Goal: Task Accomplishment & Management: Use online tool/utility

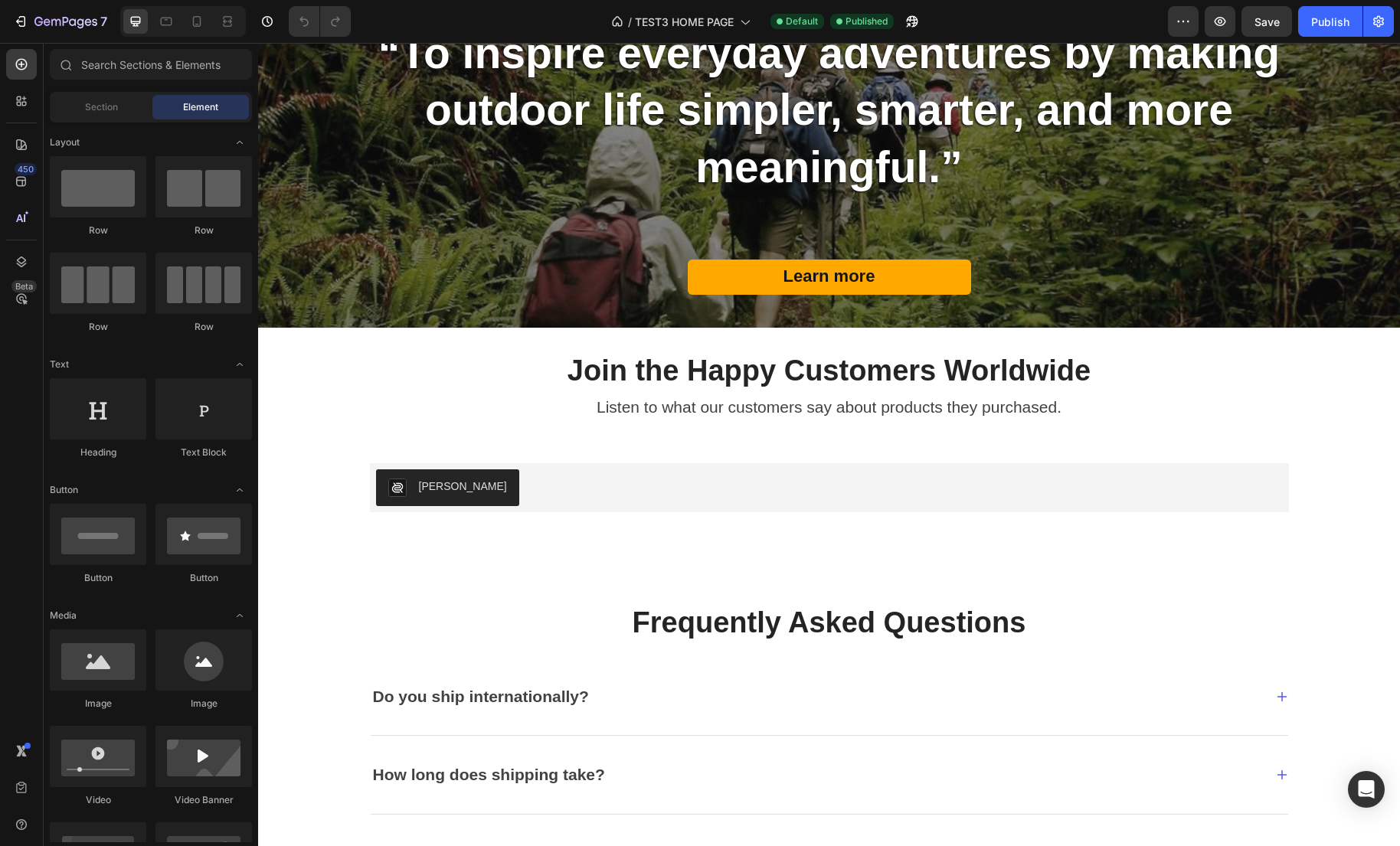
scroll to position [2501, 0]
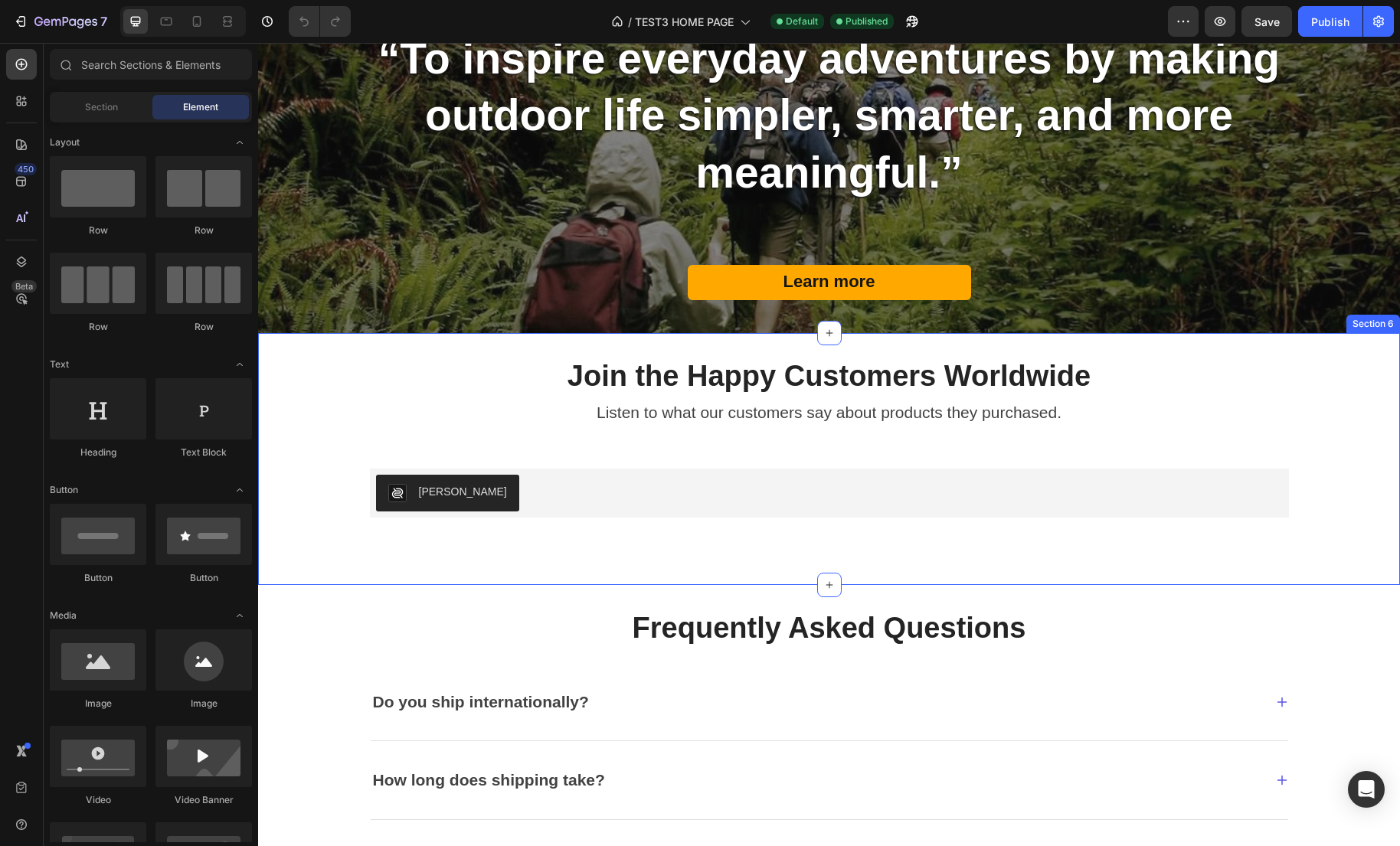
click at [344, 413] on div "Join the Happy Customers Worldwide Heading Listen to what our customers say abo…" at bounding box center [829, 459] width 1119 height 203
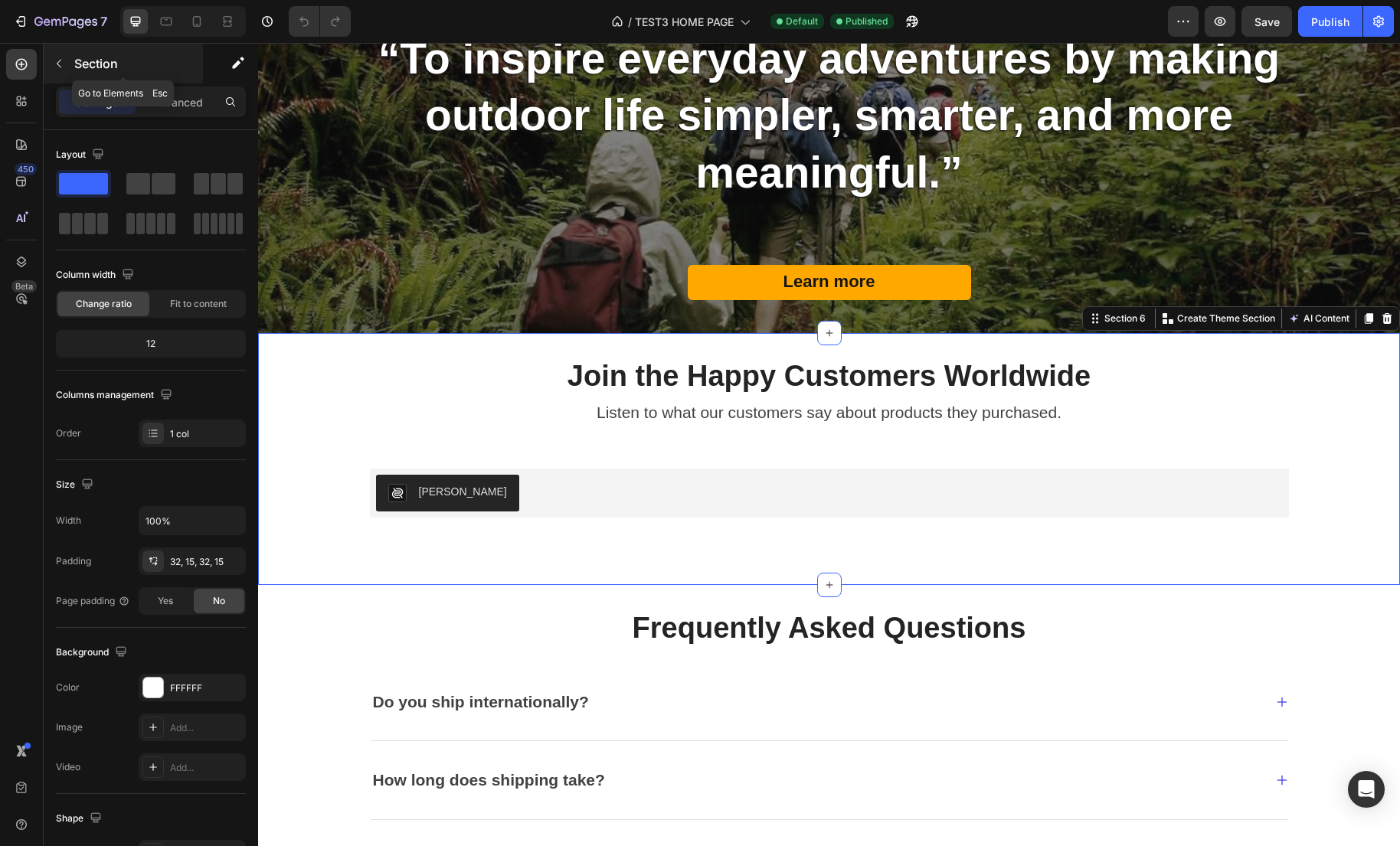
click at [62, 59] on icon "button" at bounding box center [59, 63] width 12 height 12
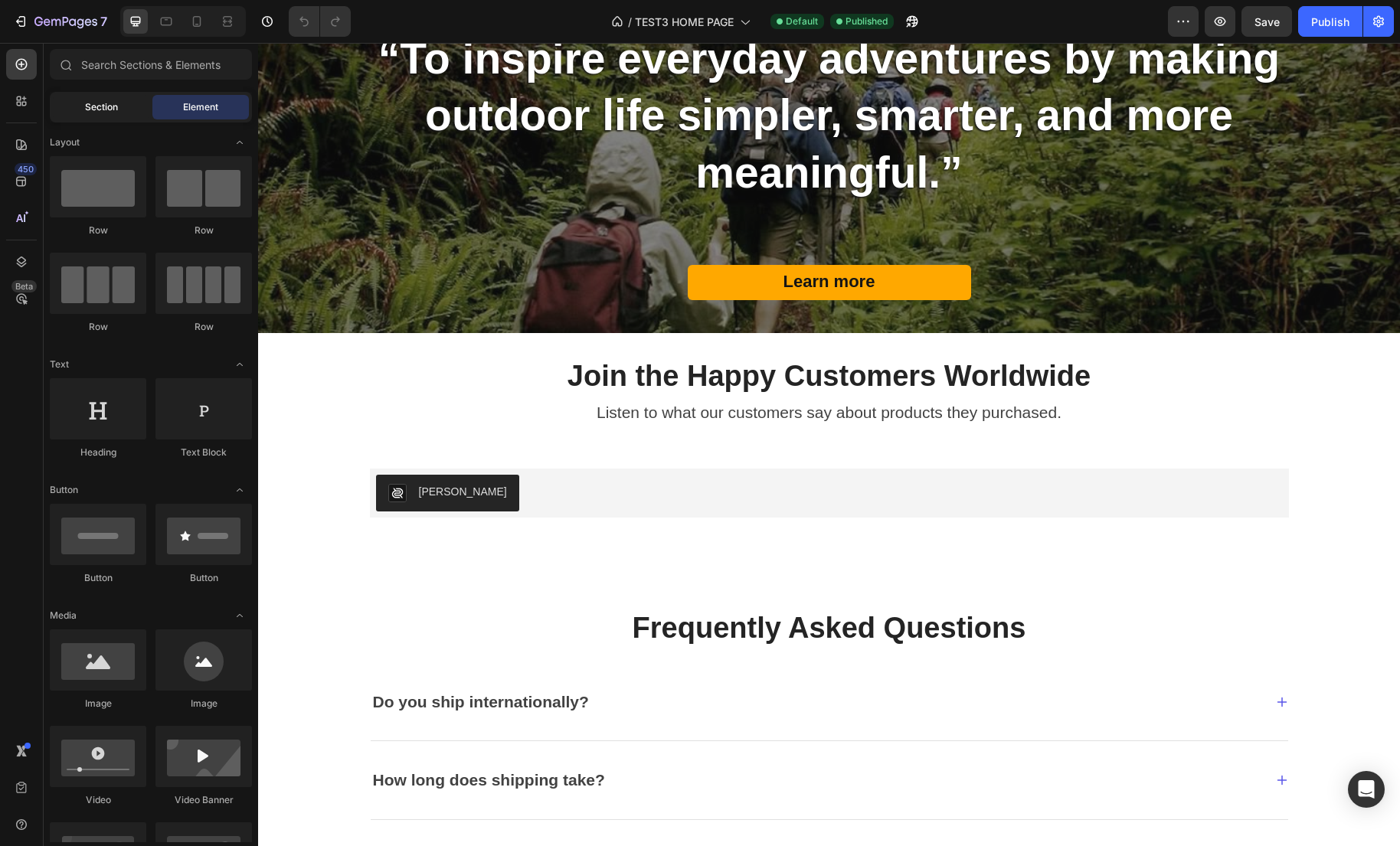
click at [125, 104] on div "Section" at bounding box center [101, 107] width 96 height 24
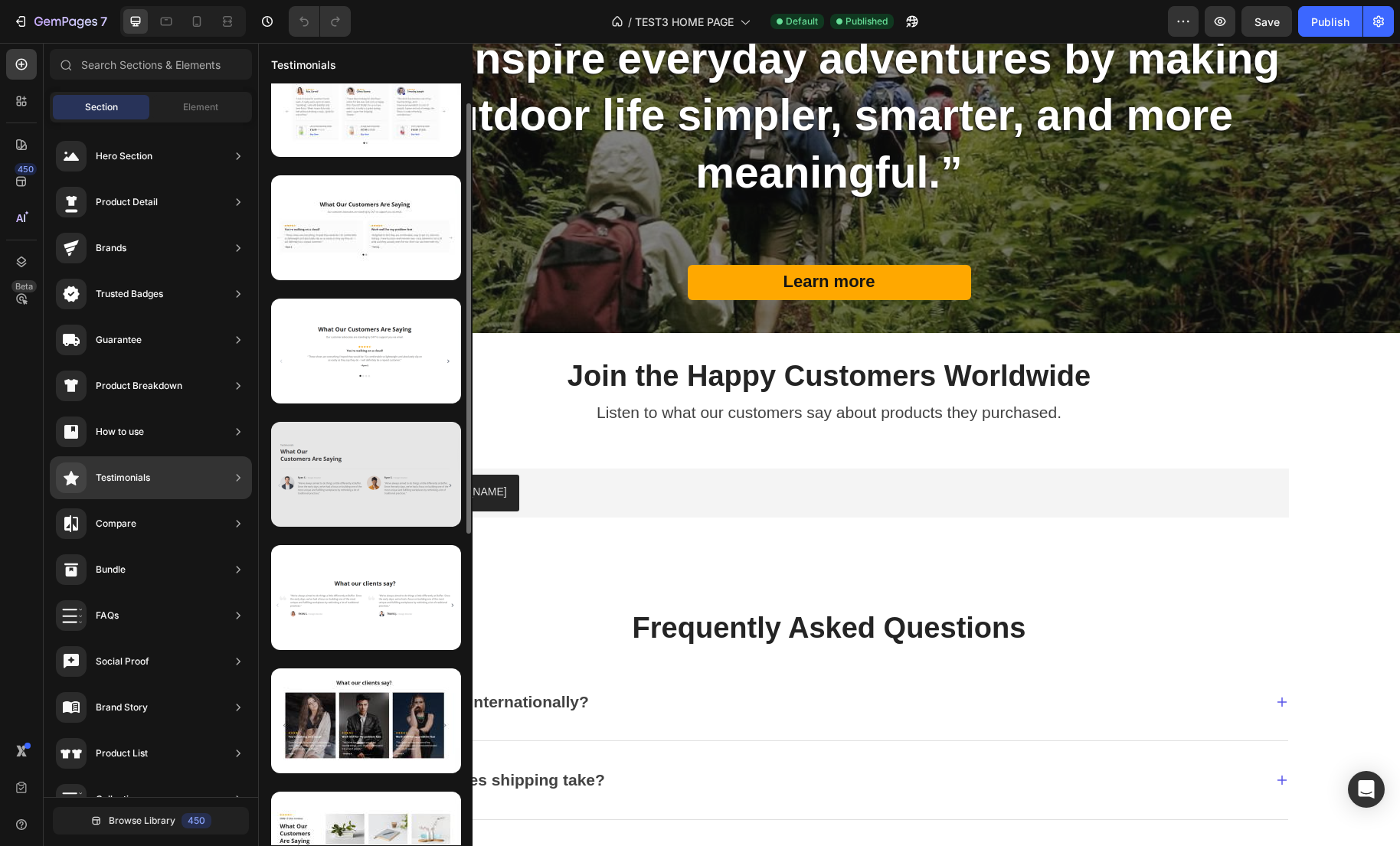
scroll to position [0, 0]
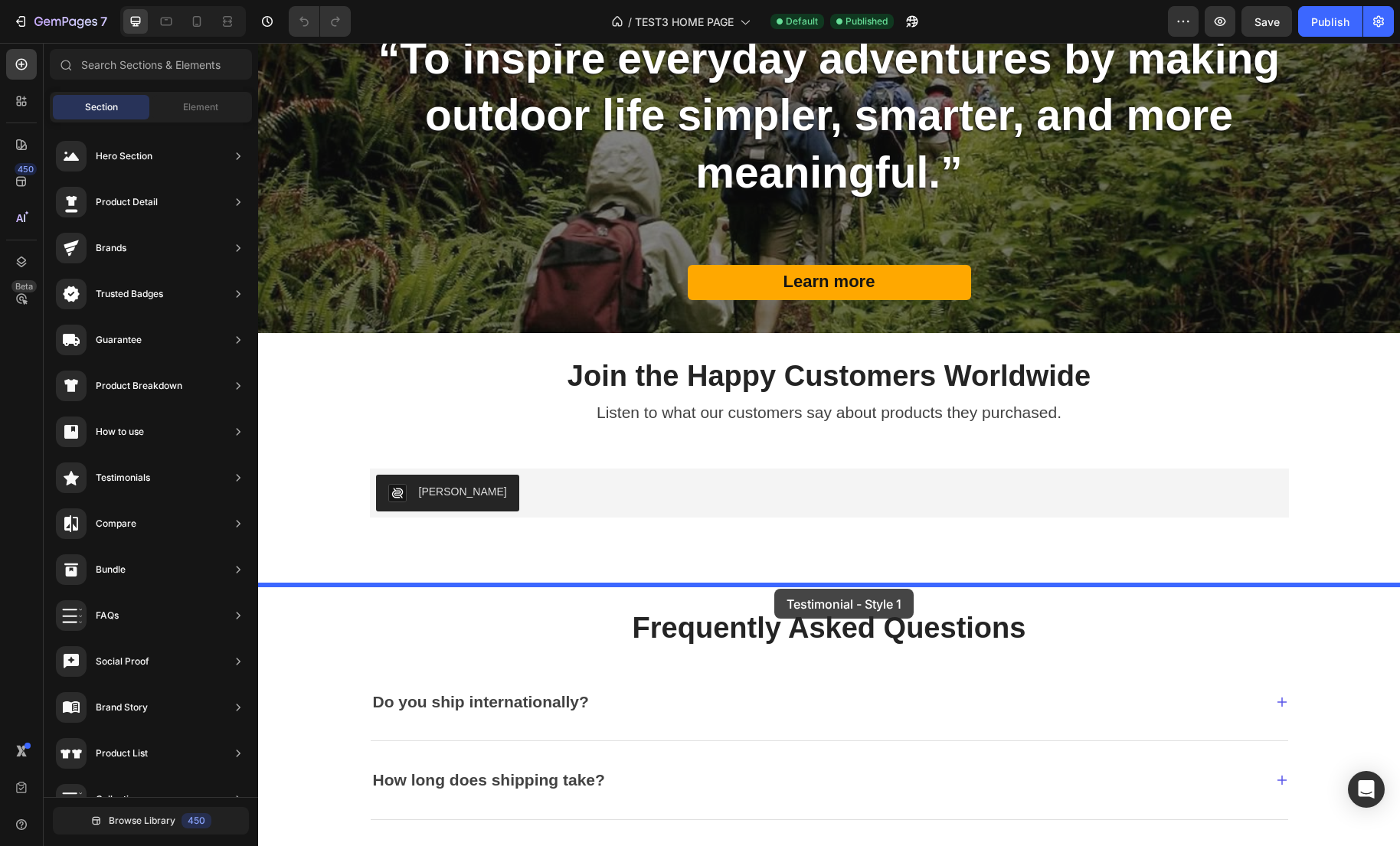
drag, startPoint x: 610, startPoint y: 183, endPoint x: 774, endPoint y: 588, distance: 436.9
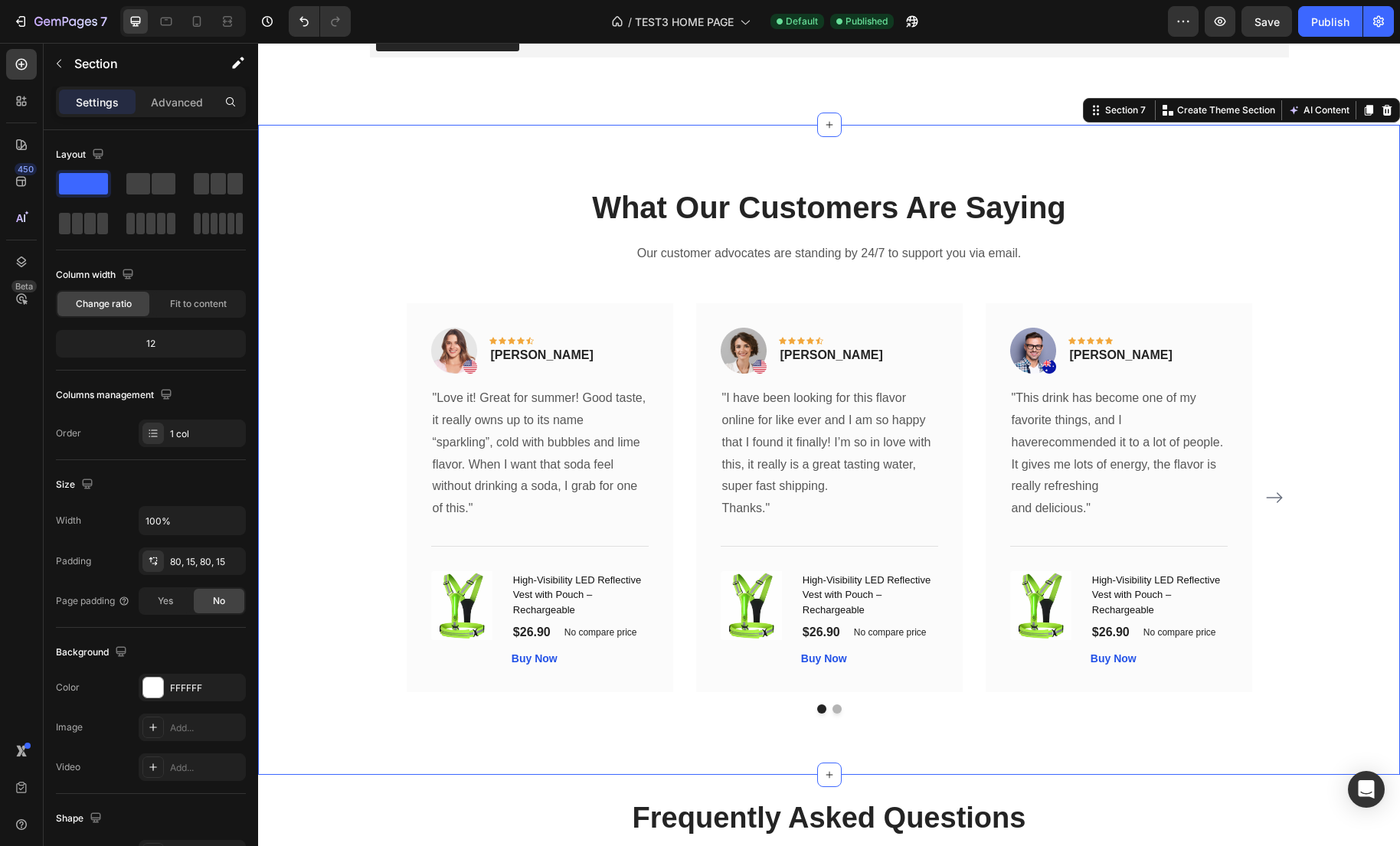
scroll to position [2989, 0]
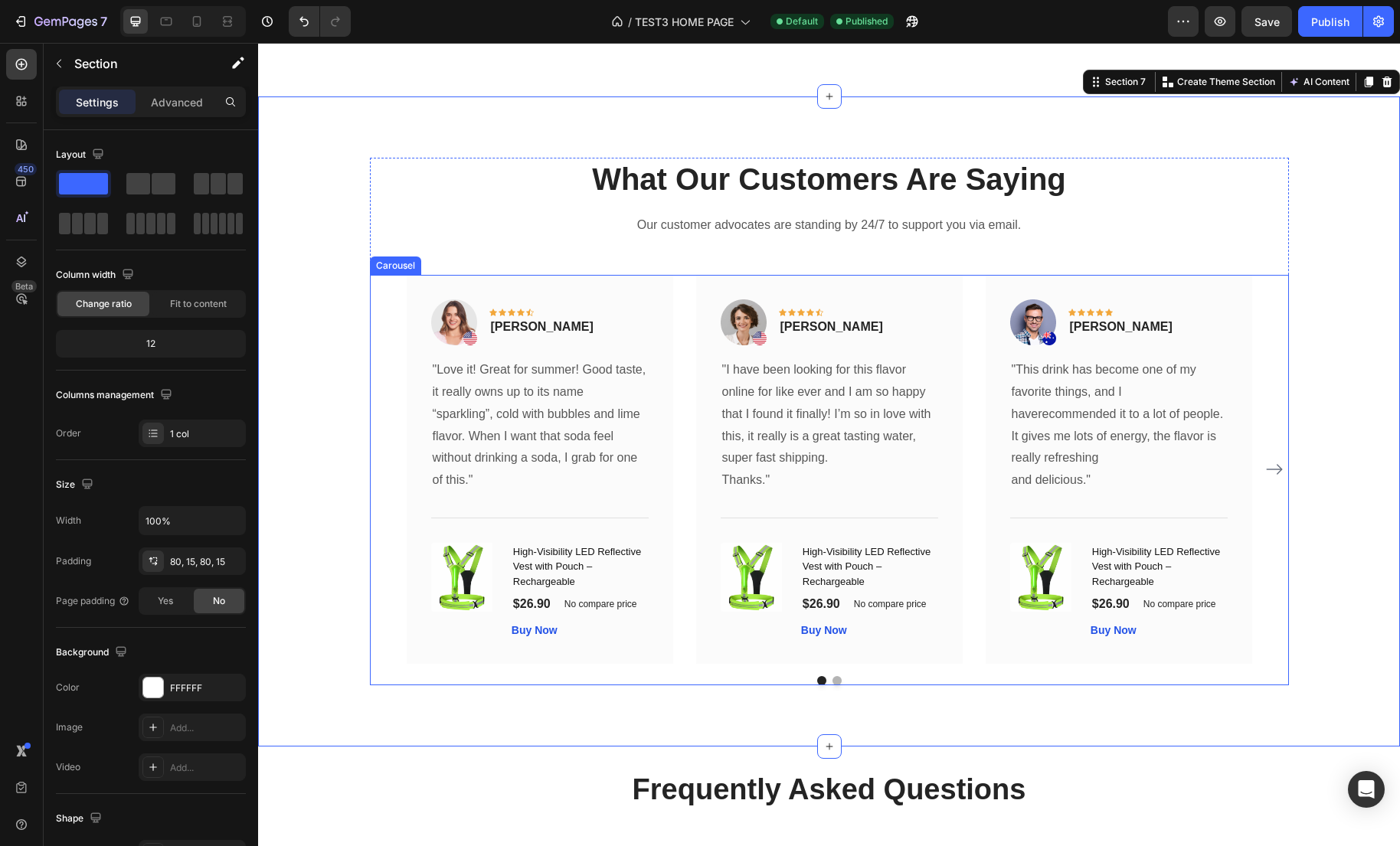
click at [1272, 469] on icon "Carousel Next Arrow" at bounding box center [1273, 469] width 18 height 18
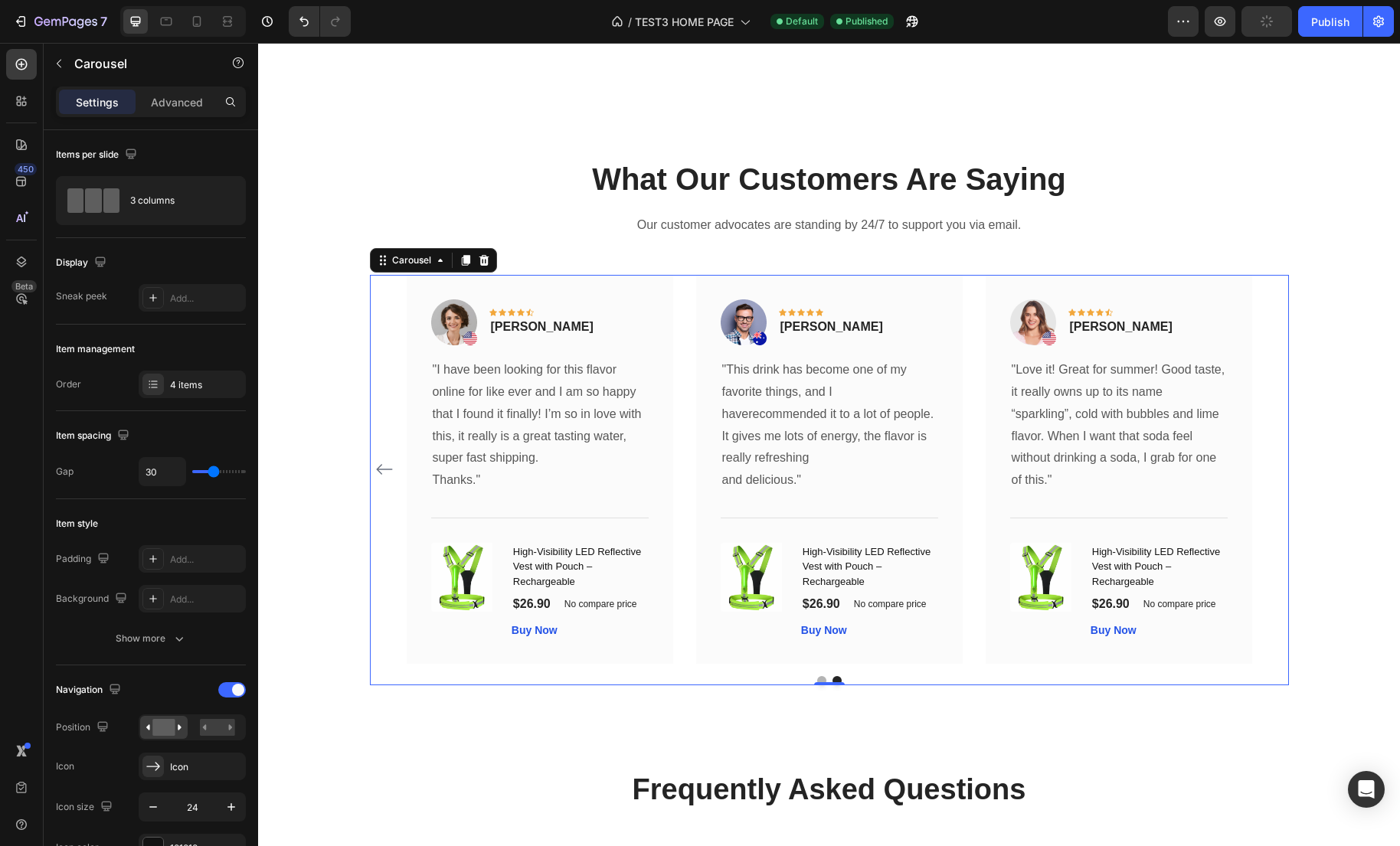
click at [381, 475] on icon "Carousel Back Arrow" at bounding box center [384, 469] width 18 height 18
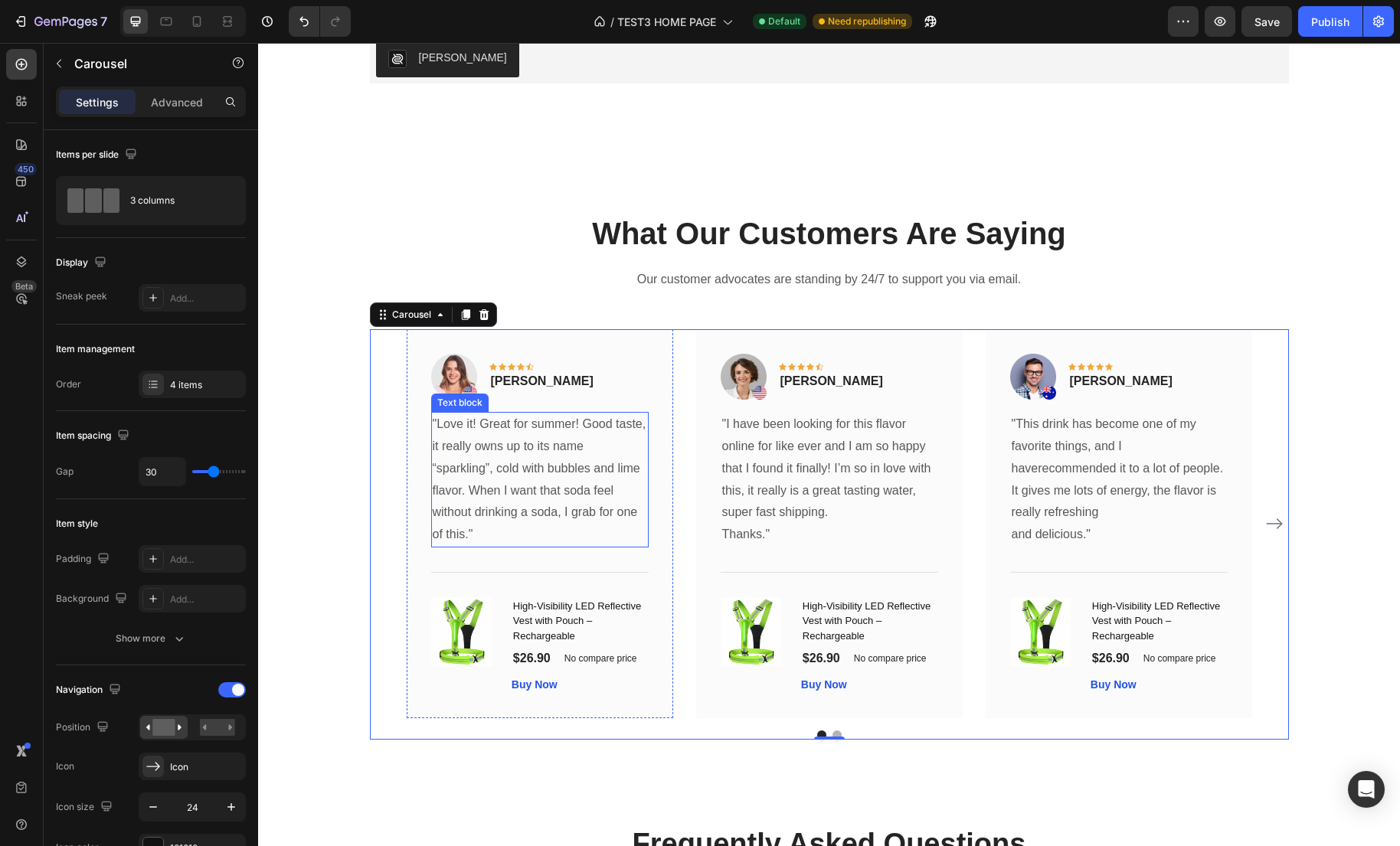
scroll to position [2935, 0]
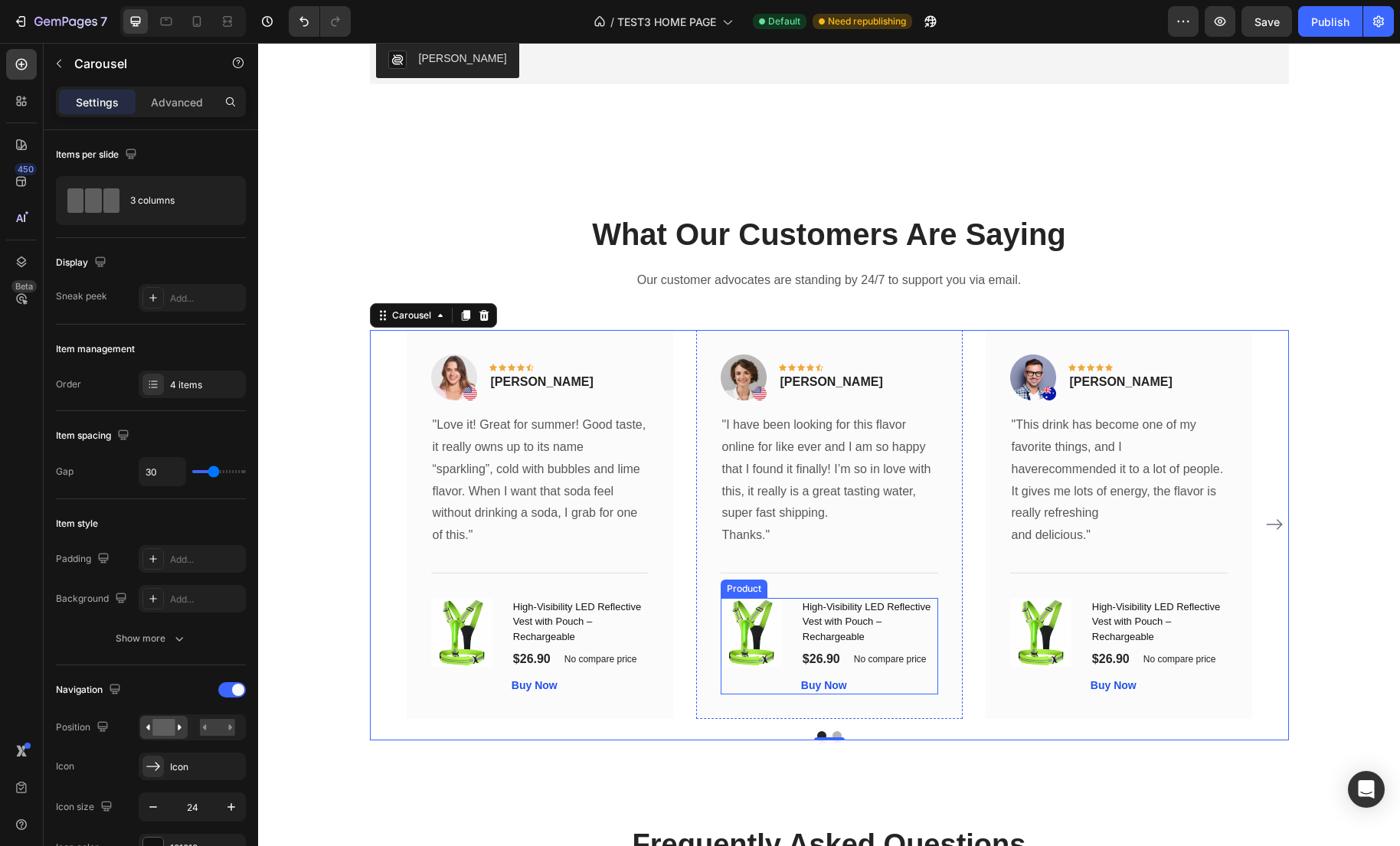
click at [770, 694] on div "(P) Images & Gallery" at bounding box center [754, 646] width 69 height 97
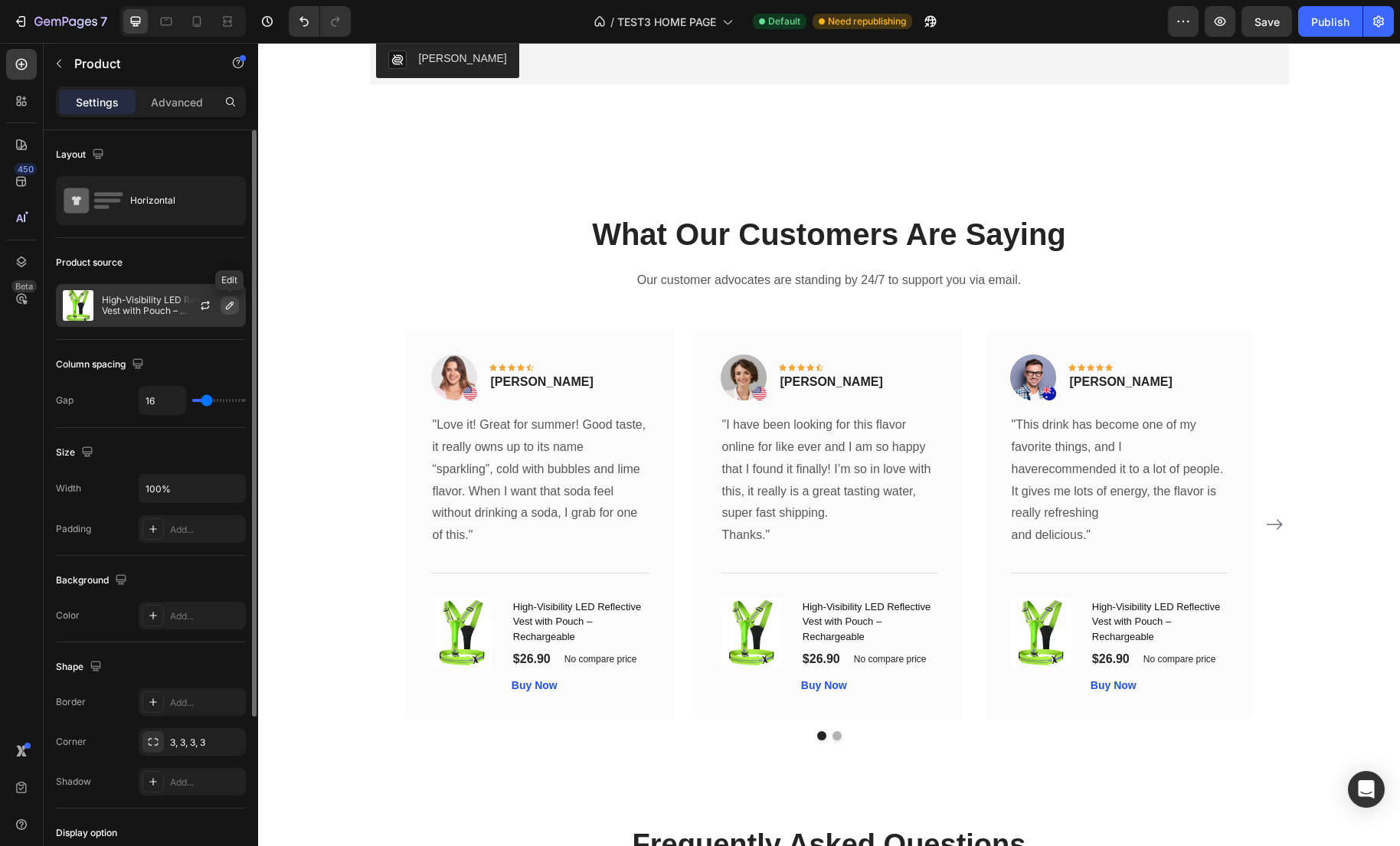
click at [226, 309] on icon "button" at bounding box center [229, 305] width 8 height 8
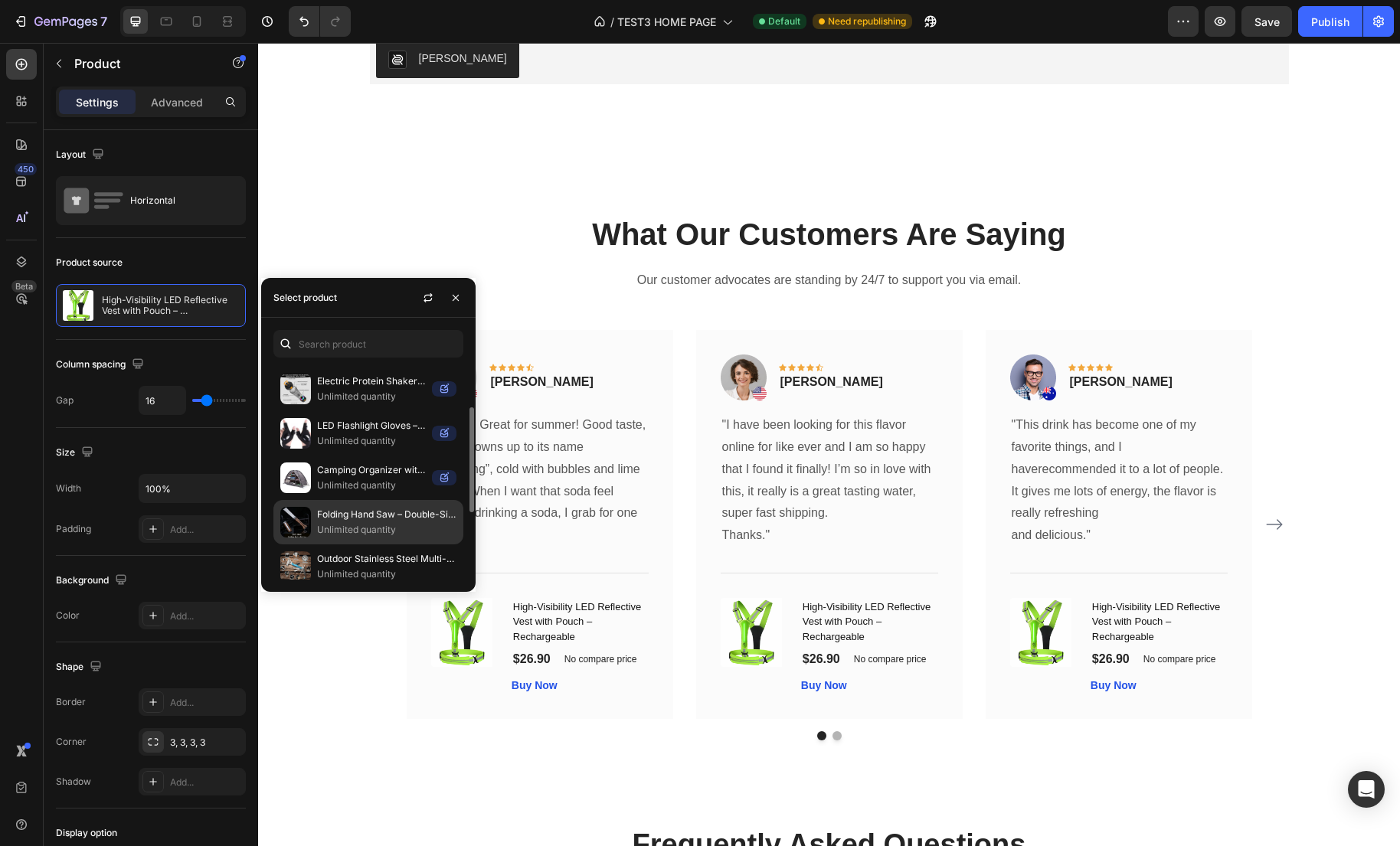
scroll to position [88, 0]
click at [329, 529] on p "Unlimited quantity" at bounding box center [386, 528] width 140 height 16
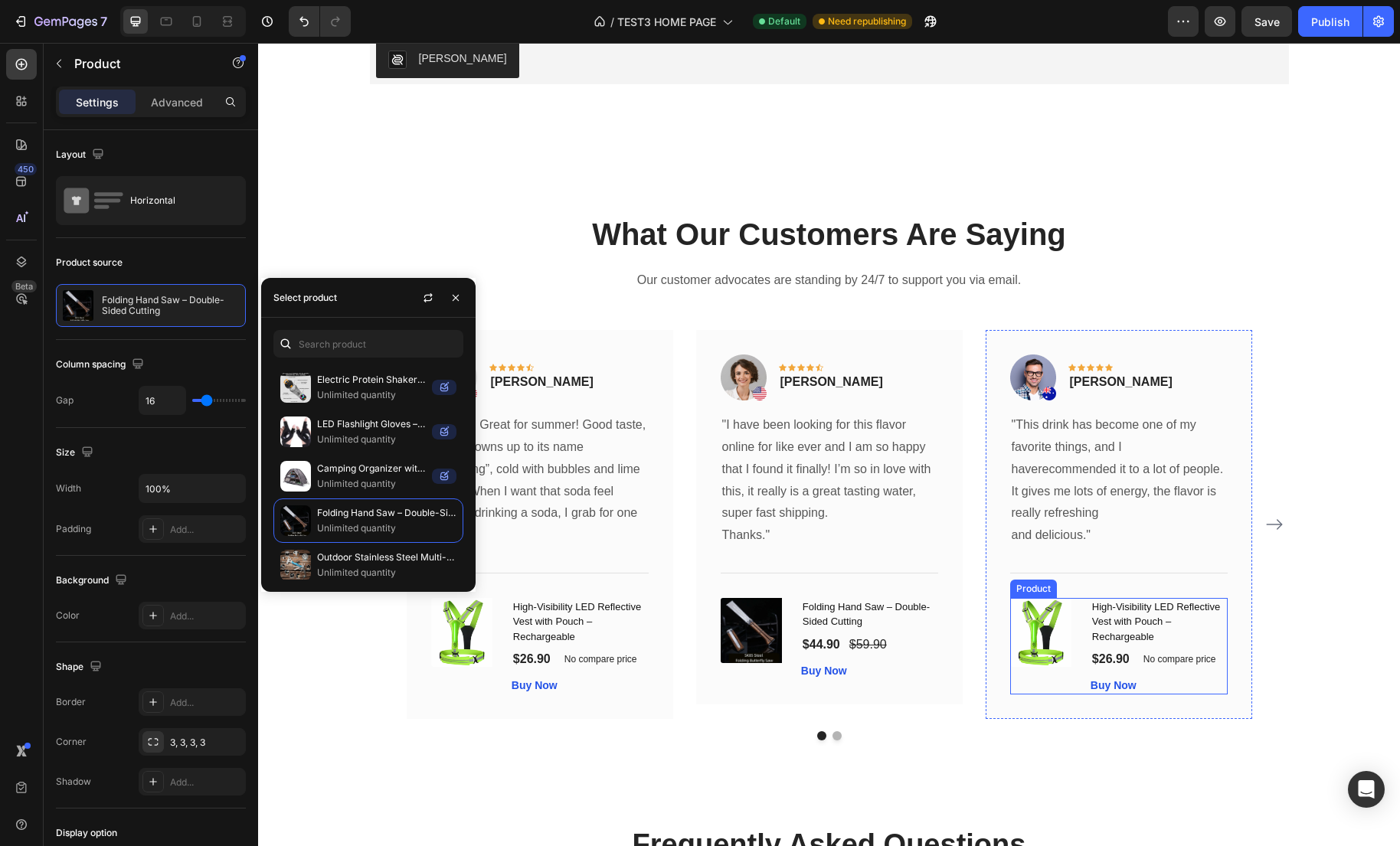
click at [1068, 688] on div "(P) Images & Gallery" at bounding box center [1044, 646] width 69 height 97
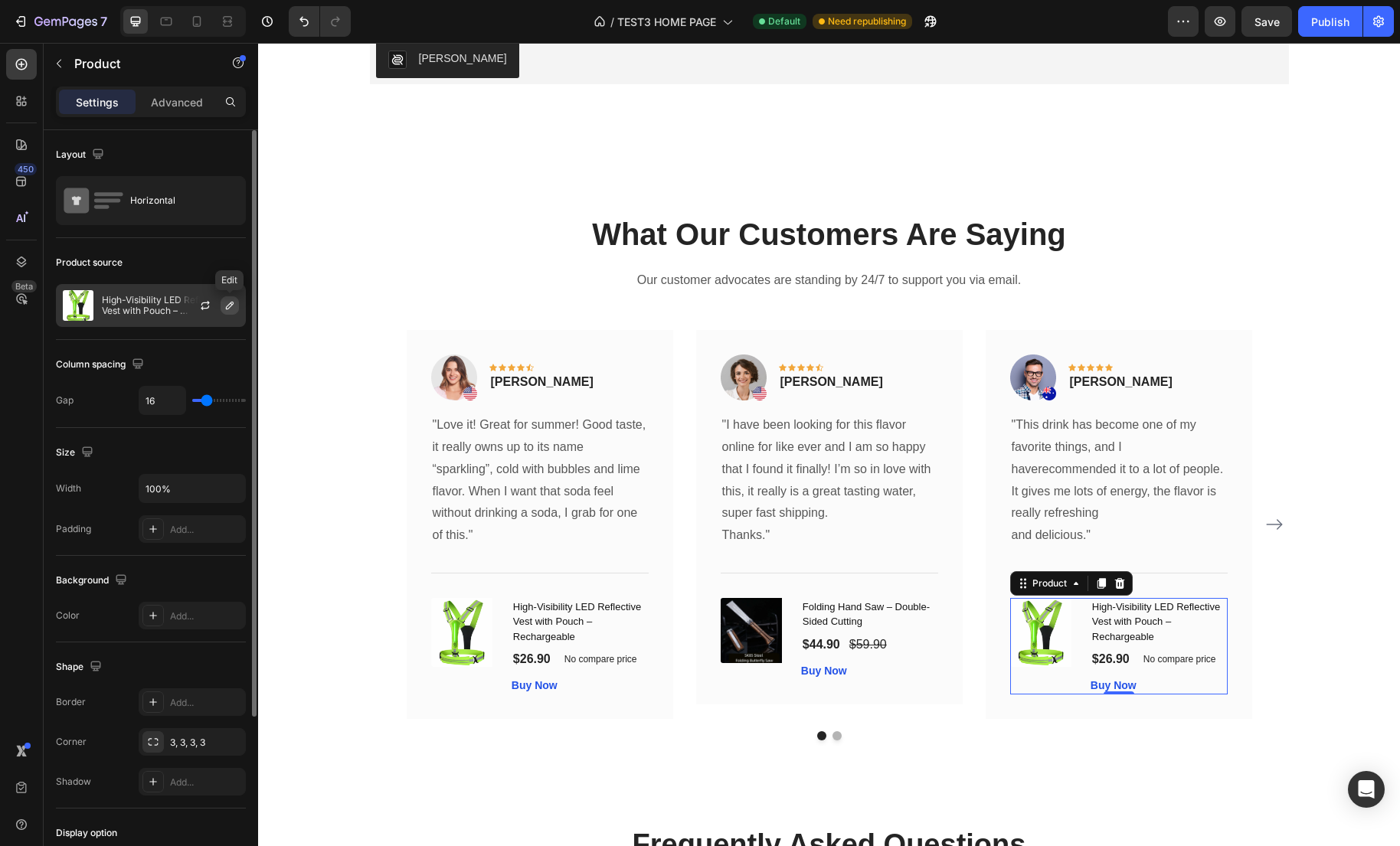
click at [225, 305] on icon "button" at bounding box center [230, 305] width 12 height 12
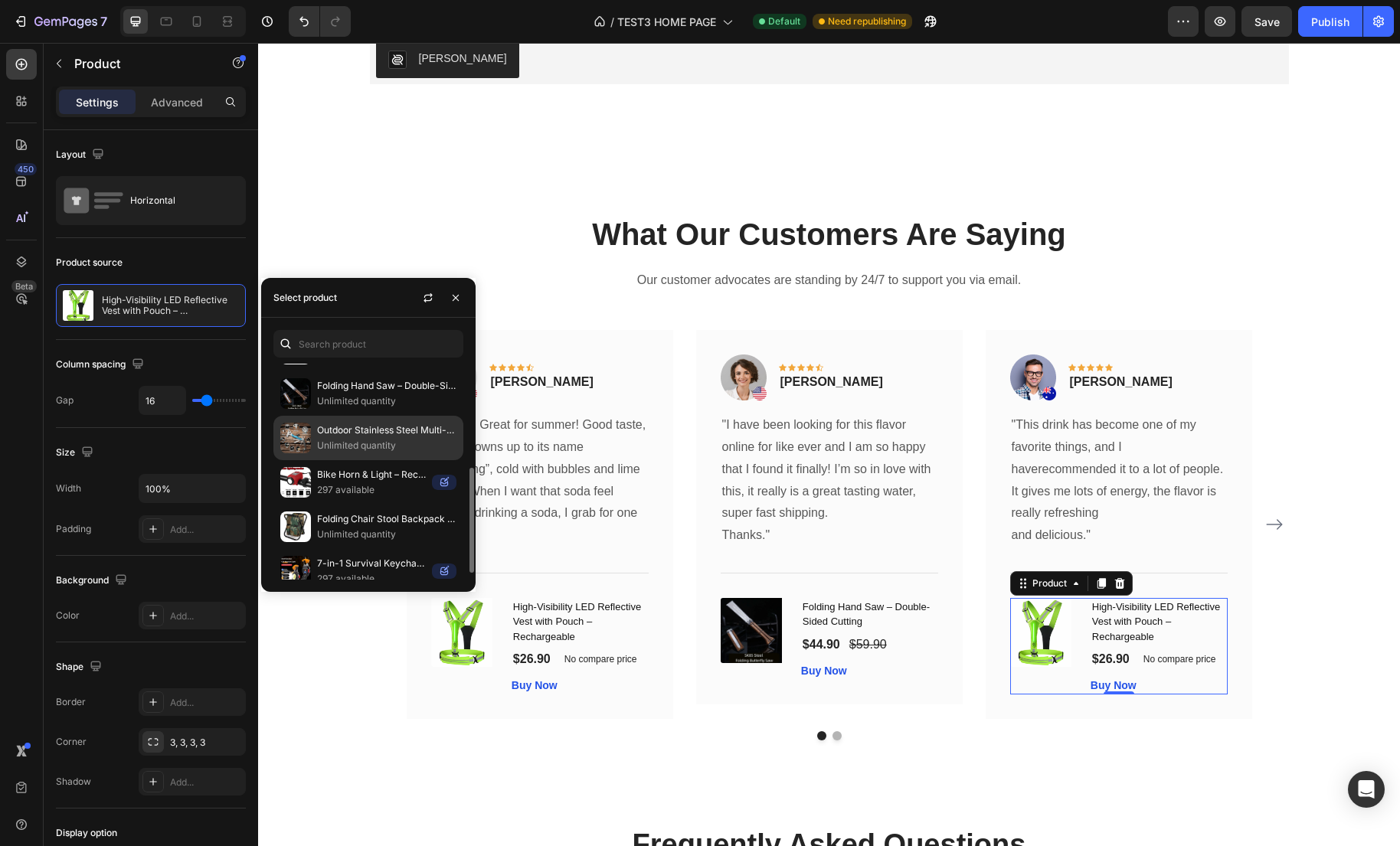
scroll to position [228, 0]
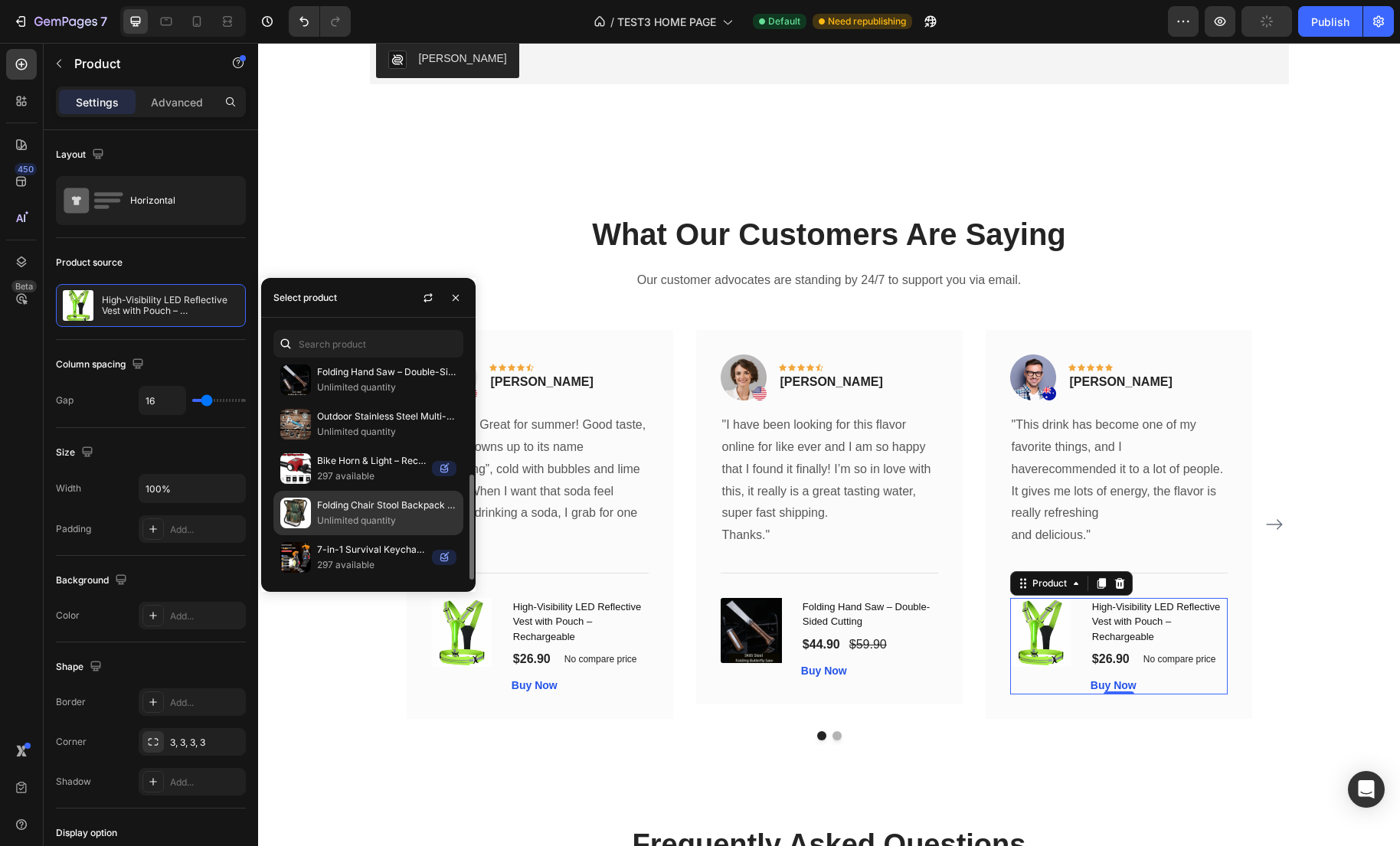
click at [360, 508] on p "Folding Chair Stool Backpack with Cooler" at bounding box center [386, 505] width 140 height 16
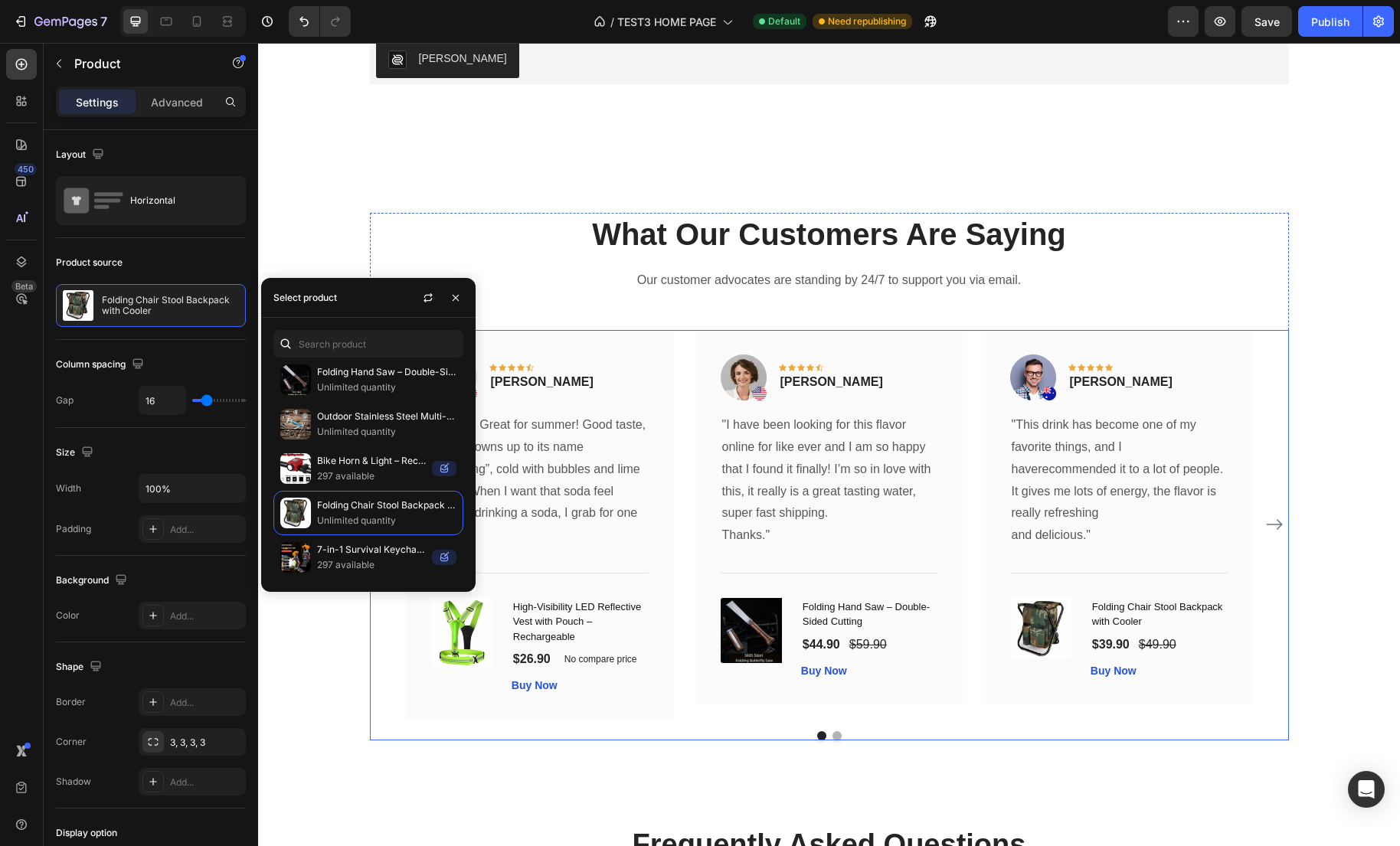
click at [1278, 527] on icon "Carousel Next Arrow" at bounding box center [1273, 524] width 18 height 18
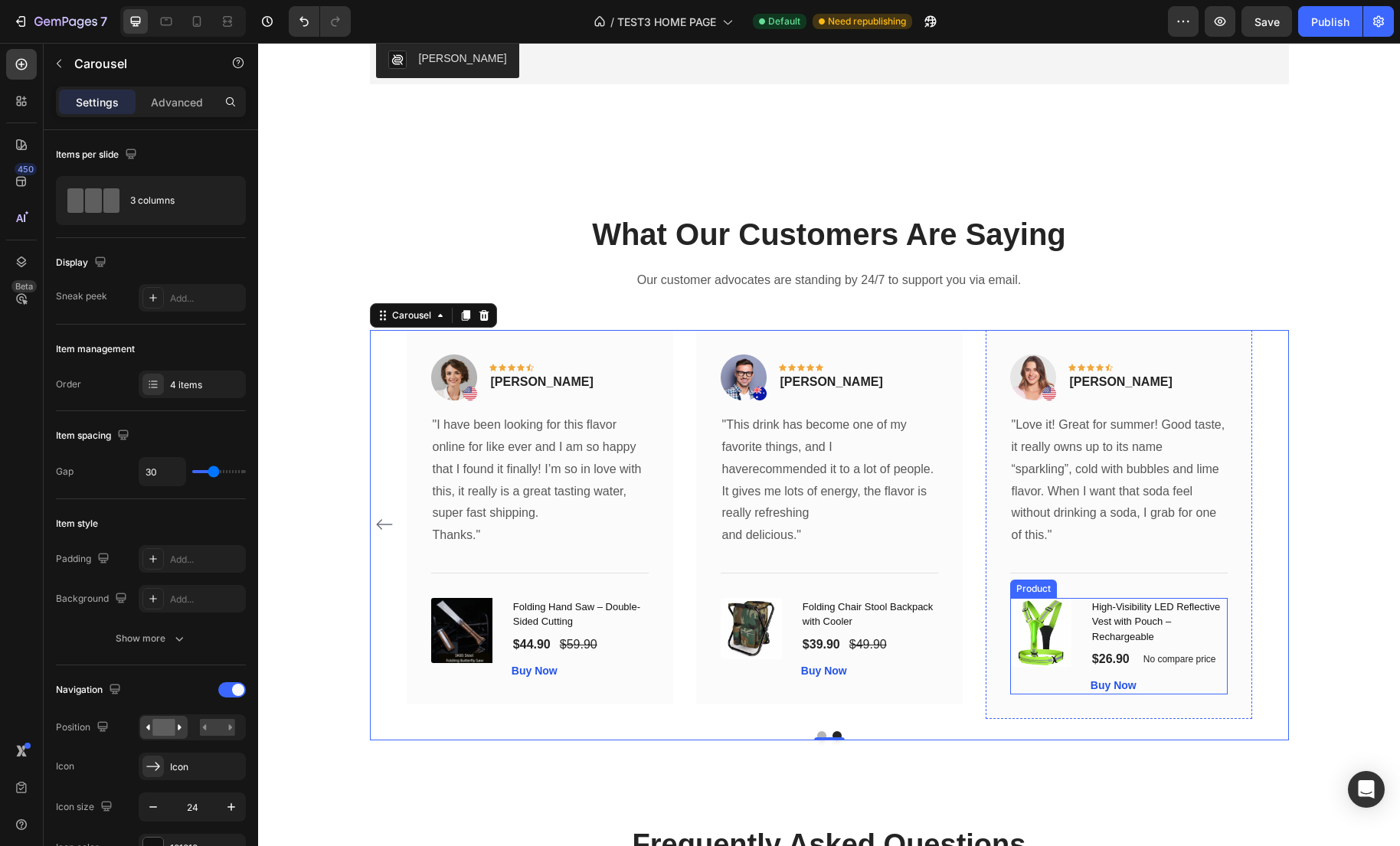
click at [1058, 686] on div "(P) Images & Gallery" at bounding box center [1044, 646] width 69 height 97
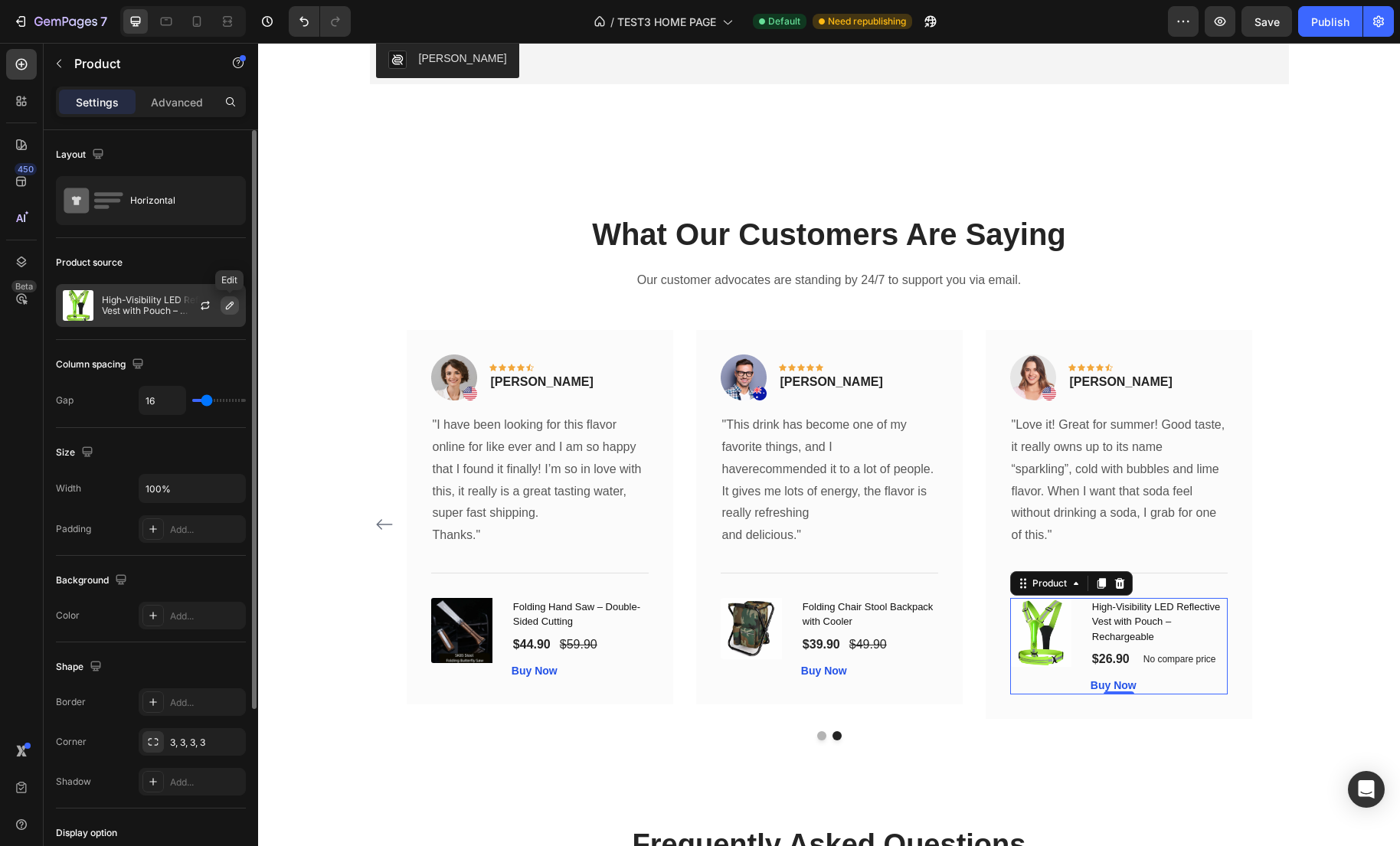
click at [224, 305] on icon "button" at bounding box center [230, 305] width 12 height 12
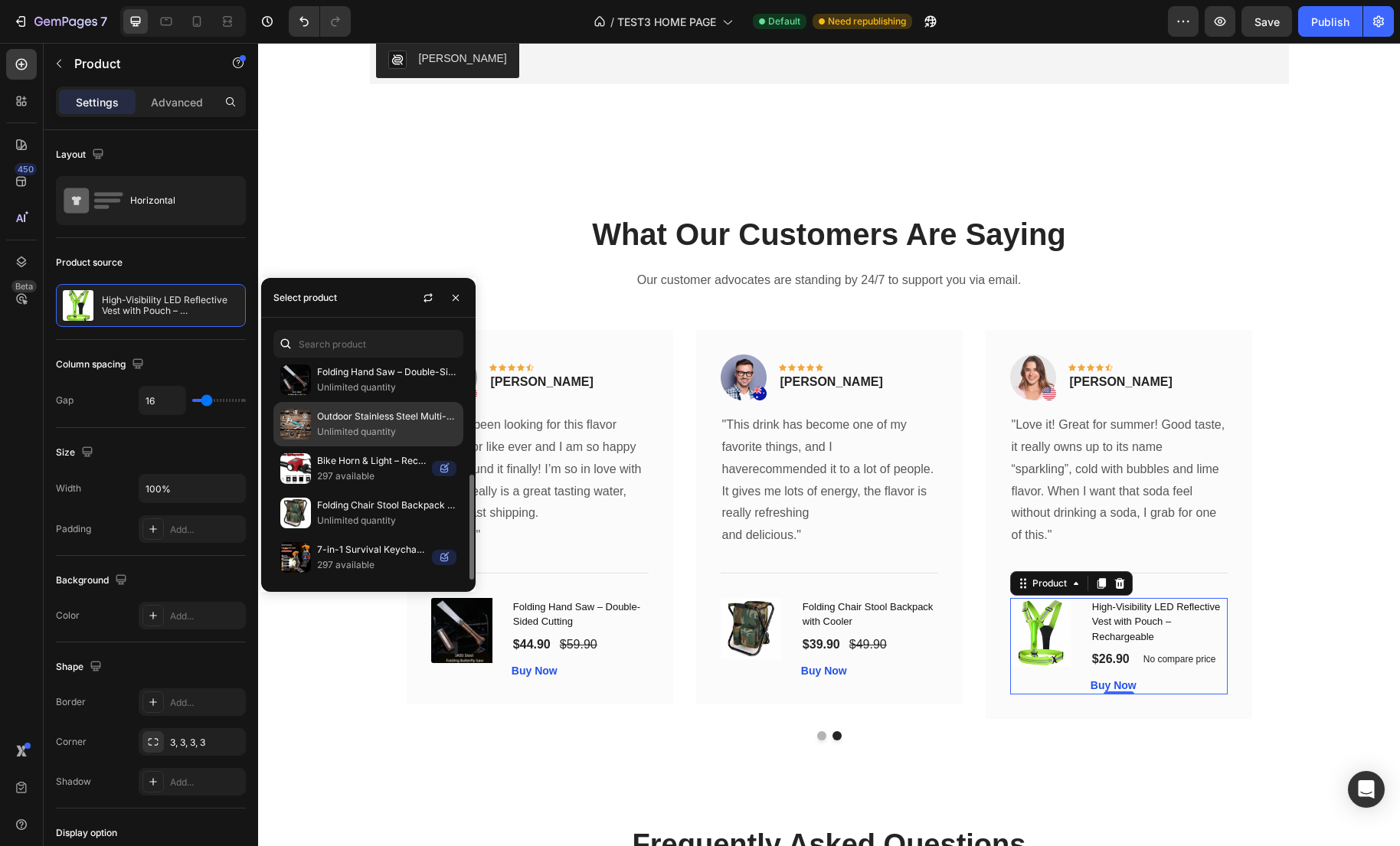
click at [371, 430] on p "Unlimited quantity" at bounding box center [386, 432] width 140 height 16
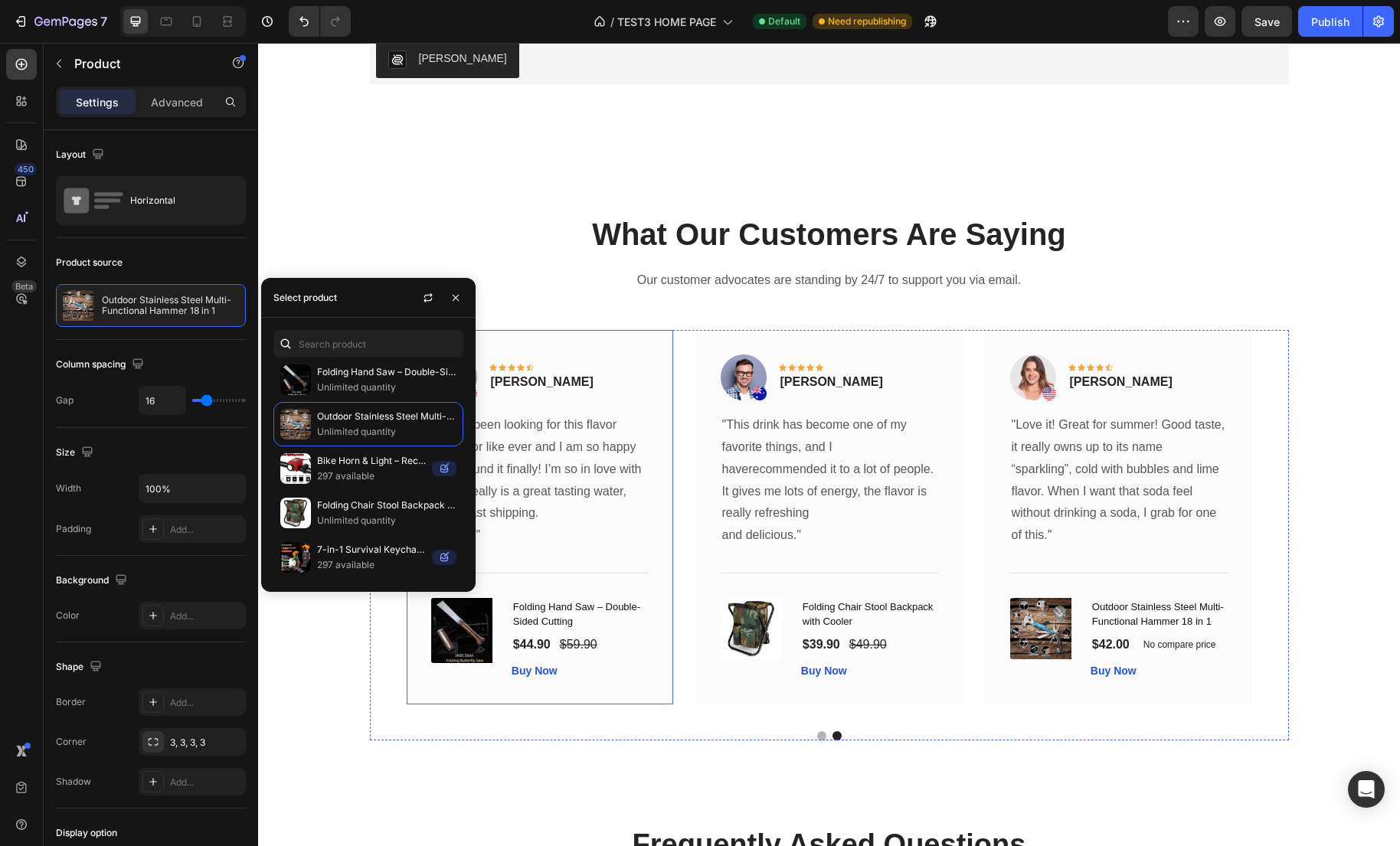
click at [408, 637] on div "Image Icon Icon Icon Icon Icon Row Olivia Rowse Text block Row "I have been loo…" at bounding box center [539, 516] width 266 height 374
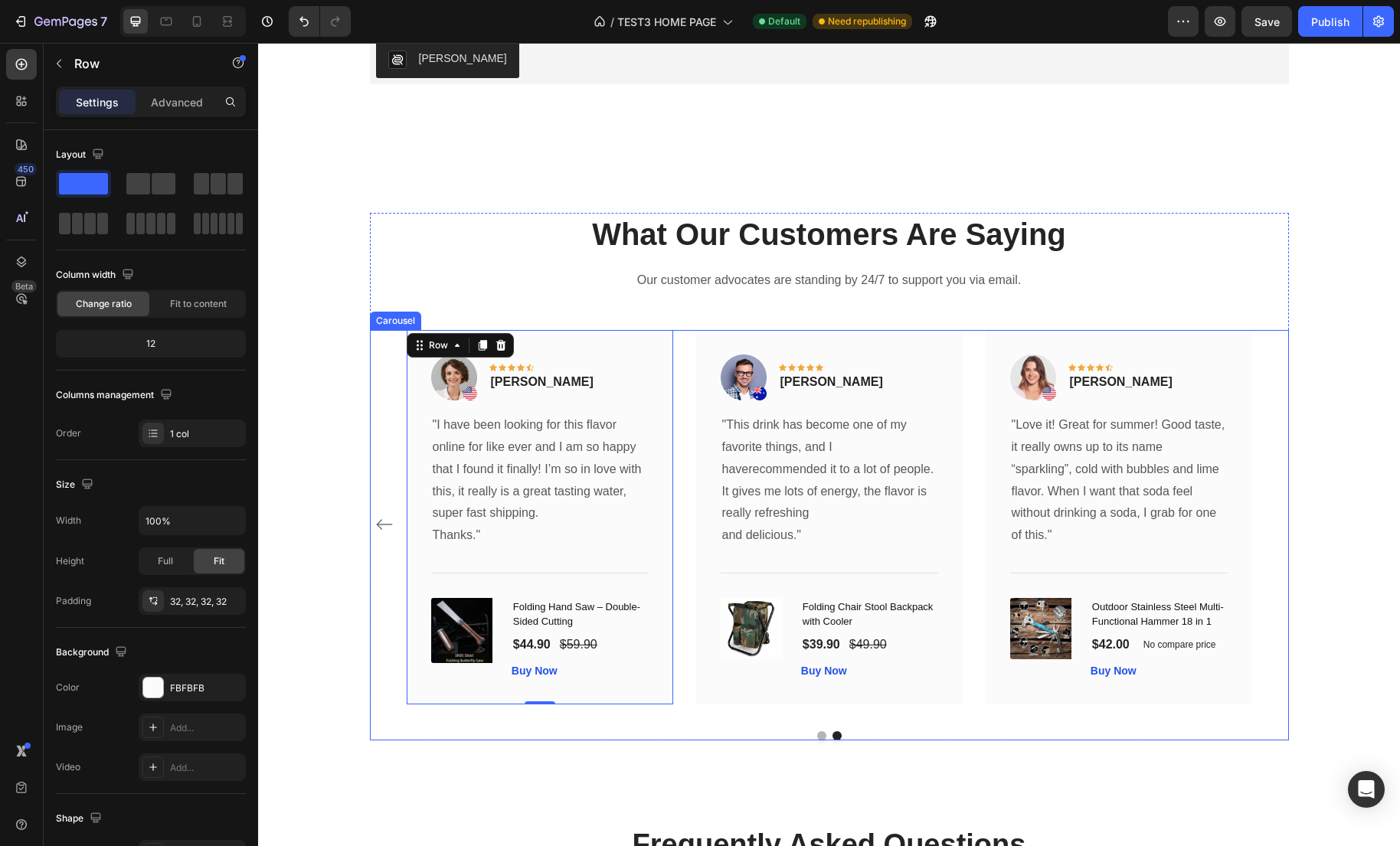
click at [382, 526] on icon "Carousel Back Arrow" at bounding box center [384, 524] width 18 height 18
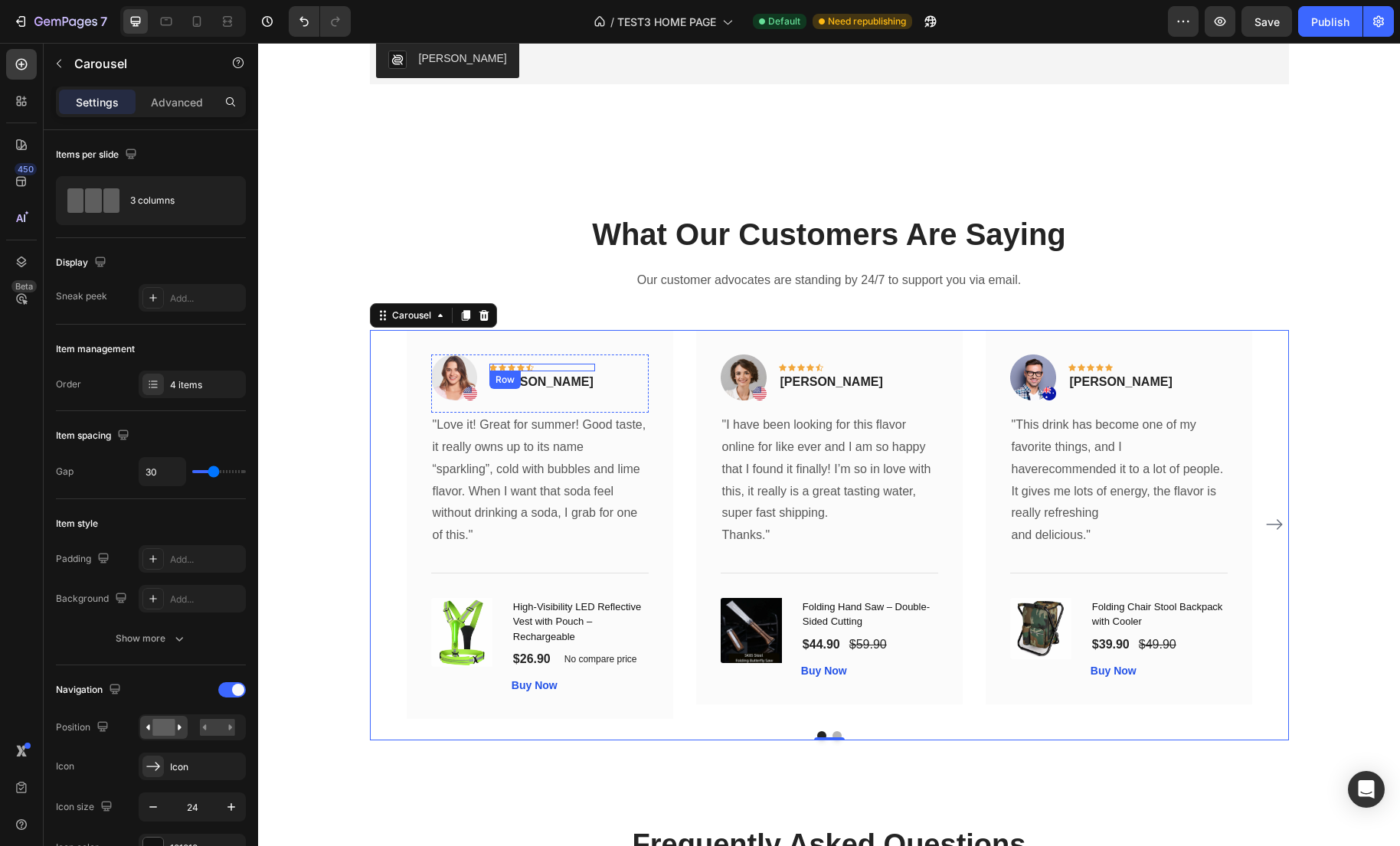
click at [542, 367] on div "Icon Icon Icon Icon Icon Row" at bounding box center [542, 367] width 106 height 8
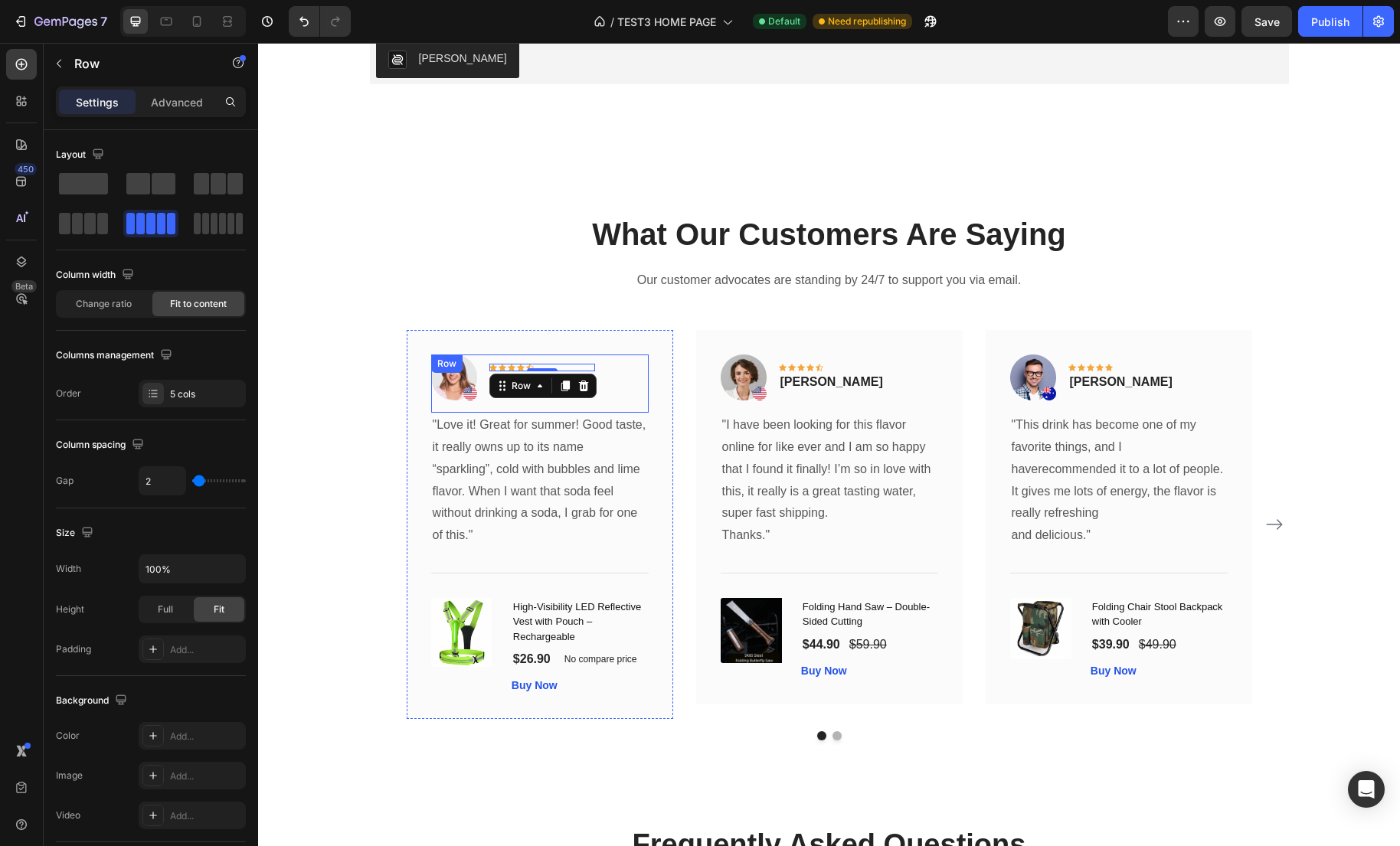
click at [478, 408] on div "Image Icon Icon Icon Icon Icon Row 0 Rita Carroll Text block Row" at bounding box center [540, 383] width 218 height 58
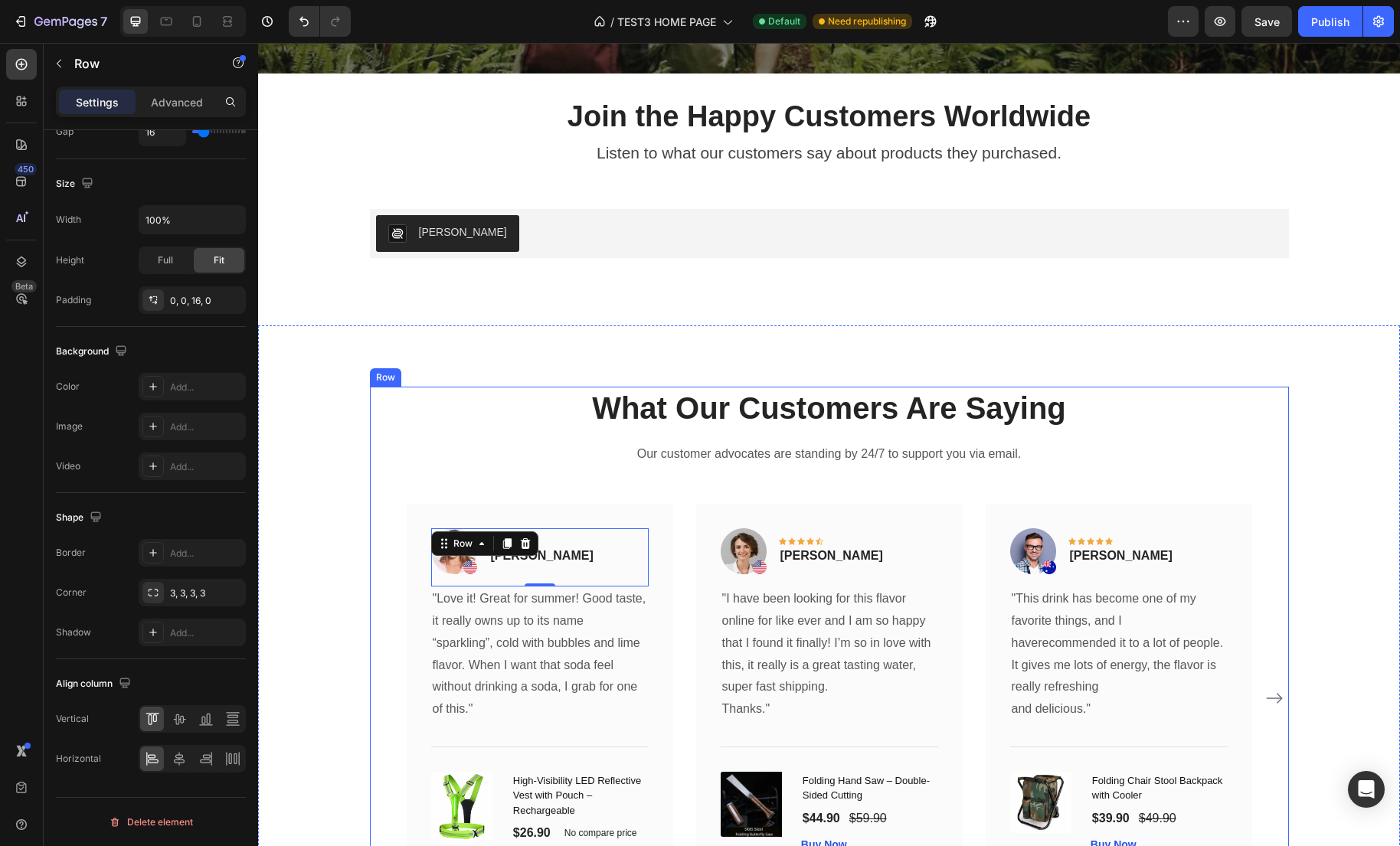
scroll to position [2779, 0]
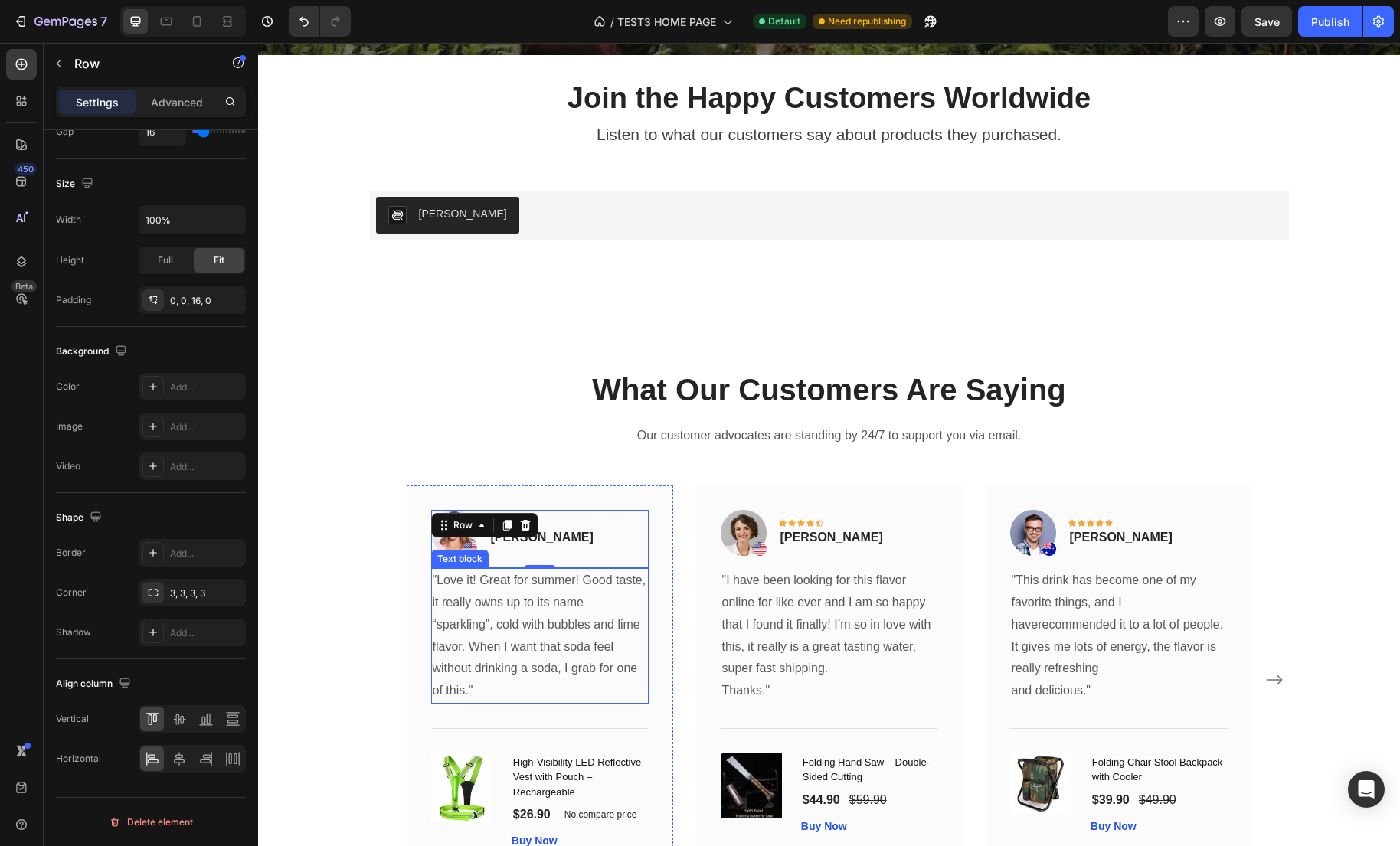
click at [477, 616] on p ""Love it! Great for summer! Good taste, it really owns up to its name “sparklin…" at bounding box center [539, 635] width 214 height 133
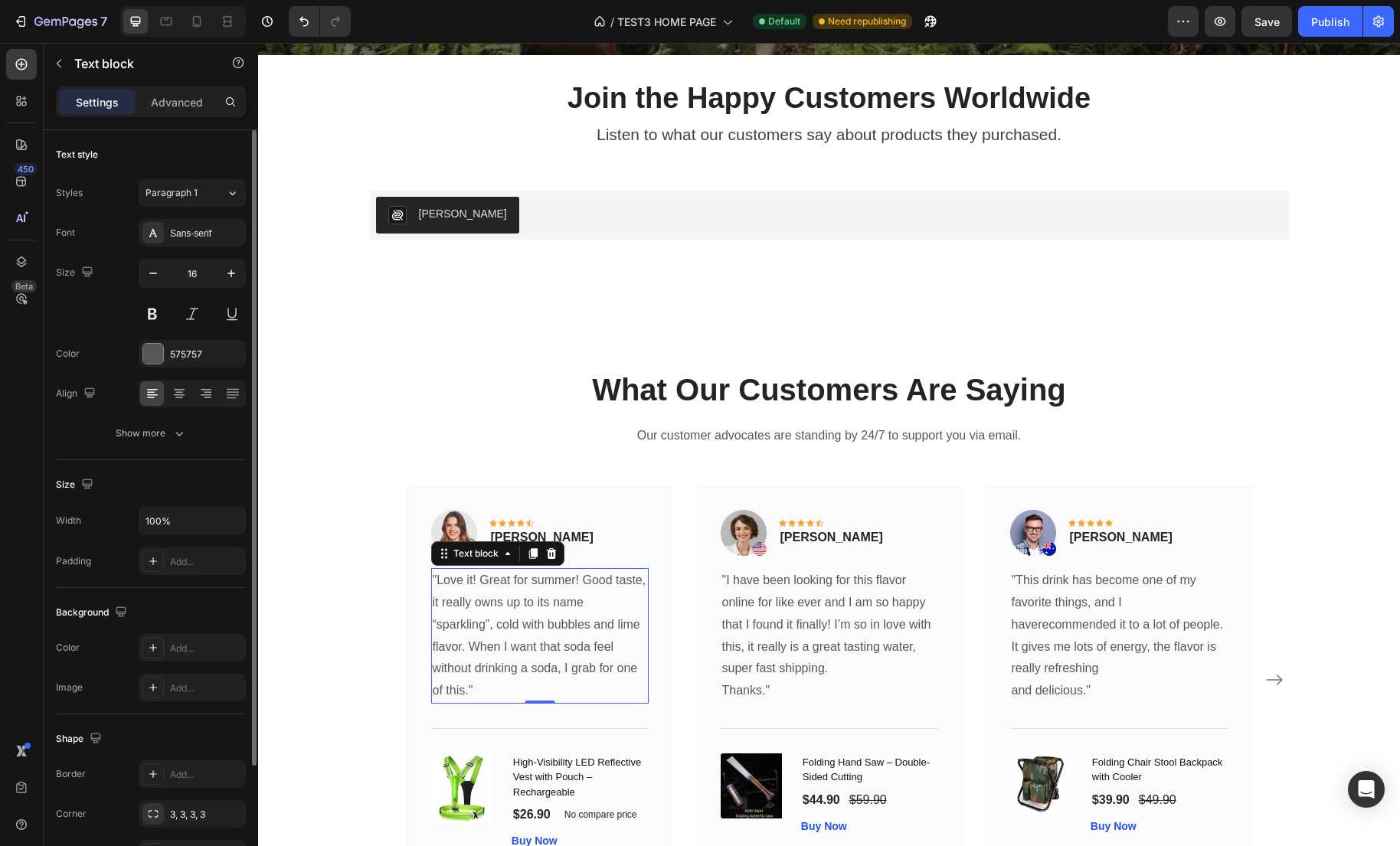
click at [533, 672] on p ""Love it! Great for summer! Good taste, it really owns up to its name “sparklin…" at bounding box center [539, 635] width 214 height 133
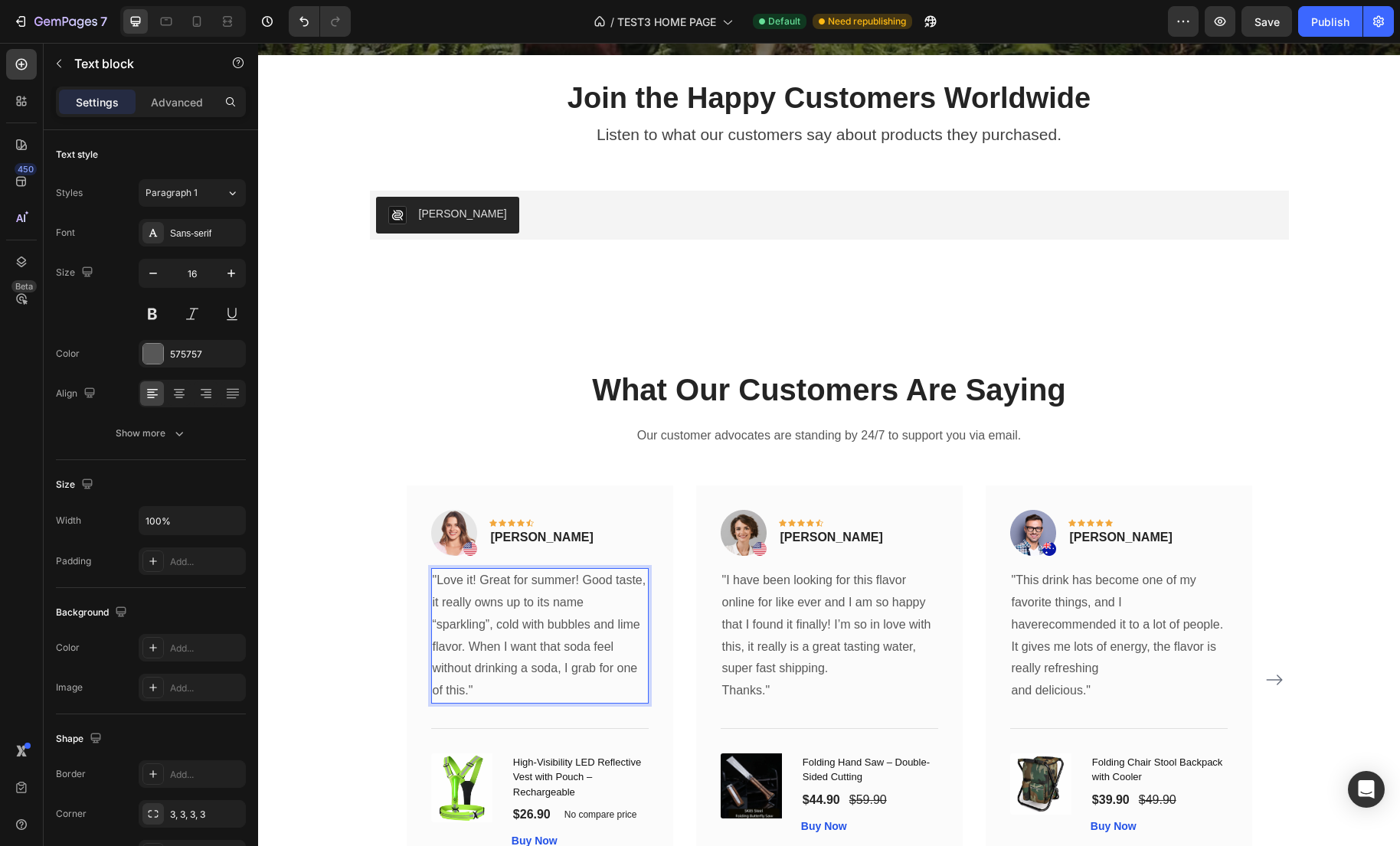
click at [516, 692] on p ""Love it! Great for summer! Good taste, it really owns up to its name “sparklin…" at bounding box center [539, 635] width 214 height 133
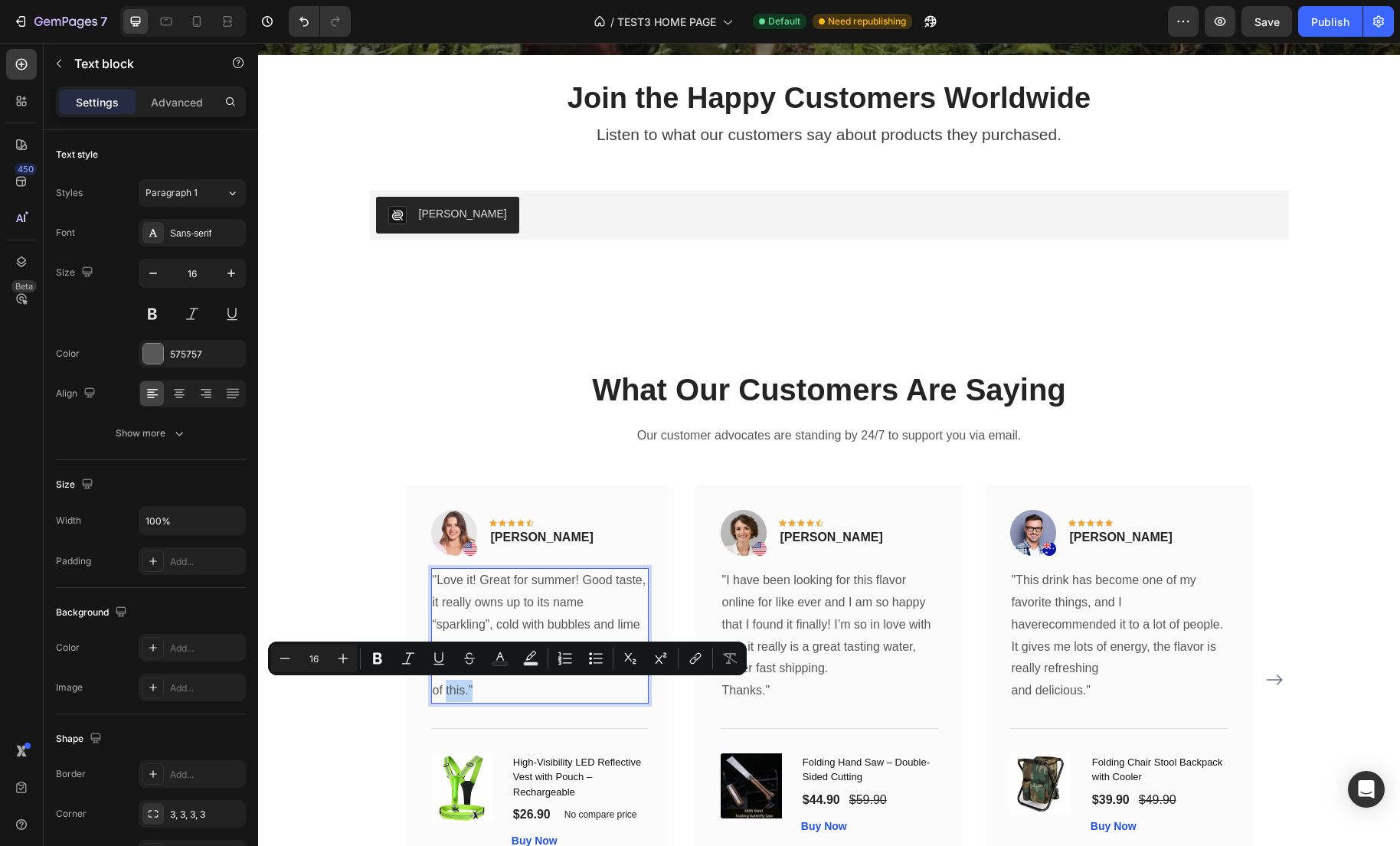
drag, startPoint x: 517, startPoint y: 692, endPoint x: 497, endPoint y: 684, distance: 21.5
click at [497, 684] on p ""Love it! Great for summer! Good taste, it really owns up to its name “sparklin…" at bounding box center [539, 635] width 214 height 133
click at [504, 683] on p ""Love it! Great for summer! Good taste, it really owns up to its name “sparklin…" at bounding box center [539, 635] width 214 height 133
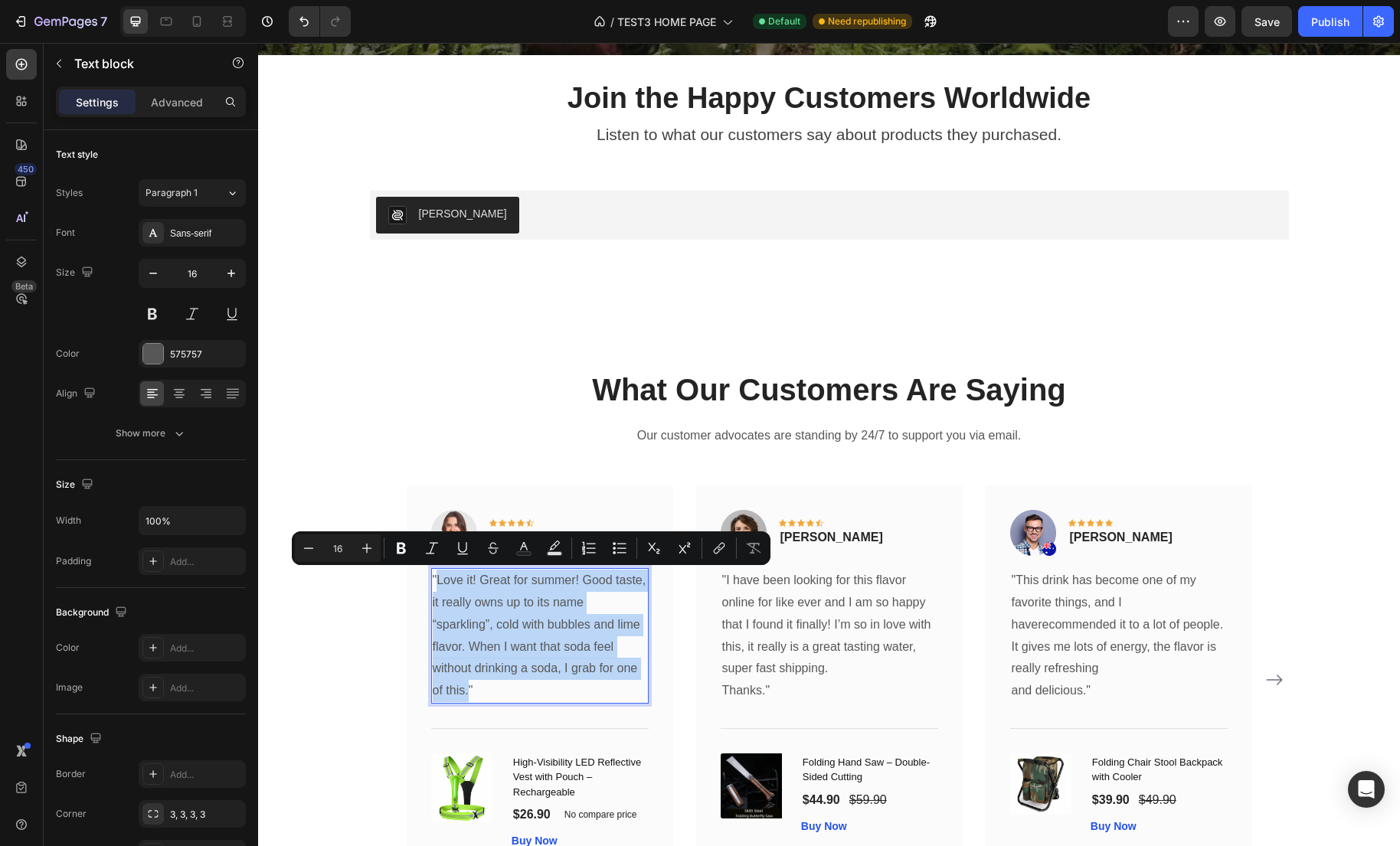
drag, startPoint x: 516, startPoint y: 694, endPoint x: 440, endPoint y: 583, distance: 134.5
click at [440, 583] on p ""Love it! Great for summer! Good taste, it really owns up to its name “sparklin…" at bounding box center [539, 635] width 214 height 133
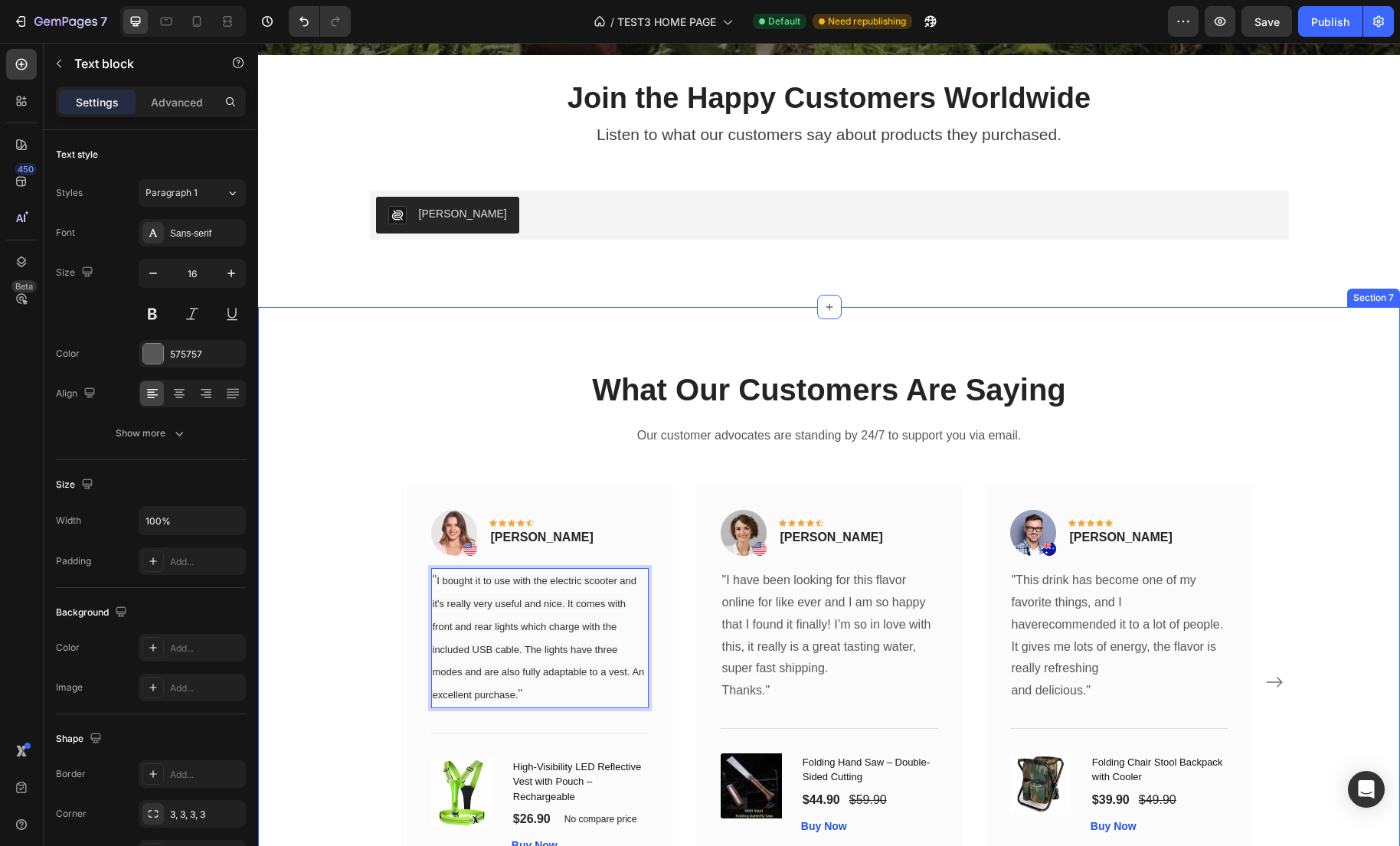
click at [366, 639] on div "What Our Customers Are Saying Heading Our customer advocates are standing by 24…" at bounding box center [829, 633] width 1119 height 532
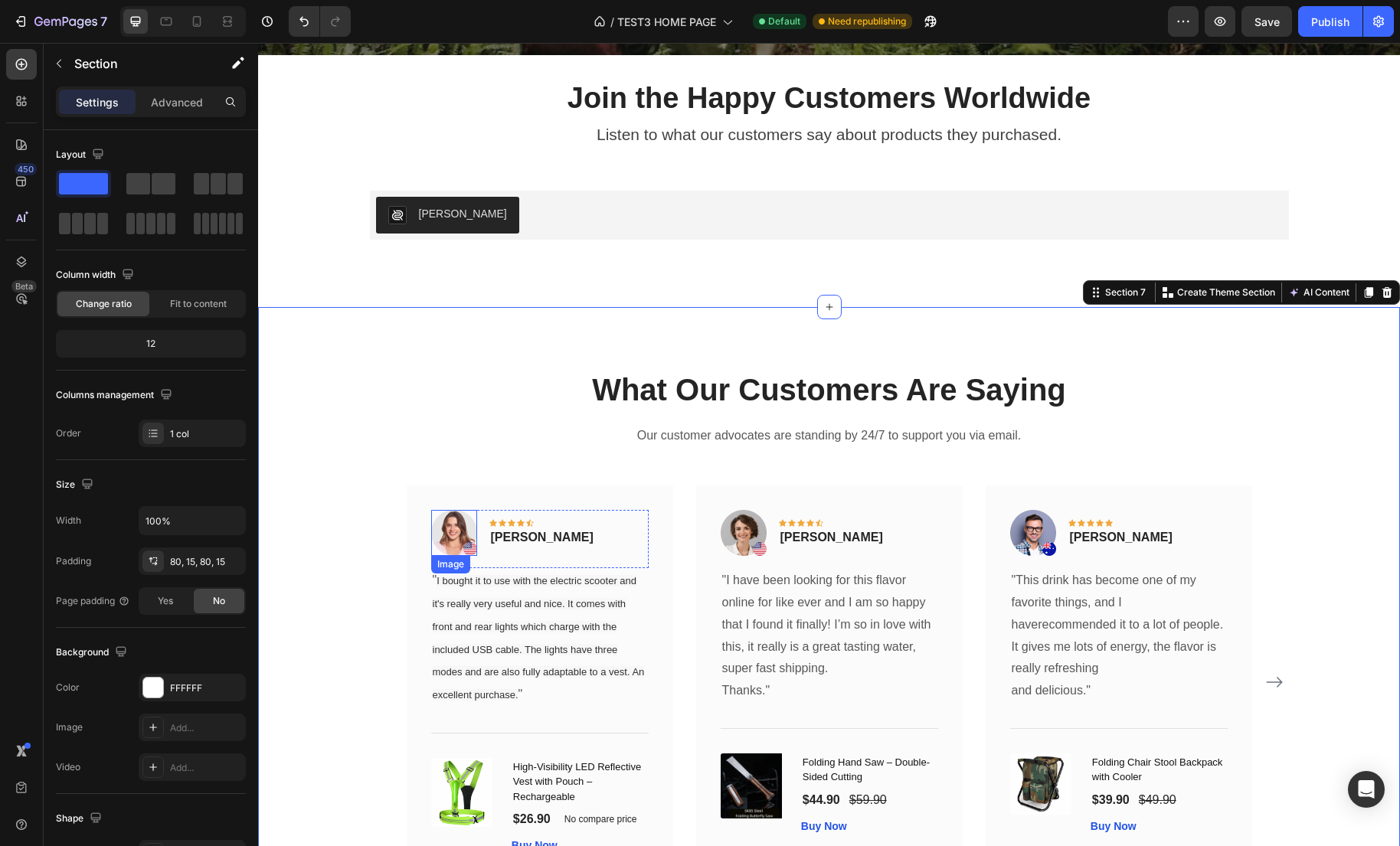
click at [456, 541] on img at bounding box center [454, 533] width 46 height 46
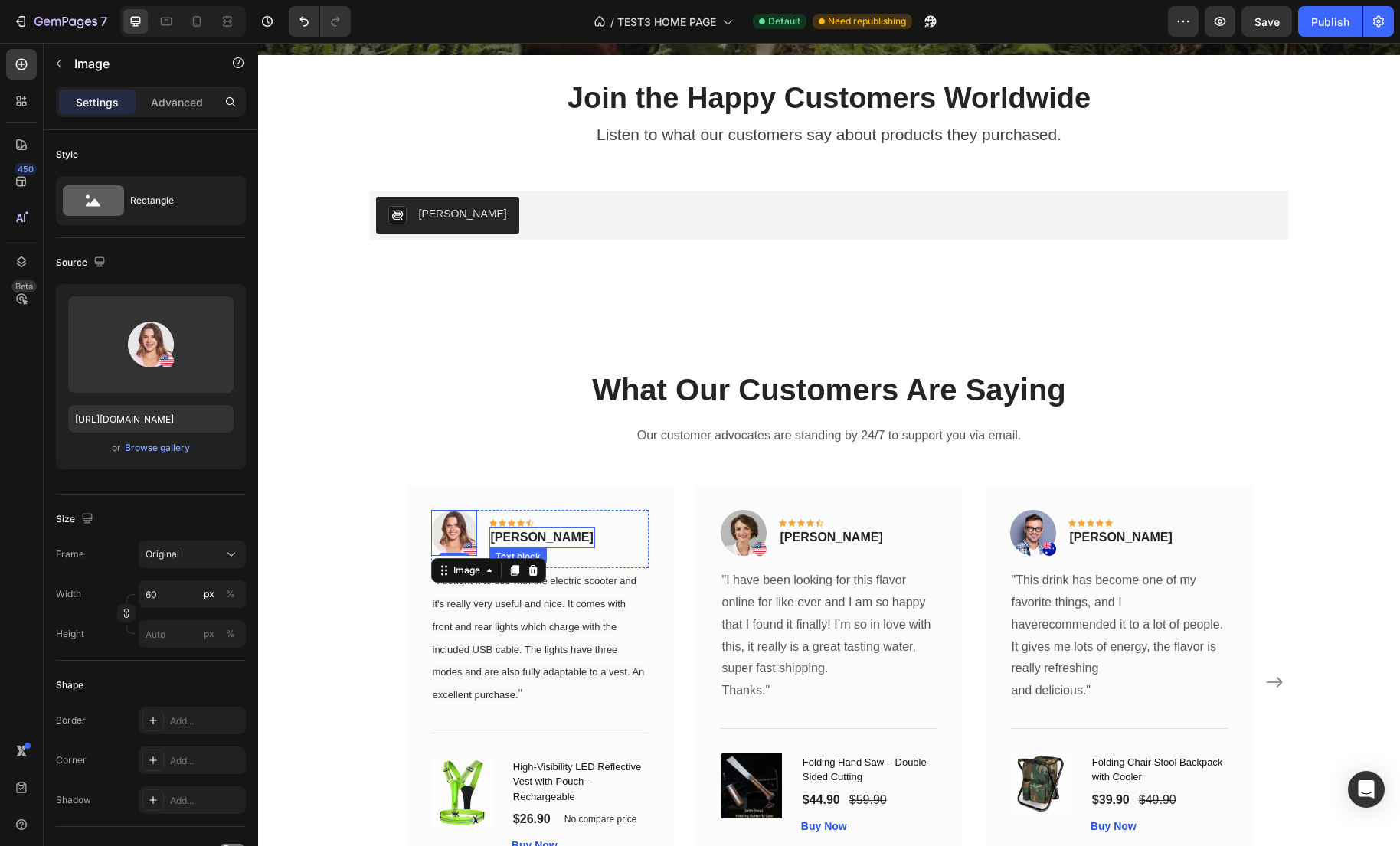
click at [533, 536] on p "Rita Carroll" at bounding box center [542, 537] width 102 height 18
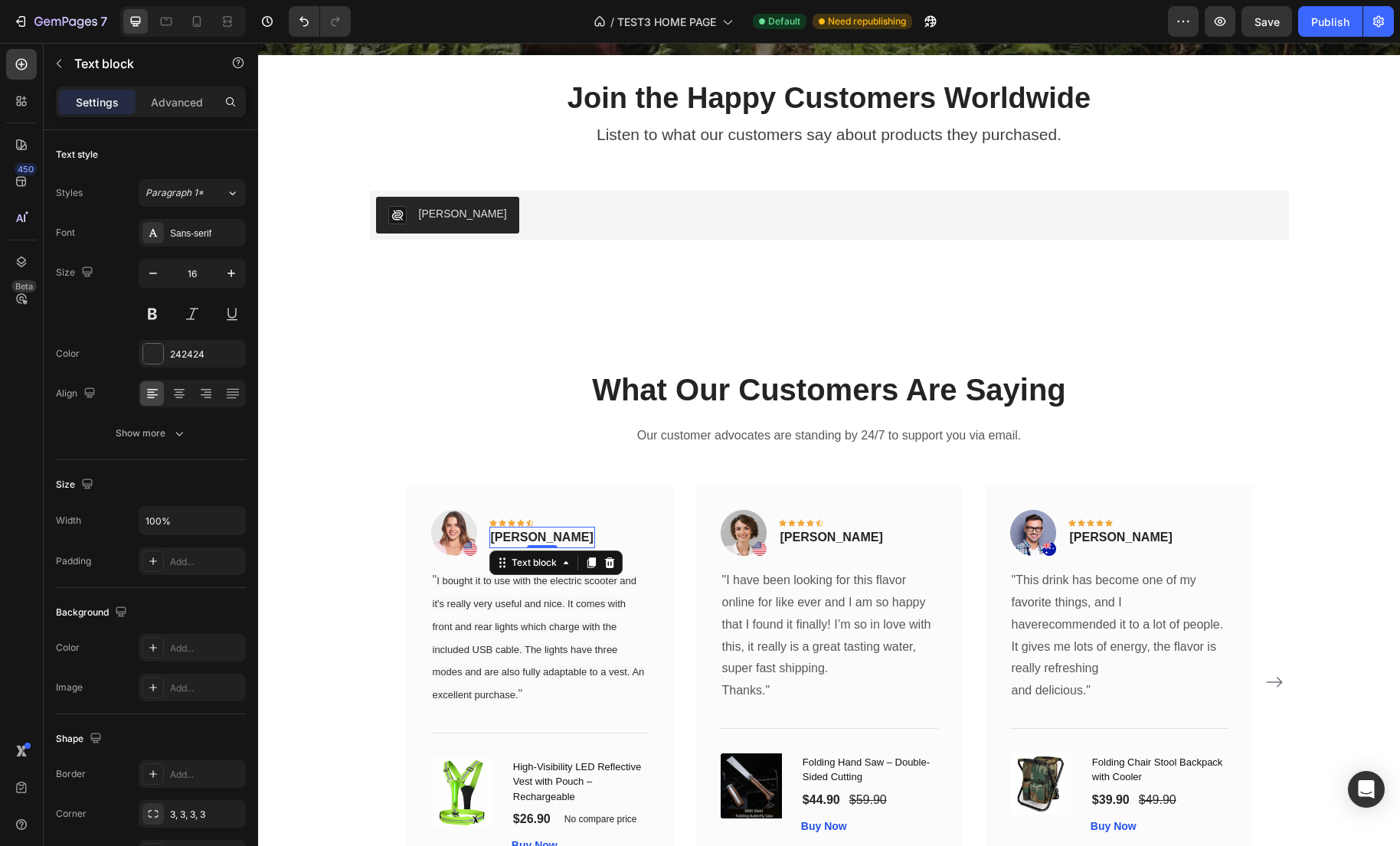
click at [527, 540] on p "Rita Carroll" at bounding box center [542, 537] width 102 height 18
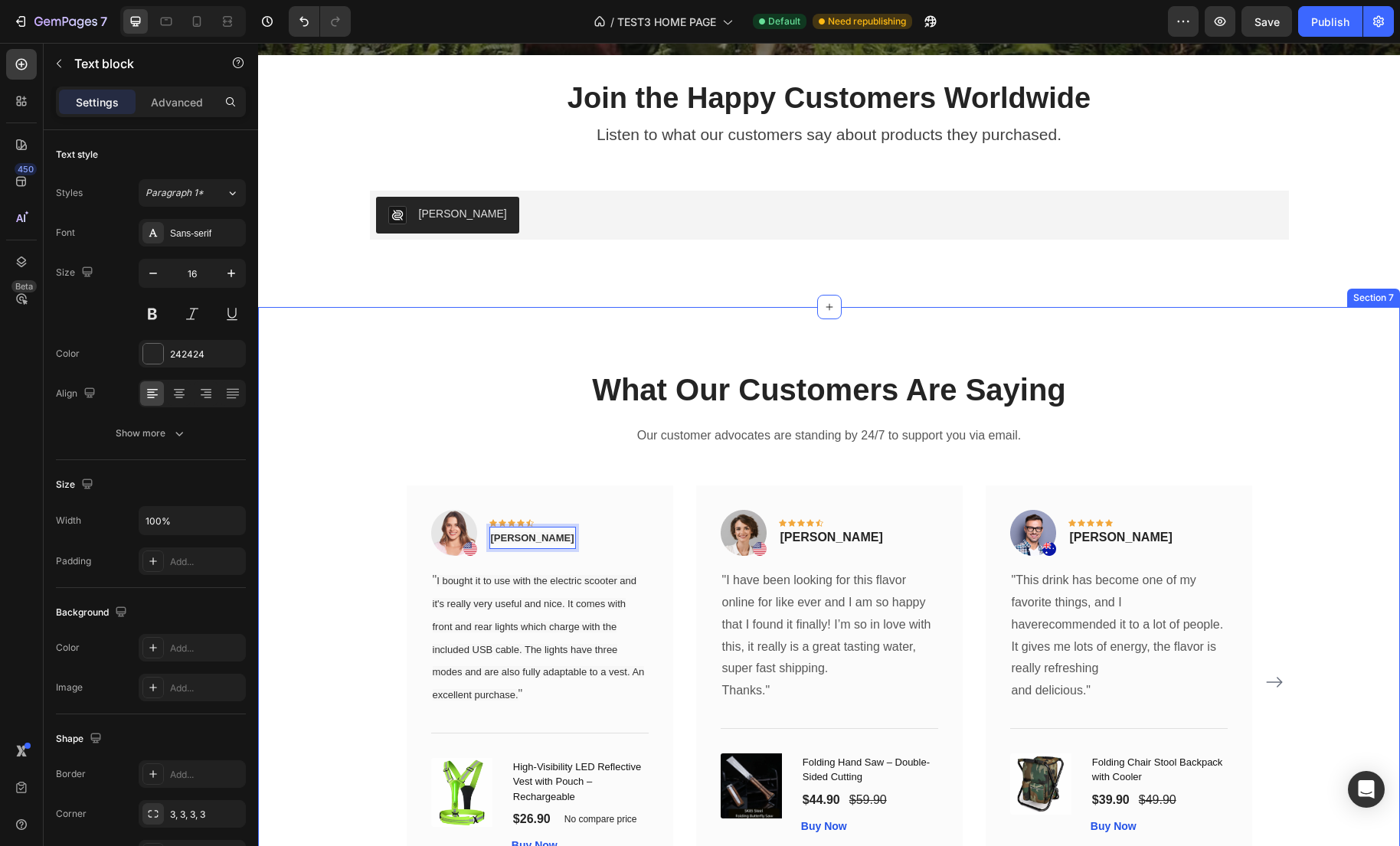
click at [324, 588] on div "What Our Customers Are Saying Heading Our customer advocates are standing by 24…" at bounding box center [829, 633] width 1119 height 532
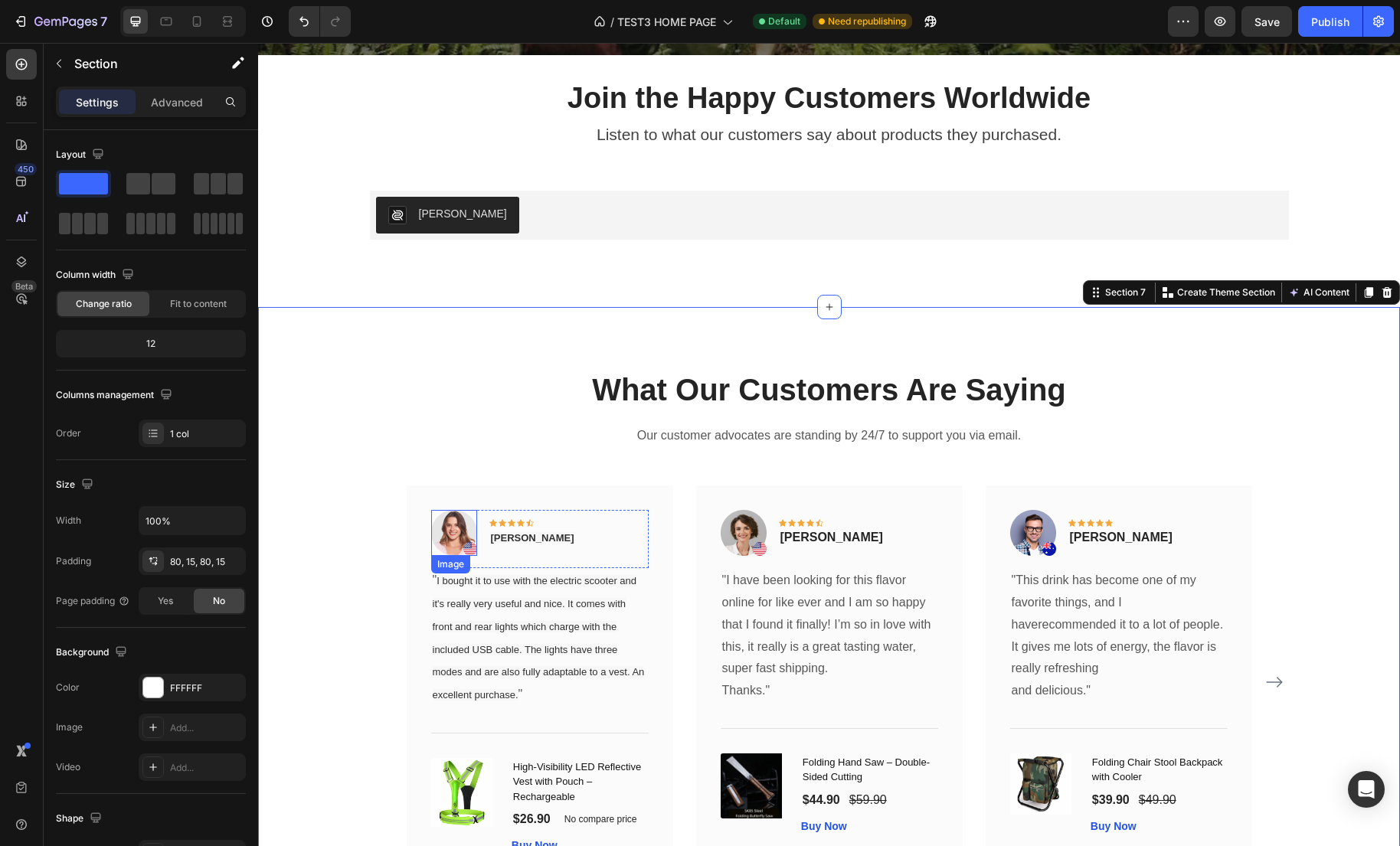
click at [446, 539] on img at bounding box center [454, 533] width 46 height 46
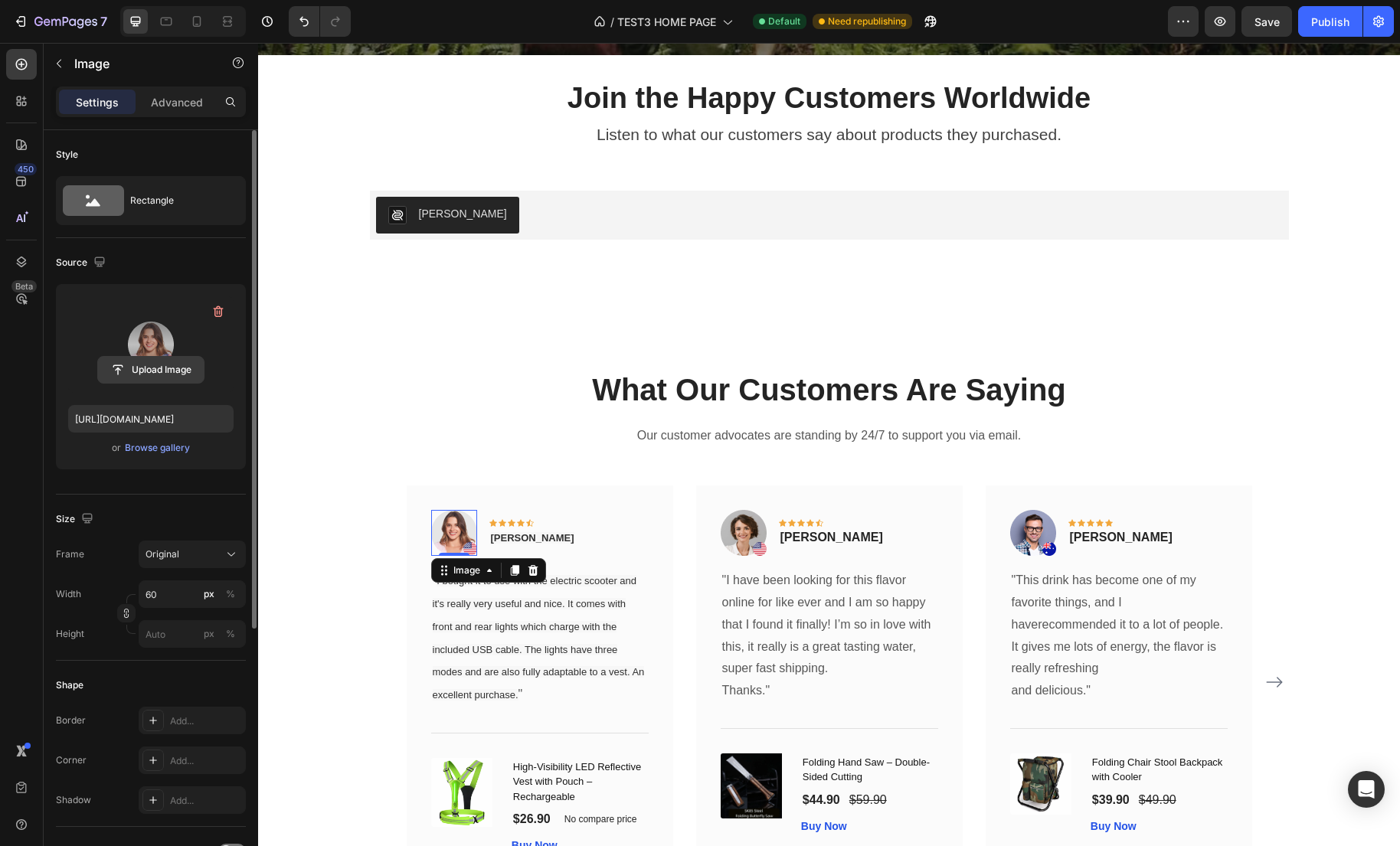
click at [181, 376] on input "file" at bounding box center [151, 370] width 106 height 26
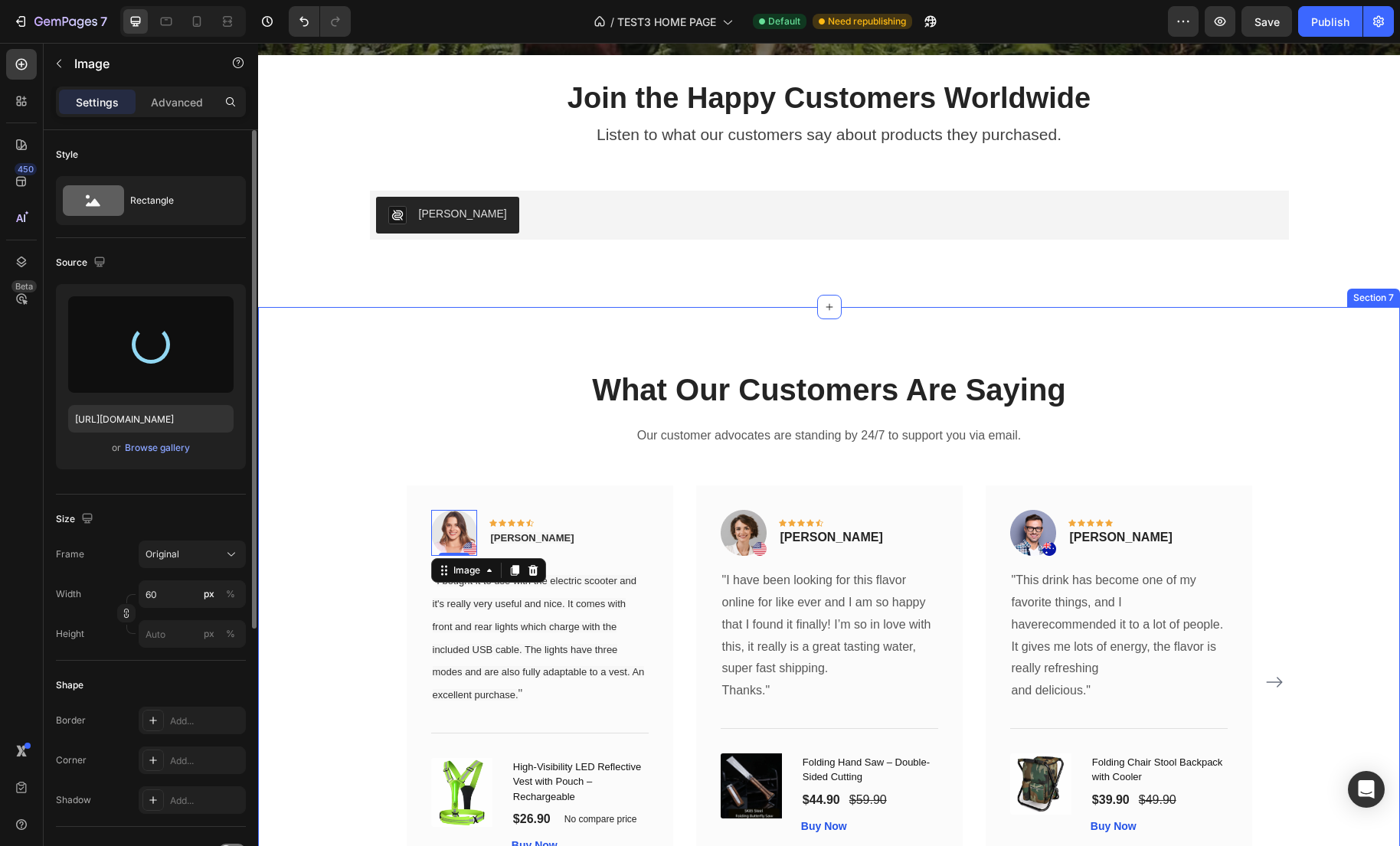
type input "https://cdn.shopify.com/s/files/1/0635/2663/3590/files/gempages_575492313866830…"
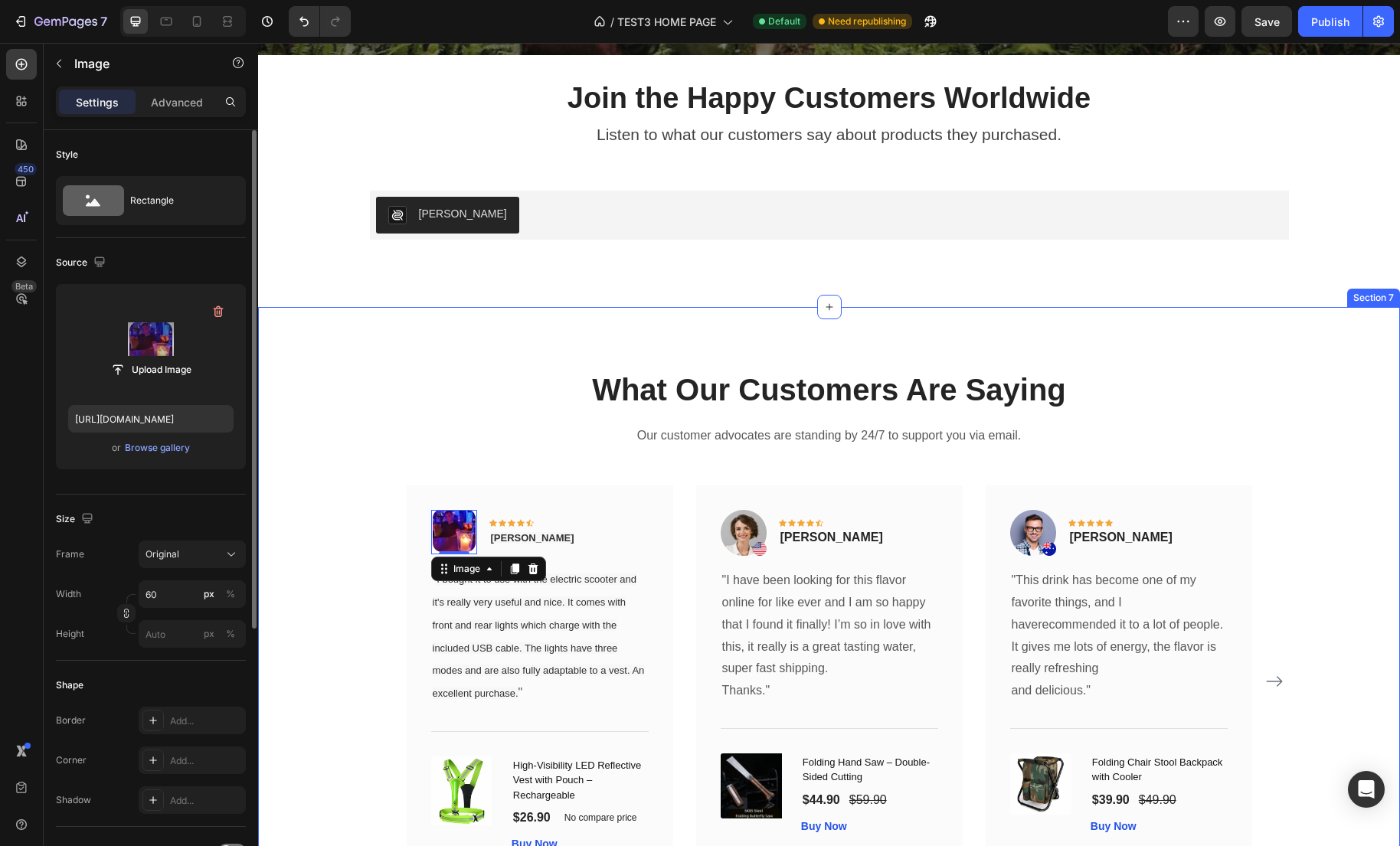
click at [353, 580] on div "What Our Customers Are Saying Heading Our customer advocates are standing by 24…" at bounding box center [829, 633] width 1119 height 530
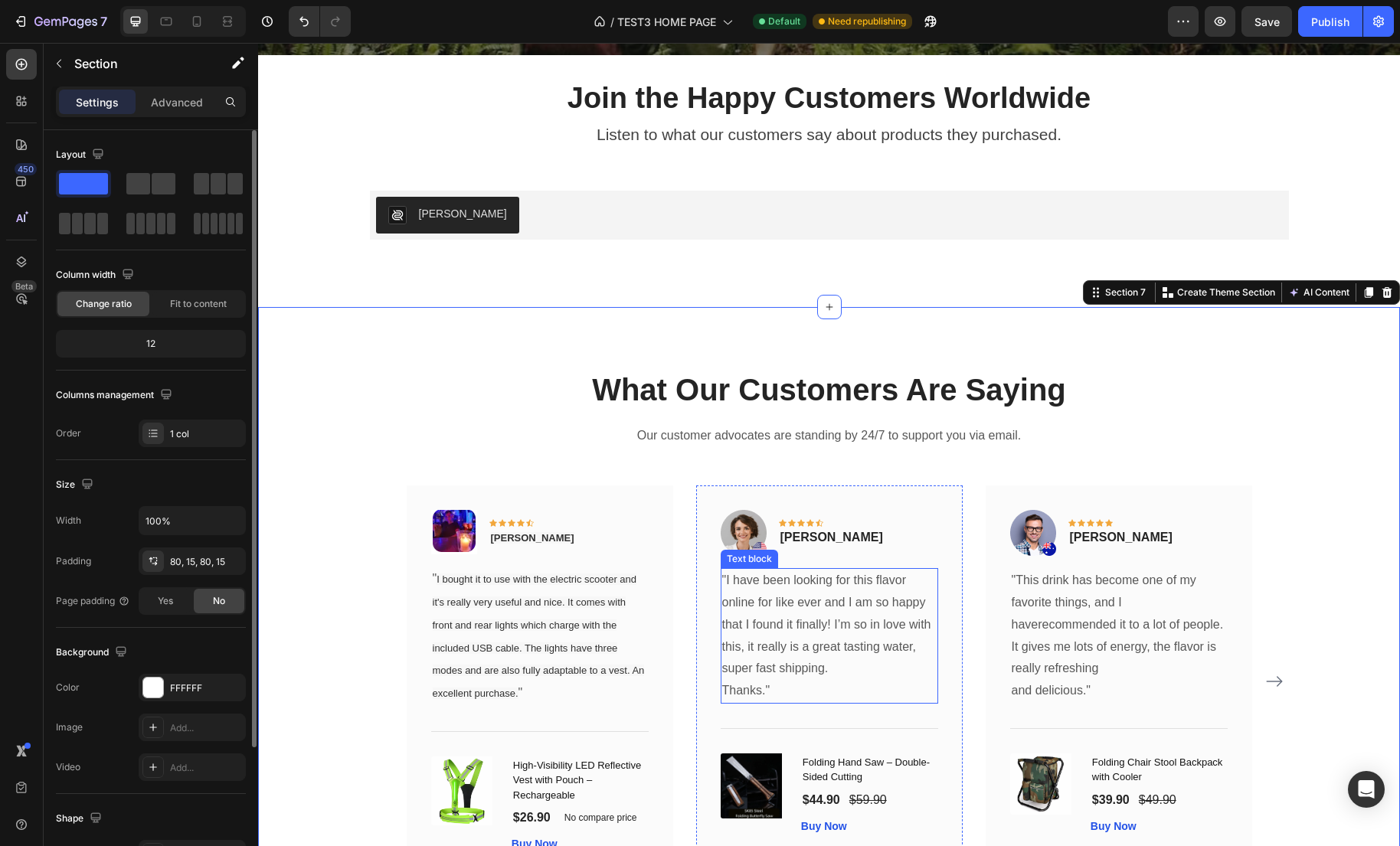
click at [804, 641] on p ""I have been looking for this flavor online for like ever and I am so happy tha…" at bounding box center [829, 624] width 214 height 110
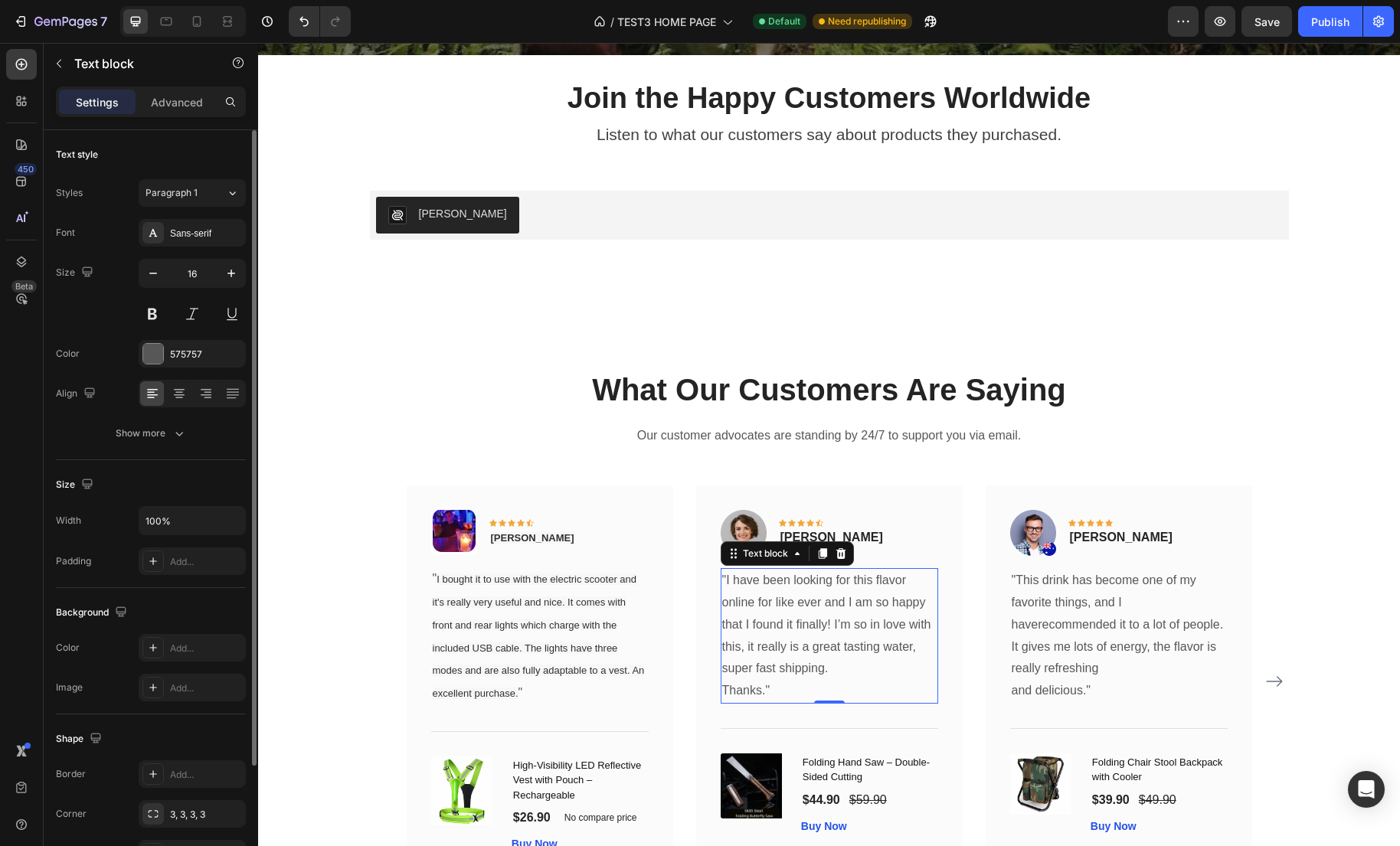
click at [745, 672] on p ""I have been looking for this flavor online for like ever and I am so happy tha…" at bounding box center [829, 624] width 214 height 110
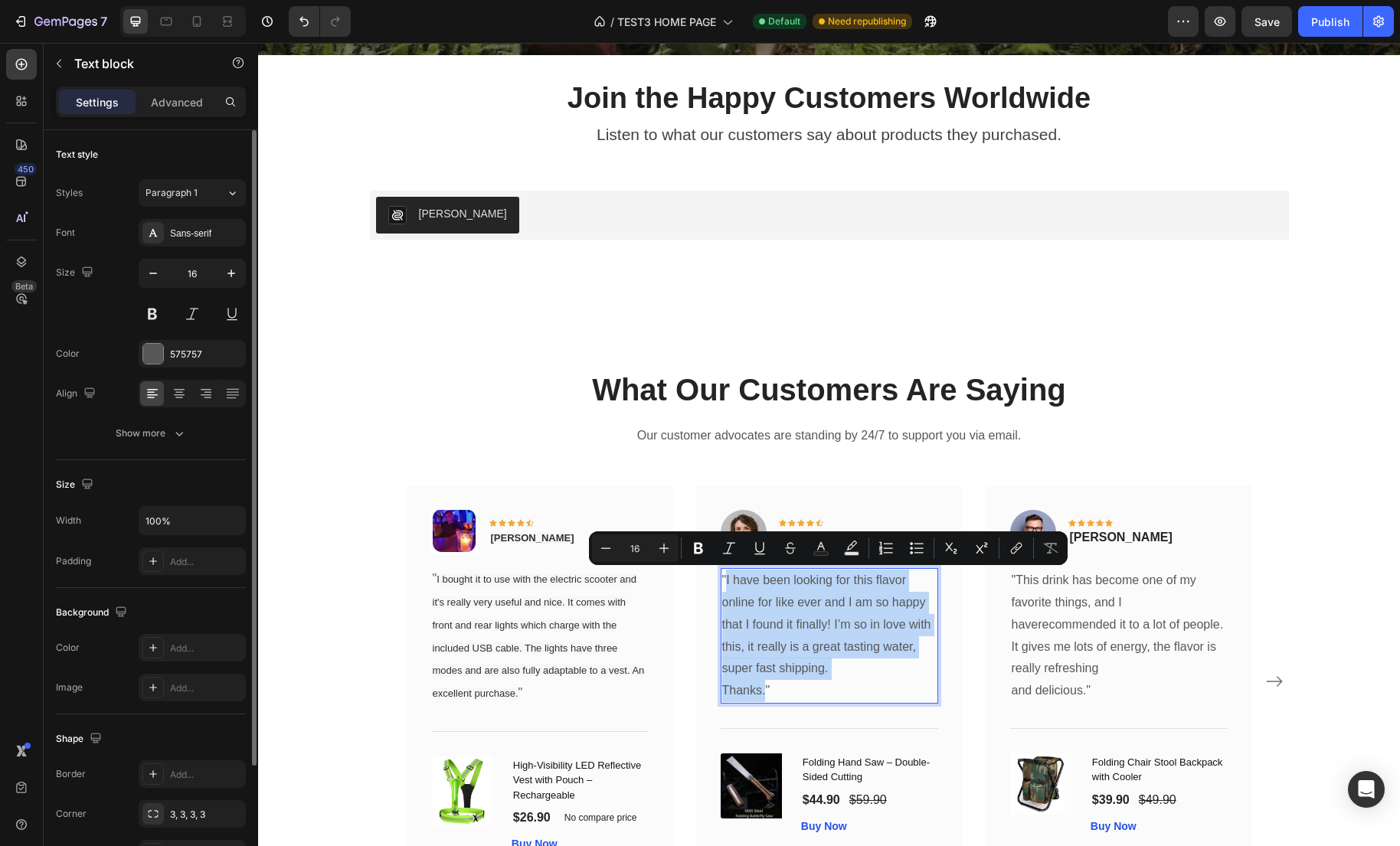
drag, startPoint x: 765, startPoint y: 693, endPoint x: 728, endPoint y: 582, distance: 117.0
click at [728, 582] on div ""I have been looking for this flavor online for like ever and I am so happy tha…" at bounding box center [829, 636] width 218 height 135
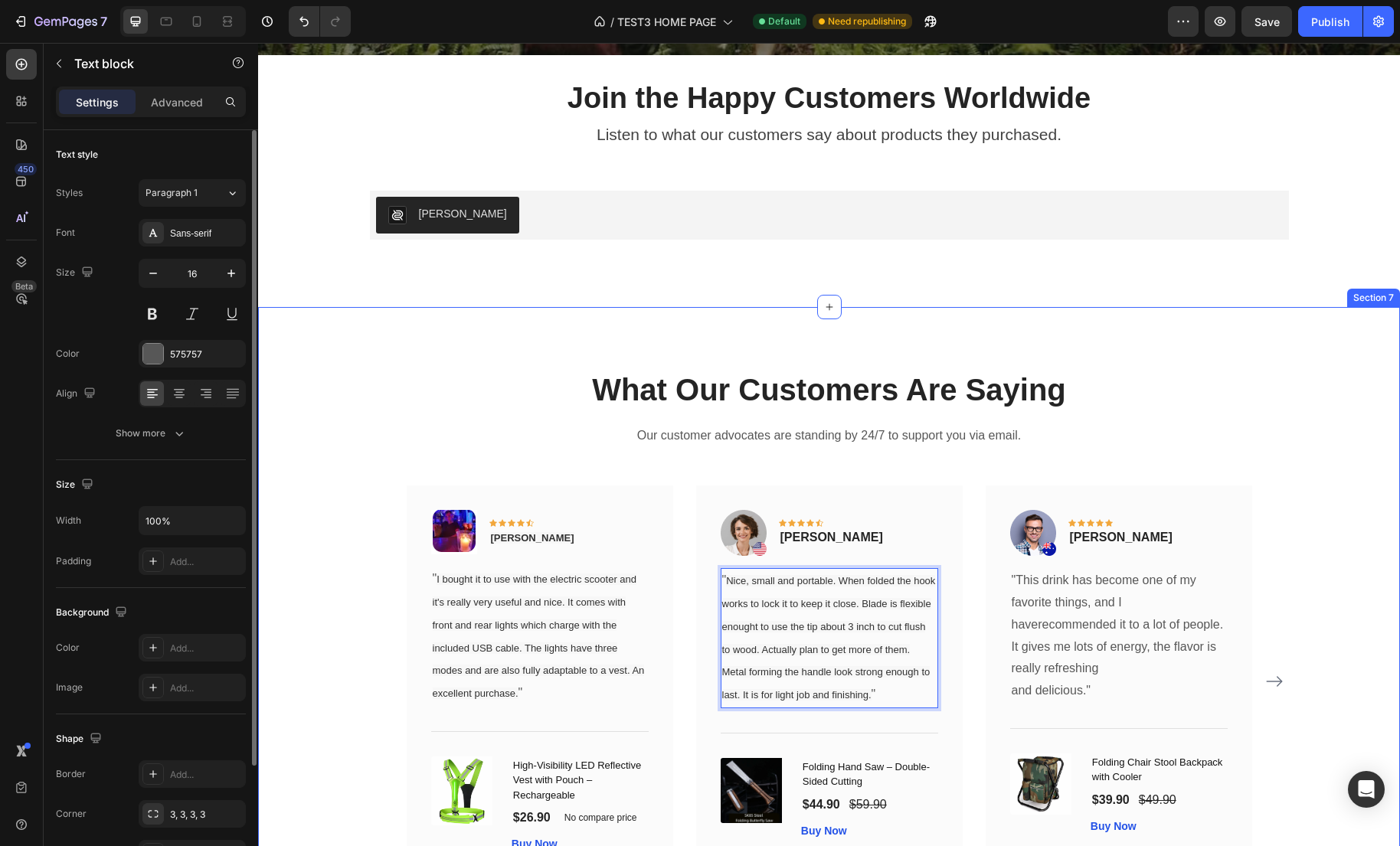
click at [343, 627] on div "What Our Customers Are Saying Heading Our customer advocates are standing by 24…" at bounding box center [829, 633] width 1119 height 530
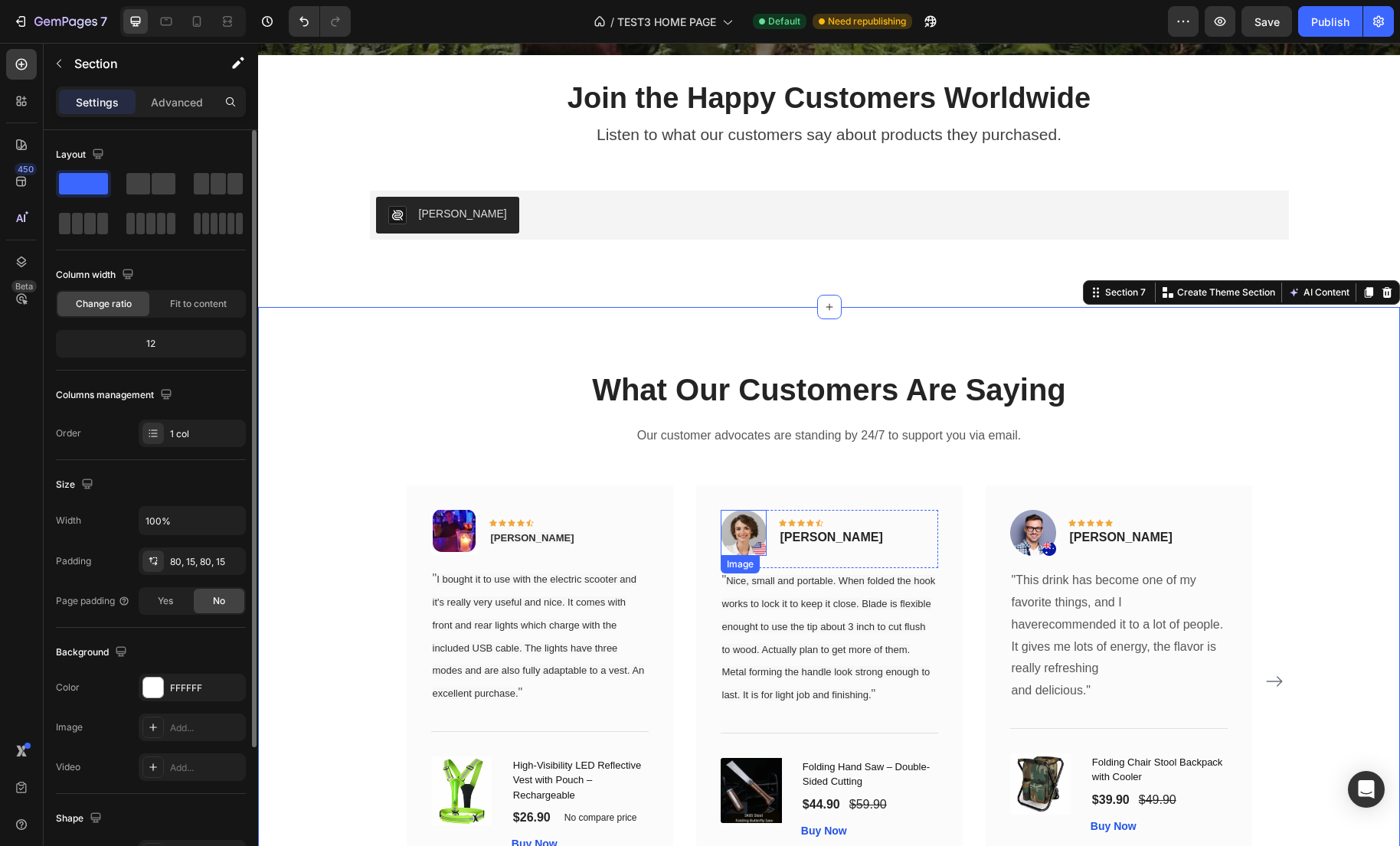
click at [726, 540] on img at bounding box center [743, 533] width 46 height 46
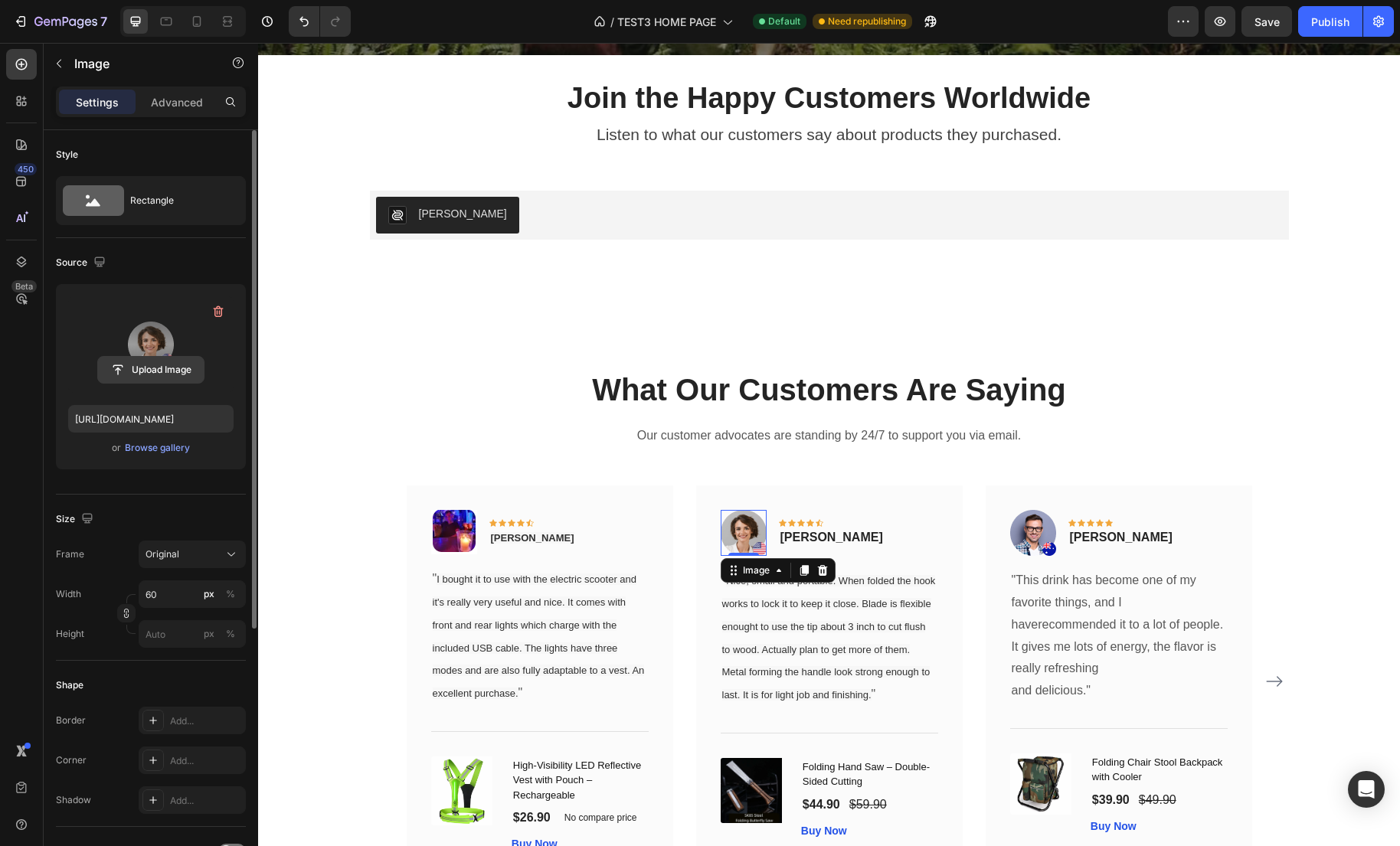
click at [157, 365] on input "file" at bounding box center [151, 370] width 106 height 26
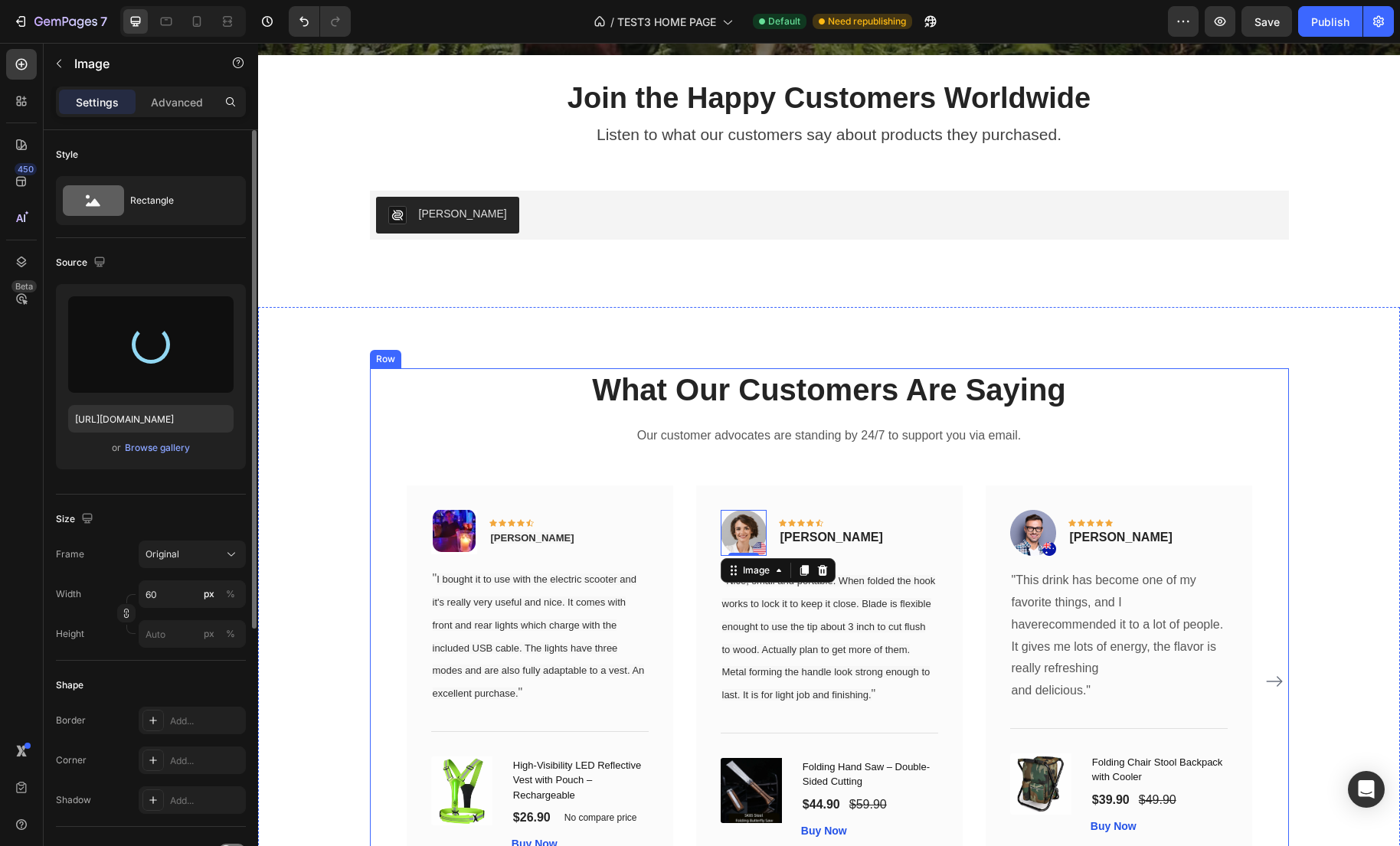
type input "https://cdn.shopify.com/s/files/1/0635/2663/3590/files/gempages_575492313866830…"
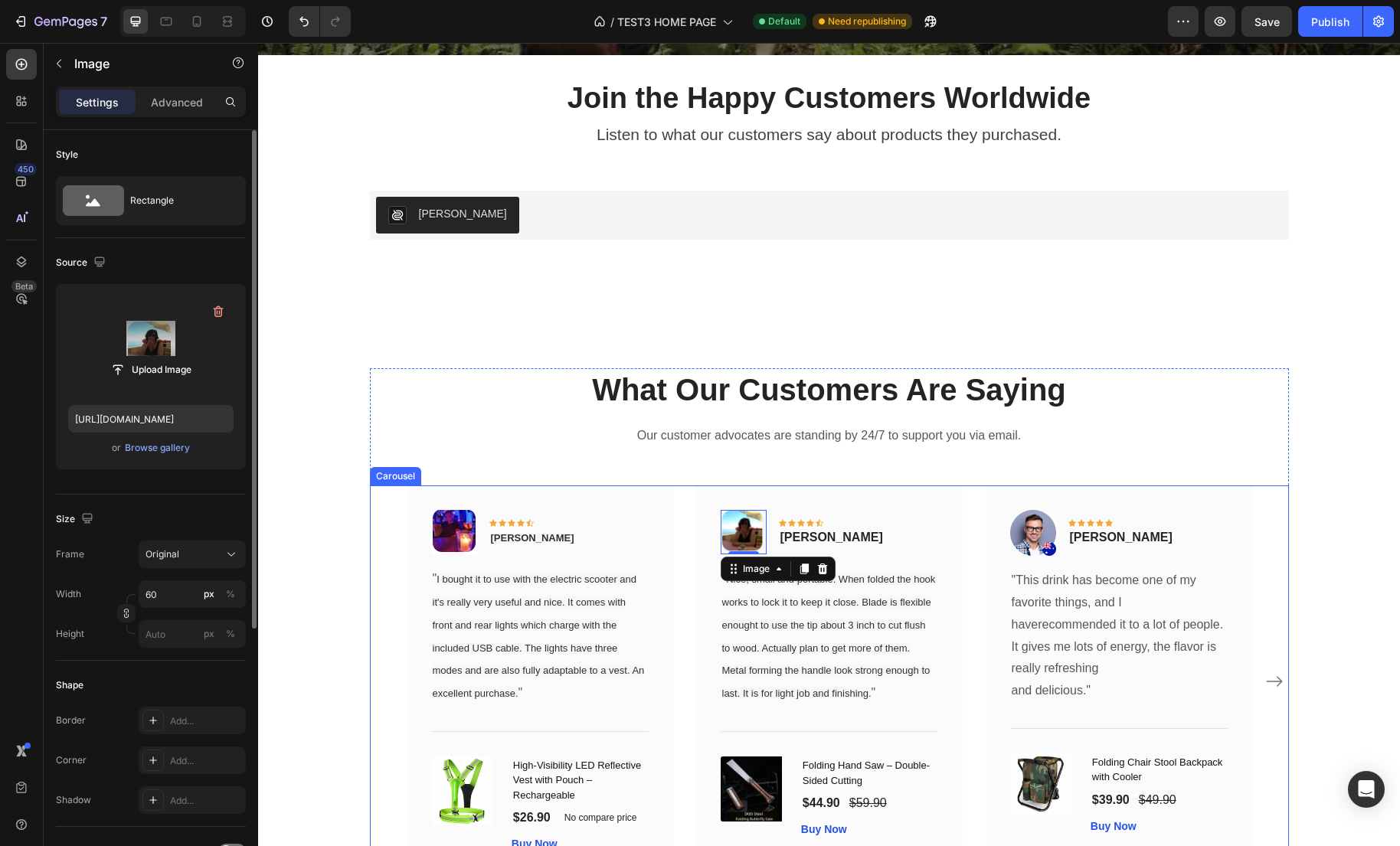
click at [1332, 566] on div "What Our Customers Are Saying Heading Our customer advocates are standing by 24…" at bounding box center [829, 633] width 1119 height 530
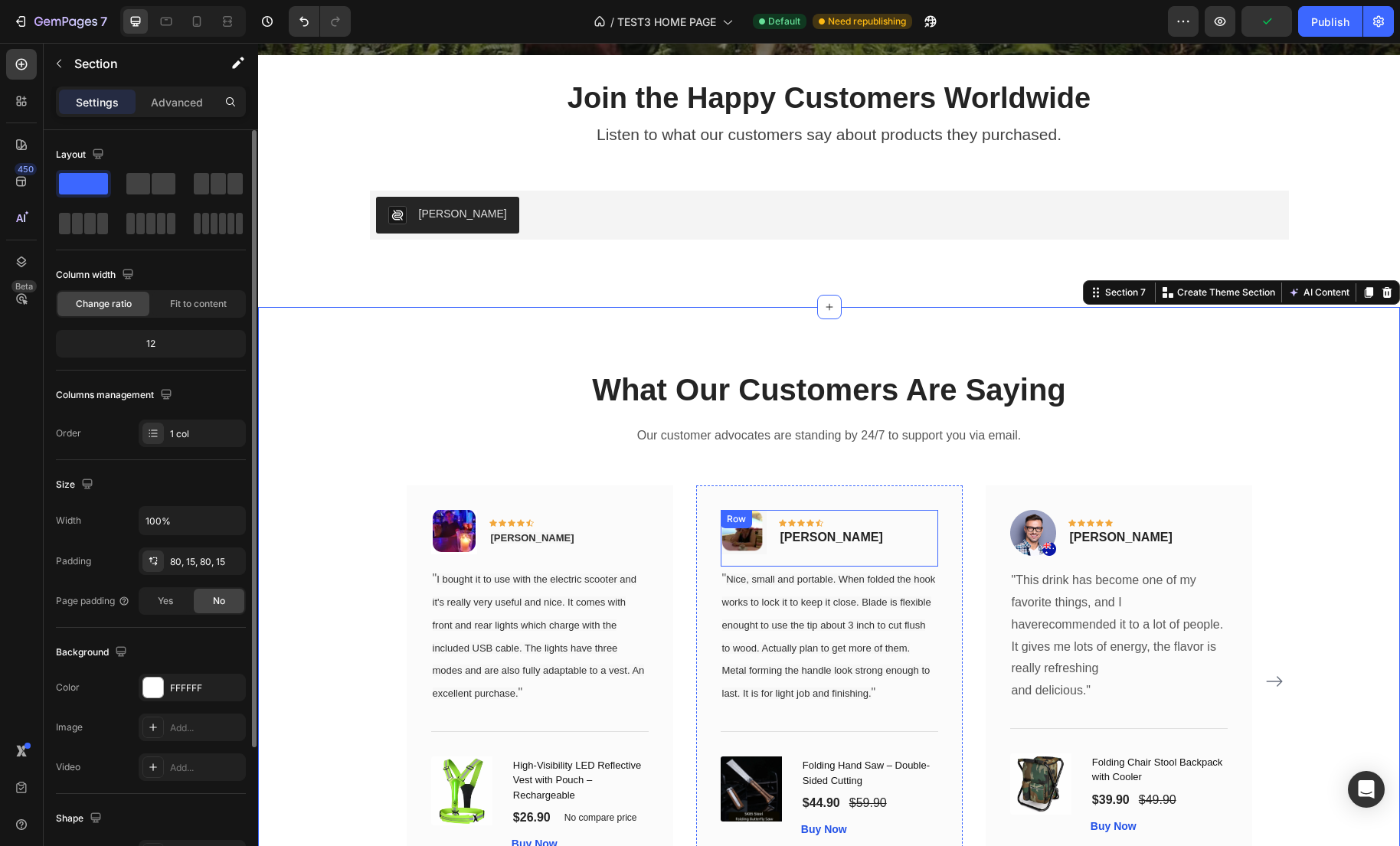
click at [796, 542] on p "Olivia Rowse" at bounding box center [831, 537] width 102 height 18
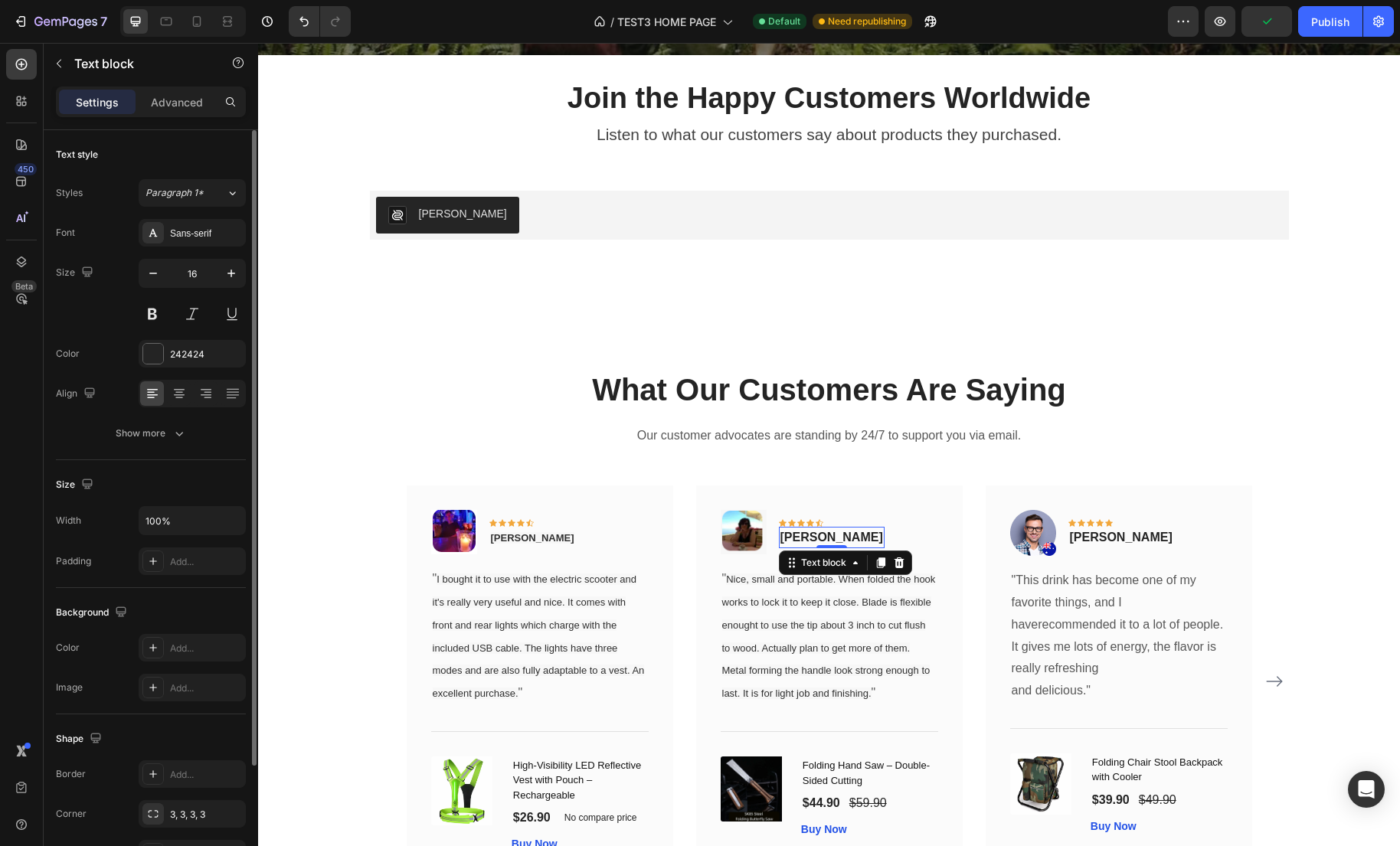
click at [828, 542] on p "Olivia Rowse" at bounding box center [831, 537] width 102 height 18
click at [852, 536] on p "Olivia Rowse" at bounding box center [831, 537] width 102 height 18
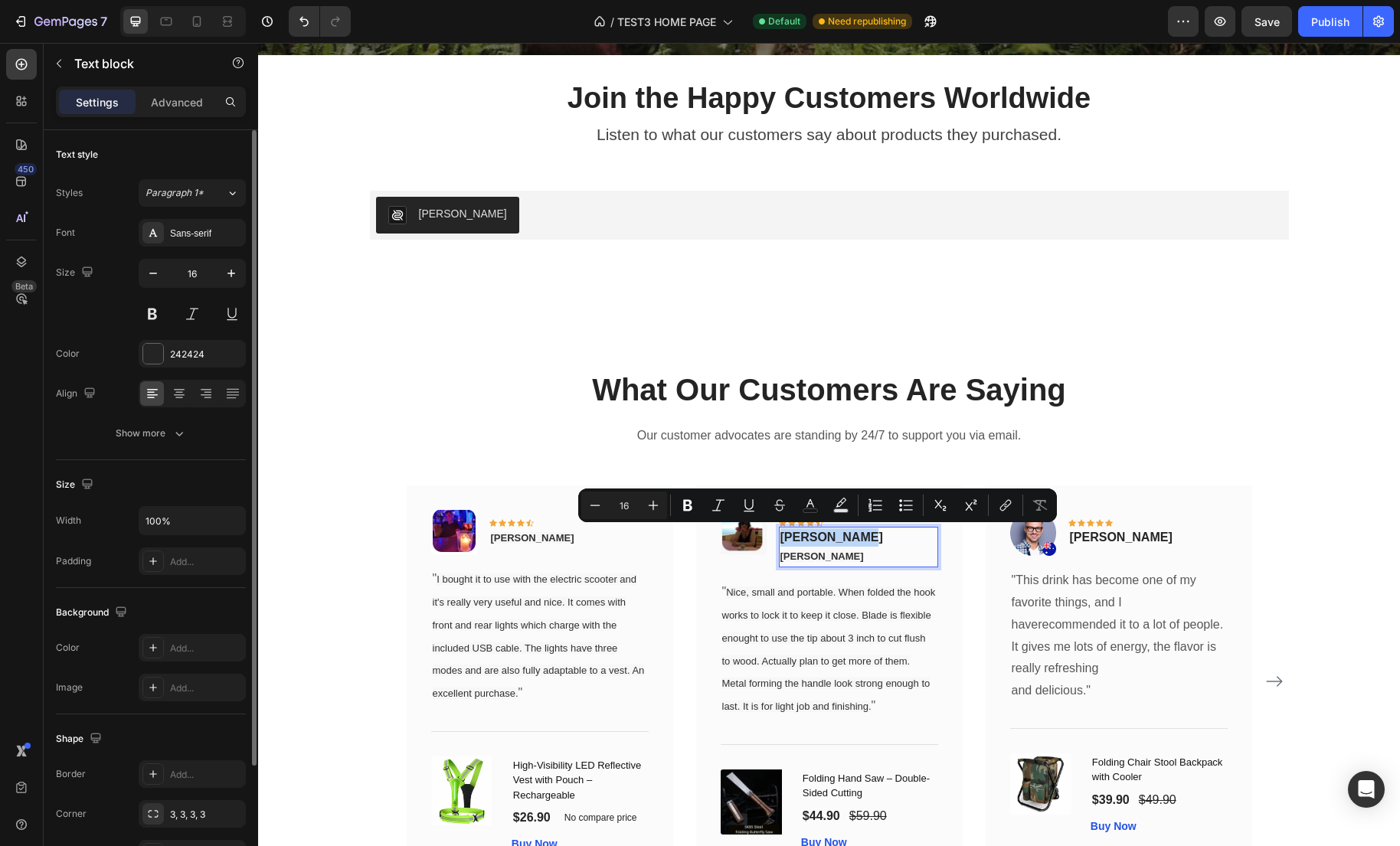
drag, startPoint x: 855, startPoint y: 540, endPoint x: 777, endPoint y: 540, distance: 78.0
click at [777, 540] on div "Image Icon Icon Icon Icon Icon Row Olivia Rowse Raleigh Glover Text block 0 Row" at bounding box center [829, 545] width 218 height 69
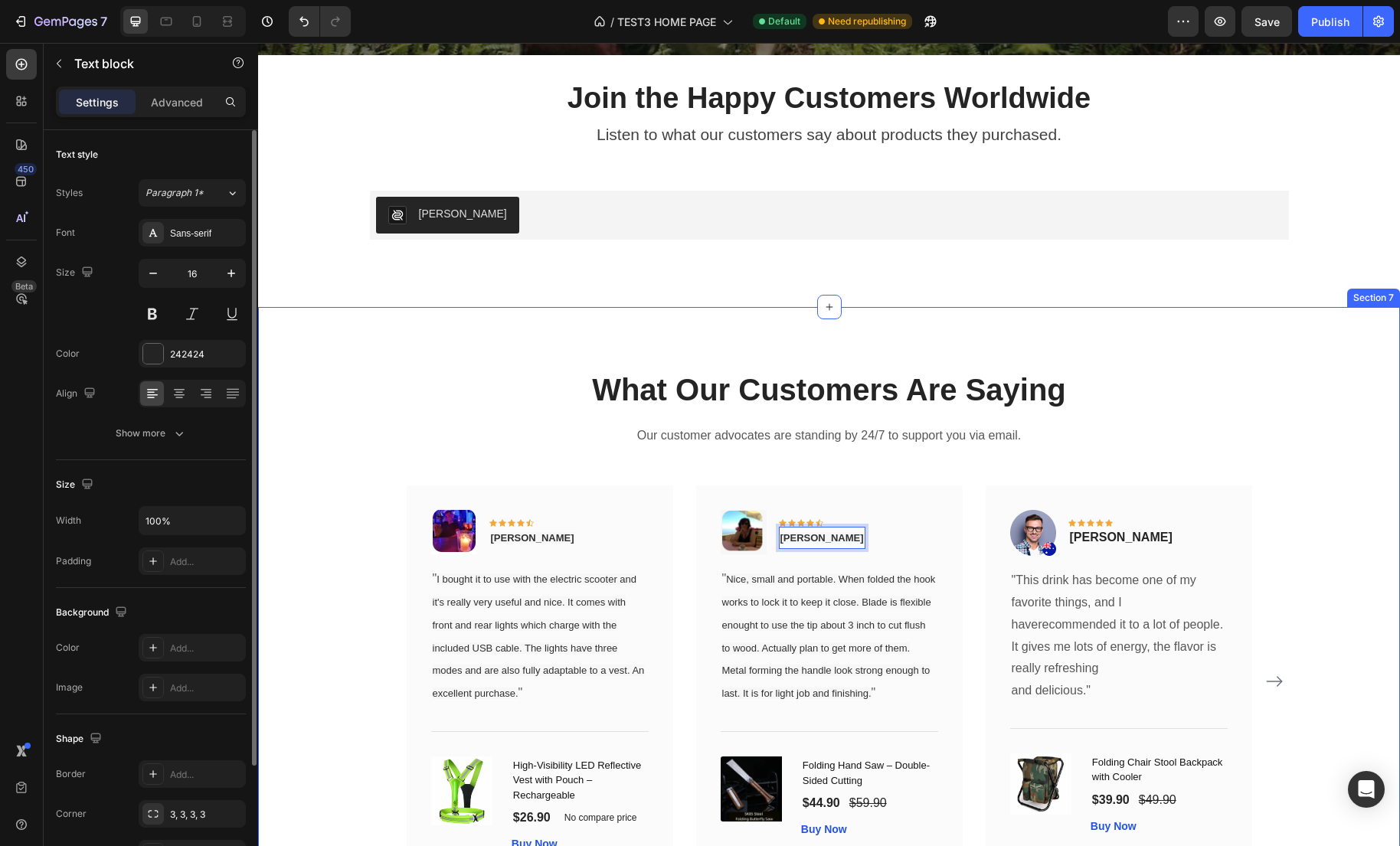
click at [1300, 587] on div "What Our Customers Are Saying Heading Our customer advocates are standing by 24…" at bounding box center [829, 633] width 1119 height 530
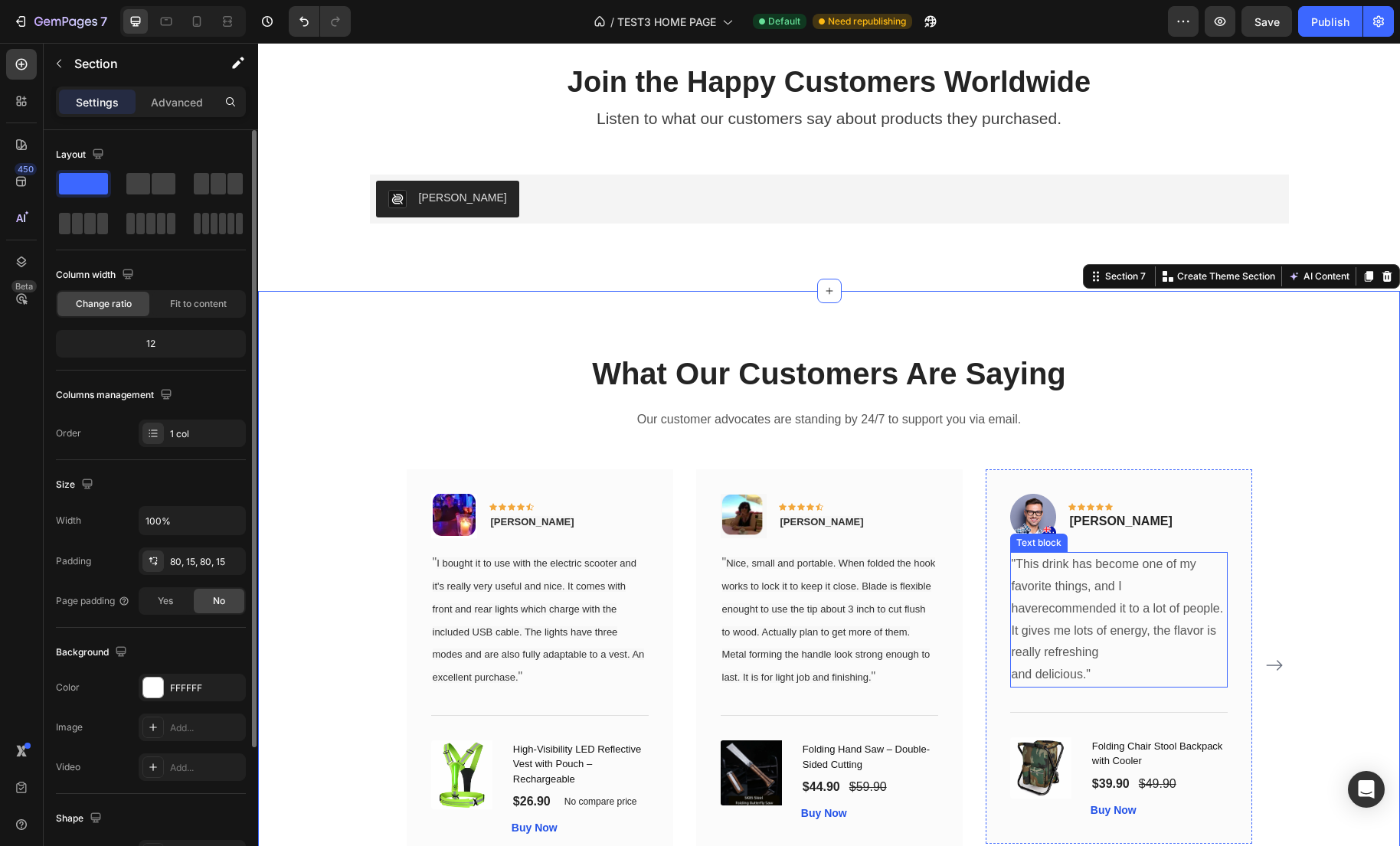
scroll to position [2801, 0]
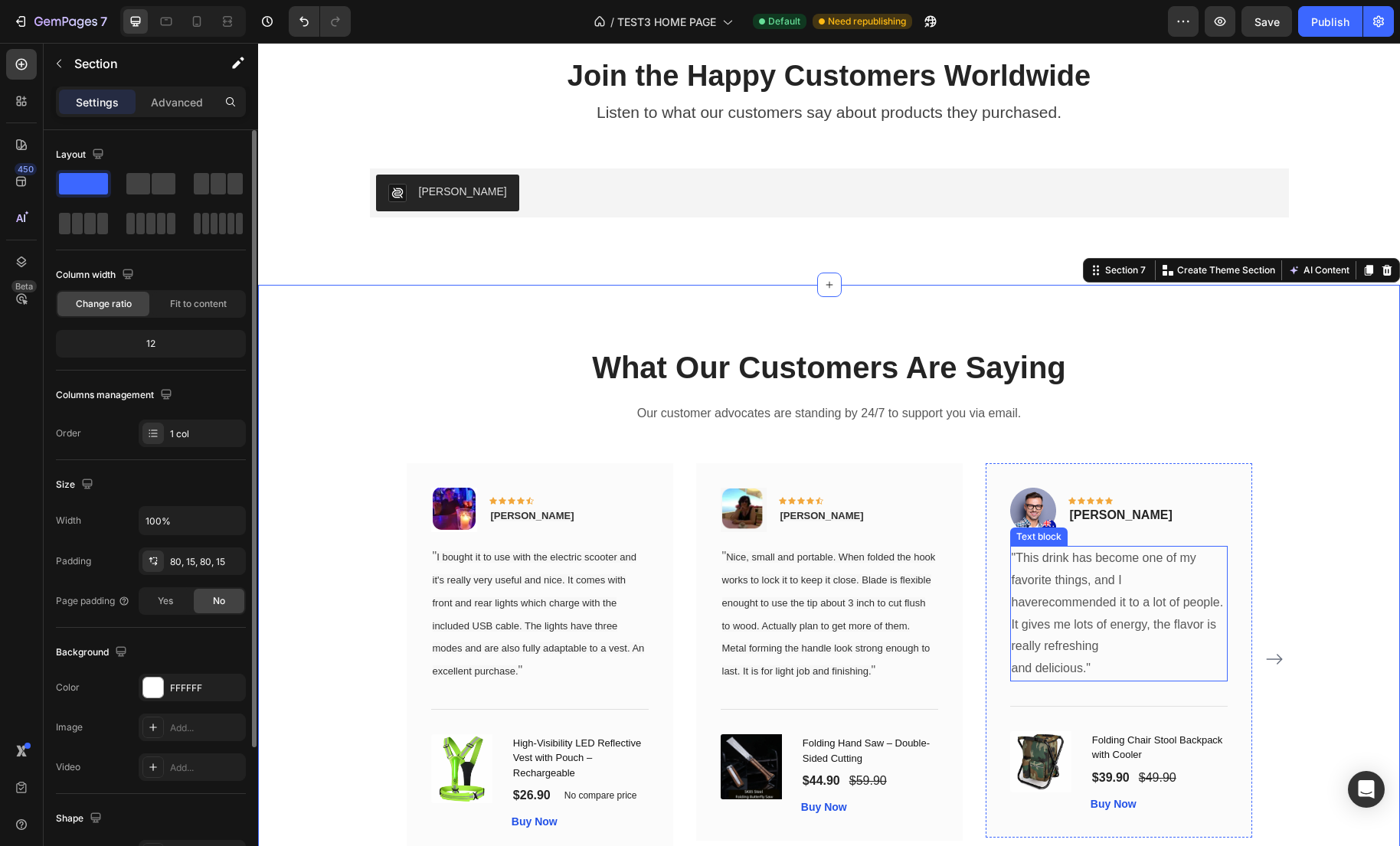
drag, startPoint x: 1114, startPoint y: 594, endPoint x: 1085, endPoint y: 598, distance: 29.3
click at [1114, 594] on p ""This drink has become one of my favorite things, and I haverecommended it to a…" at bounding box center [1118, 613] width 214 height 133
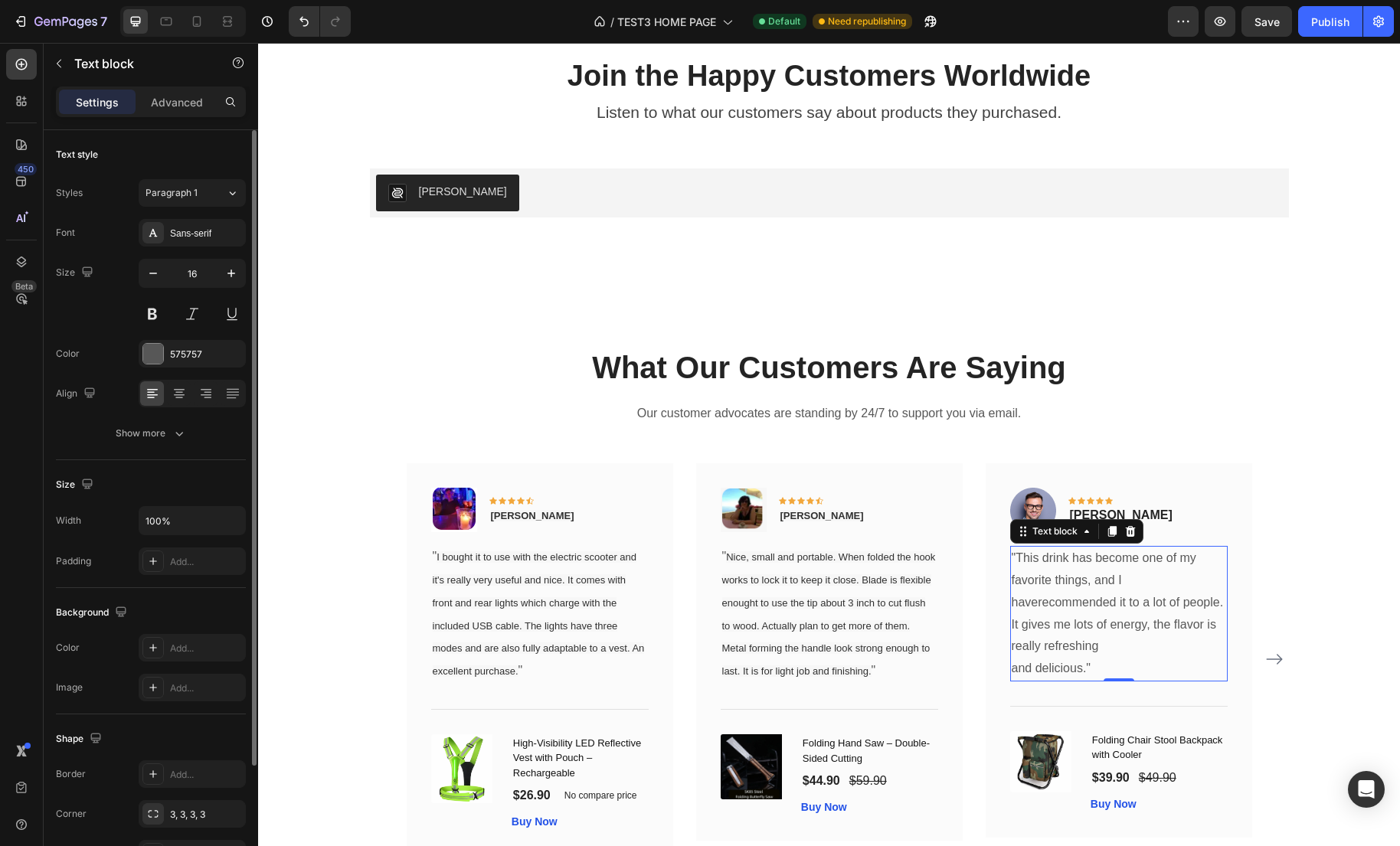
click at [1067, 594] on p ""This drink has become one of my favorite things, and I haverecommended it to a…" at bounding box center [1118, 613] width 214 height 133
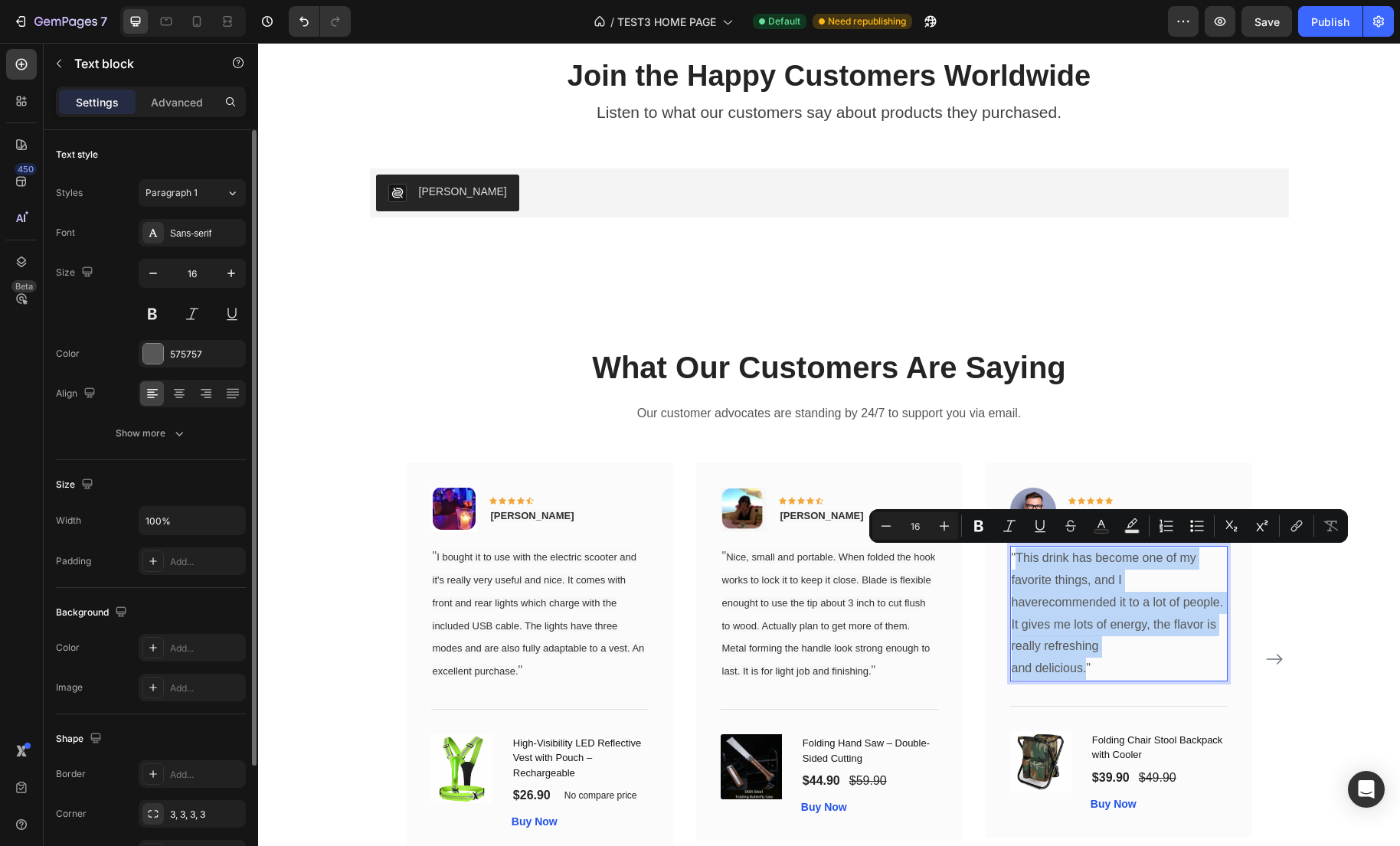
drag, startPoint x: 1090, startPoint y: 669, endPoint x: 1018, endPoint y: 556, distance: 134.0
click at [1018, 556] on p ""This drink has become one of my favorite things, and I haverecommended it to a…" at bounding box center [1118, 613] width 214 height 133
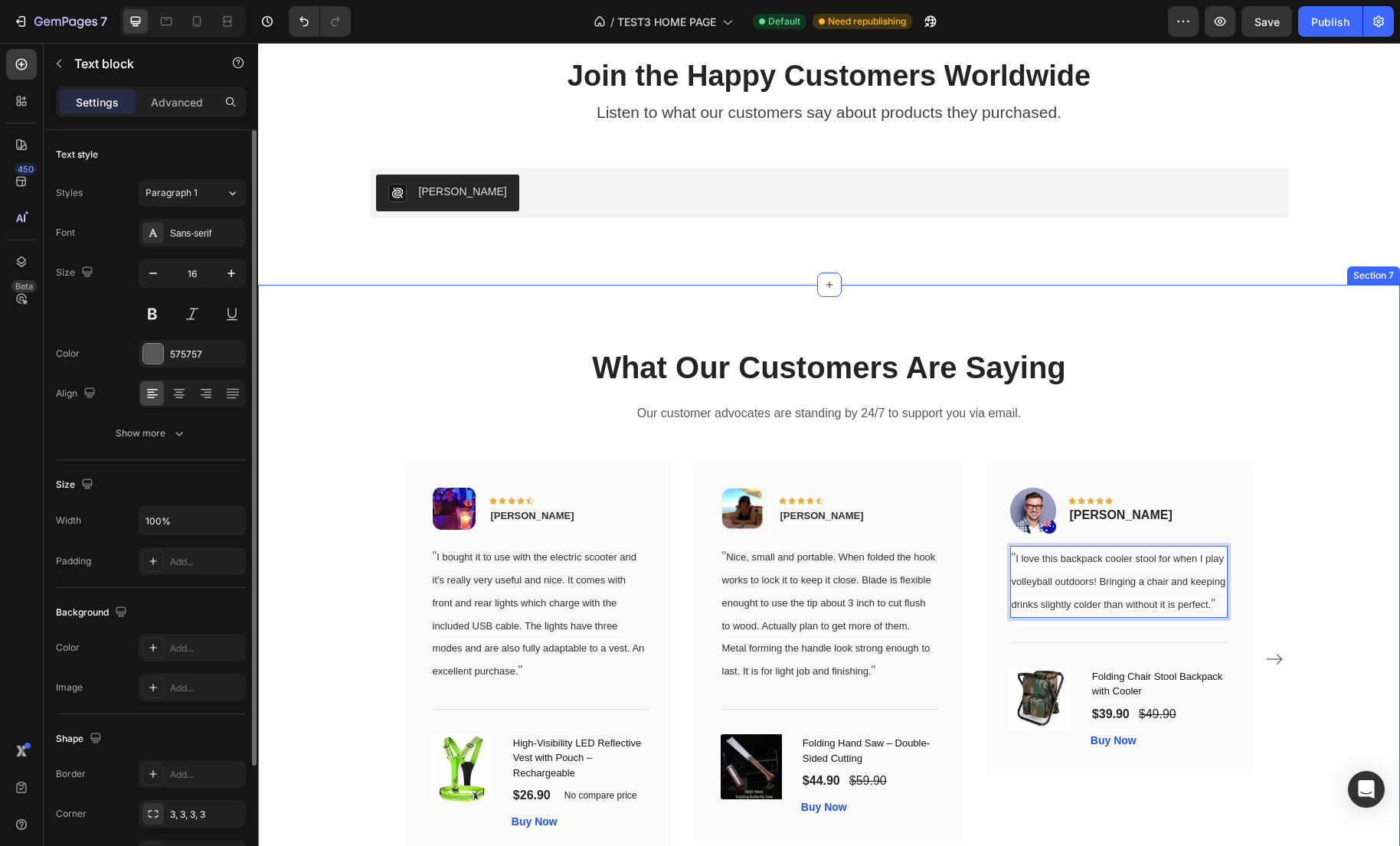
click at [358, 698] on div "What Our Customers Are Saying Heading Our customer advocates are standing by 24…" at bounding box center [829, 611] width 1119 height 530
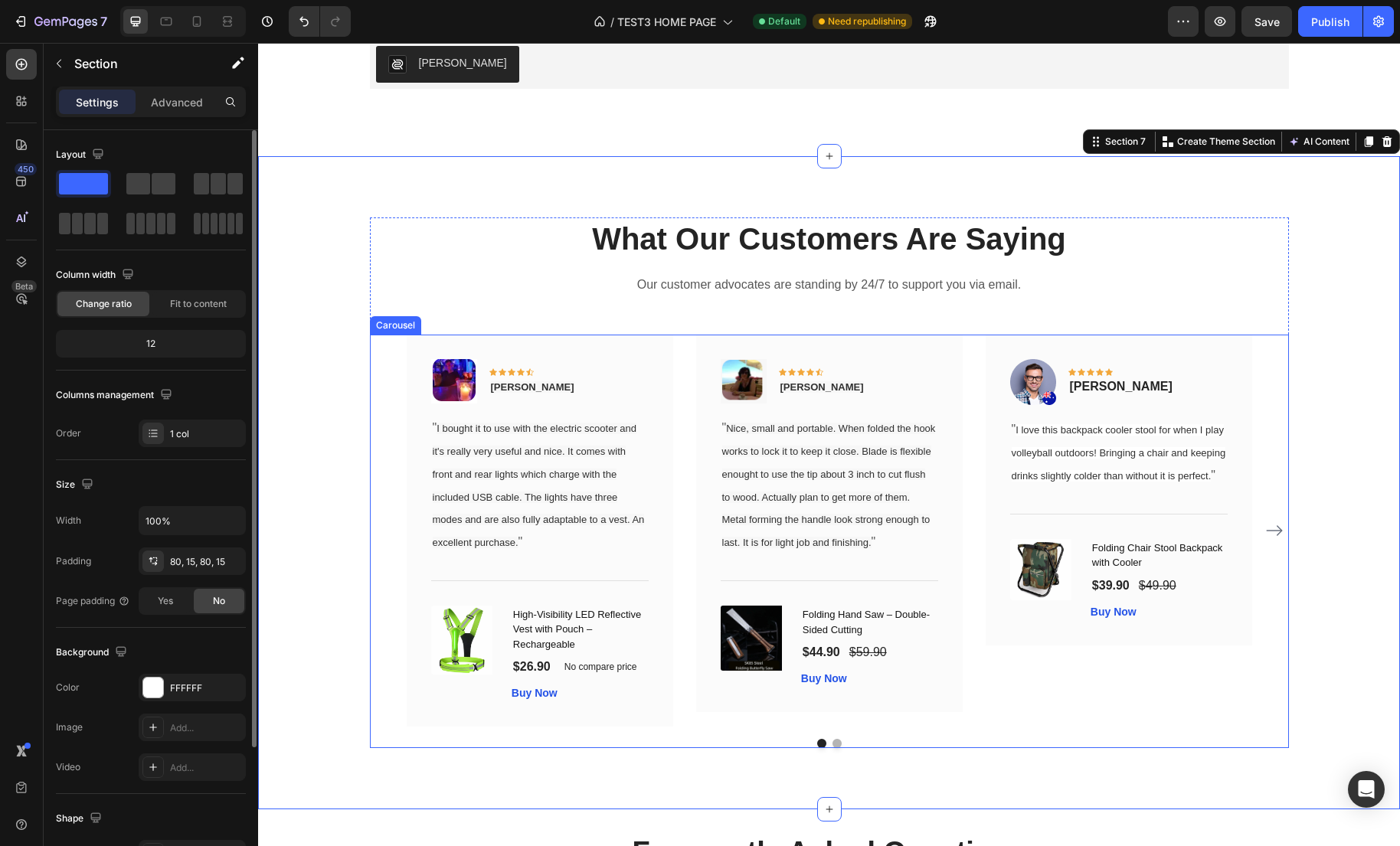
scroll to position [2954, 0]
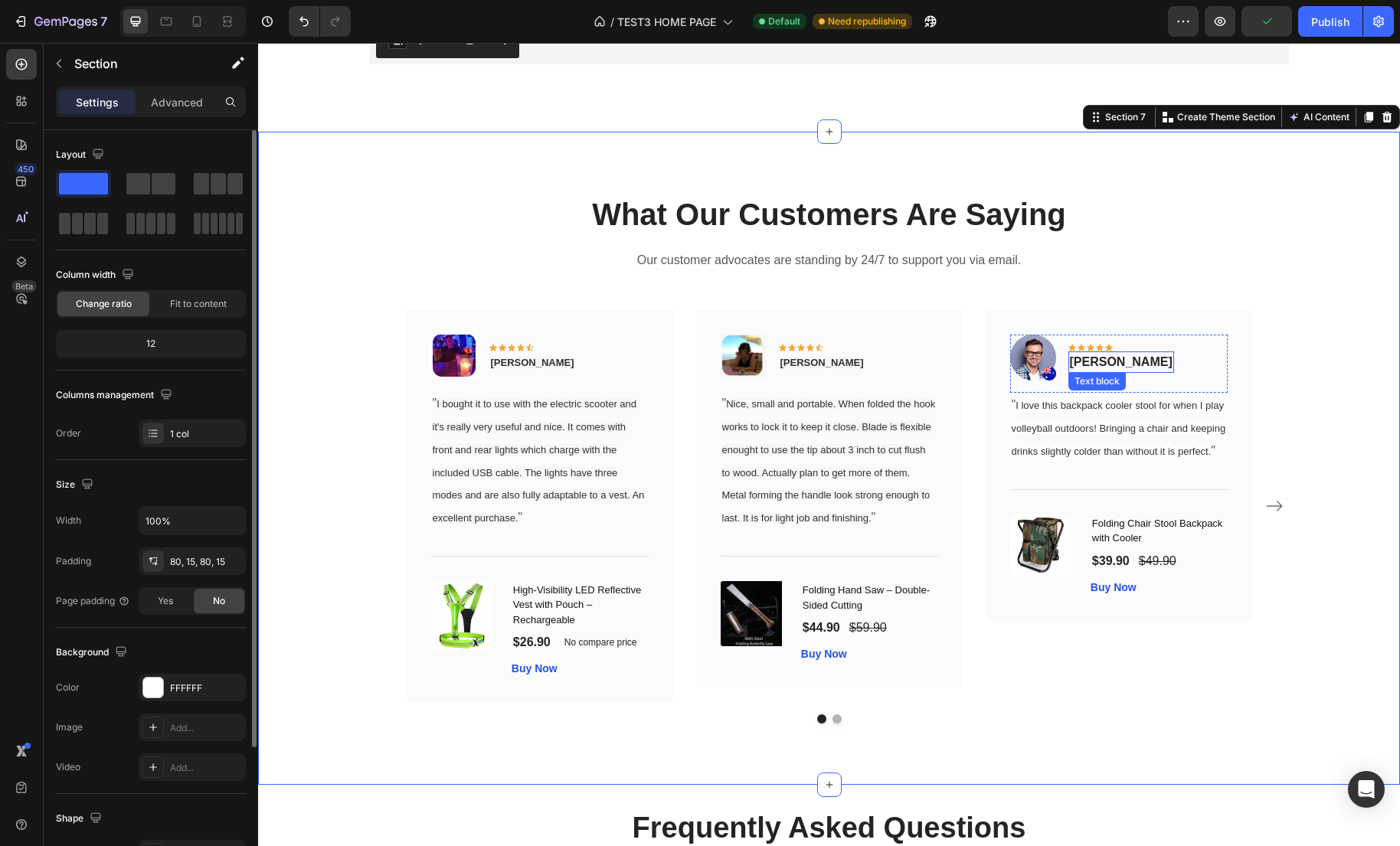
click at [1121, 363] on p "Timothy Joseph" at bounding box center [1121, 362] width 102 height 18
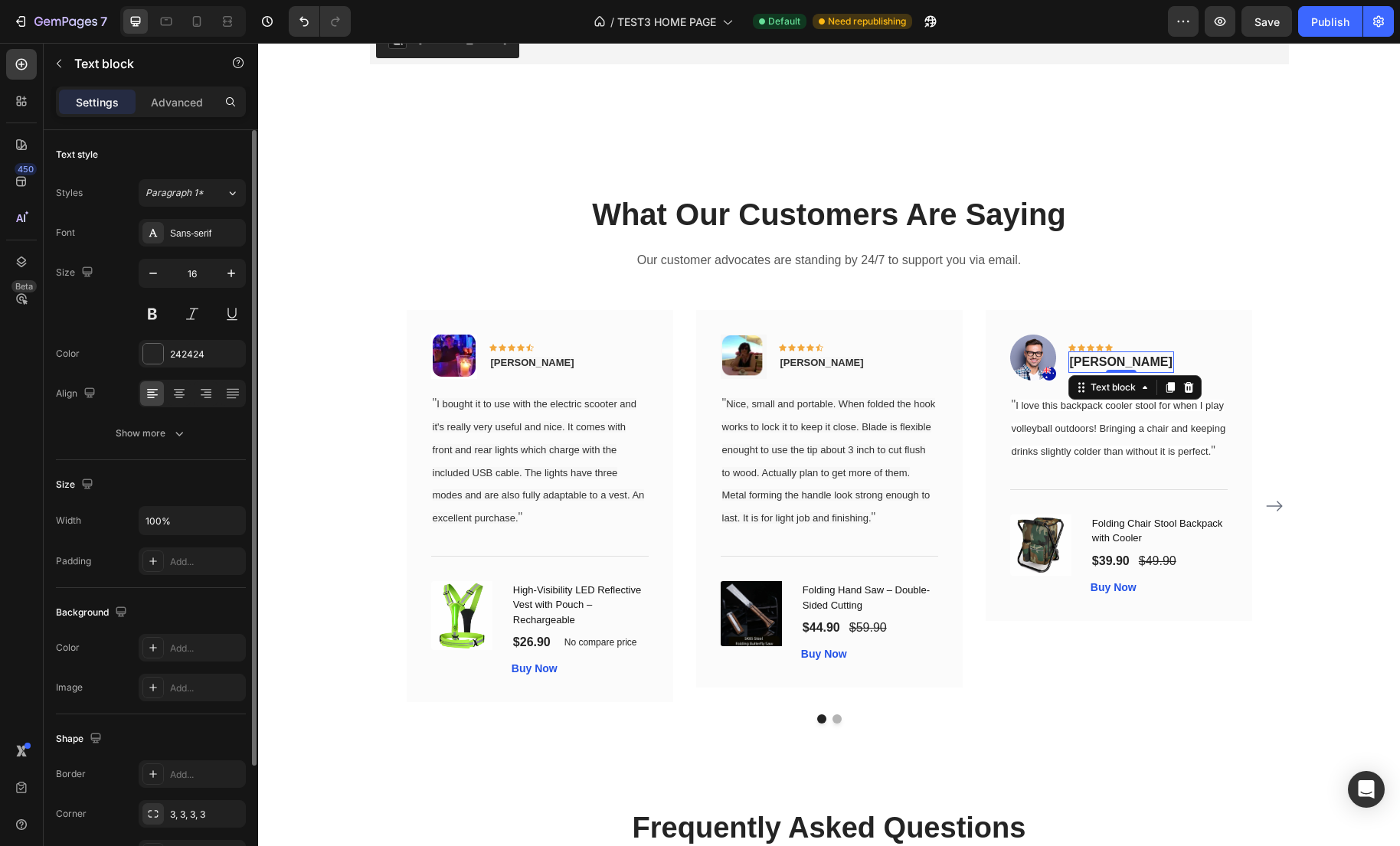
click at [1115, 362] on p "Timothy Joseph" at bounding box center [1121, 362] width 102 height 18
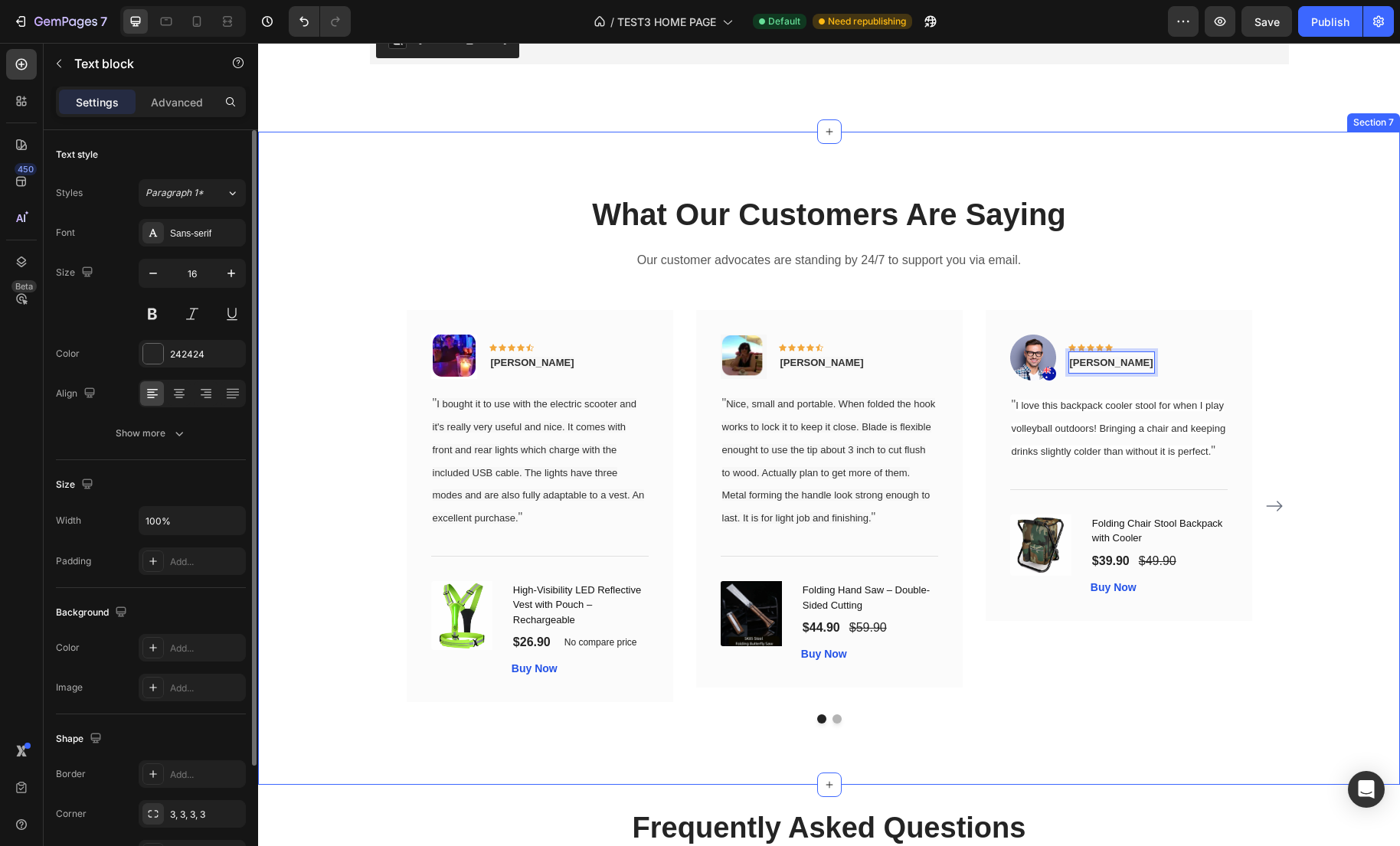
click at [357, 497] on div "What Our Customers Are Saying Heading Our customer advocates are standing by 24…" at bounding box center [829, 457] width 1119 height 530
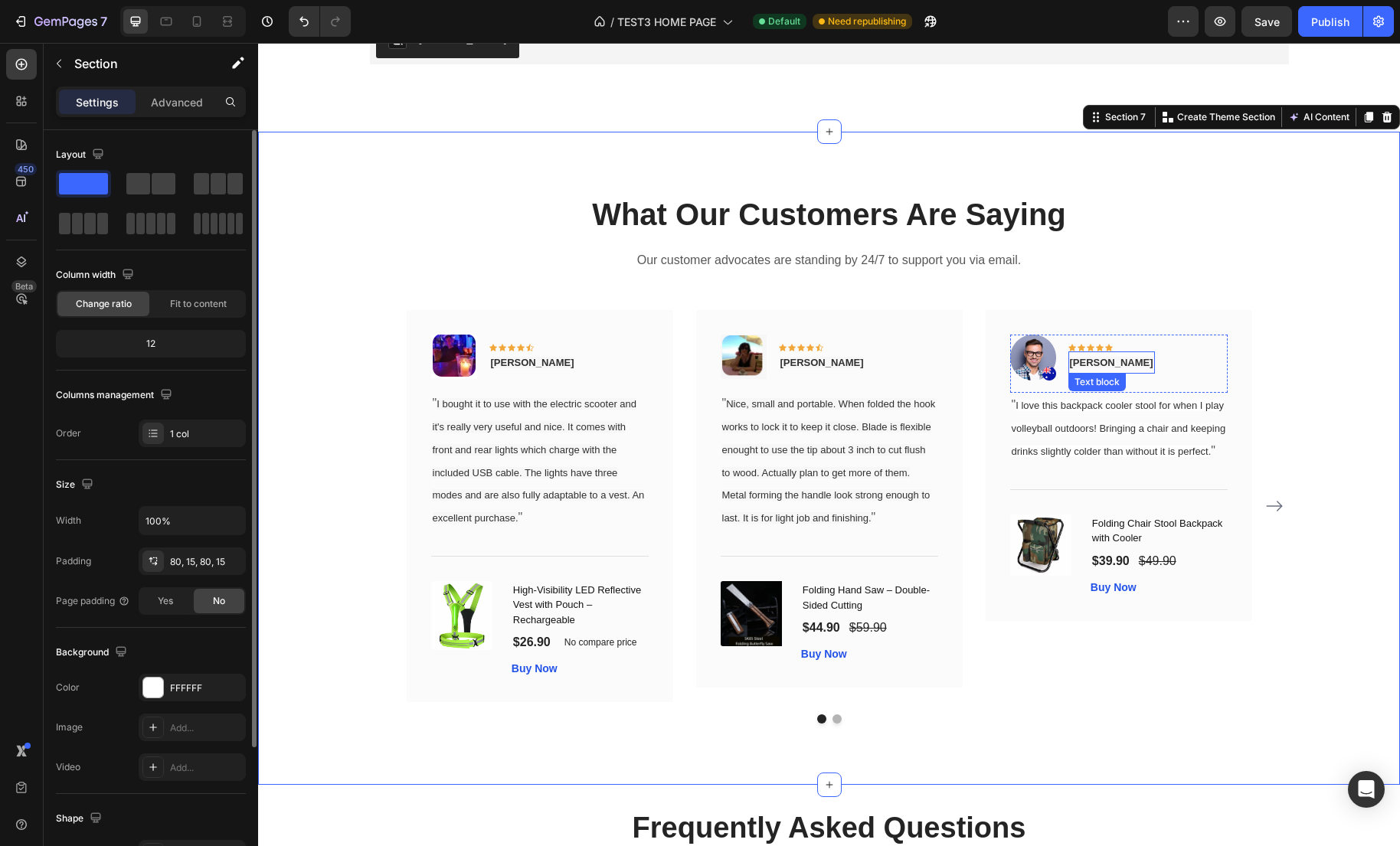
click at [1132, 370] on p "Reva Barnhart" at bounding box center [1111, 363] width 83 height 19
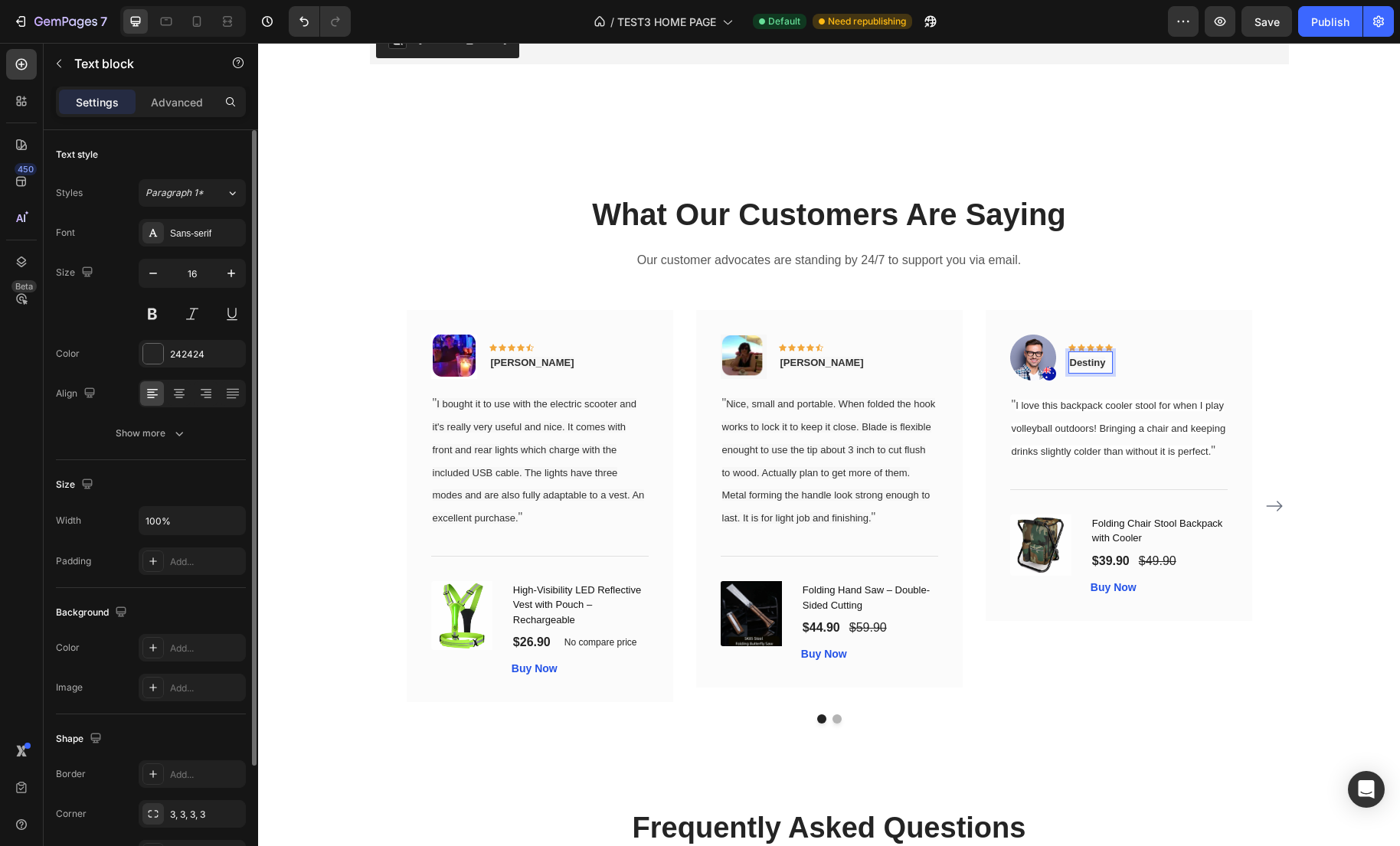
click at [1082, 361] on span "Destiny" at bounding box center [1087, 362] width 36 height 11
click at [798, 364] on span "Raleigh Glover" at bounding box center [822, 362] width 83 height 11
drag, startPoint x: 815, startPoint y: 364, endPoint x: 855, endPoint y: 366, distance: 40.0
click at [855, 366] on div "Image Icon Icon Icon Icon Icon Row Raleigh Glover Text block 0 Row" at bounding box center [829, 363] width 218 height 56
click at [544, 357] on span "Gabriel Carballo" at bounding box center [533, 362] width 83 height 11
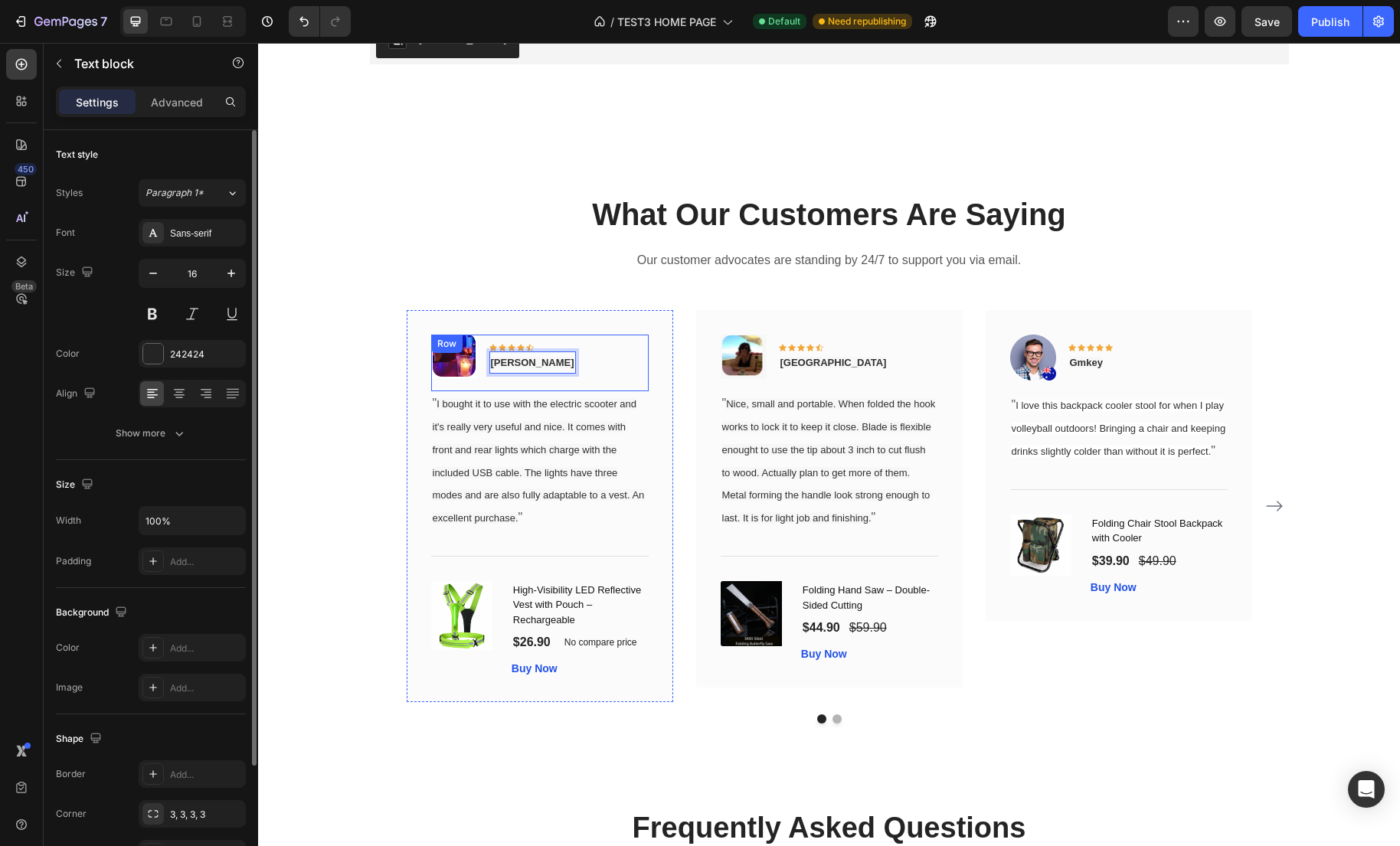
drag, startPoint x: 525, startPoint y: 363, endPoint x: 575, endPoint y: 364, distance: 50.0
click at [575, 364] on div "Image Icon Icon Icon Icon Icon Row Gabriel Carballo Text block 0 Row" at bounding box center [540, 363] width 218 height 56
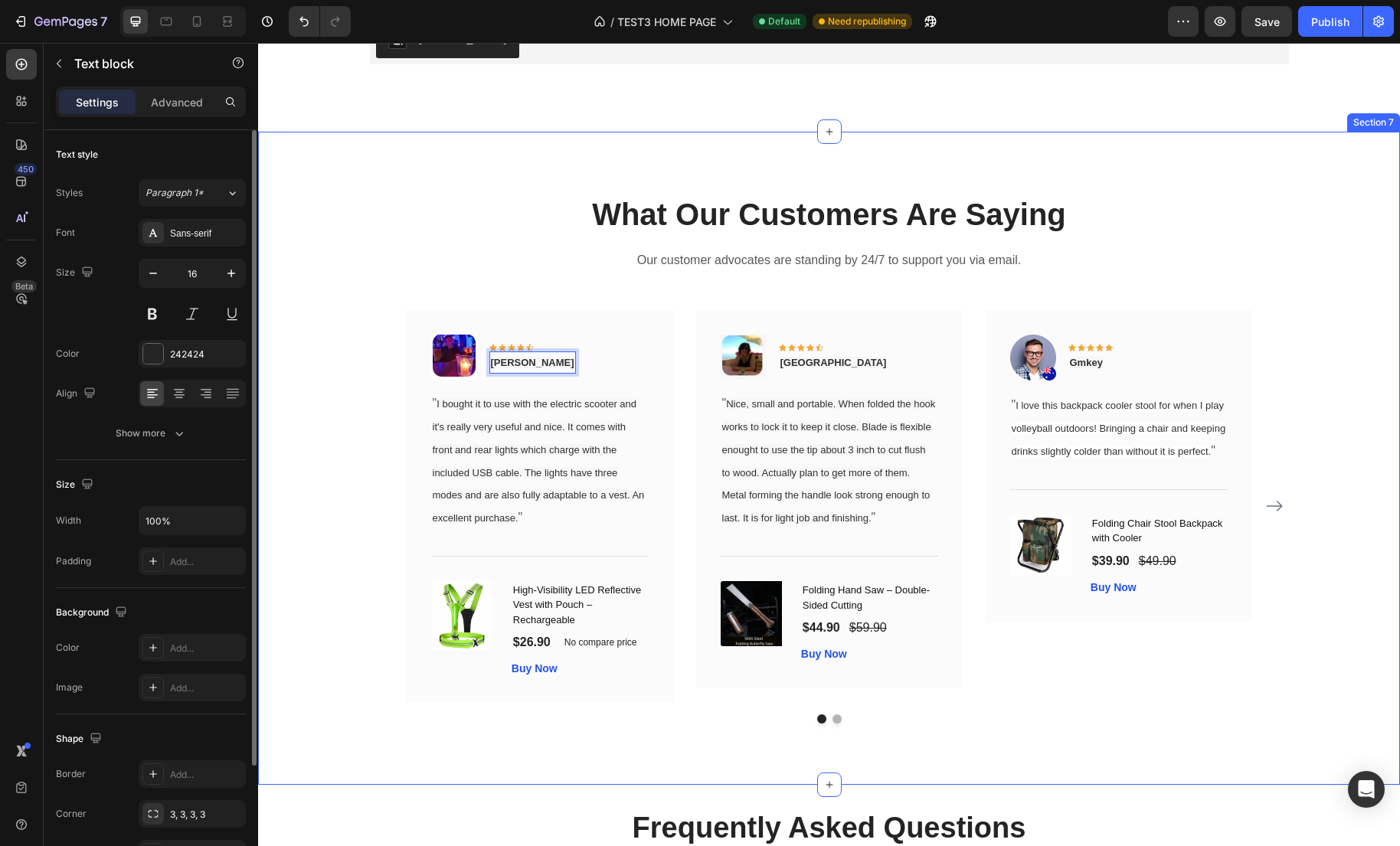
click at [1311, 453] on div "What Our Customers Are Saying Heading Our customer advocates are standing by 24…" at bounding box center [829, 457] width 1119 height 530
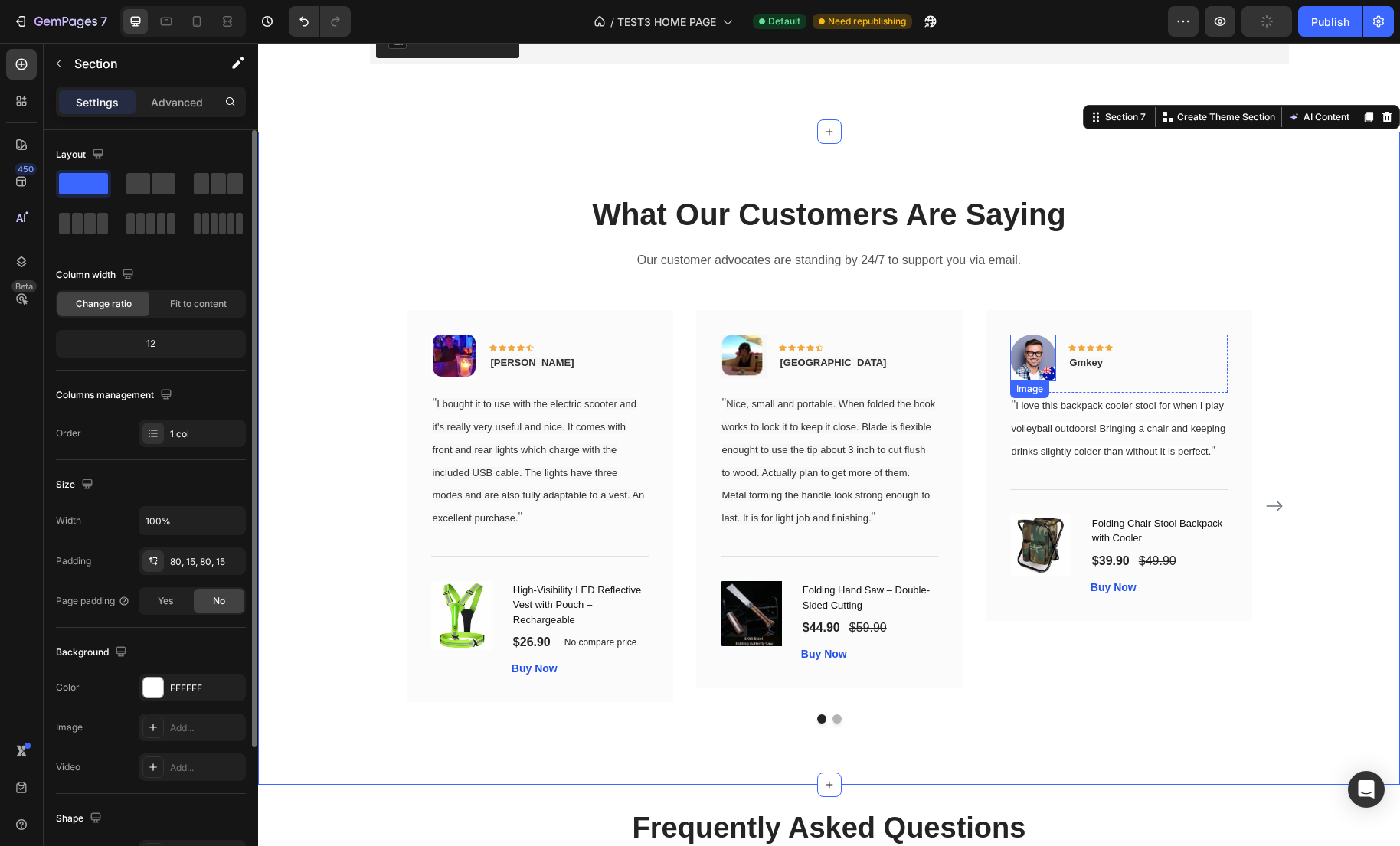
click at [1022, 357] on img at bounding box center [1033, 357] width 46 height 46
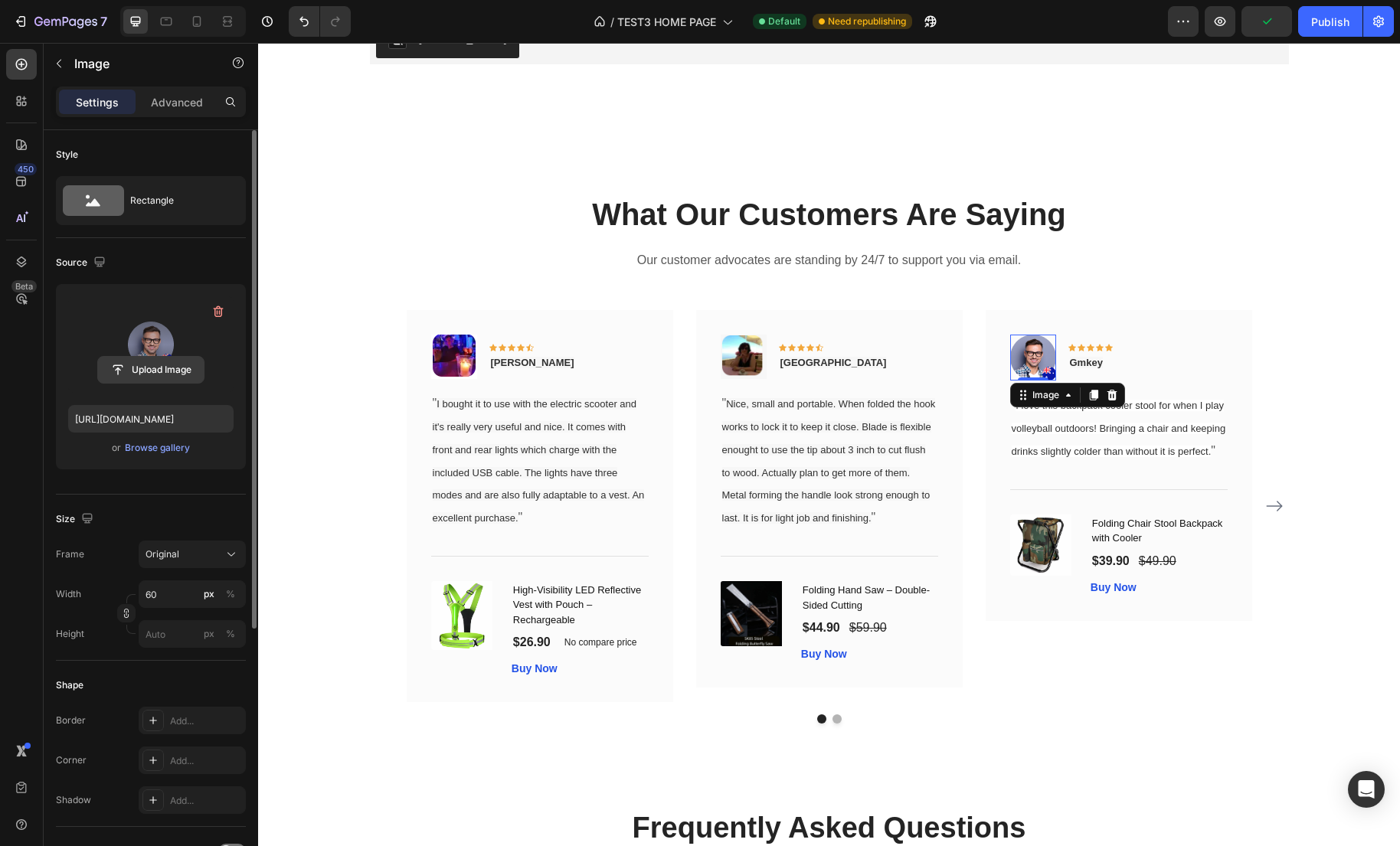
click at [140, 371] on input "file" at bounding box center [151, 370] width 106 height 26
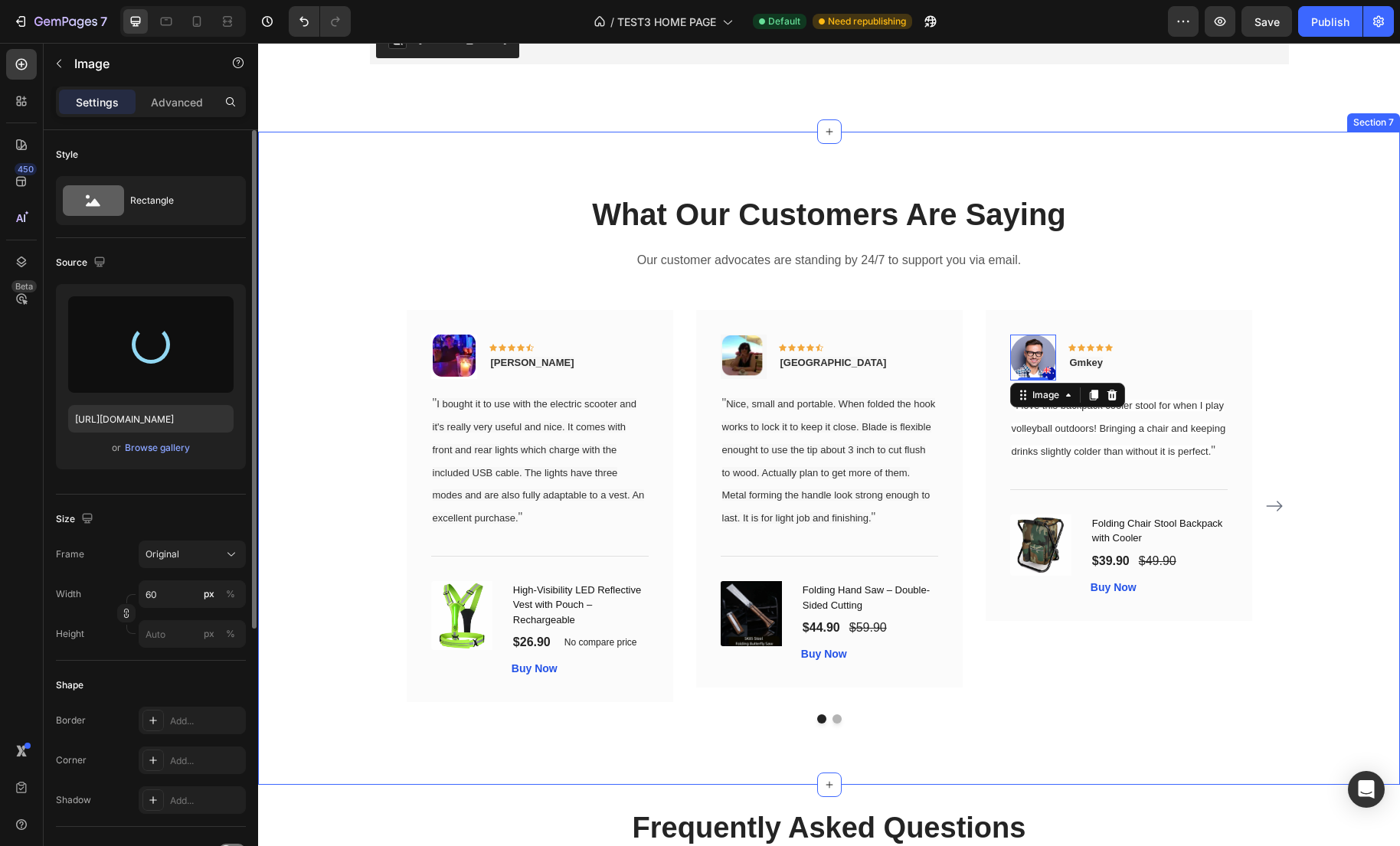
type input "https://cdn.shopify.com/s/files/1/0635/2663/3590/files/gempages_575492313866830…"
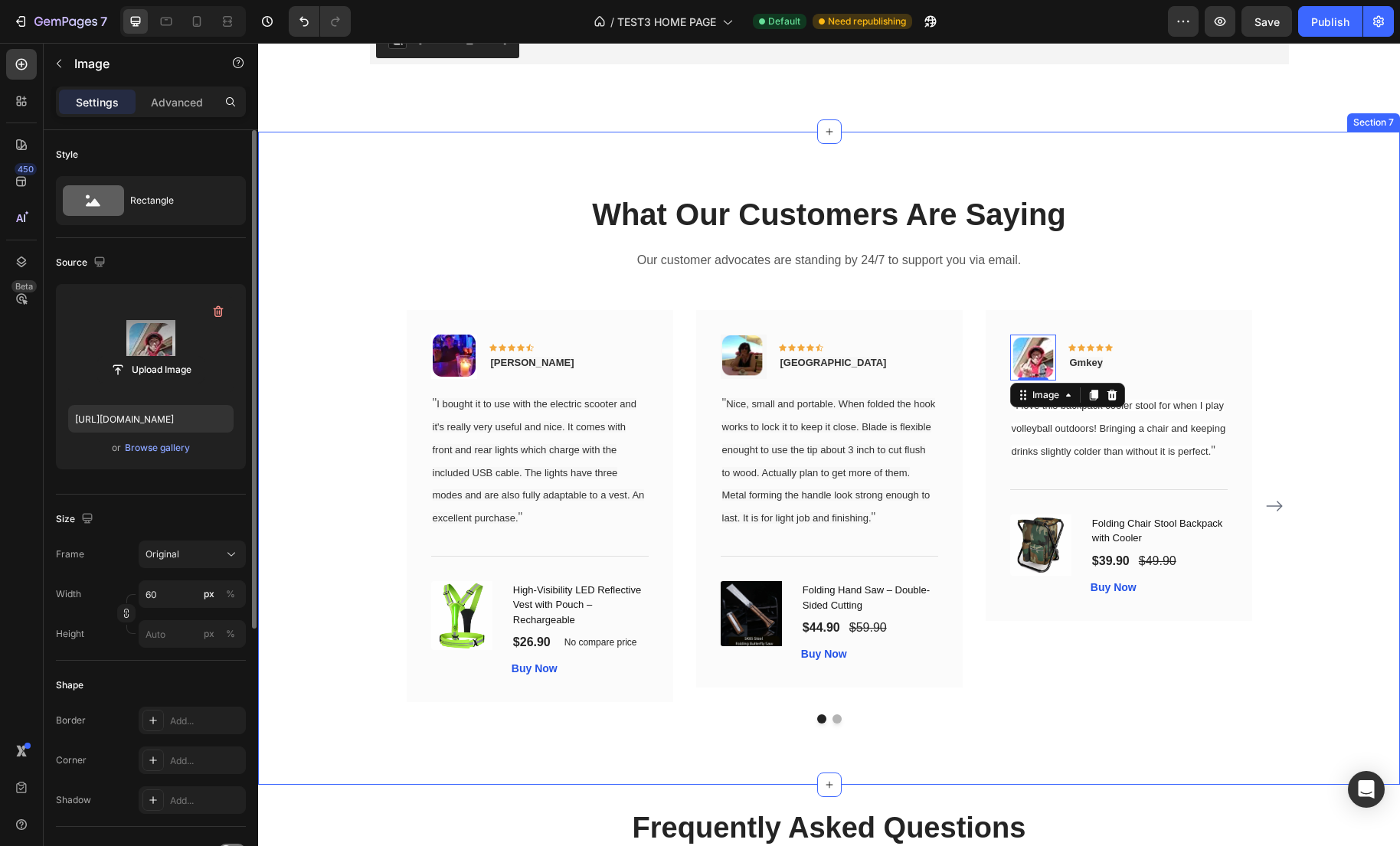
click at [1343, 536] on div "What Our Customers Are Saying Heading Our customer advocates are standing by 24…" at bounding box center [829, 457] width 1119 height 530
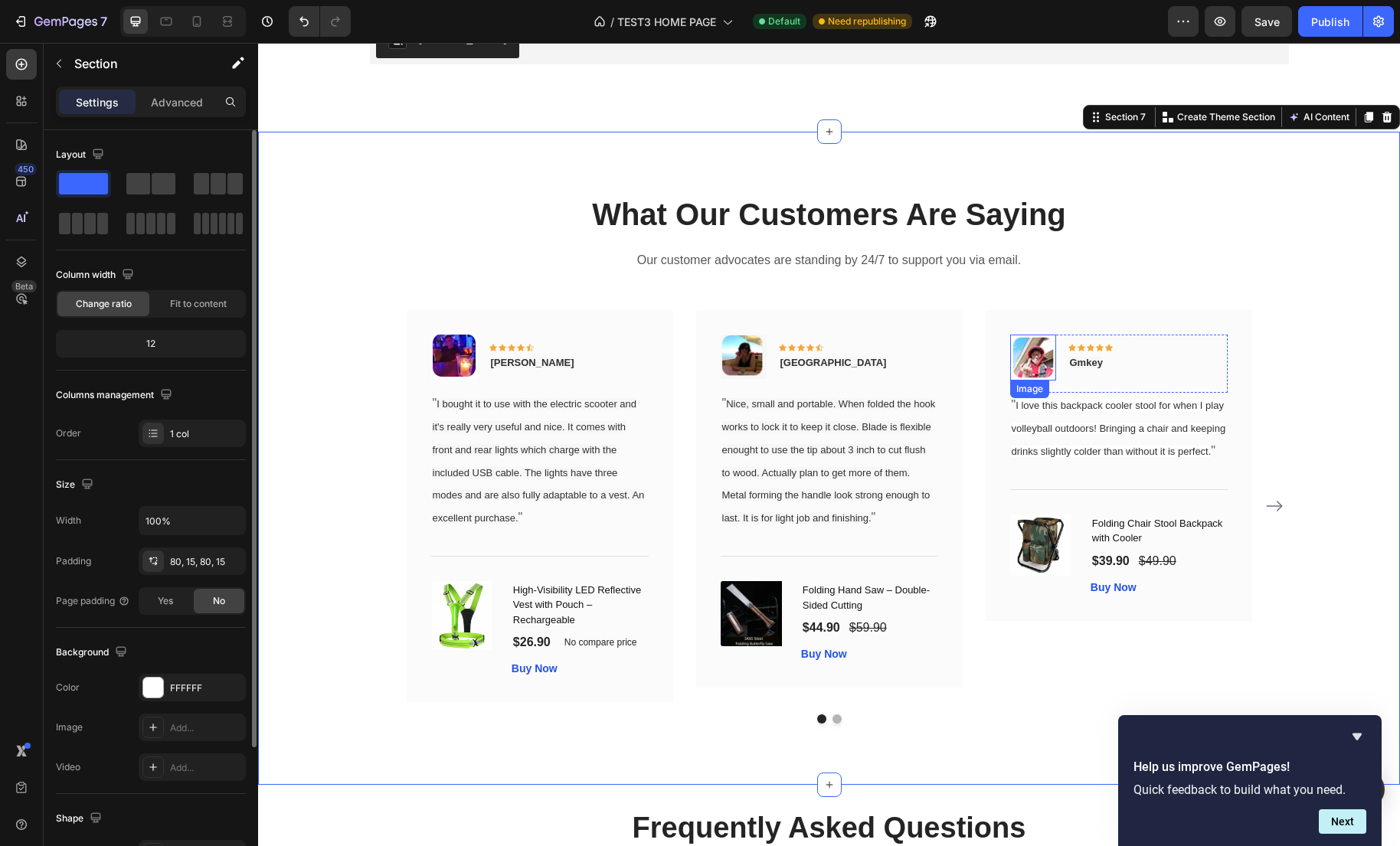
click at [1041, 367] on img at bounding box center [1033, 357] width 46 height 46
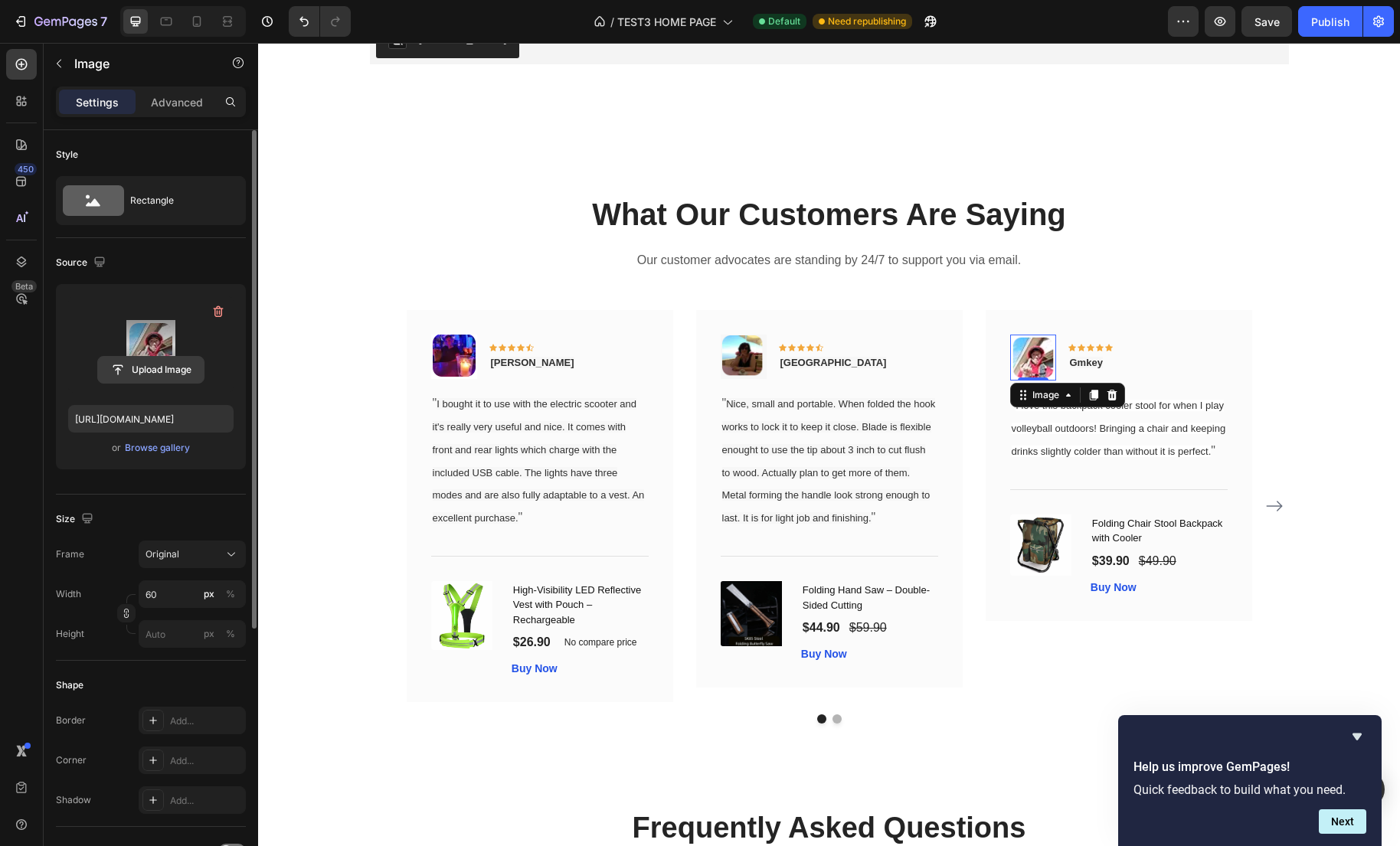
click at [175, 373] on input "file" at bounding box center [151, 370] width 106 height 26
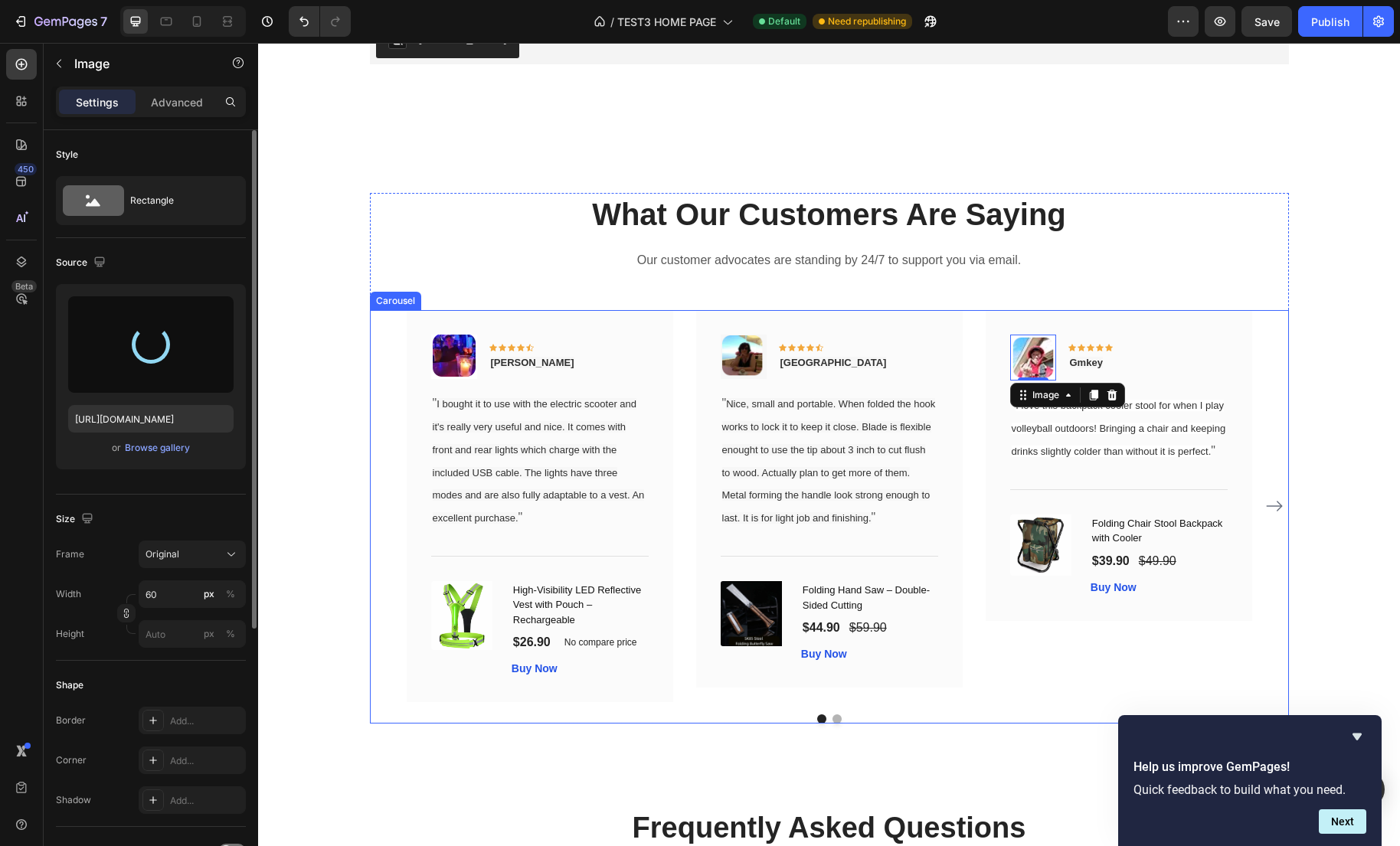
type input "https://cdn.shopify.com/s/files/1/0635/2663/3590/files/gempages_575492313866830…"
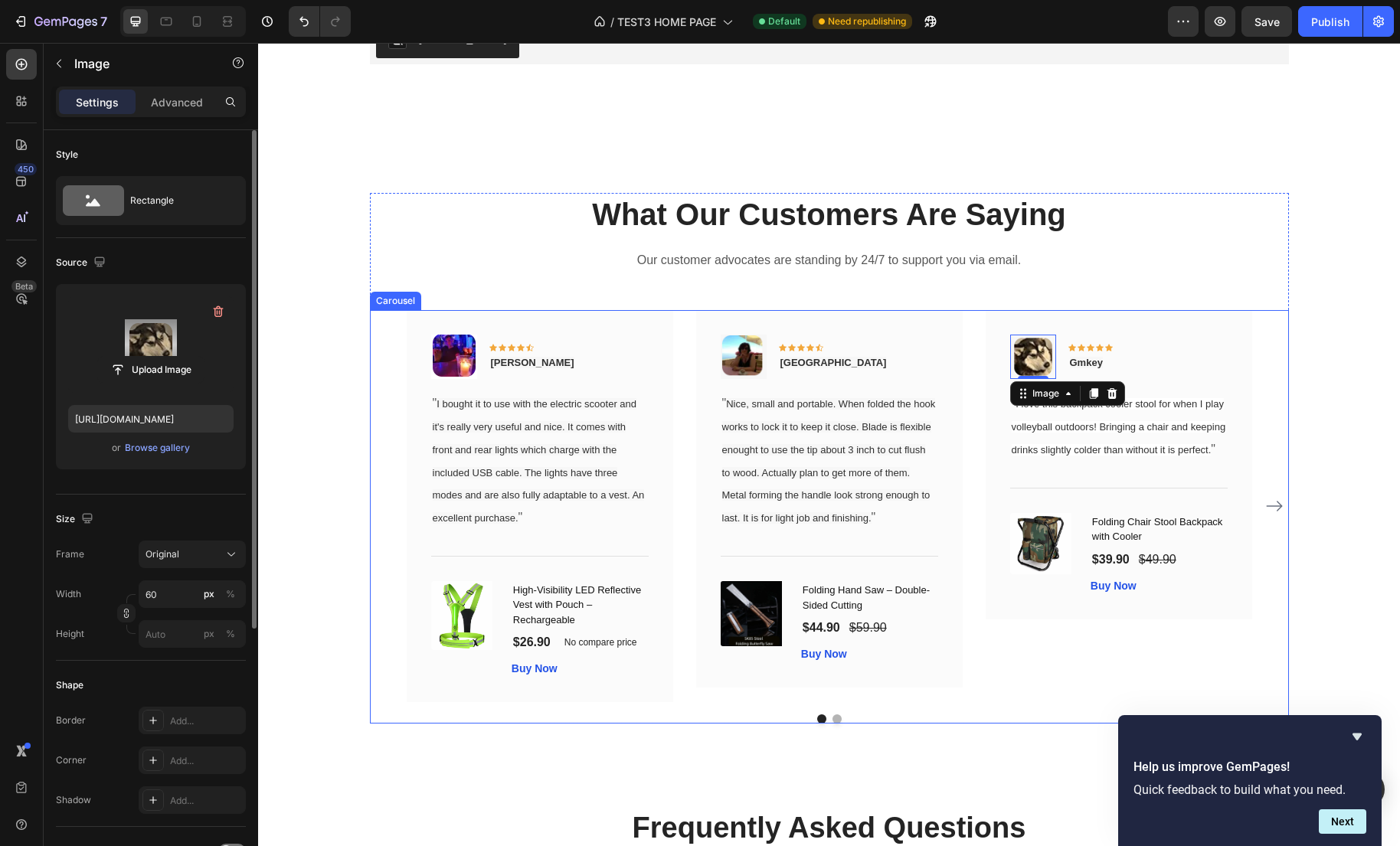
click at [1276, 507] on icon "Carousel Next Arrow" at bounding box center [1273, 506] width 18 height 18
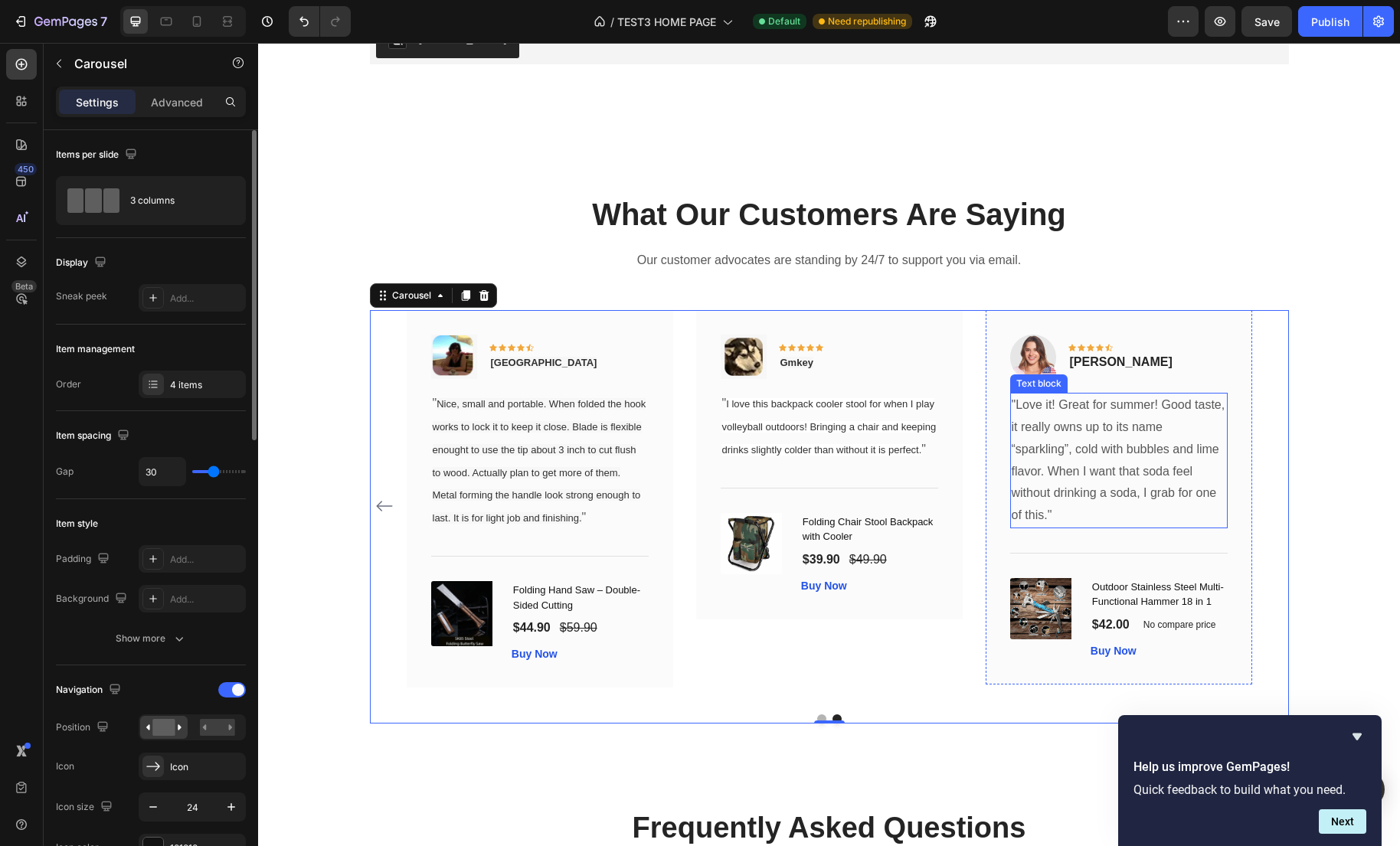
click at [1082, 462] on p ""Love it! Great for summer! Good taste, it really owns up to its name “sparklin…" at bounding box center [1118, 460] width 214 height 133
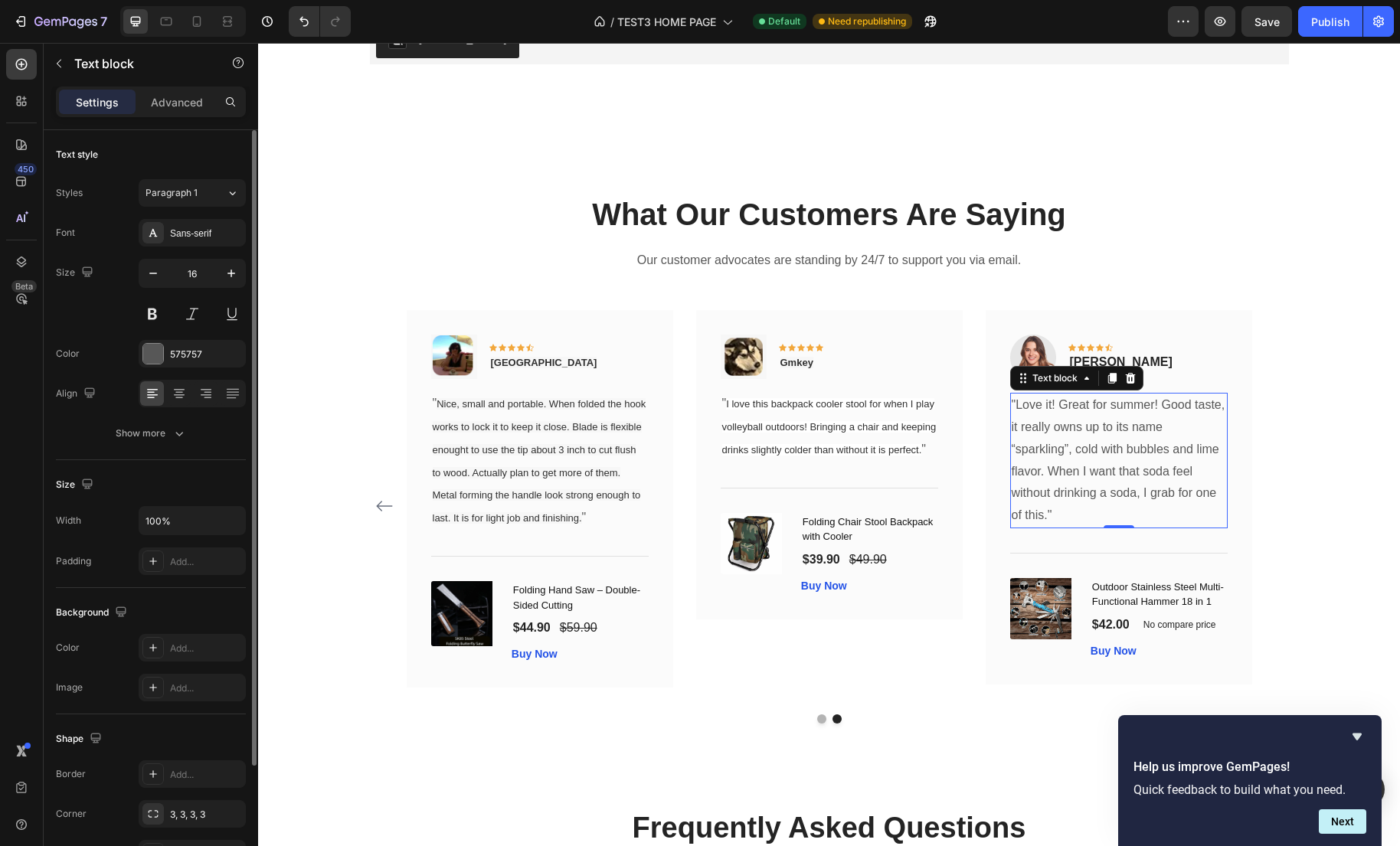
click at [1097, 507] on p ""Love it! Great for summer! Good taste, it really owns up to its name “sparklin…" at bounding box center [1118, 460] width 214 height 133
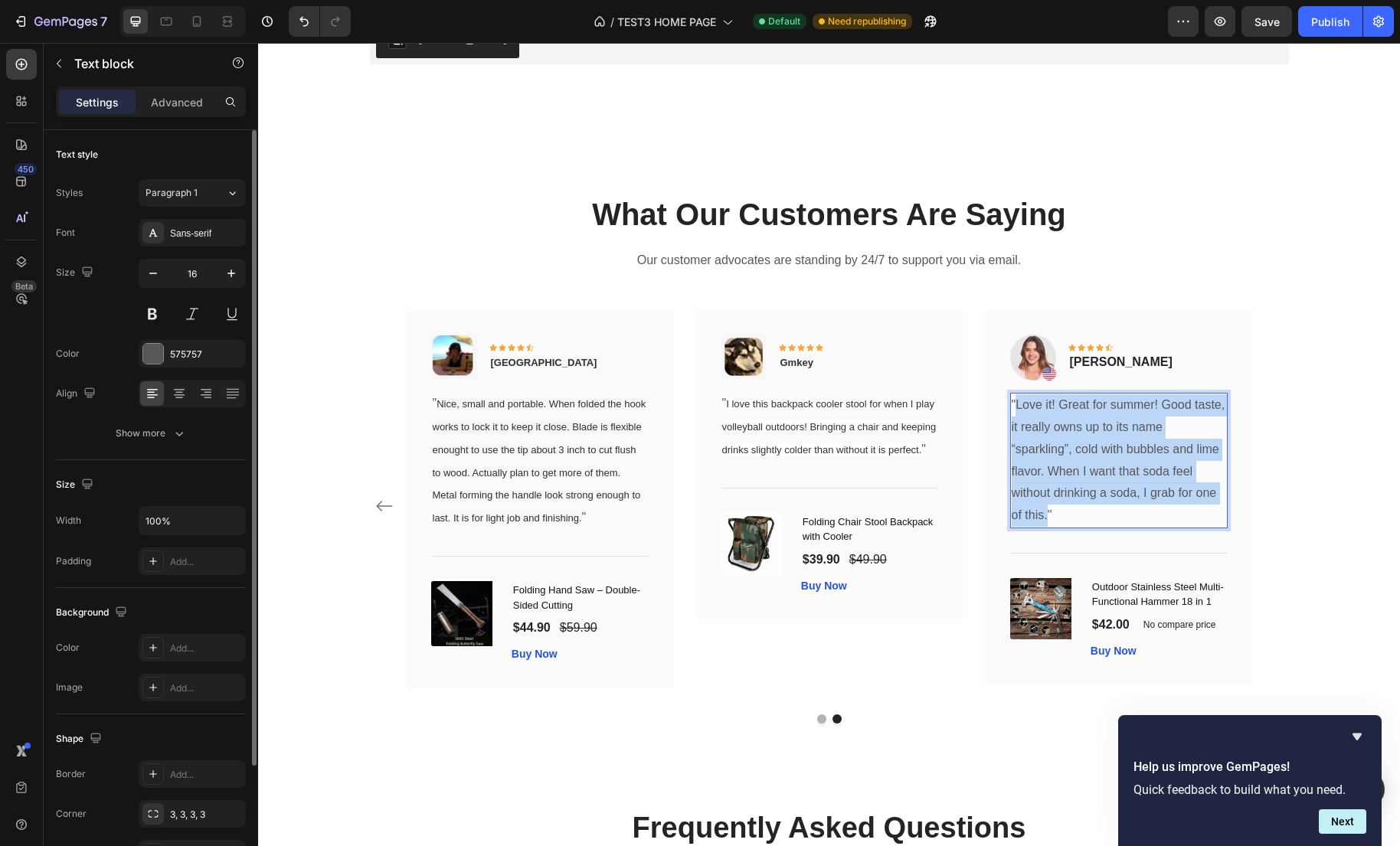
drag, startPoint x: 1095, startPoint y: 517, endPoint x: 1017, endPoint y: 410, distance: 132.4
click at [1017, 410] on p ""Love it! Great for summer! Good taste, it really owns up to its name “sparklin…" at bounding box center [1118, 460] width 214 height 133
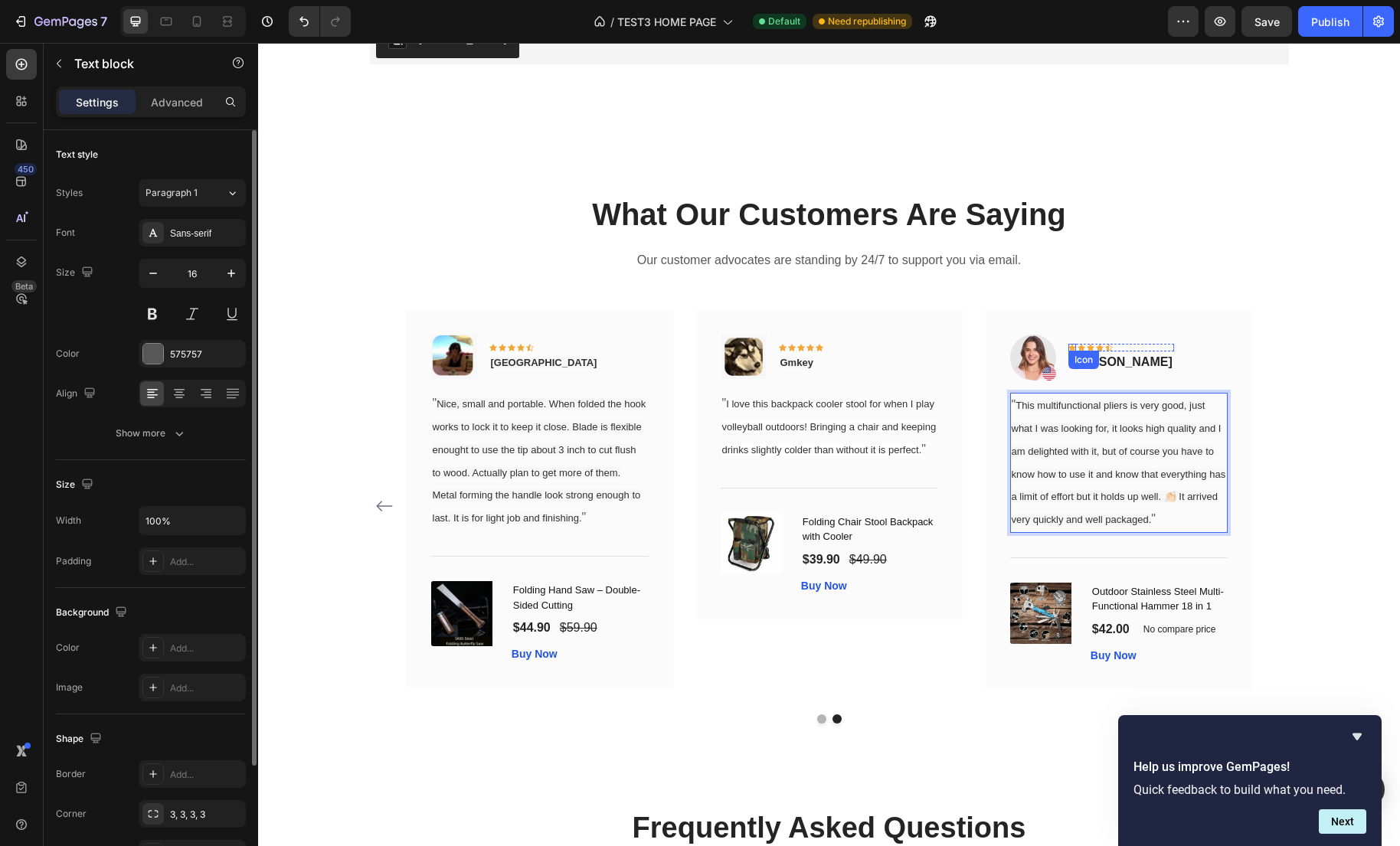
click at [1081, 360] on div "Icon" at bounding box center [1083, 360] width 24 height 0
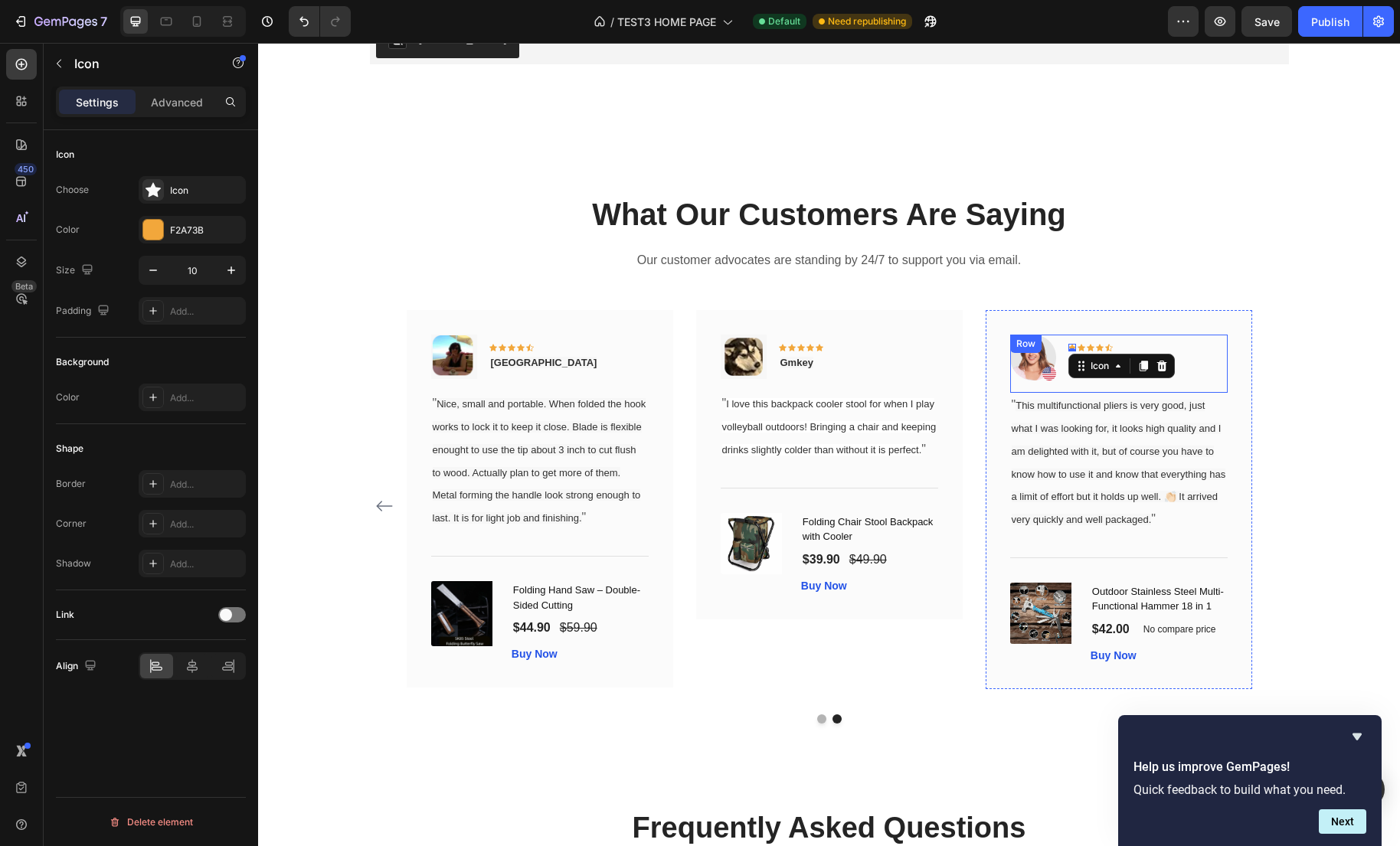
click at [1159, 338] on div "Image Icon 0 Icon Icon Icon Icon Row Rita Carroll Text block Row" at bounding box center [1119, 364] width 218 height 58
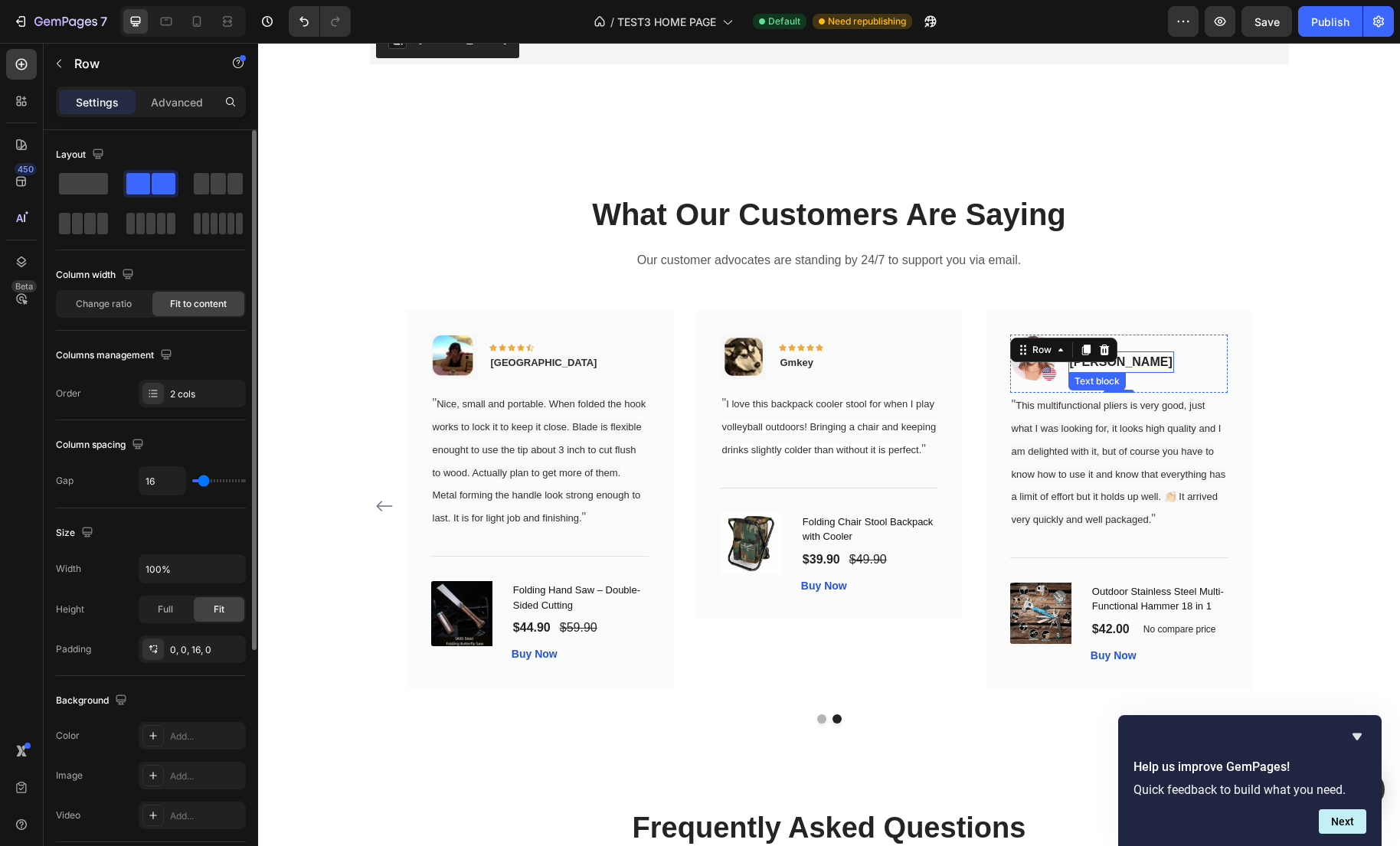
click at [1128, 362] on p "Rita Carroll" at bounding box center [1121, 362] width 102 height 18
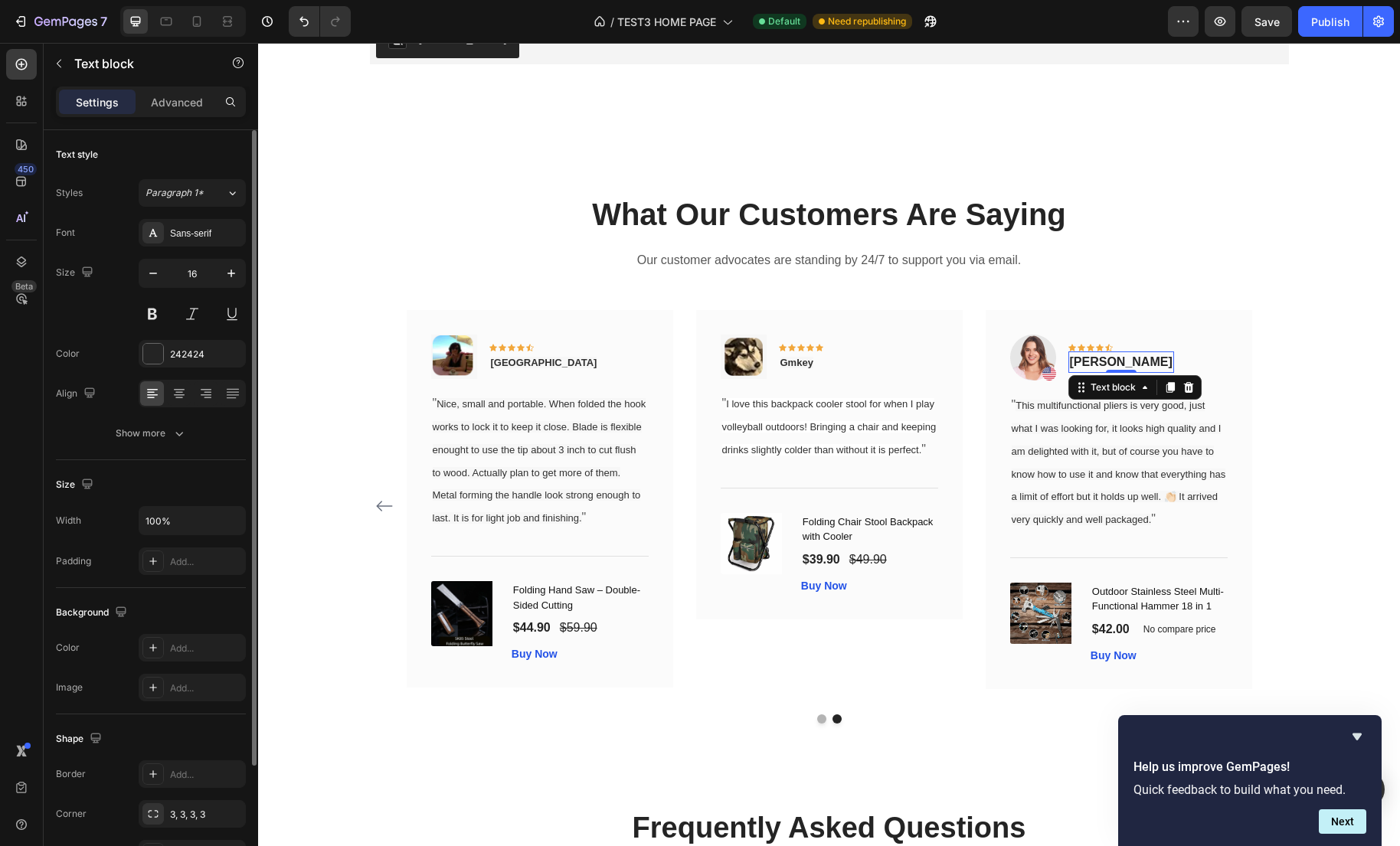
click at [1123, 362] on p "Rita Carroll" at bounding box center [1121, 362] width 102 height 18
drag, startPoint x: 1073, startPoint y: 362, endPoint x: 1134, endPoint y: 365, distance: 61.1
click at [1134, 365] on p "Rita Carroll" at bounding box center [1121, 362] width 102 height 18
click at [1038, 362] on img at bounding box center [1033, 357] width 46 height 46
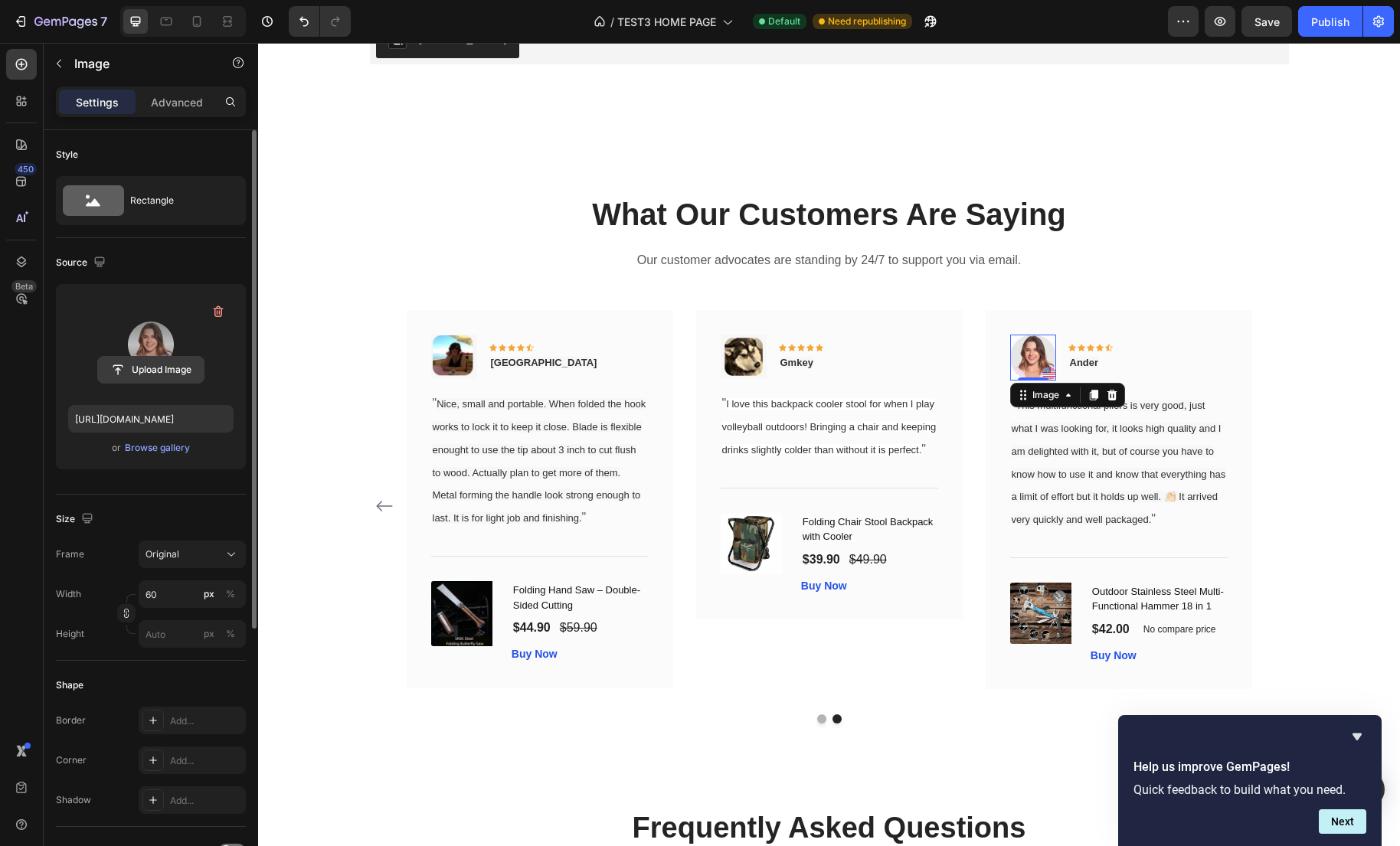
click at [174, 370] on input "file" at bounding box center [151, 370] width 106 height 26
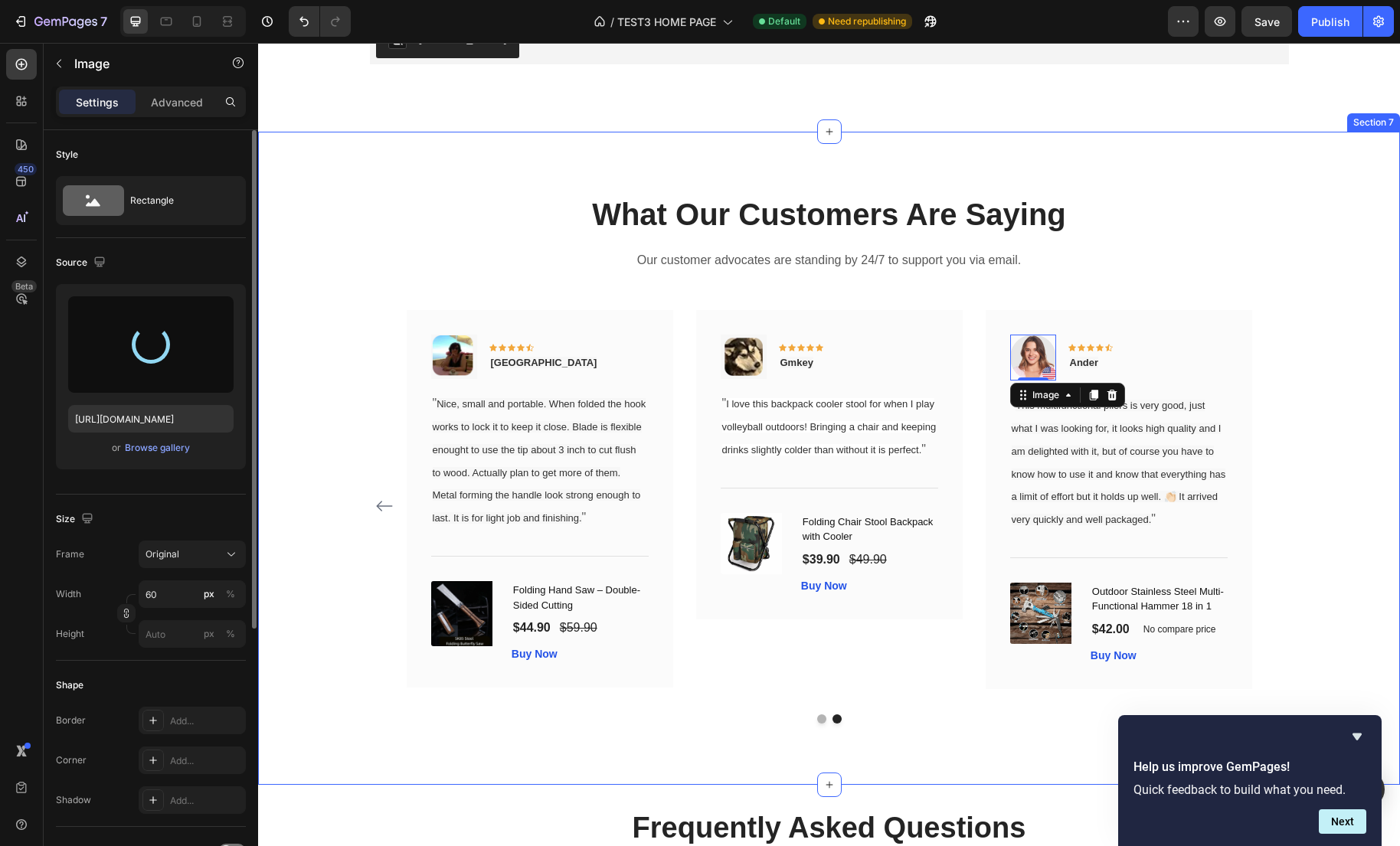
type input "https://cdn.shopify.com/s/files/1/0635/2663/3590/files/gempages_575492313866830…"
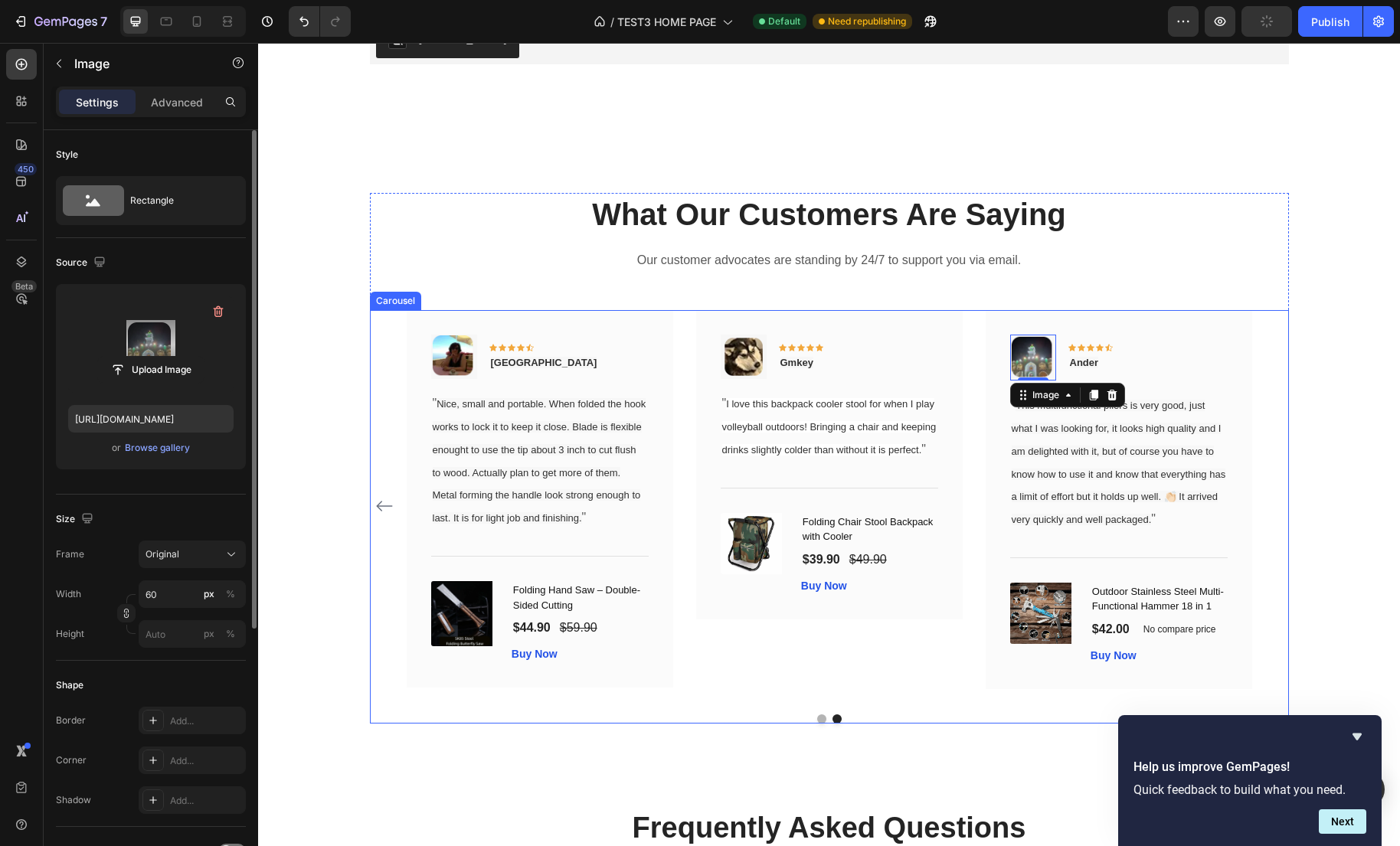
click at [378, 515] on icon "Carousel Back Arrow" at bounding box center [384, 506] width 18 height 18
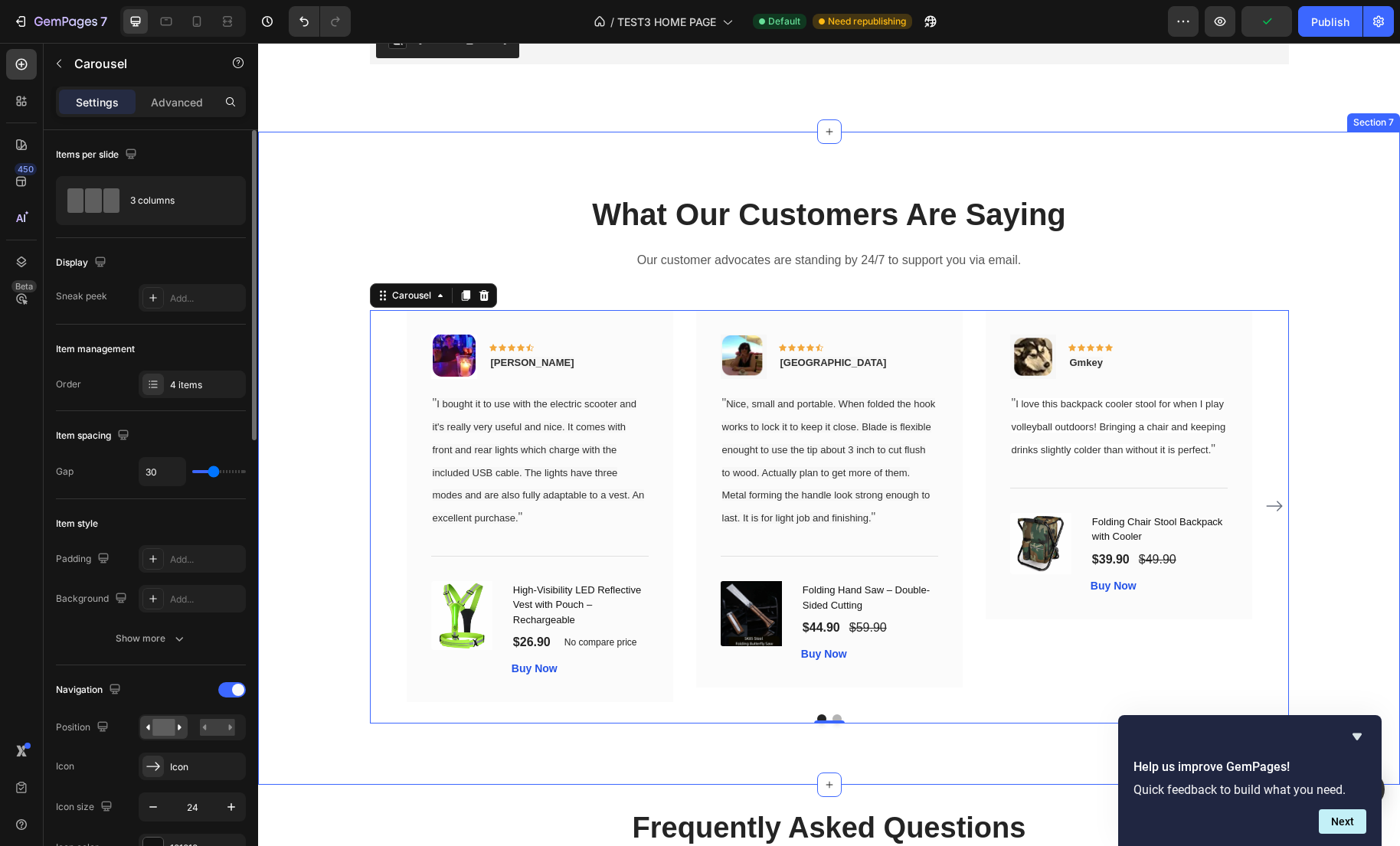
click at [302, 620] on div "What Our Customers Are Saying Heading Our customer advocates are standing by 24…" at bounding box center [829, 457] width 1119 height 530
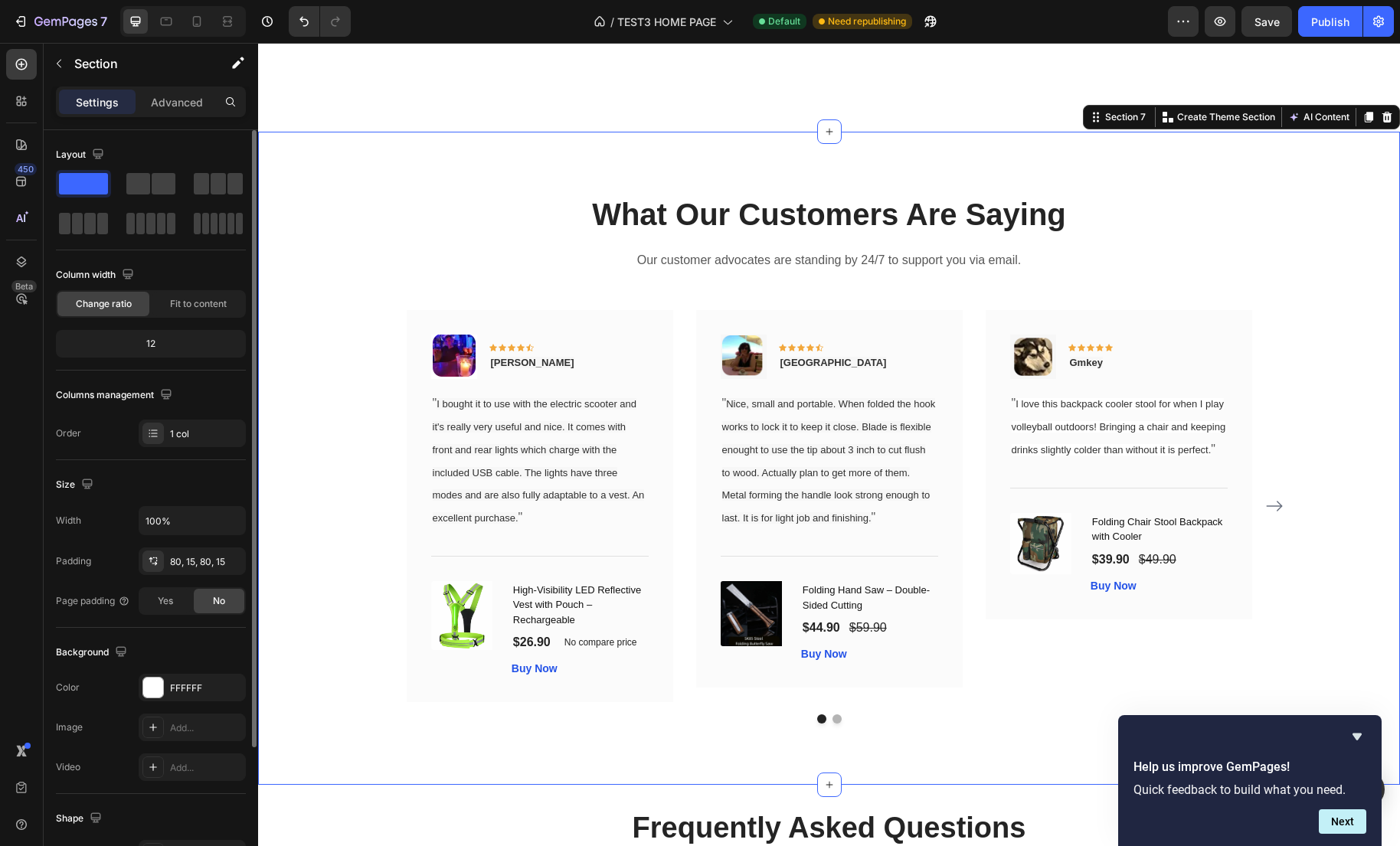
scroll to position [3162, 0]
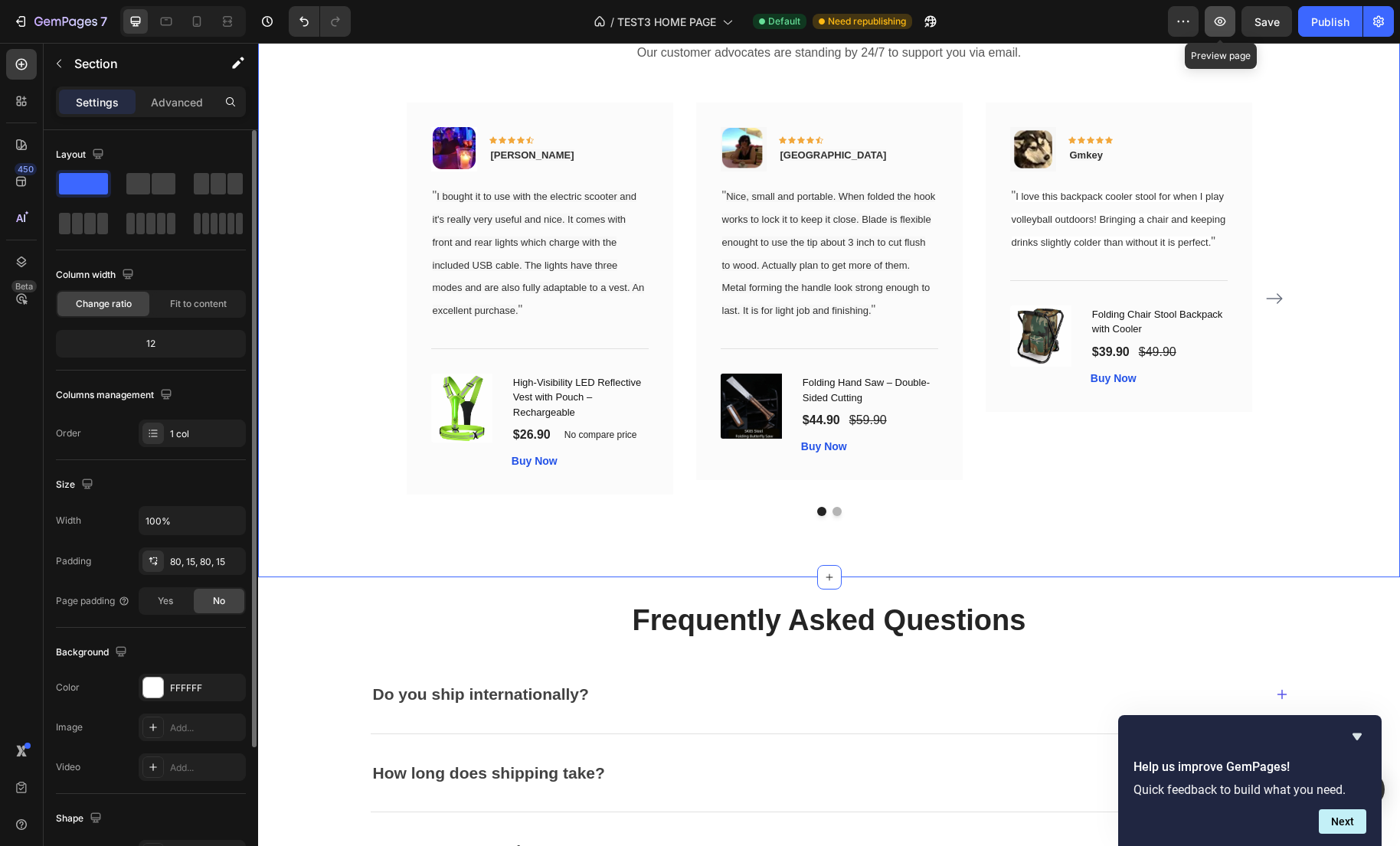
click at [1225, 23] on icon "button" at bounding box center [1219, 21] width 11 height 10
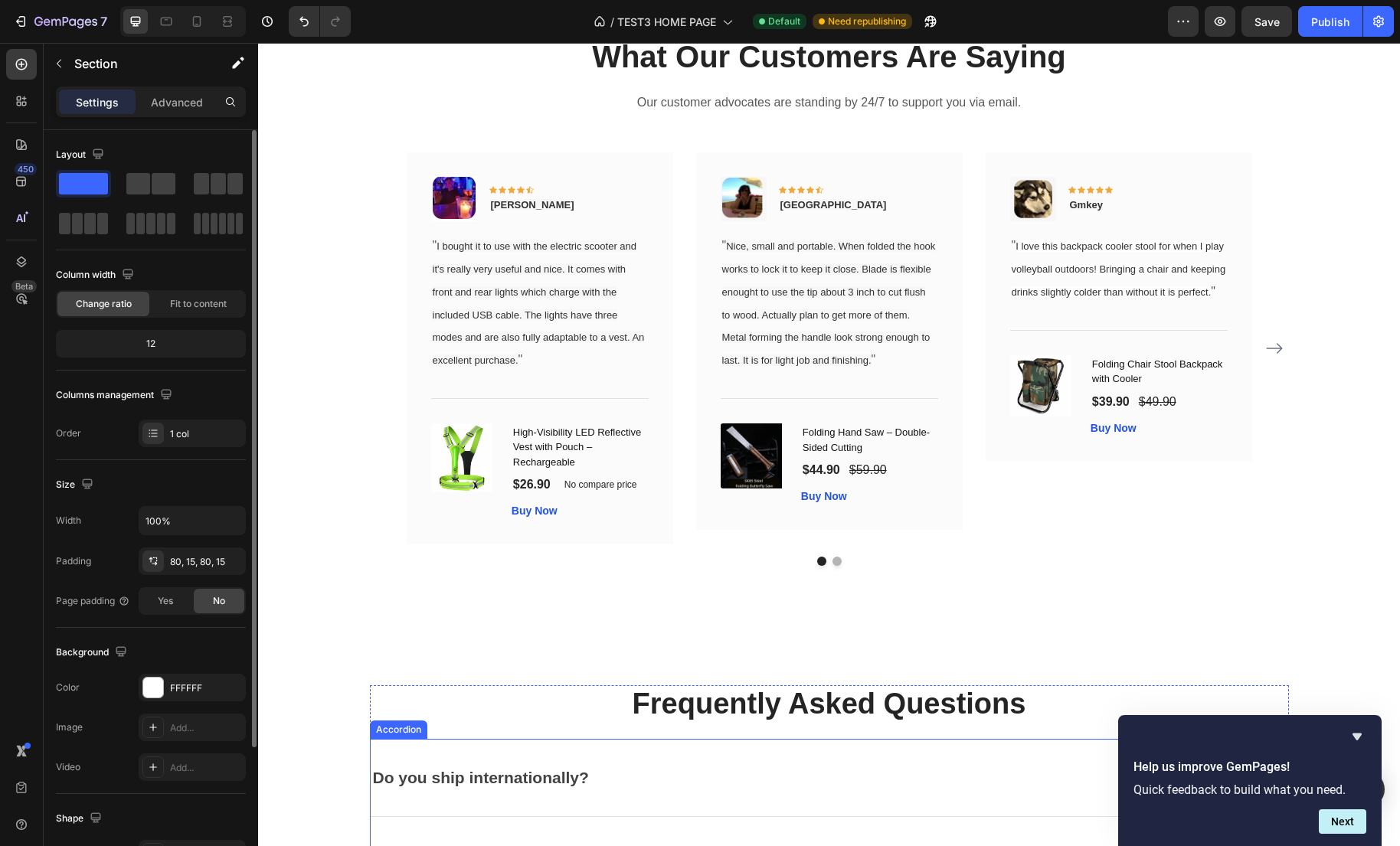
scroll to position [3093, 0]
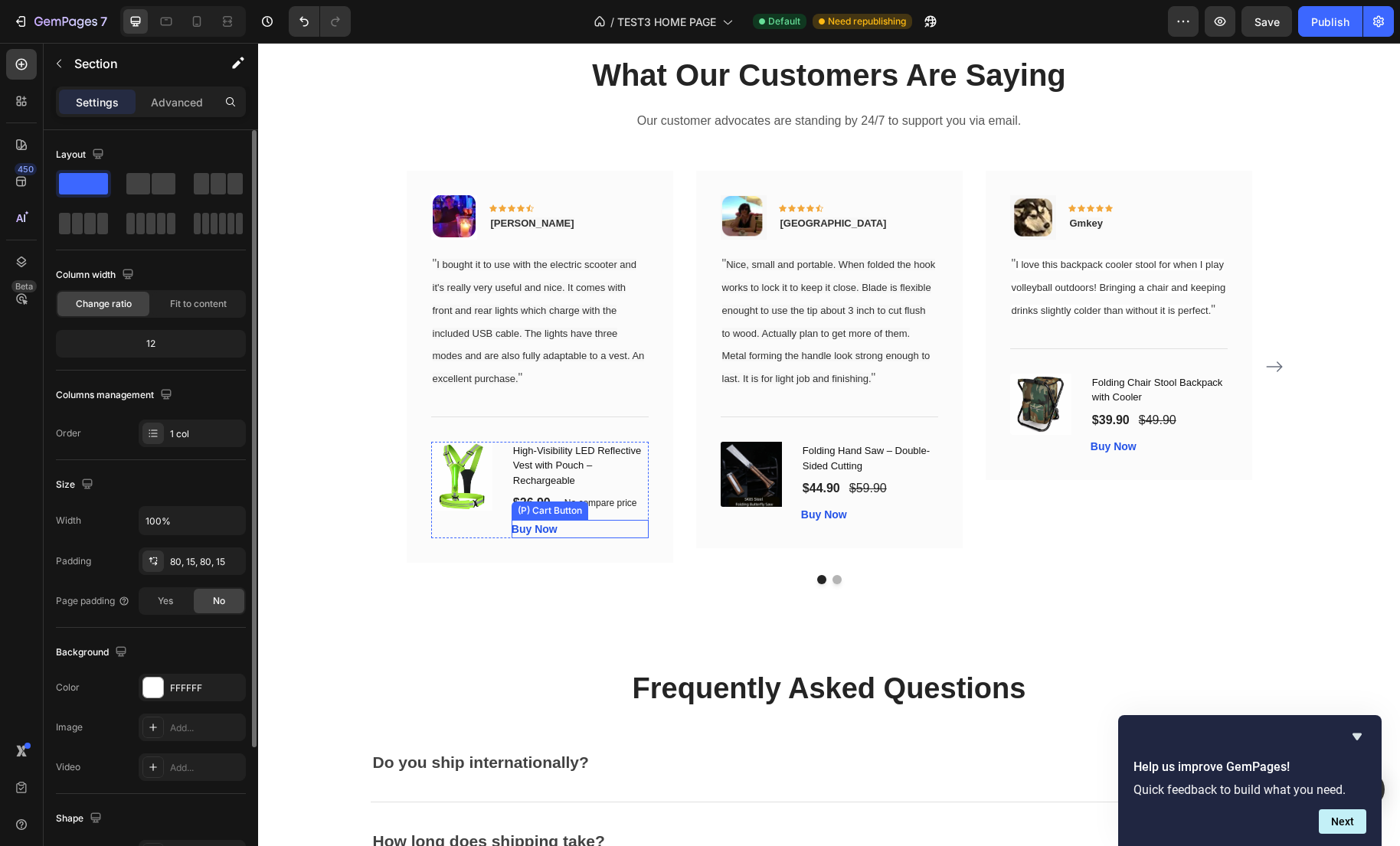
click at [613, 529] on div "Buy Now (P) Cart Button" at bounding box center [580, 528] width 137 height 18
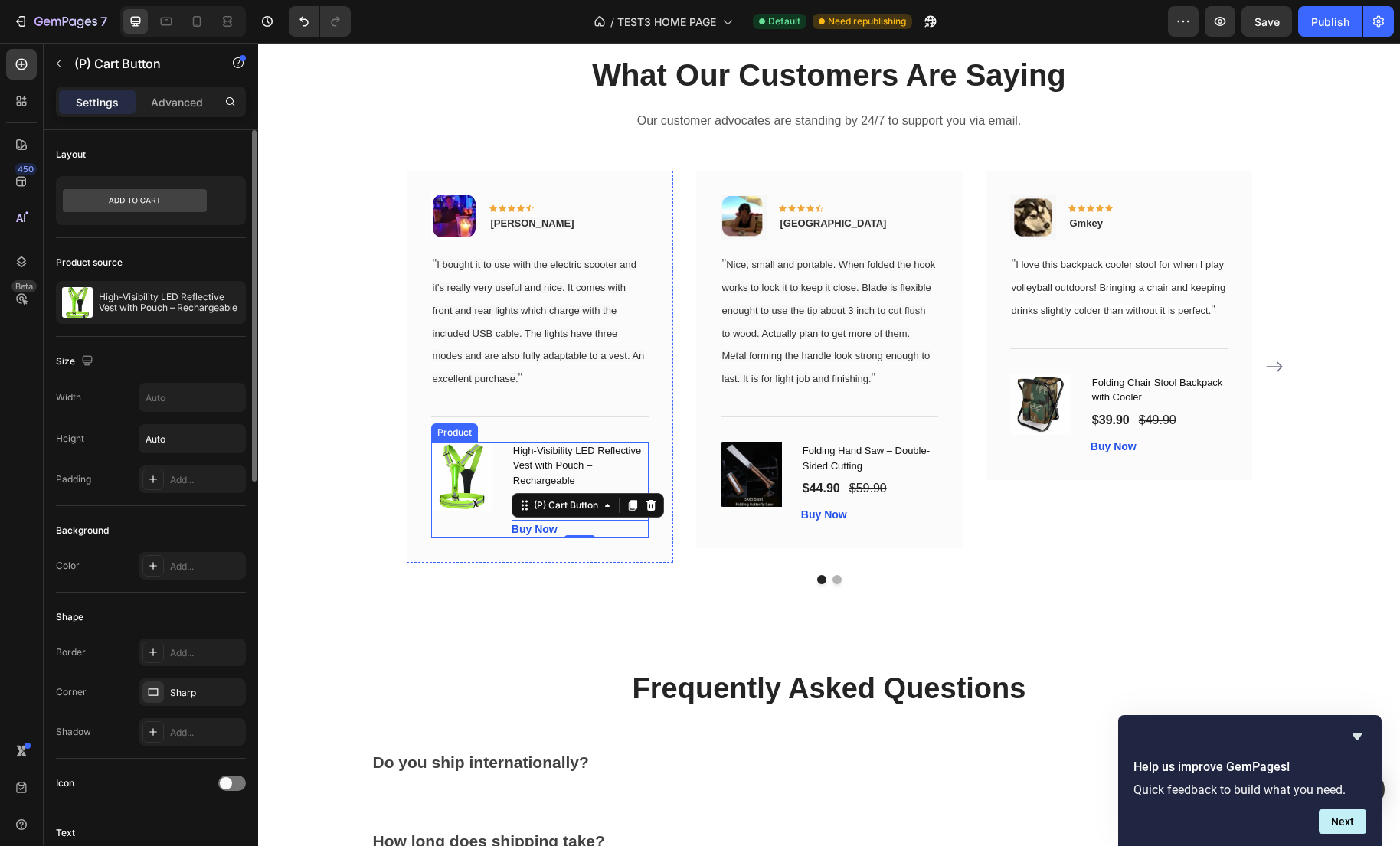
click at [405, 530] on div "Image Icon Icon Icon Icon Icon Row Gabriel Text block Row " I bought it to use …" at bounding box center [829, 367] width 919 height 392
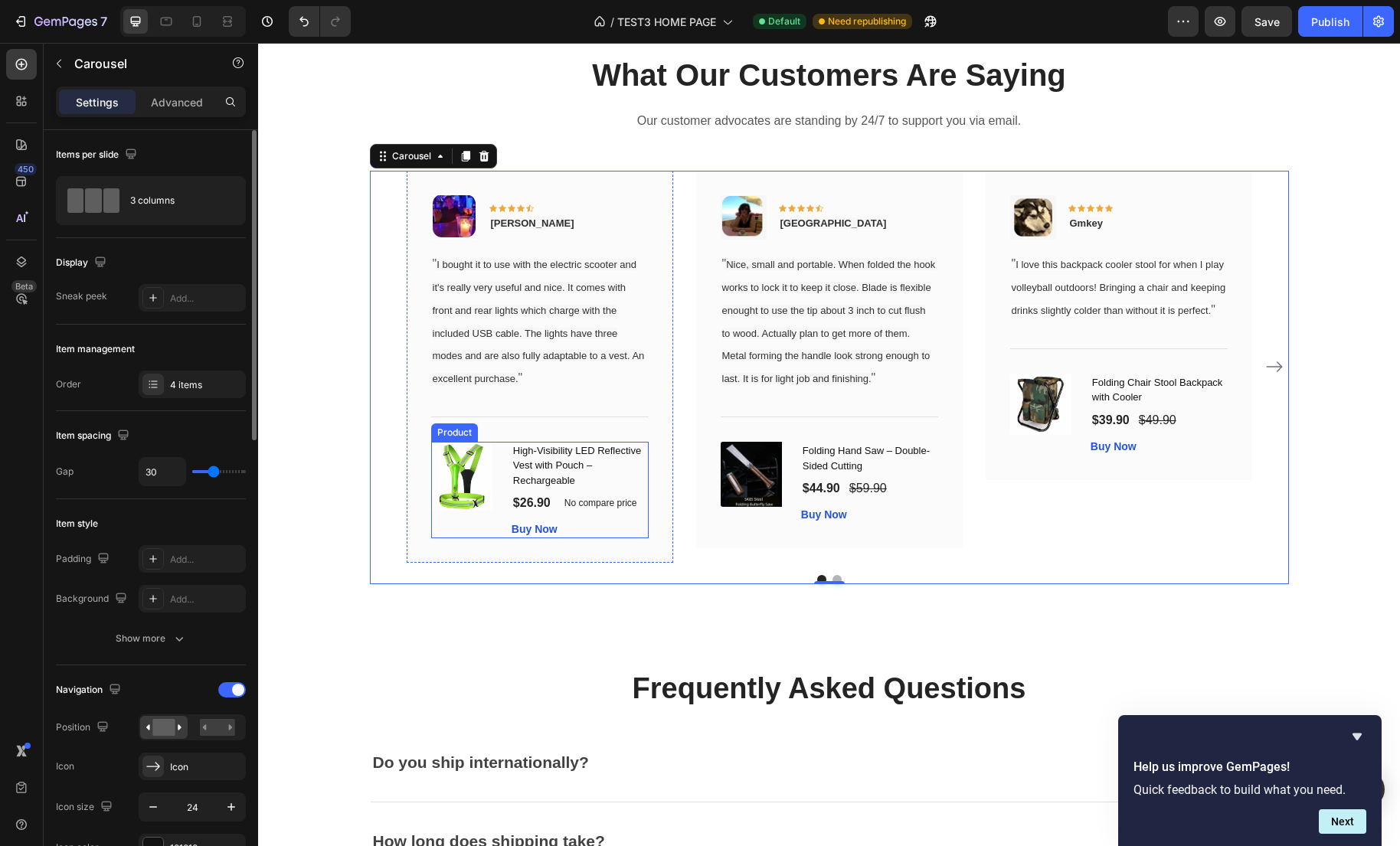
click at [449, 521] on div "(P) Images & Gallery" at bounding box center [465, 490] width 69 height 97
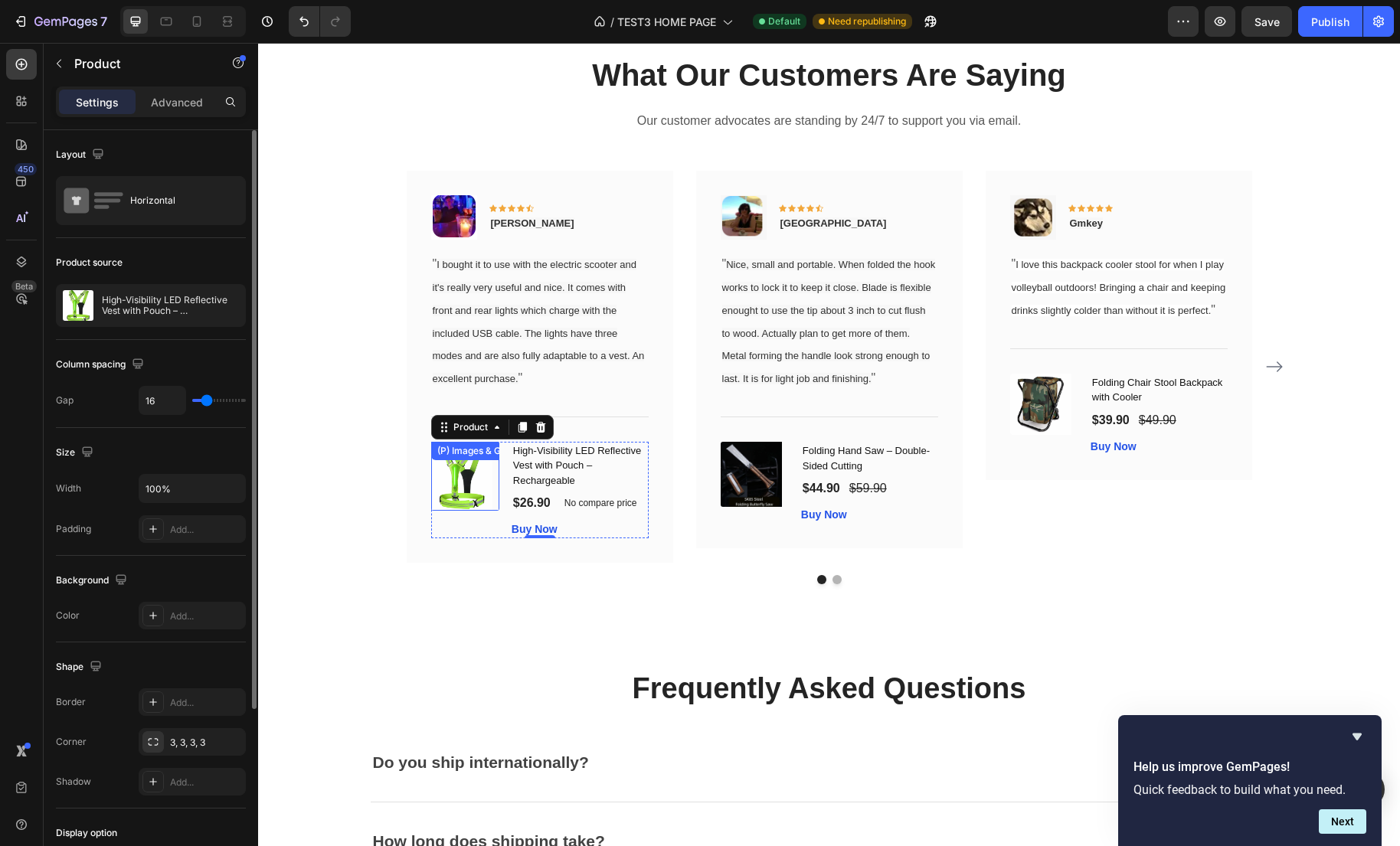
click at [458, 494] on img at bounding box center [462, 475] width 62 height 69
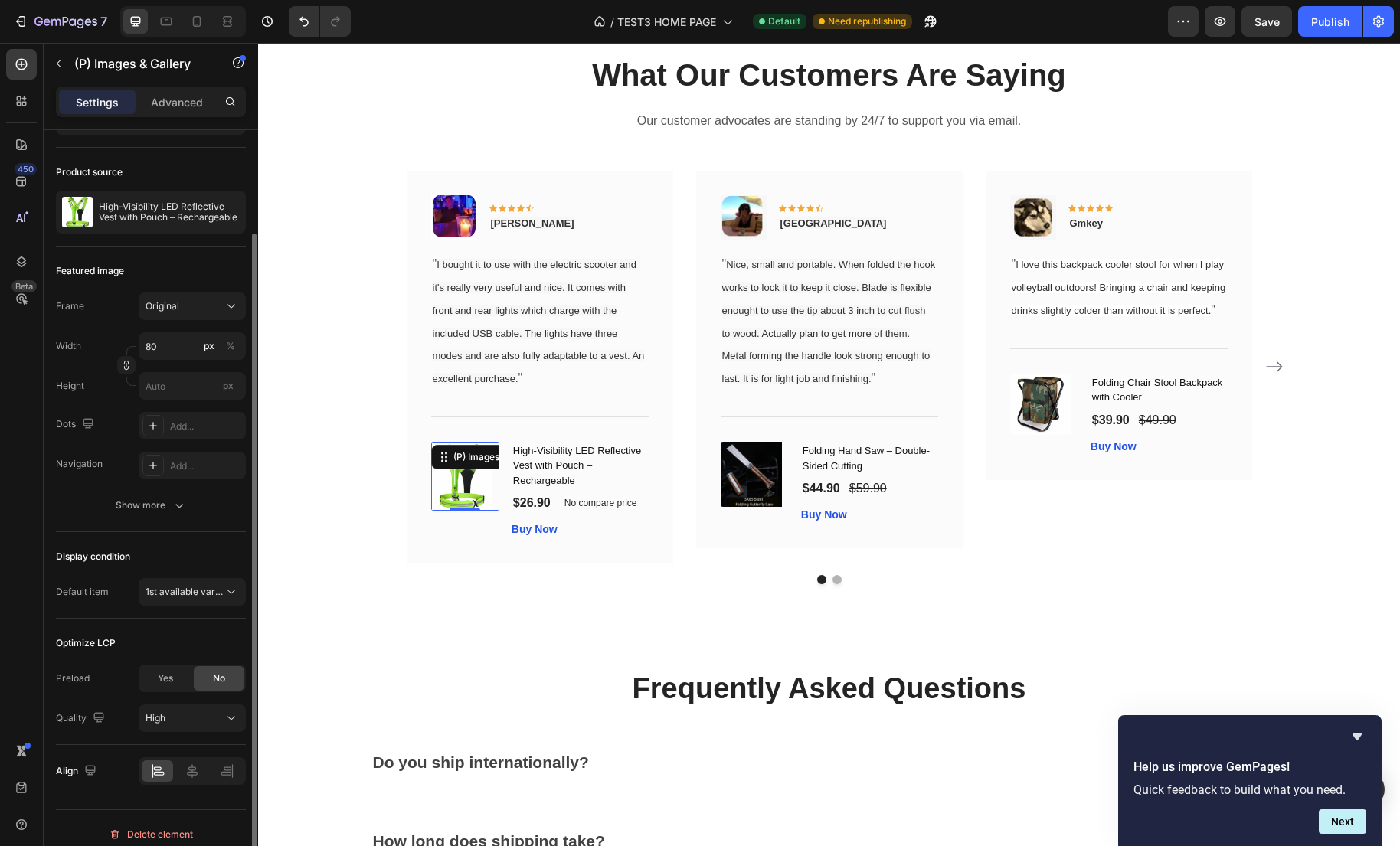
scroll to position [102, 0]
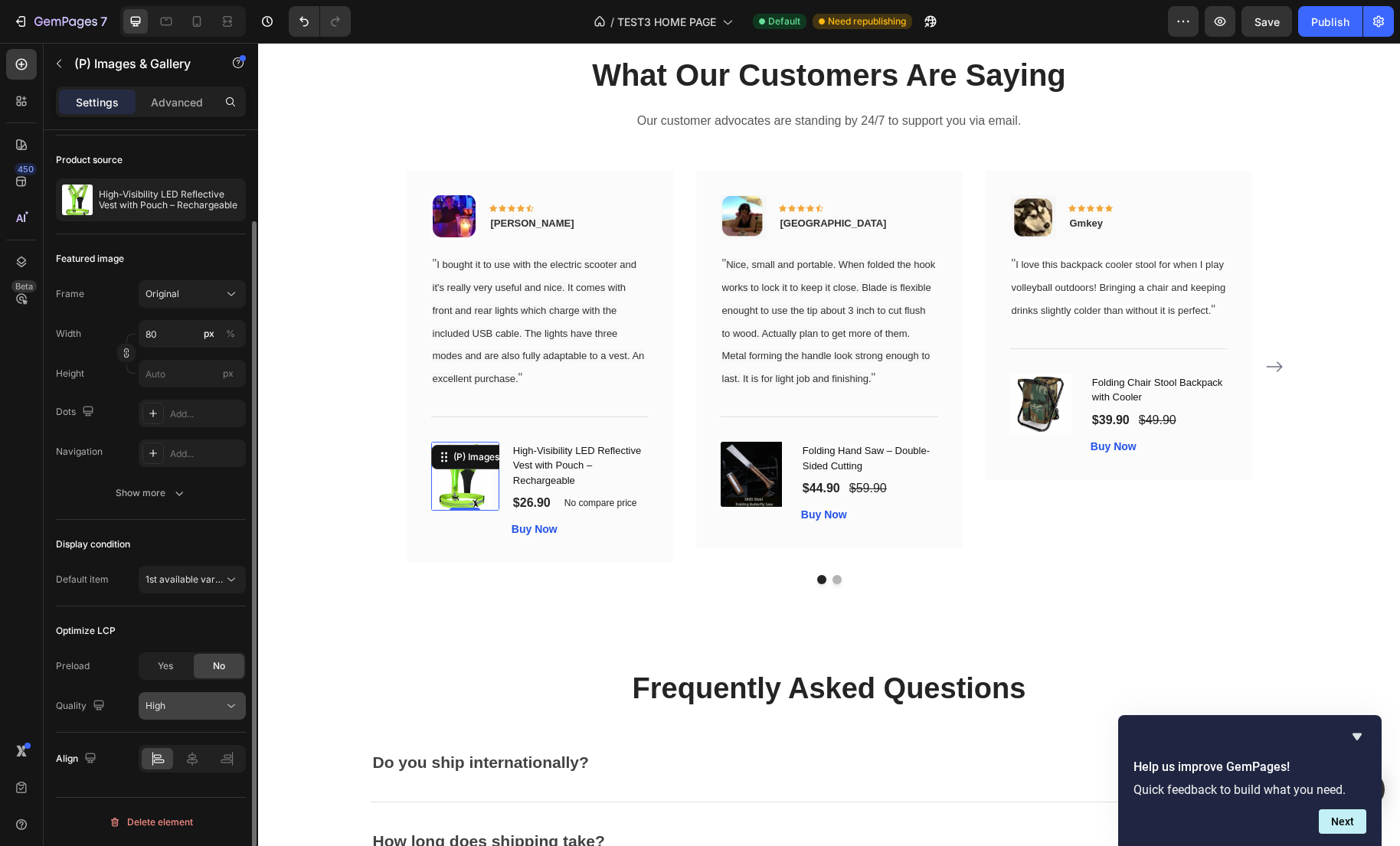
click at [208, 714] on button "High" at bounding box center [193, 706] width 108 height 28
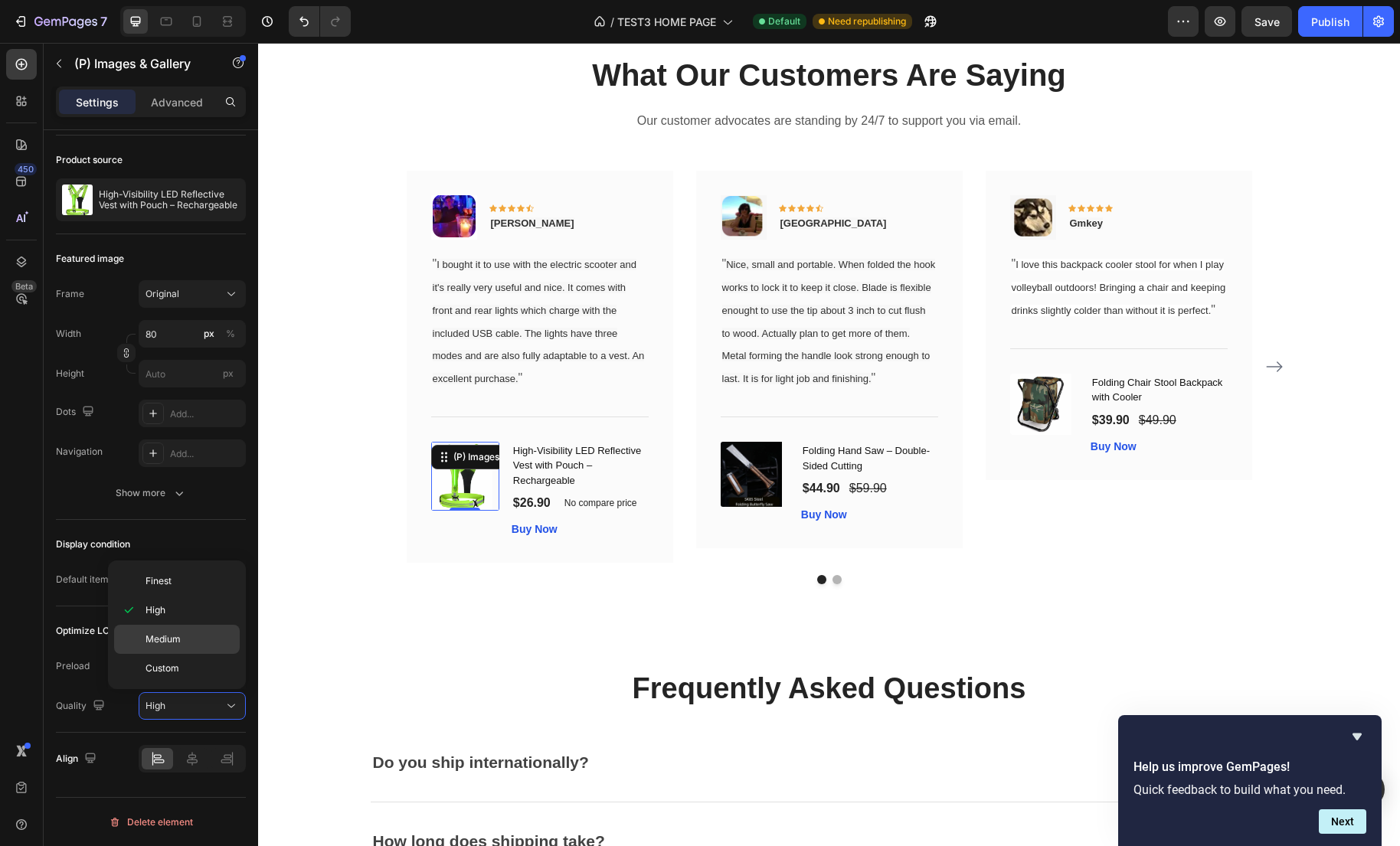
click at [197, 645] on p "Medium" at bounding box center [189, 639] width 88 height 14
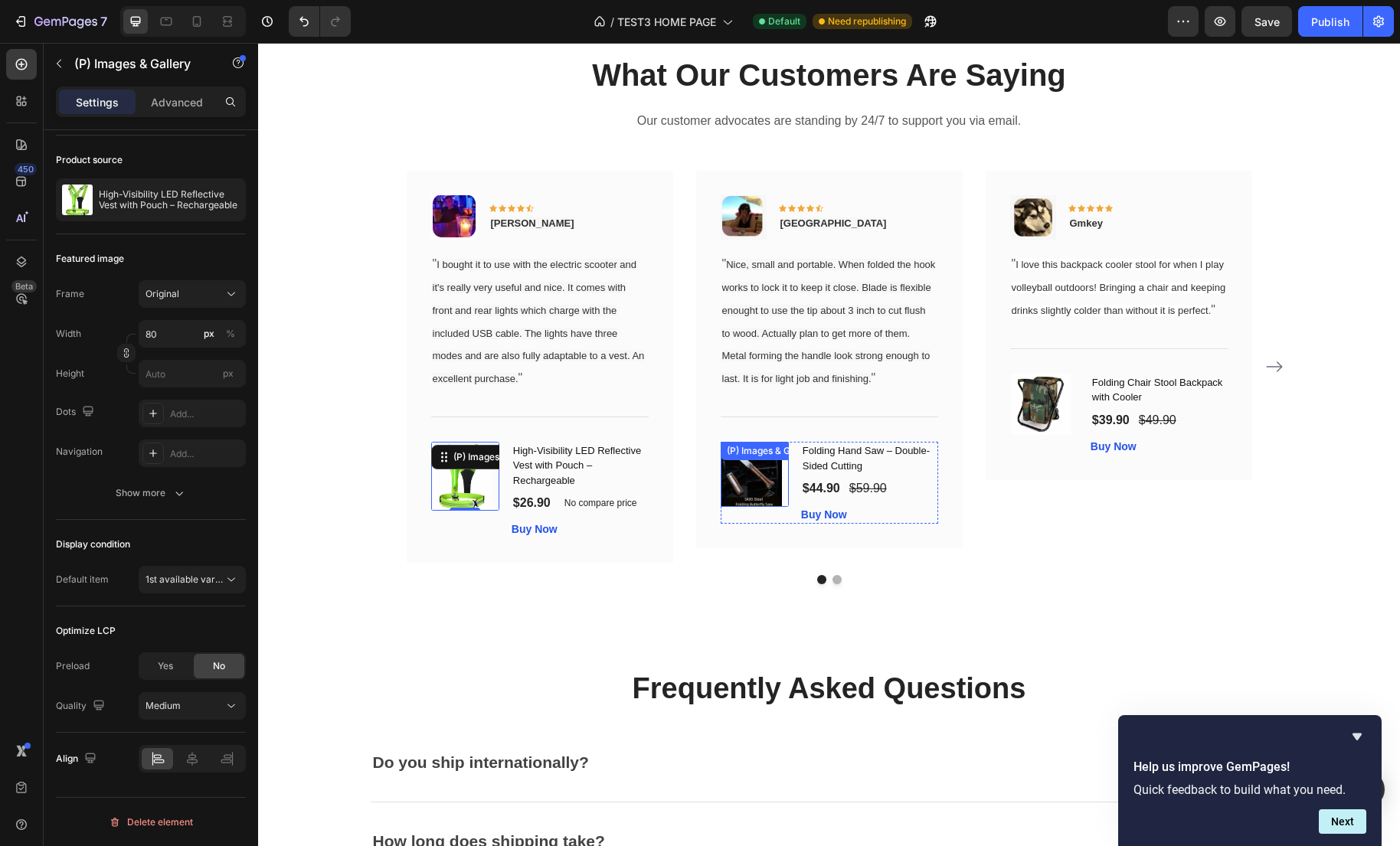
click at [749, 486] on div "(P) Images & Gallery" at bounding box center [754, 474] width 69 height 65
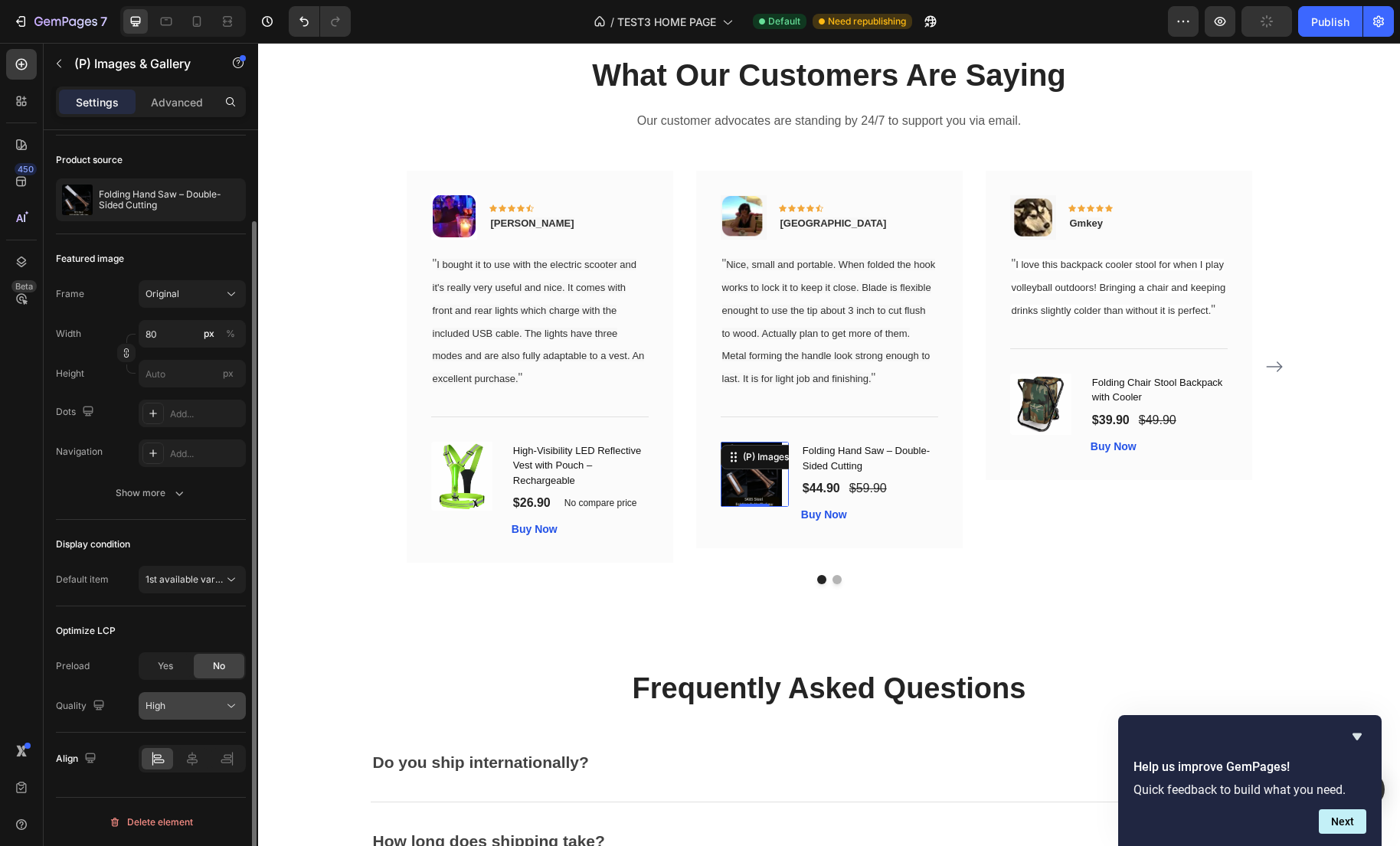
click at [178, 702] on div "High" at bounding box center [185, 705] width 78 height 14
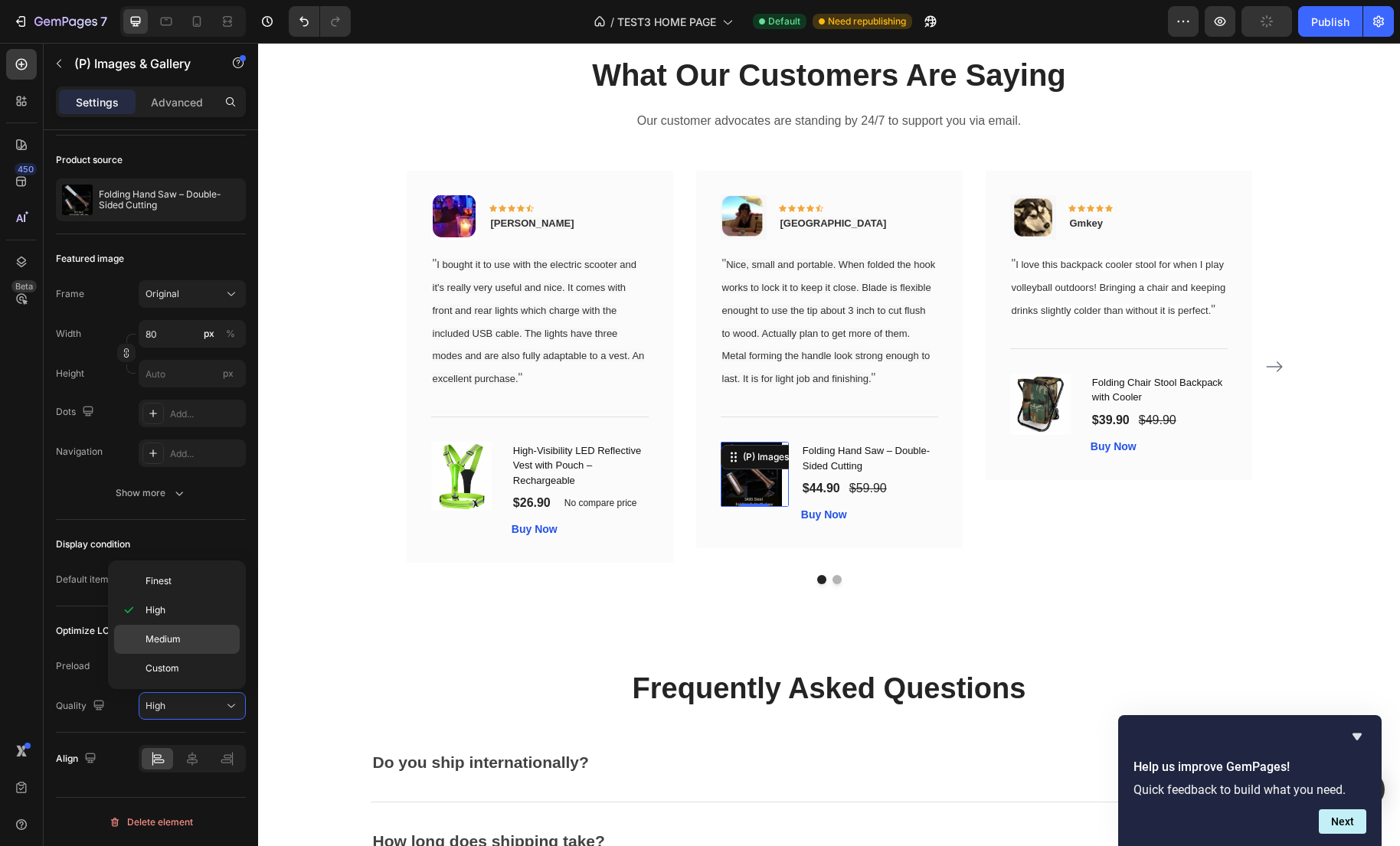
click at [172, 646] on div "Medium" at bounding box center [176, 639] width 126 height 30
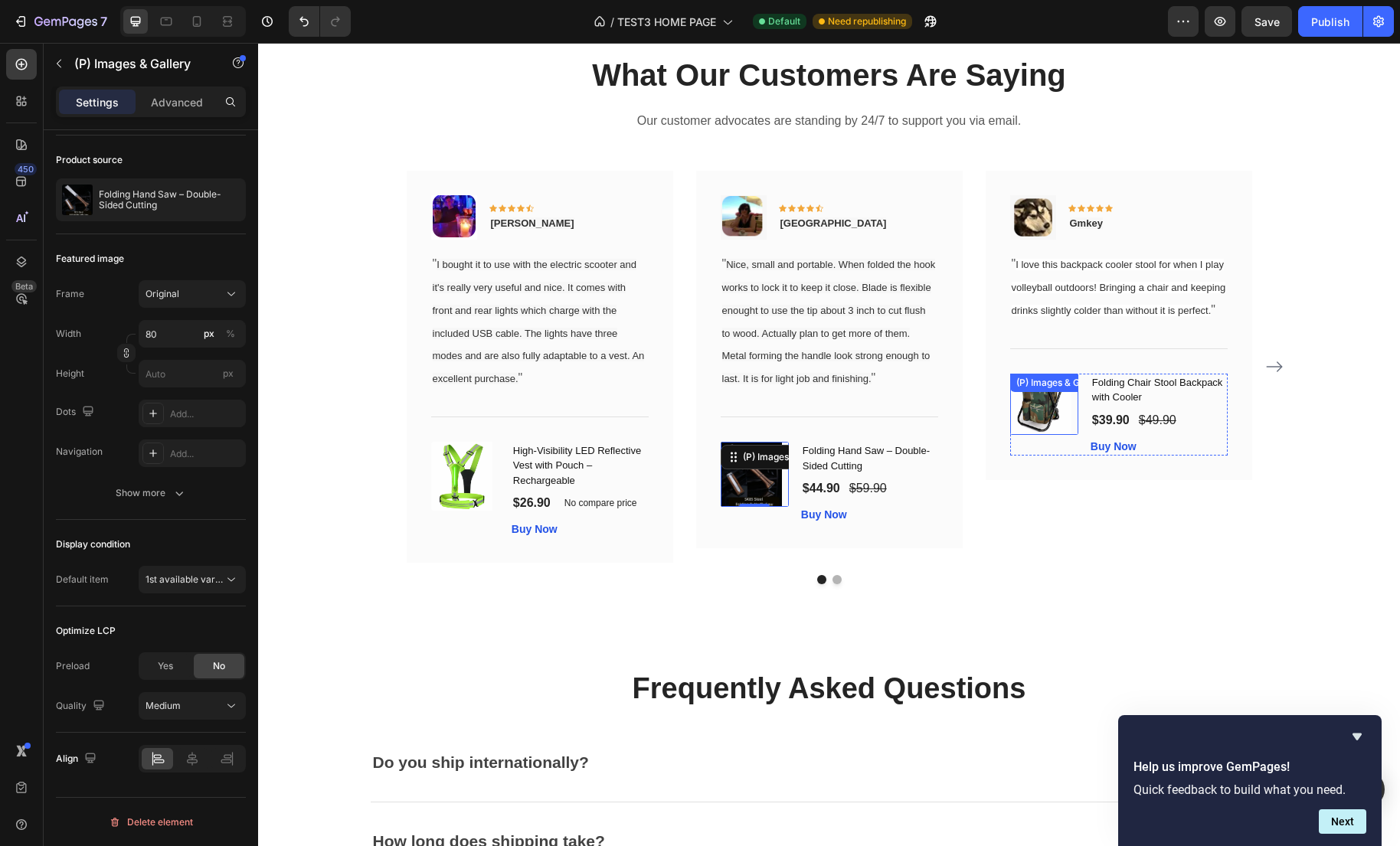
click at [1048, 433] on img at bounding box center [1041, 404] width 62 height 62
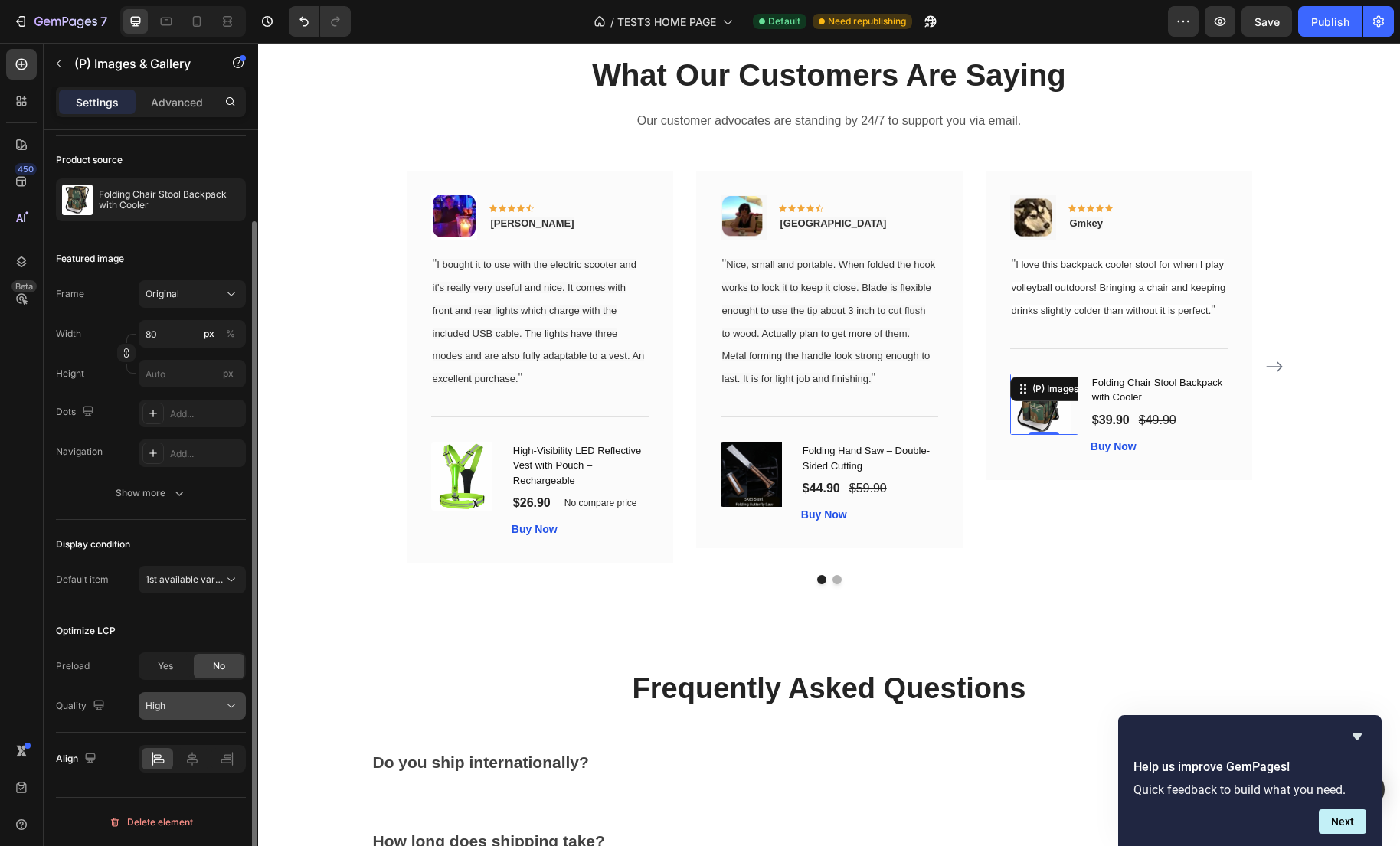
click at [199, 704] on div "High" at bounding box center [185, 705] width 78 height 14
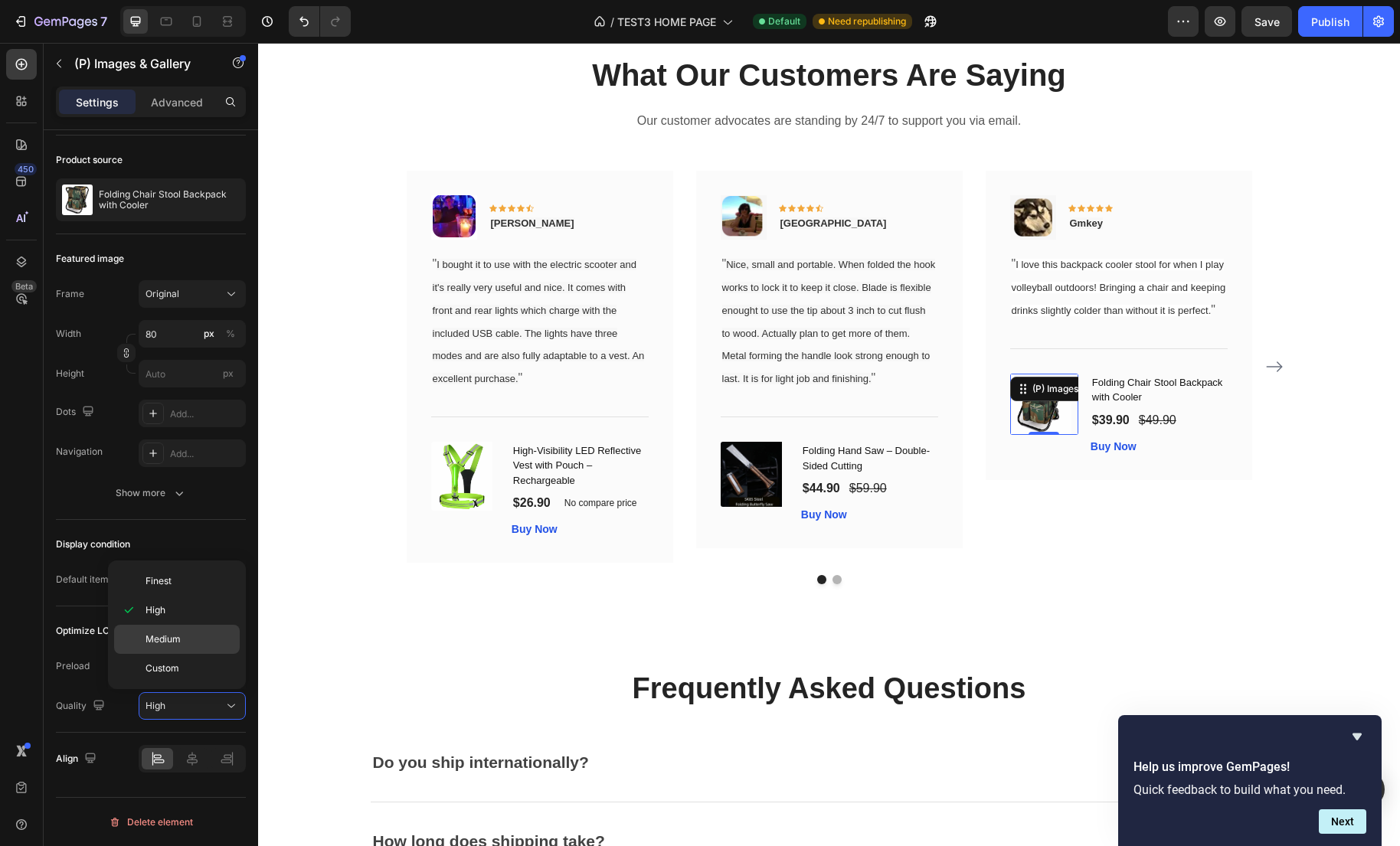
click at [173, 644] on span "Medium" at bounding box center [163, 639] width 36 height 14
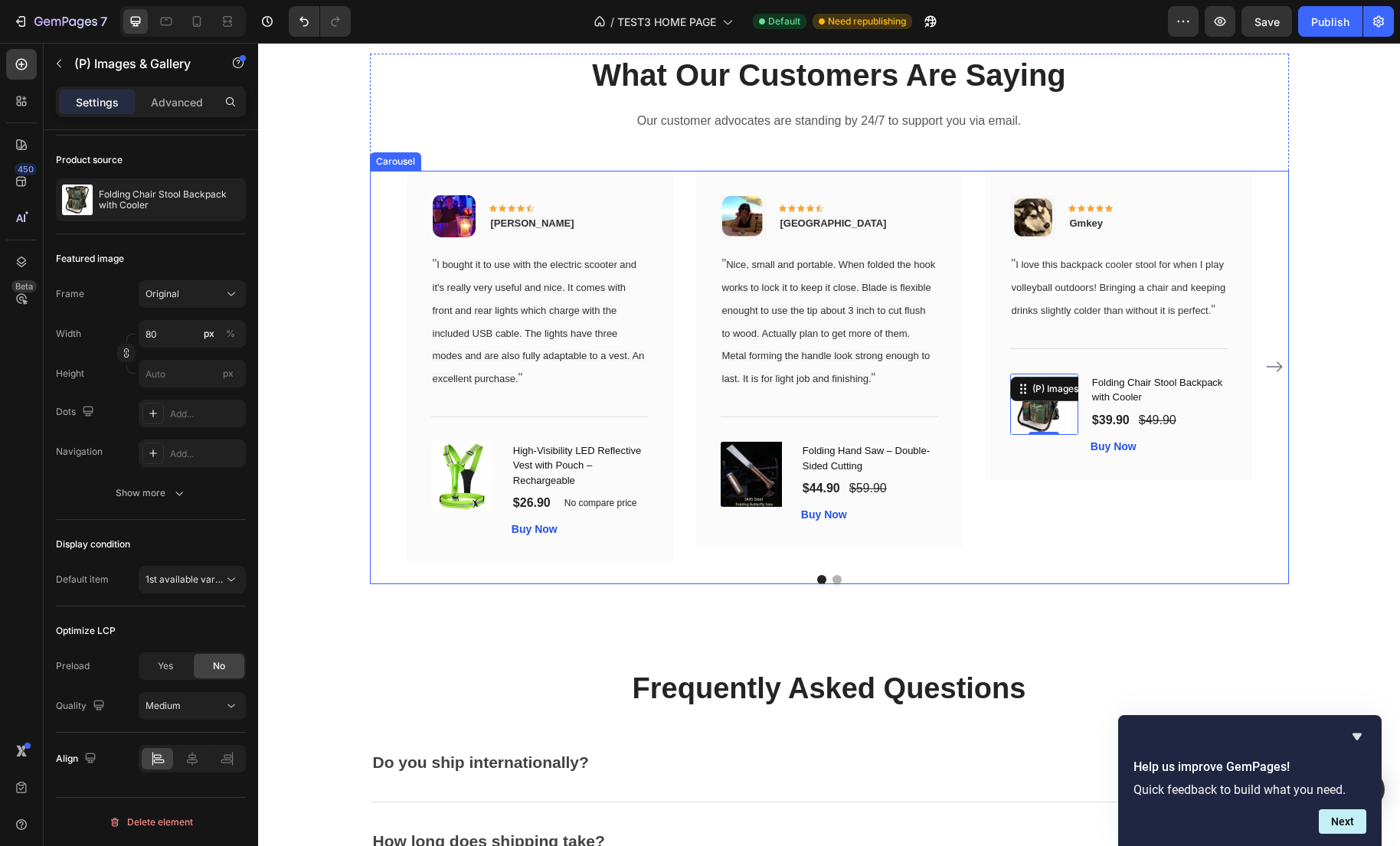
click at [1275, 376] on icon "Carousel Next Arrow" at bounding box center [1273, 366] width 18 height 18
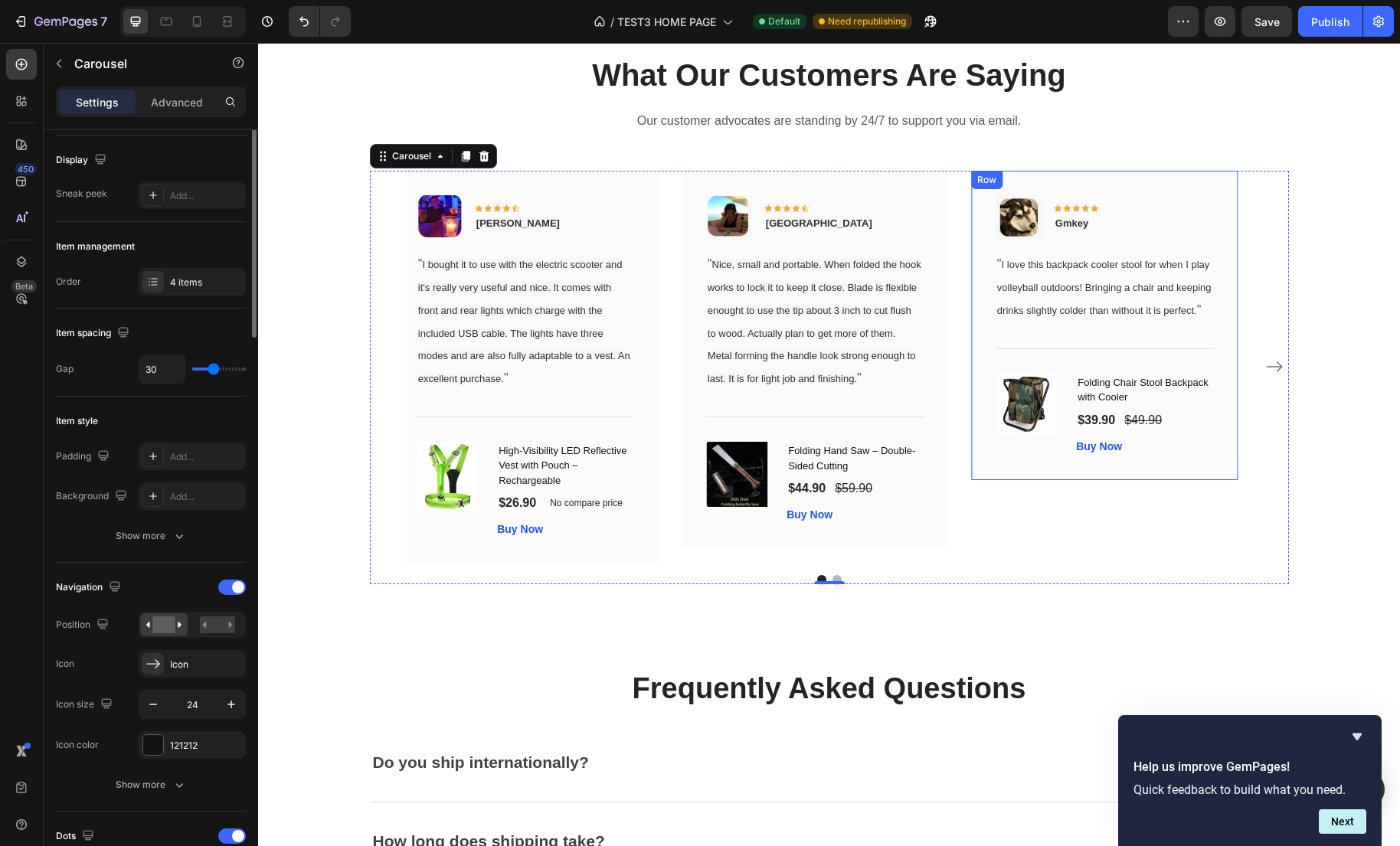
scroll to position [0, 0]
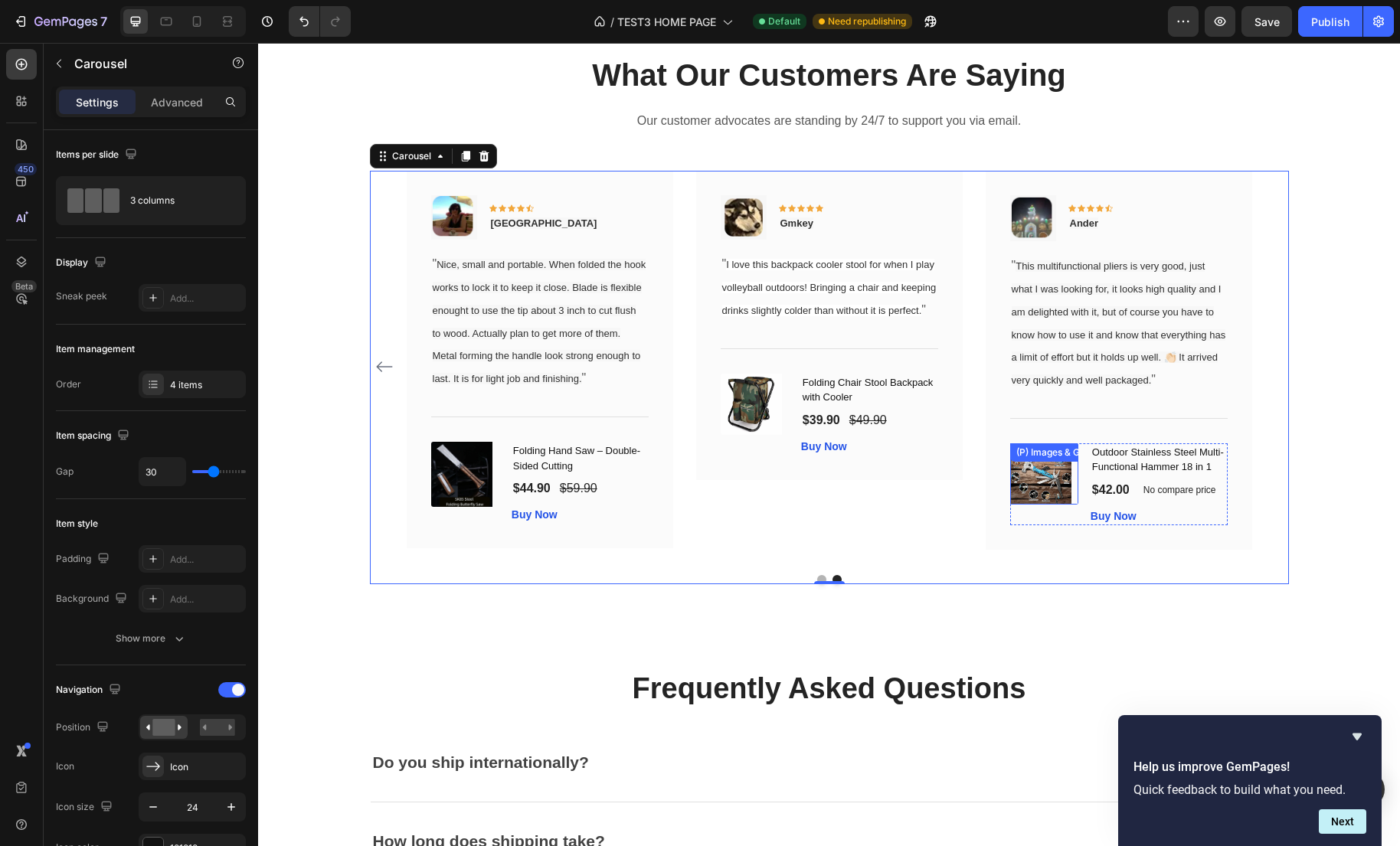
click at [1025, 502] on img at bounding box center [1041, 474] width 62 height 62
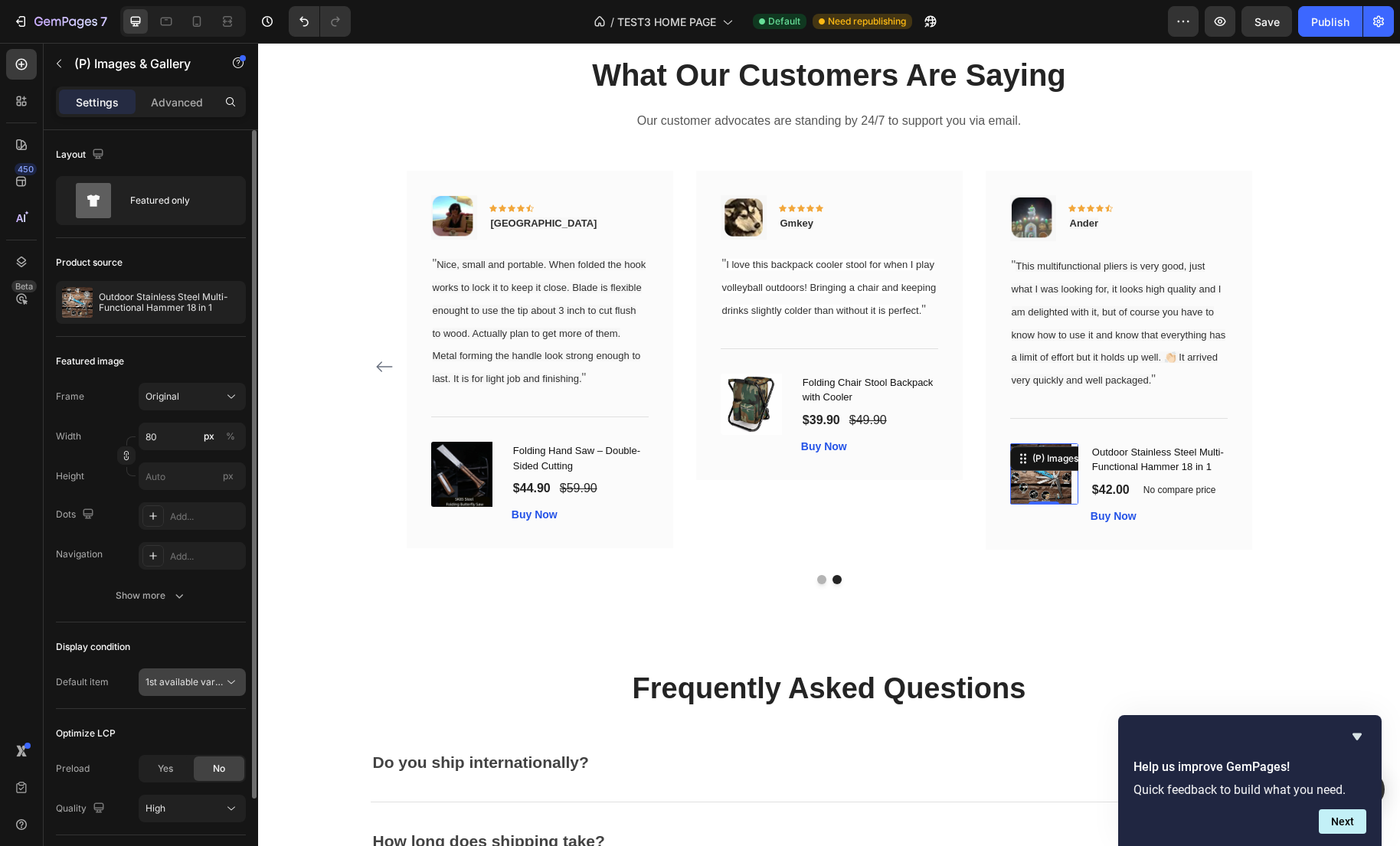
click at [213, 685] on span "1st available variant" at bounding box center [188, 681] width 86 height 11
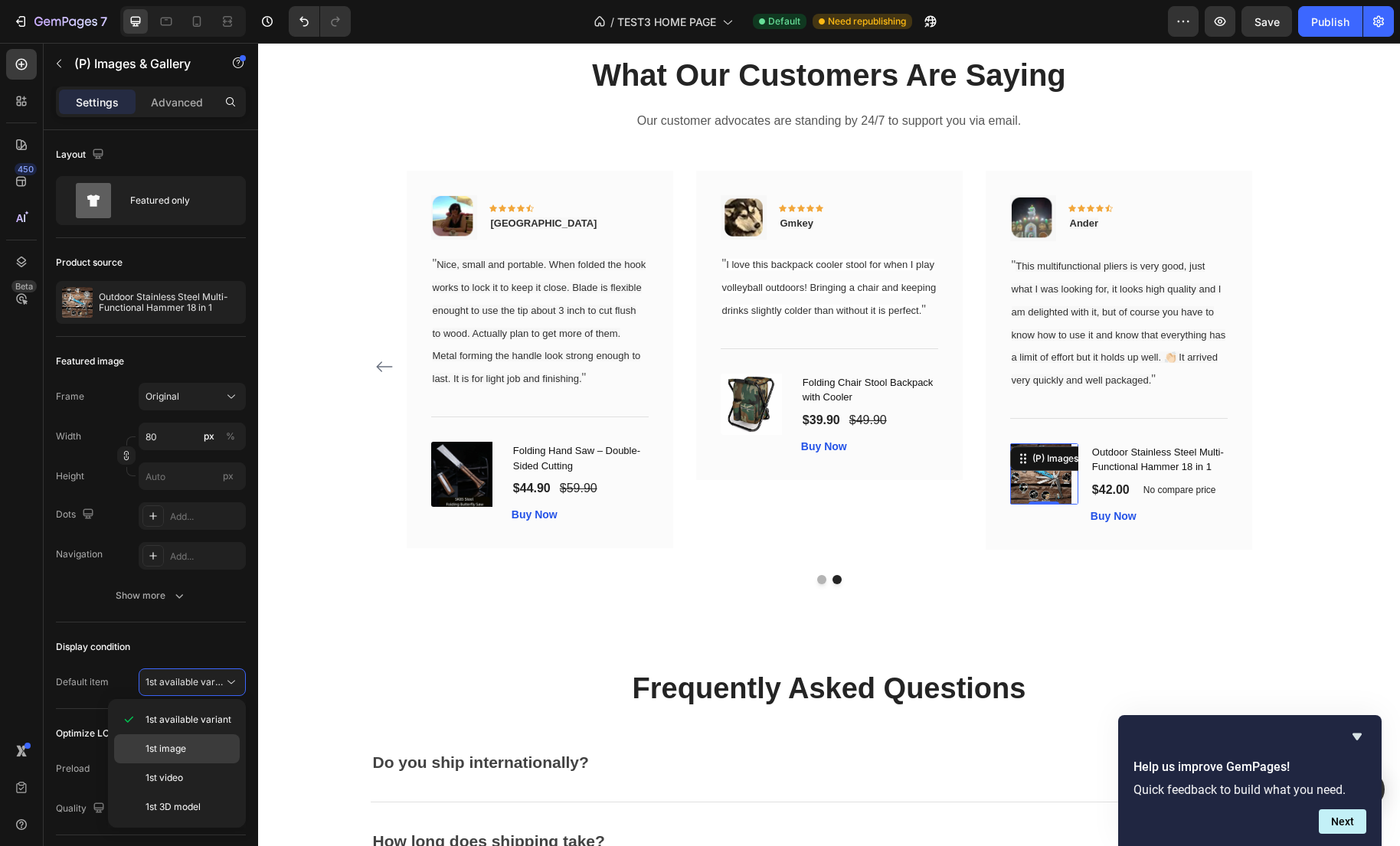
click at [198, 740] on div "1st image" at bounding box center [176, 749] width 126 height 30
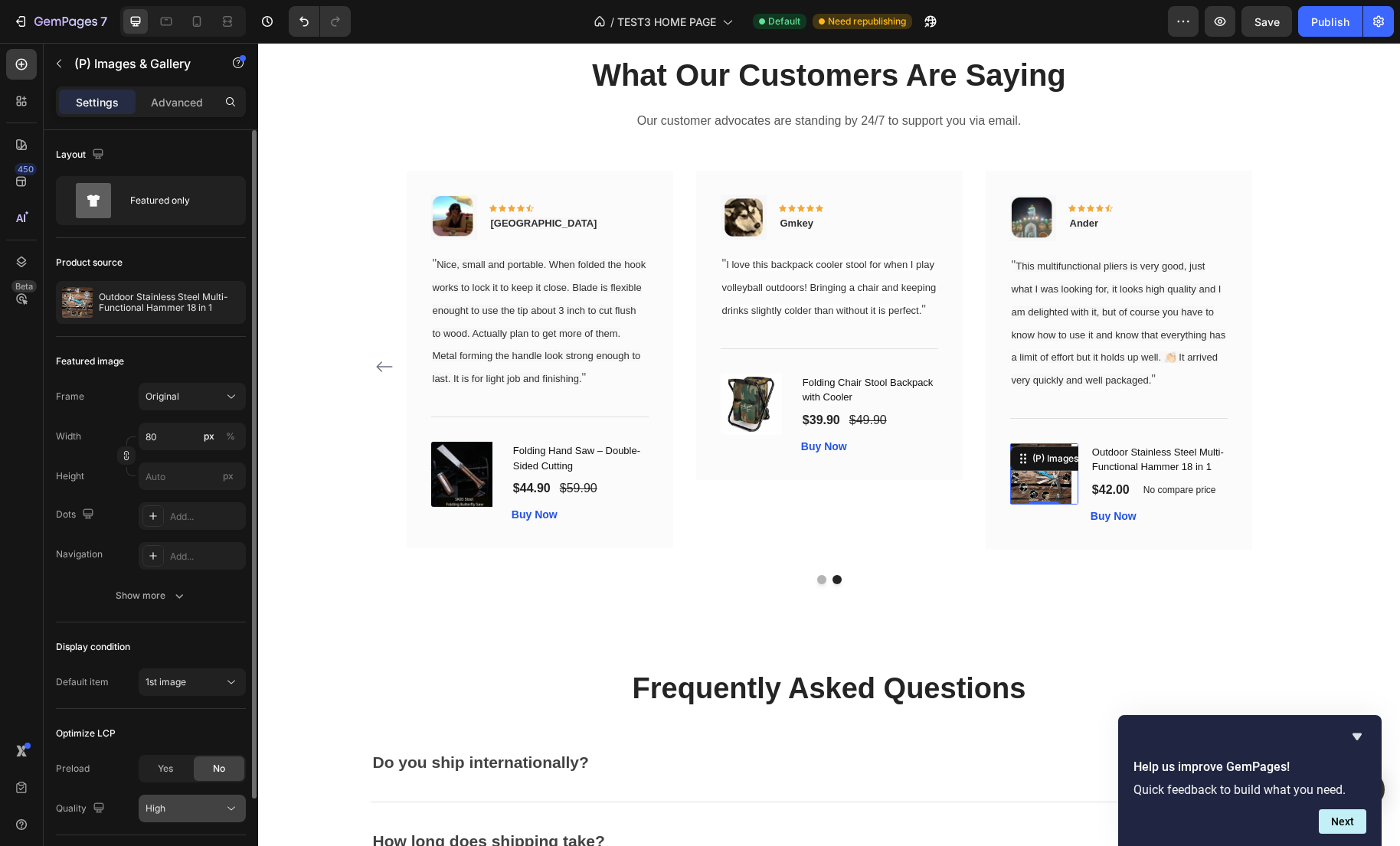
click at [181, 810] on div "High" at bounding box center [185, 809] width 78 height 14
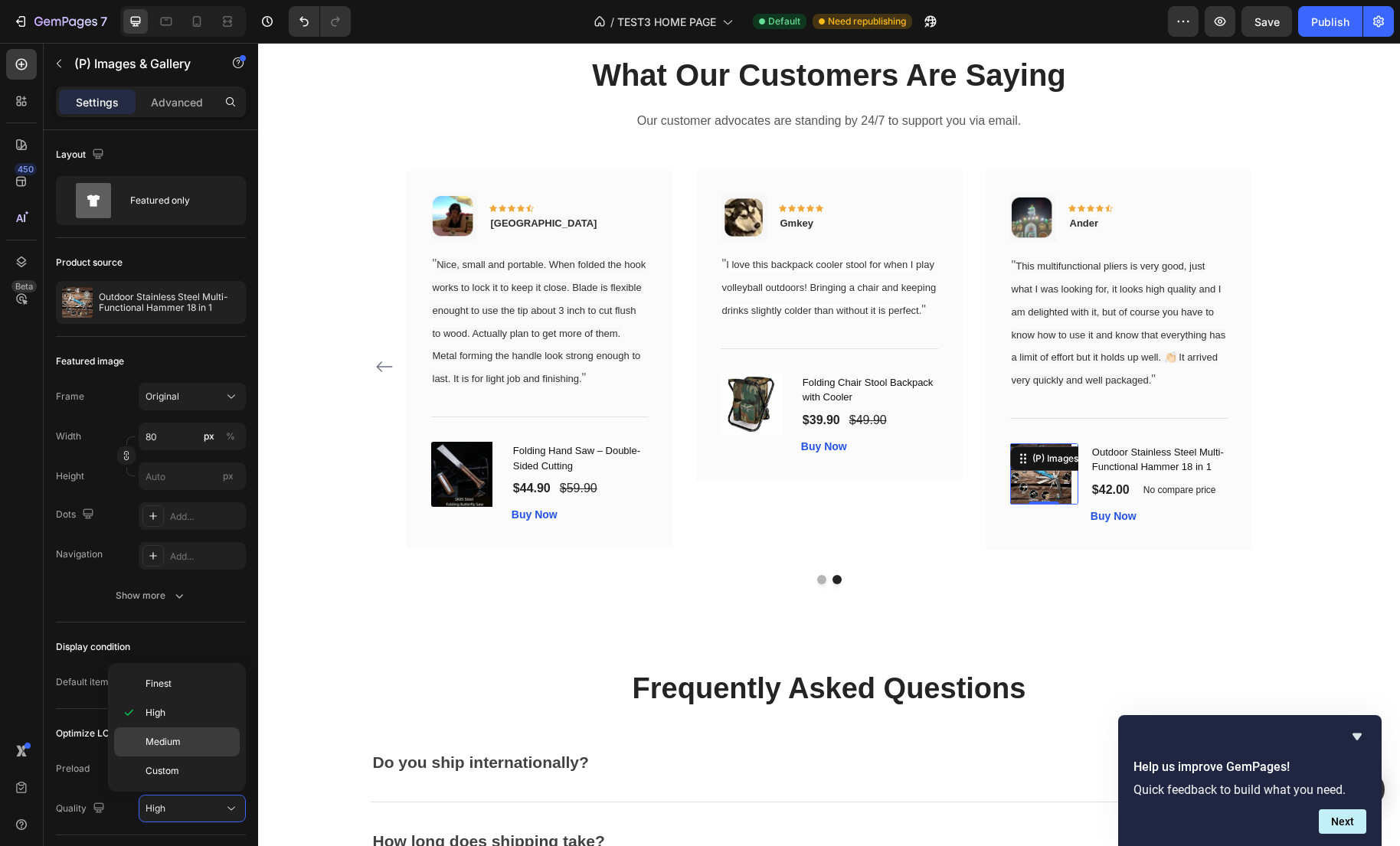
click at [155, 748] on span "Medium" at bounding box center [163, 742] width 36 height 14
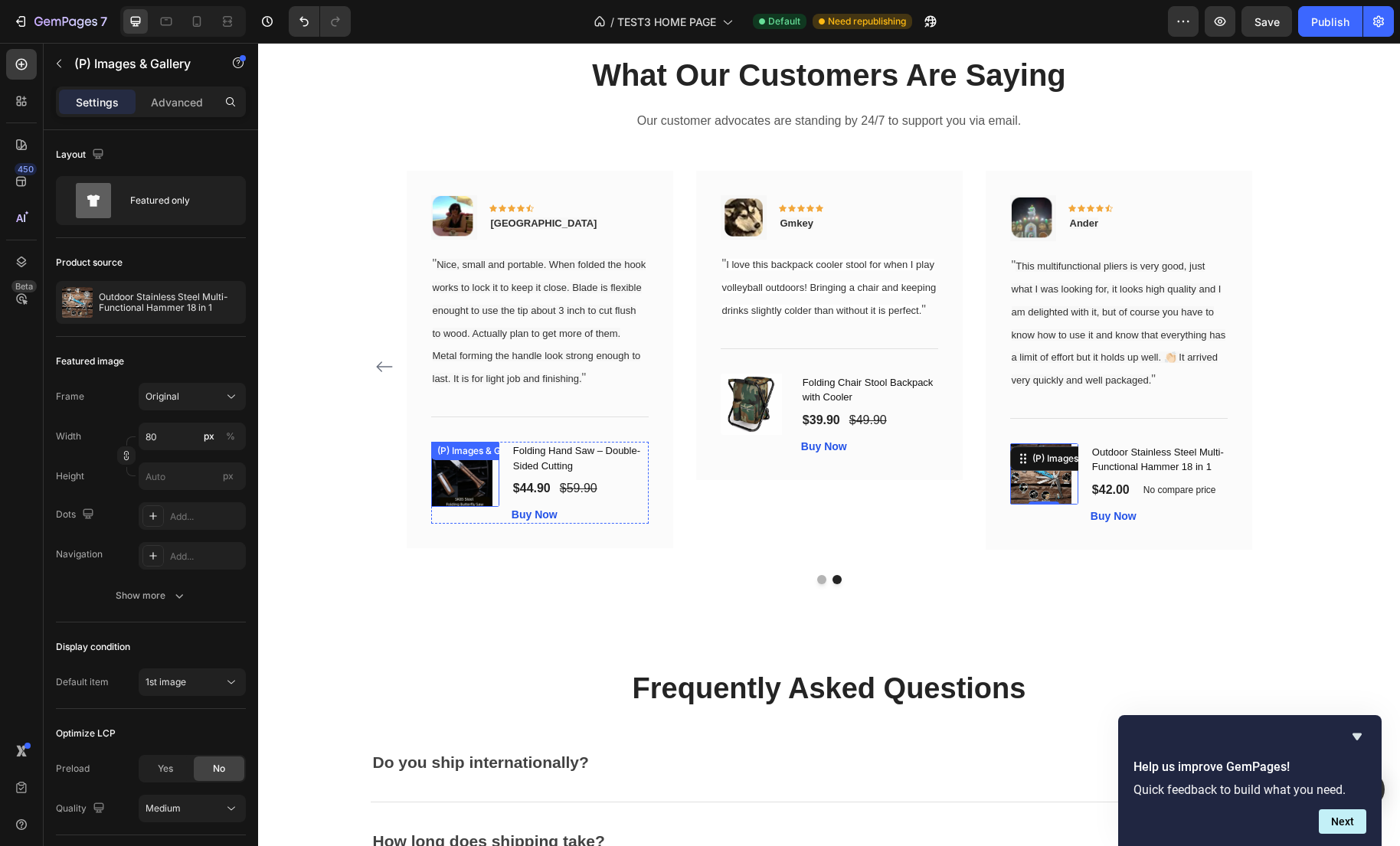
click at [474, 502] on img at bounding box center [462, 474] width 62 height 65
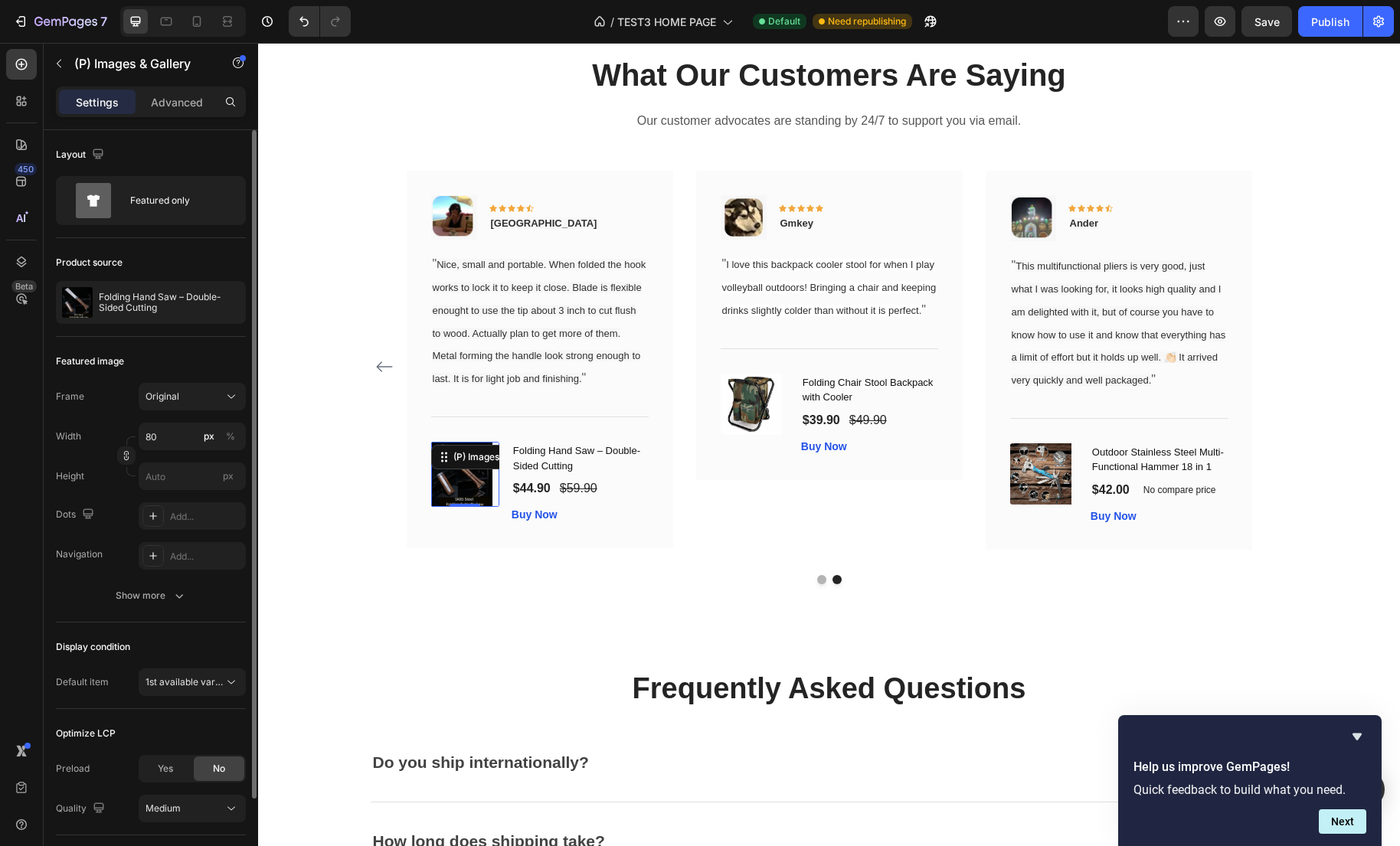
scroll to position [102, 0]
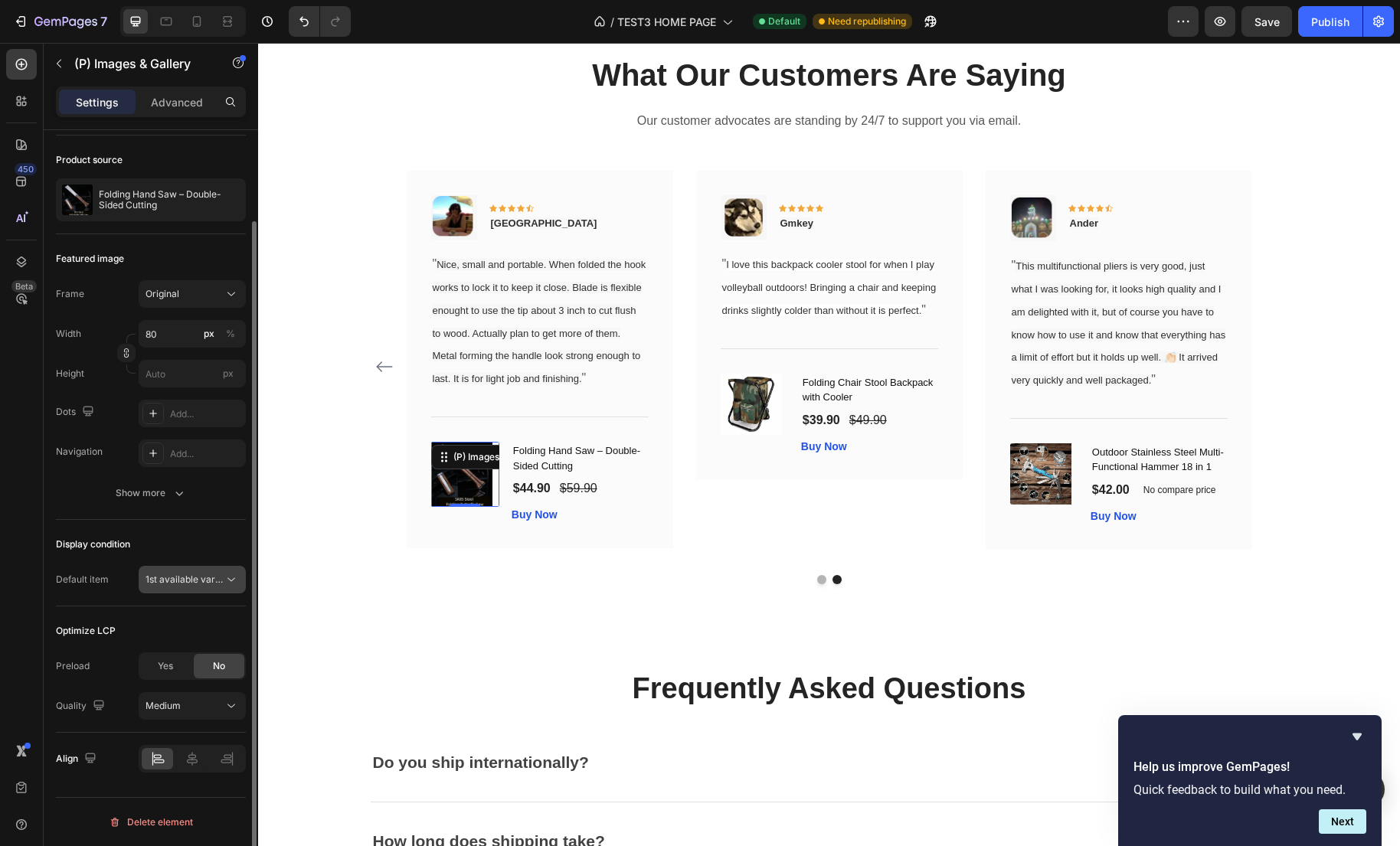
click at [193, 585] on span "1st available variant" at bounding box center [185, 580] width 78 height 14
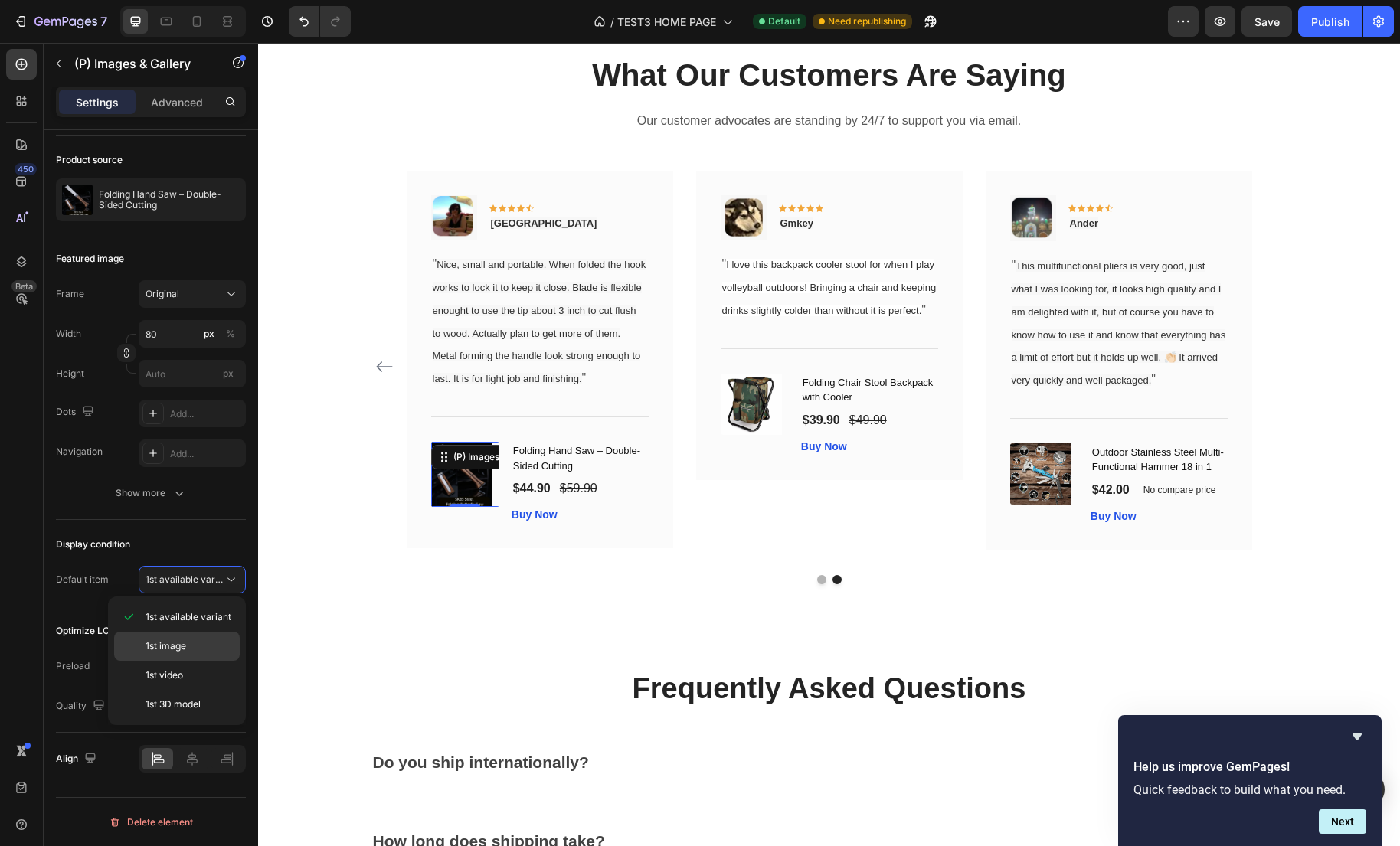
click at [169, 648] on span "1st image" at bounding box center [166, 646] width 41 height 14
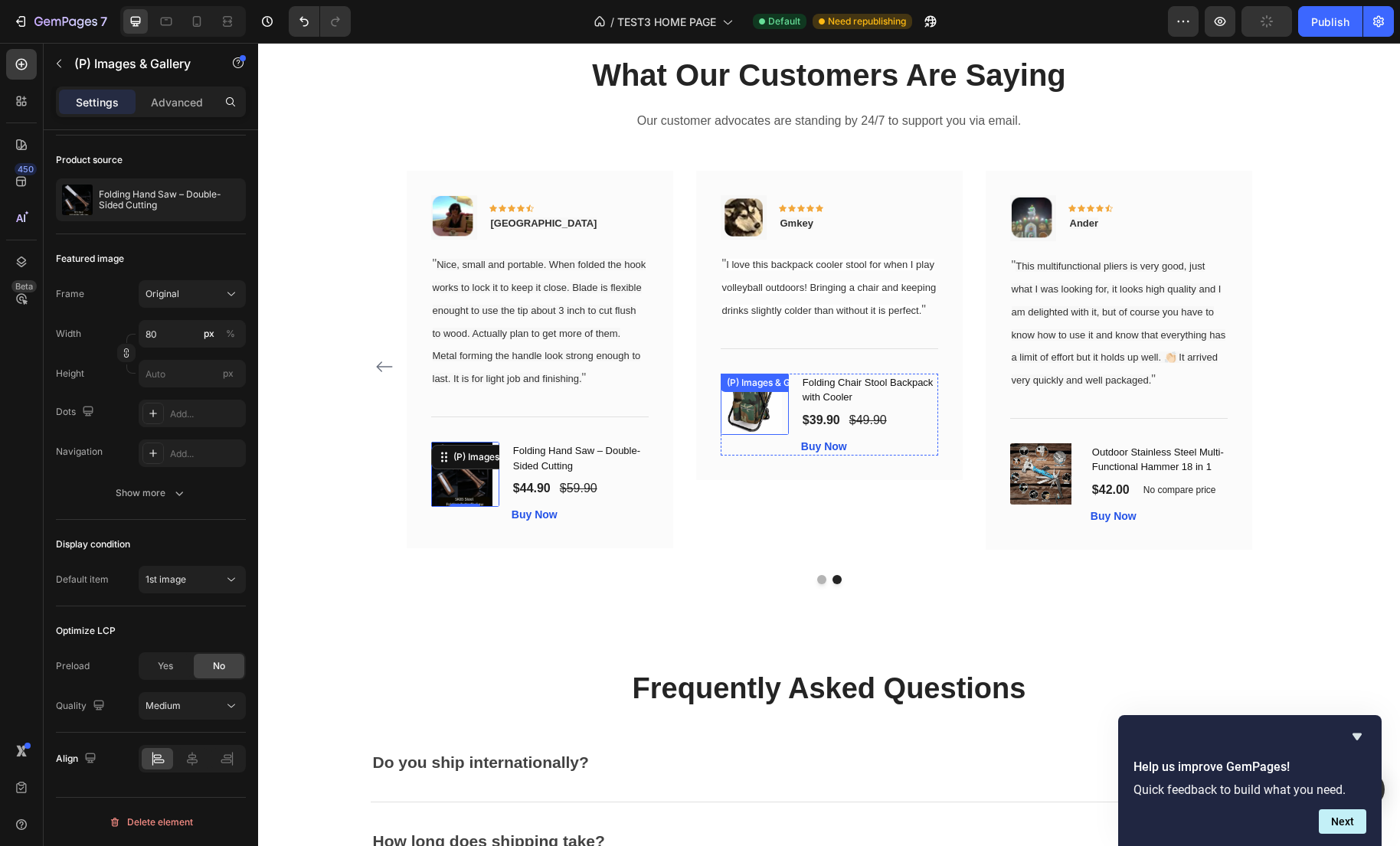
click at [758, 435] on img at bounding box center [751, 404] width 62 height 62
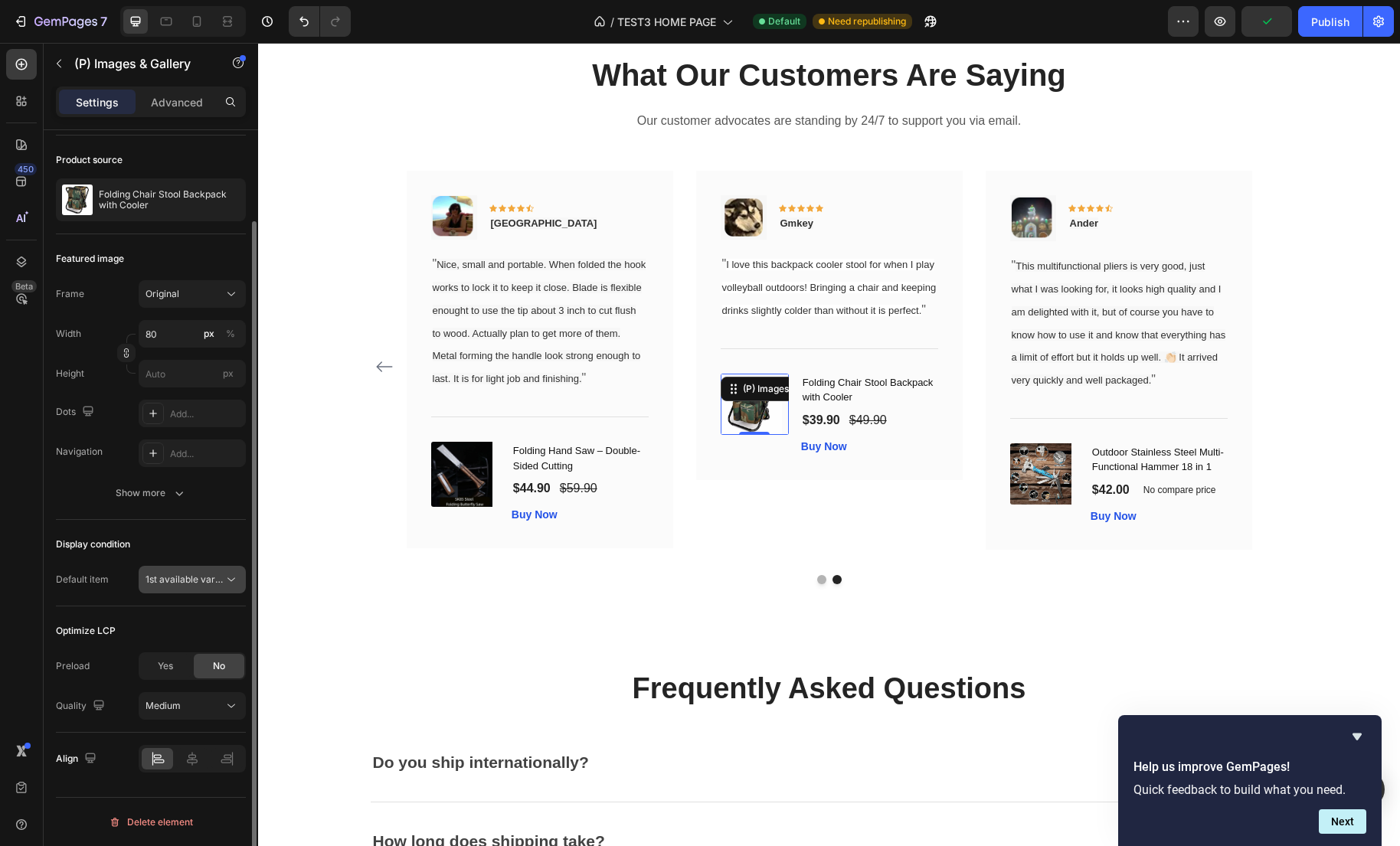
click at [214, 580] on span "1st available variant" at bounding box center [188, 579] width 86 height 11
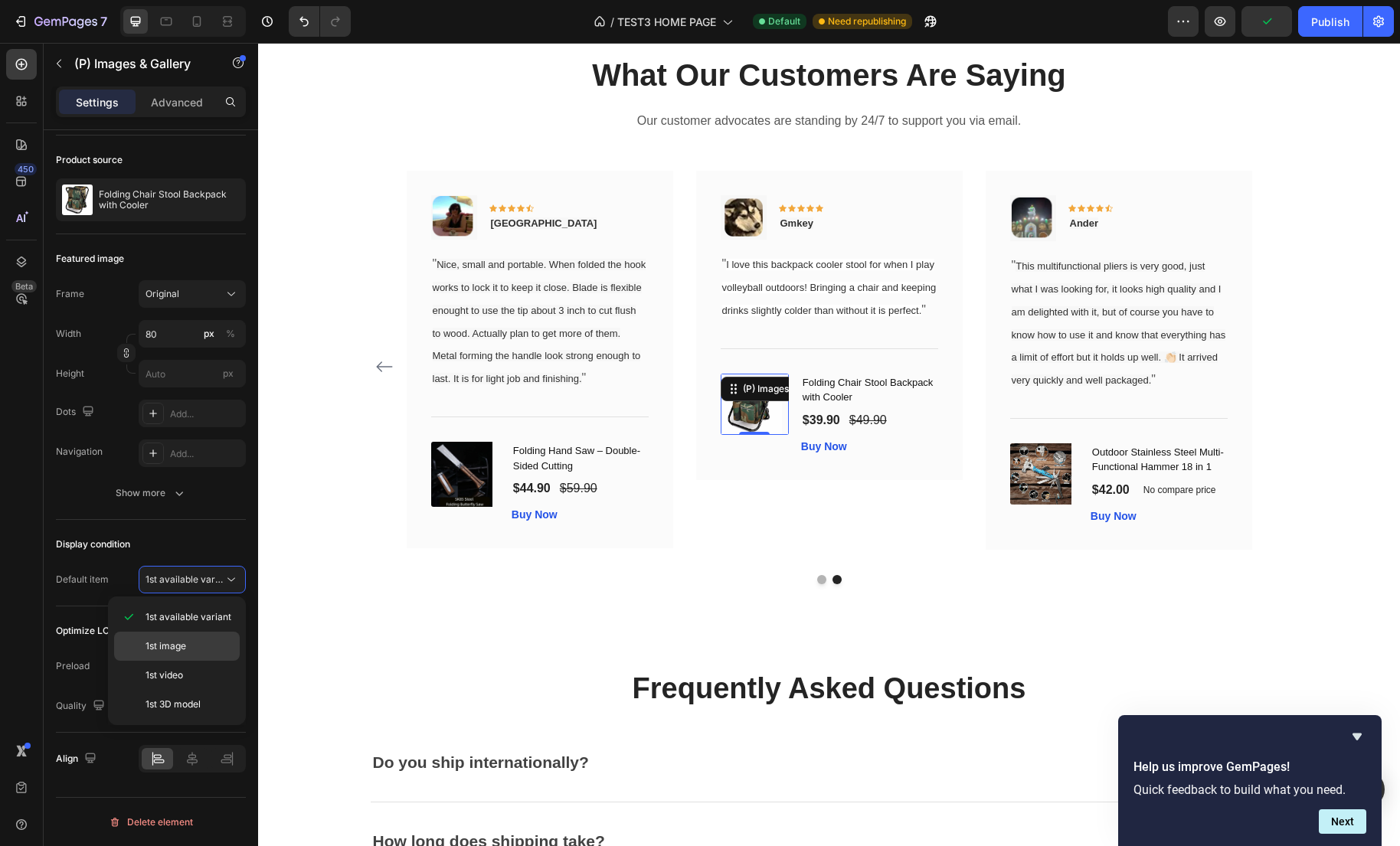
click at [199, 640] on p "1st image" at bounding box center [189, 646] width 88 height 14
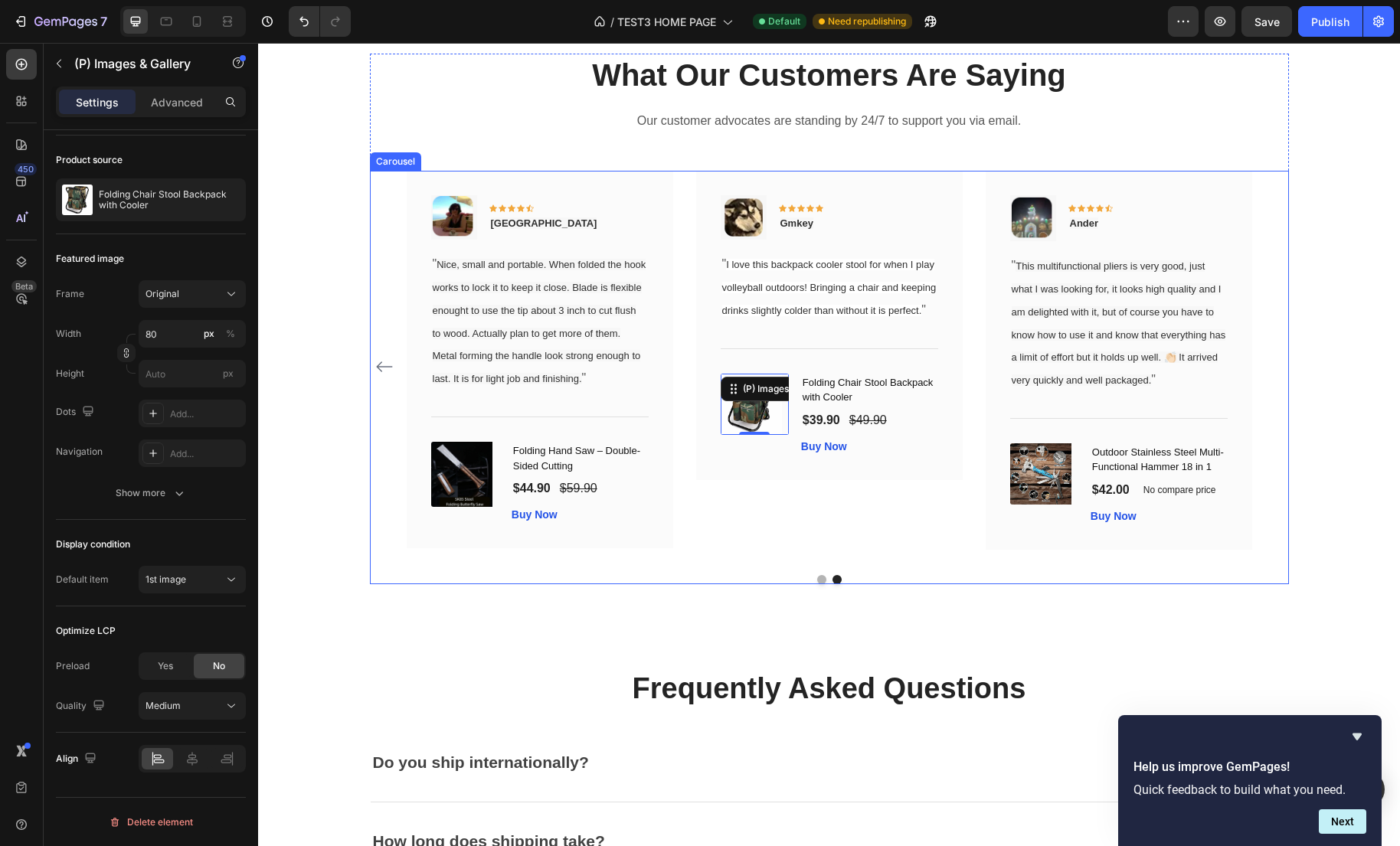
click at [378, 376] on icon "Carousel Back Arrow" at bounding box center [384, 366] width 18 height 18
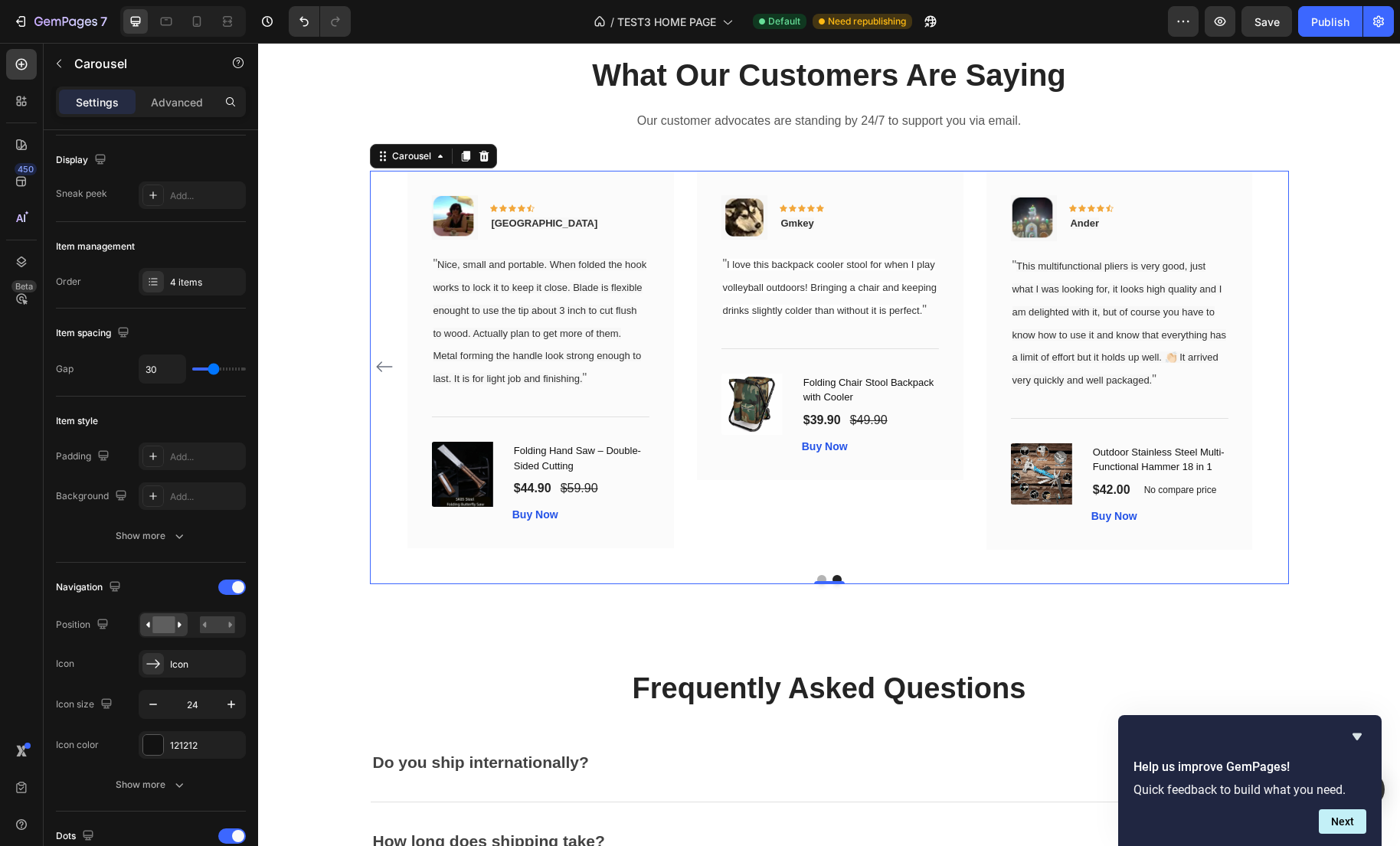
scroll to position [0, 0]
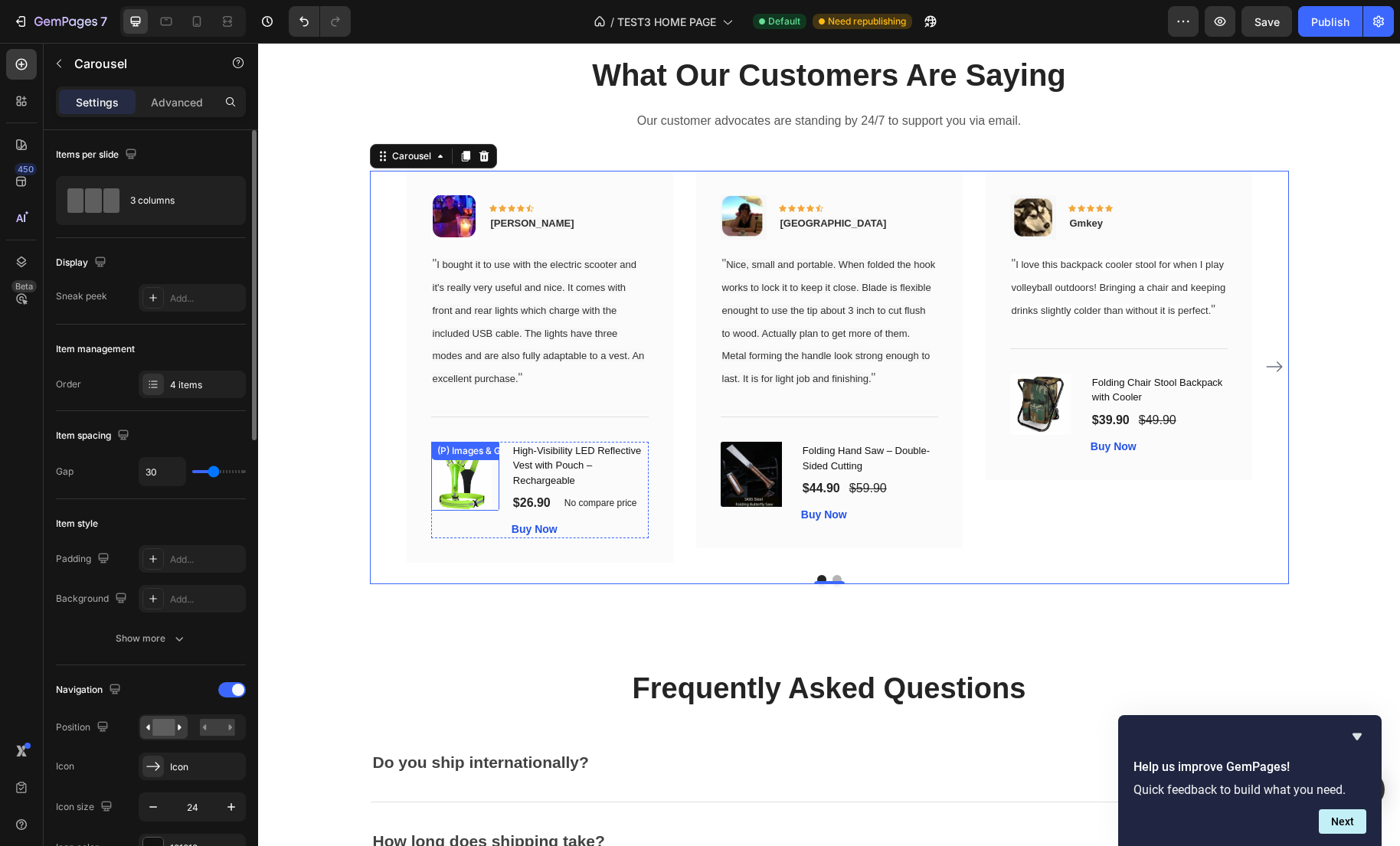
click at [479, 495] on img at bounding box center [462, 475] width 62 height 69
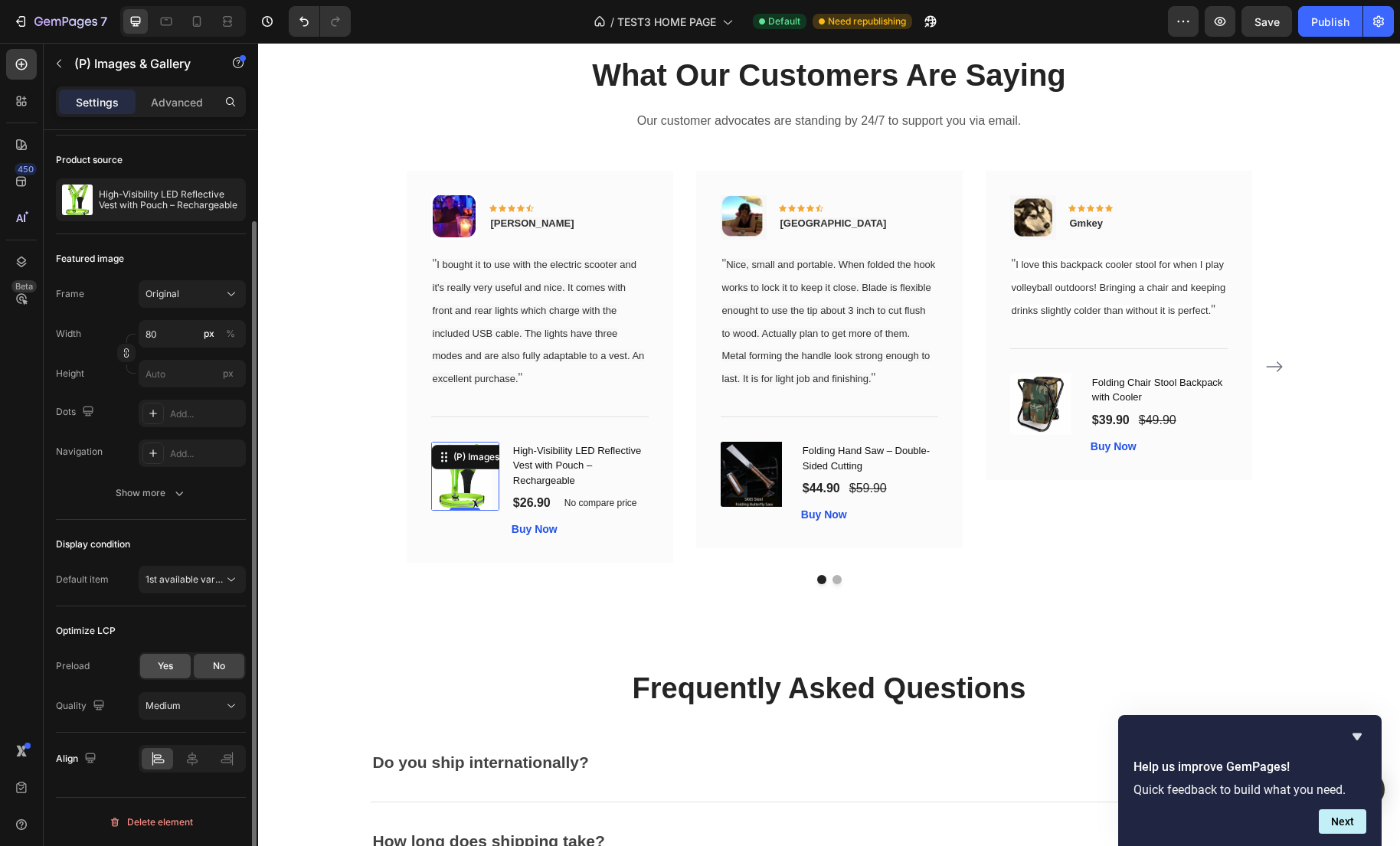
scroll to position [97, 0]
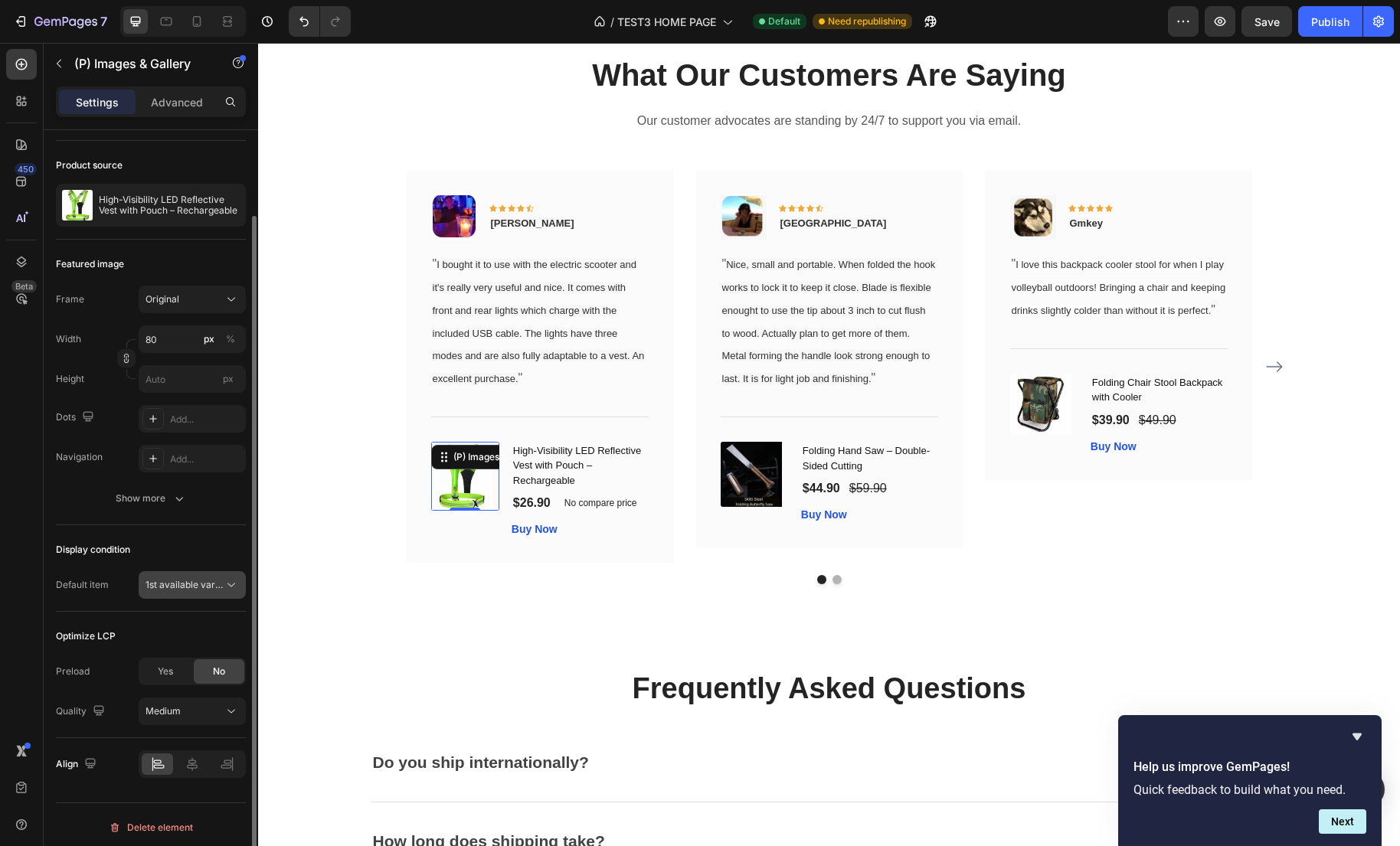
click at [218, 587] on span "1st available variant" at bounding box center [188, 584] width 86 height 11
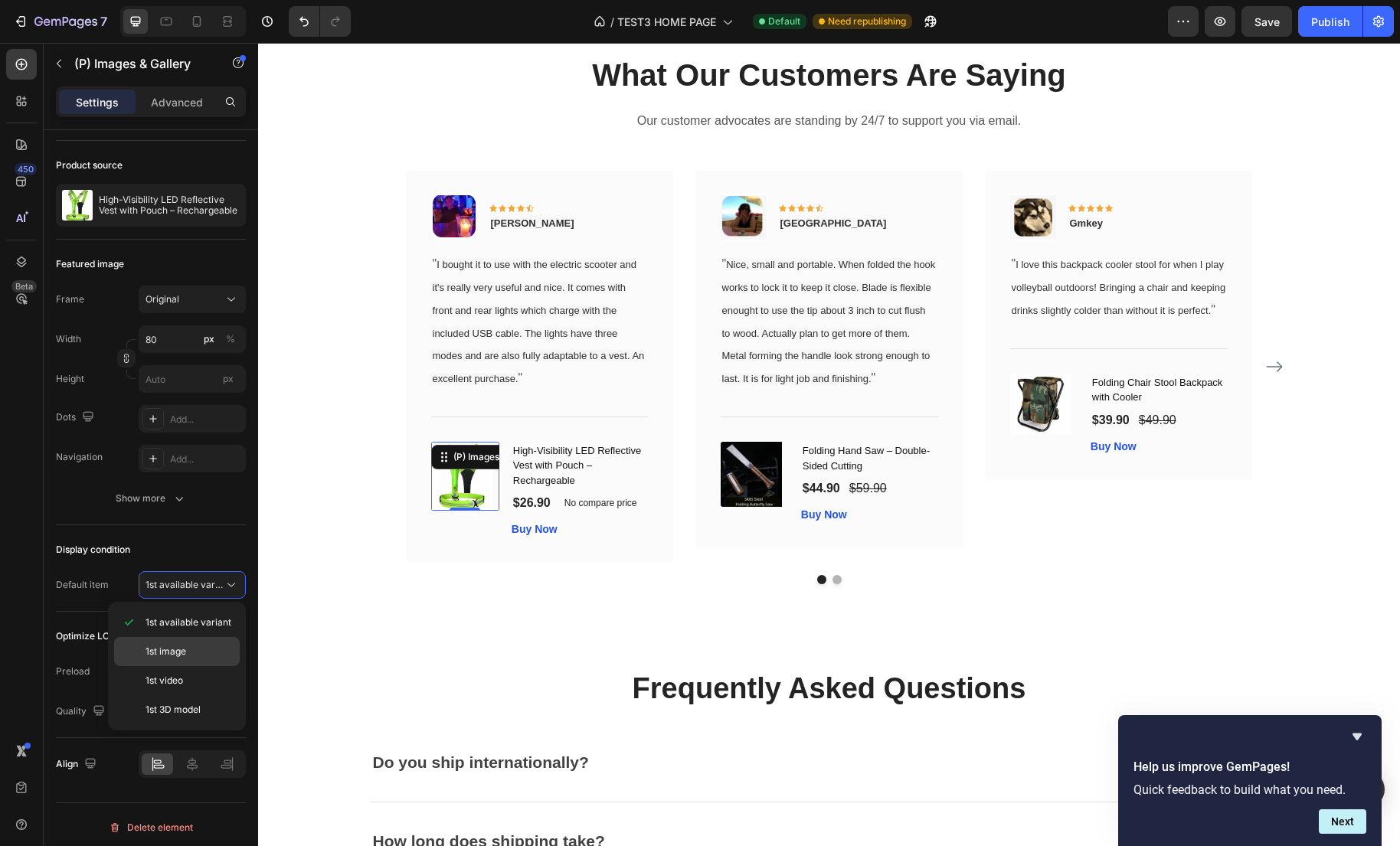
click at [207, 646] on p "1st image" at bounding box center [189, 652] width 88 height 14
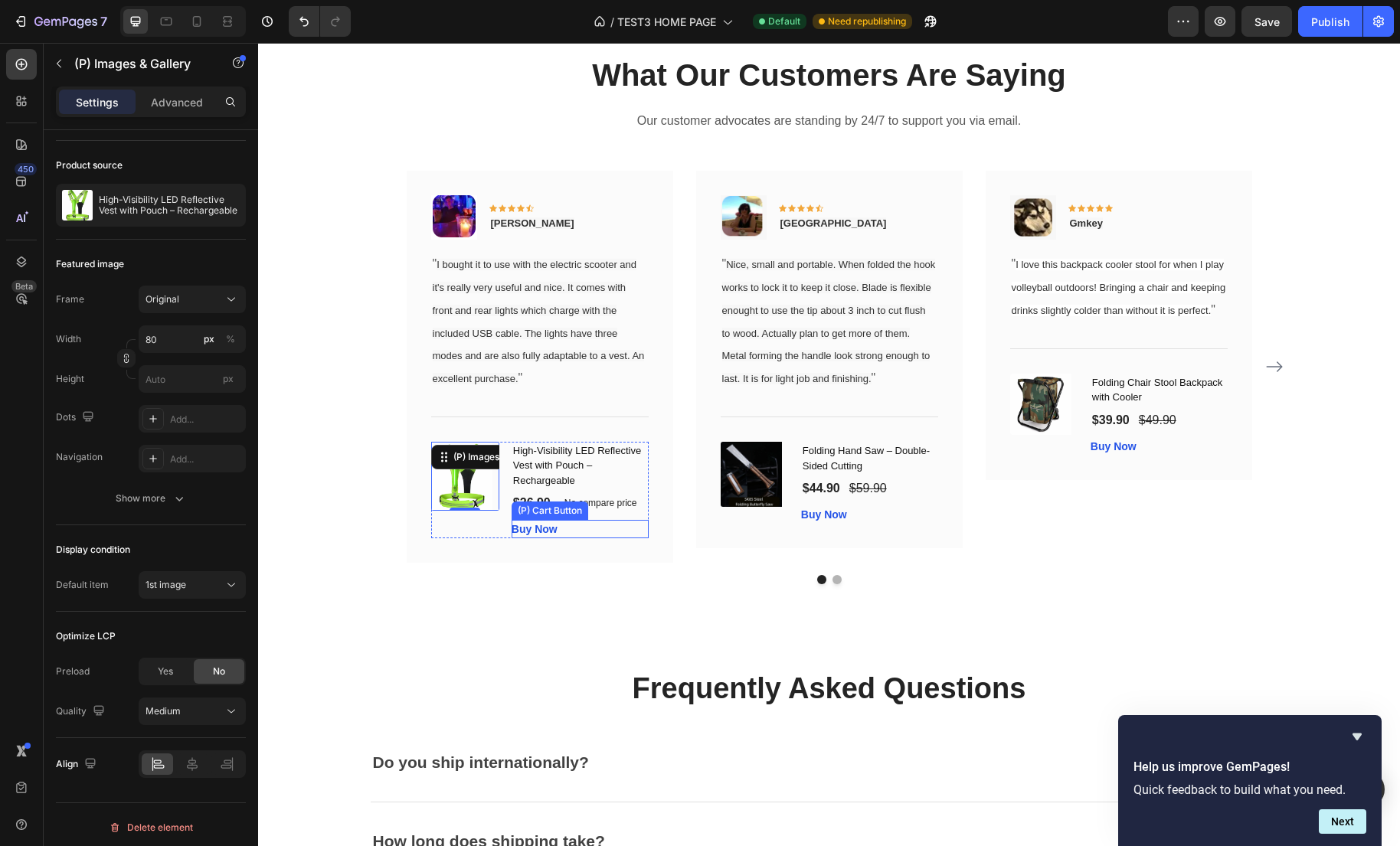
click at [592, 538] on div "Buy Now (P) Cart Button" at bounding box center [580, 528] width 137 height 18
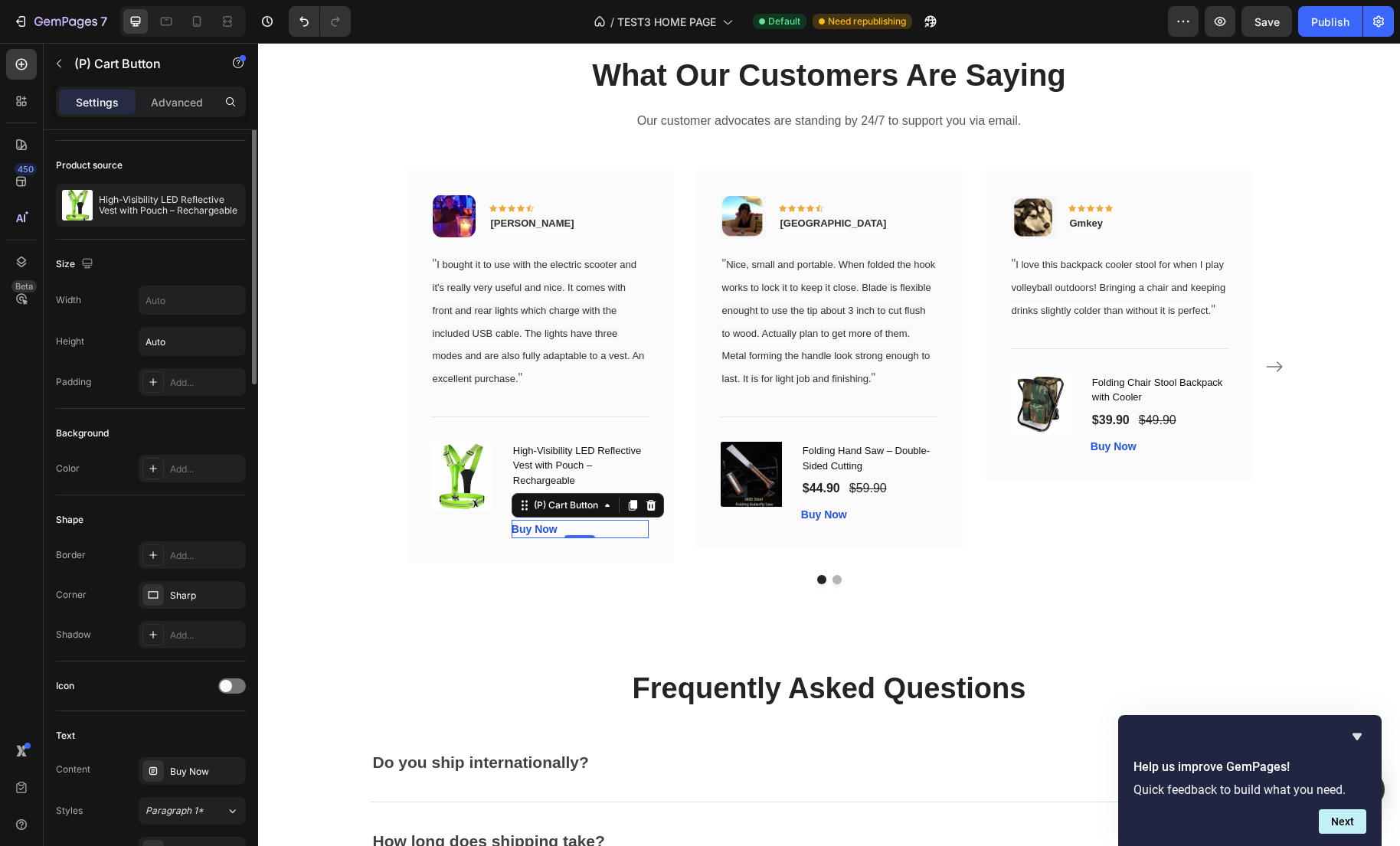
scroll to position [0, 0]
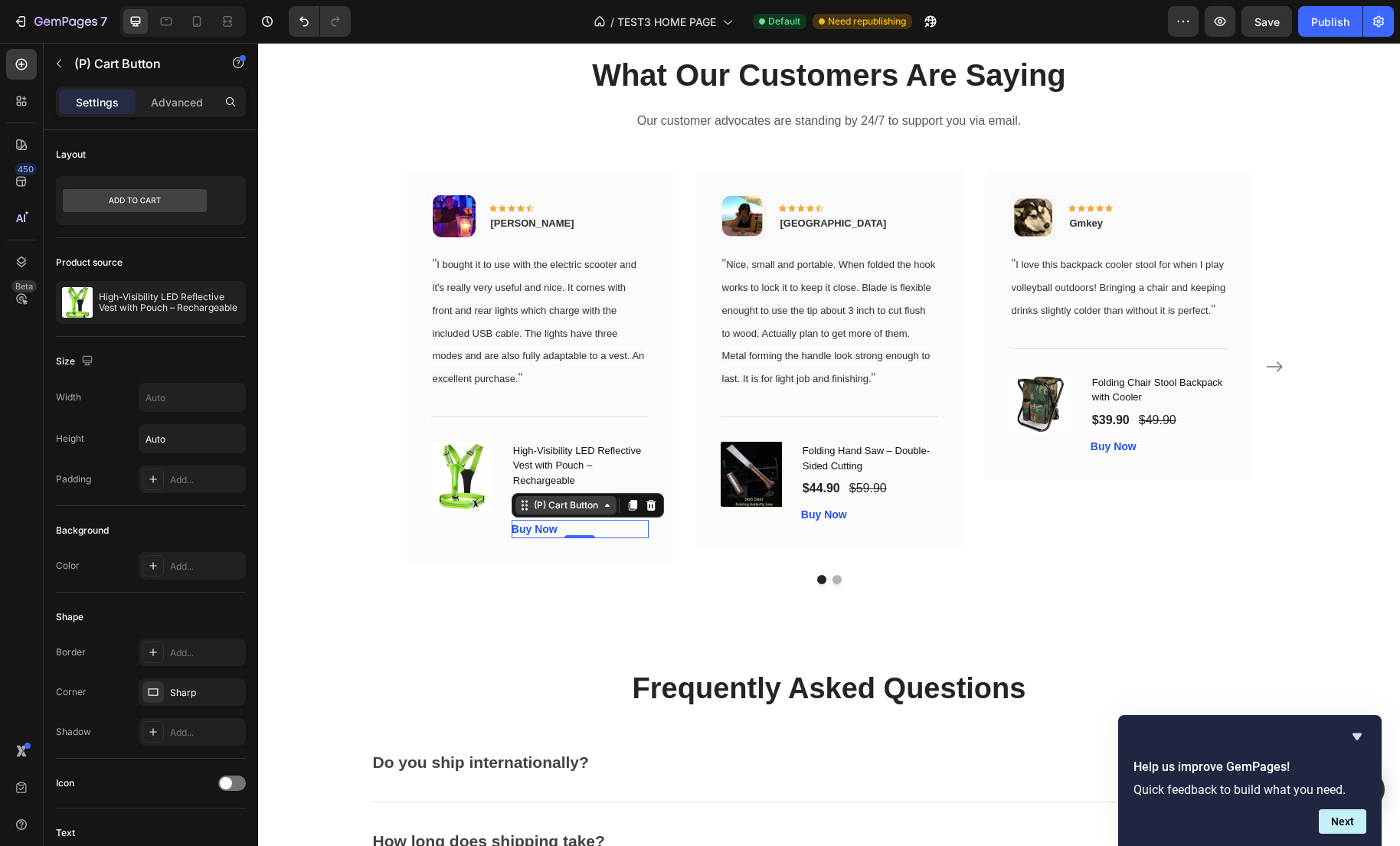
click at [527, 515] on div "(P) Cart Button" at bounding box center [566, 505] width 101 height 18
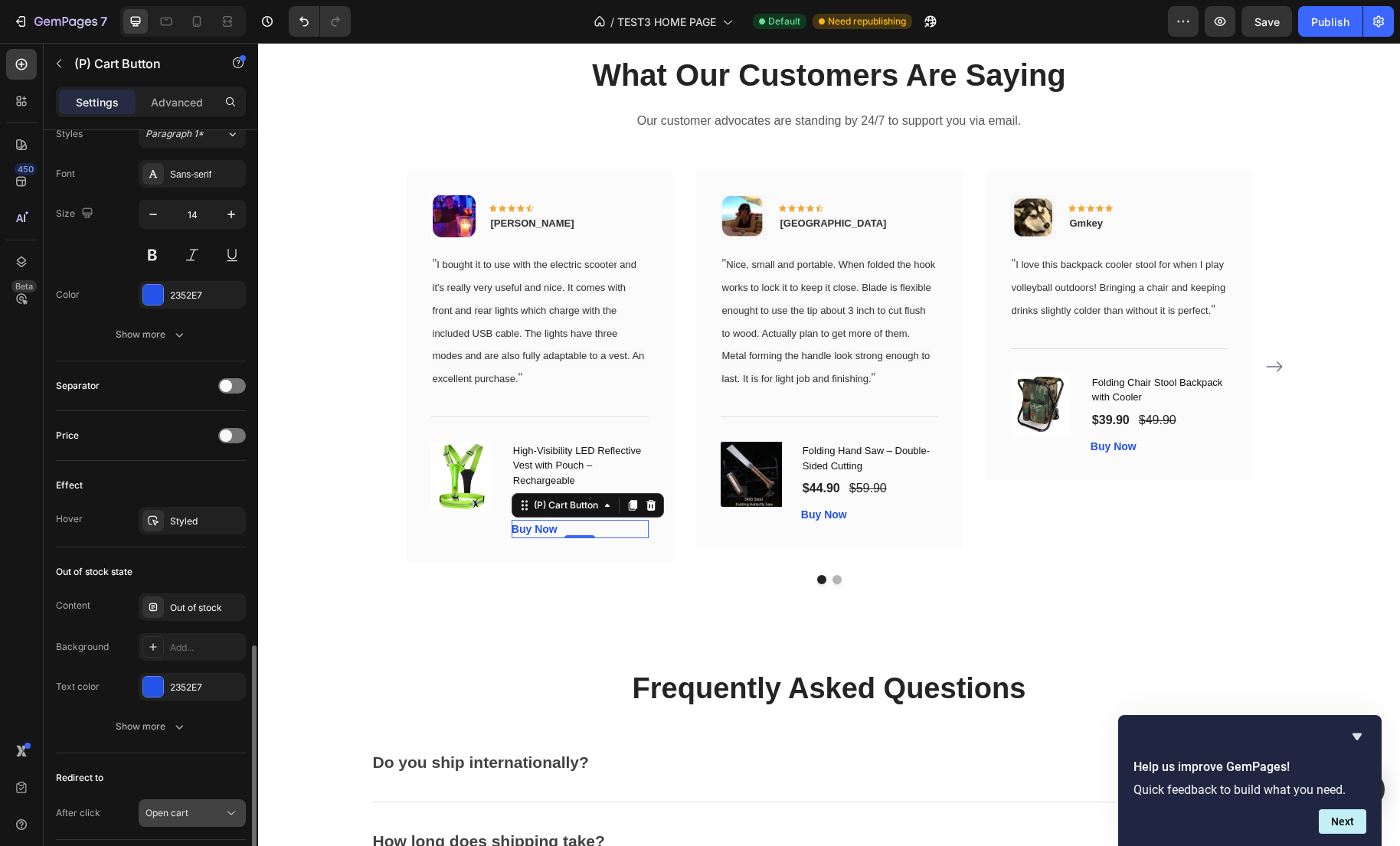
scroll to position [881, 0]
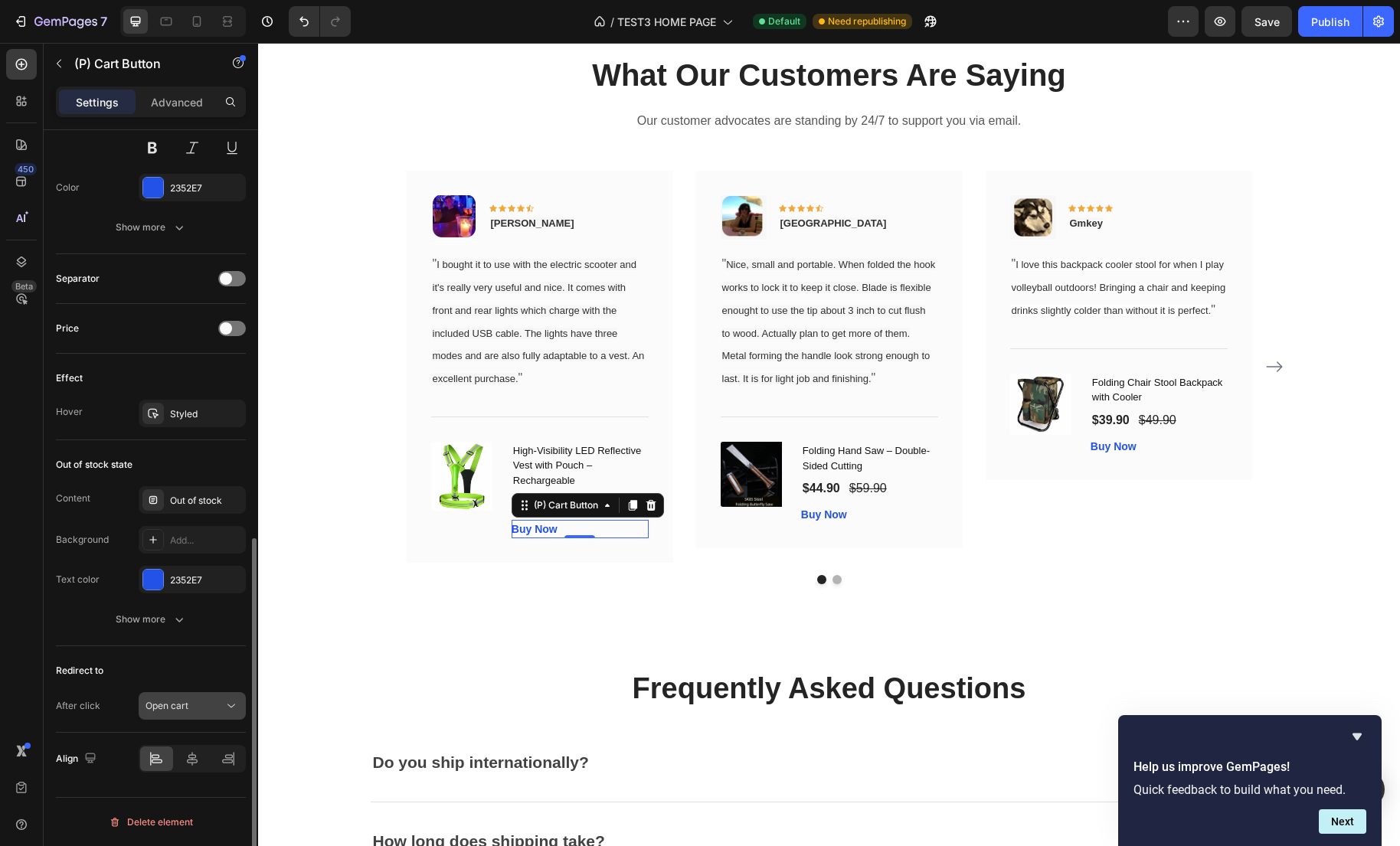
click at [219, 710] on div "Open cart" at bounding box center [185, 705] width 78 height 14
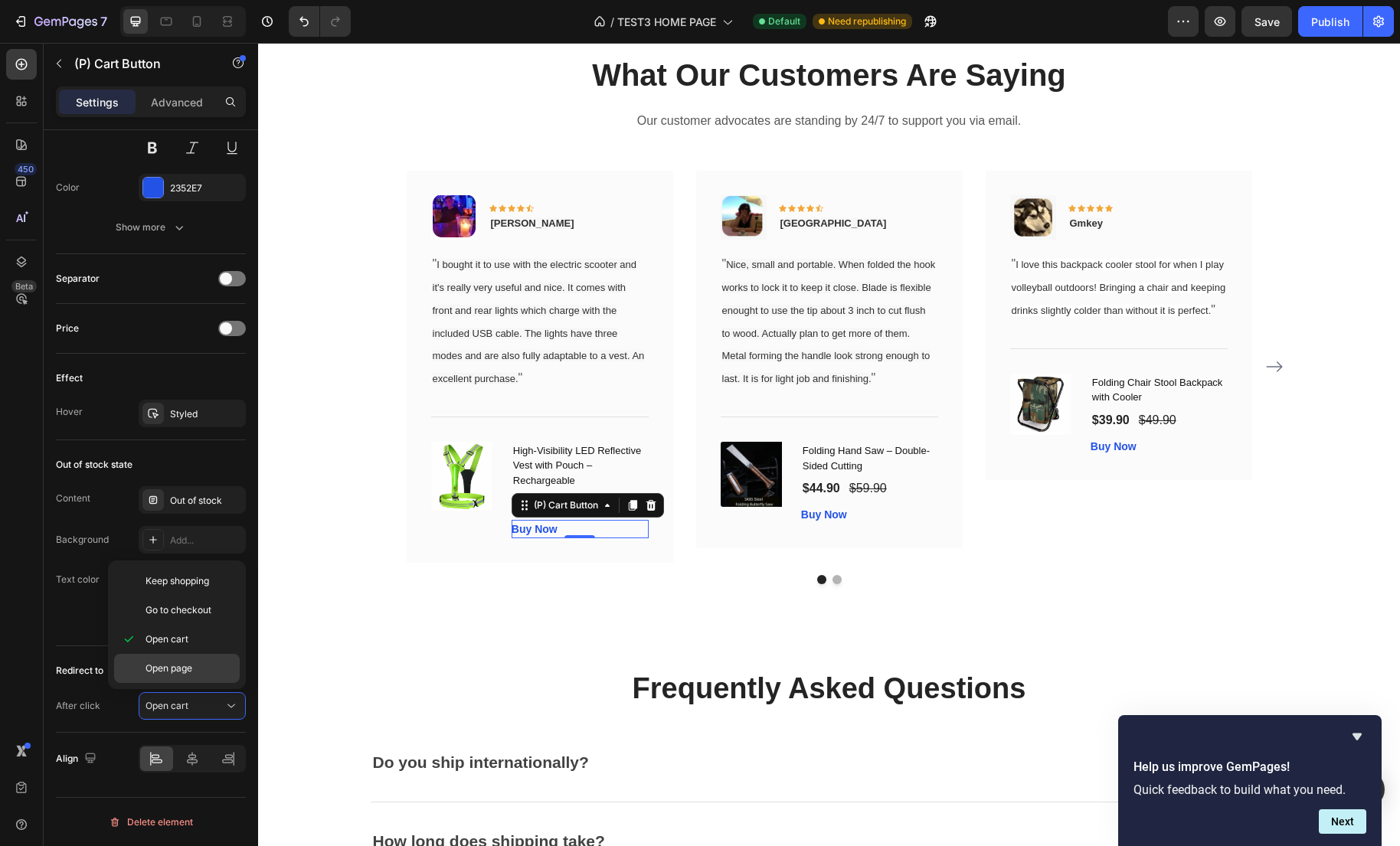
click at [220, 672] on p "Open page" at bounding box center [189, 668] width 88 height 14
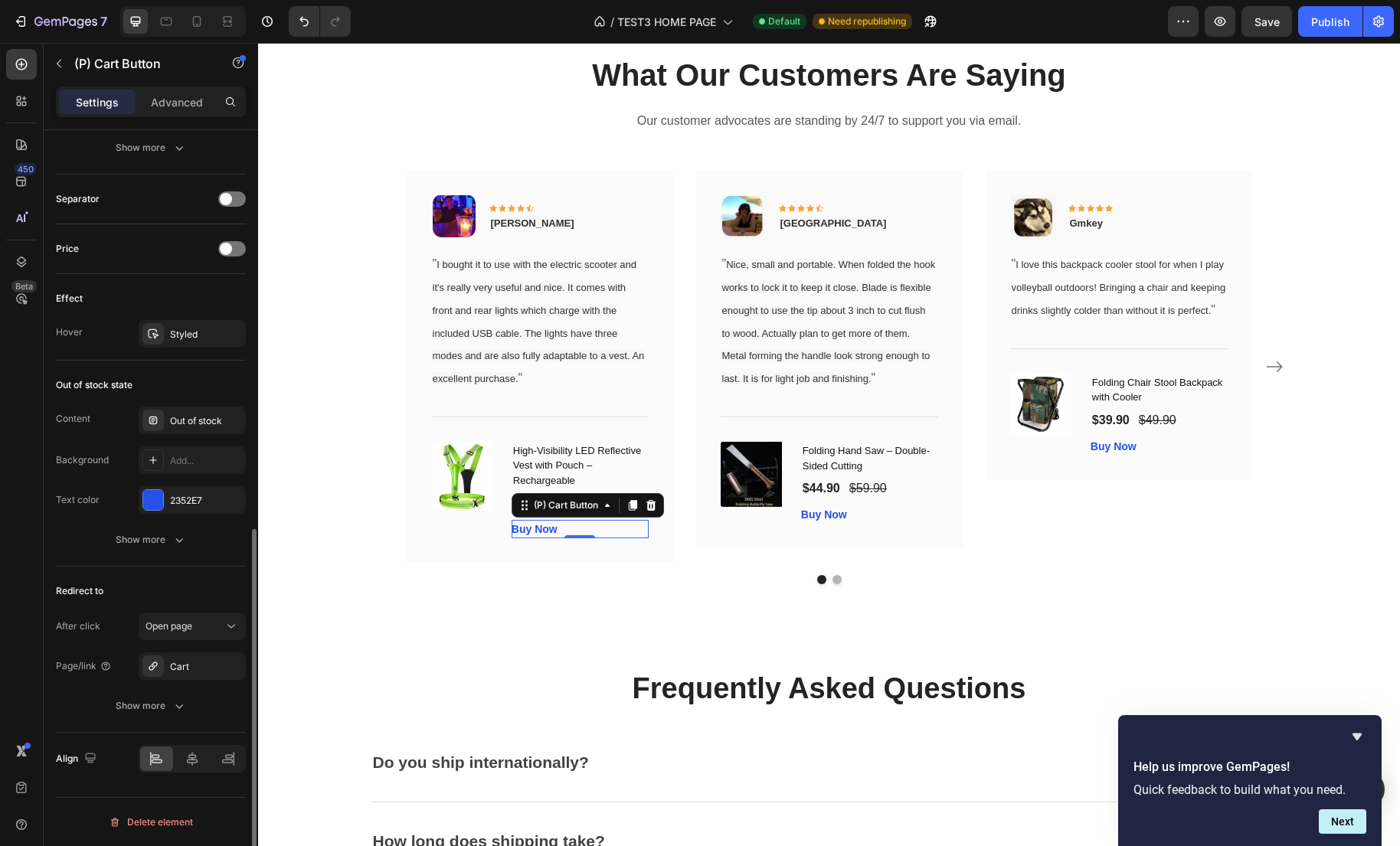
scroll to position [943, 0]
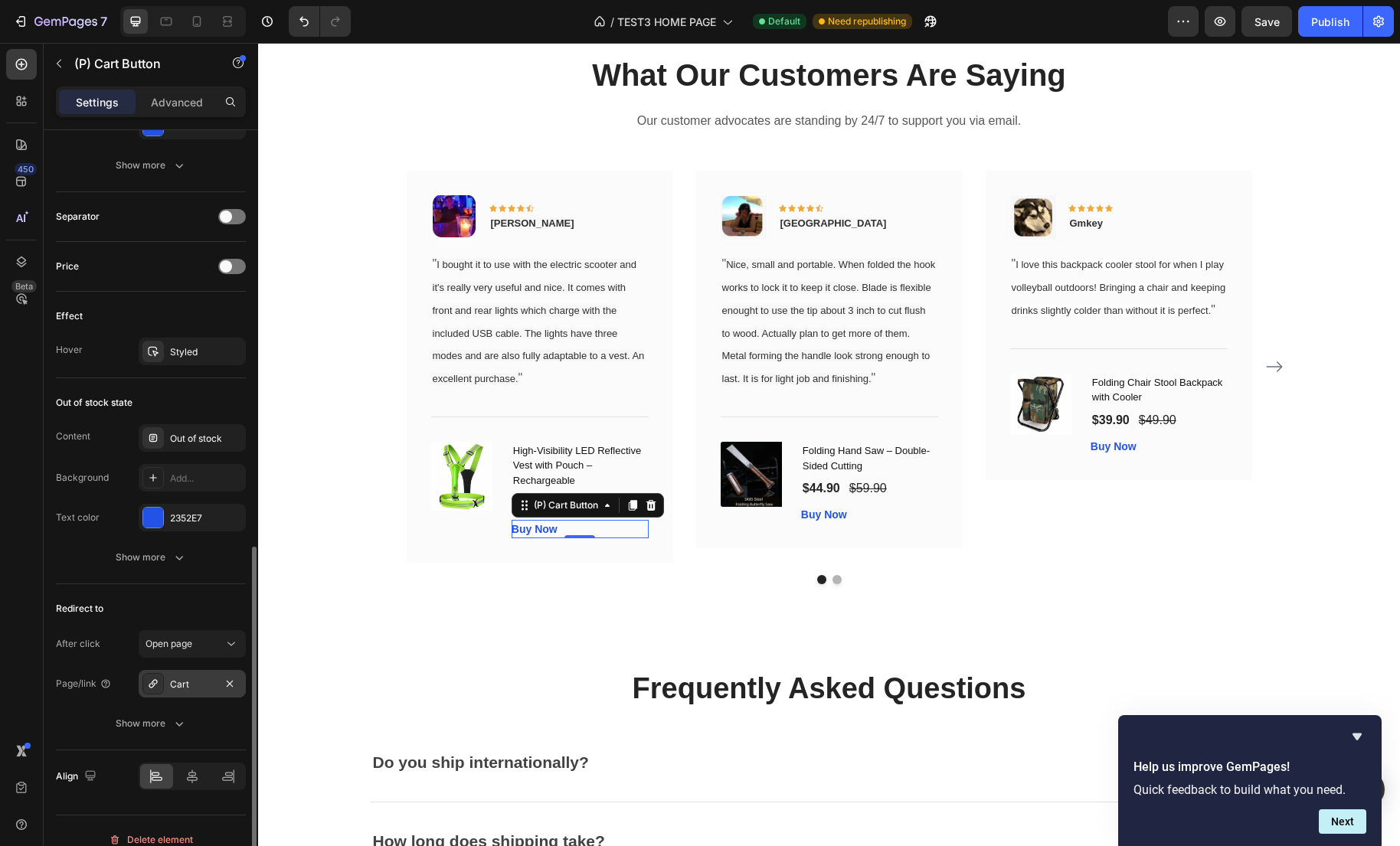
click at [207, 686] on div "Cart" at bounding box center [192, 685] width 44 height 14
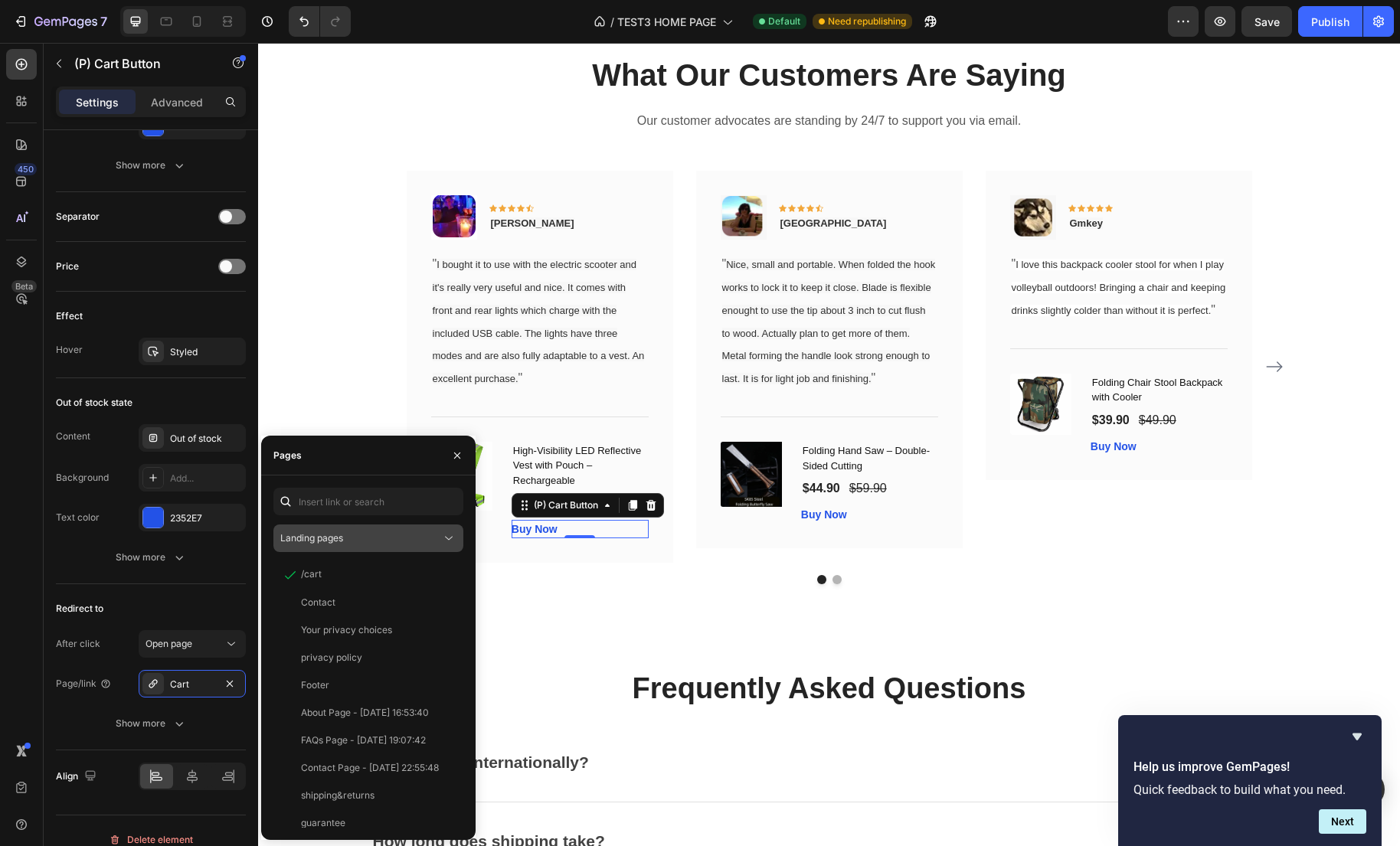
click at [376, 535] on div "Landing pages" at bounding box center [360, 538] width 161 height 14
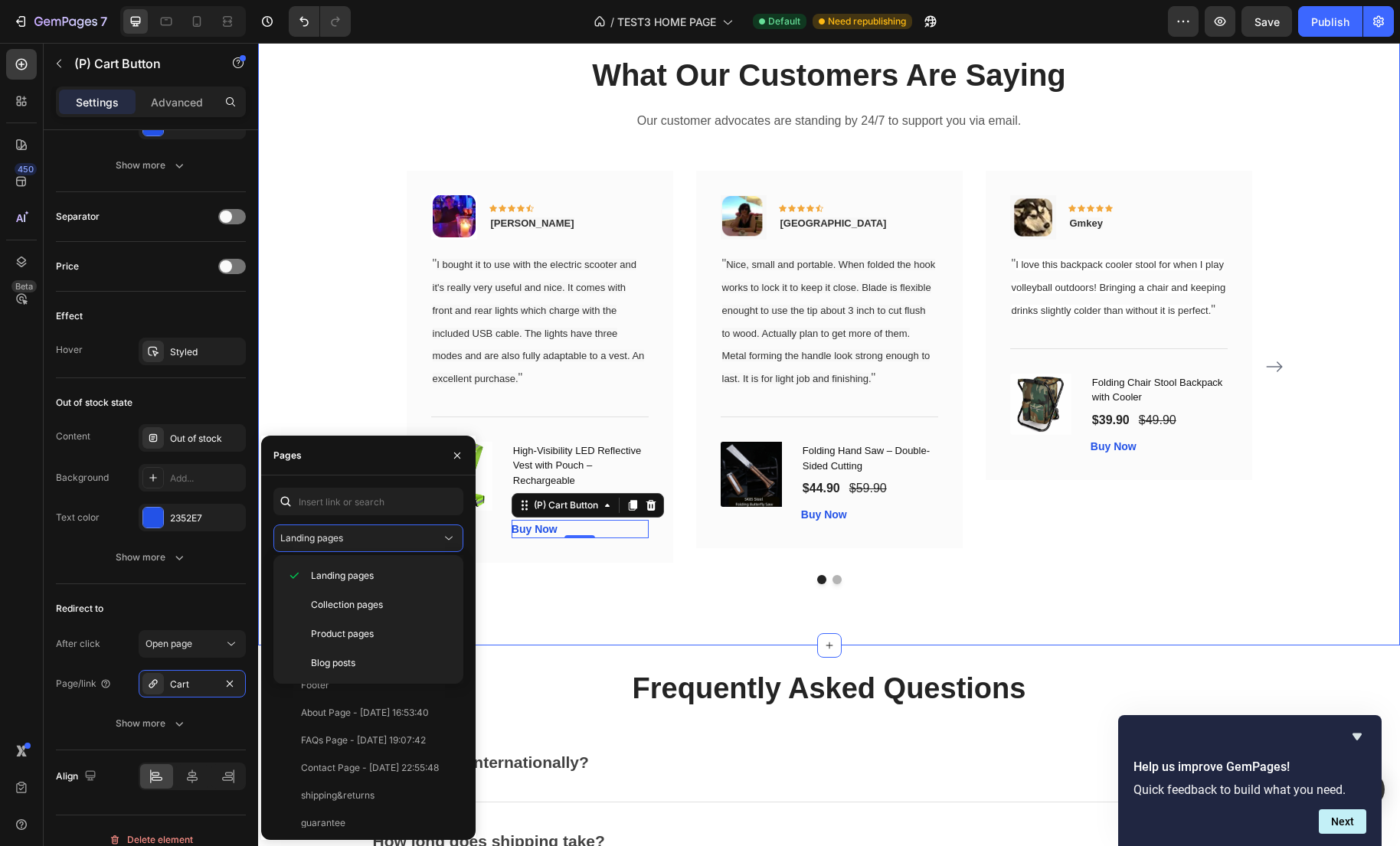
click at [601, 618] on div "What Our Customers Are Saying Heading Our customer advocates are standing by 24…" at bounding box center [828, 318] width 1141 height 653
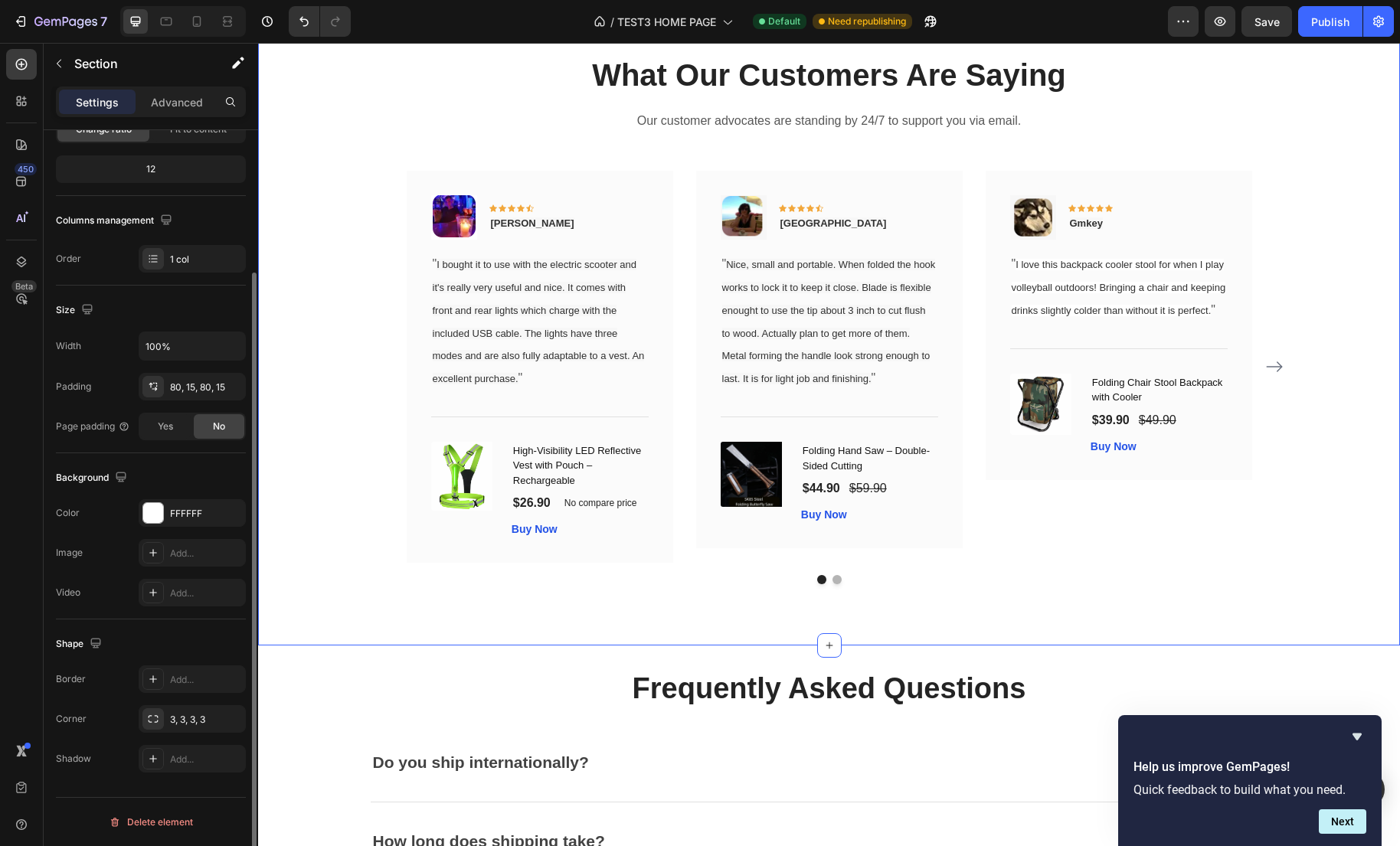
scroll to position [0, 0]
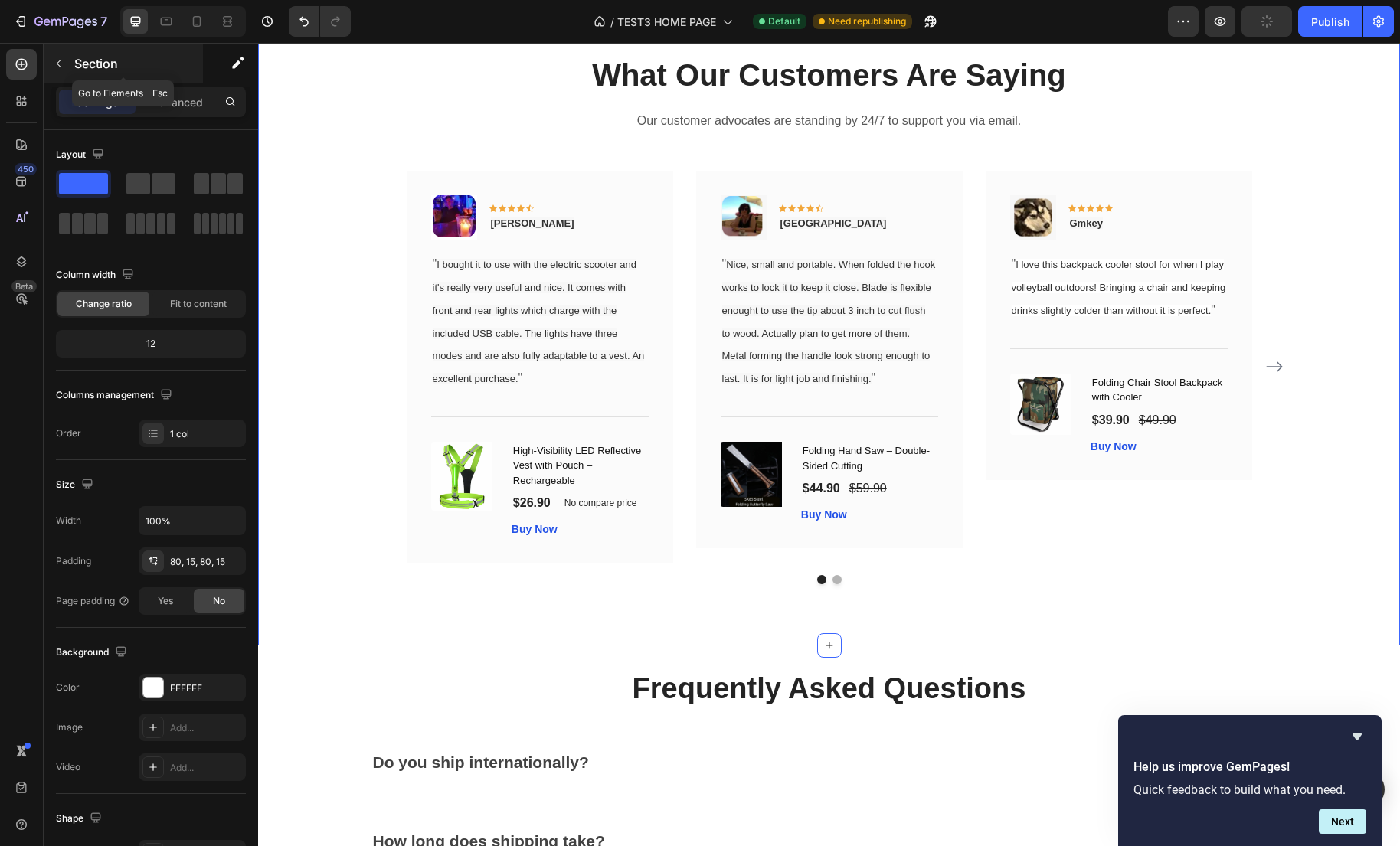
click at [62, 62] on icon "button" at bounding box center [59, 63] width 12 height 12
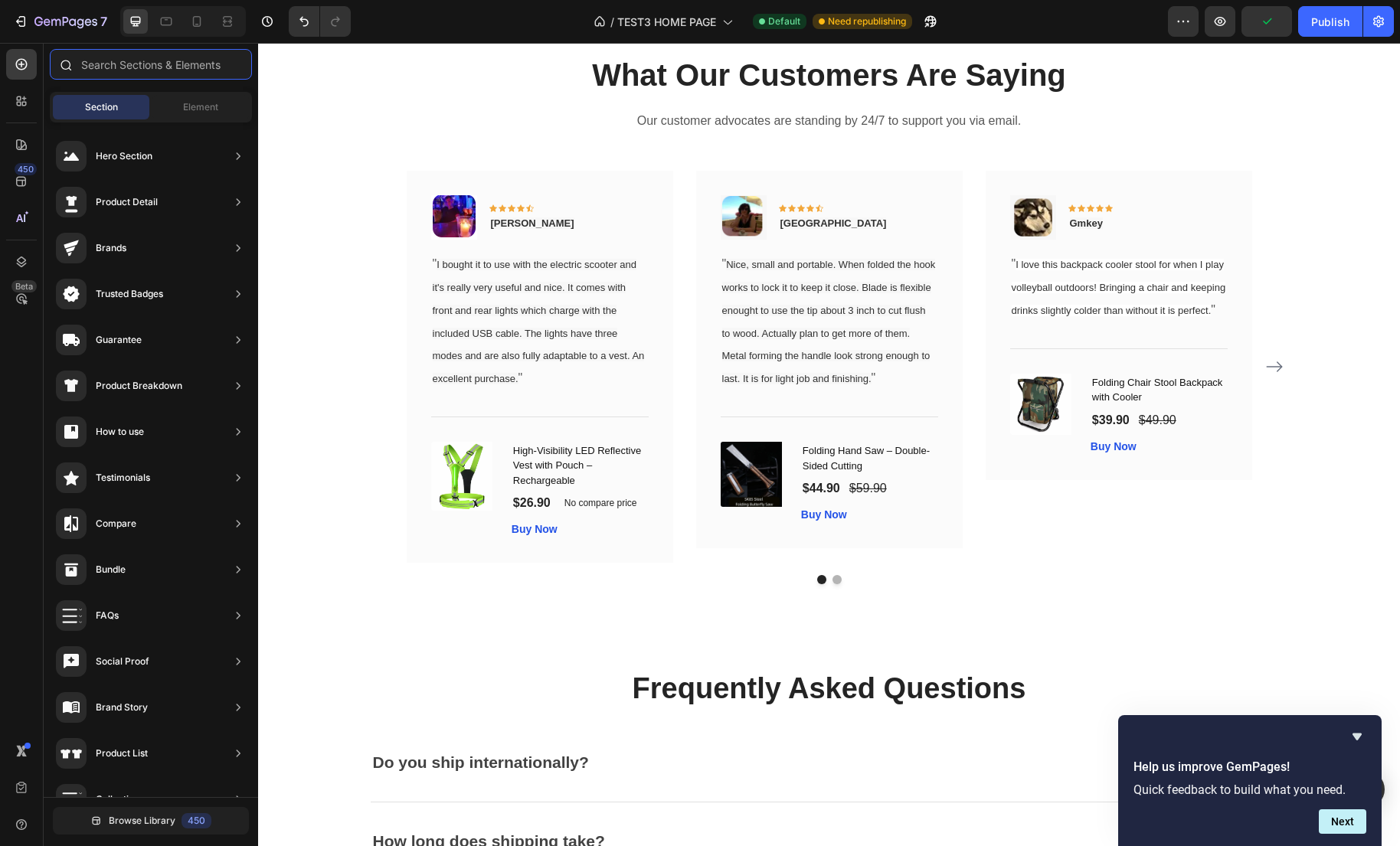
click at [181, 69] on input "text" at bounding box center [150, 63] width 202 height 30
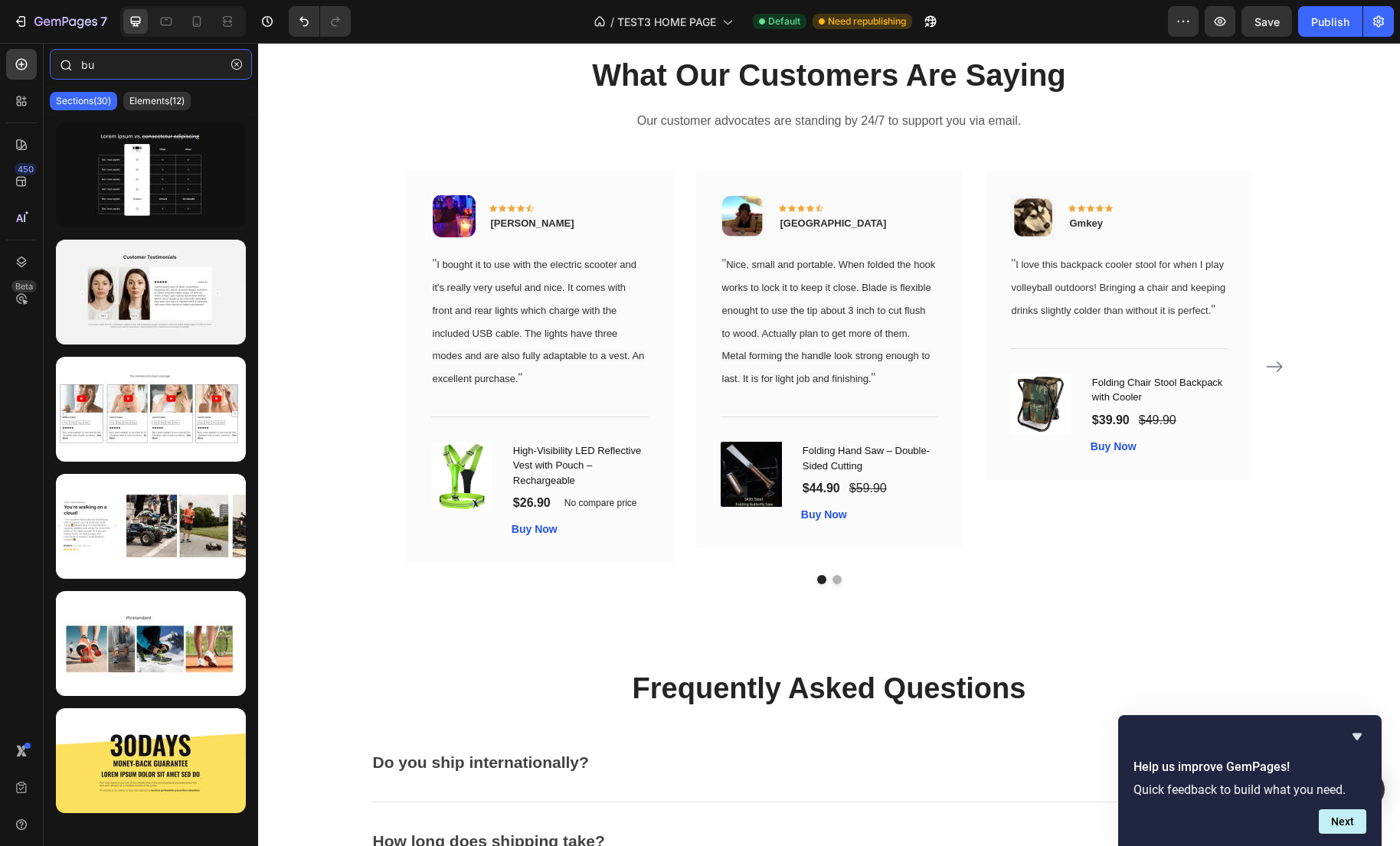
type input "b"
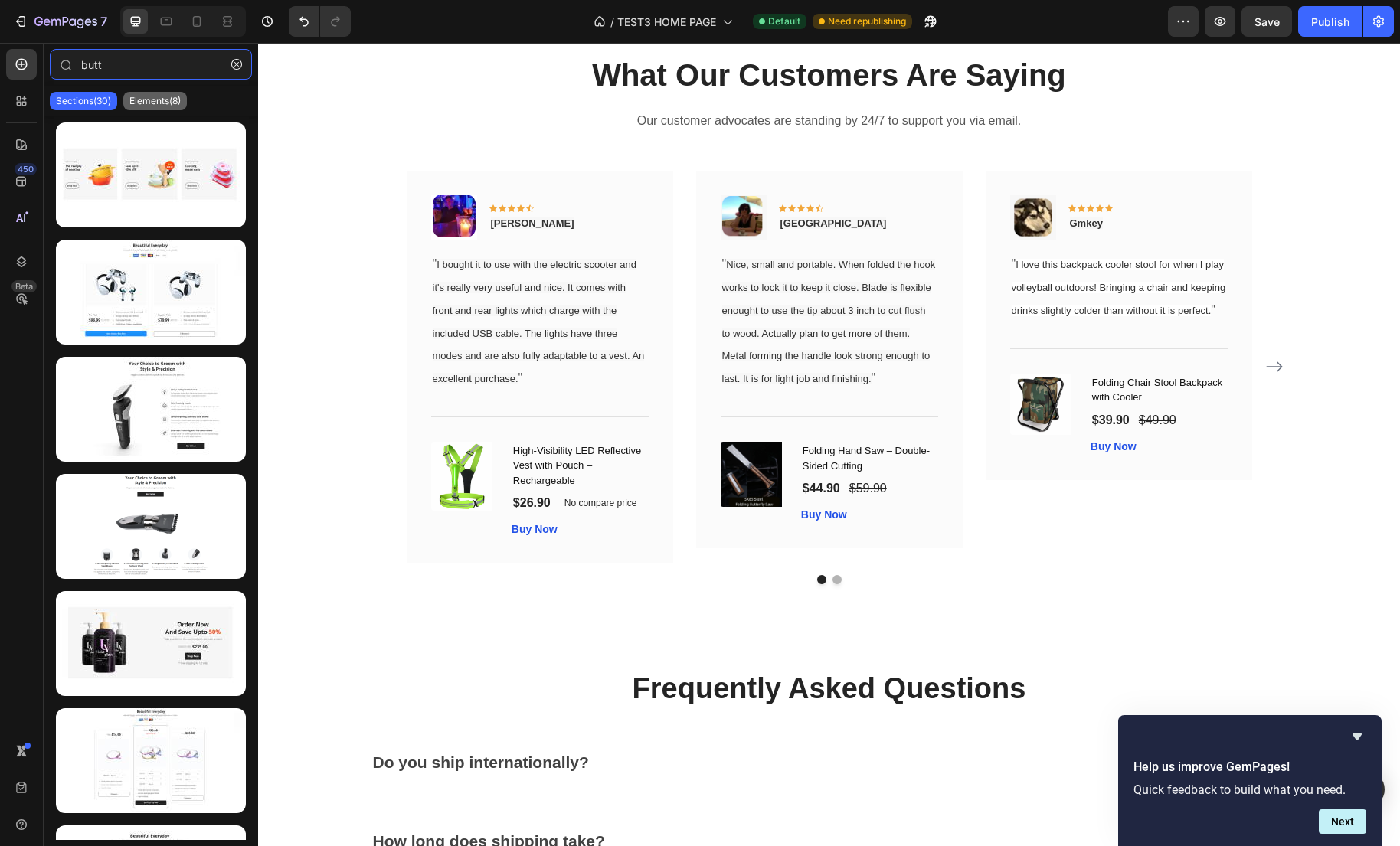
type input "butt"
click at [180, 101] on p "Elements(8)" at bounding box center [154, 101] width 51 height 12
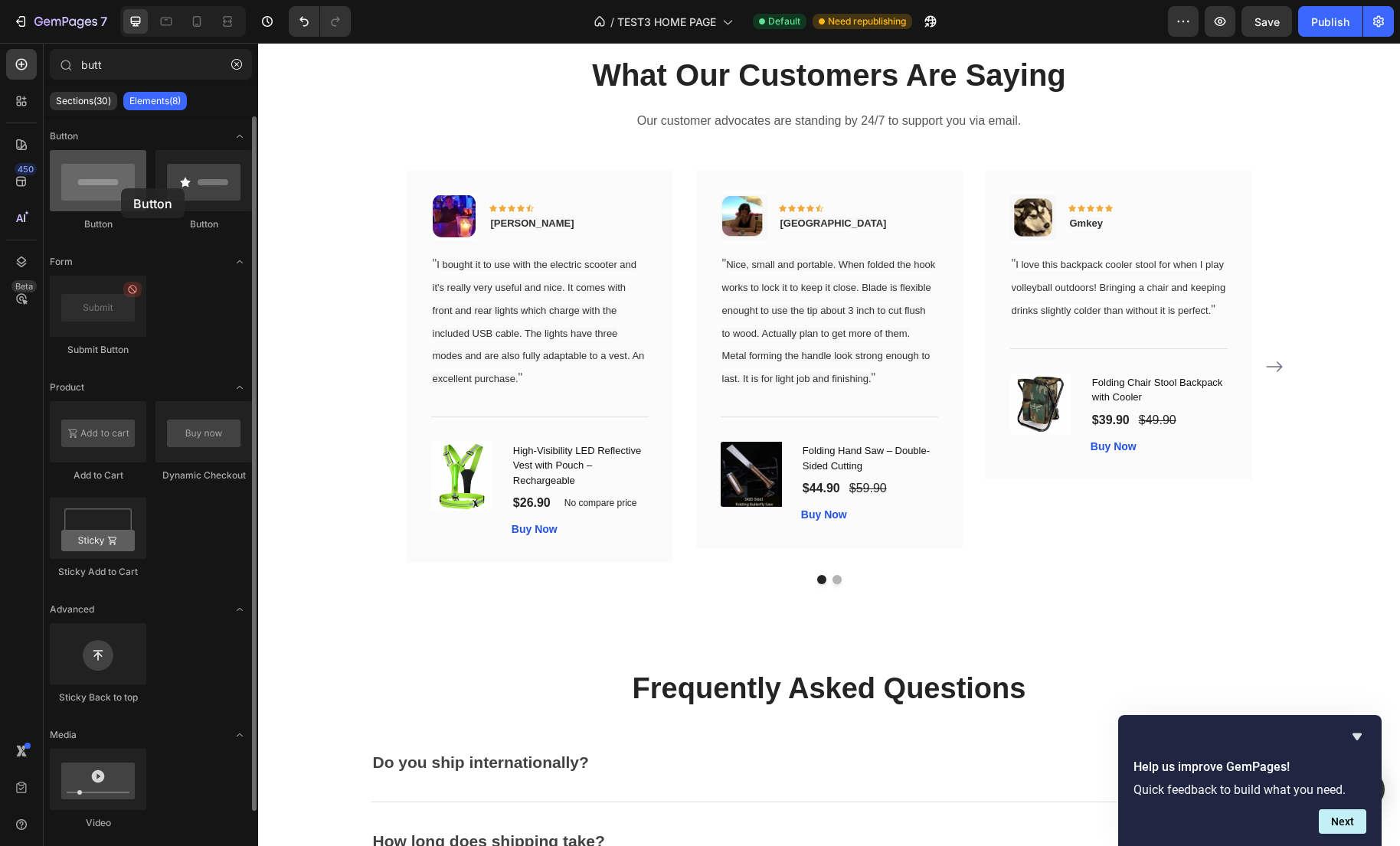
click at [121, 188] on div at bounding box center [97, 180] width 96 height 62
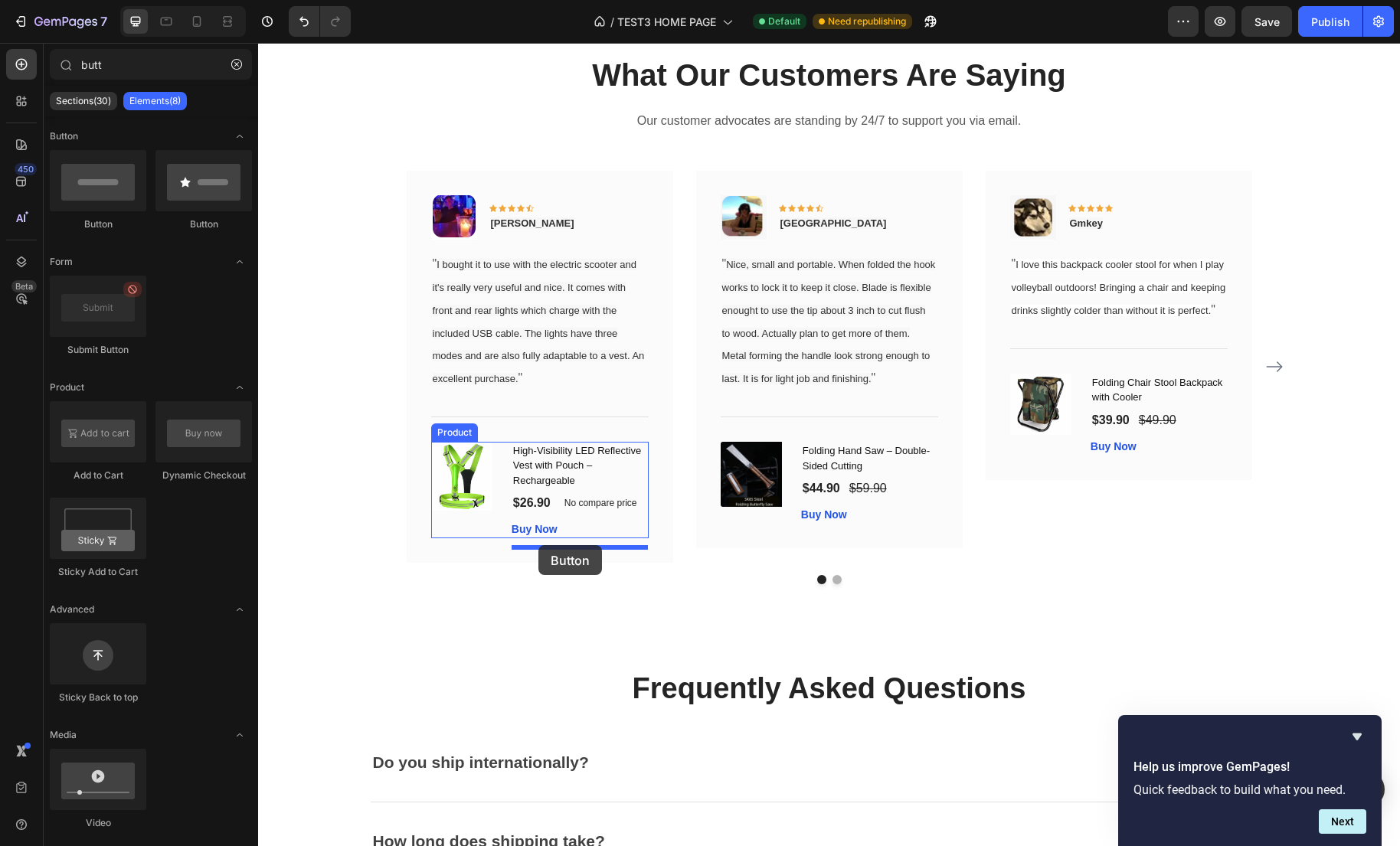
drag, startPoint x: 340, startPoint y: 228, endPoint x: 538, endPoint y: 545, distance: 373.8
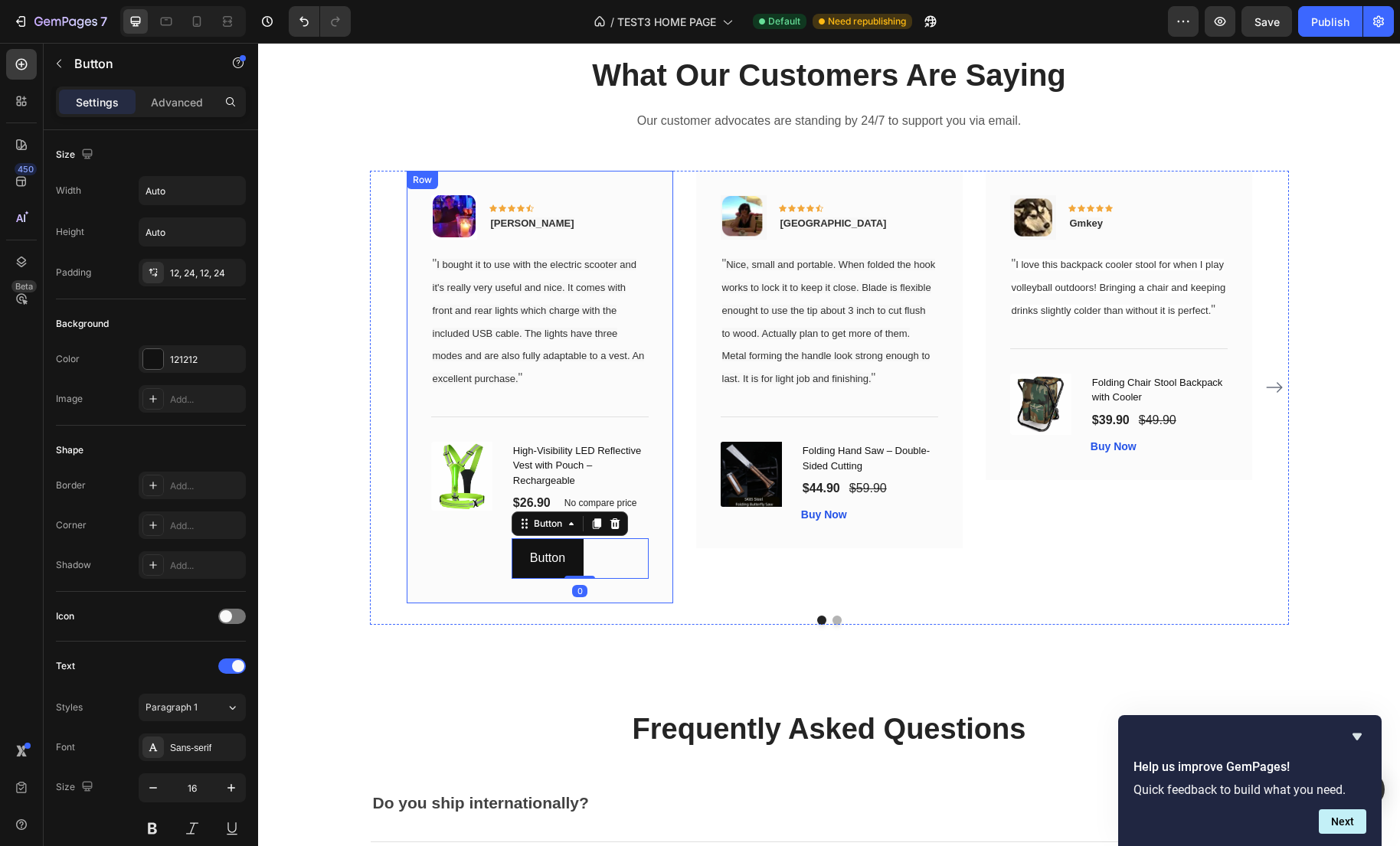
click at [549, 603] on div "Image Icon Icon Icon Icon Icon Row Gabriel Text block Row " I bought it to use …" at bounding box center [539, 387] width 266 height 432
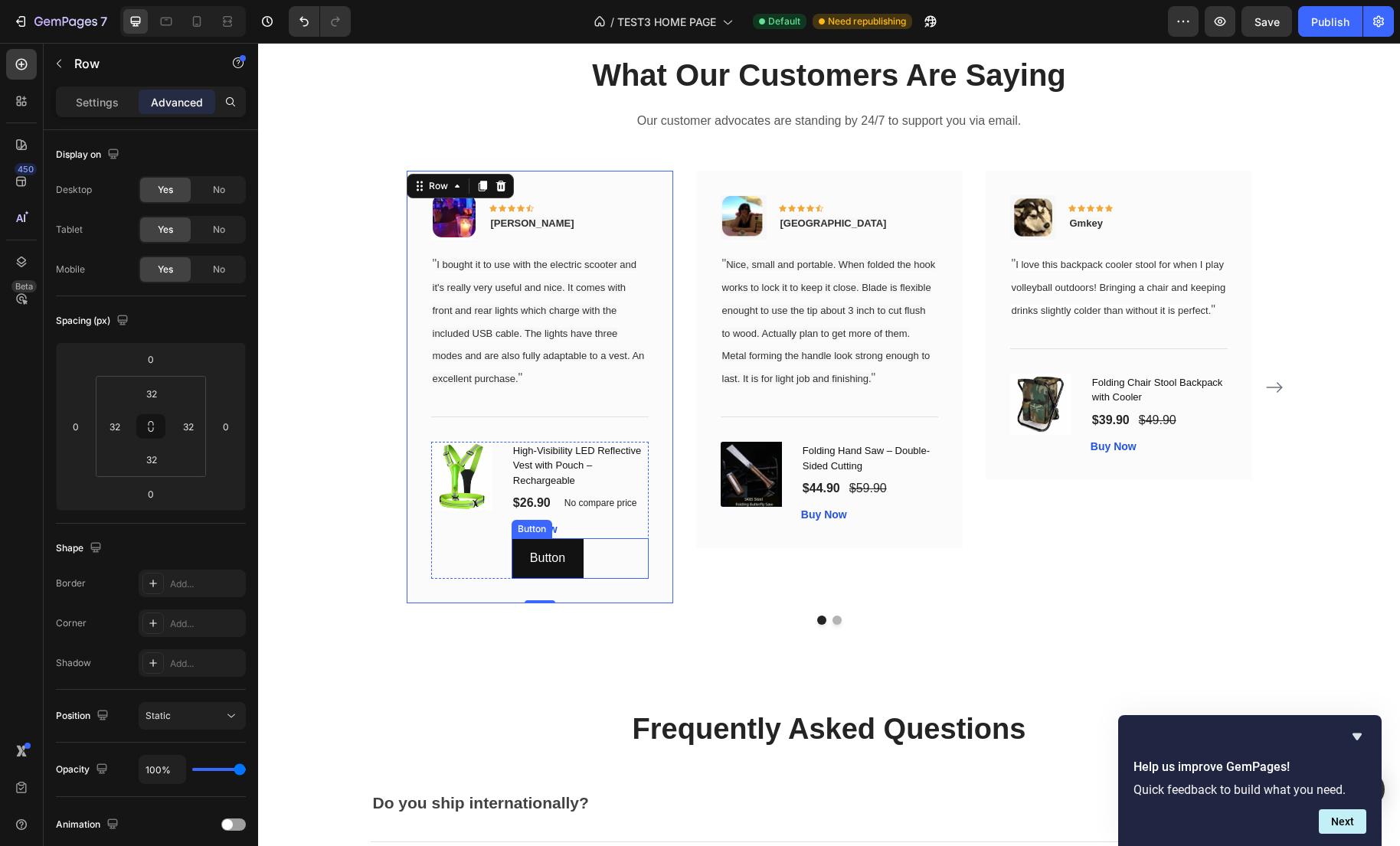
click at [615, 572] on div "Button Button" at bounding box center [580, 558] width 137 height 41
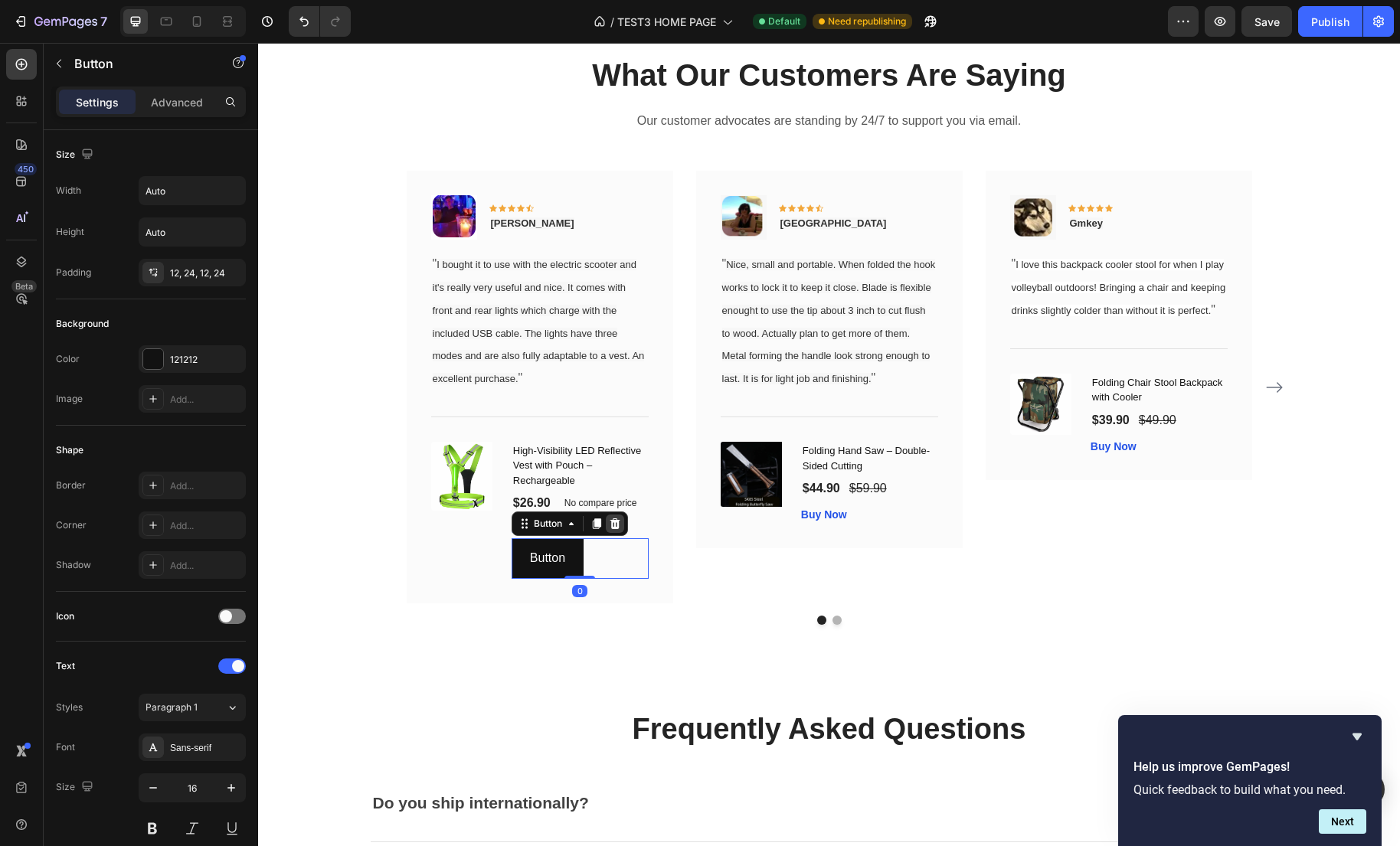
click at [615, 530] on icon at bounding box center [615, 523] width 12 height 12
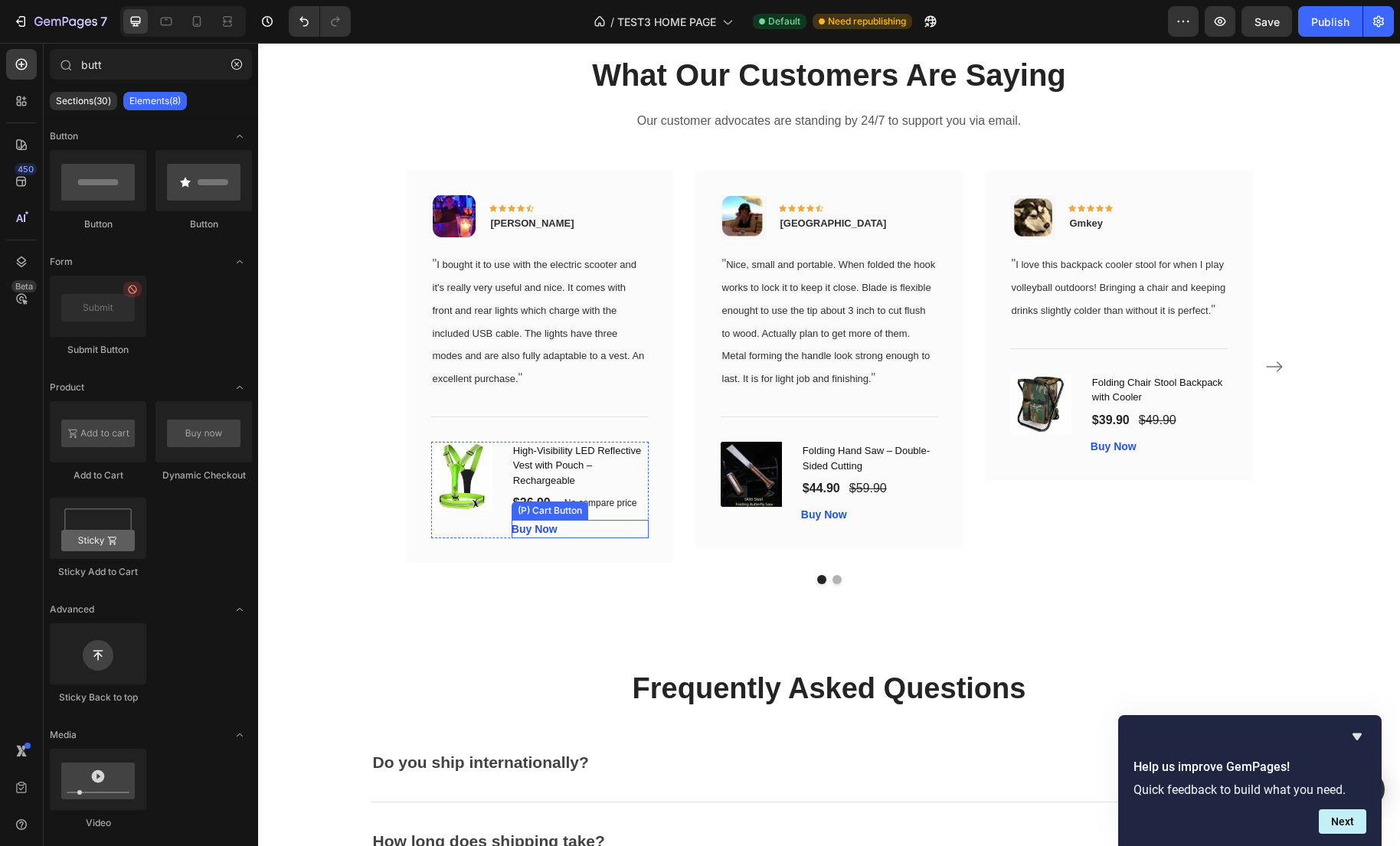
click at [596, 538] on div "Buy Now (P) Cart Button" at bounding box center [580, 528] width 137 height 18
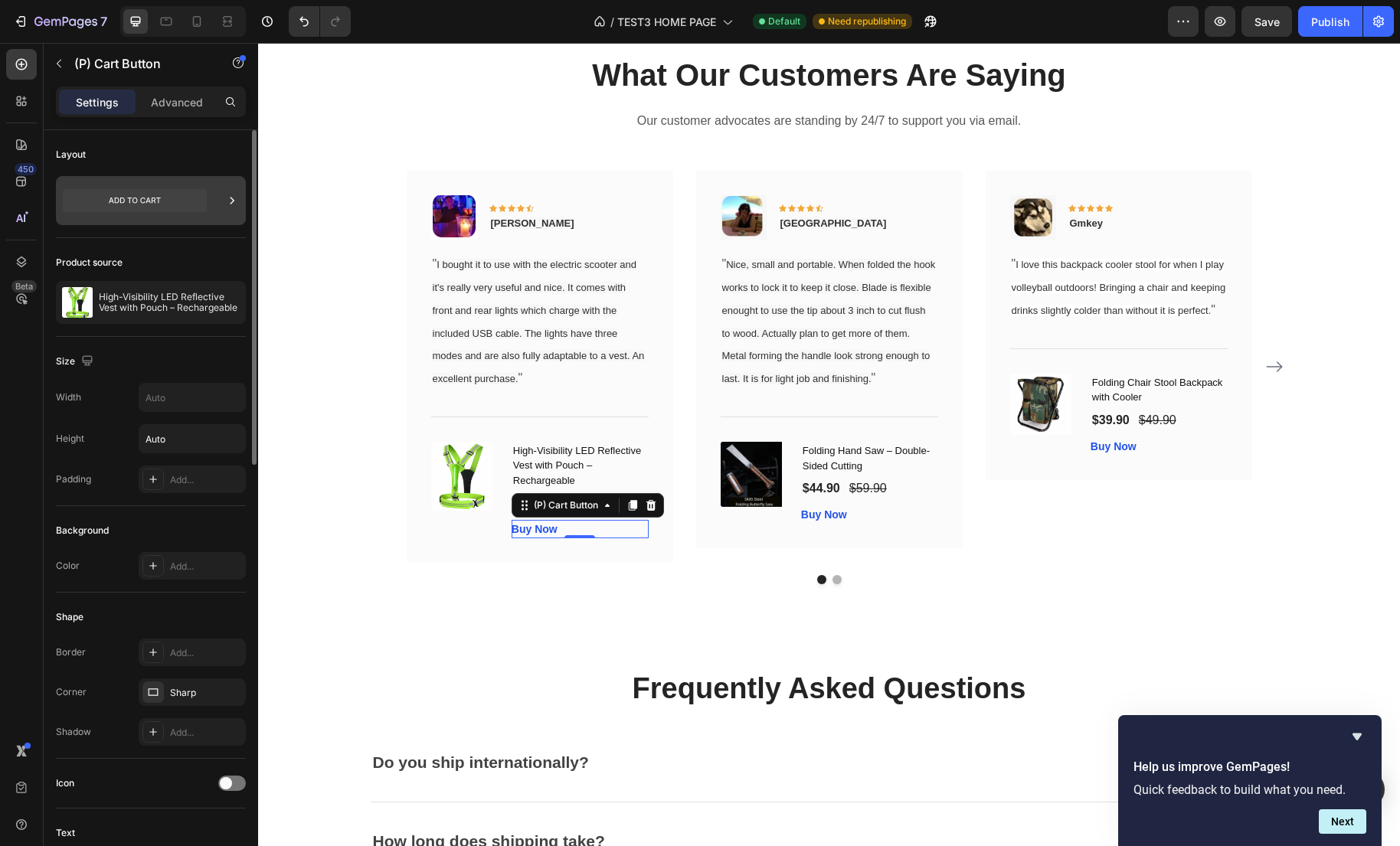
click at [214, 214] on div at bounding box center [150, 200] width 190 height 49
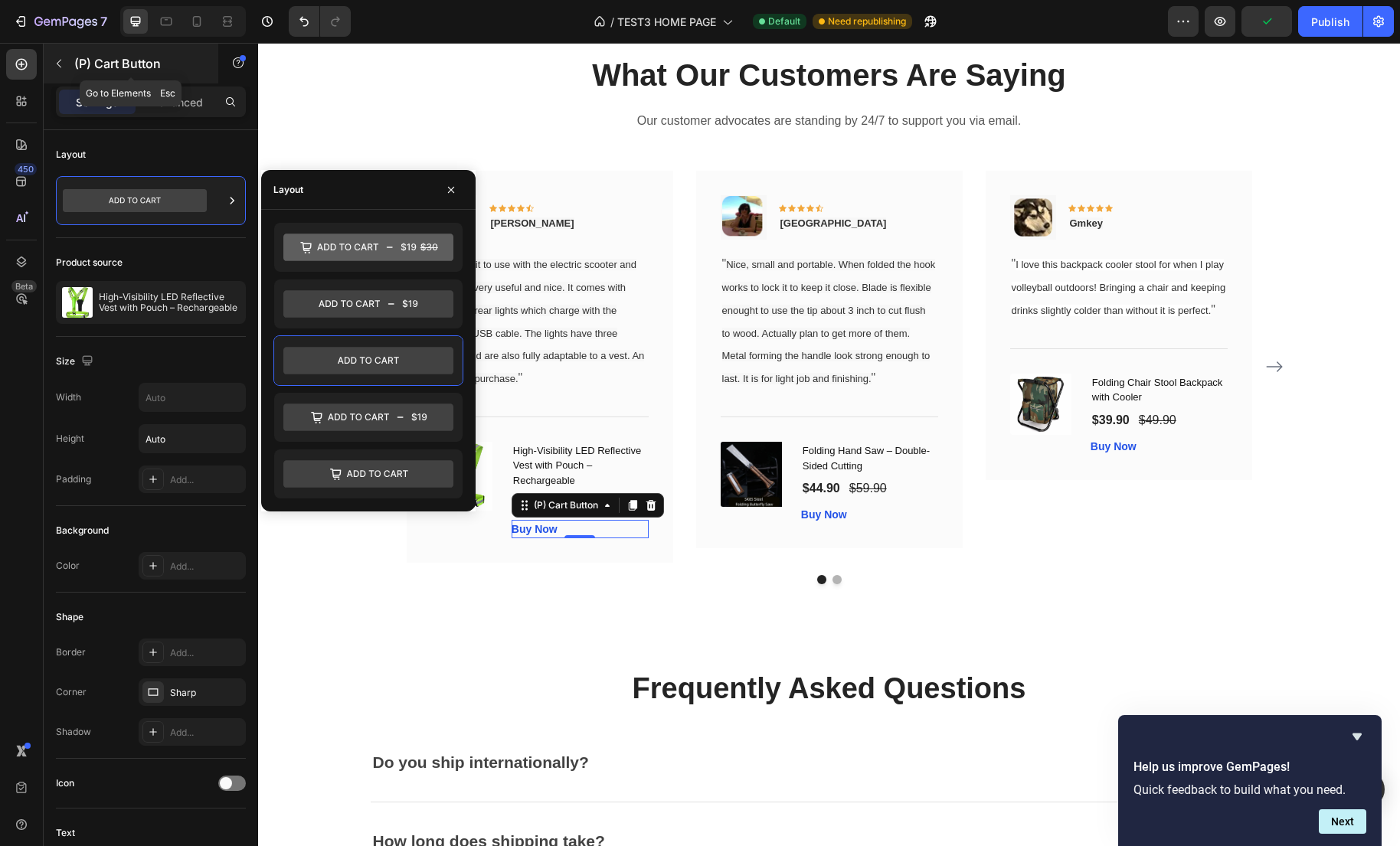
click at [55, 56] on button "button" at bounding box center [59, 63] width 24 height 24
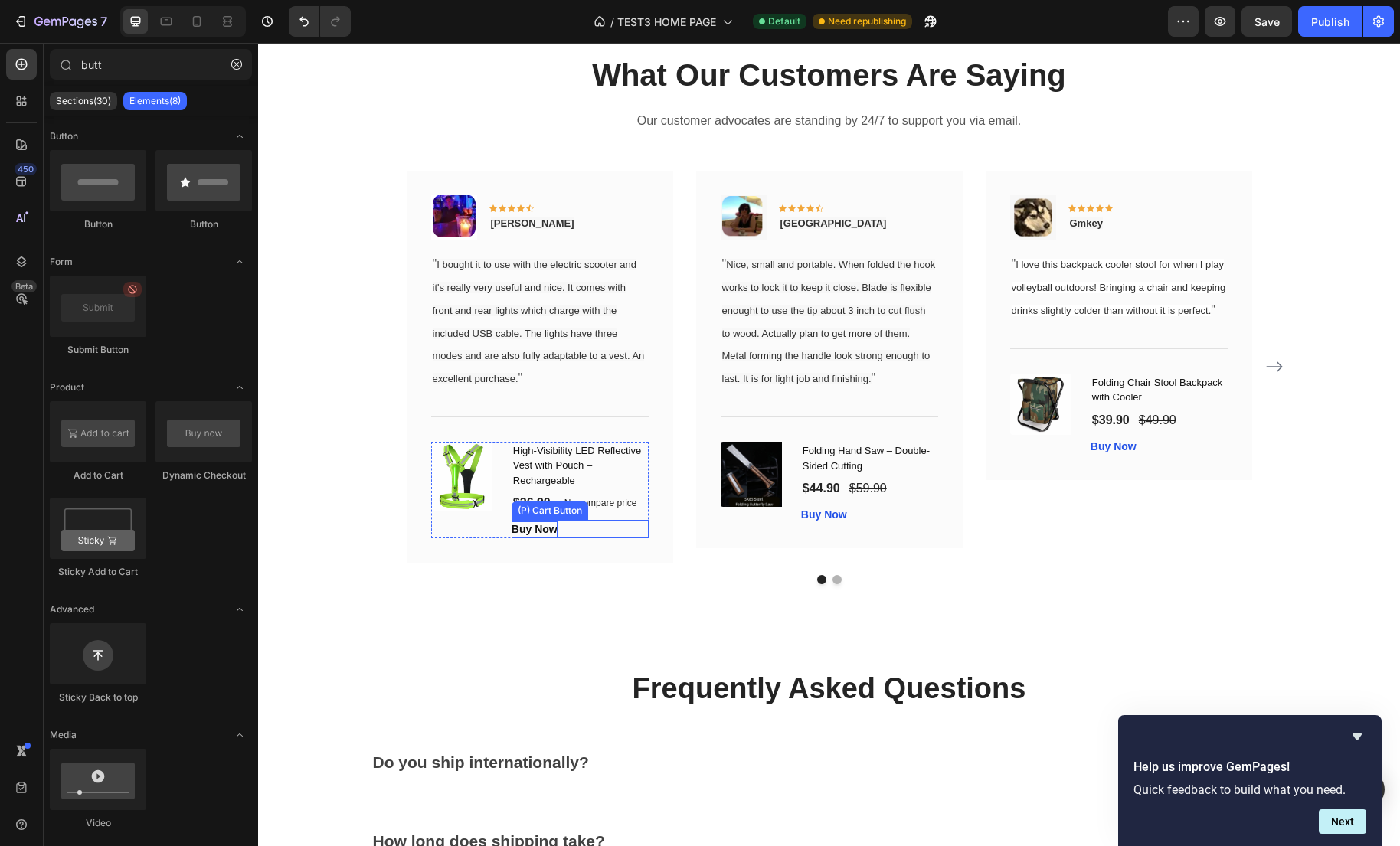
click at [534, 537] on div "Buy Now" at bounding box center [534, 529] width 46 height 16
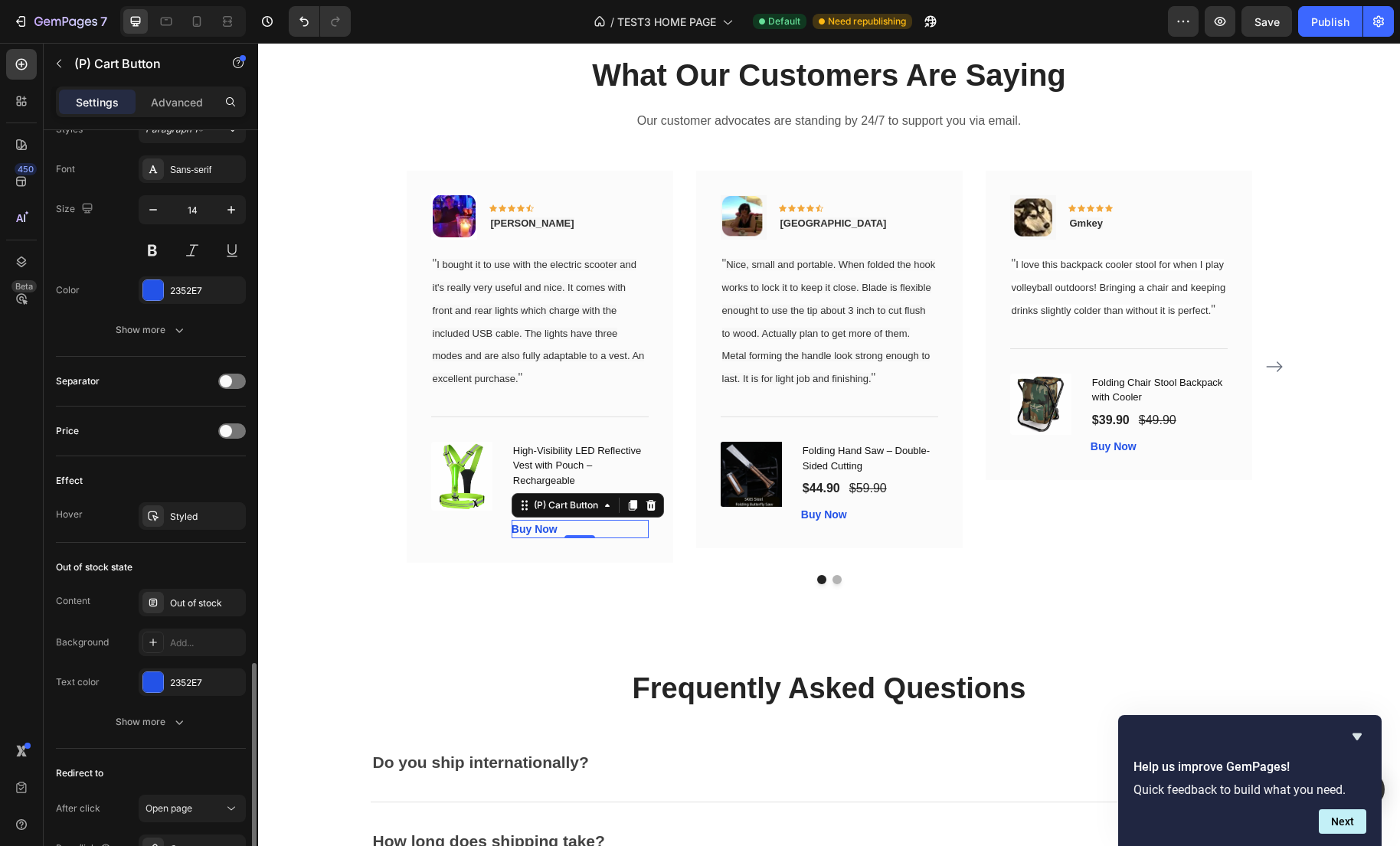
scroll to position [961, 0]
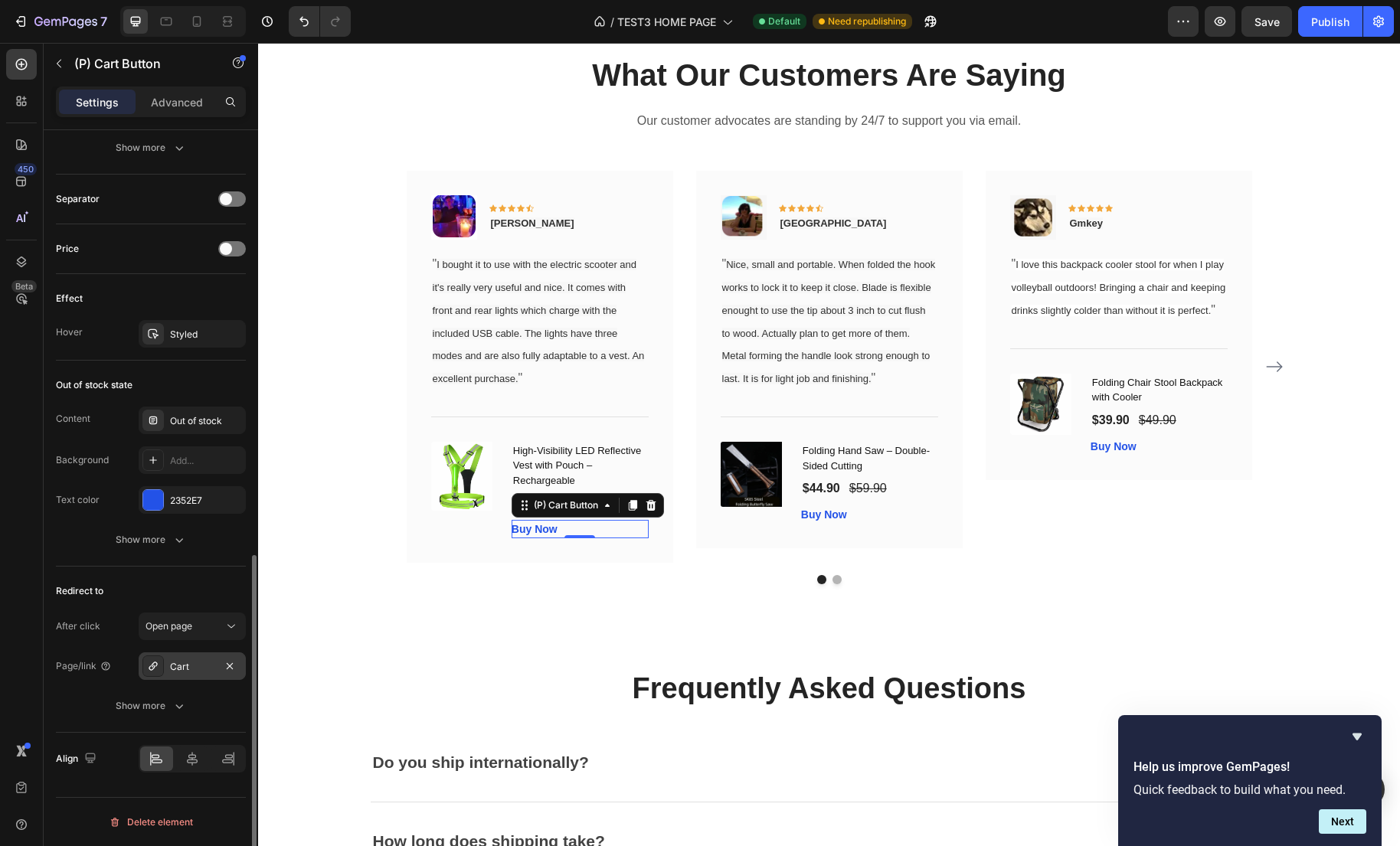
click at [205, 674] on div "Cart" at bounding box center [193, 666] width 108 height 28
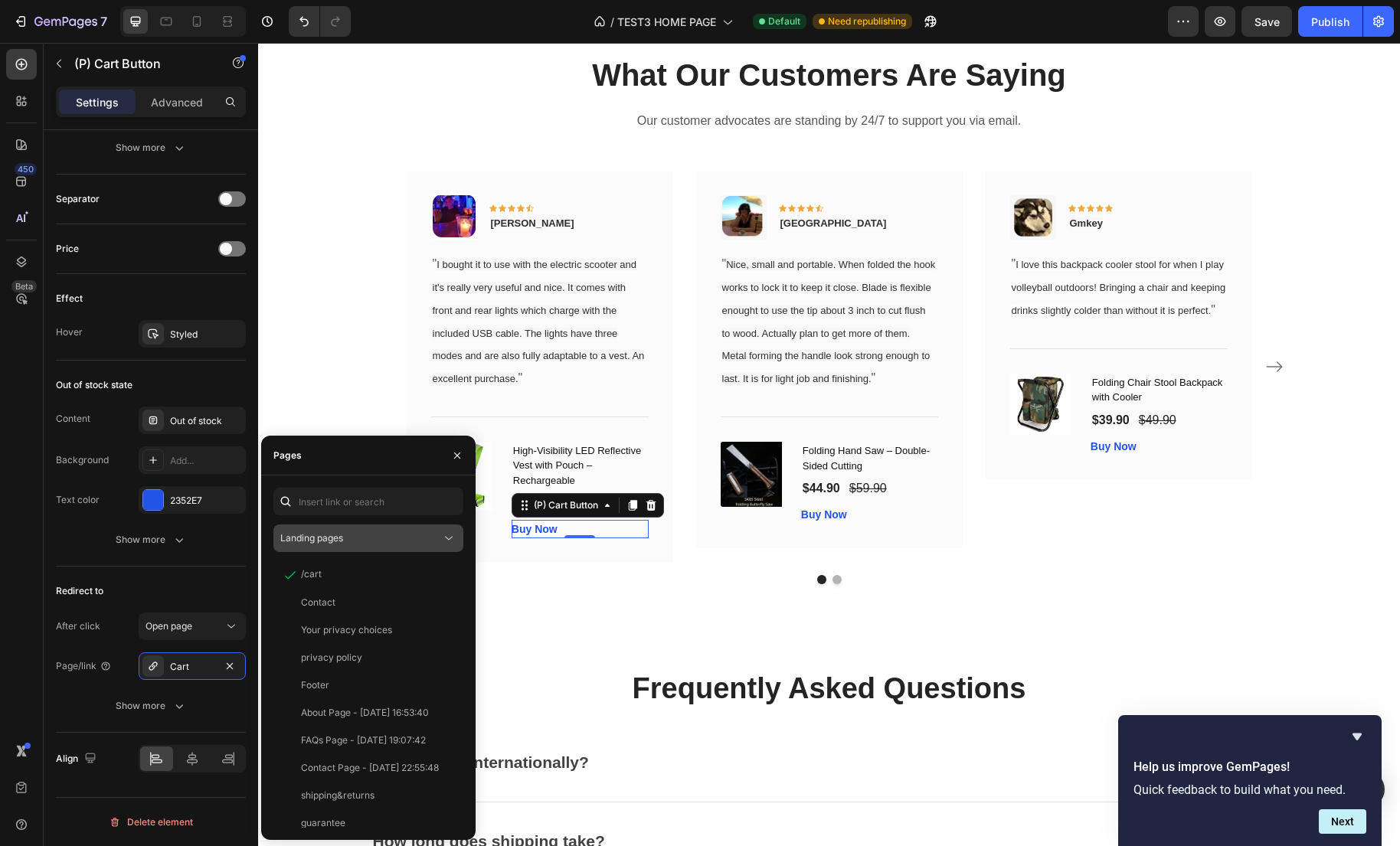
click at [374, 546] on button "Landing pages" at bounding box center [368, 538] width 190 height 28
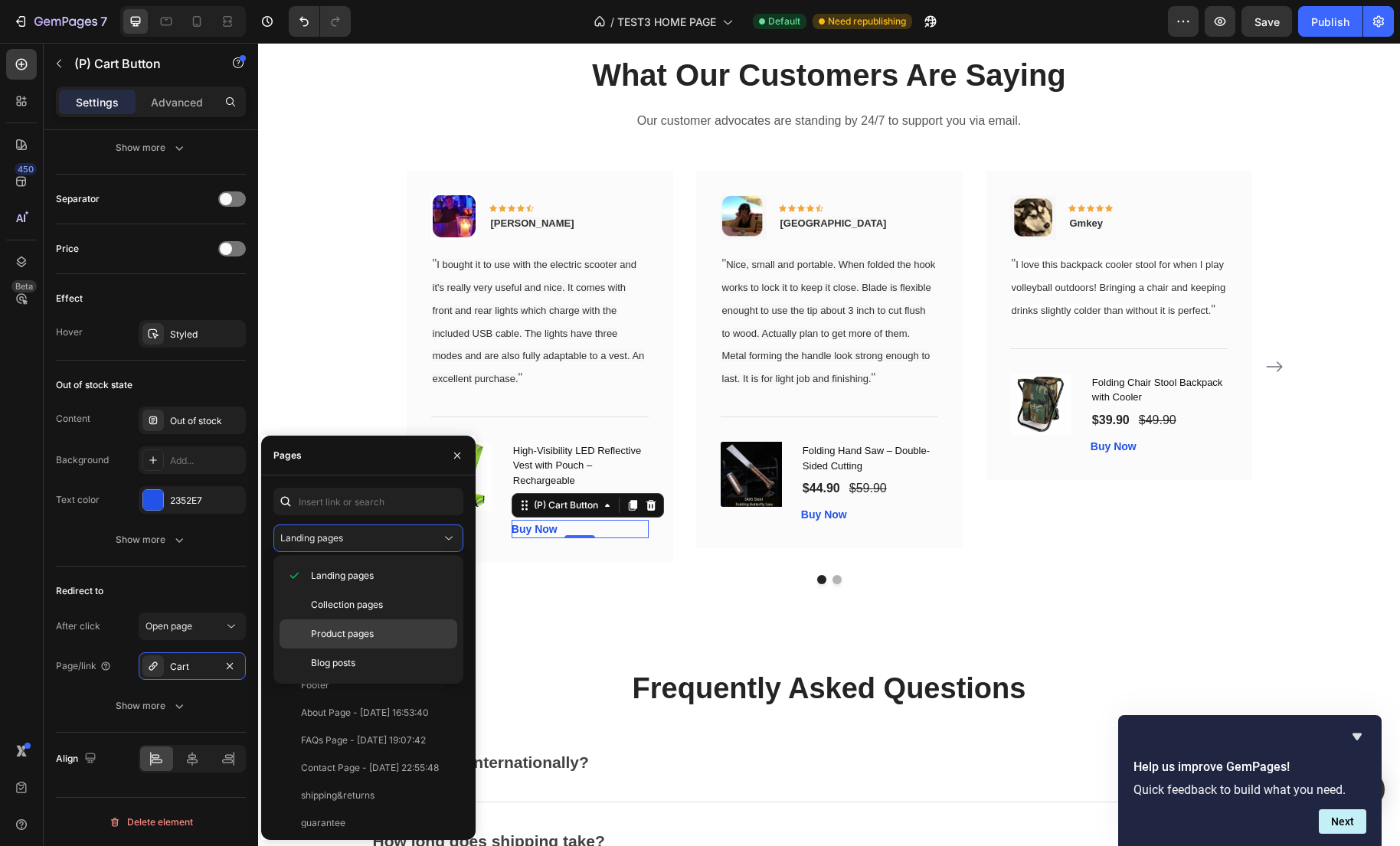
click at [371, 627] on span "Product pages" at bounding box center [342, 634] width 62 height 14
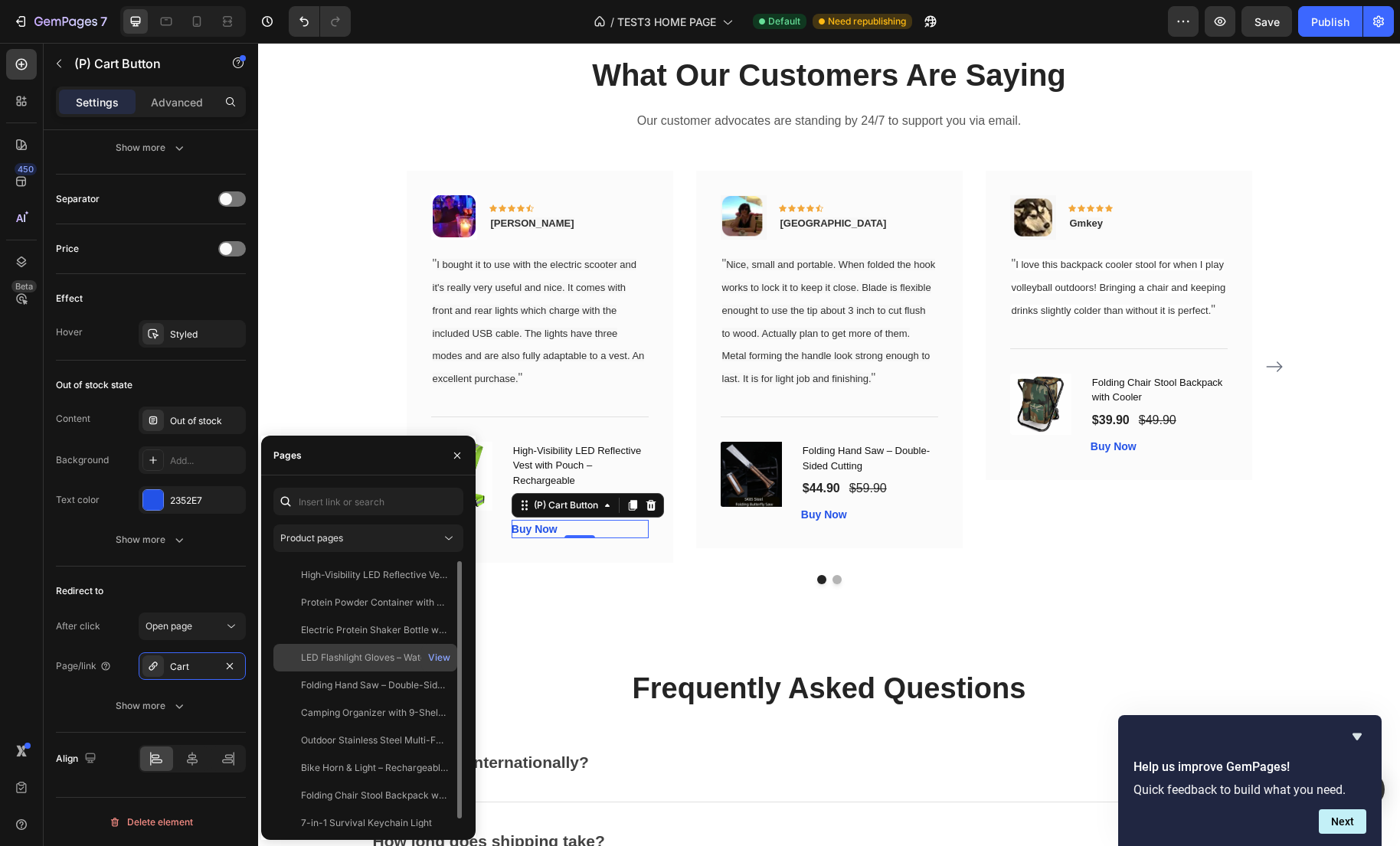
click at [337, 659] on div "LED Flashlight Gloves – Waterproof Hands-Free Light" at bounding box center [374, 658] width 147 height 14
click at [374, 575] on div "High-Visibility LED Reflective Vest with Pouch – Rechargeable" at bounding box center [374, 575] width 147 height 14
click at [814, 523] on div "Buy Now" at bounding box center [824, 515] width 46 height 16
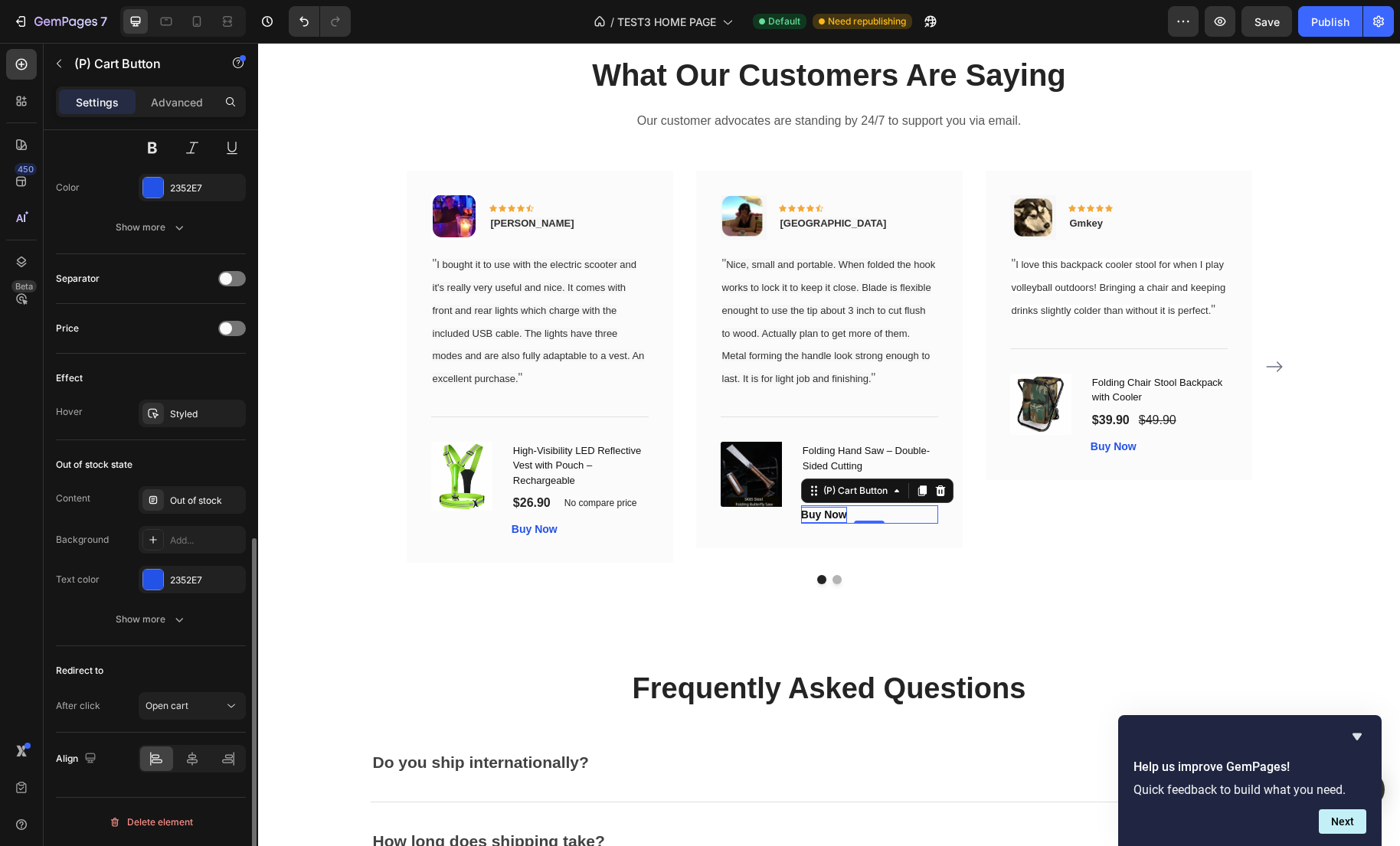
scroll to position [881, 0]
click at [536, 537] on div "Buy Now" at bounding box center [534, 529] width 46 height 16
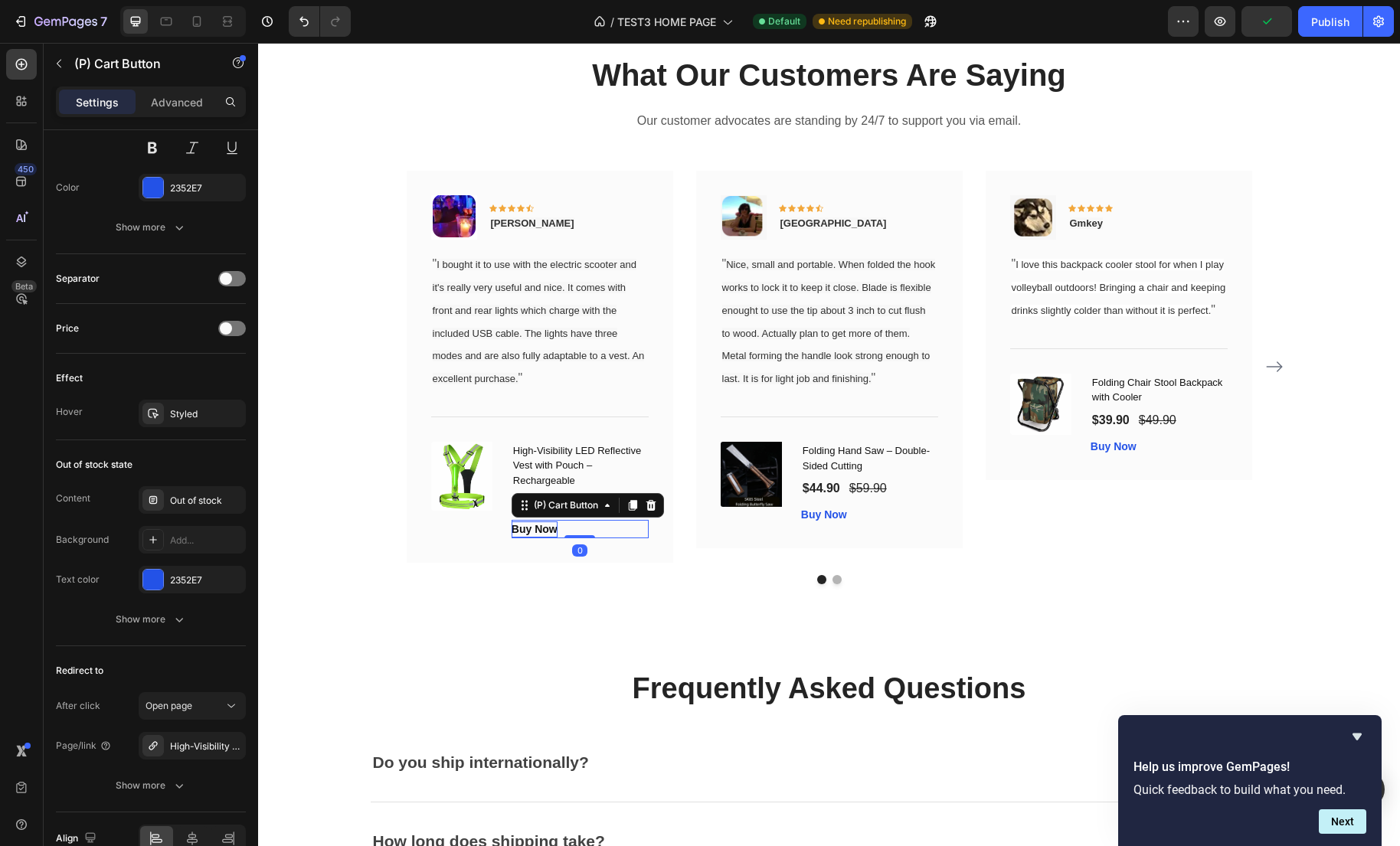
click at [530, 537] on div "Buy Now" at bounding box center [534, 529] width 46 height 16
click at [511, 521] on button "Morw" at bounding box center [525, 529] width 29 height 16
click at [511, 521] on button "More" at bounding box center [523, 529] width 25 height 16
click at [511, 521] on button "Buy" at bounding box center [521, 529] width 20 height 16
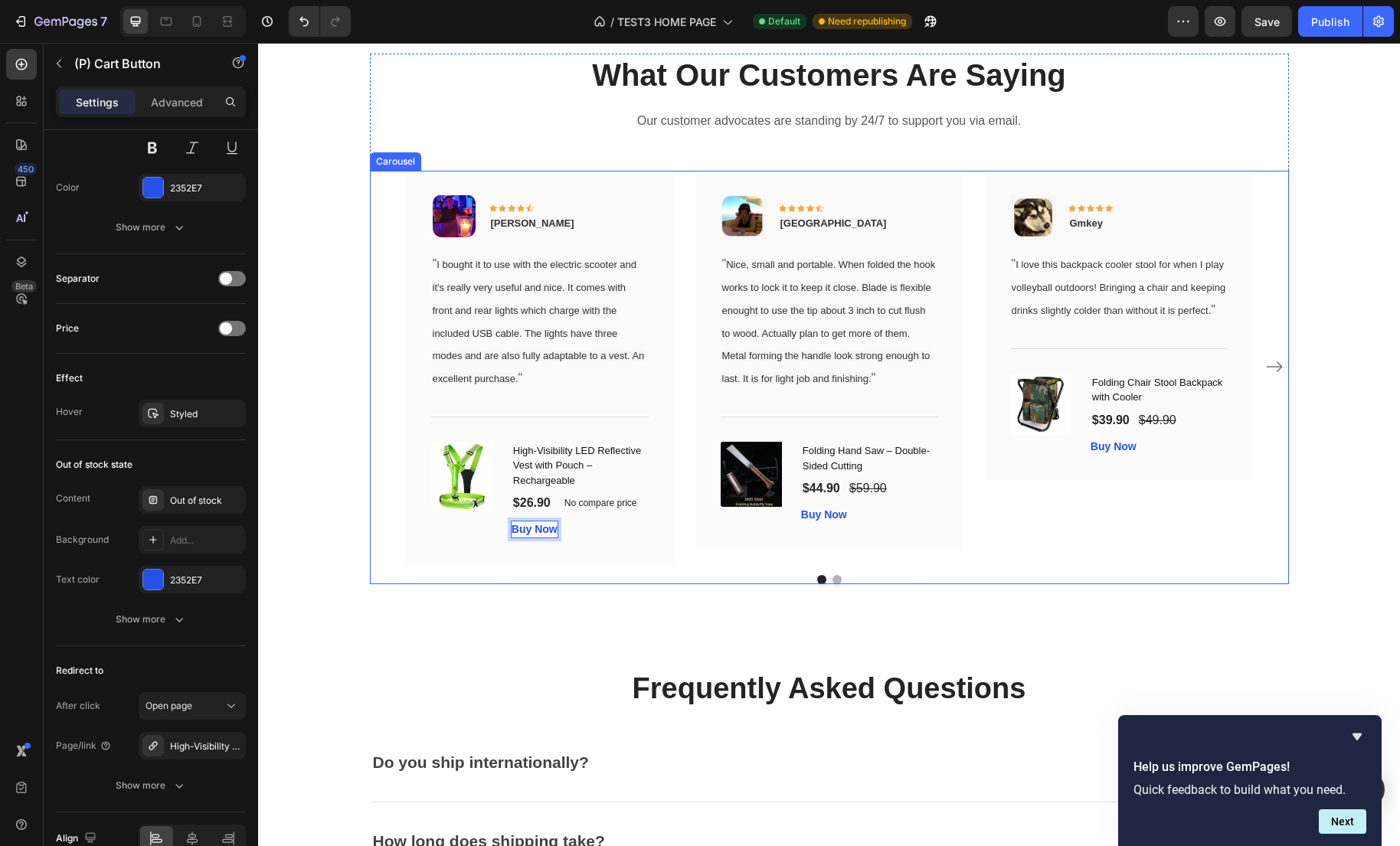
click at [556, 562] on div "Image Icon Icon Icon Icon Icon Row Gabriel Text block Row " I bought it to use …" at bounding box center [539, 367] width 266 height 392
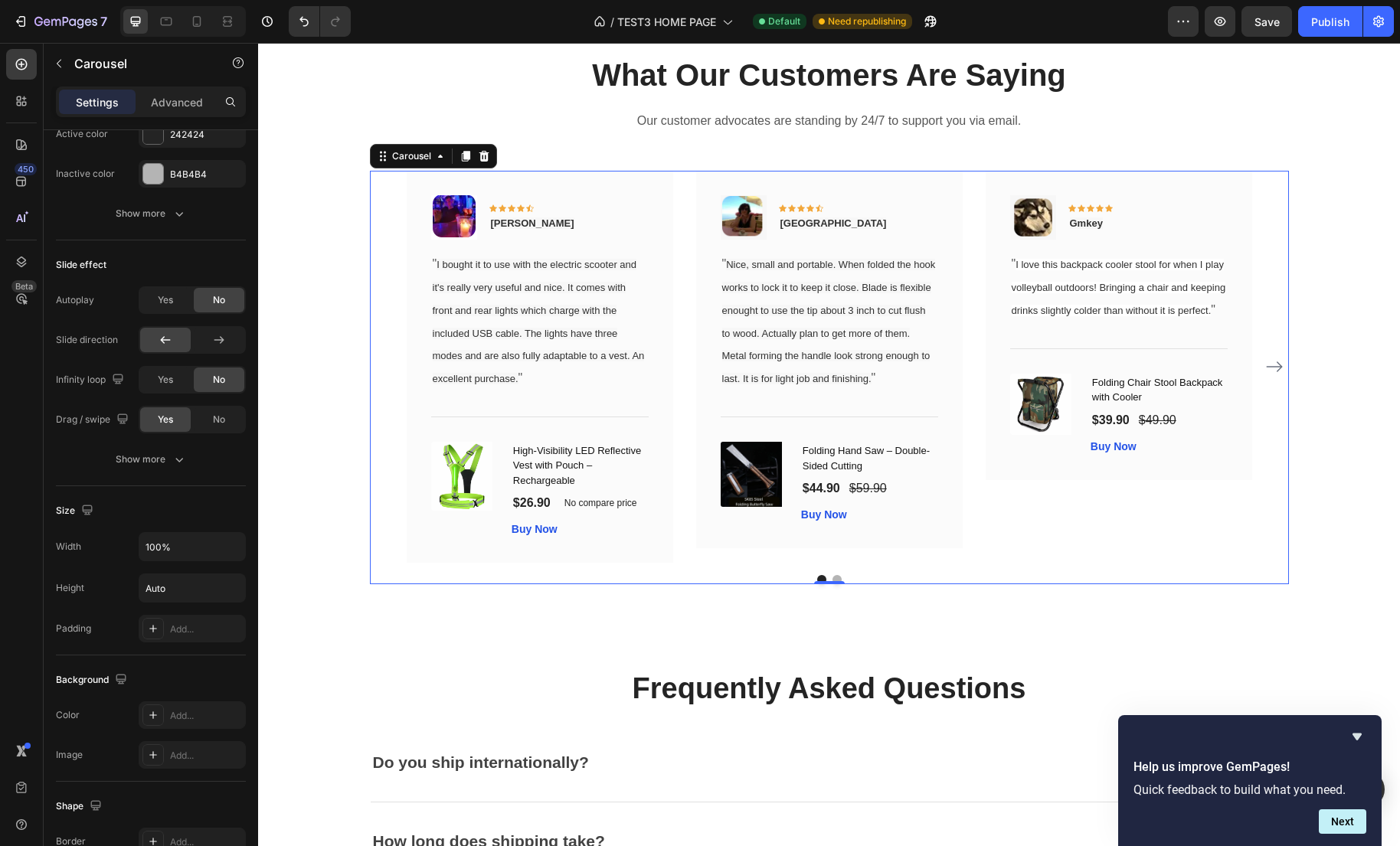
scroll to position [0, 0]
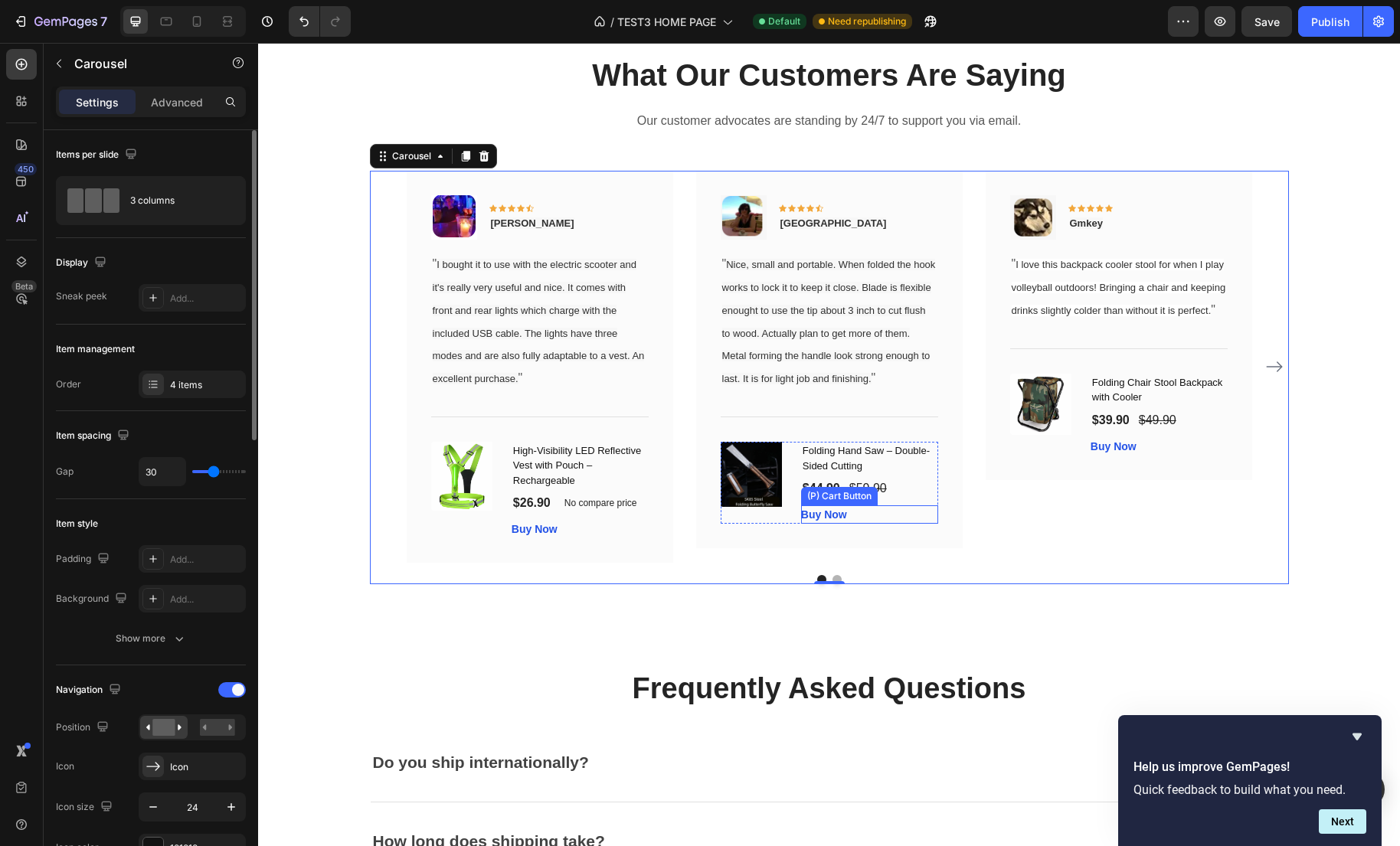
click at [871, 523] on div "Buy Now (P) Cart Button" at bounding box center [870, 514] width 137 height 18
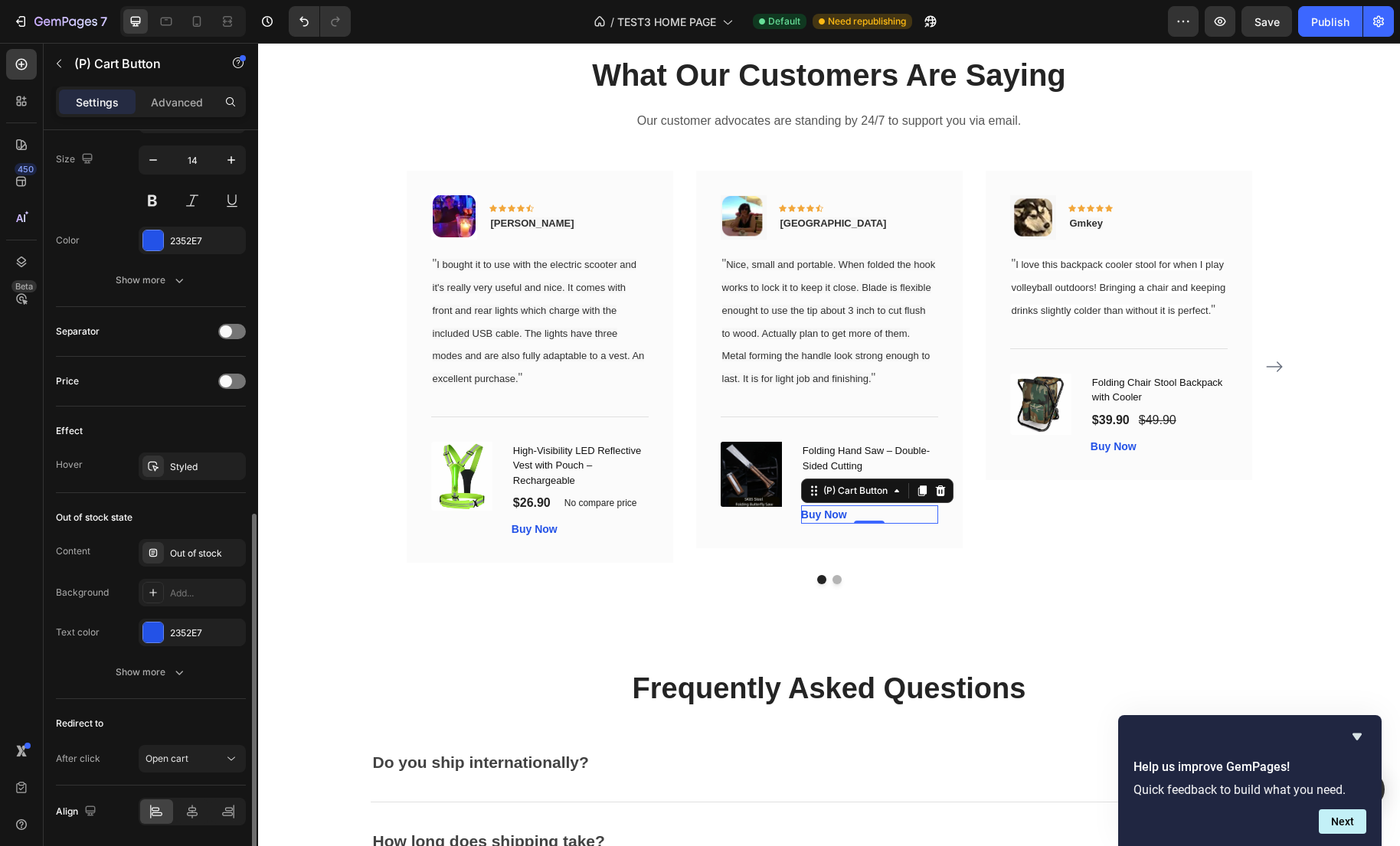
scroll to position [881, 0]
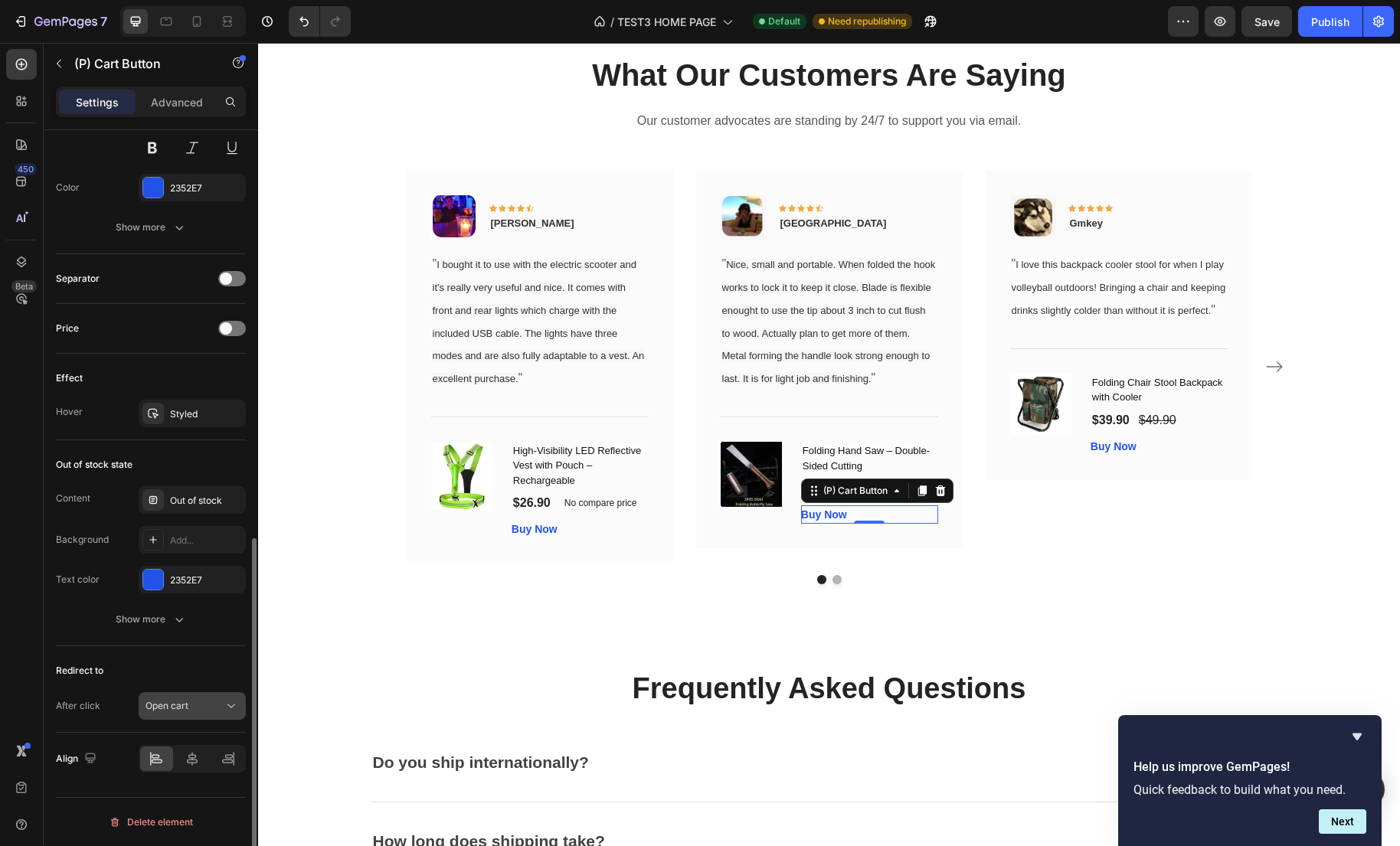
click at [220, 710] on div "Open cart" at bounding box center [185, 705] width 78 height 14
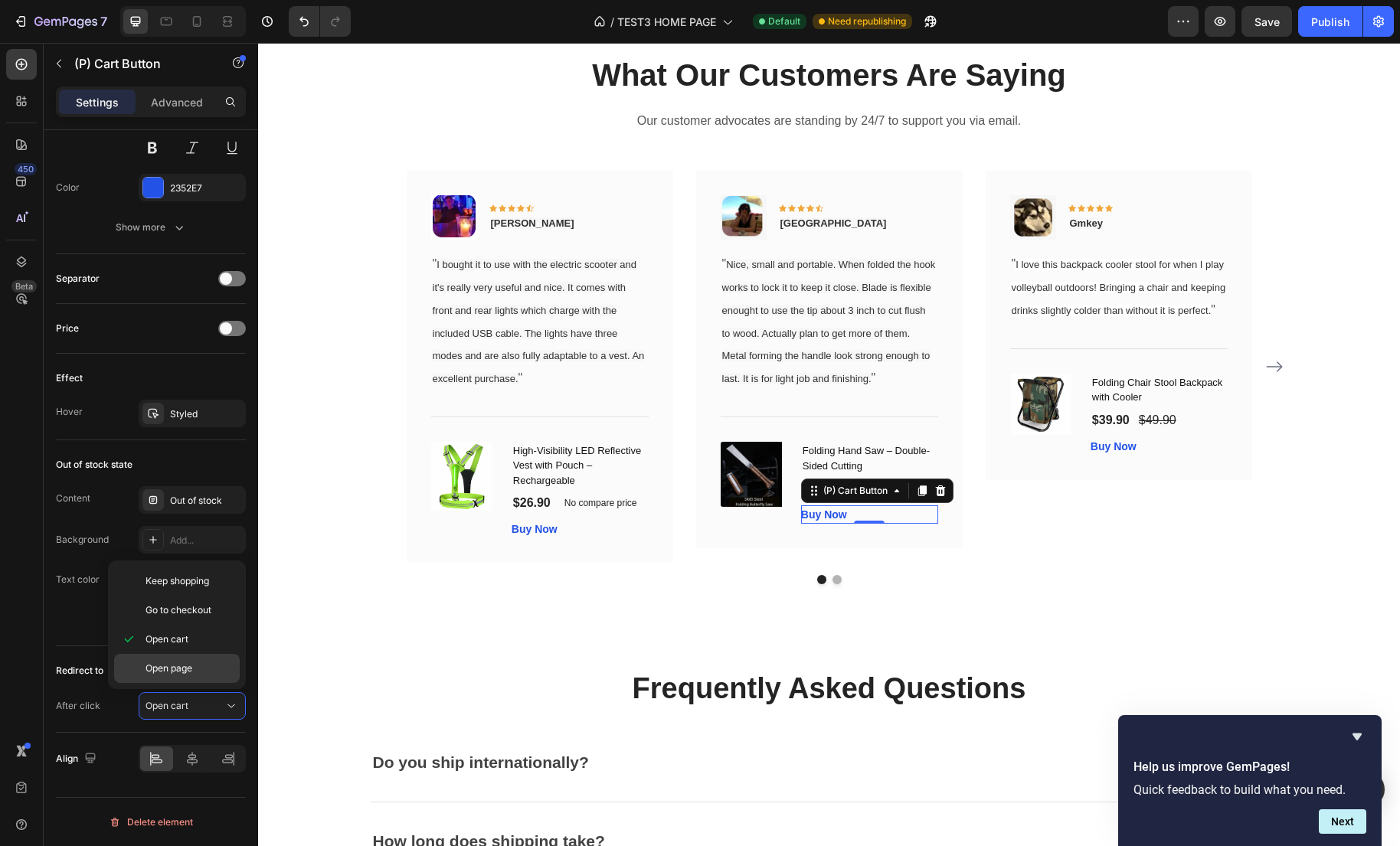
click at [216, 669] on p "Open page" at bounding box center [189, 668] width 88 height 14
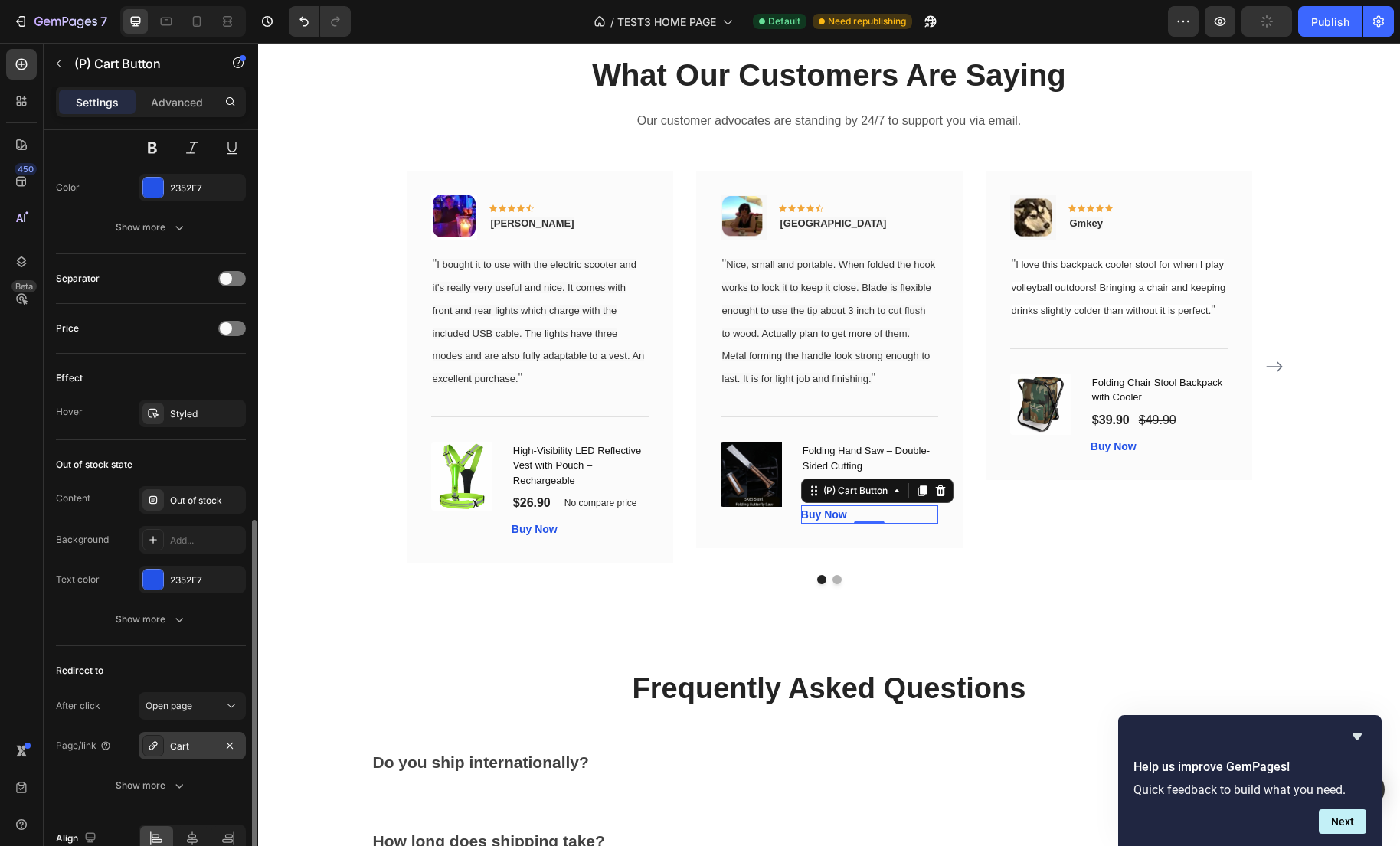
click at [205, 743] on div "Cart" at bounding box center [192, 746] width 44 height 14
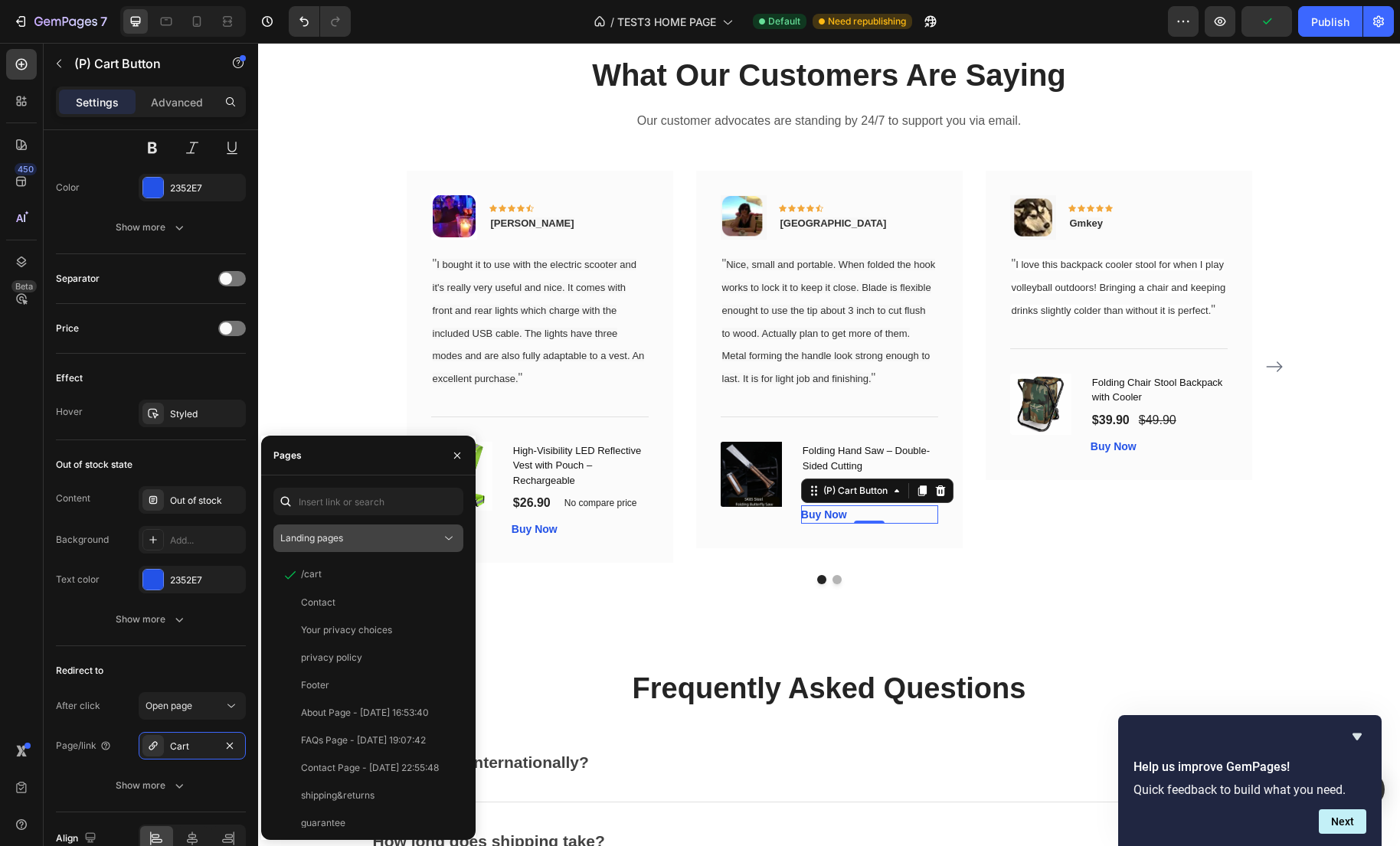
click at [393, 548] on button "Landing pages" at bounding box center [368, 538] width 190 height 28
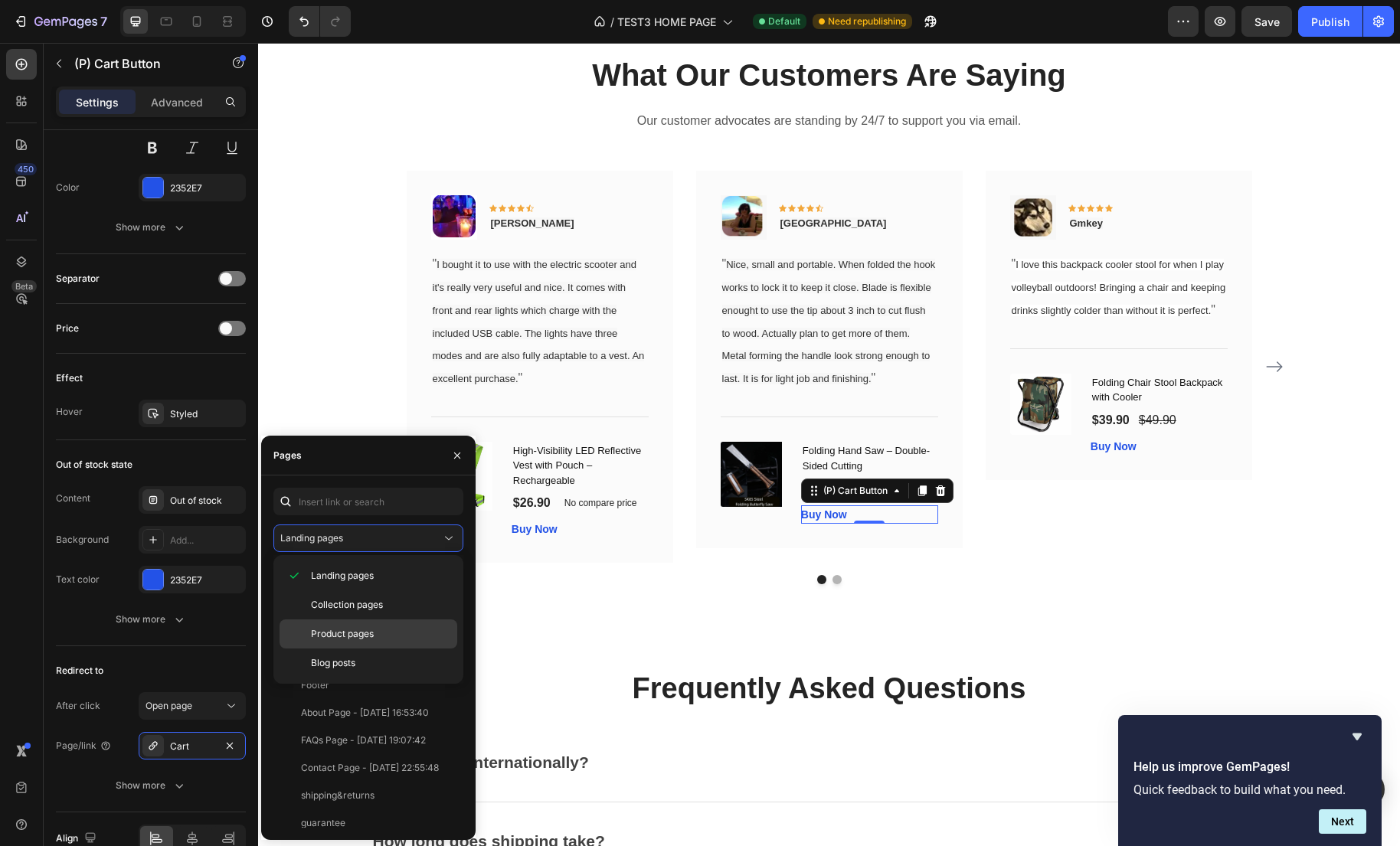
click at [346, 629] on span "Product pages" at bounding box center [342, 634] width 62 height 14
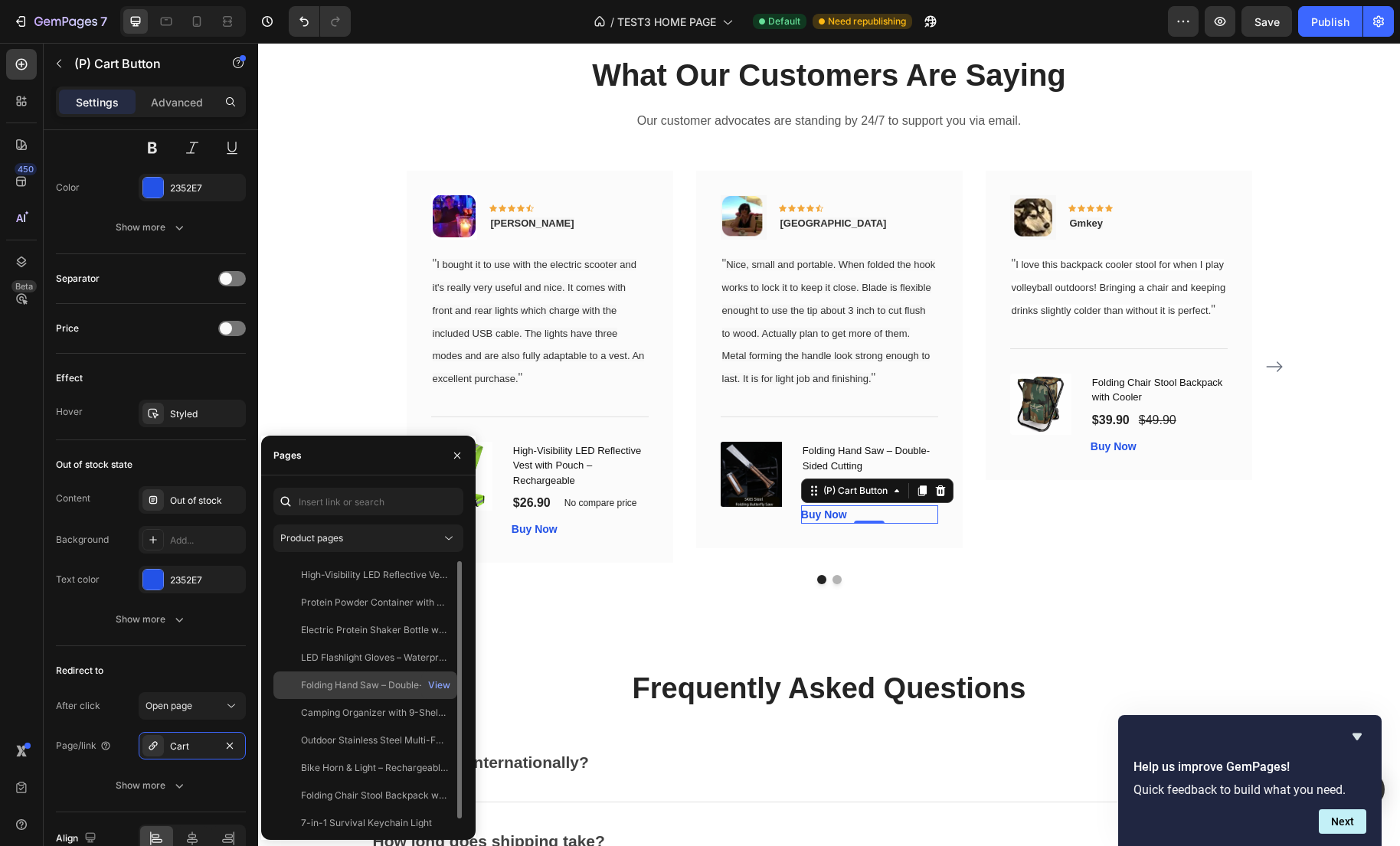
click at [380, 687] on div "Folding Hand Saw – Double-Sided Cutting" at bounding box center [374, 685] width 147 height 14
click at [1164, 456] on div "Buy Now (P) Cart Button" at bounding box center [1159, 446] width 137 height 18
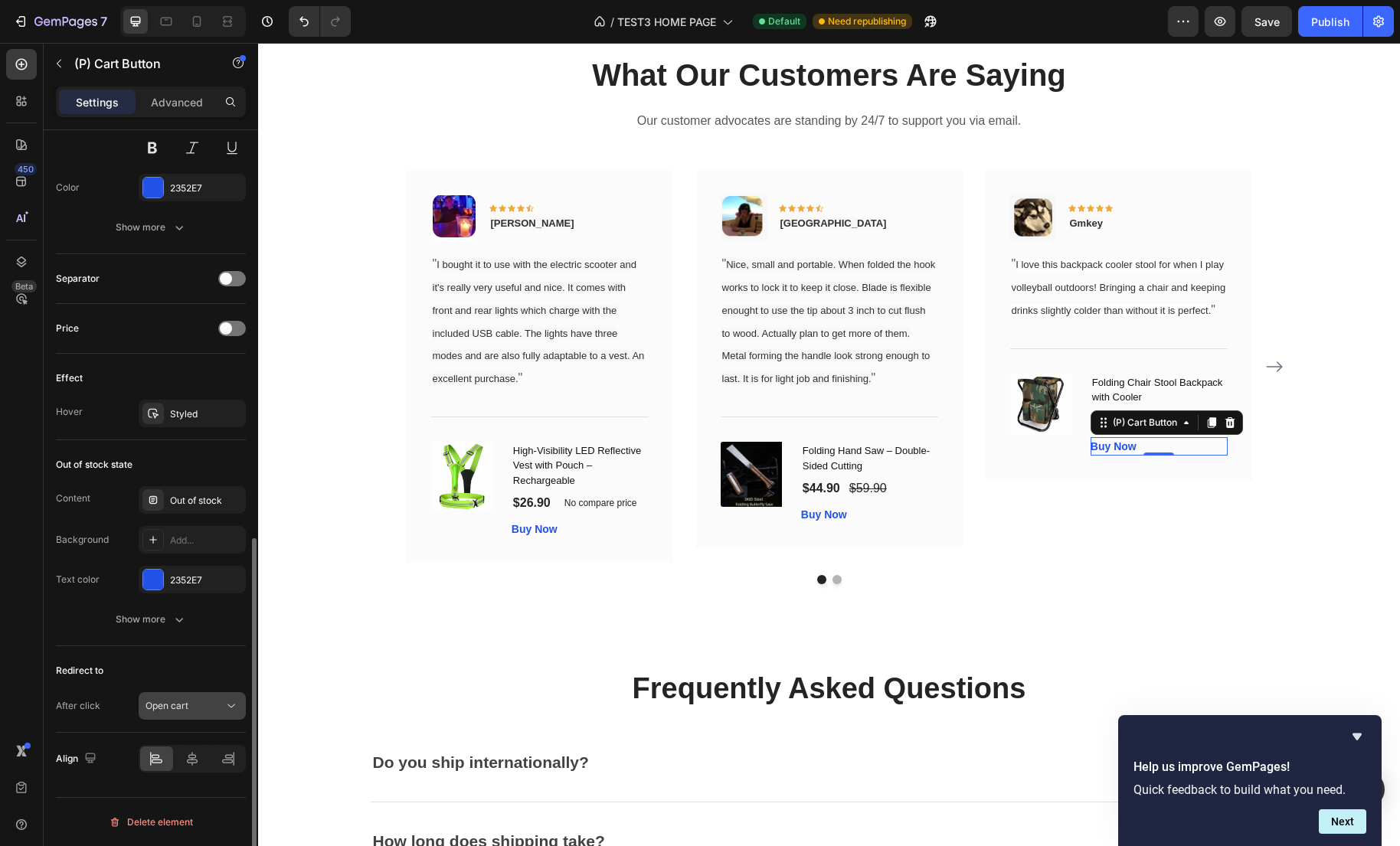
click at [195, 713] on button "Open cart" at bounding box center [193, 706] width 108 height 28
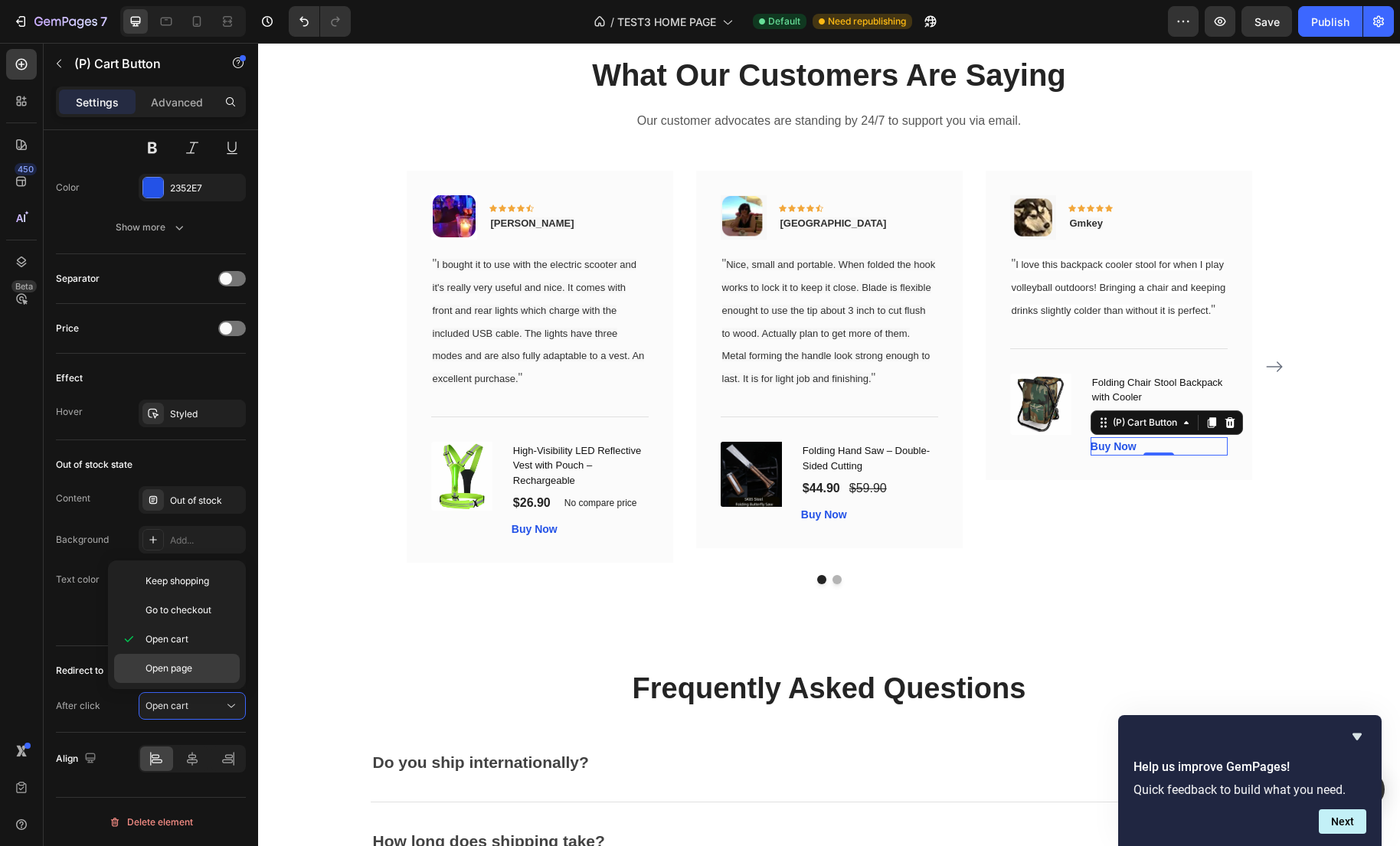
click at [193, 675] on div "Open page" at bounding box center [176, 668] width 126 height 30
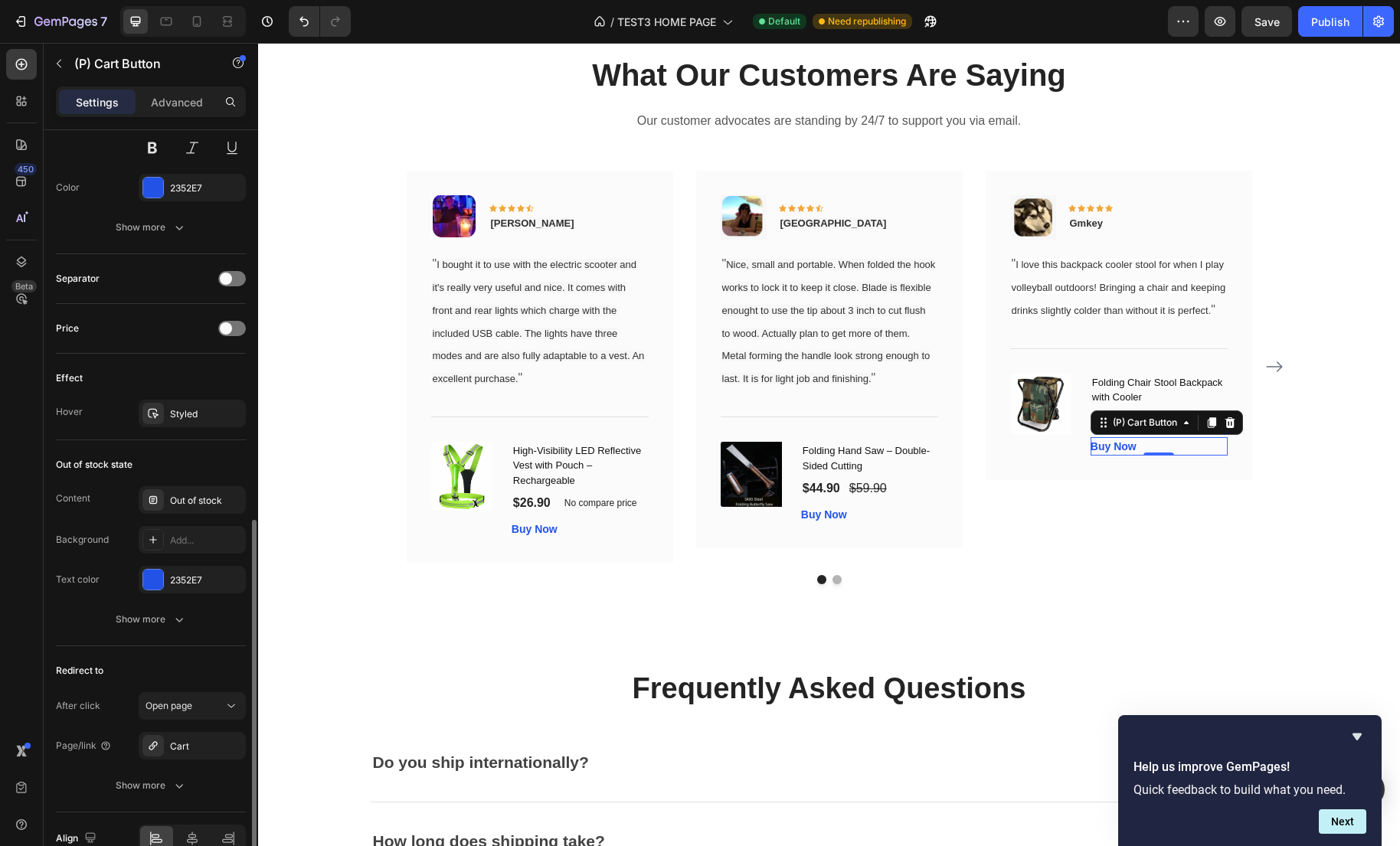
click at [189, 759] on div "Page/link Cart Show more" at bounding box center [150, 765] width 190 height 68
click at [189, 751] on div "Cart" at bounding box center [192, 746] width 44 height 14
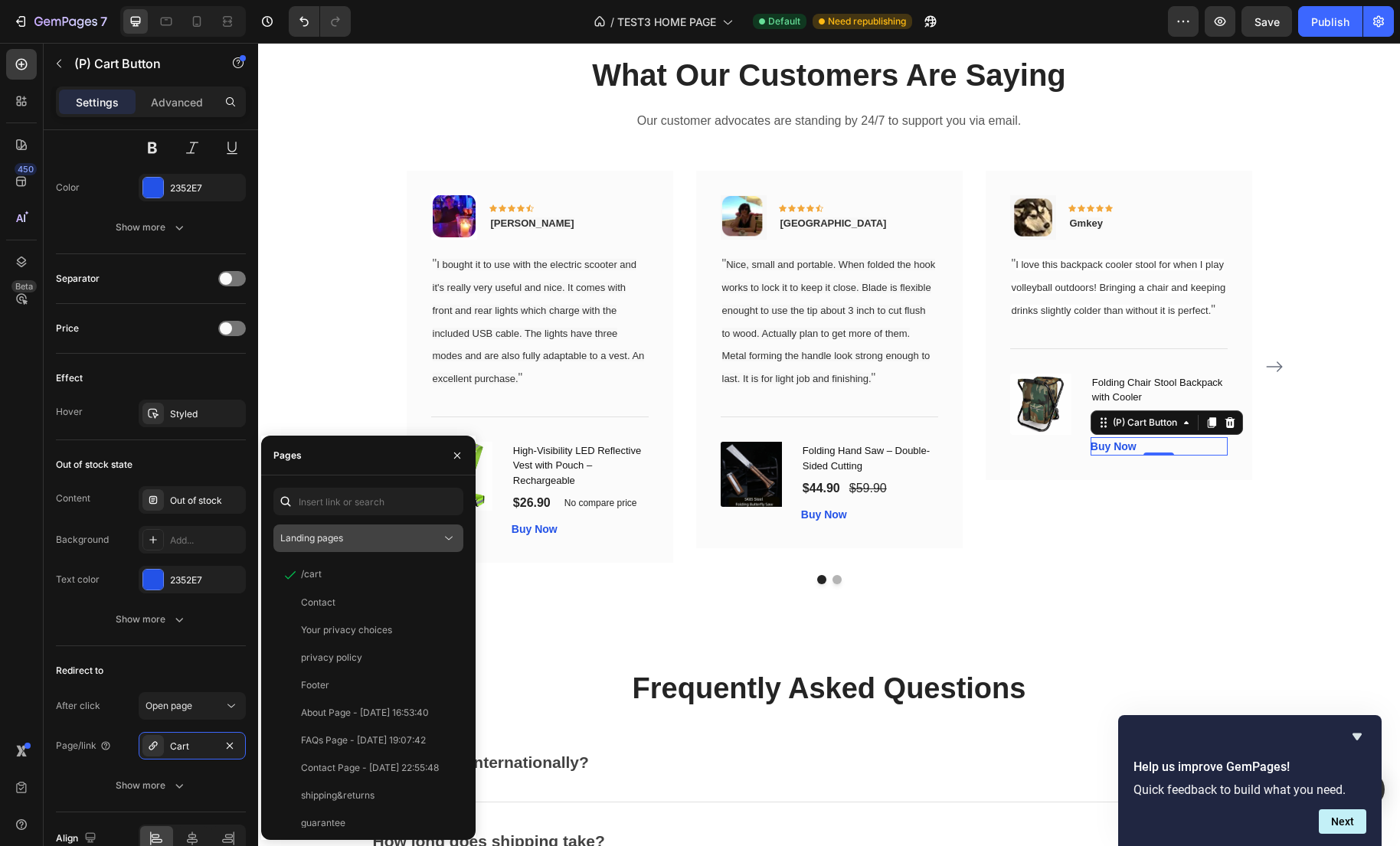
click at [335, 548] on button "Landing pages" at bounding box center [368, 538] width 190 height 28
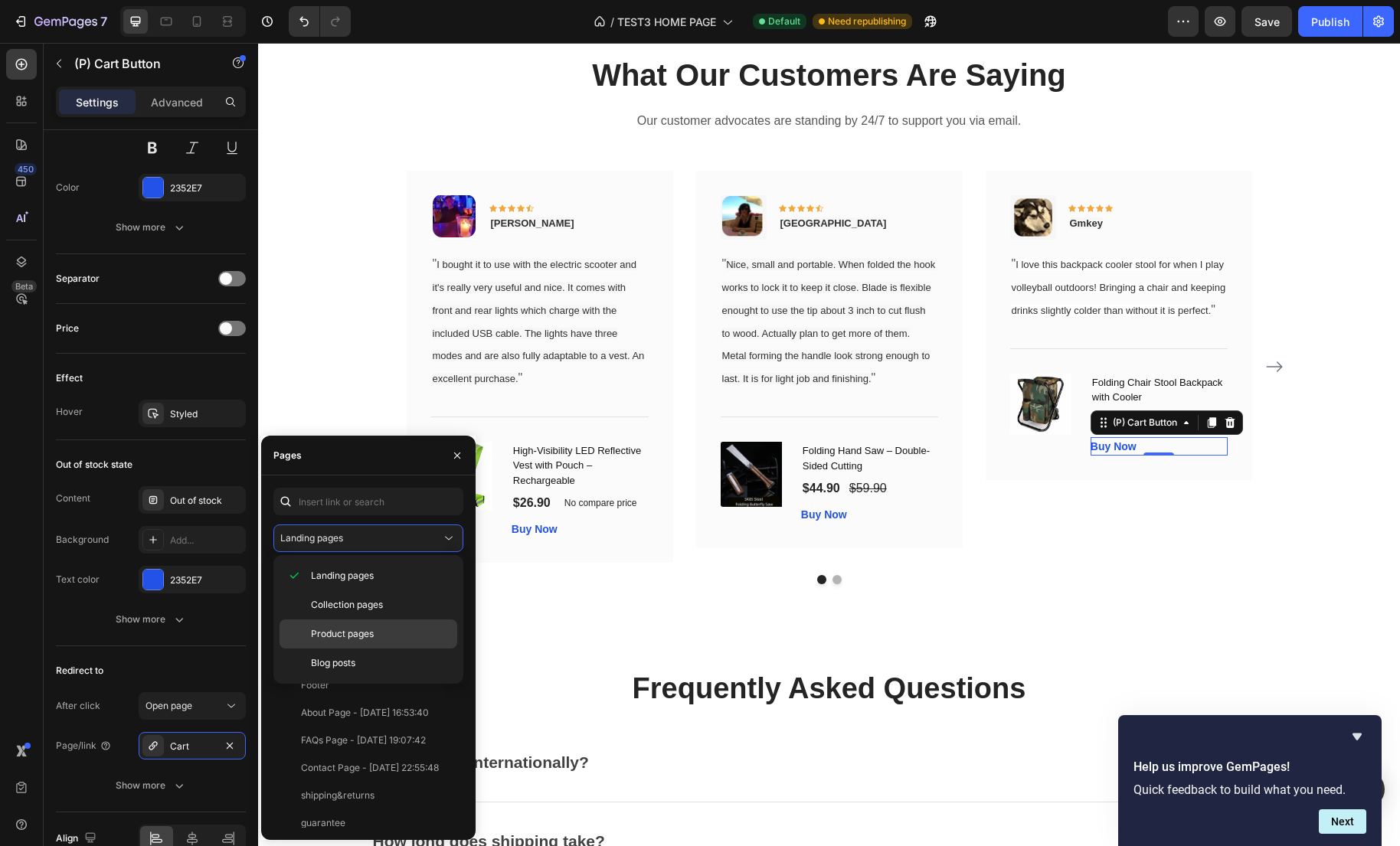
click at [337, 646] on div "Product pages" at bounding box center [368, 634] width 178 height 30
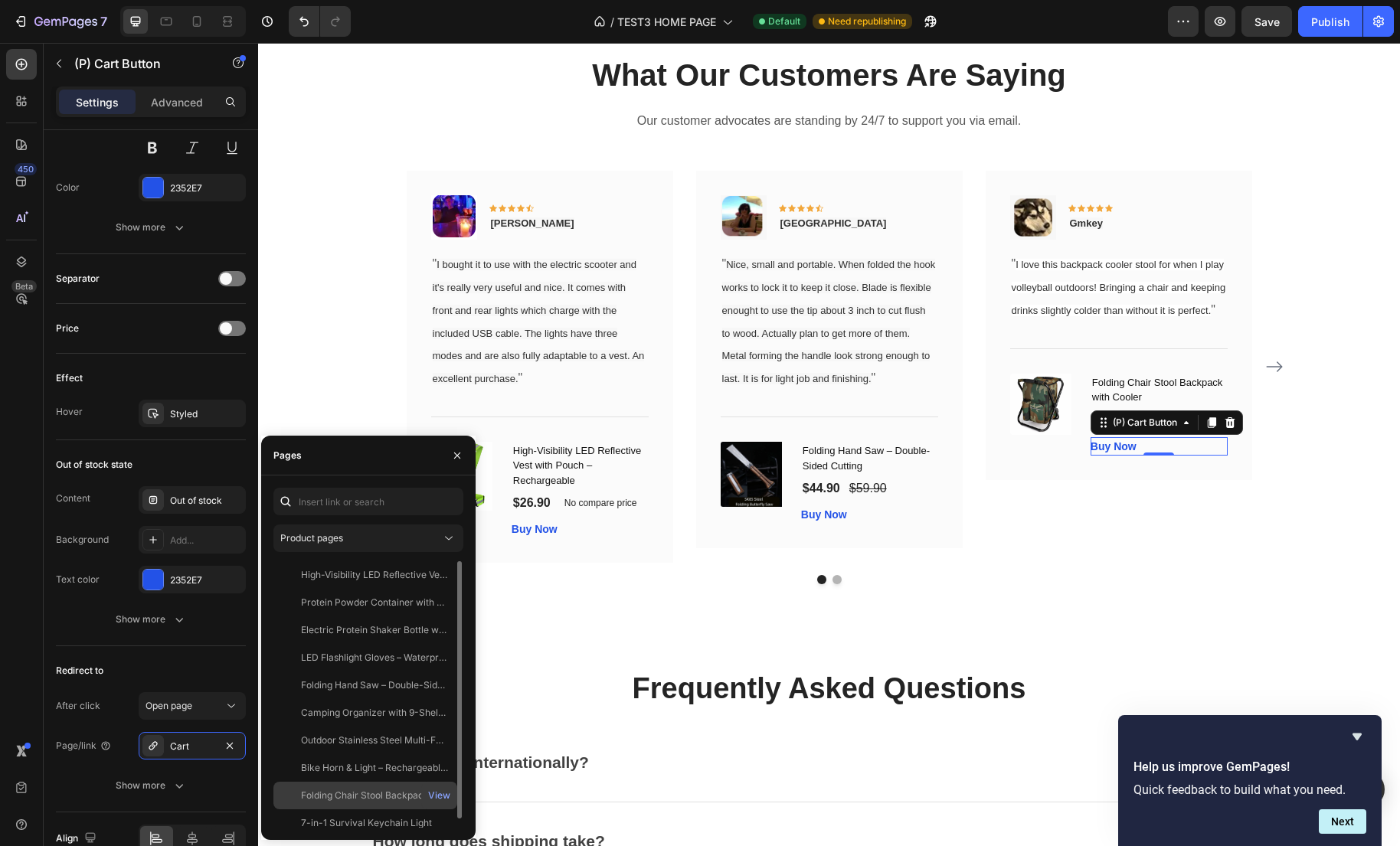
click at [352, 790] on div "Folding Chair Stool Backpack with Cooler" at bounding box center [374, 796] width 147 height 14
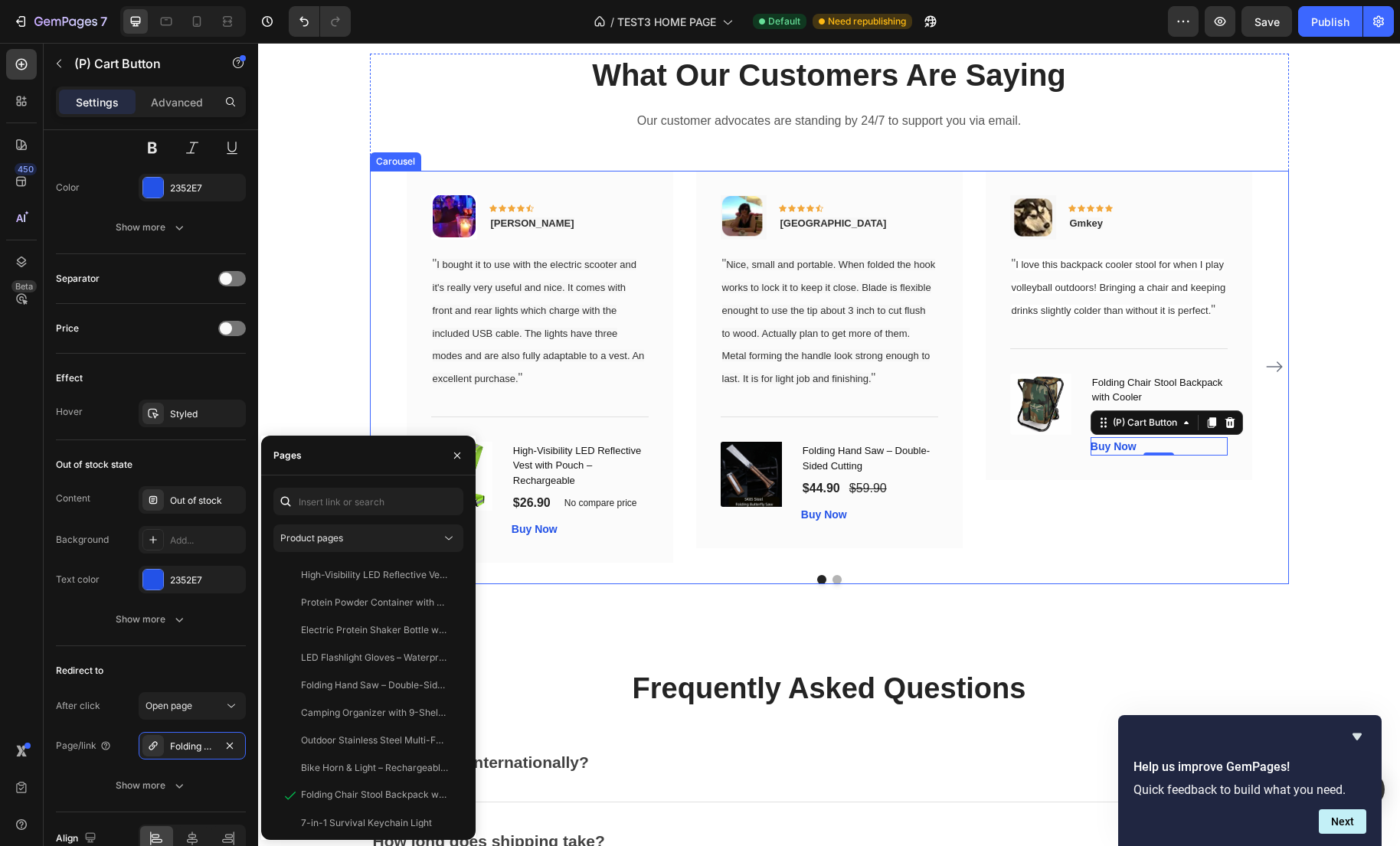
click at [1275, 373] on icon "Carousel Next Arrow" at bounding box center [1273, 367] width 16 height 10
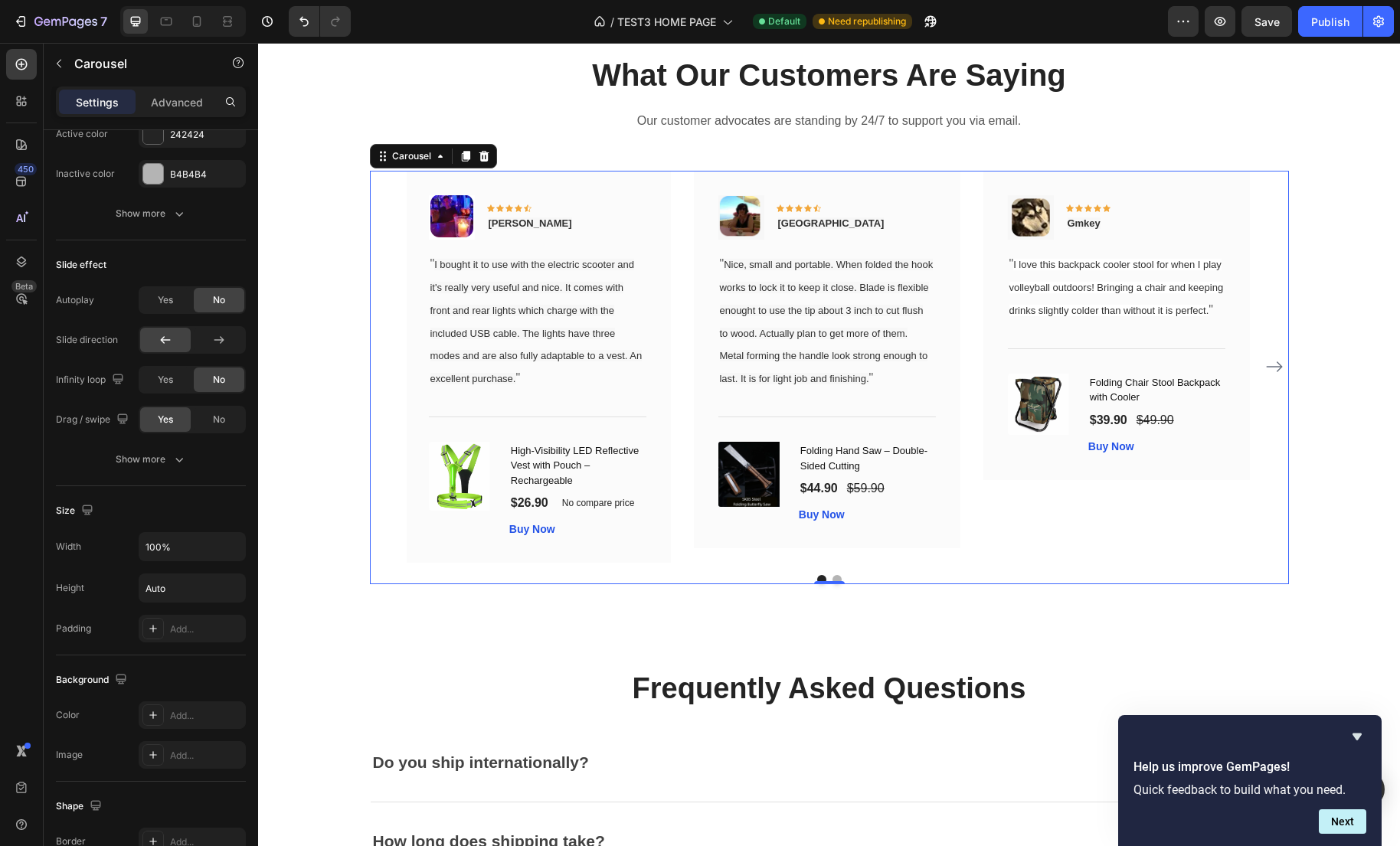
scroll to position [0, 0]
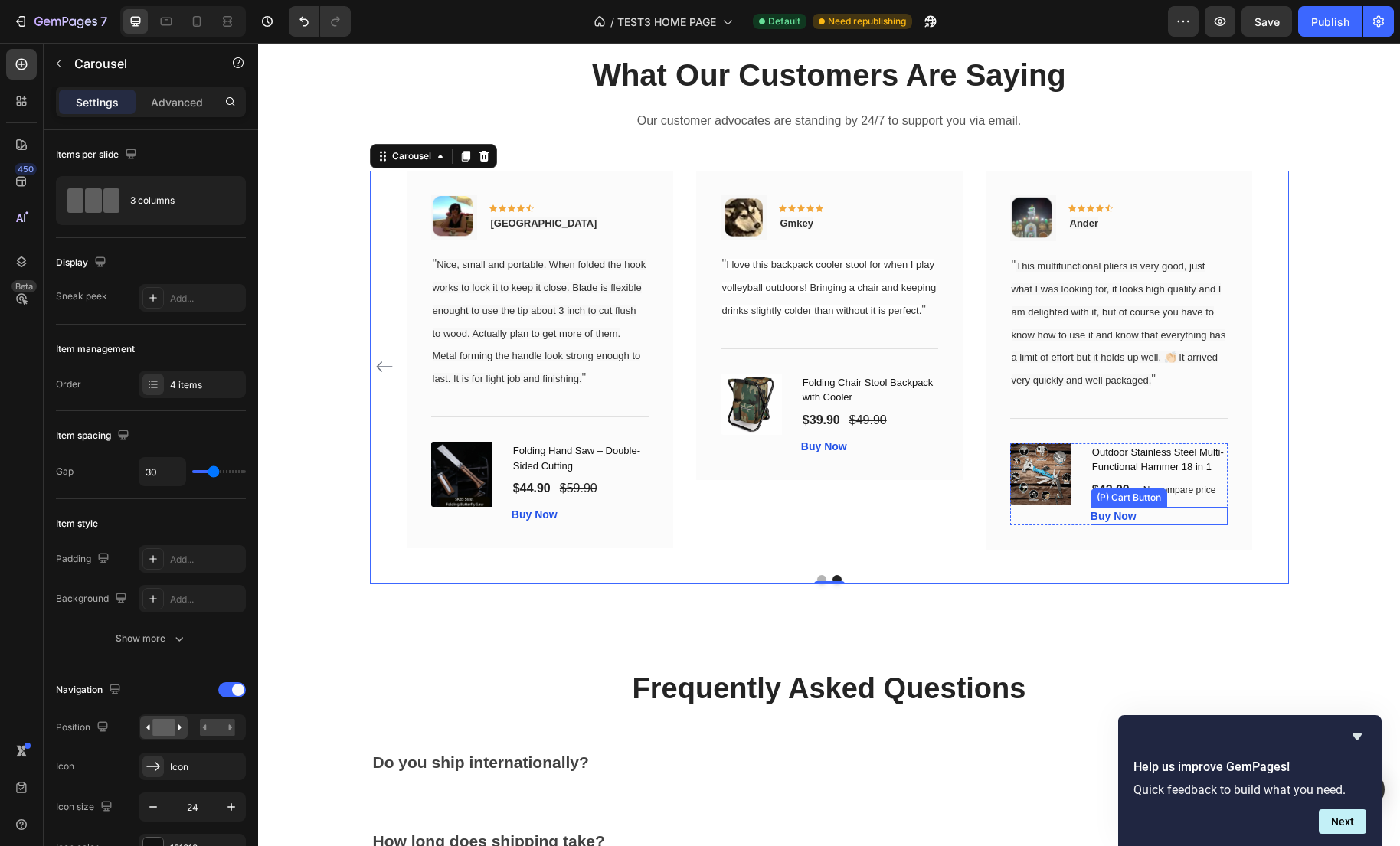
click at [1146, 525] on div "Buy Now (P) Cart Button" at bounding box center [1159, 515] width 137 height 18
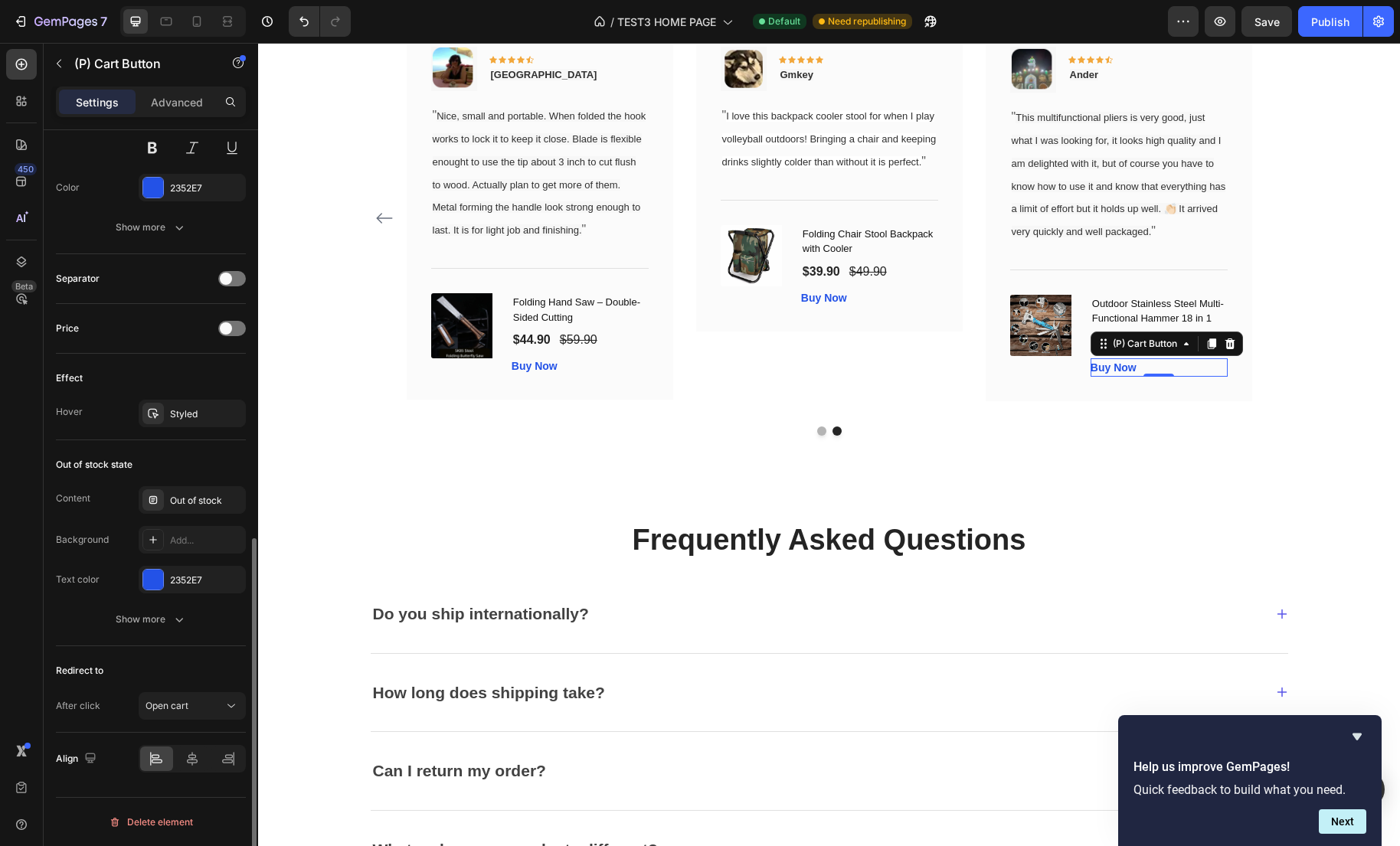
scroll to position [876, 0]
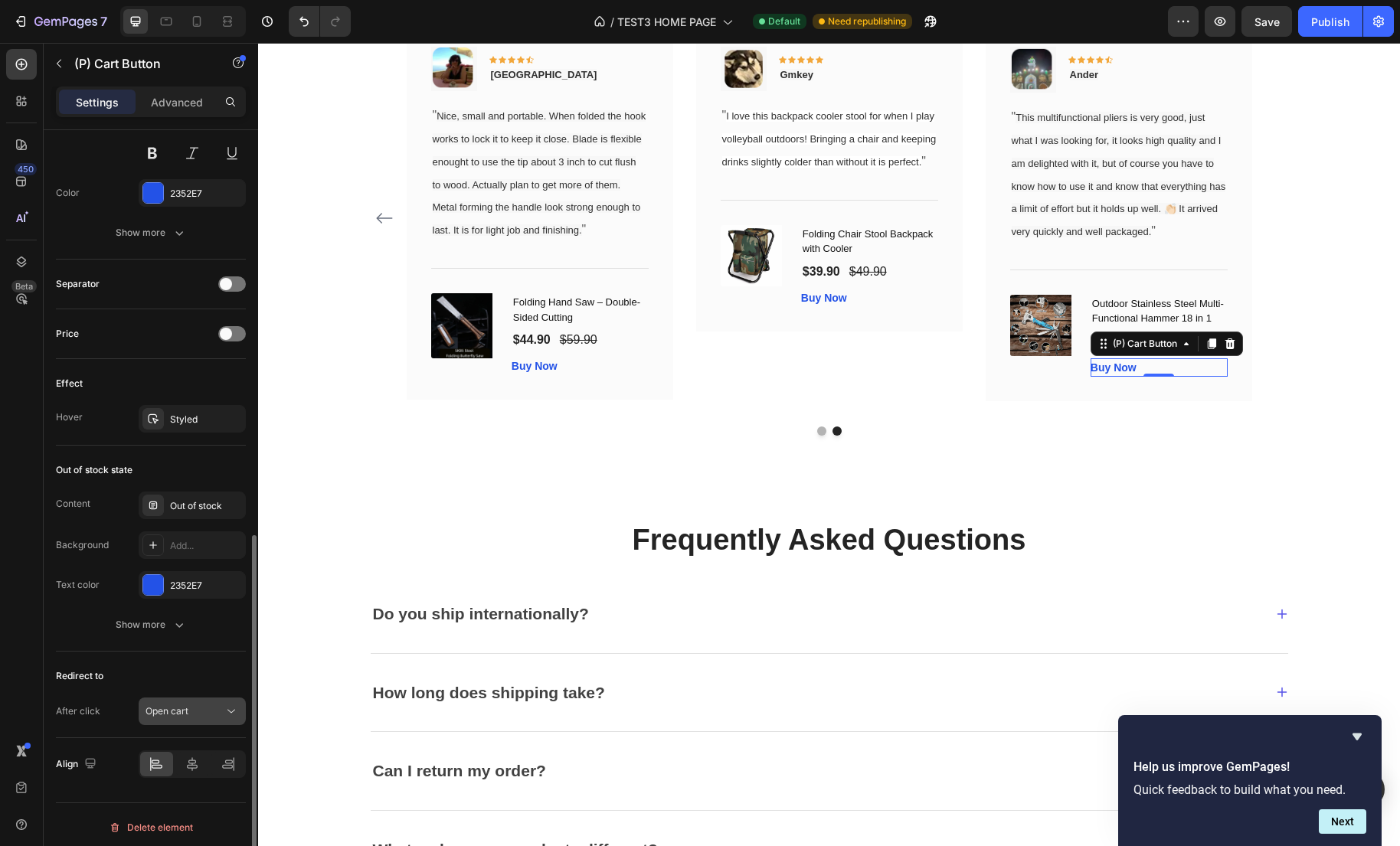
click at [194, 709] on div "Open cart" at bounding box center [185, 712] width 78 height 14
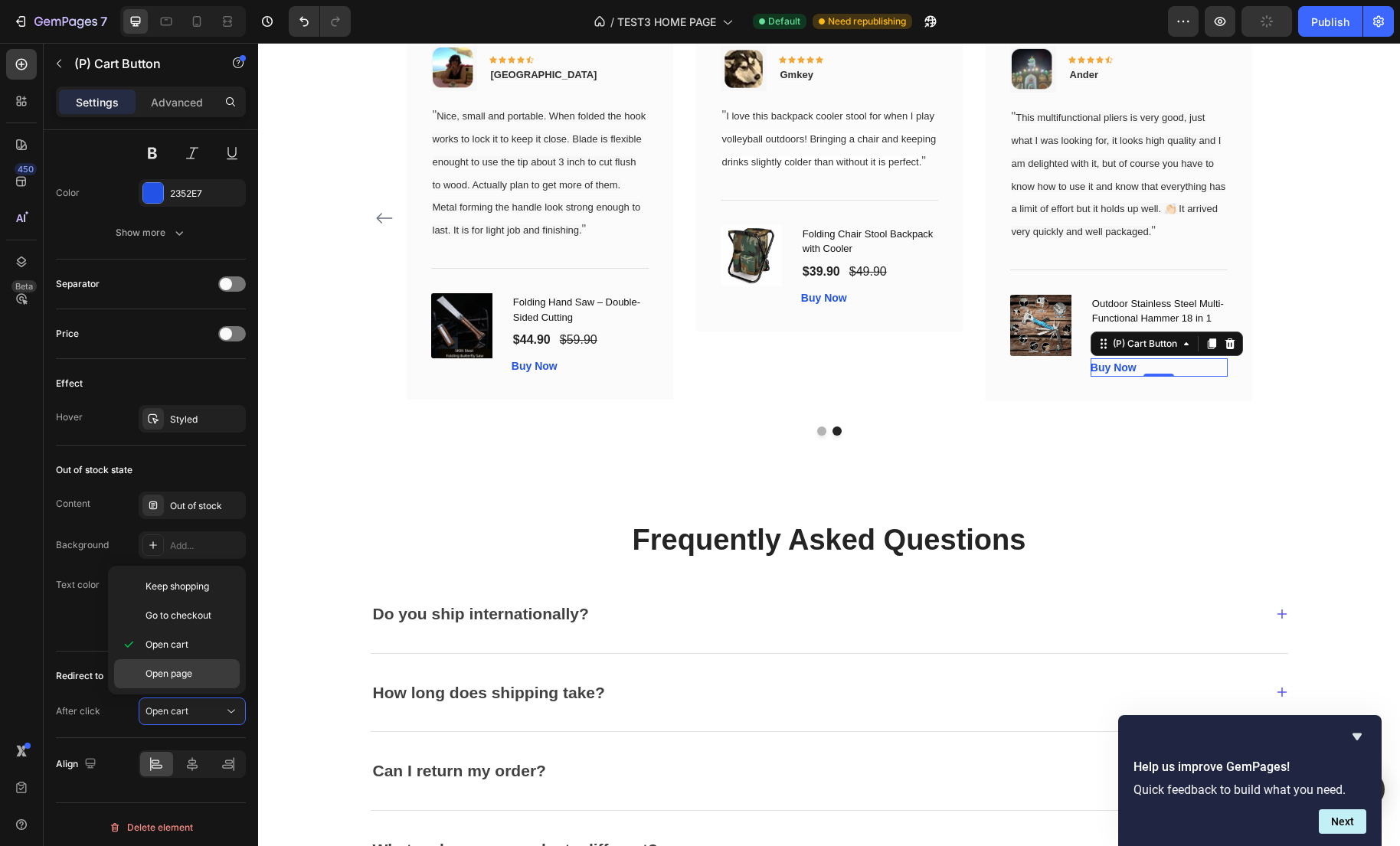
click at [189, 686] on div "Open page" at bounding box center [176, 674] width 126 height 30
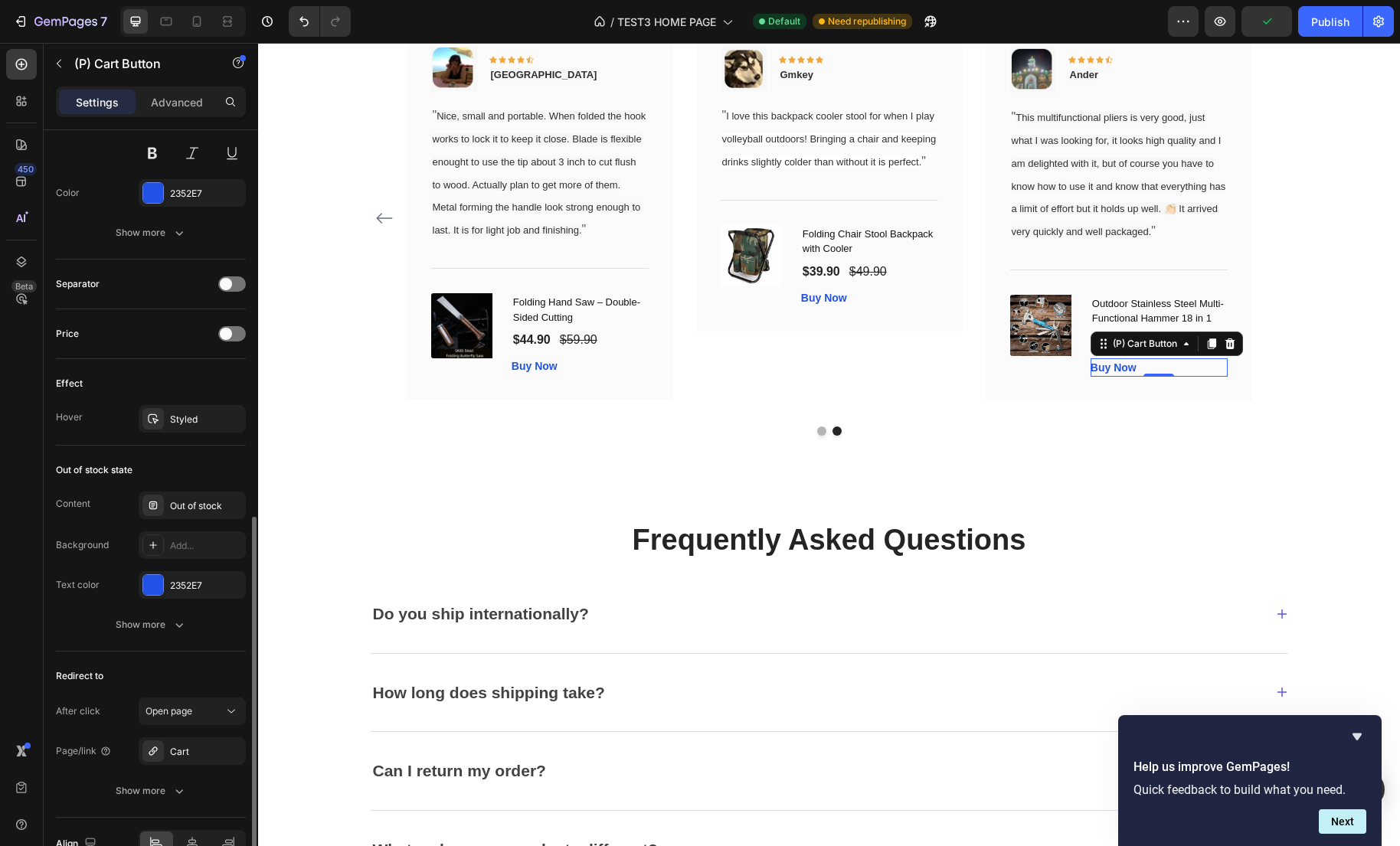
scroll to position [874, 0]
click at [181, 764] on div "Cart" at bounding box center [193, 753] width 108 height 28
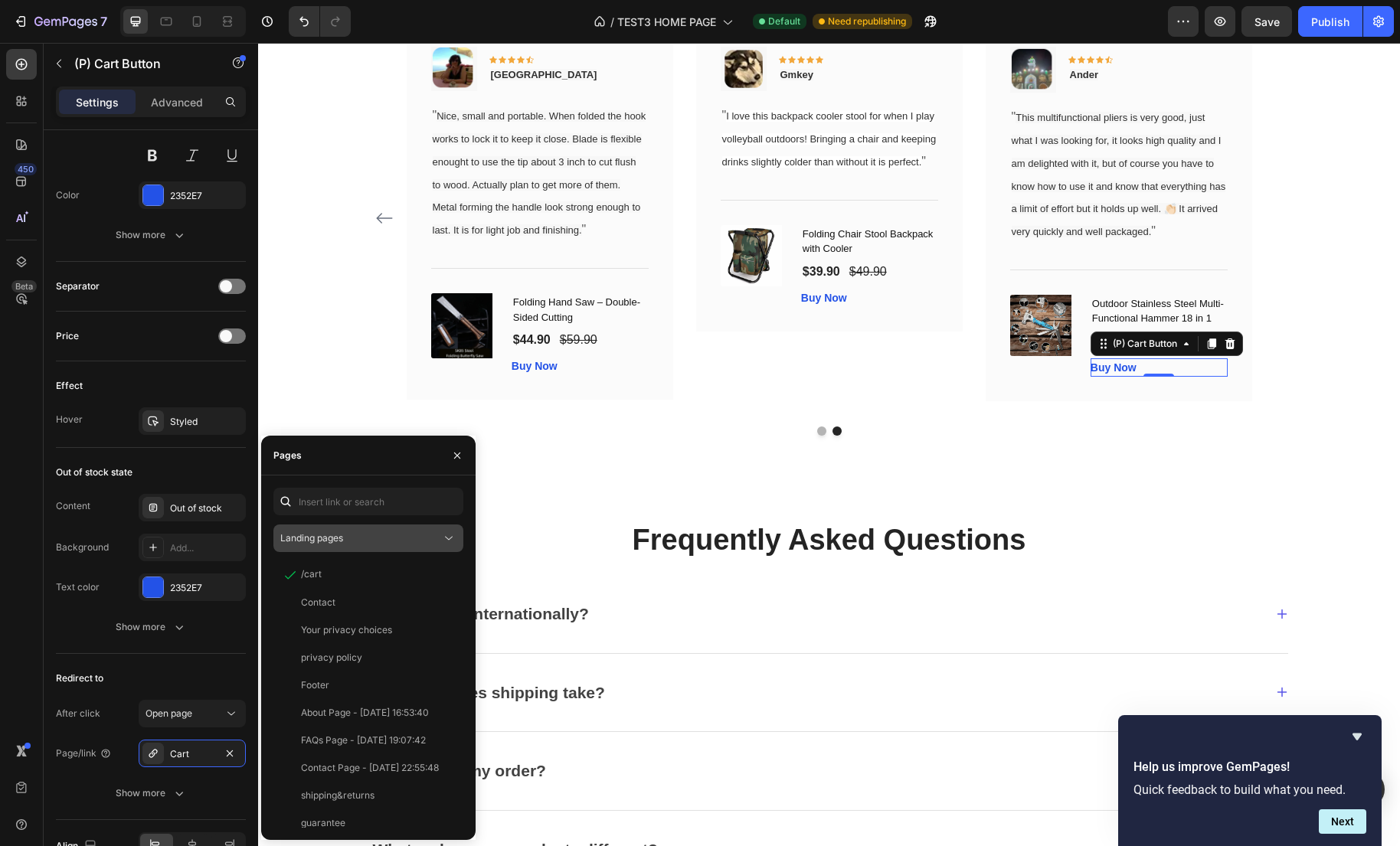
click at [350, 541] on div "Landing pages" at bounding box center [360, 538] width 161 height 14
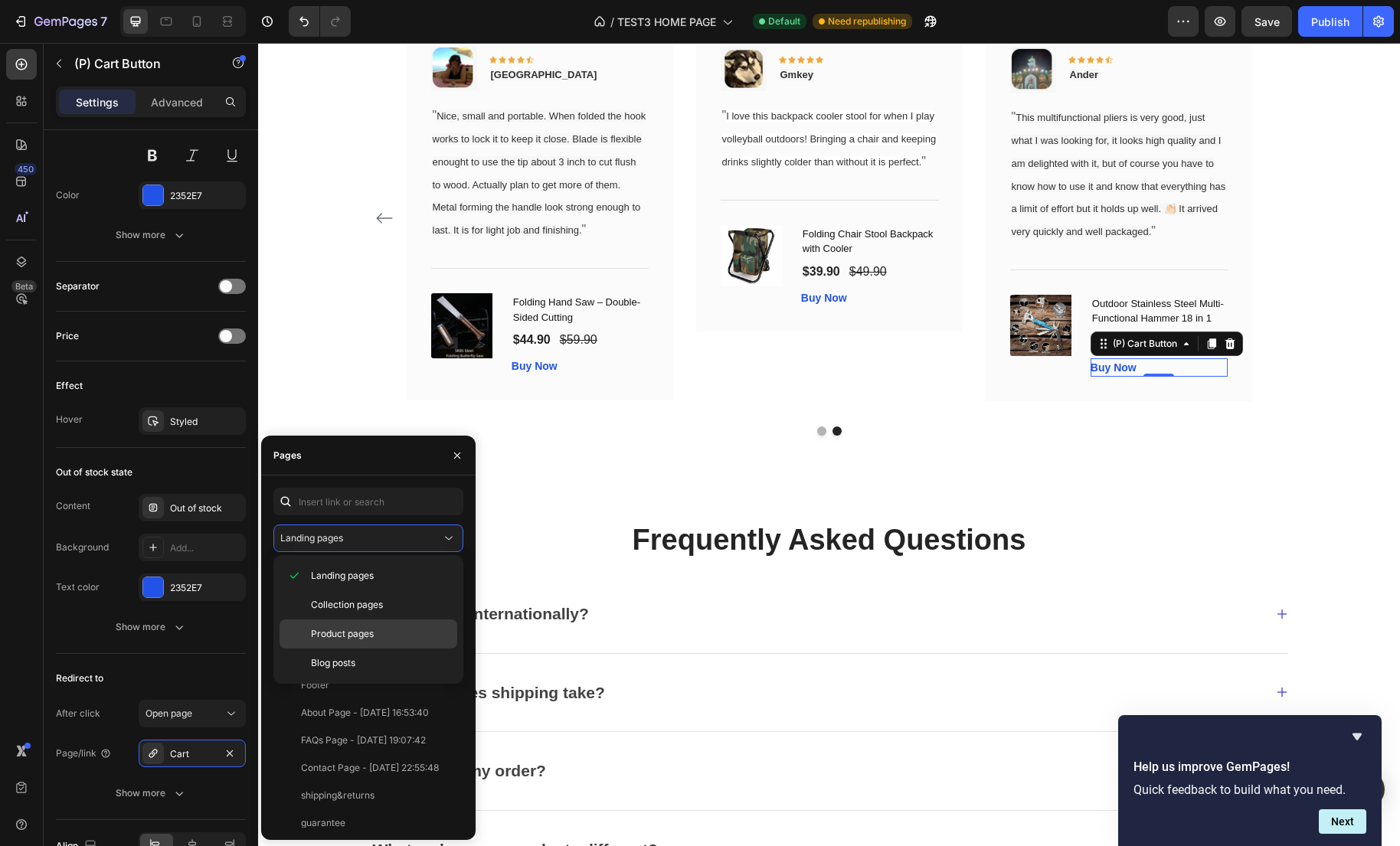
click at [371, 632] on span "Product pages" at bounding box center [342, 634] width 62 height 14
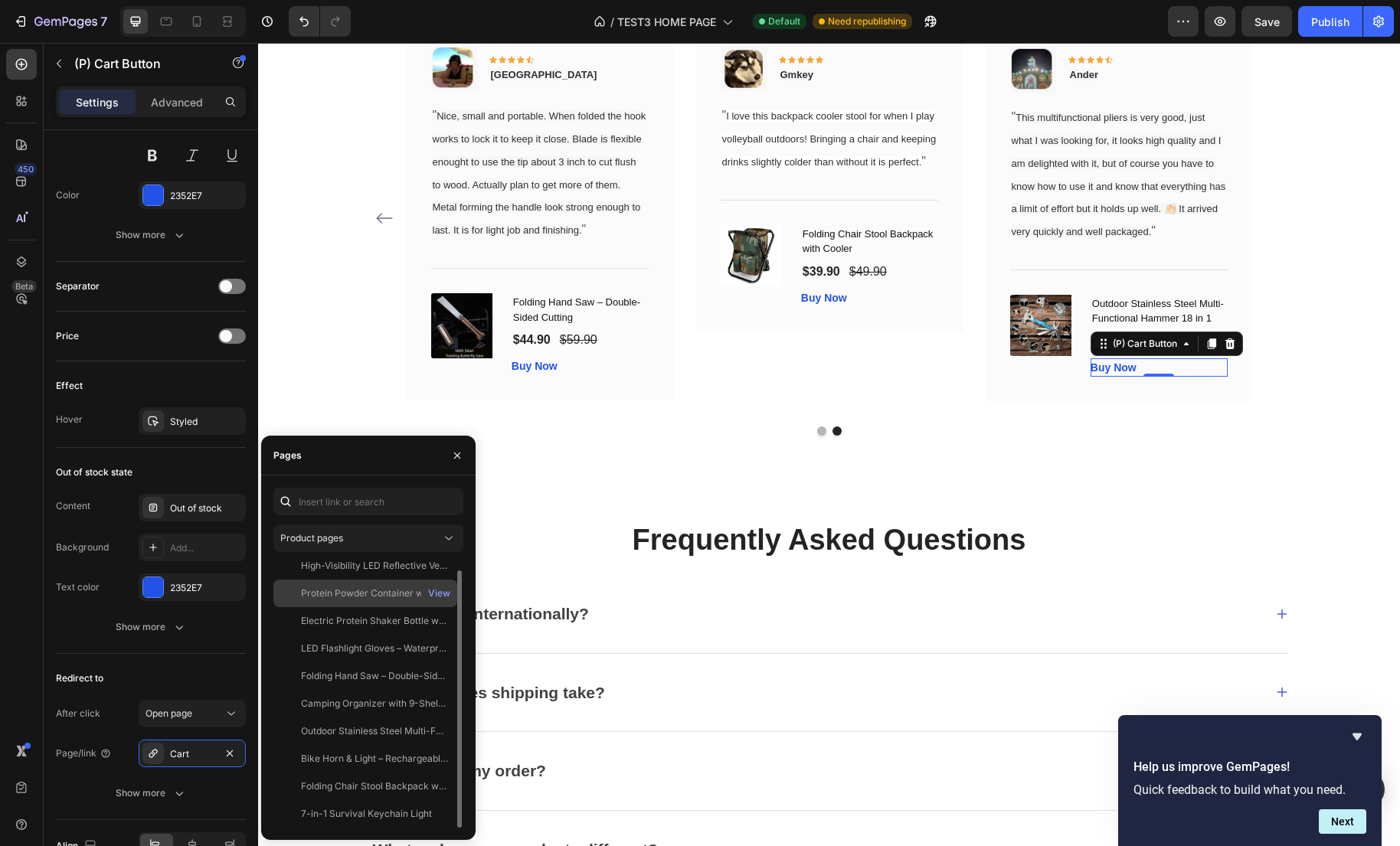
scroll to position [0, 0]
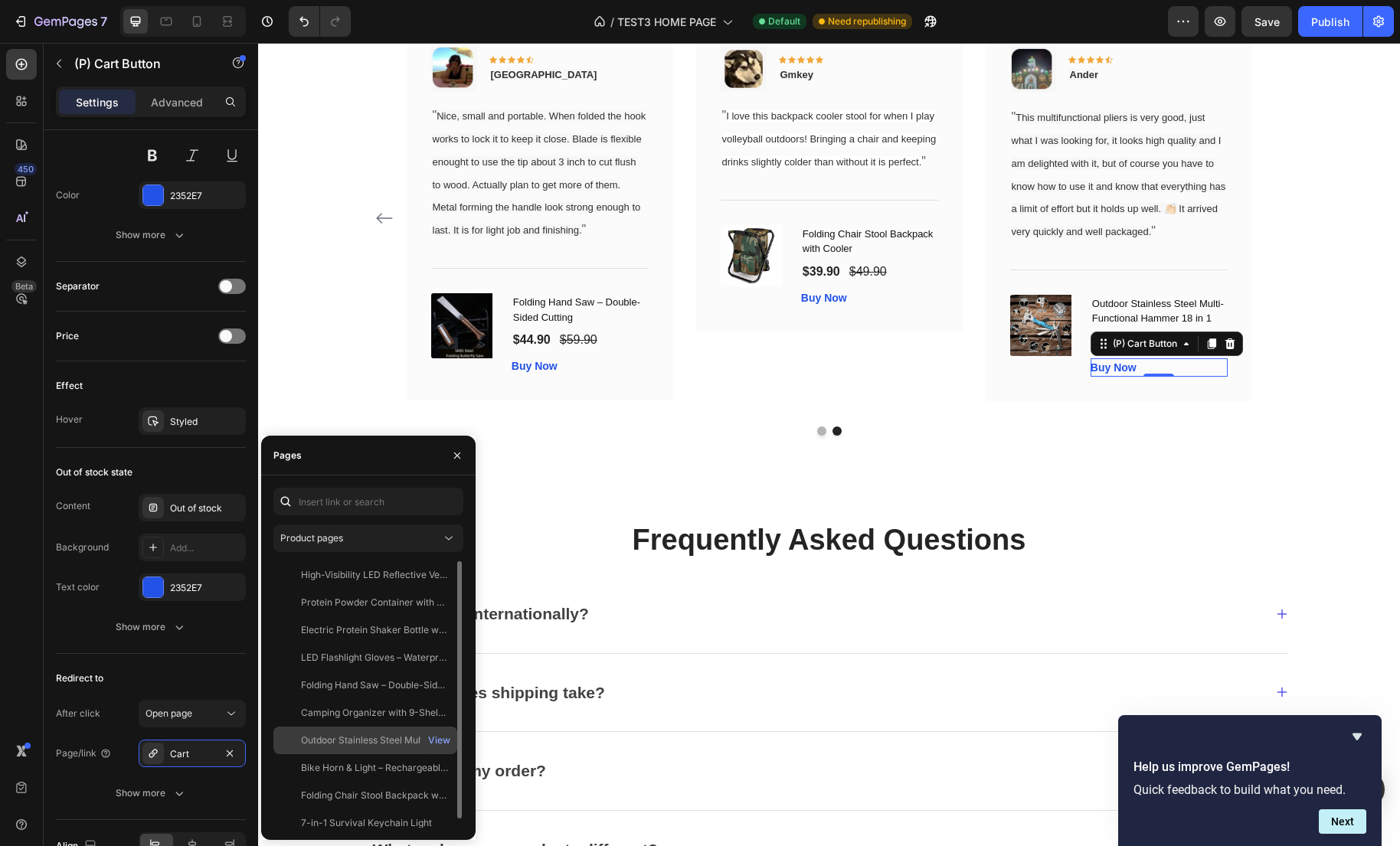
click at [325, 748] on div "Outdoor Stainless Steel Multi-Functional Hammer 18 in 1 View" at bounding box center [365, 740] width 184 height 28
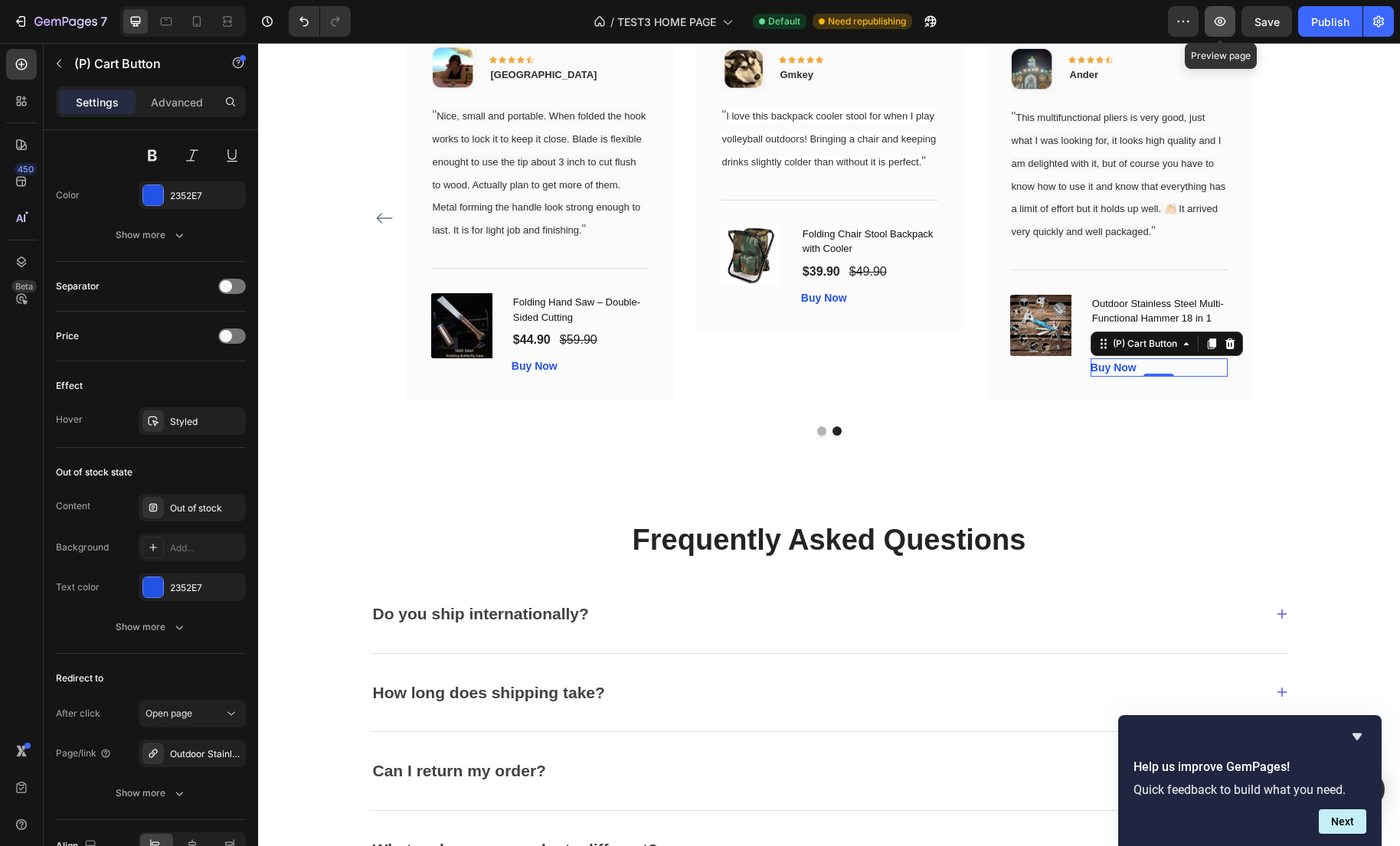
click at [1226, 20] on icon "button" at bounding box center [1220, 22] width 16 height 16
click at [893, 414] on div "Image Icon Icon Icon Icon Icon Row Gmkey Text block Row " I love this backpack …" at bounding box center [829, 219] width 266 height 392
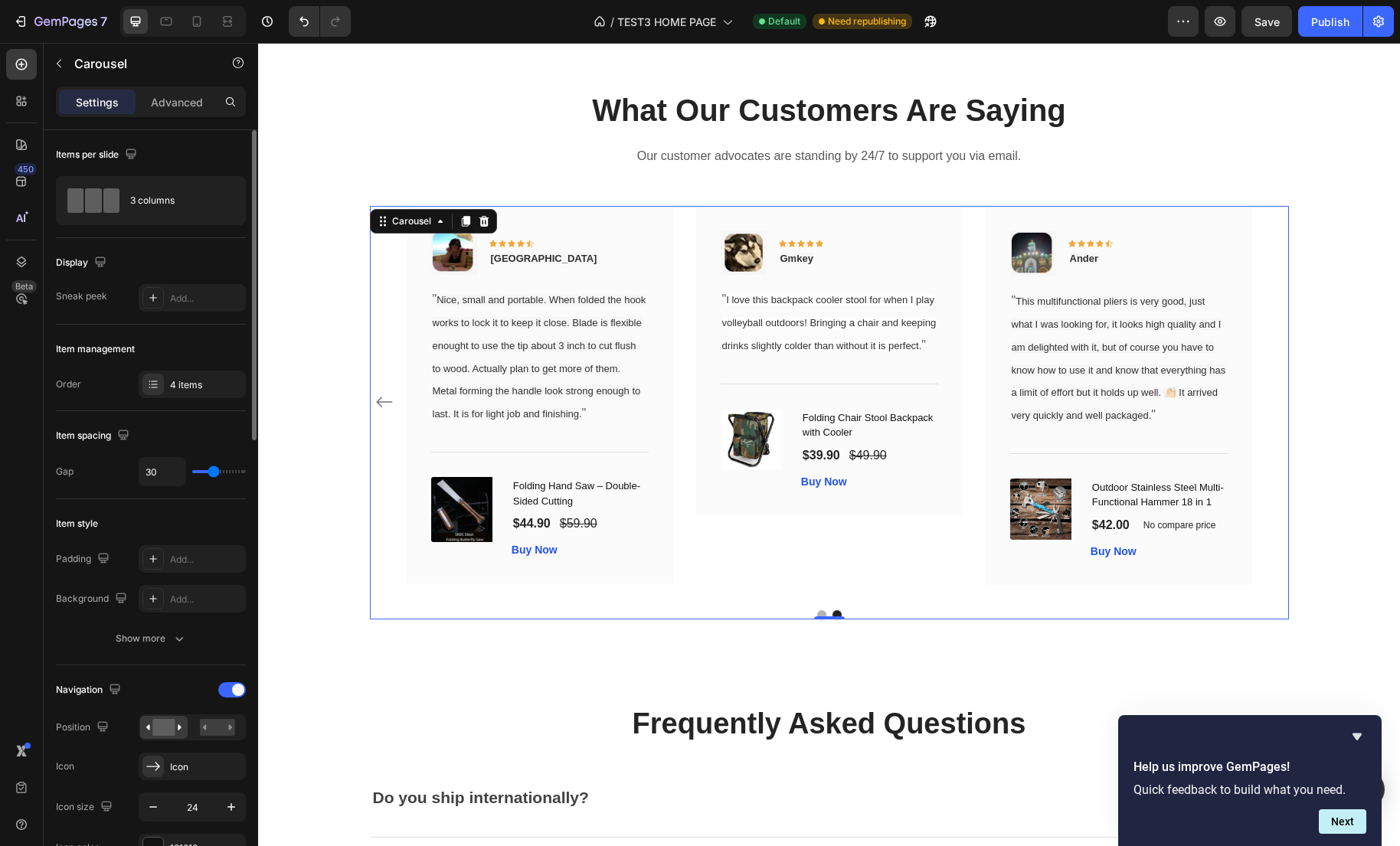
scroll to position [3028, 0]
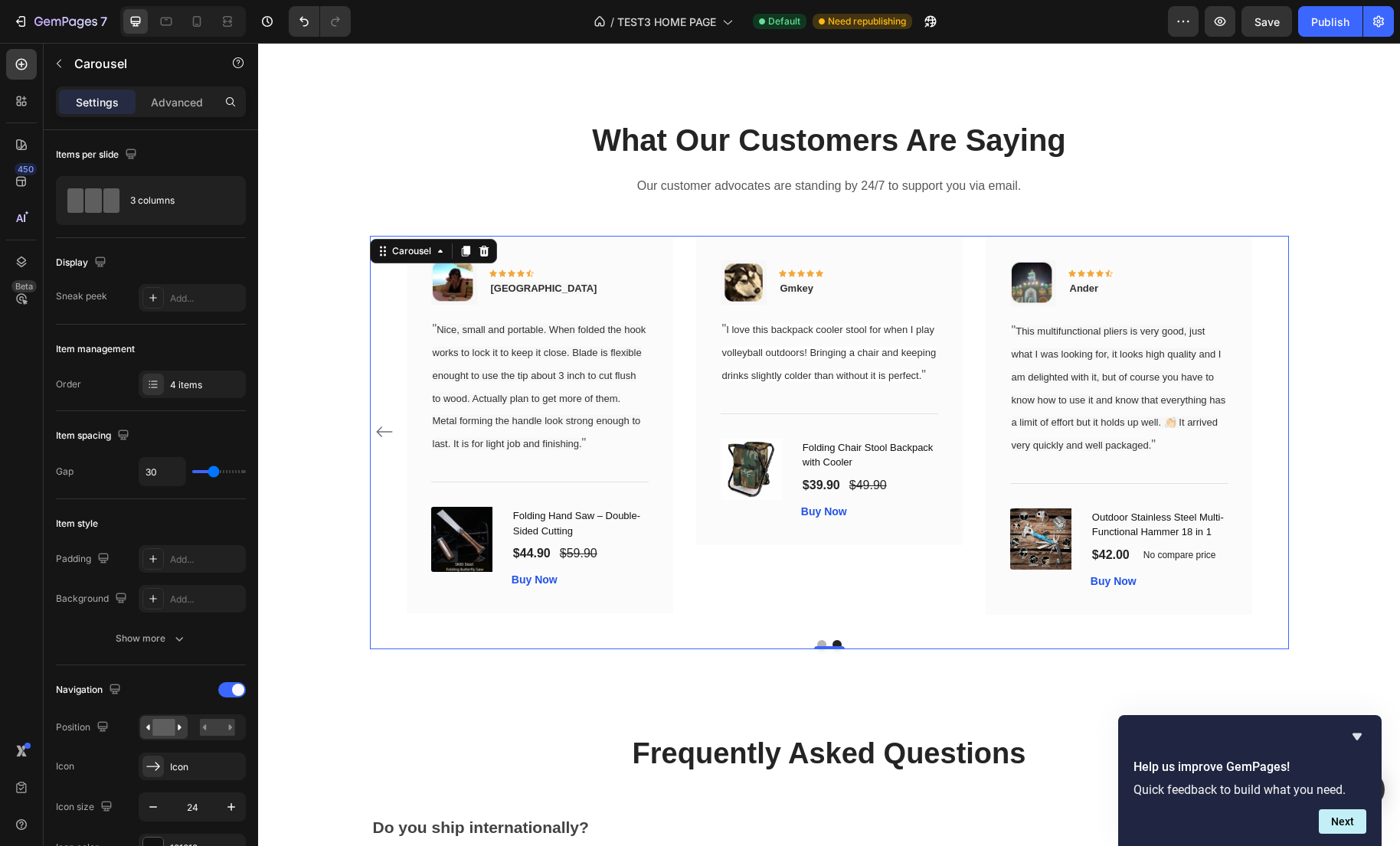
click at [389, 441] on icon "Carousel Back Arrow" at bounding box center [384, 431] width 18 height 18
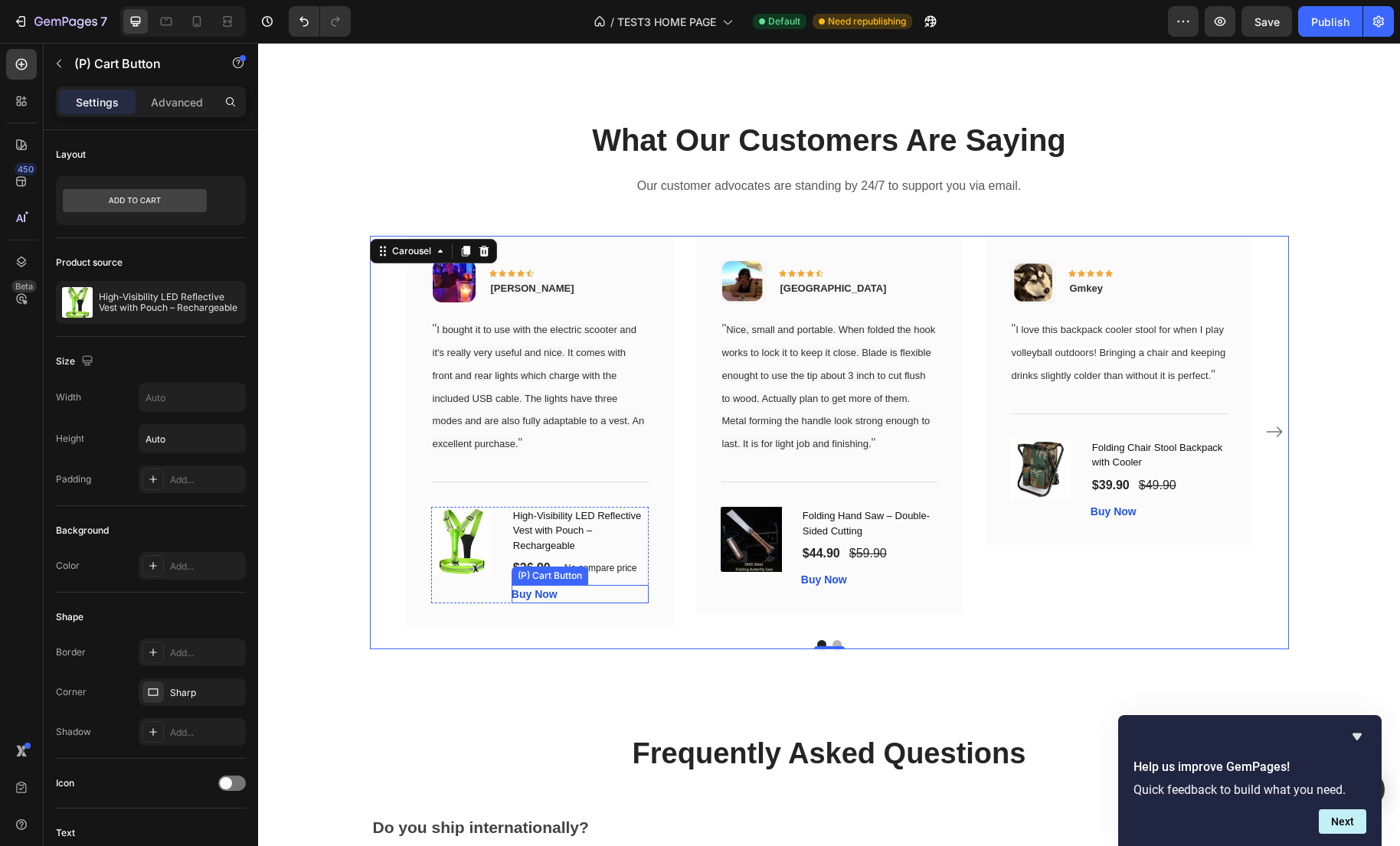
click at [585, 603] on div "Buy Now (P) Cart Button" at bounding box center [580, 594] width 137 height 18
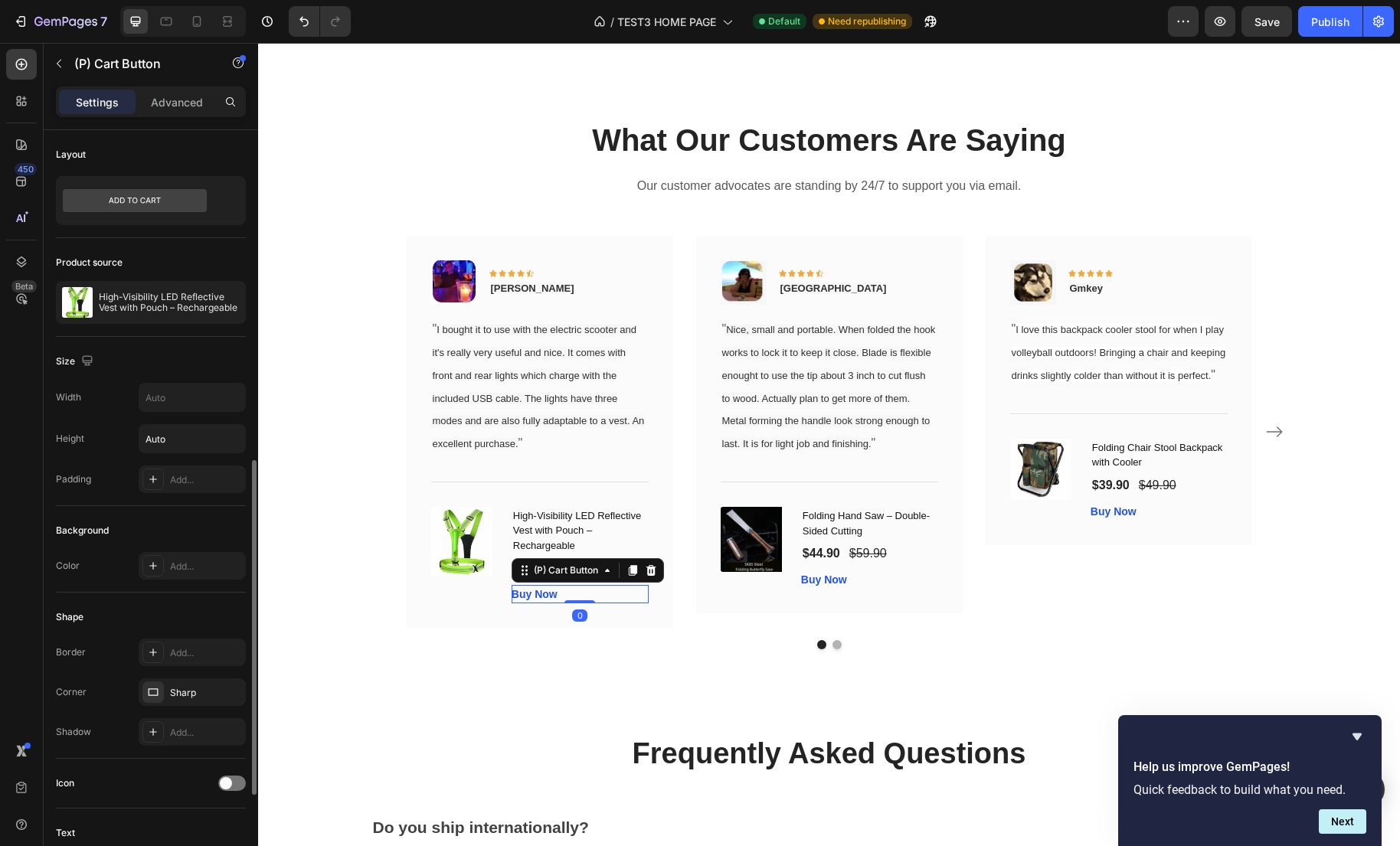
scroll to position [961, 0]
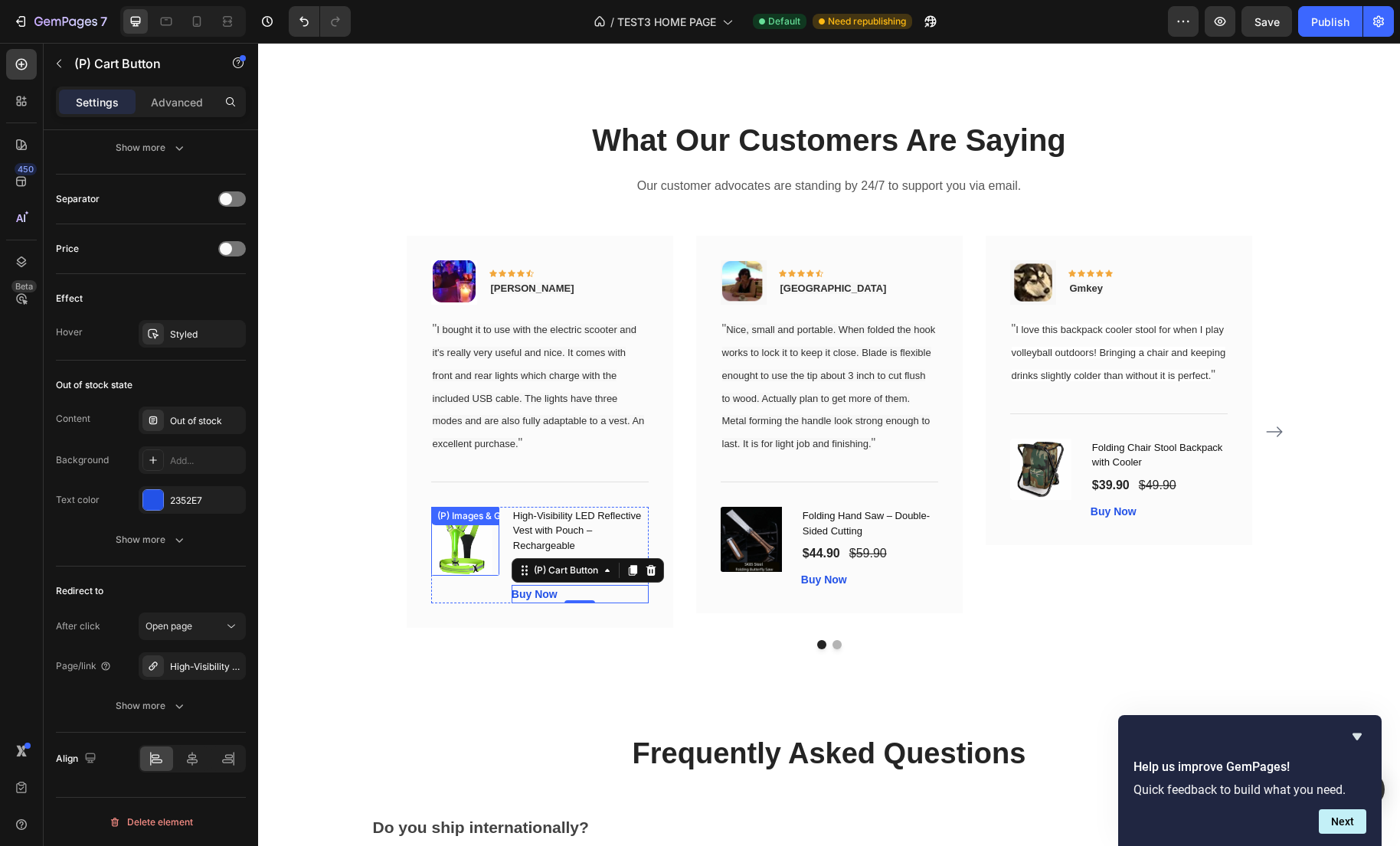
click at [452, 550] on img at bounding box center [462, 541] width 62 height 69
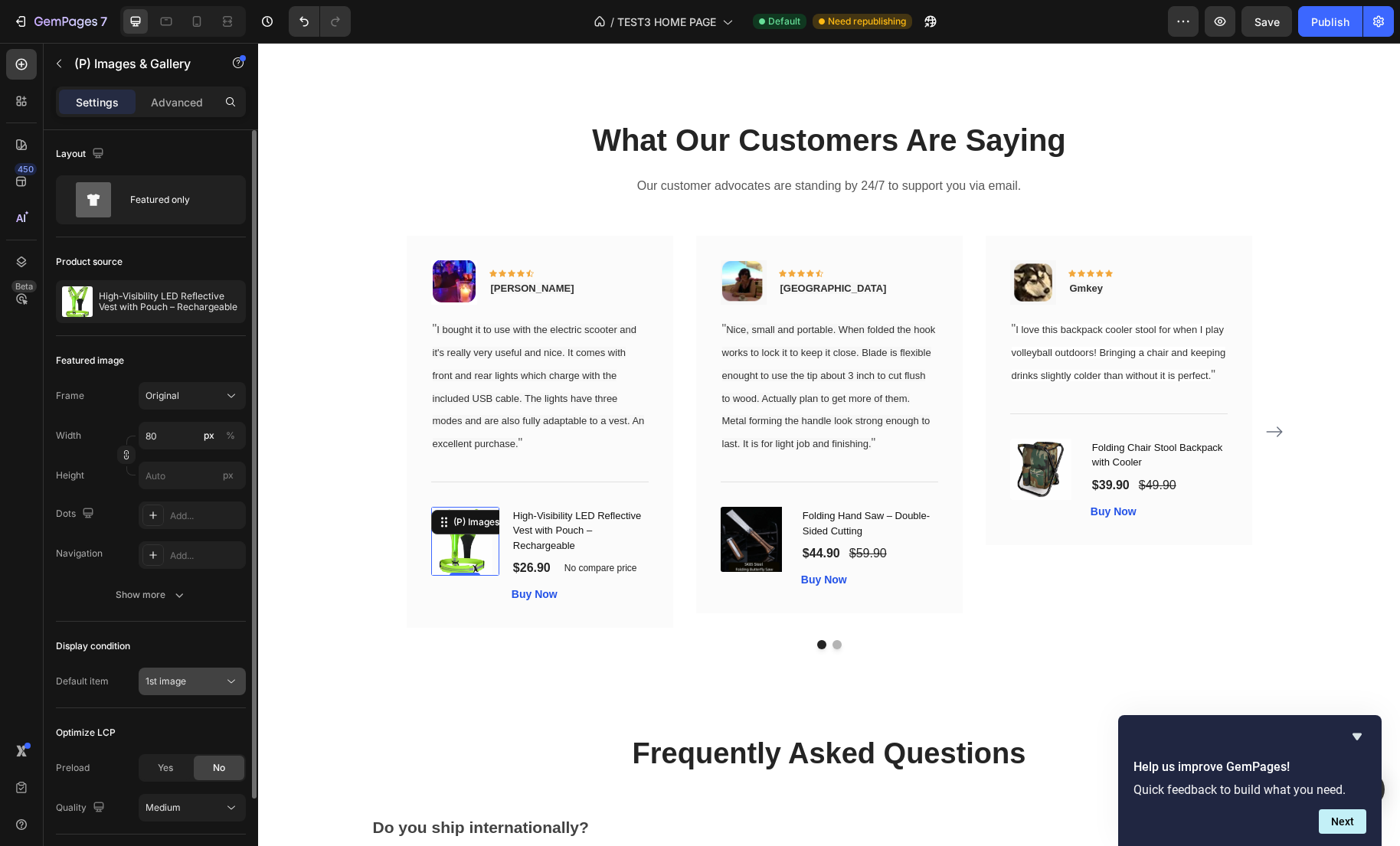
scroll to position [0, 0]
click at [478, 556] on img at bounding box center [462, 541] width 62 height 69
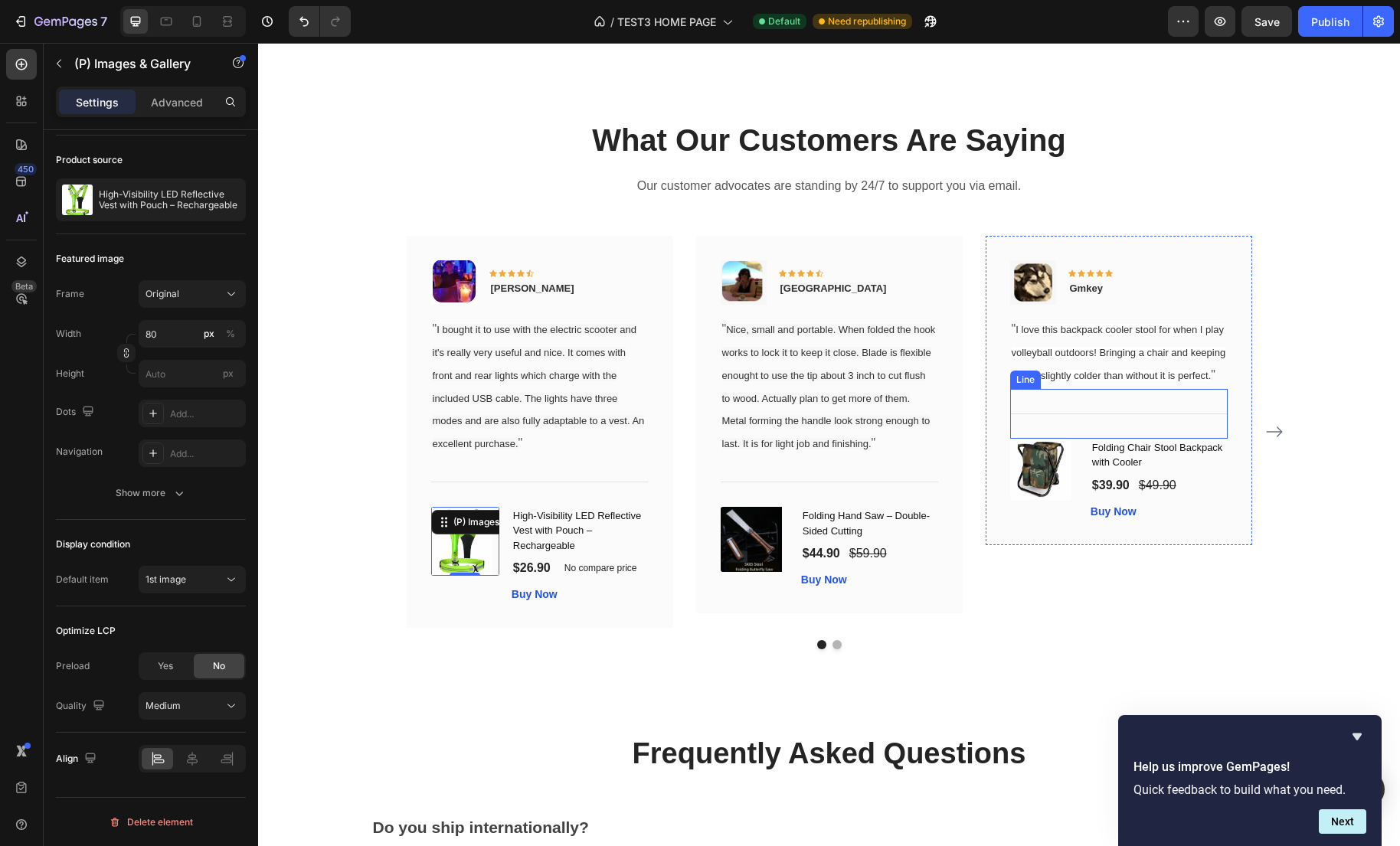
scroll to position [2944, 0]
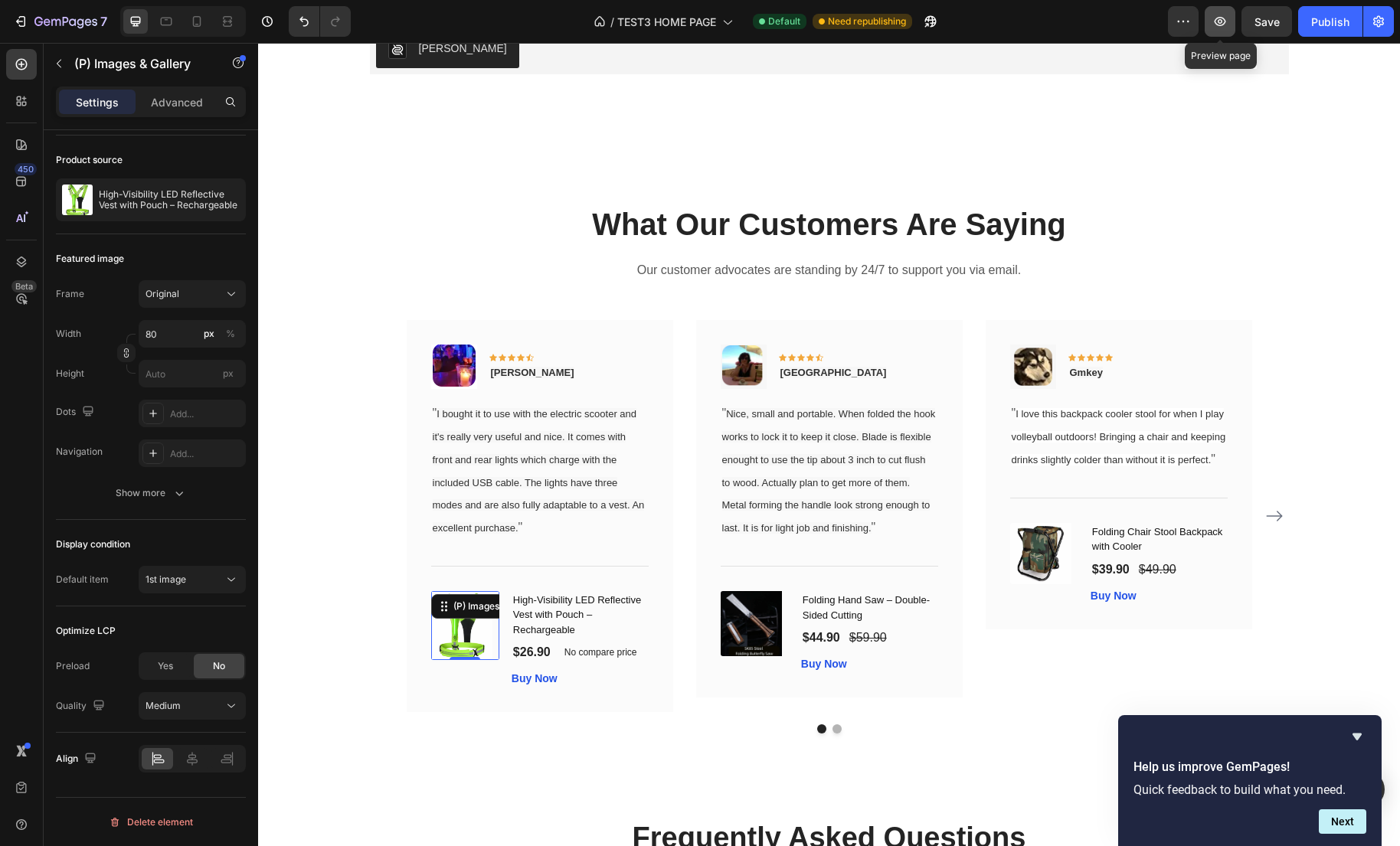
click at [1231, 31] on button "button" at bounding box center [1219, 21] width 30 height 30
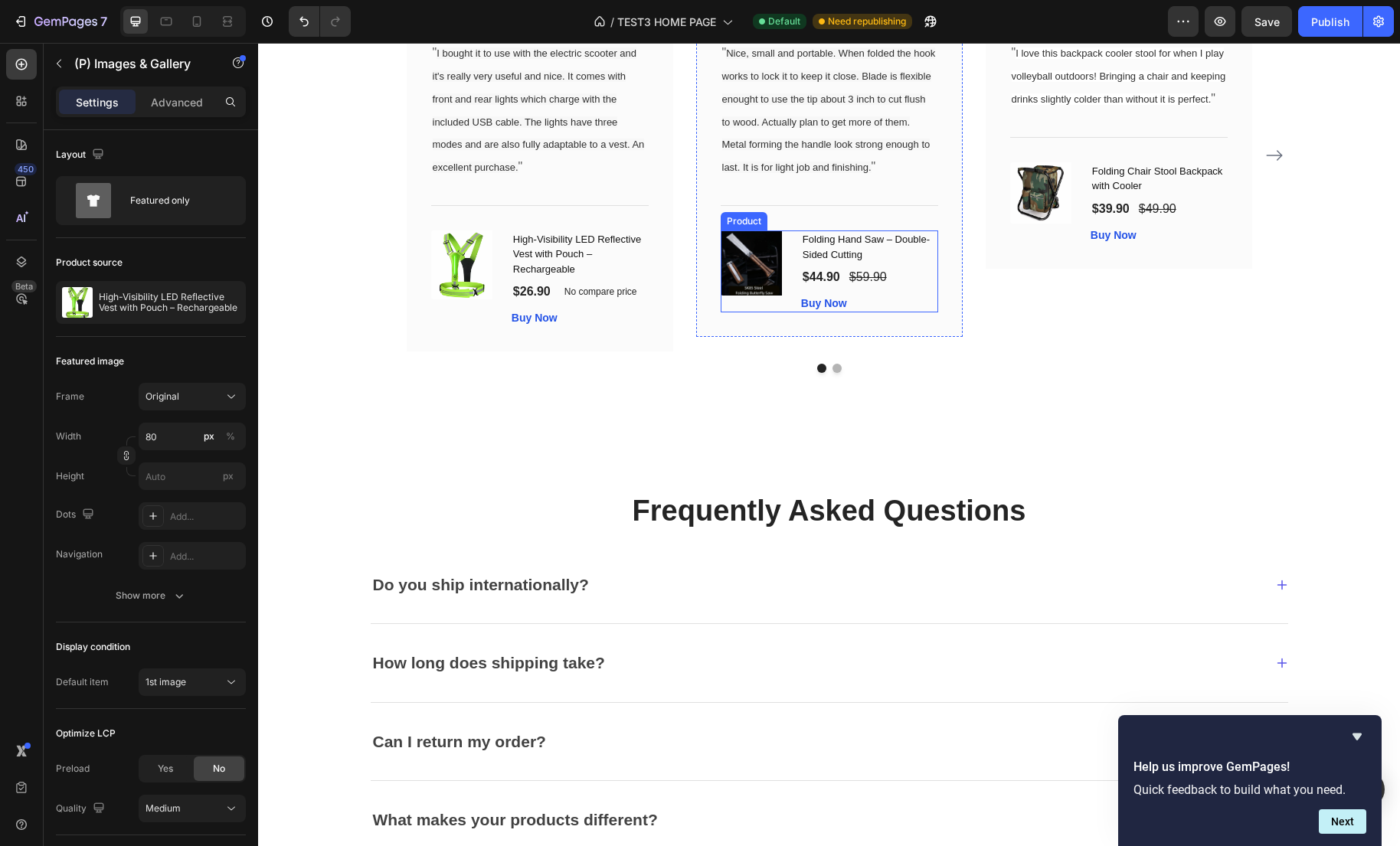
scroll to position [3300, 0]
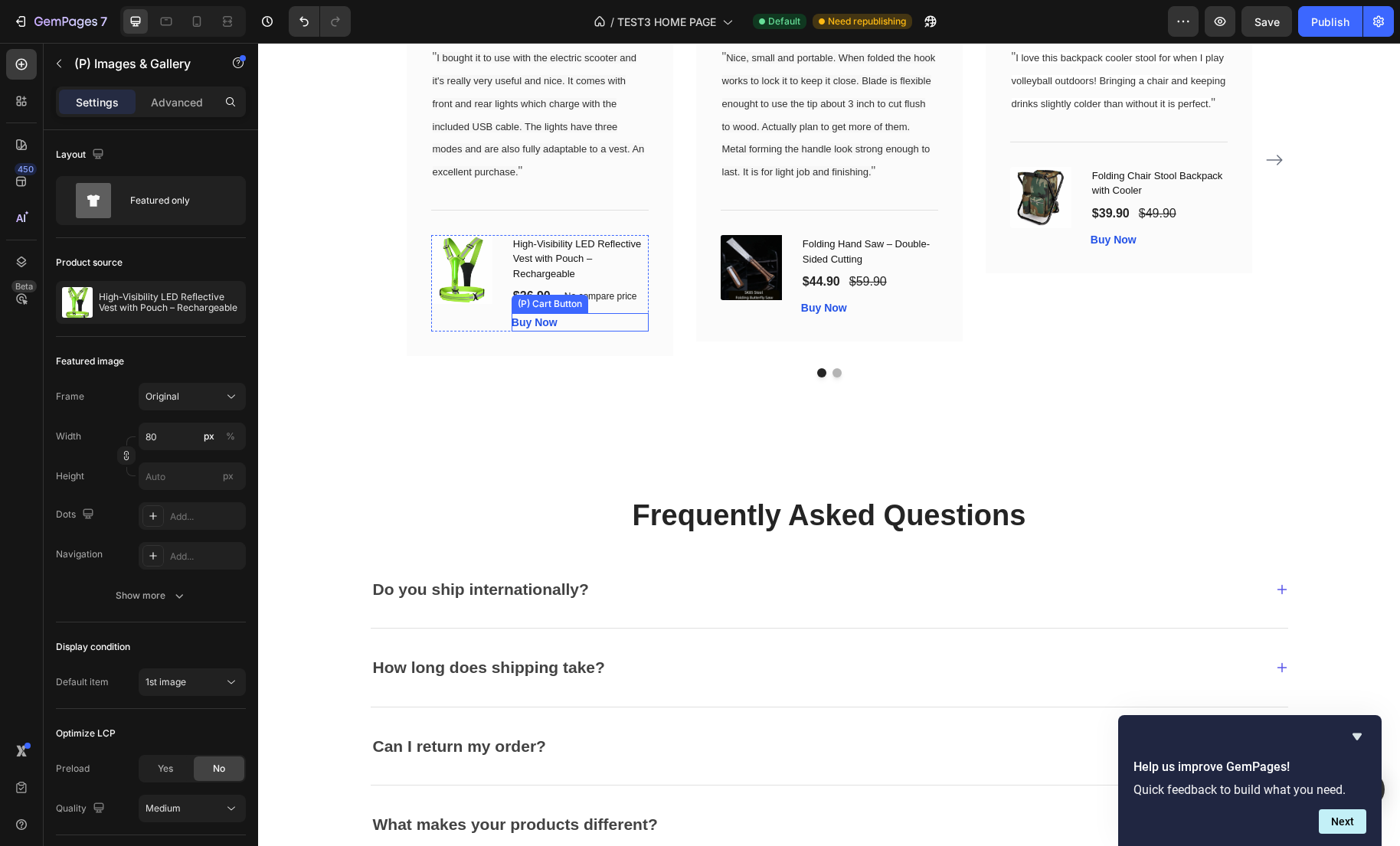
click at [562, 331] on div "Buy Now (P) Cart Button" at bounding box center [580, 322] width 137 height 18
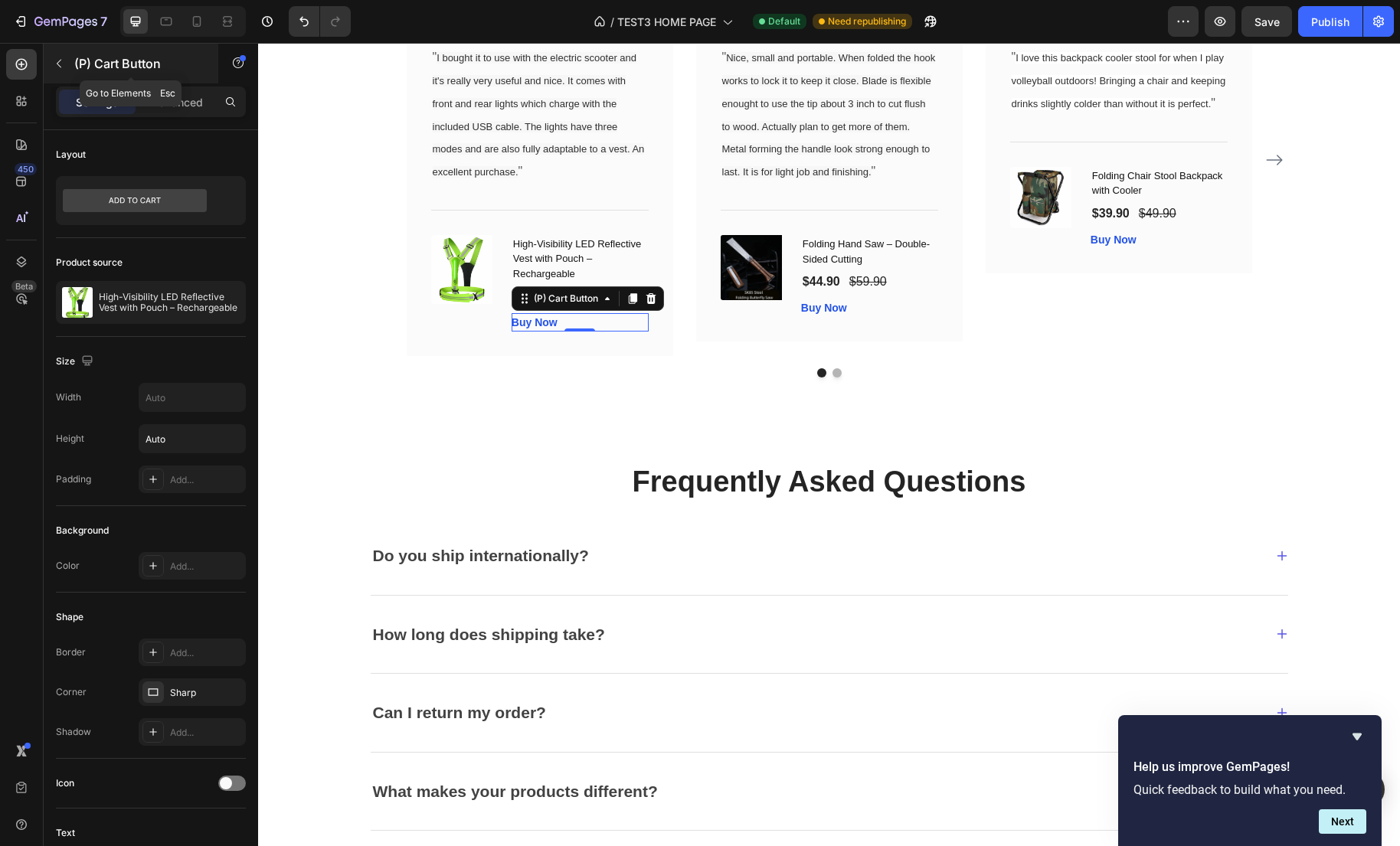
click at [61, 61] on icon "button" at bounding box center [59, 63] width 12 height 12
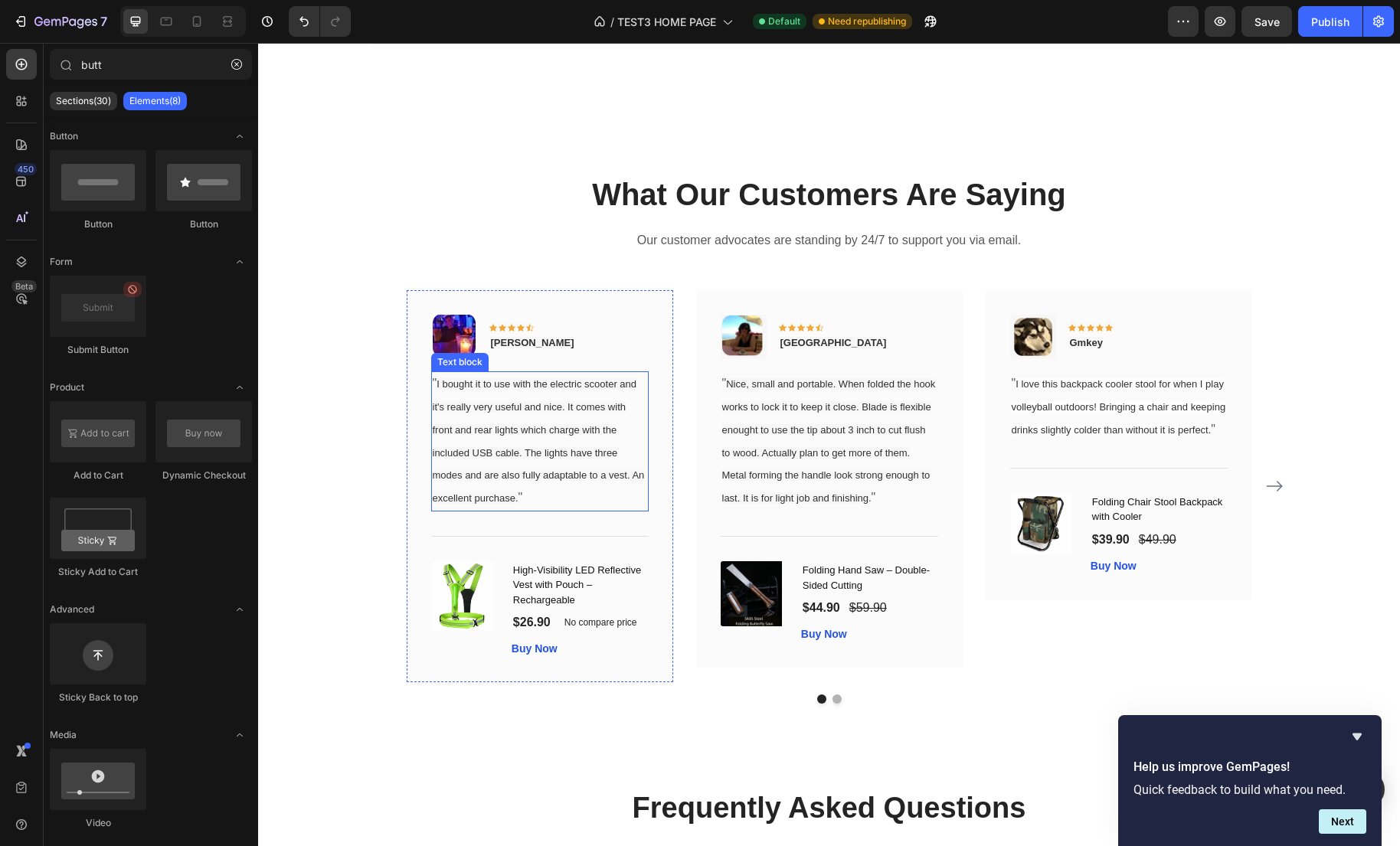
scroll to position [2973, 0]
click at [565, 433] on span "I bought it to use with the electric scooter and it's really very useful and ni…" at bounding box center [538, 443] width 212 height 126
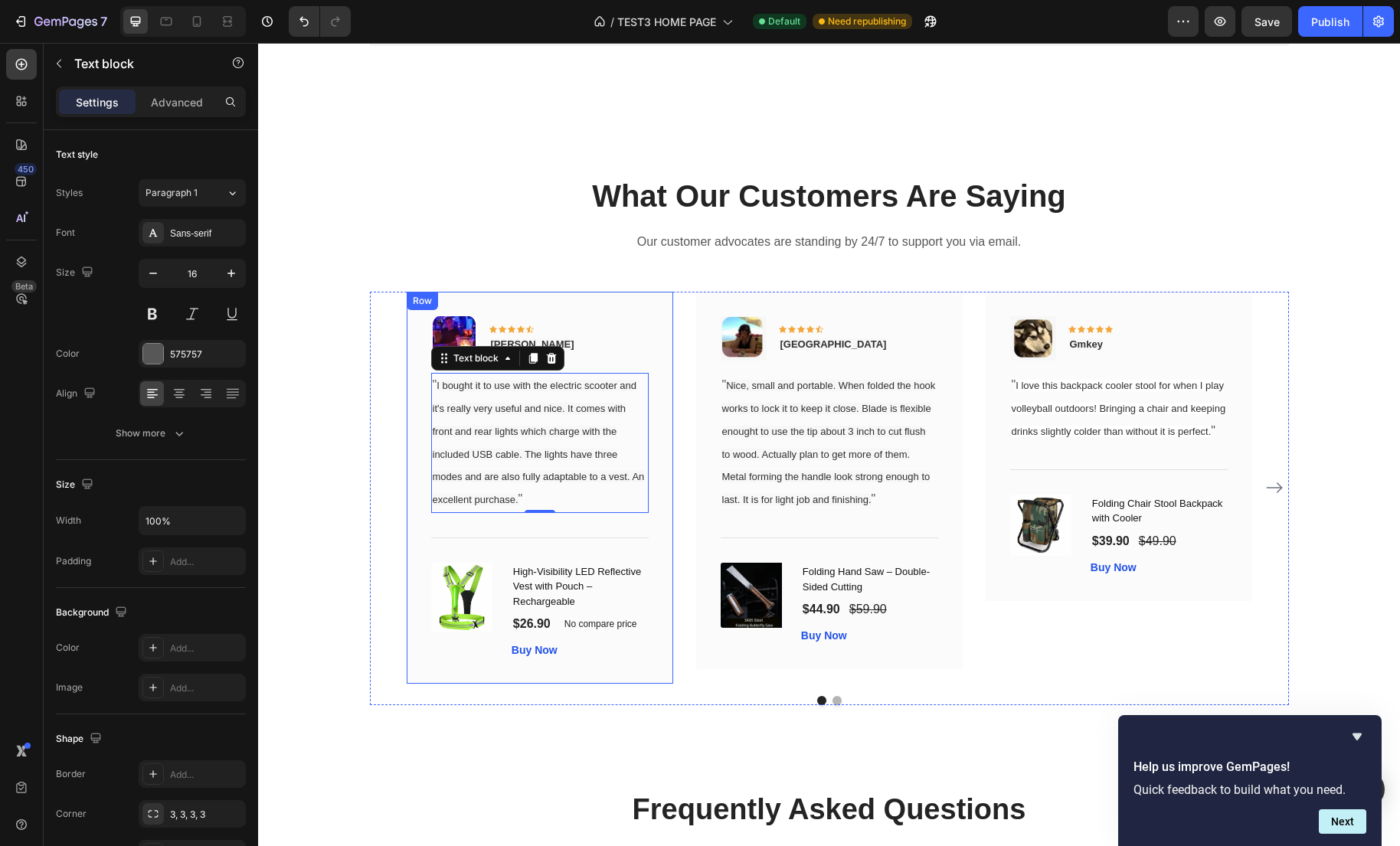
click at [617, 310] on div "Image Icon Icon Icon Icon Icon Row Gabriel Text block Row " I bought it to use …" at bounding box center [539, 488] width 266 height 392
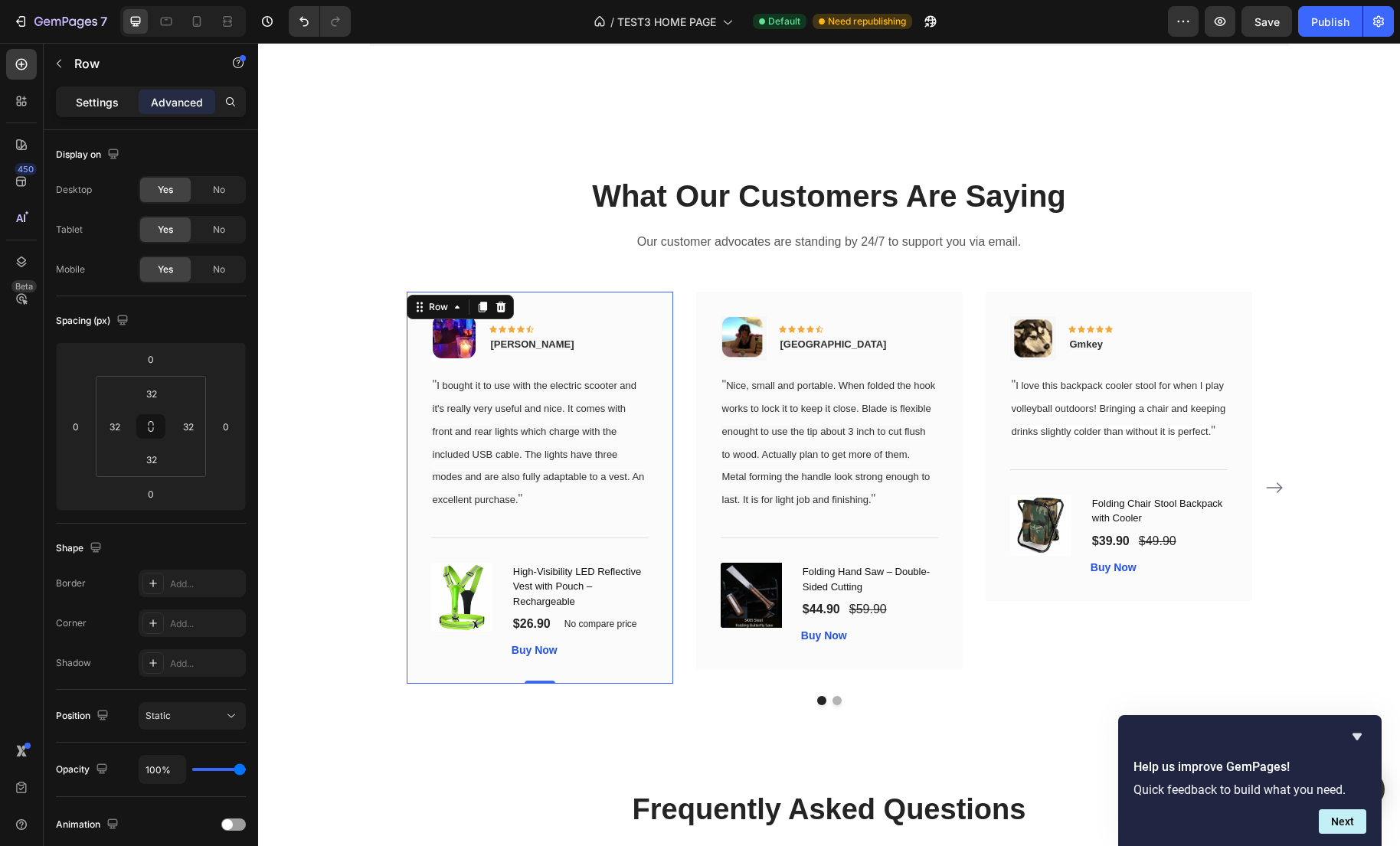
click at [71, 99] on div "Settings" at bounding box center [97, 102] width 76 height 24
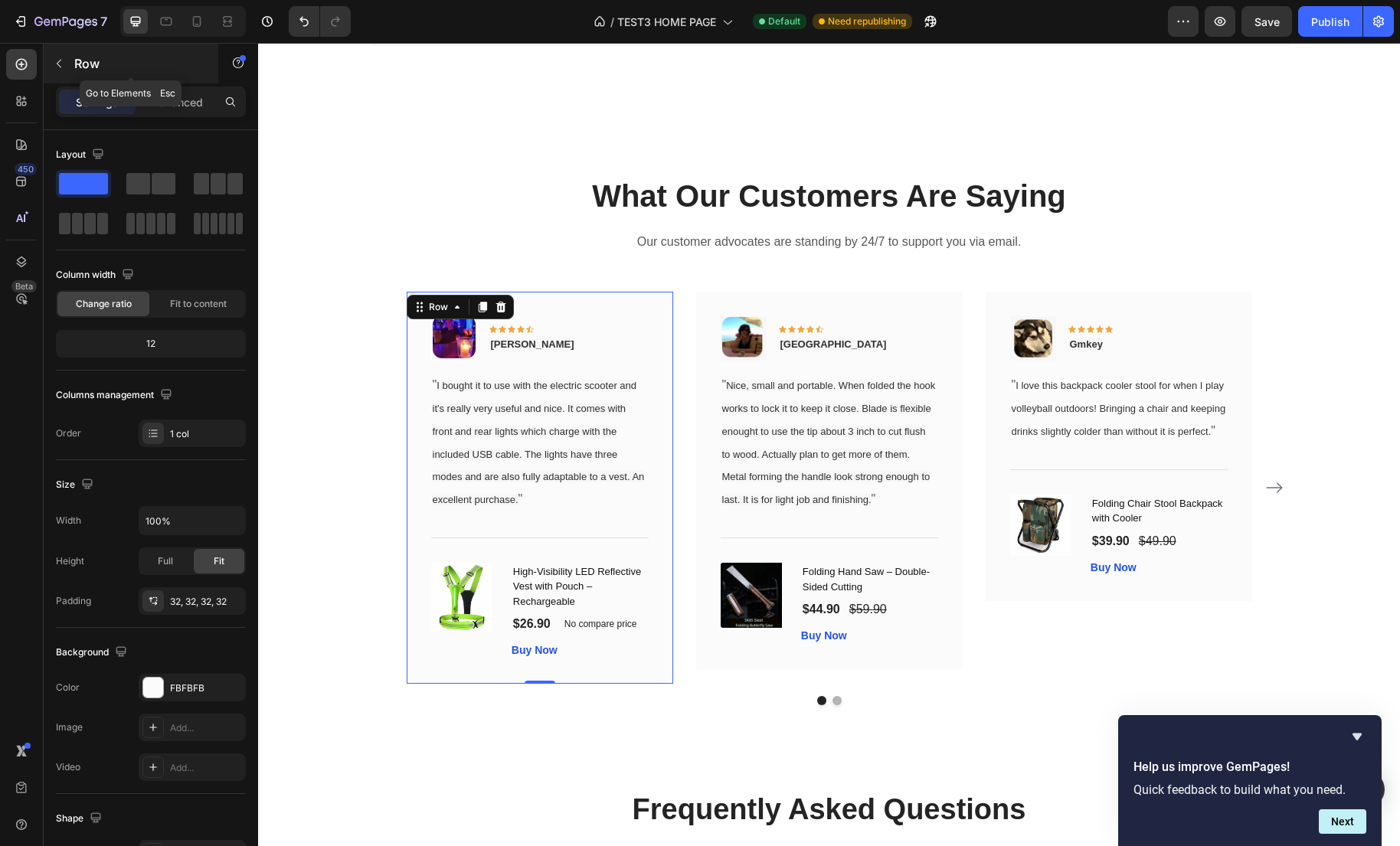
click at [57, 62] on icon "button" at bounding box center [59, 63] width 12 height 12
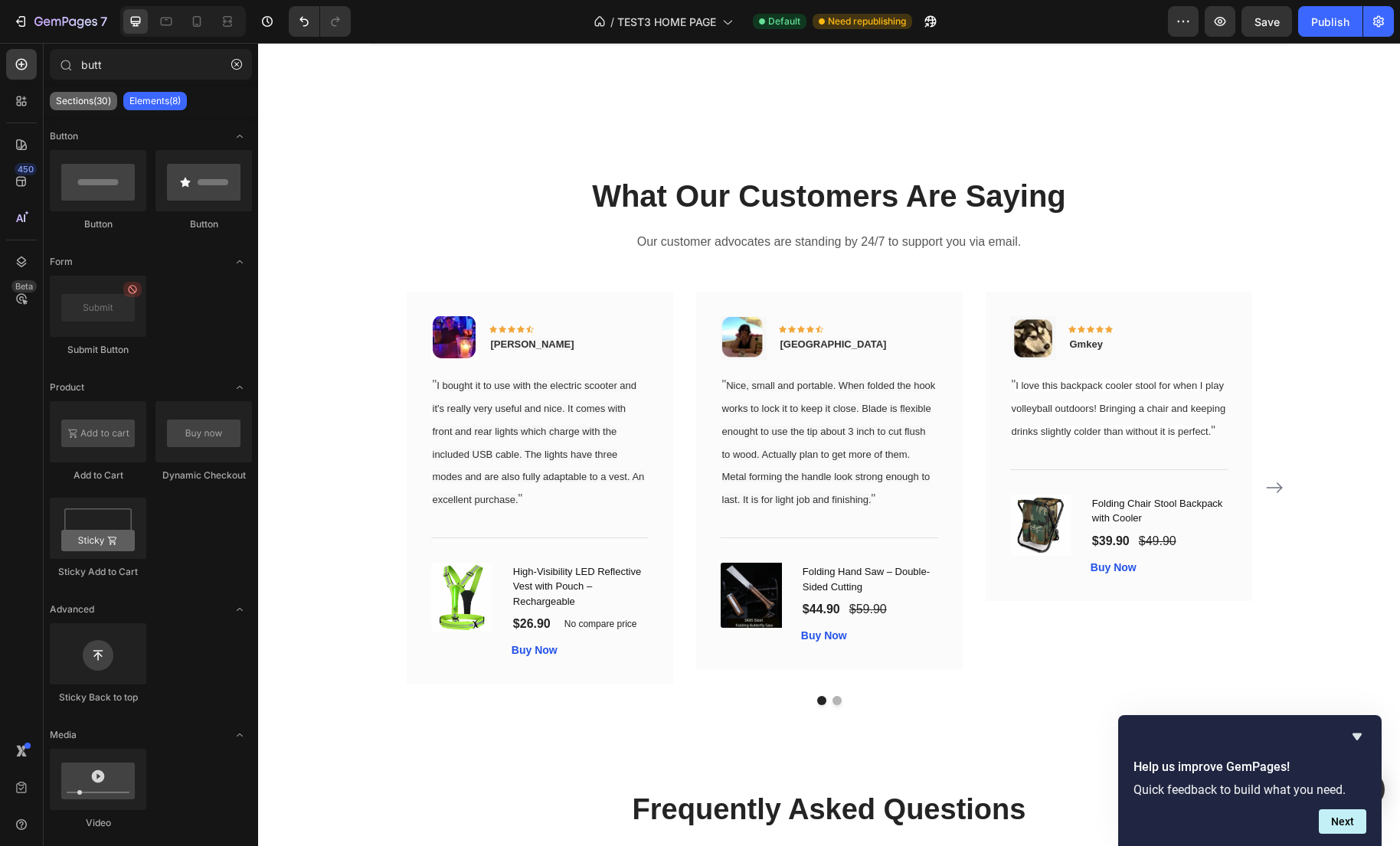
click at [88, 99] on p "Sections(30)" at bounding box center [83, 101] width 56 height 12
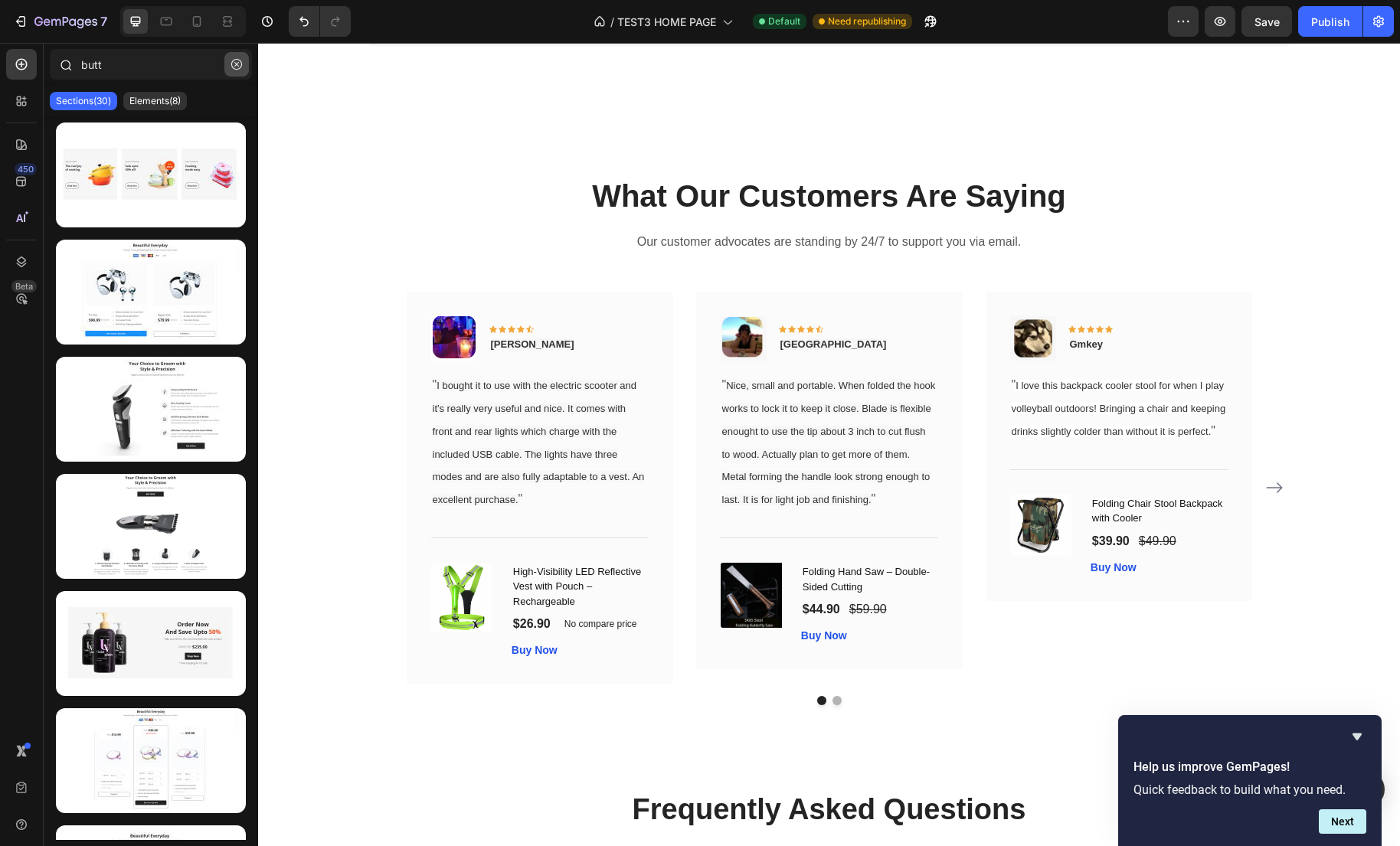
click at [240, 64] on icon "button" at bounding box center [236, 64] width 10 height 10
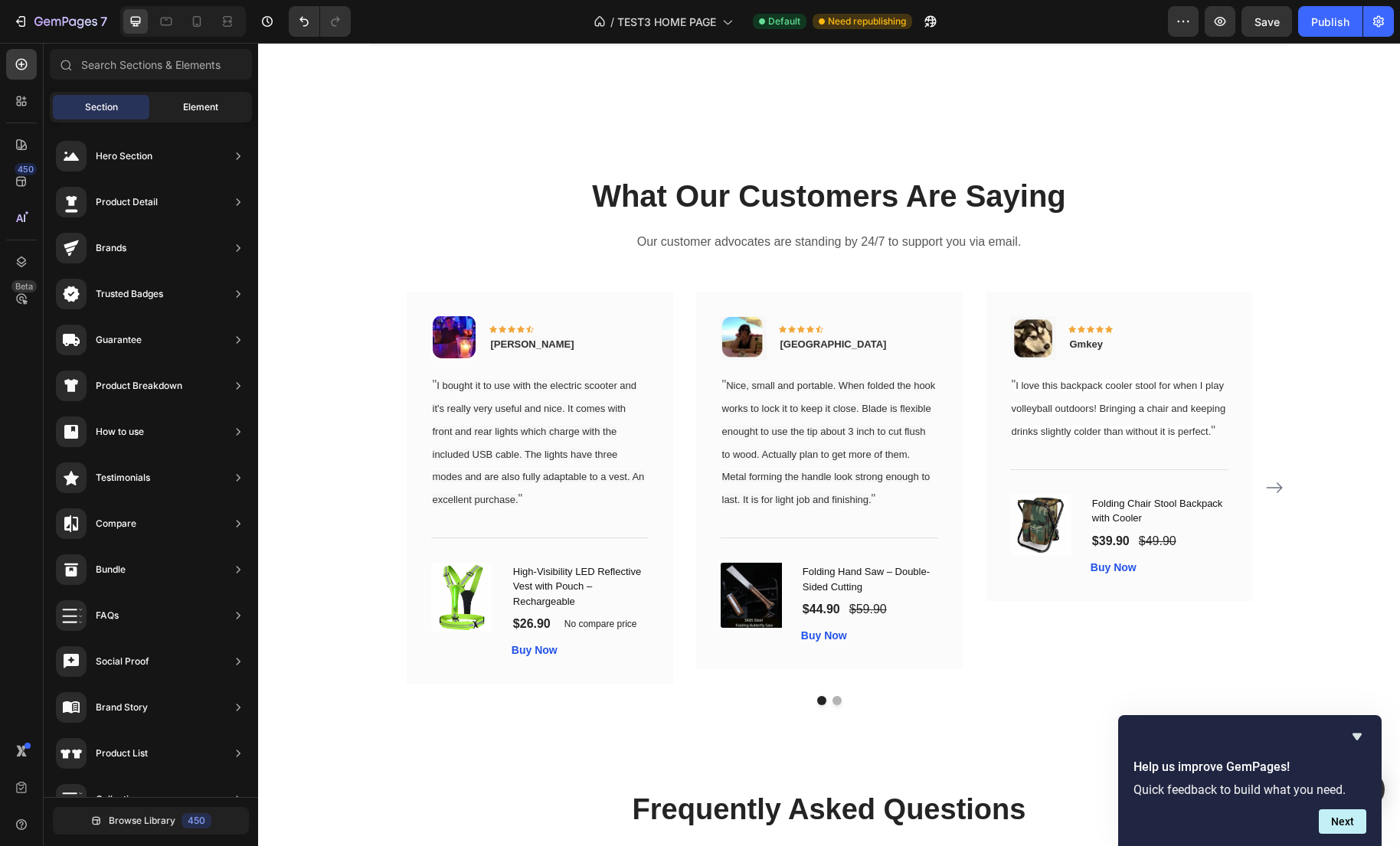
click at [200, 108] on span "Element" at bounding box center [200, 108] width 36 height 14
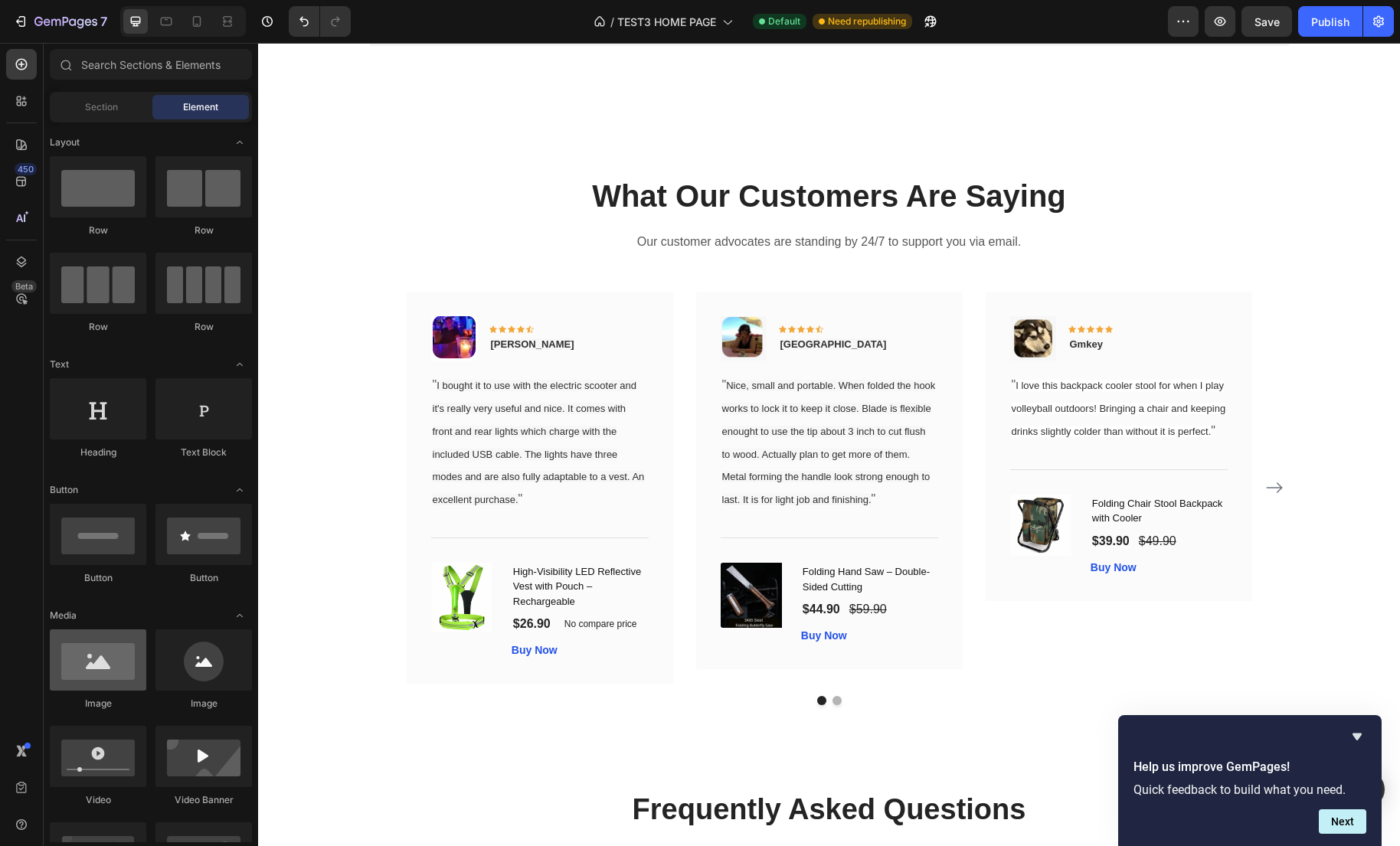
scroll to position [3, 0]
click at [107, 666] on div at bounding box center [97, 658] width 96 height 62
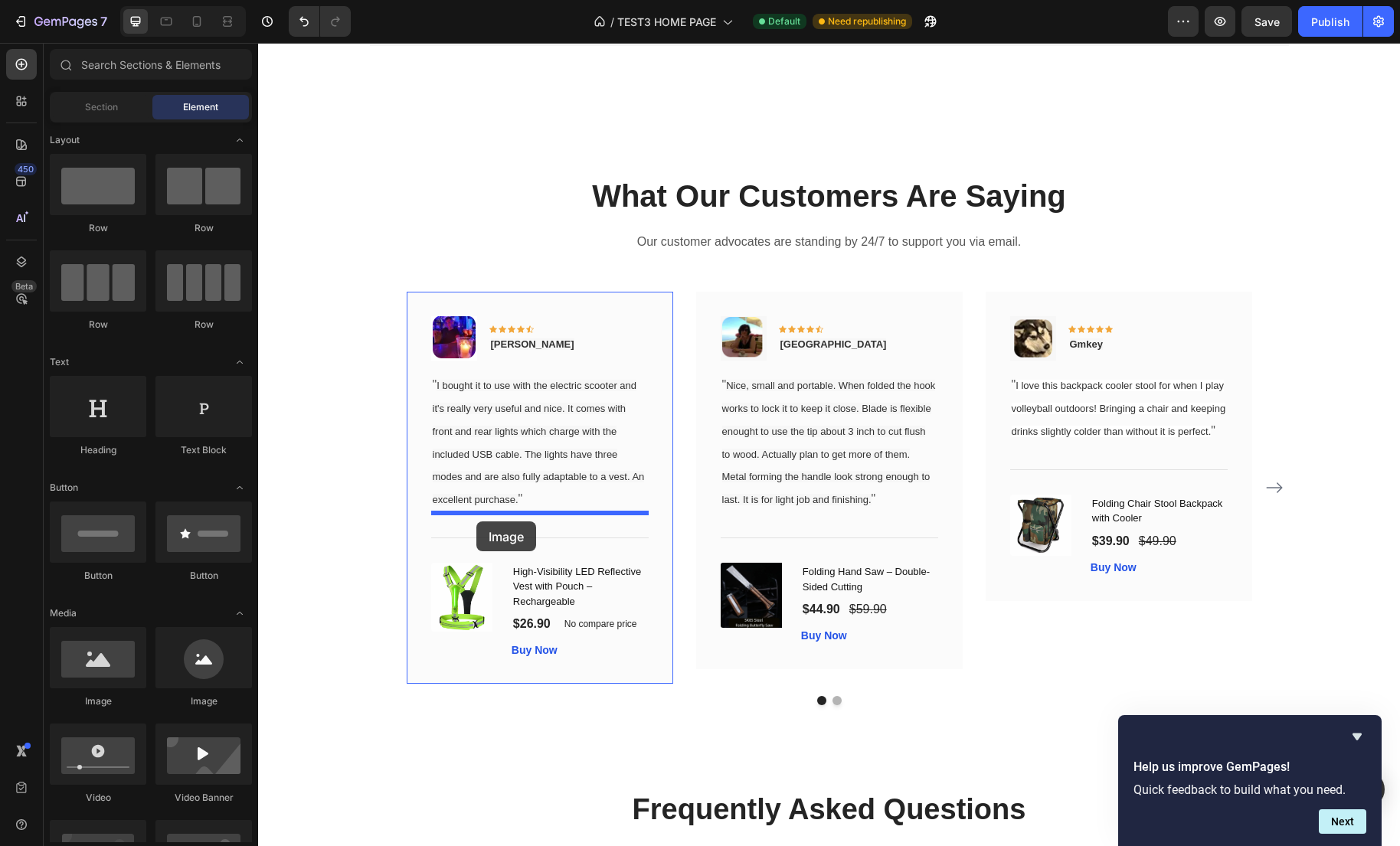
drag, startPoint x: 349, startPoint y: 706, endPoint x: 477, endPoint y: 521, distance: 225.0
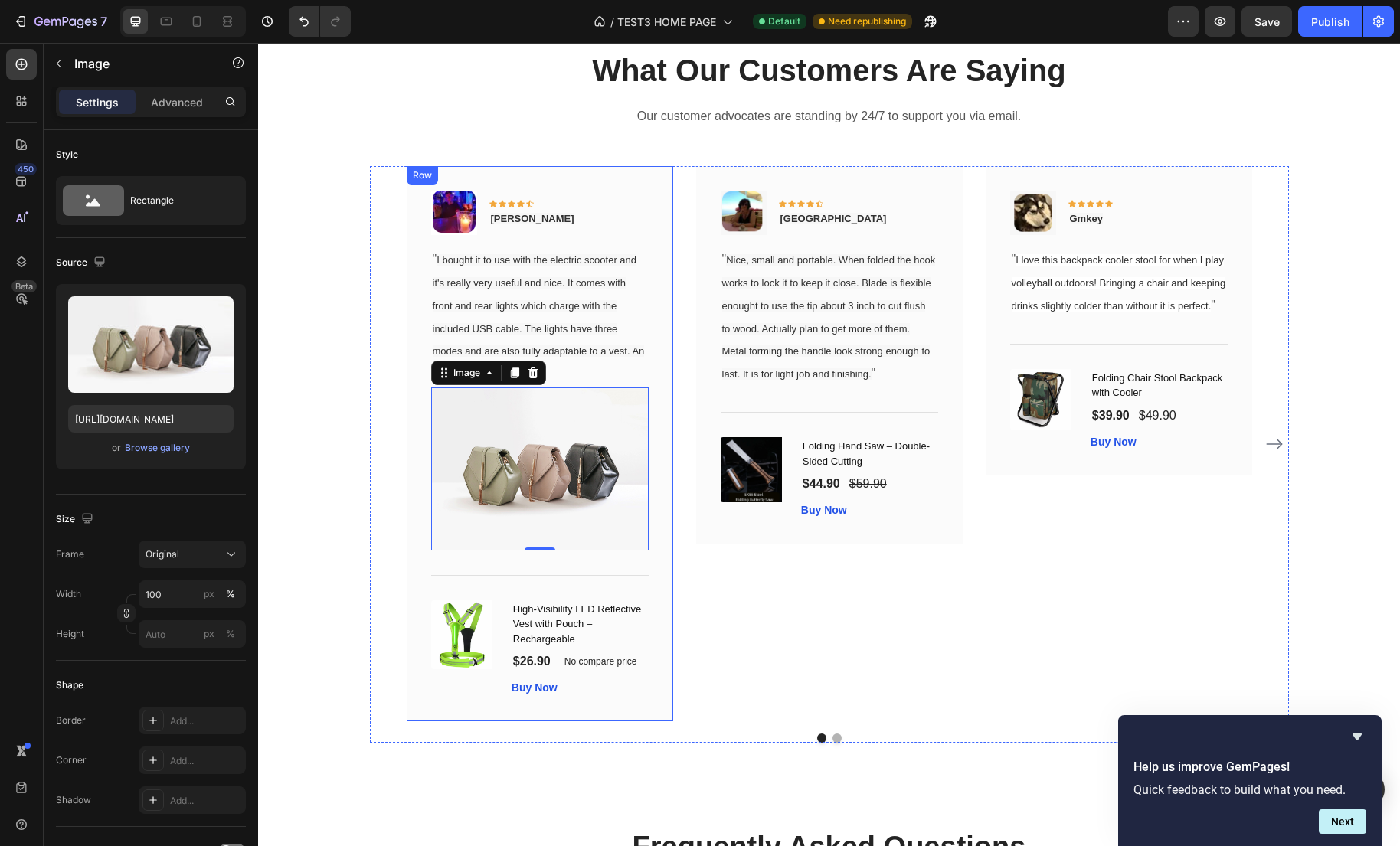
scroll to position [3095, 0]
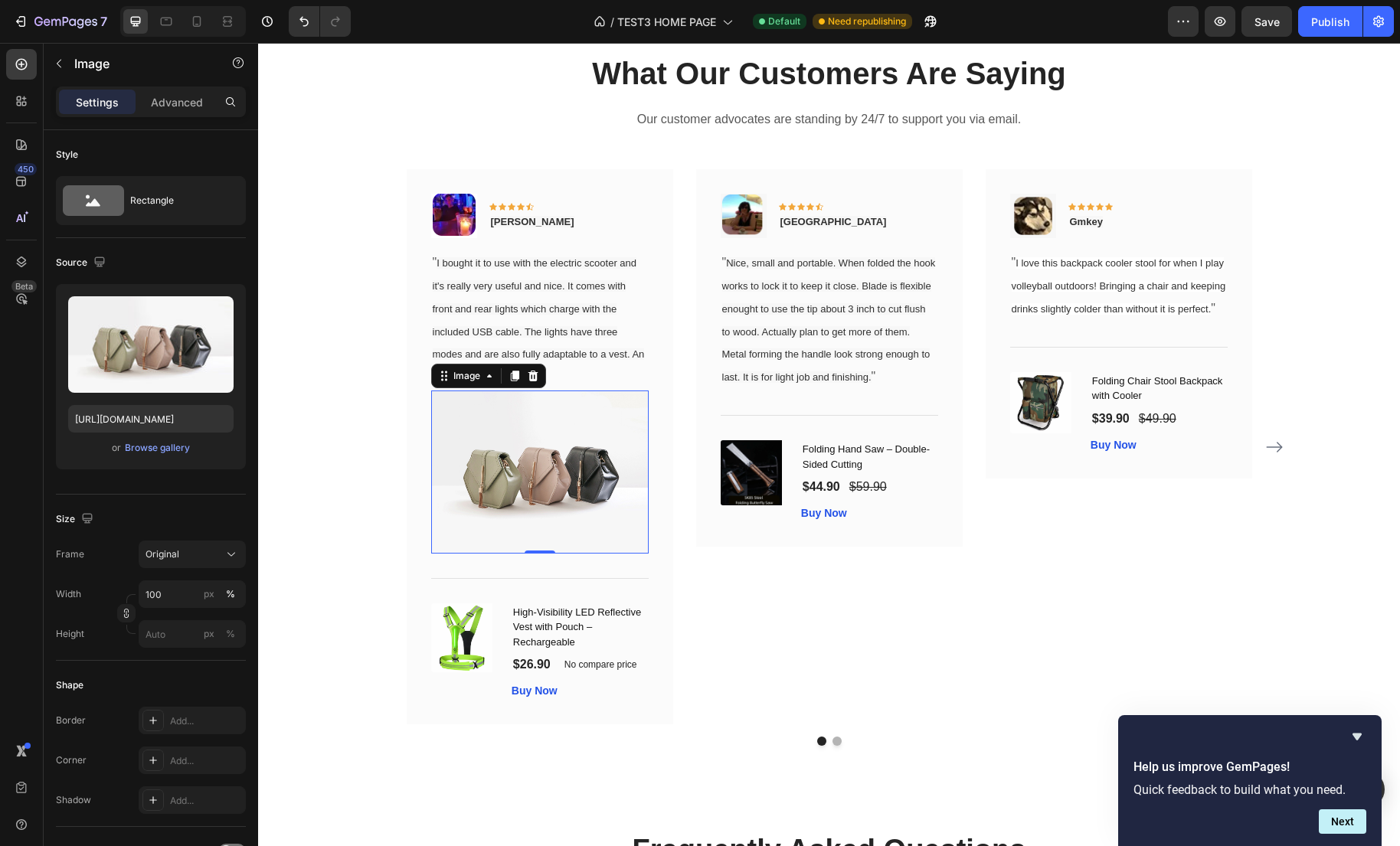
click at [591, 456] on img at bounding box center [540, 472] width 218 height 163
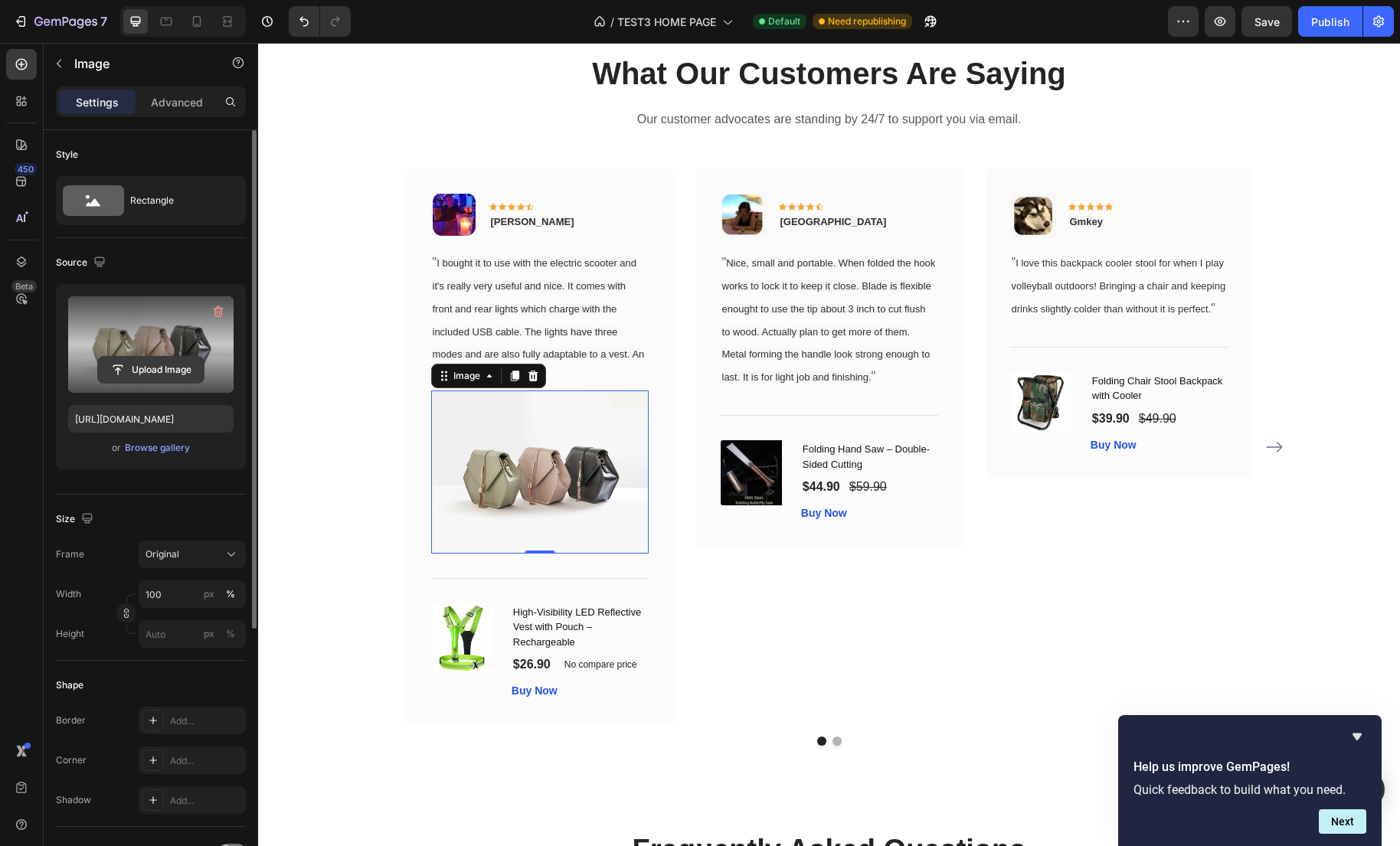
click at [145, 368] on input "file" at bounding box center [151, 370] width 106 height 26
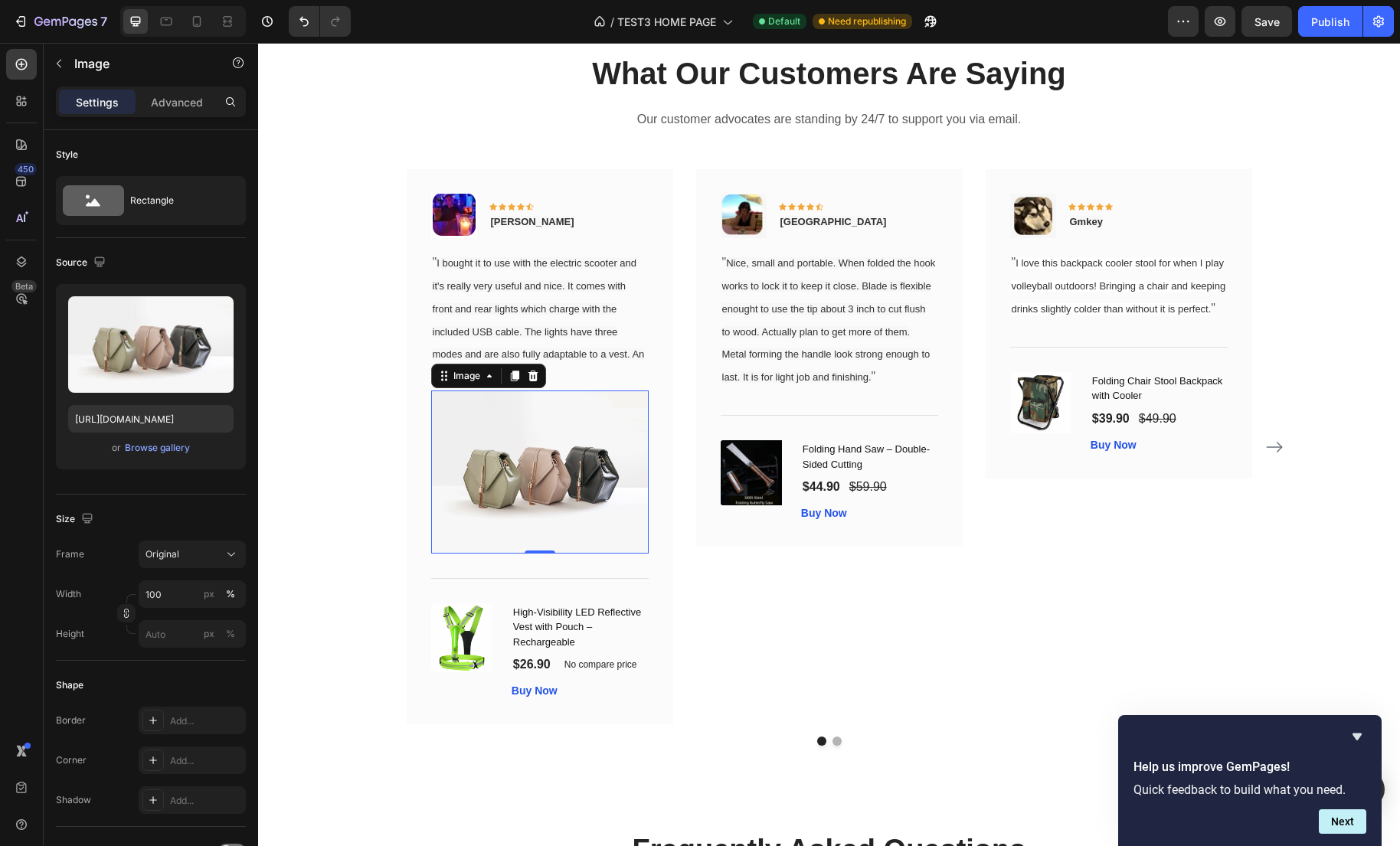
click at [542, 488] on img at bounding box center [540, 472] width 218 height 163
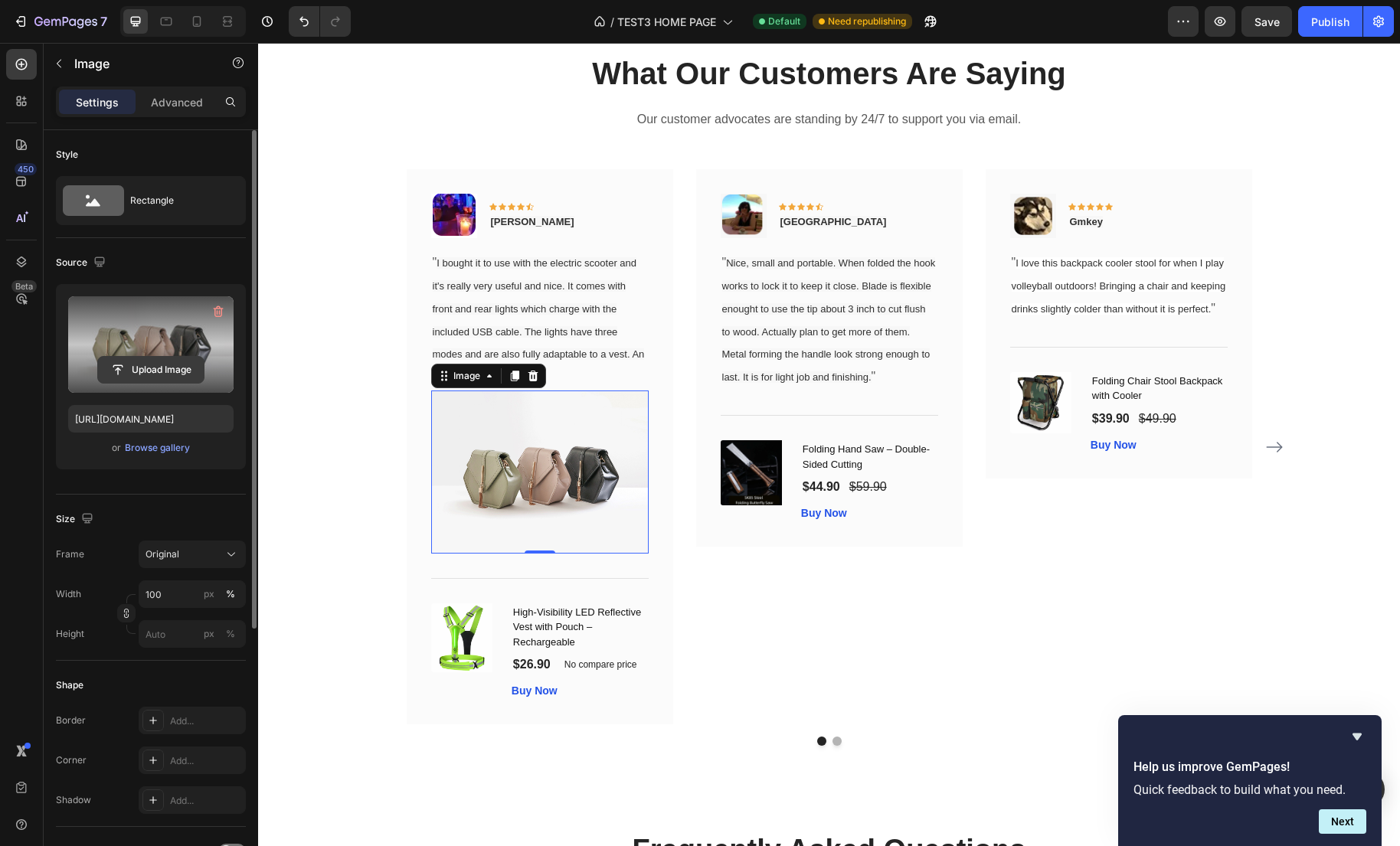
click at [114, 373] on input "file" at bounding box center [151, 370] width 106 height 26
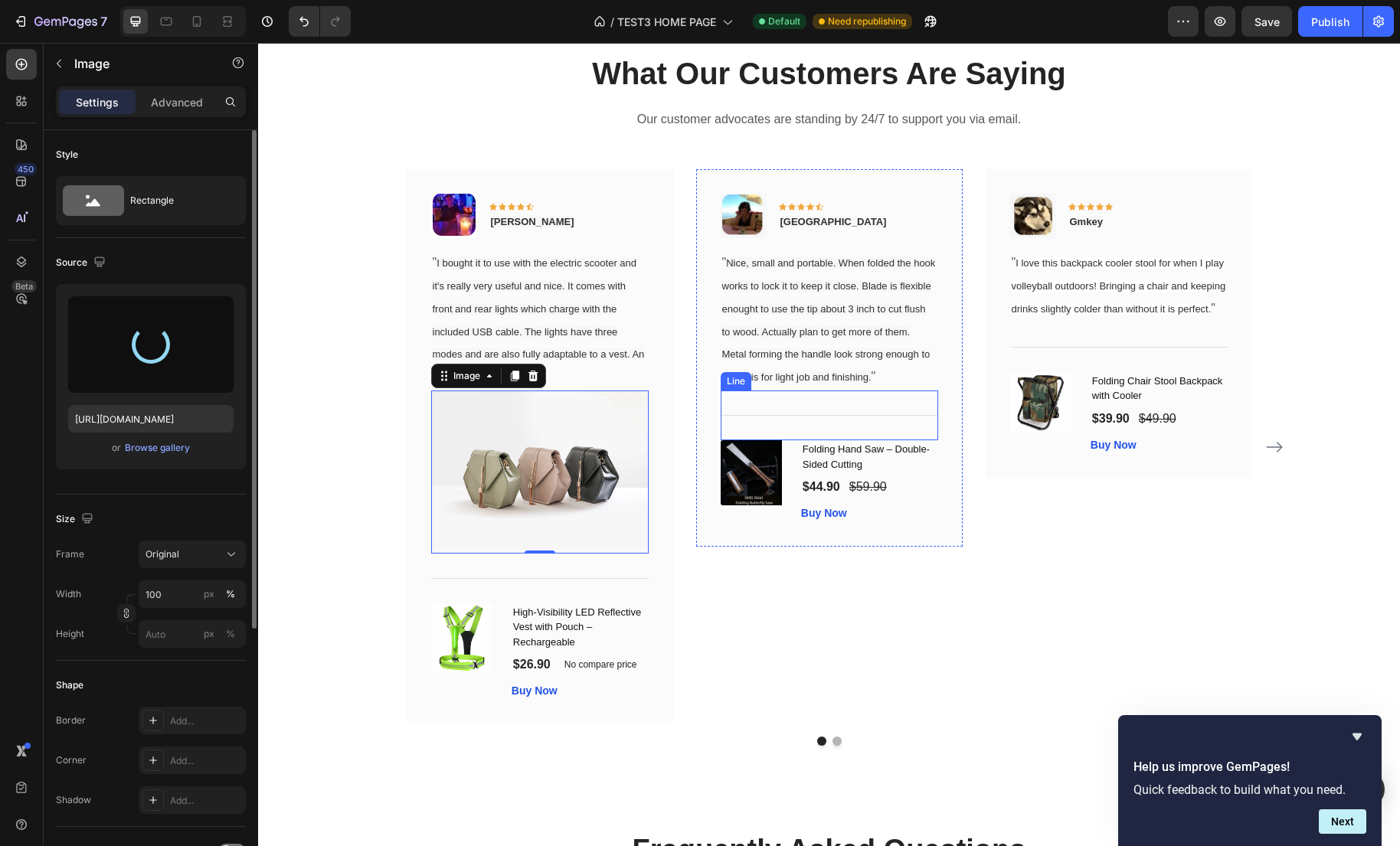
type input "https://cdn.shopify.com/s/files/1/0635/2663/3590/files/gempages_575492313866830…"
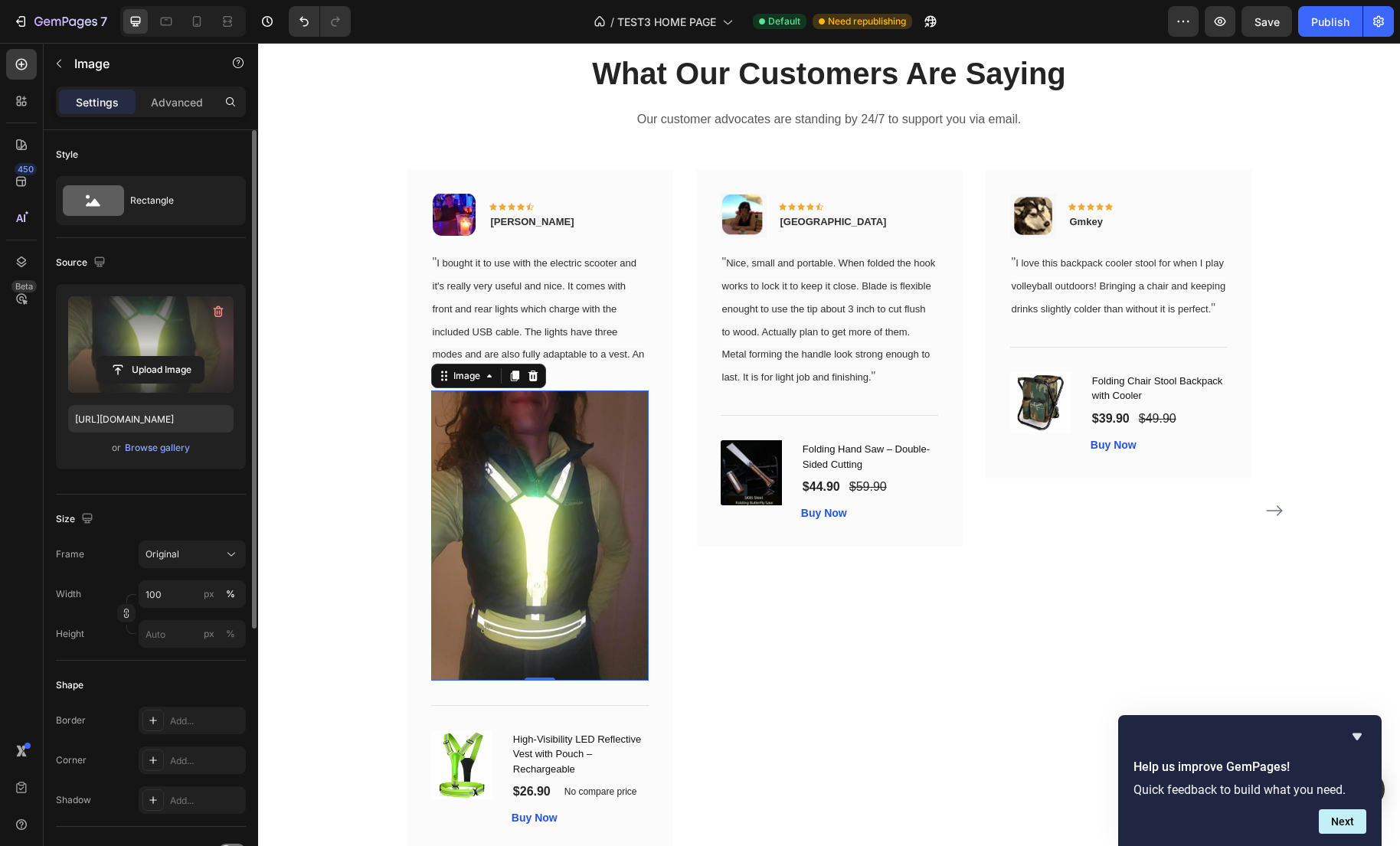
click at [579, 579] on img at bounding box center [540, 535] width 218 height 290
click at [233, 595] on div "%" at bounding box center [230, 594] width 10 height 14
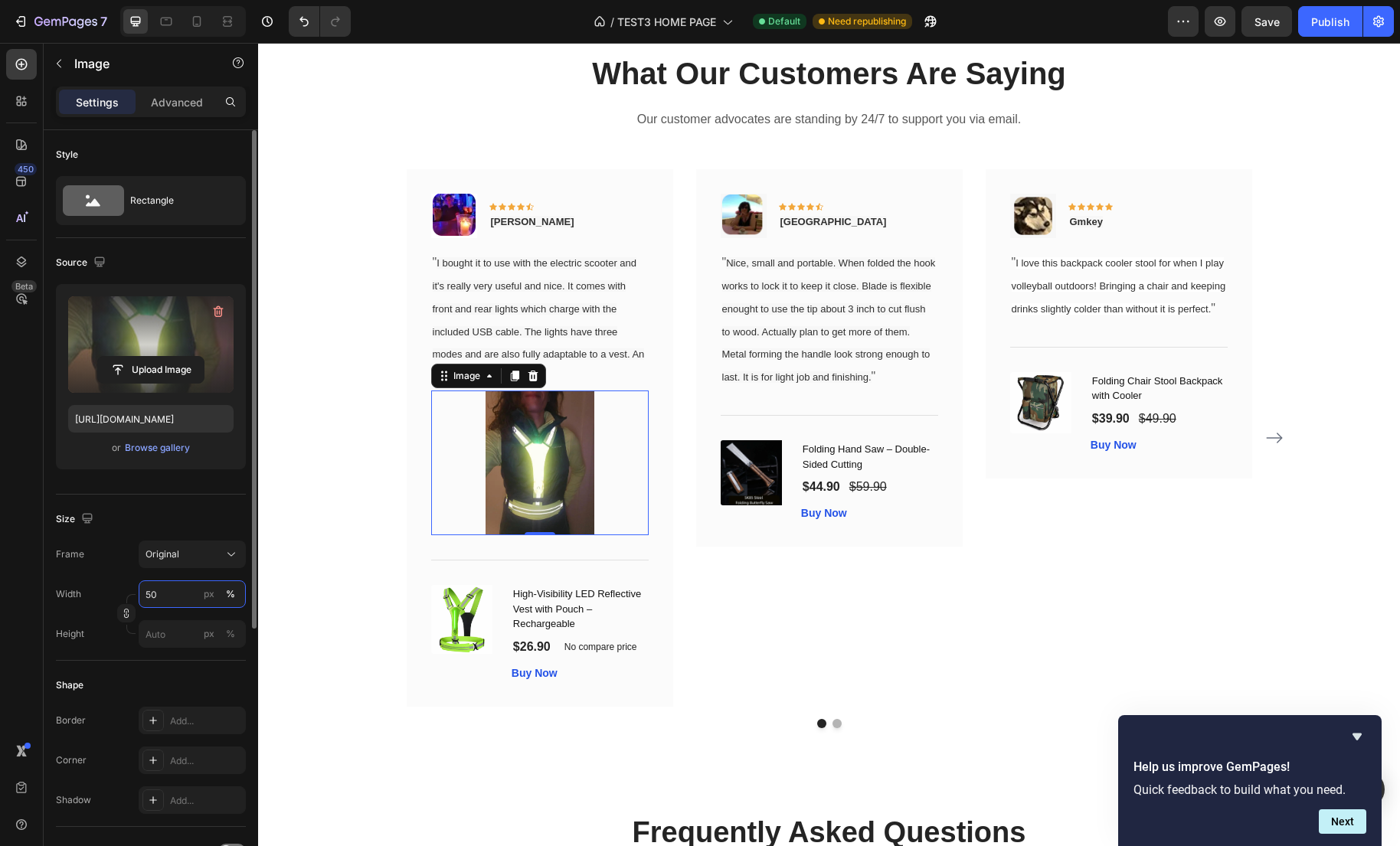
click at [142, 599] on input "50" at bounding box center [193, 594] width 108 height 28
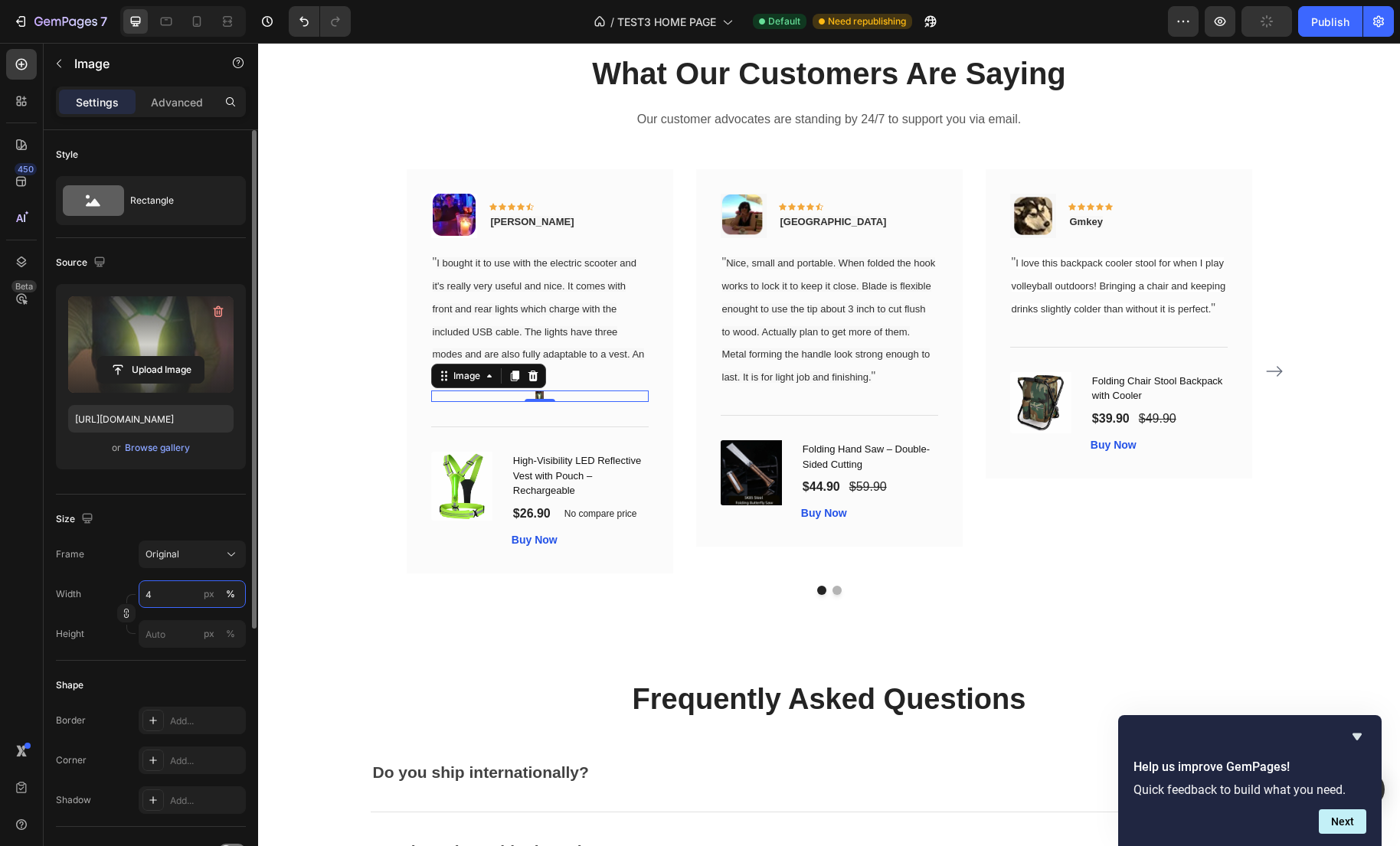
type input "40"
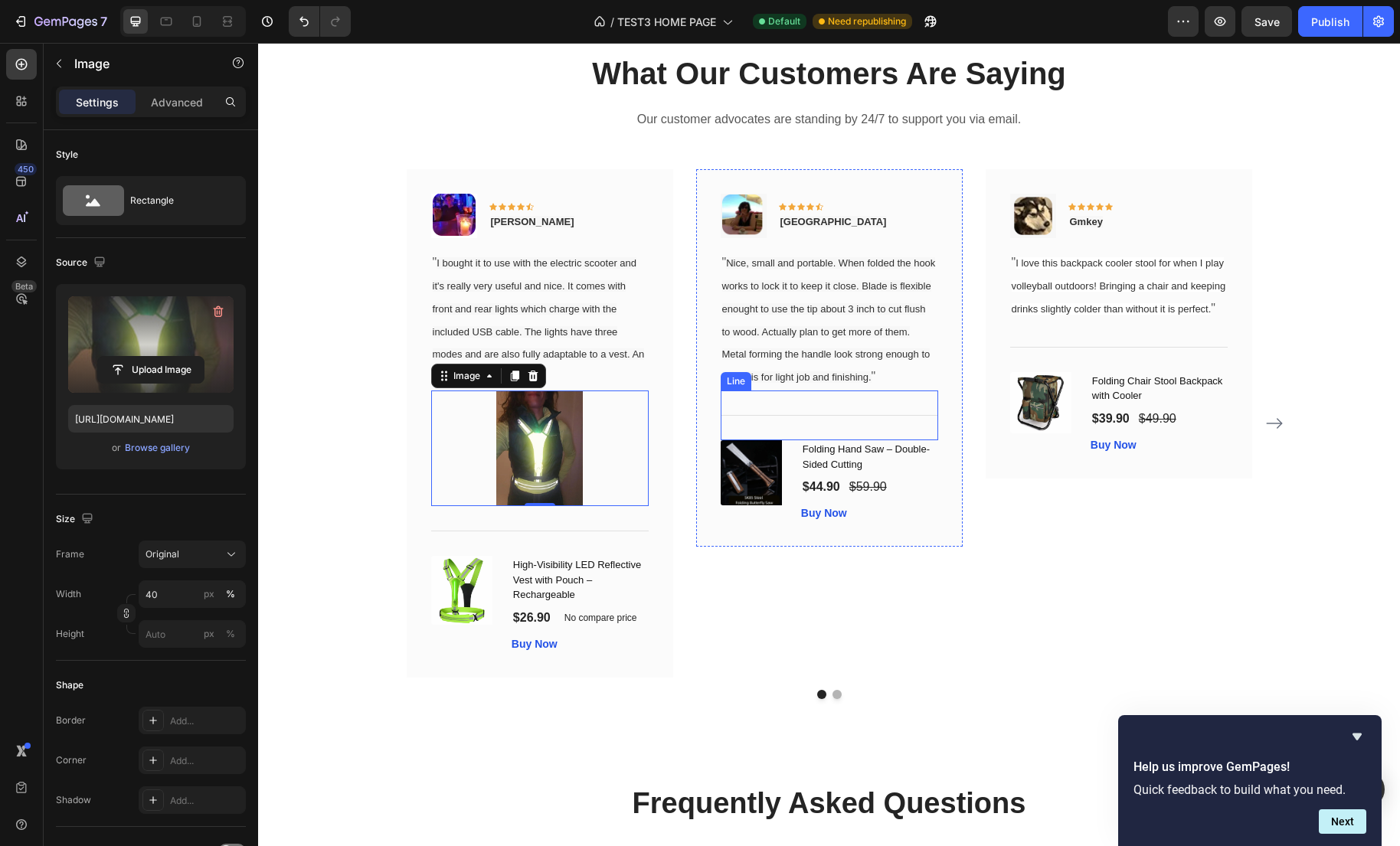
click at [809, 433] on div "Title Line" at bounding box center [829, 415] width 218 height 49
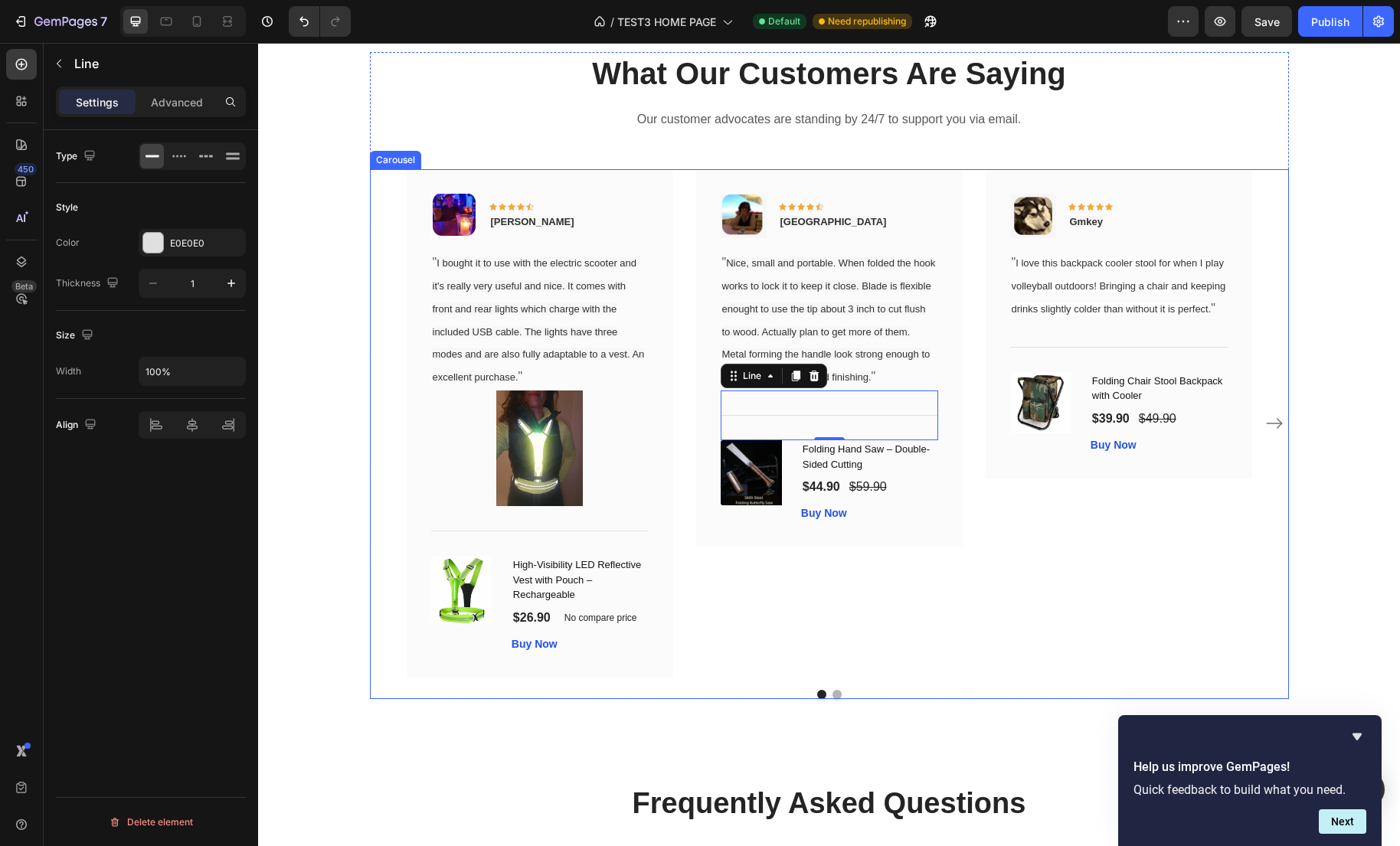
click at [376, 486] on div "Image Icon Icon Icon Icon Icon Row Gabriel Text block Row " I bought it to use …" at bounding box center [829, 423] width 919 height 508
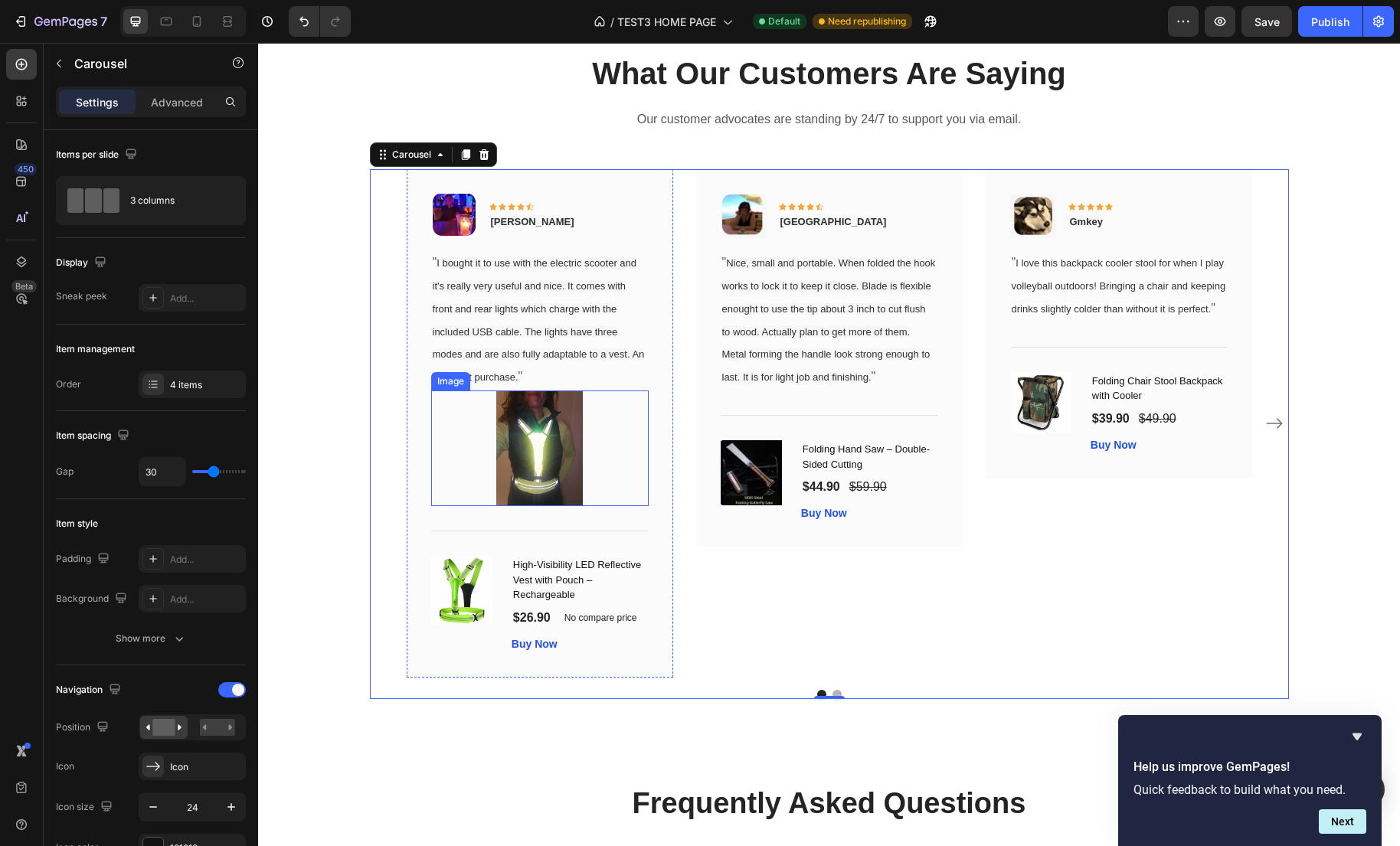
click at [517, 411] on img at bounding box center [540, 448] width 88 height 115
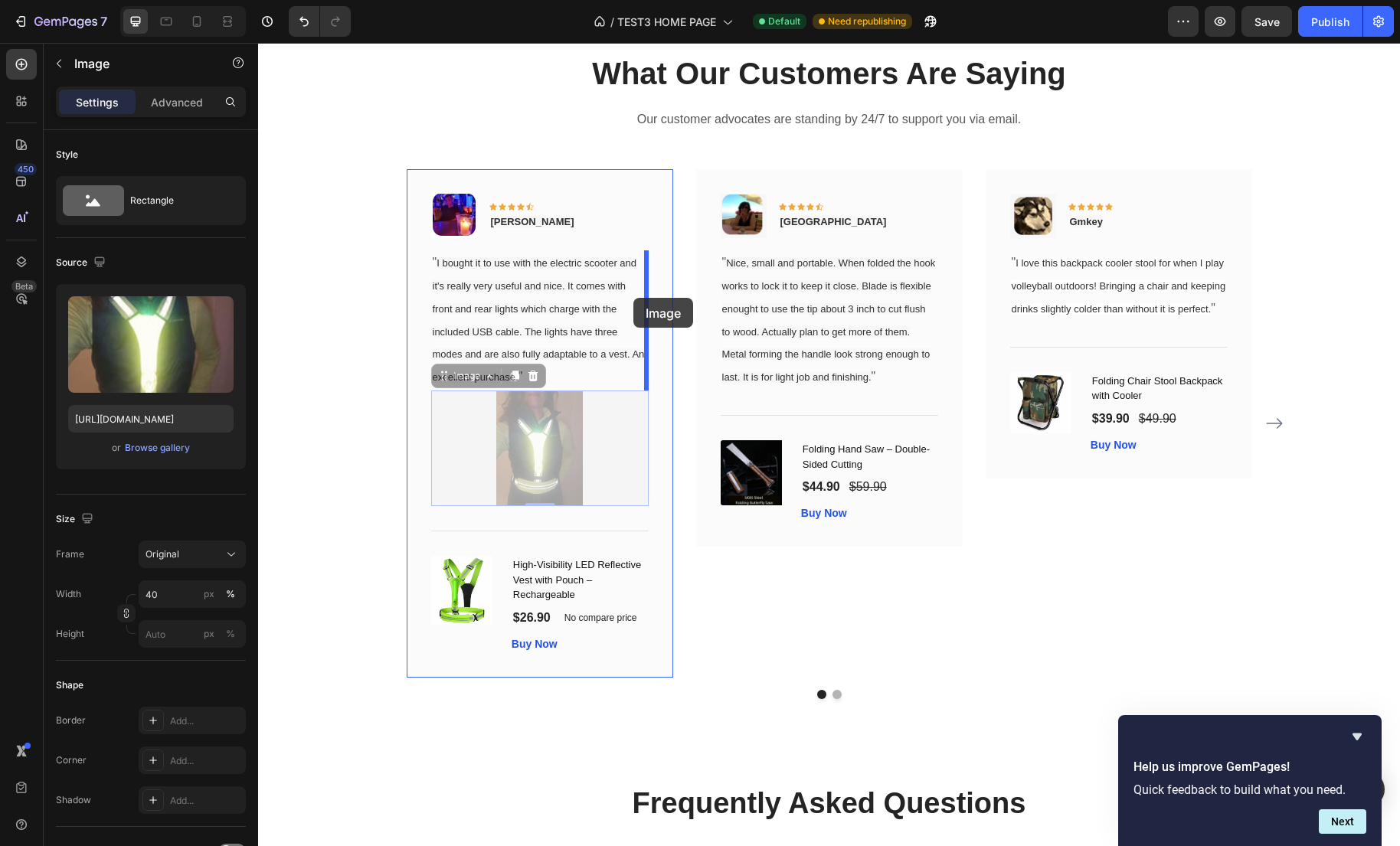
drag, startPoint x: 445, startPoint y: 379, endPoint x: 634, endPoint y: 298, distance: 205.6
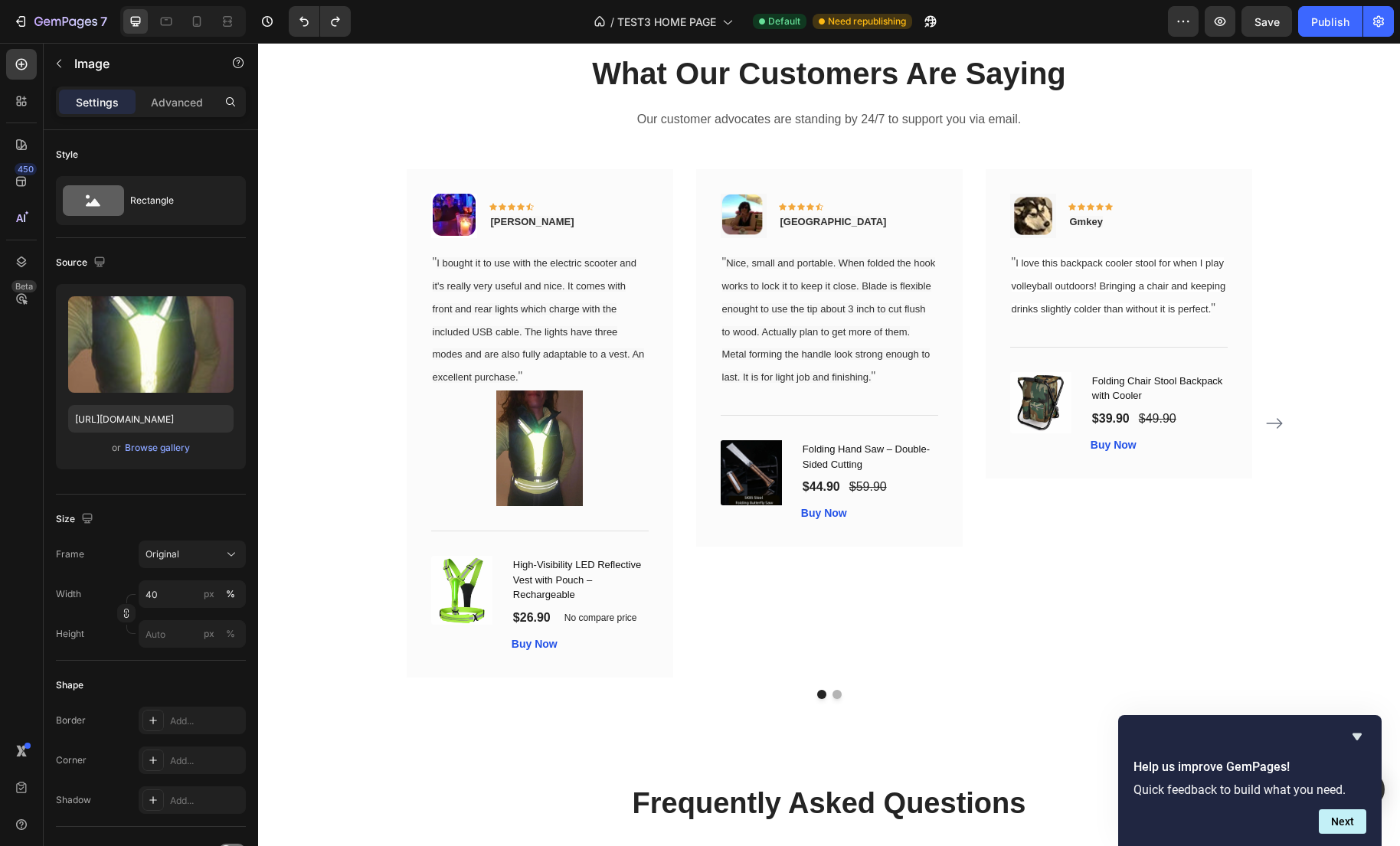
click at [555, 474] on img at bounding box center [540, 448] width 88 height 115
click at [199, 27] on icon at bounding box center [197, 22] width 16 height 16
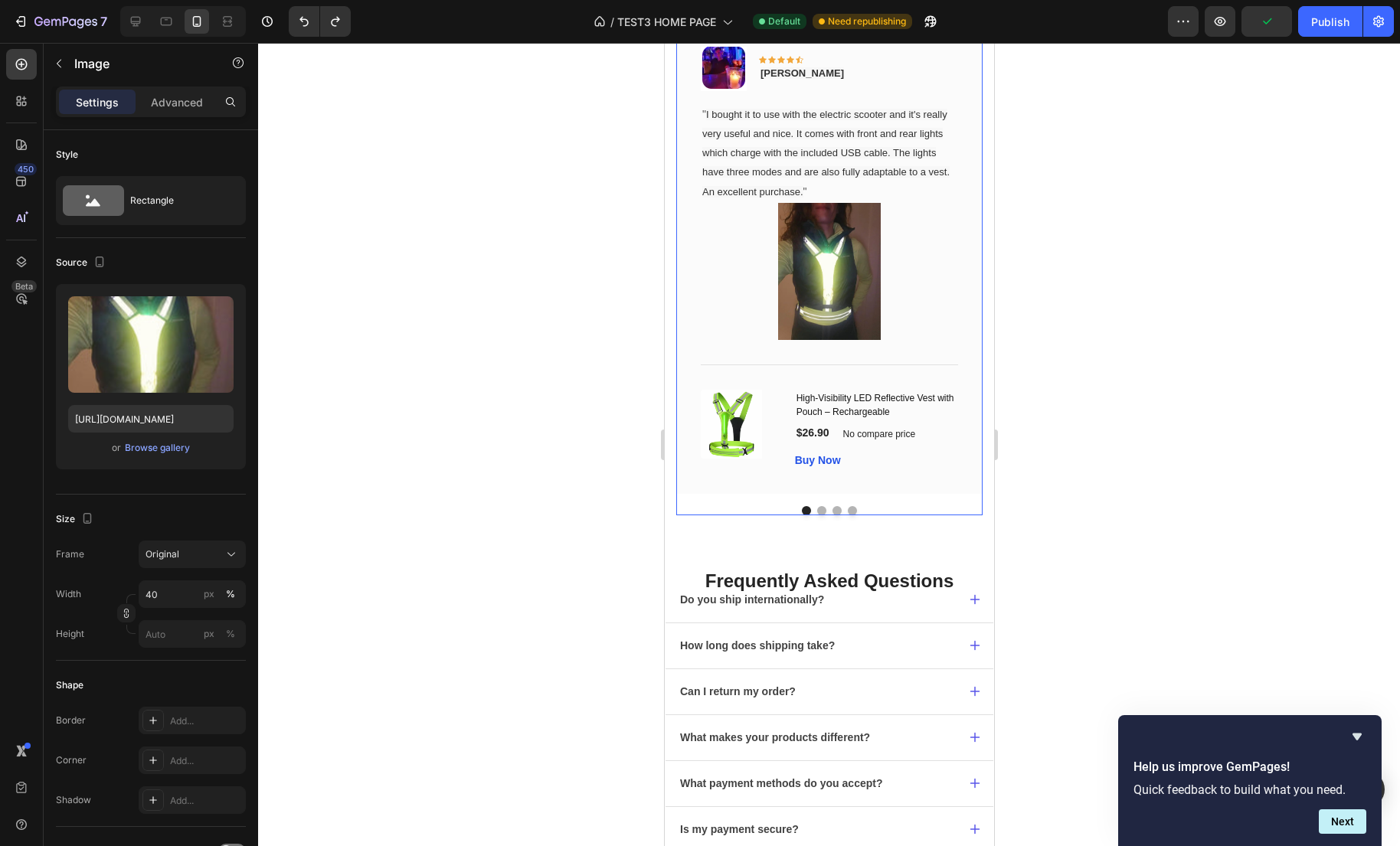
scroll to position [3196, 0]
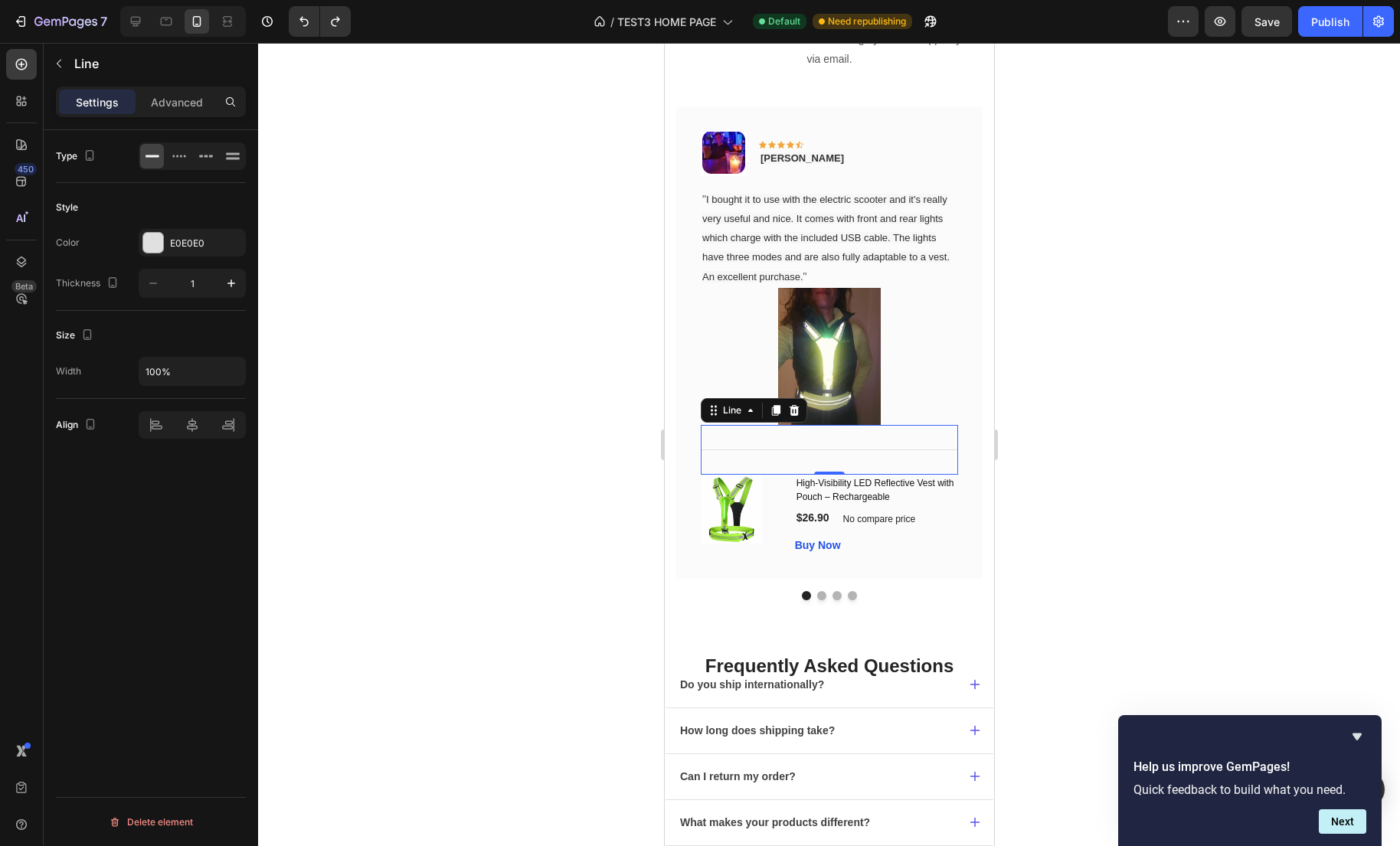
click at [757, 446] on div "Title Line 0" at bounding box center [828, 449] width 257 height 49
click at [132, 30] on div at bounding box center [135, 22] width 24 height 24
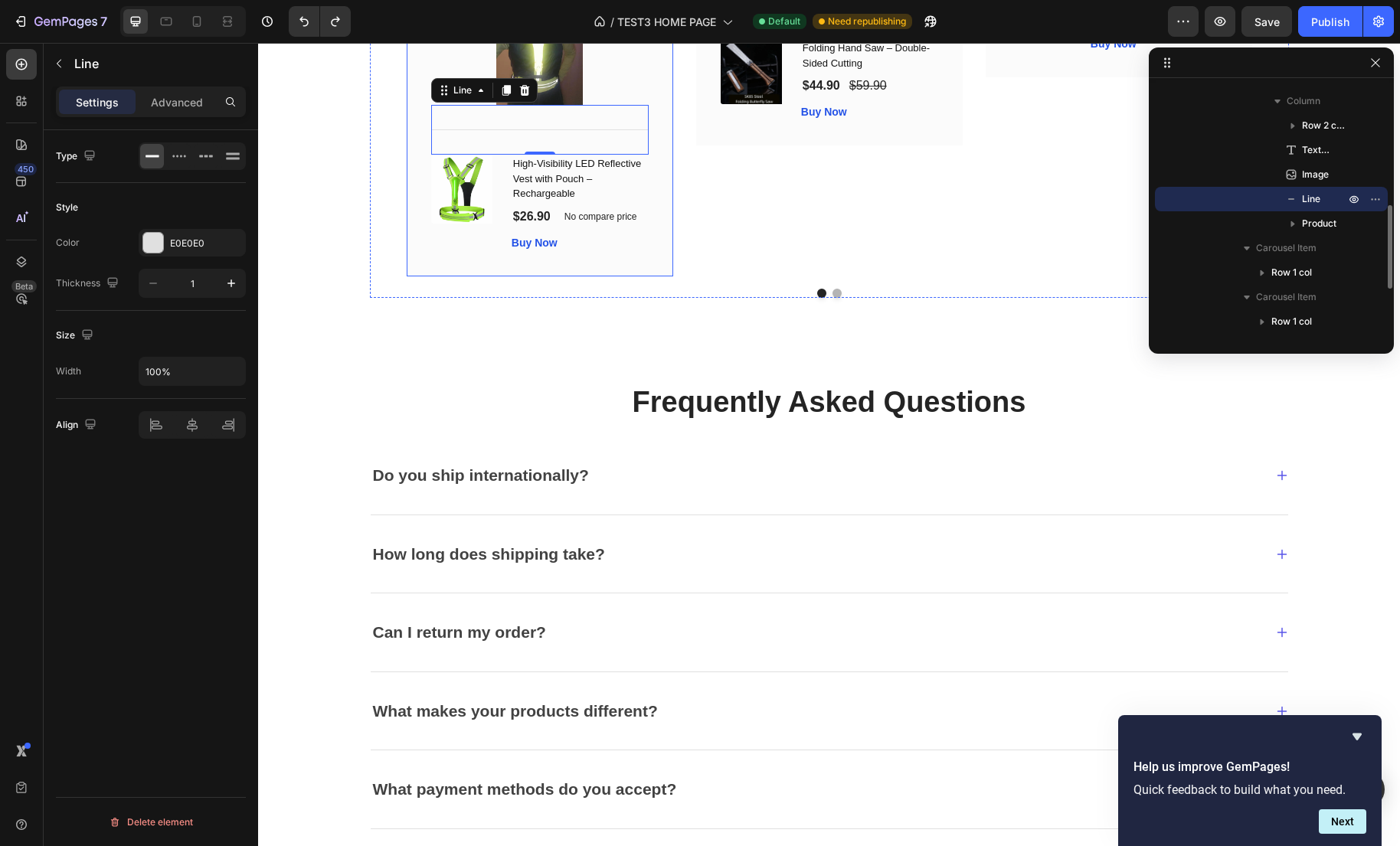
scroll to position [3505, 0]
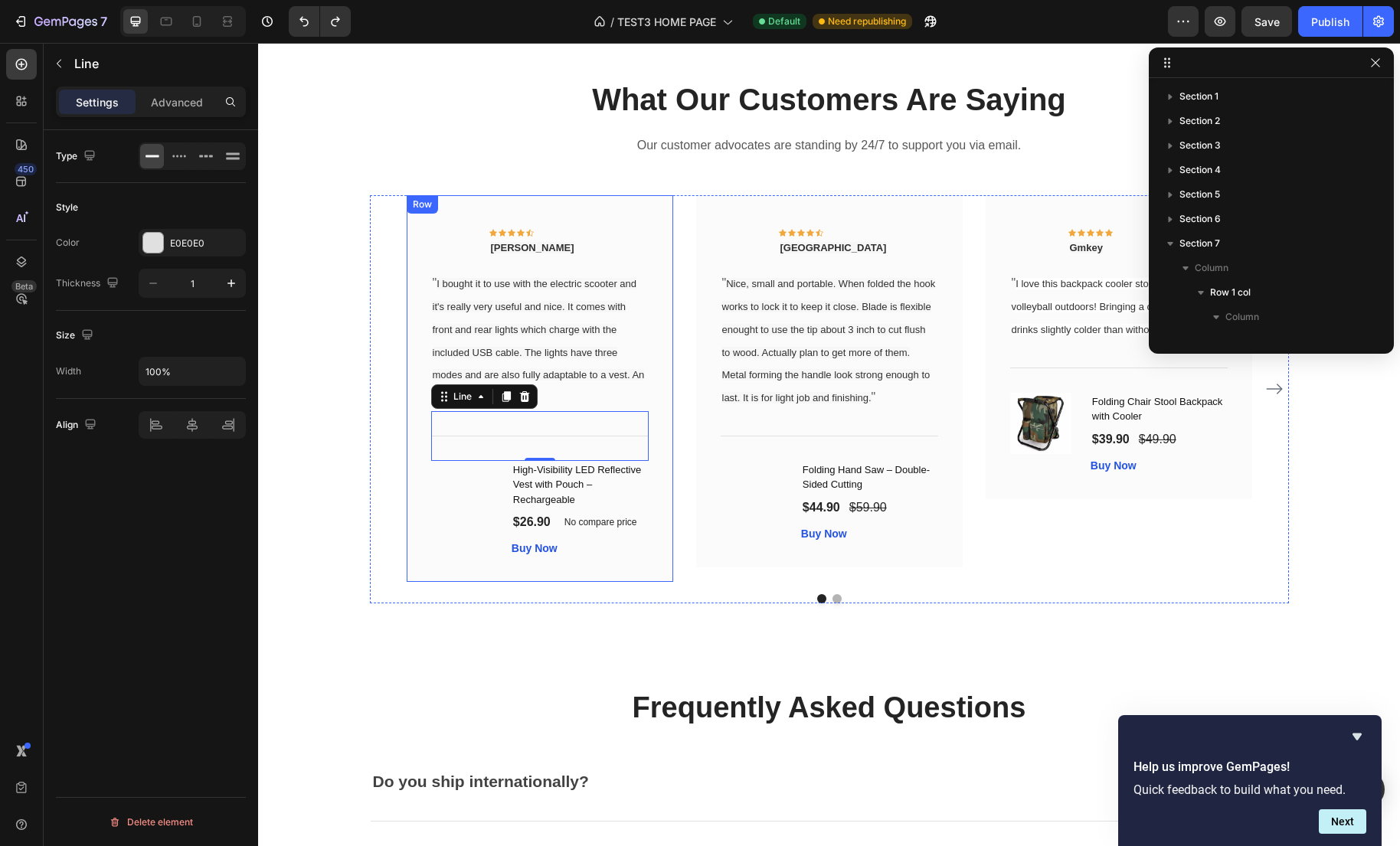
scroll to position [363, 0]
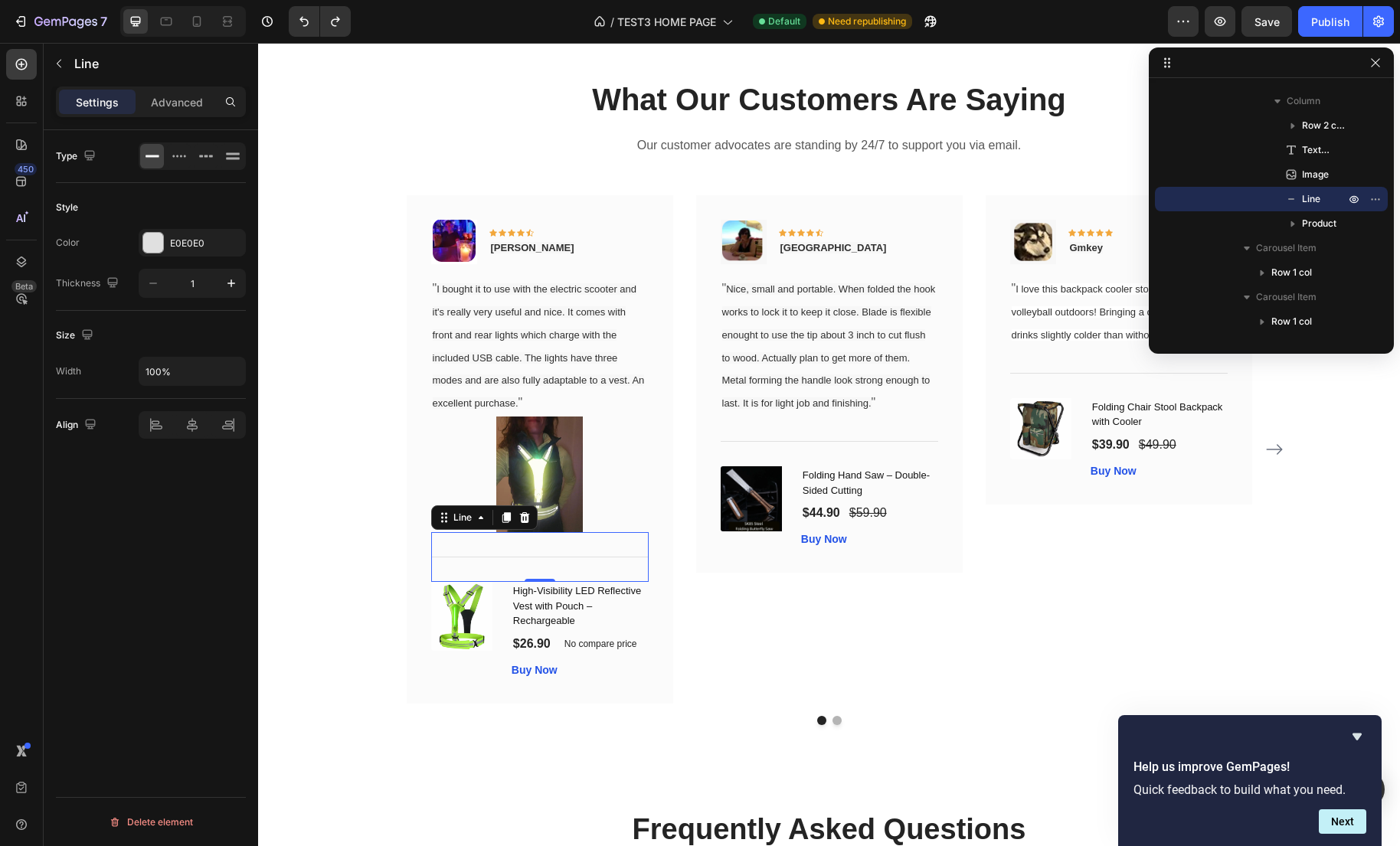
click at [544, 574] on div "Title Line 0" at bounding box center [540, 556] width 218 height 49
click at [542, 556] on div at bounding box center [540, 556] width 218 height 1
click at [705, 573] on div "Image Icon Icon Icon Icon Icon Row Raleigh Text block Row " Nice, small and por…" at bounding box center [829, 384] width 266 height 377
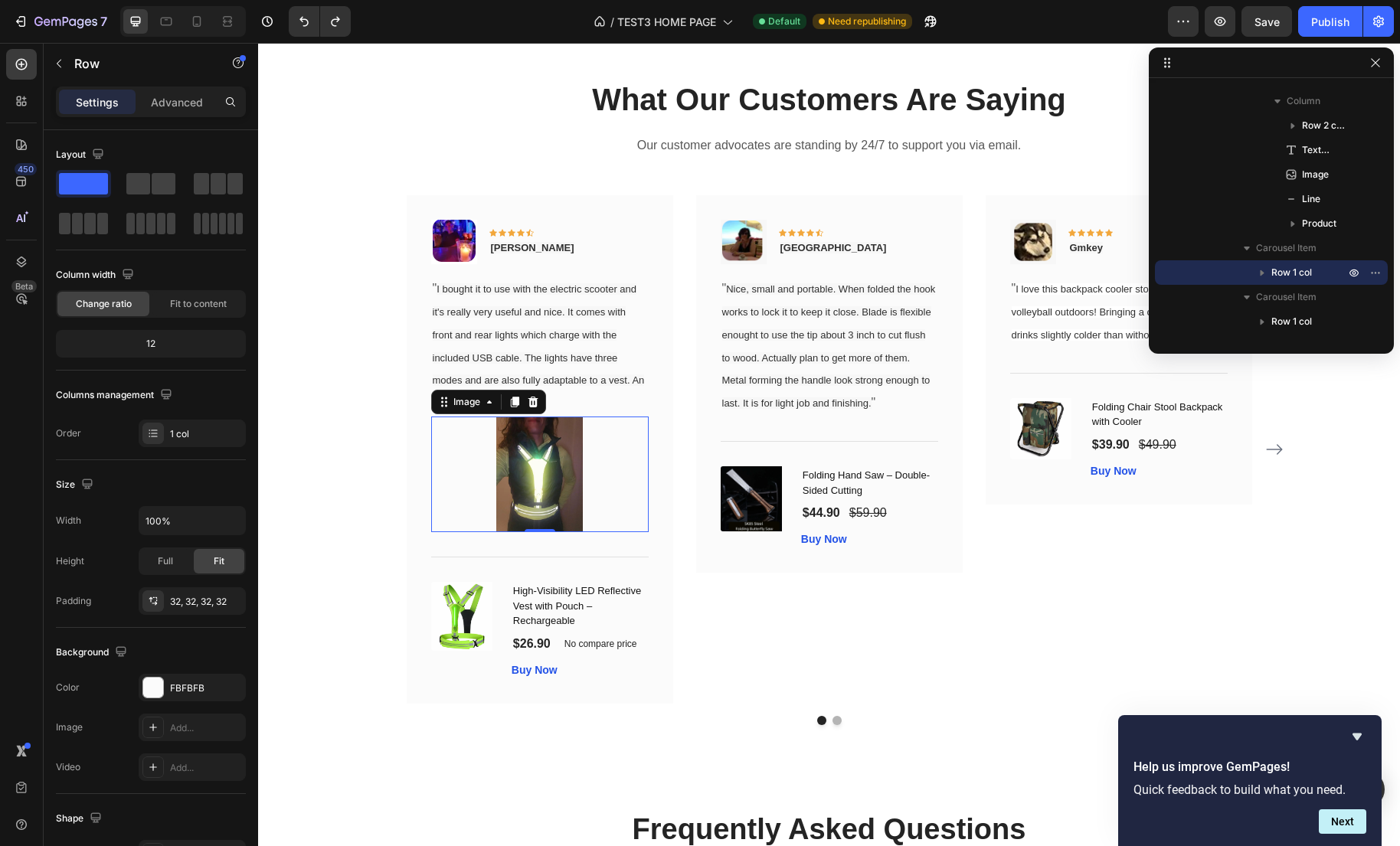
click at [590, 490] on div at bounding box center [540, 474] width 218 height 115
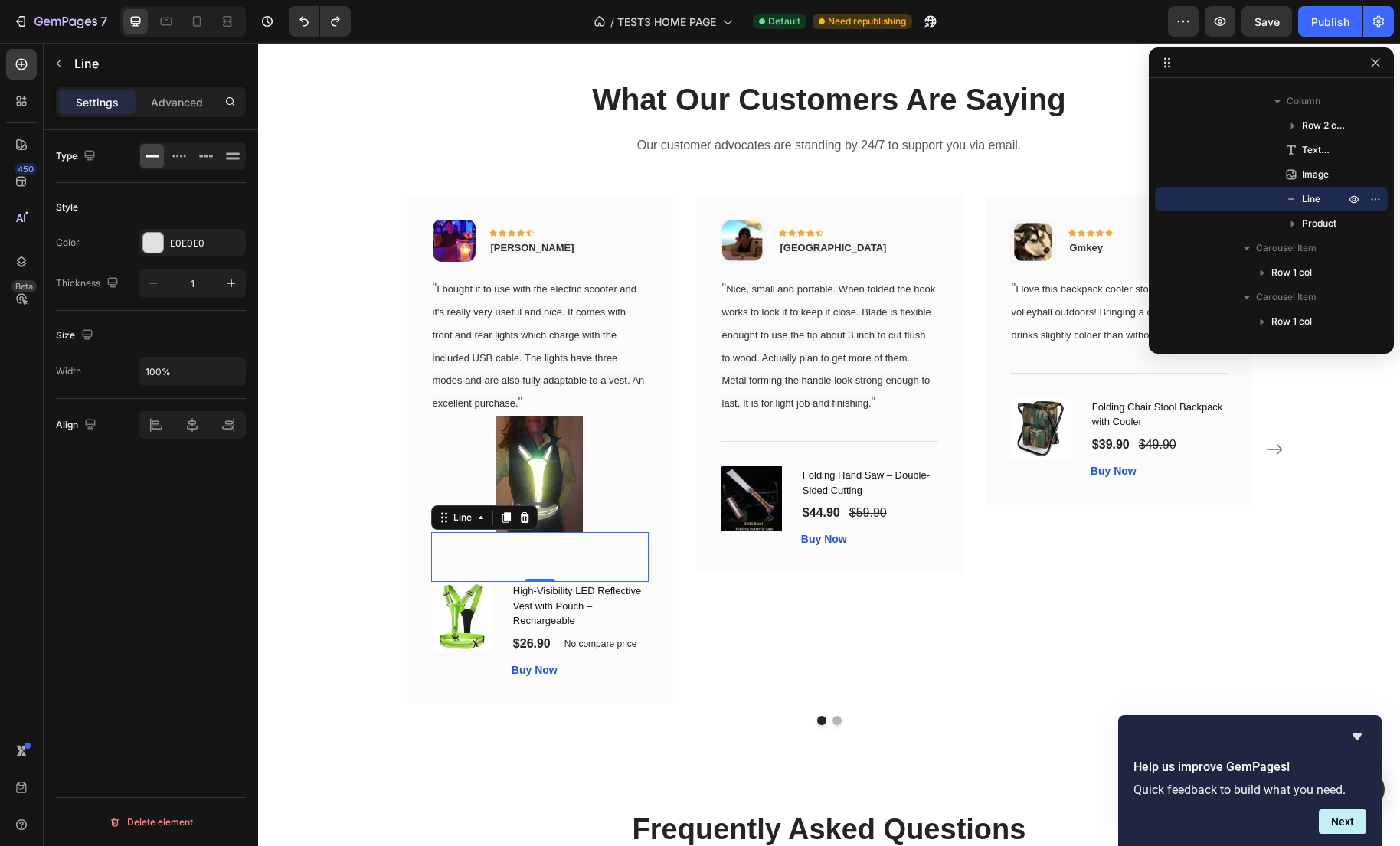
click at [542, 544] on div "Title Line 0" at bounding box center [540, 556] width 218 height 49
drag, startPoint x: 536, startPoint y: 580, endPoint x: 537, endPoint y: 565, distance: 15.0
click at [537, 565] on div "Title Line 0" at bounding box center [540, 556] width 218 height 49
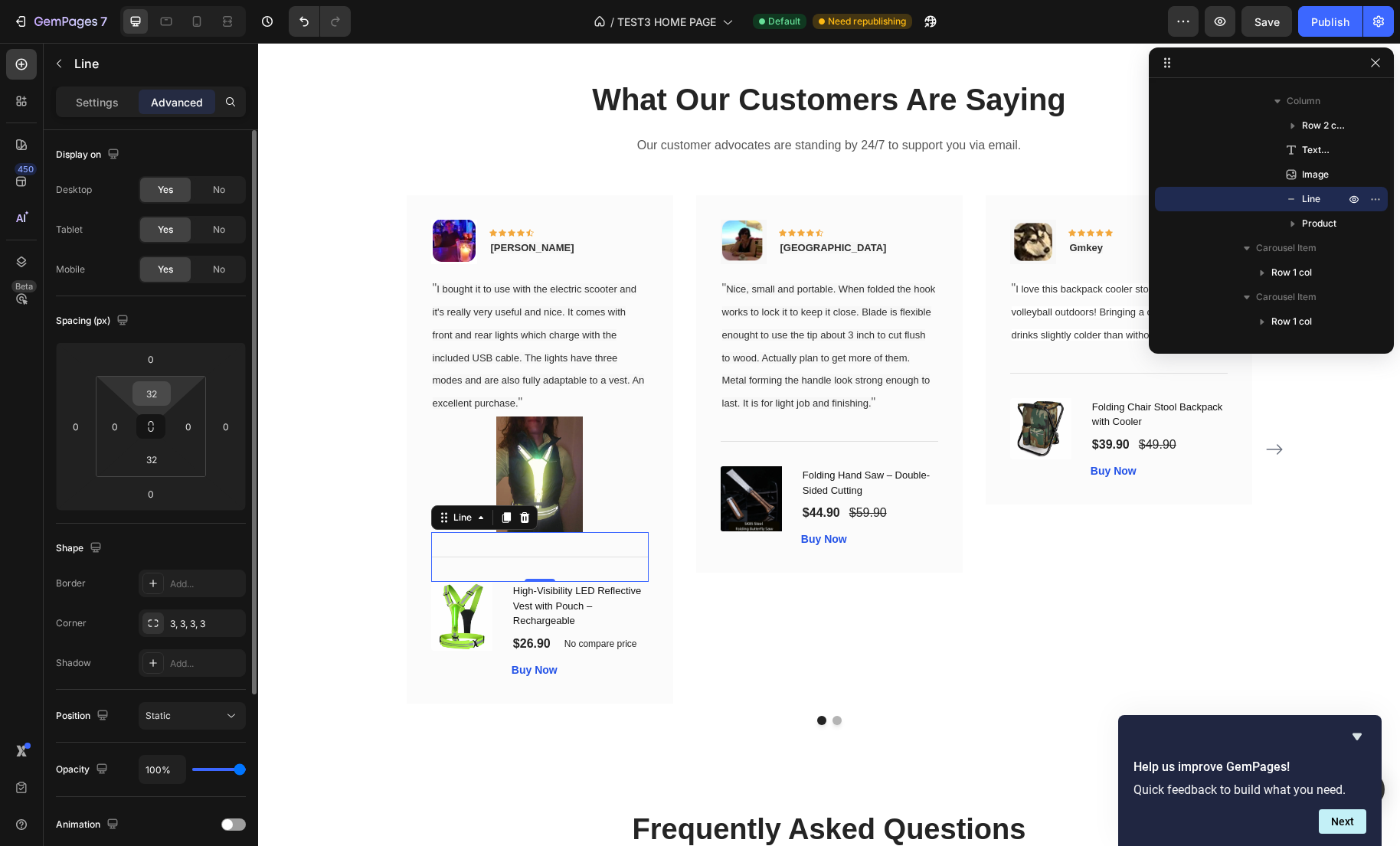
click at [160, 393] on input "32" at bounding box center [151, 393] width 30 height 23
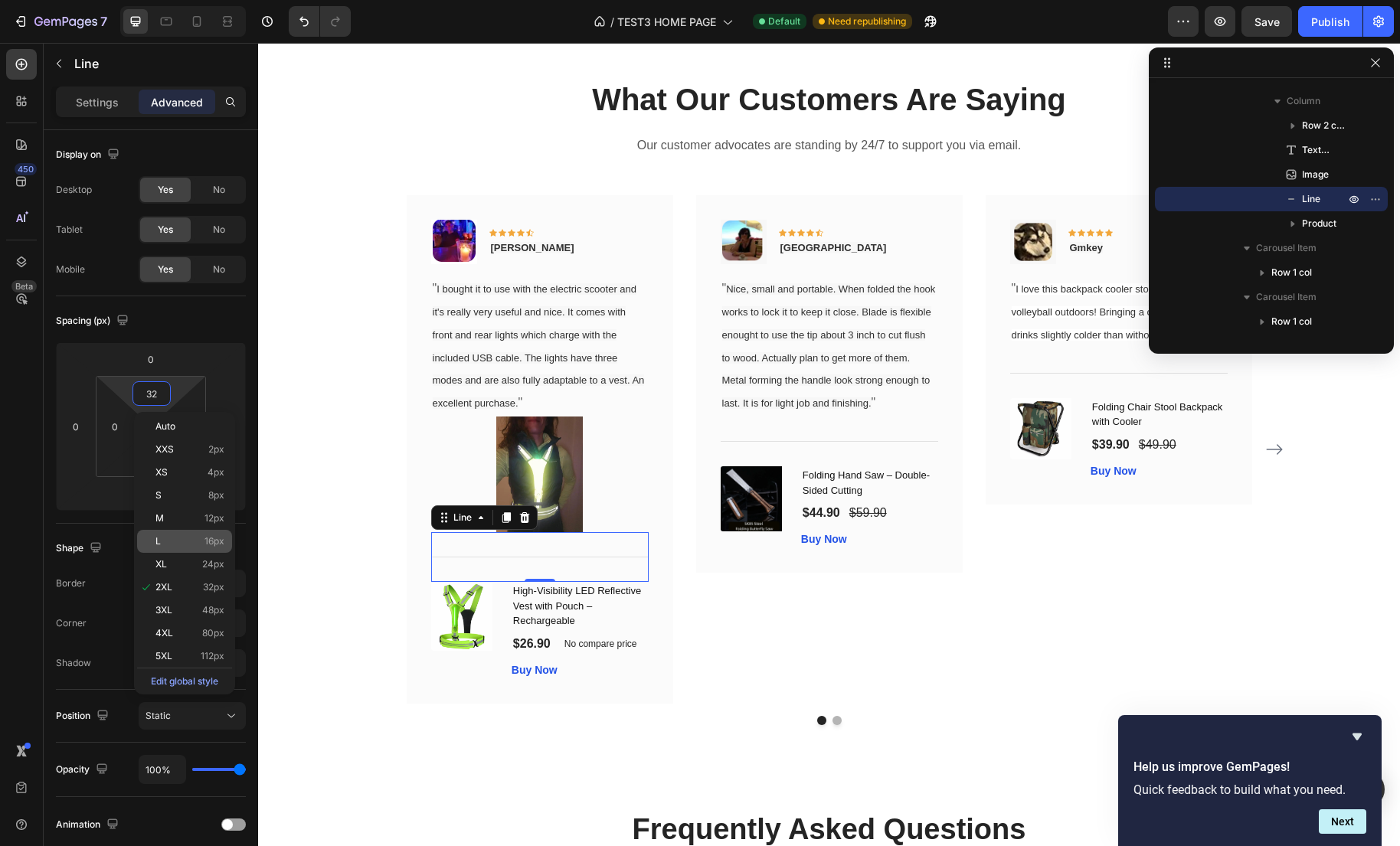
click at [216, 543] on span "16px" at bounding box center [214, 541] width 20 height 10
type input "16"
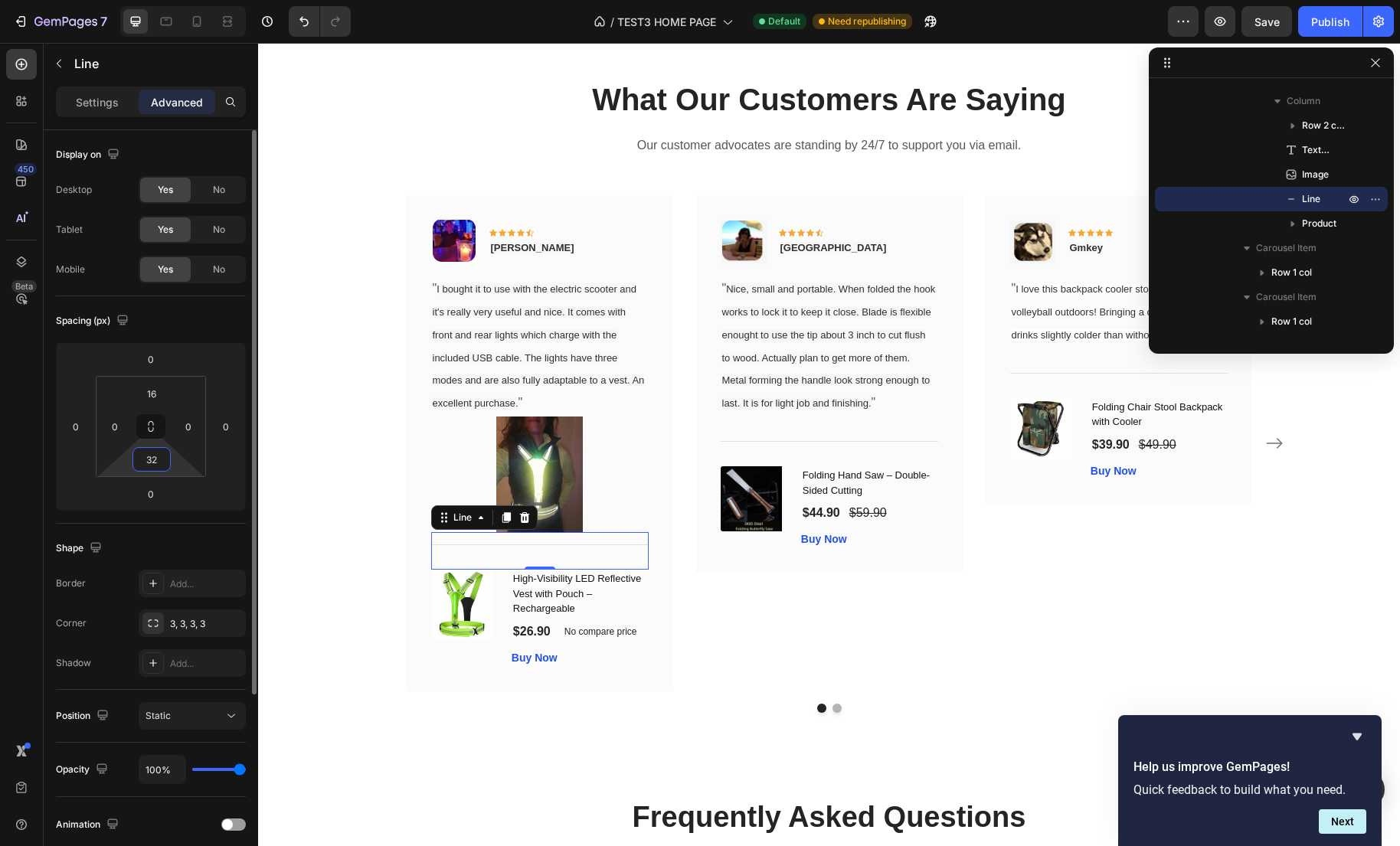
click at [159, 463] on input "32" at bounding box center [151, 459] width 30 height 23
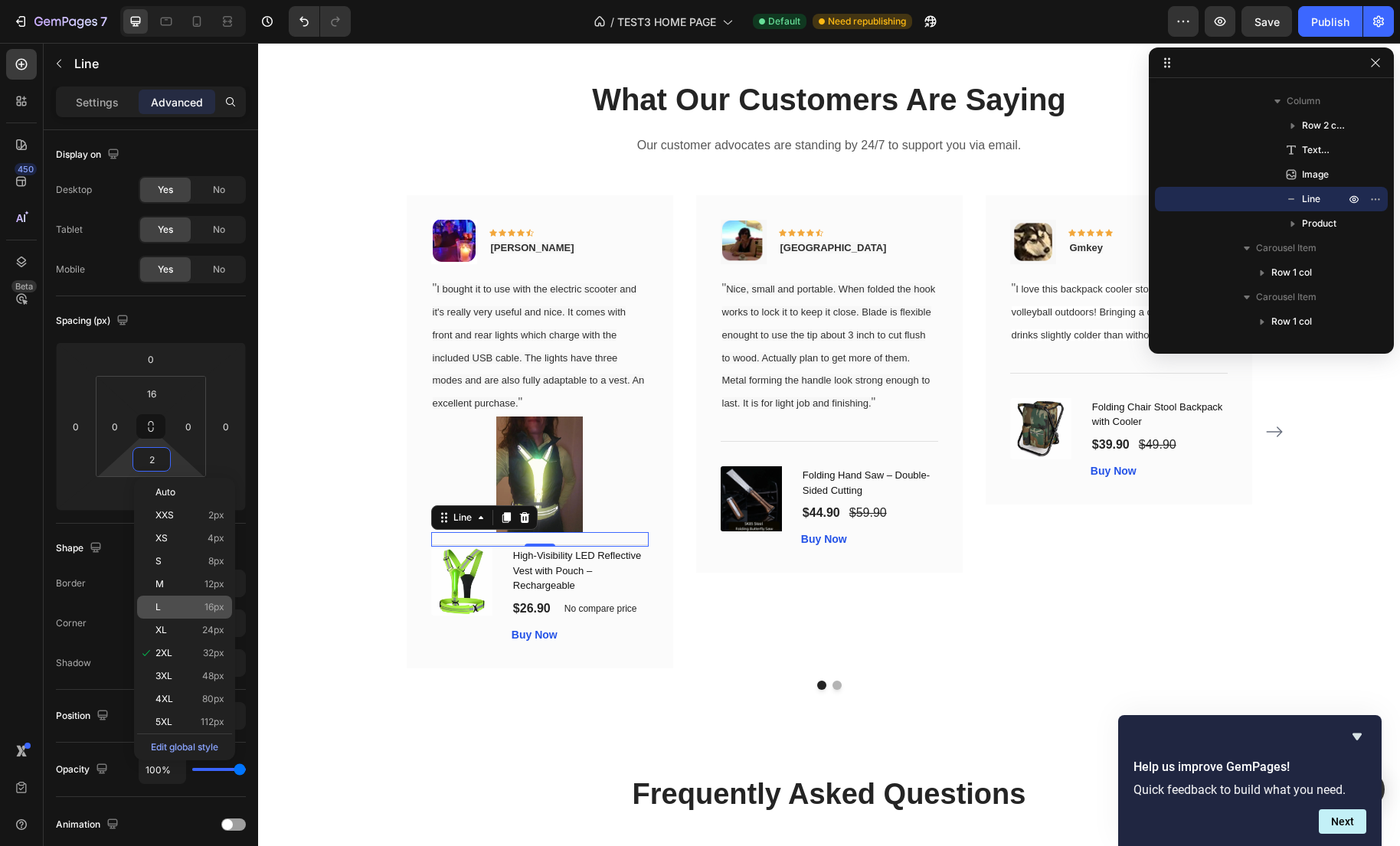
click at [210, 605] on span "16px" at bounding box center [214, 607] width 20 height 10
type input "16"
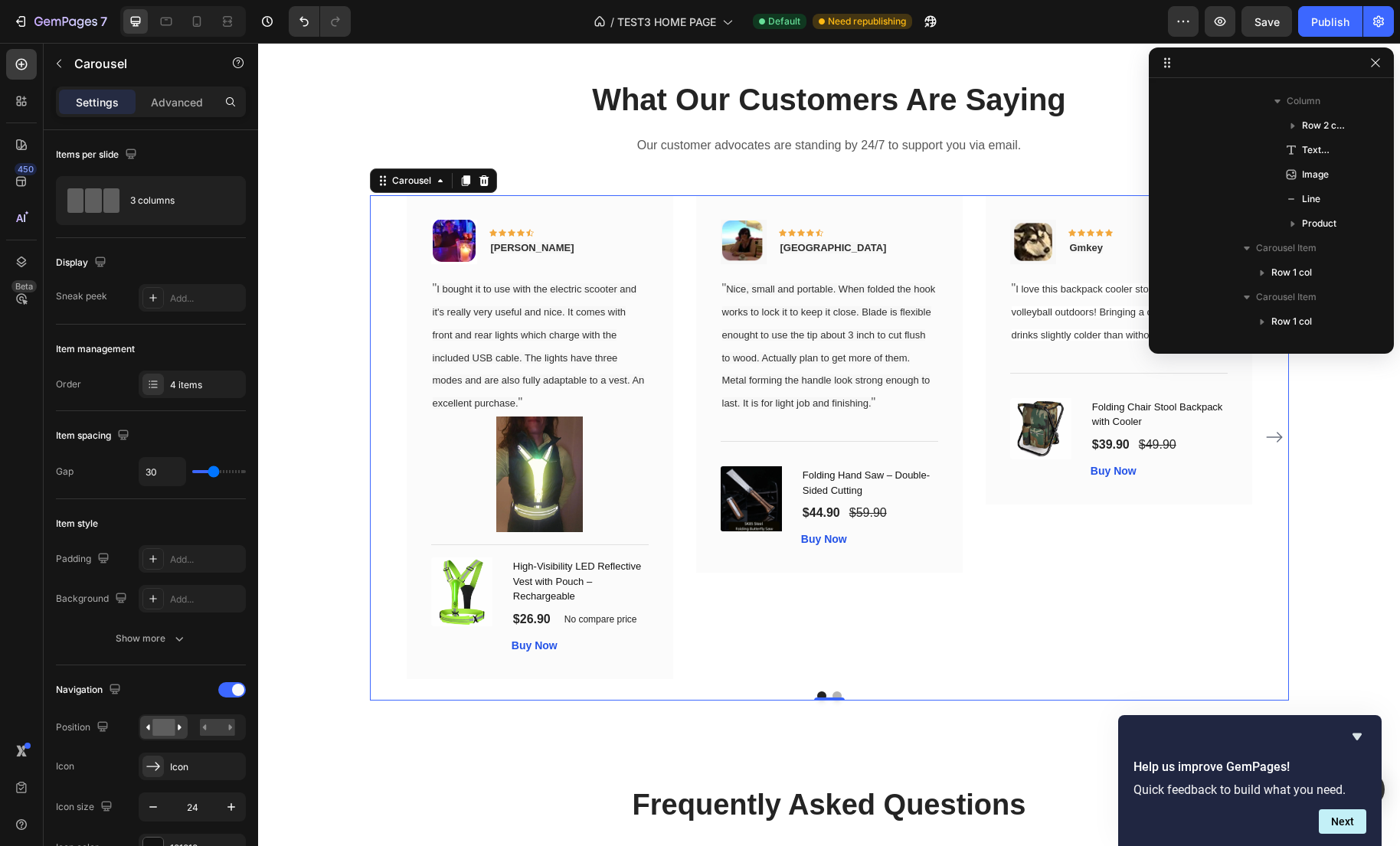
click at [378, 574] on div "Image Icon Icon Icon Icon Icon Row Gabriel Text block Row " I bought it to use …" at bounding box center [829, 437] width 919 height 484
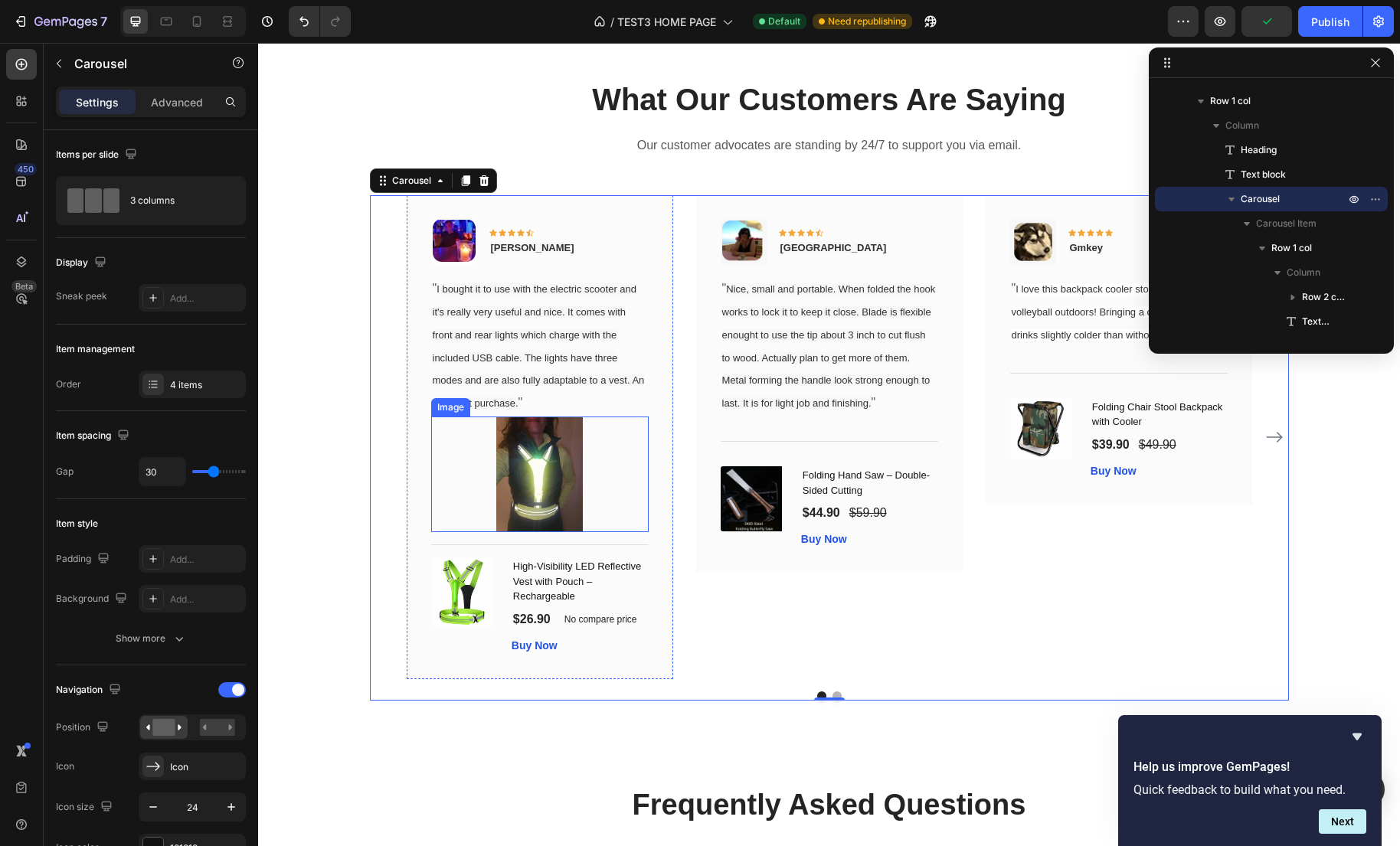
click at [525, 479] on img at bounding box center [540, 474] width 88 height 115
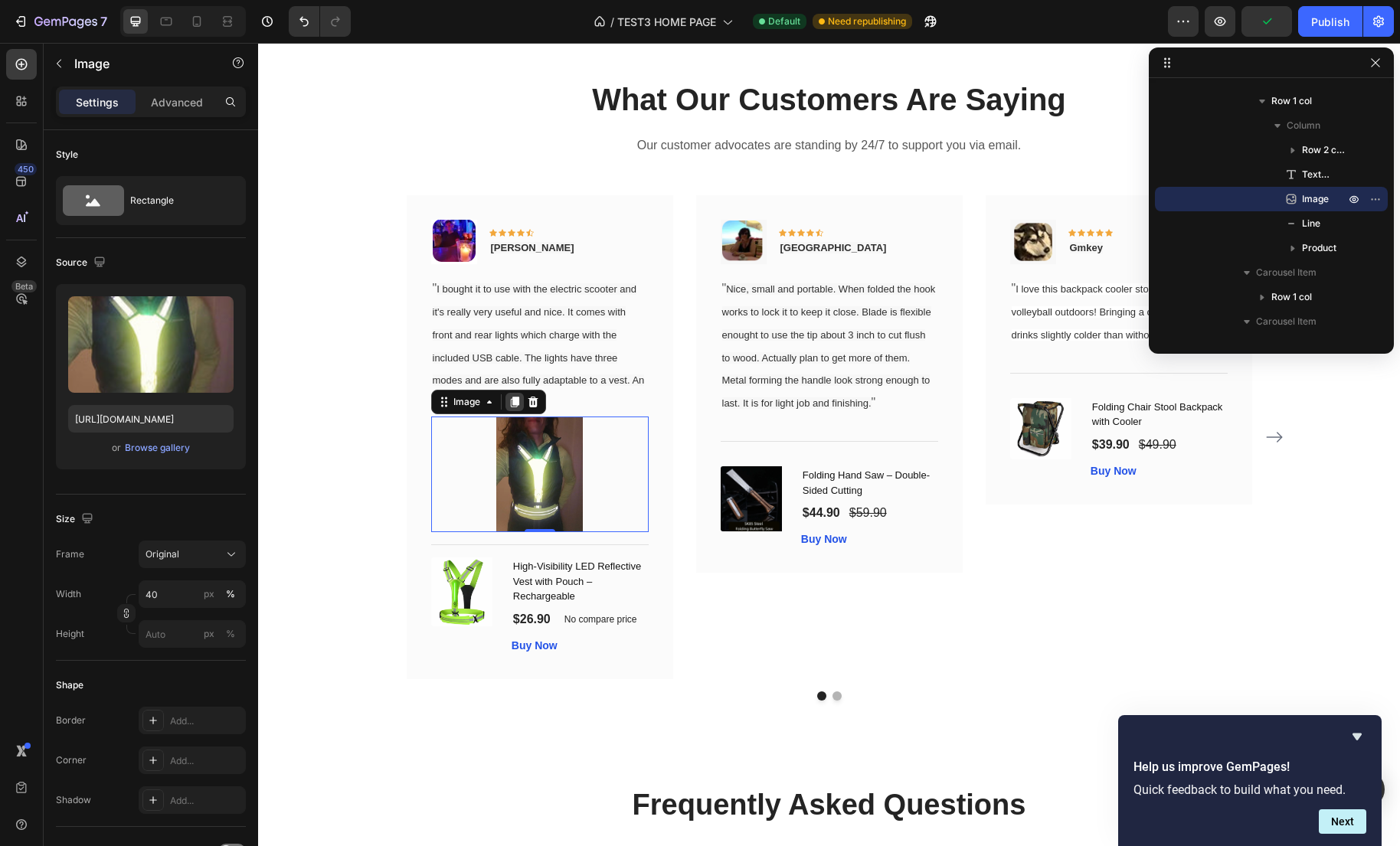
click at [514, 402] on icon at bounding box center [515, 402] width 9 height 10
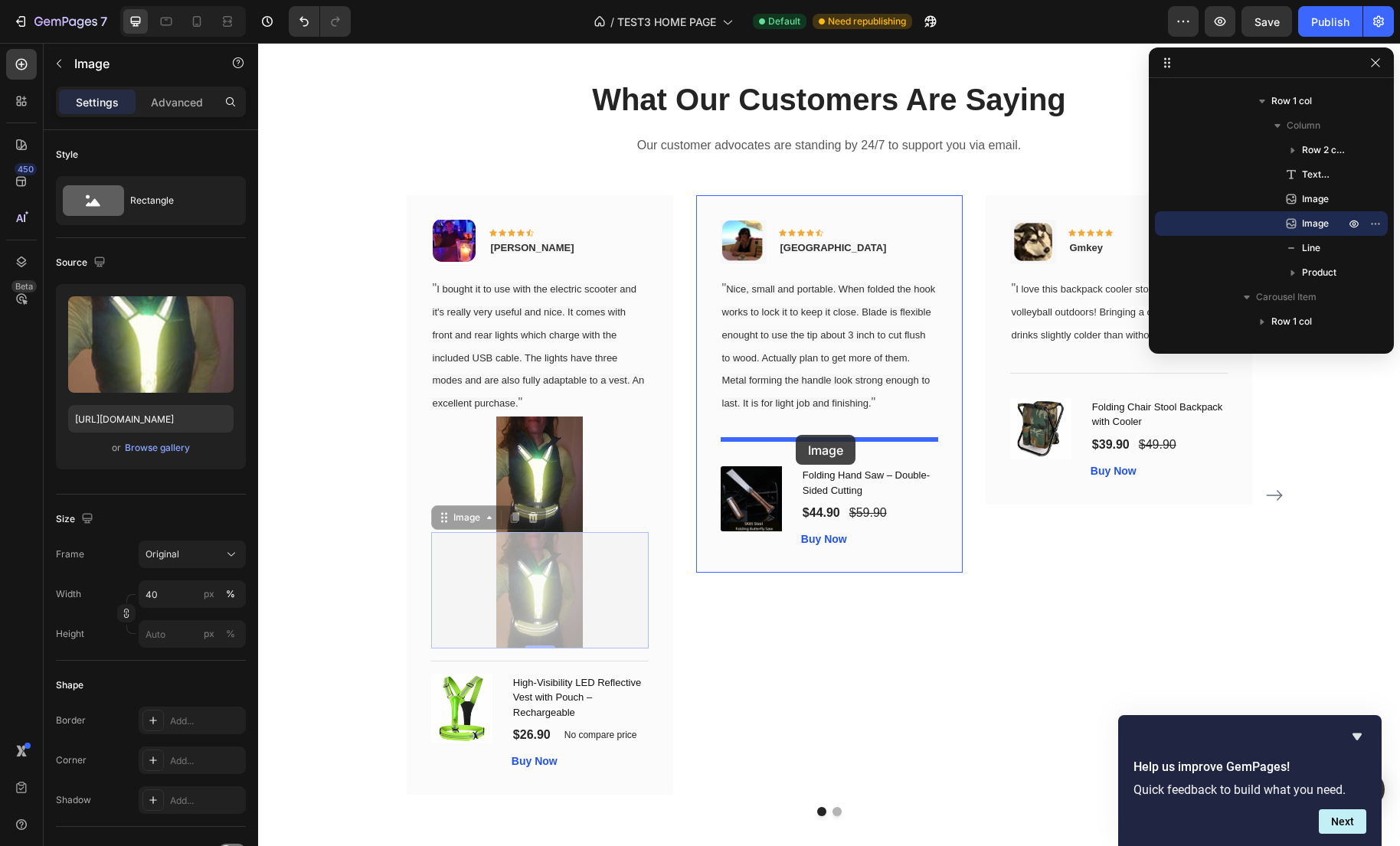
drag, startPoint x: 445, startPoint y: 520, endPoint x: 796, endPoint y: 435, distance: 361.1
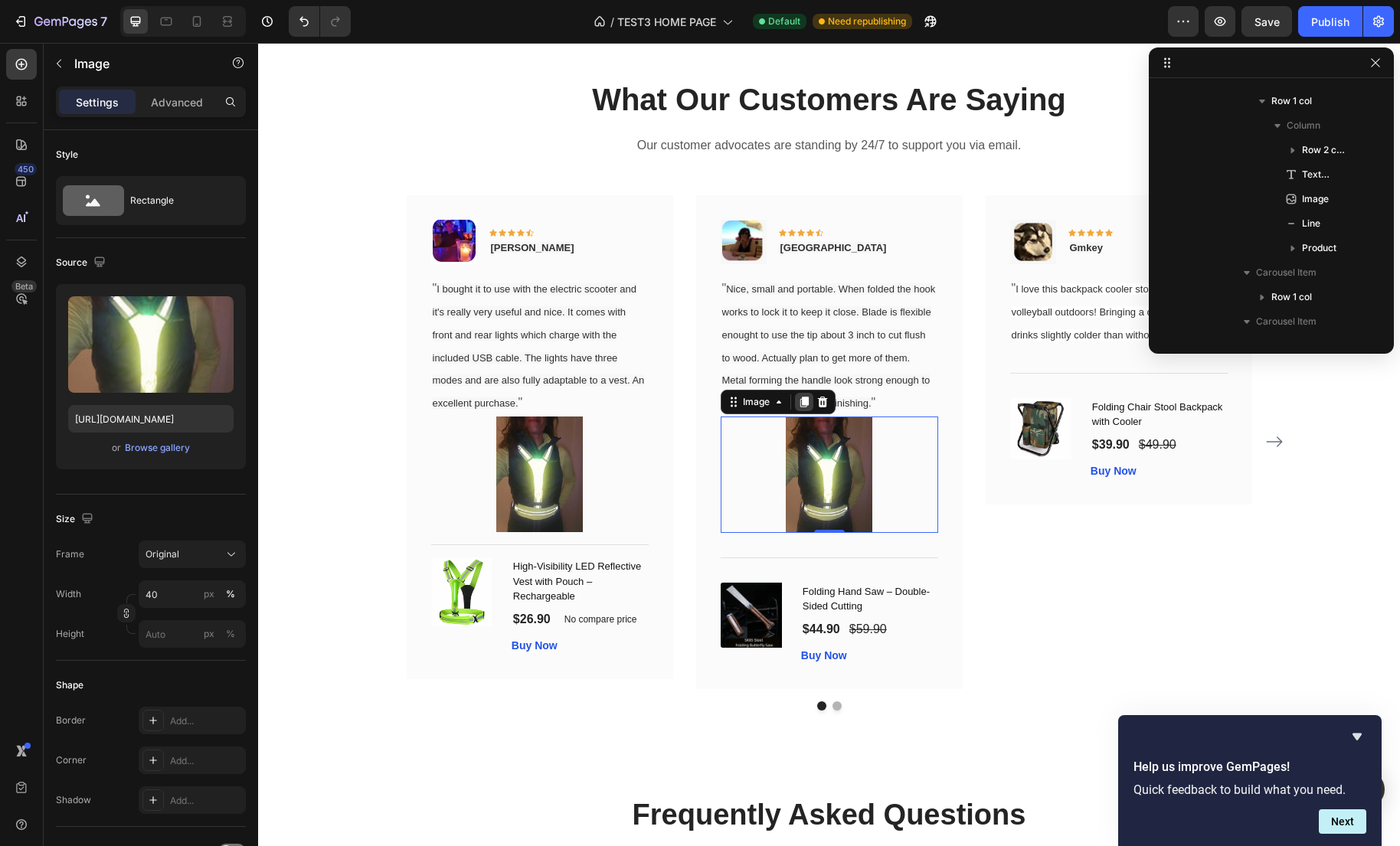
click at [804, 407] on icon at bounding box center [804, 402] width 9 height 10
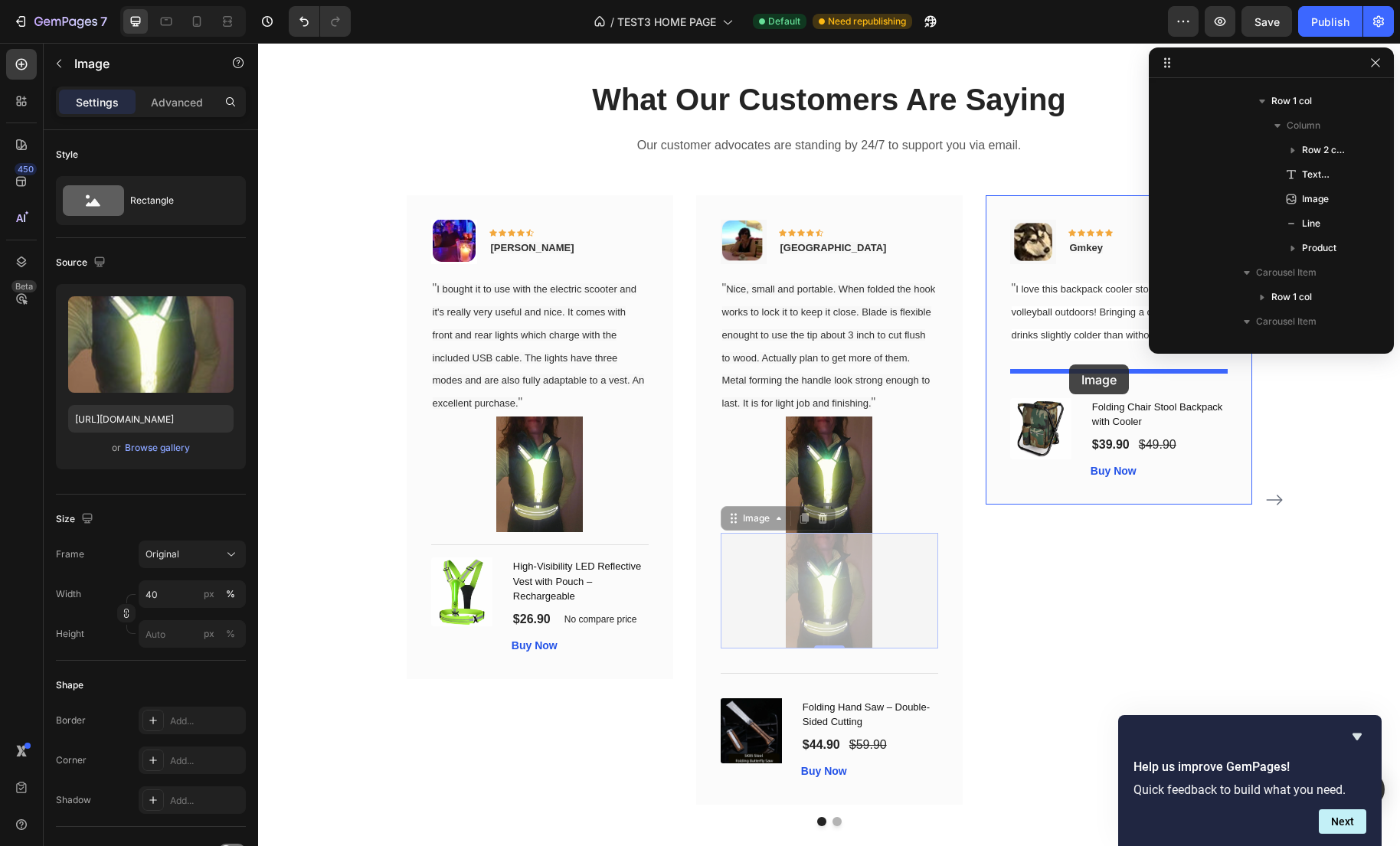
drag, startPoint x: 734, startPoint y: 543, endPoint x: 1069, endPoint y: 364, distance: 379.8
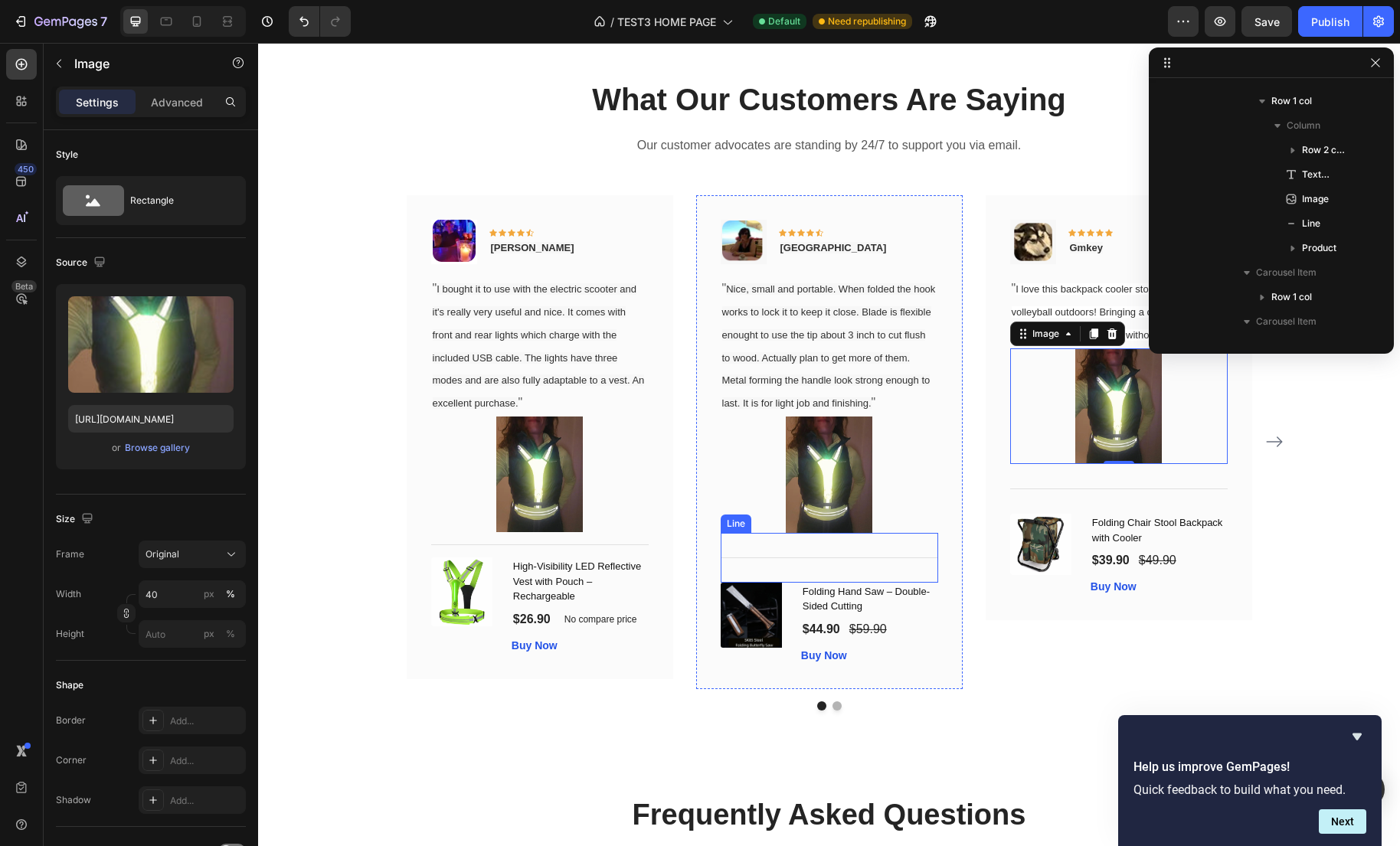
click at [900, 573] on div "Title Line" at bounding box center [829, 557] width 218 height 49
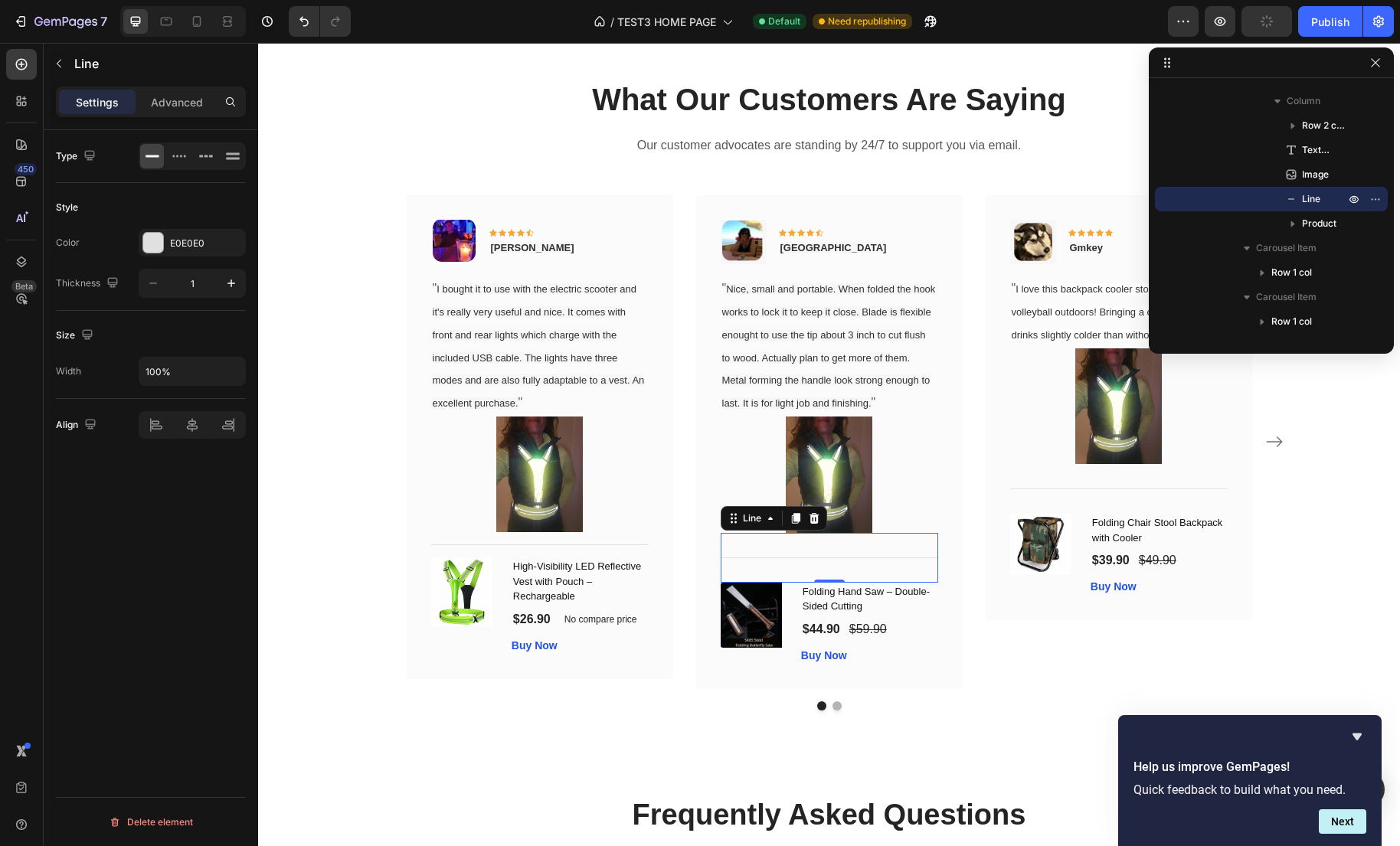
click at [758, 558] on div at bounding box center [829, 557] width 218 height 1
click at [168, 101] on p "Advanced" at bounding box center [177, 102] width 52 height 16
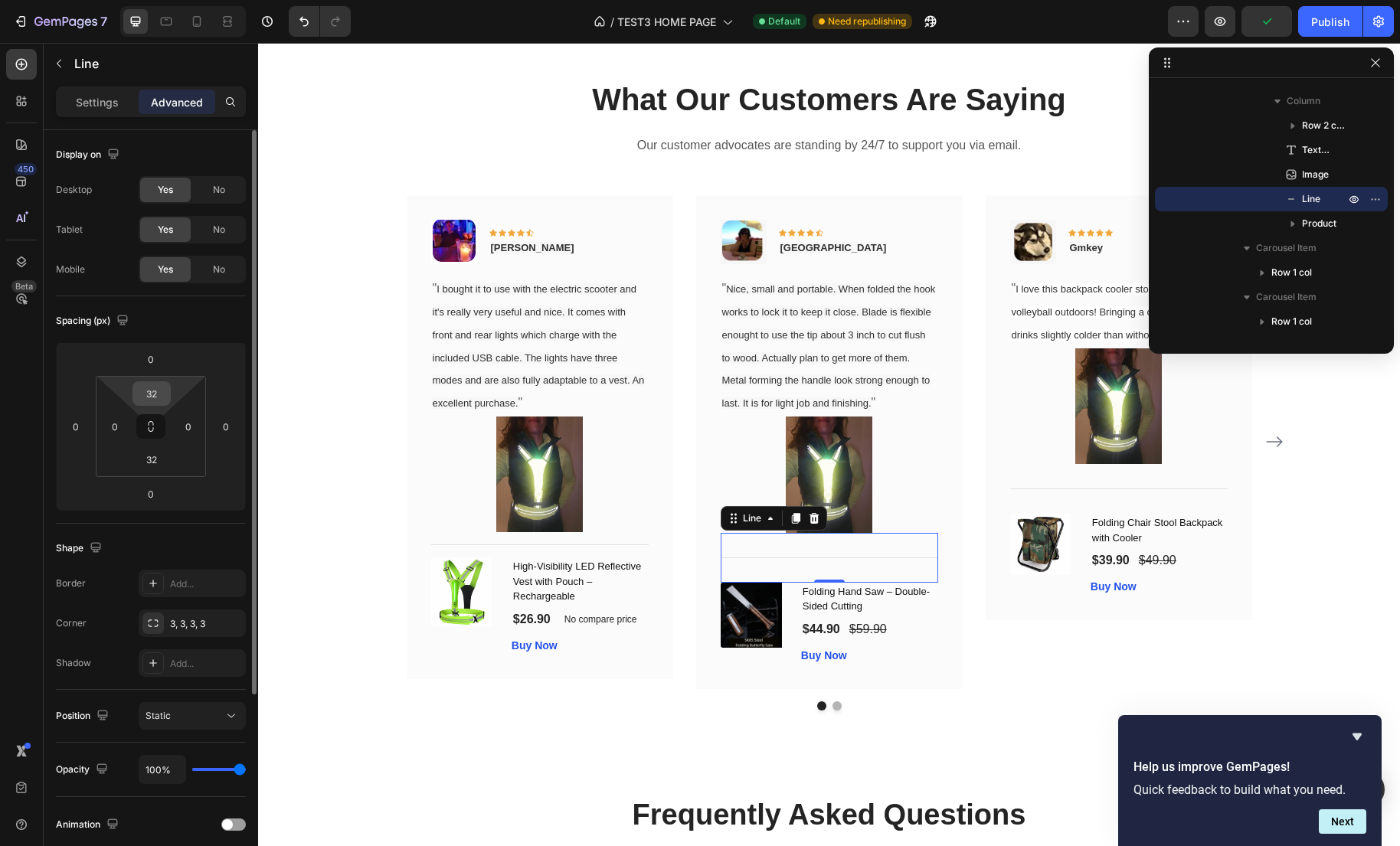
click at [166, 384] on input "32" at bounding box center [151, 393] width 30 height 23
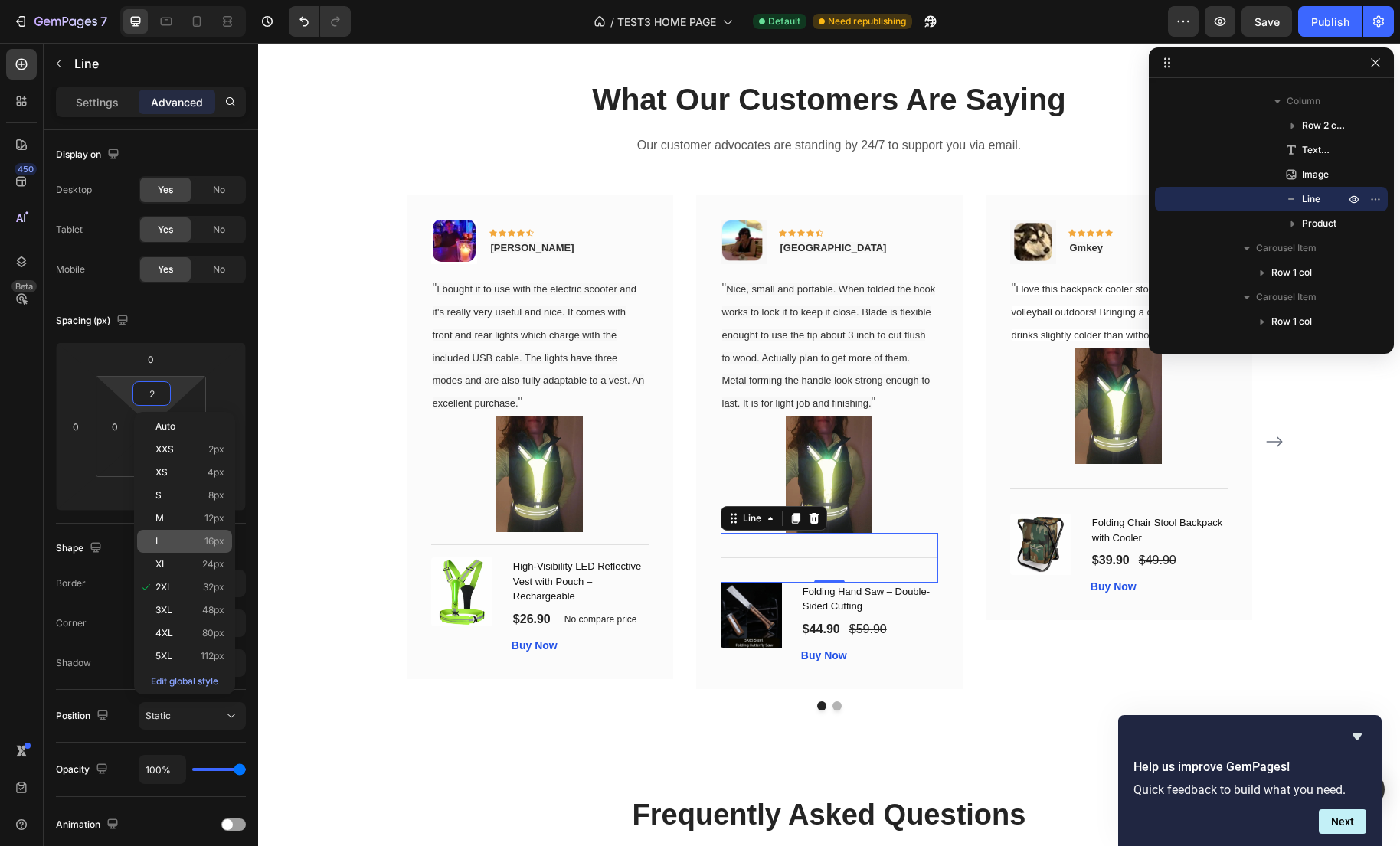
click at [194, 537] on p "L 16px" at bounding box center [189, 541] width 69 height 10
type input "16"
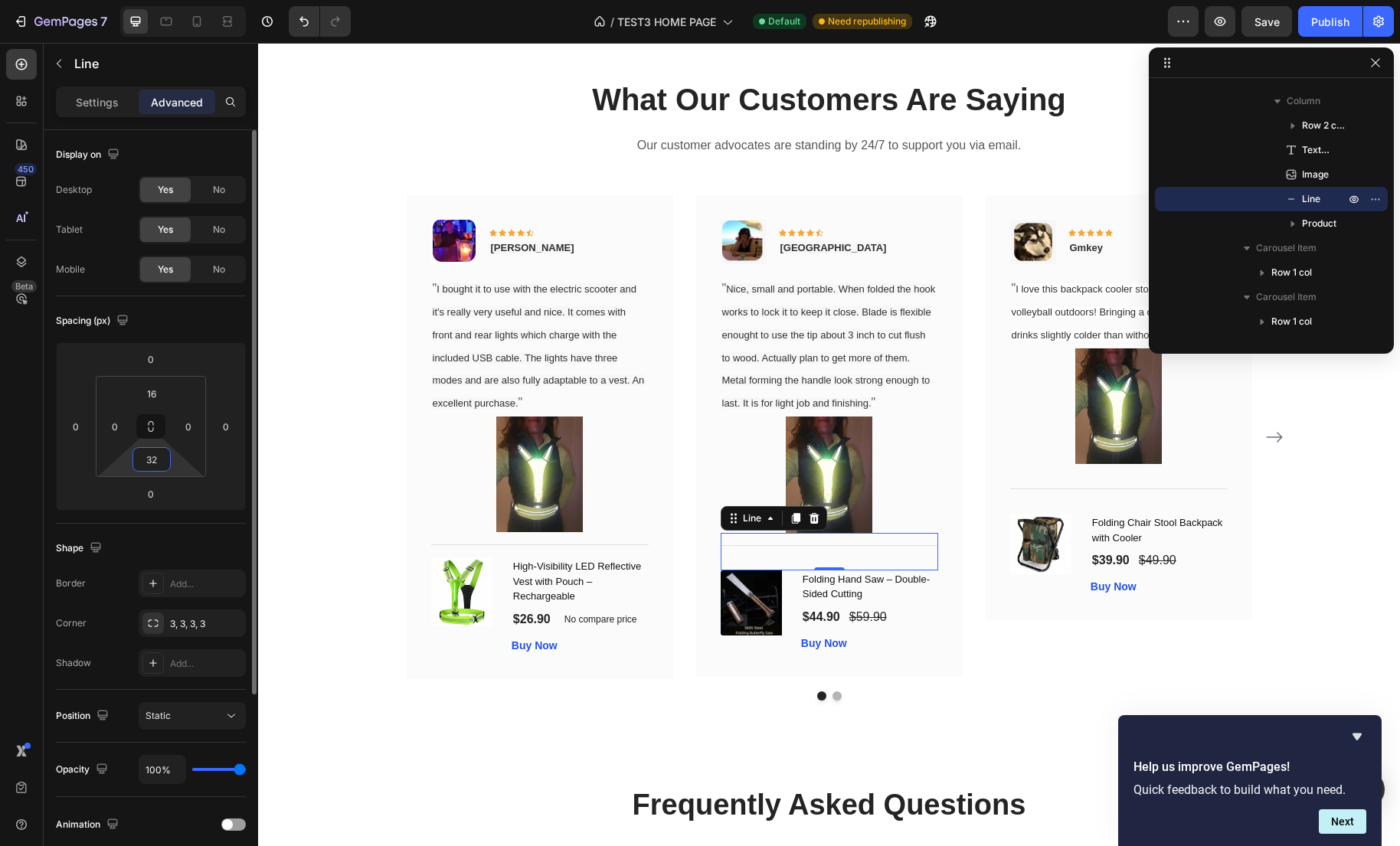
click at [160, 463] on input "32" at bounding box center [151, 459] width 30 height 23
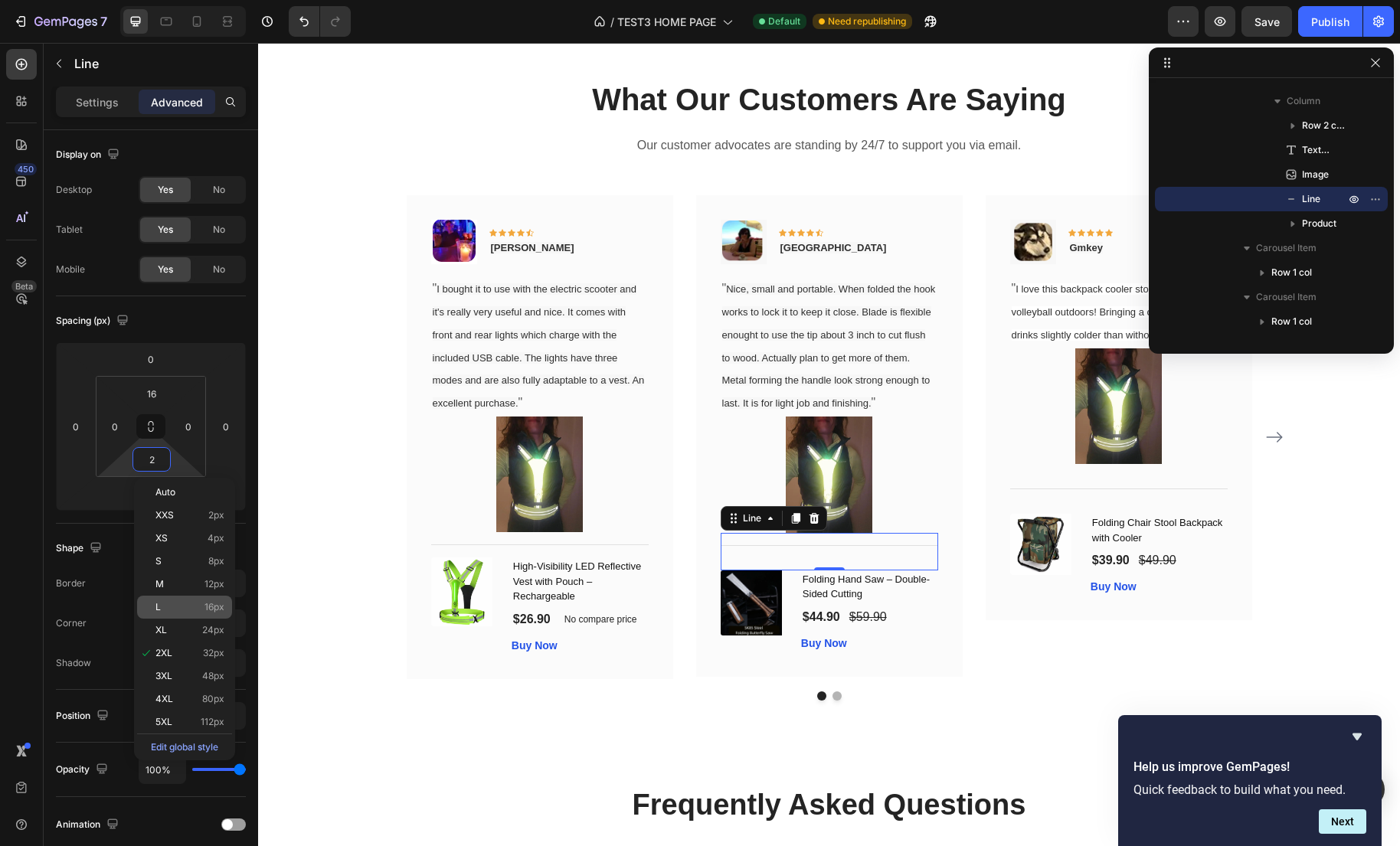
click at [222, 606] on span "16px" at bounding box center [214, 607] width 20 height 10
type input "16"
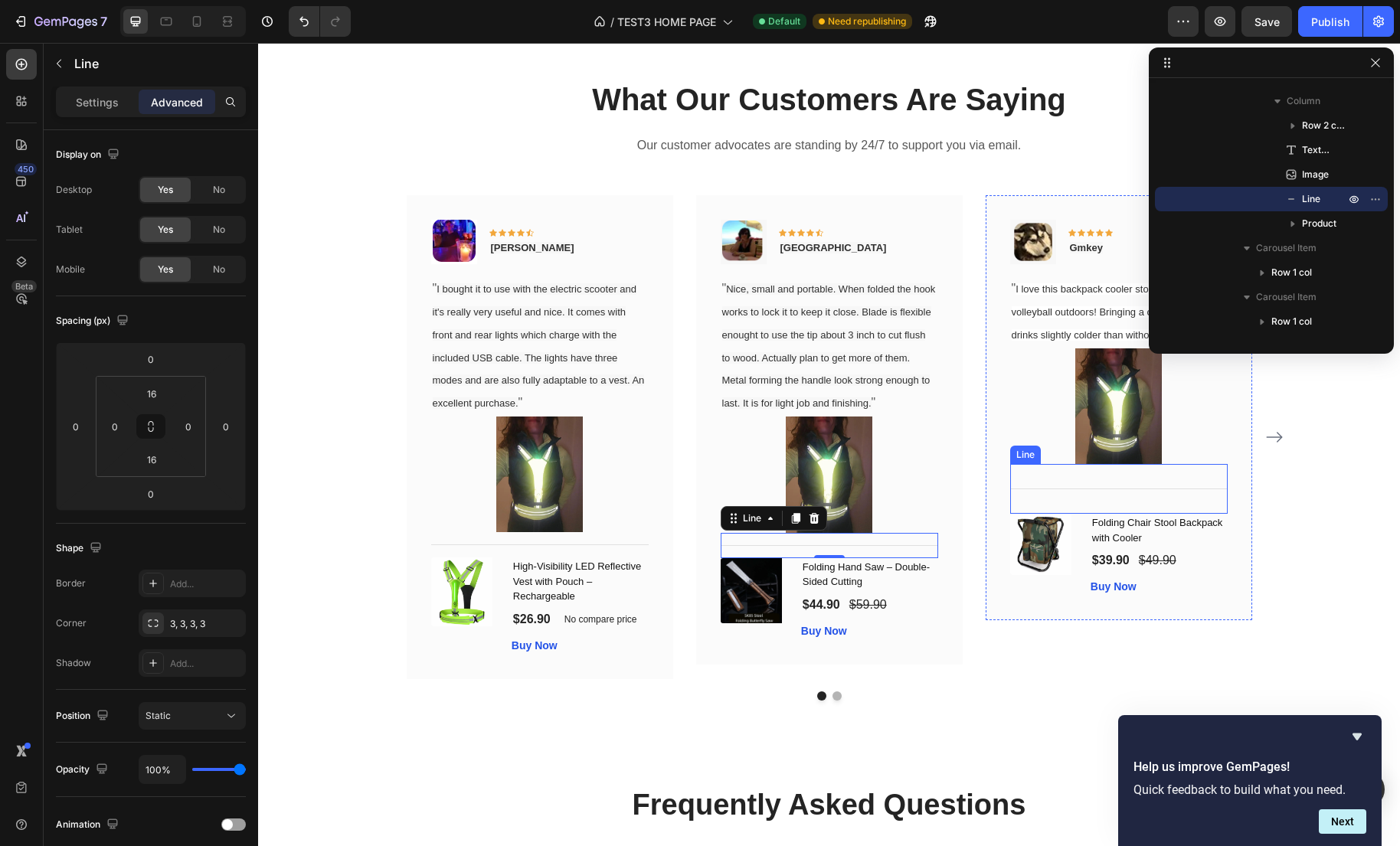
click at [1088, 497] on div "Title Line" at bounding box center [1119, 489] width 218 height 49
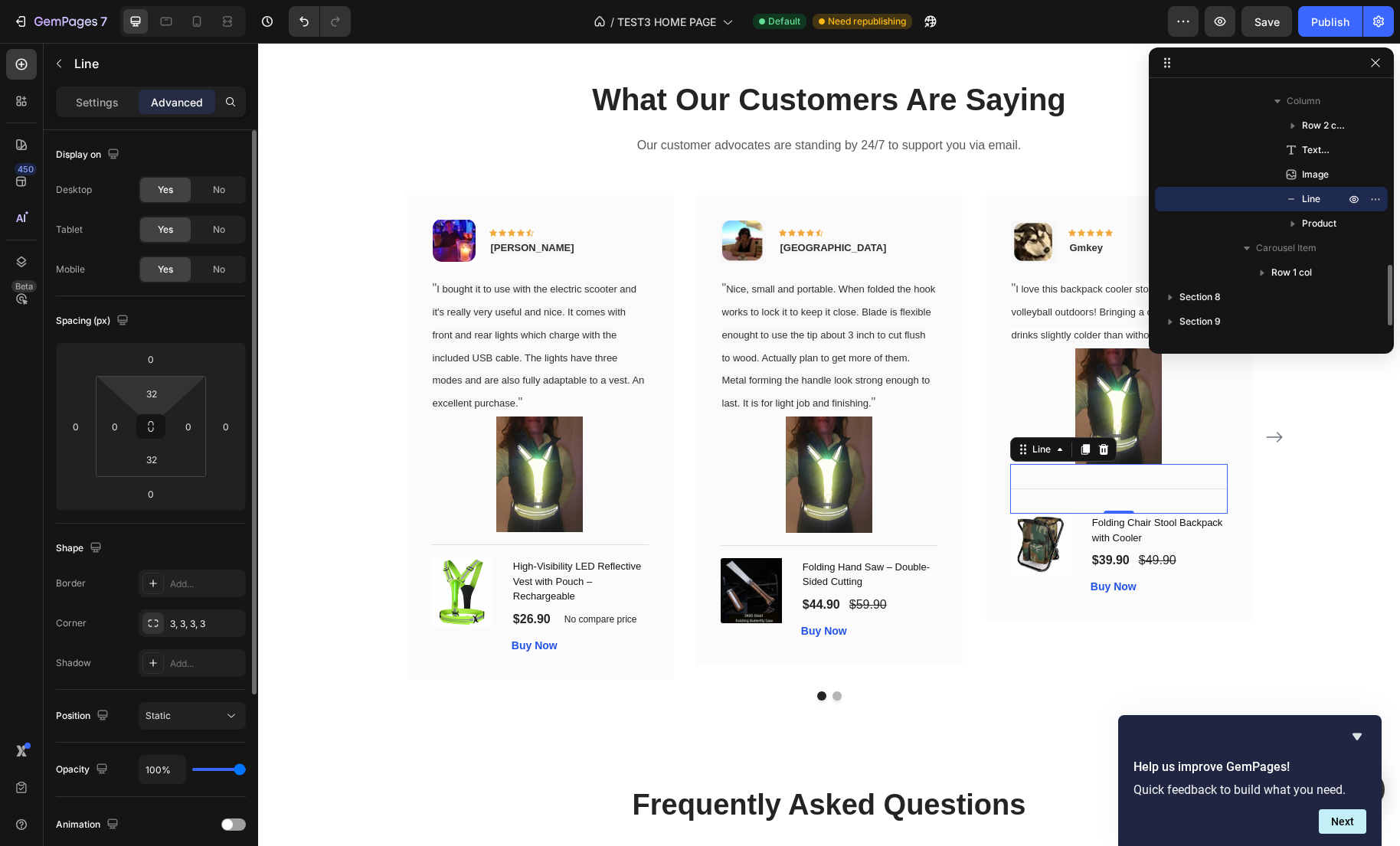
click at [155, 0] on html "7 Version history / TEST3 HOME PAGE Default Need republishing Preview Save Publ…" at bounding box center [700, 0] width 1400 height 0
click at [160, 395] on input "2" at bounding box center [151, 393] width 30 height 23
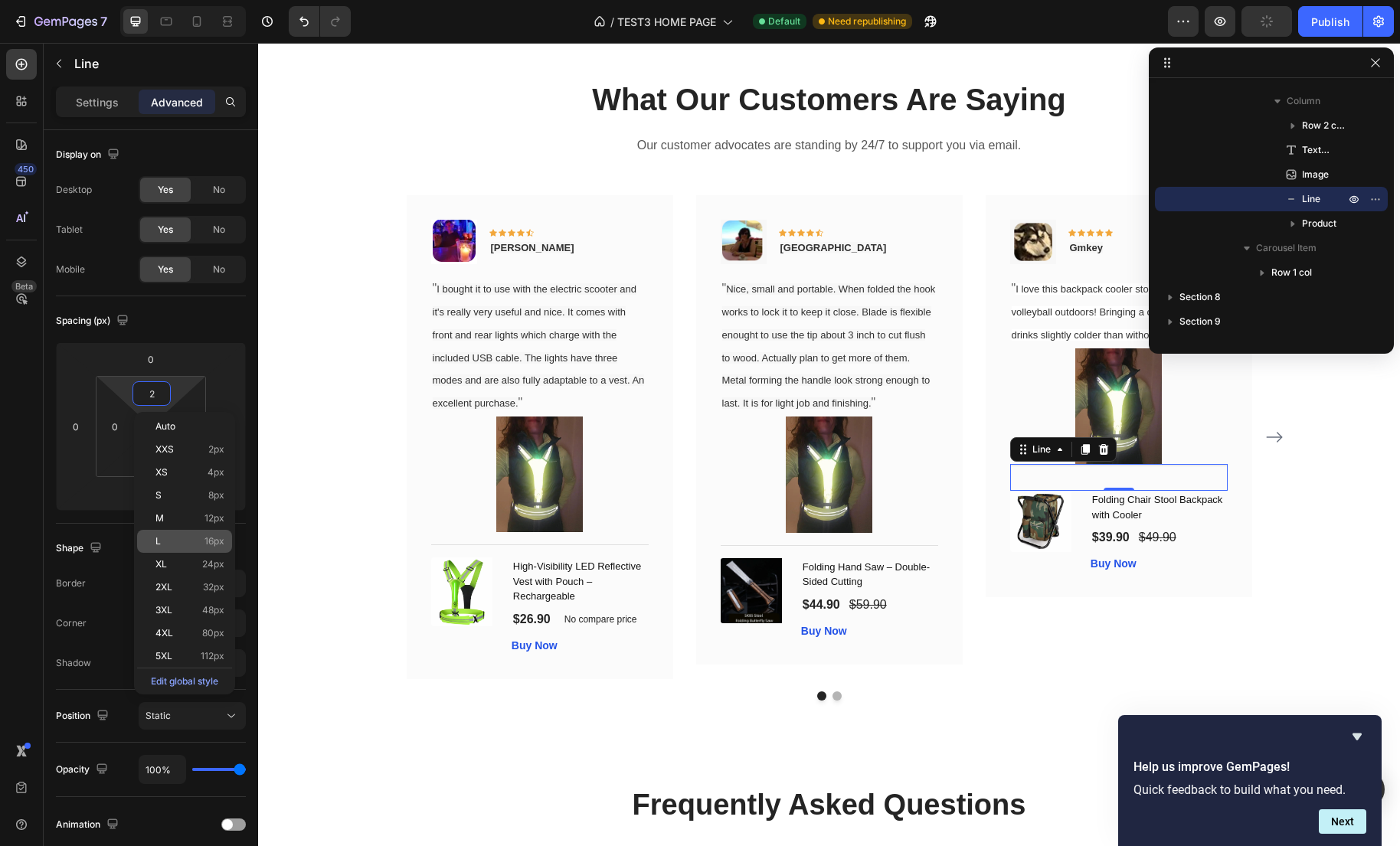
click at [210, 541] on span "16px" at bounding box center [214, 541] width 20 height 10
type input "16"
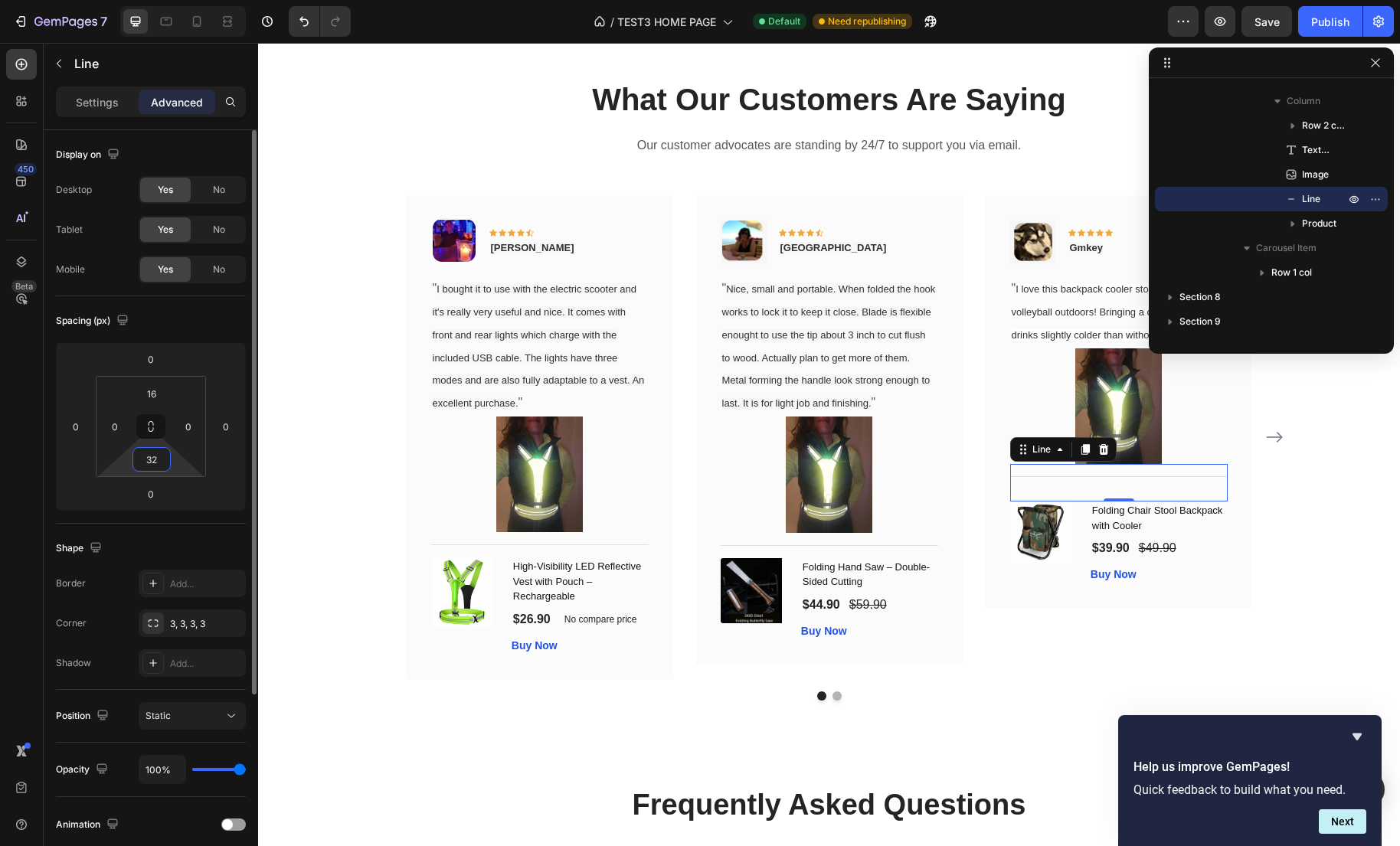
click at [161, 463] on input "32" at bounding box center [151, 459] width 30 height 23
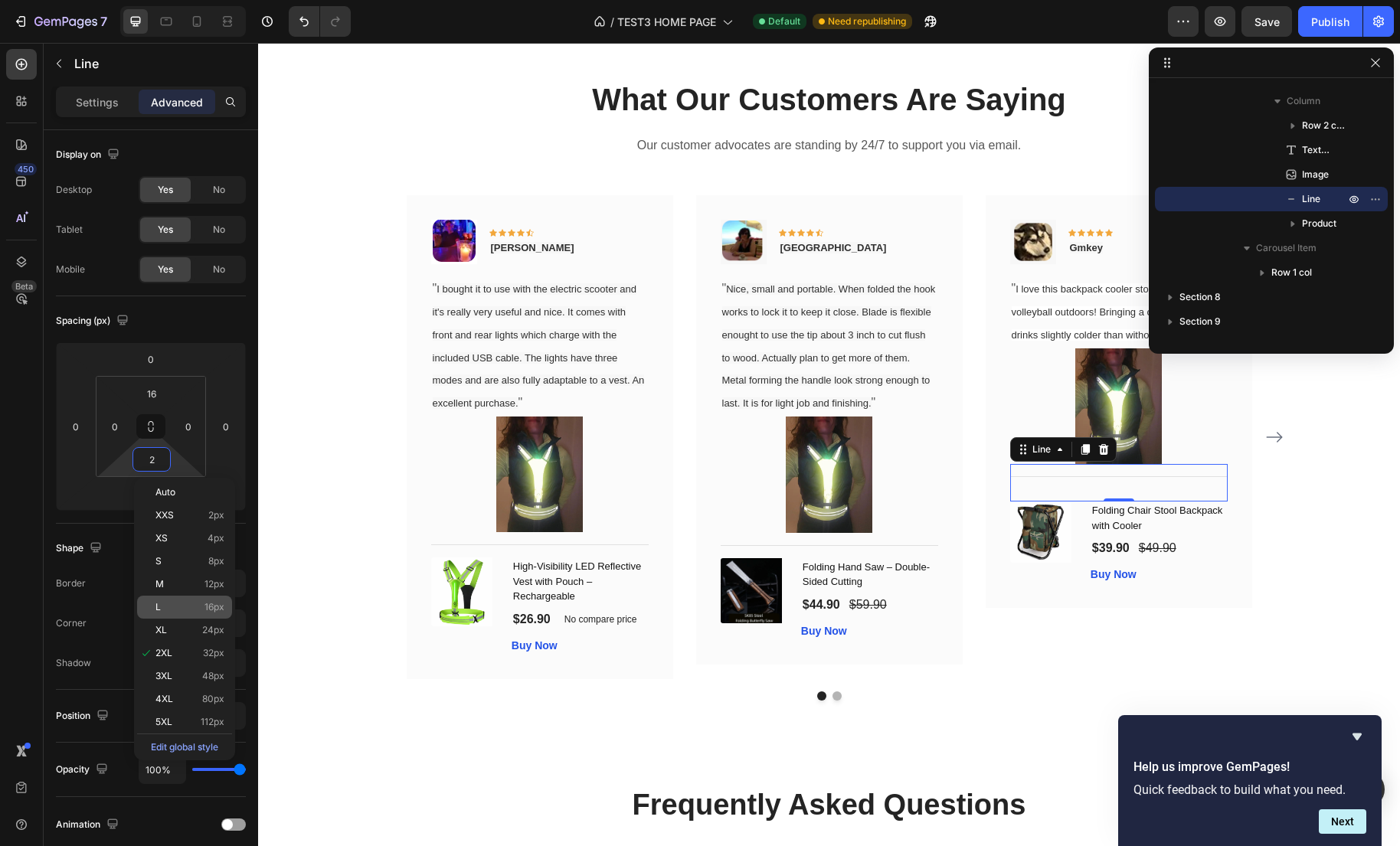
click at [206, 606] on span "16px" at bounding box center [214, 607] width 20 height 10
type input "16"
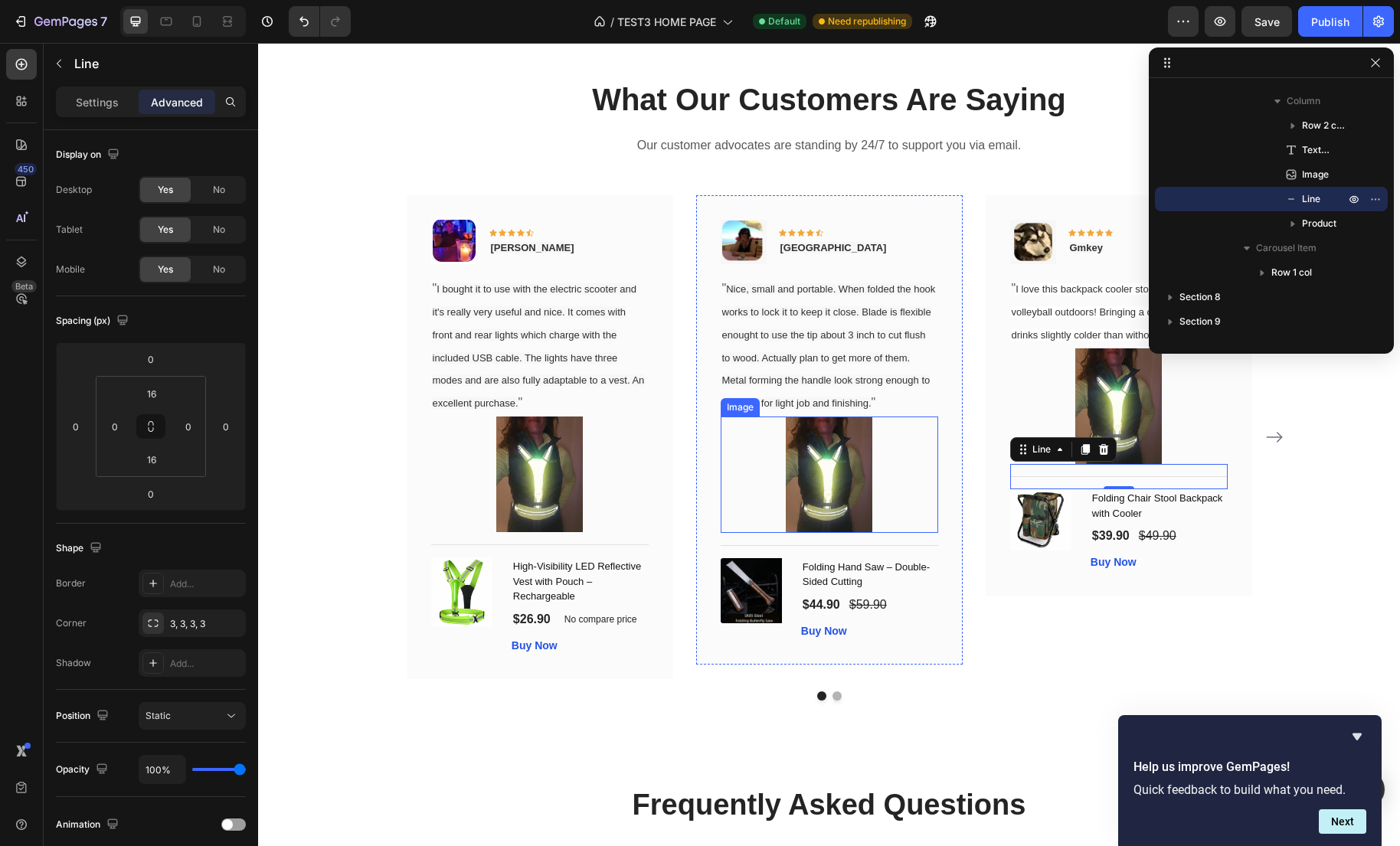
drag, startPoint x: 862, startPoint y: 488, endPoint x: 849, endPoint y: 489, distance: 13.0
click at [862, 488] on img at bounding box center [829, 474] width 88 height 115
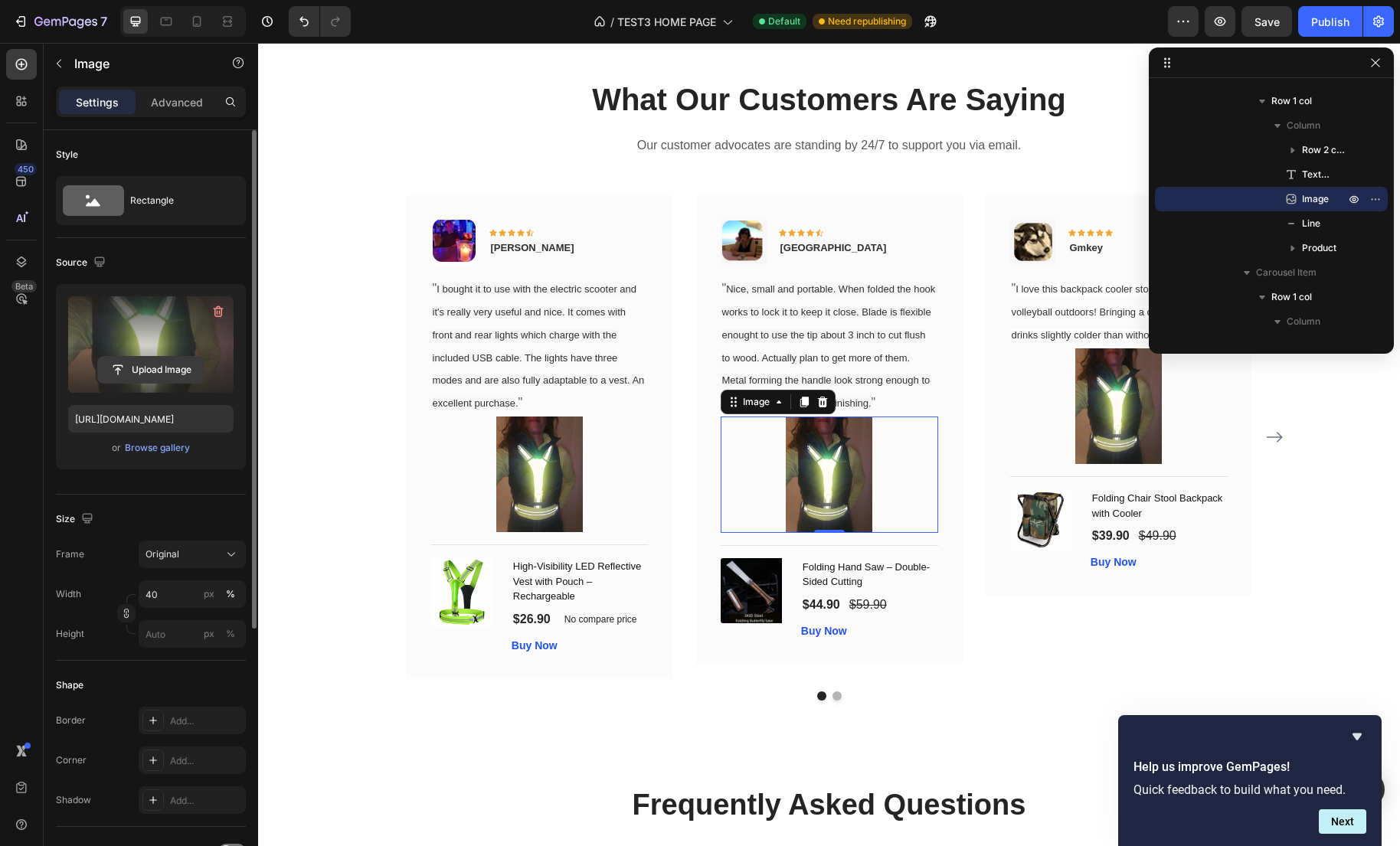
click at [115, 362] on input "file" at bounding box center [151, 370] width 106 height 26
click at [176, 371] on input "file" at bounding box center [151, 370] width 106 height 26
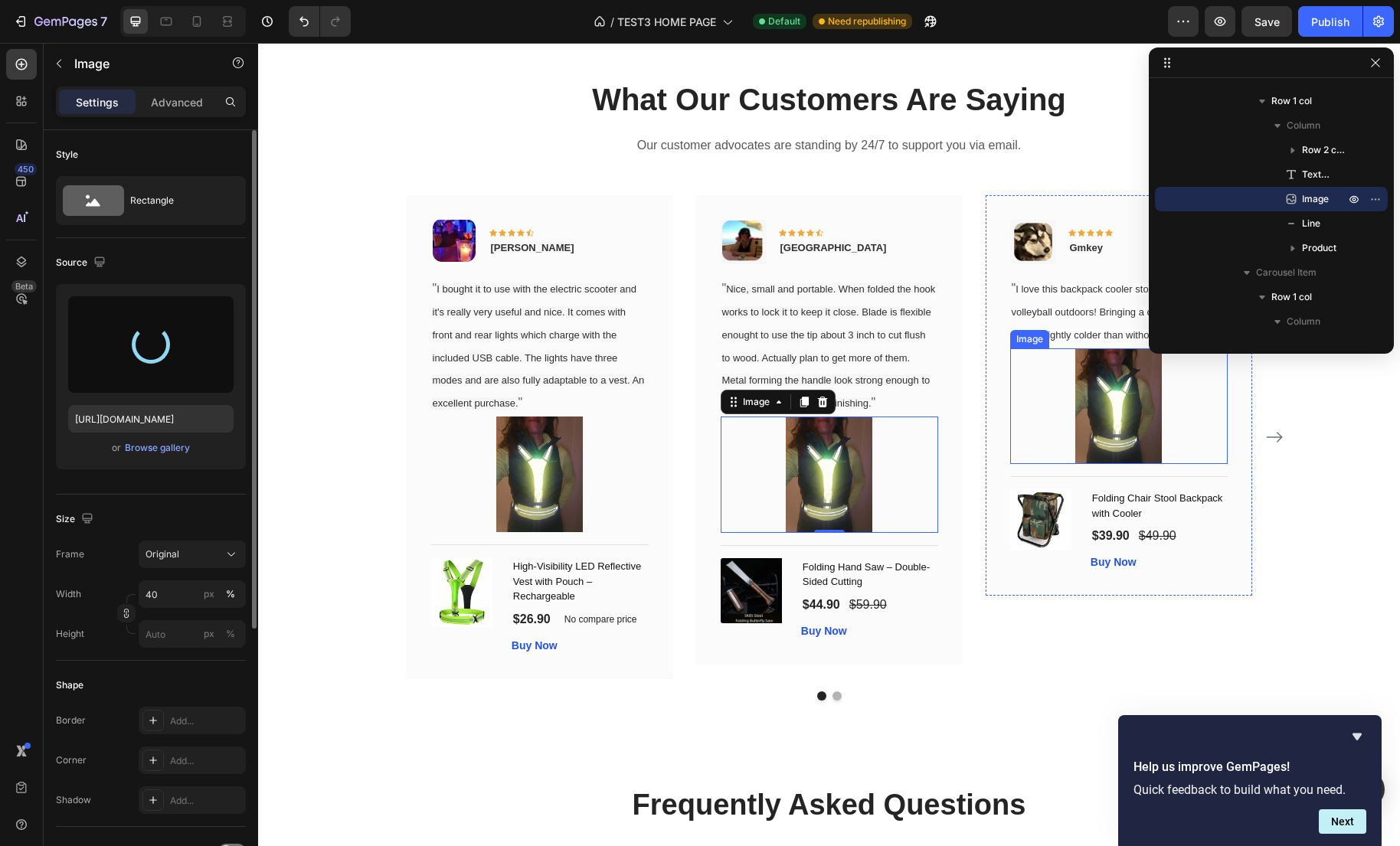
type input "https://cdn.shopify.com/s/files/1/0635/2663/3590/files/gempages_575492313866830…"
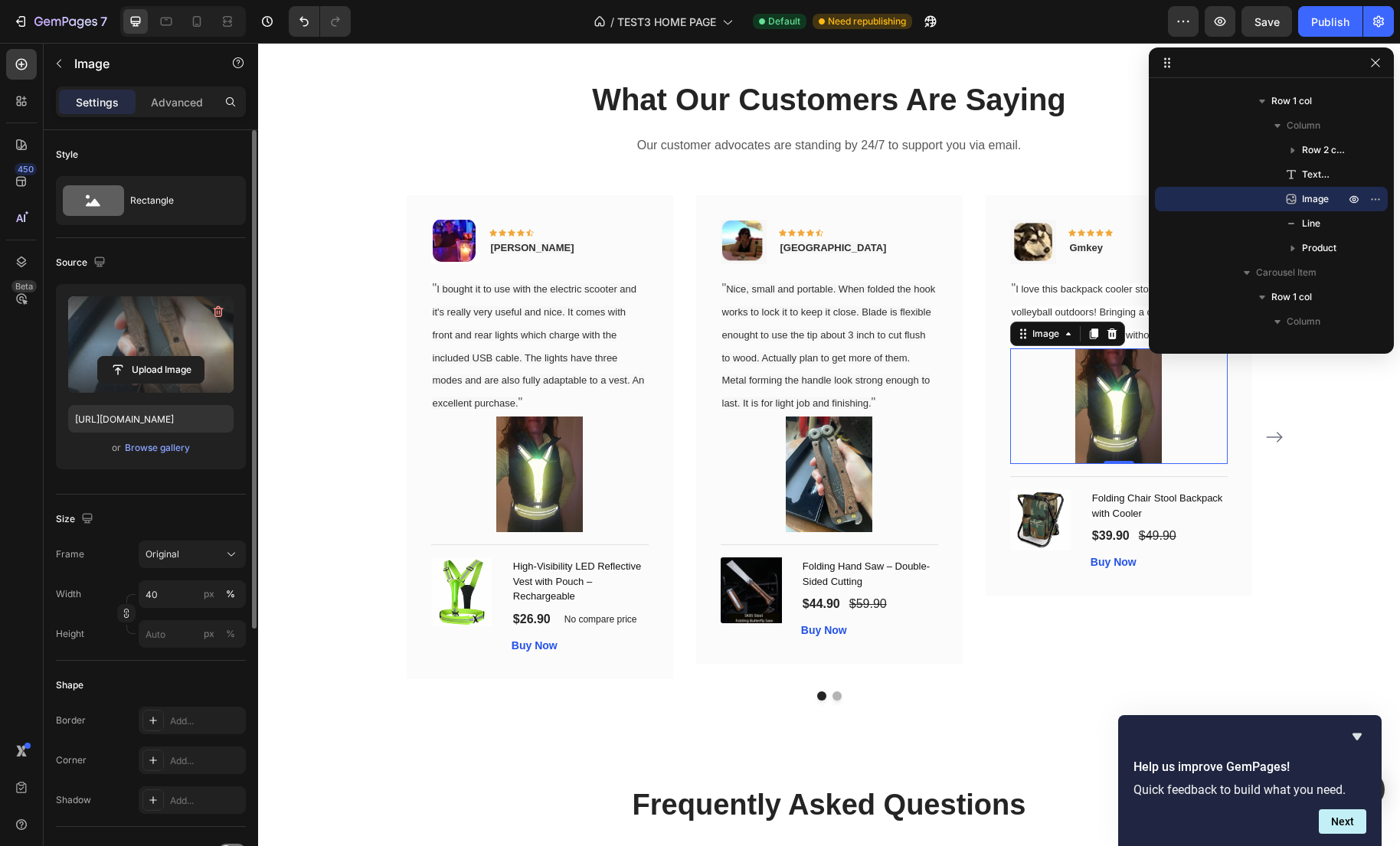
click at [1133, 437] on img at bounding box center [1119, 405] width 88 height 115
click at [153, 368] on input "file" at bounding box center [151, 370] width 106 height 26
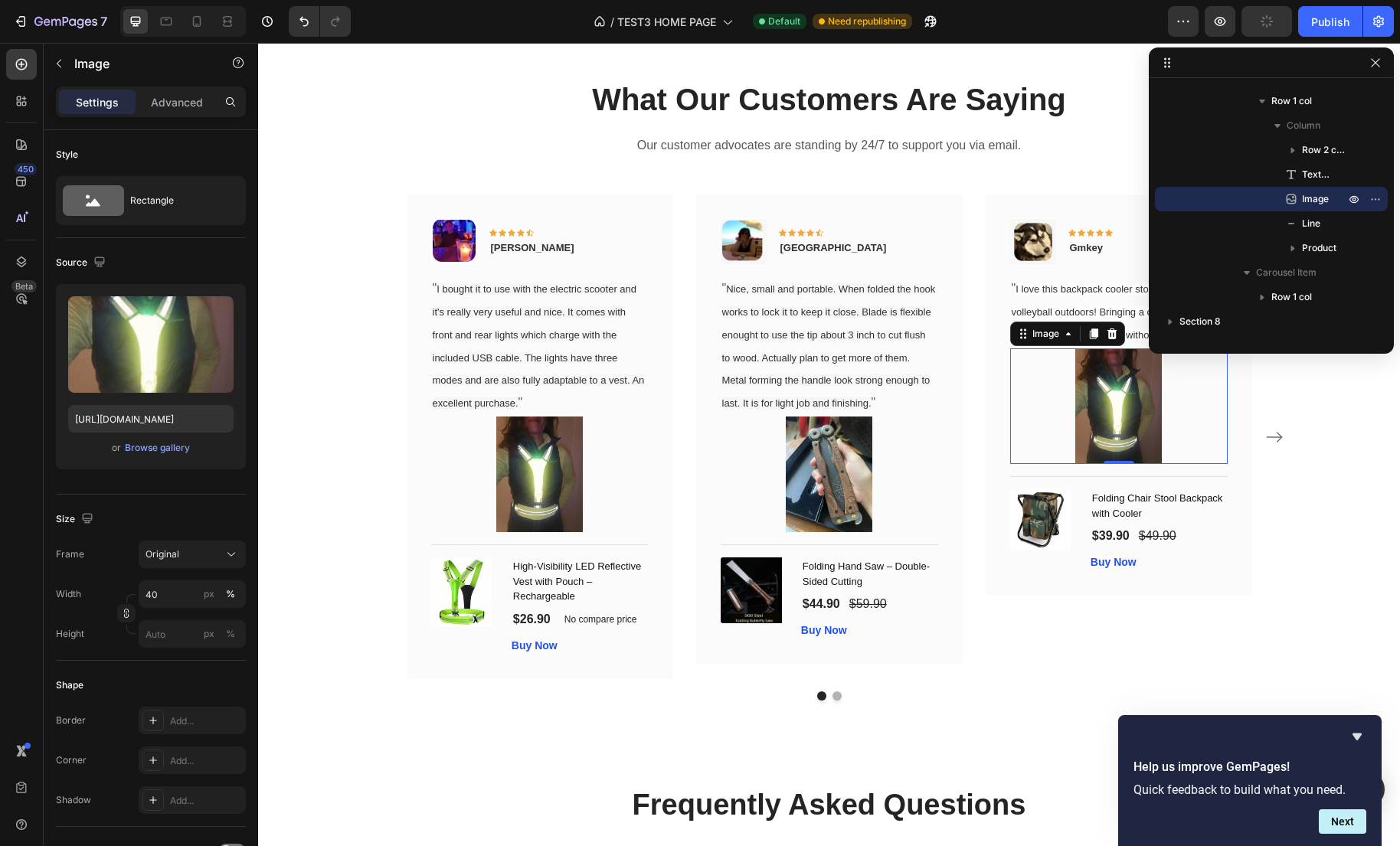
click at [1143, 416] on img at bounding box center [1119, 405] width 88 height 115
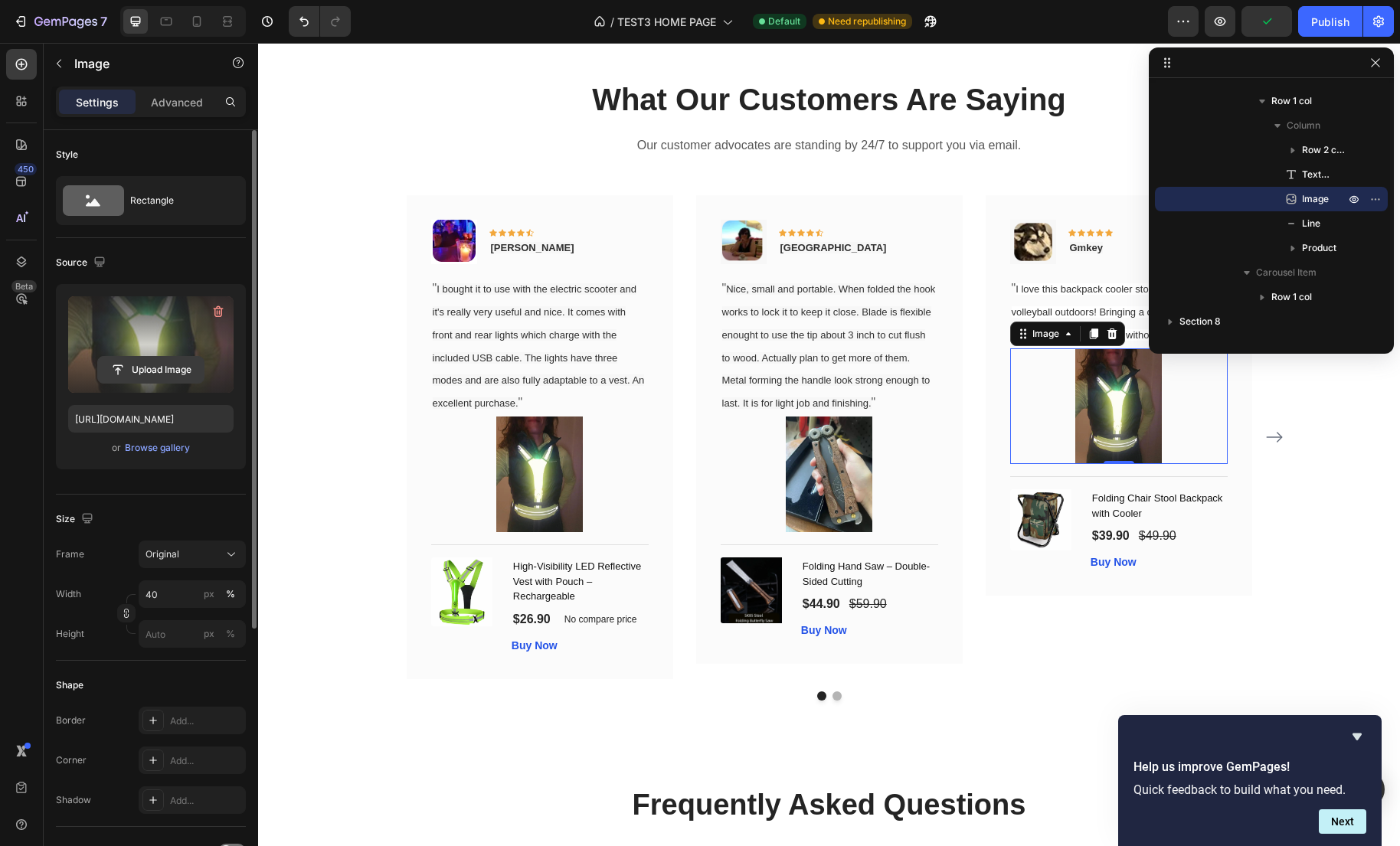
click at [160, 366] on input "file" at bounding box center [151, 370] width 106 height 26
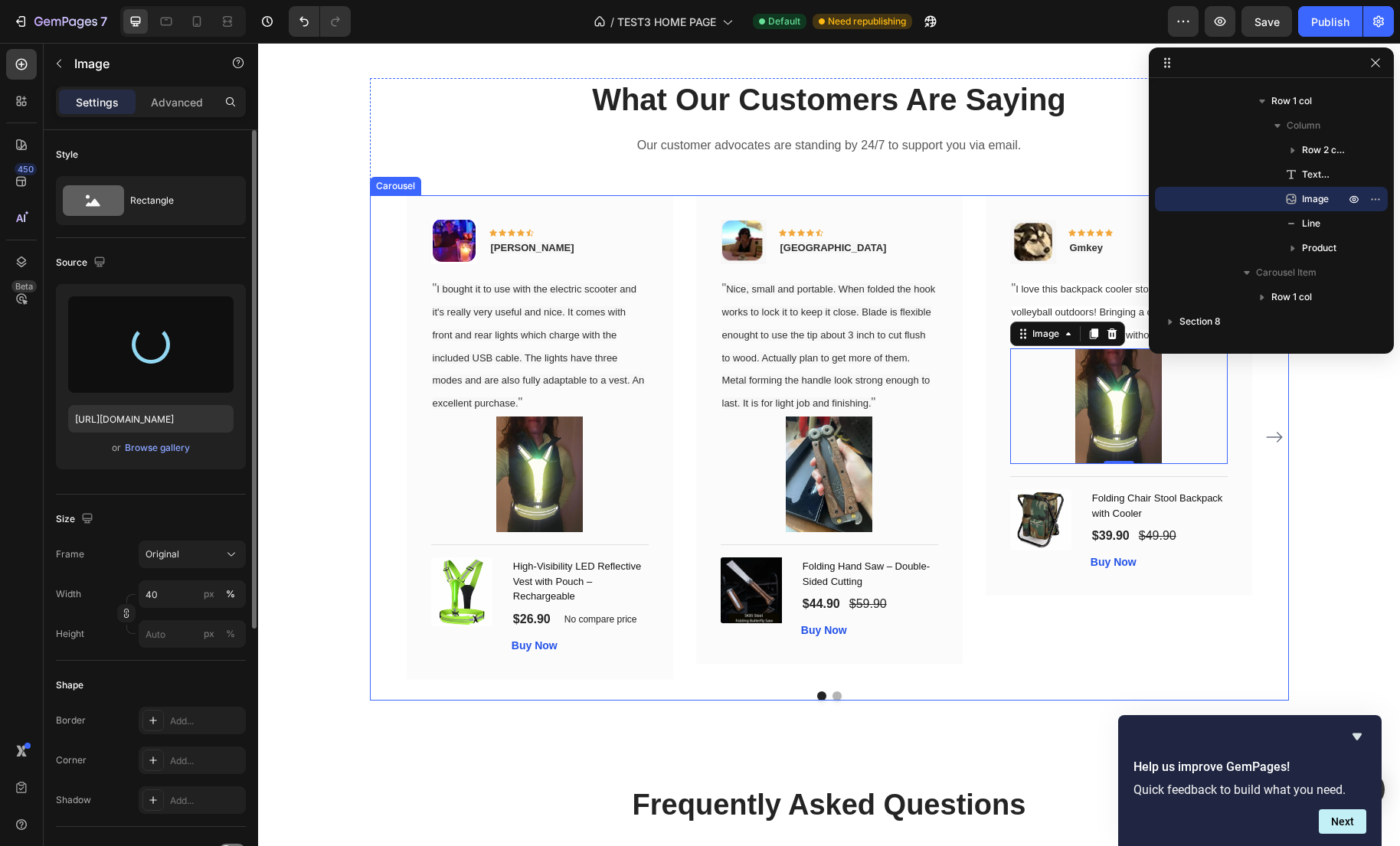
type input "https://cdn.shopify.com/s/files/1/0635/2663/3590/files/gempages_575492313866830…"
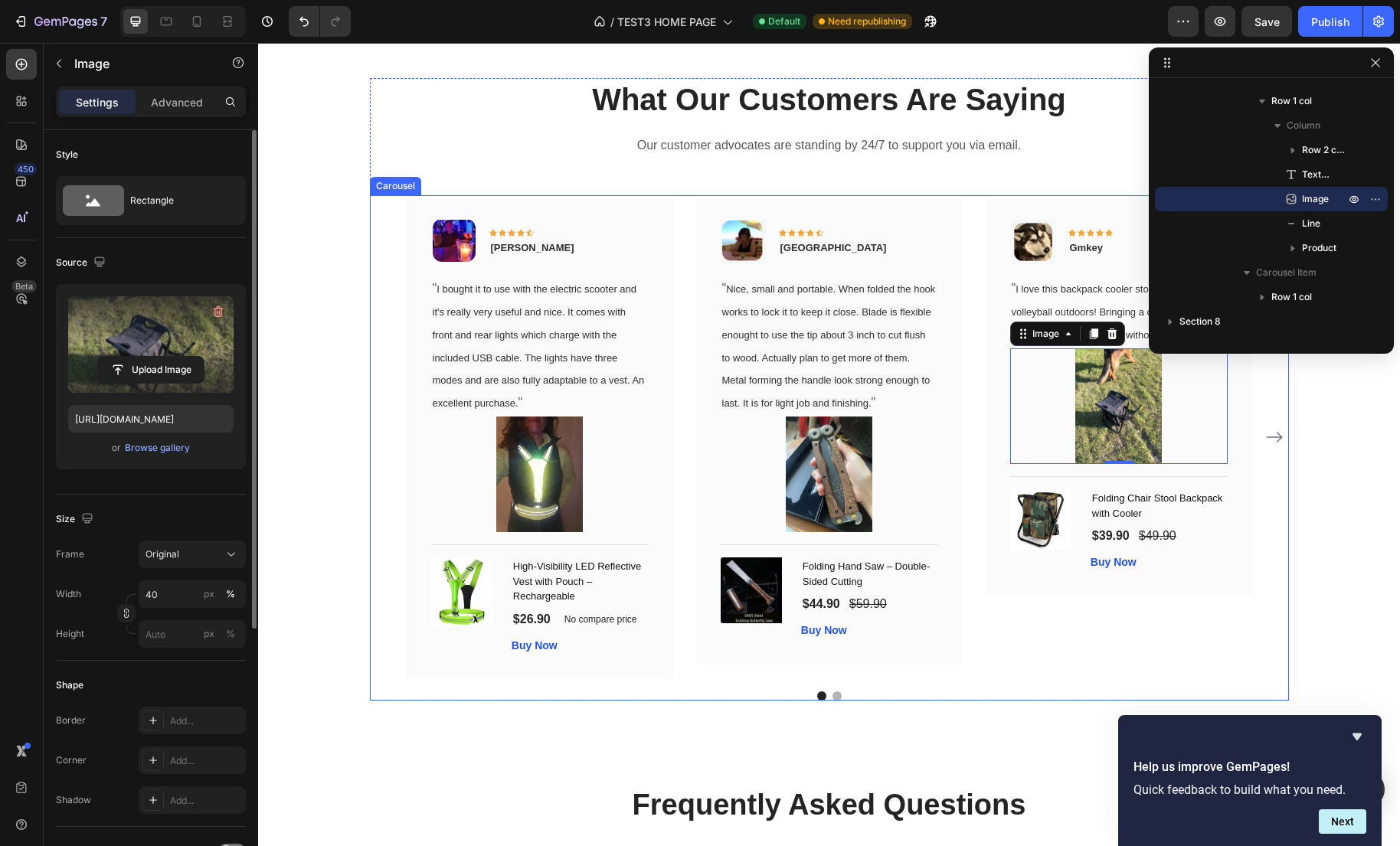
click at [1271, 440] on icon "Carousel Next Arrow" at bounding box center [1273, 437] width 16 height 10
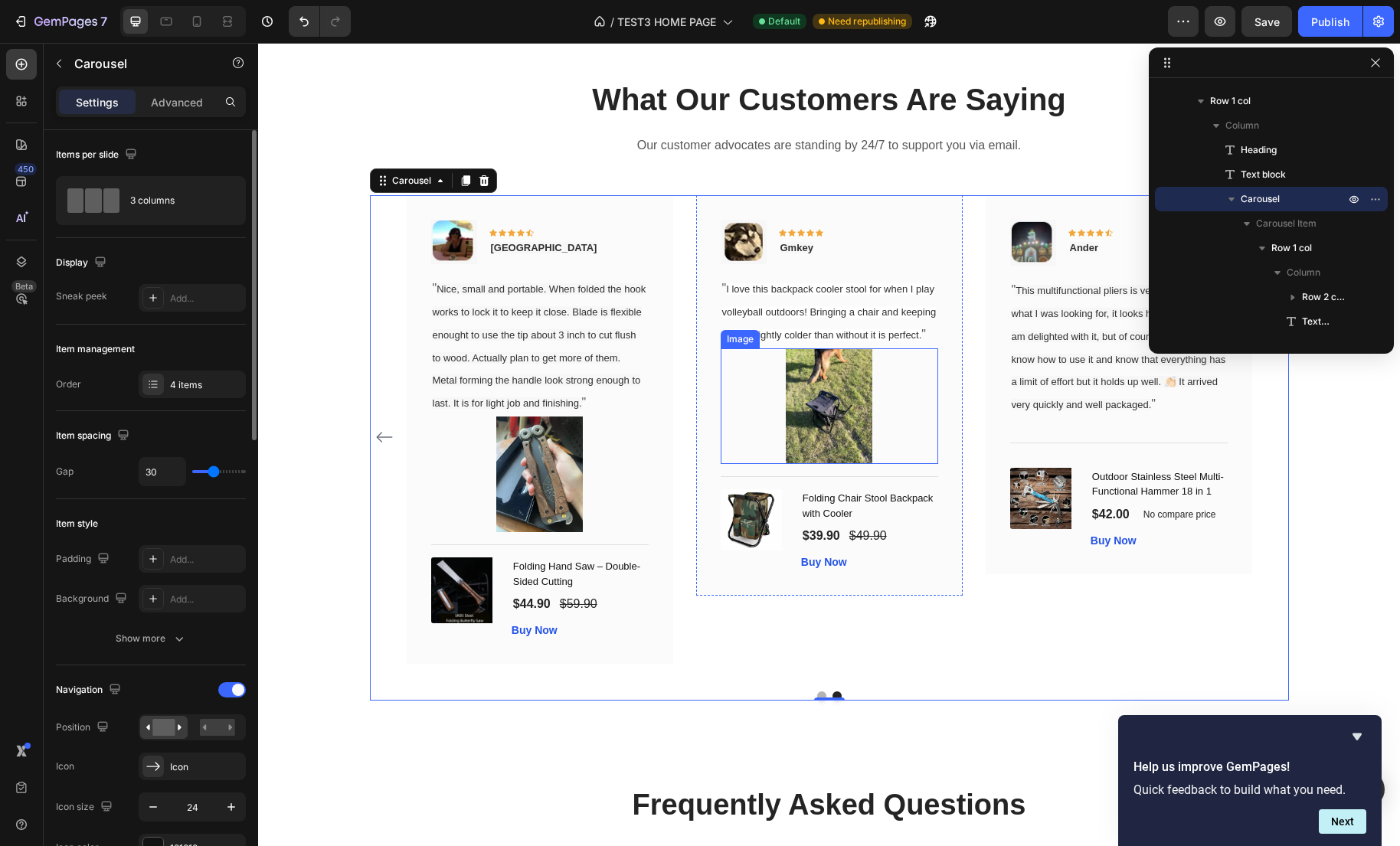
click at [886, 457] on div at bounding box center [829, 405] width 218 height 115
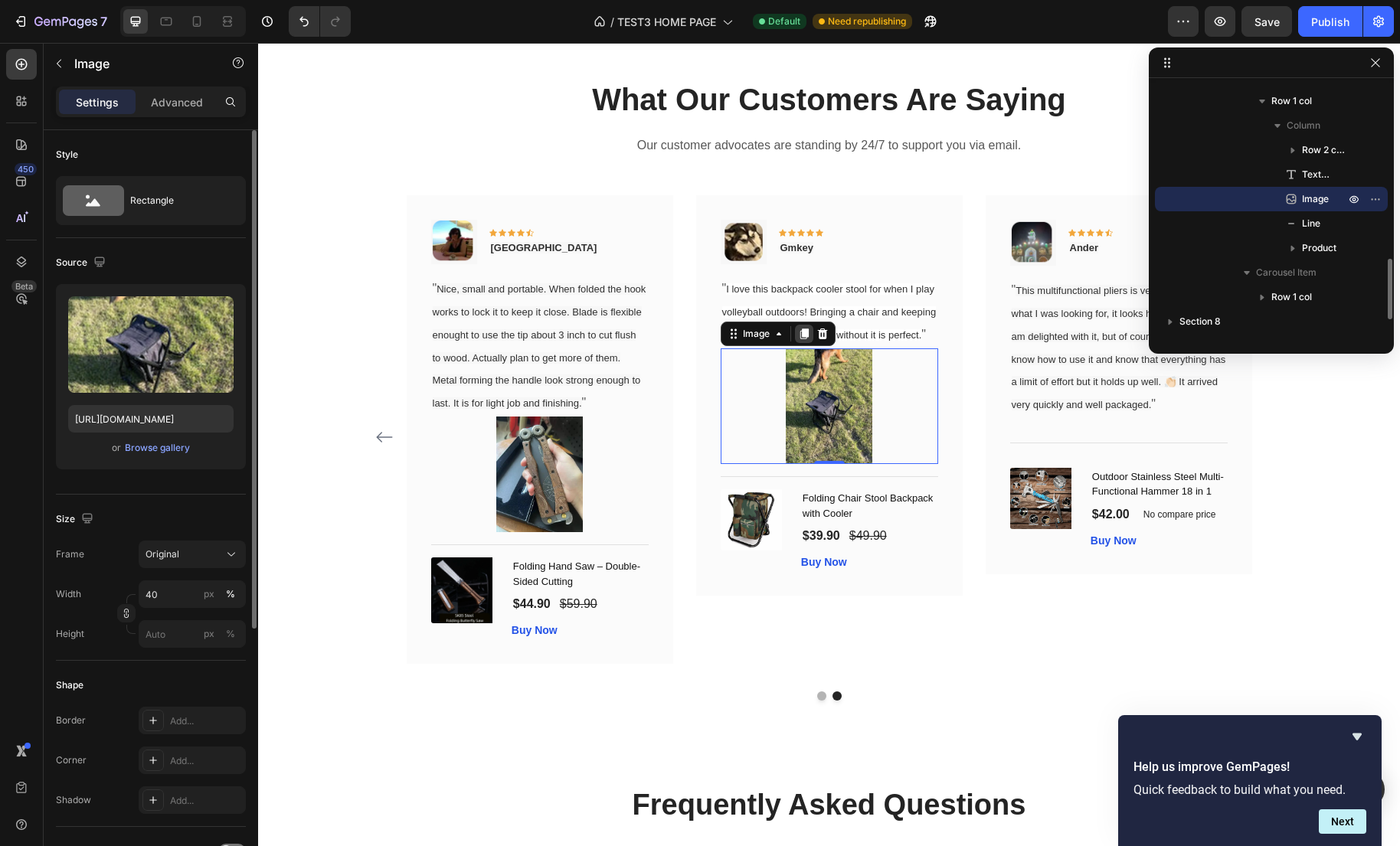
click at [799, 340] on icon at bounding box center [804, 334] width 12 height 12
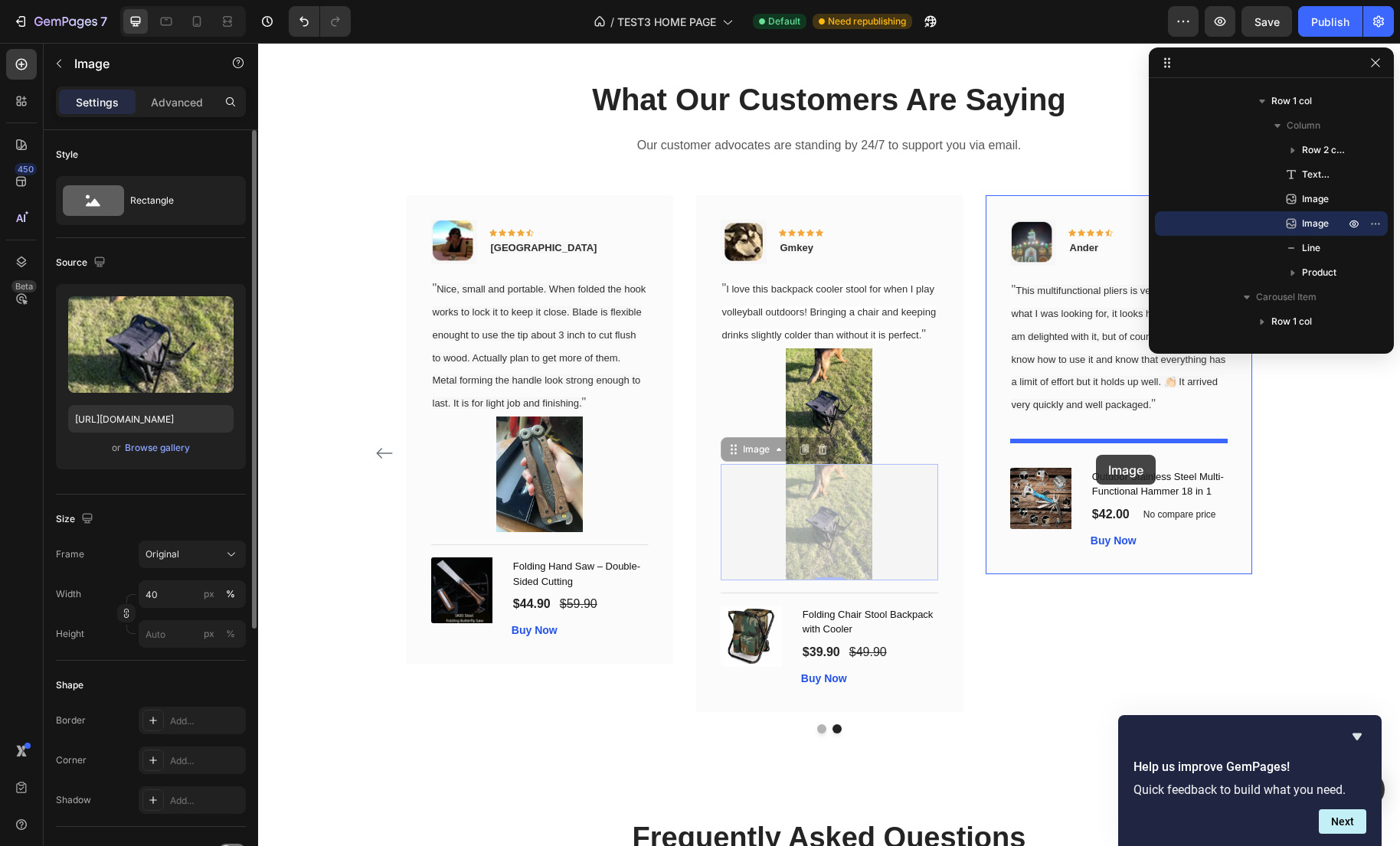
drag, startPoint x: 735, startPoint y: 475, endPoint x: 1095, endPoint y: 455, distance: 360.6
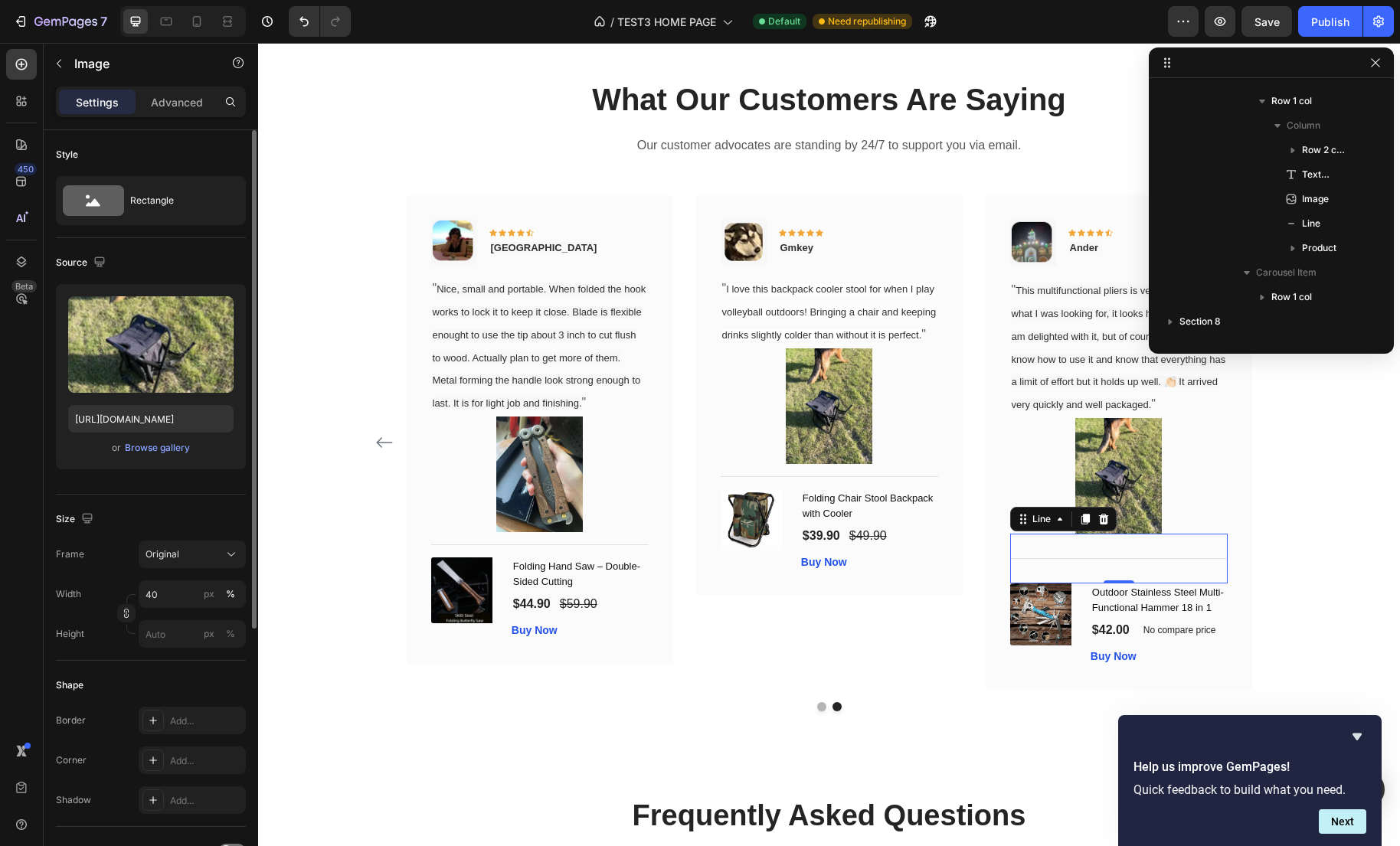
click at [1075, 559] on div at bounding box center [1119, 558] width 218 height 1
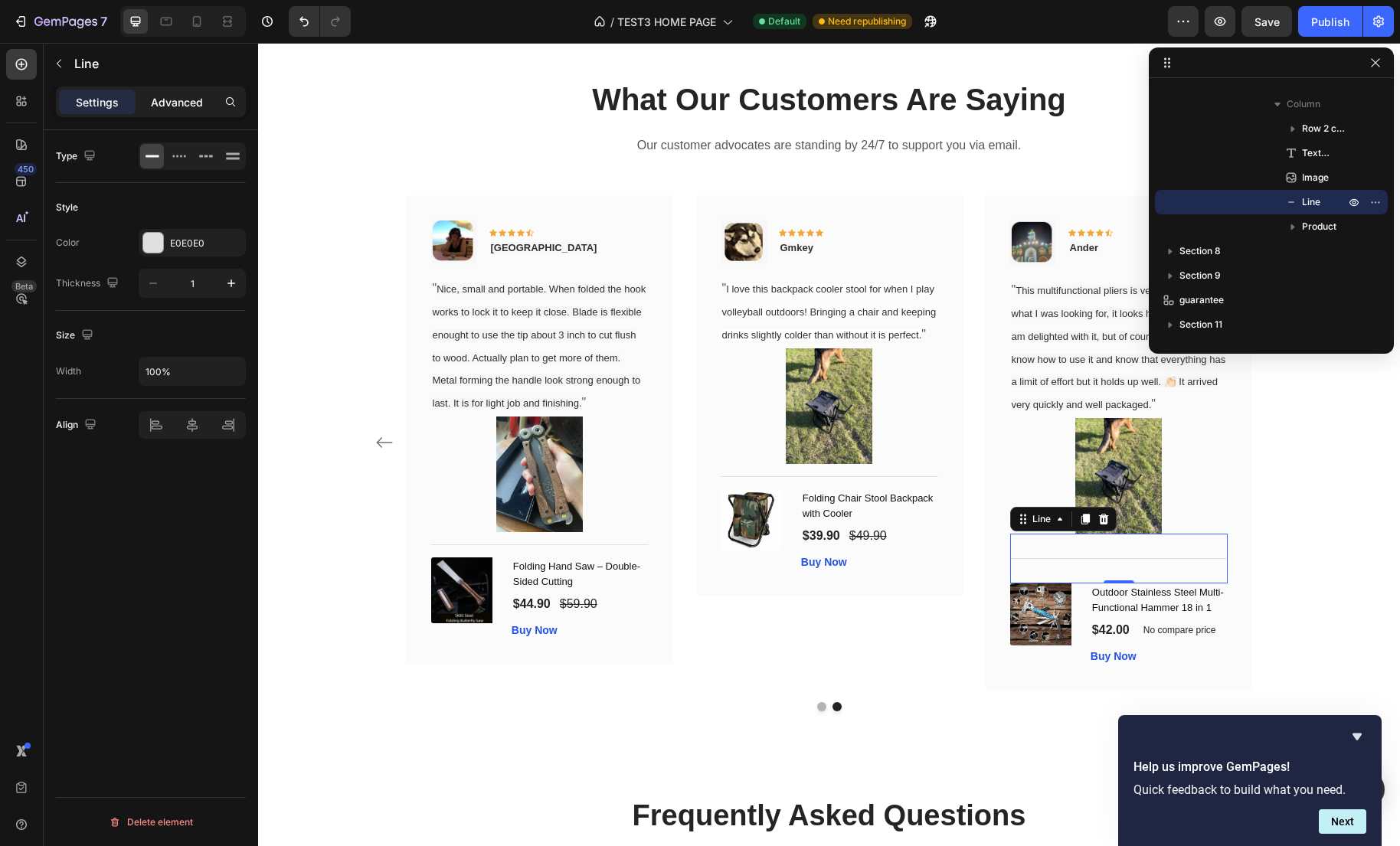
click at [198, 101] on p "Advanced" at bounding box center [177, 102] width 52 height 16
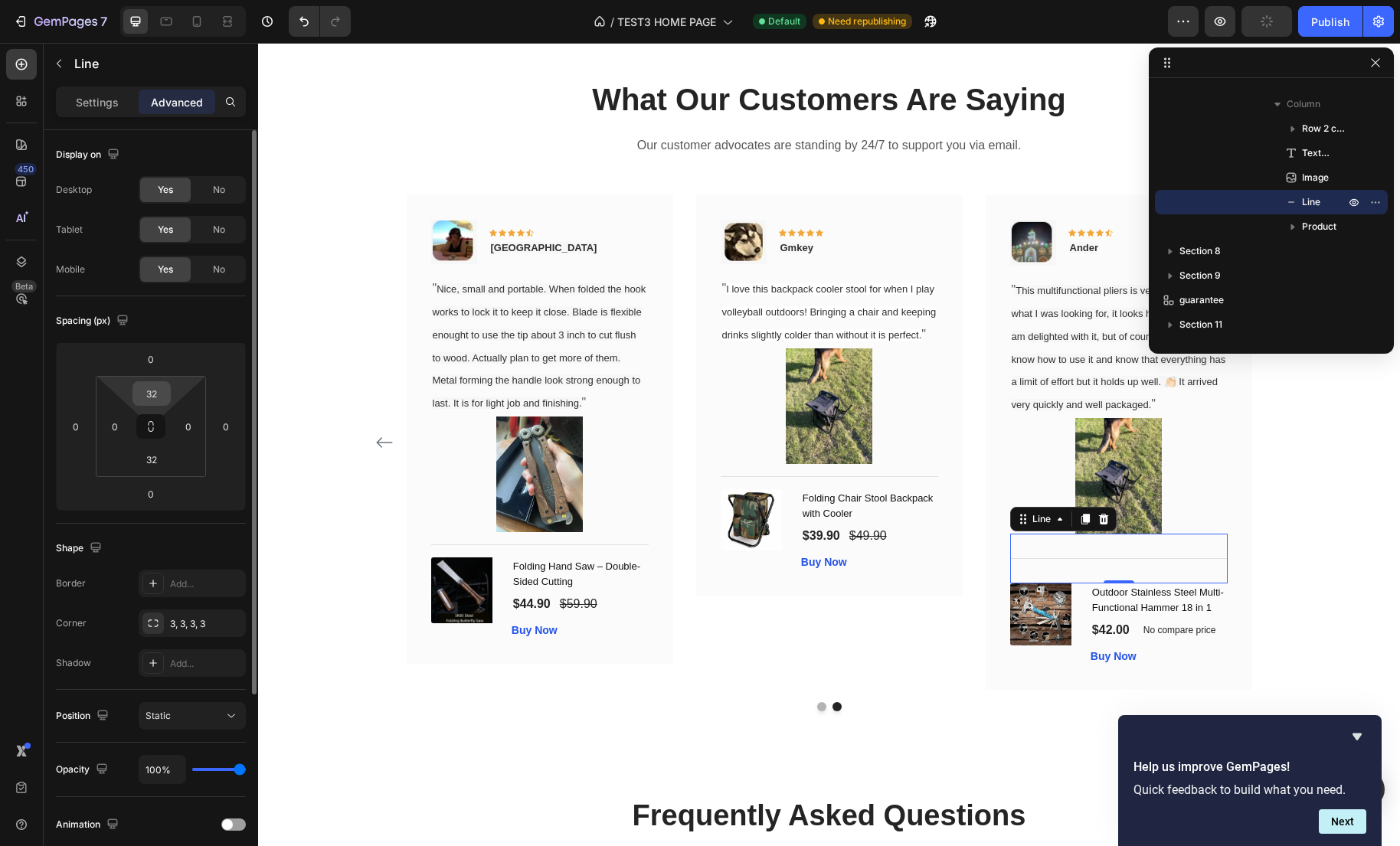
click at [152, 385] on input "32" at bounding box center [151, 393] width 30 height 23
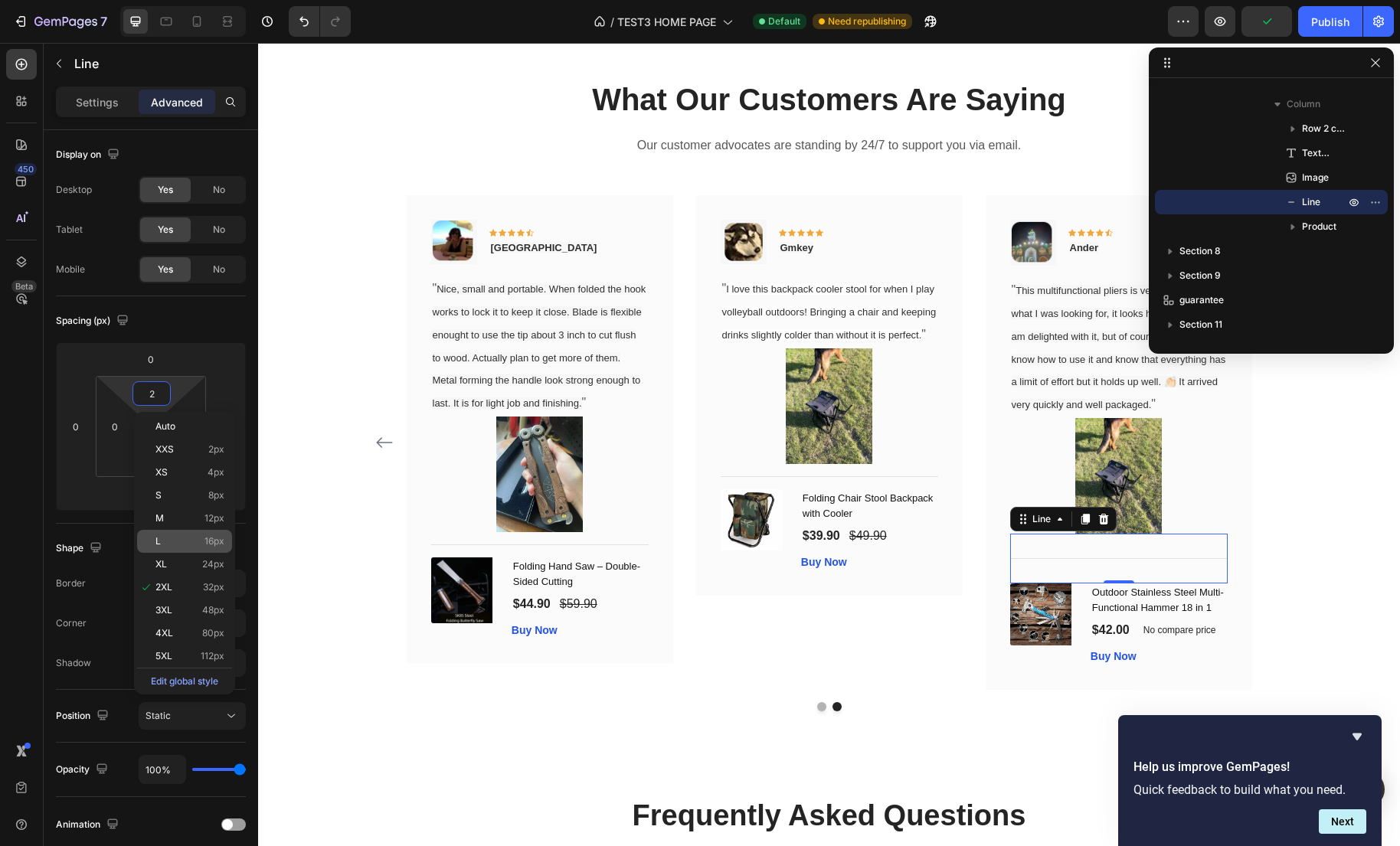
click at [211, 530] on div "L 16px" at bounding box center [184, 541] width 95 height 23
type input "16"
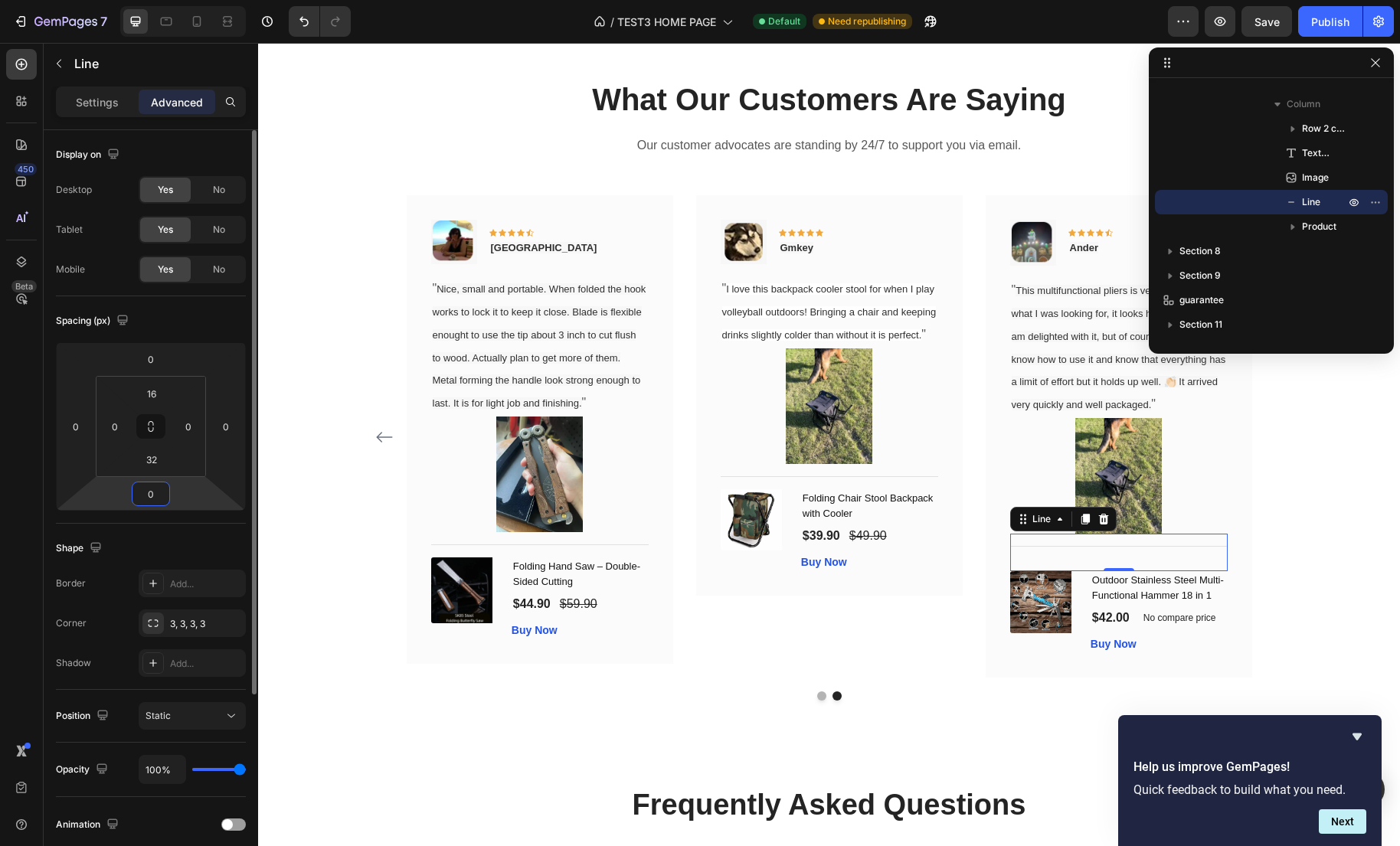
click at [140, 495] on input "0" at bounding box center [150, 494] width 30 height 23
click at [166, 462] on input "32" at bounding box center [151, 459] width 30 height 23
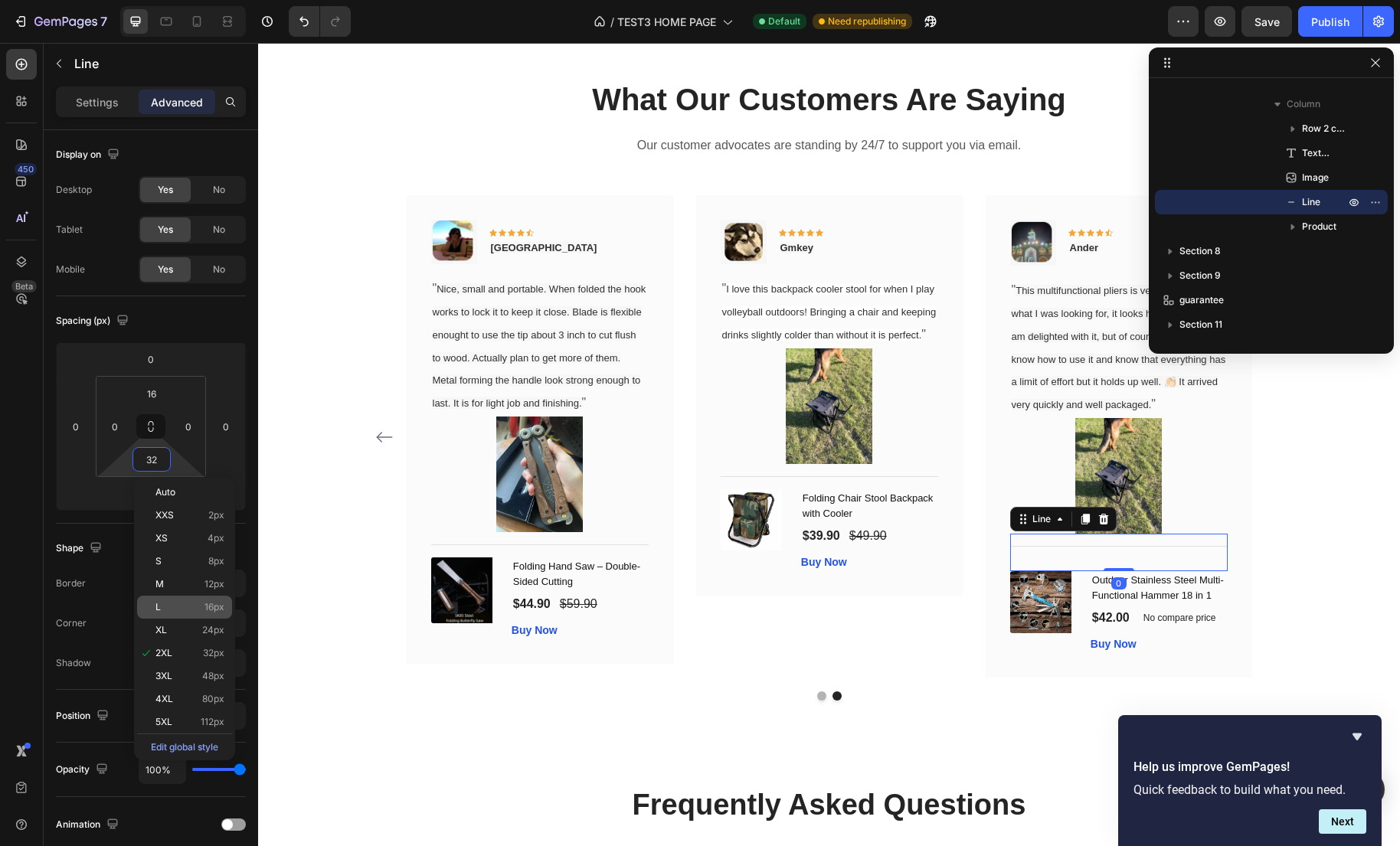
click at [212, 601] on span "16px" at bounding box center [214, 607] width 20 height 10
type input "16"
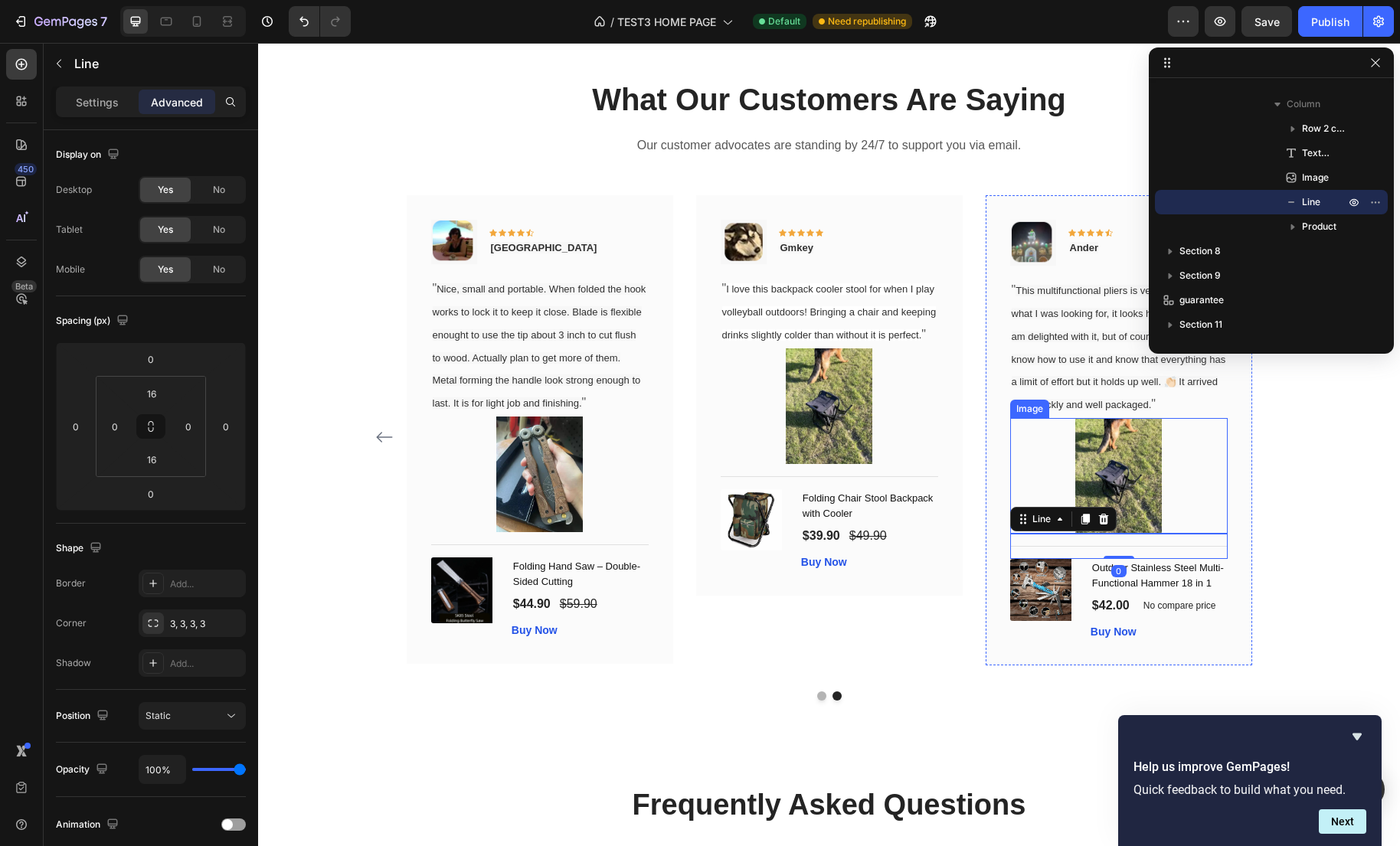
click at [1126, 469] on img at bounding box center [1119, 475] width 88 height 115
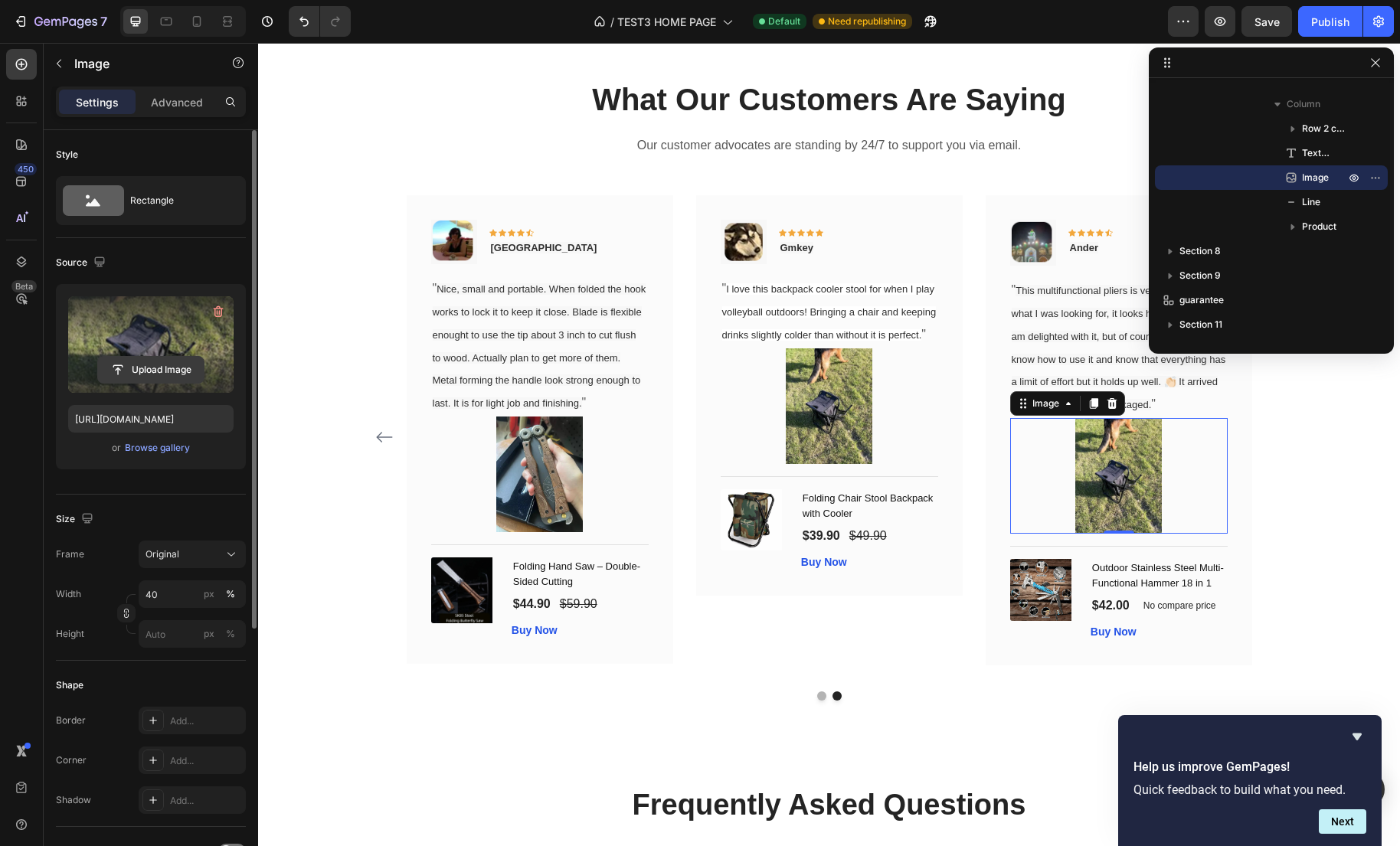
click at [155, 371] on input "file" at bounding box center [151, 370] width 106 height 26
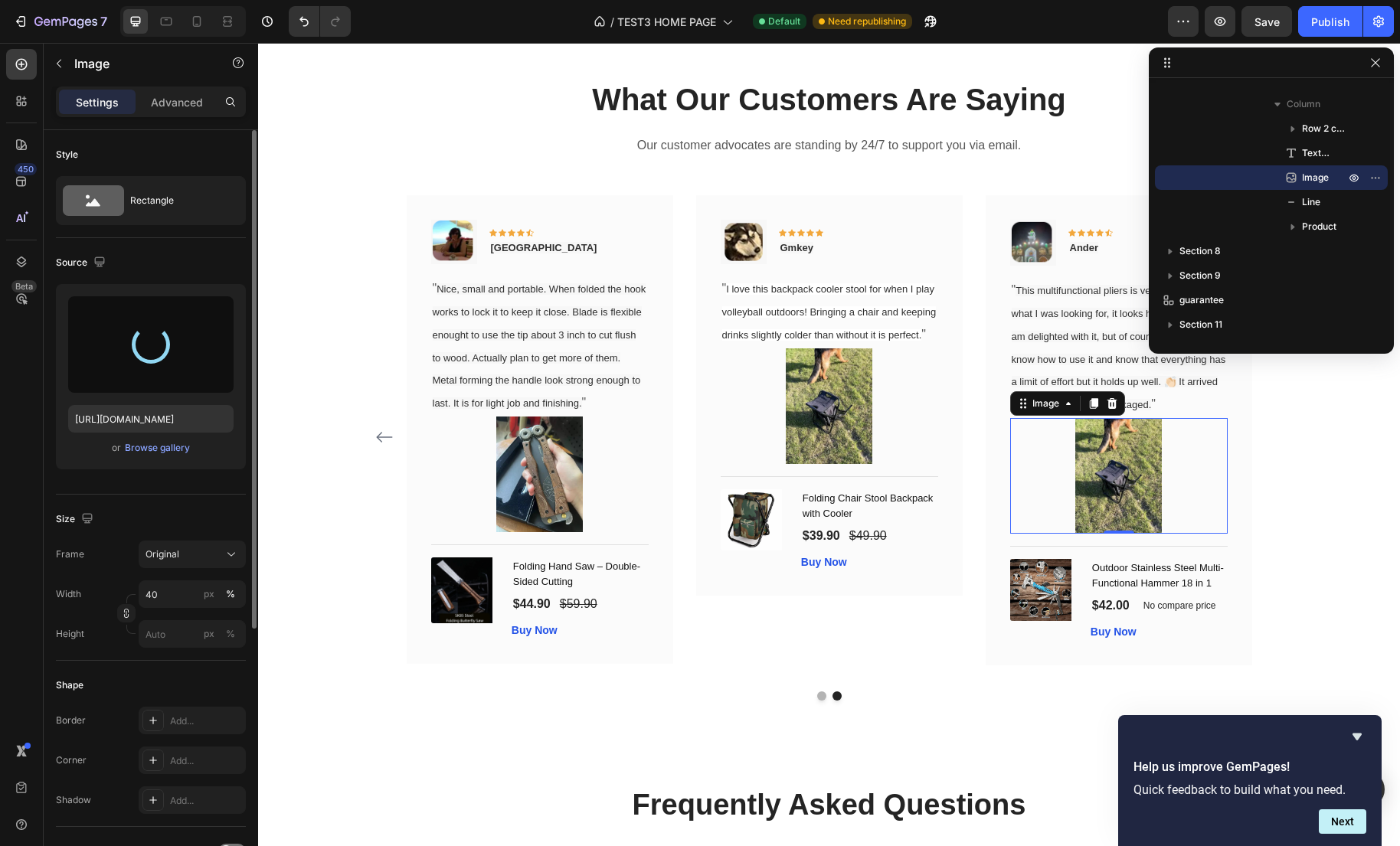
type input "https://cdn.shopify.com/s/files/1/0635/2663/3590/files/gempages_575492313866830…"
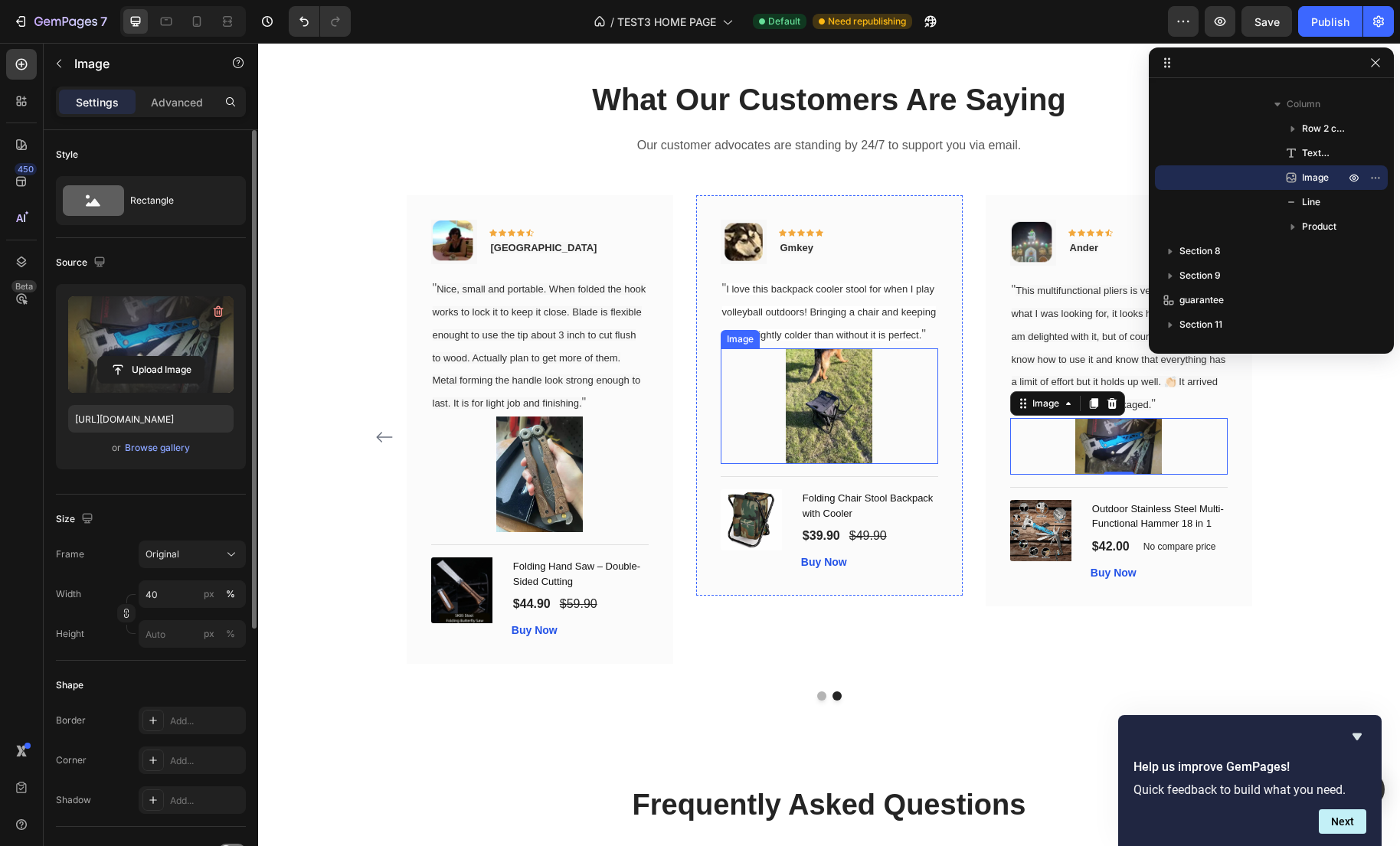
click at [928, 420] on div at bounding box center [829, 405] width 218 height 115
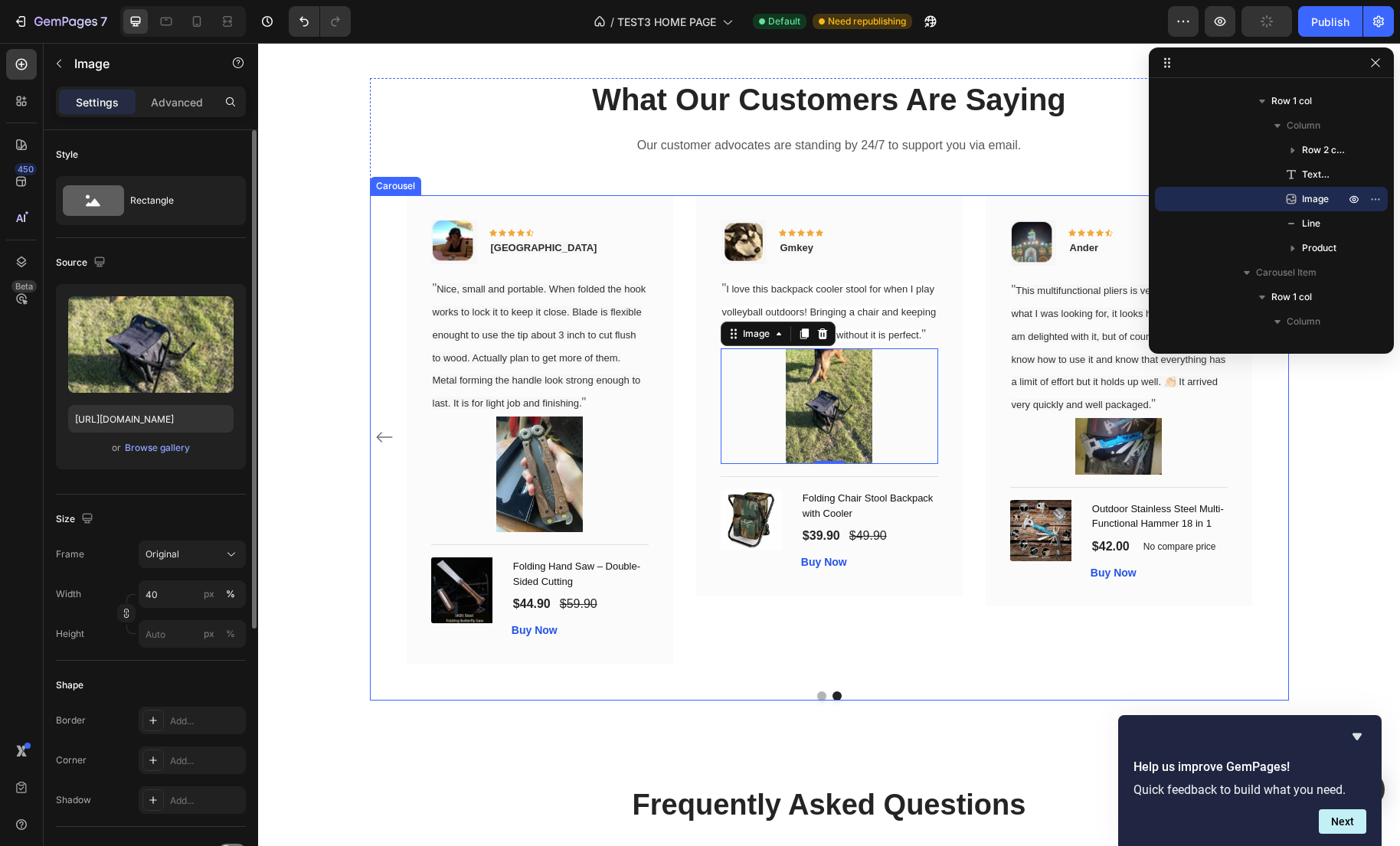
click at [381, 438] on icon "Carousel Back Arrow" at bounding box center [384, 436] width 18 height 18
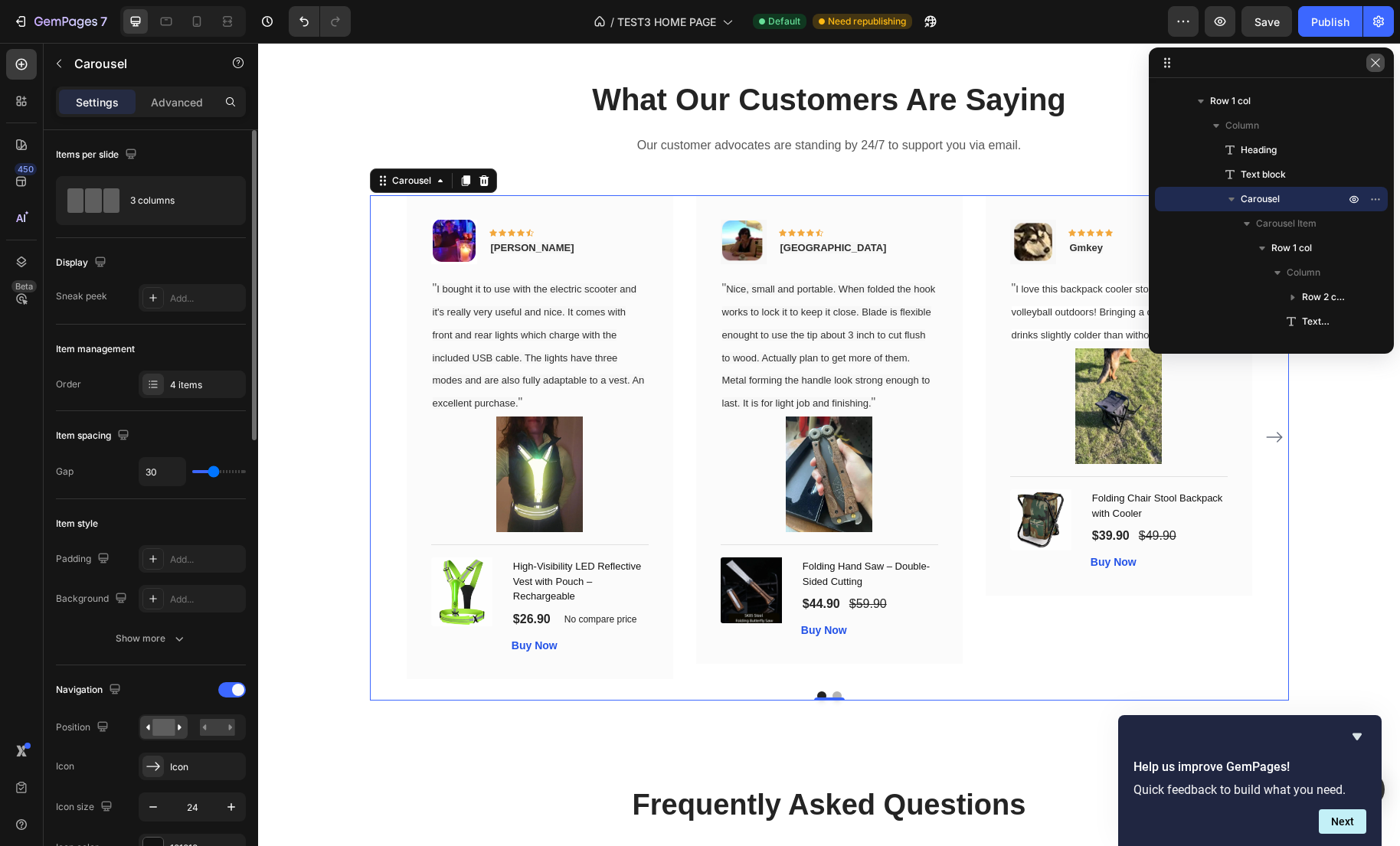
click at [1373, 62] on icon "button" at bounding box center [1375, 62] width 12 height 12
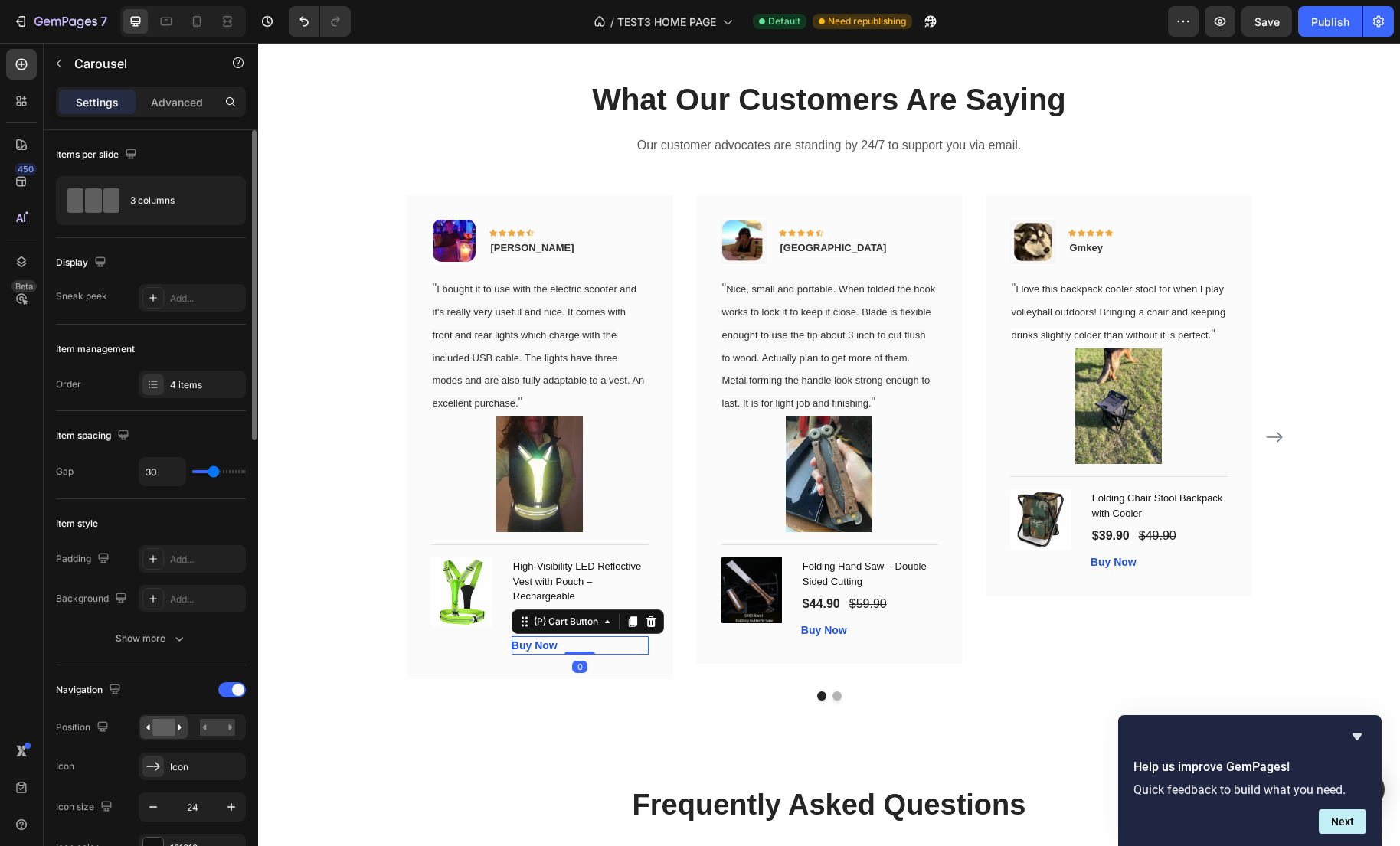
click at [575, 653] on div "Buy Now (P) Cart Button 0" at bounding box center [580, 645] width 137 height 18
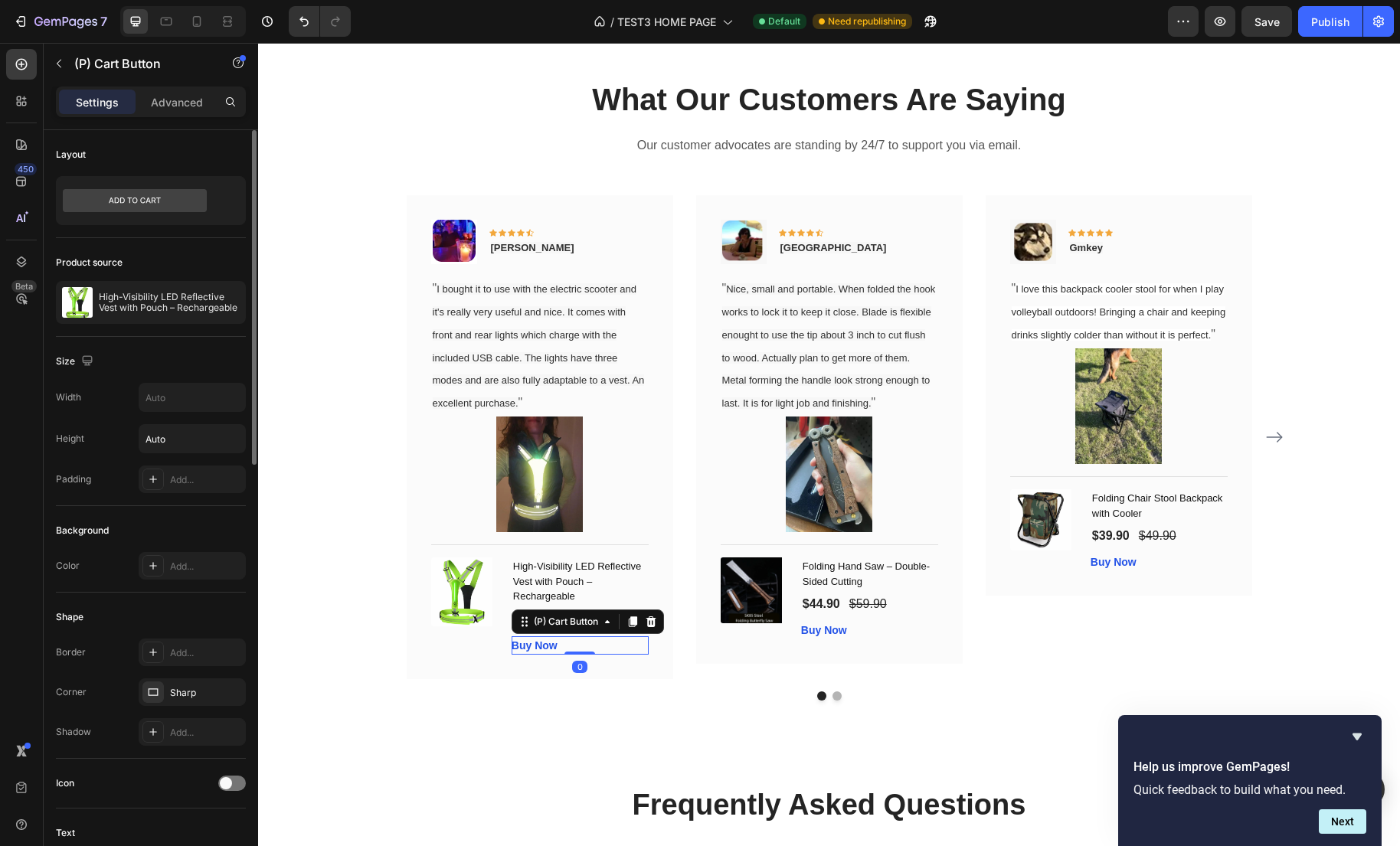
scroll to position [961, 0]
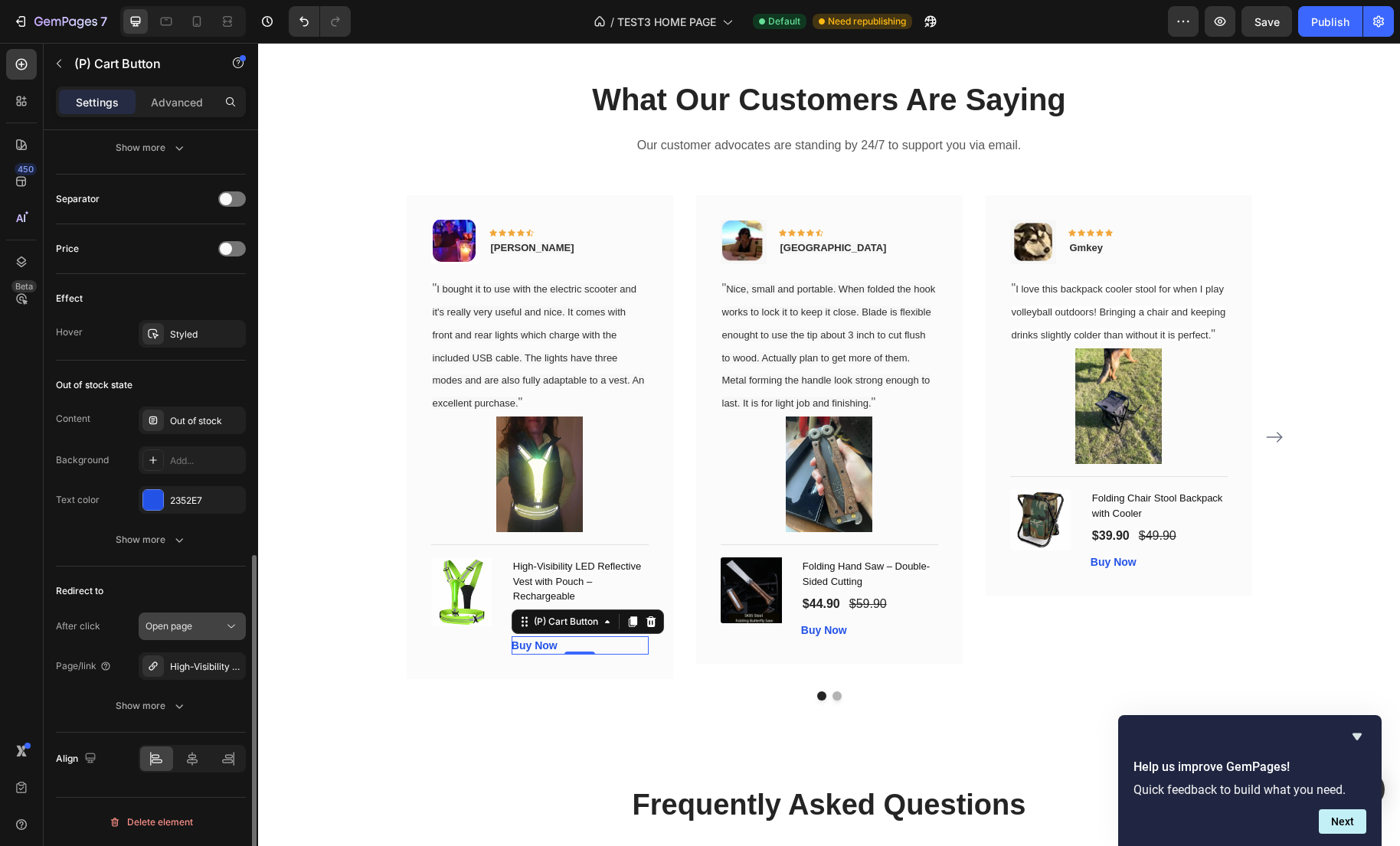
click at [207, 630] on div "Open page" at bounding box center [185, 626] width 78 height 14
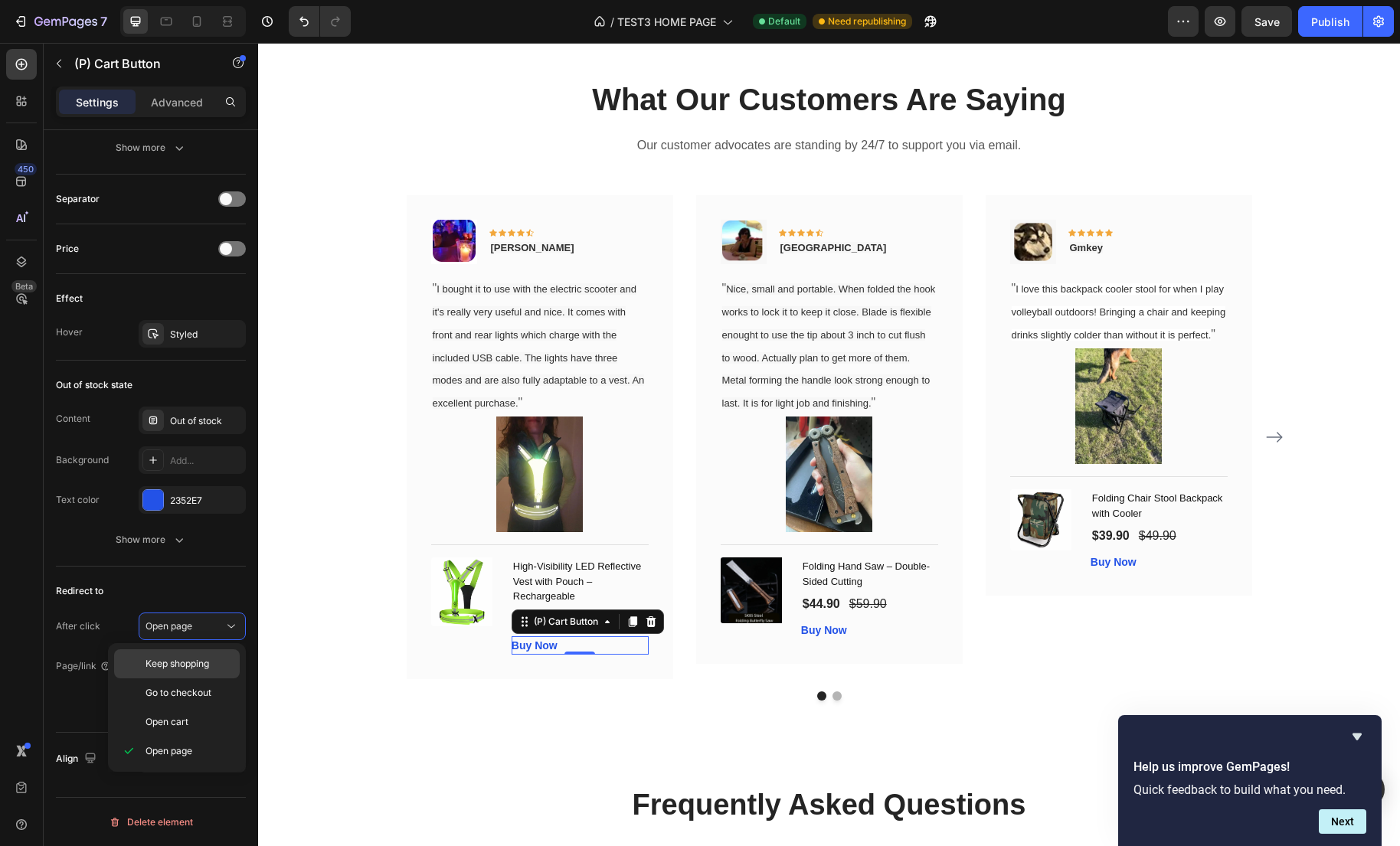
click at [206, 655] on div "Keep shopping" at bounding box center [176, 664] width 126 height 30
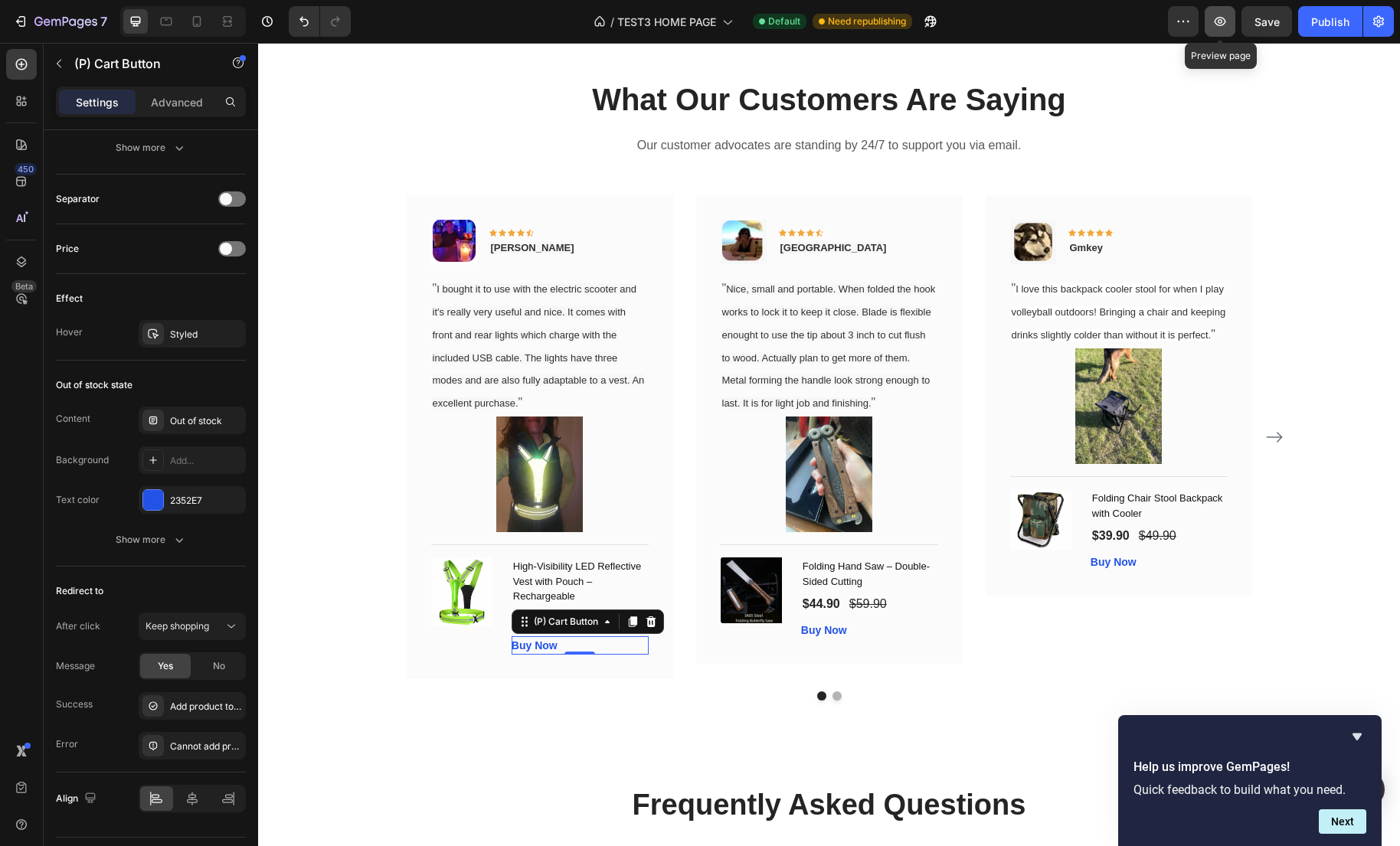
click at [1226, 24] on icon "button" at bounding box center [1220, 22] width 16 height 16
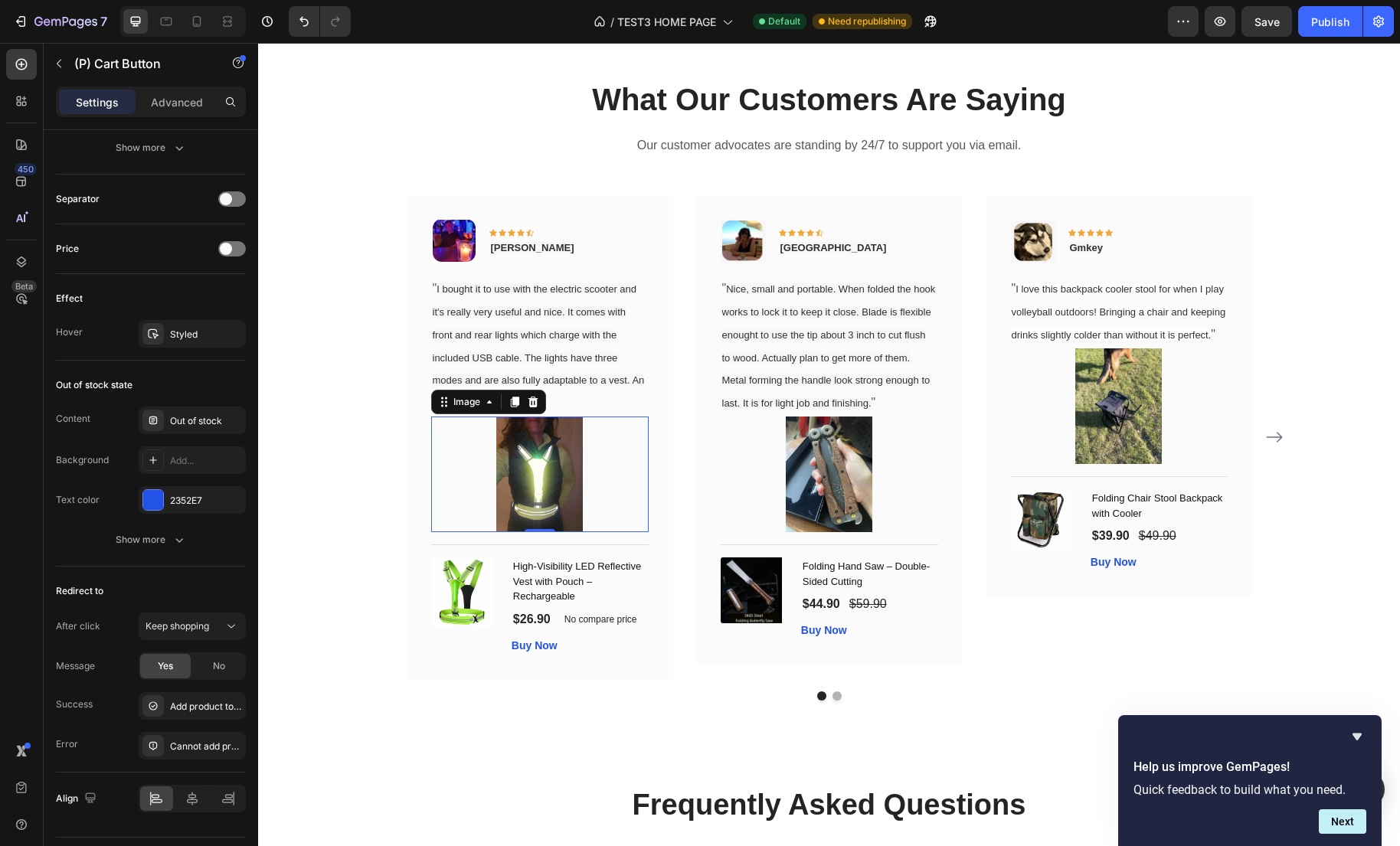
click at [572, 458] on img at bounding box center [540, 474] width 88 height 115
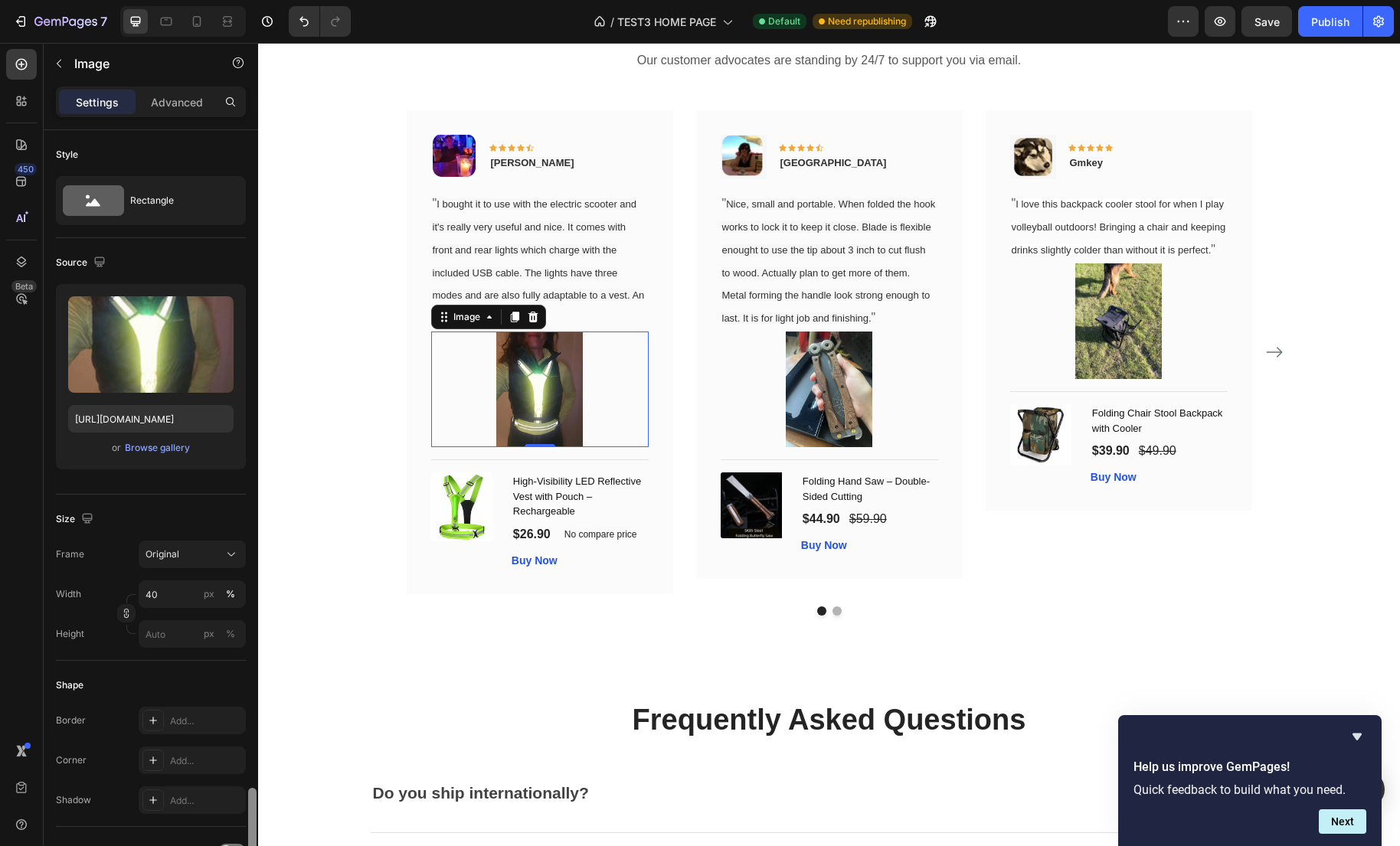
scroll to position [397, 0]
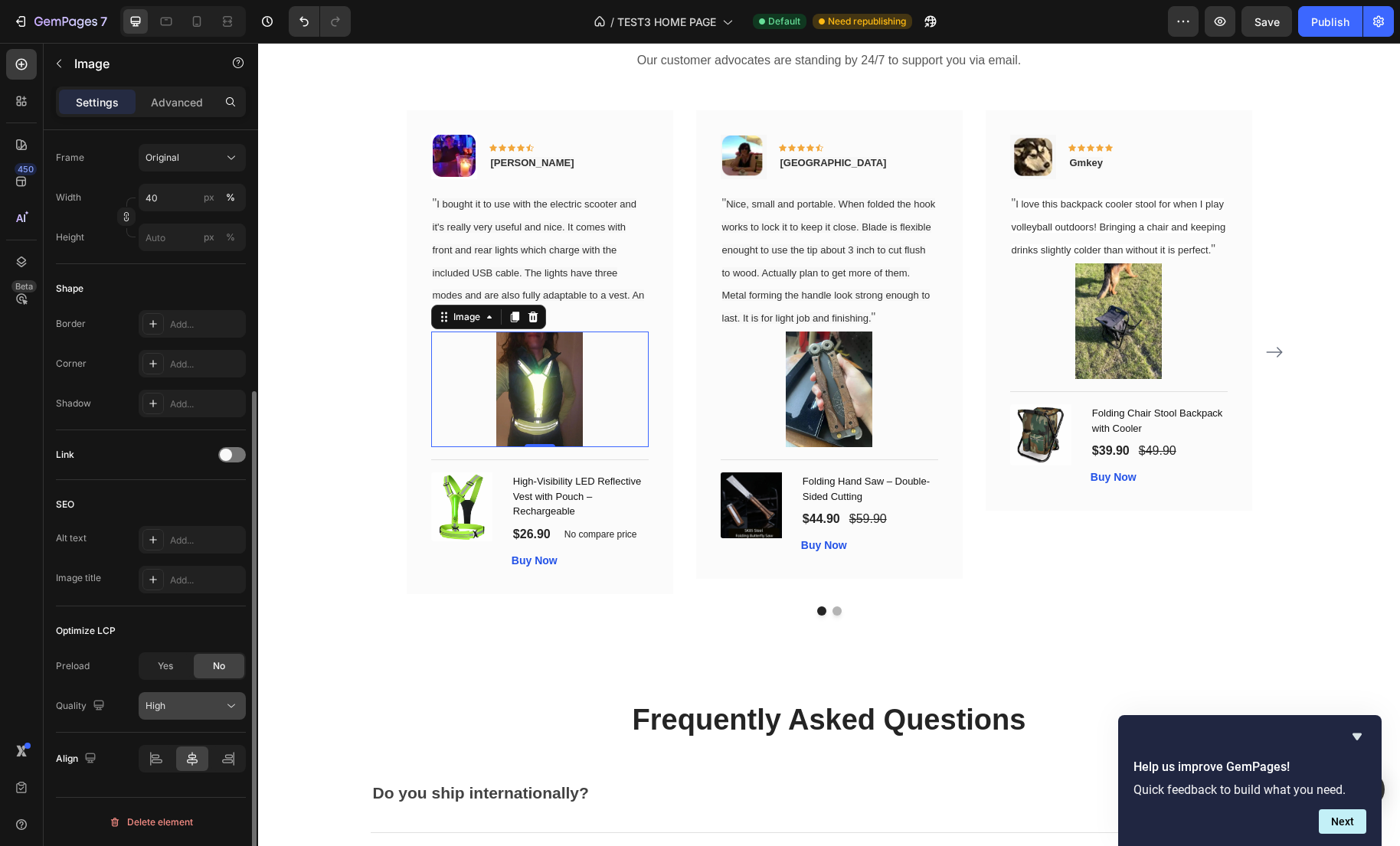
click at [212, 712] on div "High" at bounding box center [185, 705] width 78 height 14
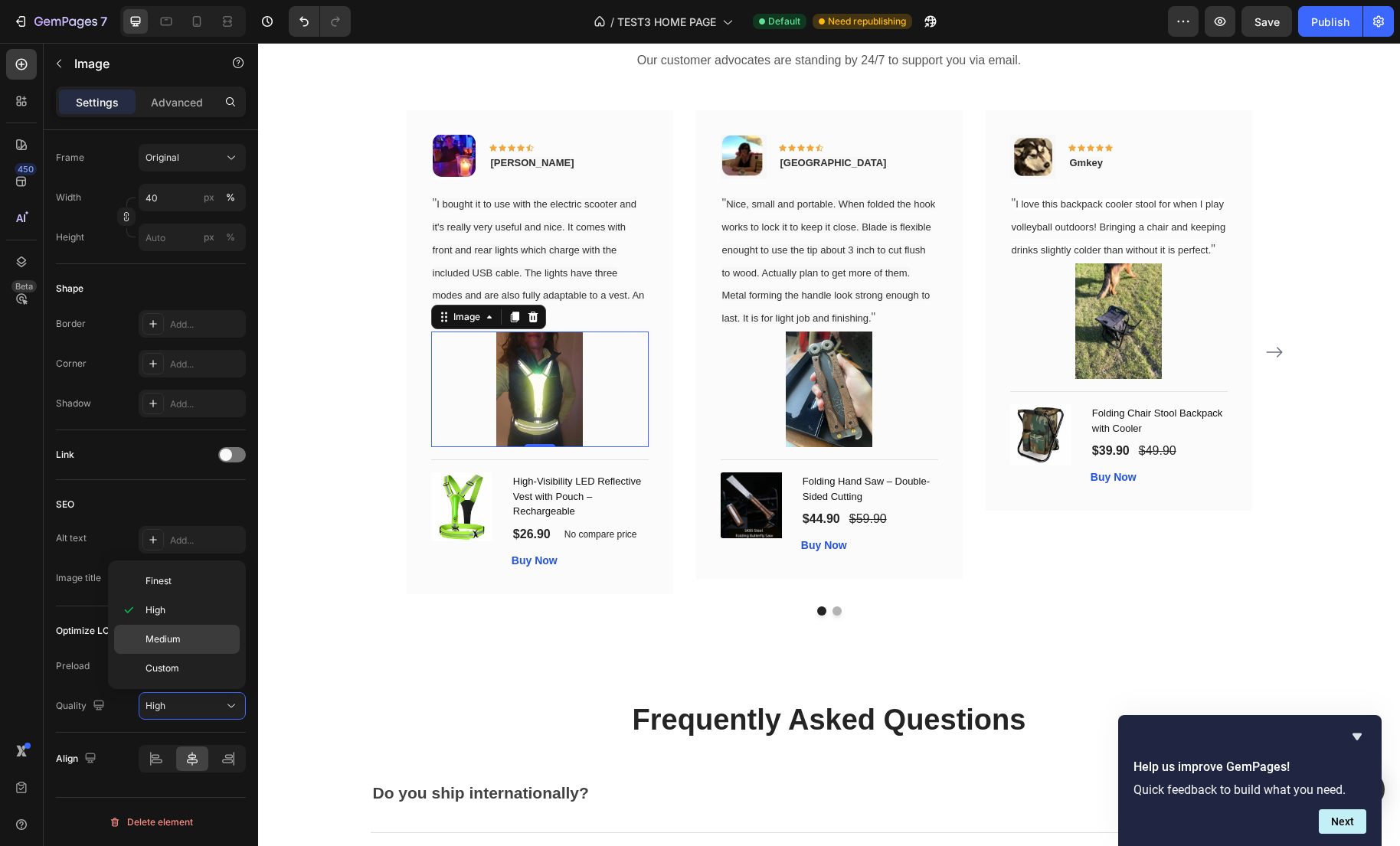
click at [179, 636] on span "Medium" at bounding box center [163, 639] width 36 height 14
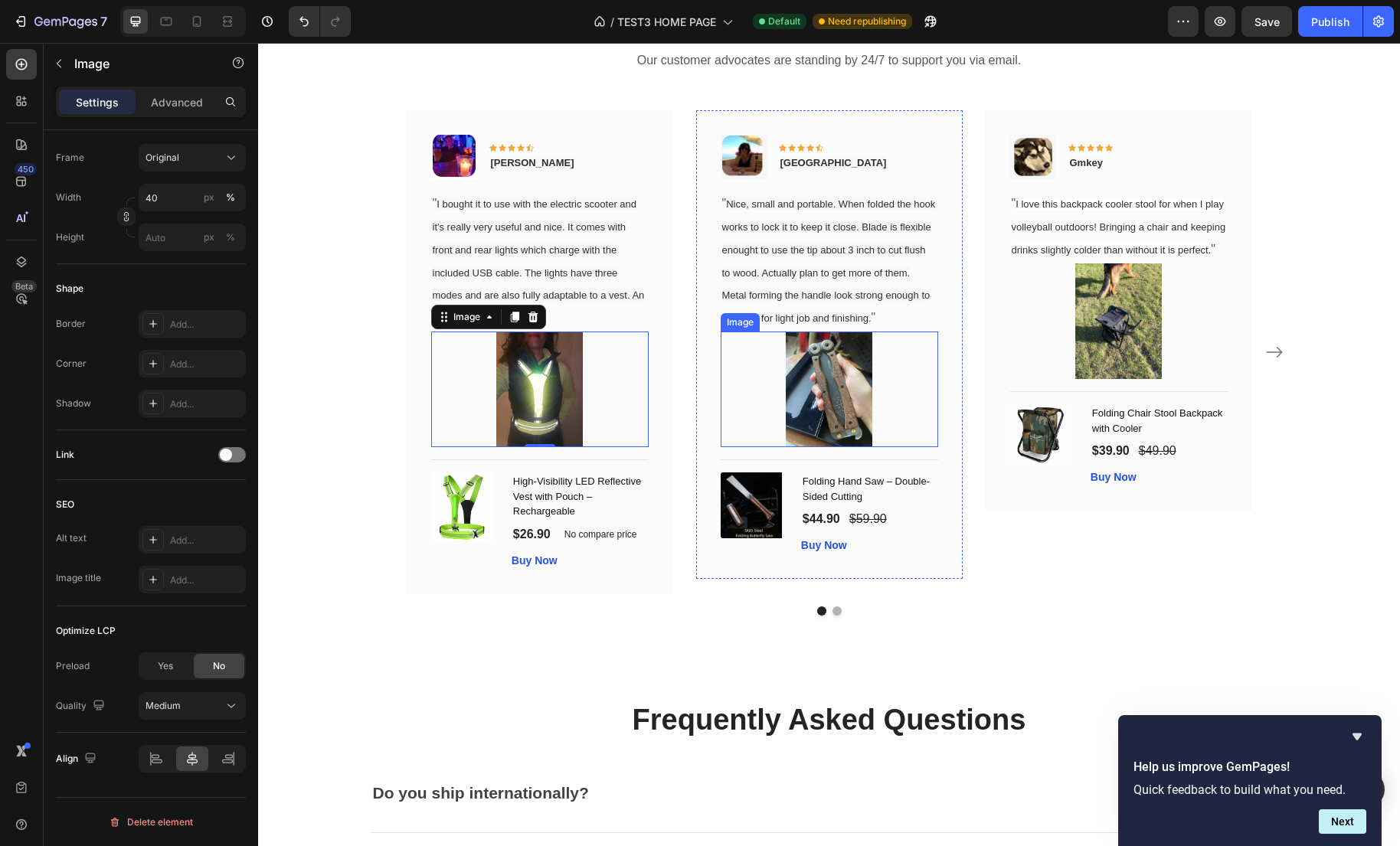
click at [822, 411] on img at bounding box center [829, 389] width 88 height 115
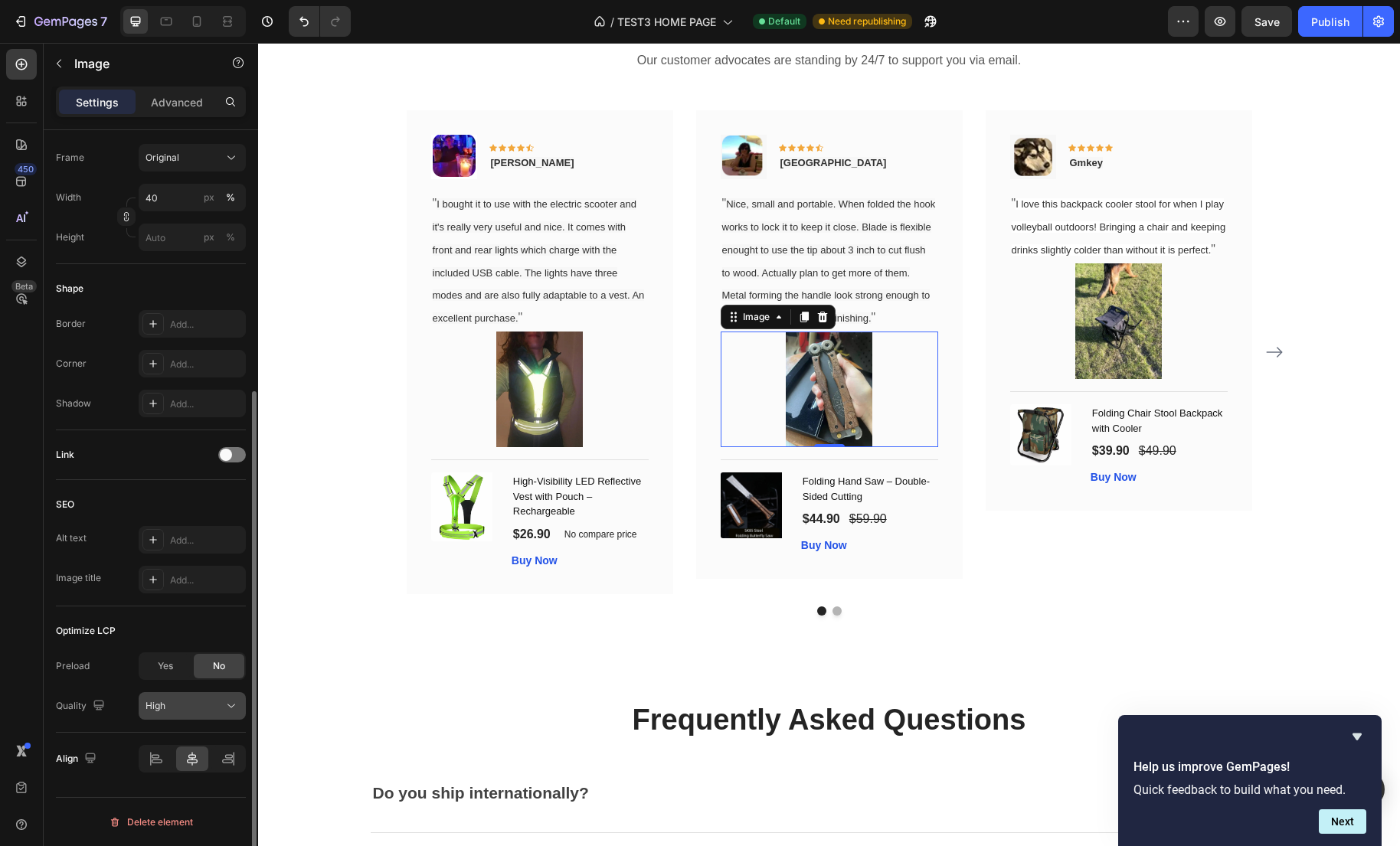
click at [224, 692] on button "High" at bounding box center [193, 706] width 108 height 28
click at [190, 701] on div "High" at bounding box center [185, 705] width 78 height 14
click at [197, 705] on div "High" at bounding box center [185, 705] width 78 height 14
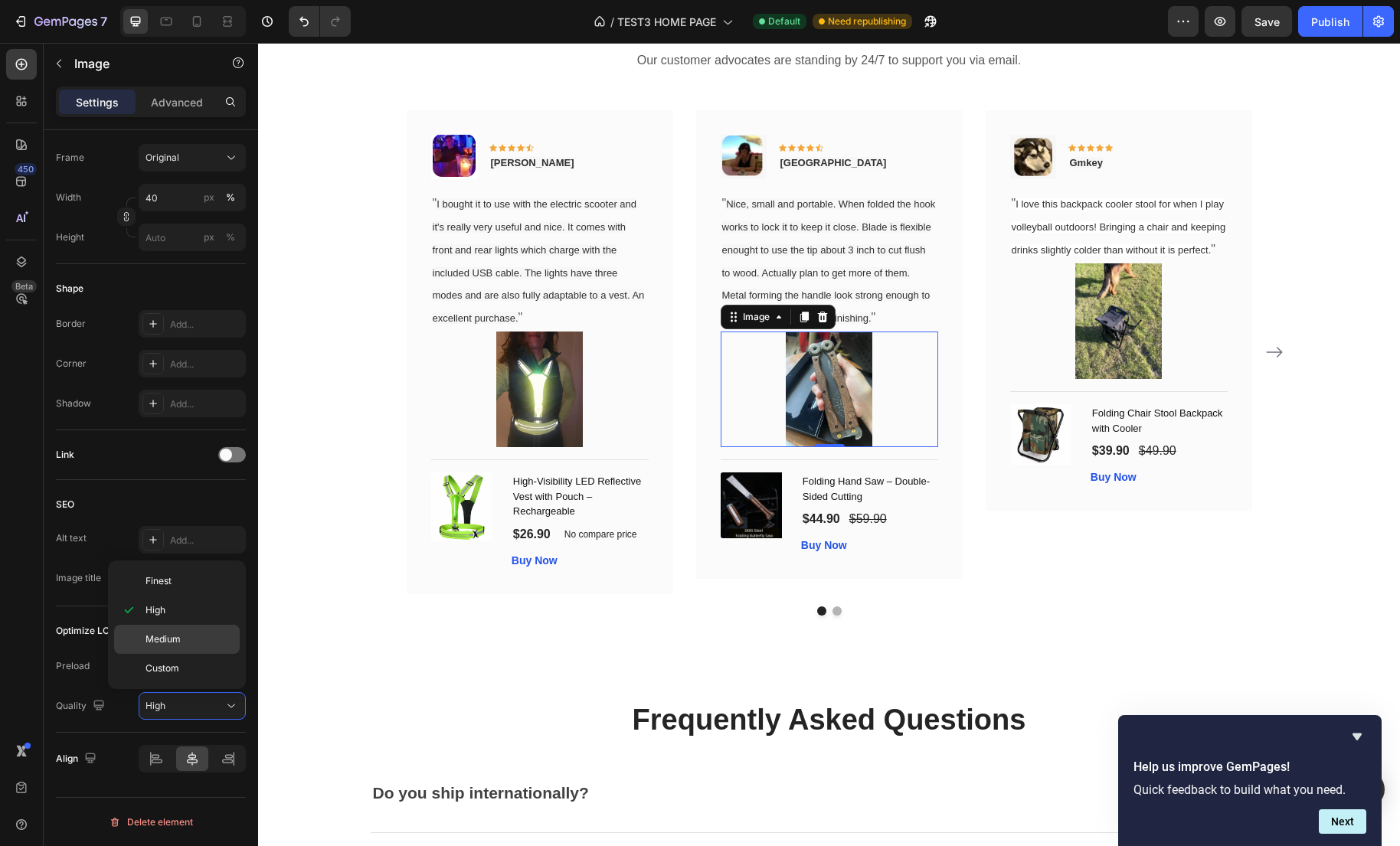
click at [174, 633] on span "Medium" at bounding box center [163, 639] width 36 height 14
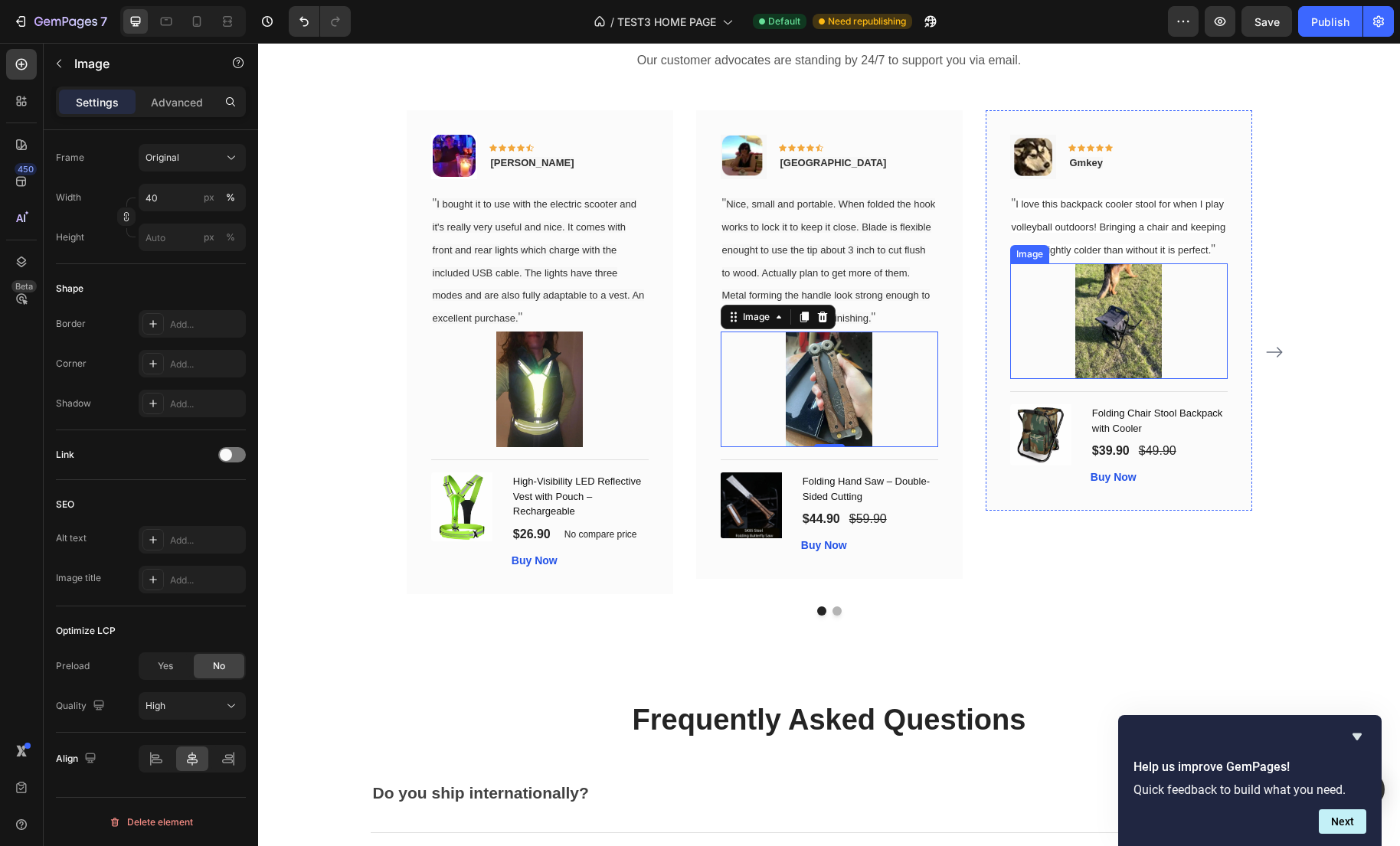
click at [1092, 317] on img at bounding box center [1119, 320] width 88 height 115
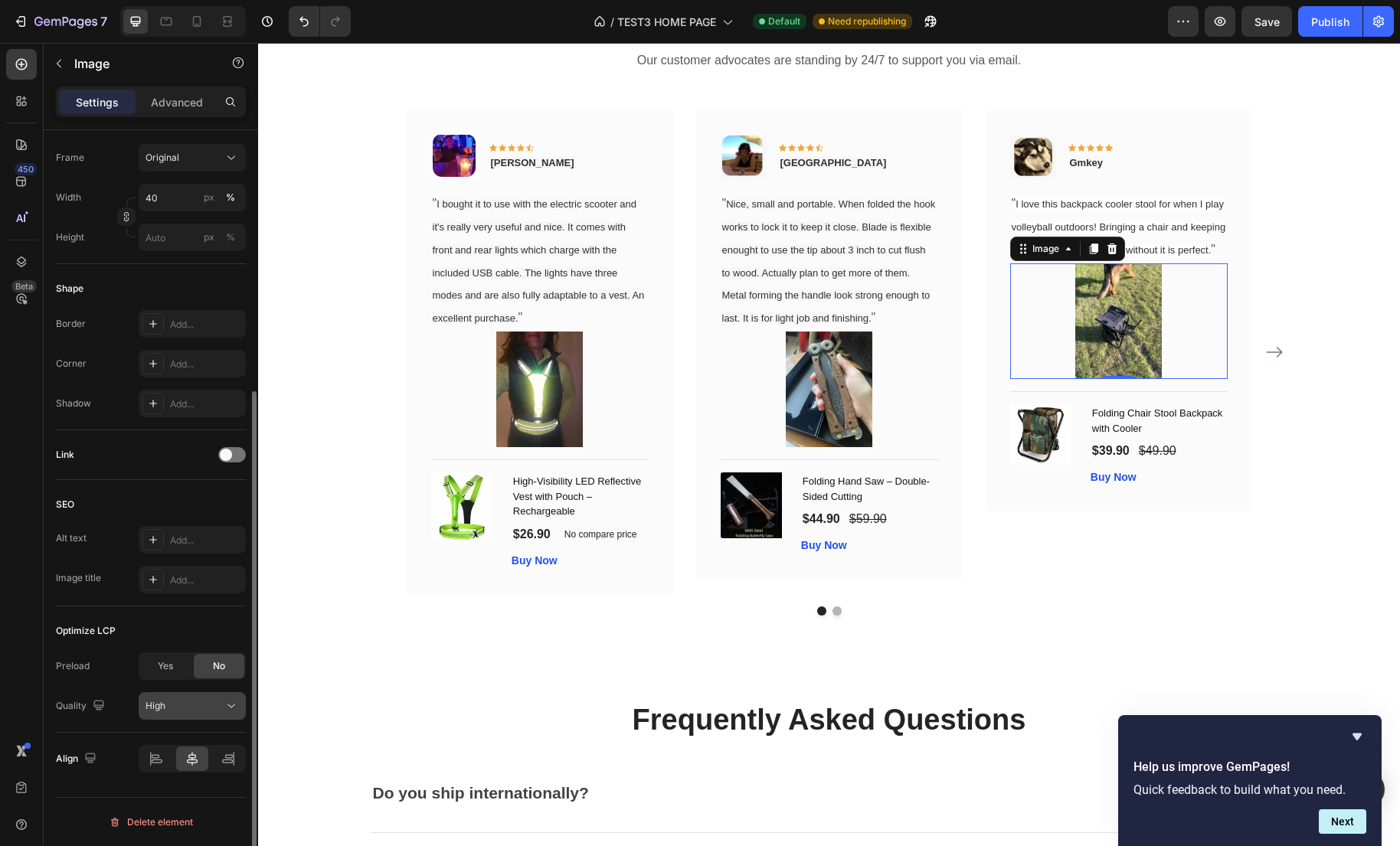
click at [227, 705] on icon at bounding box center [232, 706] width 16 height 16
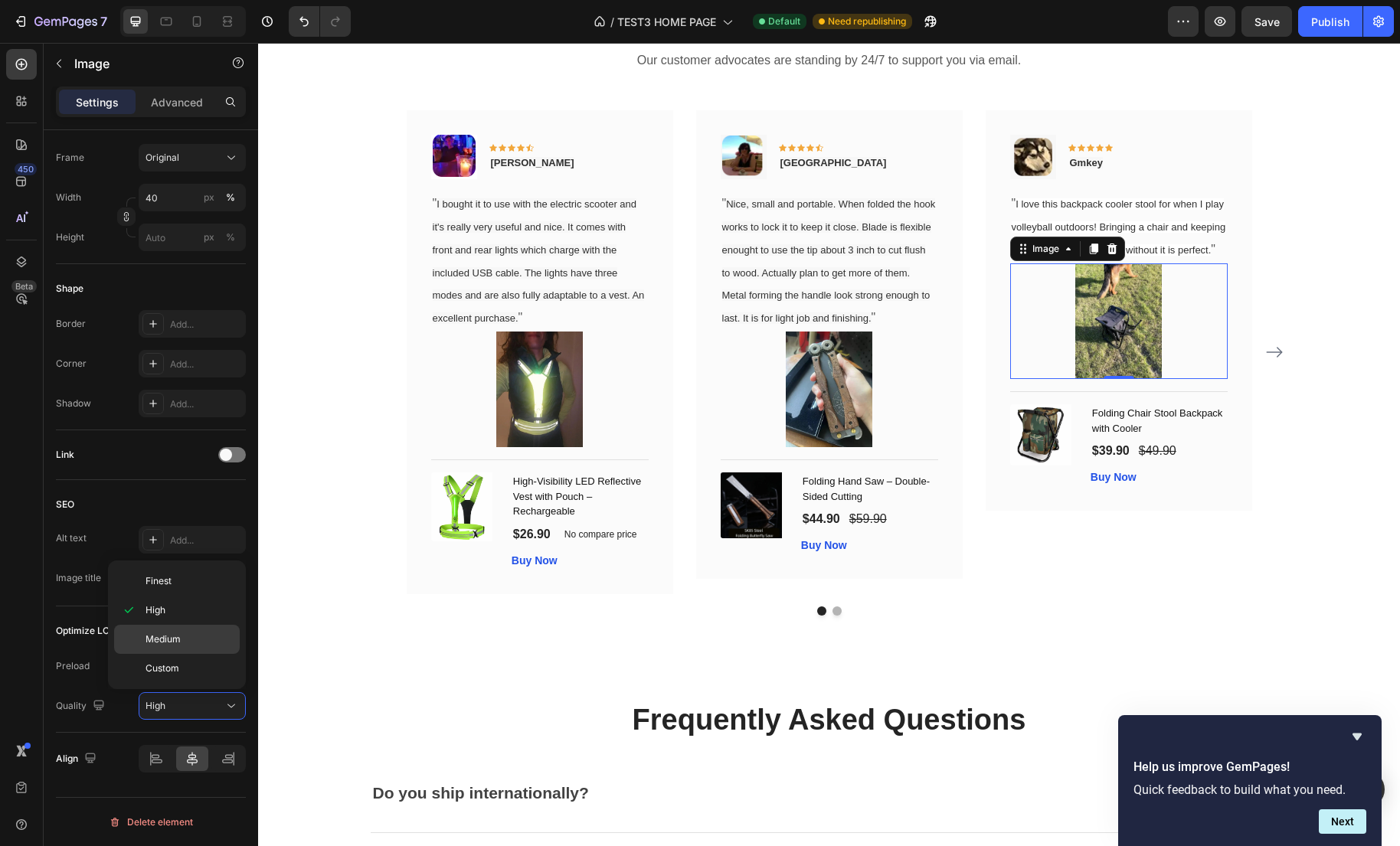
click at [178, 640] on span "Medium" at bounding box center [163, 639] width 36 height 14
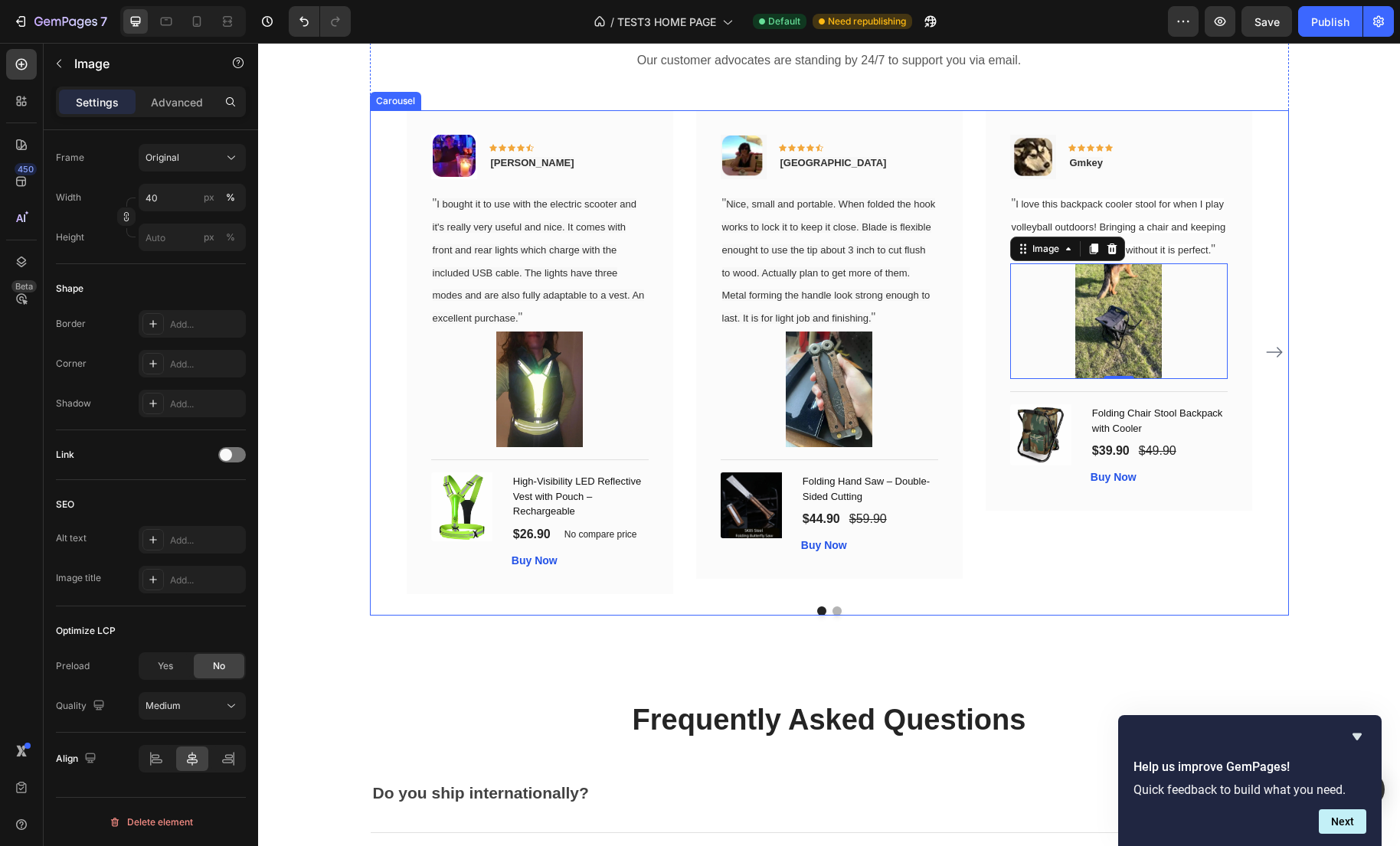
click at [1268, 356] on icon "Carousel Next Arrow" at bounding box center [1273, 352] width 16 height 10
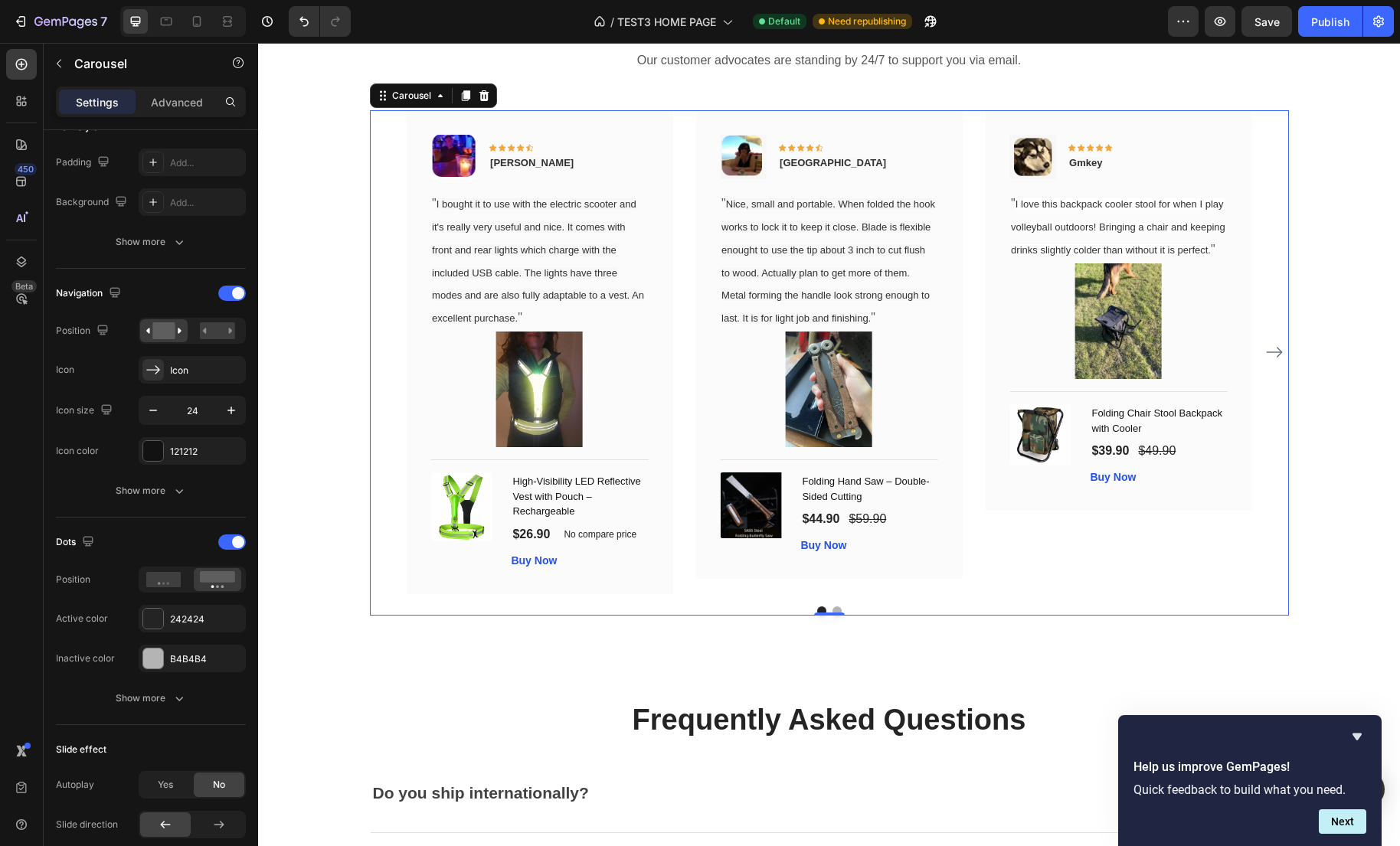
scroll to position [0, 0]
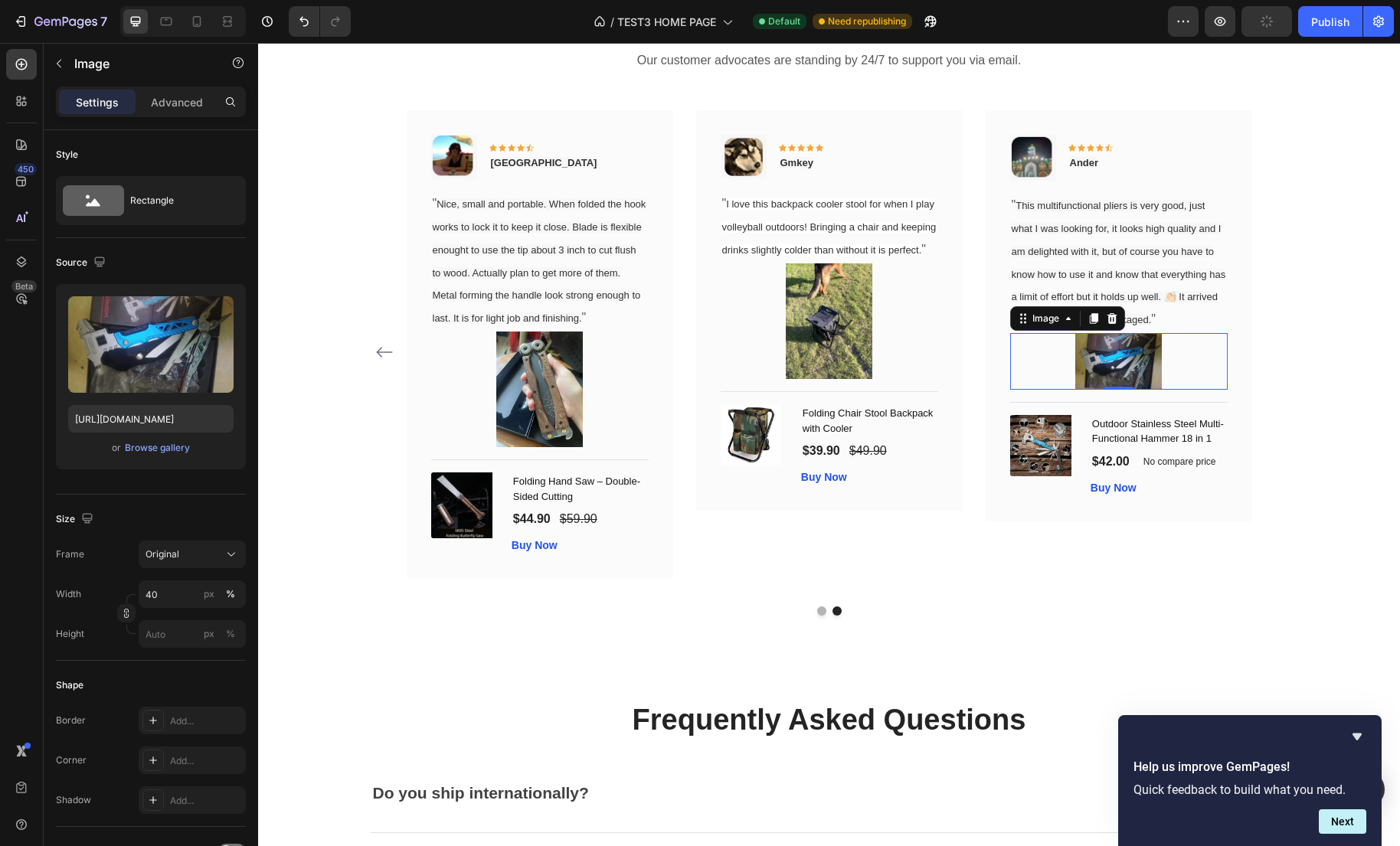
click at [1173, 390] on div at bounding box center [1119, 361] width 218 height 56
click at [917, 364] on div at bounding box center [829, 320] width 218 height 115
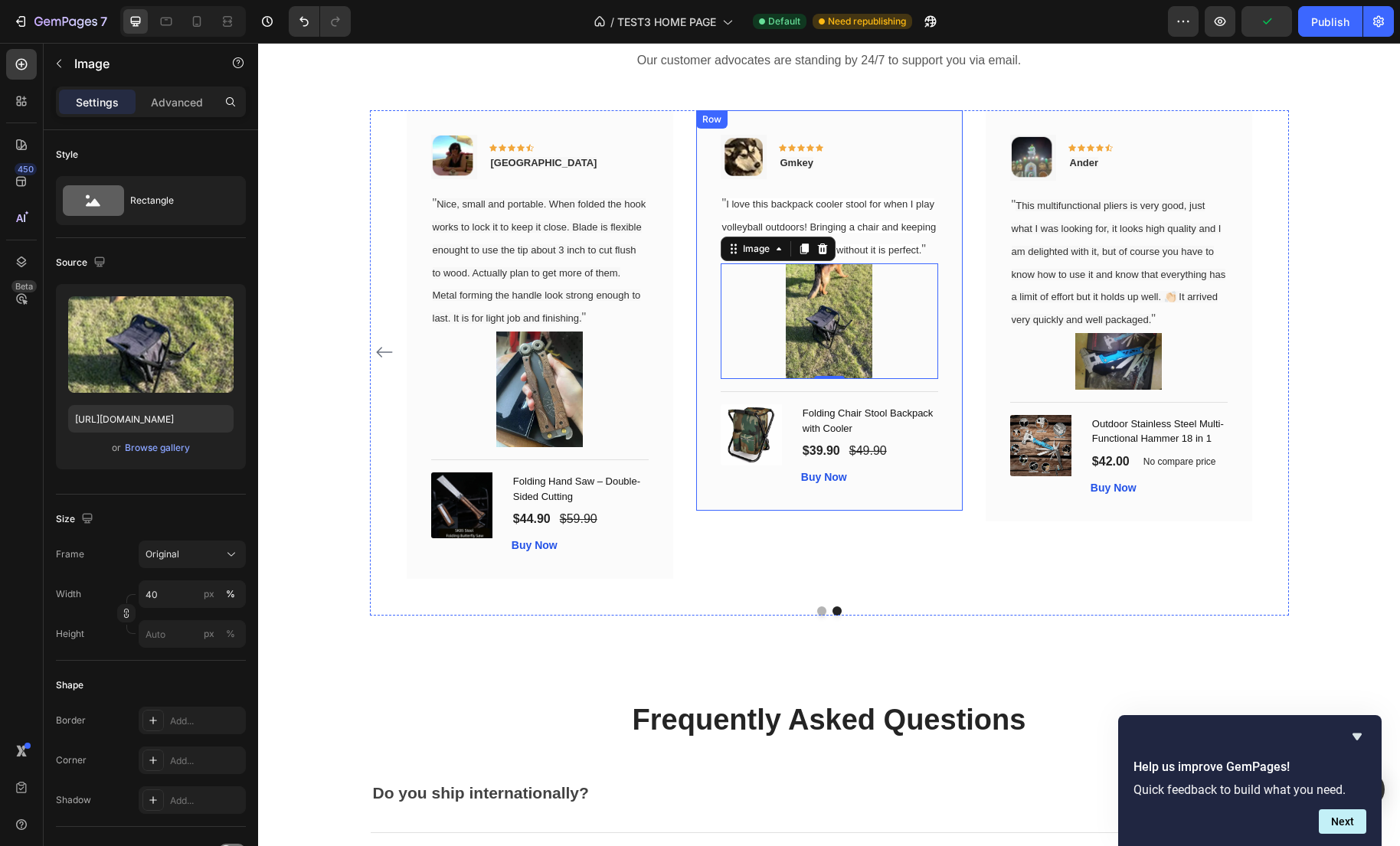
click at [938, 503] on div "Image Icon Icon Icon Icon Icon Row Gmkey Text block Row " I love this backpack …" at bounding box center [829, 310] width 266 height 400
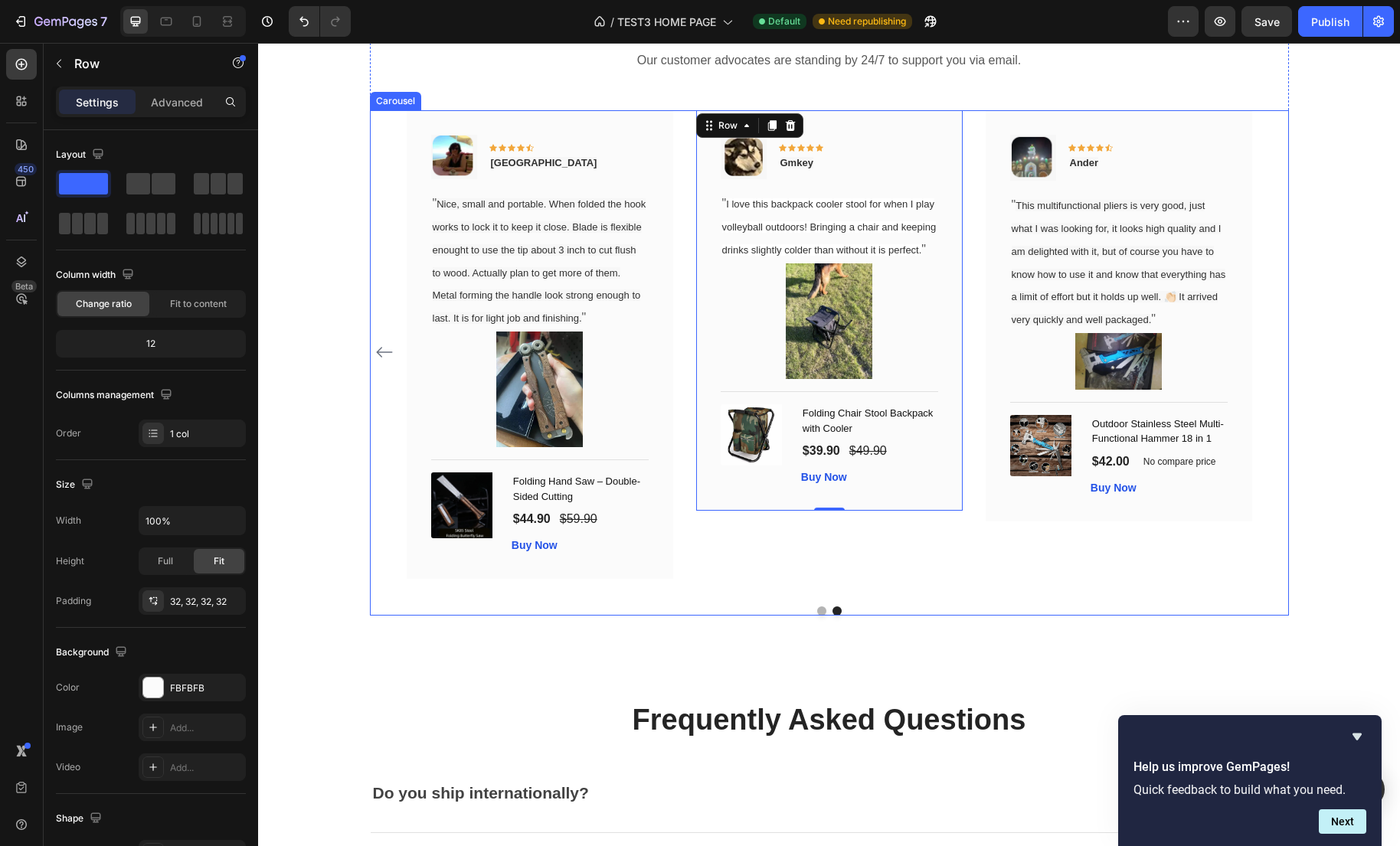
click at [377, 348] on icon "Carousel Back Arrow" at bounding box center [384, 351] width 18 height 18
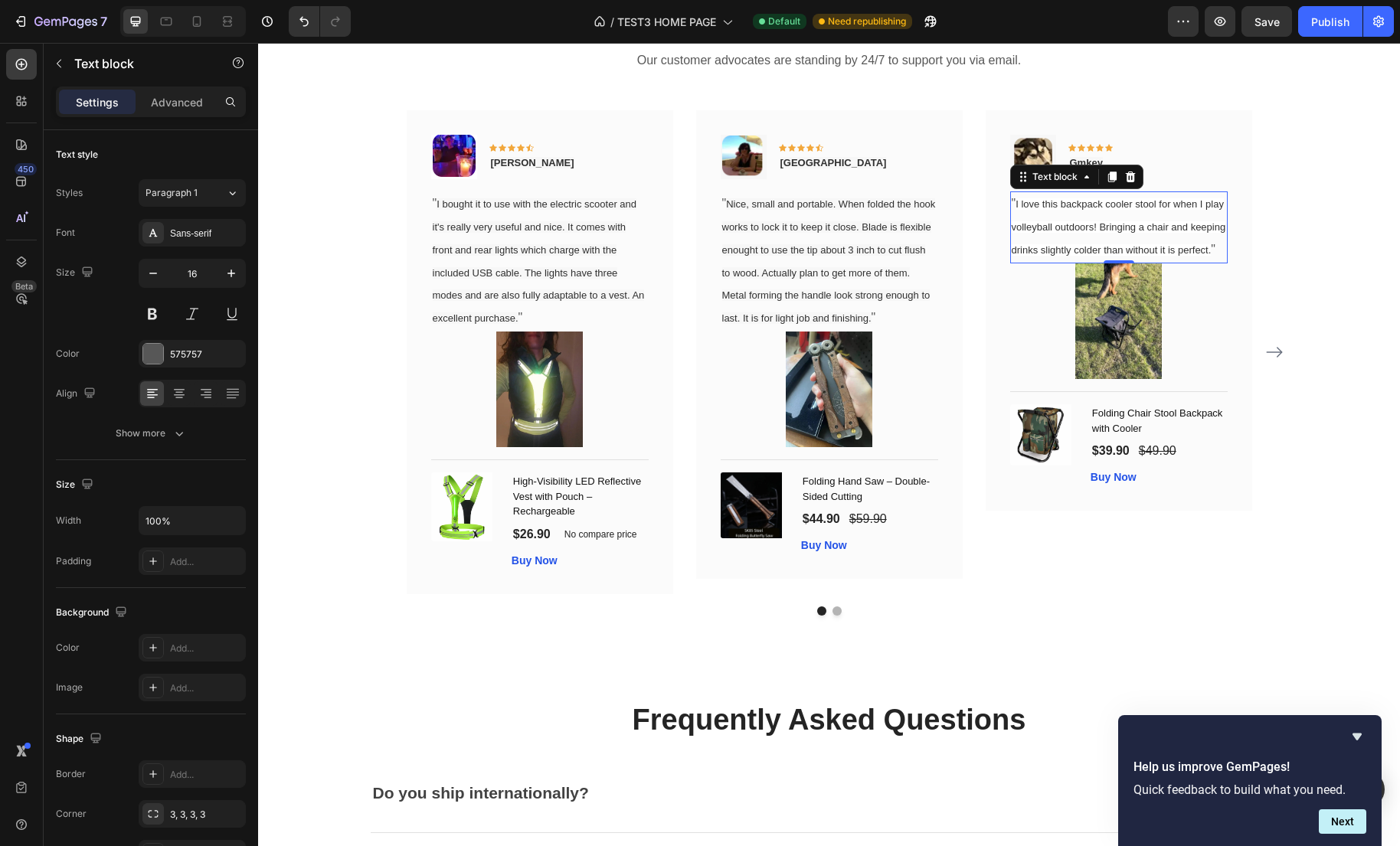
click at [1057, 261] on p "" I love this backpack cooler stool for when I play volleyball outdoors! Bringi…" at bounding box center [1118, 226] width 214 height 69
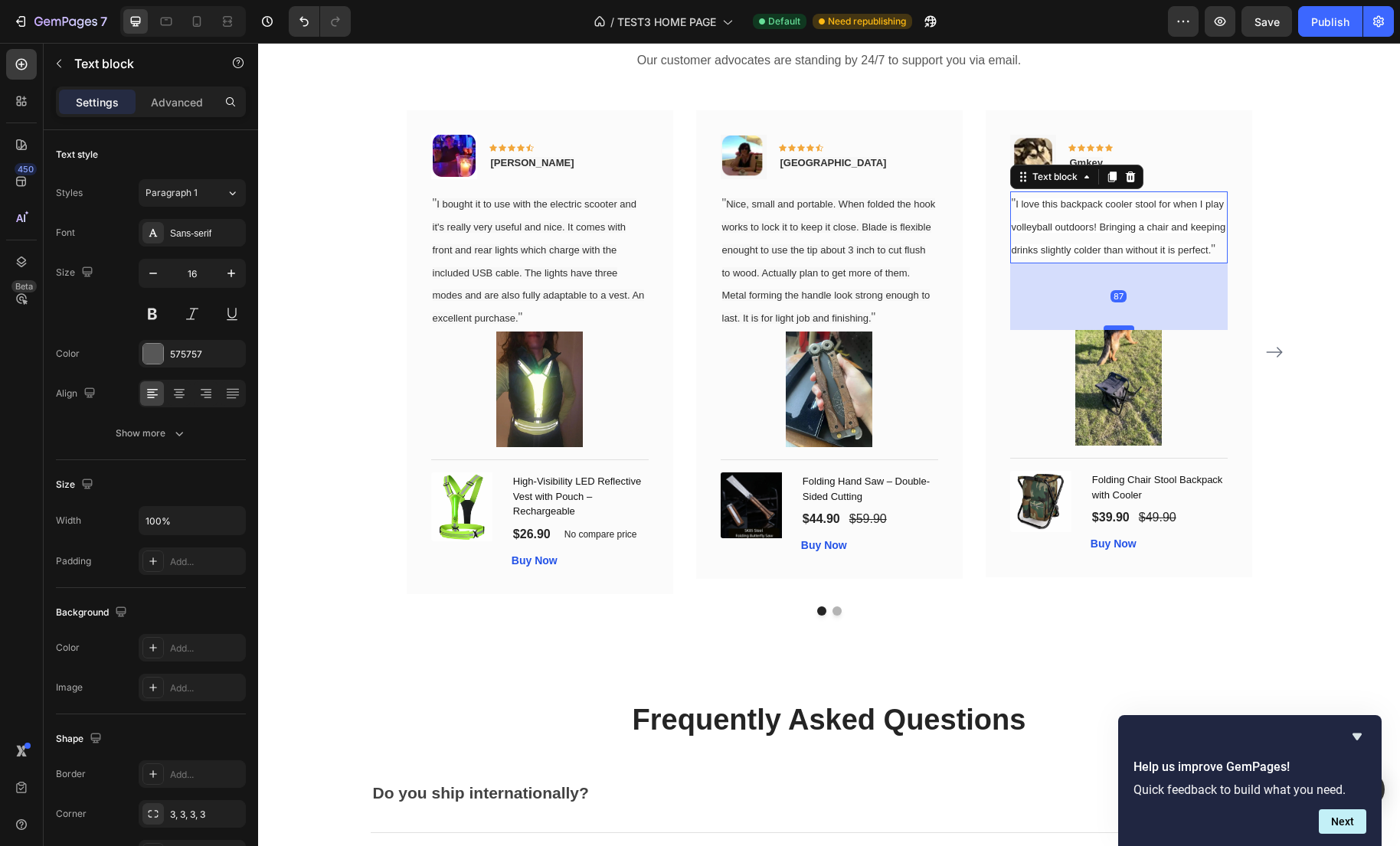
drag, startPoint x: 1121, startPoint y: 283, endPoint x: 1115, endPoint y: 349, distance: 66.3
click at [1115, 330] on div at bounding box center [1118, 327] width 30 height 4
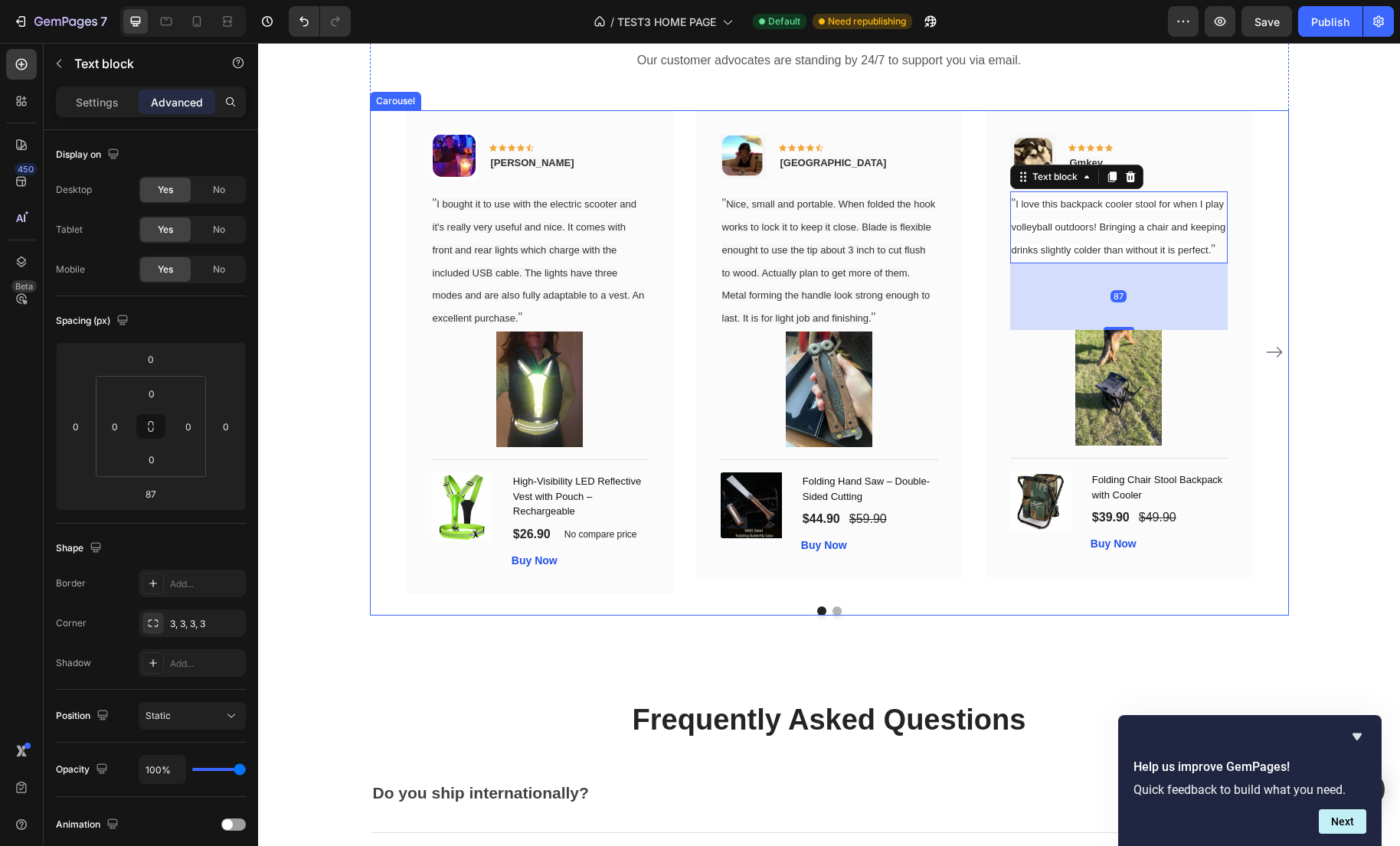
click at [1270, 298] on div "Image Icon Icon Icon Icon Icon Row Gabriel Text block Row " I bought it to use …" at bounding box center [829, 352] width 919 height 484
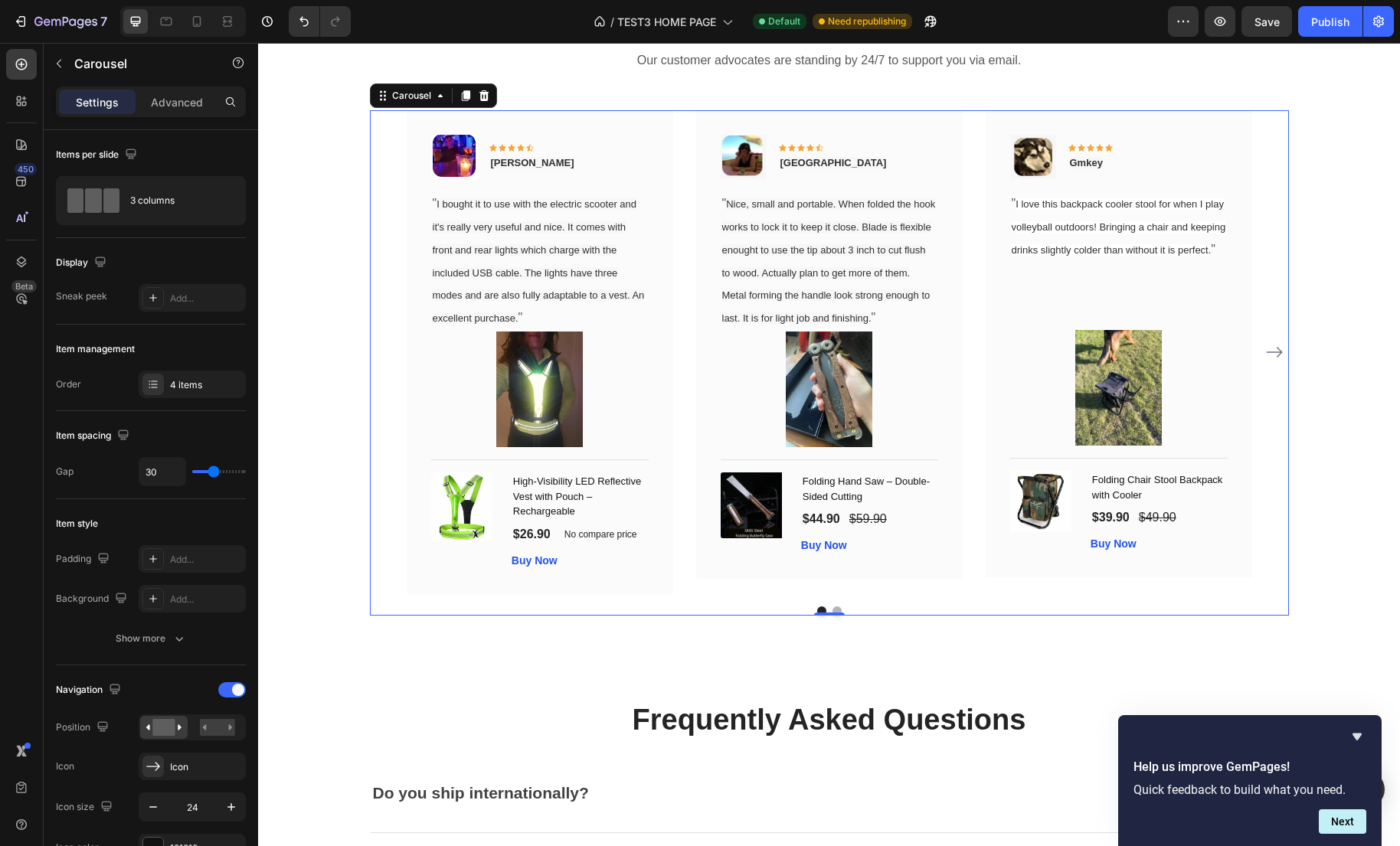
click at [1278, 354] on icon "Carousel Next Arrow" at bounding box center [1273, 351] width 18 height 18
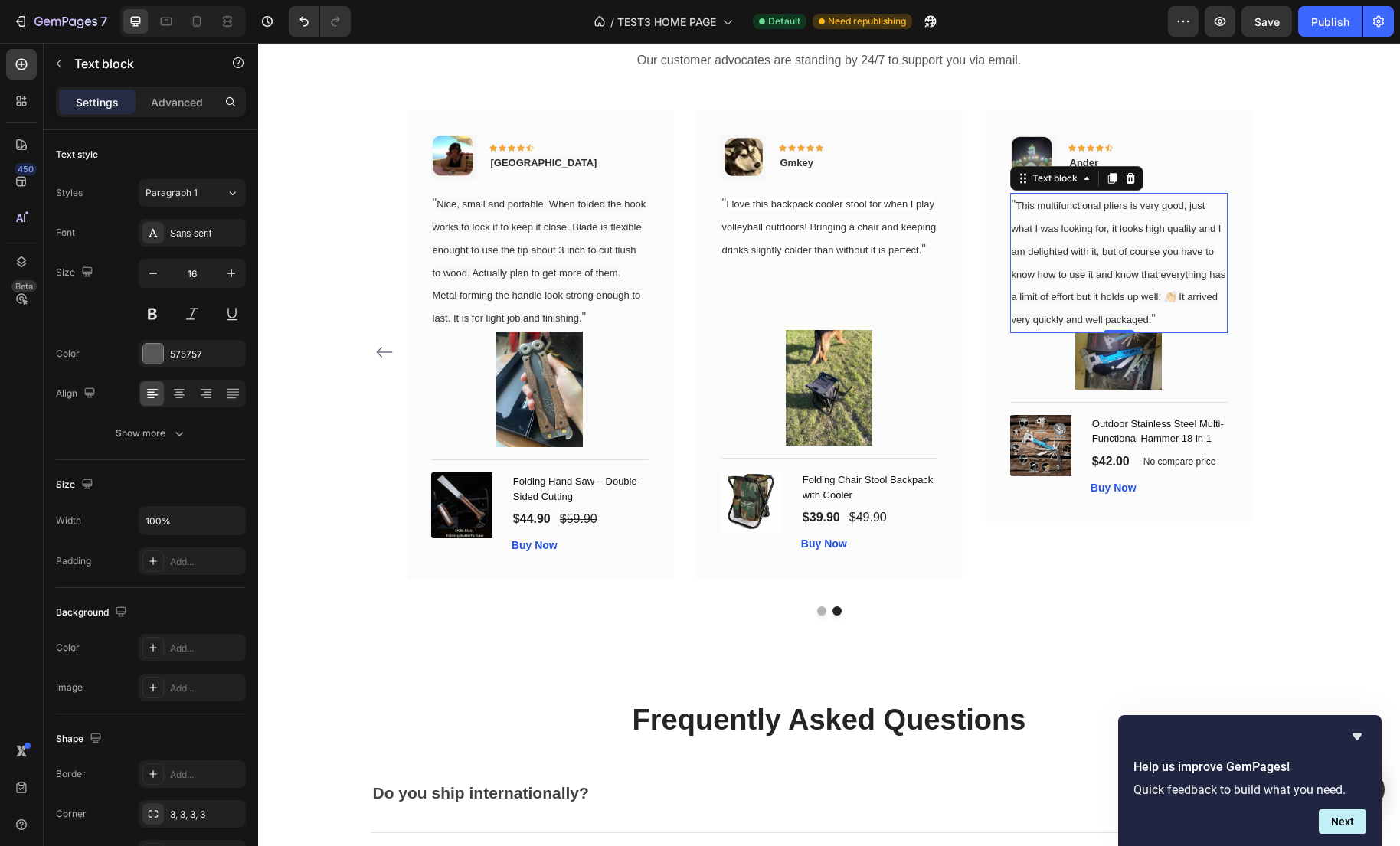
click at [1180, 331] on p "" This multifunctional pliers is very good, just what I was looking for, it loo…" at bounding box center [1118, 263] width 214 height 137
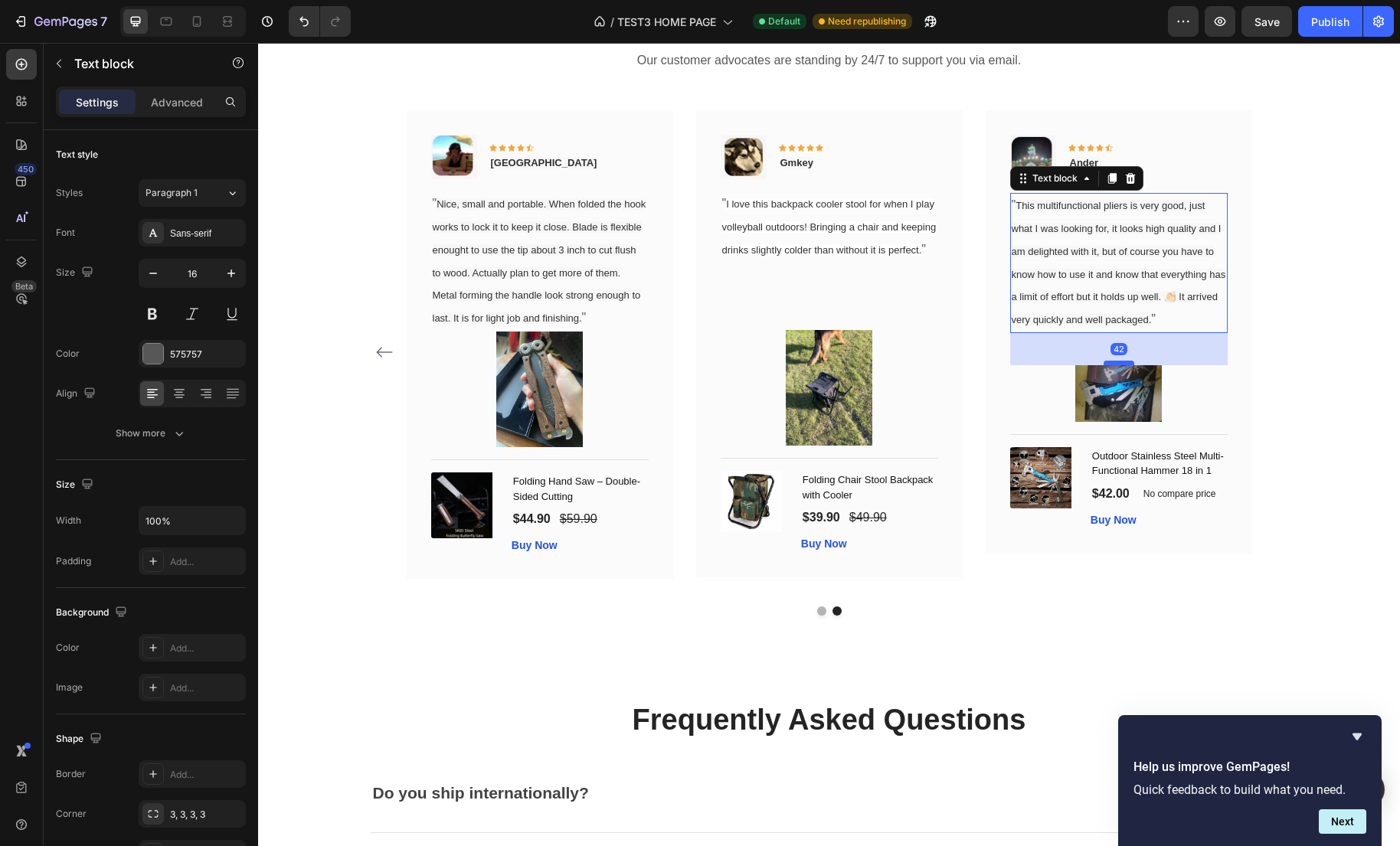
drag, startPoint x: 1123, startPoint y: 352, endPoint x: 1122, endPoint y: 384, distance: 32.0
click at [1122, 365] on div at bounding box center [1118, 363] width 30 height 4
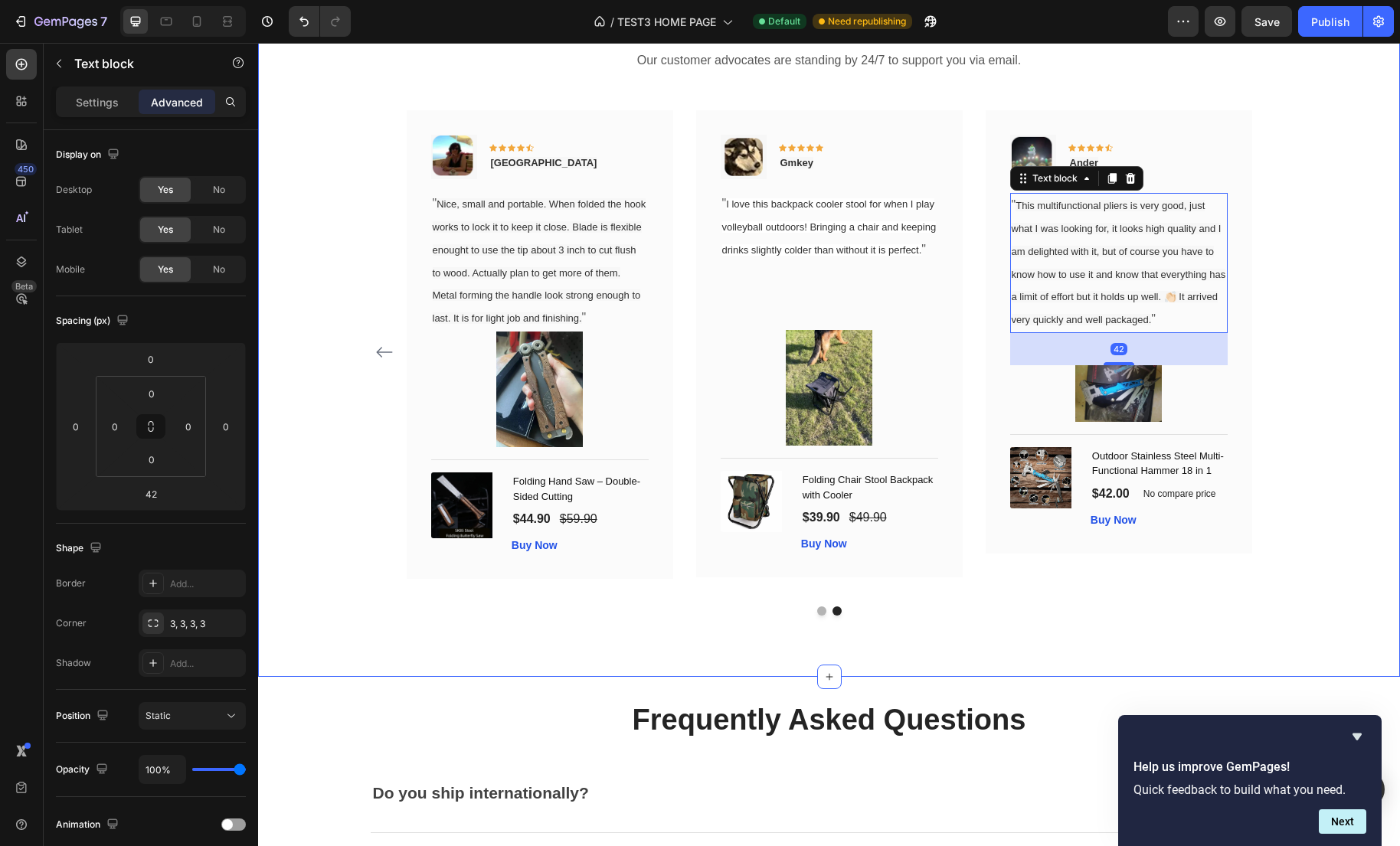
click at [1292, 357] on div "What Our Customers Are Saying Heading Our customer advocates are standing by 24…" at bounding box center [829, 304] width 1119 height 622
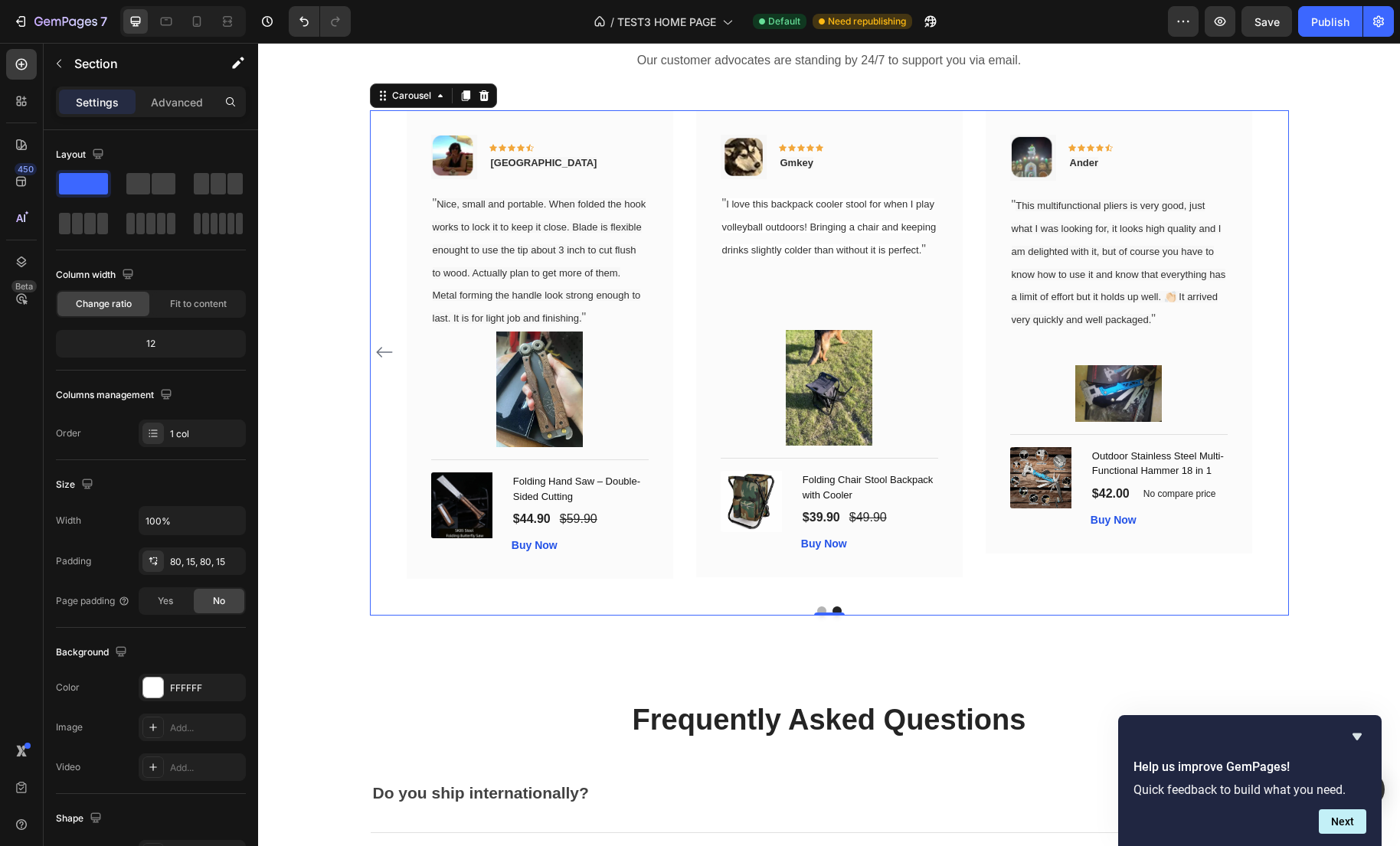
click at [380, 358] on icon "Carousel Back Arrow" at bounding box center [384, 351] width 18 height 18
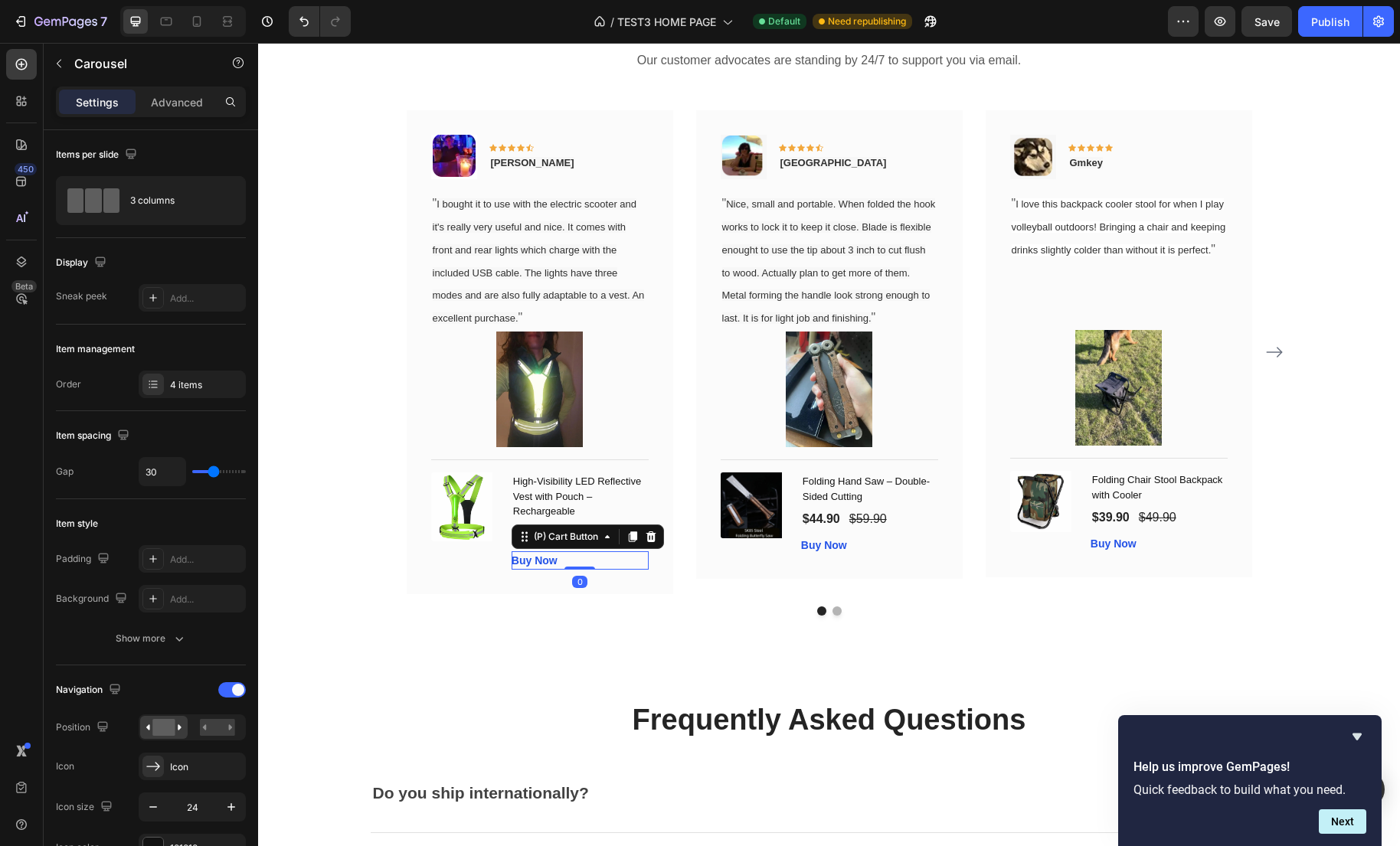
click at [610, 569] on div "Buy Now (P) Cart Button 0" at bounding box center [580, 560] width 137 height 18
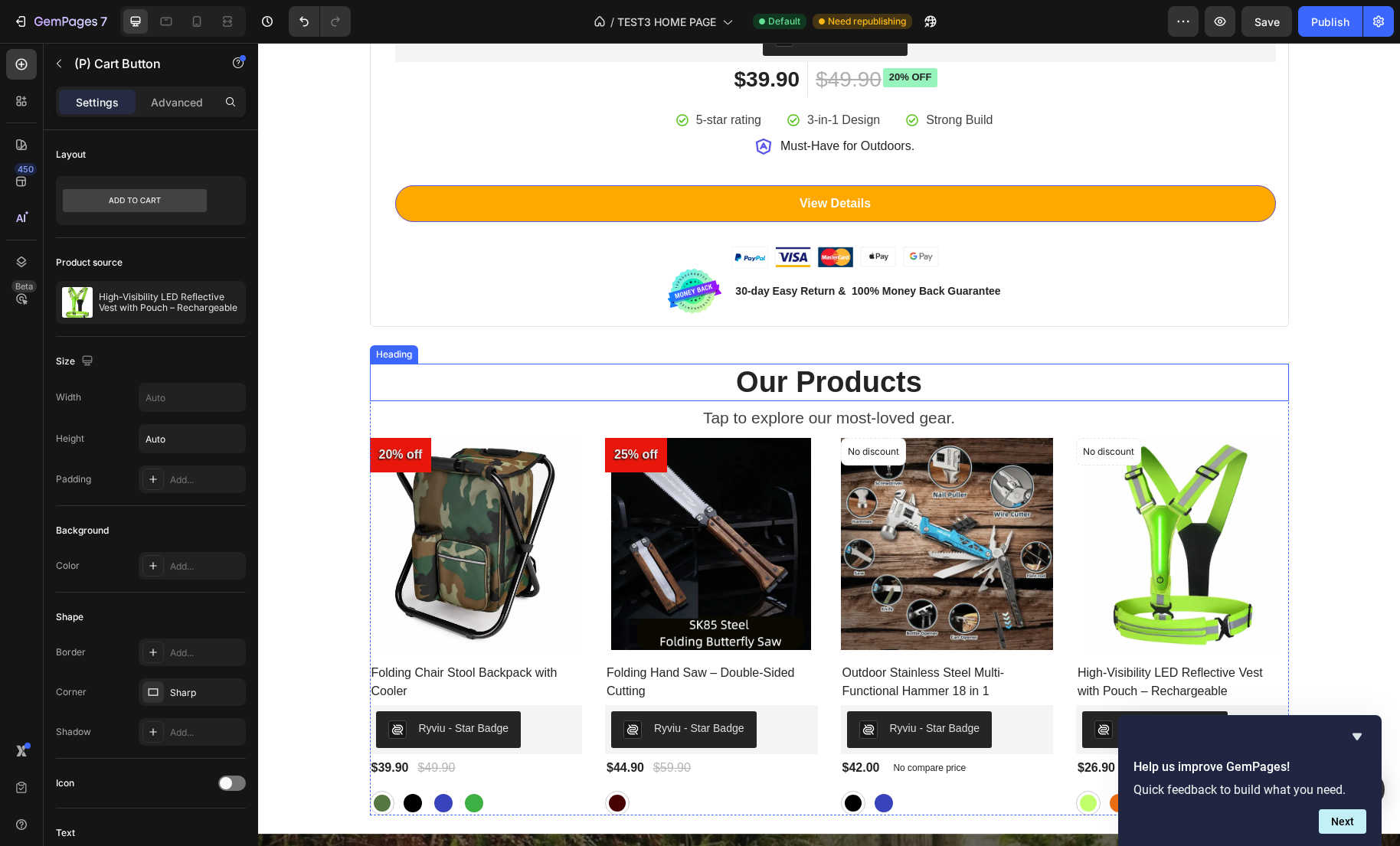
scroll to position [1621, 0]
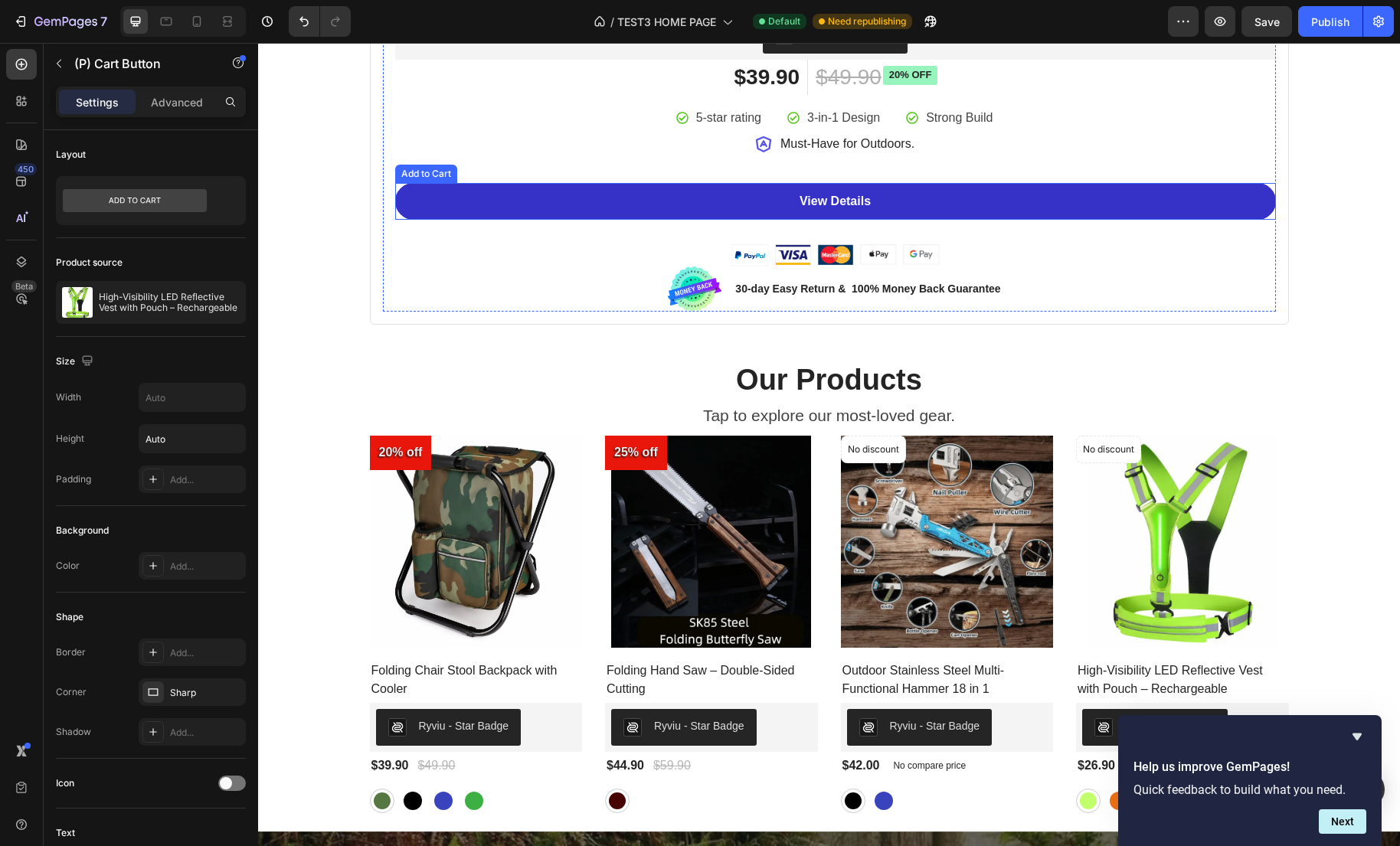
click at [693, 199] on button "View Details" at bounding box center [835, 201] width 881 height 36
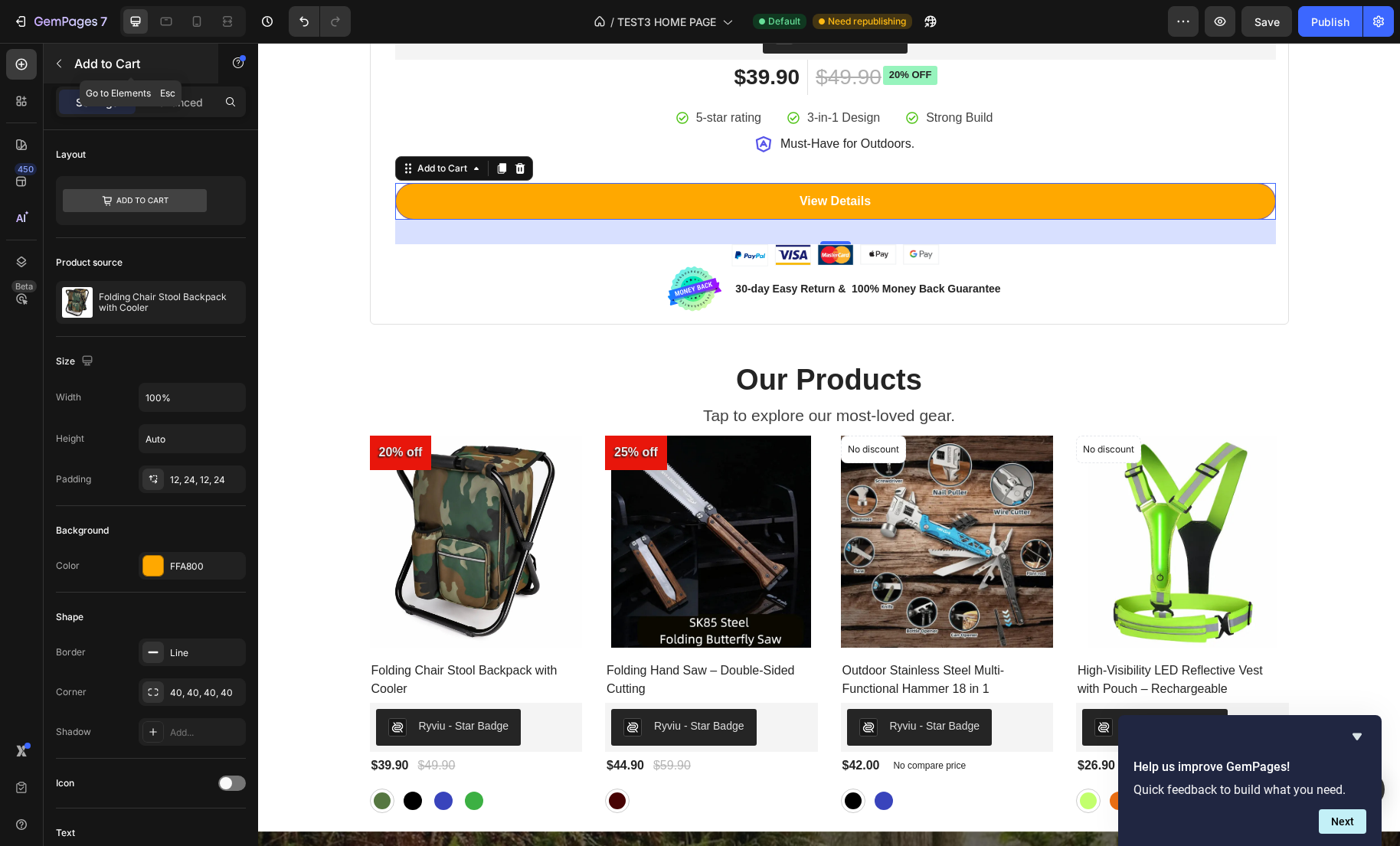
click at [56, 67] on icon "button" at bounding box center [59, 63] width 12 height 12
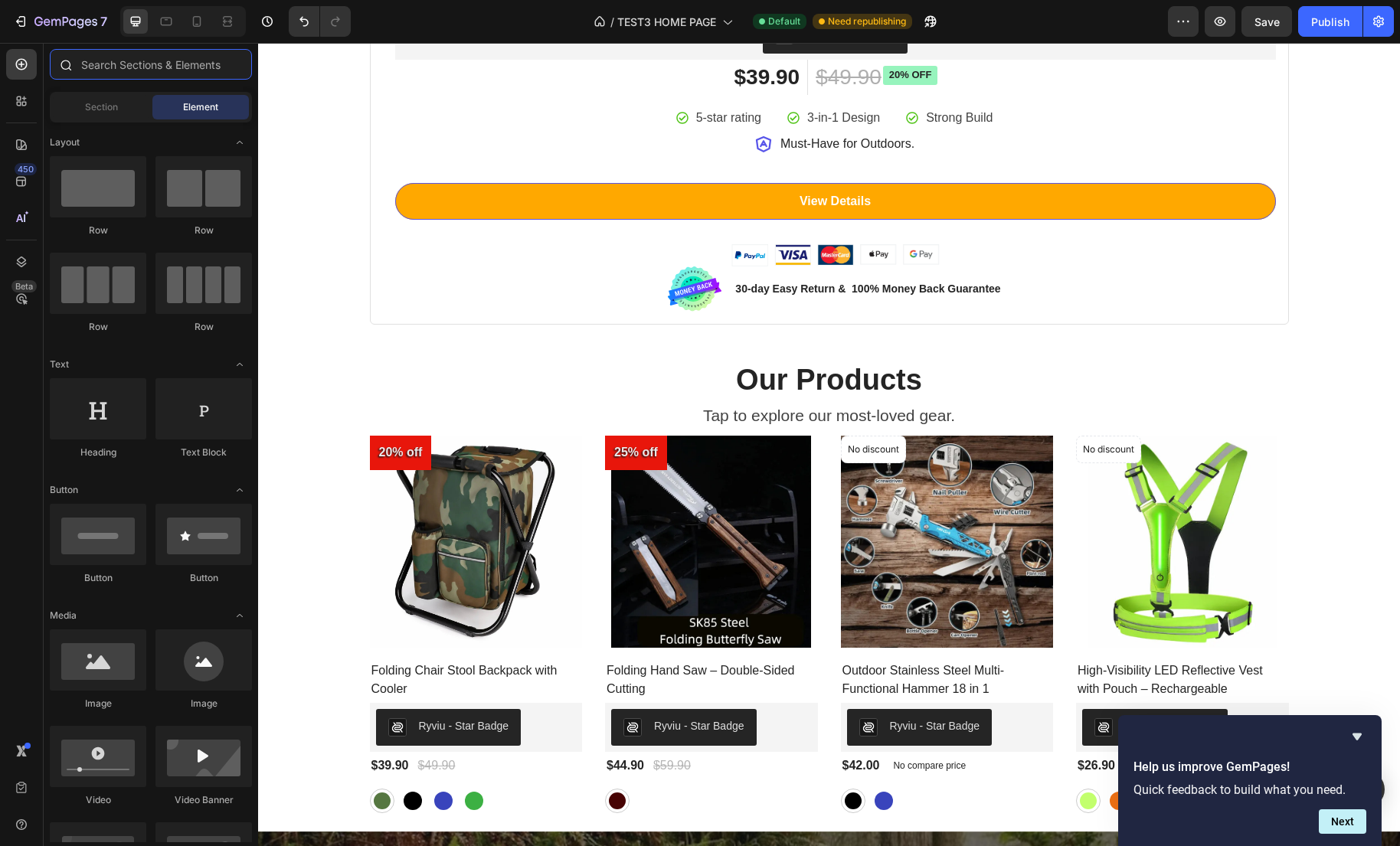
click at [166, 66] on input "text" at bounding box center [150, 63] width 202 height 30
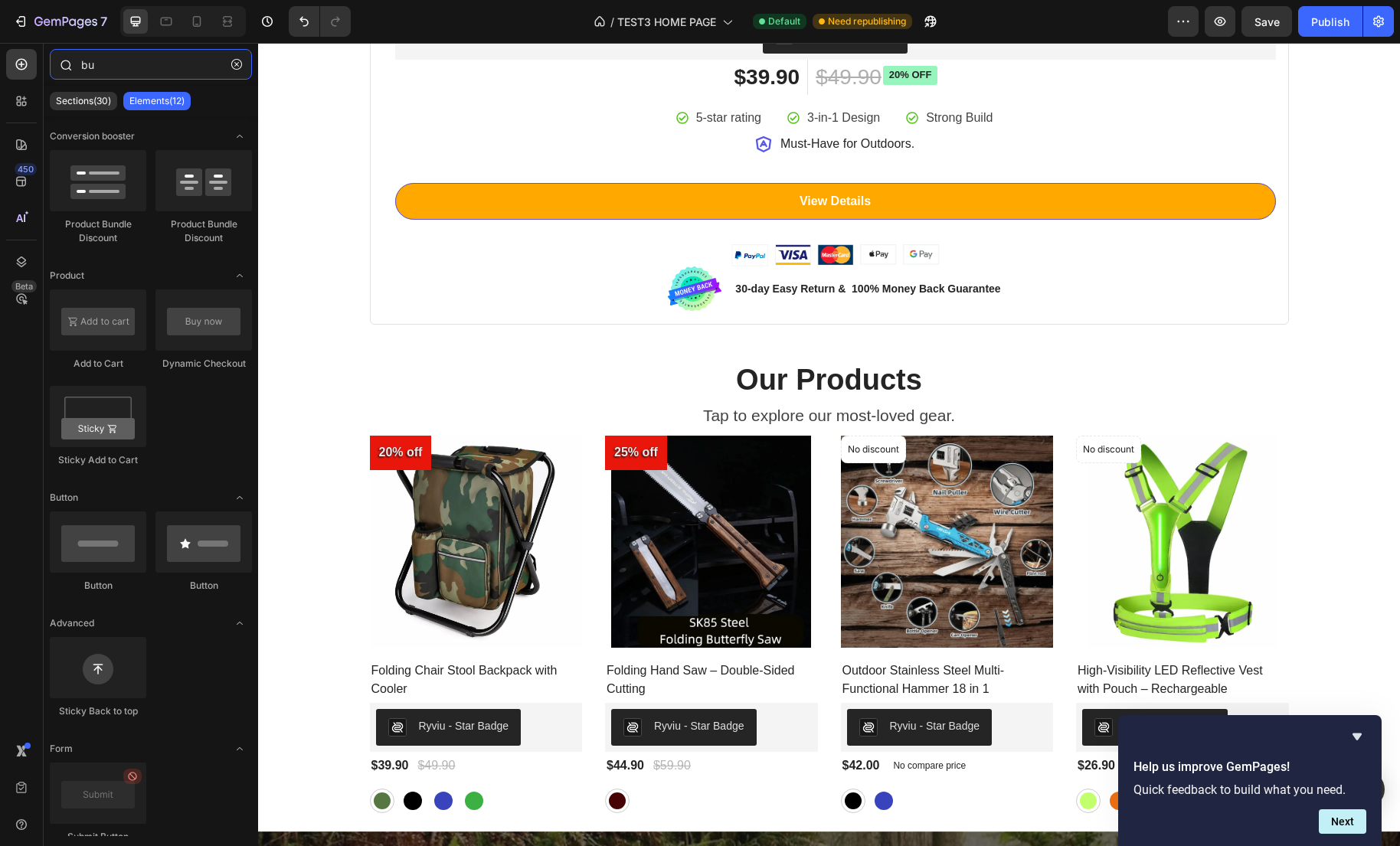
type input "b"
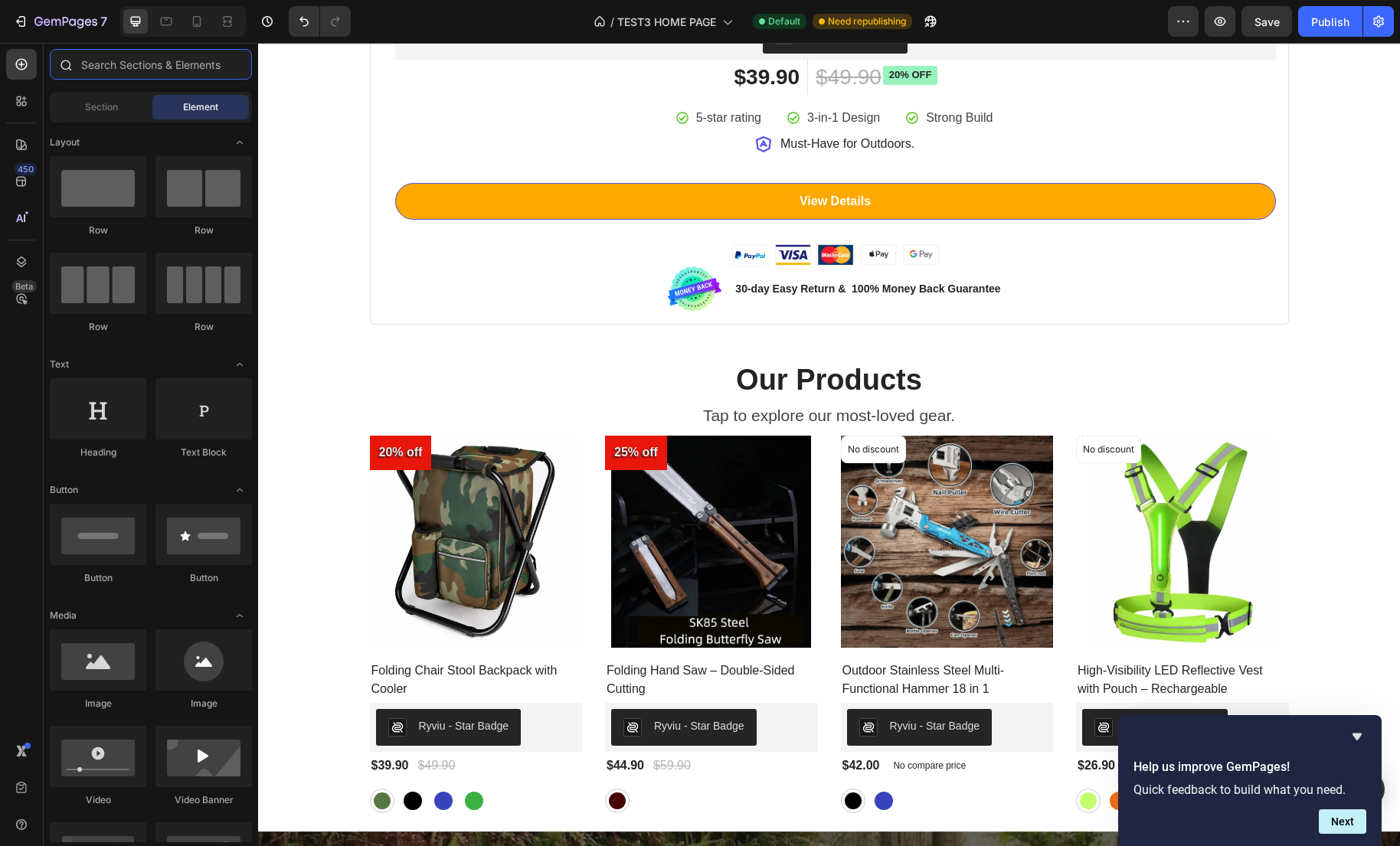
type input "b"
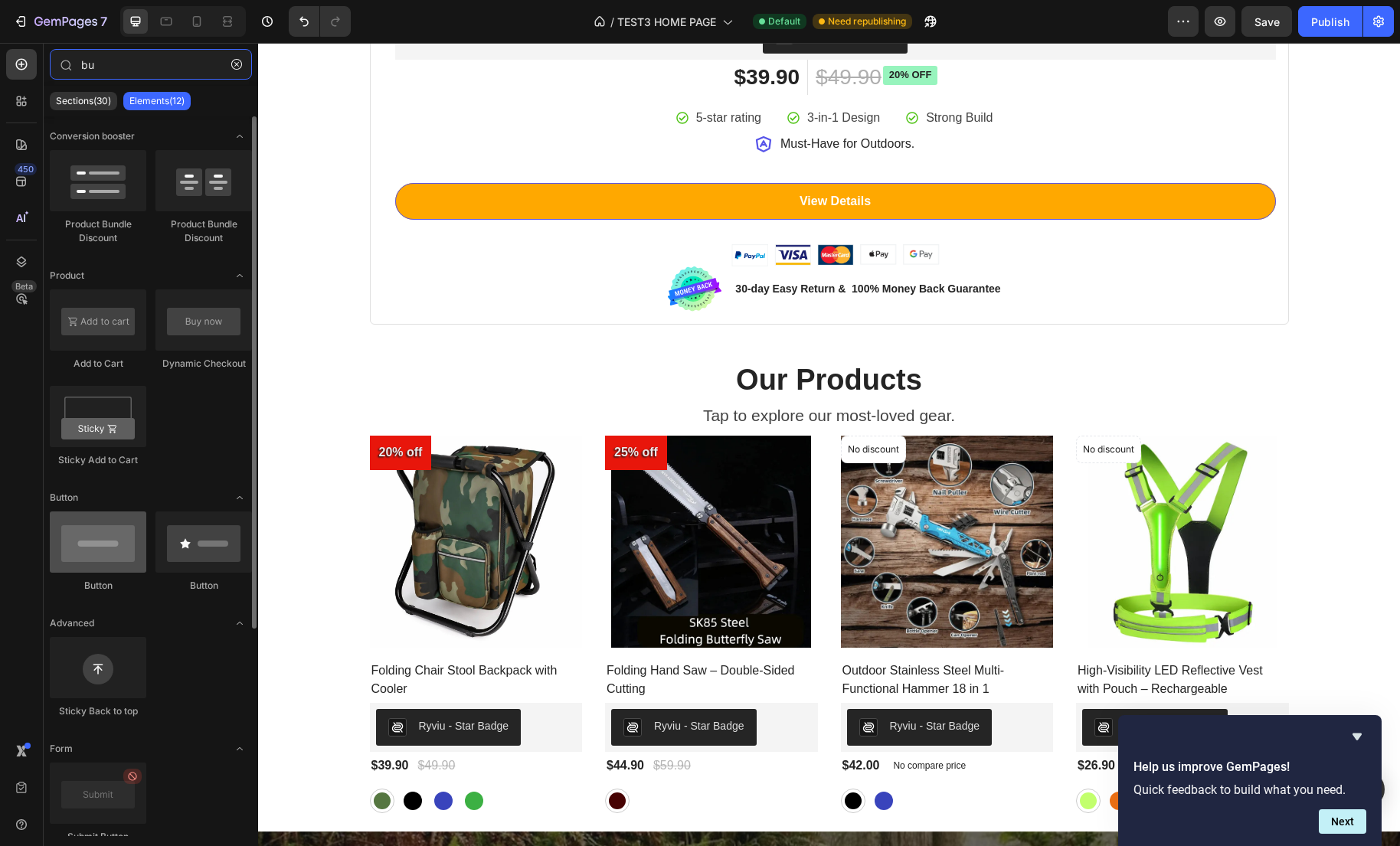
type input "bu"
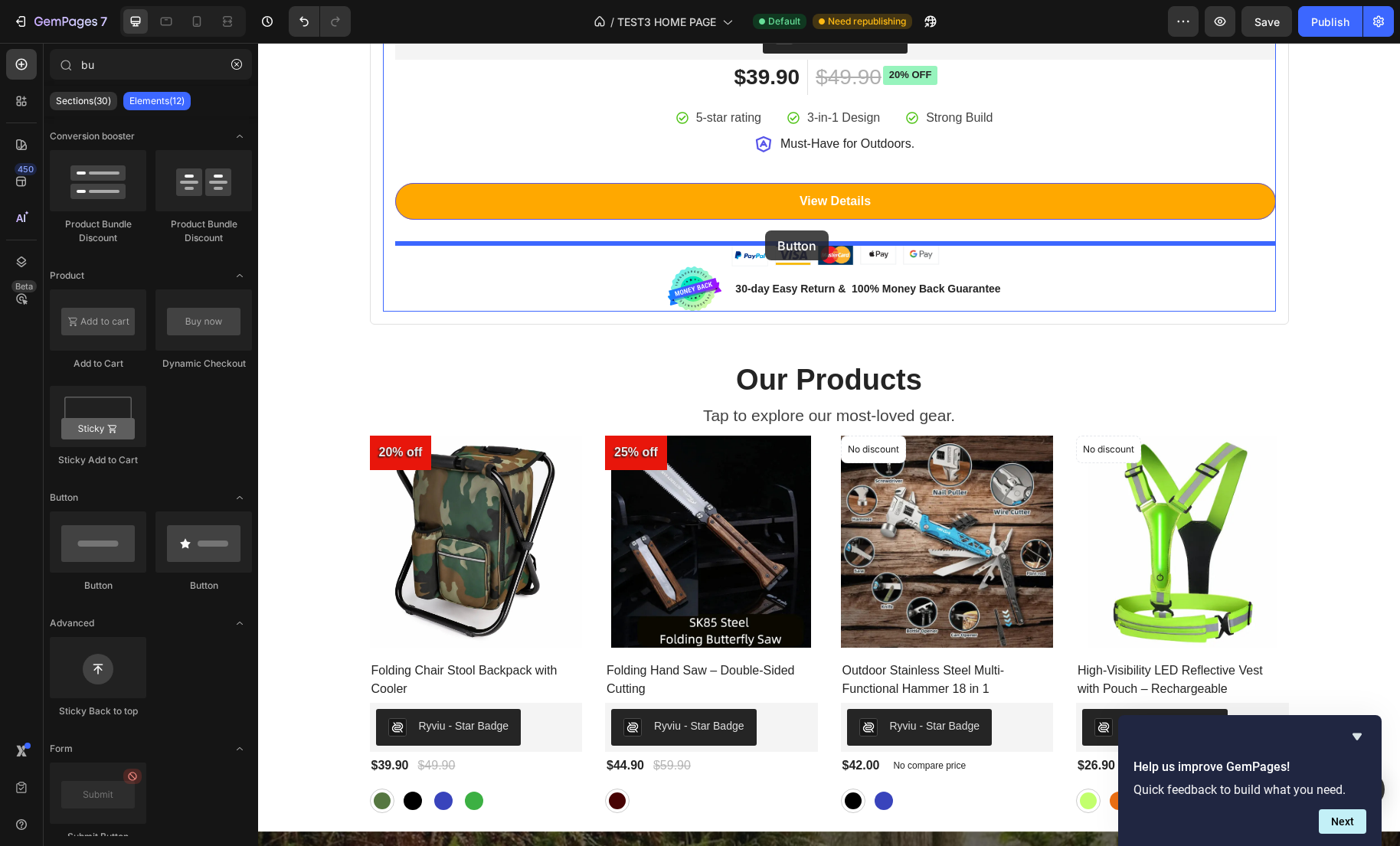
drag, startPoint x: 371, startPoint y: 594, endPoint x: 765, endPoint y: 231, distance: 535.7
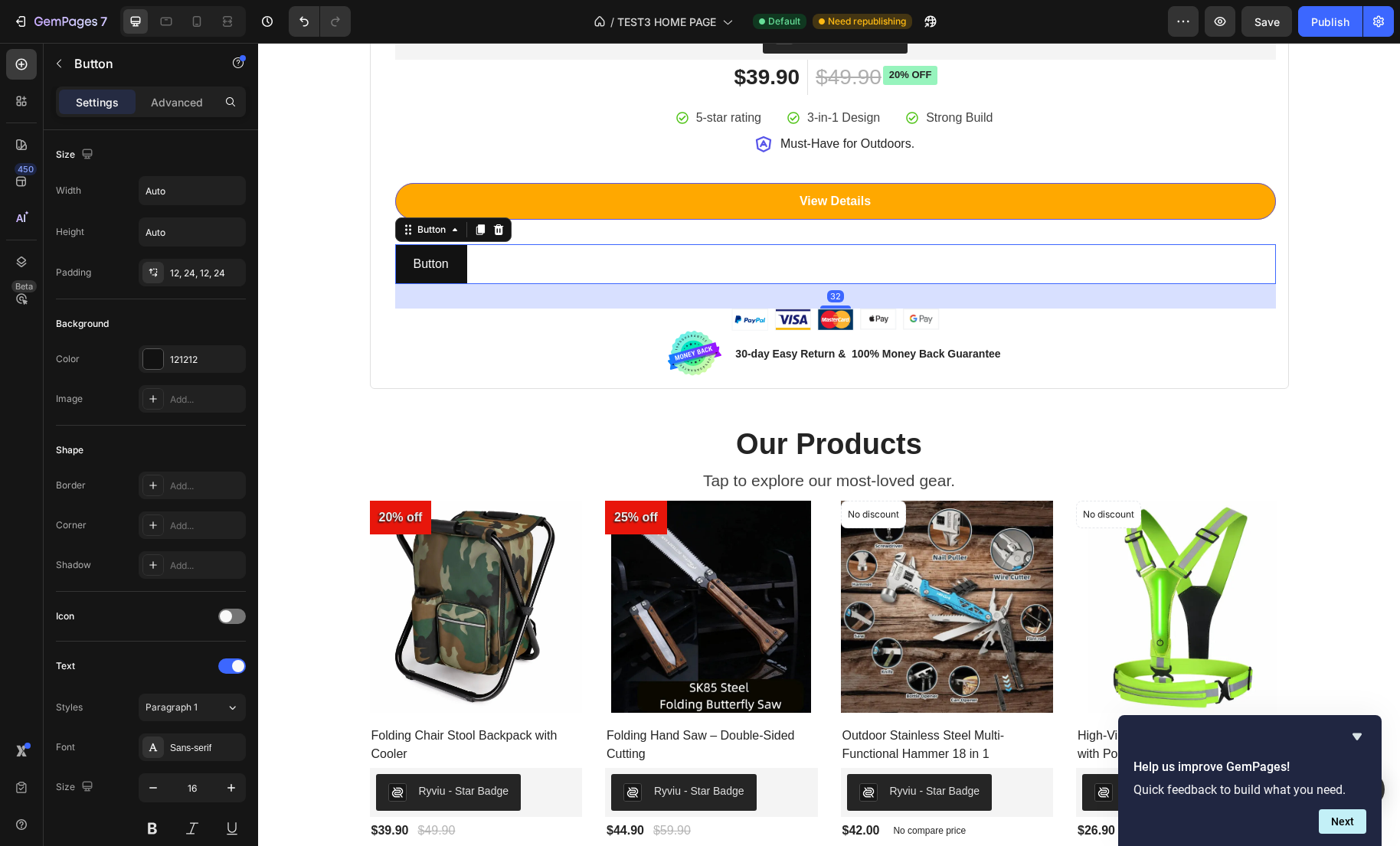
click at [621, 280] on div "Button Button 32" at bounding box center [835, 264] width 881 height 41
click at [516, 274] on div "Button Button 32" at bounding box center [835, 264] width 881 height 41
click at [191, 367] on div "121212" at bounding box center [193, 359] width 108 height 28
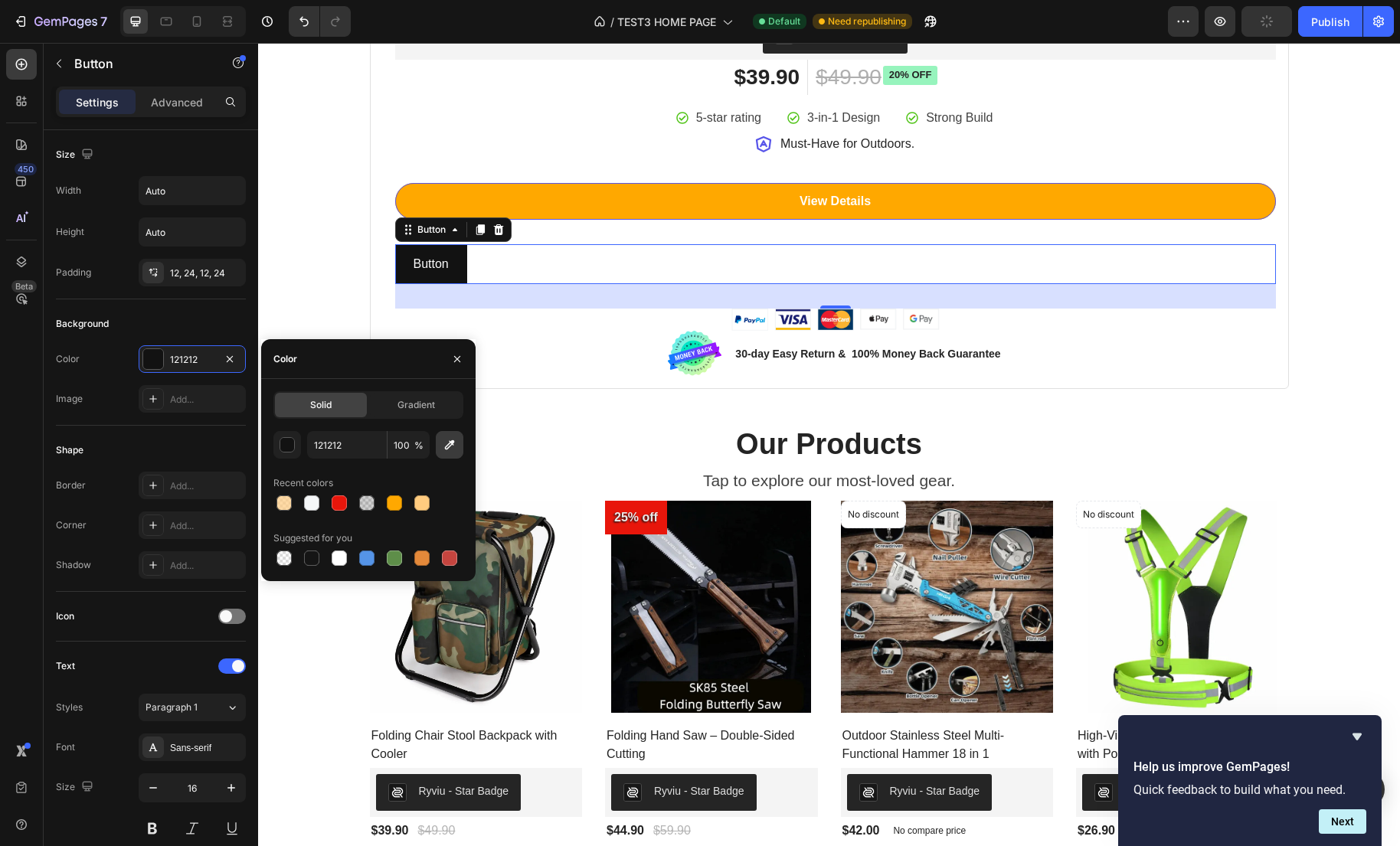
click at [446, 444] on icon "button" at bounding box center [450, 445] width 16 height 16
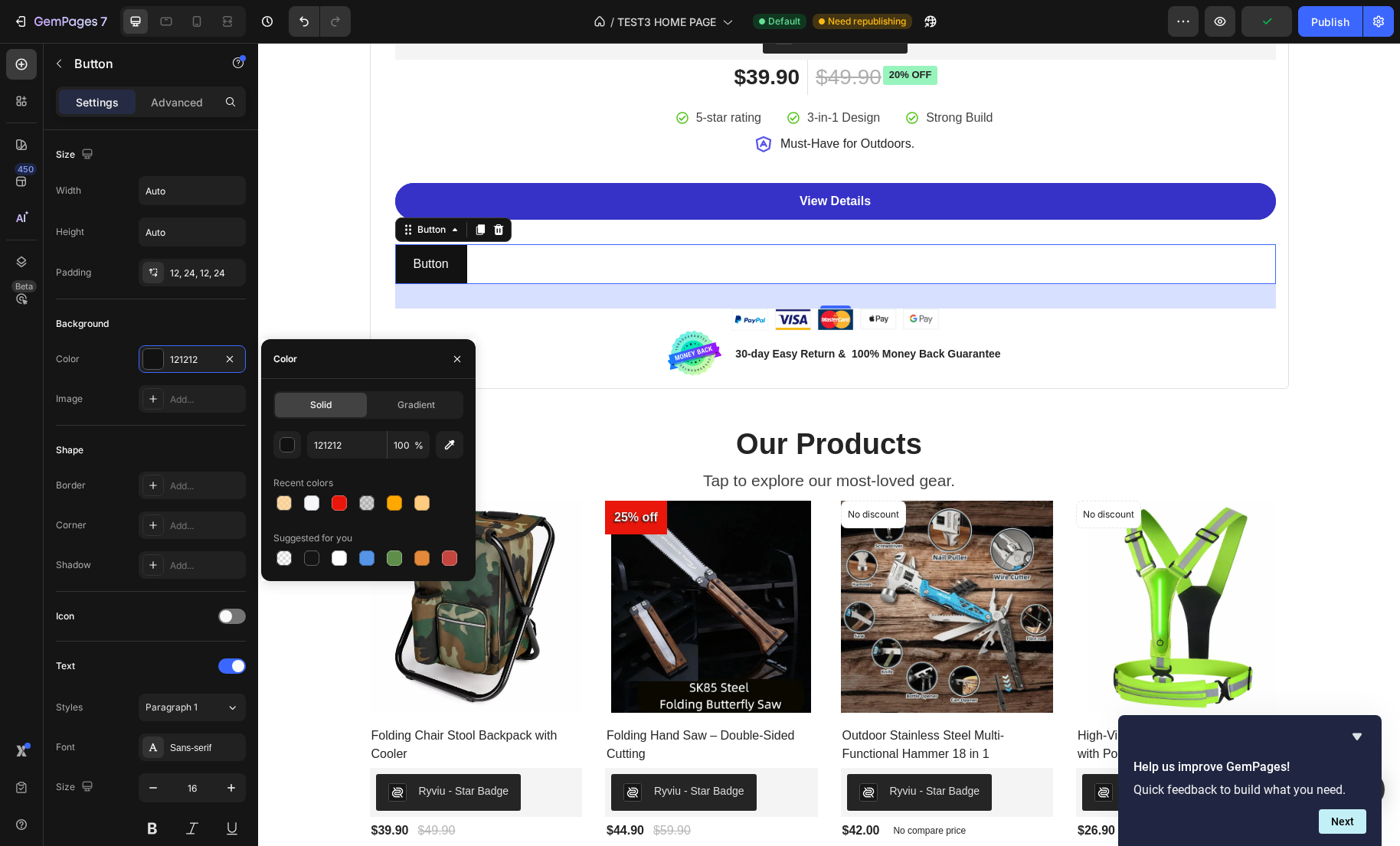
type input "FFA800"
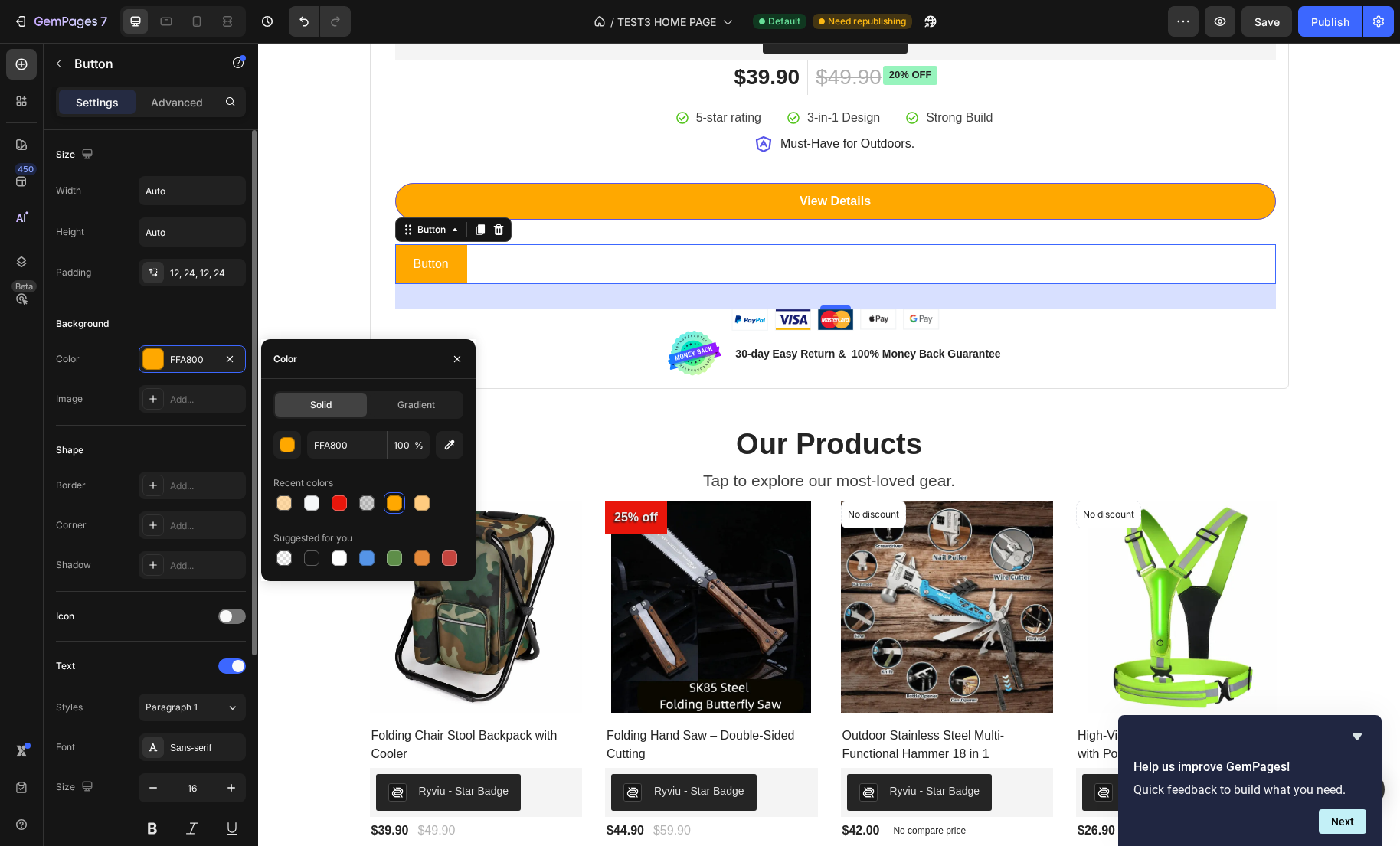
click at [179, 432] on div "Shape Border Add... Corner Add... Shadow Add..." at bounding box center [150, 508] width 190 height 166
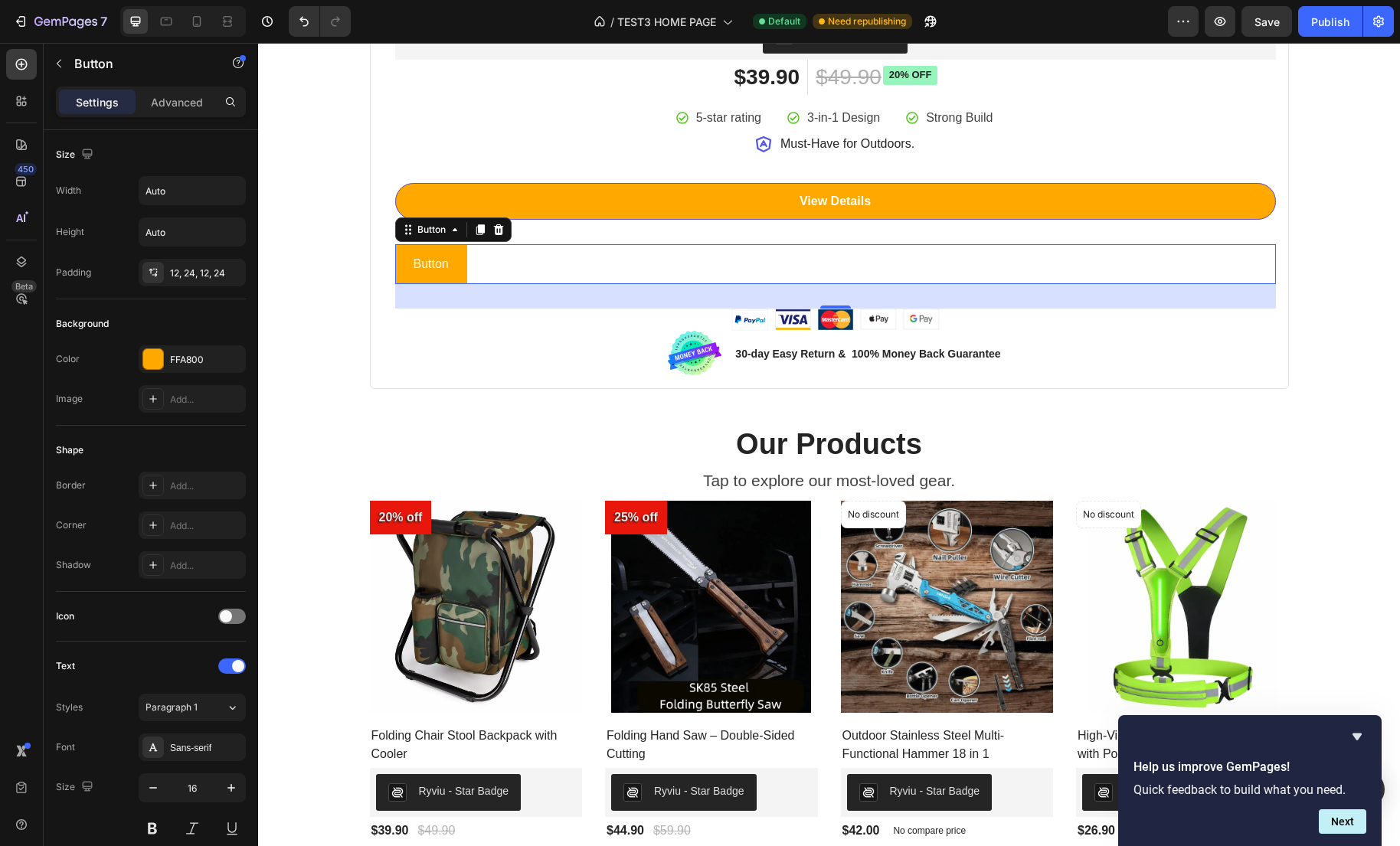
click at [473, 276] on div "Button Button 32" at bounding box center [835, 264] width 881 height 41
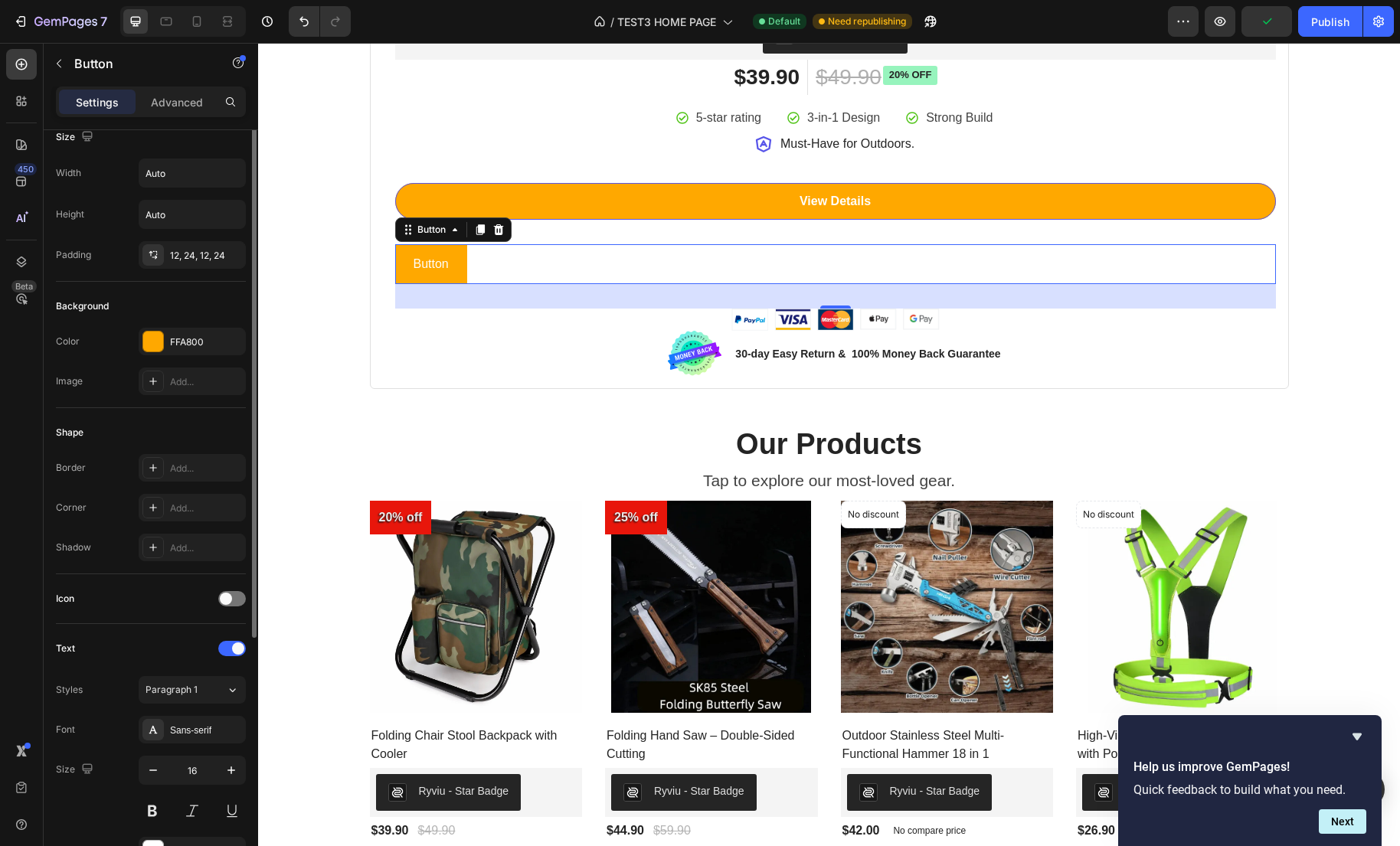
scroll to position [0, 0]
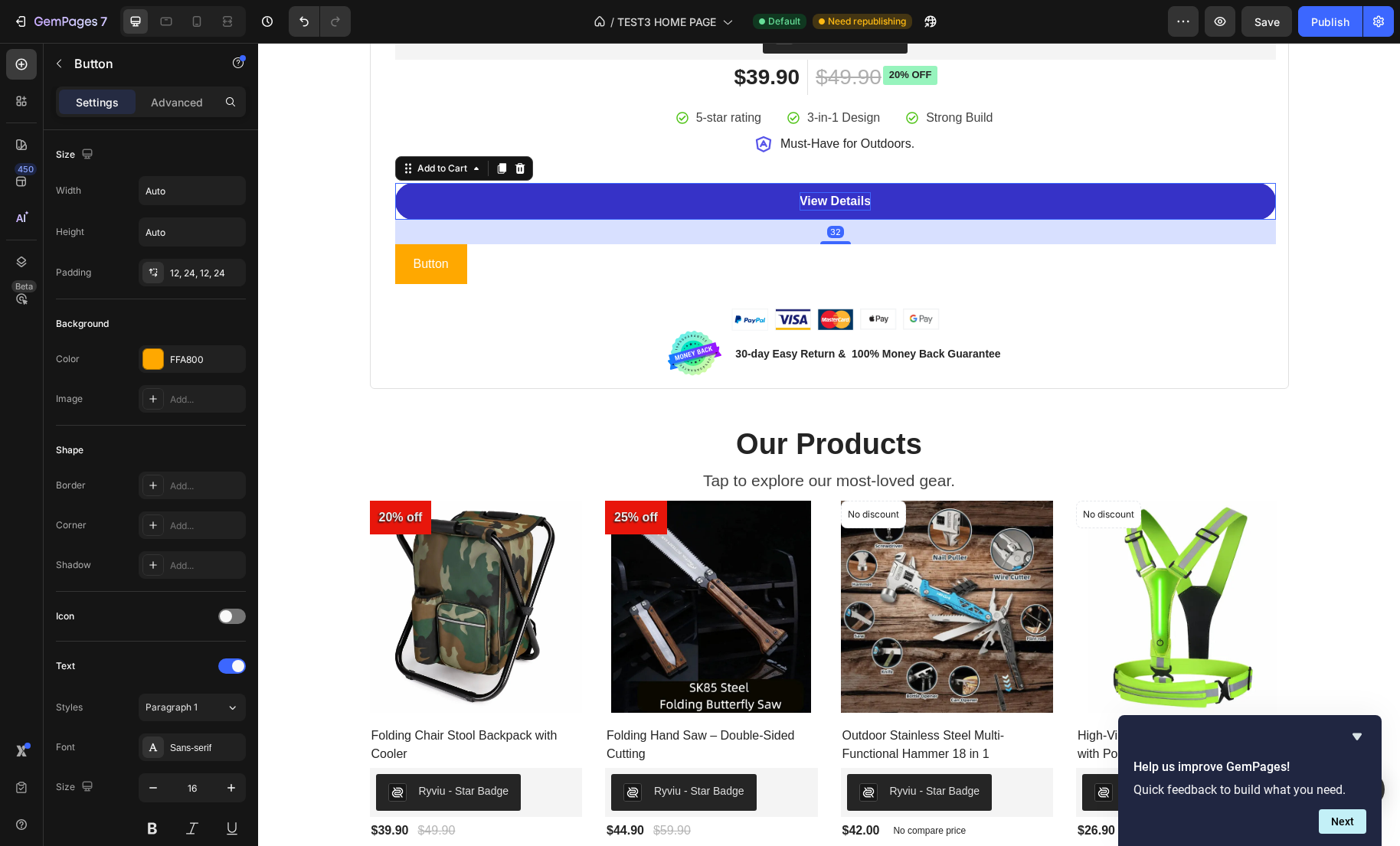
click at [858, 198] on div "View Details" at bounding box center [835, 200] width 71 height 18
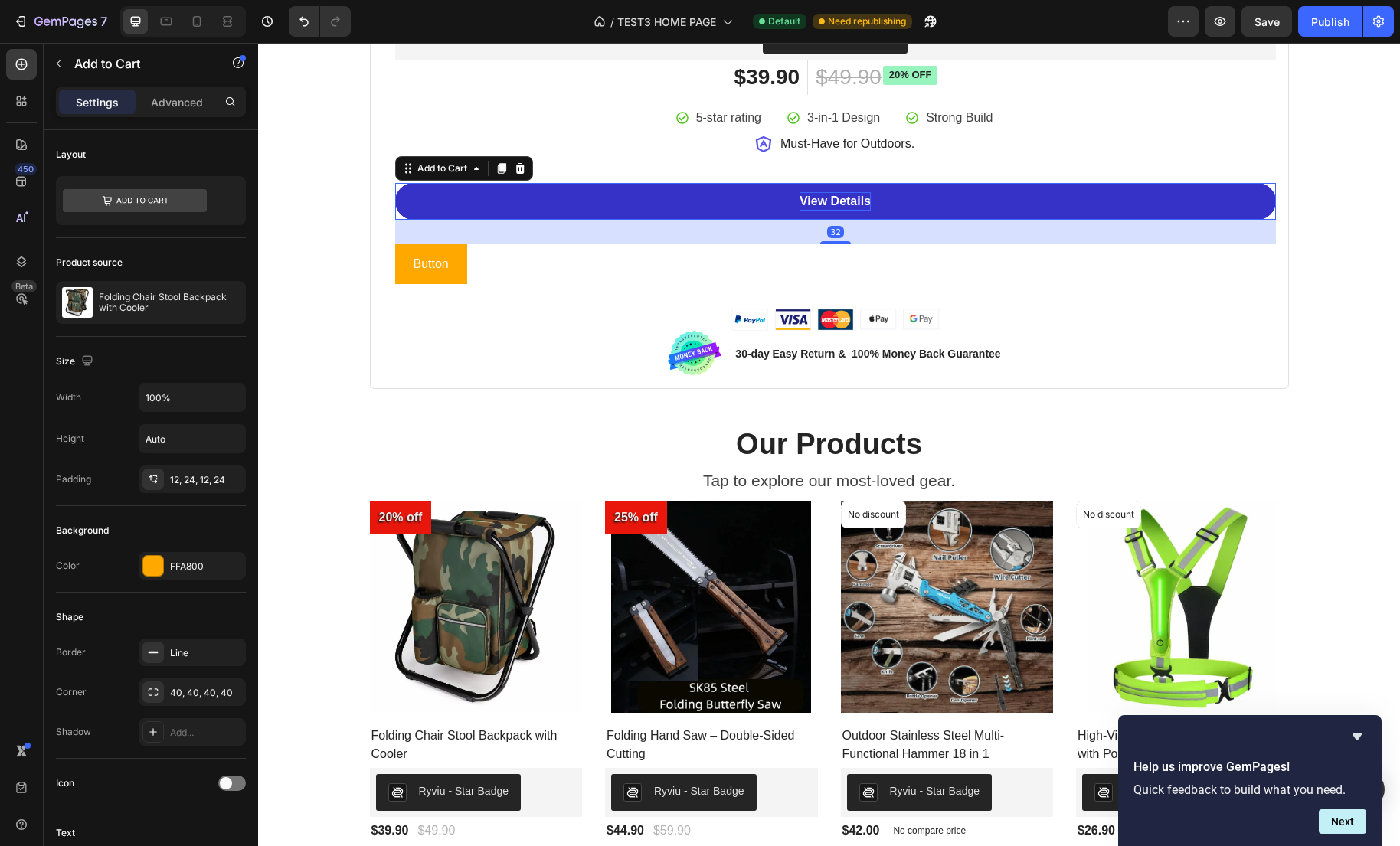
click at [844, 198] on div "View Details" at bounding box center [835, 200] width 71 height 18
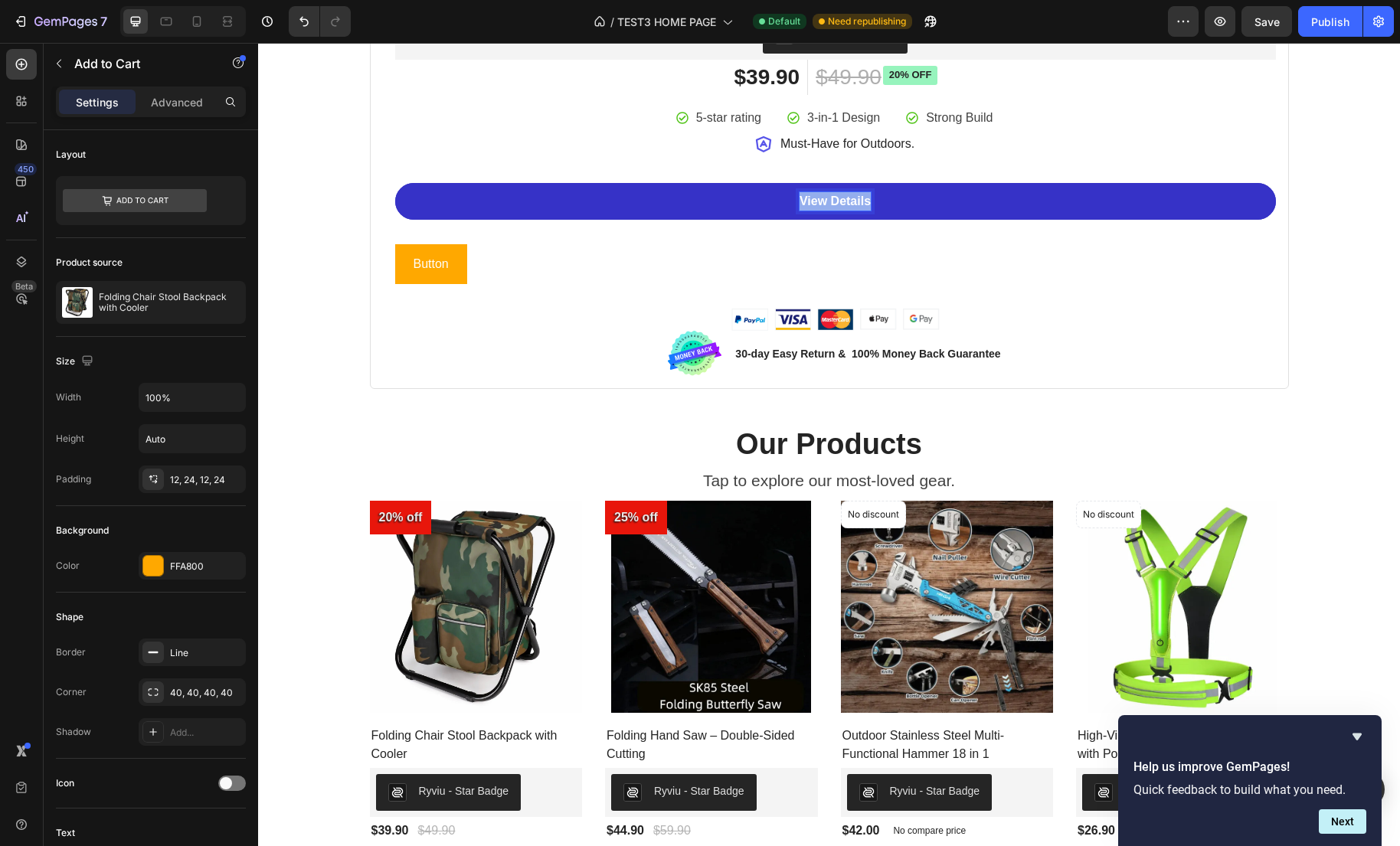
copy p "View Details"
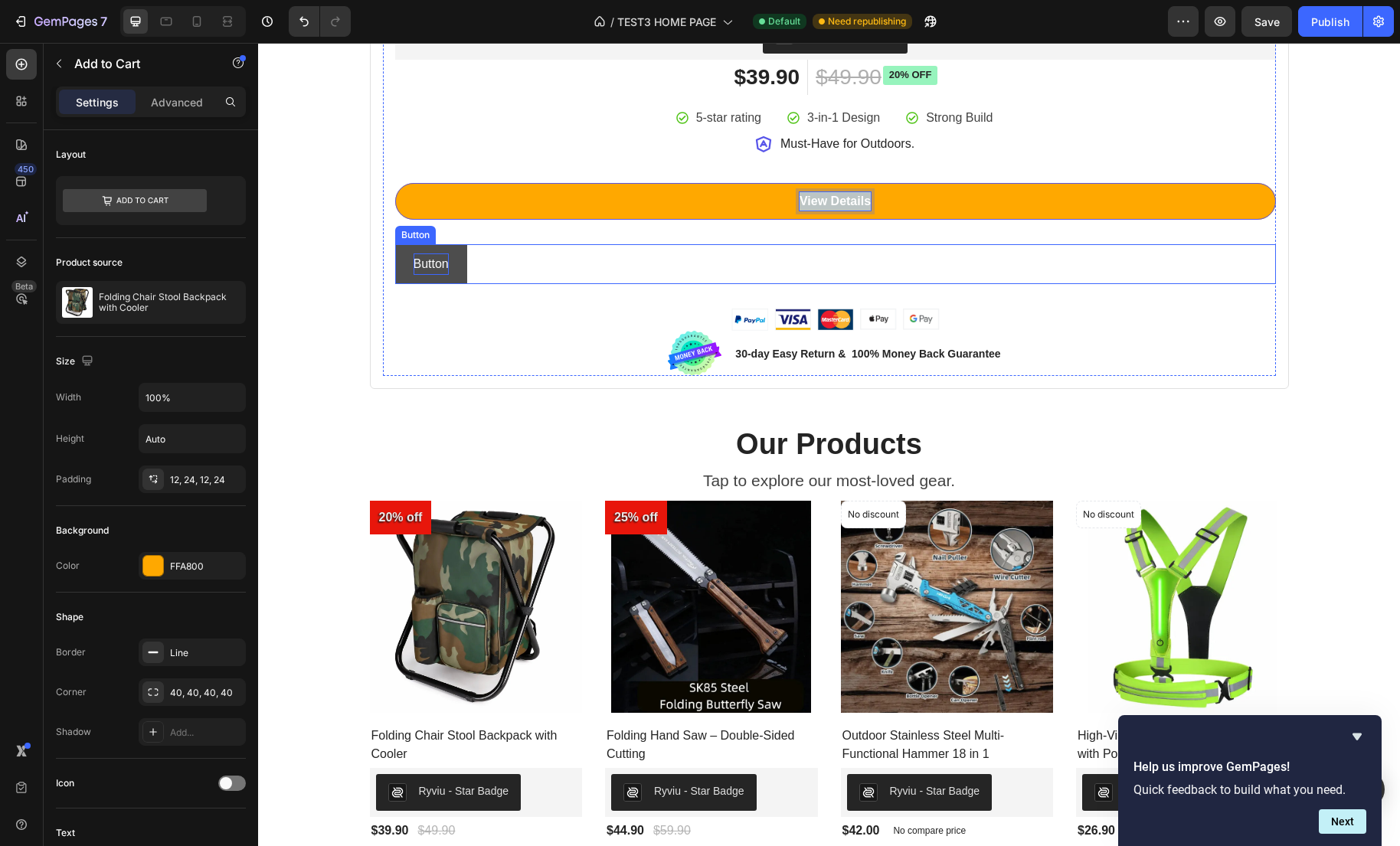
click at [424, 257] on p "Button" at bounding box center [431, 265] width 36 height 23
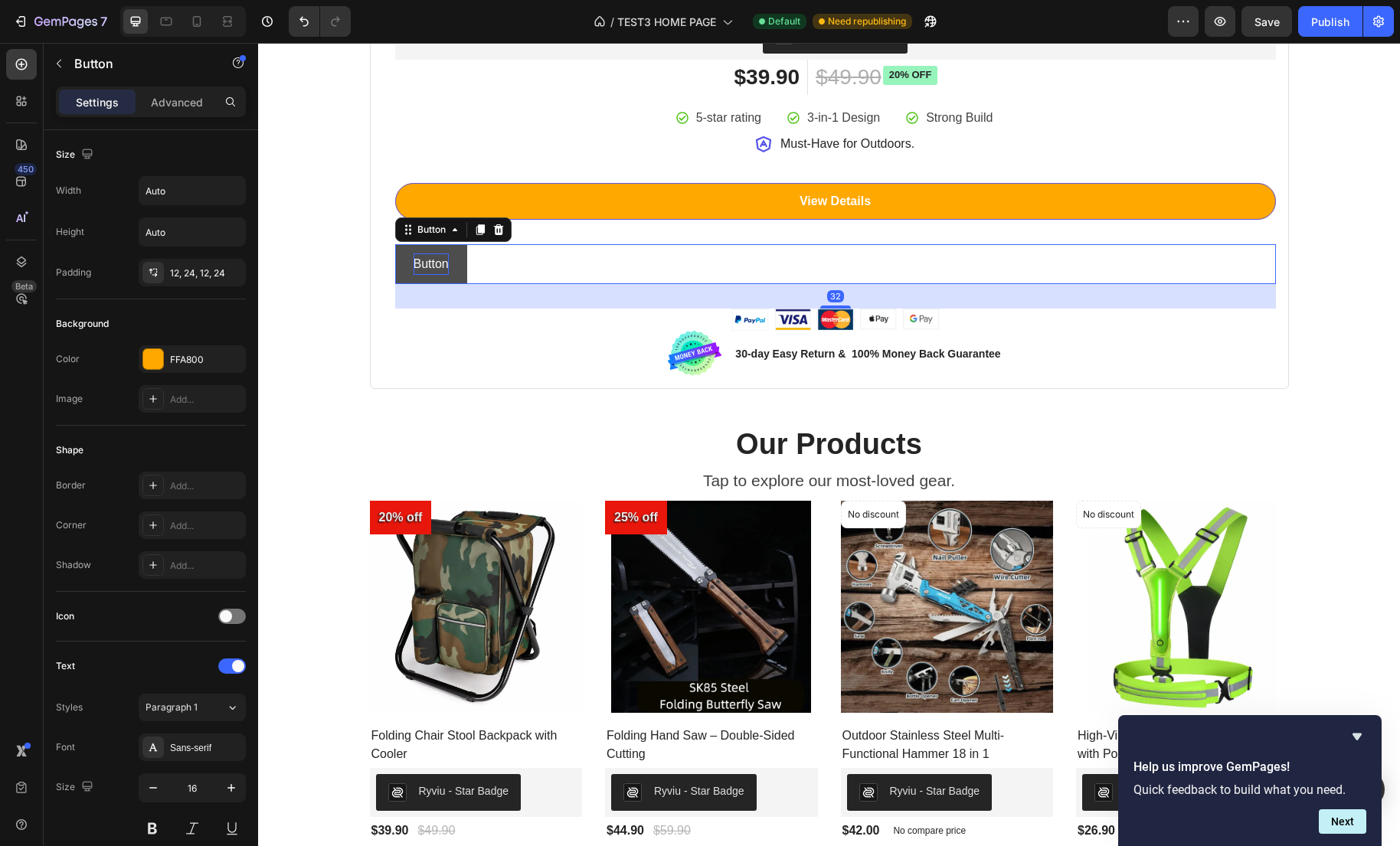
click at [432, 263] on p "Button" at bounding box center [431, 265] width 36 height 23
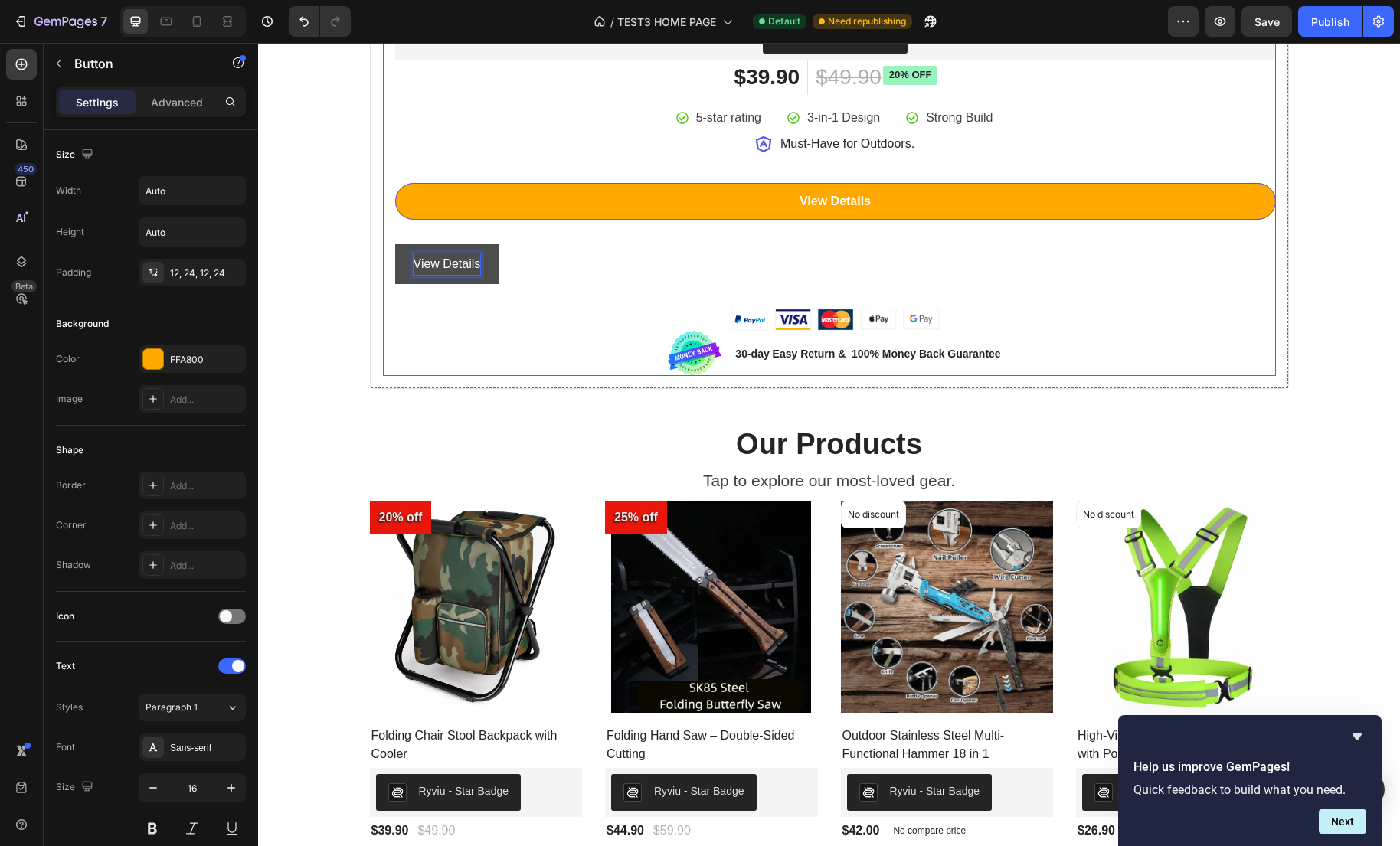
click at [492, 299] on div "View Details Button 32" at bounding box center [835, 276] width 881 height 65
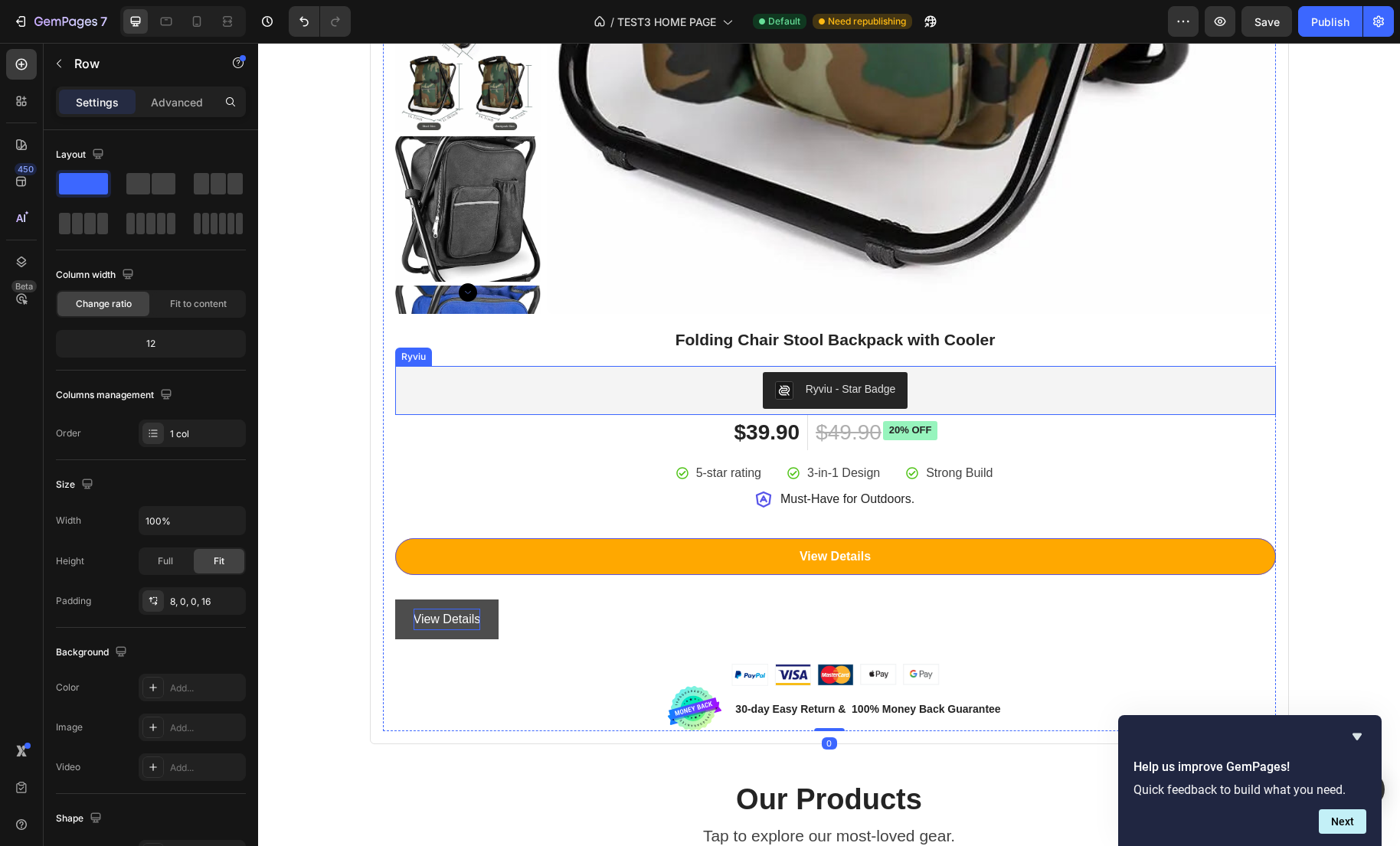
scroll to position [1264, 0]
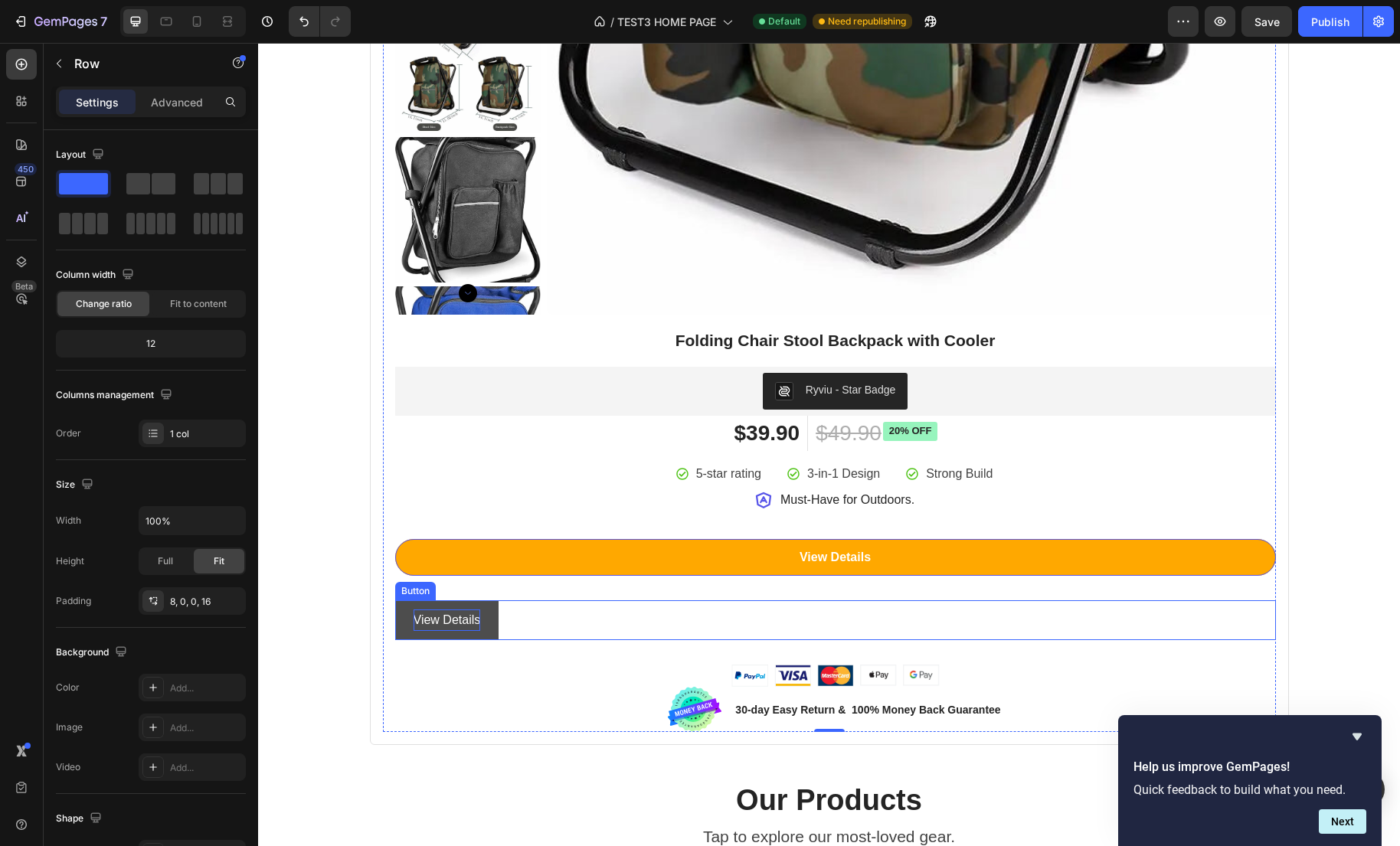
click at [562, 606] on div "View Details Button" at bounding box center [835, 620] width 881 height 41
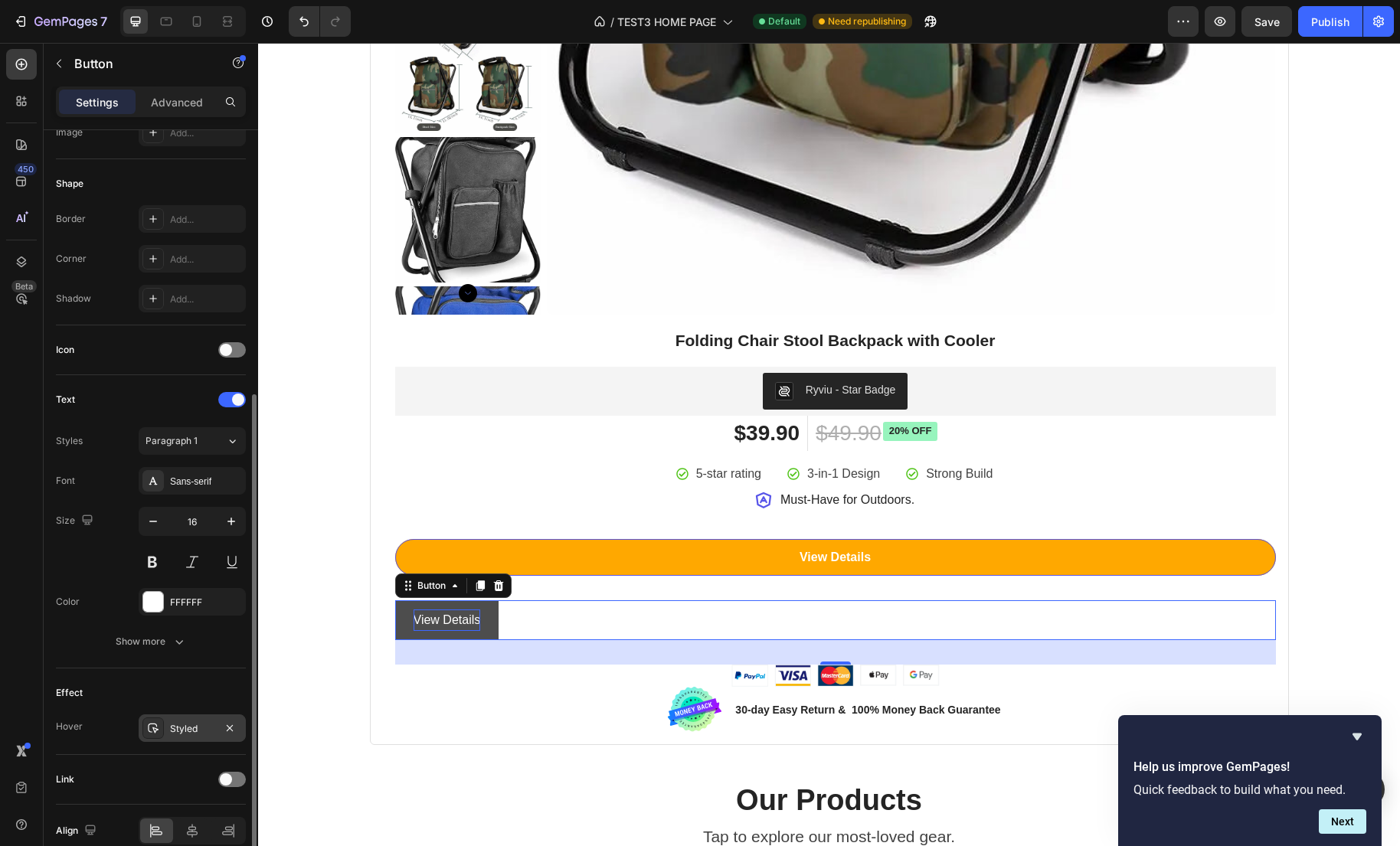
scroll to position [338, 0]
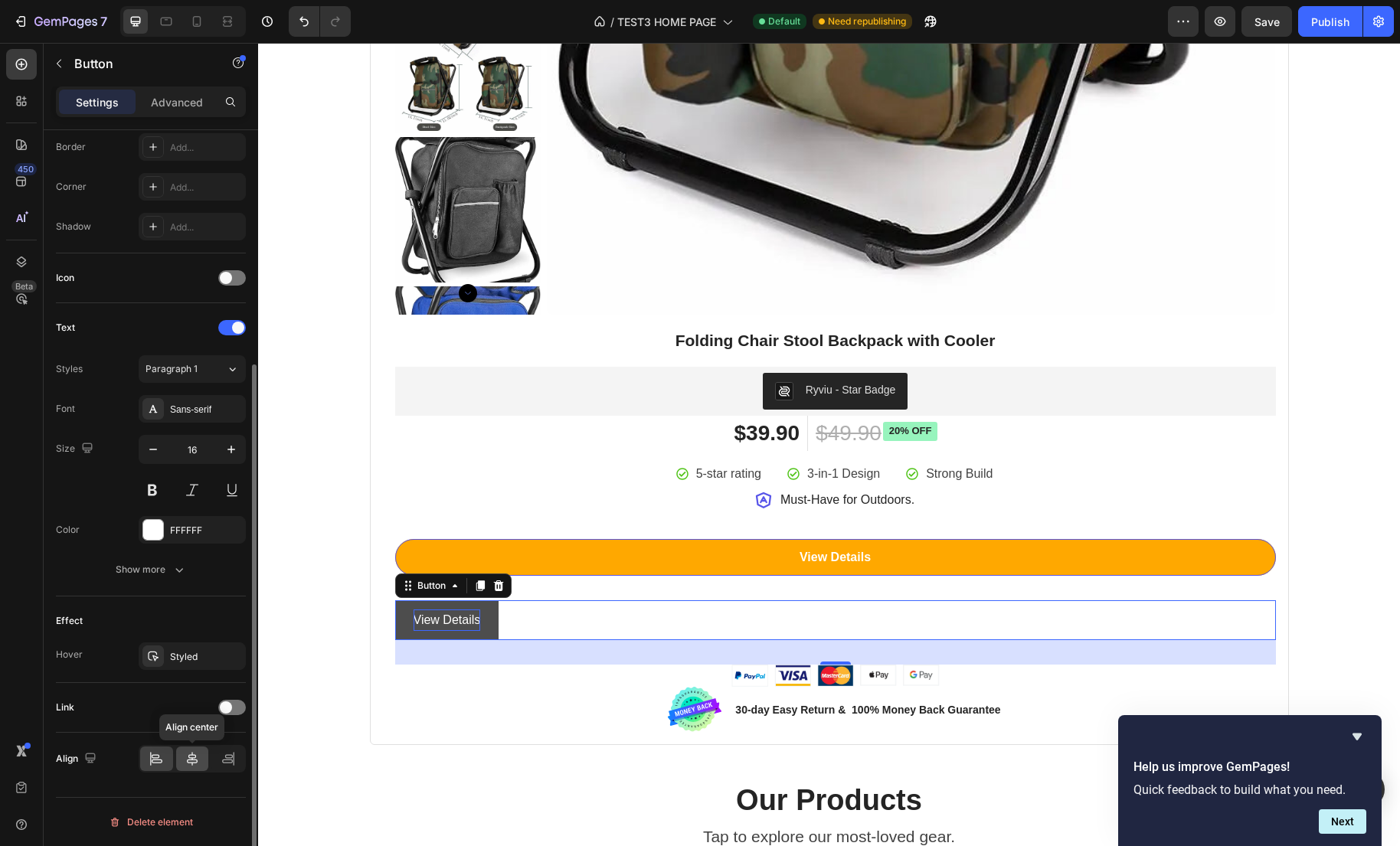
click at [187, 761] on icon at bounding box center [192, 758] width 10 height 14
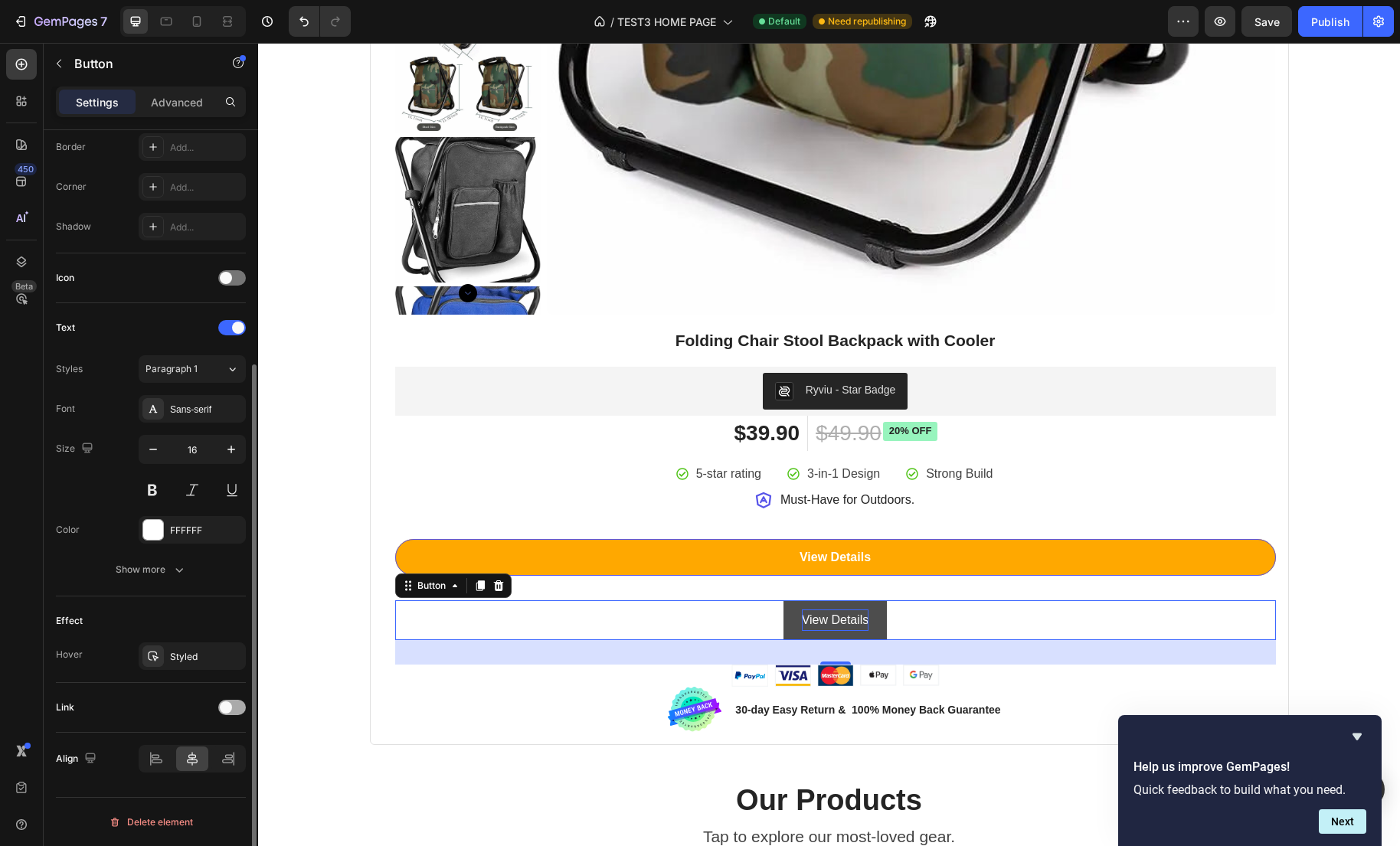
click at [231, 709] on div at bounding box center [232, 707] width 28 height 16
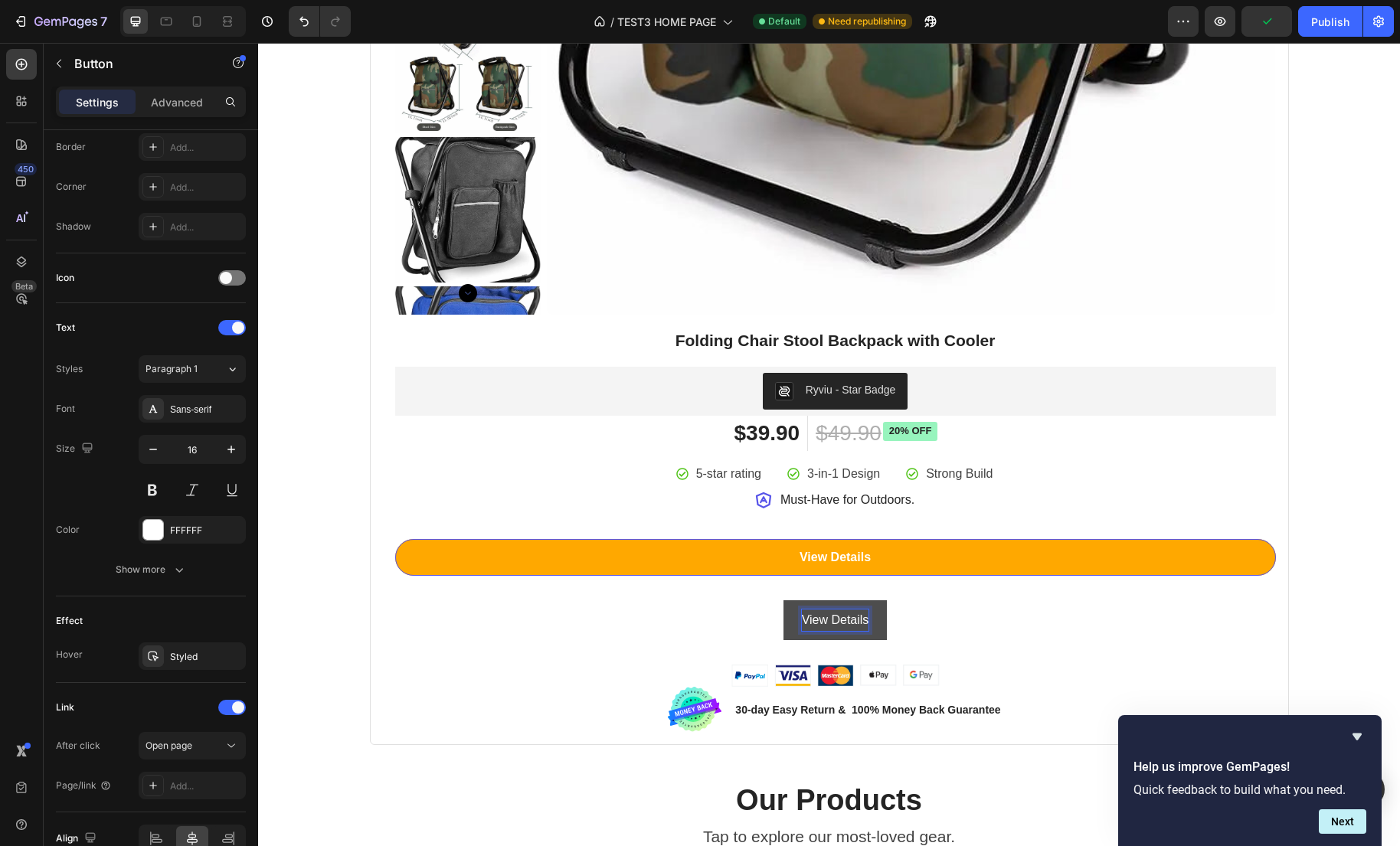
click at [714, 625] on div "View Details Button 32" at bounding box center [835, 620] width 881 height 41
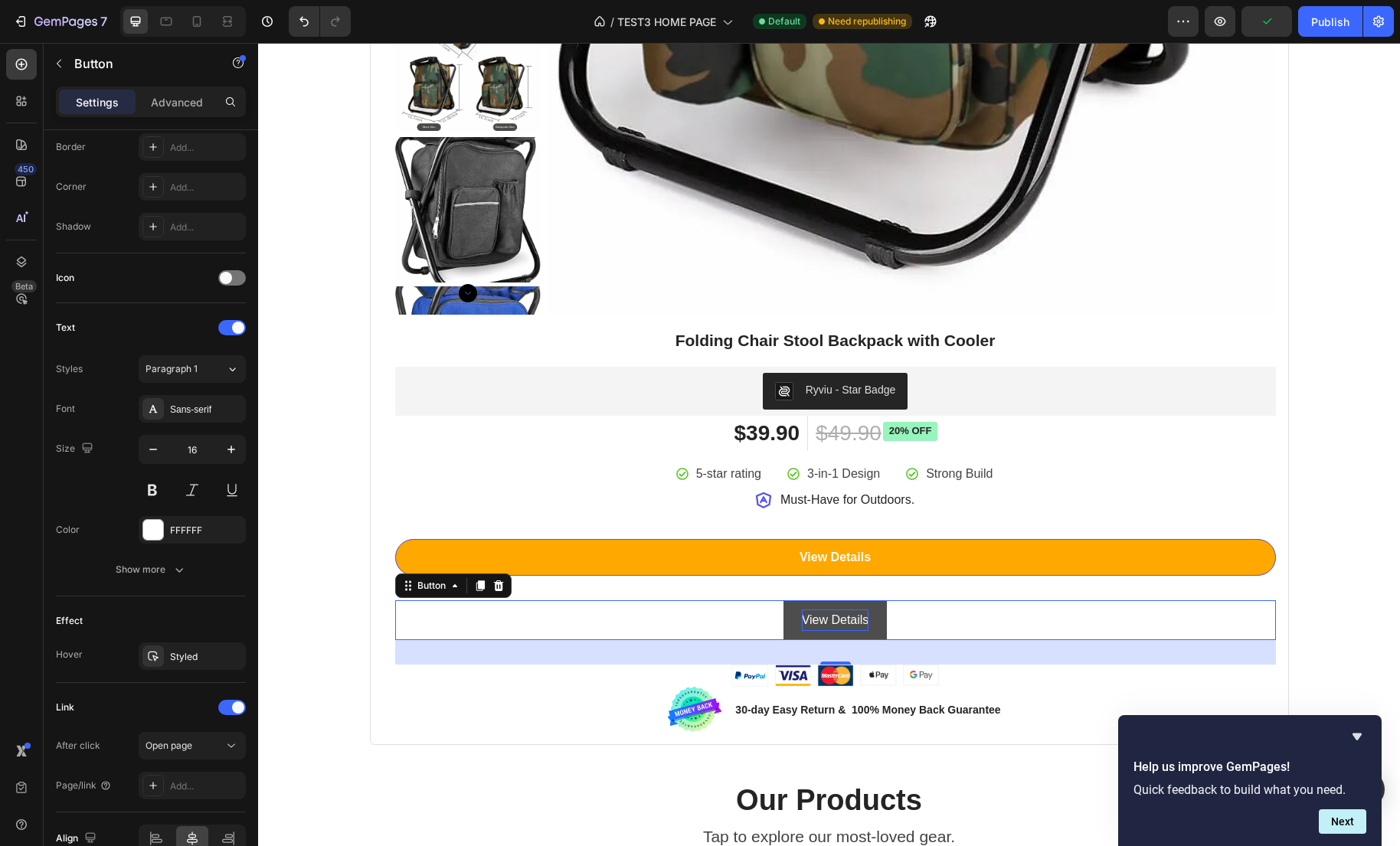
click at [856, 616] on p "View Details" at bounding box center [836, 620] width 68 height 23
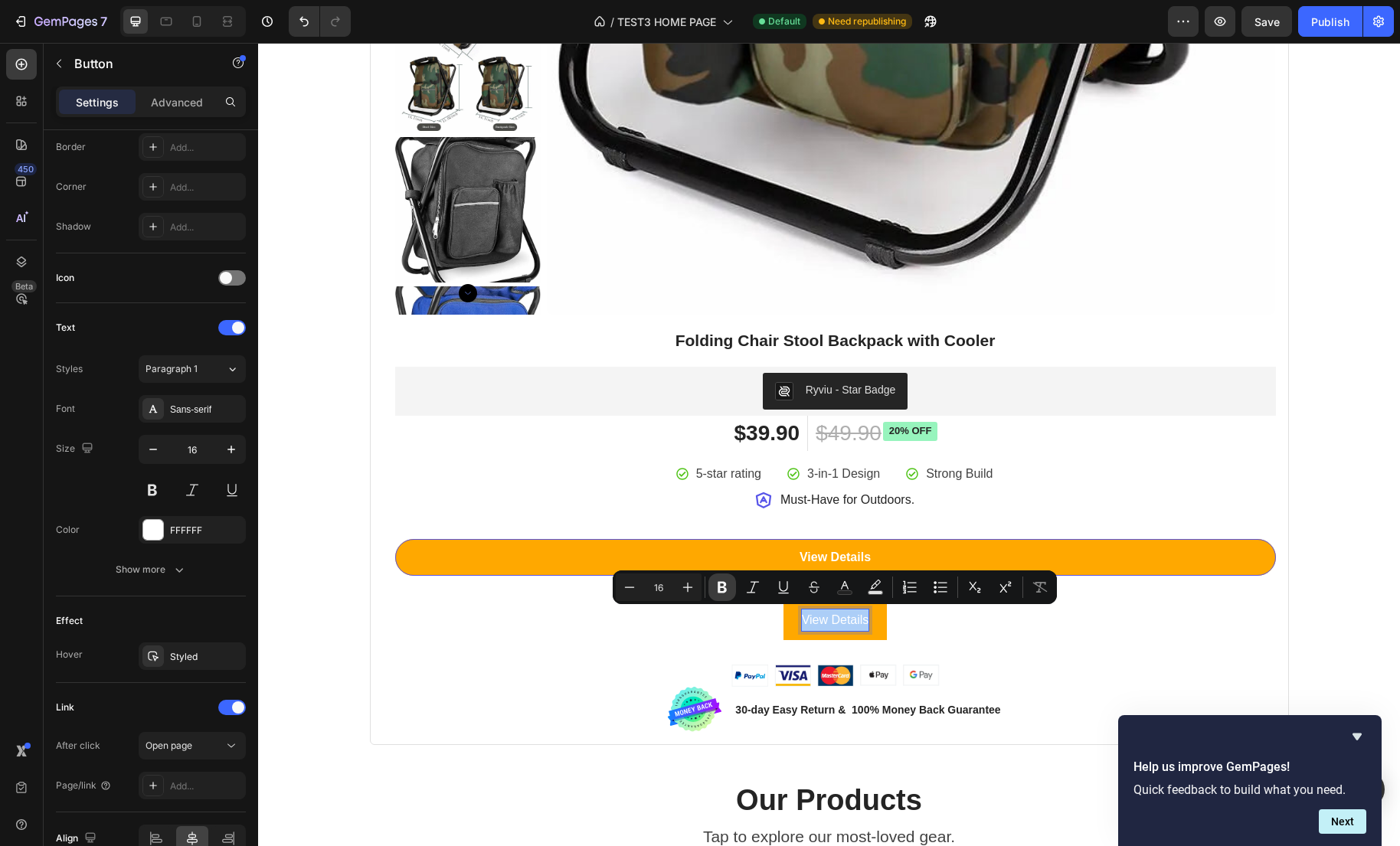
click at [725, 592] on icon "Editor contextual toolbar" at bounding box center [722, 587] width 16 height 16
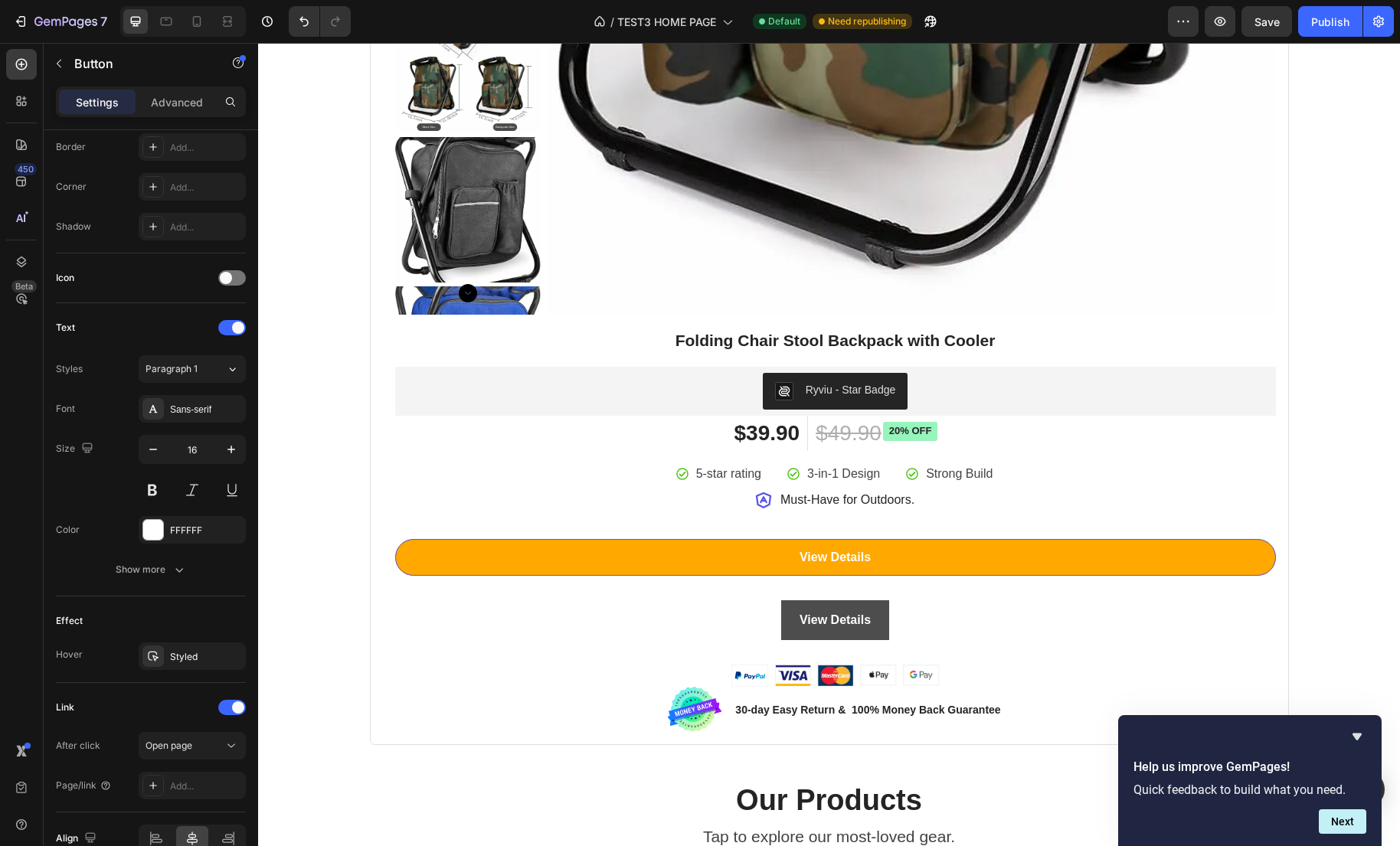
click at [782, 638] on button "View Details" at bounding box center [835, 620] width 108 height 41
click at [849, 607] on button "View Details" at bounding box center [835, 620] width 108 height 41
click at [829, 619] on strong "View Details" at bounding box center [835, 620] width 71 height 13
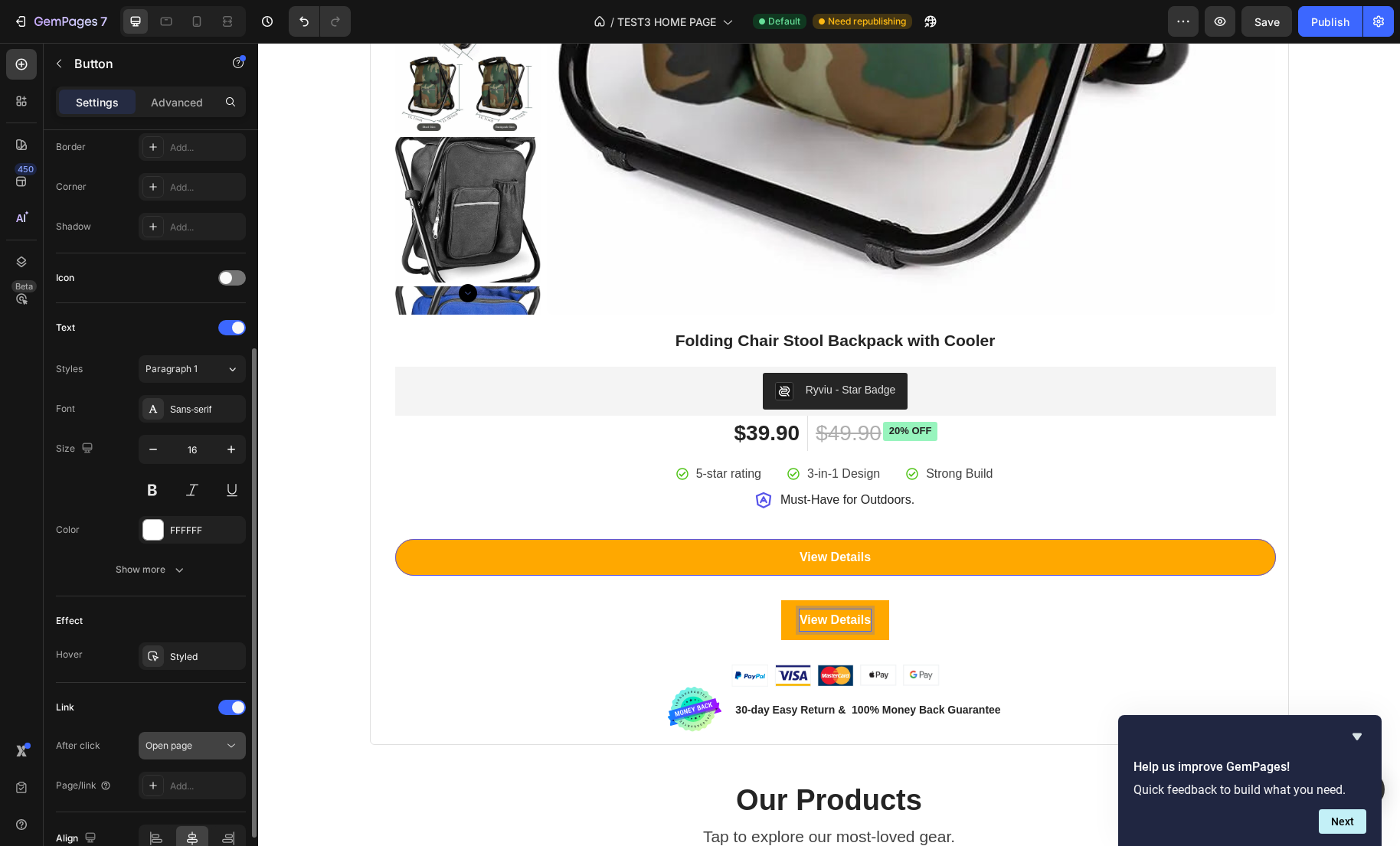
click at [172, 749] on span "Open page" at bounding box center [169, 744] width 47 height 11
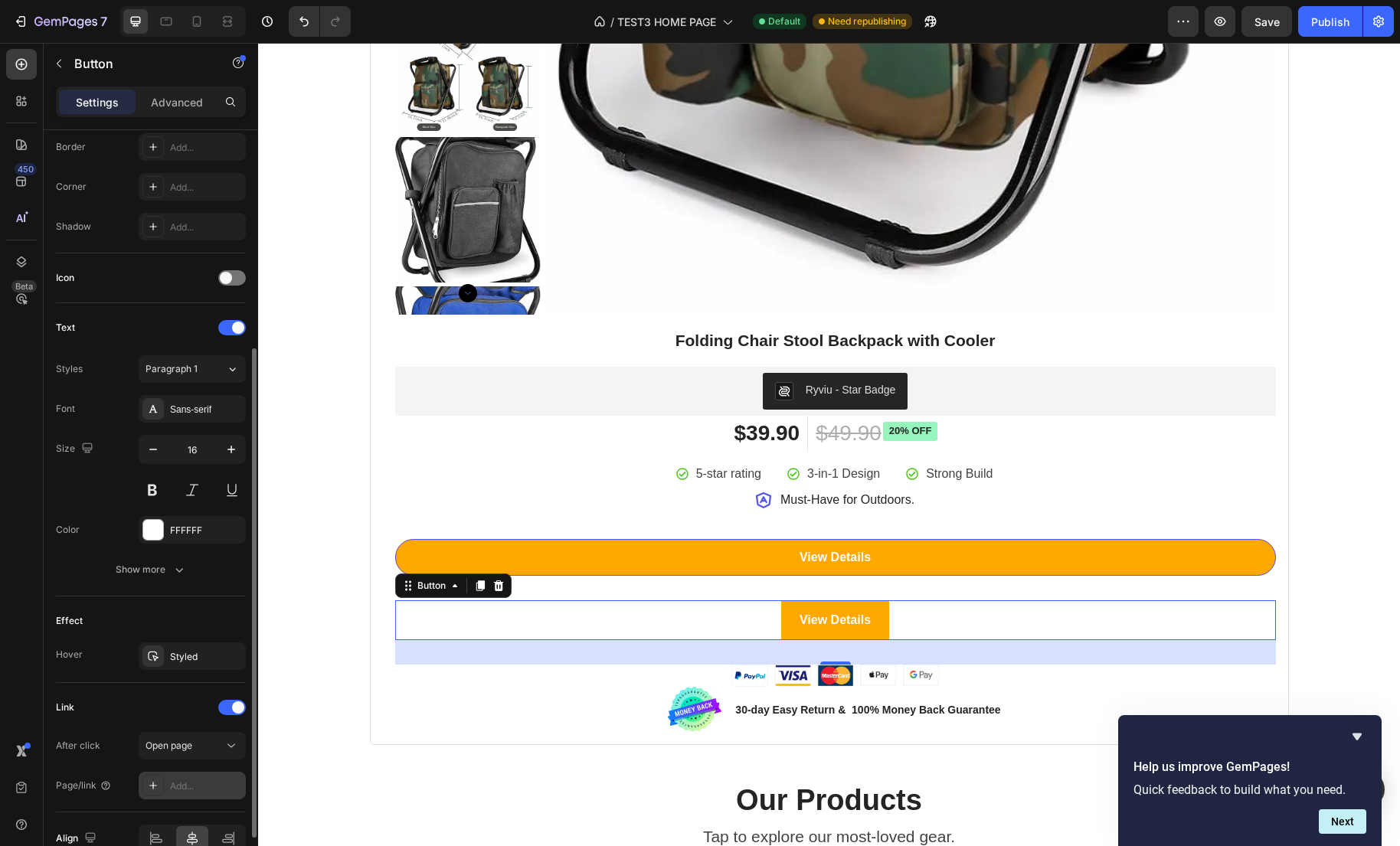
click at [168, 783] on div "Add..." at bounding box center [193, 785] width 108 height 28
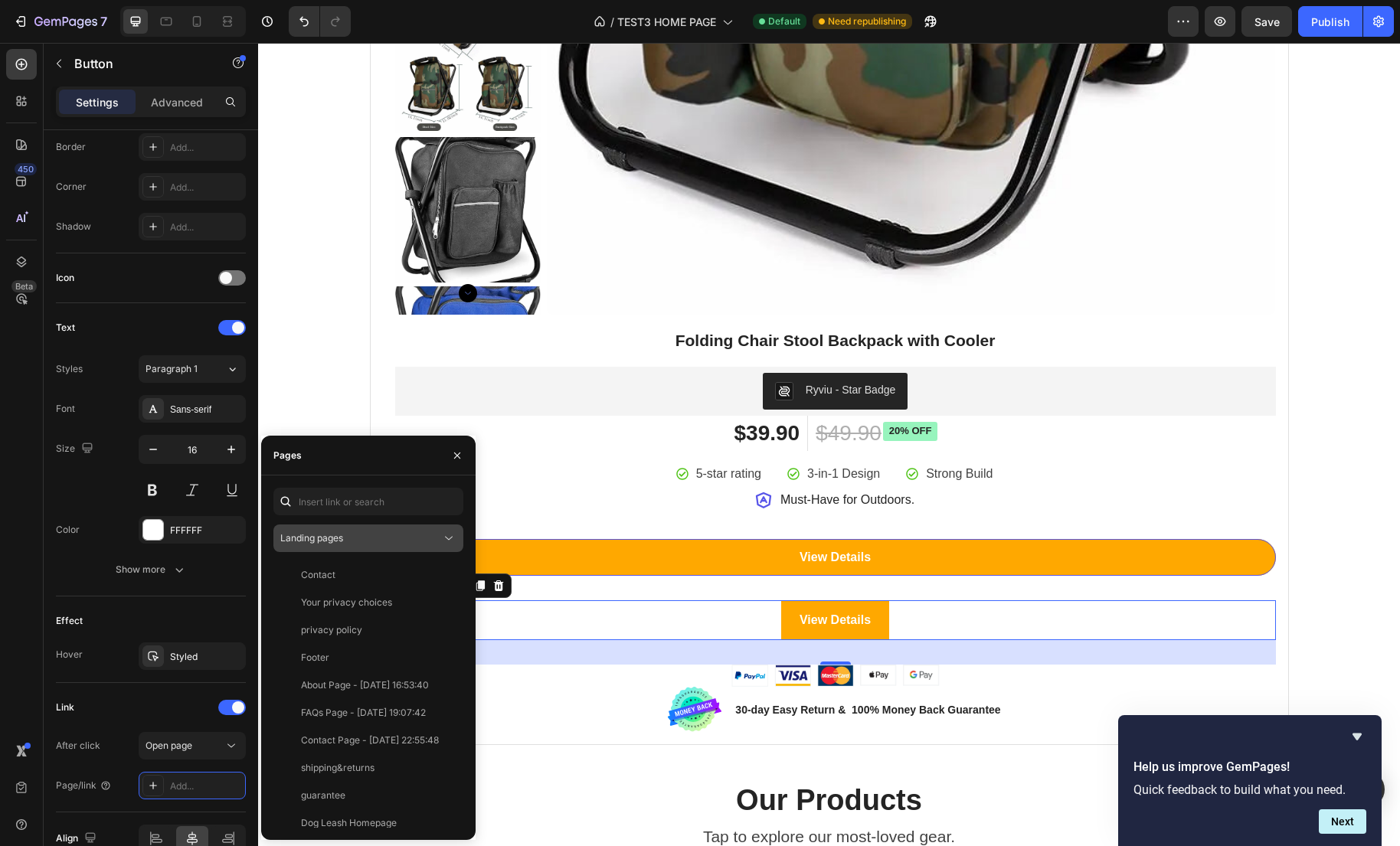
click at [355, 528] on button "Landing pages" at bounding box center [368, 538] width 190 height 28
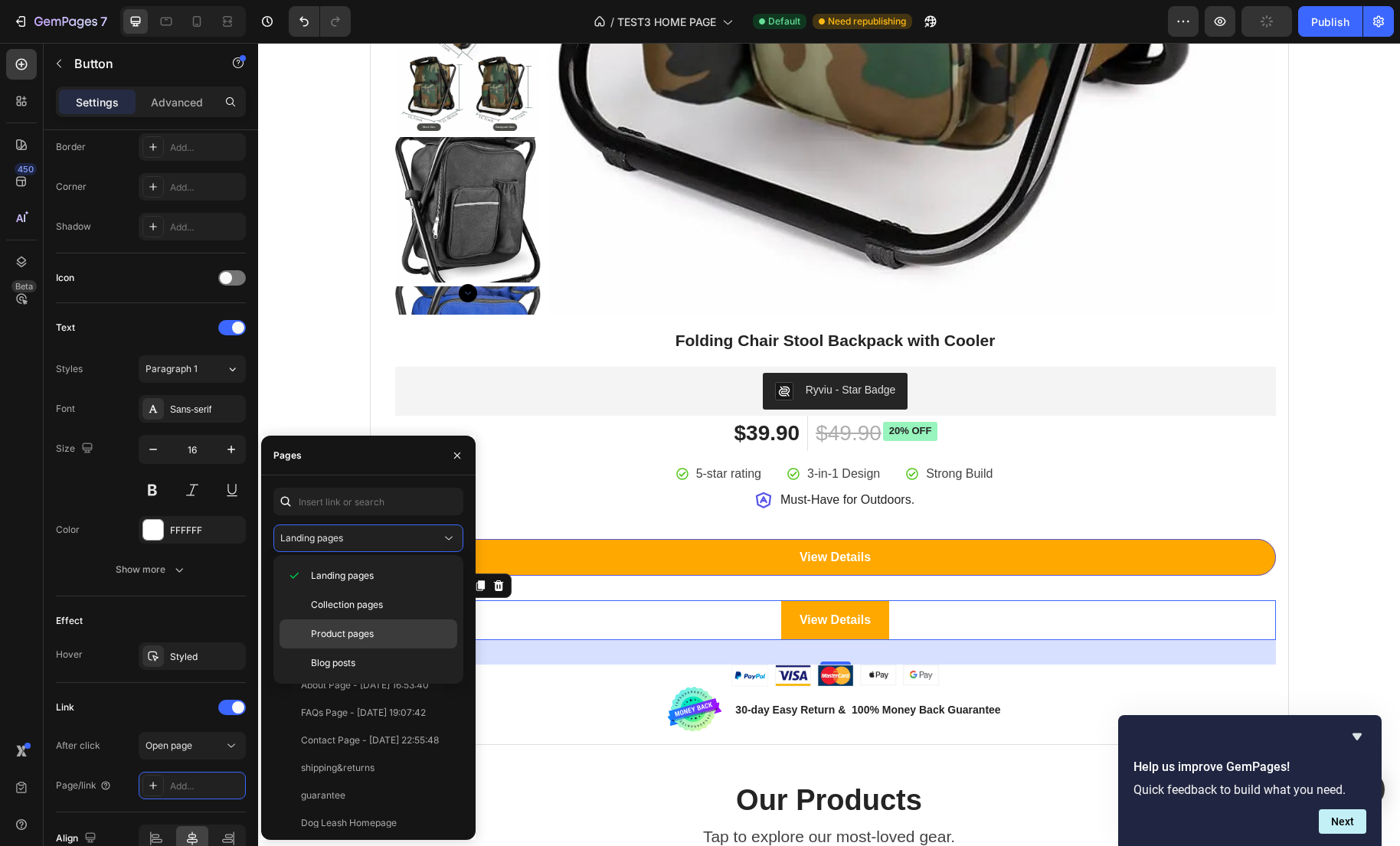
click at [335, 638] on span "Product pages" at bounding box center [342, 634] width 62 height 14
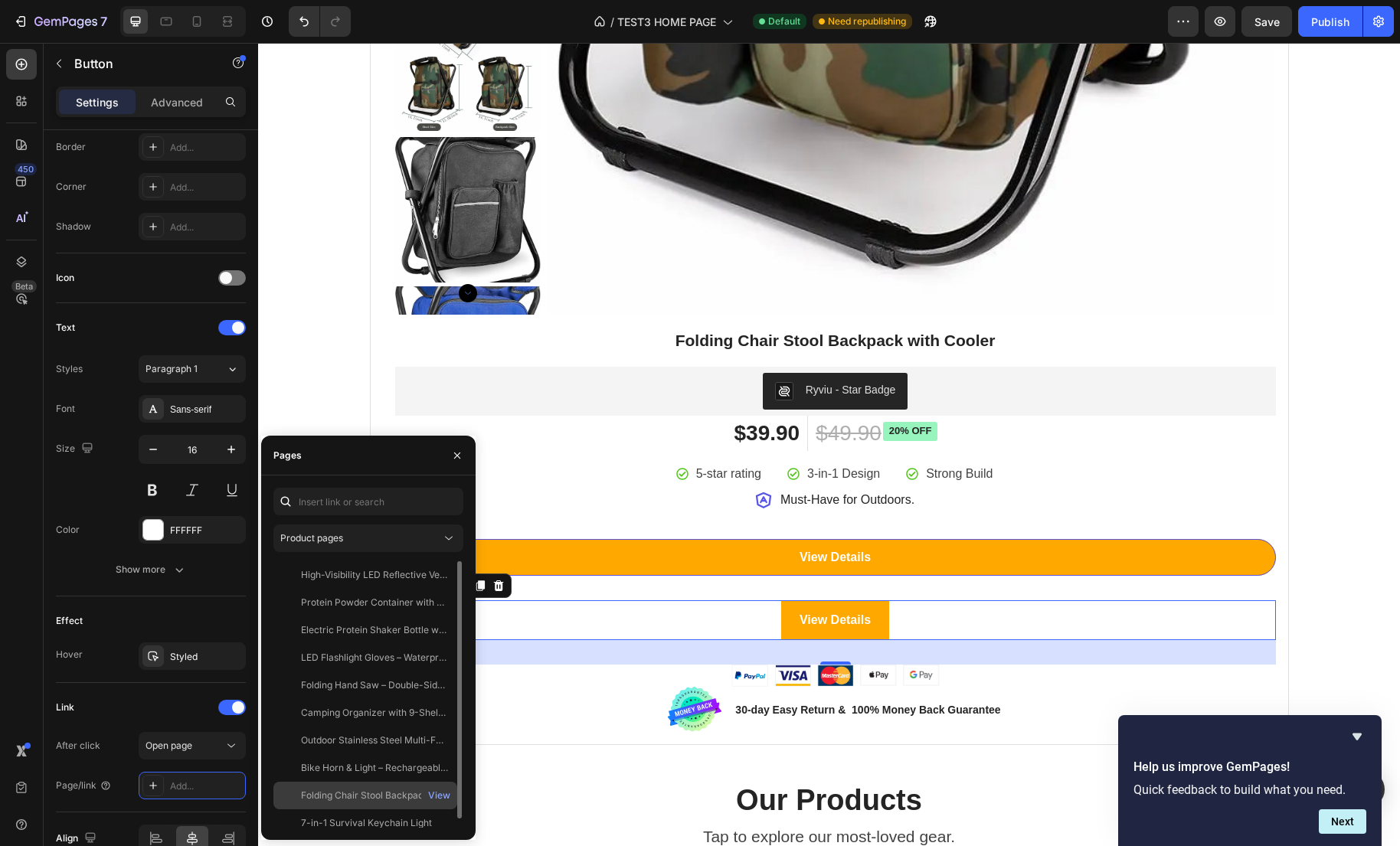
click at [367, 797] on div "Folding Chair Stool Backpack with Cooler" at bounding box center [374, 796] width 147 height 14
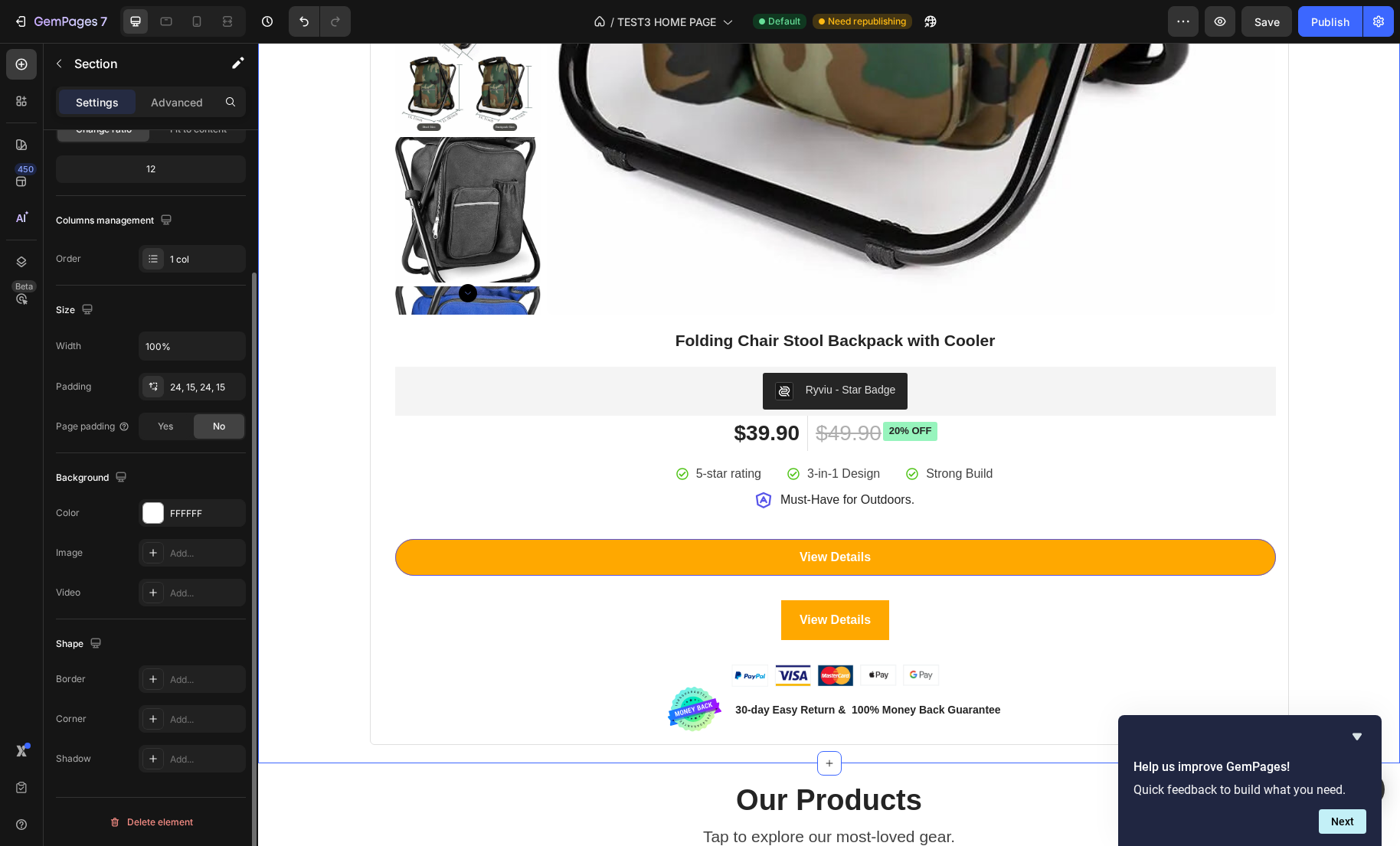
click at [1308, 573] on div "Best Seller This Week Heading Row Product Badge Product Images Folding Chair St…" at bounding box center [829, 20] width 1119 height 1449
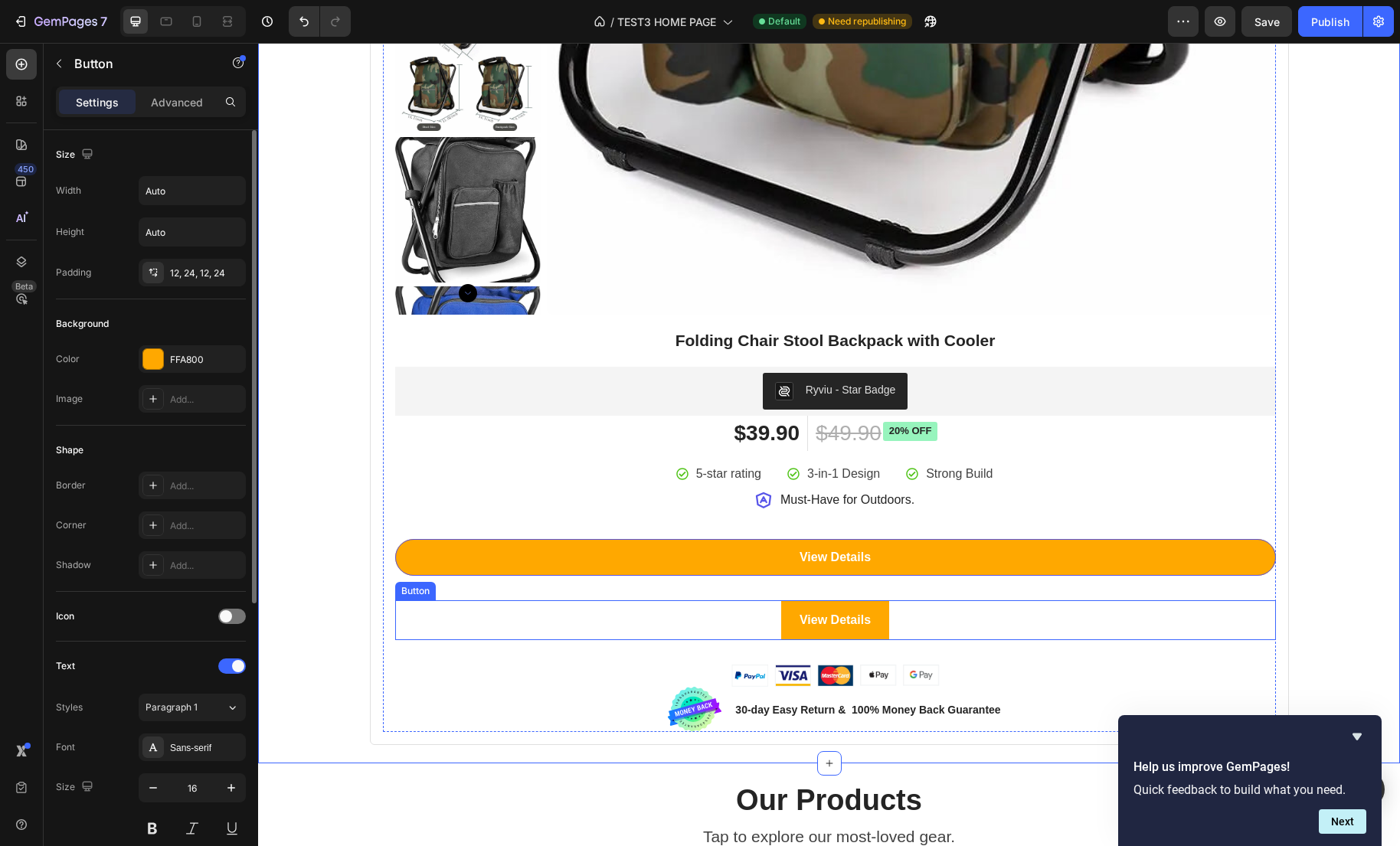
click at [919, 601] on div "View Details Button" at bounding box center [835, 620] width 881 height 41
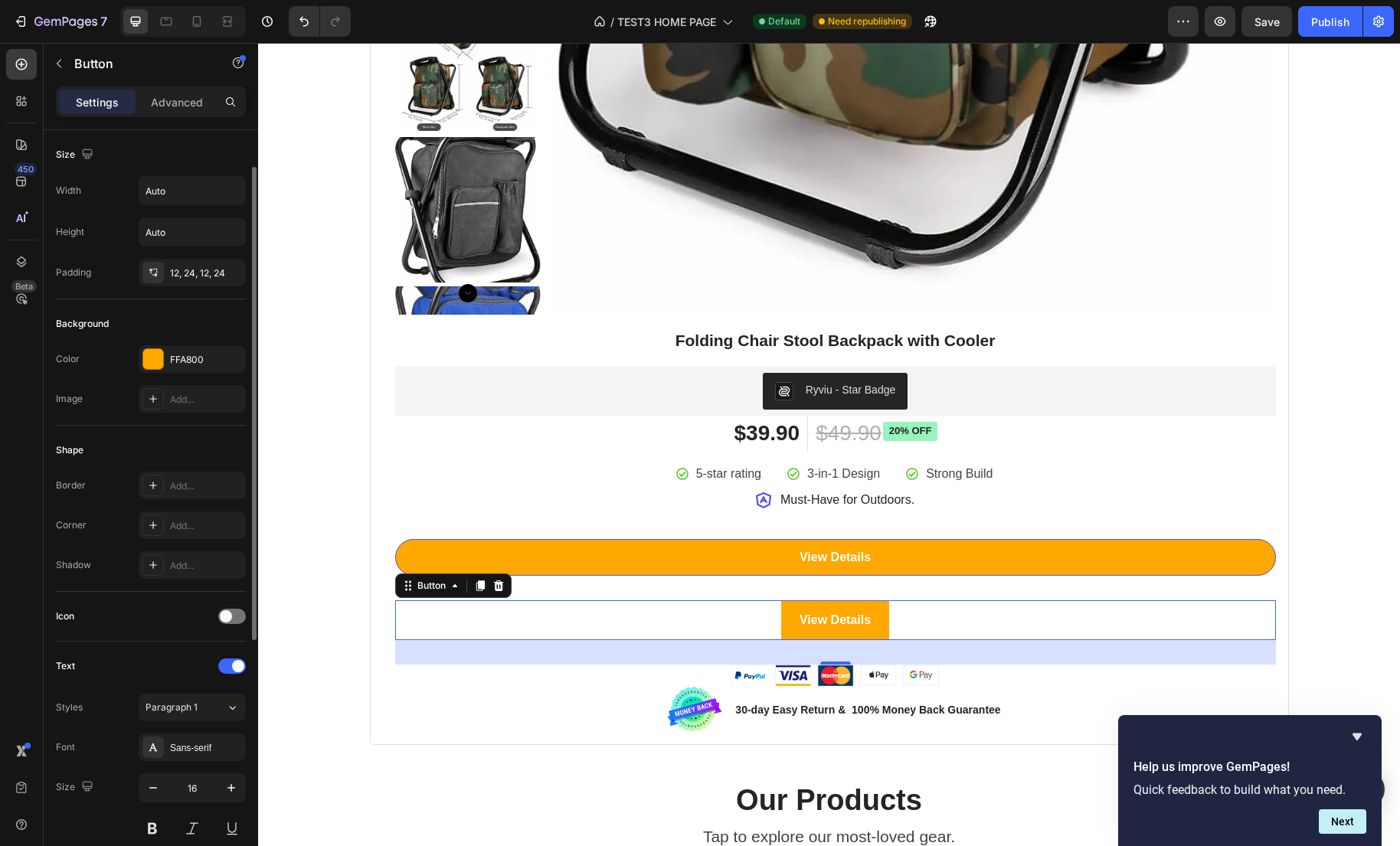
scroll to position [23, 0]
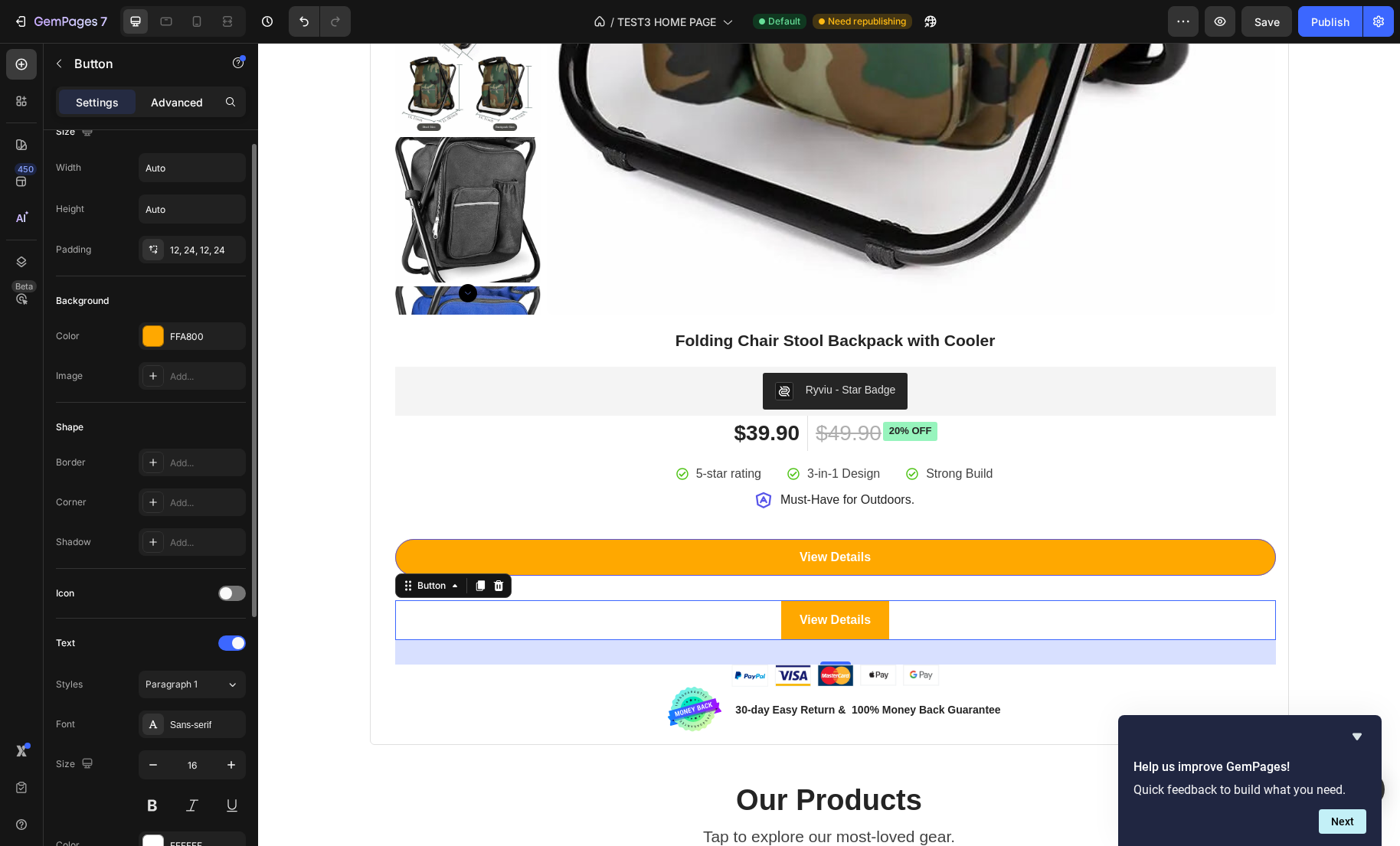
click at [157, 100] on p "Advanced" at bounding box center [177, 102] width 52 height 16
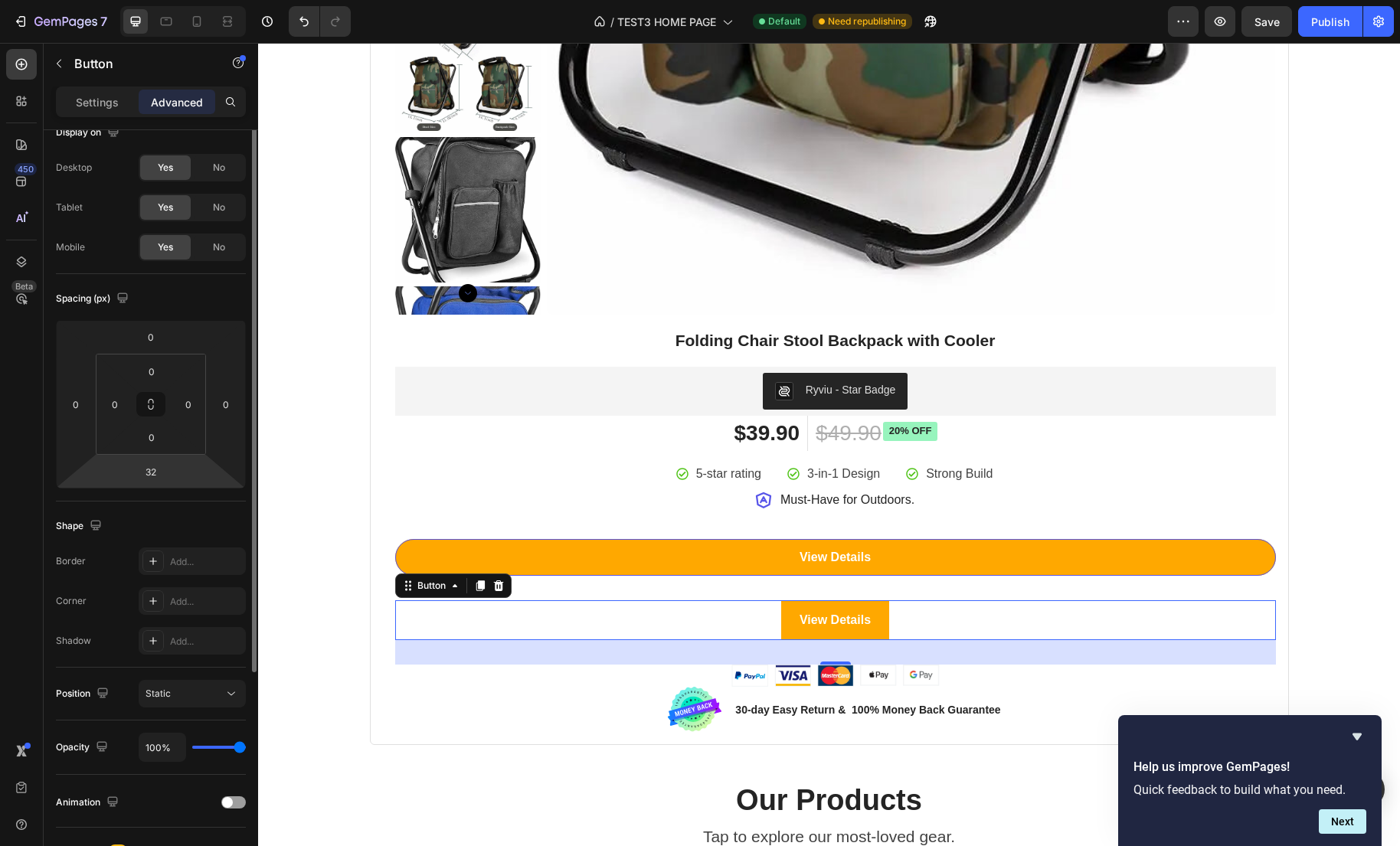
scroll to position [0, 0]
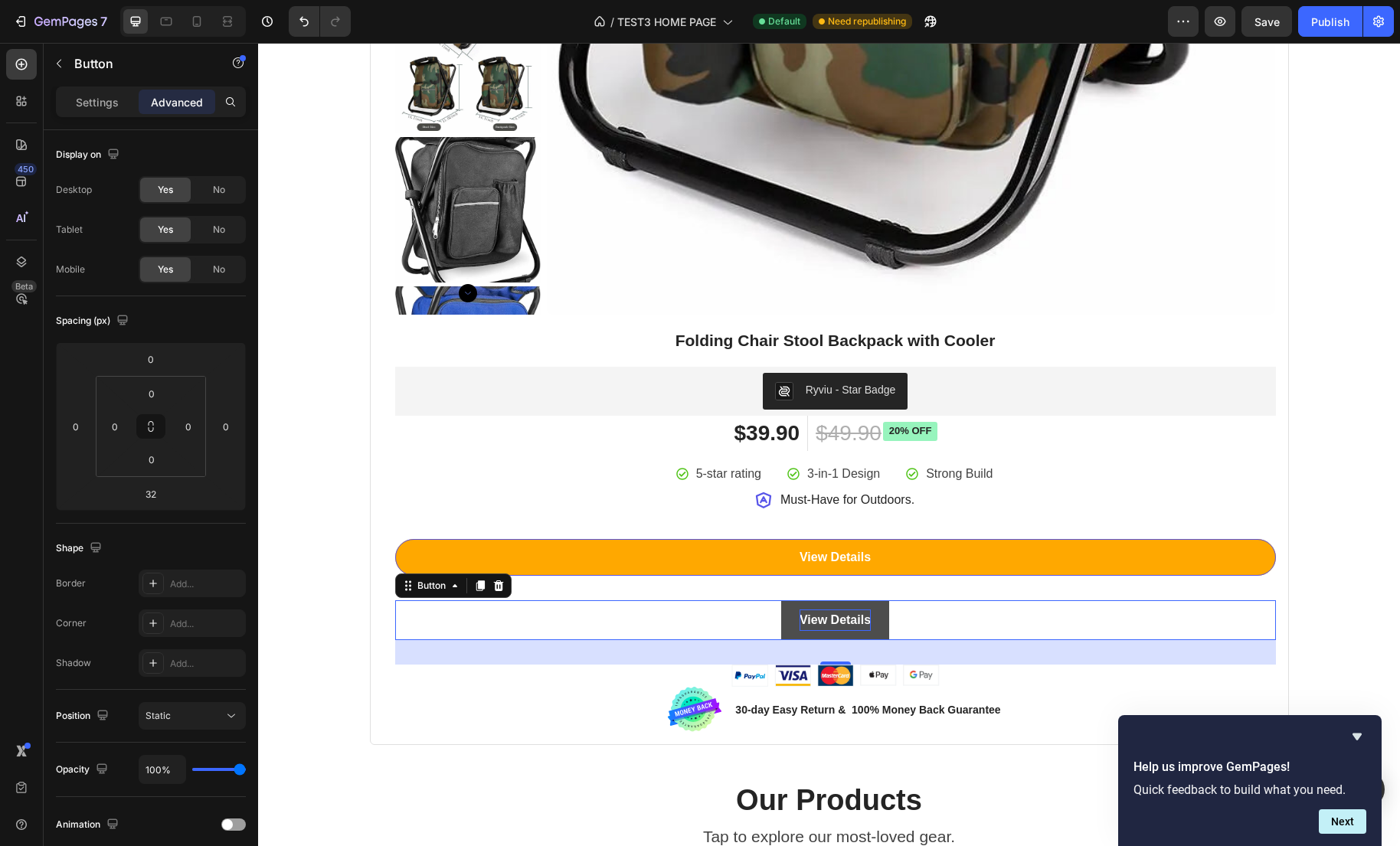
click at [861, 619] on strong "View Details" at bounding box center [835, 620] width 71 height 13
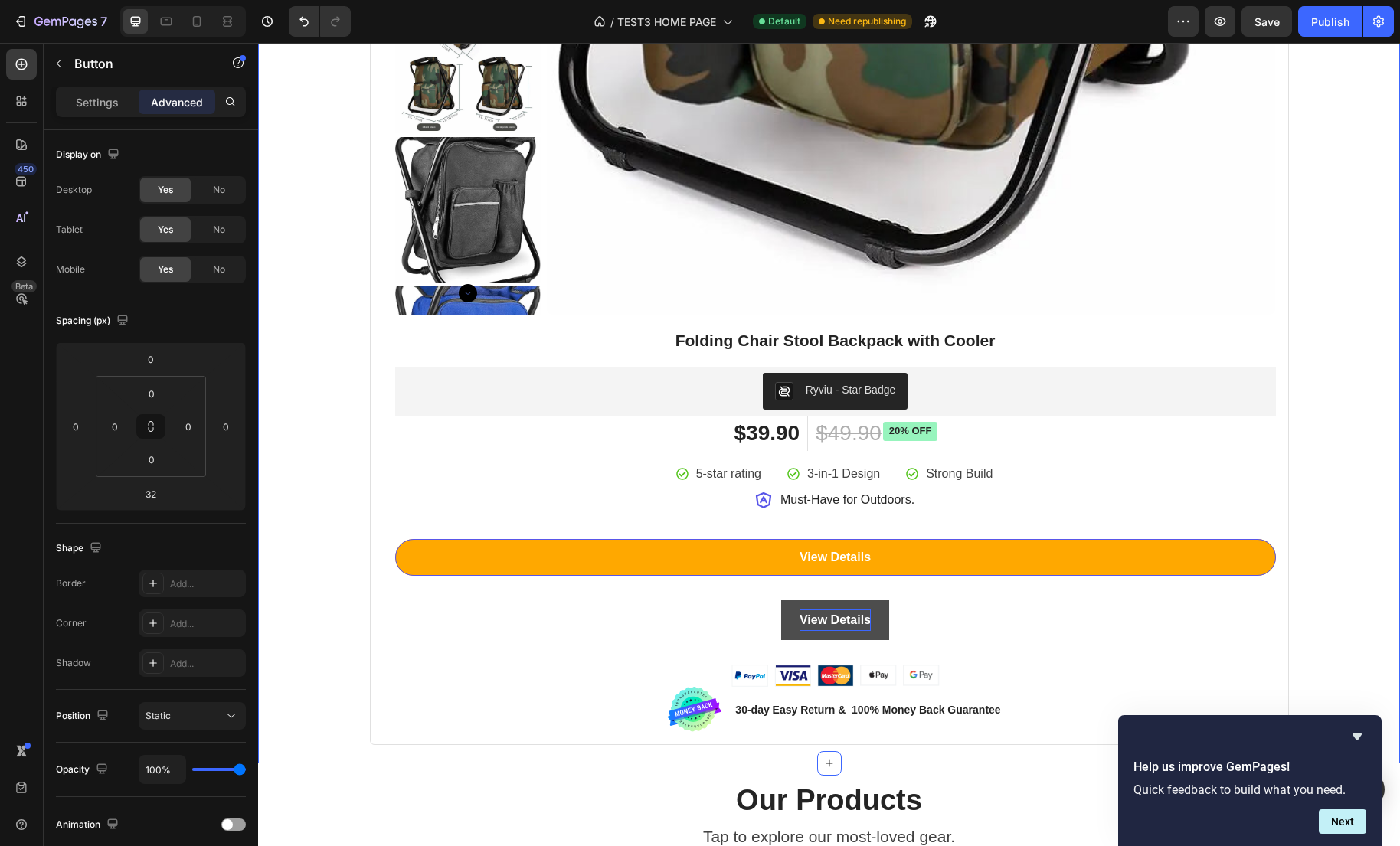
click at [1316, 588] on div "Best Seller This Week Heading Row Product Badge Product Images Folding Chair St…" at bounding box center [829, 20] width 1119 height 1449
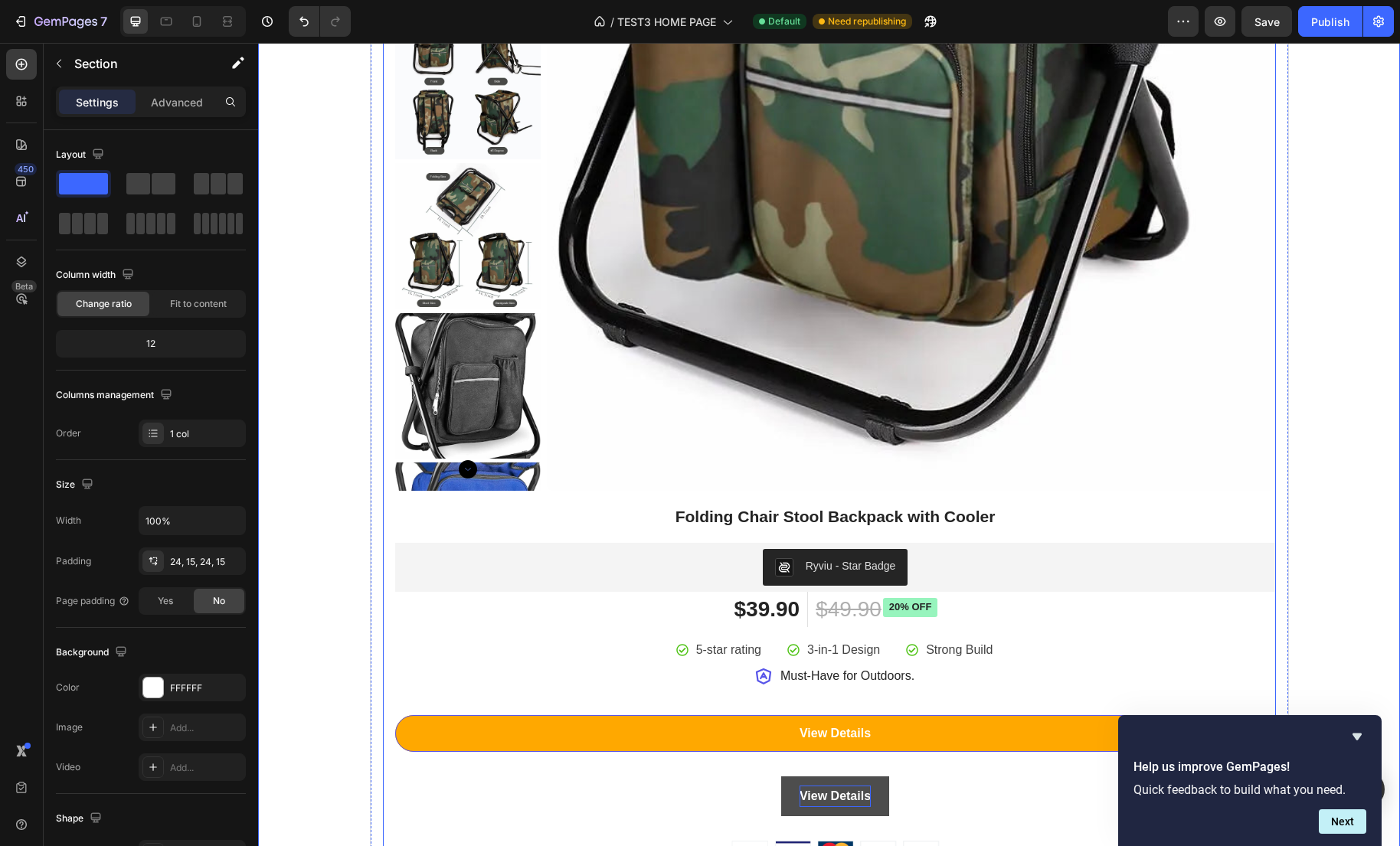
scroll to position [1246, 0]
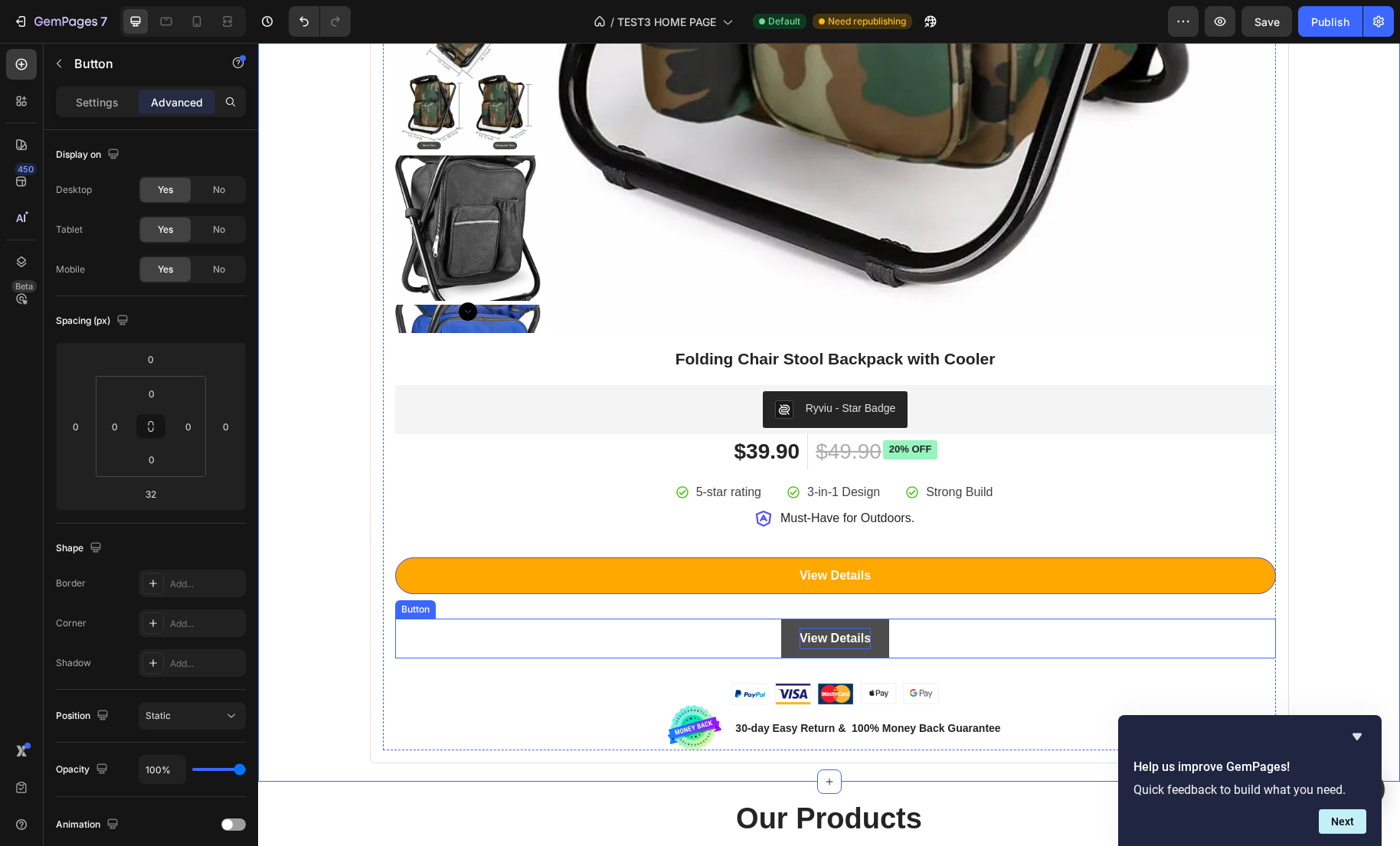
click at [964, 630] on div "View Details Button" at bounding box center [835, 639] width 881 height 41
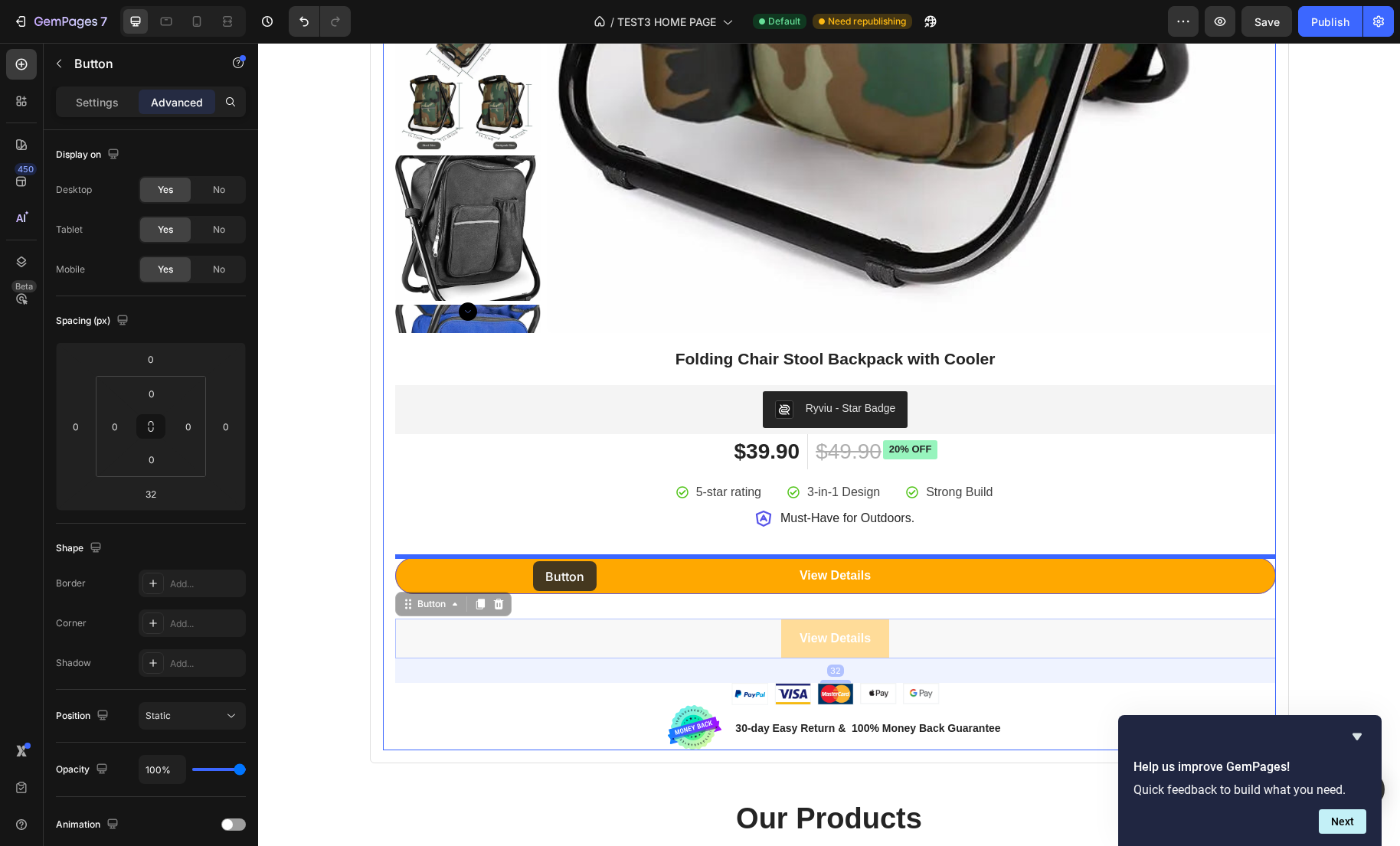
drag, startPoint x: 410, startPoint y: 607, endPoint x: 533, endPoint y: 561, distance: 131.3
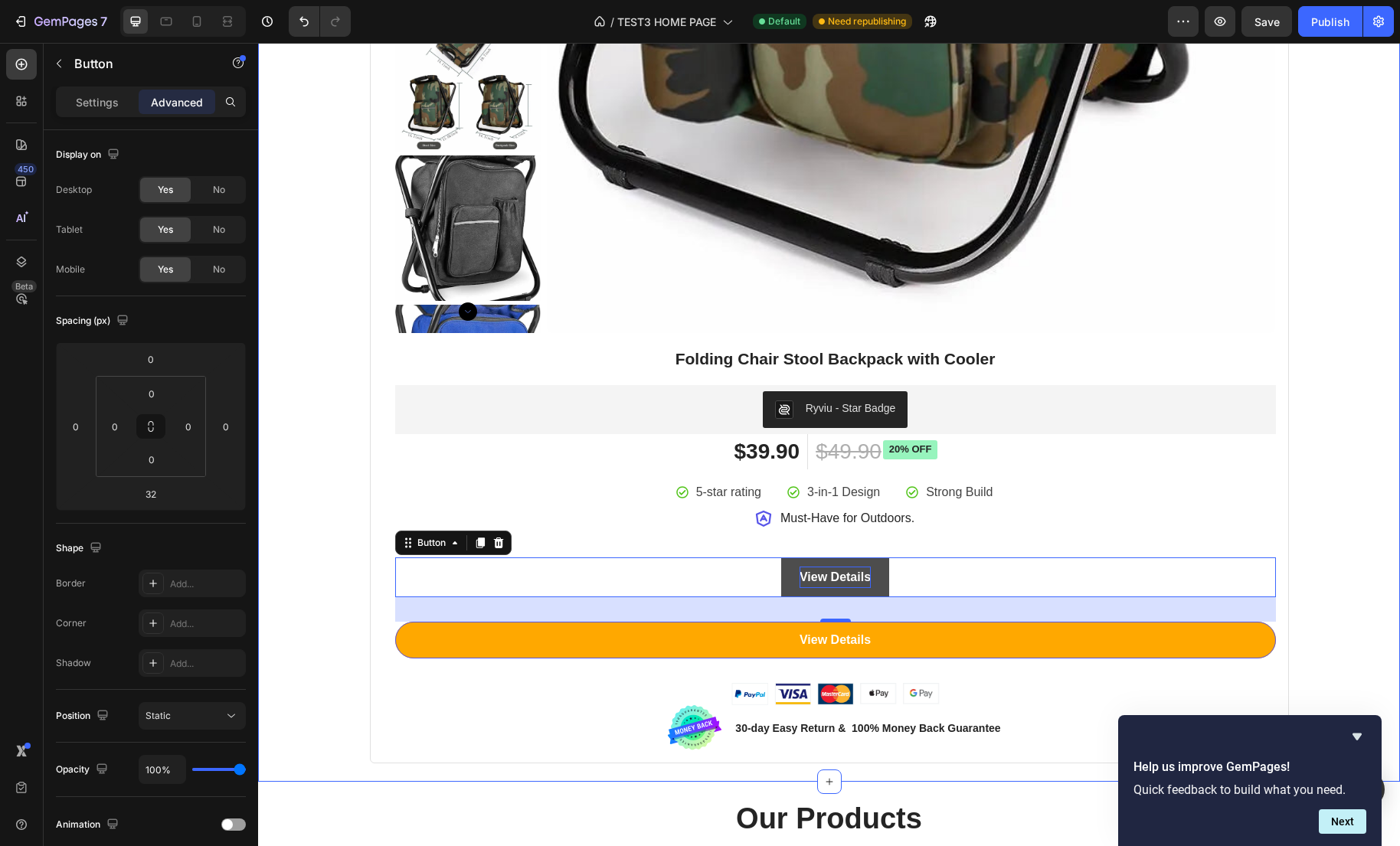
click at [1336, 614] on div "Best Seller This Week Heading Row Product Badge Product Images Folding Chair St…" at bounding box center [829, 39] width 1119 height 1449
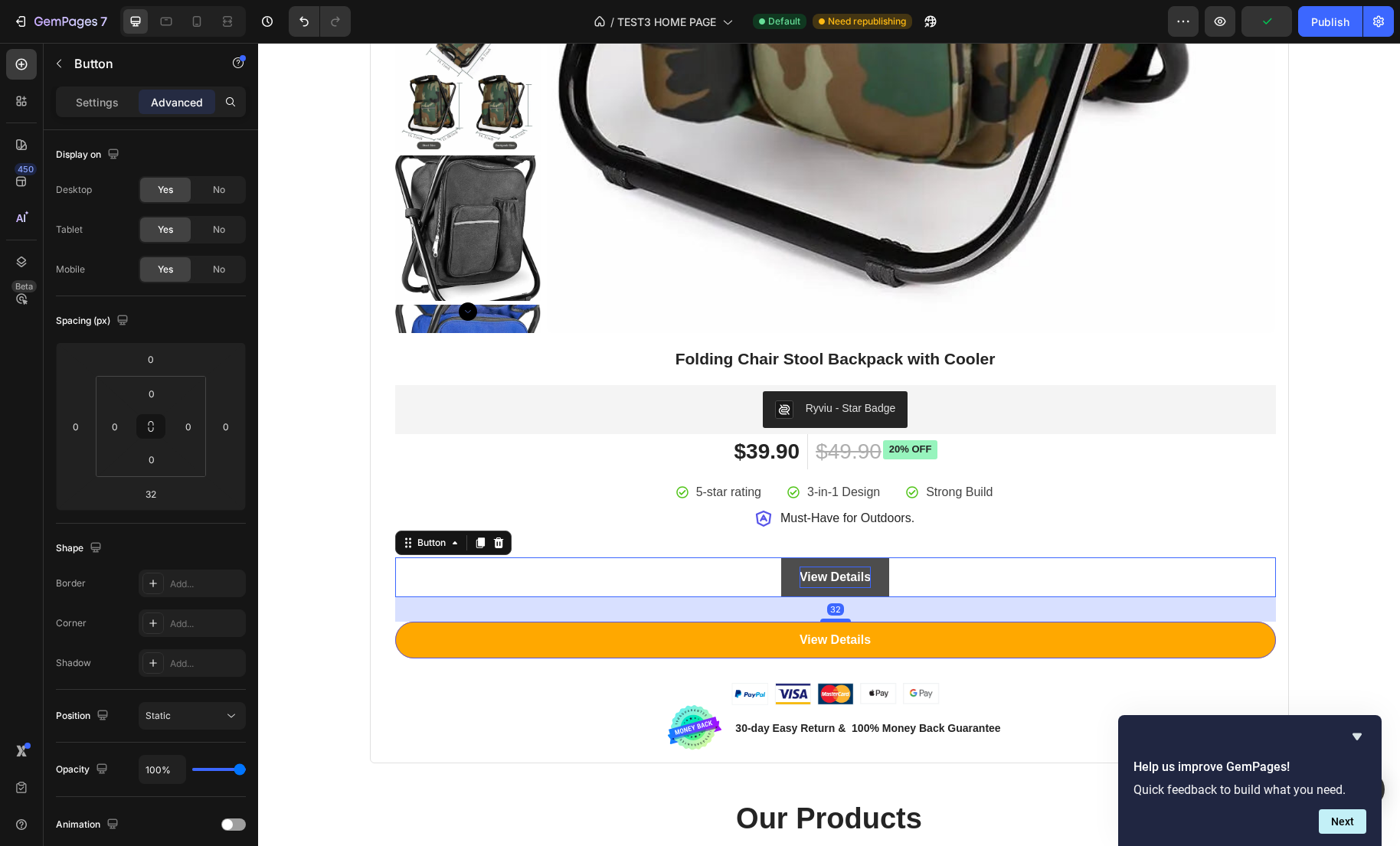
click at [928, 581] on div "View Details Button 32" at bounding box center [835, 577] width 881 height 41
click at [178, 580] on div "Add..." at bounding box center [206, 584] width 72 height 14
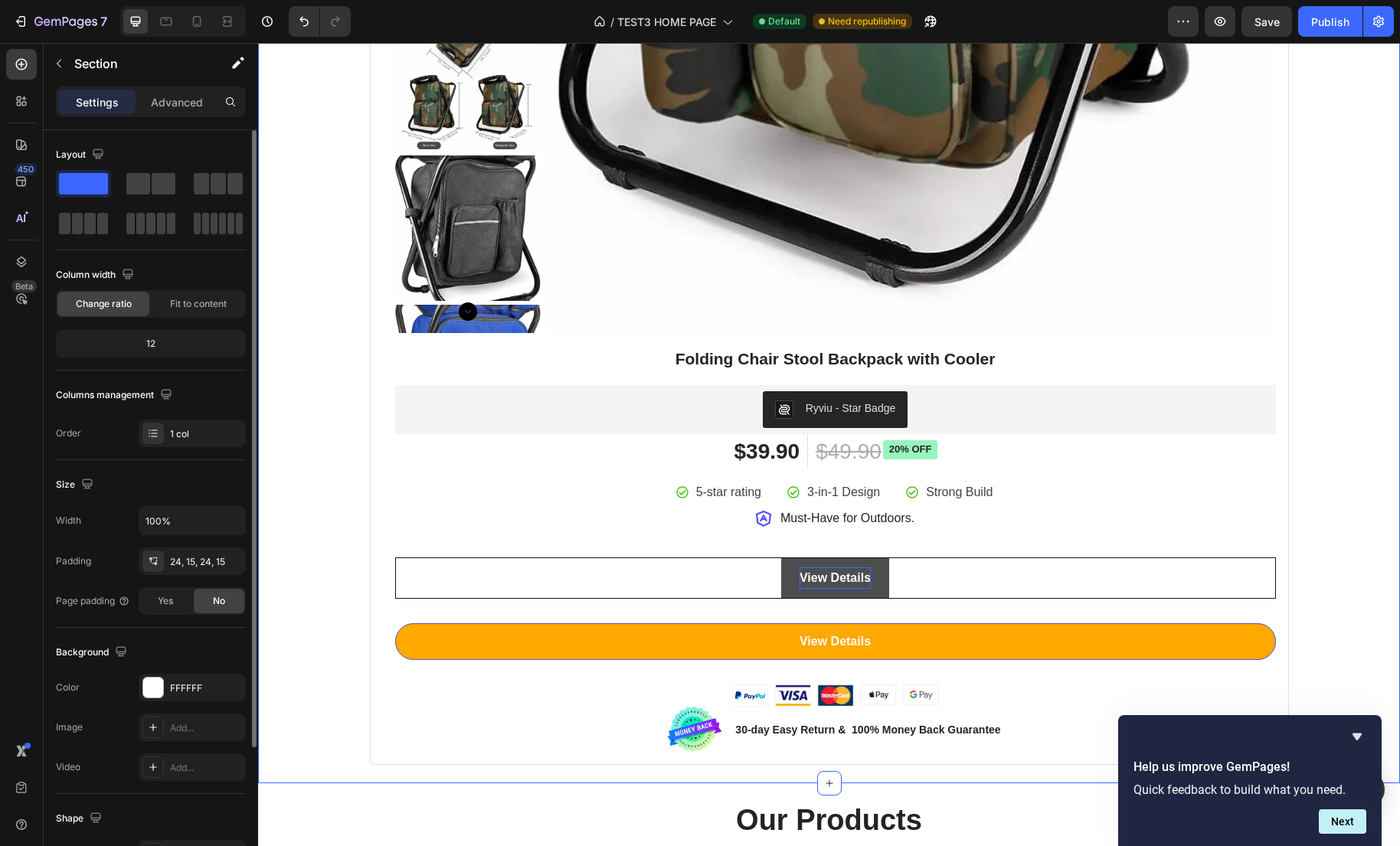
click at [286, 535] on div "Best Seller This Week Heading Row Product Badge Product Images Folding Chair St…" at bounding box center [829, 40] width 1119 height 1451
click at [487, 554] on div "Product Badge Product Images Folding Chair Stool Backpack with Cooler Product T…" at bounding box center [835, 79] width 881 height 1344
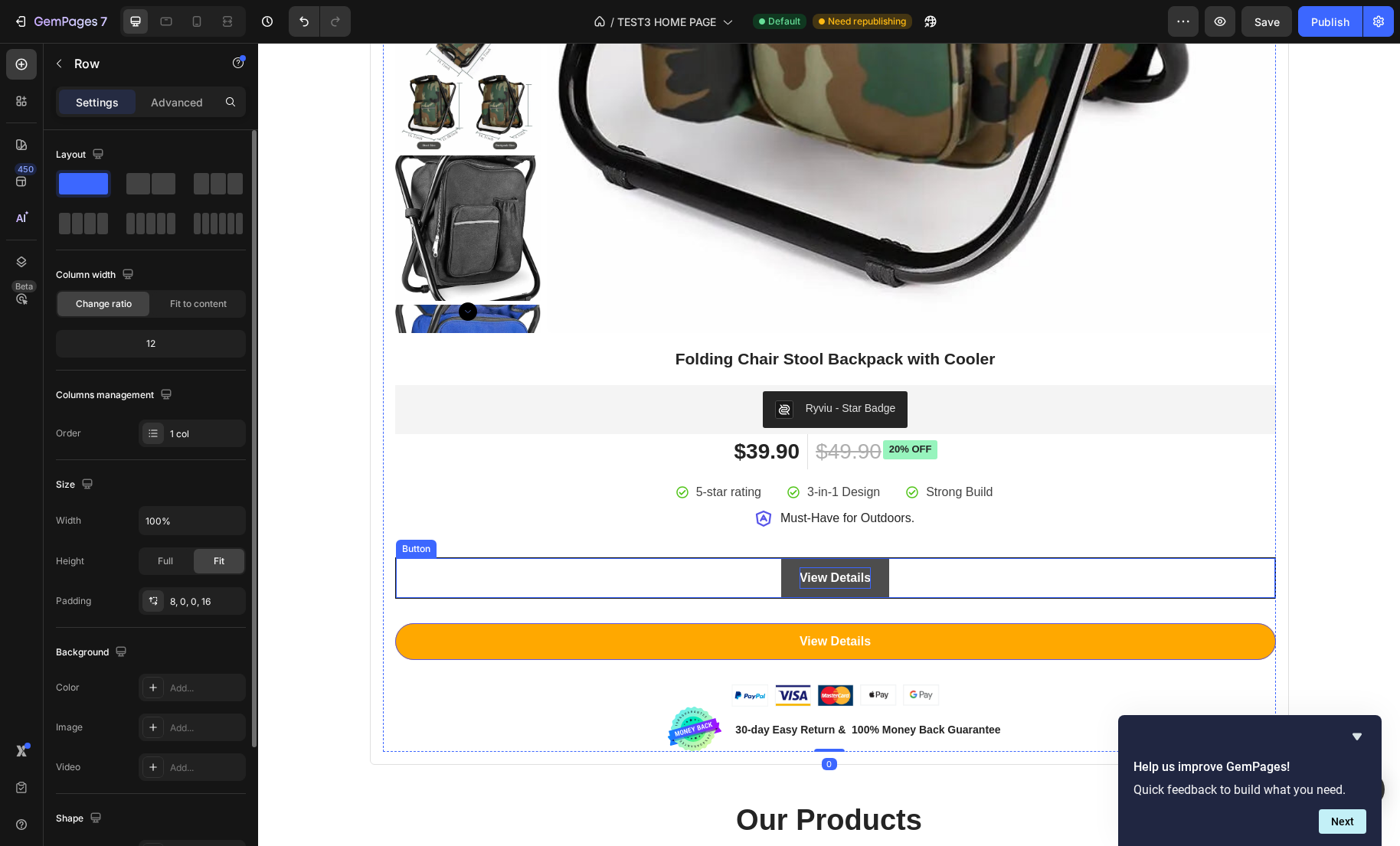
click at [474, 568] on div "View Details Button" at bounding box center [835, 578] width 881 height 43
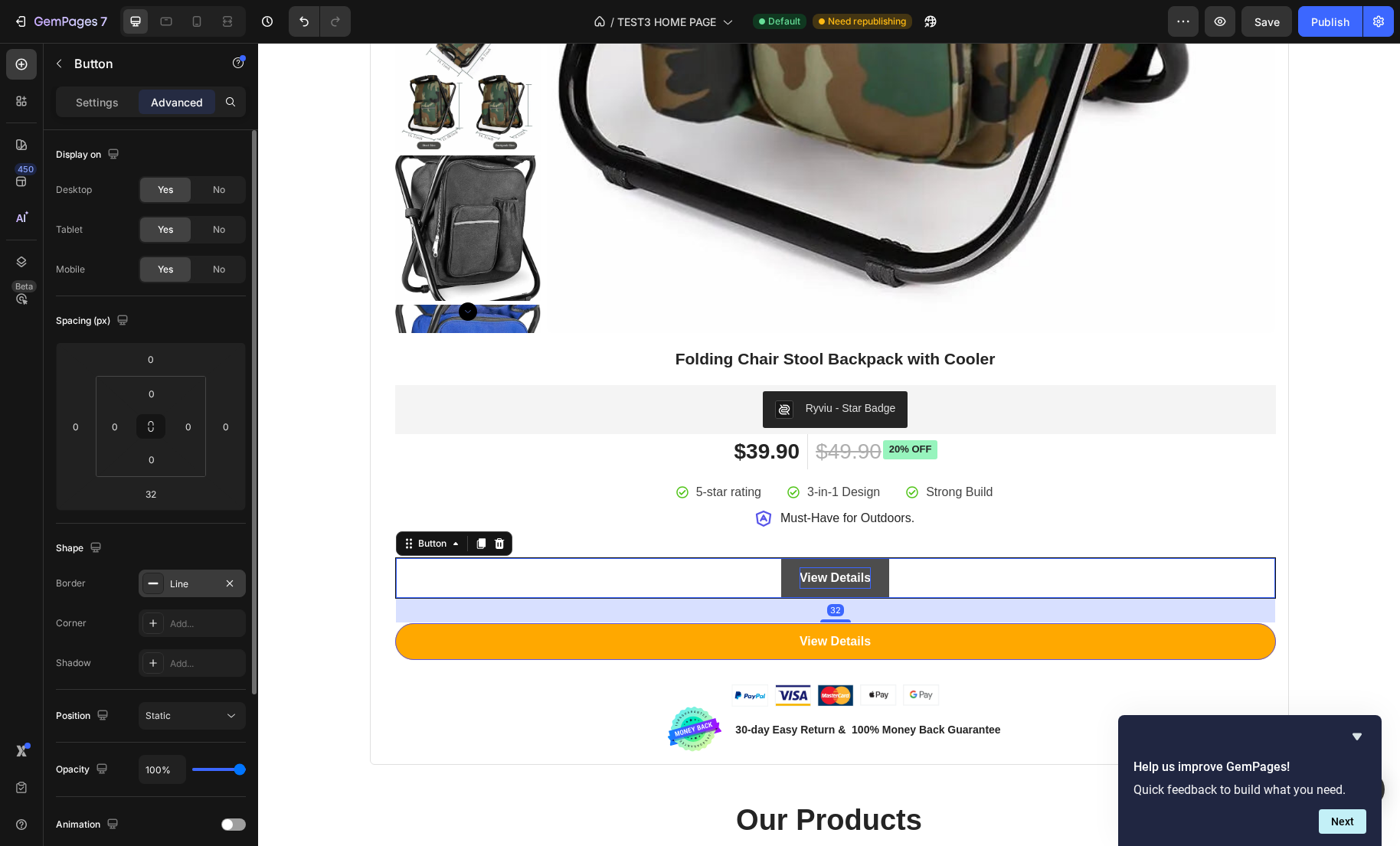
click at [197, 584] on div "Line" at bounding box center [192, 584] width 44 height 14
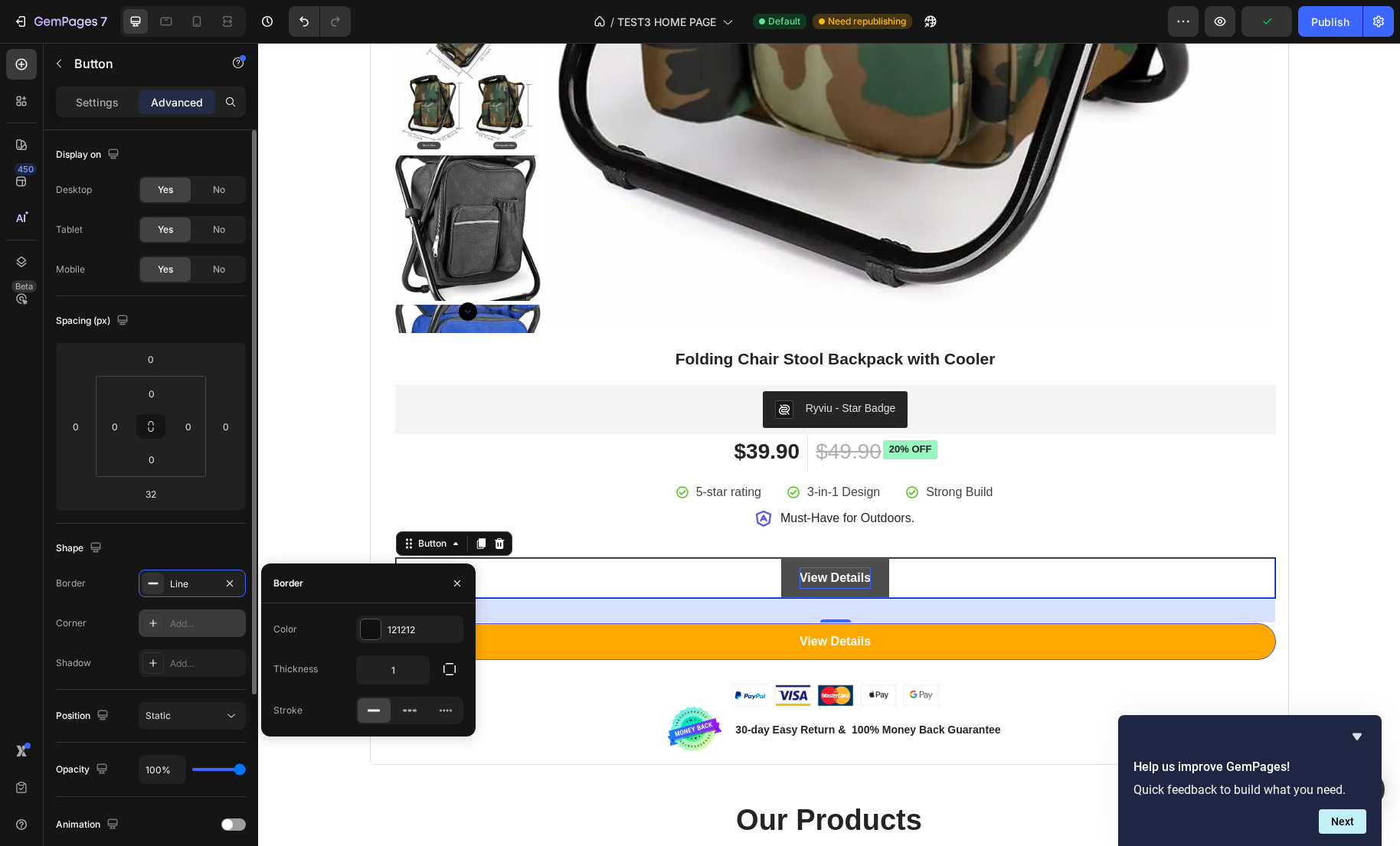
click at [163, 629] on div at bounding box center [153, 623] width 22 height 22
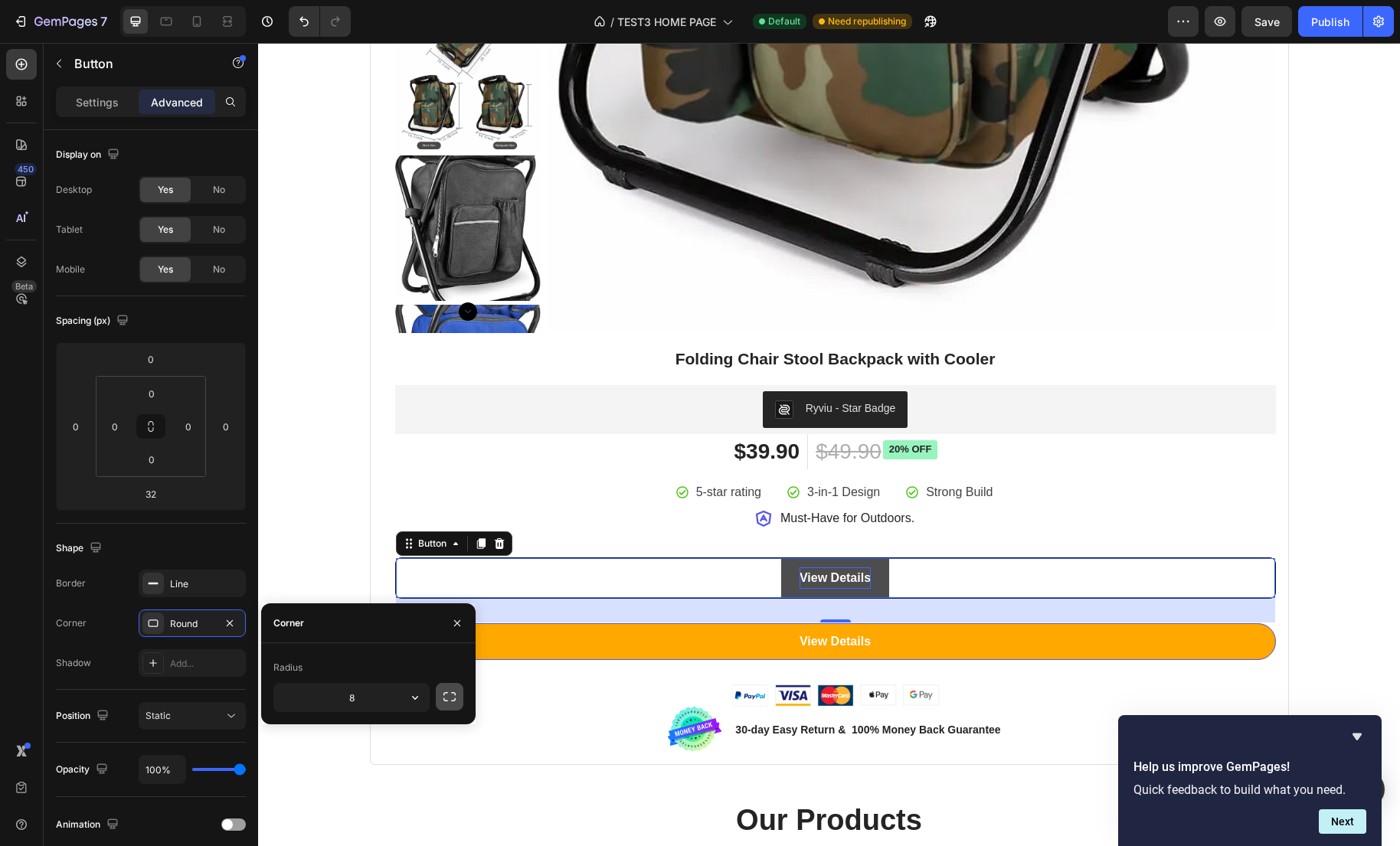
click at [442, 698] on icon "button" at bounding box center [450, 697] width 16 height 16
click at [404, 705] on input "8" at bounding box center [391, 698] width 74 height 28
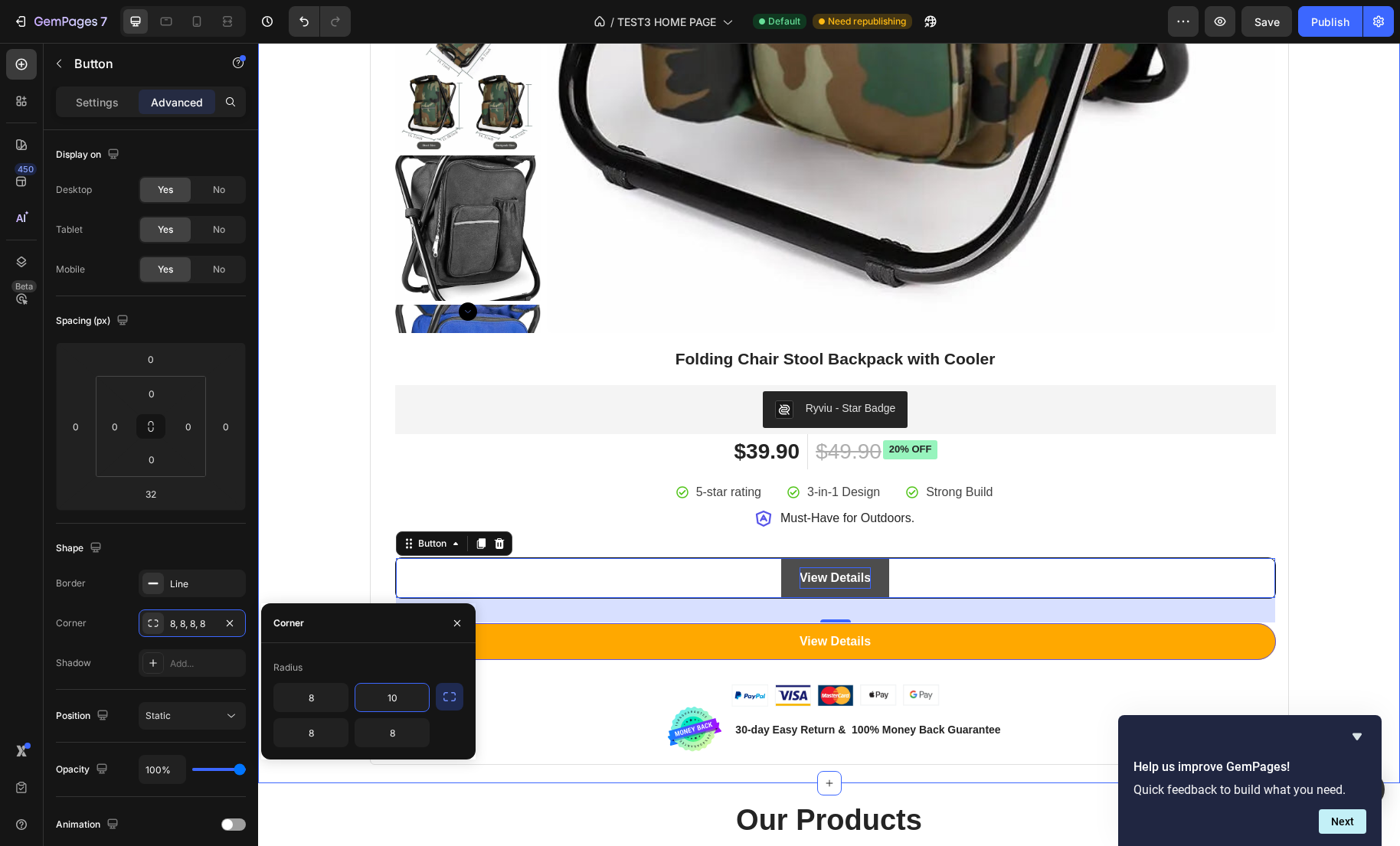
type input "10"
click at [434, 734] on div "8 10 8 8" at bounding box center [368, 715] width 190 height 64
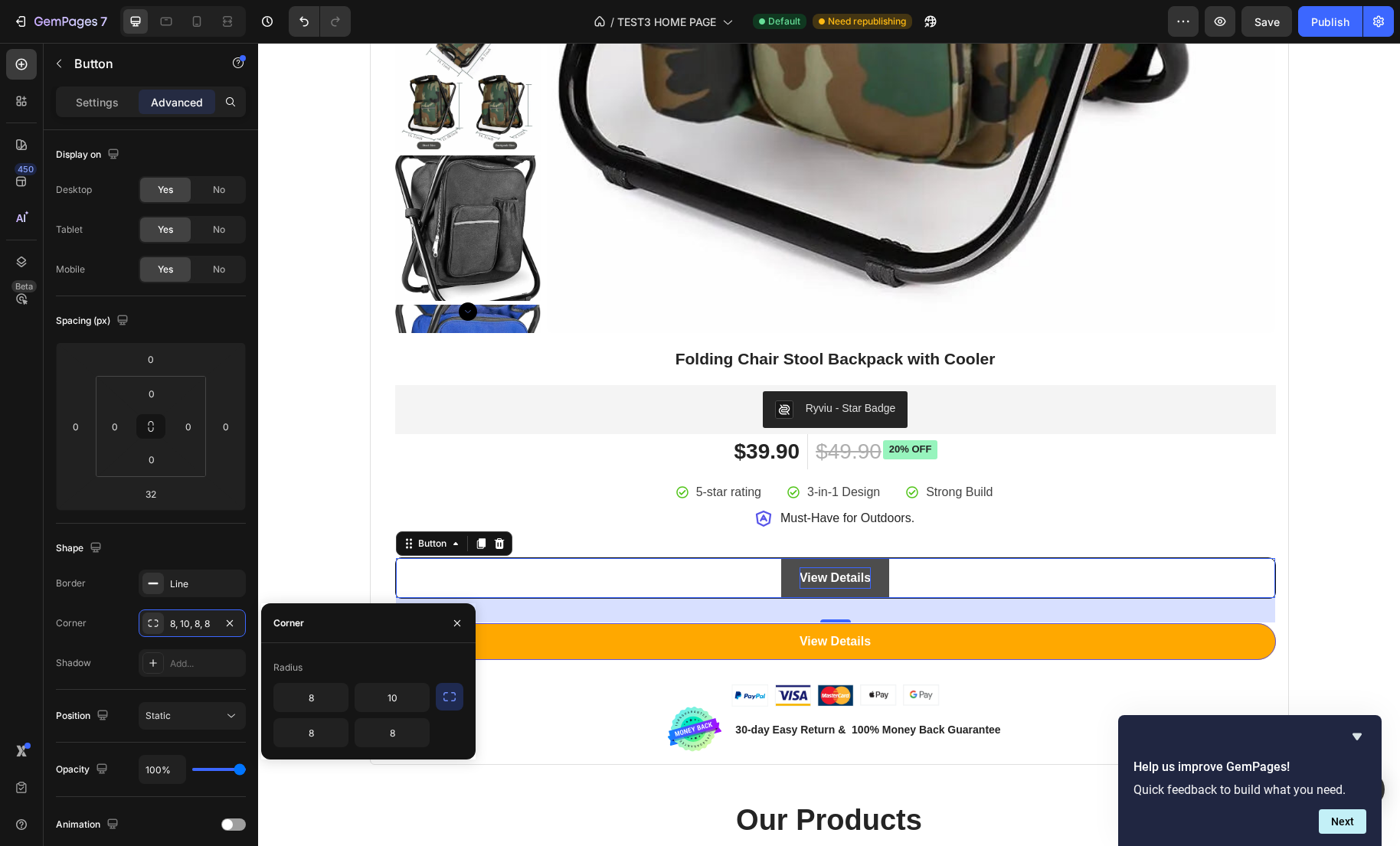
click at [442, 704] on icon "button" at bounding box center [450, 697] width 16 height 16
click at [442, 703] on icon "button" at bounding box center [450, 697] width 16 height 16
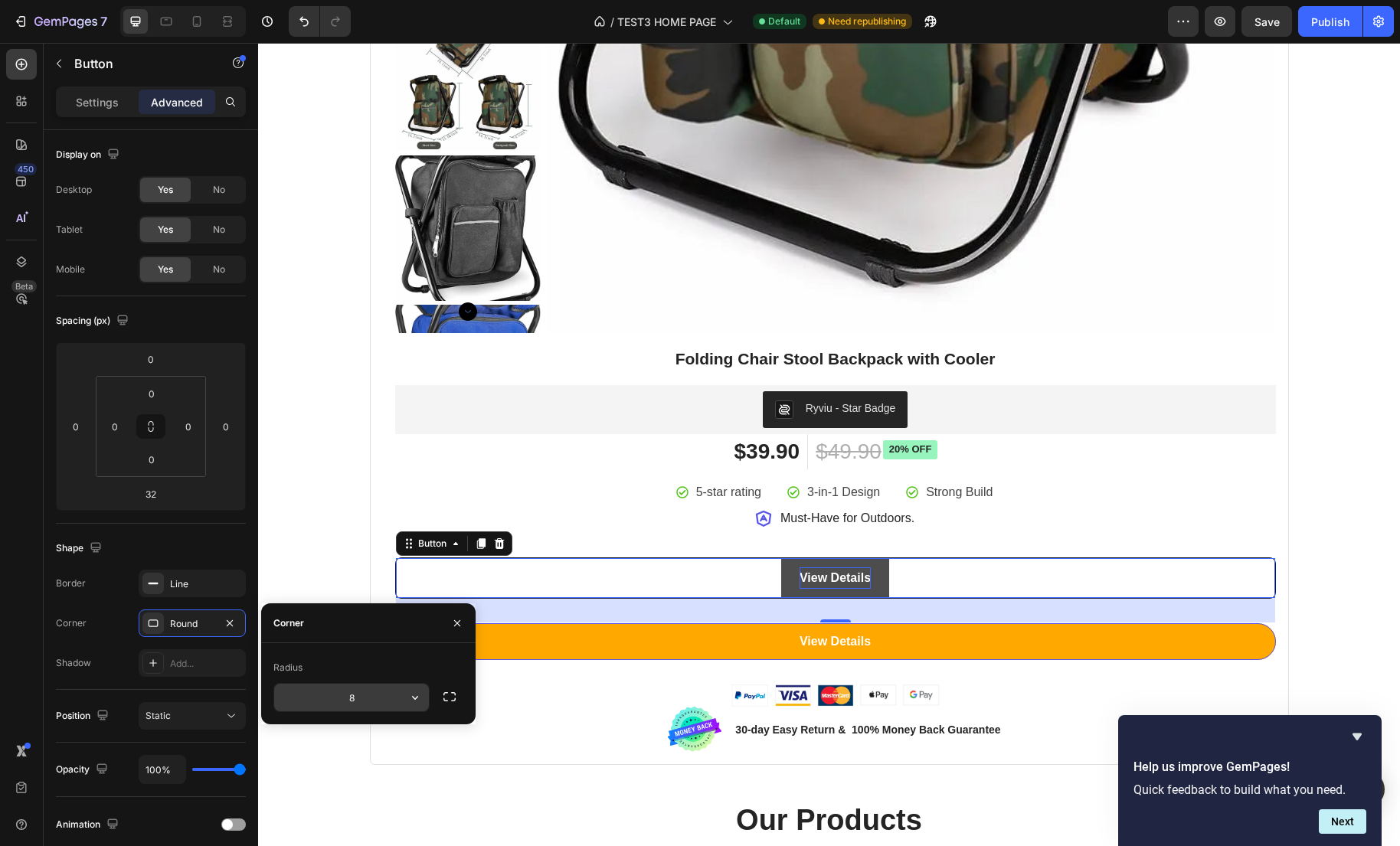
click at [335, 699] on input "8" at bounding box center [352, 698] width 154 height 28
type input "10"
click at [364, 643] on div "Radius 10" at bounding box center [368, 684] width 214 height 82
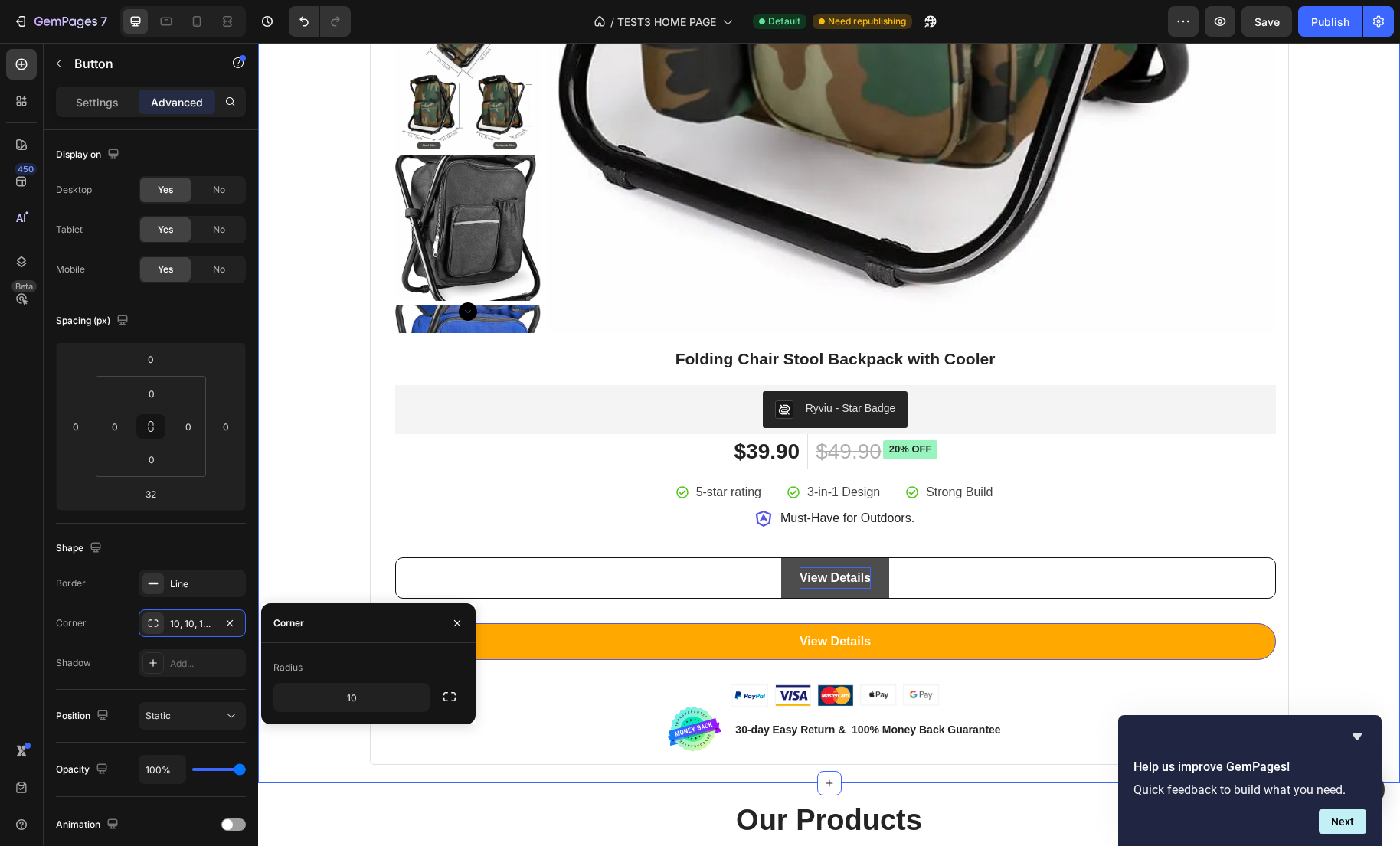
click at [367, 501] on div "Best Seller This Week Heading Row Product Badge Product Images Folding Chair St…" at bounding box center [829, 40] width 1119 height 1451
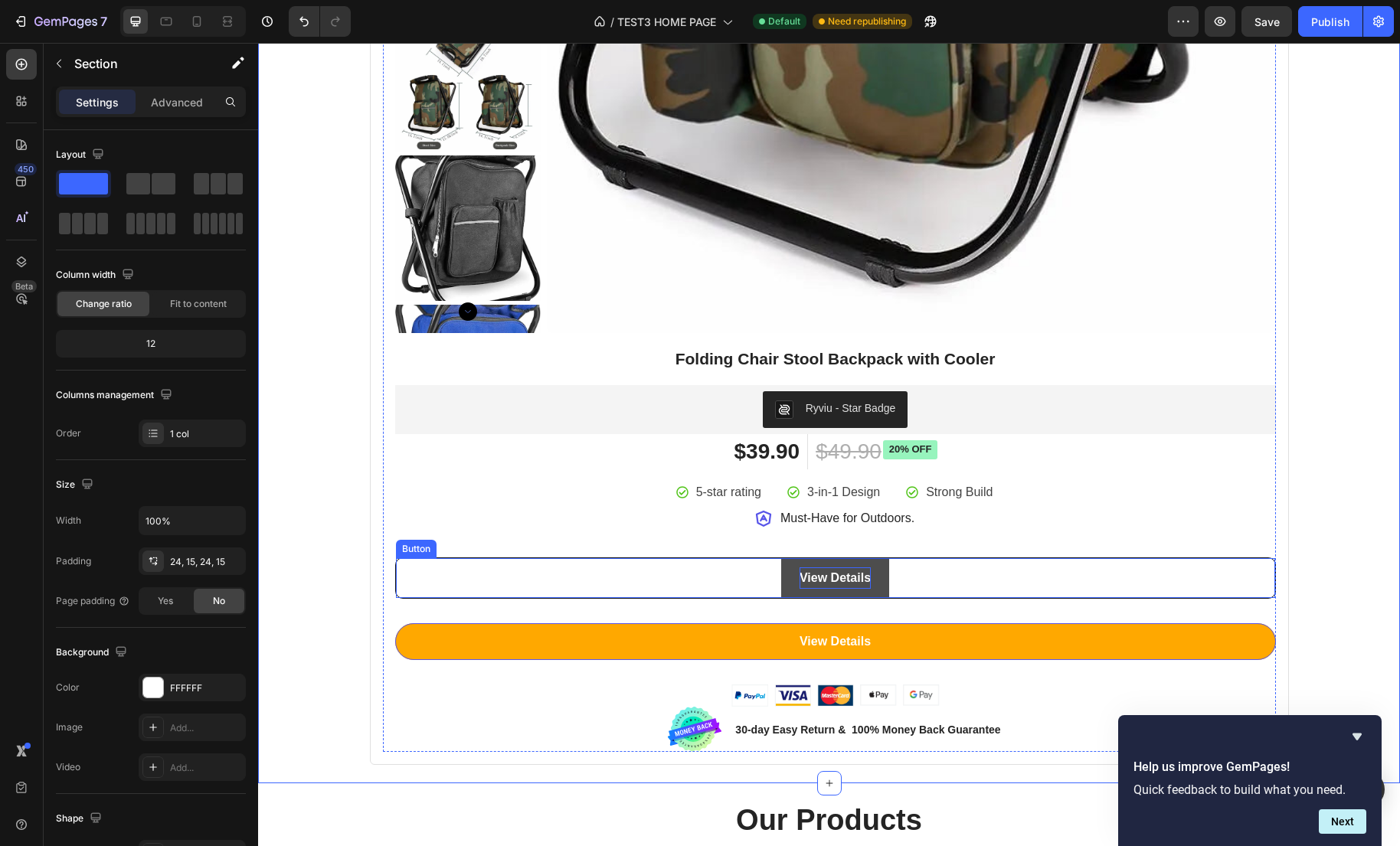
click at [512, 573] on div "View Details Button" at bounding box center [835, 578] width 881 height 43
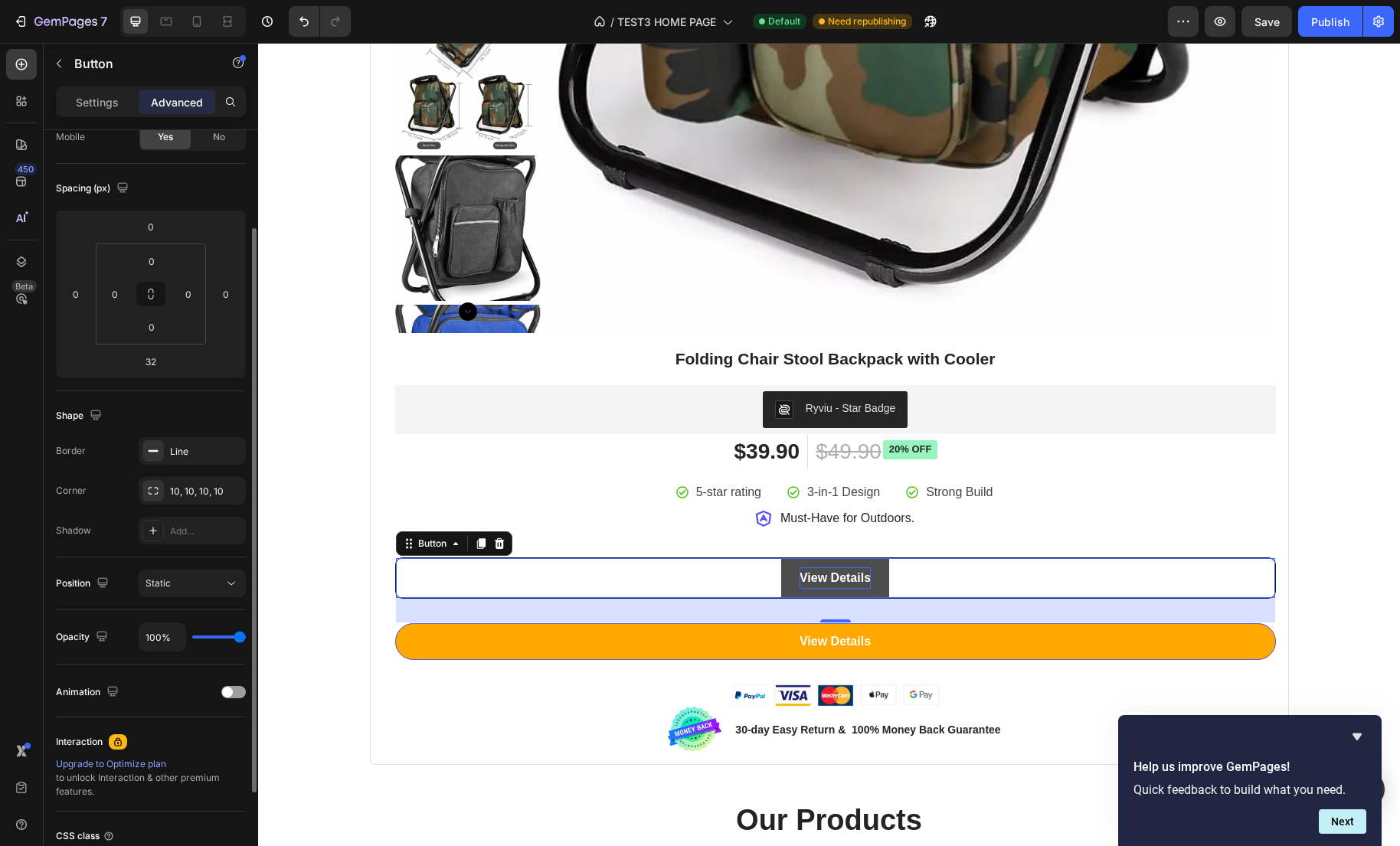
scroll to position [0, 0]
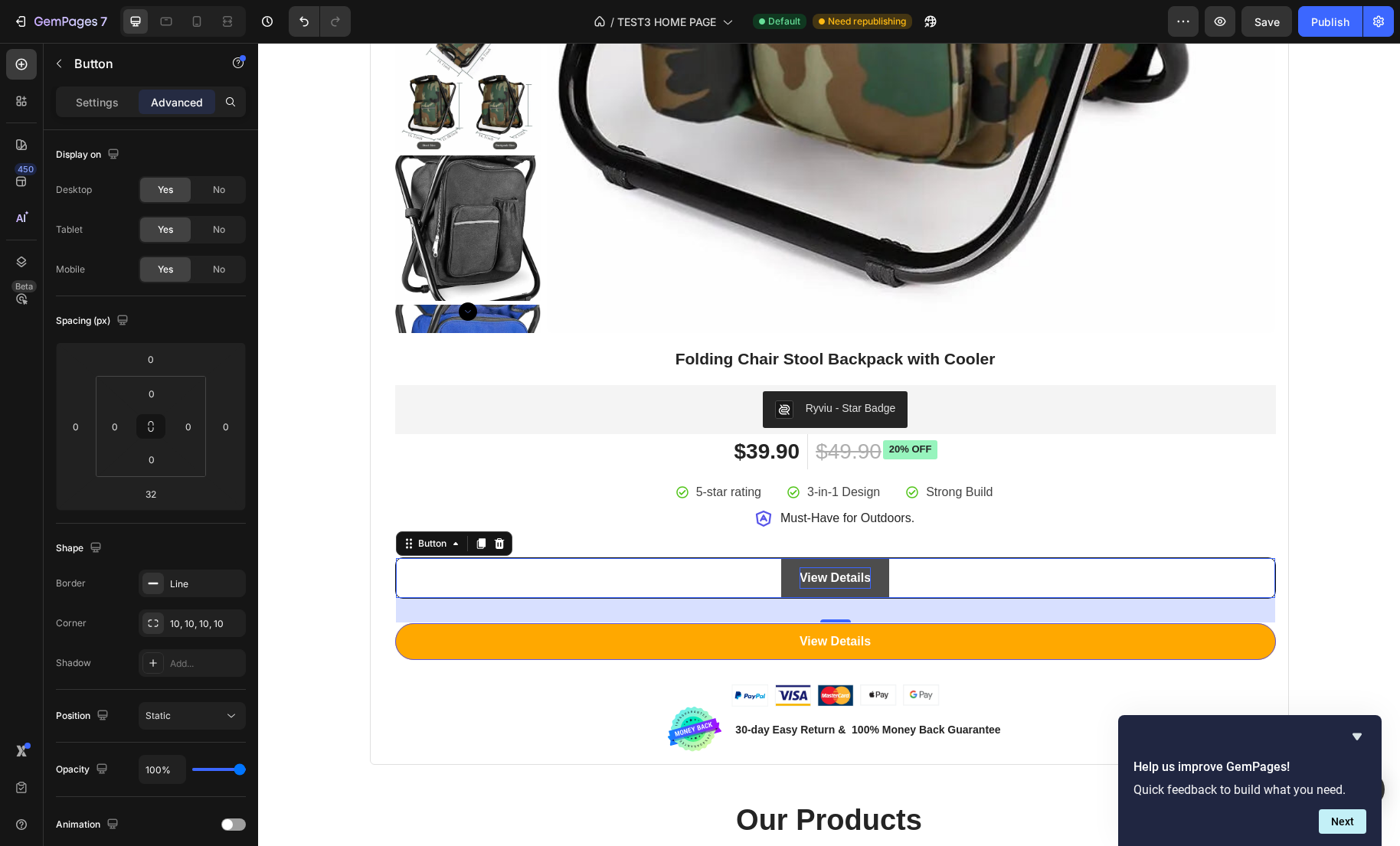
click at [431, 585] on div "View Details Button 32" at bounding box center [835, 578] width 881 height 43
click at [84, 101] on p "Settings" at bounding box center [96, 102] width 43 height 16
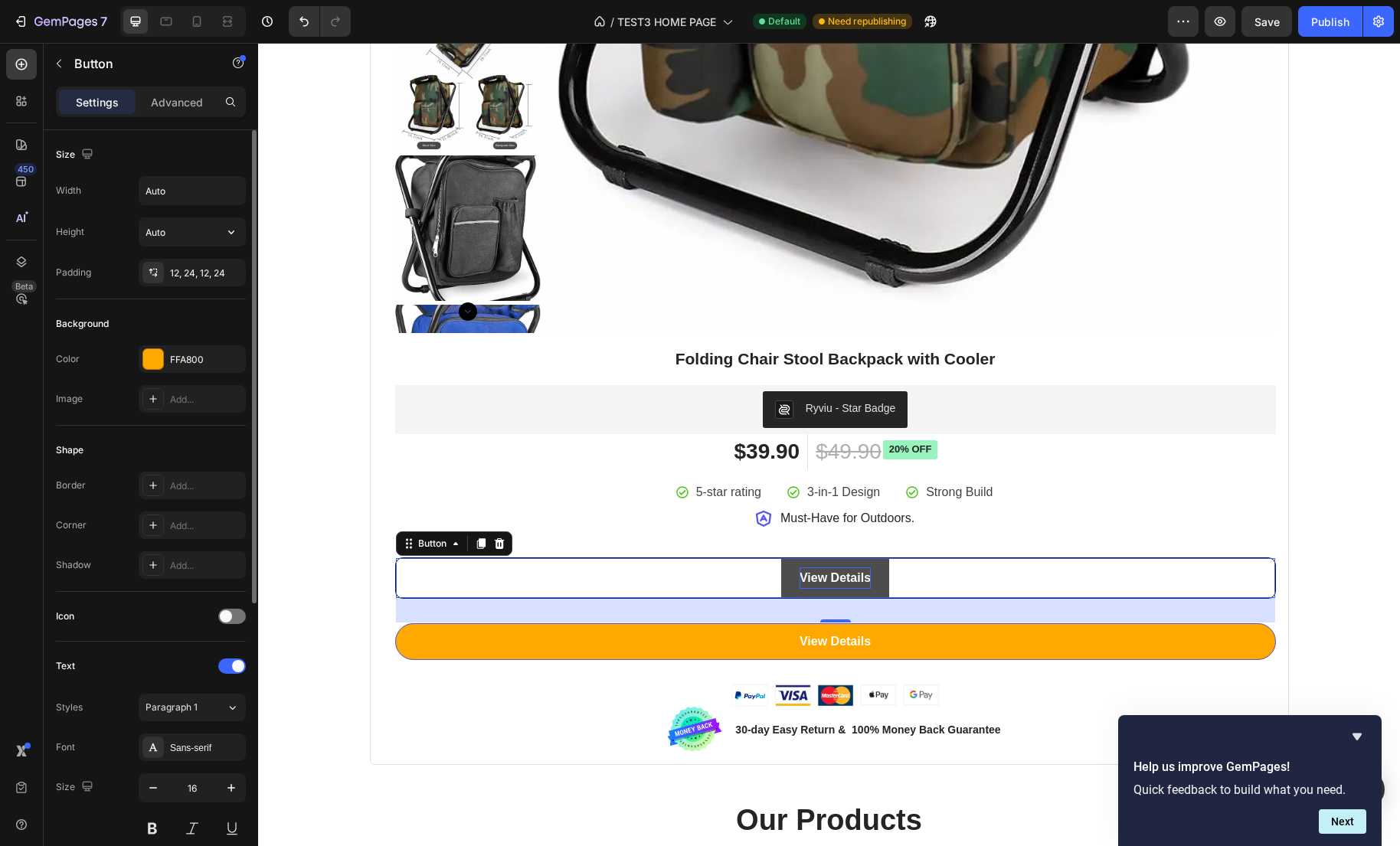
scroll to position [5, 0]
click at [181, 199] on div "Auto" at bounding box center [193, 186] width 108 height 30
click at [187, 193] on input "Auto" at bounding box center [193, 186] width 106 height 28
click at [232, 188] on icon "button" at bounding box center [232, 186] width 16 height 16
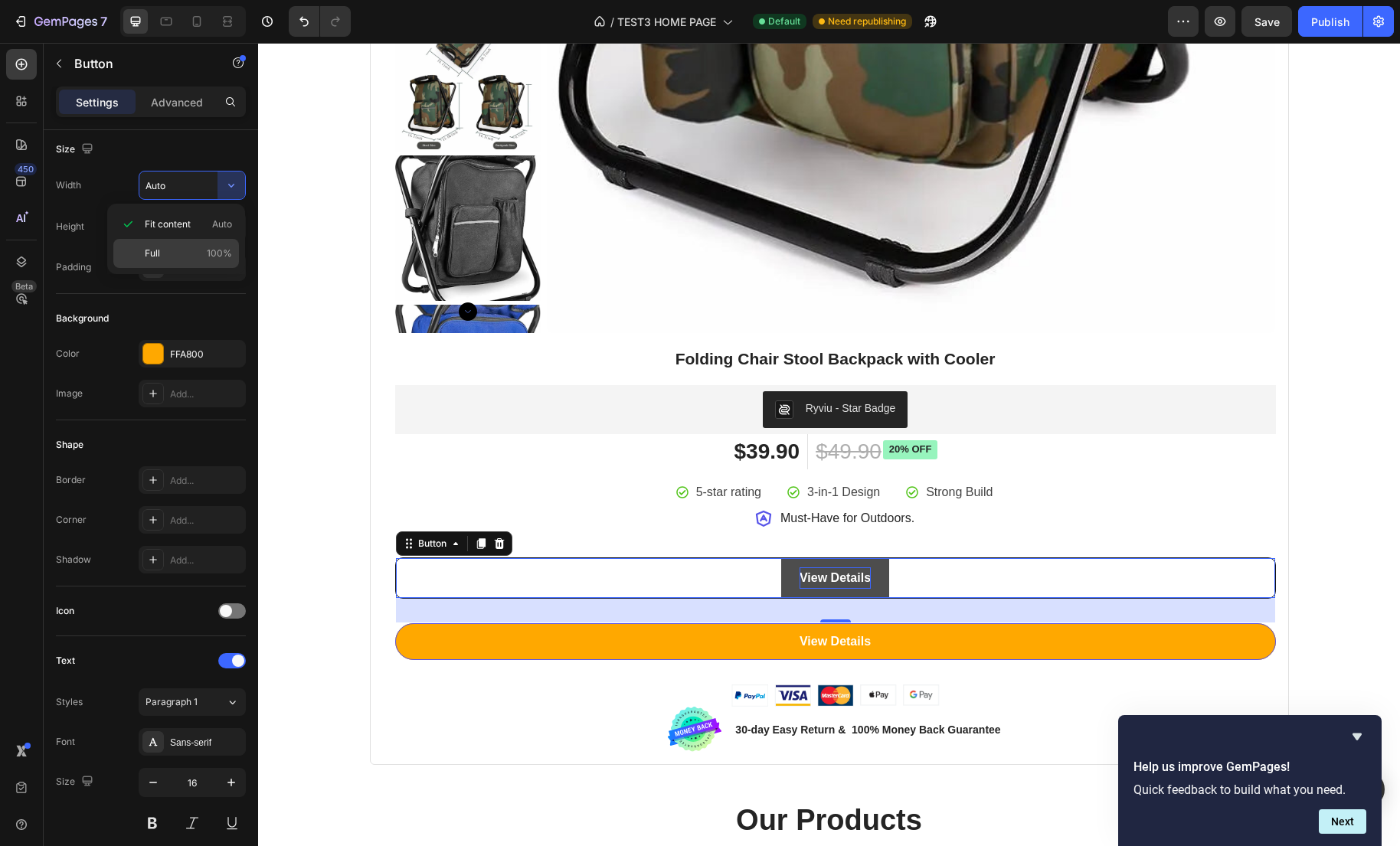
click at [217, 249] on span "100%" at bounding box center [219, 253] width 25 height 14
type input "100%"
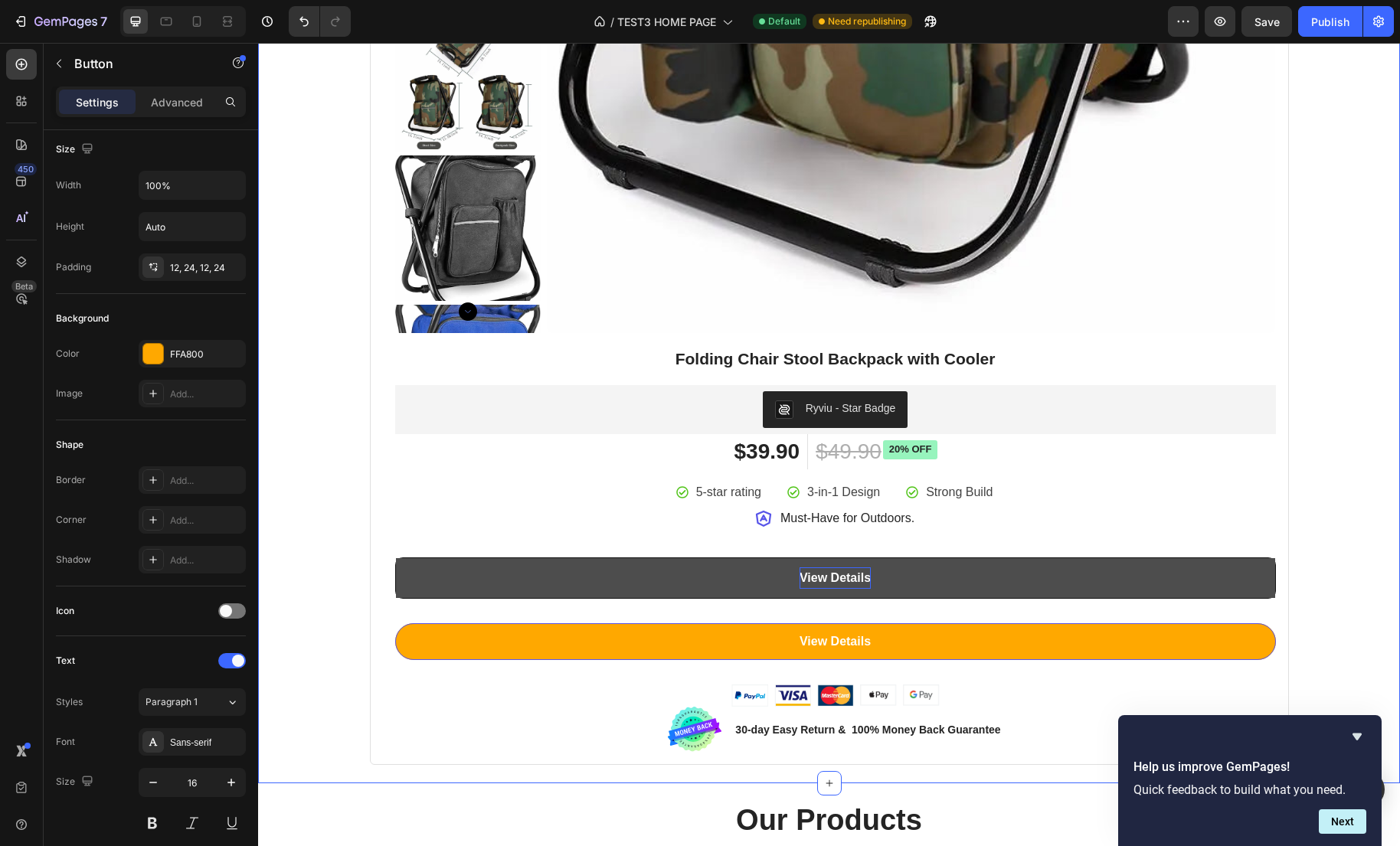
click at [1336, 599] on div "Best Seller This Week Heading Row Product Badge Product Images Folding Chair St…" at bounding box center [829, 40] width 1119 height 1451
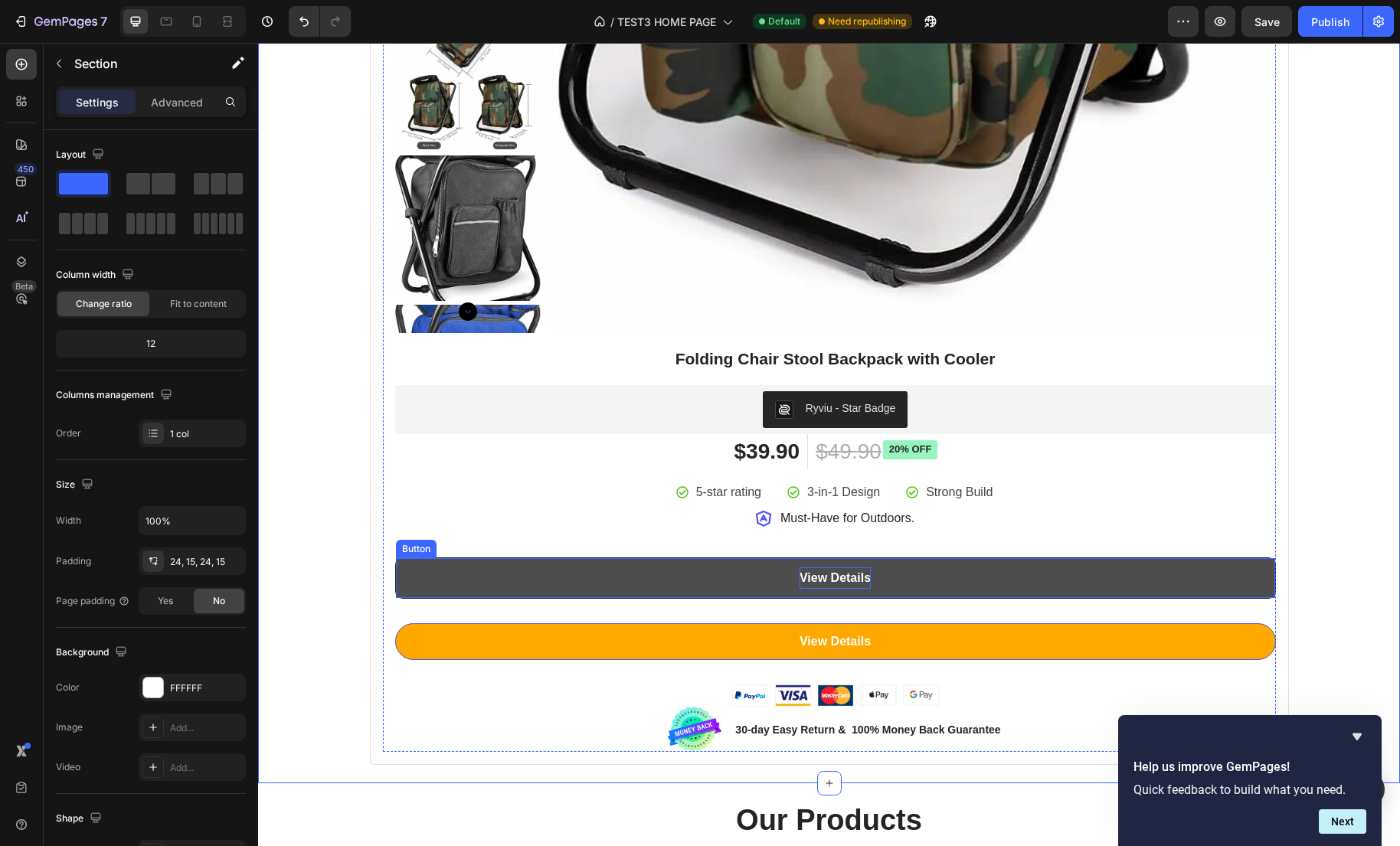
click at [1198, 575] on link "View Details" at bounding box center [835, 578] width 879 height 41
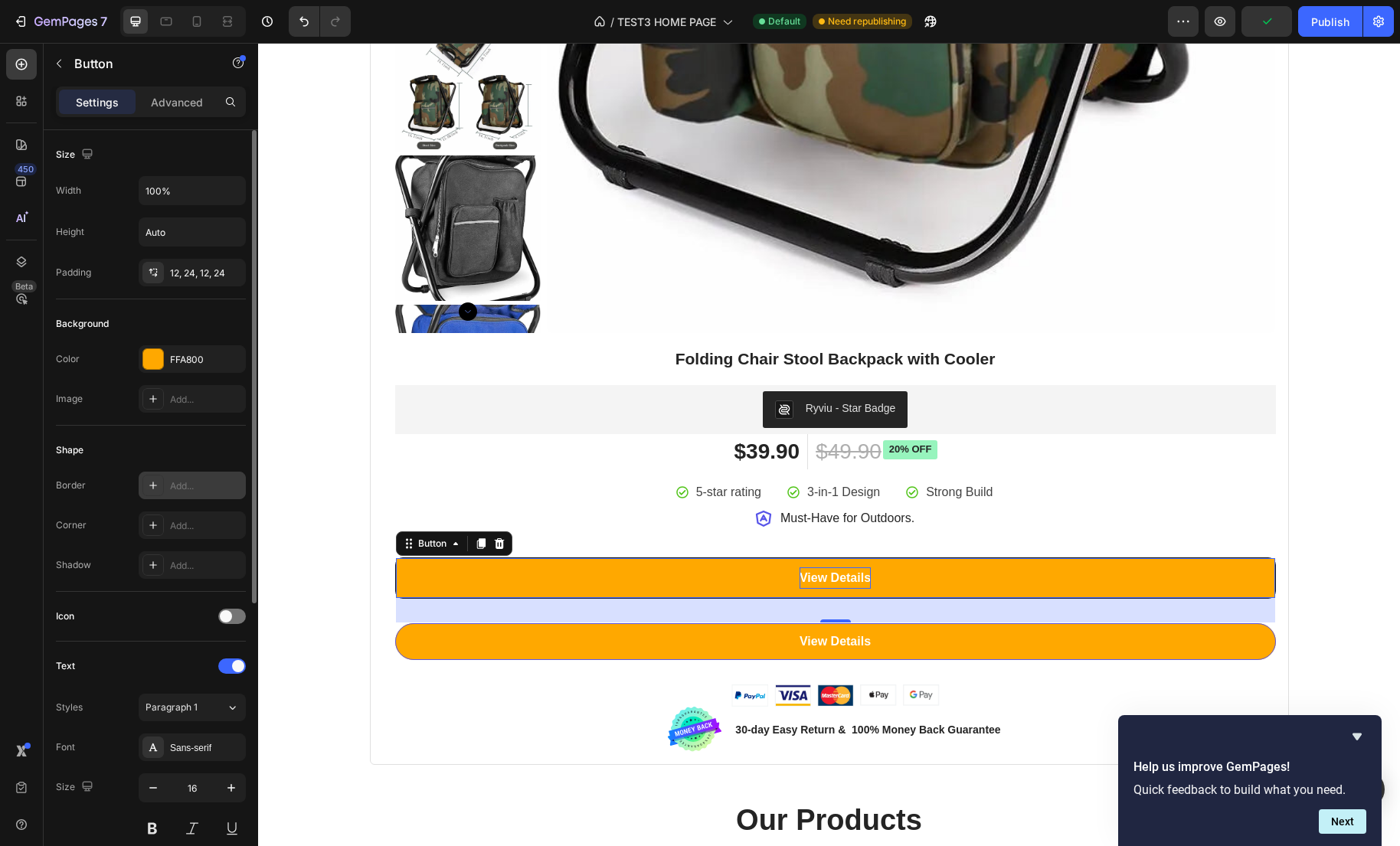
click at [185, 497] on div "Add..." at bounding box center [193, 485] width 108 height 28
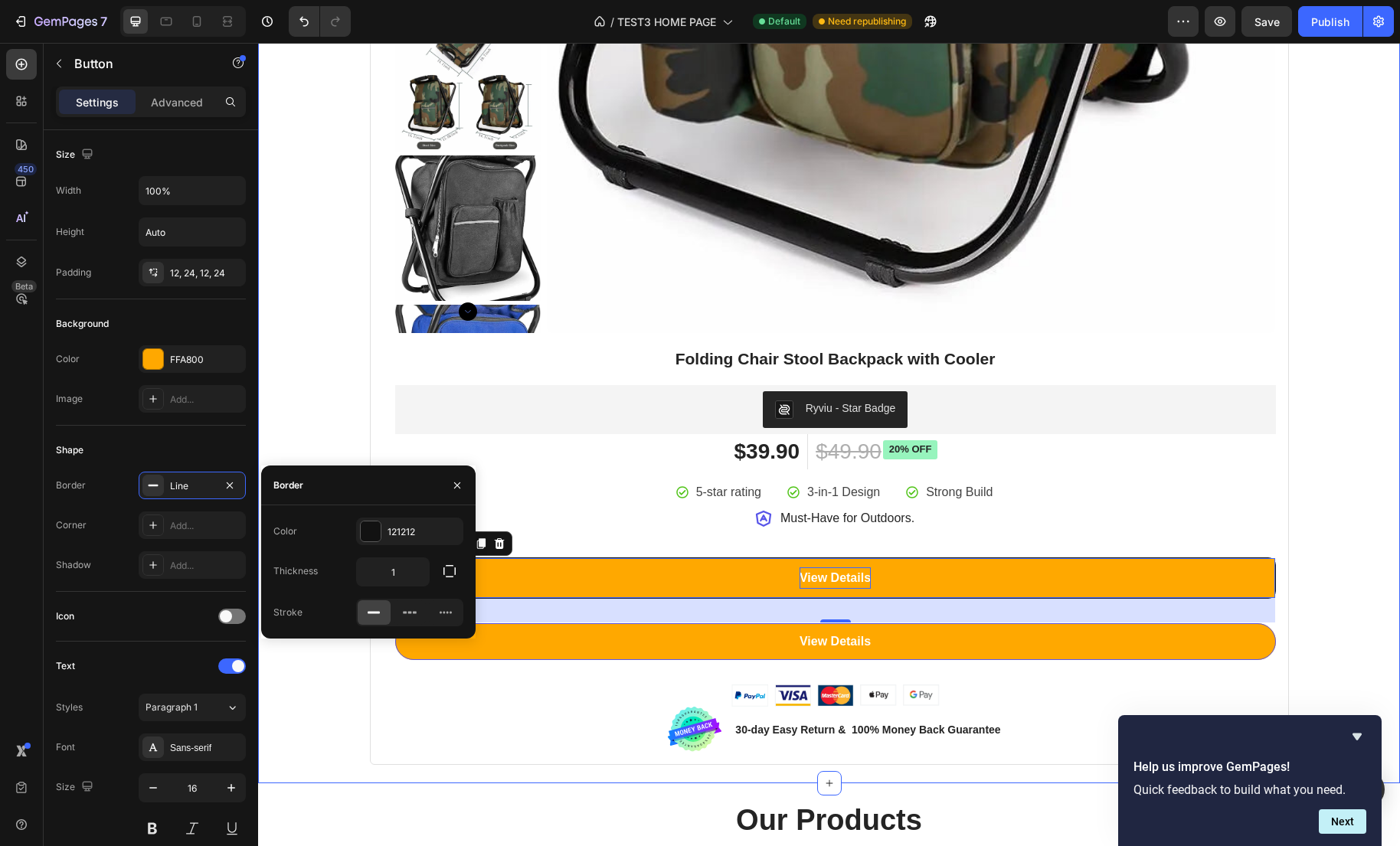
click at [328, 410] on div "Best Seller This Week Heading Row Product Badge Product Images Folding Chair St…" at bounding box center [829, 40] width 1119 height 1451
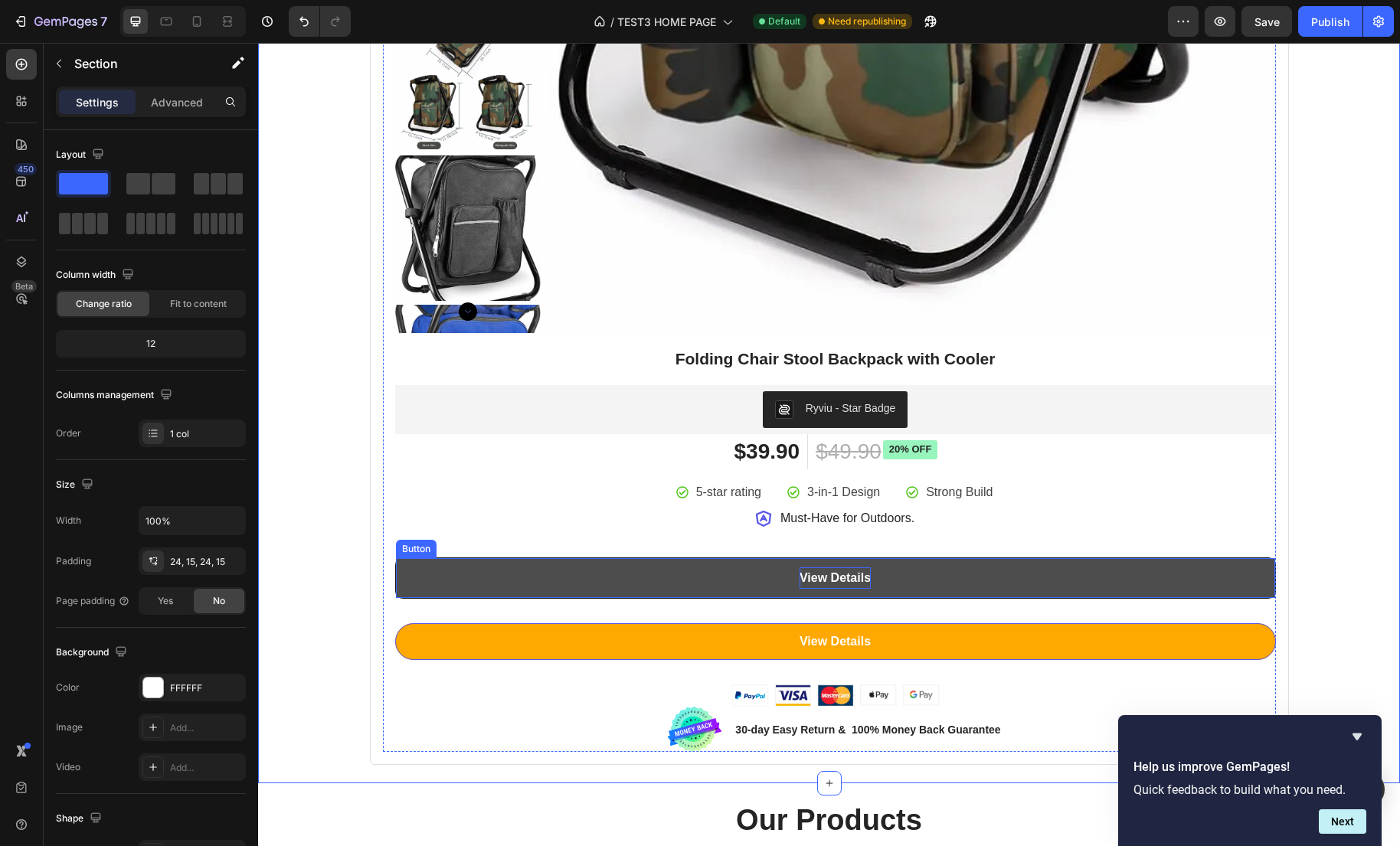
click at [415, 573] on link "View Details" at bounding box center [835, 578] width 879 height 41
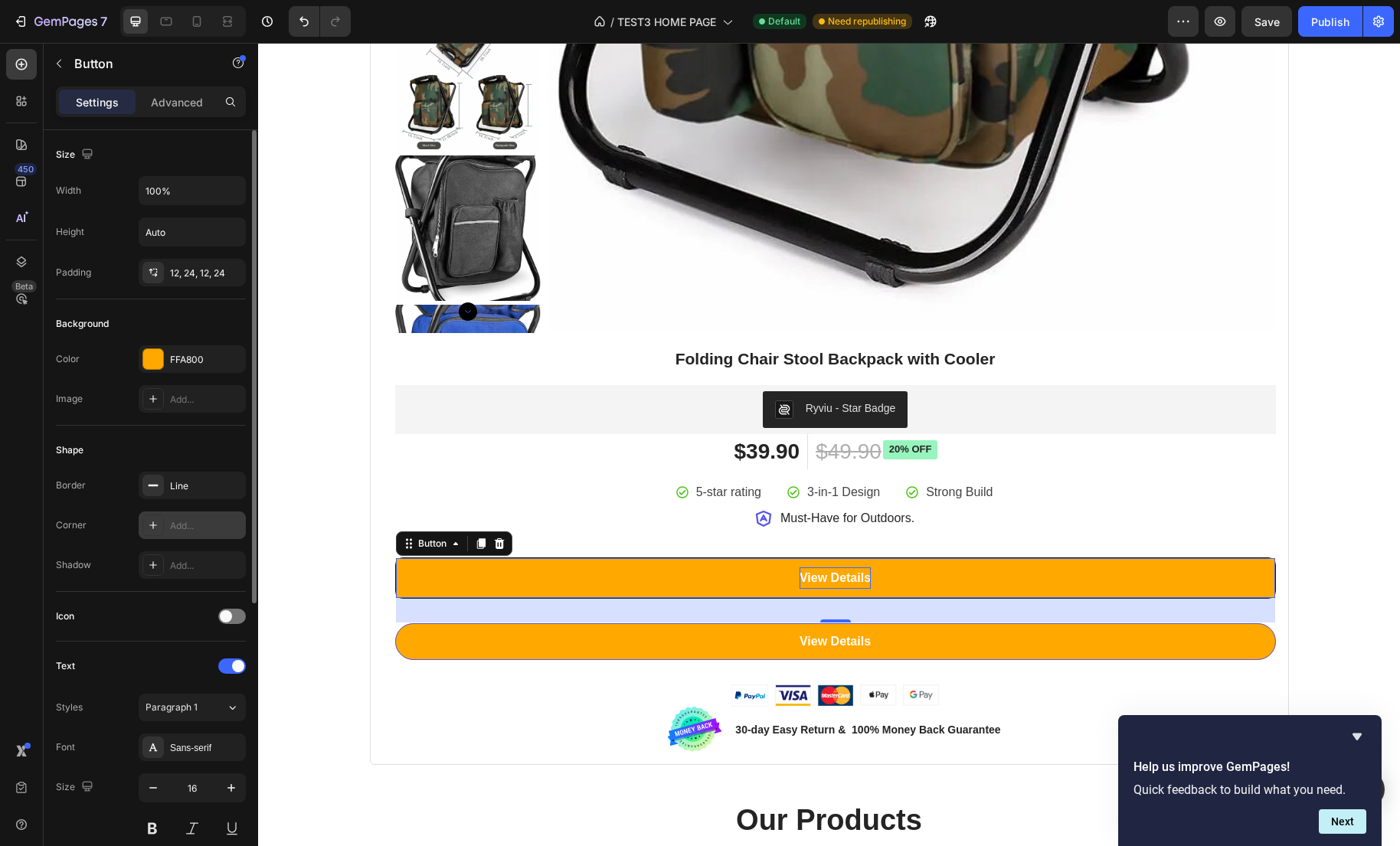
click at [193, 527] on div "Add..." at bounding box center [206, 526] width 72 height 14
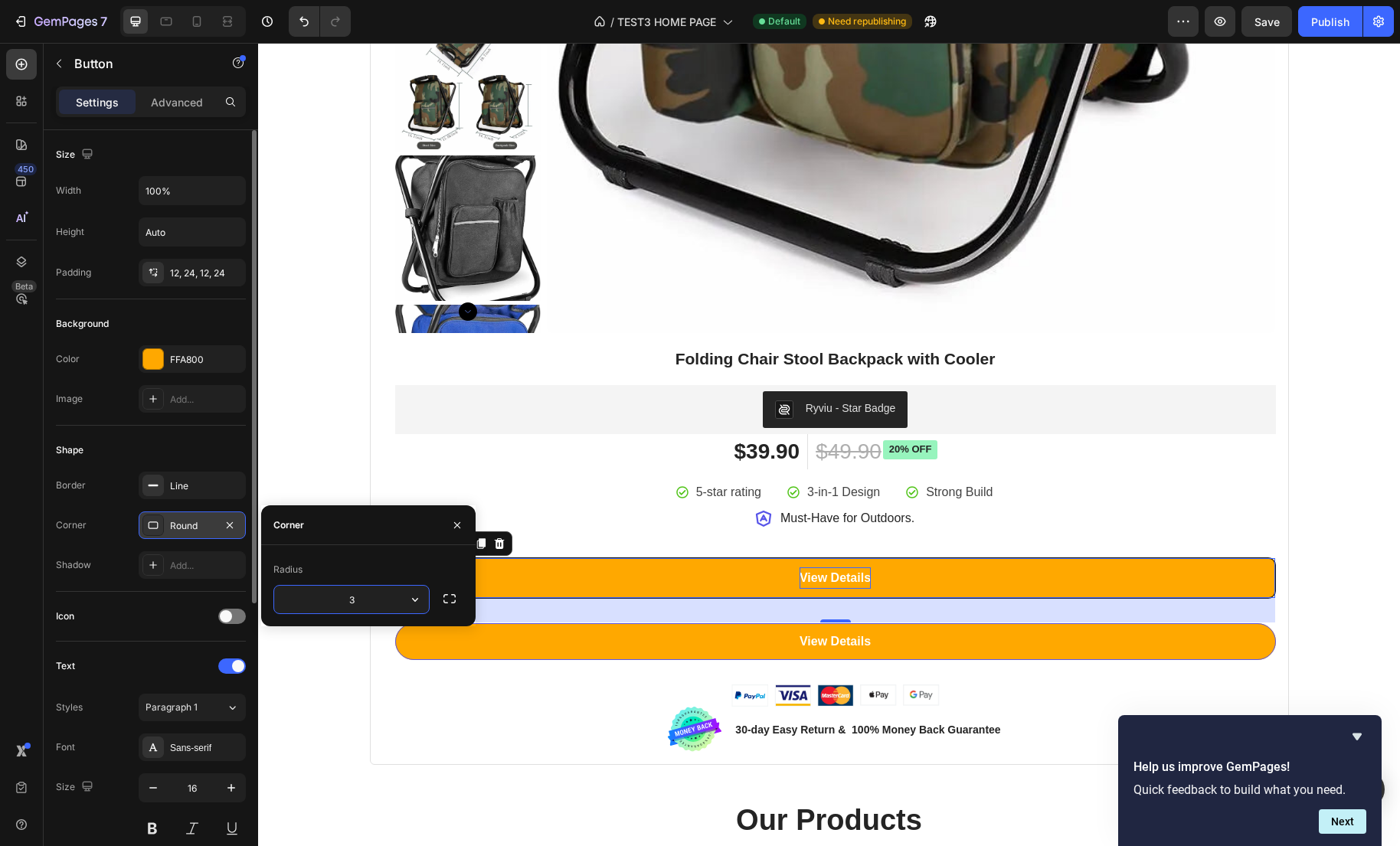
type input "30"
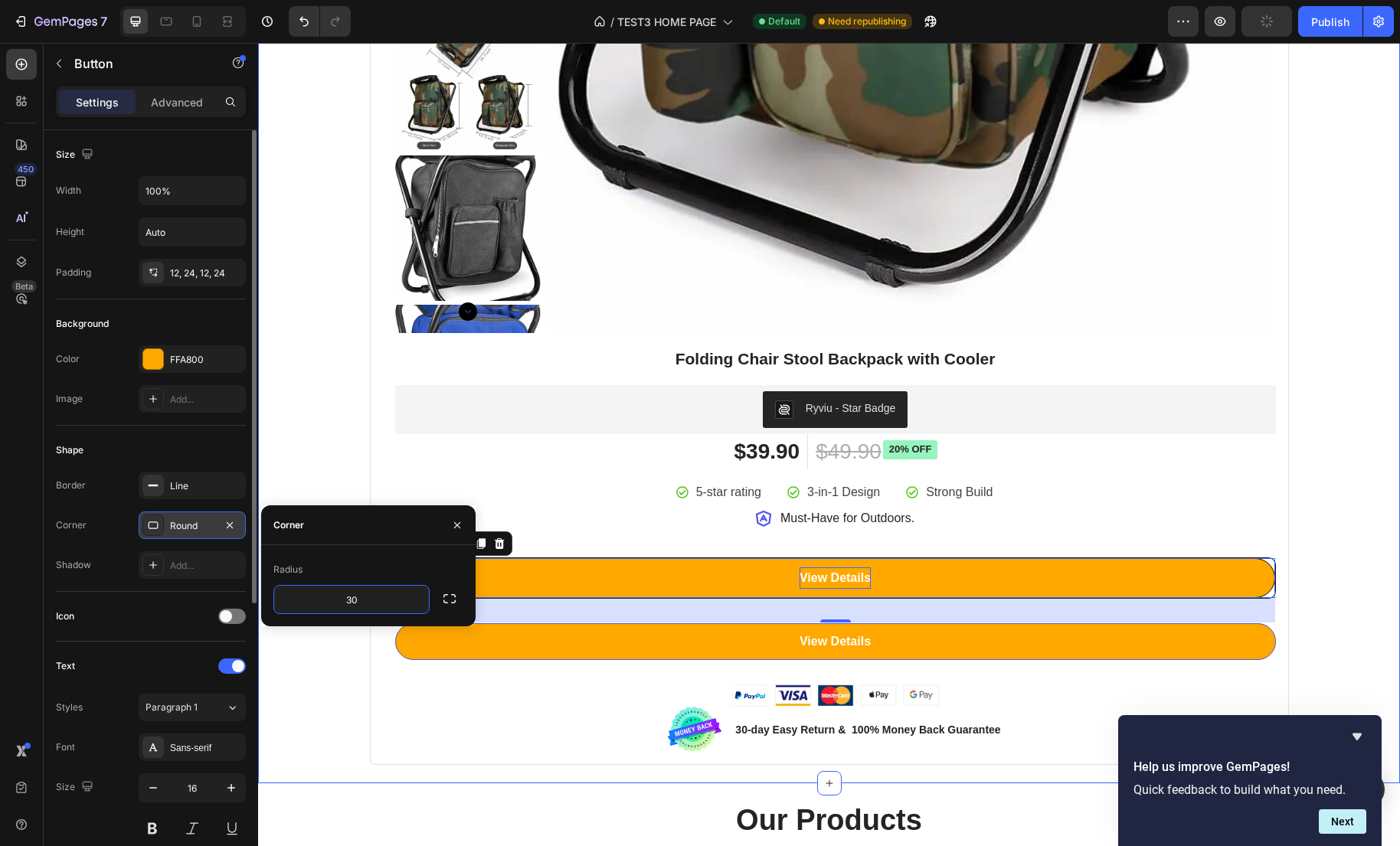
click at [318, 454] on div "Best Seller This Week Heading Row Product Badge Product Images Folding Chair St…" at bounding box center [829, 40] width 1119 height 1451
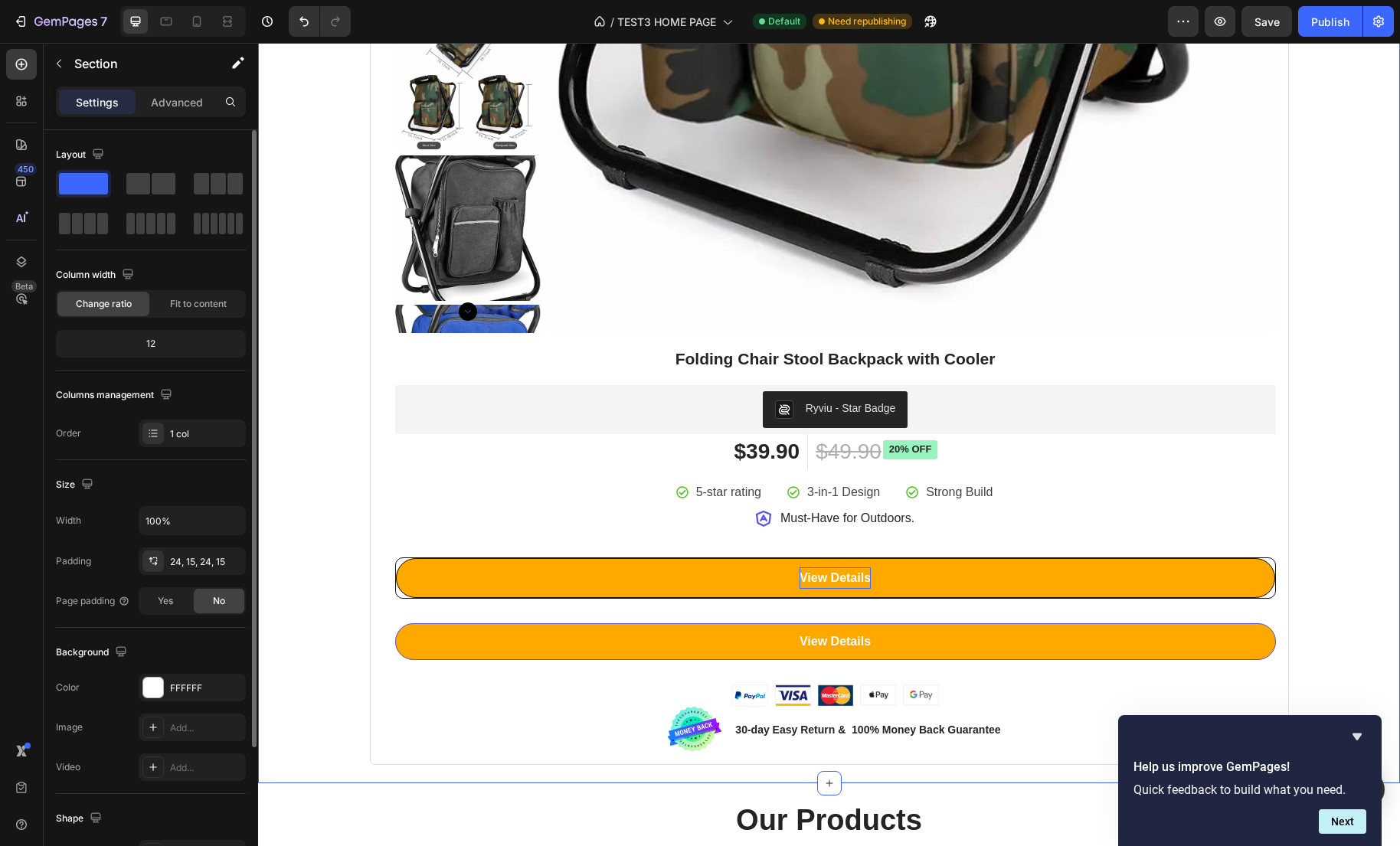
click at [340, 581] on div "Best Seller This Week Heading Row Product Badge Product Images Folding Chair St…" at bounding box center [829, 40] width 1119 height 1451
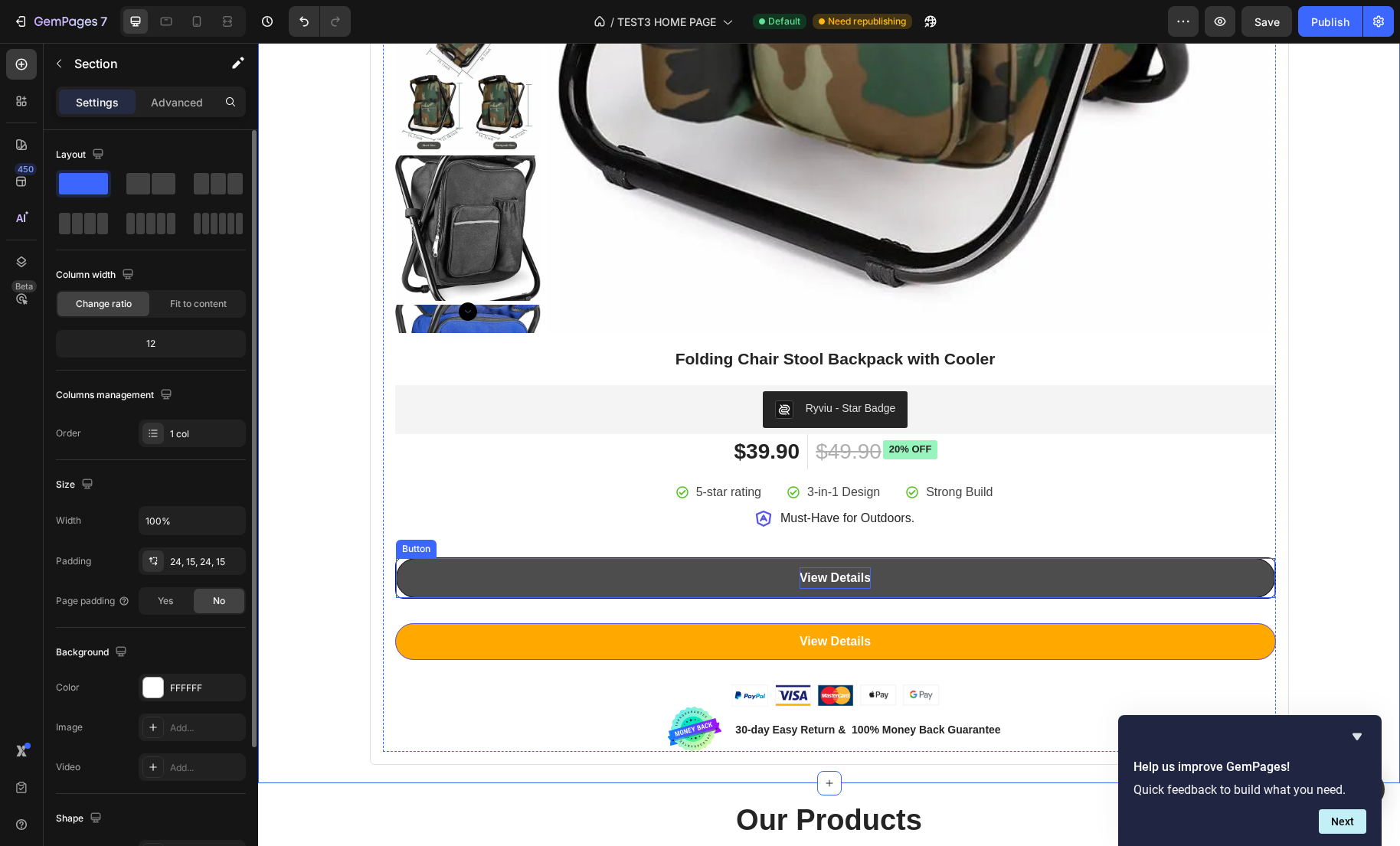
click at [426, 588] on link "View Details" at bounding box center [835, 578] width 879 height 41
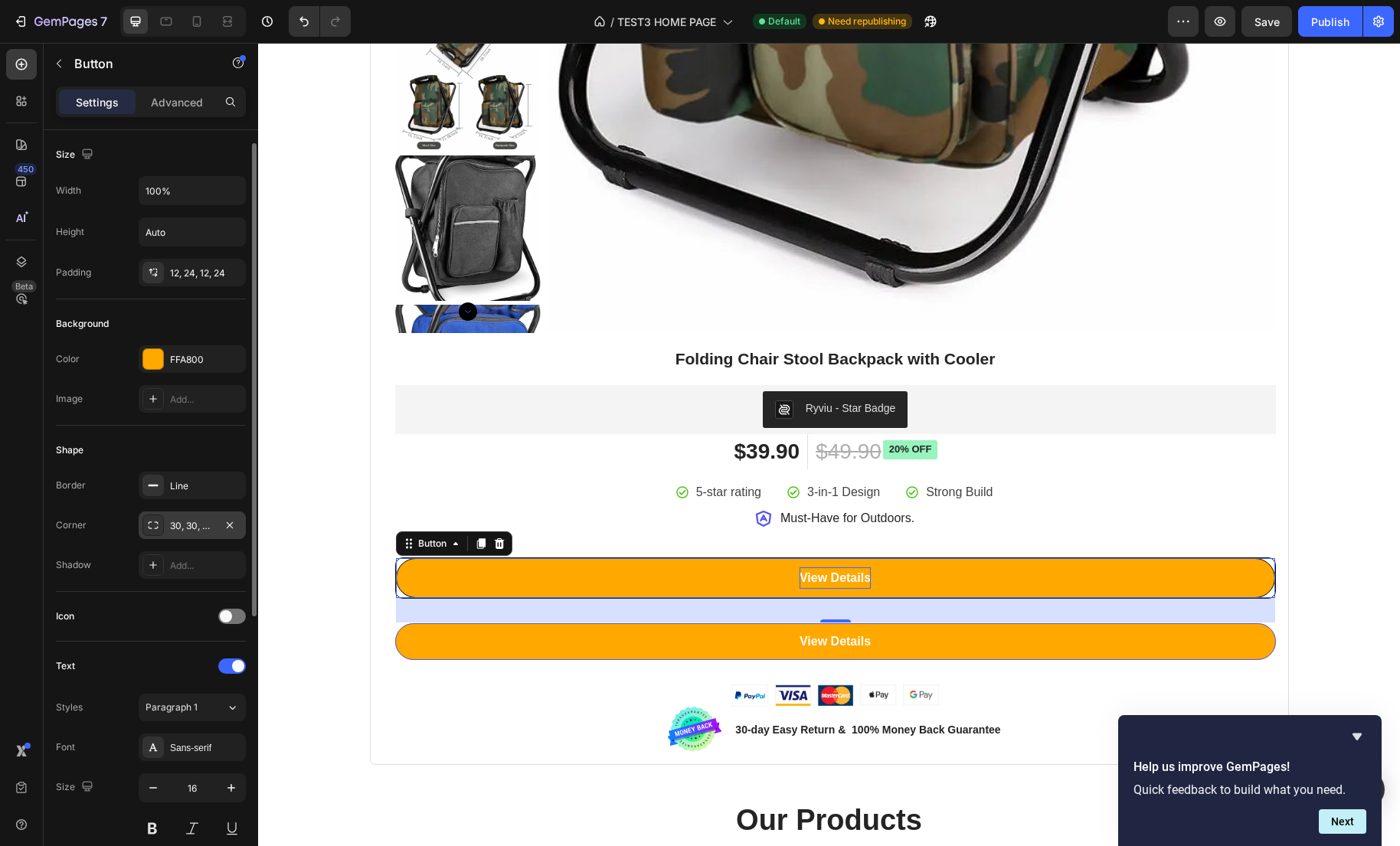
scroll to position [215, 0]
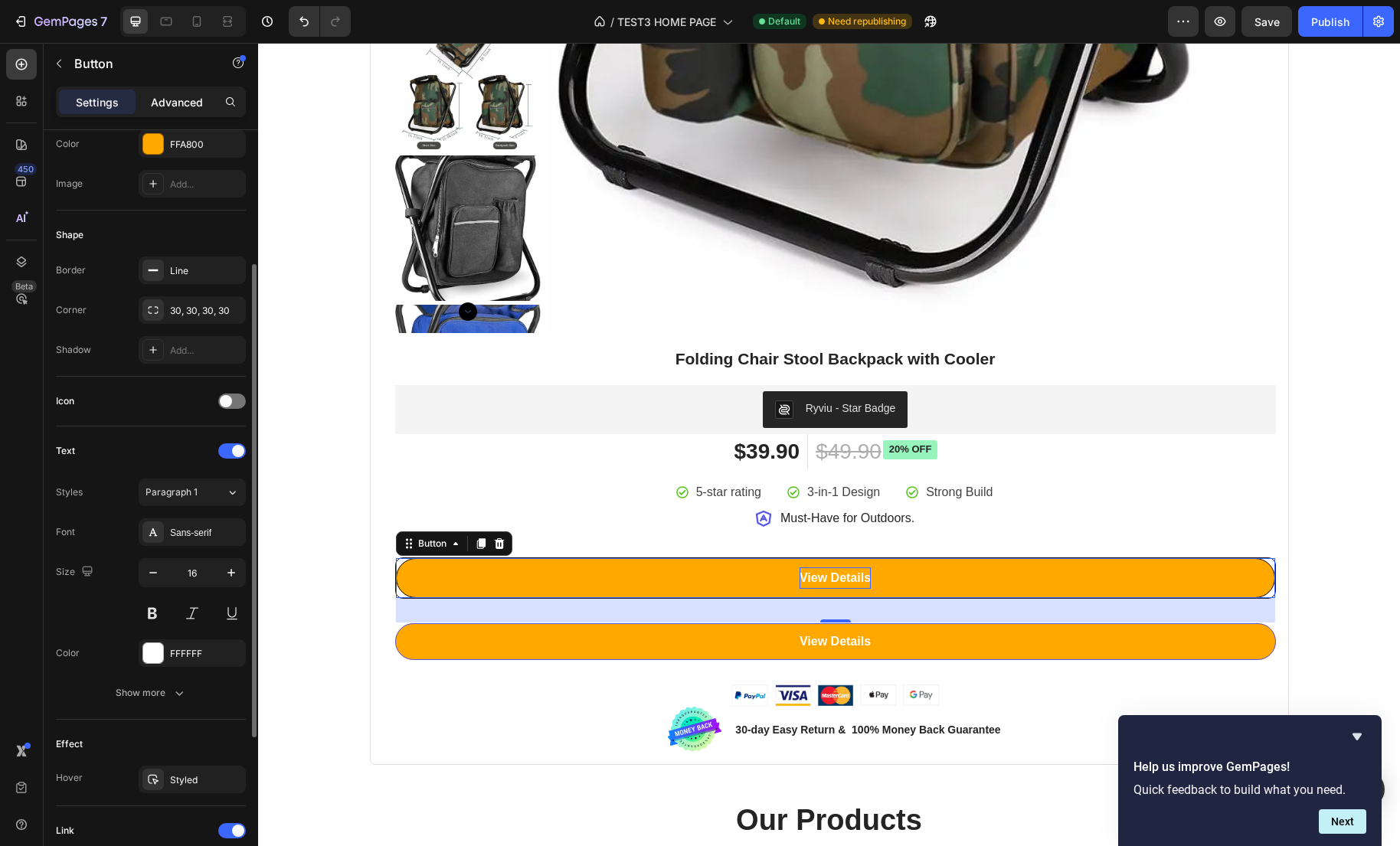
click at [190, 104] on p "Advanced" at bounding box center [177, 102] width 52 height 16
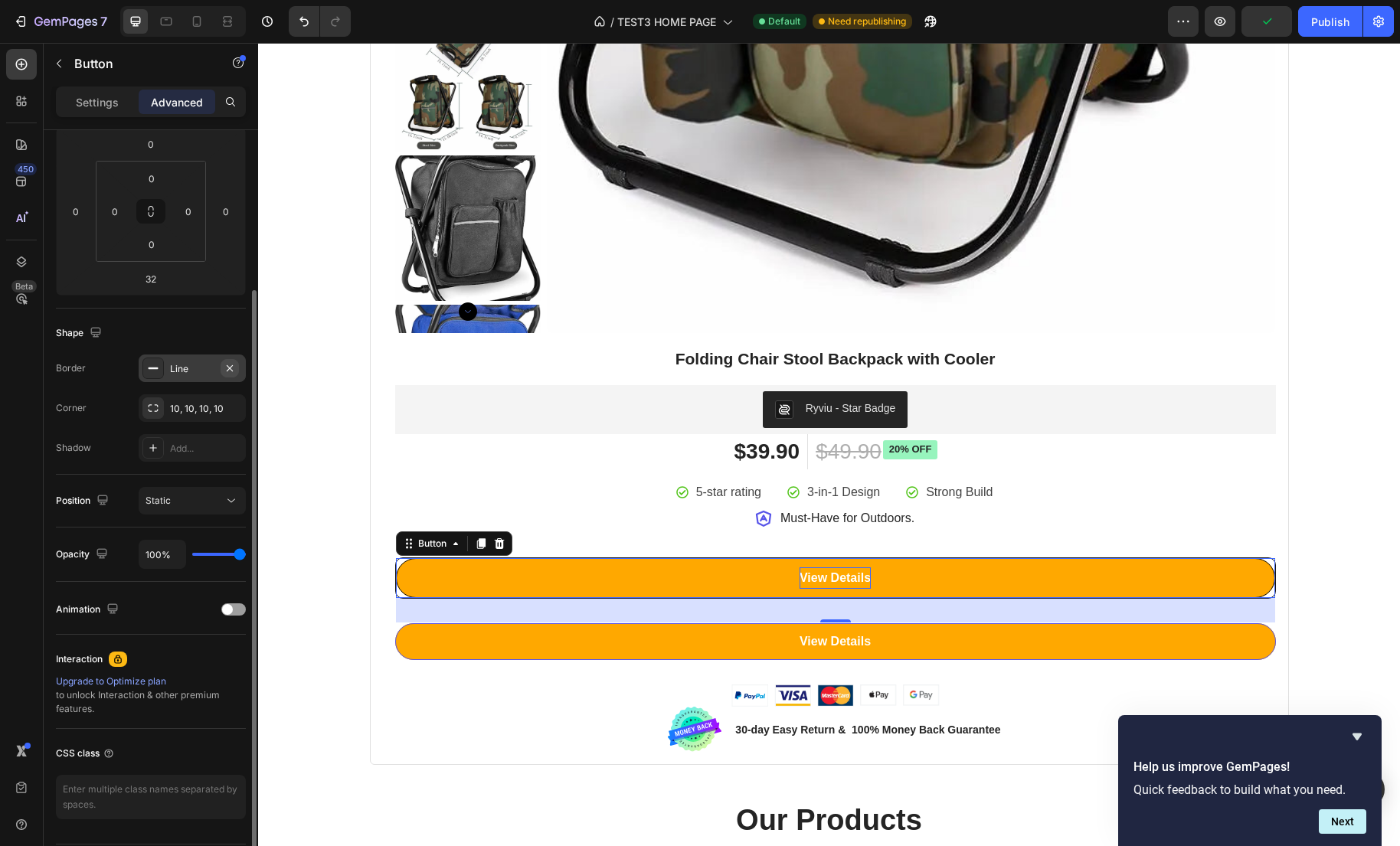
click at [230, 367] on icon "button" at bounding box center [229, 367] width 6 height 6
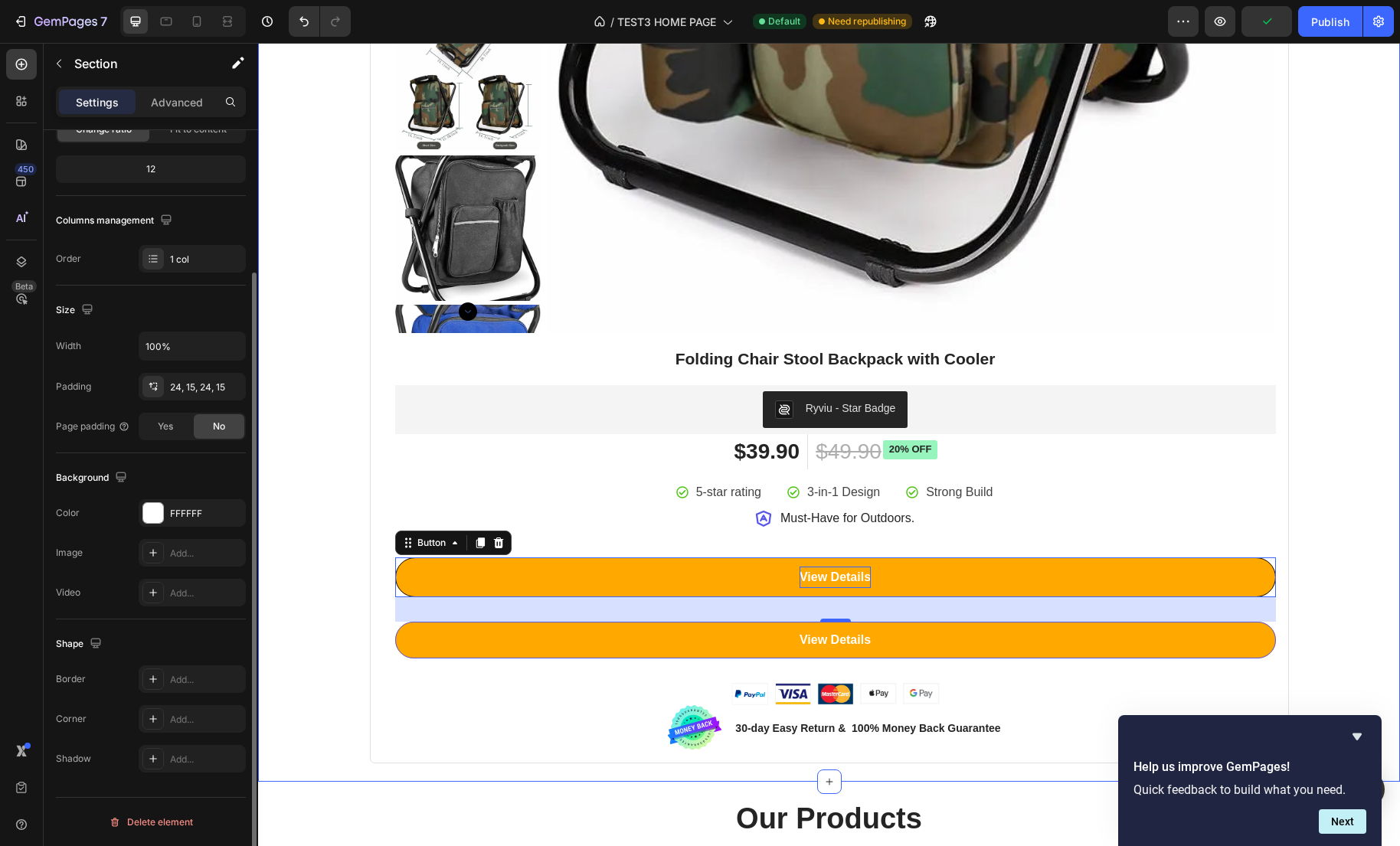
click at [289, 481] on div "Best Seller This Week Heading Row Product Badge Product Images Folding Chair St…" at bounding box center [829, 39] width 1119 height 1449
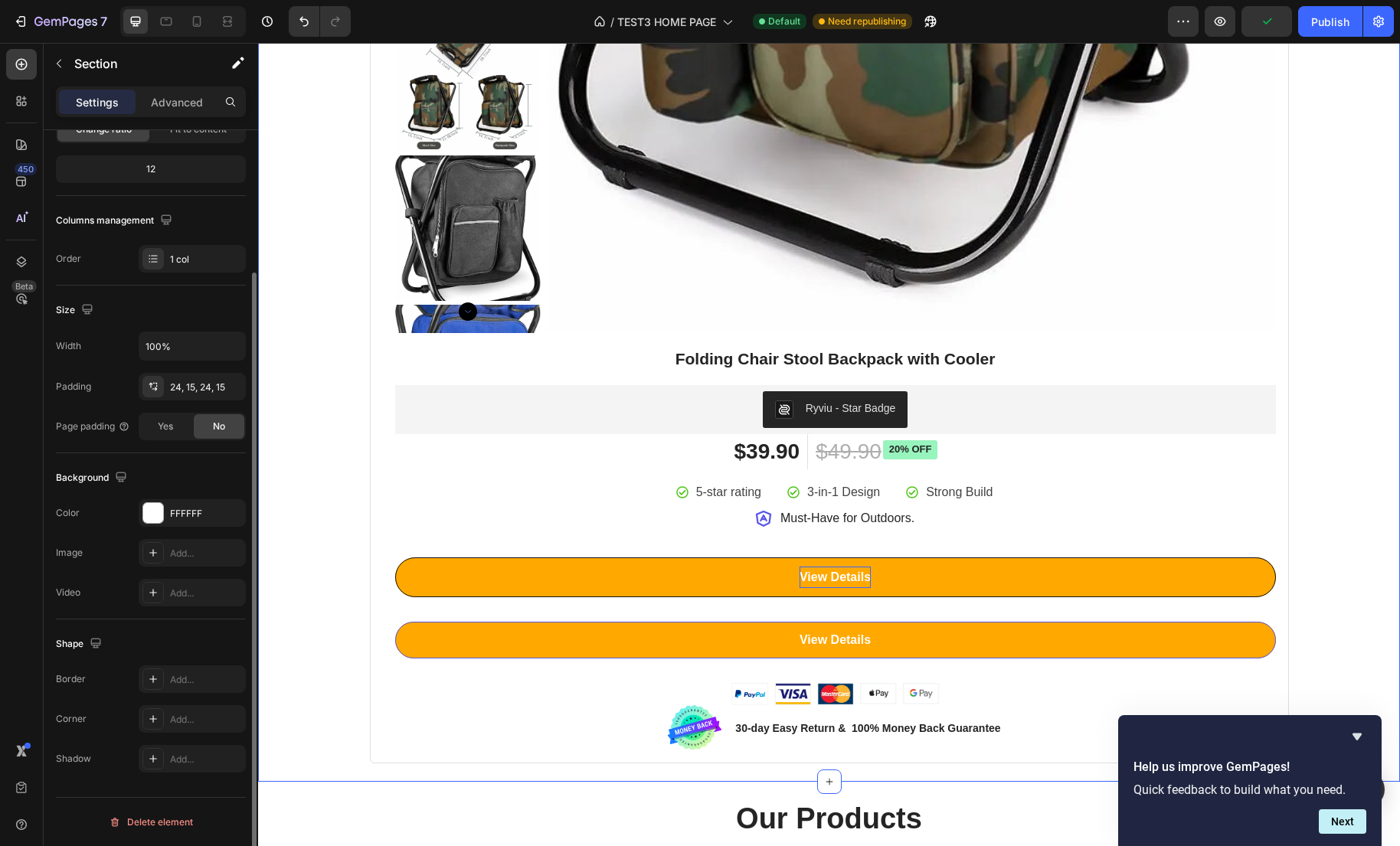
scroll to position [0, 0]
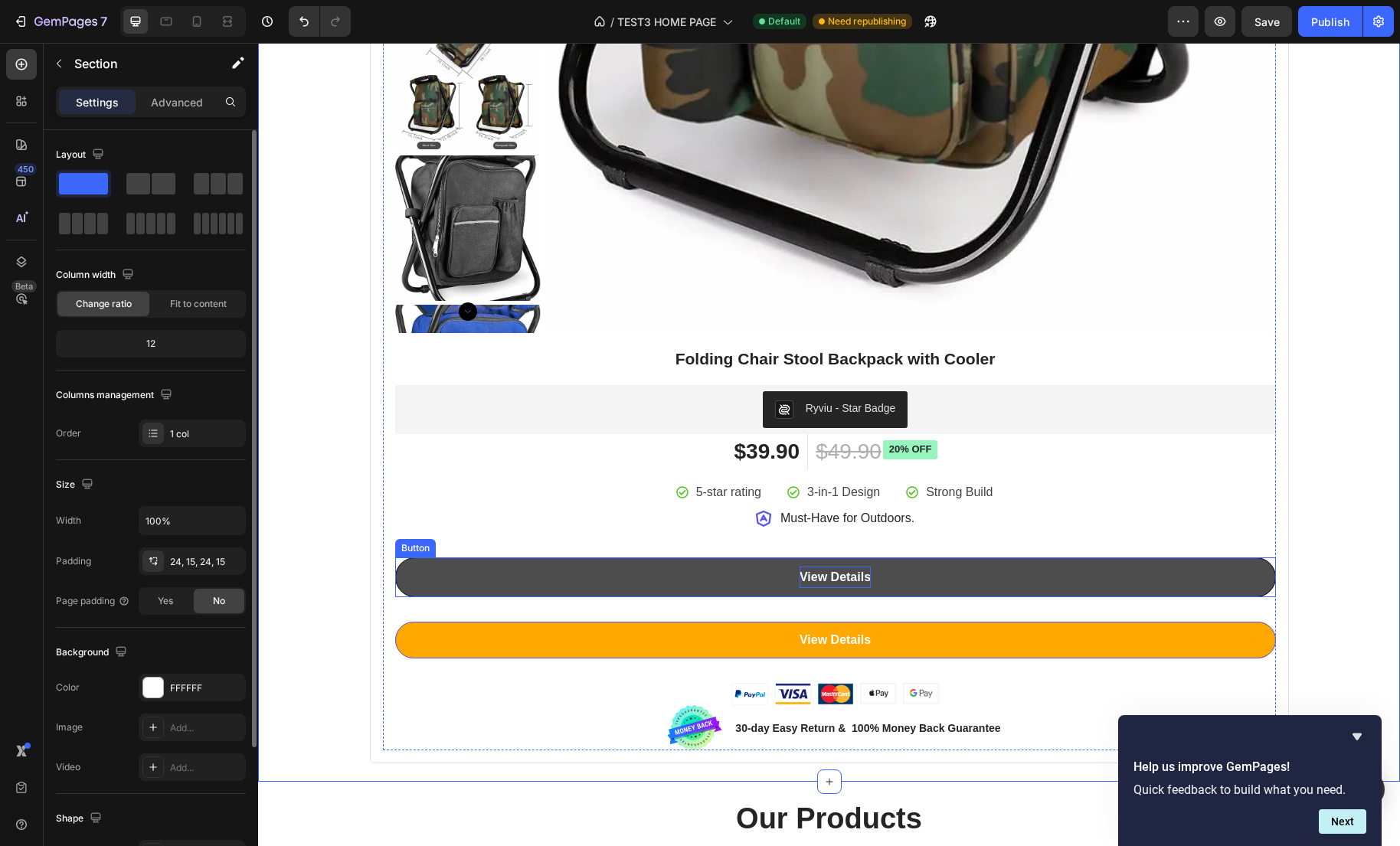
click at [419, 576] on link "View Details" at bounding box center [835, 577] width 881 height 41
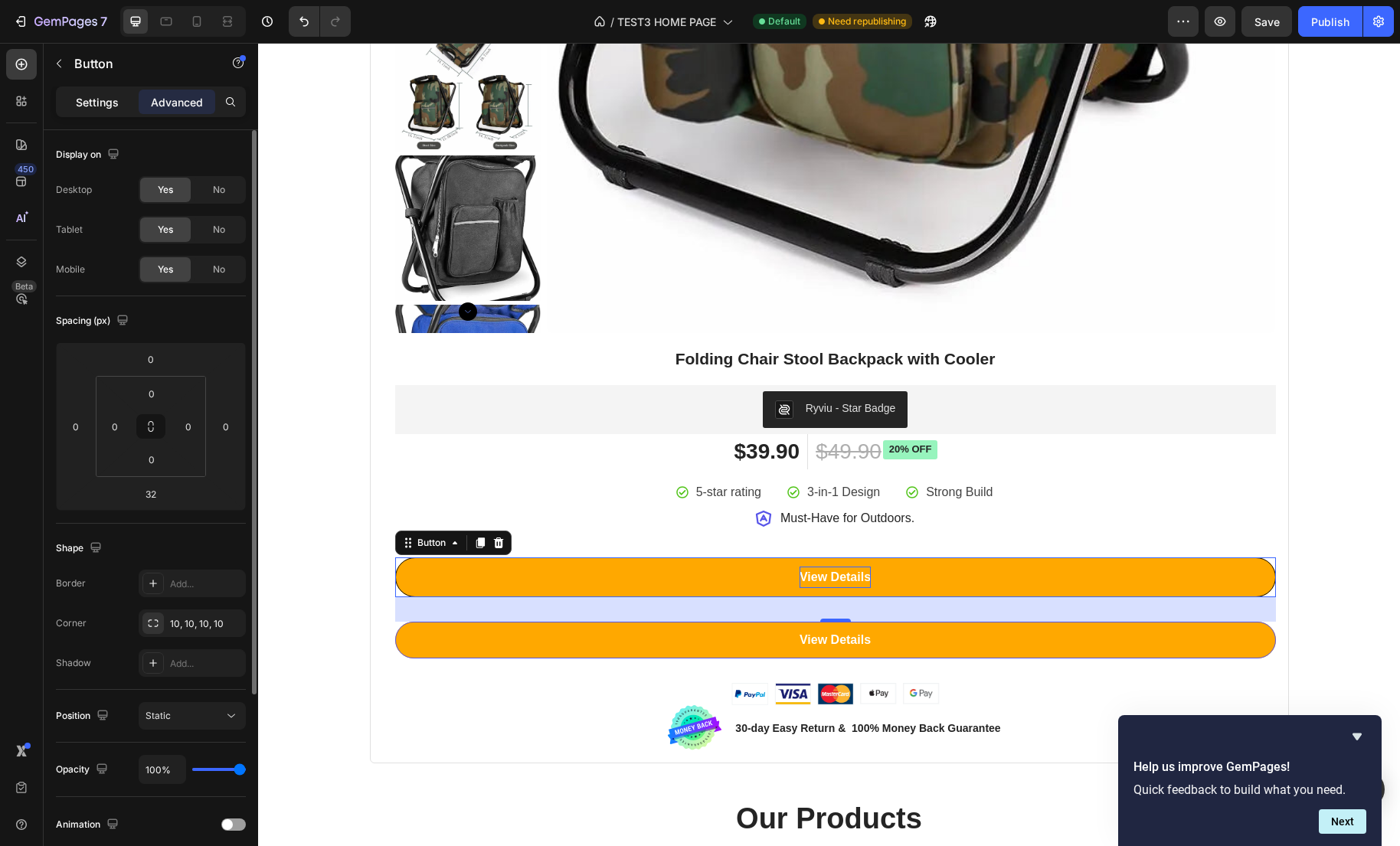
click at [81, 112] on div "Settings" at bounding box center [97, 102] width 76 height 24
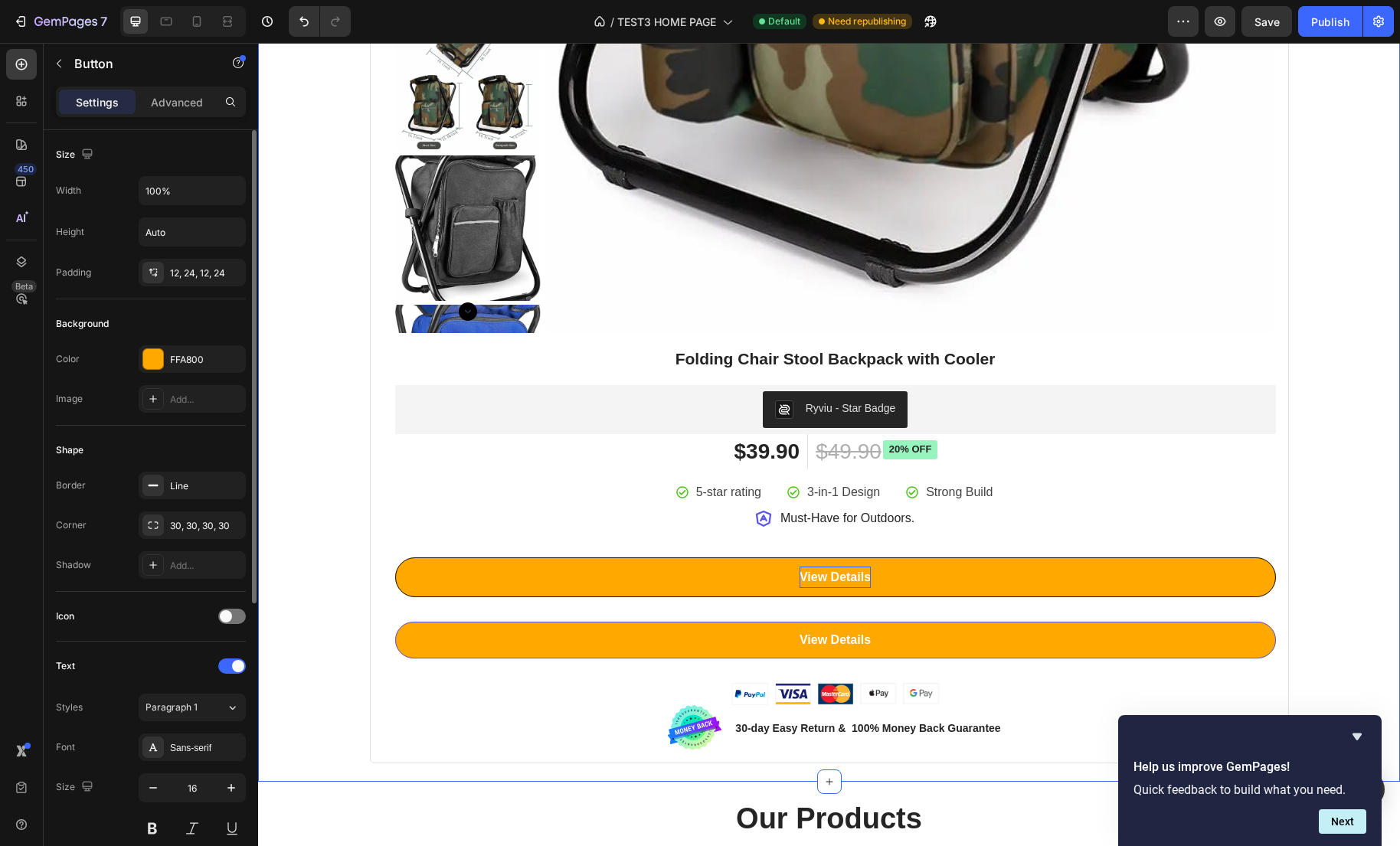
click at [335, 639] on div "Best Seller This Week Heading Row Product Badge Product Images Folding Chair St…" at bounding box center [829, 39] width 1119 height 1449
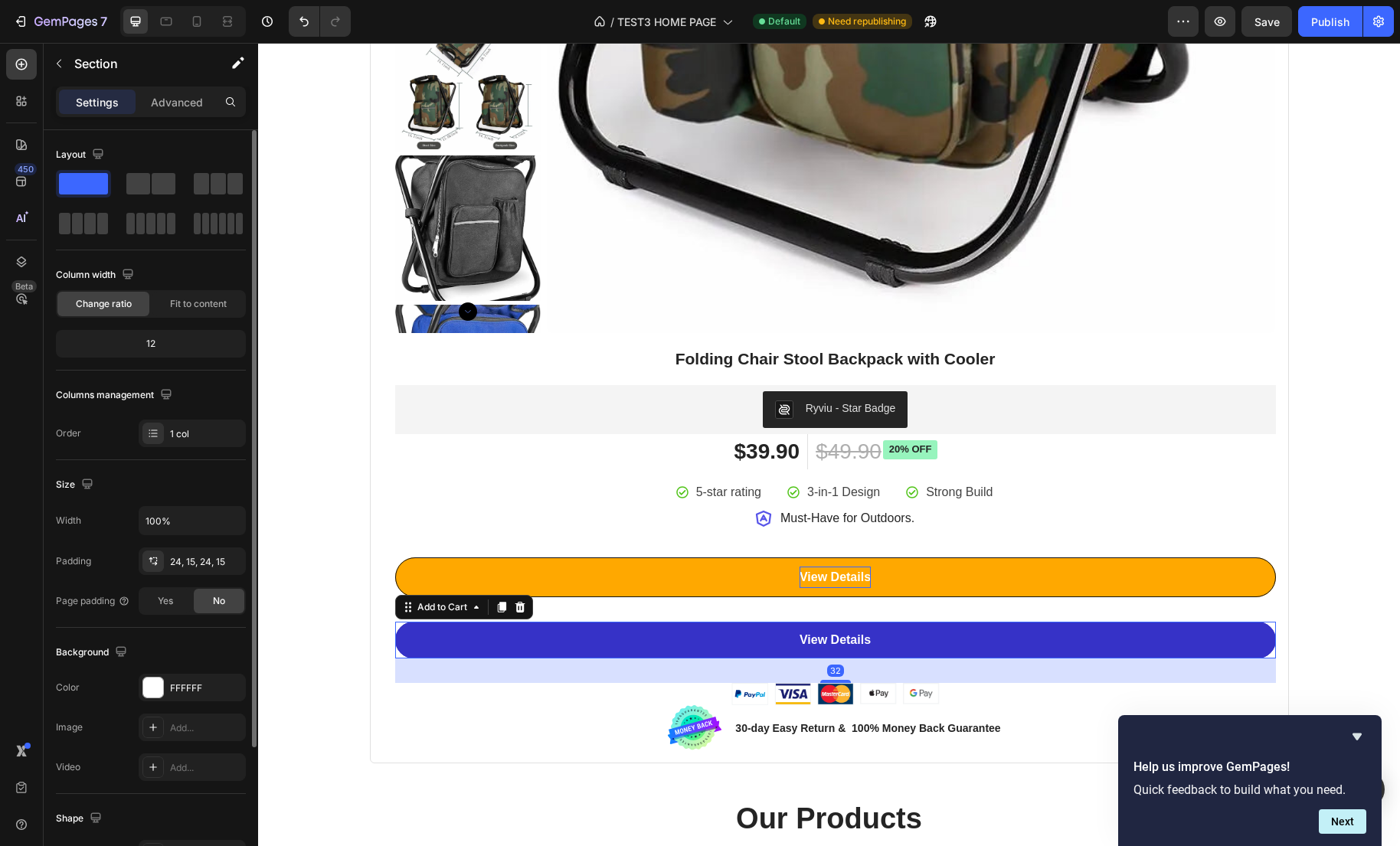
click at [458, 641] on button "View Details" at bounding box center [835, 639] width 881 height 36
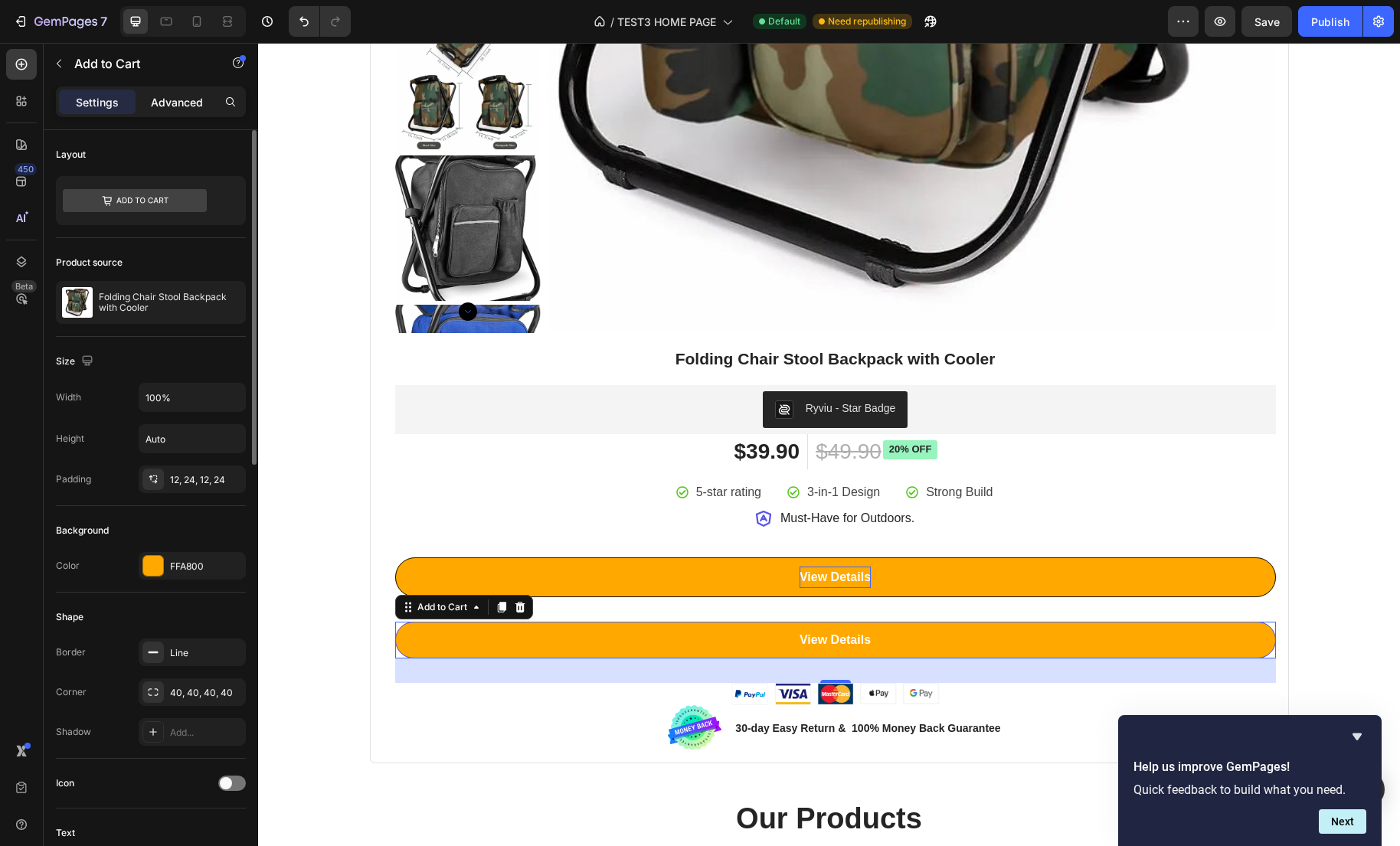
click at [172, 109] on p "Advanced" at bounding box center [177, 102] width 52 height 16
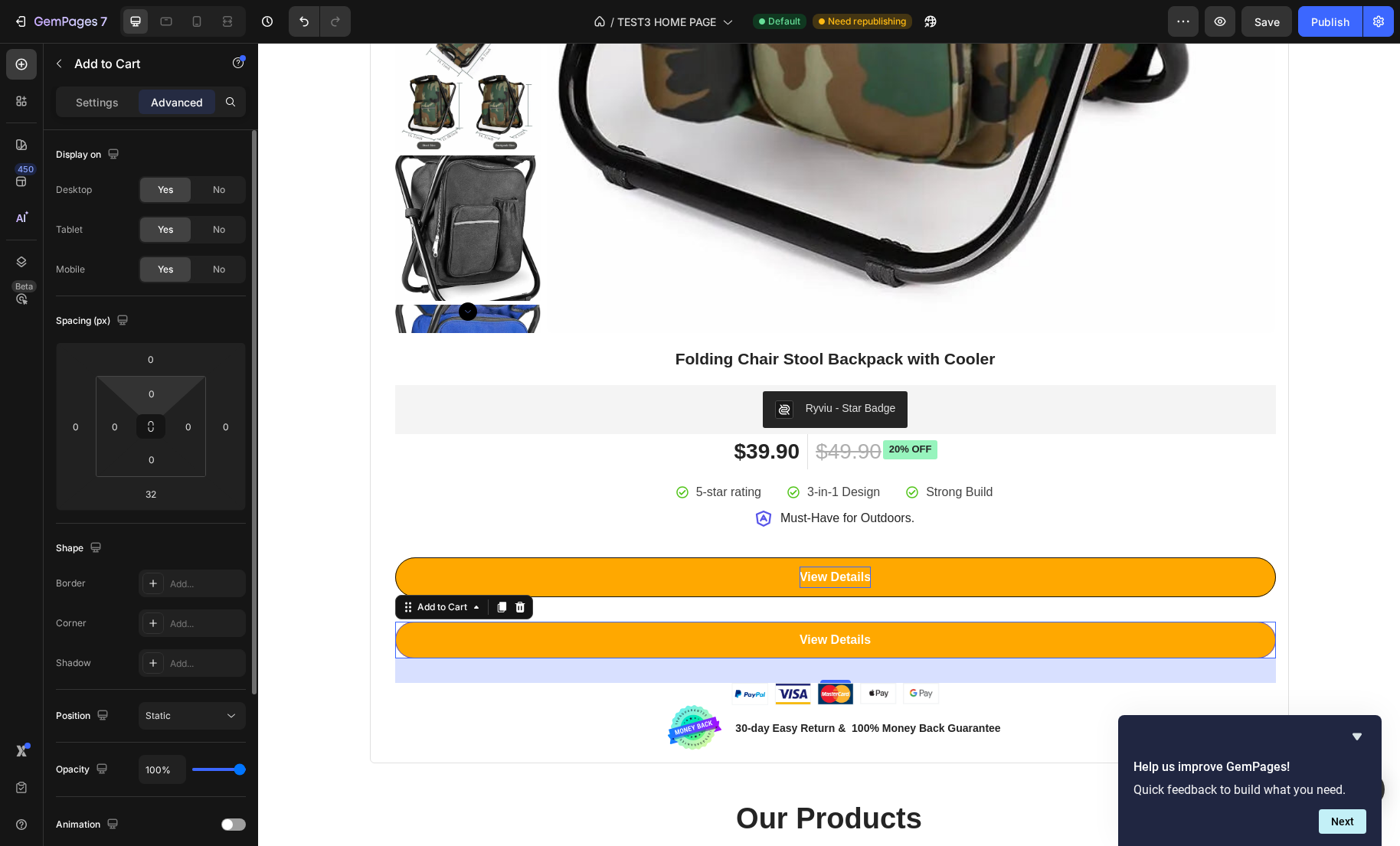
scroll to position [11, 0]
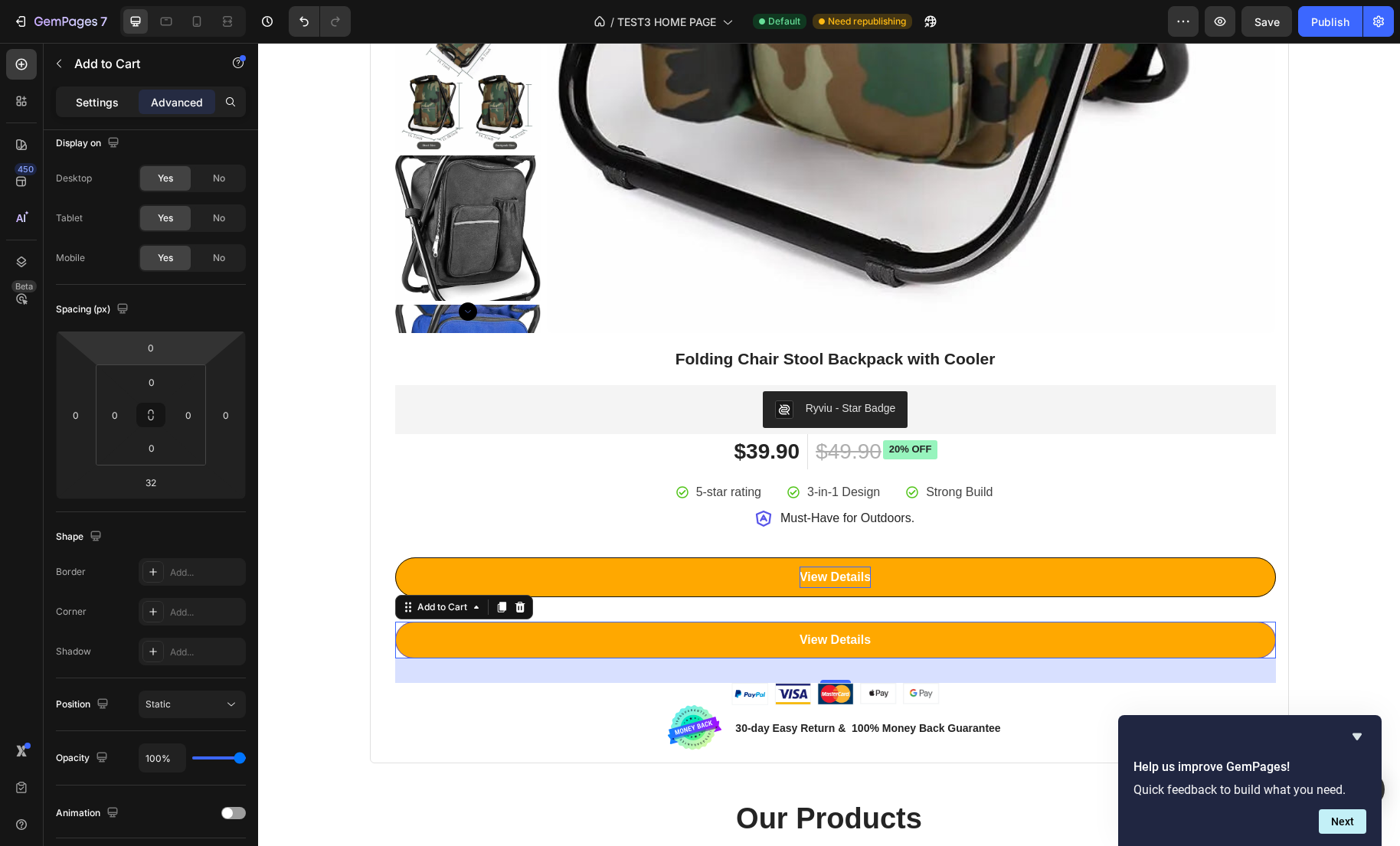
click at [95, 97] on p "Settings" at bounding box center [96, 102] width 43 height 16
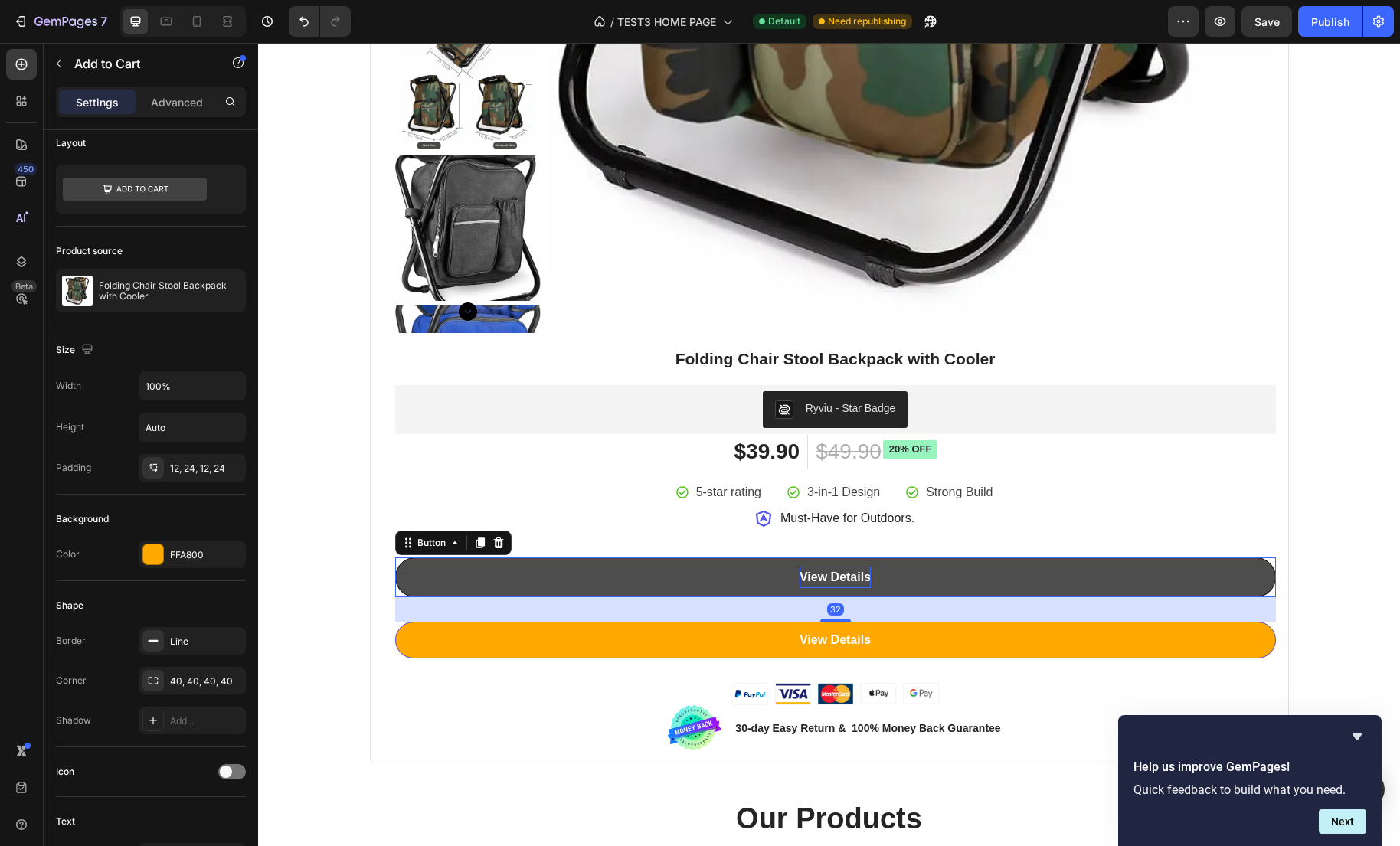
click at [507, 557] on link "View Details" at bounding box center [835, 577] width 881 height 41
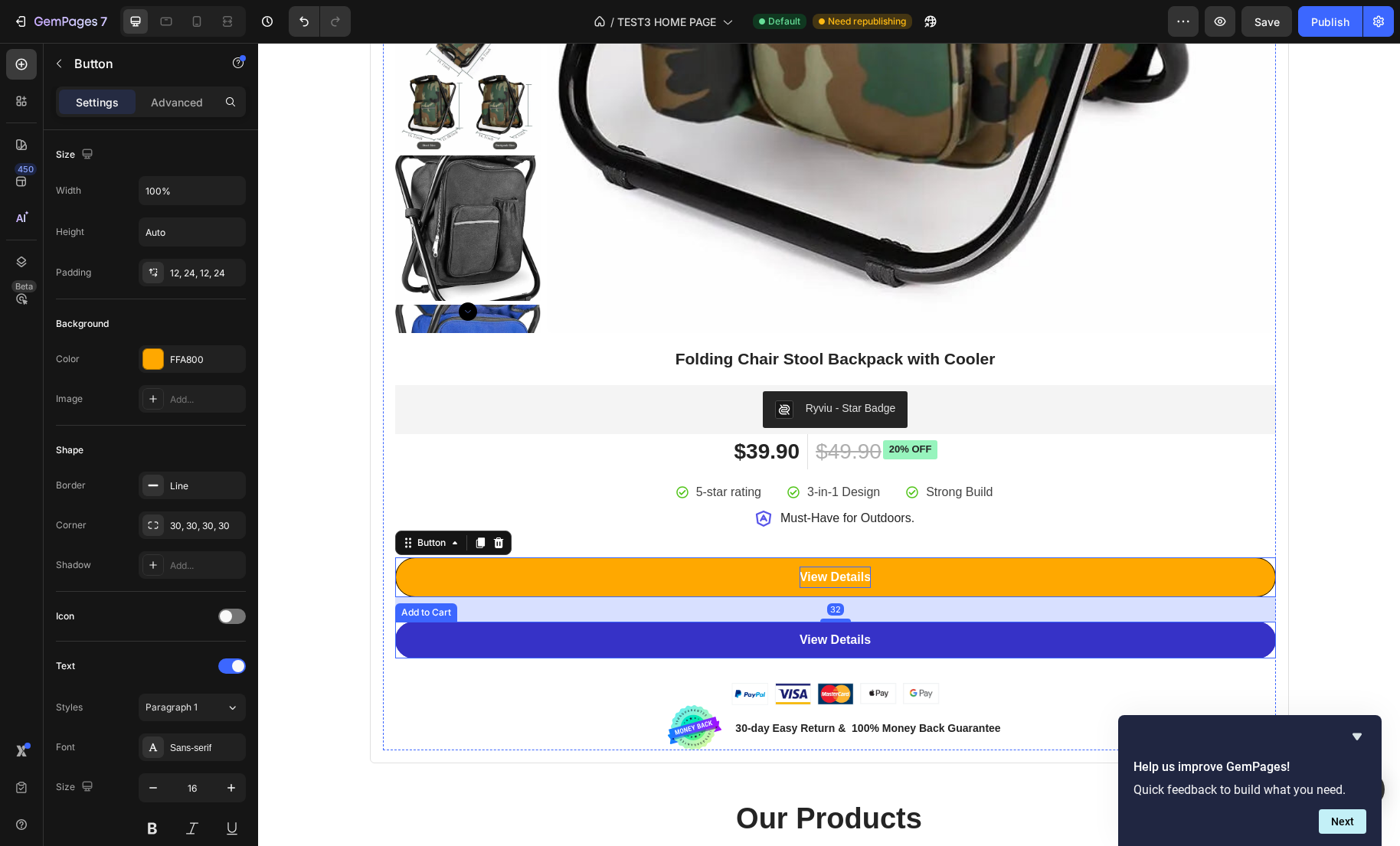
click at [424, 643] on button "View Details" at bounding box center [835, 639] width 881 height 36
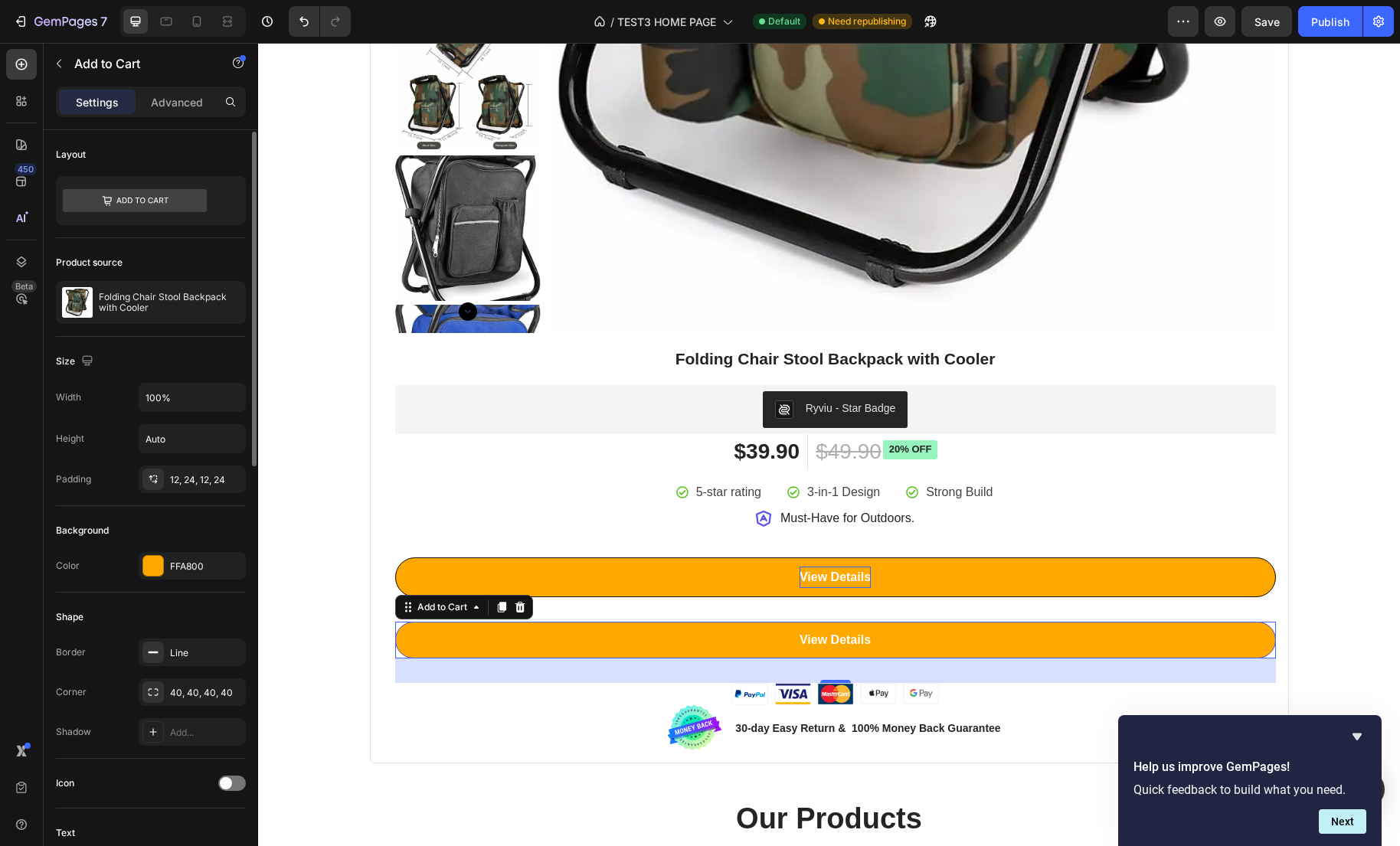
scroll to position [121, 0]
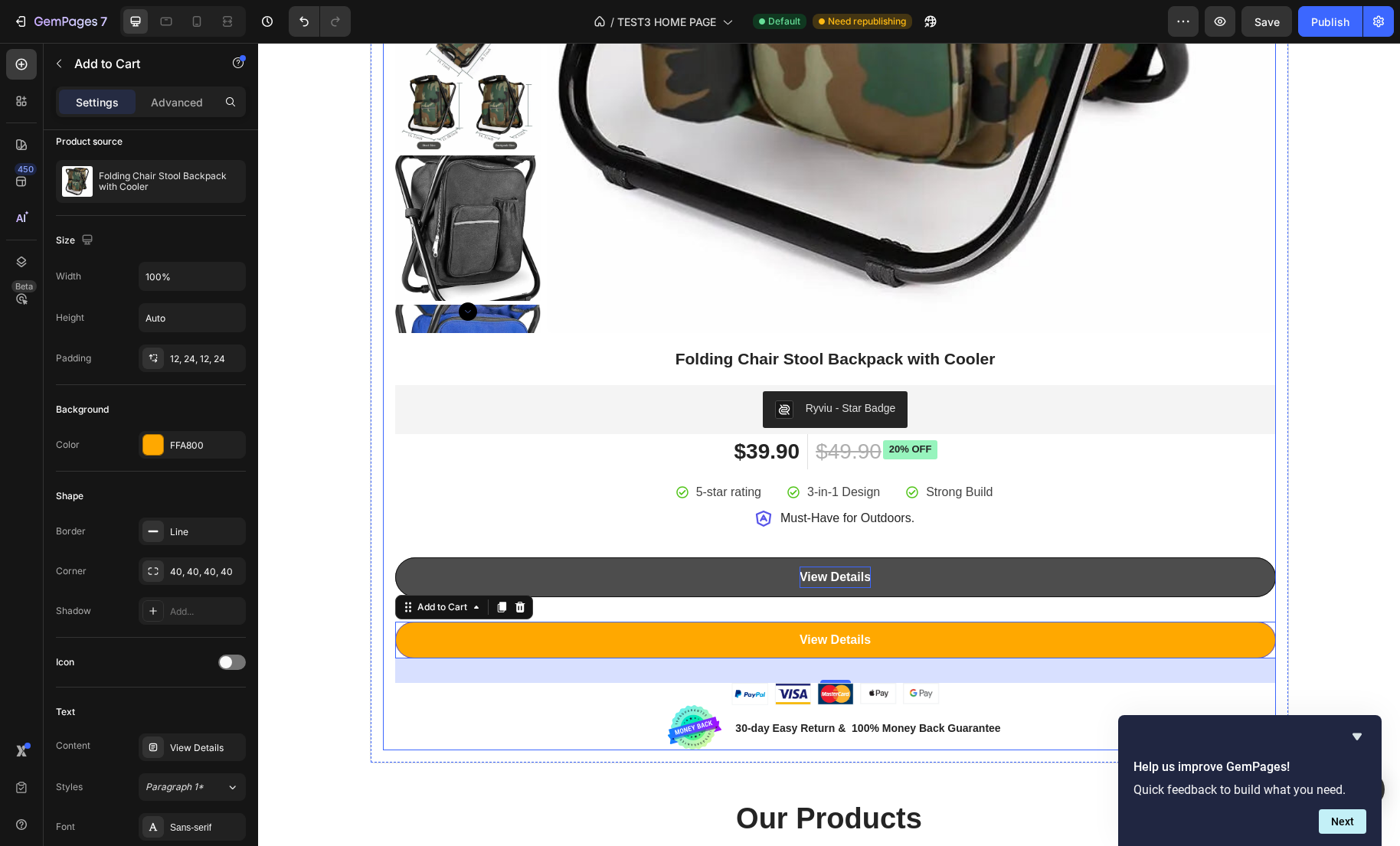
click at [485, 569] on link "View Details" at bounding box center [835, 577] width 881 height 41
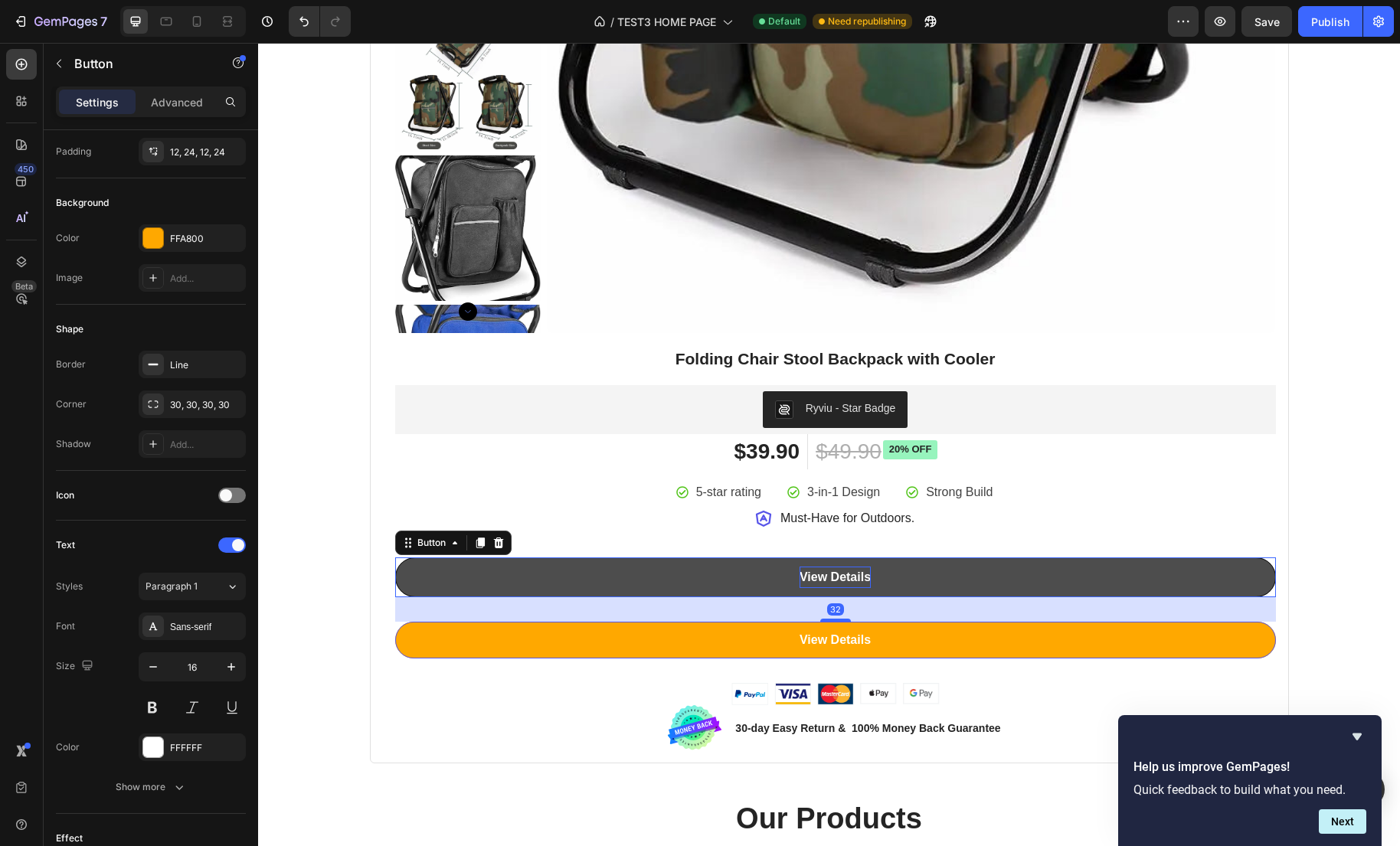
scroll to position [0, 0]
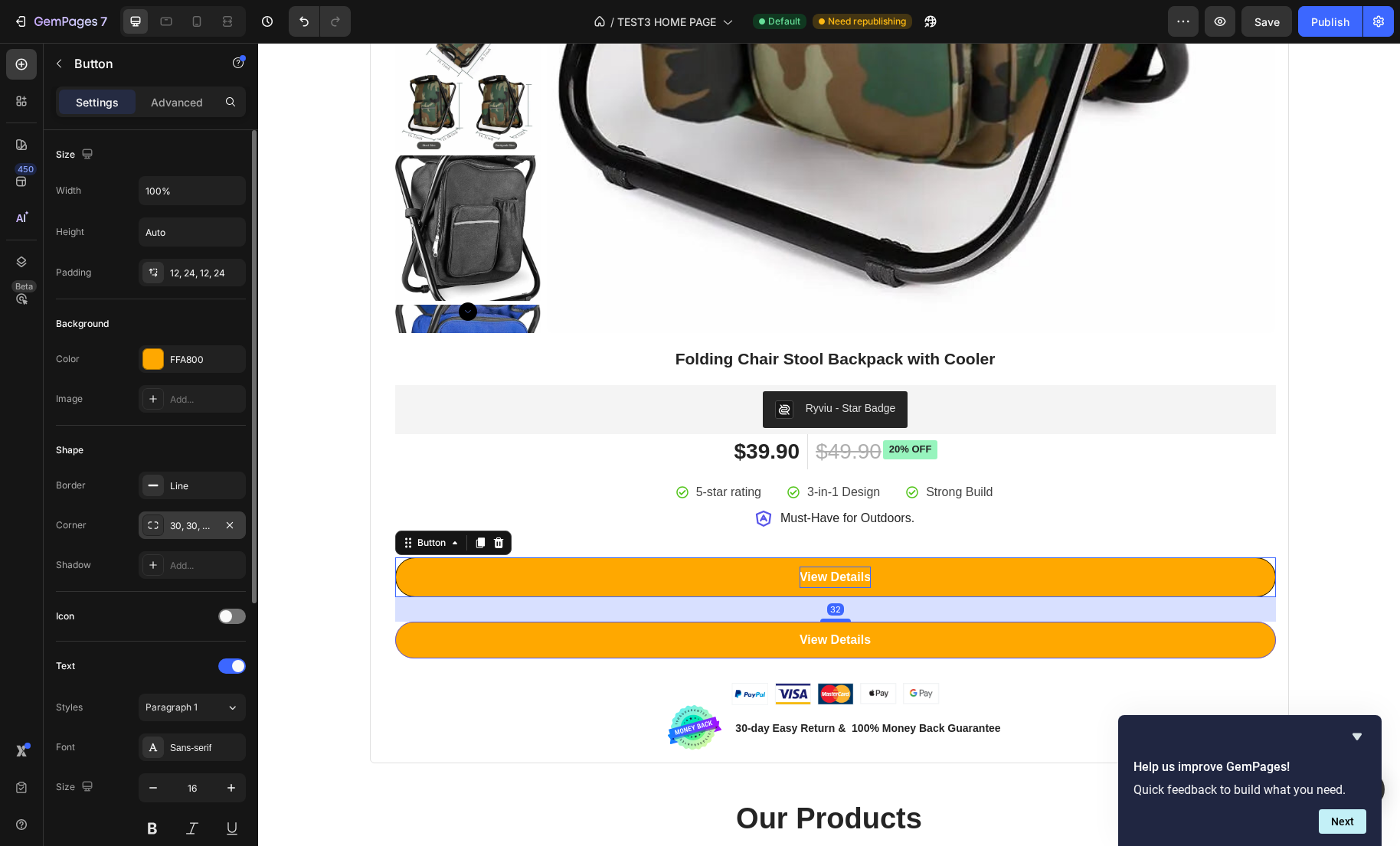
click at [194, 532] on div "30, 30, 30, 30" at bounding box center [192, 526] width 44 height 14
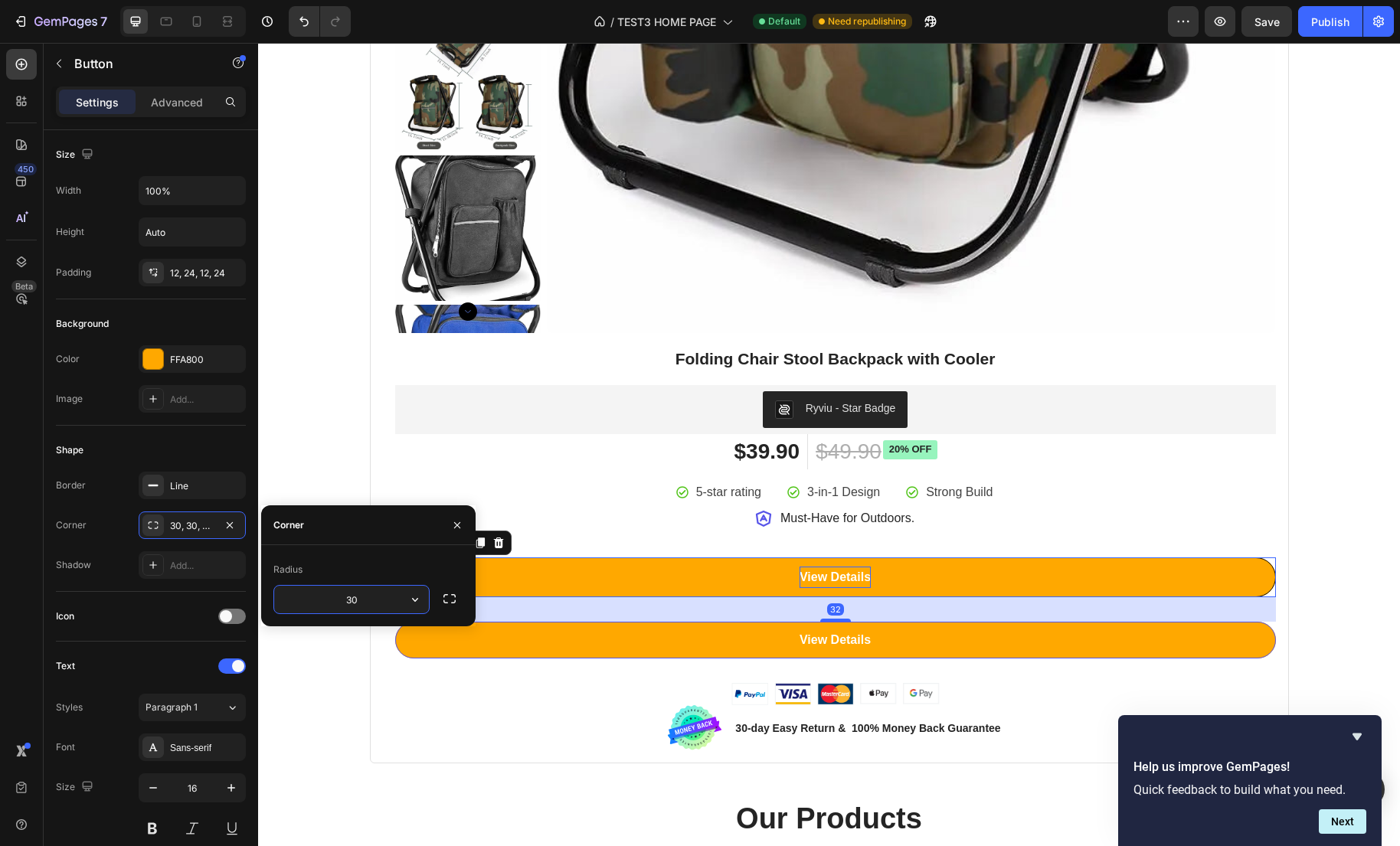
drag, startPoint x: 639, startPoint y: 648, endPoint x: 260, endPoint y: 600, distance: 382.0
click at [378, 607] on input "30" at bounding box center [352, 600] width 154 height 28
drag, startPoint x: 365, startPoint y: 604, endPoint x: 338, endPoint y: 601, distance: 27.2
click at [338, 600] on input "30" at bounding box center [352, 600] width 154 height 28
type input "40"
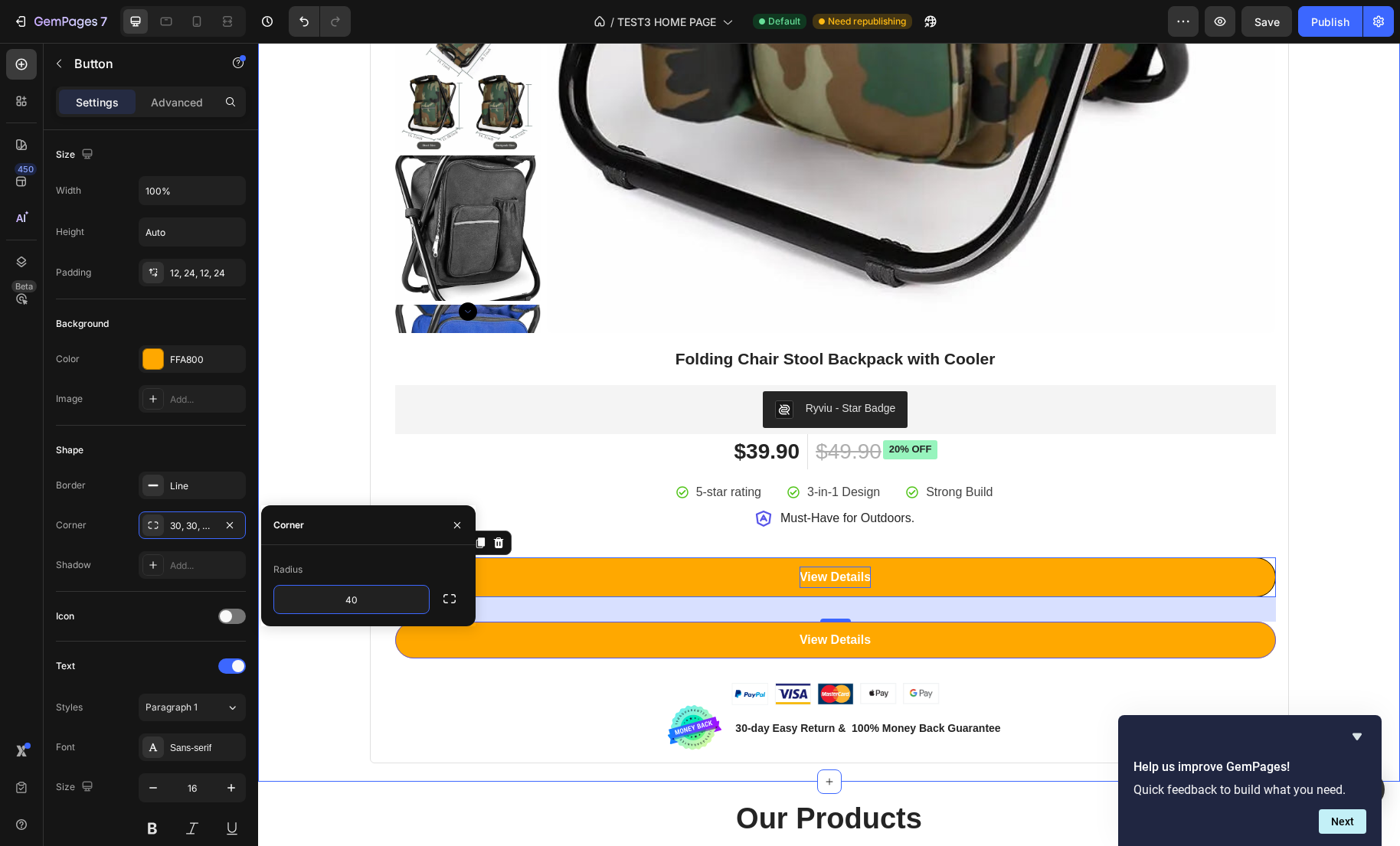
click at [340, 471] on div "Best Seller This Week Heading Row Product Badge Product Images Folding Chair St…" at bounding box center [829, 39] width 1119 height 1449
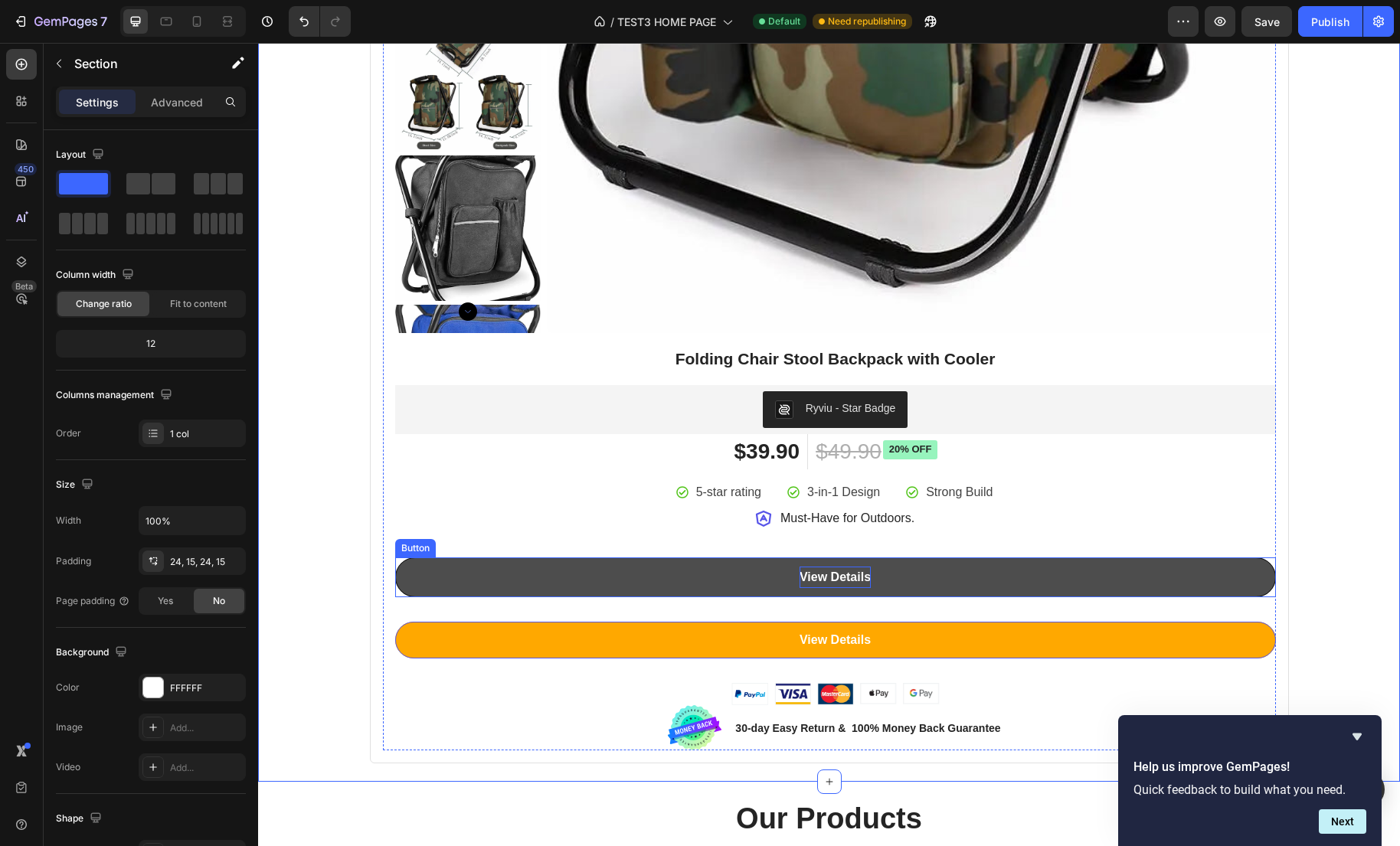
click at [428, 573] on link "View Details" at bounding box center [835, 577] width 881 height 41
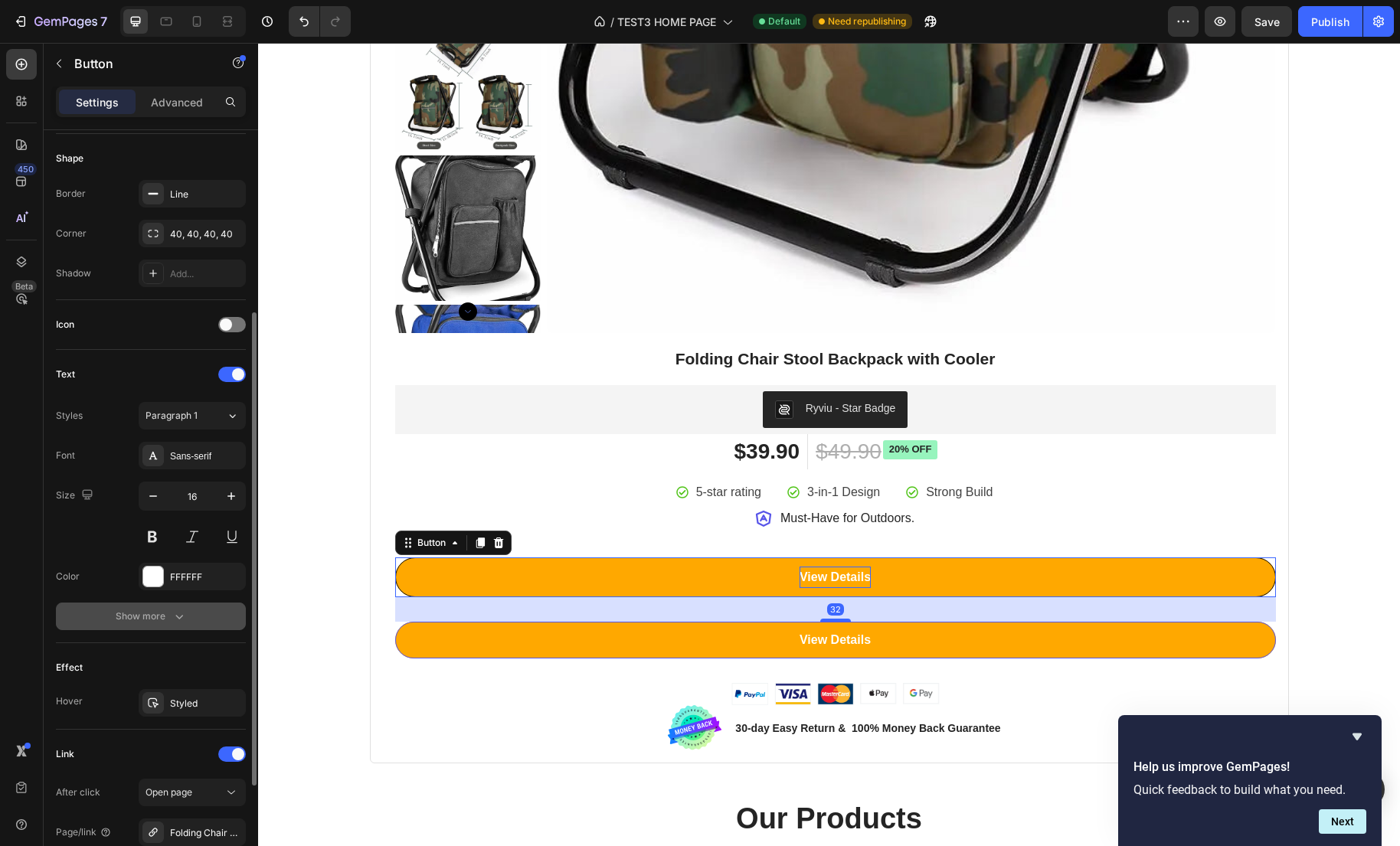
scroll to position [293, 0]
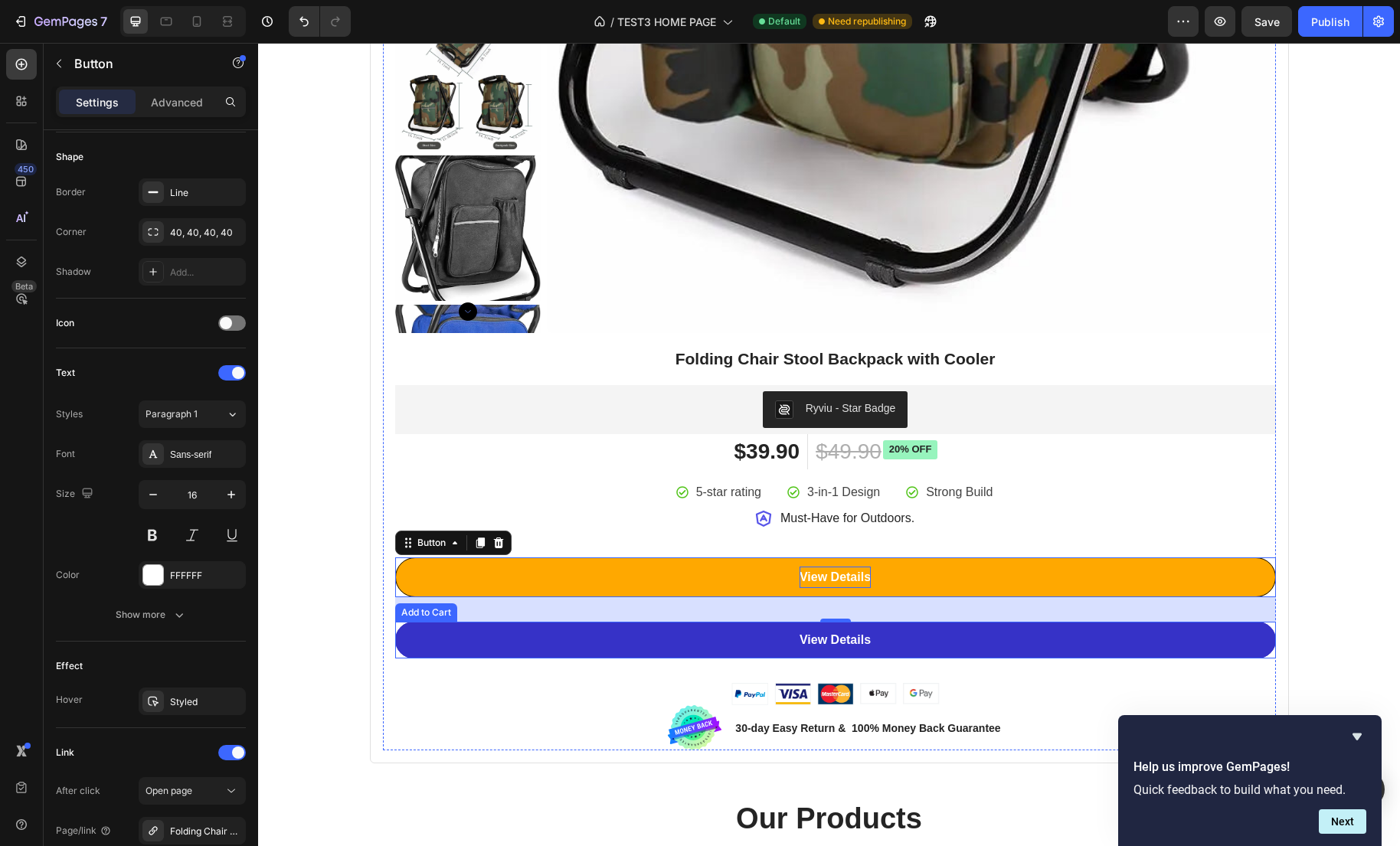
click at [432, 640] on button "View Details" at bounding box center [835, 639] width 881 height 36
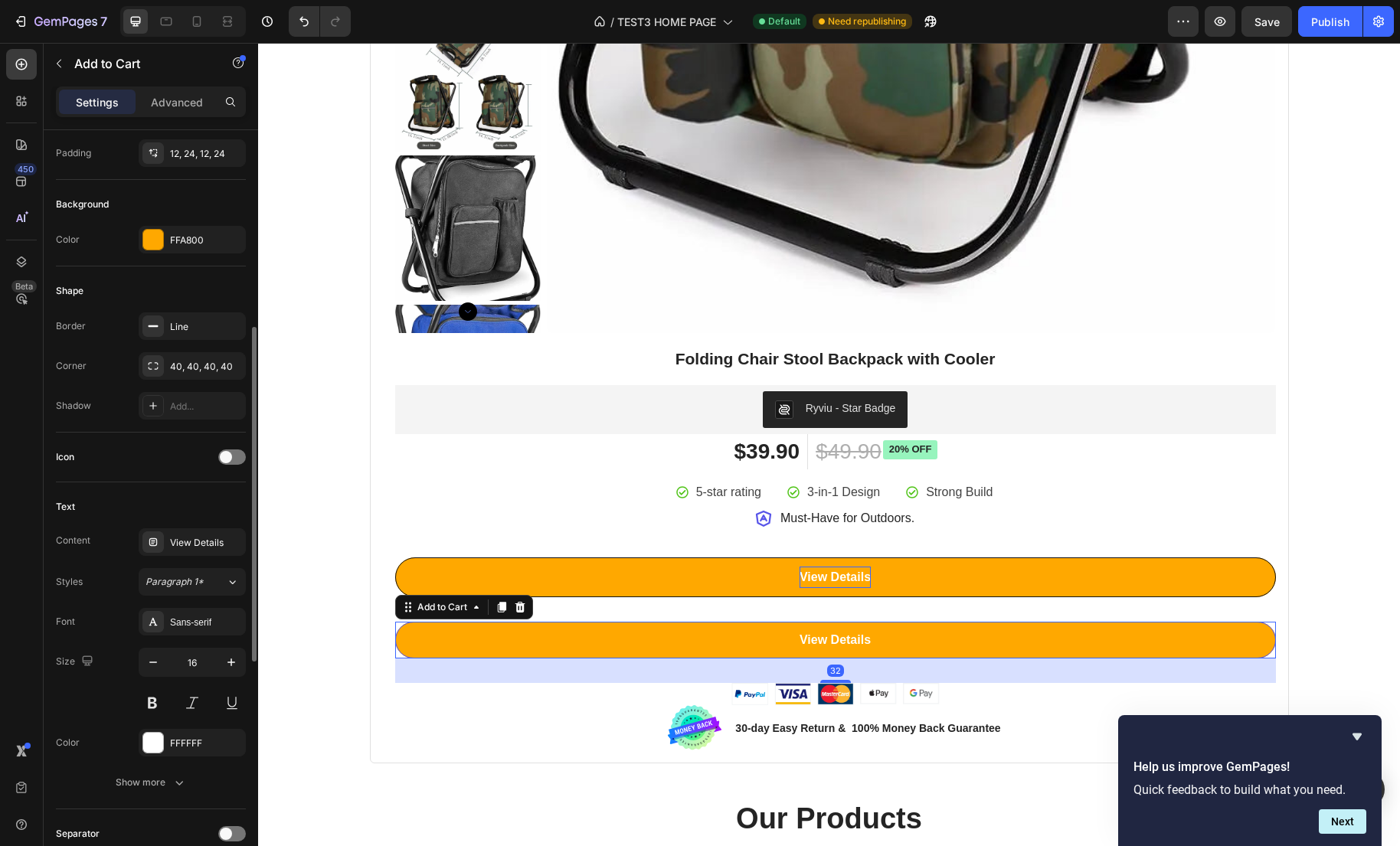
scroll to position [423, 0]
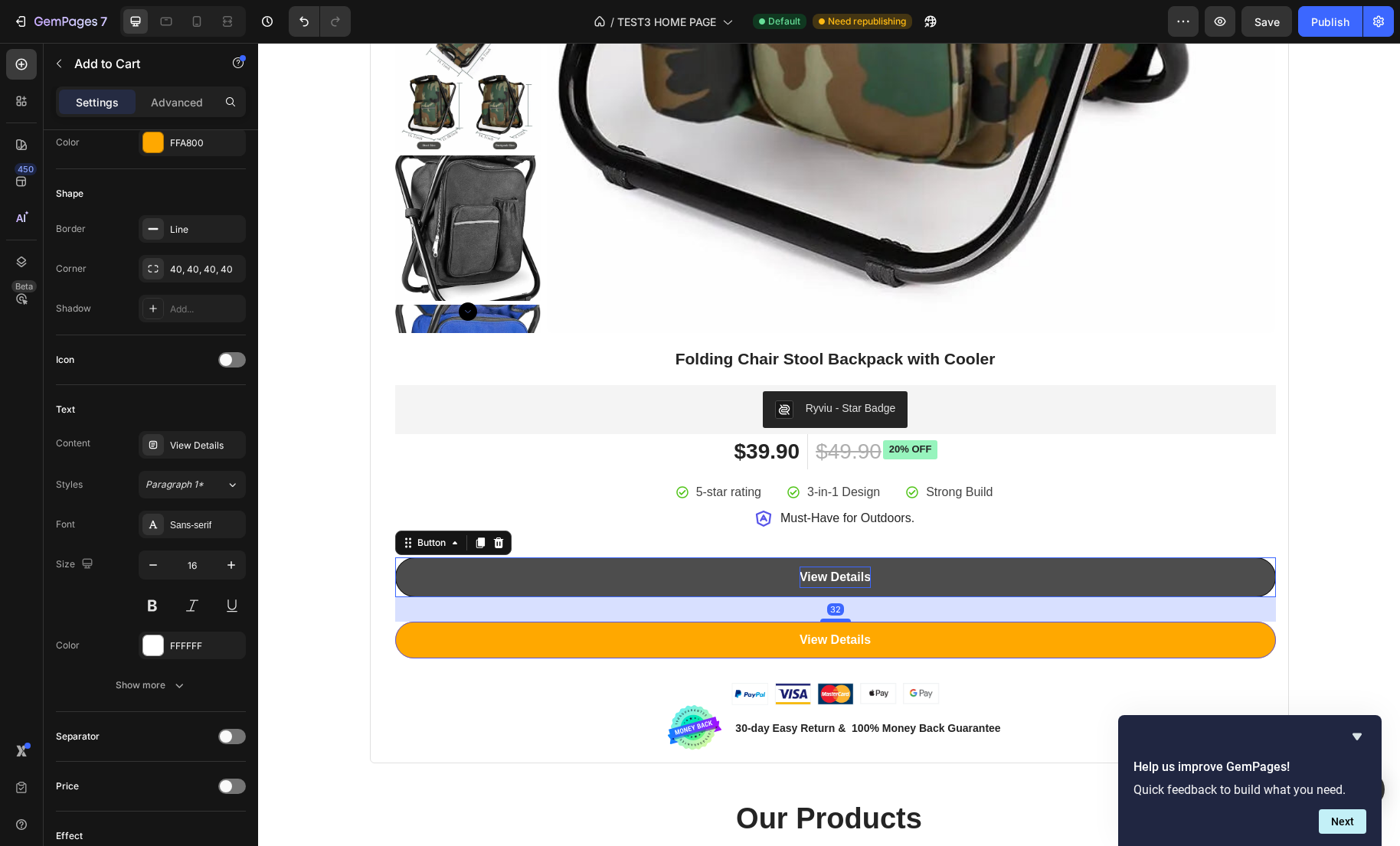
click at [452, 571] on link "View Details" at bounding box center [835, 577] width 881 height 41
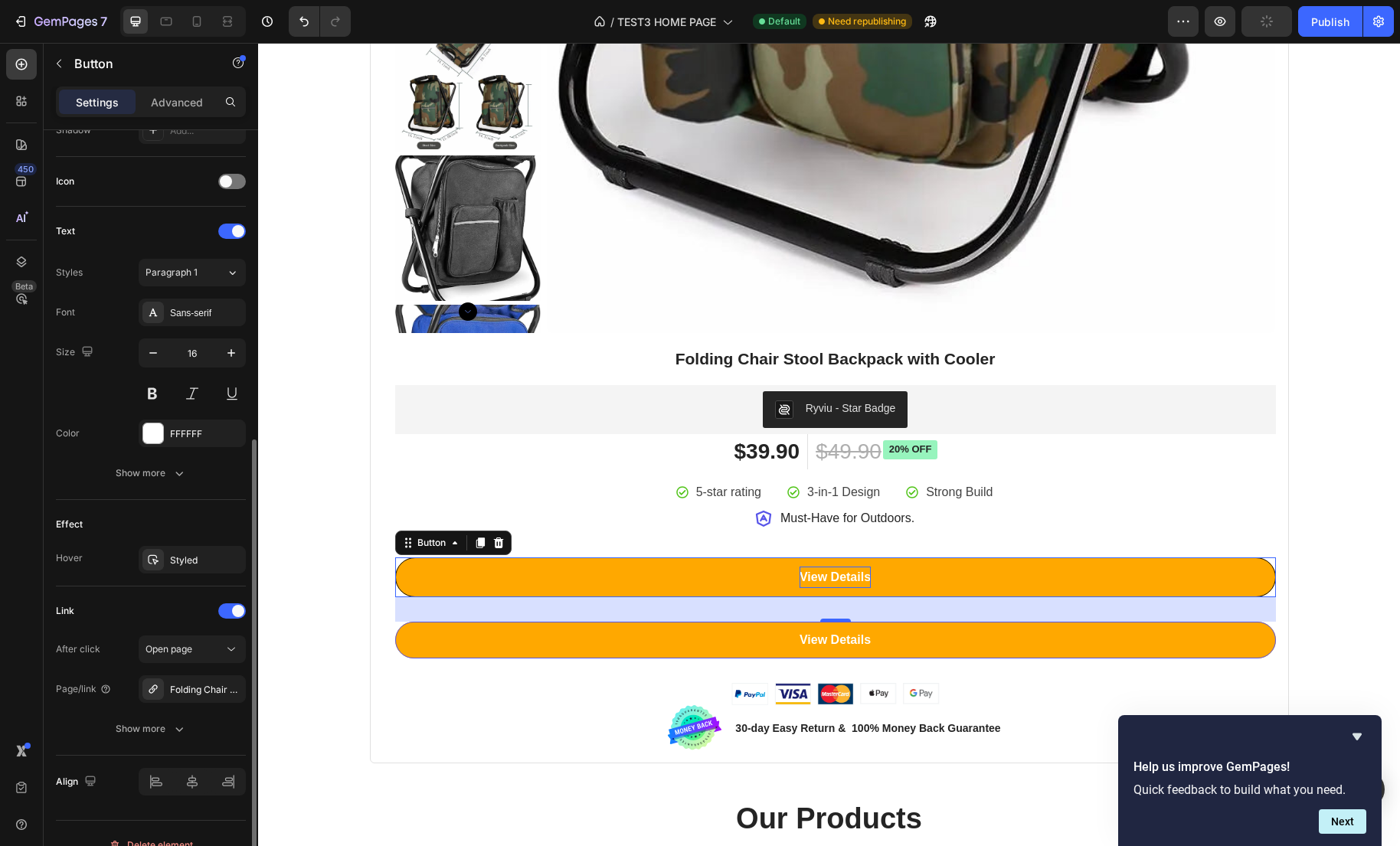
scroll to position [458, 0]
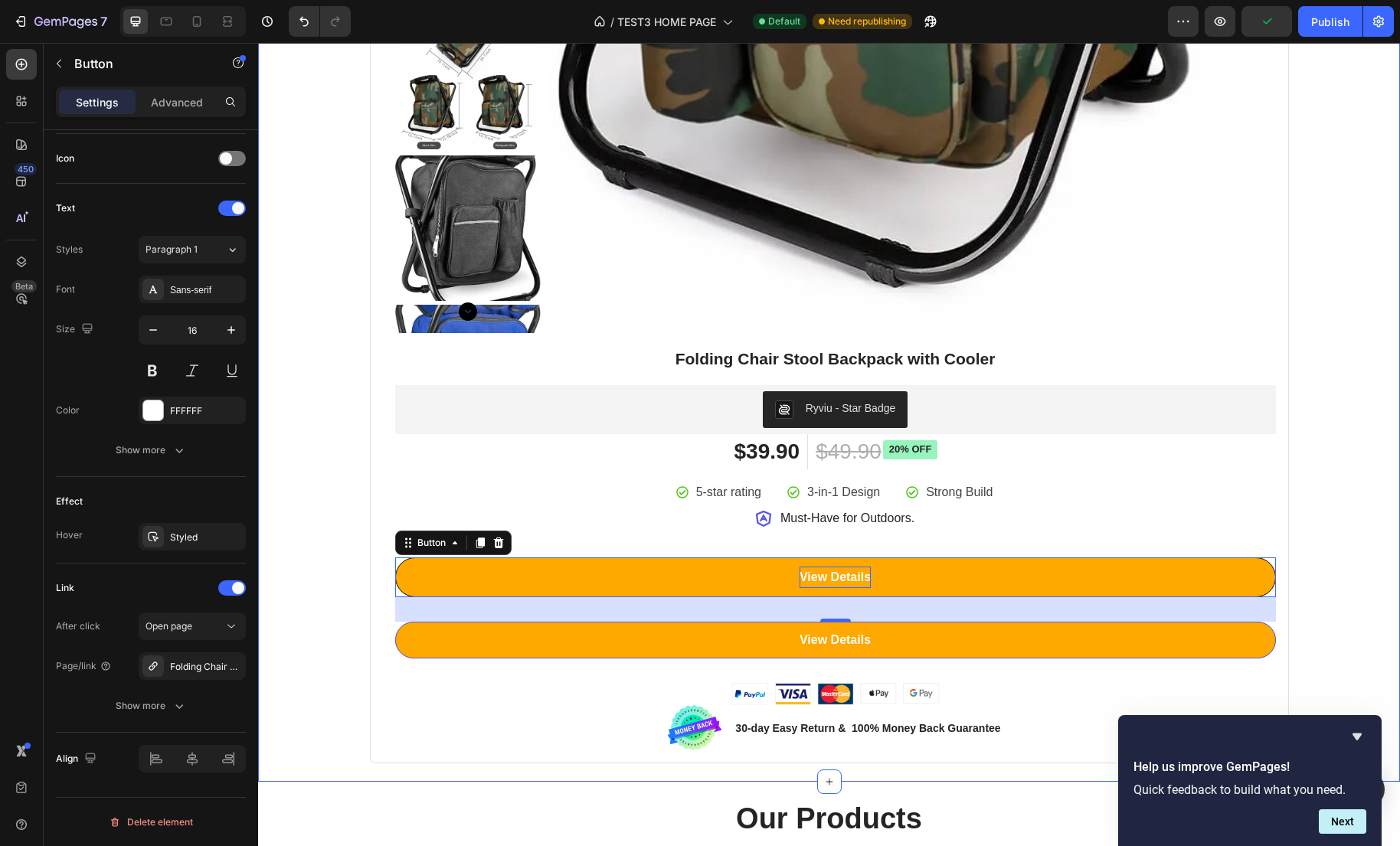
click at [322, 646] on div "Best Seller This Week Heading Row Product Badge Product Images Folding Chair St…" at bounding box center [829, 39] width 1119 height 1449
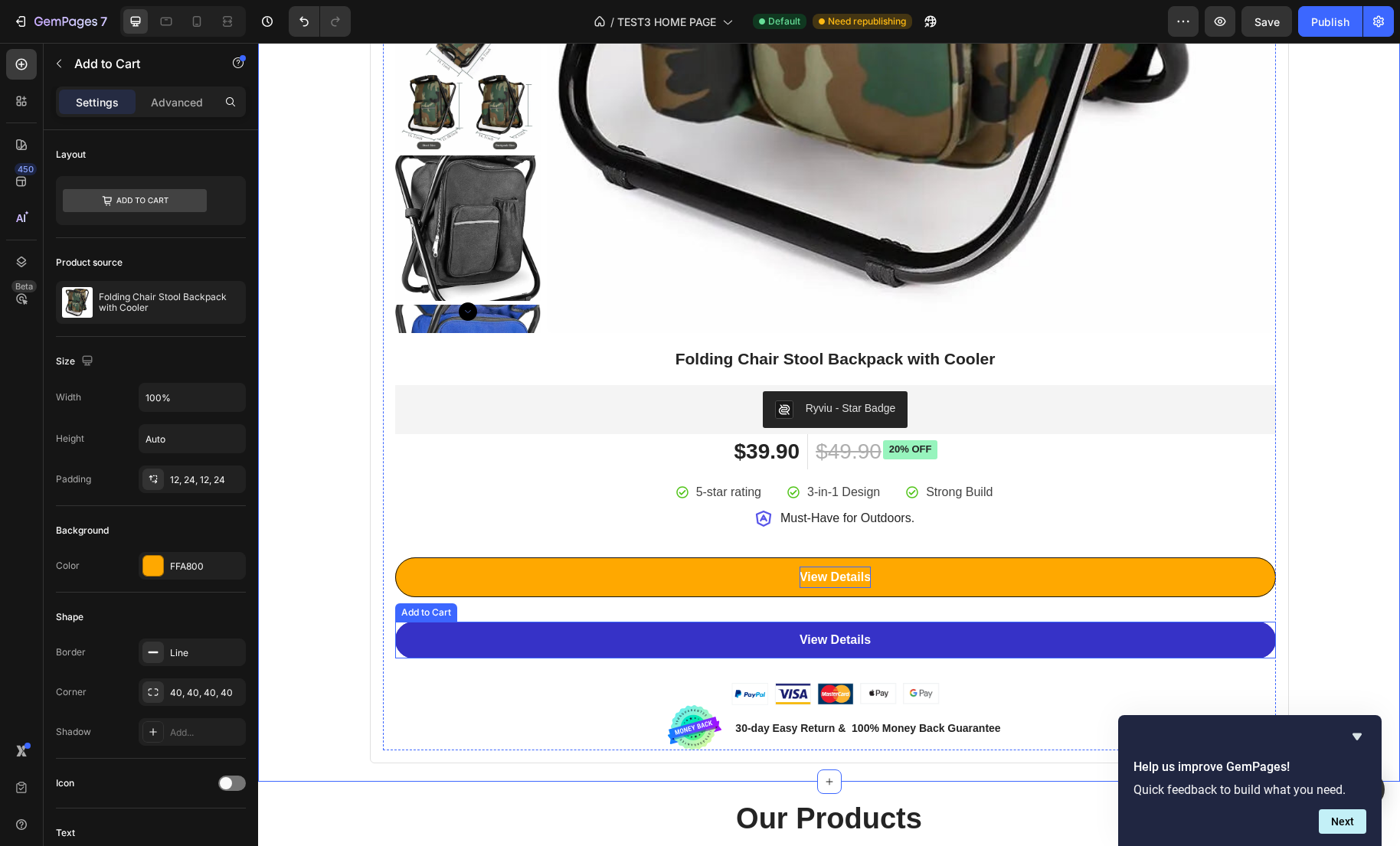
click at [497, 633] on button "View Details" at bounding box center [835, 639] width 881 height 36
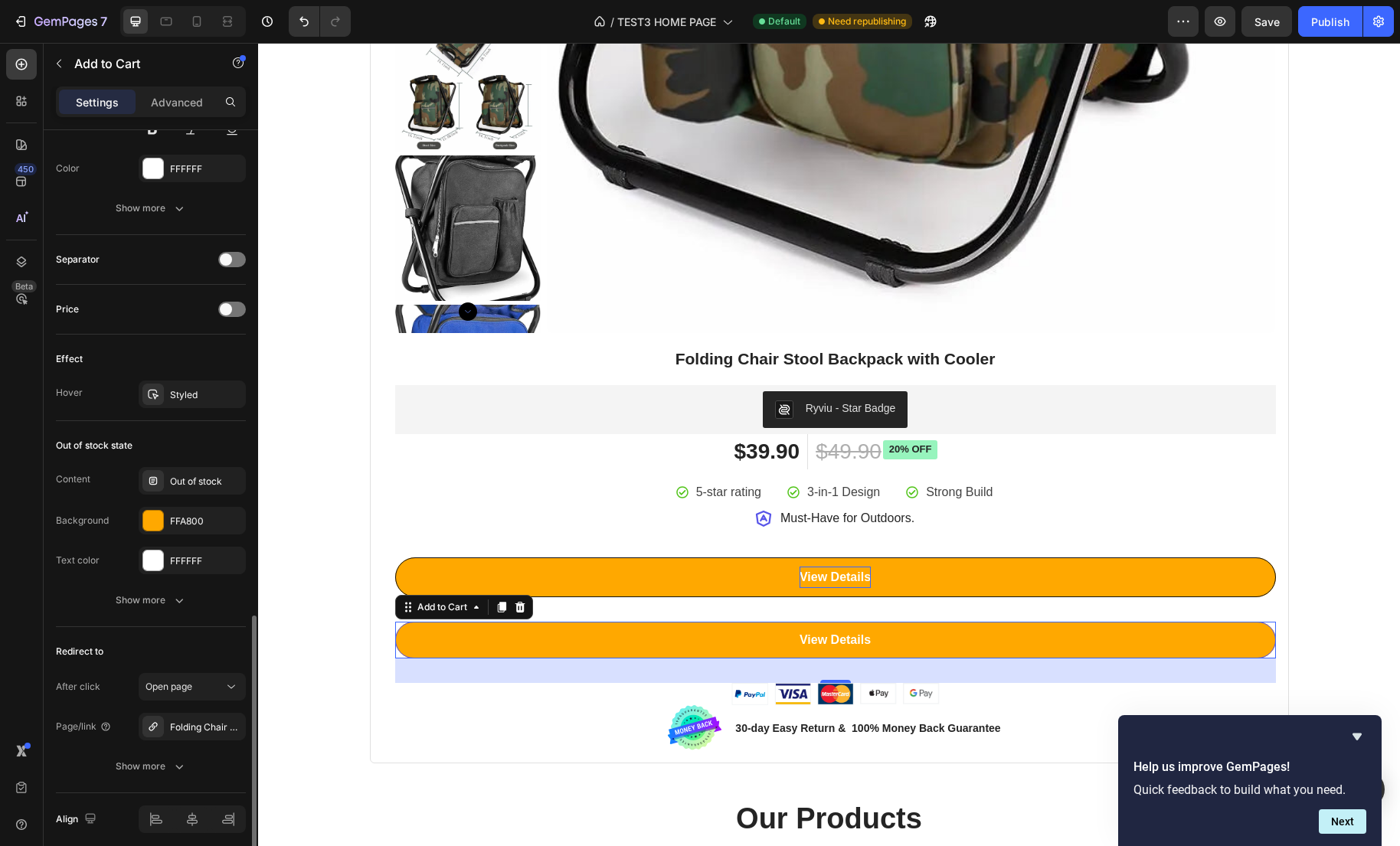
scroll to position [961, 0]
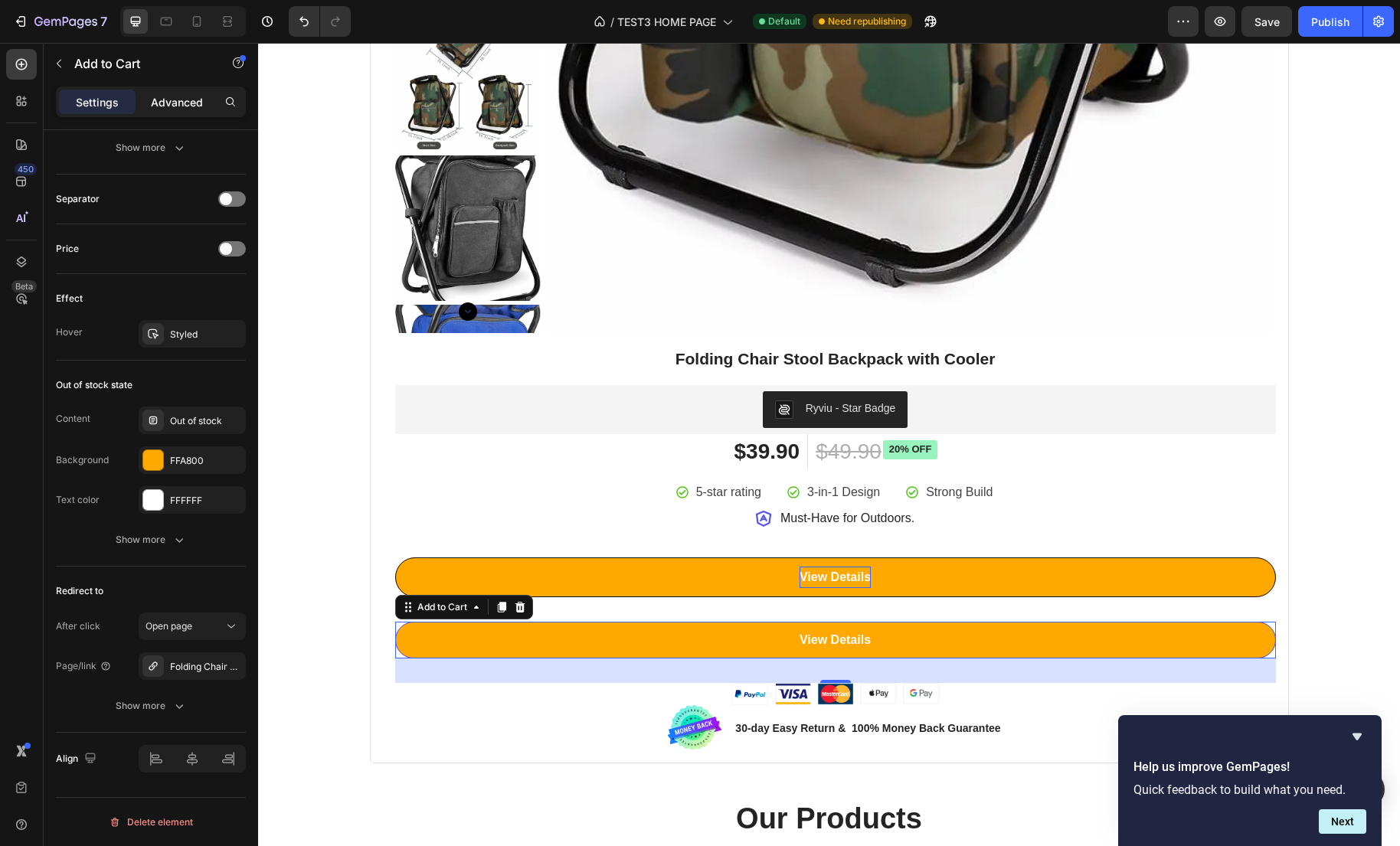
click at [157, 105] on p "Advanced" at bounding box center [177, 102] width 52 height 16
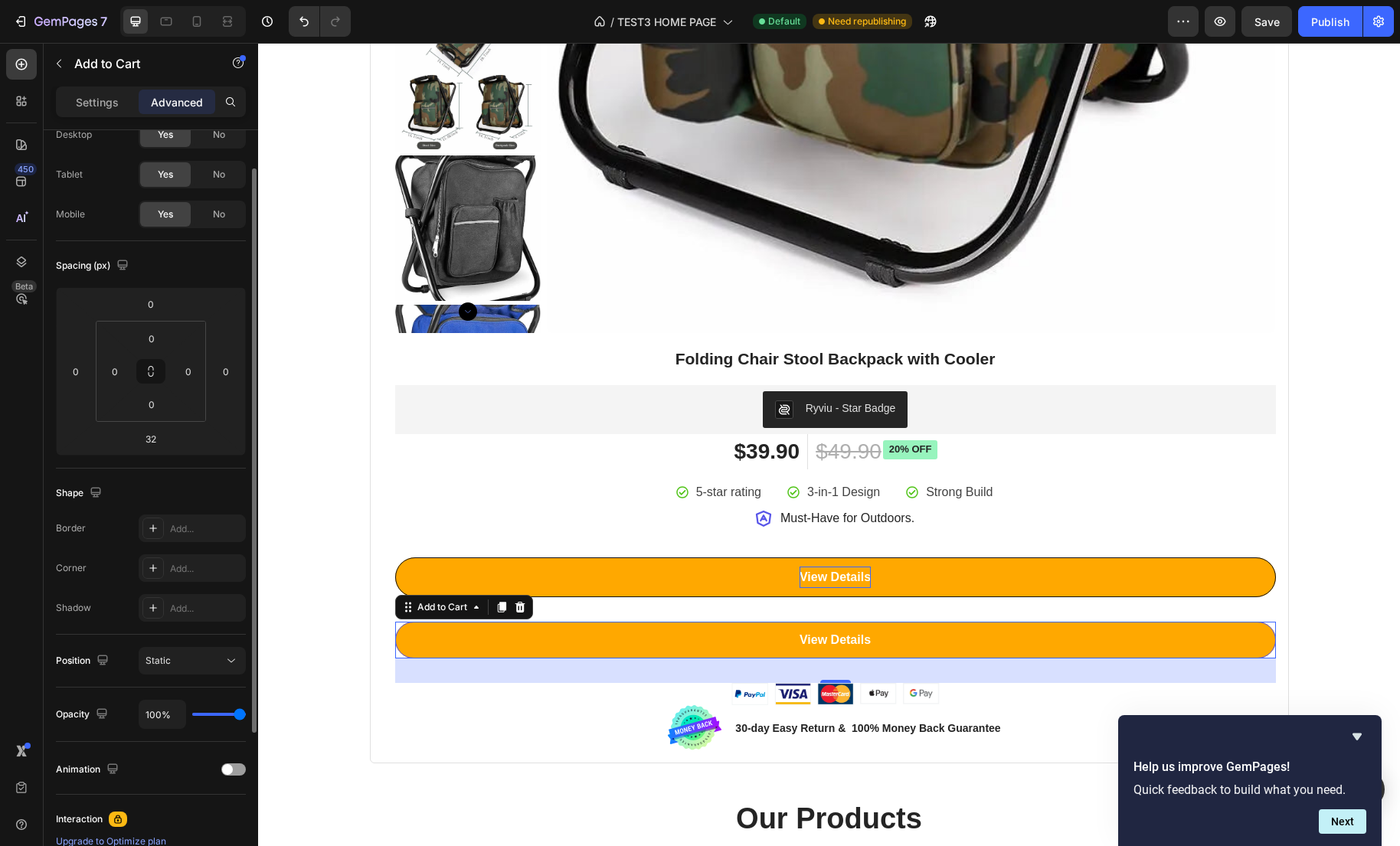
scroll to position [0, 0]
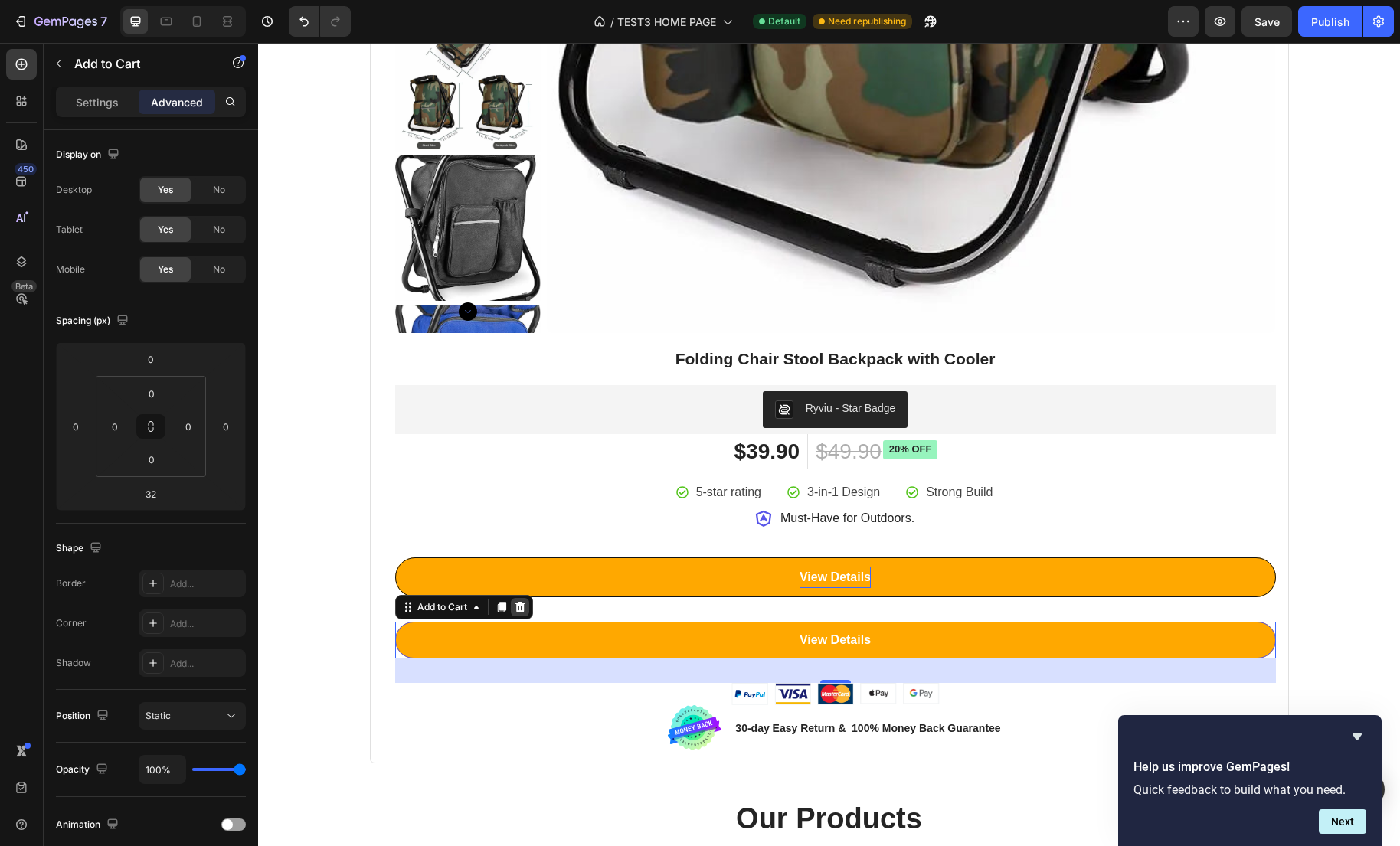
click at [527, 604] on div at bounding box center [519, 607] width 18 height 18
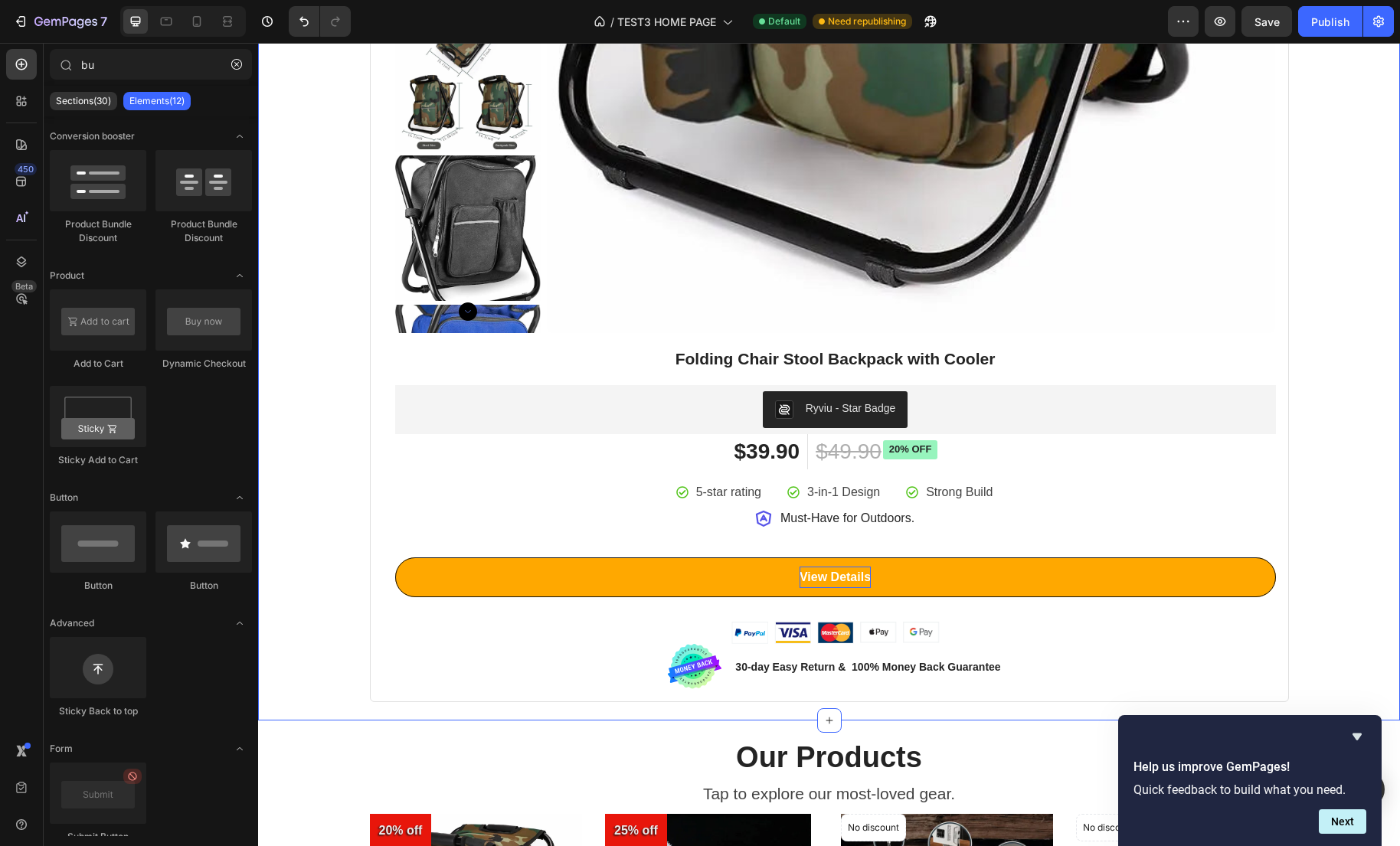
click at [330, 630] on div "Best Seller This Week Heading Row Product Badge Product Images Folding Chair St…" at bounding box center [829, 8] width 1119 height 1387
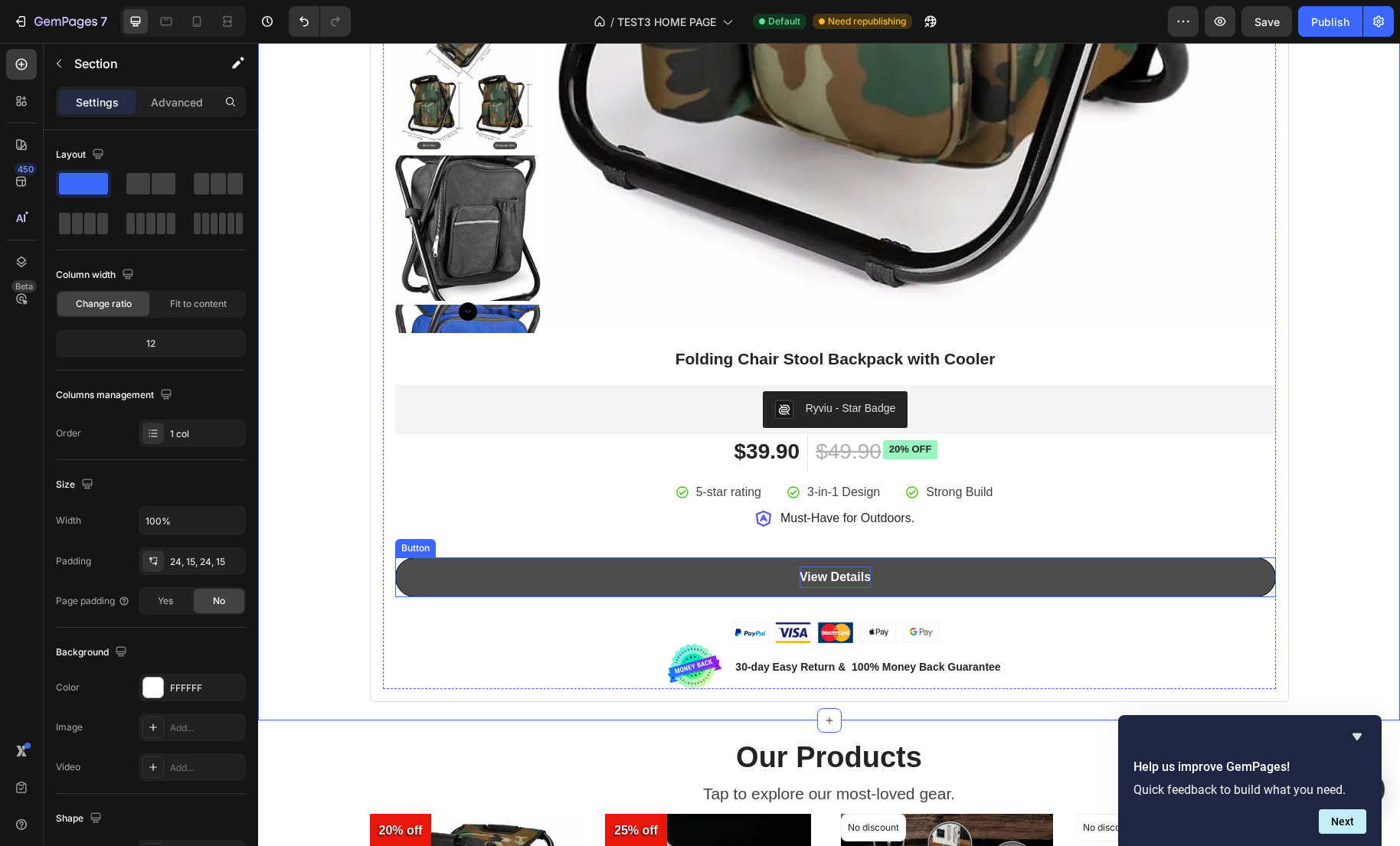
click at [414, 566] on link "View Details" at bounding box center [835, 577] width 881 height 41
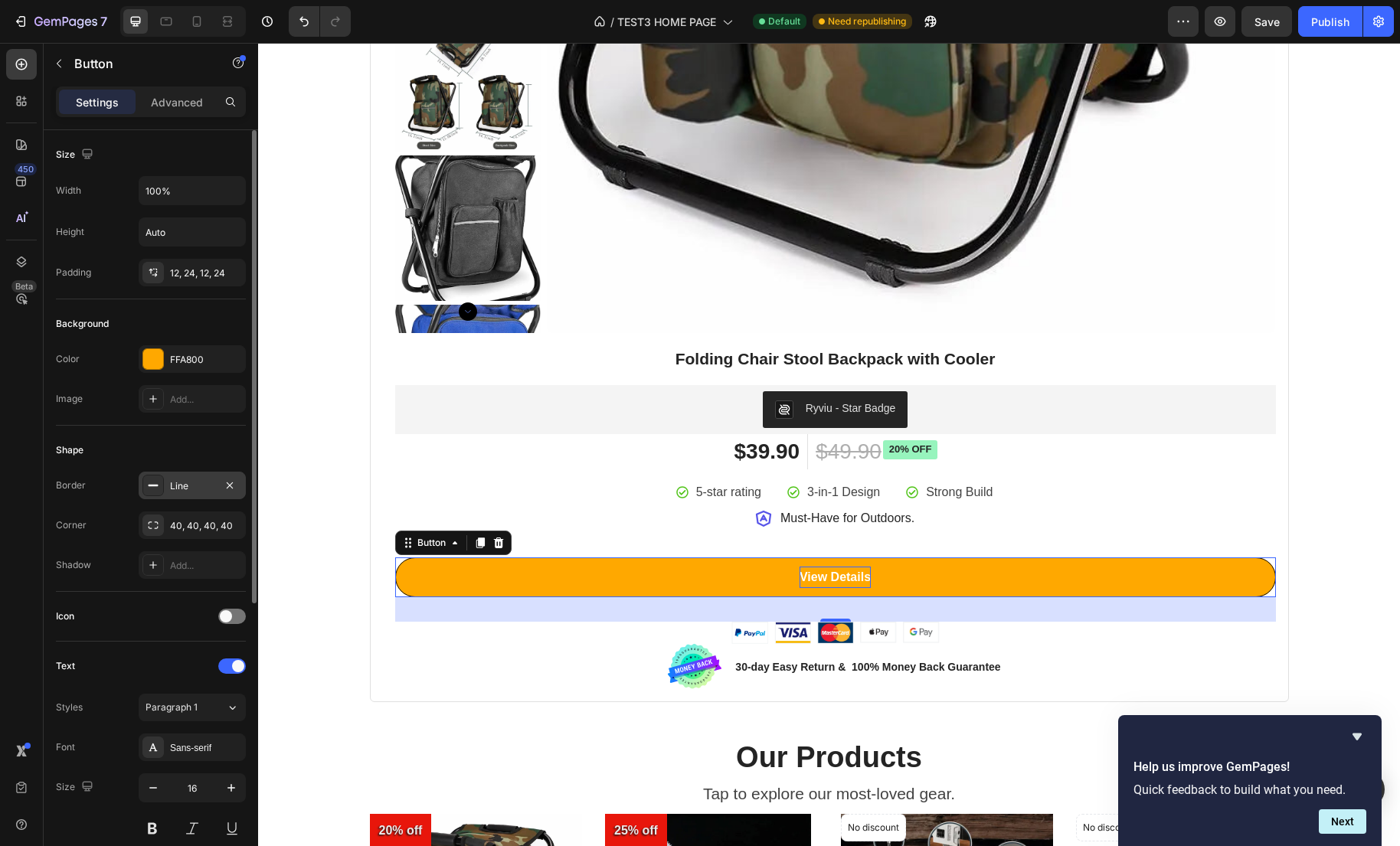
click at [190, 491] on div "Line" at bounding box center [192, 486] width 44 height 14
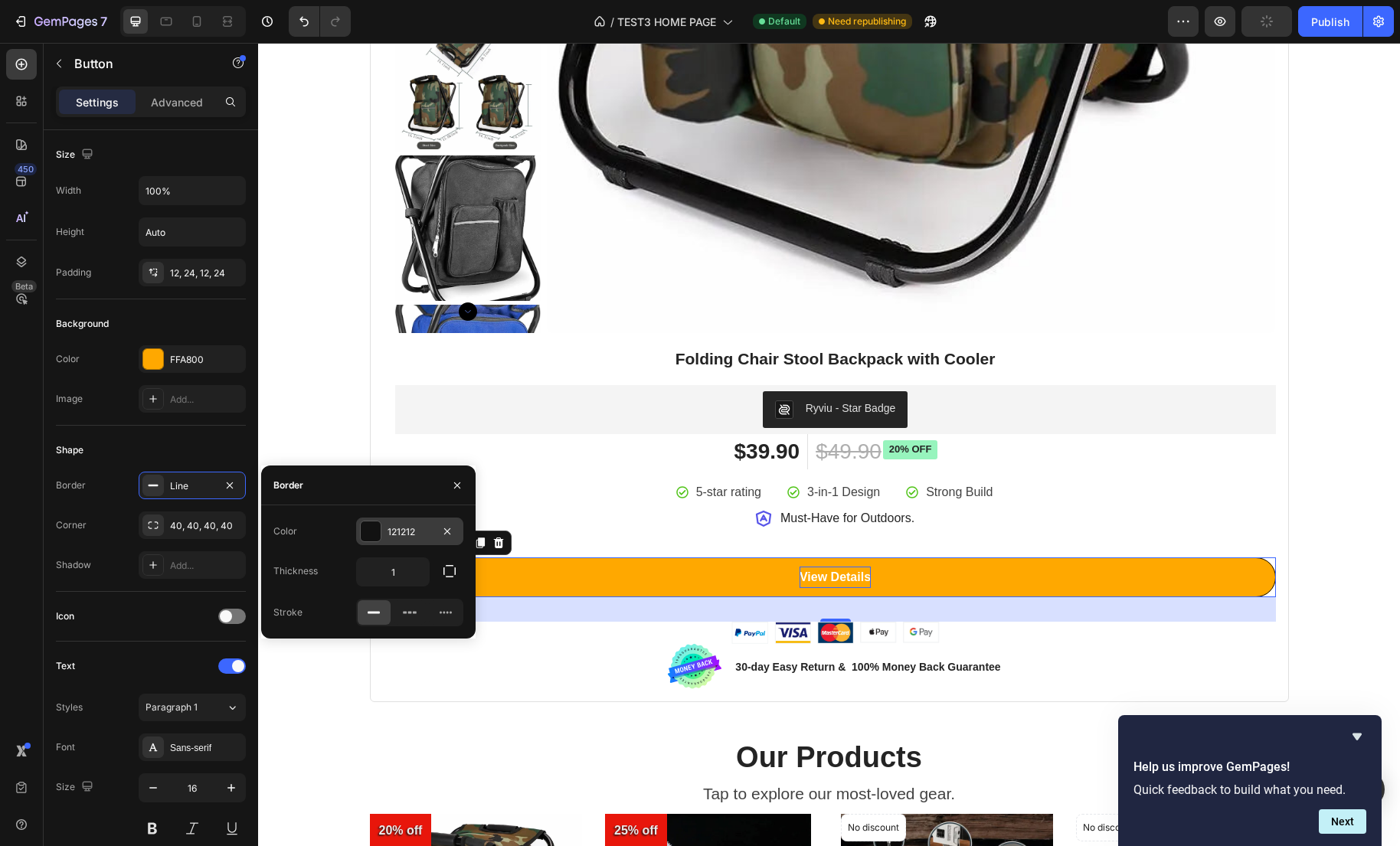
click at [406, 536] on div "121212" at bounding box center [409, 532] width 44 height 14
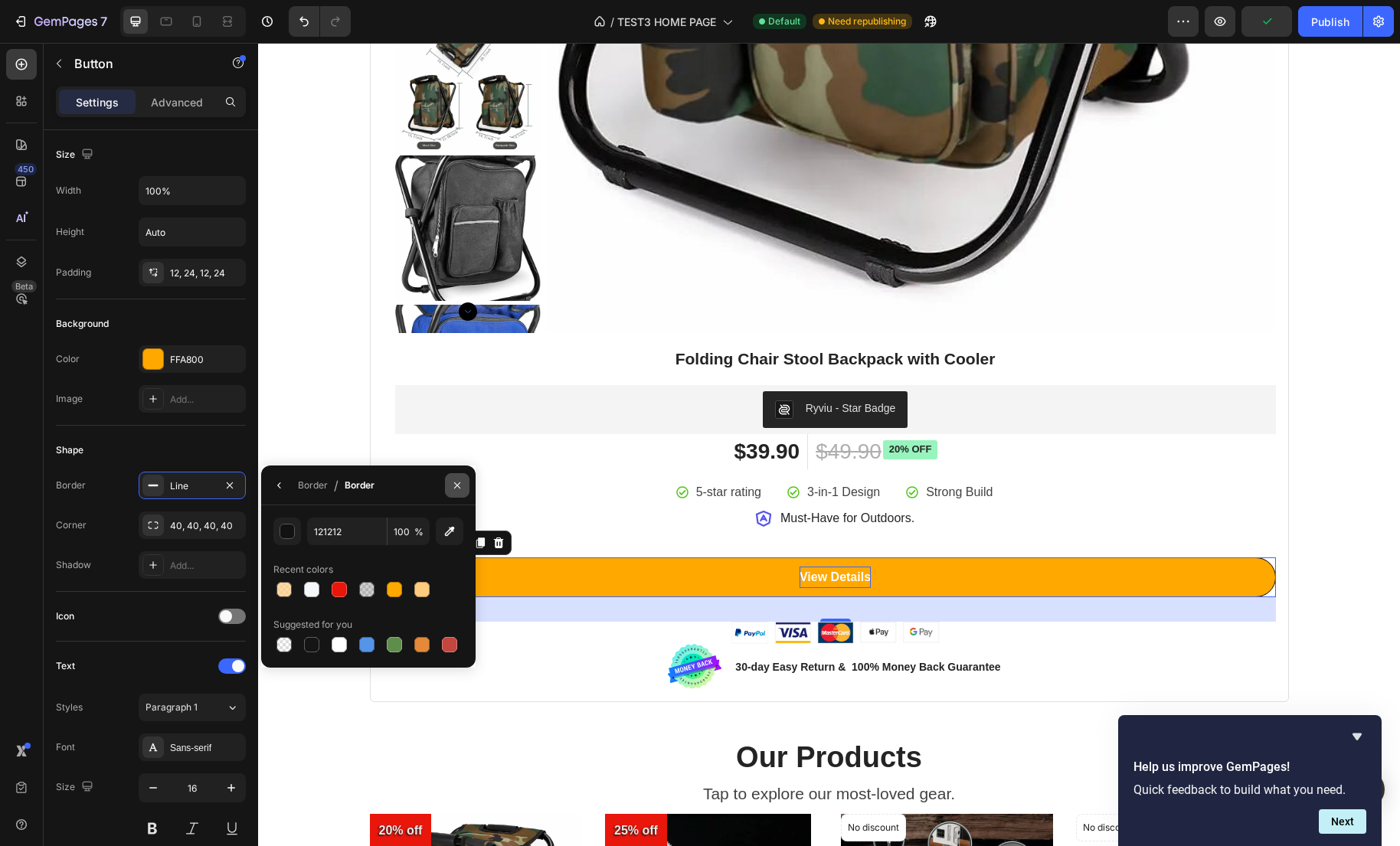
drag, startPoint x: 461, startPoint y: 490, endPoint x: 130, endPoint y: 430, distance: 336.4
click at [461, 490] on icon "button" at bounding box center [457, 485] width 12 height 12
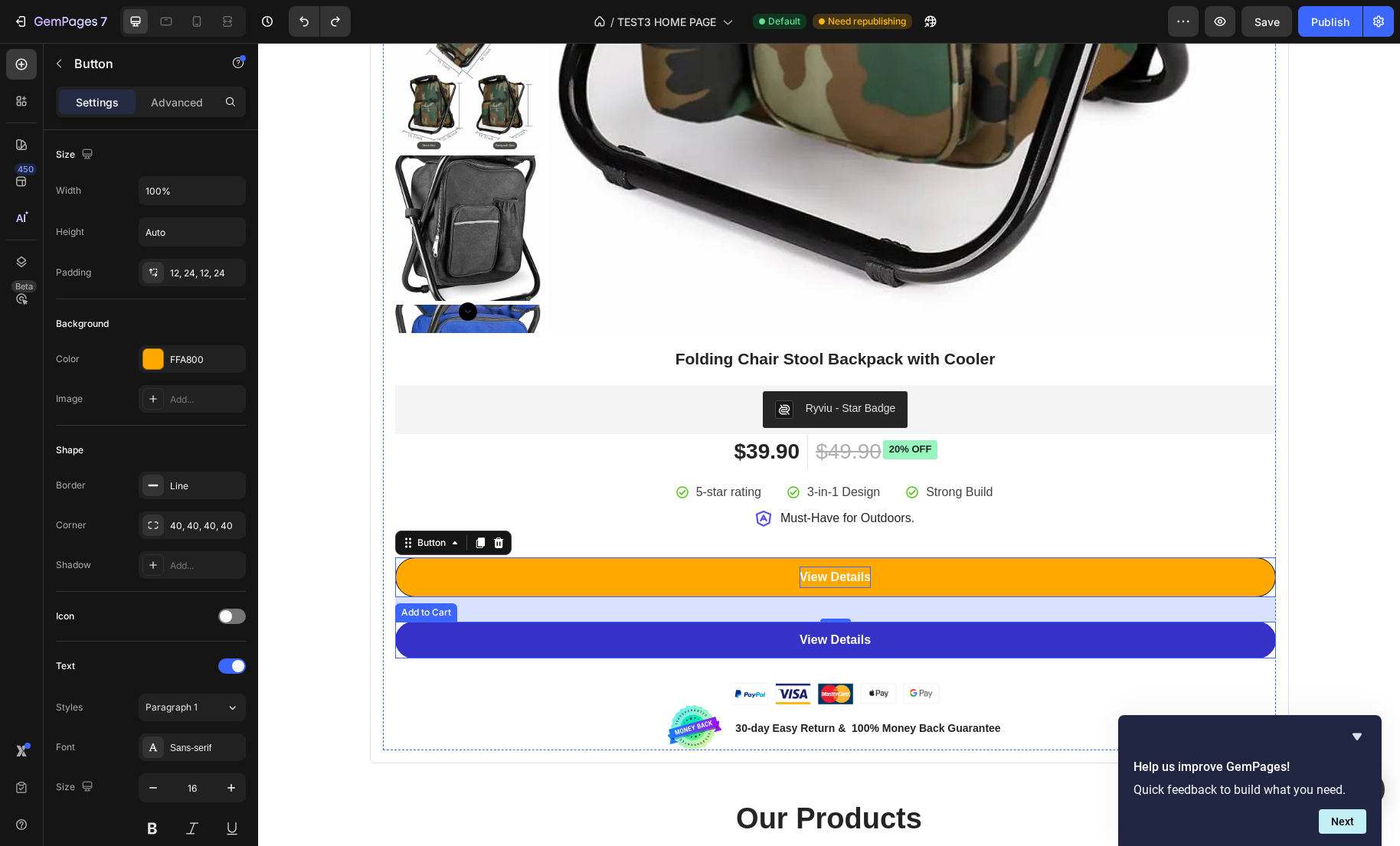
click at [418, 637] on button "View Details" at bounding box center [835, 639] width 881 height 36
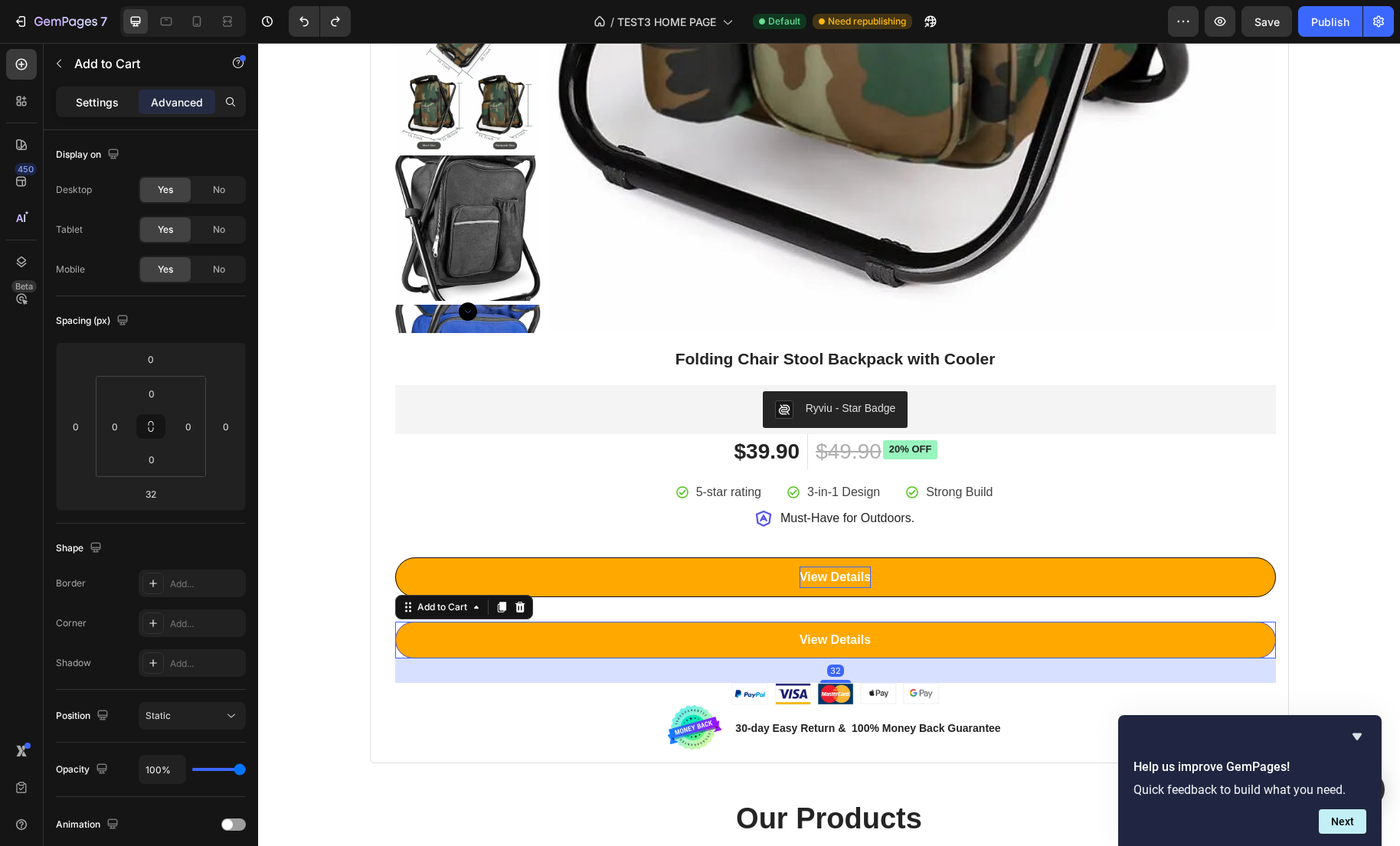
click at [86, 109] on div "Settings" at bounding box center [97, 102] width 76 height 24
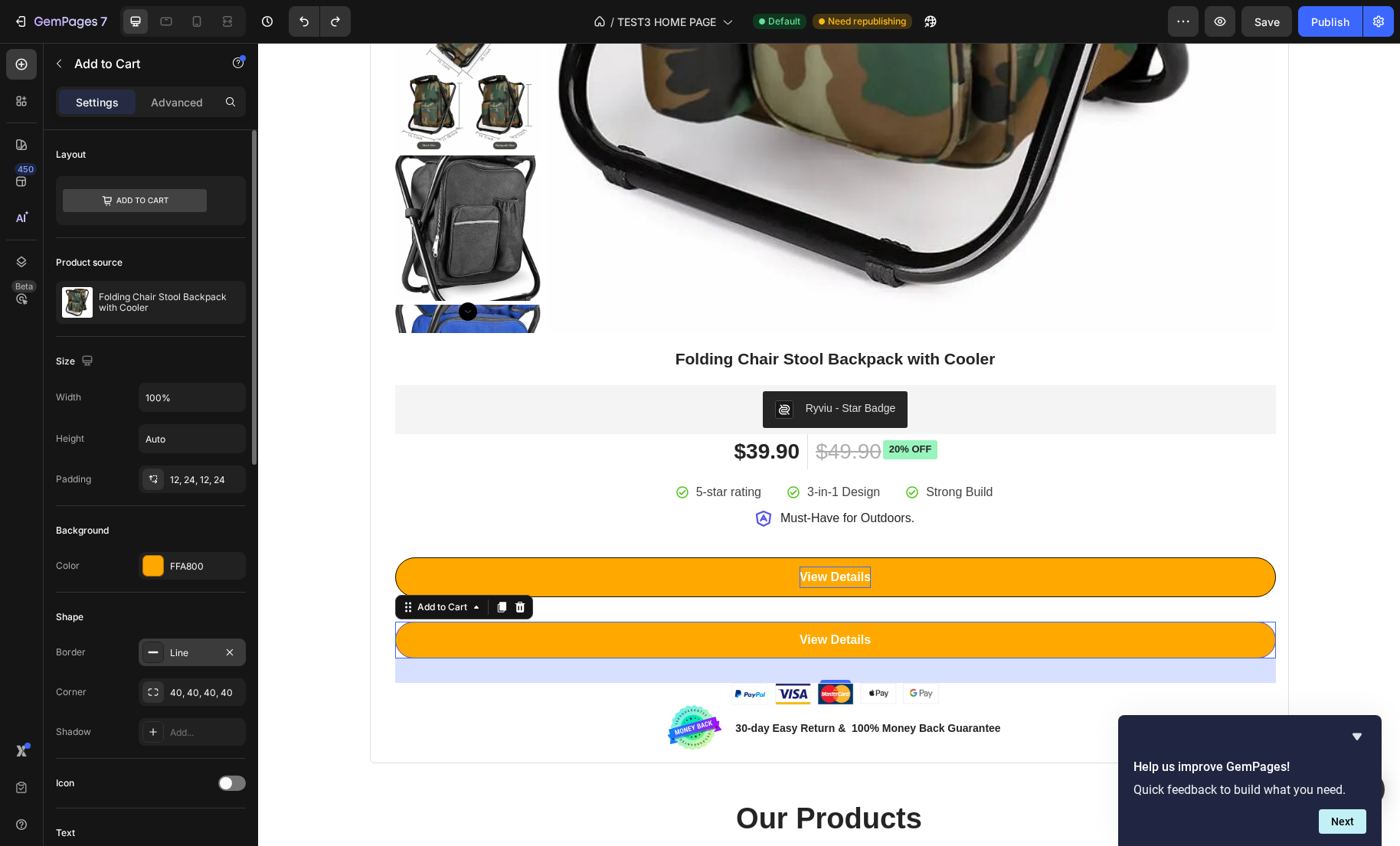
click at [192, 658] on div "Line" at bounding box center [192, 653] width 44 height 14
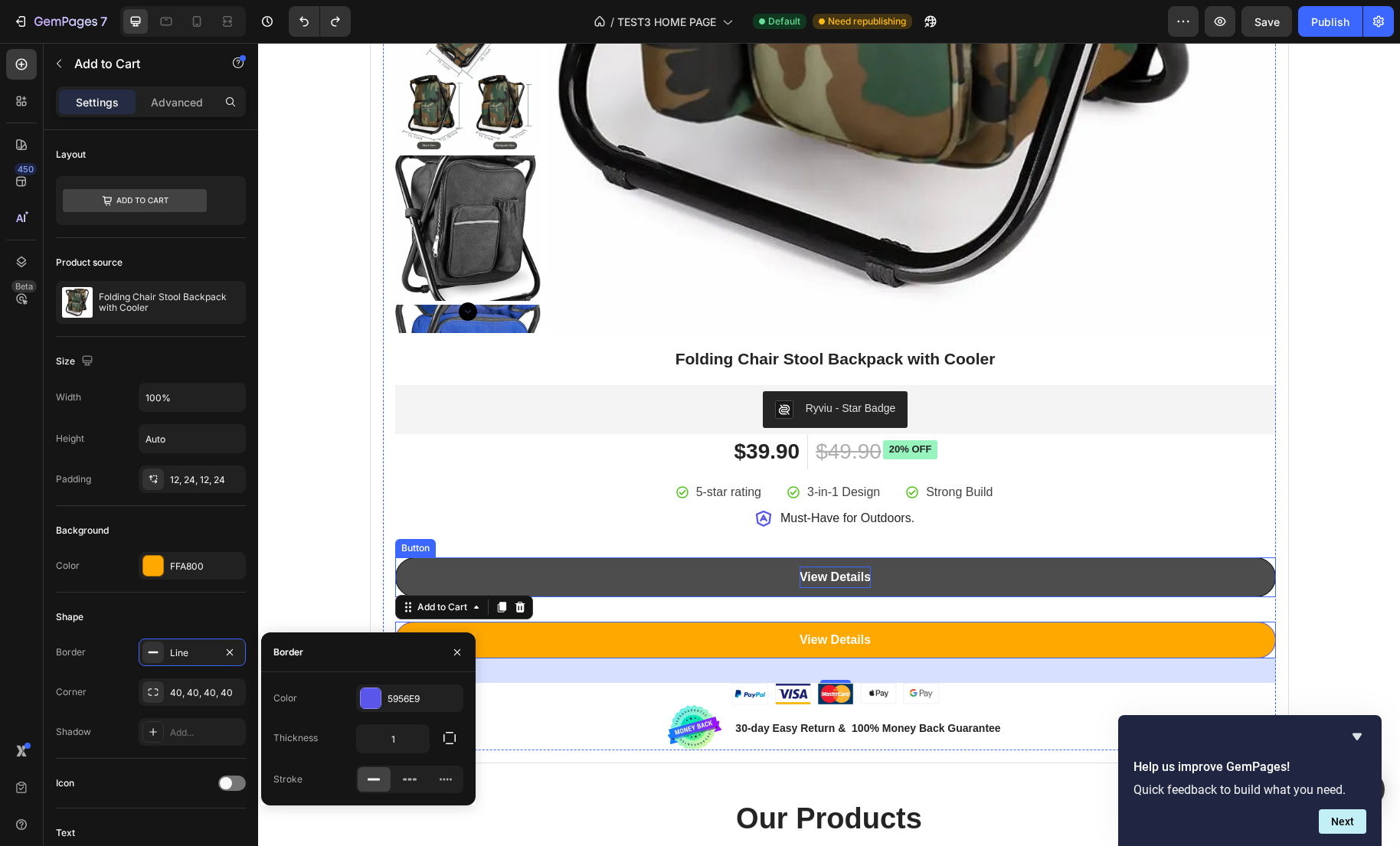
click at [519, 568] on link "View Details" at bounding box center [835, 577] width 881 height 41
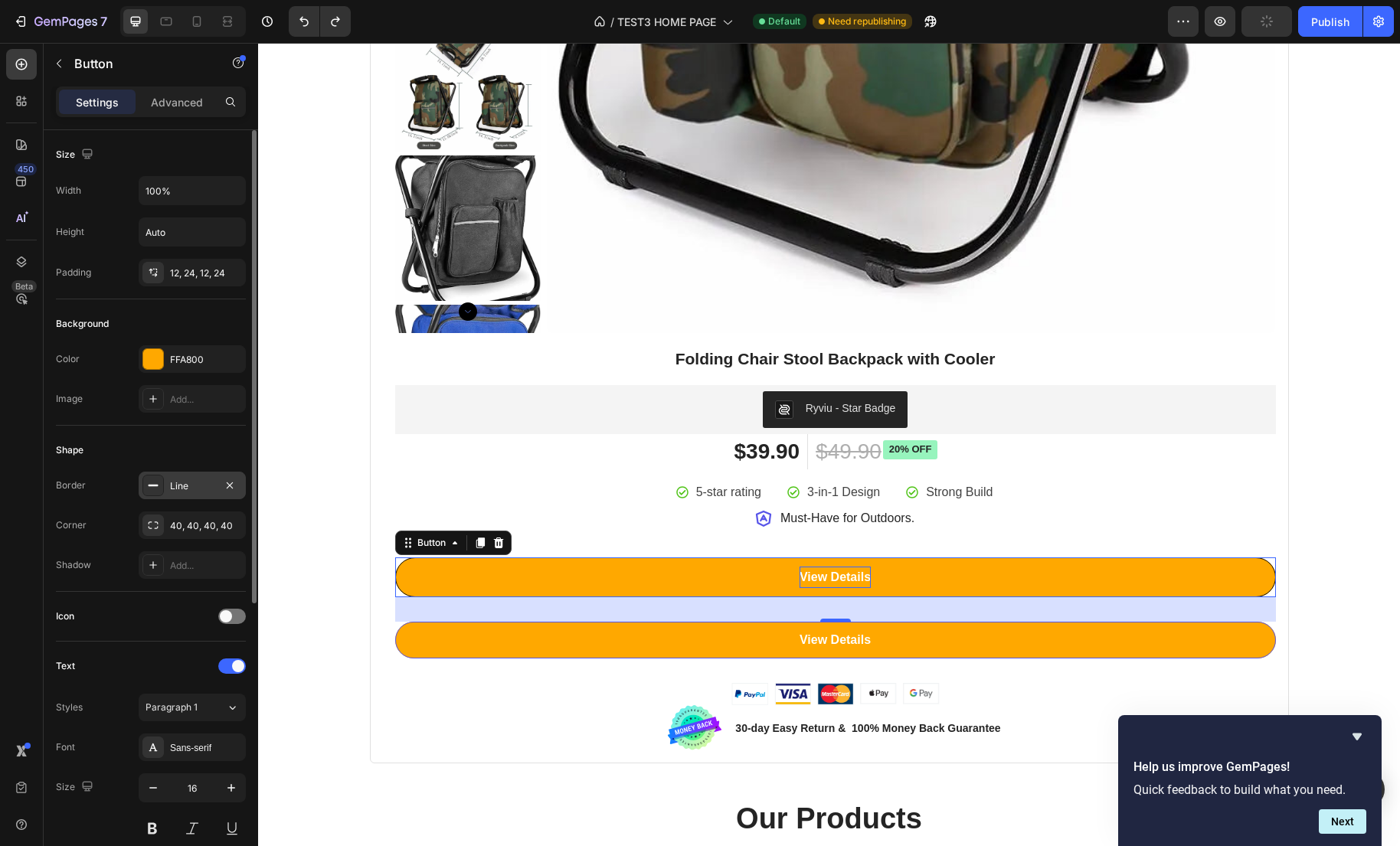
click at [179, 485] on div "Line" at bounding box center [192, 486] width 44 height 14
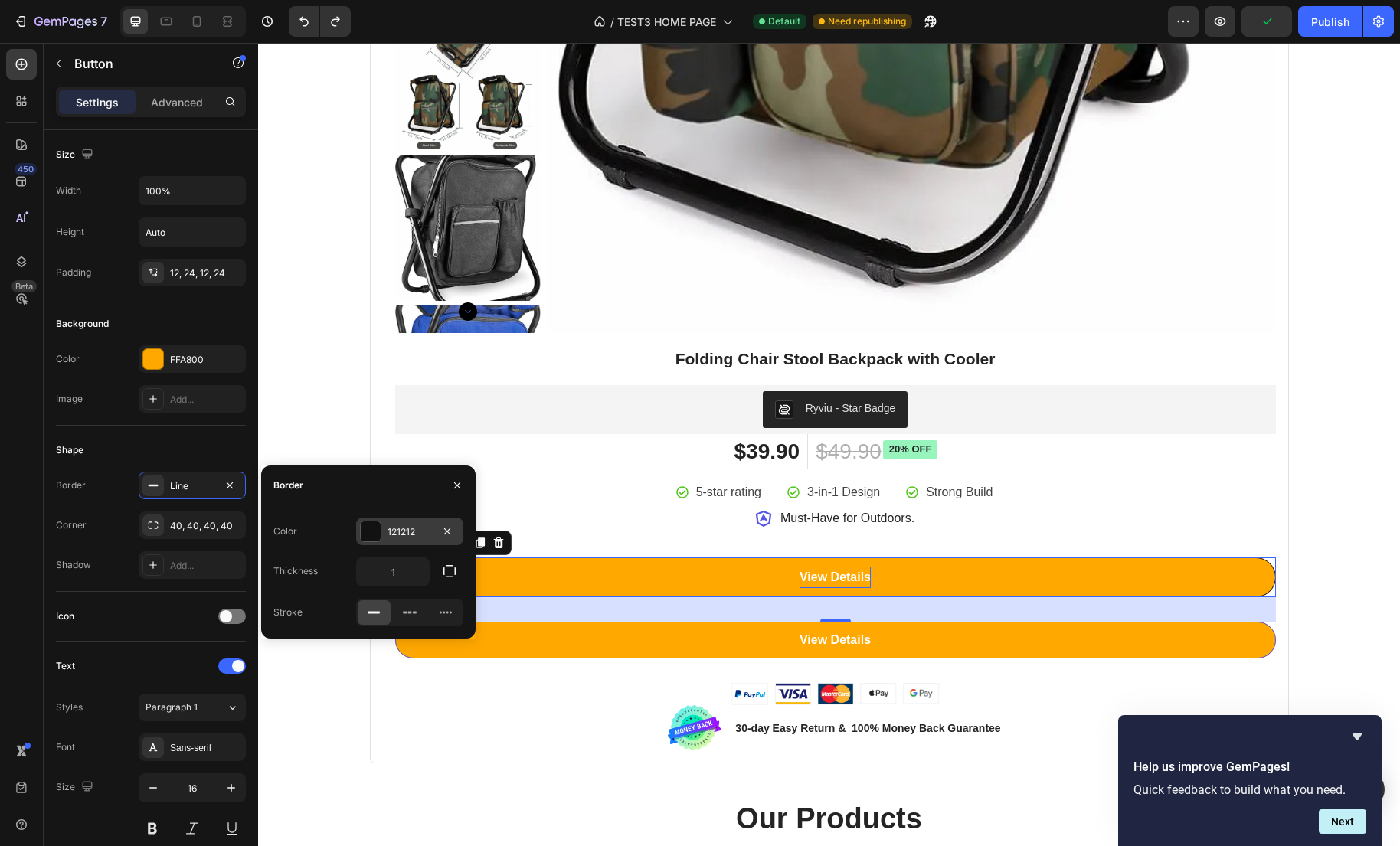
click at [402, 534] on div "121212" at bounding box center [409, 532] width 44 height 14
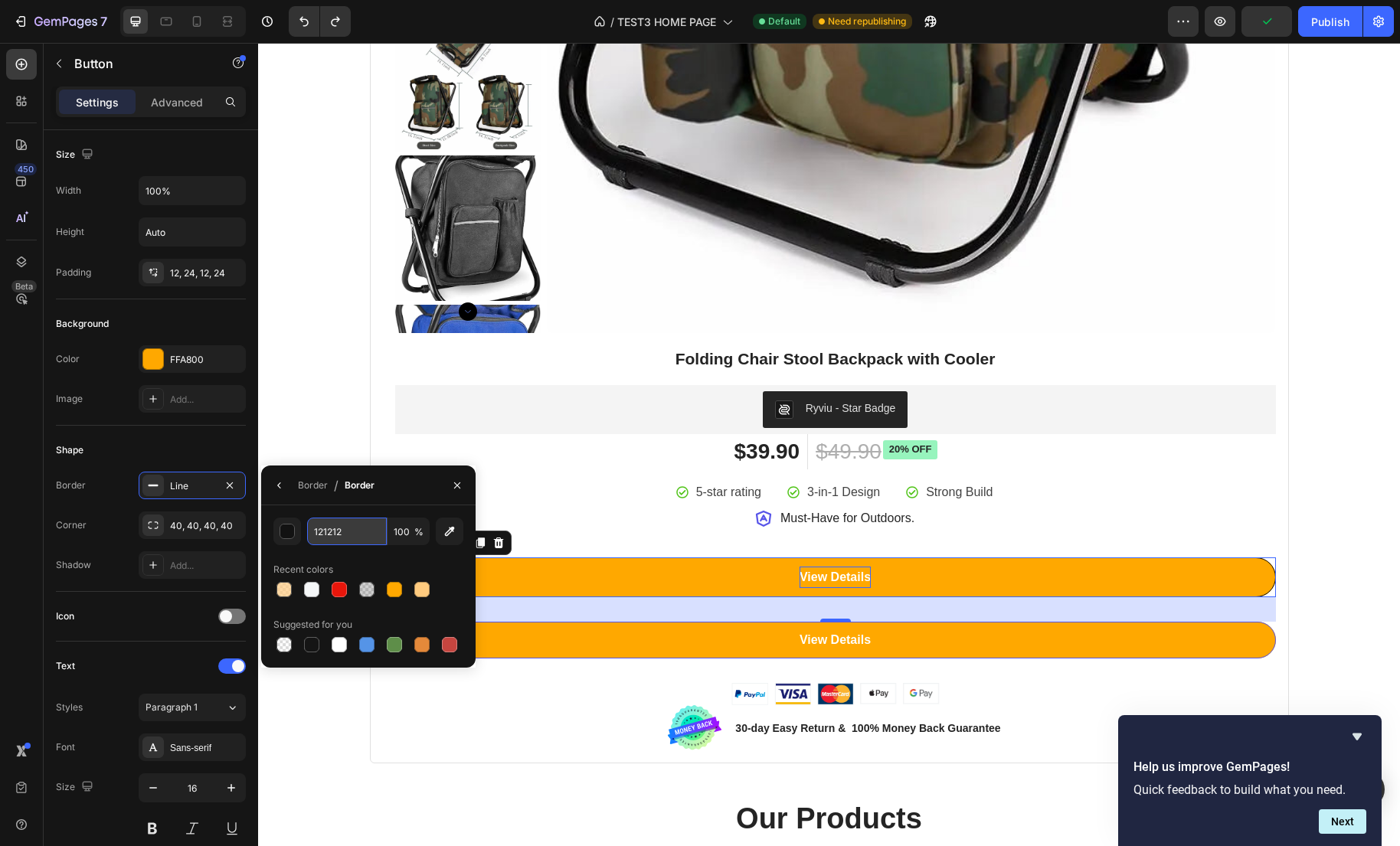
click at [335, 532] on input "121212" at bounding box center [347, 531] width 80 height 28
click at [347, 530] on input "121212" at bounding box center [347, 531] width 80 height 28
drag, startPoint x: 366, startPoint y: 531, endPoint x: 309, endPoint y: 528, distance: 57.1
click at [309, 528] on input "121212" at bounding box center [347, 531] width 80 height 28
type input "5956e9"
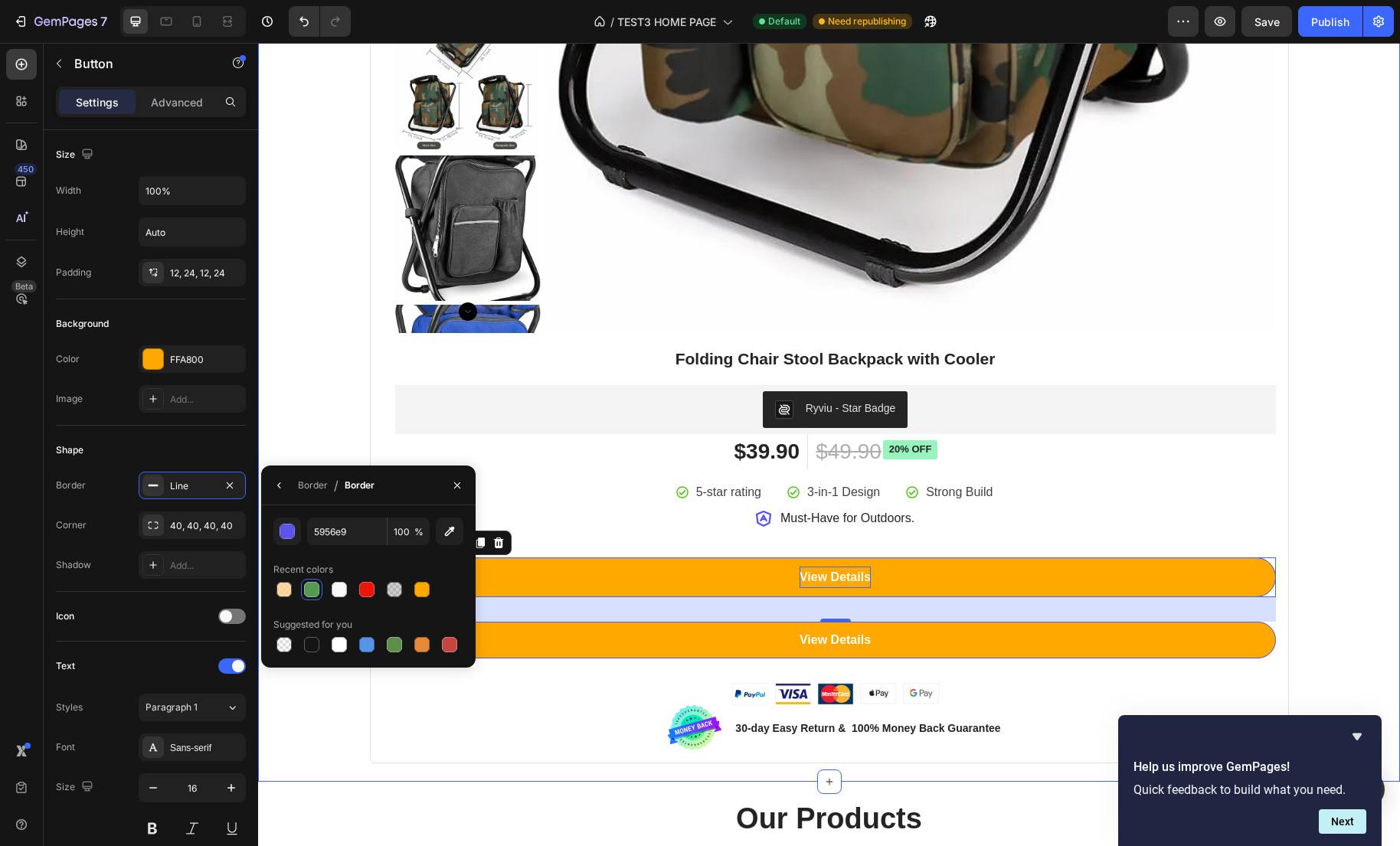
click at [295, 443] on div "Best Seller This Week Heading Row Product Badge Product Images Folding Chair St…" at bounding box center [829, 39] width 1119 height 1449
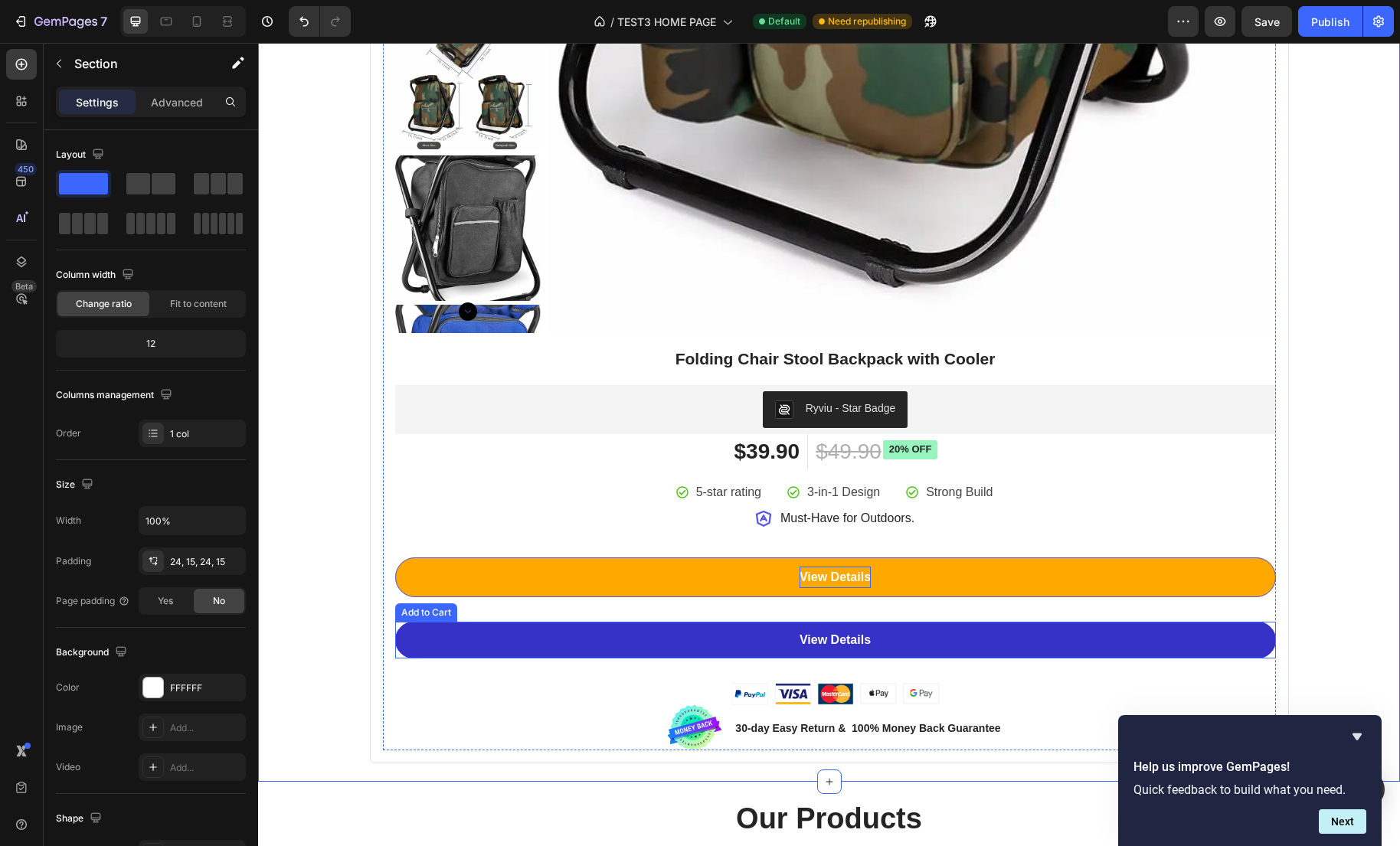
click at [430, 638] on button "View Details" at bounding box center [835, 639] width 881 height 36
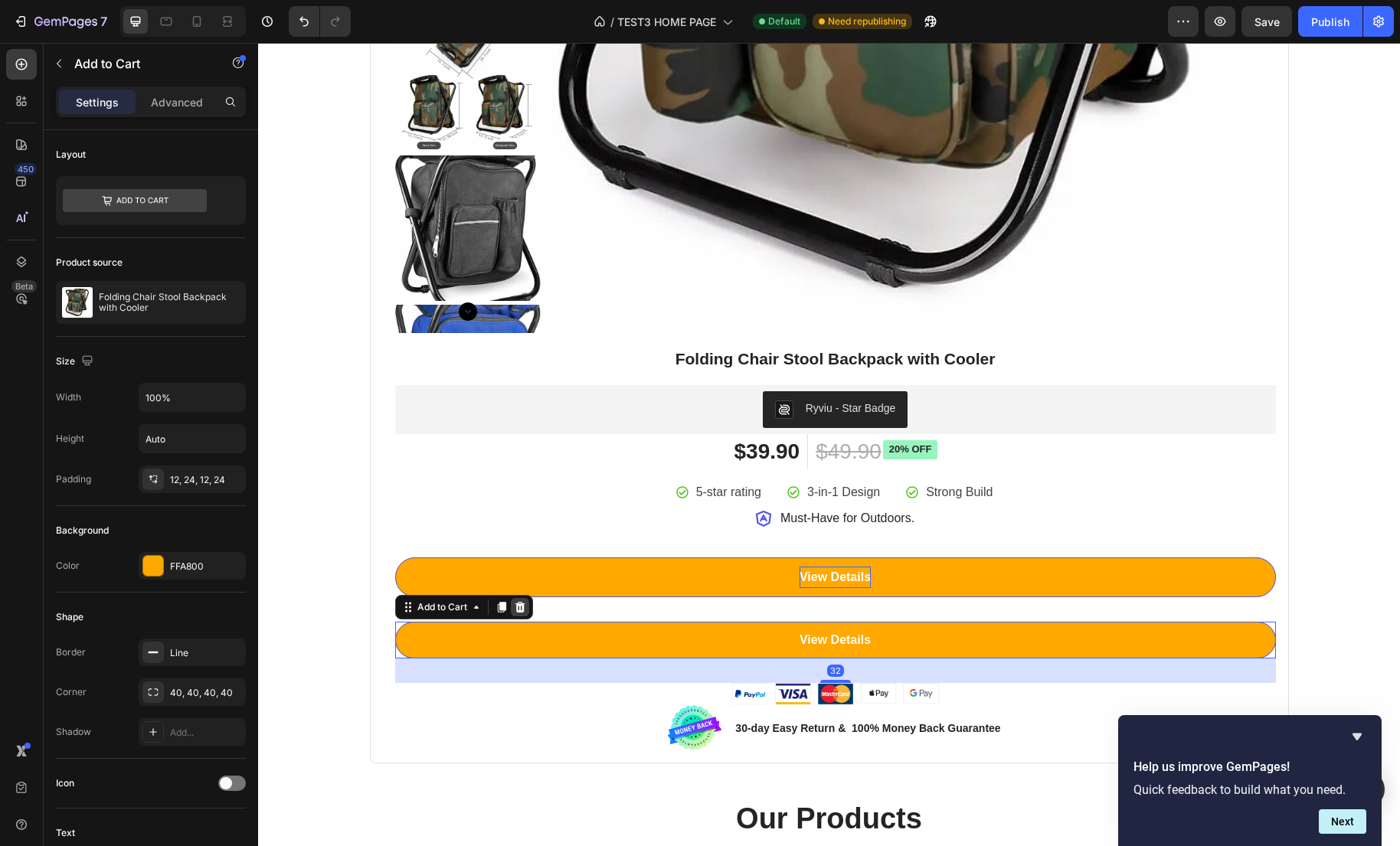
click at [519, 605] on icon at bounding box center [519, 607] width 10 height 10
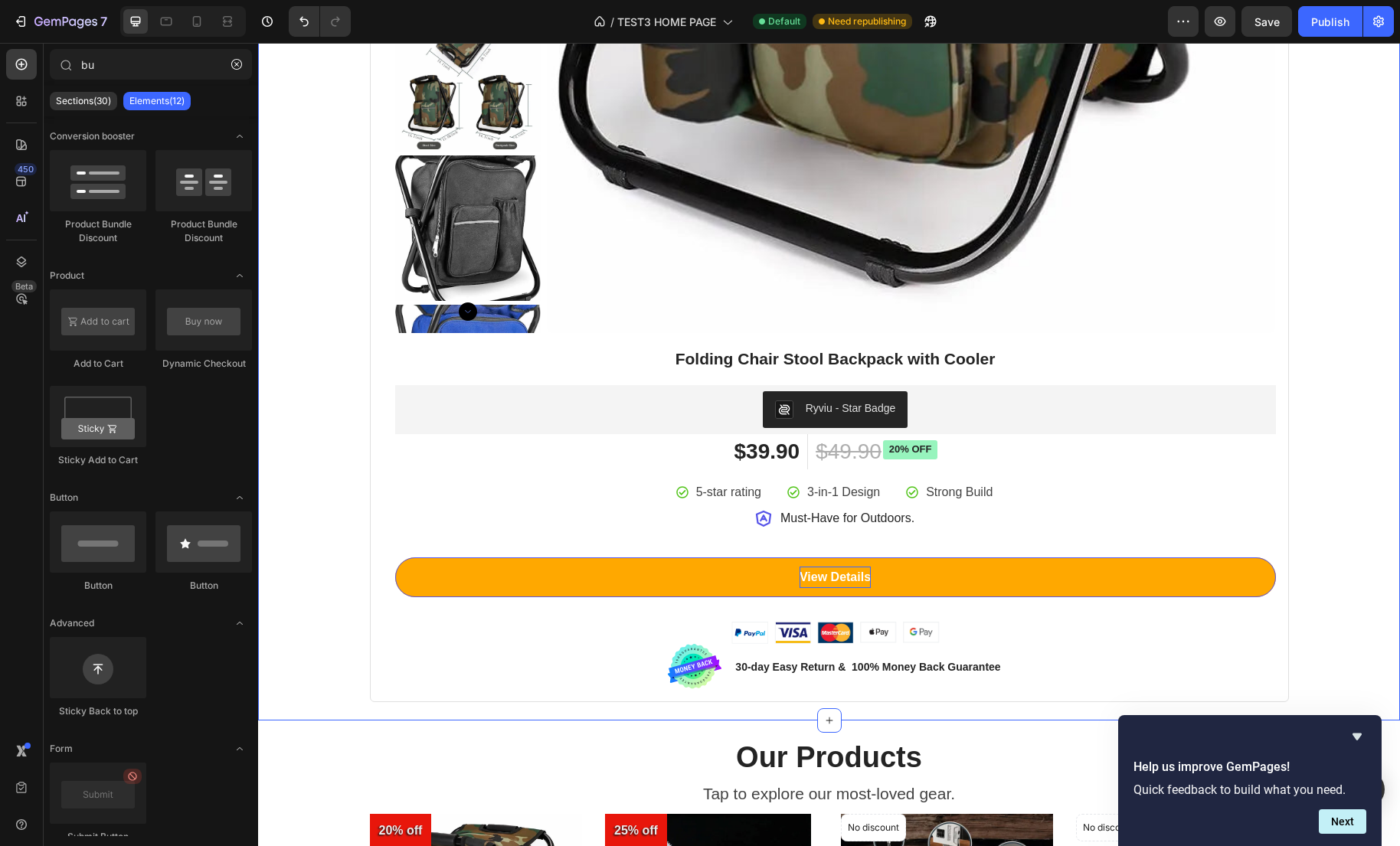
click at [328, 623] on div "Best Seller This Week Heading Row Product Badge Product Images Folding Chair St…" at bounding box center [829, 8] width 1119 height 1387
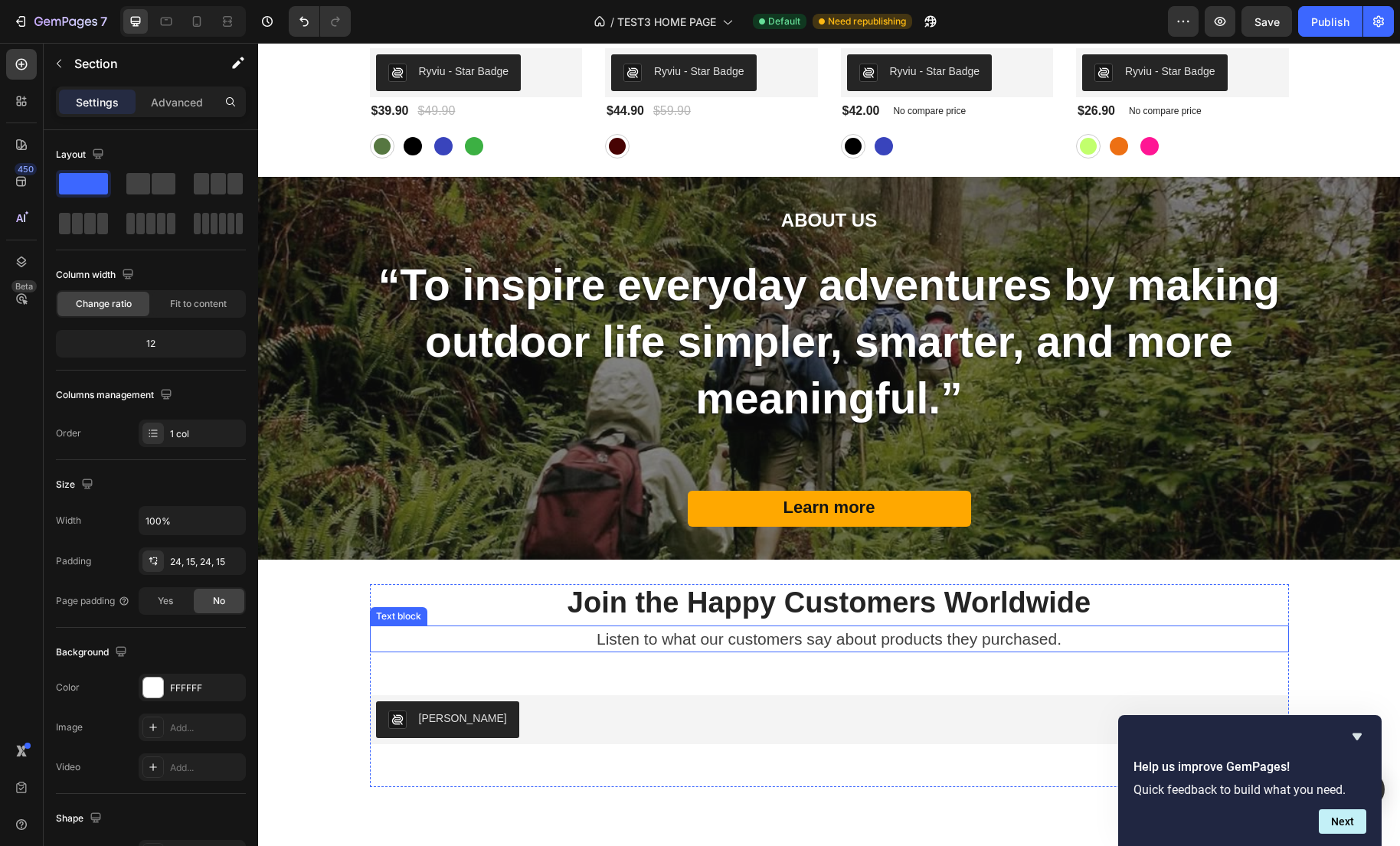
scroll to position [2502, 0]
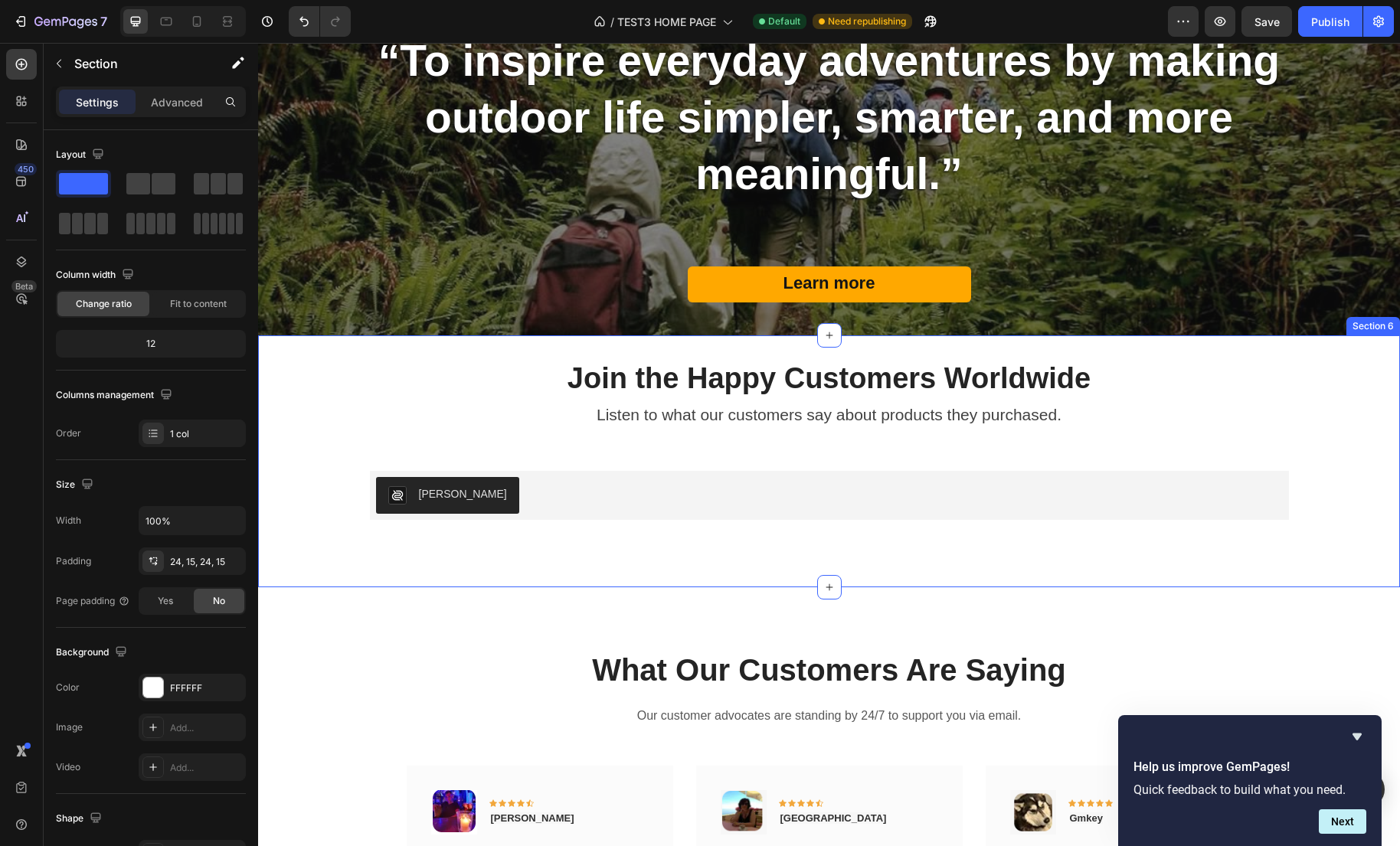
click at [1345, 362] on div "Join the Happy Customers Worldwide Heading Listen to what our customers say abo…" at bounding box center [829, 462] width 1119 height 203
click at [1387, 321] on icon at bounding box center [1386, 320] width 10 height 10
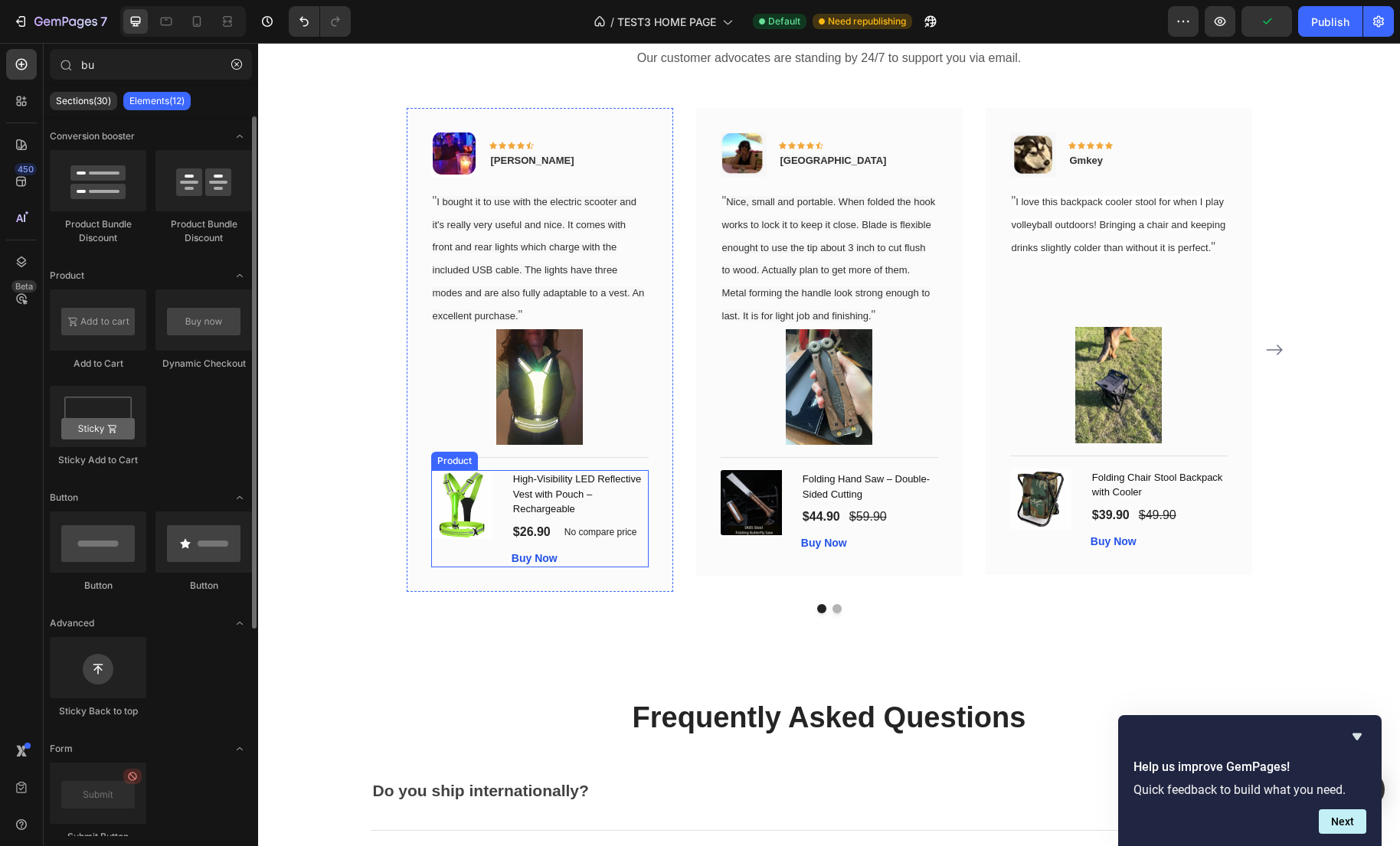
scroll to position [2981, 0]
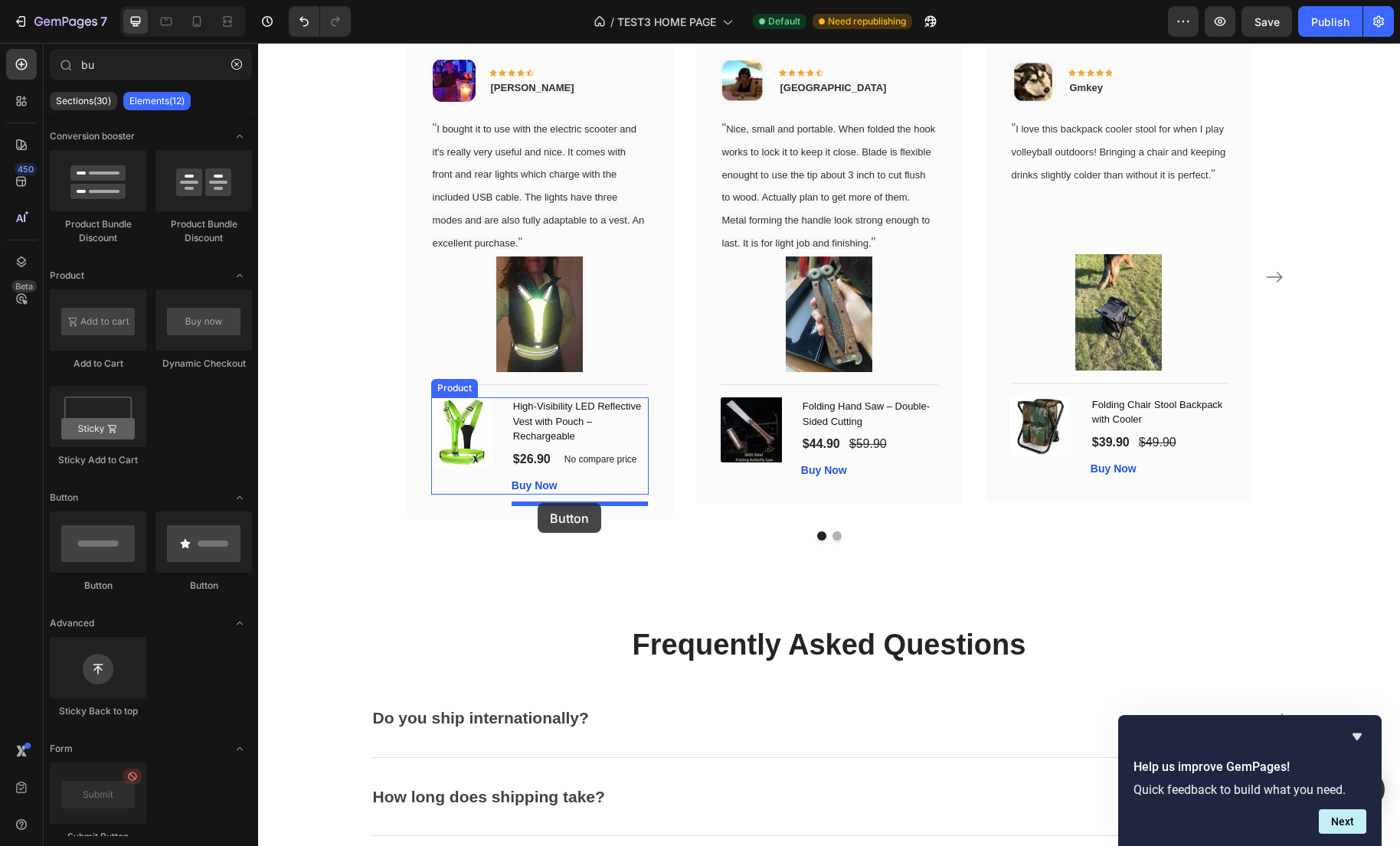
drag, startPoint x: 452, startPoint y: 594, endPoint x: 537, endPoint y: 503, distance: 124.5
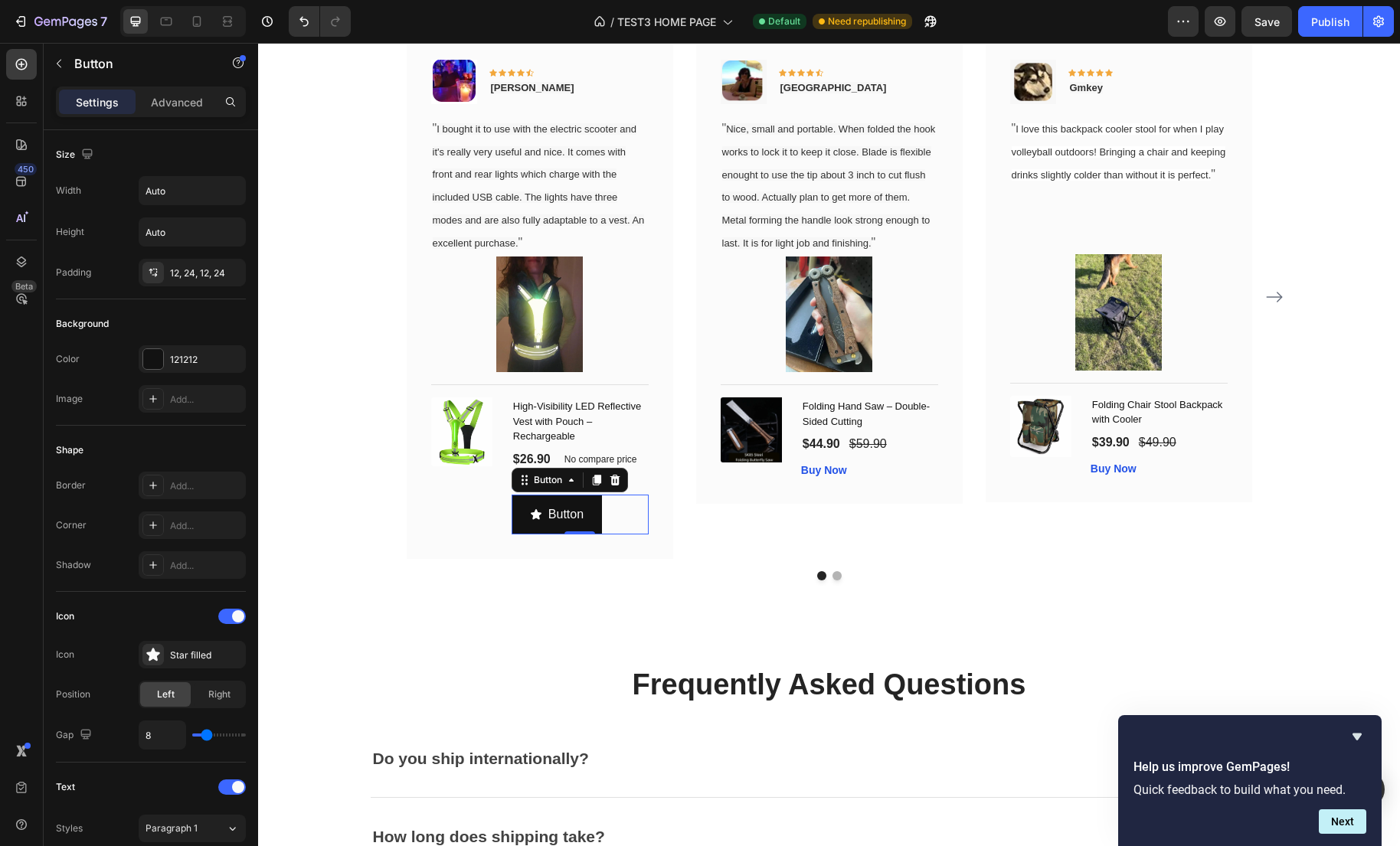
scroll to position [3000, 0]
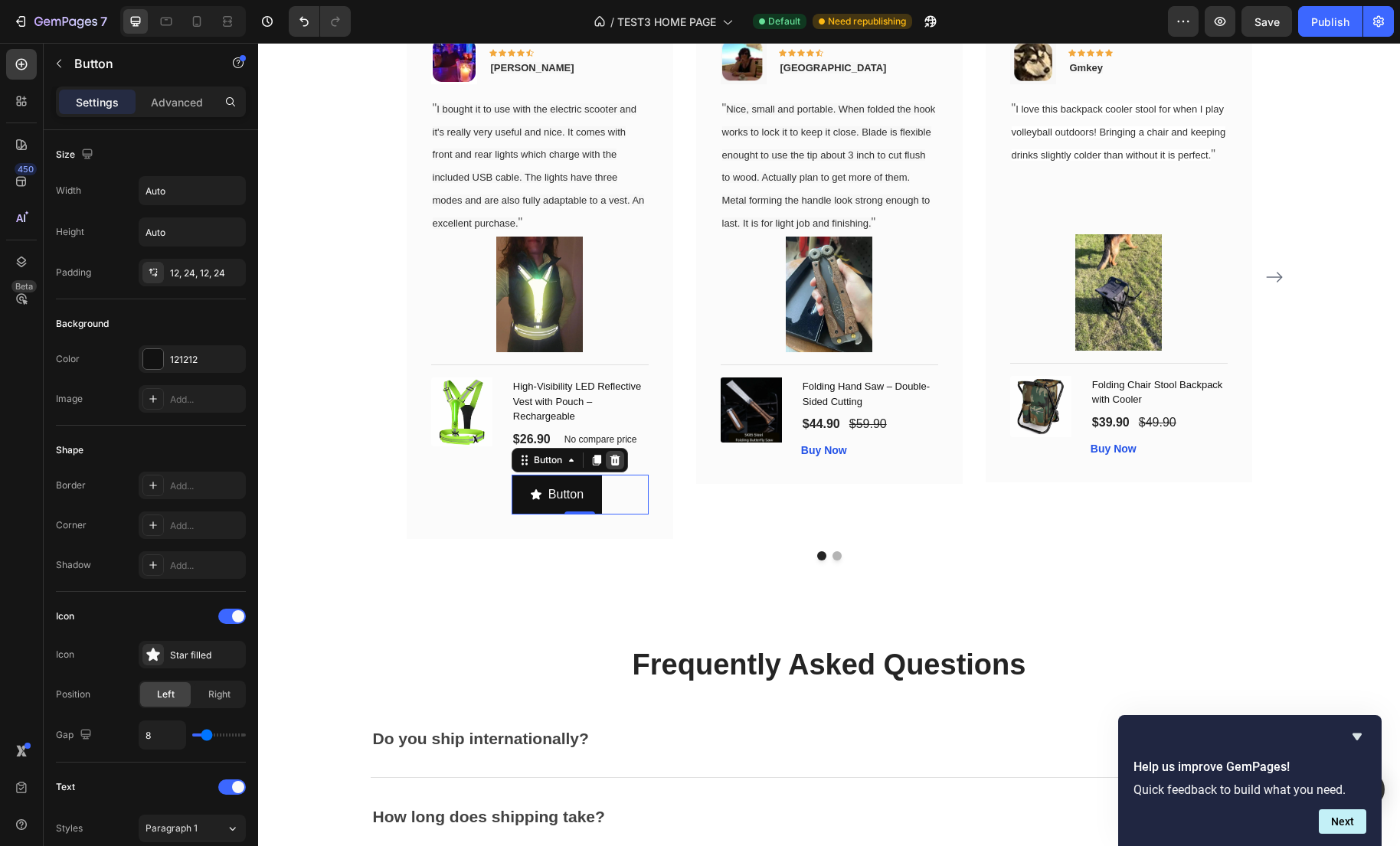
click at [615, 465] on icon at bounding box center [614, 459] width 10 height 10
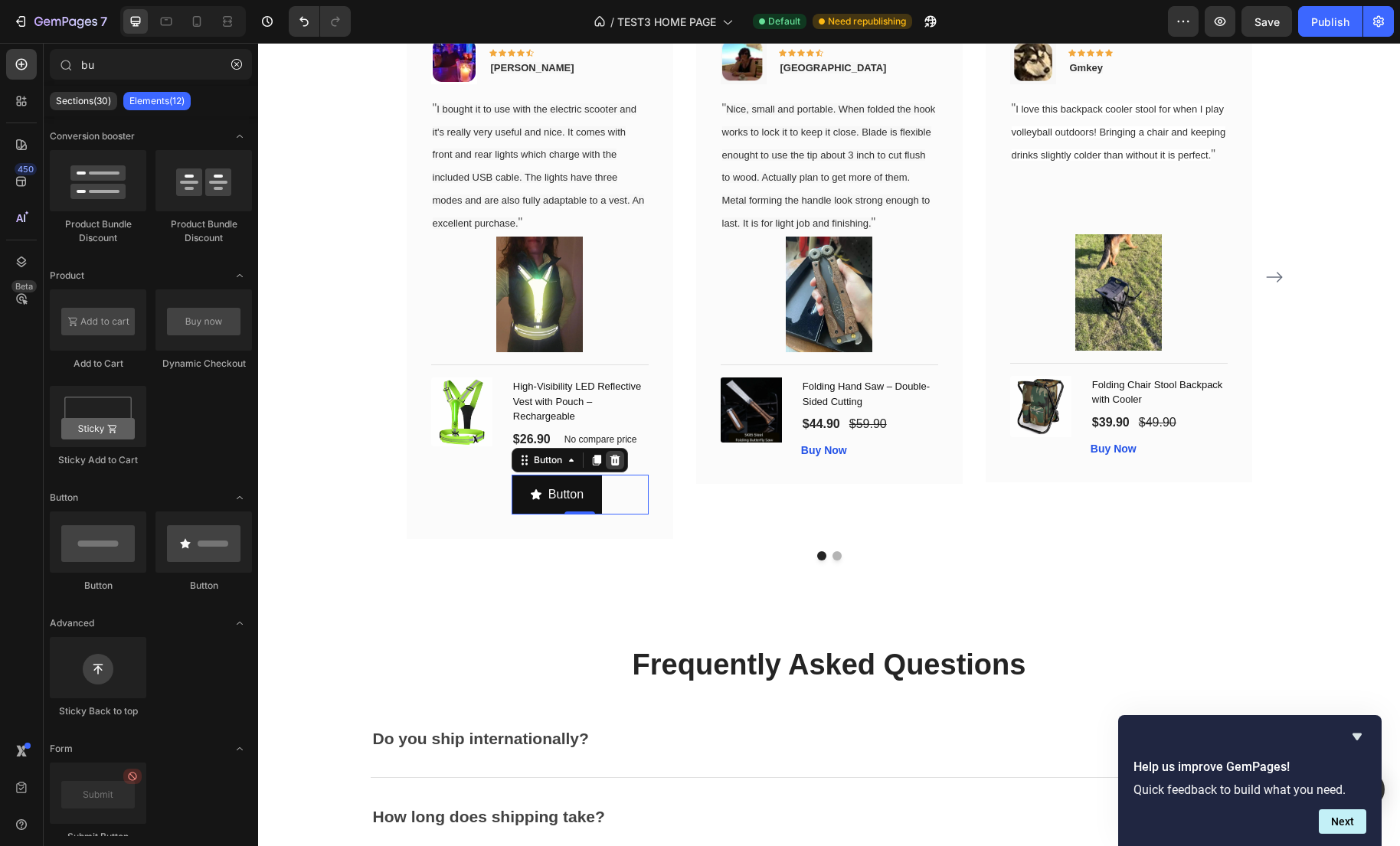
scroll to position [2981, 0]
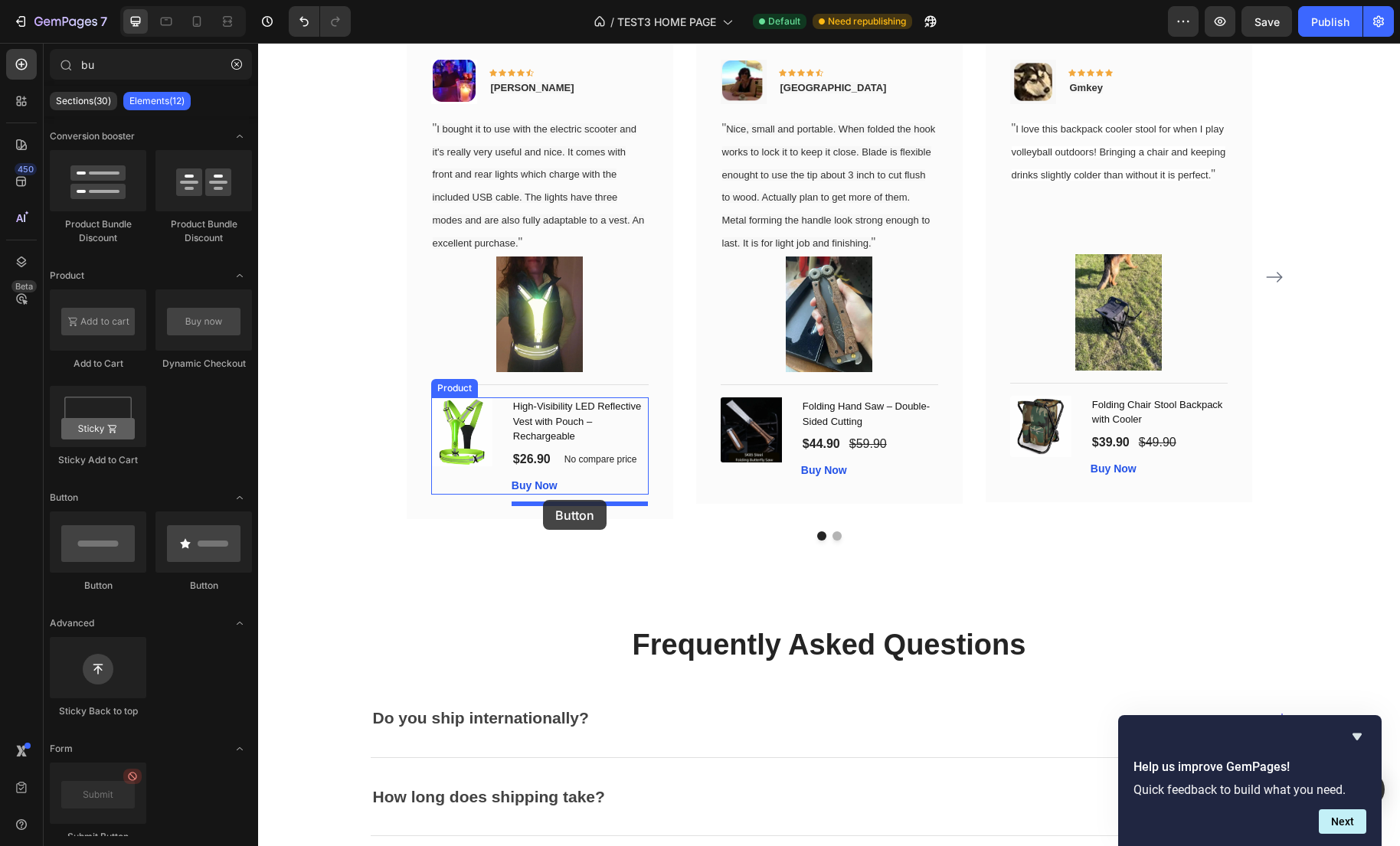
drag, startPoint x: 367, startPoint y: 589, endPoint x: 542, endPoint y: 500, distance: 196.3
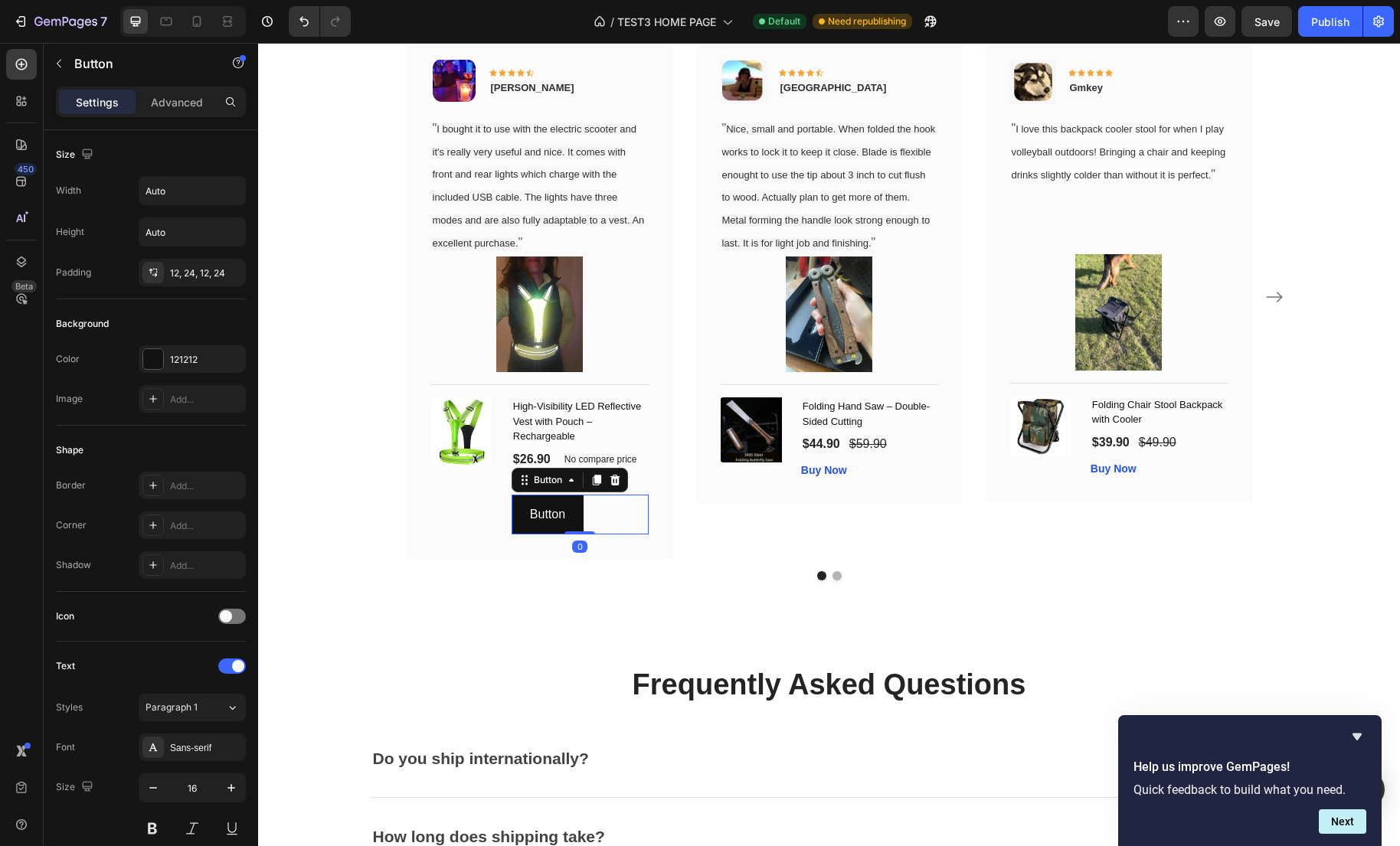
scroll to position [3000, 0]
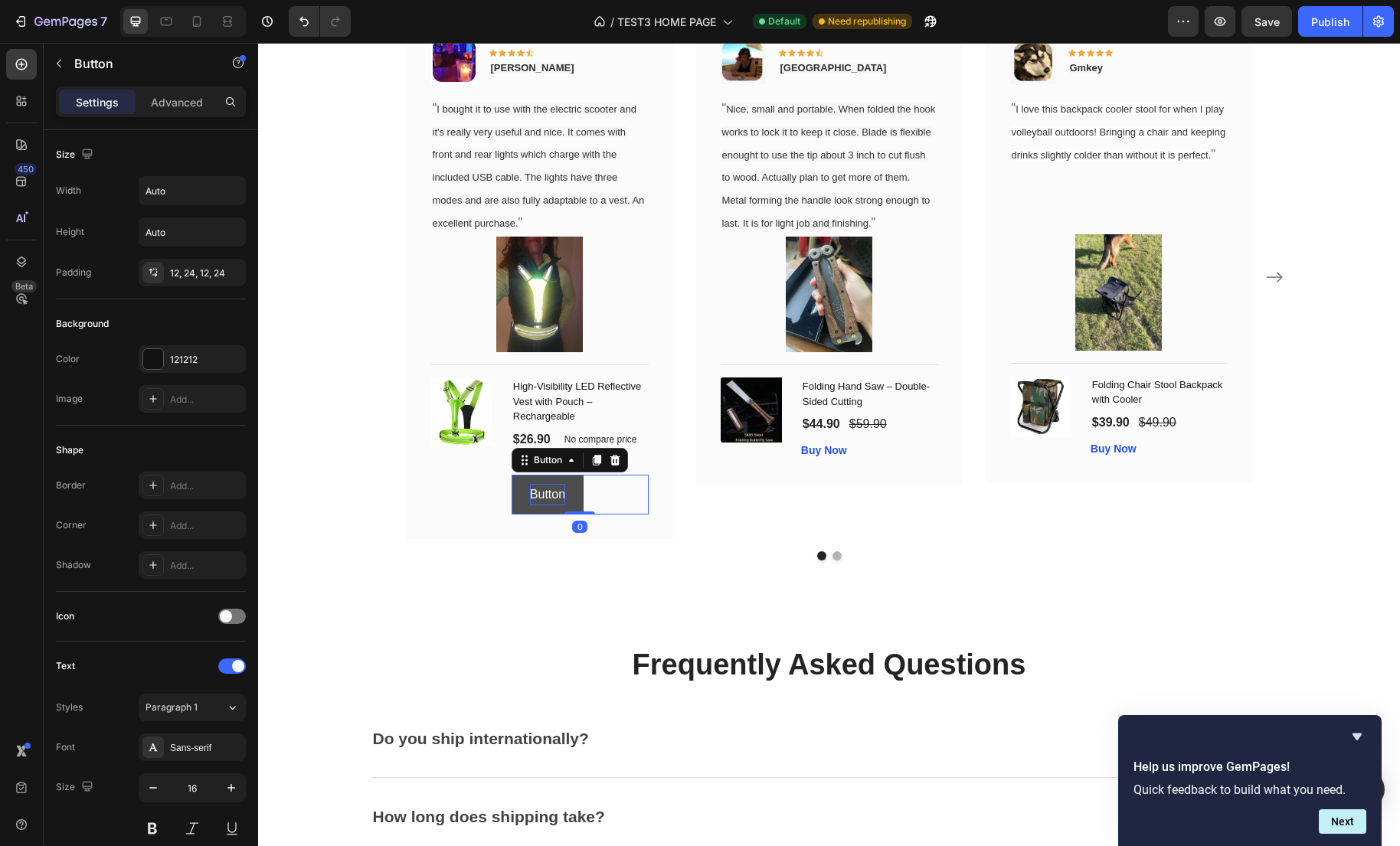
click at [558, 499] on p "Button" at bounding box center [548, 495] width 36 height 23
click at [511, 475] on button "Buy" at bounding box center [540, 495] width 58 height 41
drag, startPoint x: 621, startPoint y: 513, endPoint x: 608, endPoint y: 507, distance: 14.3
click at [621, 511] on div "Buy Now Button 0" at bounding box center [580, 495] width 137 height 41
click at [567, 502] on p "Buy Now" at bounding box center [555, 495] width 49 height 23
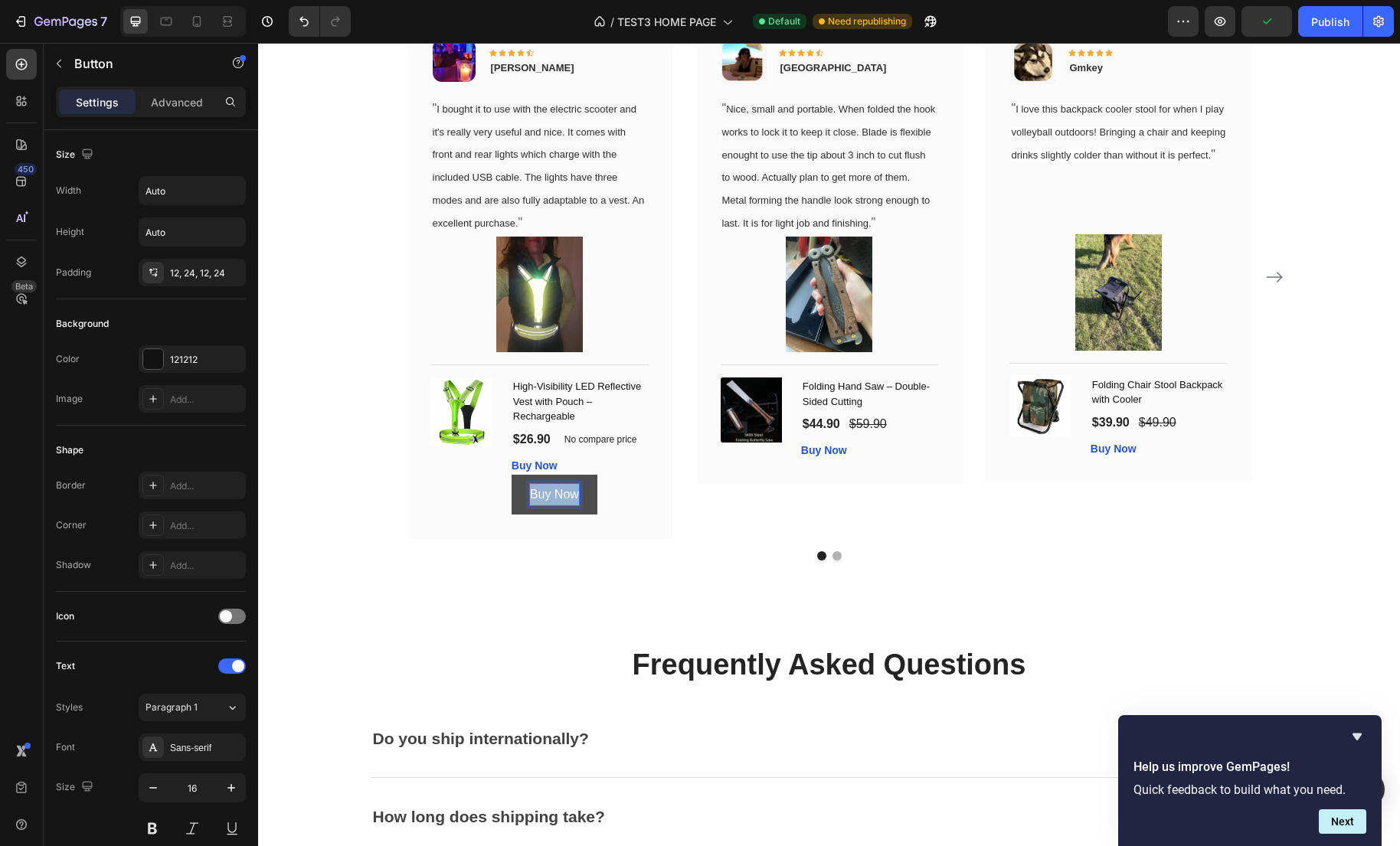
drag, startPoint x: 533, startPoint y: 502, endPoint x: 585, endPoint y: 507, distance: 52.2
click at [585, 507] on button "Buy Now" at bounding box center [554, 495] width 86 height 41
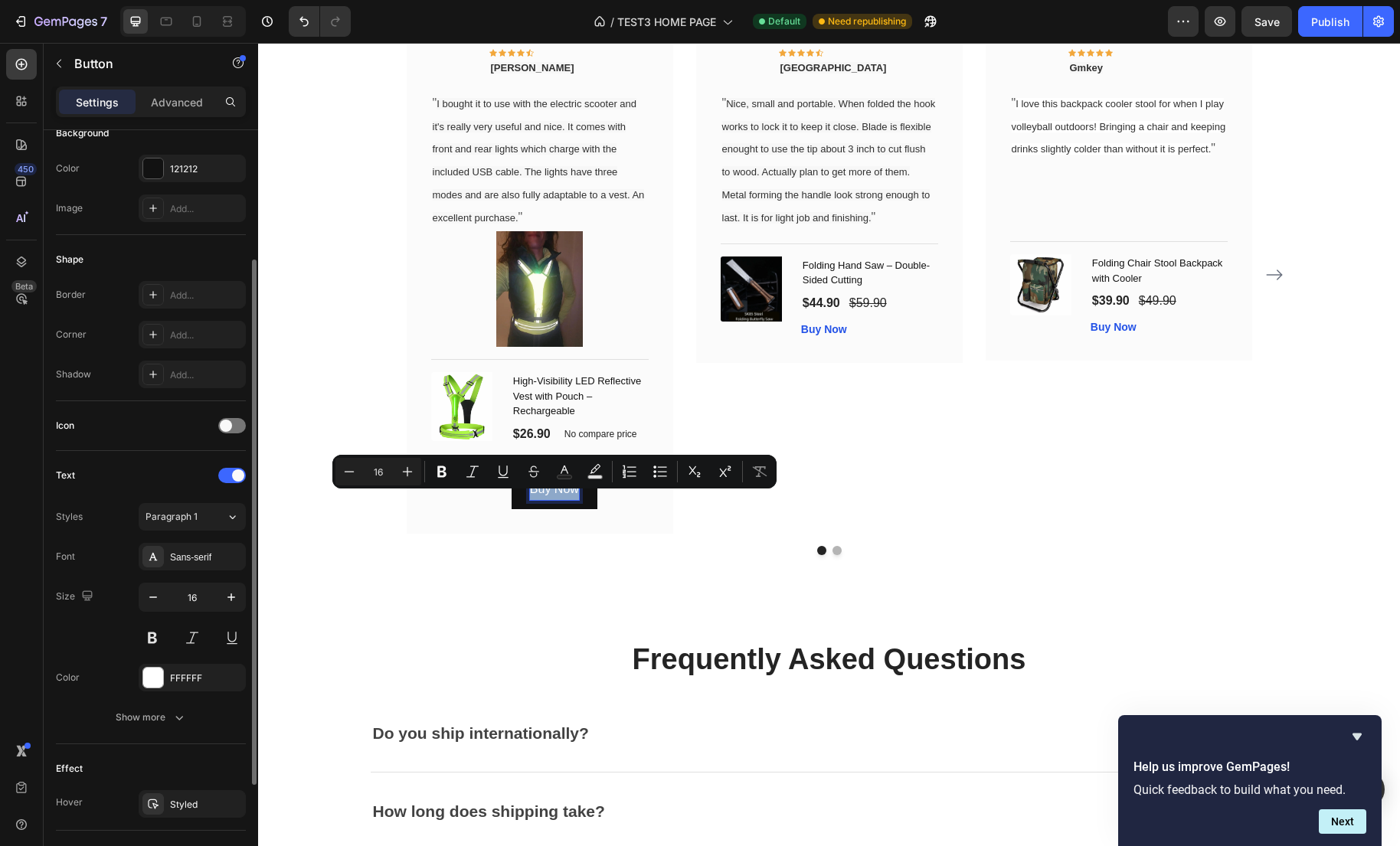
scroll to position [189, 0]
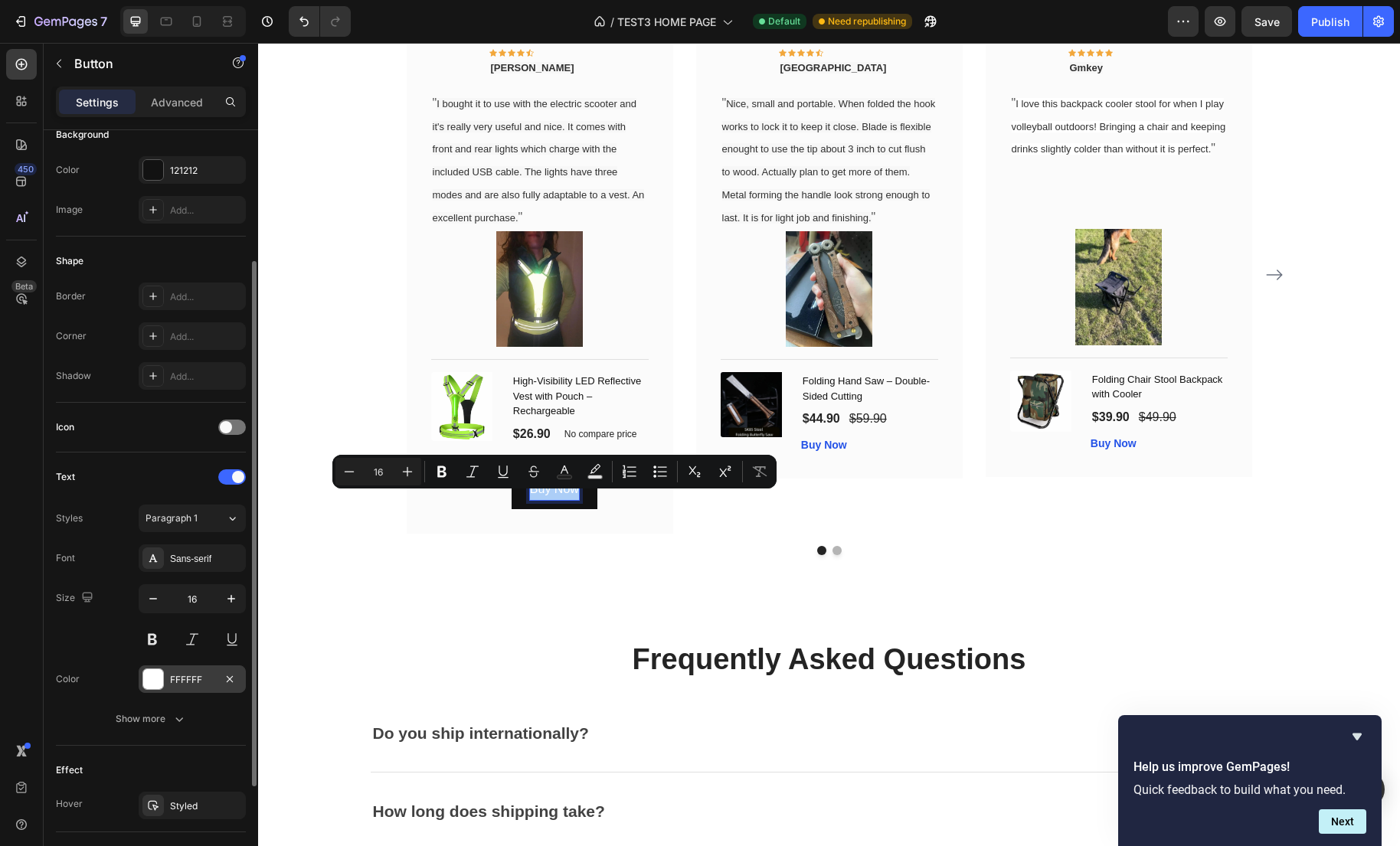
click at [151, 685] on div at bounding box center [153, 679] width 20 height 20
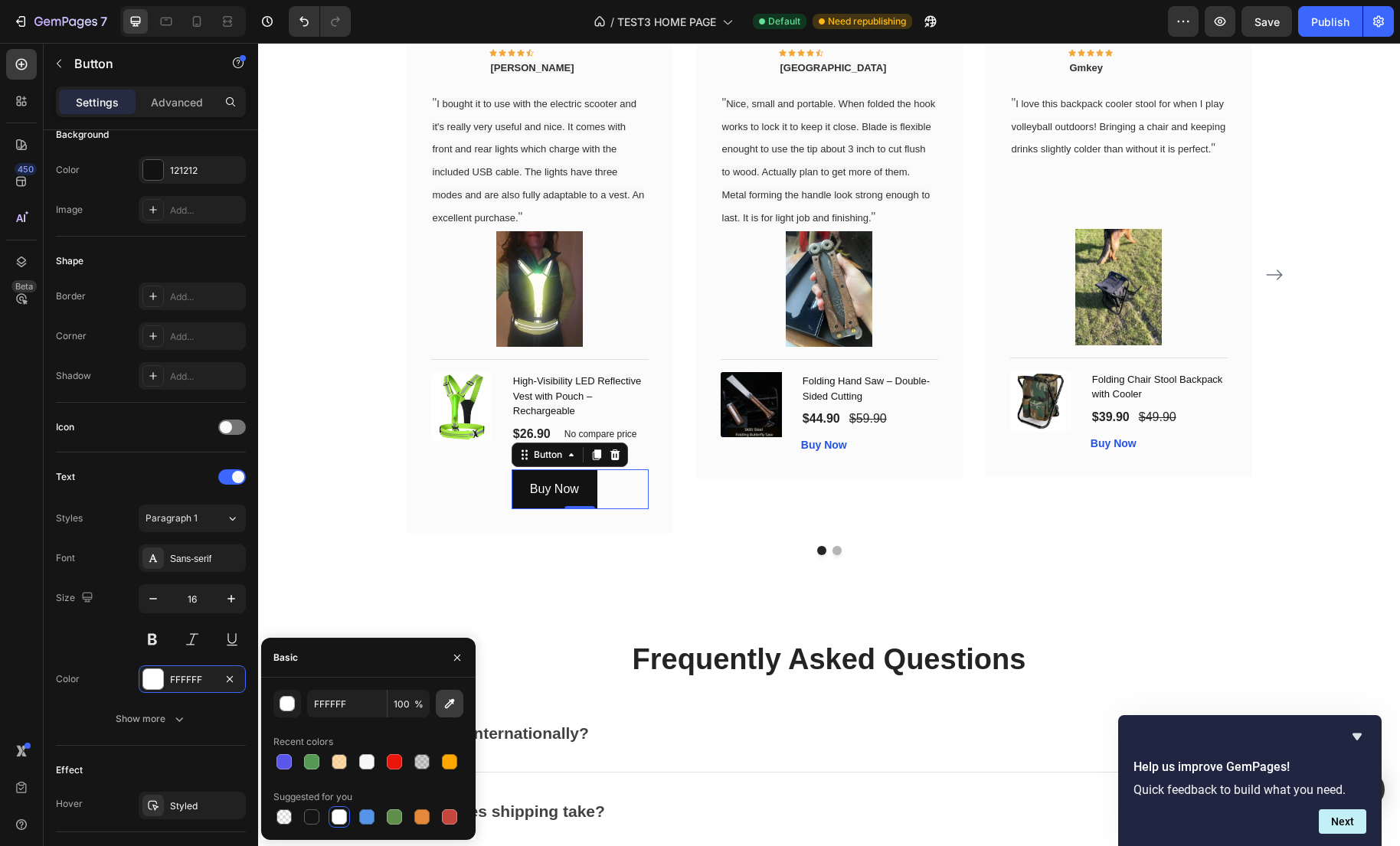
click at [447, 705] on icon "button" at bounding box center [450, 704] width 16 height 16
type input "2552E8"
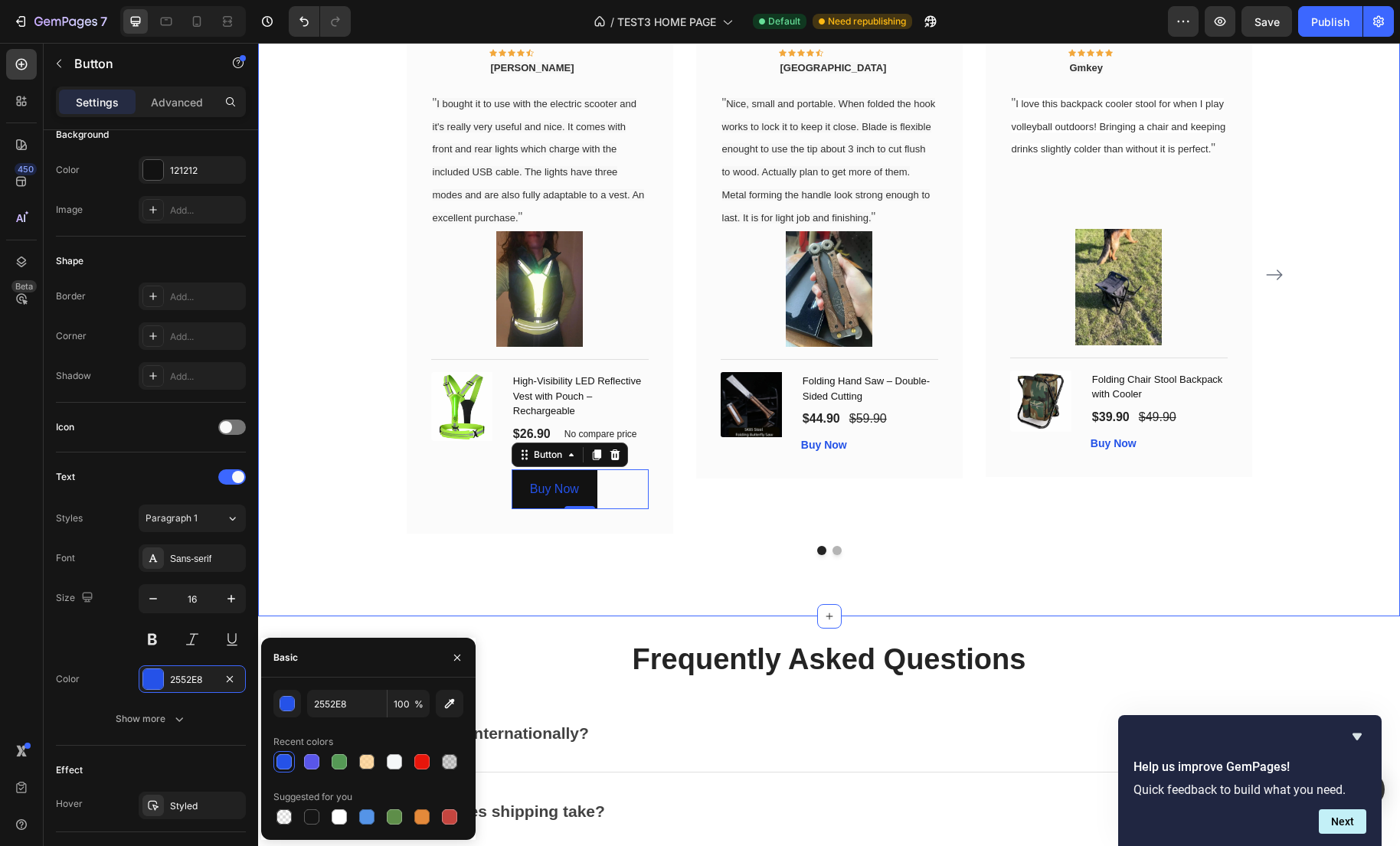
click at [601, 606] on div "What Our Customers Are Saying Heading Our customer advocates are standing by 24…" at bounding box center [828, 226] width 1141 height 779
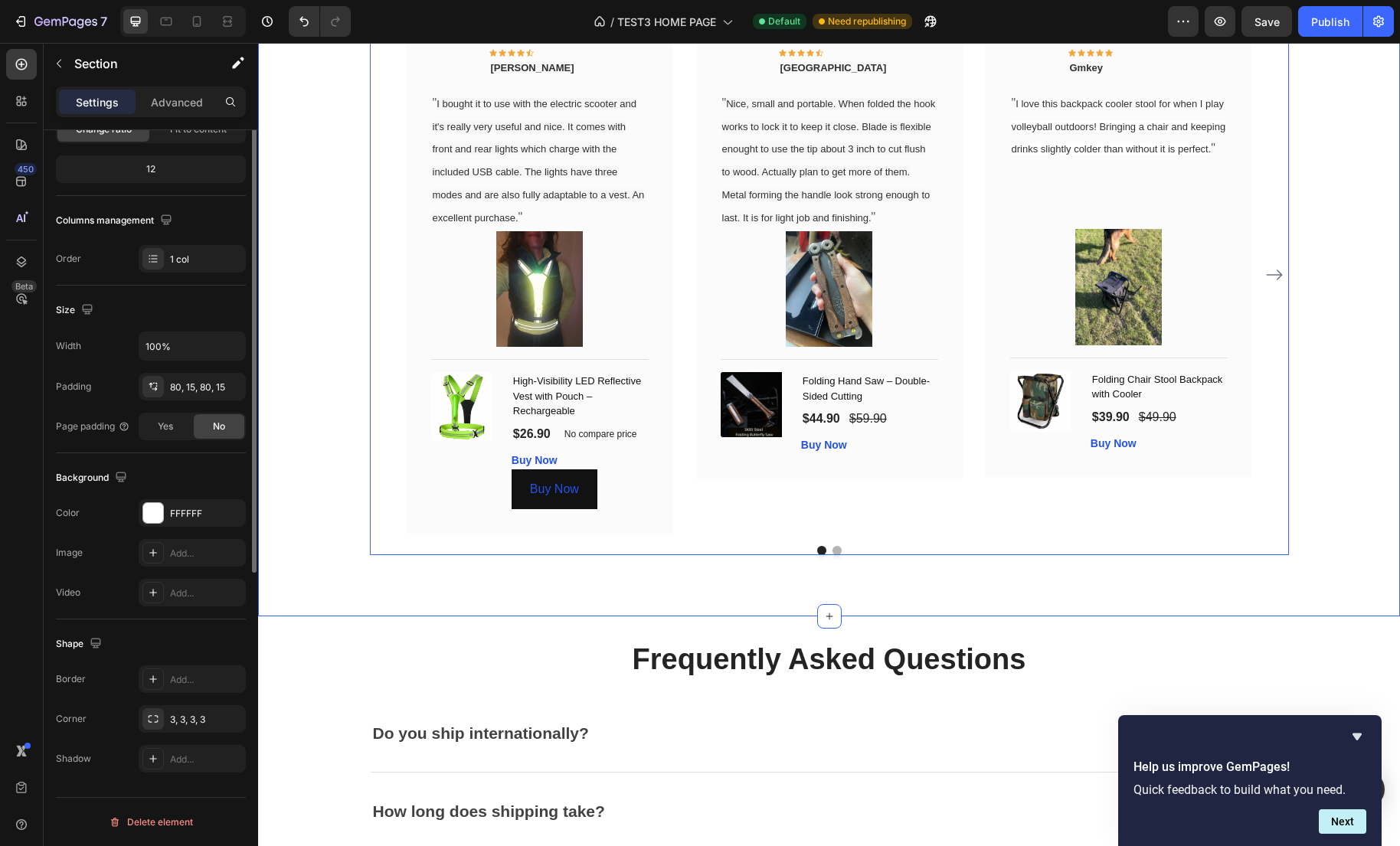
scroll to position [0, 0]
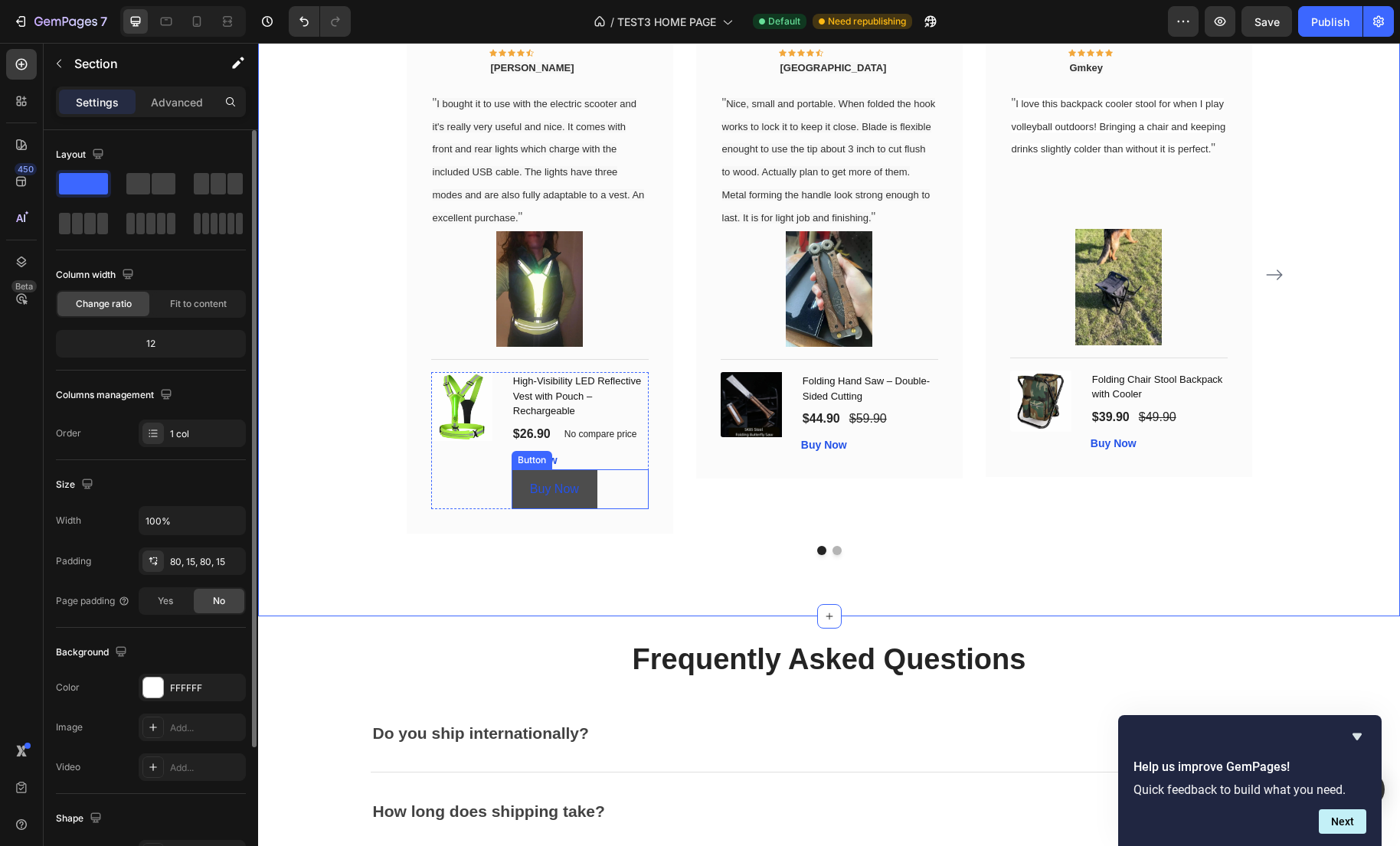
click at [589, 491] on button "Buy Now" at bounding box center [554, 489] width 86 height 41
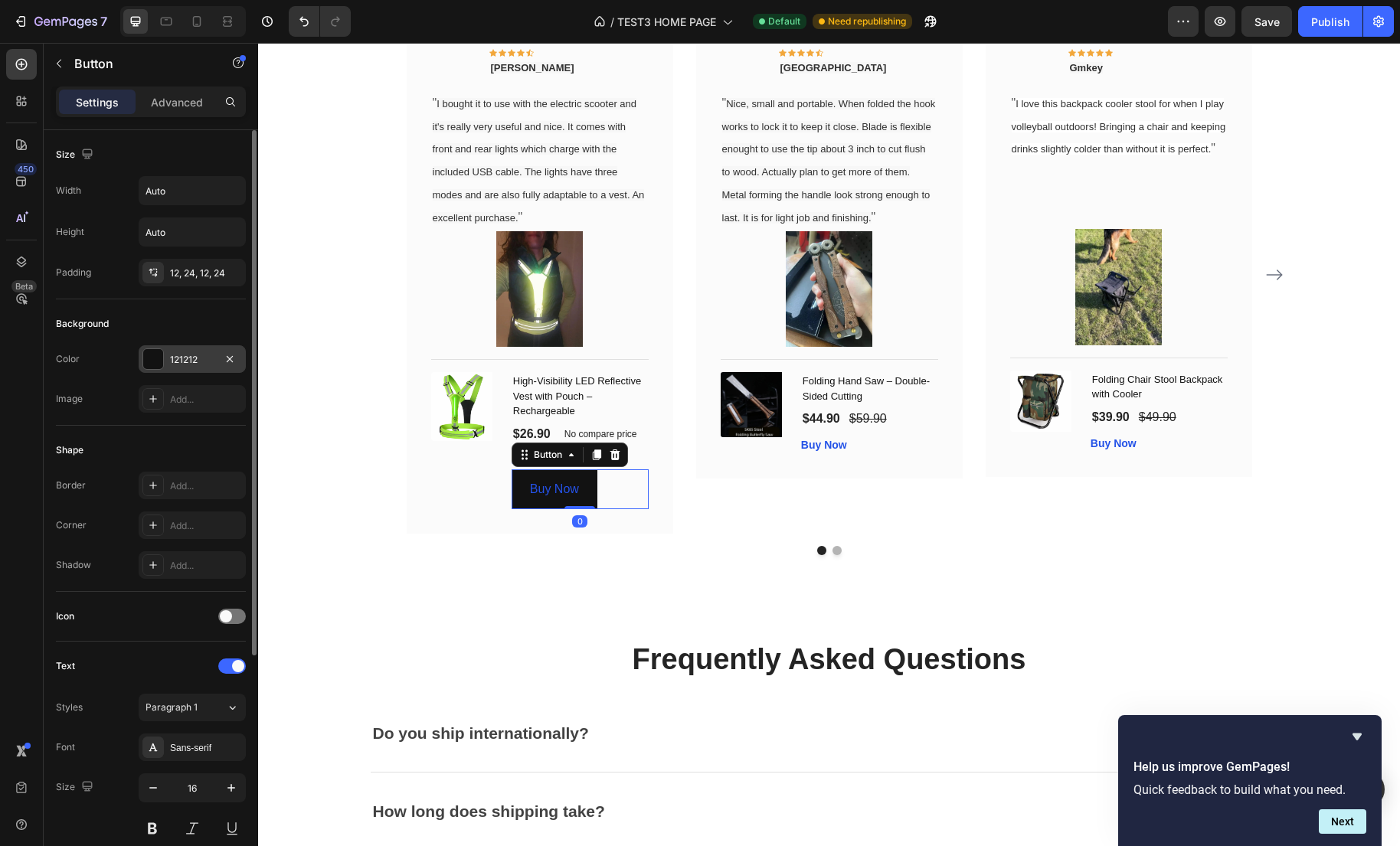
click at [200, 354] on div "121212" at bounding box center [192, 360] width 44 height 14
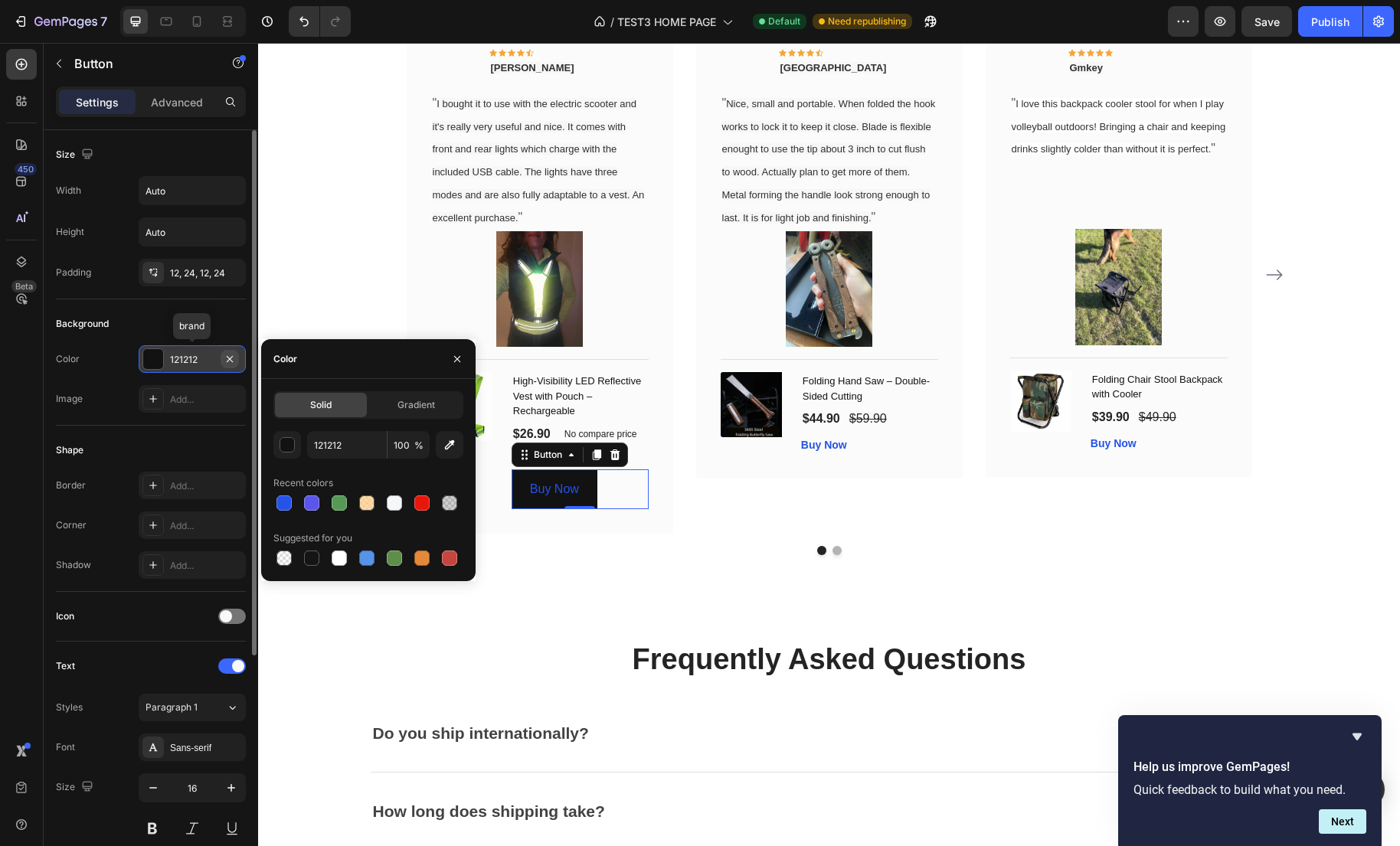
click at [232, 357] on icon "button" at bounding box center [230, 359] width 12 height 12
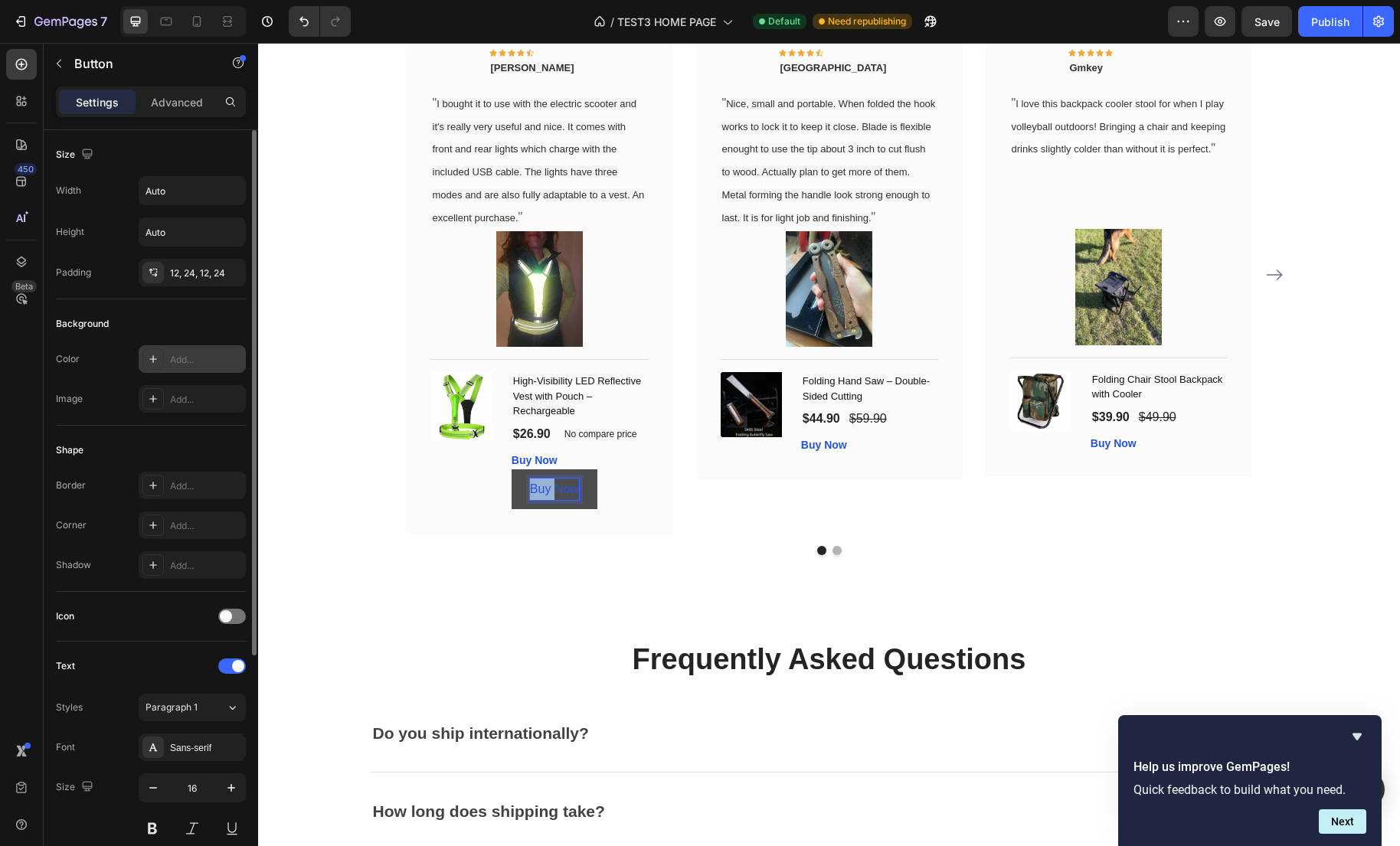
drag, startPoint x: 558, startPoint y: 504, endPoint x: 531, endPoint y: 502, distance: 27.1
click at [531, 501] on p "Buy Now" at bounding box center [555, 489] width 49 height 23
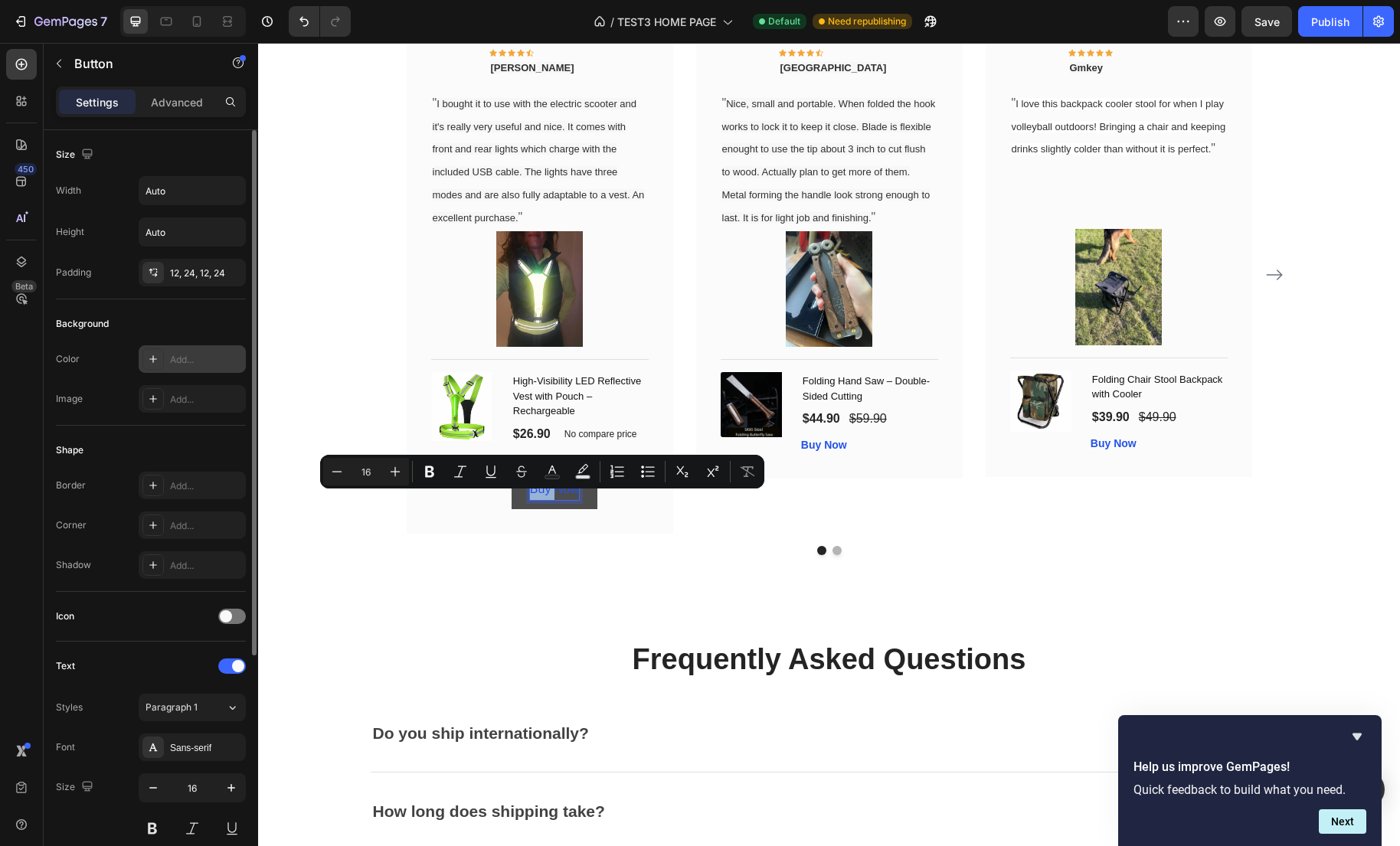
click at [539, 501] on p "Buy Now" at bounding box center [555, 489] width 49 height 23
click at [434, 473] on icon "Editor contextual toolbar" at bounding box center [442, 472] width 16 height 16
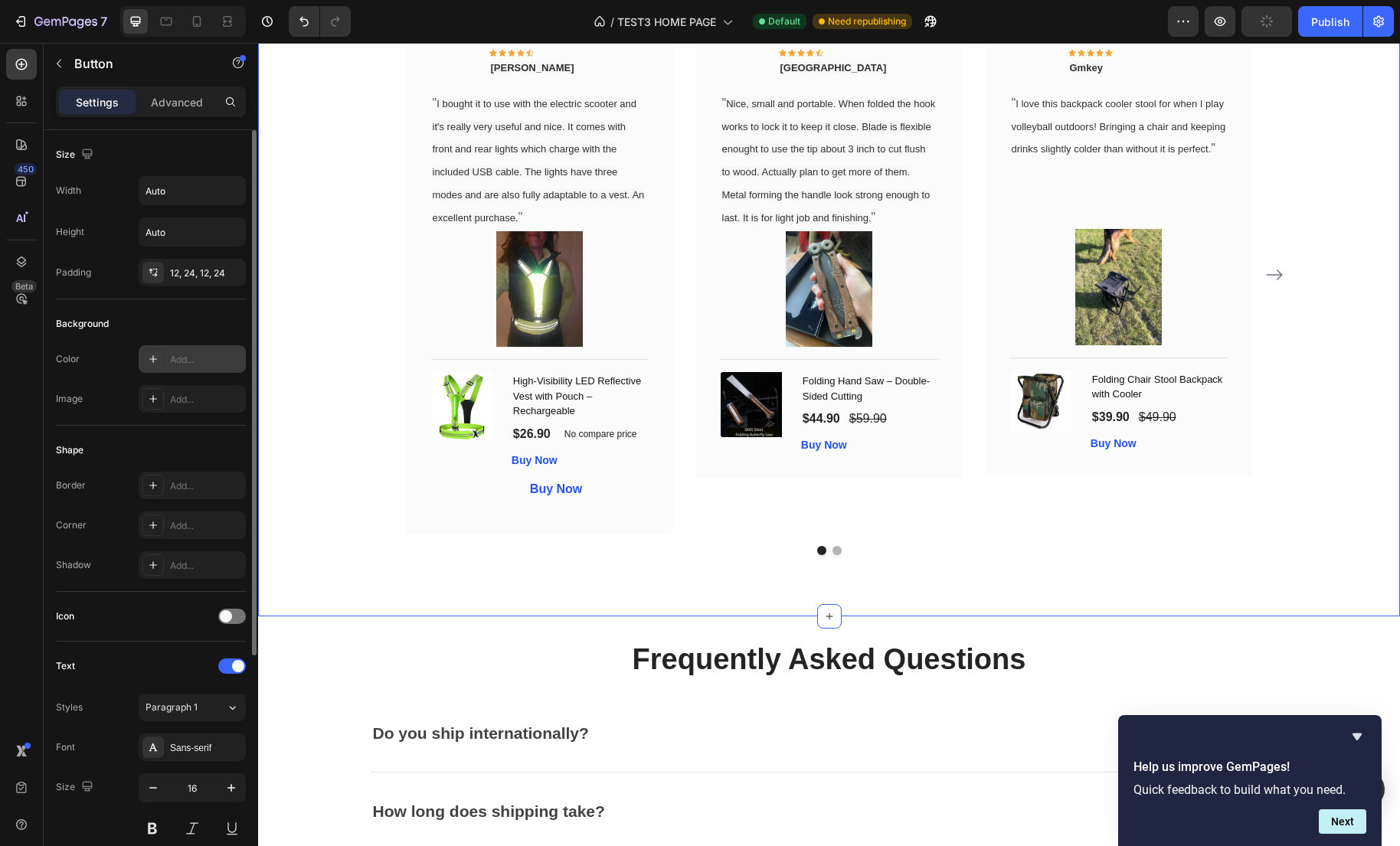
click at [575, 616] on div "What Our Customers Are Saying Heading Our customer advocates are standing by 24…" at bounding box center [828, 226] width 1141 height 779
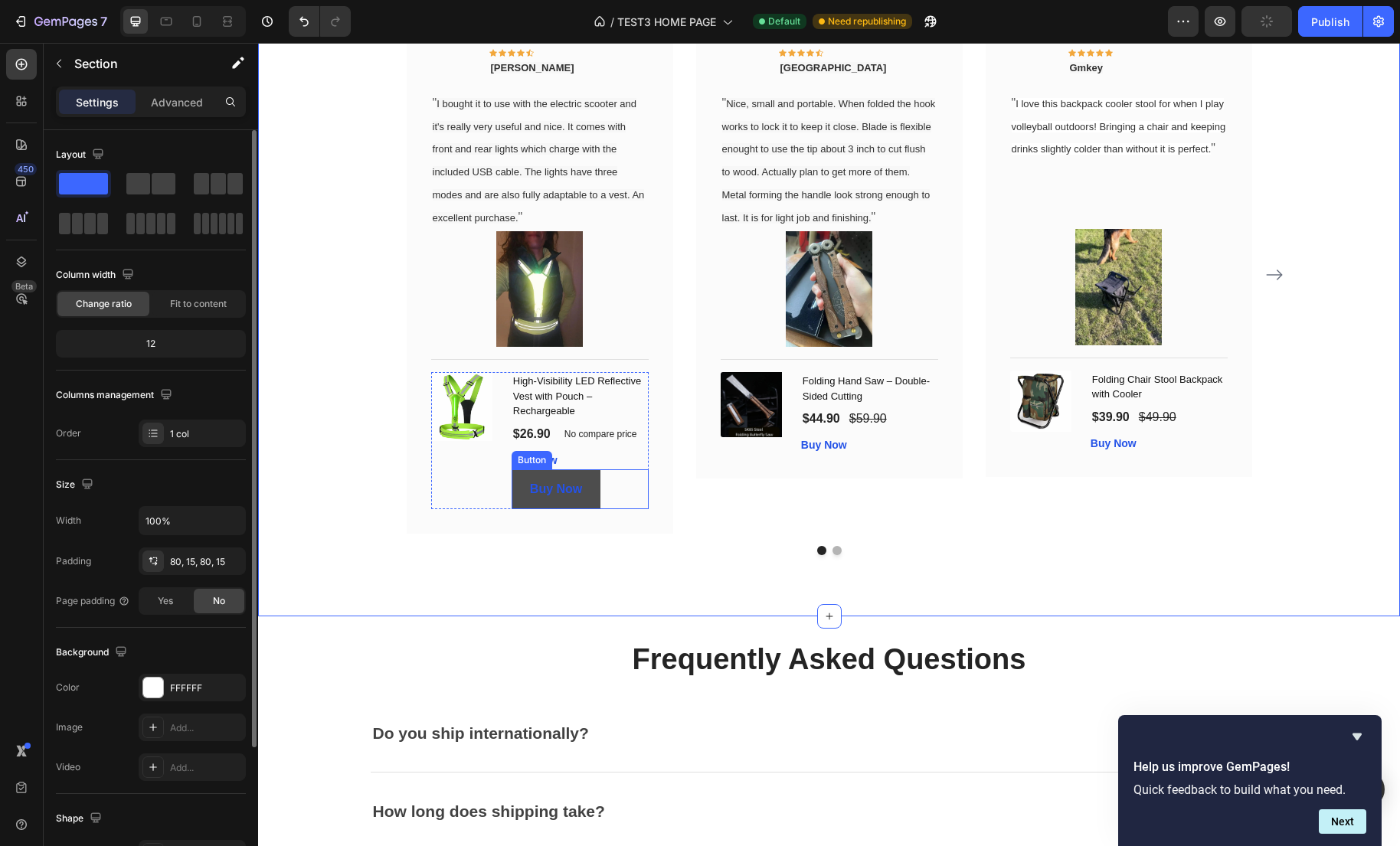
click at [582, 510] on button "Buy Now" at bounding box center [555, 489] width 89 height 41
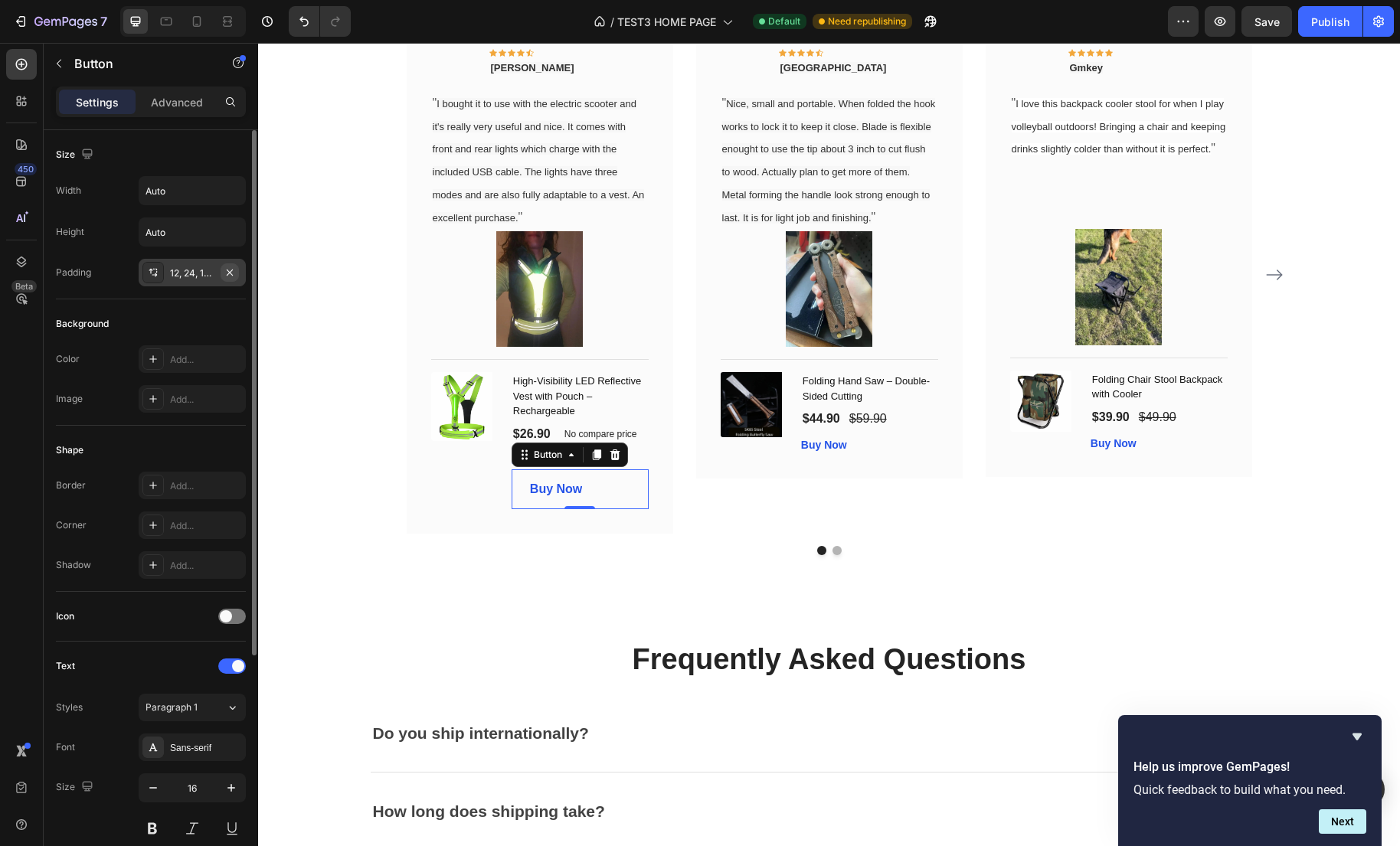
click at [231, 272] on icon "button" at bounding box center [229, 272] width 6 height 6
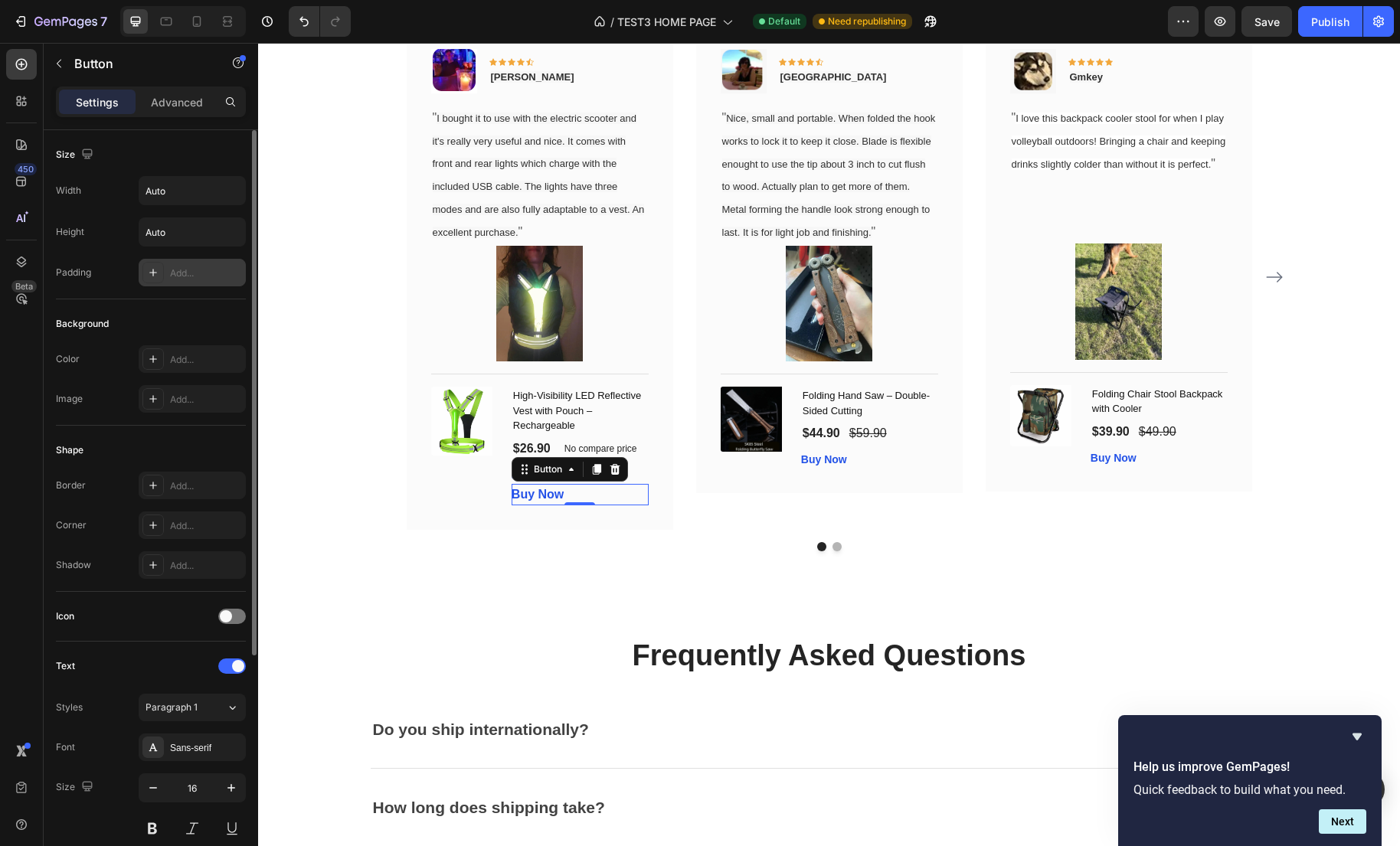
click at [608, 500] on div "Buy Now Button 0" at bounding box center [580, 495] width 137 height 23
click at [561, 544] on div "Image Icon Icon Icon Icon Icon Row Gabriel Text block Row " I bought it to use …" at bounding box center [829, 288] width 919 height 528
click at [582, 504] on div "Buy Now Button 0" at bounding box center [580, 495] width 137 height 23
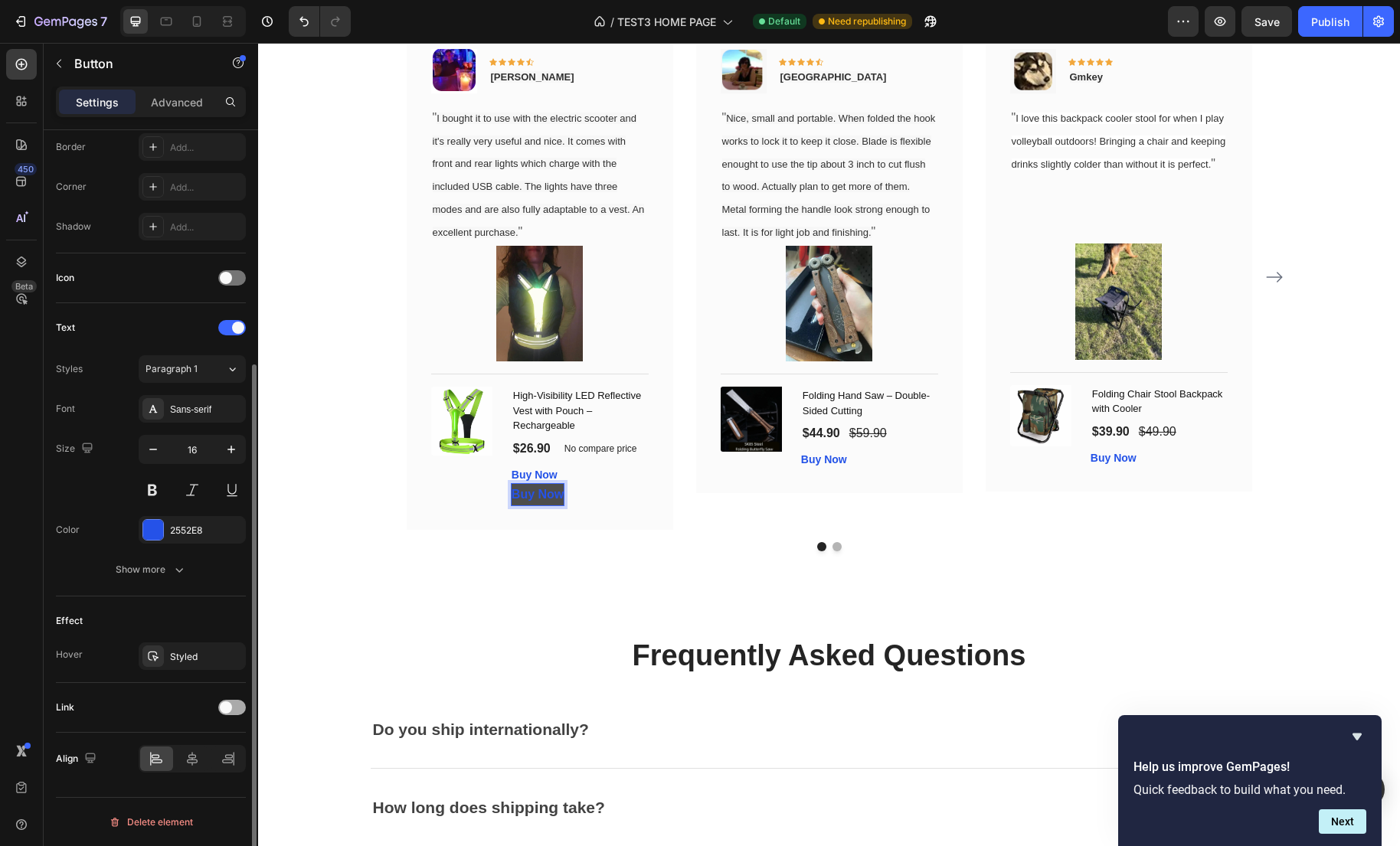
click at [230, 705] on span at bounding box center [226, 707] width 12 height 12
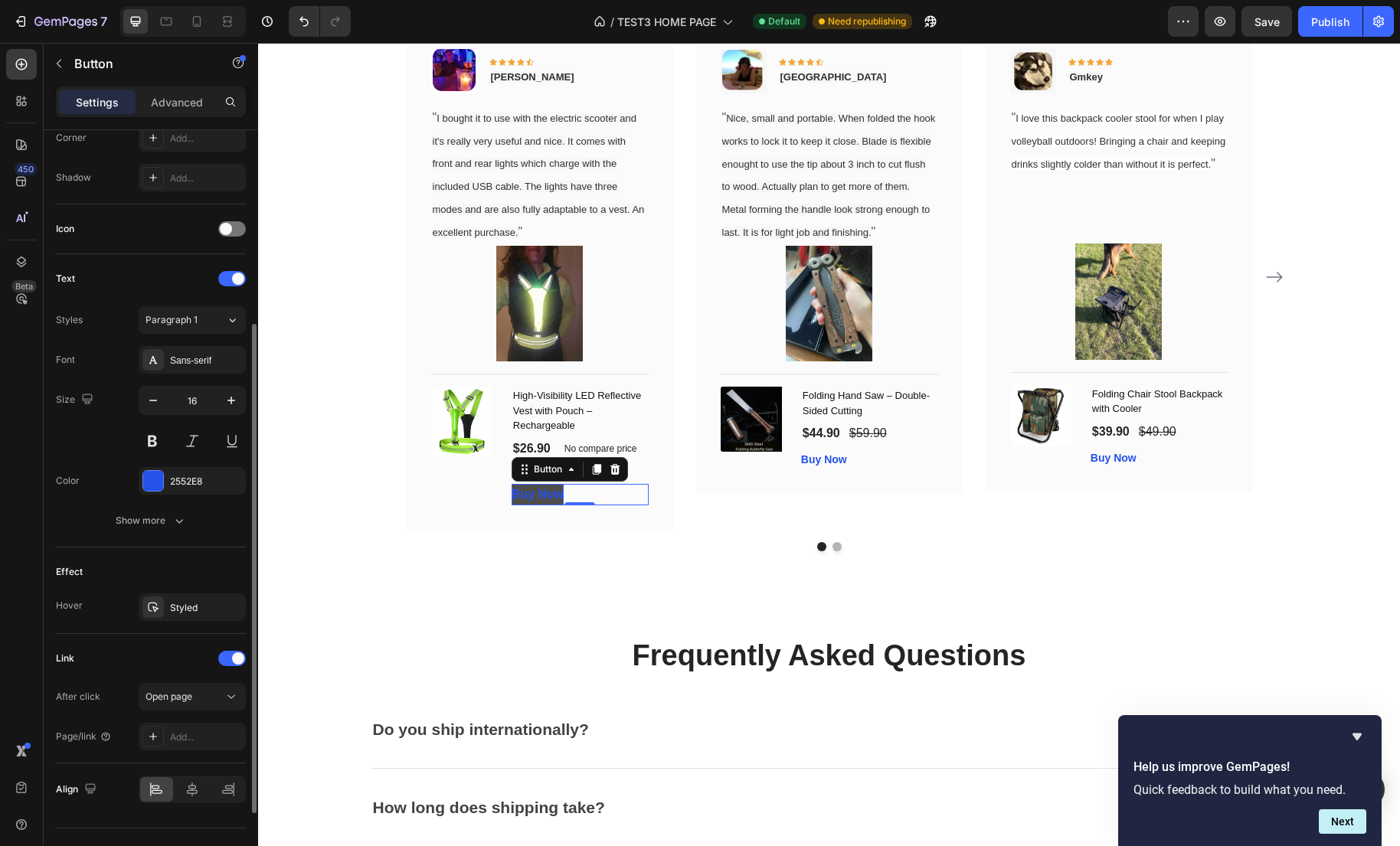
scroll to position [418, 0]
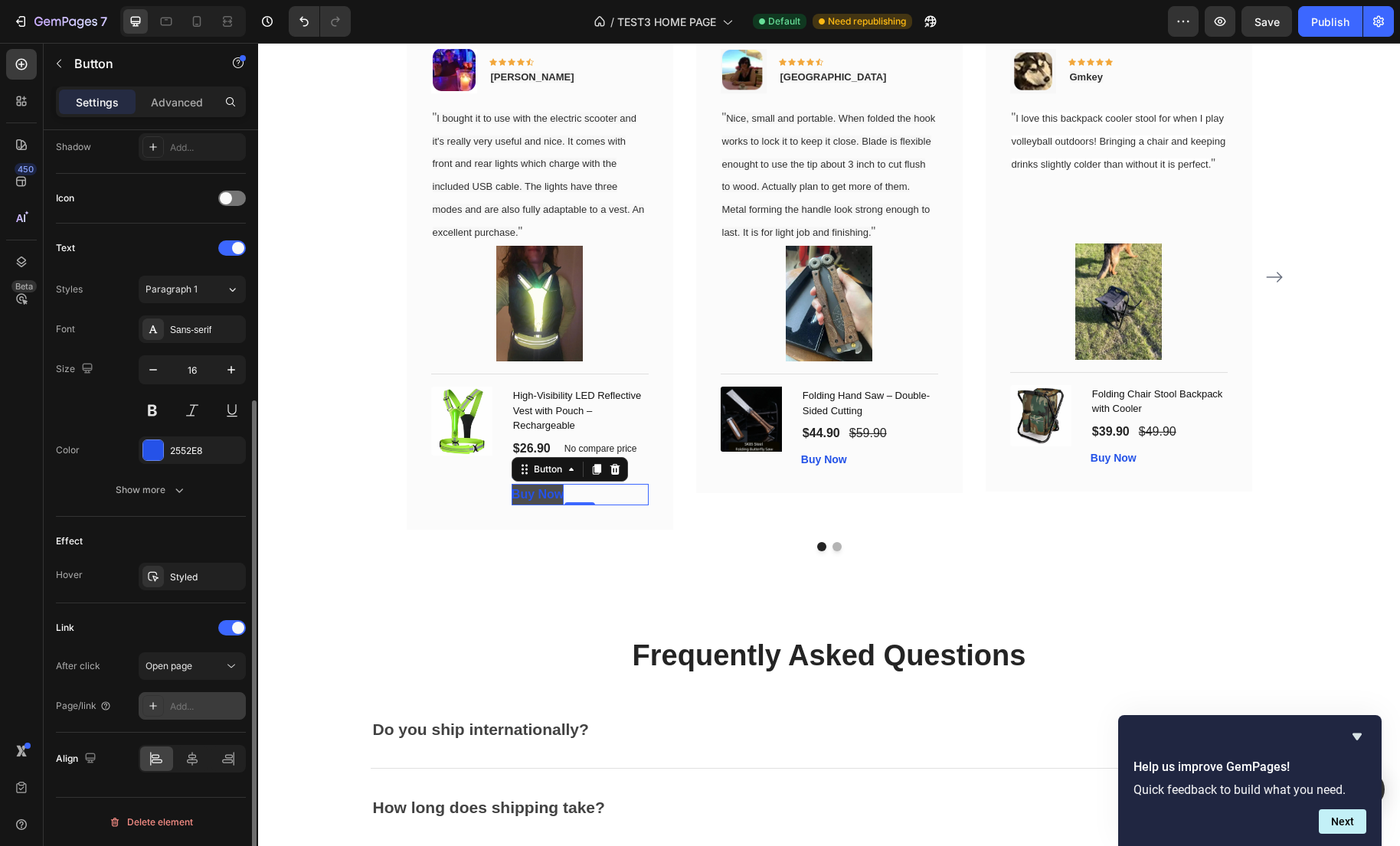
click at [211, 705] on div "Add..." at bounding box center [206, 706] width 72 height 14
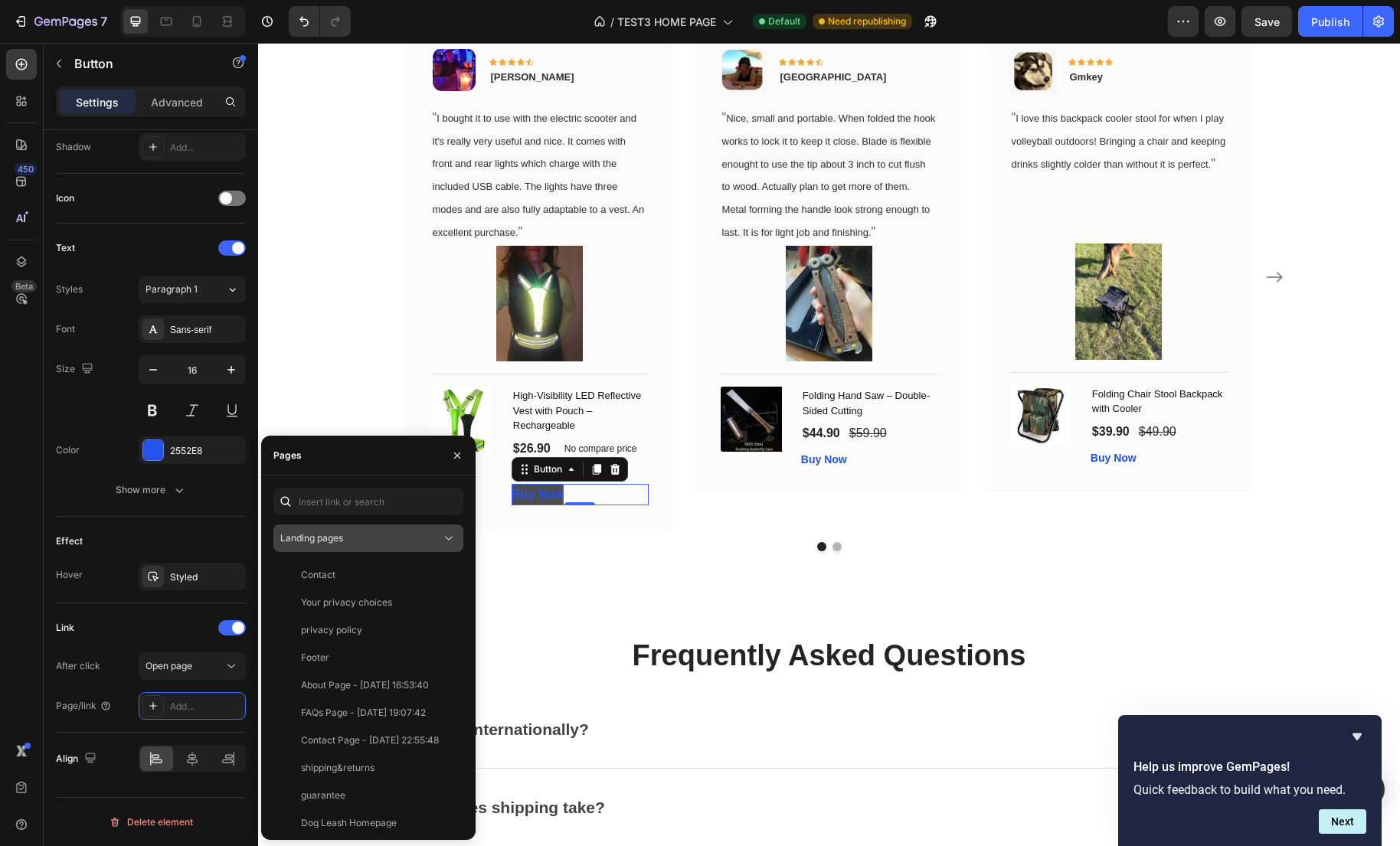
click at [378, 537] on div "Landing pages" at bounding box center [360, 538] width 161 height 14
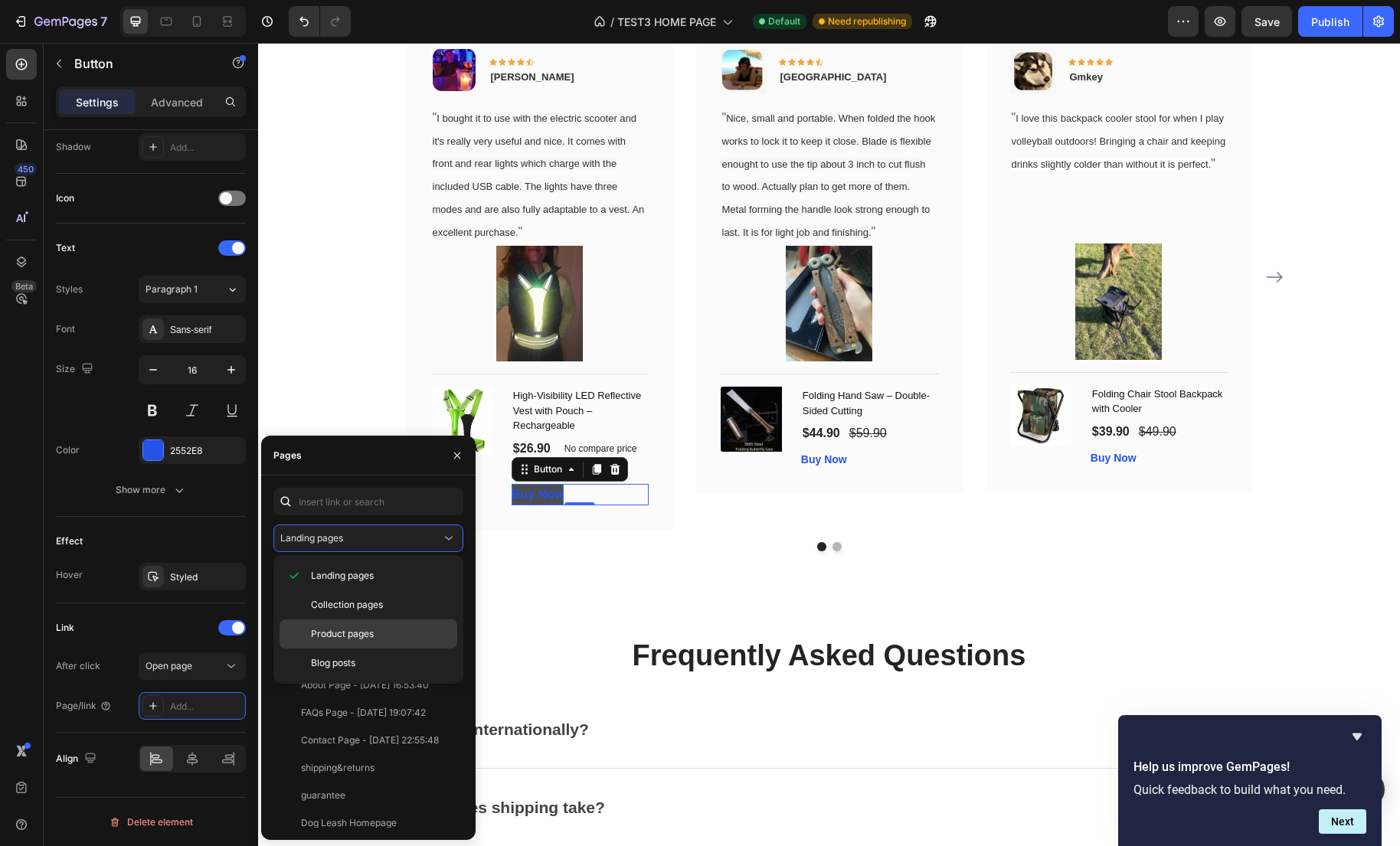
click at [348, 638] on span "Product pages" at bounding box center [342, 634] width 62 height 14
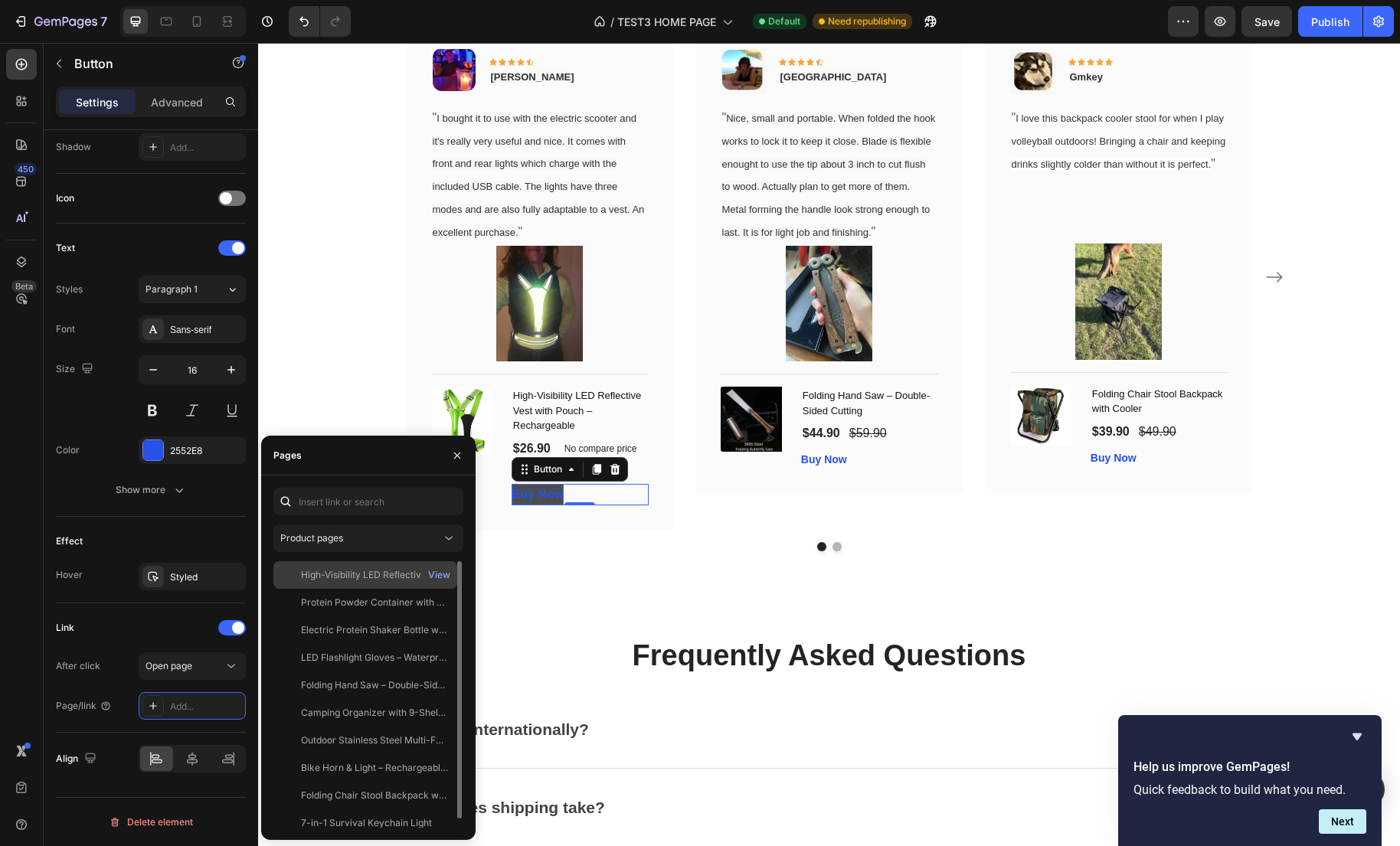
click at [377, 582] on div "High-Visibility LED Reflective Vest with Pouch – Rechargeable View" at bounding box center [365, 575] width 184 height 28
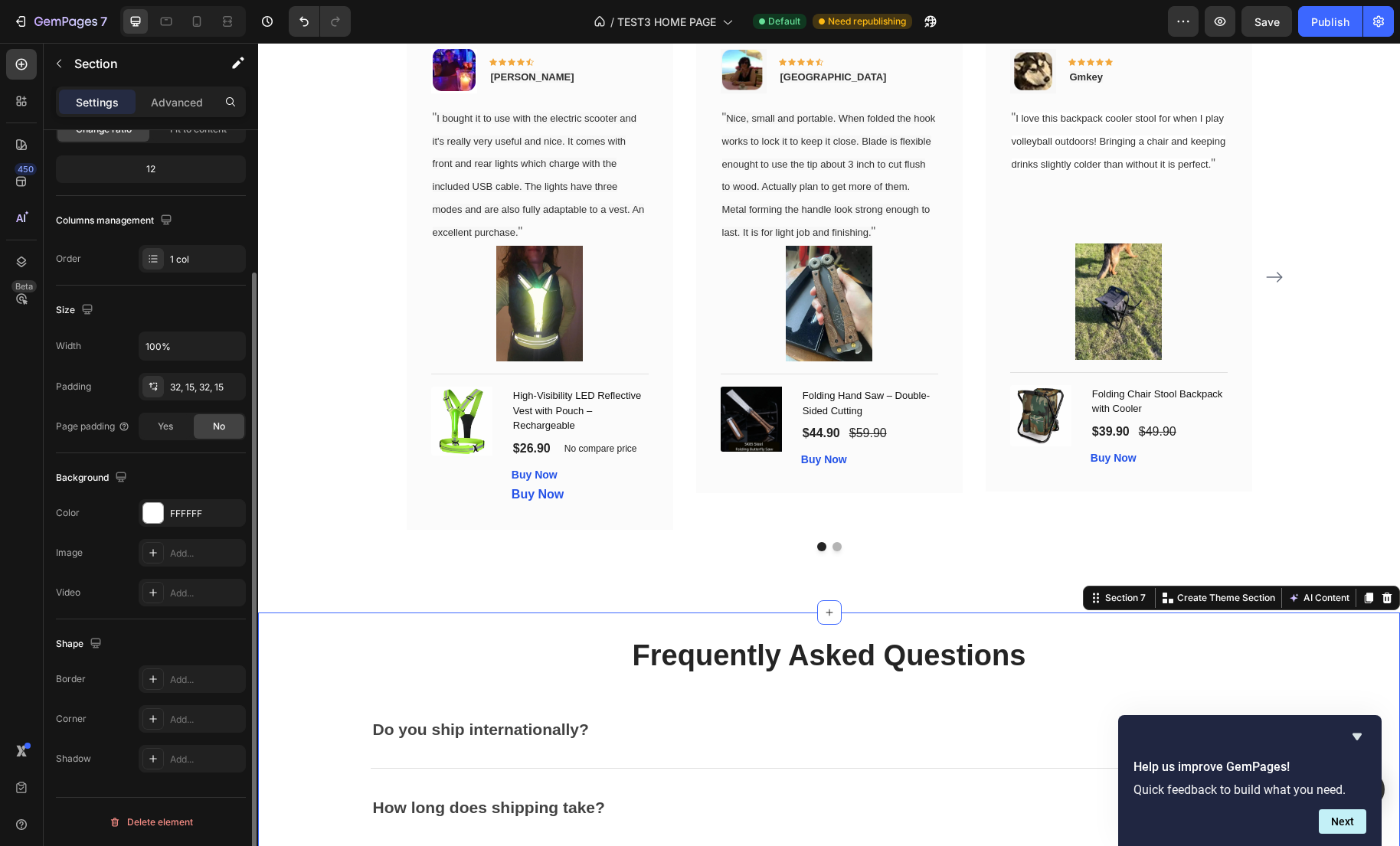
scroll to position [0, 0]
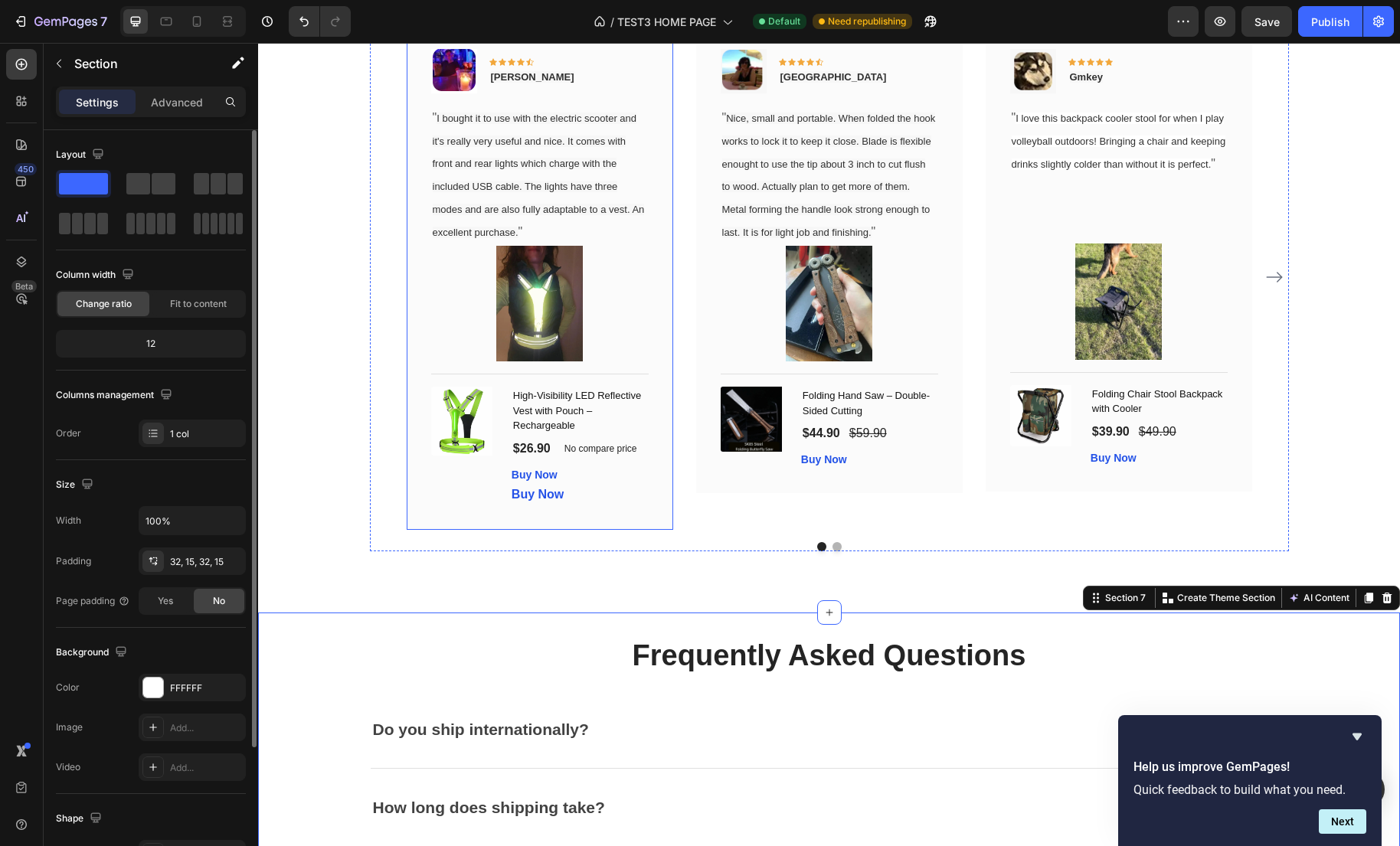
click at [537, 551] on div at bounding box center [829, 547] width 919 height 10
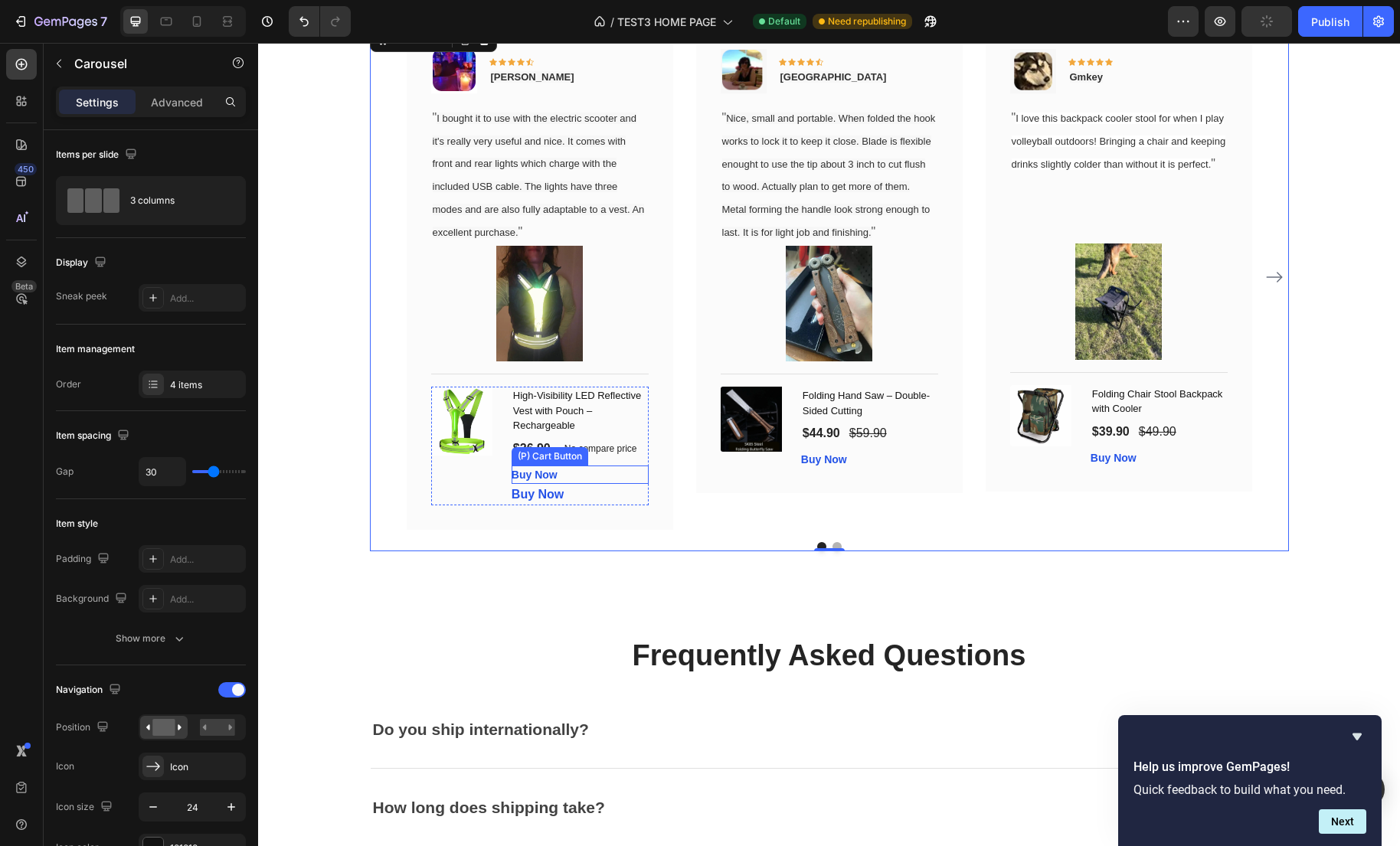
click at [604, 482] on div "Buy Now (P) Cart Button" at bounding box center [580, 474] width 137 height 18
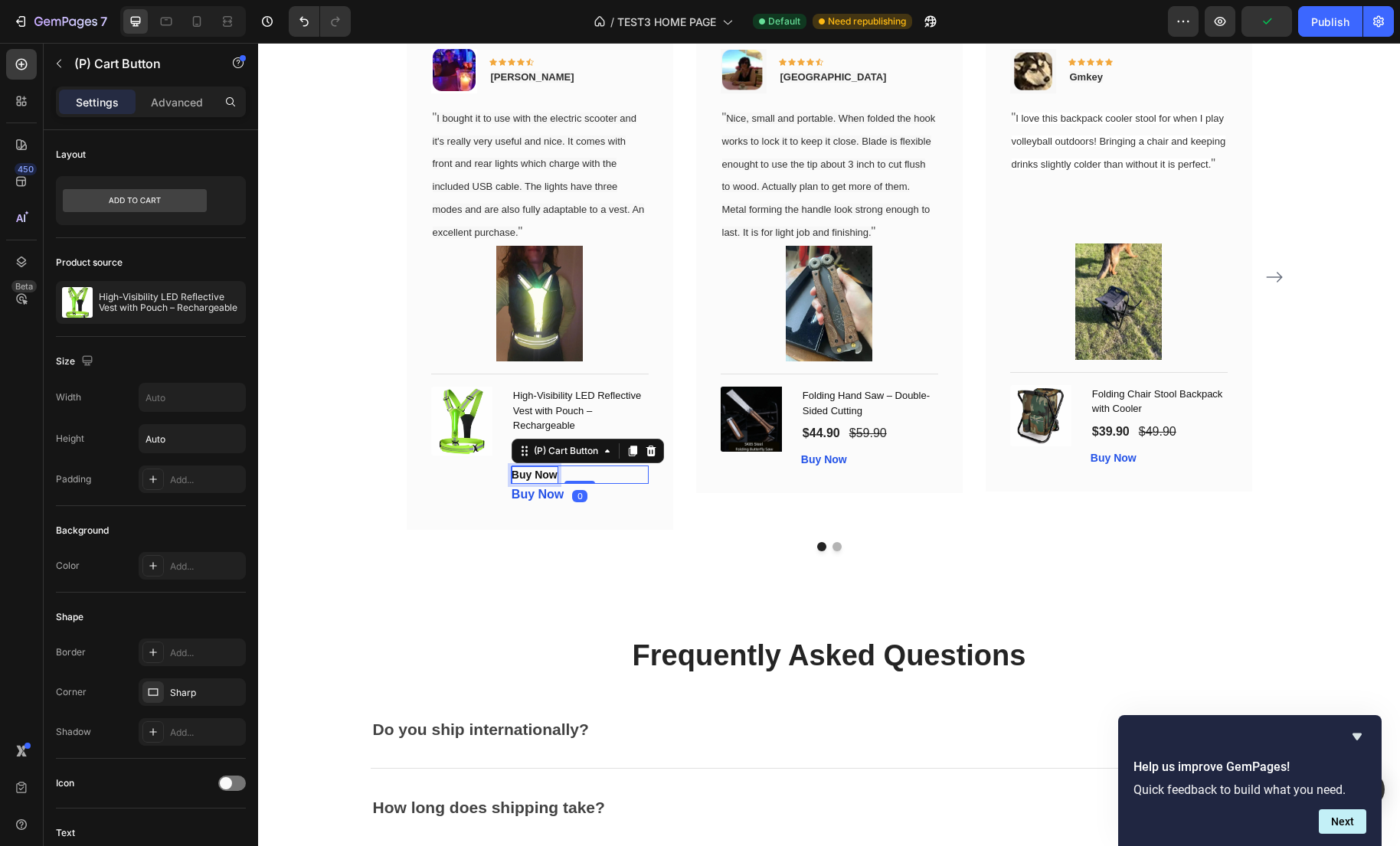
click at [536, 482] on div "Buy Now" at bounding box center [534, 475] width 46 height 16
click at [543, 481] on p "Buy Now" at bounding box center [534, 475] width 46 height 16
click at [531, 522] on div "Image Icon Icon Icon Icon Icon Row Gabriel Text block Row " I bought it to use …" at bounding box center [539, 277] width 266 height 506
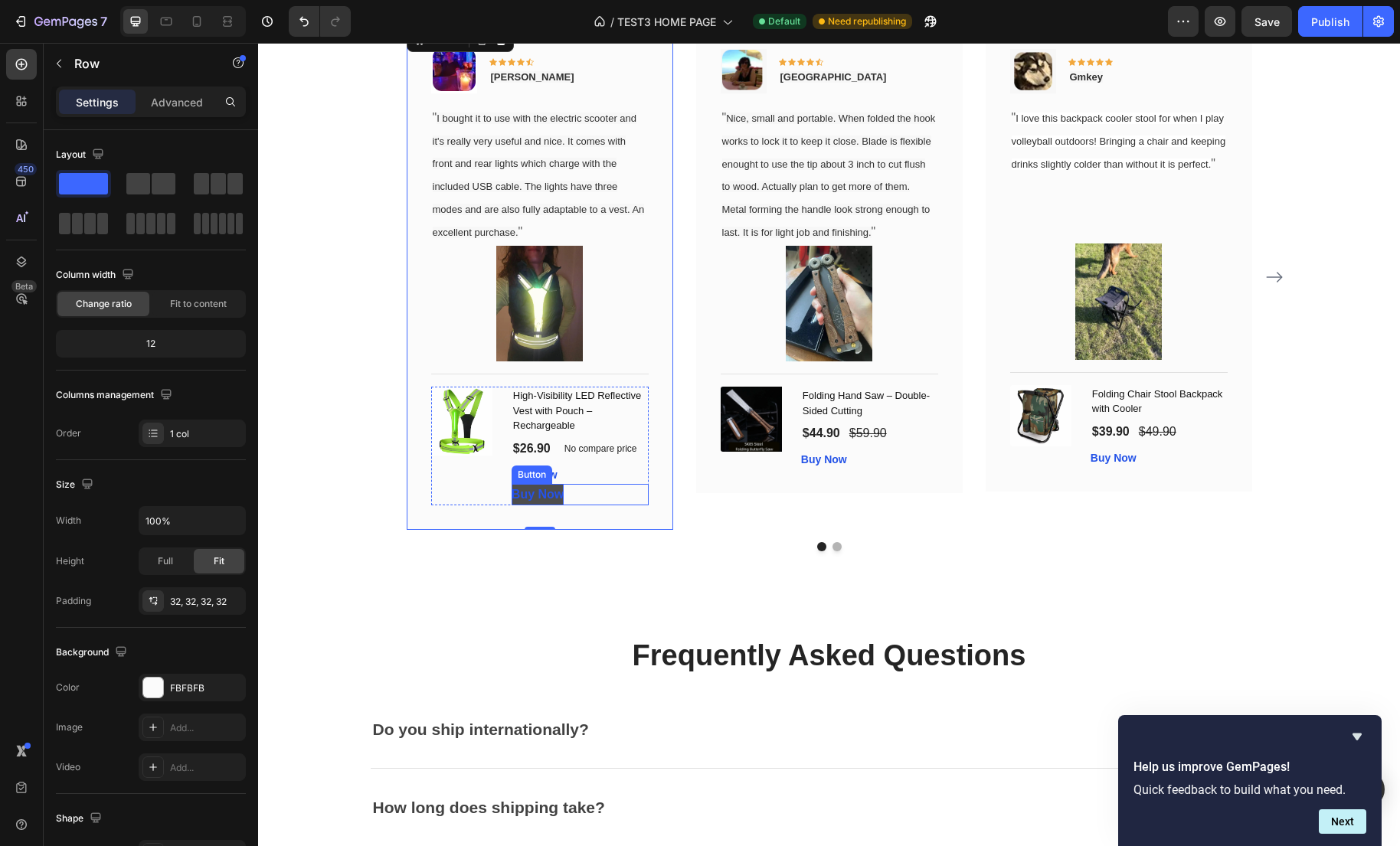
click at [540, 501] on strong "Buy Now" at bounding box center [537, 494] width 52 height 13
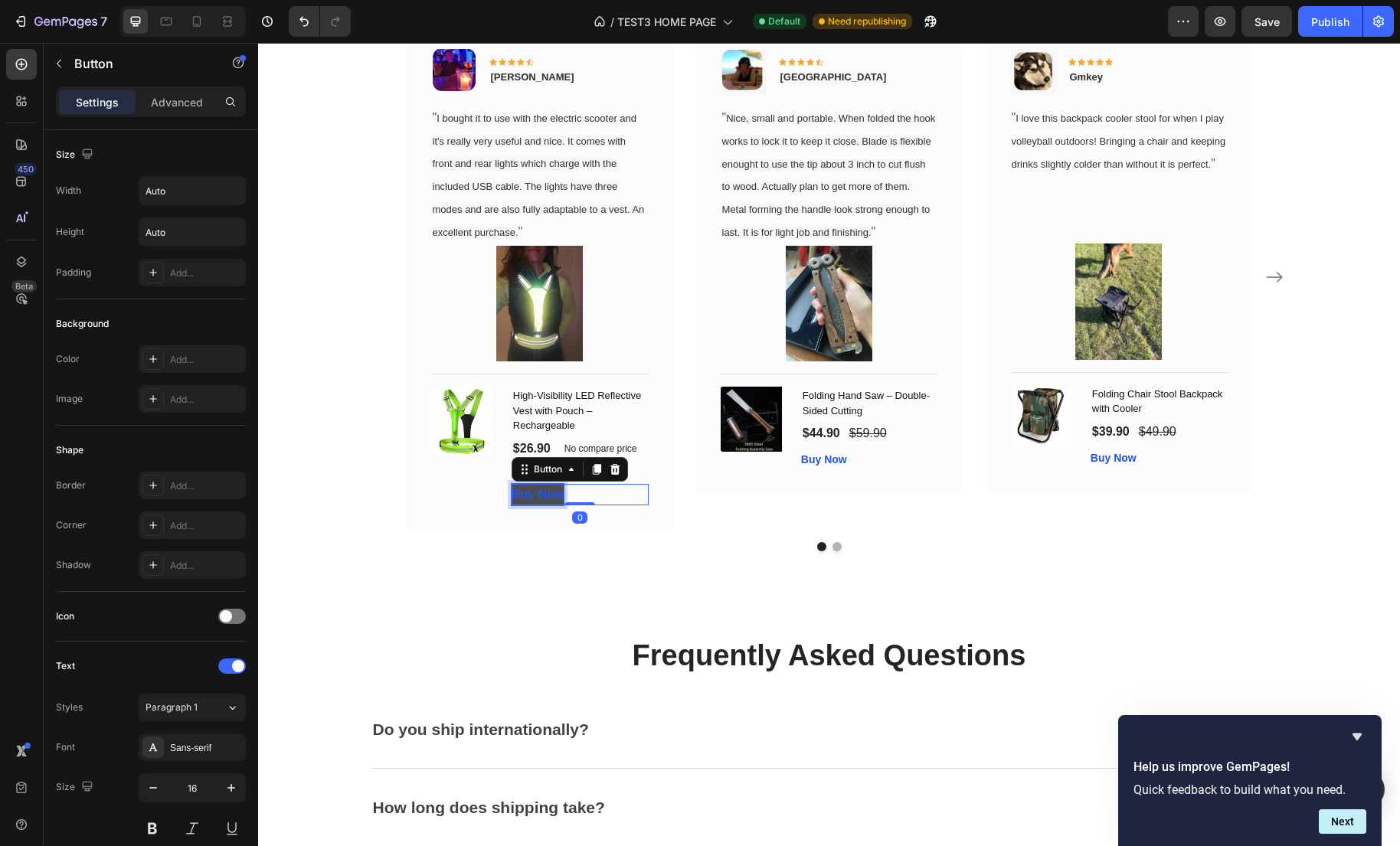
click at [539, 501] on strong "Buy Now" at bounding box center [537, 494] width 52 height 13
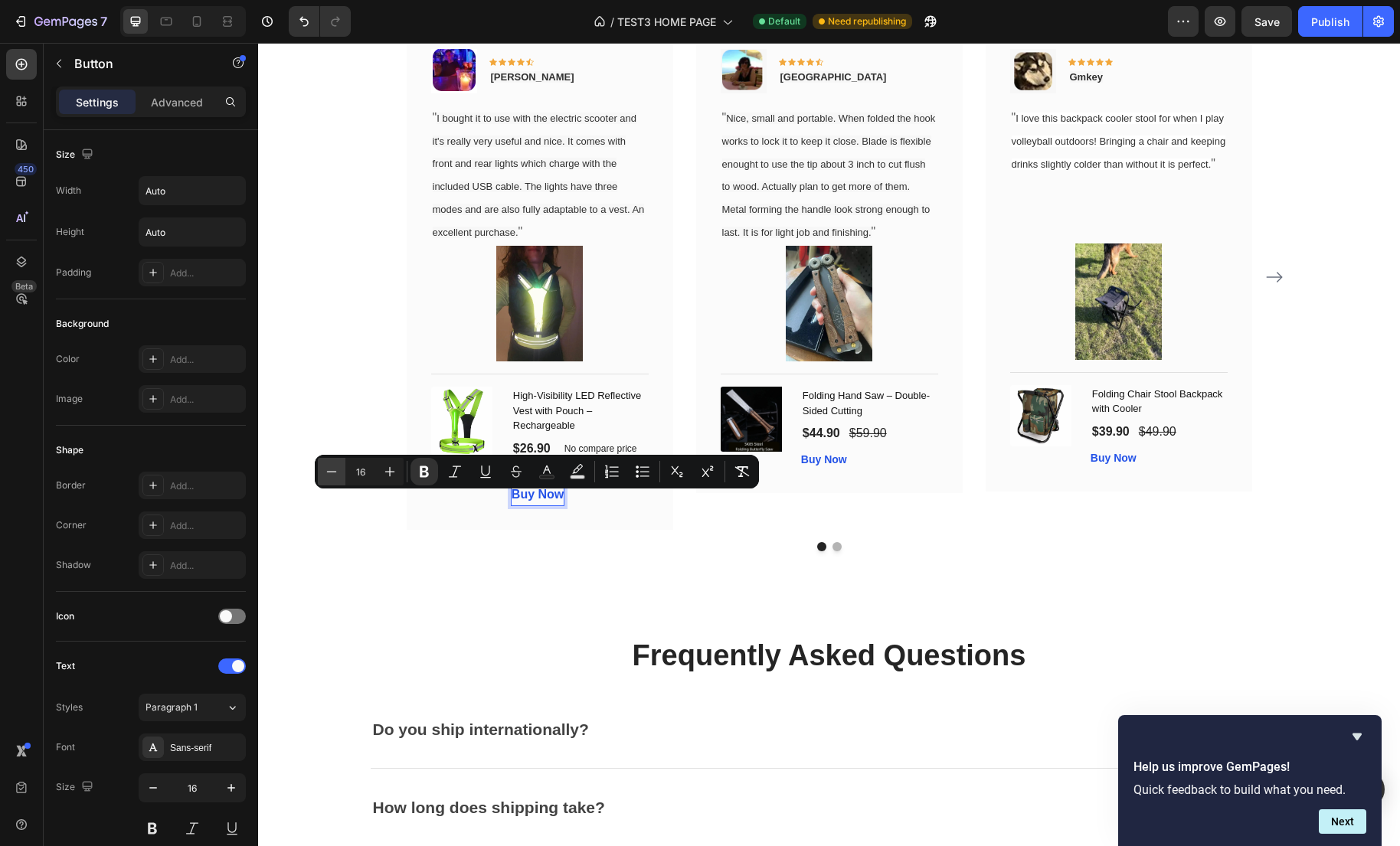
click at [331, 482] on button "Minus" at bounding box center [332, 472] width 28 height 28
click at [331, 482] on button "Minus" at bounding box center [330, 472] width 28 height 28
type input "14"
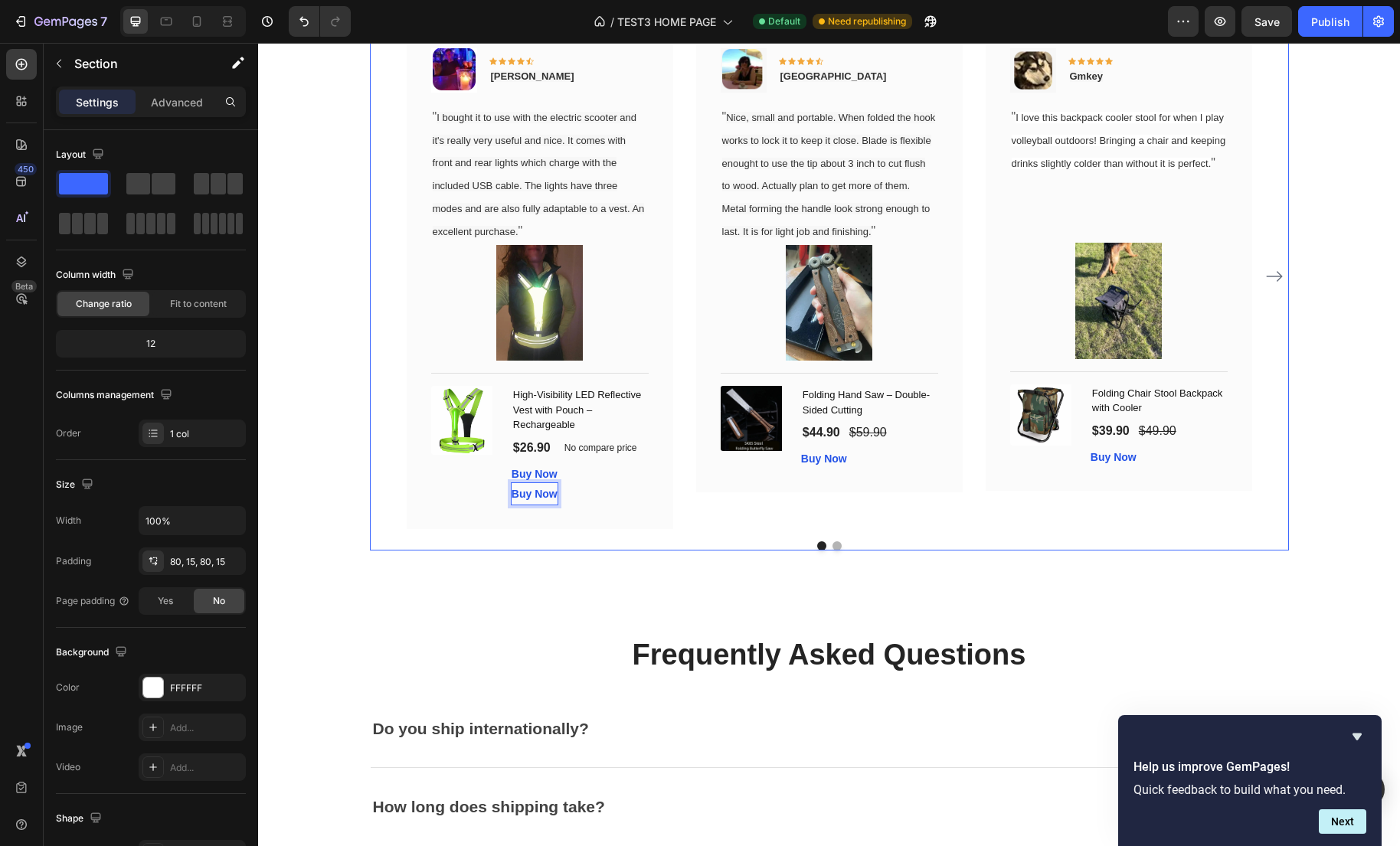
click at [497, 579] on div "What Our Customers Are Saying Heading Our customer advocates are standing by 24…" at bounding box center [828, 228] width 1141 height 766
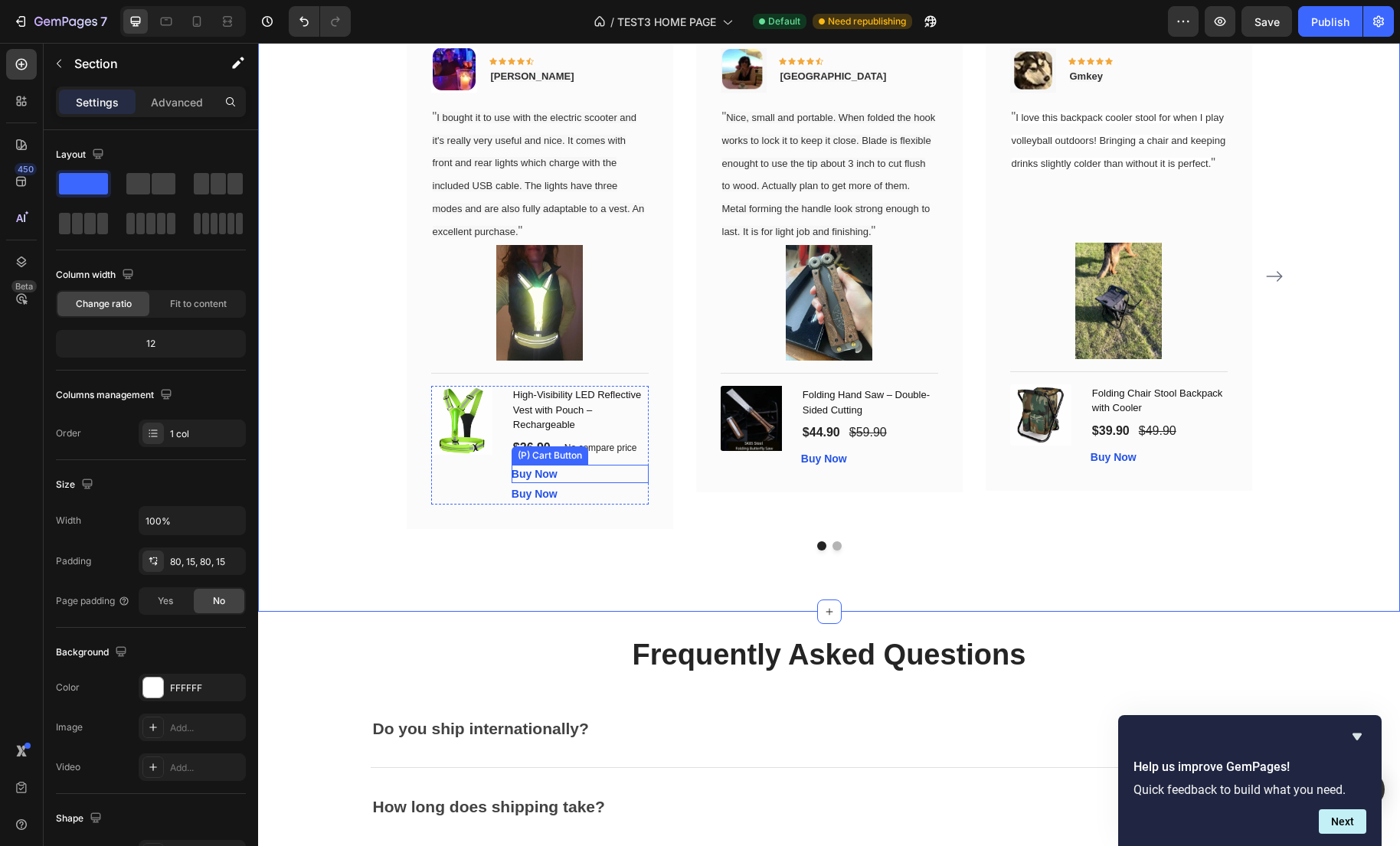
click at [578, 483] on div "Buy Now (P) Cart Button" at bounding box center [580, 474] width 137 height 18
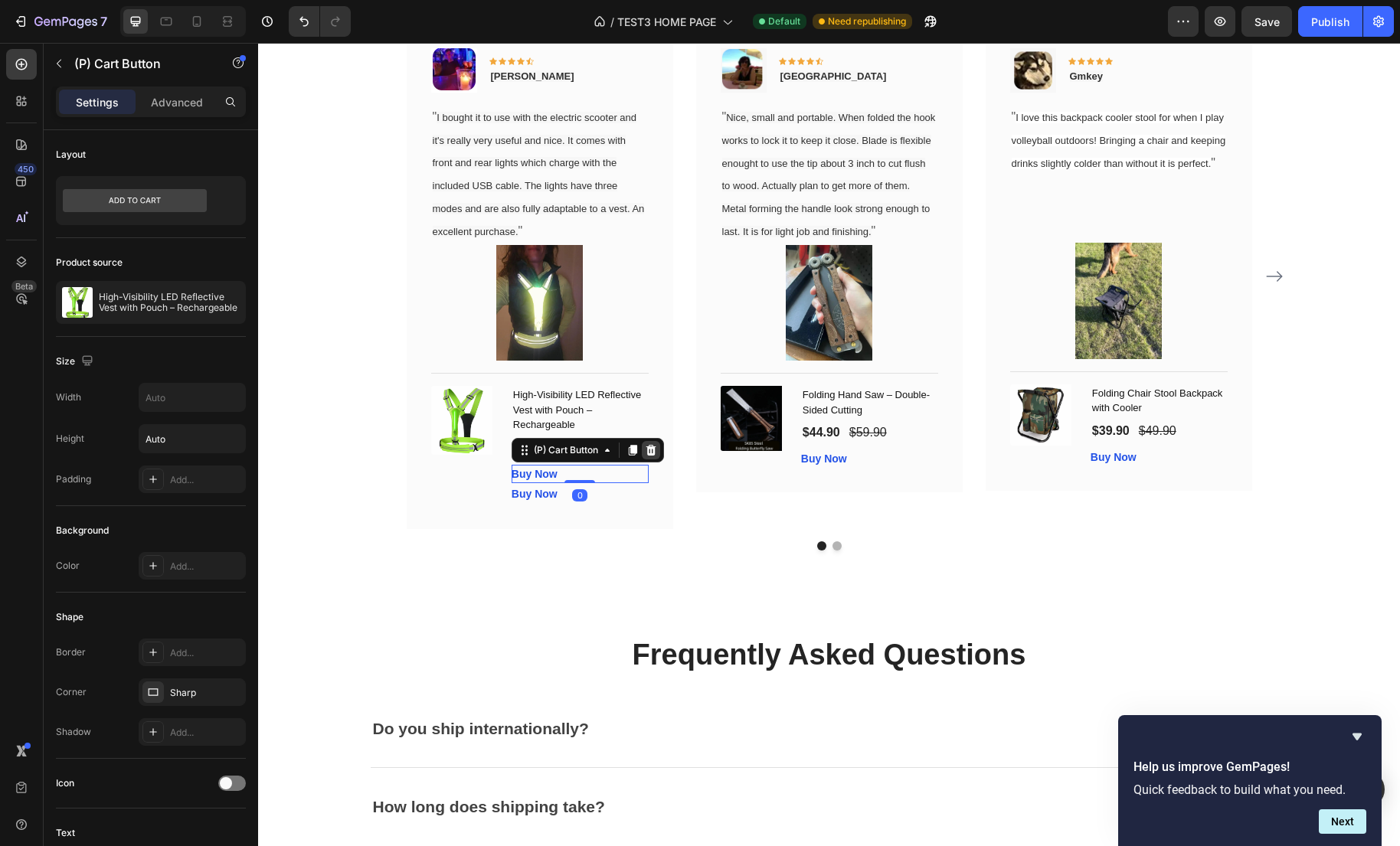
click at [650, 455] on icon at bounding box center [650, 449] width 10 height 10
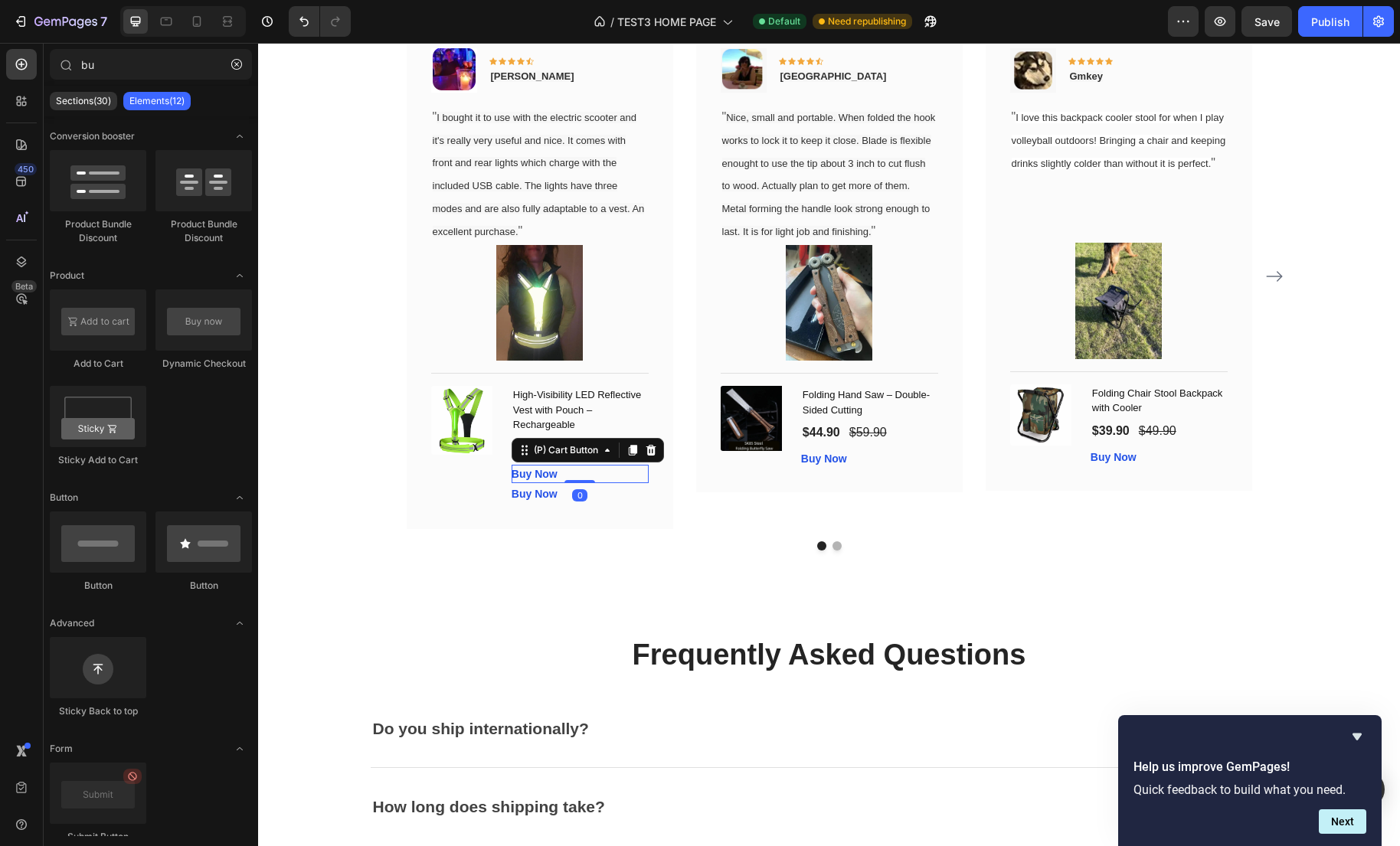
scroll to position [2983, 0]
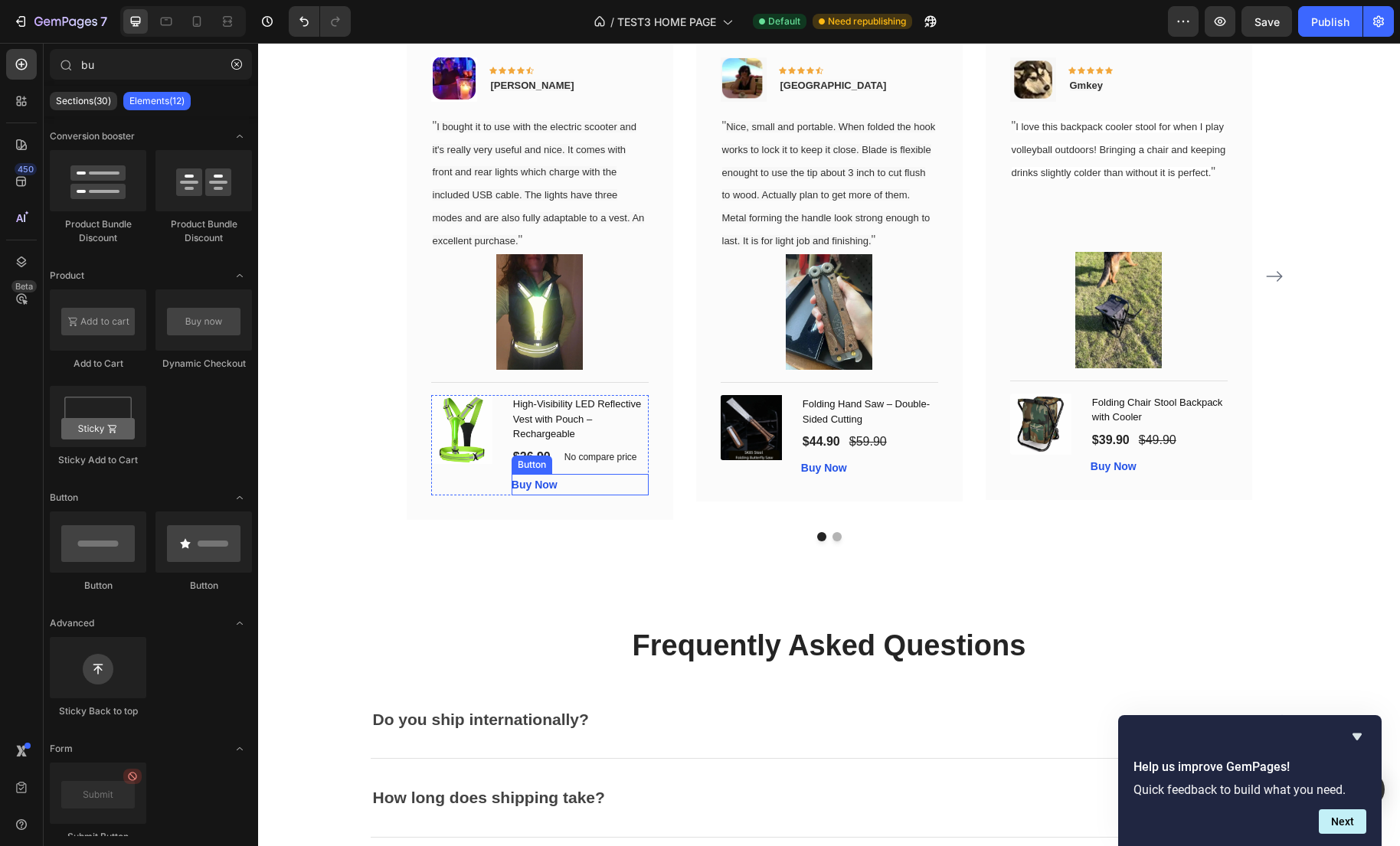
click at [575, 496] on div "Buy Now Button" at bounding box center [580, 485] width 137 height 23
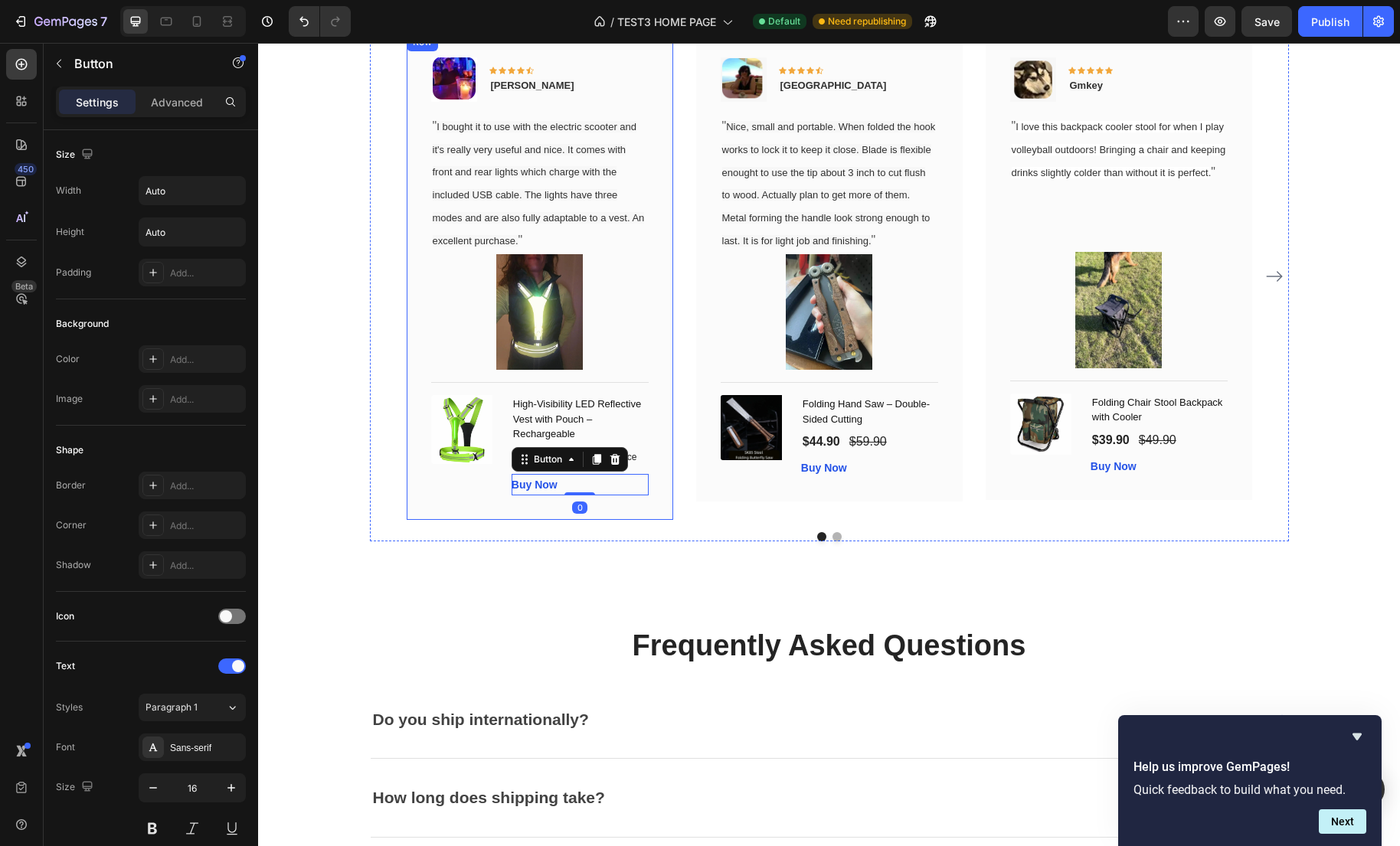
click at [547, 517] on div "Image Icon Icon Icon Icon Icon Row Gabriel Text block Row " I bought it to use …" at bounding box center [539, 277] width 266 height 488
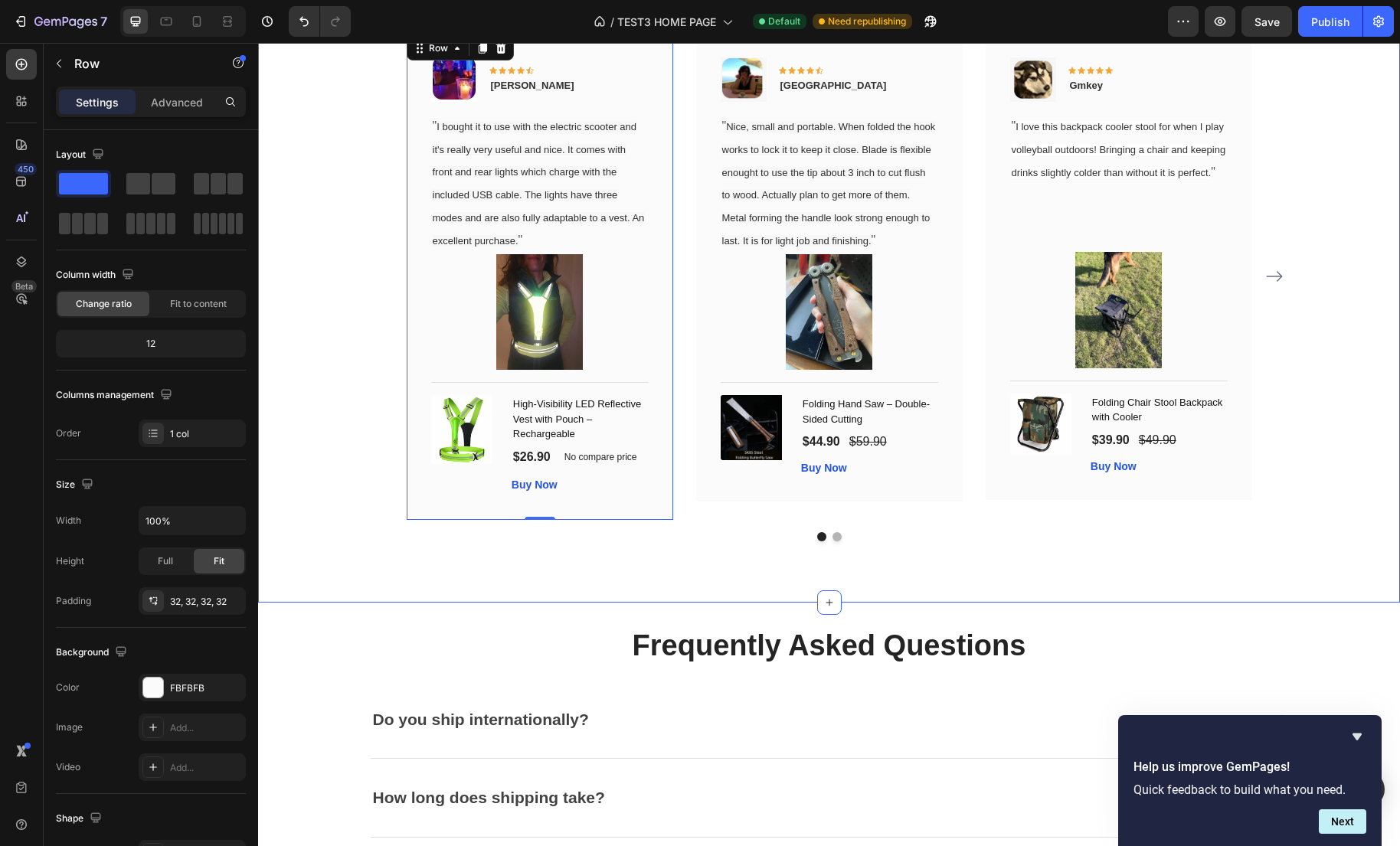
scroll to position [2943, 0]
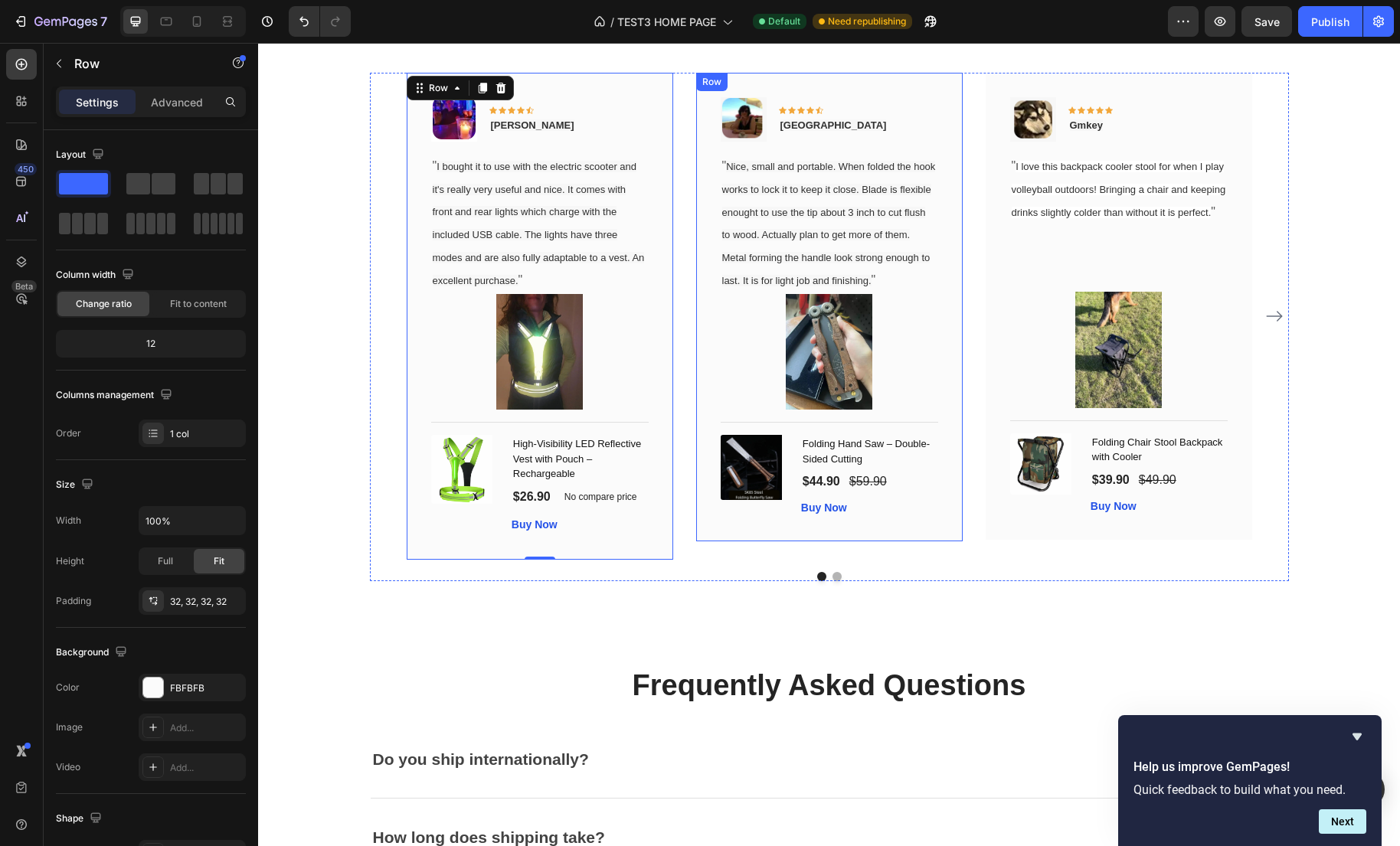
click at [757, 541] on div "Image Icon Icon Icon Icon Icon Row Raleigh Text block Row " Nice, small and por…" at bounding box center [829, 307] width 266 height 469
click at [657, 557] on div "Image Icon Icon Icon Icon Icon Row Gabriel Text block Row " I bought it to use …" at bounding box center [539, 317] width 266 height 488
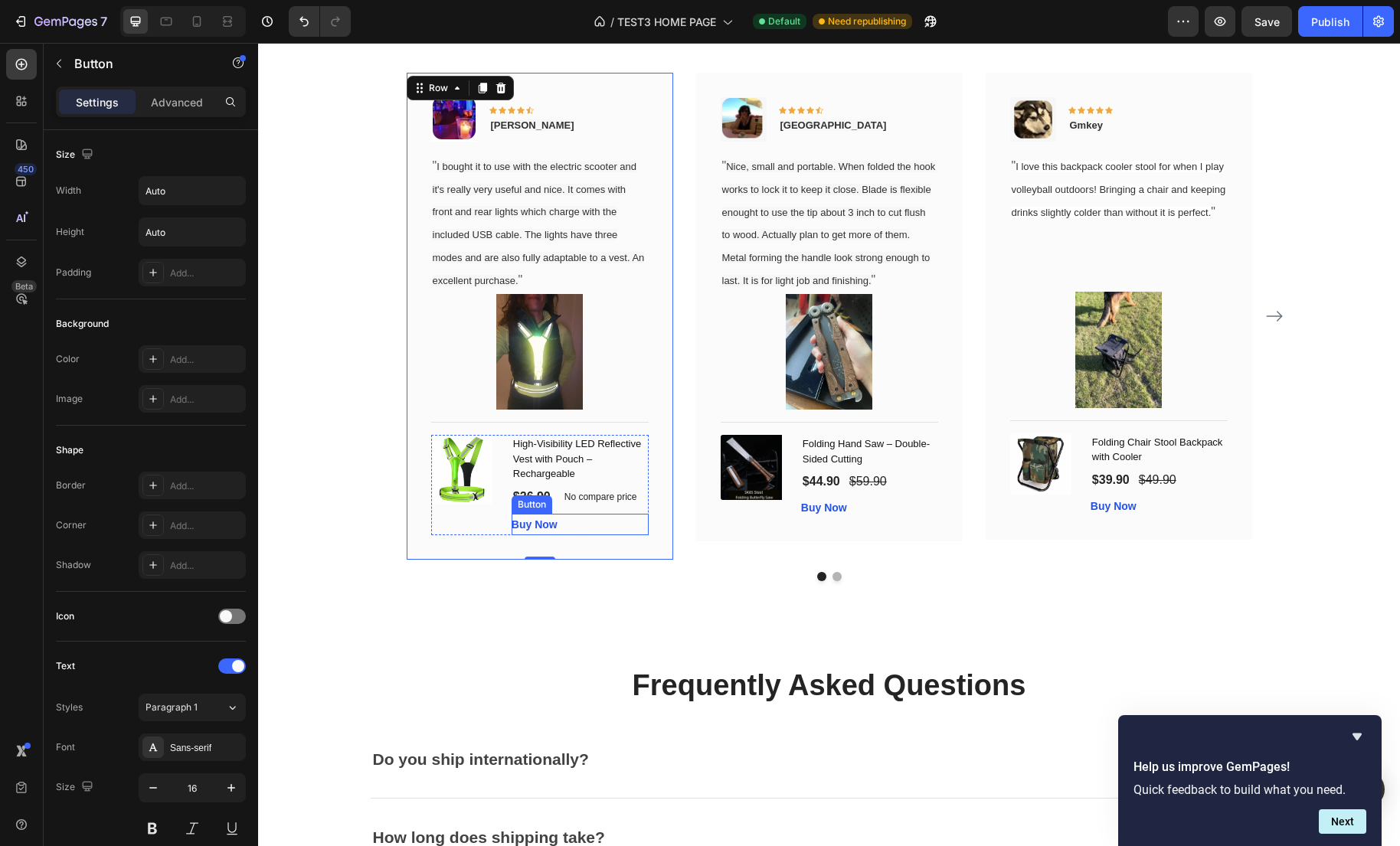
click at [579, 536] on div "Buy Now Button" at bounding box center [580, 525] width 137 height 23
click at [597, 505] on icon at bounding box center [596, 499] width 12 height 12
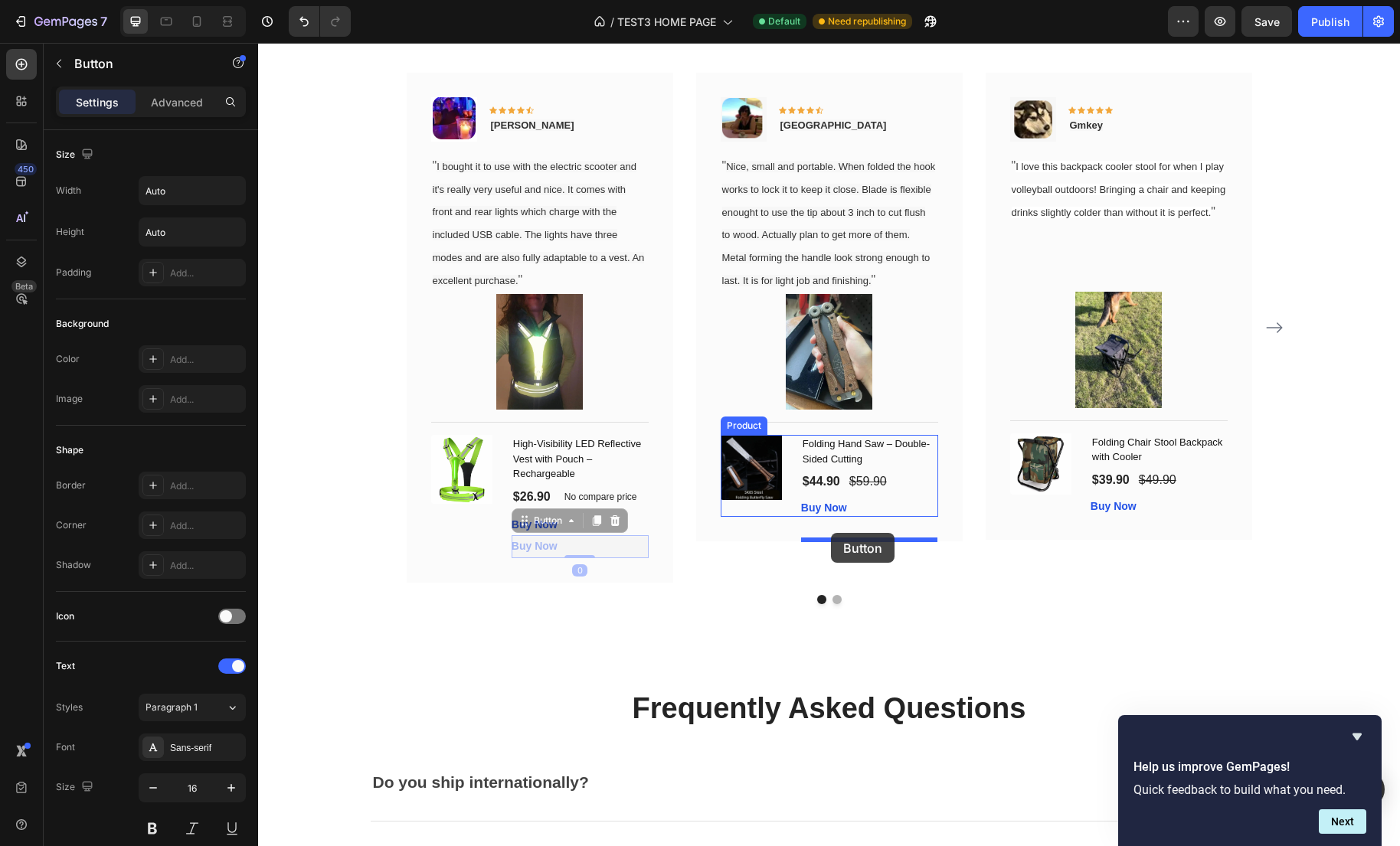
drag, startPoint x: 528, startPoint y: 535, endPoint x: 831, endPoint y: 533, distance: 303.0
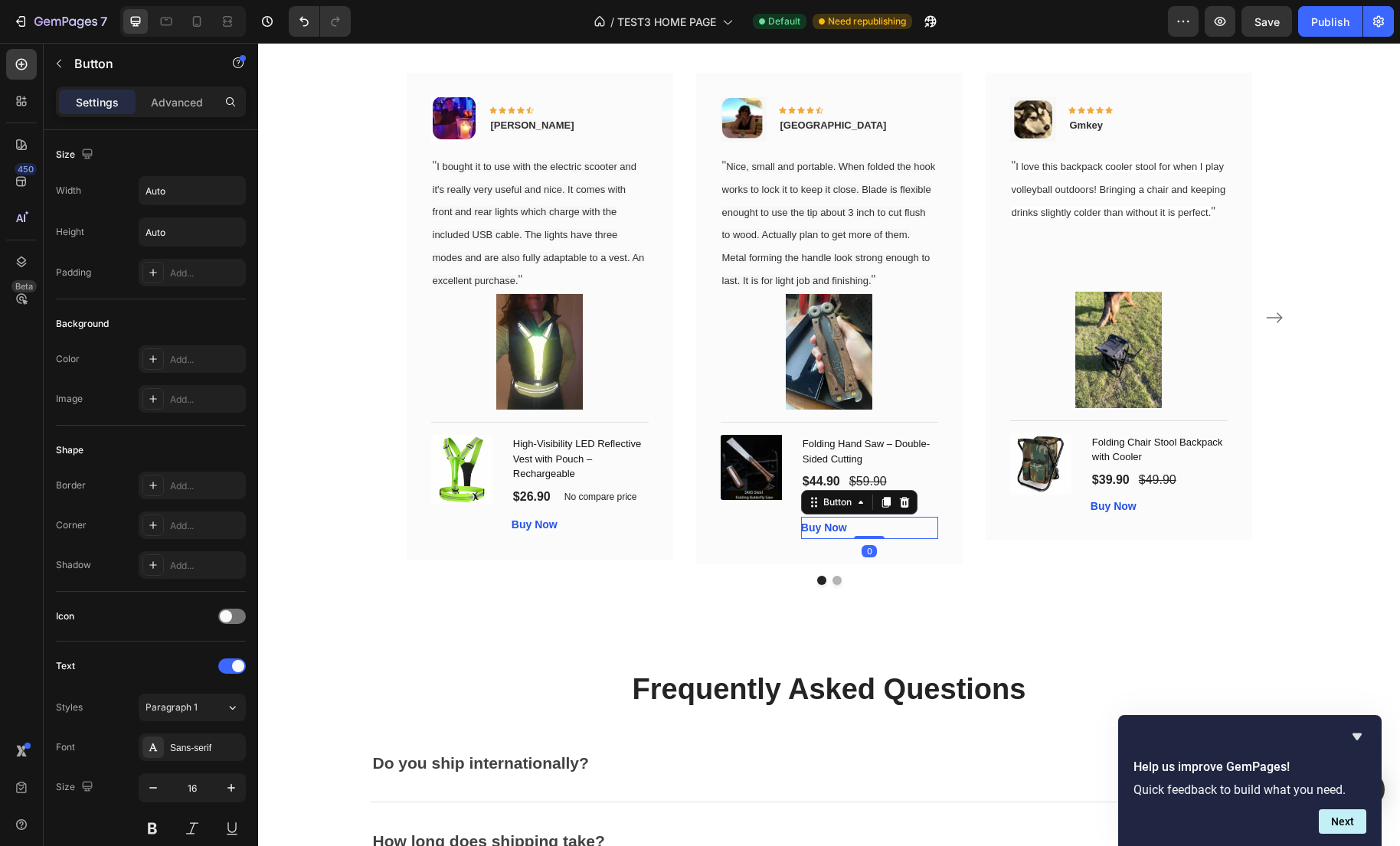
click at [758, 539] on div "(P) Images & Gallery" at bounding box center [754, 487] width 69 height 104
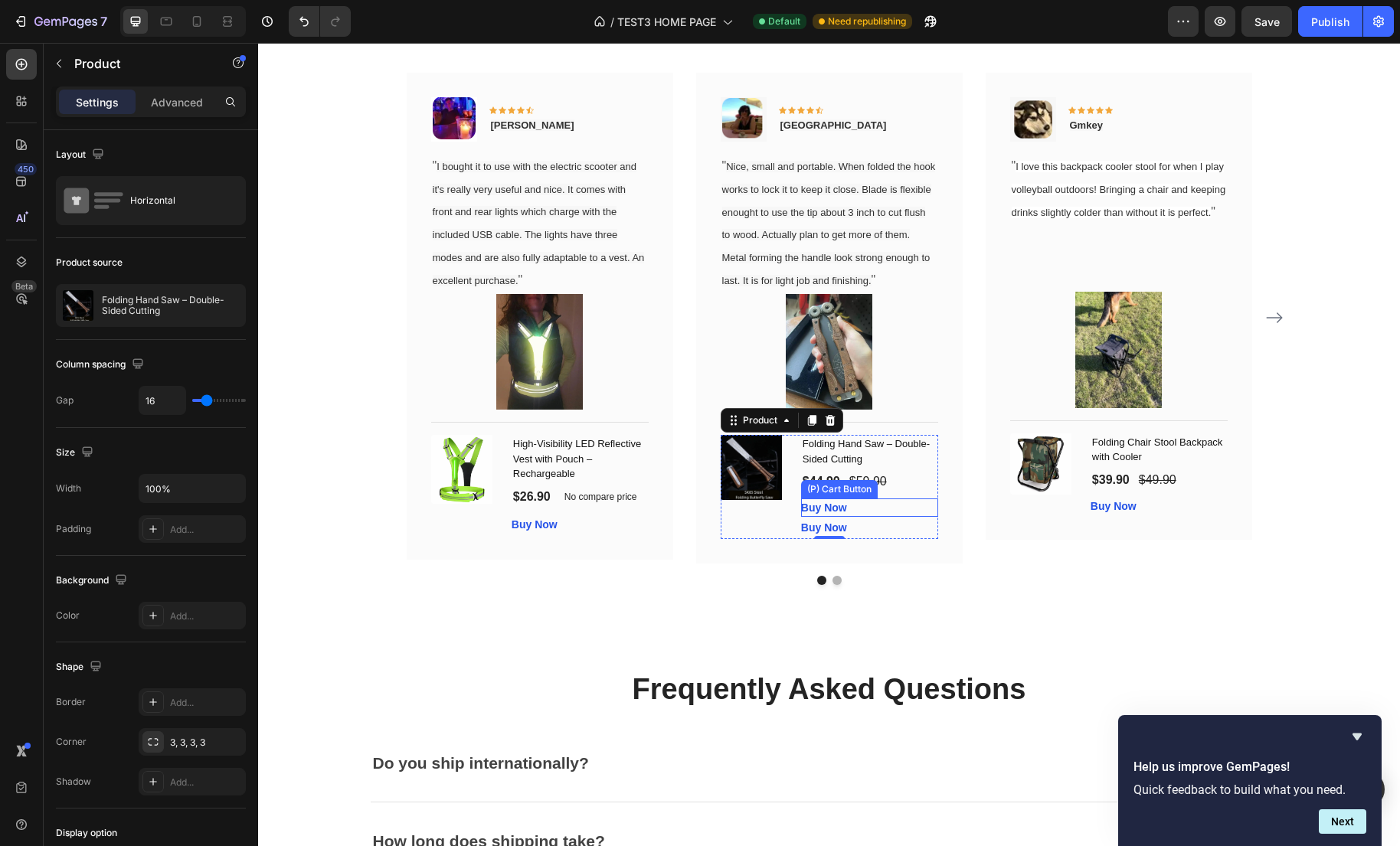
click at [892, 517] on div "Buy Now (P) Cart Button" at bounding box center [870, 507] width 137 height 18
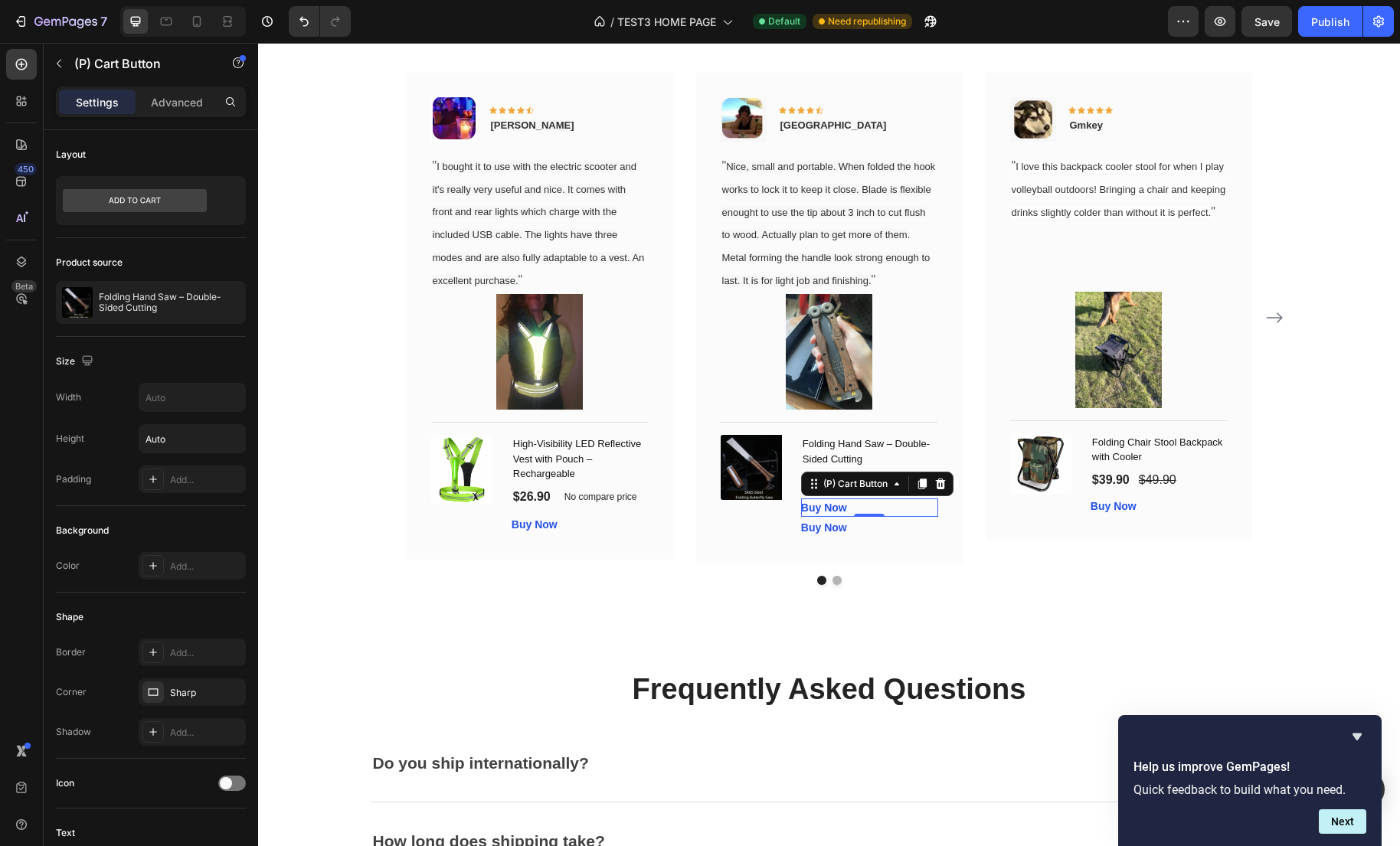
click at [939, 489] on icon at bounding box center [939, 483] width 10 height 10
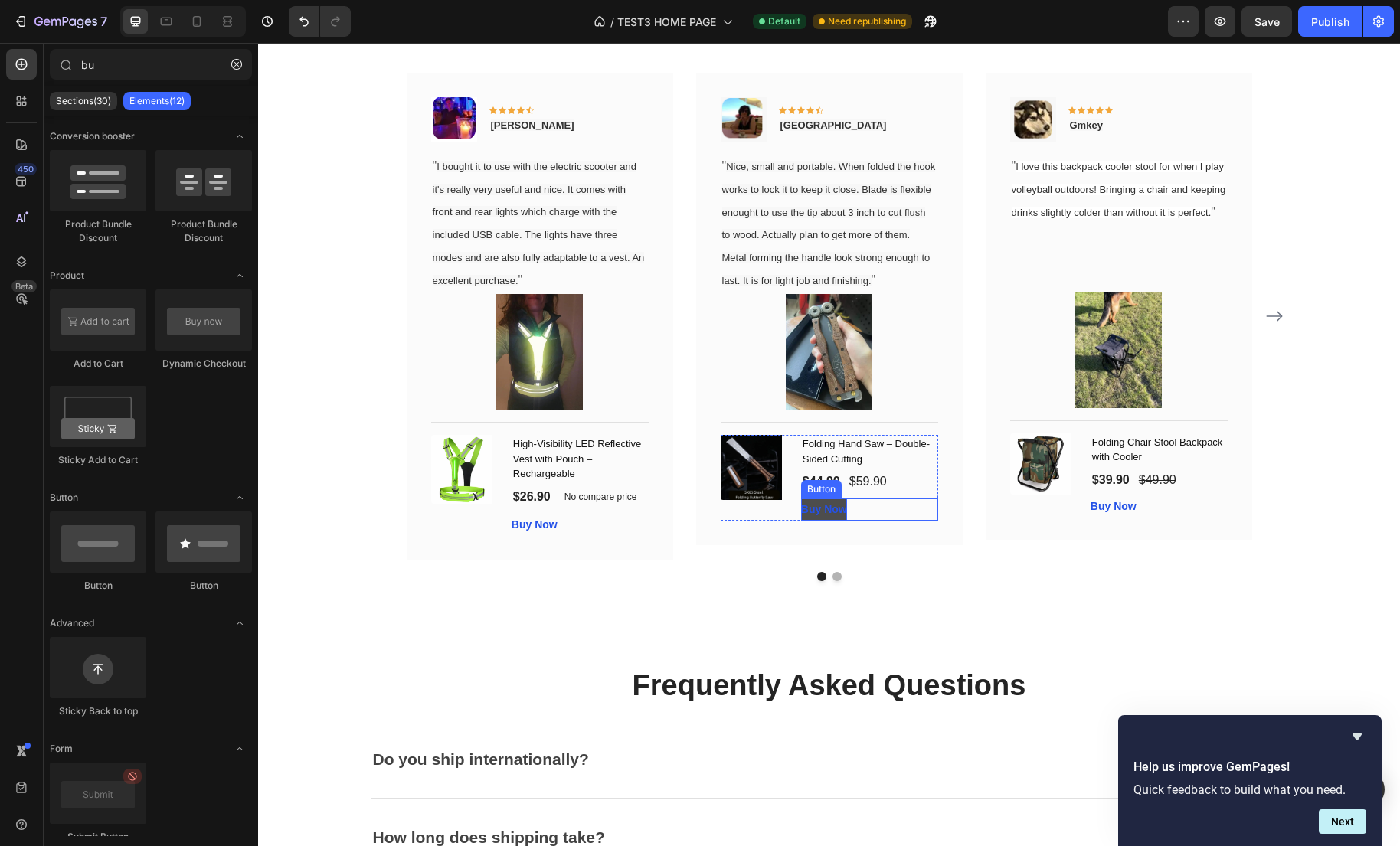
click at [835, 515] on strong "Buy Now" at bounding box center [824, 509] width 46 height 12
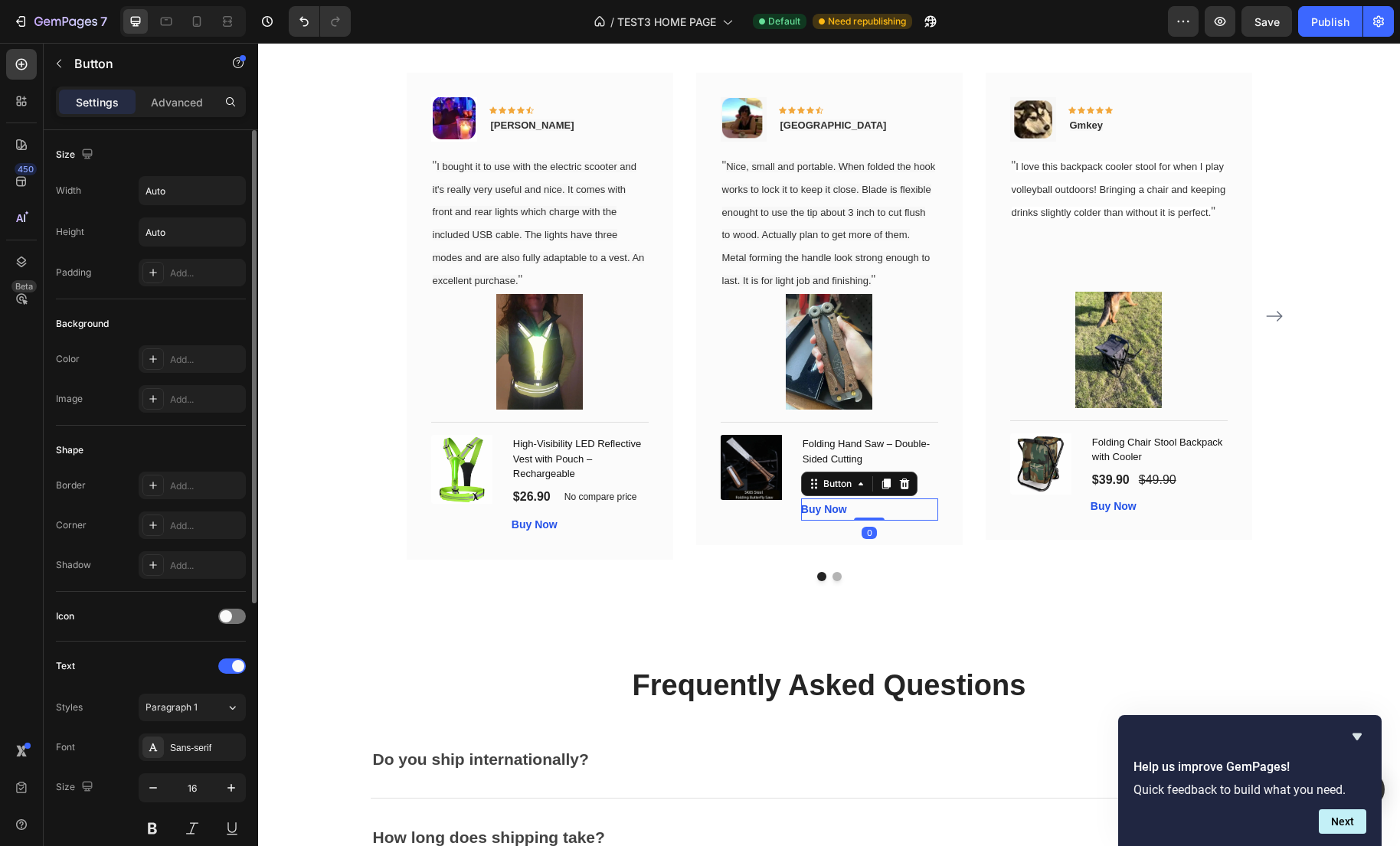
scroll to position [458, 0]
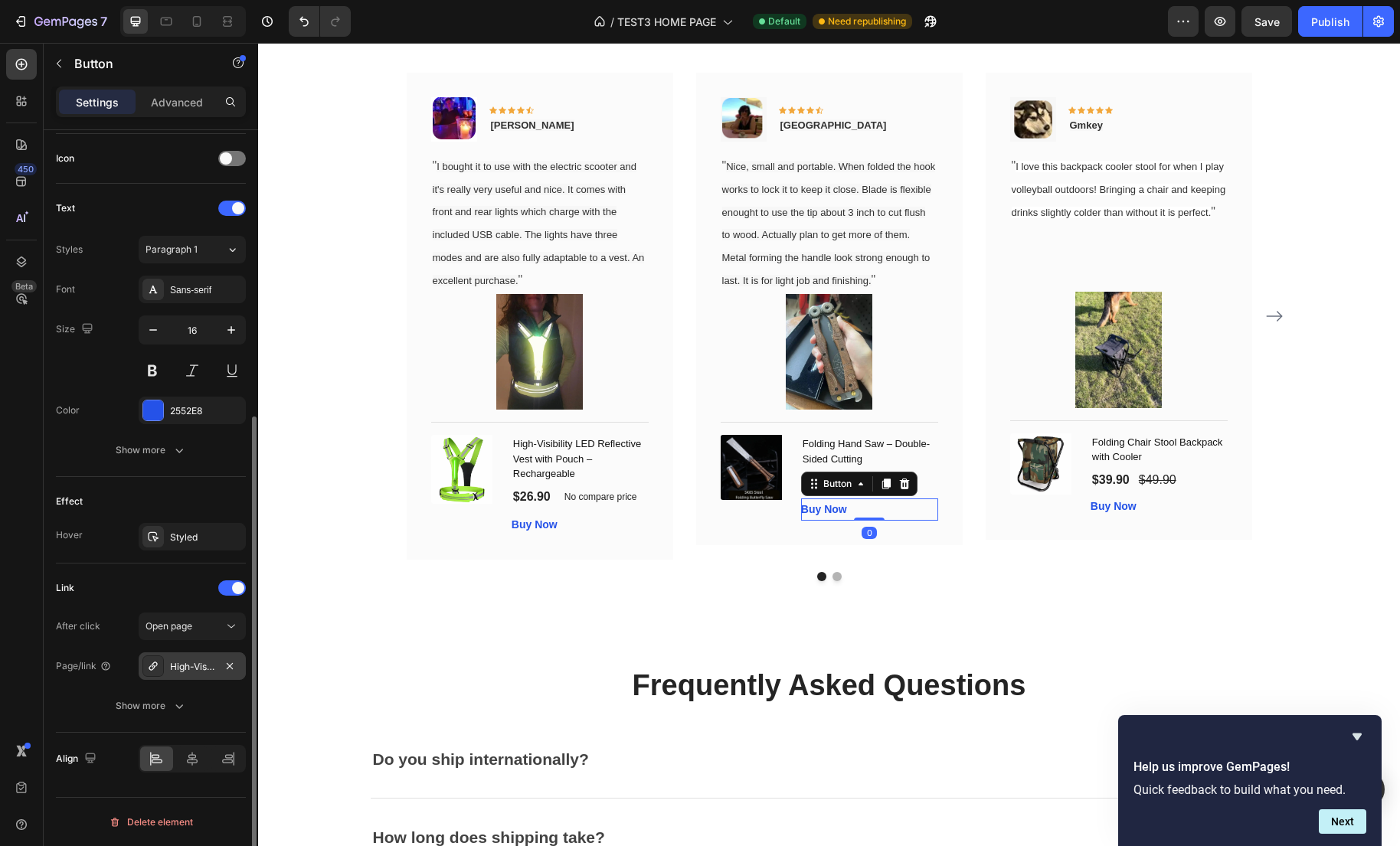
click at [196, 671] on div "High-Visibility LED Reflective Vest with Pouch – Rechargeable" at bounding box center [192, 666] width 44 height 14
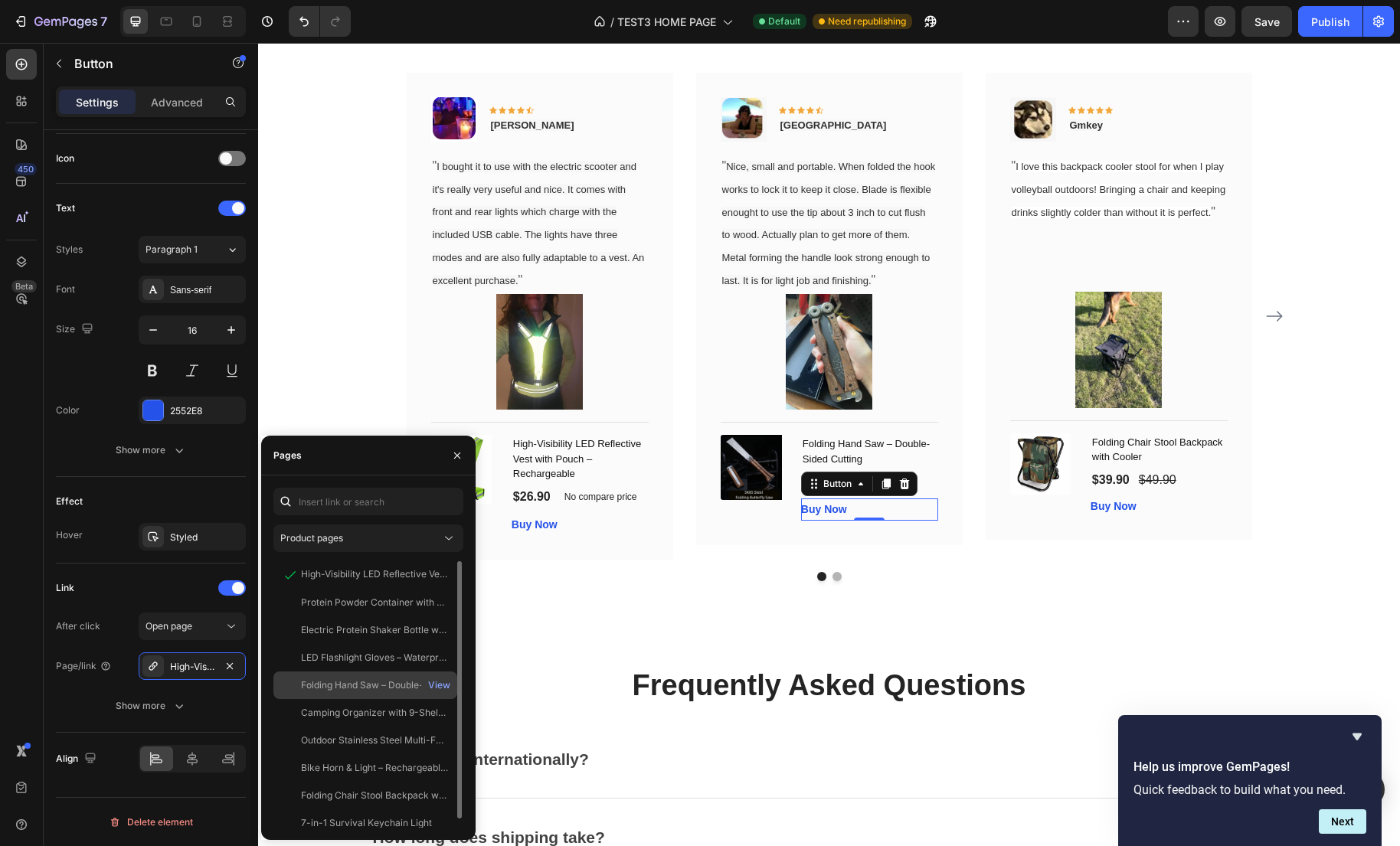
click at [388, 685] on div "Folding Hand Saw – Double-Sided Cutting" at bounding box center [374, 685] width 147 height 14
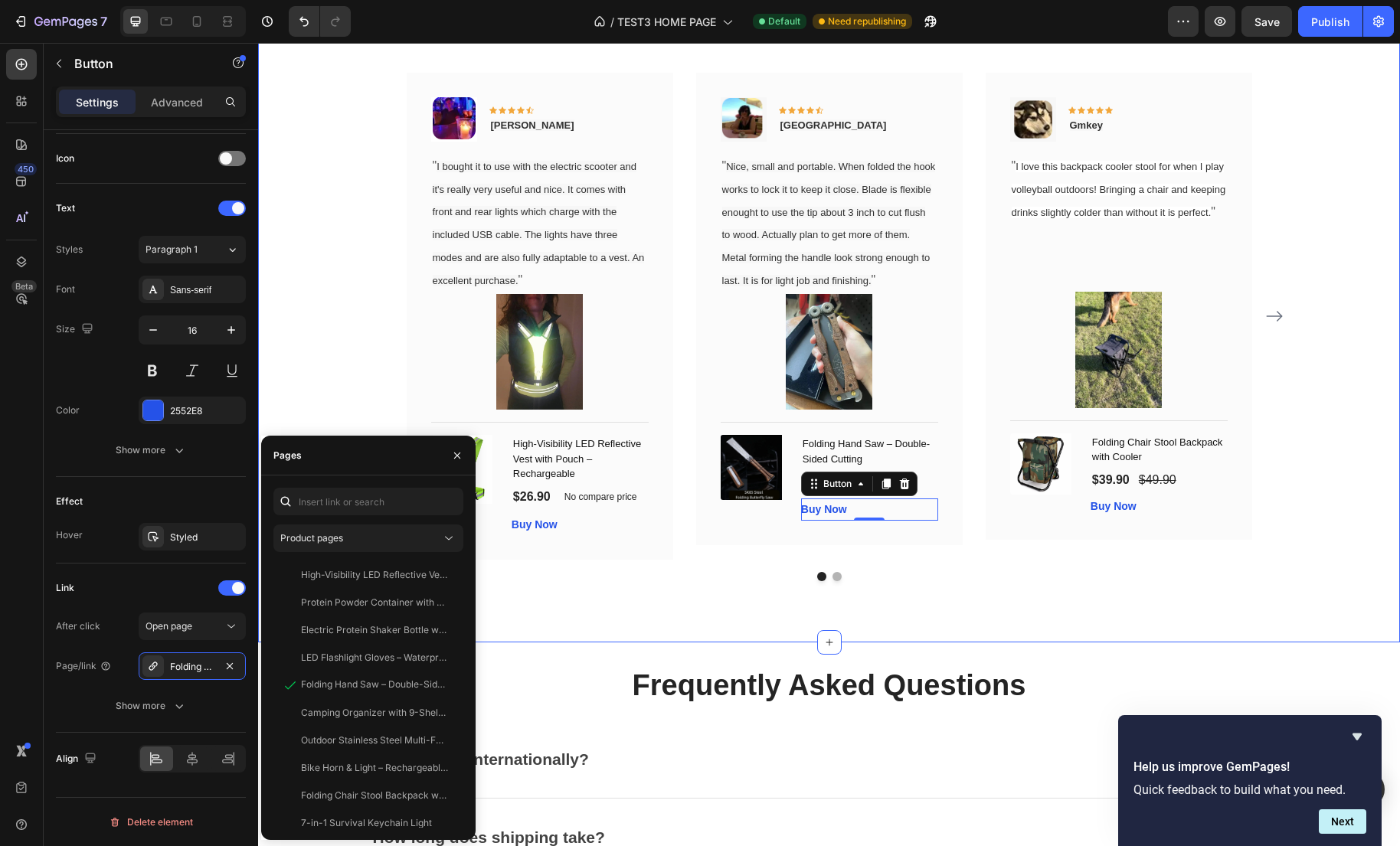
click at [951, 609] on div "What Our Customers Are Saying Heading Our customer advocates are standing by 24…" at bounding box center [828, 268] width 1141 height 748
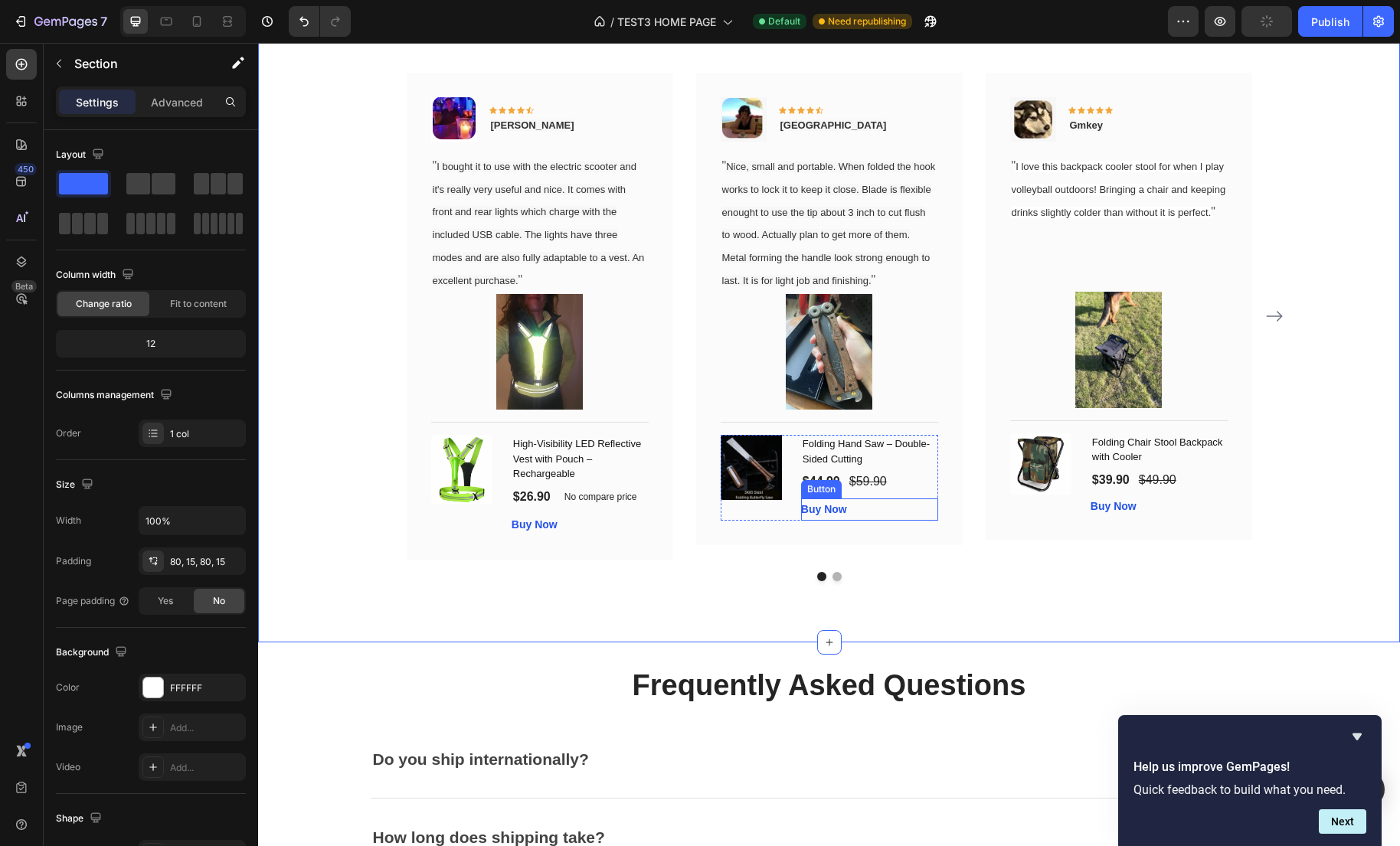
click at [866, 521] on div "Buy Now Button" at bounding box center [870, 509] width 137 height 23
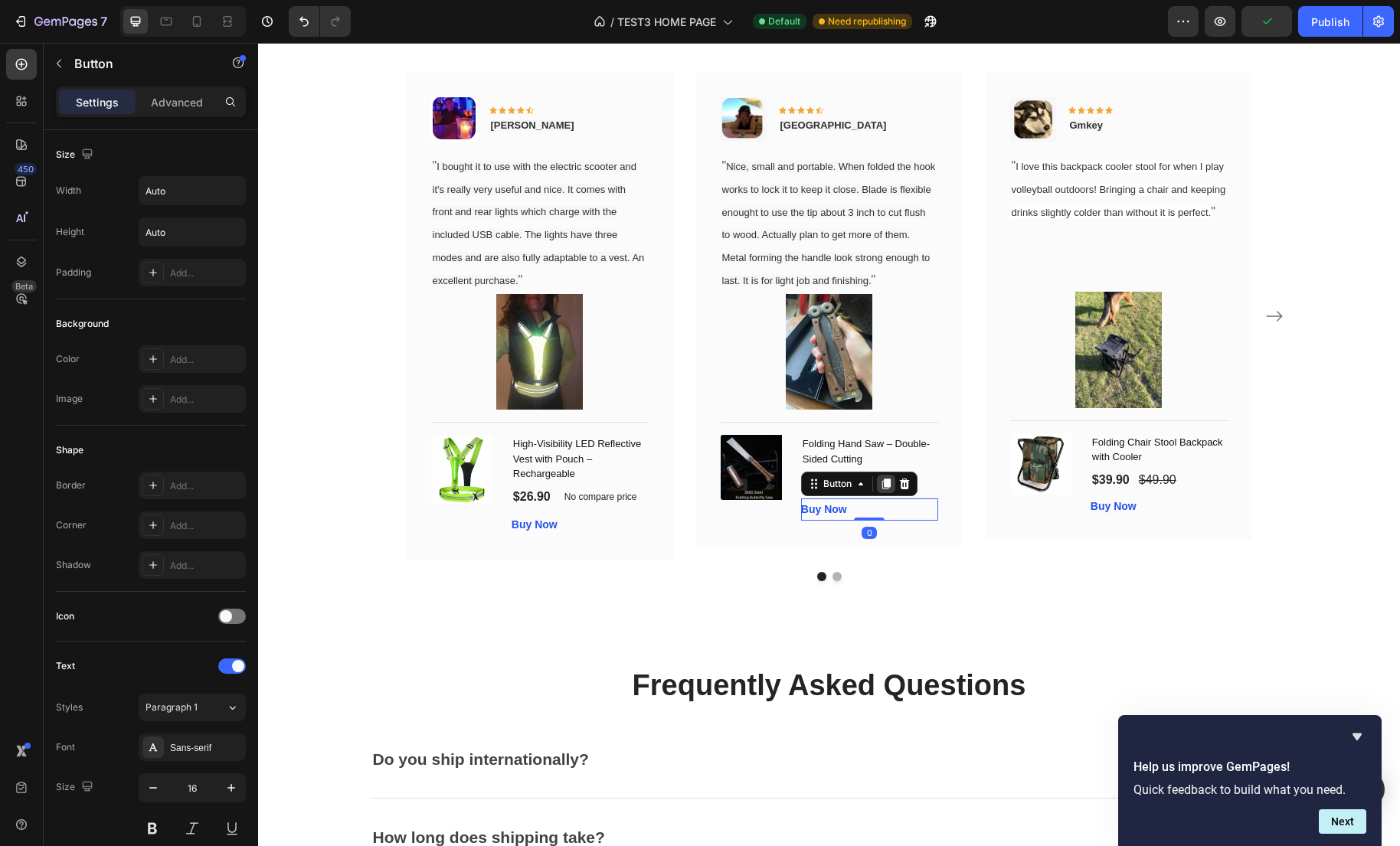
click at [880, 490] on icon at bounding box center [886, 484] width 12 height 12
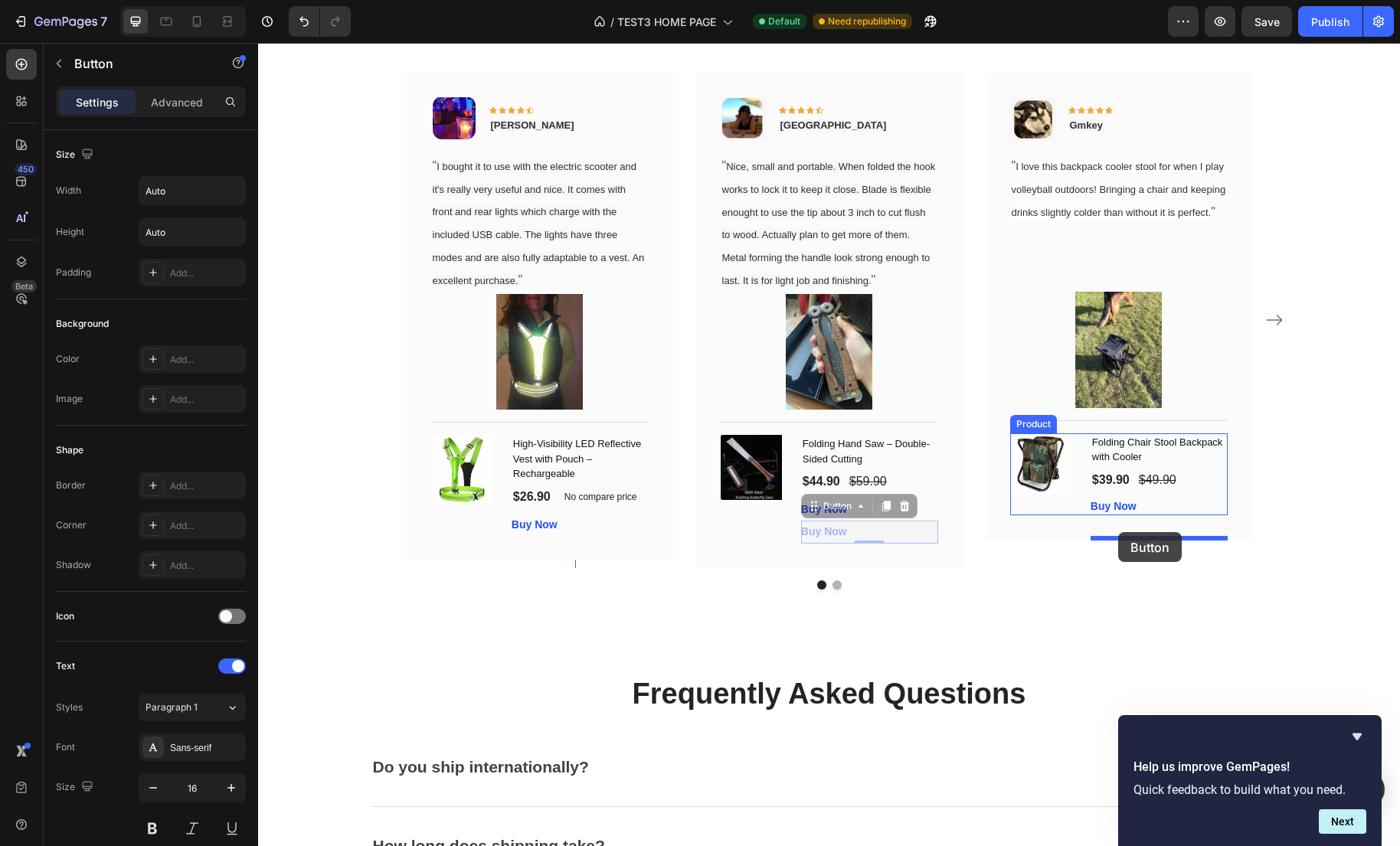
drag, startPoint x: 816, startPoint y: 534, endPoint x: 1118, endPoint y: 532, distance: 302.0
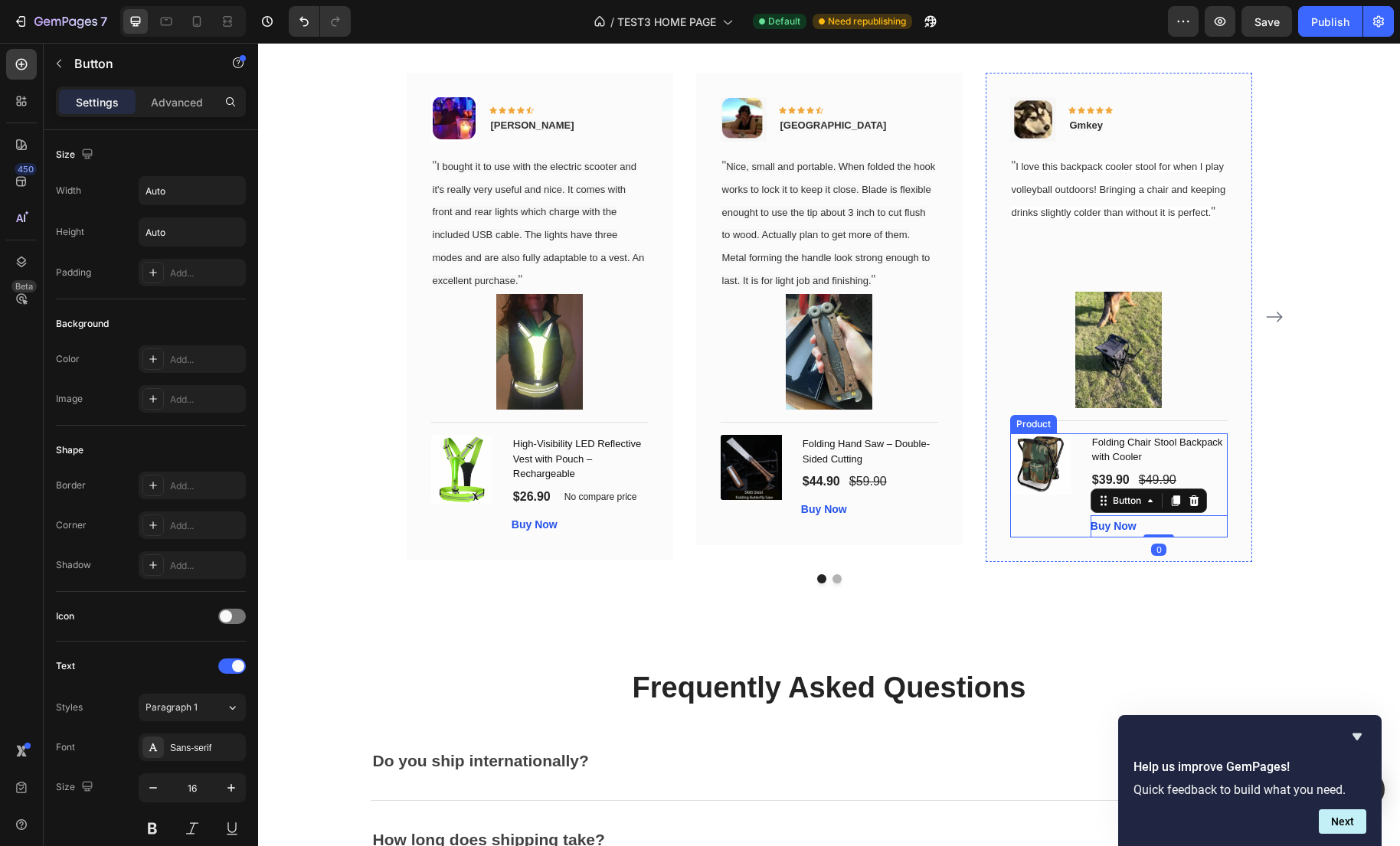
click at [1049, 537] on div "(P) Images & Gallery" at bounding box center [1044, 485] width 69 height 104
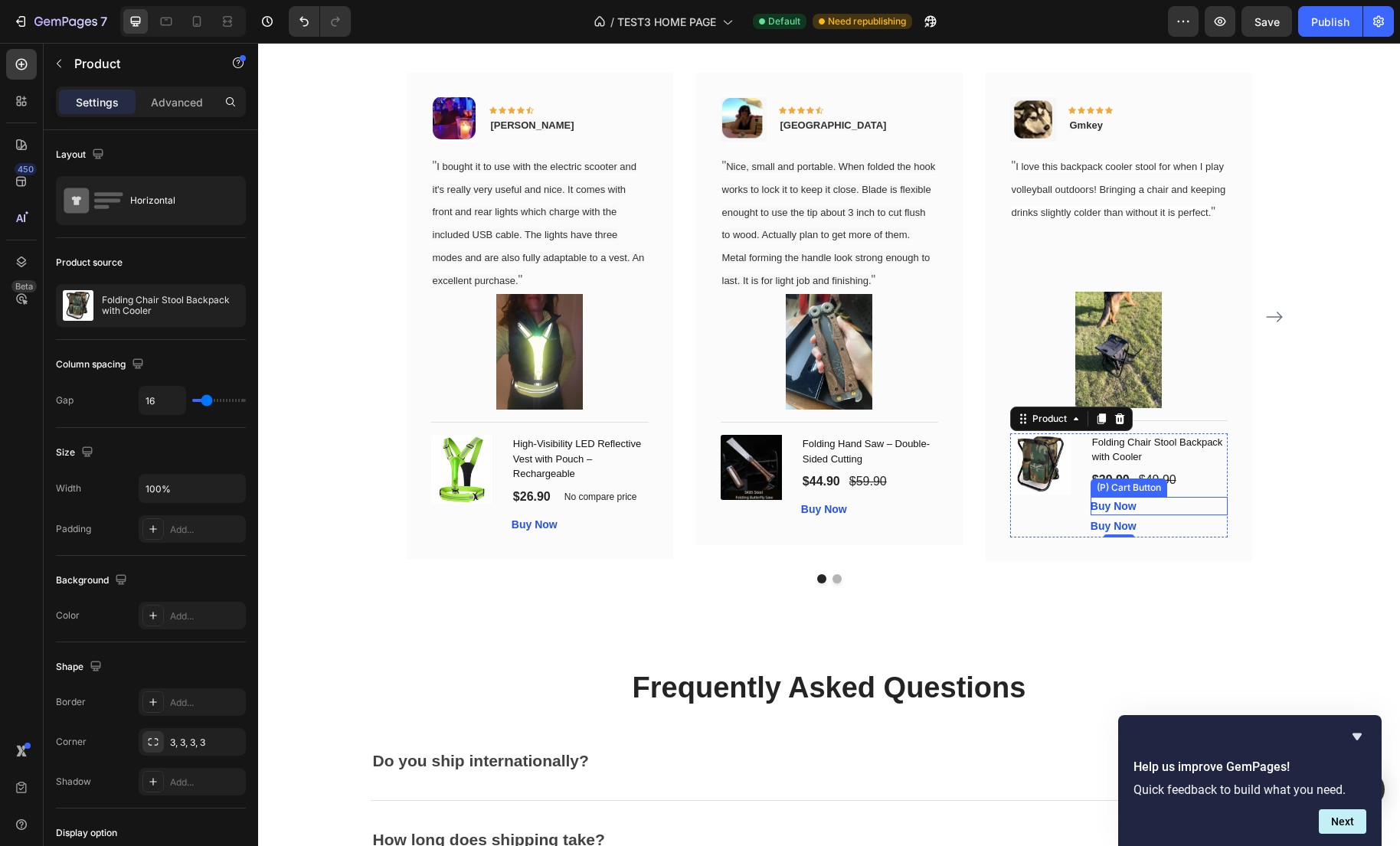
click at [1159, 515] on div "Buy Now (P) Cart Button" at bounding box center [1159, 506] width 137 height 18
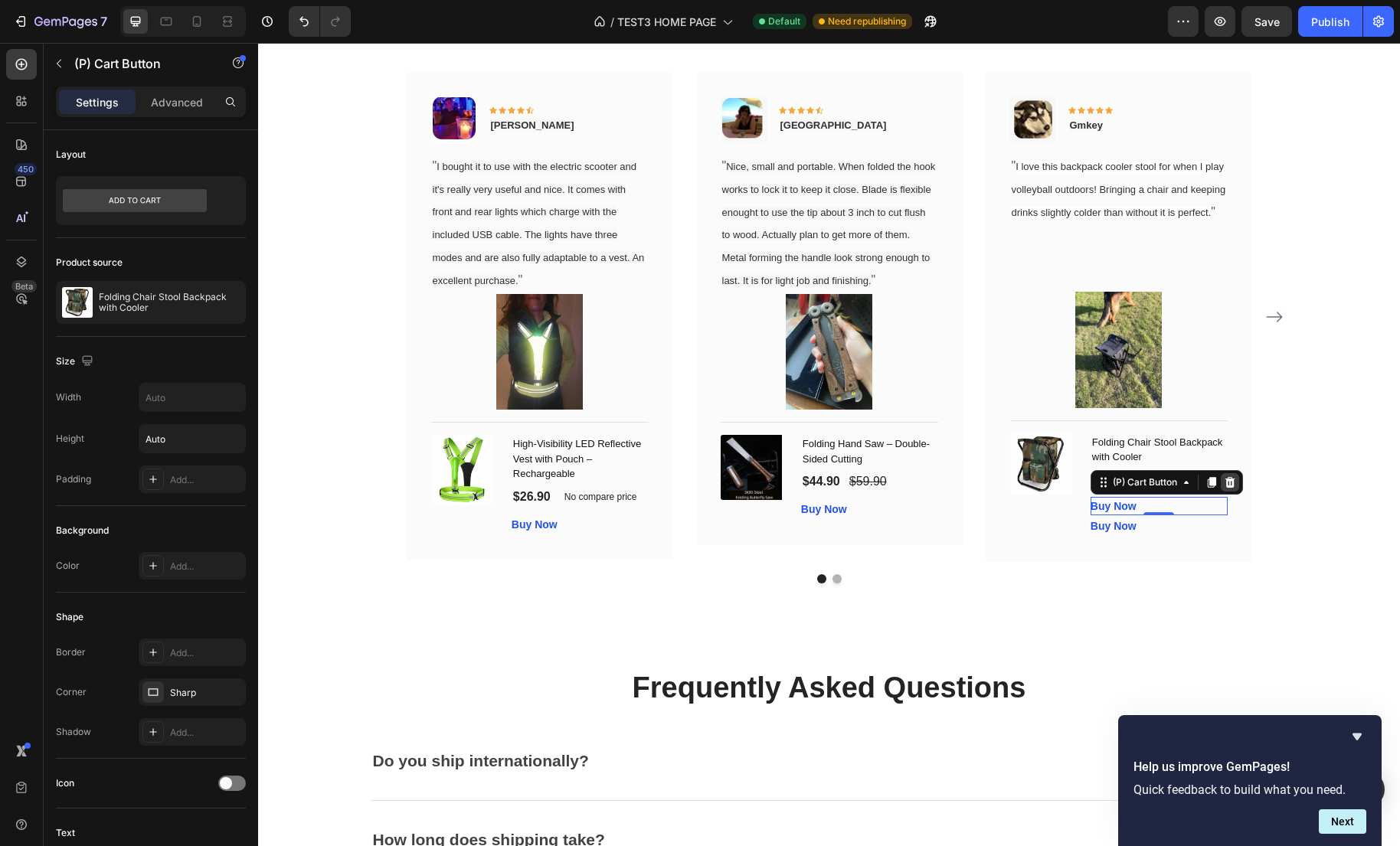
click at [1238, 491] on div at bounding box center [1229, 482] width 18 height 18
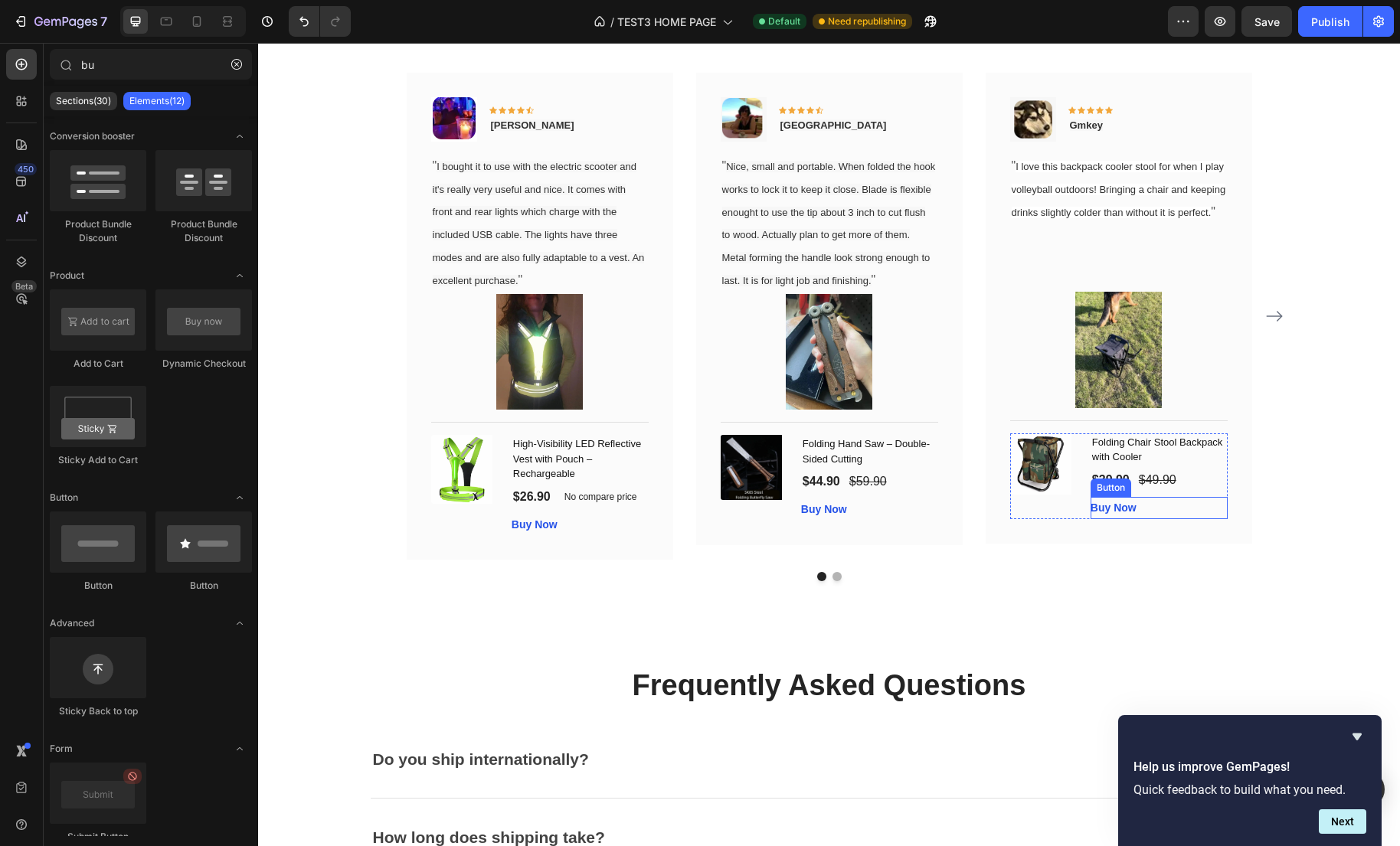
click at [1176, 519] on div "Buy Now Button" at bounding box center [1159, 508] width 137 height 23
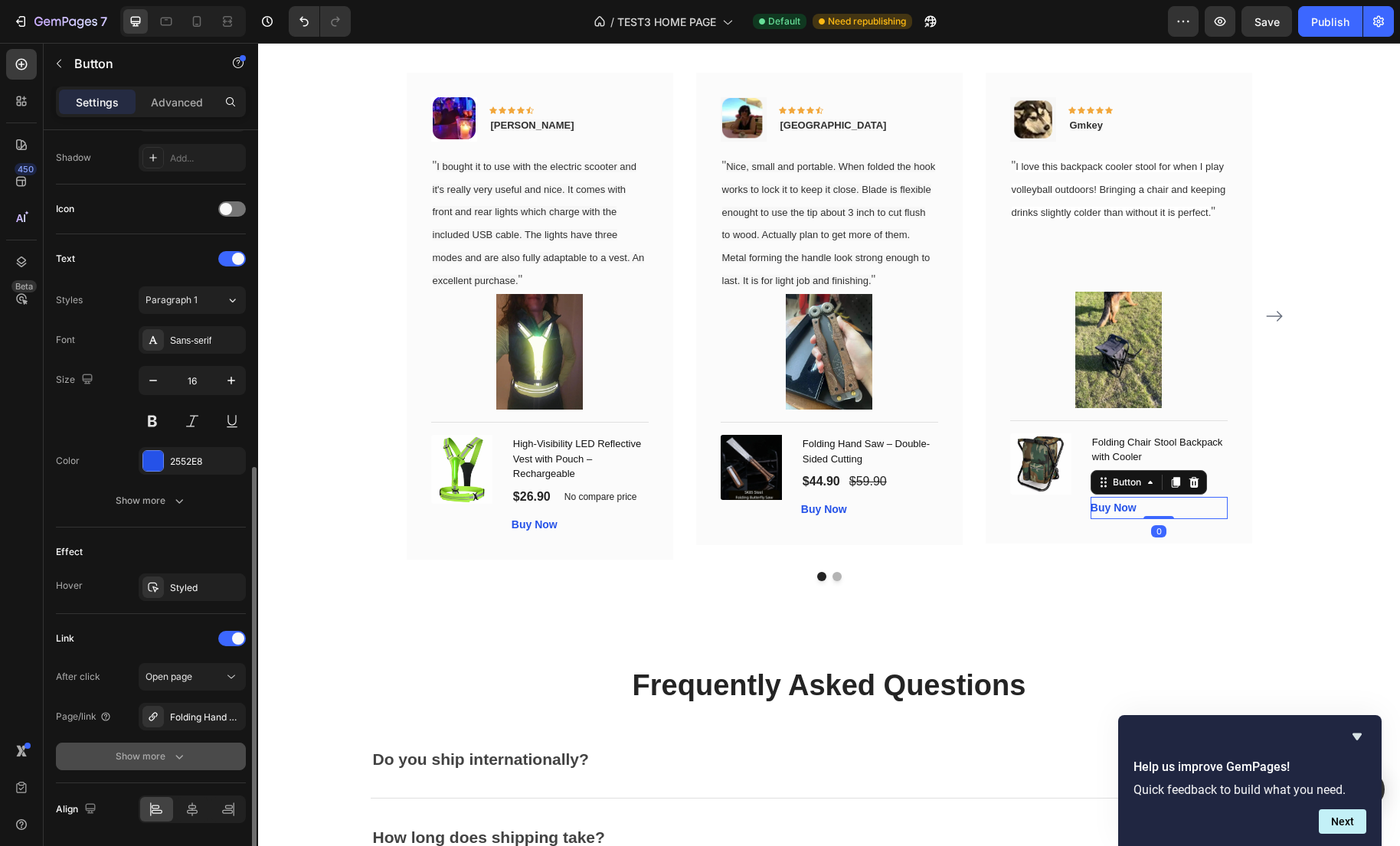
scroll to position [458, 0]
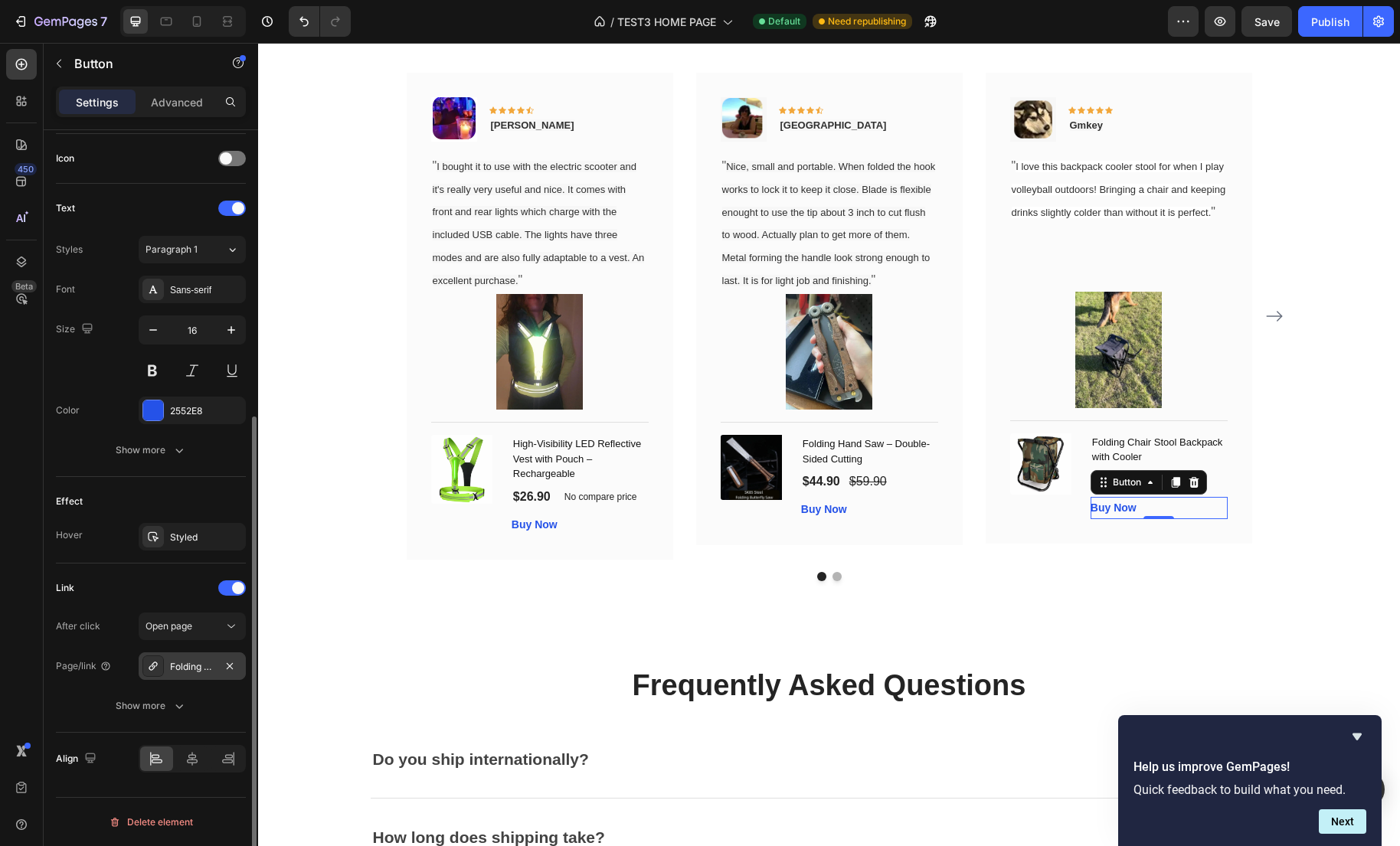
click at [207, 672] on div "Folding Hand Saw – Double-Sided Cutting" at bounding box center [192, 666] width 44 height 14
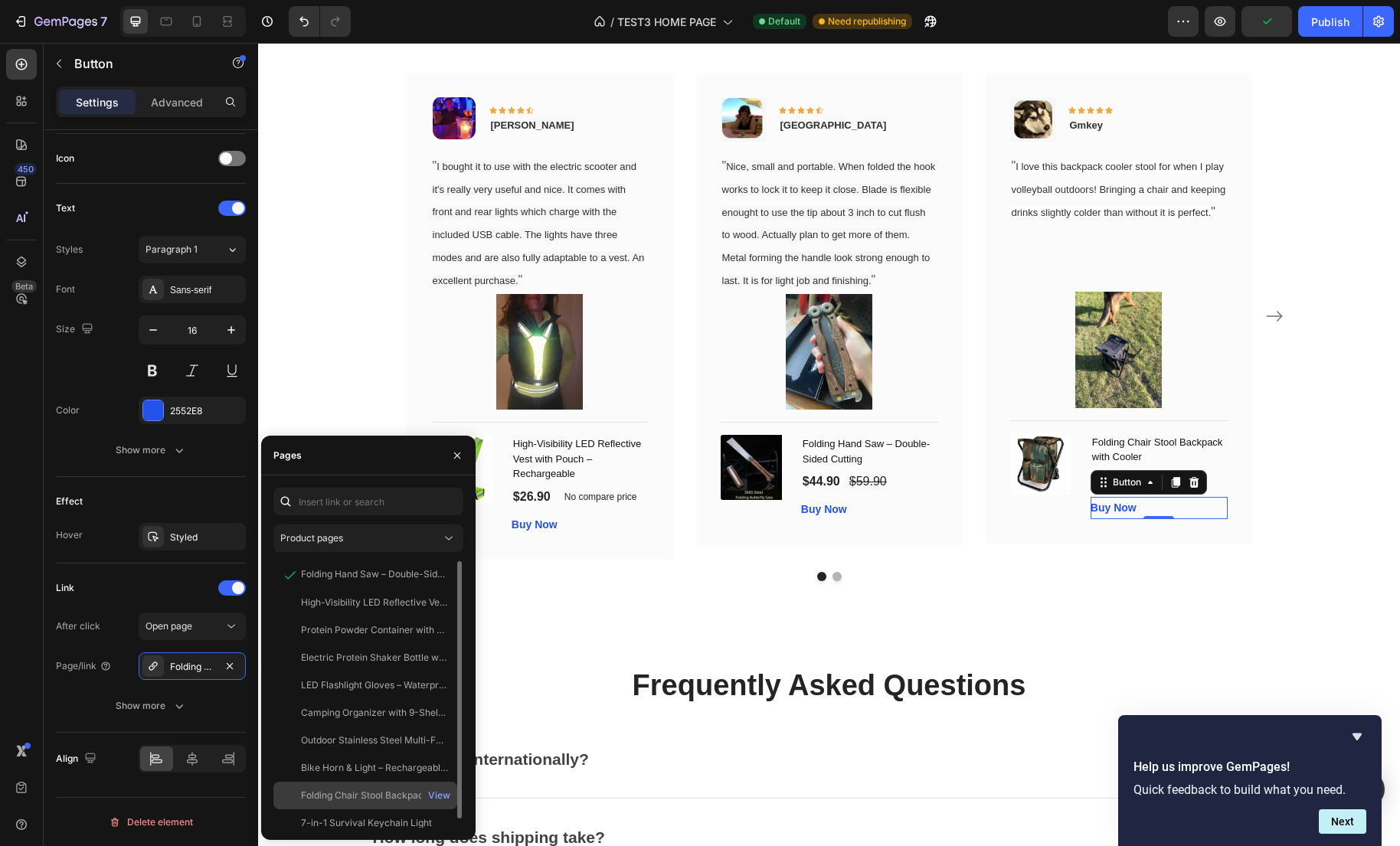
click at [371, 805] on div "Folding Chair Stool Backpack with Cooler View" at bounding box center [365, 796] width 184 height 28
click at [1269, 325] on icon "Carousel Next Arrow" at bounding box center [1273, 316] width 18 height 18
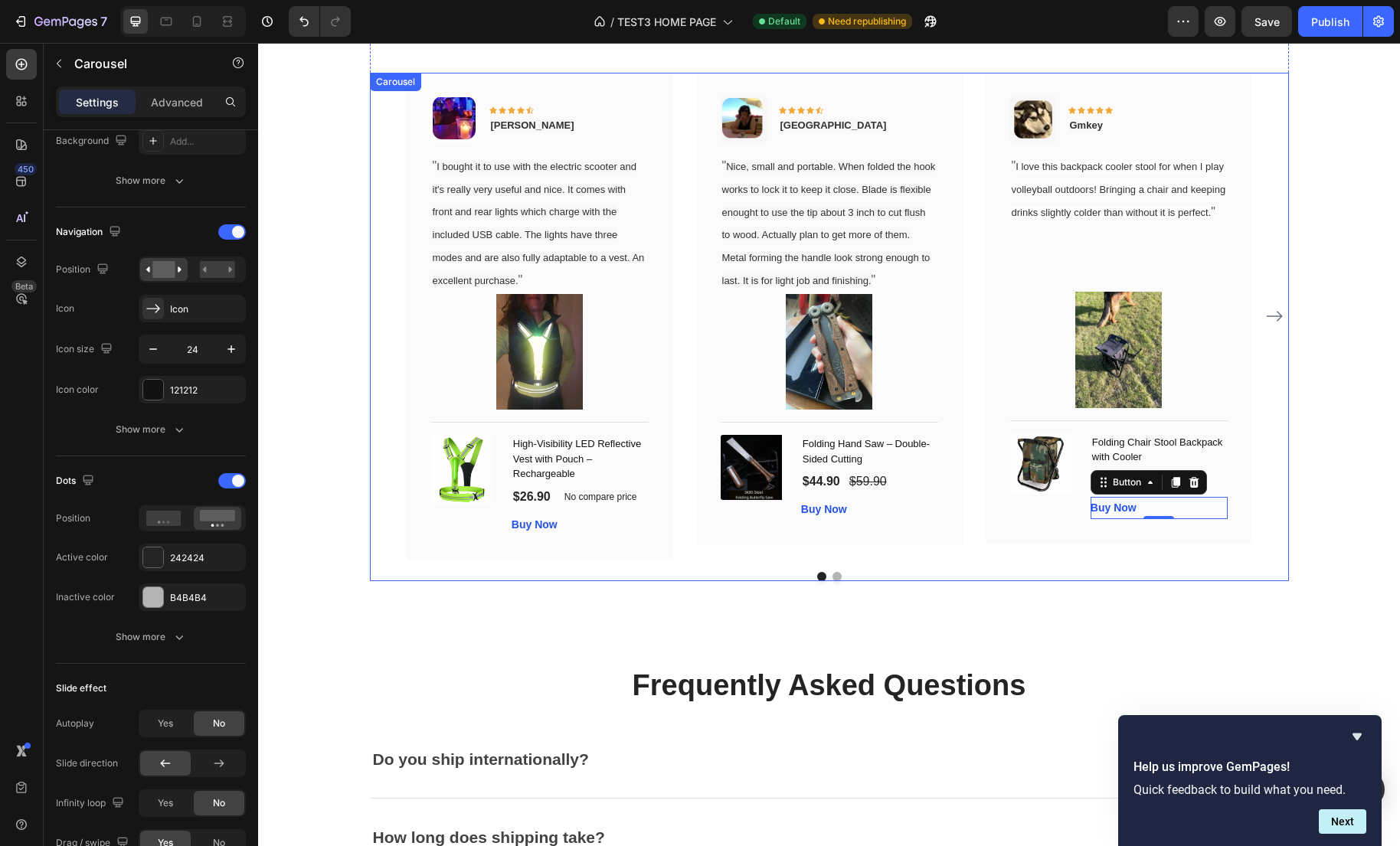
scroll to position [0, 0]
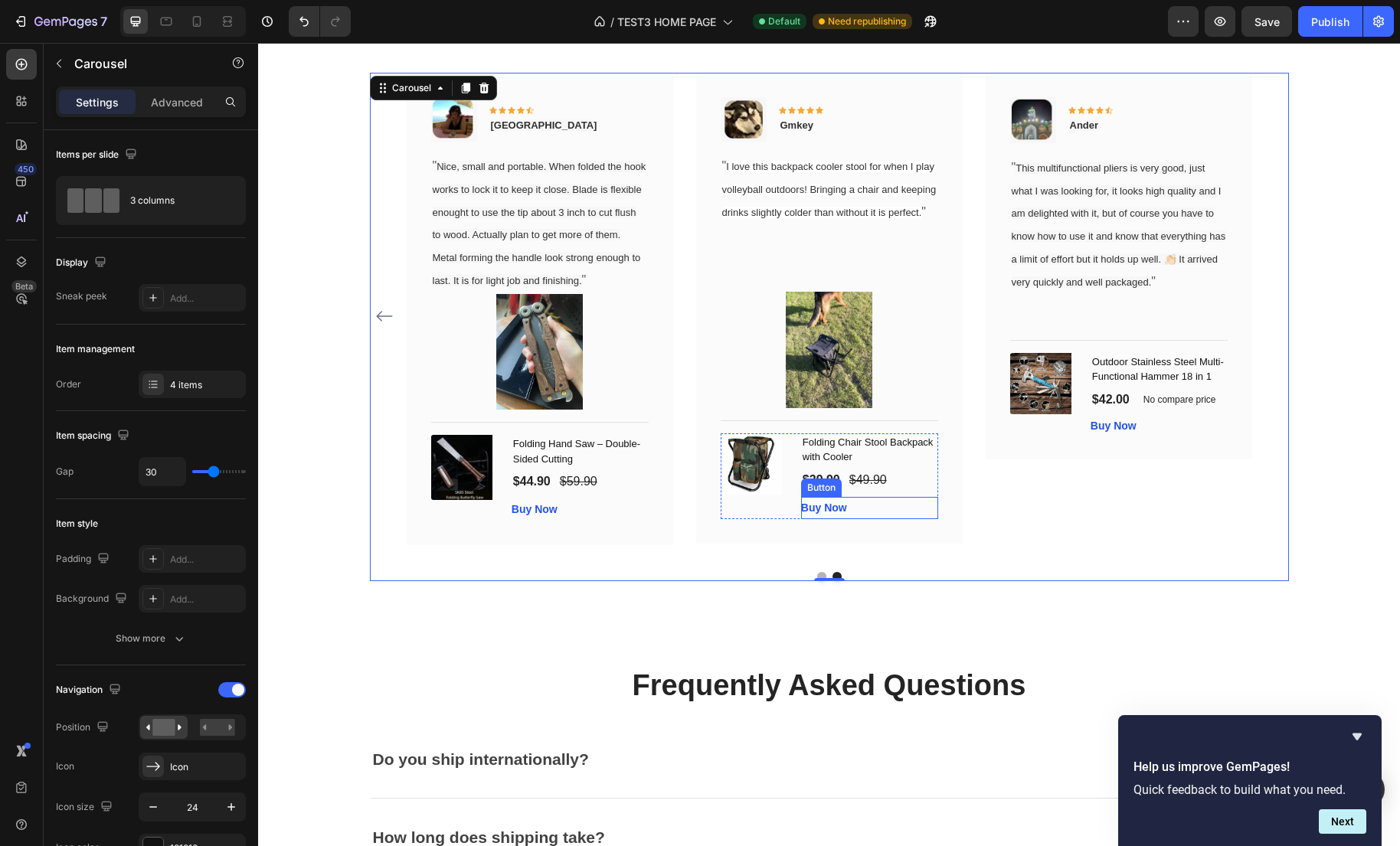
click at [901, 519] on div "Buy Now Button" at bounding box center [870, 508] width 137 height 23
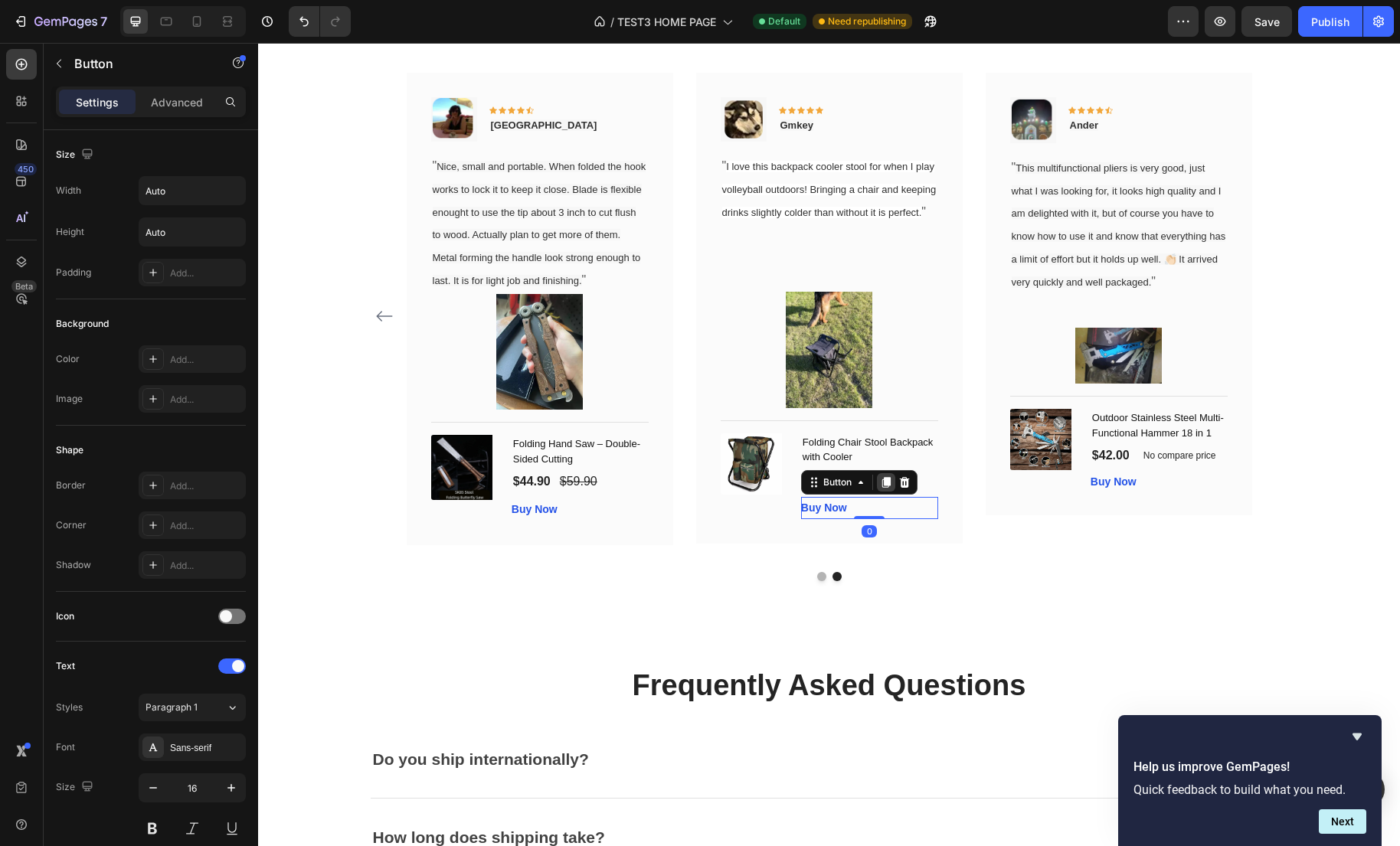
click at [888, 488] on icon at bounding box center [886, 482] width 9 height 10
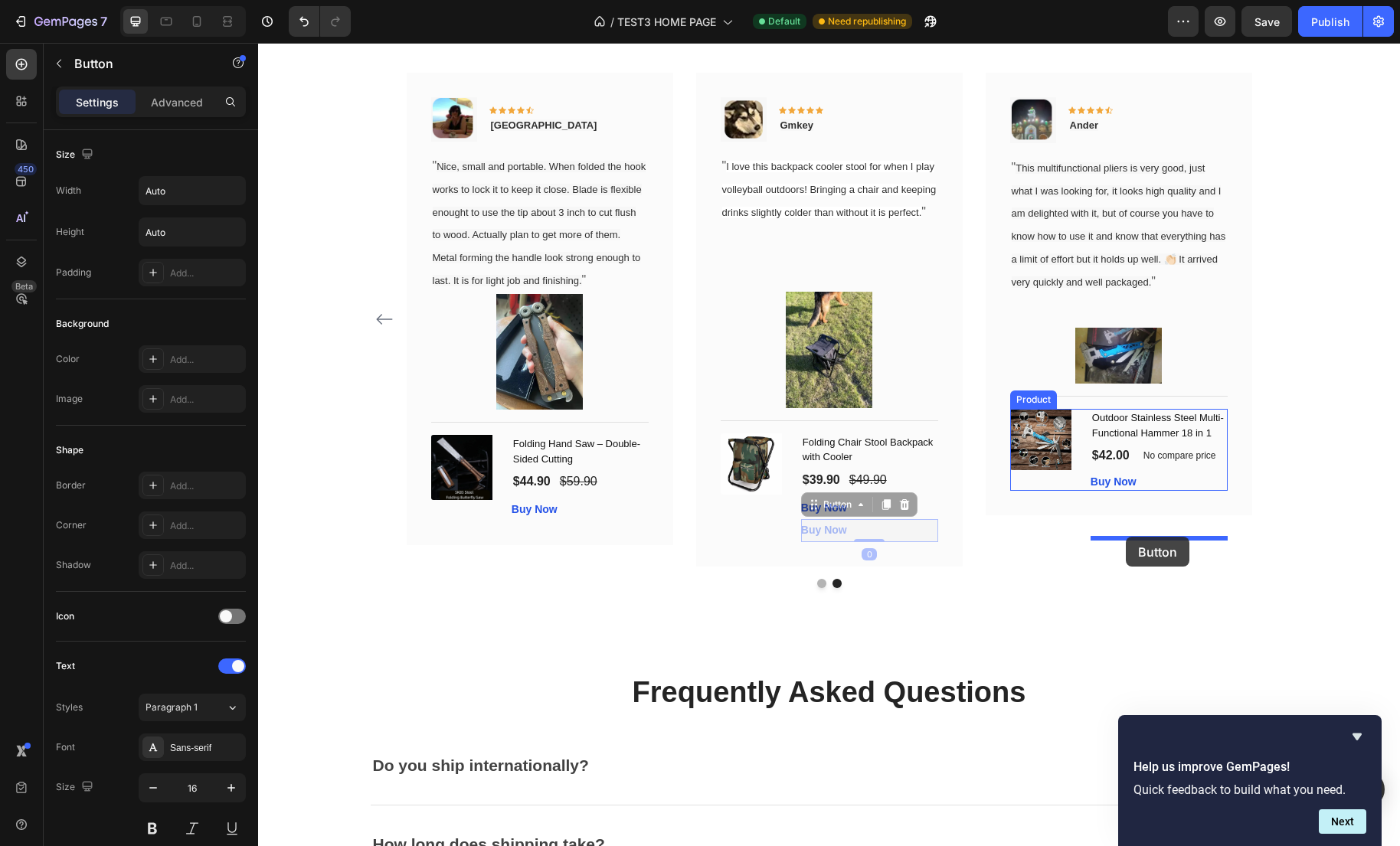
drag, startPoint x: 816, startPoint y: 530, endPoint x: 1126, endPoint y: 536, distance: 310.1
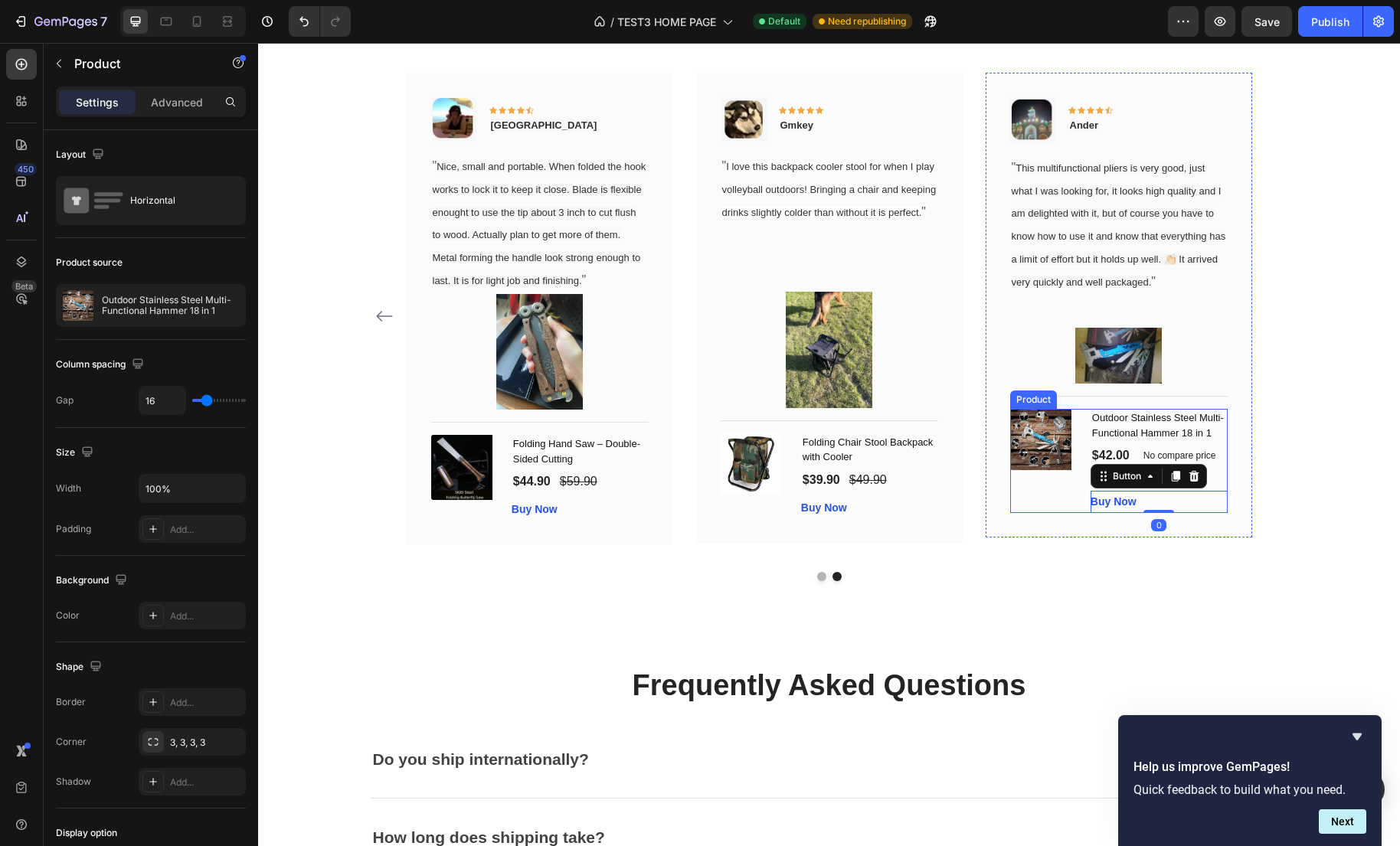
click at [1073, 513] on div "(P) Images & Gallery" at bounding box center [1044, 461] width 69 height 104
click at [1131, 490] on div "Buy Now" at bounding box center [1113, 482] width 46 height 16
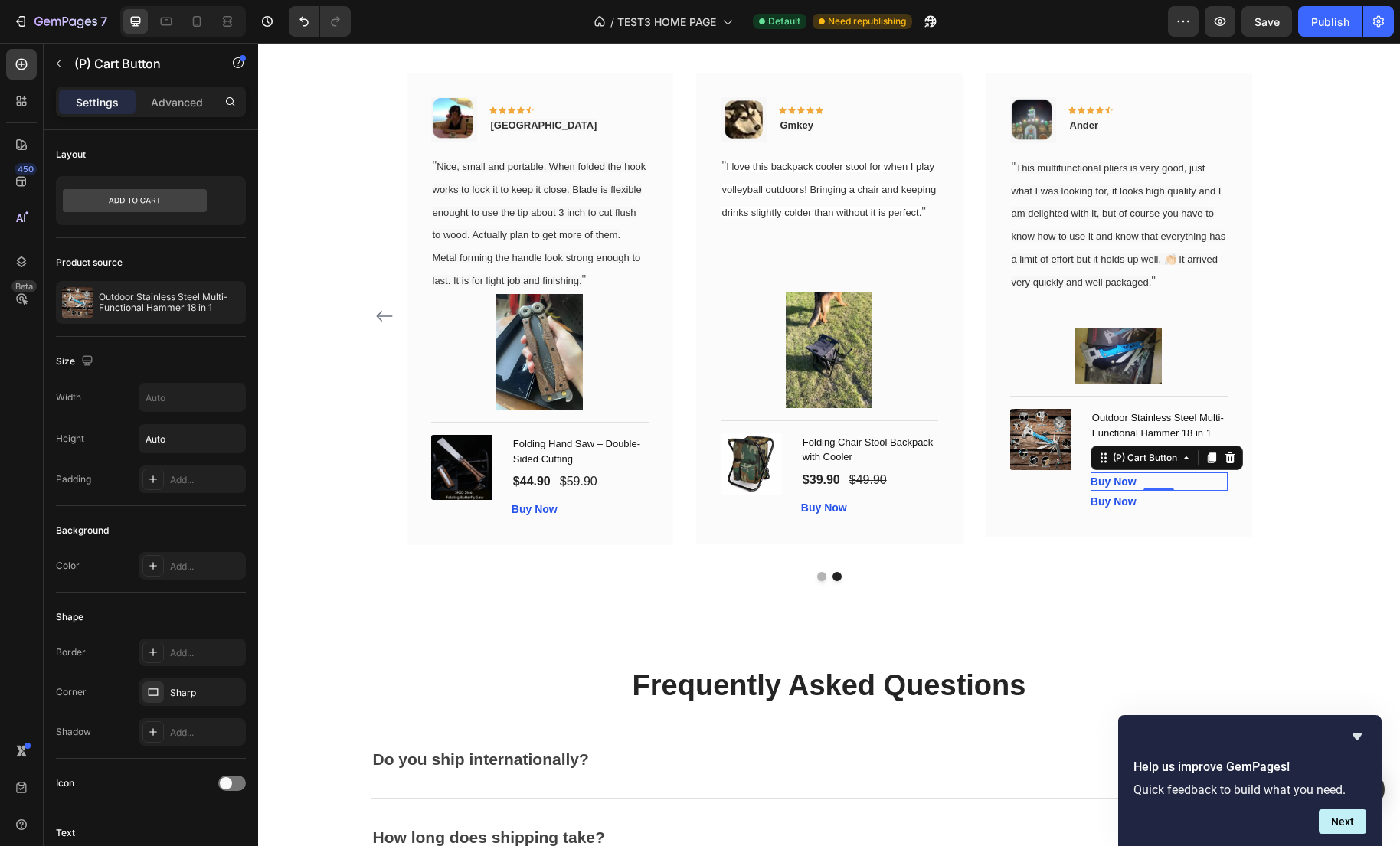
click at [1160, 491] on div "Buy Now (P) Cart Button 0" at bounding box center [1159, 481] width 137 height 18
click at [1233, 463] on icon at bounding box center [1229, 457] width 10 height 10
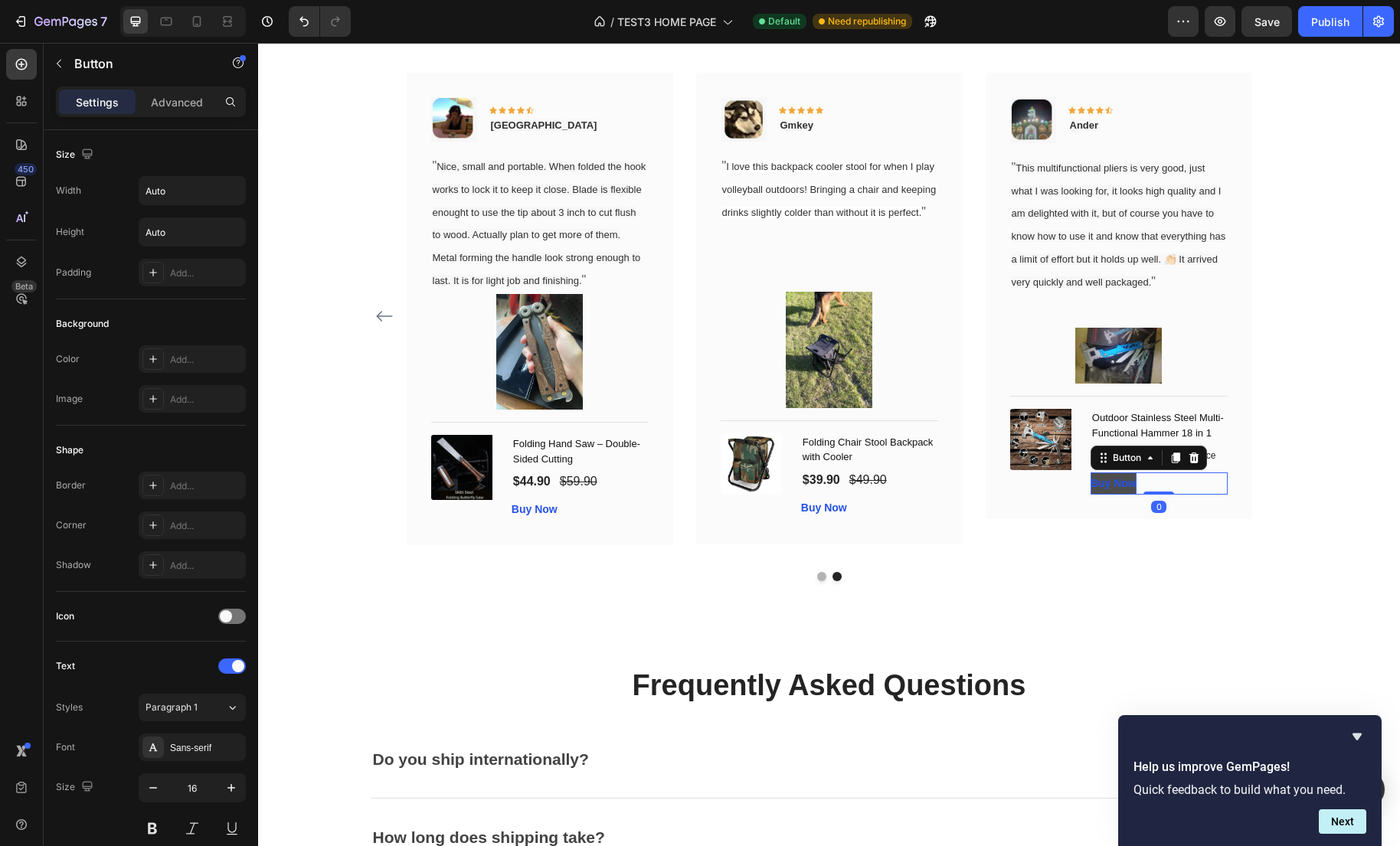
click at [1127, 489] on strong "Buy Now" at bounding box center [1113, 483] width 46 height 12
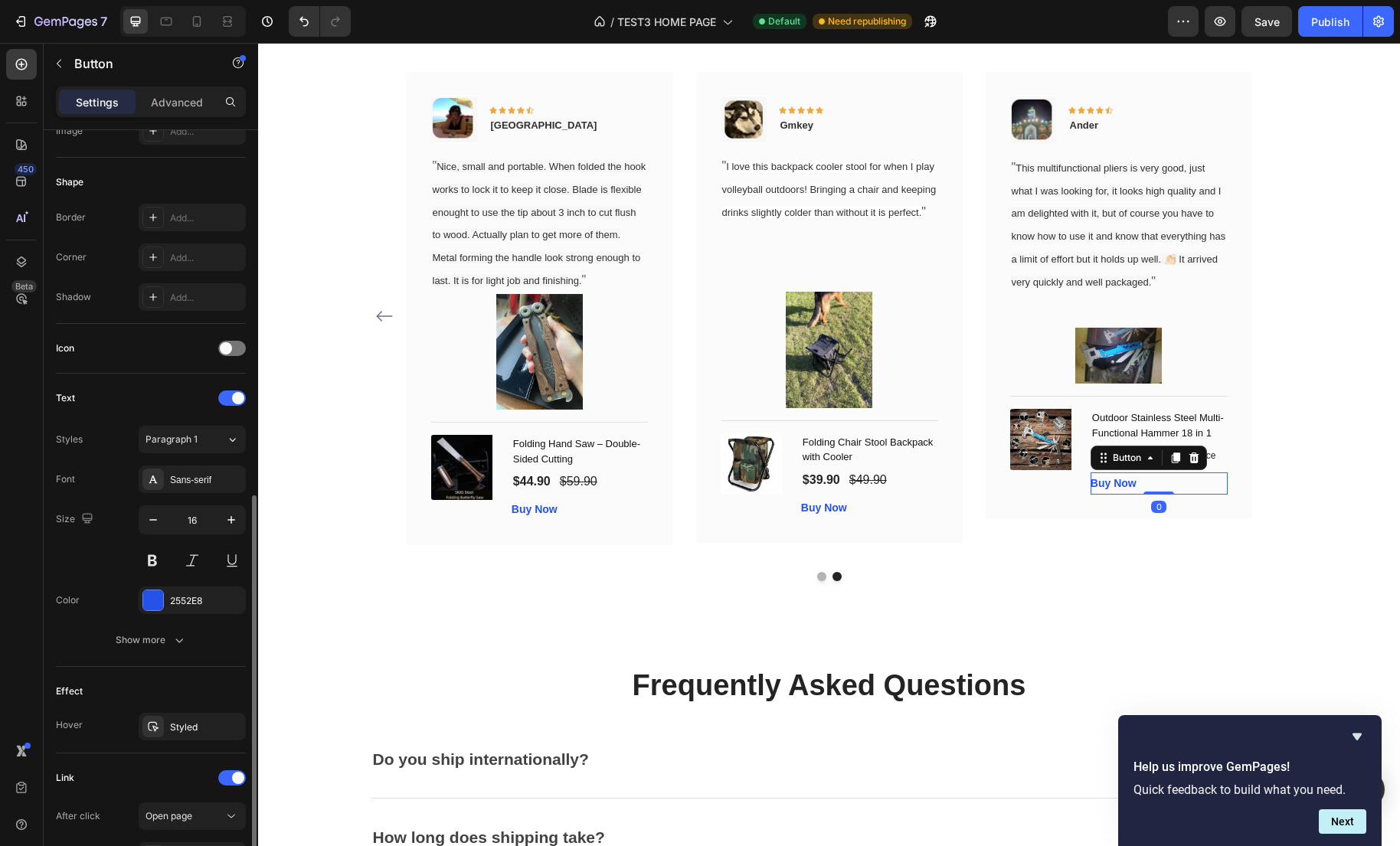
scroll to position [458, 0]
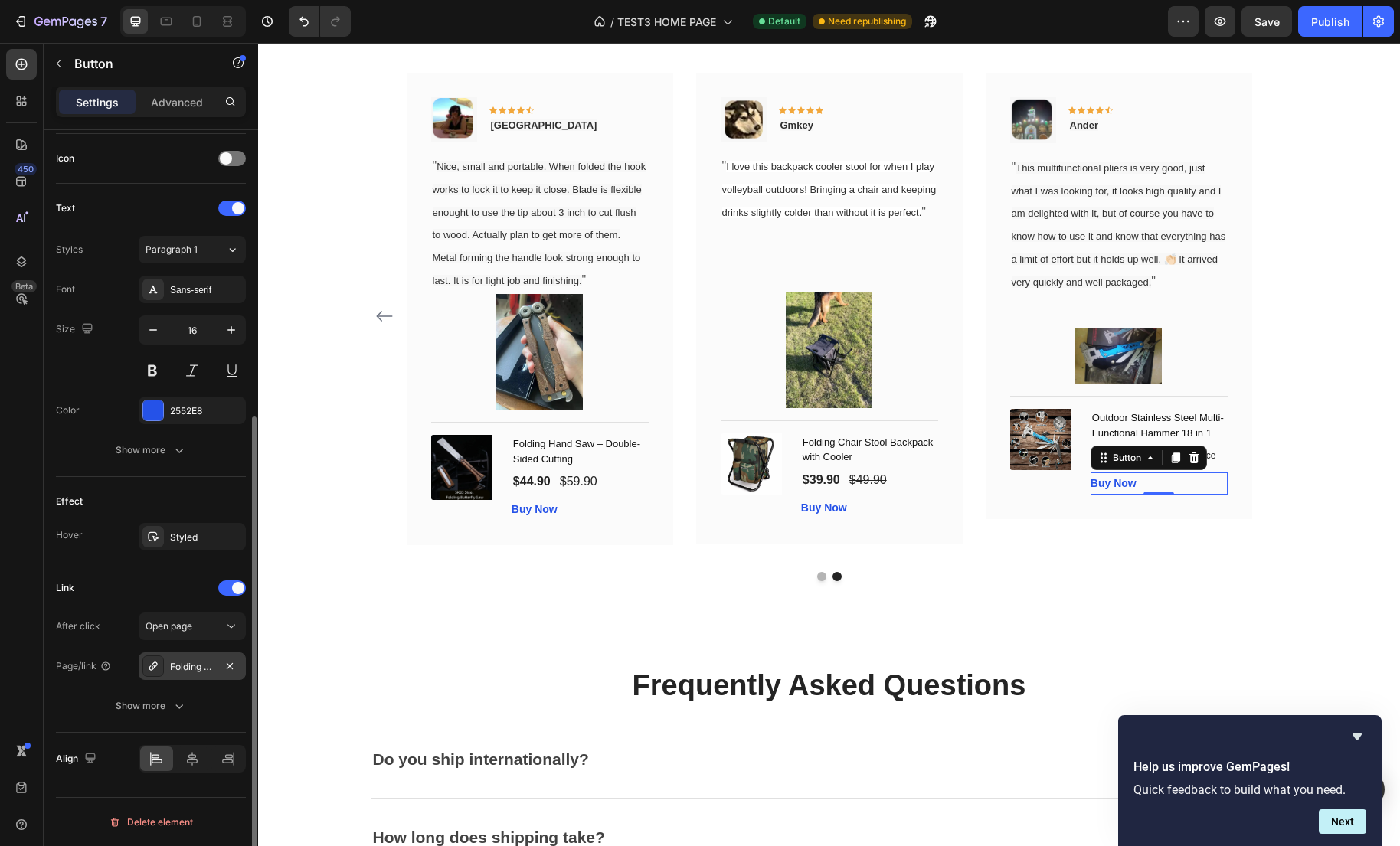
click at [201, 666] on div "Folding Chair Stool Backpack with Cooler" at bounding box center [192, 666] width 44 height 14
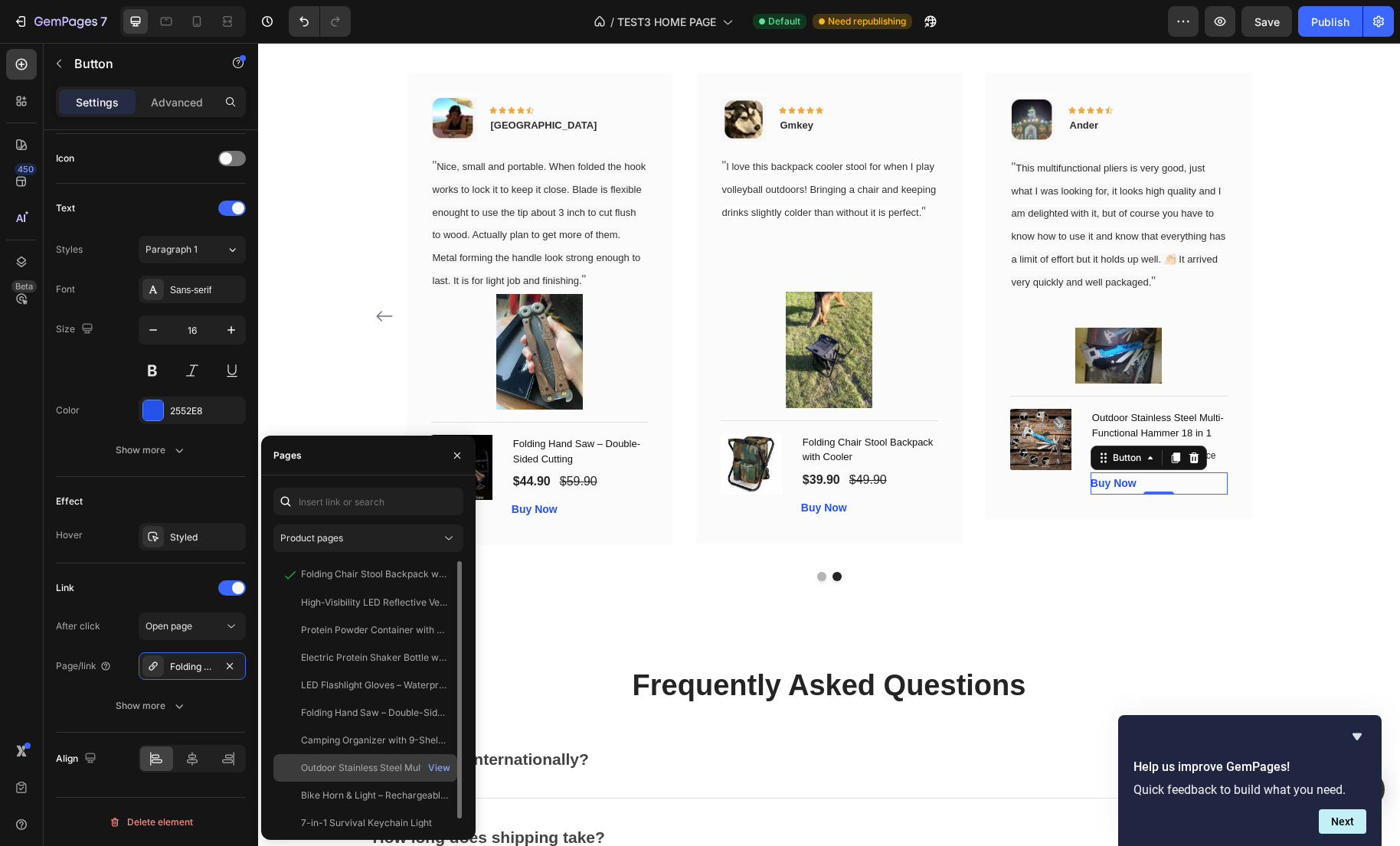
click at [364, 765] on div "Outdoor Stainless Steel Multi-Functional Hammer 18 in 1" at bounding box center [374, 768] width 147 height 14
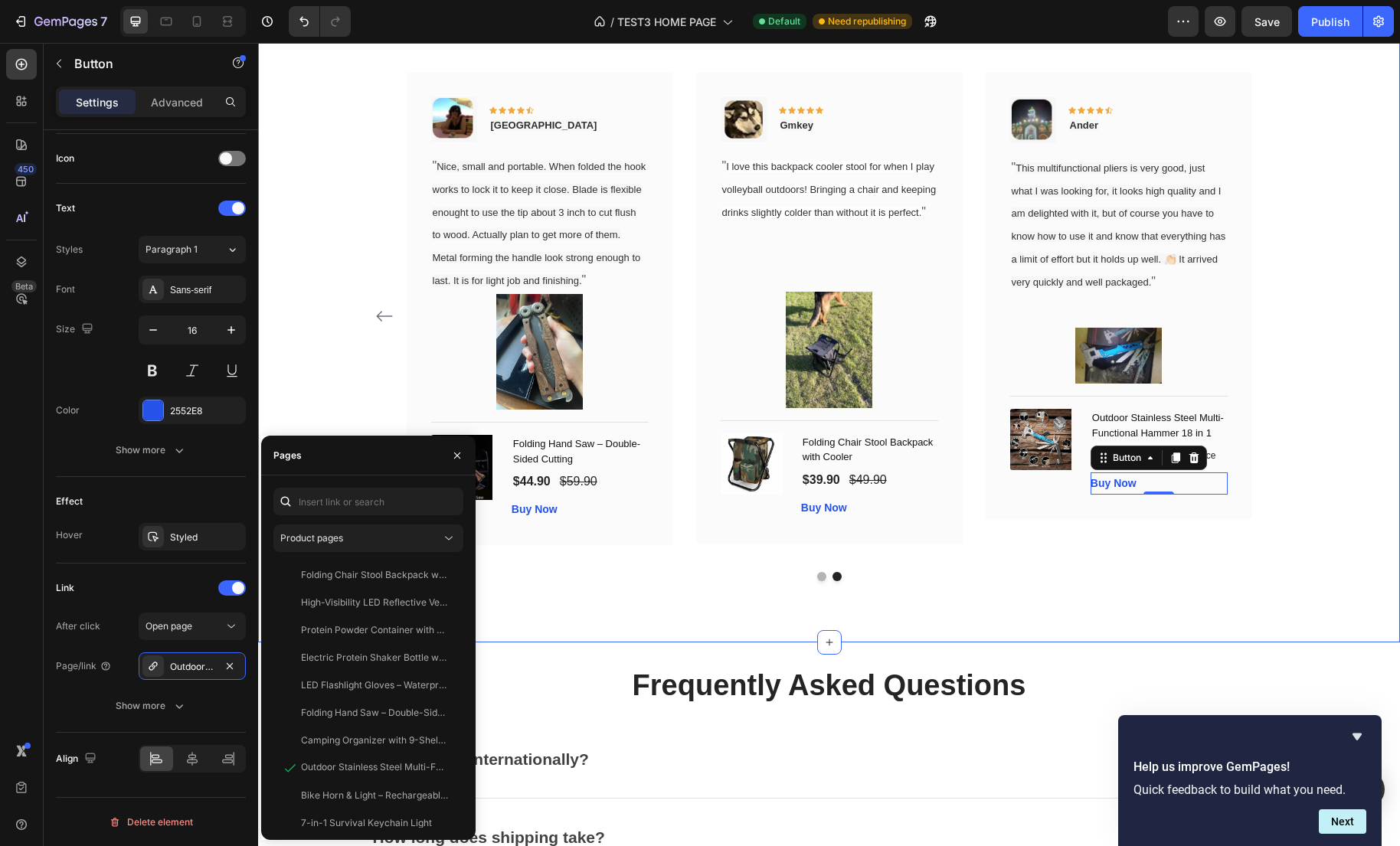
click at [692, 626] on div "What Our Customers Are Saying Heading Our customer advocates are standing by 24…" at bounding box center [828, 268] width 1141 height 748
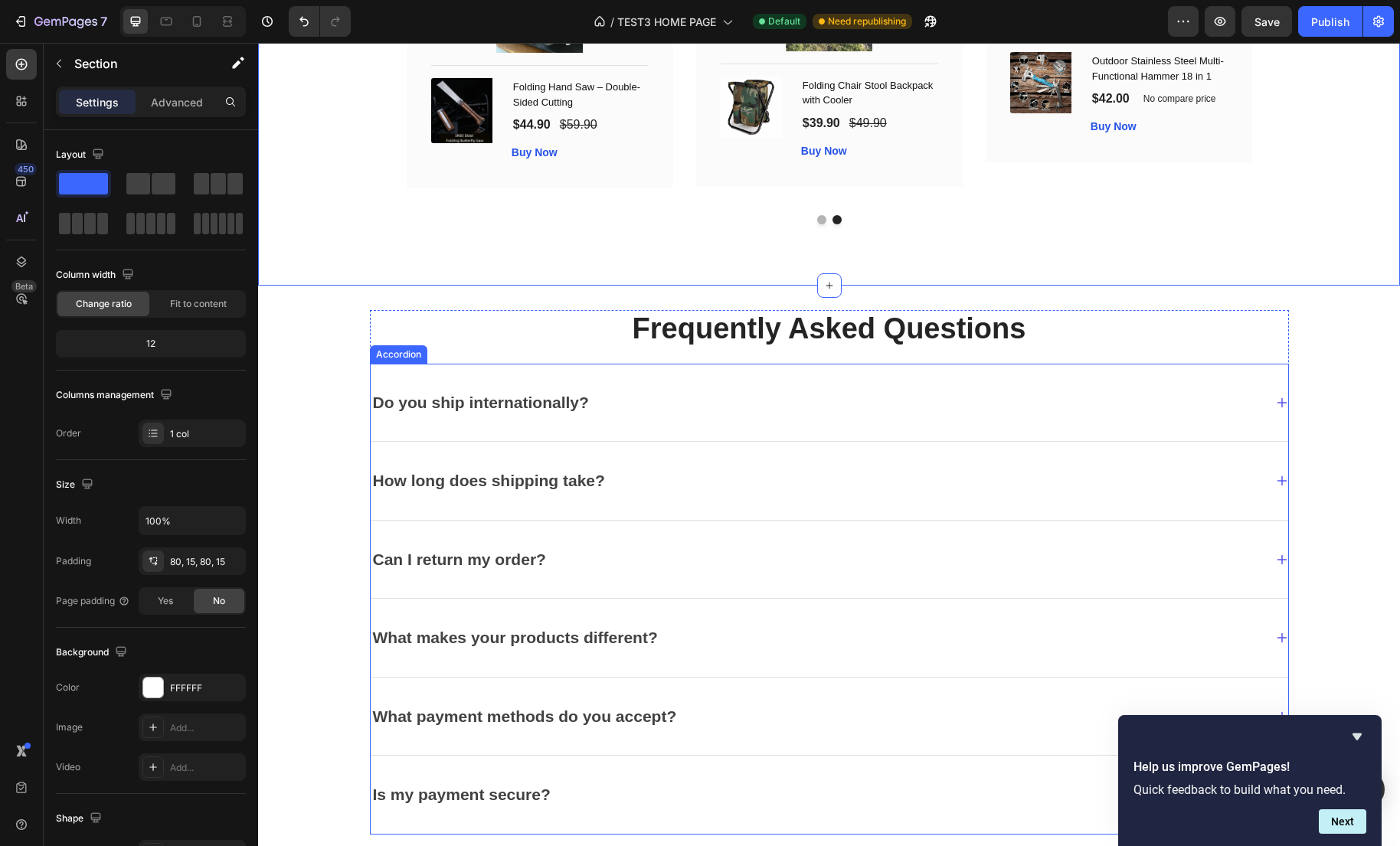
scroll to position [3282, 0]
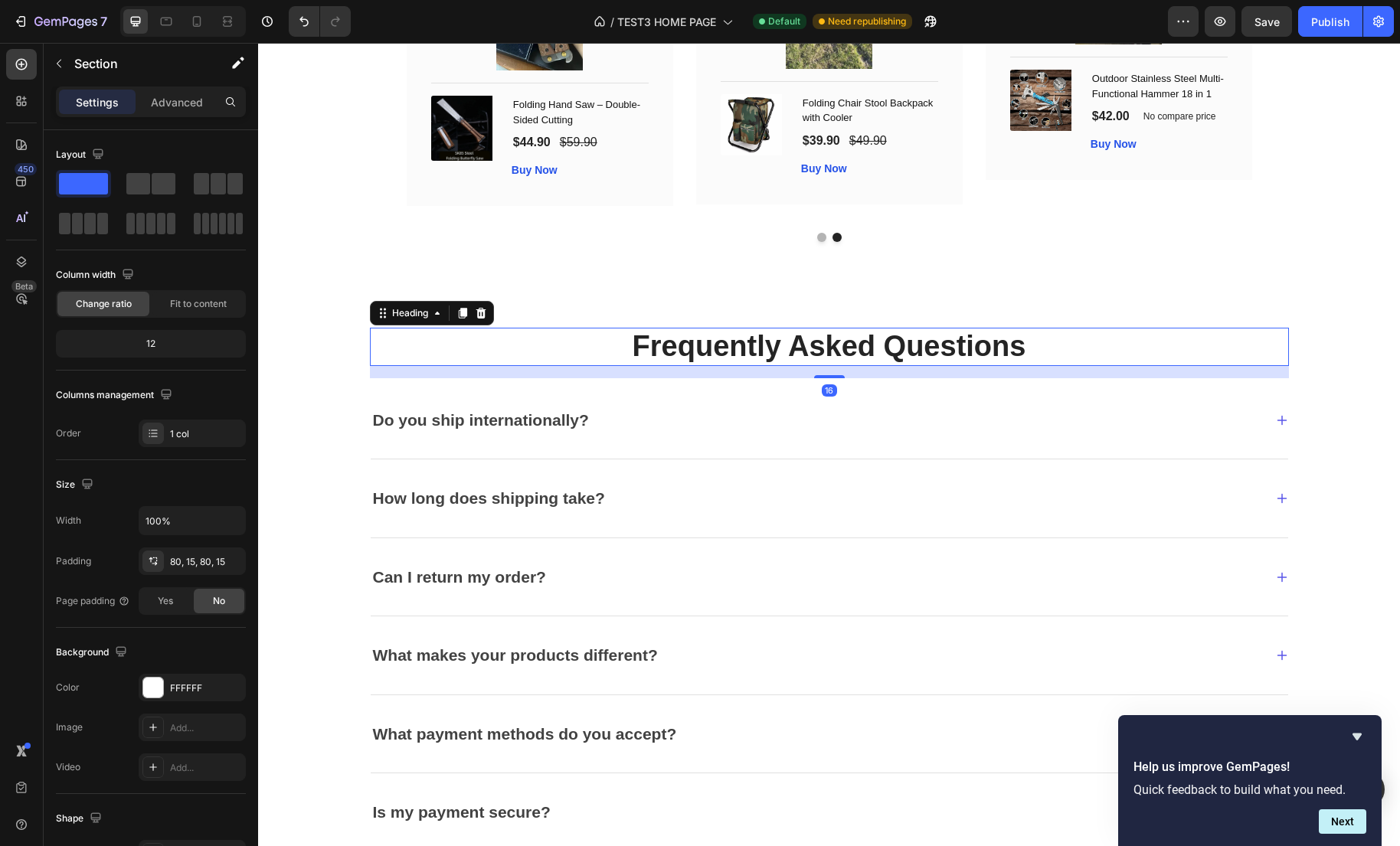
click at [634, 366] on h2 "Frequently Asked Questions" at bounding box center [829, 347] width 919 height 38
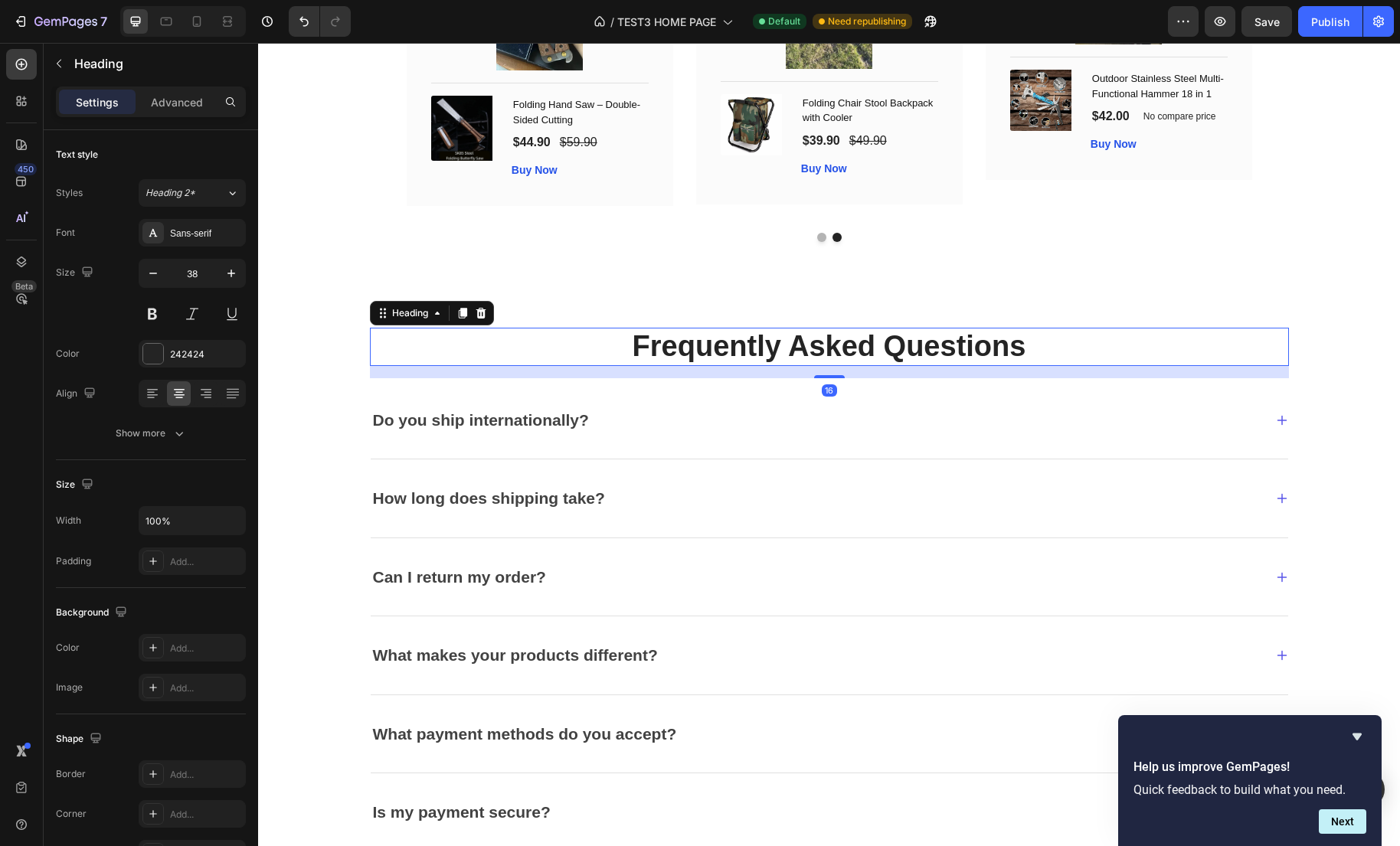
drag, startPoint x: 824, startPoint y: 387, endPoint x: 826, endPoint y: 397, distance: 10.2
click at [826, 378] on div "16" at bounding box center [829, 372] width 919 height 12
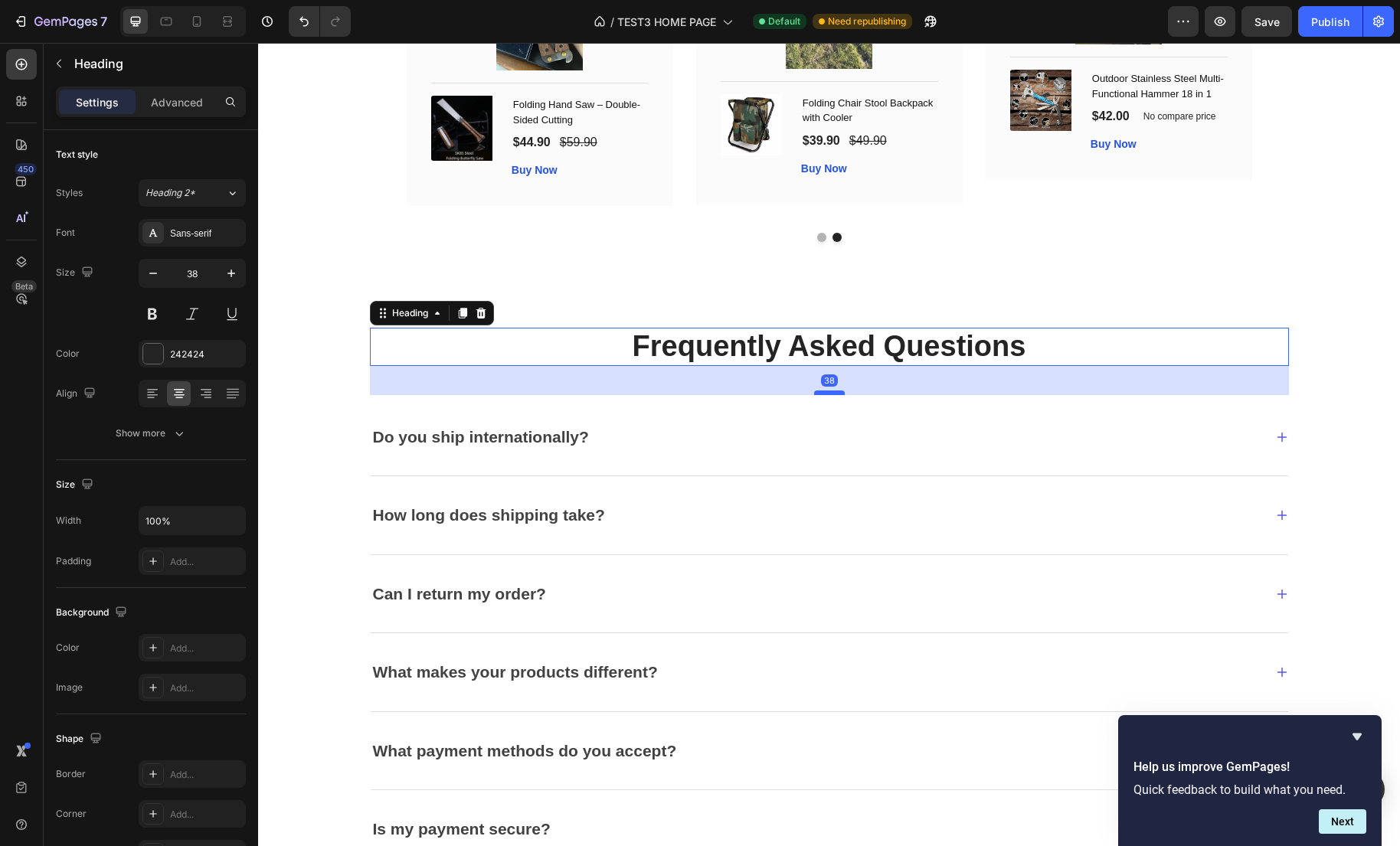
drag, startPoint x: 829, startPoint y: 386, endPoint x: 827, endPoint y: 403, distance: 17.1
click at [827, 395] on div at bounding box center [829, 392] width 30 height 4
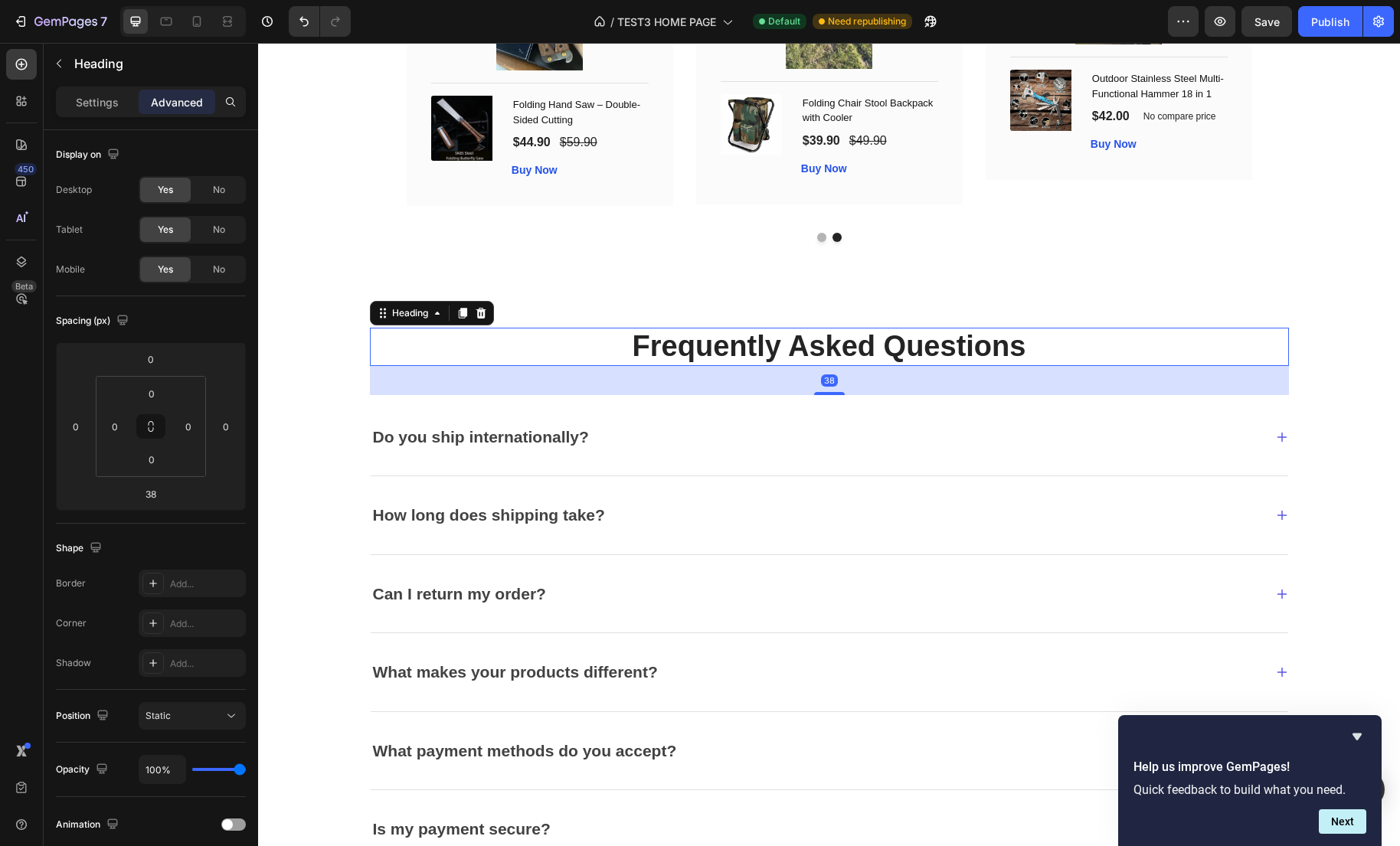
click at [558, 357] on h2 "Frequently Asked Questions" at bounding box center [829, 347] width 919 height 38
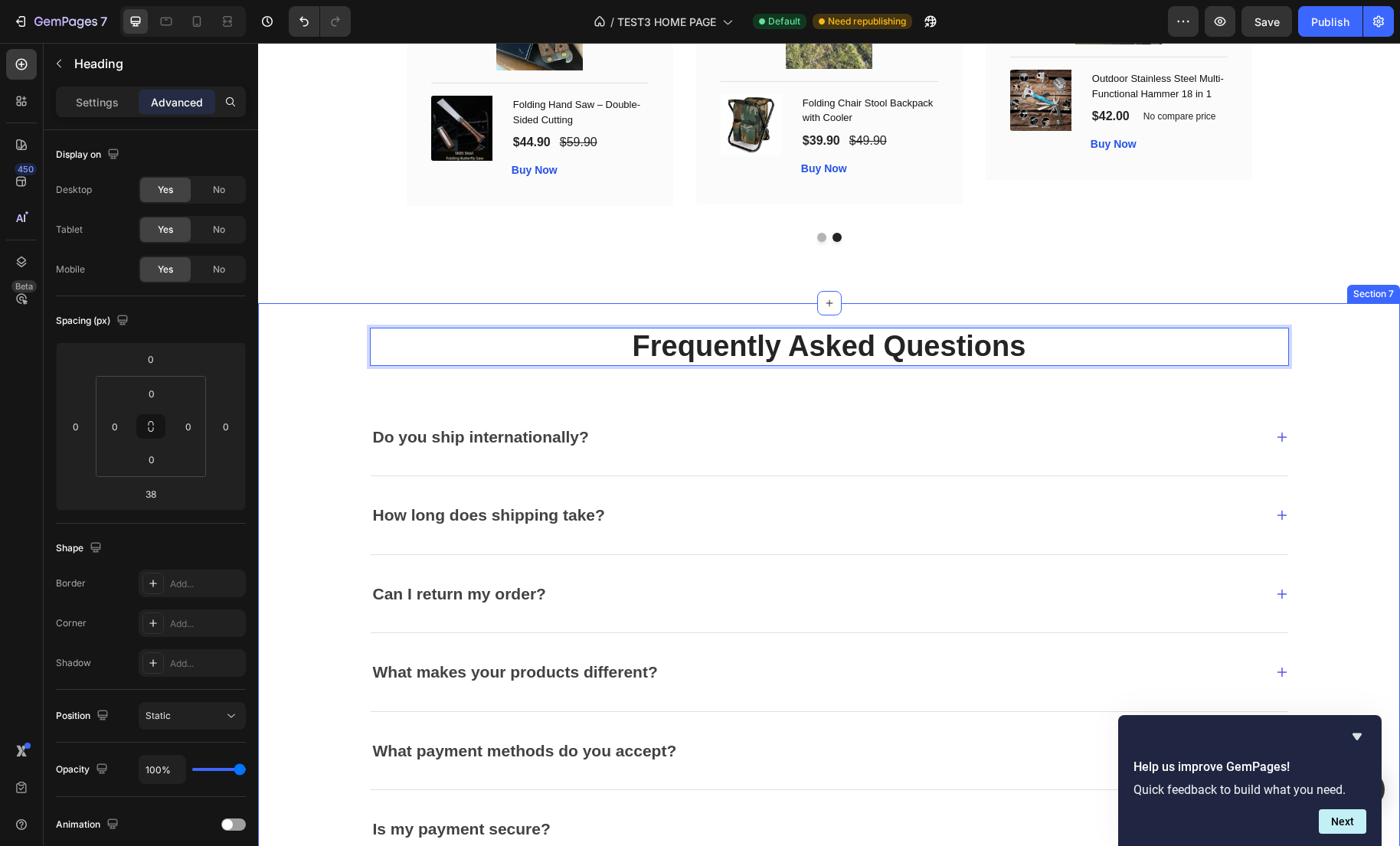
click at [1318, 379] on div "Frequently Asked Questions Heading 38 Text block Do you ship internationally? H…" at bounding box center [829, 599] width 1119 height 541
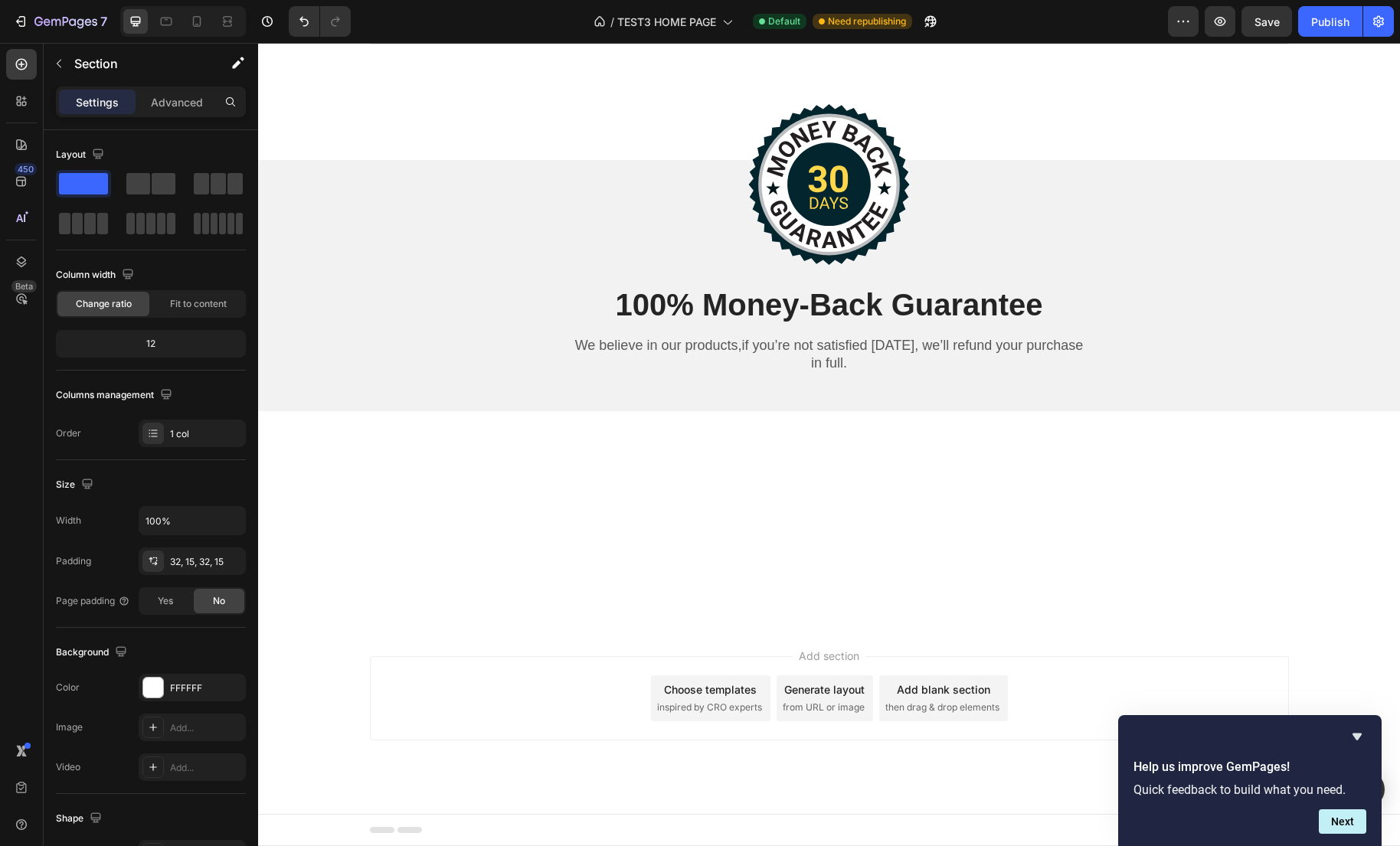
scroll to position [3150, 0]
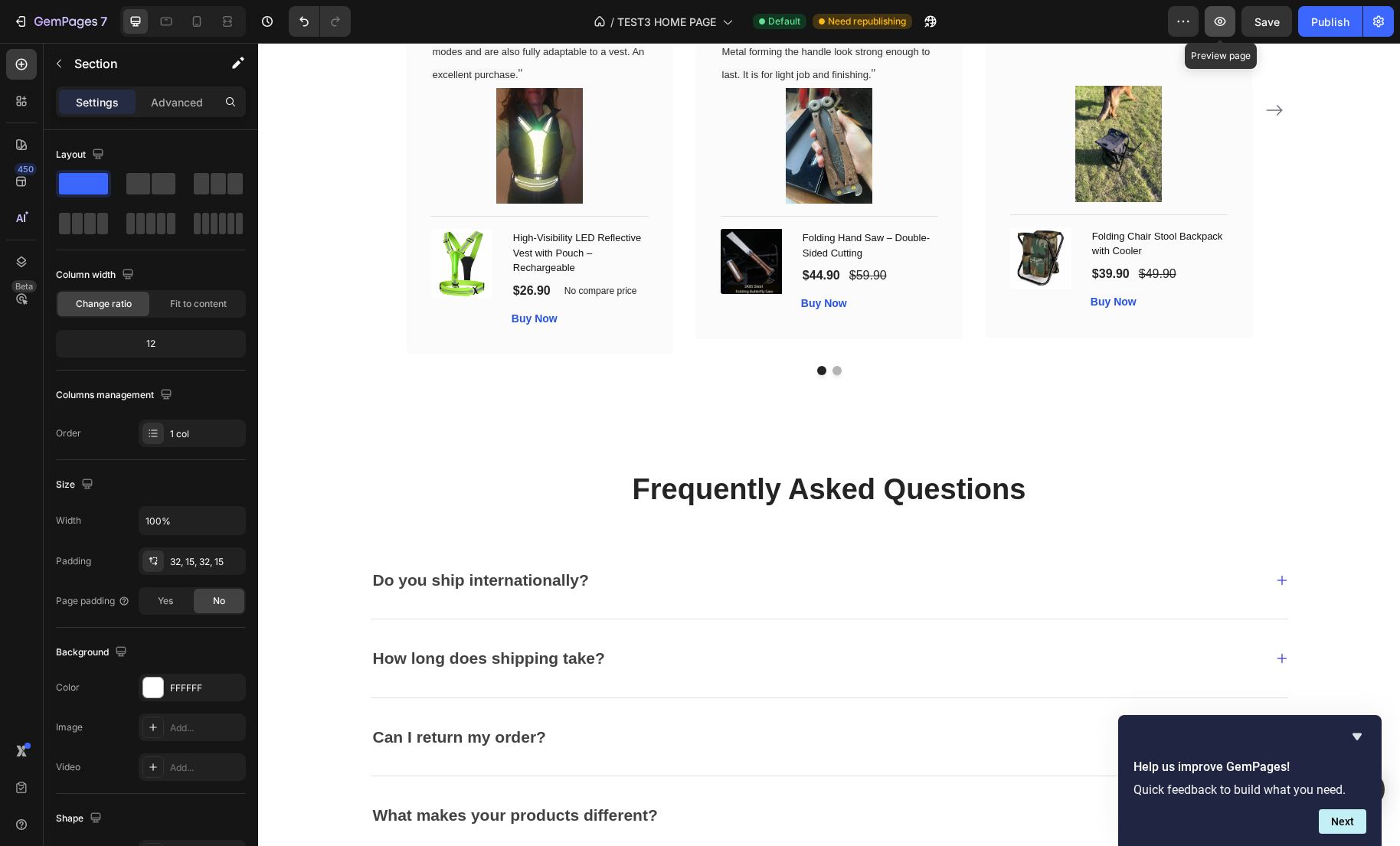
click at [1226, 30] on button "button" at bounding box center [1219, 21] width 30 height 30
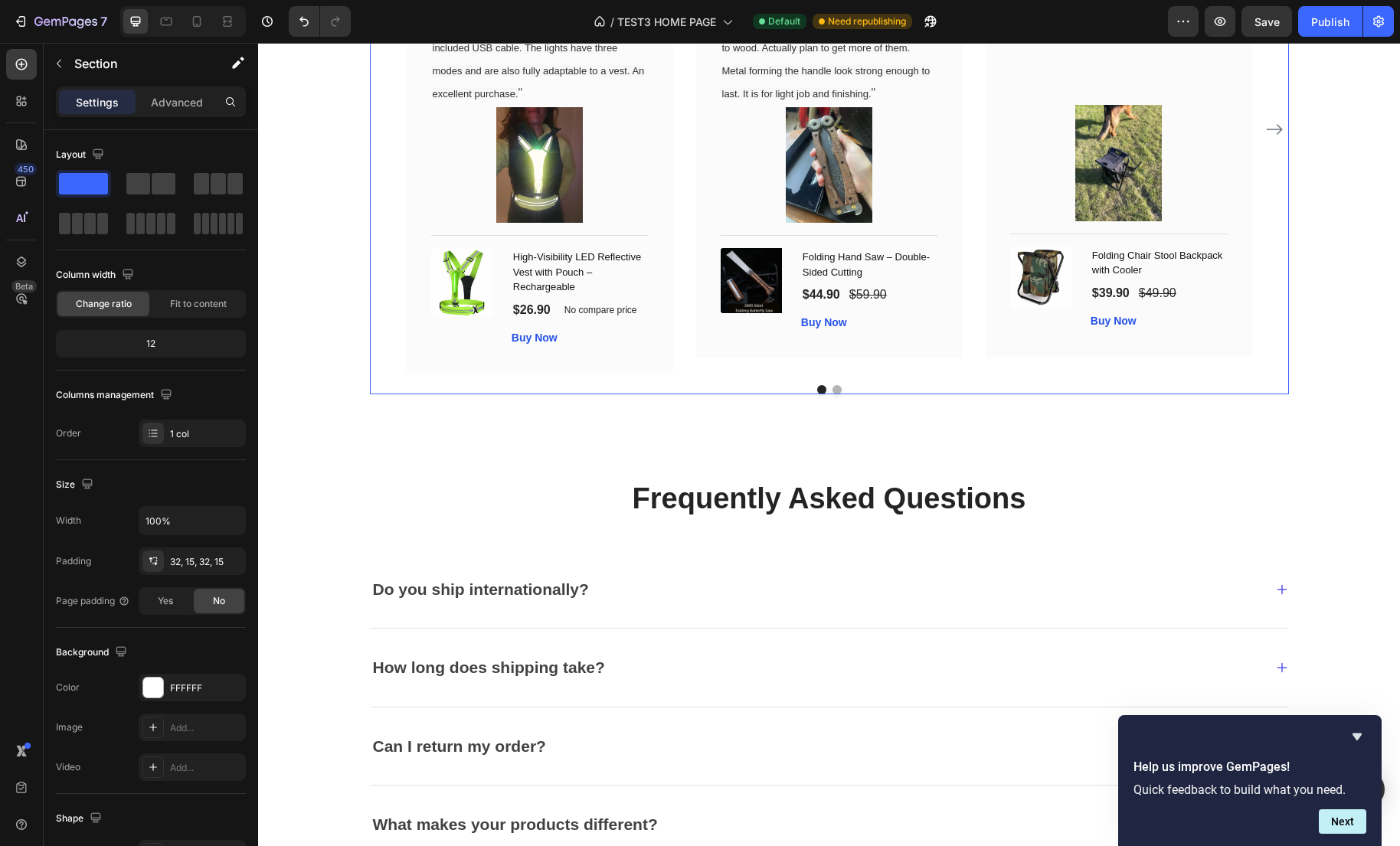
scroll to position [3081, 0]
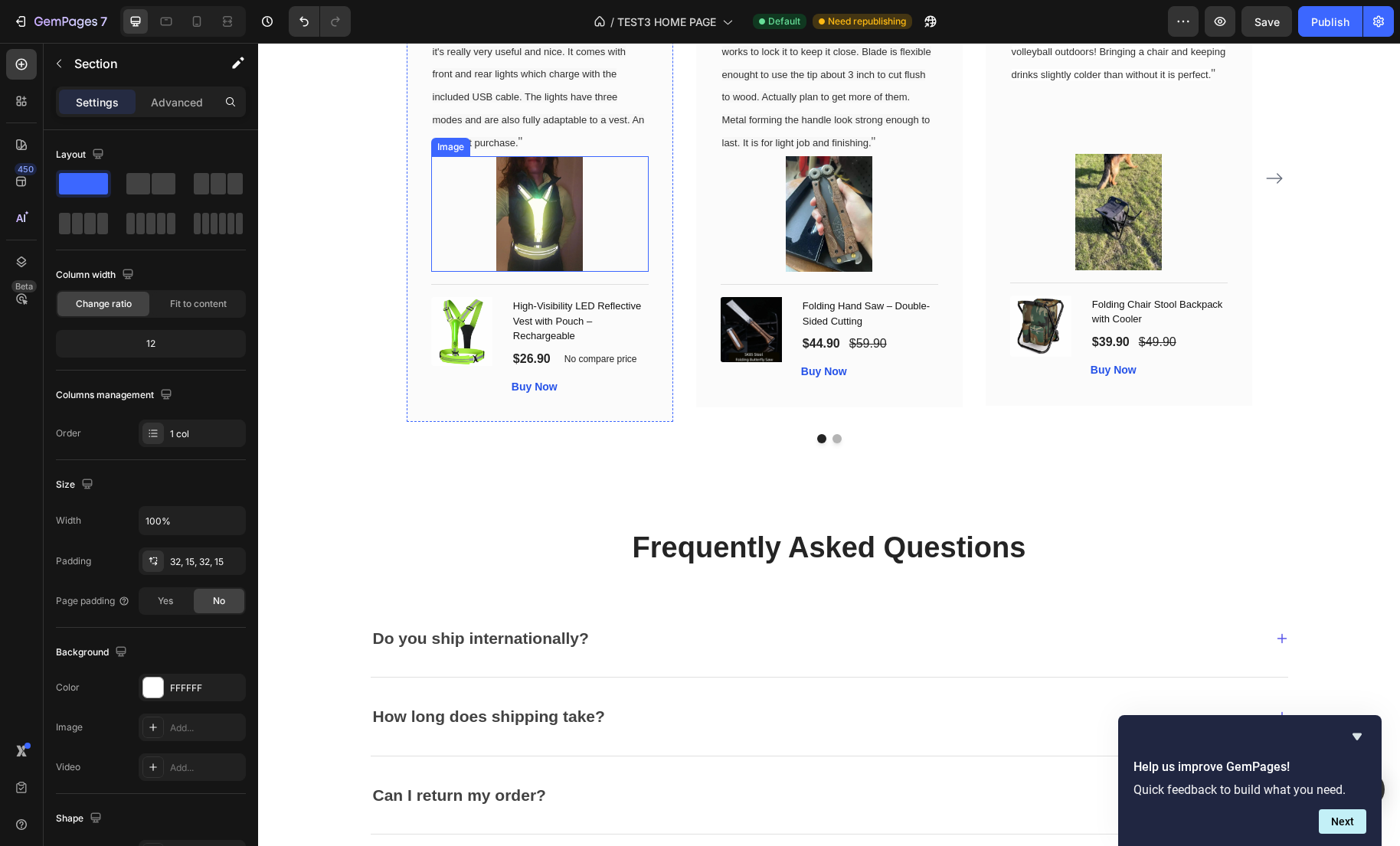
click at [504, 217] on img at bounding box center [540, 213] width 88 height 115
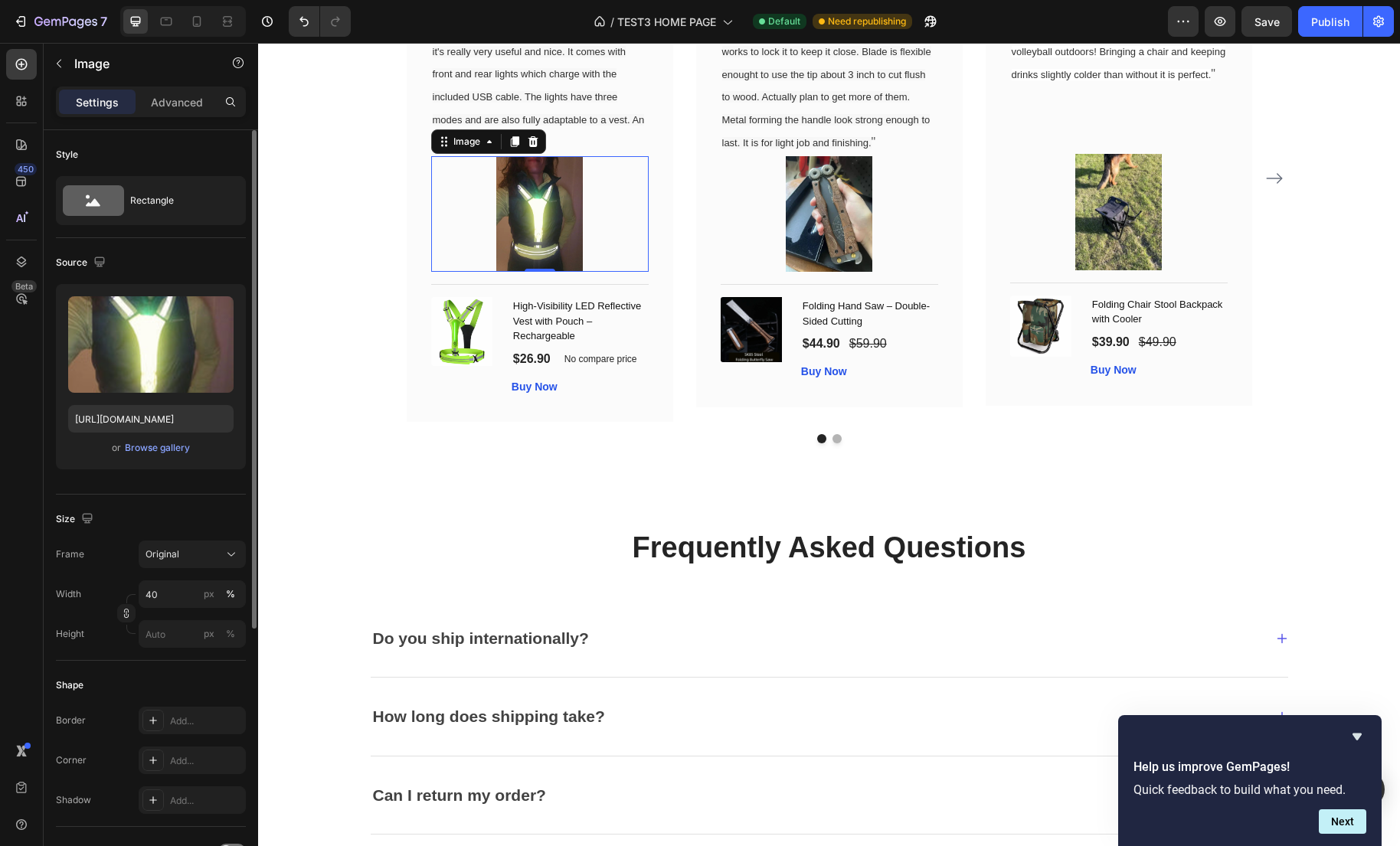
scroll to position [397, 0]
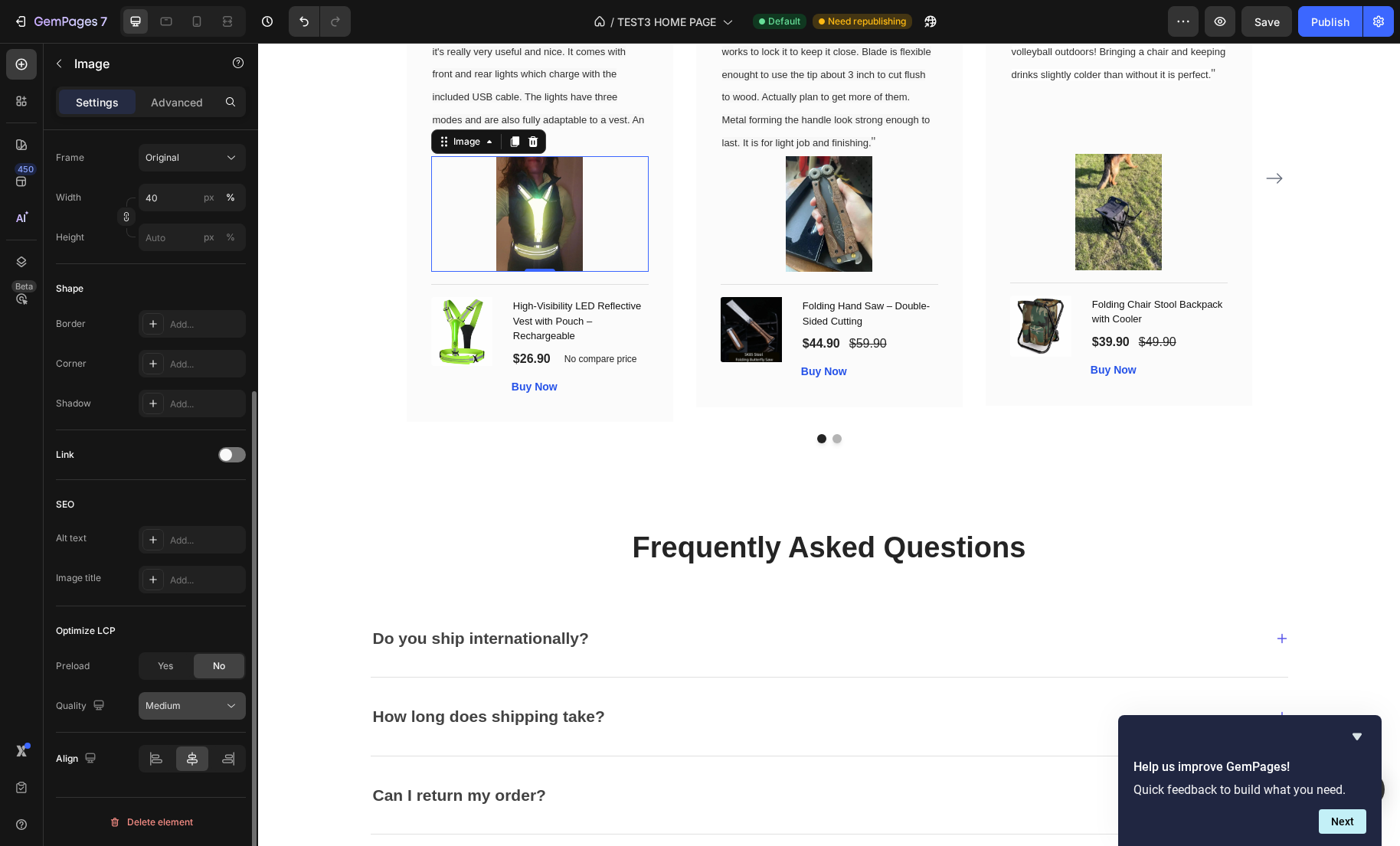
click at [206, 715] on button "Medium" at bounding box center [193, 706] width 108 height 28
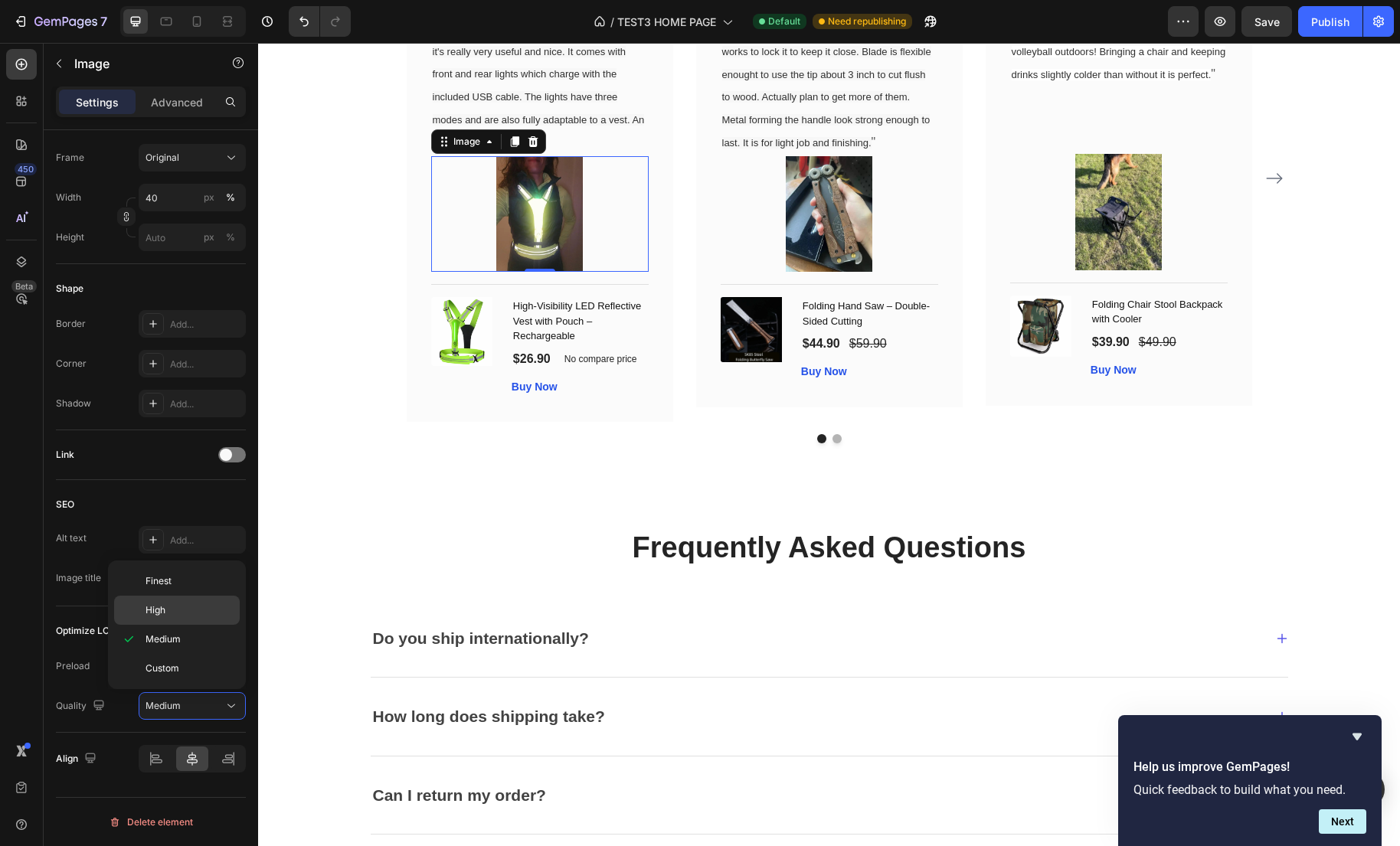
click at [185, 613] on p "High" at bounding box center [189, 610] width 88 height 14
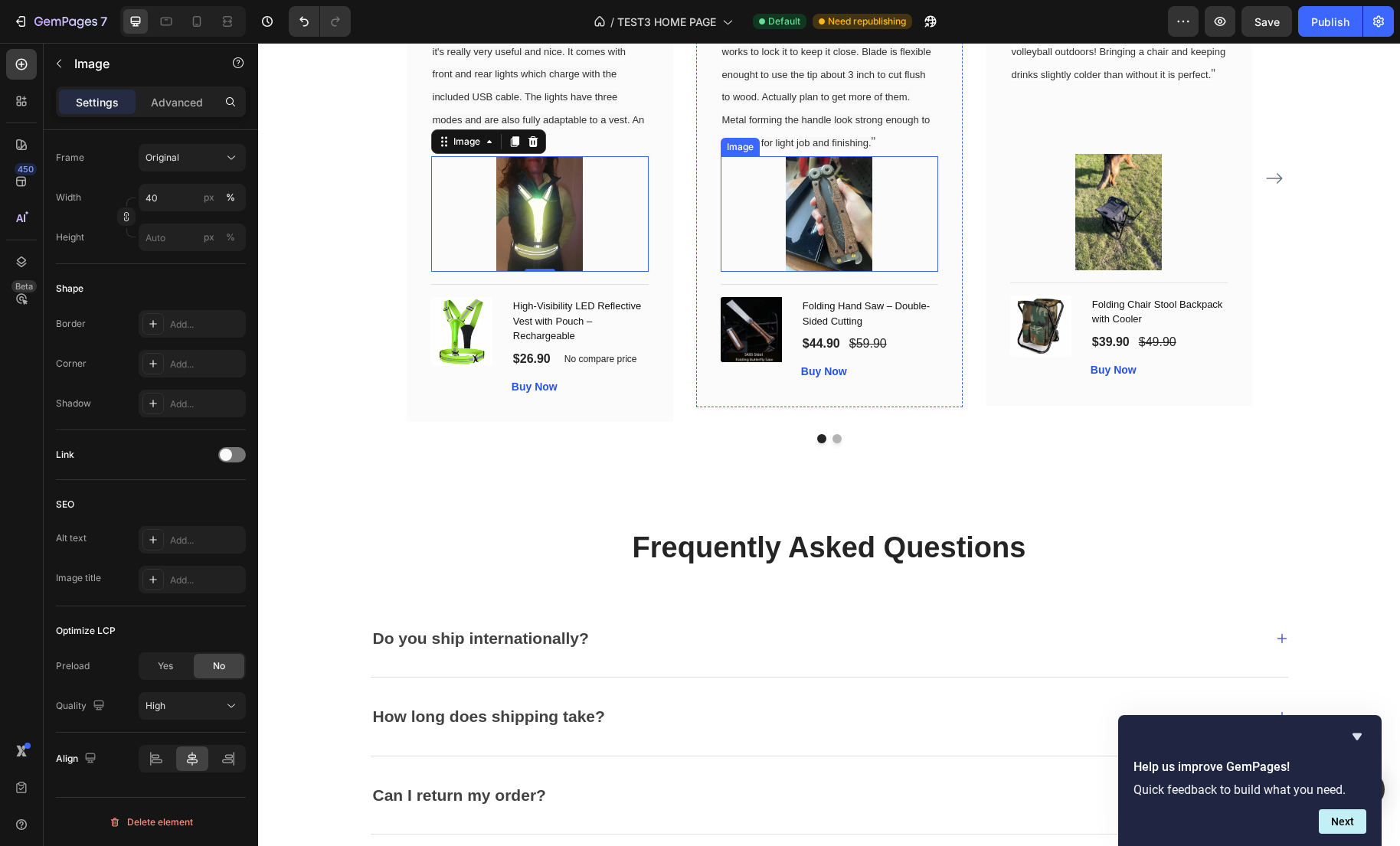
click at [851, 243] on img at bounding box center [829, 213] width 88 height 115
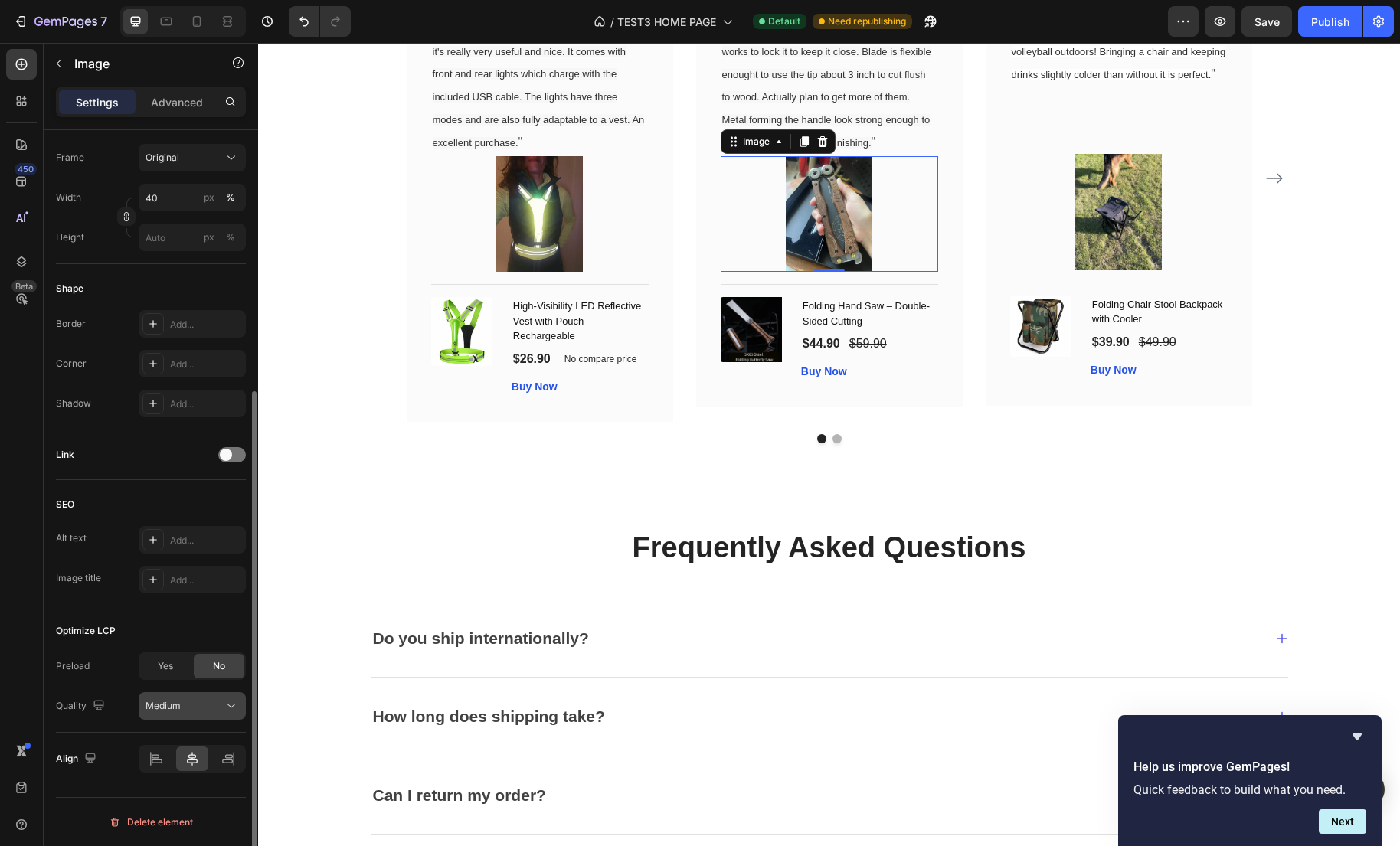
click at [233, 705] on icon at bounding box center [232, 706] width 16 height 16
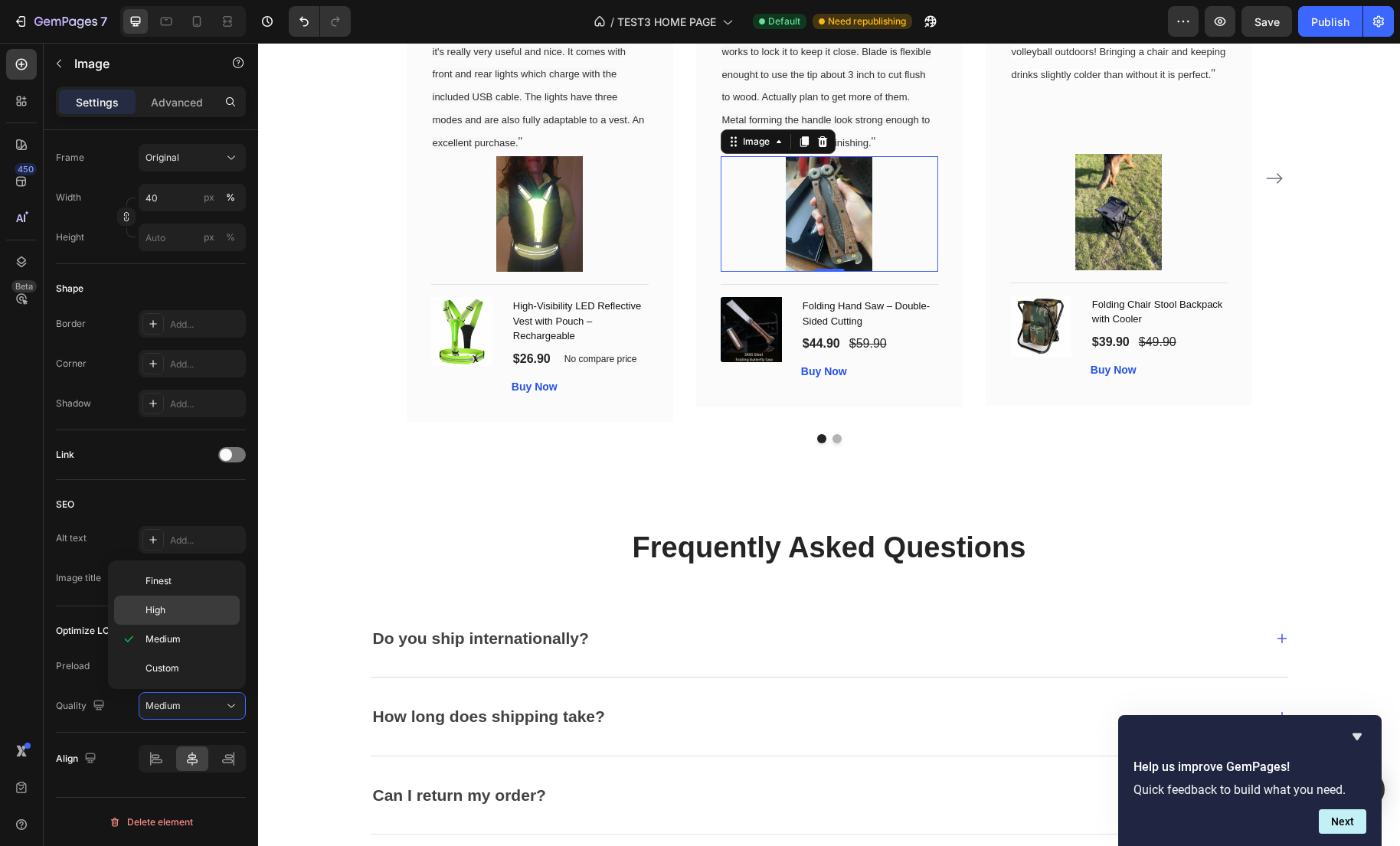
click at [183, 618] on div "High" at bounding box center [176, 610] width 126 height 30
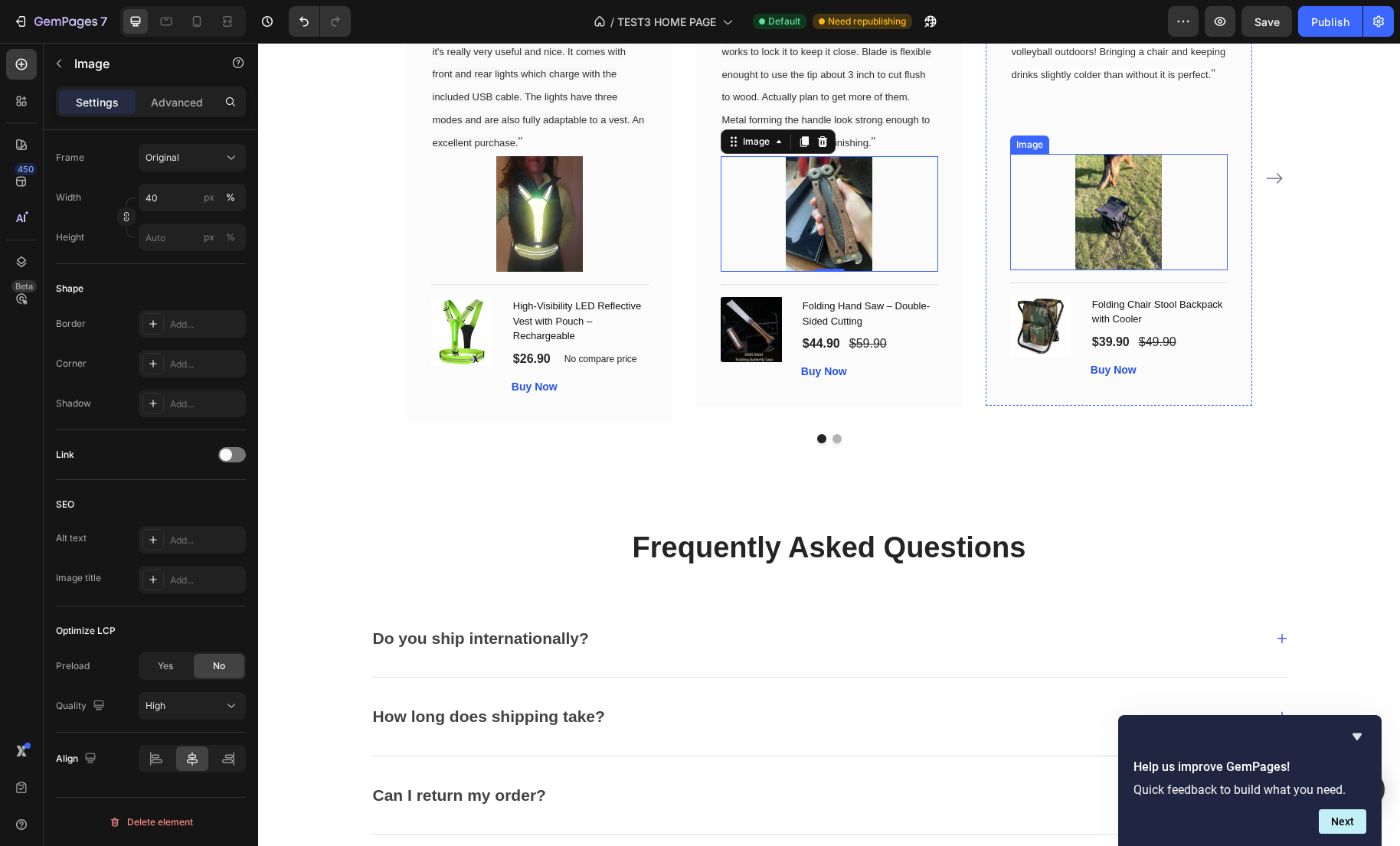
click at [1153, 263] on img at bounding box center [1119, 211] width 88 height 115
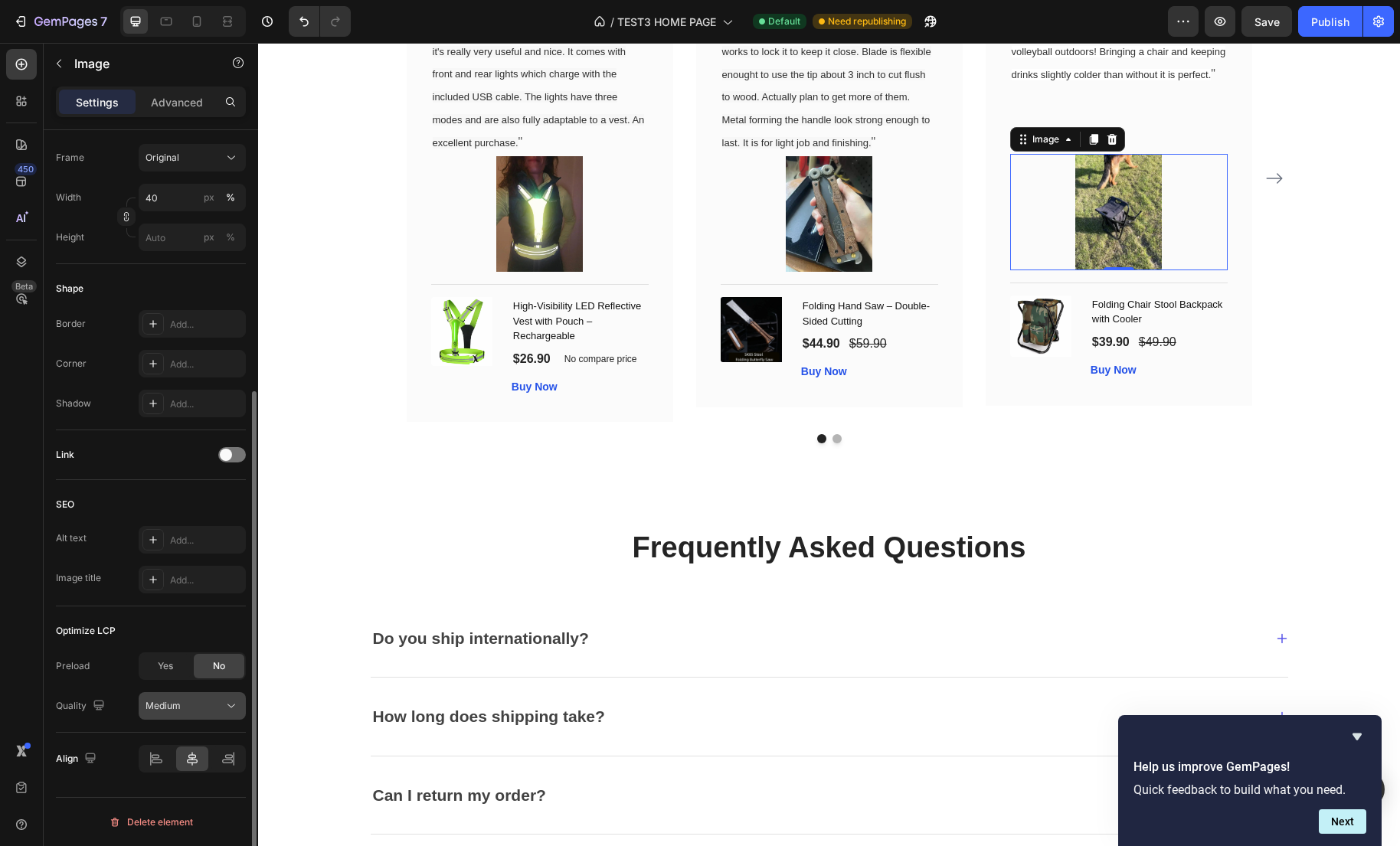
click at [225, 705] on icon at bounding box center [232, 706] width 16 height 16
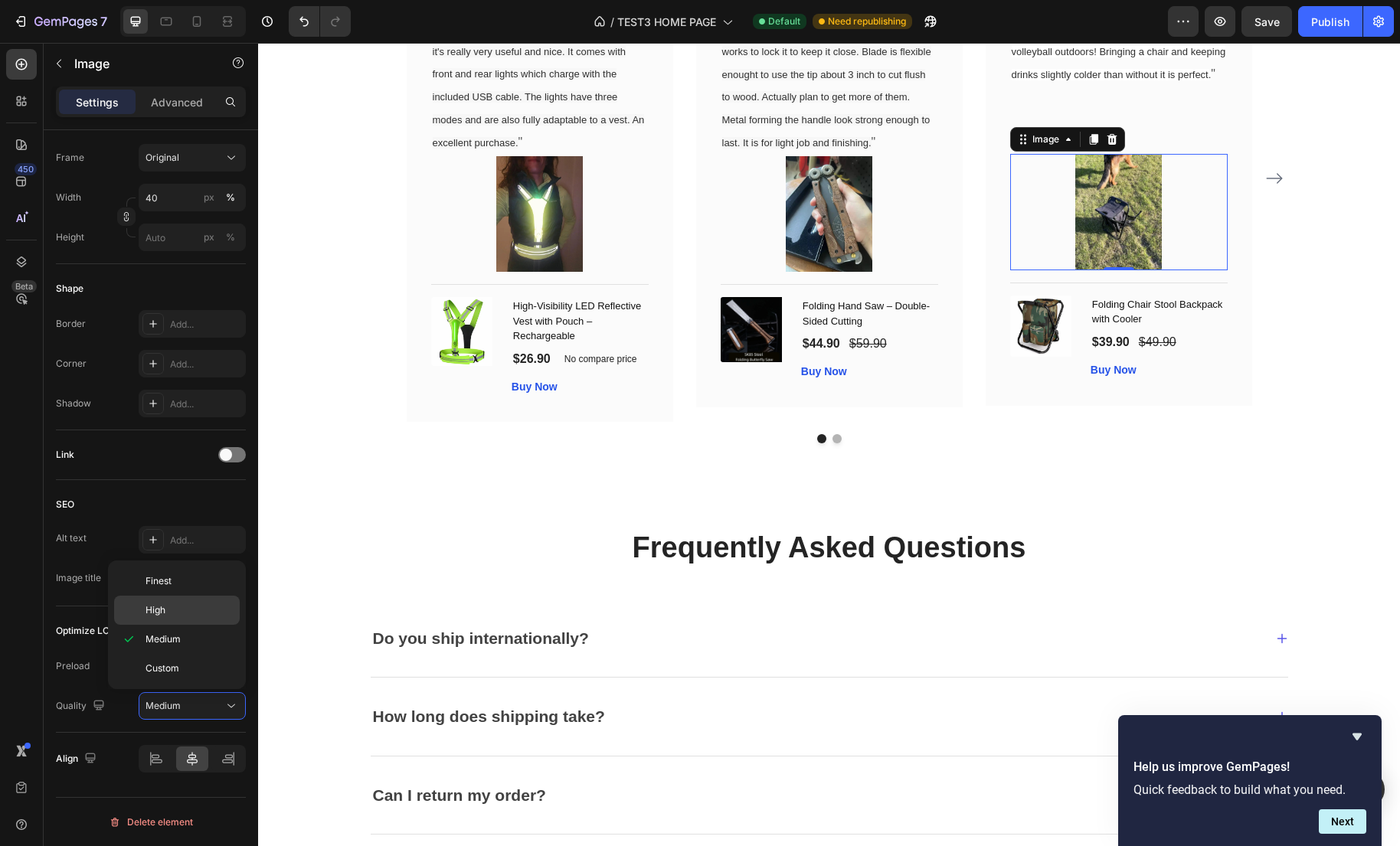
click at [196, 619] on div "High" at bounding box center [176, 610] width 126 height 30
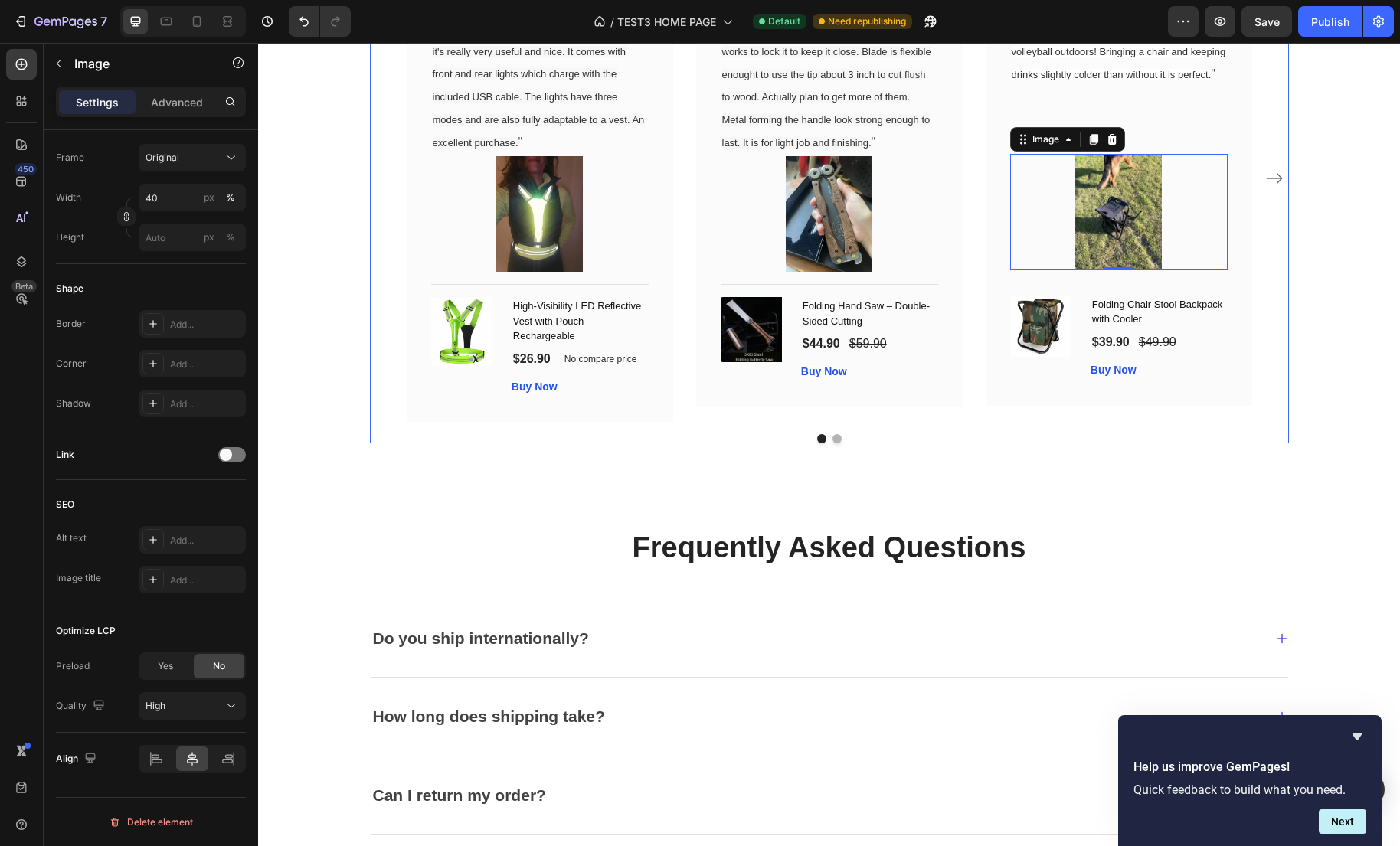
click at [1267, 187] on icon "Carousel Next Arrow" at bounding box center [1273, 178] width 18 height 18
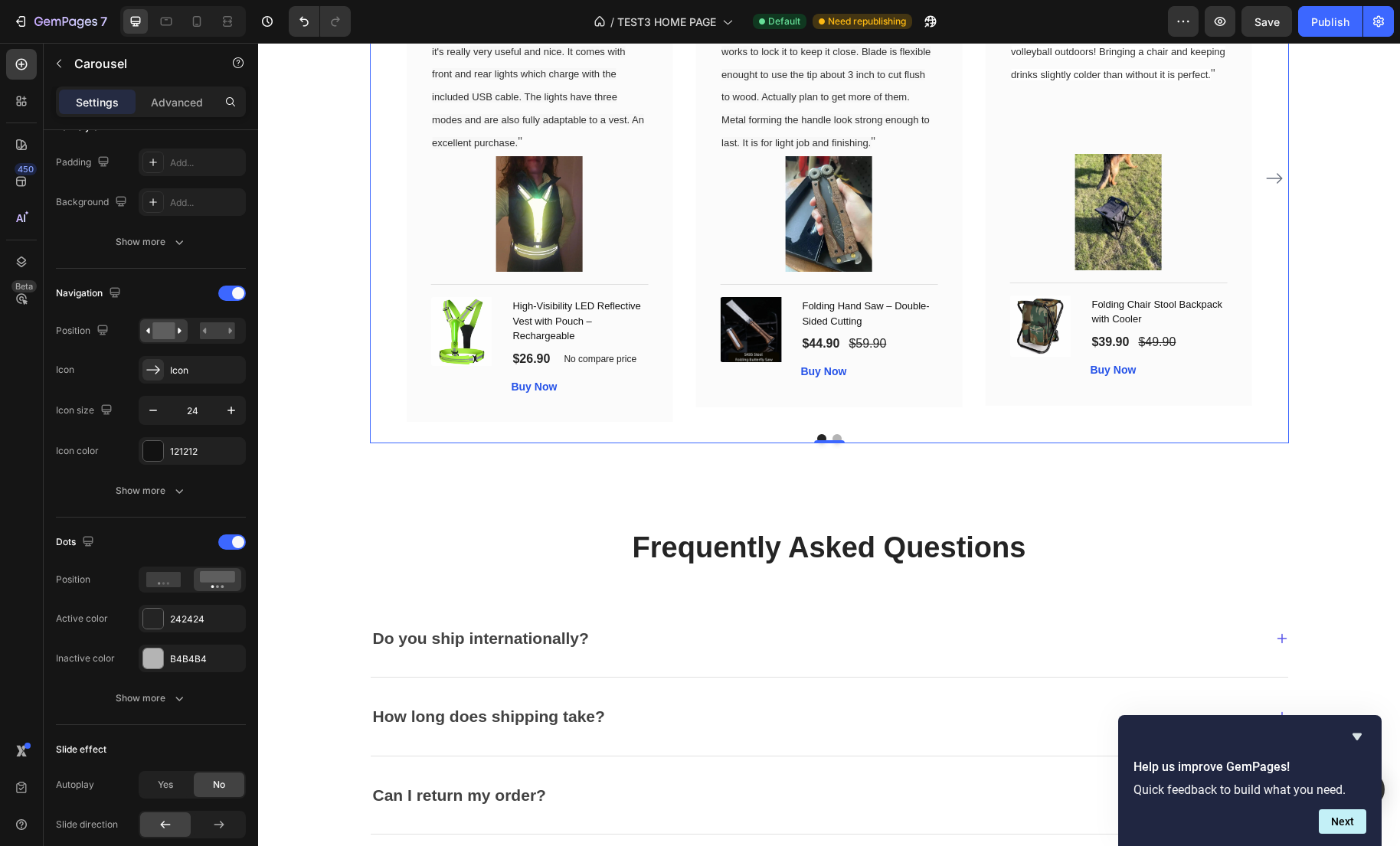
scroll to position [0, 0]
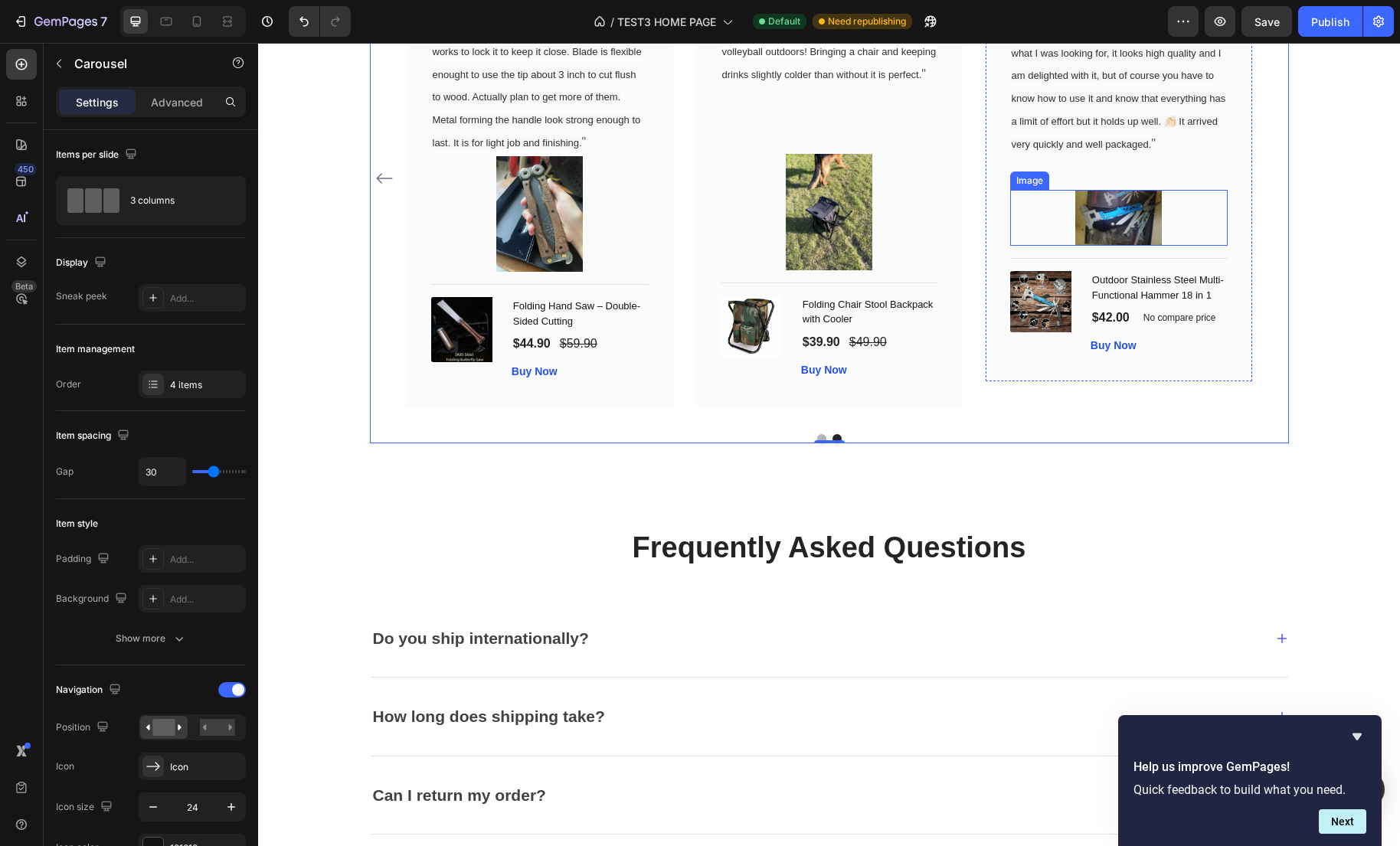
click at [1134, 237] on img at bounding box center [1119, 218] width 88 height 56
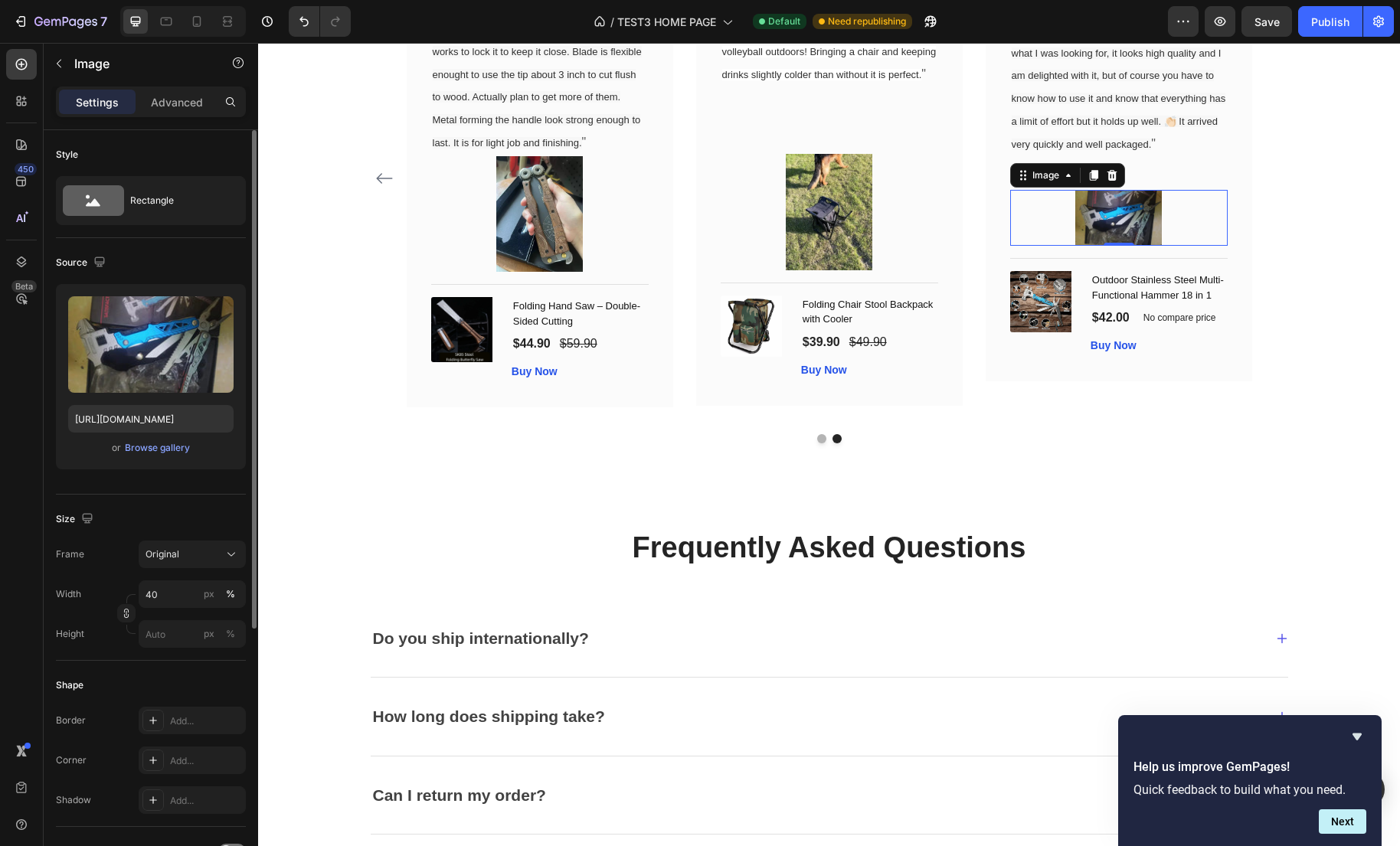
scroll to position [397, 0]
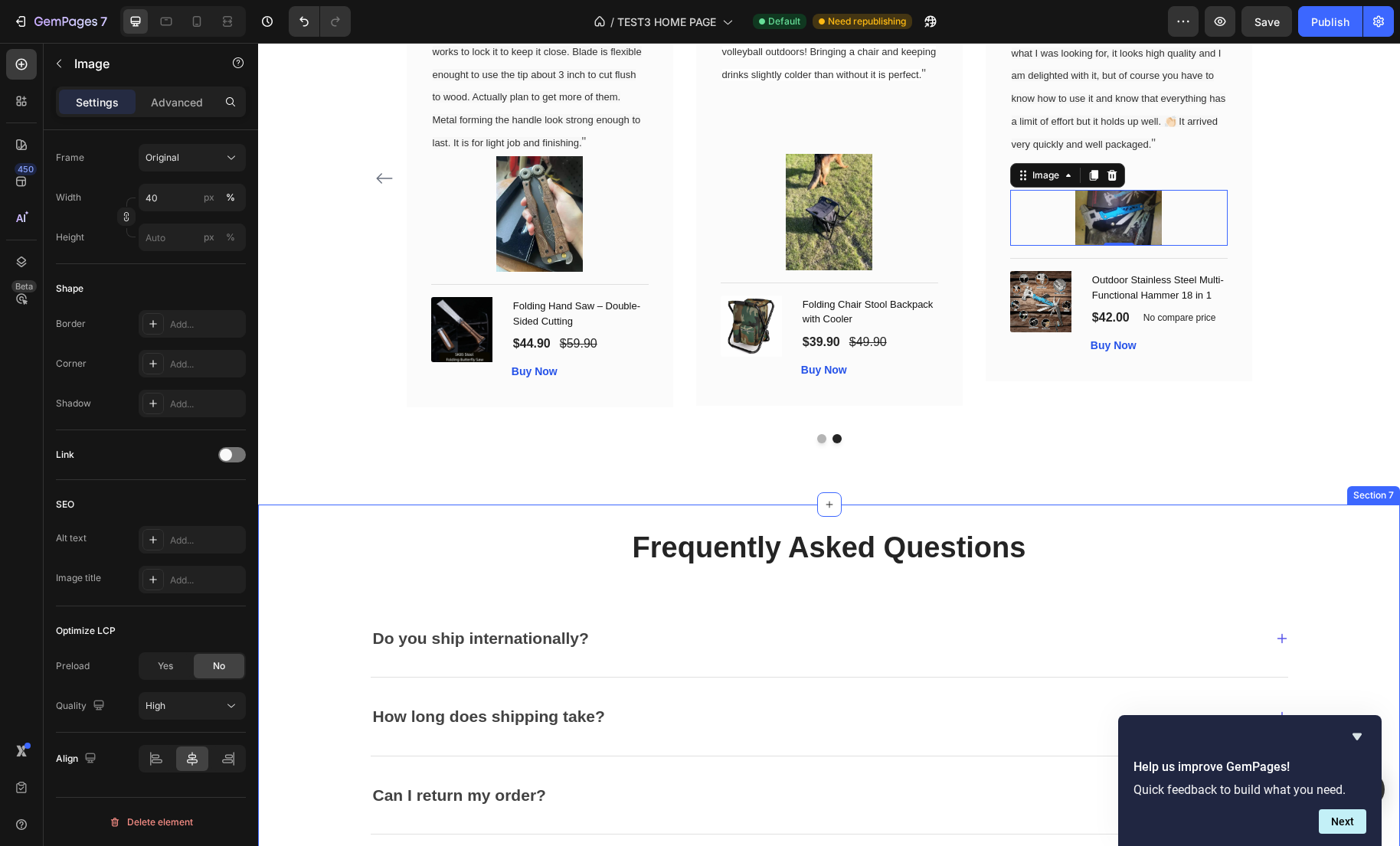
click at [317, 571] on div "Frequently Asked Questions Heading Text block Do you ship internationally? How …" at bounding box center [829, 800] width 1119 height 541
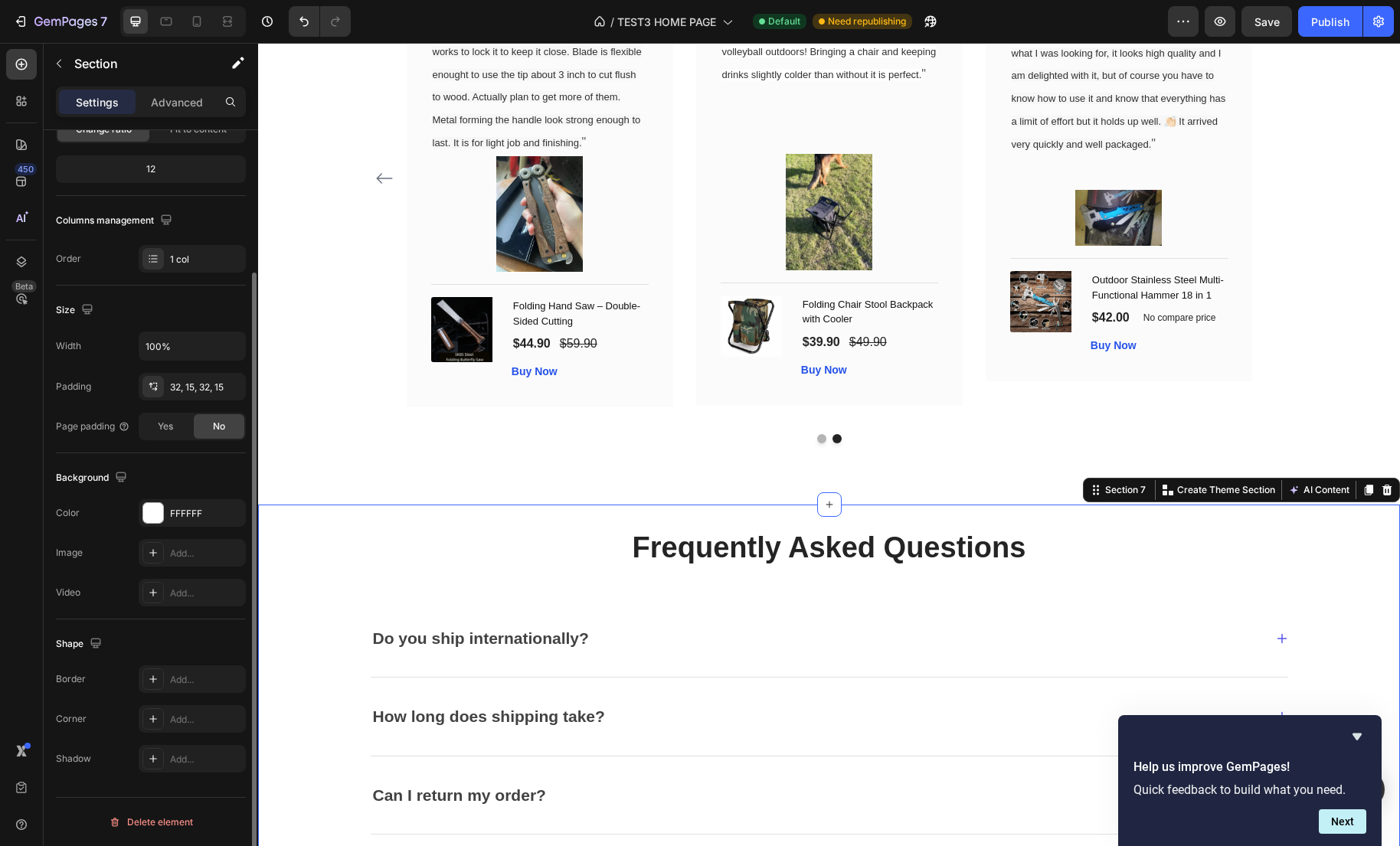
scroll to position [0, 0]
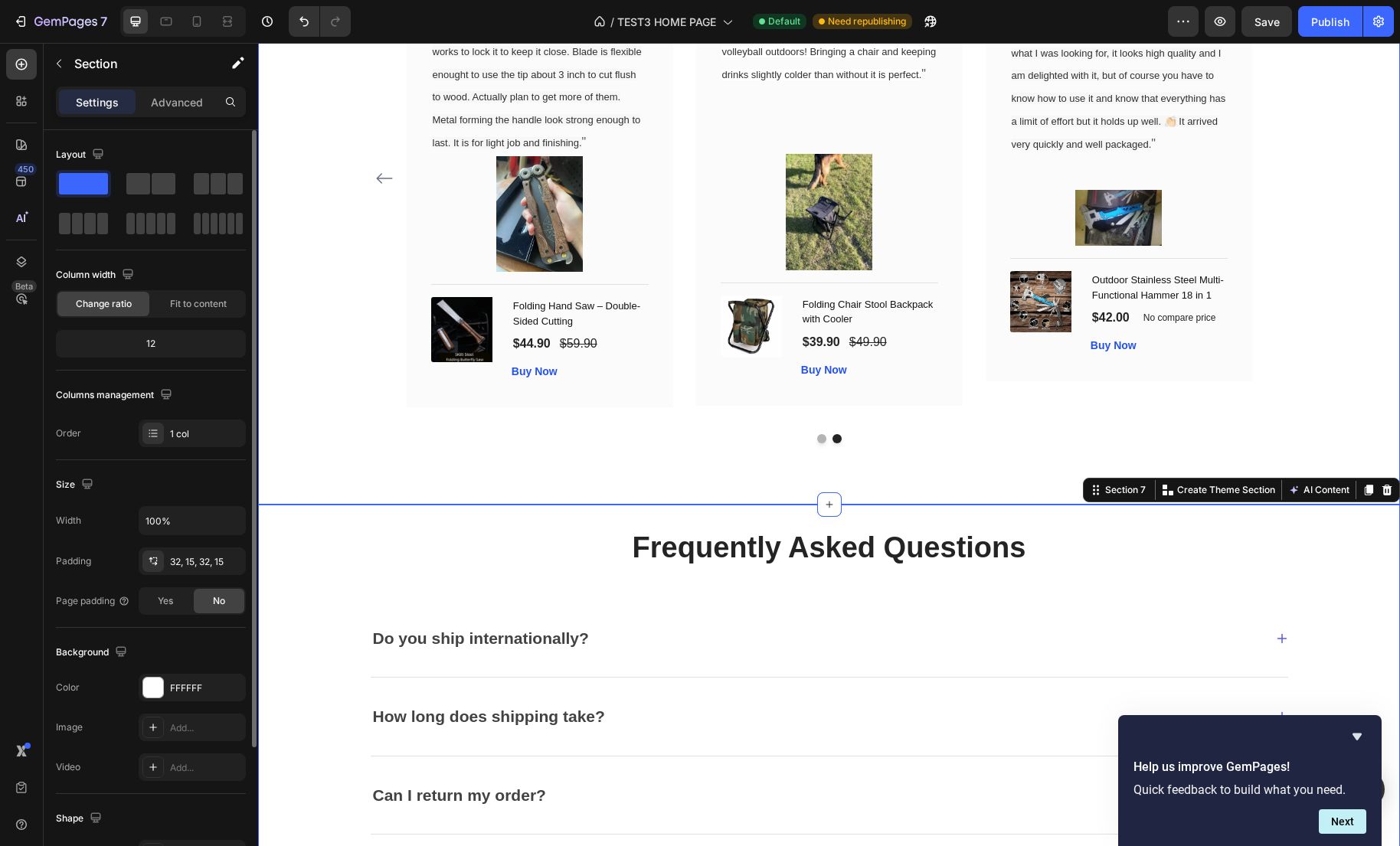
click at [305, 457] on div "What Our Customers Are Saying Heading Our customer advocates are standing by 24…" at bounding box center [828, 130] width 1141 height 748
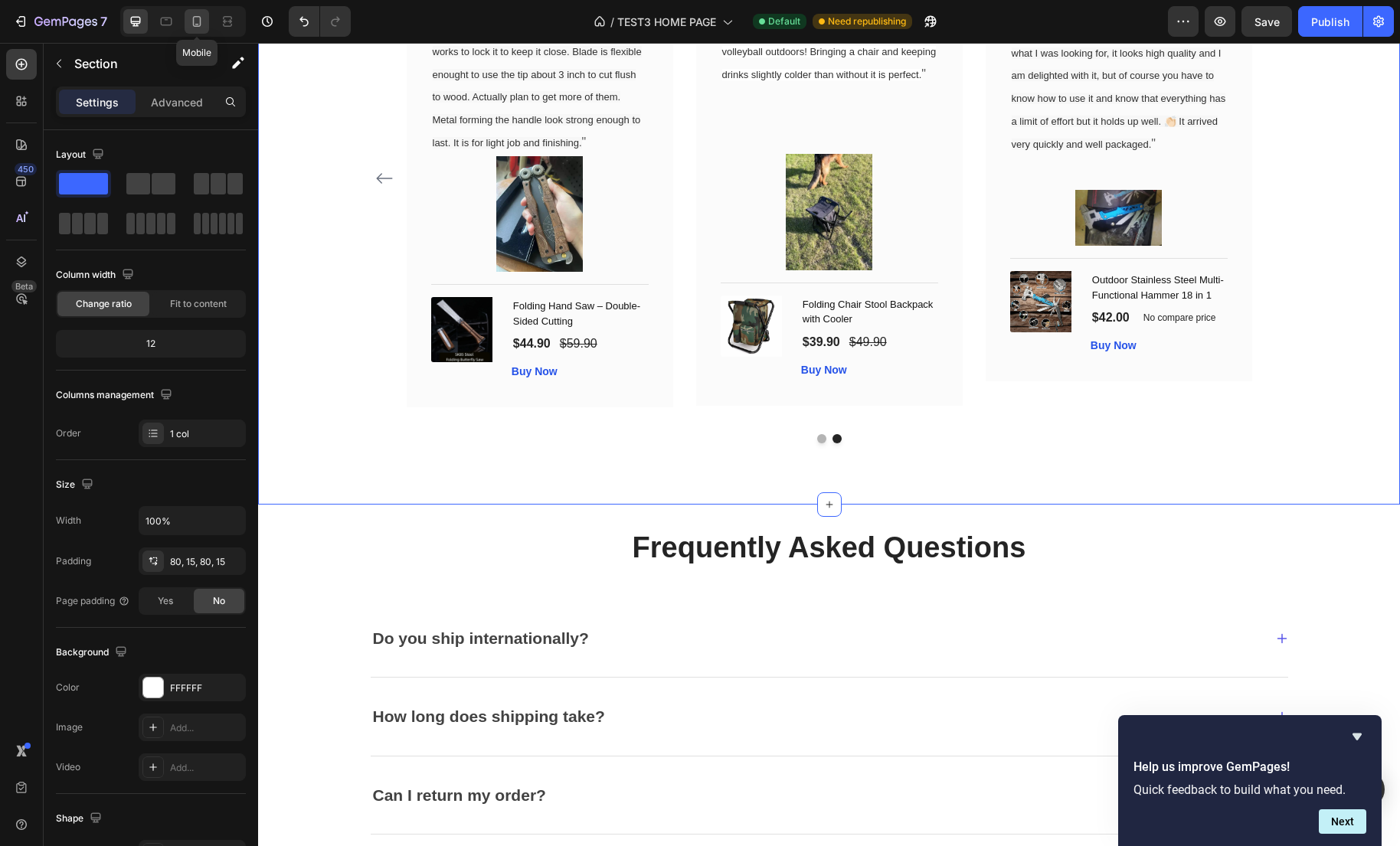
click at [190, 21] on icon at bounding box center [197, 22] width 16 height 16
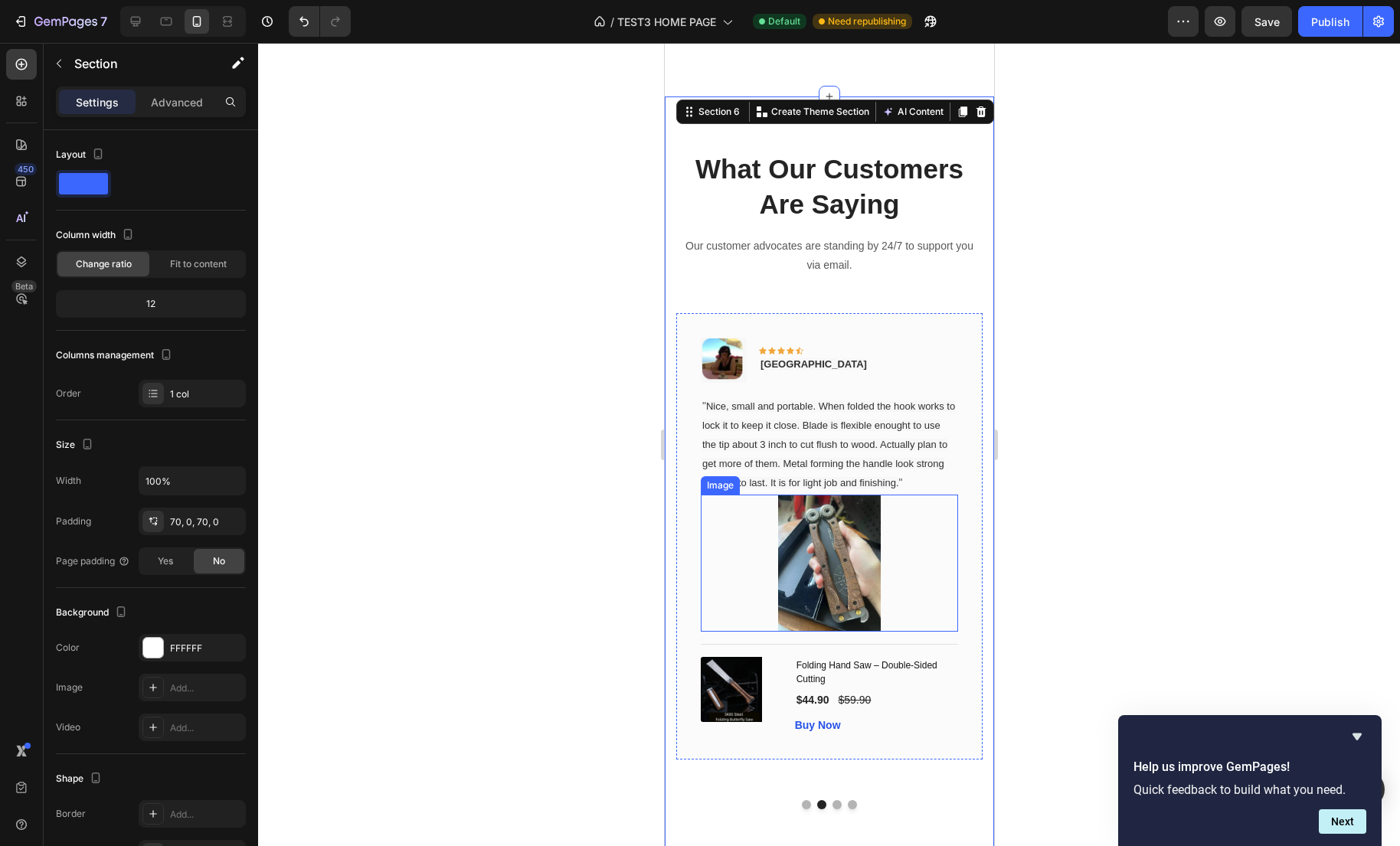
scroll to position [3086, 0]
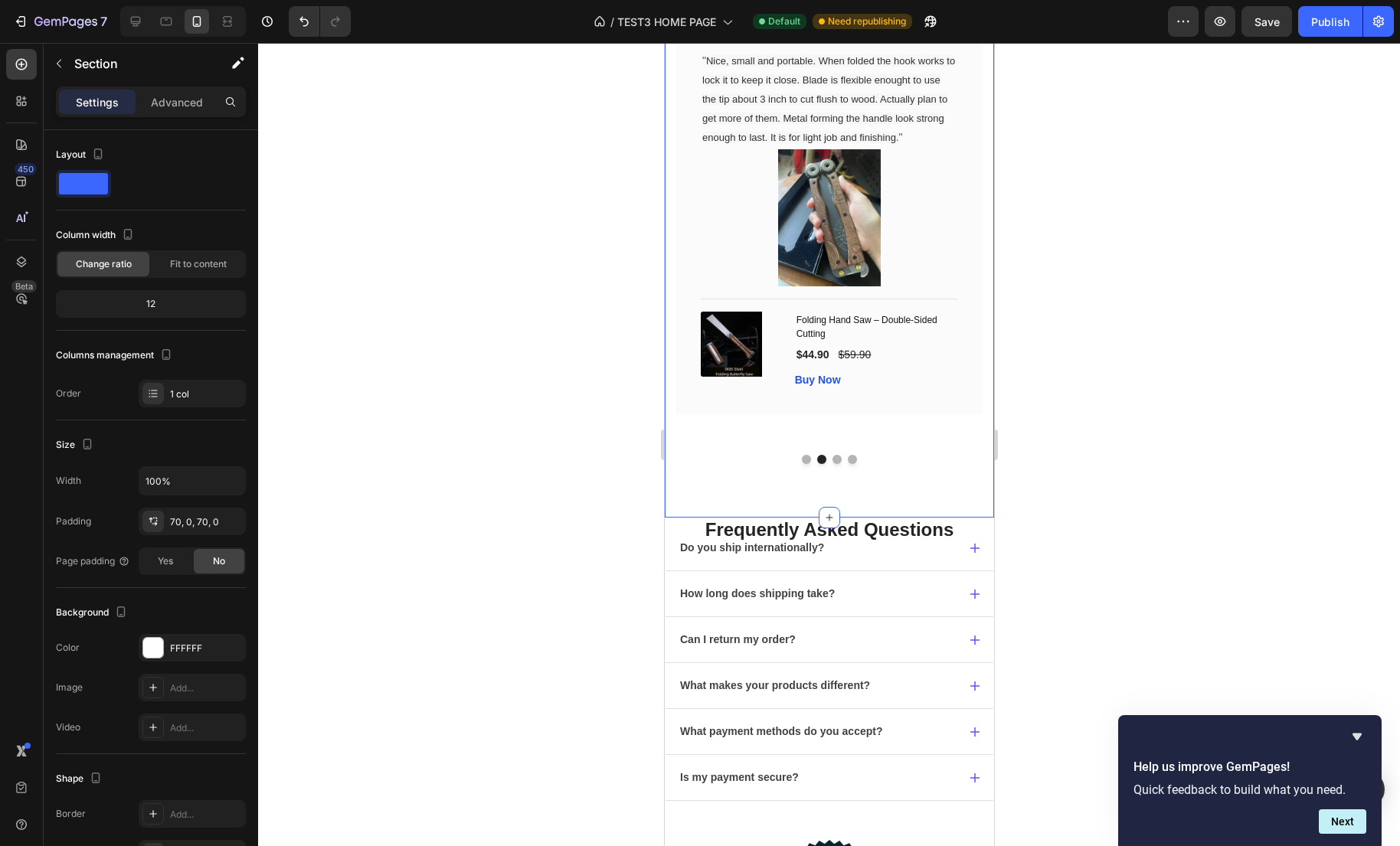
click at [956, 517] on div "What Our Customers Are Saying Heading Our customer advocates are standing by 24…" at bounding box center [828, 134] width 329 height 766
click at [953, 524] on h2 "Frequently Asked Questions" at bounding box center [828, 529] width 329 height 25
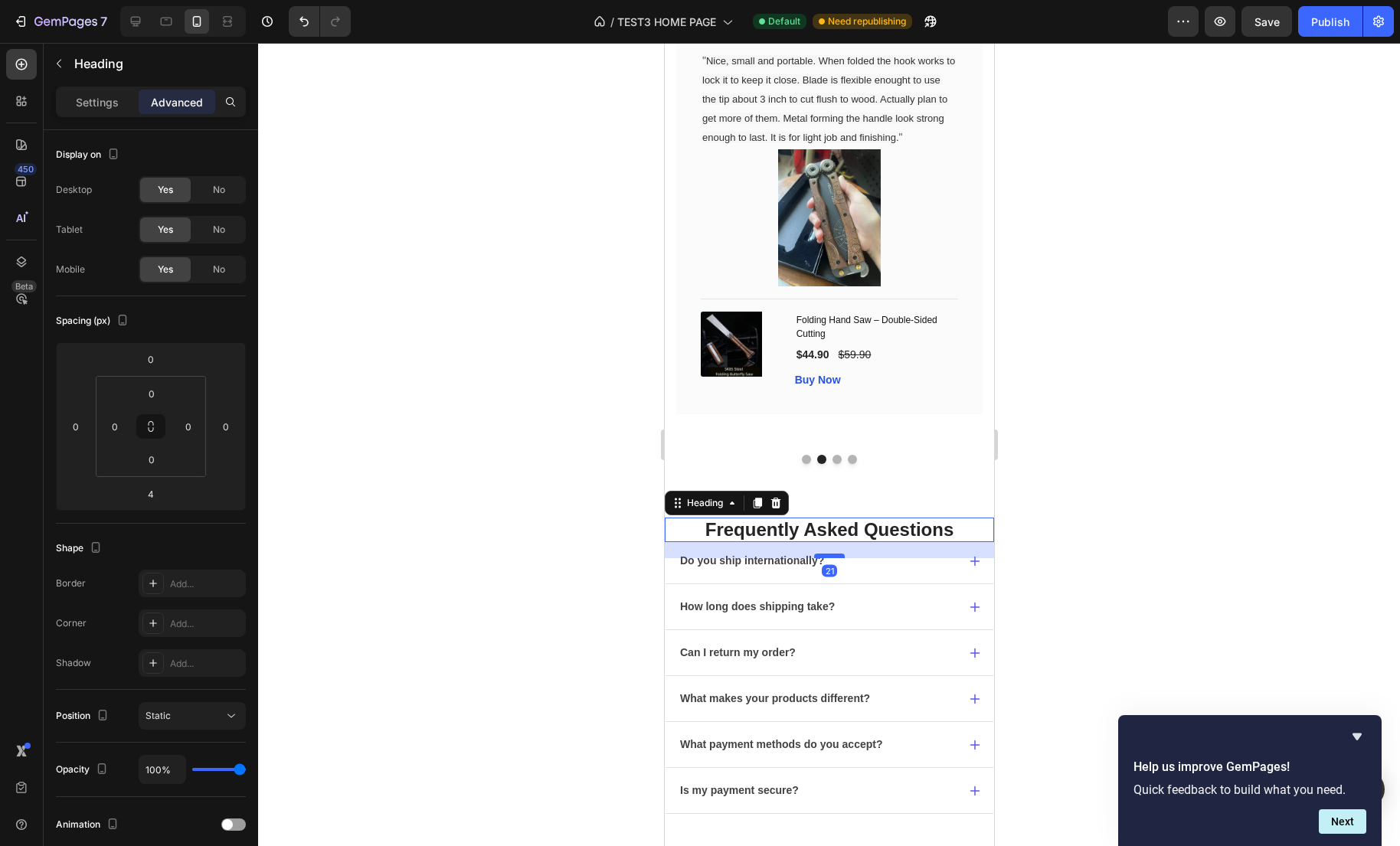
drag, startPoint x: 834, startPoint y: 545, endPoint x: 835, endPoint y: 558, distance: 13.0
click at [835, 558] on div at bounding box center [828, 555] width 30 height 4
type input "21"
click at [1048, 561] on div at bounding box center [828, 443] width 1141 height 803
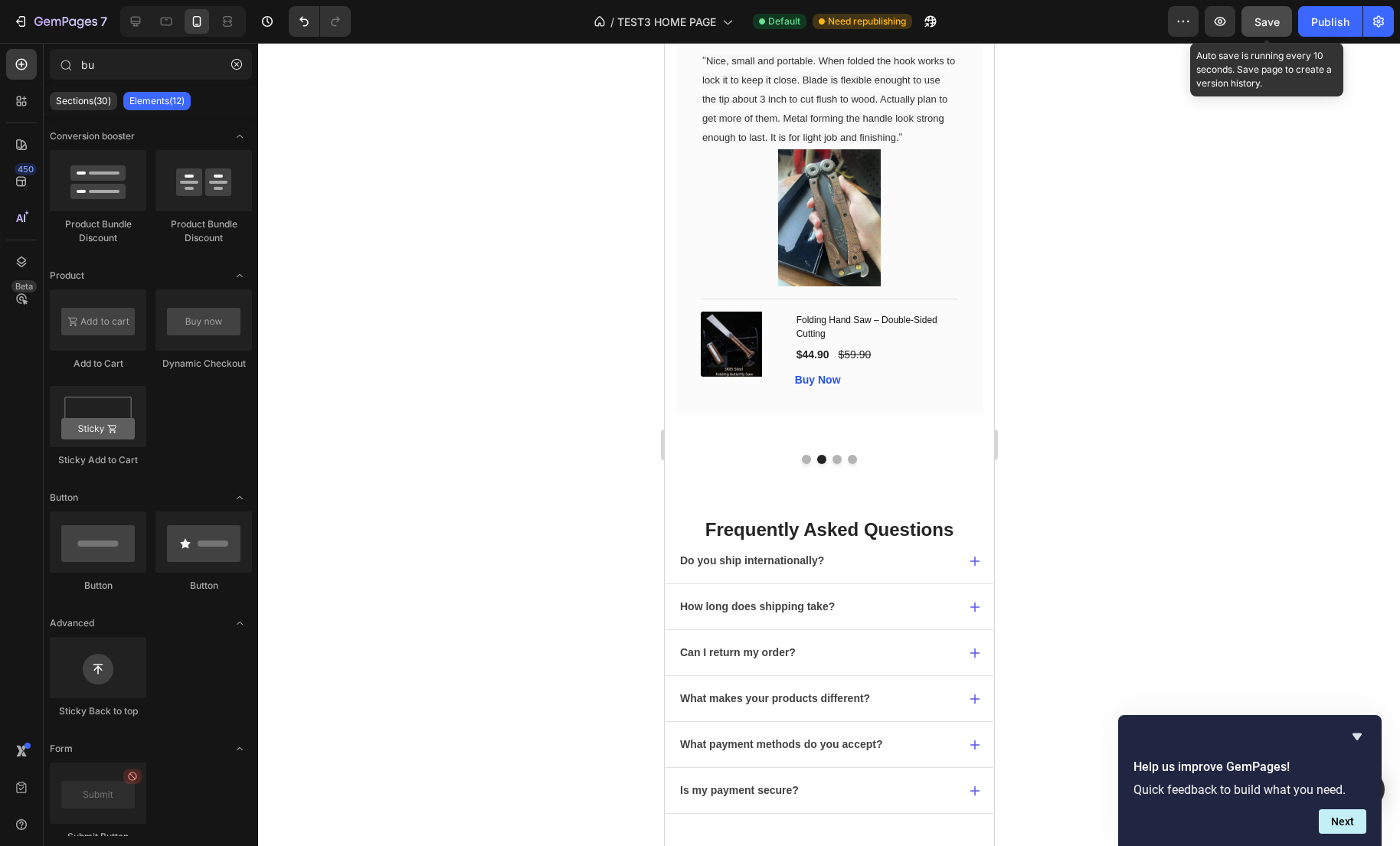
click at [1268, 29] on div "Save" at bounding box center [1266, 22] width 25 height 16
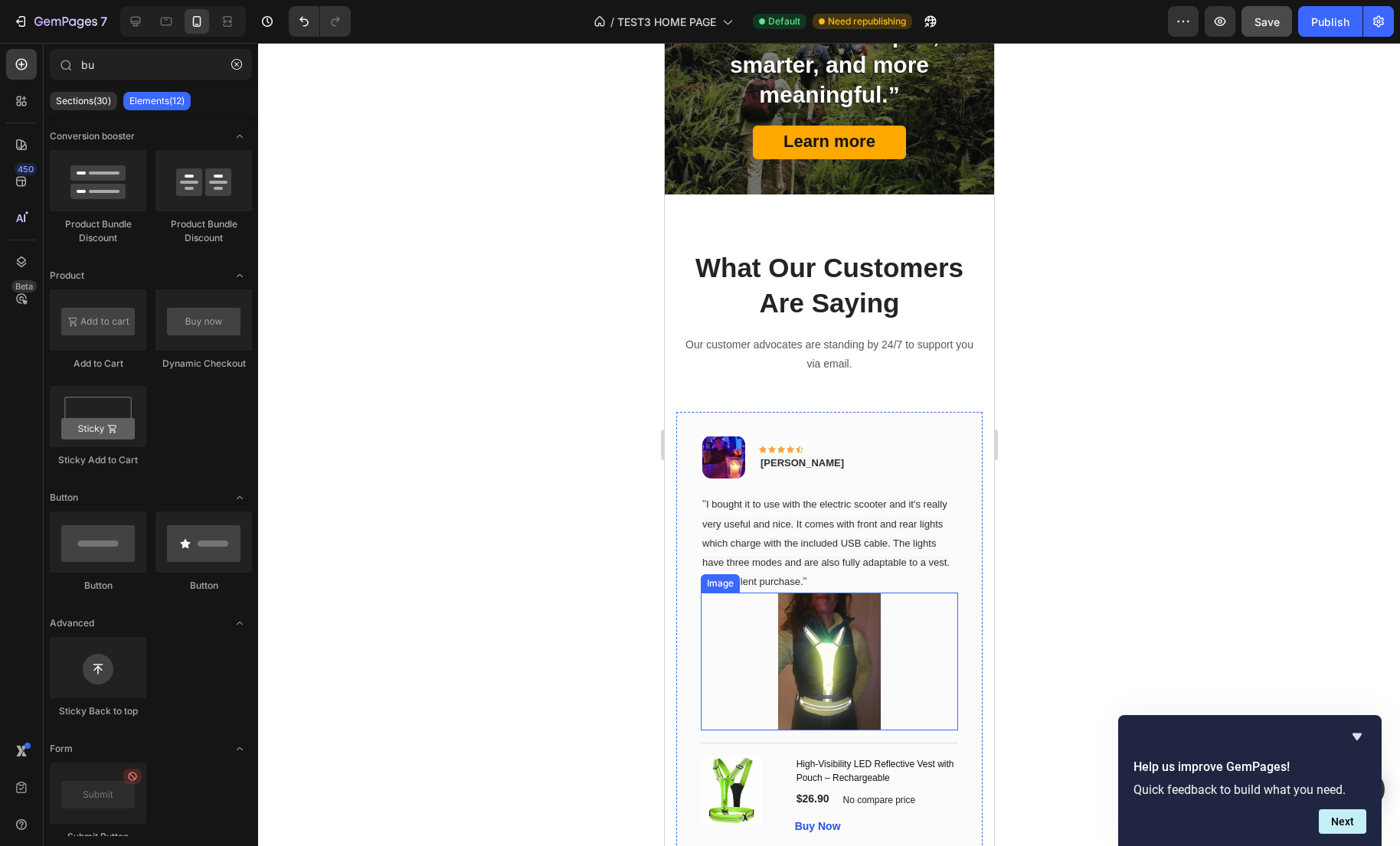
scroll to position [2043, 0]
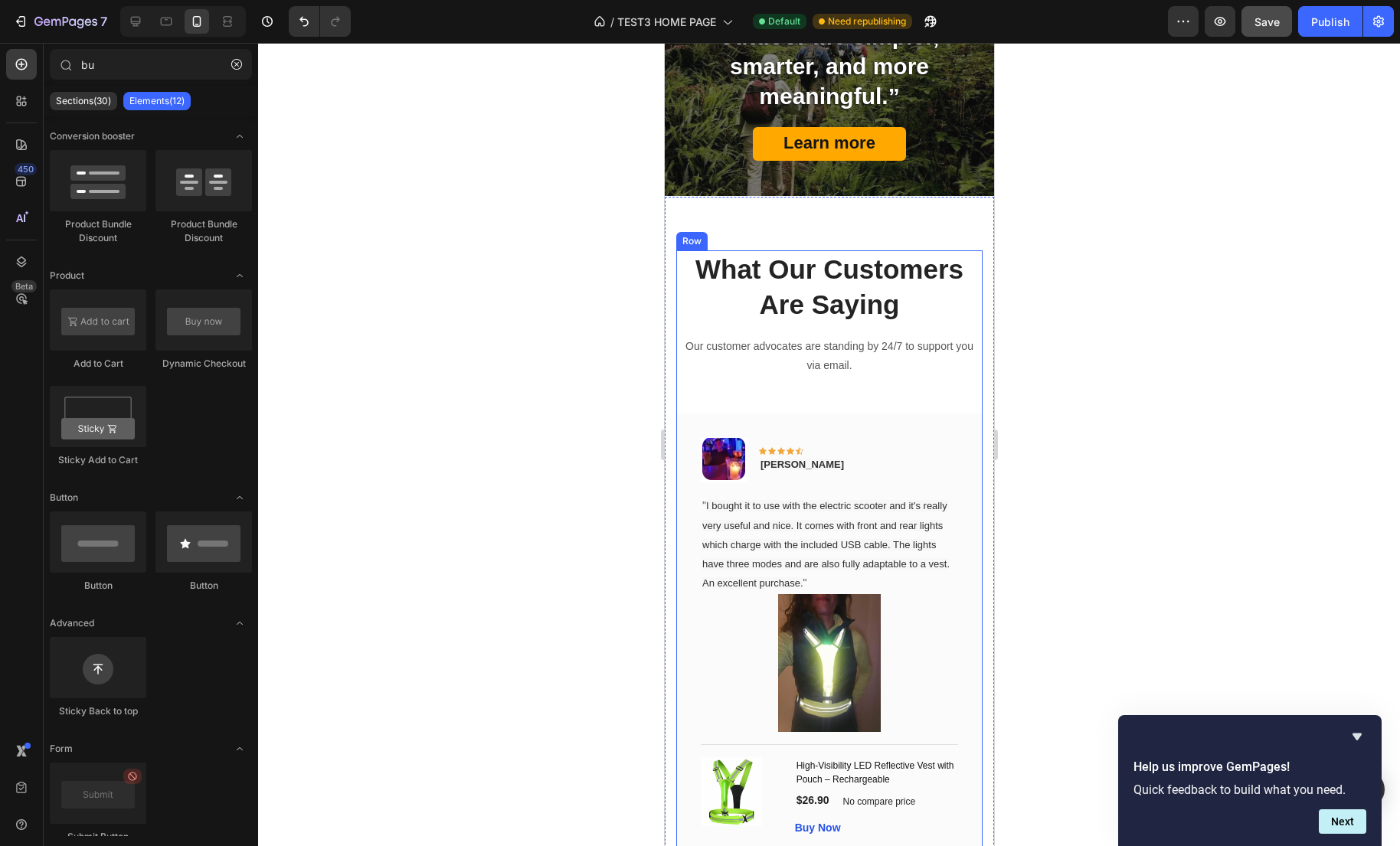
click at [868, 395] on div "What Our Customers Are Saying Heading Our customer advocates are standing by 24…" at bounding box center [828, 580] width 306 height 659
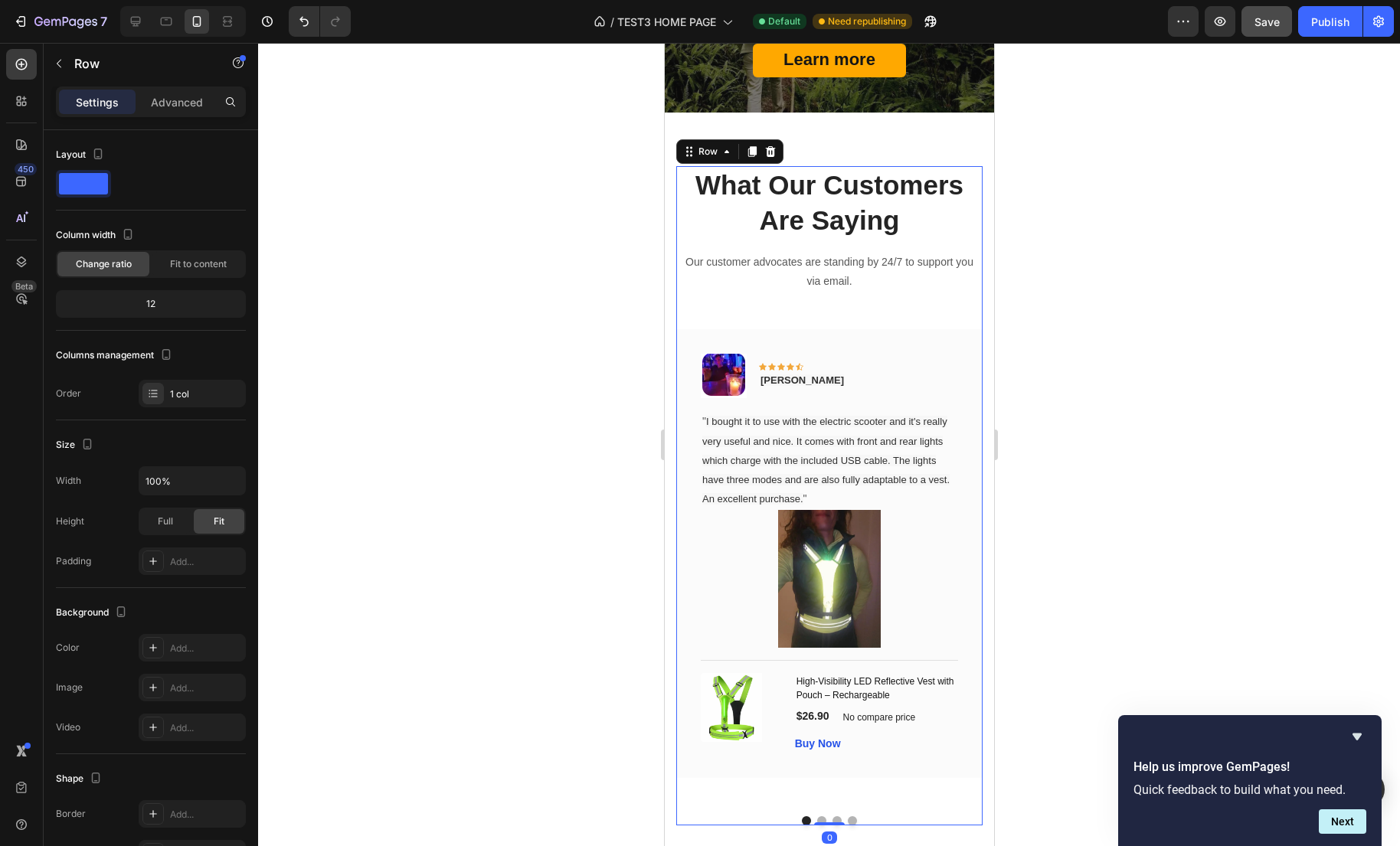
scroll to position [2126, 0]
click at [840, 281] on p "Our customer advocates are standing by 24/7 to support you via email." at bounding box center [828, 272] width 303 height 38
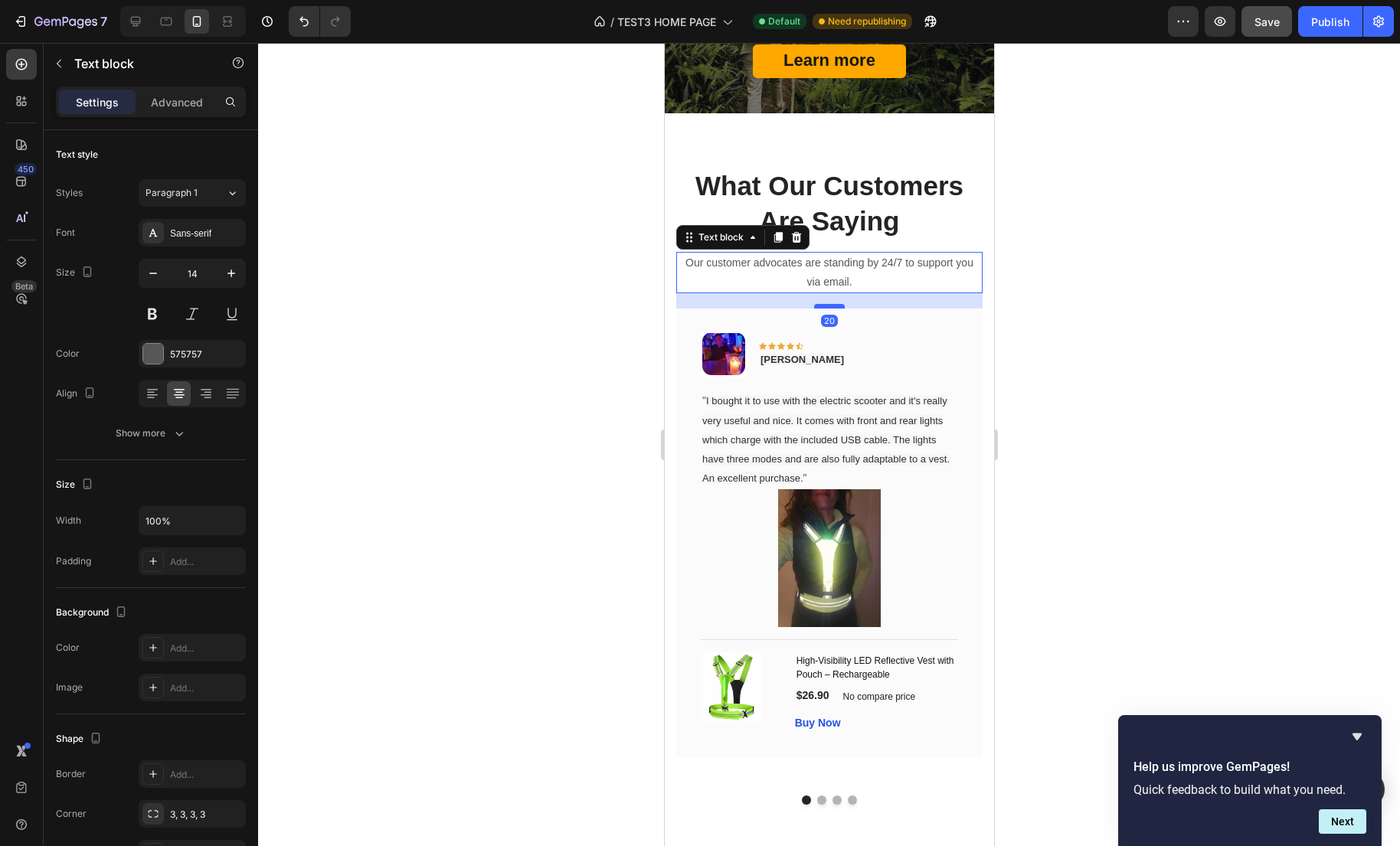
drag, startPoint x: 835, startPoint y: 331, endPoint x: 836, endPoint y: 309, distance: 22.0
click at [836, 309] on div at bounding box center [828, 305] width 30 height 4
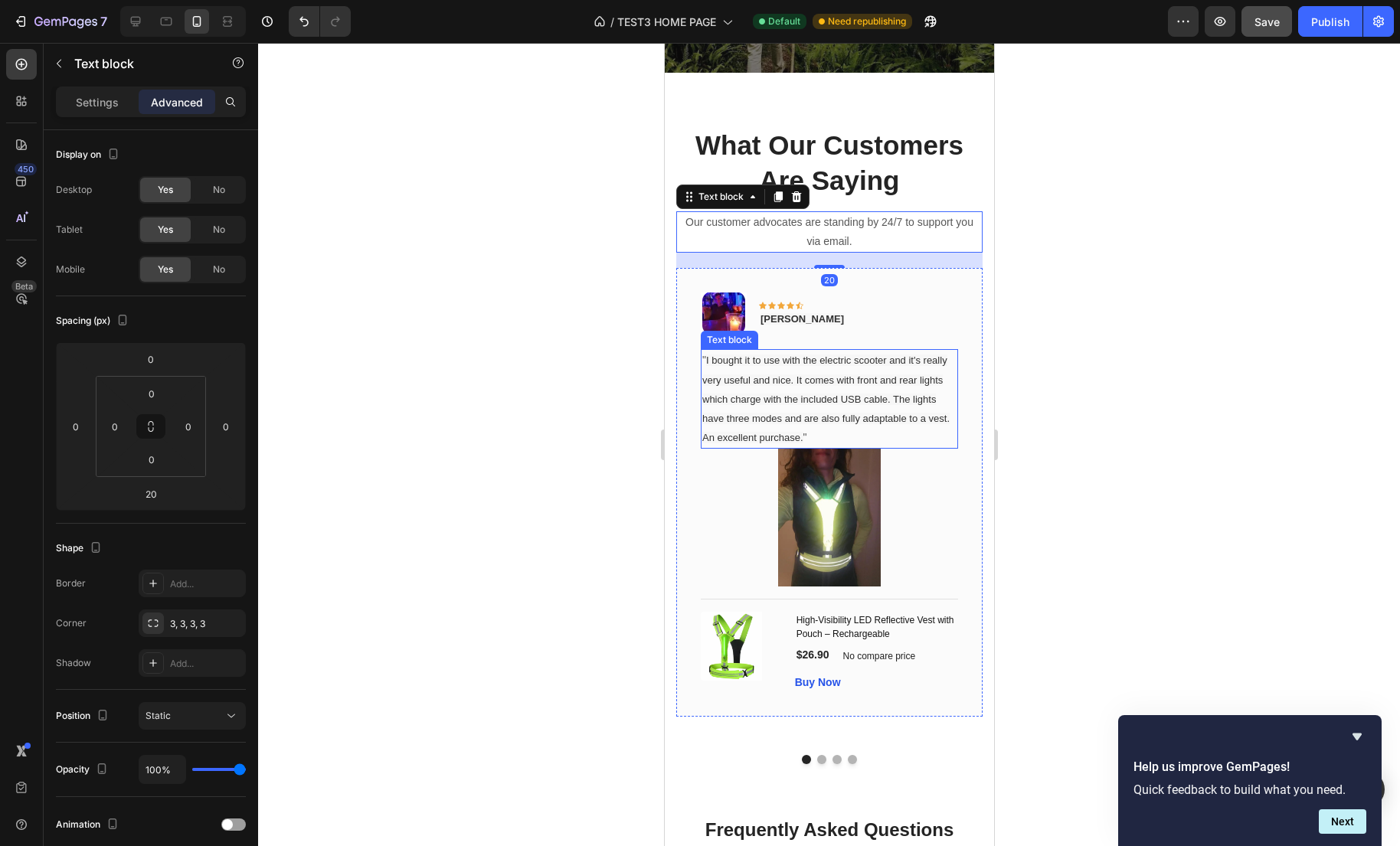
scroll to position [2184, 0]
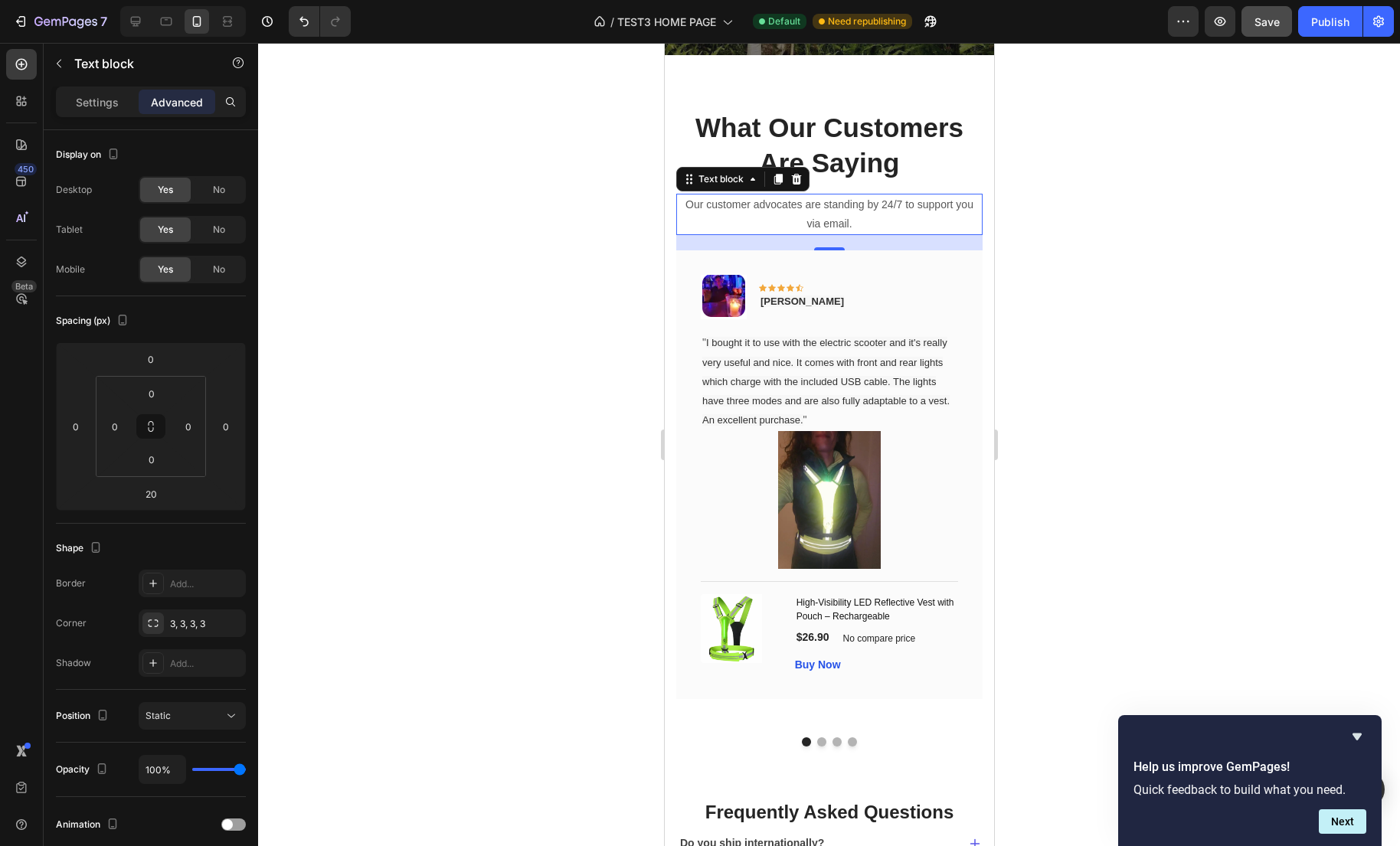
click at [1057, 426] on div at bounding box center [828, 443] width 1141 height 803
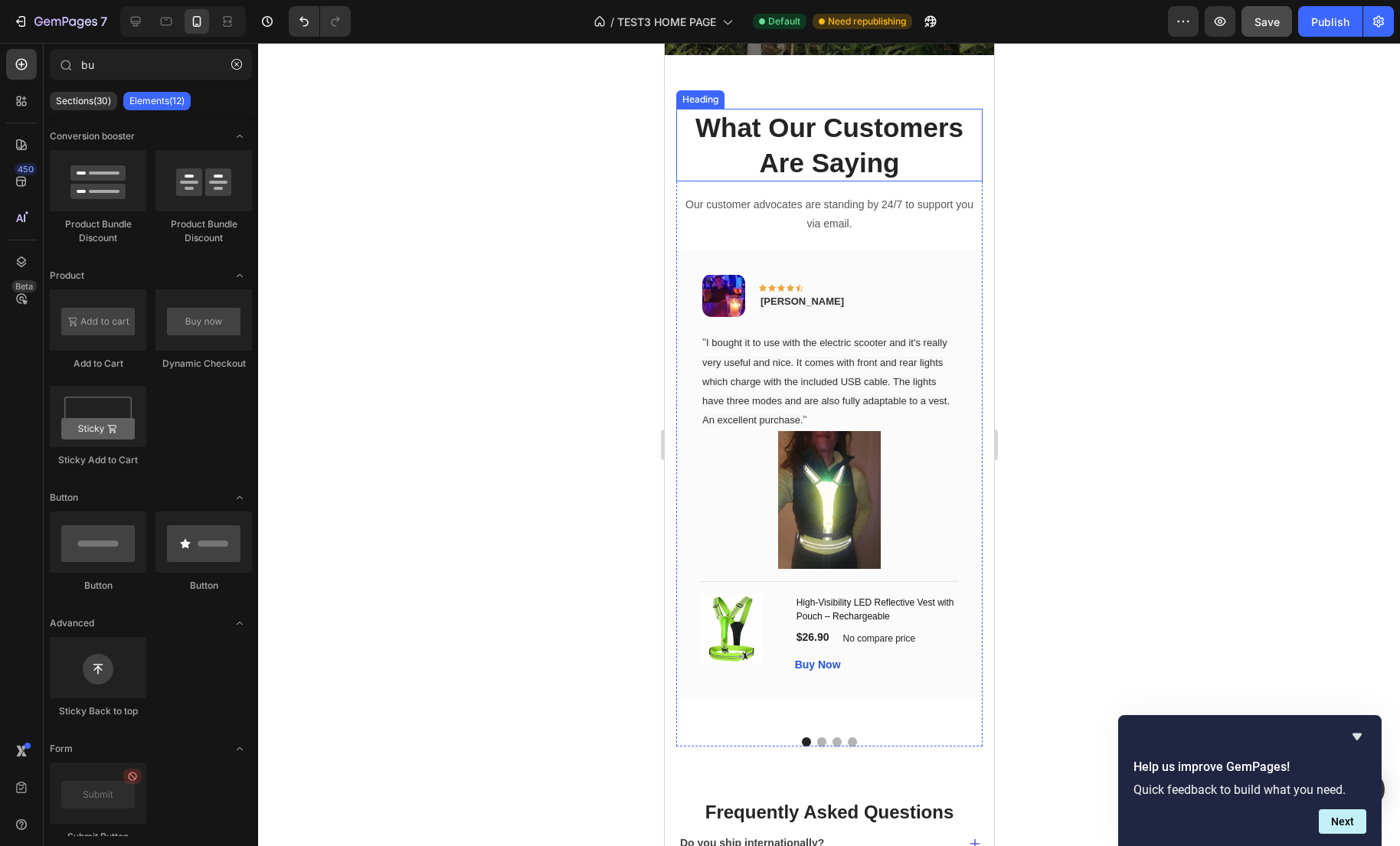
click at [700, 126] on p "What Our Customers Are Saying" at bounding box center [828, 145] width 303 height 69
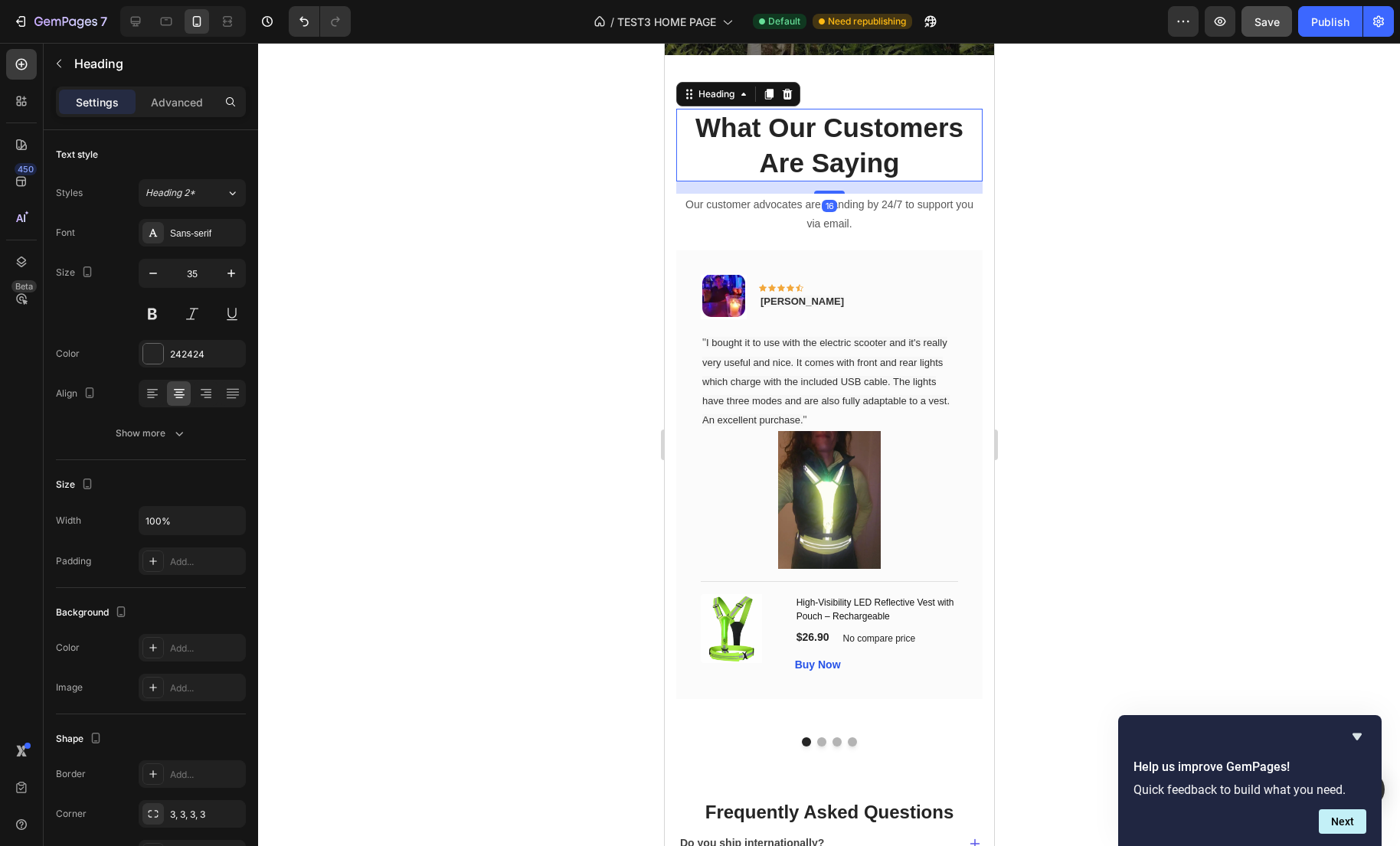
click at [825, 153] on p "What Our Customers Are Saying" at bounding box center [828, 145] width 303 height 69
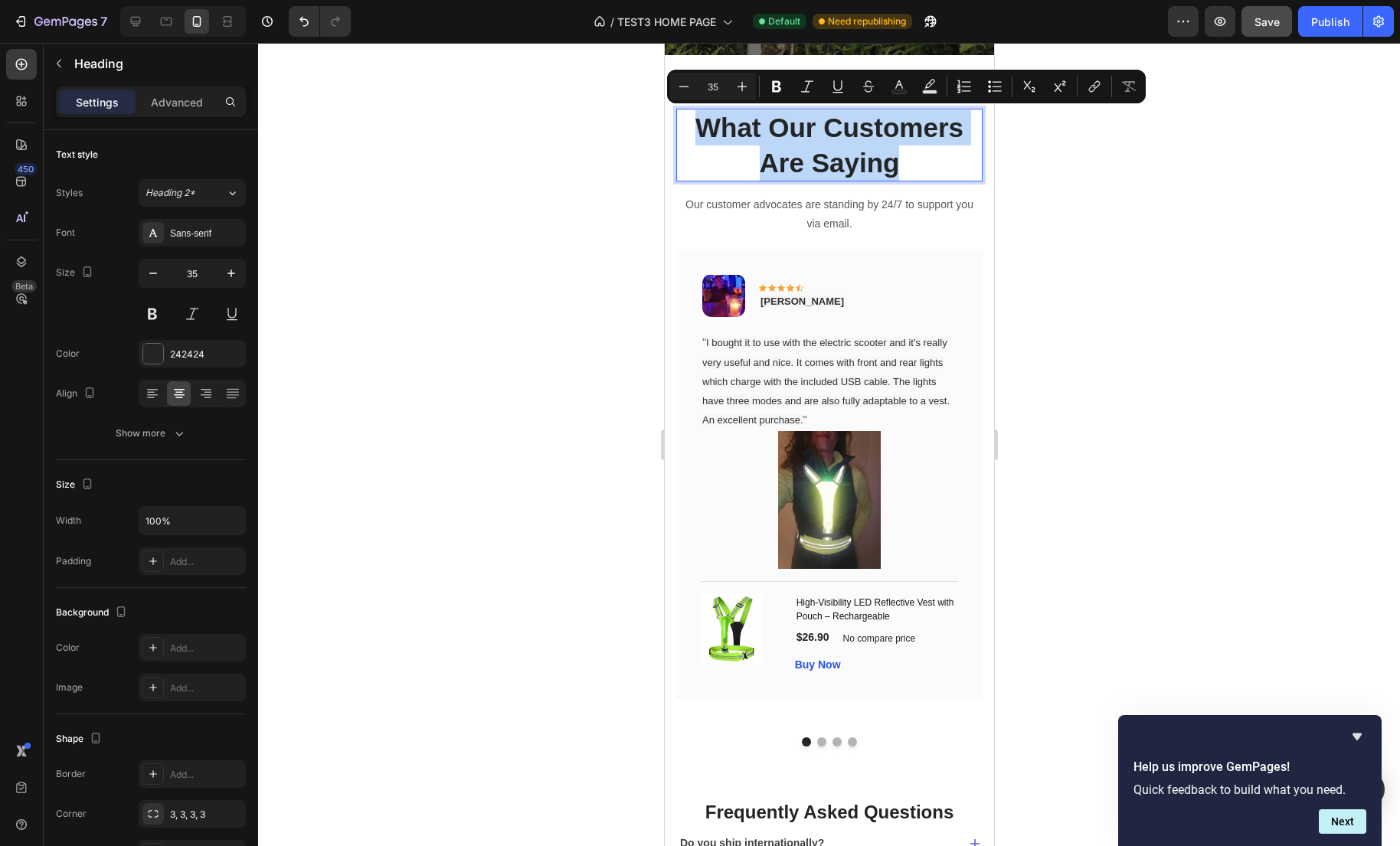
drag, startPoint x: 904, startPoint y: 165, endPoint x: 652, endPoint y: 123, distance: 255.5
copy p "What Our Customers Are Saying"
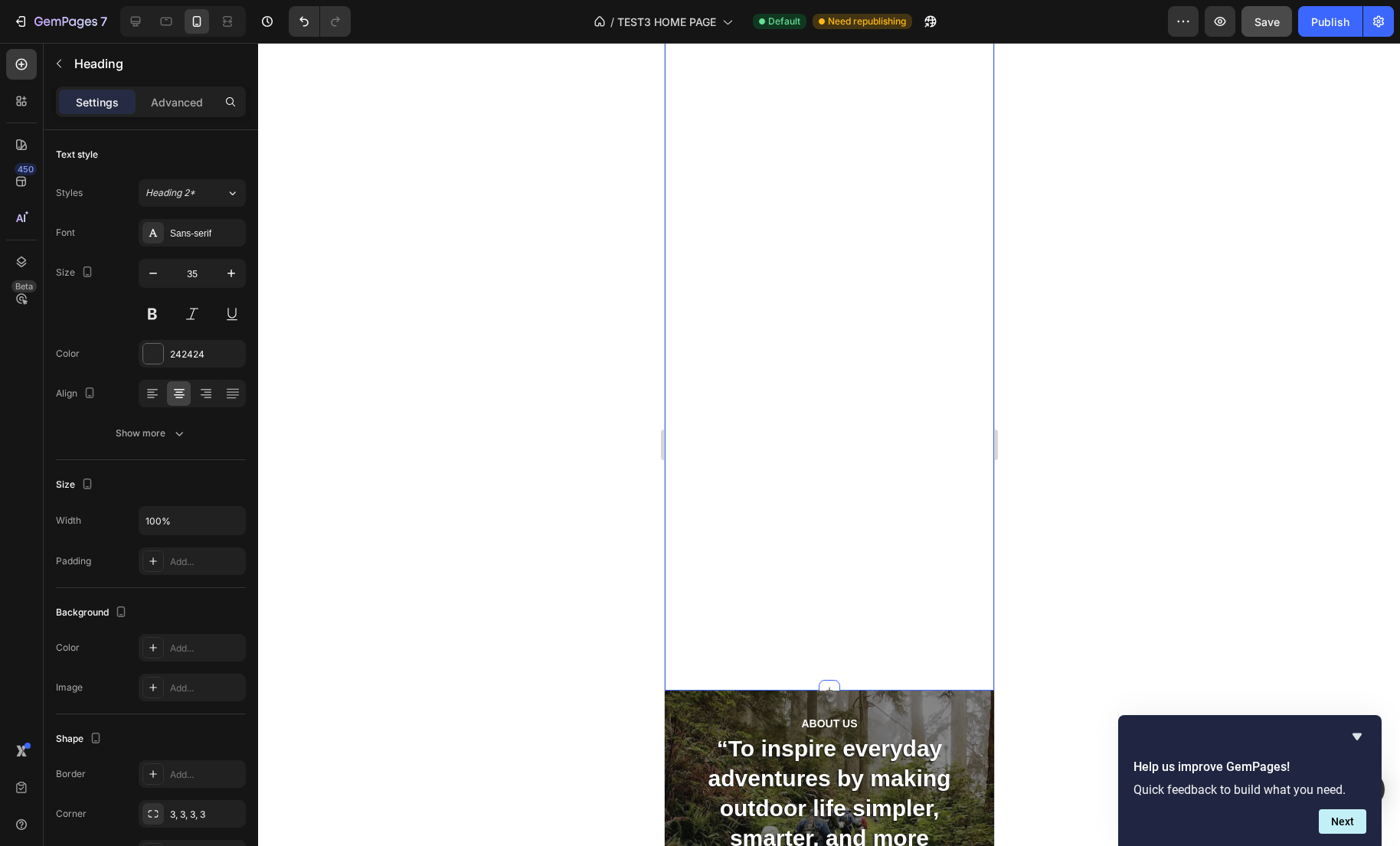
type input "16"
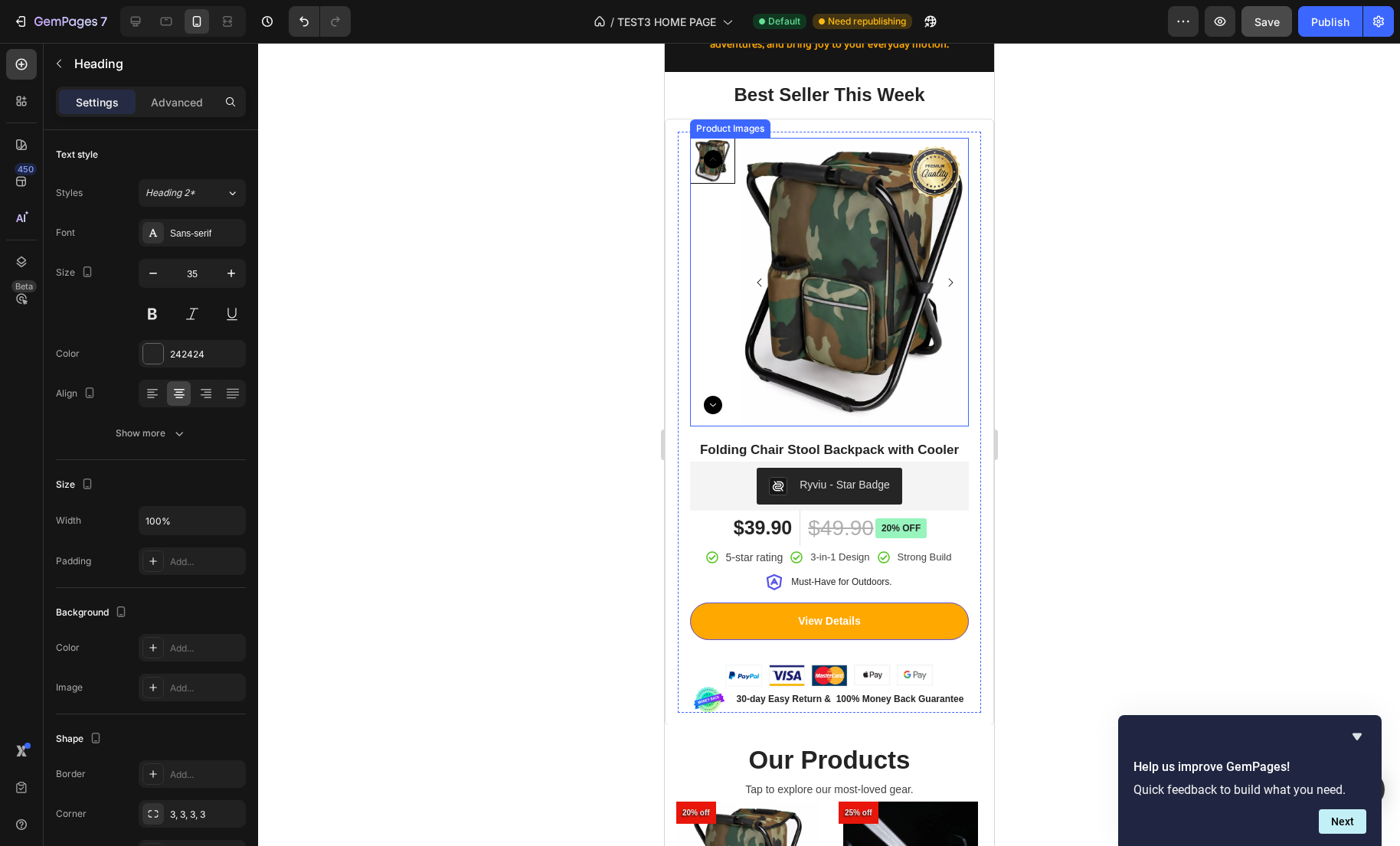
scroll to position [482, 0]
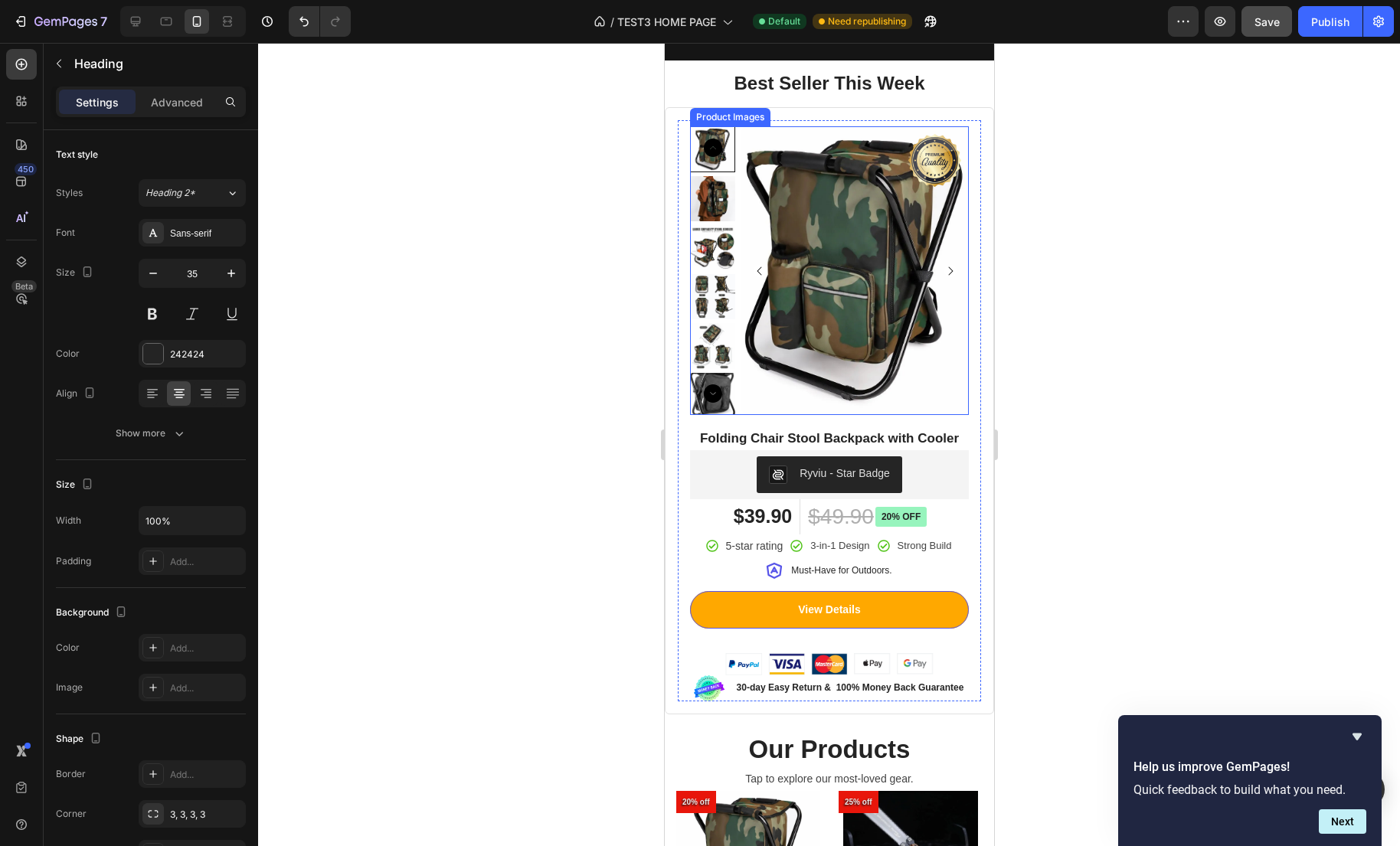
click at [939, 351] on img at bounding box center [854, 271] width 227 height 289
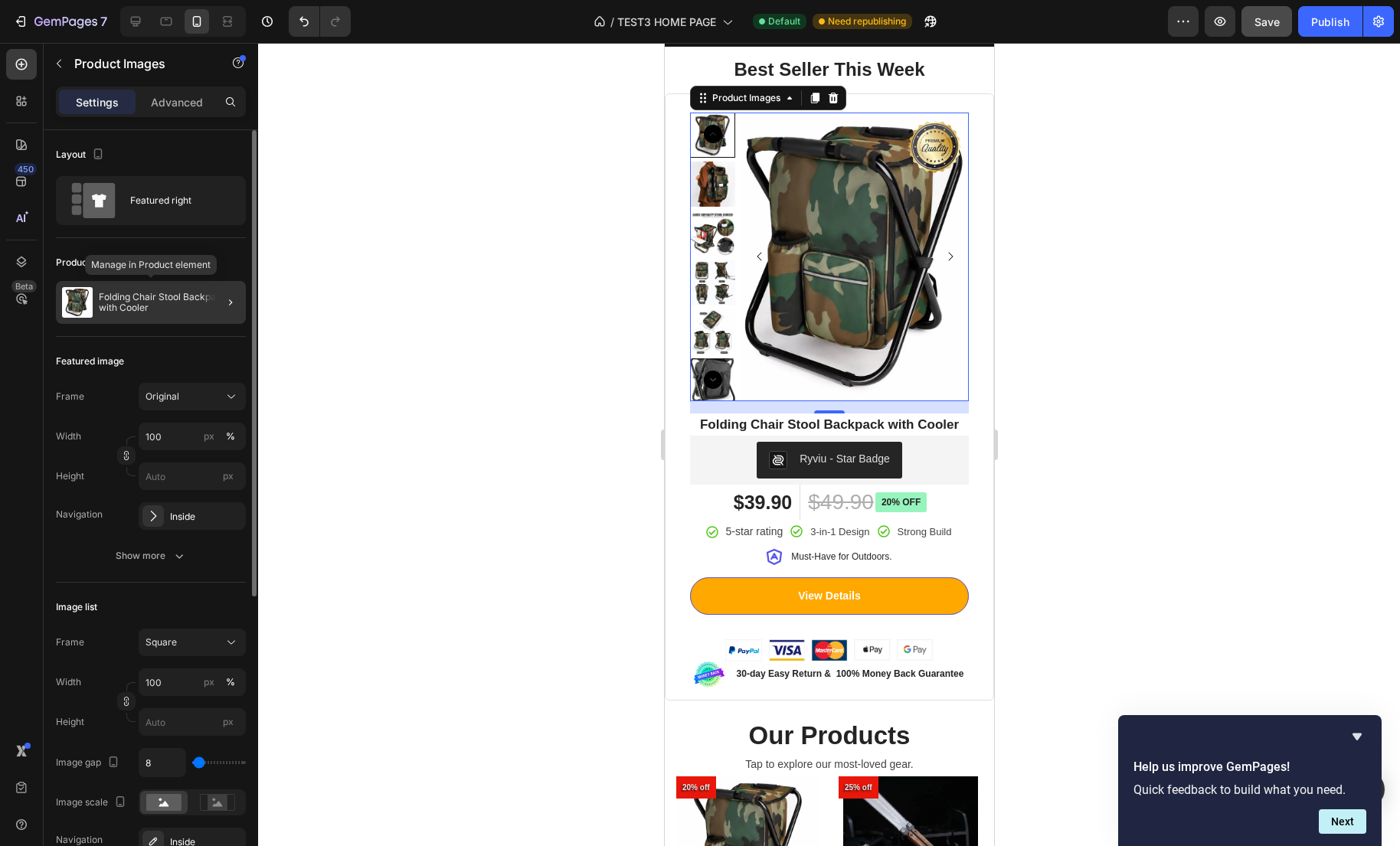
click at [182, 317] on div "Folding Chair Stool Backpack with Cooler" at bounding box center [150, 302] width 190 height 43
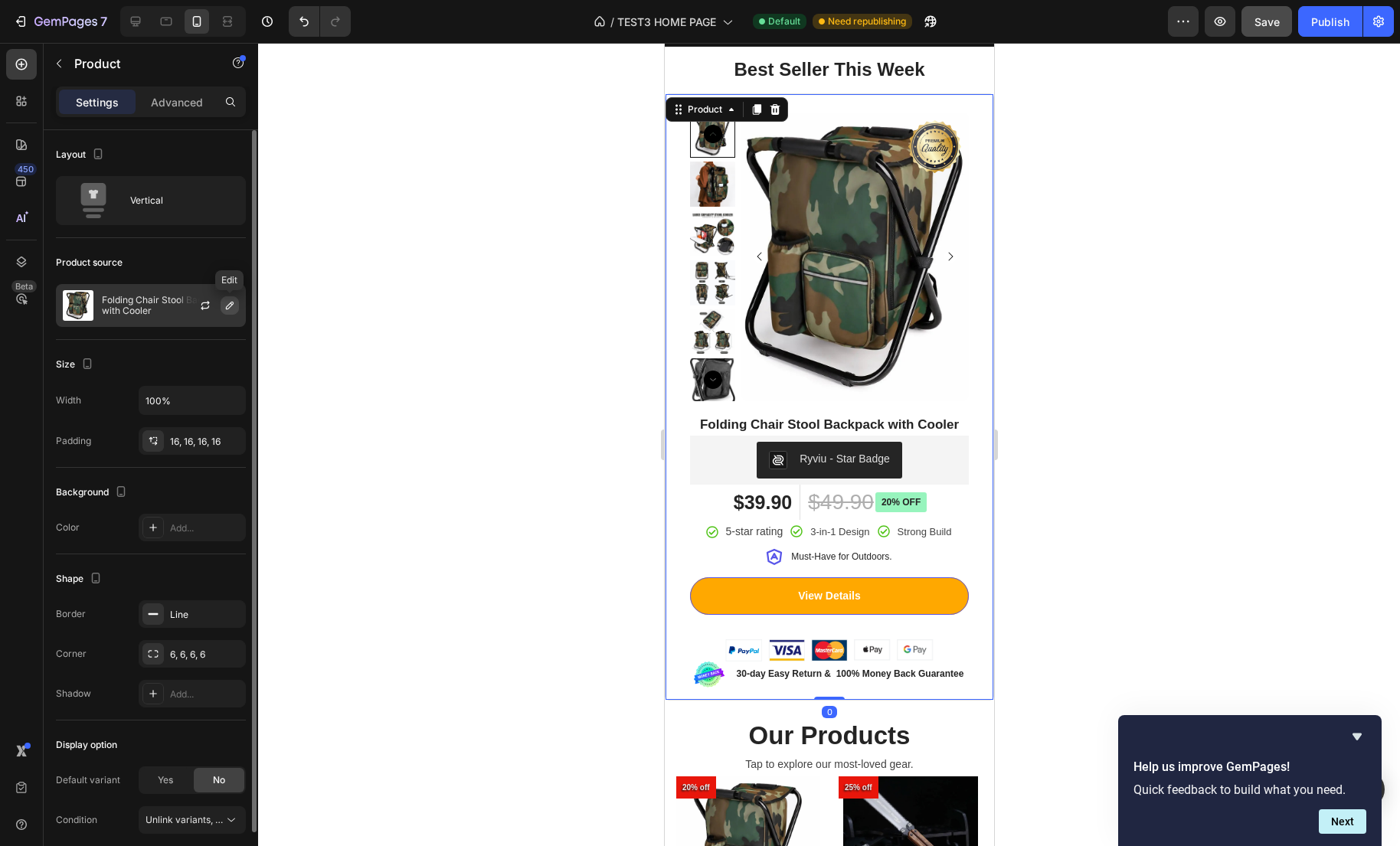
click at [224, 310] on icon "button" at bounding box center [230, 305] width 12 height 12
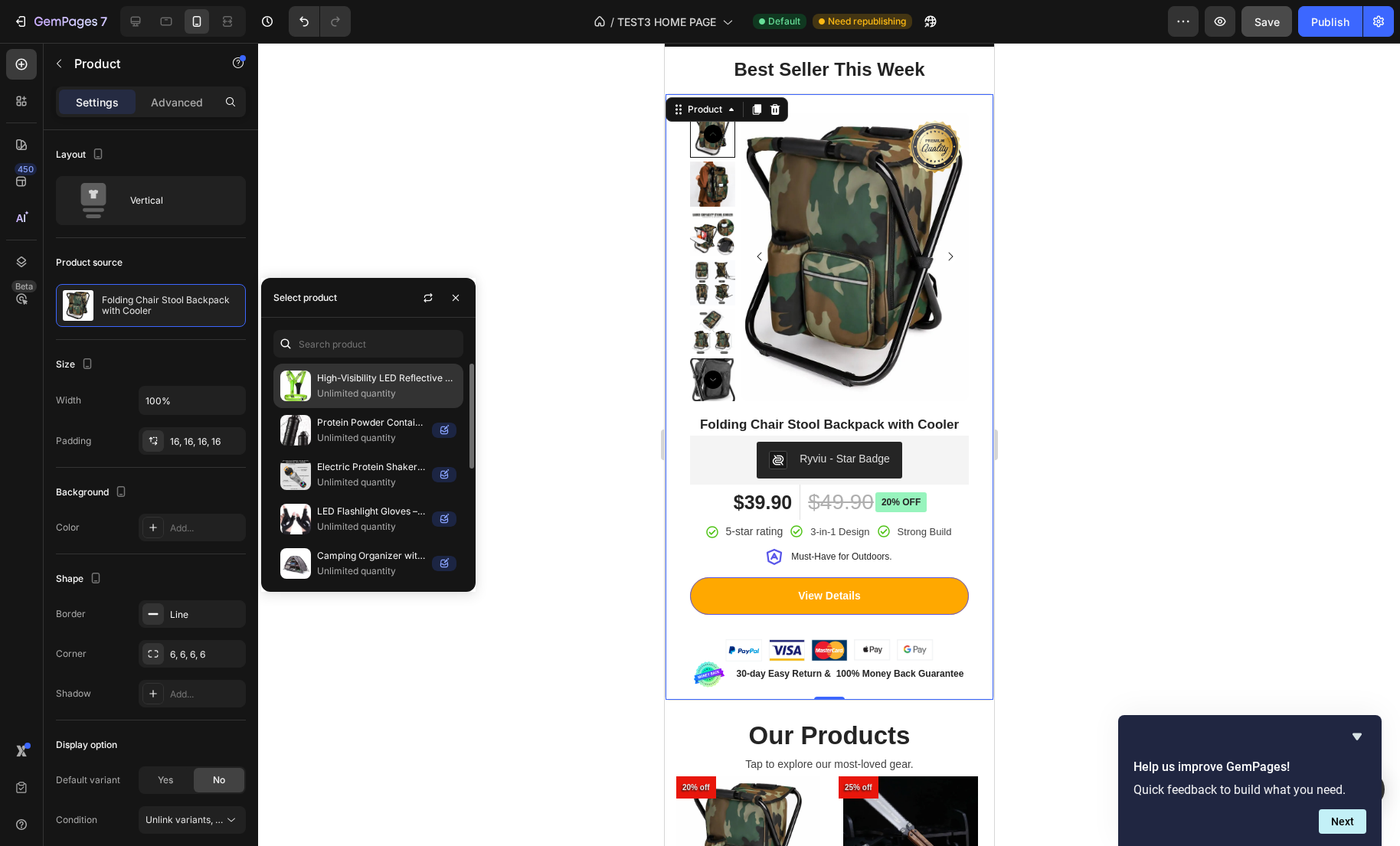
click at [349, 392] on p "Unlimited quantity" at bounding box center [386, 394] width 140 height 16
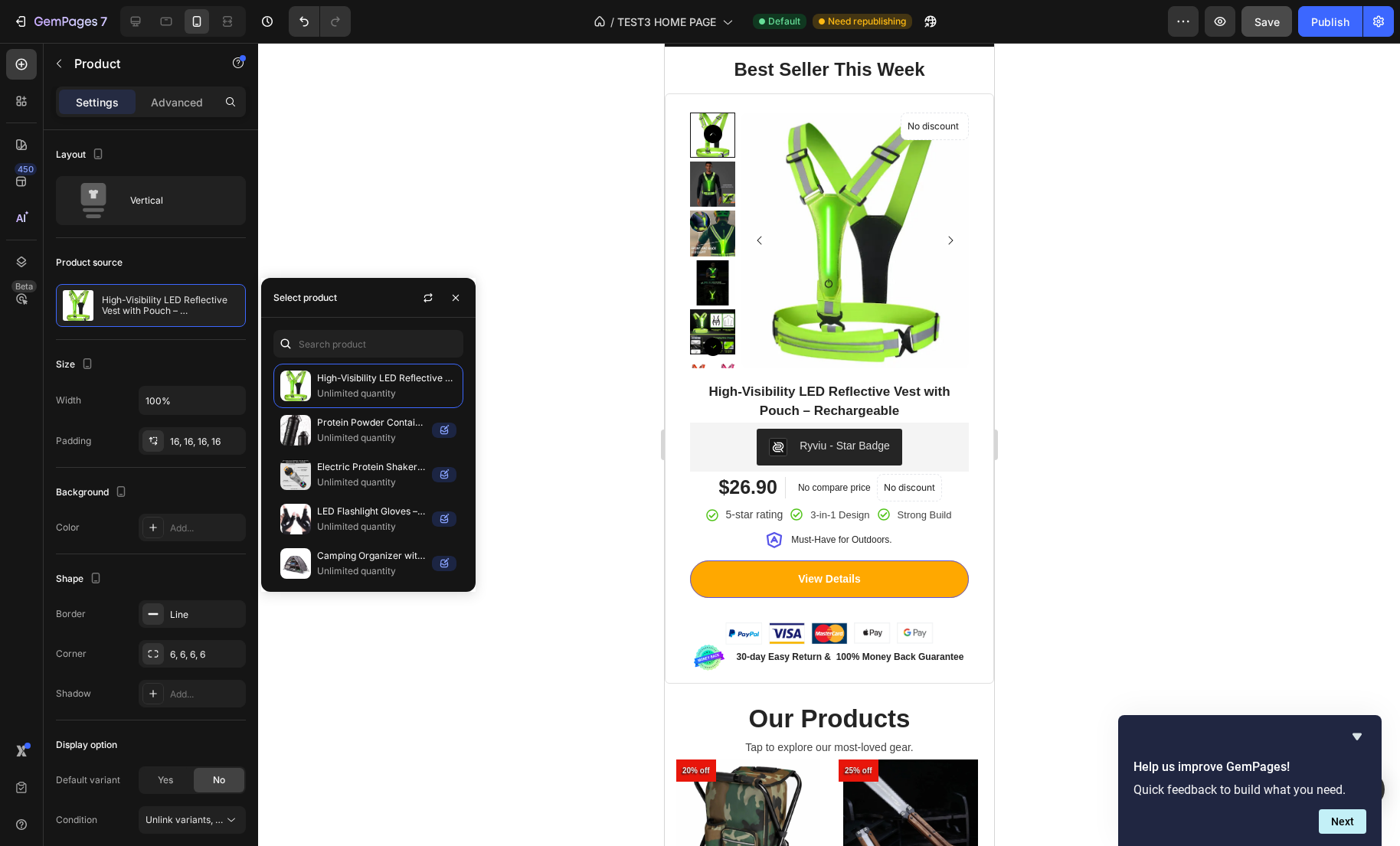
click at [477, 209] on div at bounding box center [828, 443] width 1141 height 803
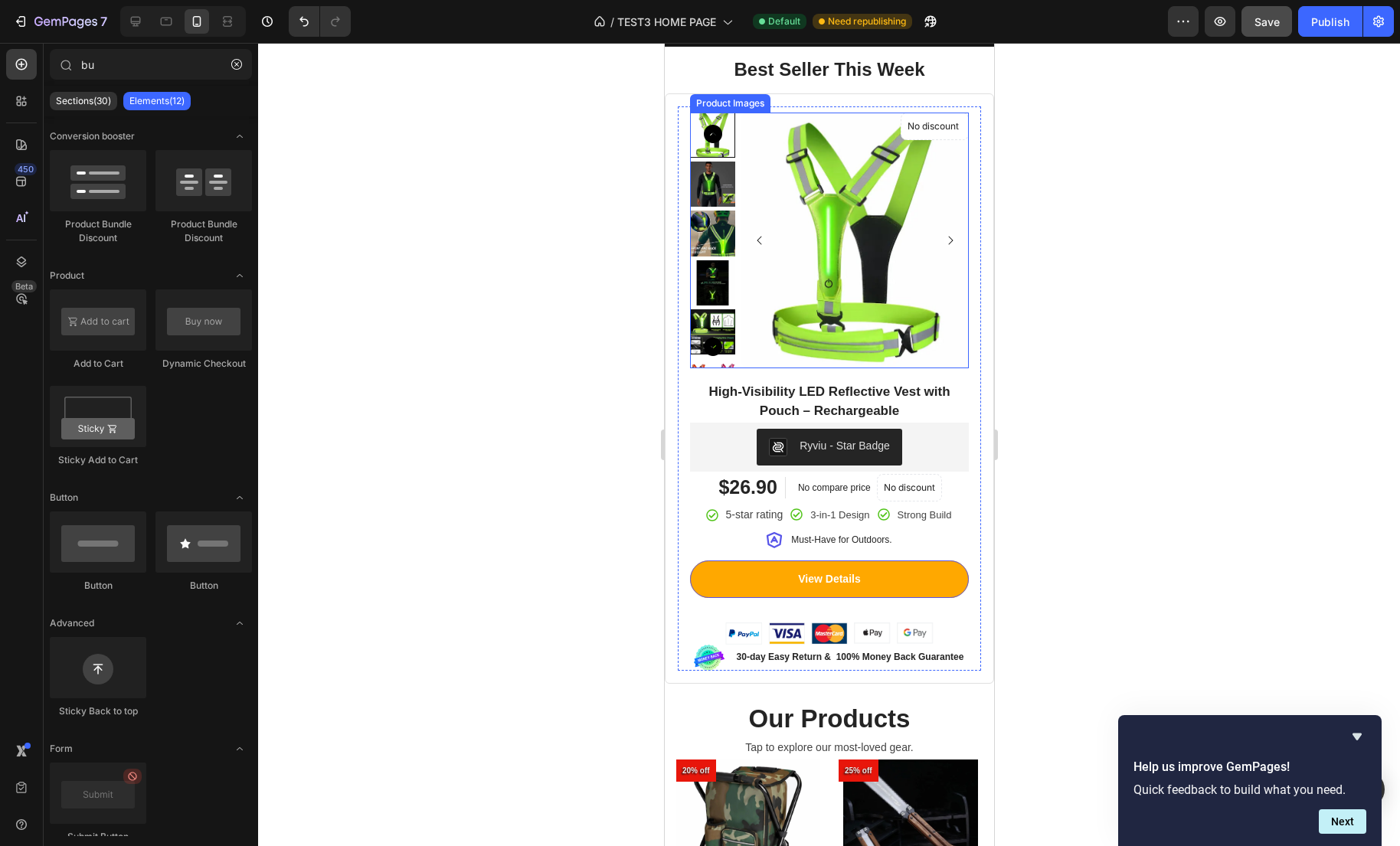
scroll to position [345, 0]
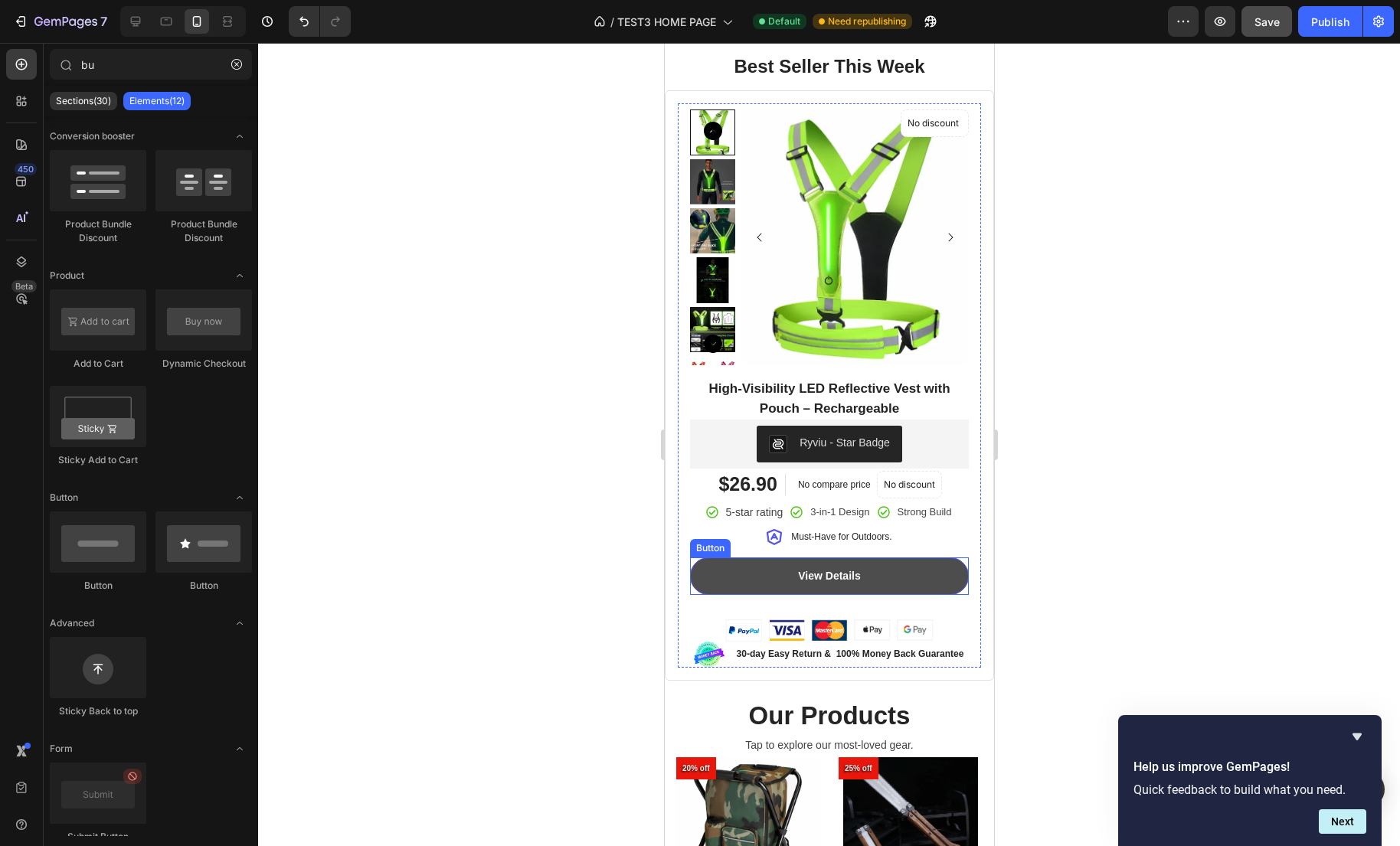
click at [906, 581] on link "View Details" at bounding box center [828, 575] width 279 height 37
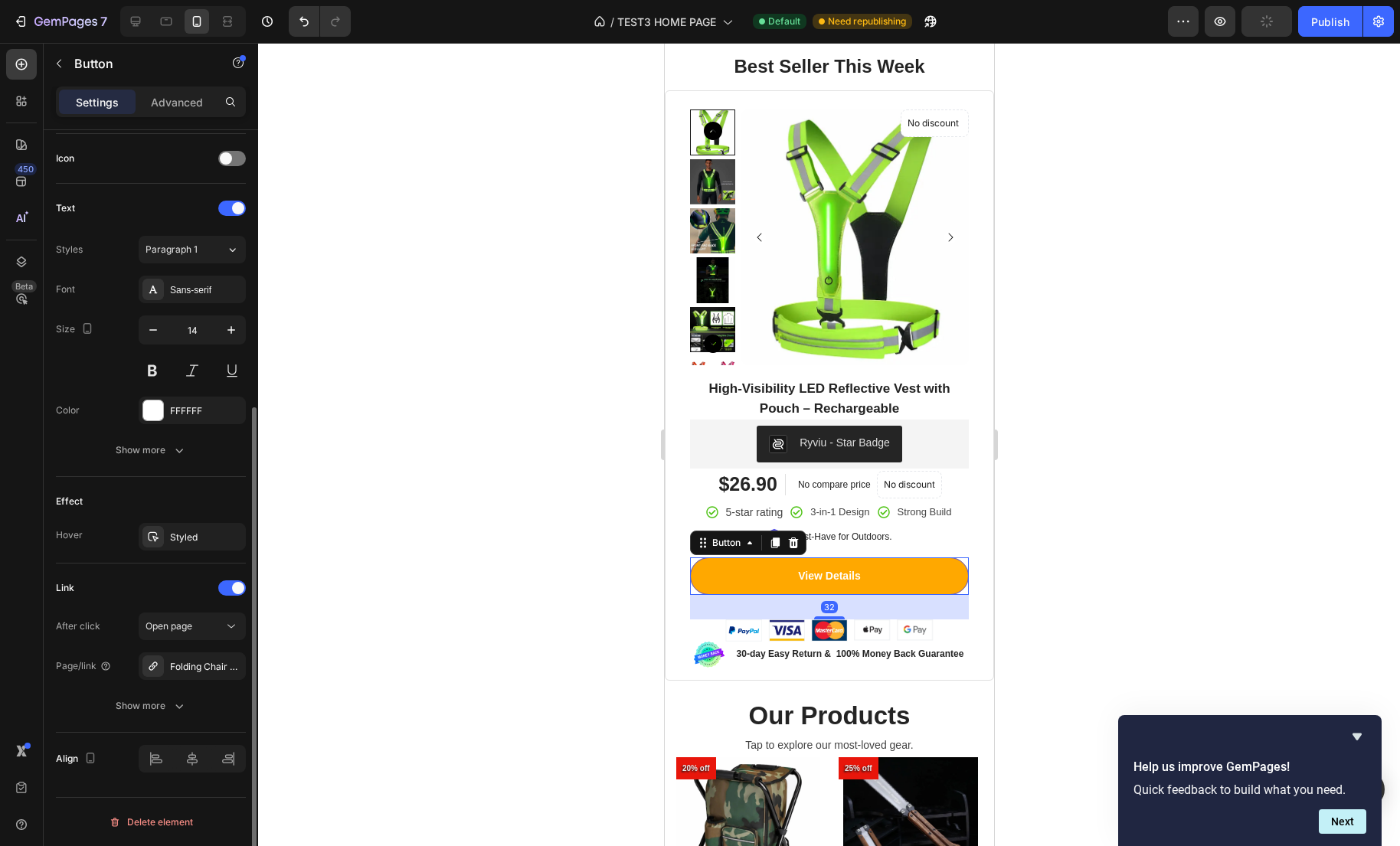
scroll to position [452, 0]
click at [176, 680] on div "Folding Chair Stool Backpack with Cooler" at bounding box center [193, 672] width 108 height 28
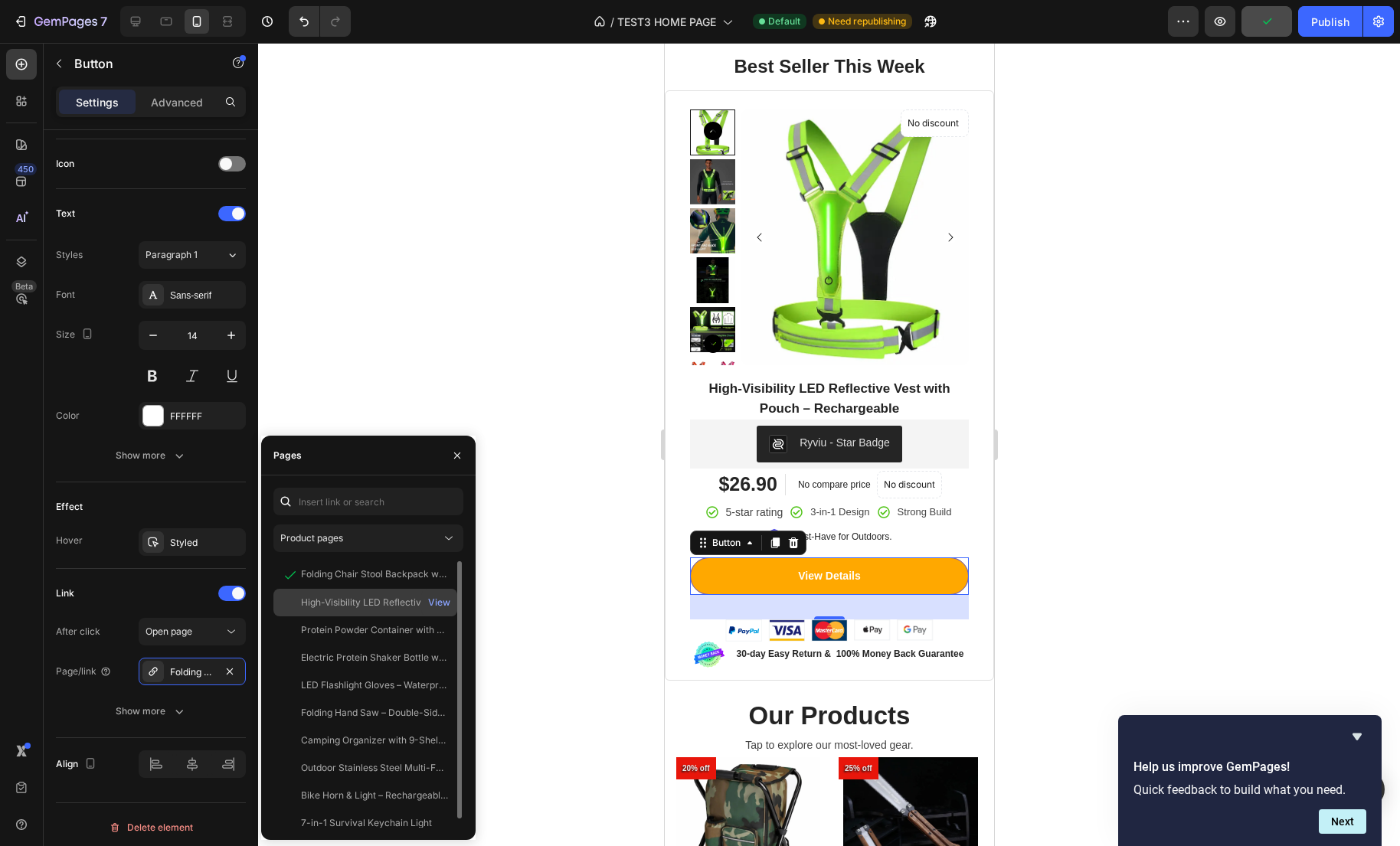
click at [395, 608] on div "High-Visibility LED Reflective Vest with Pouch – Rechargeable" at bounding box center [374, 602] width 147 height 14
click at [544, 367] on div at bounding box center [828, 443] width 1141 height 803
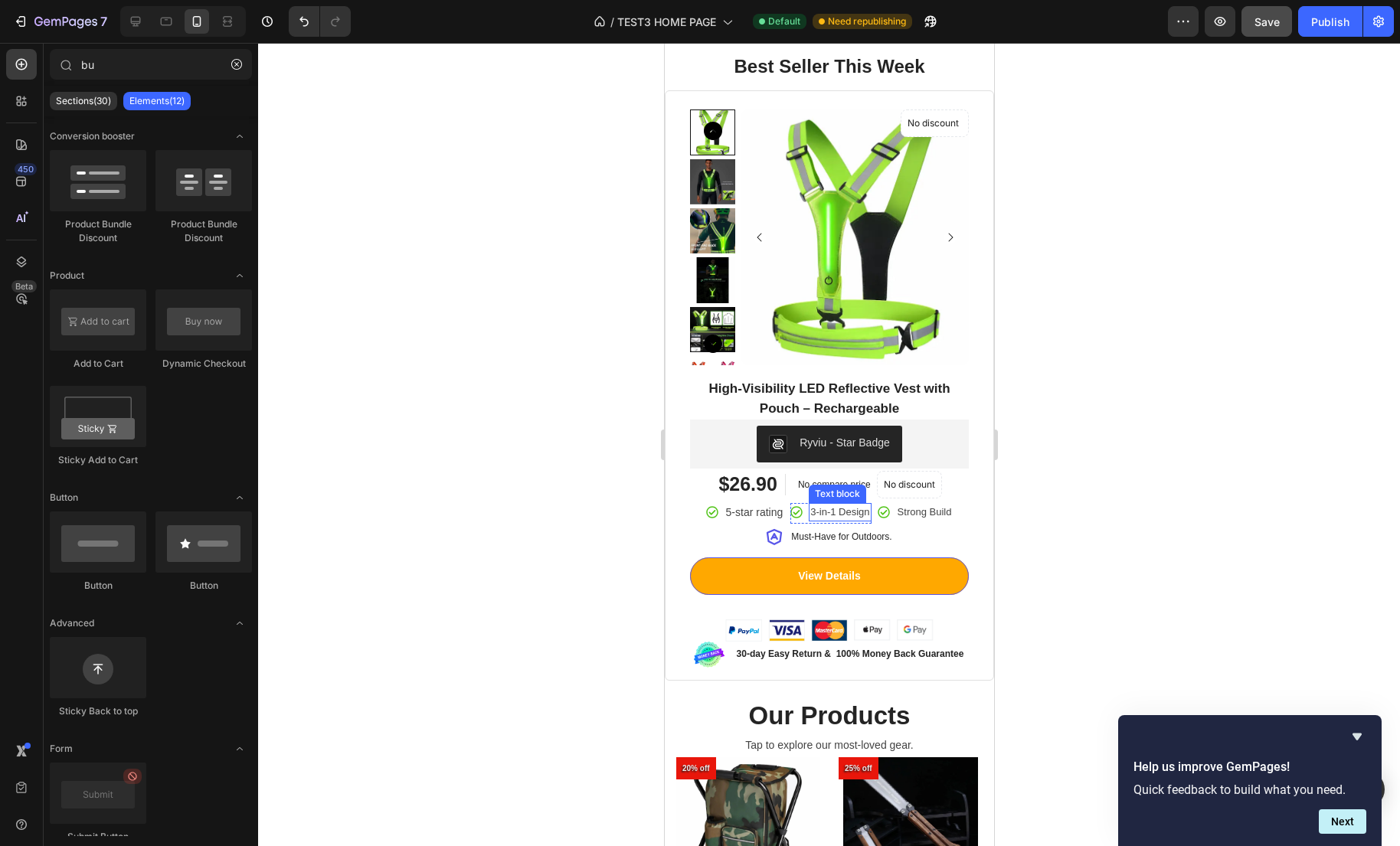
click at [868, 516] on p "3-in-1 Design" at bounding box center [839, 512] width 59 height 16
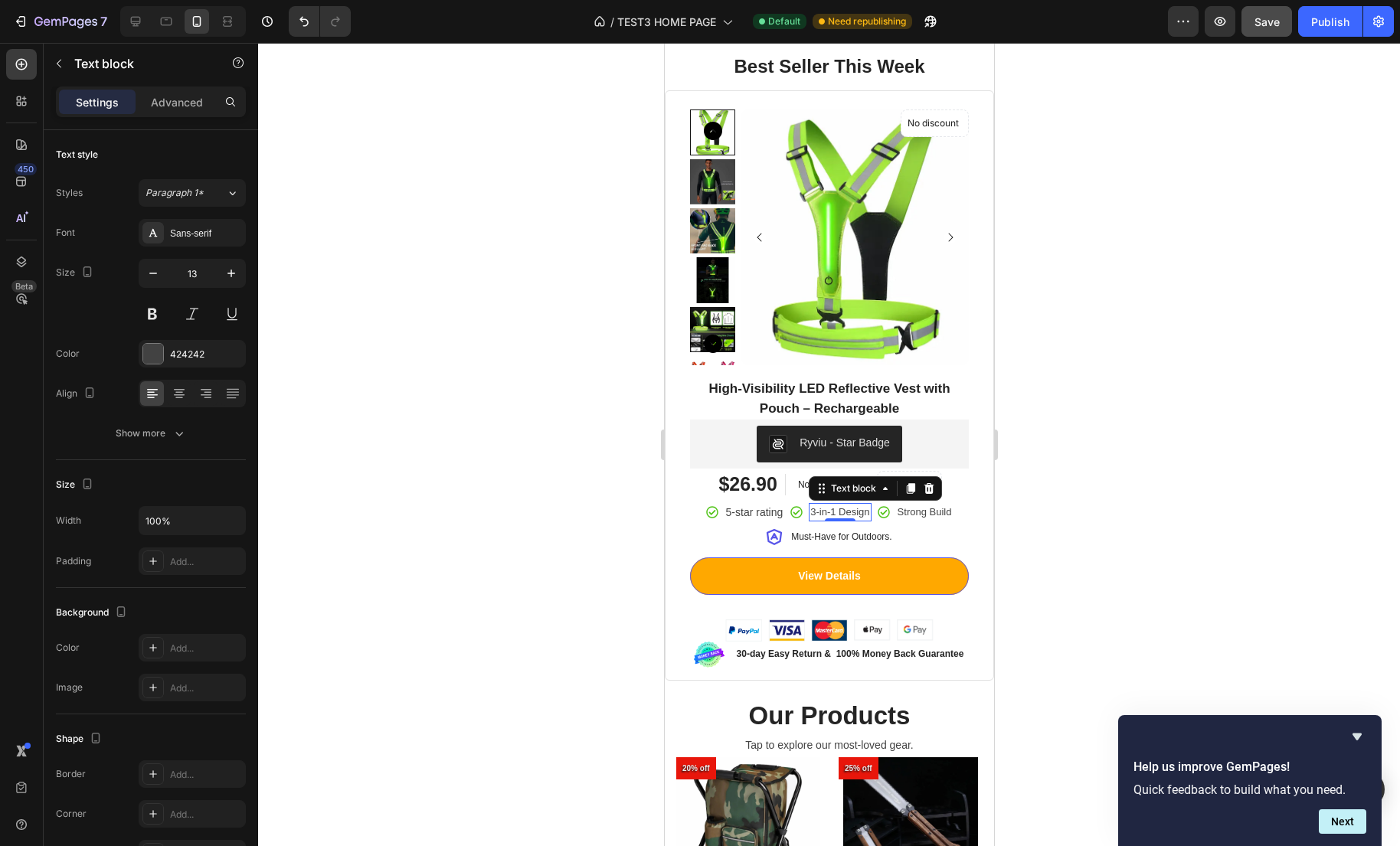
click at [858, 514] on p "3-in-1 Design" at bounding box center [839, 512] width 59 height 16
click at [784, 393] on h2 "High-Visibility LED Reflective Vest with Pouch – Rechargeable" at bounding box center [828, 398] width 279 height 43
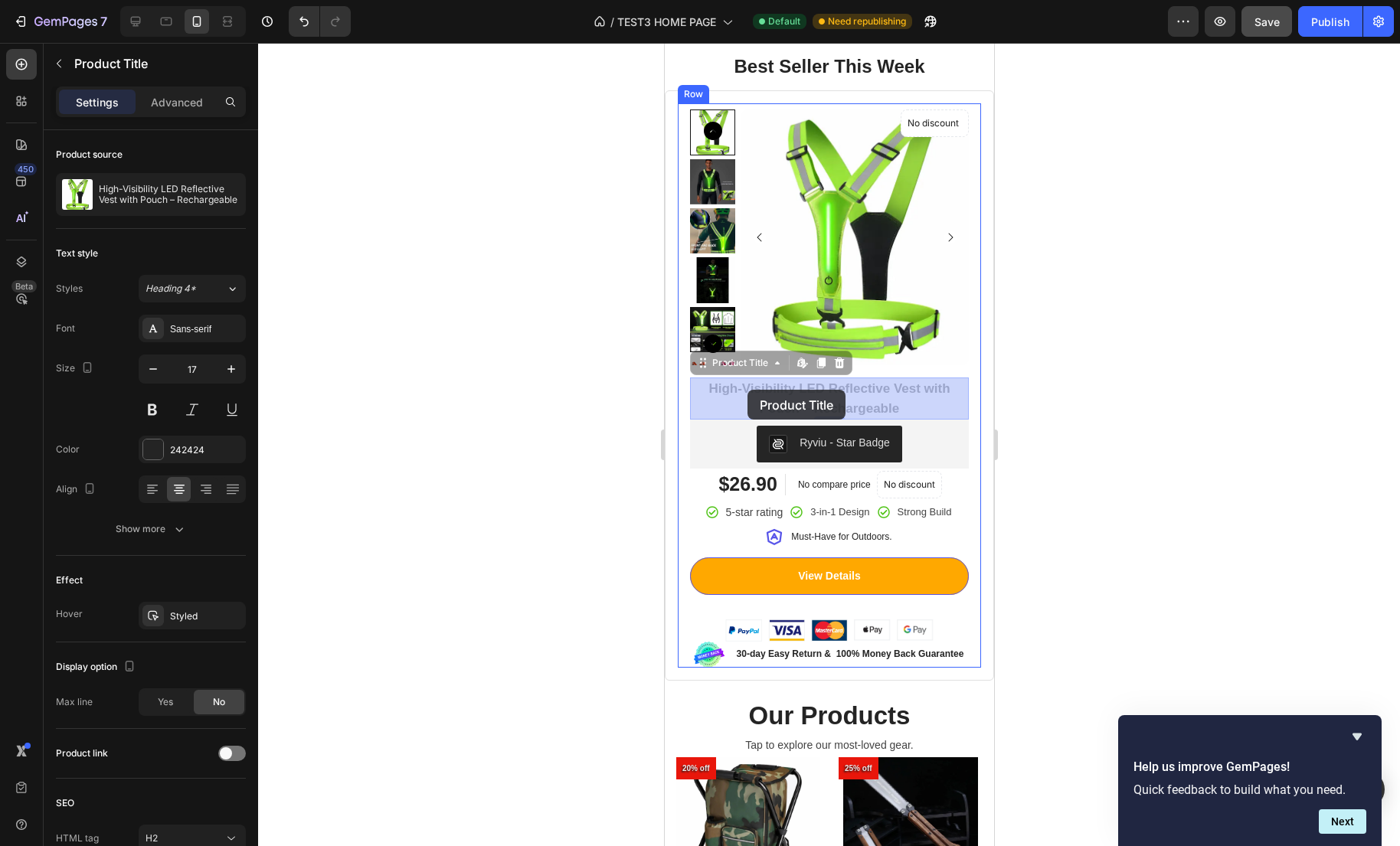
drag, startPoint x: 793, startPoint y: 390, endPoint x: 746, endPoint y: 390, distance: 47.0
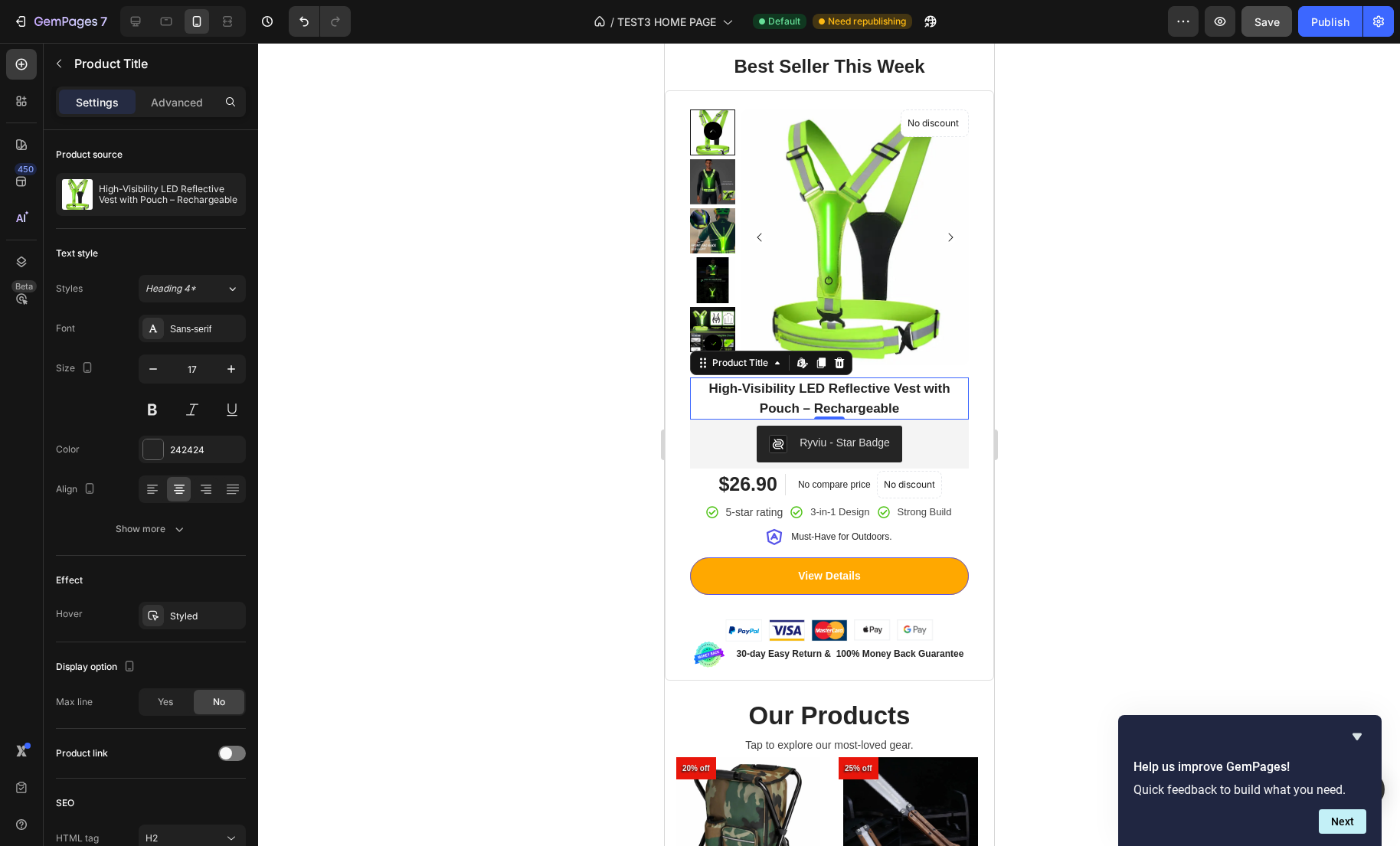
click at [806, 396] on h2 "High-Visibility LED Reflective Vest with Pouch – Rechargeable" at bounding box center [828, 398] width 279 height 43
click at [790, 389] on h2 "High-Visibility LED Reflective Vest with Pouch – Rechargeable" at bounding box center [828, 398] width 279 height 43
click at [856, 517] on p "3-in-1 Design" at bounding box center [839, 512] width 59 height 16
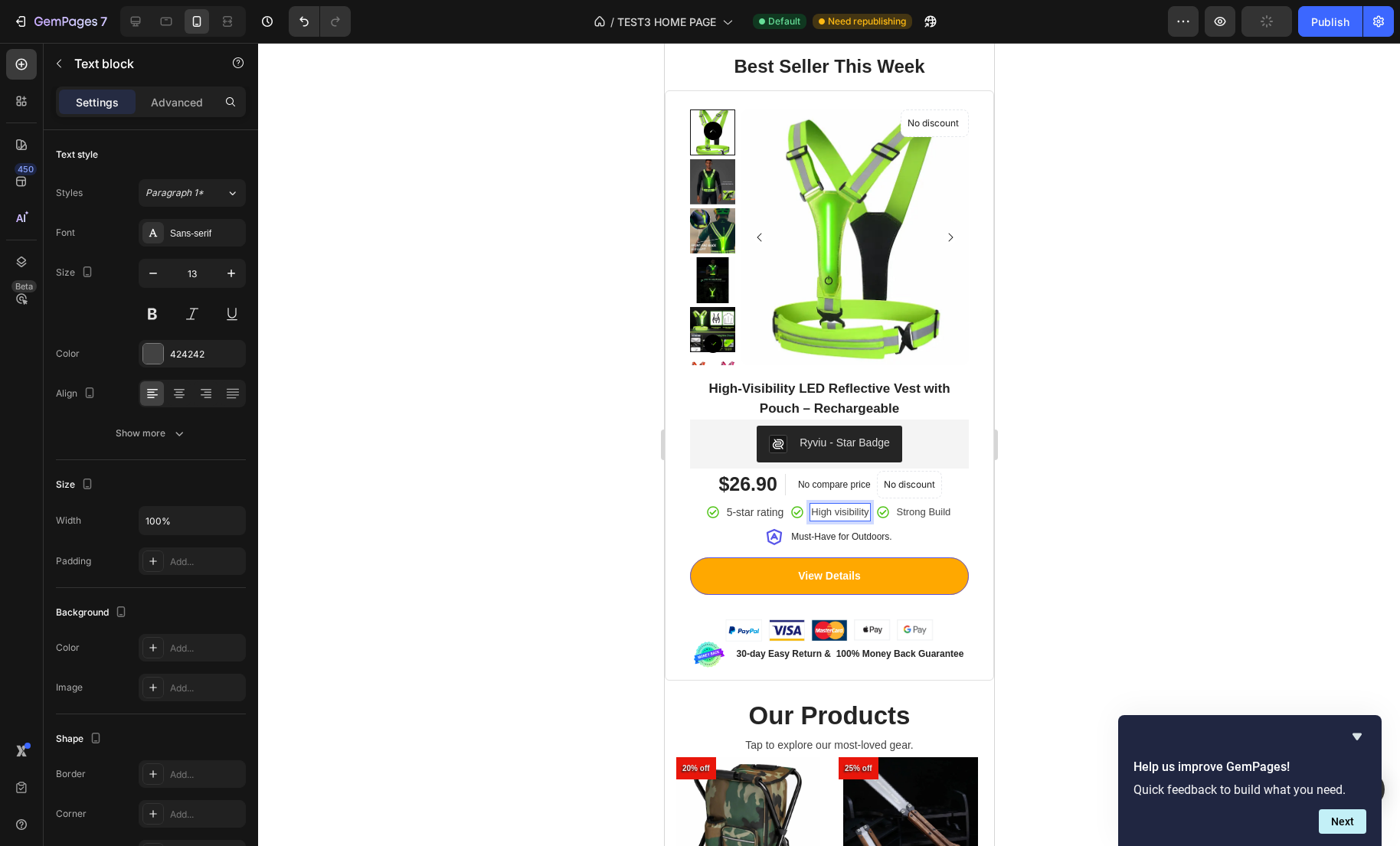
click at [836, 511] on p "High visibility" at bounding box center [838, 512] width 57 height 16
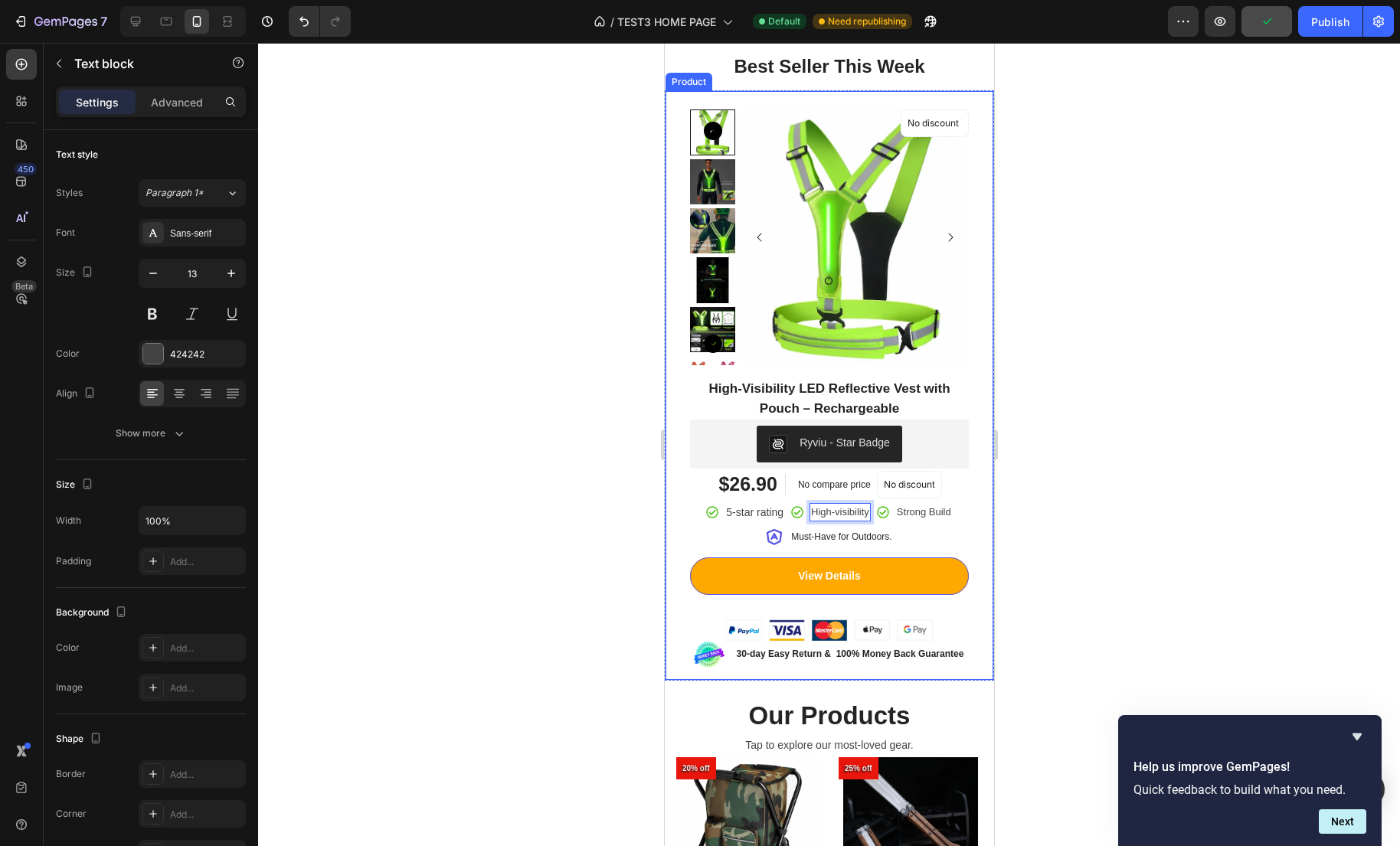
click at [1043, 549] on div at bounding box center [828, 443] width 1141 height 803
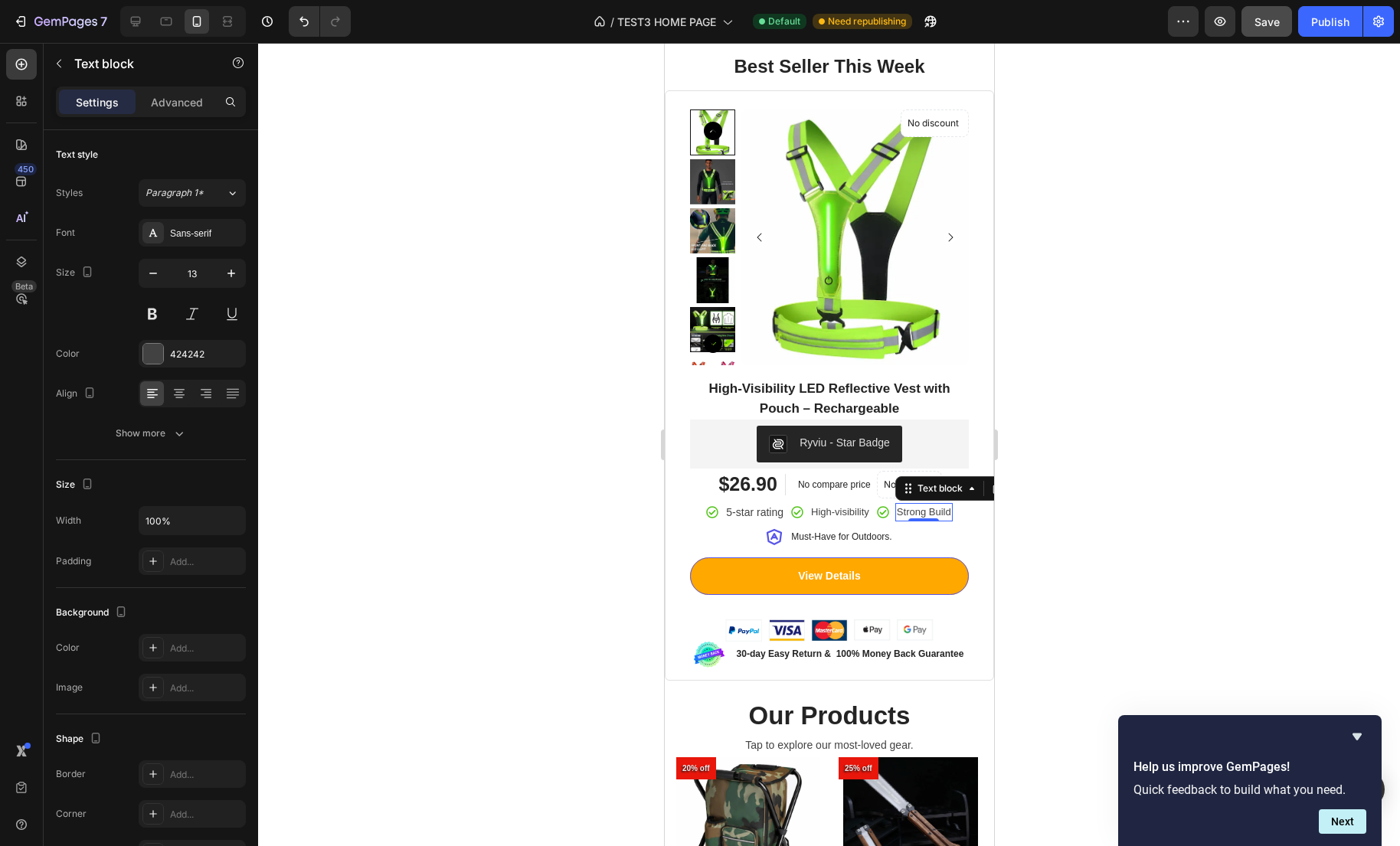
click at [910, 516] on p "Strong Build" at bounding box center [923, 512] width 55 height 16
click at [918, 510] on p "Strong Build" at bounding box center [923, 512] width 55 height 16
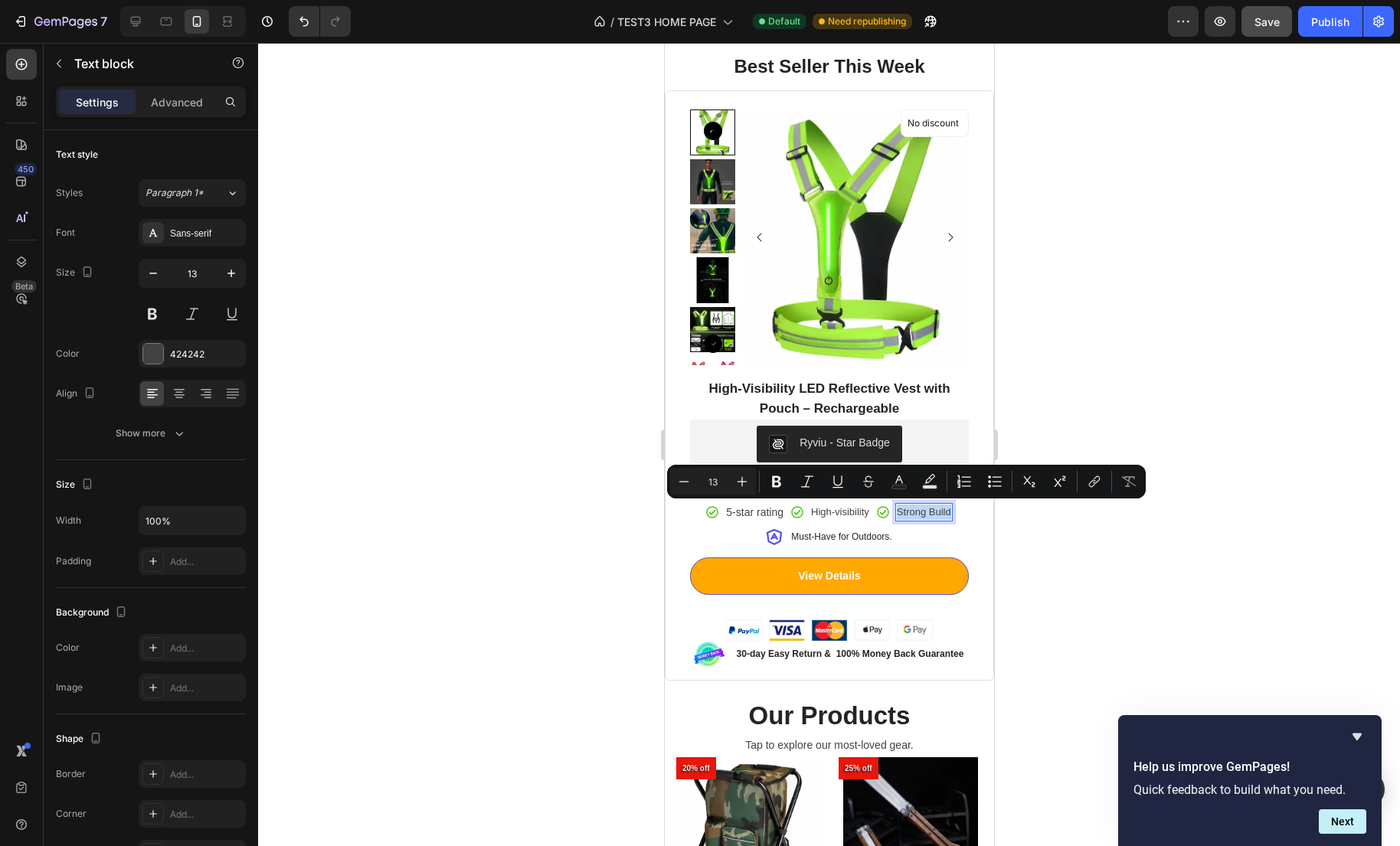
drag, startPoint x: 904, startPoint y: 513, endPoint x: 956, endPoint y: 512, distance: 52.0
click at [950, 512] on p "Strong Build" at bounding box center [923, 512] width 55 height 16
click at [929, 512] on p "Strong Build" at bounding box center [923, 512] width 55 height 16
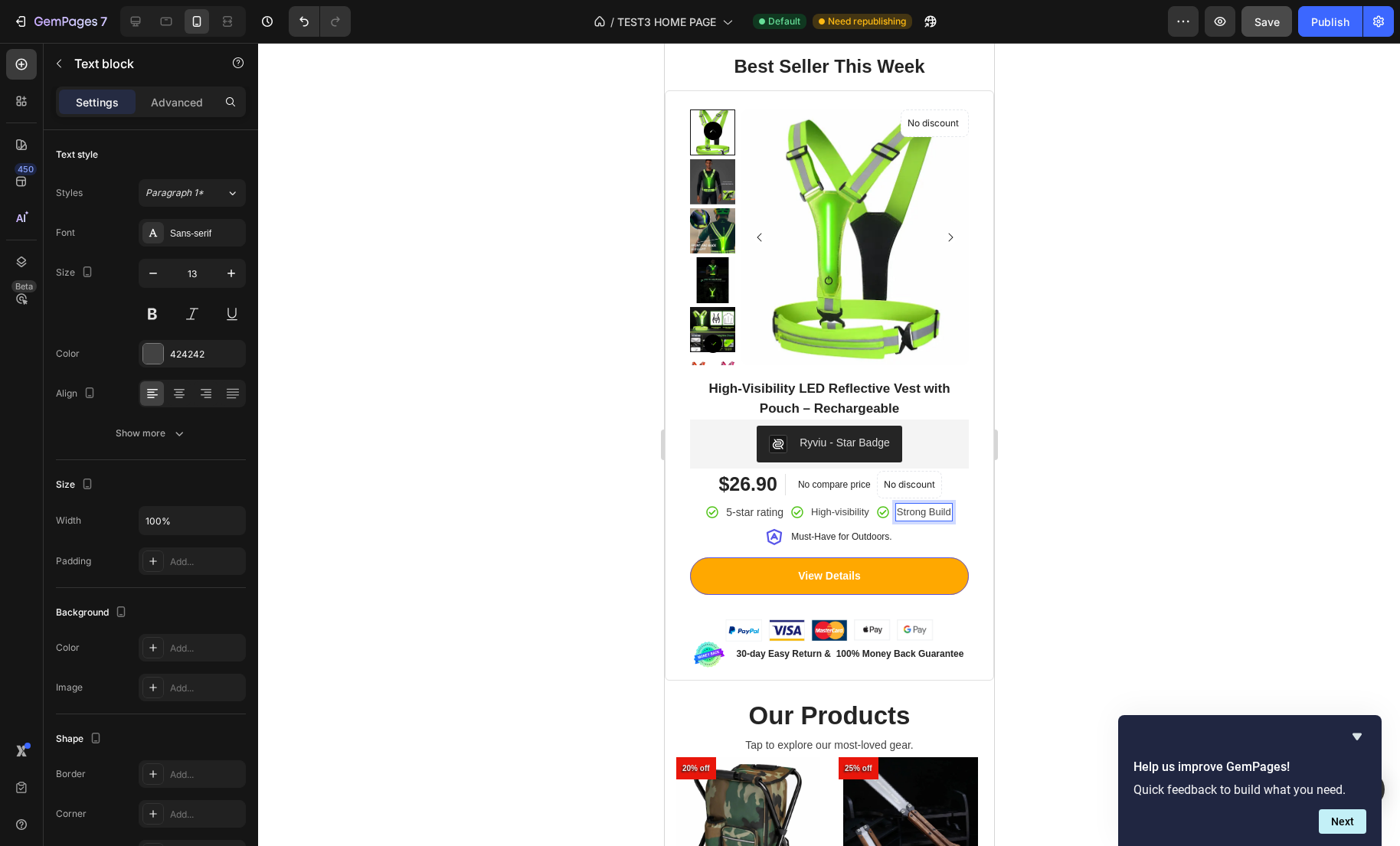
click at [917, 512] on p "Strong Build" at bounding box center [923, 512] width 55 height 16
click at [900, 514] on p "waterproof pocket" at bounding box center [923, 512] width 79 height 16
click at [919, 520] on p "Waterproof pocket" at bounding box center [923, 512] width 82 height 16
click at [899, 520] on p "Waterproof pocket" at bounding box center [923, 512] width 82 height 16
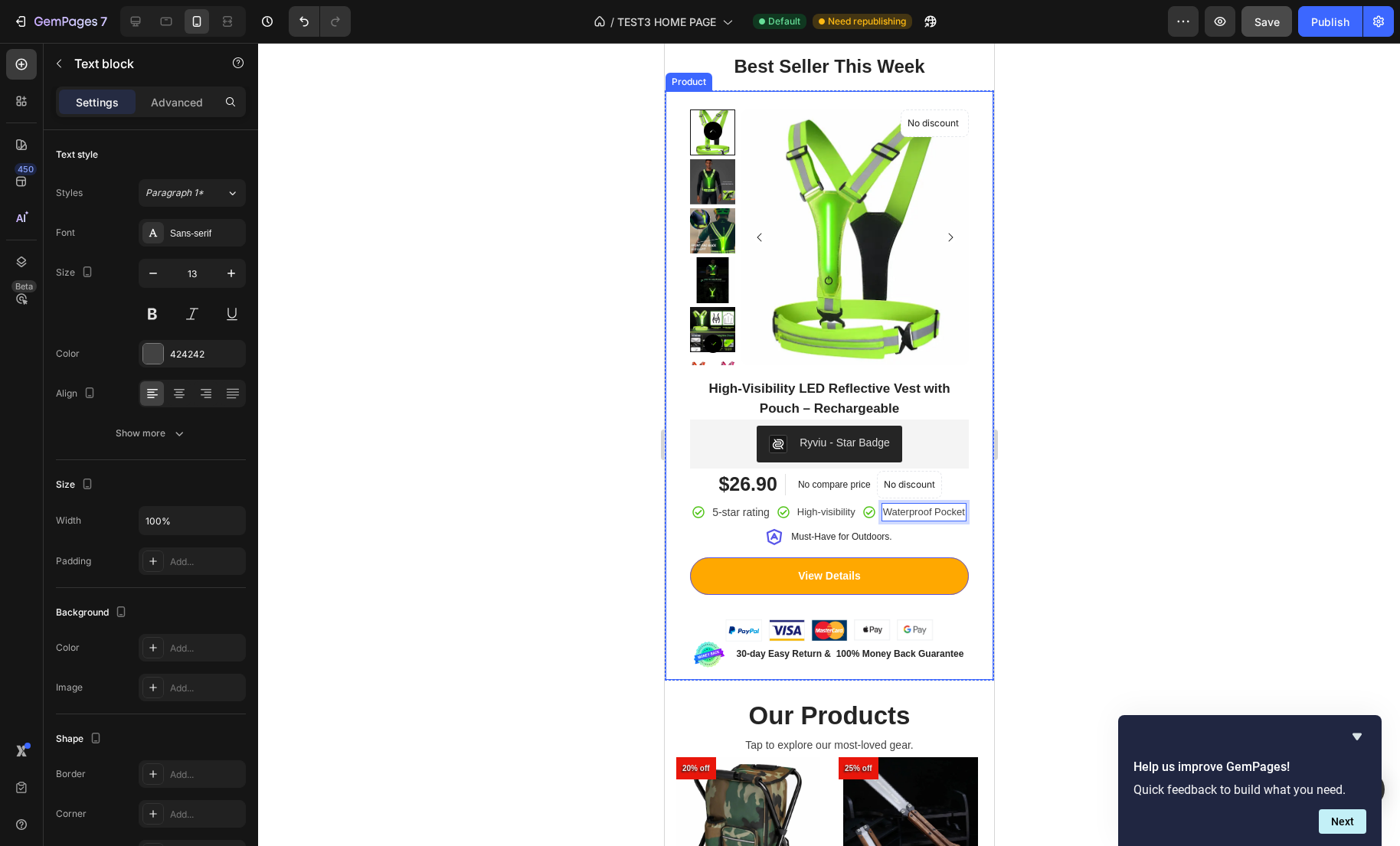
click at [1058, 540] on div at bounding box center [828, 443] width 1141 height 803
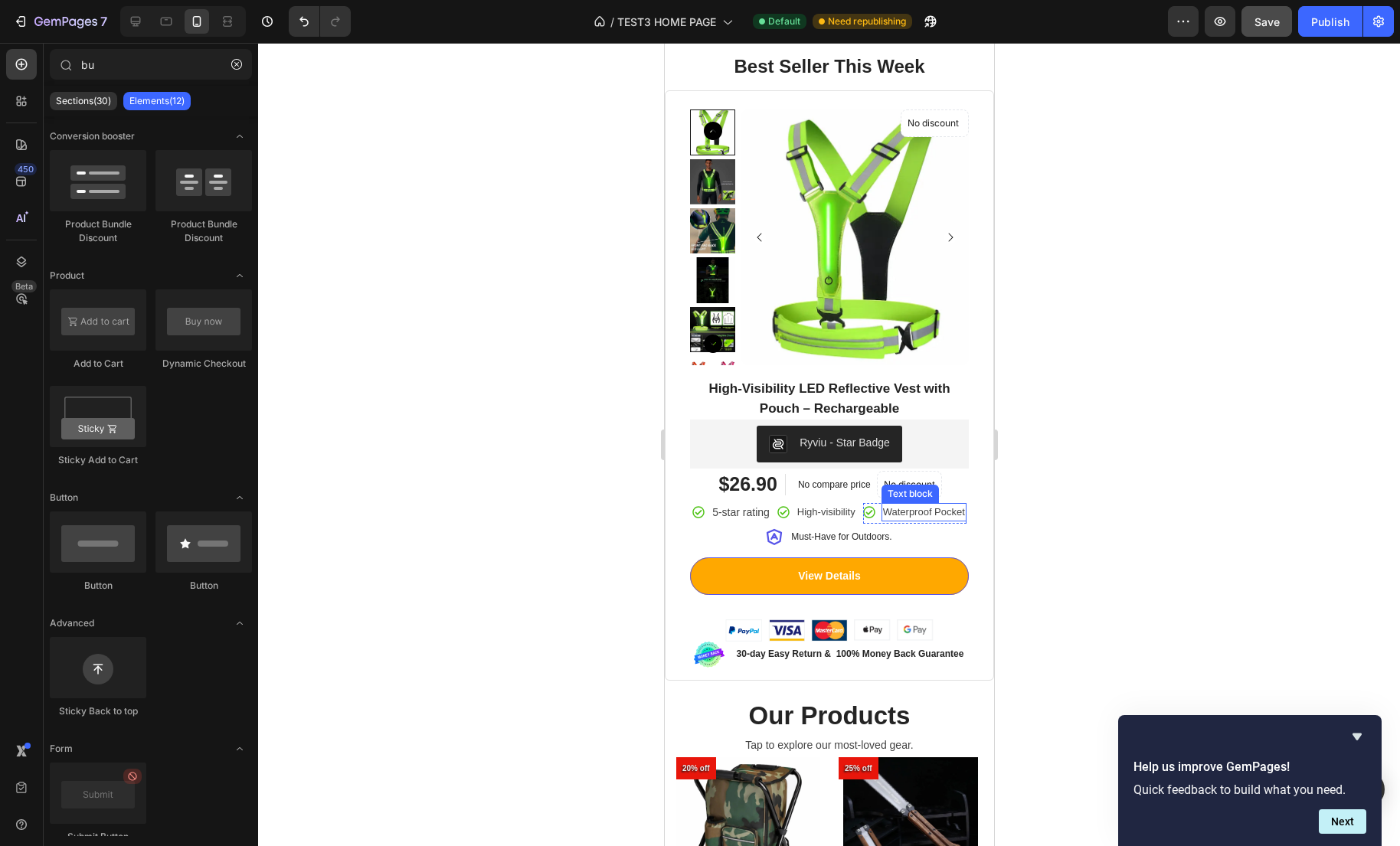
click at [956, 520] on p "Waterproof Pocket" at bounding box center [923, 512] width 82 height 16
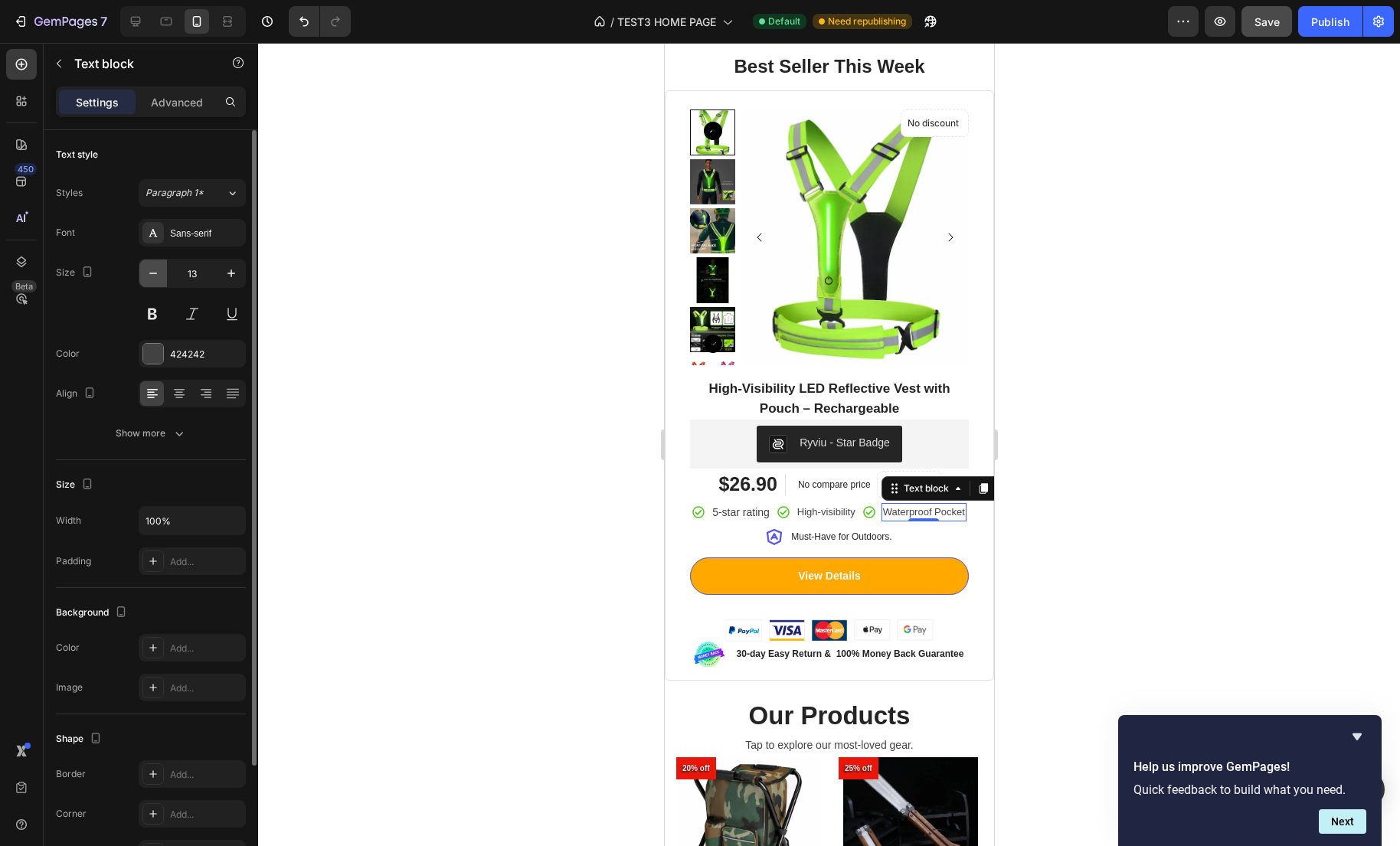
click at [156, 277] on icon "button" at bounding box center [154, 273] width 16 height 16
type input "10"
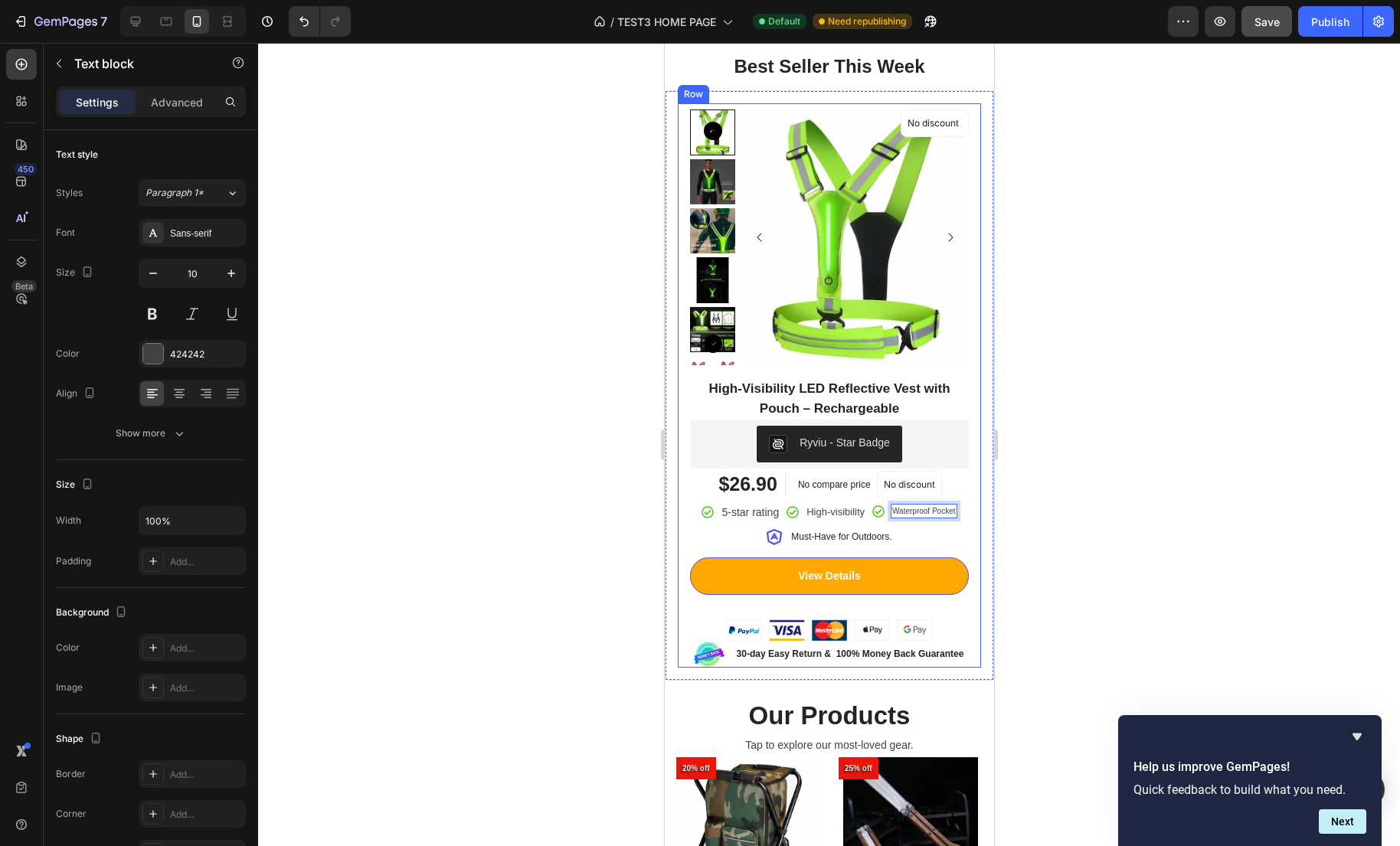
click at [979, 507] on div "No discount Not be displayed when published Product Badge Product Images High-V…" at bounding box center [828, 385] width 303 height 564
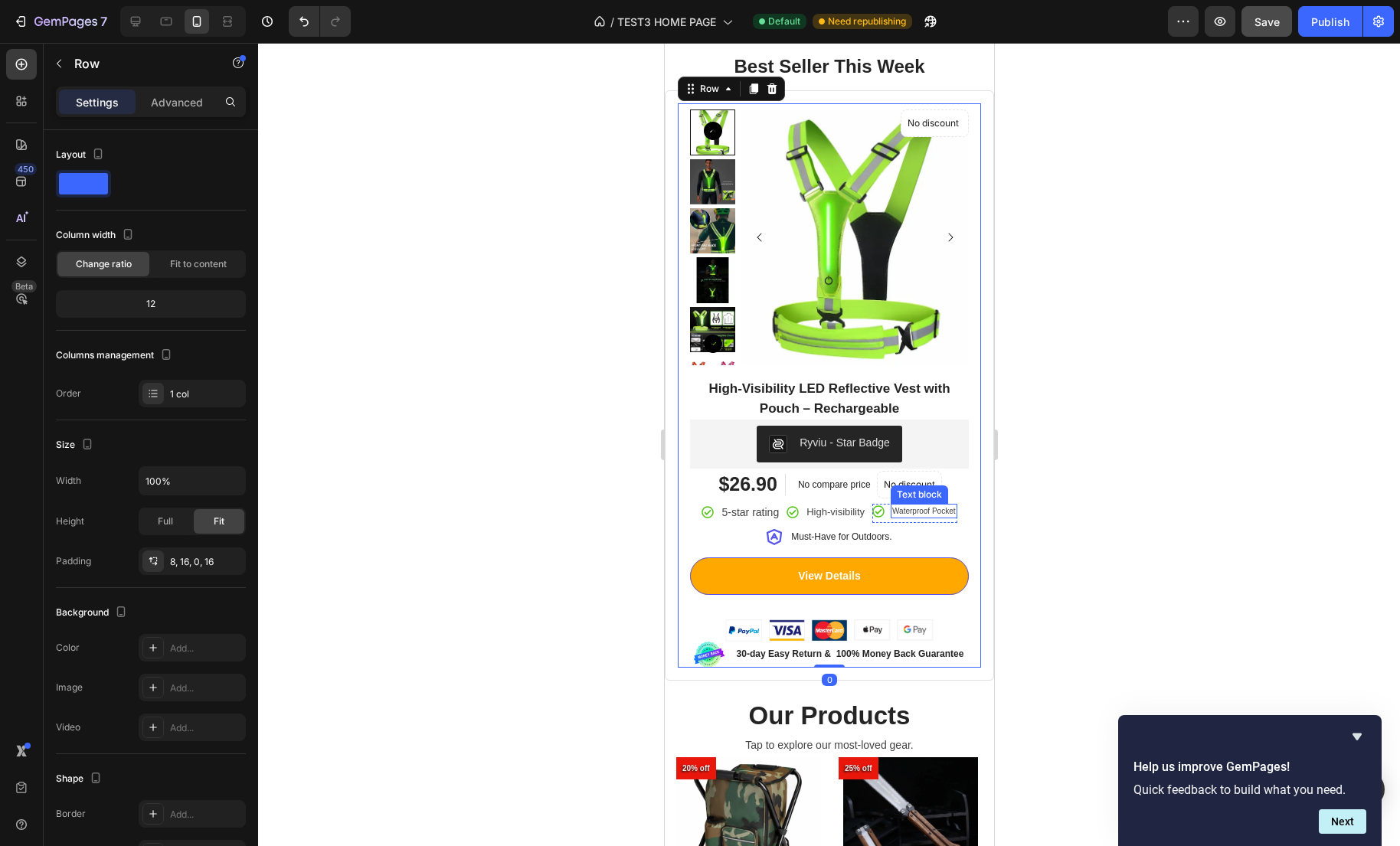
click at [956, 515] on div "Waterproof Pocket" at bounding box center [923, 511] width 66 height 15
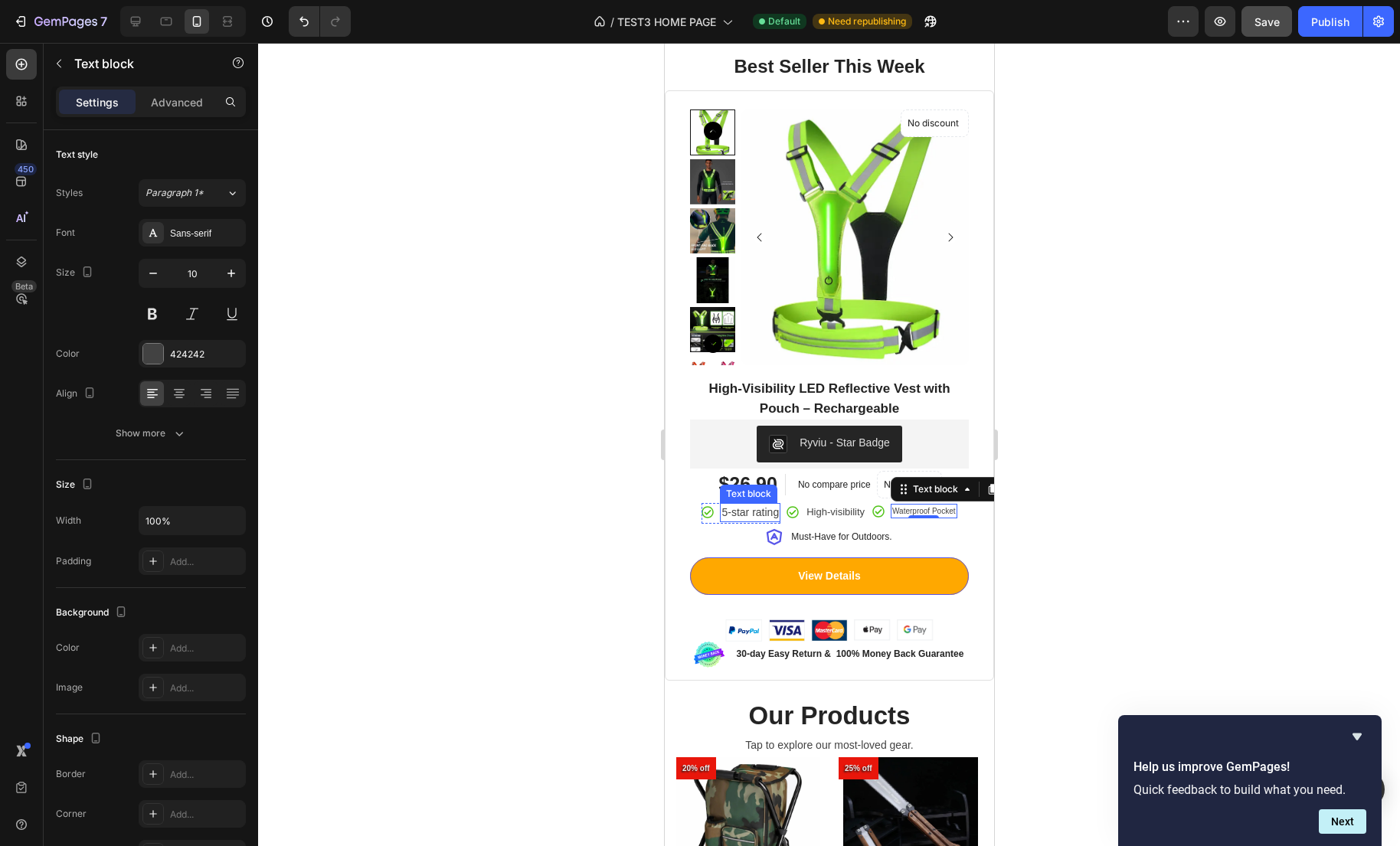
click at [720, 515] on p "5-star rating" at bounding box center [749, 512] width 57 height 16
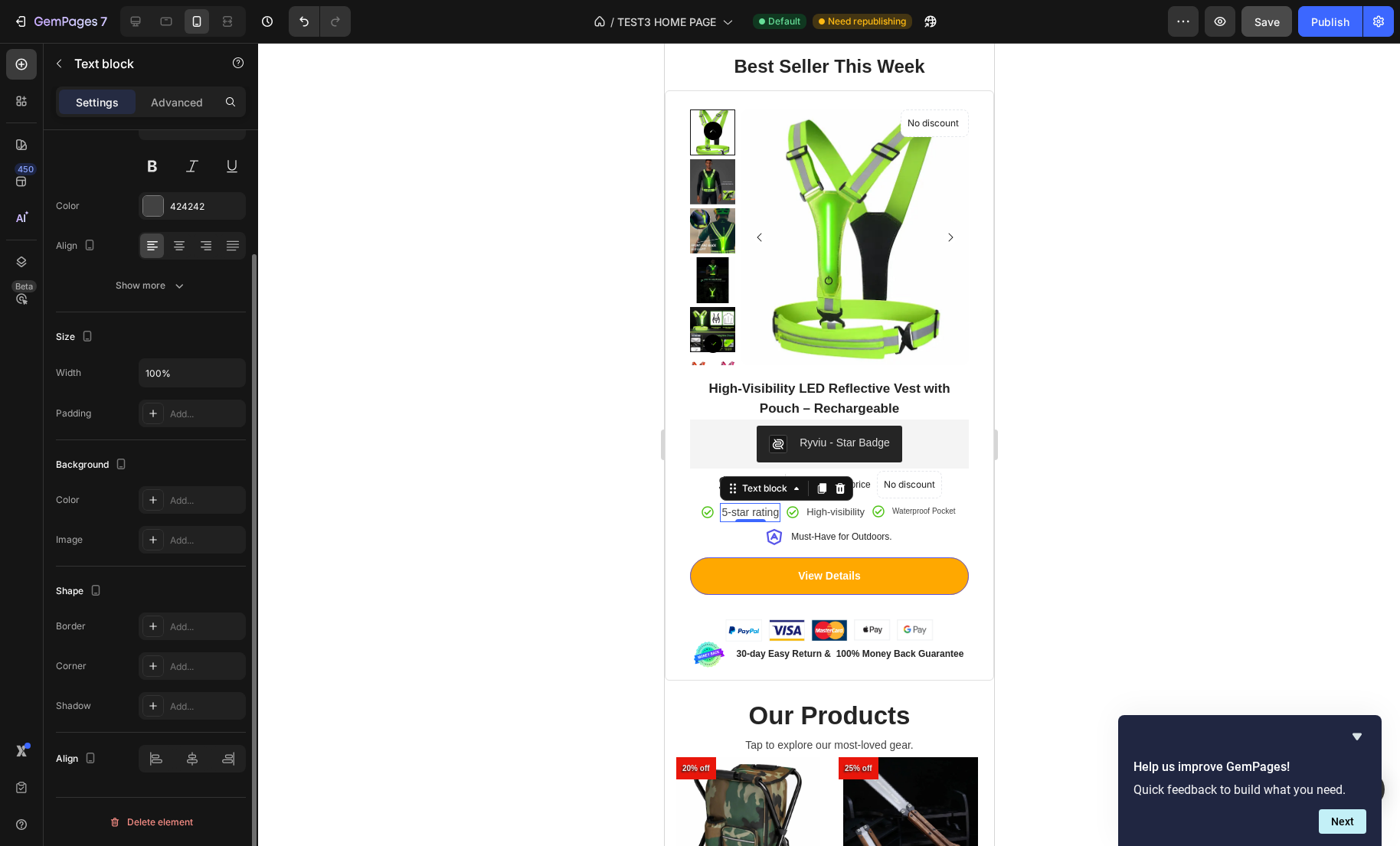
scroll to position [0, 0]
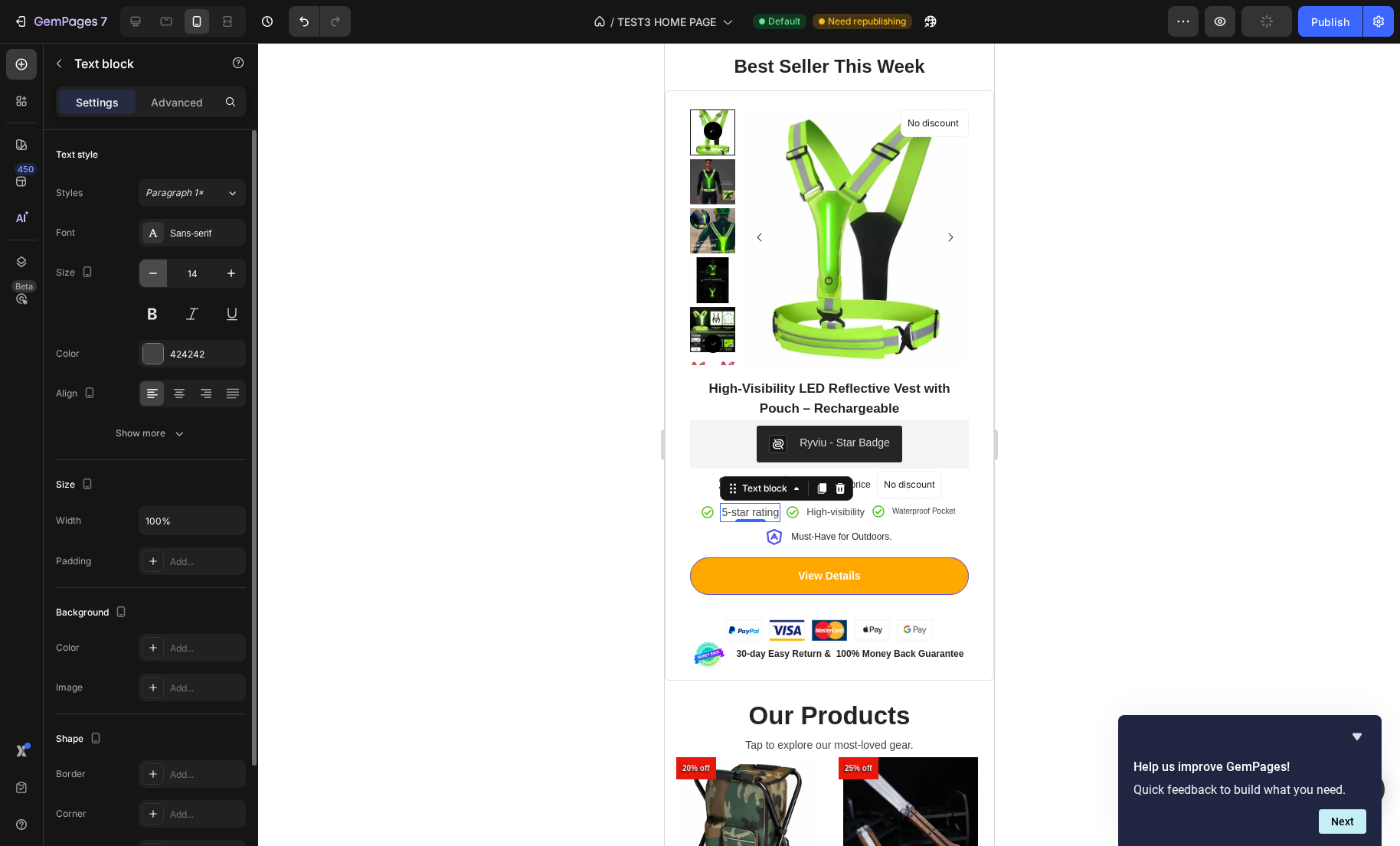
click at [154, 272] on icon "button" at bounding box center [154, 273] width 16 height 16
type input "12"
click at [854, 514] on p "High-visibility" at bounding box center [831, 512] width 58 height 16
click at [154, 279] on icon "button" at bounding box center [154, 273] width 16 height 16
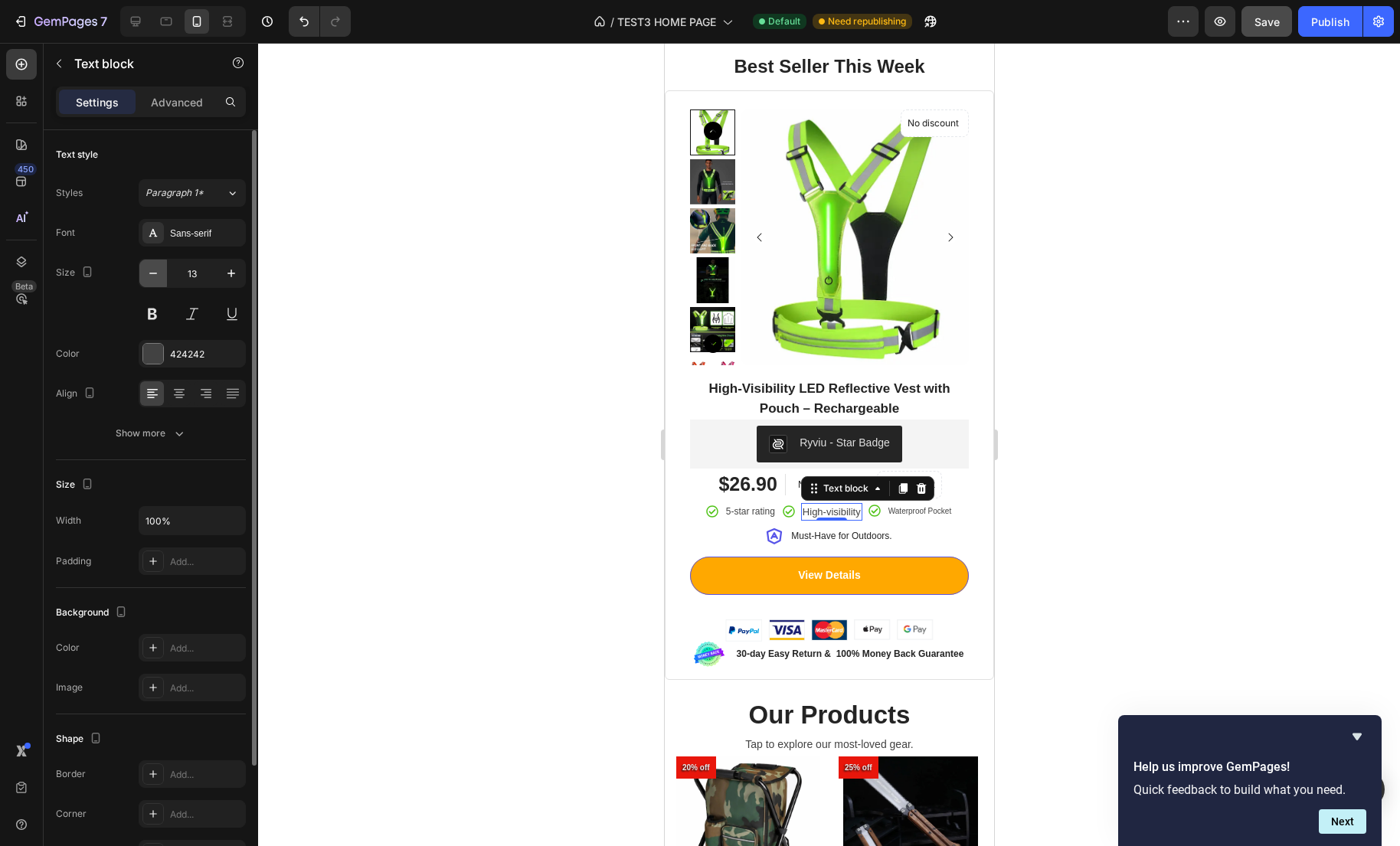
type input "12"
click at [934, 513] on p "Waterproof Pocket" at bounding box center [917, 509] width 62 height 11
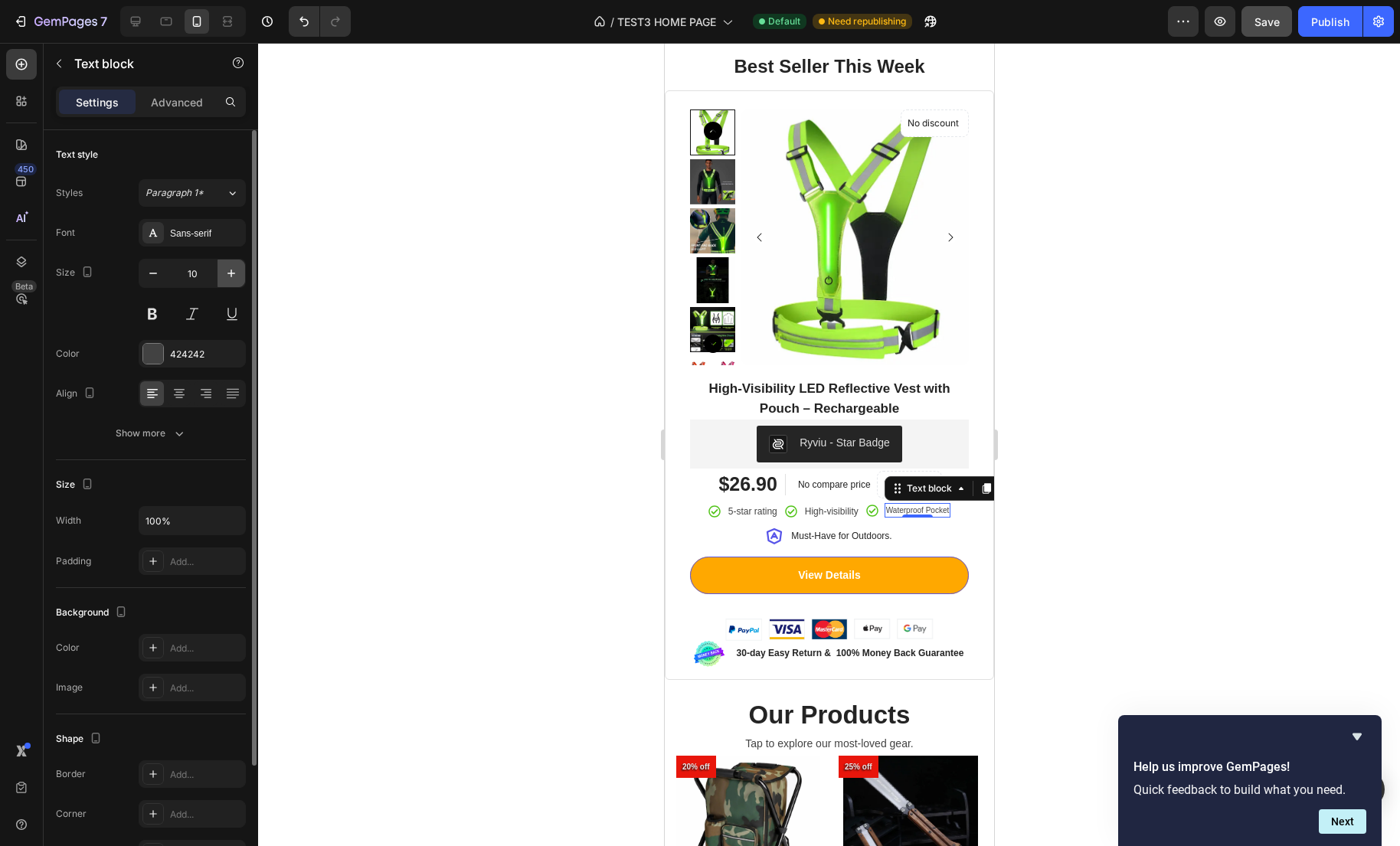
click at [236, 272] on icon "button" at bounding box center [232, 273] width 16 height 16
type input "12"
click at [1089, 559] on div at bounding box center [828, 443] width 1141 height 803
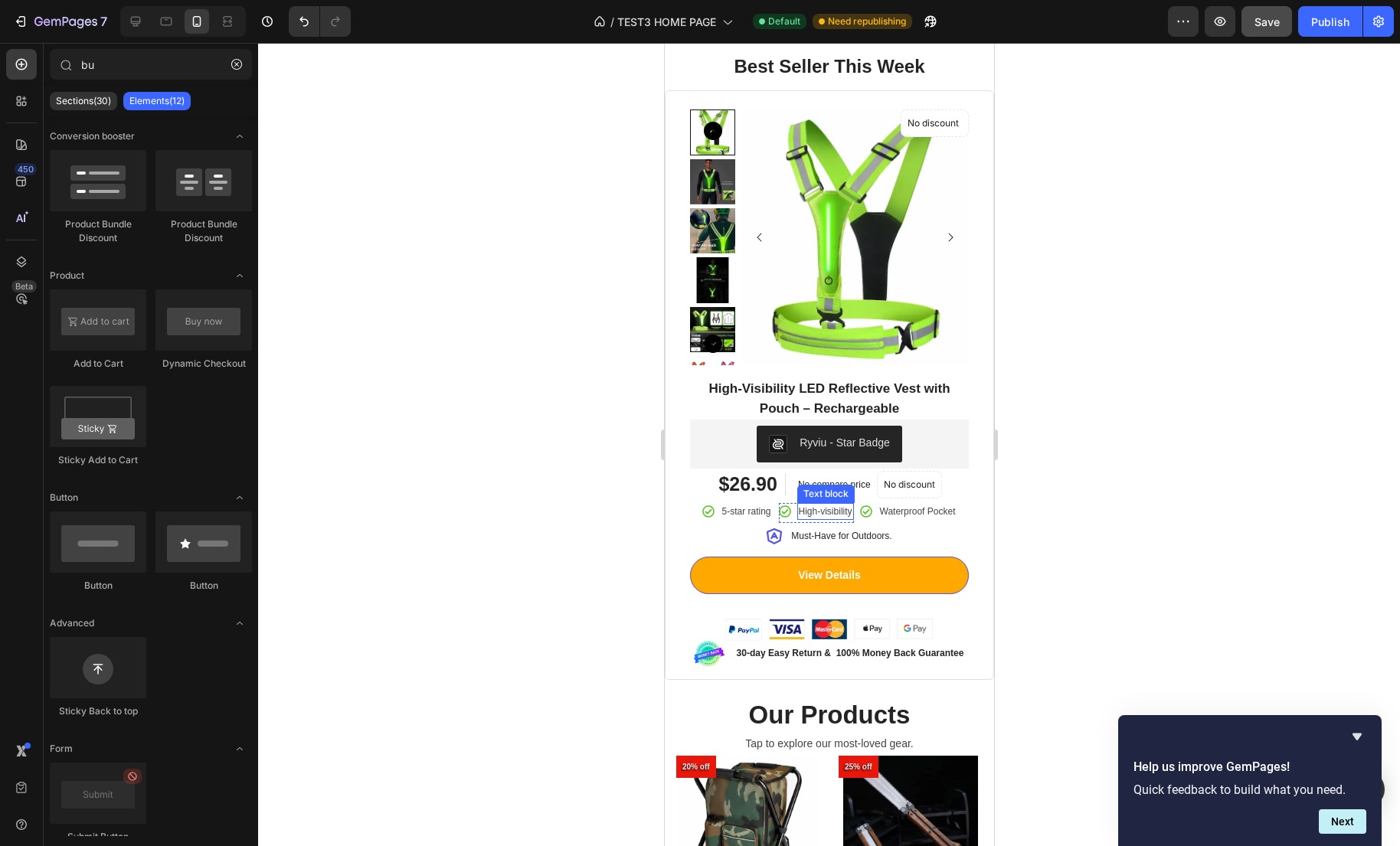
click at [829, 511] on p "High-visibility" at bounding box center [825, 511] width 54 height 14
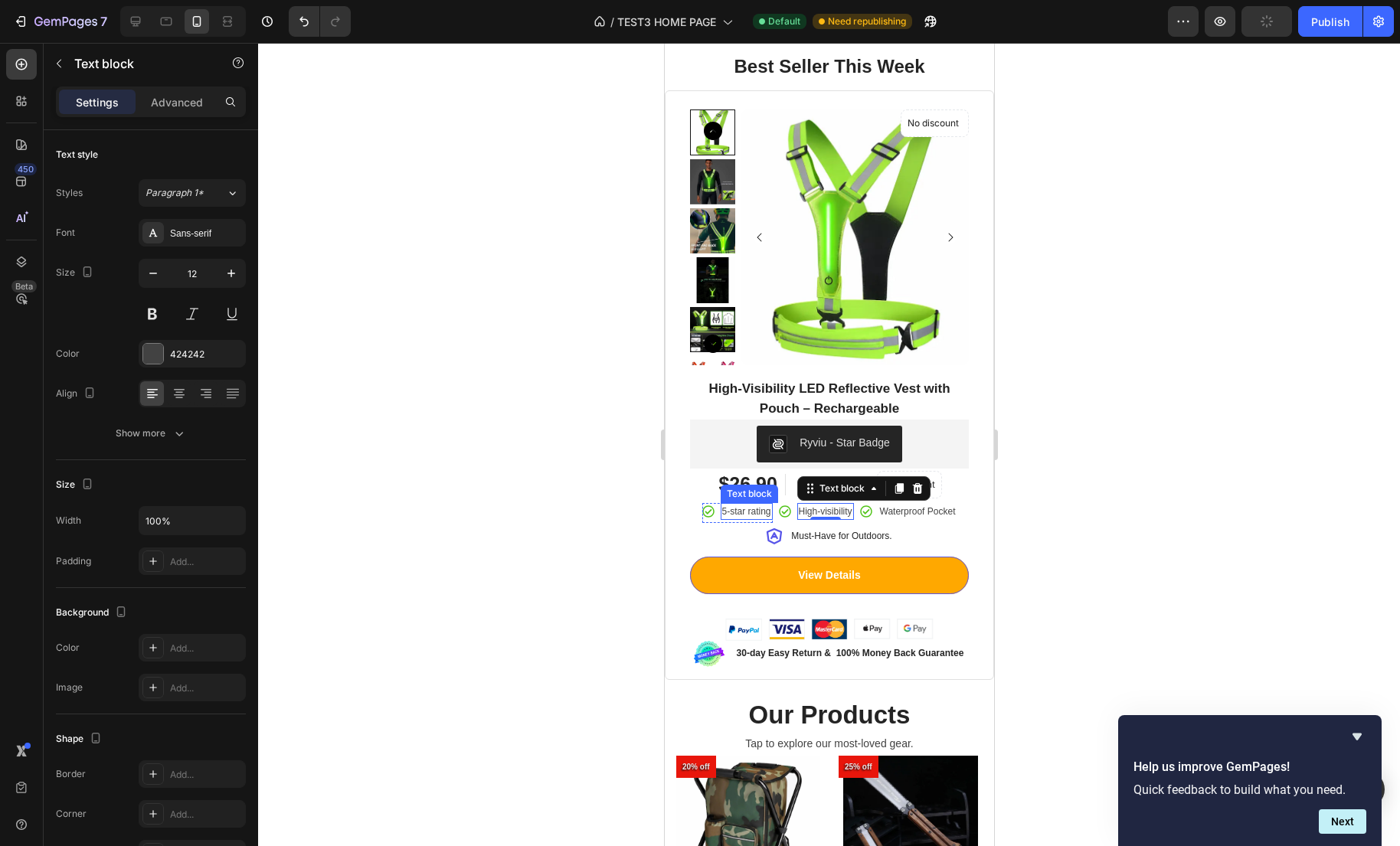
click at [738, 506] on p "5-star rating" at bounding box center [746, 511] width 49 height 14
click at [943, 512] on p "Waterproof Pocket" at bounding box center [917, 511] width 76 height 14
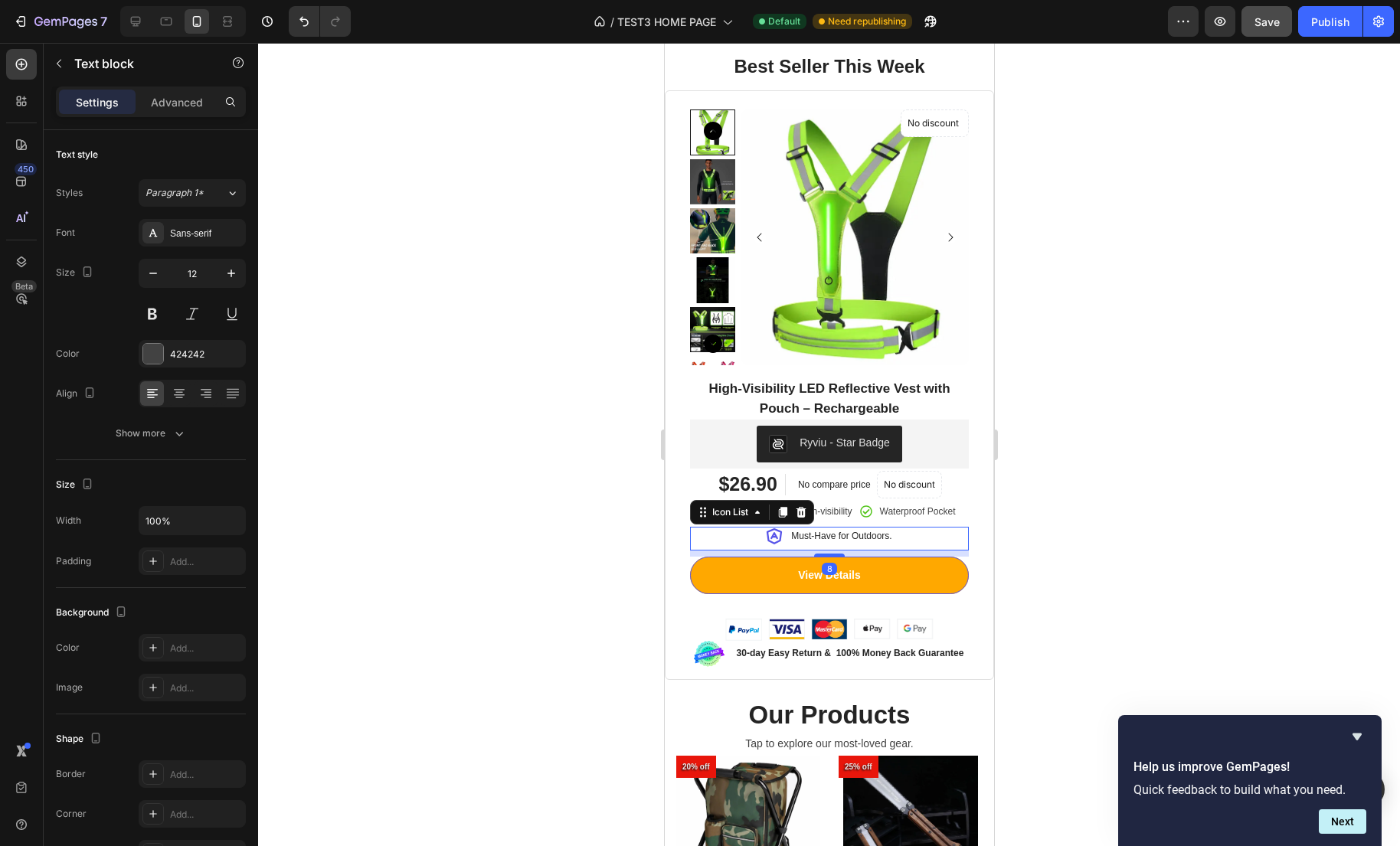
click at [952, 535] on div "Icon Must-Have for Outdoors. Text block" at bounding box center [828, 538] width 279 height 23
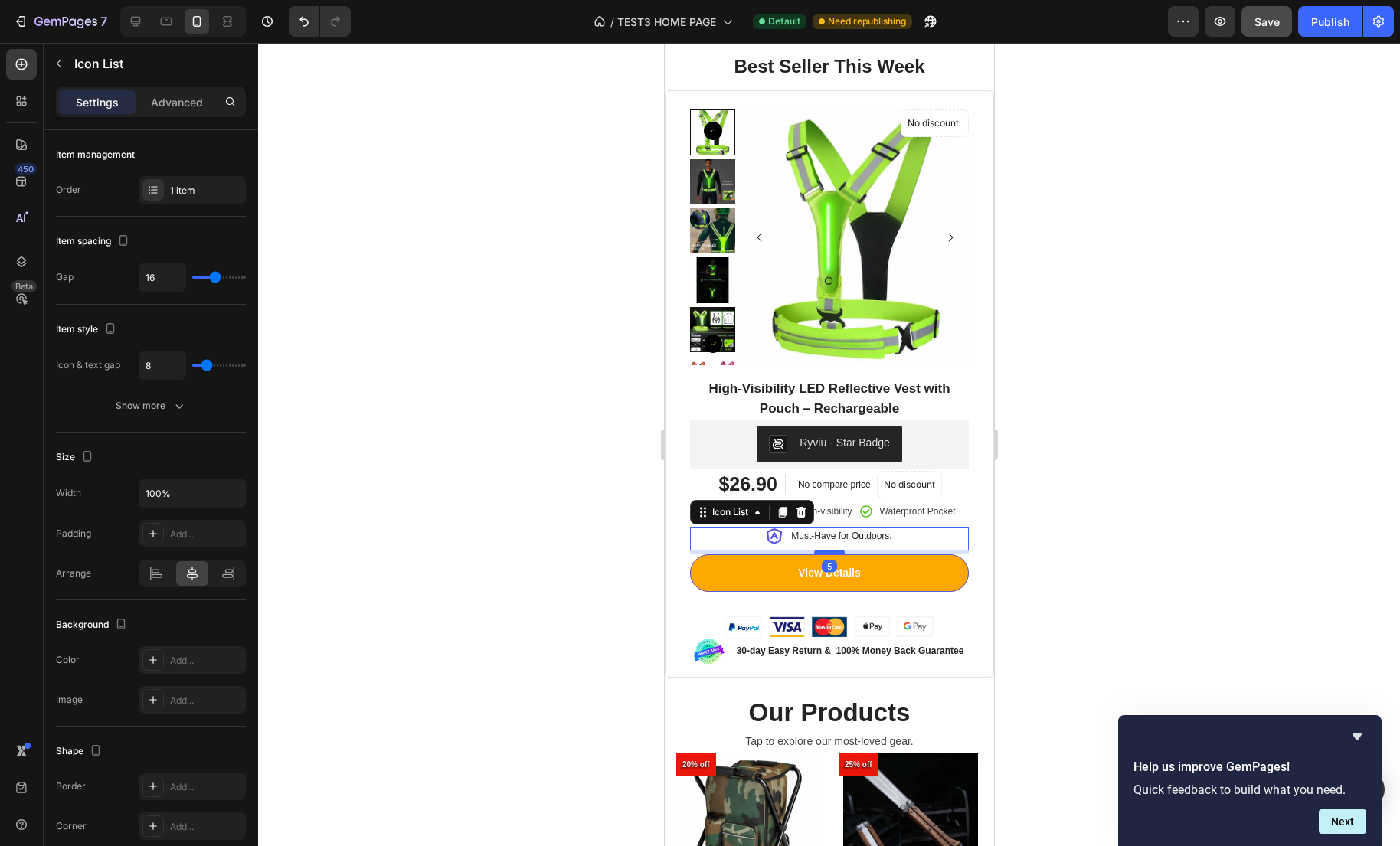
drag, startPoint x: 834, startPoint y: 554, endPoint x: 1666, endPoint y: 586, distance: 832.6
click at [834, 552] on div at bounding box center [828, 551] width 30 height 4
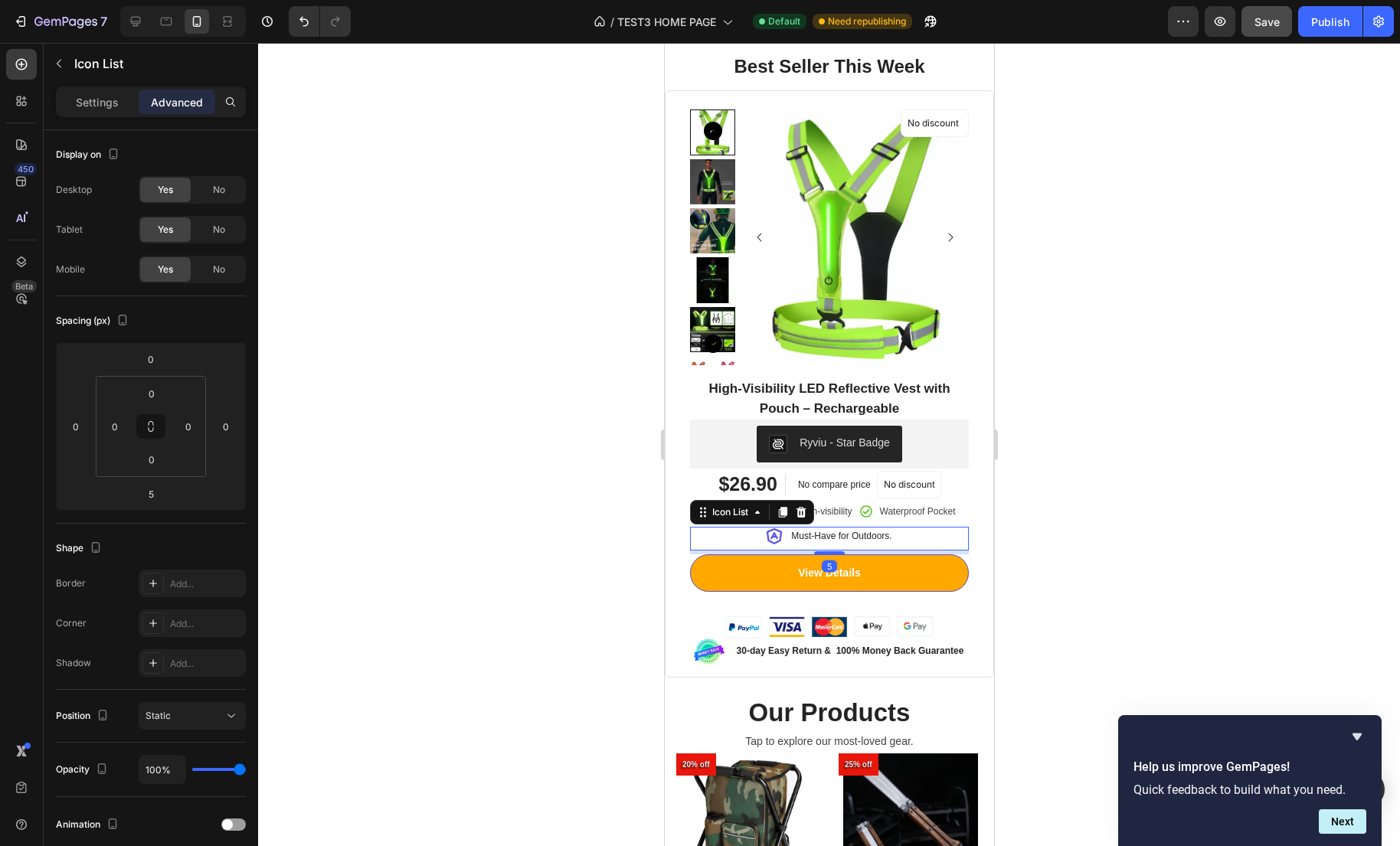
click at [1089, 539] on div at bounding box center [828, 443] width 1141 height 803
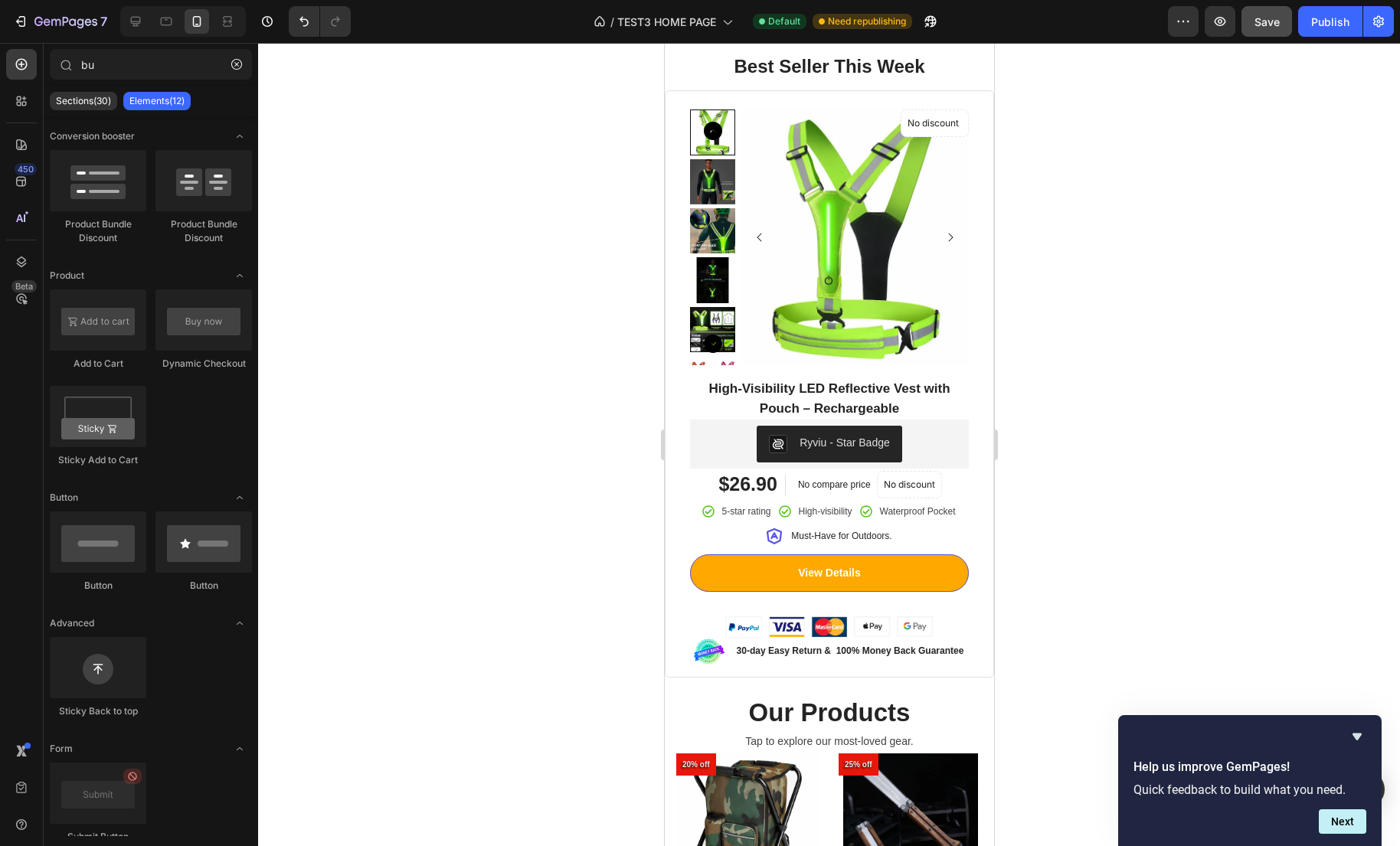
click at [1134, 527] on div at bounding box center [828, 443] width 1141 height 803
click at [927, 491] on p "No discount" at bounding box center [908, 485] width 51 height 14
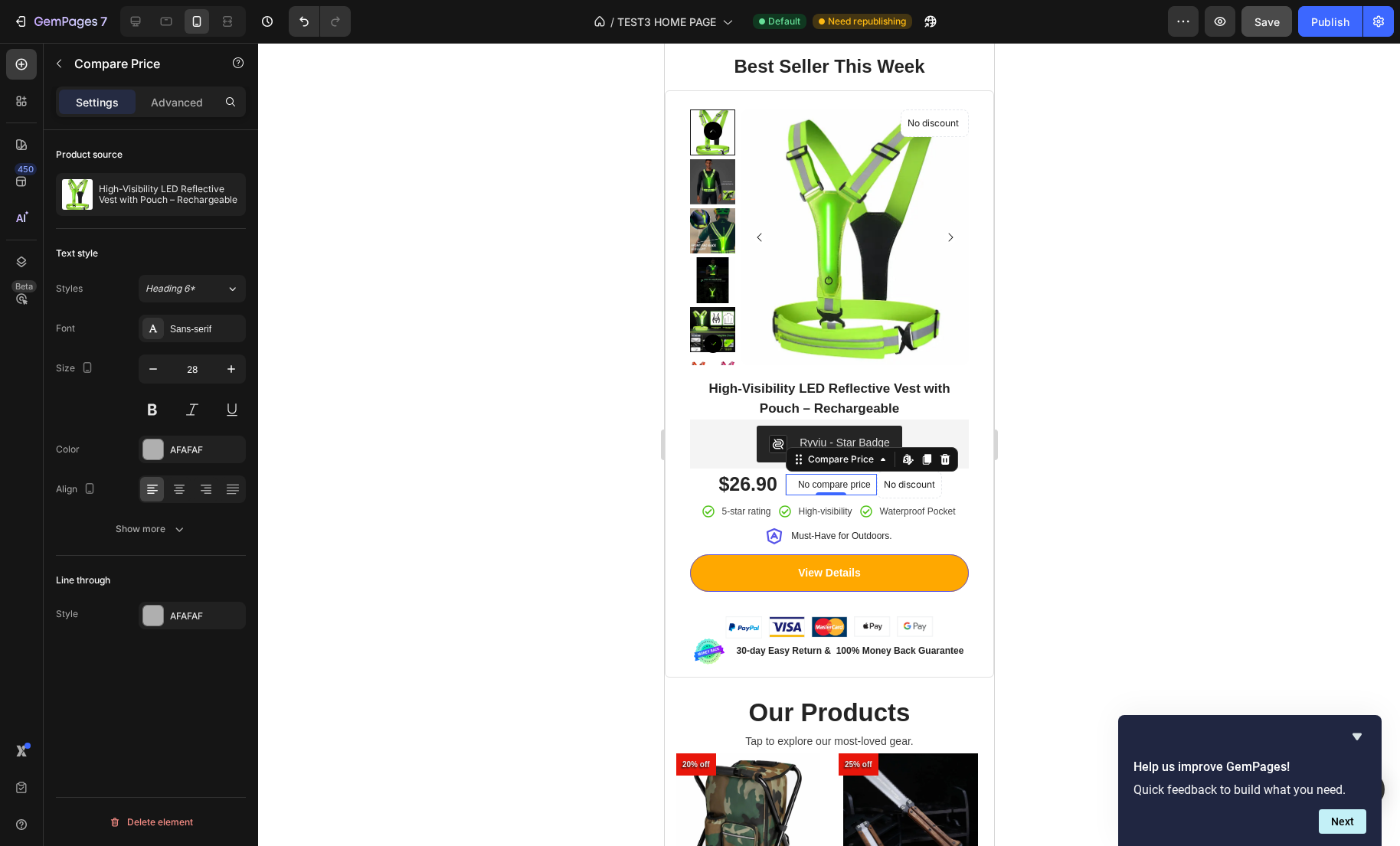
click at [826, 491] on div "No compare price Compare Price Edit content in Shopify 0" at bounding box center [830, 484] width 92 height 22
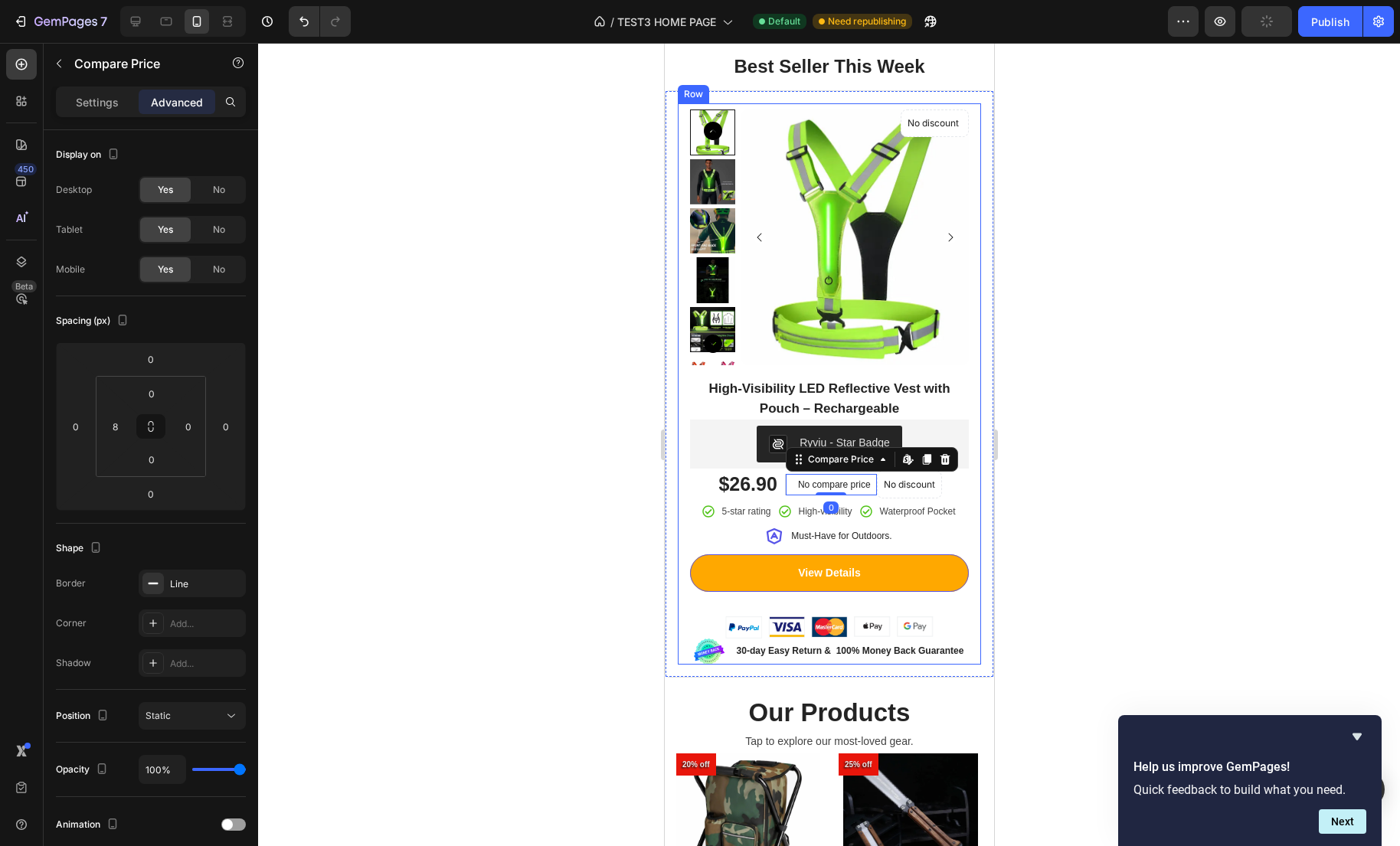
click at [1088, 517] on div at bounding box center [828, 443] width 1141 height 803
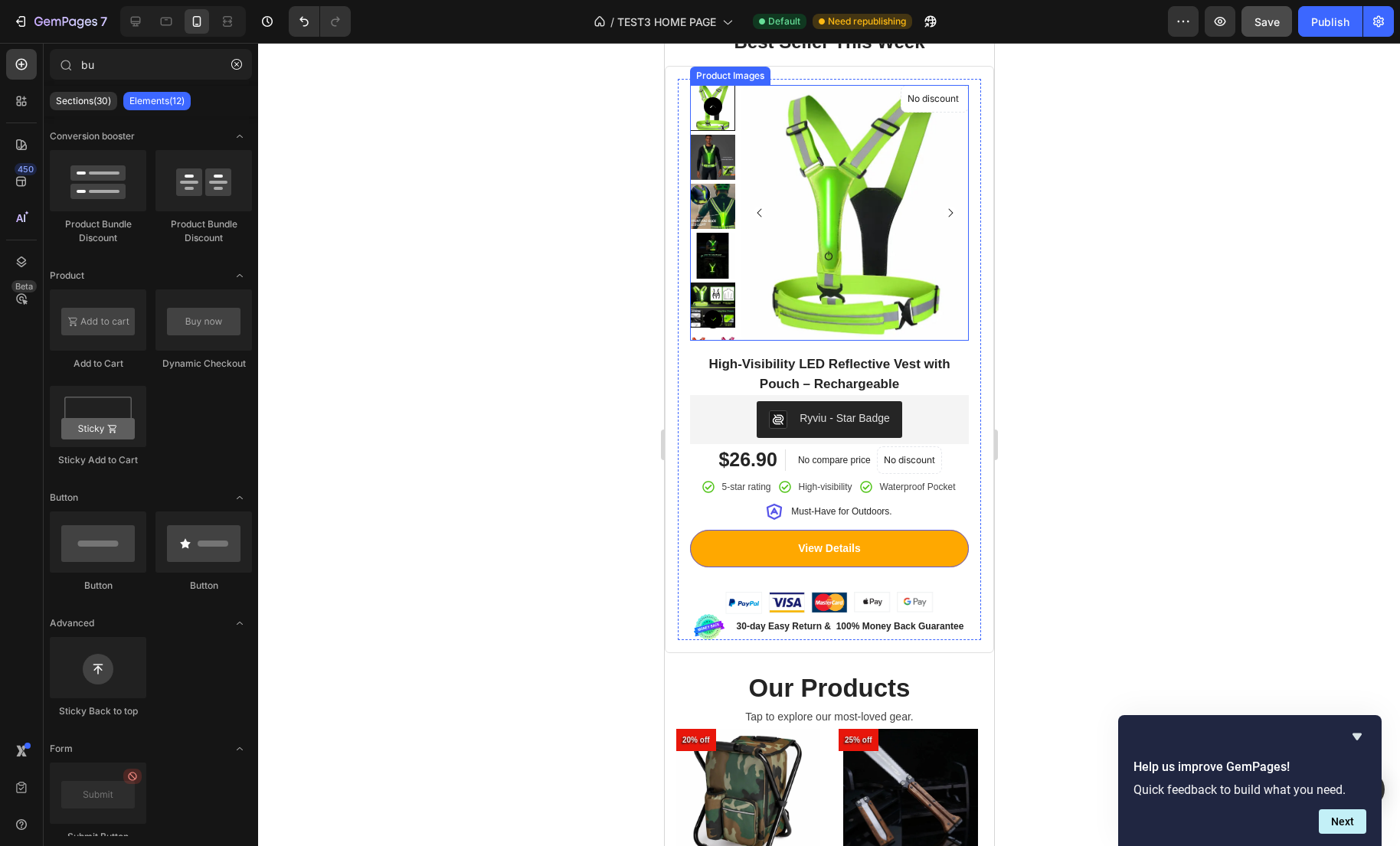
scroll to position [305, 0]
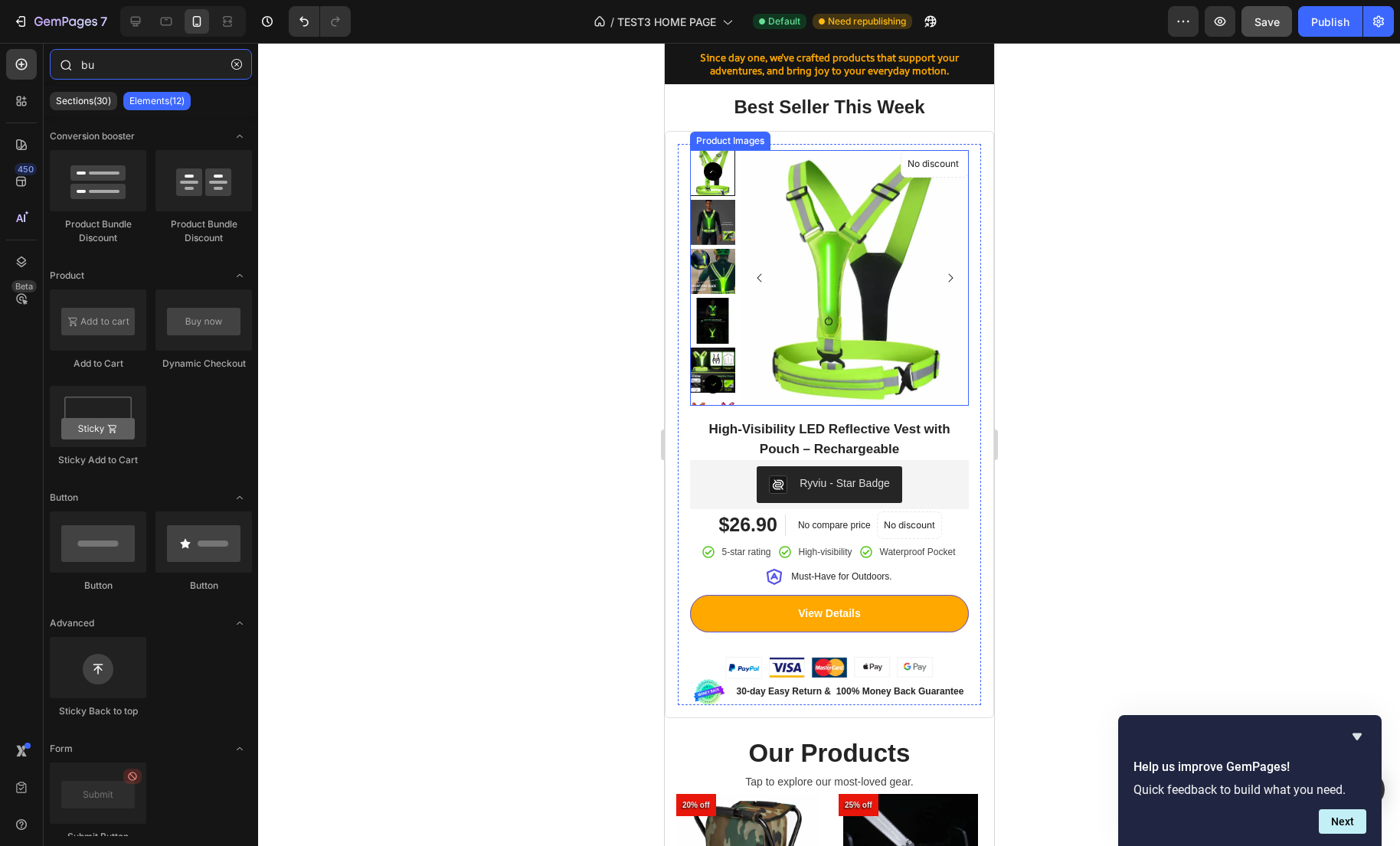
click at [95, 59] on input "bu" at bounding box center [150, 63] width 202 height 30
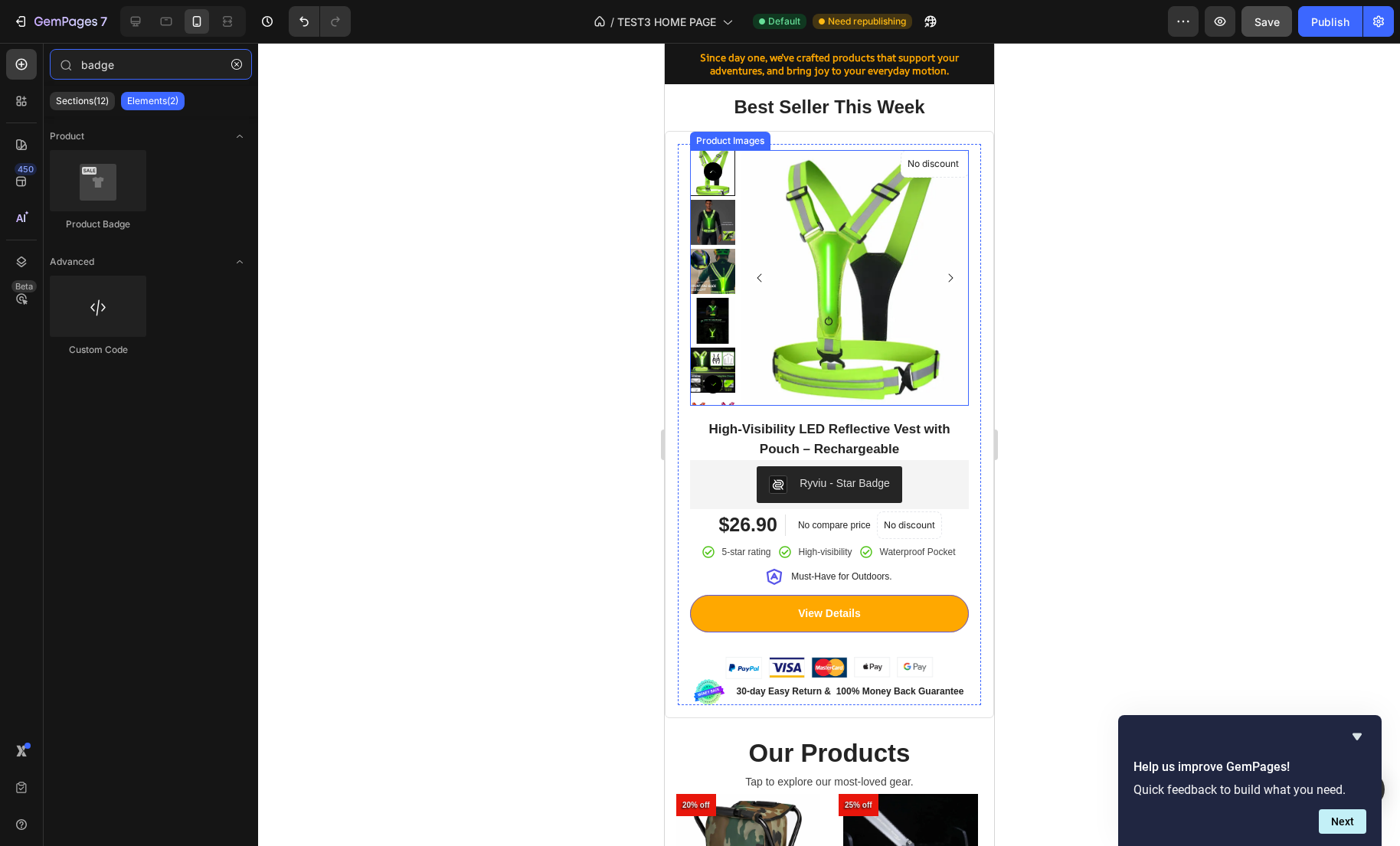
type input "badge"
click at [1078, 222] on div at bounding box center [828, 443] width 1141 height 803
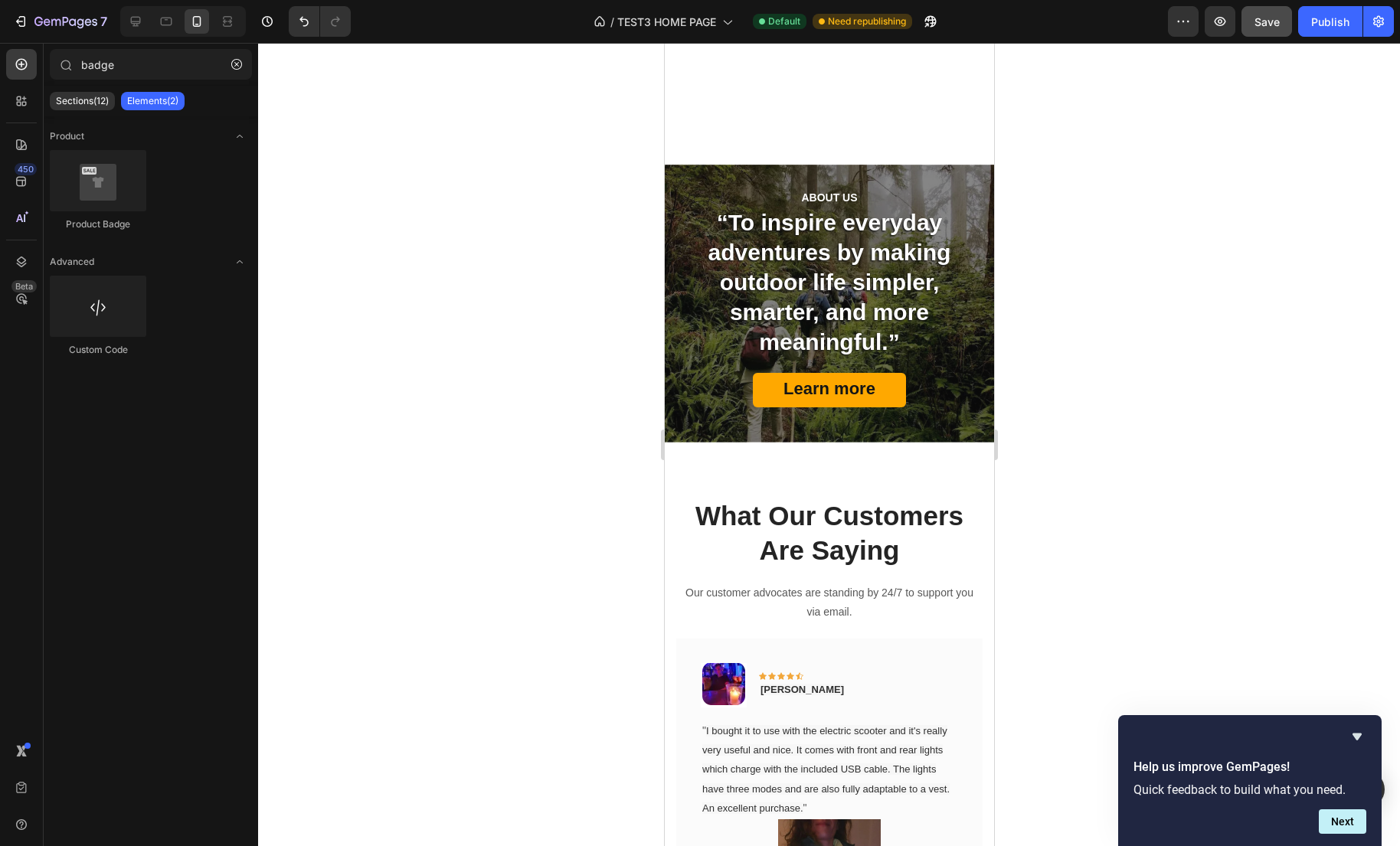
scroll to position [1221, 0]
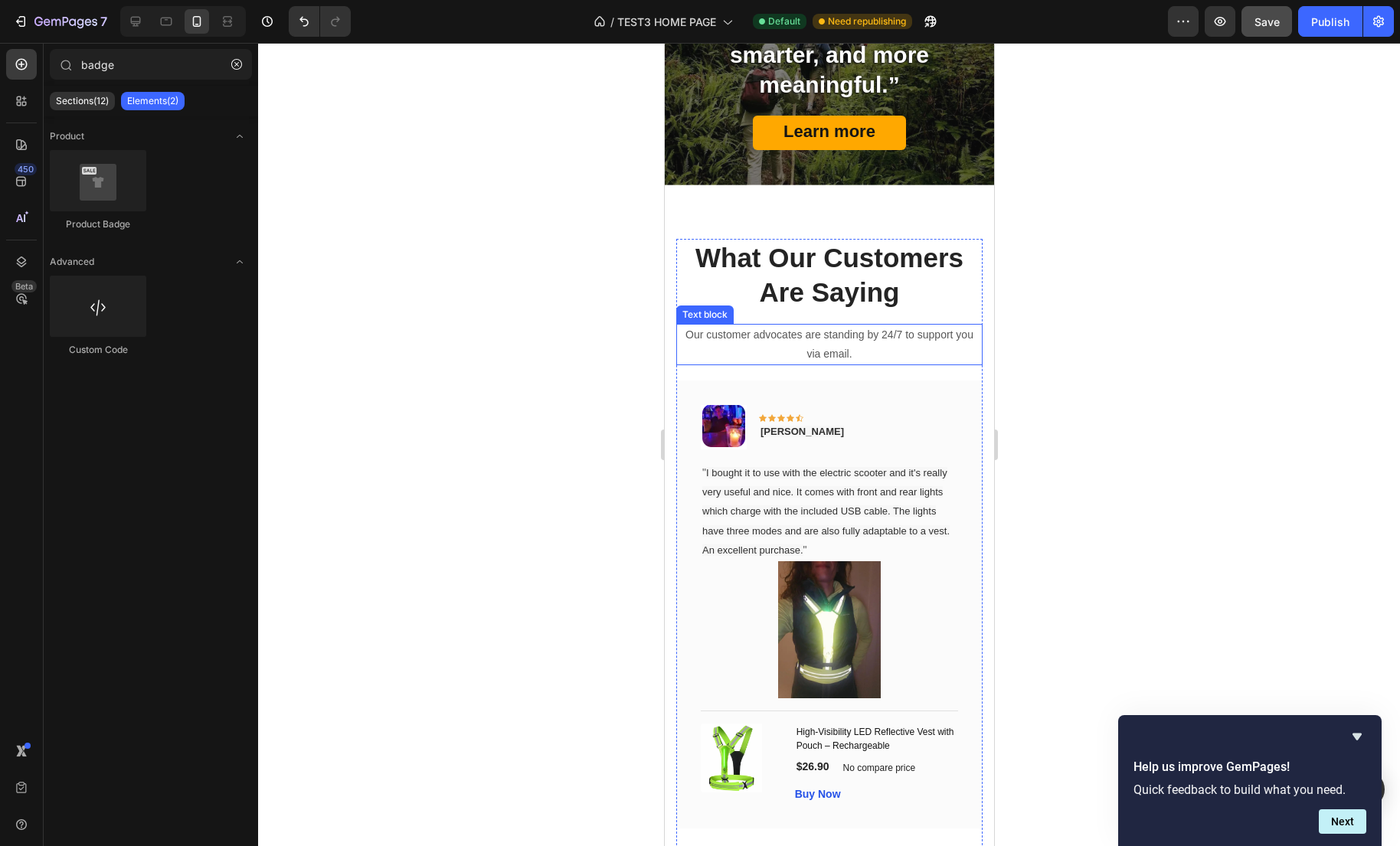
click at [864, 337] on p "Our customer advocates are standing by 24/7 to support you via email." at bounding box center [828, 344] width 303 height 38
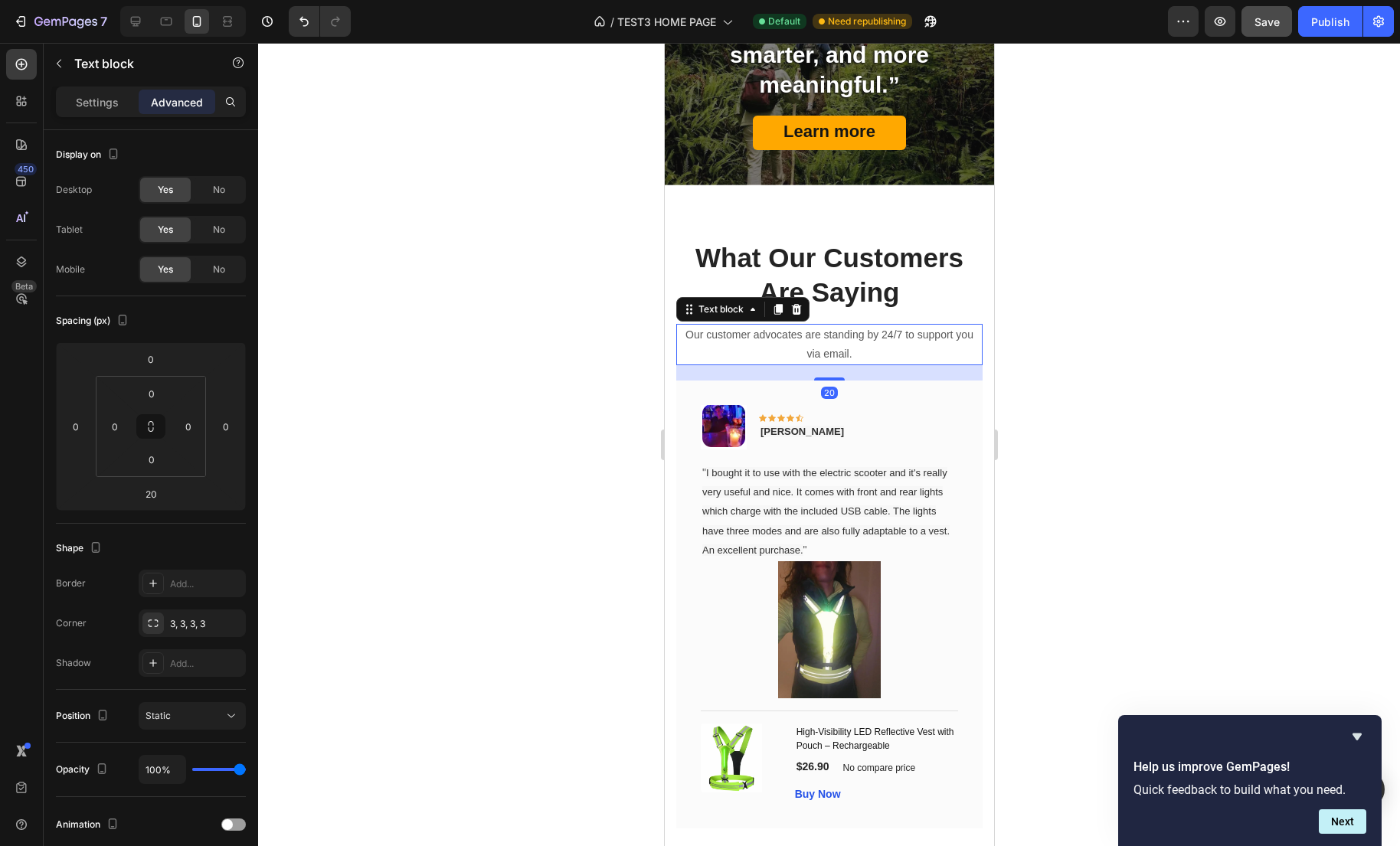
click at [859, 348] on p "Our customer advocates are standing by 24/7 to support you via email." at bounding box center [828, 344] width 303 height 38
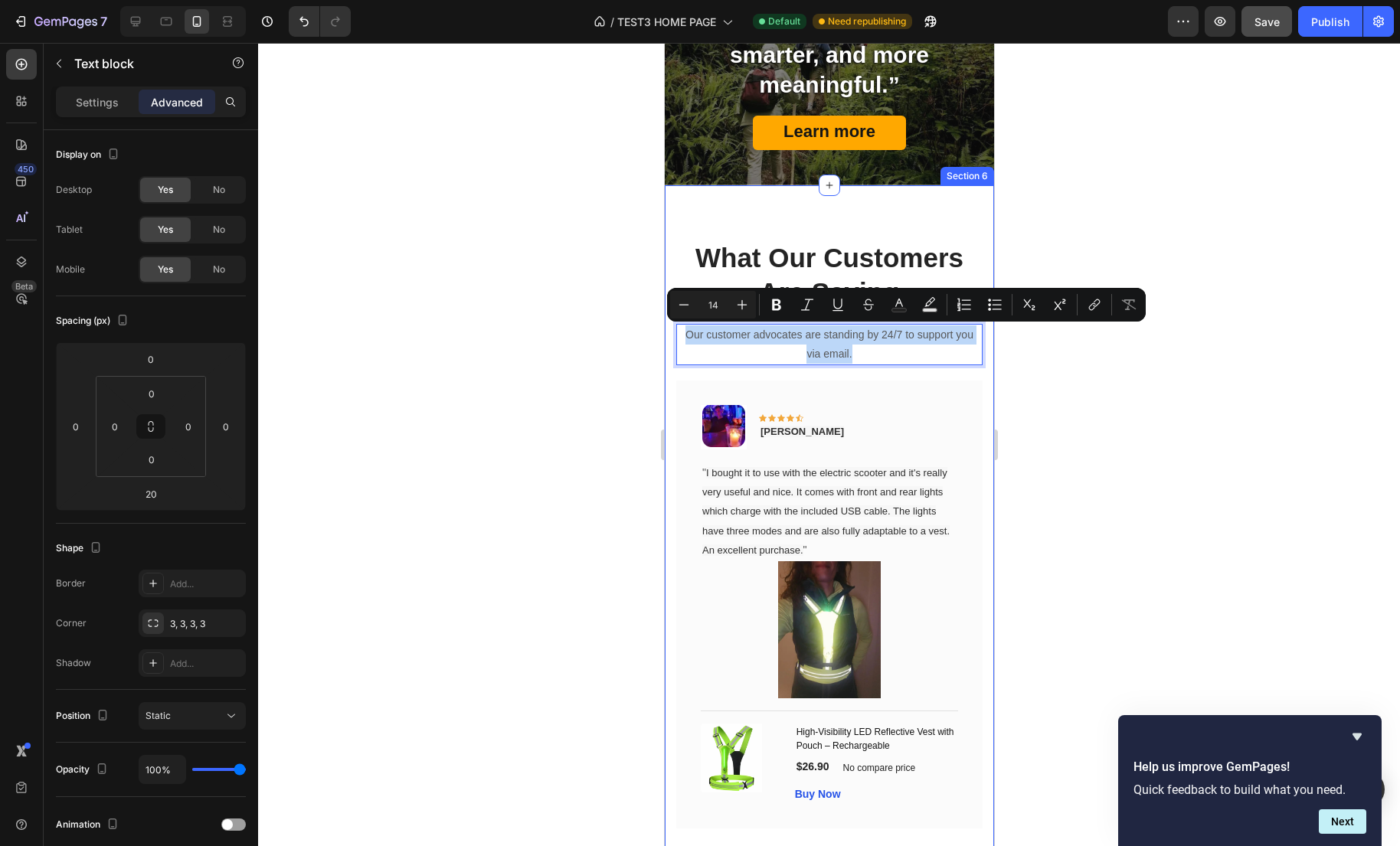
drag, startPoint x: 864, startPoint y: 354, endPoint x: 671, endPoint y: 336, distance: 193.8
click at [671, 336] on div "What Our Customers Are Saying Heading Our customer advocates are standing by 24…" at bounding box center [828, 558] width 329 height 744
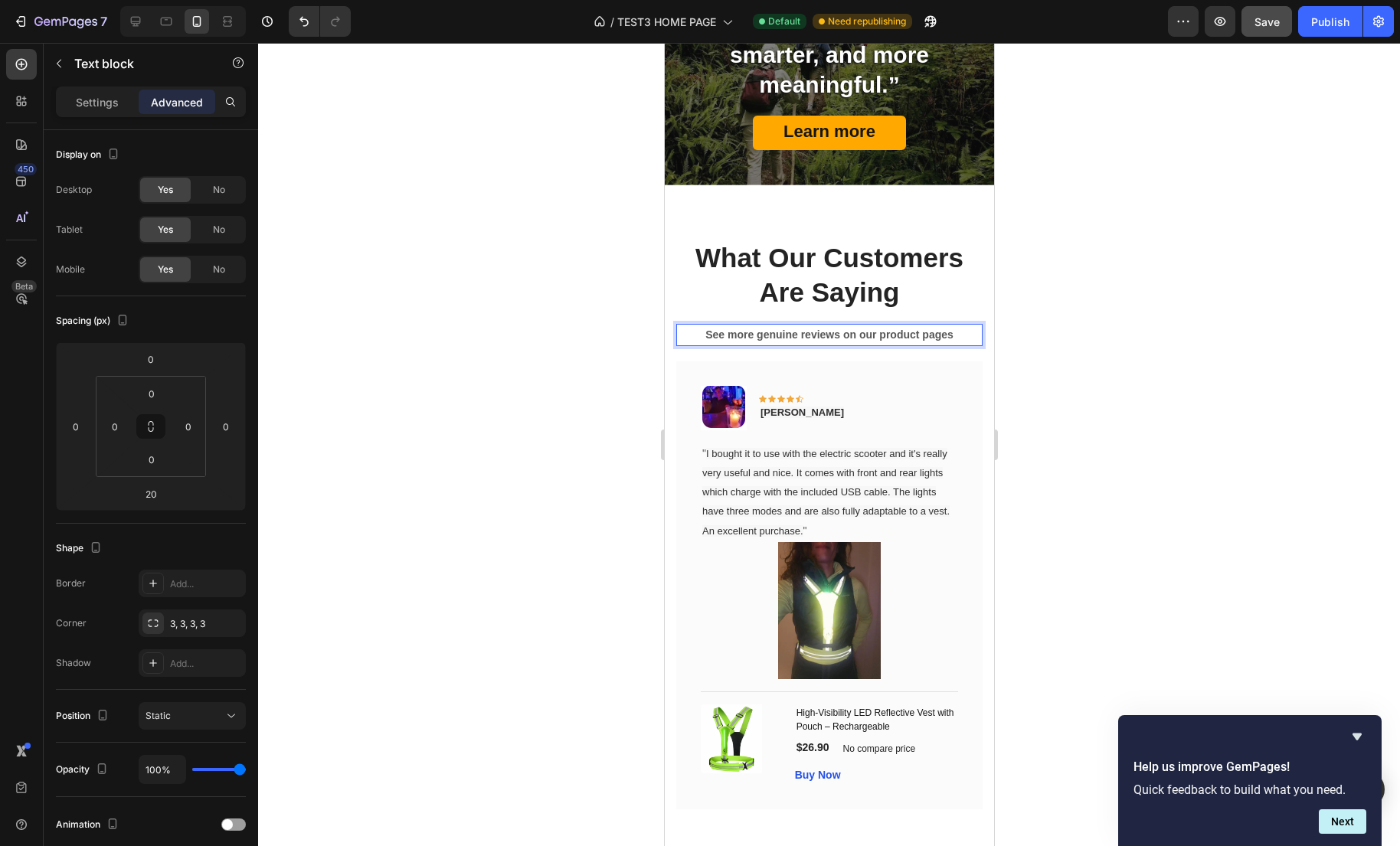
click at [1093, 349] on div at bounding box center [828, 443] width 1141 height 803
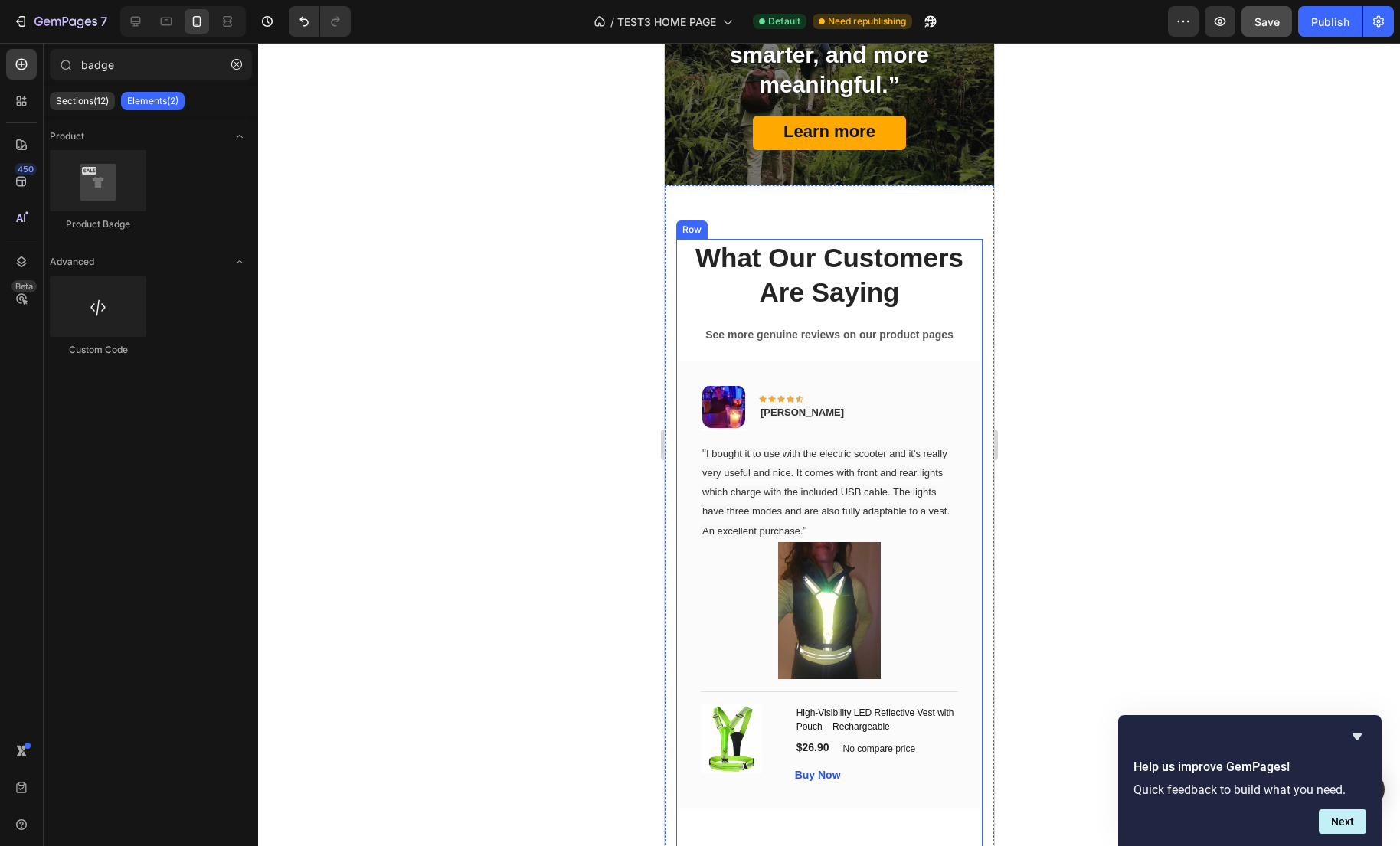
click at [942, 341] on strong "See more genuine reviews on our product pages" at bounding box center [829, 334] width 248 height 12
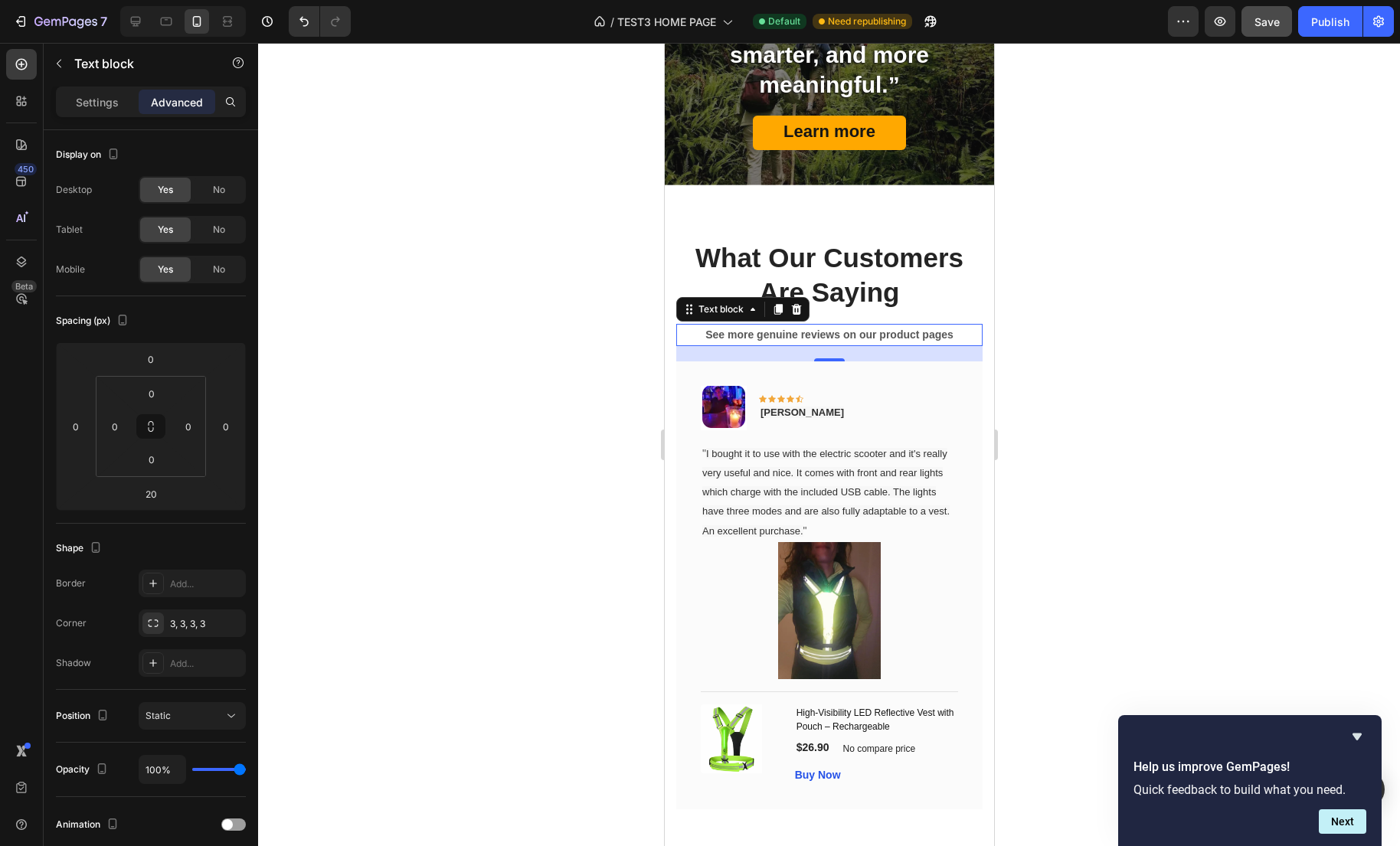
click at [1031, 431] on div at bounding box center [828, 443] width 1141 height 803
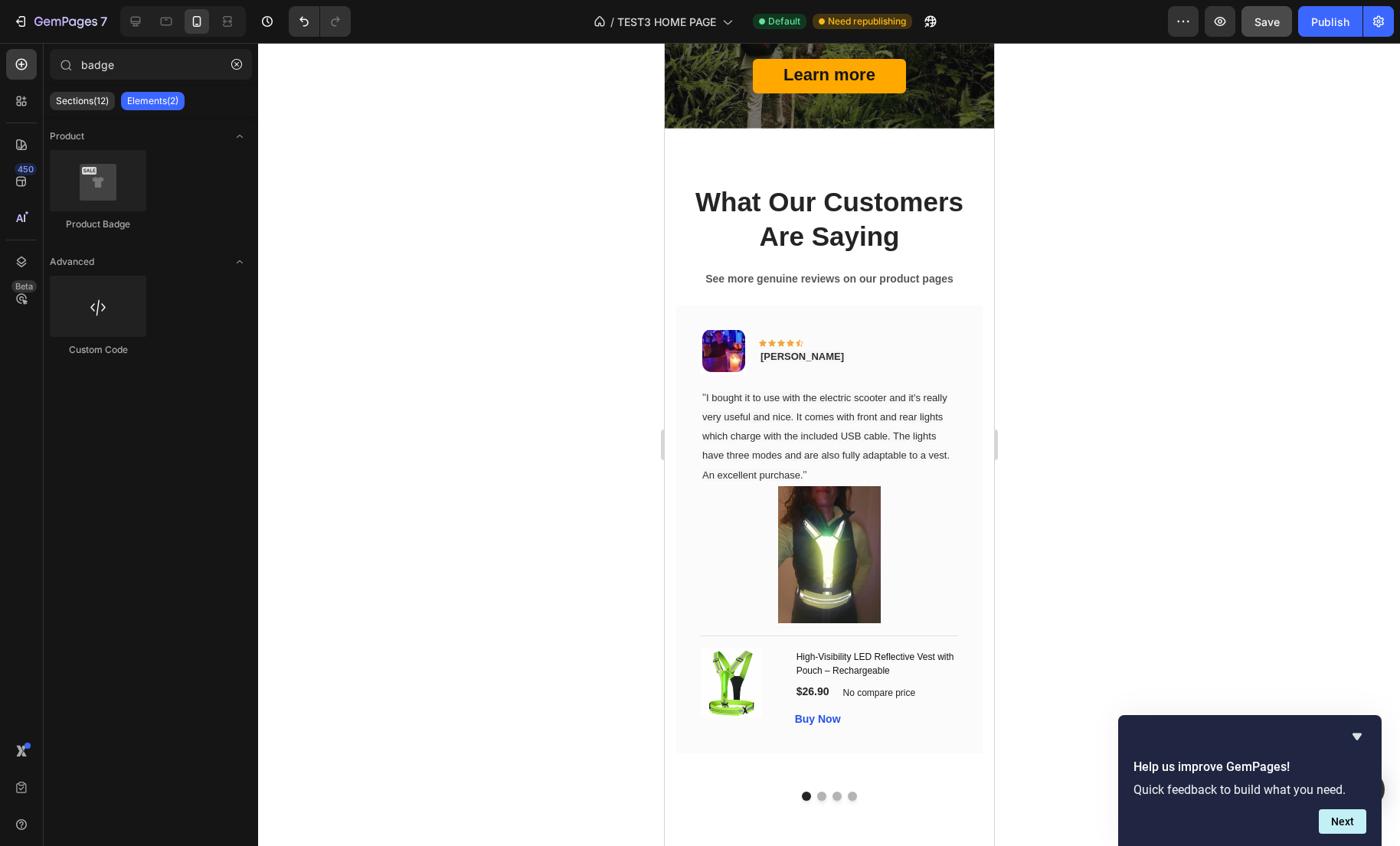
scroll to position [1276, 0]
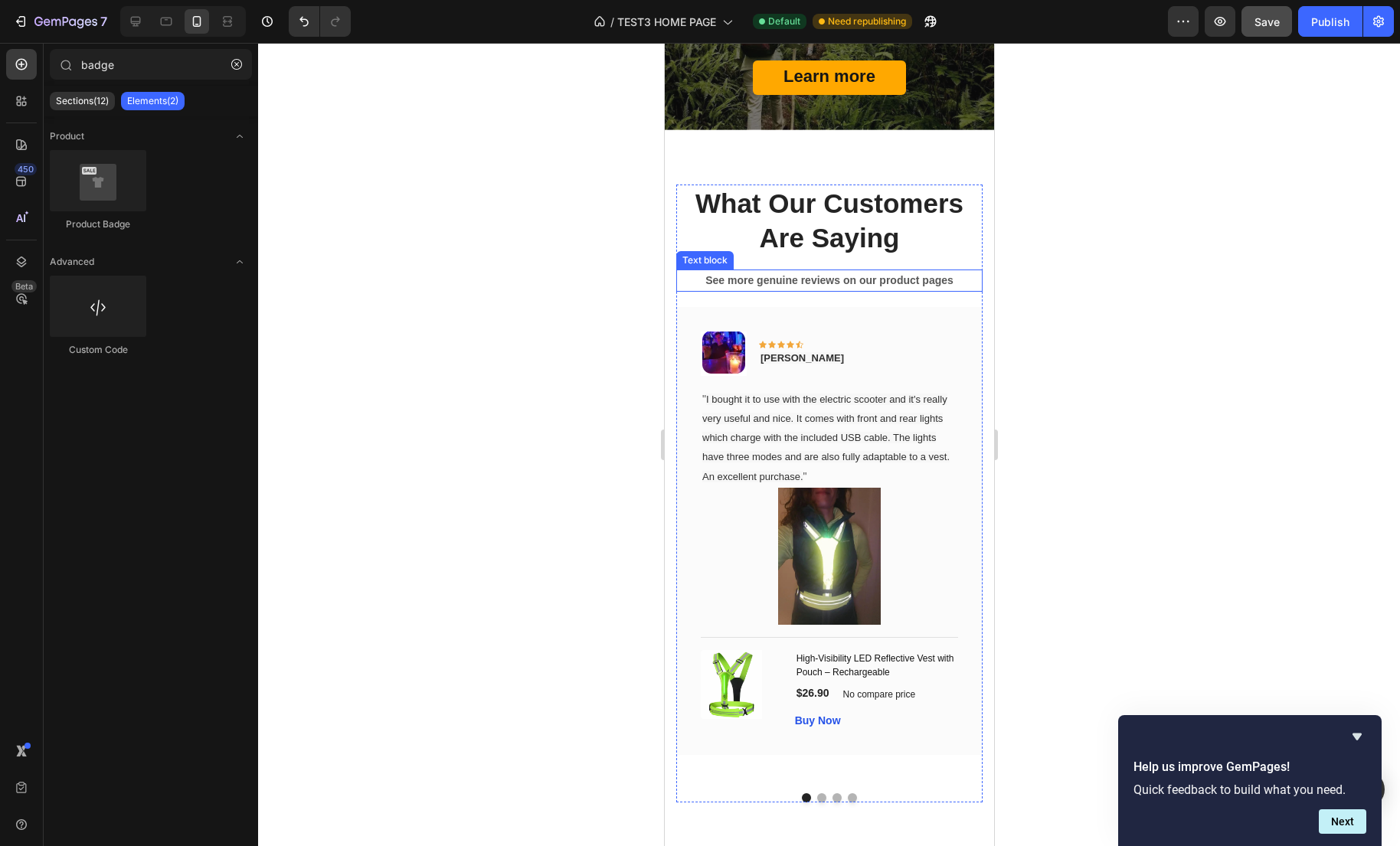
click at [856, 290] on div "See more genuine reviews on our product pages" at bounding box center [828, 281] width 306 height 23
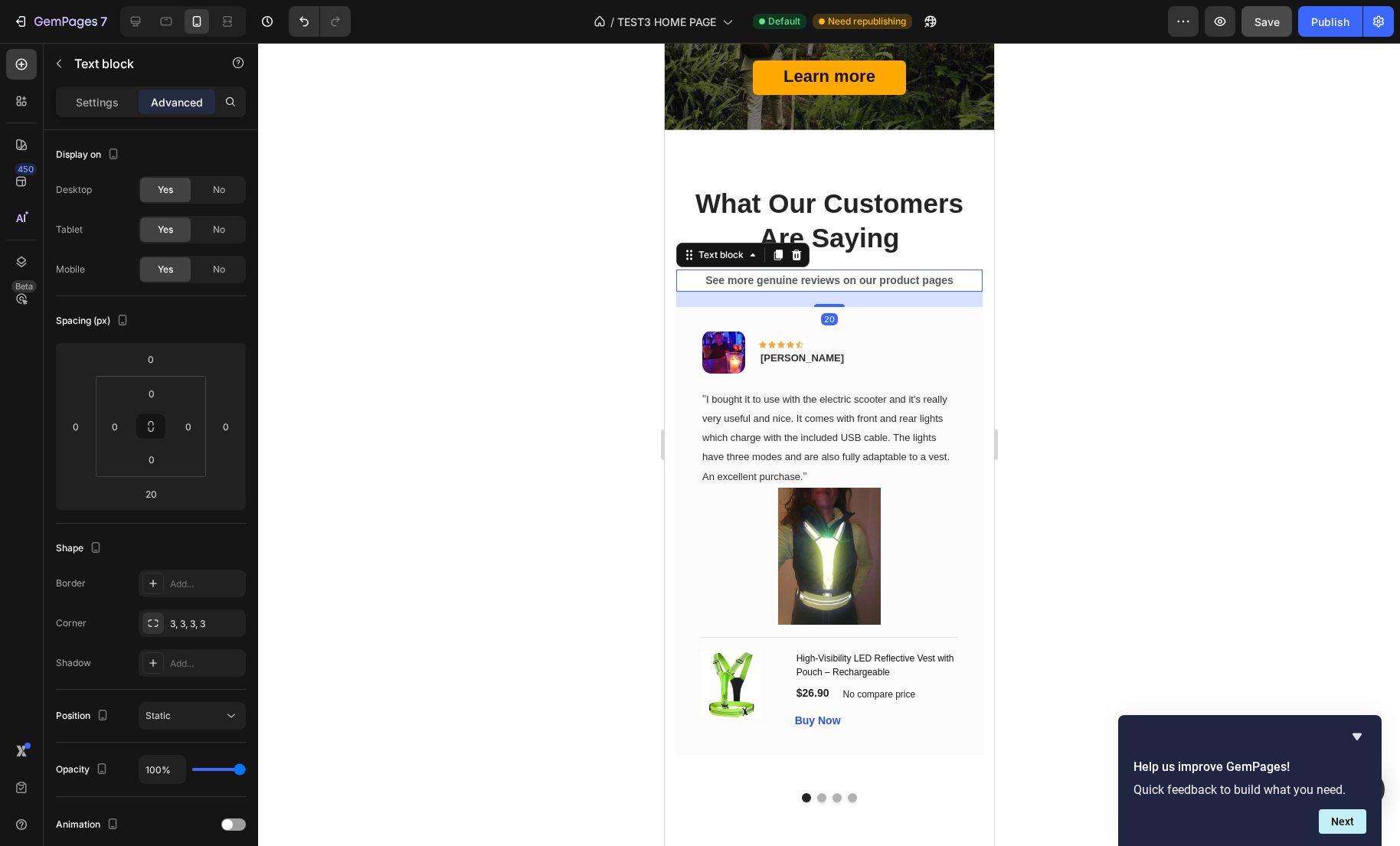
click at [848, 282] on strong "See more genuine reviews on our product pages" at bounding box center [829, 280] width 248 height 12
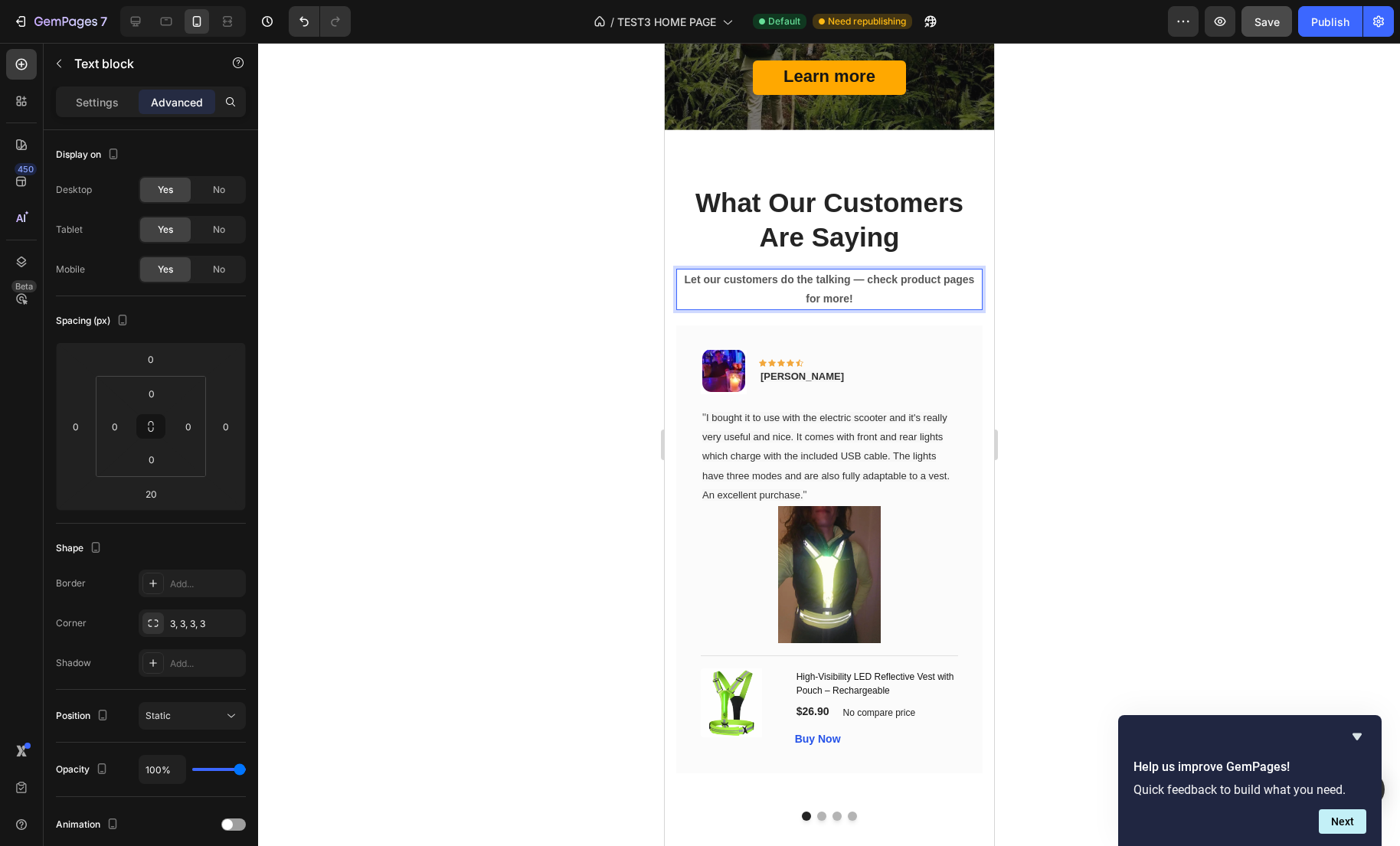
click at [1088, 302] on div at bounding box center [828, 443] width 1141 height 803
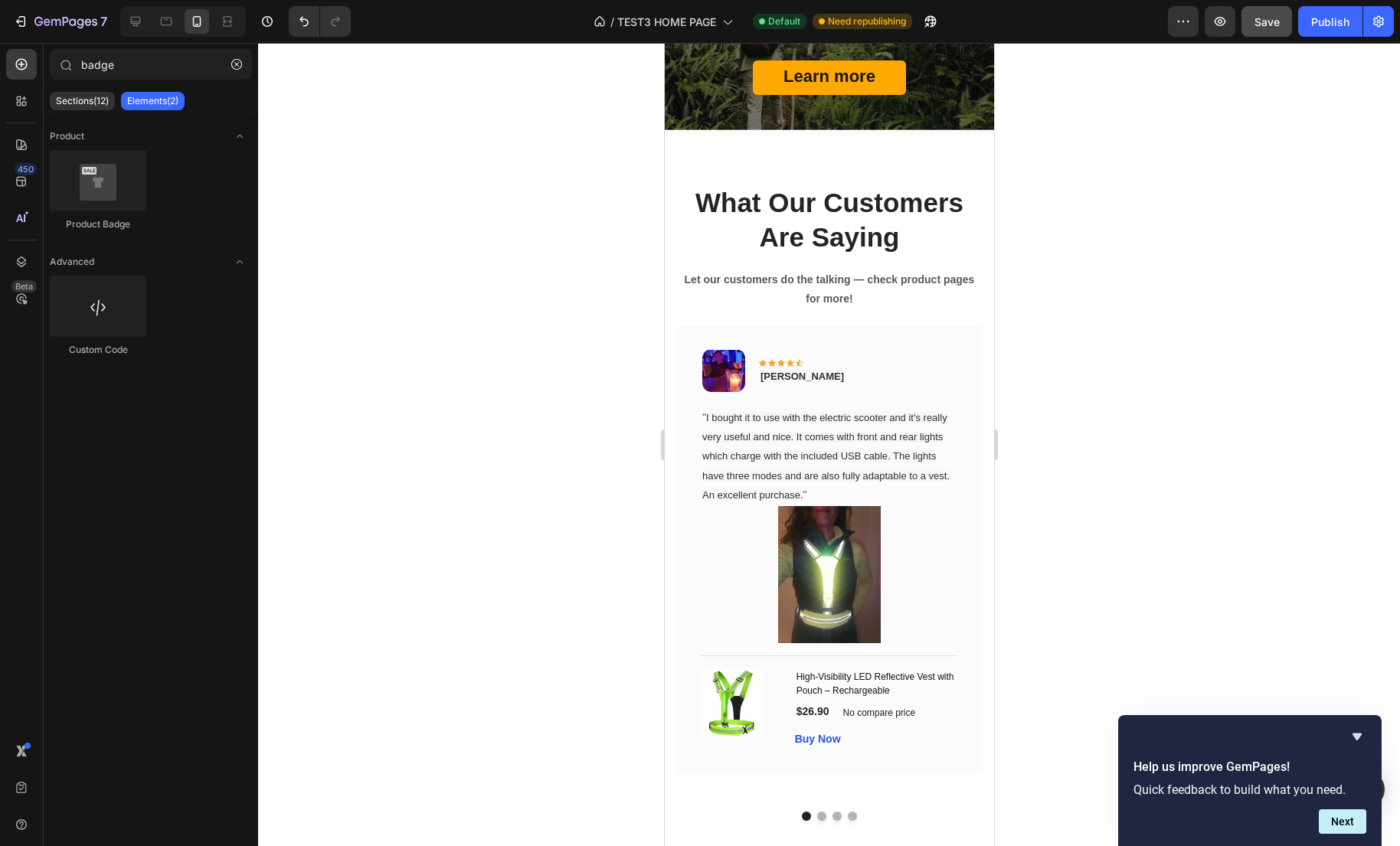
click at [880, 284] on strong "Let our customers do the talking — check product pages for more!" at bounding box center [829, 289] width 290 height 31
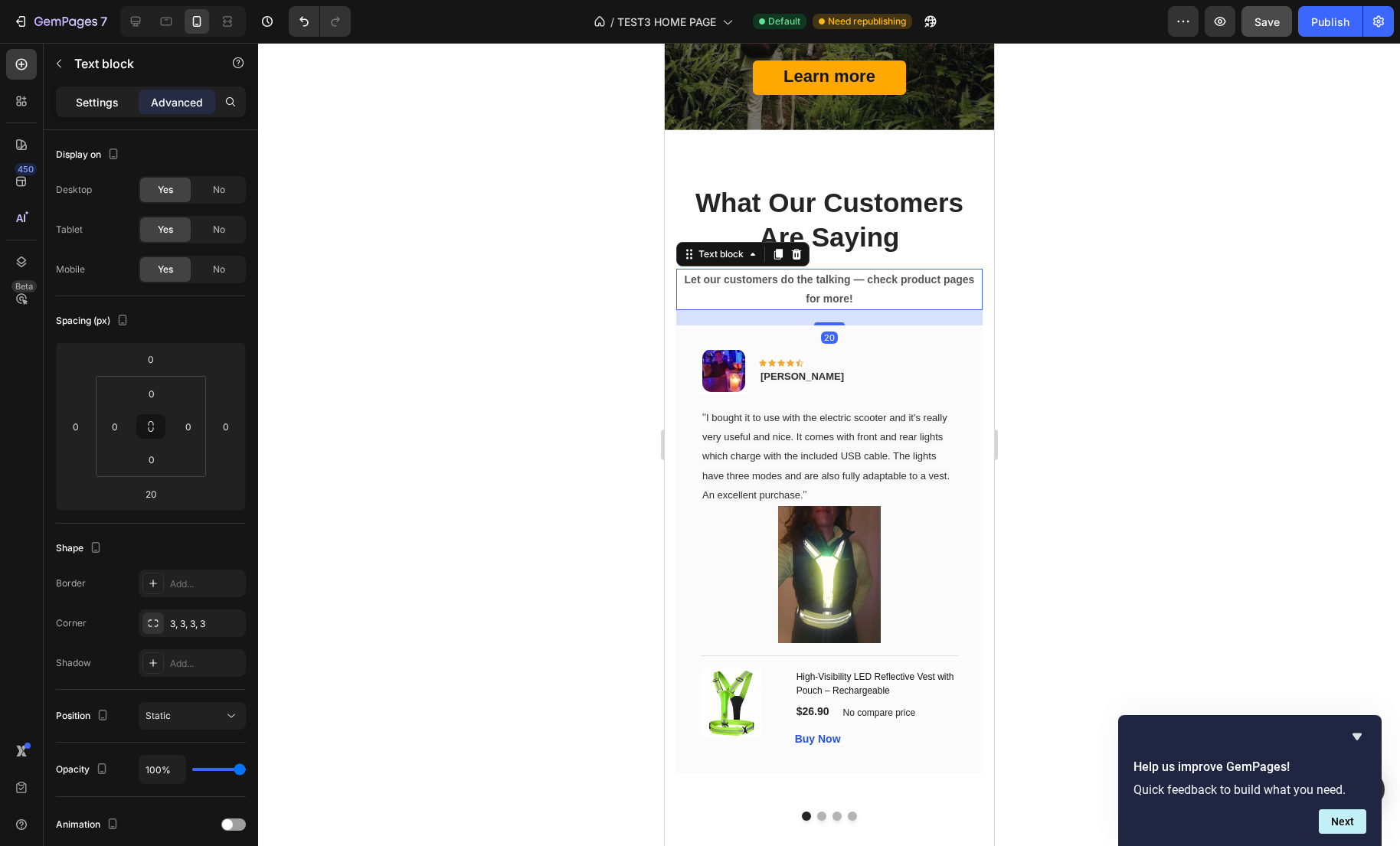
click at [89, 101] on p "Settings" at bounding box center [96, 102] width 43 height 16
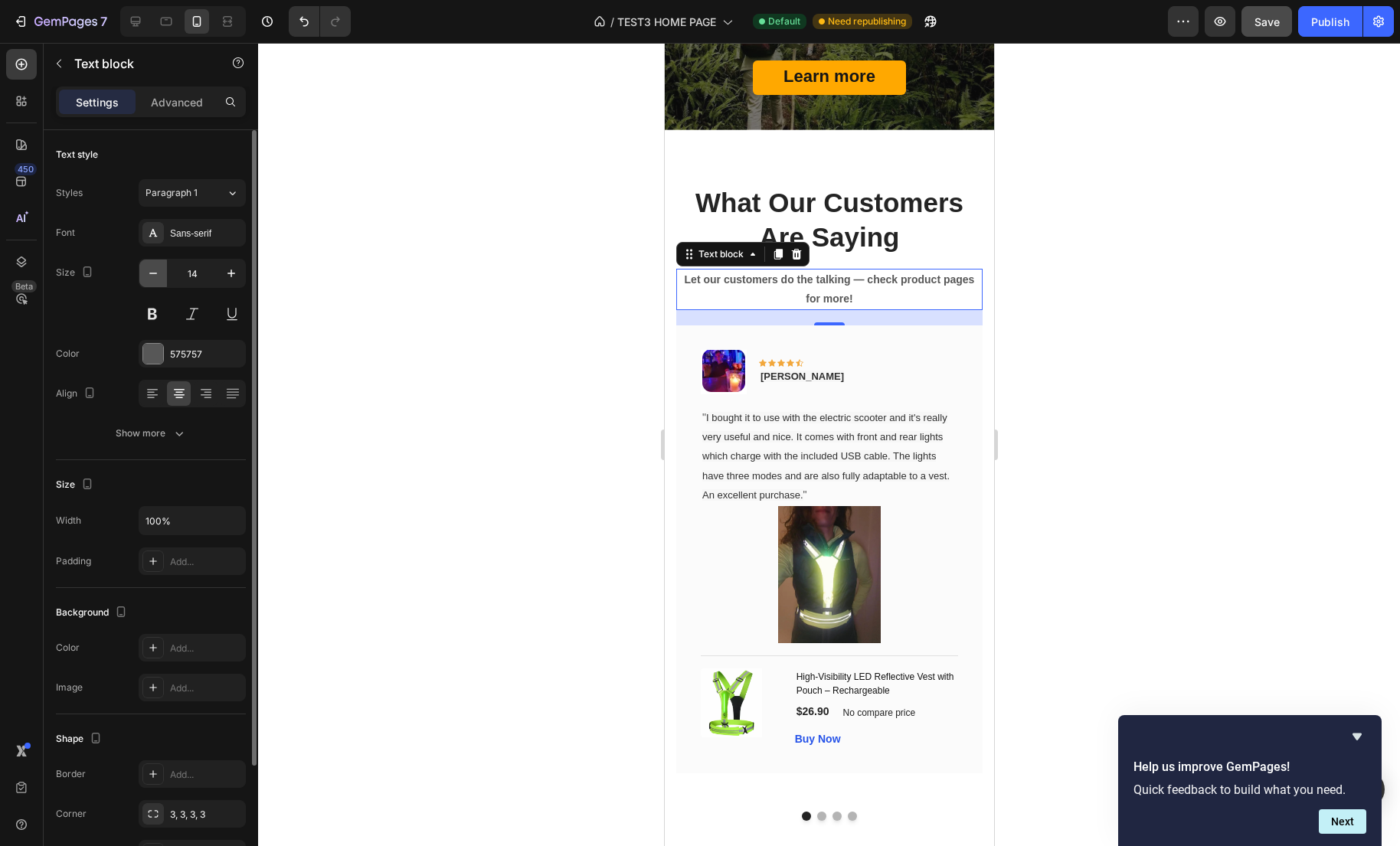
click at [160, 278] on icon "button" at bounding box center [154, 273] width 16 height 16
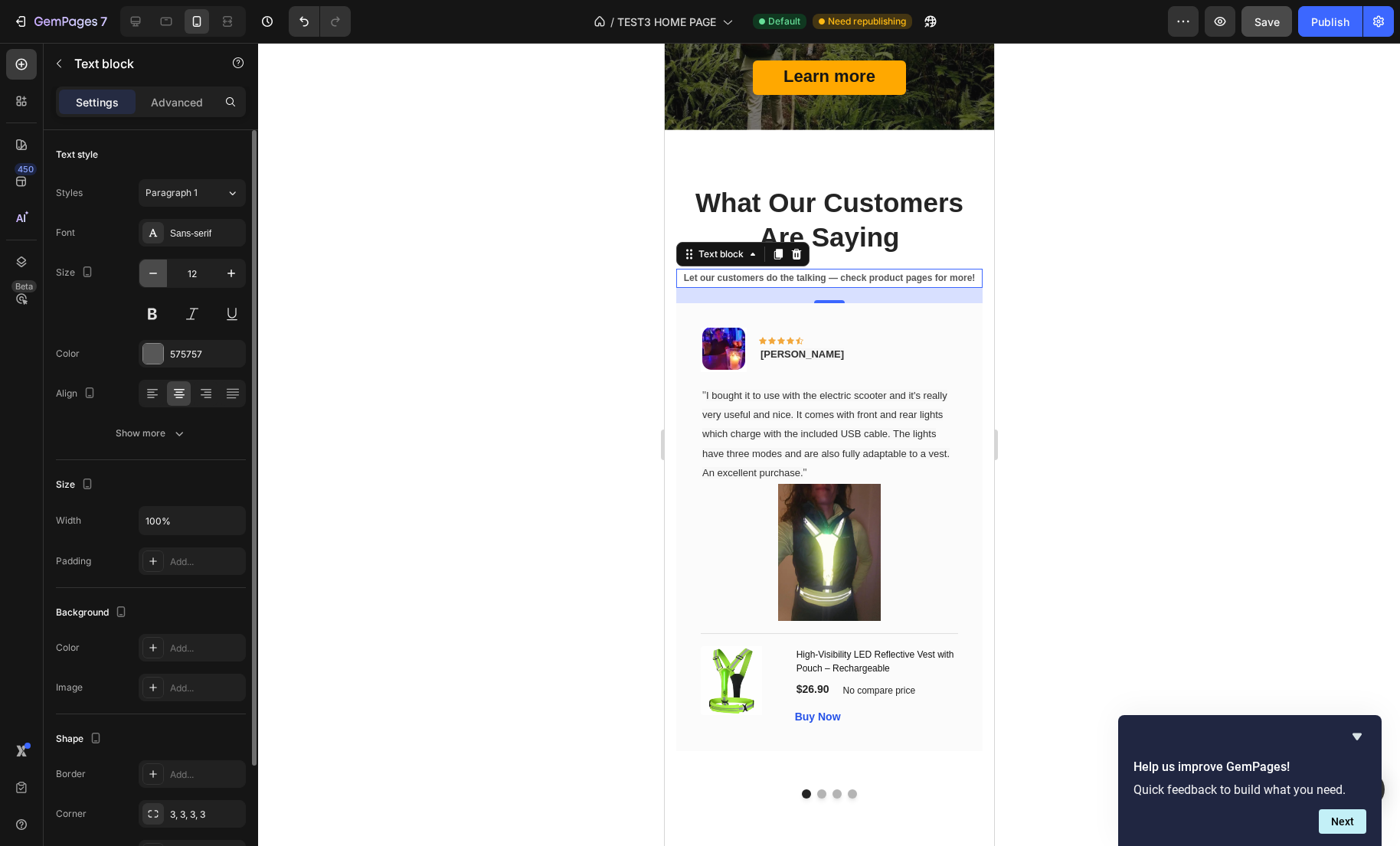
click at [160, 278] on icon "button" at bounding box center [154, 273] width 16 height 16
type input "11"
click at [1008, 358] on div at bounding box center [828, 443] width 1141 height 803
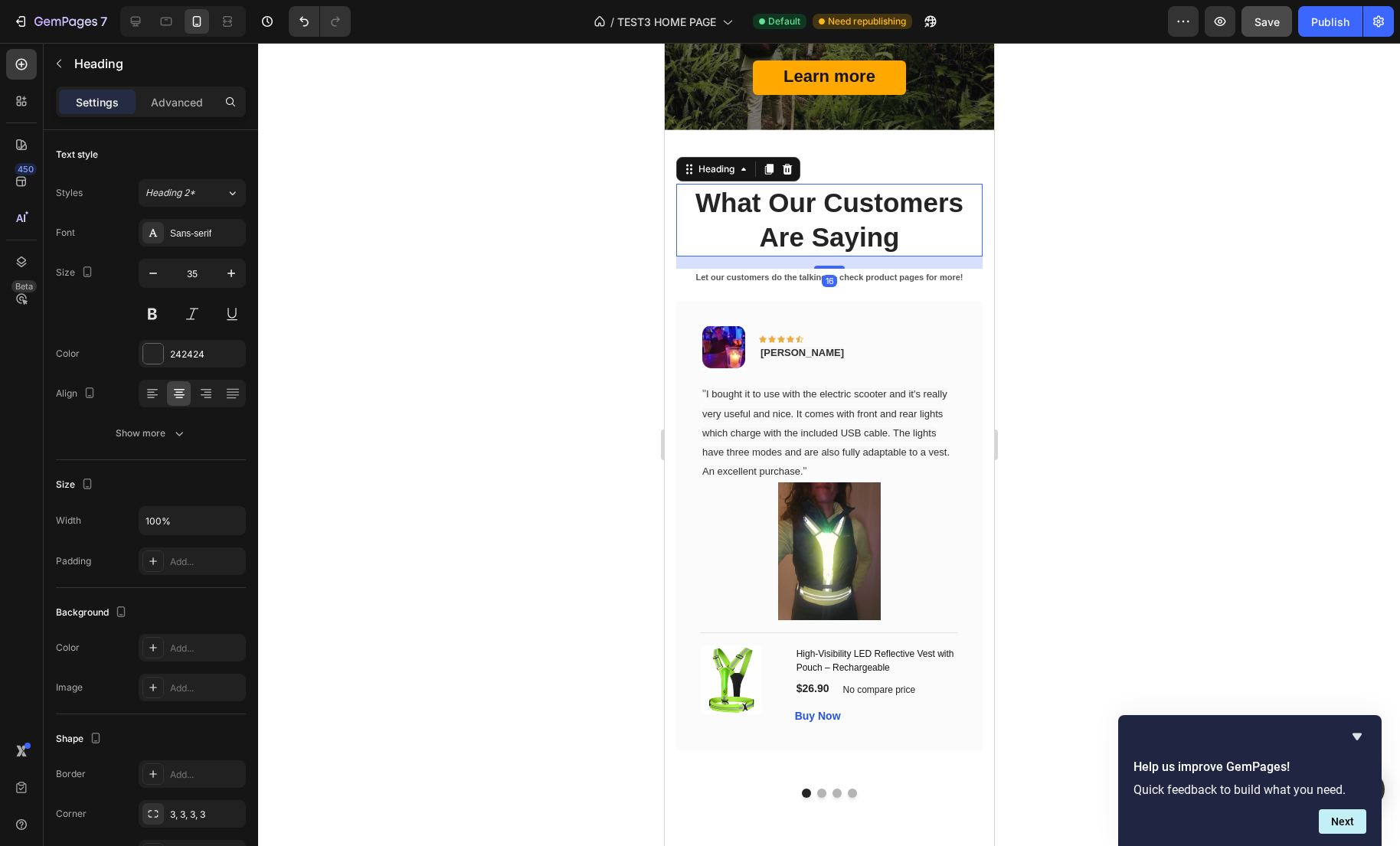
click at [920, 255] on p "What Our Customers Are Saying" at bounding box center [828, 220] width 303 height 69
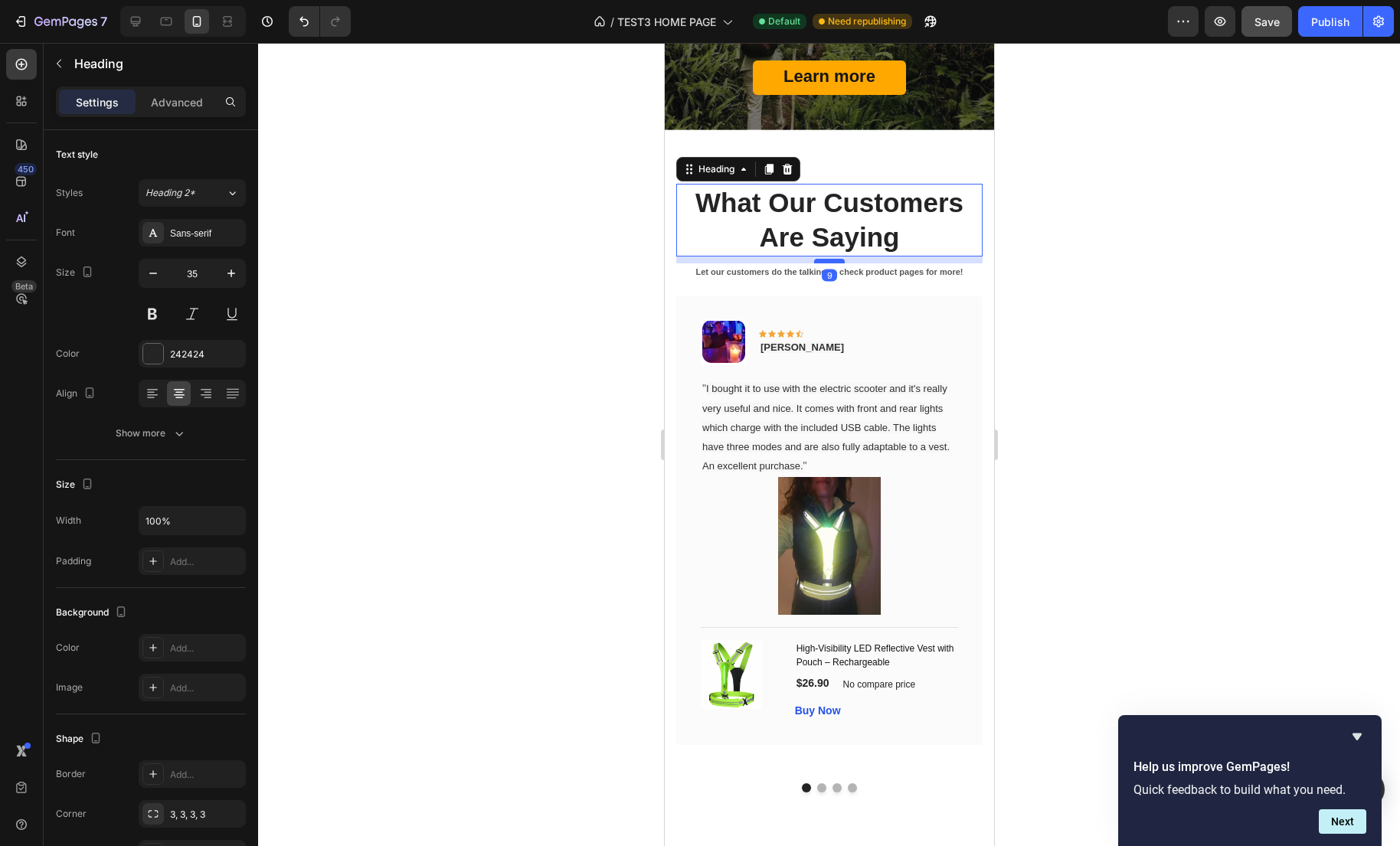
drag, startPoint x: 831, startPoint y: 267, endPoint x: 1717, endPoint y: 335, distance: 888.6
click at [831, 262] on div at bounding box center [828, 260] width 30 height 4
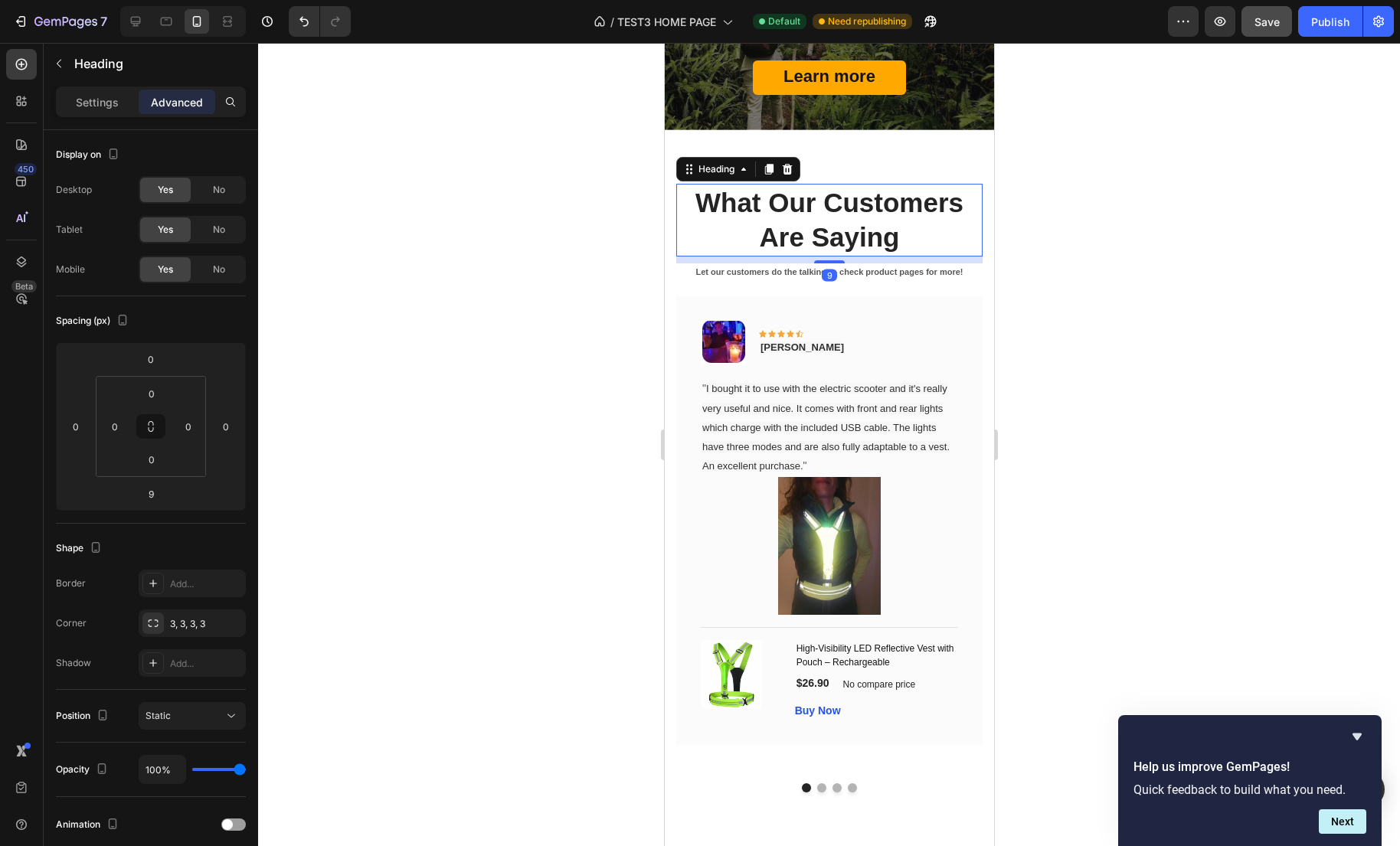
click at [1067, 292] on div at bounding box center [828, 443] width 1141 height 803
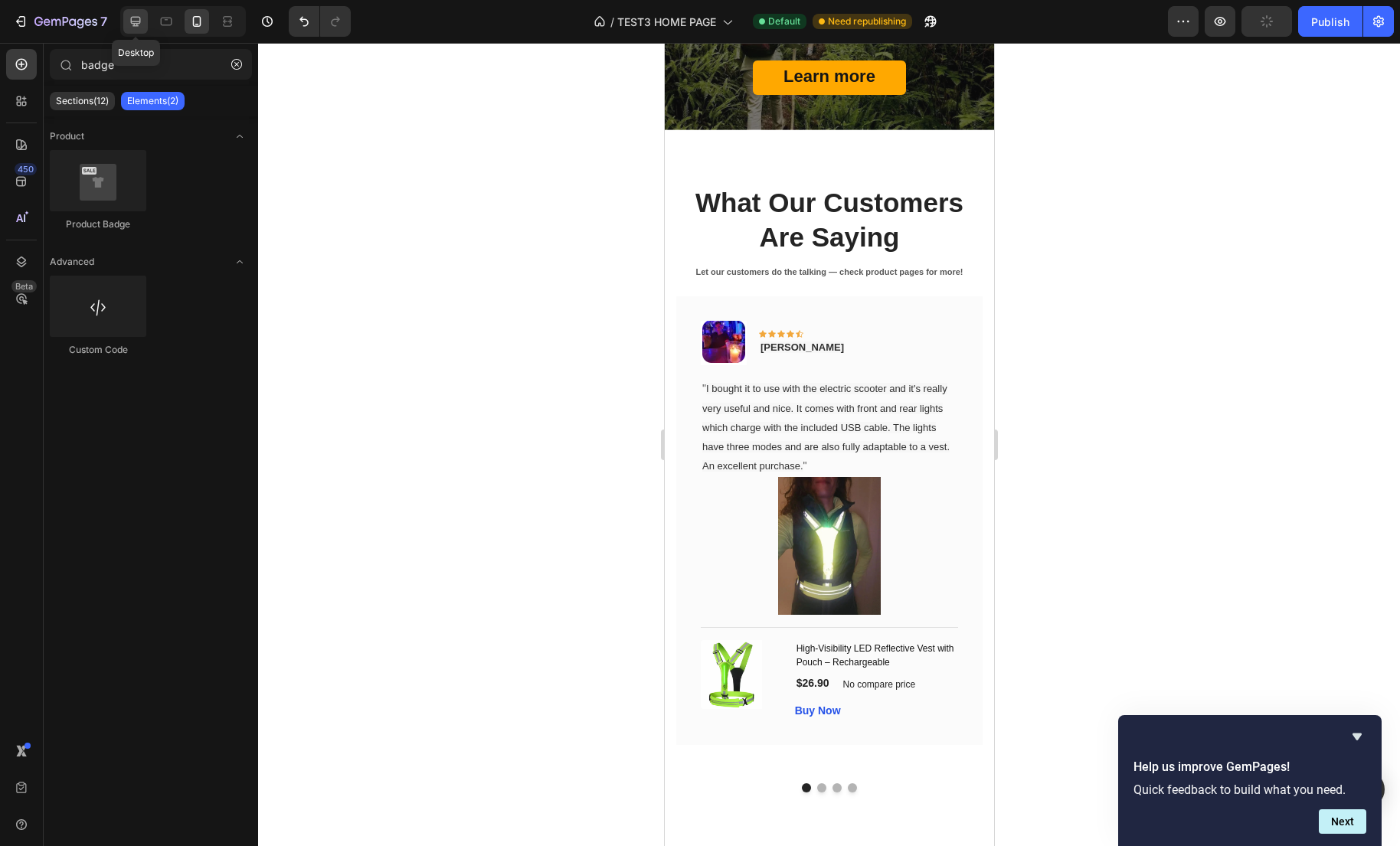
click at [141, 21] on icon at bounding box center [135, 22] width 16 height 16
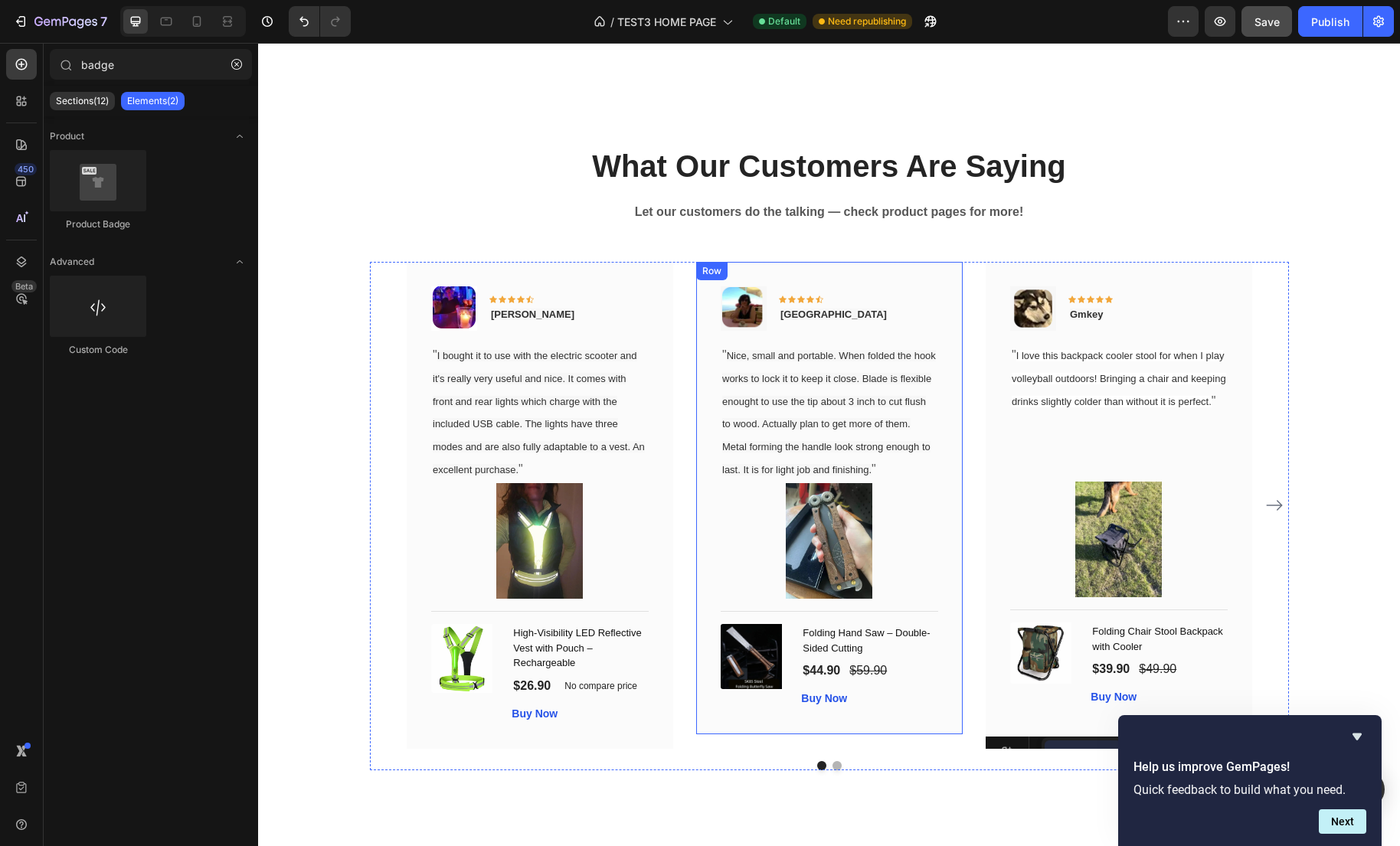
scroll to position [1538, 0]
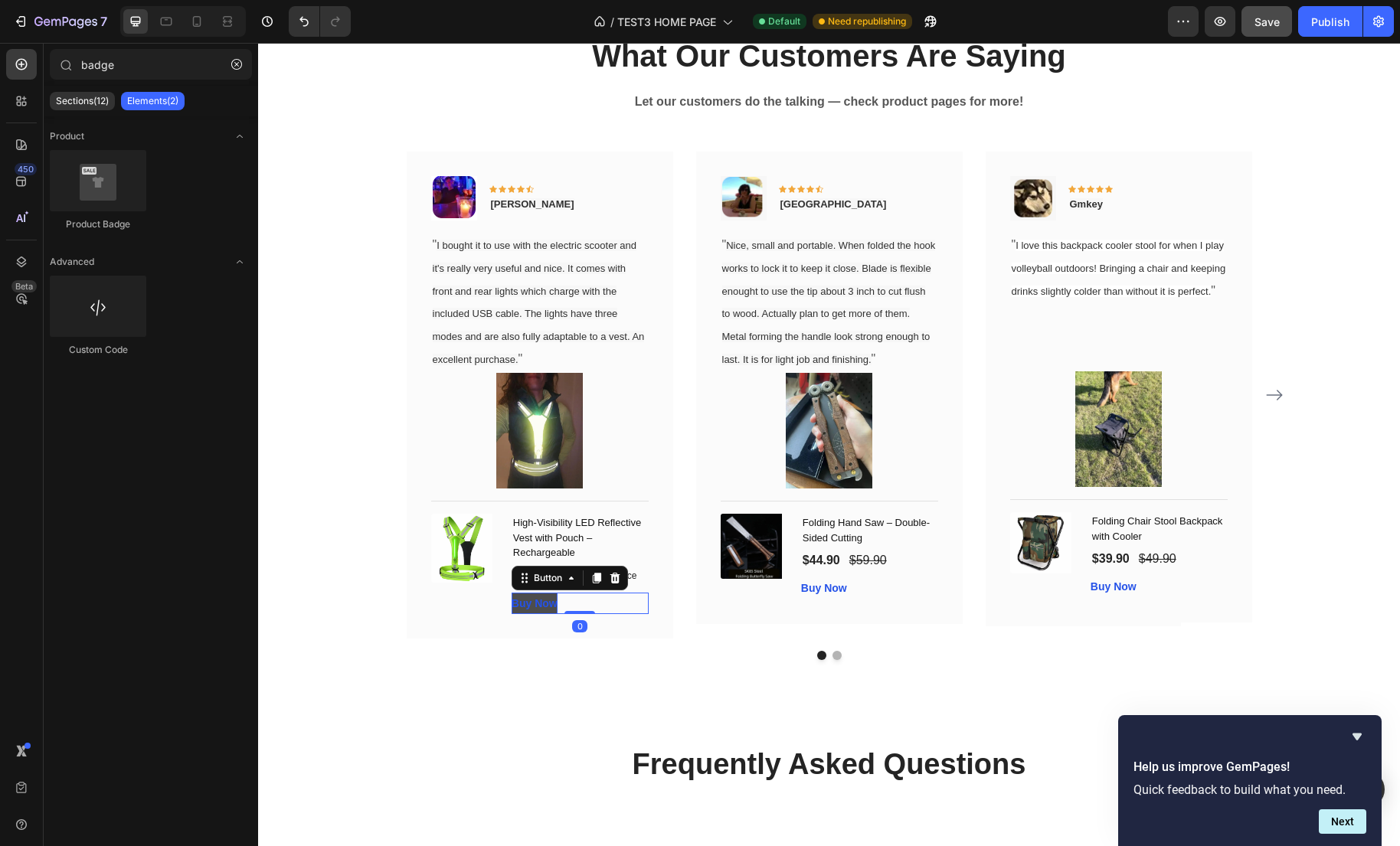
click at [552, 609] on strong "Buy Now" at bounding box center [534, 603] width 46 height 12
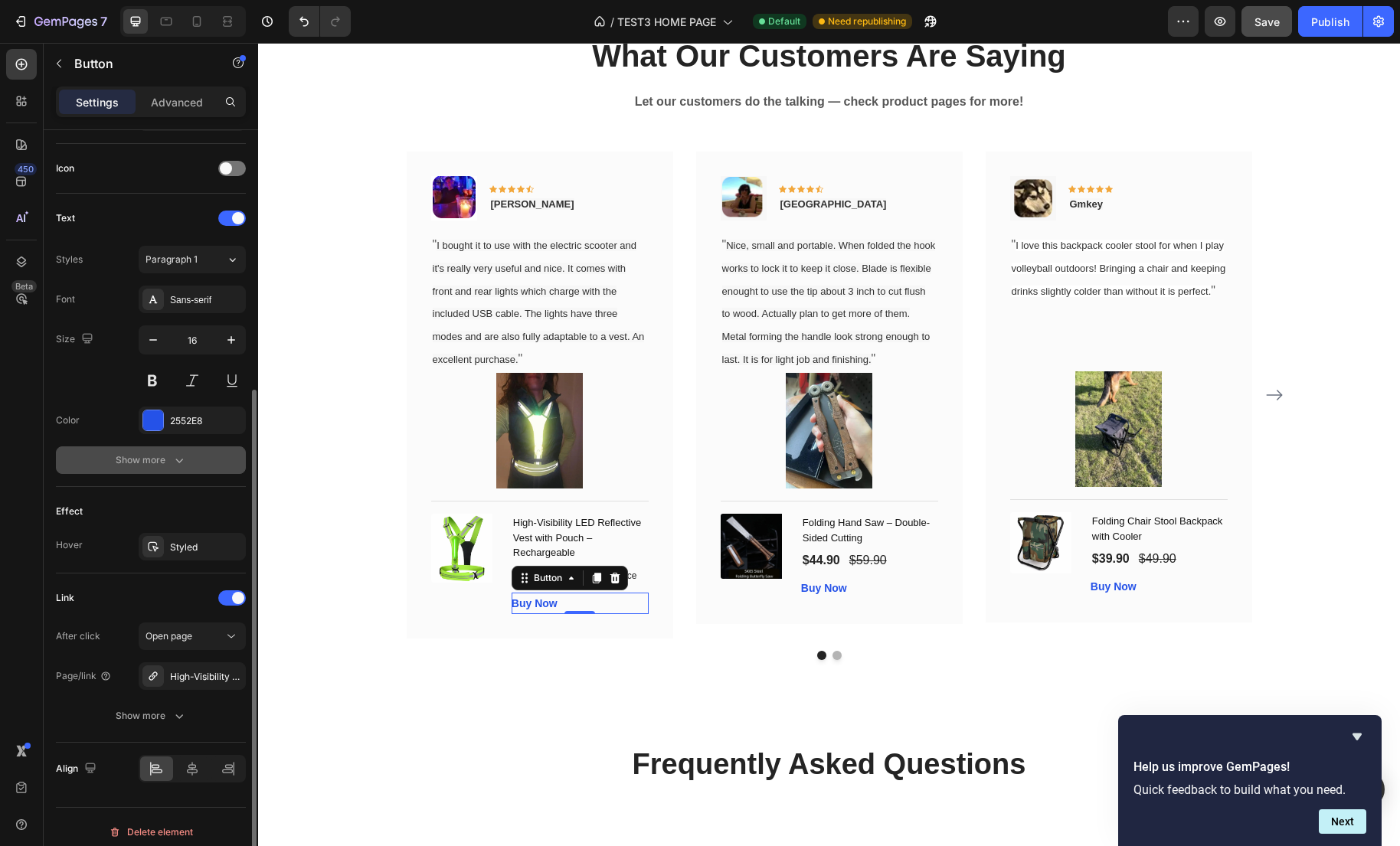
scroll to position [458, 0]
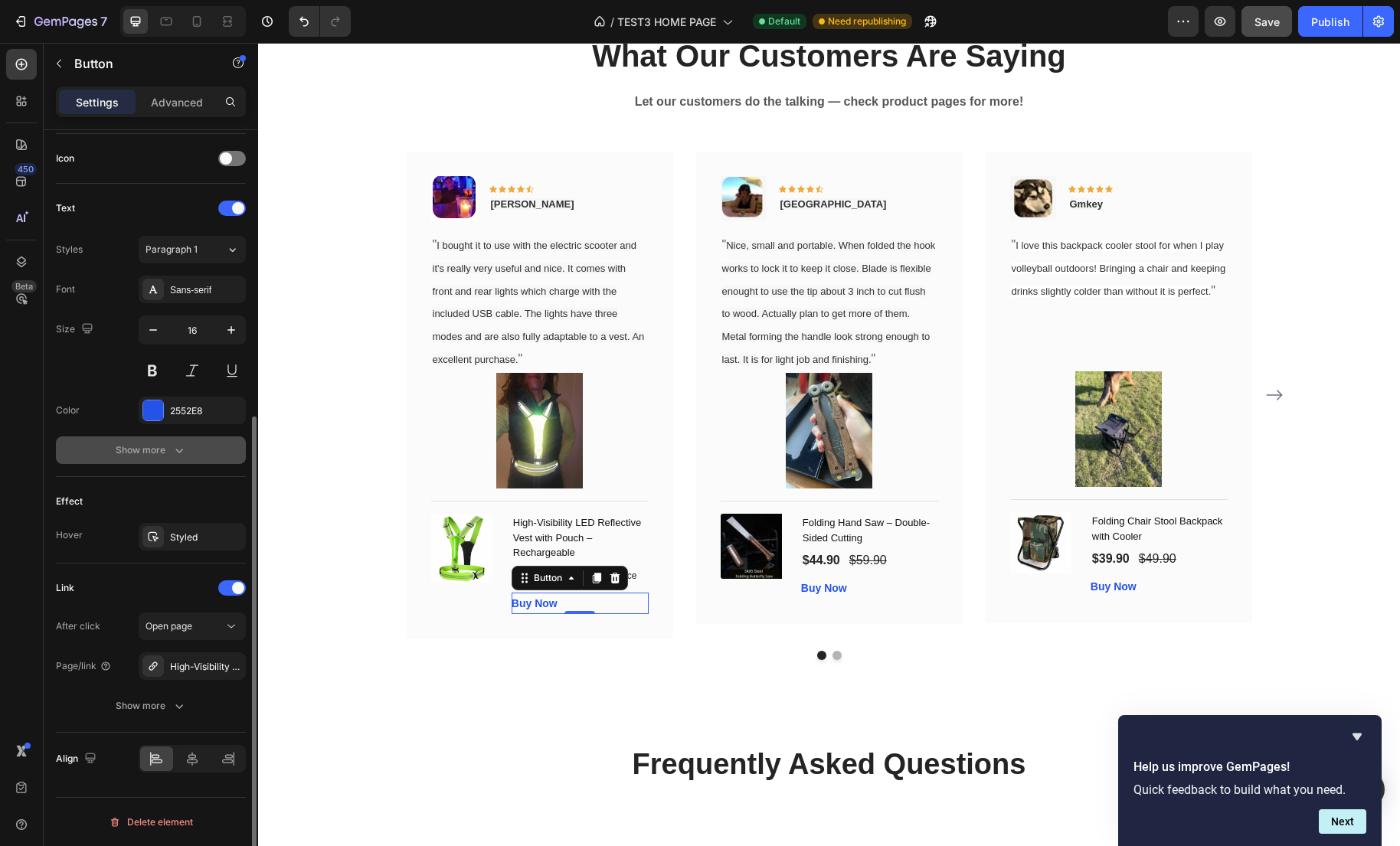
click at [164, 455] on div "Show more" at bounding box center [151, 450] width 71 height 16
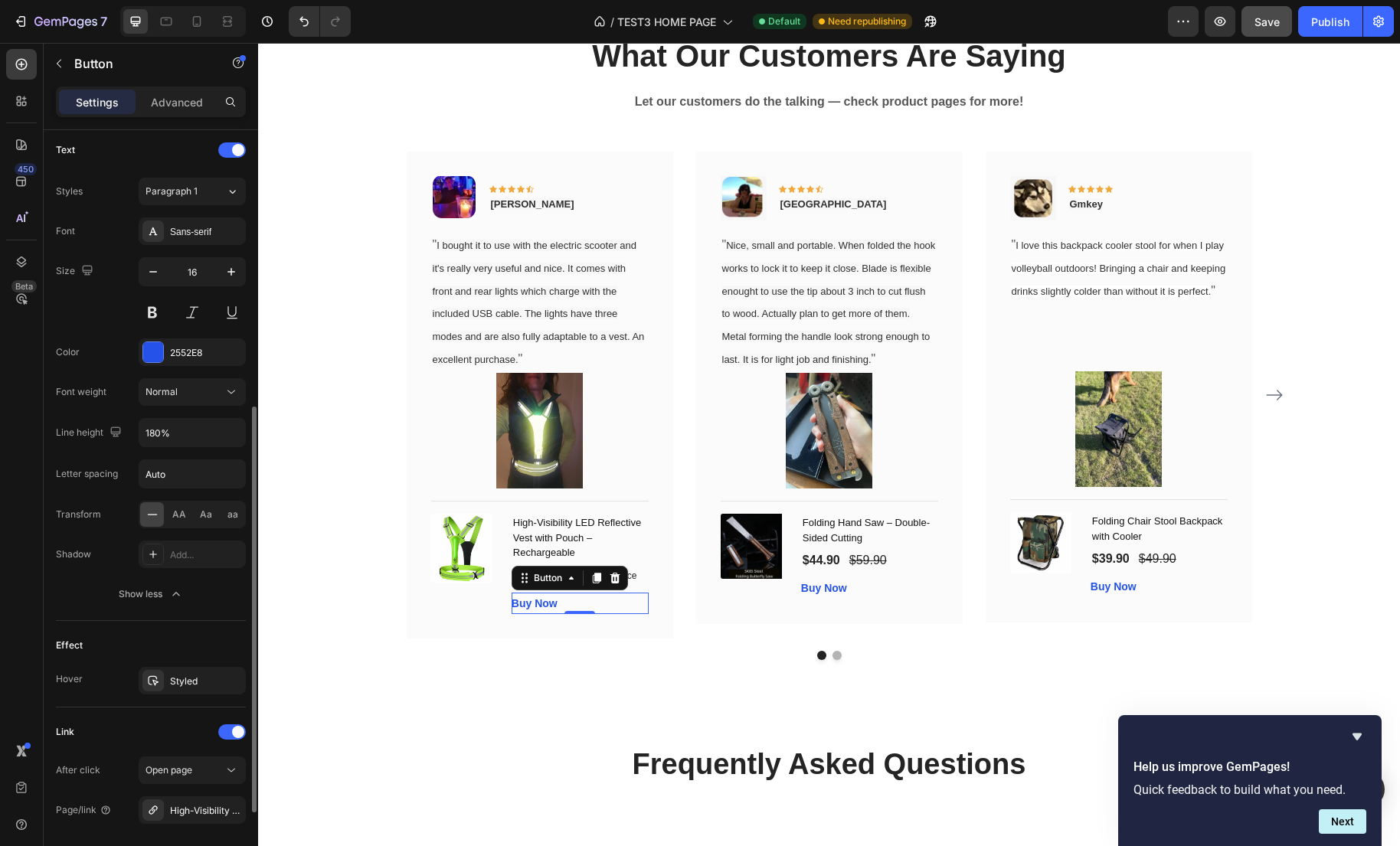
scroll to position [659, 0]
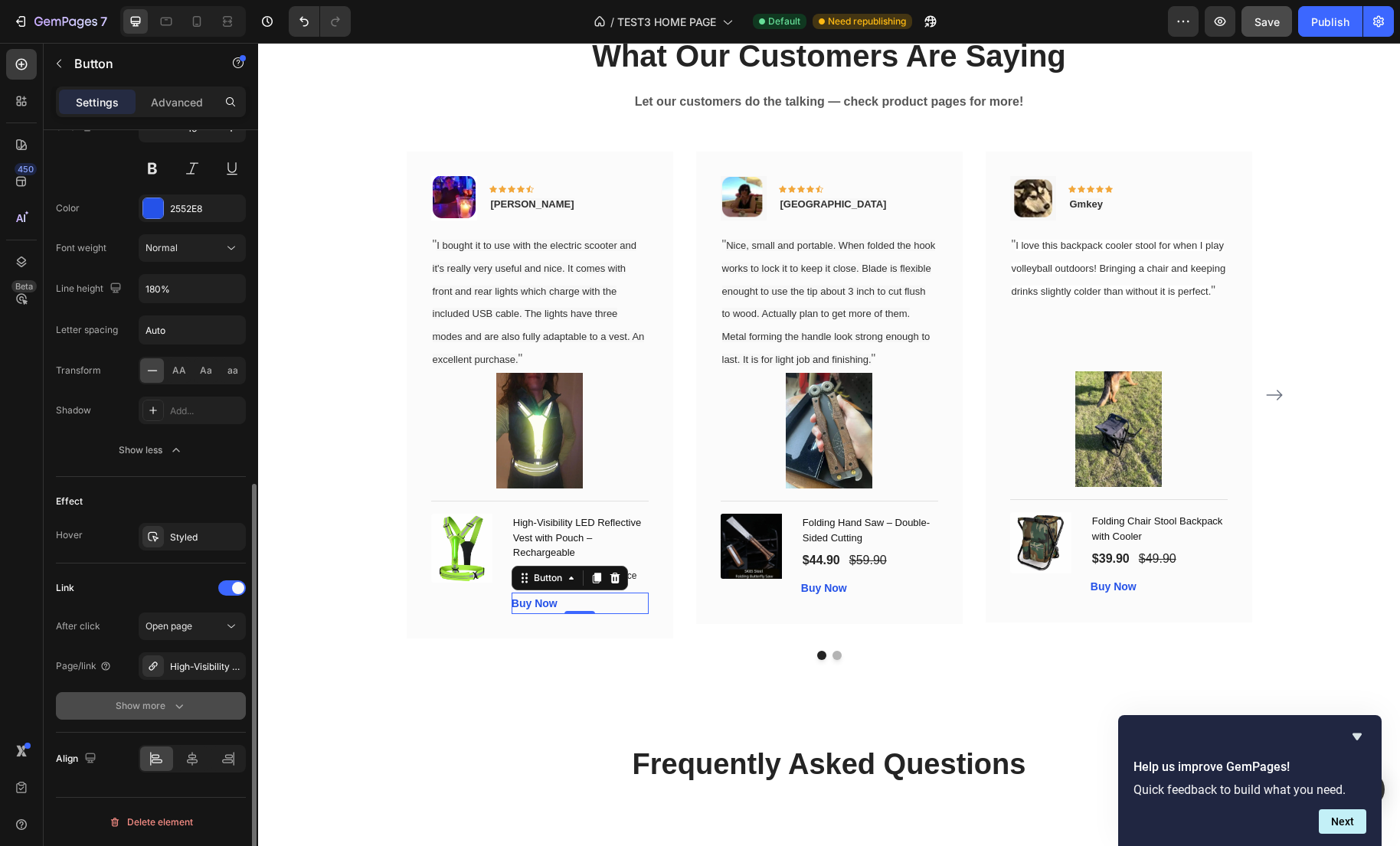
click at [153, 702] on div "Show more" at bounding box center [151, 706] width 71 height 16
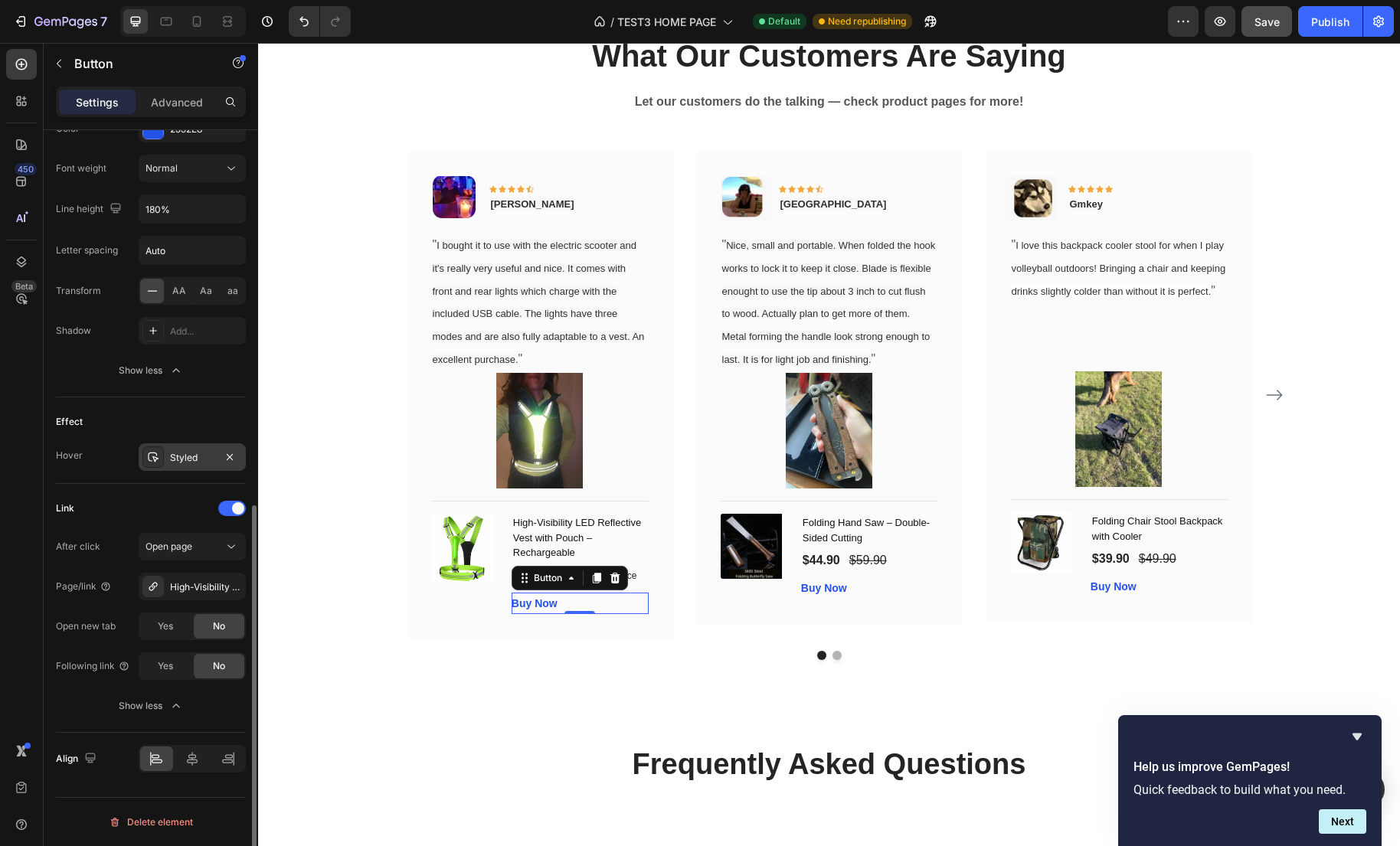
click at [181, 465] on div "Styled" at bounding box center [193, 457] width 108 height 28
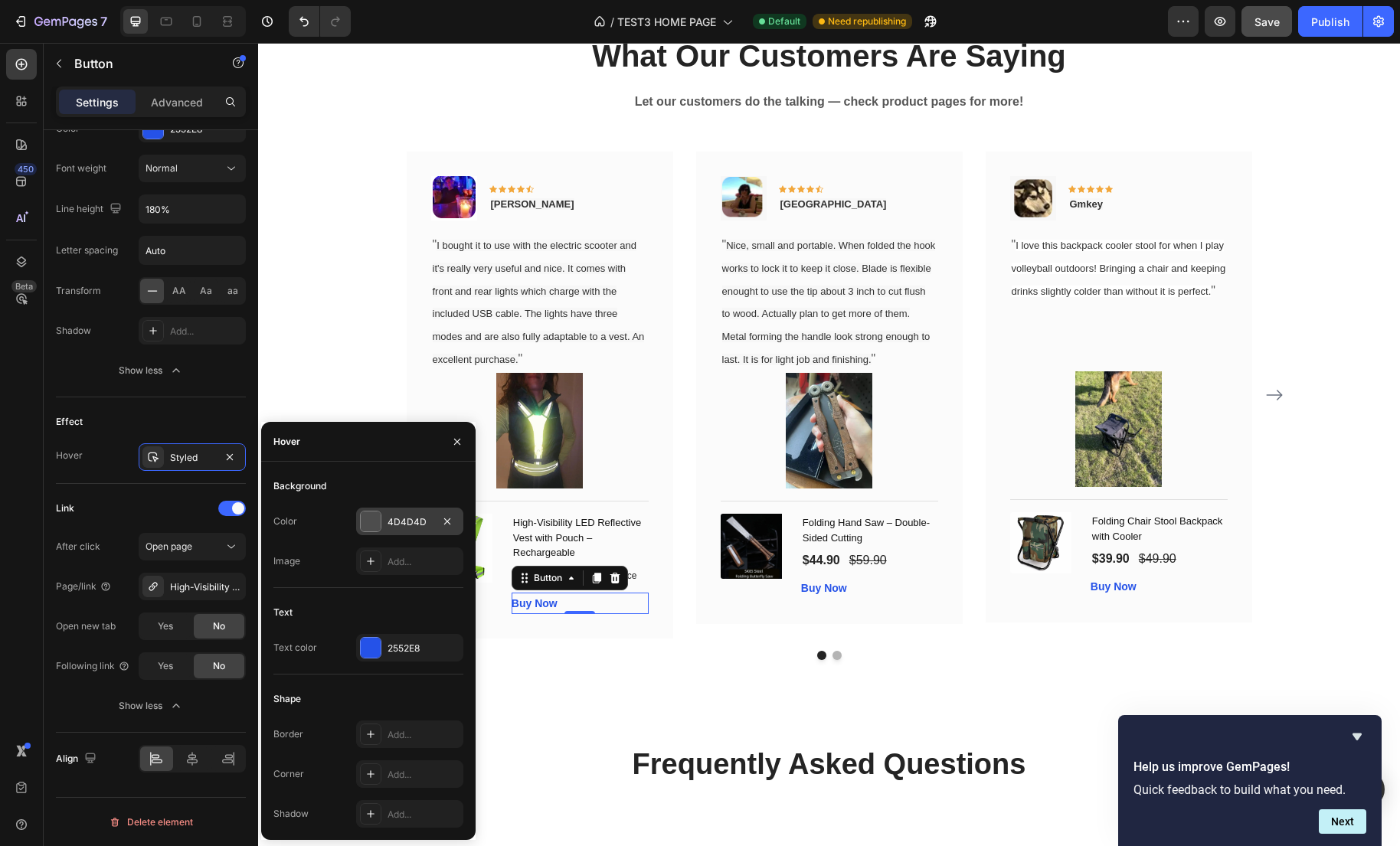
click at [374, 525] on div at bounding box center [371, 521] width 20 height 20
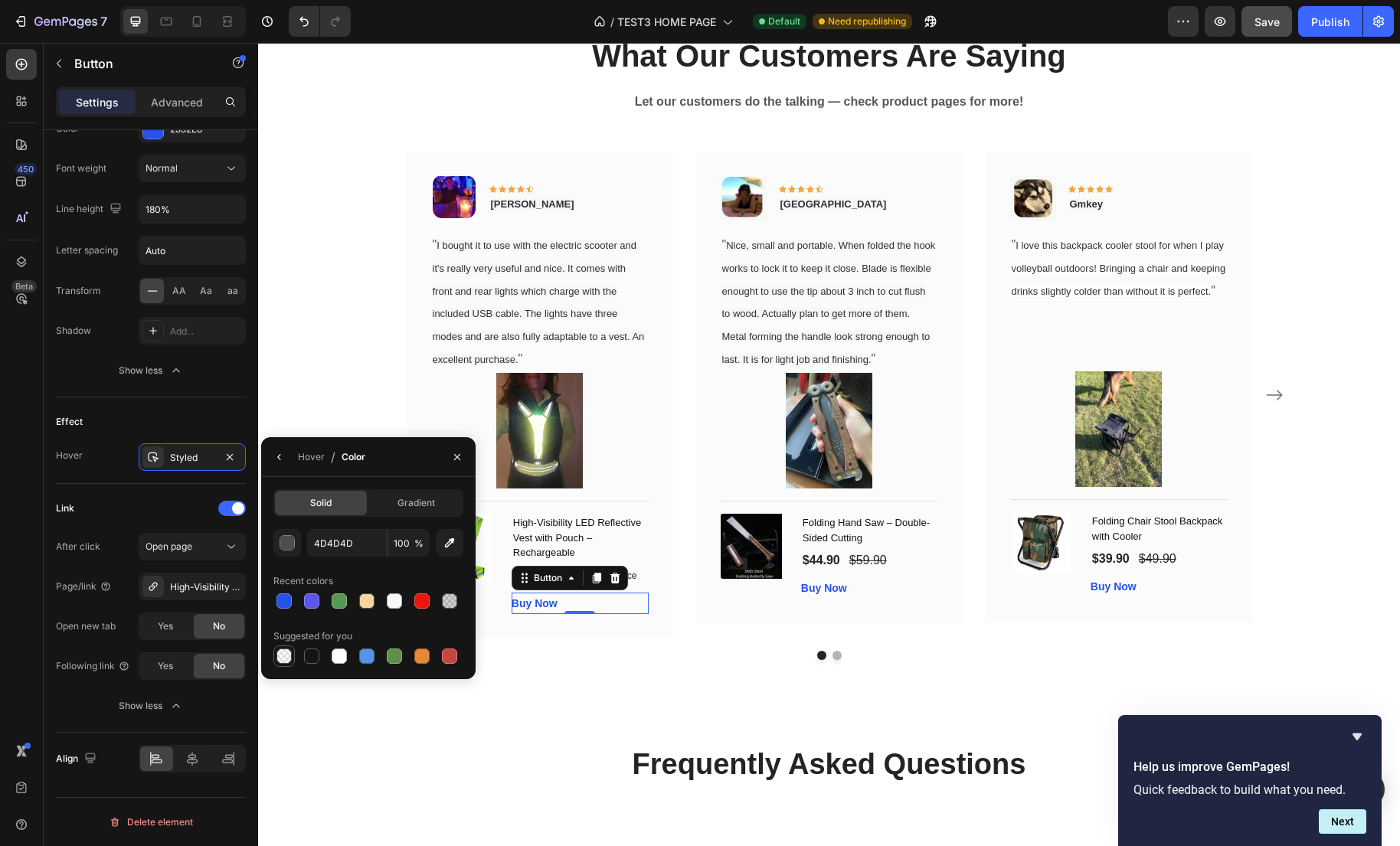
click at [281, 654] on div at bounding box center [284, 656] width 16 height 16
type input "000000"
type input "0"
click at [165, 484] on div "Link After click Open page Page/link High-Visibility LED Reflective Vest with P…" at bounding box center [150, 608] width 190 height 249
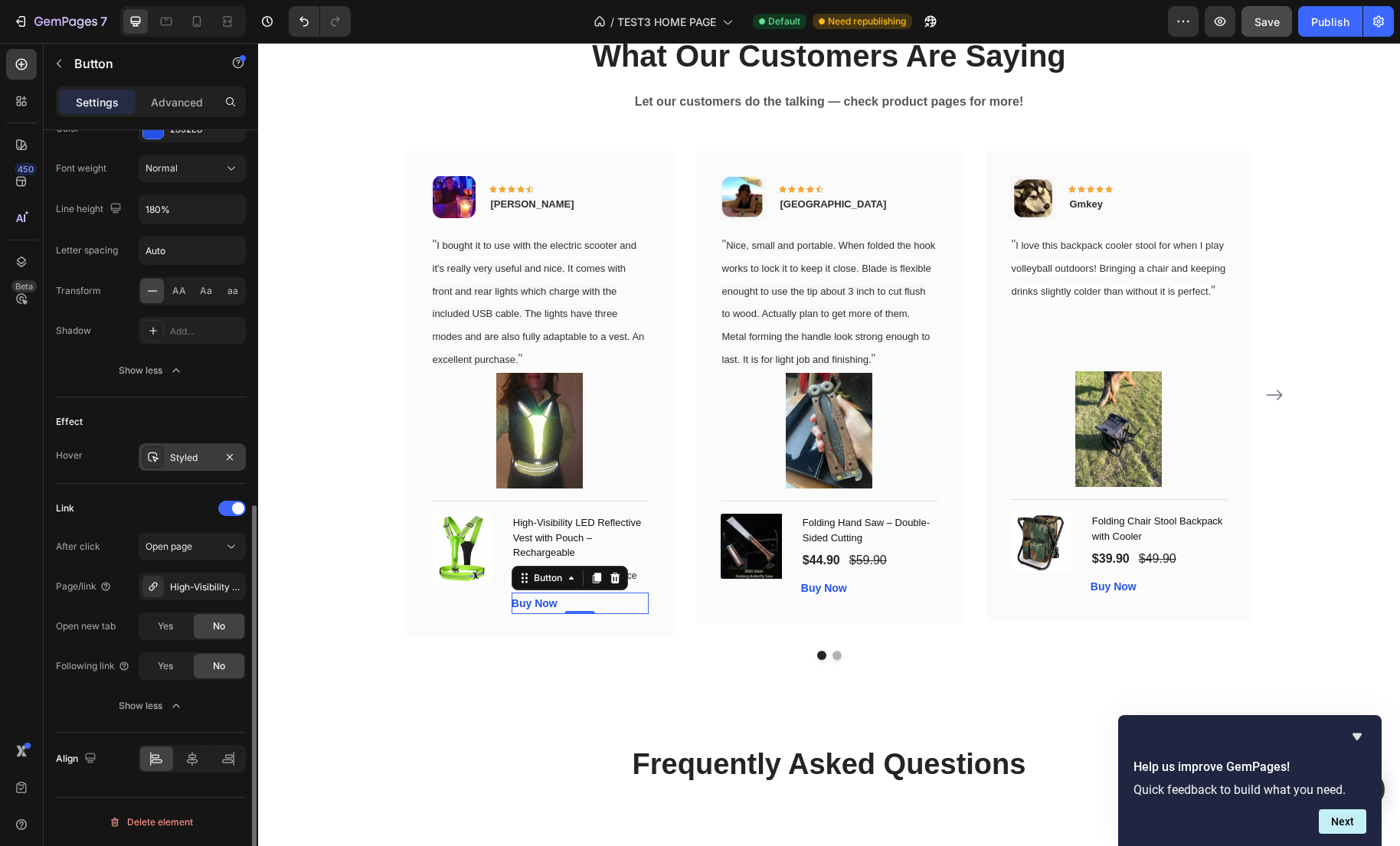
click at [154, 462] on icon at bounding box center [153, 457] width 12 height 12
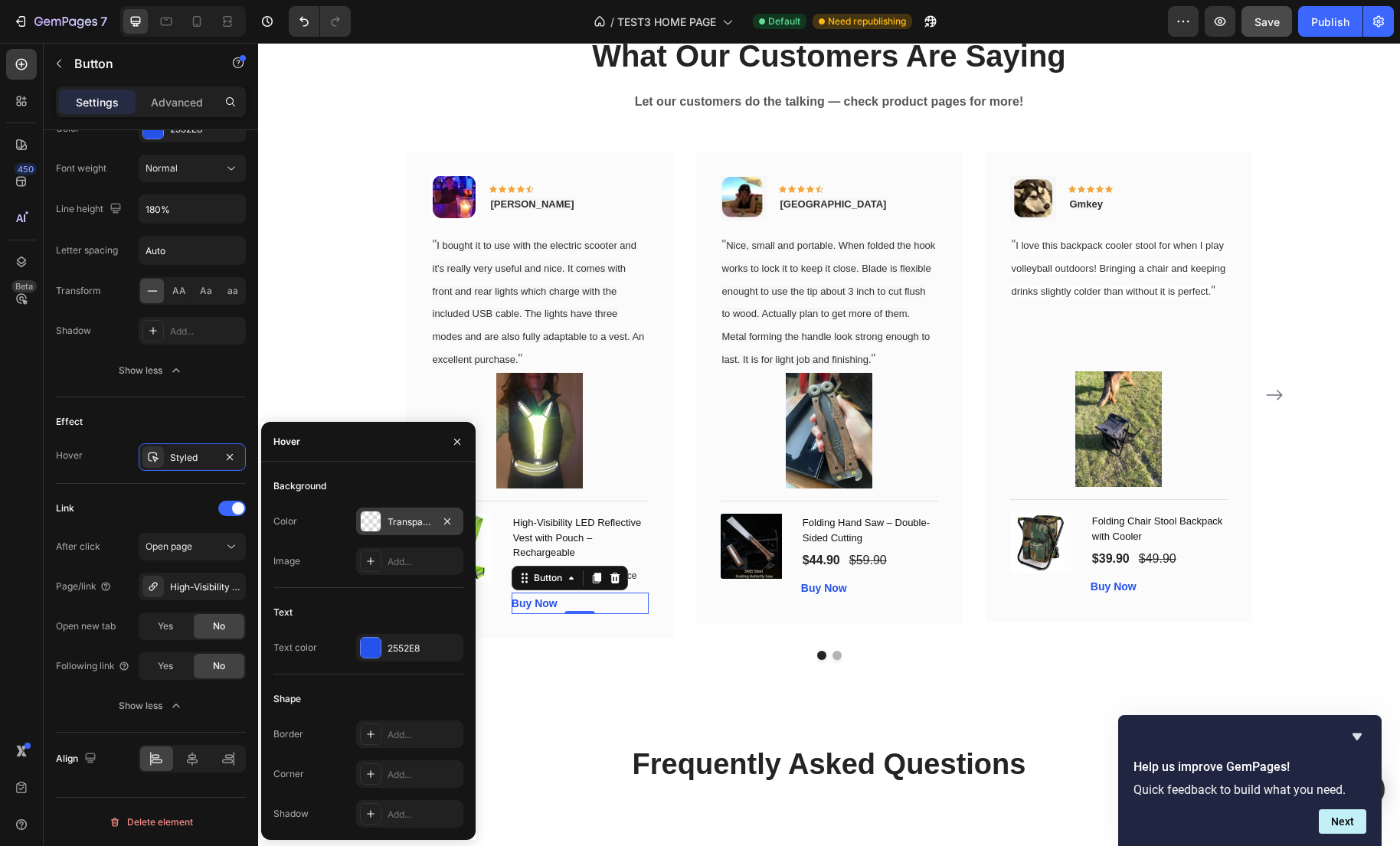
click at [363, 520] on div at bounding box center [371, 521] width 20 height 20
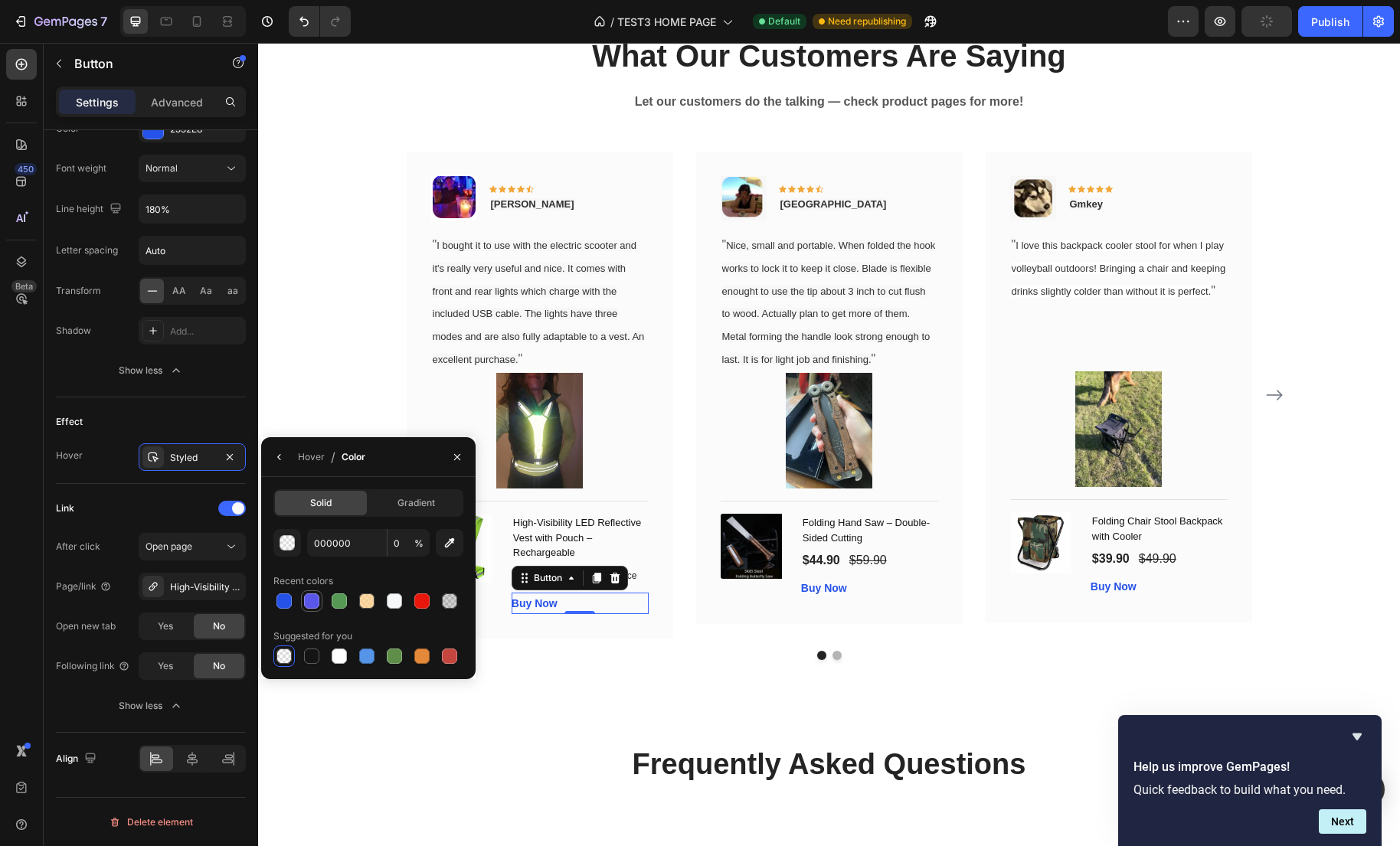
click at [309, 605] on div at bounding box center [312, 601] width 16 height 16
type input "5956E9"
type input "100"
click at [332, 657] on div at bounding box center [339, 656] width 16 height 16
click at [318, 662] on div at bounding box center [311, 655] width 18 height 18
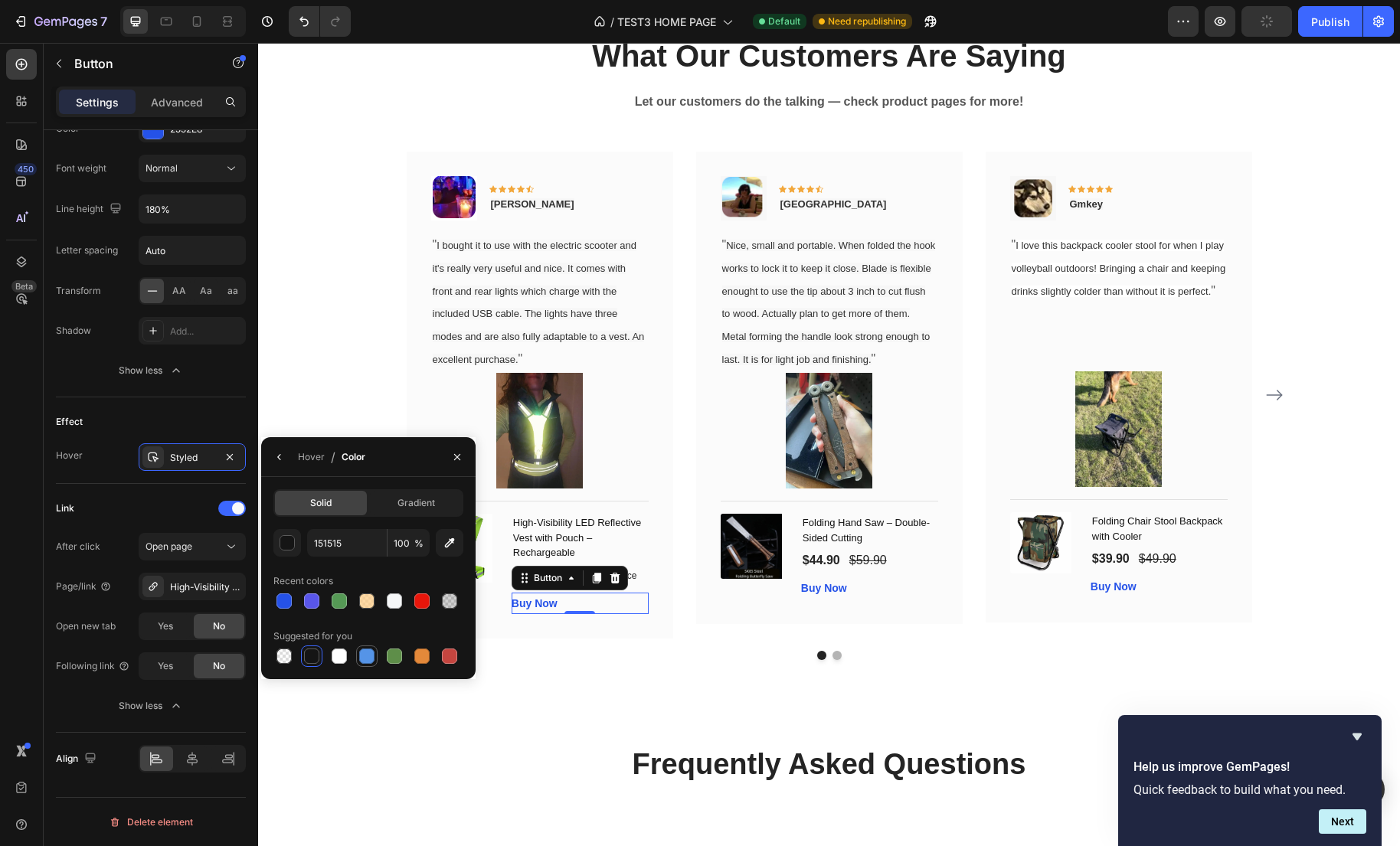
click at [371, 662] on div at bounding box center [367, 656] width 16 height 16
click at [425, 656] on div at bounding box center [422, 656] width 16 height 16
type input "E4893A"
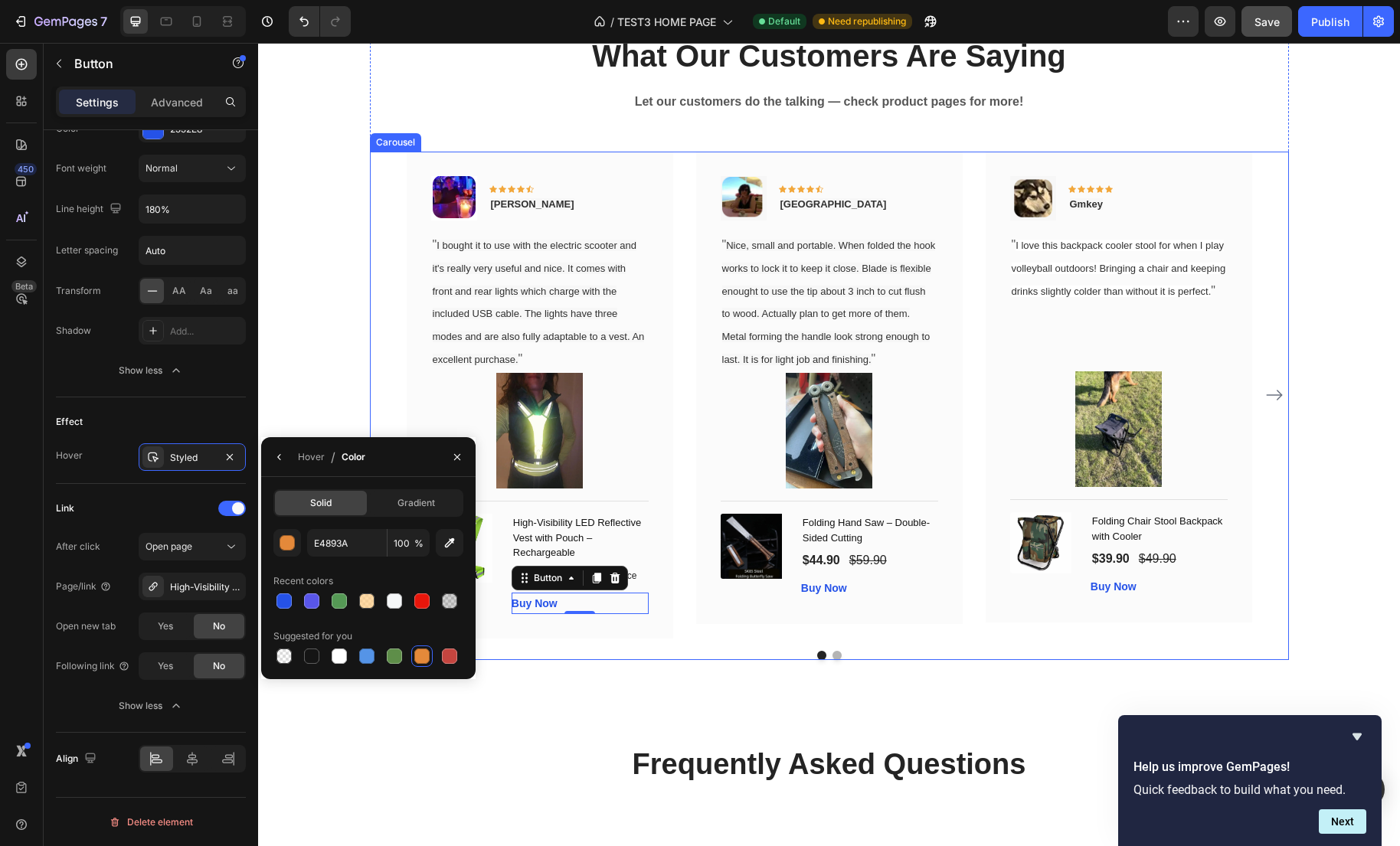
click at [630, 659] on div at bounding box center [829, 655] width 919 height 10
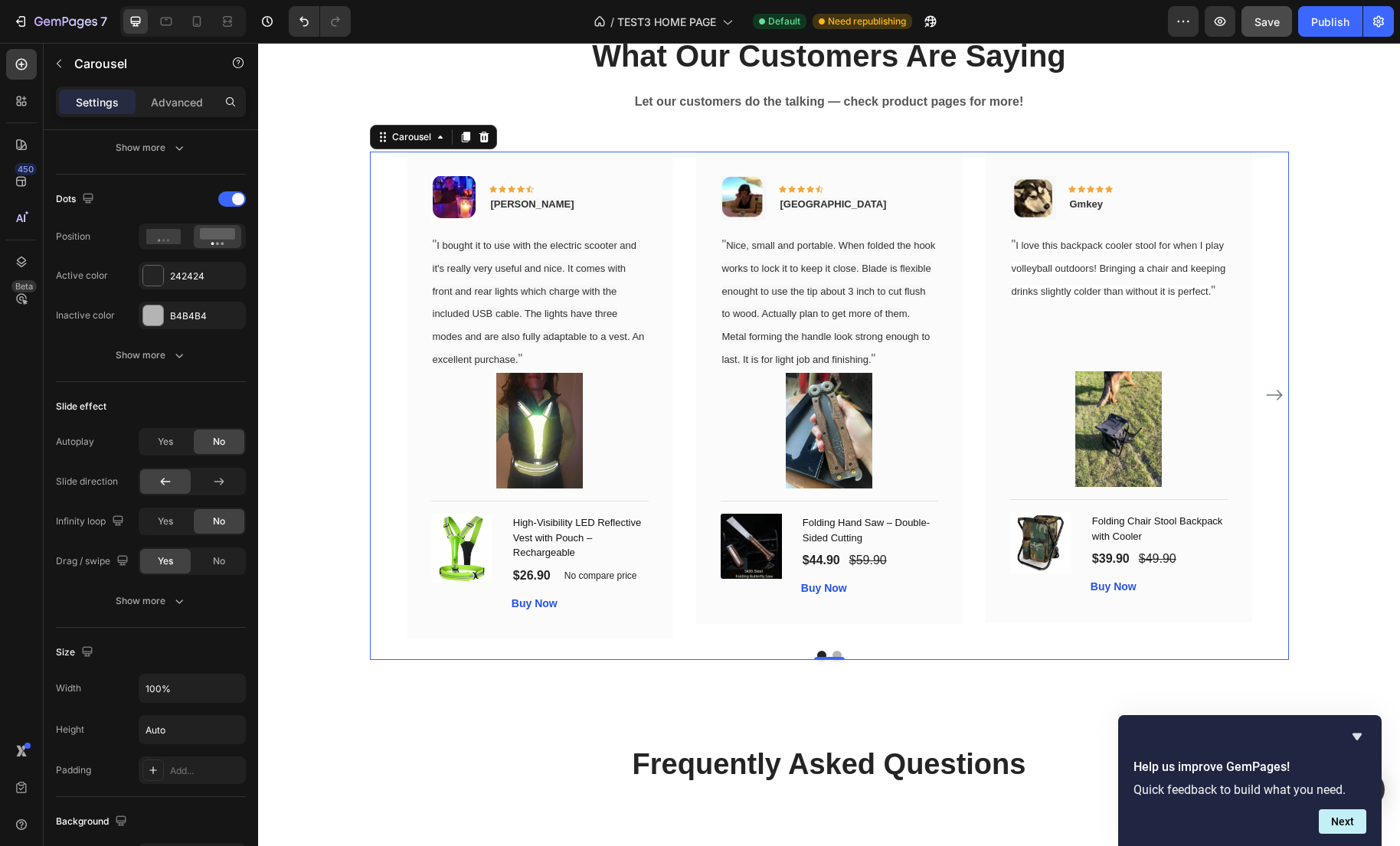
scroll to position [0, 0]
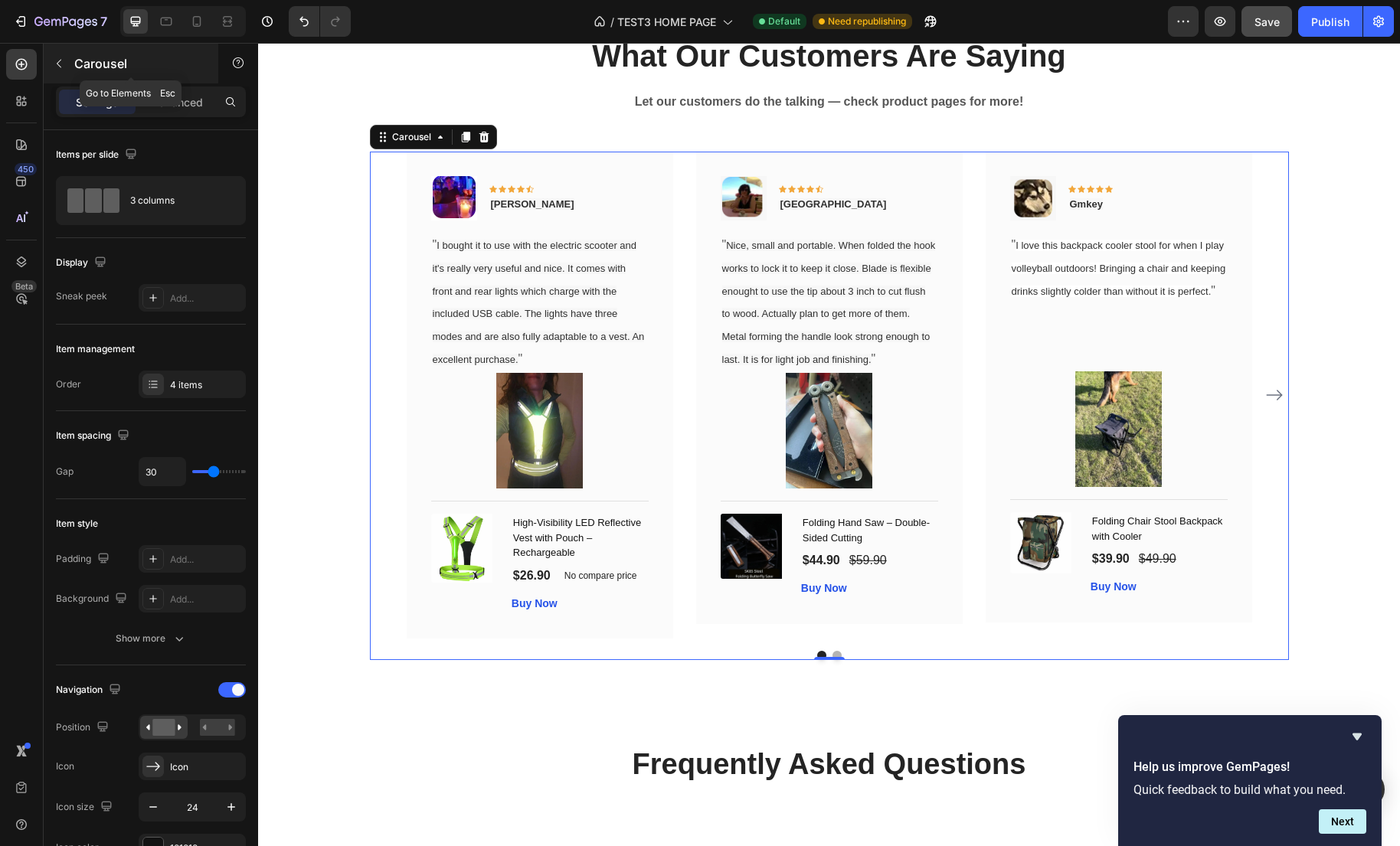
click at [62, 66] on icon "button" at bounding box center [59, 63] width 12 height 12
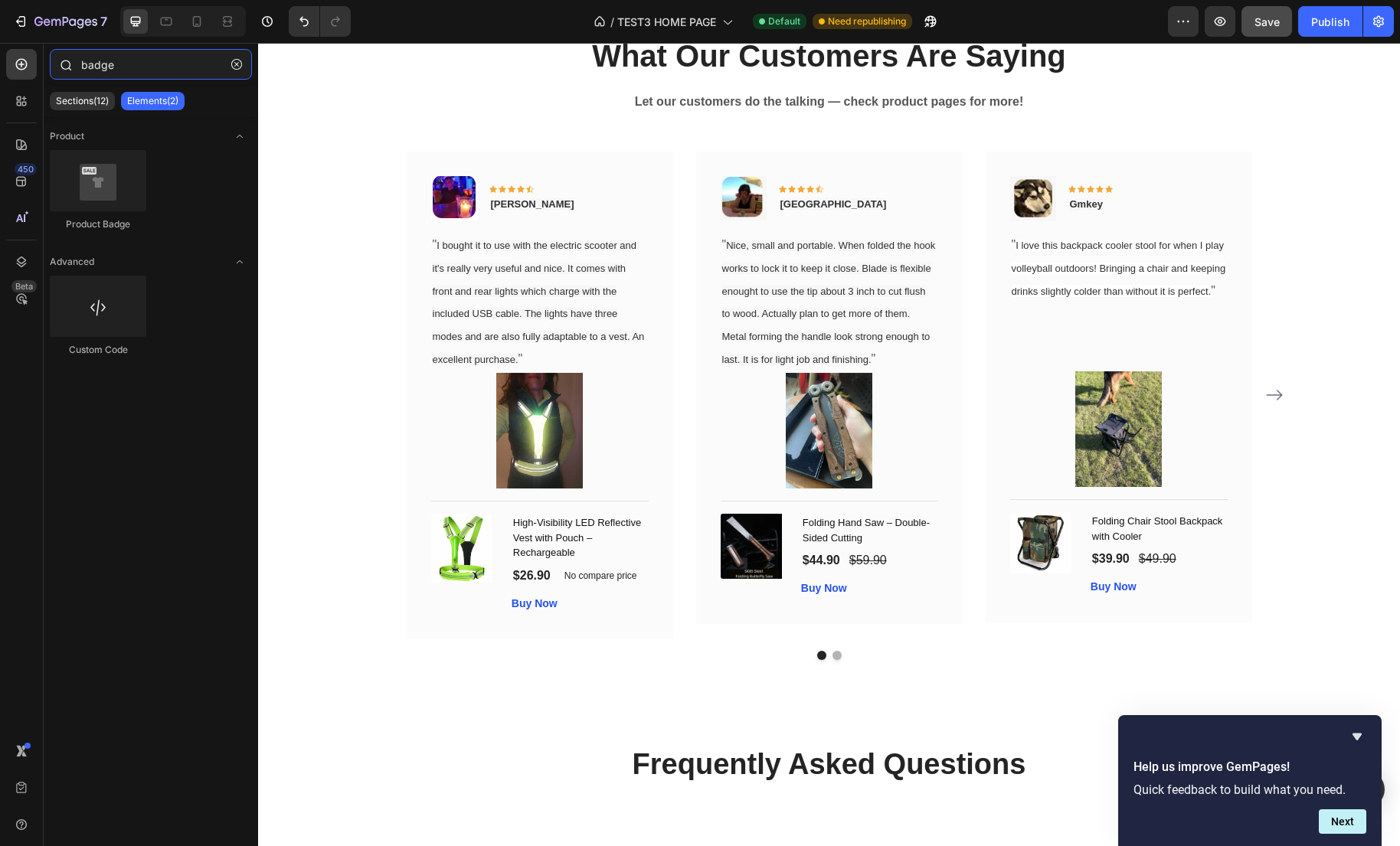
click at [129, 66] on input "badge" at bounding box center [150, 63] width 202 height 30
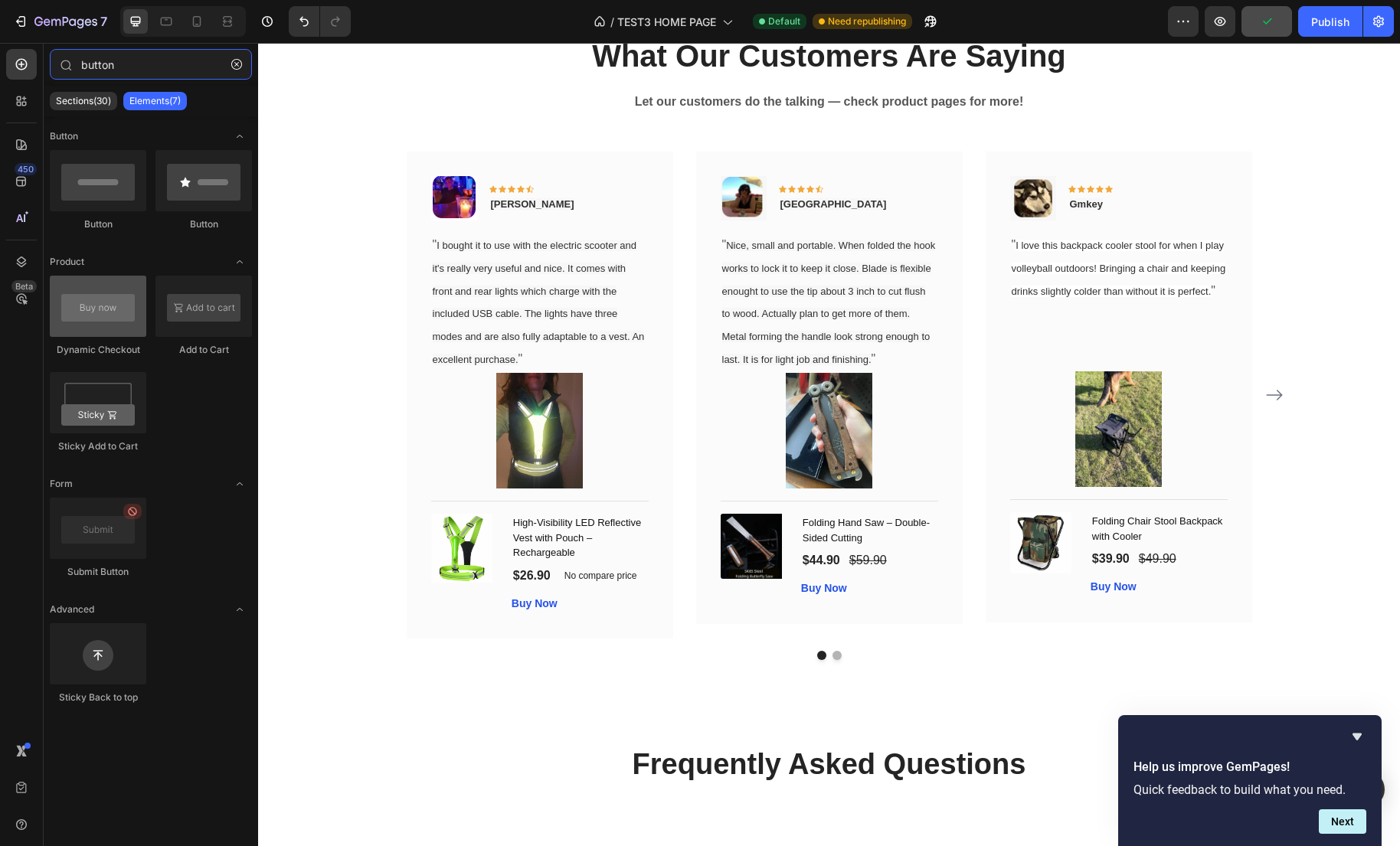
type input "button"
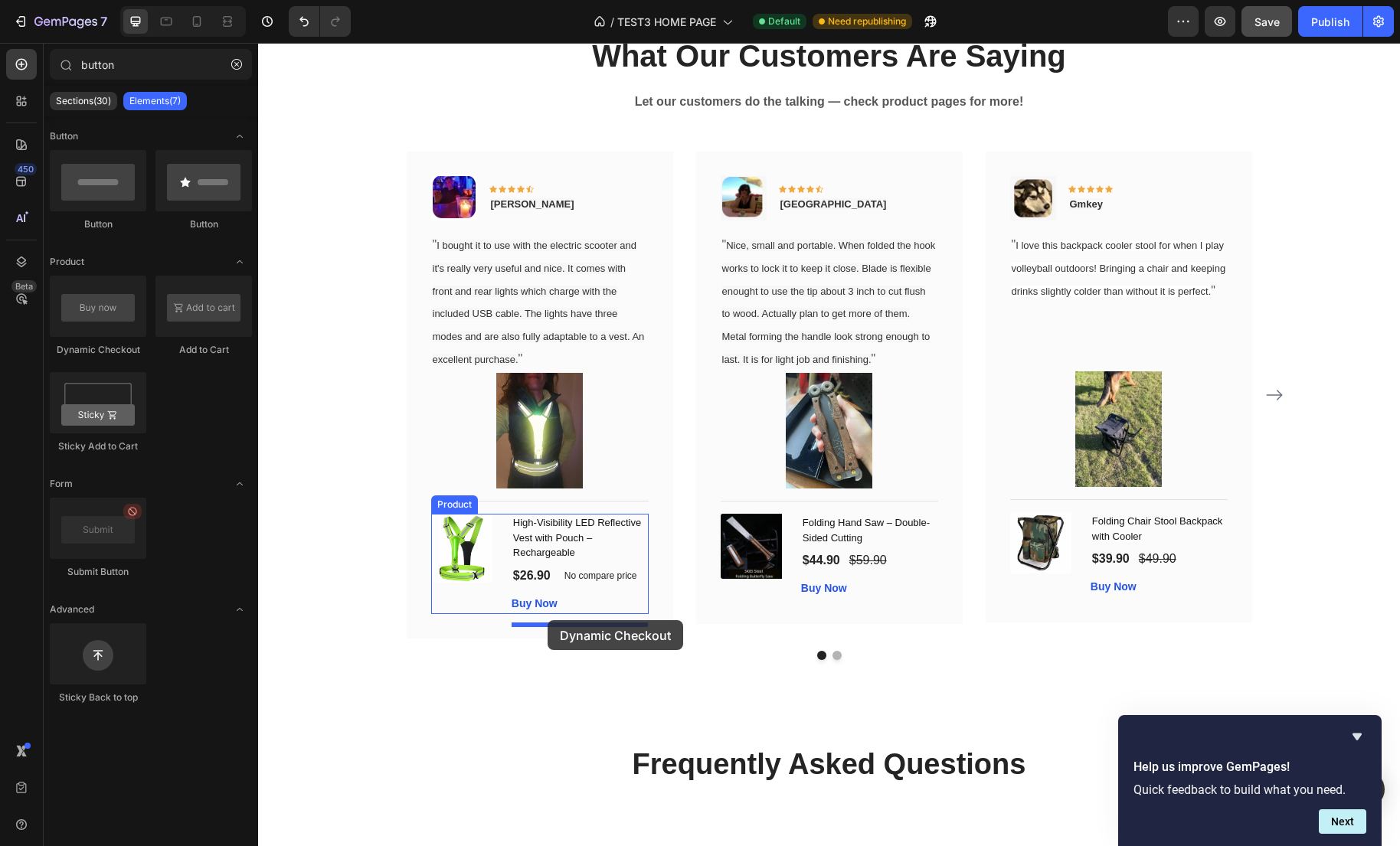
drag, startPoint x: 357, startPoint y: 366, endPoint x: 548, endPoint y: 620, distance: 317.8
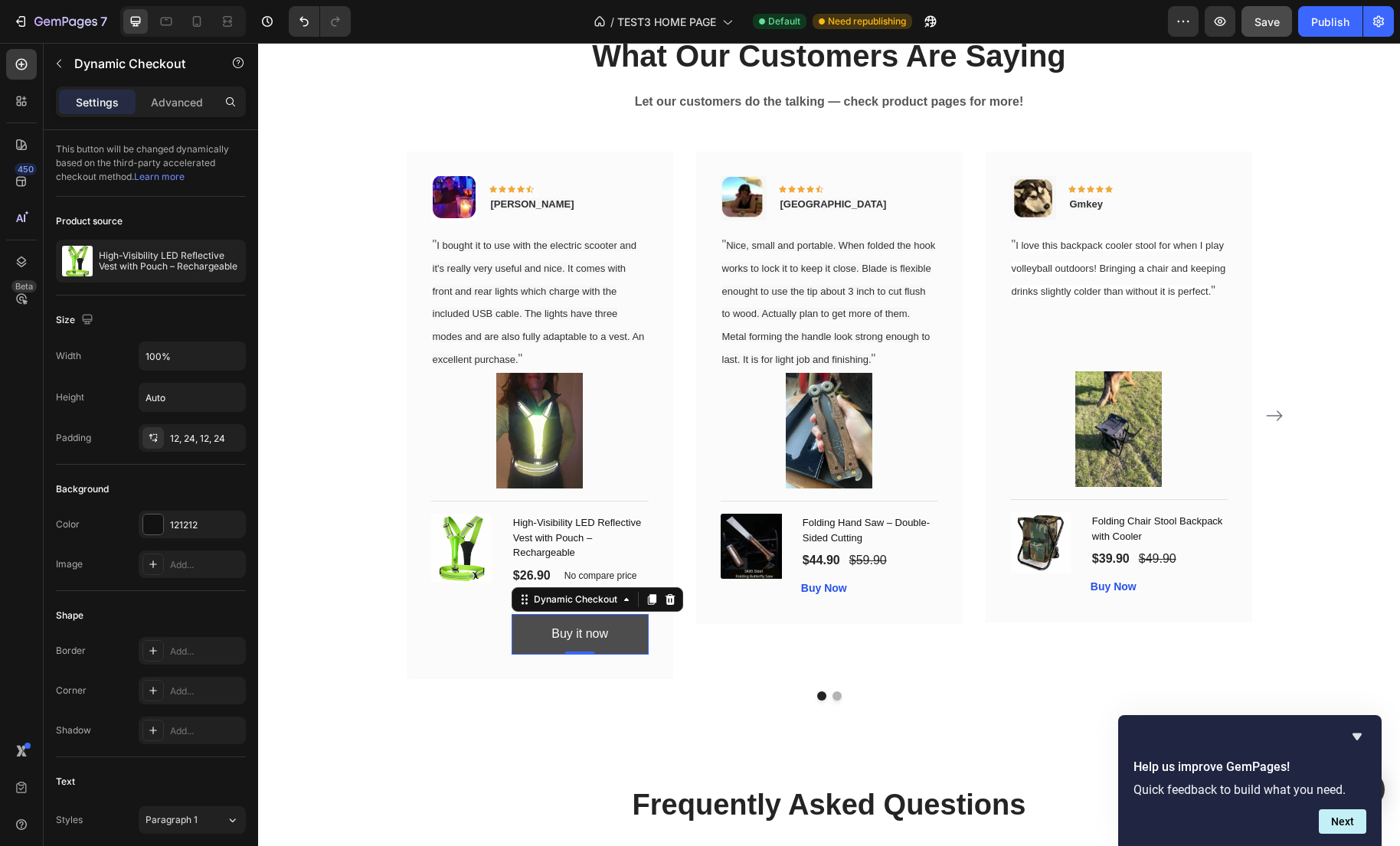
click at [518, 654] on button "Buy it now" at bounding box center [580, 634] width 137 height 41
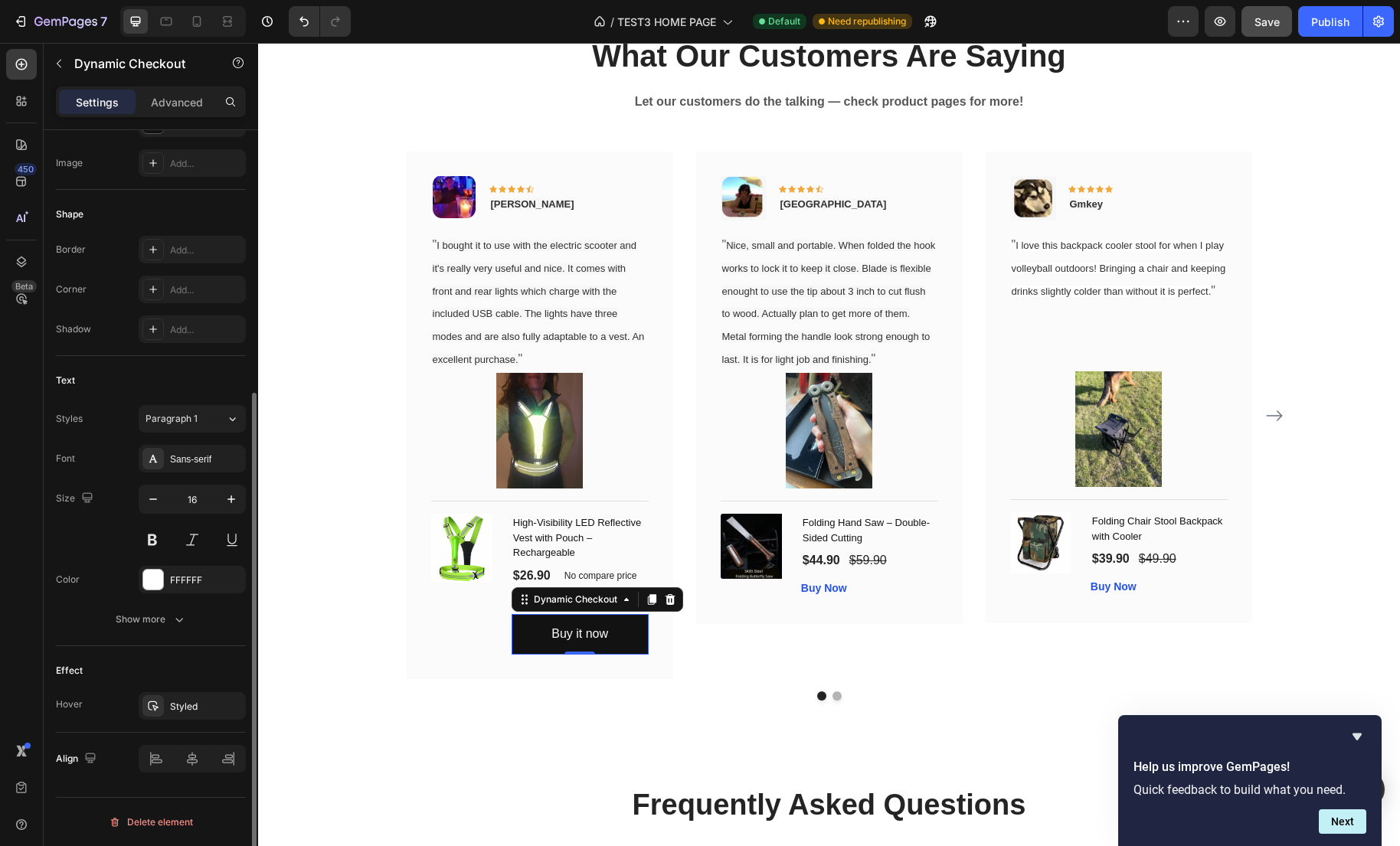
scroll to position [400, 0]
click at [194, 713] on div "Styled" at bounding box center [193, 706] width 108 height 28
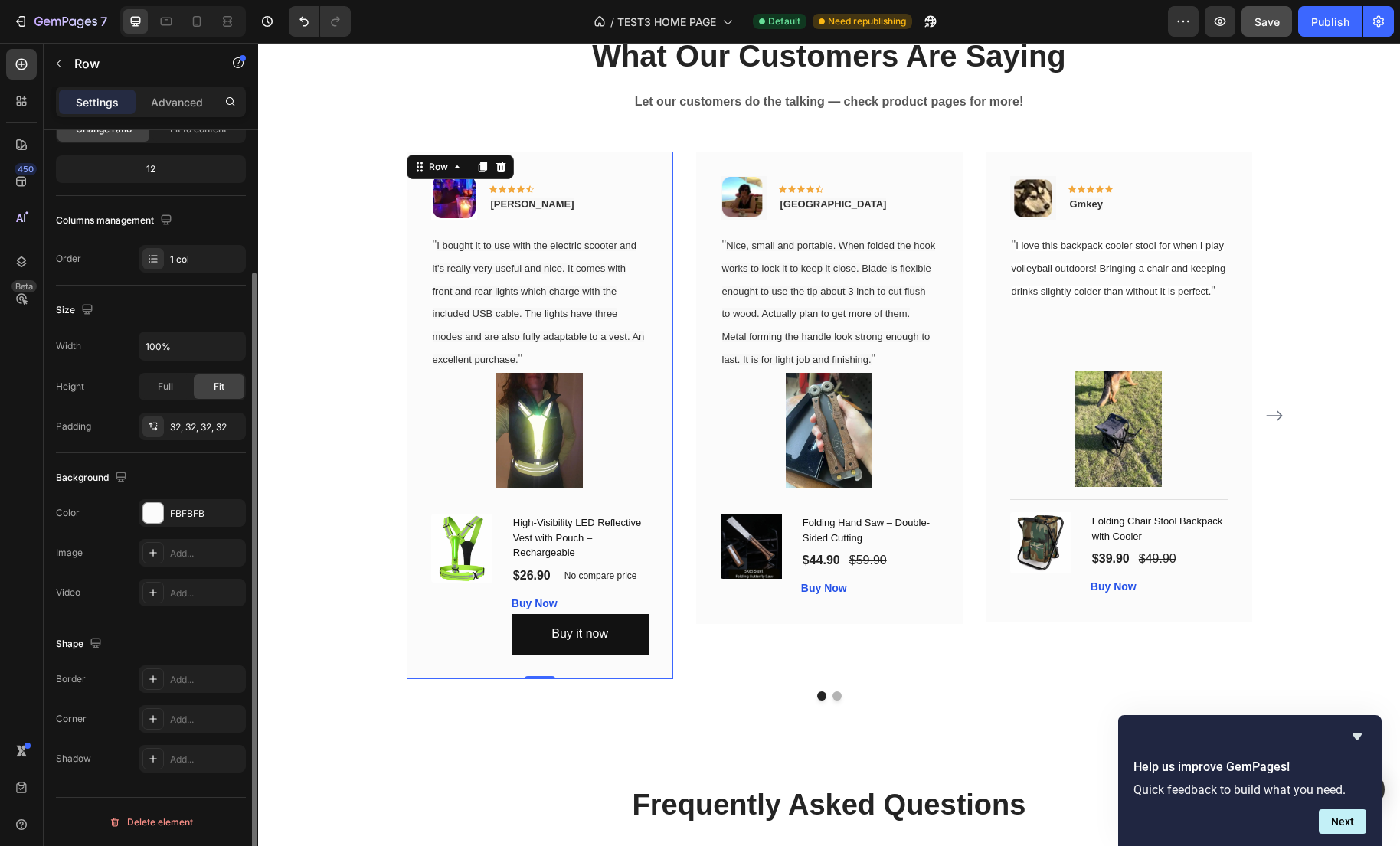
click at [516, 679] on div "Image Icon Icon Icon Icon Icon Row Gabriel Text block Row " I bought it to use …" at bounding box center [539, 416] width 266 height 528
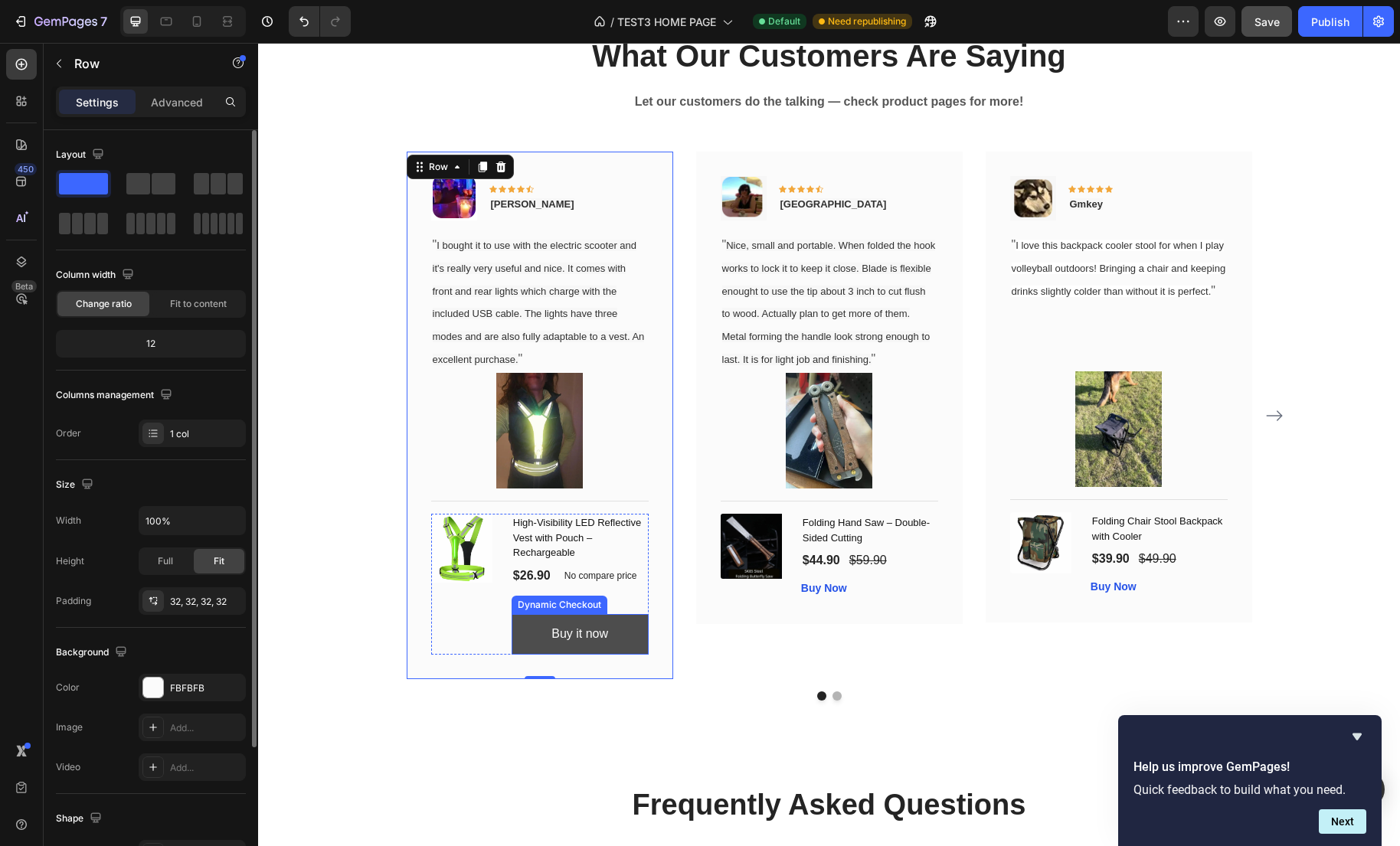
click at [530, 654] on button "Buy it now" at bounding box center [580, 634] width 137 height 41
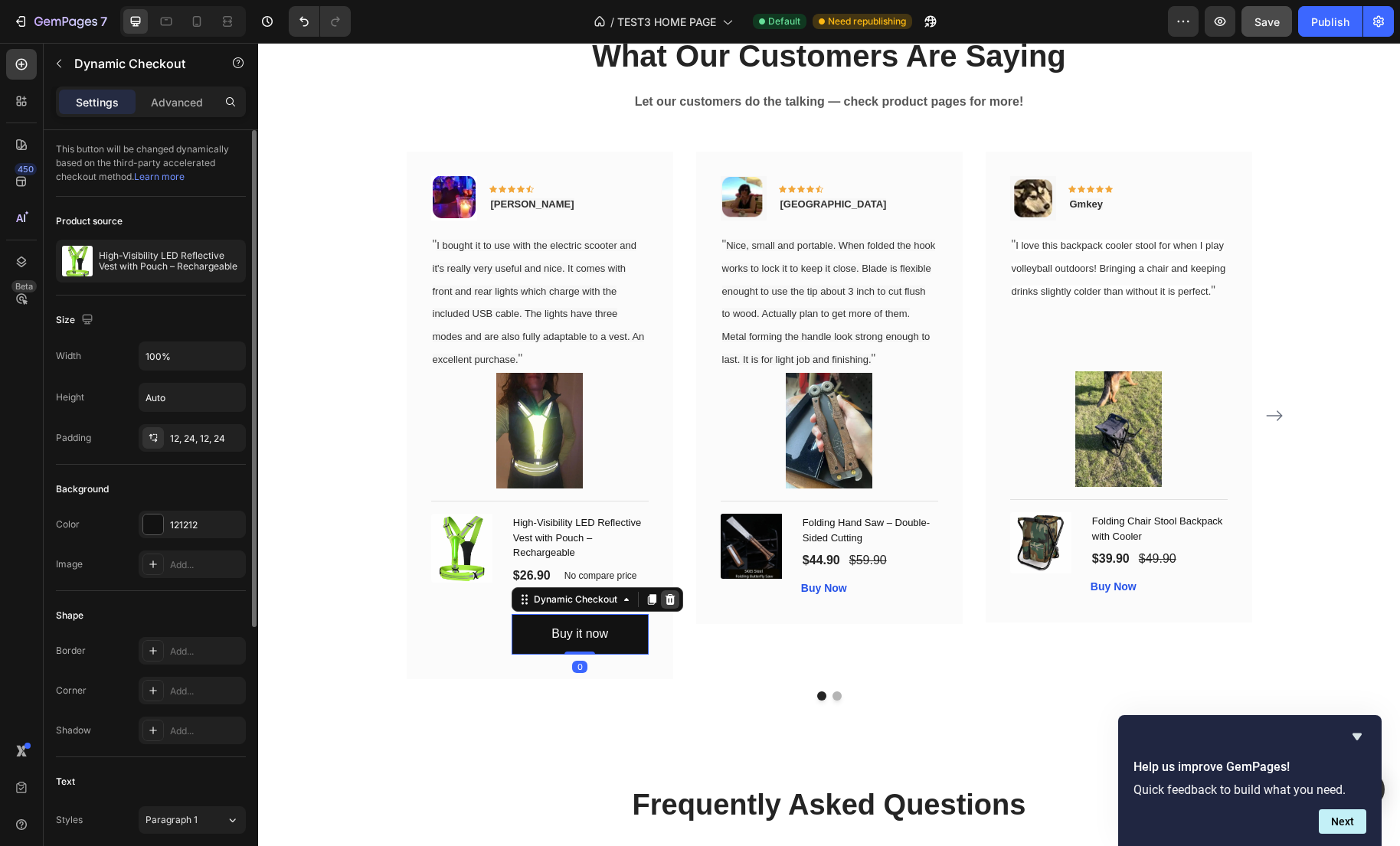
click at [673, 605] on icon at bounding box center [669, 600] width 10 height 10
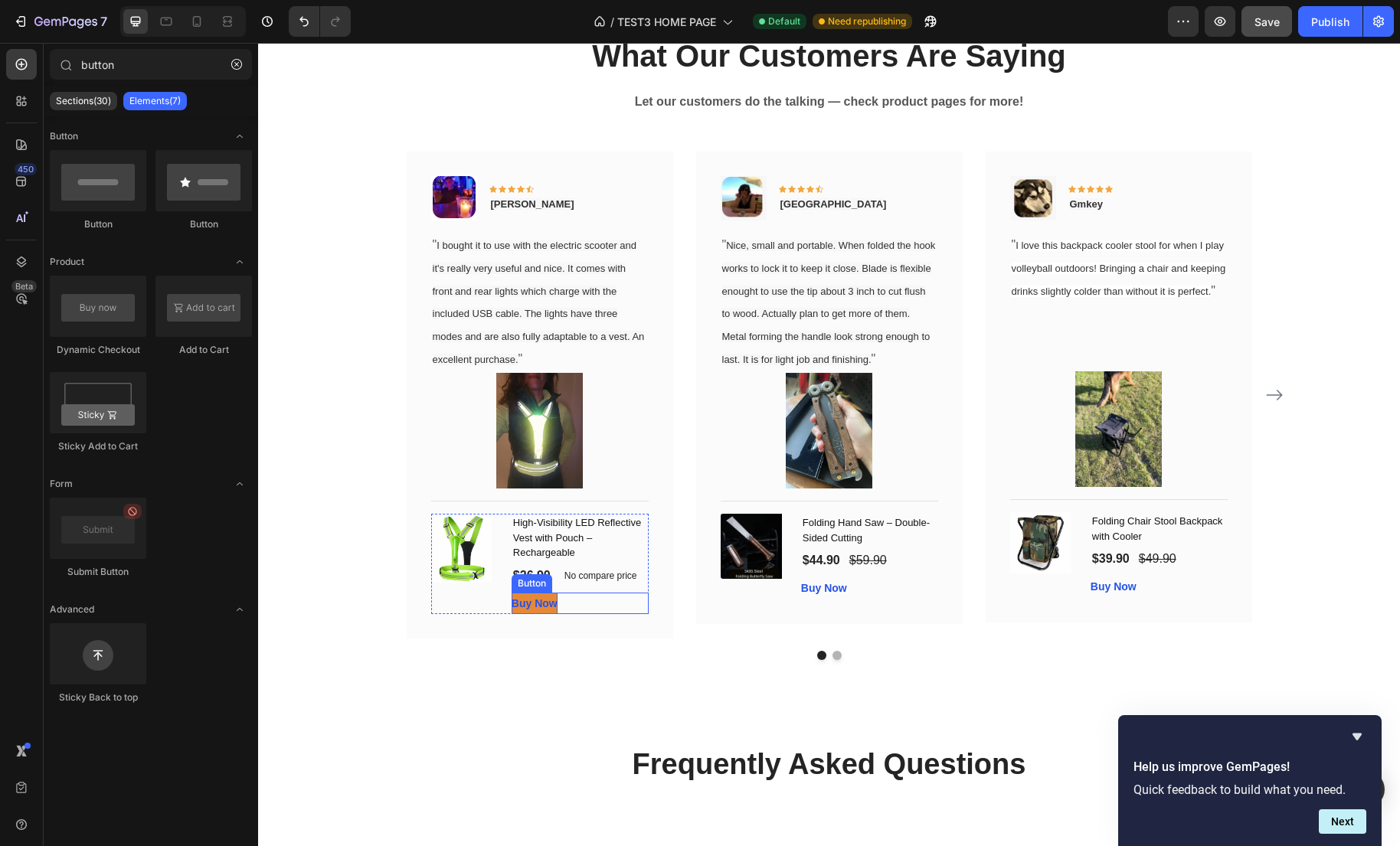
click at [513, 614] on p "Buy Now" at bounding box center [534, 604] width 46 height 23
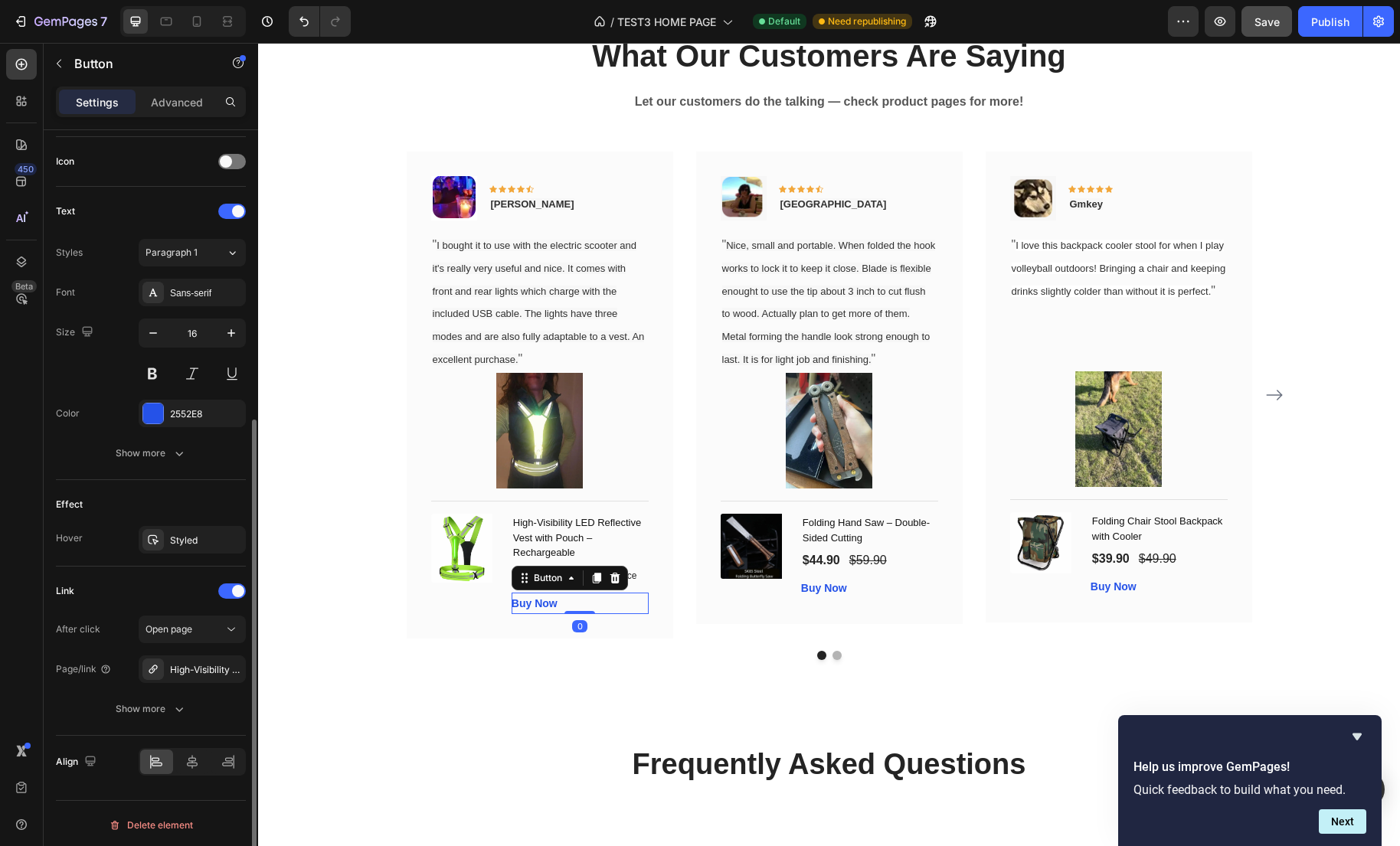
scroll to position [458, 0]
click at [184, 528] on div "Styled" at bounding box center [193, 537] width 108 height 28
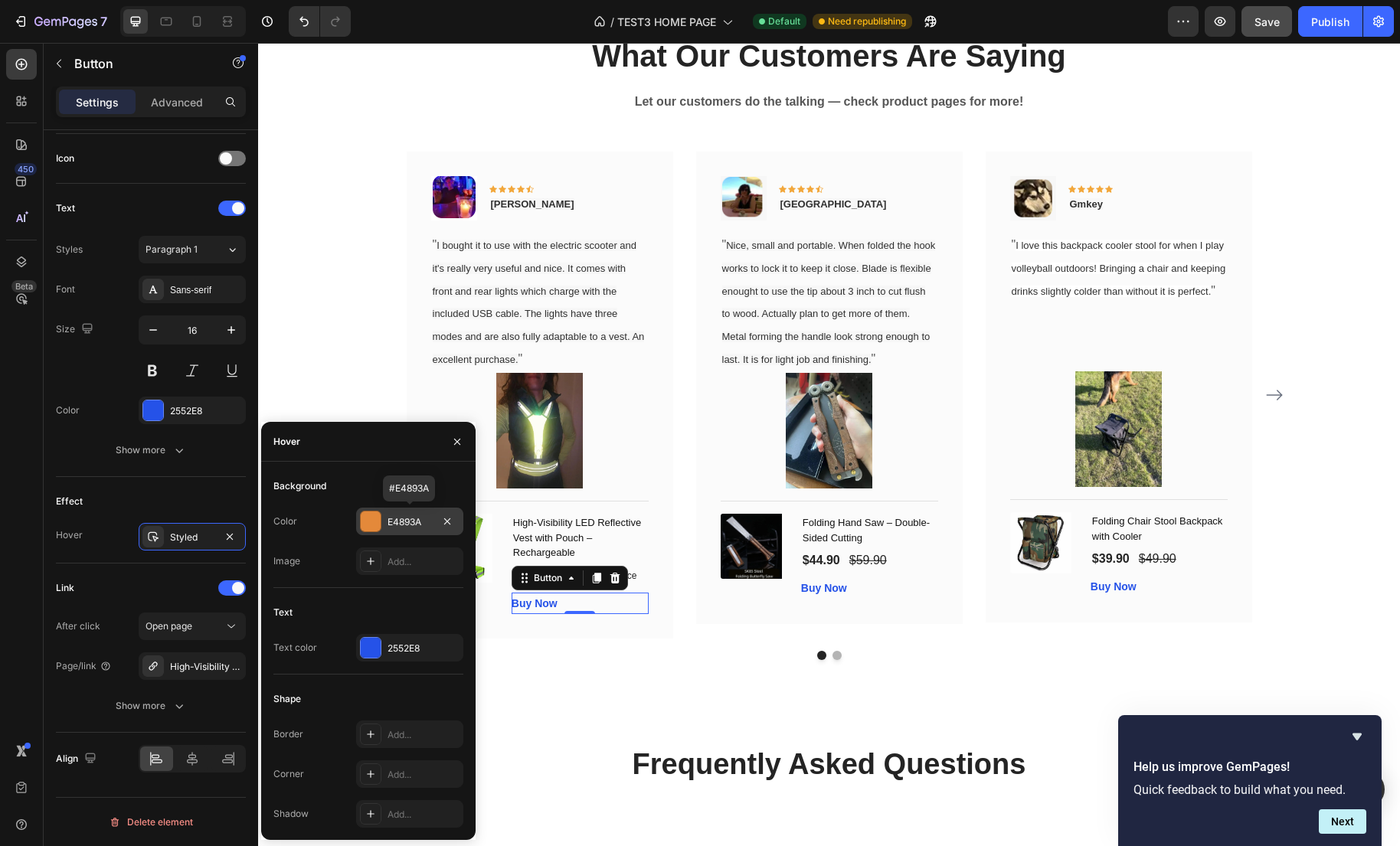
click at [398, 527] on div "E4893A" at bounding box center [409, 522] width 44 height 14
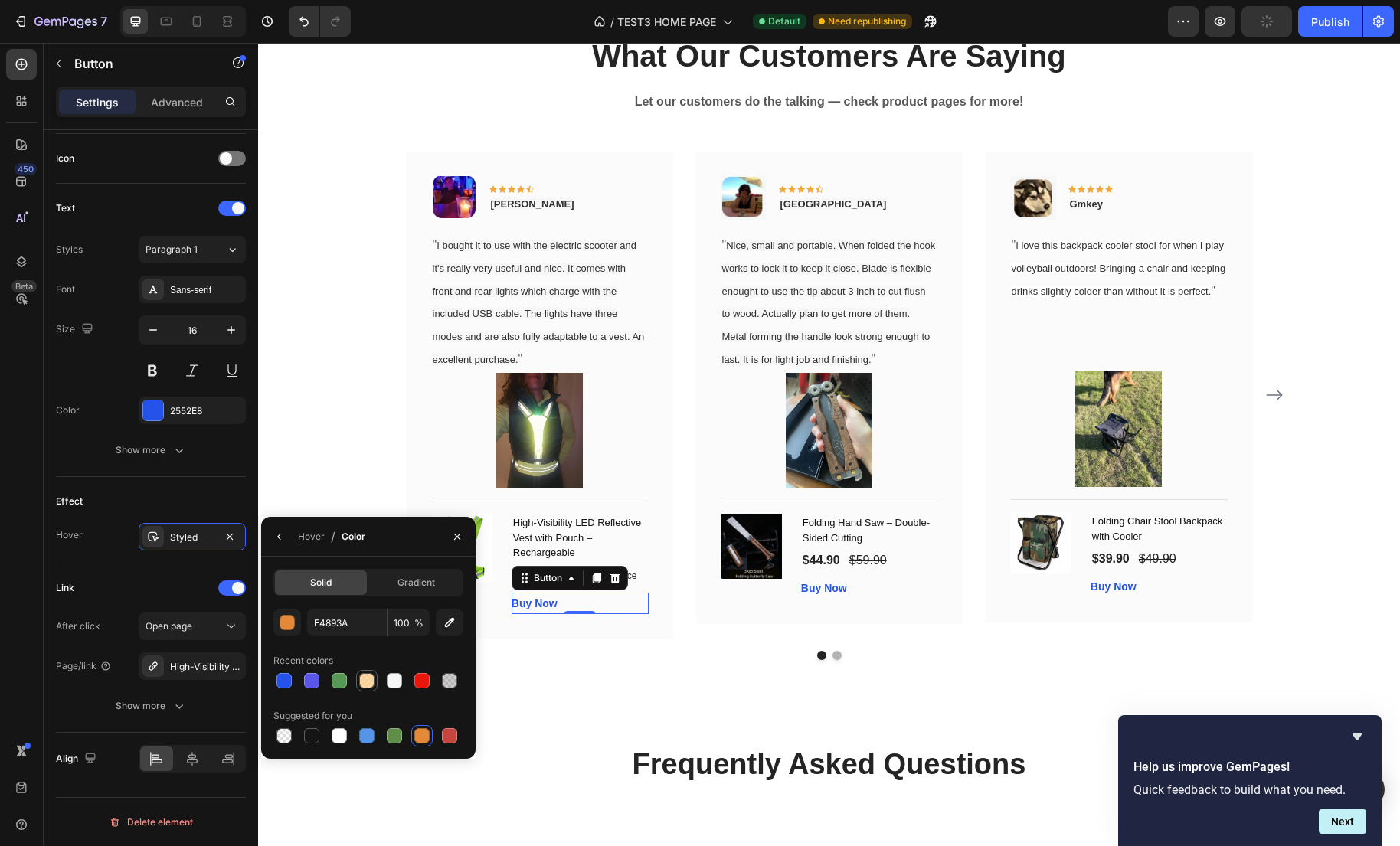
click at [361, 684] on div at bounding box center [367, 680] width 16 height 16
type input "FFCB7F"
type input "70"
click at [415, 587] on span "Gradient" at bounding box center [416, 582] width 37 height 14
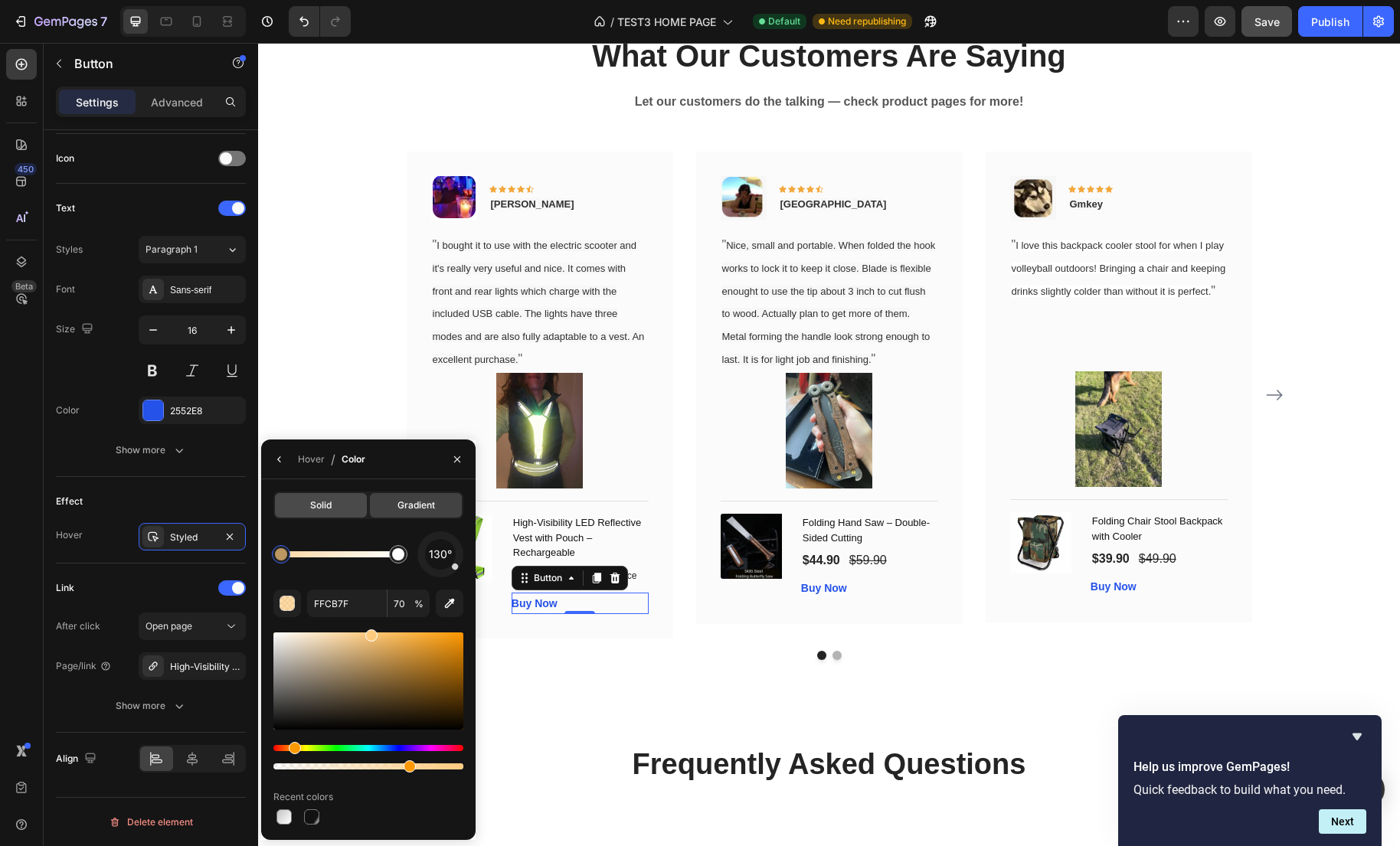
click at [309, 517] on div "Solid" at bounding box center [321, 505] width 92 height 24
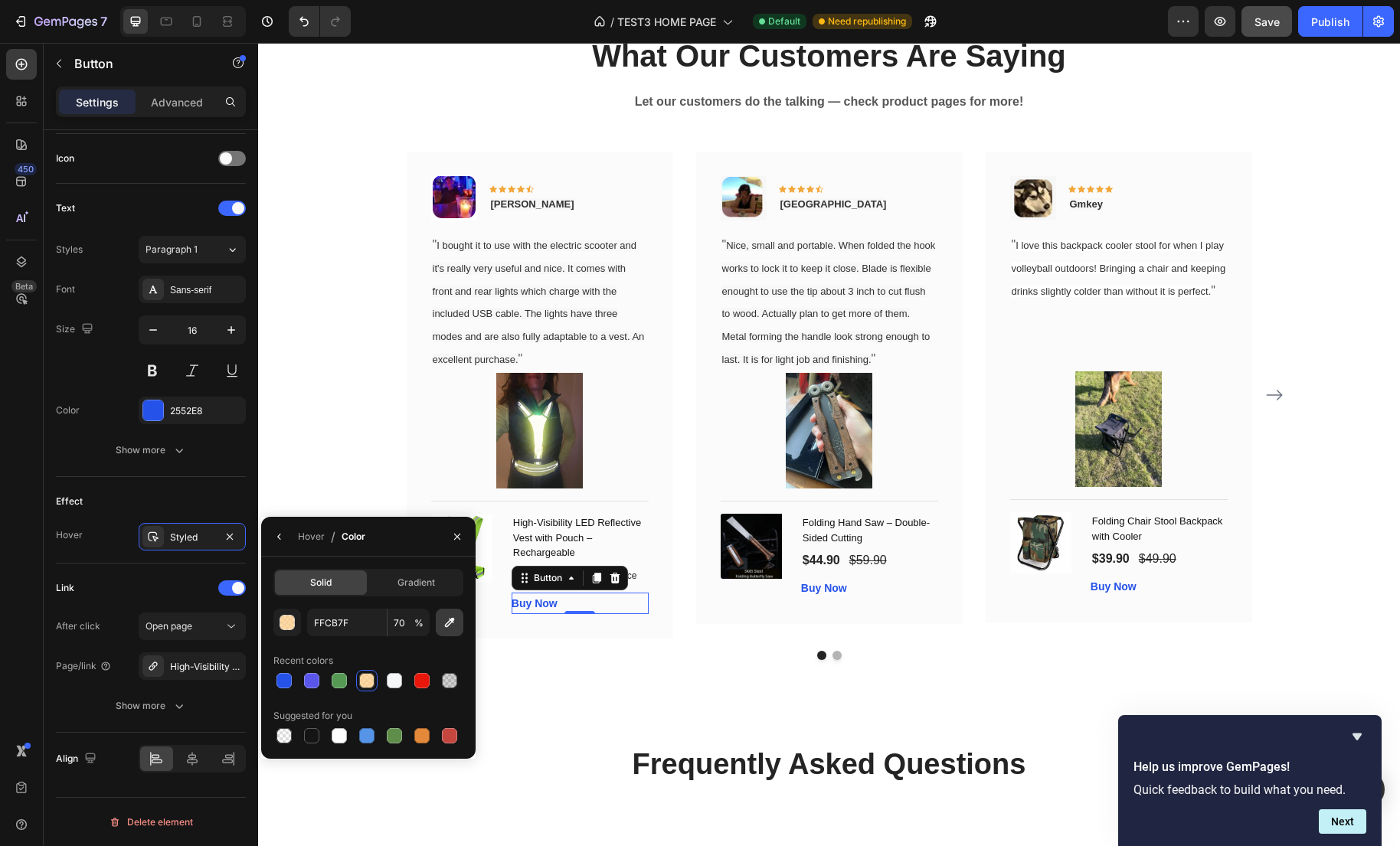
click at [449, 624] on icon "button" at bounding box center [450, 622] width 10 height 10
click at [291, 621] on div "button" at bounding box center [288, 623] width 16 height 16
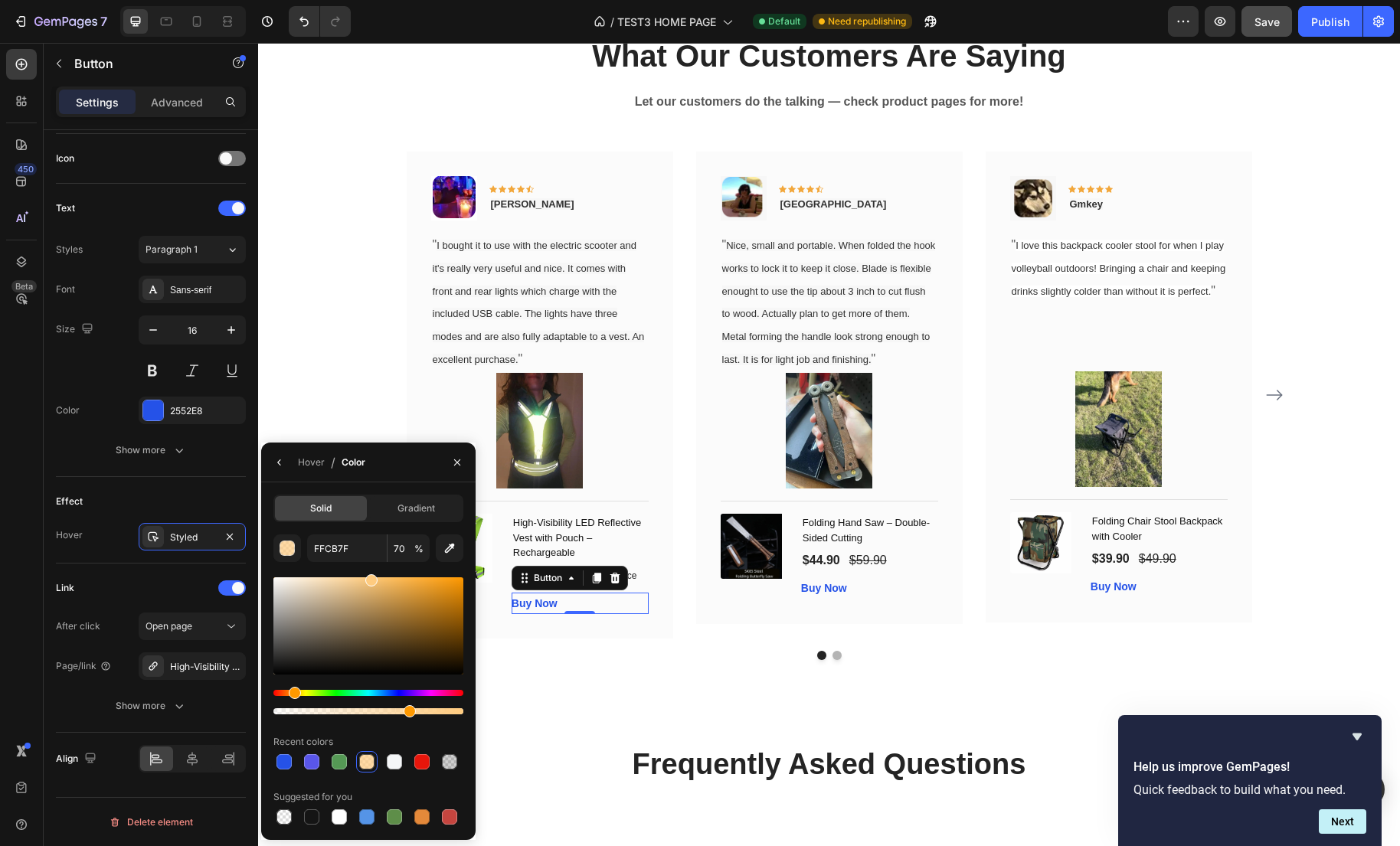
click at [380, 691] on div "Hue" at bounding box center [368, 692] width 190 height 6
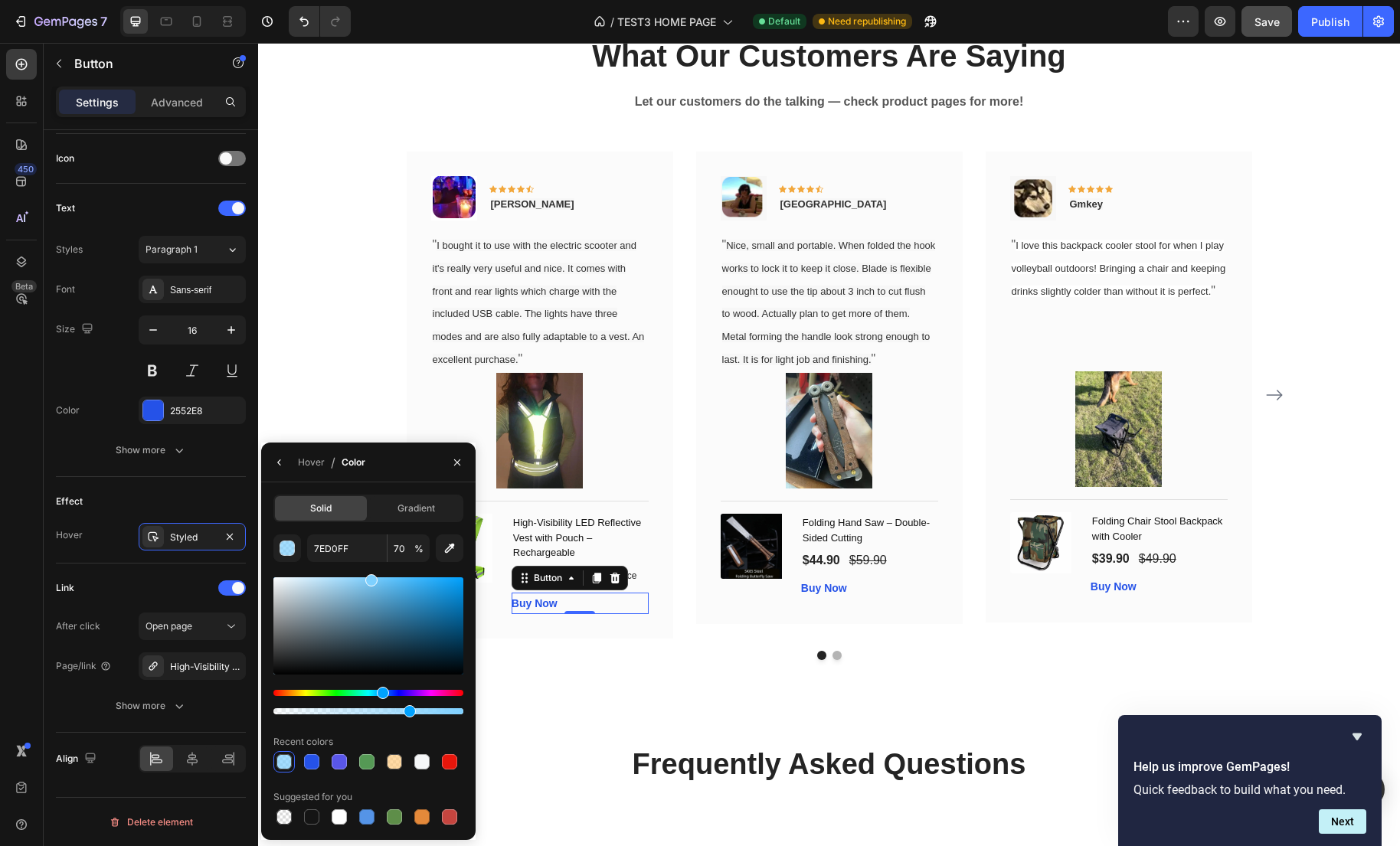
click at [376, 601] on div at bounding box center [368, 626] width 190 height 97
type input "5799BF"
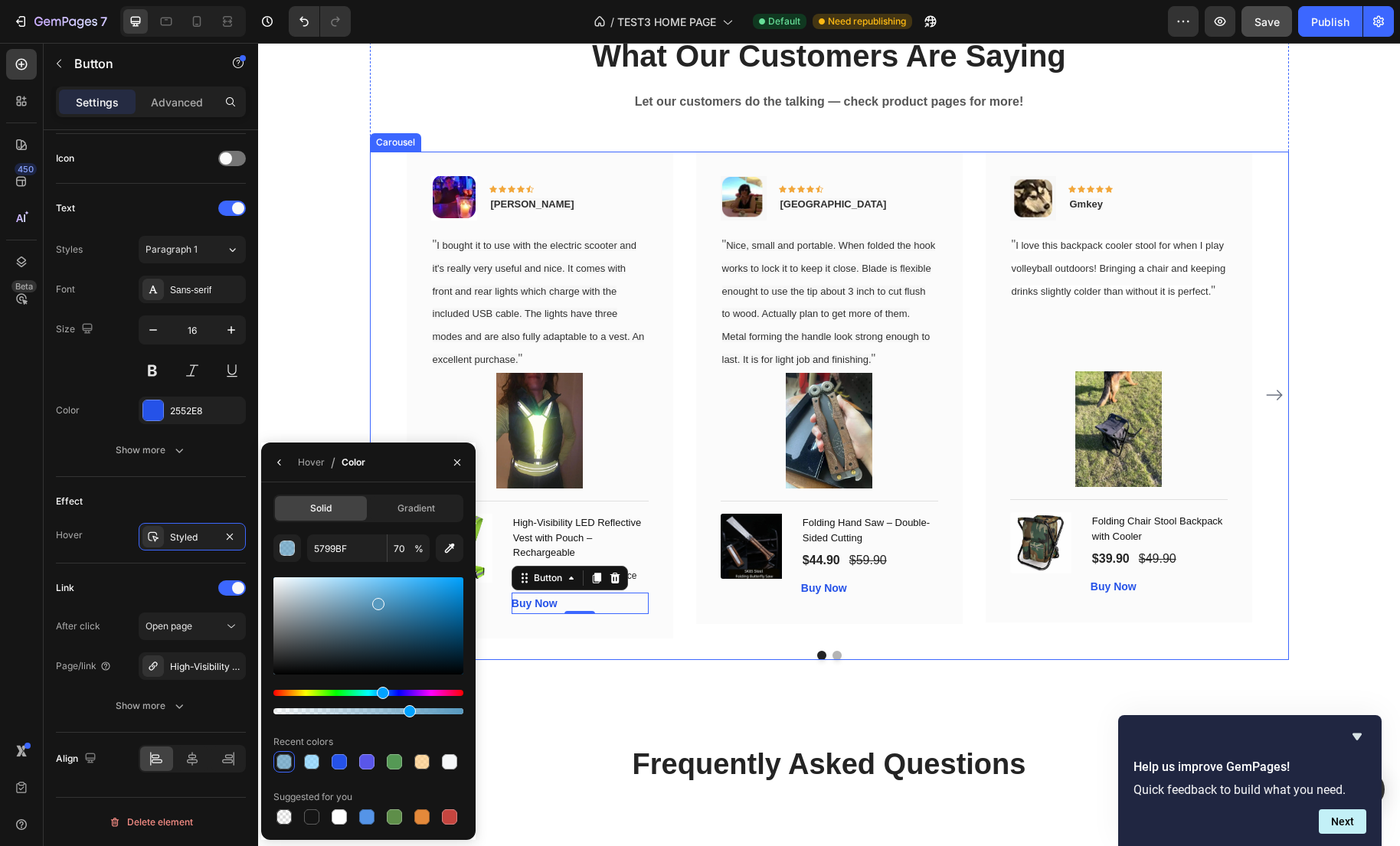
click at [543, 659] on div at bounding box center [829, 655] width 919 height 10
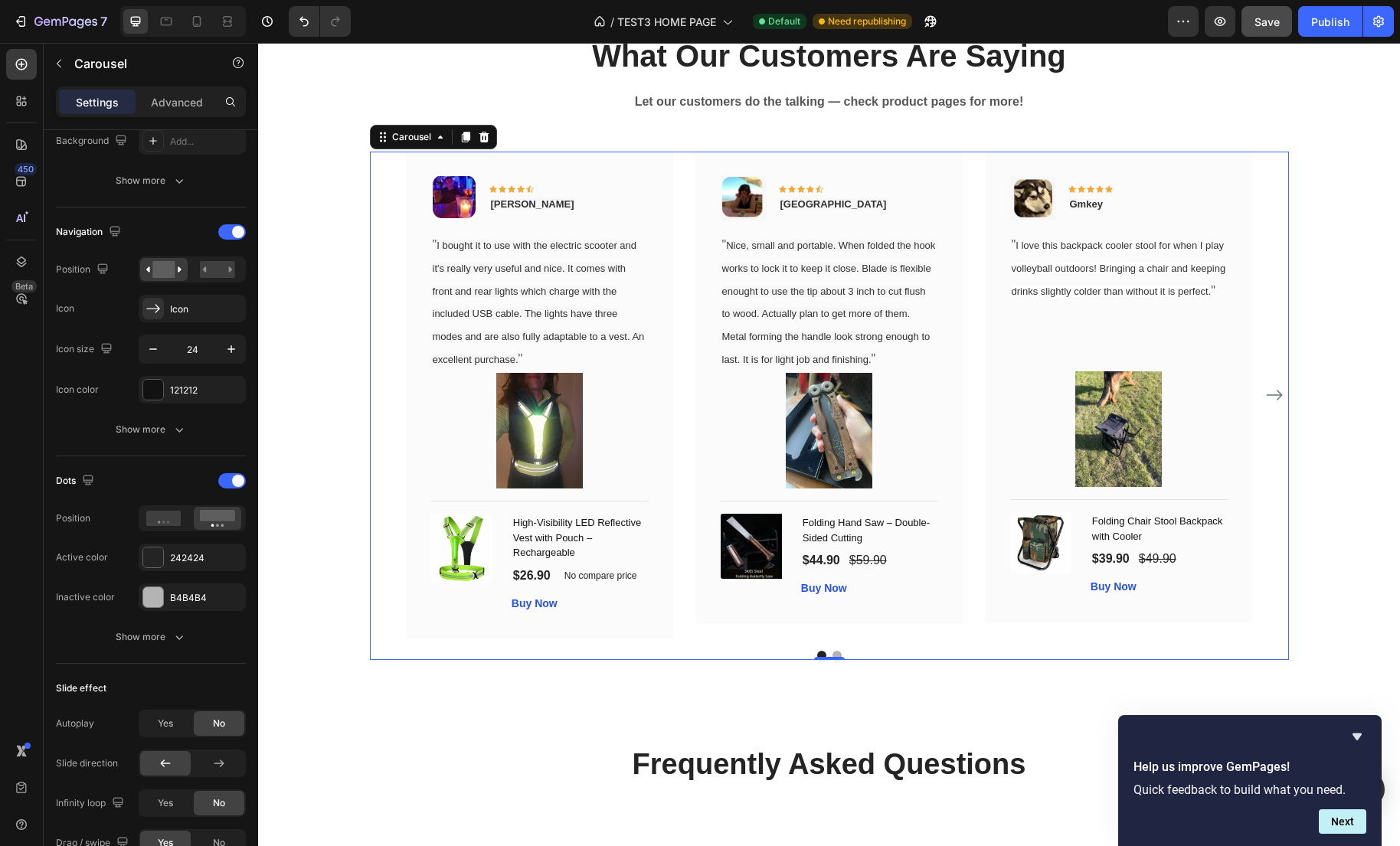
scroll to position [0, 0]
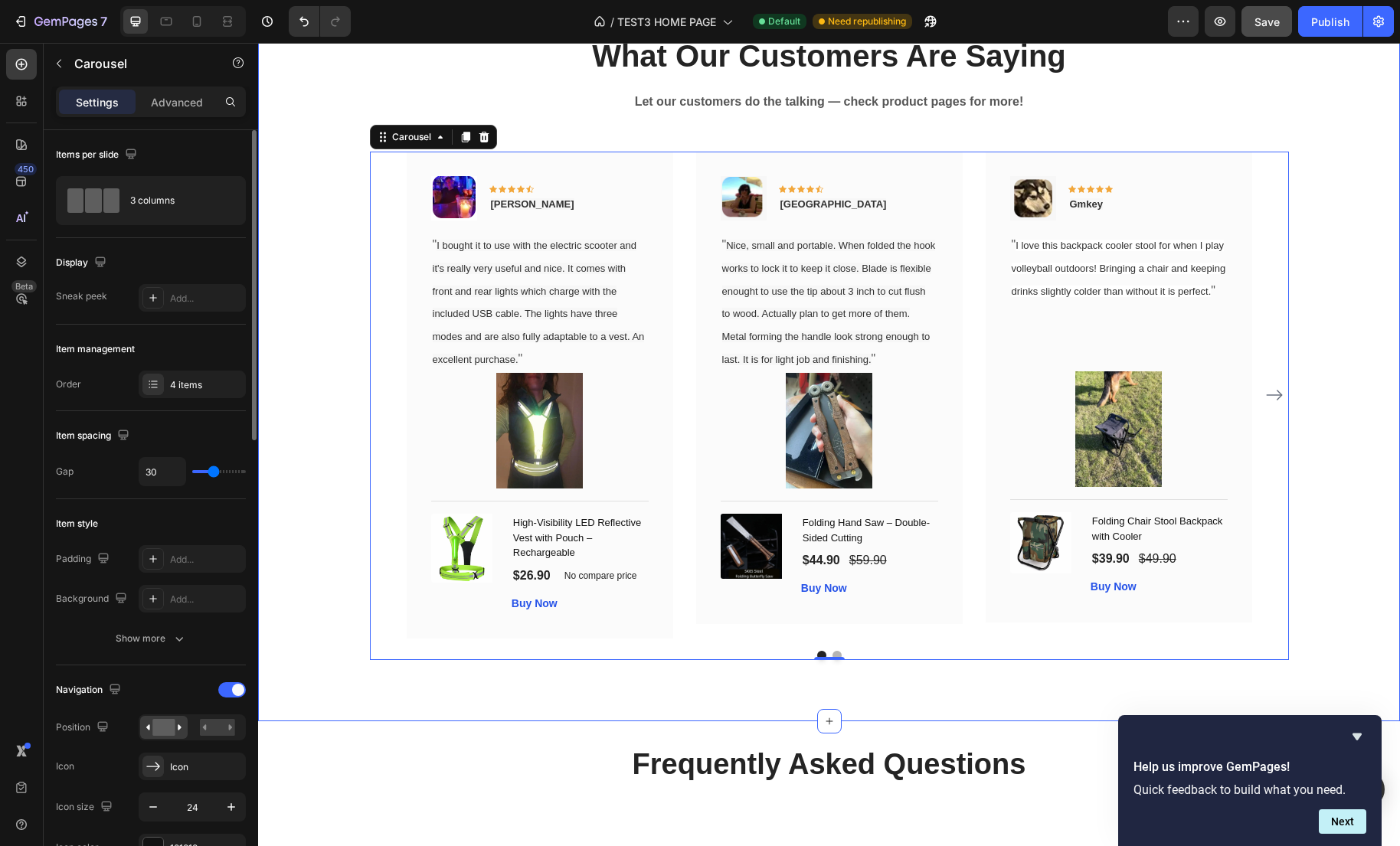
click at [552, 696] on div "What Our Customers Are Saying Heading Let our customers do the talking — check …" at bounding box center [828, 347] width 1141 height 748
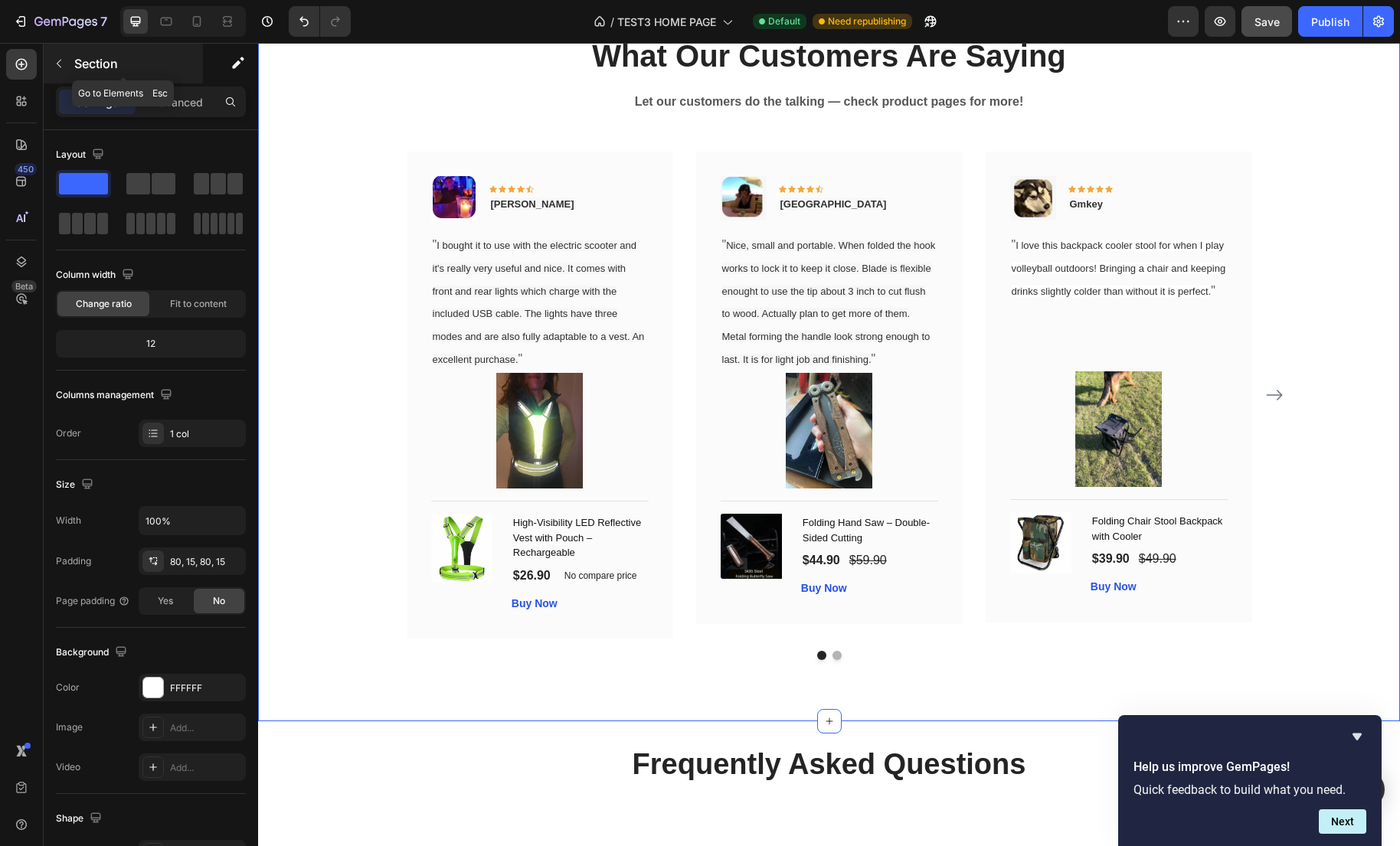
click at [56, 66] on icon "button" at bounding box center [59, 63] width 12 height 12
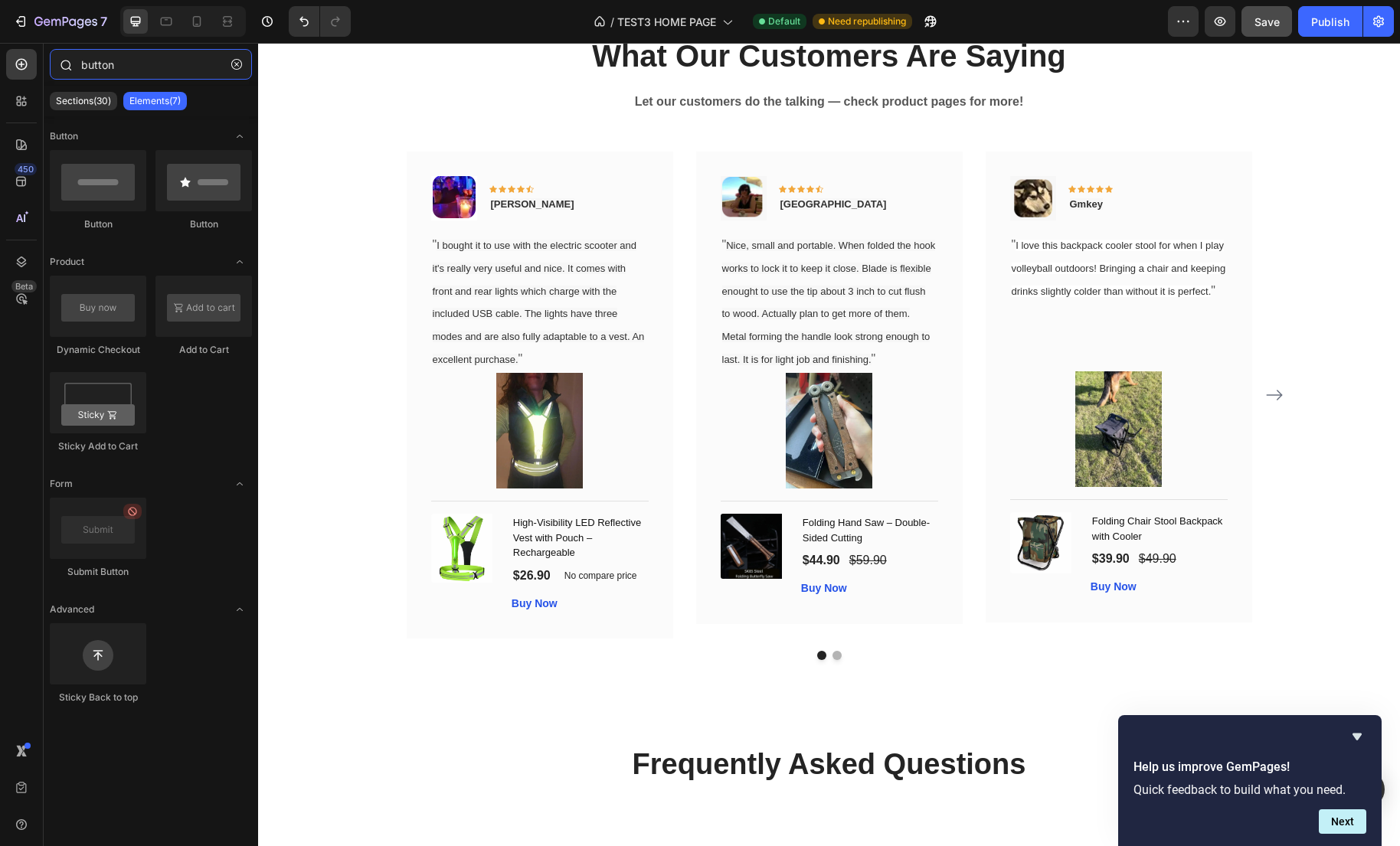
click at [116, 69] on input "button" at bounding box center [150, 63] width 202 height 30
click at [238, 60] on icon "button" at bounding box center [236, 64] width 10 height 10
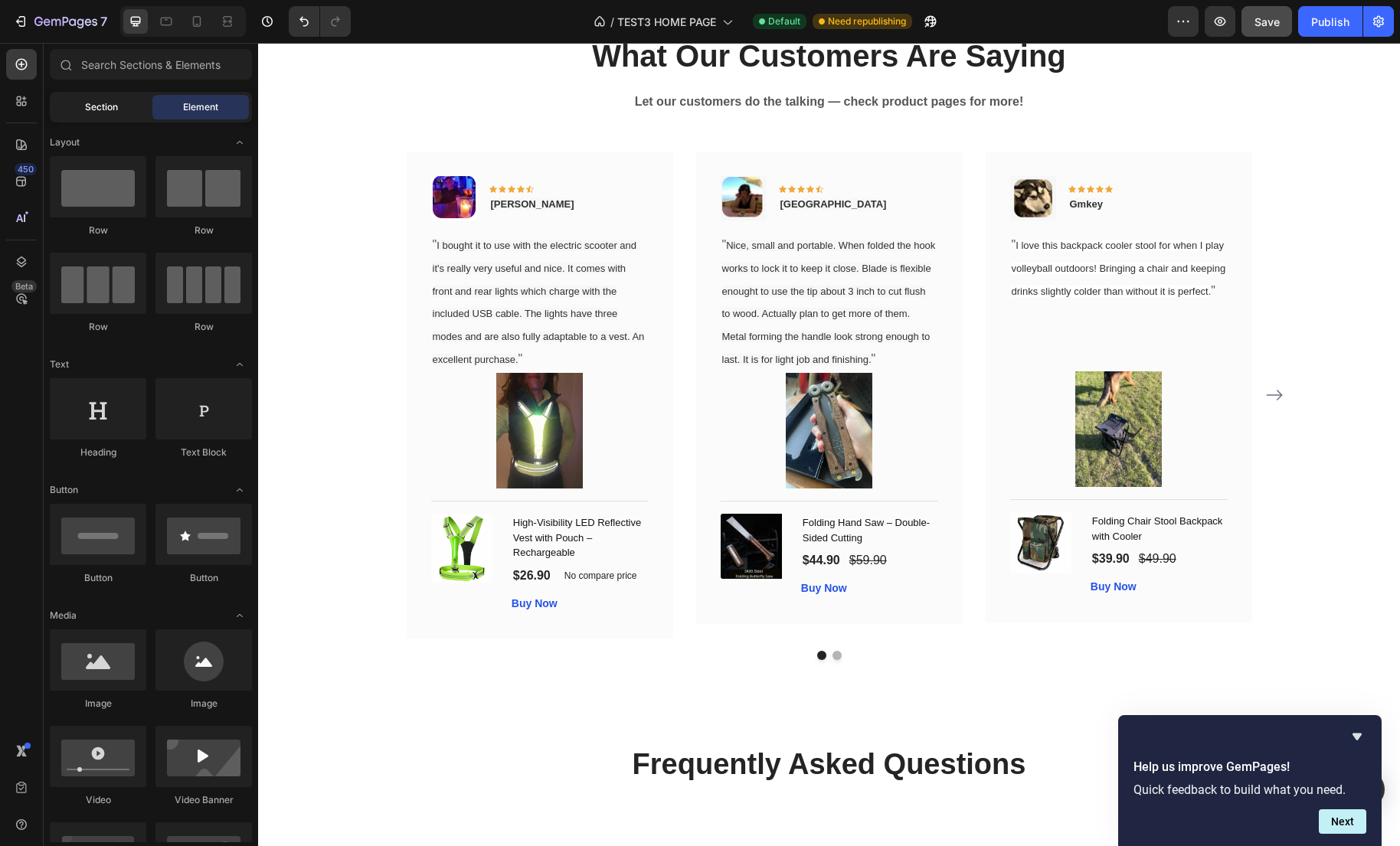
click at [110, 108] on span "Section" at bounding box center [102, 108] width 33 height 14
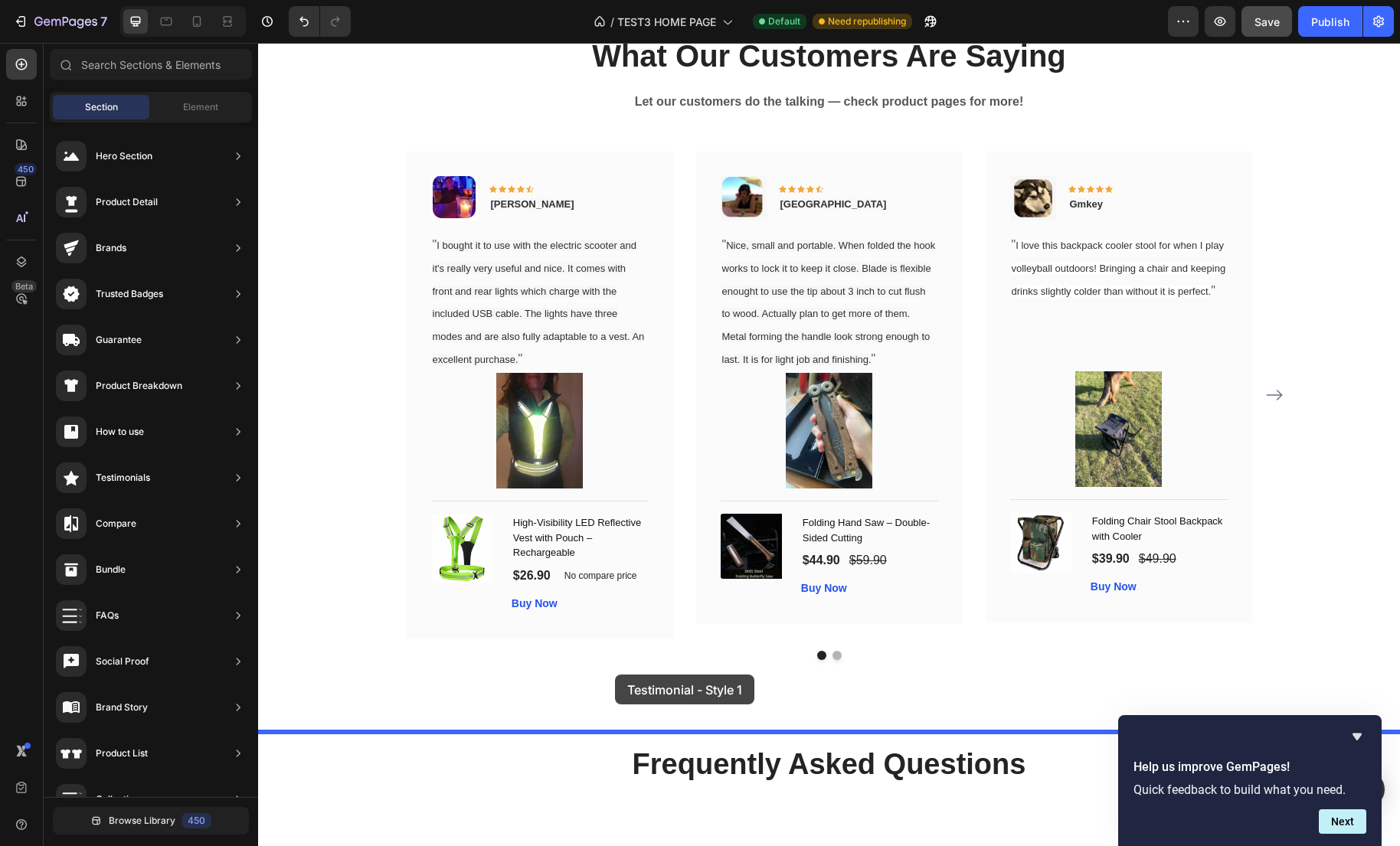
drag, startPoint x: 610, startPoint y: 212, endPoint x: 615, endPoint y: 674, distance: 462.0
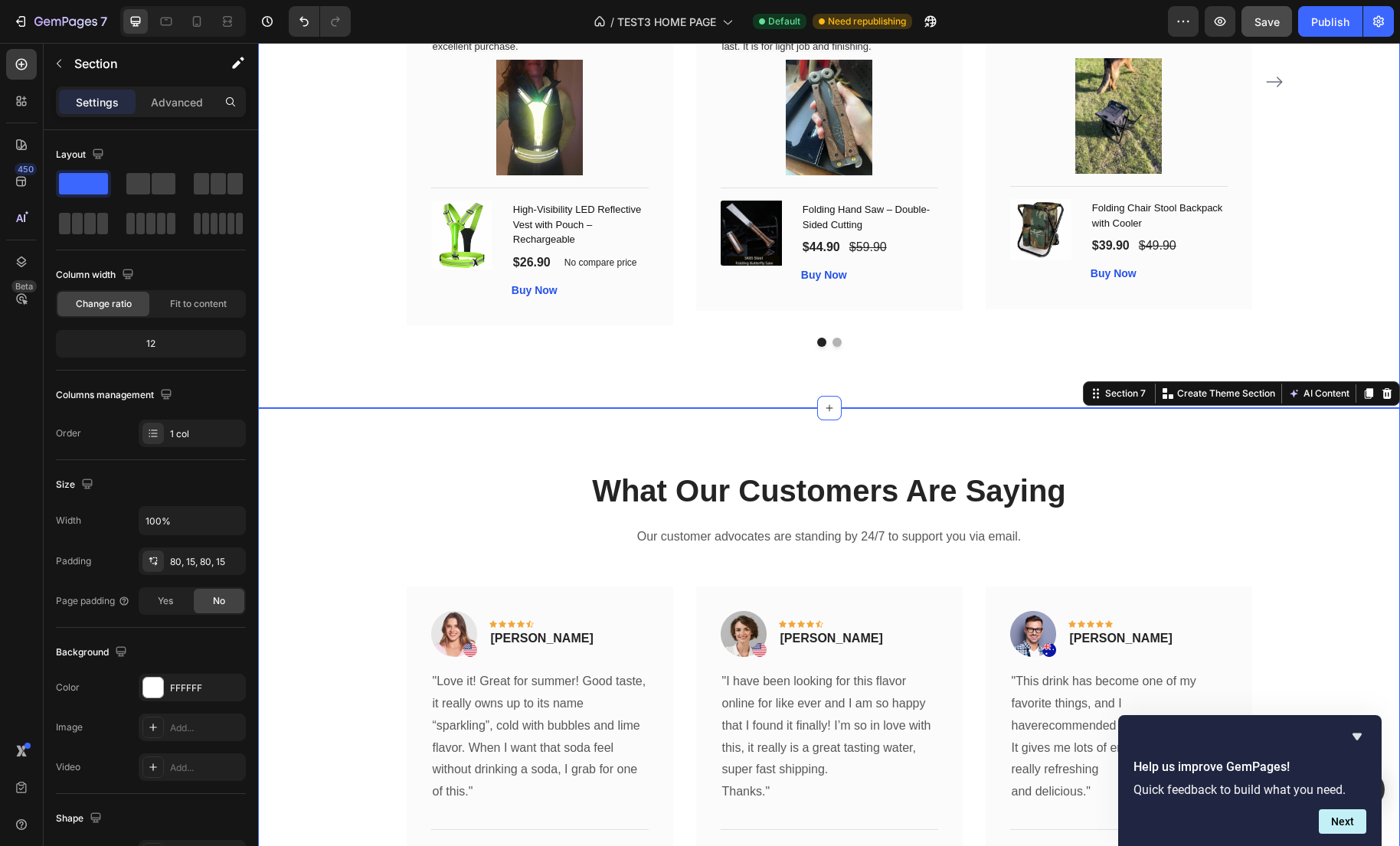
scroll to position [1850, 0]
click at [542, 297] on strong "Buy Now" at bounding box center [534, 291] width 46 height 12
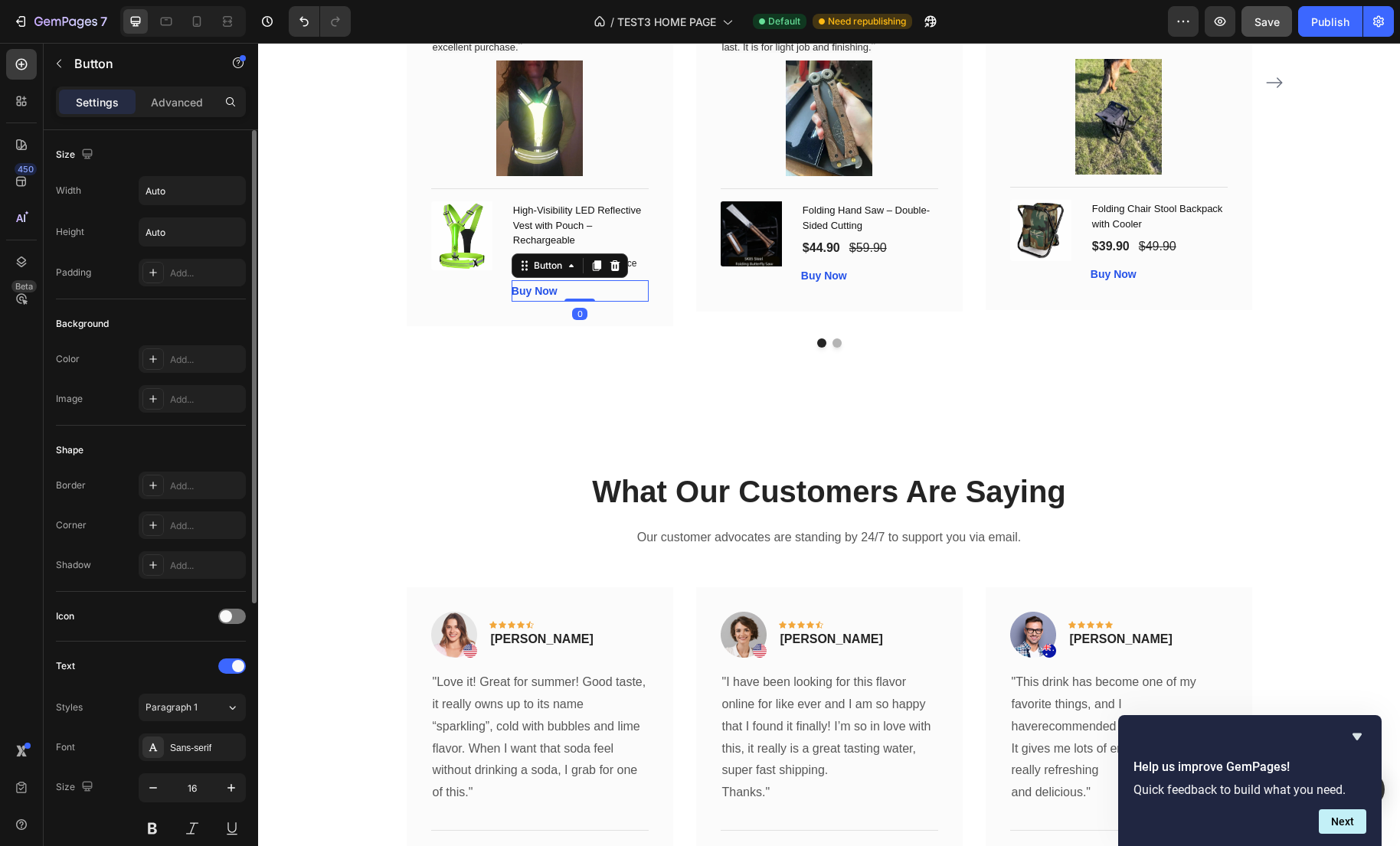
scroll to position [458, 0]
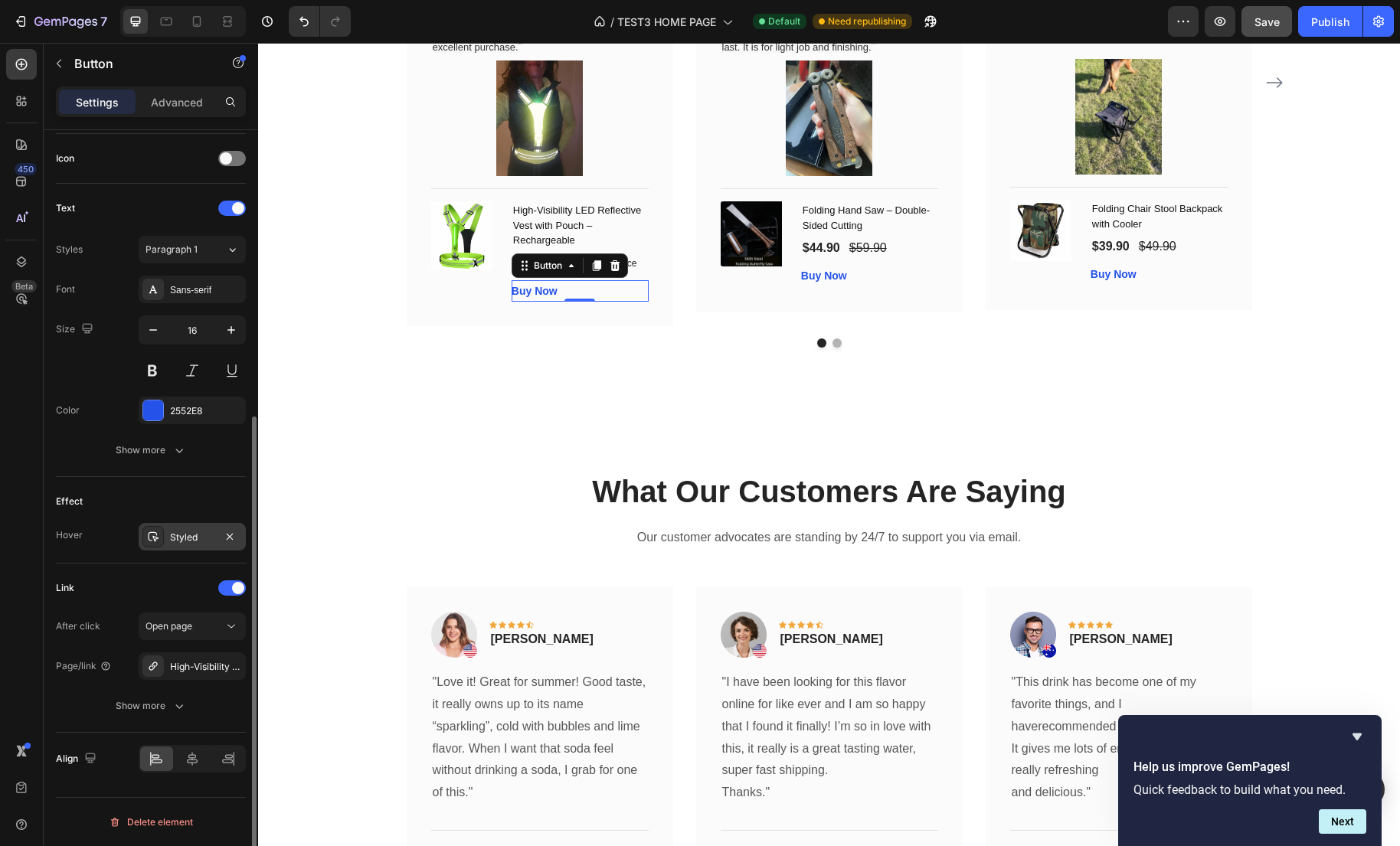
click at [187, 539] on div "Styled" at bounding box center [192, 537] width 44 height 14
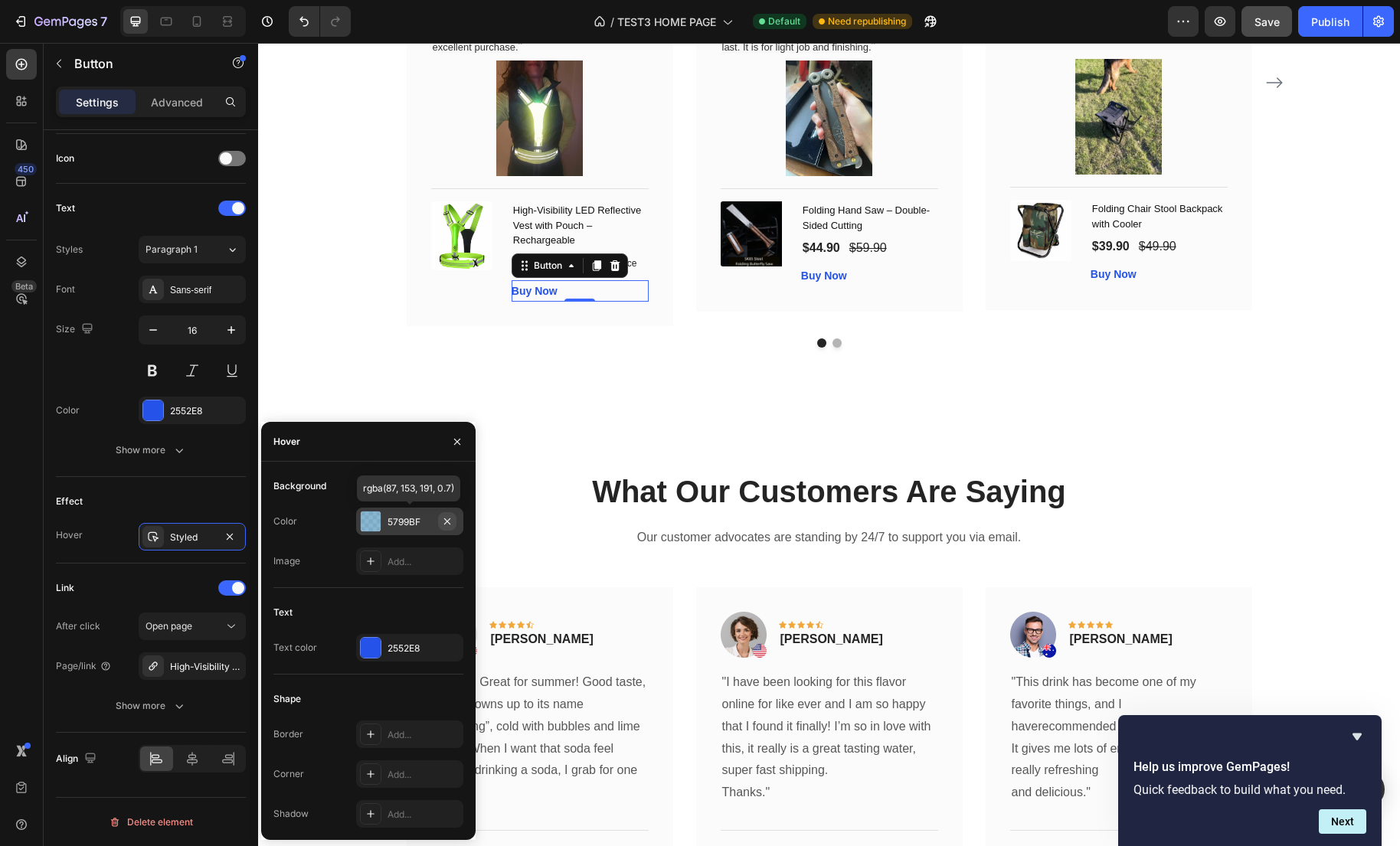
click at [451, 524] on icon "button" at bounding box center [447, 521] width 12 height 12
click at [385, 653] on div "2552E8" at bounding box center [410, 647] width 108 height 28
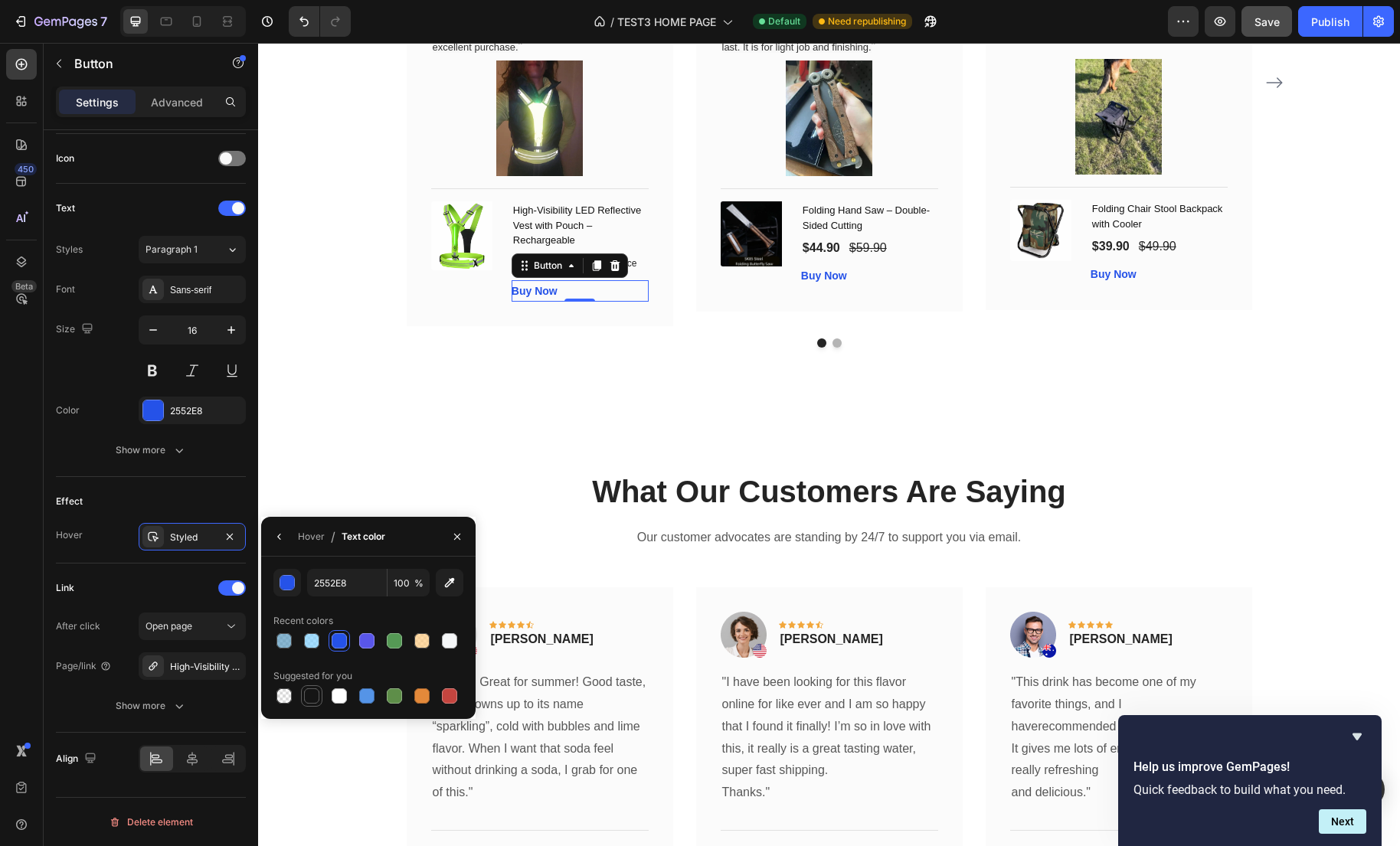
click at [319, 693] on div at bounding box center [311, 695] width 18 height 18
type input "151515"
click at [421, 409] on div "What Our Customers Are Saying Heading Let our customers do the talking — check …" at bounding box center [828, 35] width 1141 height 748
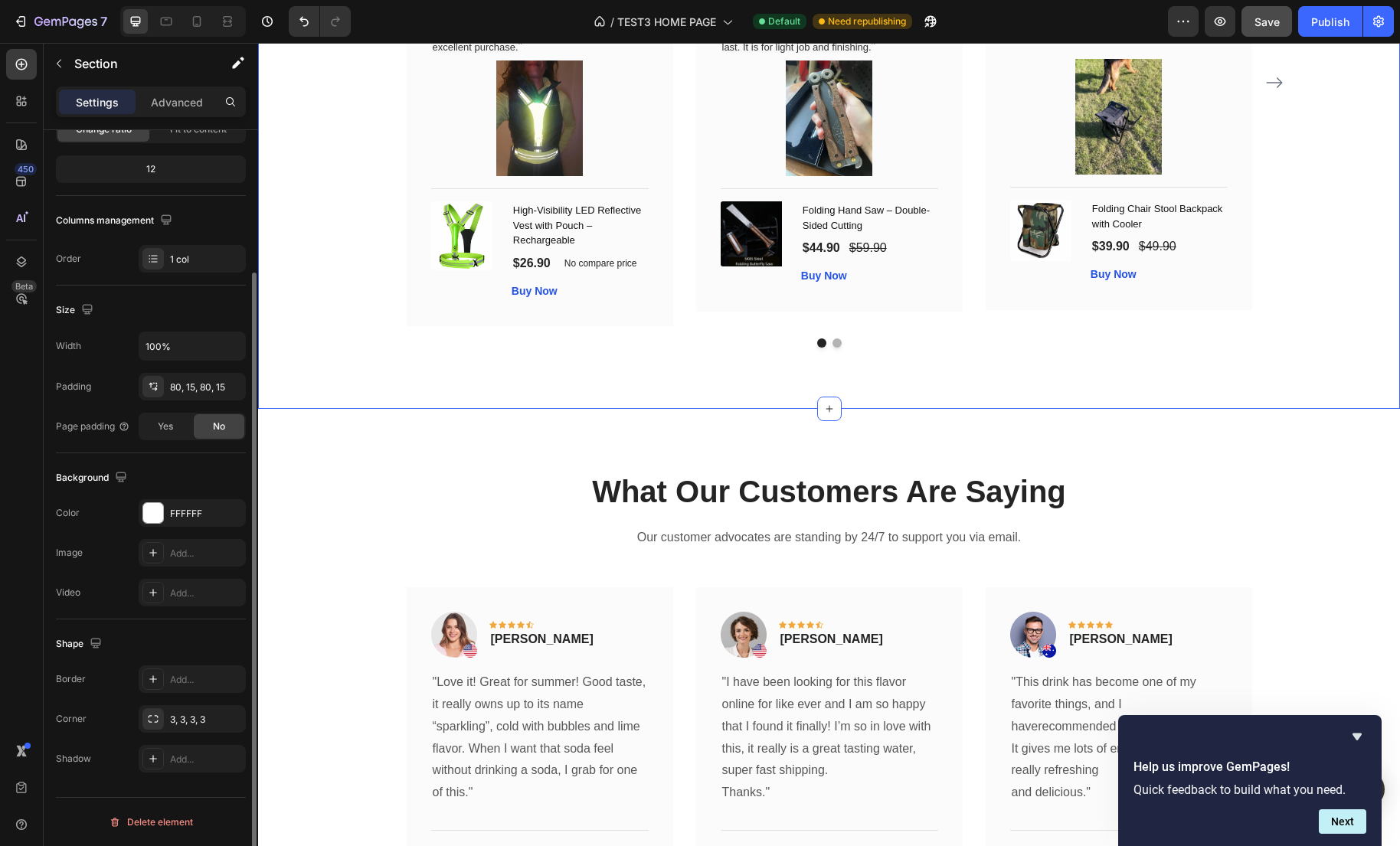
scroll to position [0, 0]
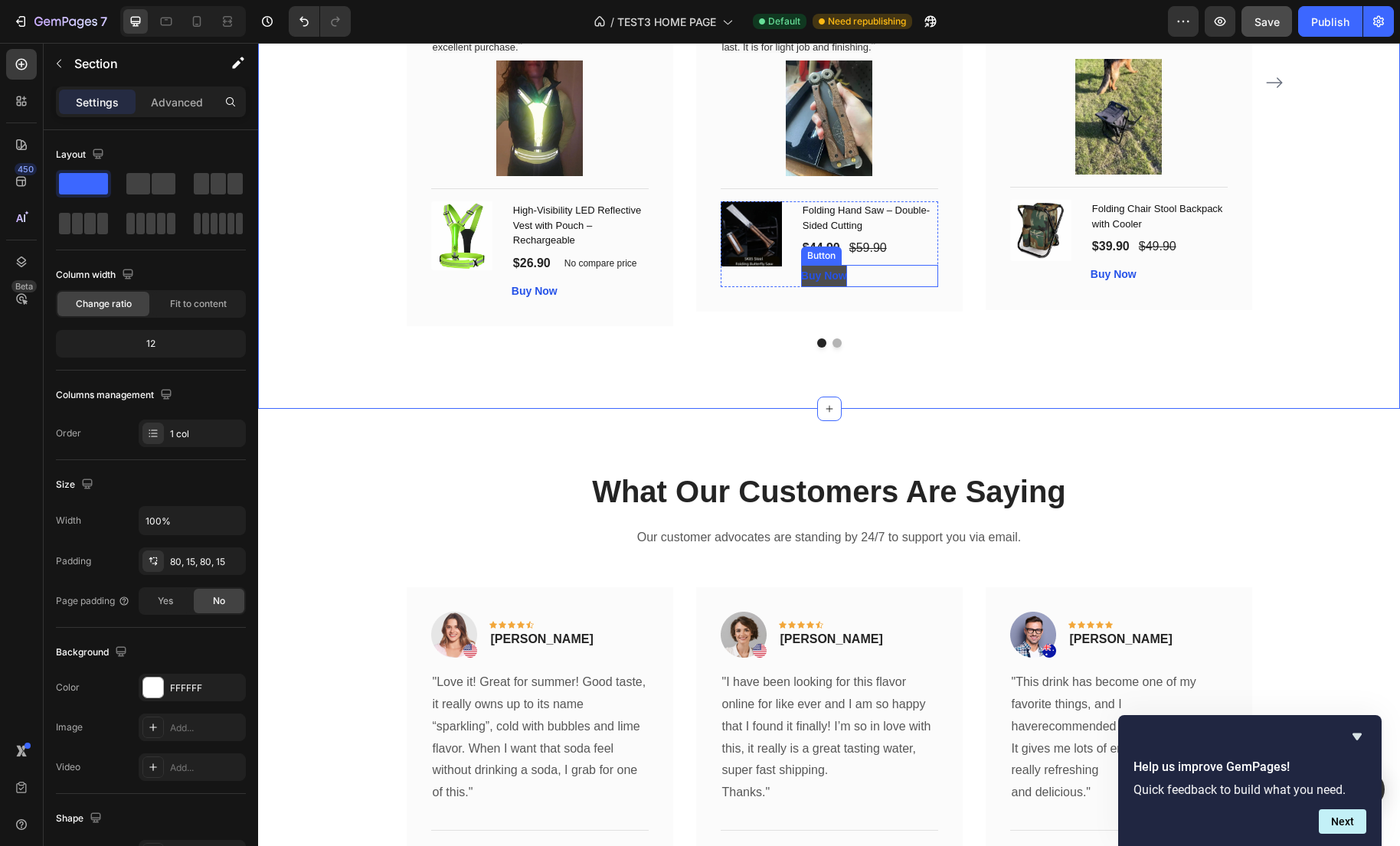
click at [828, 287] on p "Buy Now" at bounding box center [824, 276] width 46 height 23
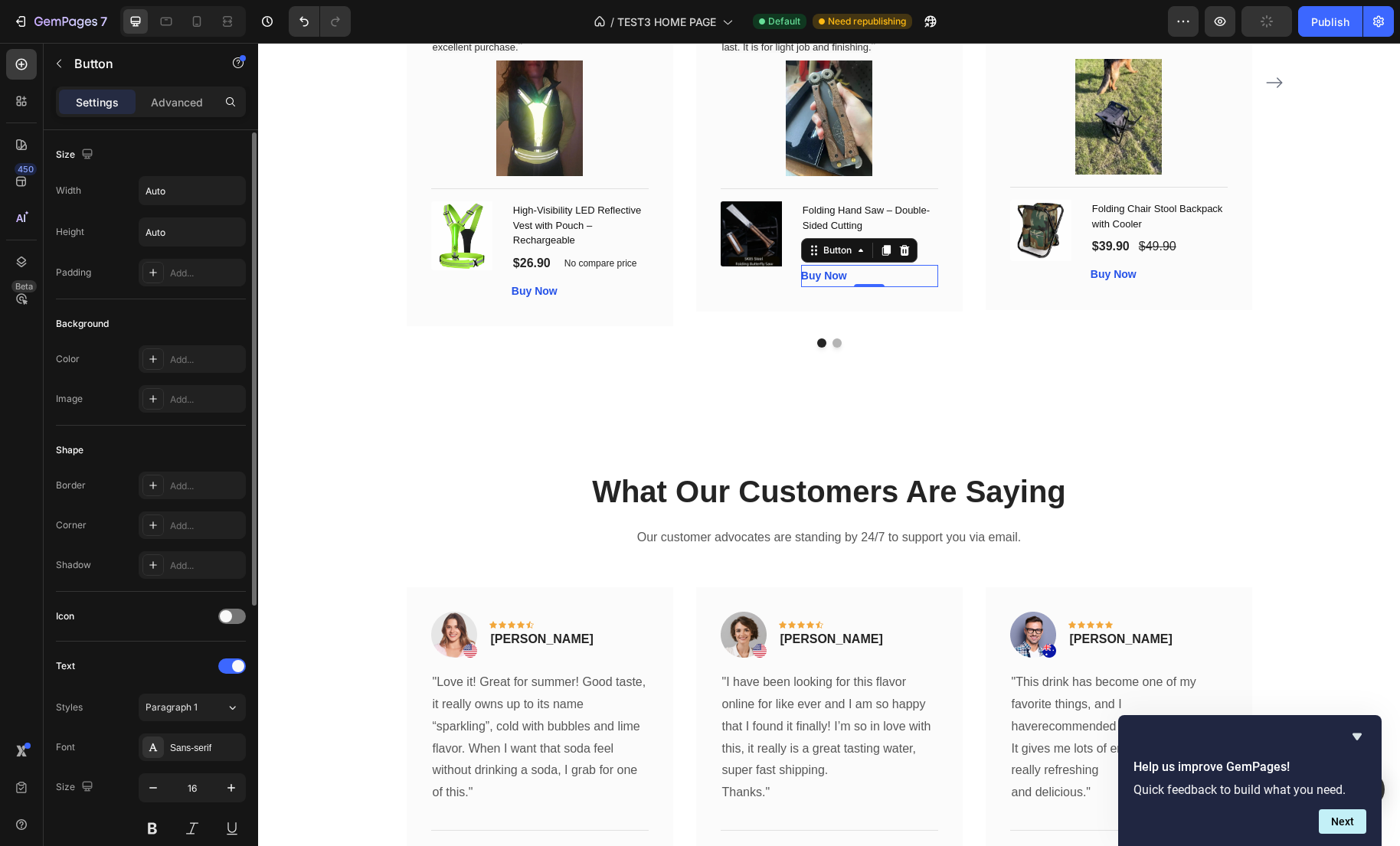
scroll to position [458, 0]
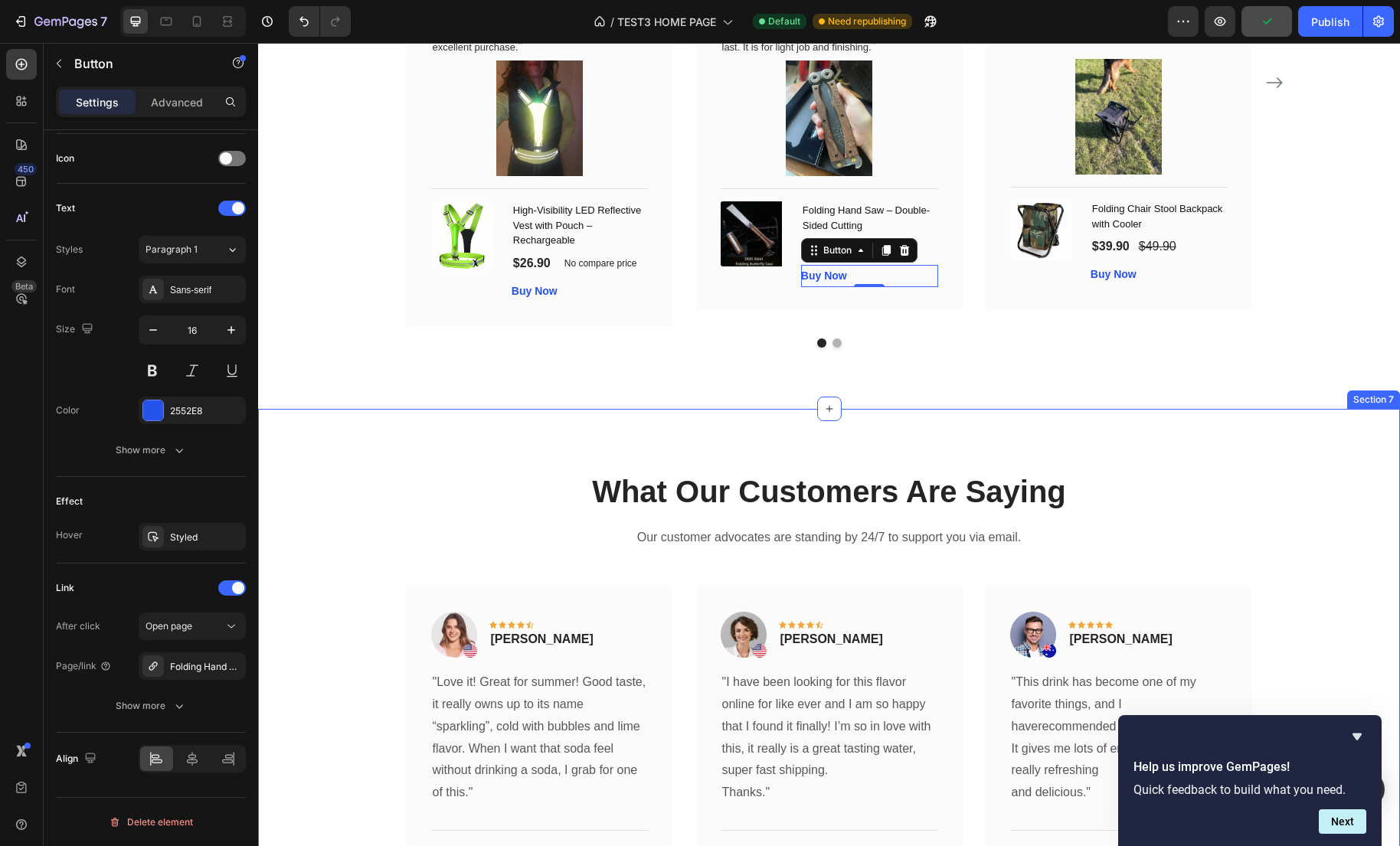
click at [328, 453] on div "What Our Customers Are Saying Heading Our customer advocates are standing by 24…" at bounding box center [828, 733] width 1141 height 650
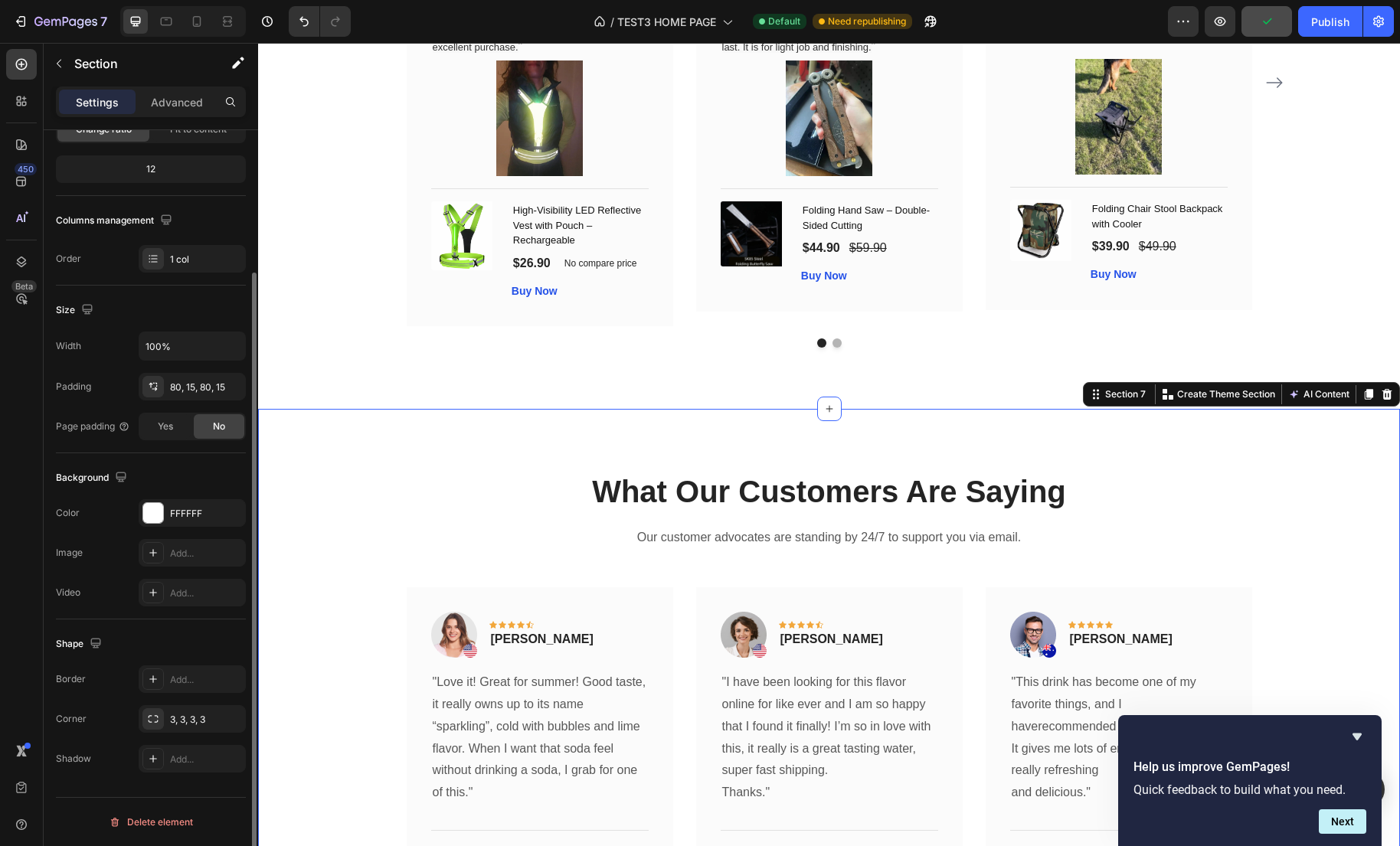
scroll to position [0, 0]
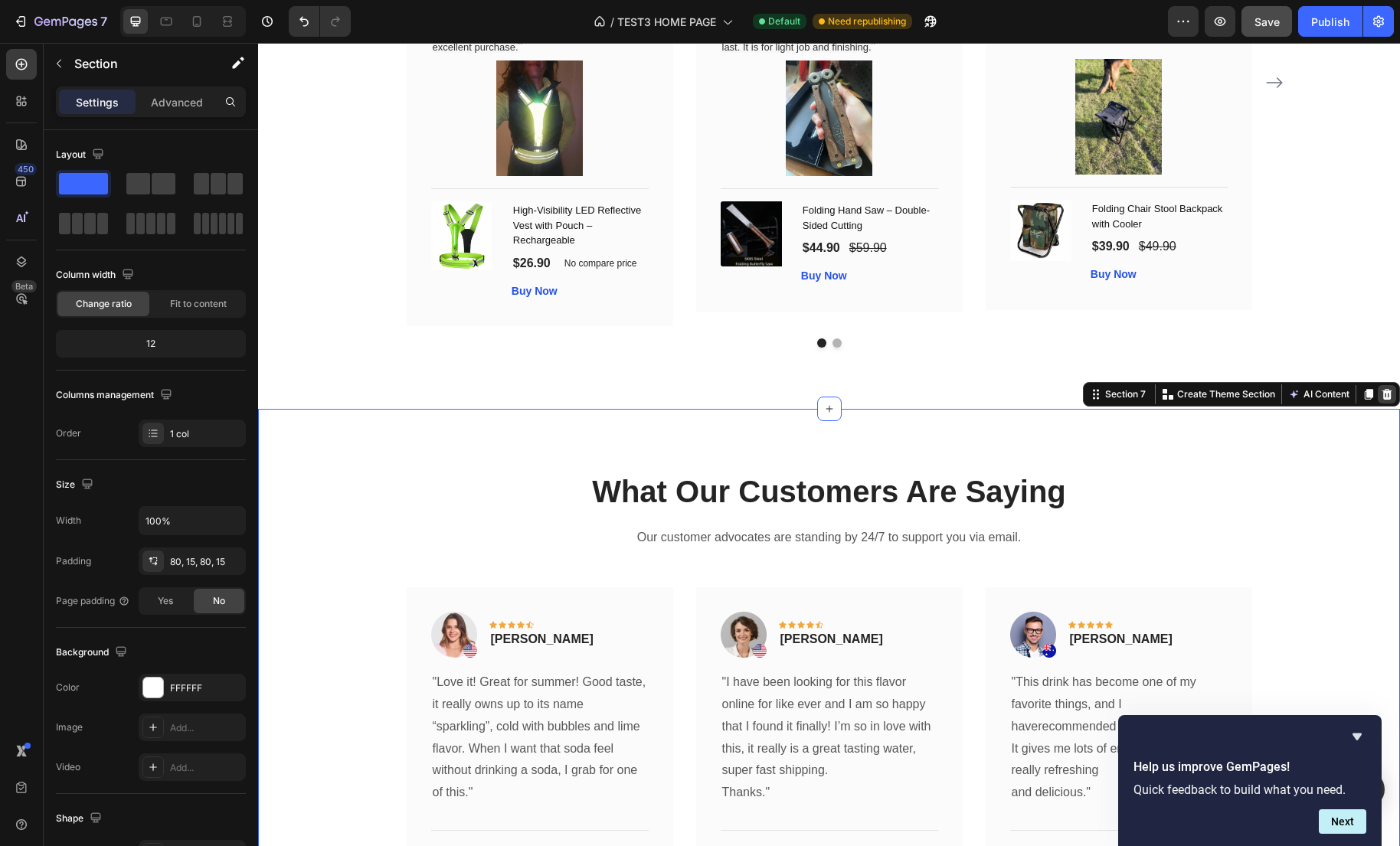
click at [1383, 400] on icon at bounding box center [1386, 394] width 10 height 10
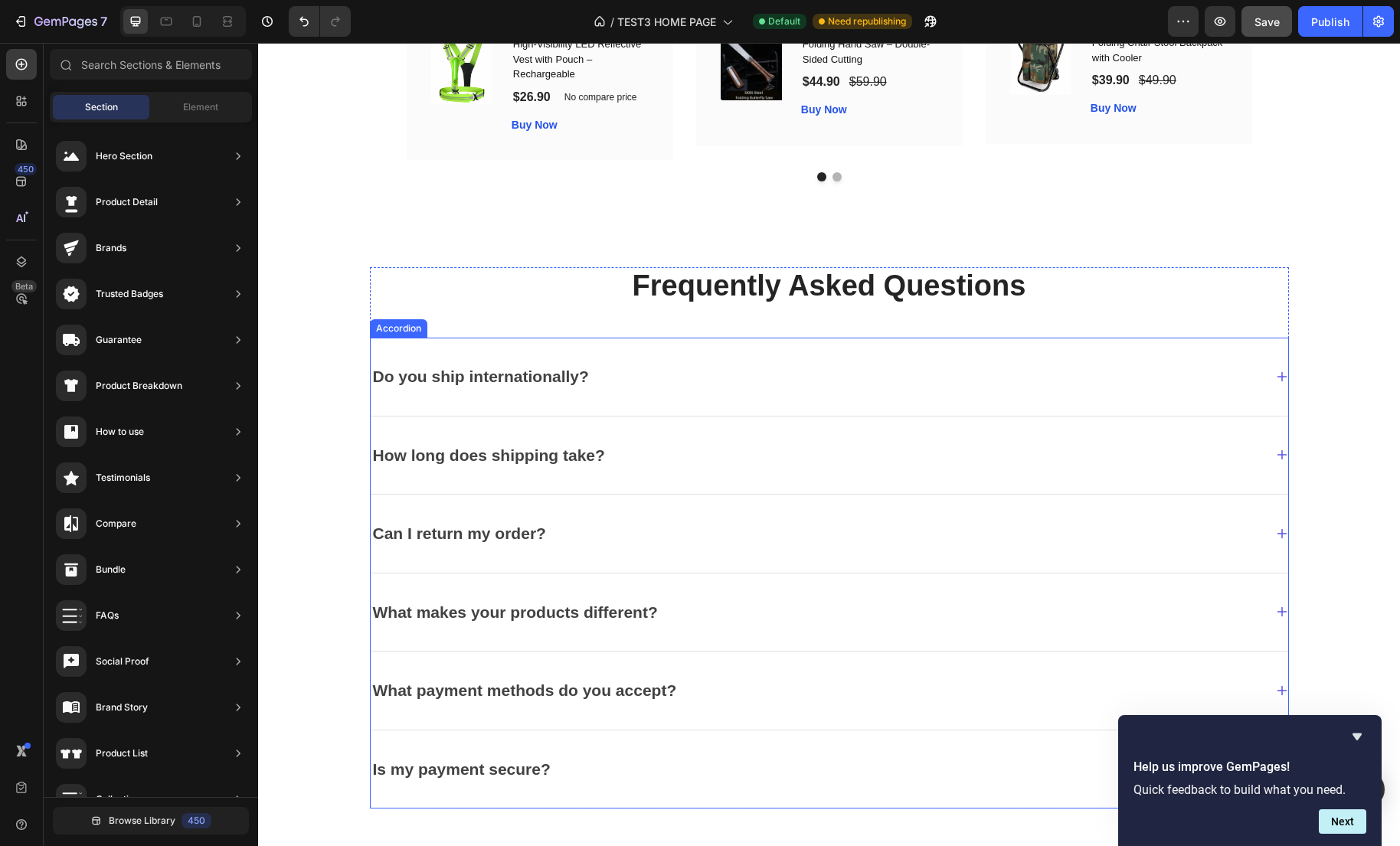
scroll to position [1878, 0]
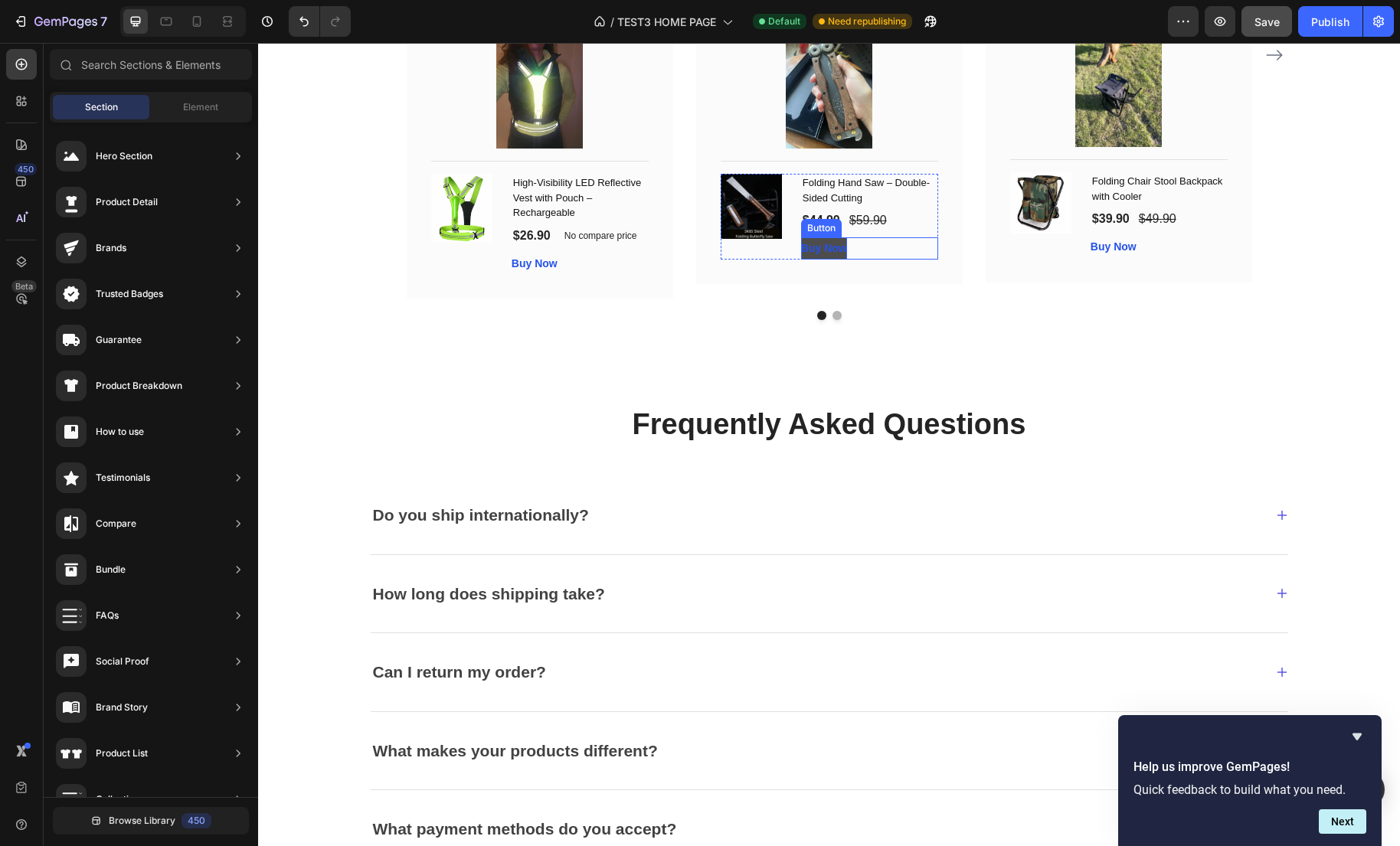
click at [816, 259] on p "Buy Now" at bounding box center [824, 248] width 46 height 23
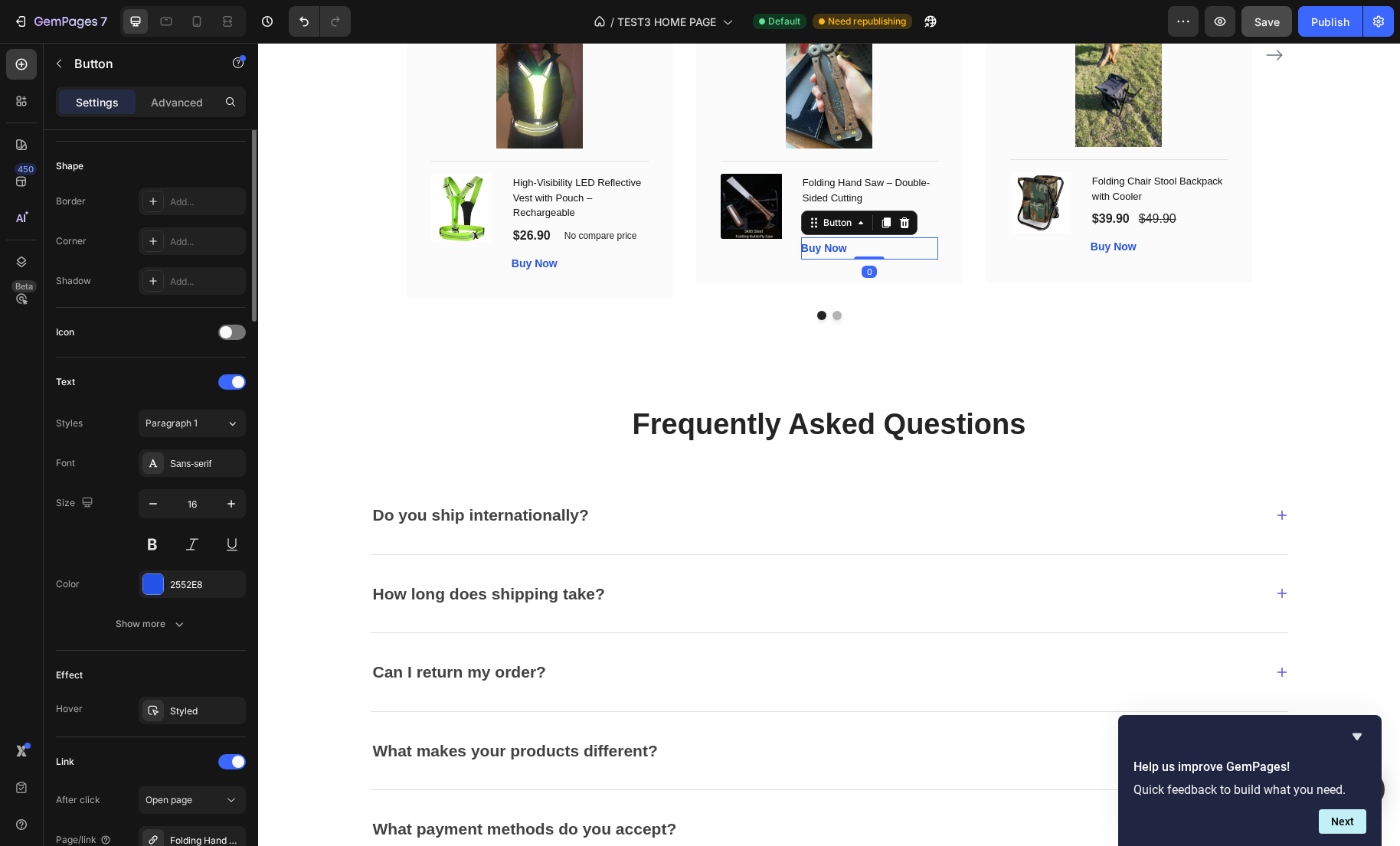
scroll to position [458, 0]
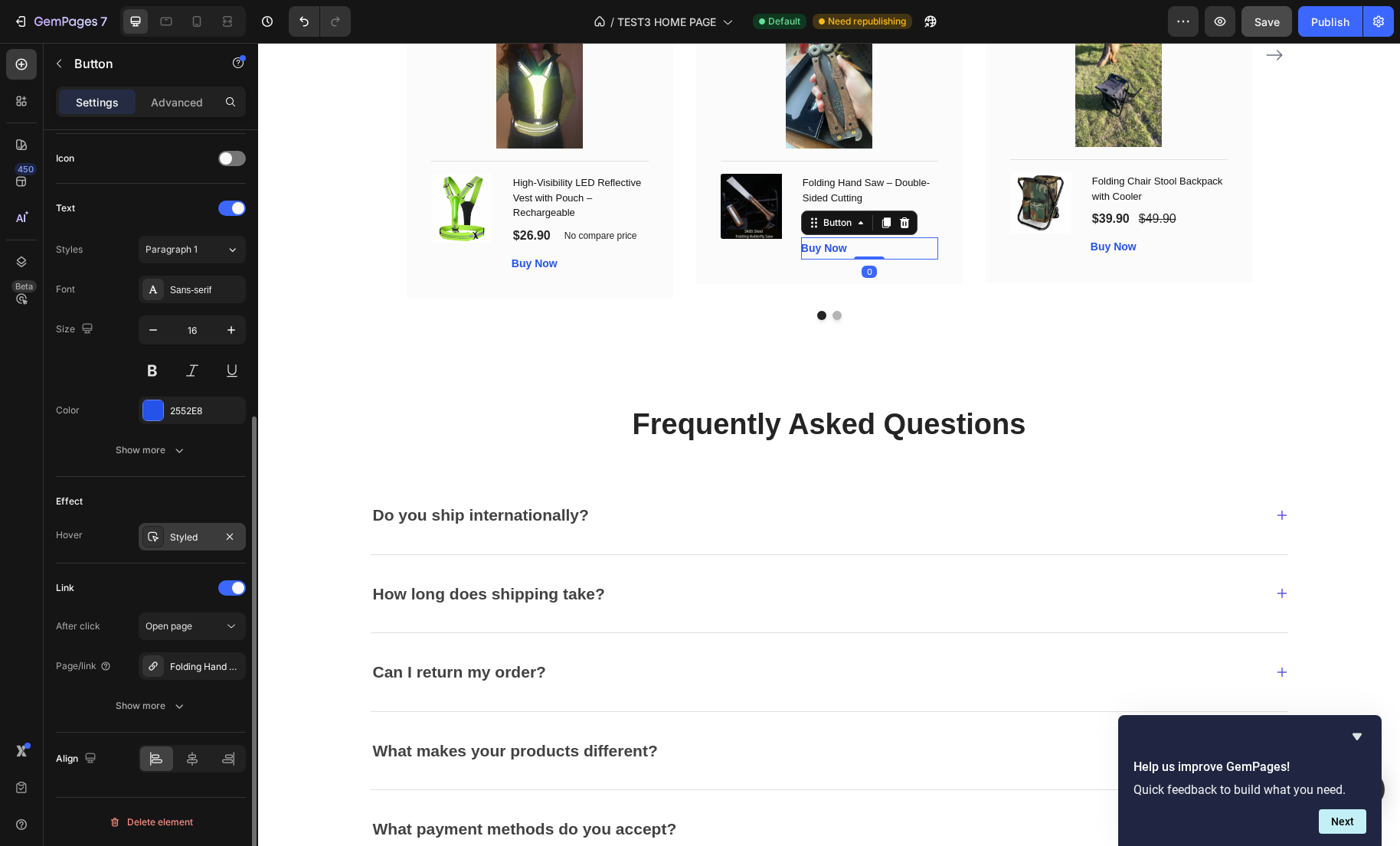
click at [181, 533] on div "Styled" at bounding box center [192, 537] width 44 height 14
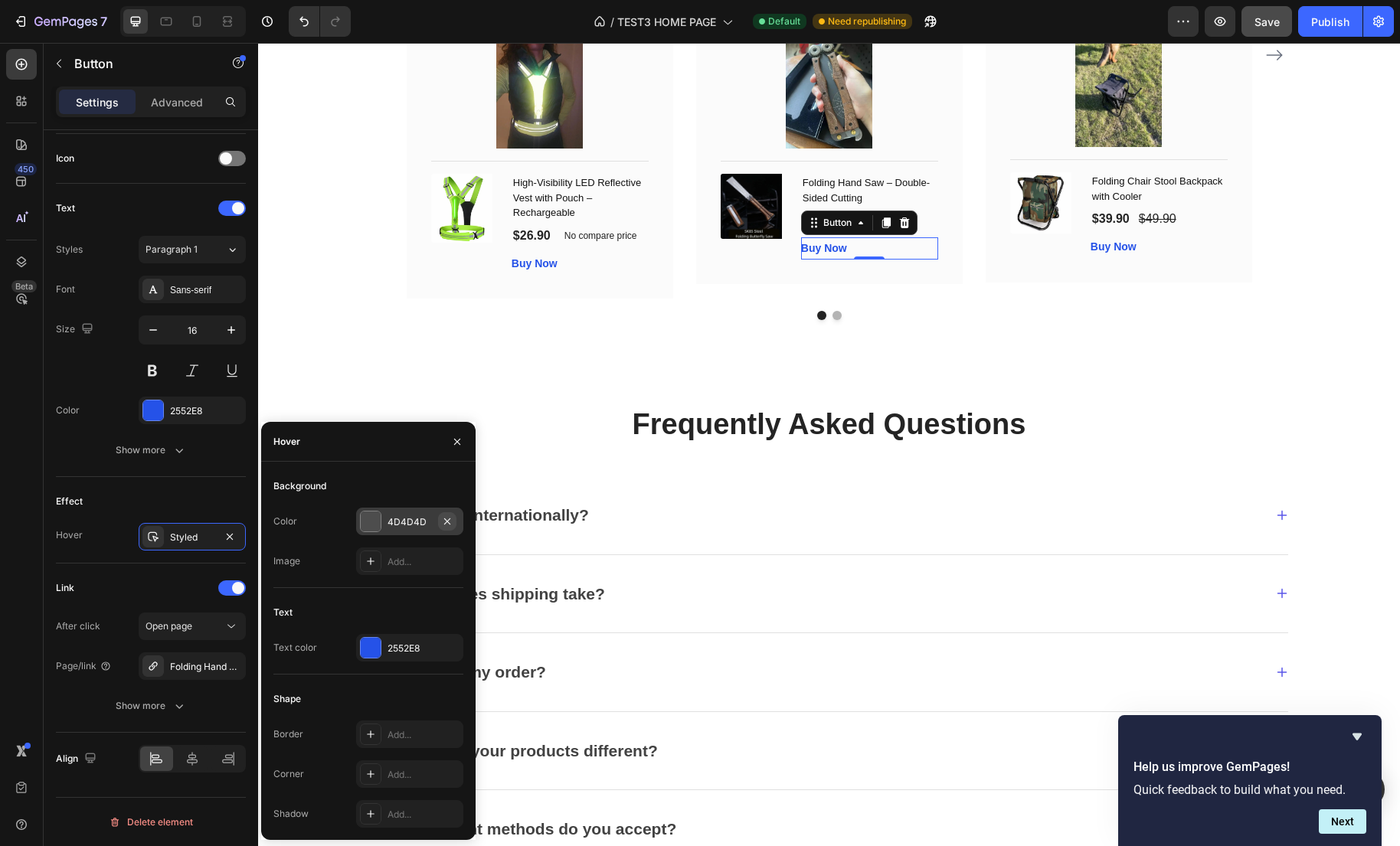
click at [445, 521] on icon "button" at bounding box center [447, 521] width 12 height 12
click at [429, 647] on div "2552E8" at bounding box center [409, 648] width 44 height 14
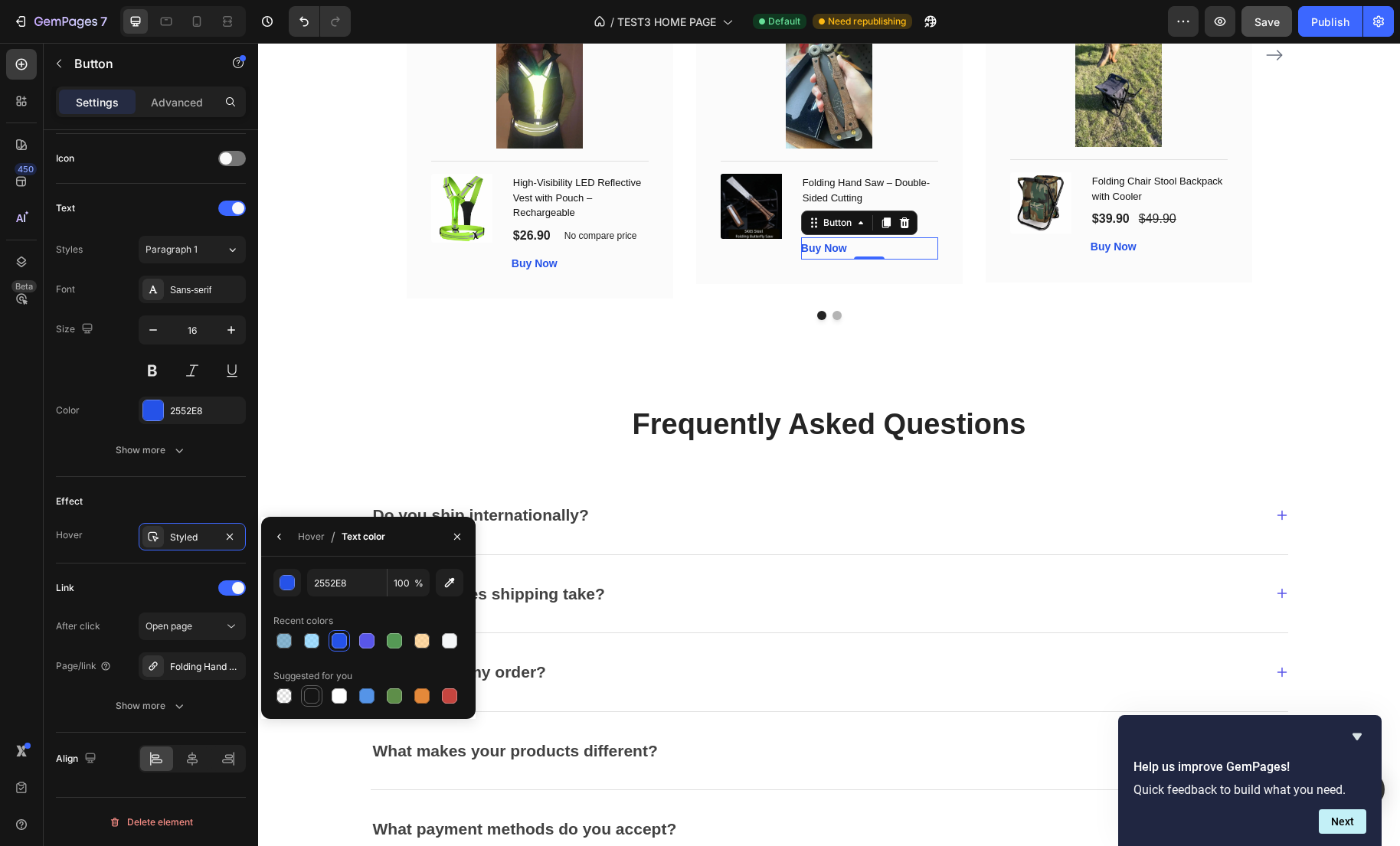
click at [317, 698] on div at bounding box center [312, 696] width 16 height 16
type input "151515"
click at [1102, 258] on p "Buy Now" at bounding box center [1113, 247] width 46 height 23
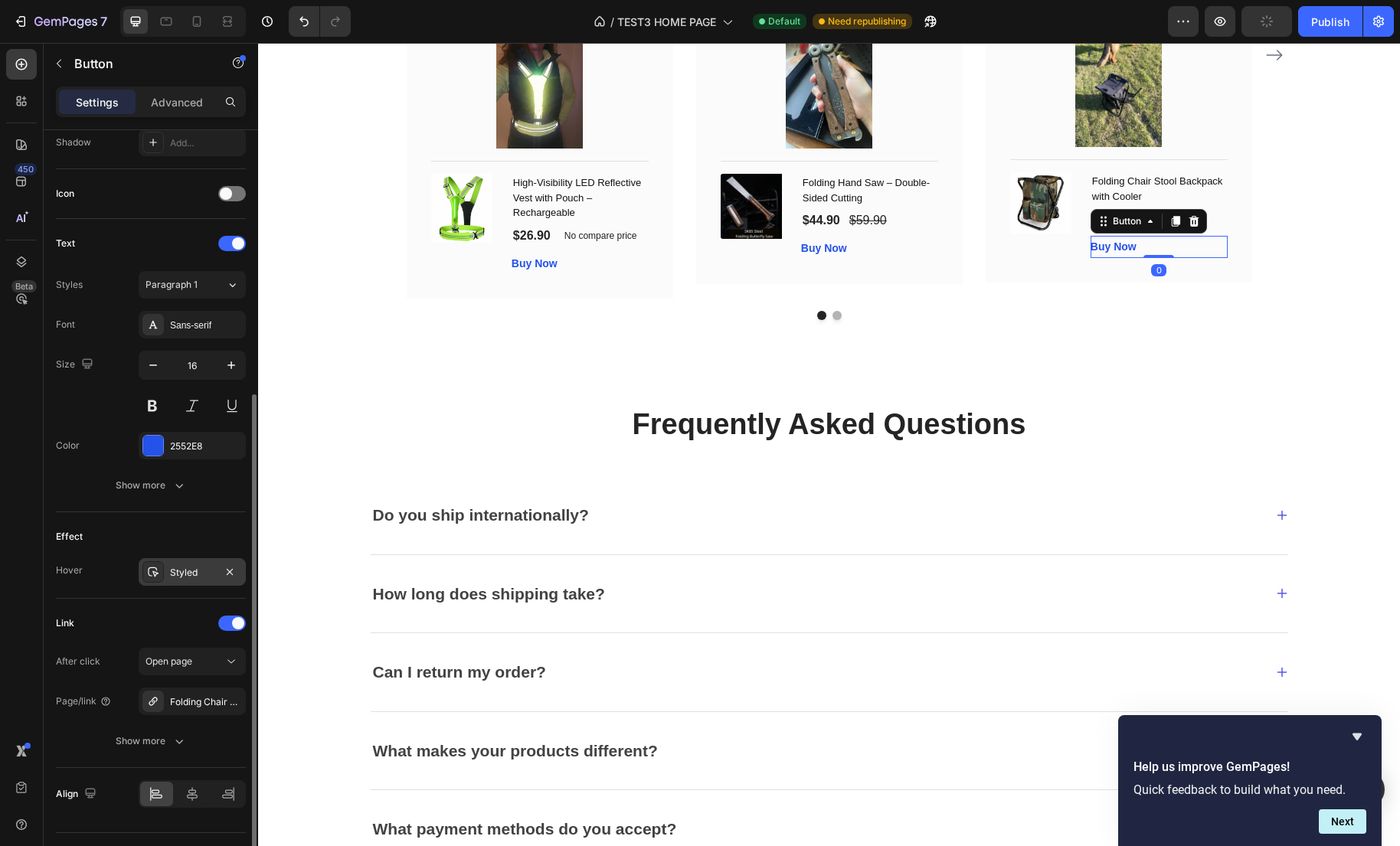
scroll to position [423, 0]
click at [200, 558] on div "Styled" at bounding box center [193, 571] width 108 height 28
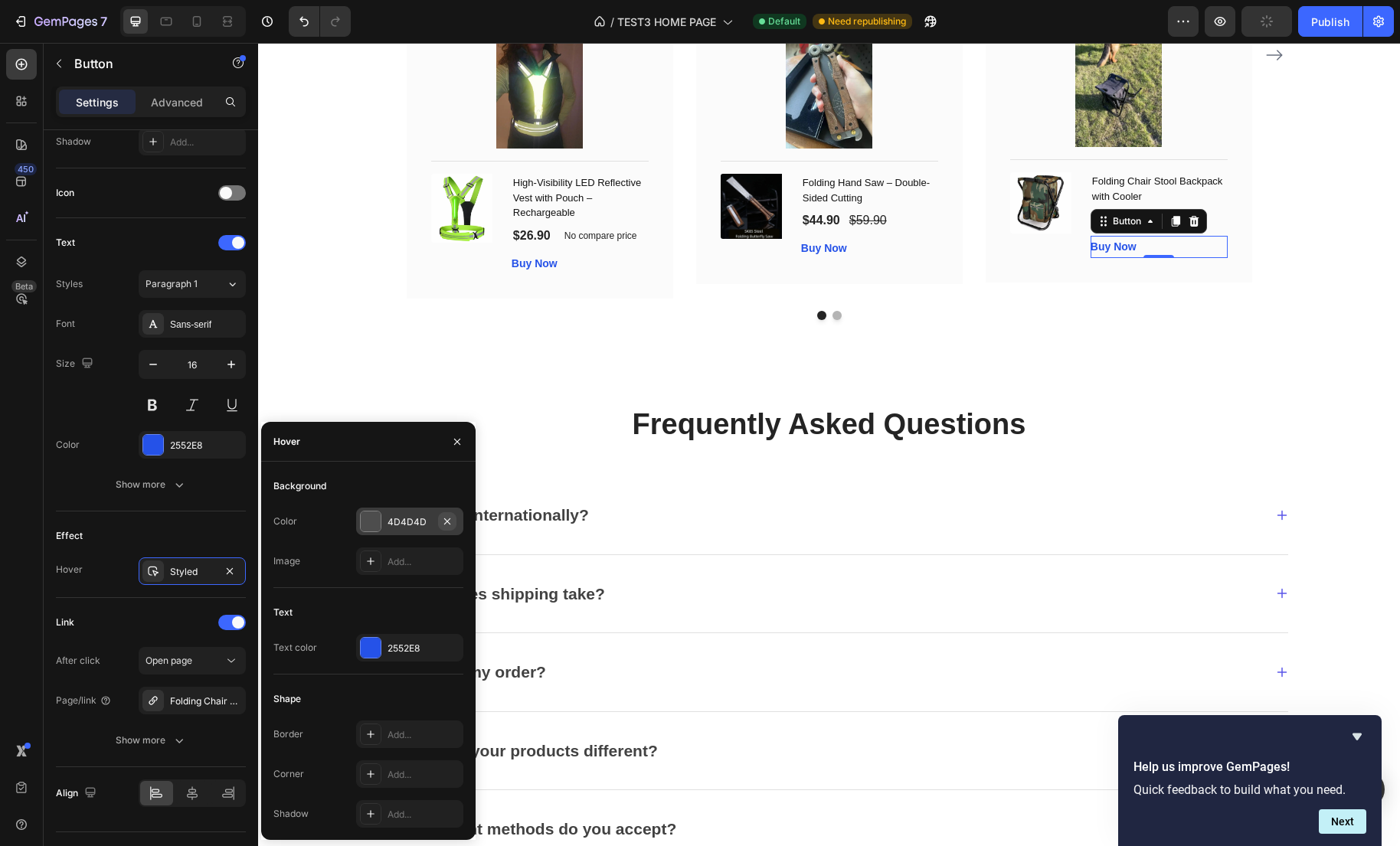
click at [451, 521] on icon "button" at bounding box center [447, 521] width 12 height 12
click at [400, 646] on div "2552E8" at bounding box center [409, 648] width 44 height 14
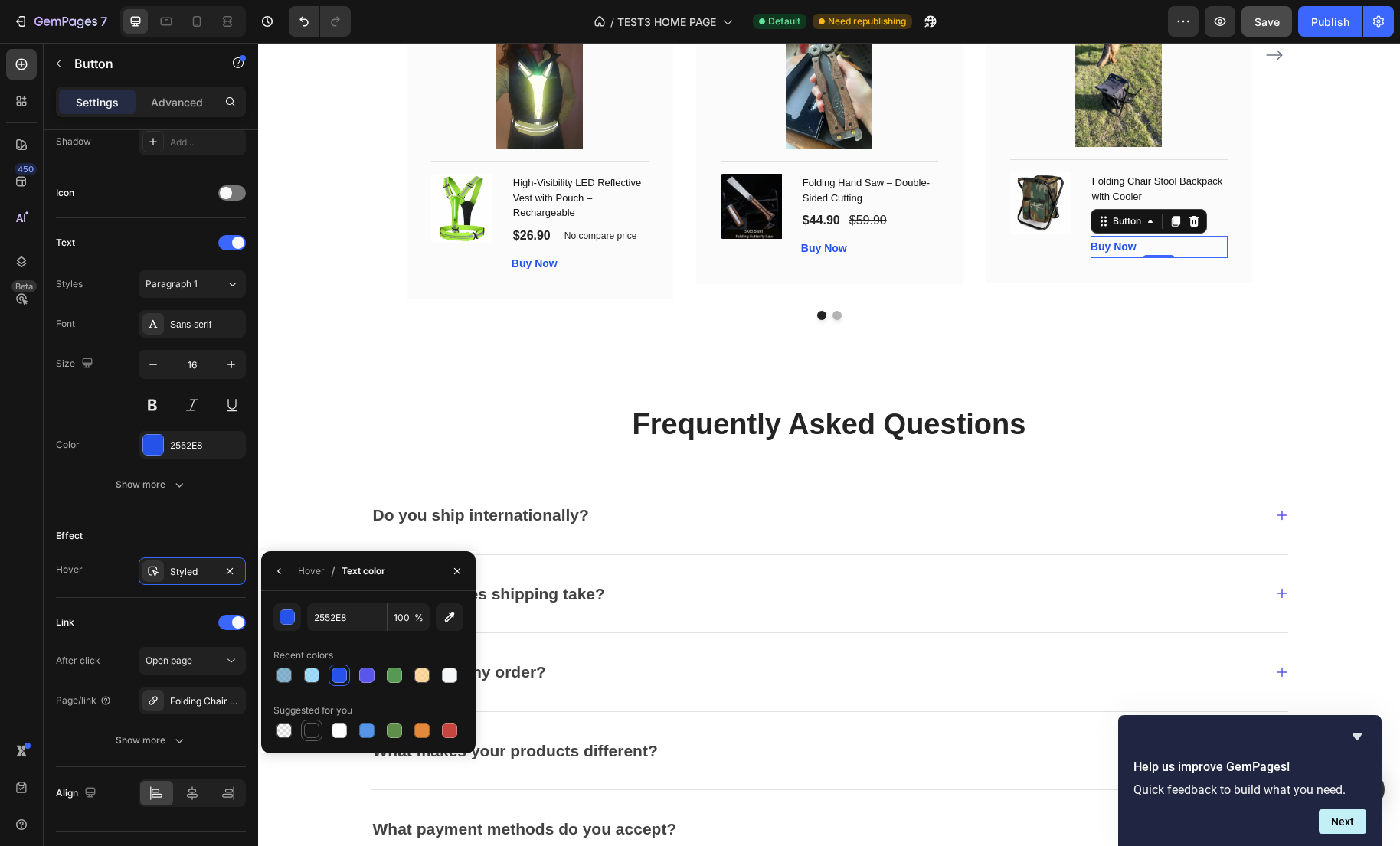
click at [314, 727] on div at bounding box center [312, 731] width 16 height 16
type input "151515"
click at [1275, 58] on icon "Carousel Next Arrow" at bounding box center [1273, 55] width 18 height 18
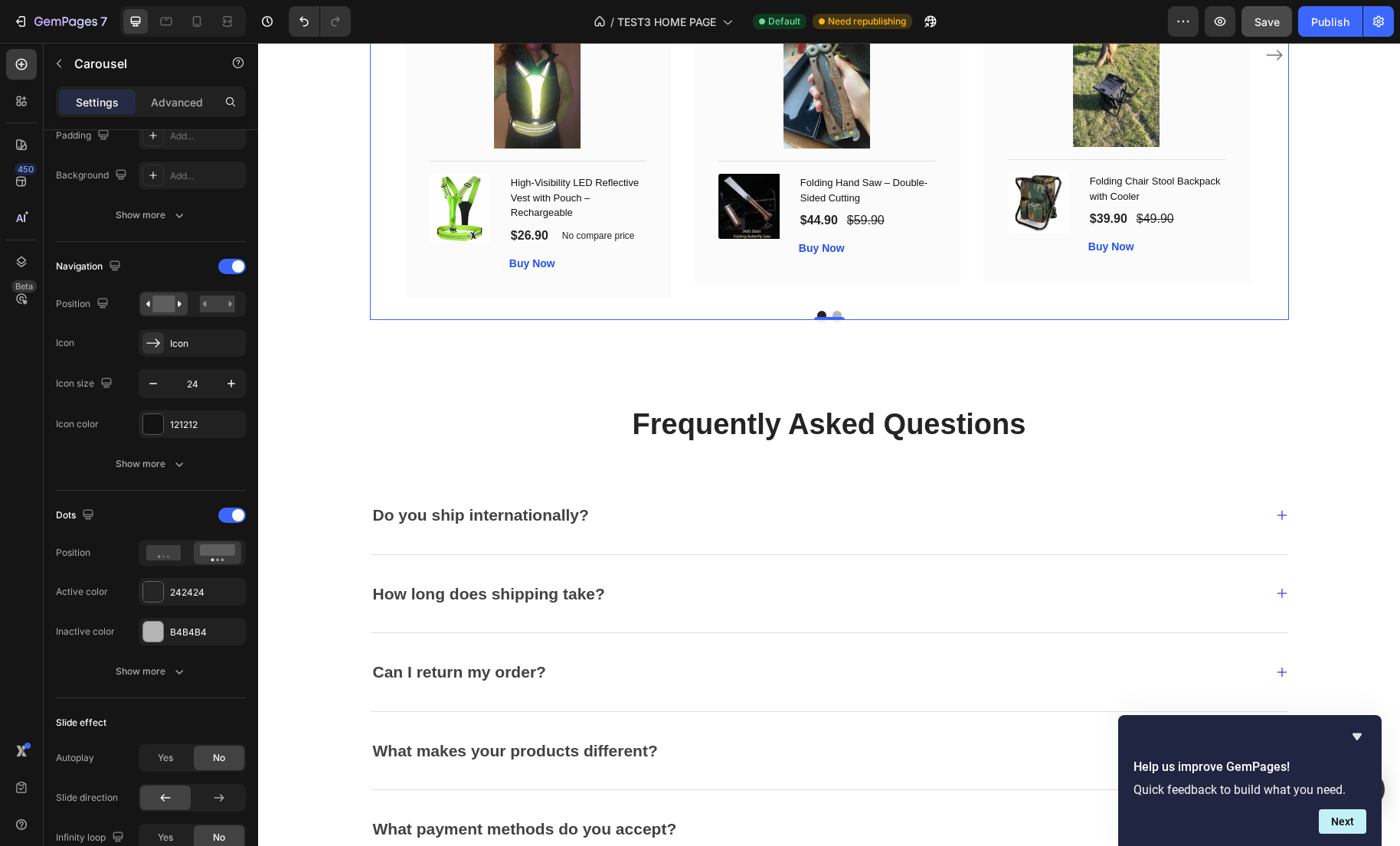
scroll to position [0, 0]
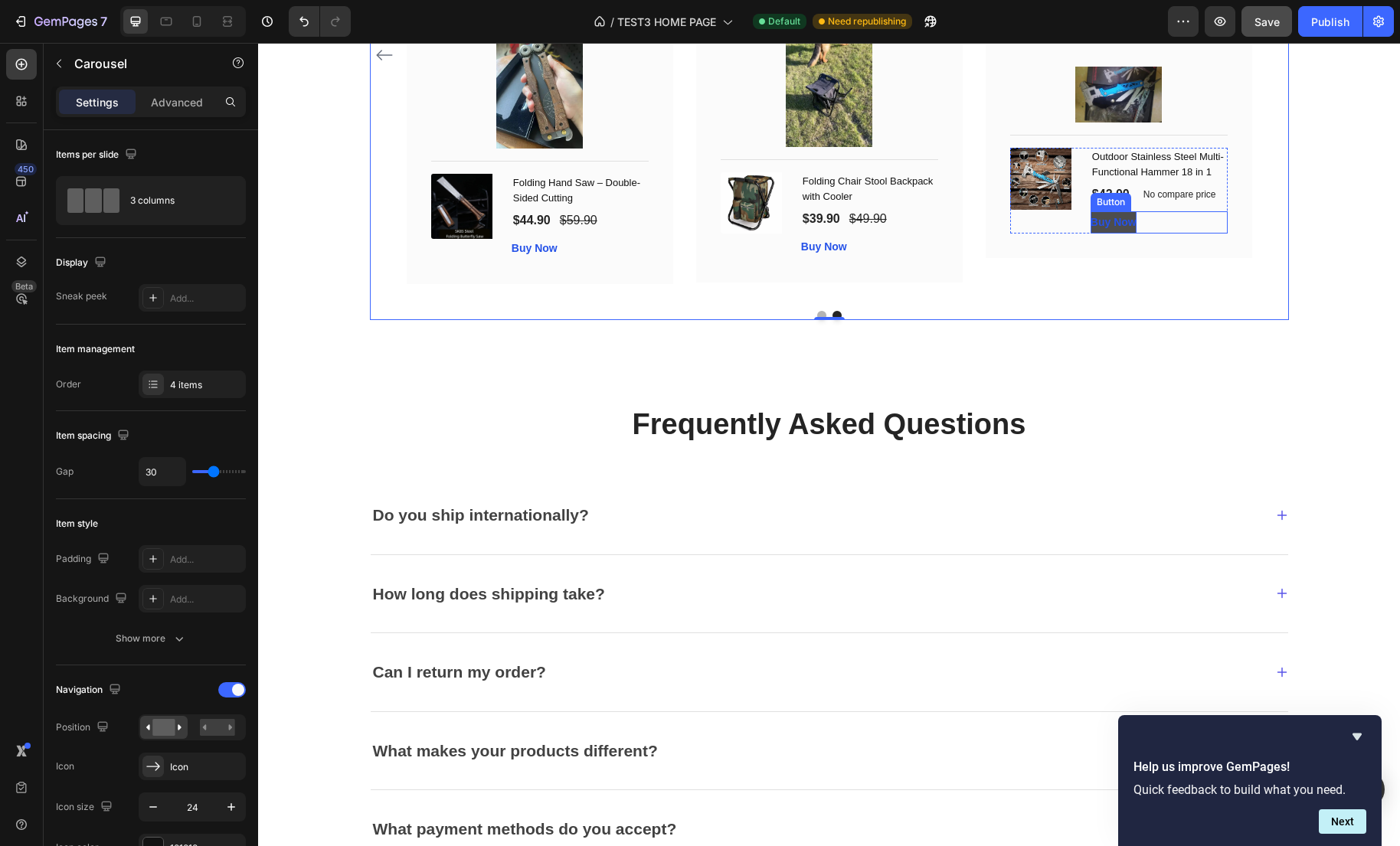
click at [1097, 228] on strong "Buy Now" at bounding box center [1113, 222] width 46 height 12
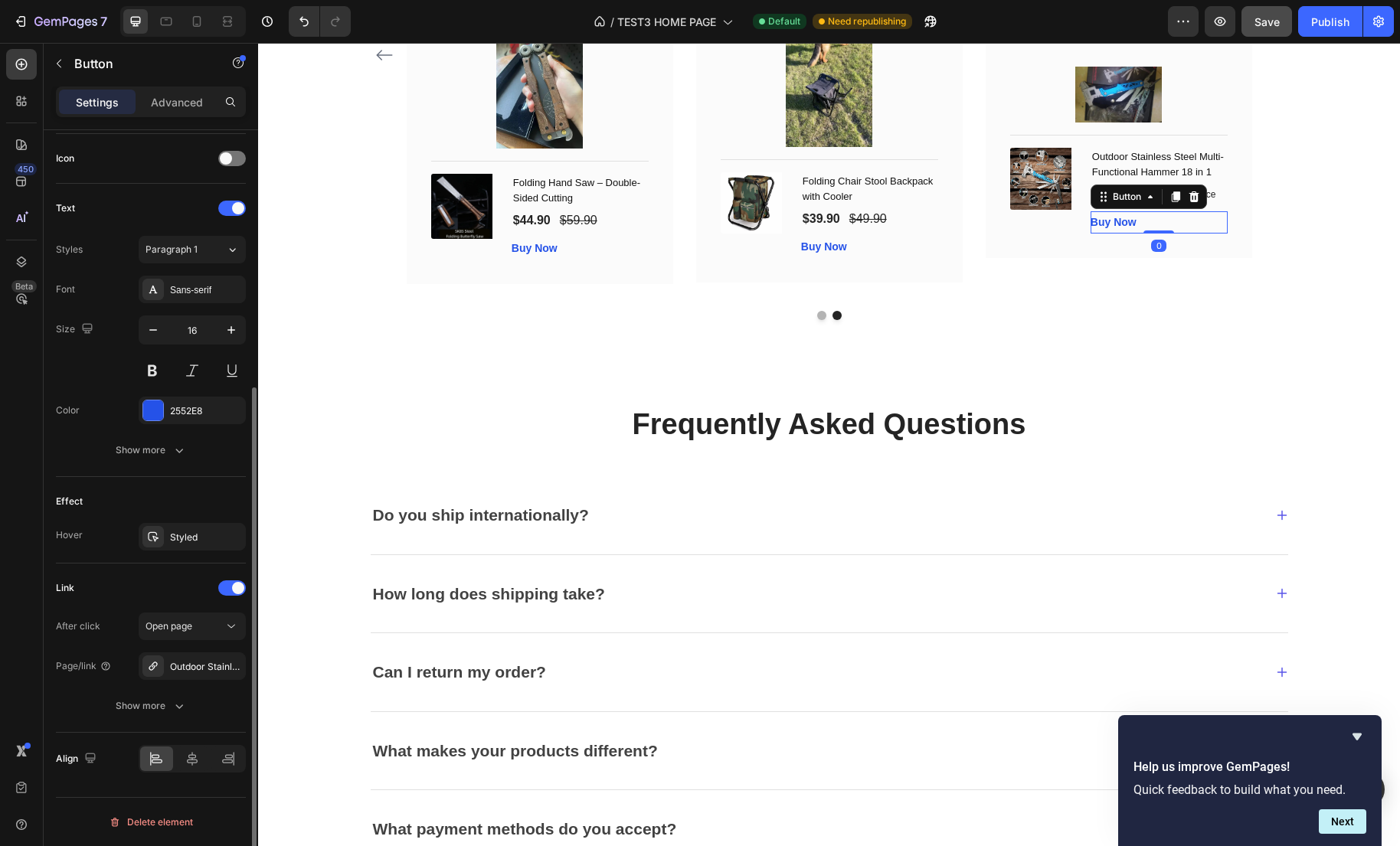
scroll to position [440, 0]
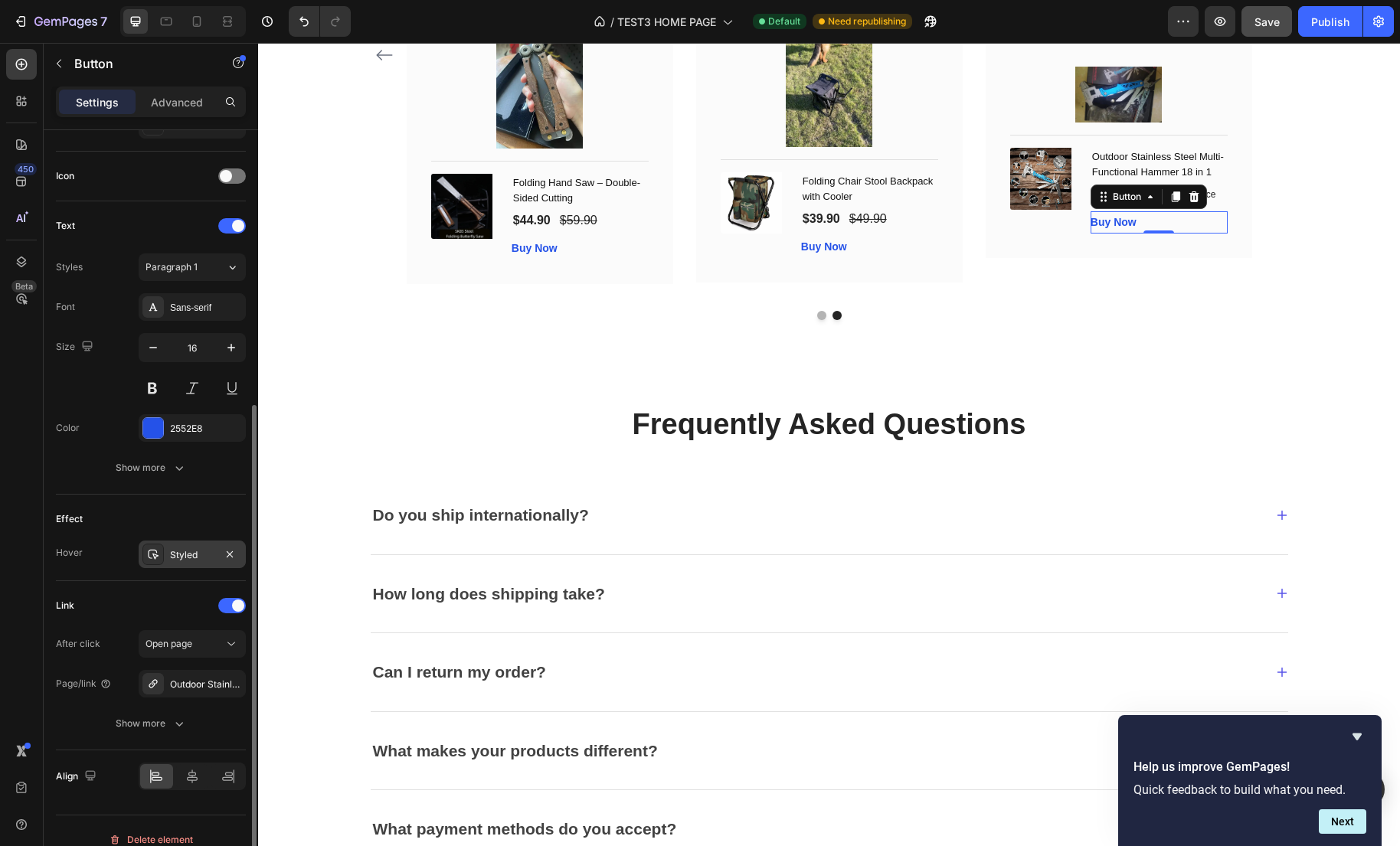
click at [194, 544] on div "Styled" at bounding box center [193, 554] width 108 height 28
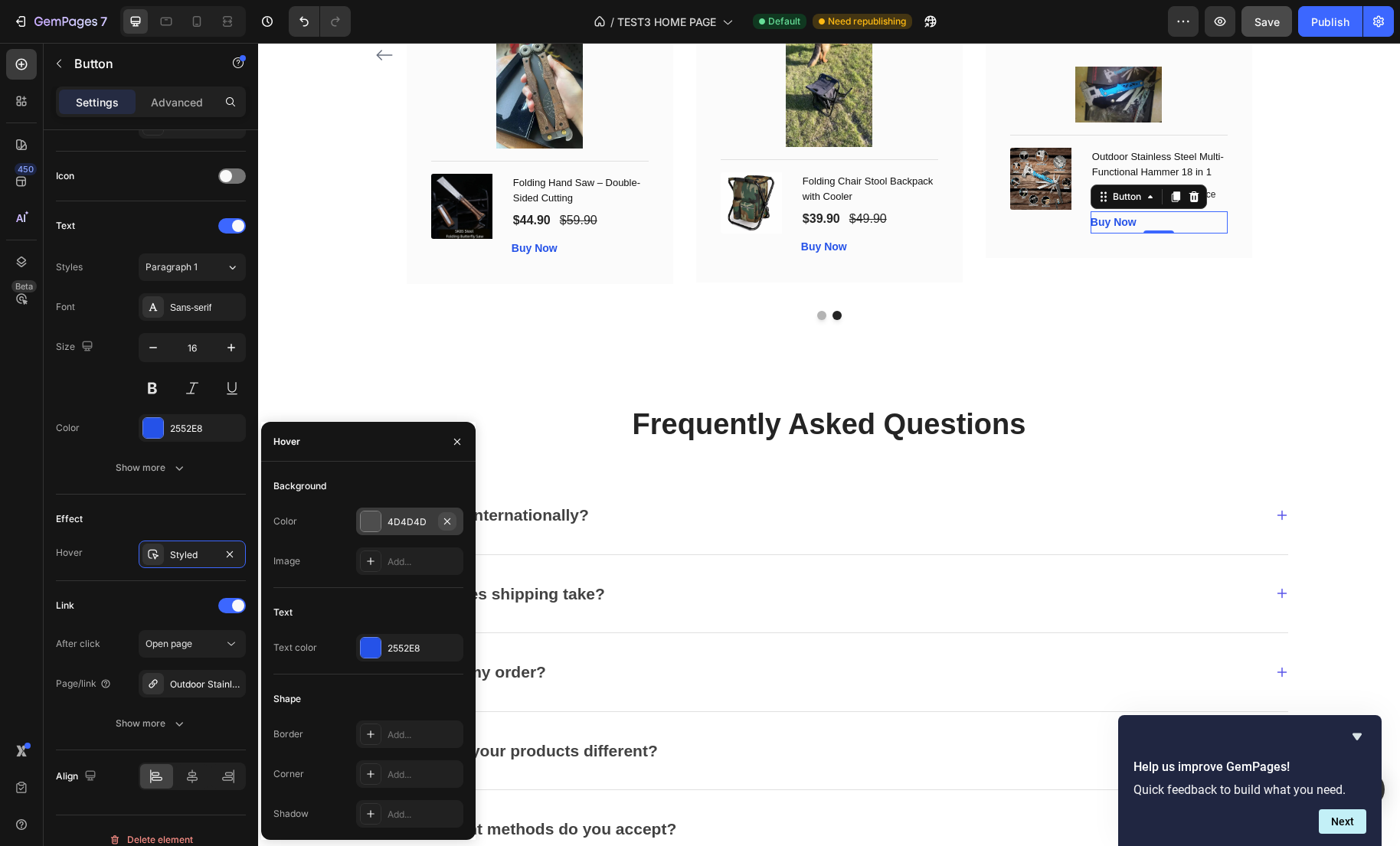
click at [450, 519] on icon "button" at bounding box center [447, 521] width 12 height 12
click at [380, 665] on div "Text Text color 2552E8" at bounding box center [368, 638] width 190 height 75
click at [386, 652] on div "2552E8" at bounding box center [410, 647] width 108 height 28
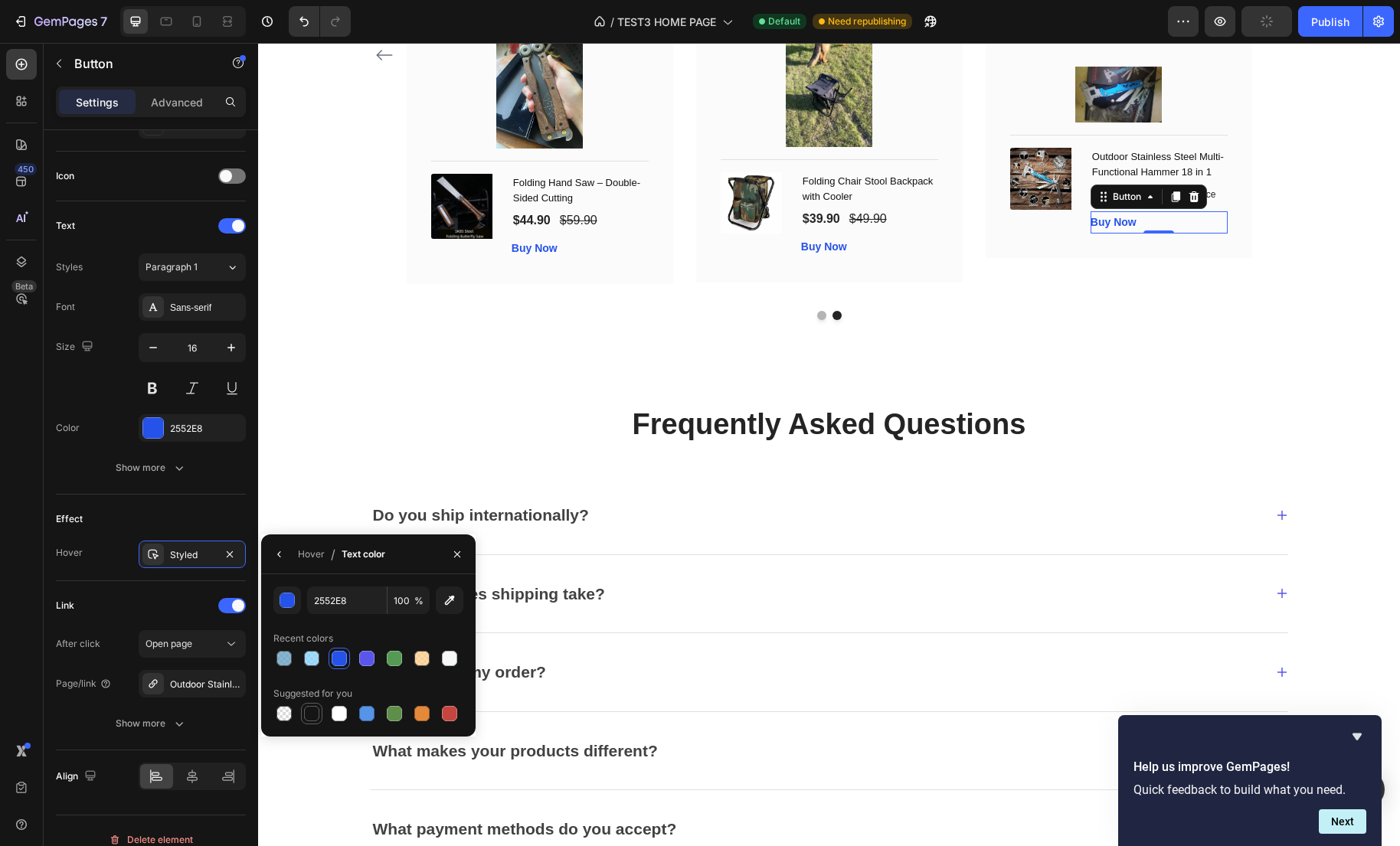
click at [315, 708] on div at bounding box center [312, 713] width 16 height 16
type input "151515"
click at [338, 403] on div "Frequently Asked Questions Heading Text block Do you ship internationally? How …" at bounding box center [828, 676] width 1141 height 590
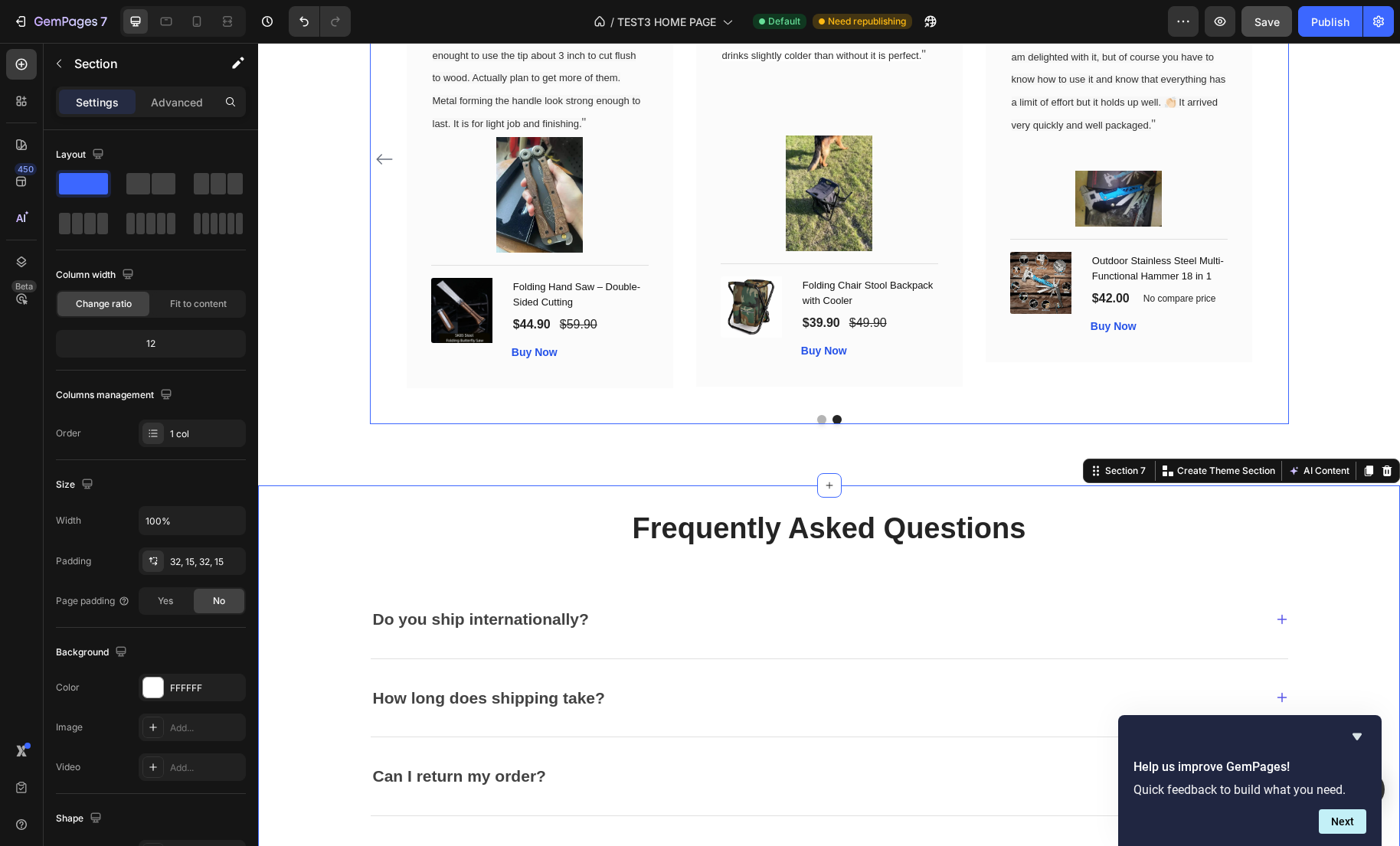
scroll to position [1772, 0]
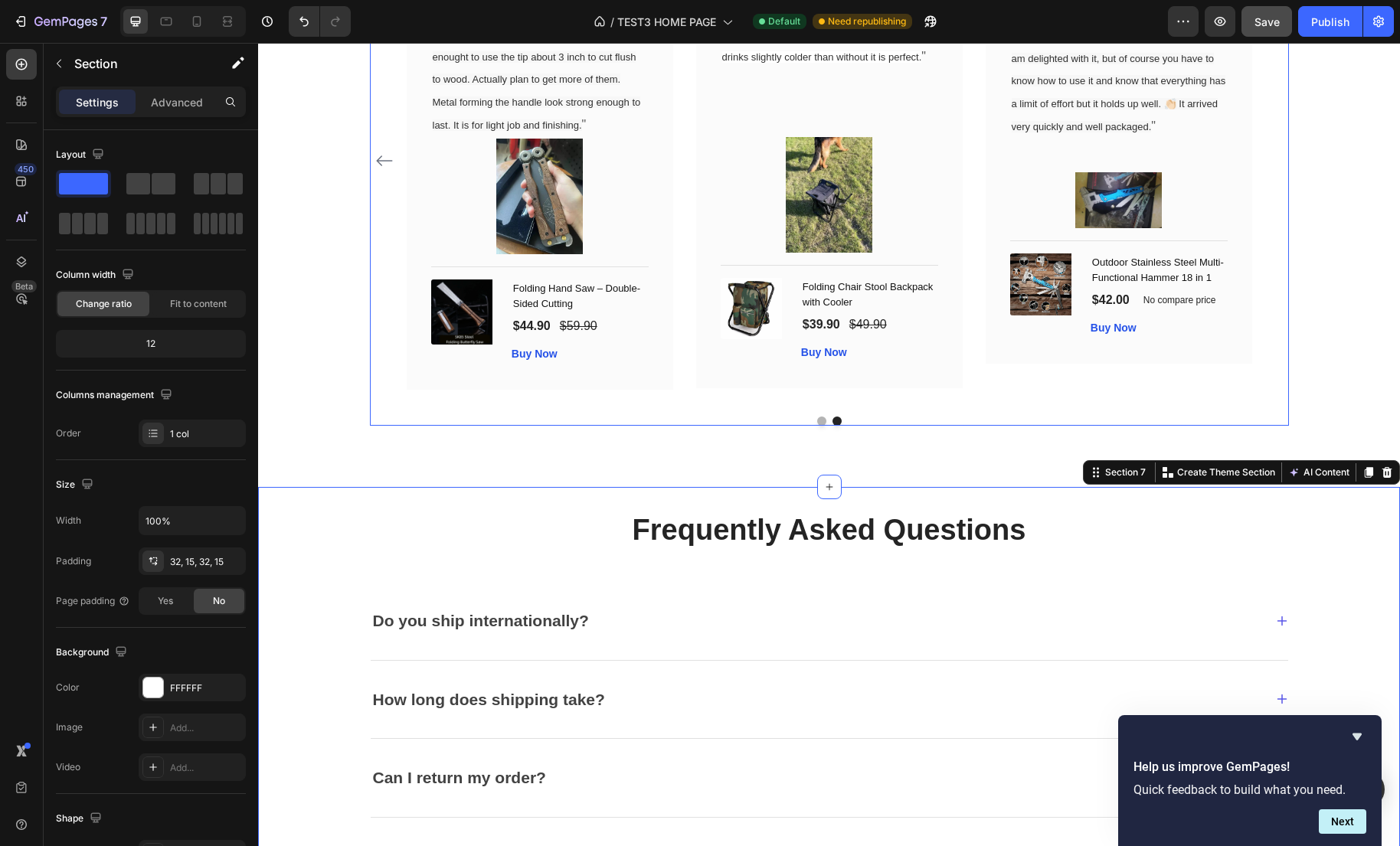
click at [821, 426] on div "Image Icon Icon Icon Icon Icon Row Gabriel Text block Row " I bought it to use …" at bounding box center [829, 172] width 919 height 509
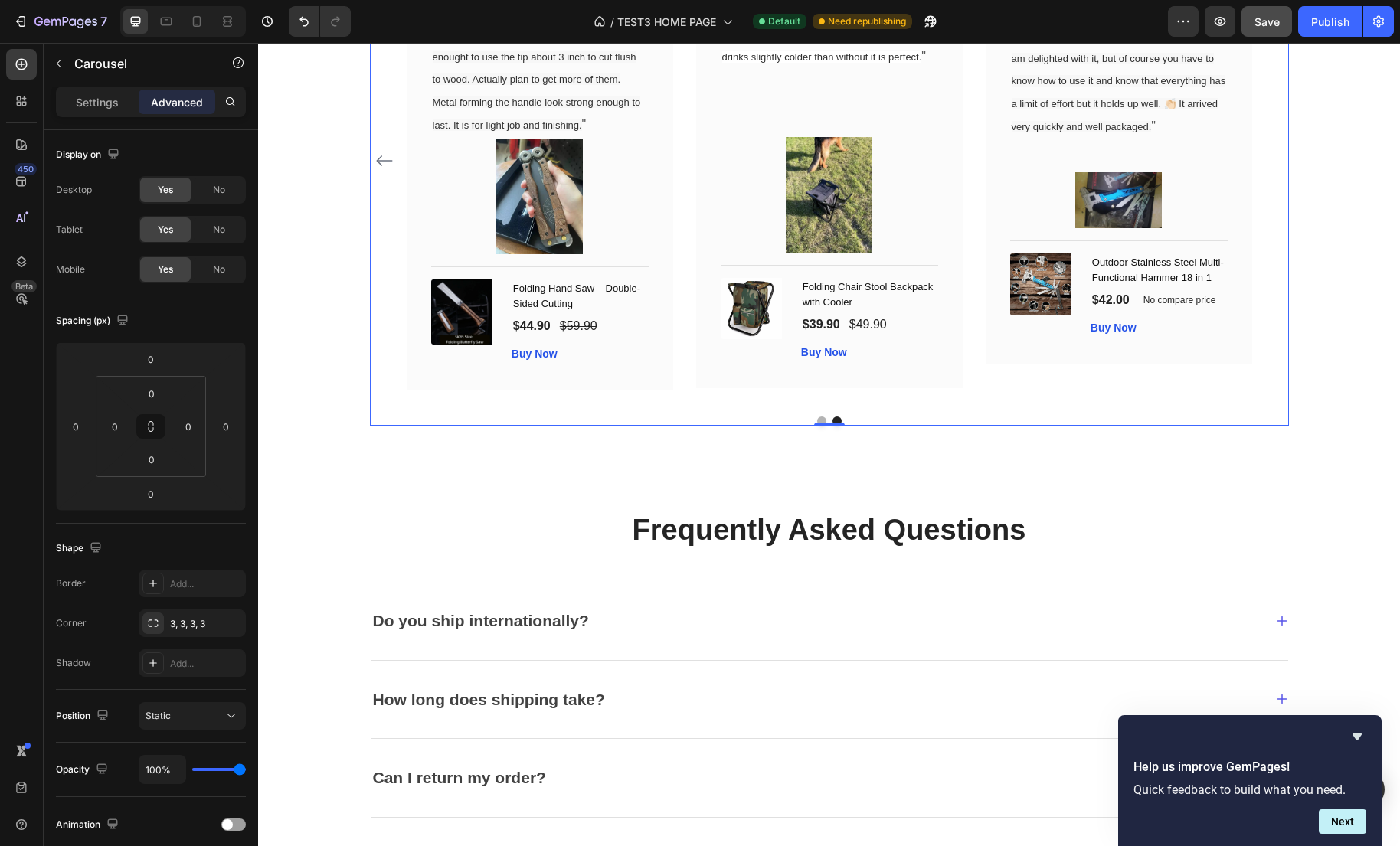
click at [820, 426] on button "Dot" at bounding box center [821, 421] width 10 height 10
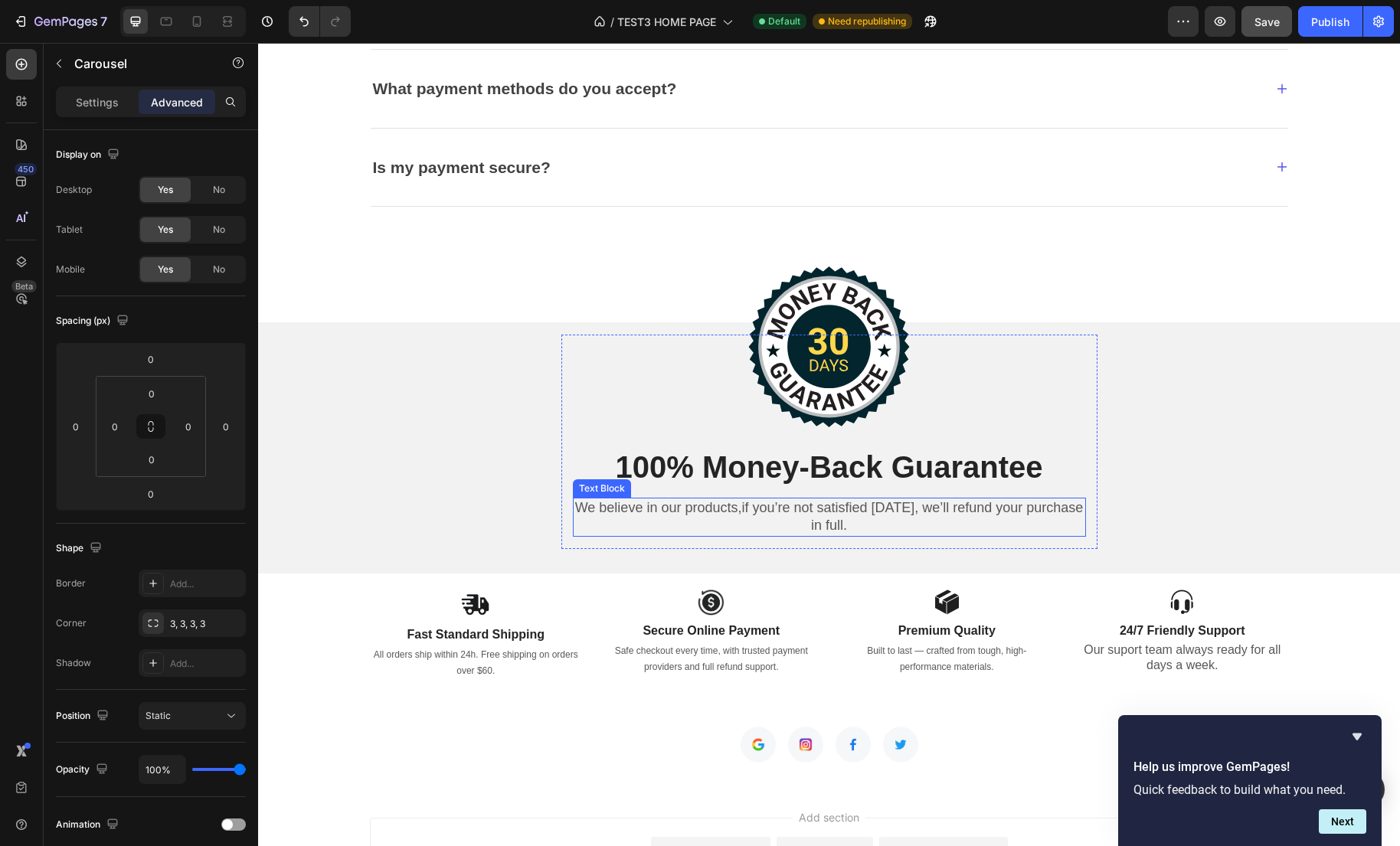
scroll to position [2627, 0]
click at [753, 516] on p "We believe in our products,if you’re not satisfied [DATE], we’ll refund your pu…" at bounding box center [830, 518] width 510 height 36
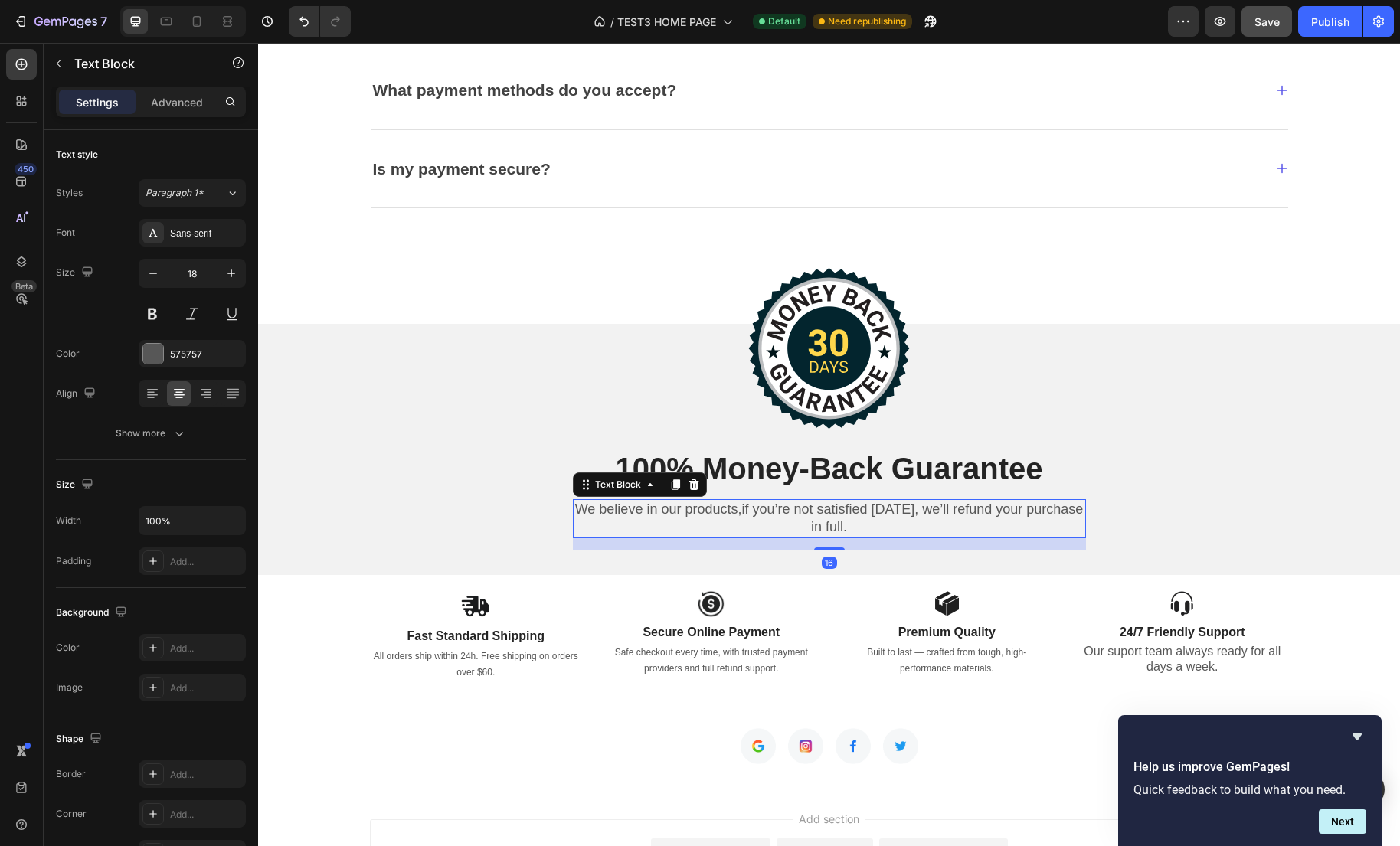
click at [758, 512] on p "We believe in our products,if you’re not satisfied [DATE], we’ll refund your pu…" at bounding box center [830, 518] width 510 height 36
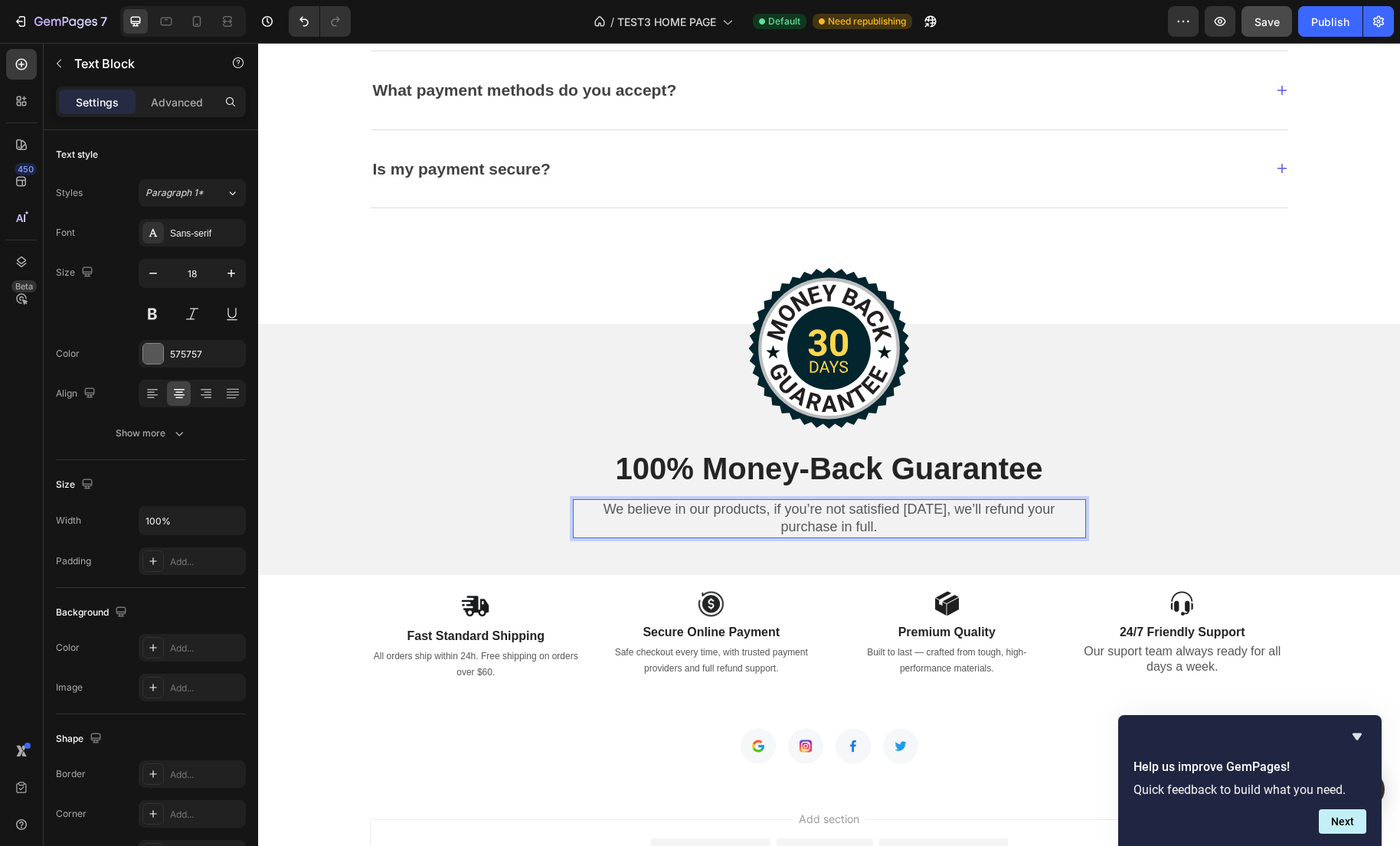
click at [830, 529] on p "We believe in our products, if you’re not satisfied [DATE], we’ll refund your p…" at bounding box center [830, 518] width 510 height 36
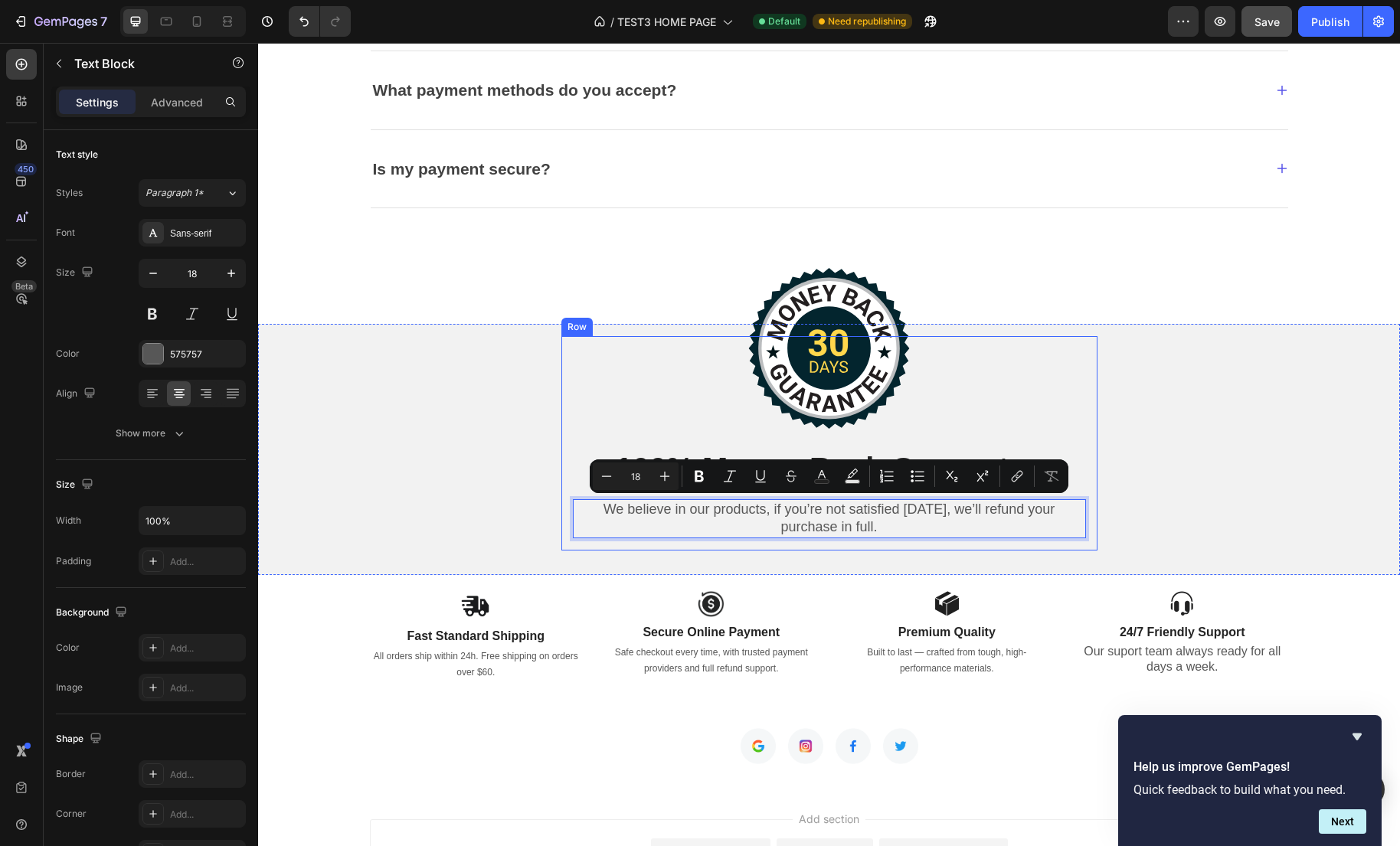
drag, startPoint x: 909, startPoint y: 530, endPoint x: 595, endPoint y: 496, distance: 315.8
click at [595, 495] on div "Image 100% Money-Back Guarantee Heading We believe in our products, if you’re n…" at bounding box center [829, 443] width 513 height 214
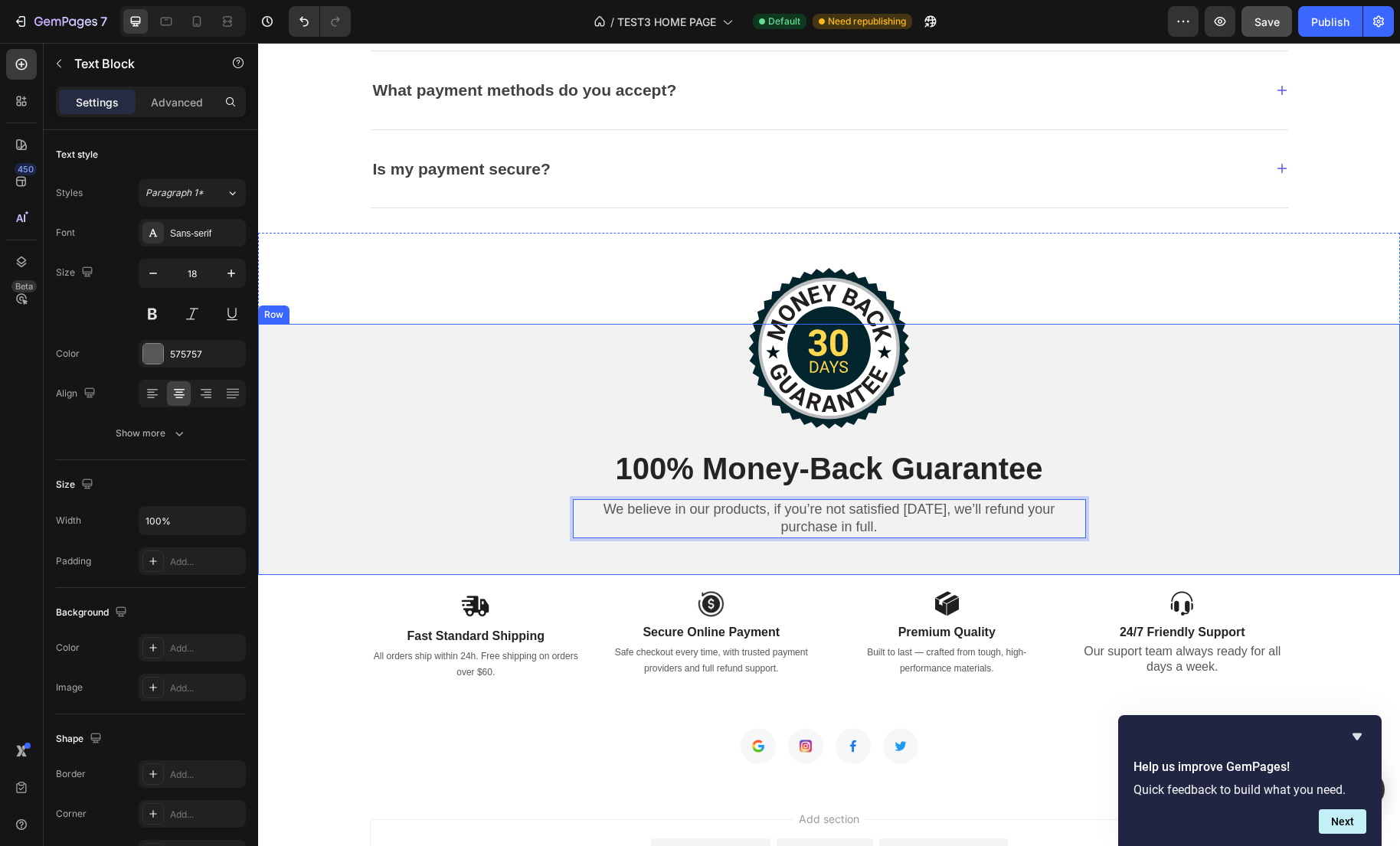
click at [1165, 487] on div "Image 100% Money-Back Guarantee Heading We believe in our products, if you’re n…" at bounding box center [828, 449] width 1117 height 226
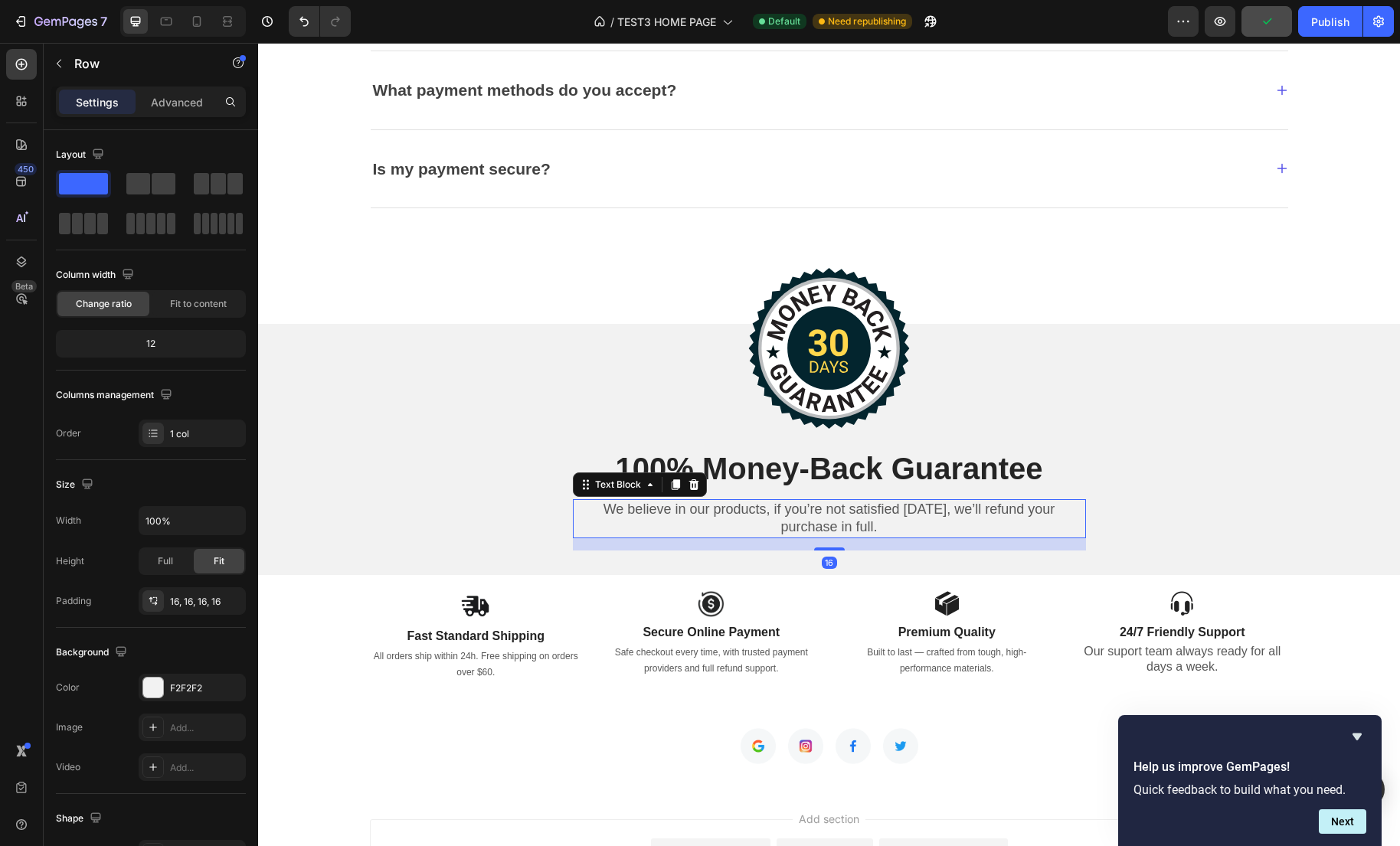
click at [965, 533] on p "We believe in our products, if you’re not satisfied [DATE], we’ll refund your p…" at bounding box center [830, 518] width 510 height 36
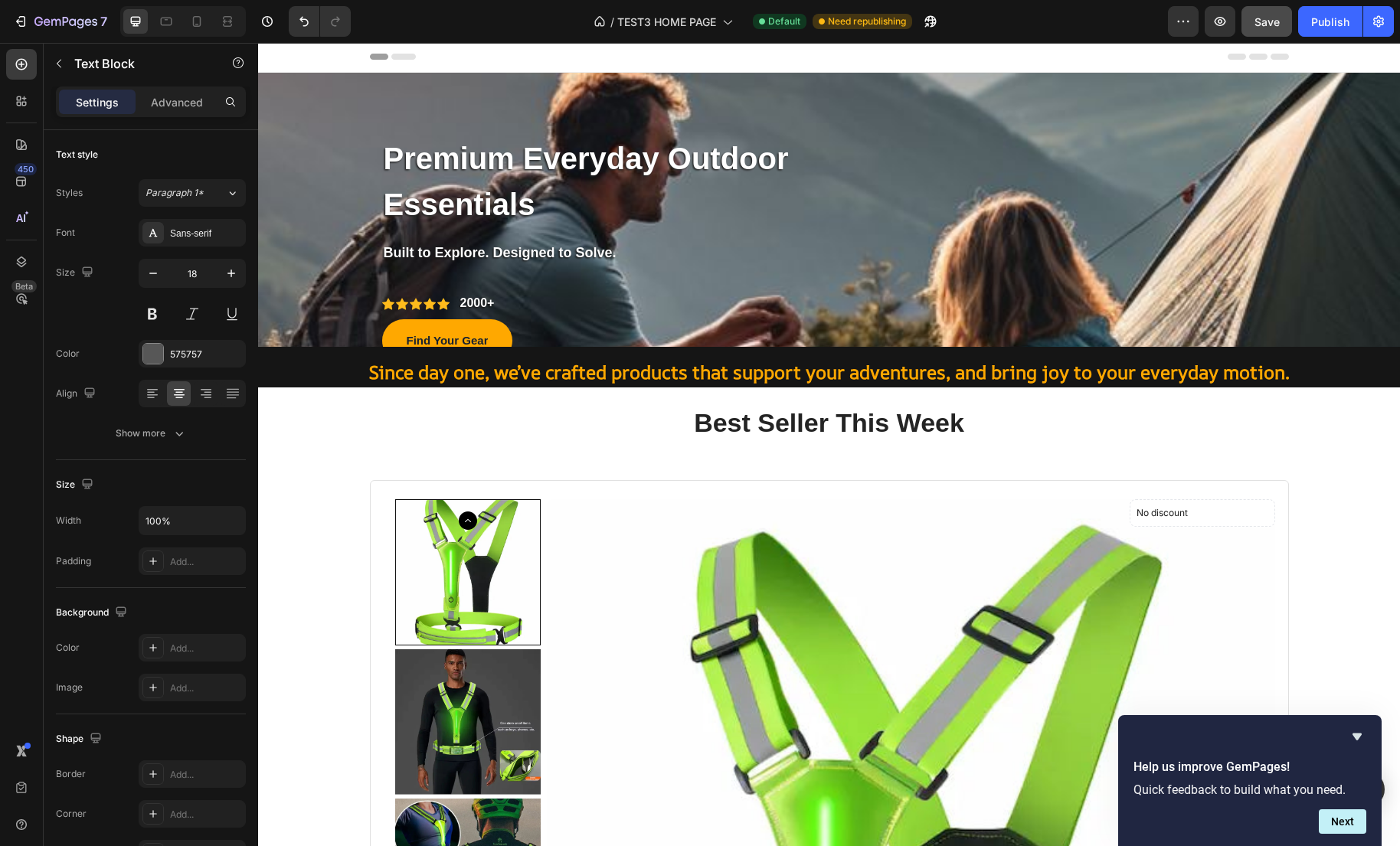
scroll to position [0, 0]
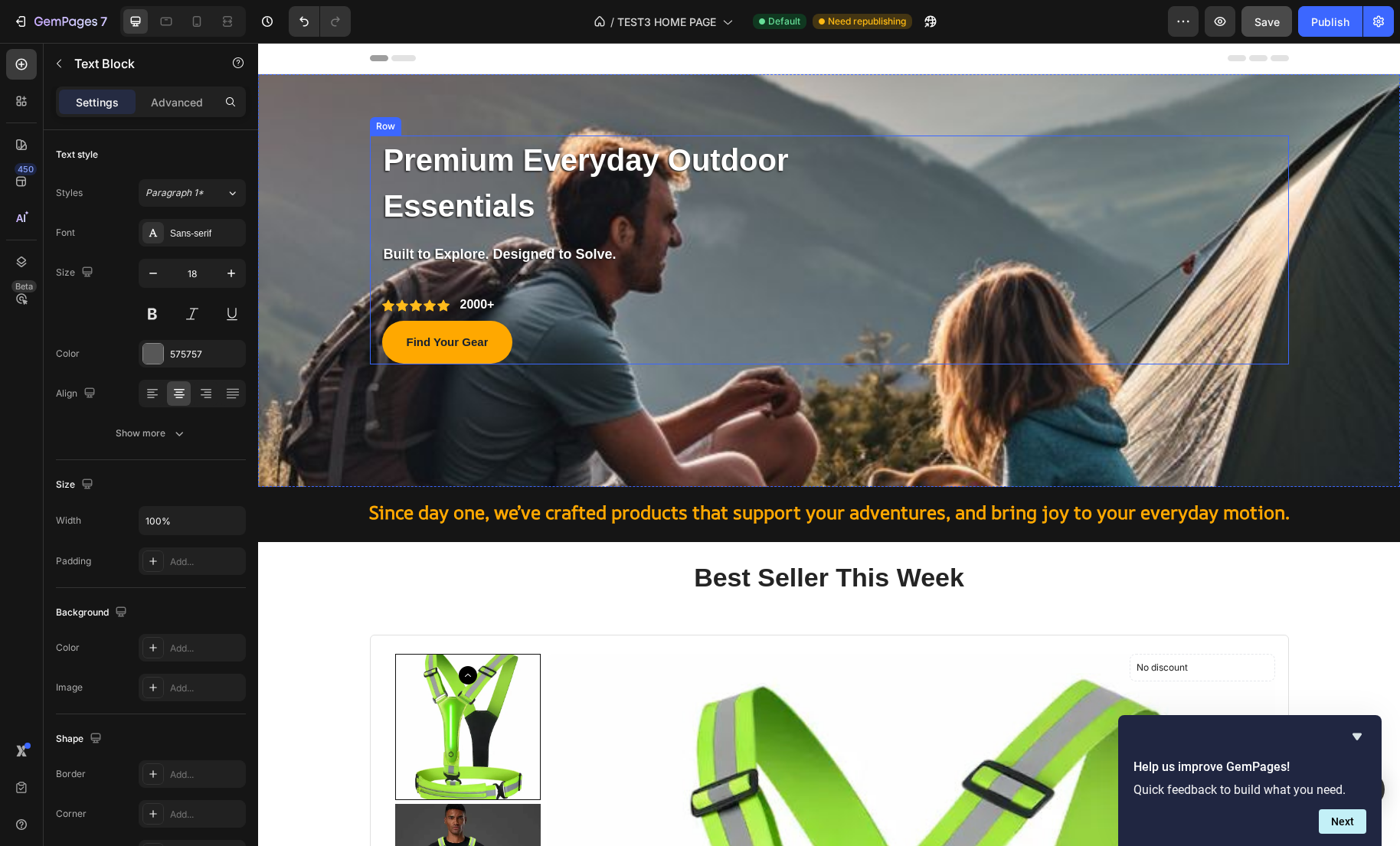
click at [1156, 342] on div "Premium Everyday Outdoor Essentials Text block Row Built to Explore. Designed t…" at bounding box center [829, 250] width 919 height 229
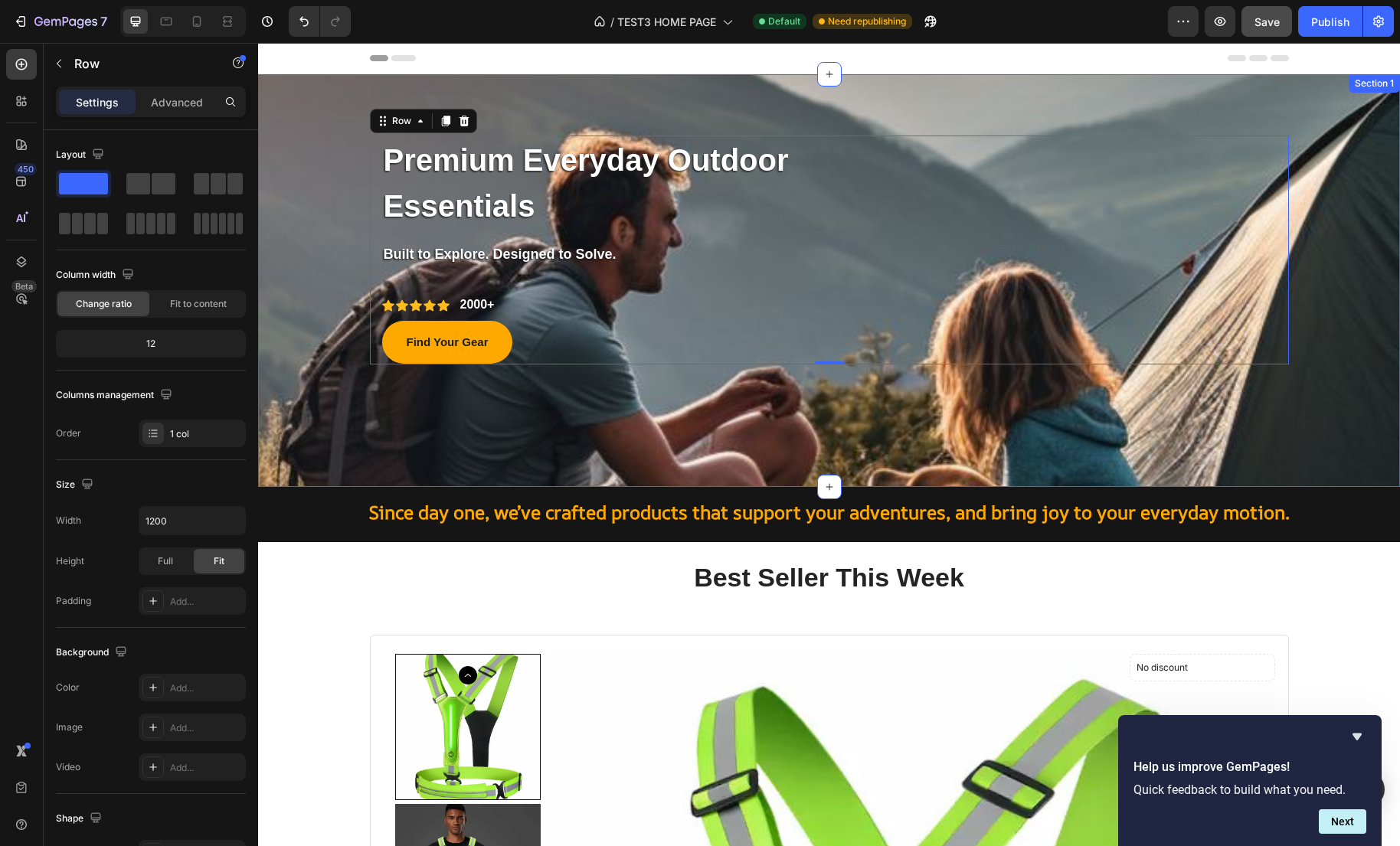
click at [1287, 382] on div "Premium Everyday Outdoor Essentials Text block Row Built to Explore. Designed t…" at bounding box center [828, 281] width 1141 height 413
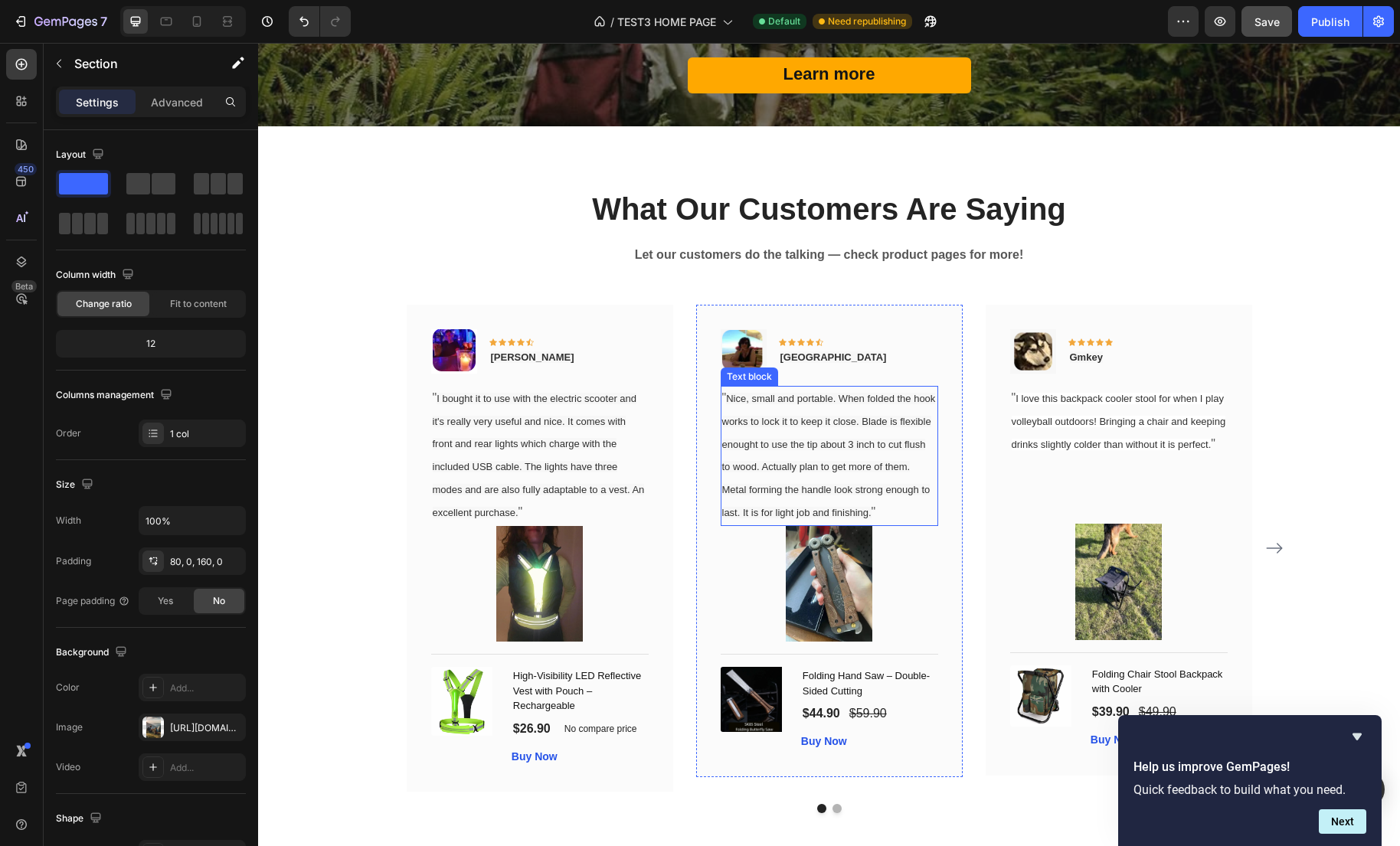
scroll to position [2648, 0]
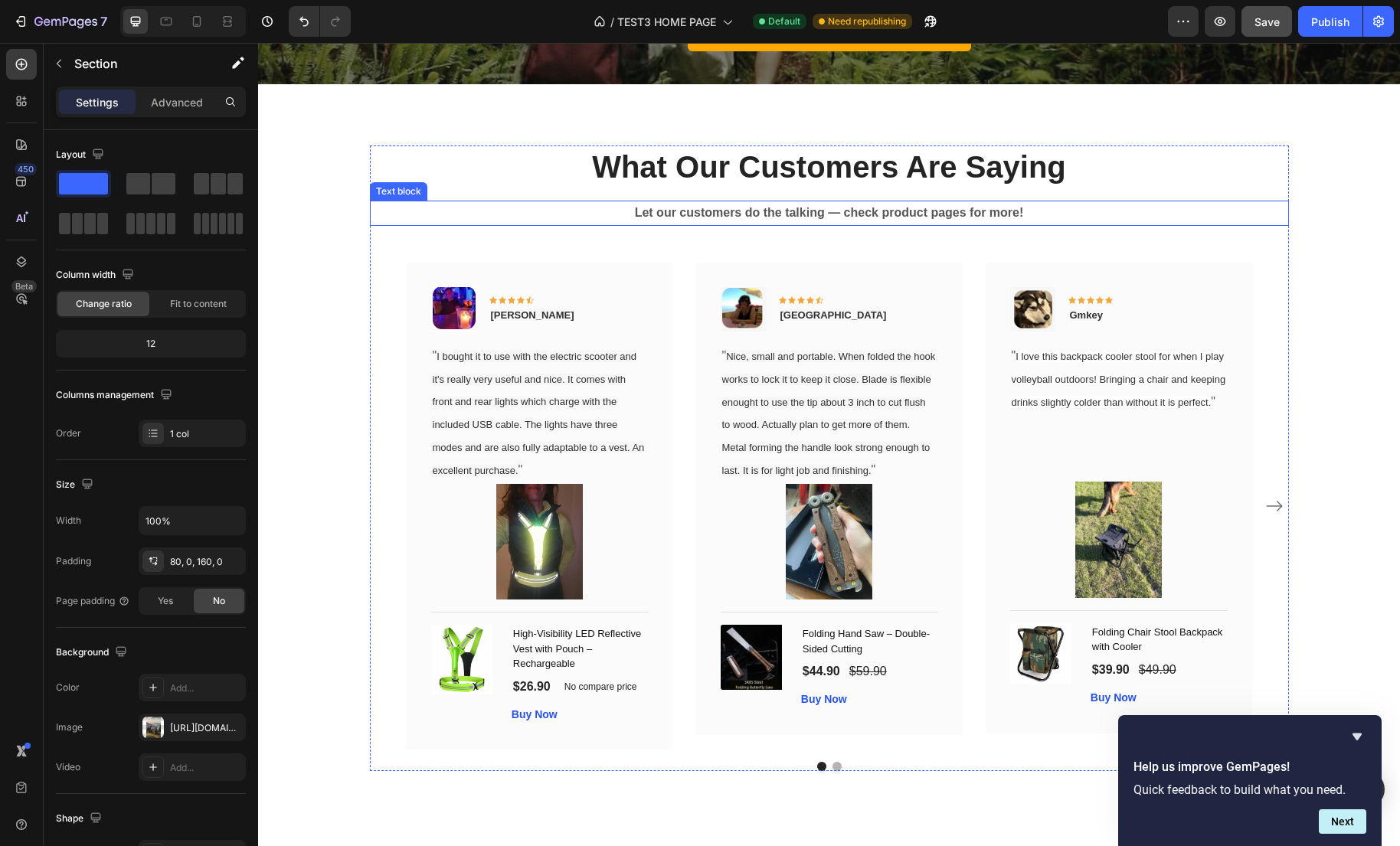
click at [796, 208] on strong "Let our customers do the talking — check product pages for more!" at bounding box center [829, 212] width 389 height 13
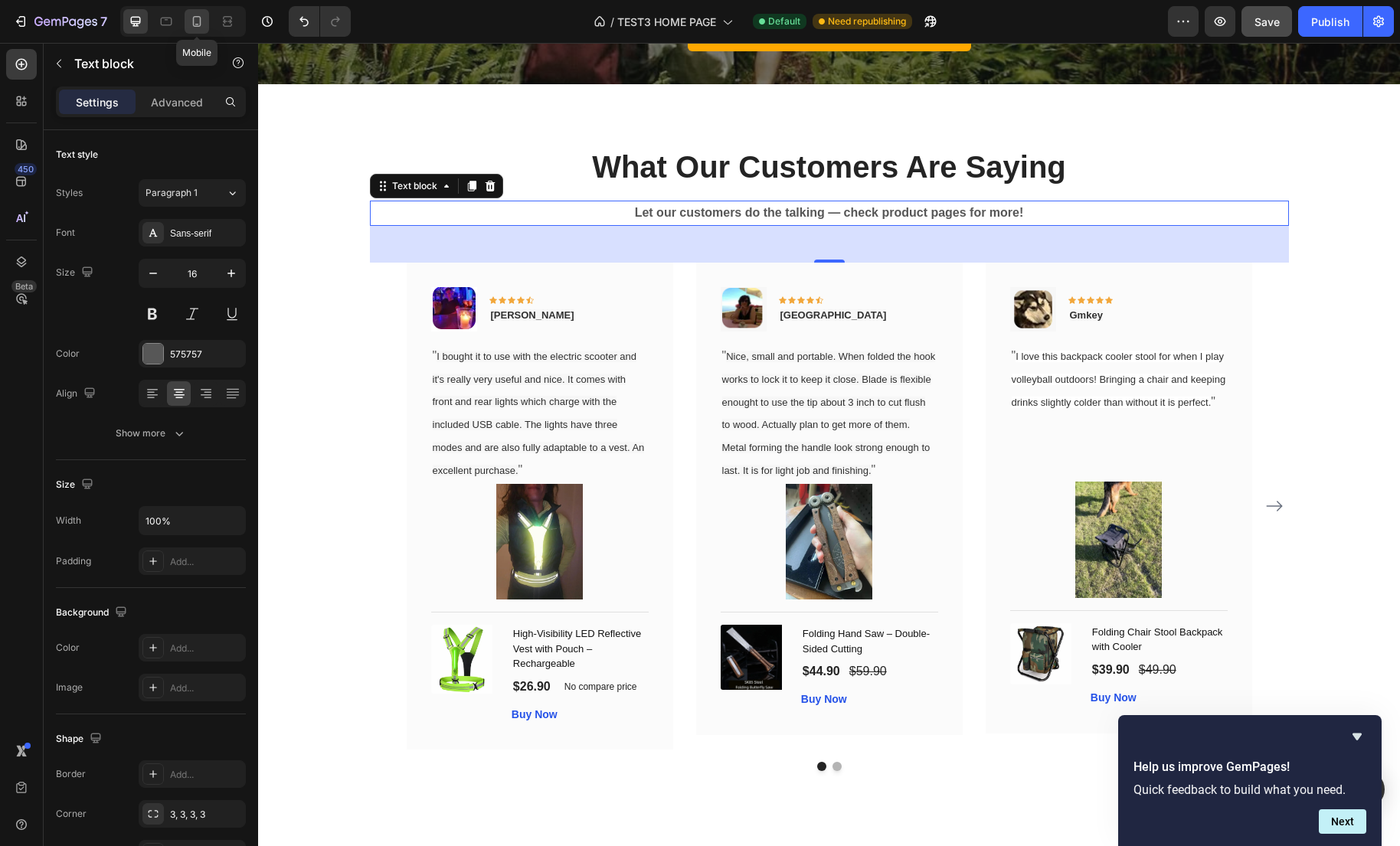
click at [192, 23] on icon at bounding box center [197, 22] width 16 height 16
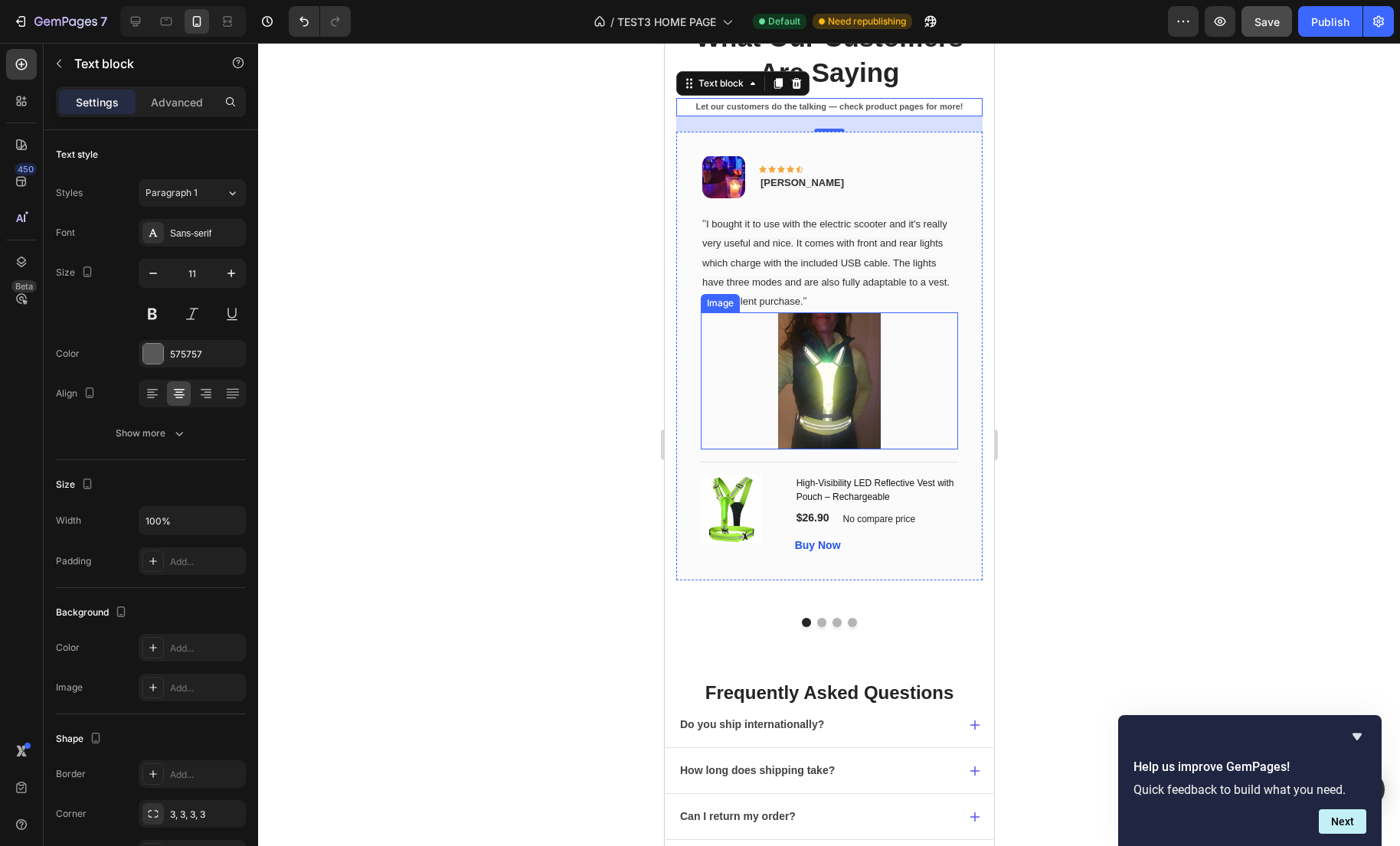
scroll to position [2664, 0]
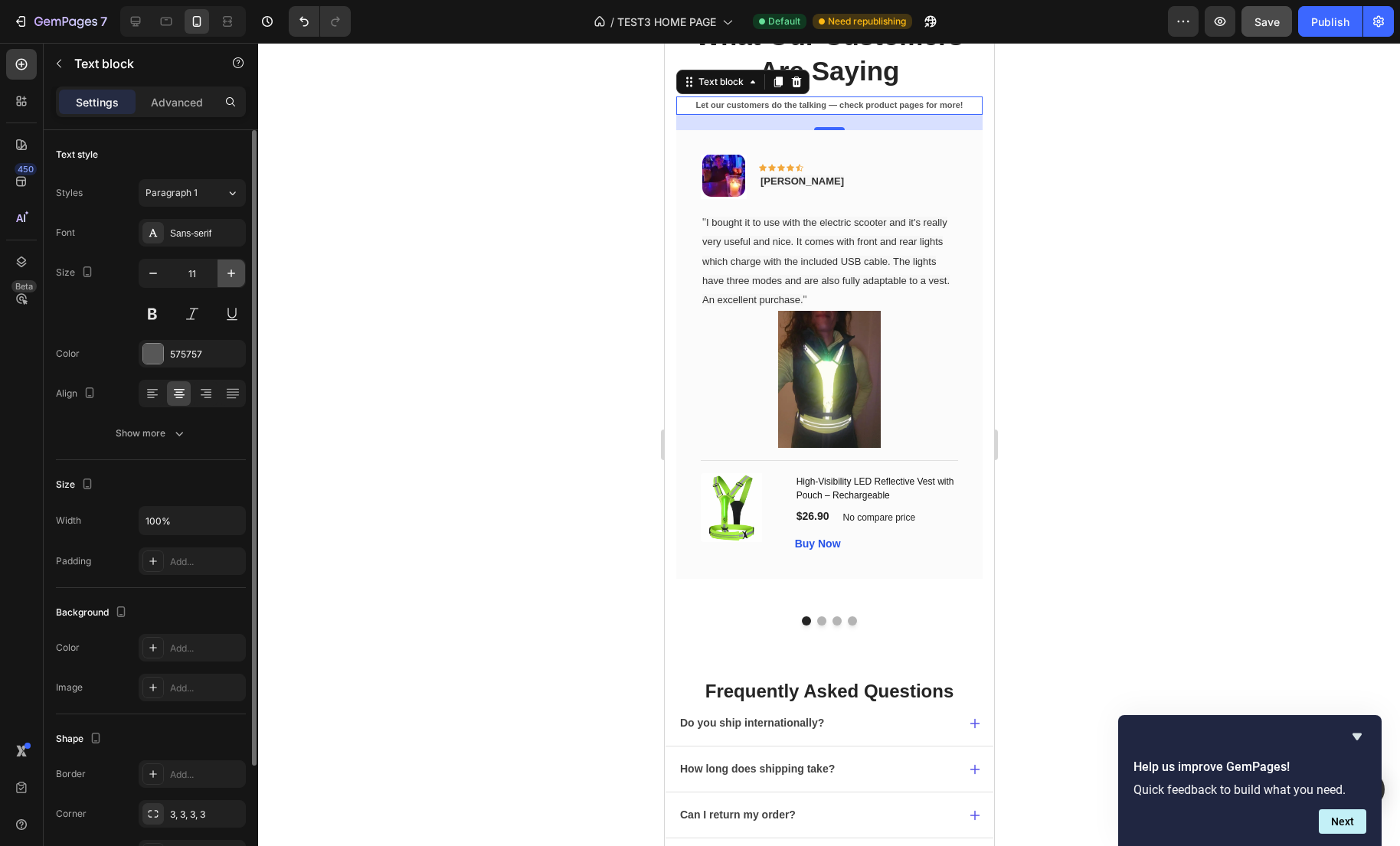
click at [235, 272] on icon "button" at bounding box center [232, 273] width 16 height 16
type input "12"
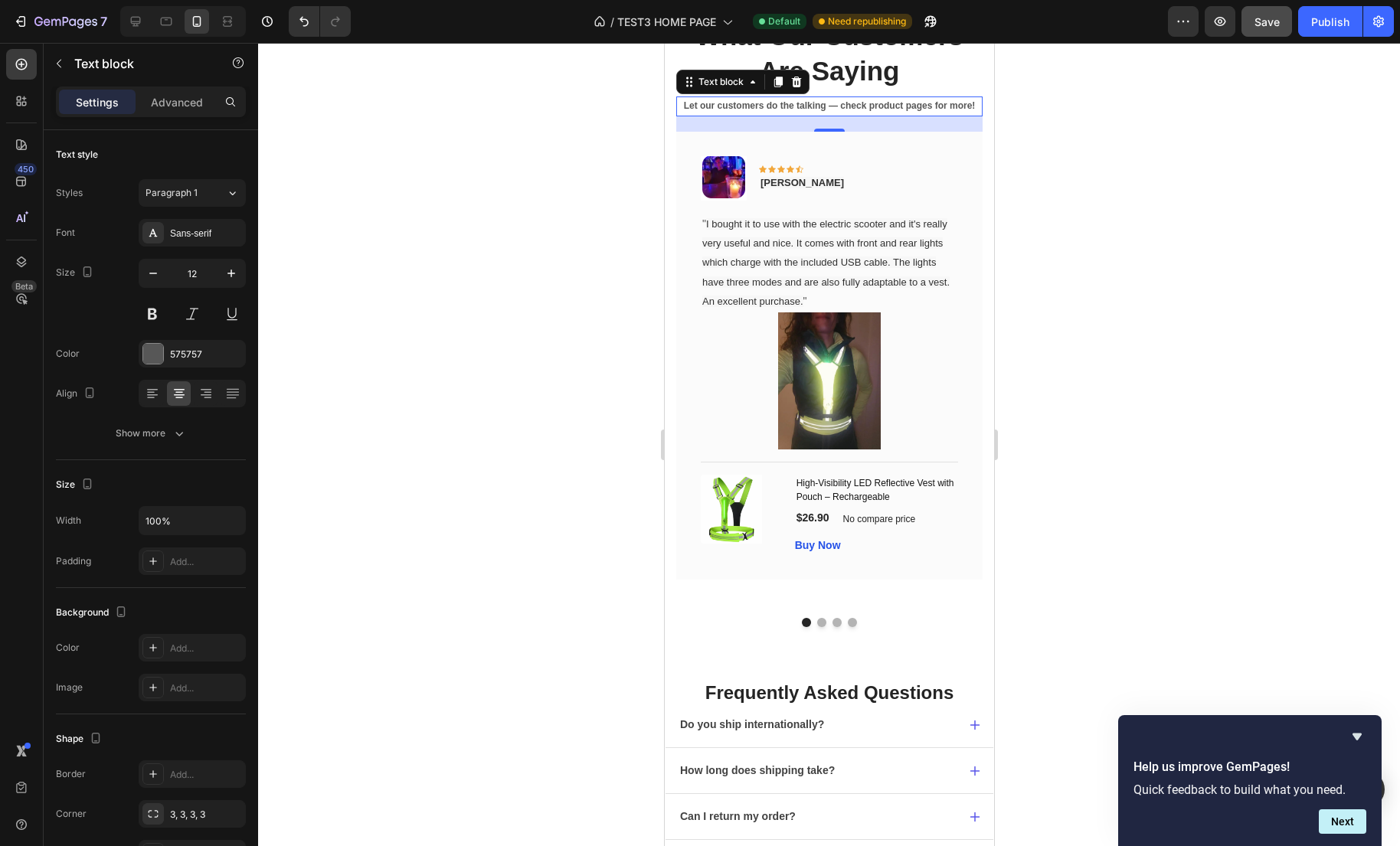
click at [400, 244] on div at bounding box center [828, 443] width 1141 height 803
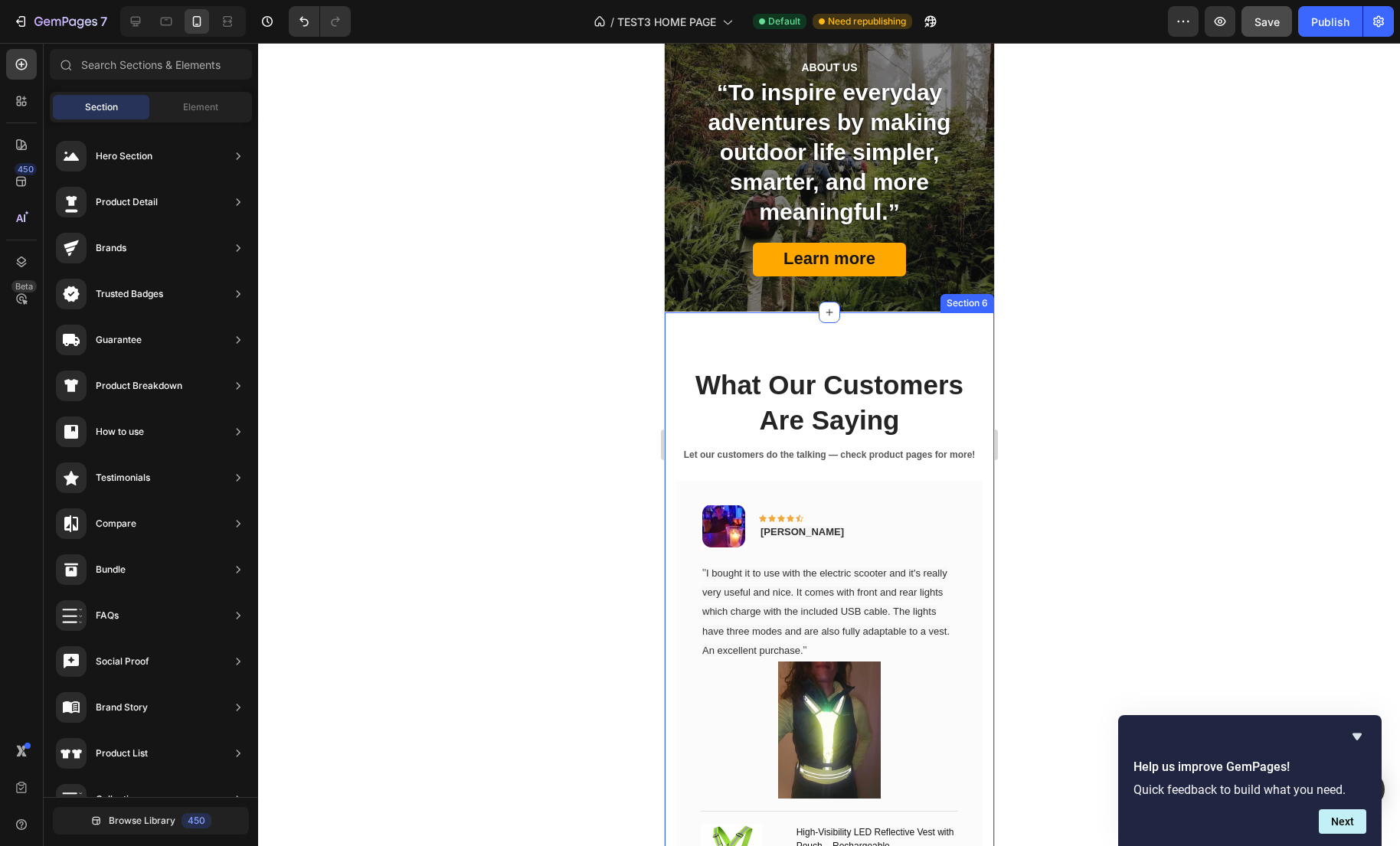
scroll to position [2313, 0]
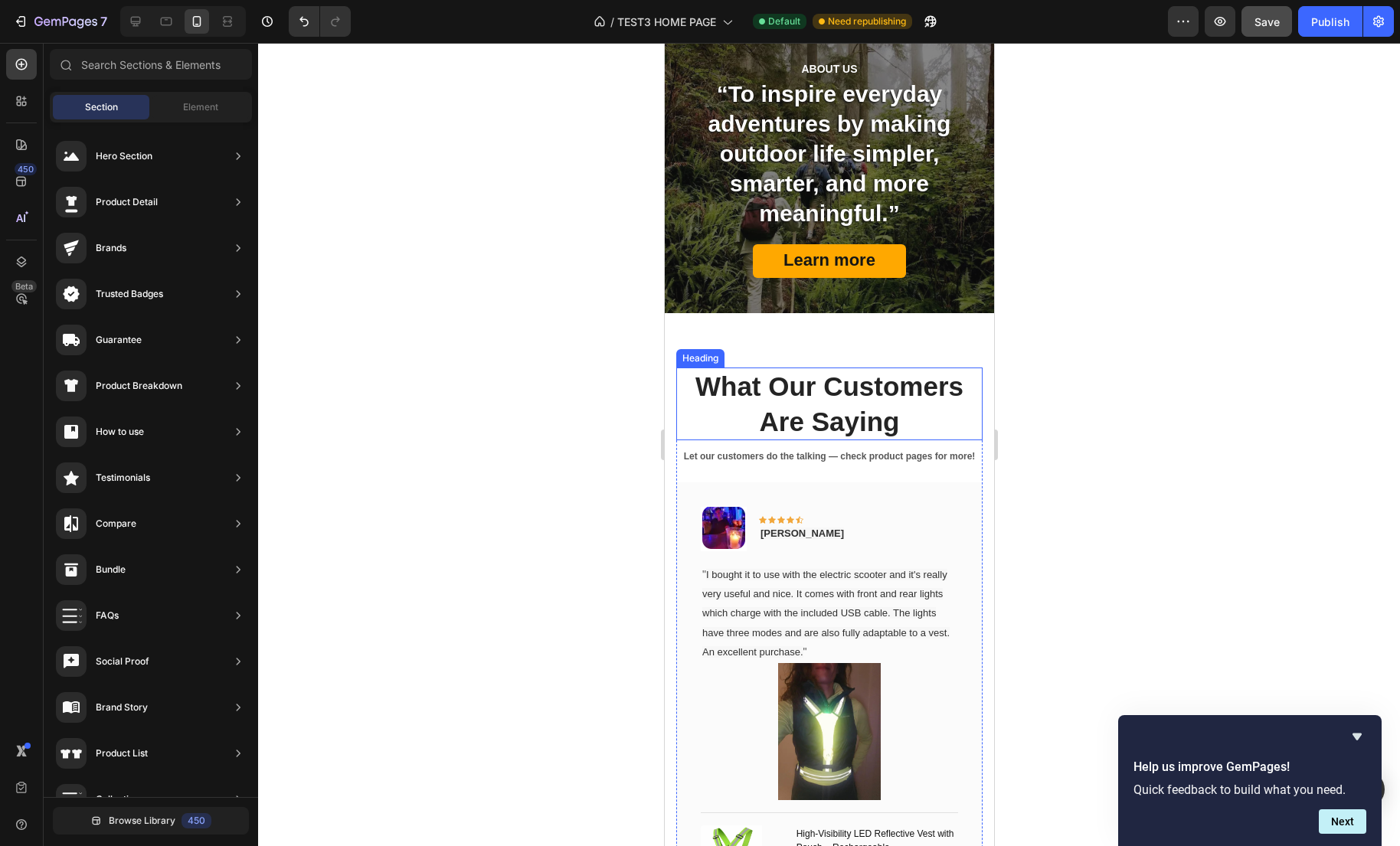
click at [805, 378] on p "What Our Customers Are Saying" at bounding box center [828, 403] width 303 height 69
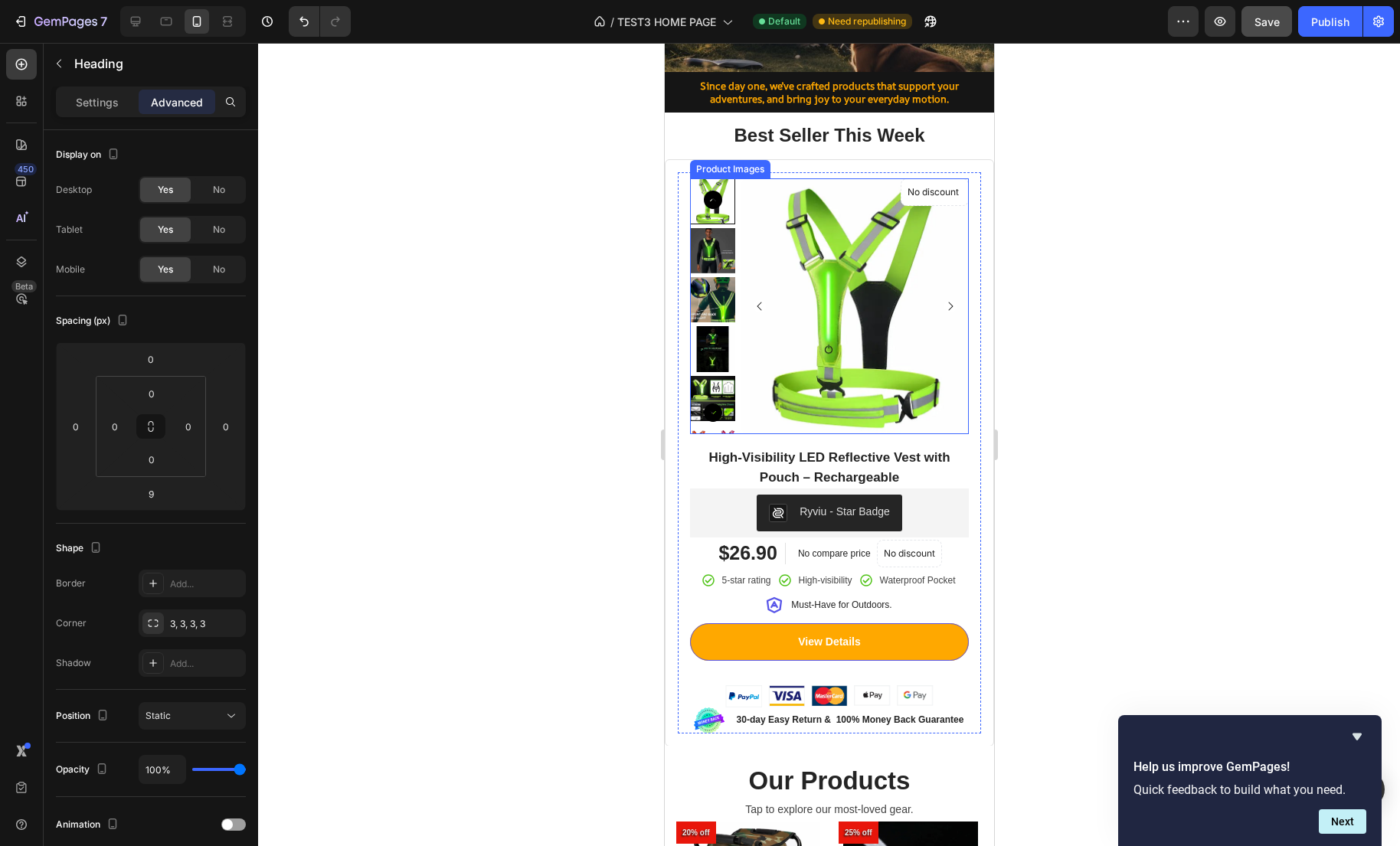
scroll to position [264, 0]
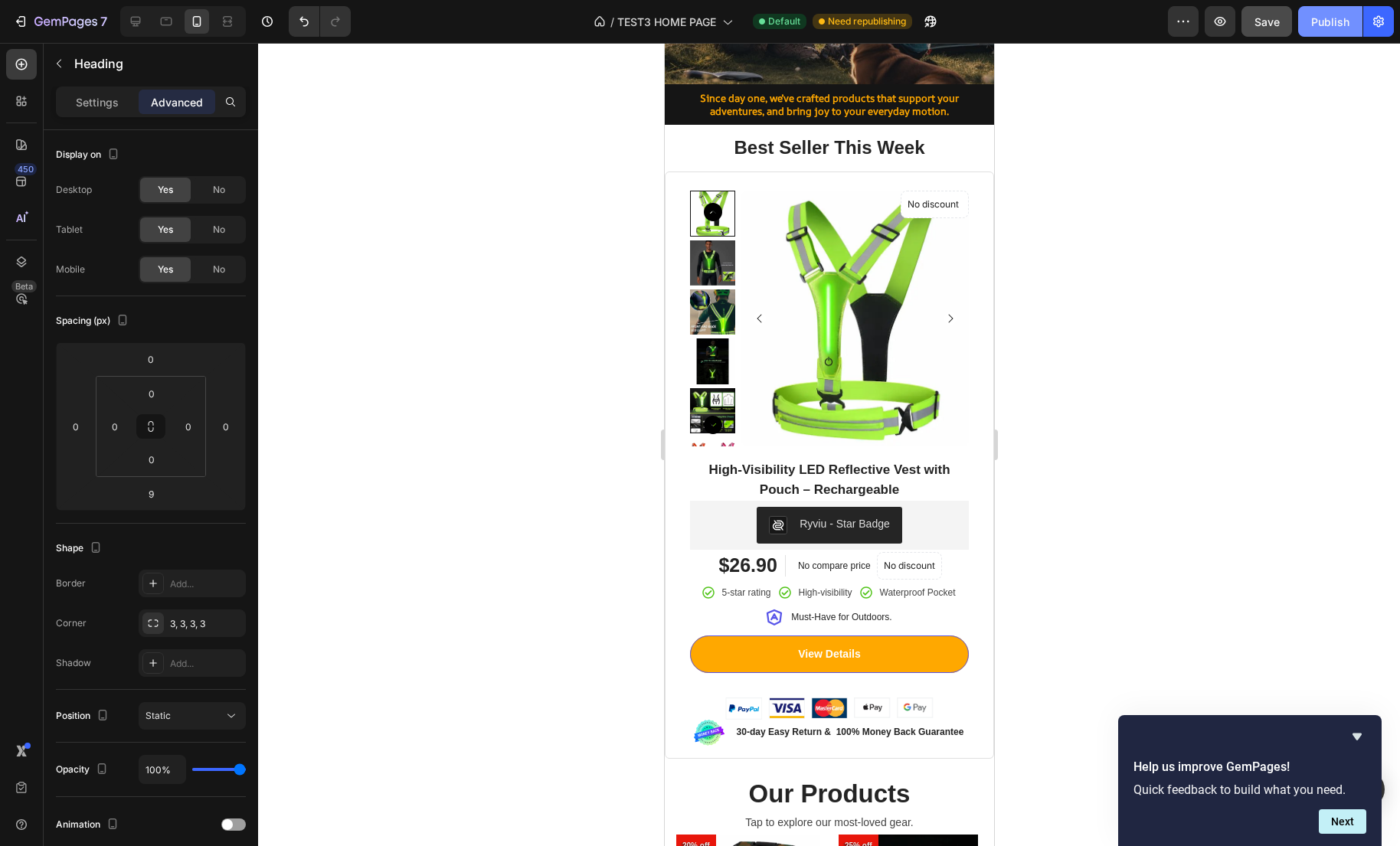
click at [1323, 28] on div "Publish" at bounding box center [1330, 22] width 38 height 16
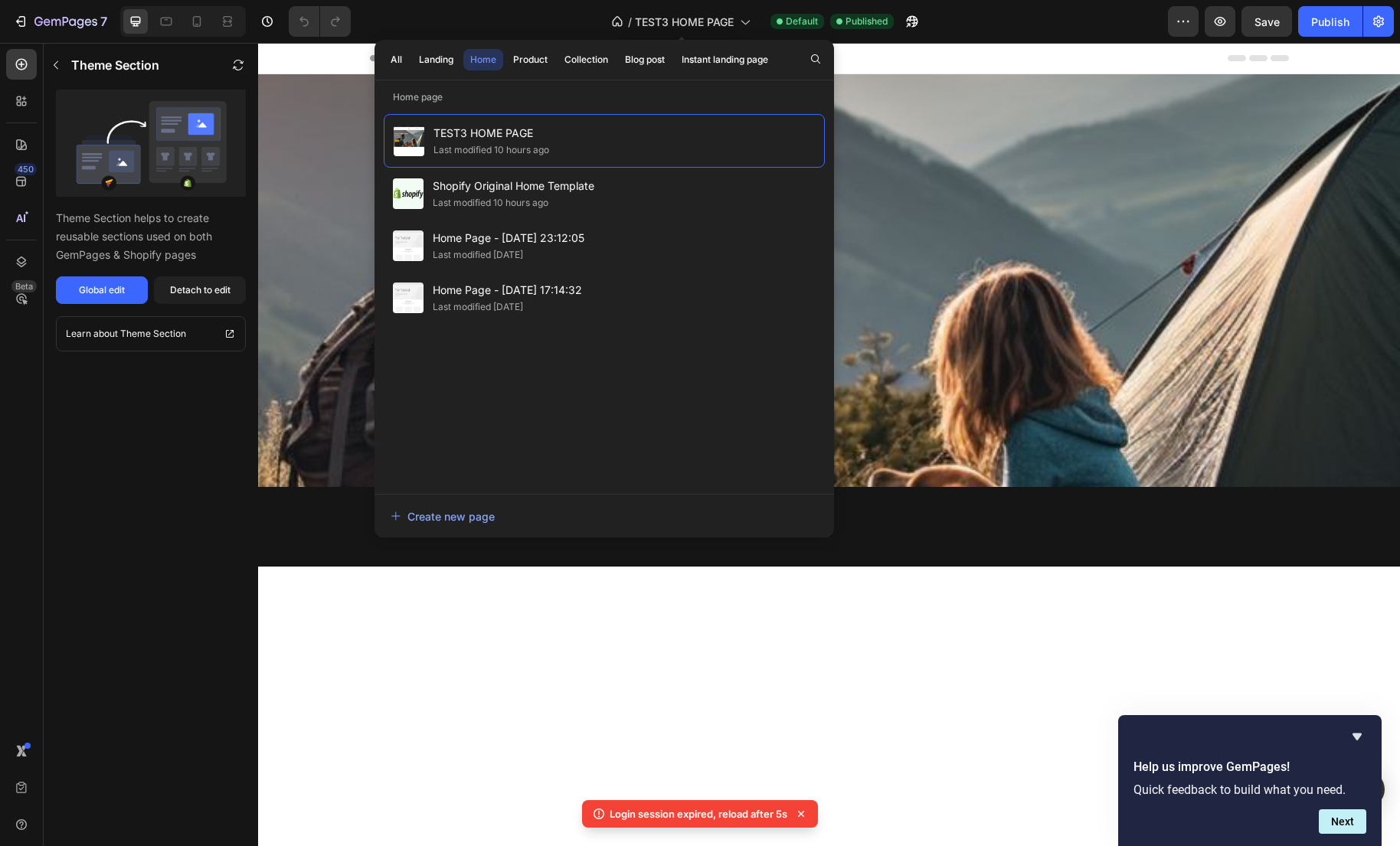
scroll to position [3151, 0]
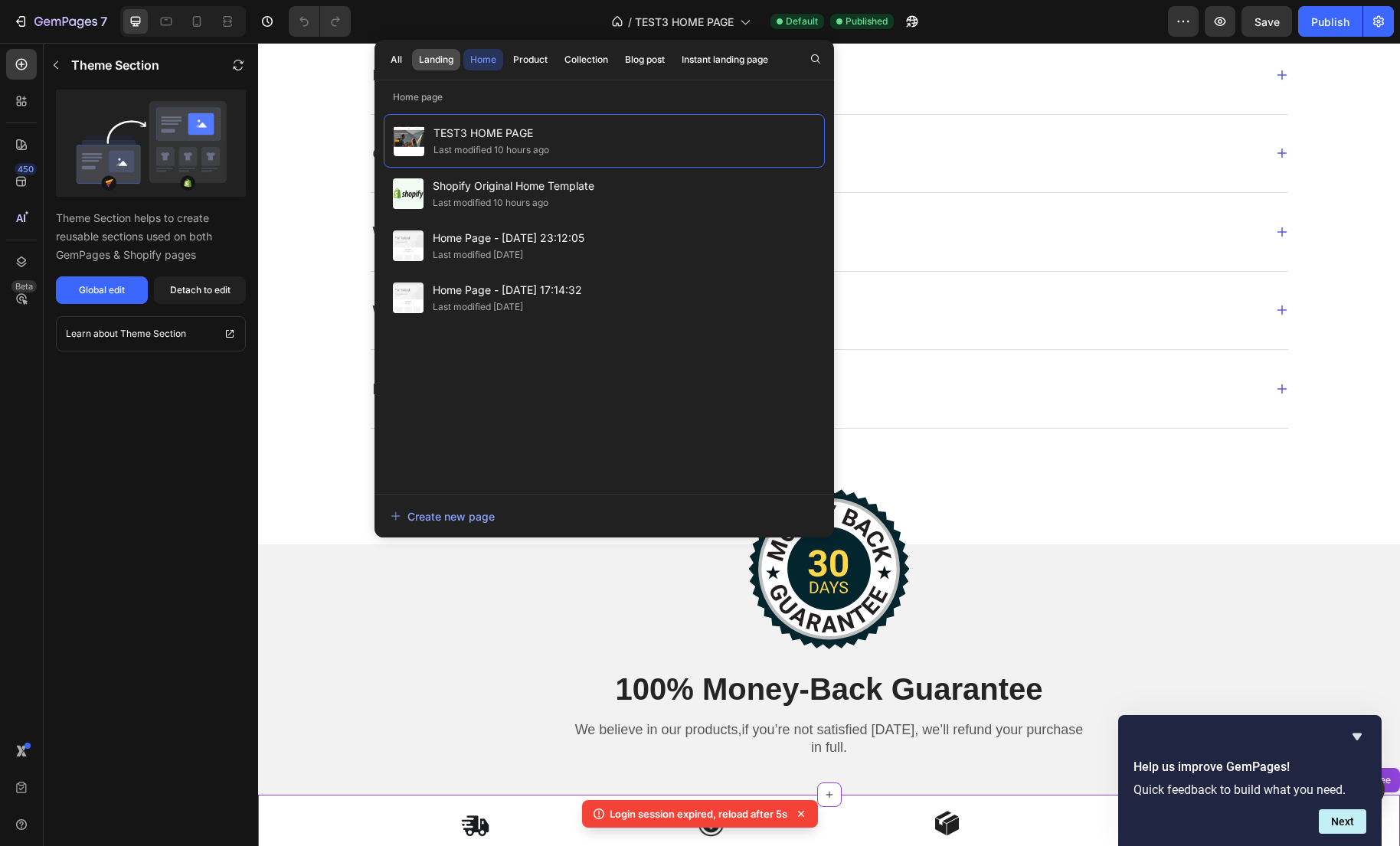
click at [433, 56] on div "Landing" at bounding box center [437, 60] width 35 height 14
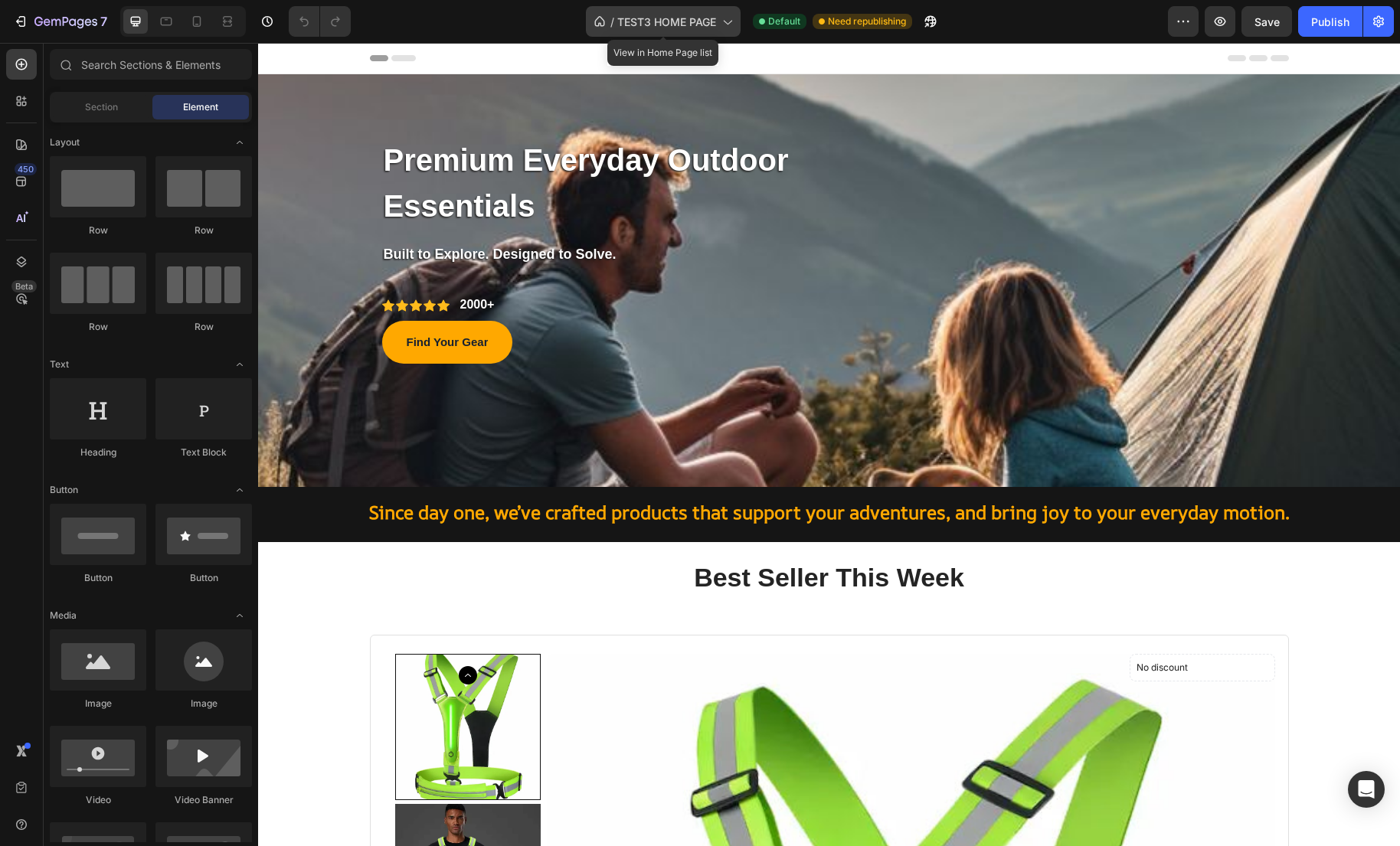
click at [693, 14] on span "TEST3 HOME PAGE" at bounding box center [667, 22] width 99 height 16
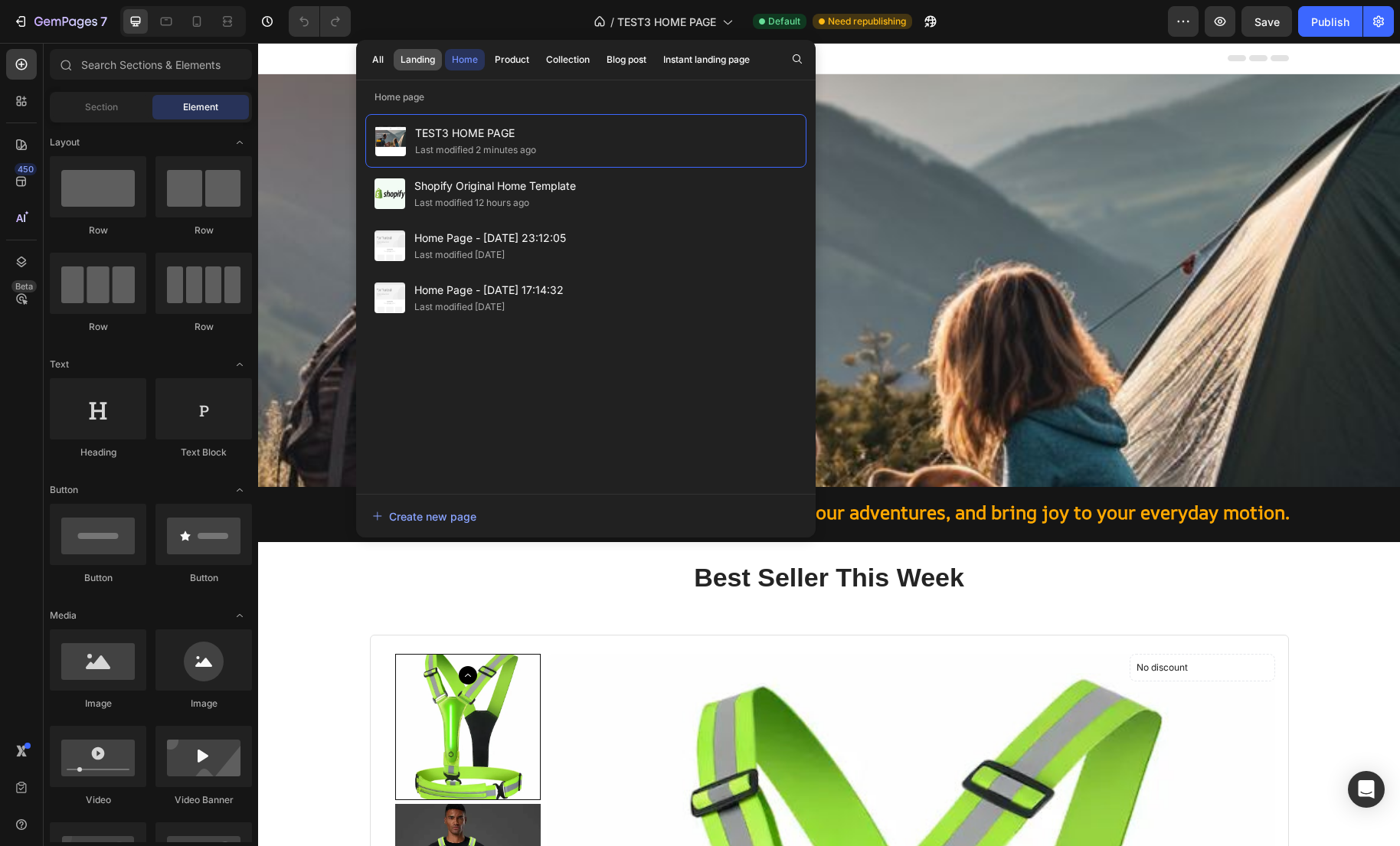
click at [424, 68] on button "Landing" at bounding box center [417, 59] width 49 height 22
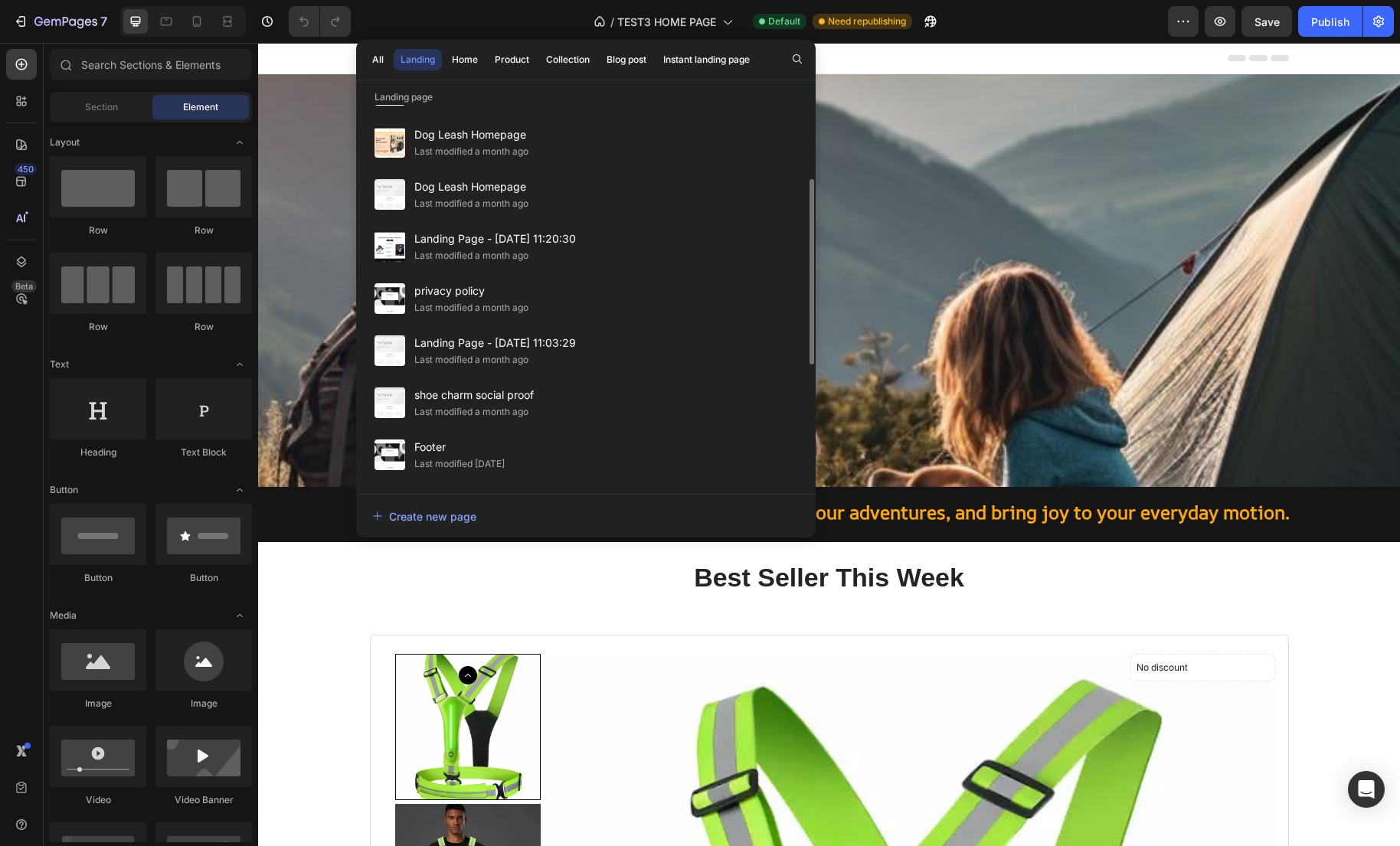
scroll to position [318, 0]
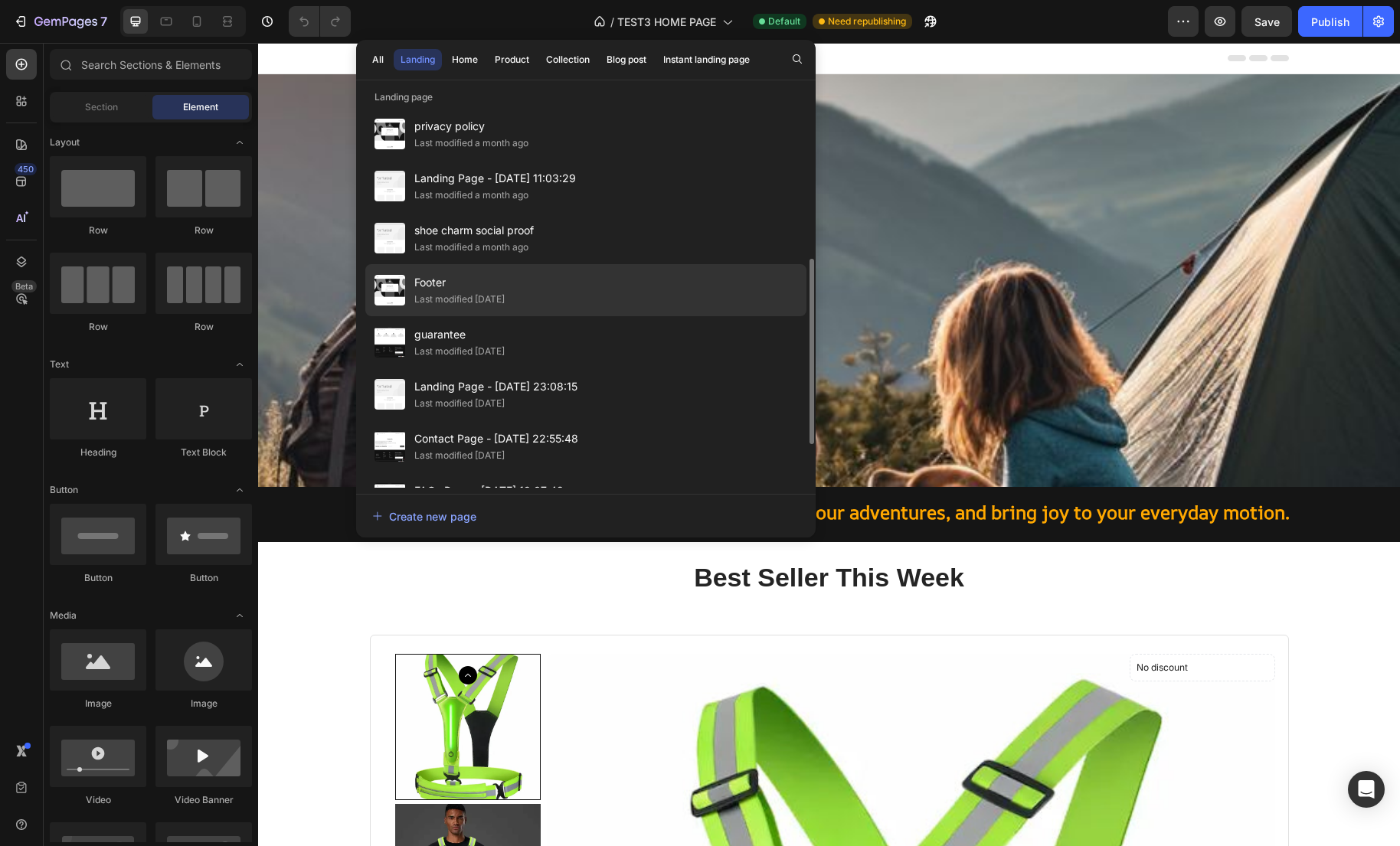
click at [473, 305] on div "Last modified [DATE]" at bounding box center [459, 299] width 90 height 16
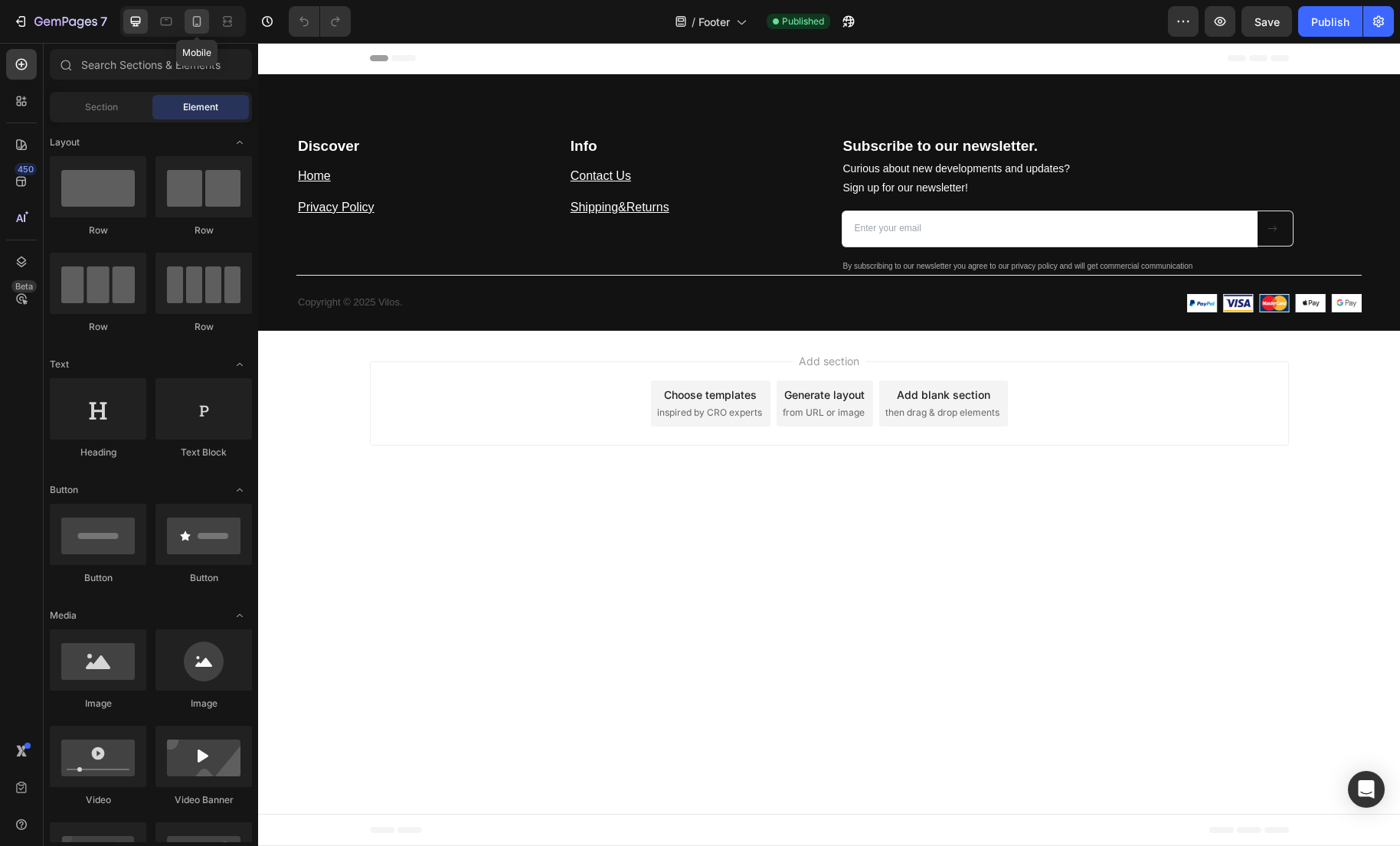
click at [194, 26] on icon at bounding box center [197, 22] width 9 height 10
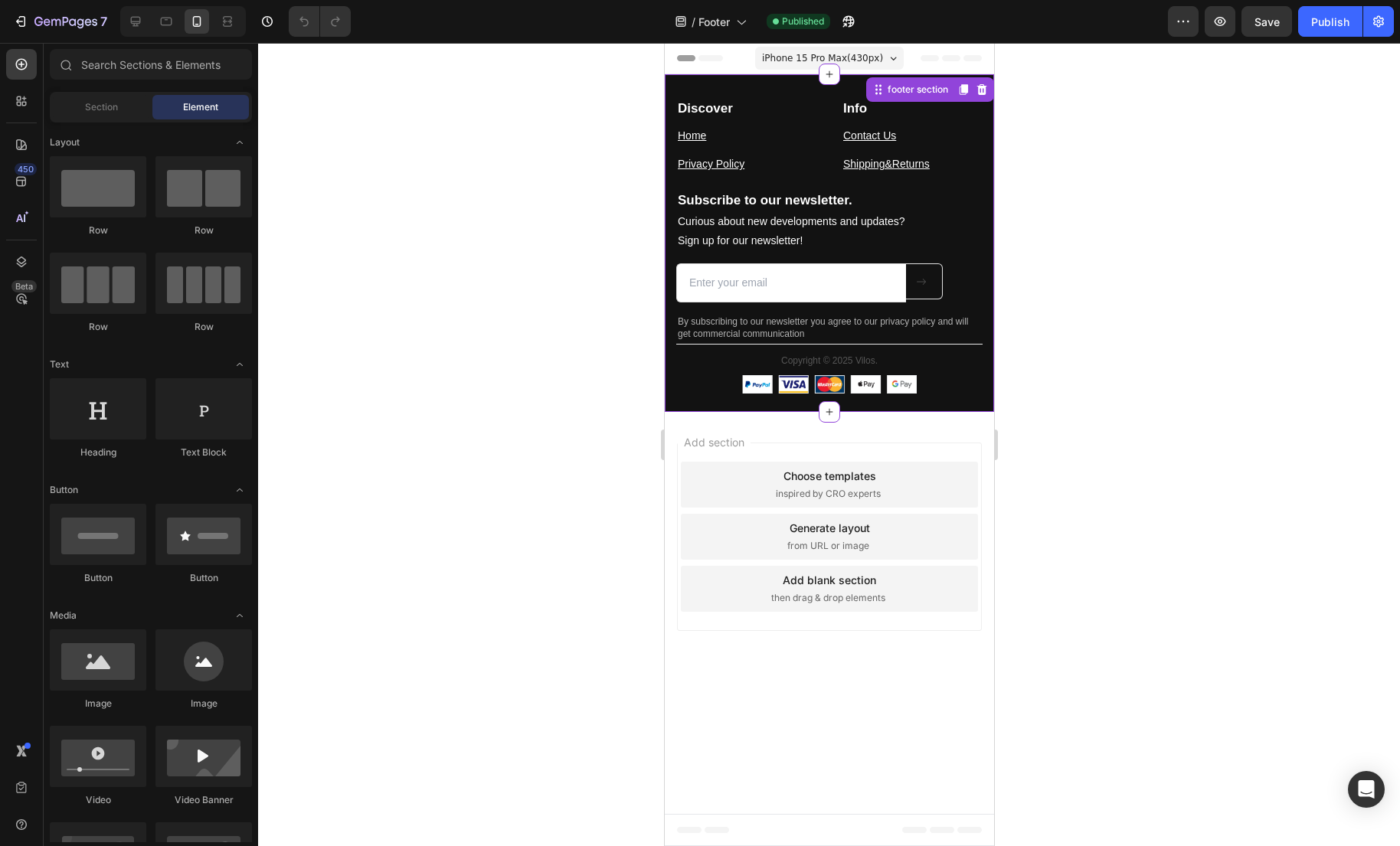
click at [931, 289] on button at bounding box center [923, 280] width 36 height 36
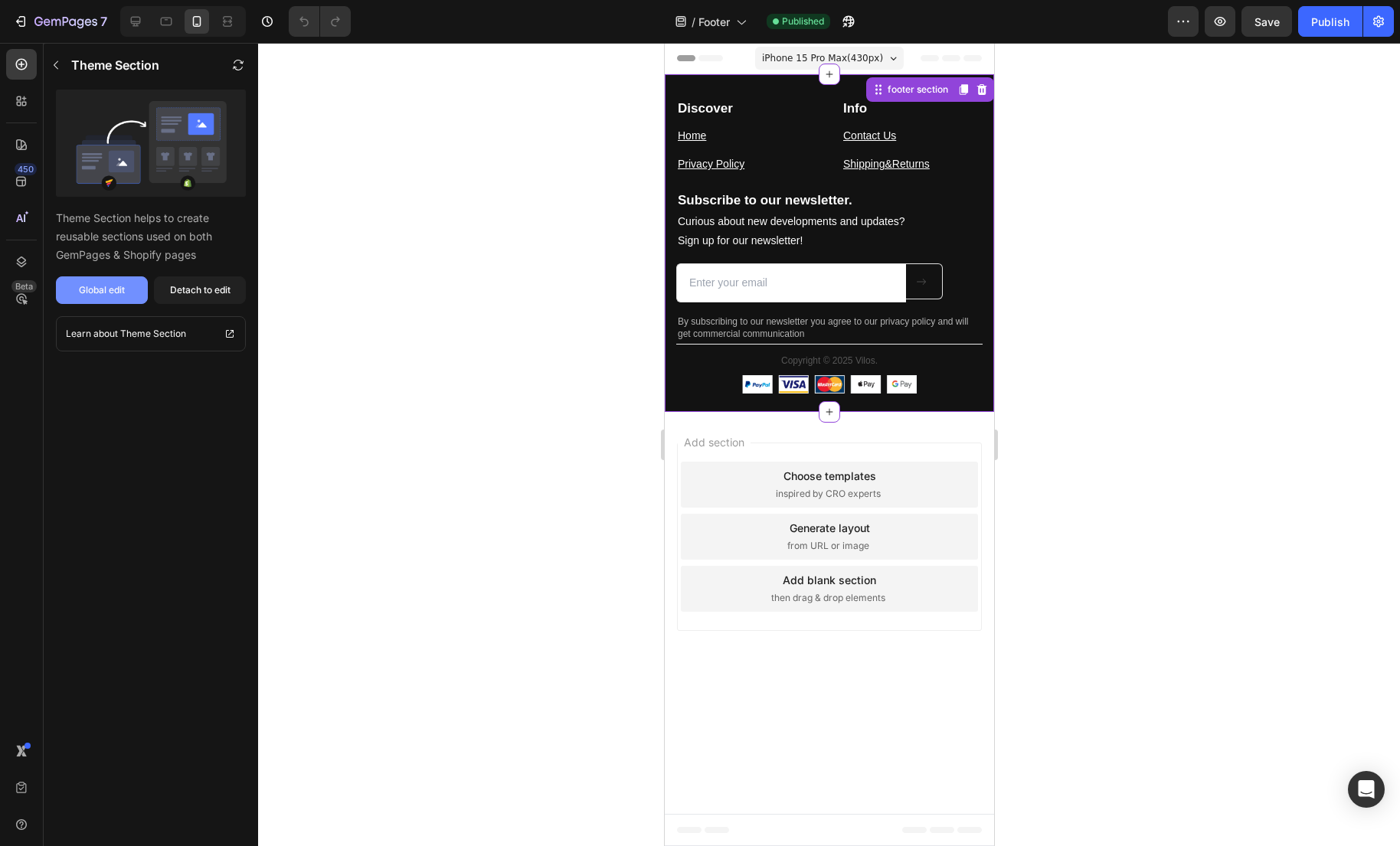
click at [133, 289] on button "Global edit" at bounding box center [102, 290] width 92 height 28
click at [233, 64] on icon "button" at bounding box center [238, 65] width 12 height 12
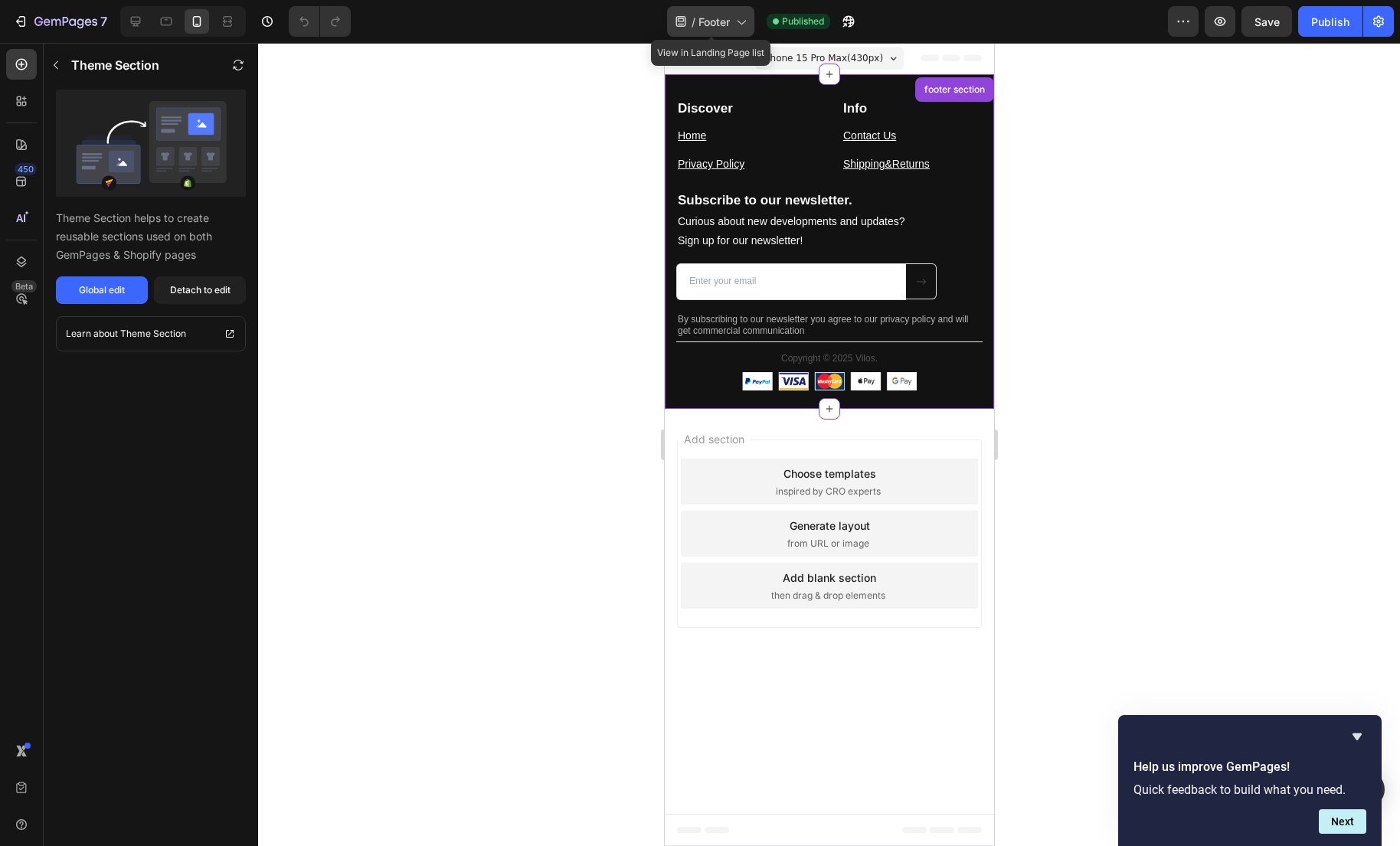
click at [719, 23] on span "Footer" at bounding box center [714, 22] width 31 height 16
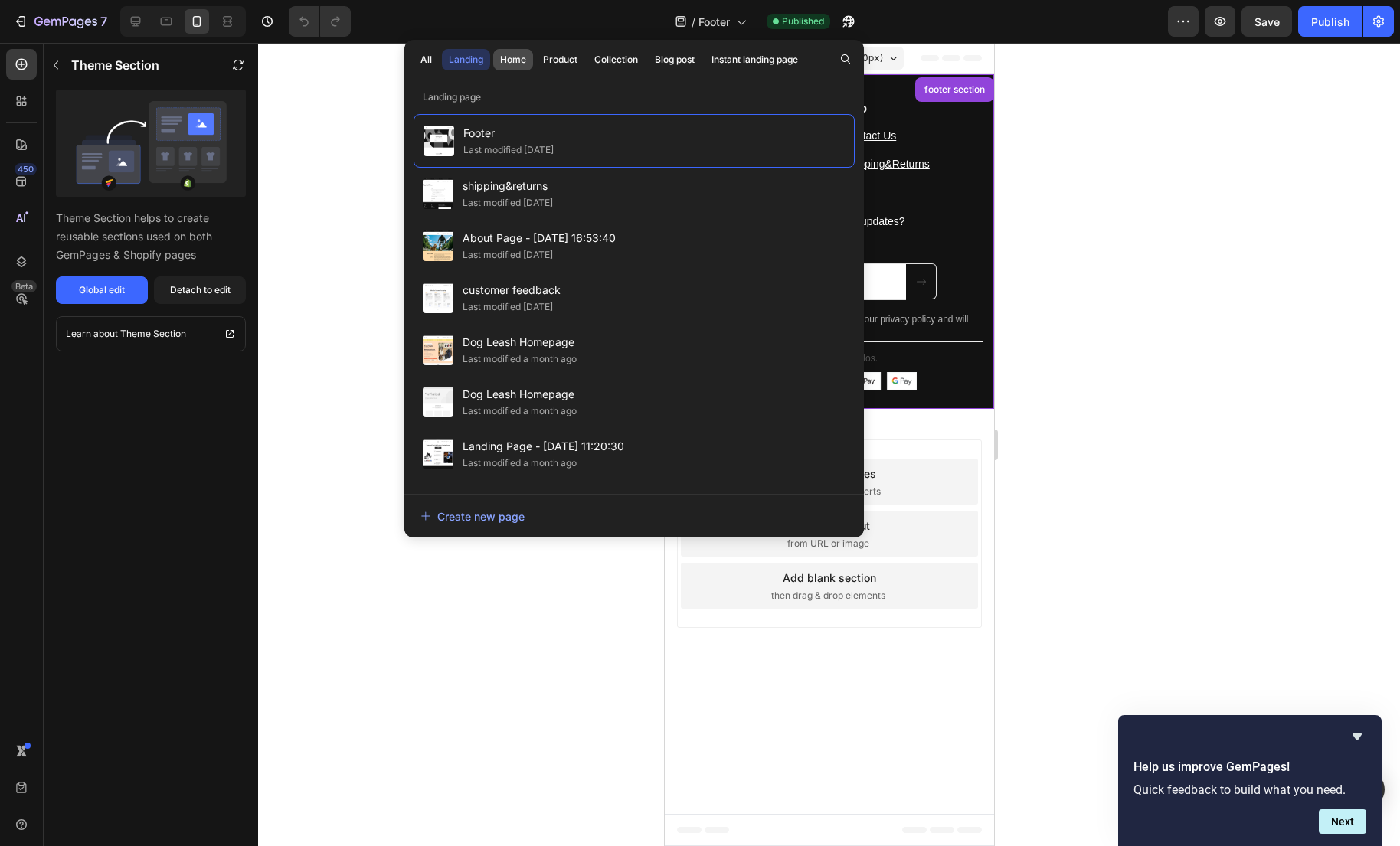
click at [506, 61] on div "Home" at bounding box center [513, 60] width 26 height 14
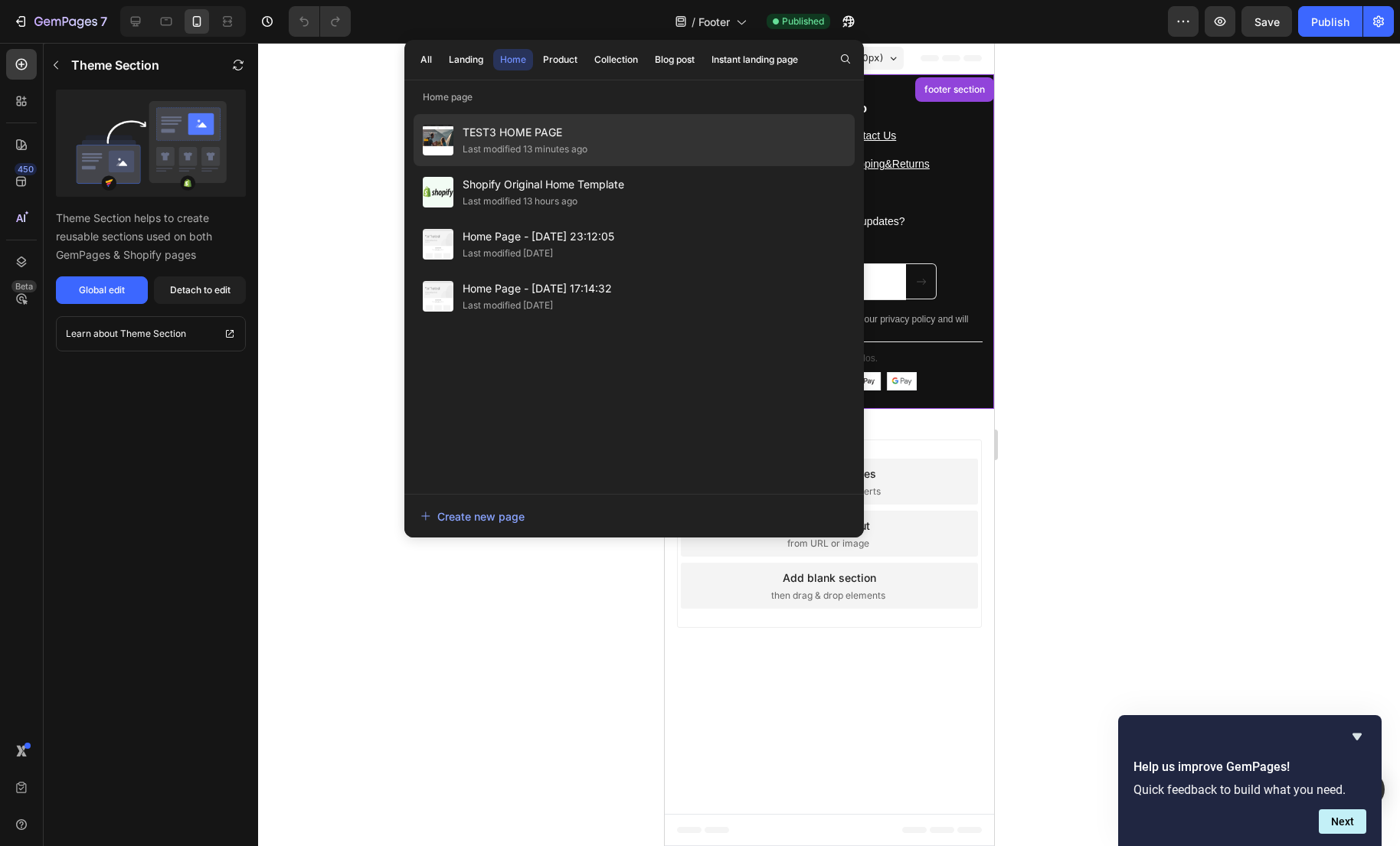
click at [523, 136] on span "TEST3 HOME PAGE" at bounding box center [525, 132] width 125 height 18
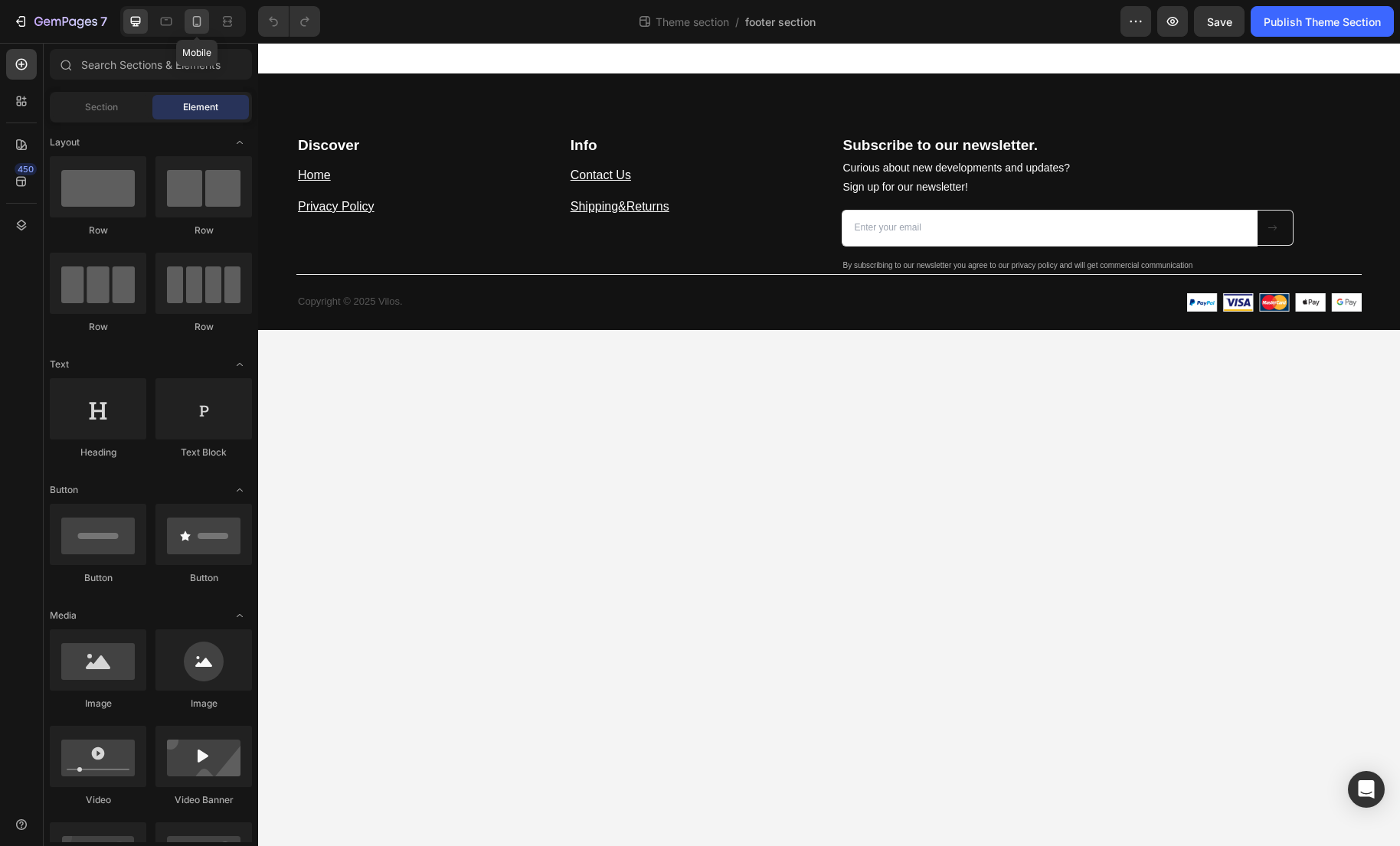
click at [198, 30] on div at bounding box center [197, 22] width 24 height 24
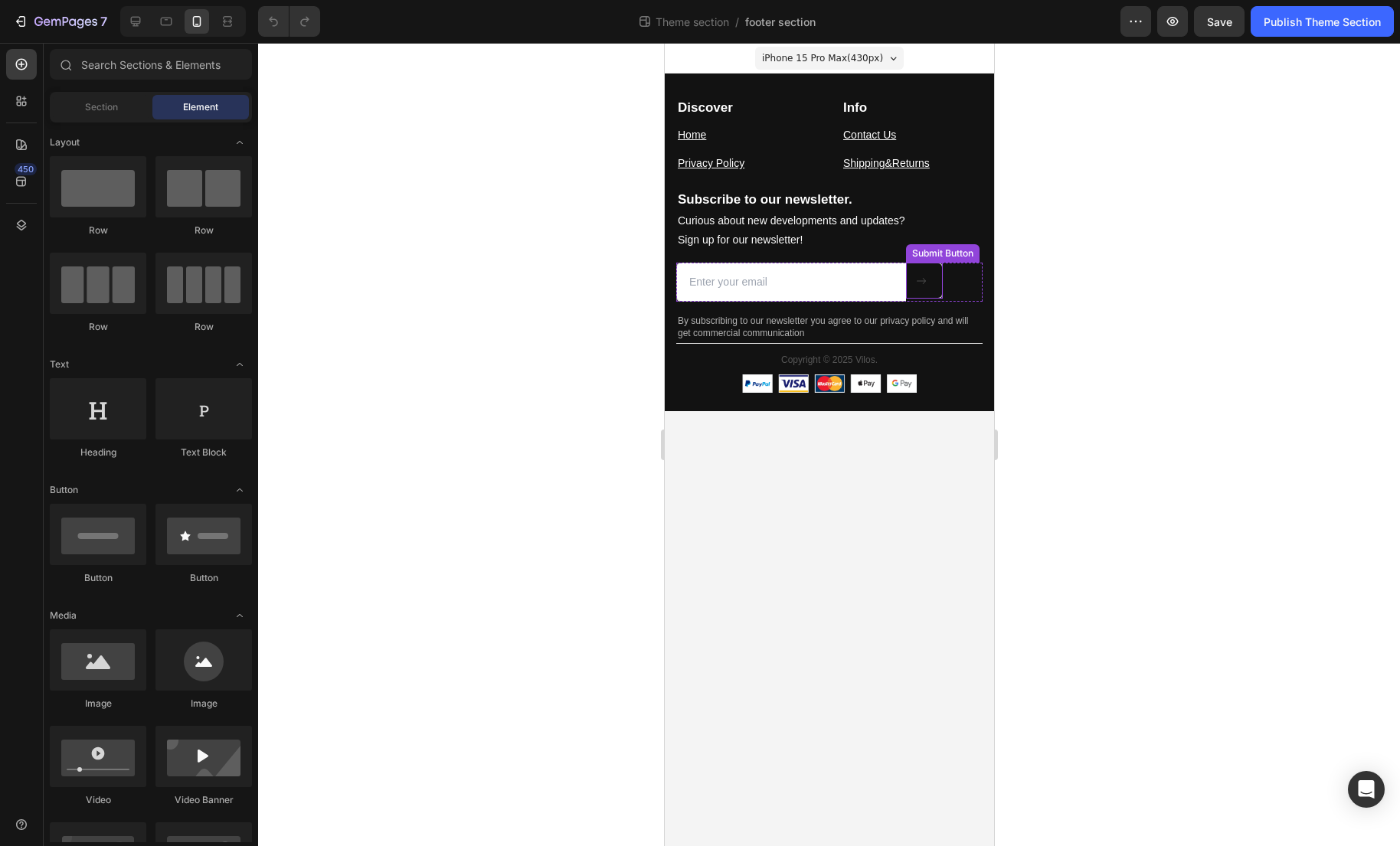
click at [929, 292] on button at bounding box center [923, 280] width 36 height 36
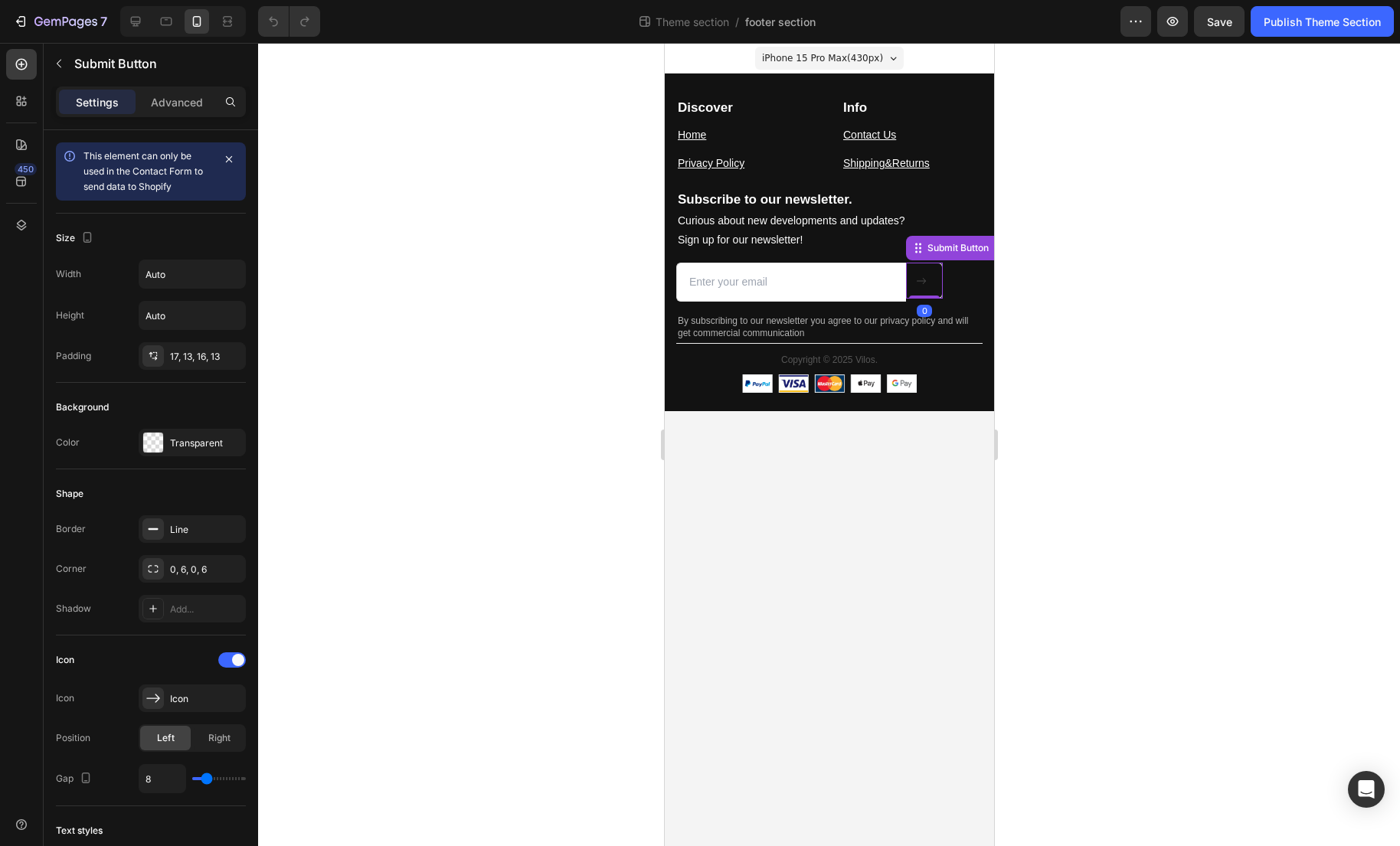
click at [927, 292] on div "Submit Button 0" at bounding box center [923, 280] width 36 height 36
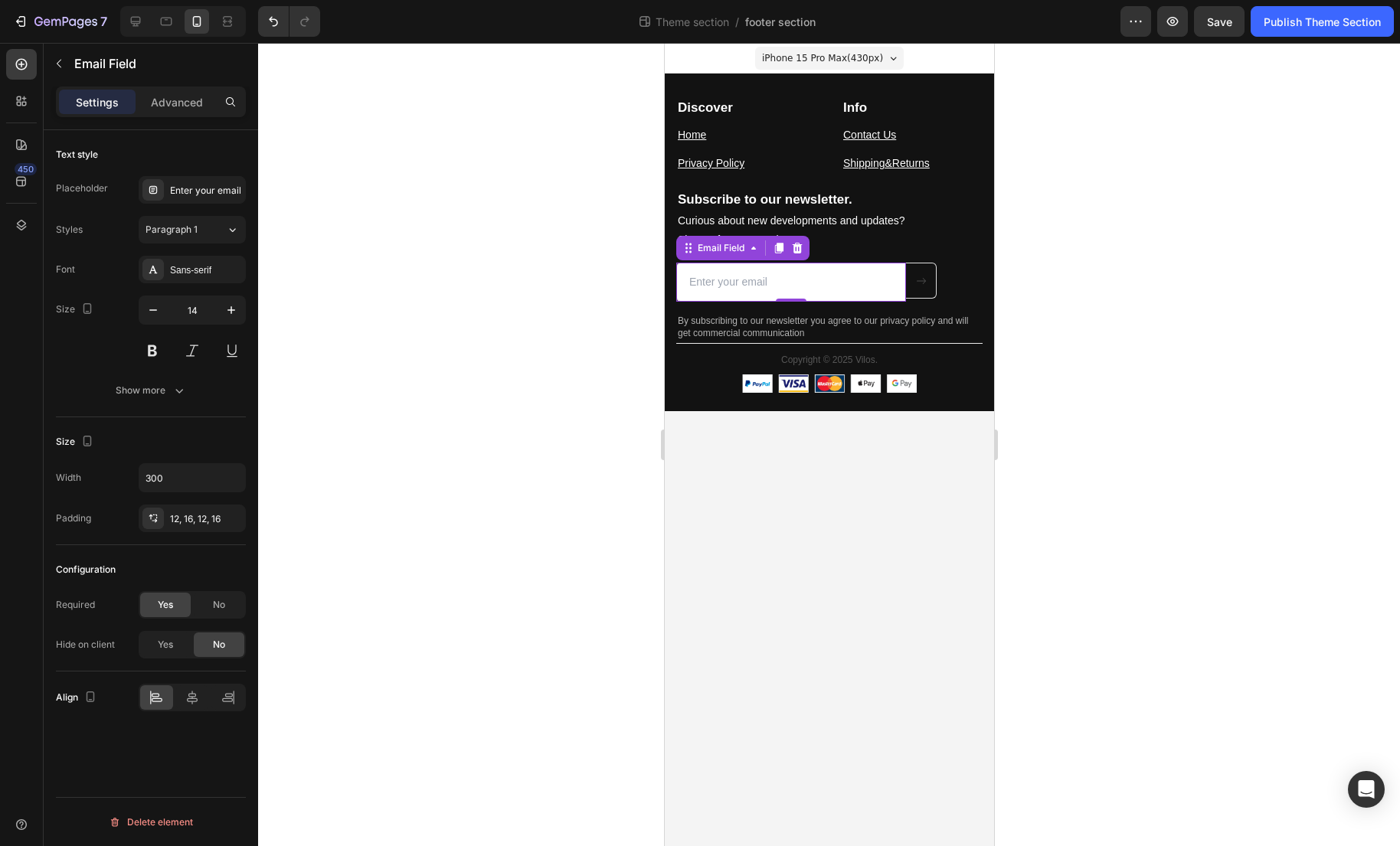
click at [887, 286] on input "email" at bounding box center [790, 282] width 230 height 39
drag, startPoint x: 791, startPoint y: 299, endPoint x: 792, endPoint y: 292, distance: 7.1
click at [792, 292] on div "Email Field 0" at bounding box center [790, 282] width 230 height 39
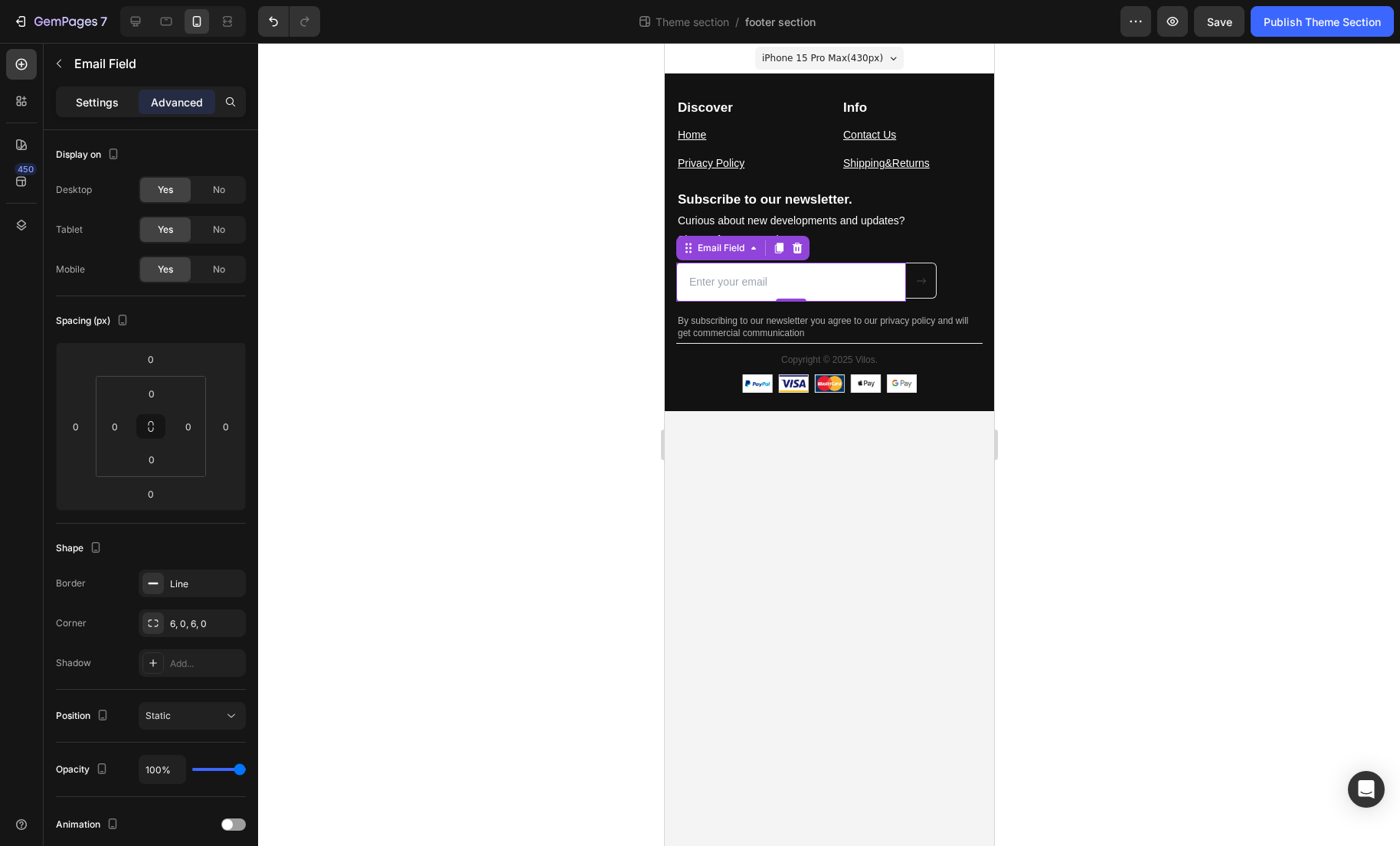
click at [101, 95] on p "Settings" at bounding box center [96, 102] width 43 height 16
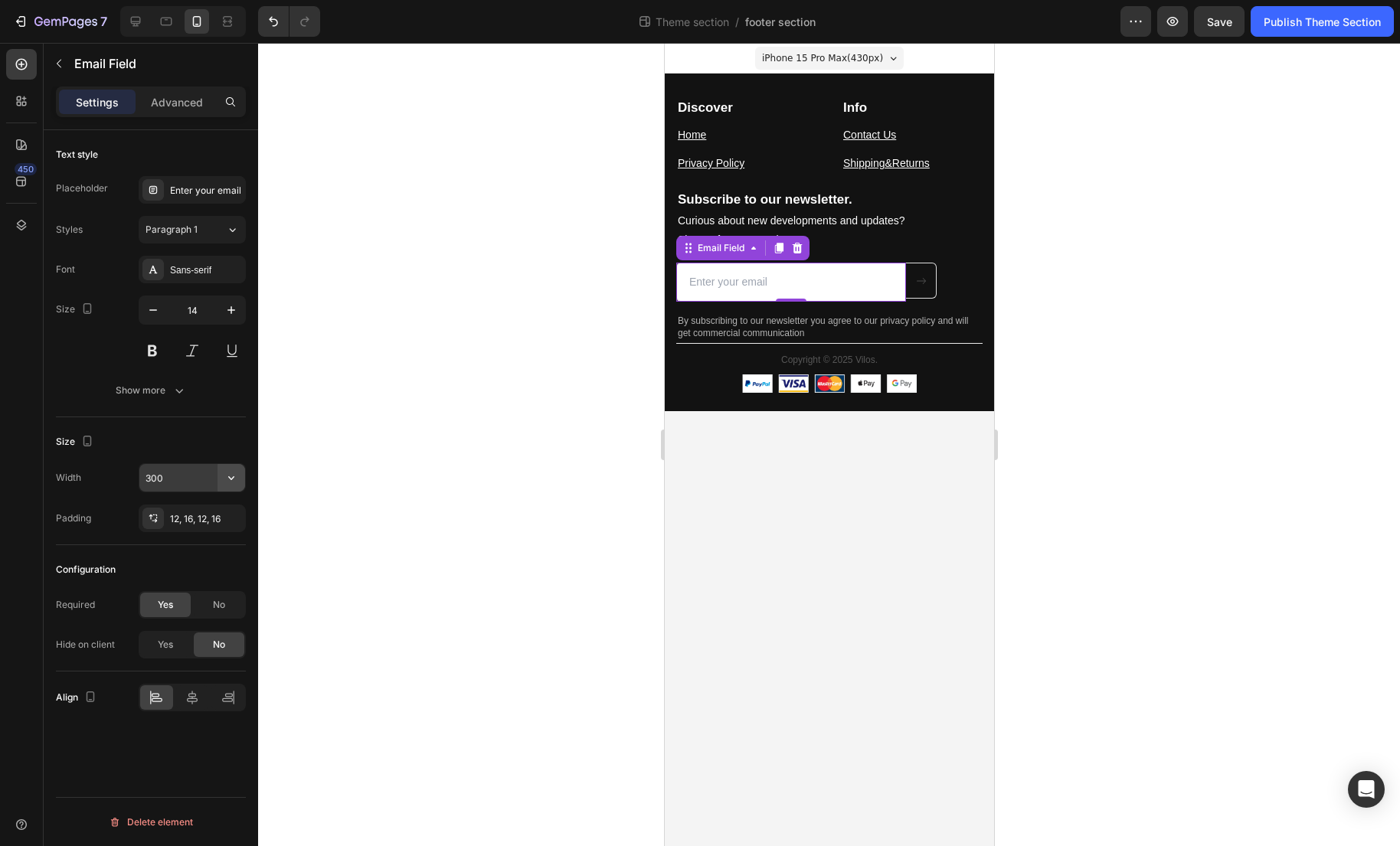
click at [228, 482] on icon "button" at bounding box center [232, 478] width 16 height 16
click at [191, 480] on input "300" at bounding box center [193, 478] width 106 height 28
type input "300"
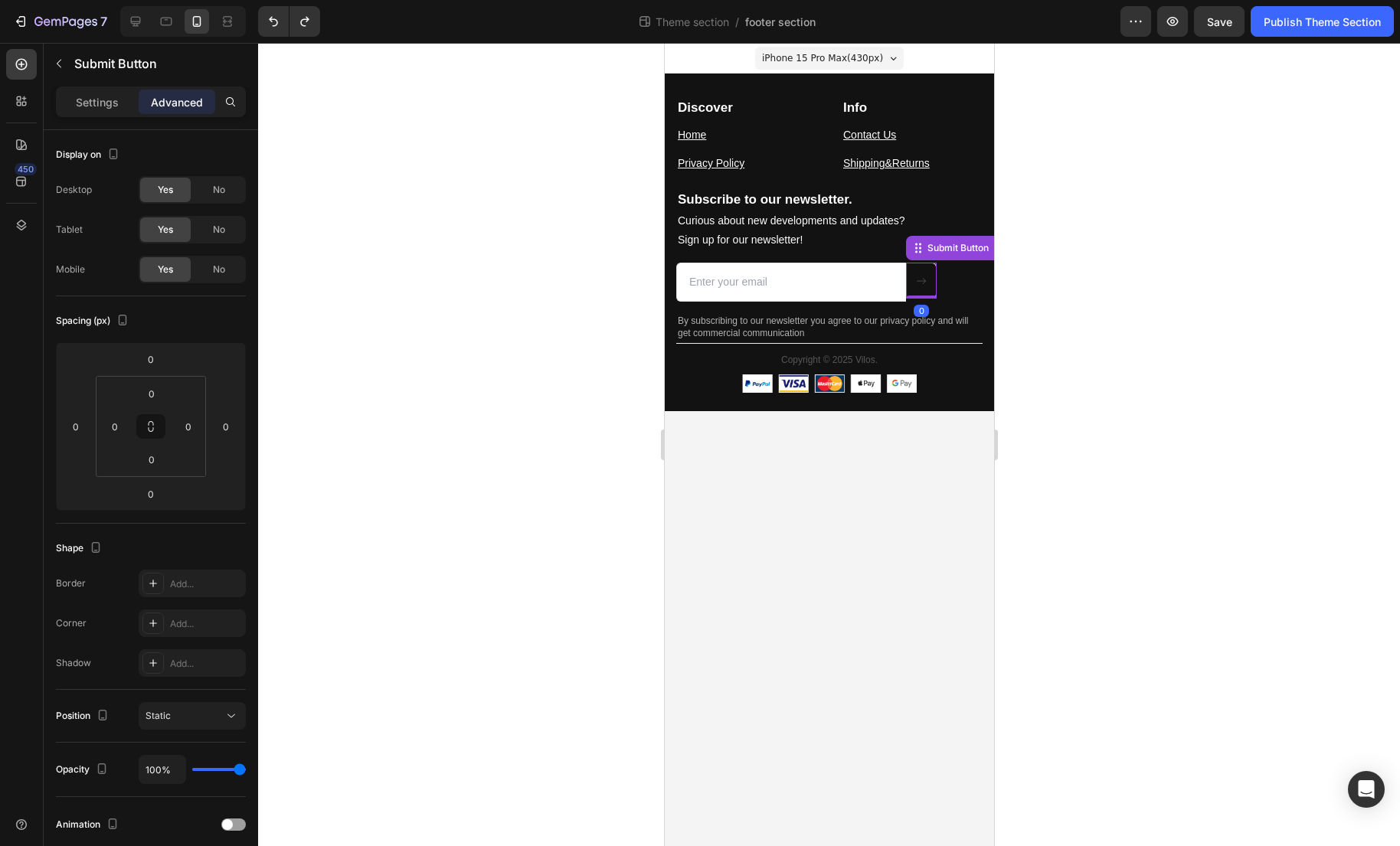
click at [920, 296] on div "Submit Button 0" at bounding box center [920, 280] width 30 height 36
click at [923, 292] on div "Submit Button 0" at bounding box center [920, 280] width 30 height 36
click at [926, 285] on button at bounding box center [920, 280] width 30 height 36
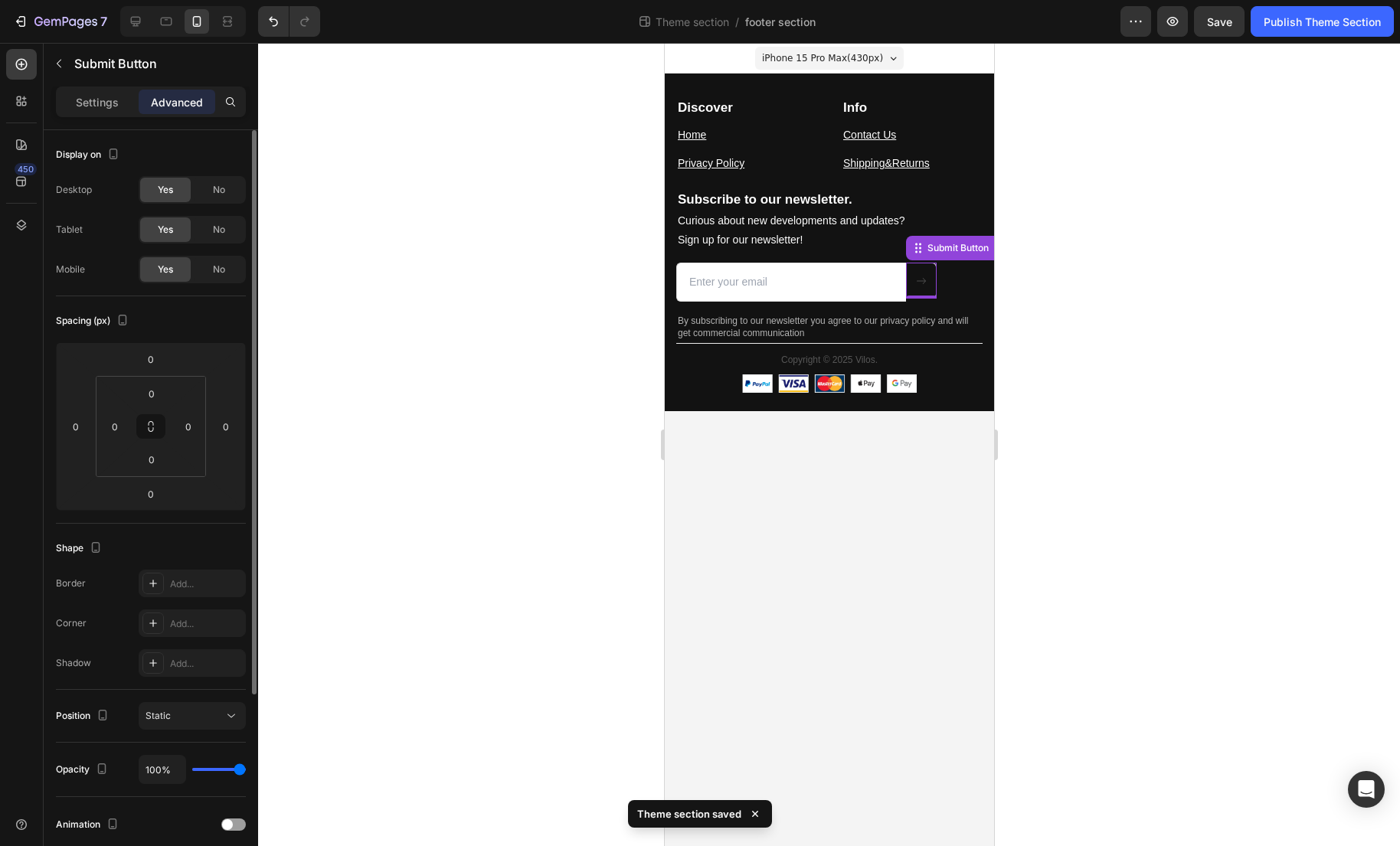
scroll to position [262, 0]
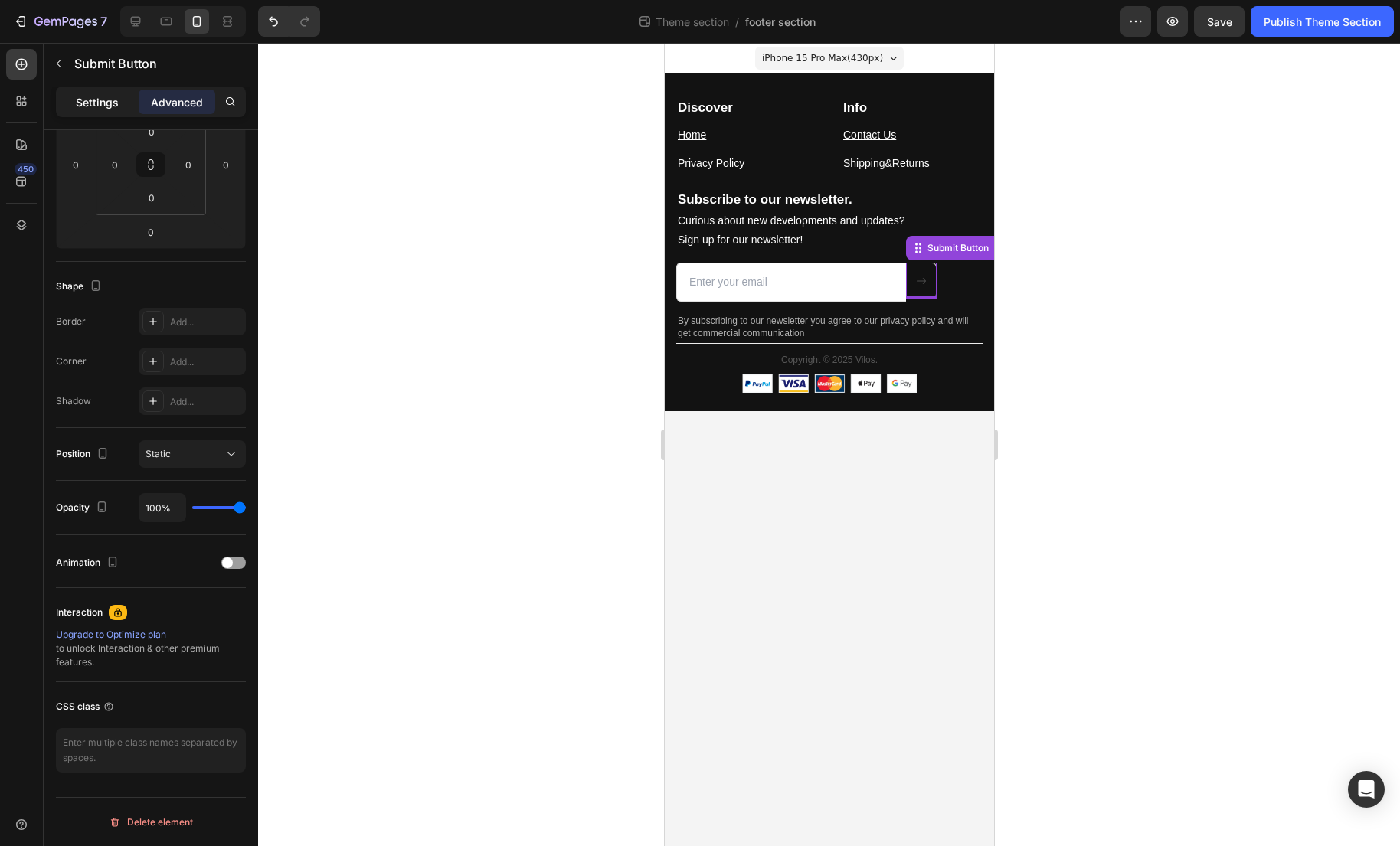
click at [100, 107] on p "Settings" at bounding box center [96, 102] width 43 height 16
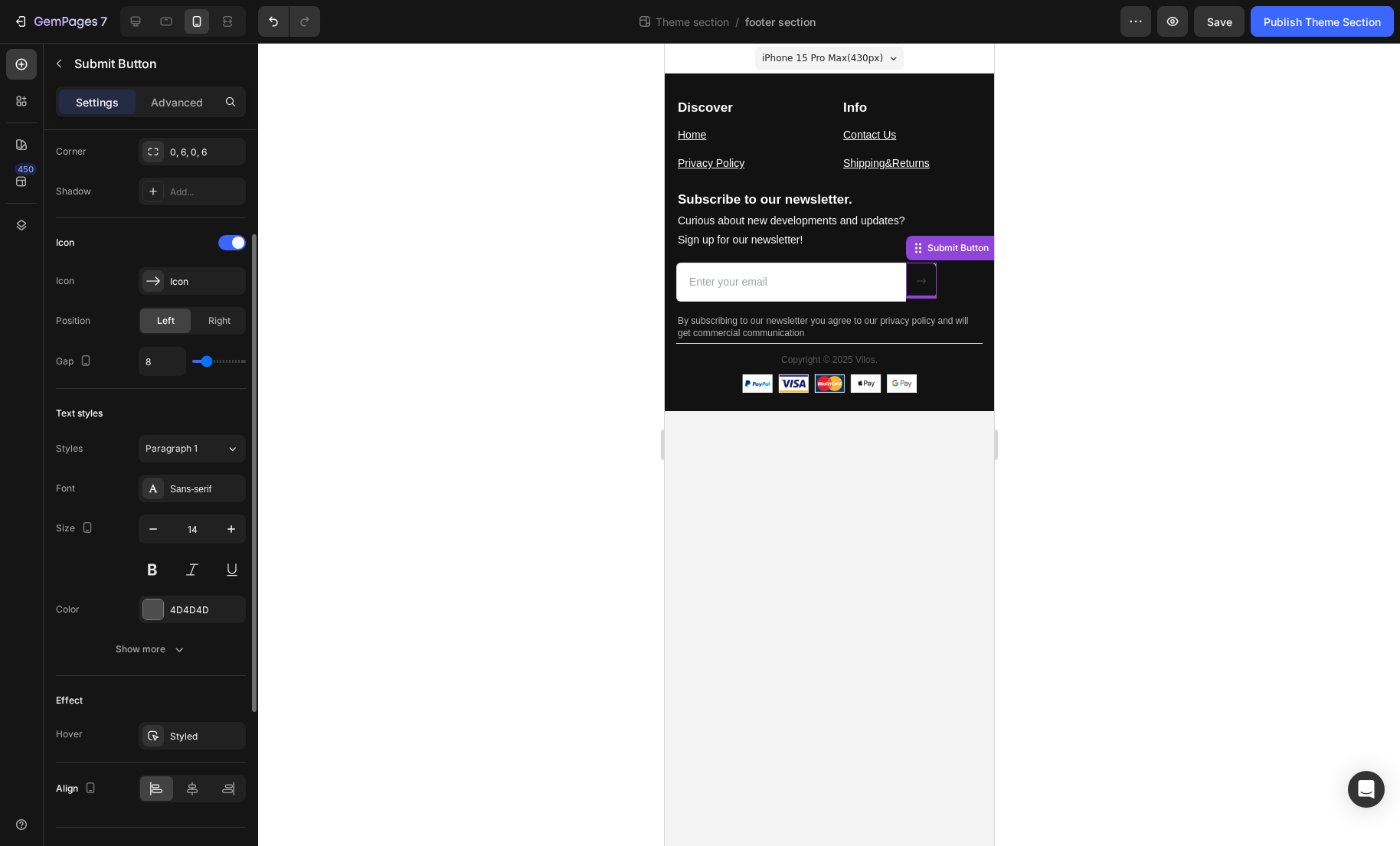
scroll to position [447, 0]
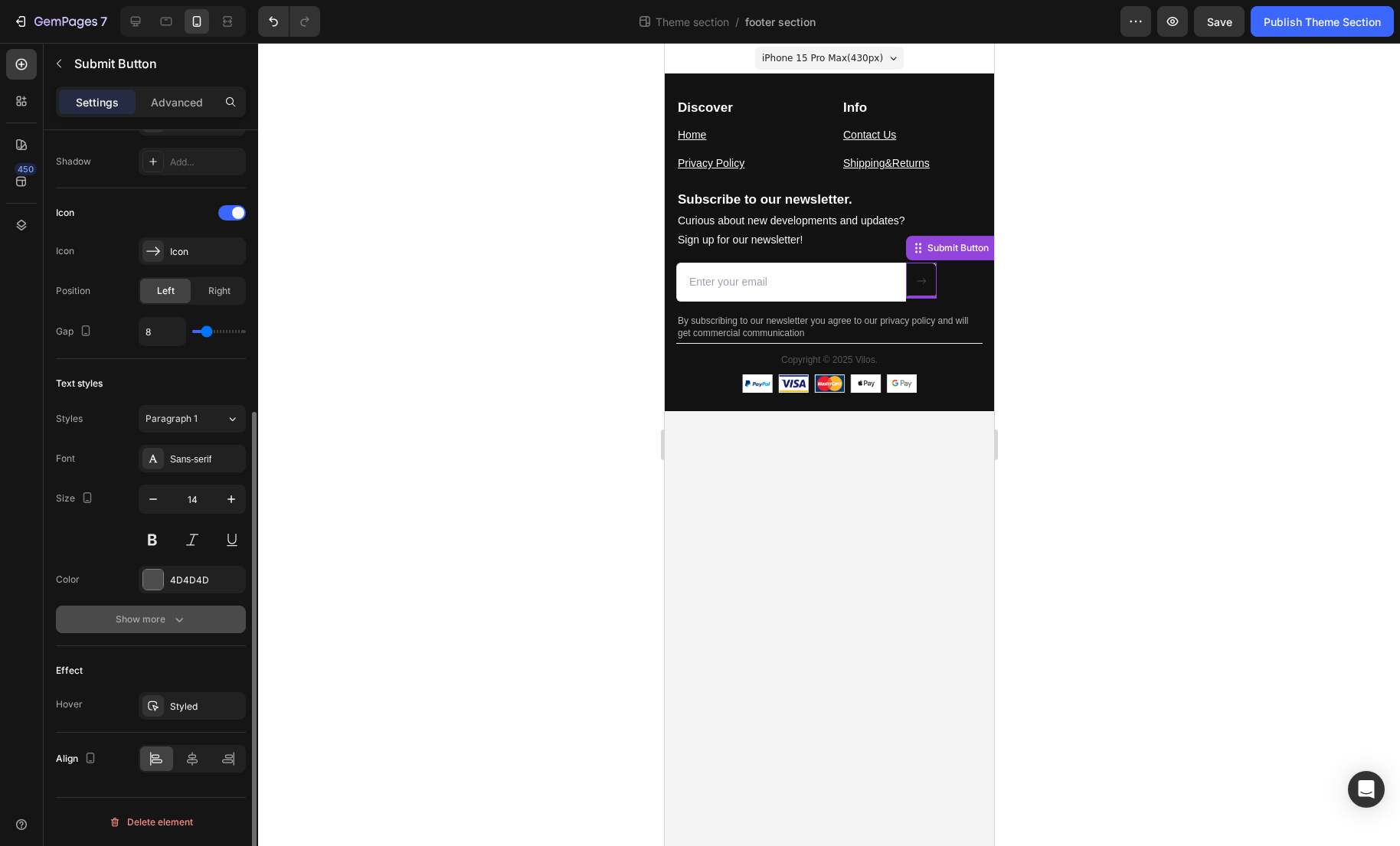
click at [175, 613] on icon "button" at bounding box center [180, 620] width 16 height 16
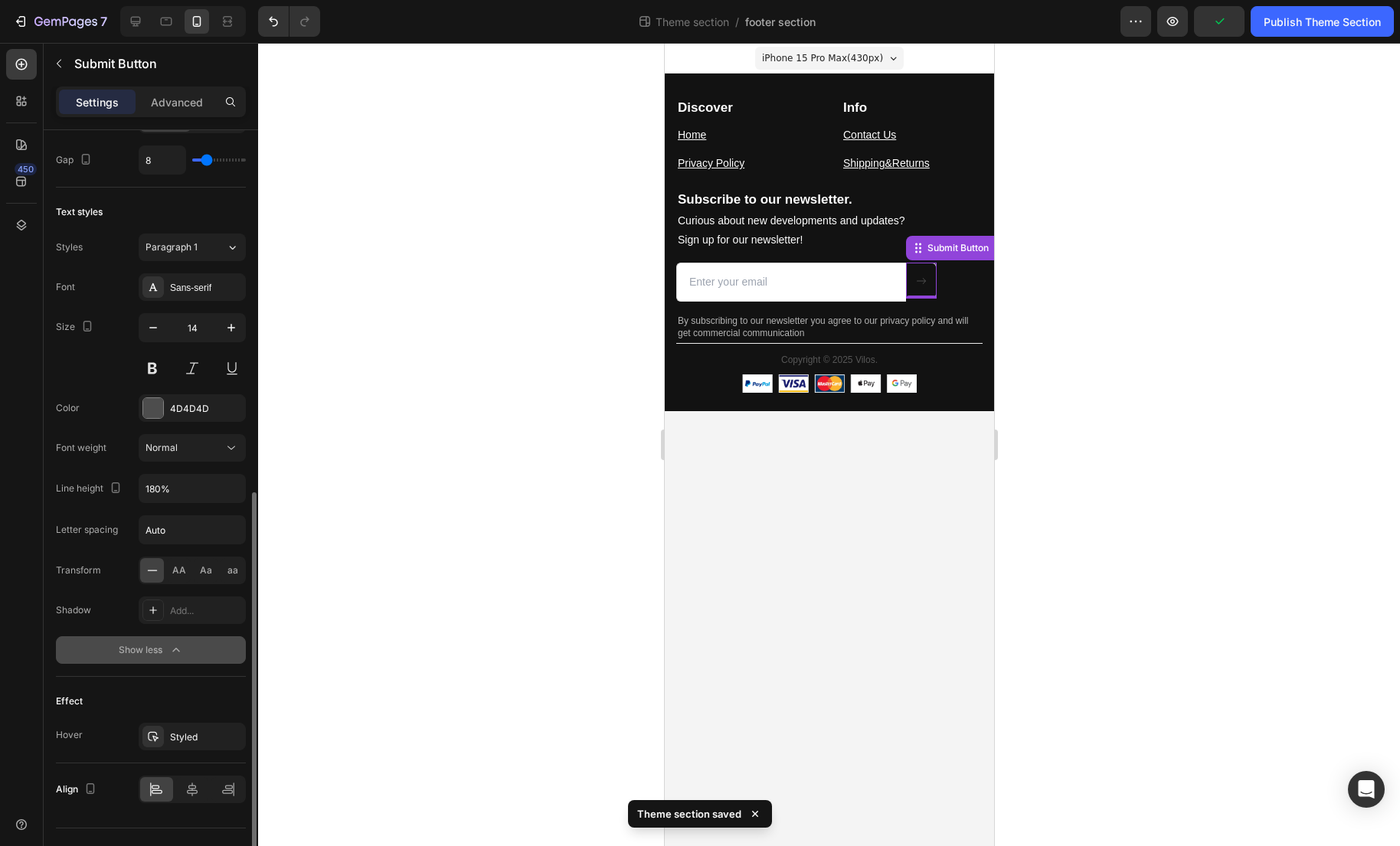
scroll to position [649, 0]
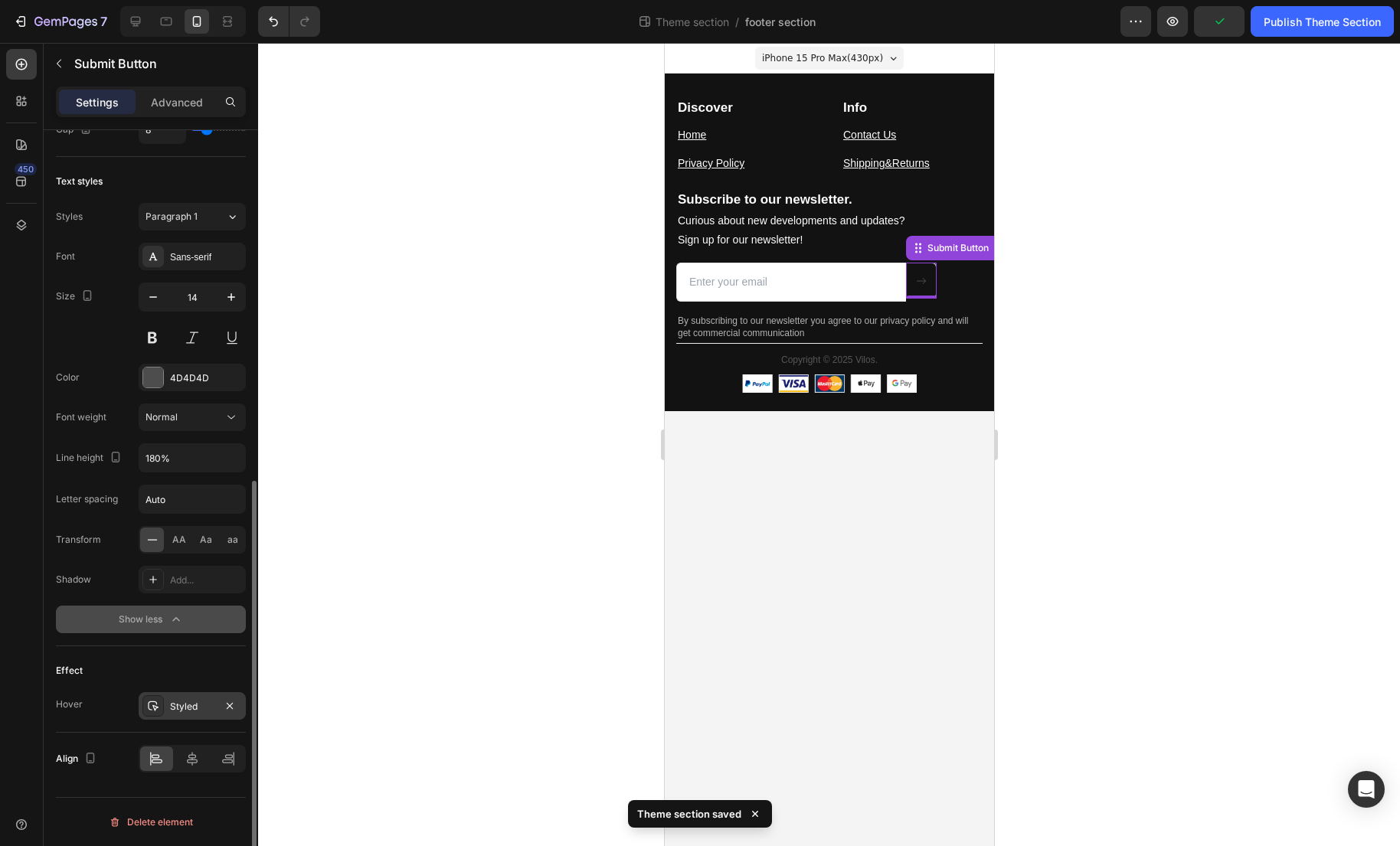
click at [198, 703] on div "Styled" at bounding box center [192, 706] width 44 height 14
click at [565, 545] on div at bounding box center [828, 443] width 1141 height 803
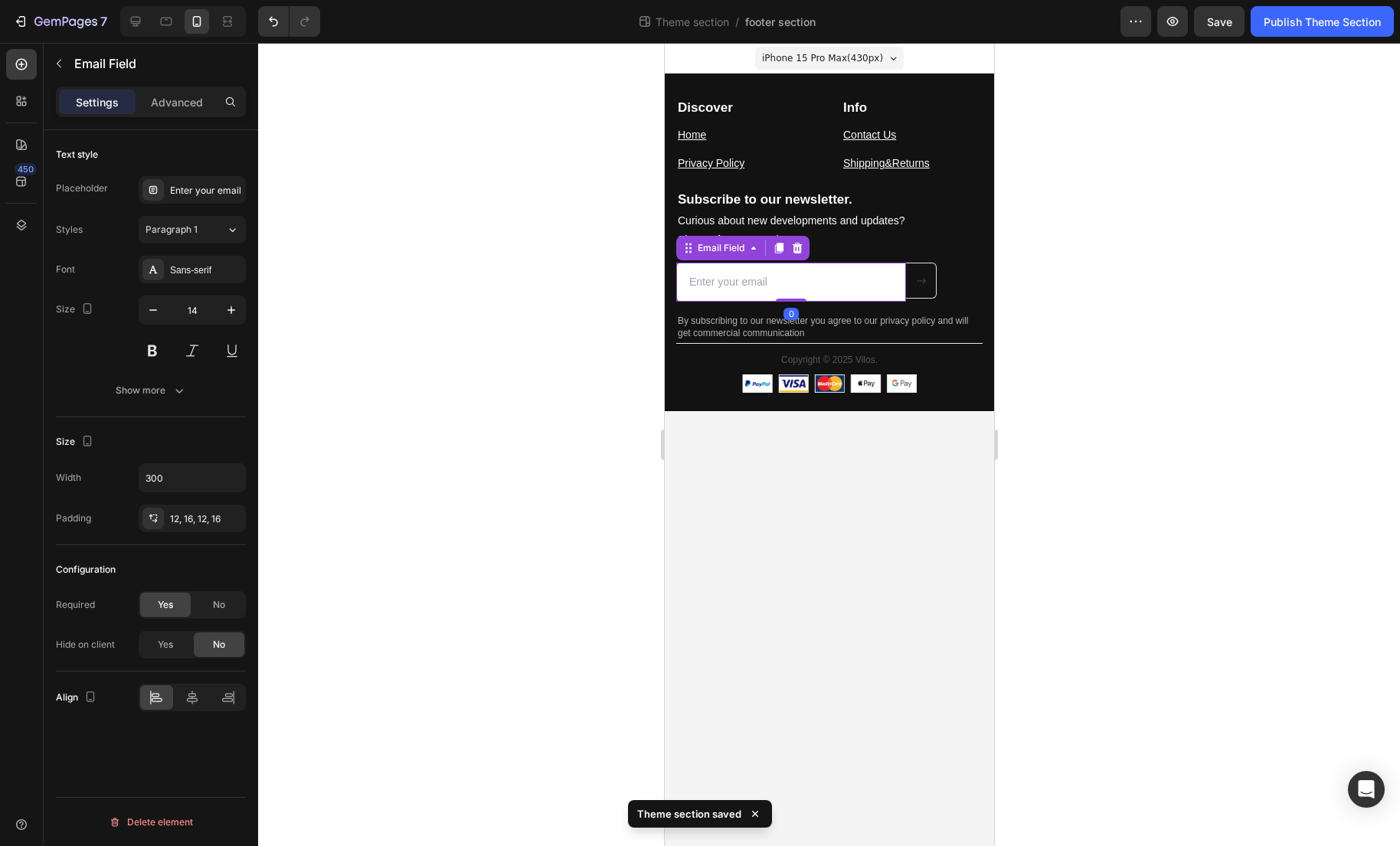
click at [778, 276] on input "email" at bounding box center [790, 282] width 230 height 39
click at [765, 298] on input "email" at bounding box center [790, 282] width 230 height 39
click at [1153, 318] on div at bounding box center [828, 443] width 1141 height 803
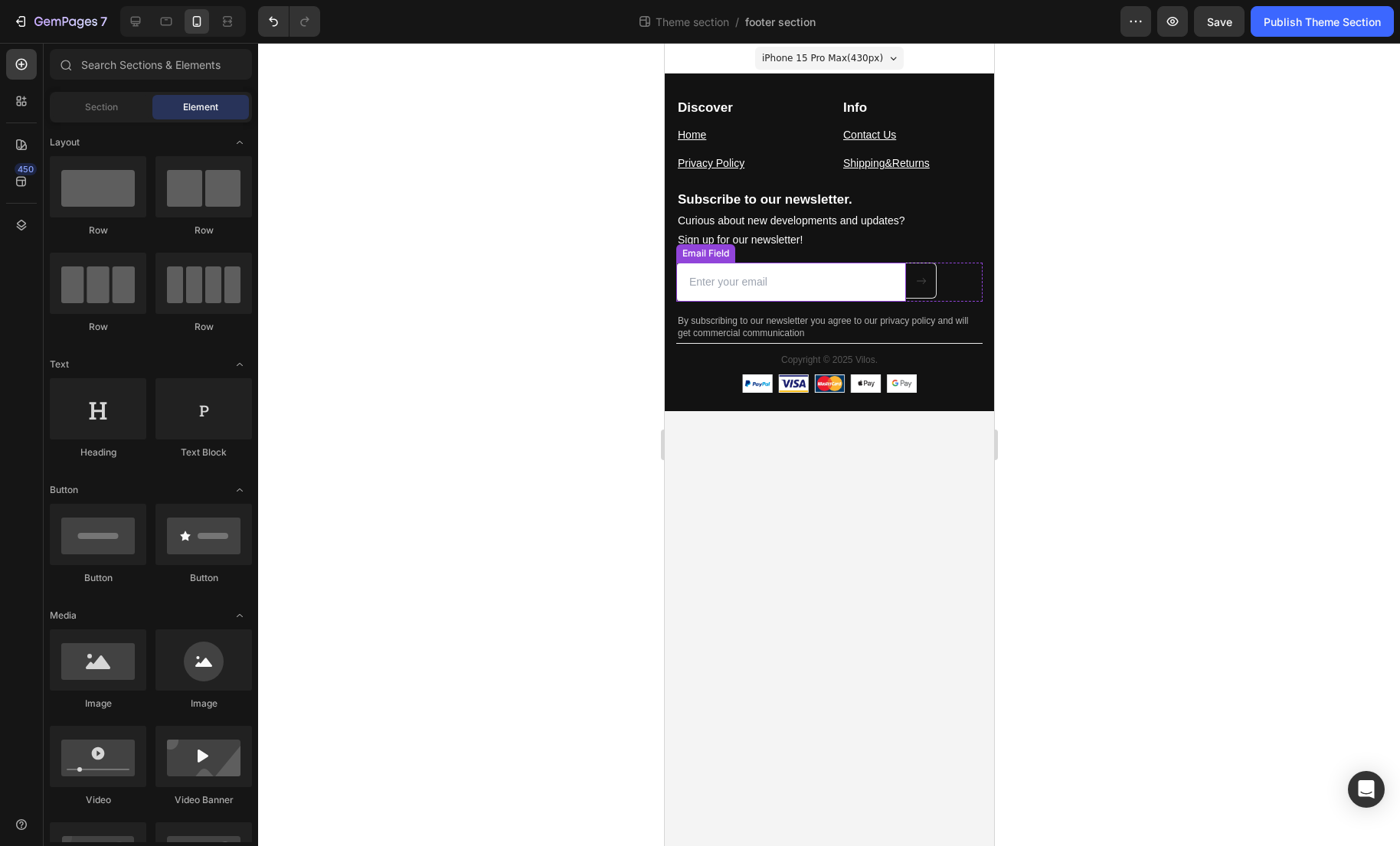
click at [813, 290] on input "email" at bounding box center [790, 282] width 230 height 39
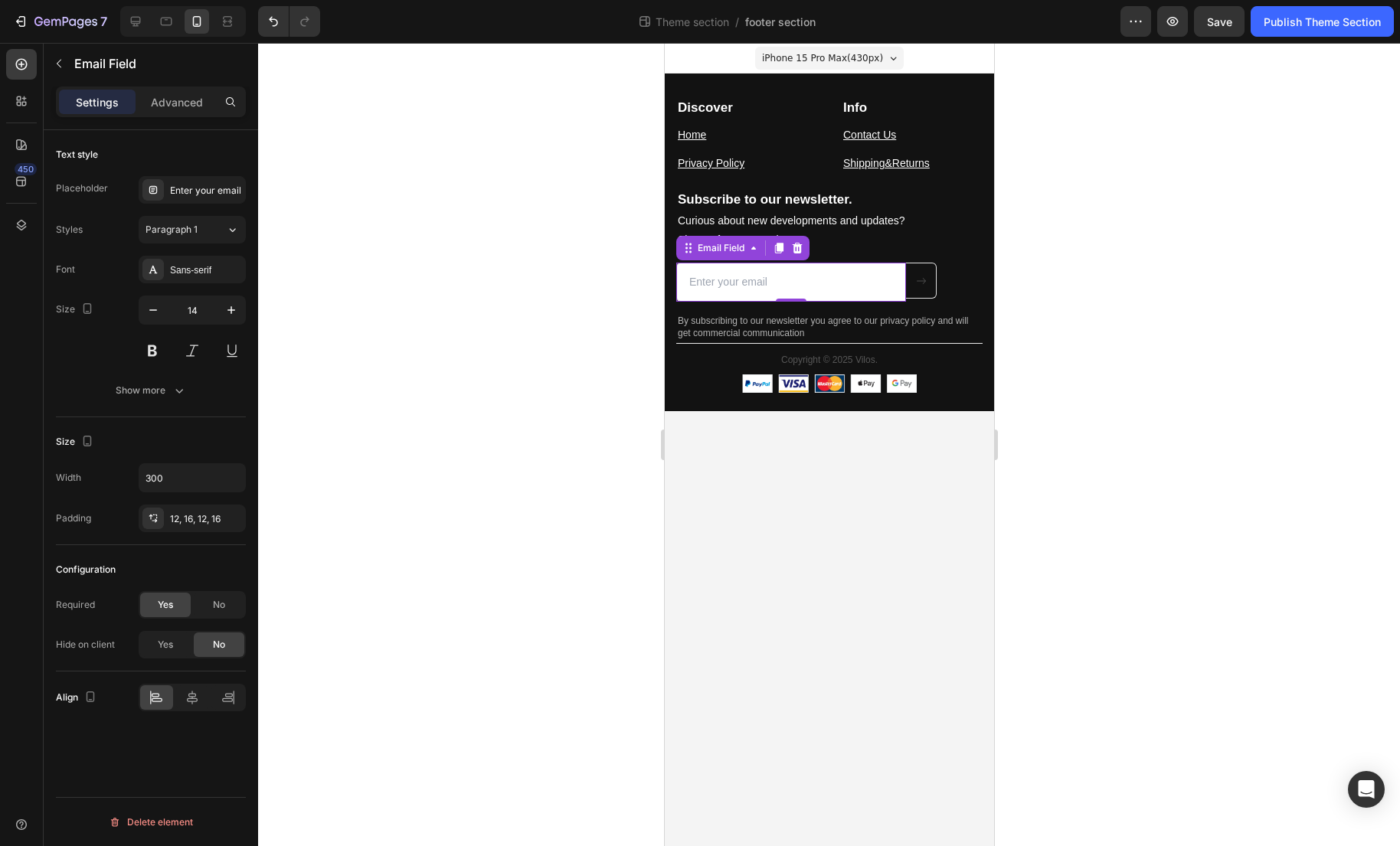
click at [758, 299] on input "email" at bounding box center [790, 282] width 230 height 39
click at [155, 309] on icon "button" at bounding box center [154, 310] width 16 height 16
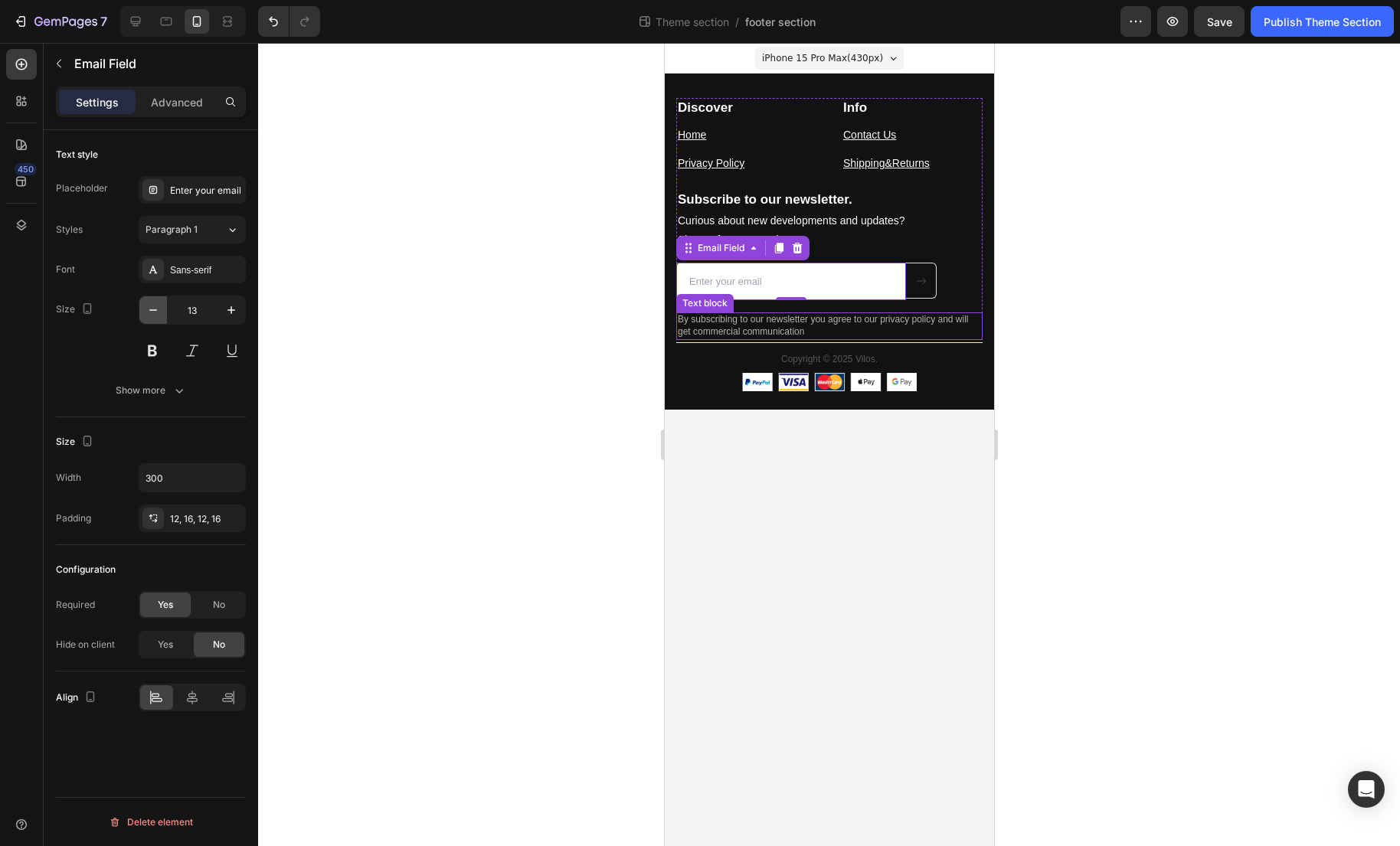
click at [155, 309] on icon "button" at bounding box center [153, 310] width 8 height 2
click at [224, 309] on icon "button" at bounding box center [232, 310] width 16 height 16
type input "12"
click at [471, 341] on div at bounding box center [828, 443] width 1141 height 803
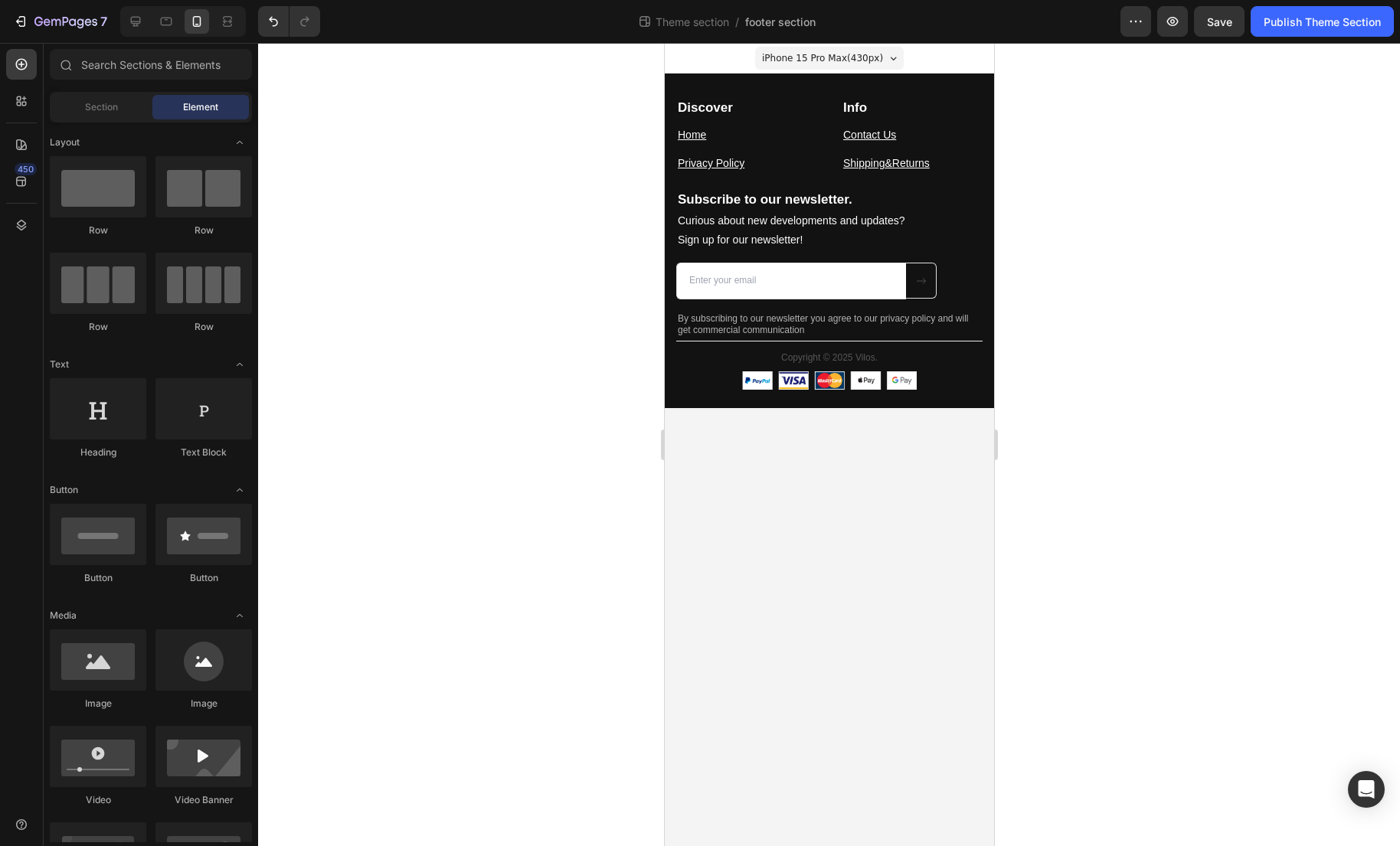
click at [1110, 335] on div at bounding box center [828, 443] width 1141 height 803
click at [145, 23] on div at bounding box center [135, 22] width 24 height 24
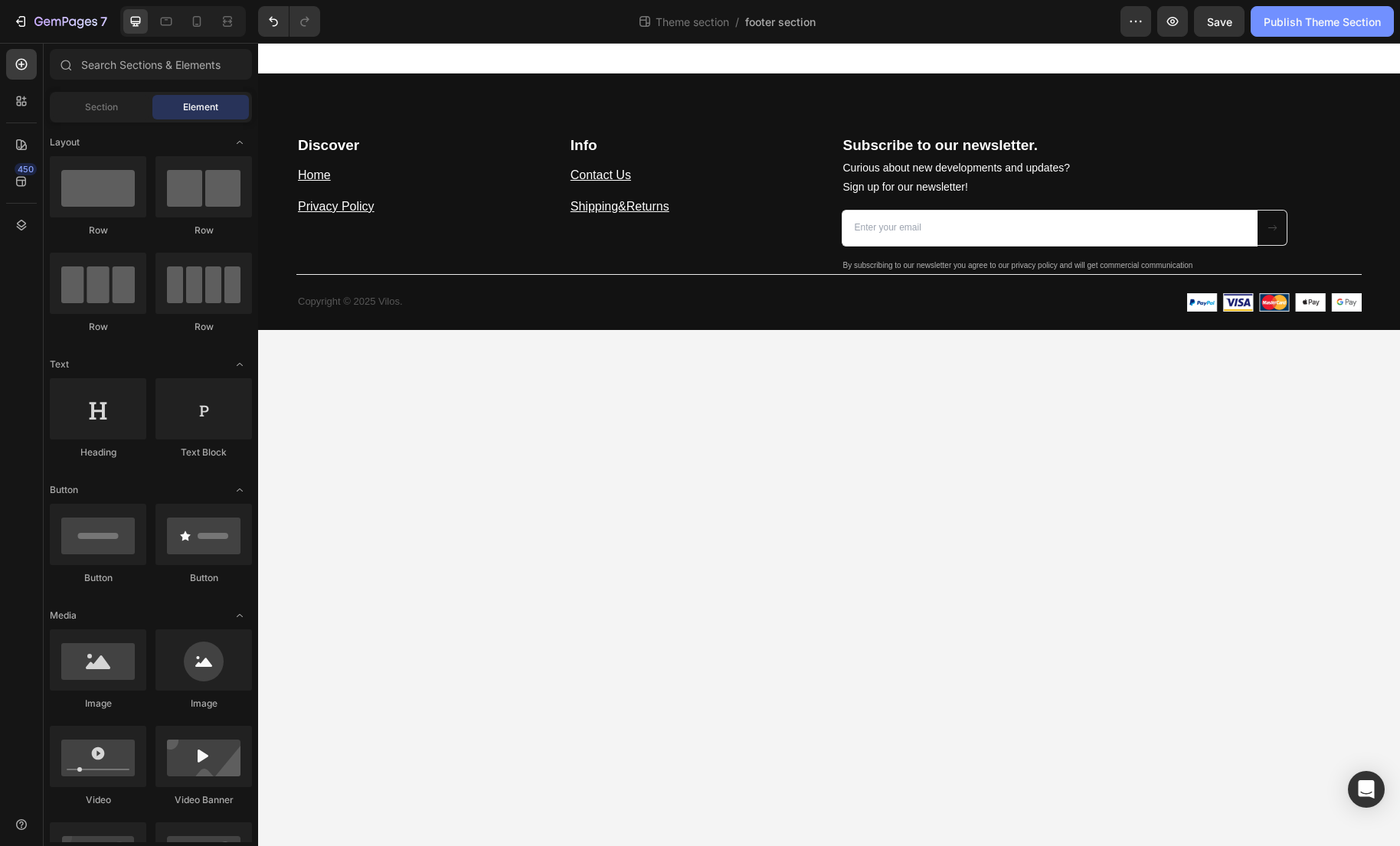
click at [1285, 26] on div "Publish Theme Section" at bounding box center [1322, 22] width 117 height 16
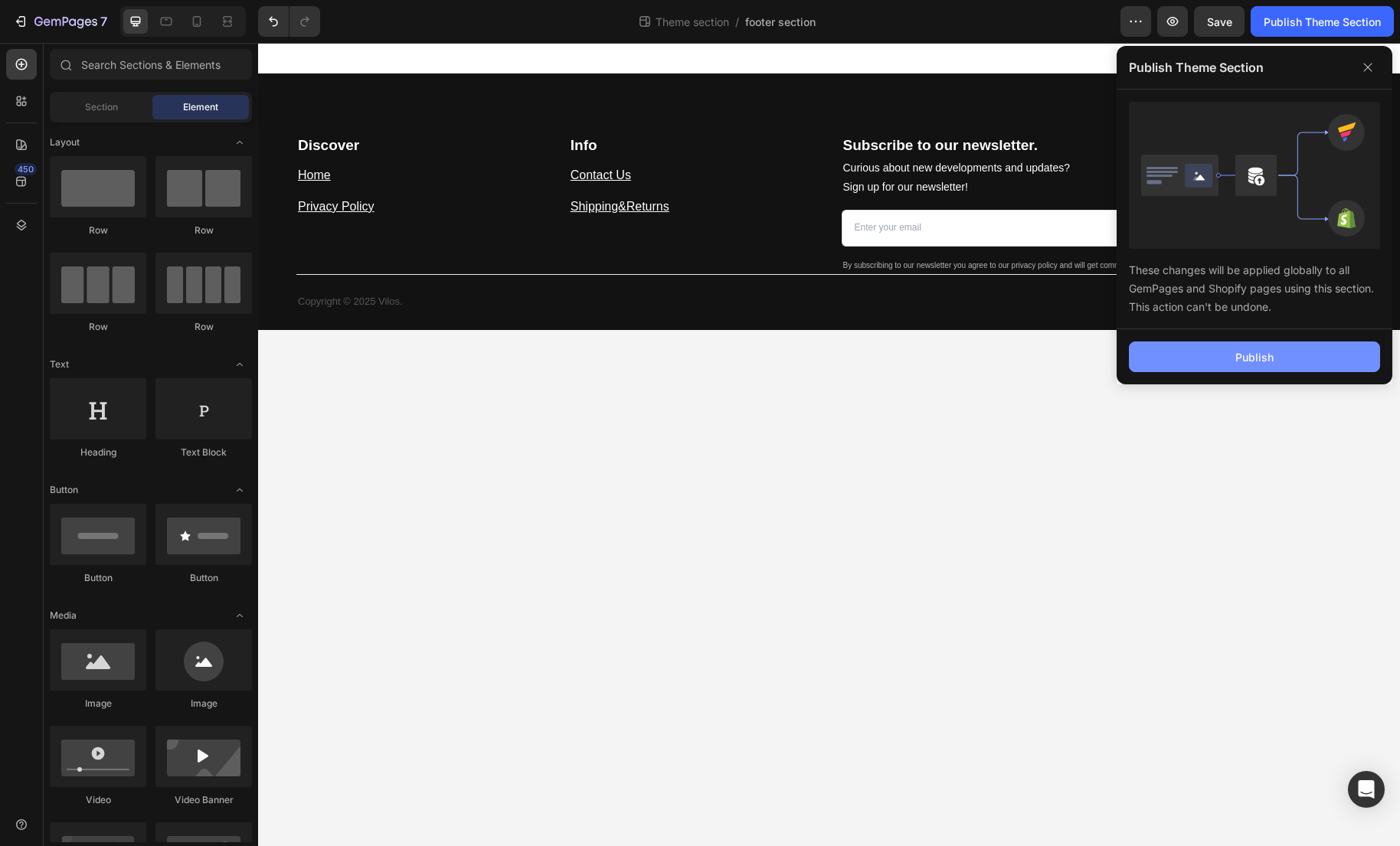
click at [1240, 364] on div "Publish" at bounding box center [1254, 357] width 38 height 16
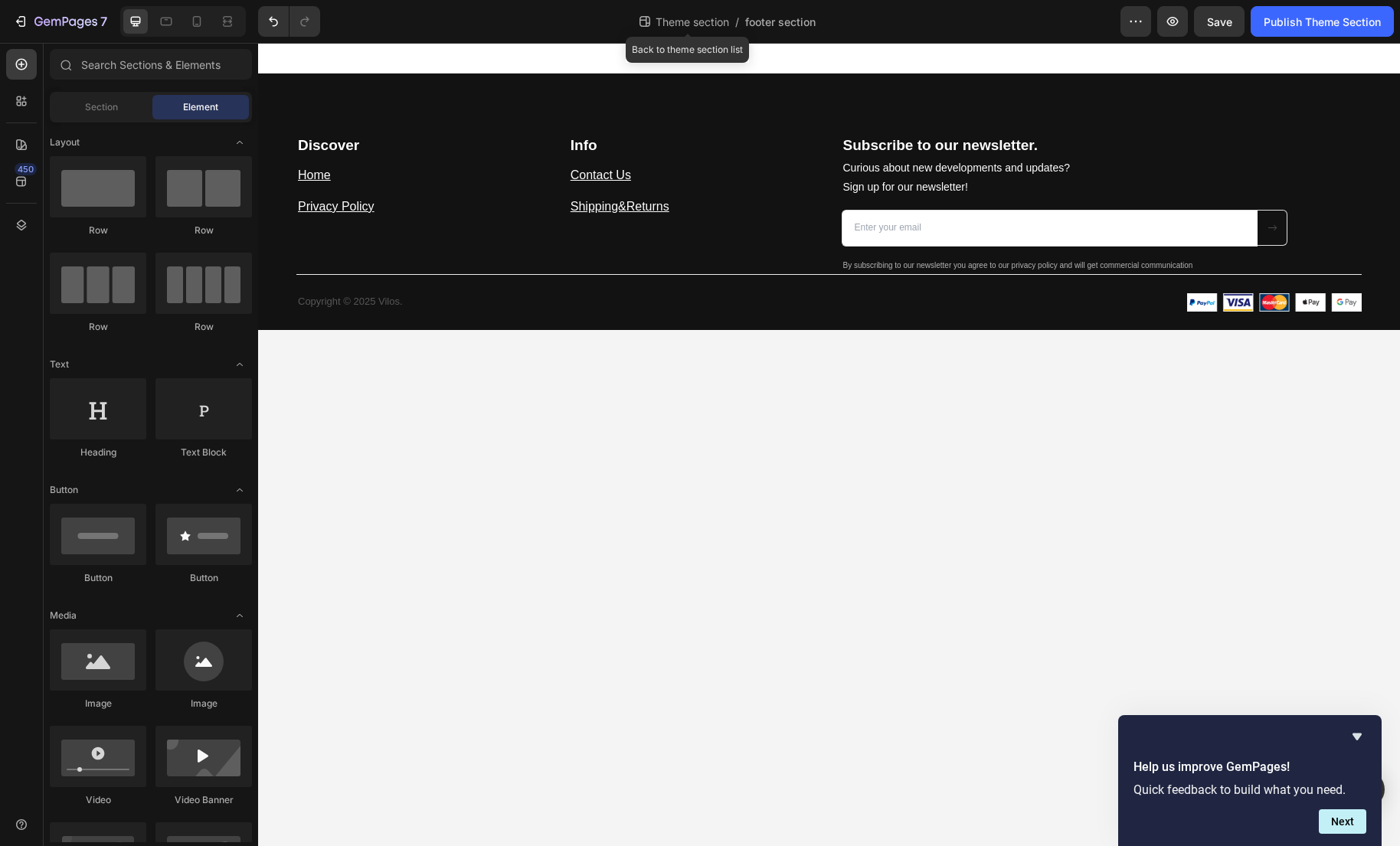
click at [691, 20] on span "Theme section" at bounding box center [693, 22] width 80 height 16
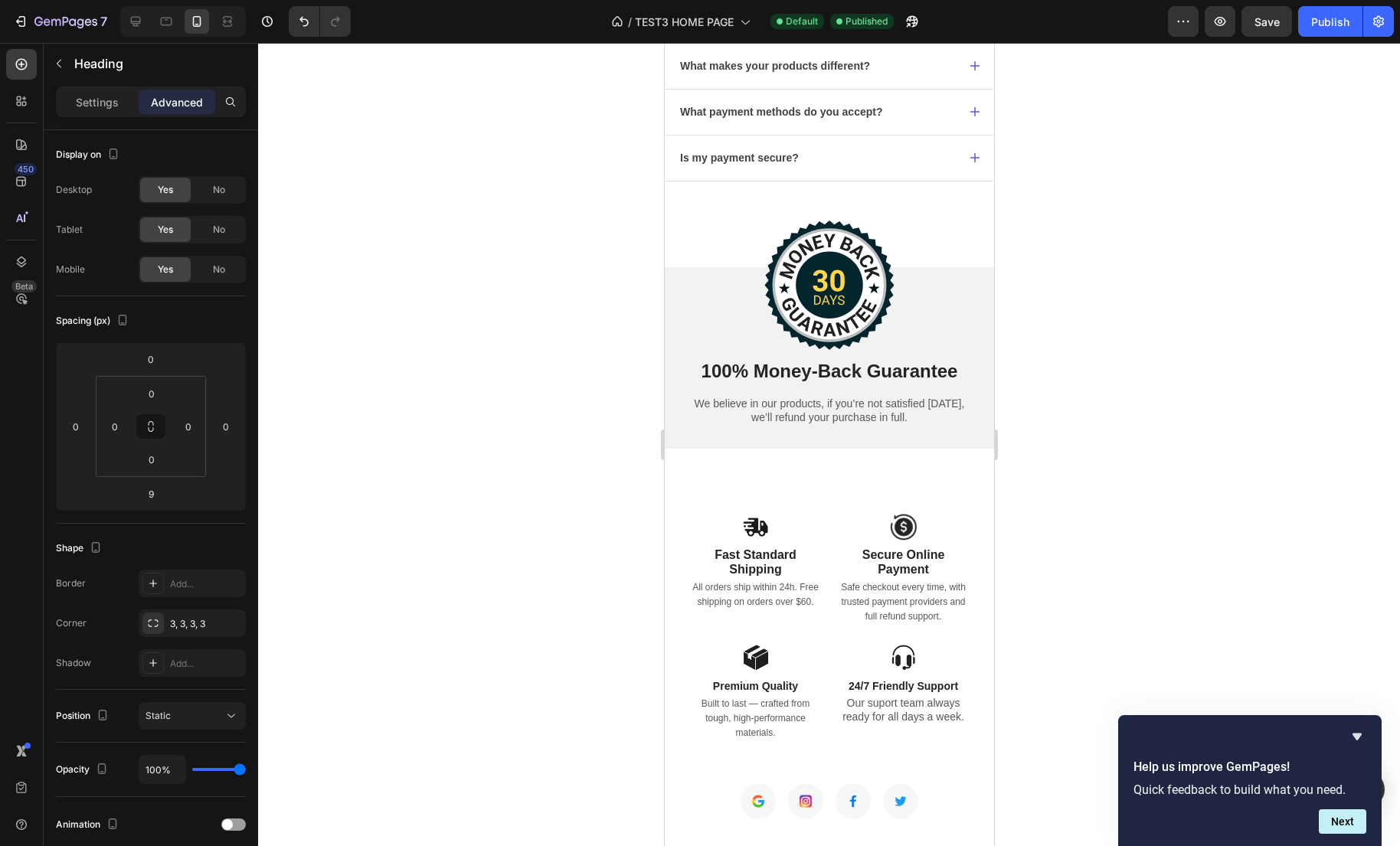
scroll to position [3210, 0]
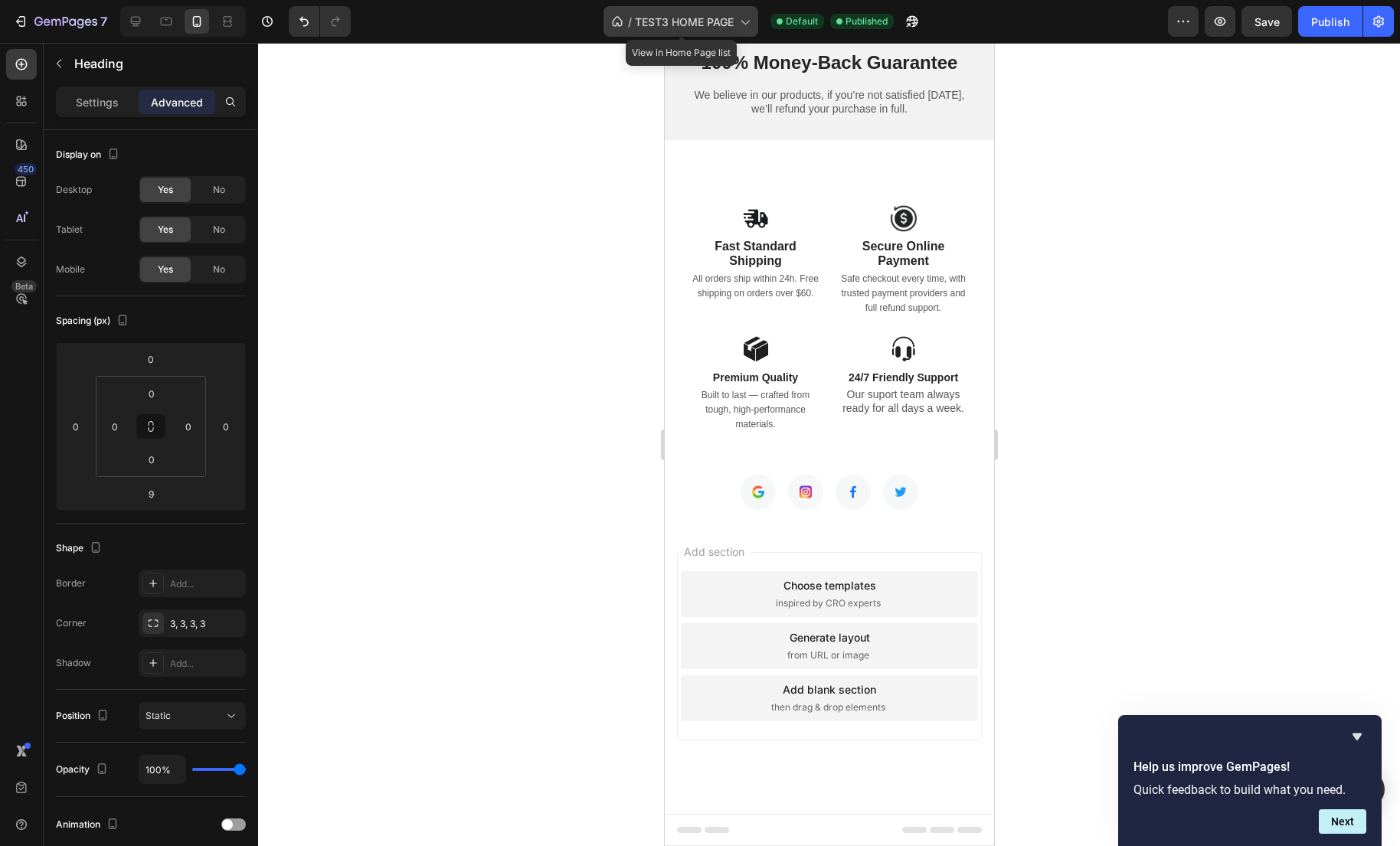
click at [667, 28] on span "TEST3 HOME PAGE" at bounding box center [684, 22] width 99 height 16
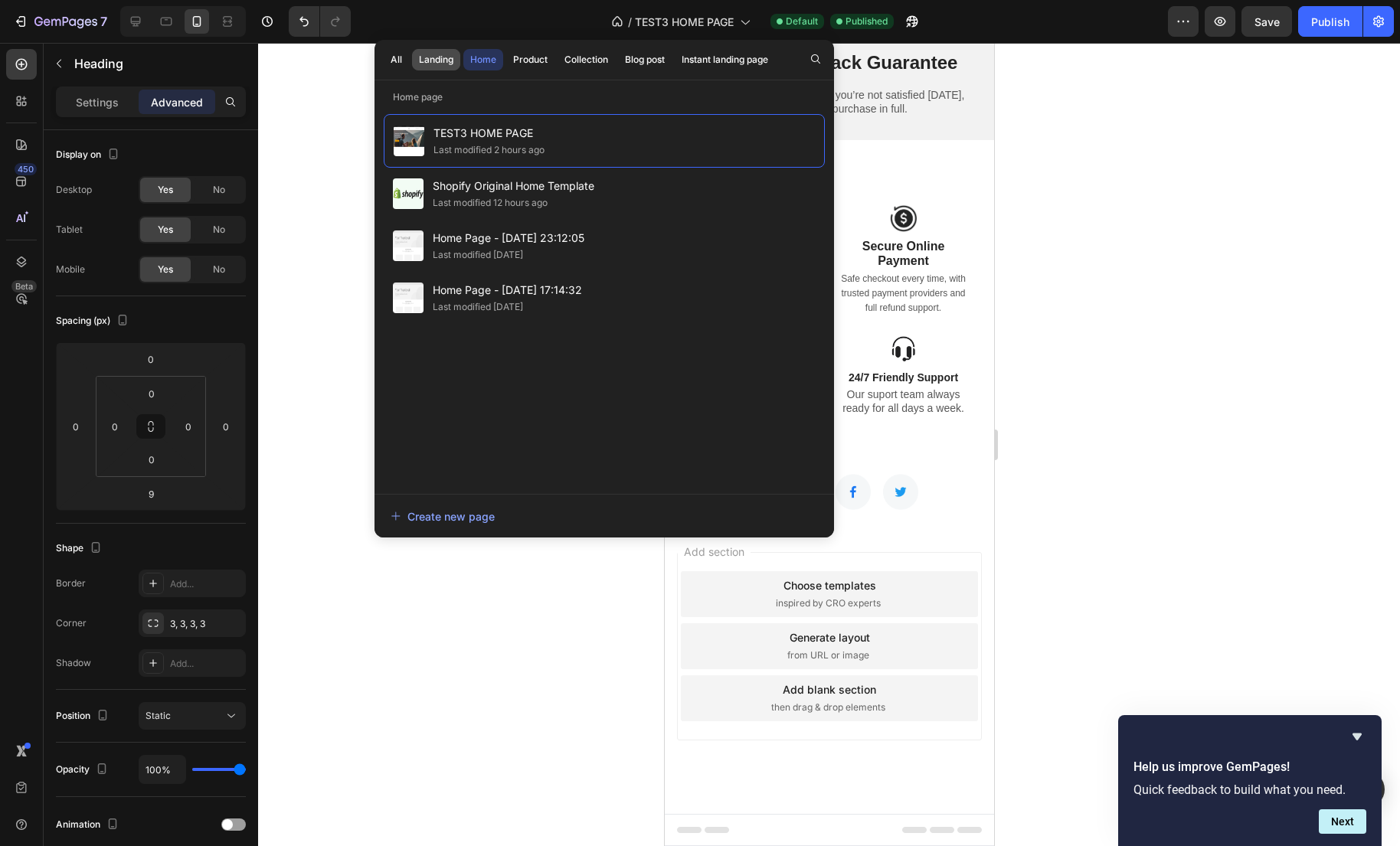
click at [436, 62] on div "Landing" at bounding box center [437, 60] width 35 height 14
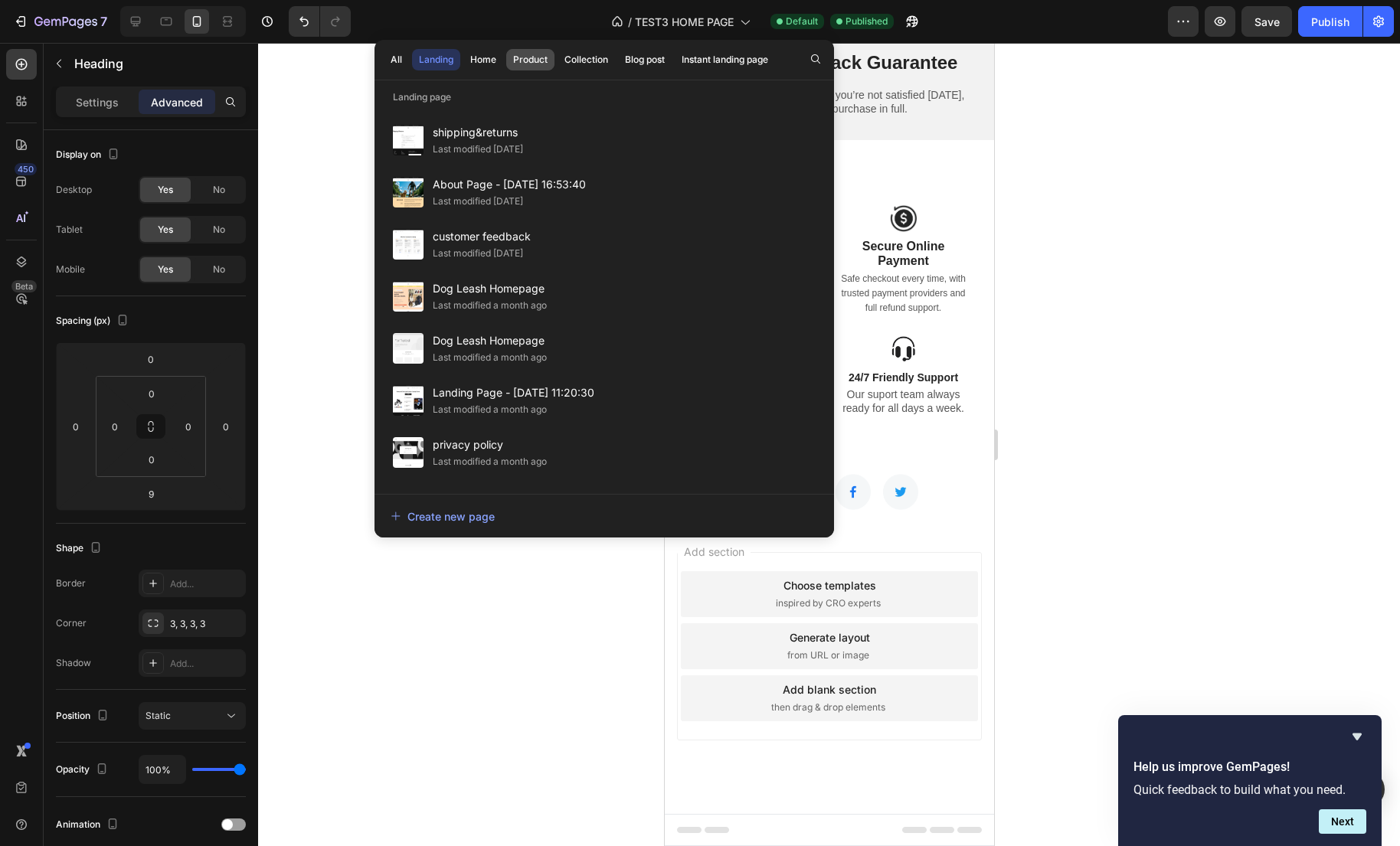
click at [535, 61] on div "Product" at bounding box center [530, 60] width 35 height 14
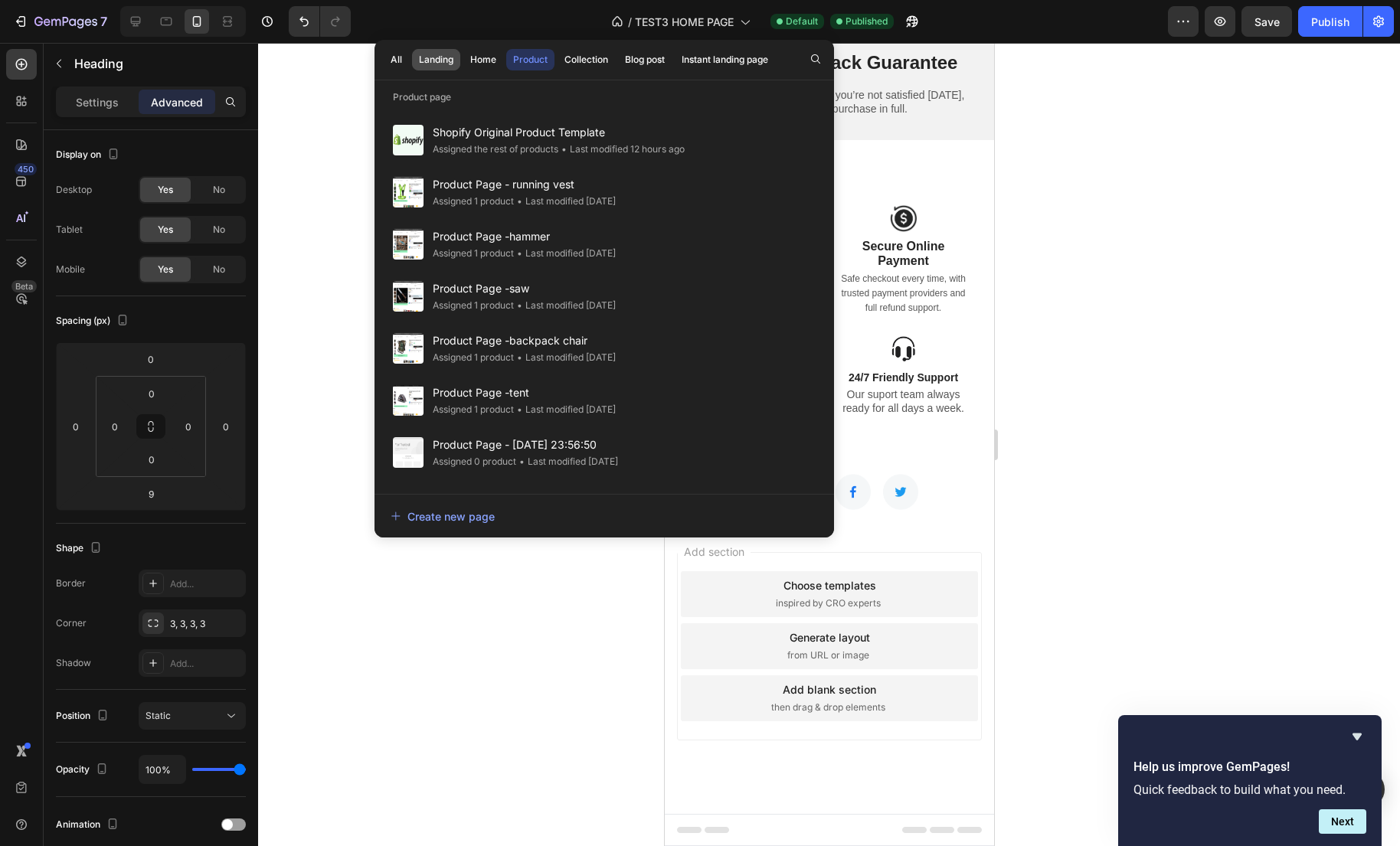
click at [421, 63] on div "Landing" at bounding box center [437, 60] width 35 height 14
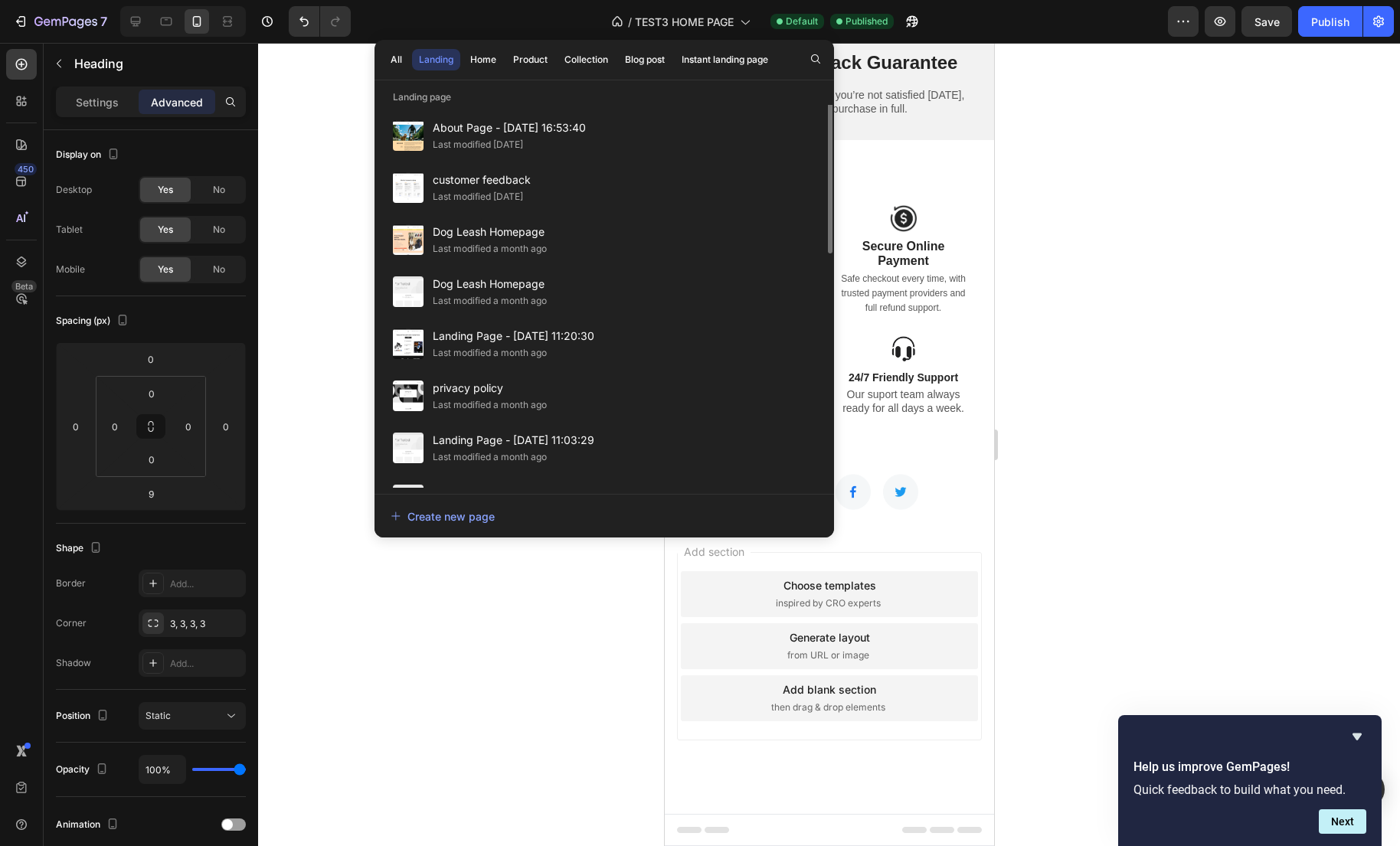
scroll to position [0, 0]
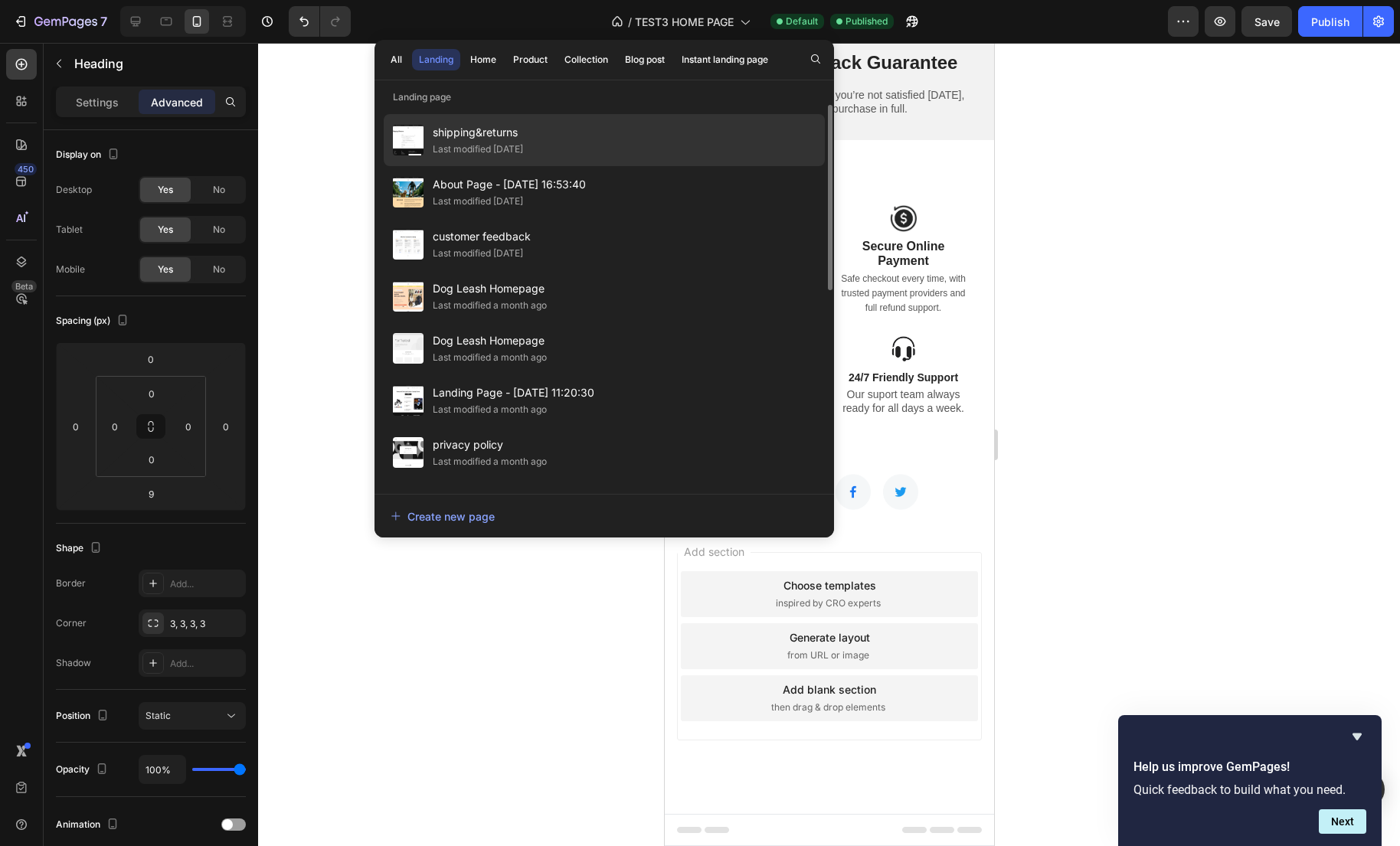
click at [503, 147] on div "Last modified [DATE]" at bounding box center [477, 149] width 90 height 16
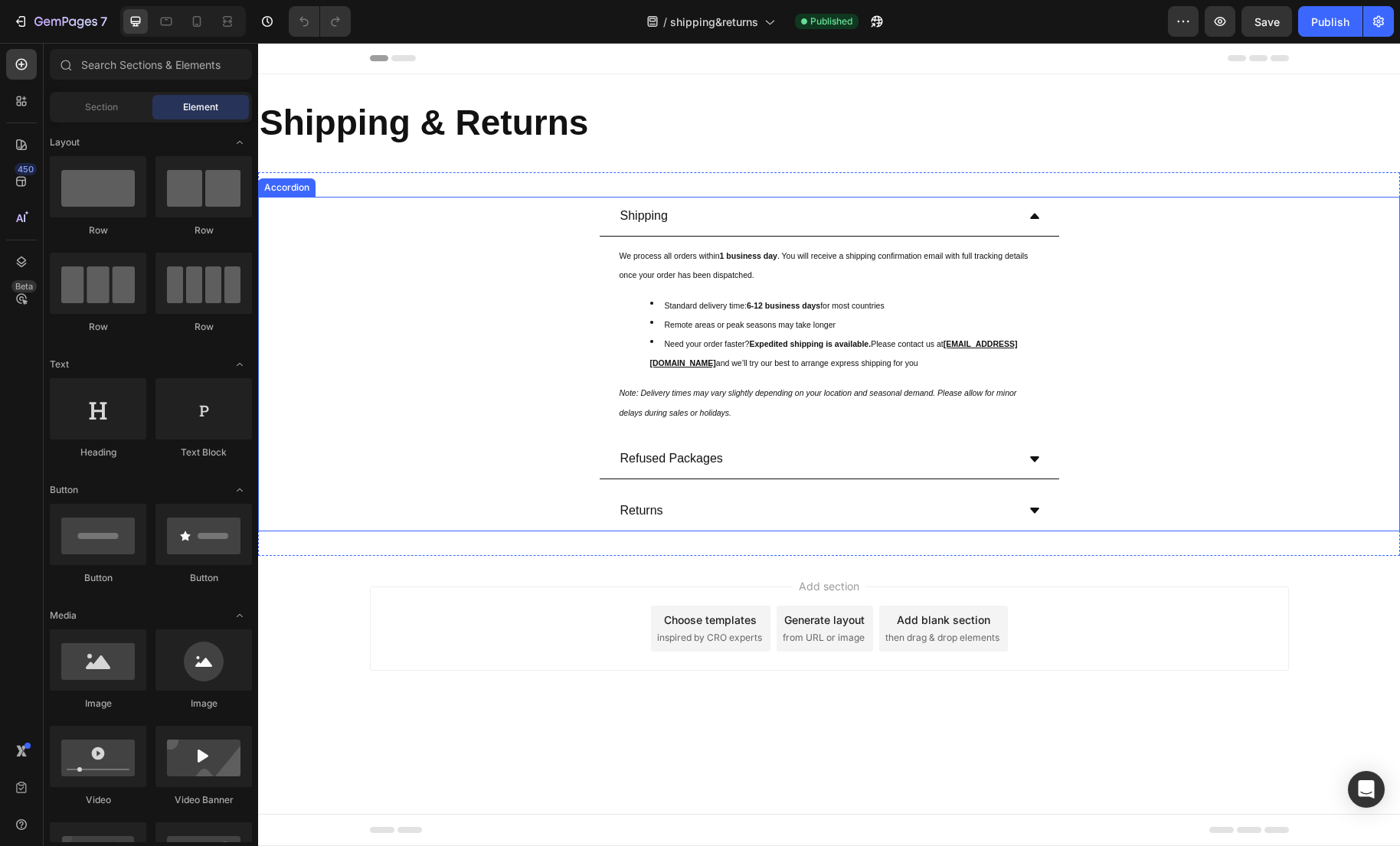
click at [726, 517] on div "Returns" at bounding box center [817, 510] width 398 height 27
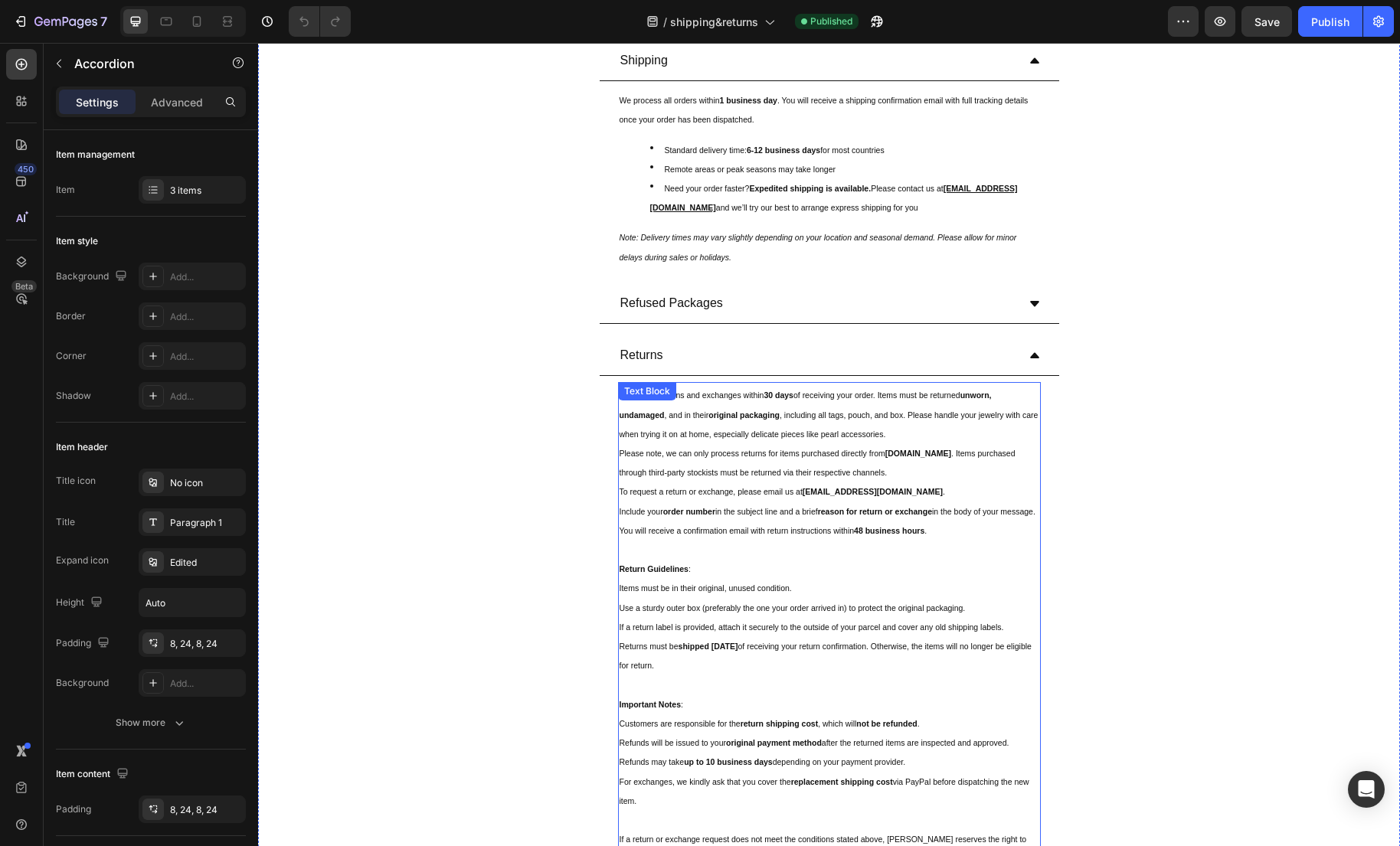
scroll to position [276, 0]
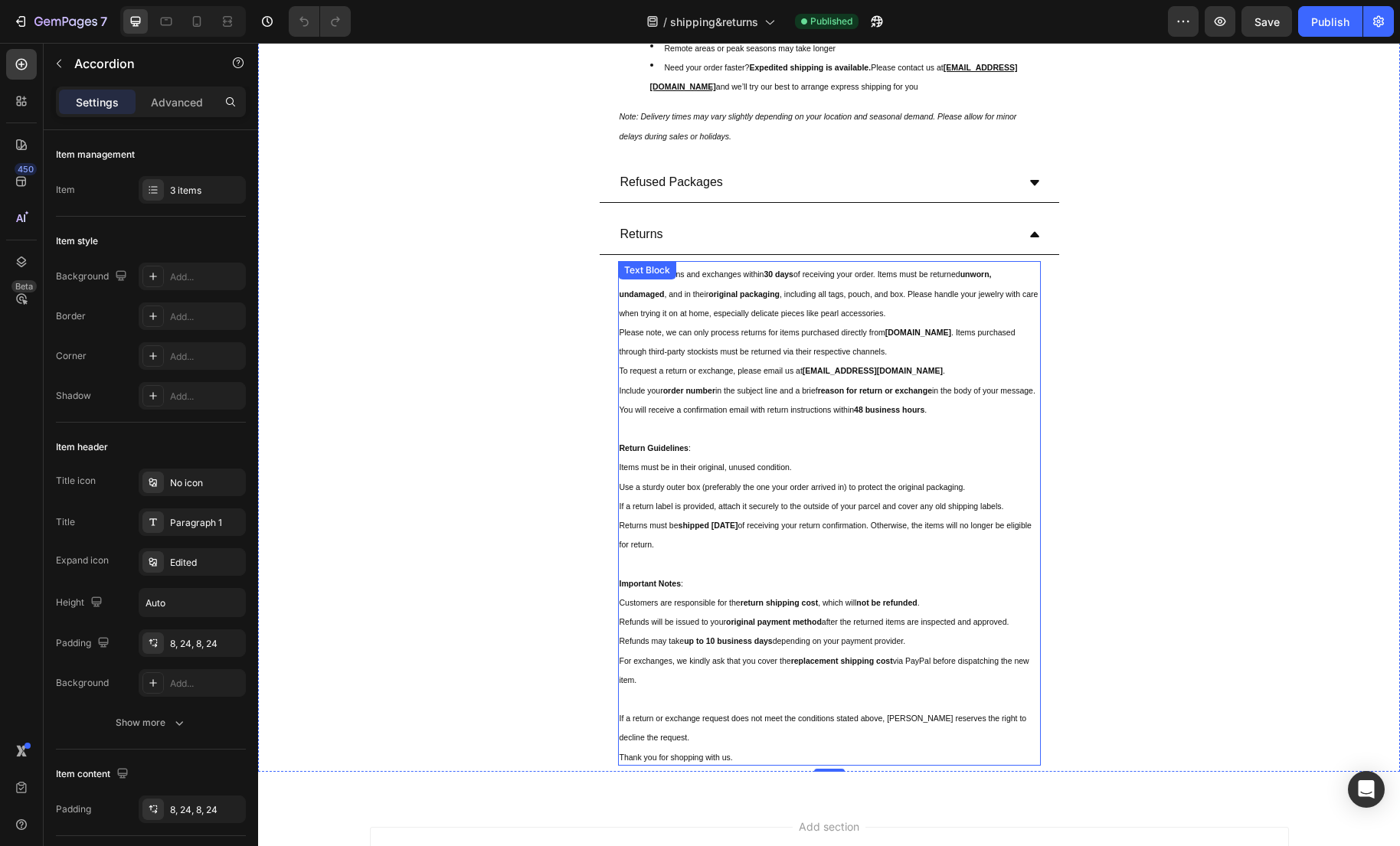
click at [763, 348] on sub ". Items purchased through third-party stockists must be returned via their resp…" at bounding box center [818, 342] width 396 height 29
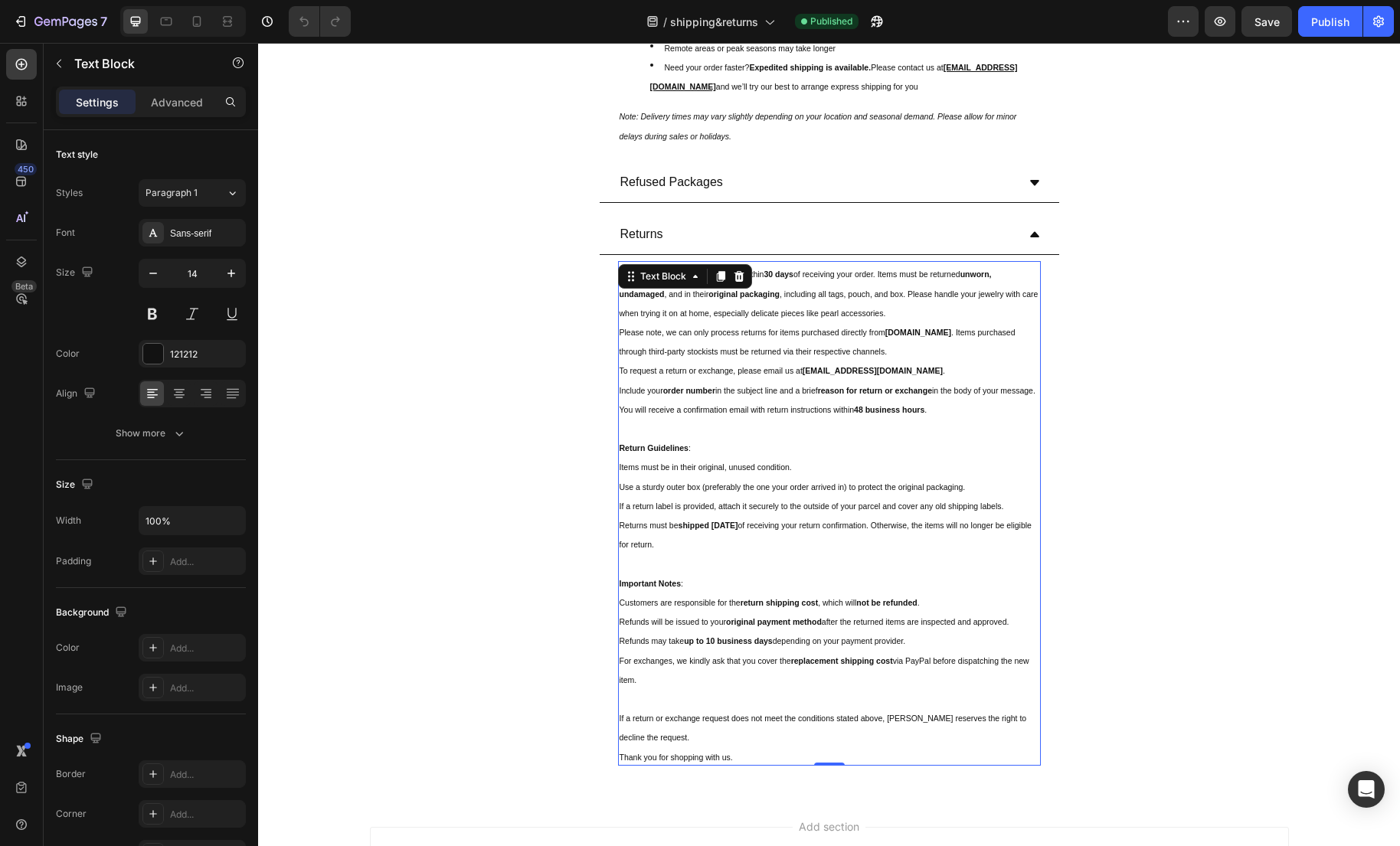
click at [763, 412] on sub "in the body of your message. You will receive a confirmation email with return …" at bounding box center [827, 400] width 416 height 29
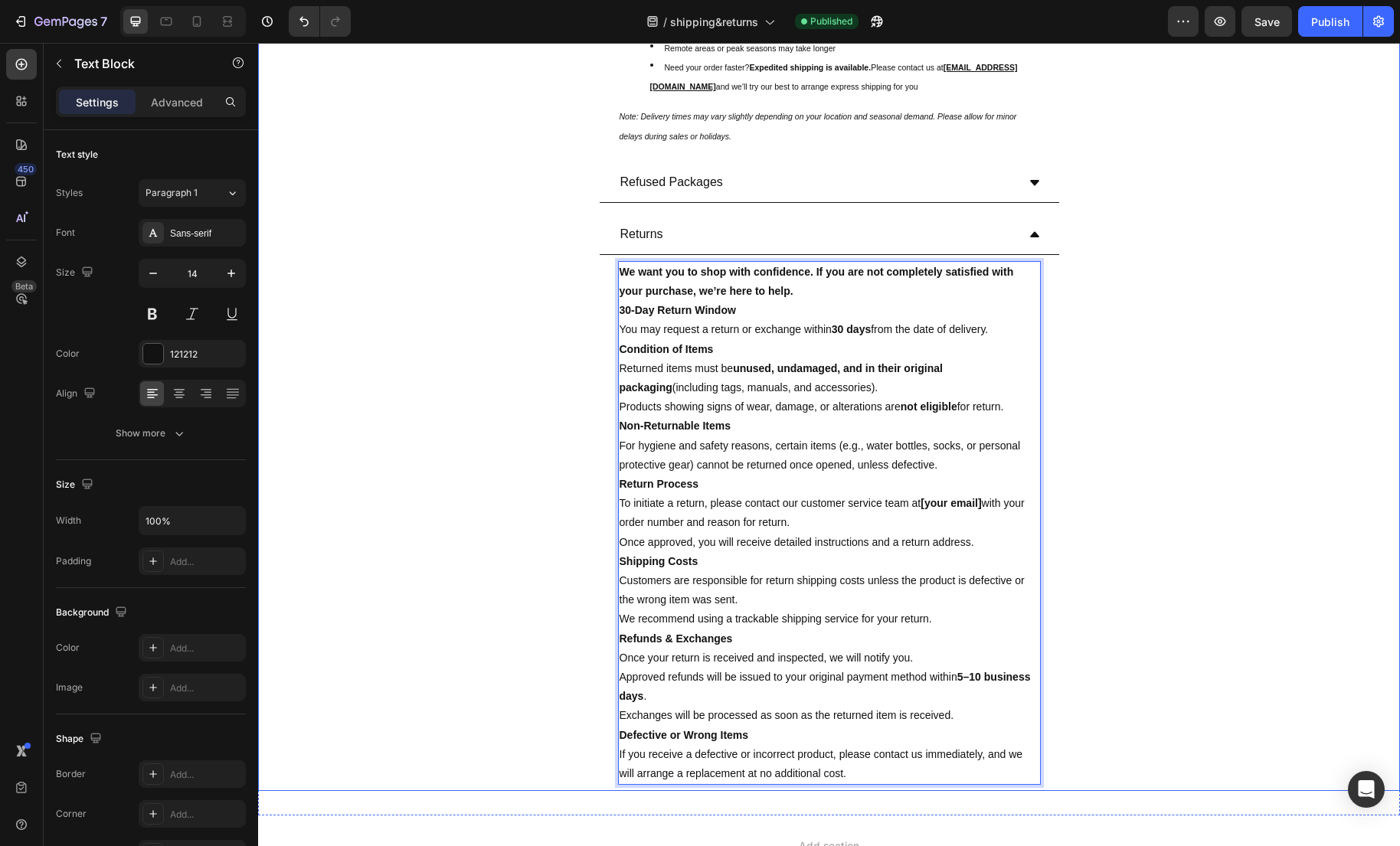
click at [1094, 479] on div "Returns We want you to shop with confidence. If you are not completely satisfie…" at bounding box center [829, 502] width 1140 height 575
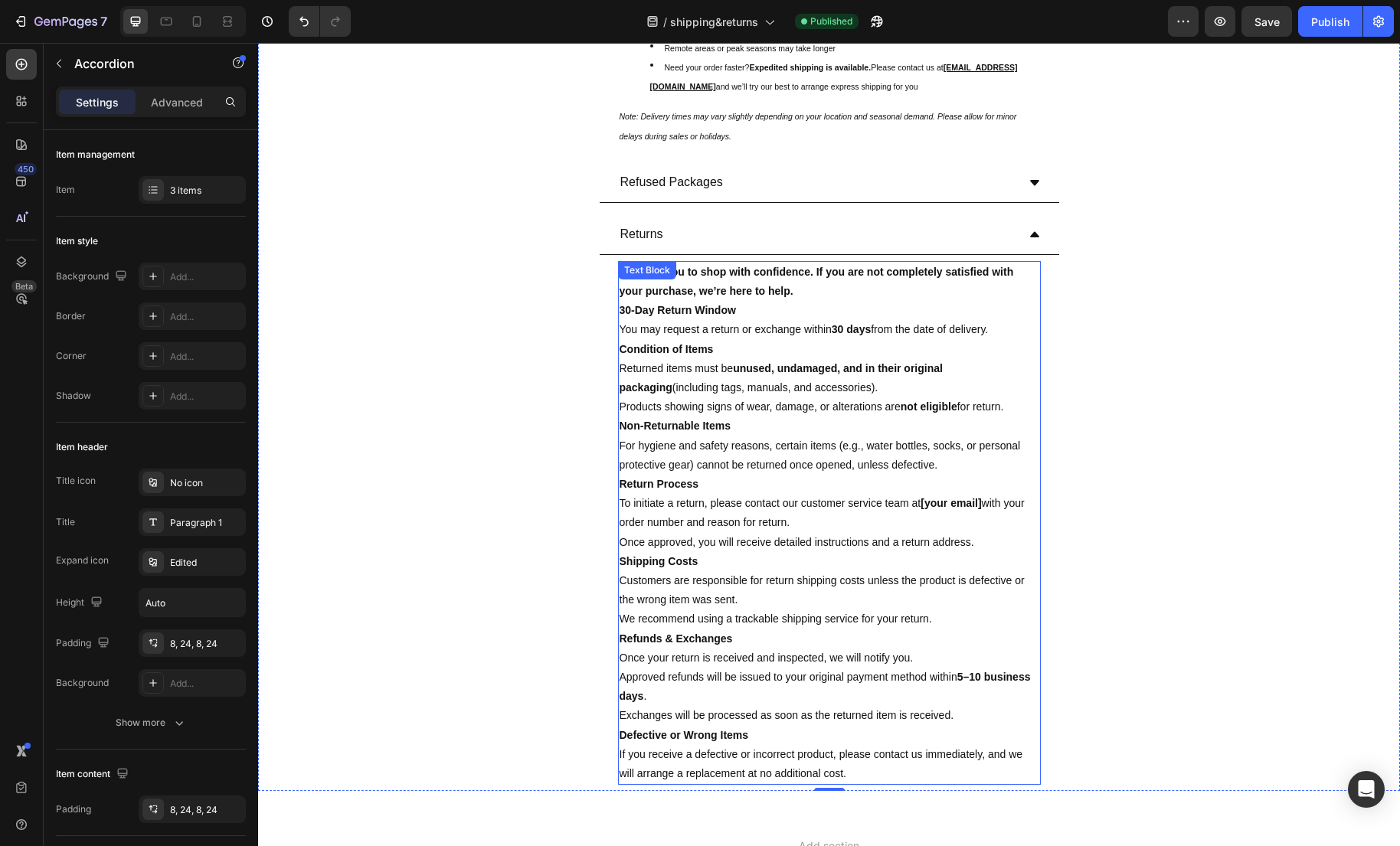
click at [762, 468] on p "For hygiene and safety reasons, certain items (e.g., water bottles, socks, or p…" at bounding box center [829, 456] width 419 height 38
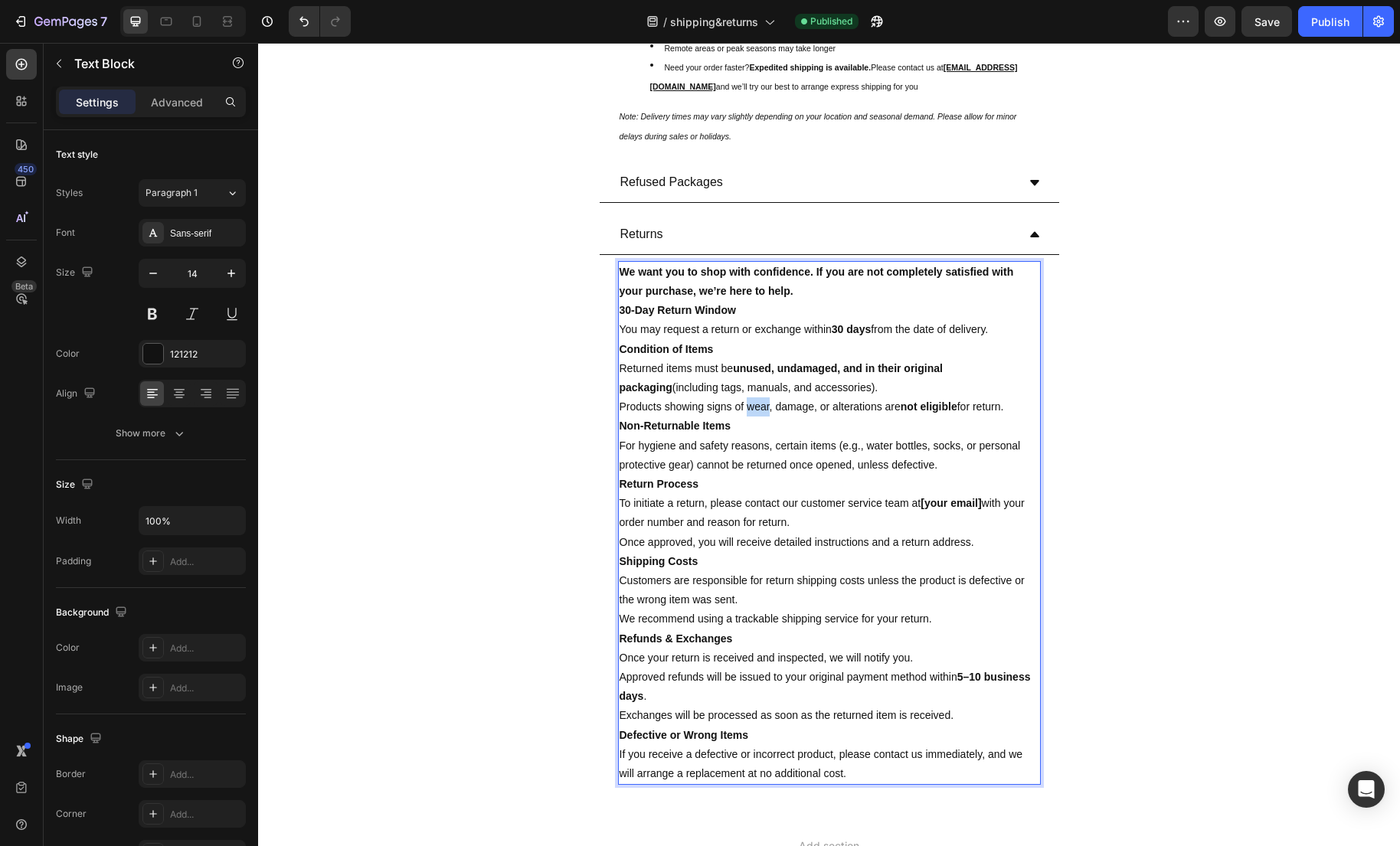
click at [759, 412] on p "Products showing signs of wear, damage, or alterations are not eligible for ret…" at bounding box center [829, 407] width 419 height 19
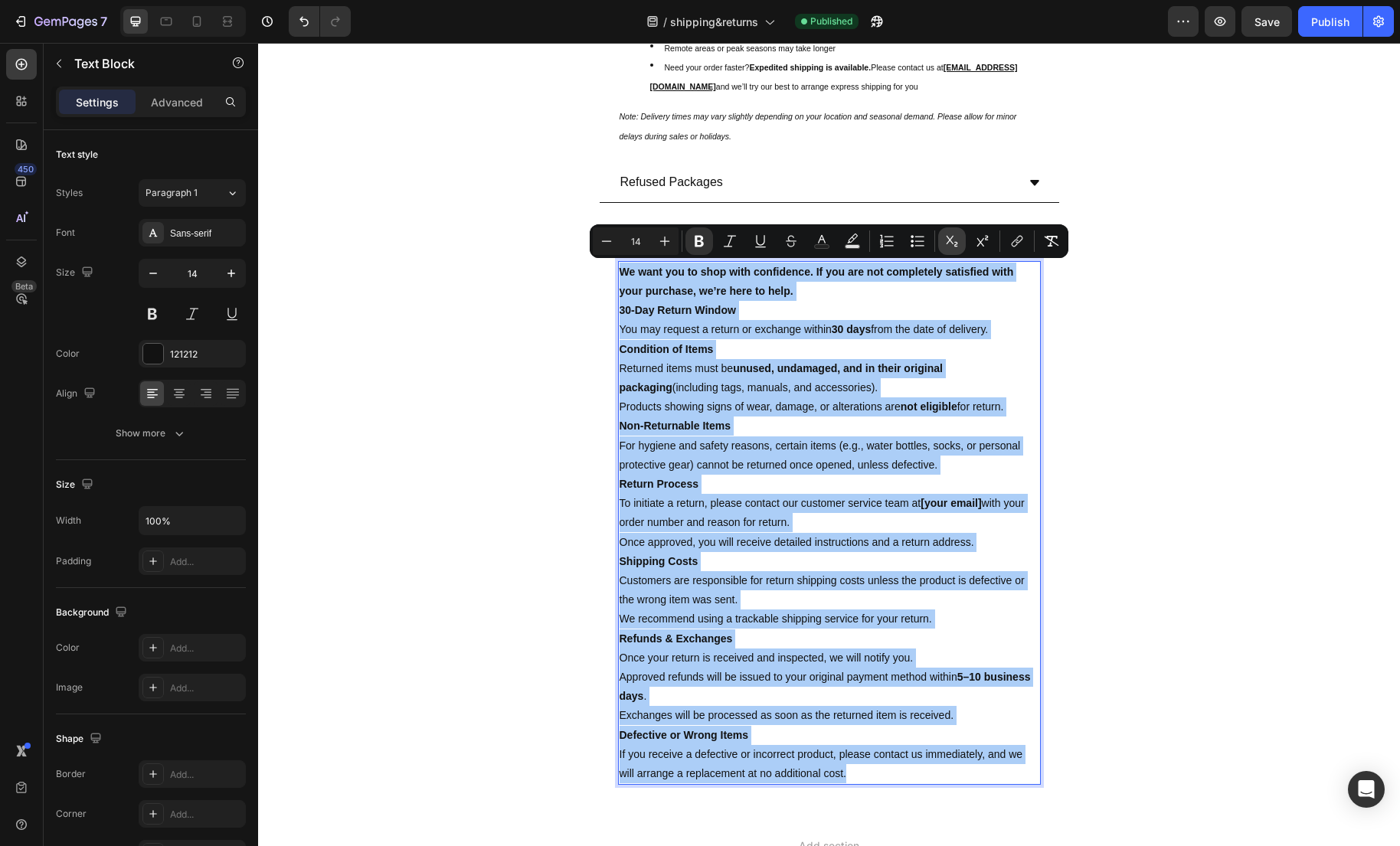
click at [953, 243] on icon "Editor contextual toolbar" at bounding box center [952, 241] width 16 height 16
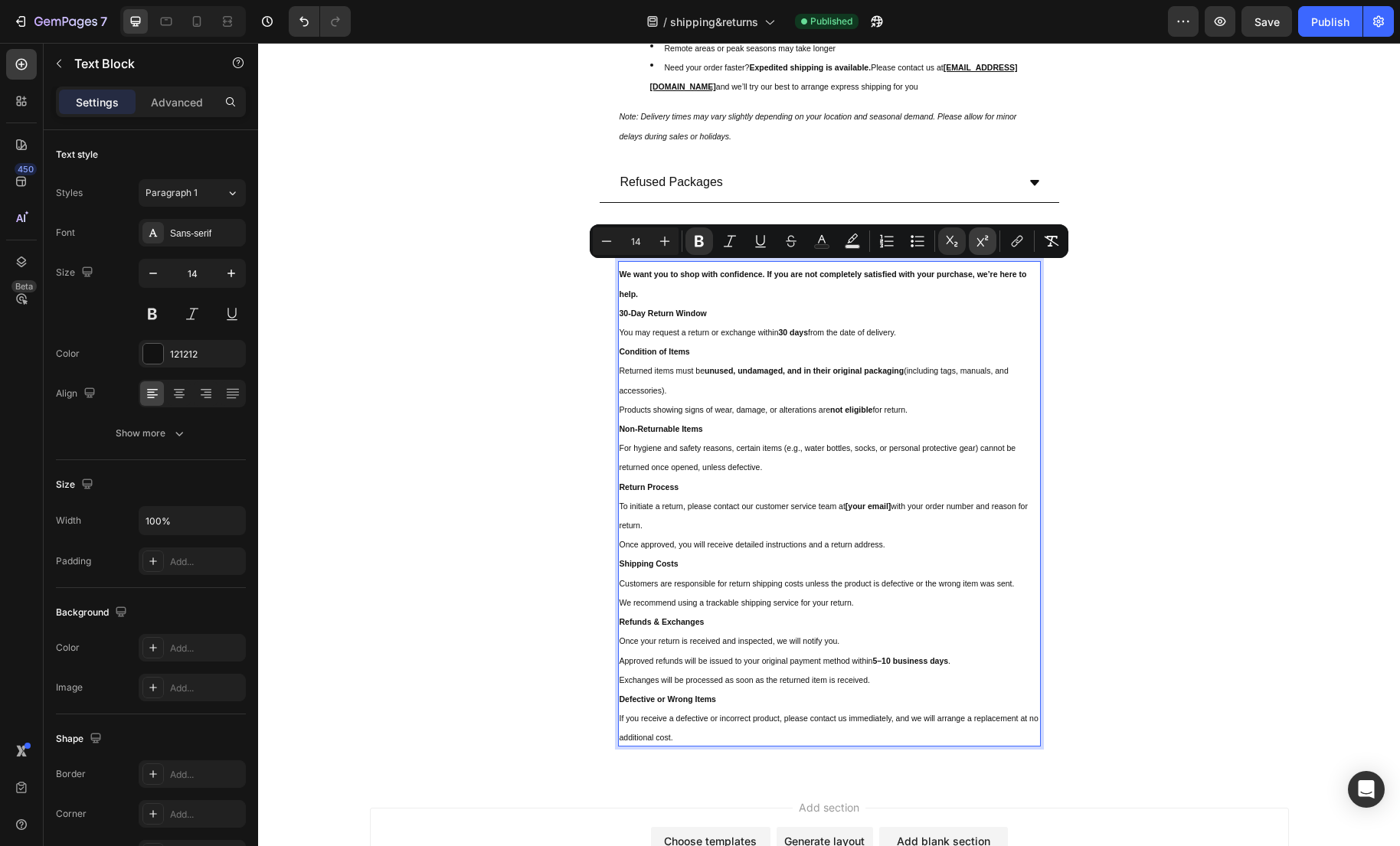
click at [975, 244] on icon "Editor contextual toolbar" at bounding box center [983, 241] width 16 height 16
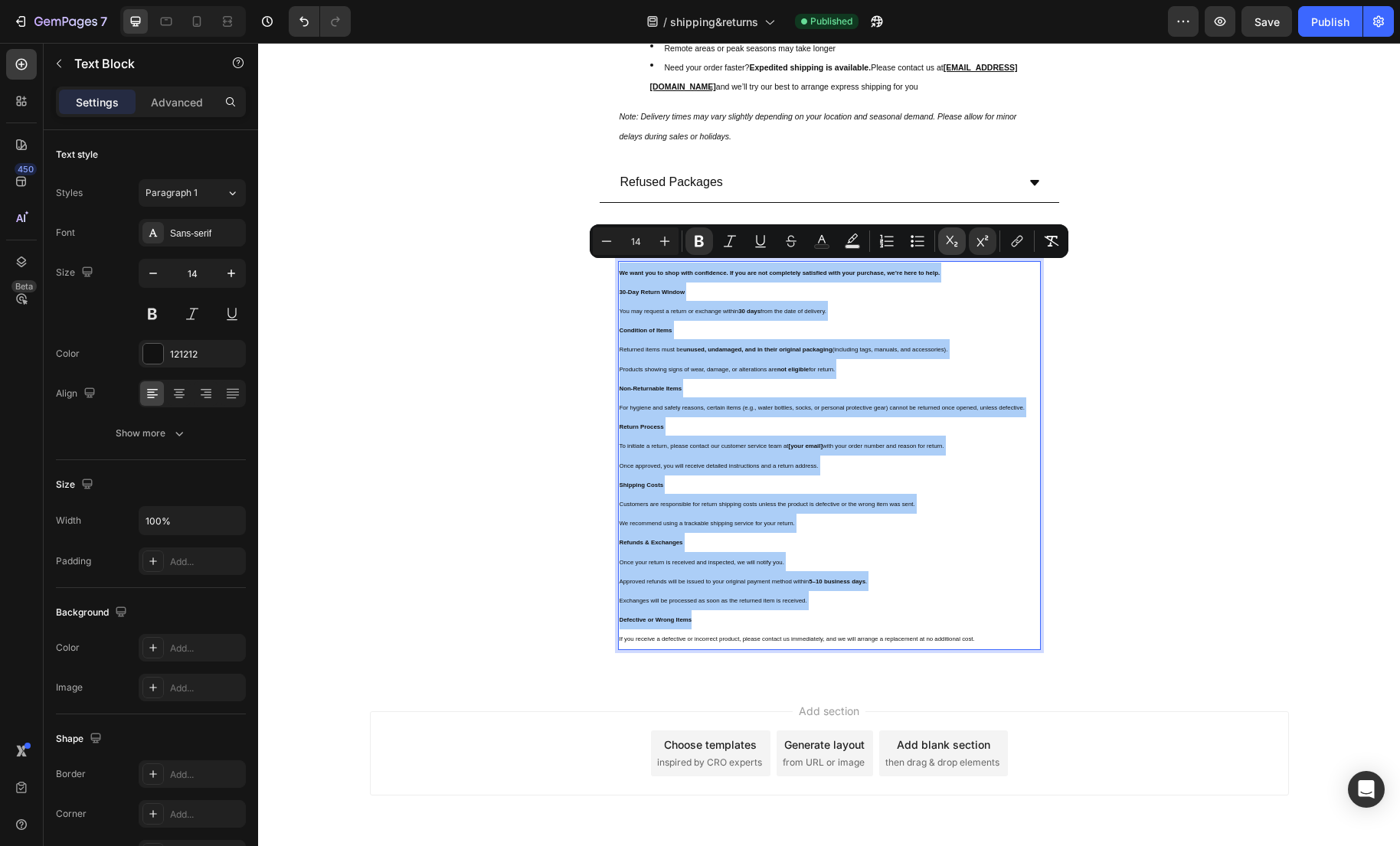
click at [953, 242] on icon "Editor contextual toolbar" at bounding box center [952, 241] width 16 height 16
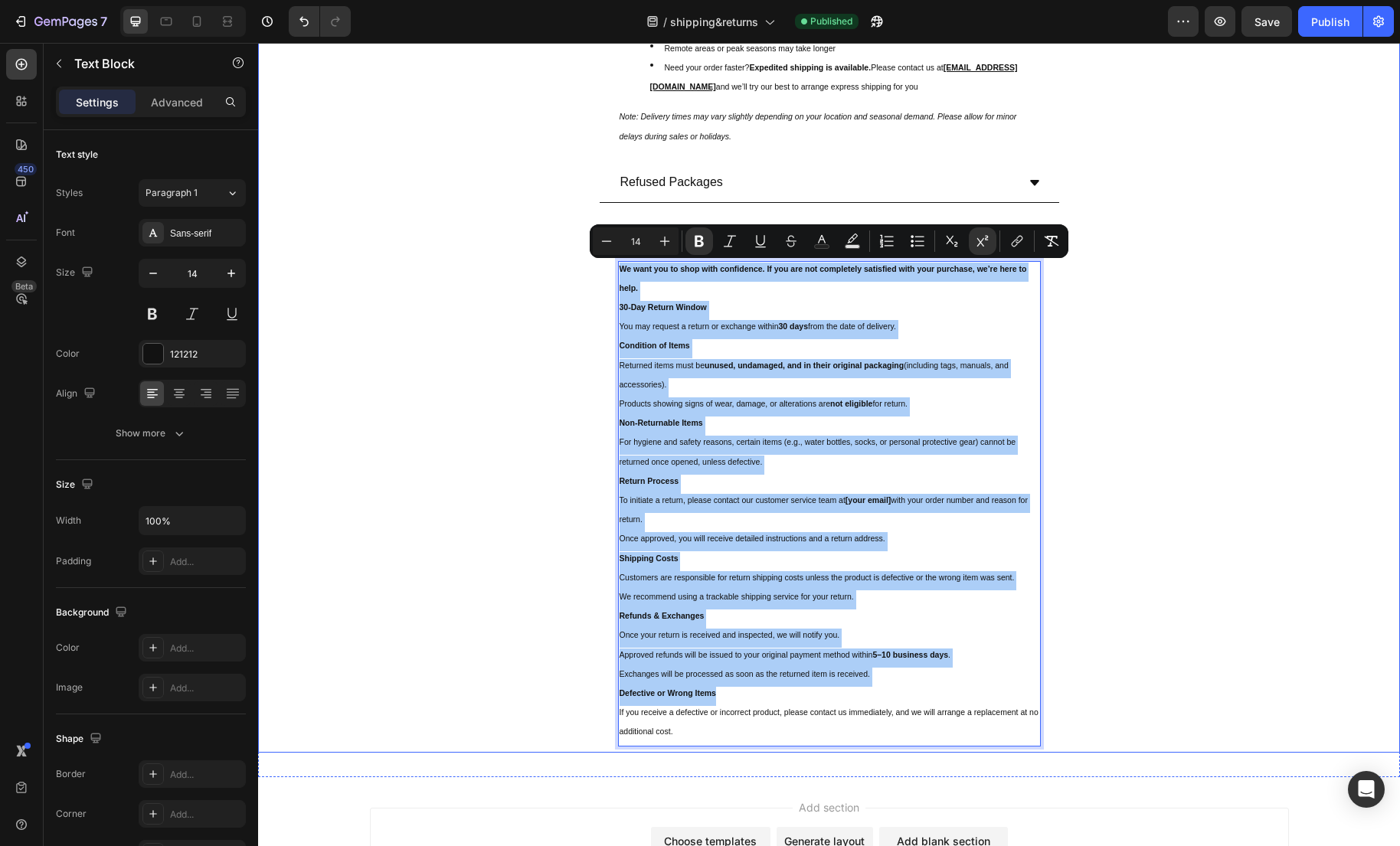
click at [1086, 366] on div "Returns We want you to shop with confidence. If you are not completely satisfie…" at bounding box center [829, 483] width 1140 height 537
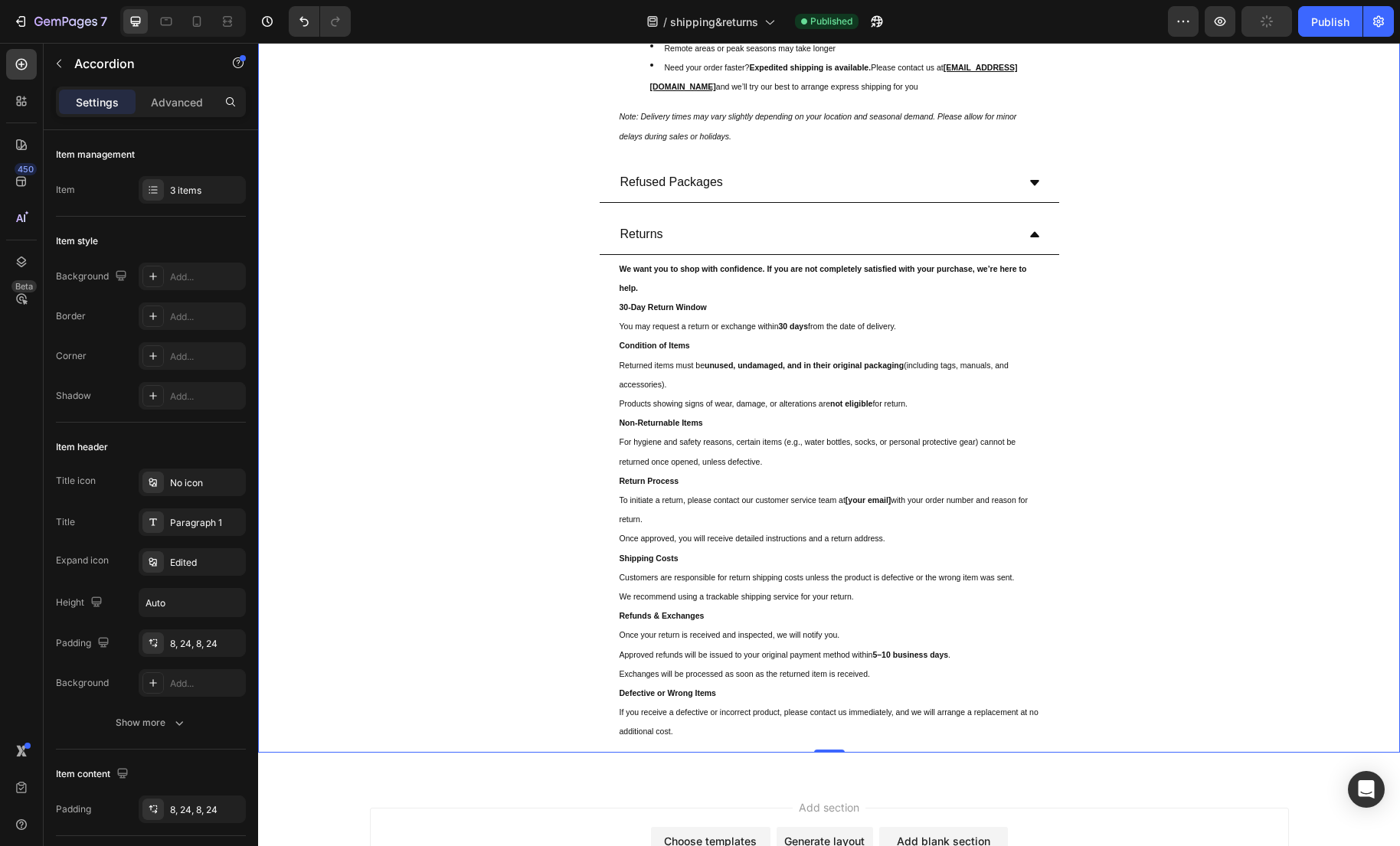
click at [618, 305] on div "We want you to shop with confidence. If you are not completely satisfied with y…" at bounding box center [829, 503] width 423 height 485
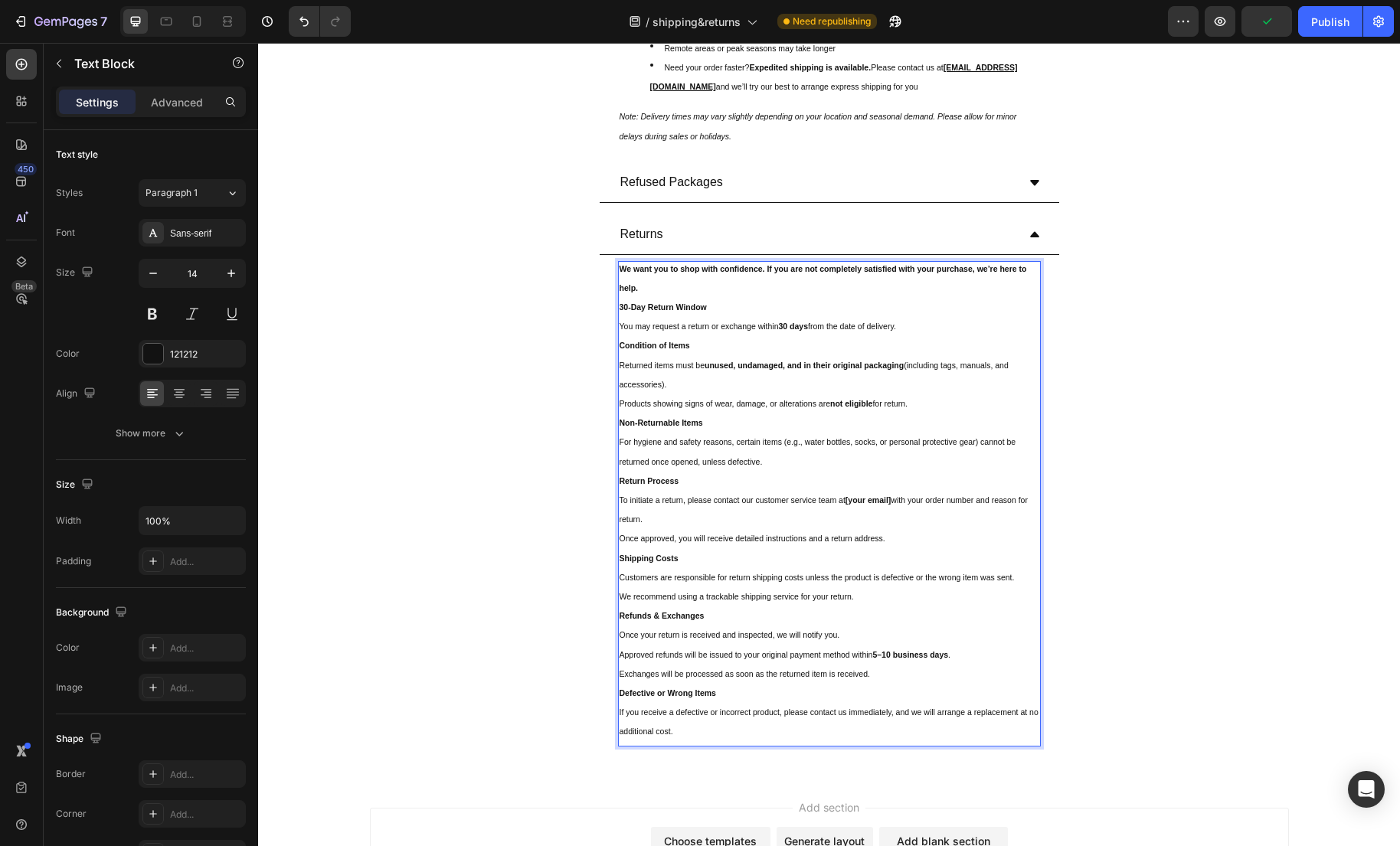
click at [734, 366] on sup "unused, undamaged, and in their original packaging" at bounding box center [804, 365] width 199 height 10
drag, startPoint x: 744, startPoint y: 367, endPoint x: 711, endPoint y: 366, distance: 33.0
click at [711, 366] on p "Returned items must be unused, undamaged, and in their original packaging (incl…" at bounding box center [829, 378] width 419 height 38
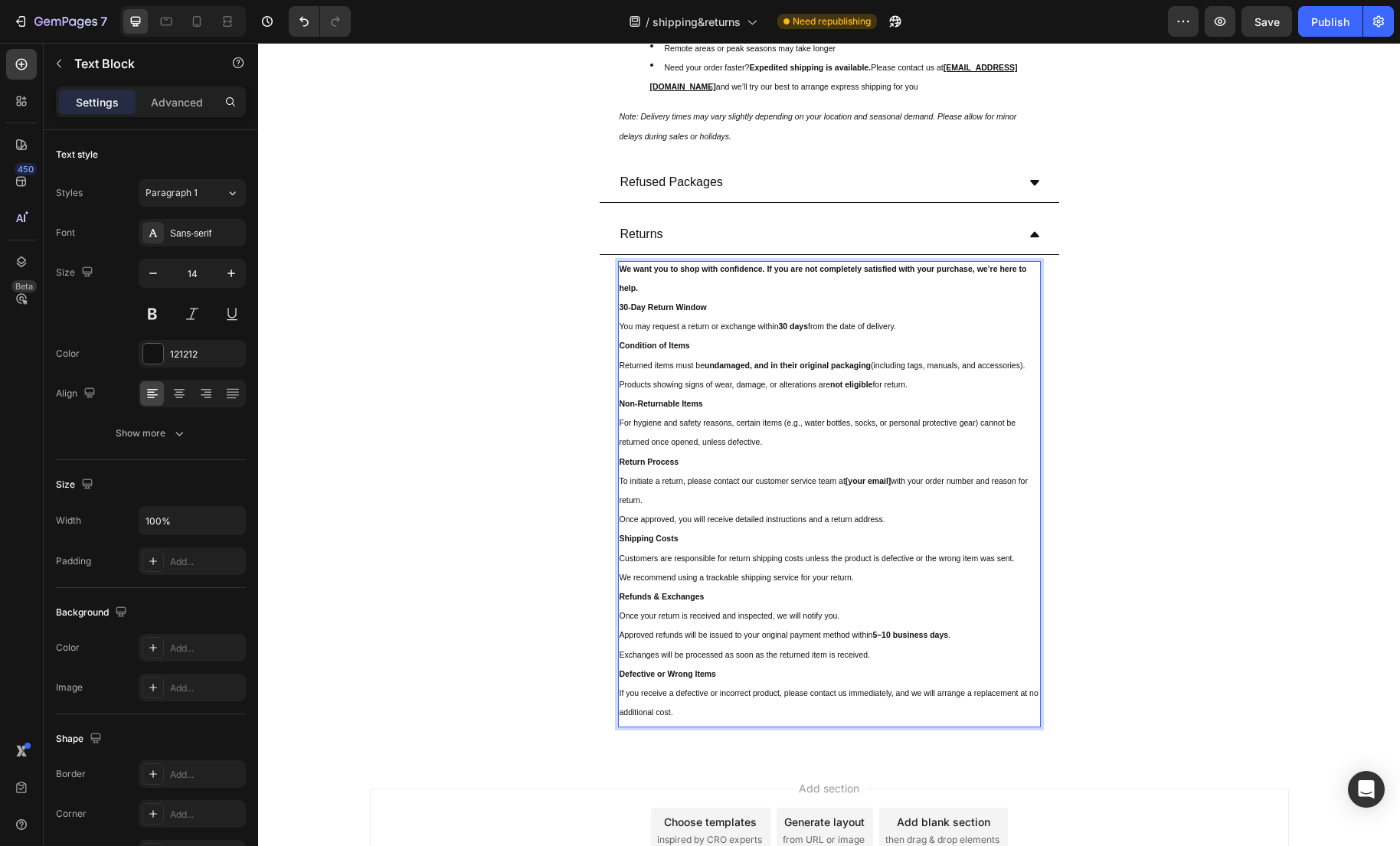
click at [719, 416] on p "Non-Returnable Items" at bounding box center [829, 407] width 419 height 19
drag, startPoint x: 709, startPoint y: 307, endPoint x: 615, endPoint y: 309, distance: 94.0
click at [615, 309] on div "We want you to shop with confidence. If you are not completely satisfied with y…" at bounding box center [829, 494] width 459 height 478
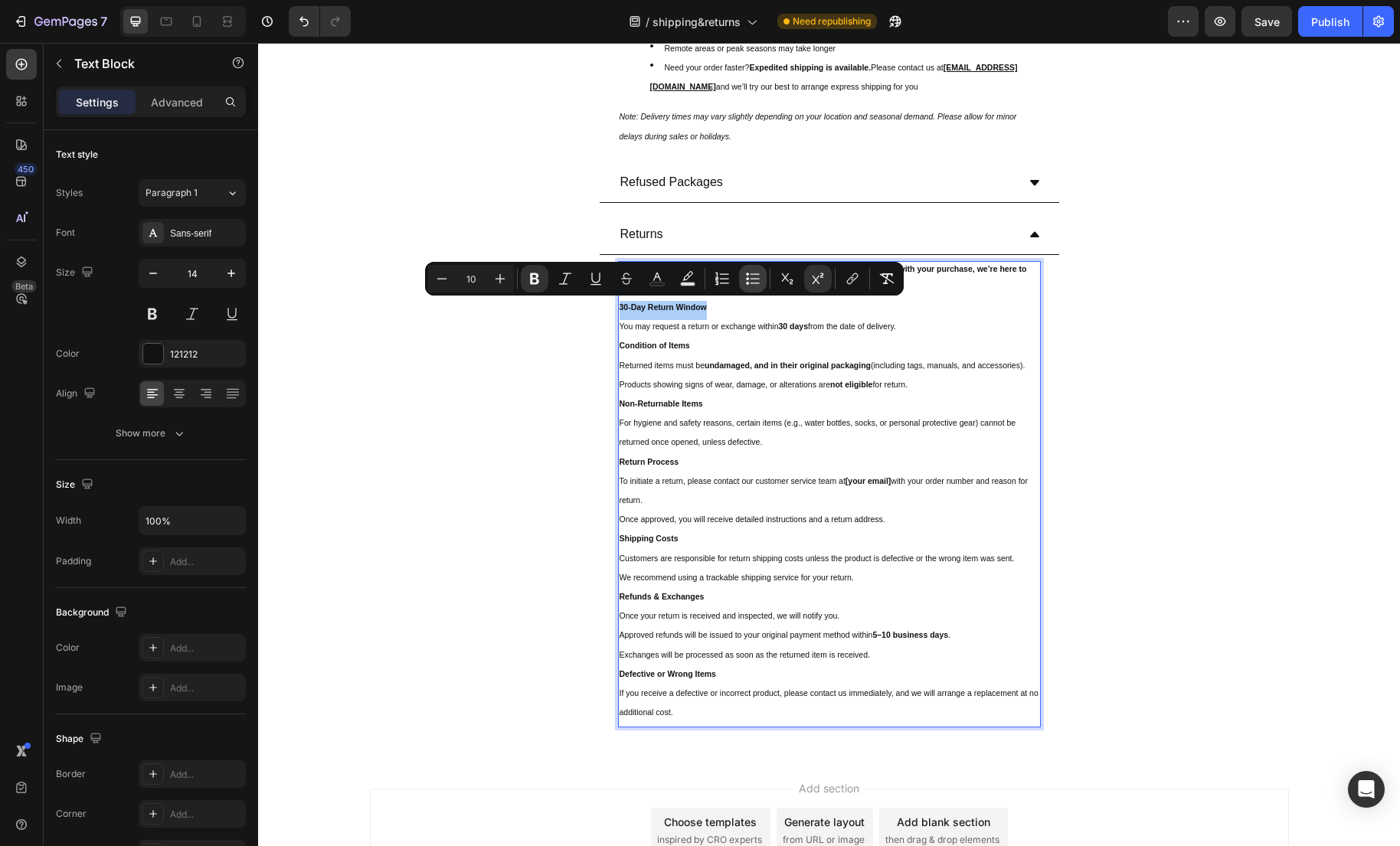
click at [749, 283] on icon "Editor contextual toolbar" at bounding box center [753, 279] width 16 height 16
type input "14"
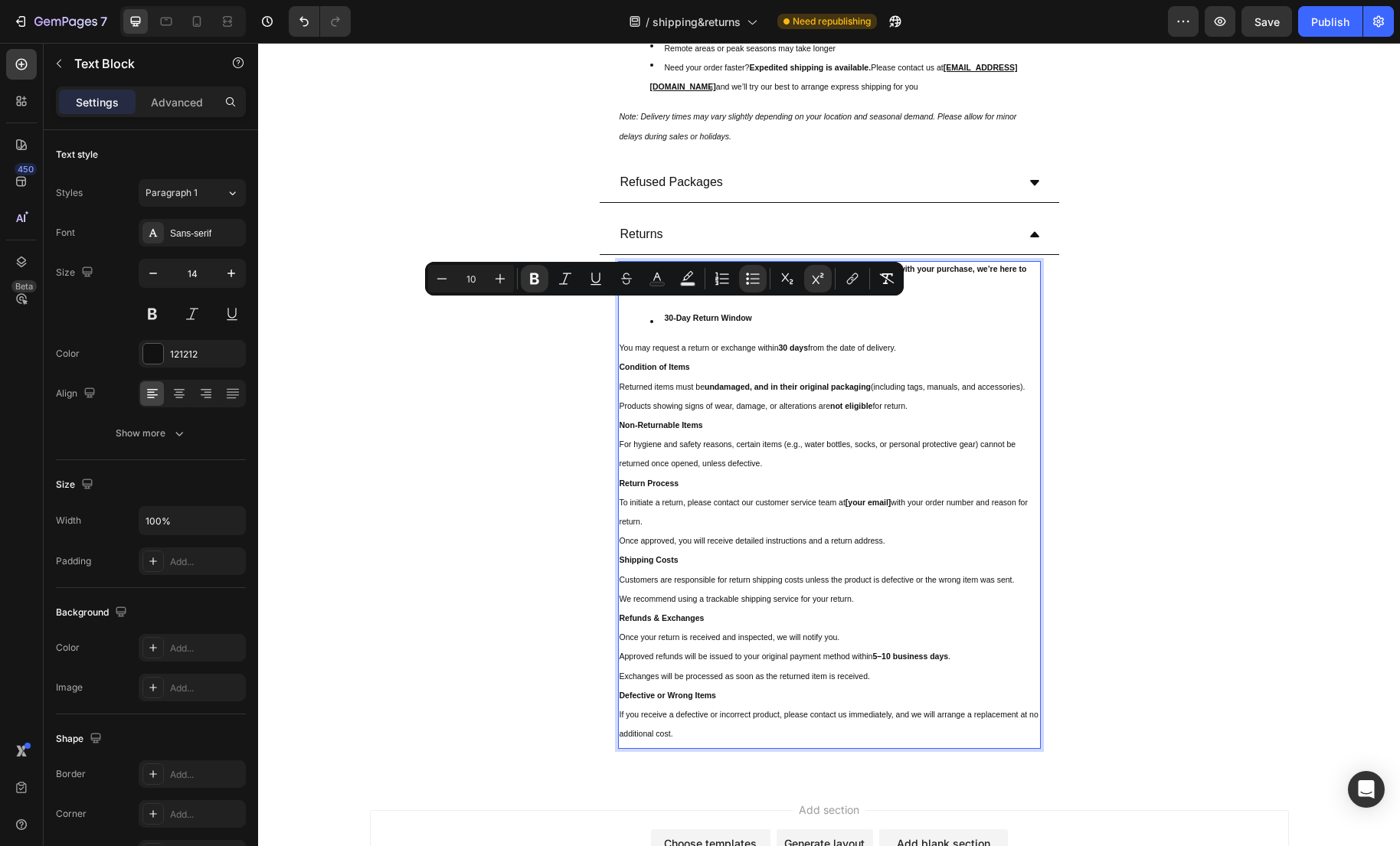
click at [701, 363] on p "Condition of Items" at bounding box center [829, 371] width 419 height 19
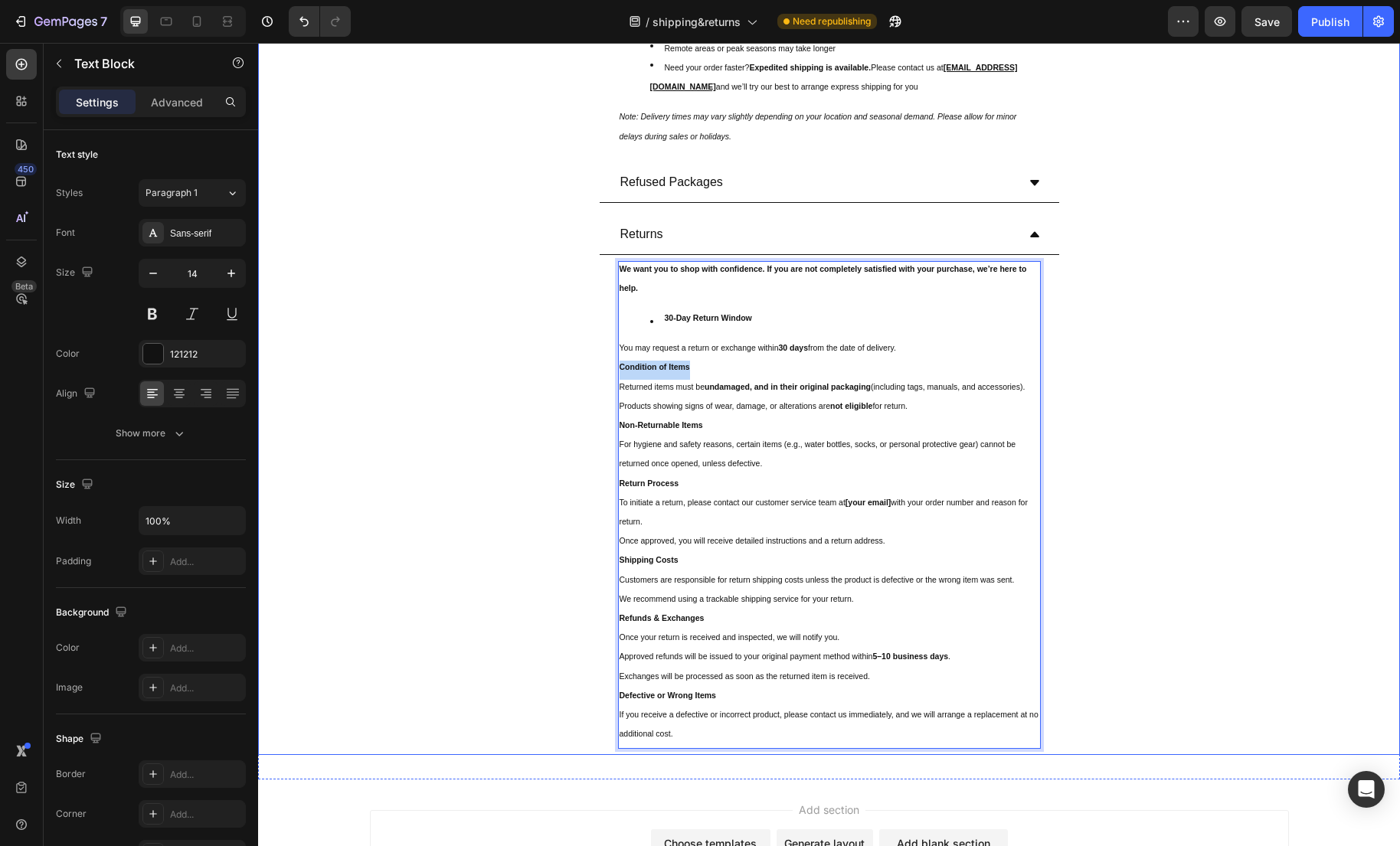
drag, startPoint x: 712, startPoint y: 369, endPoint x: 580, endPoint y: 366, distance: 132.0
click at [580, 365] on div "Returns We want you to shop with confidence. If you are not completely satisfie…" at bounding box center [829, 485] width 1140 height 540
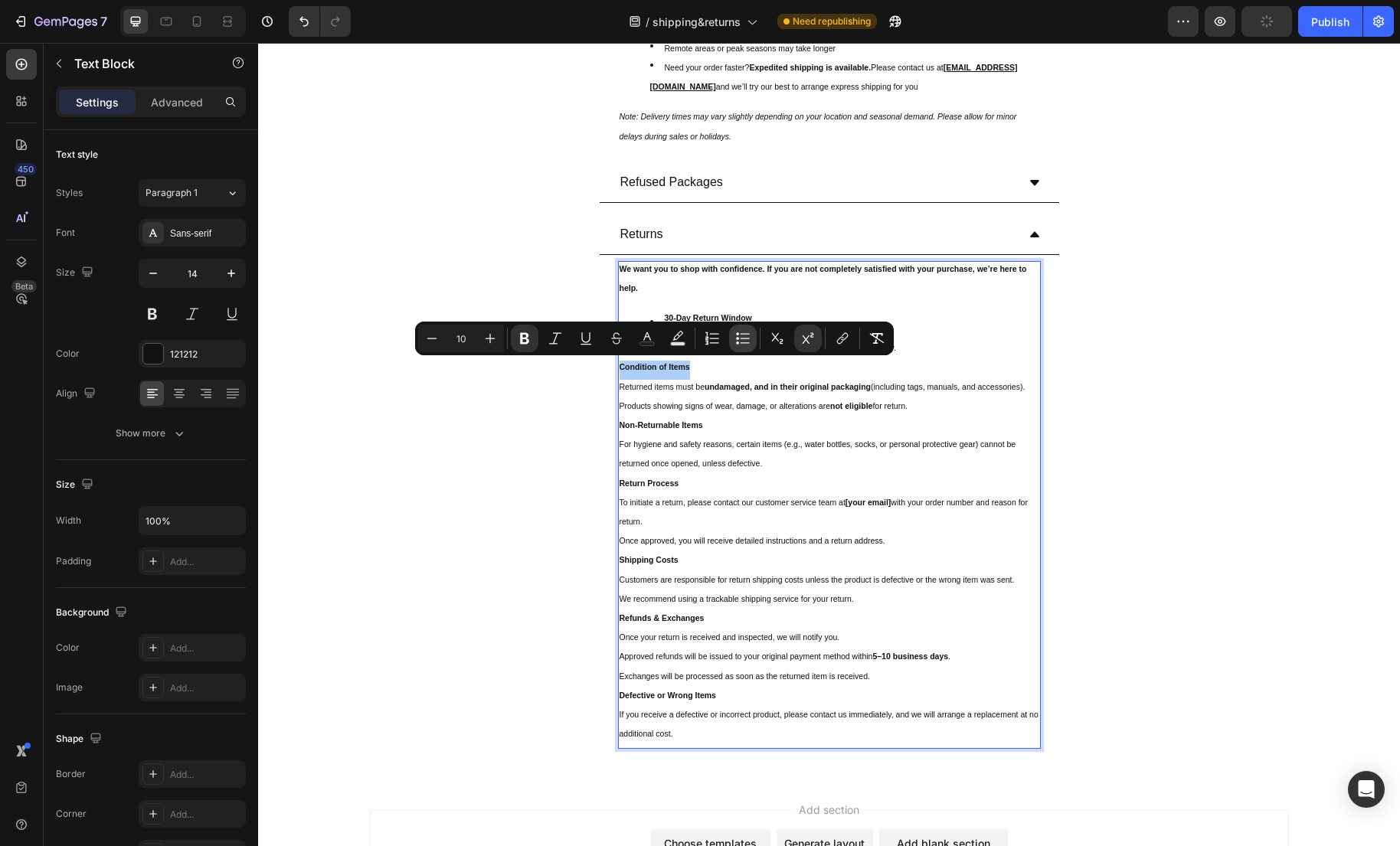
click at [740, 340] on icon "Editor contextual toolbar" at bounding box center [743, 338] width 16 height 16
type input "14"
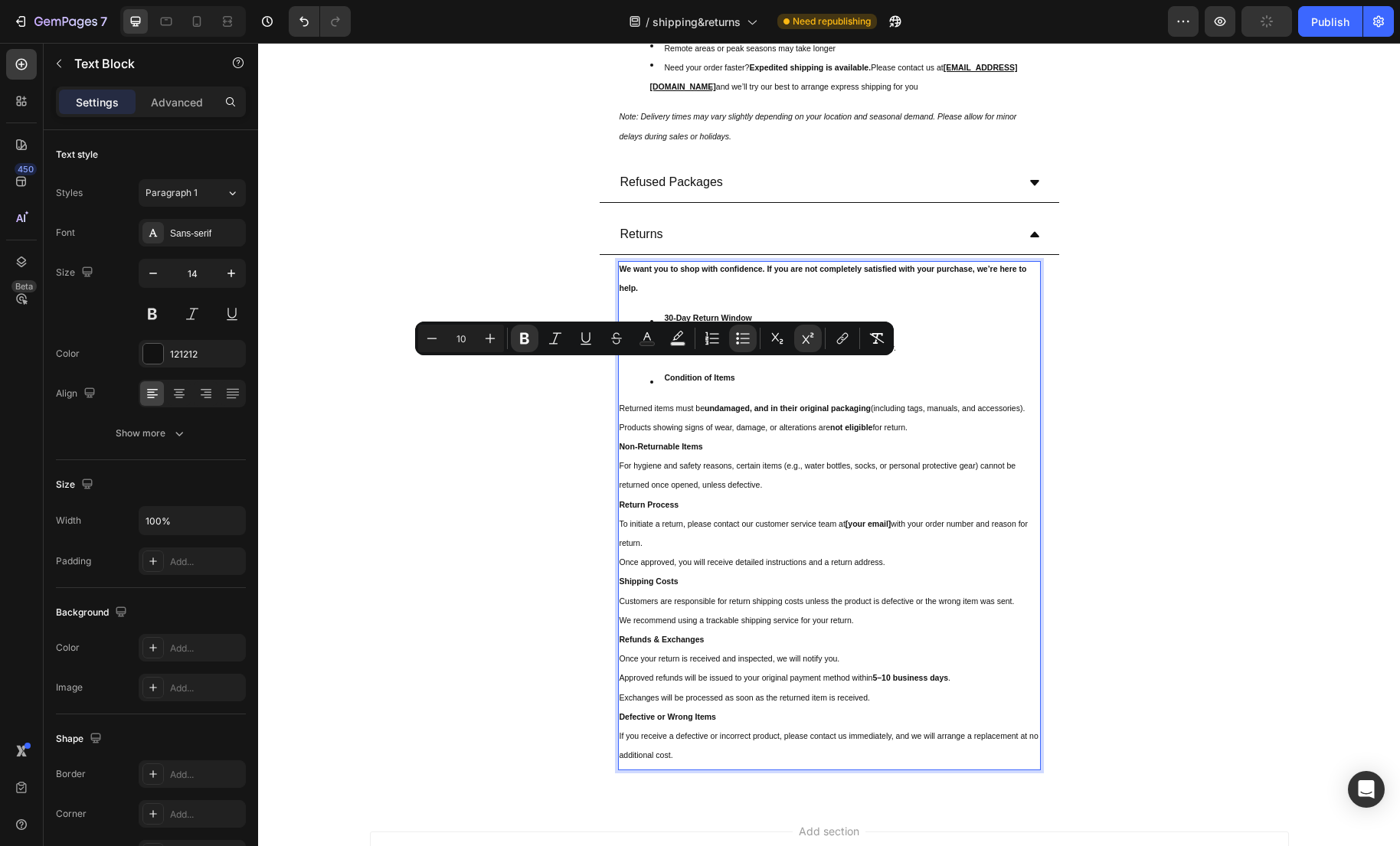
click at [725, 419] on p "Returned items must be undamaged, and in their original packaging (including ta…" at bounding box center [829, 411] width 419 height 19
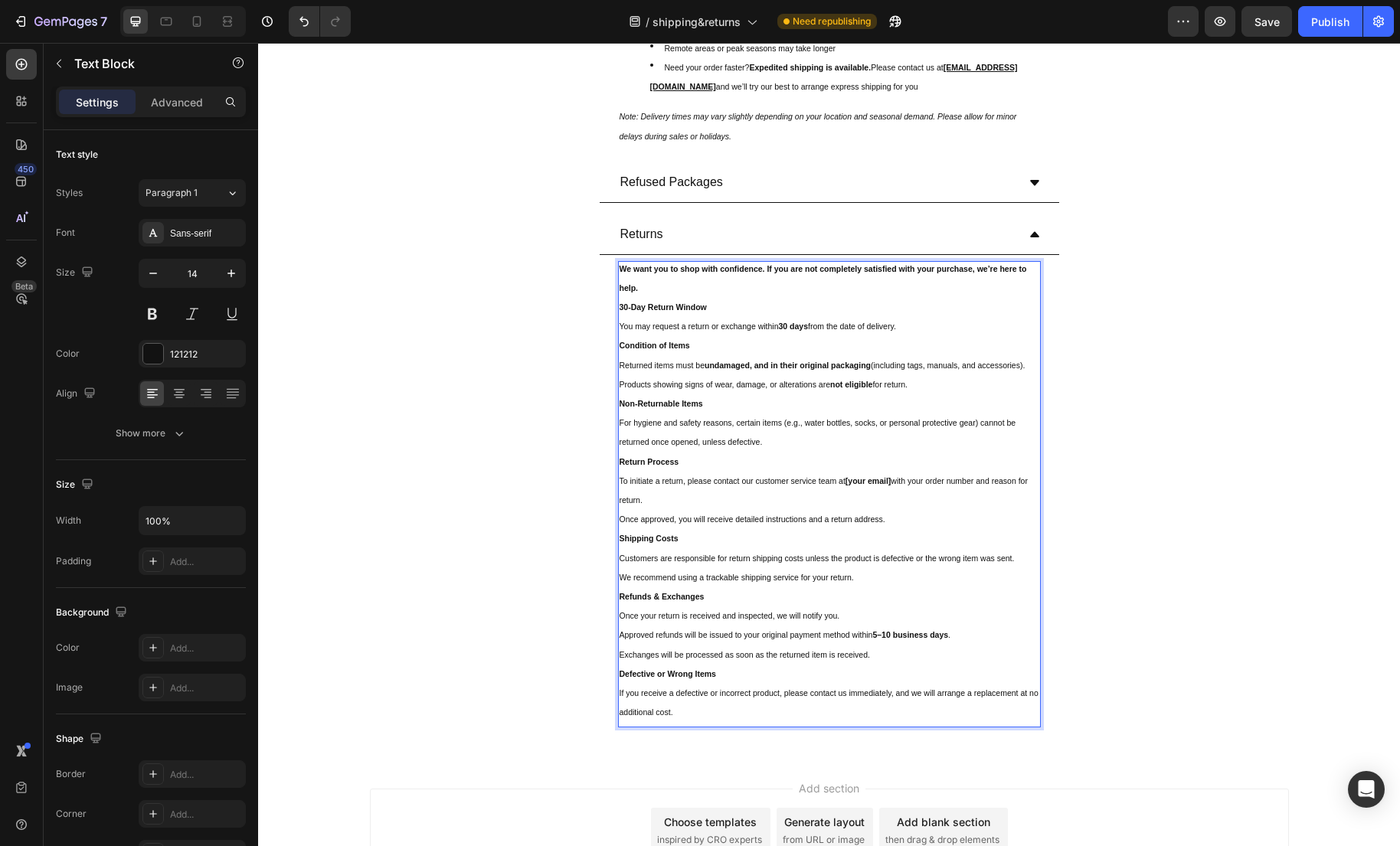
click at [627, 297] on strong "We want you to shop with confidence. If you are not completely satisfied with y…" at bounding box center [823, 281] width 407 height 31
click at [622, 308] on sup "30-Day Return Window" at bounding box center [663, 306] width 88 height 10
drag, startPoint x: 714, startPoint y: 303, endPoint x: 588, endPoint y: 305, distance: 126.0
click at [588, 305] on div "Returns We want you to shop with confidence. If you are not completely satisfie…" at bounding box center [829, 474] width 1140 height 518
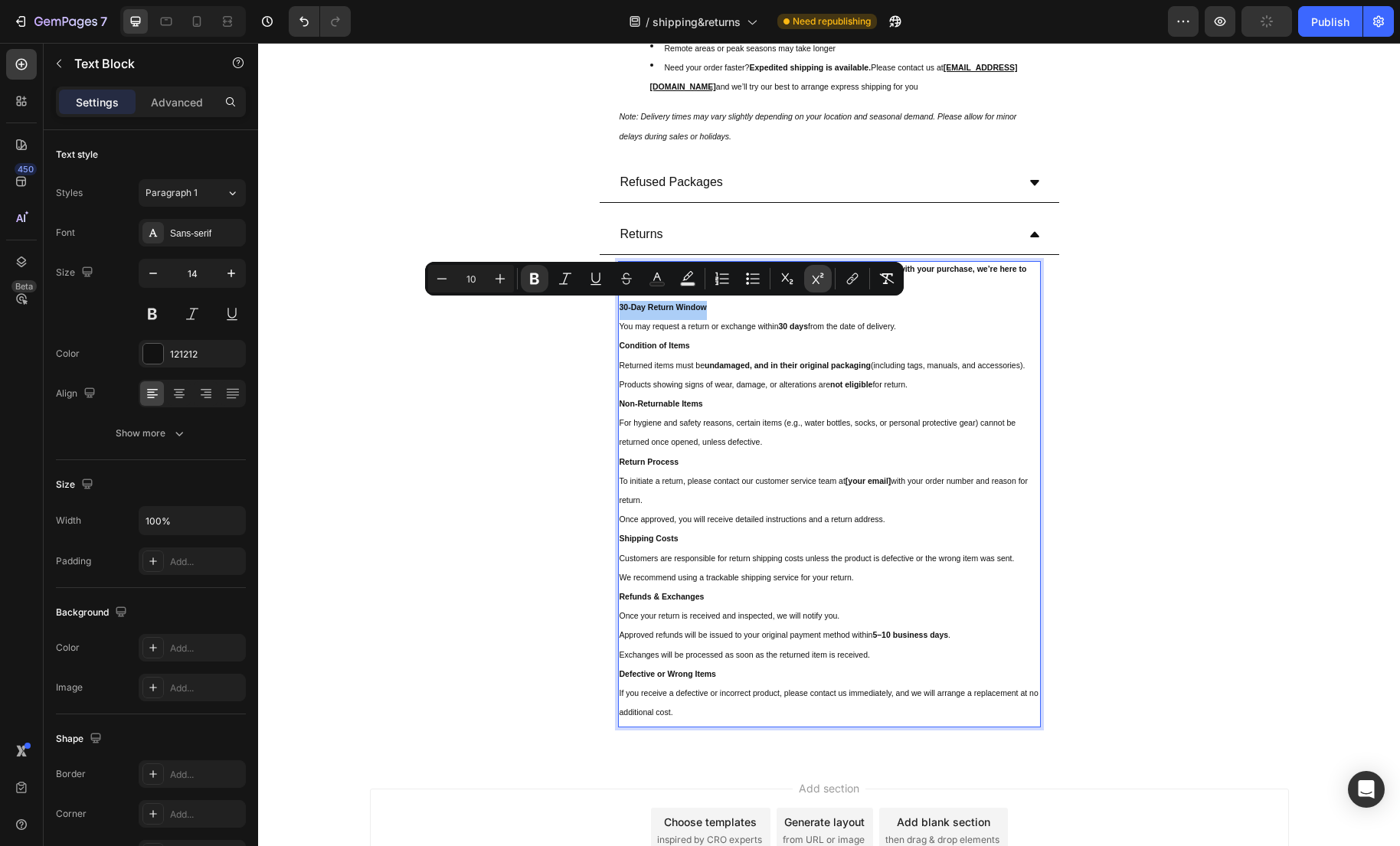
click at [807, 285] on button "Superscript" at bounding box center [818, 279] width 28 height 28
click at [729, 279] on icon "Editor contextual toolbar" at bounding box center [722, 279] width 16 height 16
type input "10"
click at [795, 389] on sup "Products showing signs of wear, damage, or alterations are" at bounding box center [725, 384] width 211 height 10
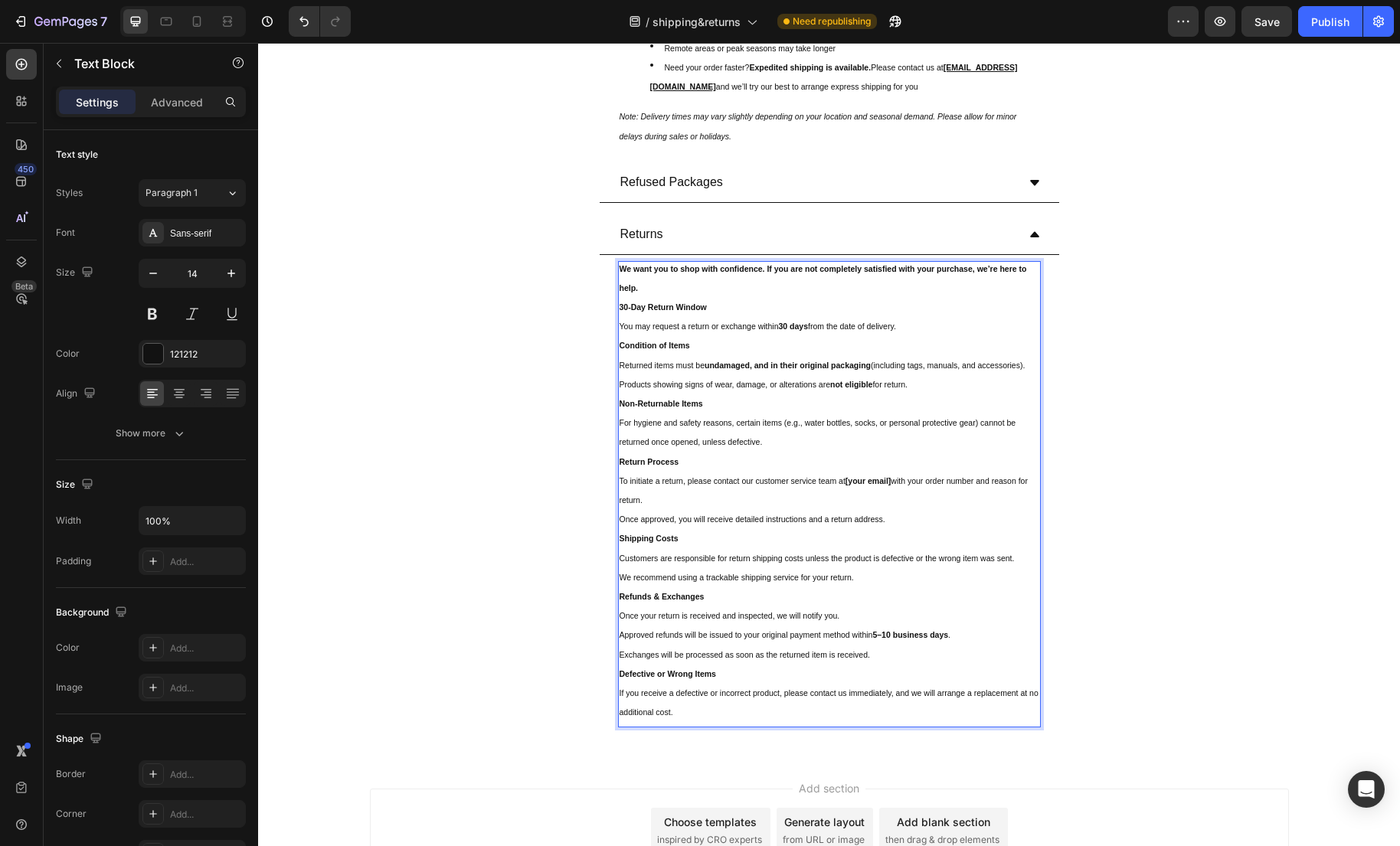
click at [816, 416] on p "Non-Returnable Items" at bounding box center [829, 407] width 419 height 19
click at [803, 436] on p "For hygiene and safety reasons, certain items (e.g., water bottles, socks, or p…" at bounding box center [829, 436] width 419 height 38
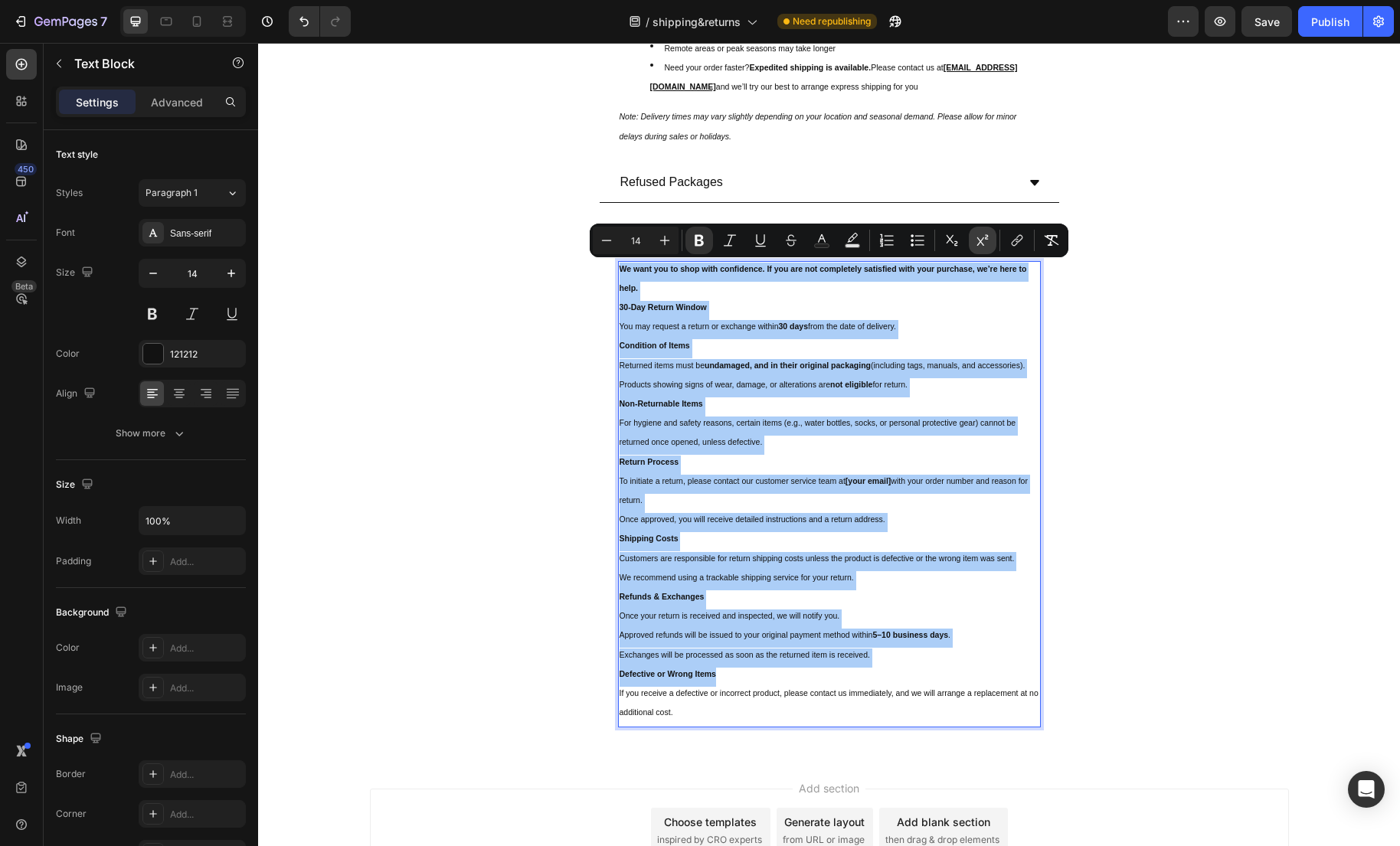
click at [985, 244] on icon "Editor contextual toolbar" at bounding box center [983, 240] width 16 height 16
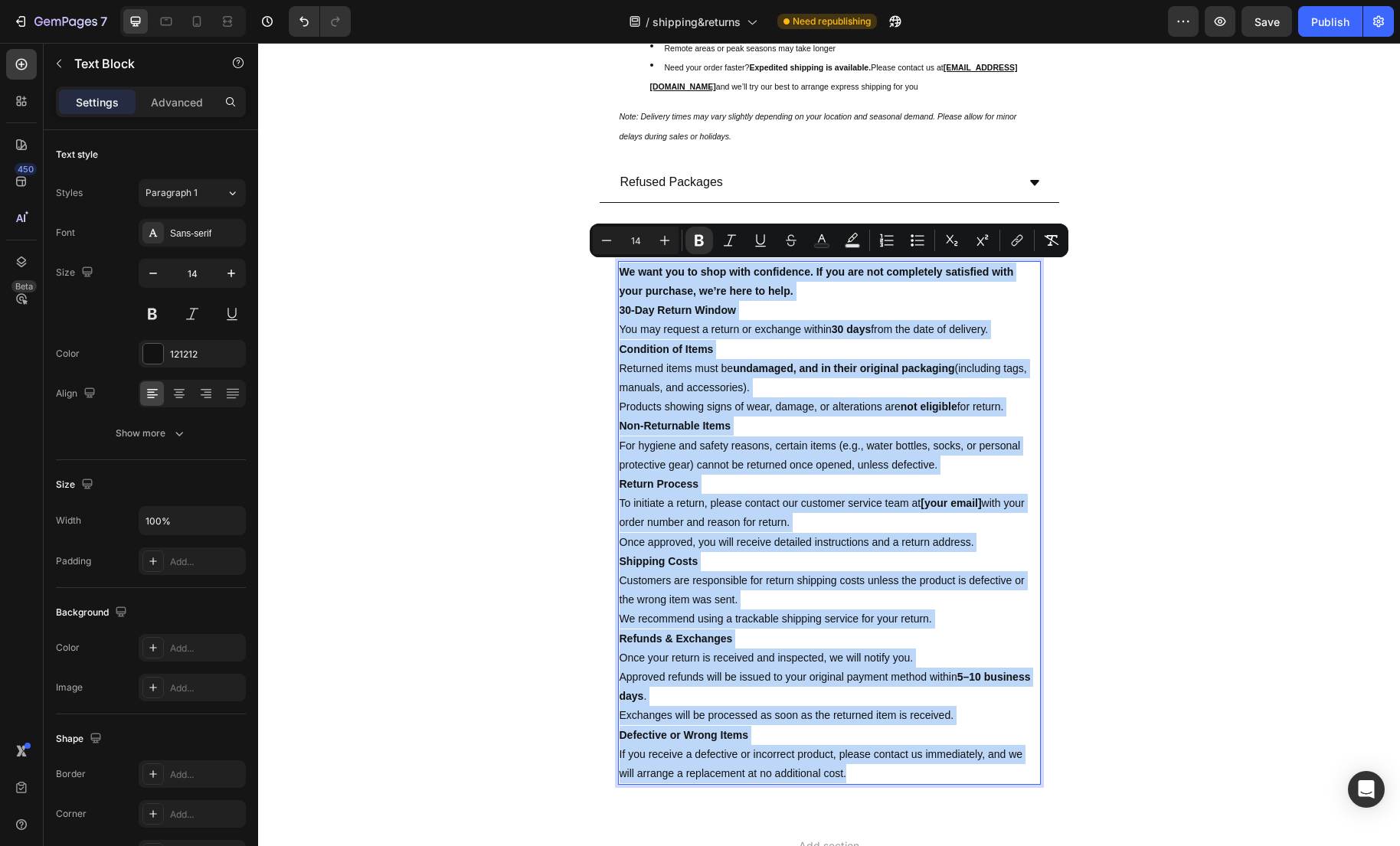
click at [714, 351] on p "Condition of Items" at bounding box center [829, 350] width 419 height 19
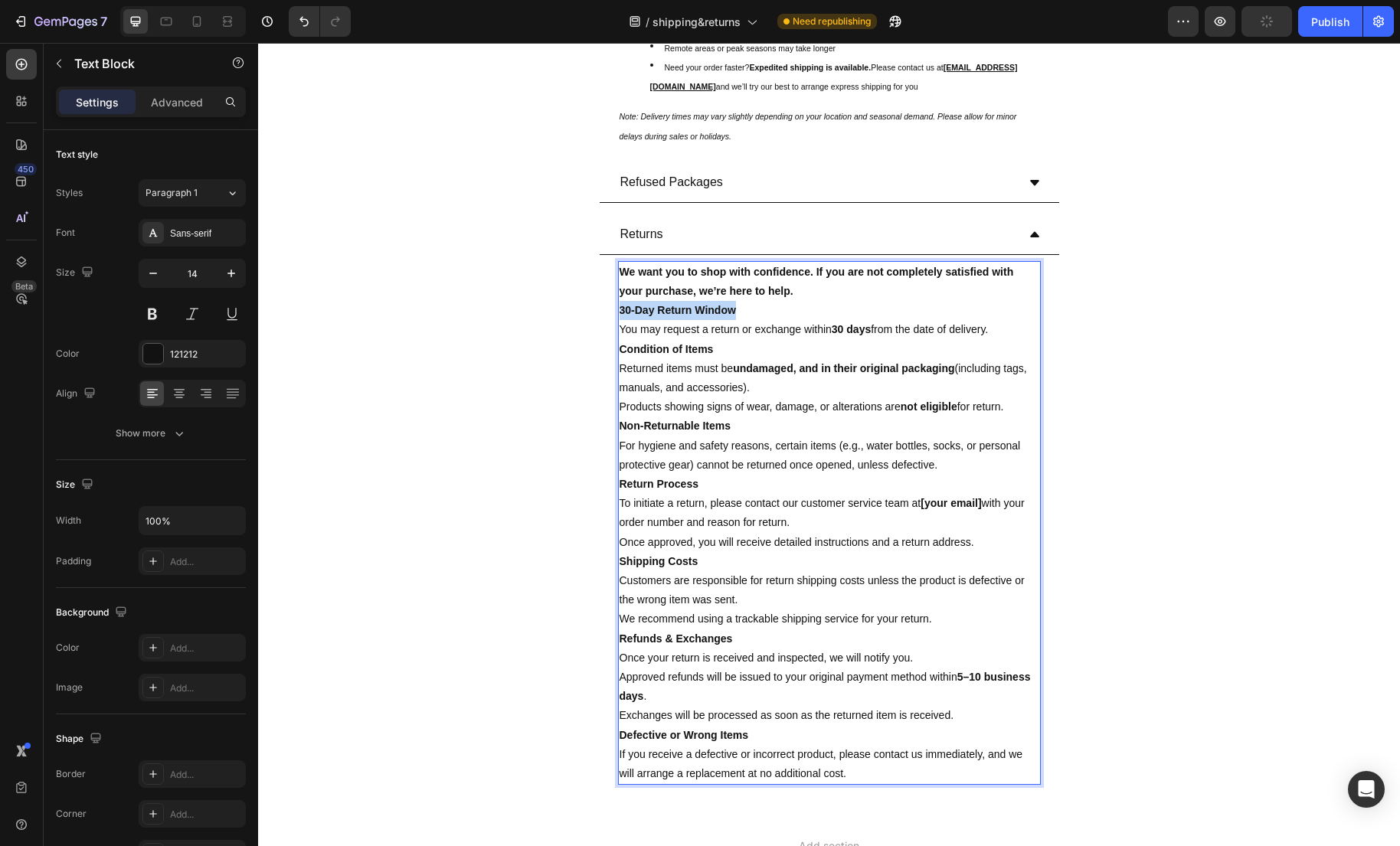
drag, startPoint x: 728, startPoint y: 310, endPoint x: 618, endPoint y: 315, distance: 110.1
click at [618, 315] on div "We want you to shop with confidence. If you are not completely satisfied with y…" at bounding box center [829, 522] width 423 height 523
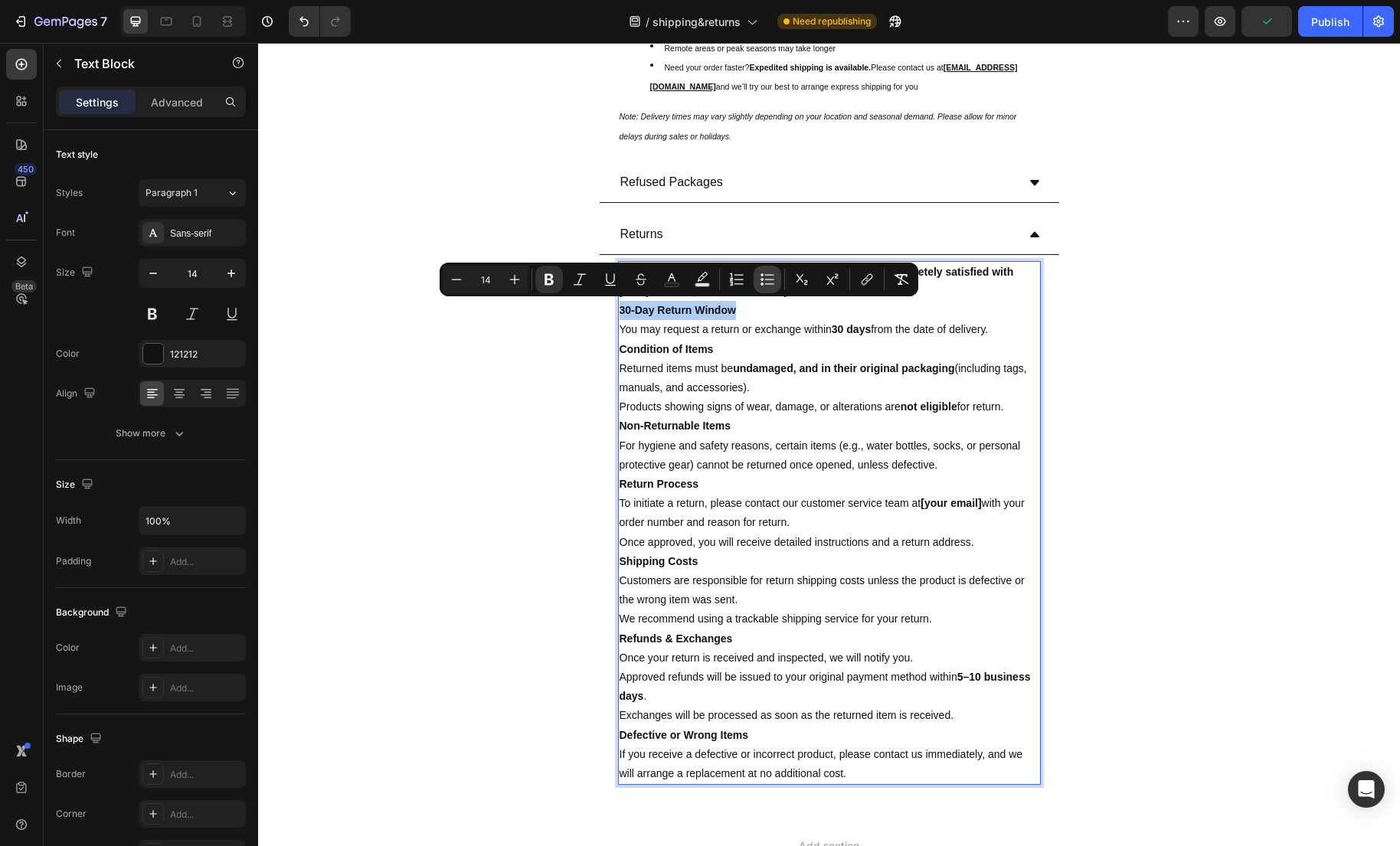
click at [760, 276] on icon "Editor contextual toolbar" at bounding box center [767, 279] width 16 height 16
type input "14"
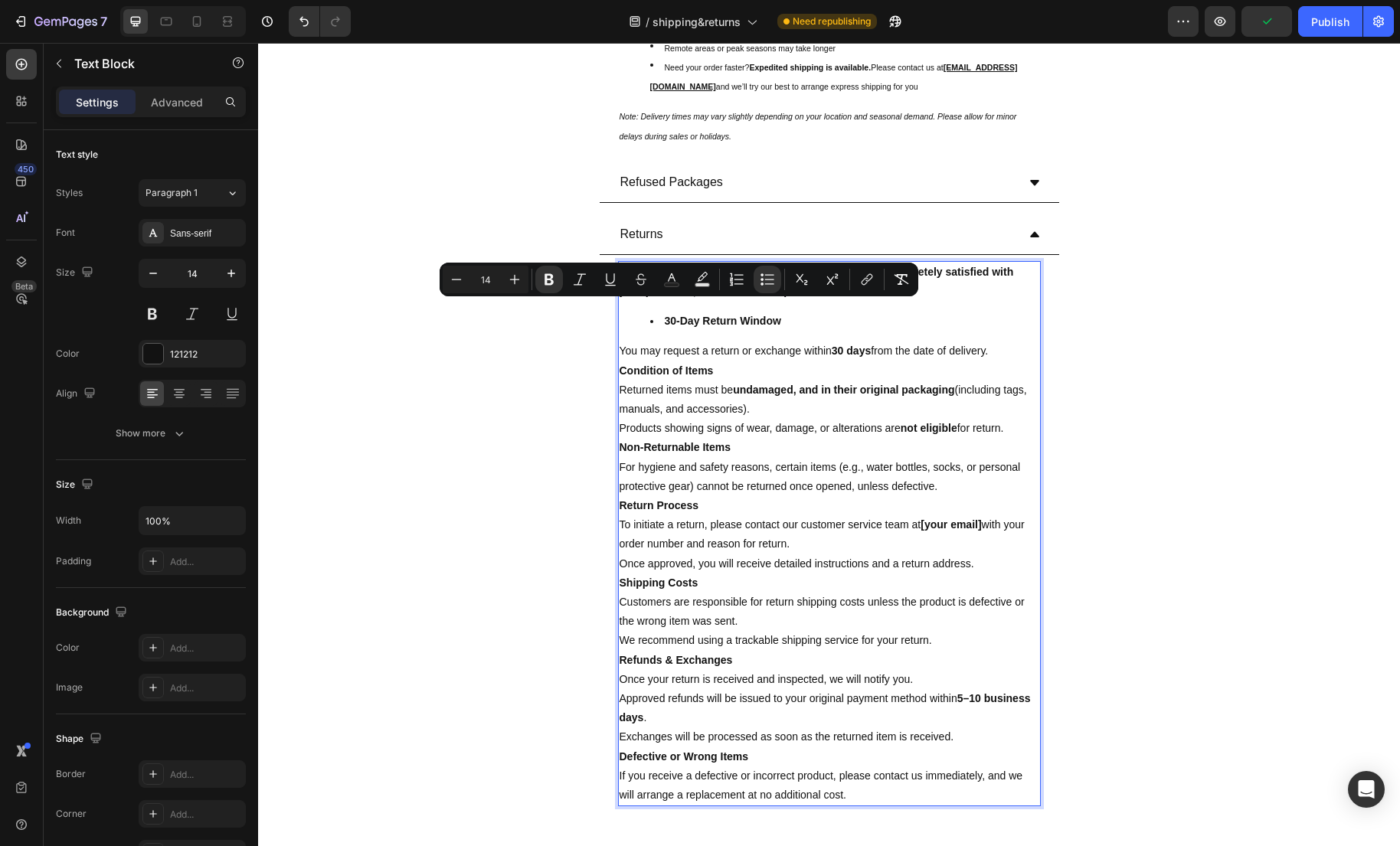
click at [725, 376] on p "Condition of Items" at bounding box center [829, 371] width 419 height 19
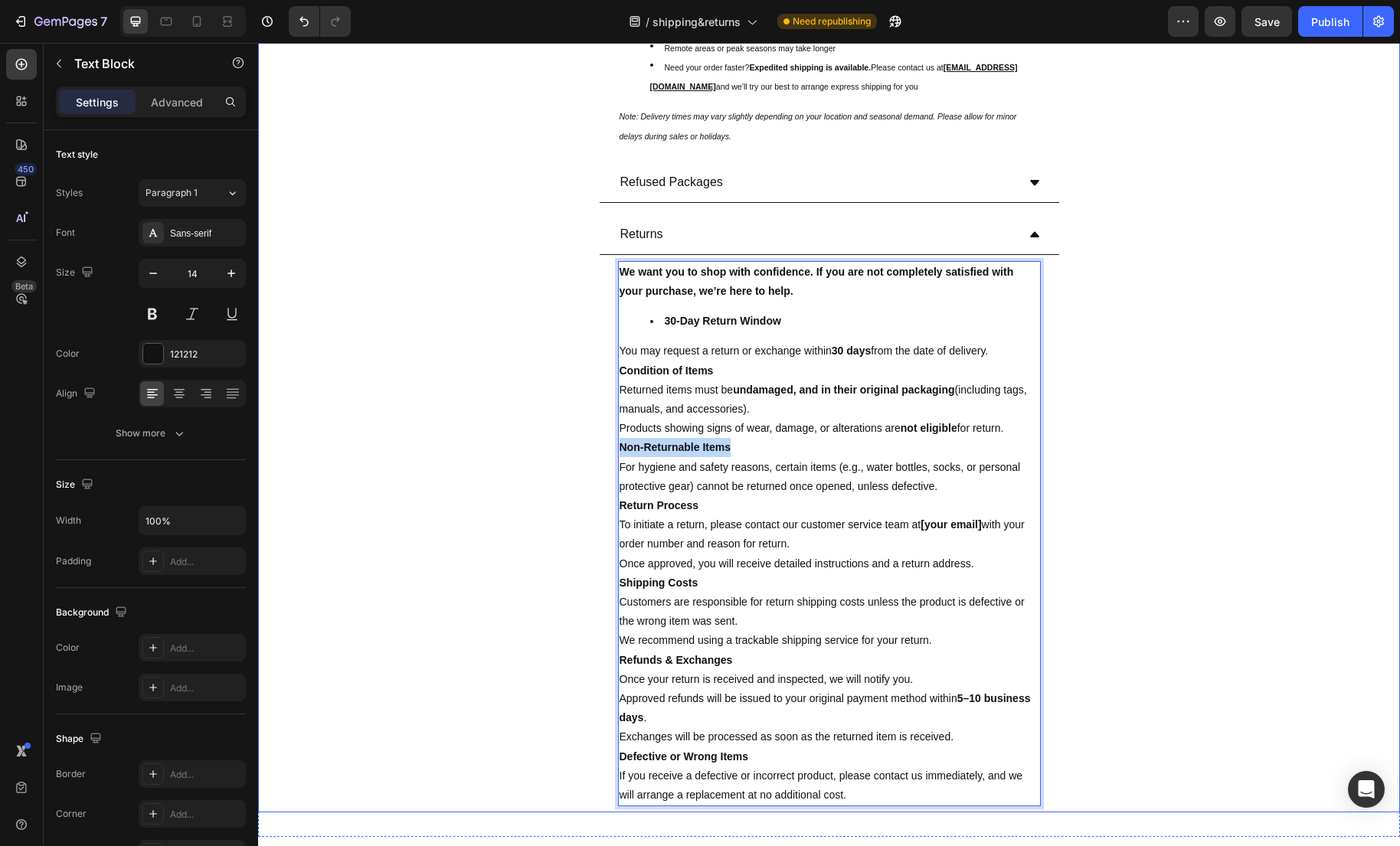
drag, startPoint x: 755, startPoint y: 450, endPoint x: 611, endPoint y: 449, distance: 144.0
click at [611, 449] on div "We want you to shop with confidence. If you are not completely satisfied with y…" at bounding box center [829, 534] width 459 height 557
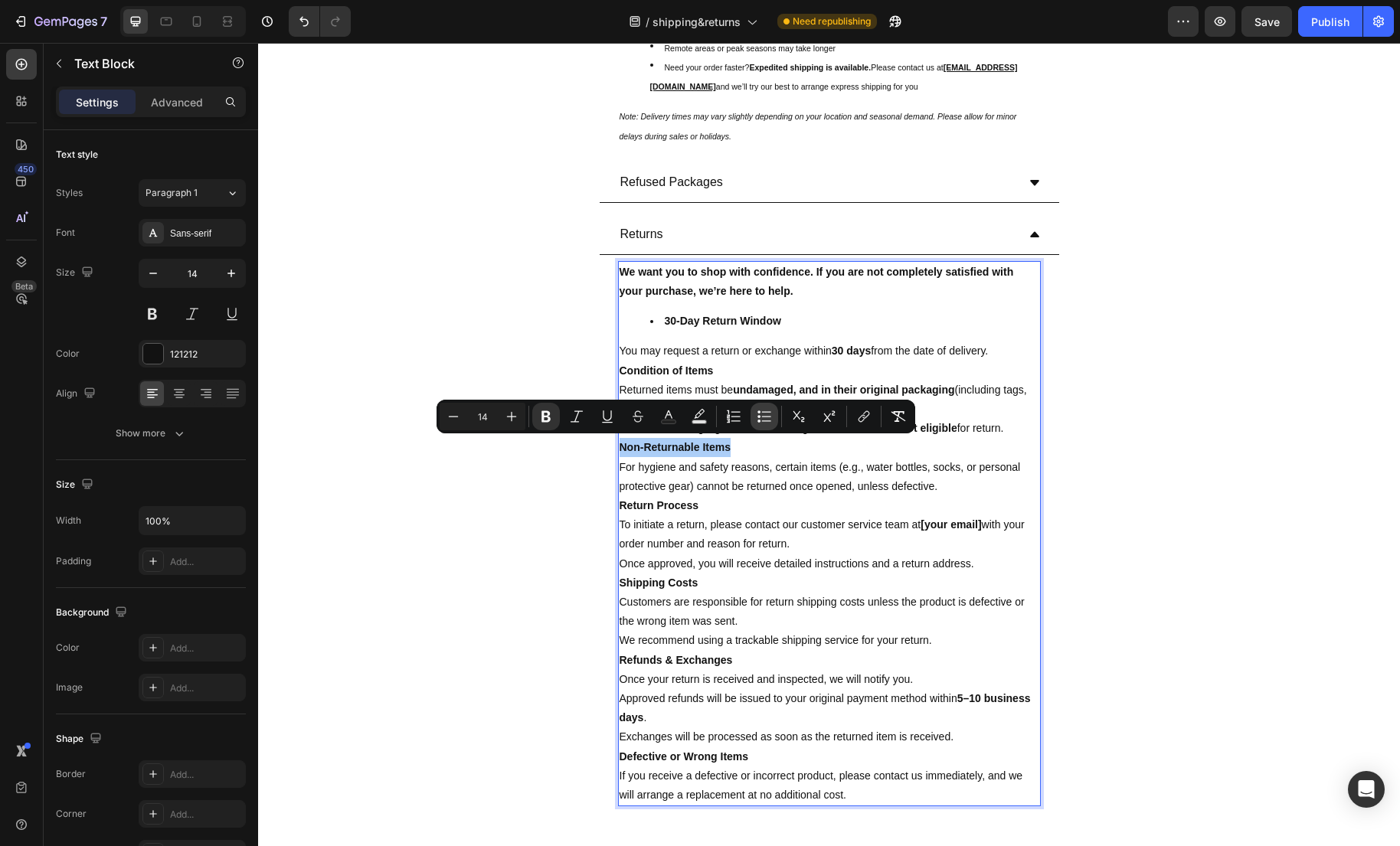
click at [764, 418] on icon "Editor contextual toolbar" at bounding box center [765, 416] width 16 height 16
type input "14"
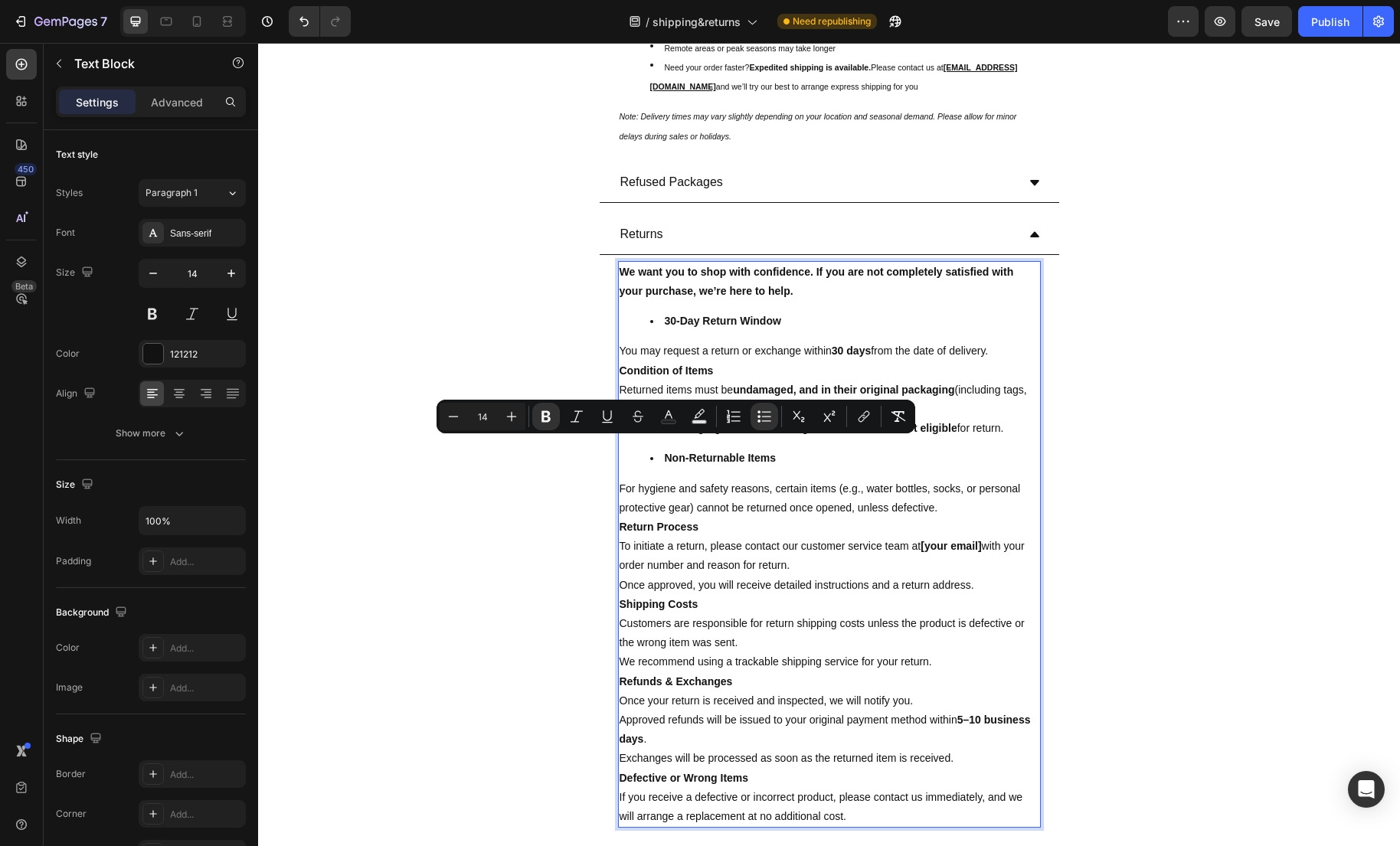
click at [723, 365] on p "Condition of Items" at bounding box center [829, 371] width 419 height 19
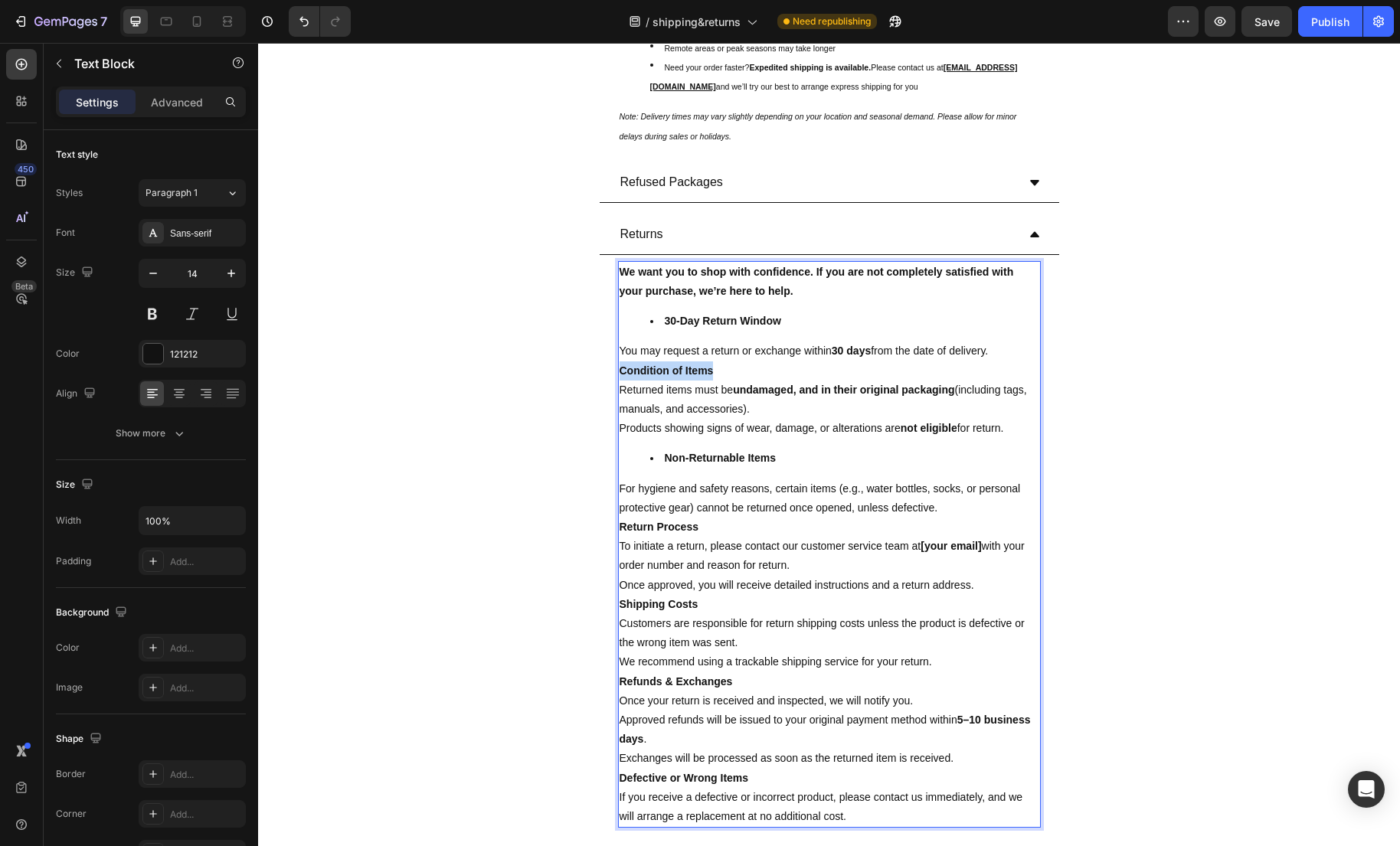
drag, startPoint x: 742, startPoint y: 370, endPoint x: 592, endPoint y: 366, distance: 150.1
click at [592, 366] on div "Returns We want you to shop with confidence. If you are not completely satisfie…" at bounding box center [829, 524] width 1140 height 619
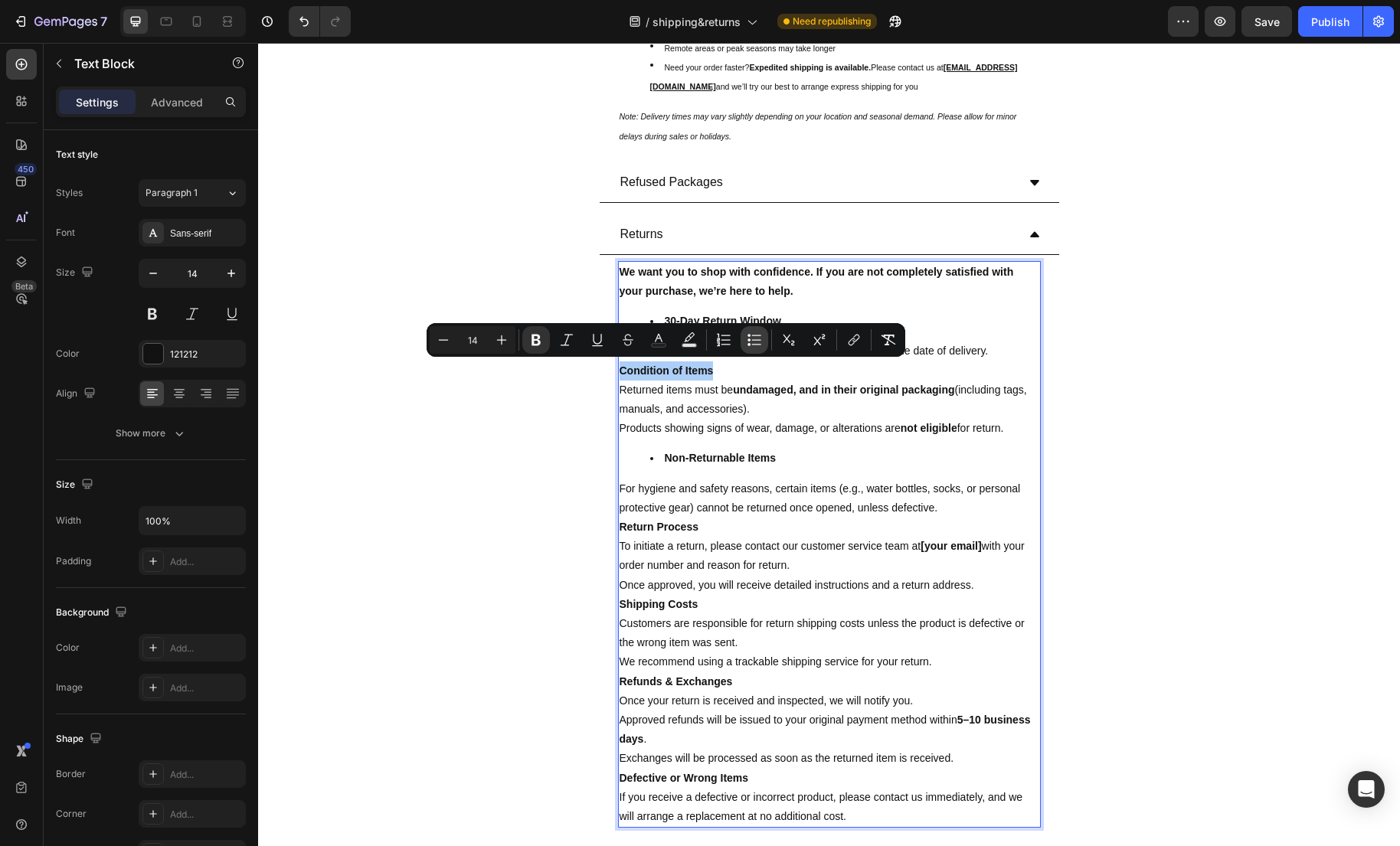
click at [757, 344] on icon "Editor contextual toolbar" at bounding box center [754, 340] width 16 height 16
type input "14"
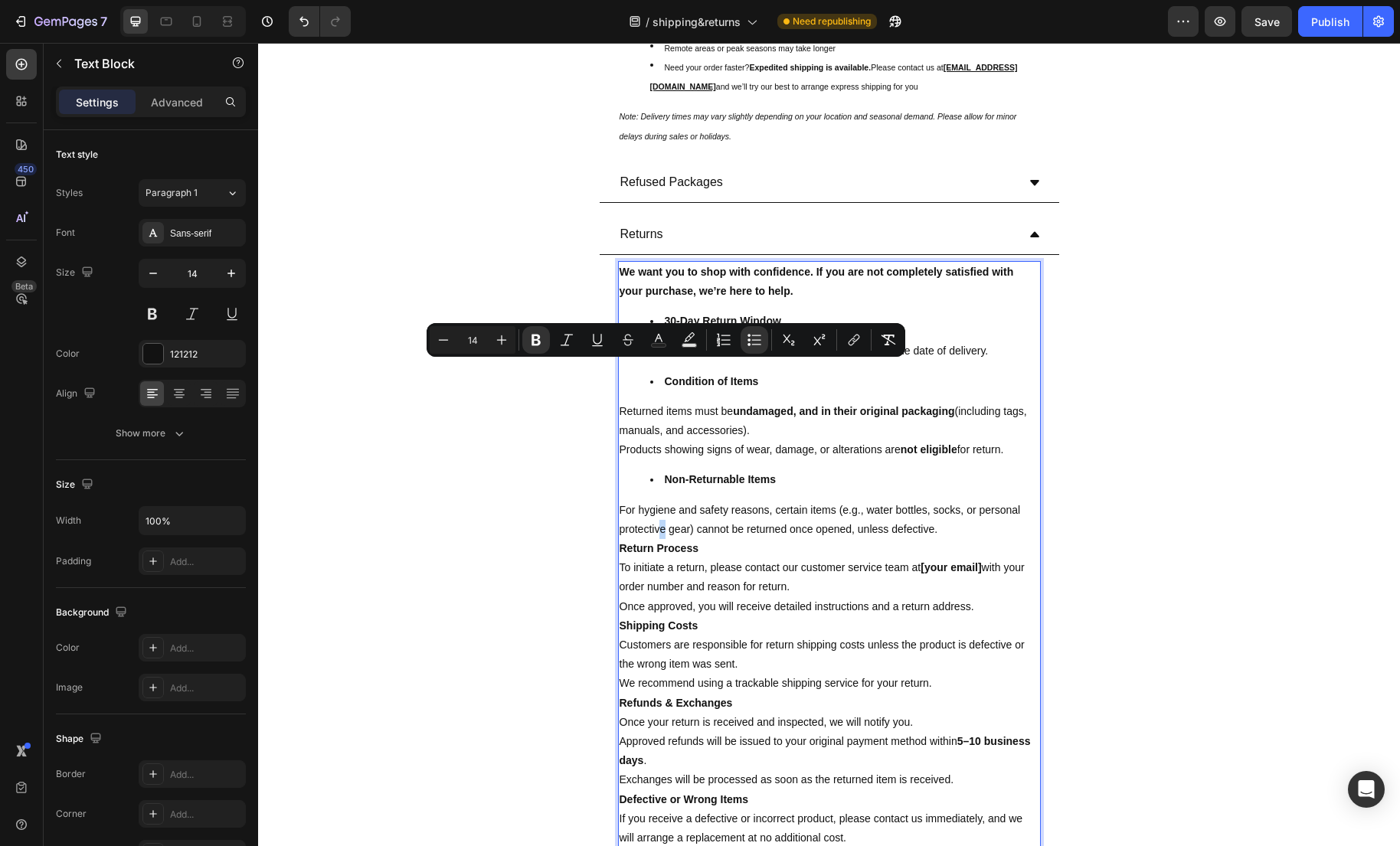
click at [712, 525] on p "For hygiene and safety reasons, certain items (e.g., water bottles, socks, or p…" at bounding box center [829, 520] width 419 height 38
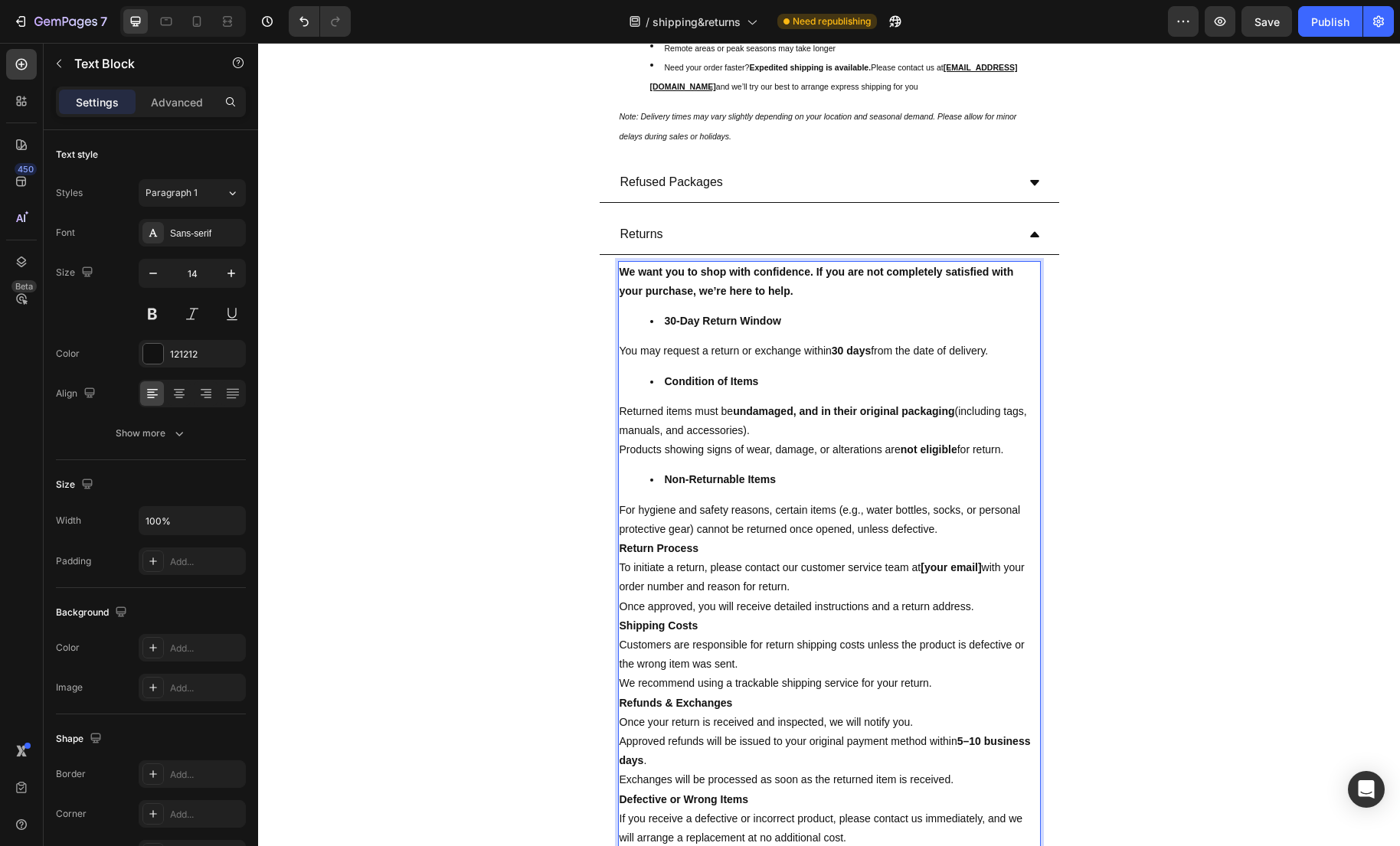
click at [722, 551] on p "Return Process" at bounding box center [829, 548] width 419 height 19
drag, startPoint x: 732, startPoint y: 550, endPoint x: 614, endPoint y: 549, distance: 118.0
click at [615, 549] on div "We want you to shop with confidence. If you are not completely satisfied with y…" at bounding box center [829, 555] width 459 height 600
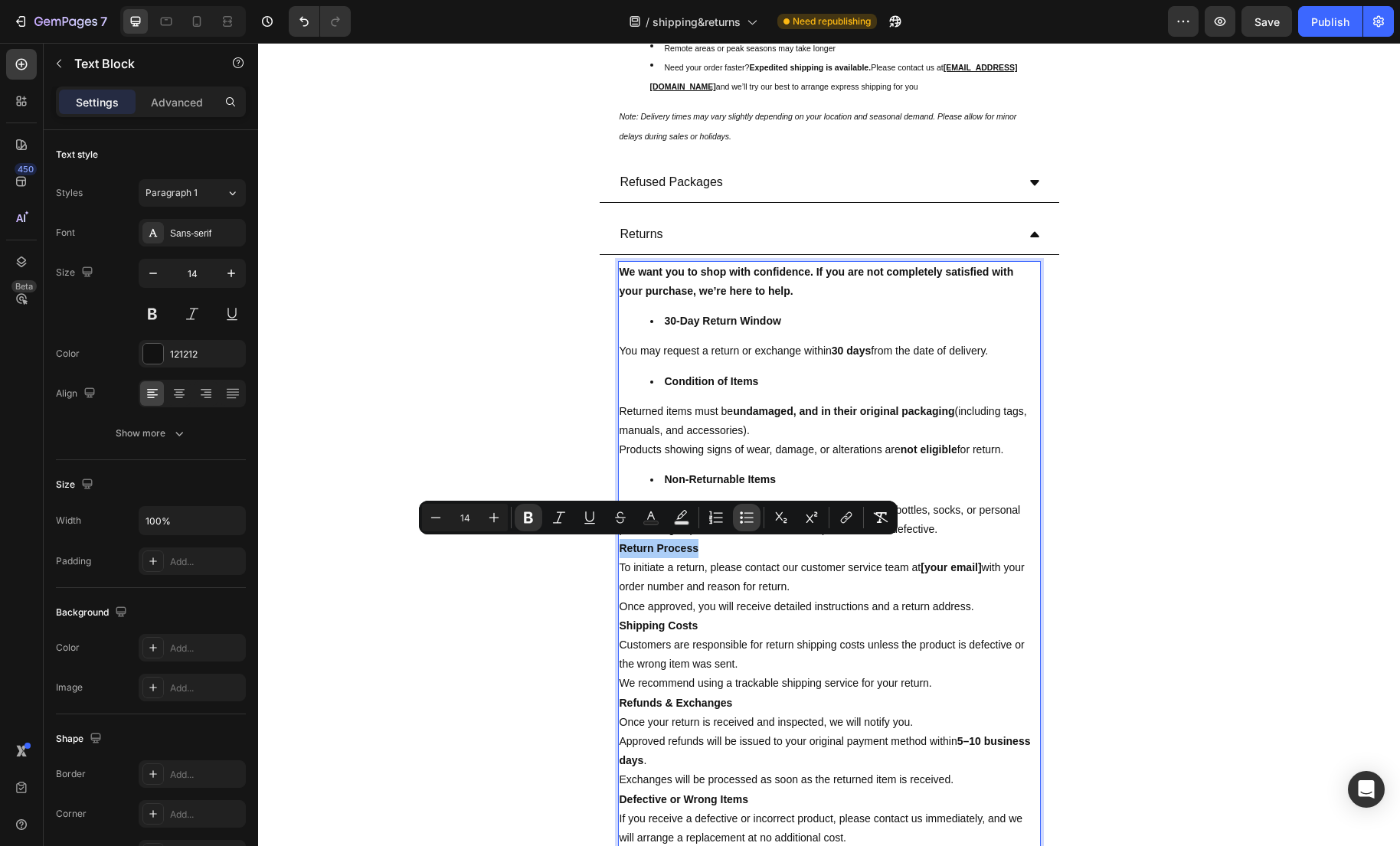
click at [753, 517] on icon "Editor contextual toolbar" at bounding box center [746, 518] width 16 height 16
type input "14"
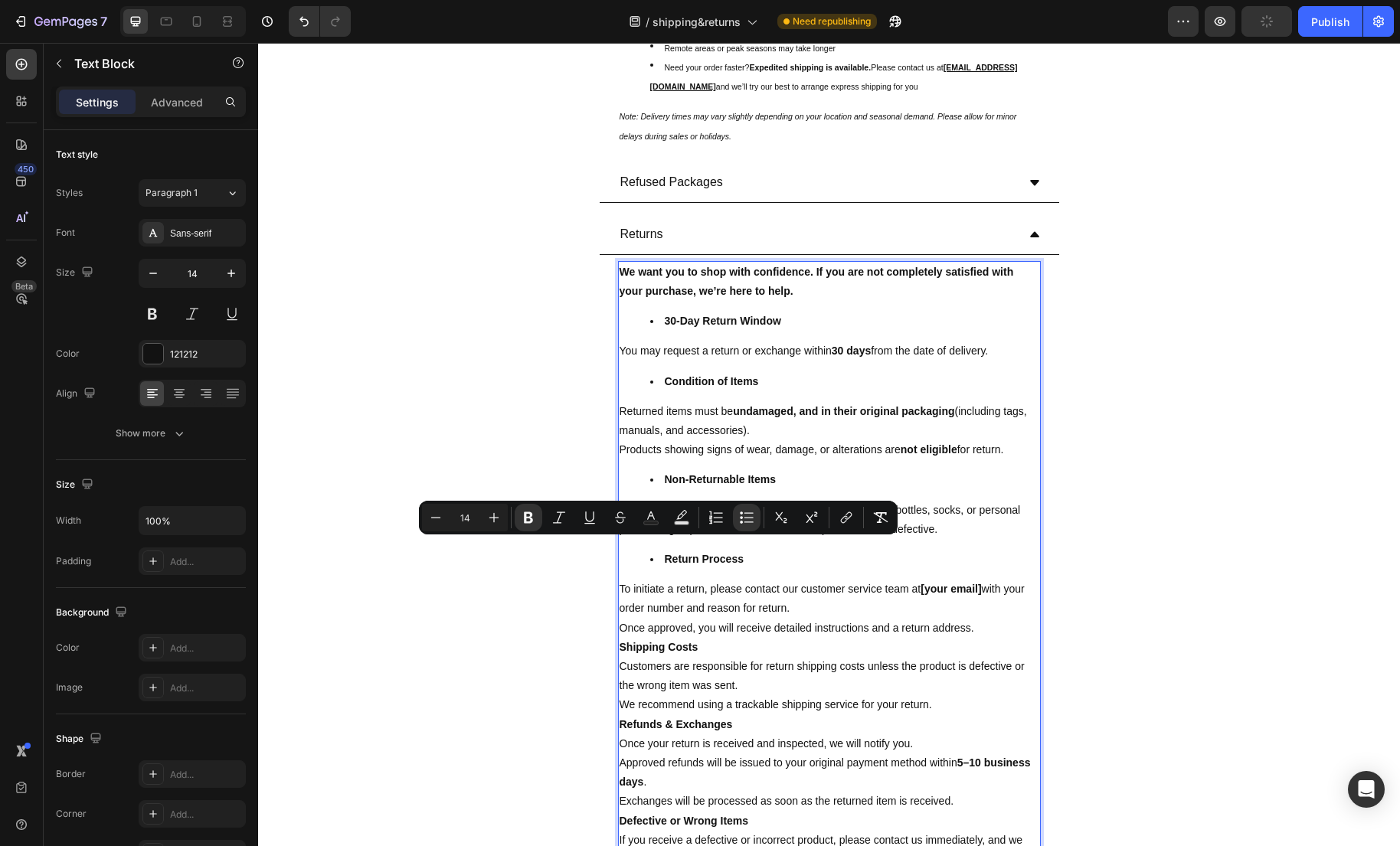
click at [688, 651] on strong "Shipping Costs" at bounding box center [659, 646] width 79 height 12
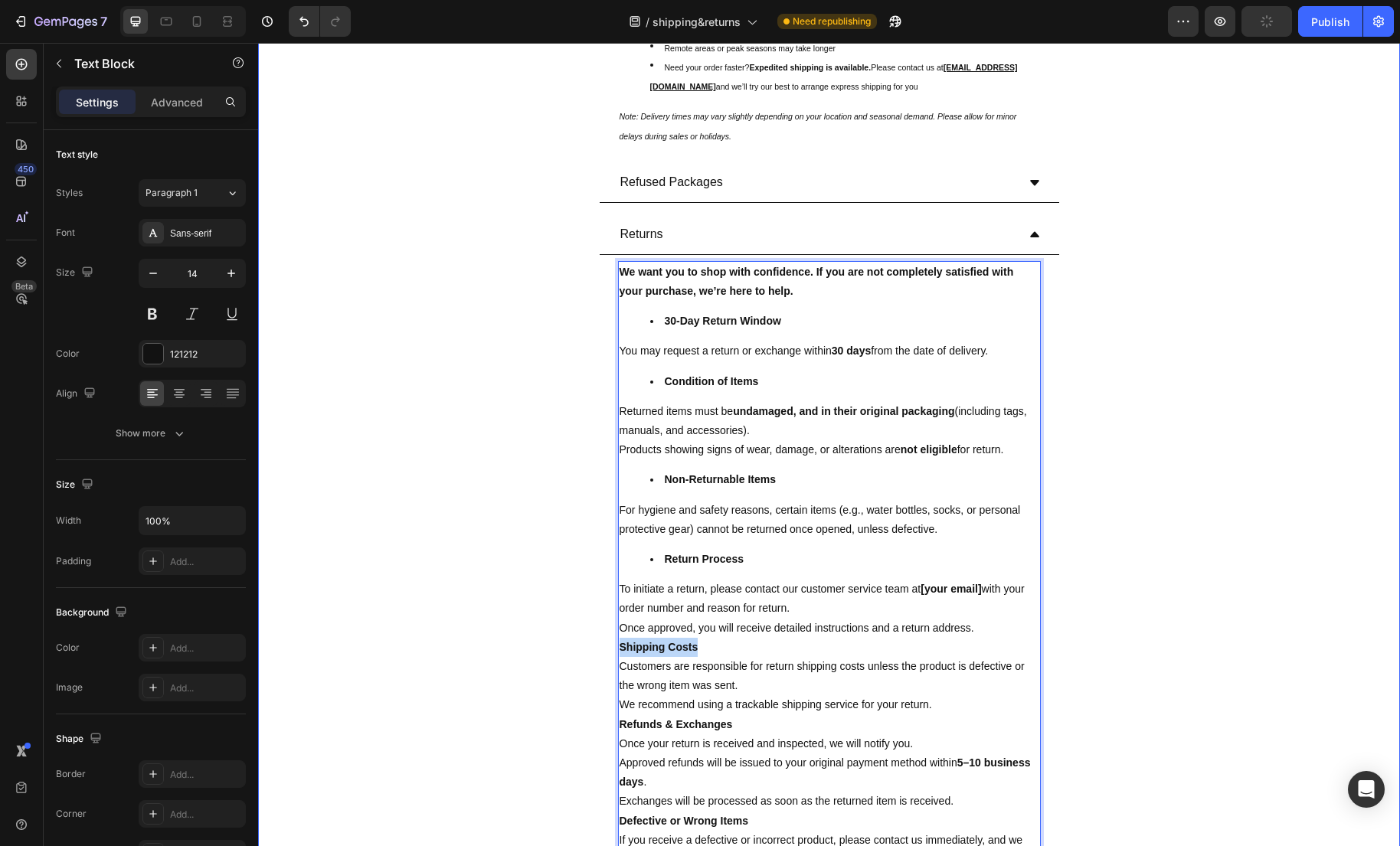
drag, startPoint x: 719, startPoint y: 653, endPoint x: 609, endPoint y: 654, distance: 110.0
click at [604, 653] on div "We want you to shop with confidence. If you are not completely satisfied with y…" at bounding box center [829, 566] width 459 height 621
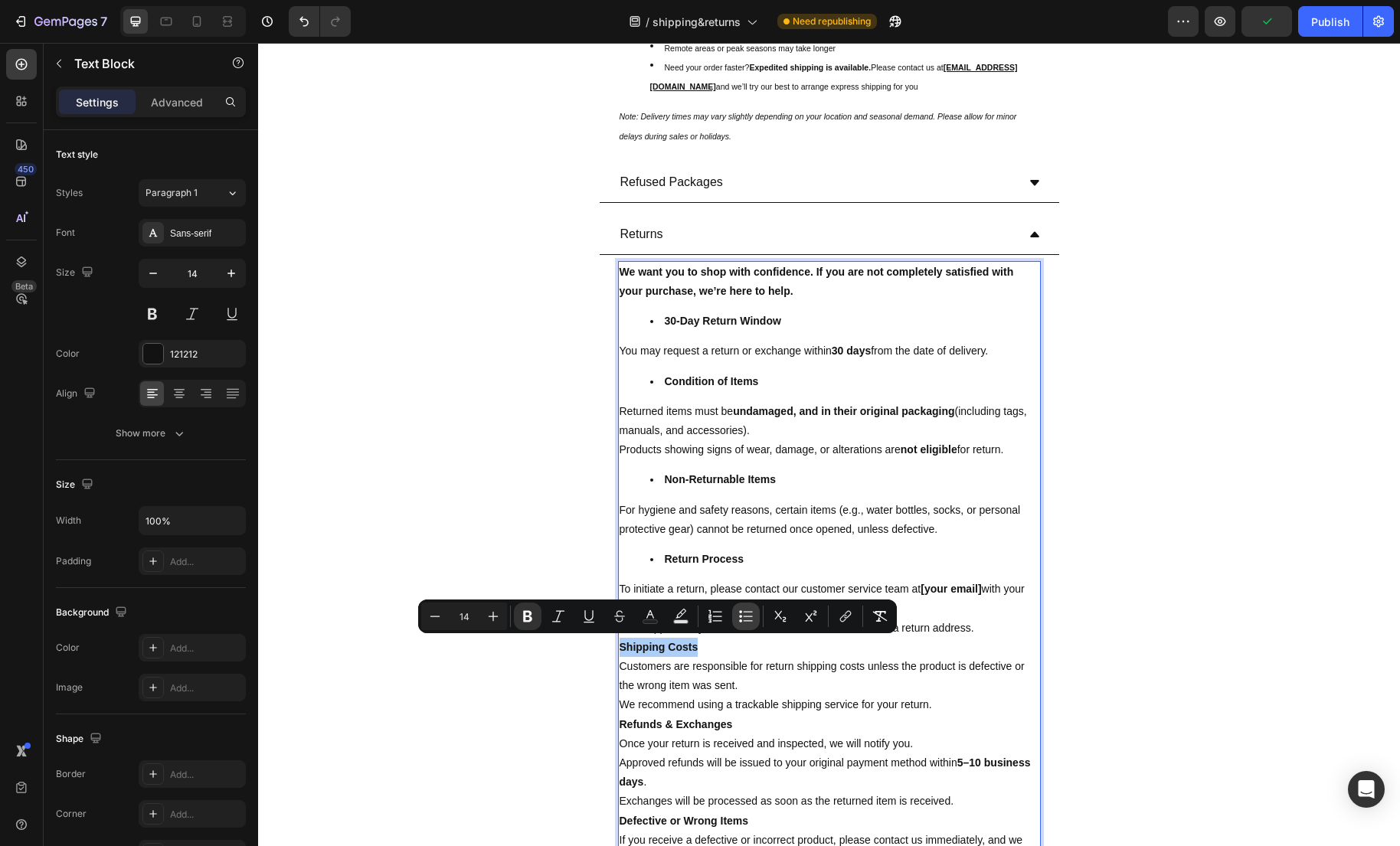
click at [738, 614] on icon "Editor contextual toolbar" at bounding box center [746, 616] width 16 height 16
type input "14"
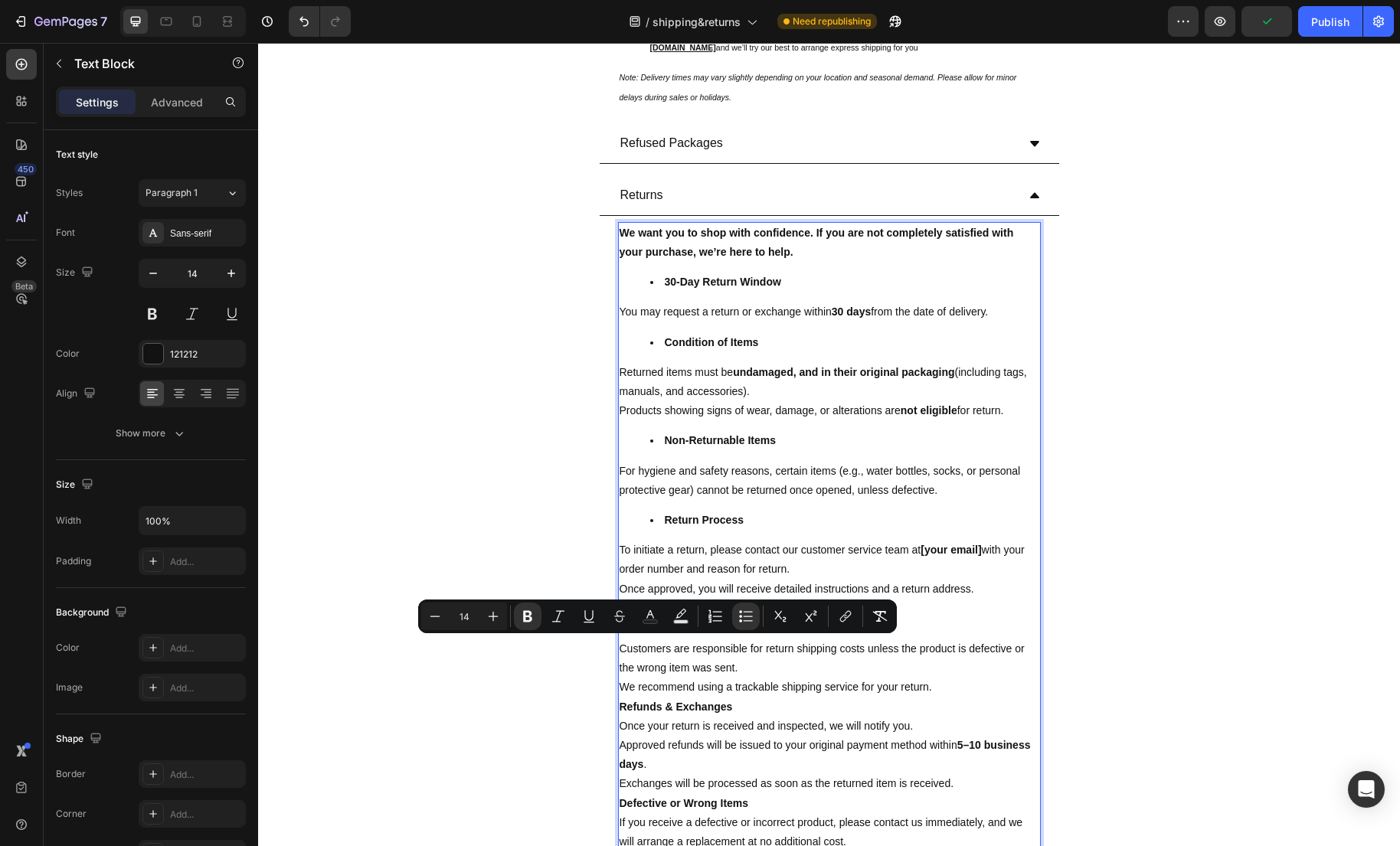
scroll to position [345, 0]
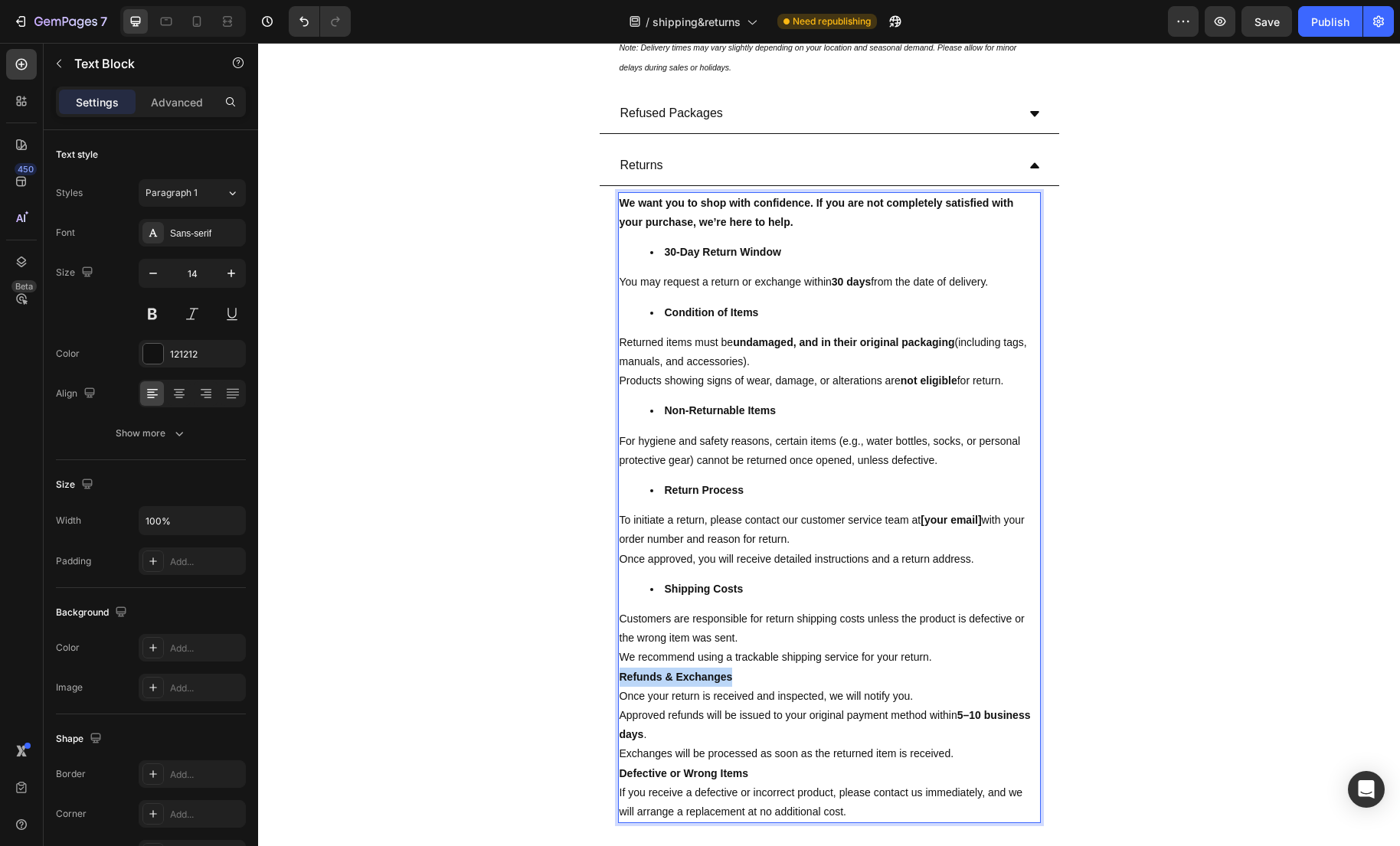
drag, startPoint x: 732, startPoint y: 671, endPoint x: 618, endPoint y: 678, distance: 114.2
click at [618, 678] on div "We want you to shop with confidence. If you are not completely satisfied with y…" at bounding box center [829, 507] width 423 height 631
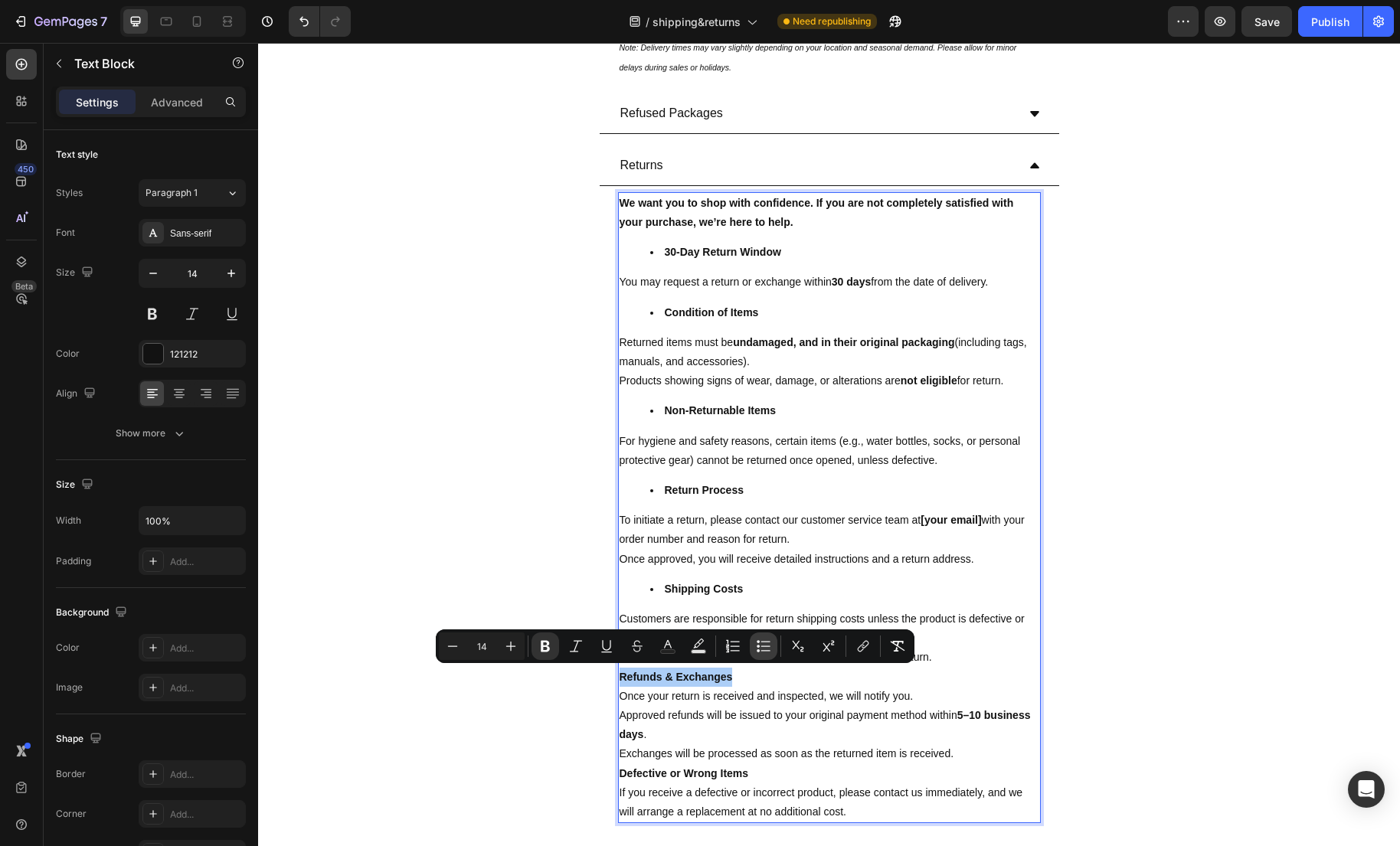
click at [762, 650] on icon "Editor contextual toolbar" at bounding box center [766, 650] width 10 height 1
type input "14"
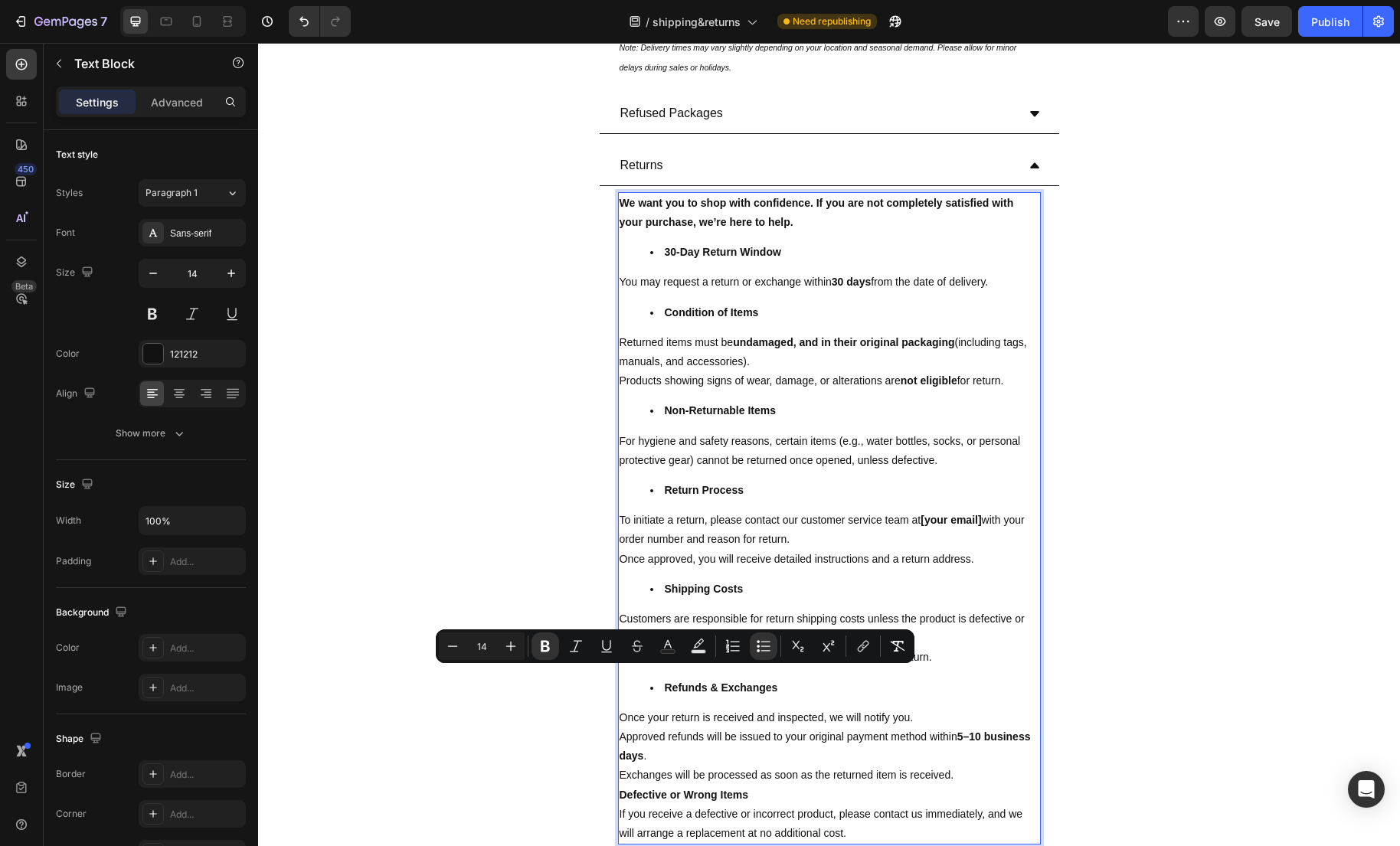
click at [751, 797] on p "Defective or Wrong Items" at bounding box center [829, 795] width 419 height 19
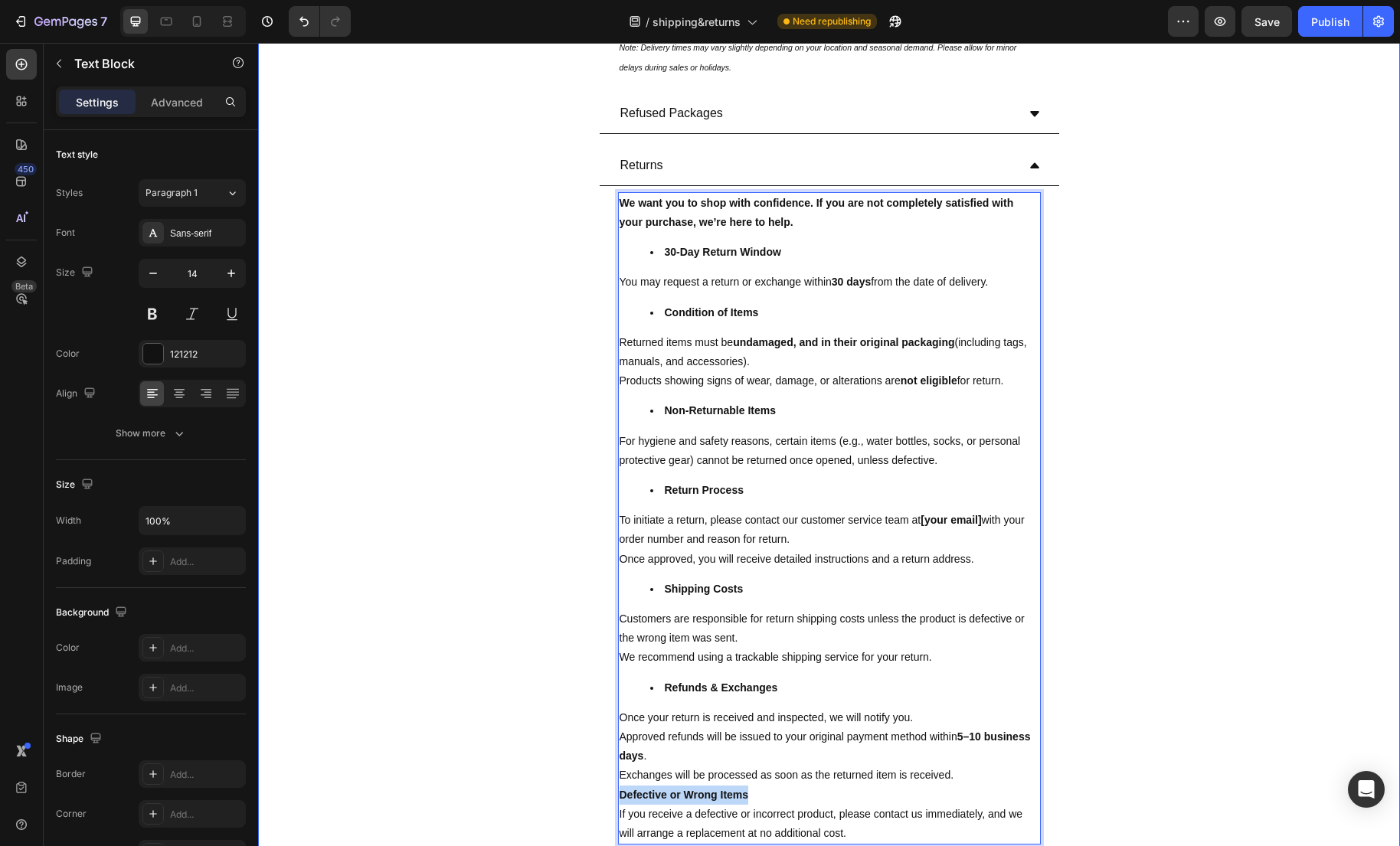
drag, startPoint x: 779, startPoint y: 797, endPoint x: 614, endPoint y: 797, distance: 165.0
click at [614, 797] on div "We want you to shop with confidence. If you are not completely satisfied with y…" at bounding box center [829, 518] width 459 height 665
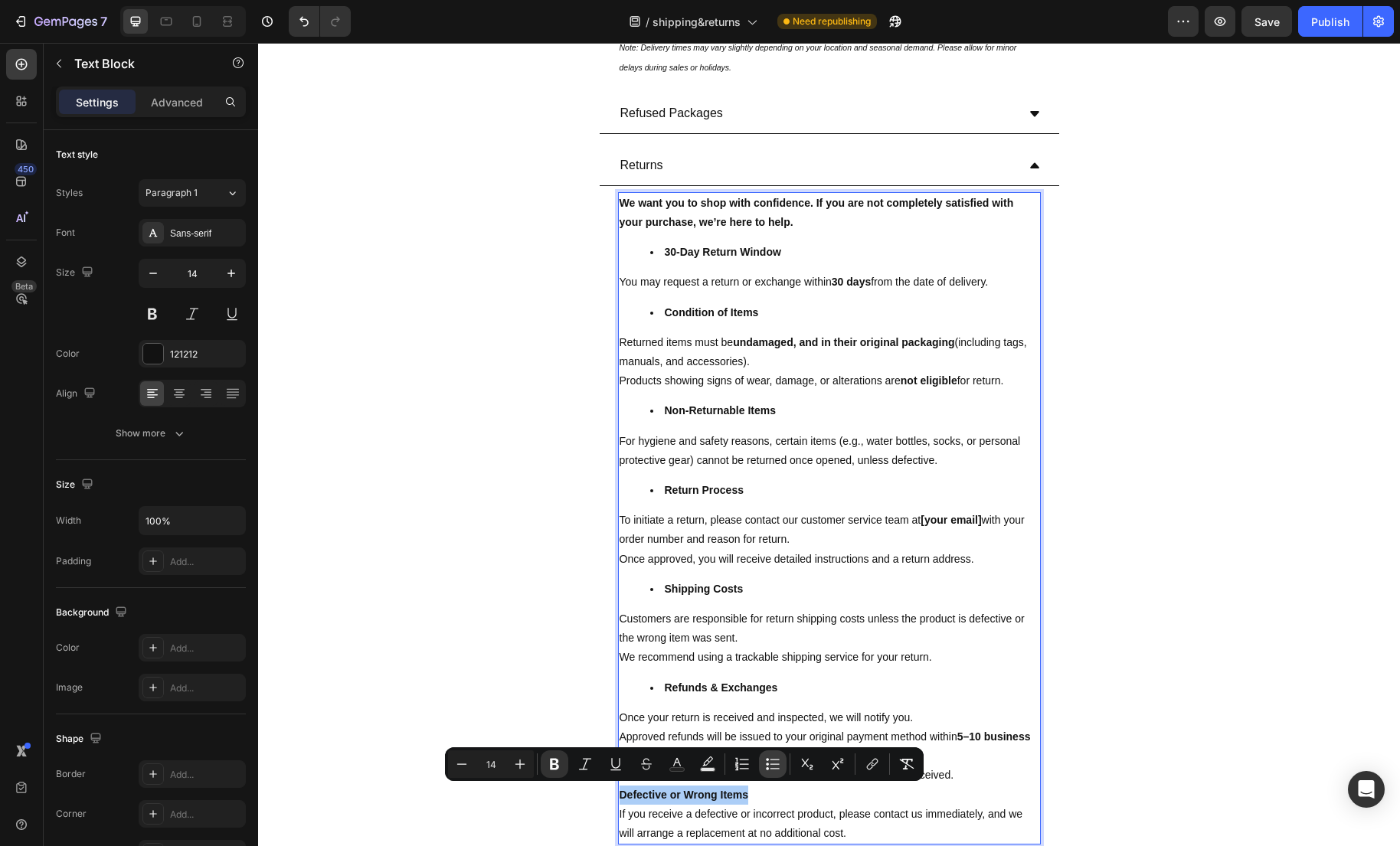
click at [766, 768] on icon "Editor contextual toolbar" at bounding box center [767, 769] width 3 height 3
type input "14"
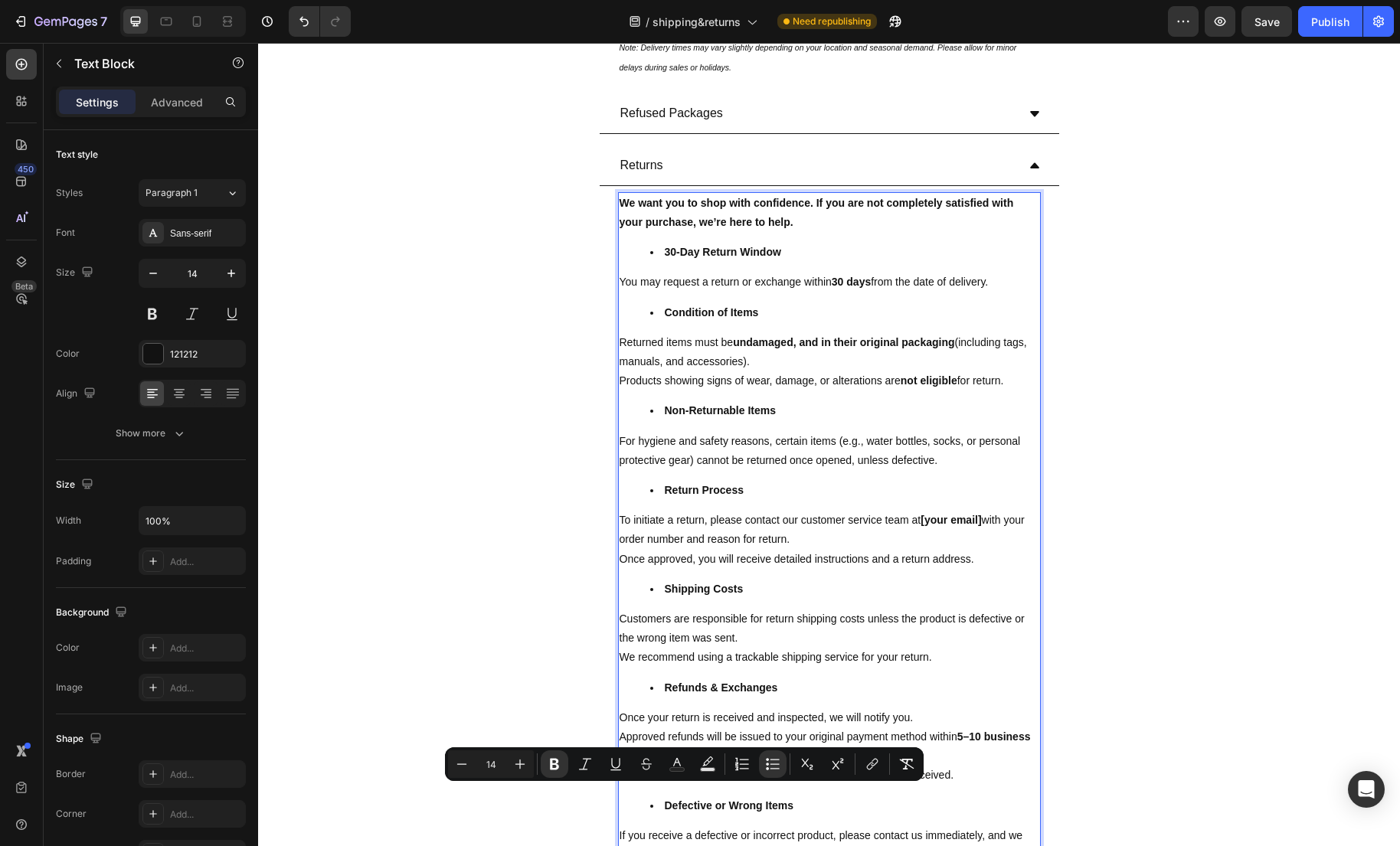
click at [916, 694] on li "Refunds & Exchanges" at bounding box center [845, 688] width 389 height 19
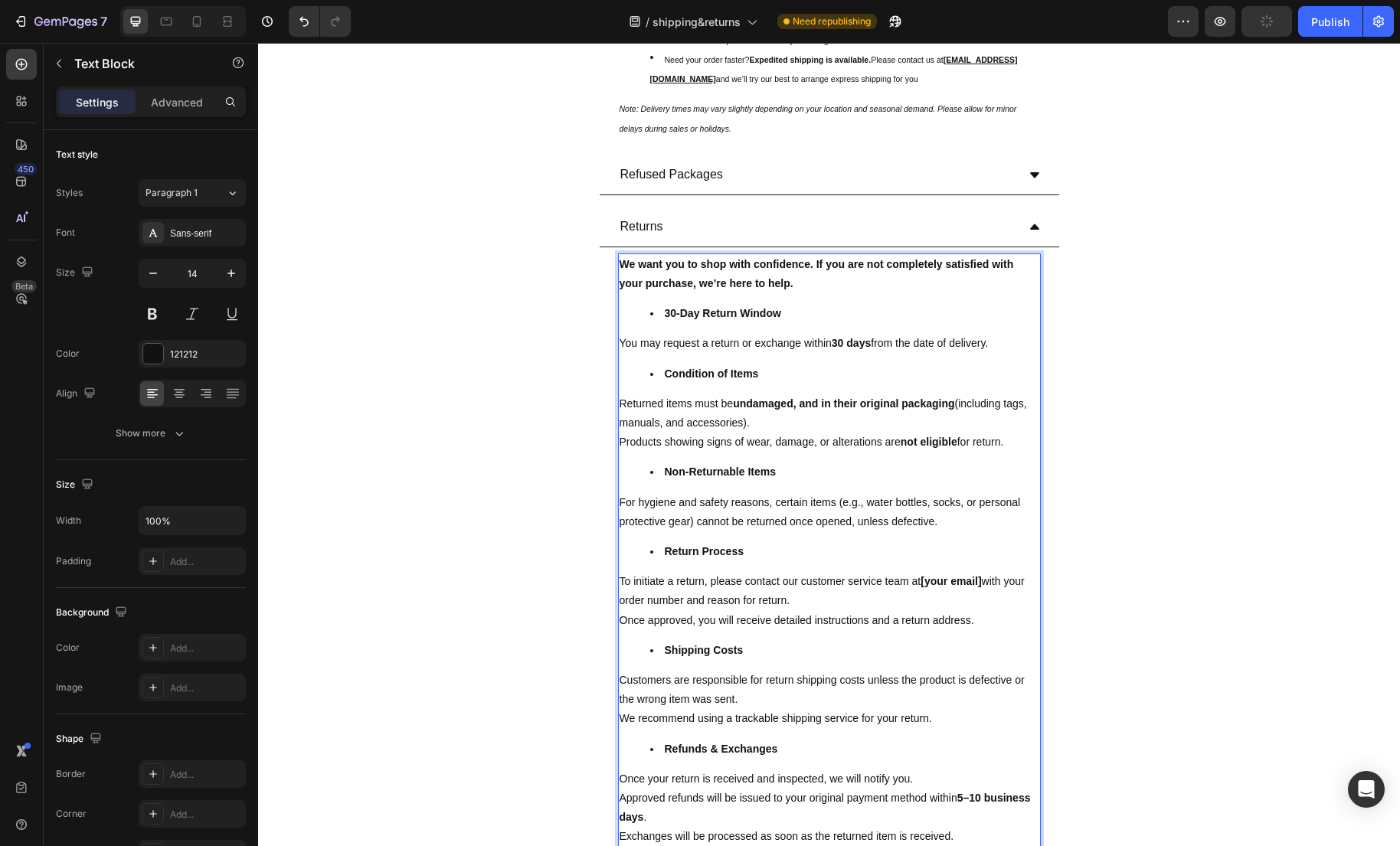
scroll to position [283, 0]
click at [791, 443] on p "Products showing signs of wear, damage, or alterations are not eligible for ret…" at bounding box center [829, 443] width 419 height 19
click at [740, 510] on p "For hygiene and safety reasons, certain items (e.g., water bottles, socks, or p…" at bounding box center [829, 514] width 419 height 38
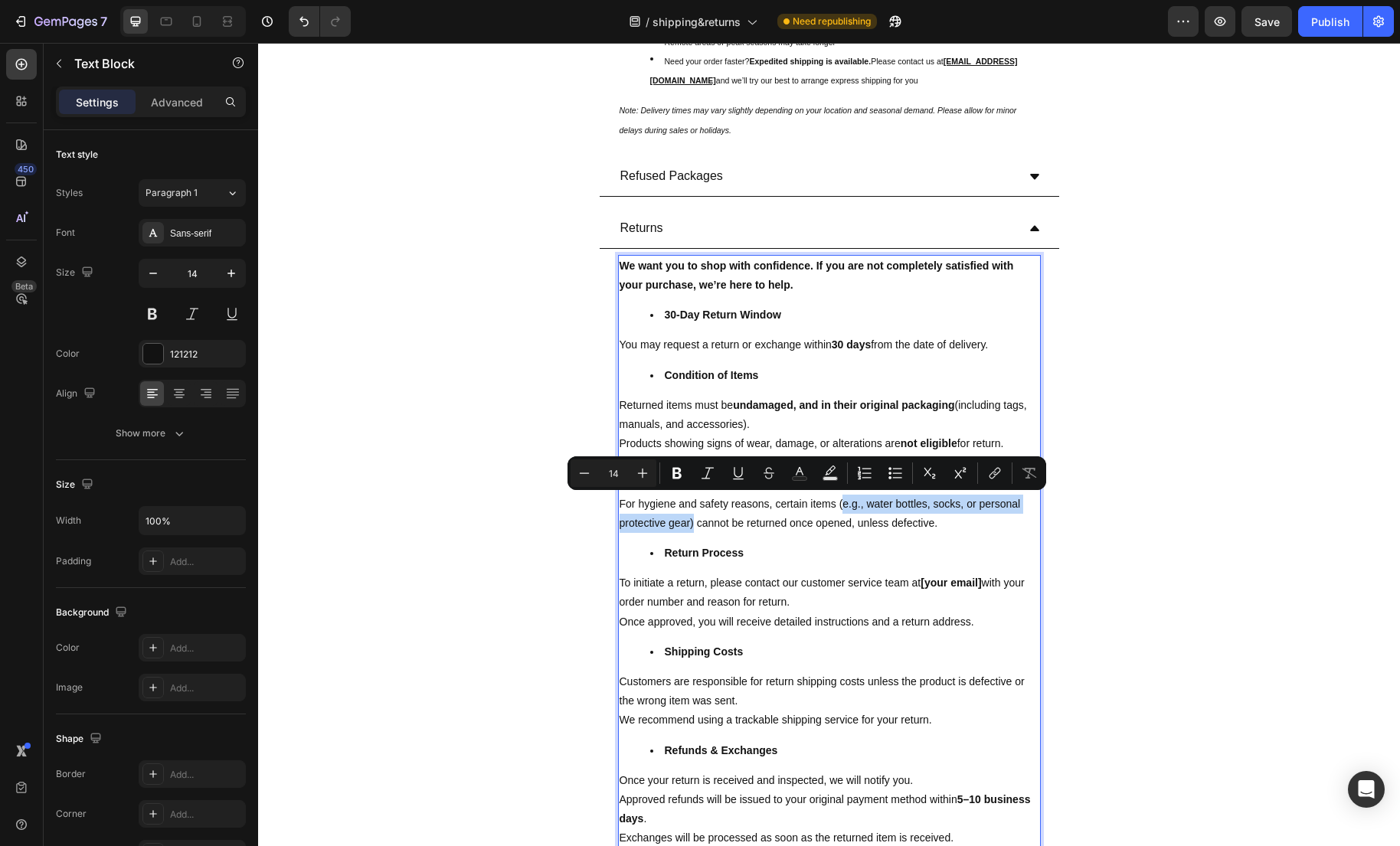
drag, startPoint x: 745, startPoint y: 524, endPoint x: 855, endPoint y: 511, distance: 110.8
click at [855, 511] on p "For hygiene and safety reasons, certain items (e.g., water bottles, socks, or p…" at bounding box center [829, 514] width 419 height 38
click at [858, 543] on div "We want you to shop with confidence. If you are not completely satisfied with y…" at bounding box center [829, 592] width 423 height 673
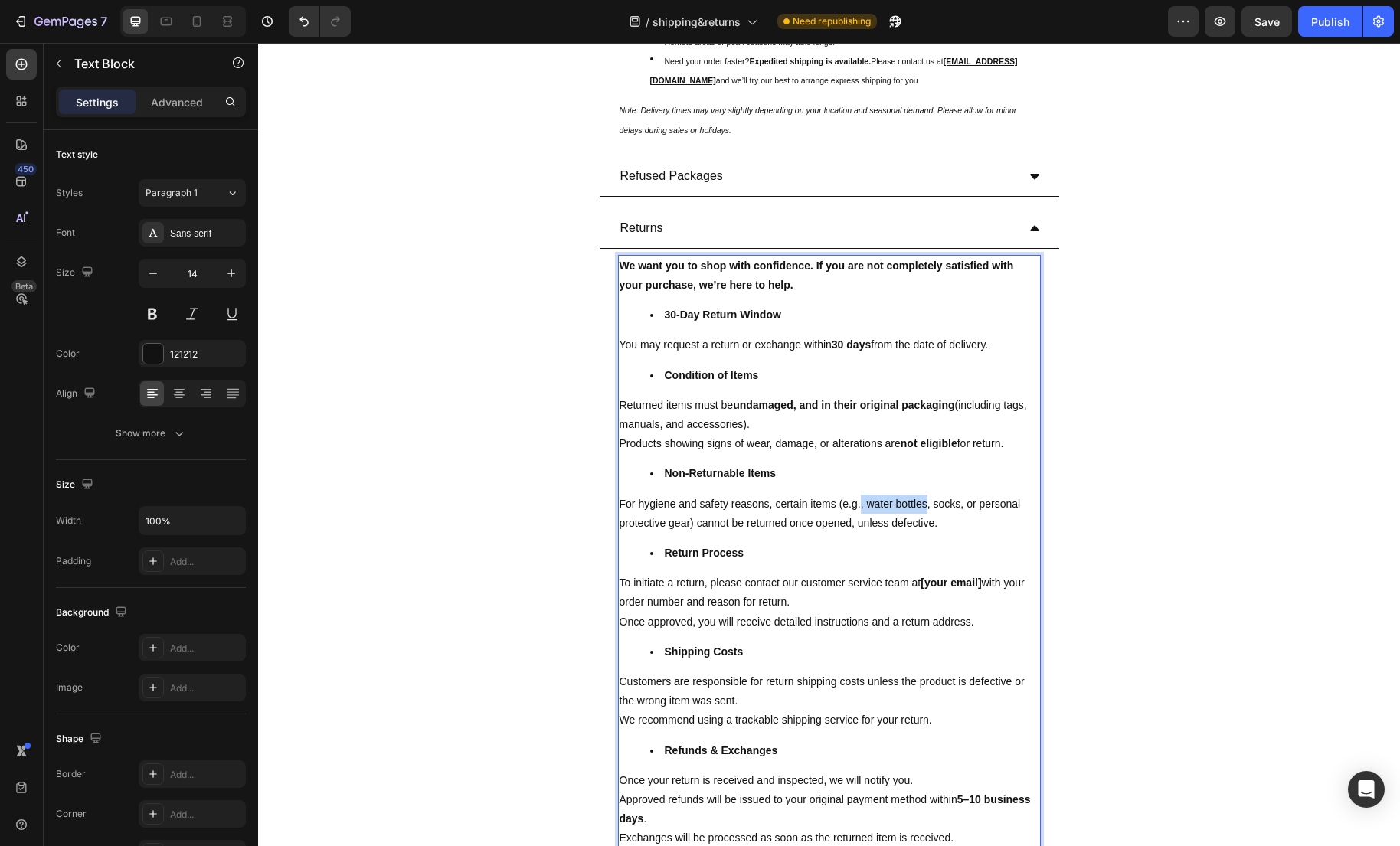
drag, startPoint x: 943, startPoint y: 505, endPoint x: 873, endPoint y: 507, distance: 70.0
click at [873, 507] on p "For hygiene and safety reasons, certain items (e.g., water bottles, socks, or p…" at bounding box center [829, 514] width 419 height 38
click at [876, 503] on p "For hygiene and safety reasons, certain items (e.g., socks, or personal protect…" at bounding box center [829, 514] width 419 height 38
click at [880, 520] on p "For hygiene and safety reasons, certain items (e.g. socks, or personal protecti…" at bounding box center [829, 514] width 419 height 38
click at [784, 492] on div "We want you to shop with confidence. If you are not completely satisfied with y…" at bounding box center [829, 592] width 423 height 673
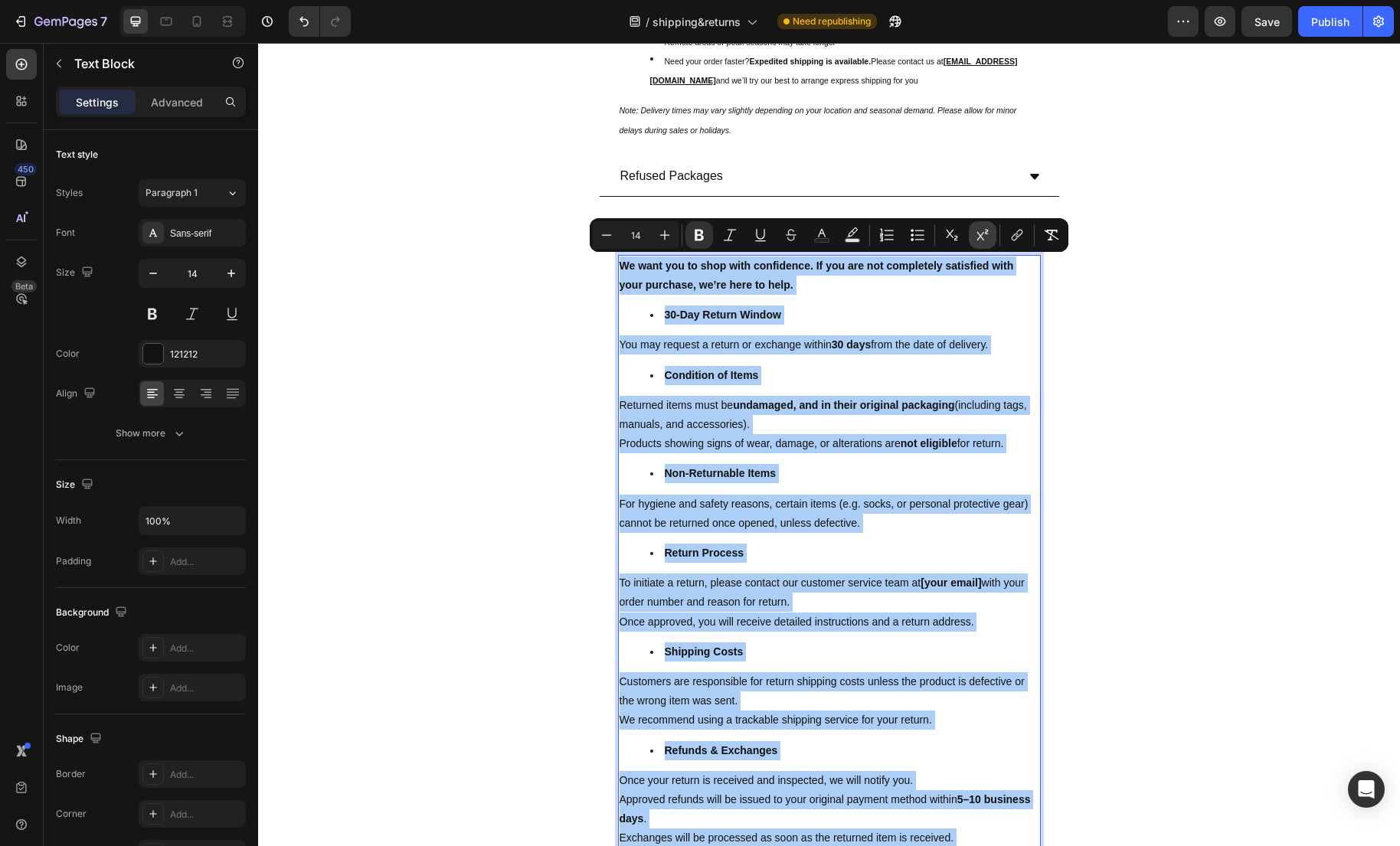
click at [981, 238] on icon "Editor contextual toolbar" at bounding box center [983, 235] width 16 height 16
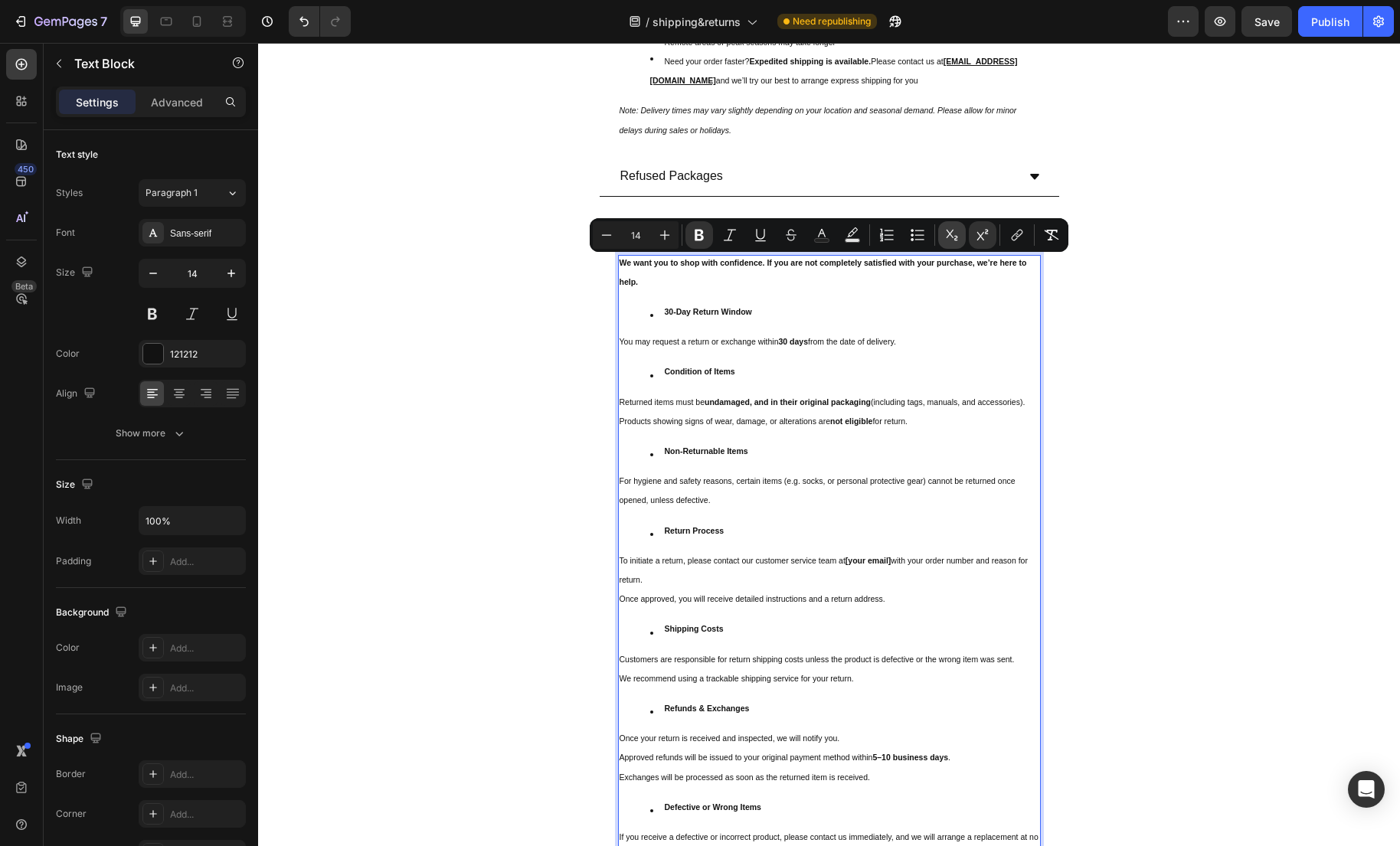
click at [947, 235] on icon "Editor contextual toolbar" at bounding box center [952, 235] width 16 height 16
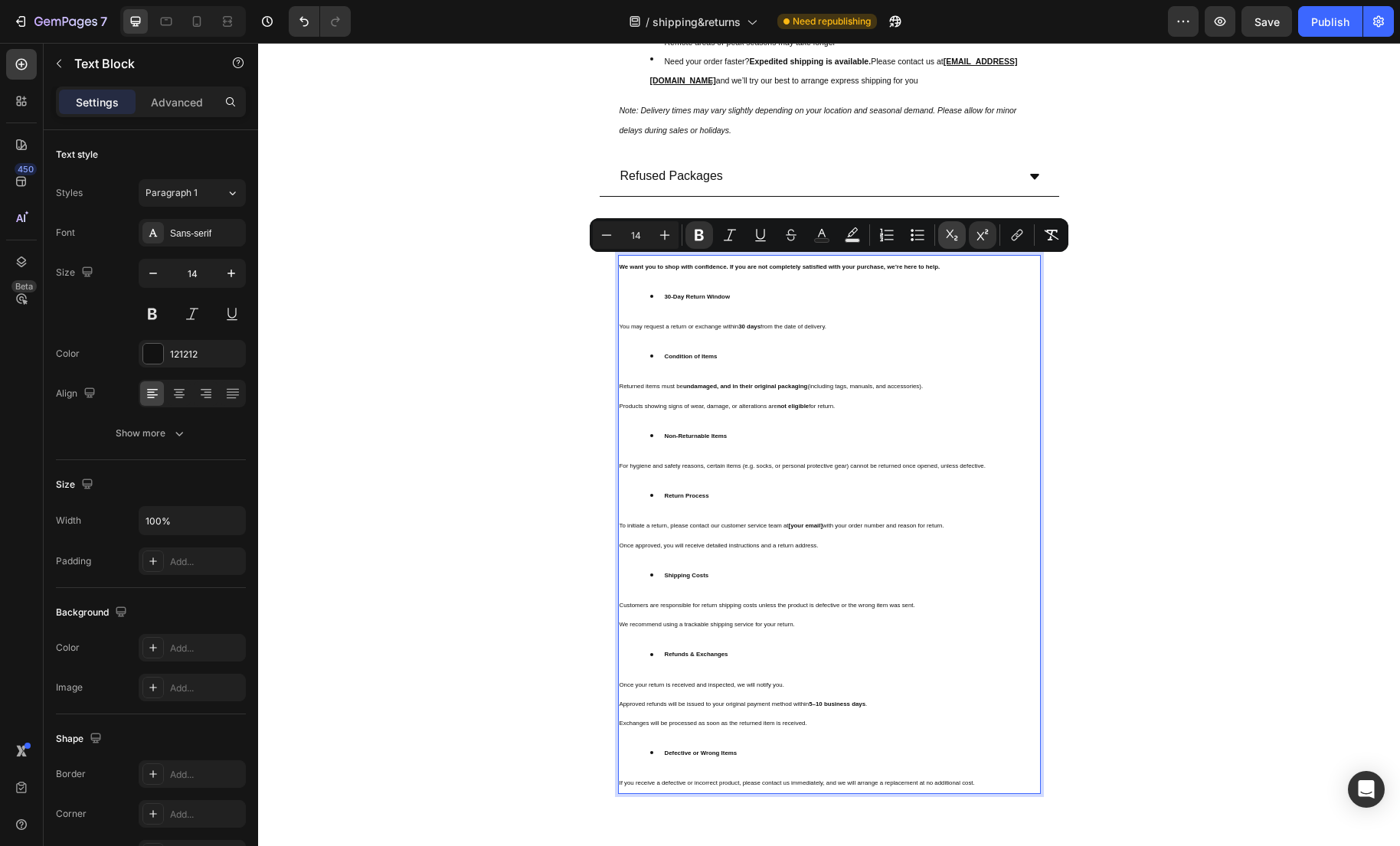
click at [947, 235] on icon "Editor contextual toolbar" at bounding box center [952, 235] width 16 height 16
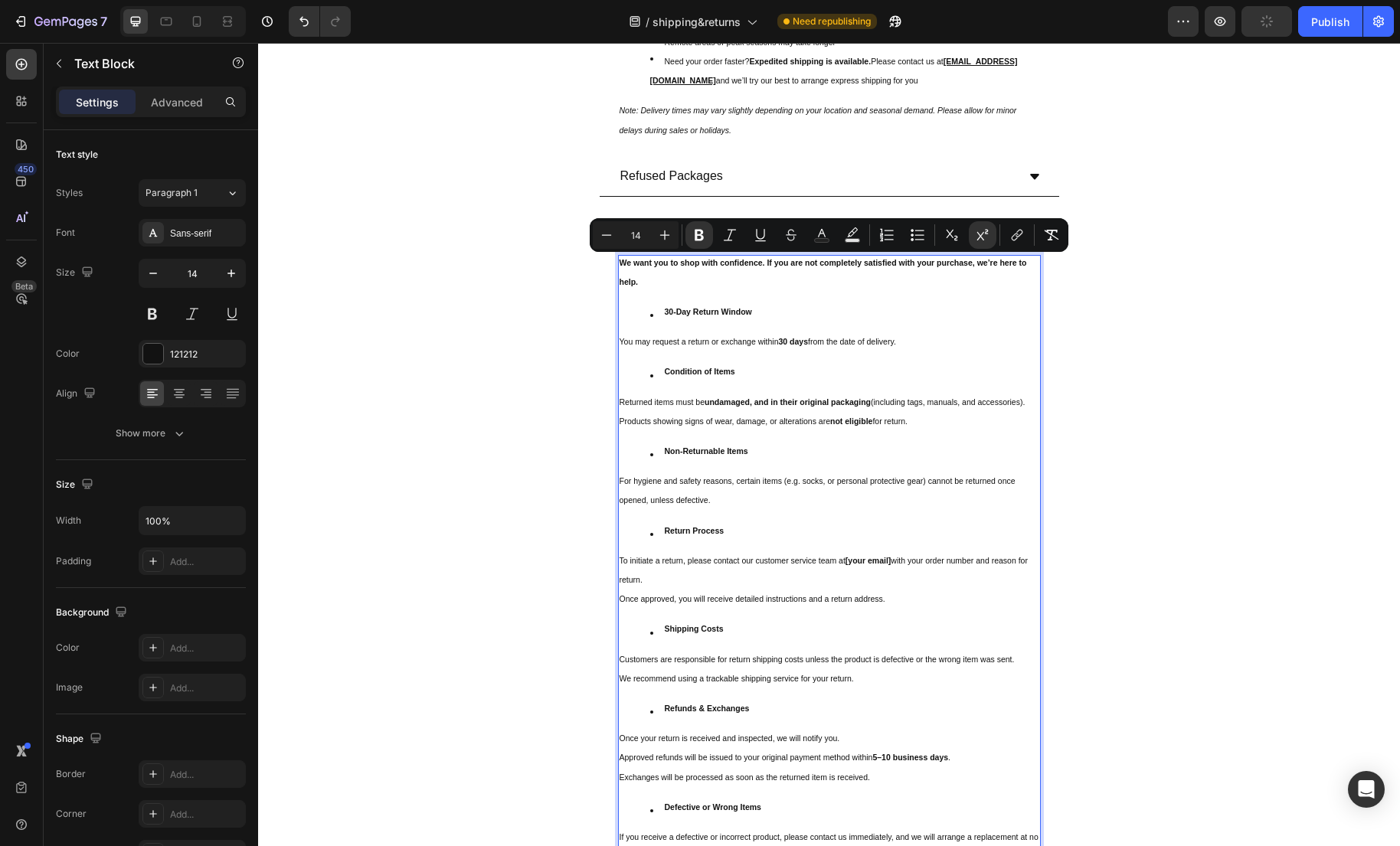
click at [1032, 491] on div "We want you to shop with confidence. If you are not completely satisfied with y…" at bounding box center [829, 563] width 423 height 616
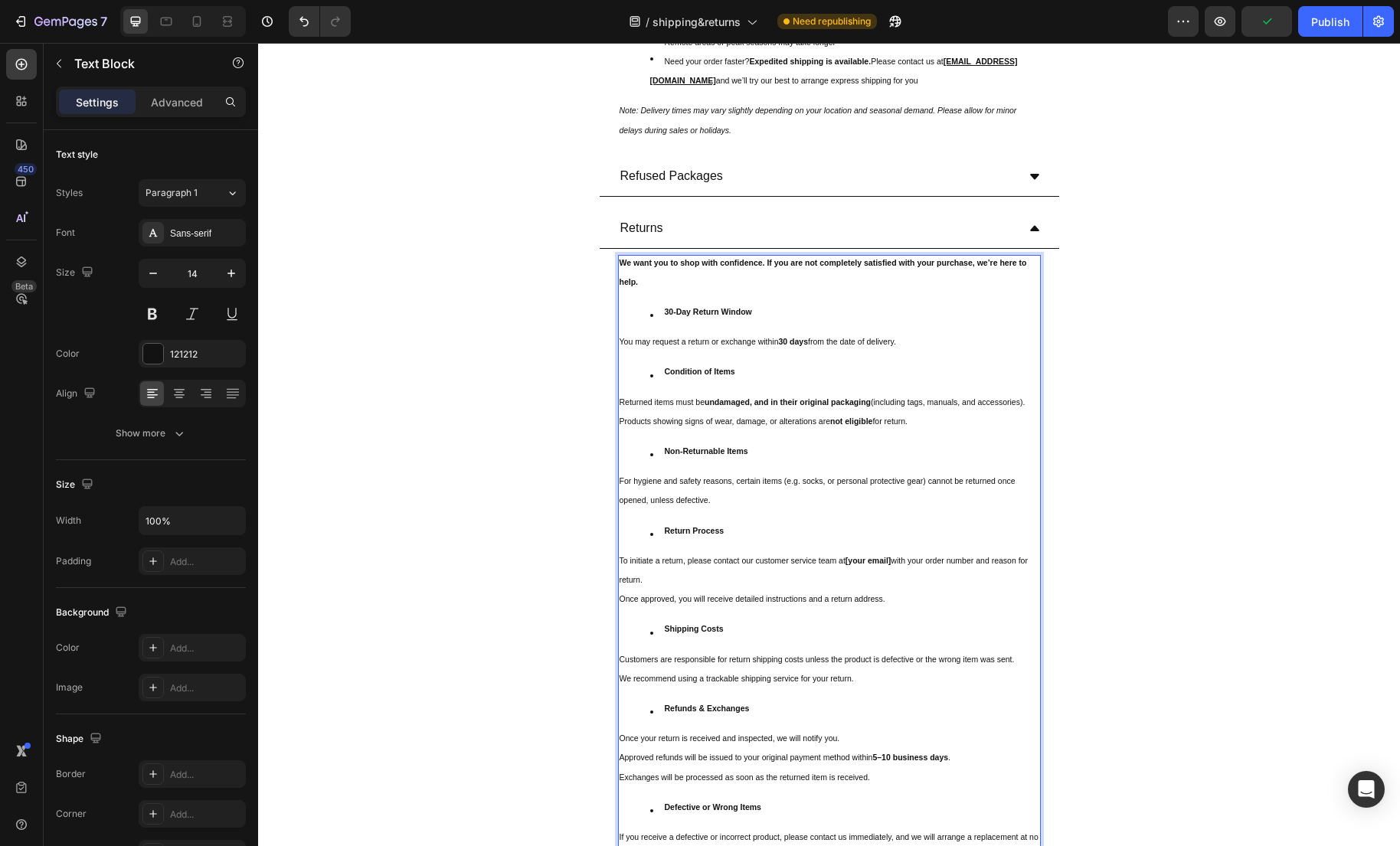
click at [688, 358] on div "We want you to shop with confidence. If you are not completely satisfied with y…" at bounding box center [829, 563] width 423 height 616
click at [684, 337] on sup "You may request a return or exchange within" at bounding box center [700, 341] width 160 height 10
click at [1147, 364] on div "Returns We want you to shop with confidence. If you are not completely satisfie…" at bounding box center [829, 543] width 1140 height 668
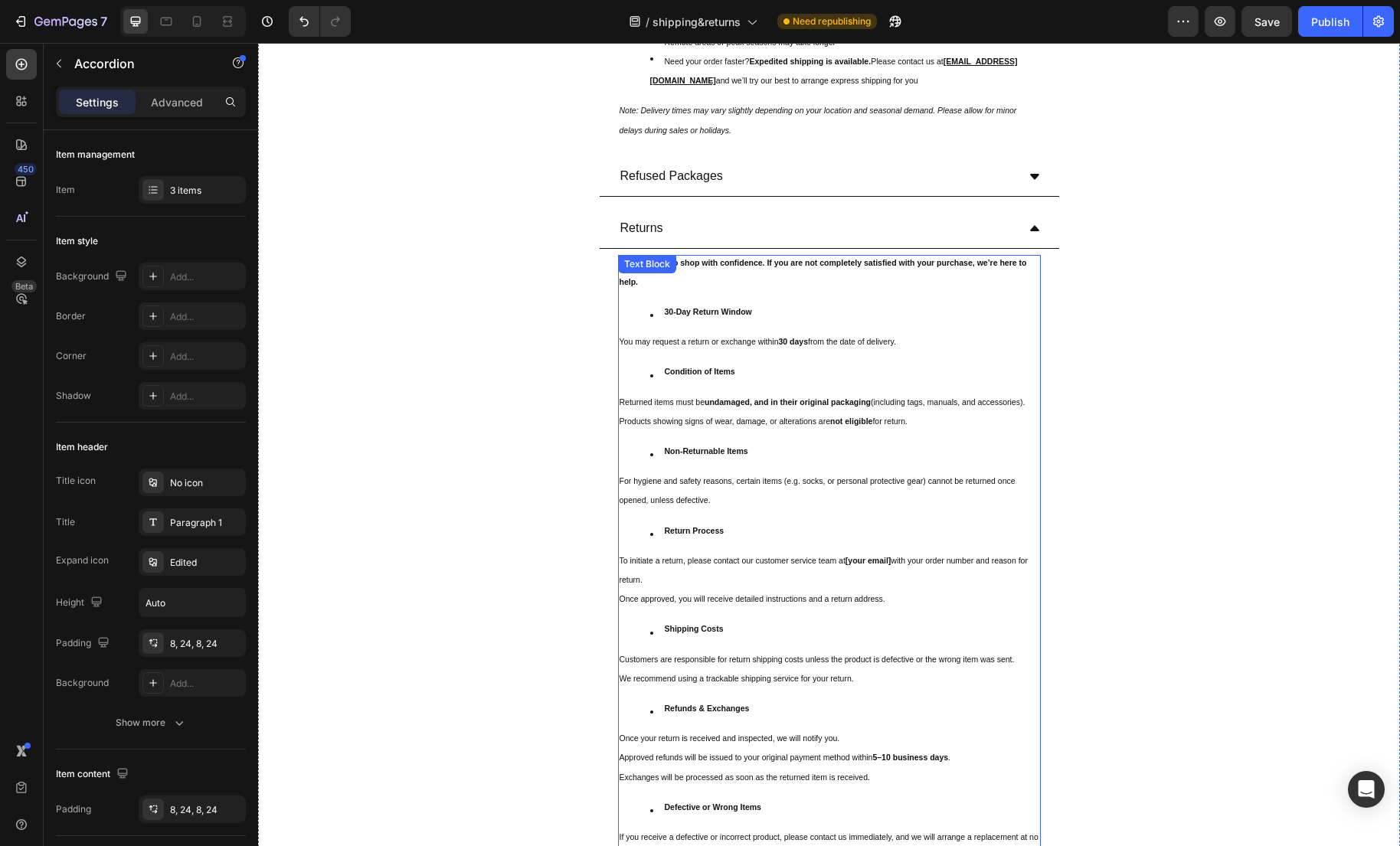
click at [948, 303] on div "We want you to shop with confidence. If you are not completely satisfied with y…" at bounding box center [829, 563] width 423 height 616
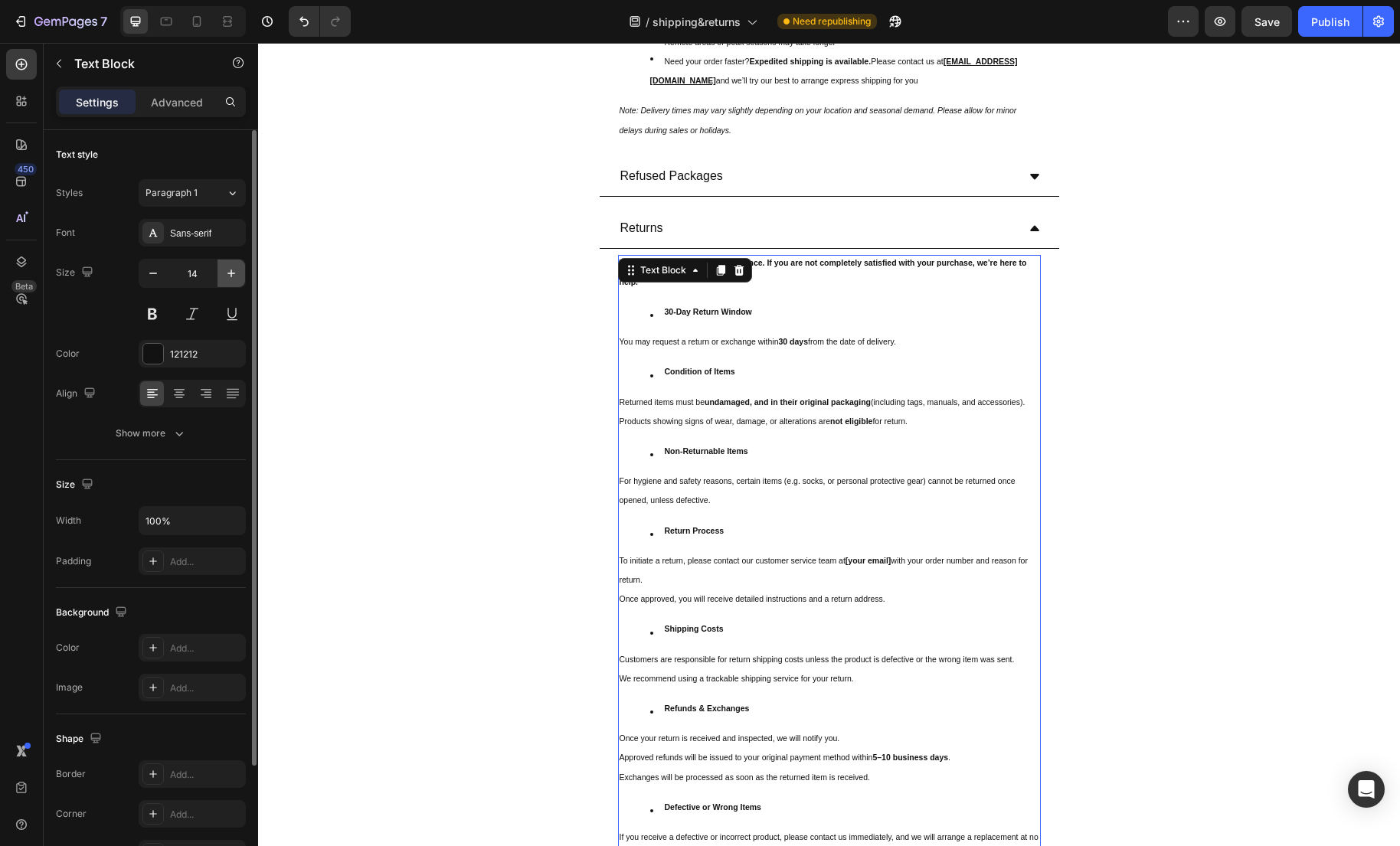
click at [231, 279] on icon "button" at bounding box center [232, 273] width 16 height 16
type input "15"
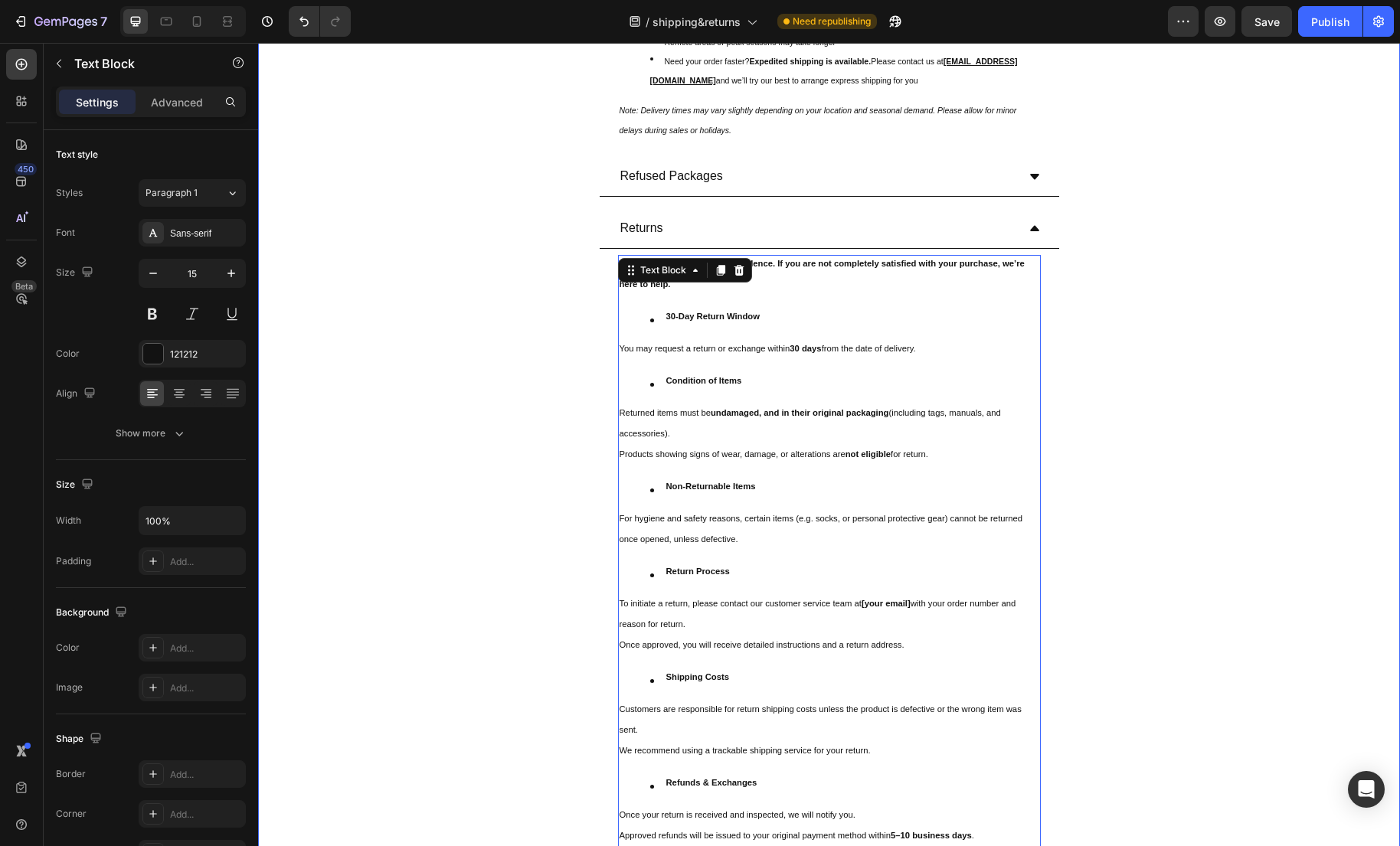
click at [1124, 335] on div "Returns We want you to shop with confidence. If you are not completely satisfie…" at bounding box center [829, 586] width 1140 height 753
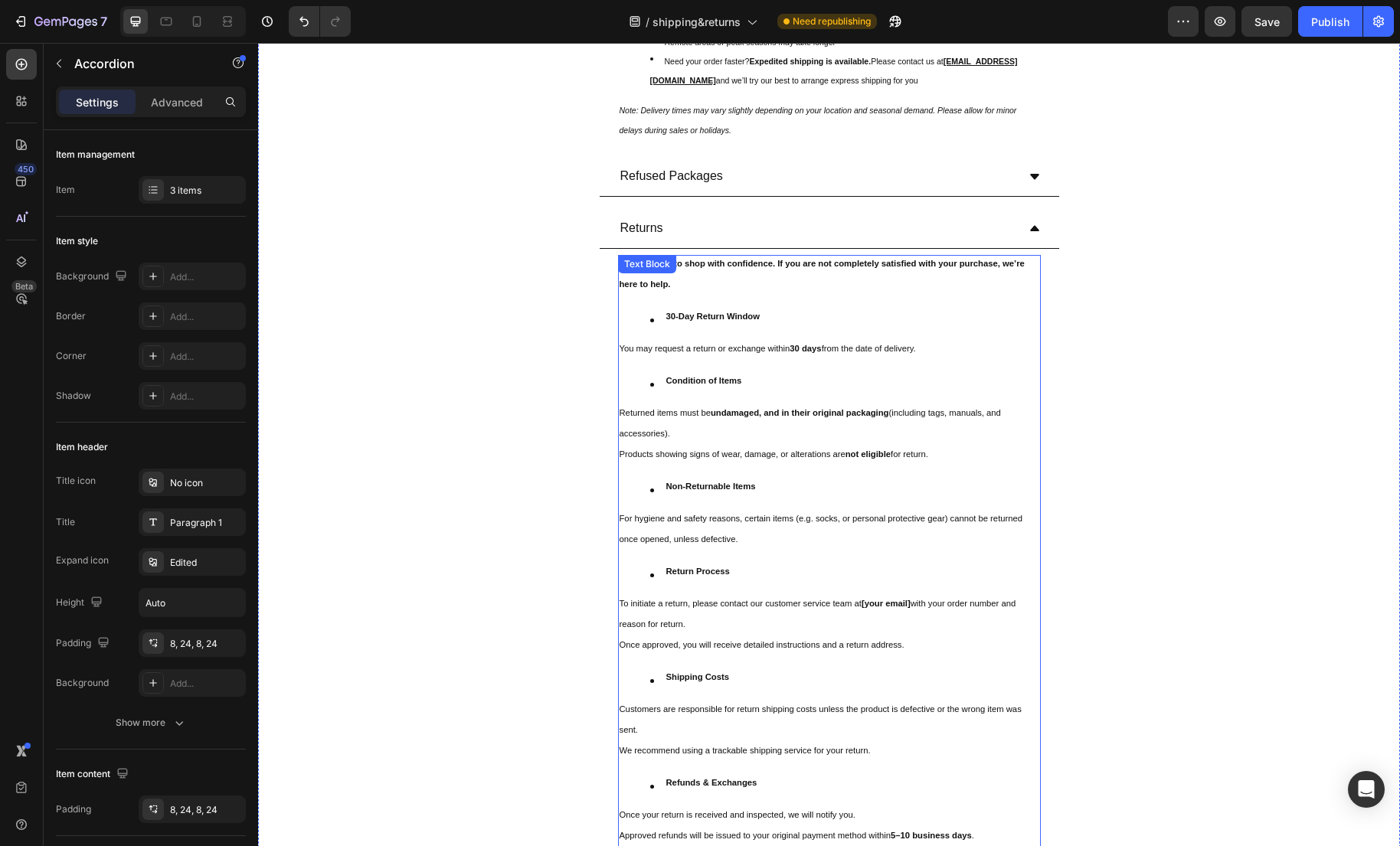
click at [710, 294] on p "We want you to shop with confidence. If you are not completely satisfied with y…" at bounding box center [829, 278] width 419 height 42
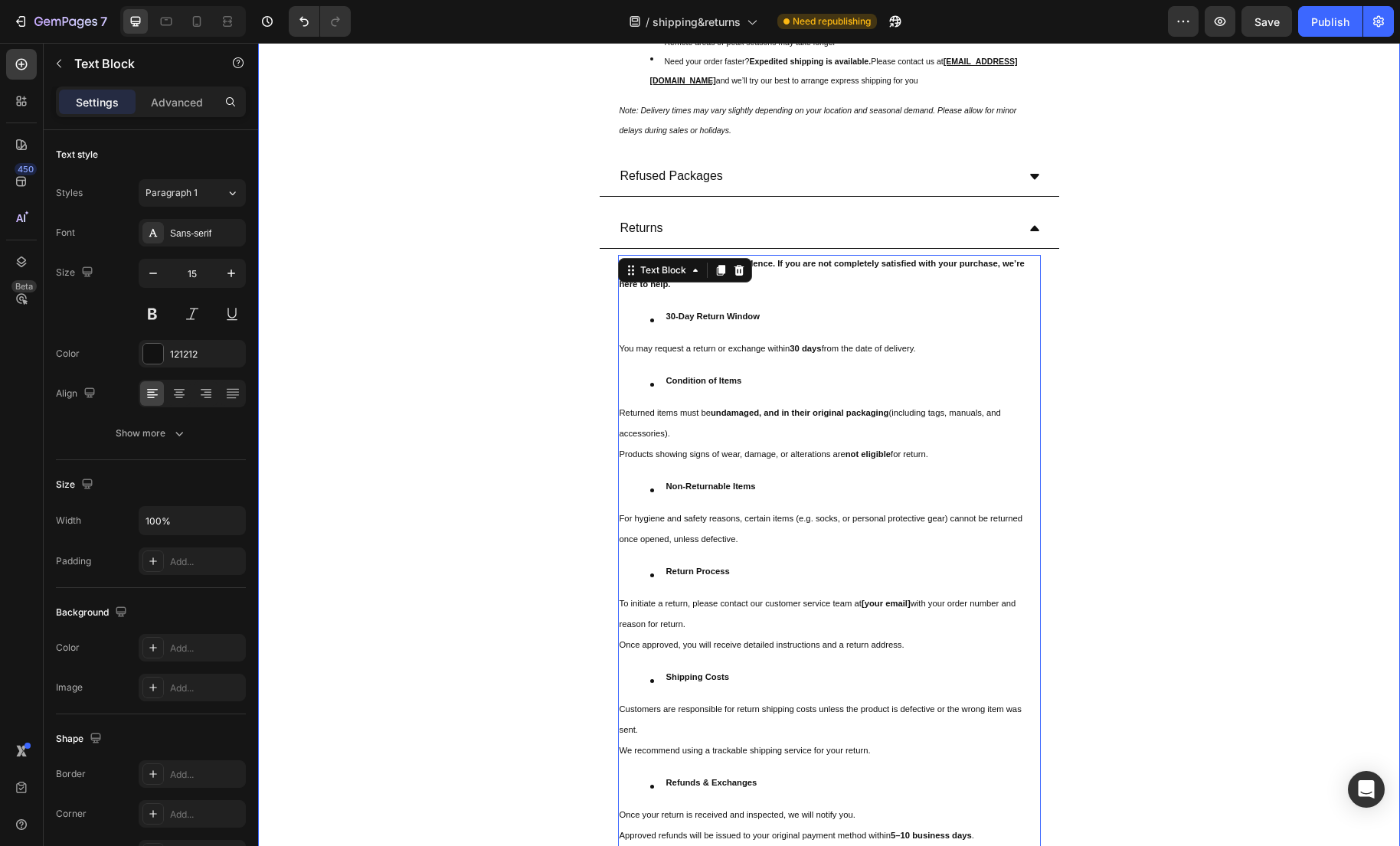
click at [1228, 361] on div "Returns We want you to shop with confidence. If you are not completely satisfie…" at bounding box center [829, 586] width 1140 height 753
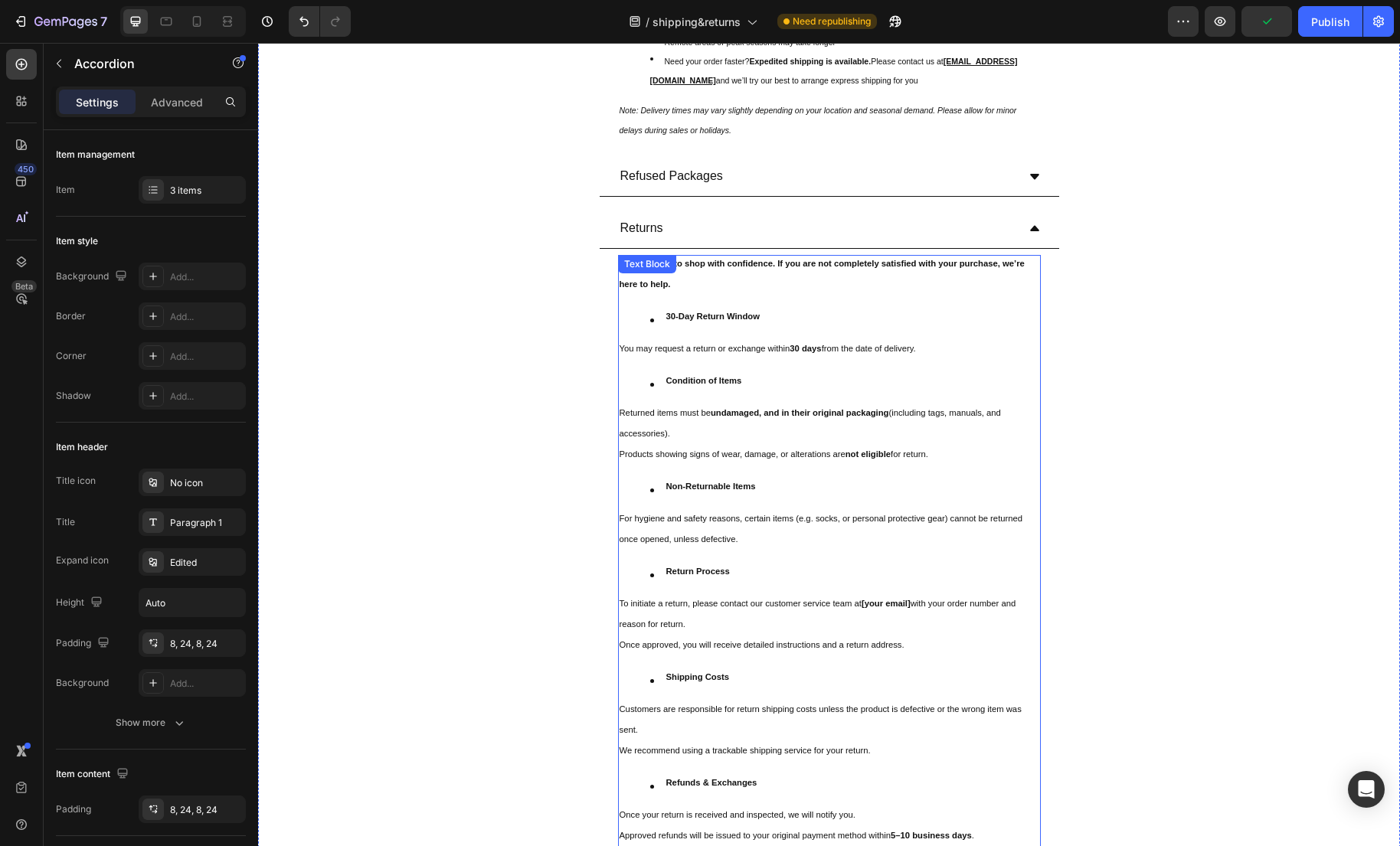
click at [822, 456] on sup "Products showing signs of wear, damage, or alterations are" at bounding box center [733, 454] width 226 height 10
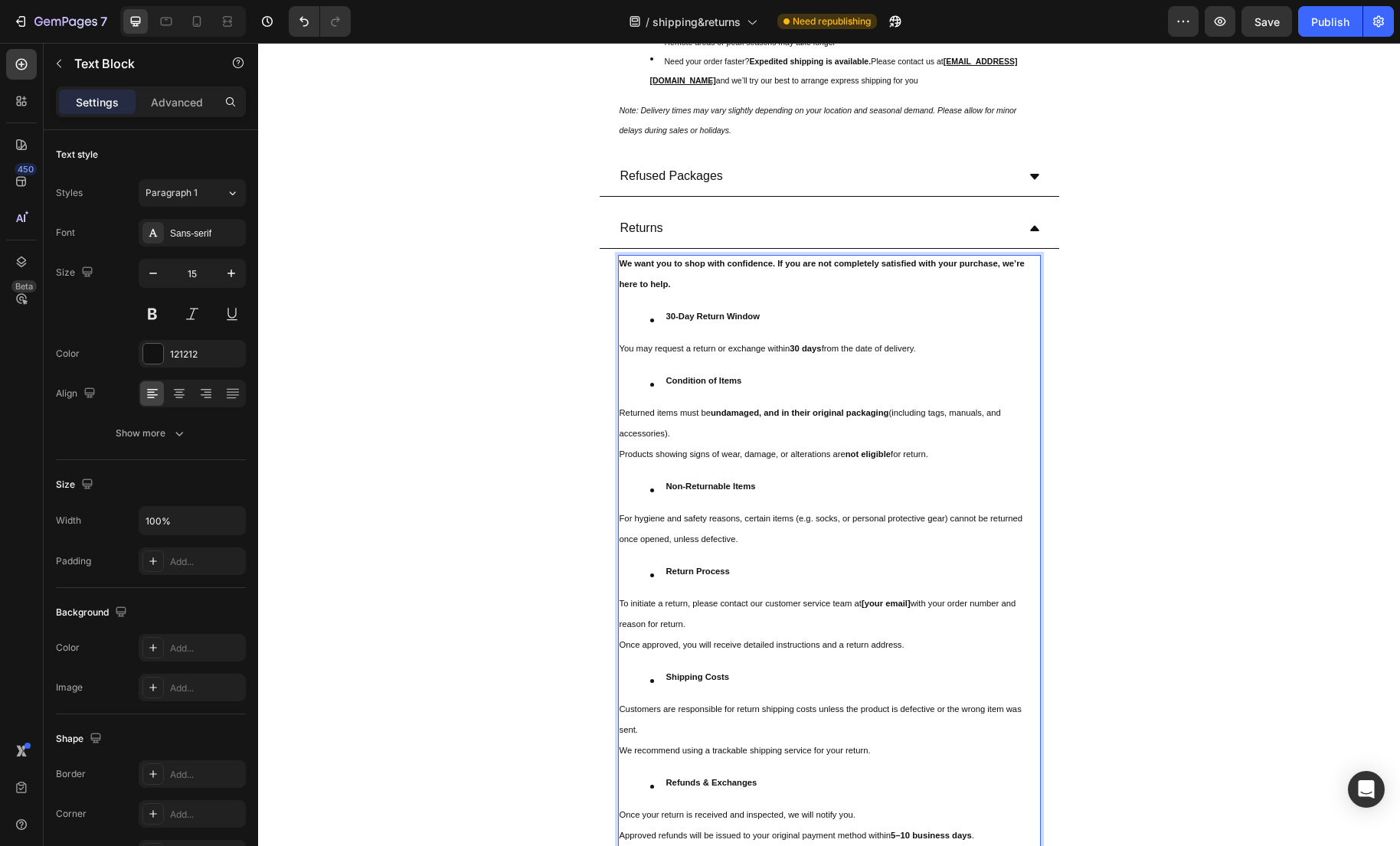
click at [628, 458] on sup "Products showing signs of wear, damage, or alterations are" at bounding box center [733, 454] width 226 height 10
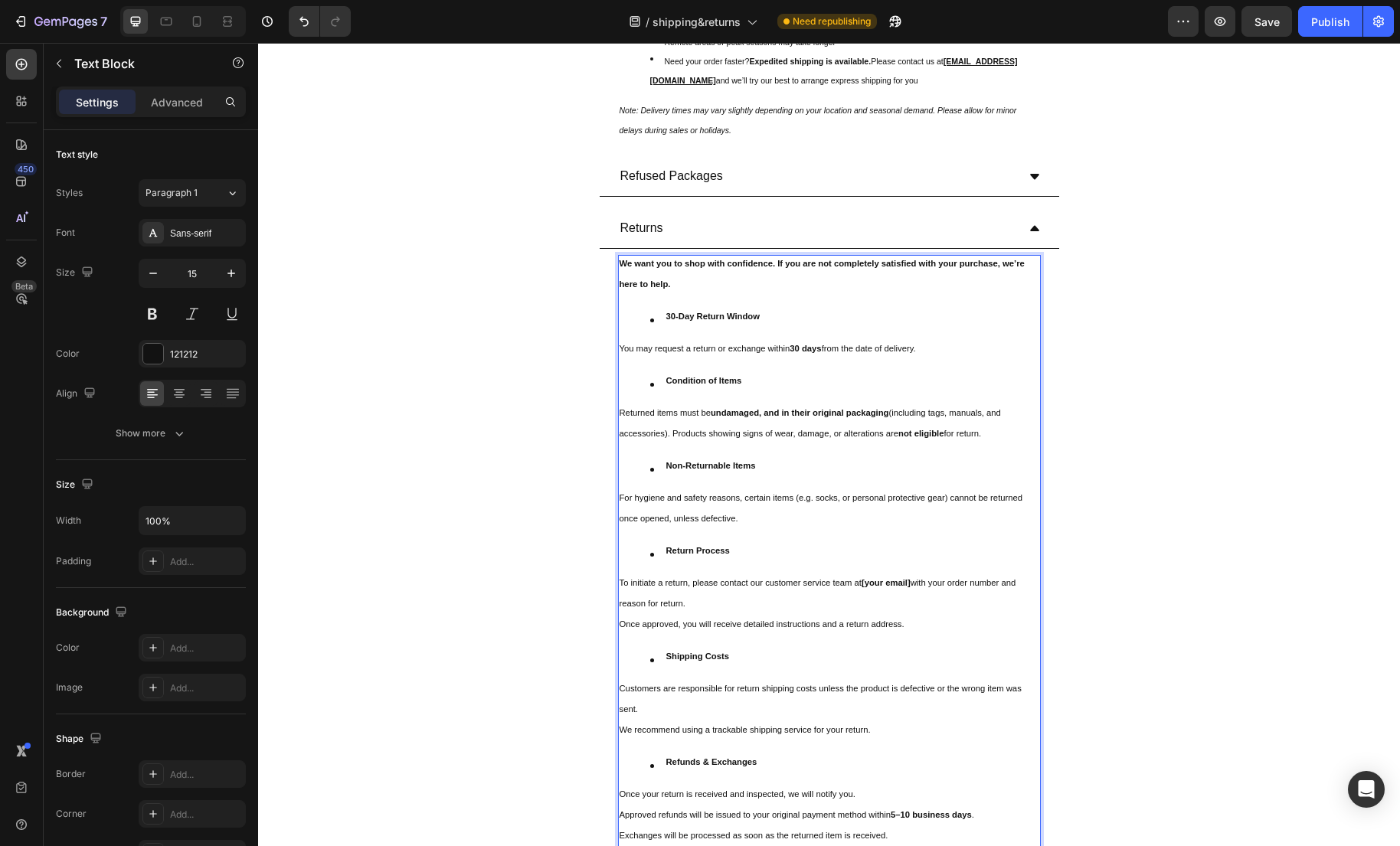
click at [660, 466] on li "Non-Returnable Items" at bounding box center [845, 469] width 389 height 21
click at [661, 443] on p "Returned items must be undamaged, and in their original packaging (including ta…" at bounding box center [829, 427] width 419 height 42
click at [693, 511] on p "For hygiene and safety reasons, certain items (e.g. socks, or personal protecti…" at bounding box center [829, 512] width 419 height 42
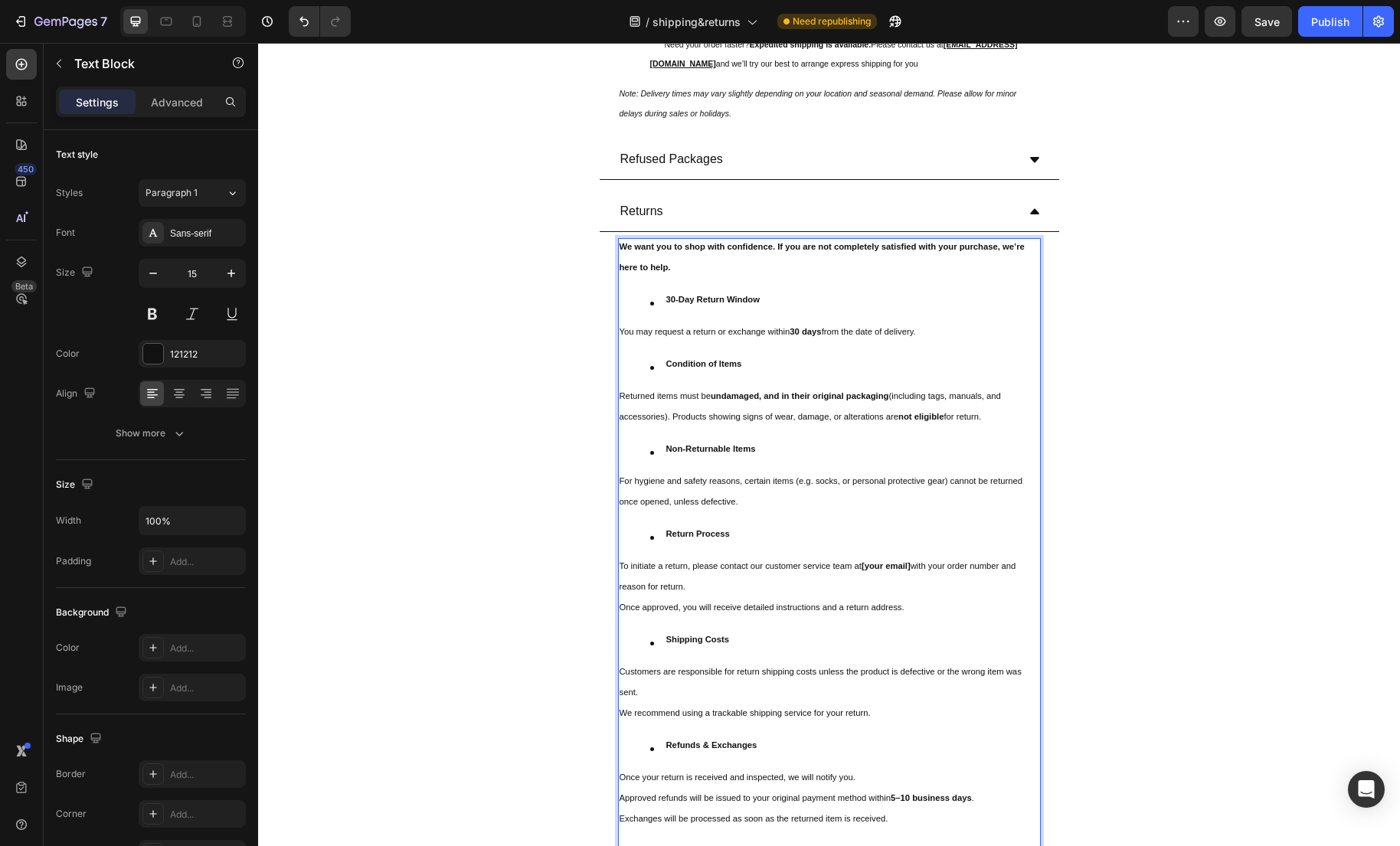
scroll to position [357, 0]
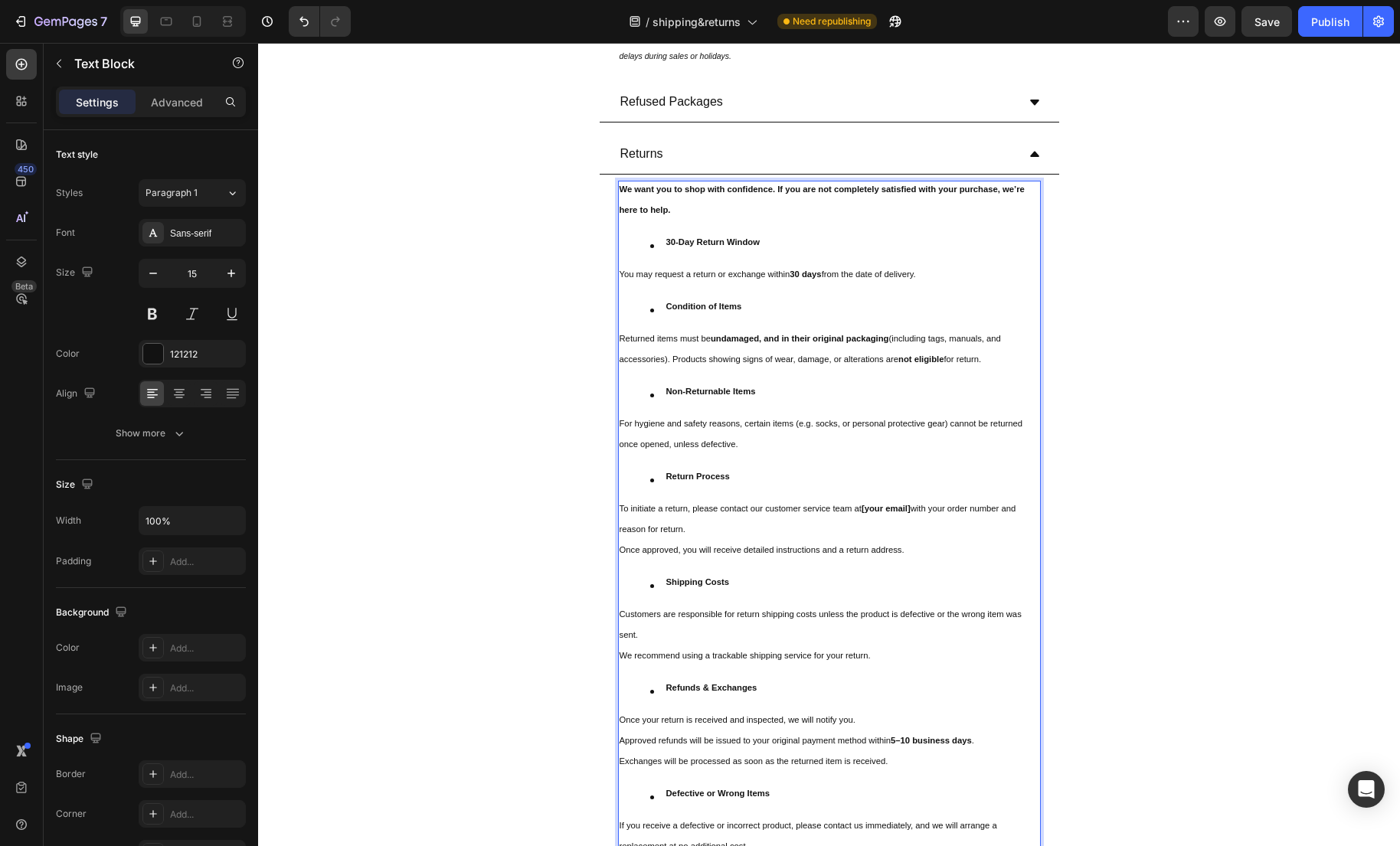
click at [910, 509] on sup "[your email]" at bounding box center [886, 508] width 49 height 10
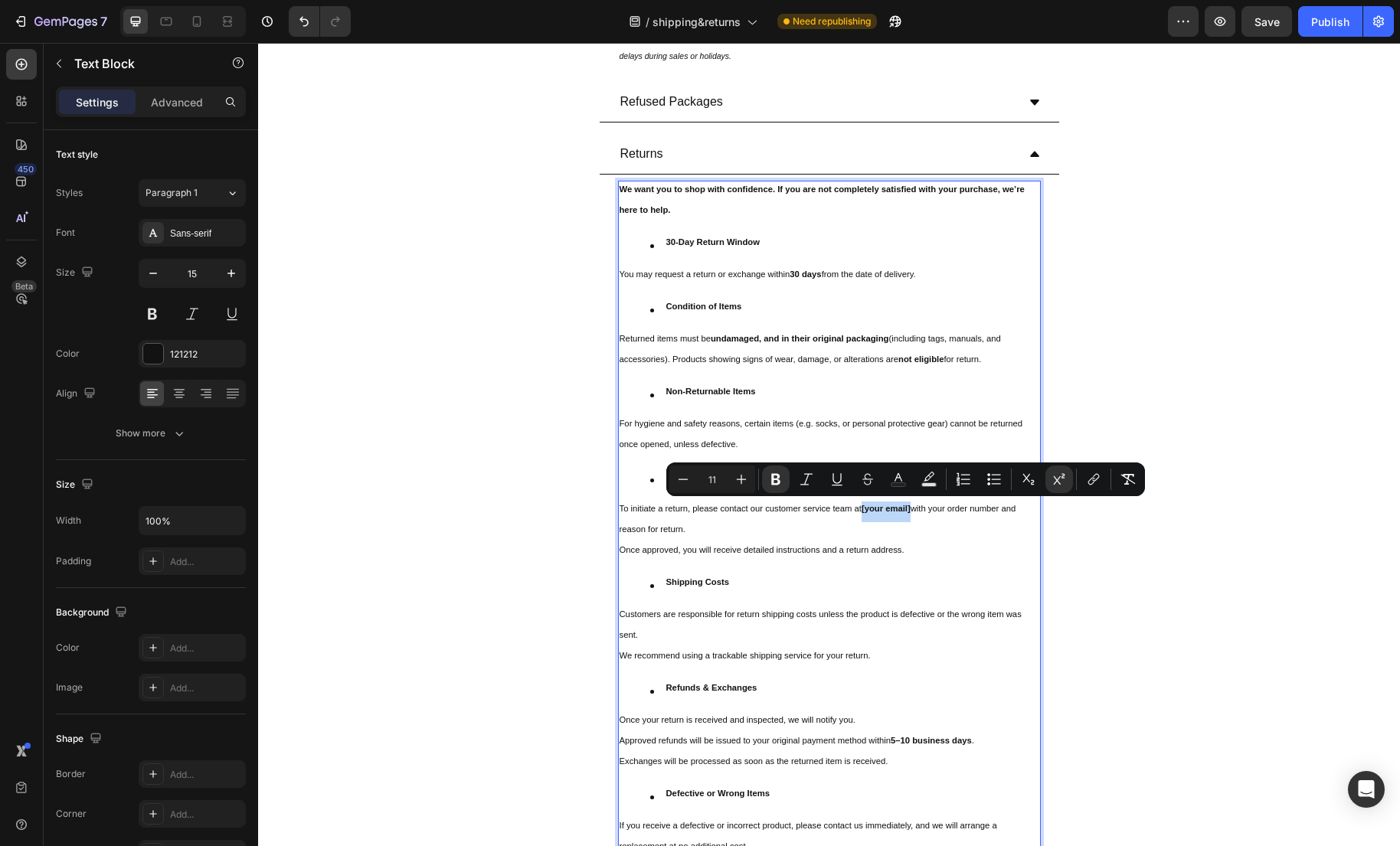
drag, startPoint x: 930, startPoint y: 510, endPoint x: 881, endPoint y: 510, distance: 49.0
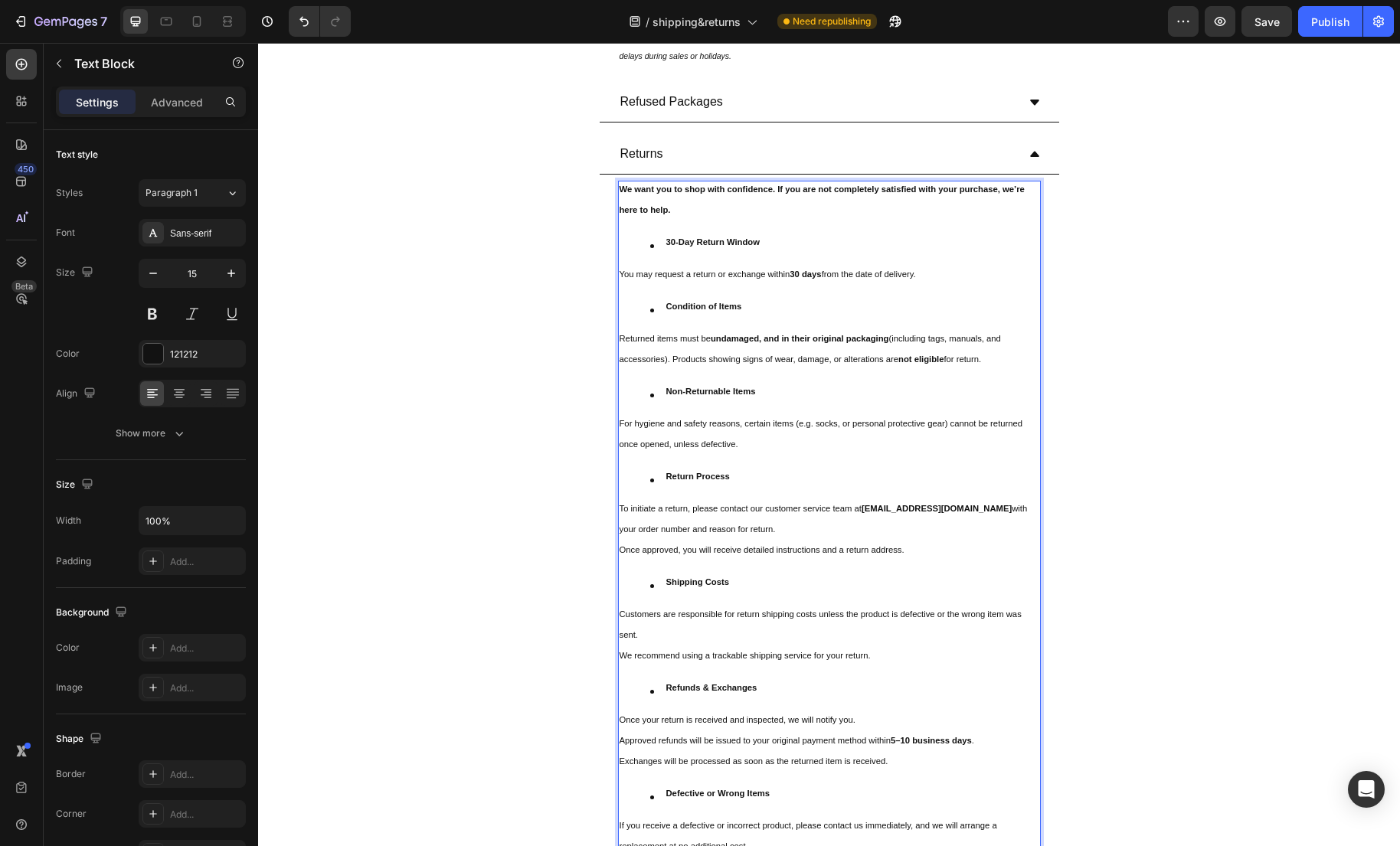
click at [906, 497] on div "We want you to shop with confidence. If you are not completely satisfied with y…" at bounding box center [829, 521] width 423 height 680
drag, startPoint x: 880, startPoint y: 510, endPoint x: 952, endPoint y: 510, distance: 72.0
click at [952, 510] on p "To initiate a return, please contact our customer service team at info@getvilos…" at bounding box center [829, 522] width 419 height 42
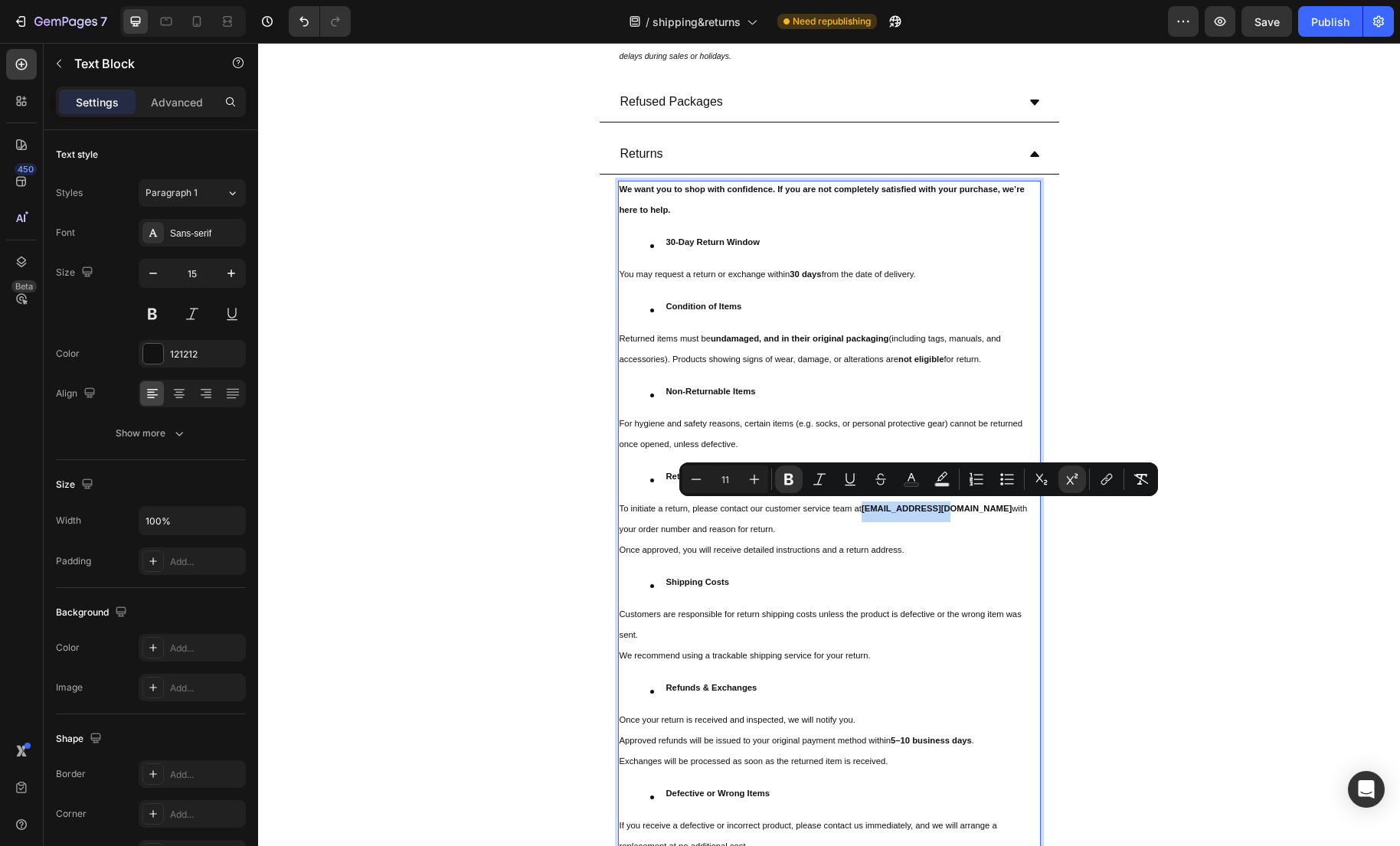
drag, startPoint x: 957, startPoint y: 511, endPoint x: 882, endPoint y: 516, distance: 75.2
click at [857, 485] on icon "Editor contextual toolbar" at bounding box center [850, 479] width 16 height 16
type input "15"
click at [1154, 553] on div "Returns We want you to shop with confidence. If you are not completely satisfie…" at bounding box center [829, 501] width 1140 height 732
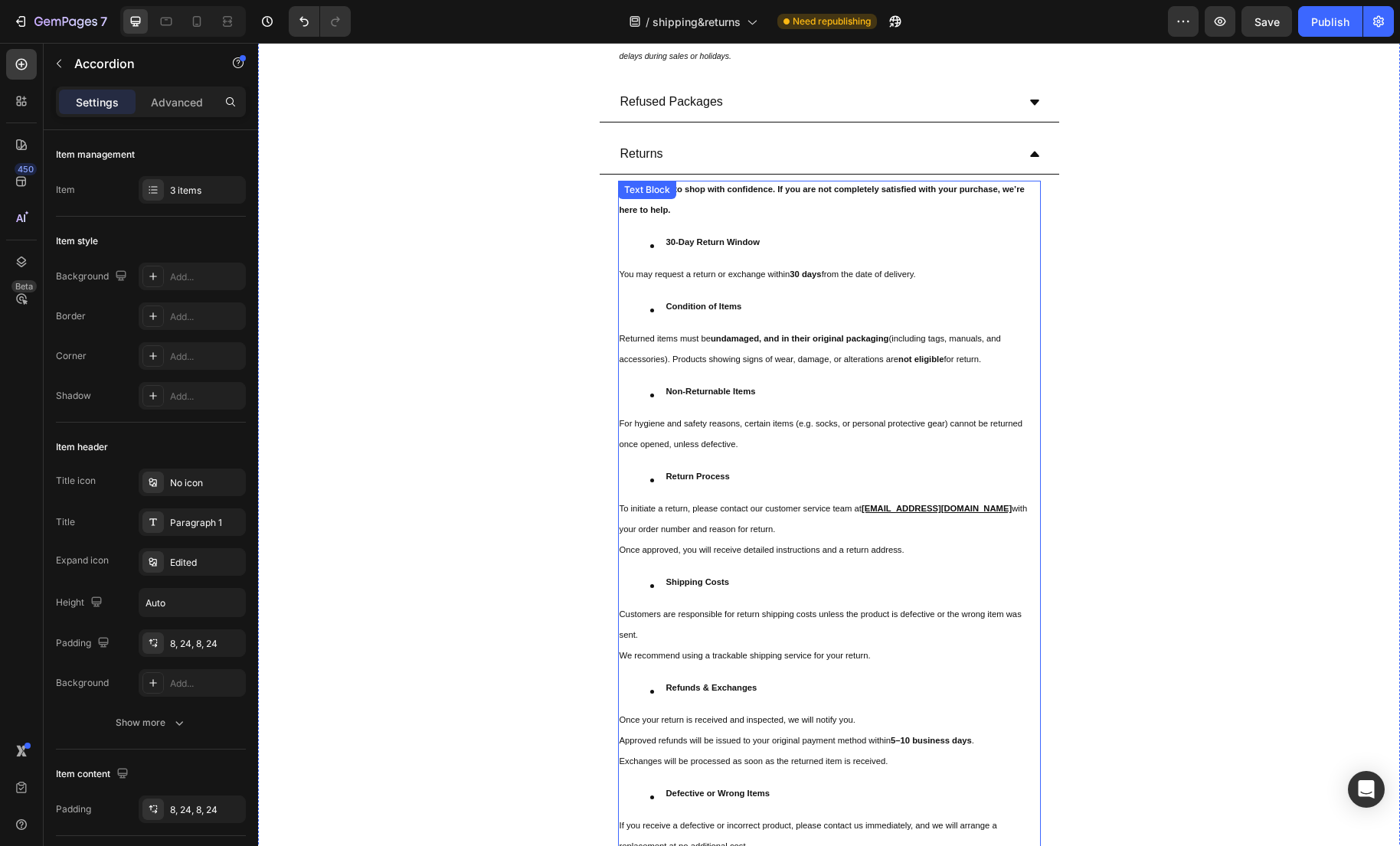
click at [658, 551] on sup "Once approved, you will receive detailed instructions and a return address." at bounding box center [762, 549] width 285 height 10
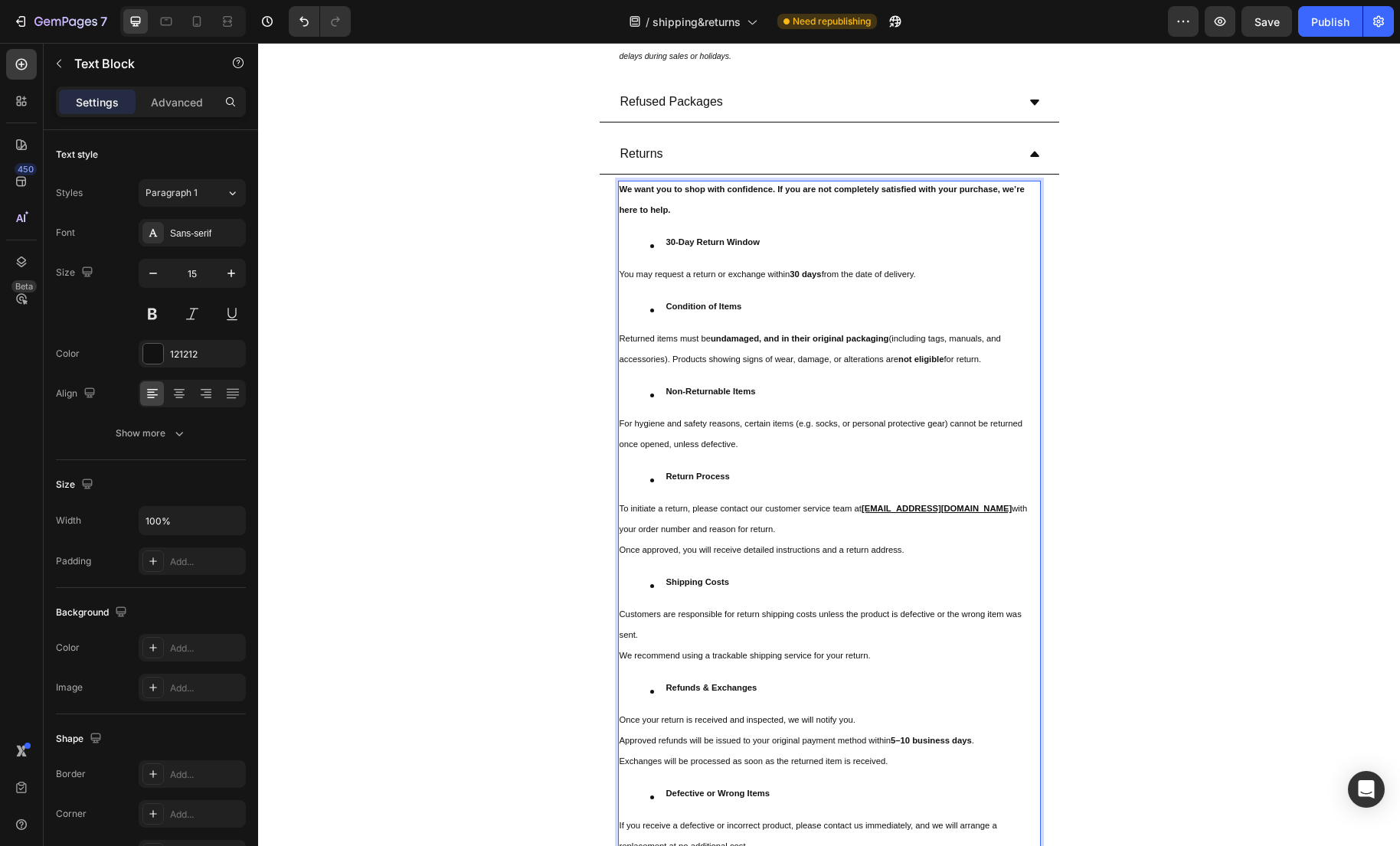
click at [622, 548] on sup "Once approved, you will receive detailed instructions and a return address." at bounding box center [762, 549] width 285 height 10
click at [736, 562] on div "We want you to shop with confidence. If you are not completely satisfied with y…" at bounding box center [829, 521] width 423 height 680
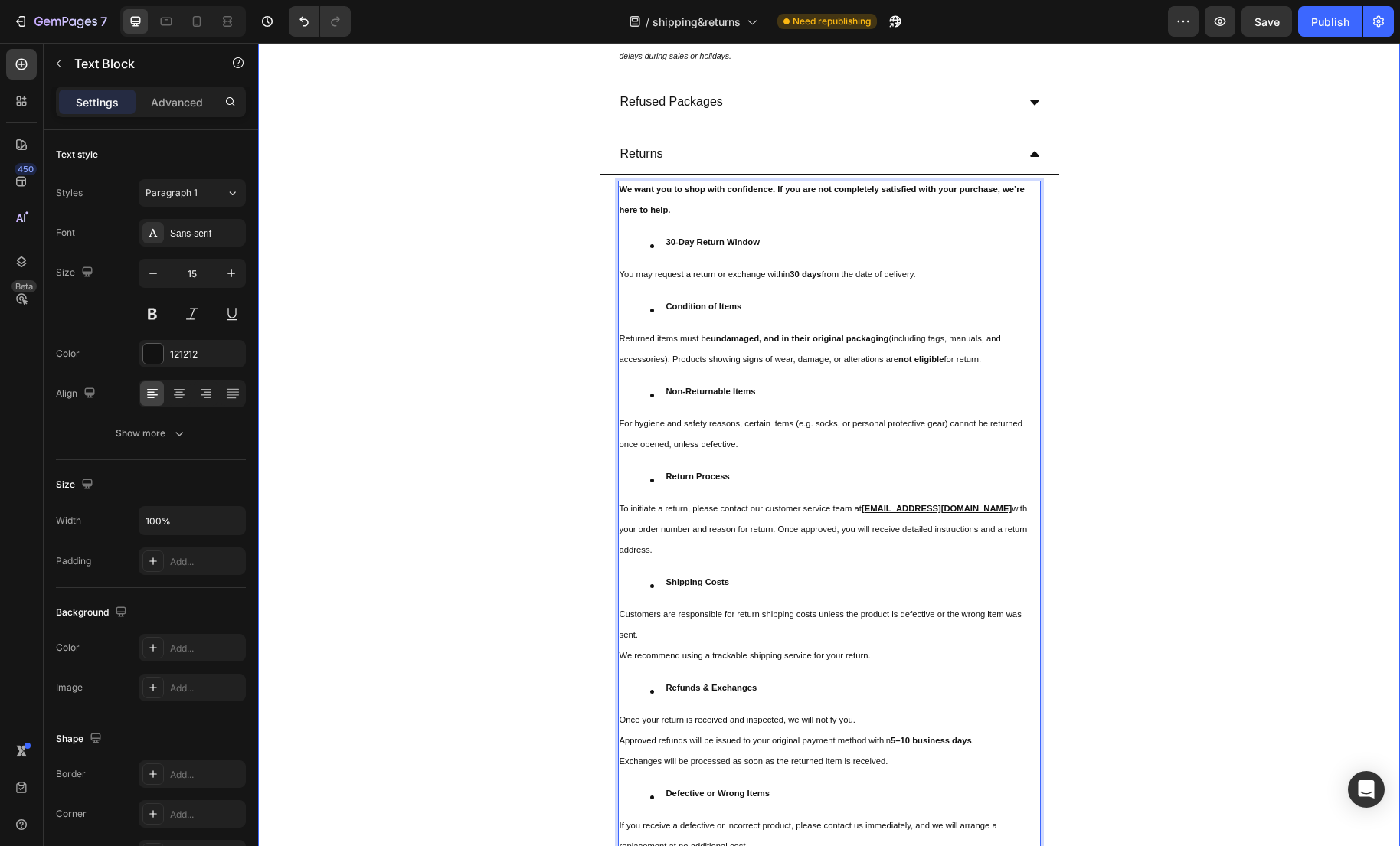
click at [1133, 601] on div "Returns We want you to shop with confidence. If you are not completely satisfie…" at bounding box center [829, 501] width 1140 height 732
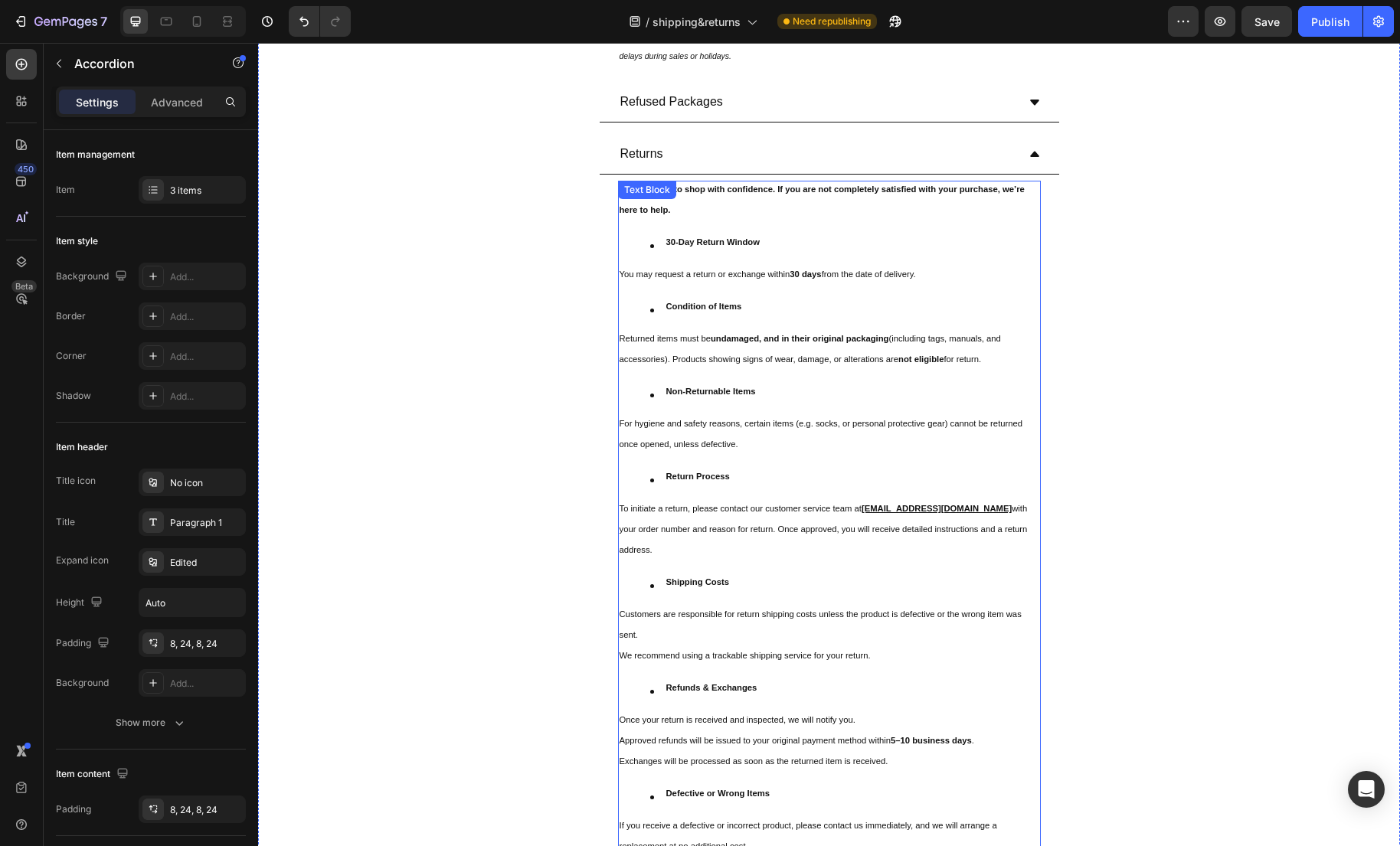
click at [744, 646] on p "Customers are responsible for return shipping costs unless the product is defec…" at bounding box center [829, 628] width 419 height 42
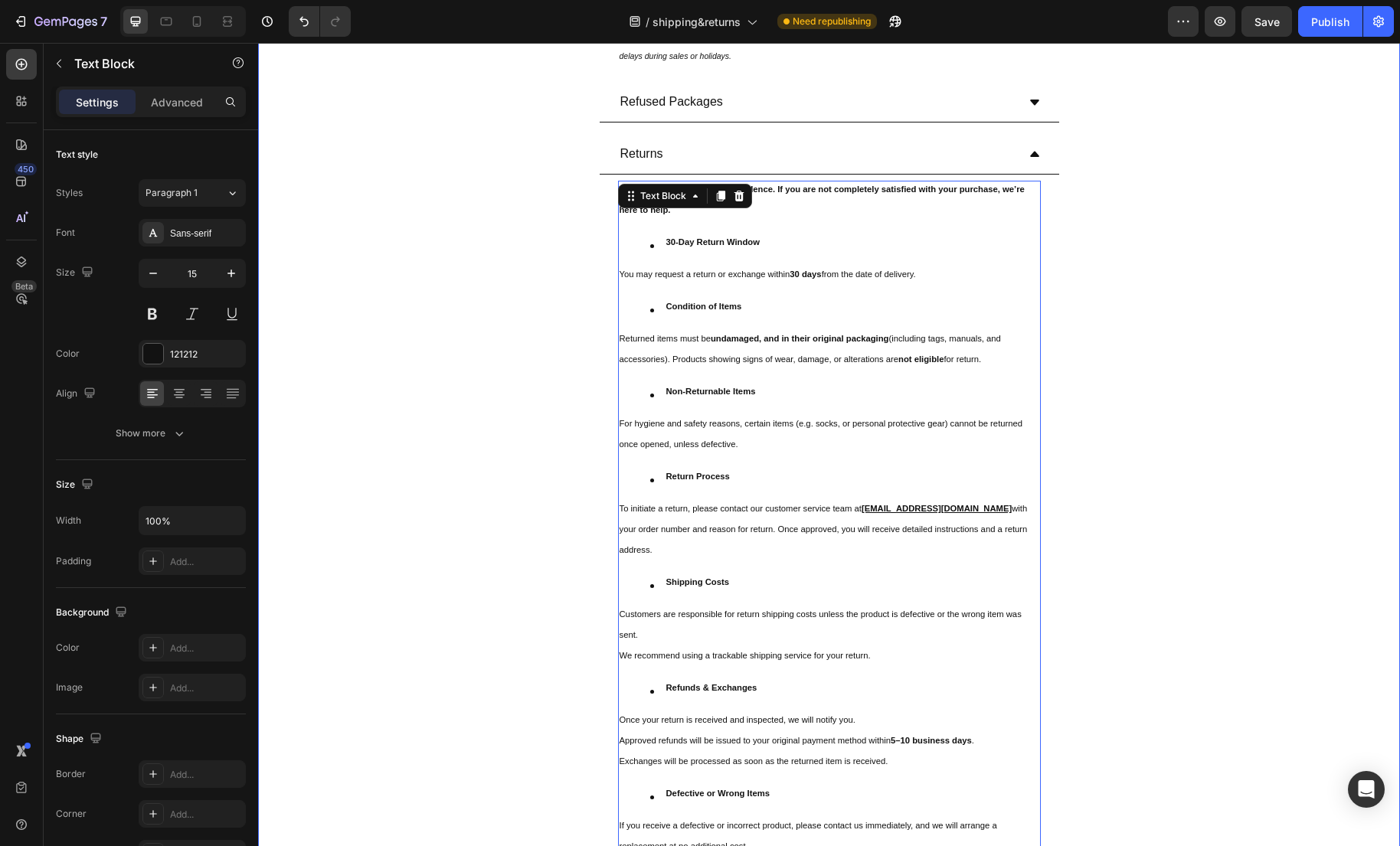
click at [615, 657] on div "We want you to shop with confidence. If you are not completely satisfied with y…" at bounding box center [829, 521] width 459 height 692
click at [621, 658] on sup "We recommend using a trackable shipping service for your return." at bounding box center [745, 655] width 251 height 10
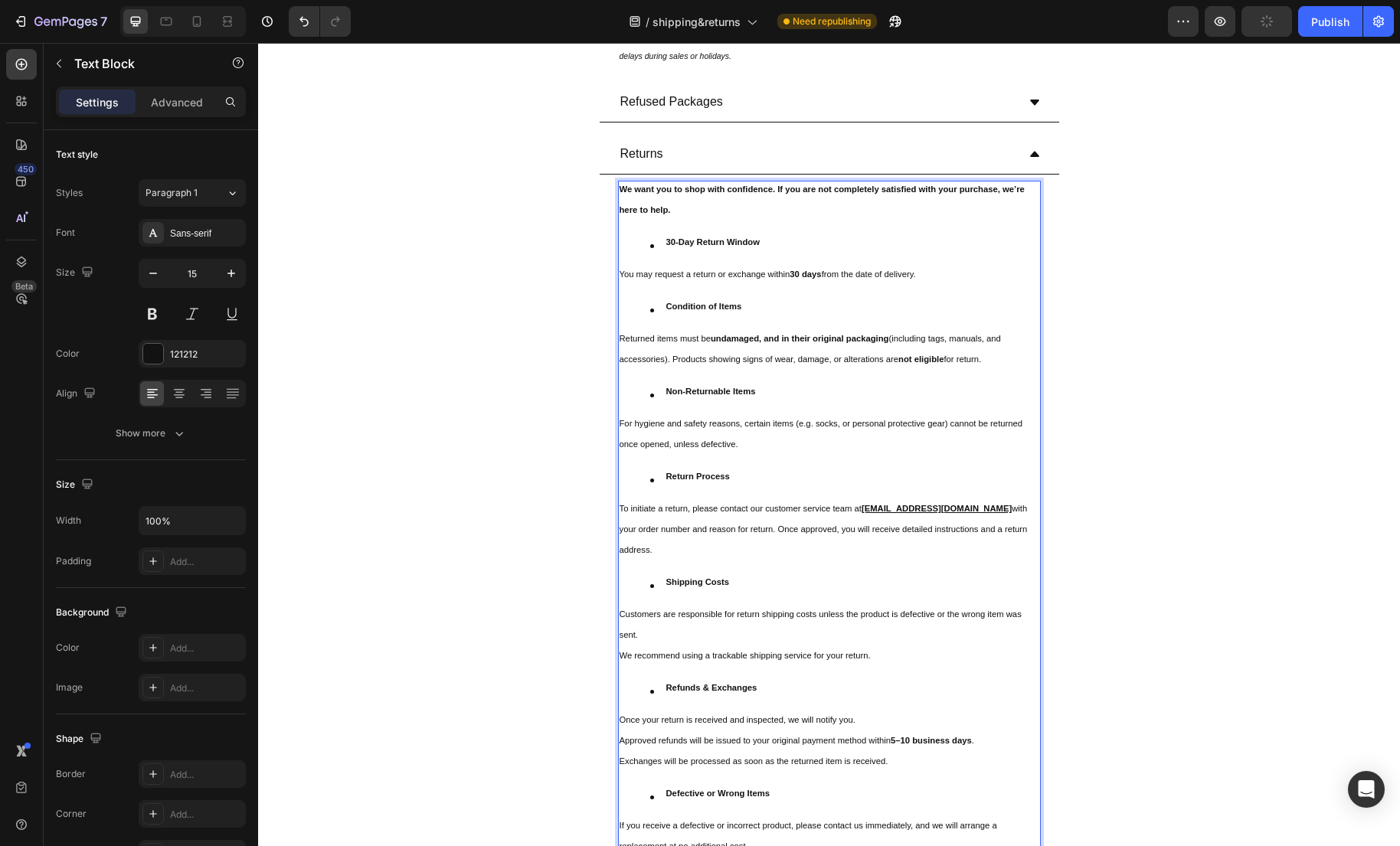
click at [629, 654] on sup "We recommend using a trackable shipping service for your return." at bounding box center [745, 655] width 251 height 10
click at [623, 659] on sup "We recommend using a trackable shipping service for your return." at bounding box center [745, 655] width 251 height 10
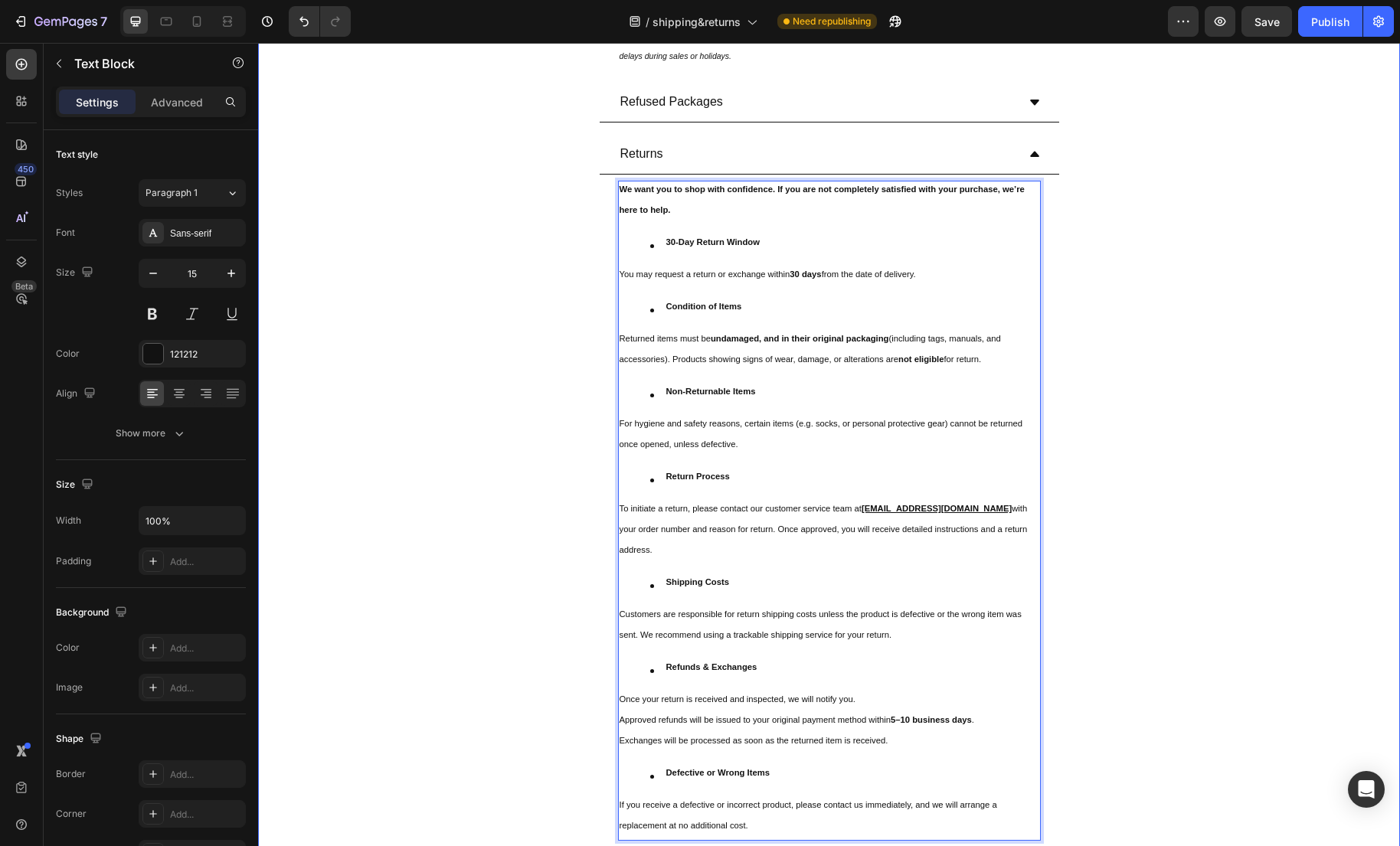
click at [1104, 646] on div "Returns We want you to shop with confidence. If you are not completely satisfie…" at bounding box center [829, 490] width 1140 height 712
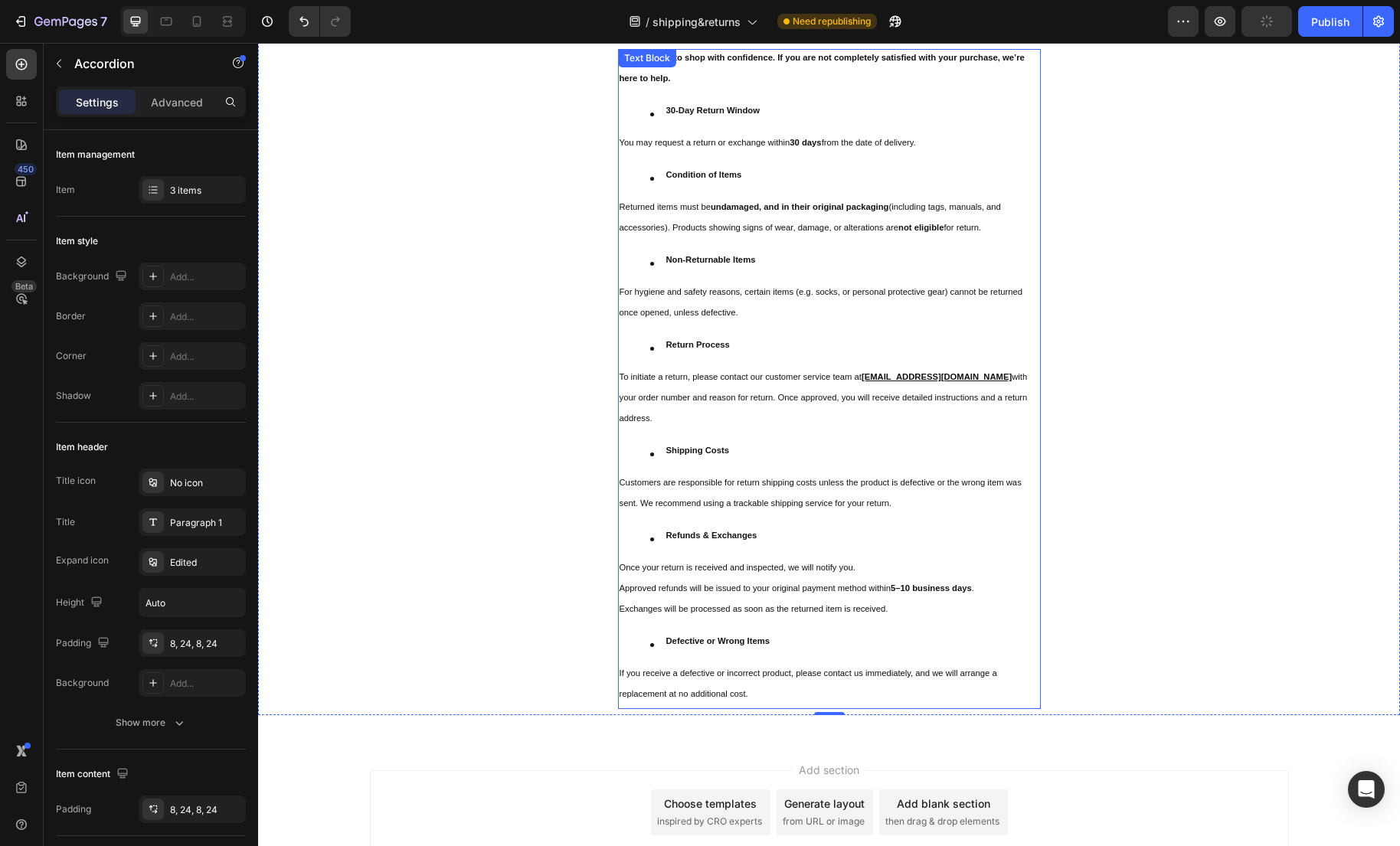
scroll to position [189, 0]
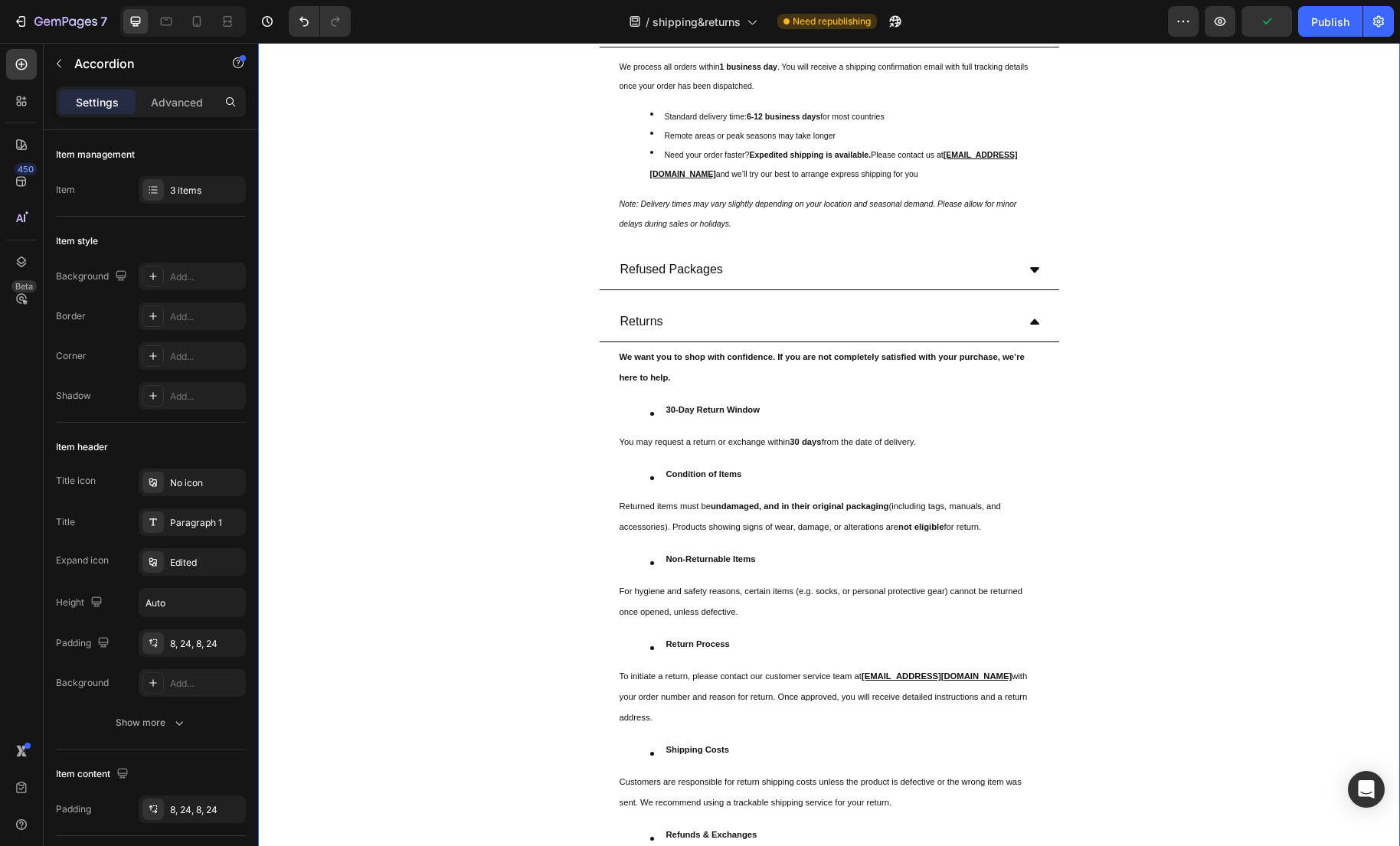
click at [999, 266] on div "Refused Packages" at bounding box center [817, 270] width 398 height 27
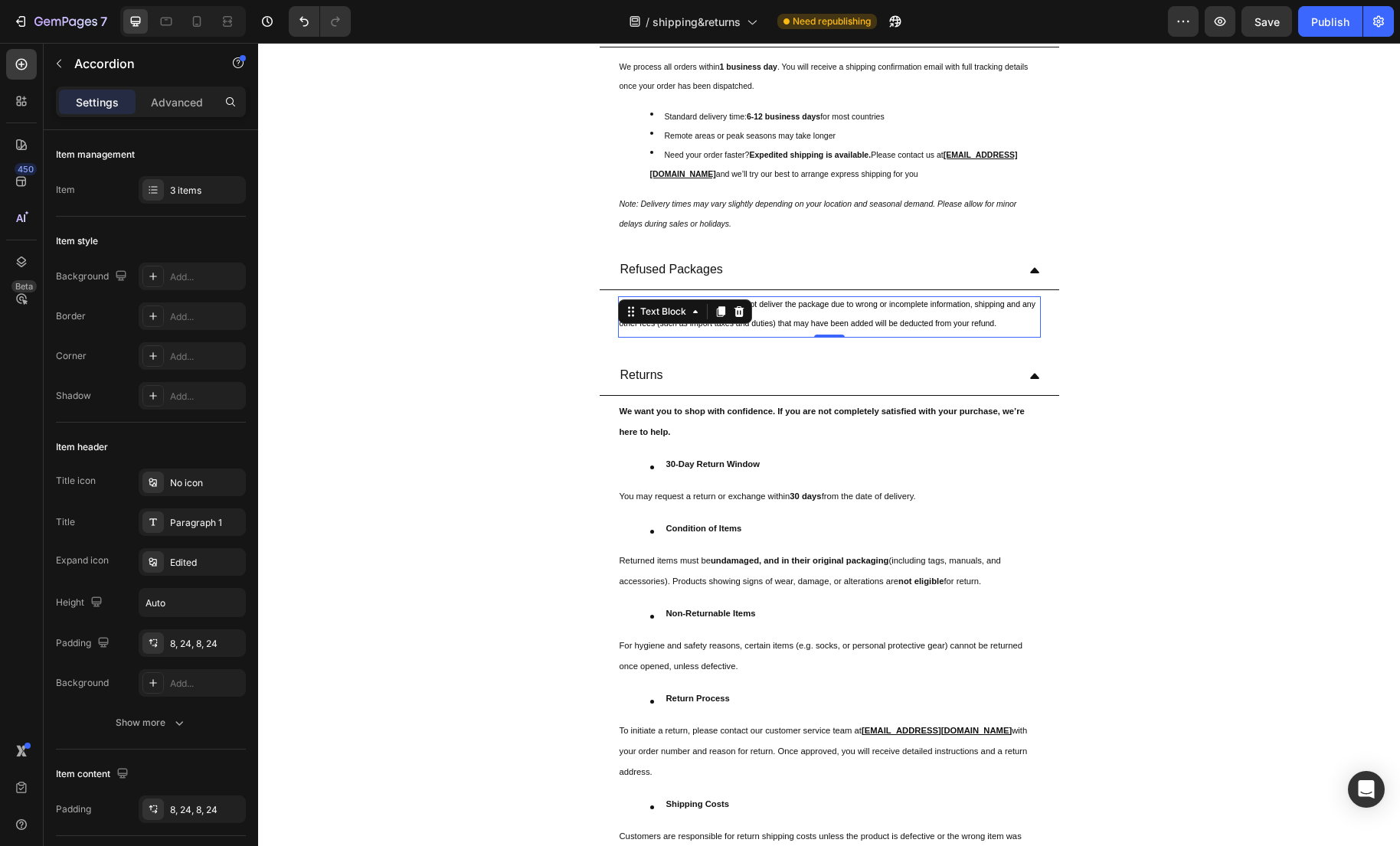
drag, startPoint x: 968, startPoint y: 317, endPoint x: 947, endPoint y: 326, distance: 22.8
click at [968, 316] on p "If you refuse your order or if we cannot deliver the package due to wrong or in…" at bounding box center [829, 317] width 419 height 38
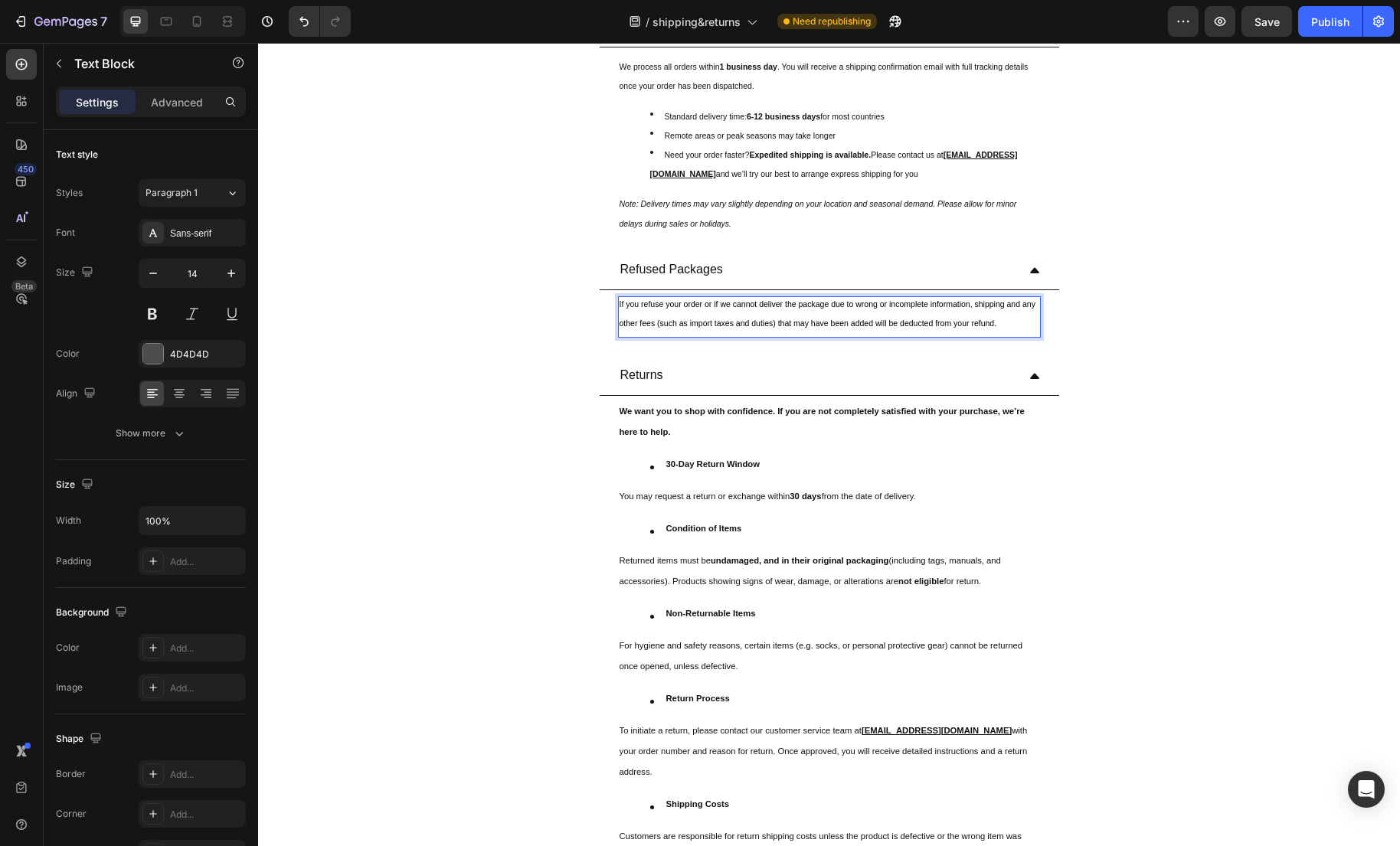
click at [910, 318] on sup "If you refuse your order or if we cannot deliver the package due to wrong or in…" at bounding box center [827, 313] width 416 height 29
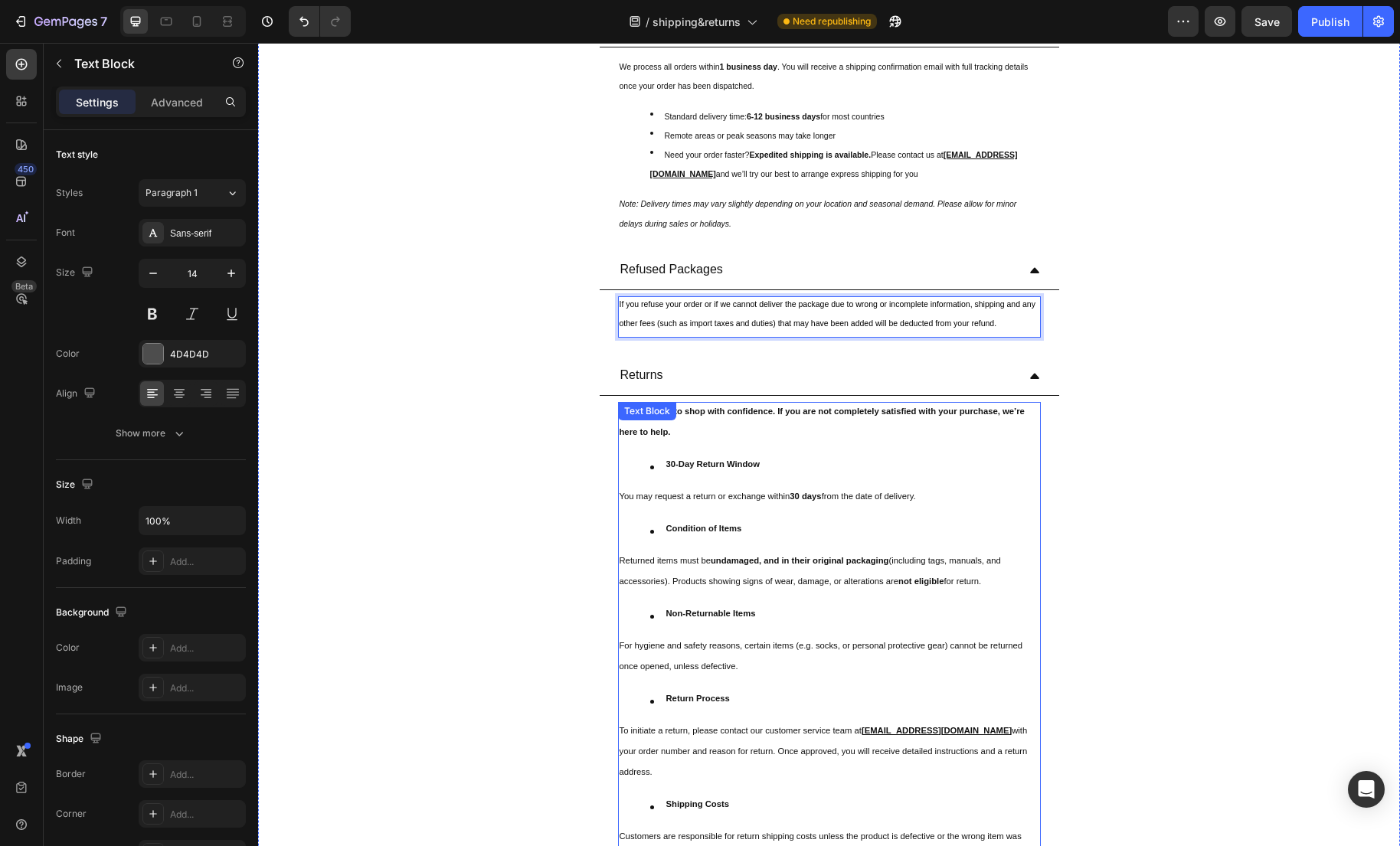
click at [776, 541] on li "Condition of Items" at bounding box center [845, 531] width 389 height 21
click at [788, 319] on sup "If you refuse your order or if we cannot deliver the package due to wrong or in…" at bounding box center [827, 313] width 416 height 29
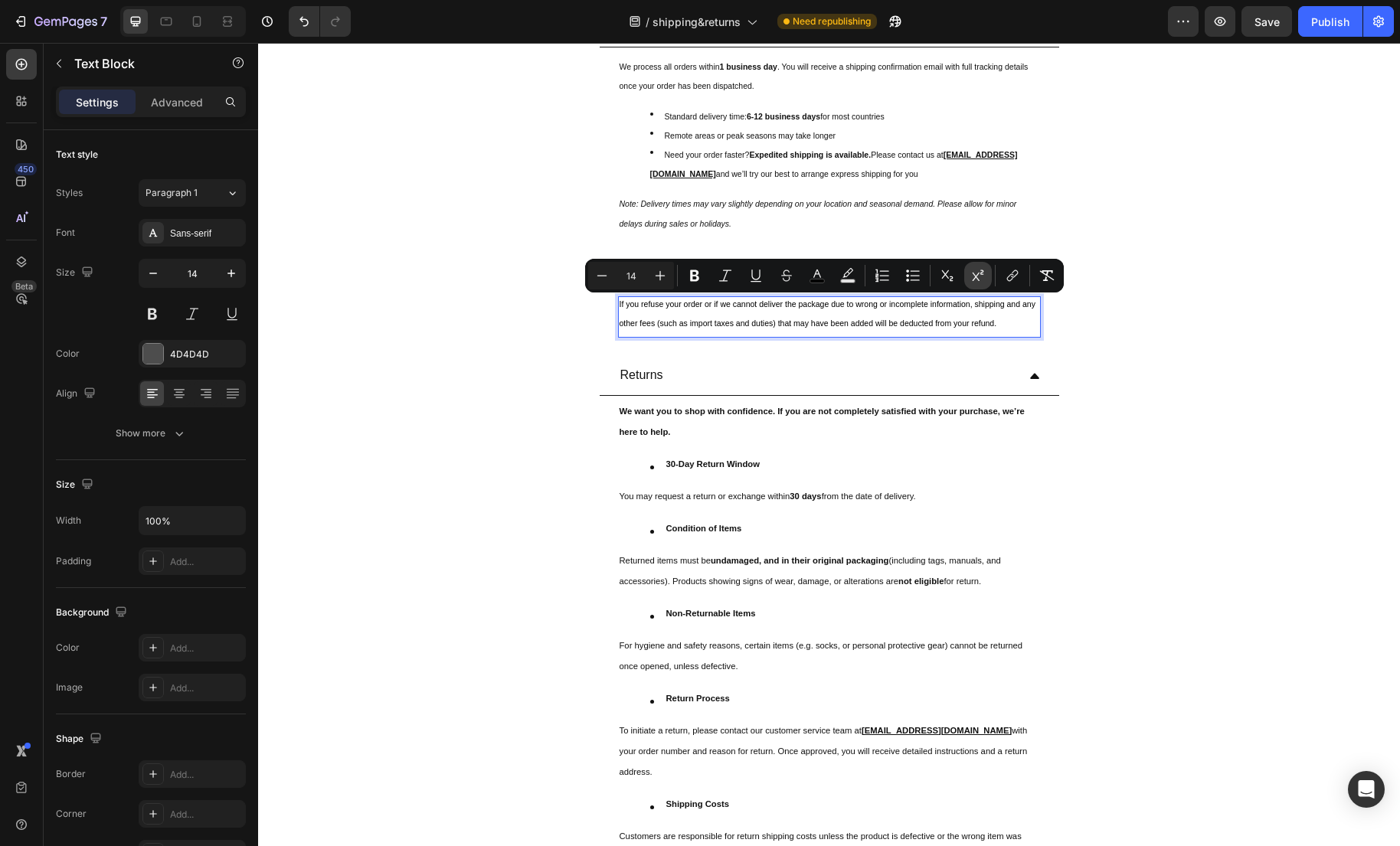
click at [970, 272] on icon "Editor contextual toolbar" at bounding box center [978, 276] width 16 height 16
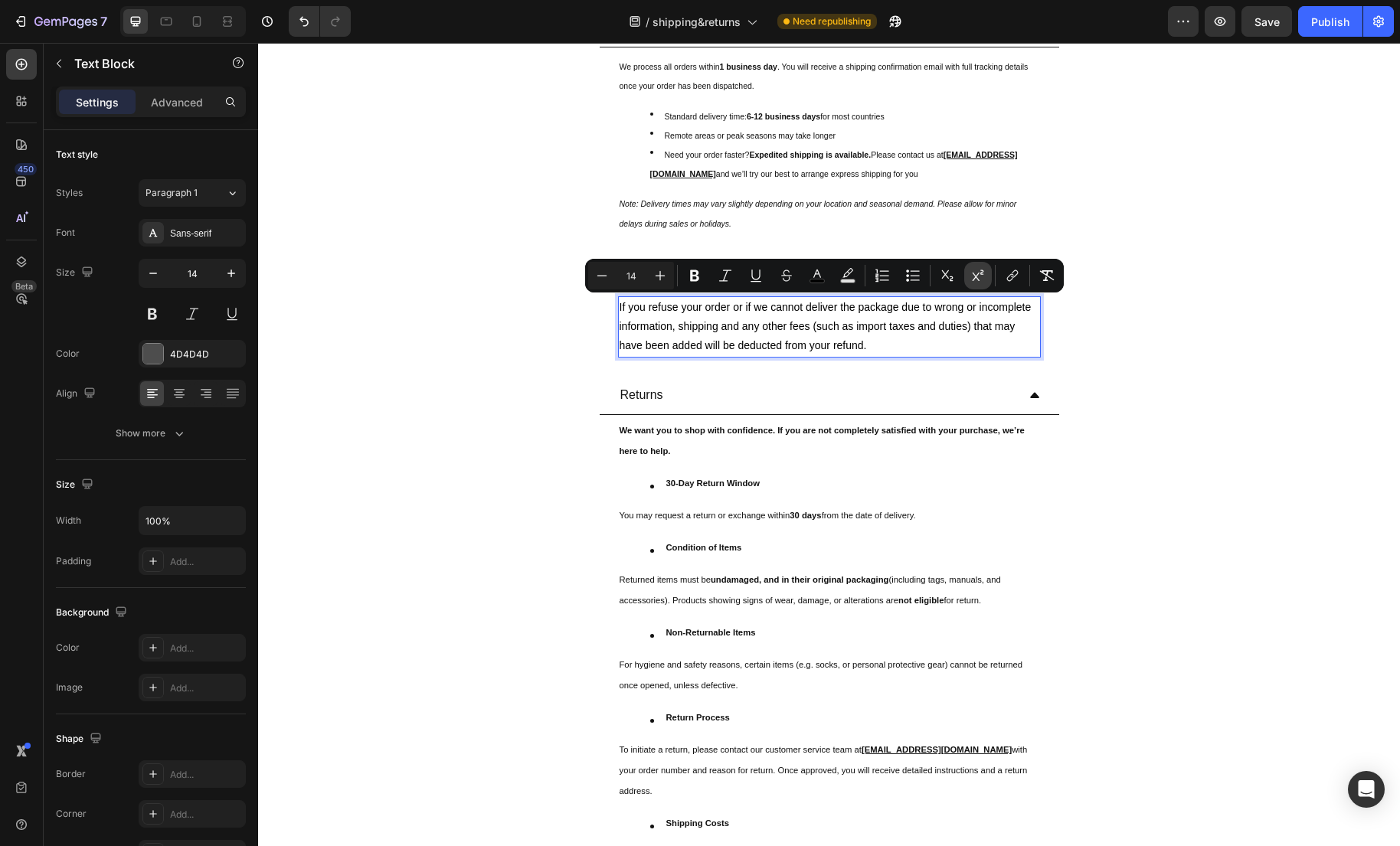
click at [970, 272] on icon "Editor contextual toolbar" at bounding box center [978, 276] width 16 height 16
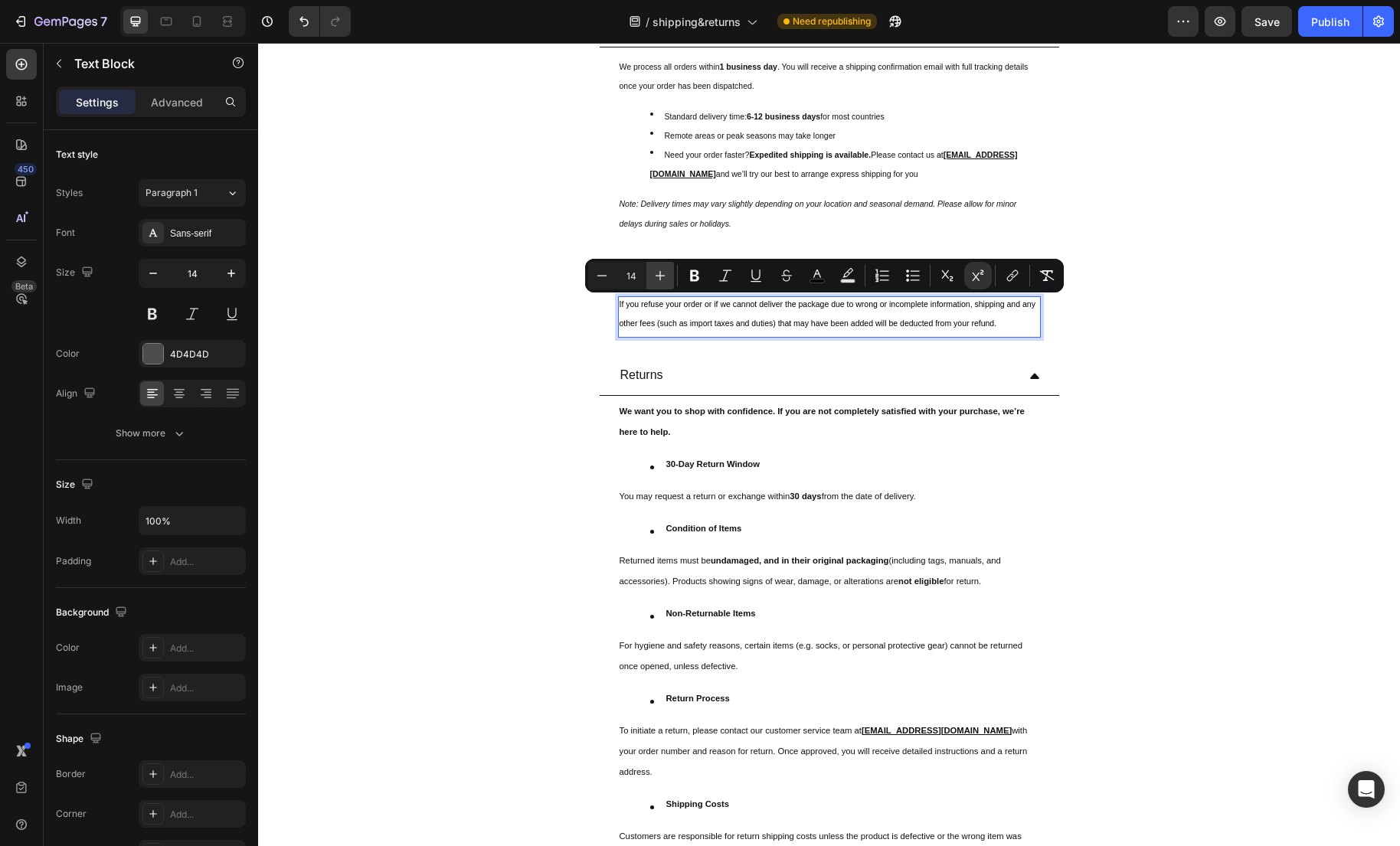
click at [660, 276] on icon "Editor contextual toolbar" at bounding box center [661, 276] width 16 height 16
type input "15"
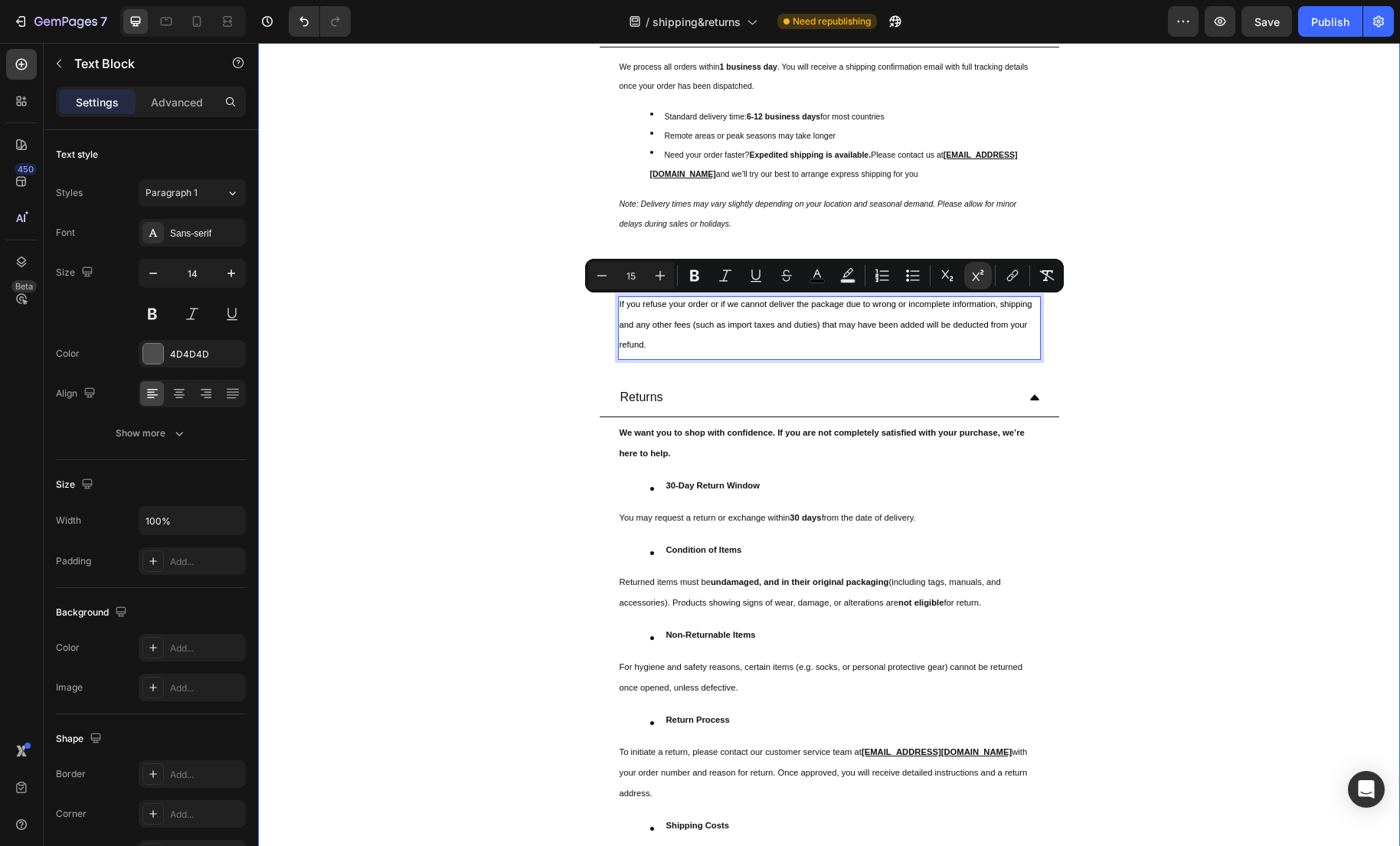
click at [1133, 425] on div "Returns We want you to shop with confidence. If you are not completely satisfie…" at bounding box center [829, 734] width 1140 height 712
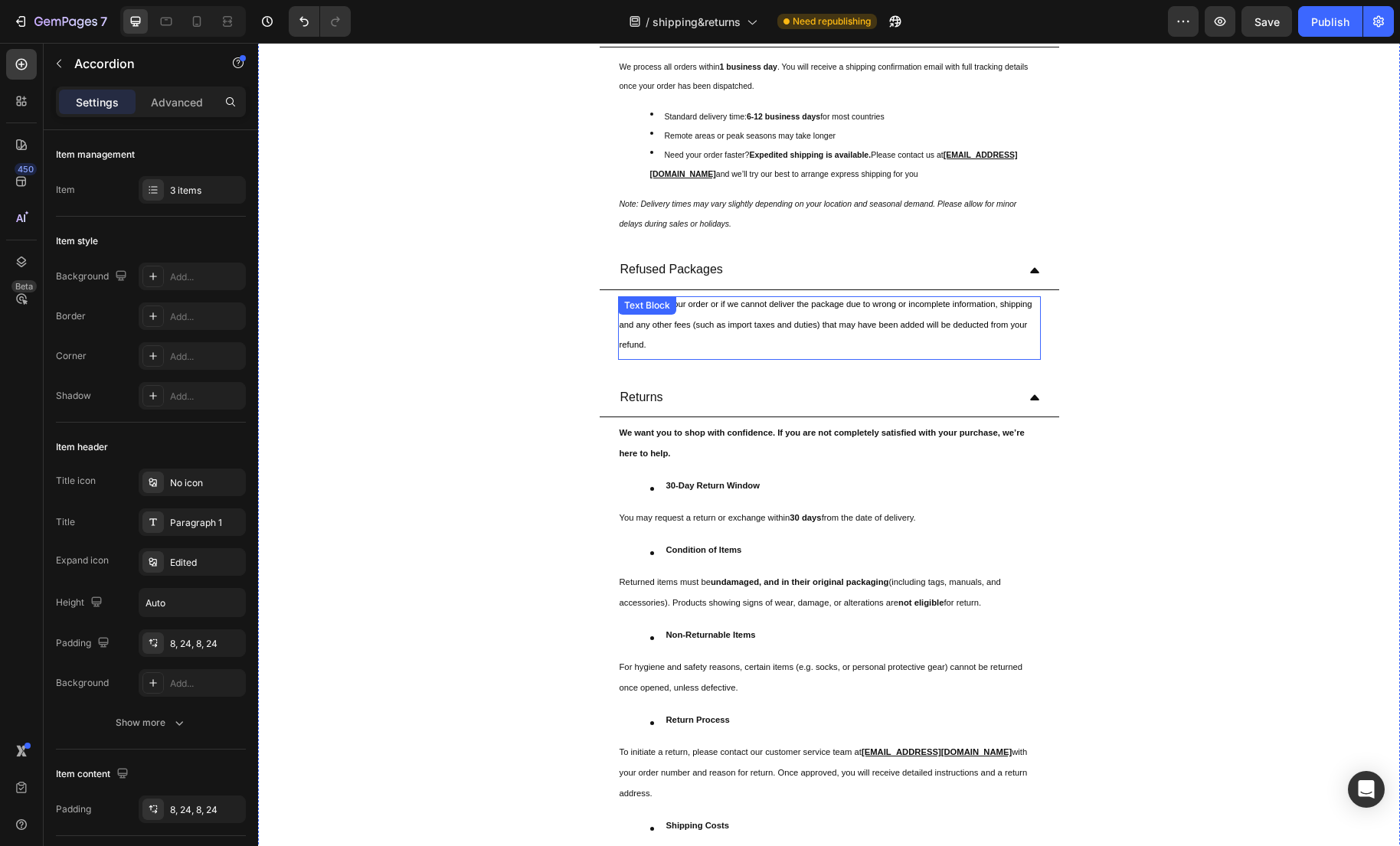
scroll to position [0, 0]
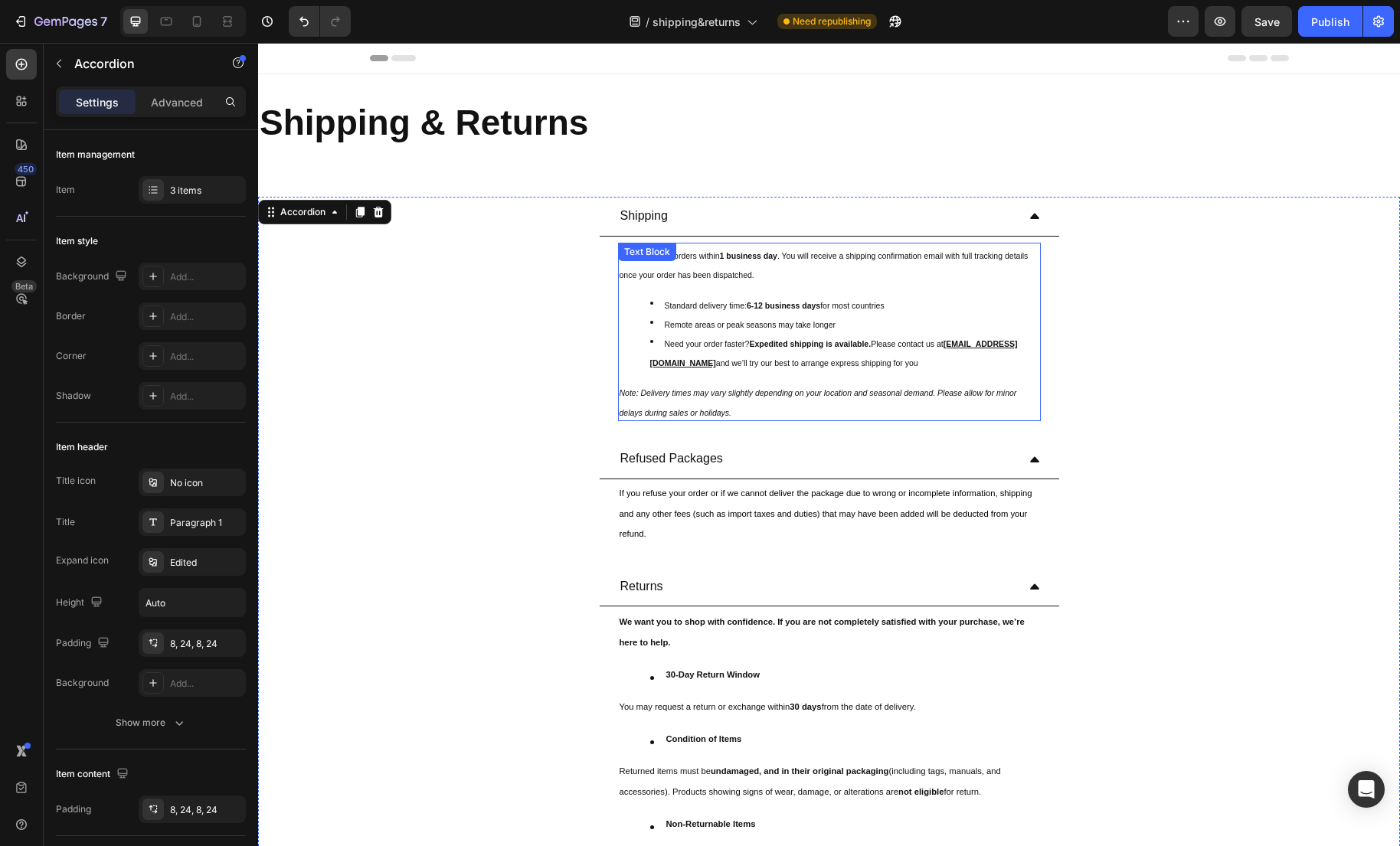
click at [778, 358] on sub "and we’ll try our best to arrange express shipping for you" at bounding box center [817, 363] width 202 height 10
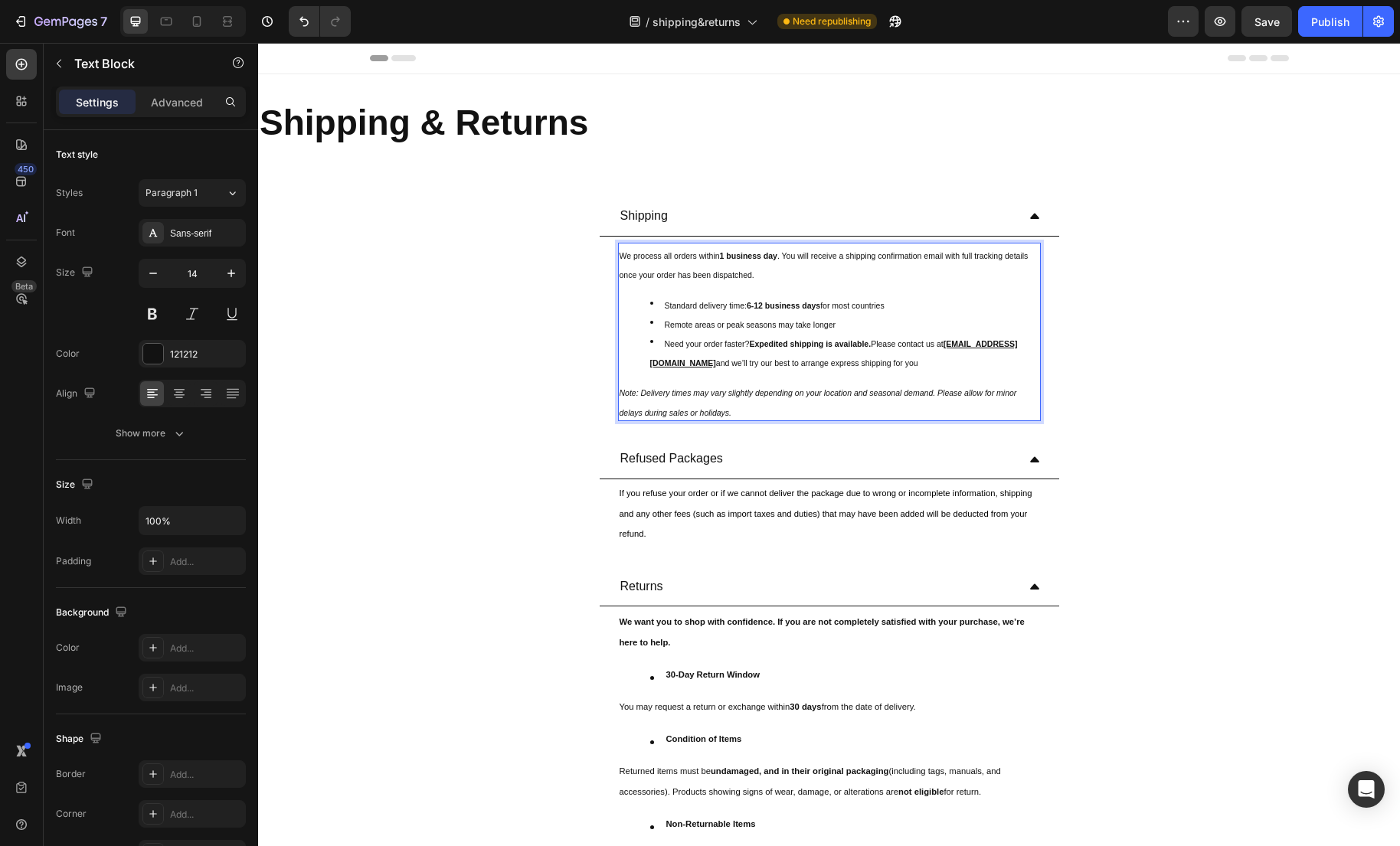
click at [774, 378] on div "We process all orders within 1 business day . You will receive a shipping confi…" at bounding box center [829, 332] width 423 height 179
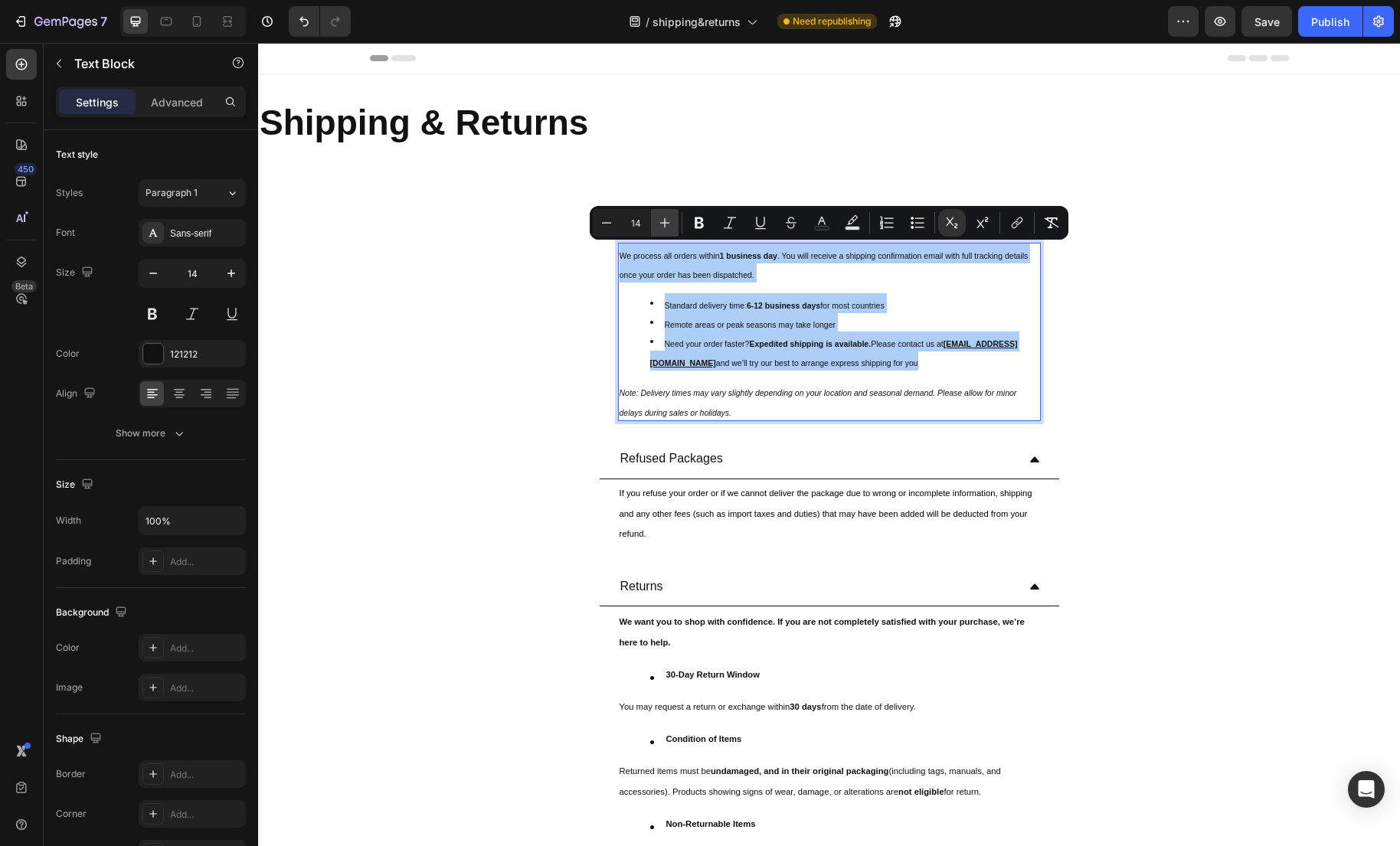
click at [664, 226] on icon "Editor contextual toolbar" at bounding box center [665, 223] width 16 height 16
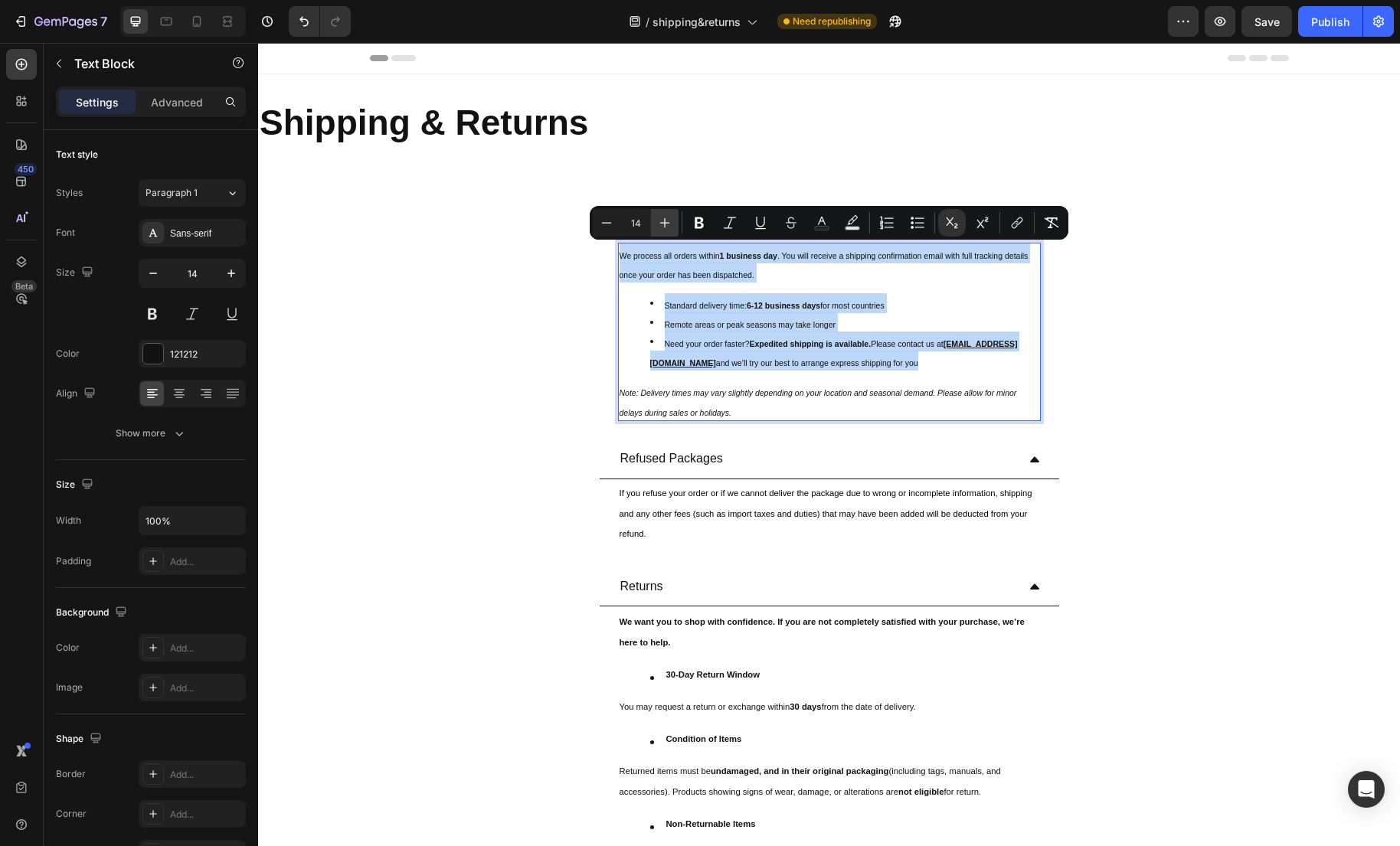
type input "15"
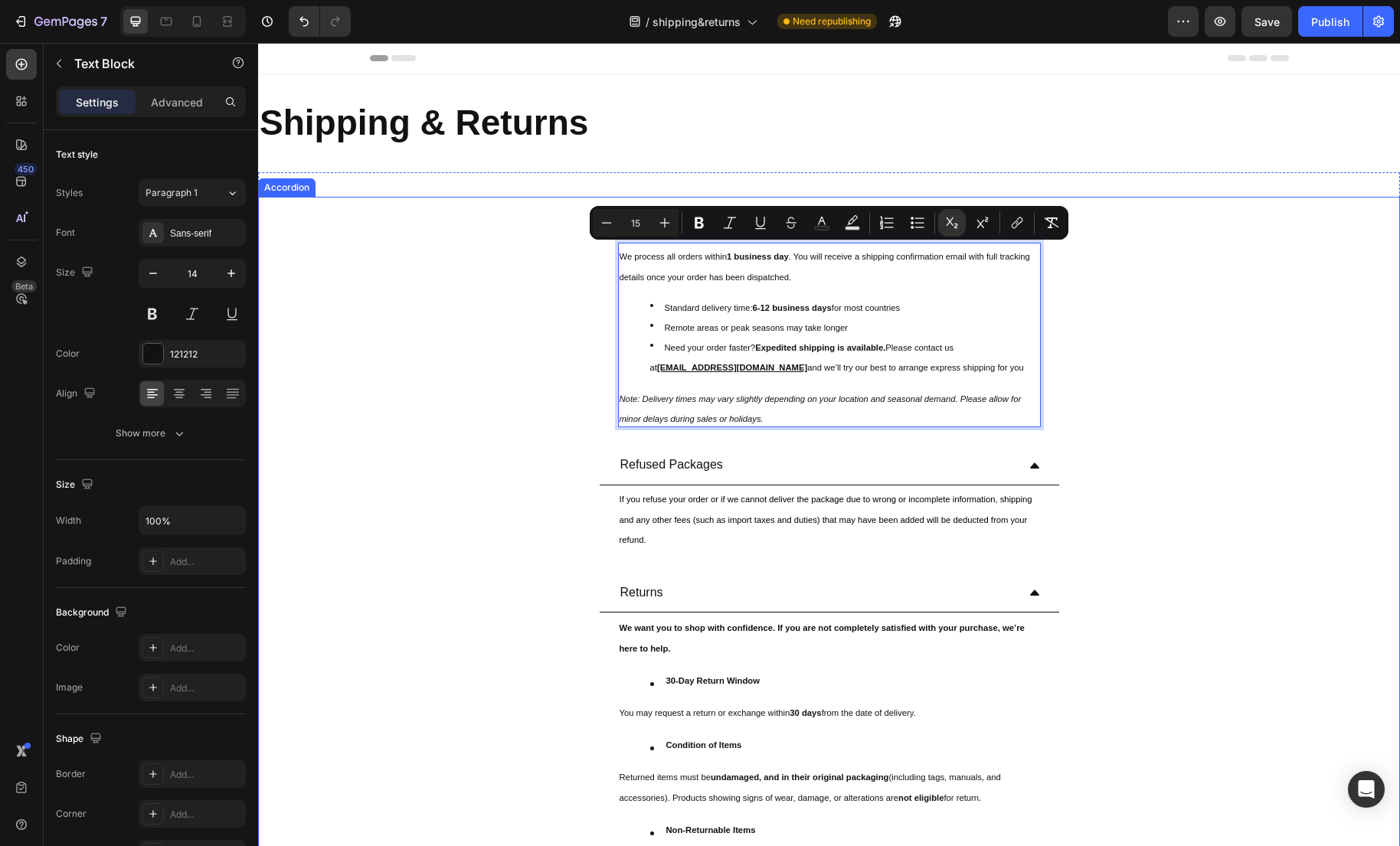
click at [1114, 378] on div "Shipping We process all orders within 1 business day . You will receive a shipp…" at bounding box center [829, 315] width 1140 height 237
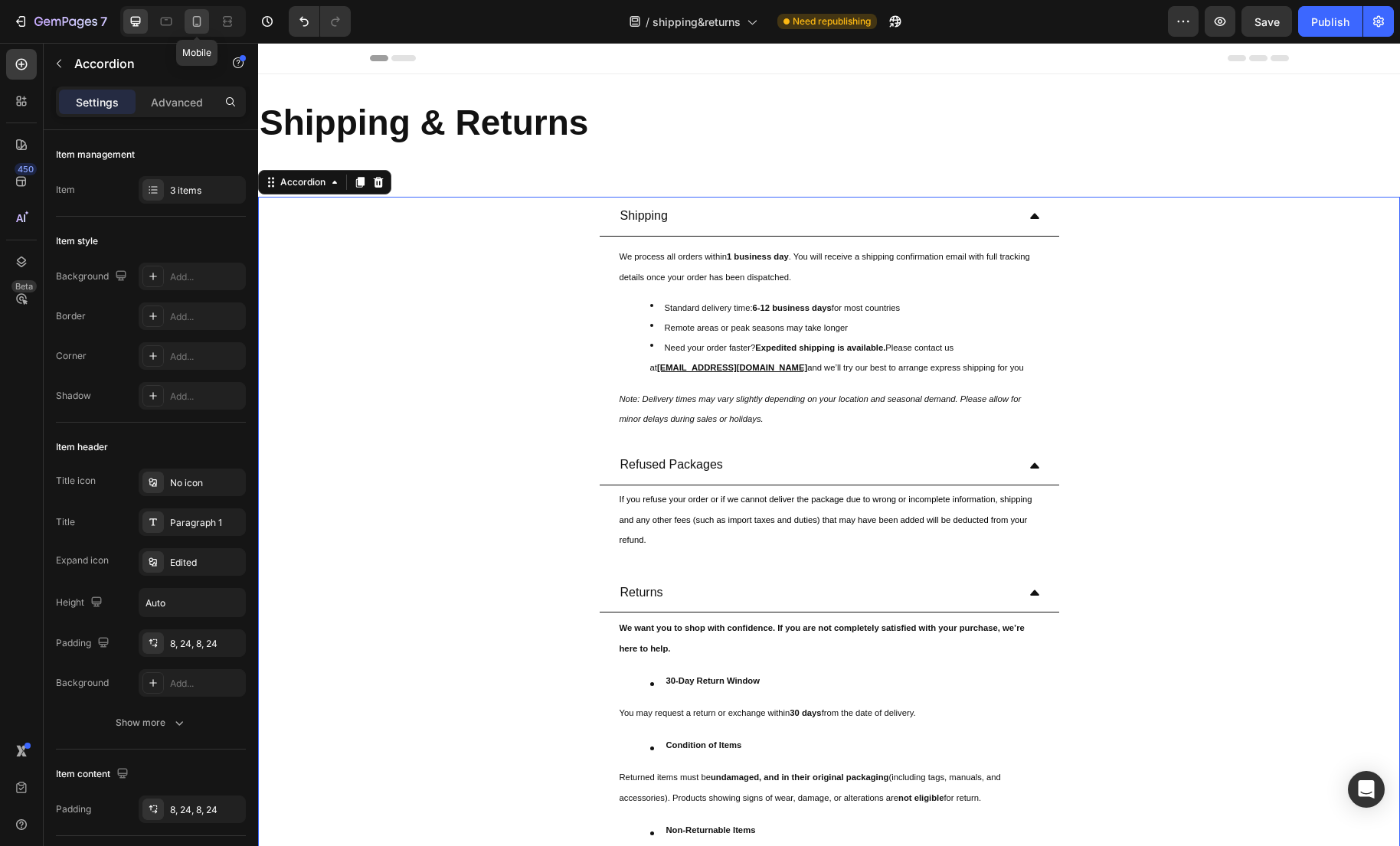
click at [204, 31] on div at bounding box center [197, 22] width 24 height 24
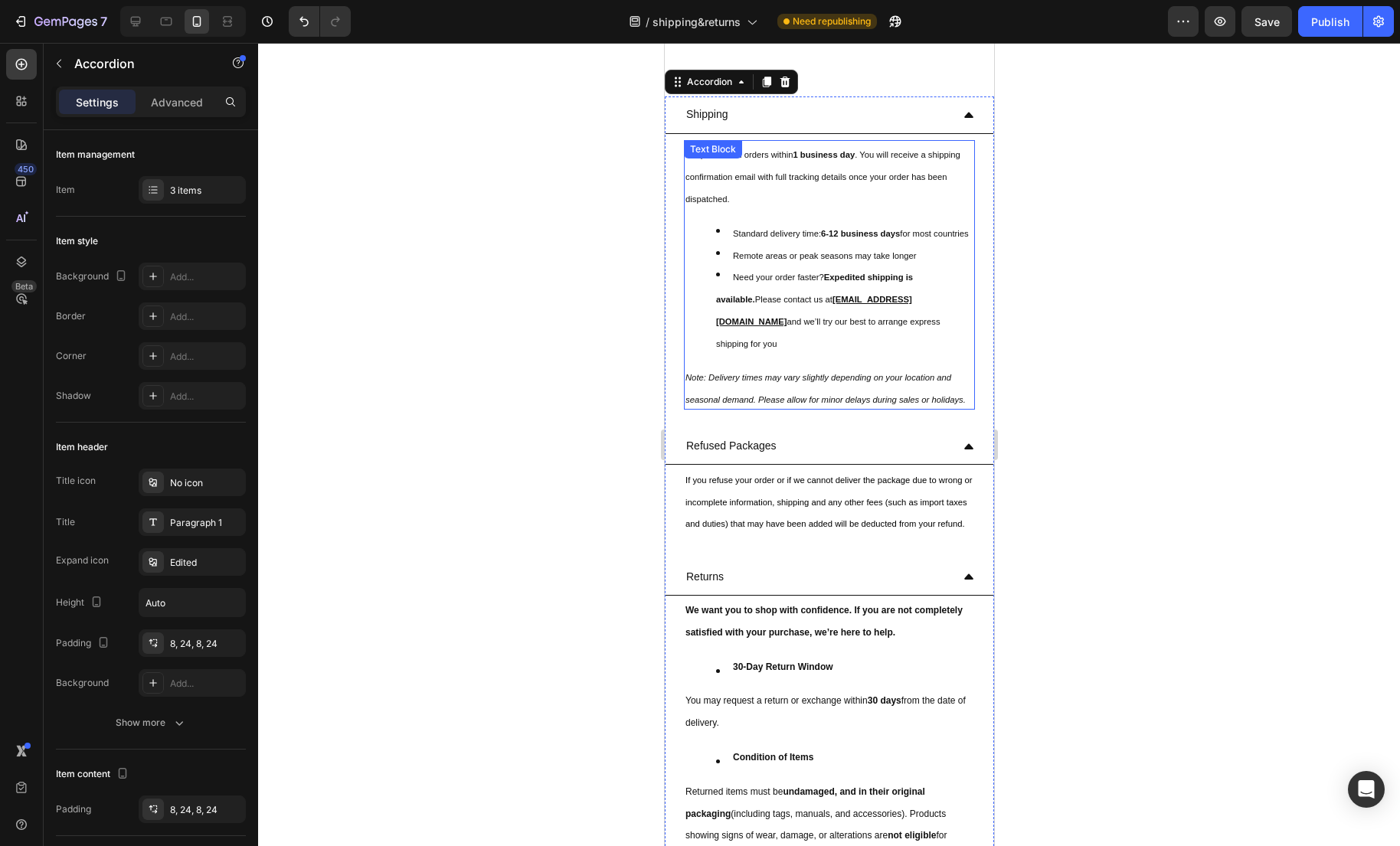
scroll to position [95, 0]
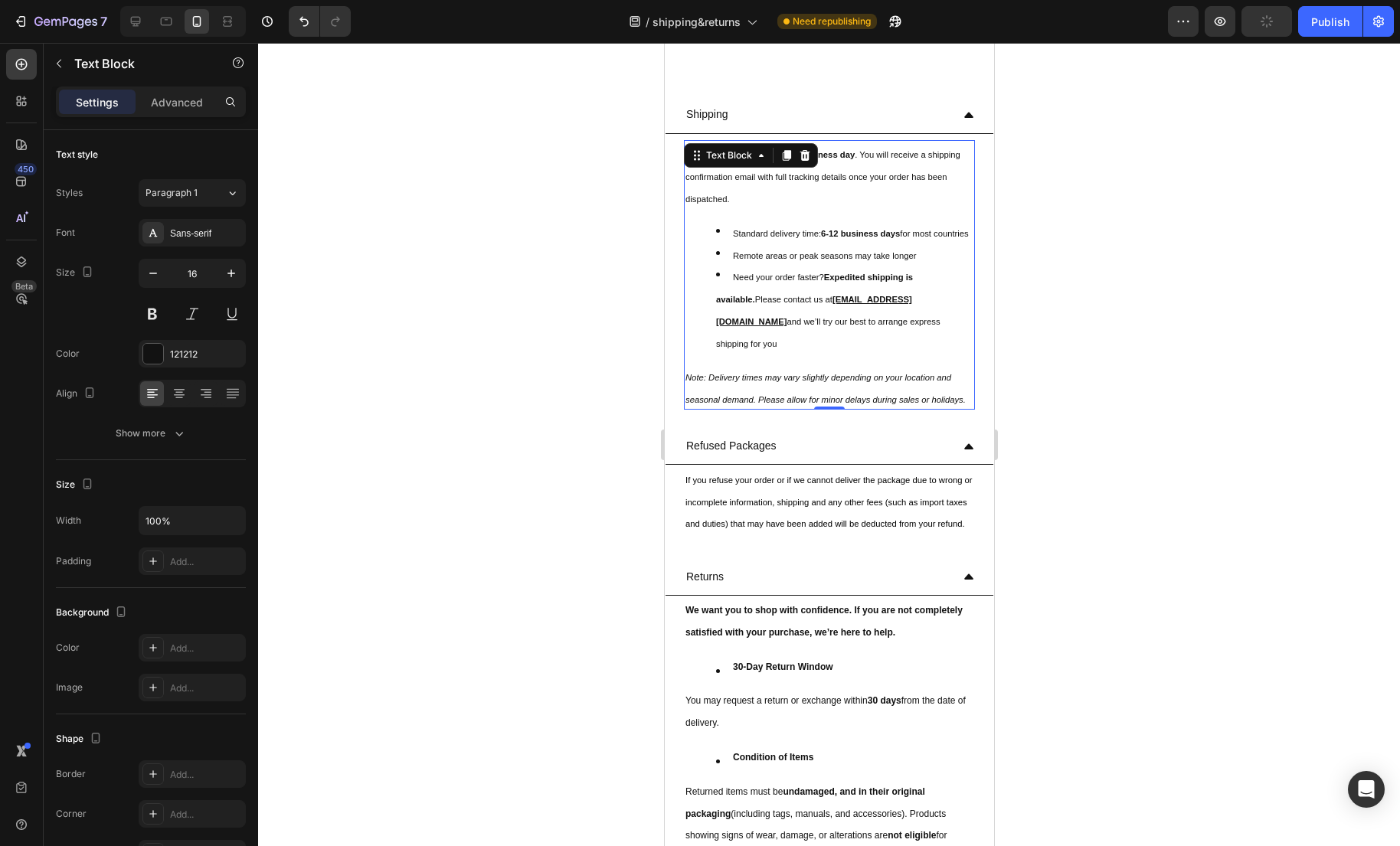
click at [849, 260] on sub "Remote areas or peak seasons may take longer" at bounding box center [824, 255] width 184 height 10
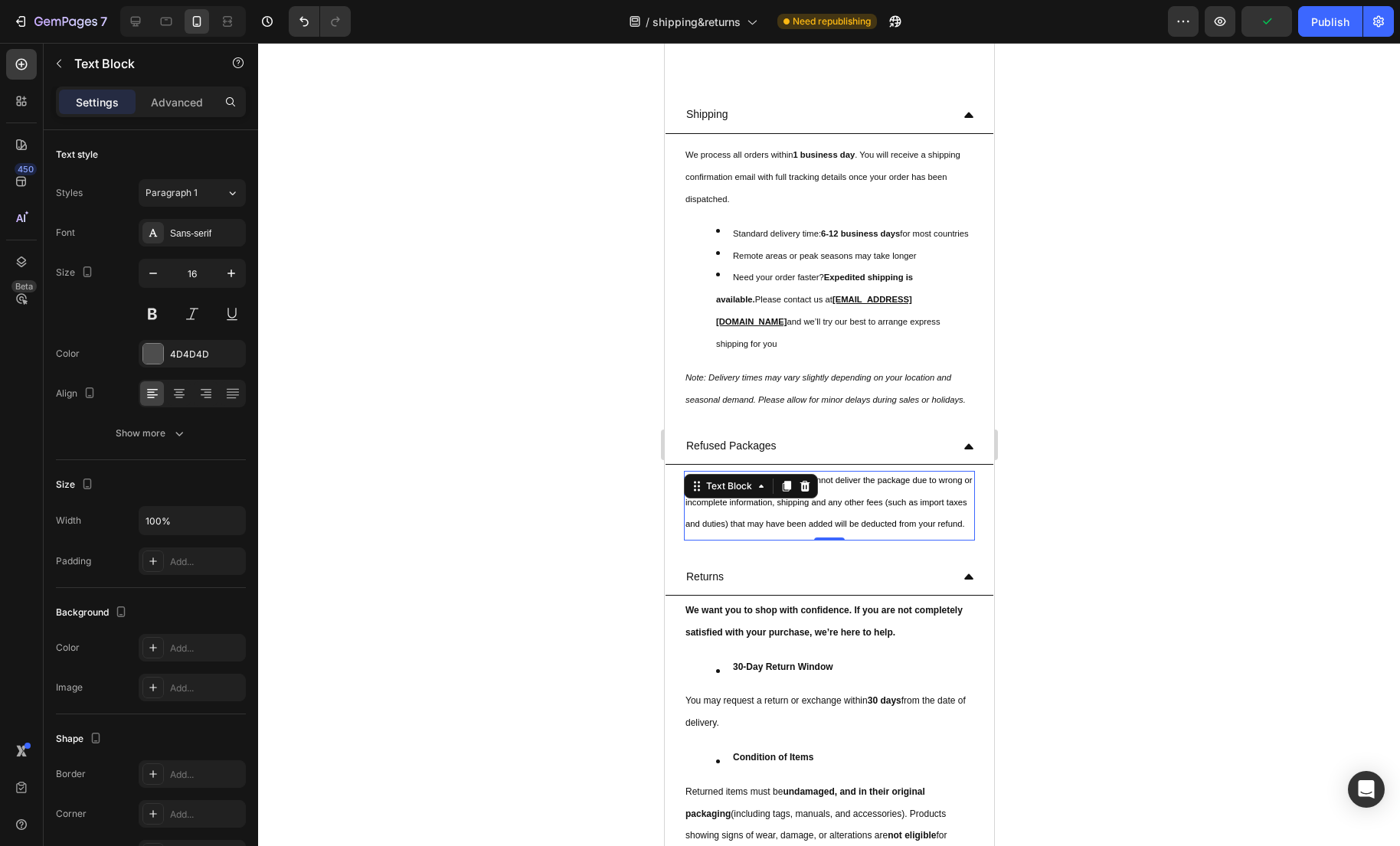
click at [815, 534] on span "If you refuse your order or if we cannot deliver the package due to wrong or in…" at bounding box center [828, 505] width 287 height 57
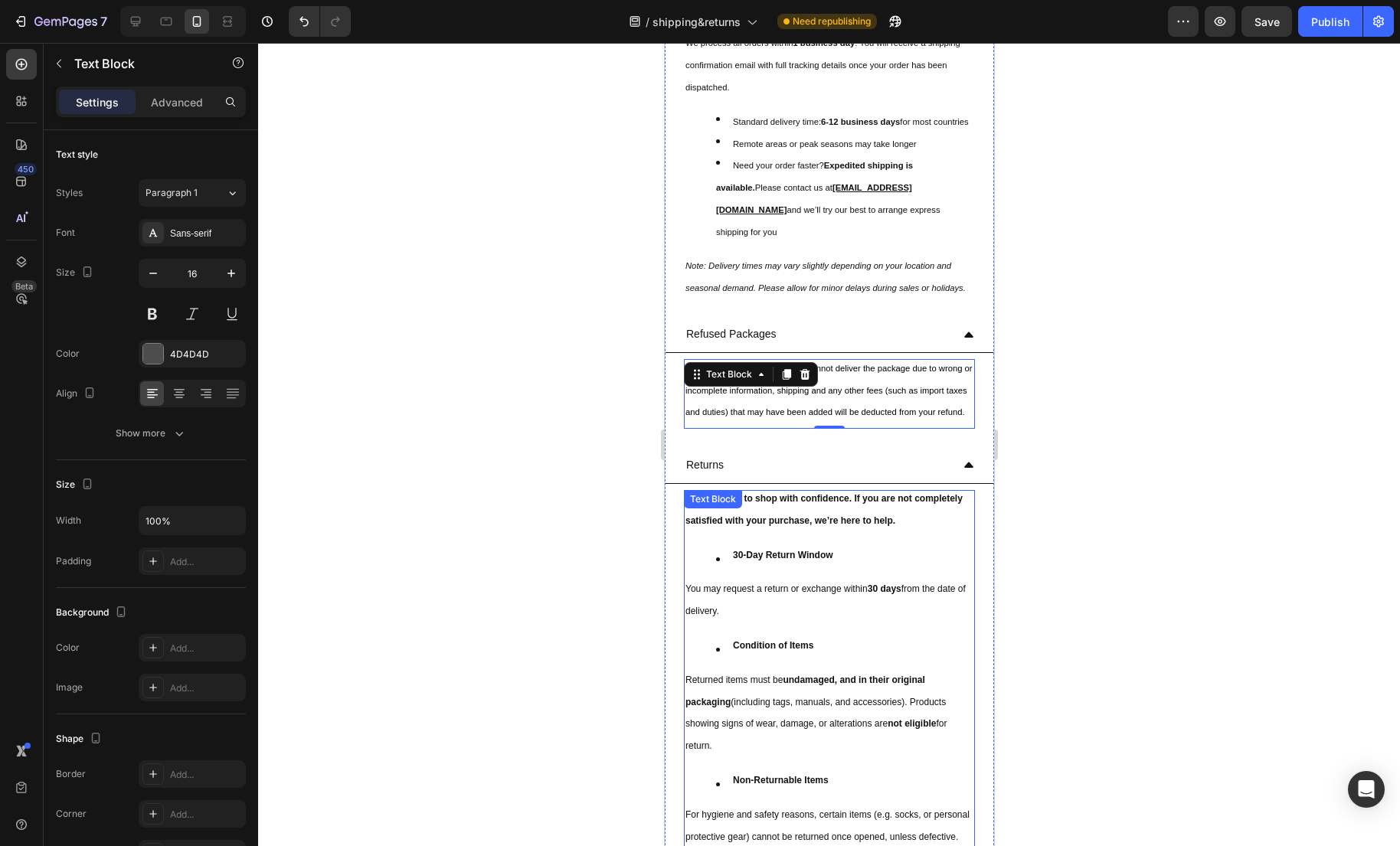
scroll to position [220, 0]
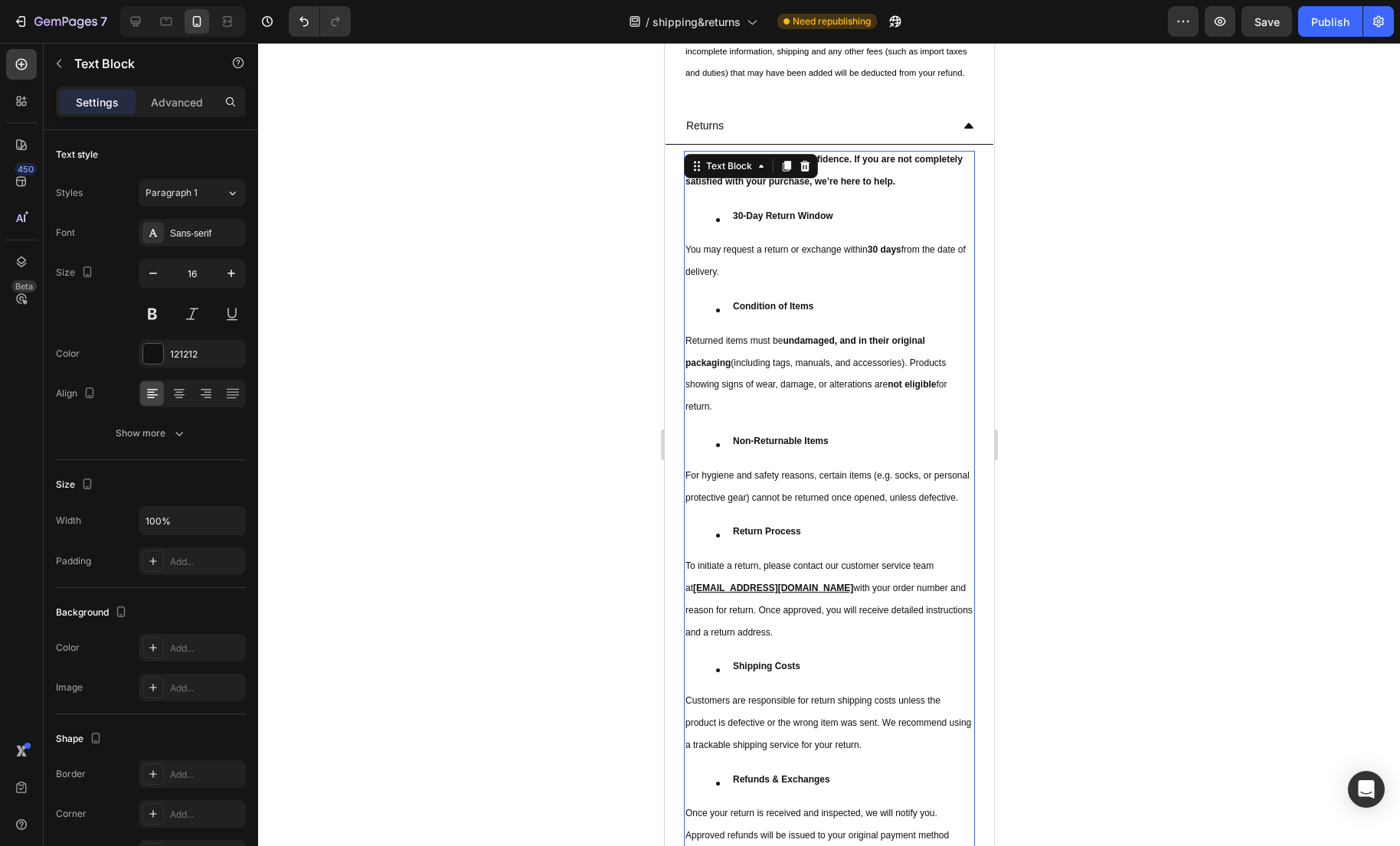
scroll to position [528, 0]
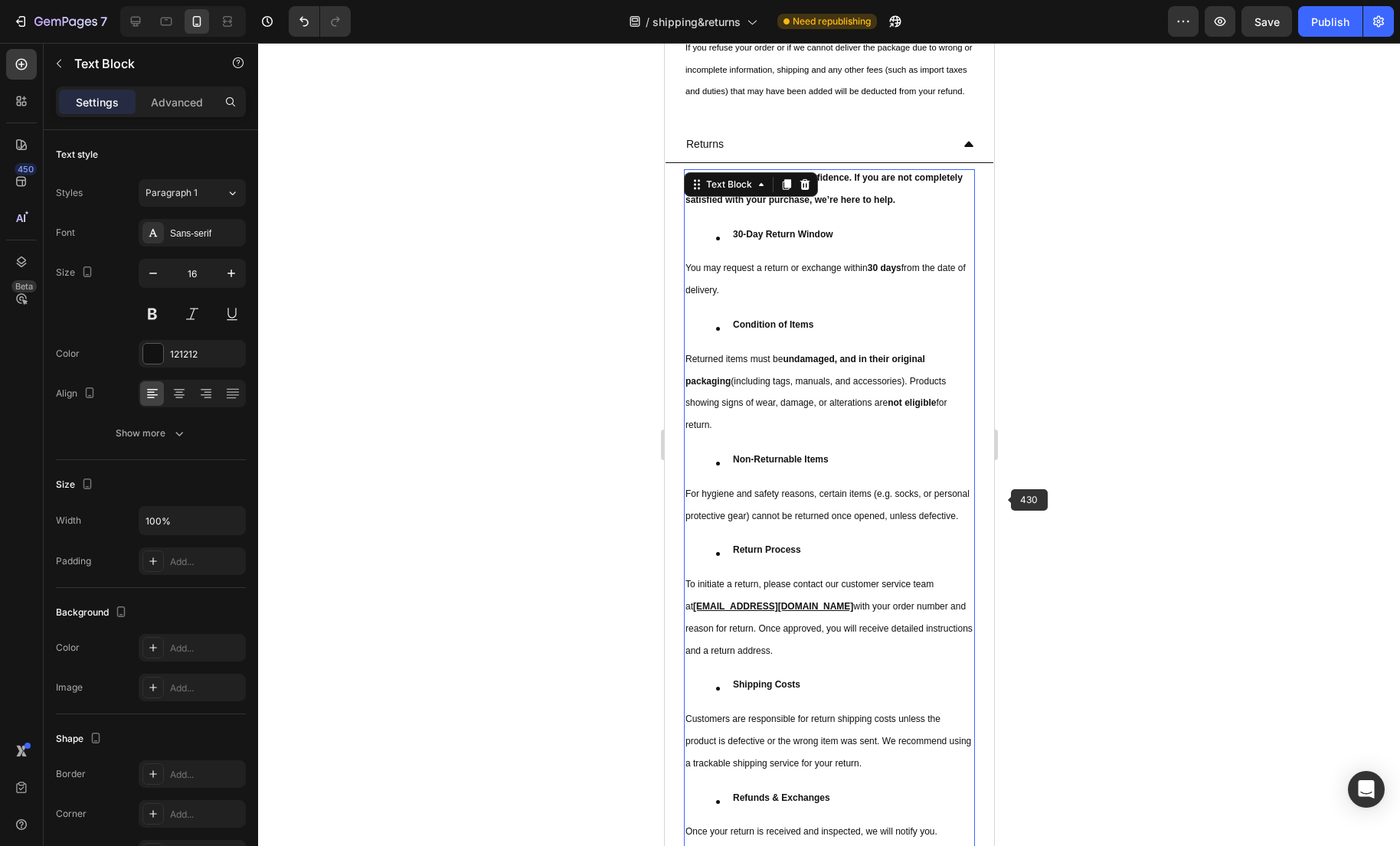
click at [1081, 467] on div at bounding box center [828, 443] width 1141 height 803
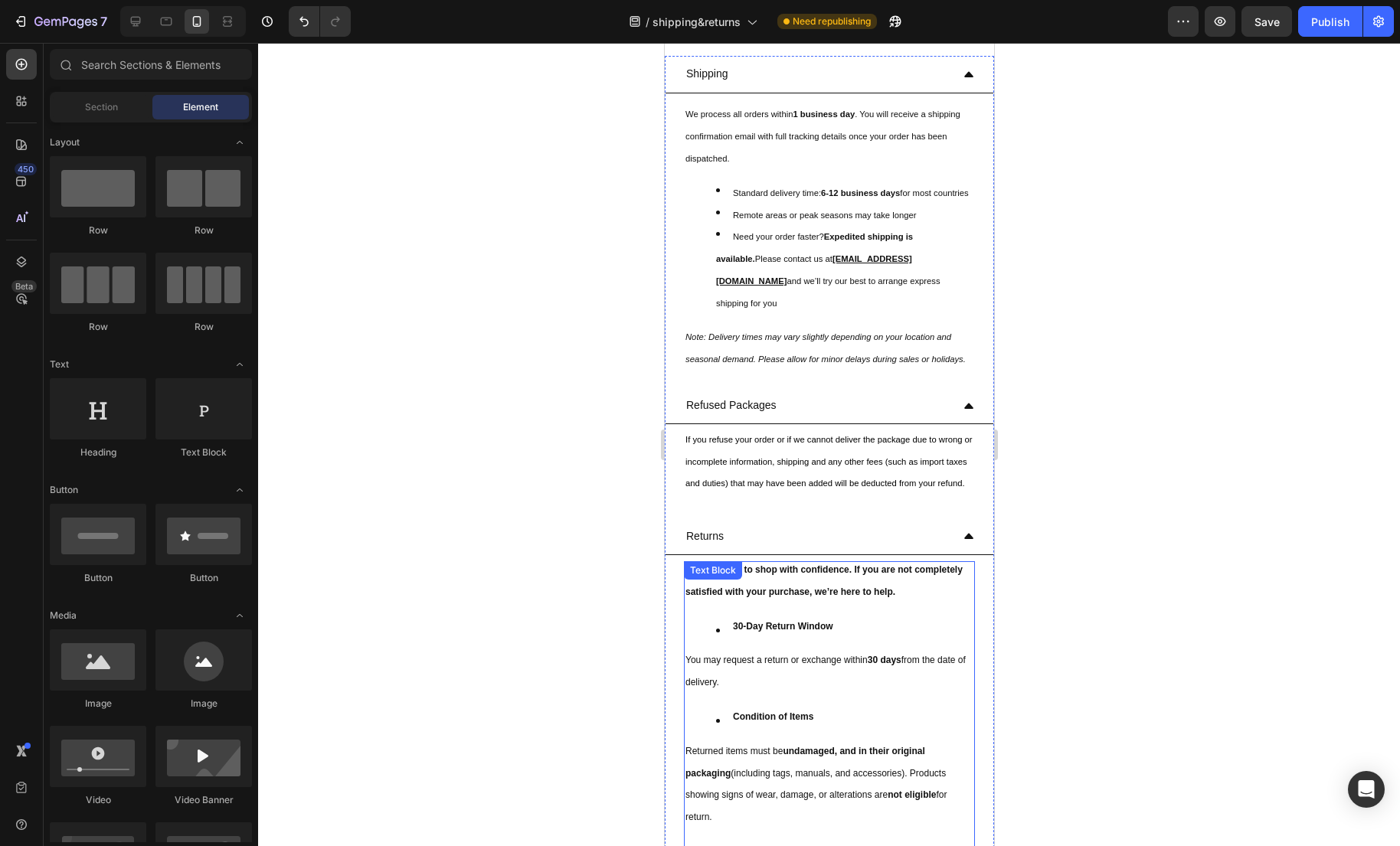
scroll to position [99, 0]
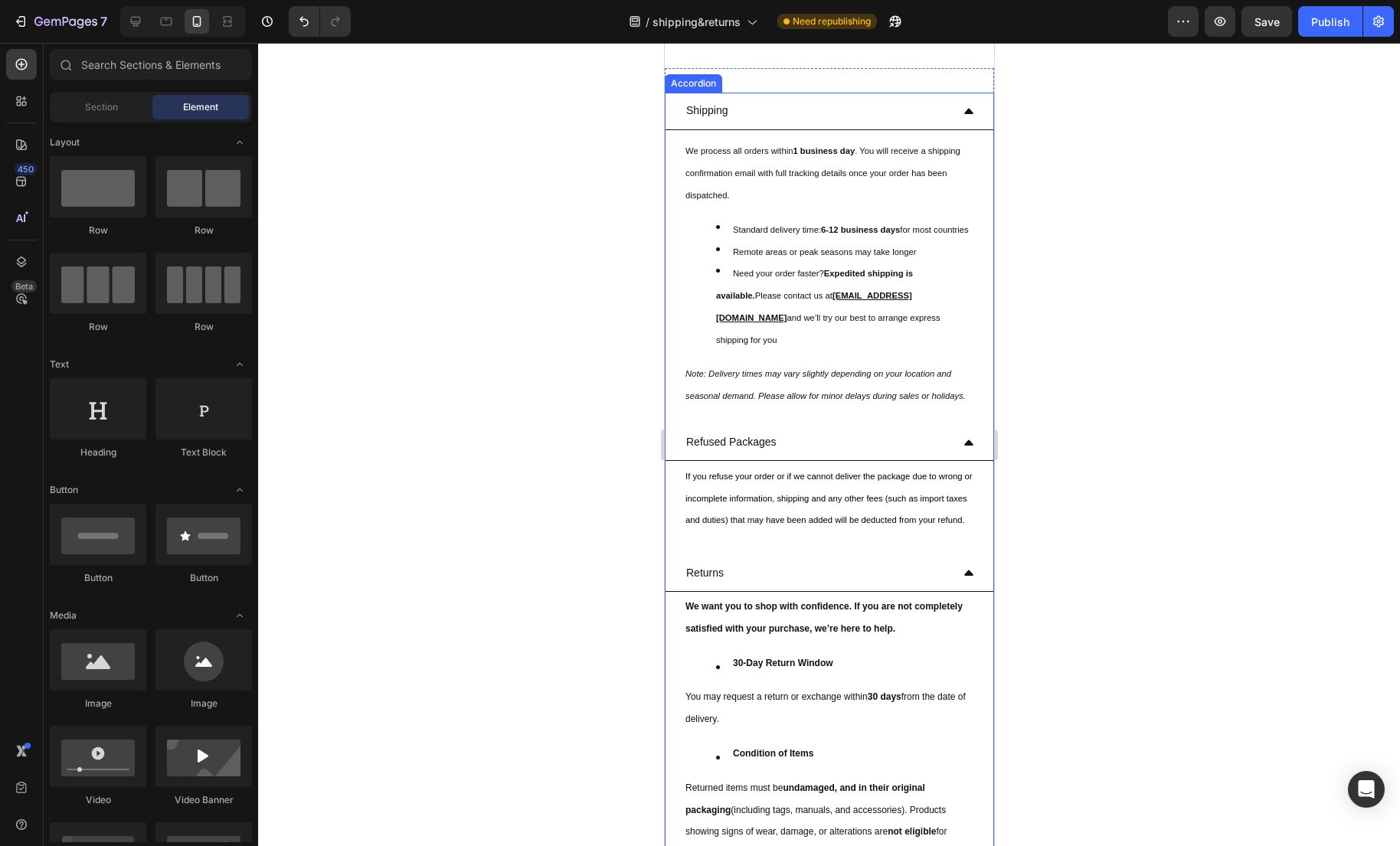
click at [748, 585] on div "Returns" at bounding box center [816, 573] width 266 height 23
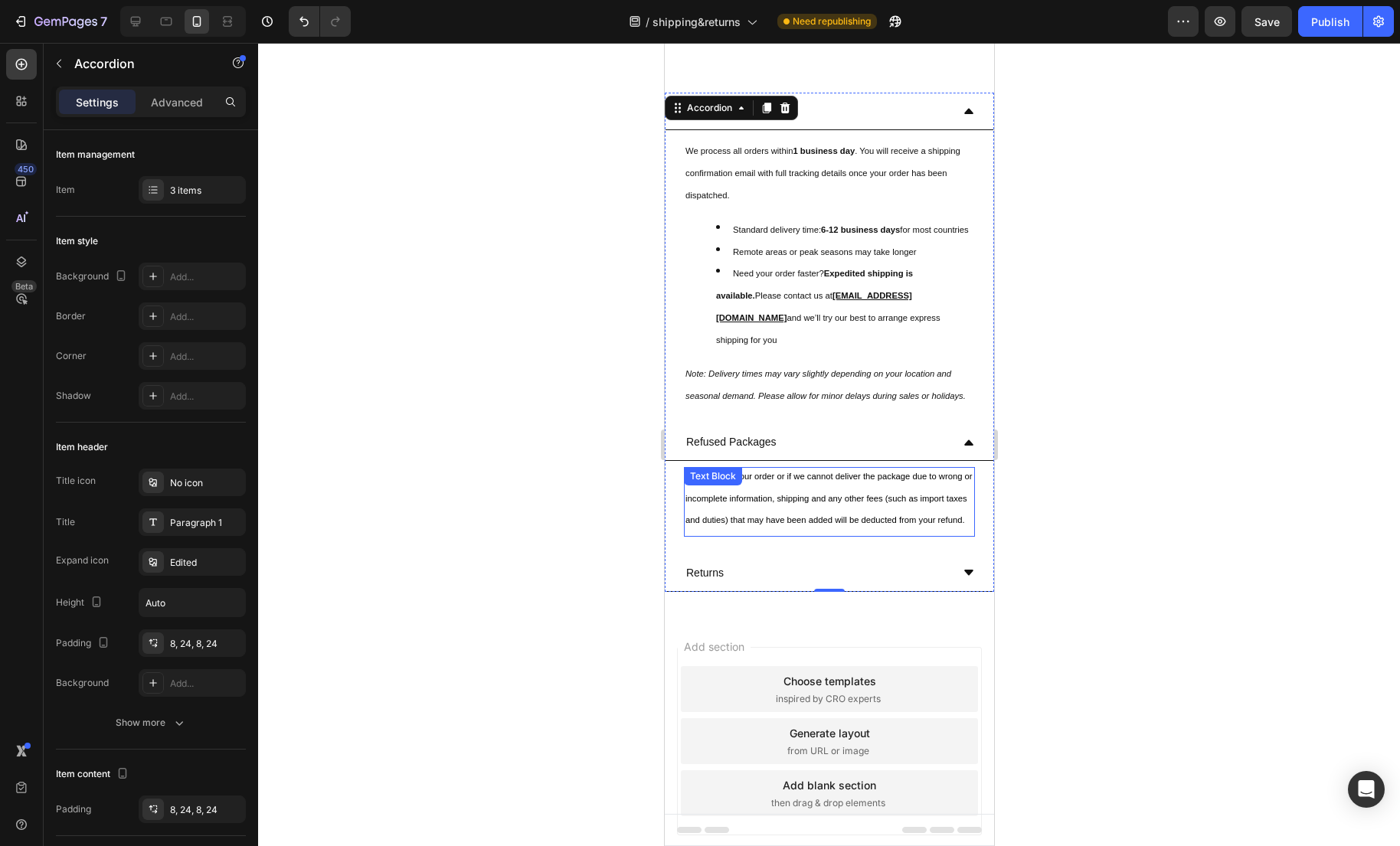
click at [822, 530] on span "If you refuse your order or if we cannot deliver the package due to wrong or in…" at bounding box center [828, 501] width 287 height 57
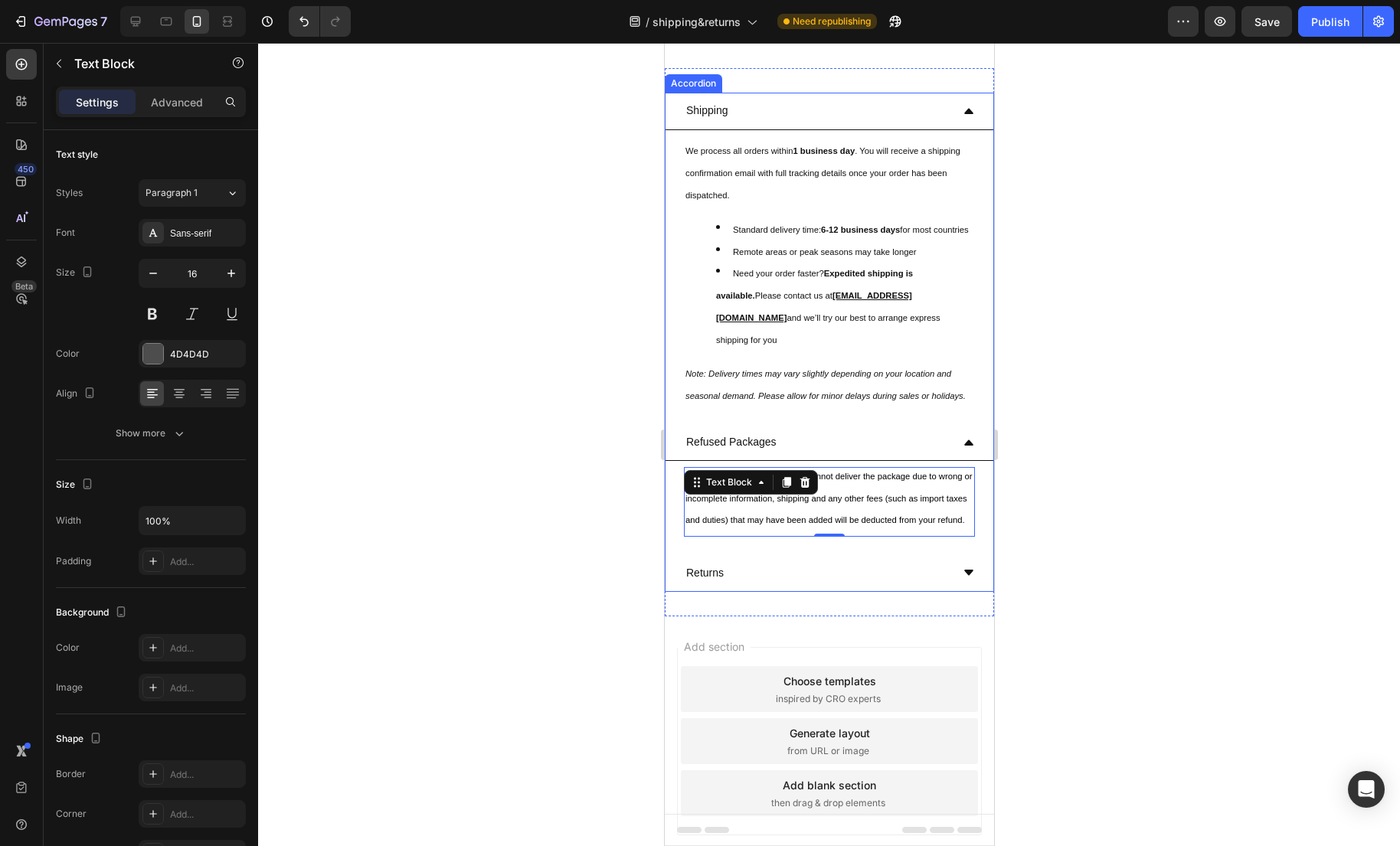
click at [881, 454] on div "Refused Packages" at bounding box center [816, 442] width 266 height 23
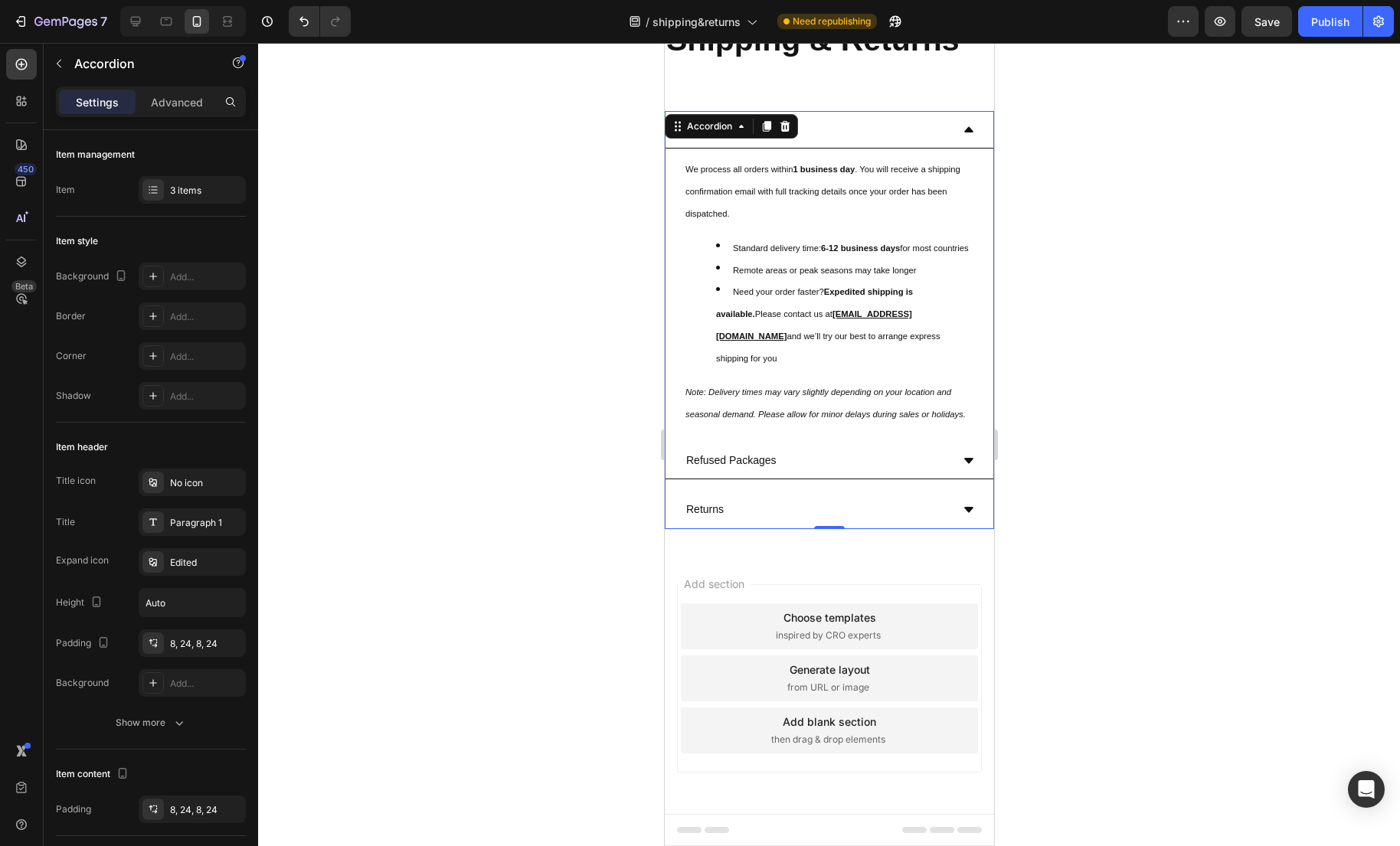
click at [881, 472] on div "Refused Packages" at bounding box center [816, 460] width 266 height 23
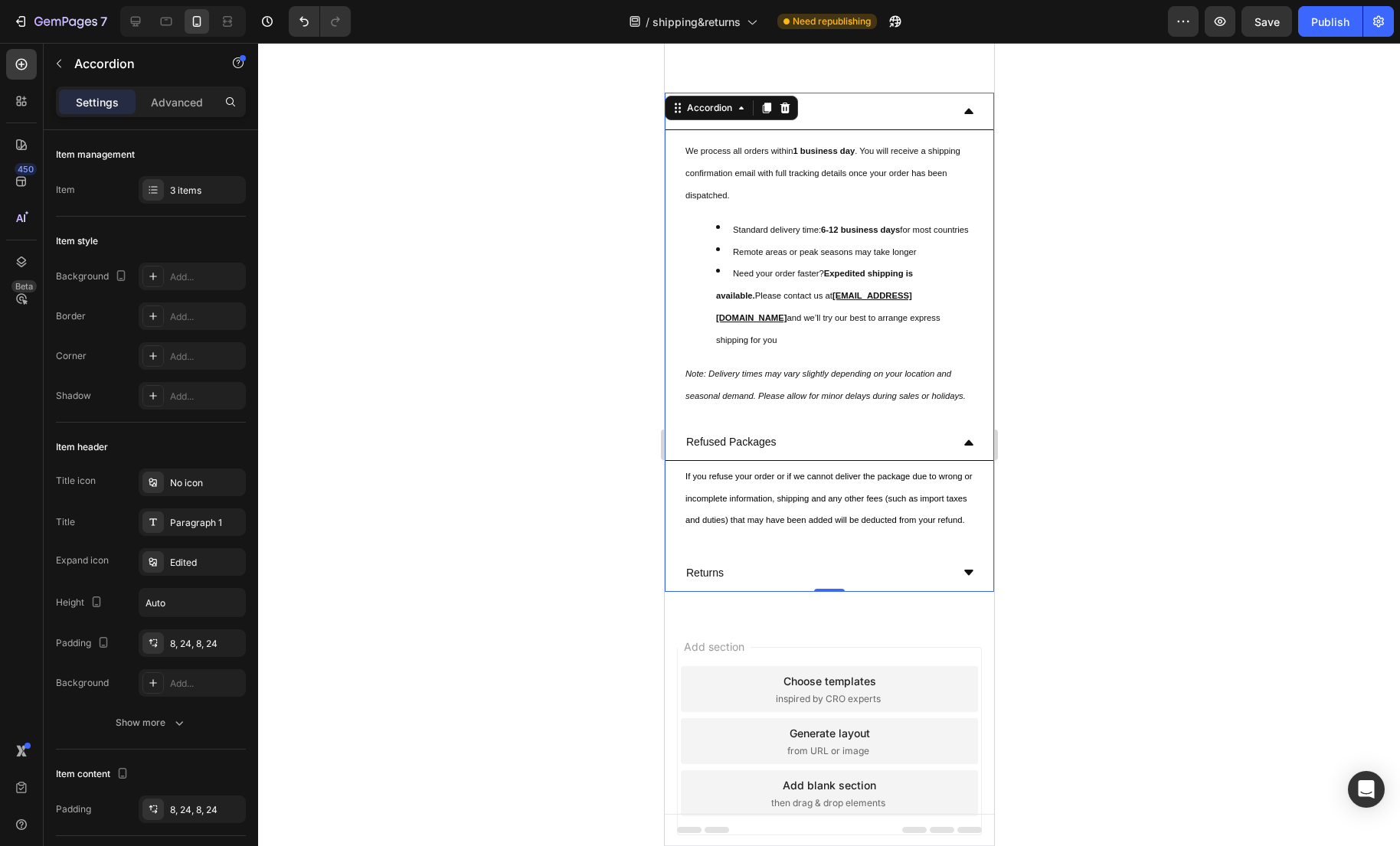
click at [880, 454] on div "Refused Packages" at bounding box center [816, 442] width 266 height 23
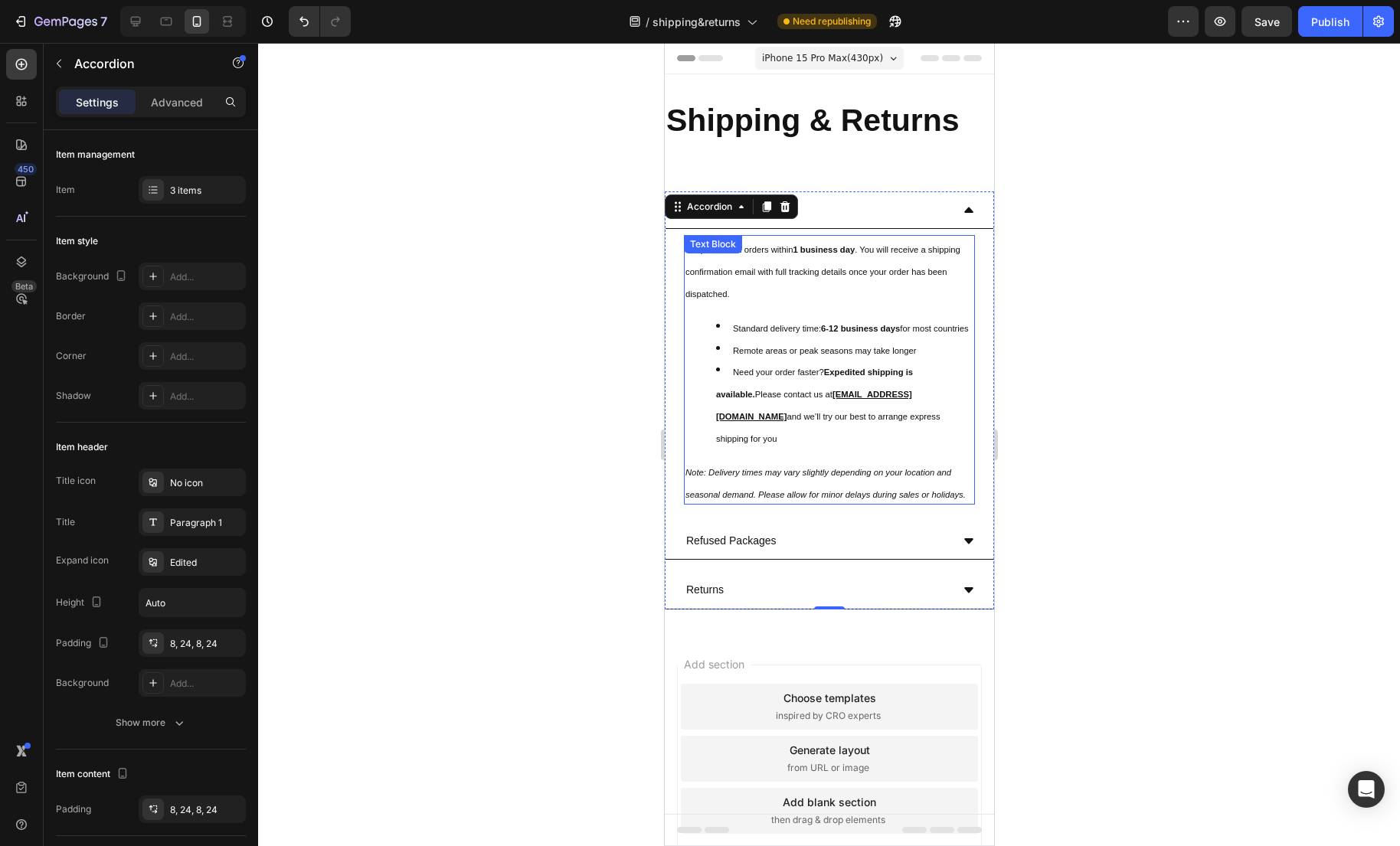
scroll to position [0, 0]
click at [1092, 373] on div at bounding box center [828, 443] width 1141 height 803
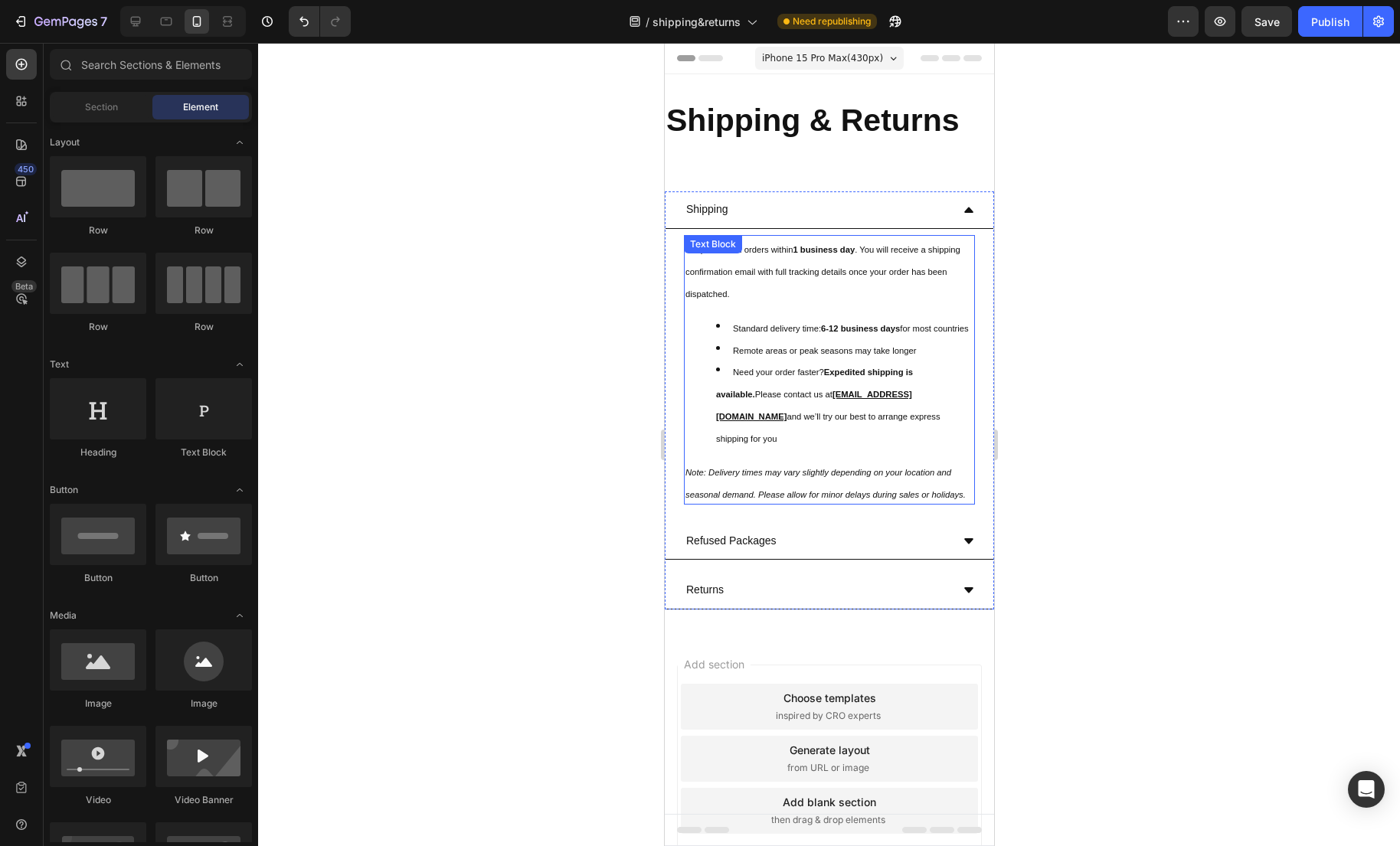
click at [1128, 417] on div at bounding box center [828, 443] width 1141 height 803
click at [1318, 16] on div "Publish" at bounding box center [1330, 22] width 38 height 16
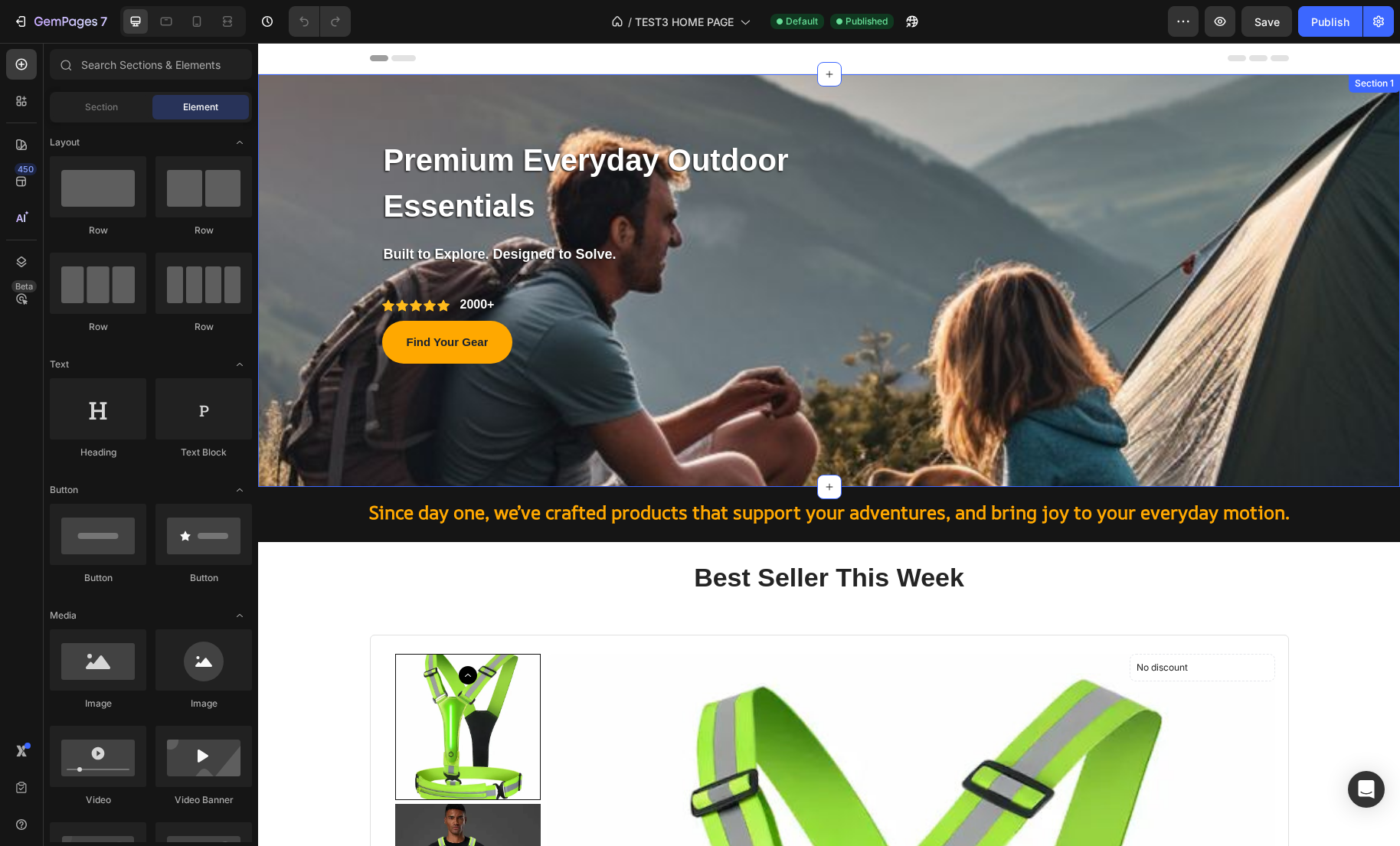
click at [1265, 111] on div "Premium Everyday Outdoor Essentials Text block Row Built to Explore. Designed t…" at bounding box center [828, 281] width 1141 height 413
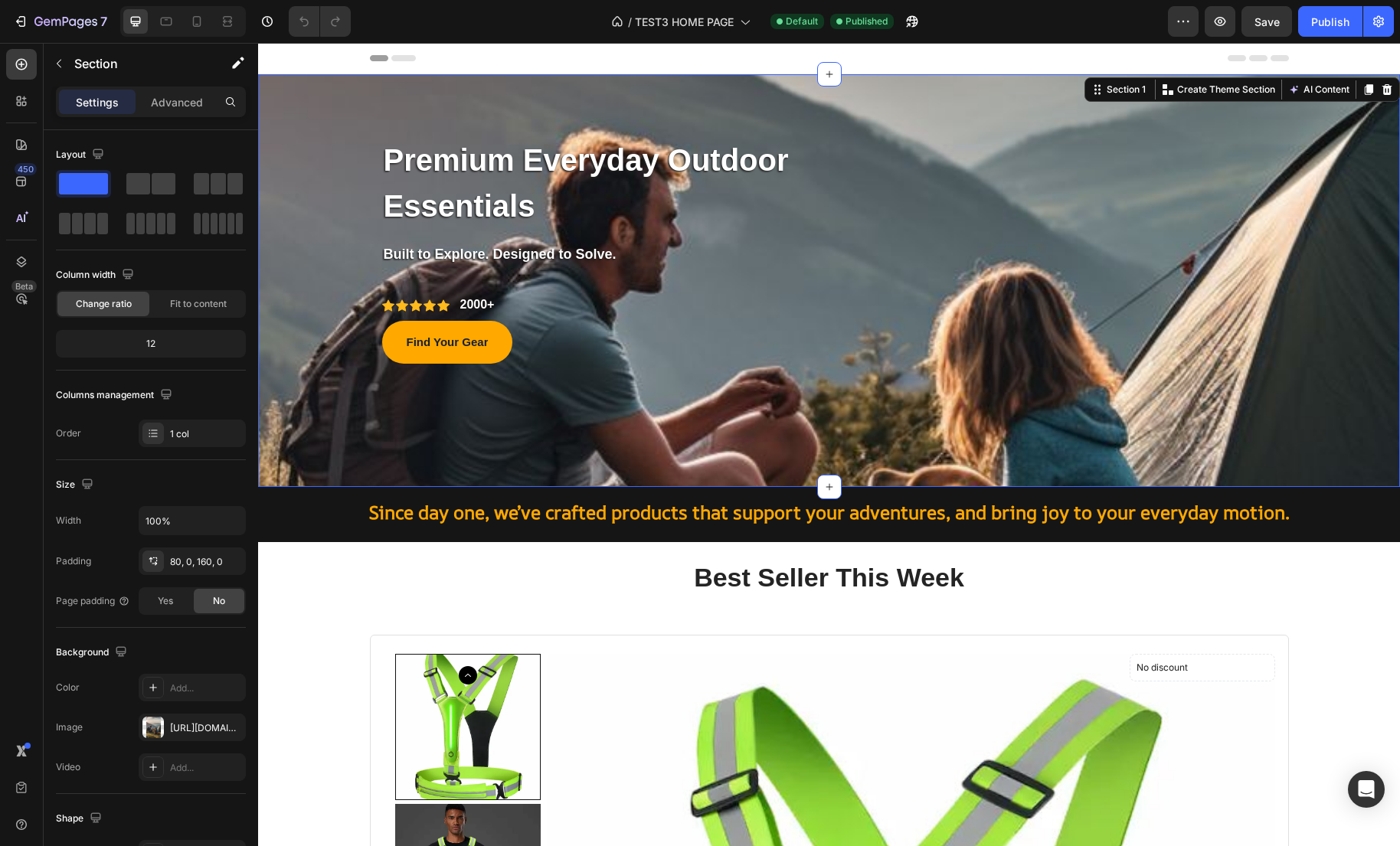
click at [317, 422] on div "Premium Everyday Outdoor Essentials Text block Row Built to Explore. Designed t…" at bounding box center [828, 281] width 1141 height 413
click at [90, 95] on p "Settings" at bounding box center [96, 102] width 43 height 16
click at [170, 729] on div "[URL][DOMAIN_NAME]" at bounding box center [192, 728] width 44 height 14
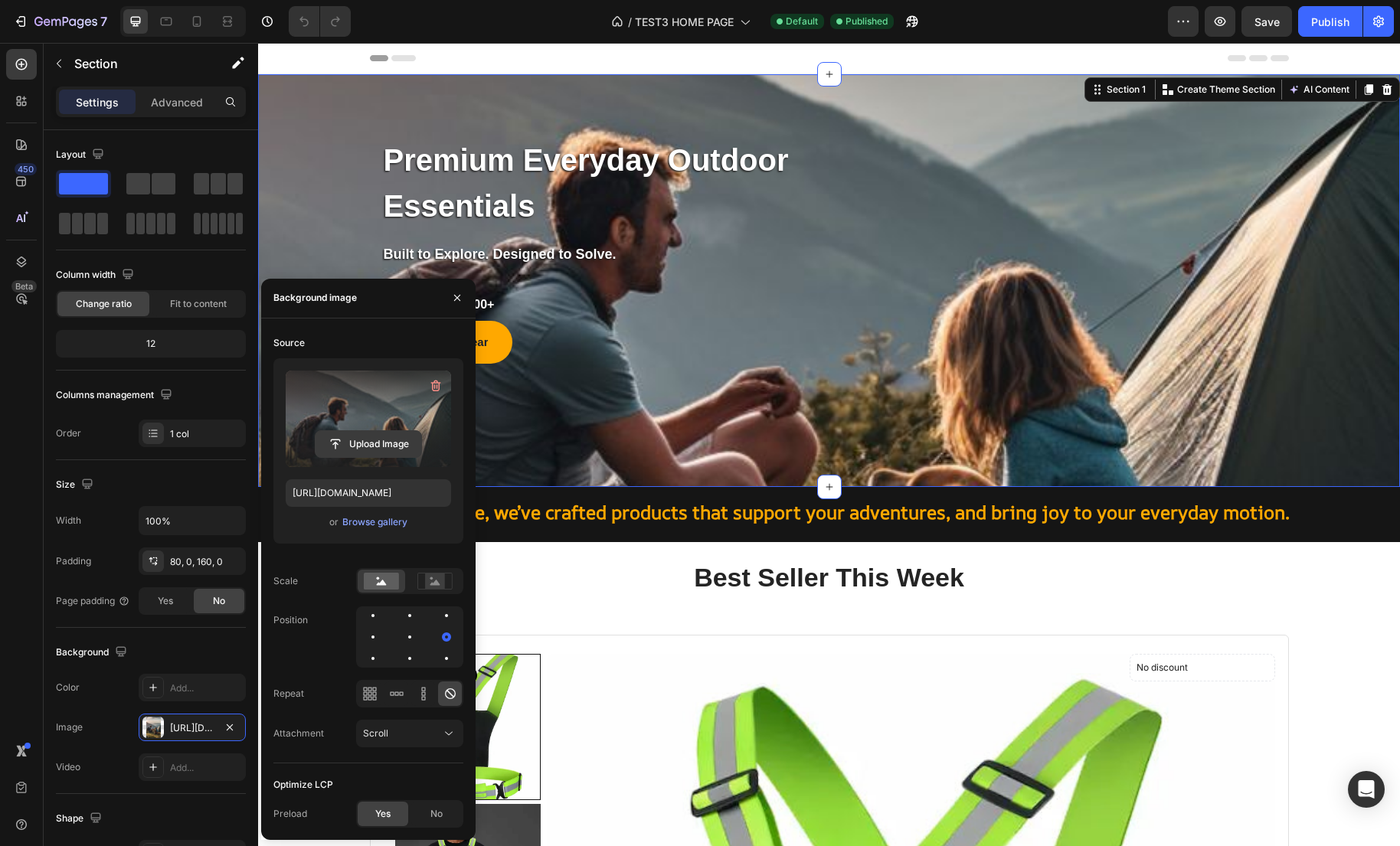
click at [382, 444] on input "file" at bounding box center [368, 444] width 106 height 26
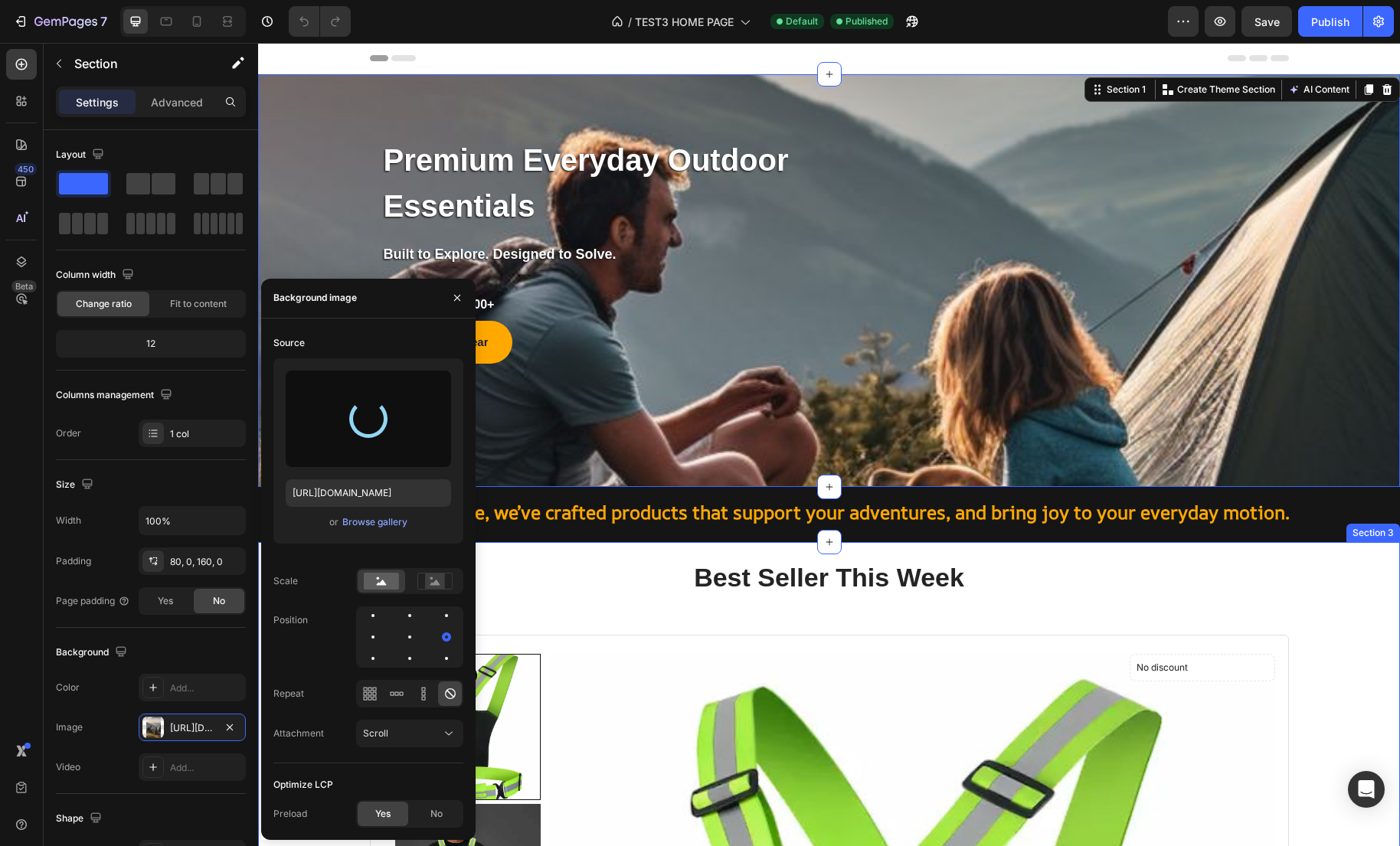
type input "[URL][DOMAIN_NAME]"
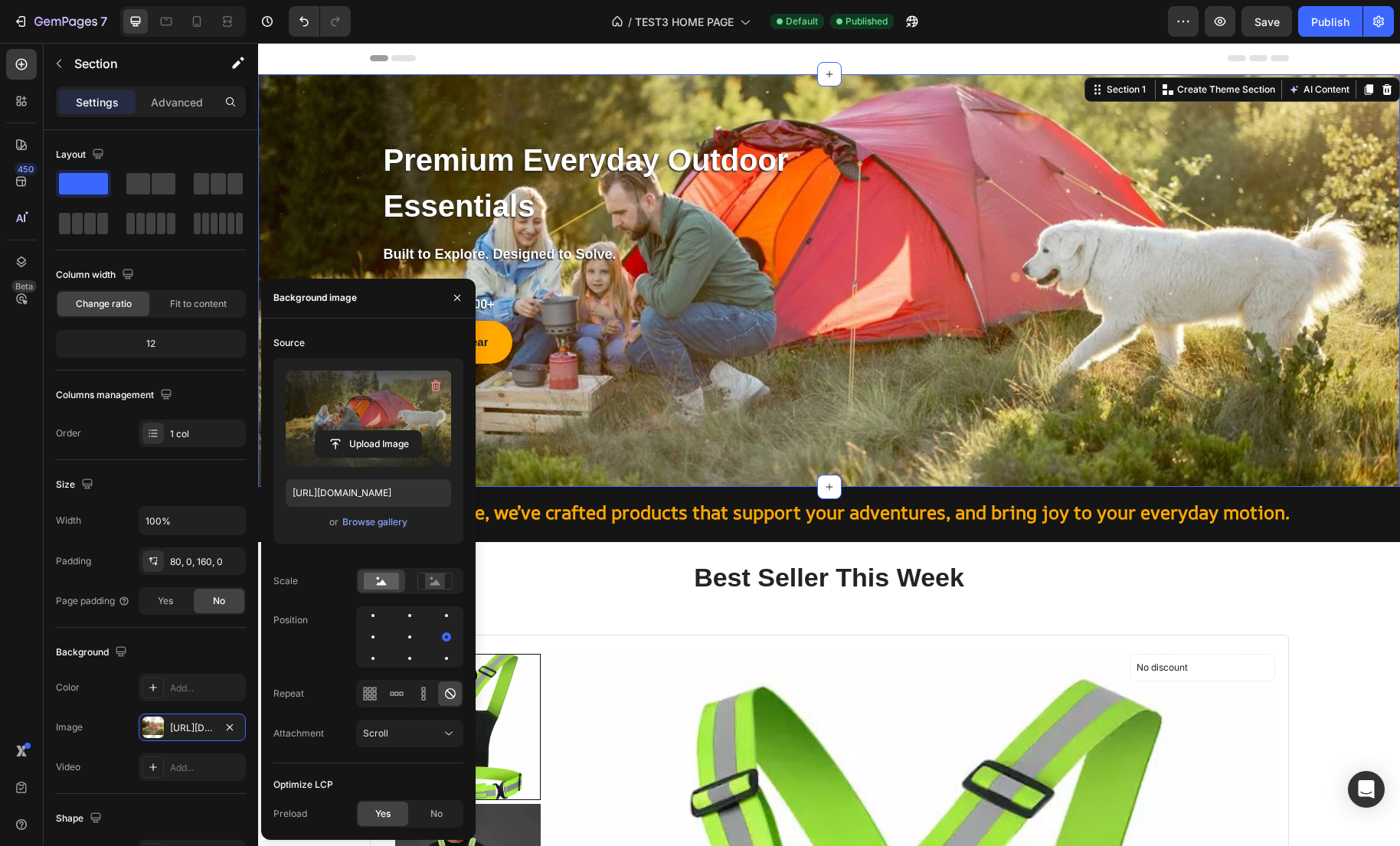
click at [1316, 393] on div "Premium Everyday Outdoor Essentials Text block Row Built to Explore. Designed t…" at bounding box center [828, 281] width 1141 height 413
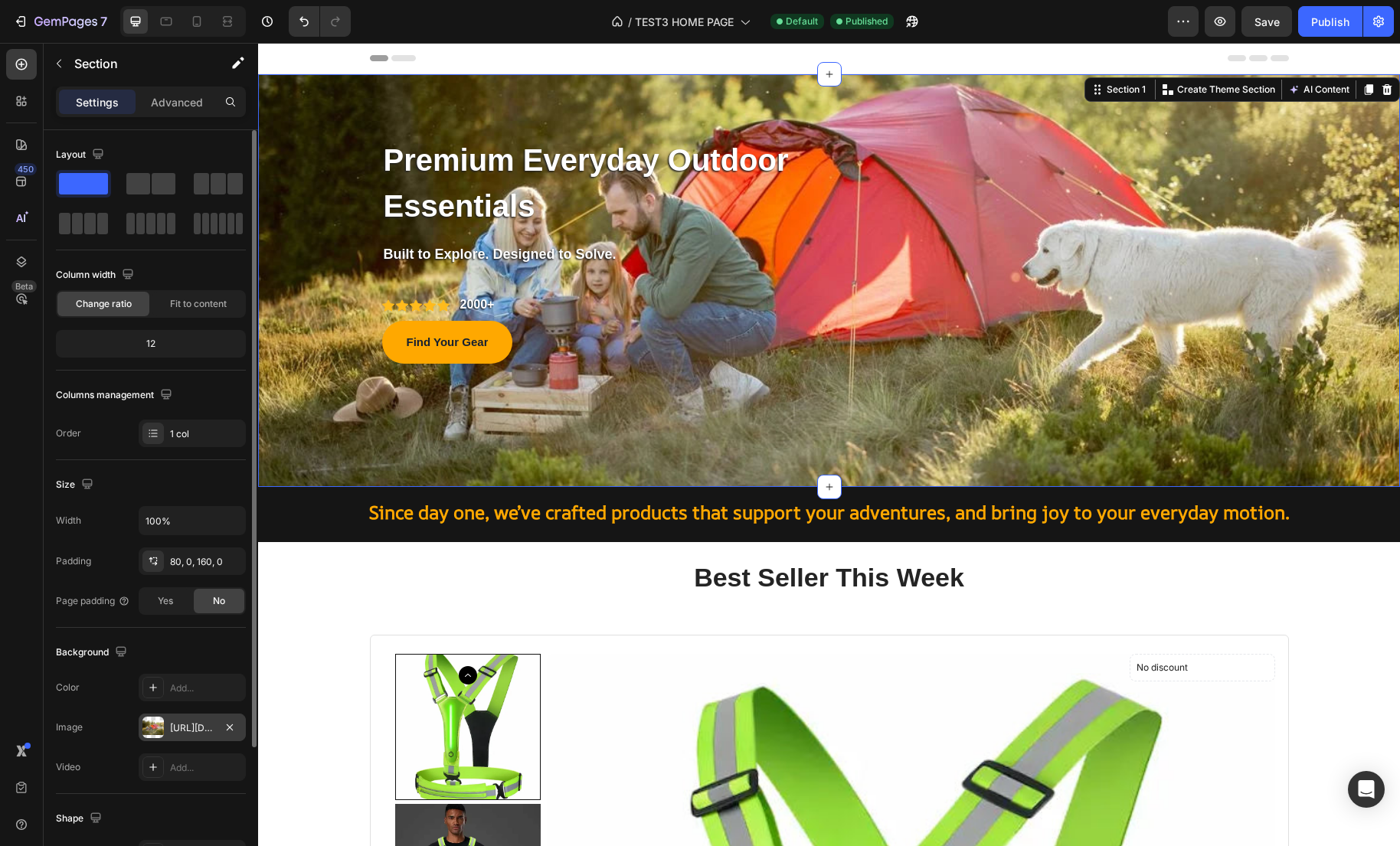
click at [190, 718] on div "https://cdn.shopify.com/s/files/1/0635/2663/3590/files/gempages_575492313866830…" at bounding box center [193, 727] width 108 height 28
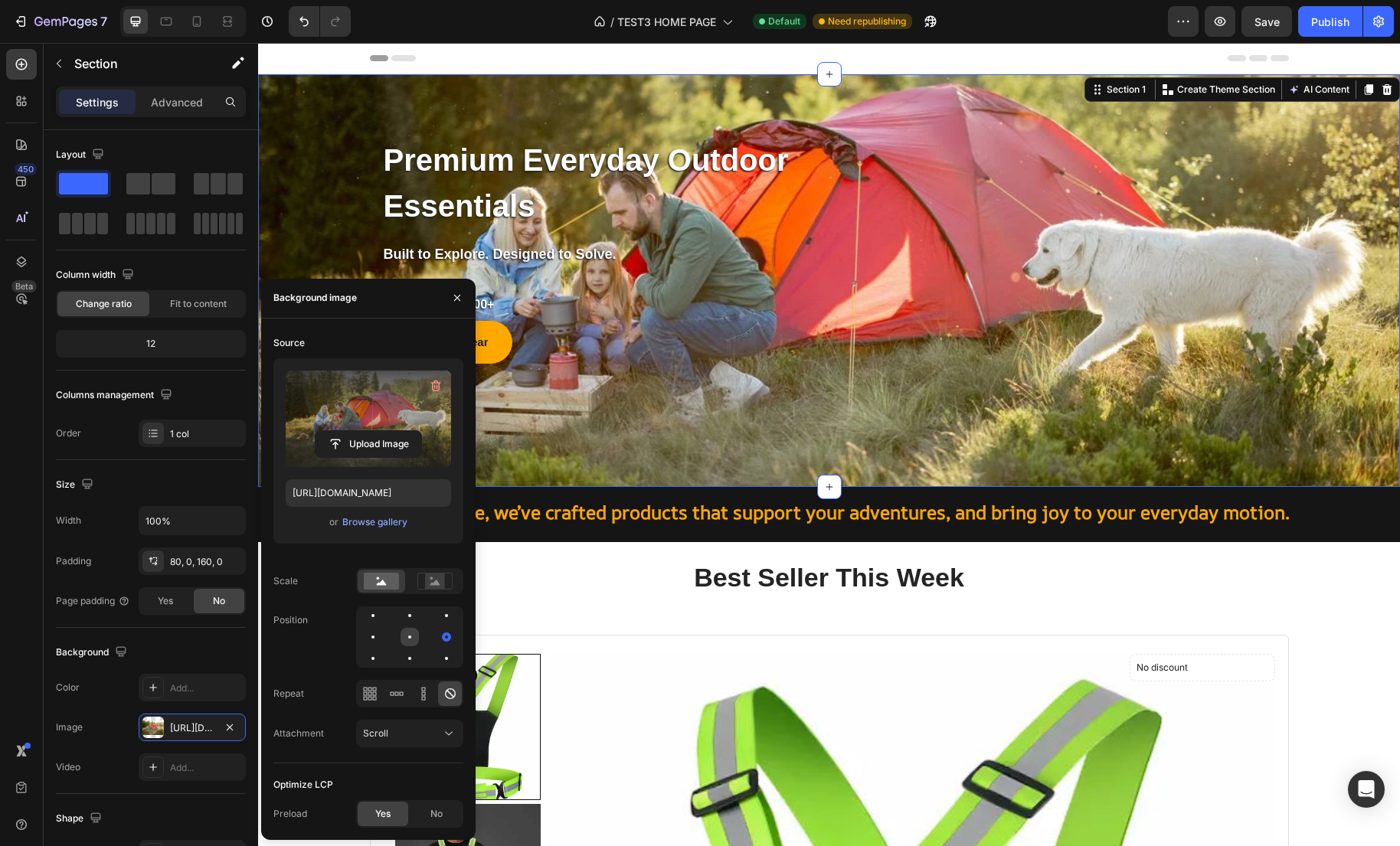
click at [414, 639] on div at bounding box center [409, 636] width 18 height 18
click at [438, 638] on div at bounding box center [446, 636] width 18 height 18
click at [446, 659] on div at bounding box center [446, 658] width 18 height 18
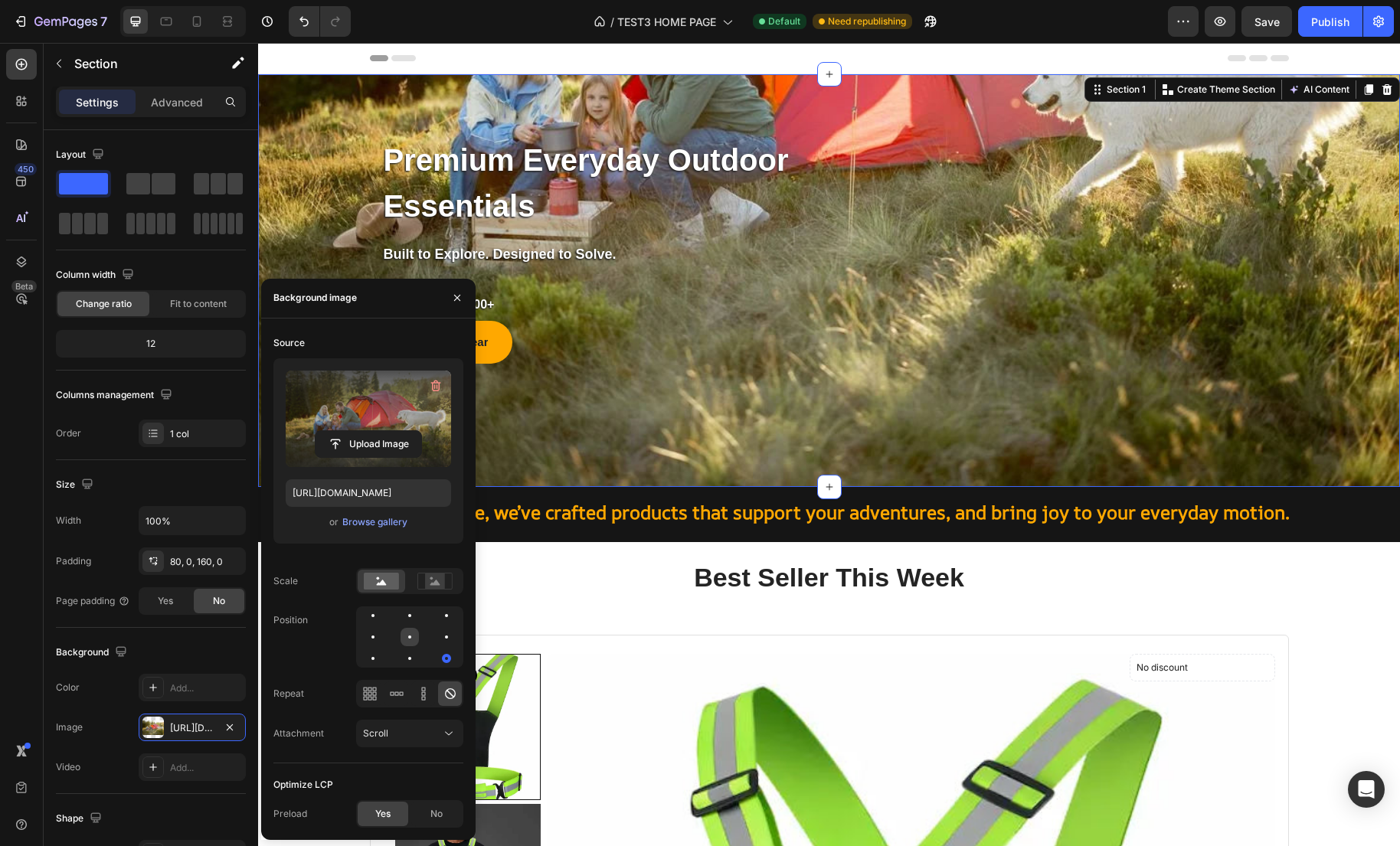
click at [411, 634] on div at bounding box center [409, 636] width 18 height 18
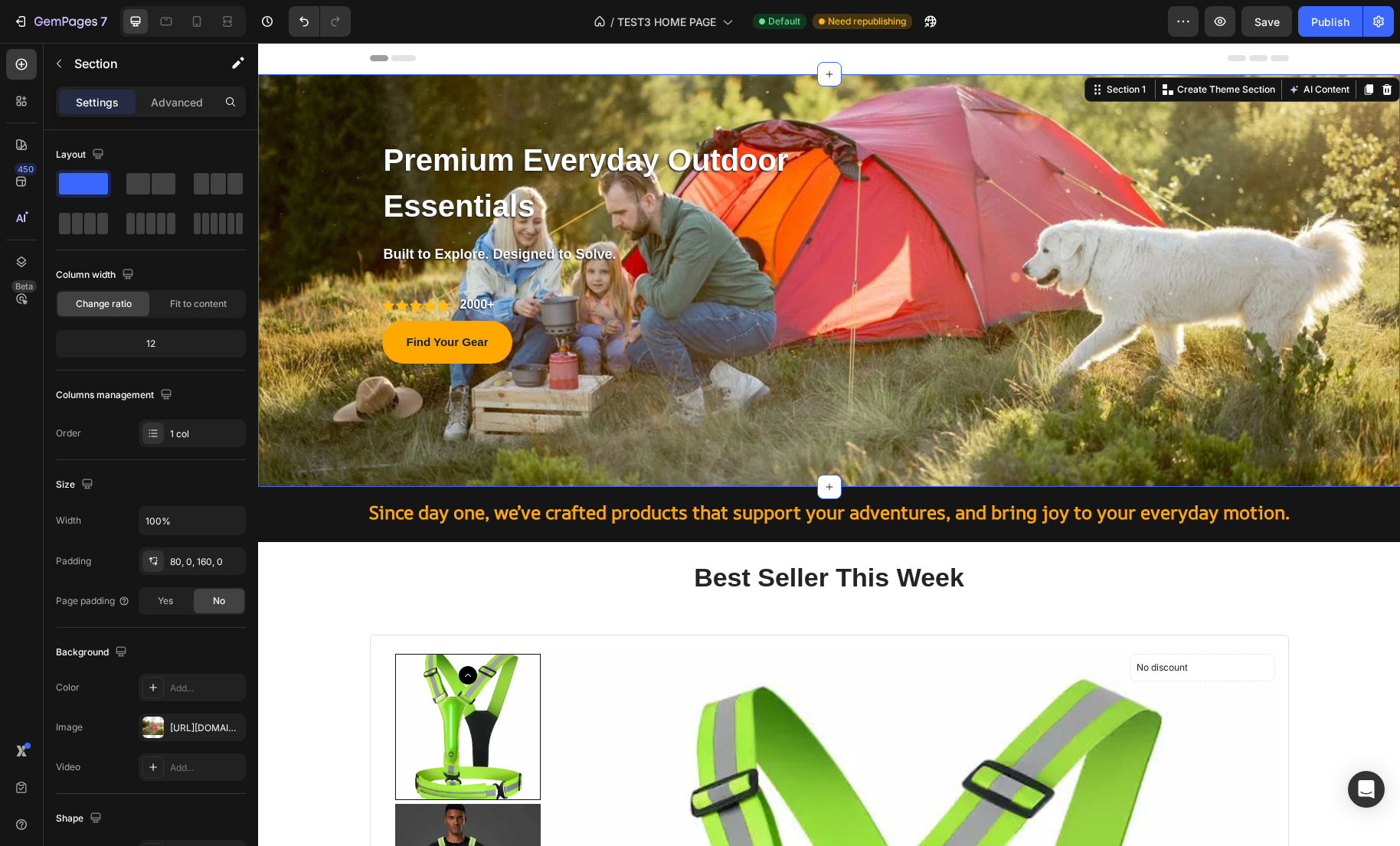
click at [914, 402] on div "Premium Everyday Outdoor Essentials Text block Row Built to Explore. Designed t…" at bounding box center [828, 281] width 1141 height 413
click at [694, 320] on div "Premium Everyday Outdoor Essentials Text block Row Built to Explore. Designed t…" at bounding box center [600, 250] width 437 height 229
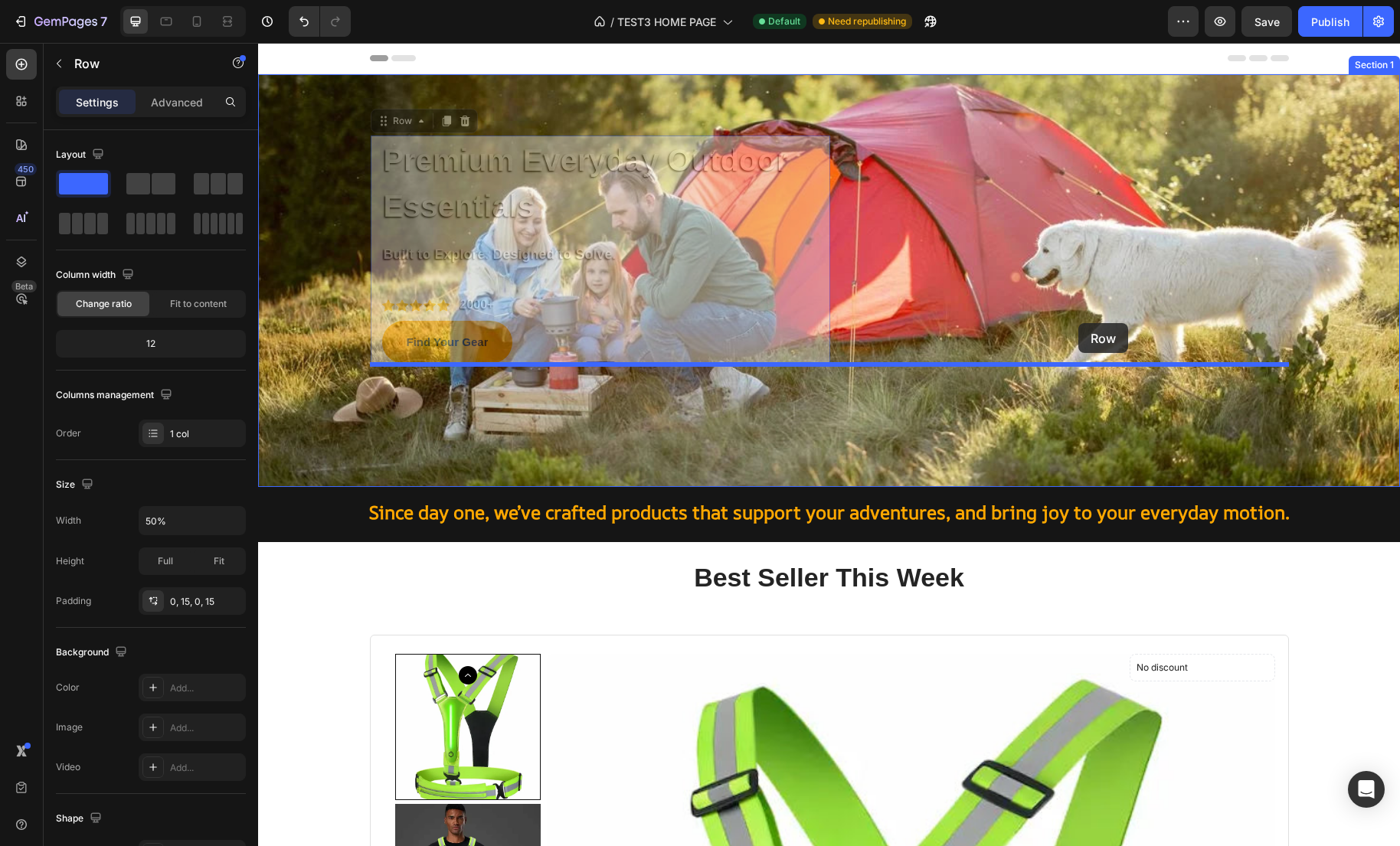
drag, startPoint x: 380, startPoint y: 122, endPoint x: 1078, endPoint y: 323, distance: 726.4
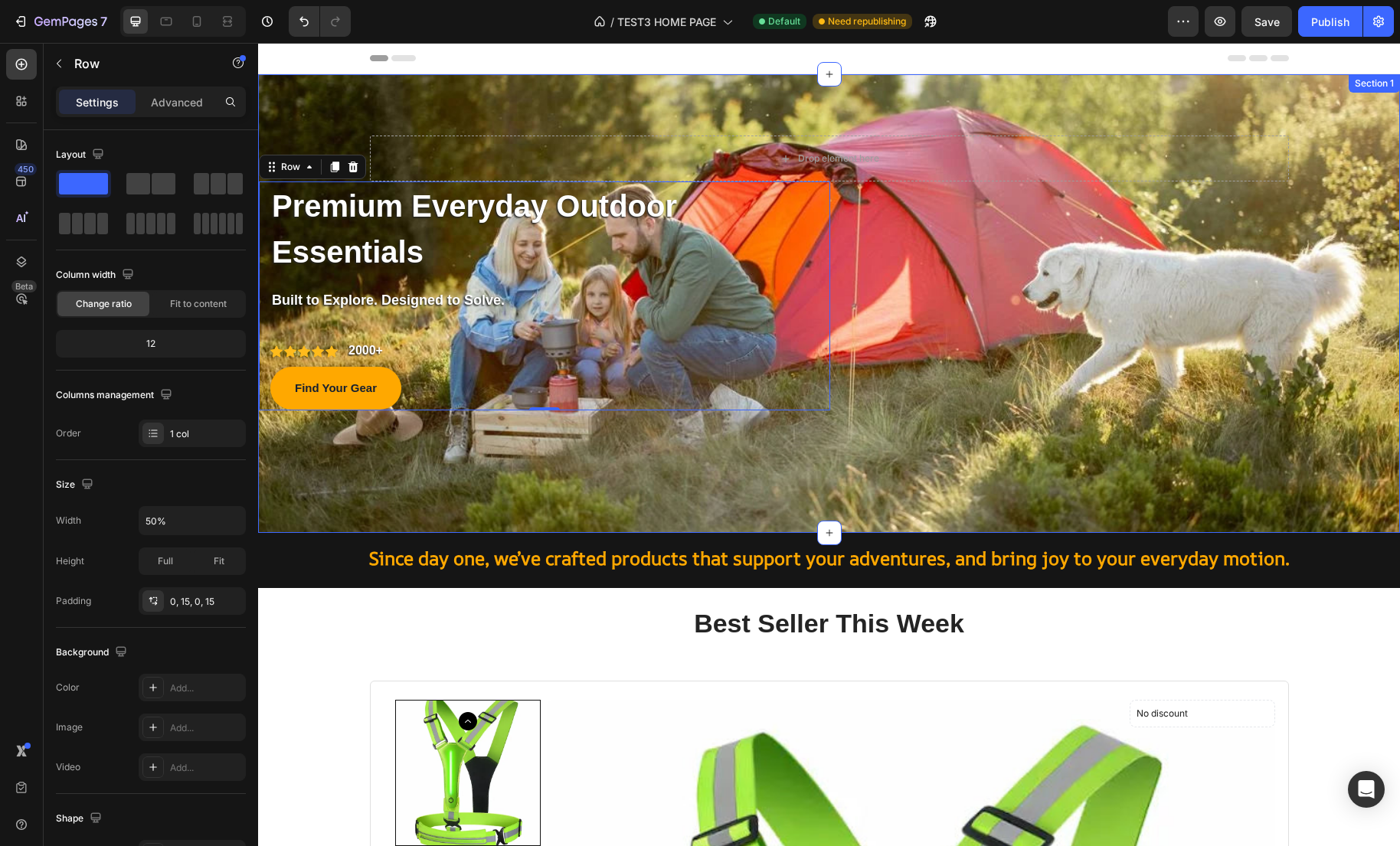
click at [978, 319] on div "Drop element here Row Premium Everyday Outdoor Essentials Text block Row Built …" at bounding box center [828, 272] width 1141 height 275
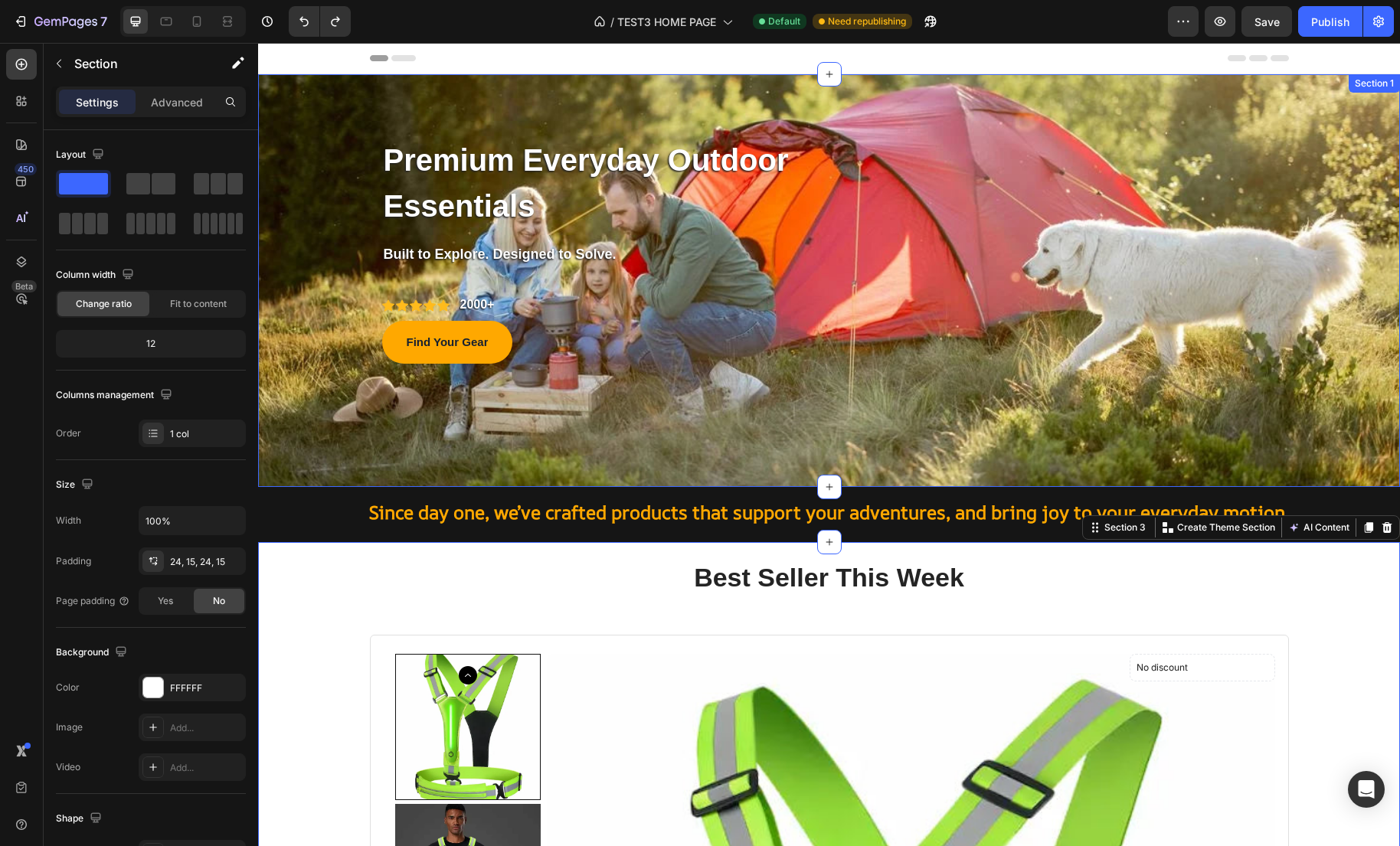
click at [669, 374] on div "Premium Everyday Outdoor Essentials Text block Row Built to Explore. Designed t…" at bounding box center [828, 281] width 1141 height 413
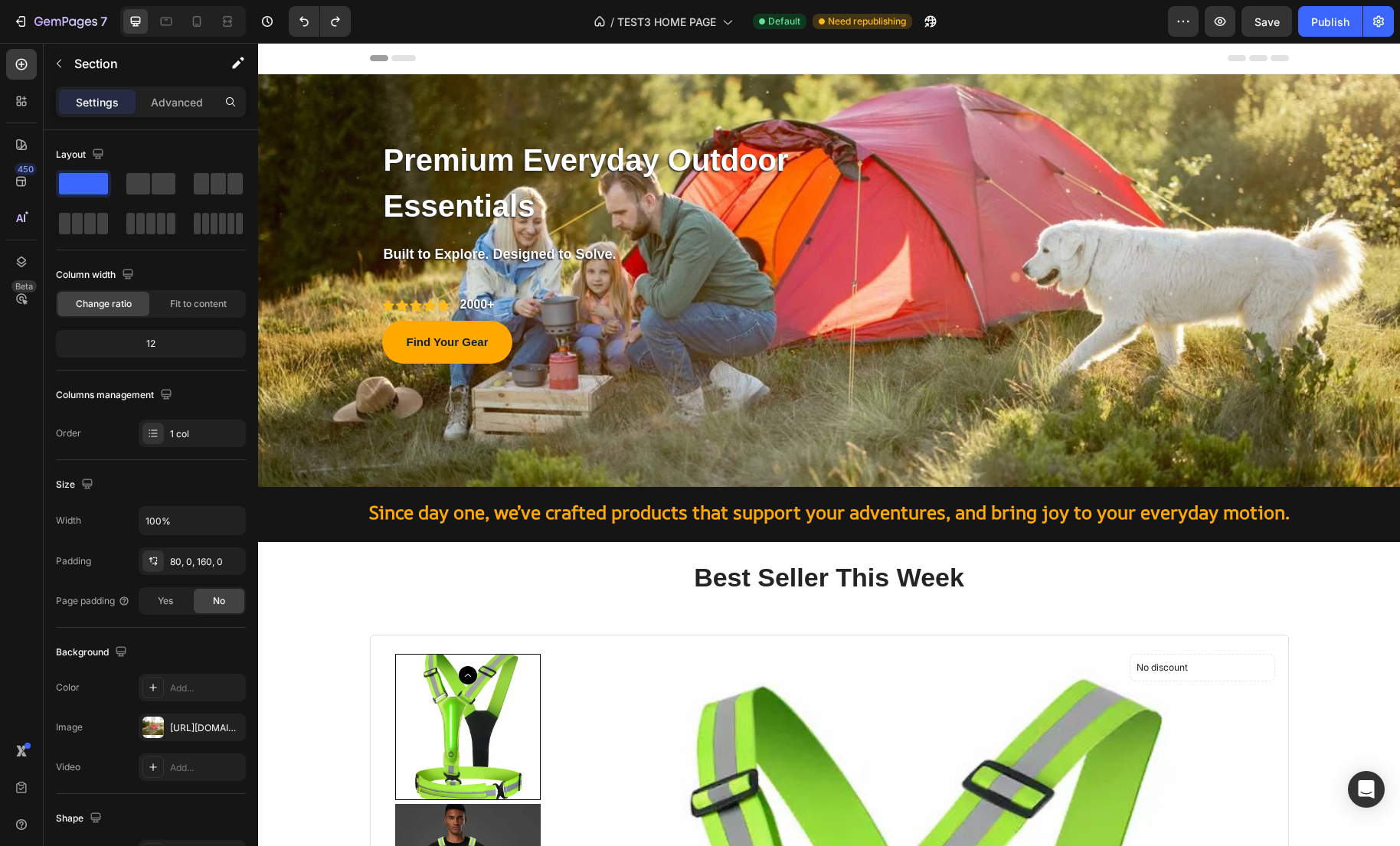
scroll to position [60, 0]
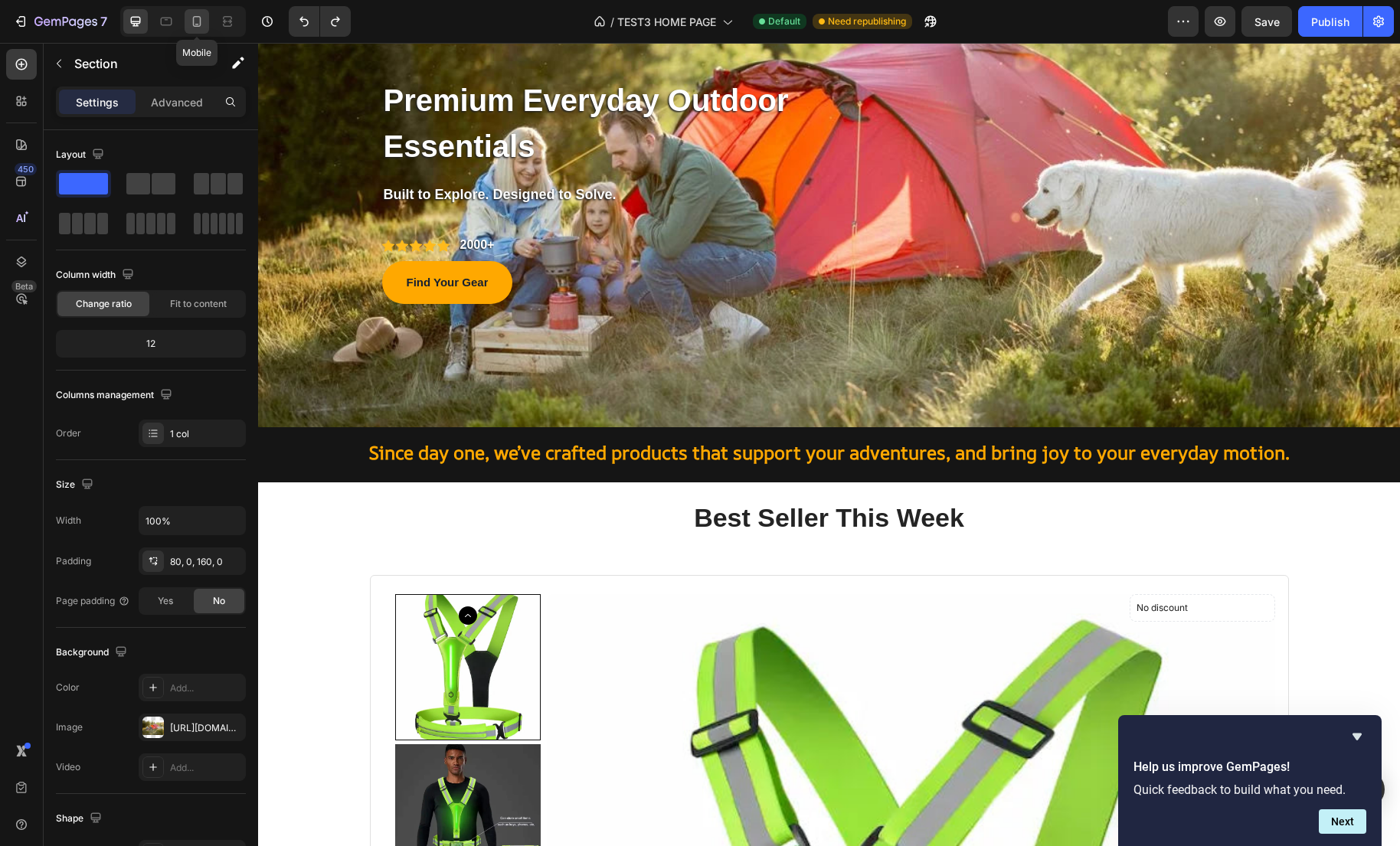
click at [205, 23] on div at bounding box center [197, 22] width 24 height 24
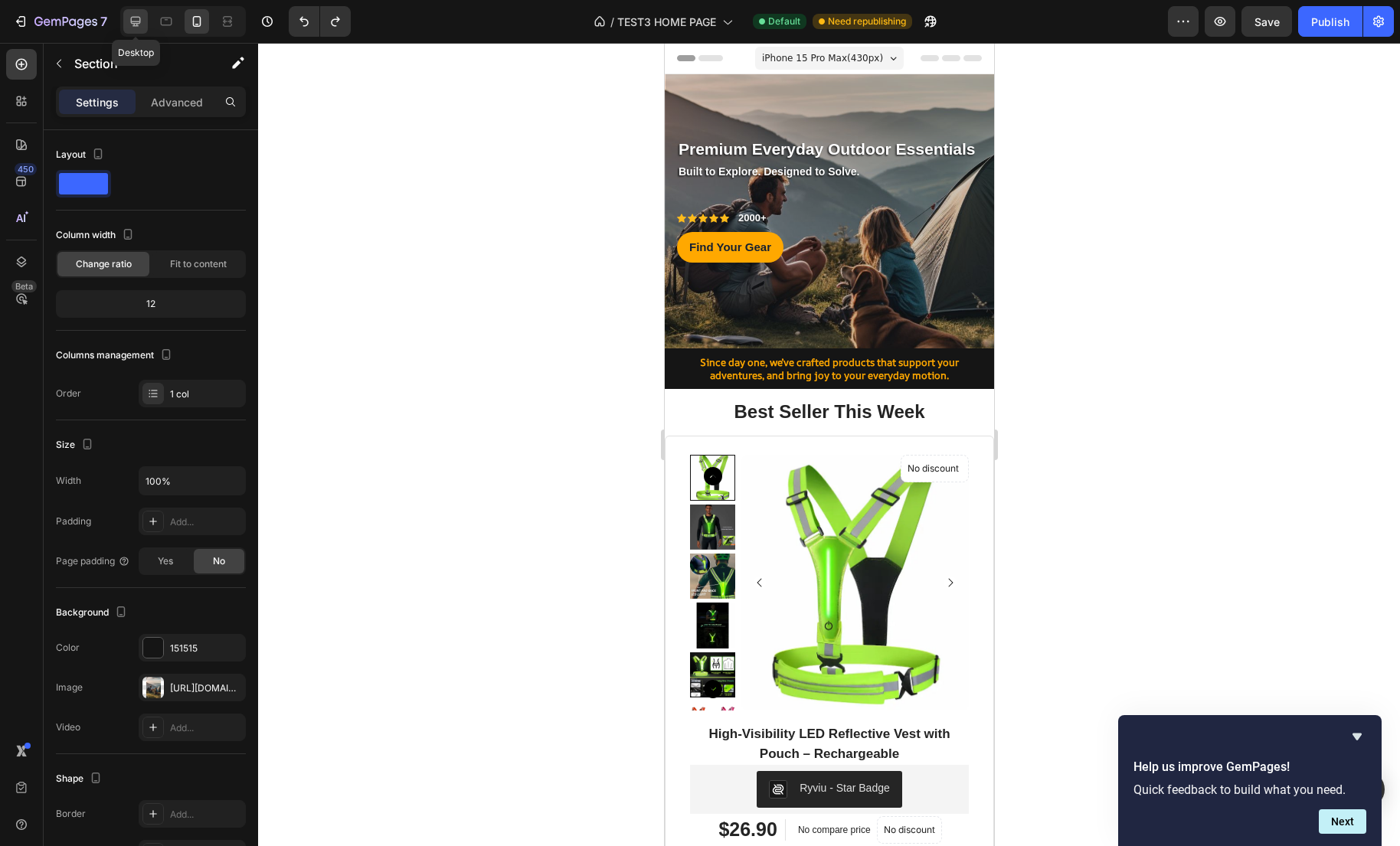
click at [141, 23] on icon at bounding box center [135, 22] width 16 height 16
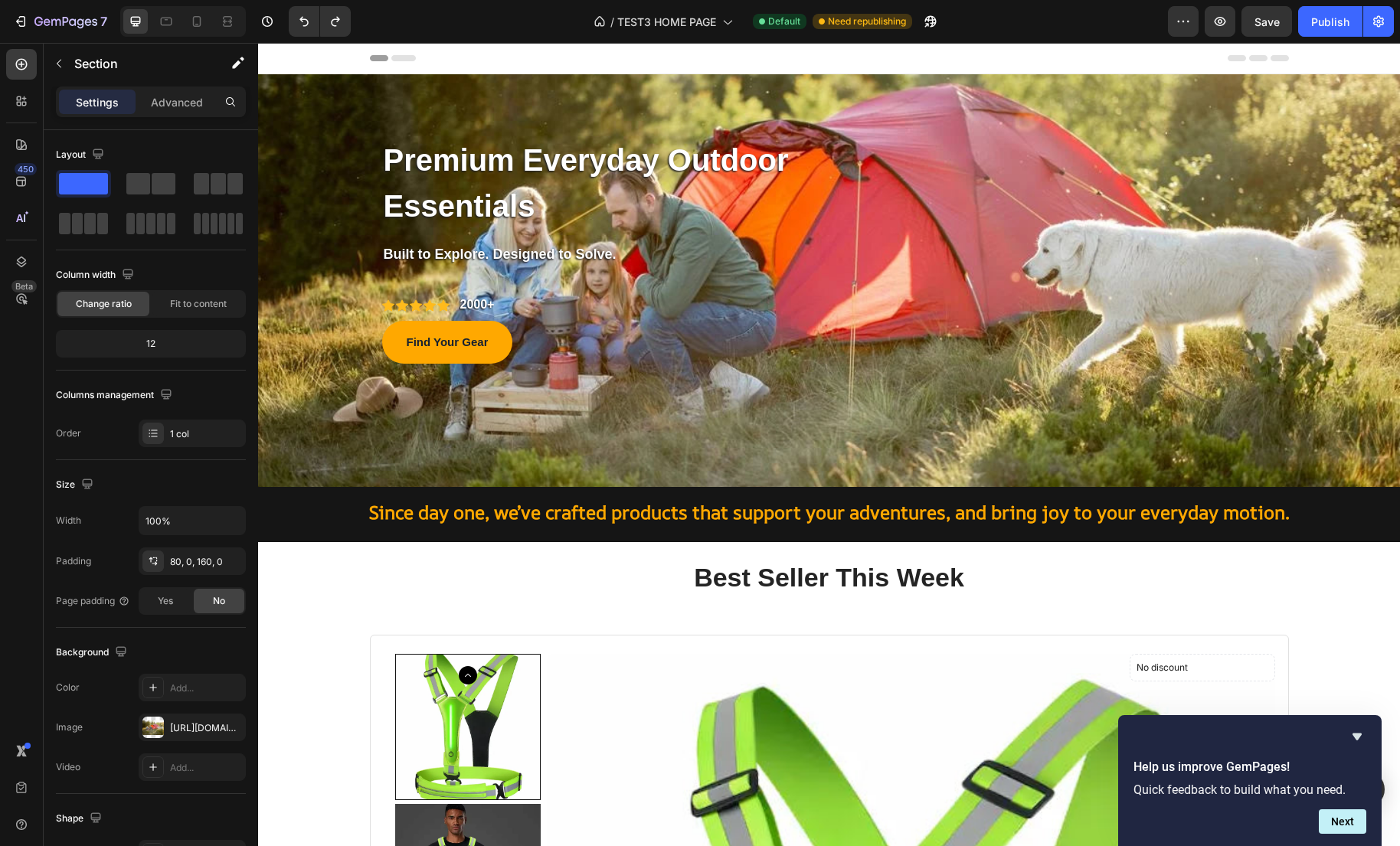
drag, startPoint x: 334, startPoint y: 423, endPoint x: 325, endPoint y: 425, distance: 9.2
click at [334, 423] on div "Premium Everyday Outdoor Essentials Text block Row Built to Explore. Designed t…" at bounding box center [828, 281] width 1141 height 413
click at [168, 734] on div "https://cdn.shopify.com/s/files/1/0635/2663/3590/files/gempages_575492313866830…" at bounding box center [193, 727] width 108 height 28
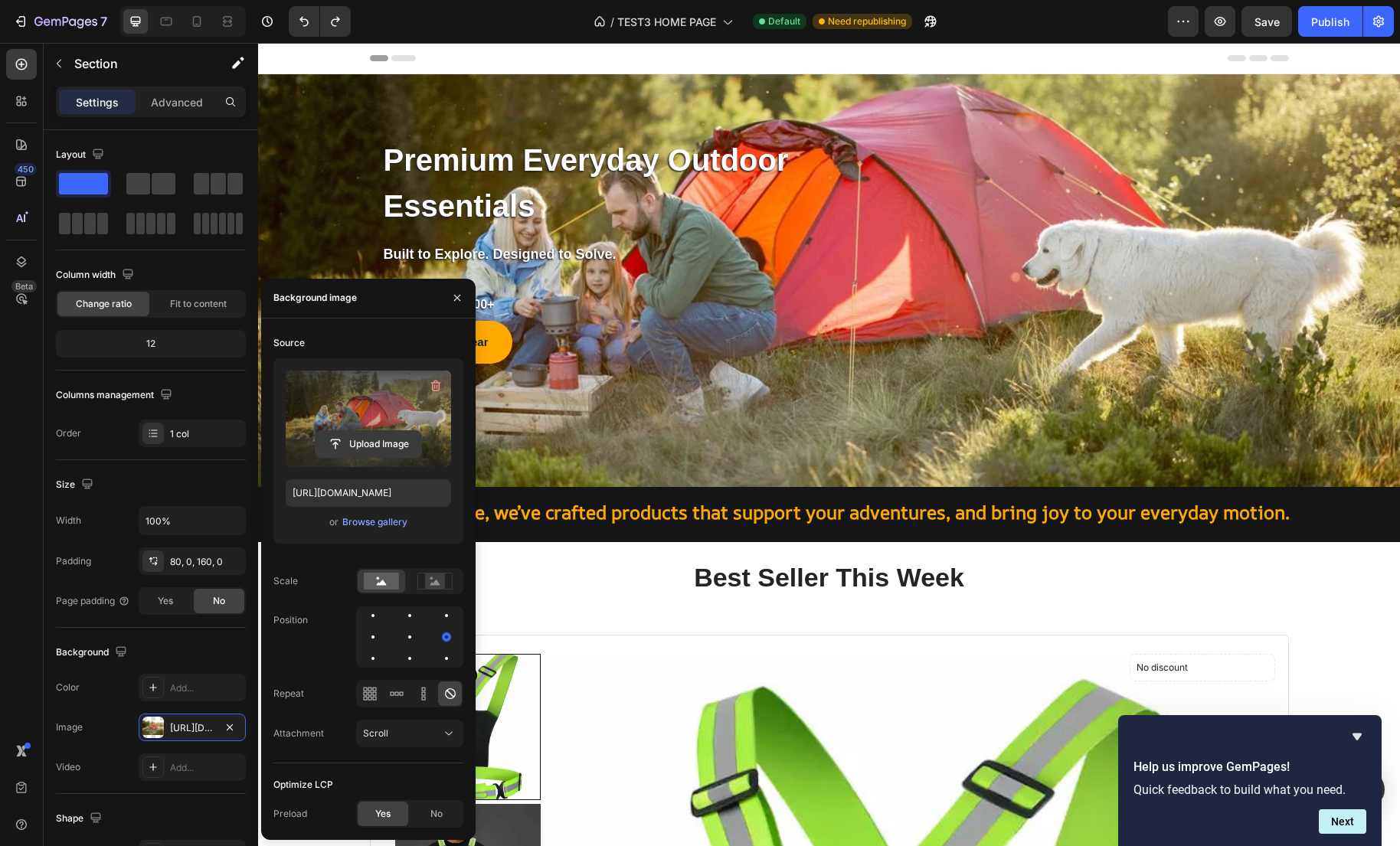
click at [380, 454] on input "file" at bounding box center [368, 444] width 106 height 26
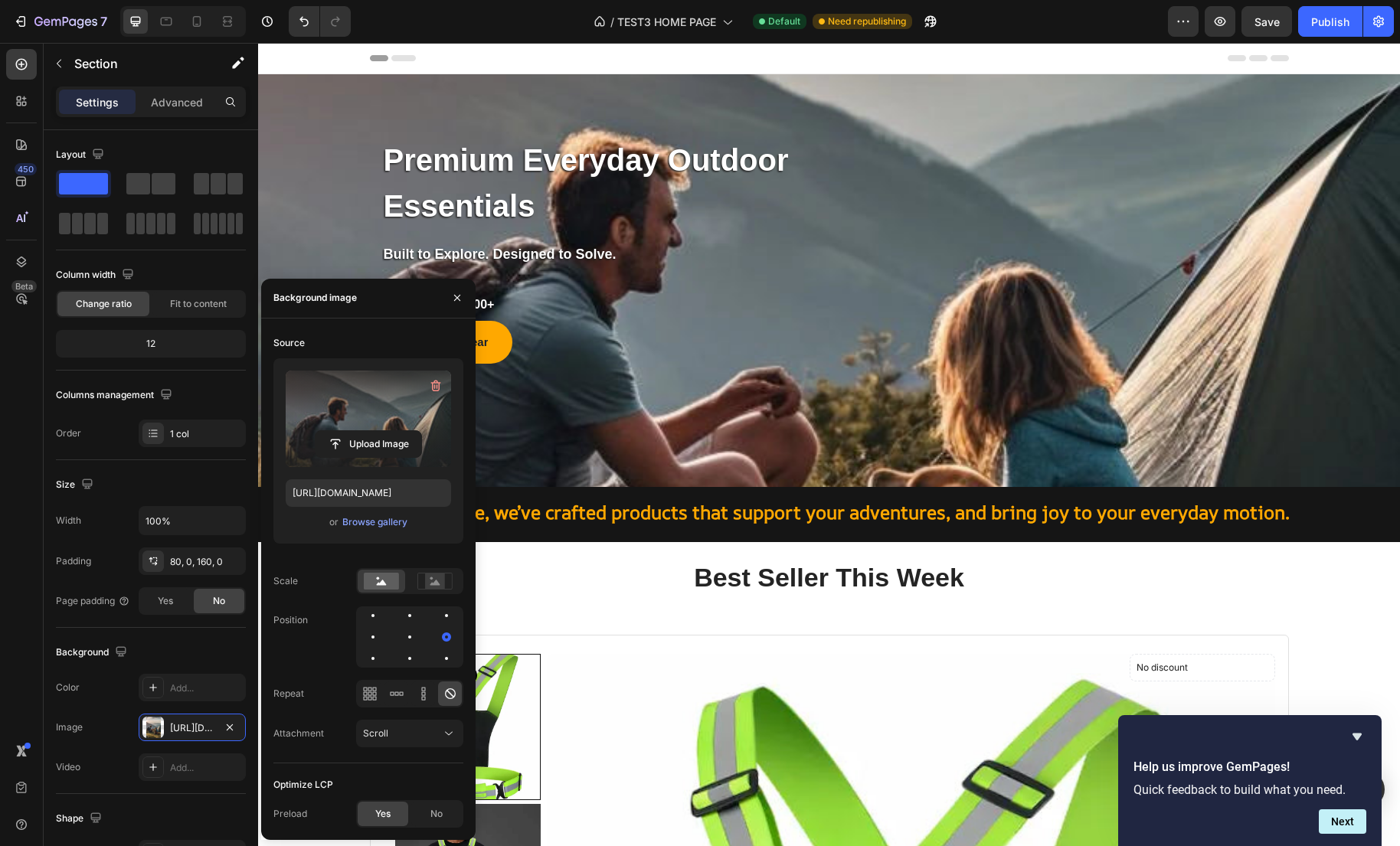
click at [1174, 79] on div "Premium Everyday Outdoor Essentials Text block Row Built to Explore. Designed t…" at bounding box center [828, 281] width 1141 height 413
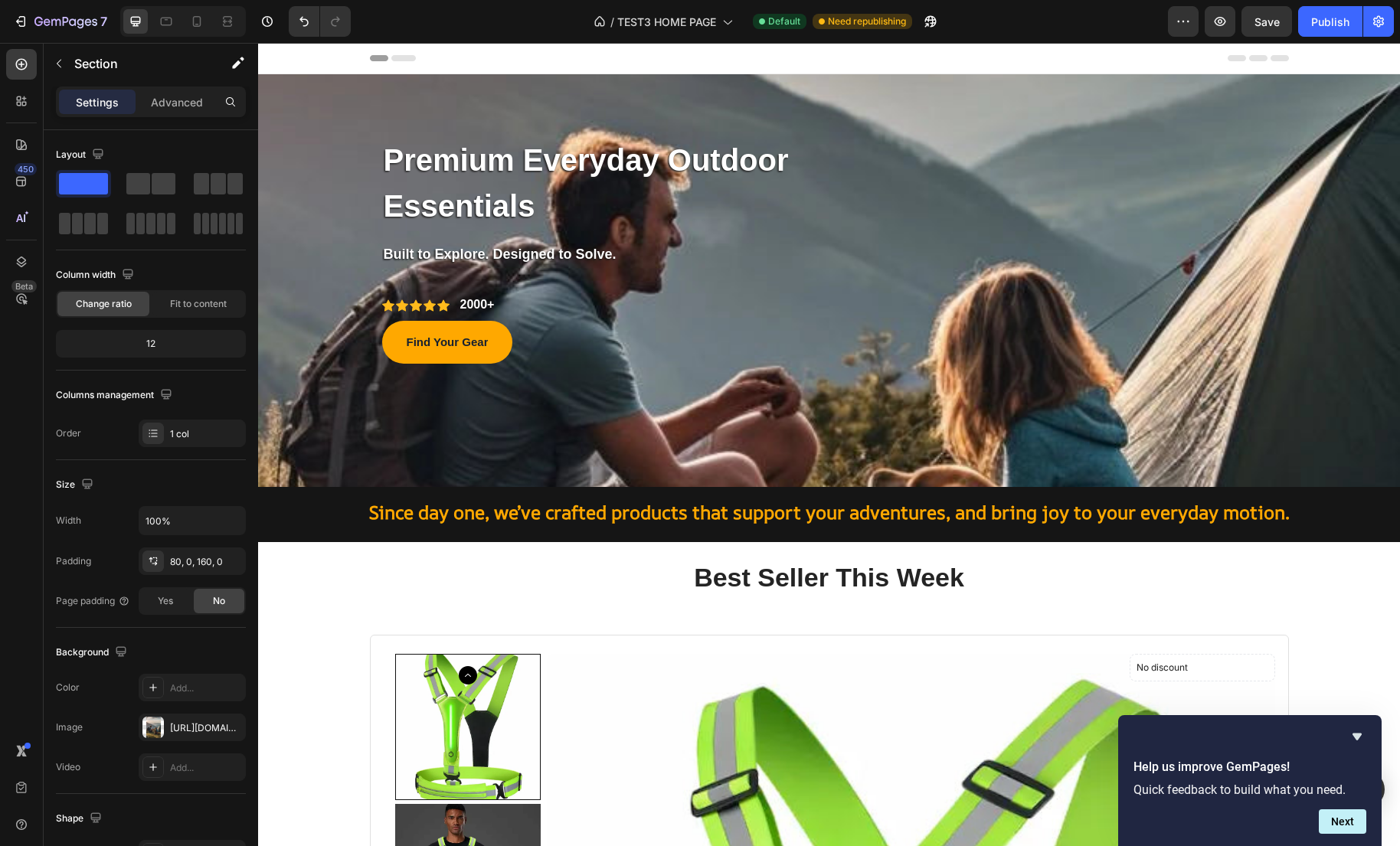
click at [1171, 89] on div "Premium Everyday Outdoor Essentials Text block Row Built to Explore. Designed t…" at bounding box center [828, 281] width 1141 height 413
click at [175, 728] on div "https://cdn.shopify.com/s/files/1/0635/2663/3590/files/gempages_575492313866830…" at bounding box center [192, 728] width 44 height 14
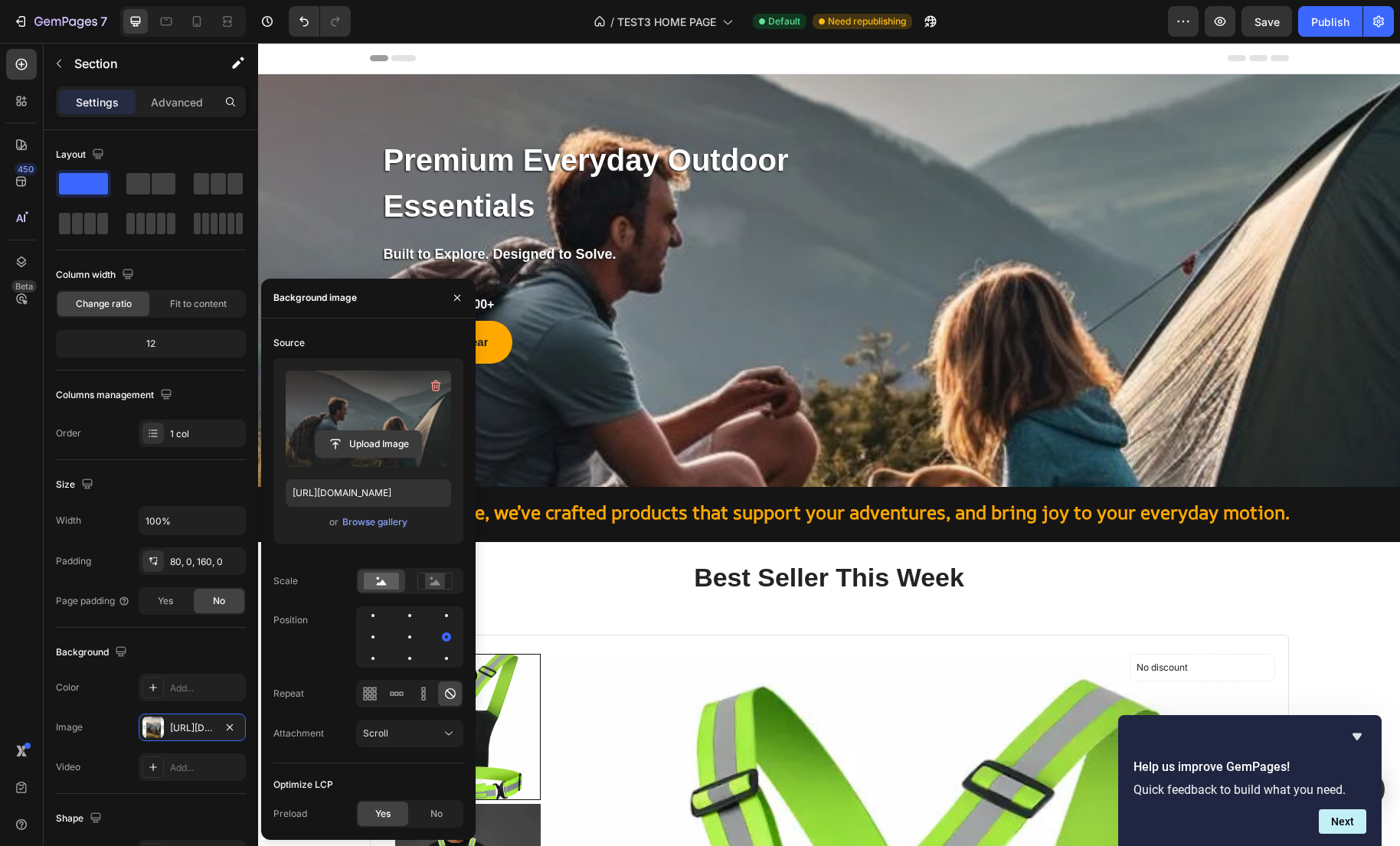
click at [361, 448] on input "file" at bounding box center [368, 444] width 106 height 26
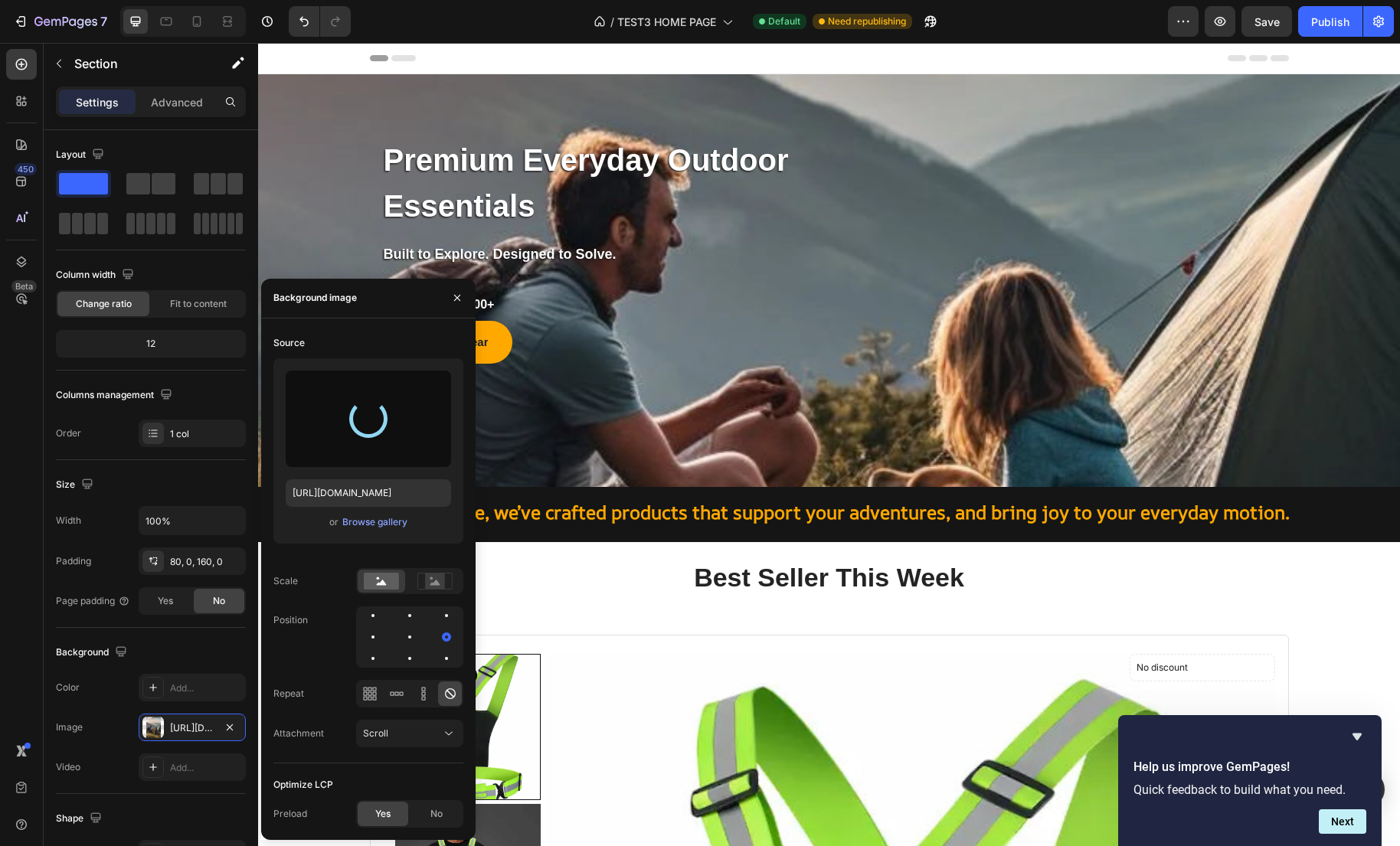
type input "https://cdn.shopify.com/s/files/1/0635/2663/3590/files/gempages_575492313866830…"
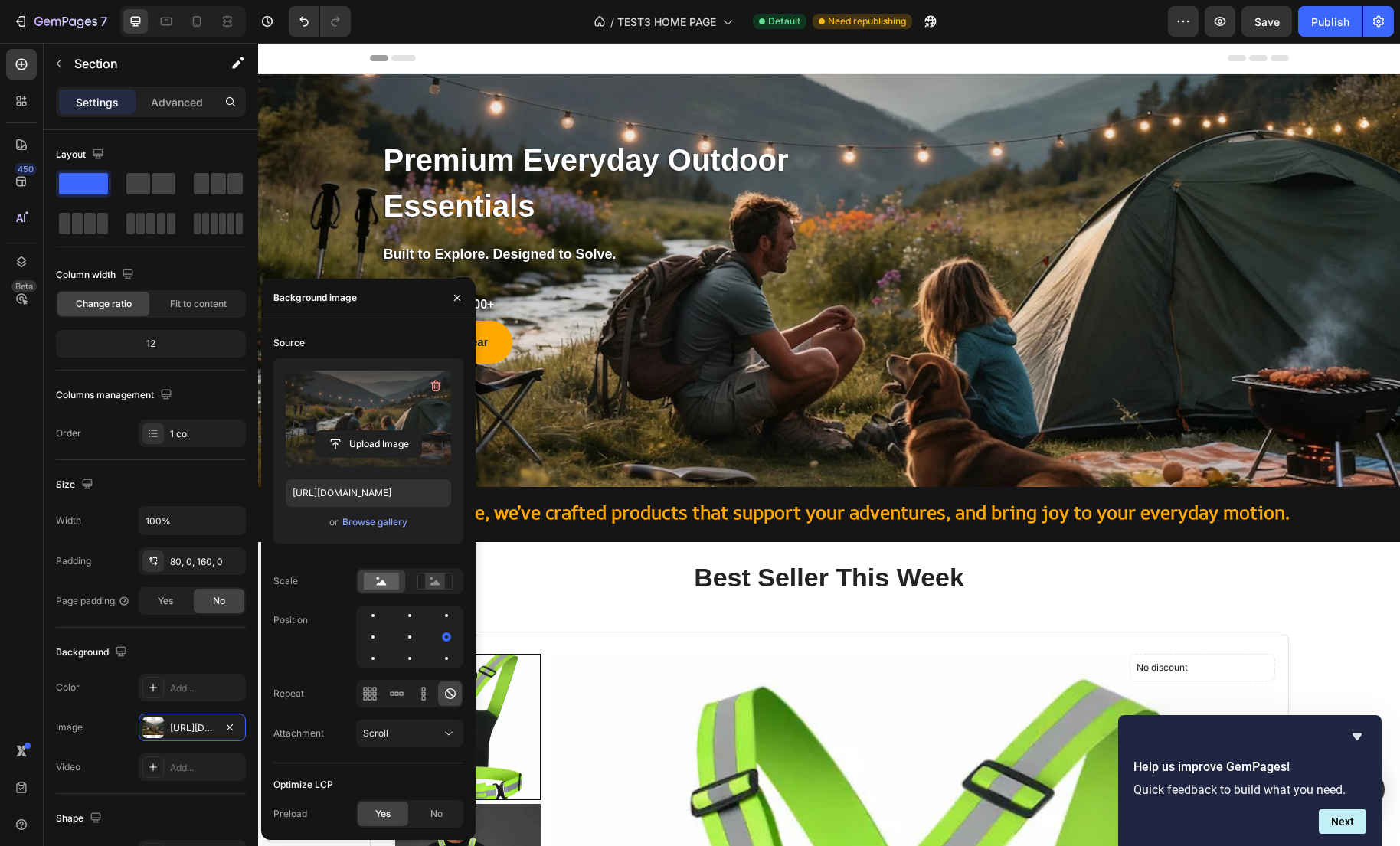
click at [1362, 415] on div "Premium Everyday Outdoor Essentials Text block Row Built to Explore. Designed t…" at bounding box center [828, 281] width 1141 height 413
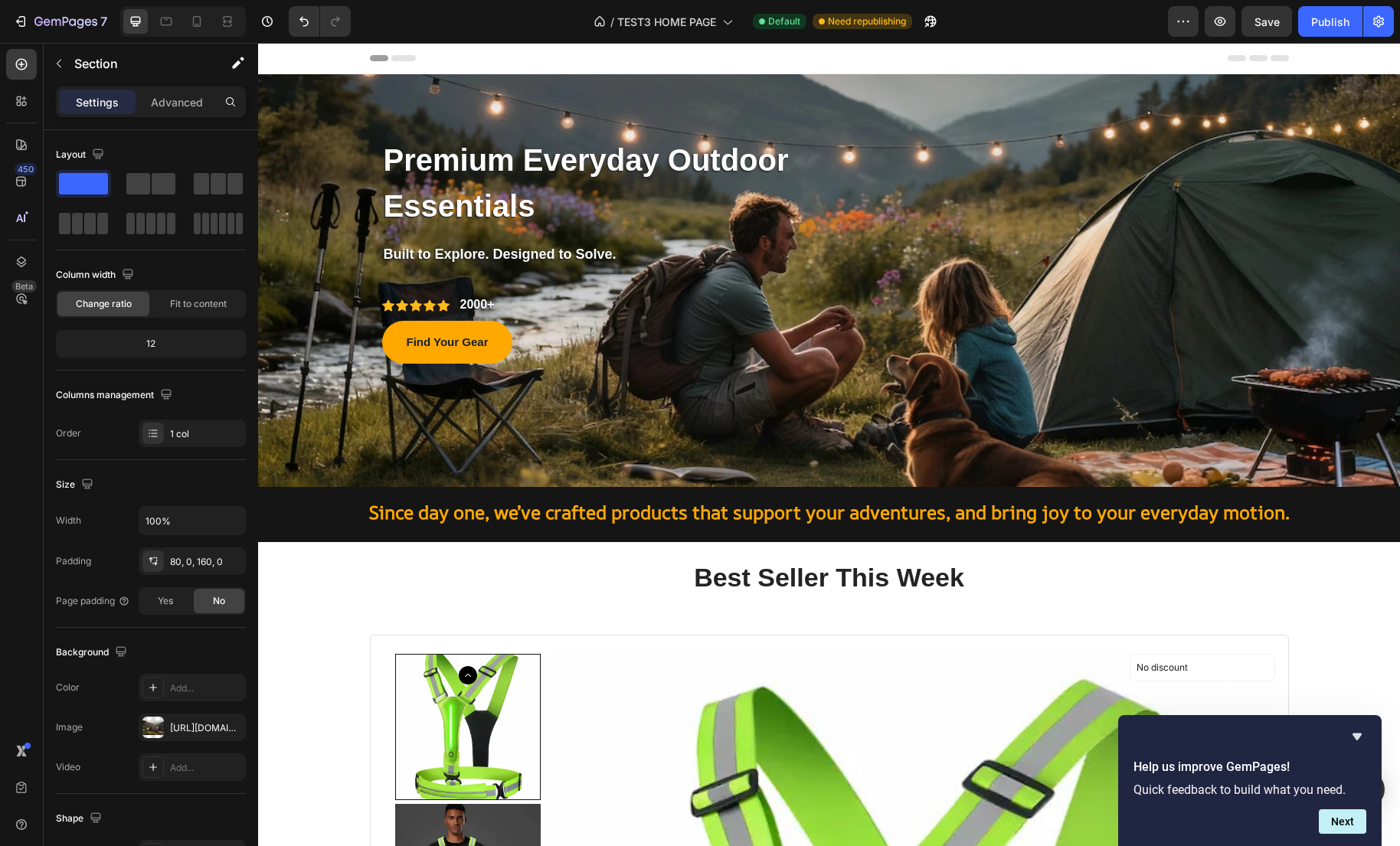
click at [349, 407] on div "Premium Everyday Outdoor Essentials Text block Row Built to Explore. Designed t…" at bounding box center [828, 281] width 1141 height 413
click at [354, 419] on div "Premium Everyday Outdoor Essentials Text block Row Built to Explore. Designed t…" at bounding box center [828, 281] width 1141 height 413
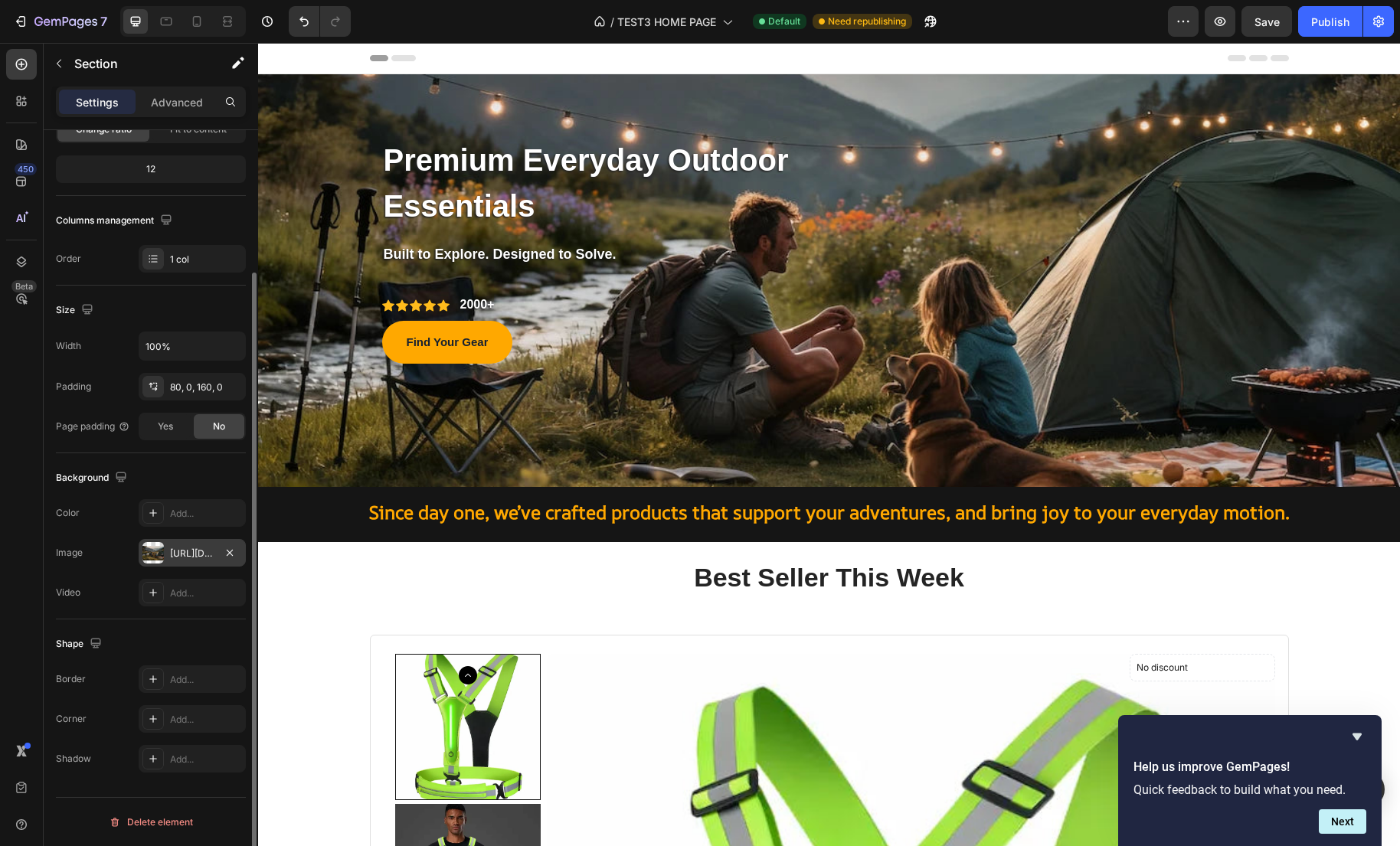
click at [196, 556] on div "https://cdn.shopify.com/s/files/1/0635/2663/3590/files/gempages_575492313866830…" at bounding box center [192, 554] width 44 height 14
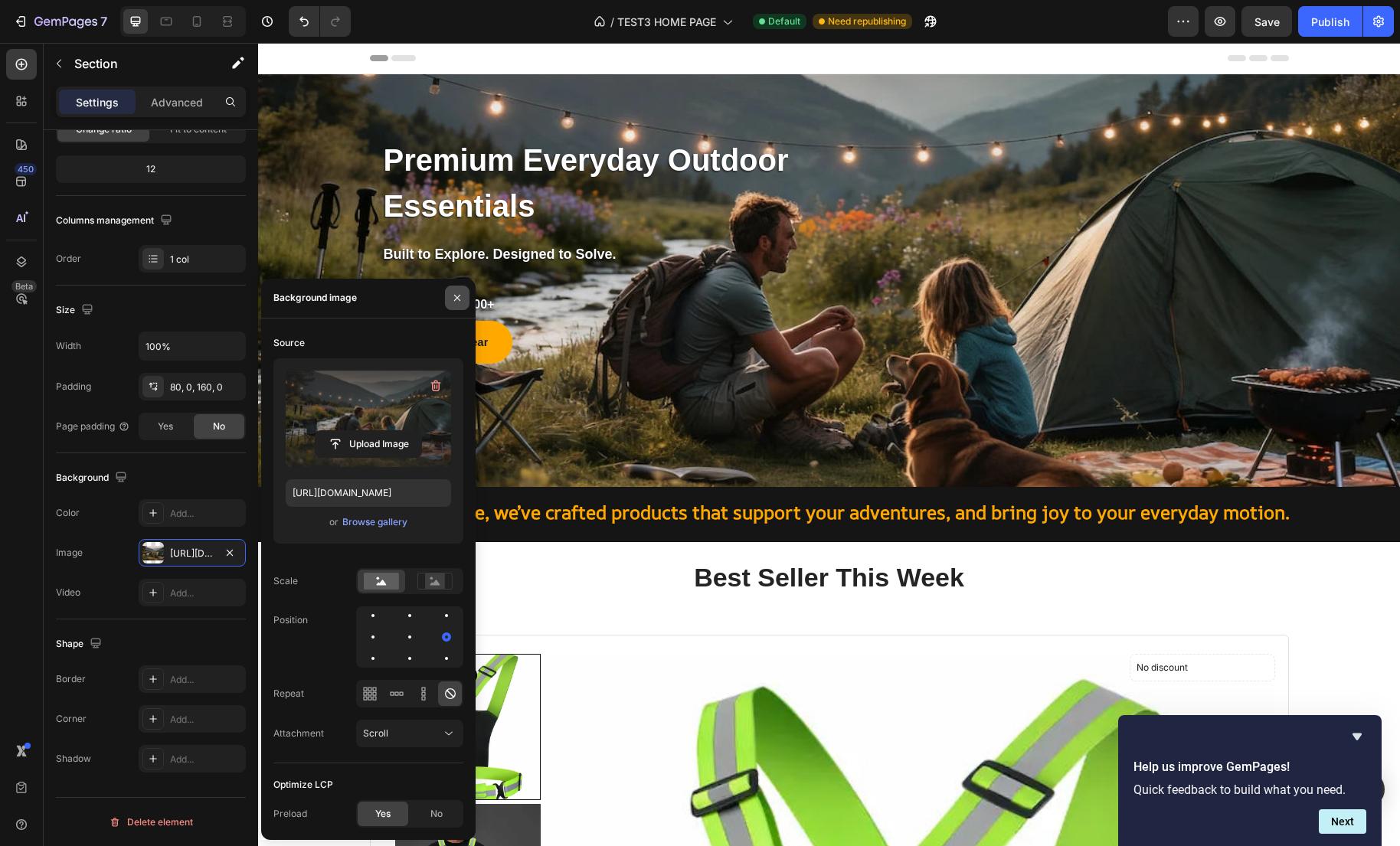
click at [457, 296] on icon "button" at bounding box center [457, 298] width 12 height 12
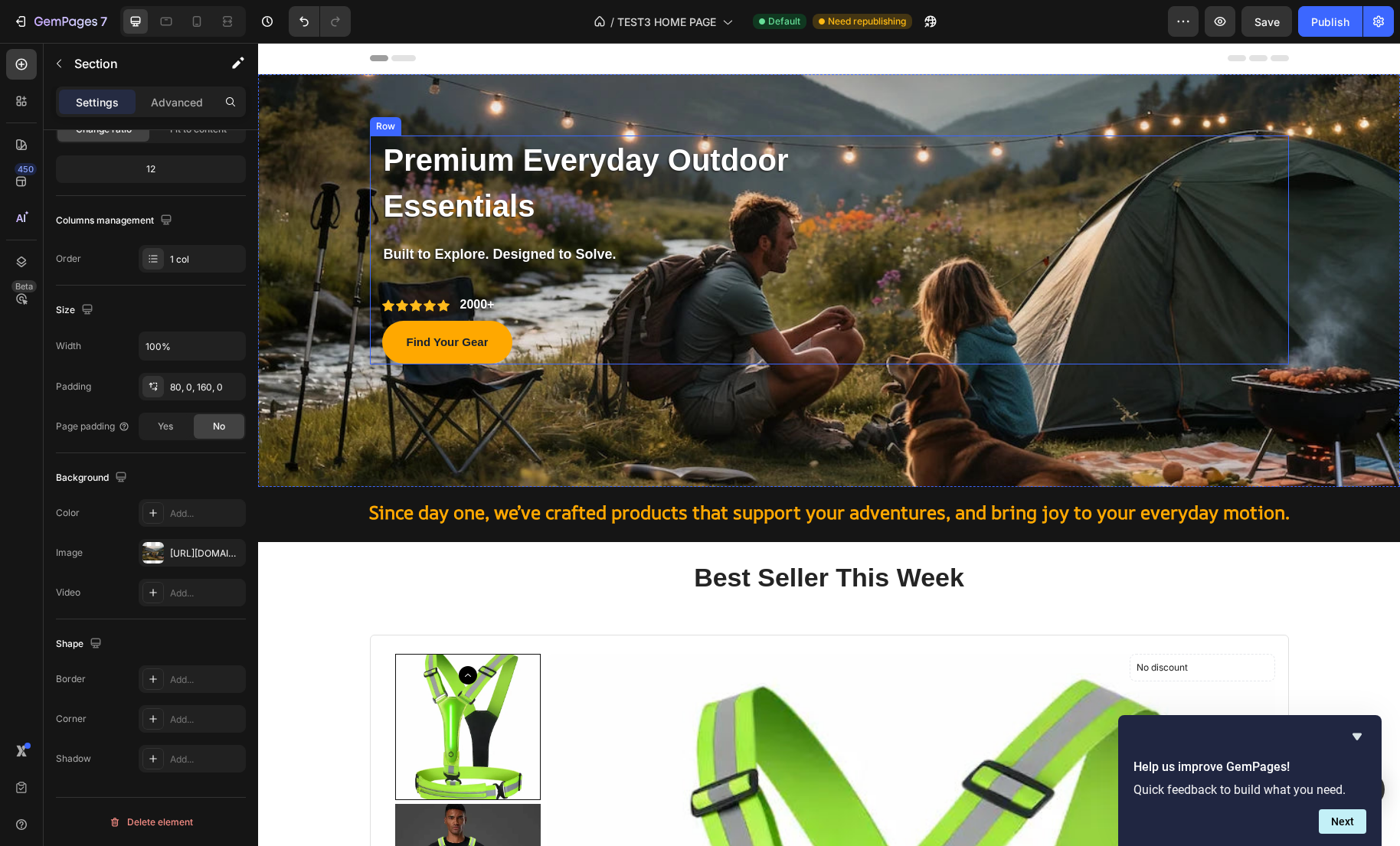
click at [1199, 218] on div "Premium Everyday Outdoor Essentials Text block Row Built to Explore. Designed t…" at bounding box center [829, 250] width 919 height 229
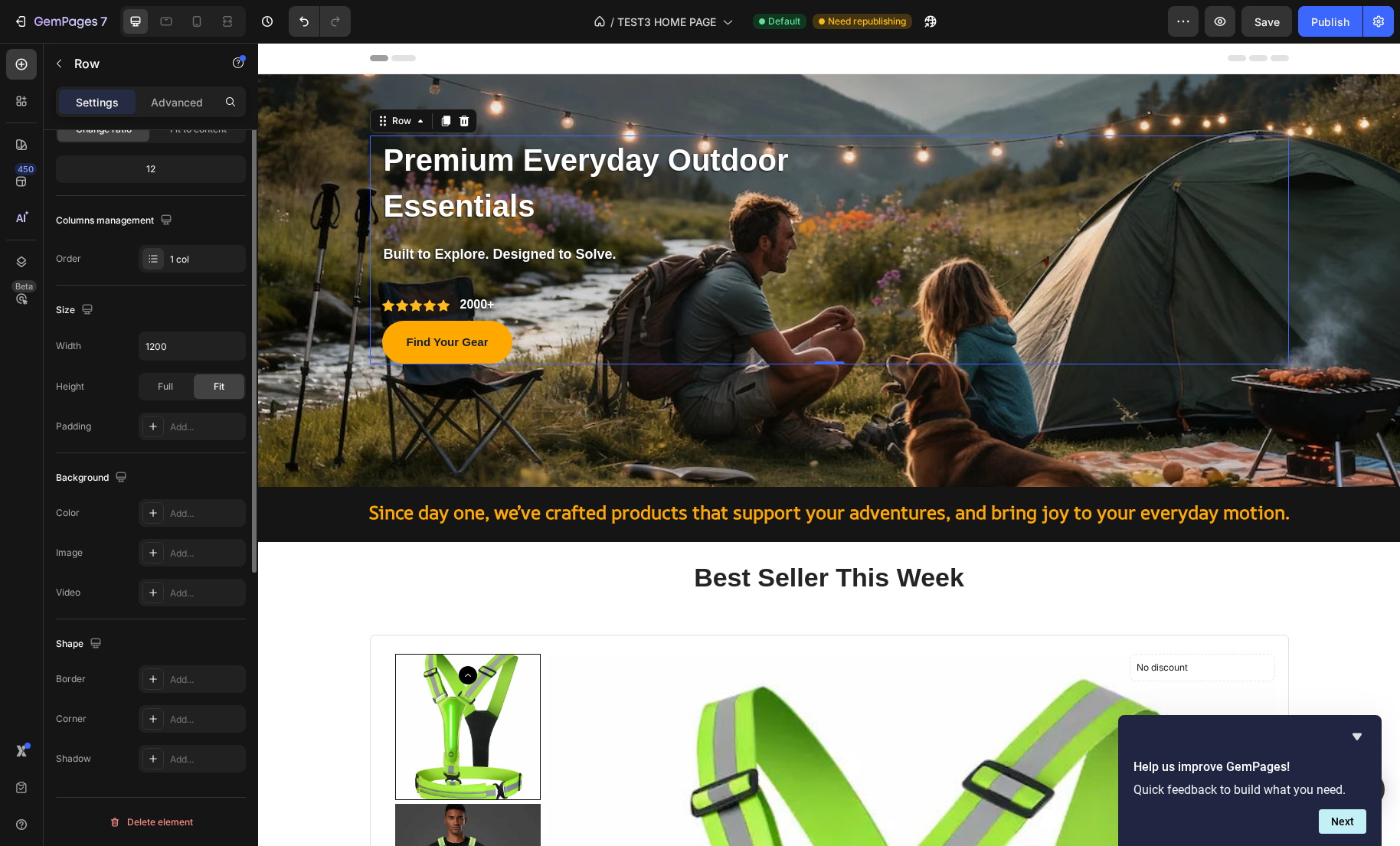
scroll to position [0, 0]
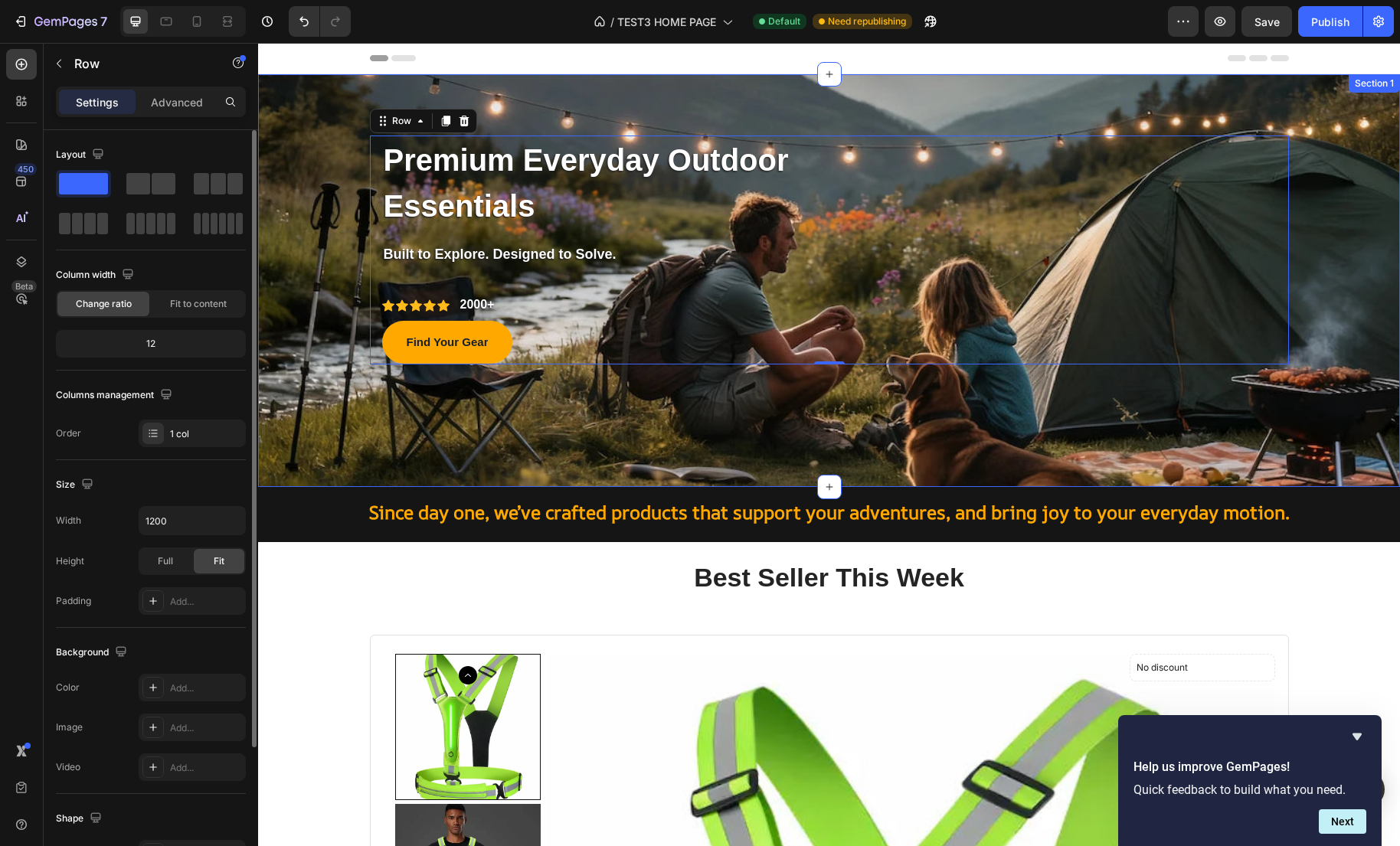
click at [1338, 259] on div "Premium Everyday Outdoor Essentials Text block Row Built to Explore. Designed t…" at bounding box center [828, 250] width 1141 height 229
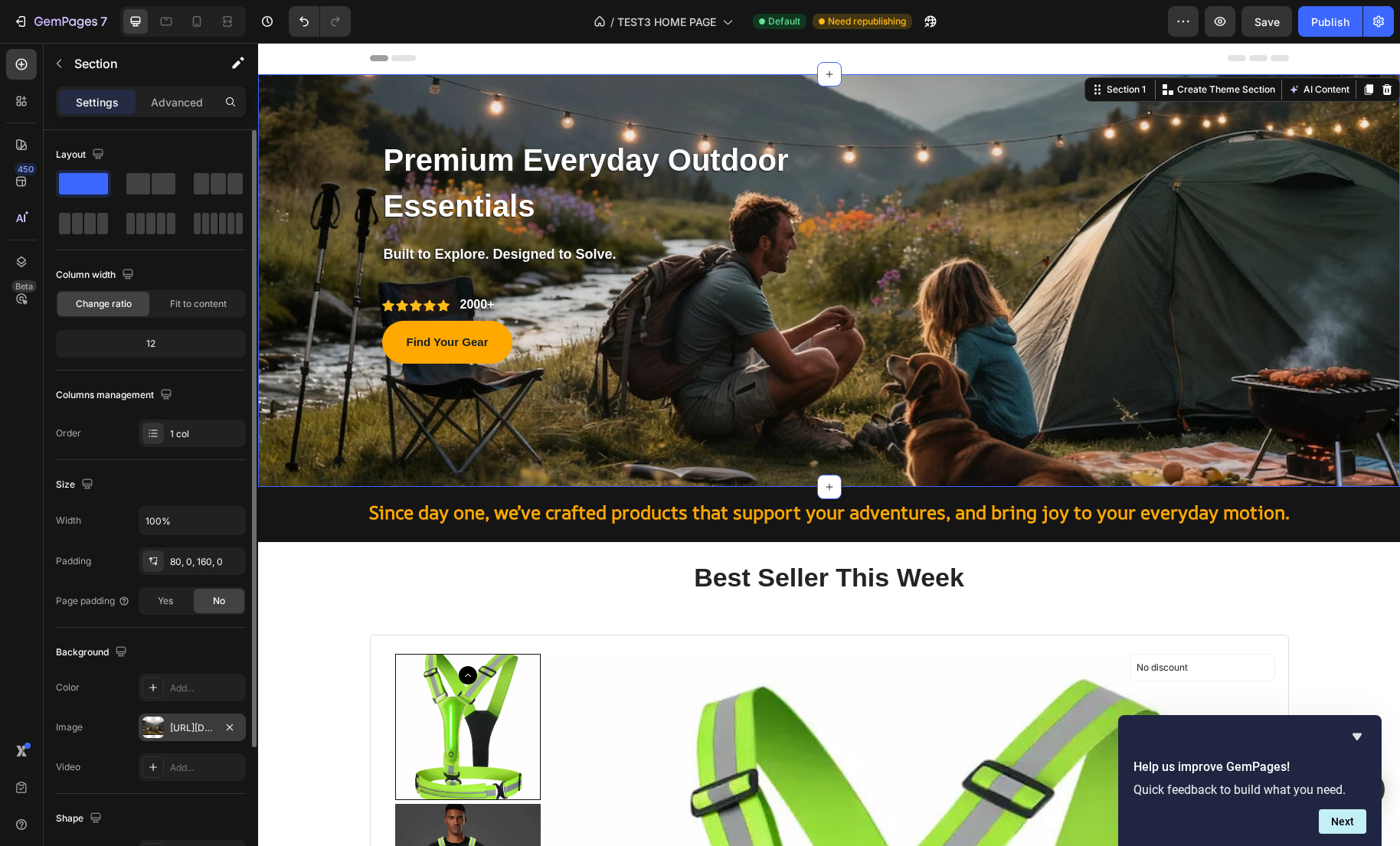
scroll to position [31, 0]
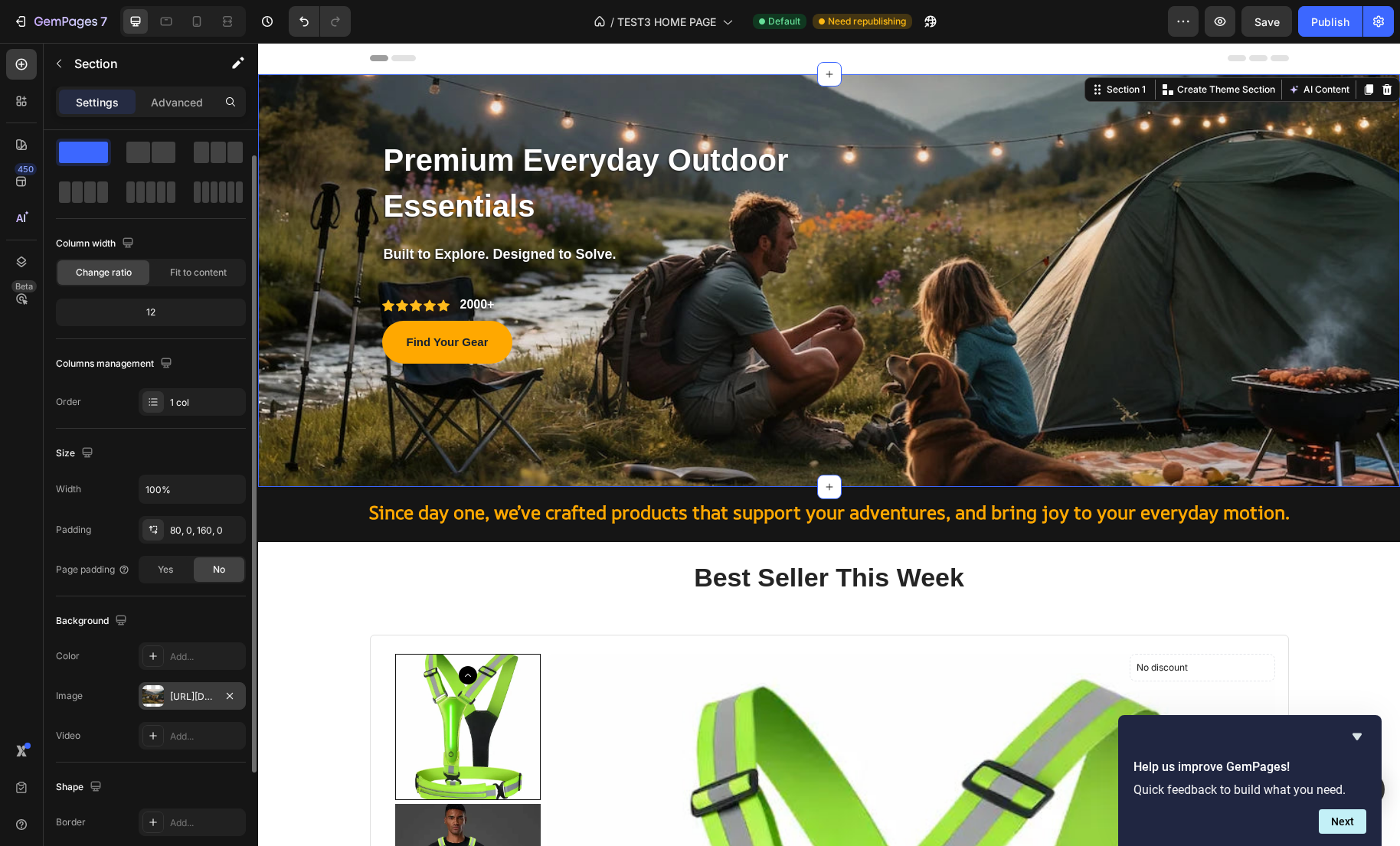
click at [161, 704] on div at bounding box center [153, 696] width 22 height 22
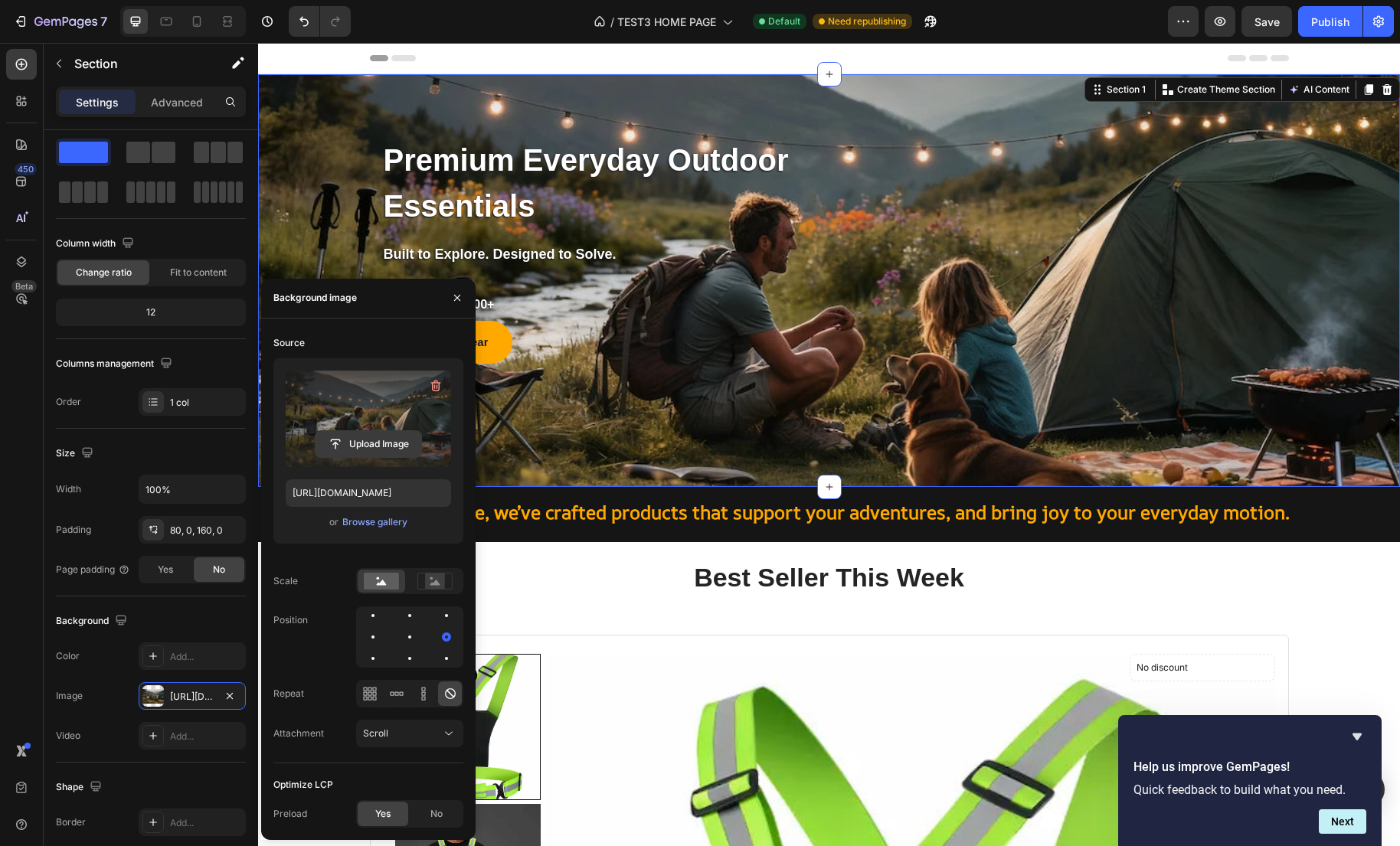
click at [365, 449] on input "file" at bounding box center [368, 444] width 106 height 26
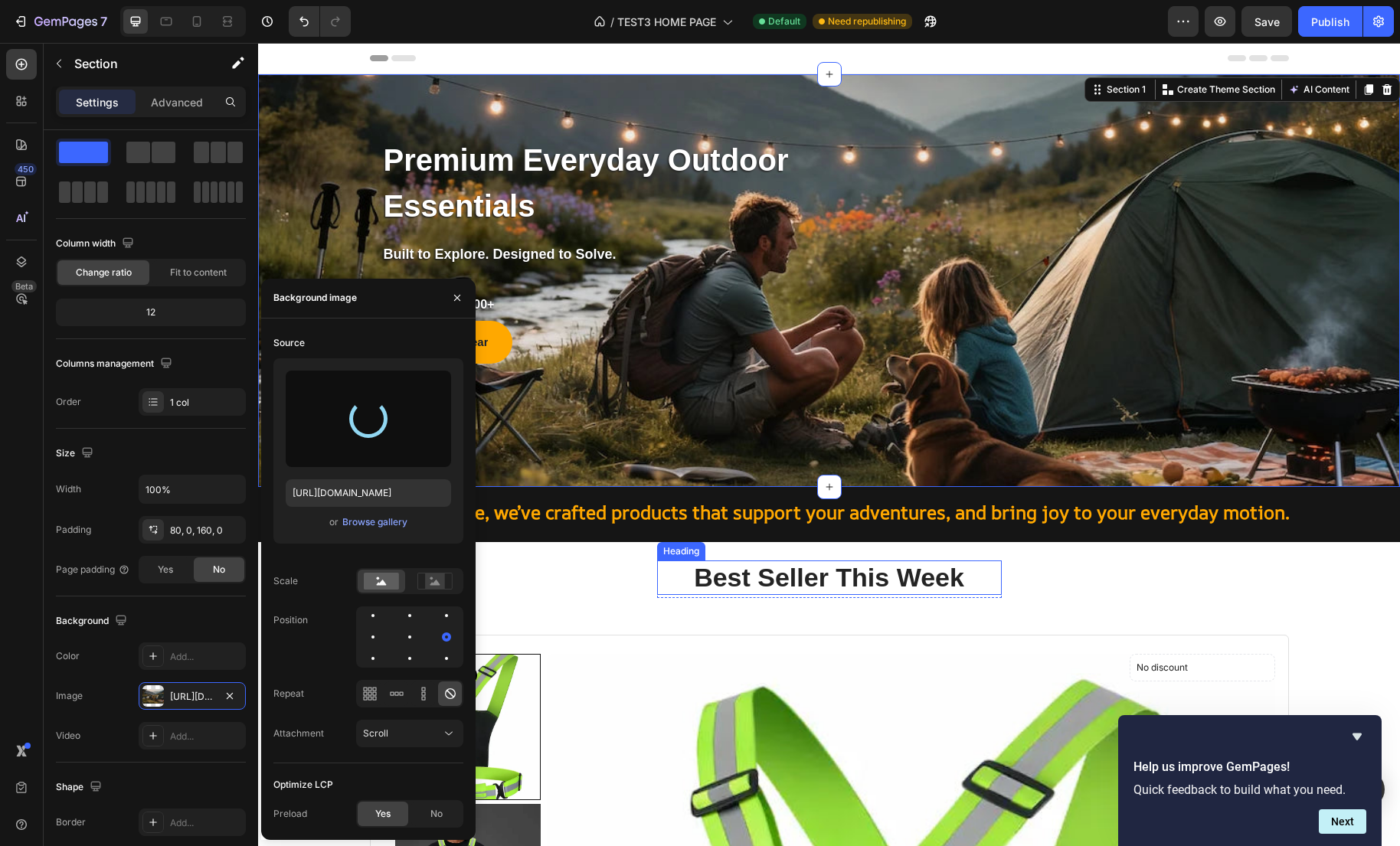
type input "https://cdn.shopify.com/s/files/1/0635/2663/3590/files/gempages_575492313866830…"
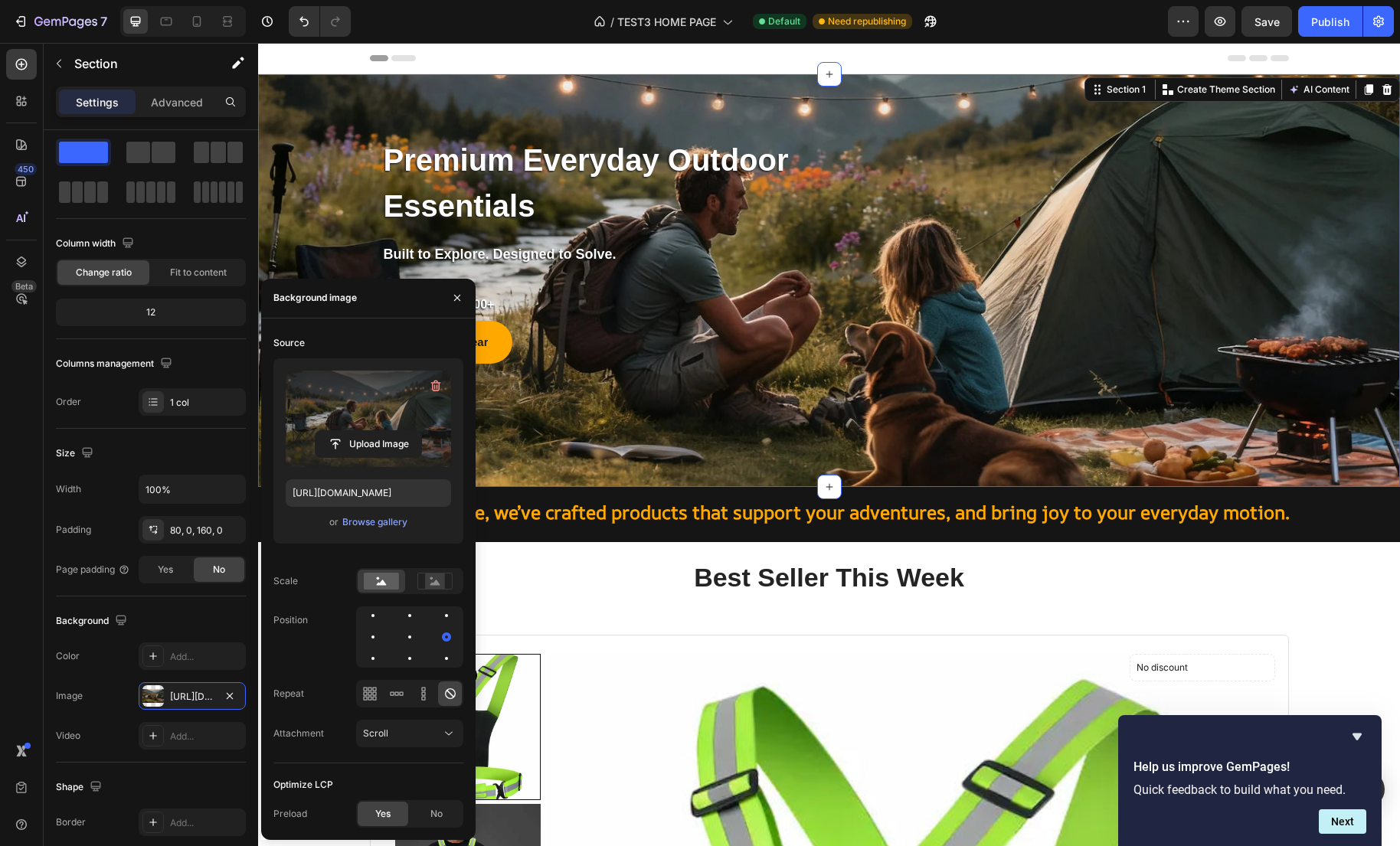
click at [1357, 230] on div "Premium Everyday Outdoor Essentials Text block Row Built to Explore. Designed t…" at bounding box center [828, 250] width 1141 height 229
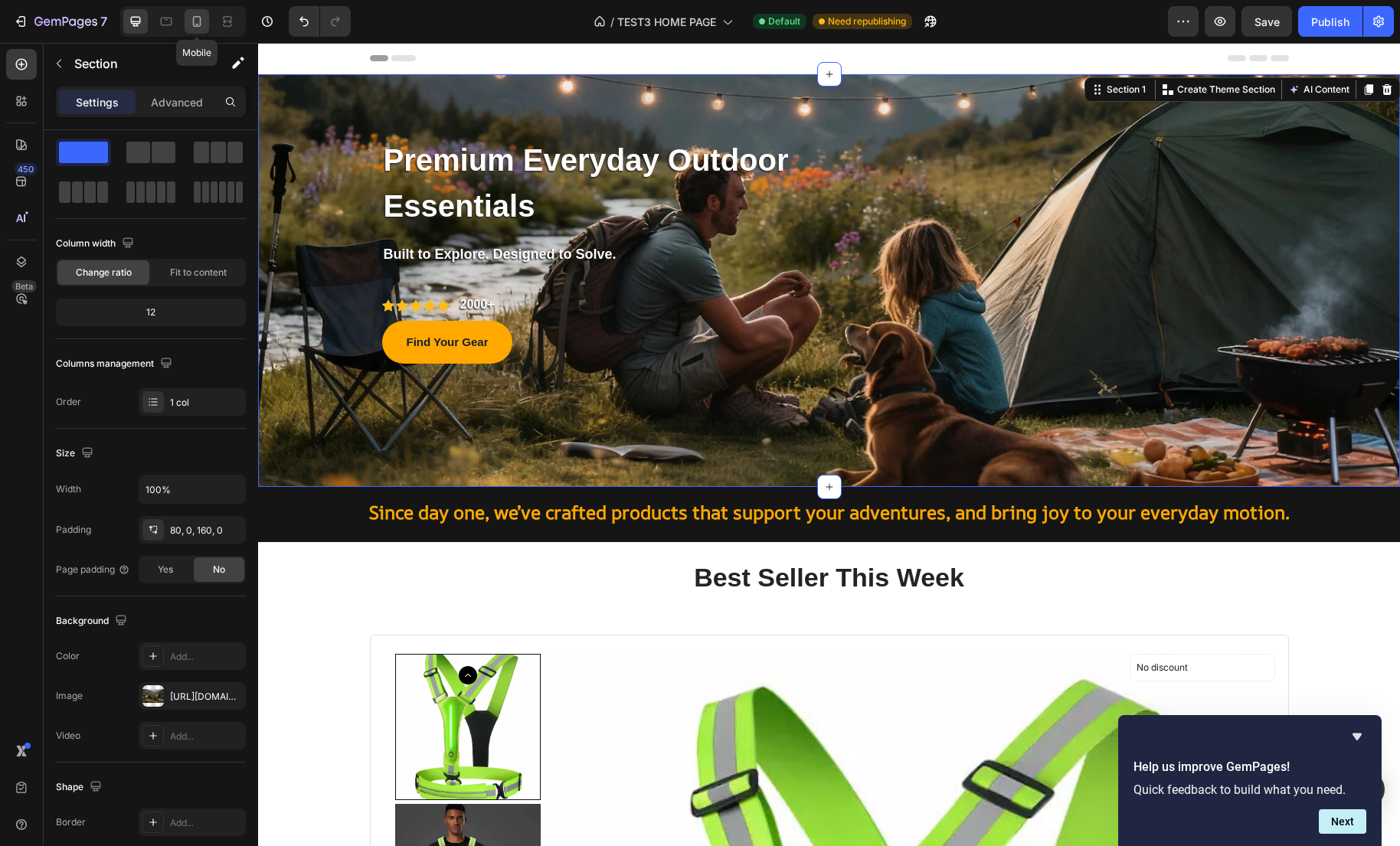
click at [198, 10] on div at bounding box center [197, 22] width 24 height 24
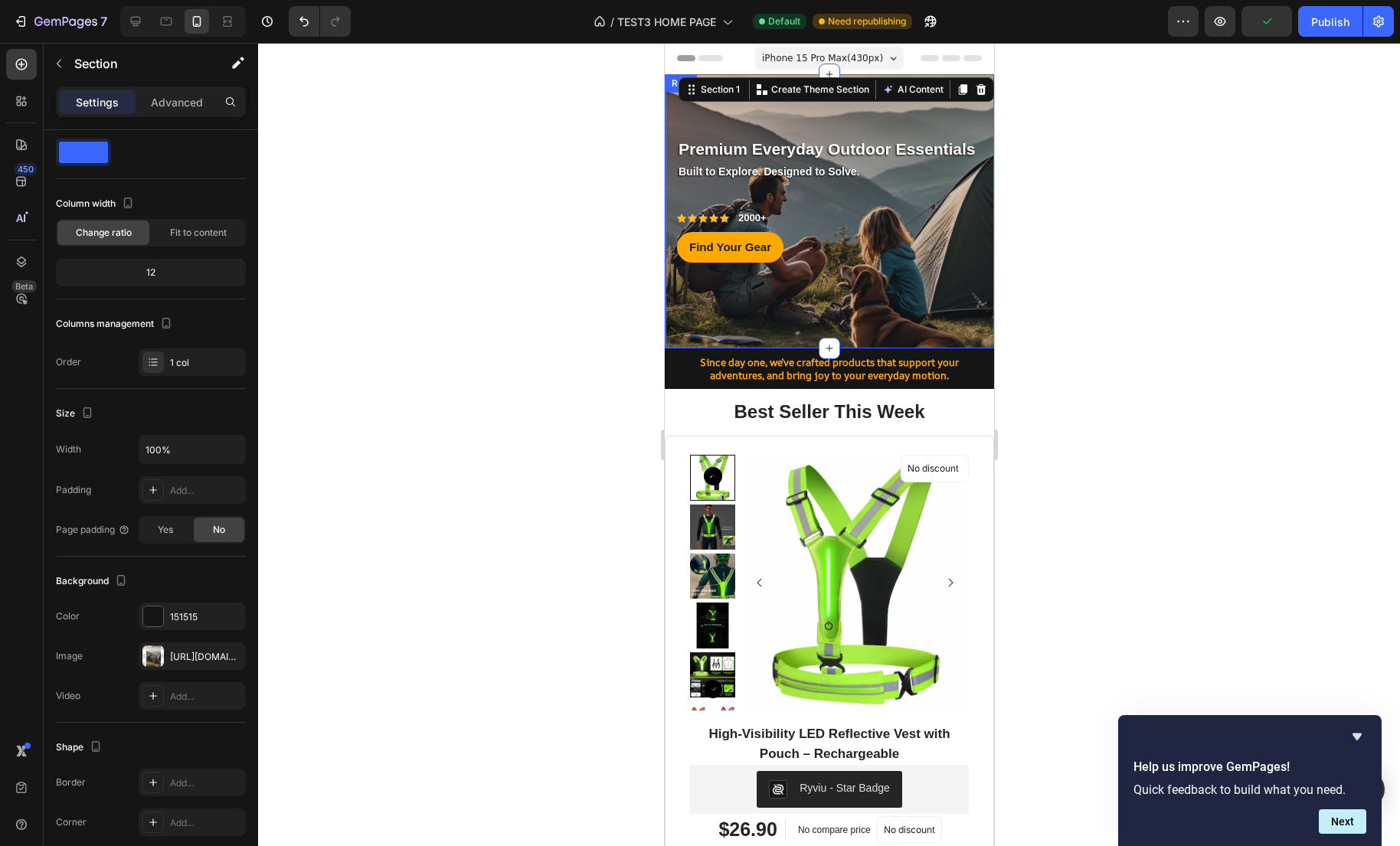
click at [979, 207] on div "Premium Everyday Outdoor Essentials Text block Row Built to Explore. Designed t…" at bounding box center [829, 211] width 306 height 152
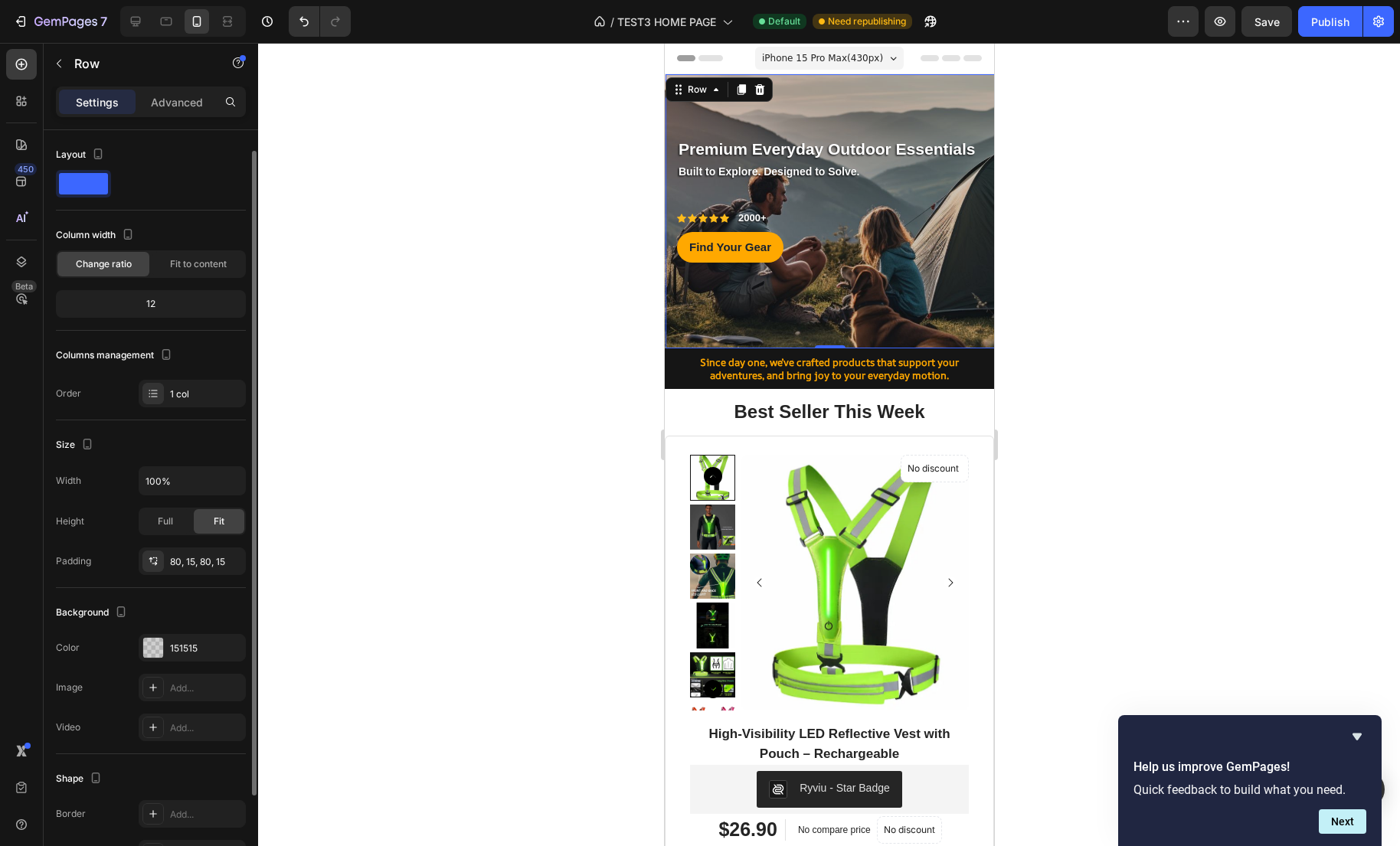
scroll to position [11, 0]
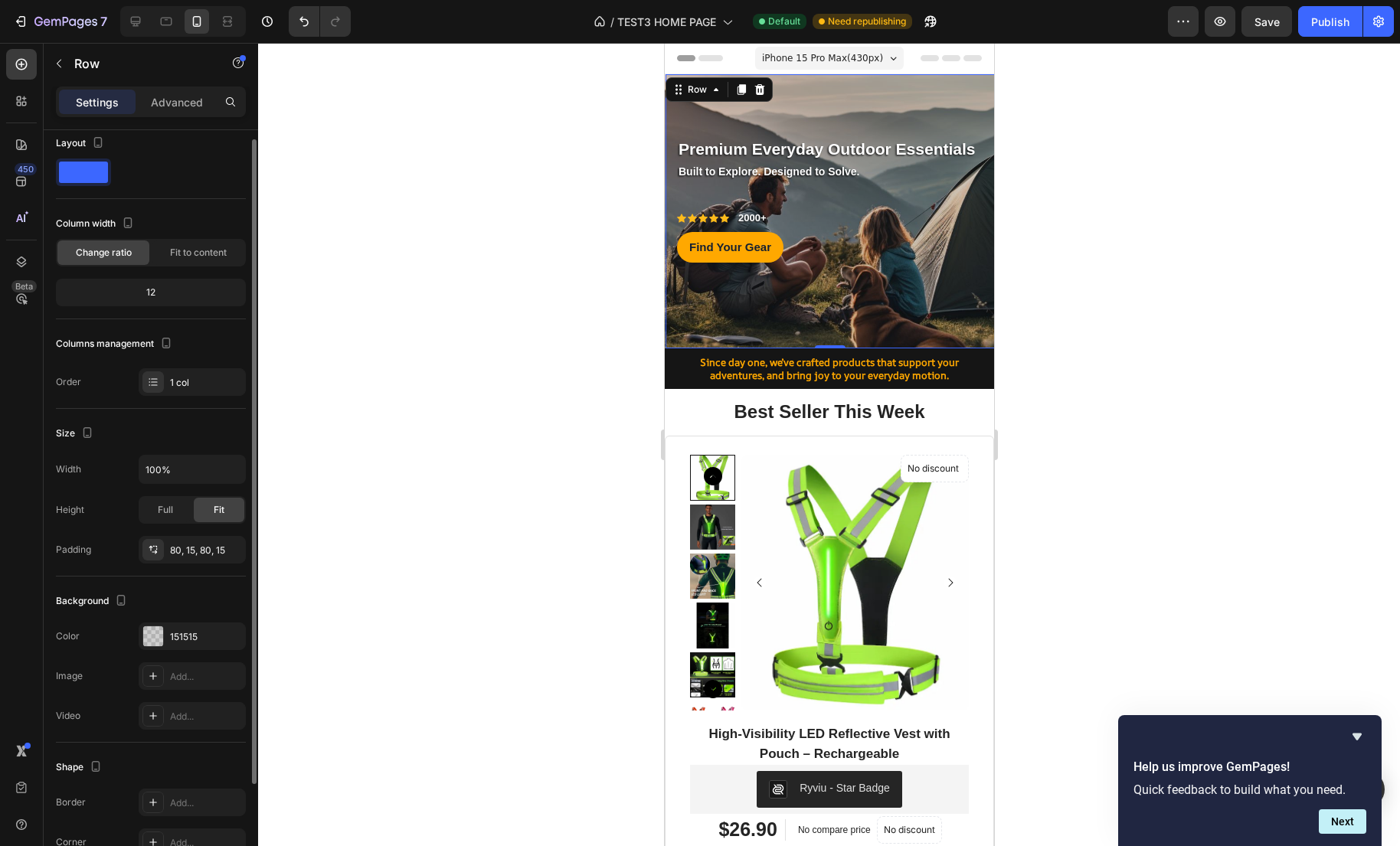
click at [677, 319] on div "Premium Everyday Outdoor Essentials Text block Row Built to Explore. Designed t…" at bounding box center [829, 212] width 329 height 274
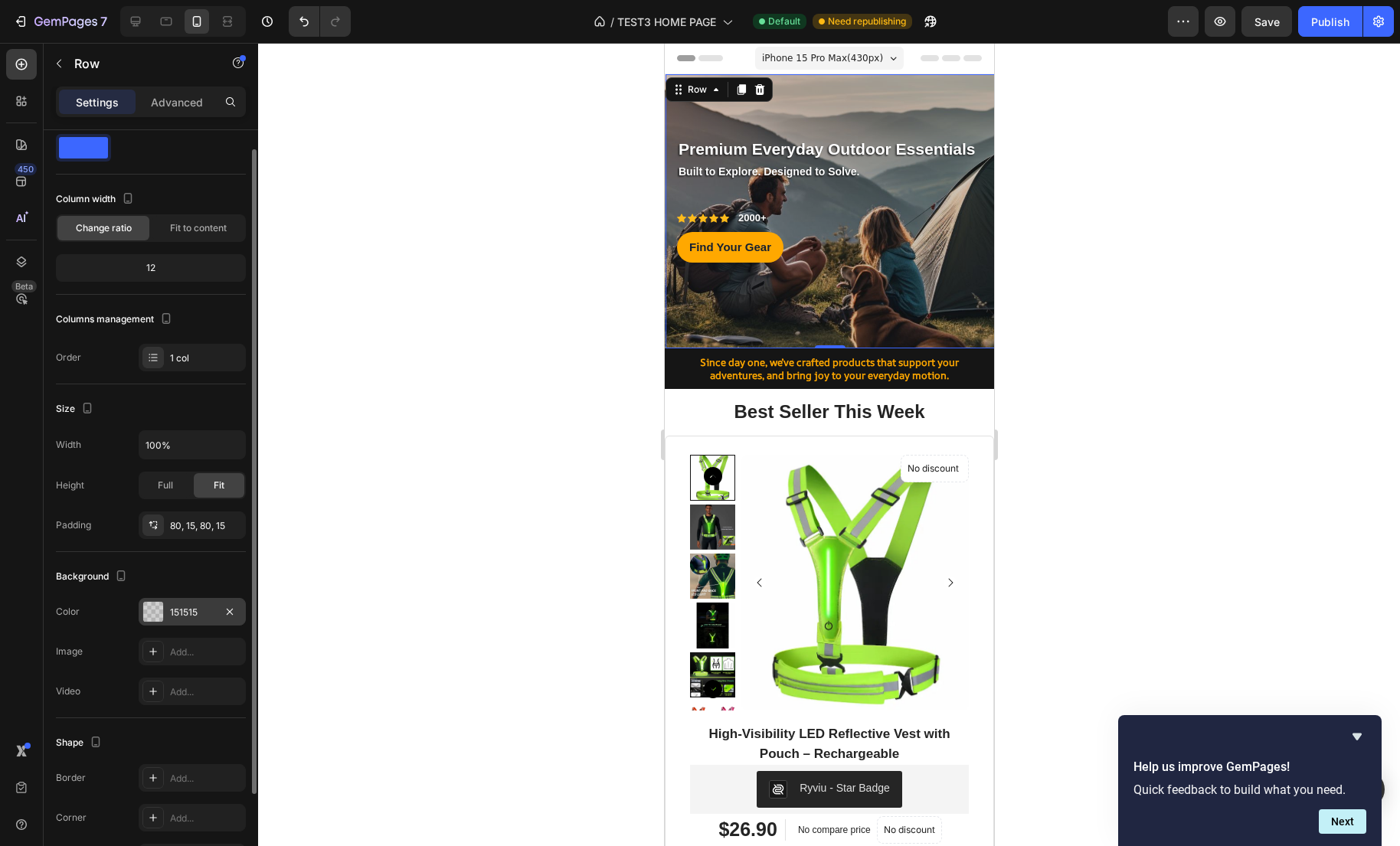
scroll to position [0, 0]
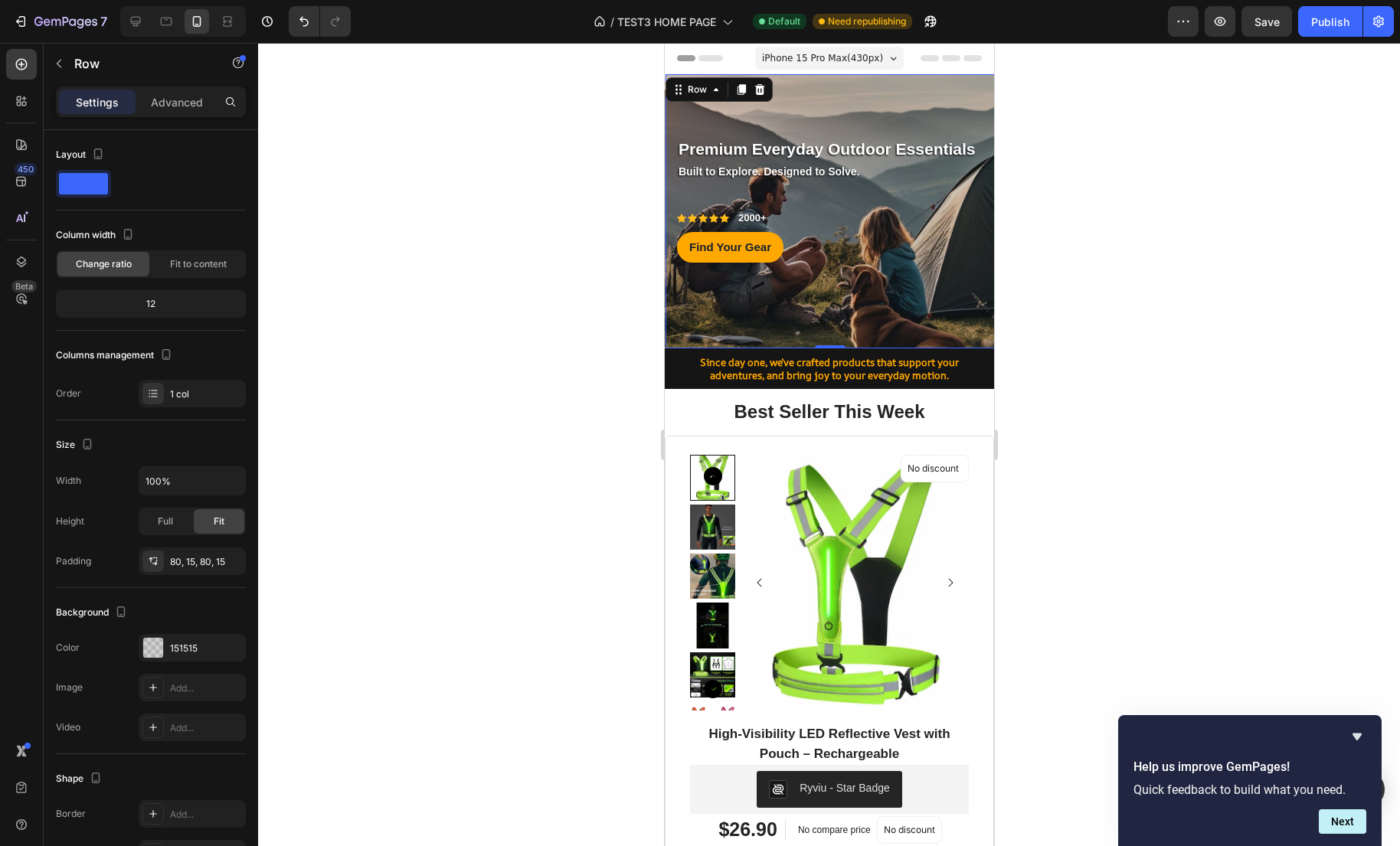
click at [875, 205] on div "Premium Everyday Outdoor Essentials Text block Row Built to Explore. Designed t…" at bounding box center [829, 211] width 306 height 152
click at [793, 172] on strong "Built to Explore. Designed to Solve." at bounding box center [768, 172] width 181 height 12
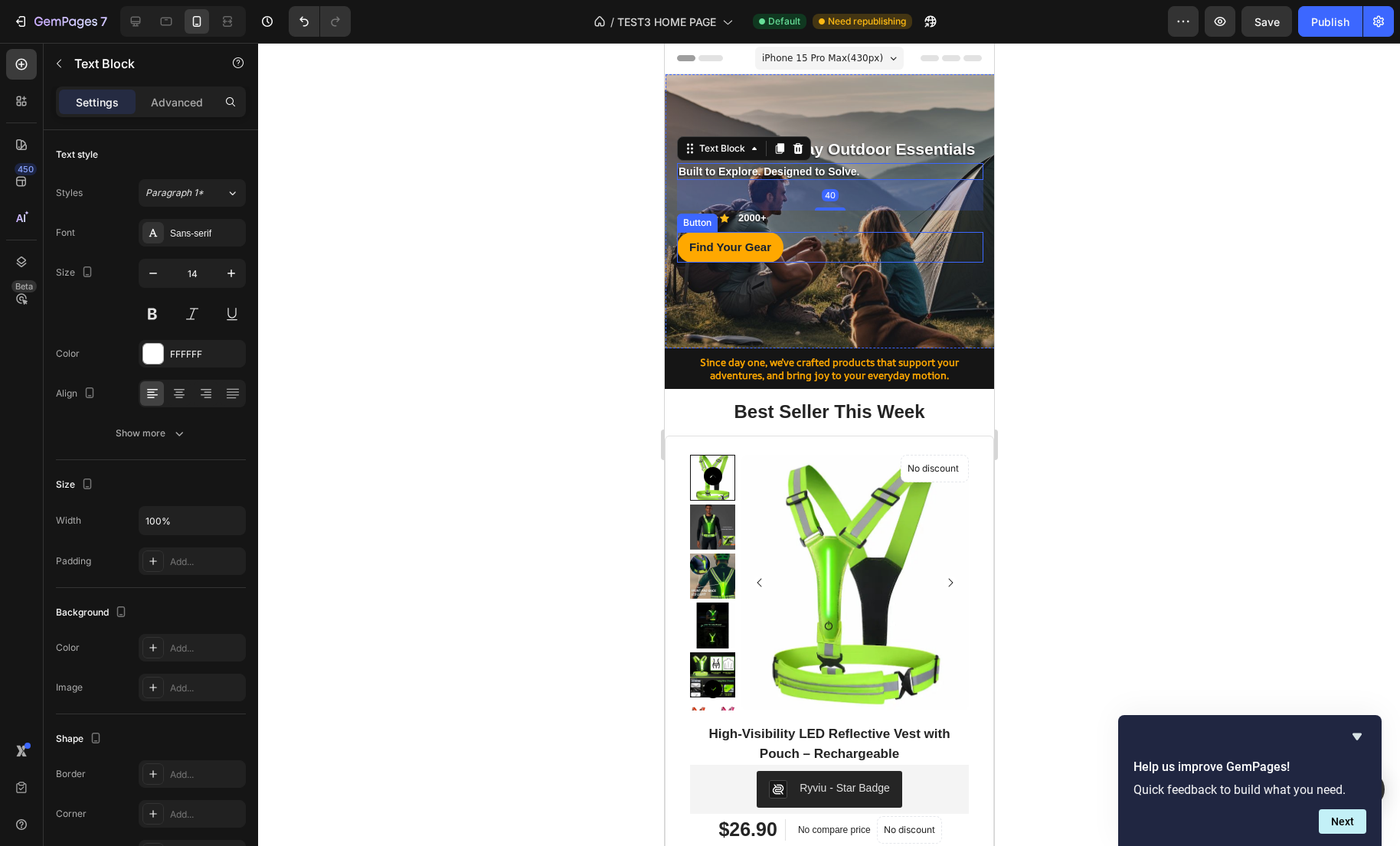
click at [800, 250] on div "Find Your Gear Button" at bounding box center [829, 246] width 306 height 30
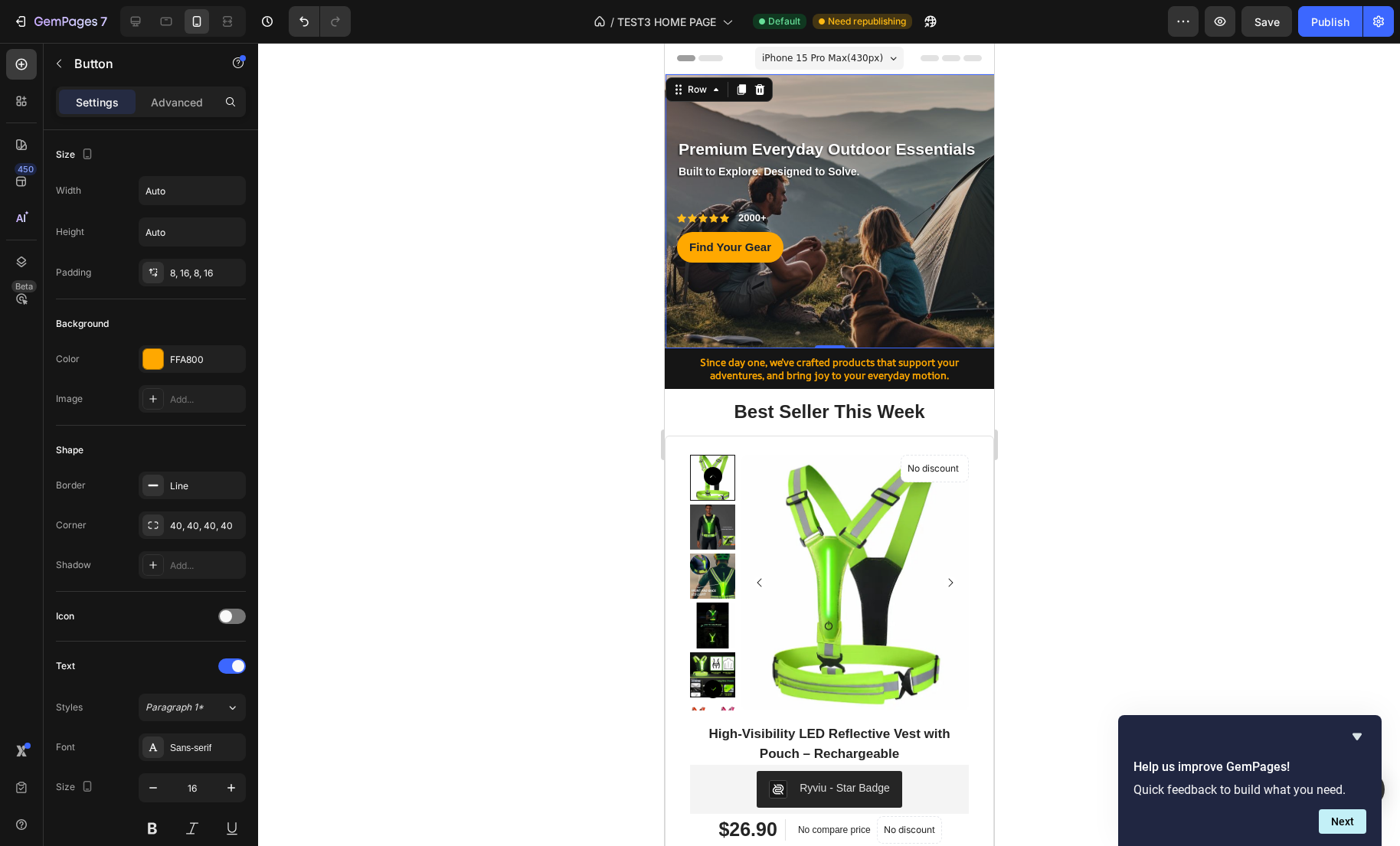
click at [883, 102] on div "Premium Everyday Outdoor Essentials Text block Row Built to Explore. Designed t…" at bounding box center [829, 212] width 329 height 274
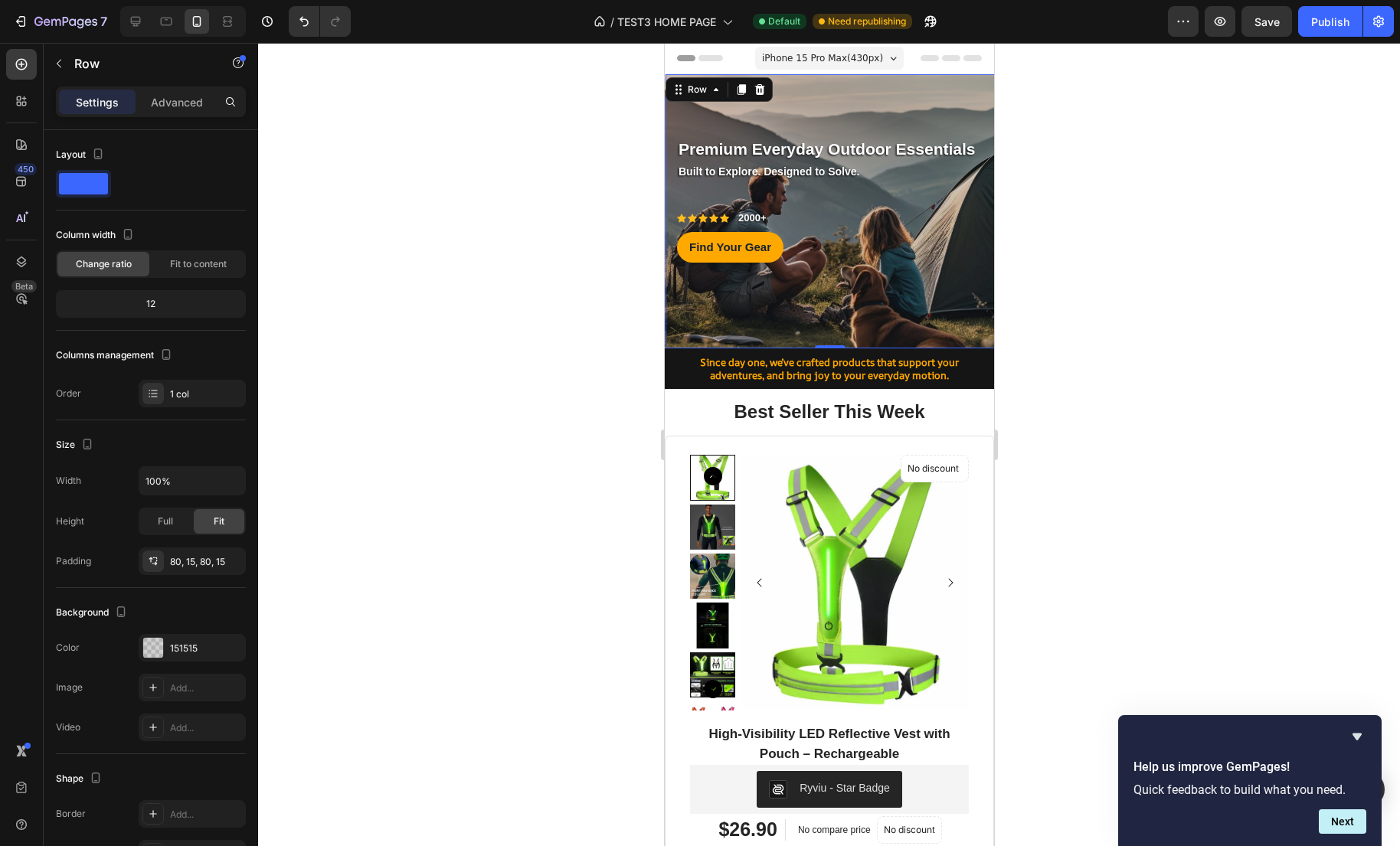
click at [871, 89] on div "Premium Everyday Outdoor Essentials Text block Row Built to Explore. Designed t…" at bounding box center [829, 212] width 329 height 274
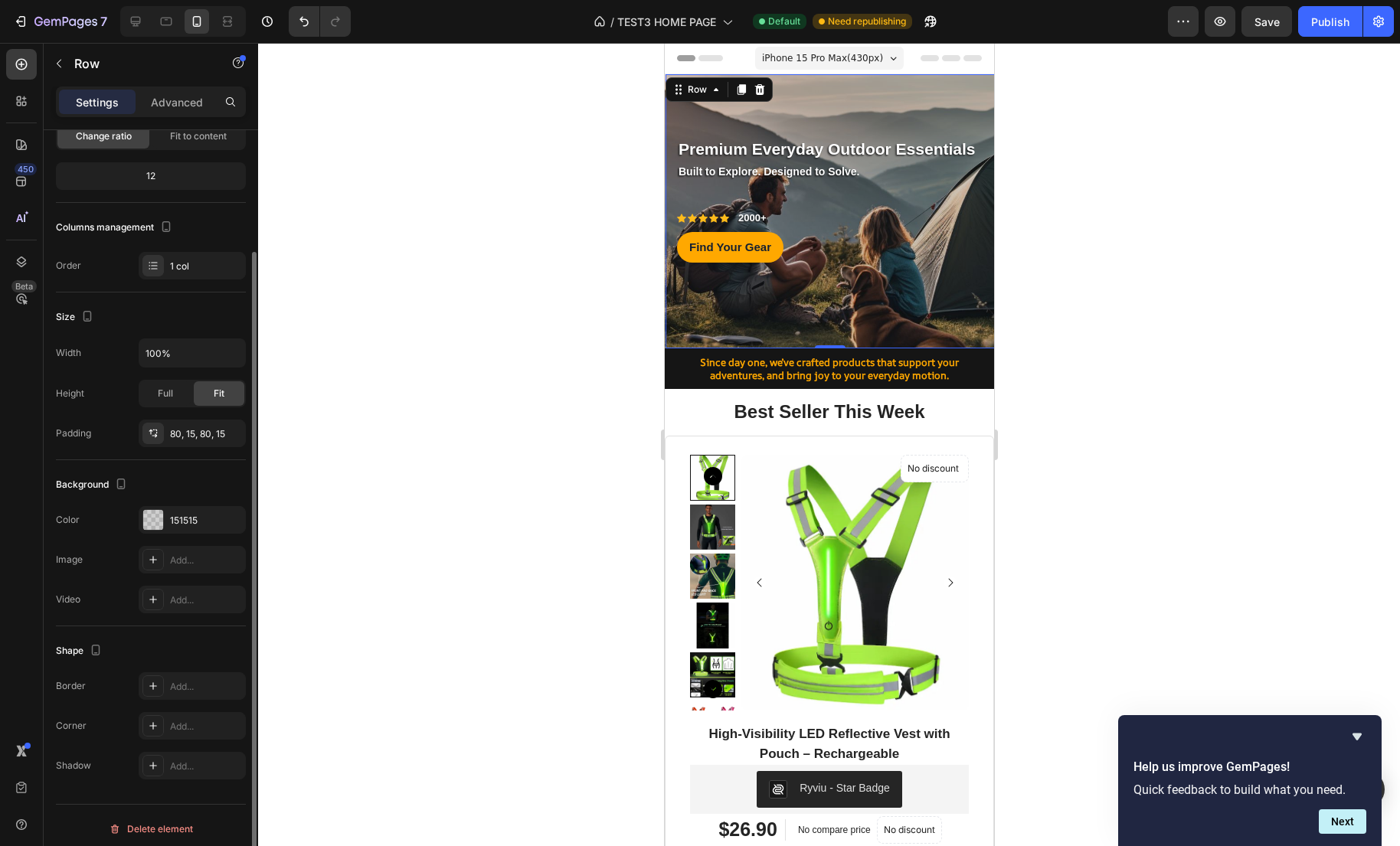
scroll to position [134, 0]
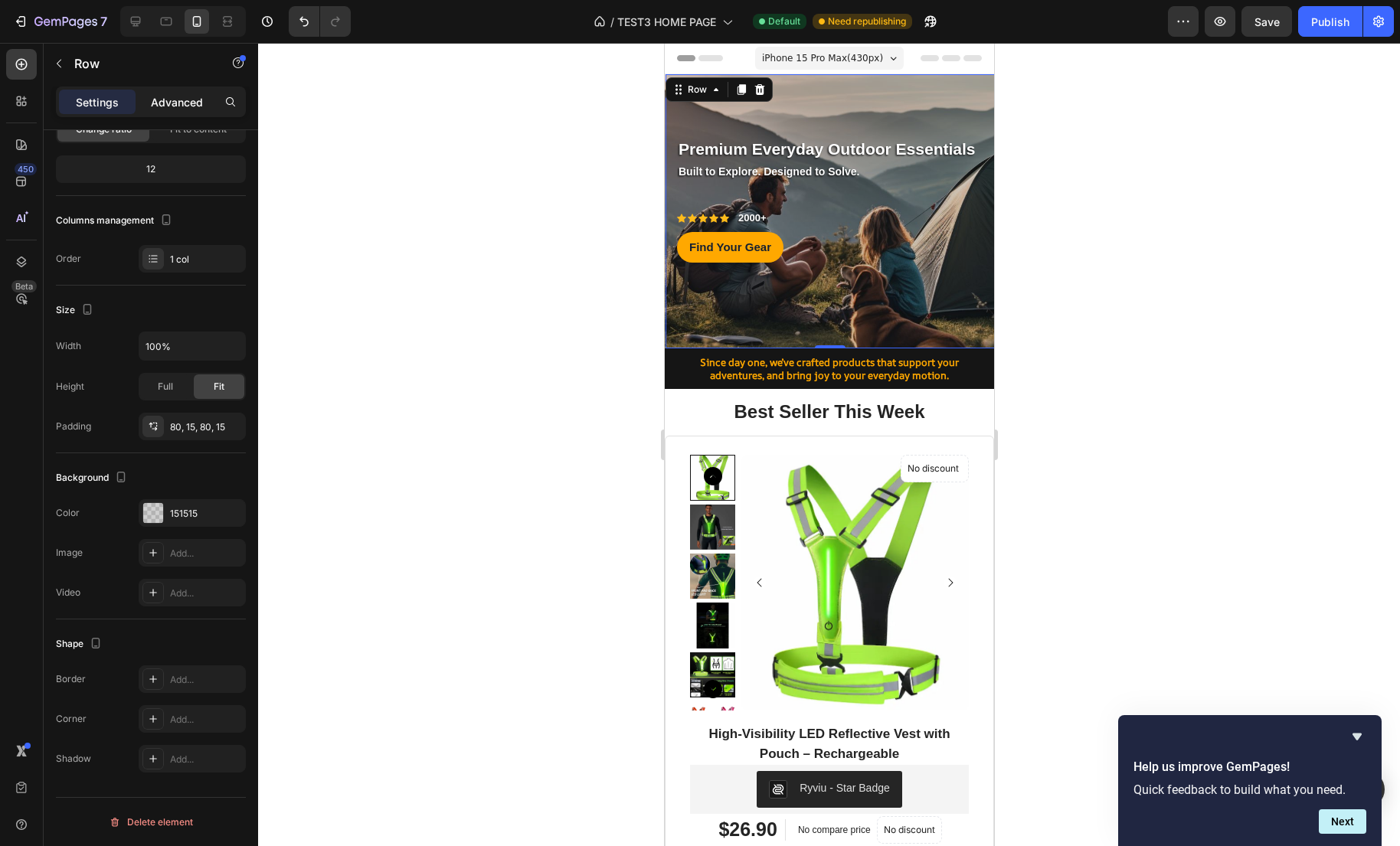
click at [194, 102] on p "Advanced" at bounding box center [177, 102] width 52 height 16
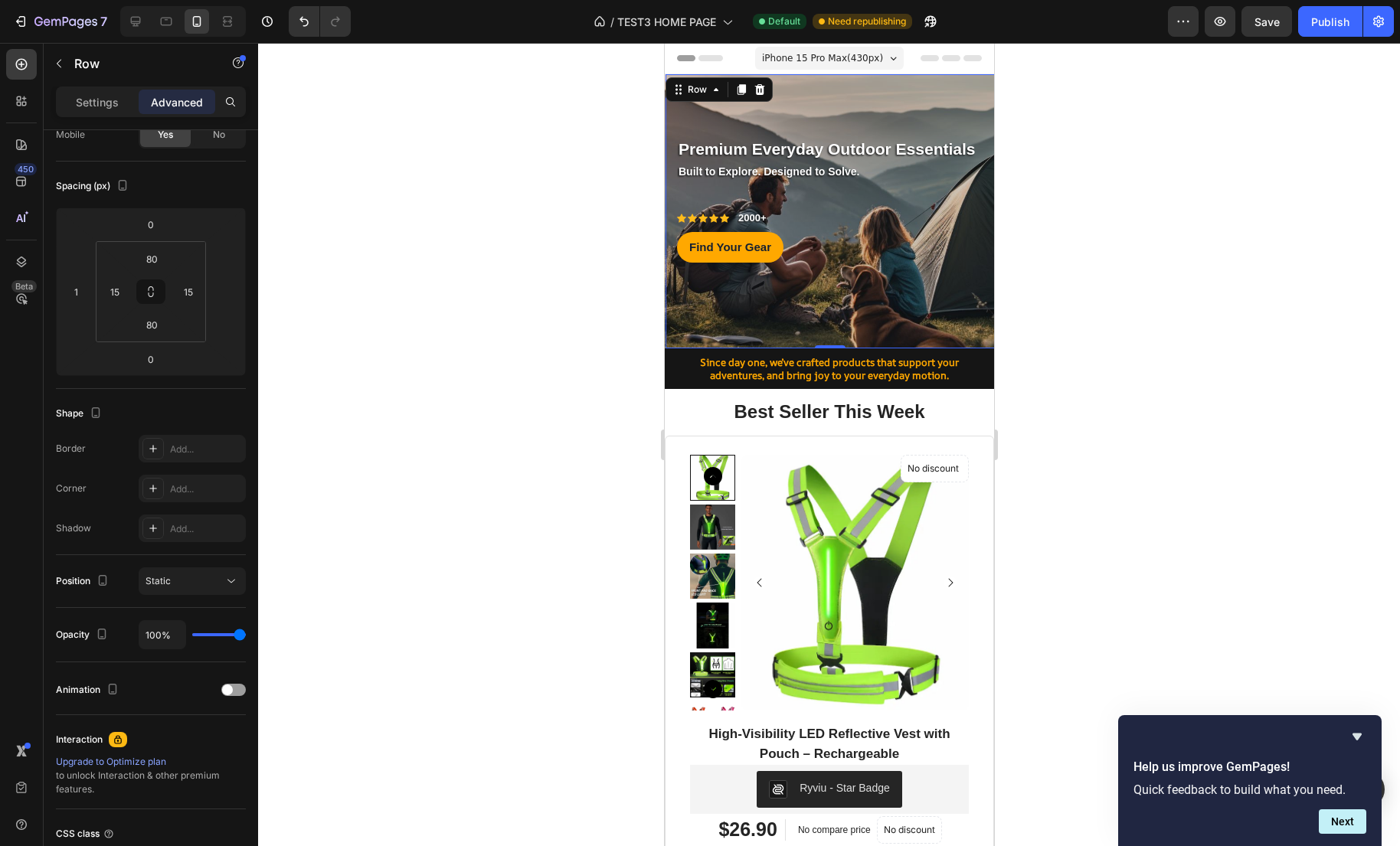
click at [119, 21] on div at bounding box center [180, 21] width 132 height 30
click at [128, 23] on icon at bounding box center [135, 22] width 16 height 16
type input "0"
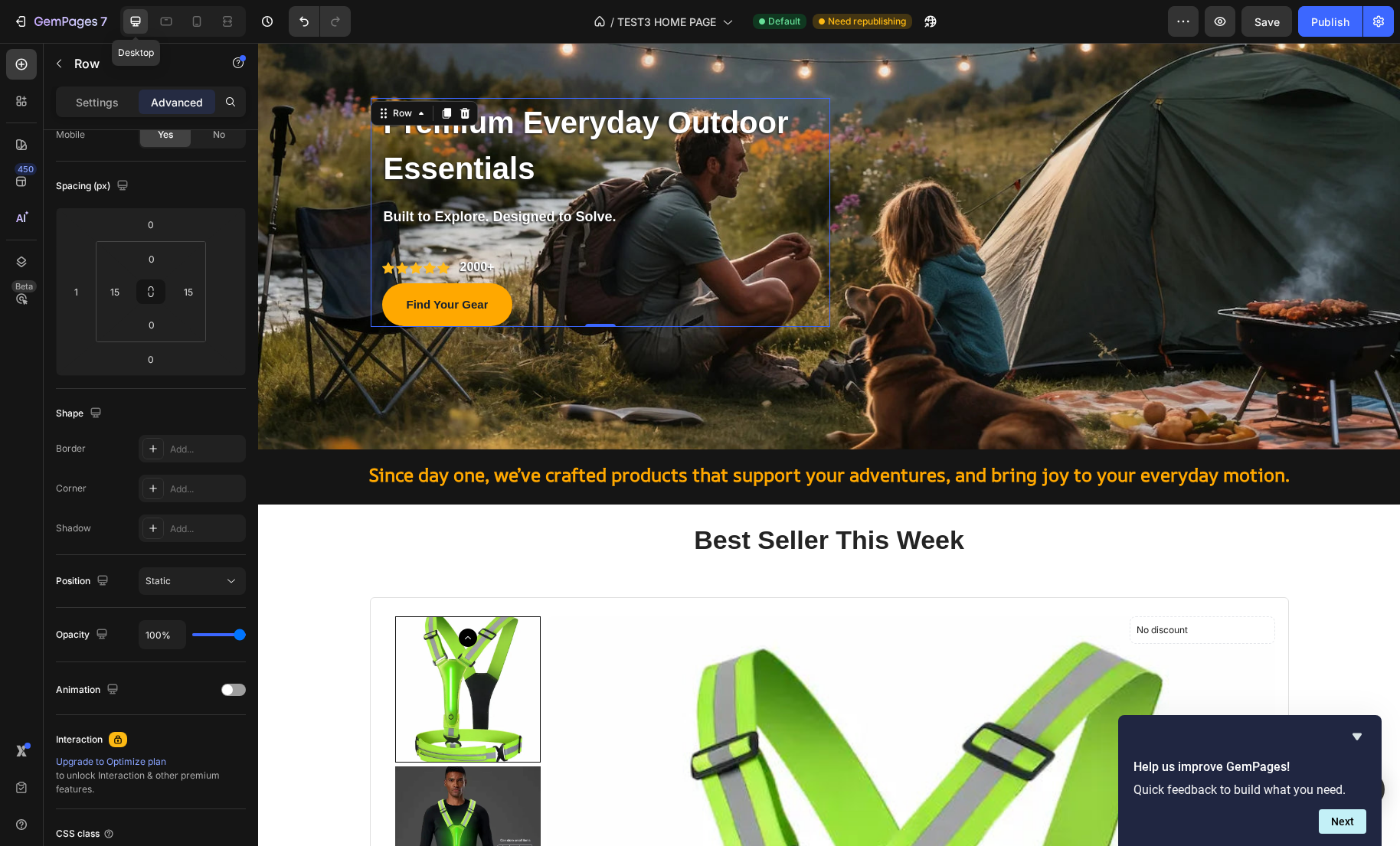
scroll to position [39, 0]
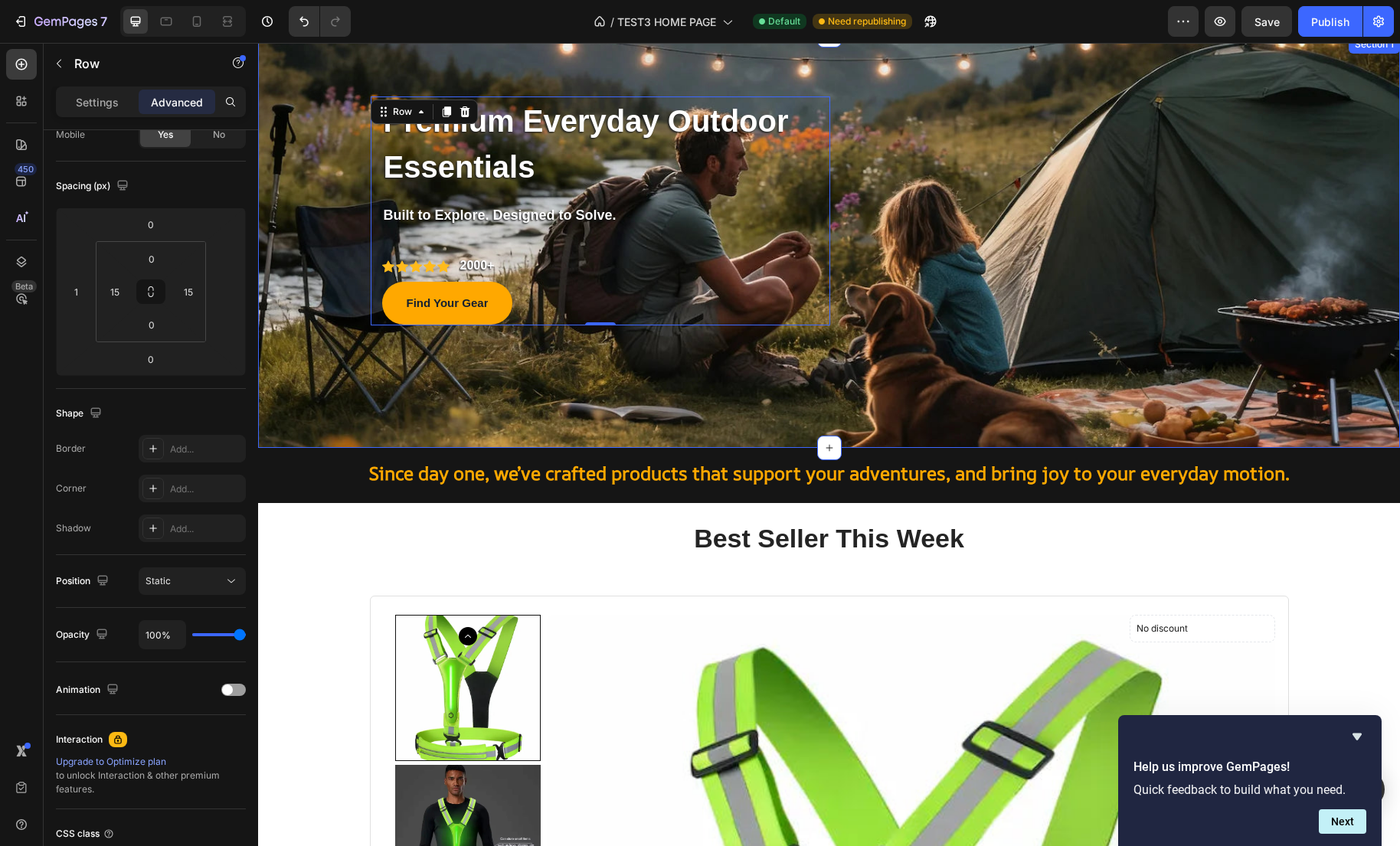
click at [315, 388] on div "Premium Everyday Outdoor Essentials Text block Row Built to Explore. Designed t…" at bounding box center [828, 242] width 1141 height 413
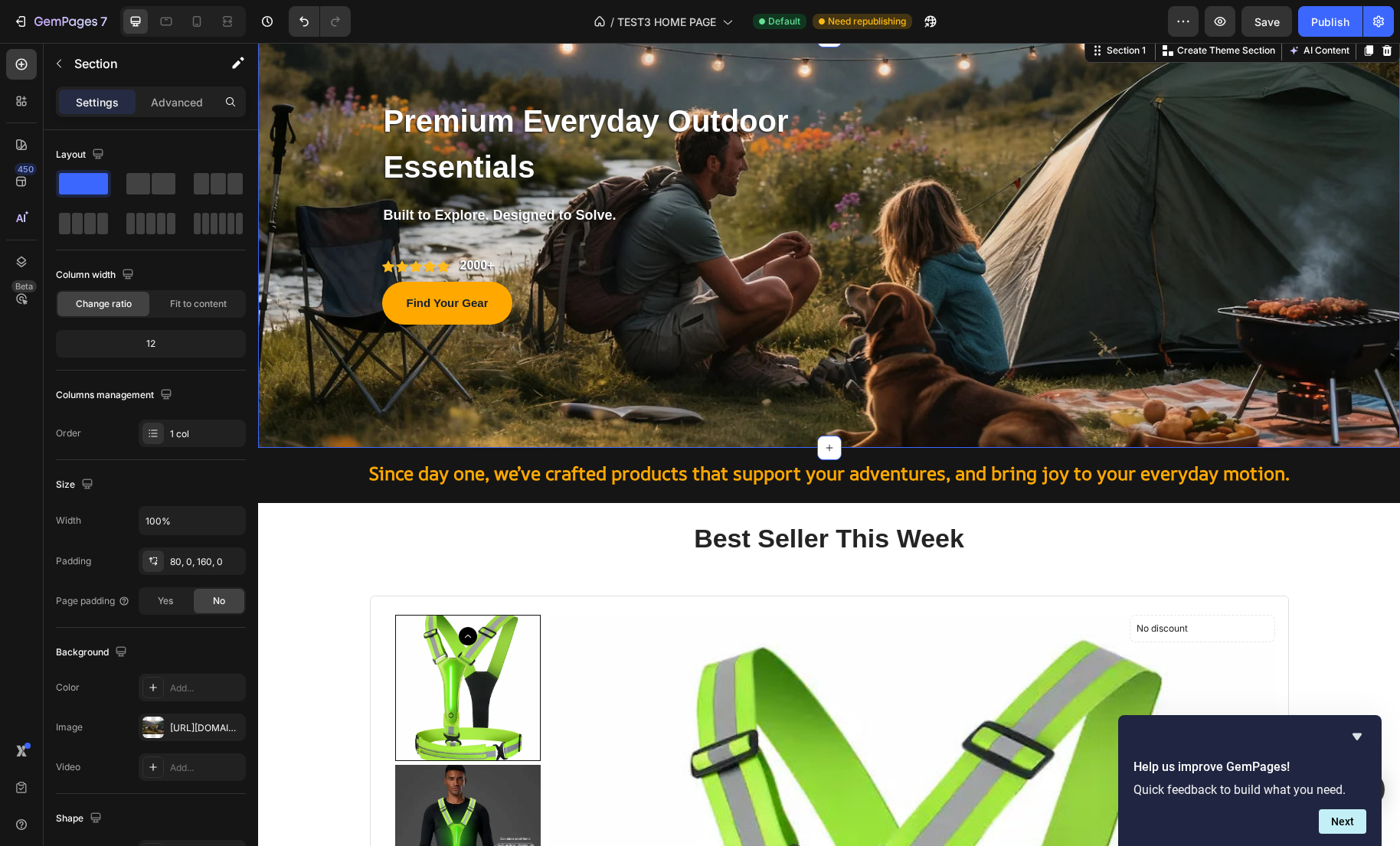
scroll to position [0, 0]
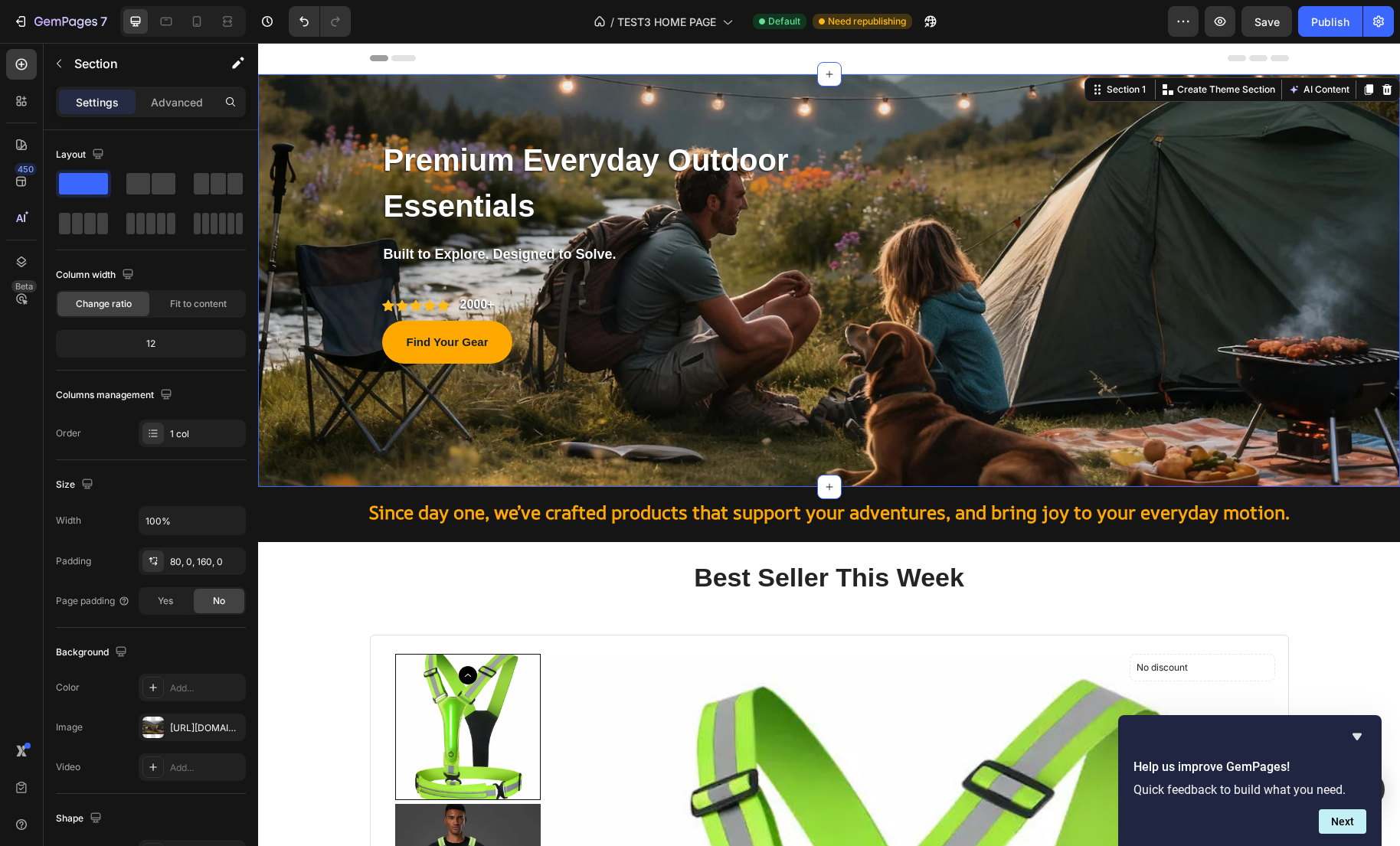
click at [319, 416] on div "Premium Everyday Outdoor Essentials Text block Row Built to Explore. Designed t…" at bounding box center [828, 281] width 1141 height 413
click at [183, 723] on div "https://cdn.shopify.com/s/files/1/0635/2663/3590/files/gempages_575492313866830…" at bounding box center [192, 728] width 44 height 14
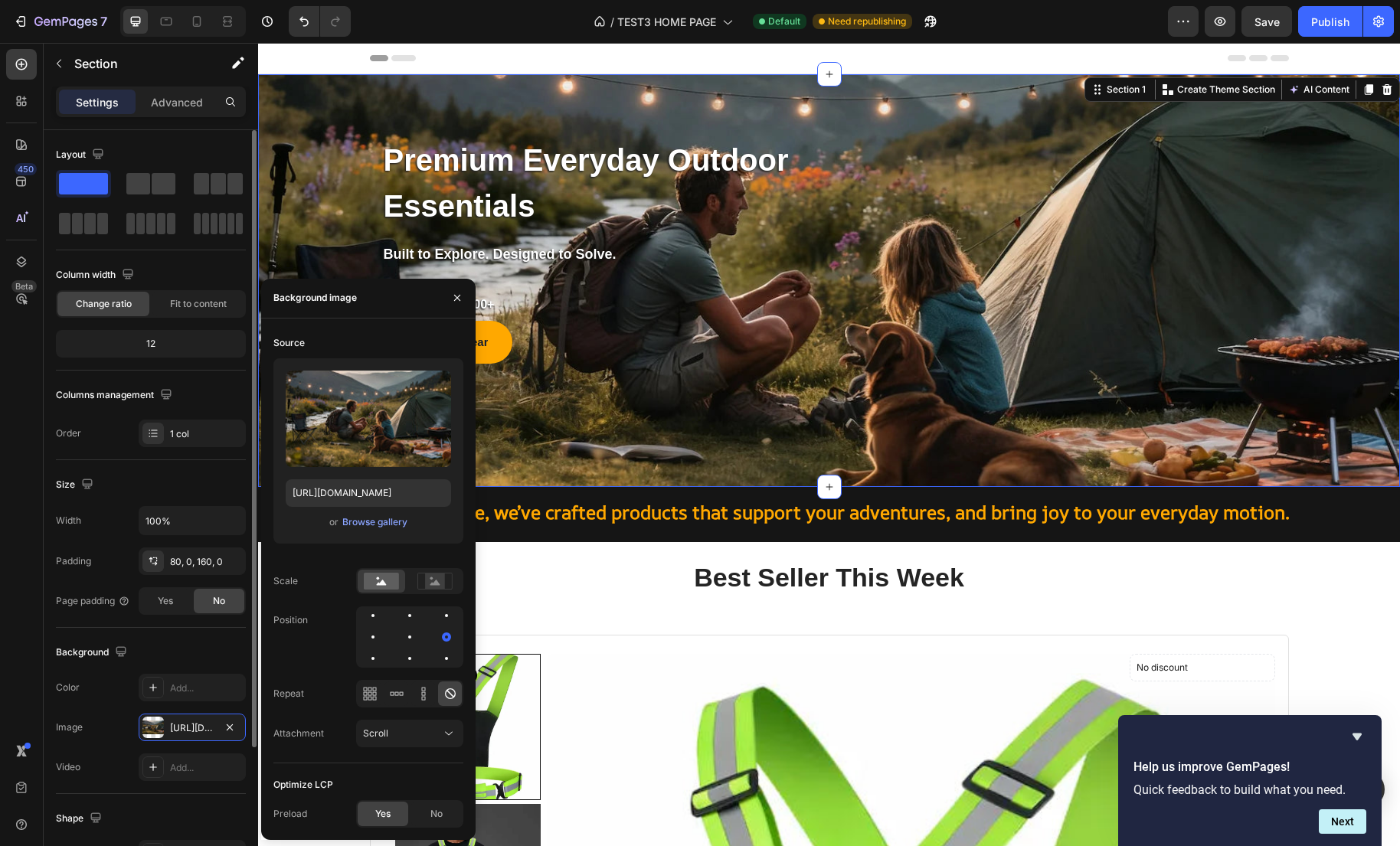
click at [187, 650] on div "Background" at bounding box center [150, 653] width 190 height 24
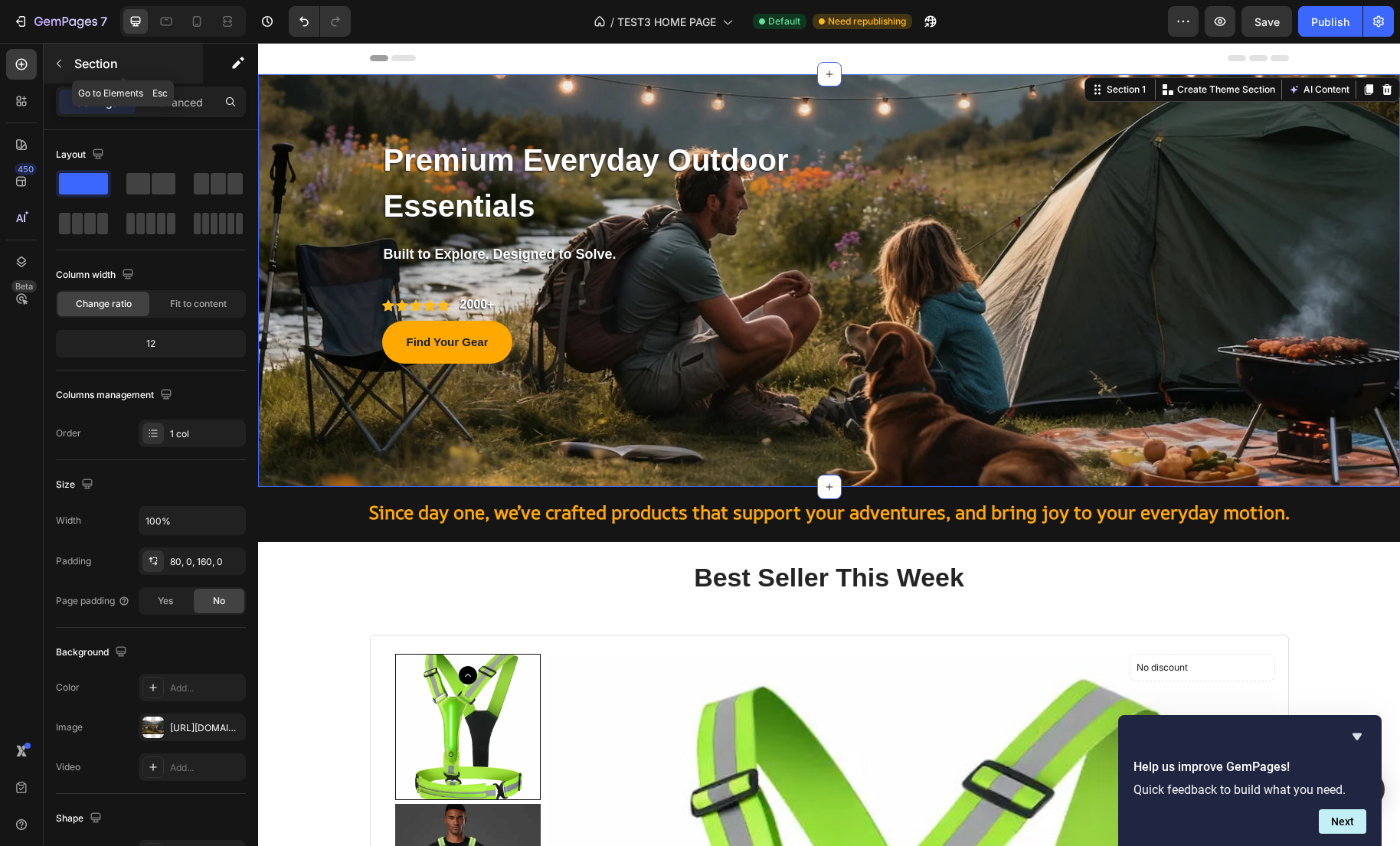
click at [66, 62] on button "button" at bounding box center [59, 63] width 24 height 24
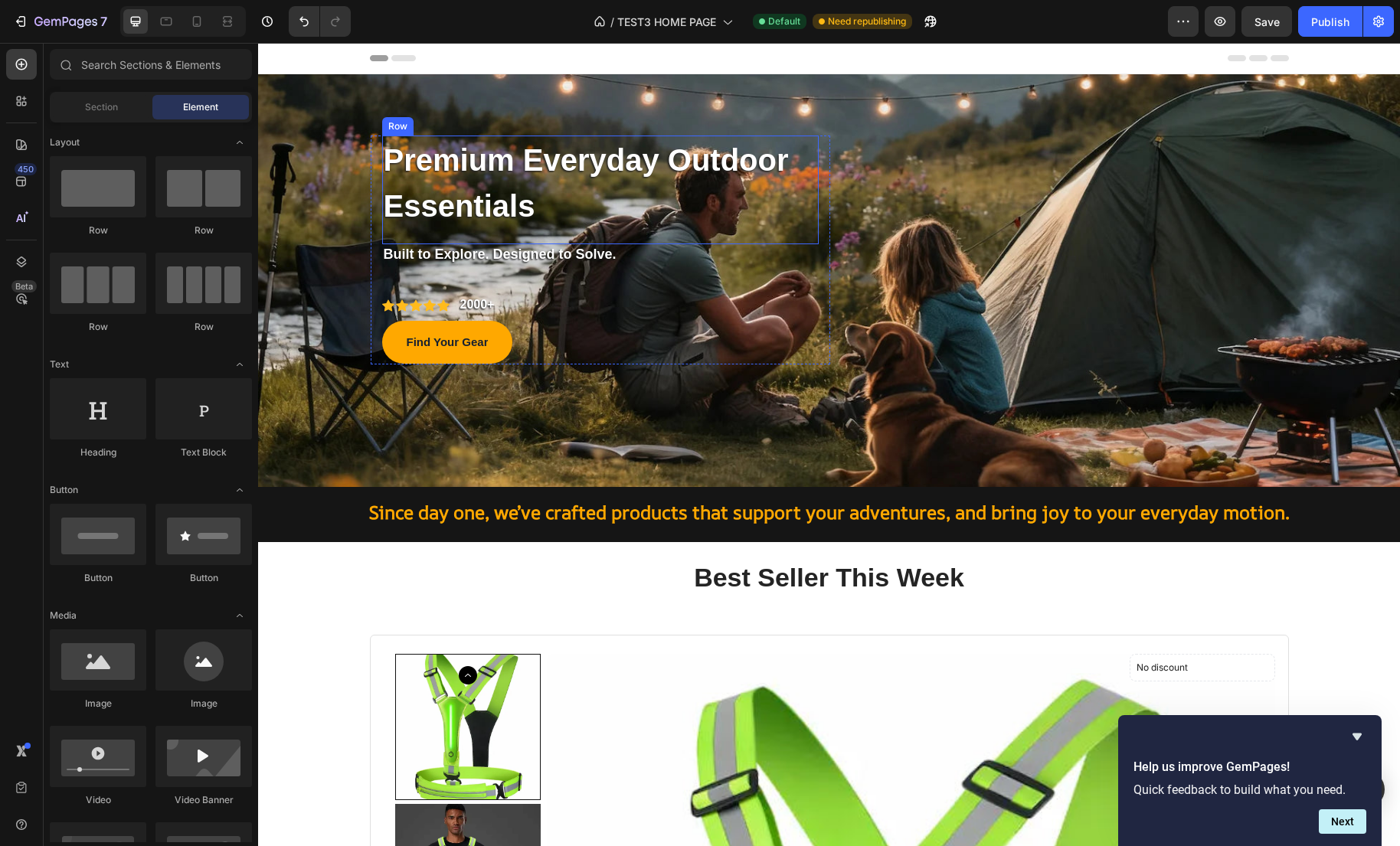
click at [699, 232] on div "Premium Everyday Outdoor Essentials Text block" at bounding box center [600, 189] width 437 height 108
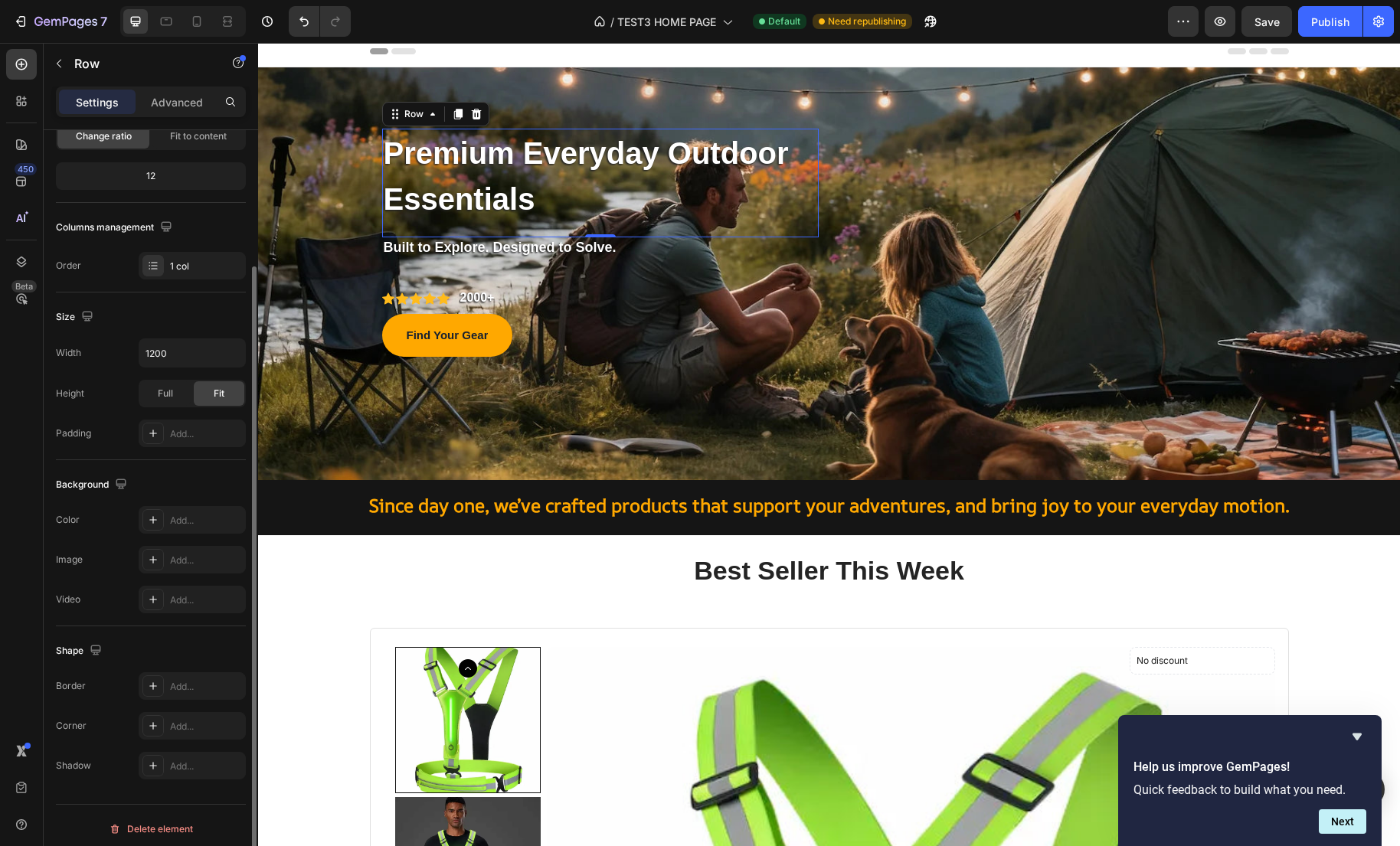
scroll to position [174, 0]
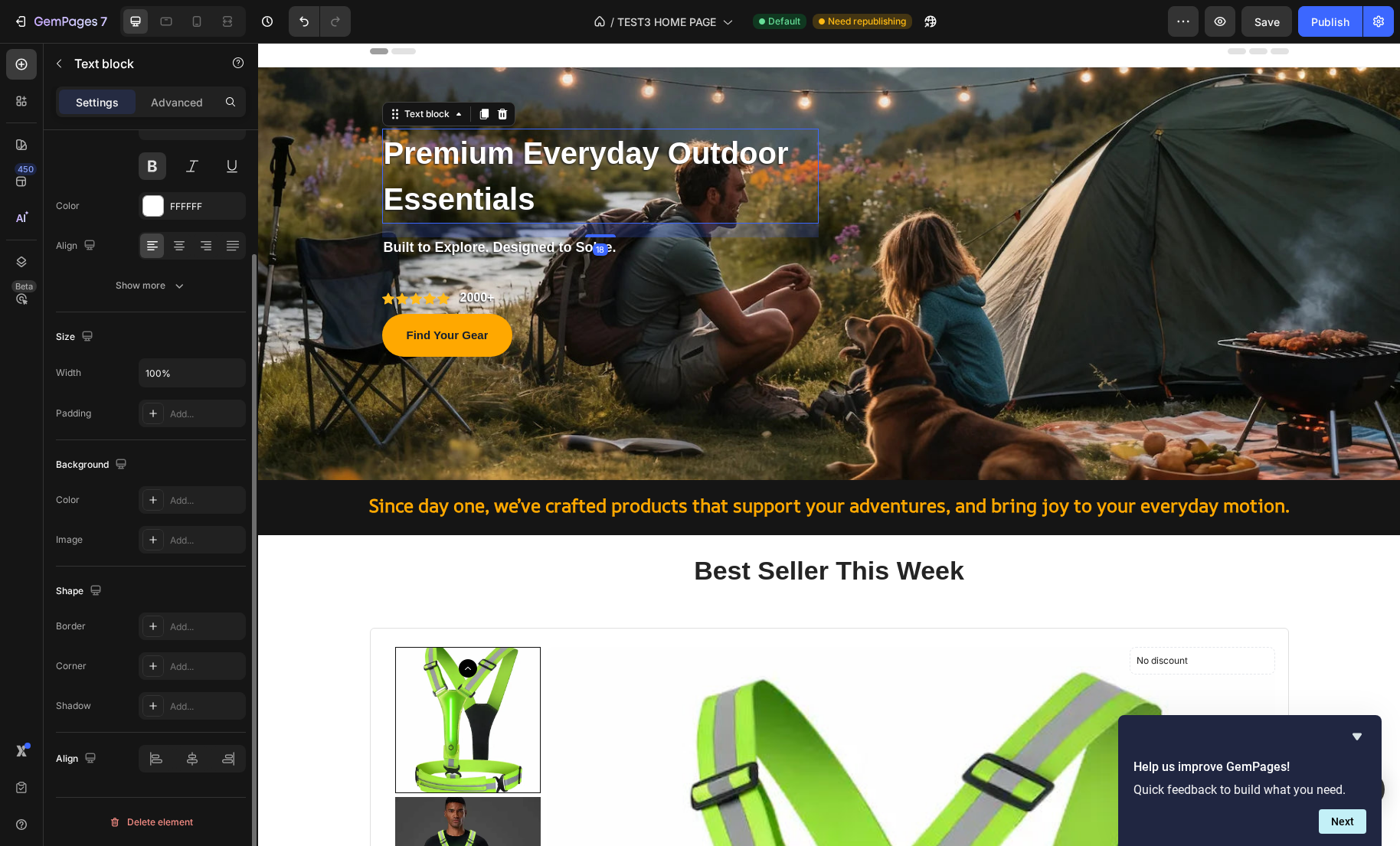
click at [452, 198] on p "Premium Everyday Outdoor Essentials" at bounding box center [600, 176] width 433 height 92
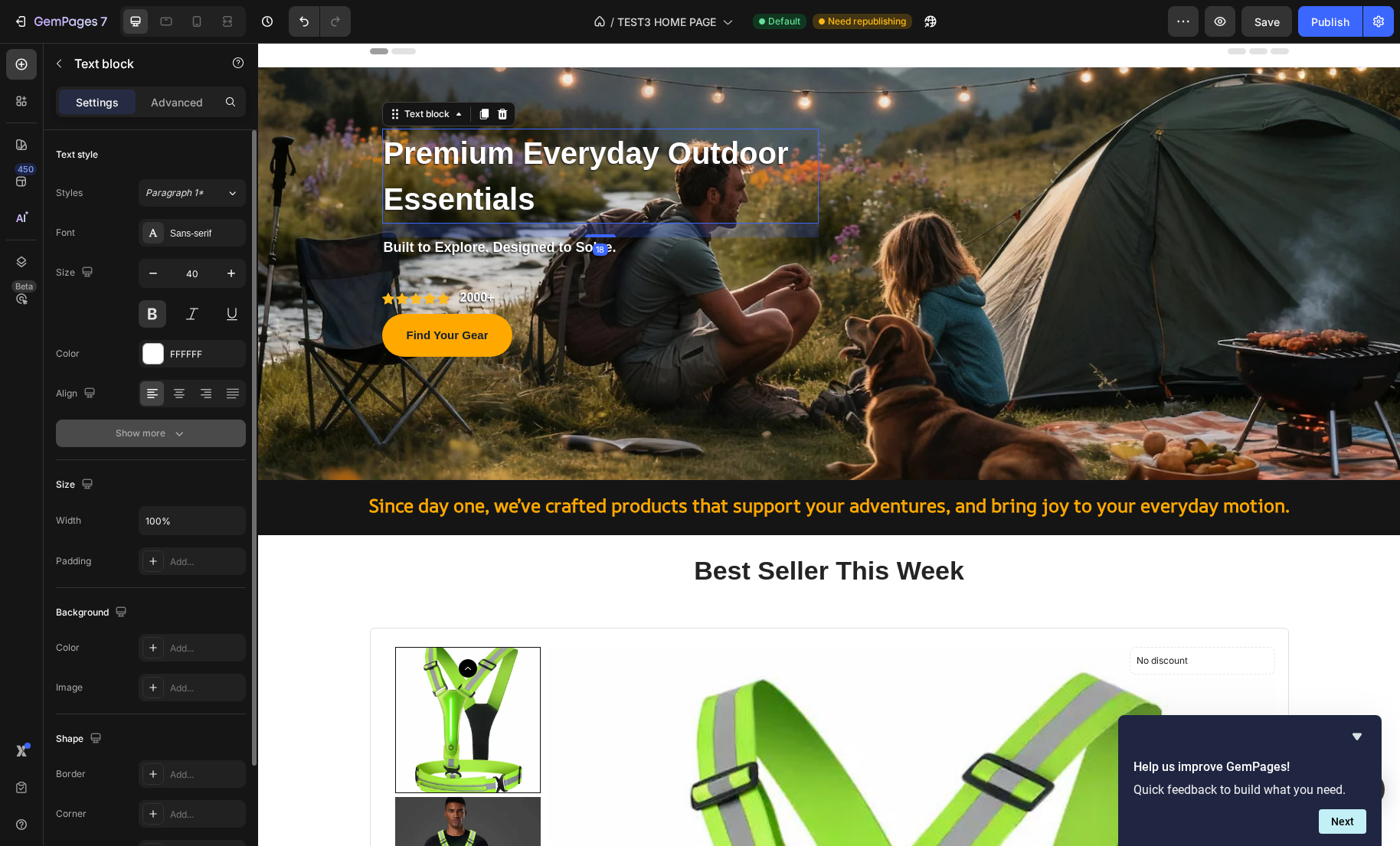
click at [186, 433] on button "Show more" at bounding box center [150, 433] width 190 height 28
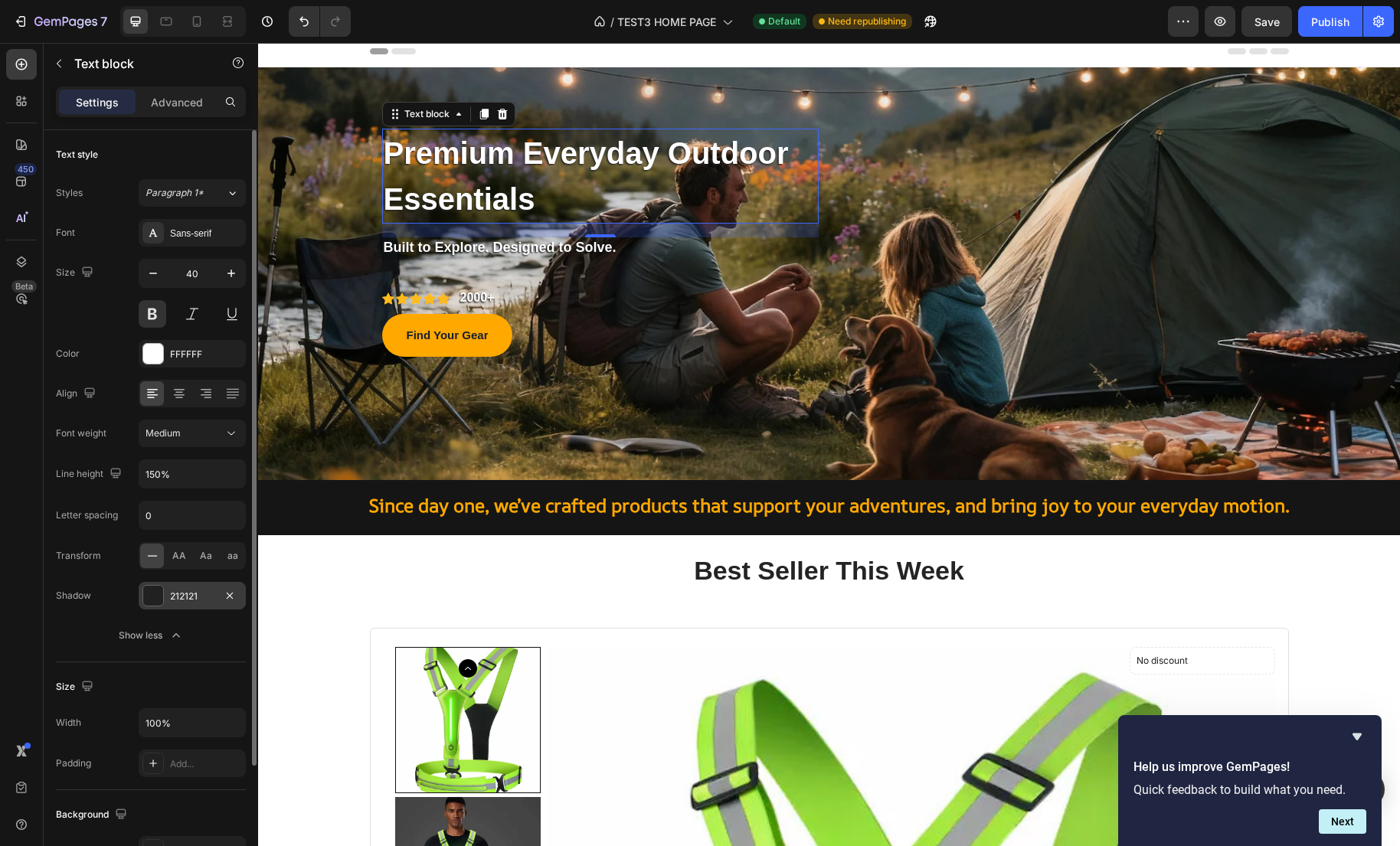
click at [183, 590] on div "212121" at bounding box center [192, 596] width 44 height 14
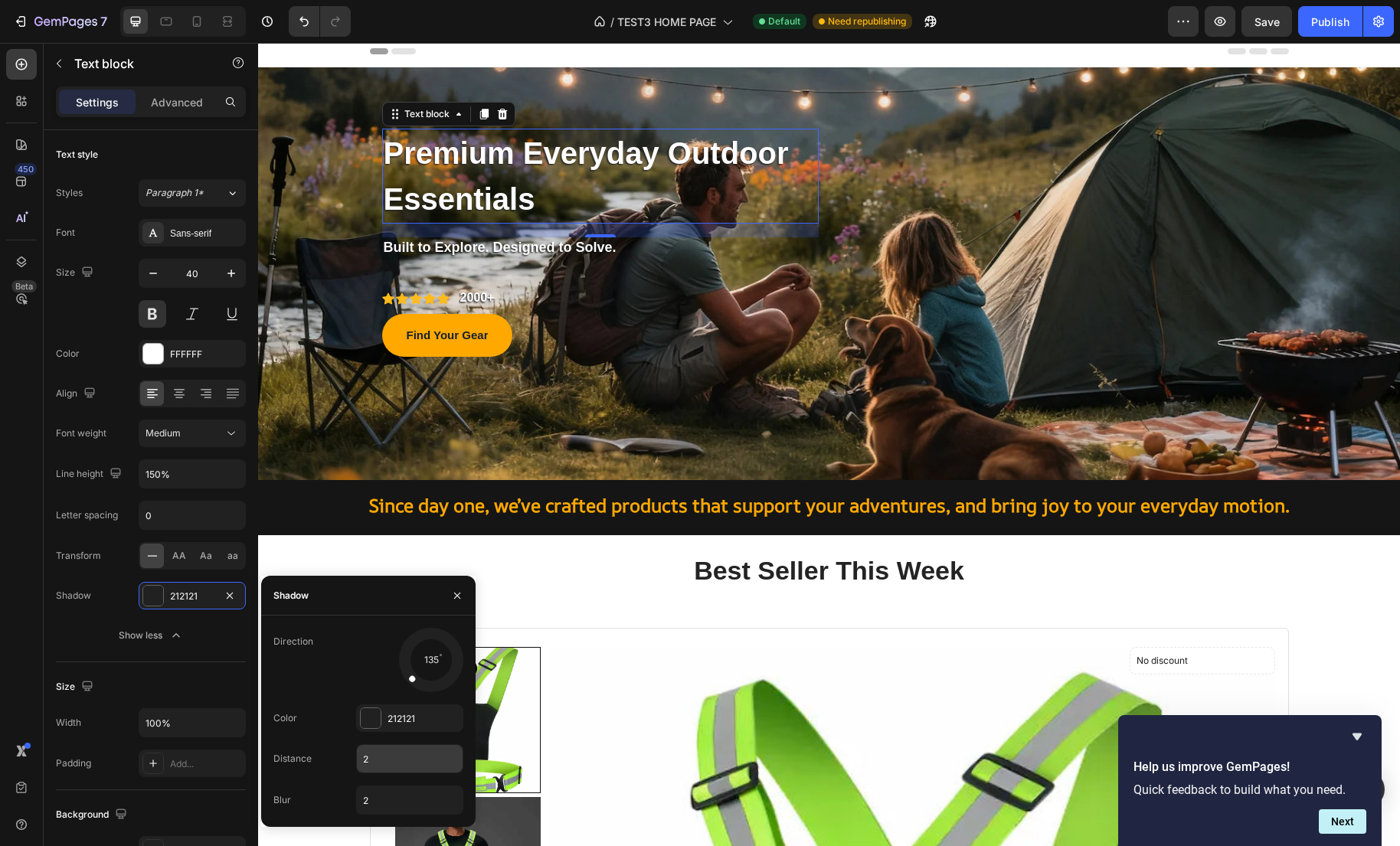
click at [395, 769] on input "2" at bounding box center [410, 758] width 106 height 28
click at [353, 755] on div "Distance 3" at bounding box center [368, 759] width 190 height 30
click at [382, 757] on input "3" at bounding box center [410, 758] width 106 height 28
type input "2"
click at [311, 709] on div "Color 212121" at bounding box center [368, 718] width 190 height 28
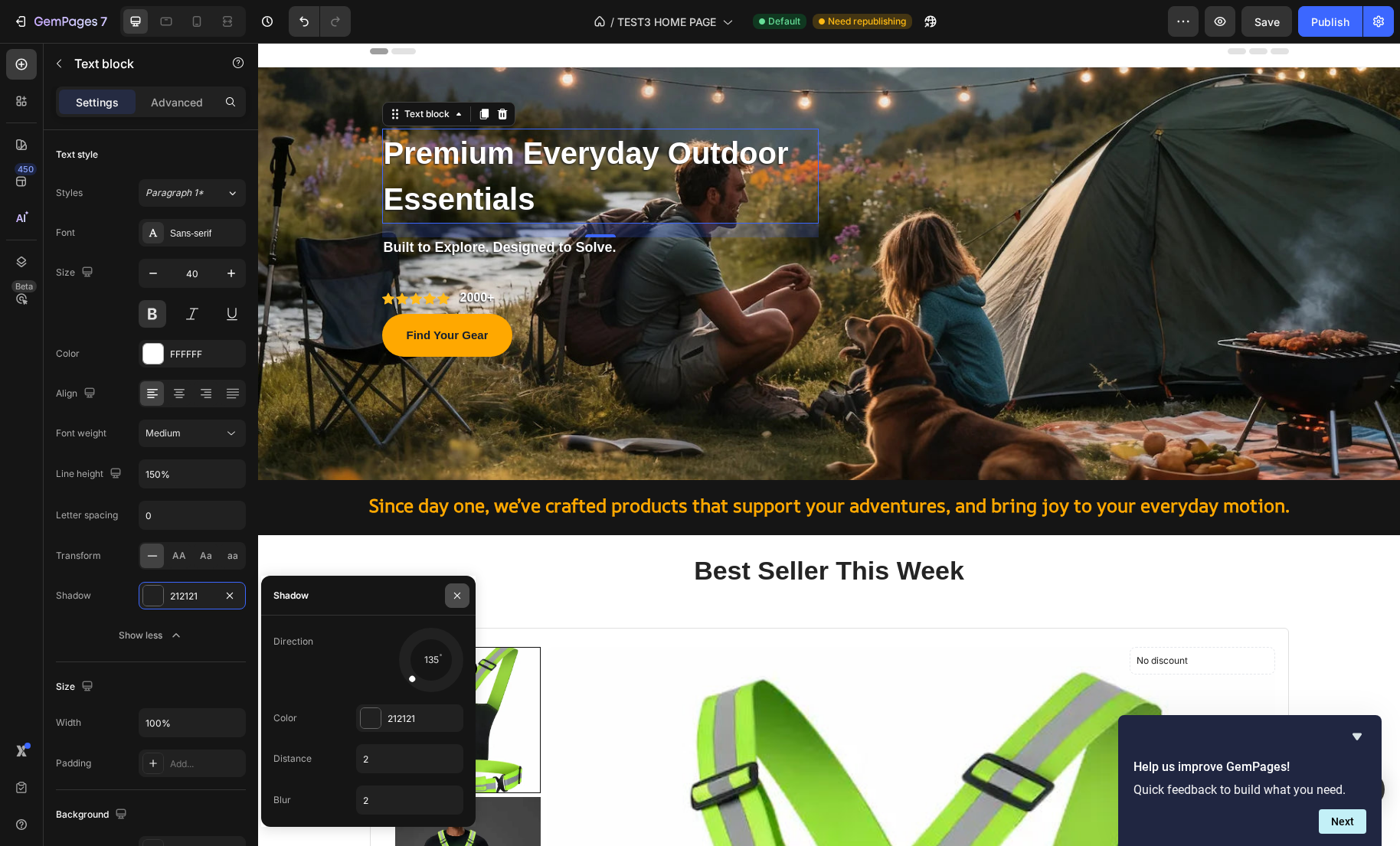
drag, startPoint x: 463, startPoint y: 594, endPoint x: 206, endPoint y: 554, distance: 260.1
click at [463, 594] on button "button" at bounding box center [457, 595] width 24 height 24
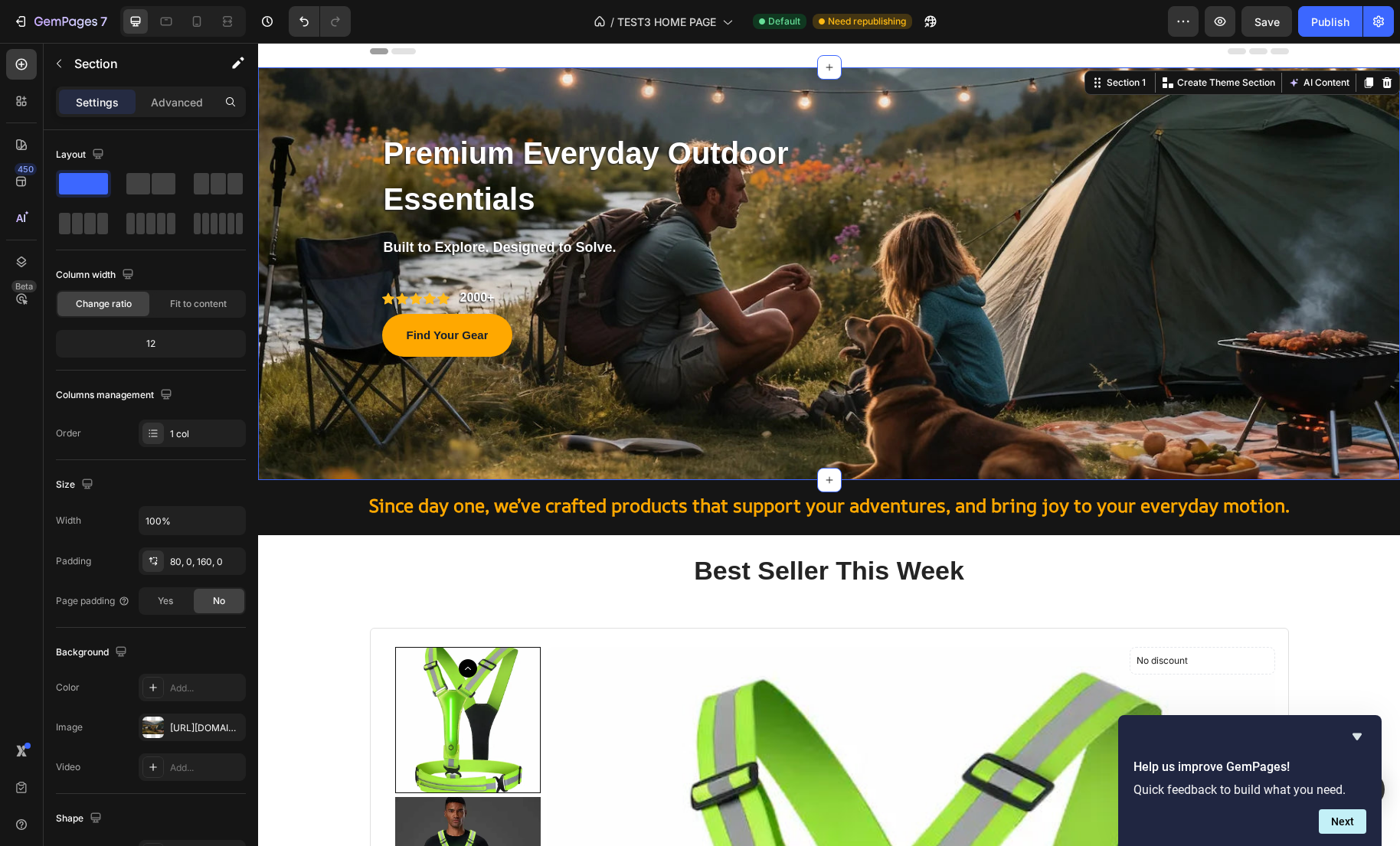
click at [327, 392] on div "Premium Everyday Outdoor Essentials Text block Row Built to Explore. Designed t…" at bounding box center [828, 274] width 1141 height 413
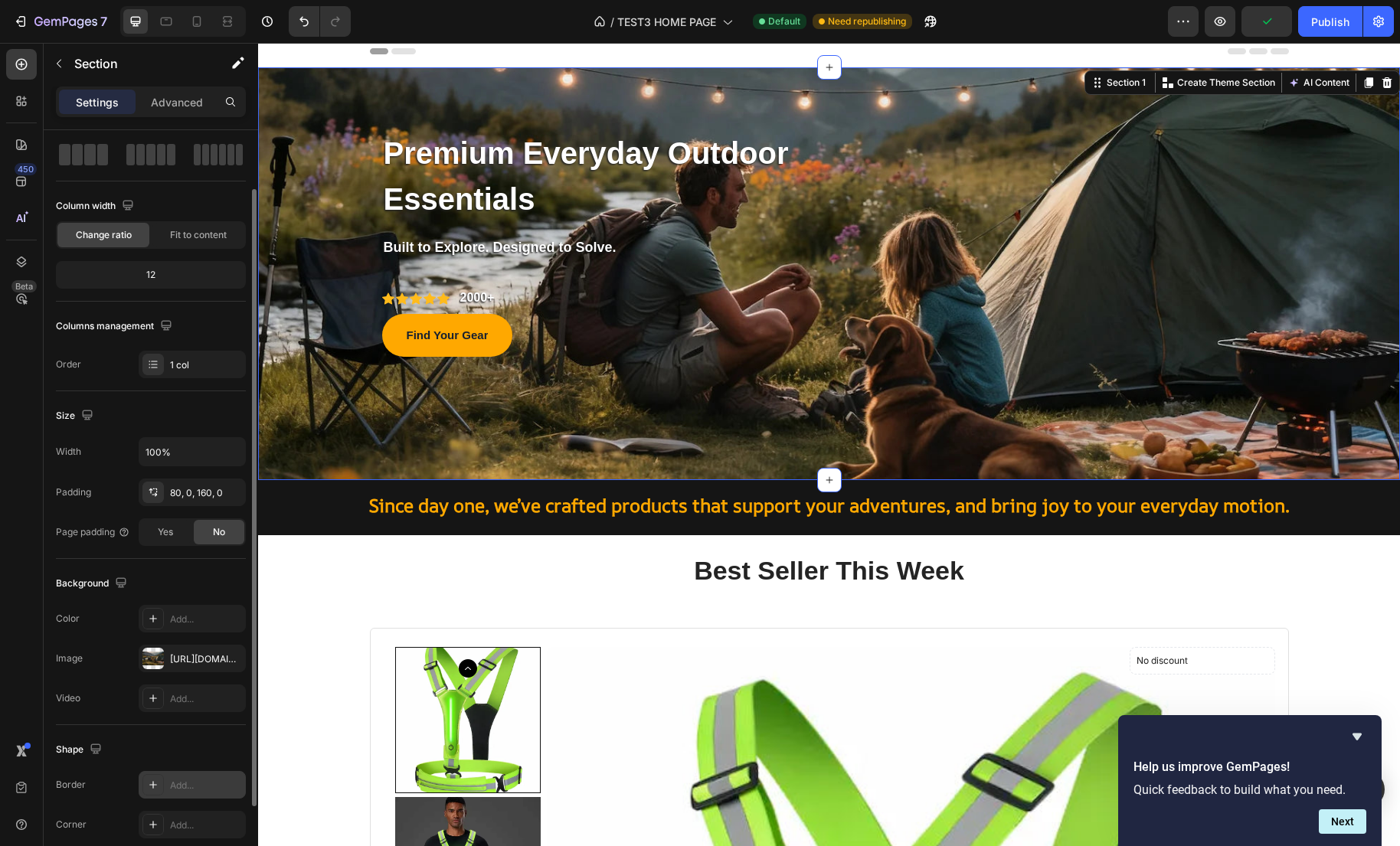
scroll to position [174, 0]
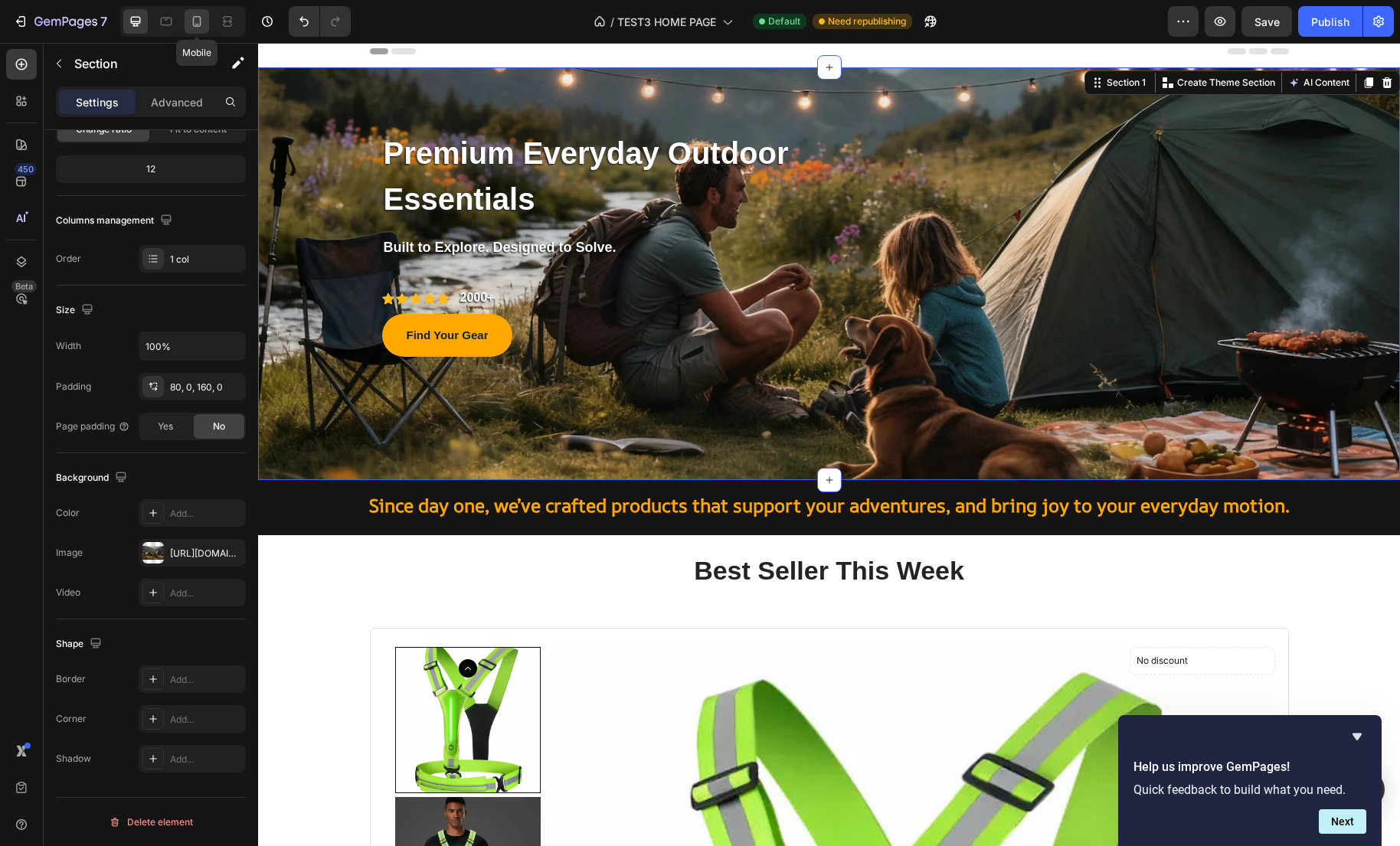
click at [197, 26] on icon at bounding box center [197, 22] width 9 height 10
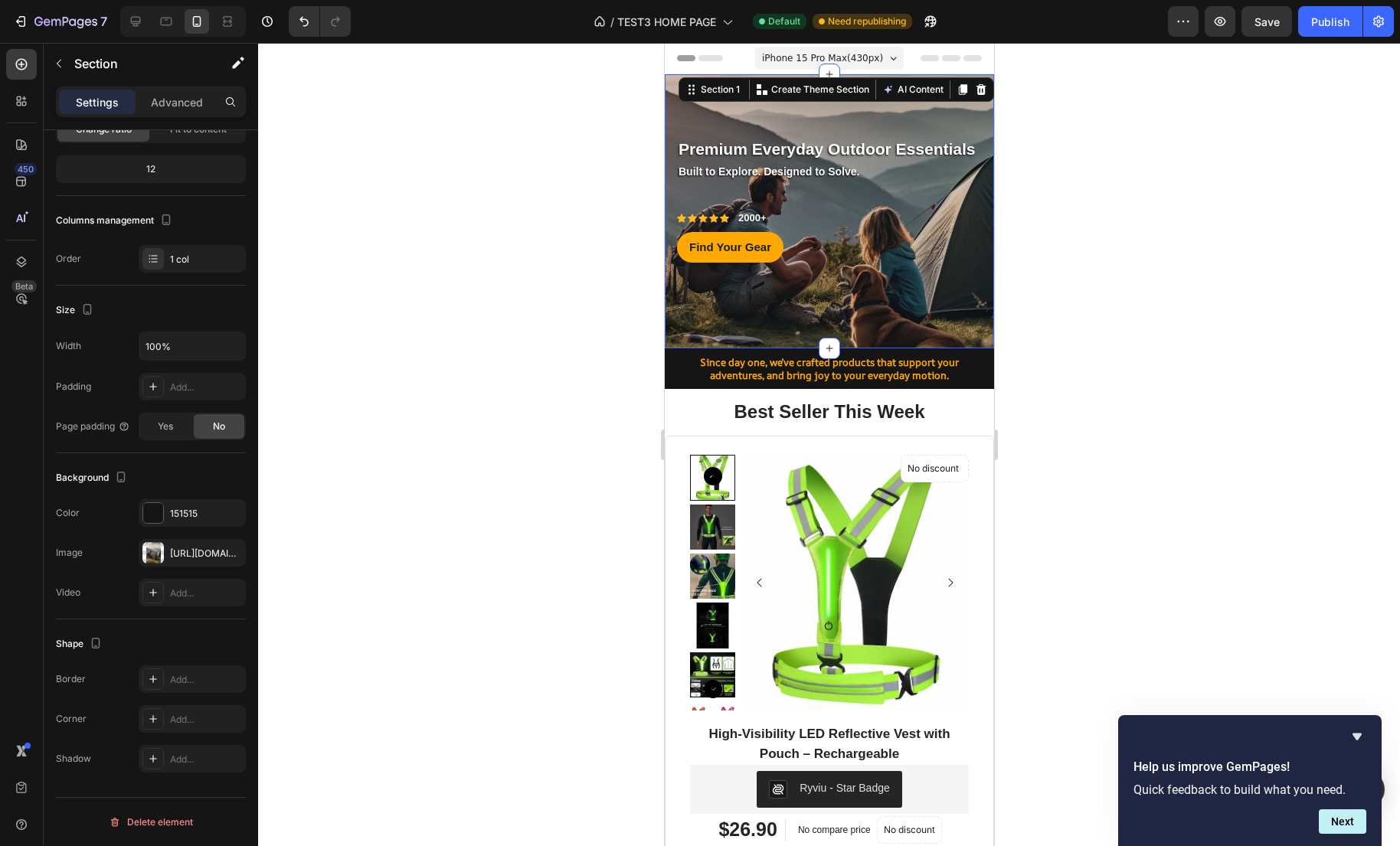
click at [1128, 251] on div at bounding box center [828, 443] width 1141 height 803
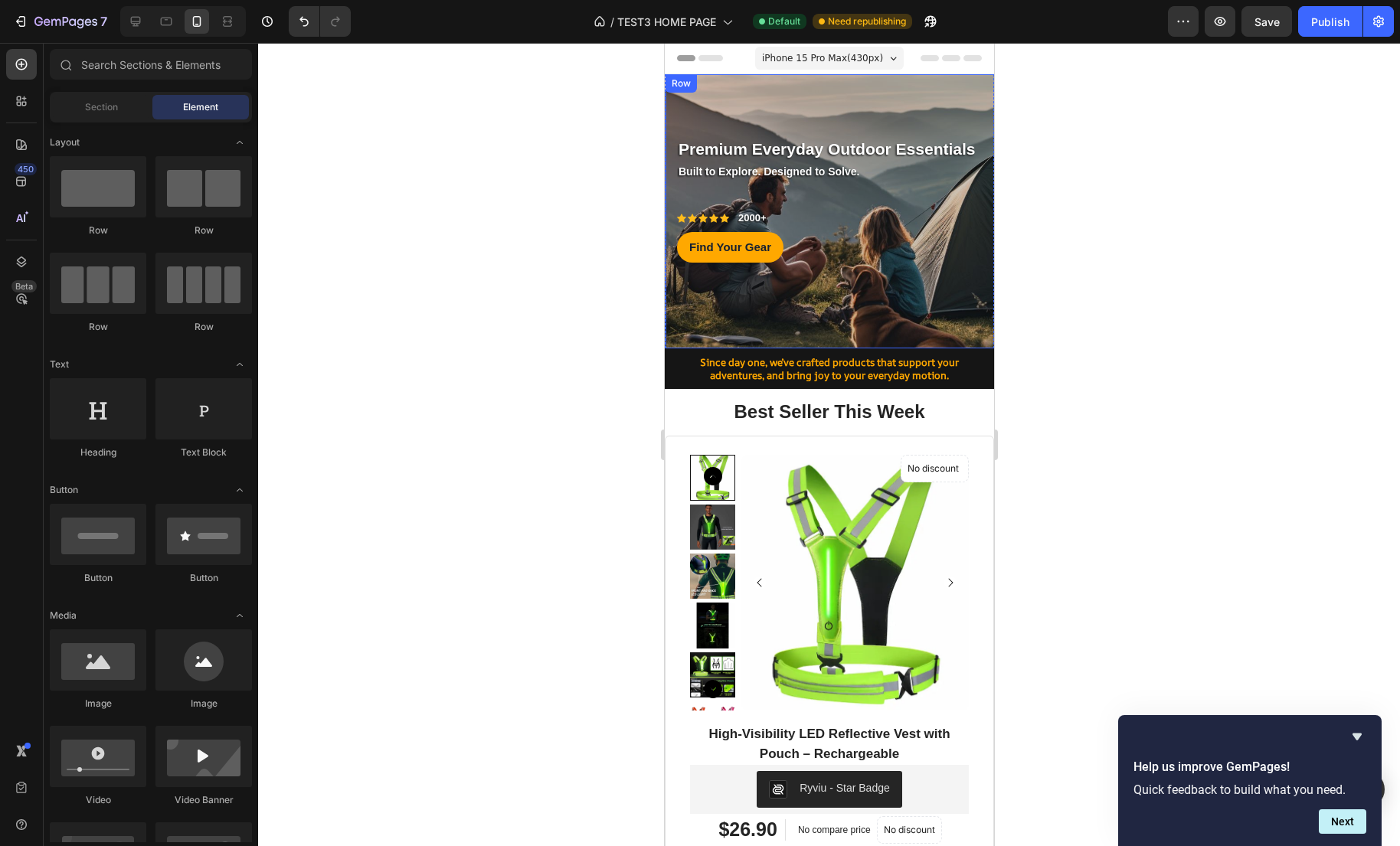
click at [965, 183] on div "Premium Everyday Outdoor Essentials Text block Row Built to Explore. Designed t…" at bounding box center [829, 211] width 306 height 152
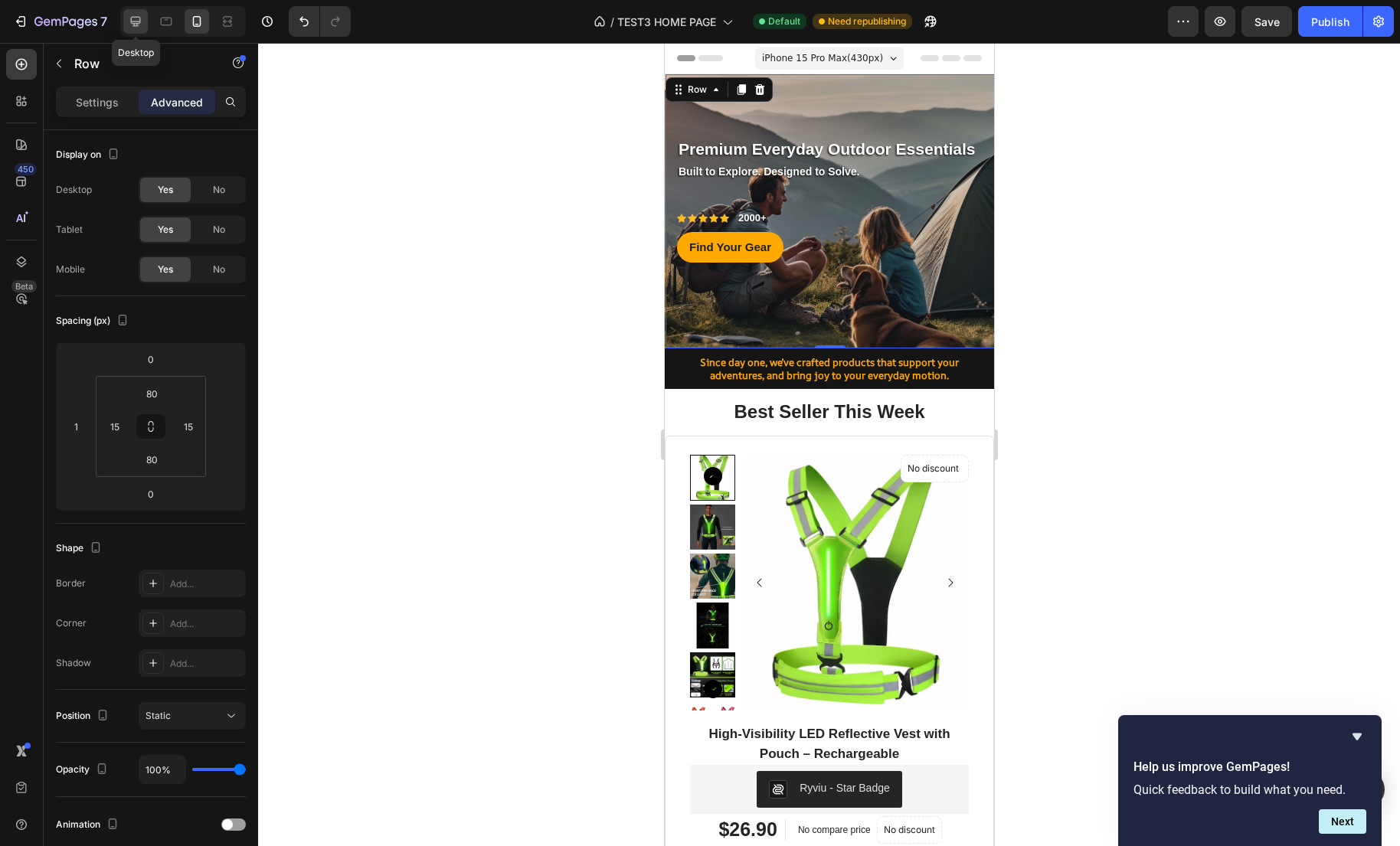
click at [136, 24] on icon at bounding box center [135, 21] width 10 height 10
type input "0"
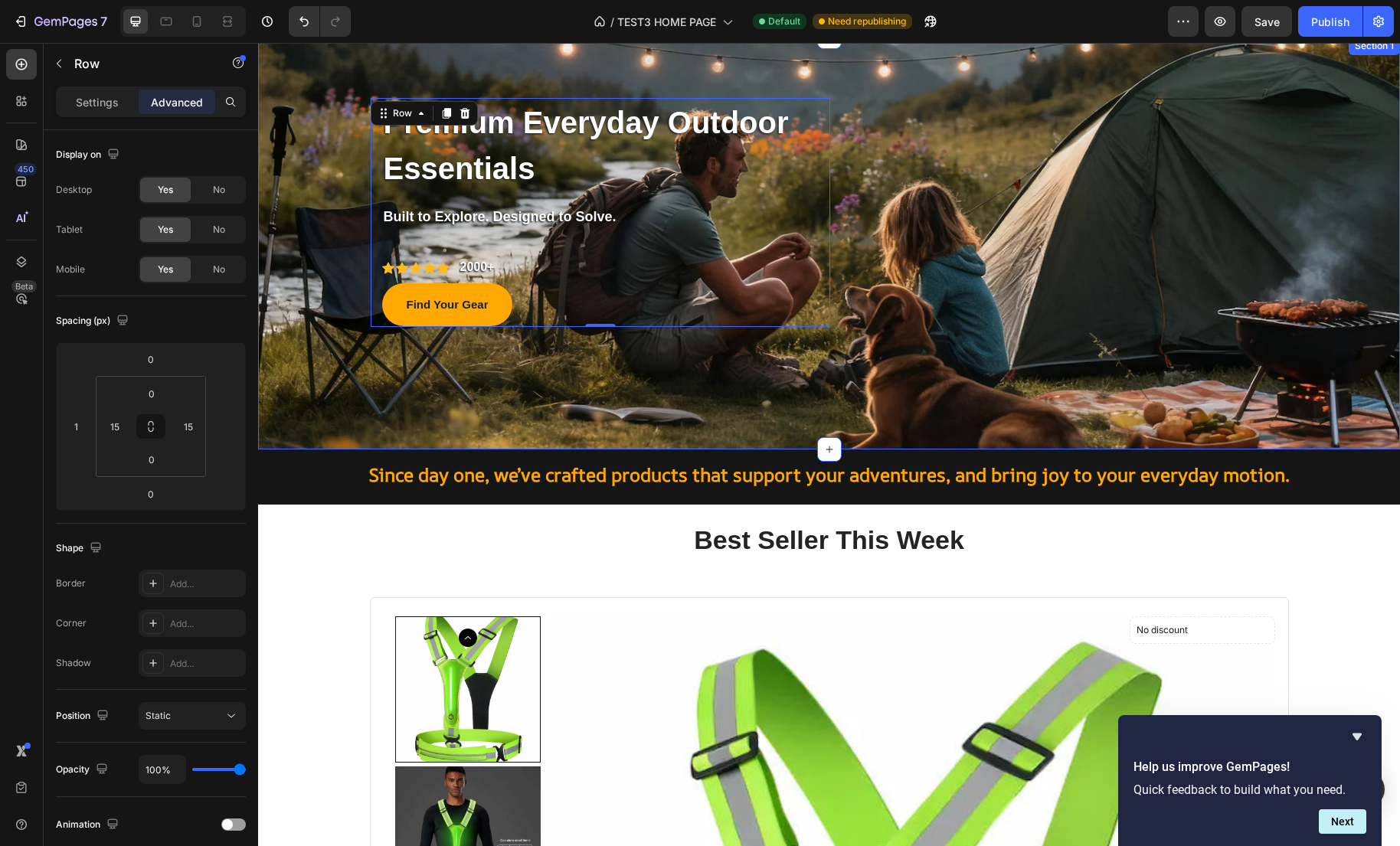
scroll to position [39, 0]
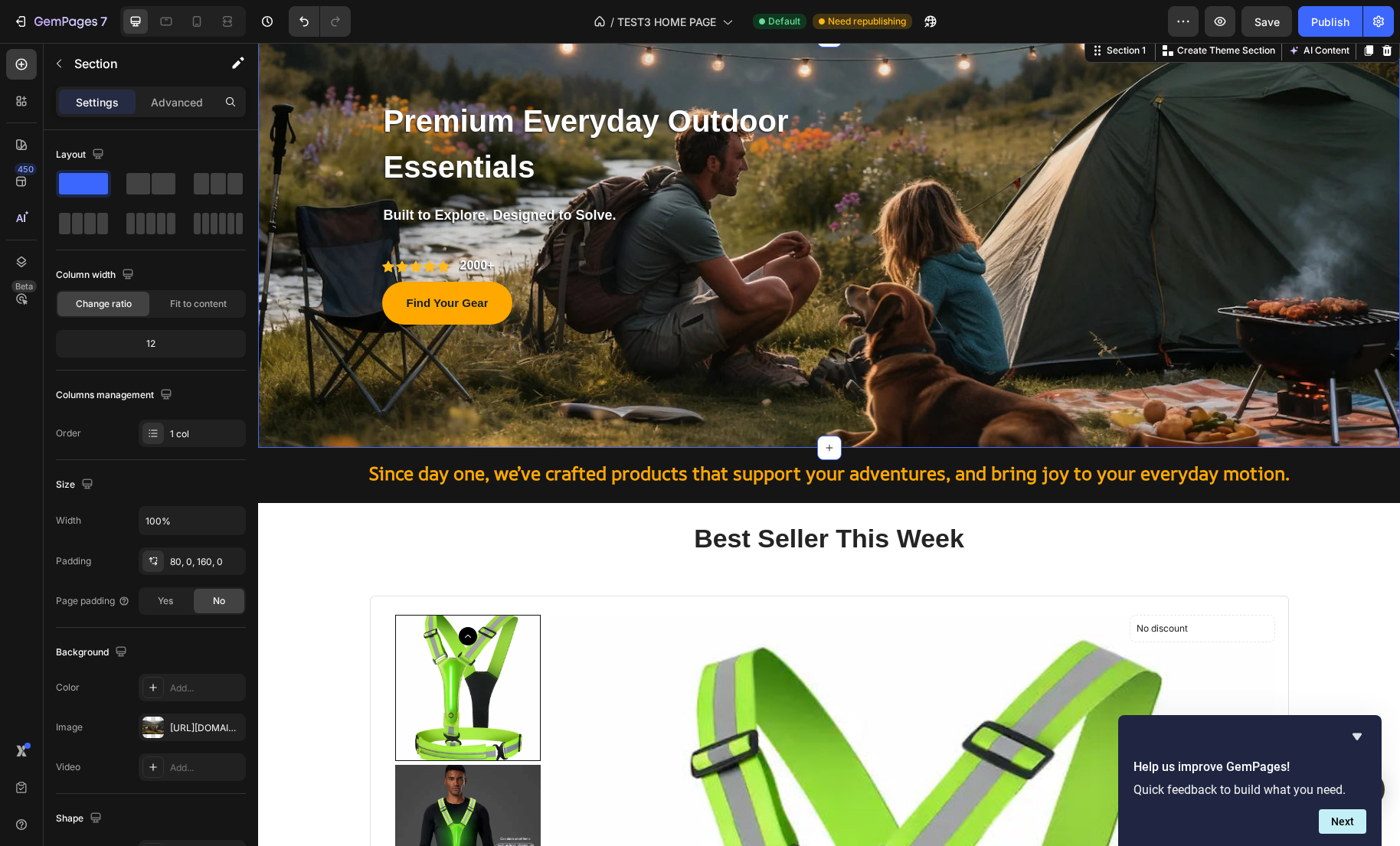
click at [312, 406] on div "Premium Everyday Outdoor Essentials Text block Row Built to Explore. Designed t…" at bounding box center [828, 242] width 1141 height 413
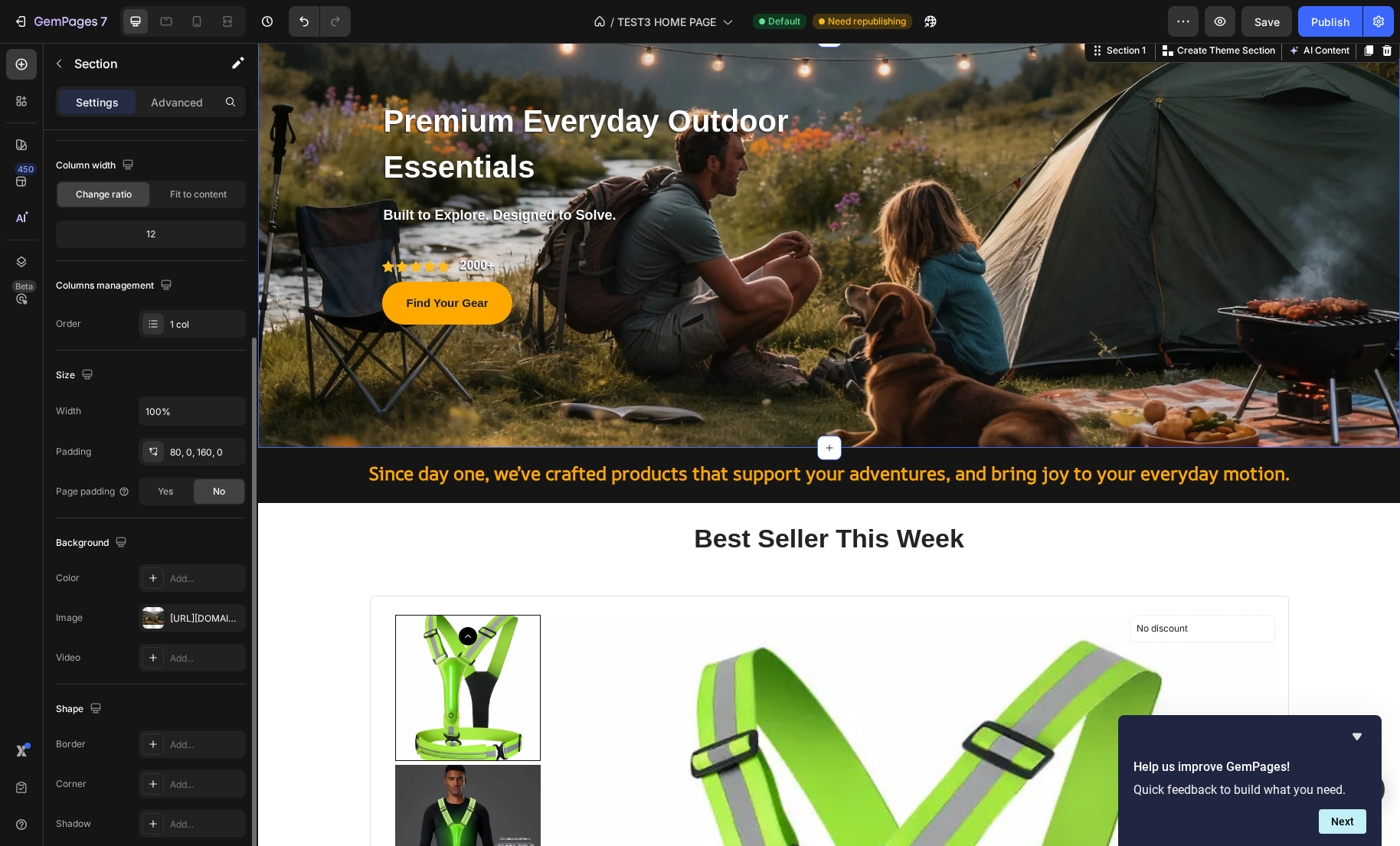
scroll to position [174, 0]
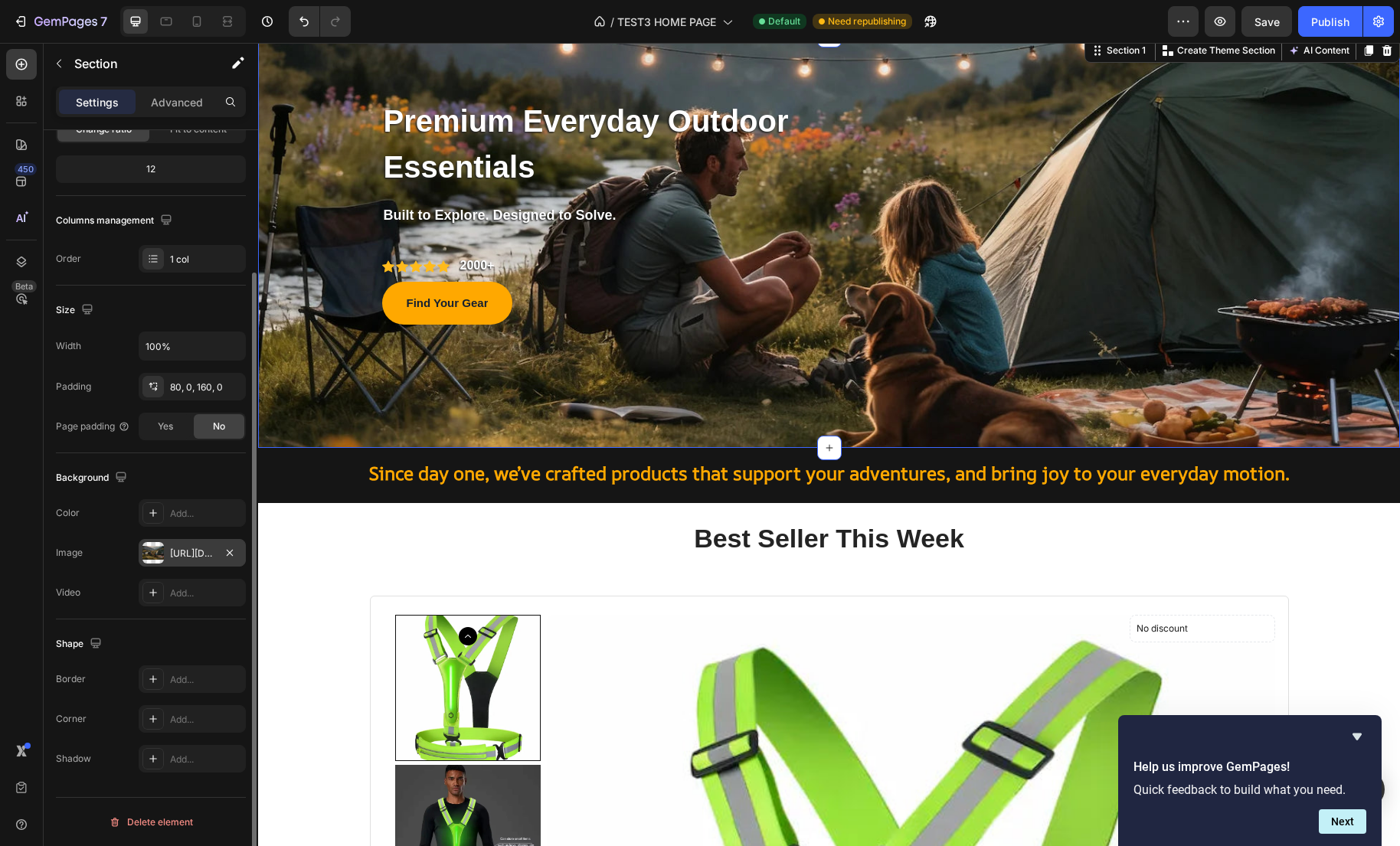
click at [204, 556] on div "https://cdn.shopify.com/s/files/1/0635/2663/3590/files/gempages_575492313866830…" at bounding box center [192, 554] width 44 height 14
click at [179, 521] on div "Add..." at bounding box center [193, 513] width 108 height 28
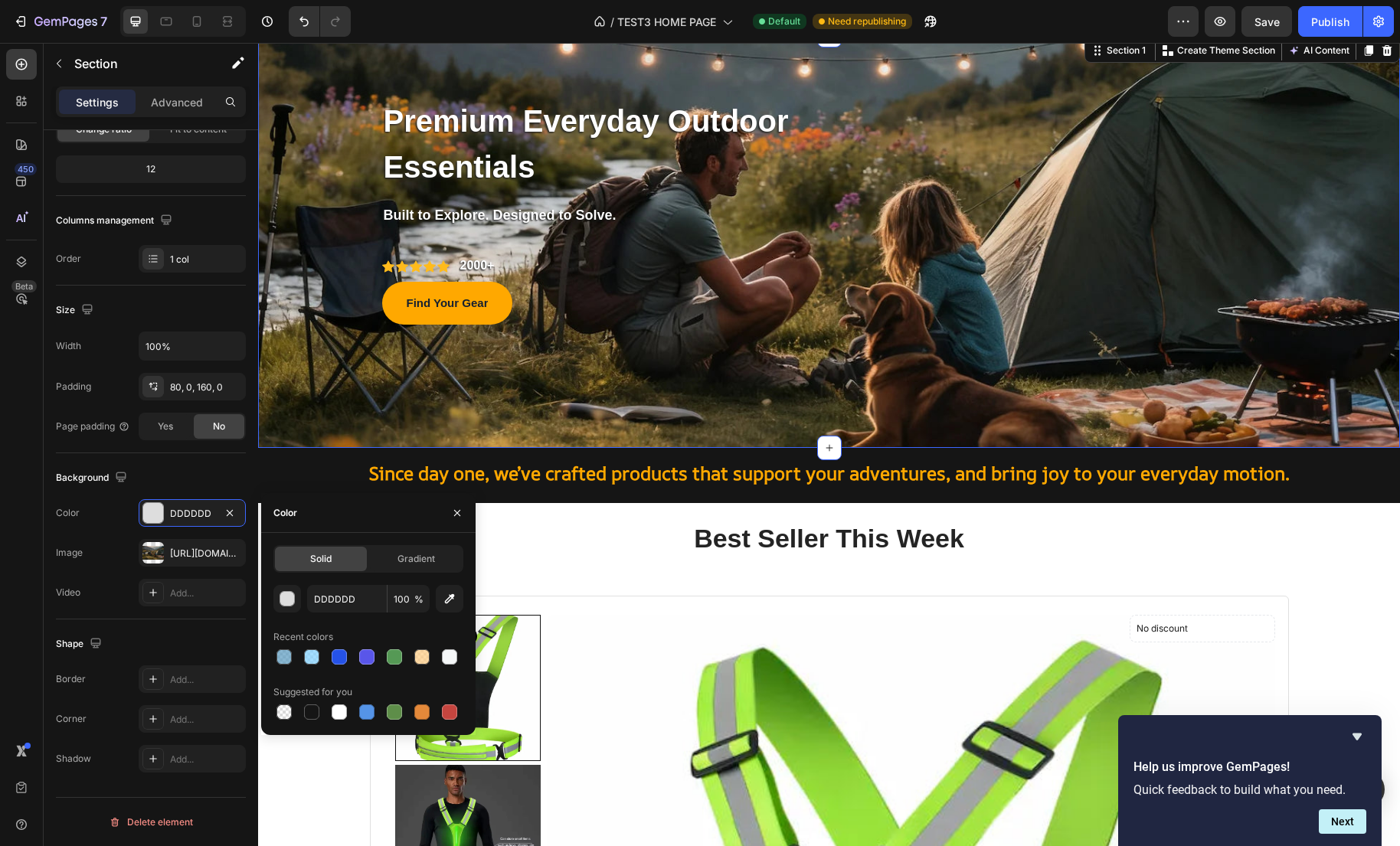
click at [345, 563] on div "Solid" at bounding box center [321, 559] width 92 height 24
click at [299, 607] on button "button" at bounding box center [287, 599] width 28 height 28
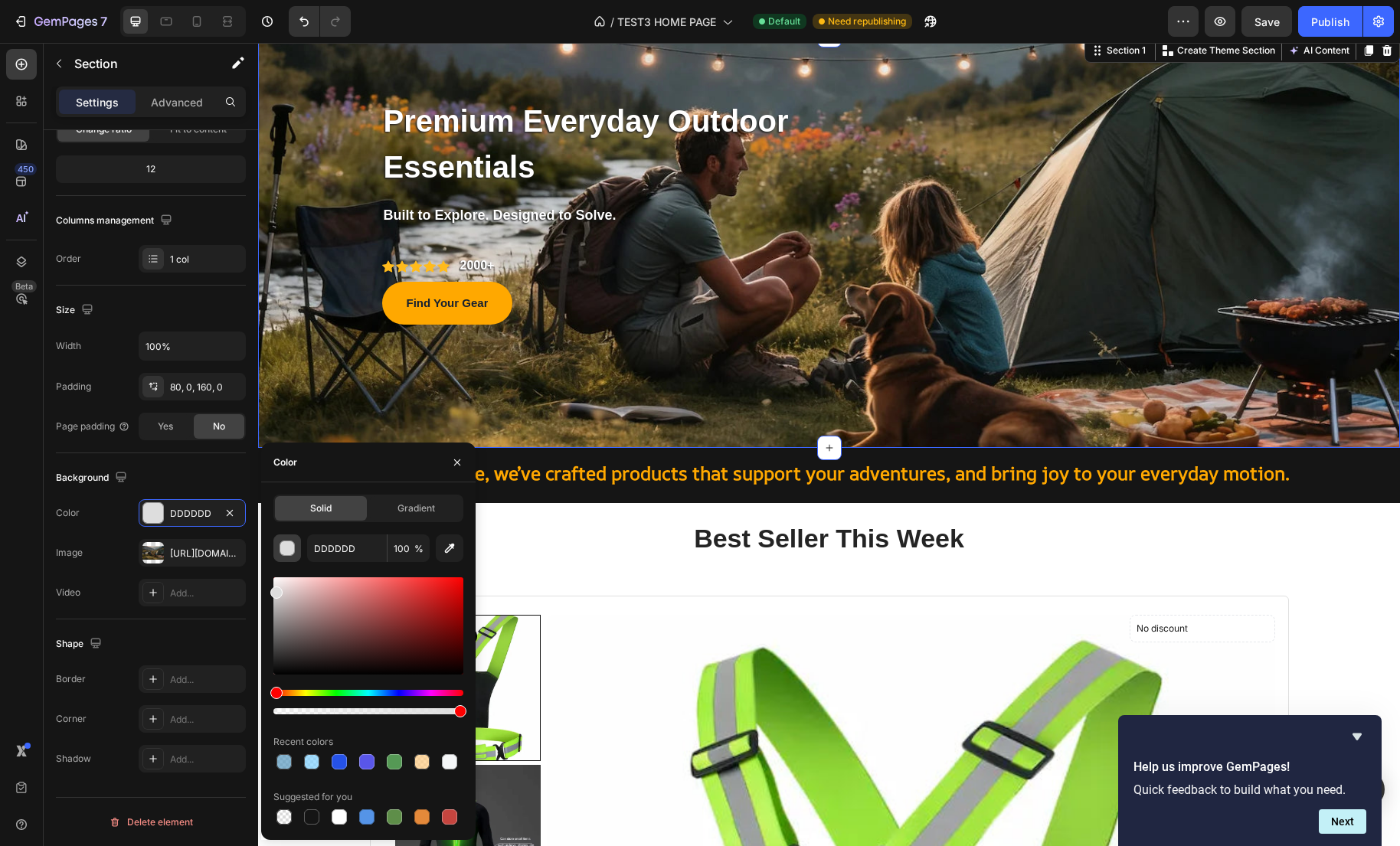
click at [285, 544] on div "button" at bounding box center [288, 549] width 16 height 16
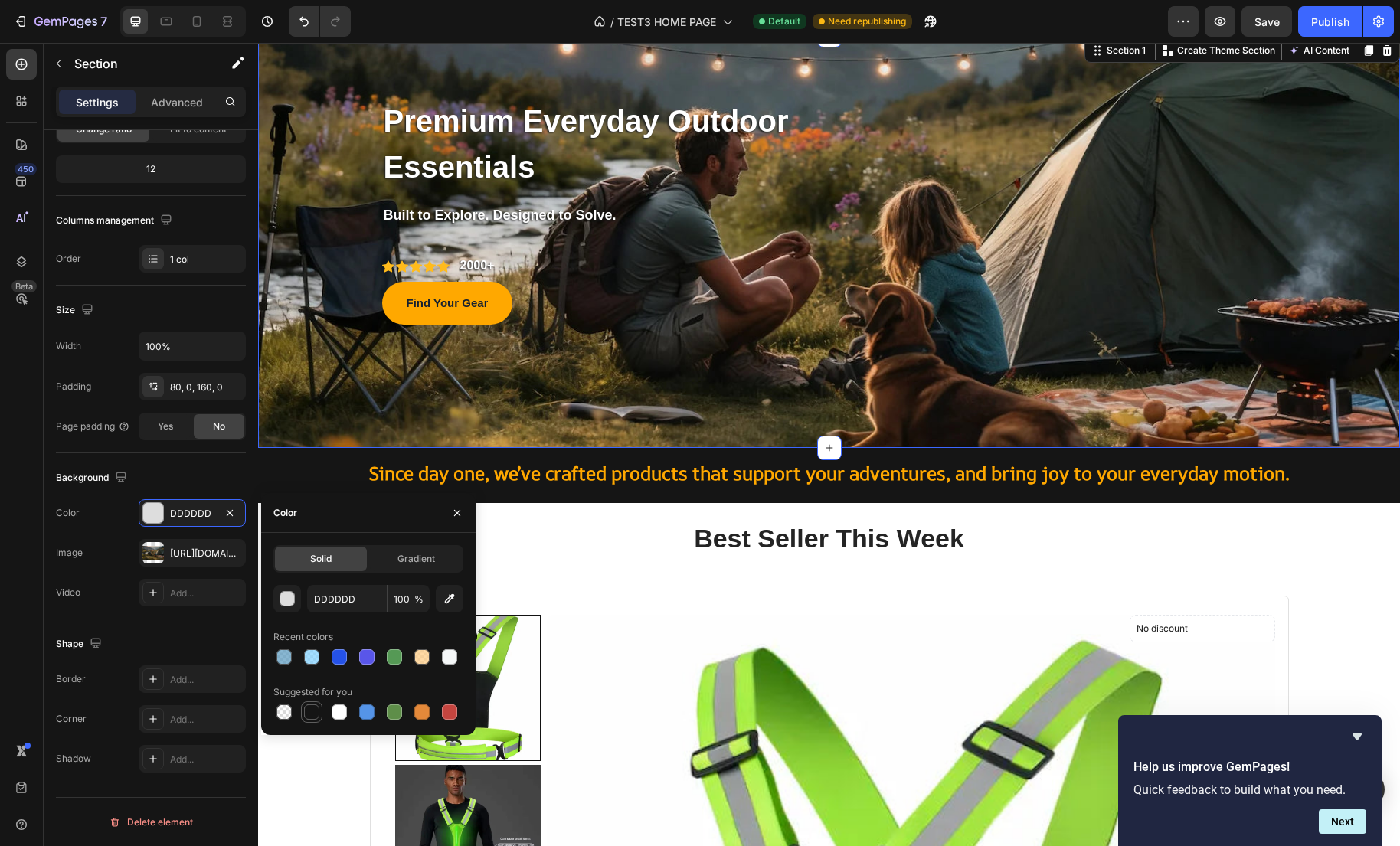
click at [311, 706] on div at bounding box center [312, 712] width 16 height 16
click at [290, 715] on div at bounding box center [284, 712] width 16 height 16
type input "000000"
type input "0"
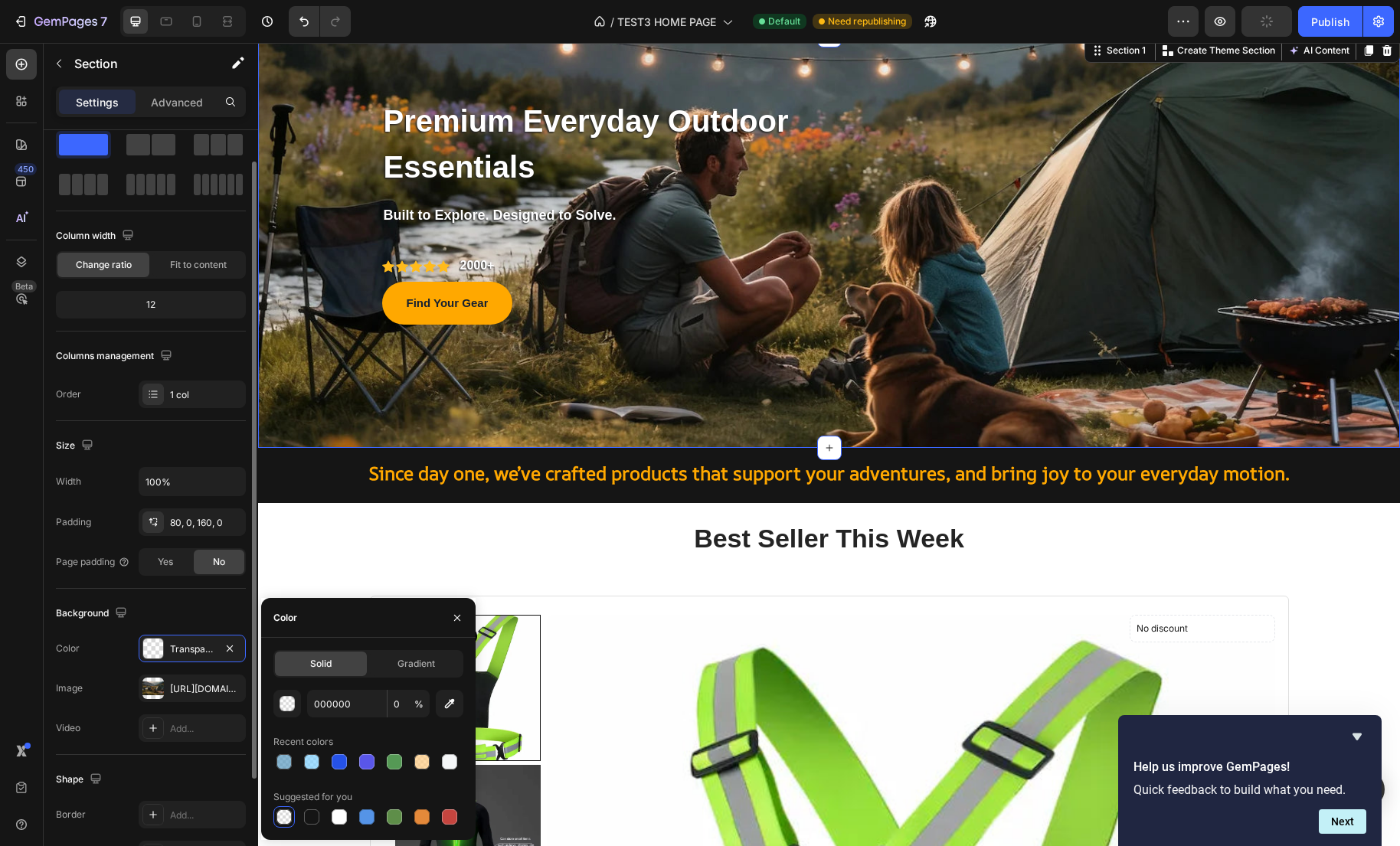
scroll to position [37, 0]
click at [140, 566] on div "Yes" at bounding box center [165, 563] width 50 height 24
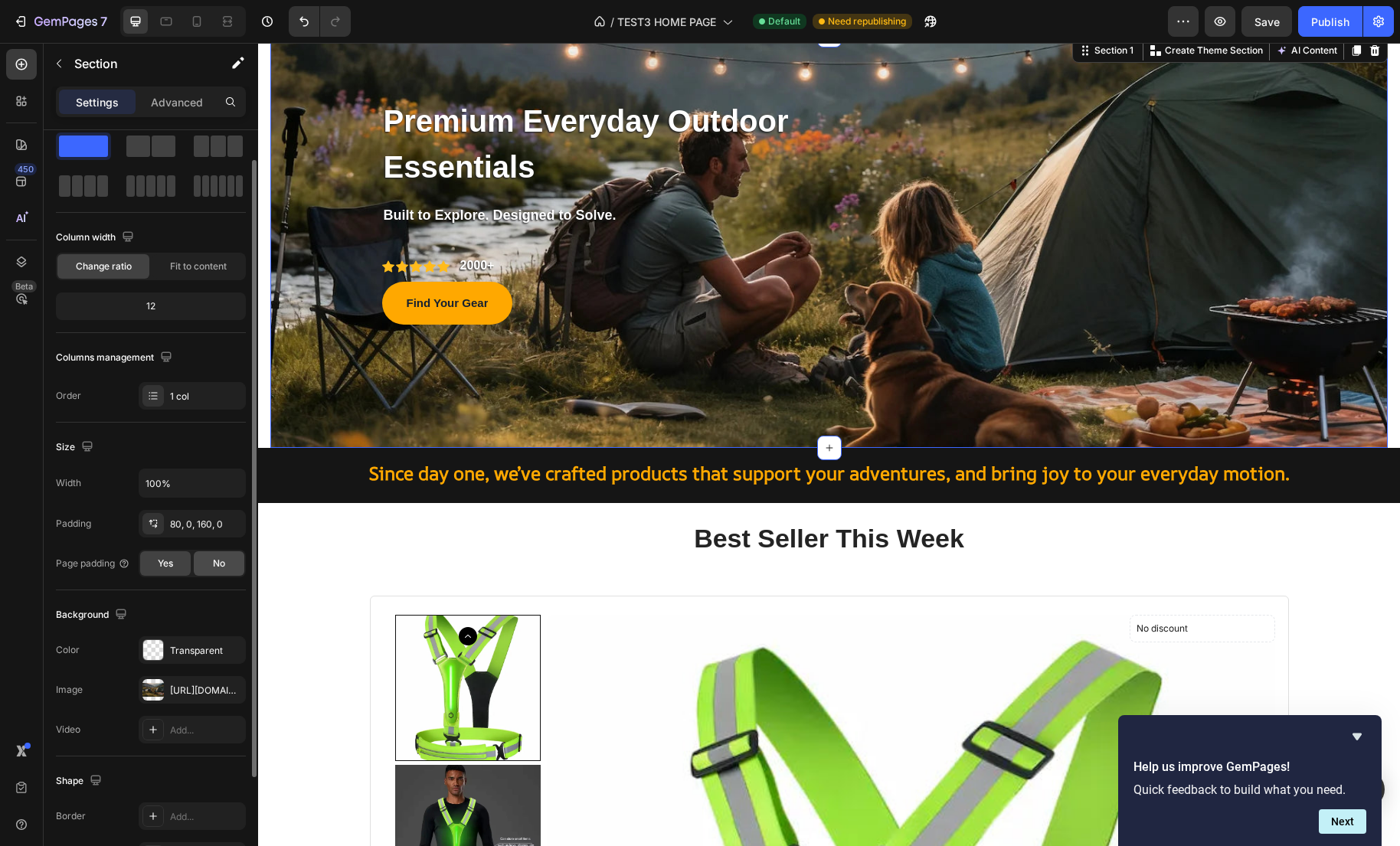
click at [209, 568] on div "No" at bounding box center [219, 563] width 50 height 24
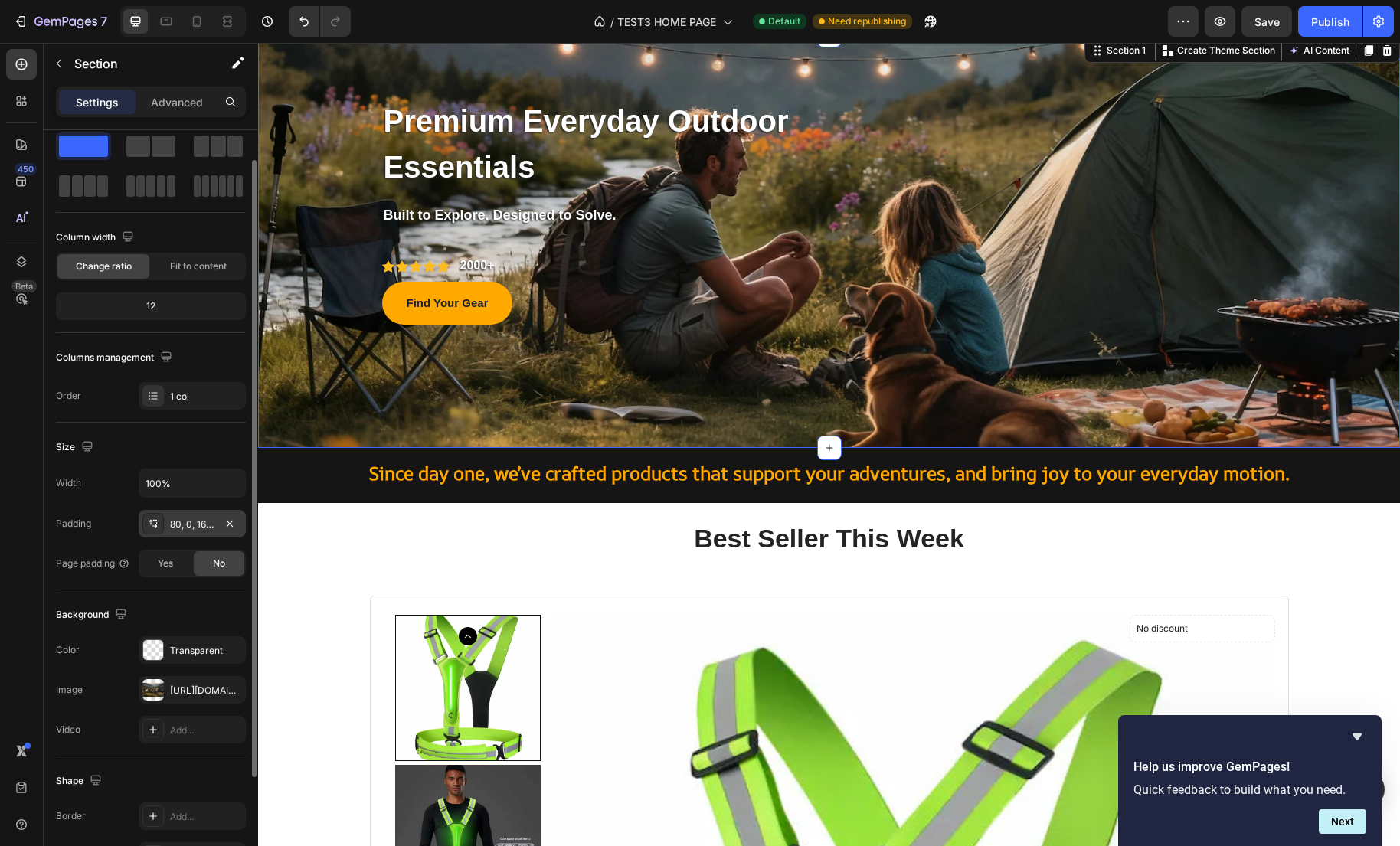
click at [193, 534] on div "80, 0, 160, 0" at bounding box center [193, 524] width 108 height 28
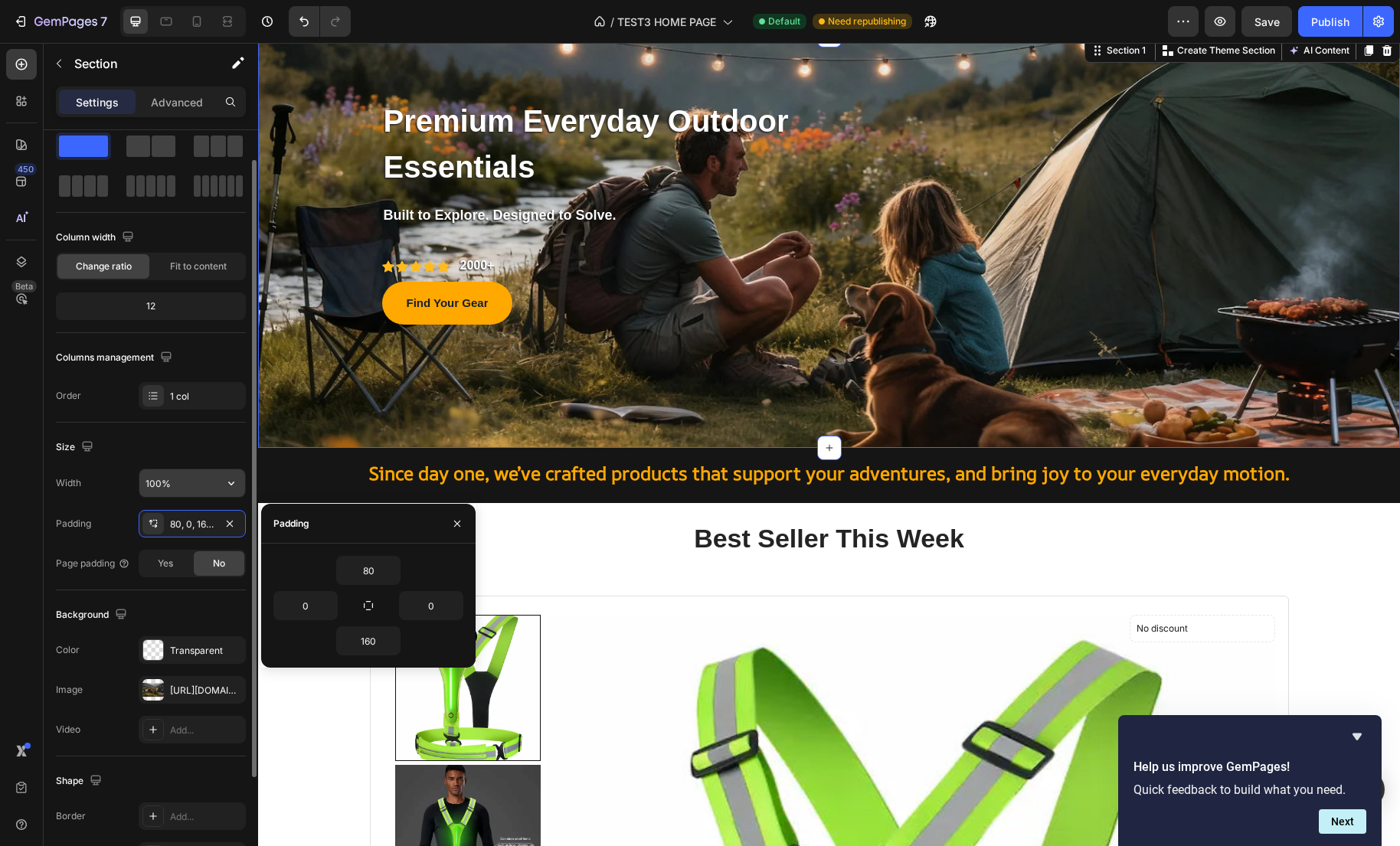
click at [176, 495] on input "100%" at bounding box center [193, 483] width 106 height 28
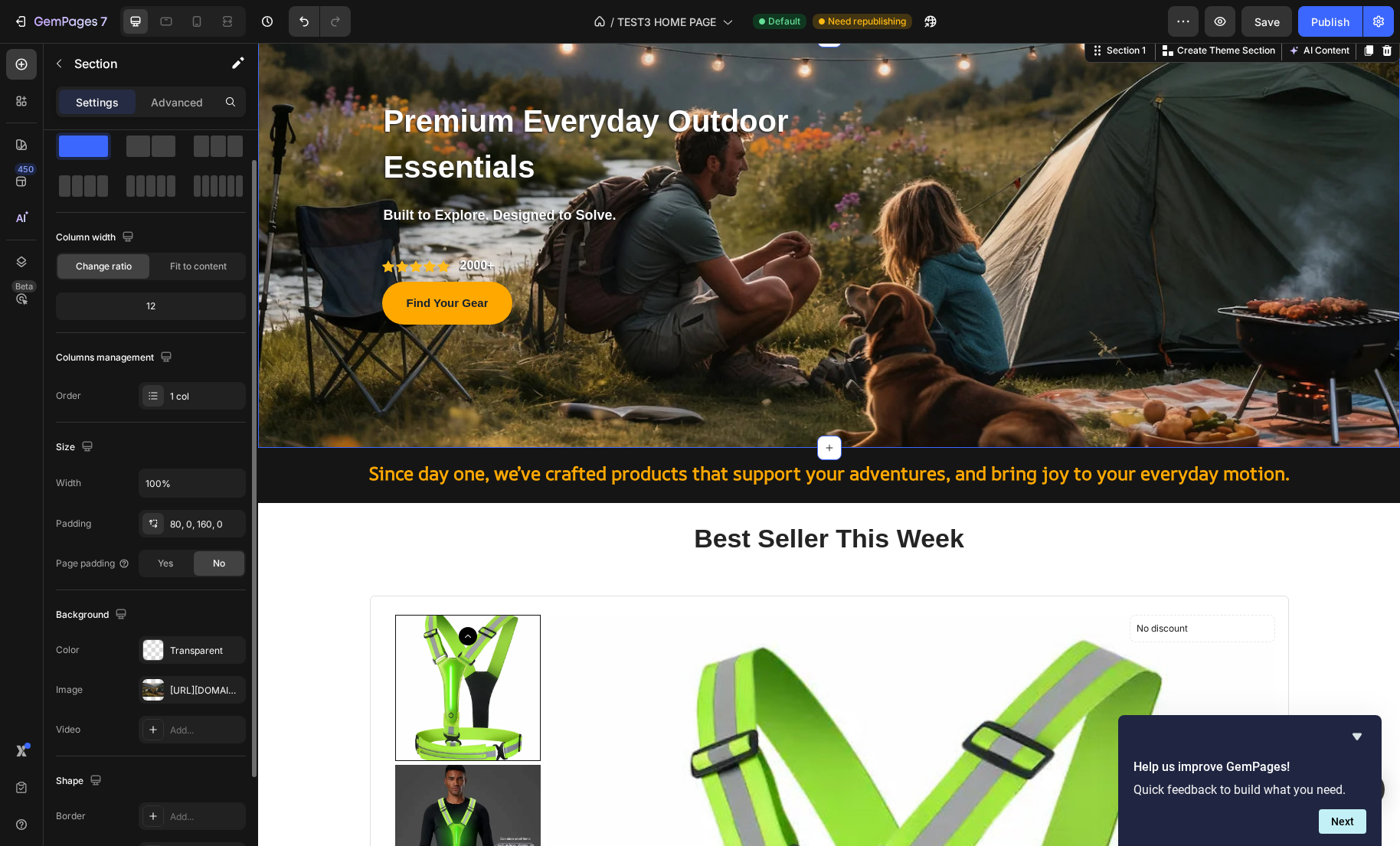
click at [157, 453] on div "Size" at bounding box center [150, 447] width 190 height 24
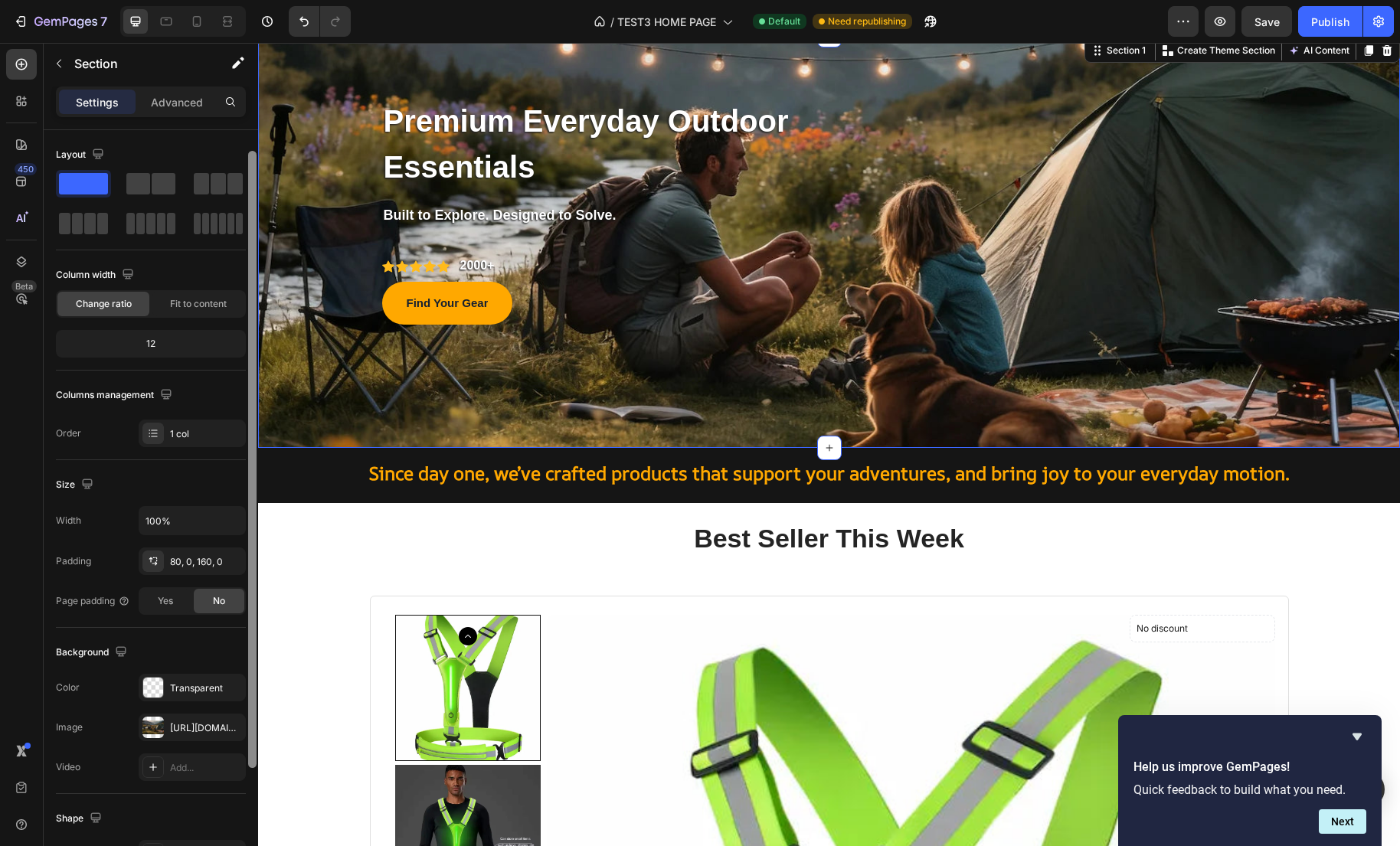
scroll to position [11, 0]
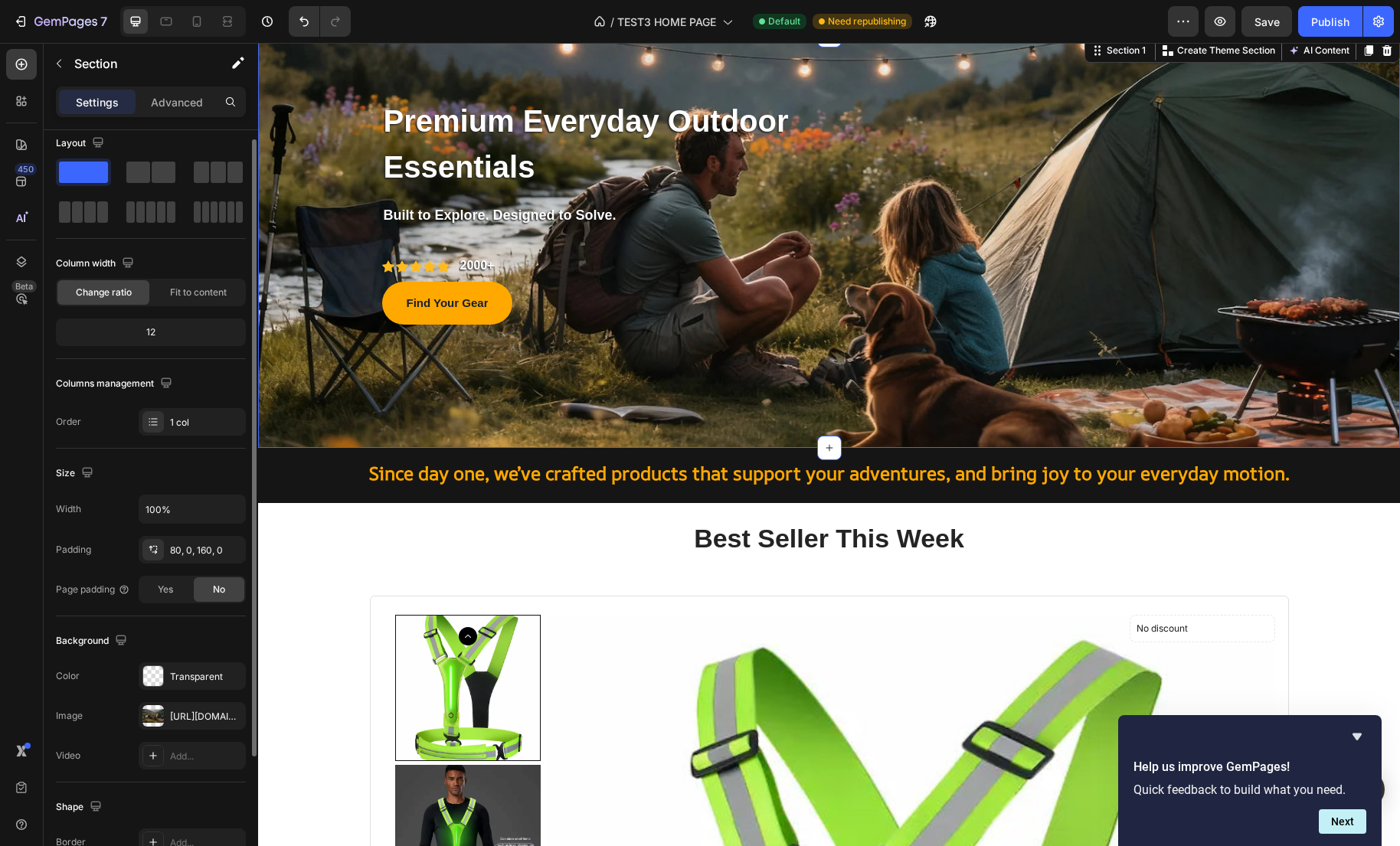
click at [309, 376] on div "Premium Everyday Outdoor Essentials Text block Row Built to Explore. Designed t…" at bounding box center [828, 242] width 1141 height 413
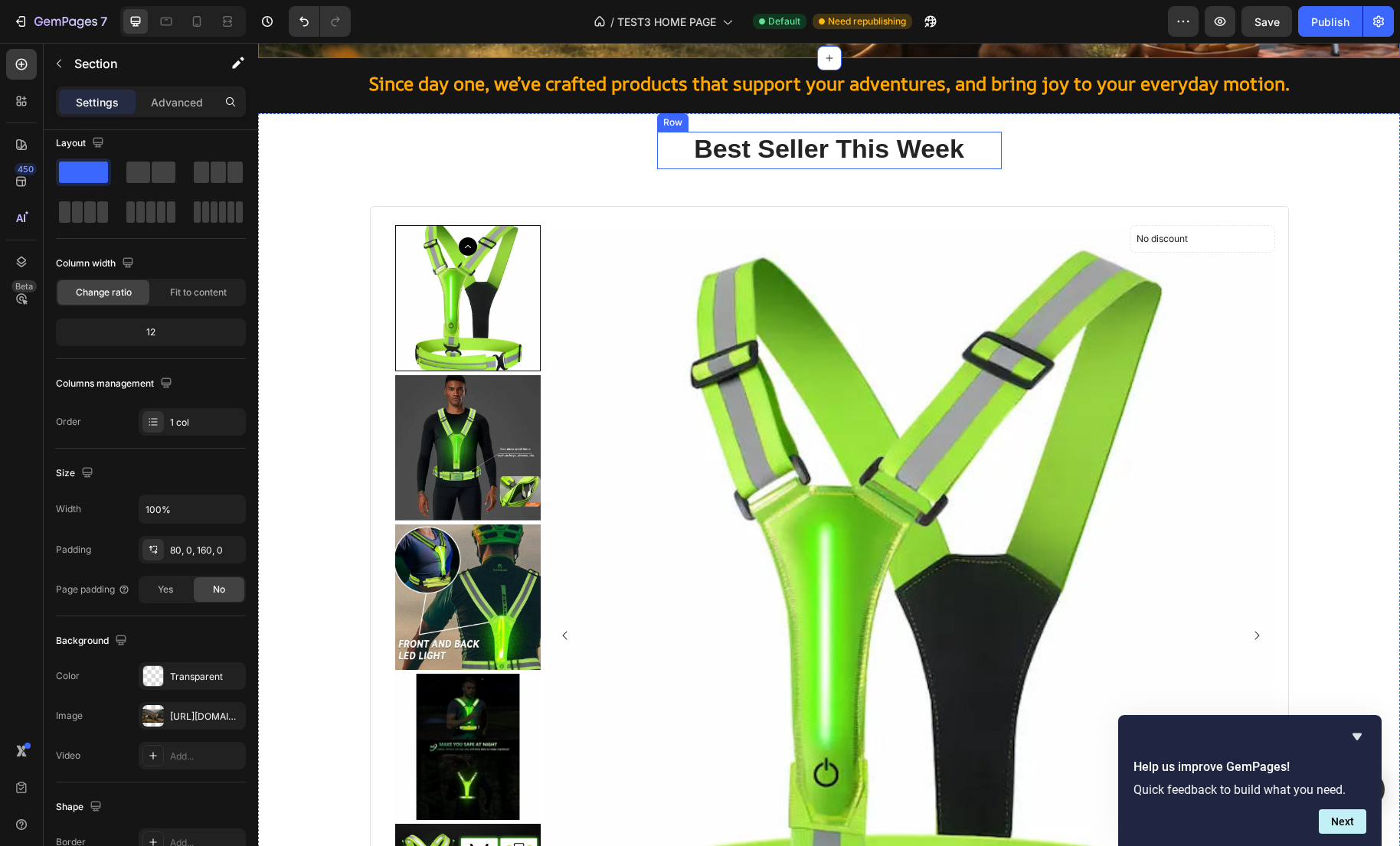
scroll to position [428, 0]
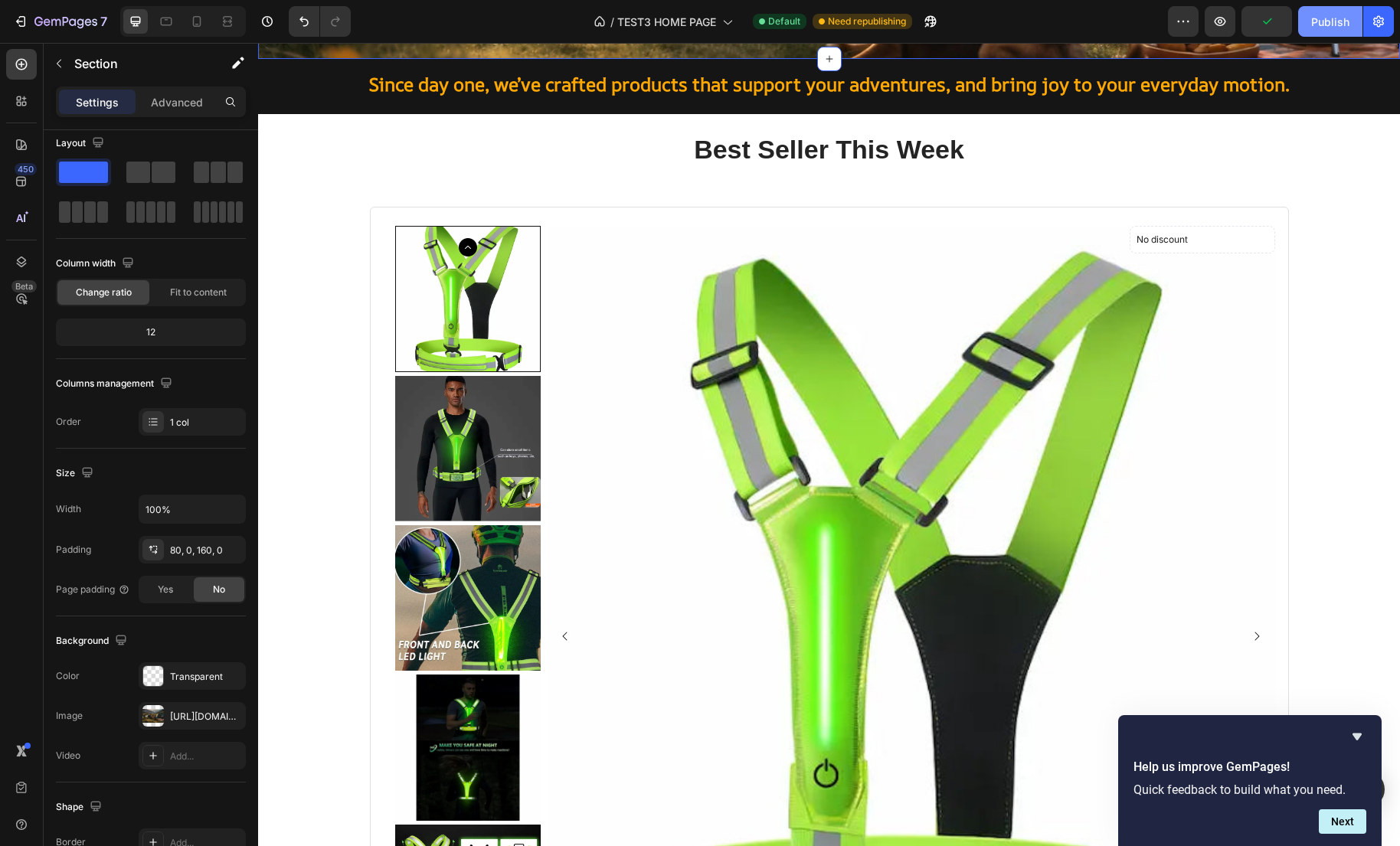
click at [1305, 26] on button "Publish" at bounding box center [1330, 21] width 64 height 30
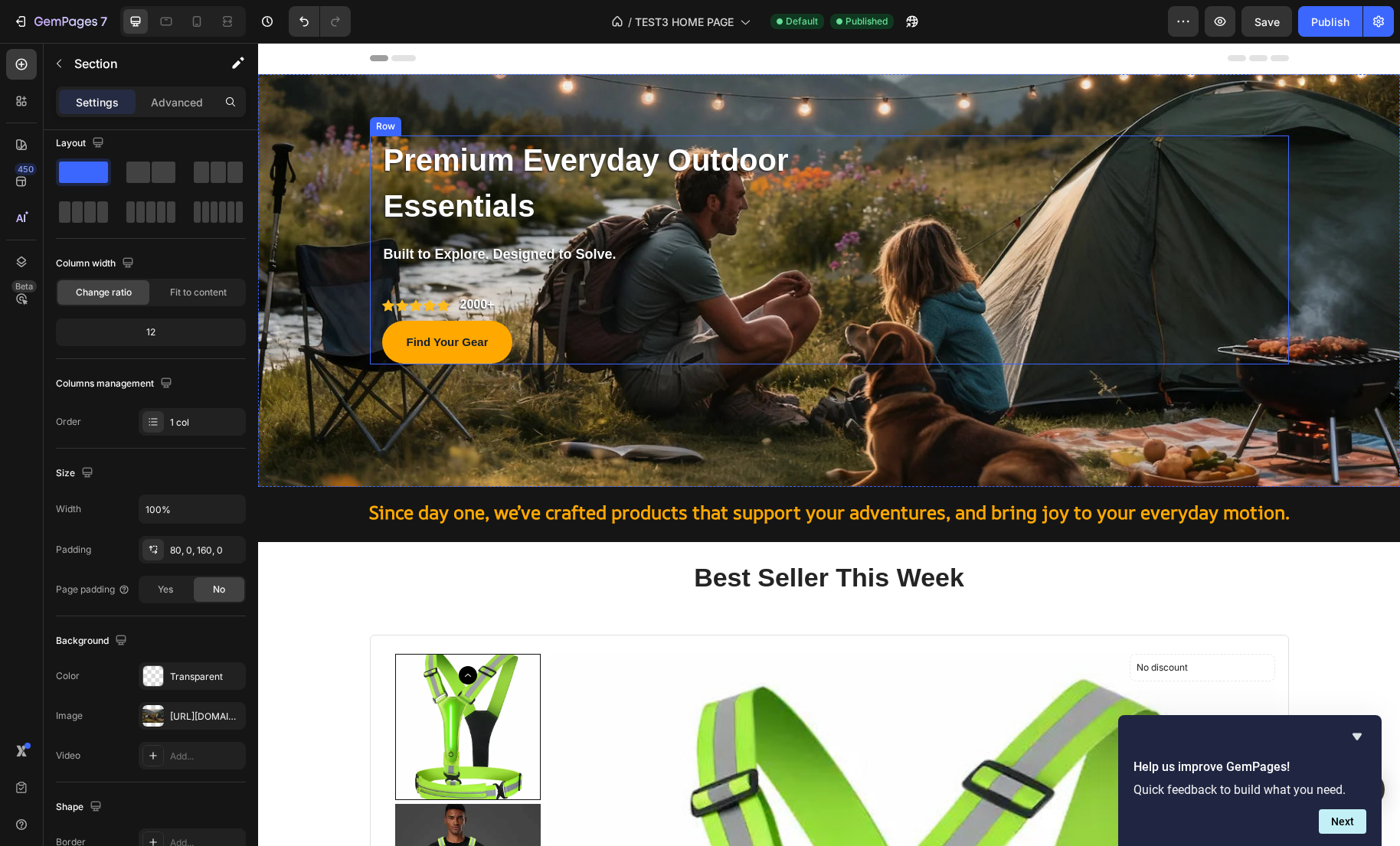
scroll to position [1, 0]
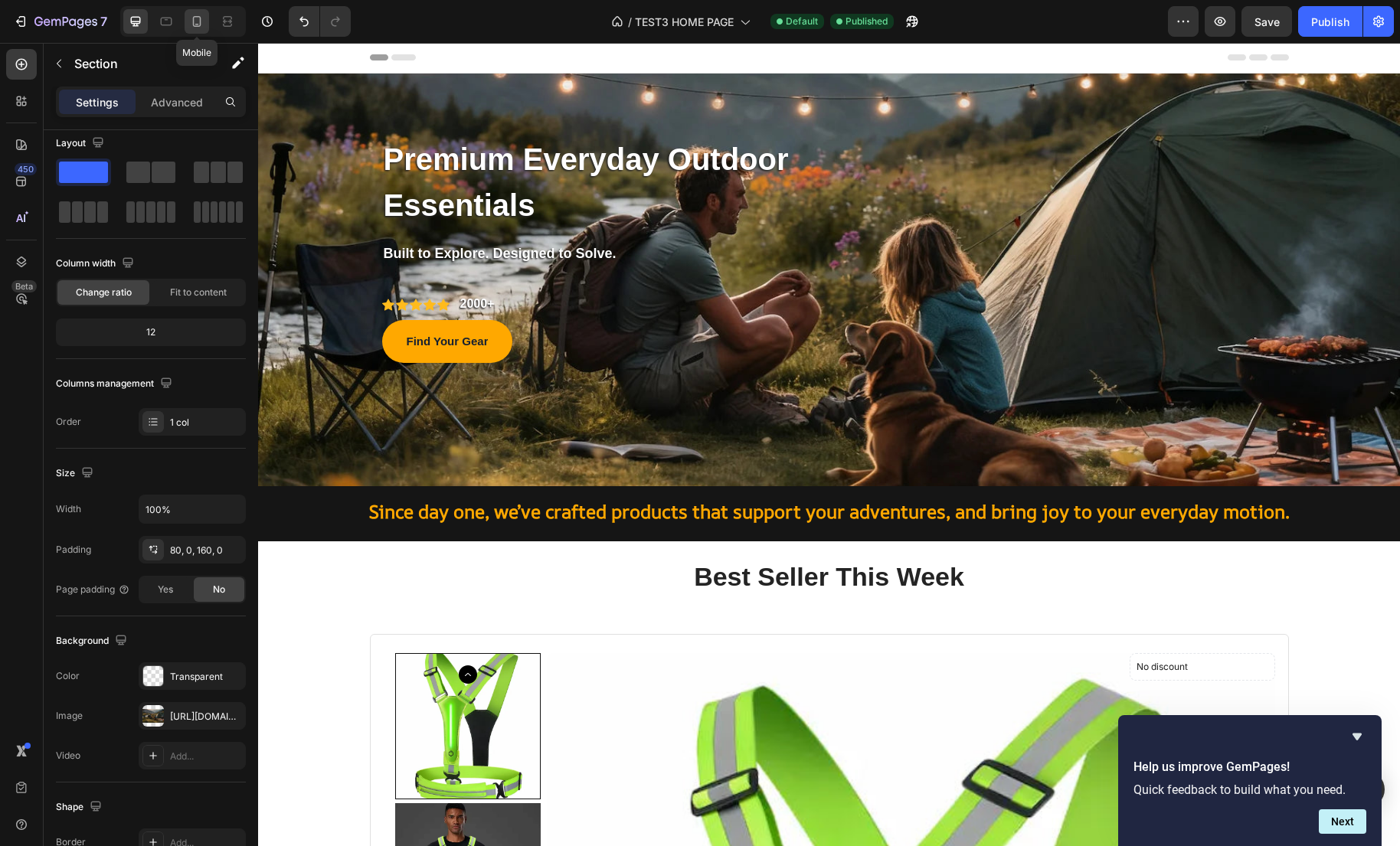
click at [203, 26] on icon at bounding box center [197, 22] width 16 height 16
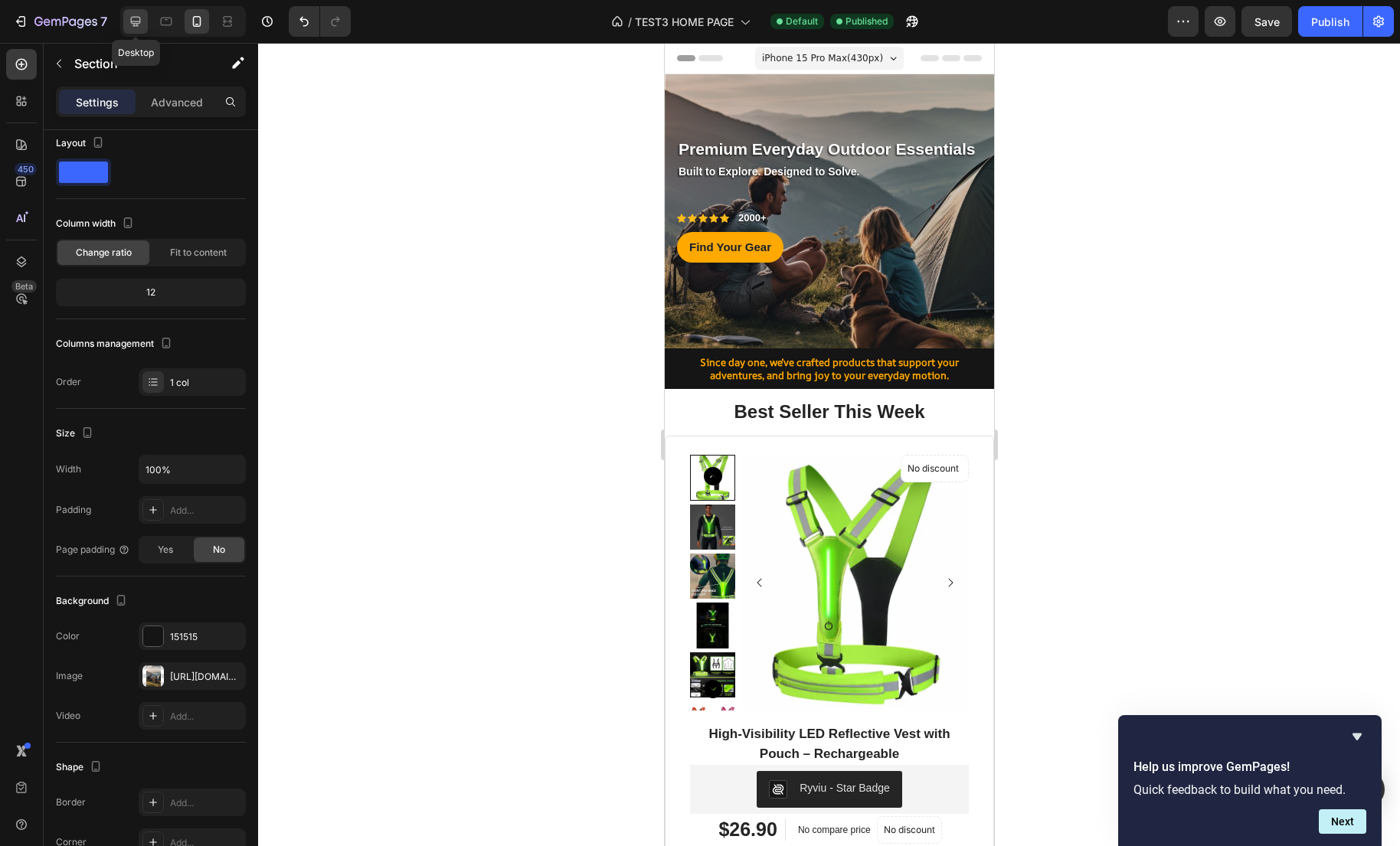
click at [130, 26] on icon at bounding box center [135, 22] width 16 height 16
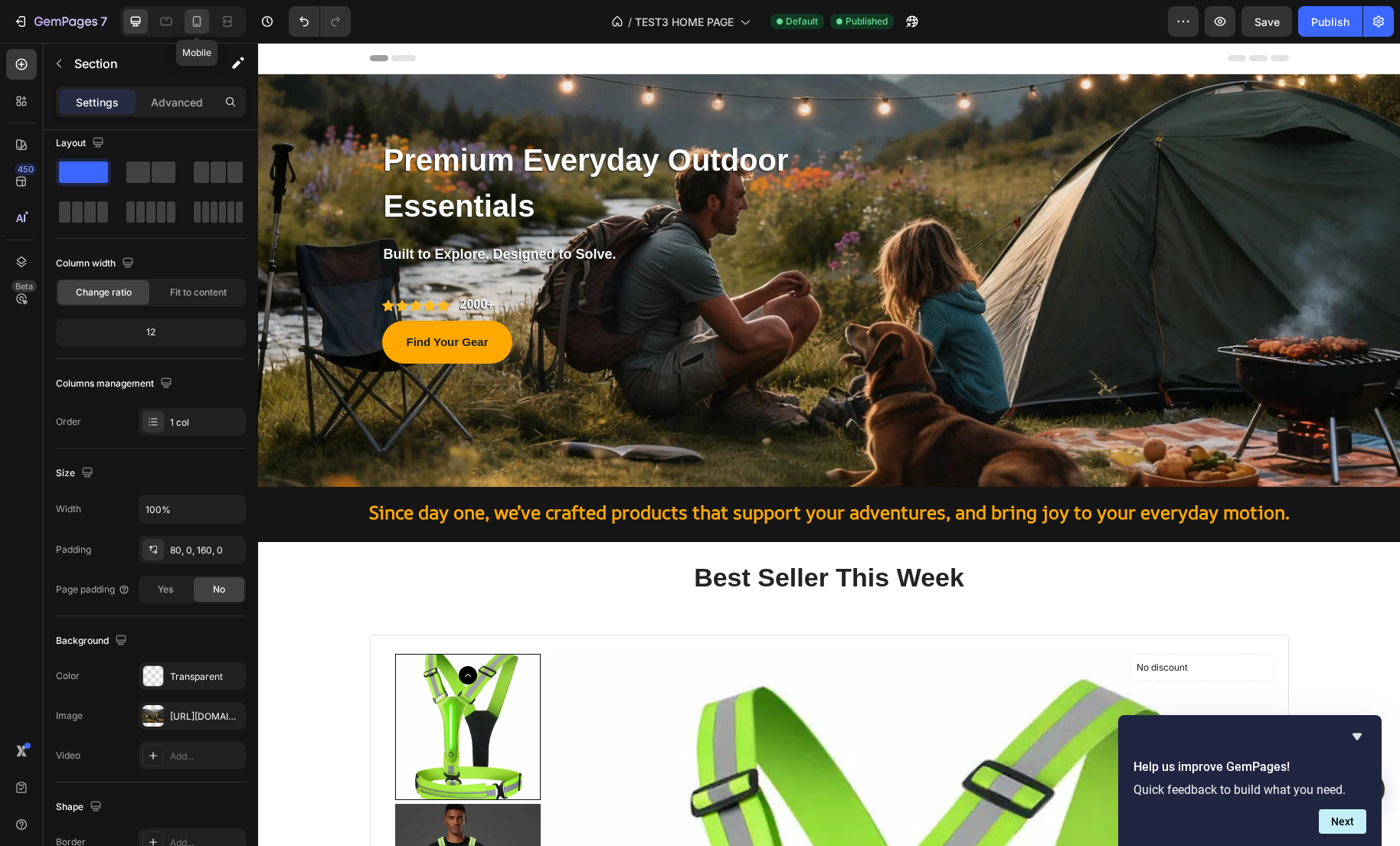
click at [204, 21] on icon at bounding box center [197, 22] width 16 height 16
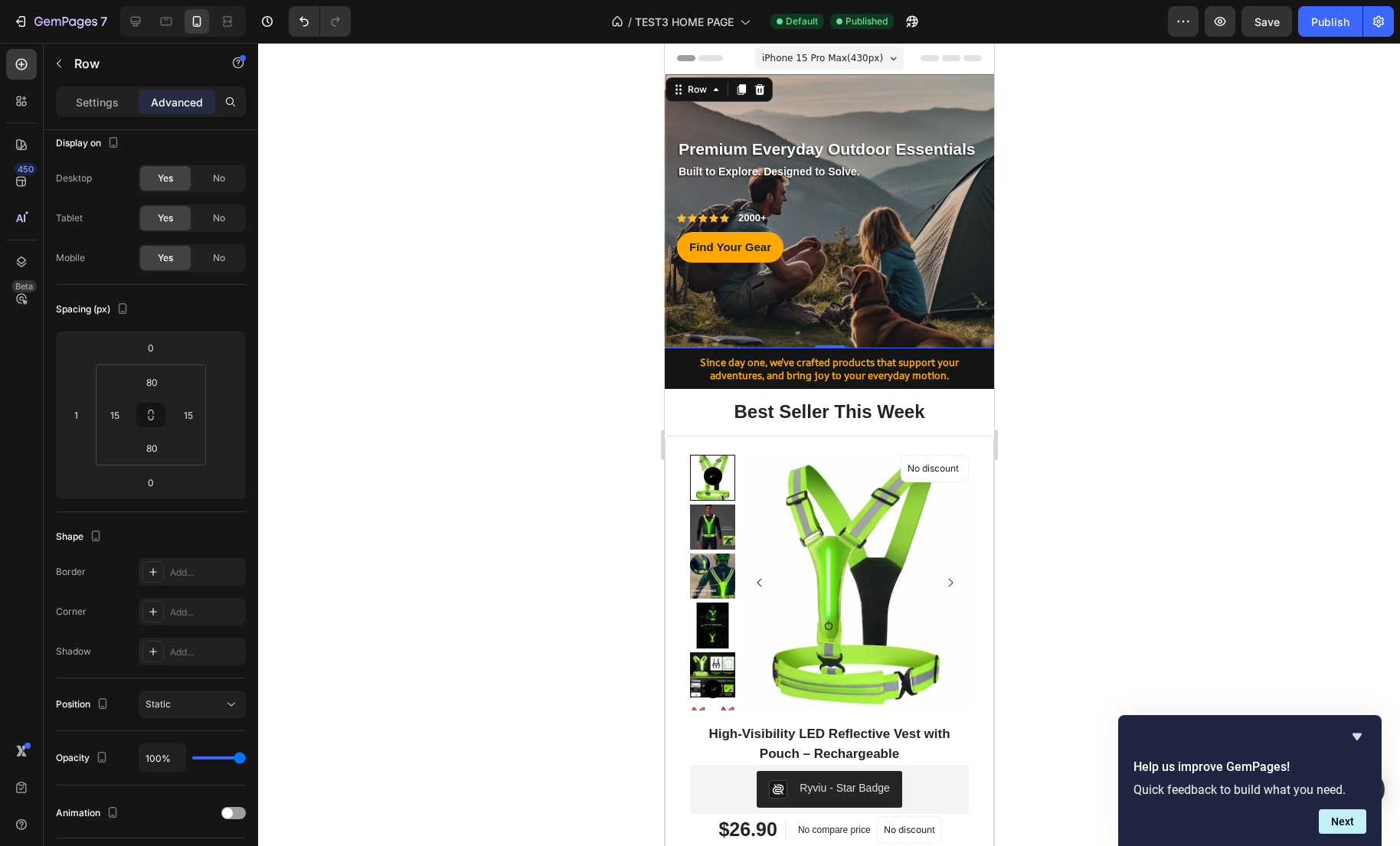
click at [926, 92] on div "Premium Everyday Outdoor Essentials Text block Row Built to Explore. Designed t…" at bounding box center [829, 212] width 329 height 274
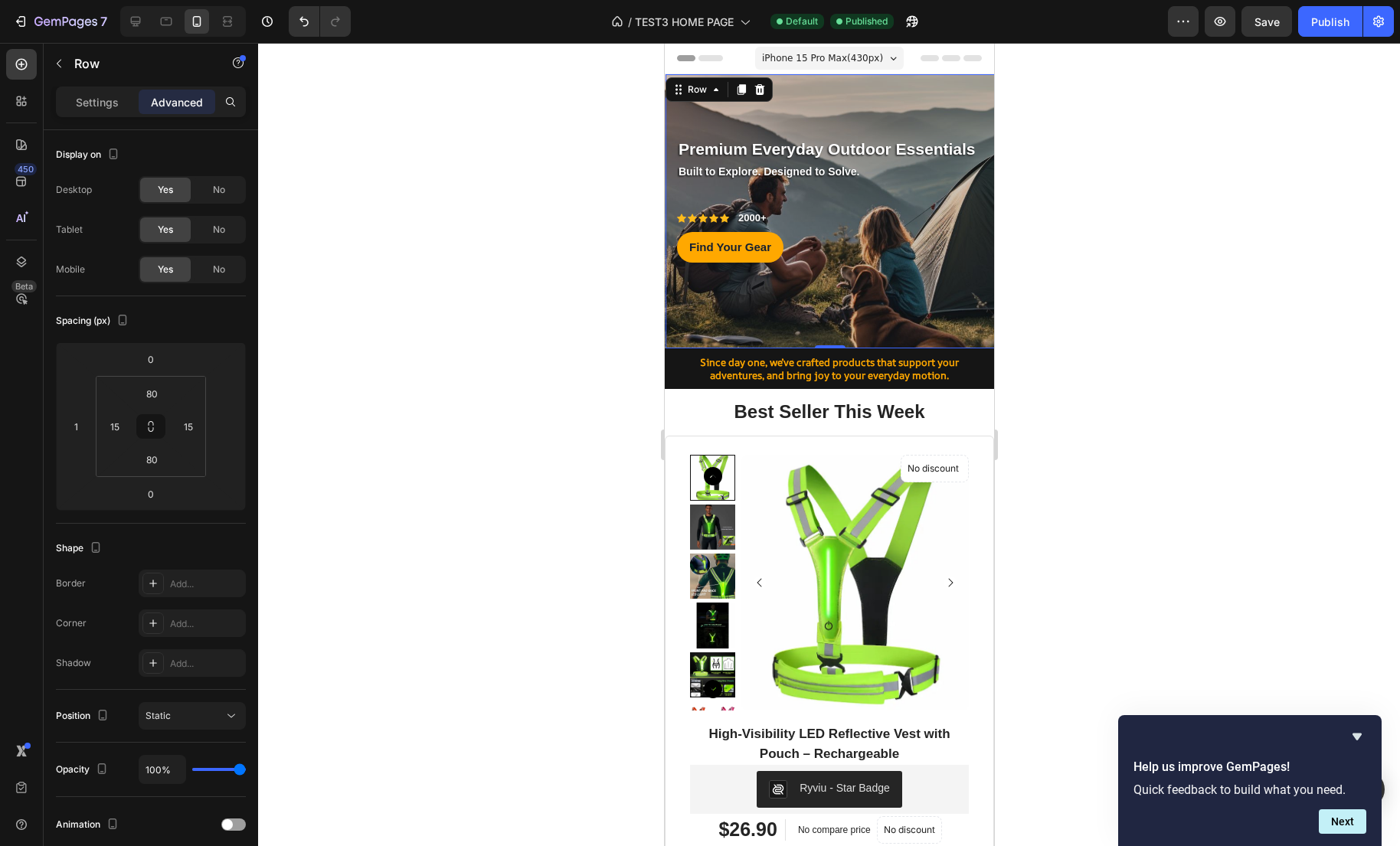
click at [696, 111] on div "Premium Everyday Outdoor Essentials Text block Row Built to Explore. Designed t…" at bounding box center [829, 212] width 329 height 274
click at [93, 105] on p "Settings" at bounding box center [96, 102] width 43 height 16
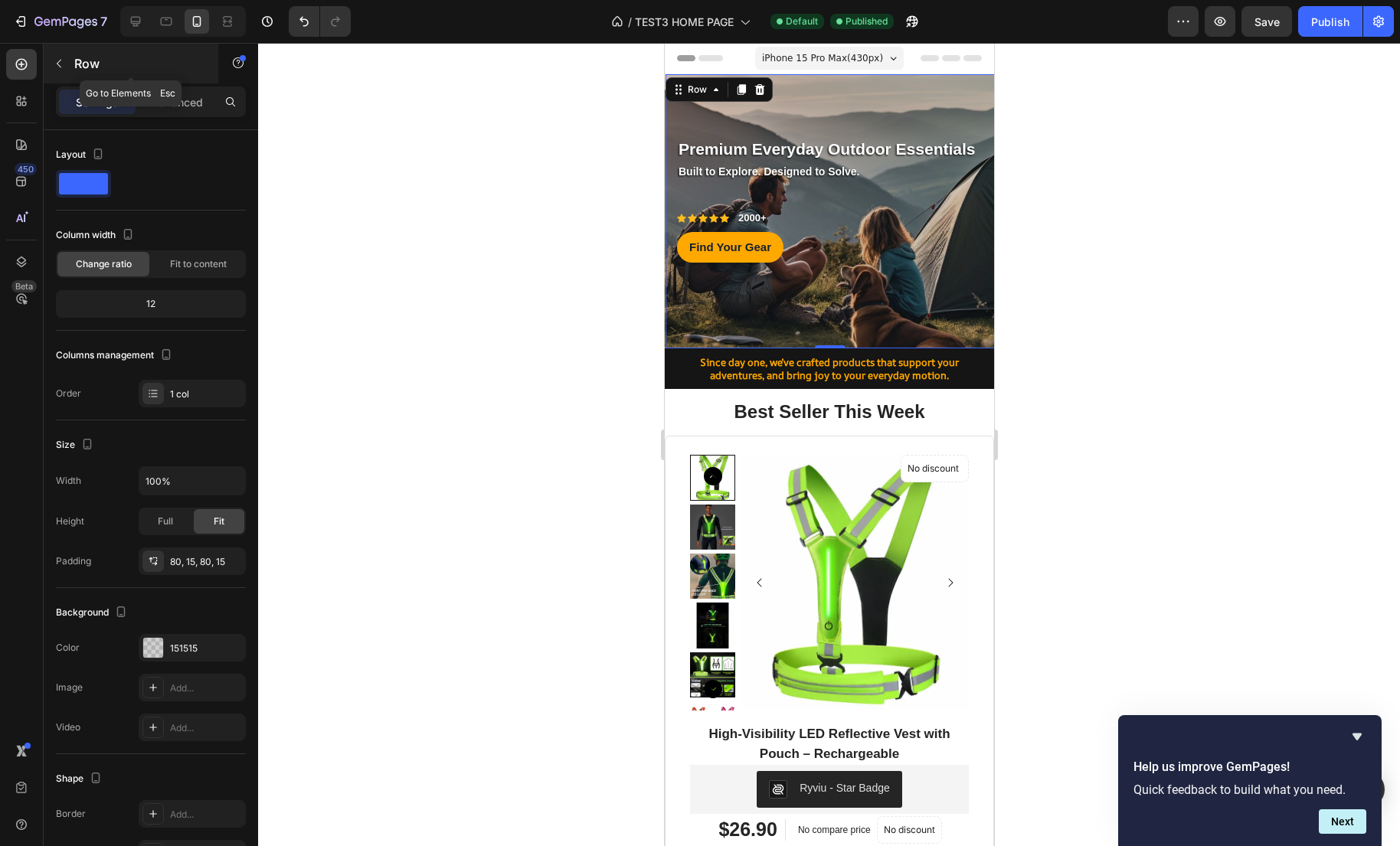
click at [62, 65] on icon "button" at bounding box center [59, 63] width 12 height 12
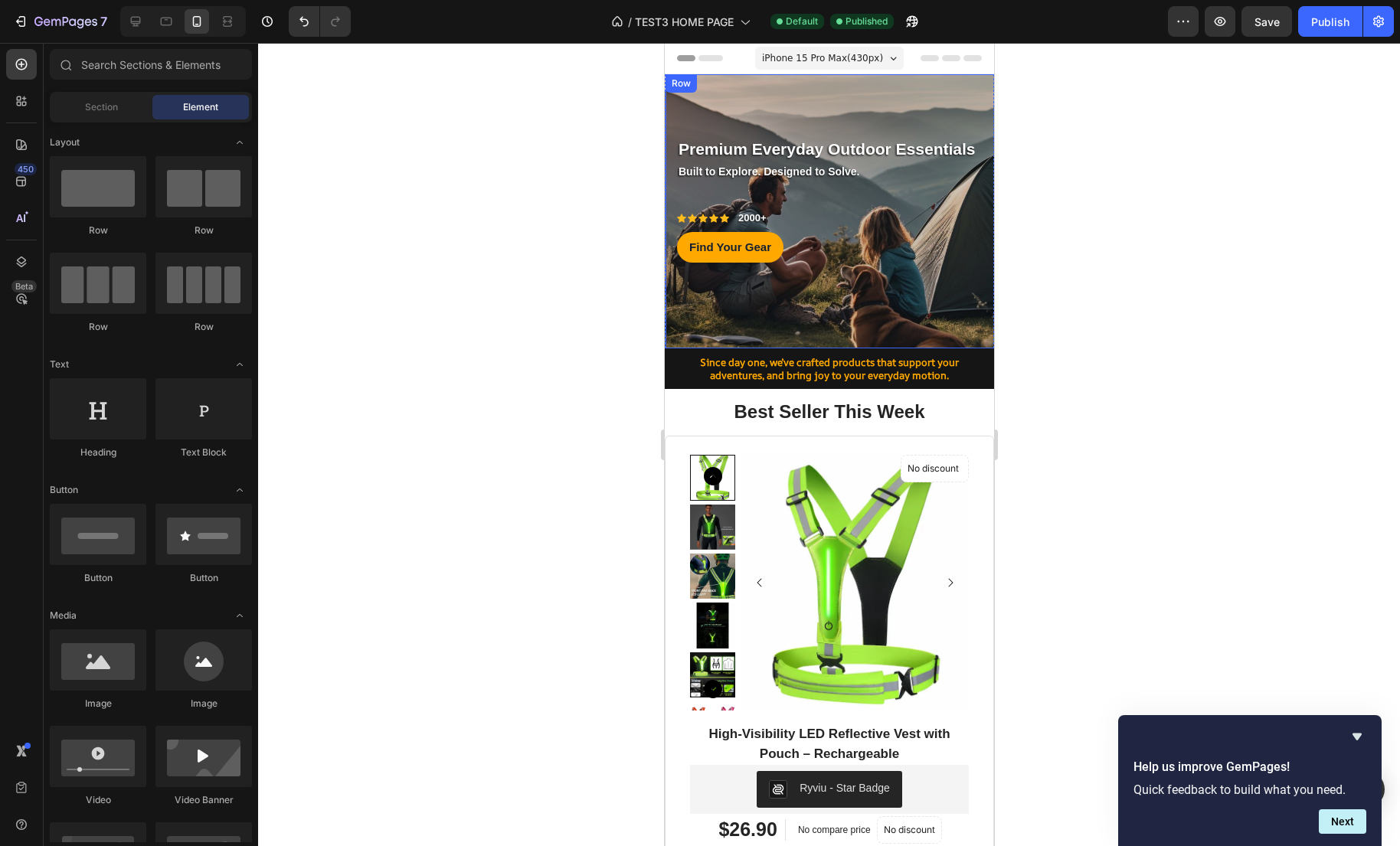
click at [827, 101] on div "Premium Everyday Outdoor Essentials Text block Row Built to Explore. Designed t…" at bounding box center [829, 212] width 329 height 274
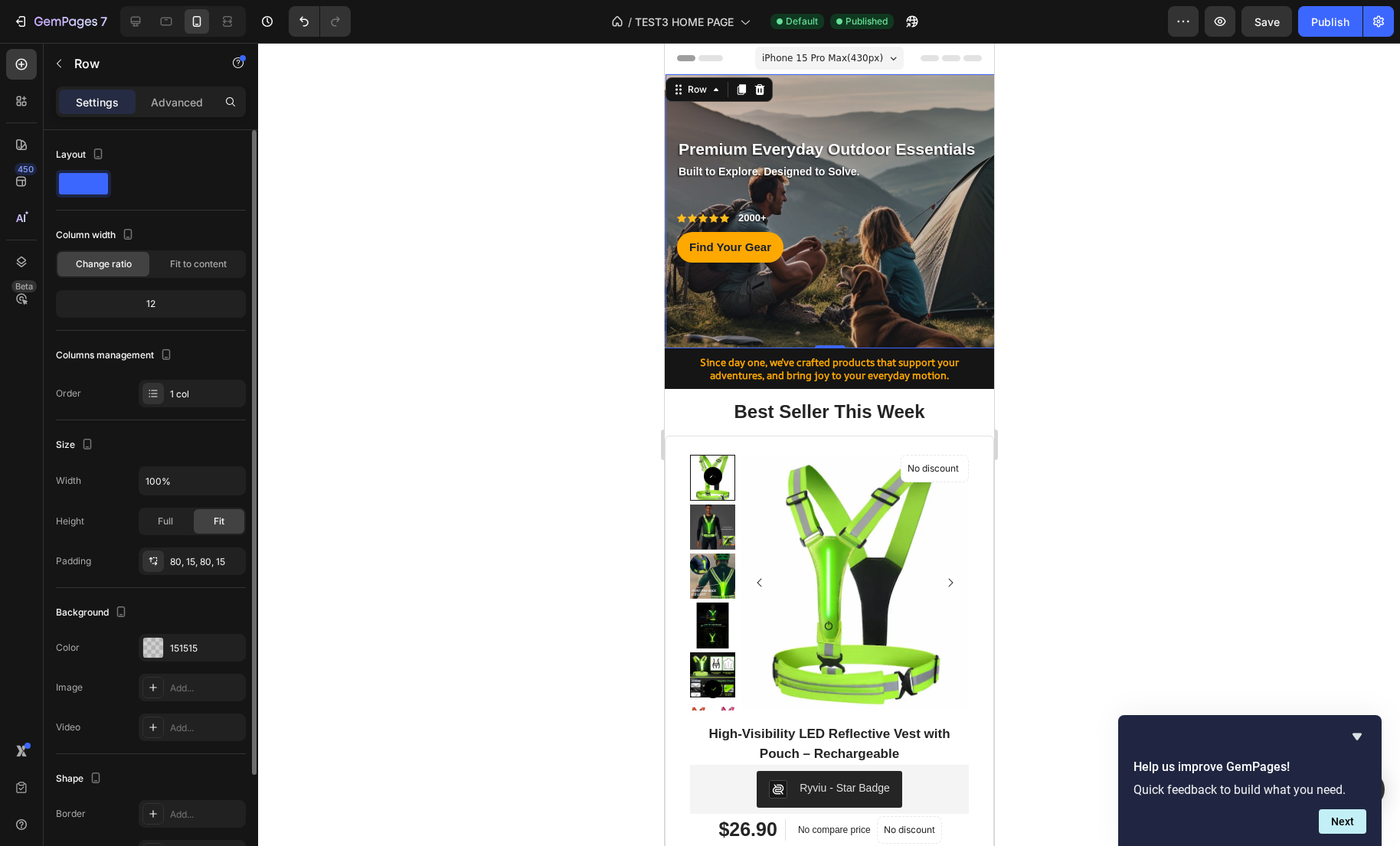
scroll to position [134, 0]
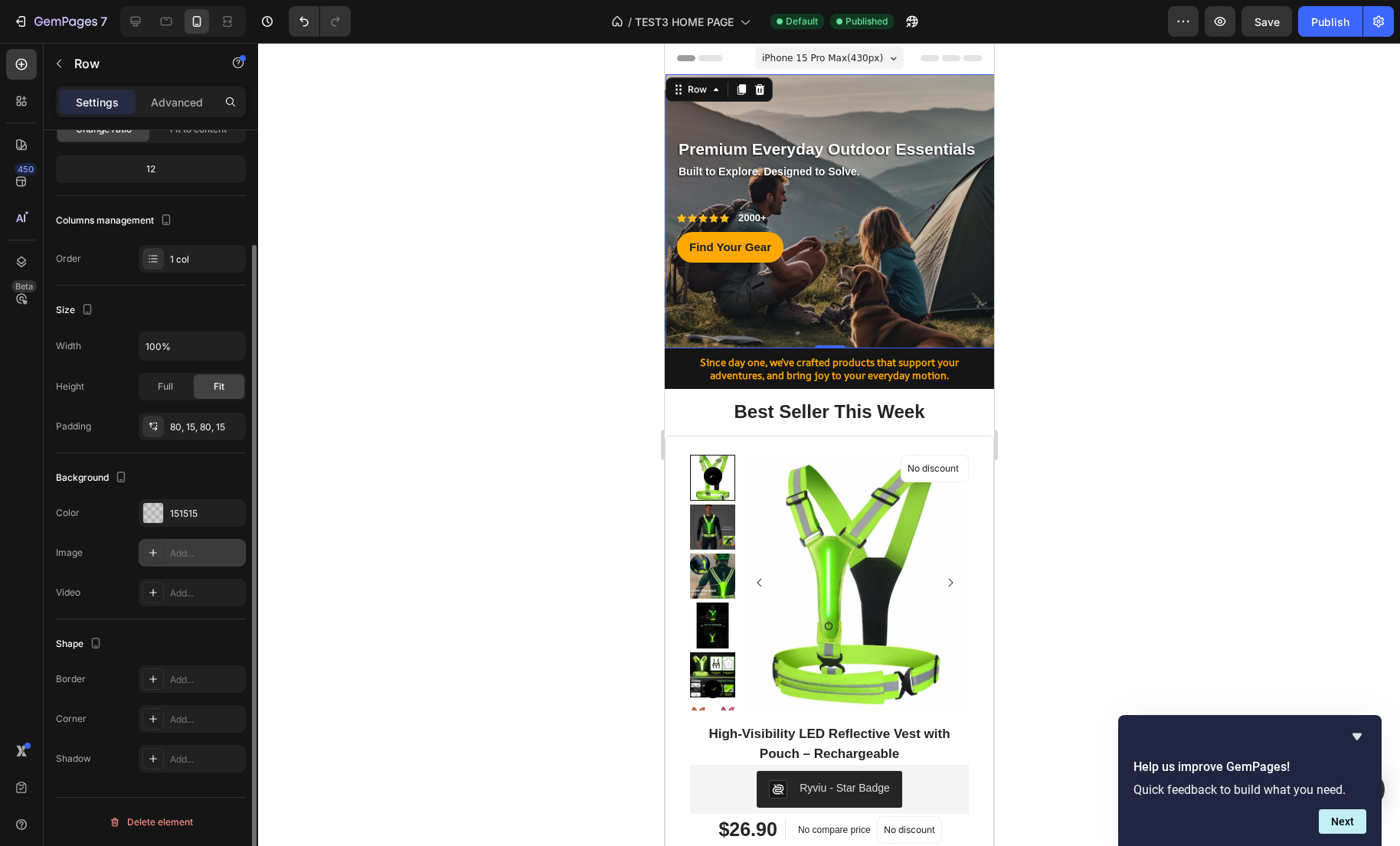
click at [173, 562] on div "Add..." at bounding box center [193, 553] width 108 height 28
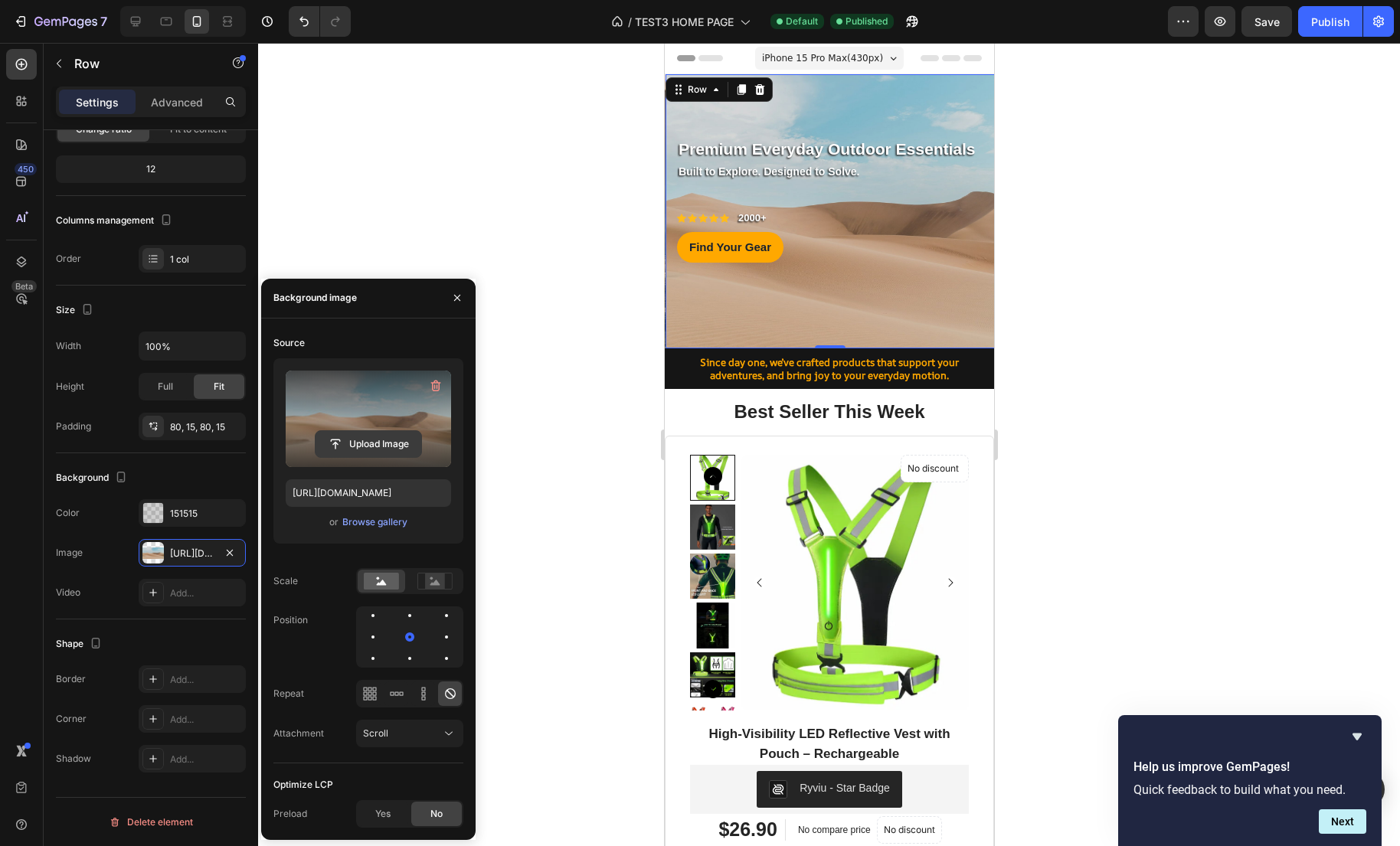
click at [381, 444] on input "file" at bounding box center [368, 444] width 106 height 26
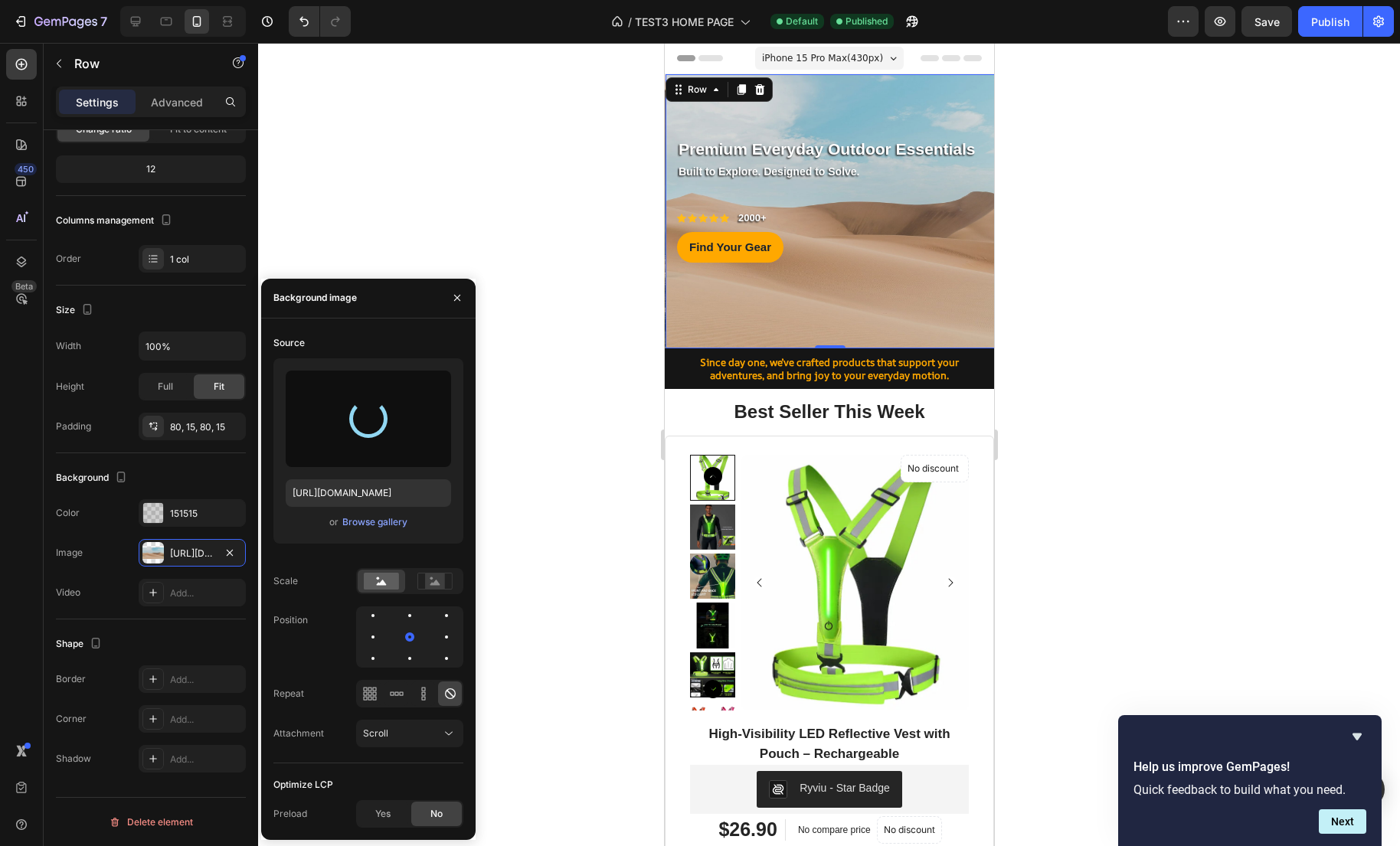
type input "https://cdn.shopify.com/s/files/1/0635/2663/3590/files/gempages_575492313866830…"
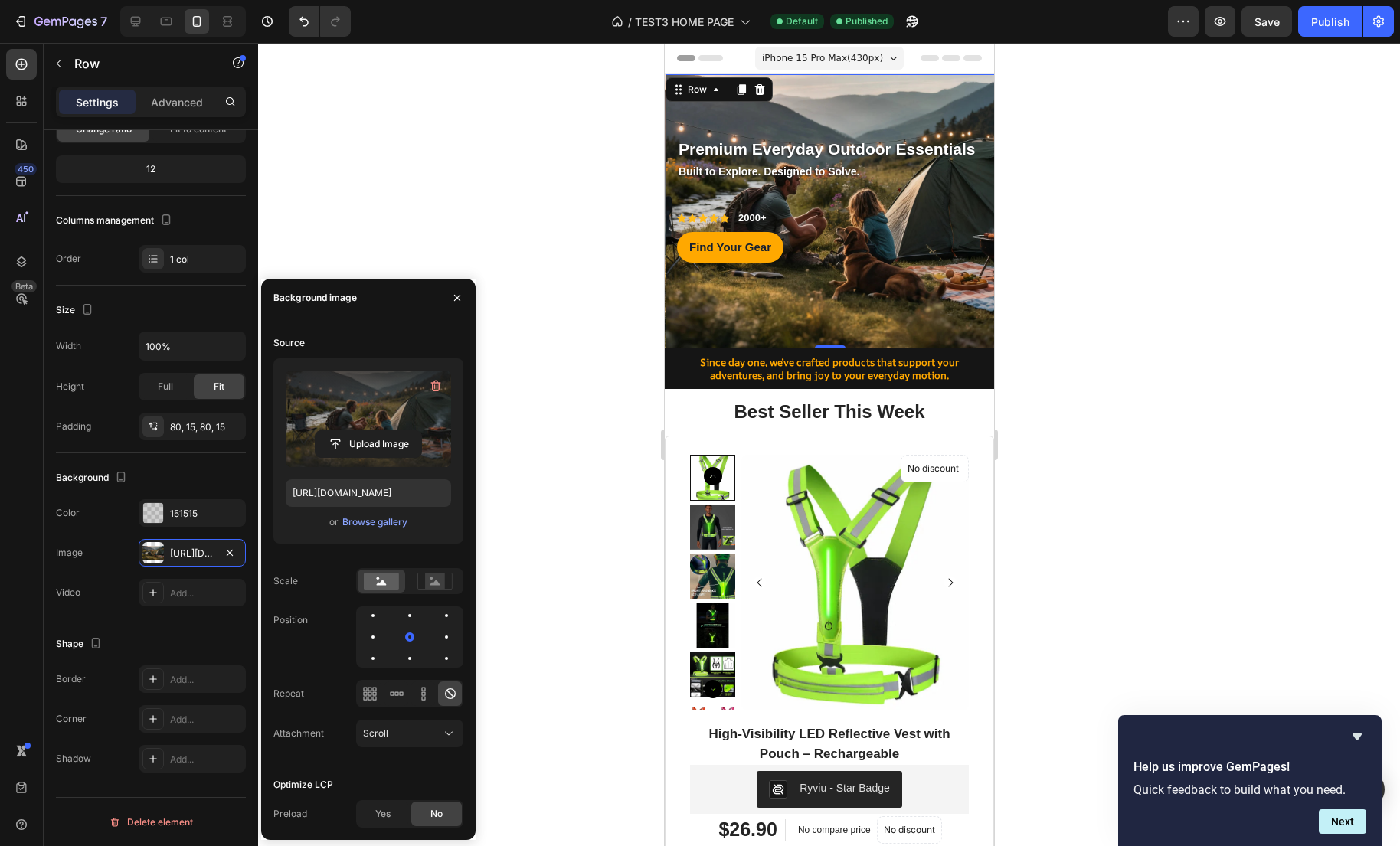
click at [952, 271] on div "Find Your Gear Button" at bounding box center [829, 259] width 306 height 56
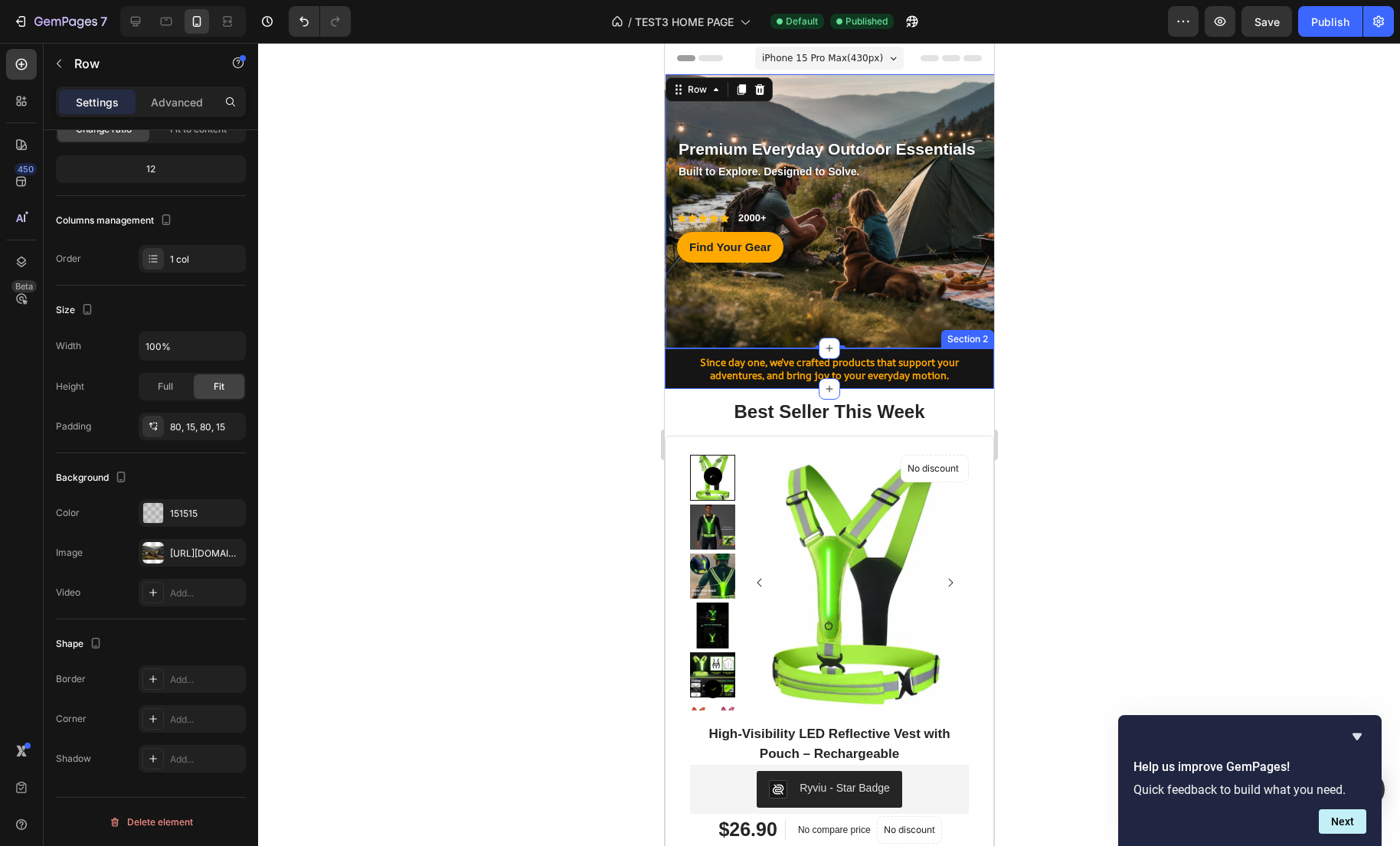
click at [1110, 312] on div at bounding box center [828, 443] width 1141 height 803
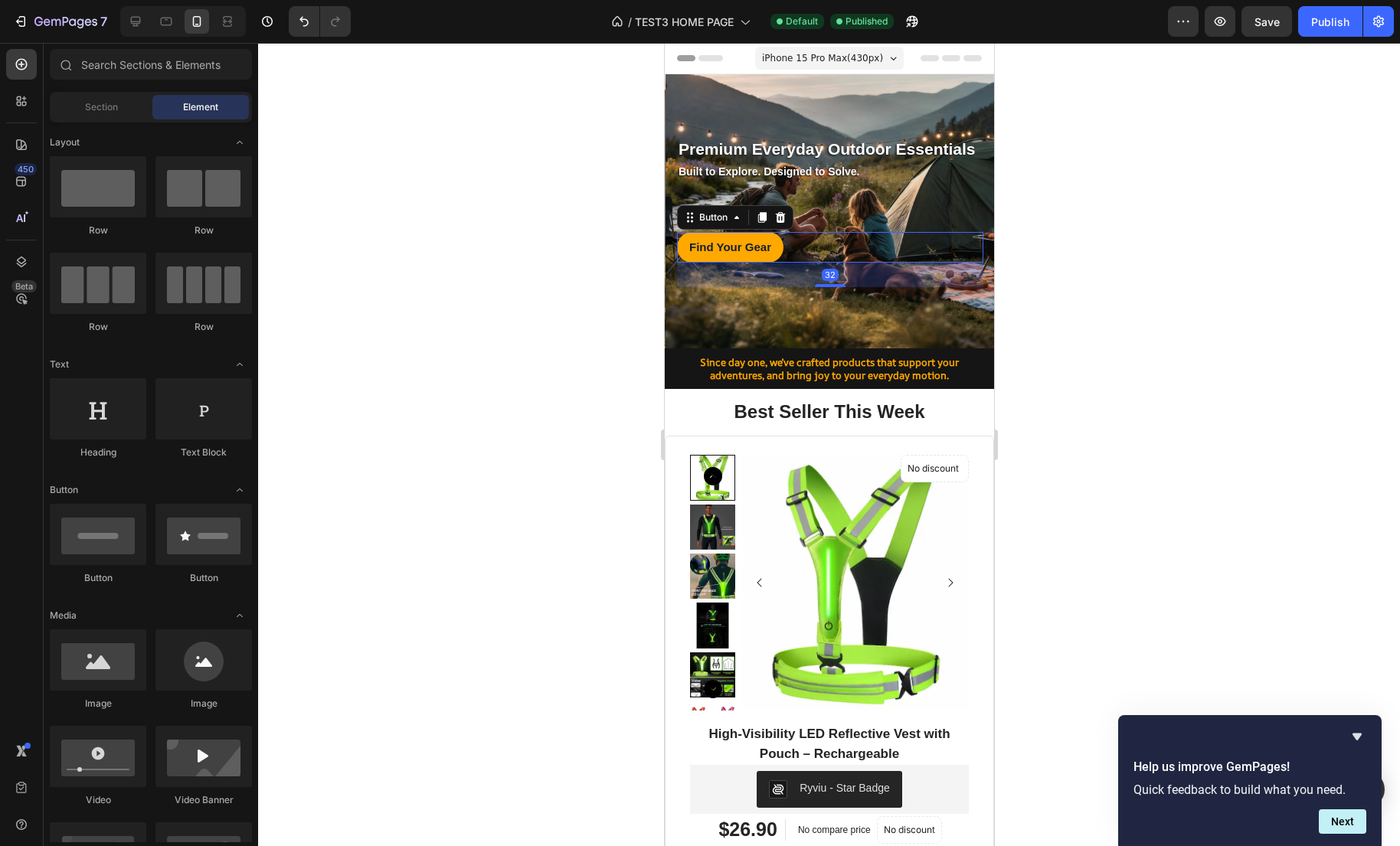
click at [942, 258] on div "Find Your Gear Button 32" at bounding box center [829, 246] width 306 height 30
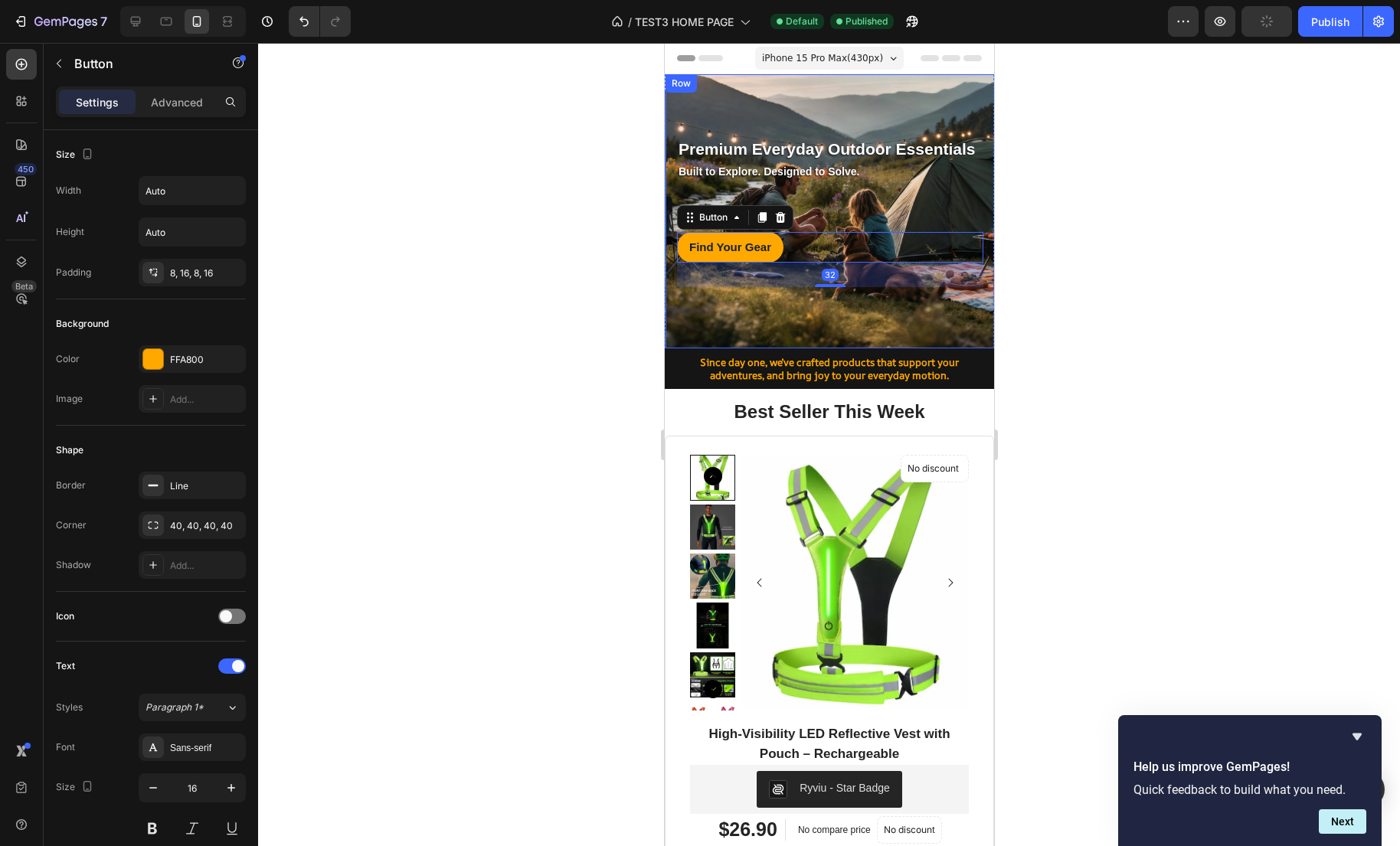
click at [930, 298] on div "Premium Everyday Outdoor Essentials Text block Row Built to Explore. Designed t…" at bounding box center [829, 212] width 329 height 274
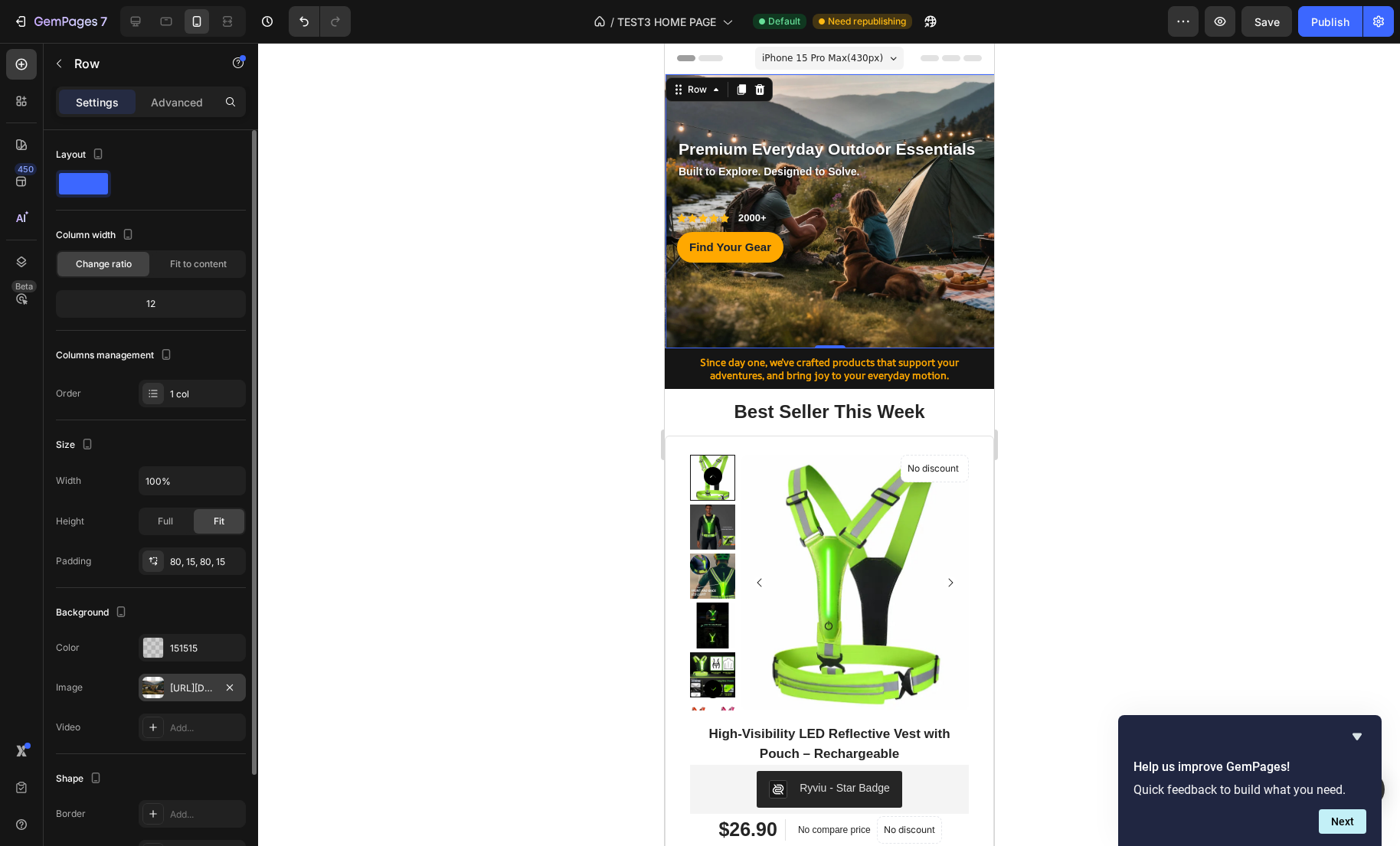
click at [188, 688] on div "https://cdn.shopify.com/s/files/1/0635/2663/3590/files/gempages_575492313866830…" at bounding box center [192, 688] width 44 height 14
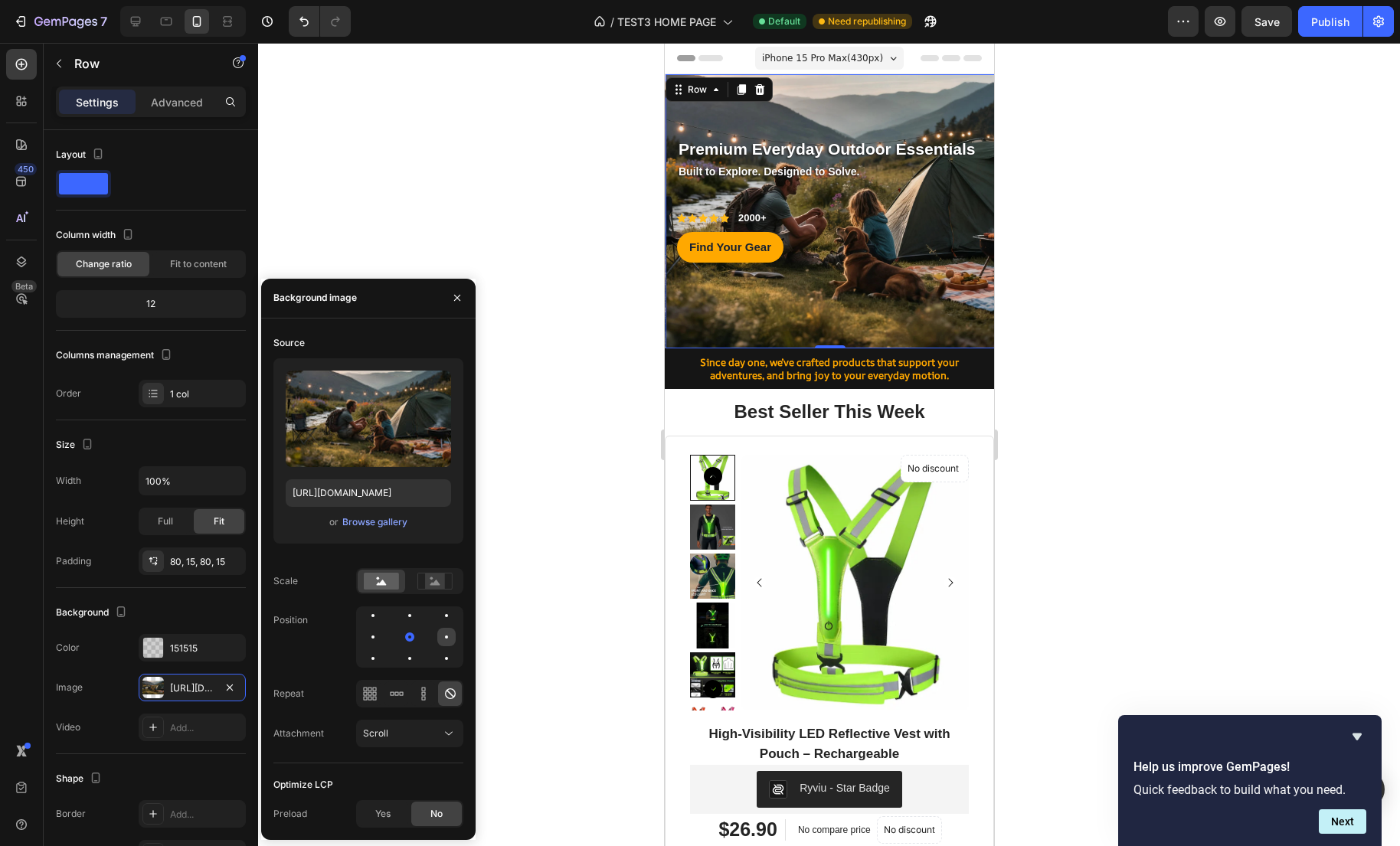
click at [441, 642] on div at bounding box center [446, 636] width 18 height 18
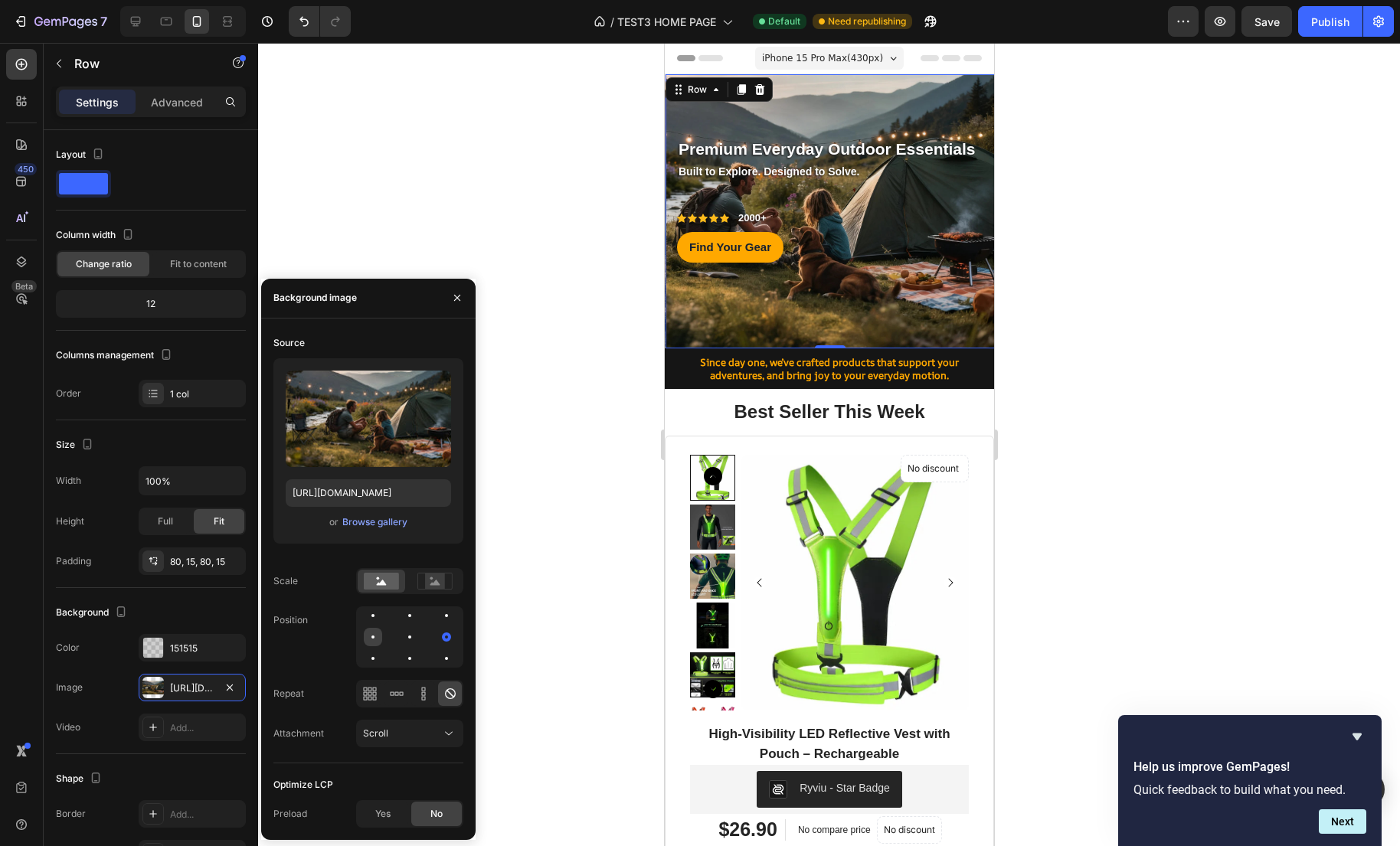
click at [379, 641] on div at bounding box center [372, 636] width 18 height 18
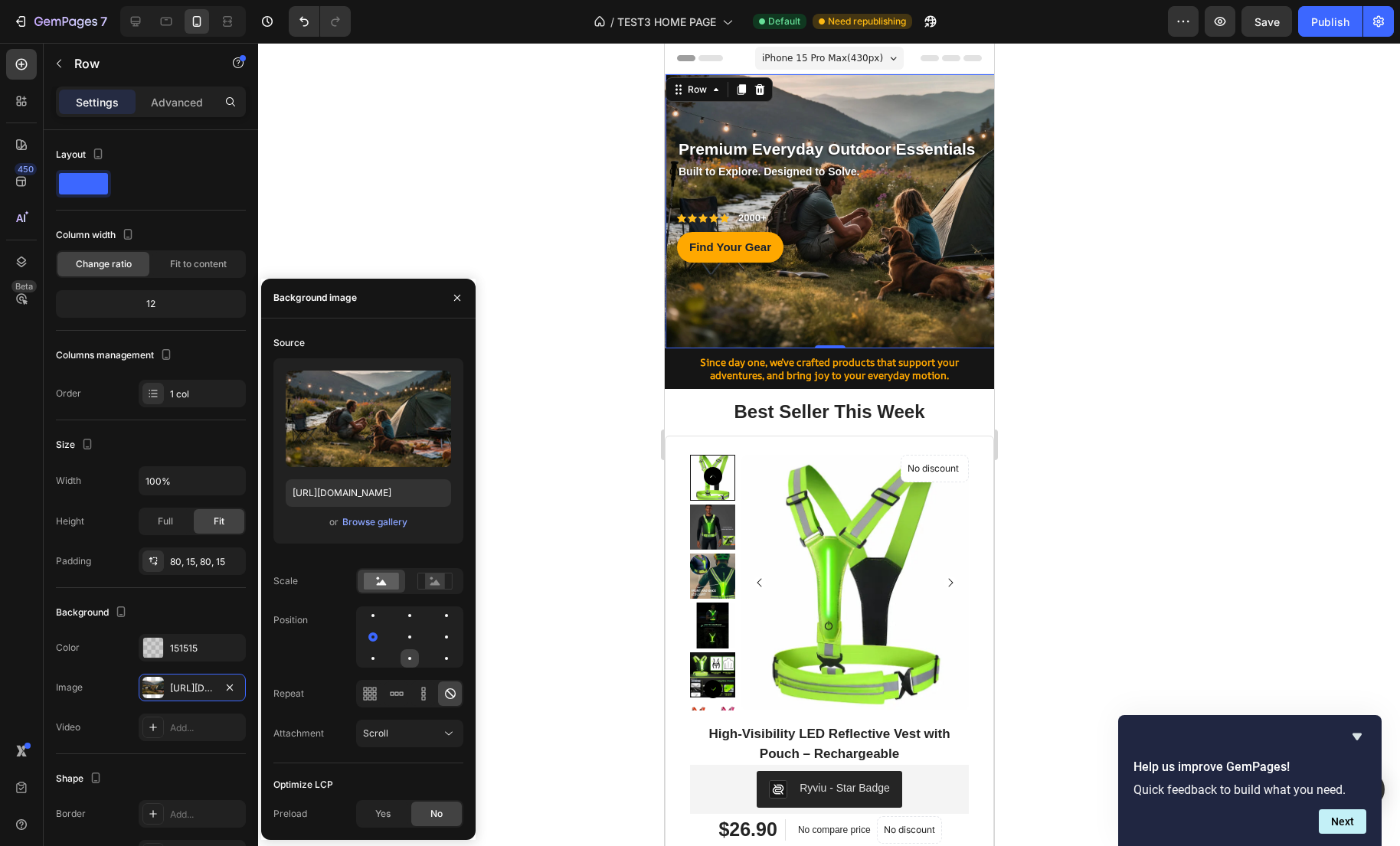
click at [406, 657] on div at bounding box center [409, 658] width 18 height 18
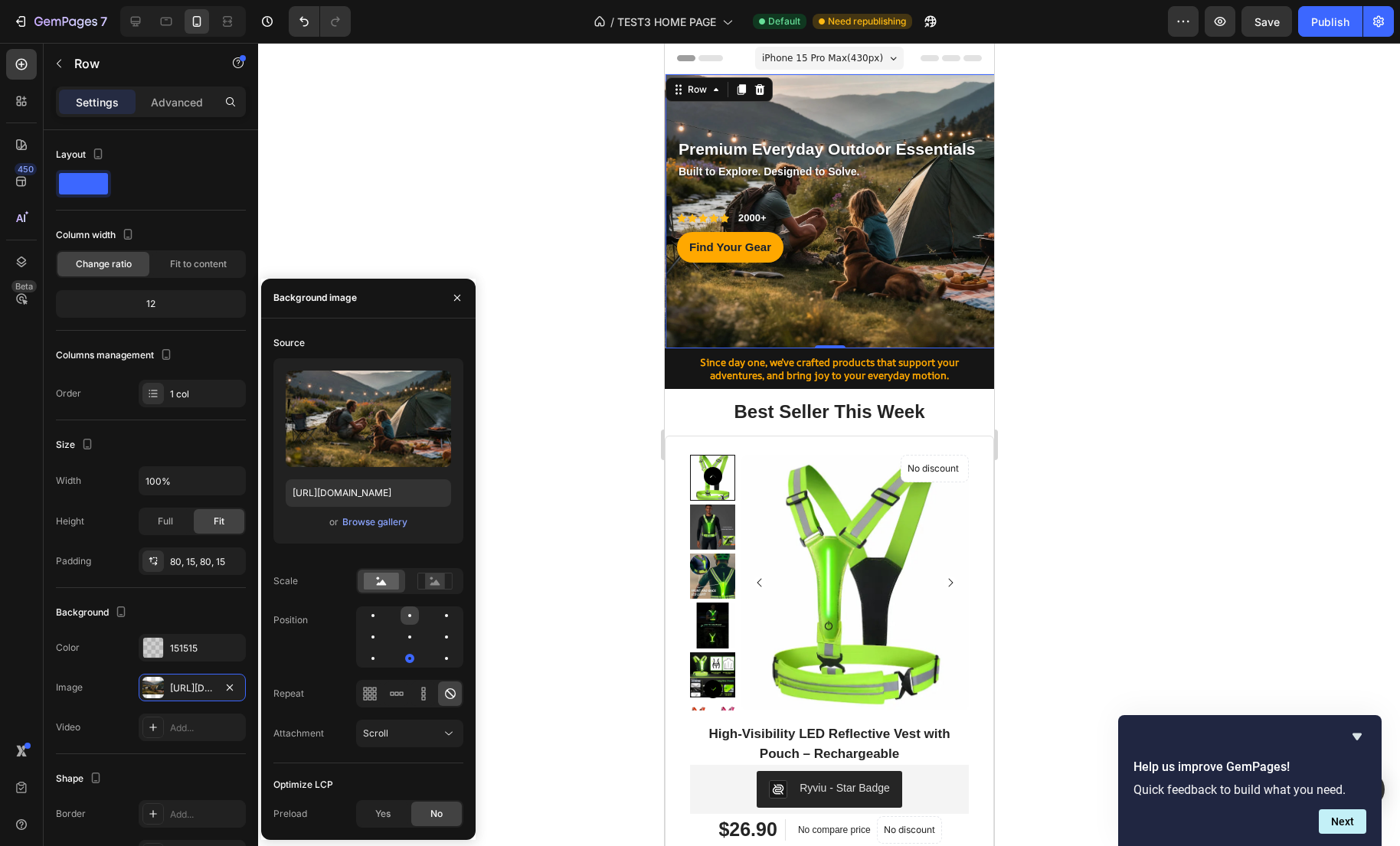
click at [411, 620] on div at bounding box center [409, 615] width 18 height 18
click at [441, 615] on div at bounding box center [446, 615] width 18 height 18
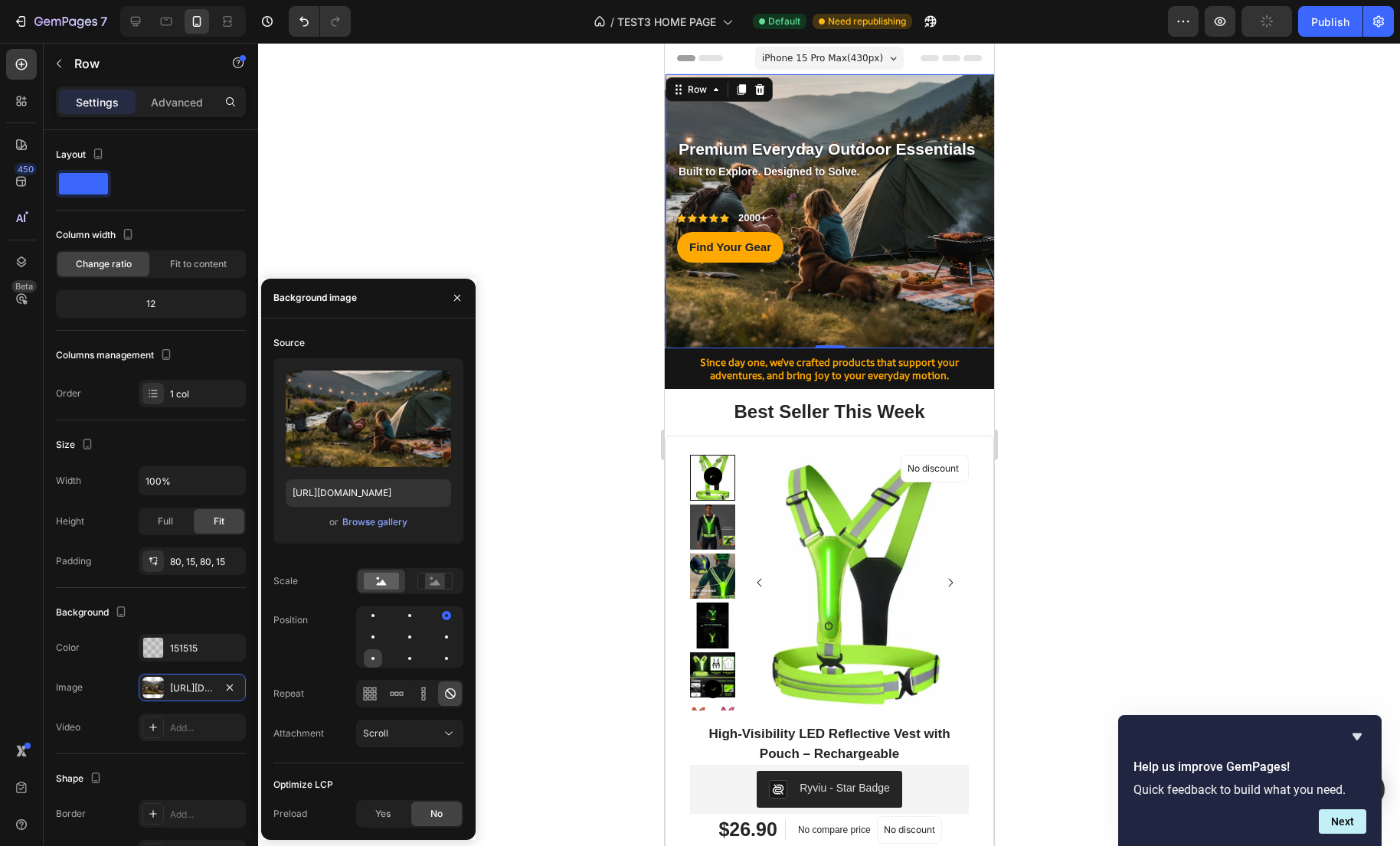
click at [379, 661] on div at bounding box center [372, 658] width 18 height 18
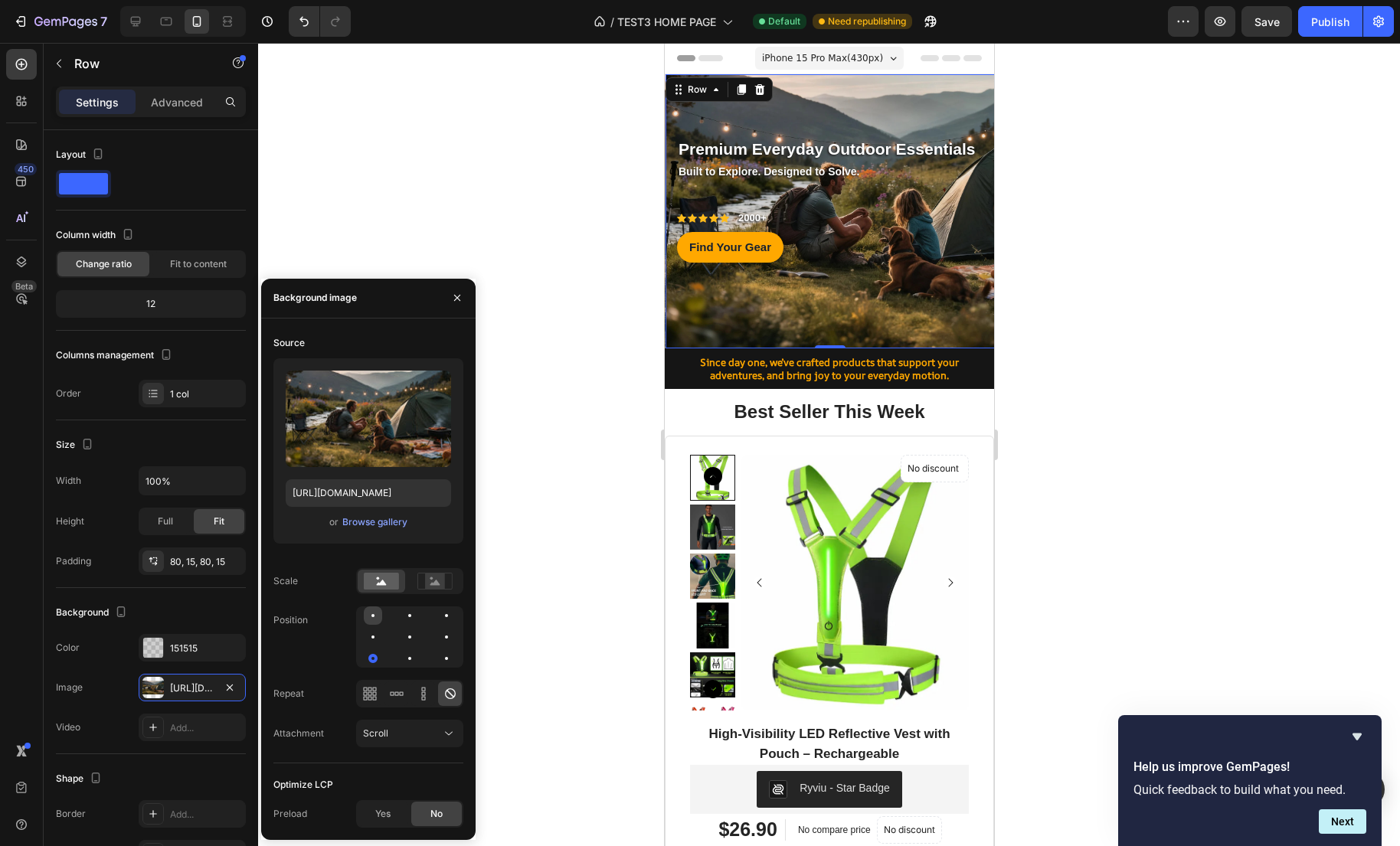
click at [377, 616] on div at bounding box center [372, 615] width 18 height 18
click at [441, 659] on div at bounding box center [446, 658] width 18 height 18
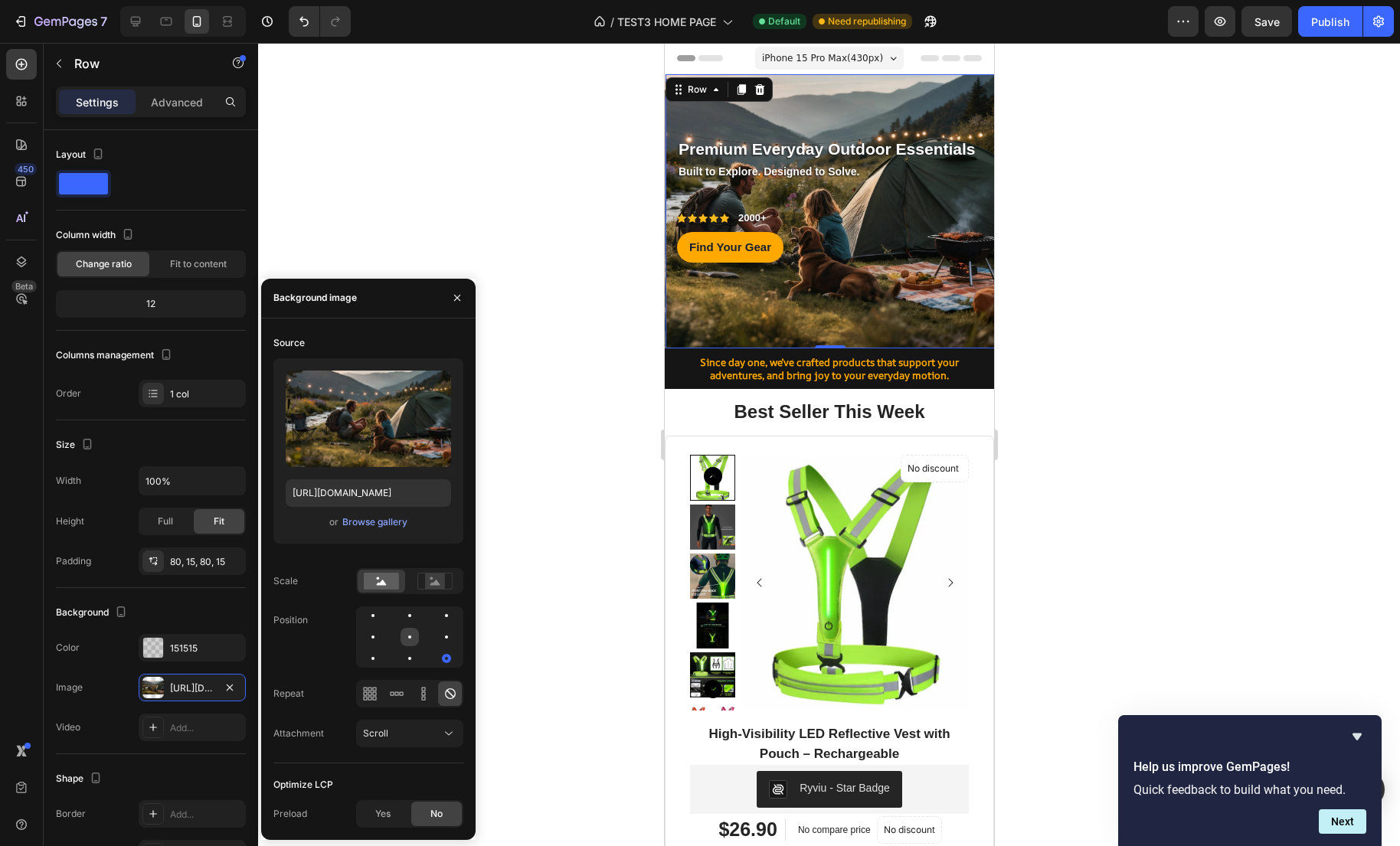
click at [414, 640] on div at bounding box center [409, 636] width 18 height 18
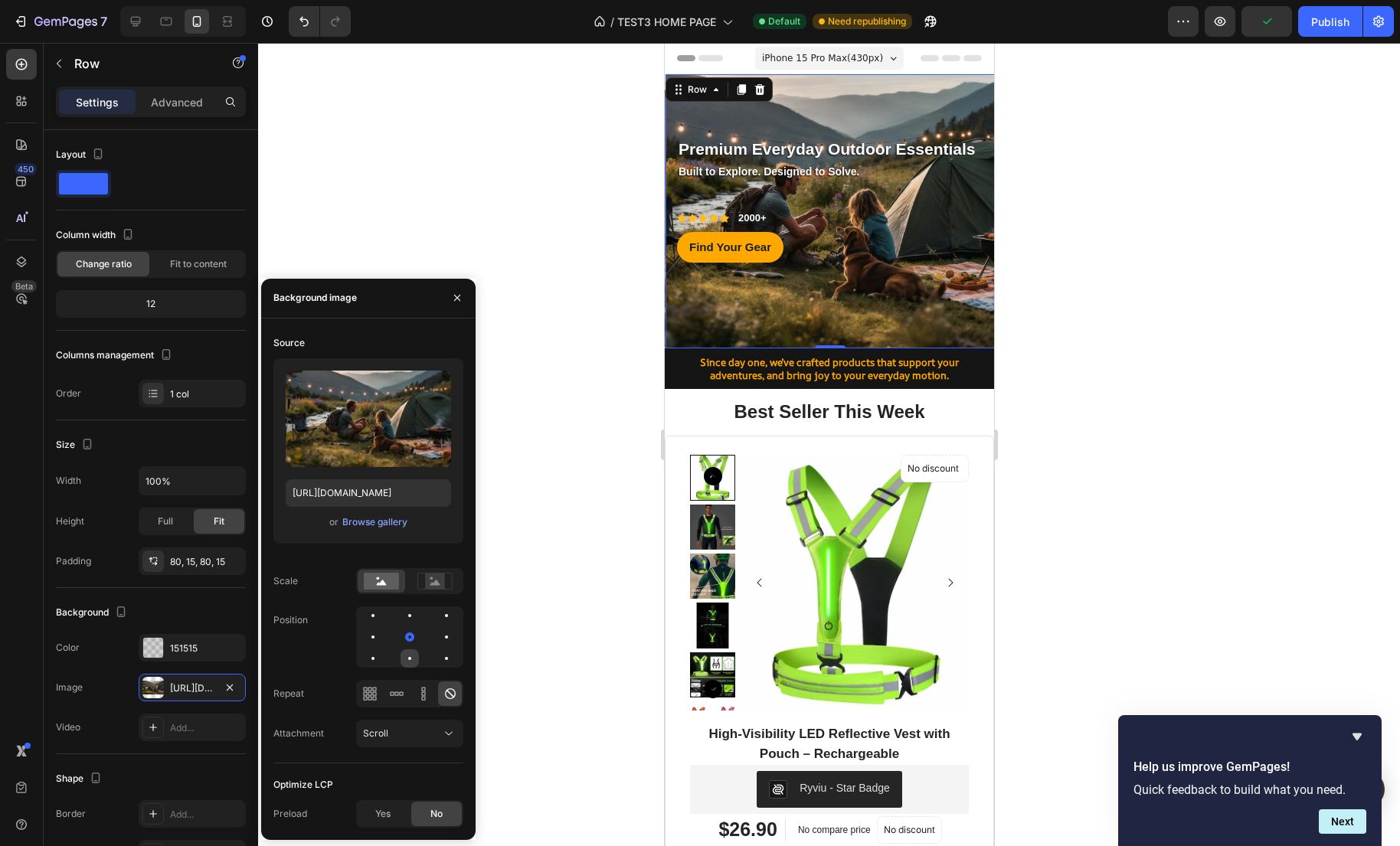
click at [413, 664] on div at bounding box center [409, 658] width 18 height 18
click at [413, 627] on div at bounding box center [409, 636] width 18 height 18
click at [457, 732] on button "Scroll" at bounding box center [410, 733] width 108 height 28
click at [930, 209] on div "Premium Everyday Outdoor Essentials Text block Row Built to Explore. Designed t…" at bounding box center [829, 211] width 306 height 152
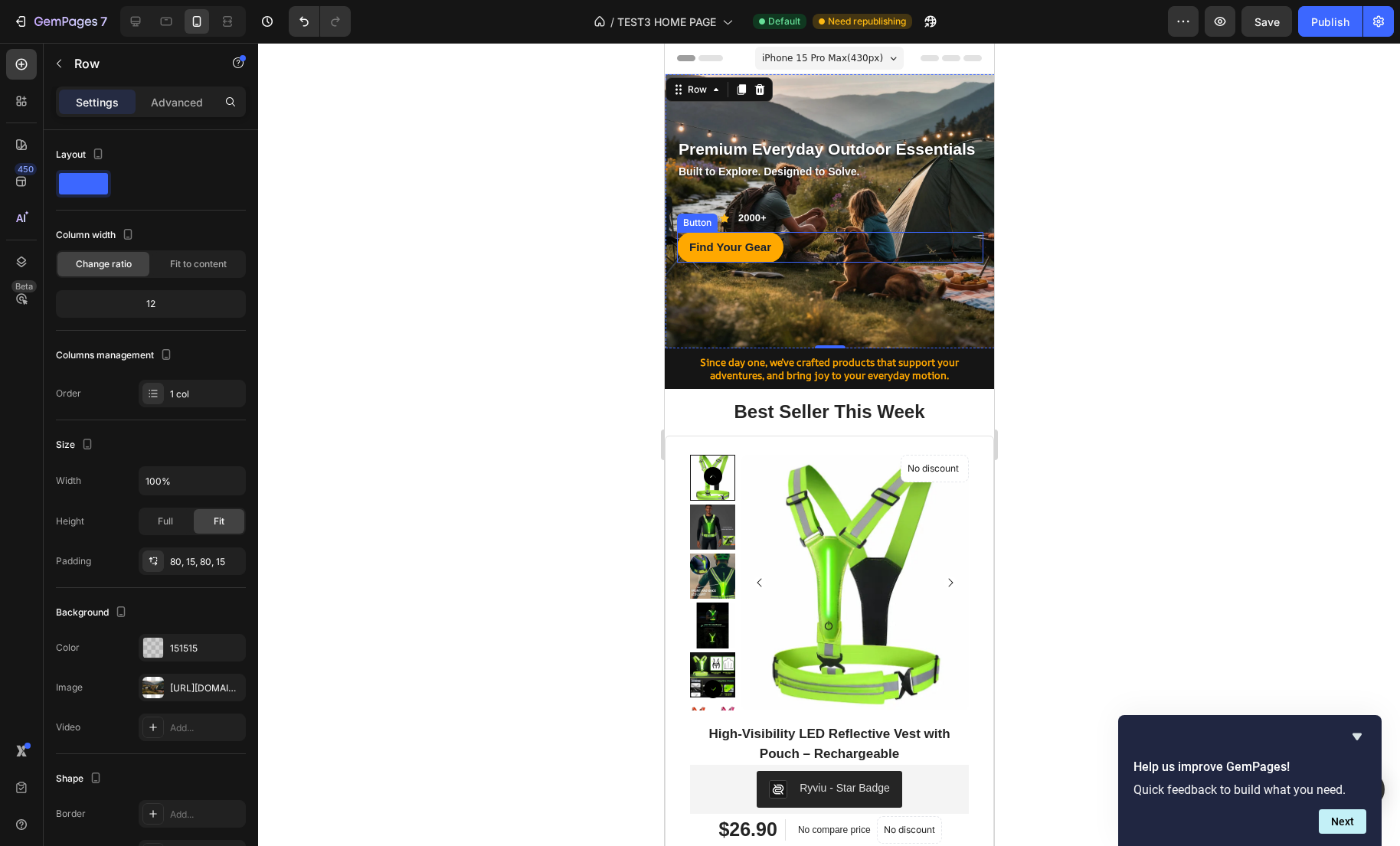
click at [937, 244] on div "Find Your Gear Button" at bounding box center [829, 246] width 306 height 30
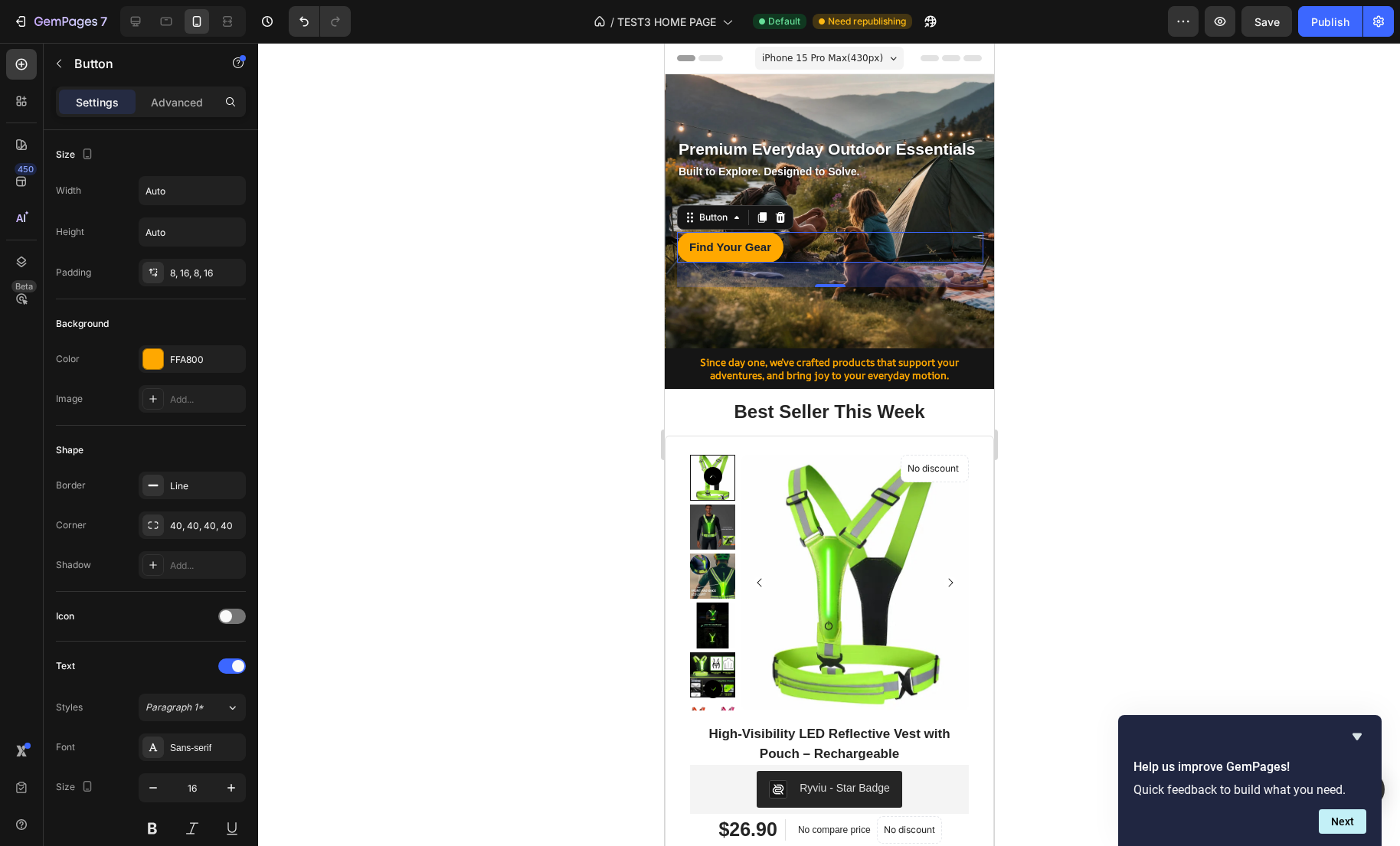
click at [641, 327] on div at bounding box center [828, 443] width 1141 height 803
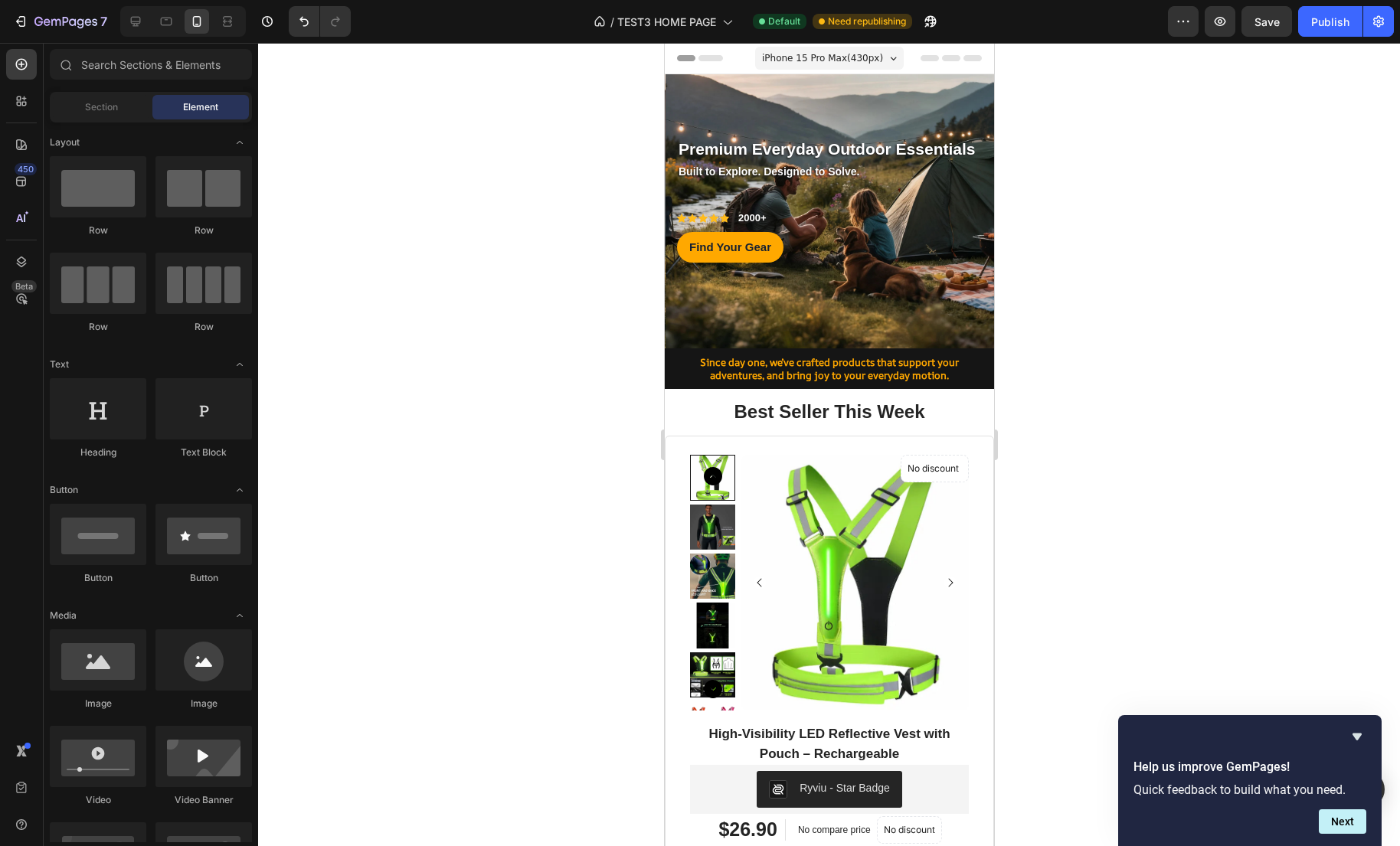
click at [1165, 318] on div at bounding box center [828, 443] width 1141 height 803
click at [971, 318] on div "Premium Everyday Outdoor Essentials Text block Row Built to Explore. Designed t…" at bounding box center [829, 212] width 329 height 274
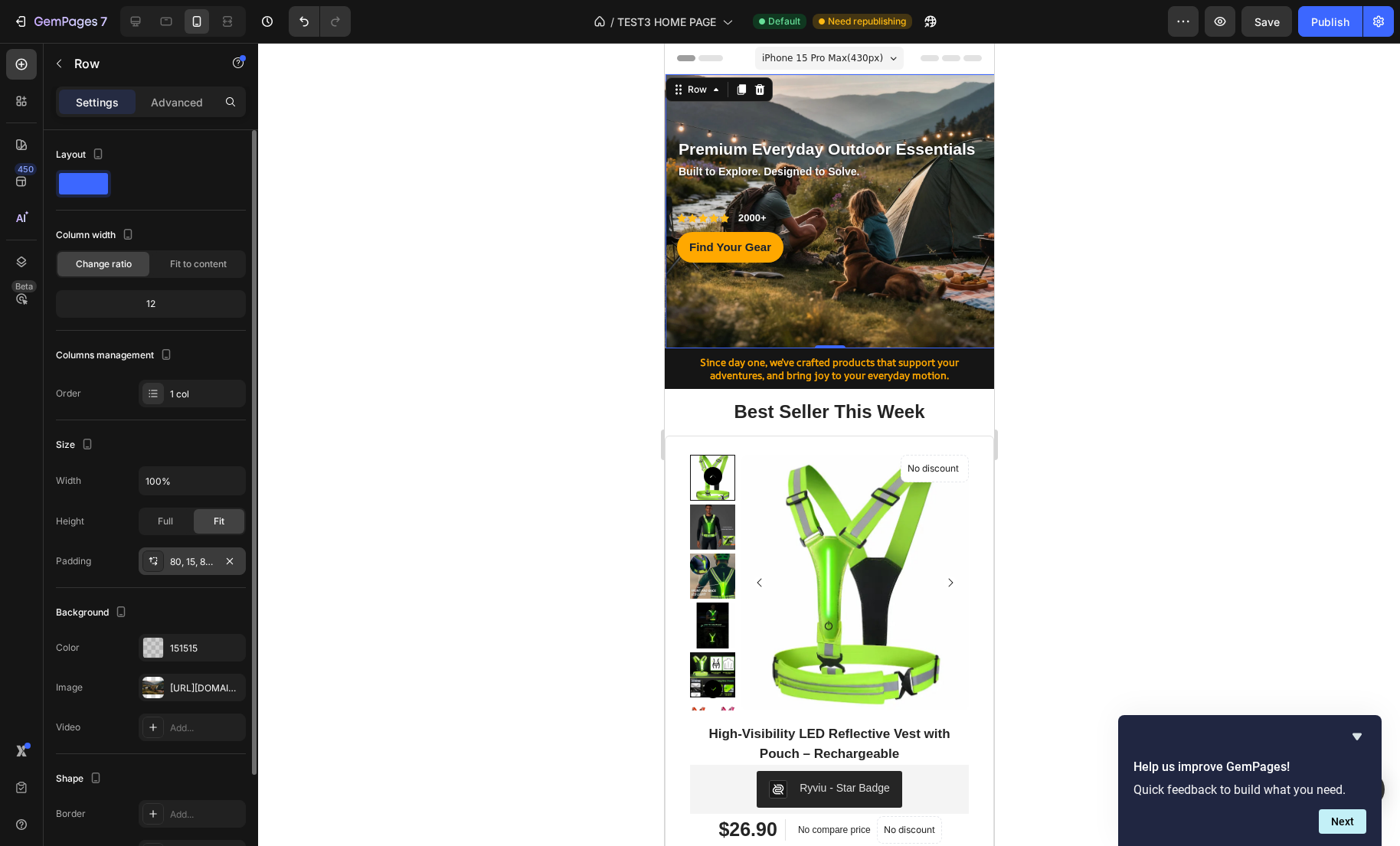
click at [198, 567] on div "80, 15, 80, 15" at bounding box center [192, 562] width 44 height 14
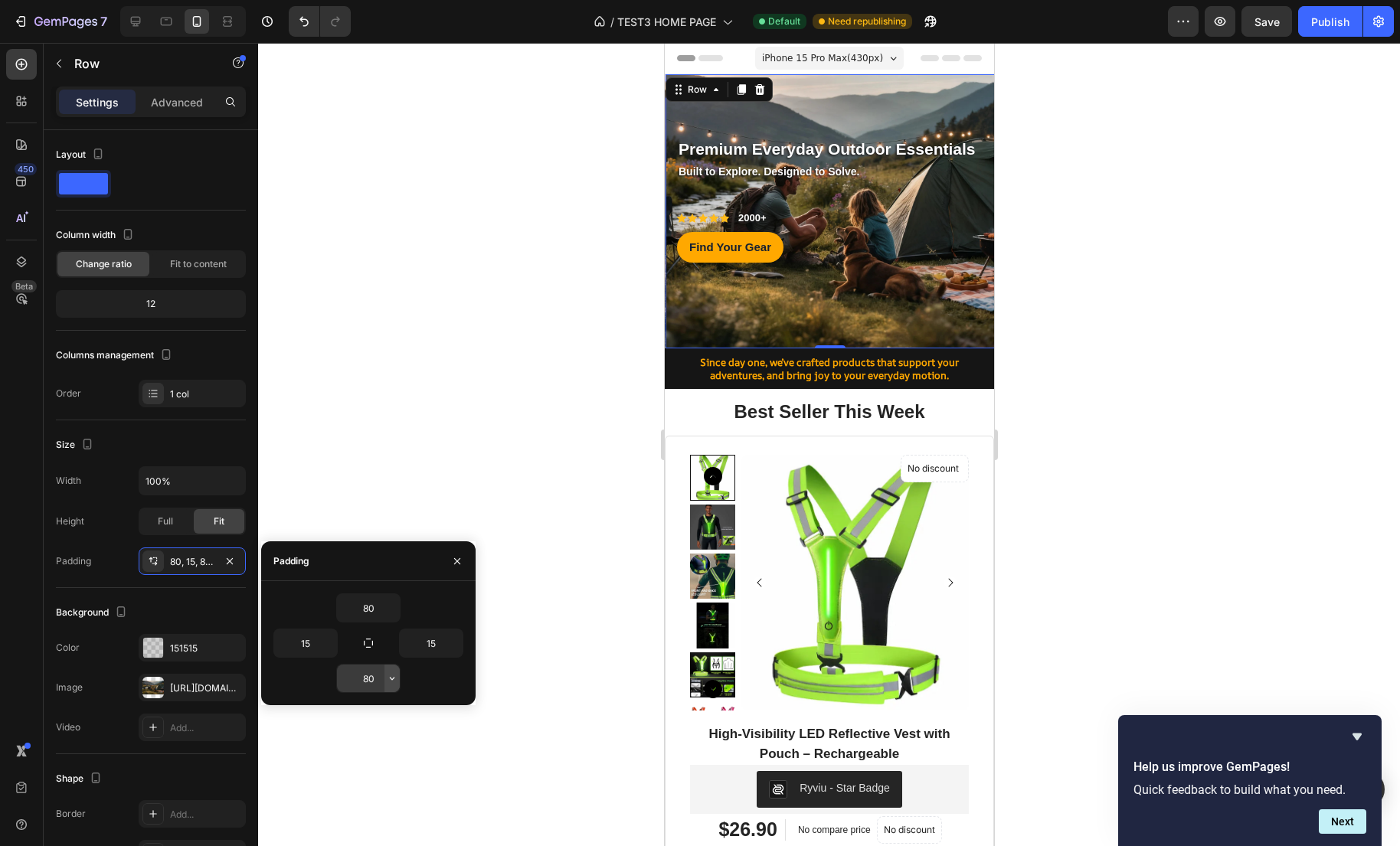
click at [392, 679] on icon "button" at bounding box center [391, 679] width 4 height 3
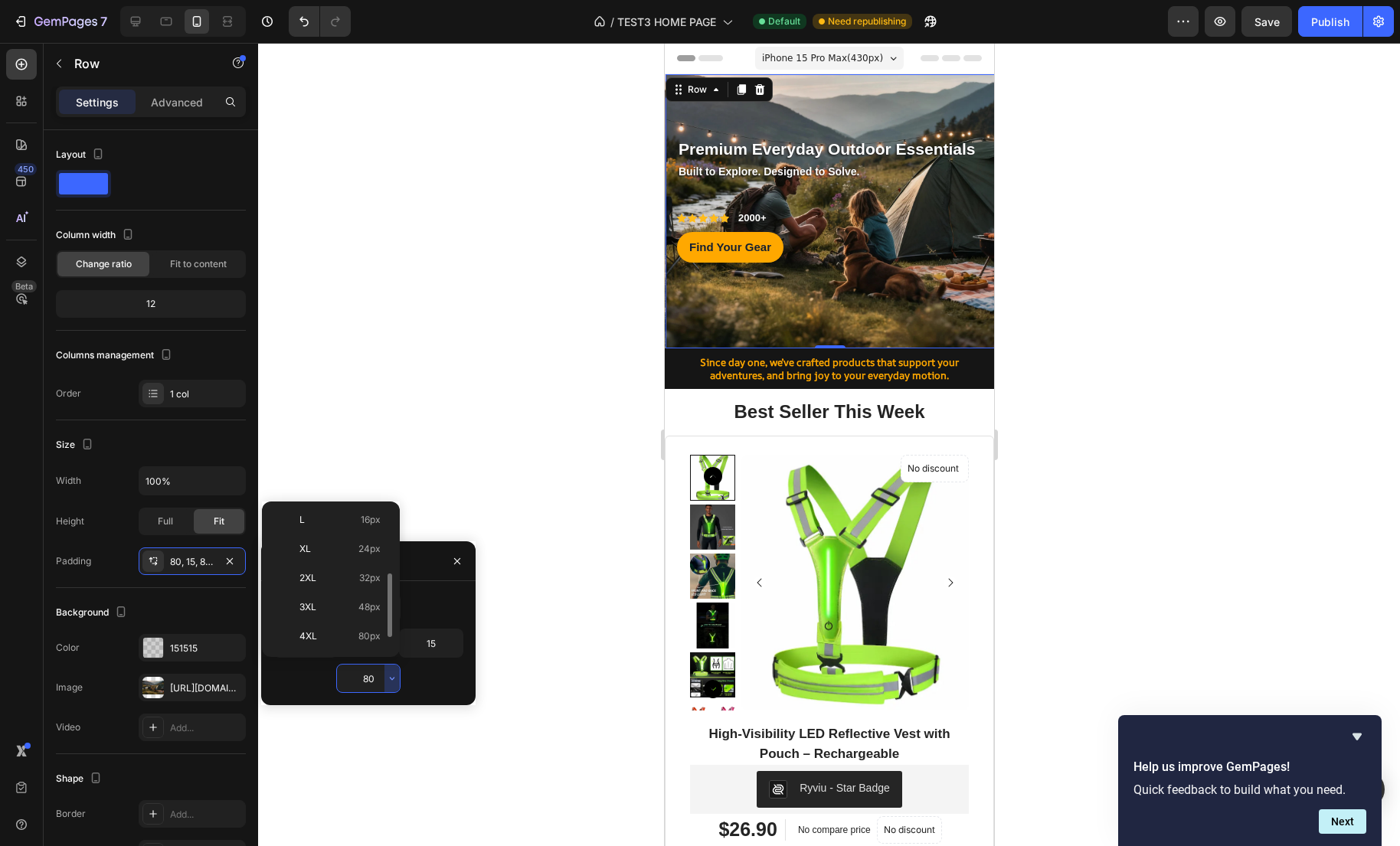
scroll to position [177, 0]
click at [369, 574] on span "48px" at bounding box center [370, 578] width 23 height 14
type input "48"
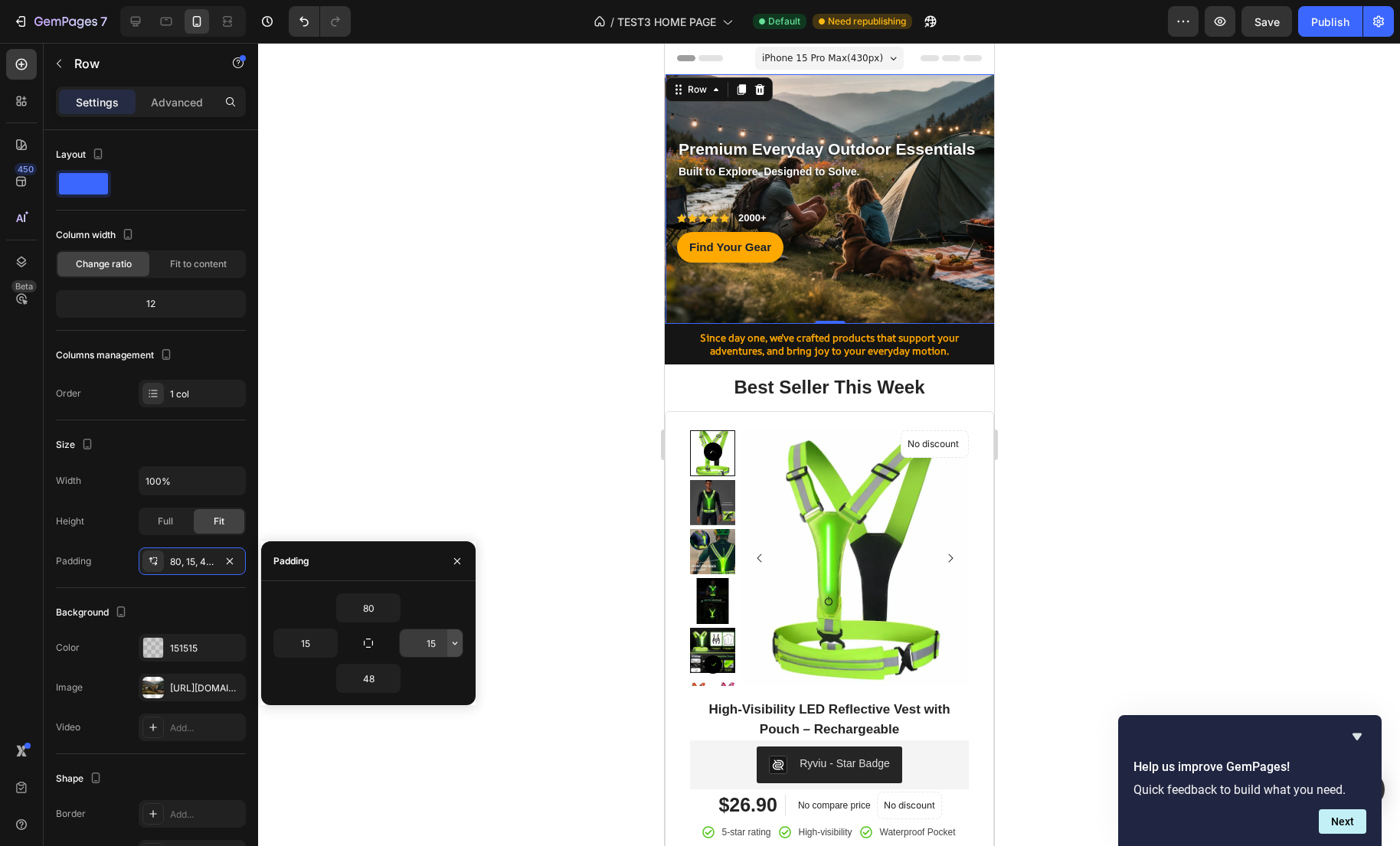
click at [451, 648] on icon "button" at bounding box center [455, 643] width 12 height 12
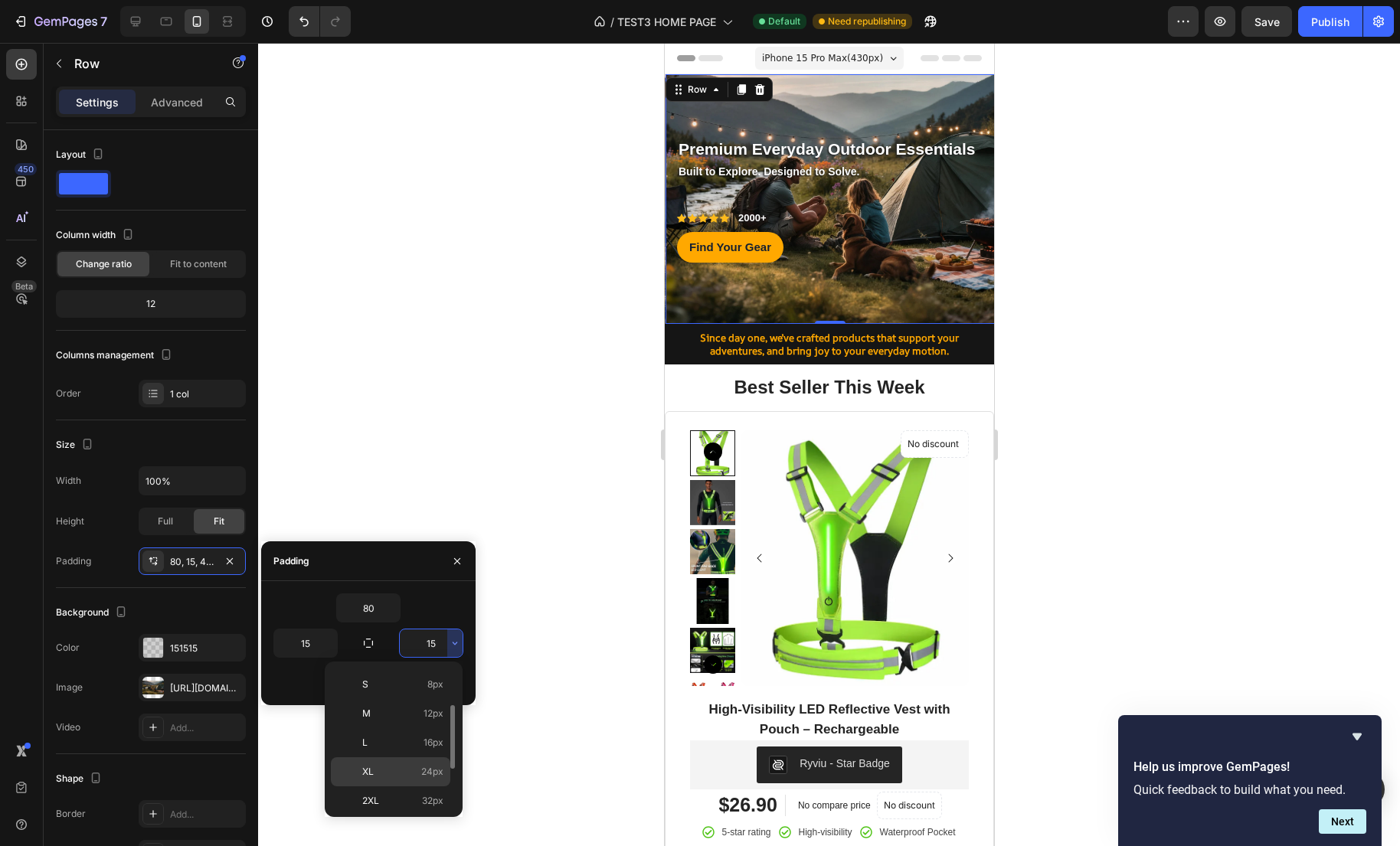
scroll to position [86, 0]
click at [437, 771] on span "24px" at bounding box center [432, 771] width 23 height 14
type input "24"
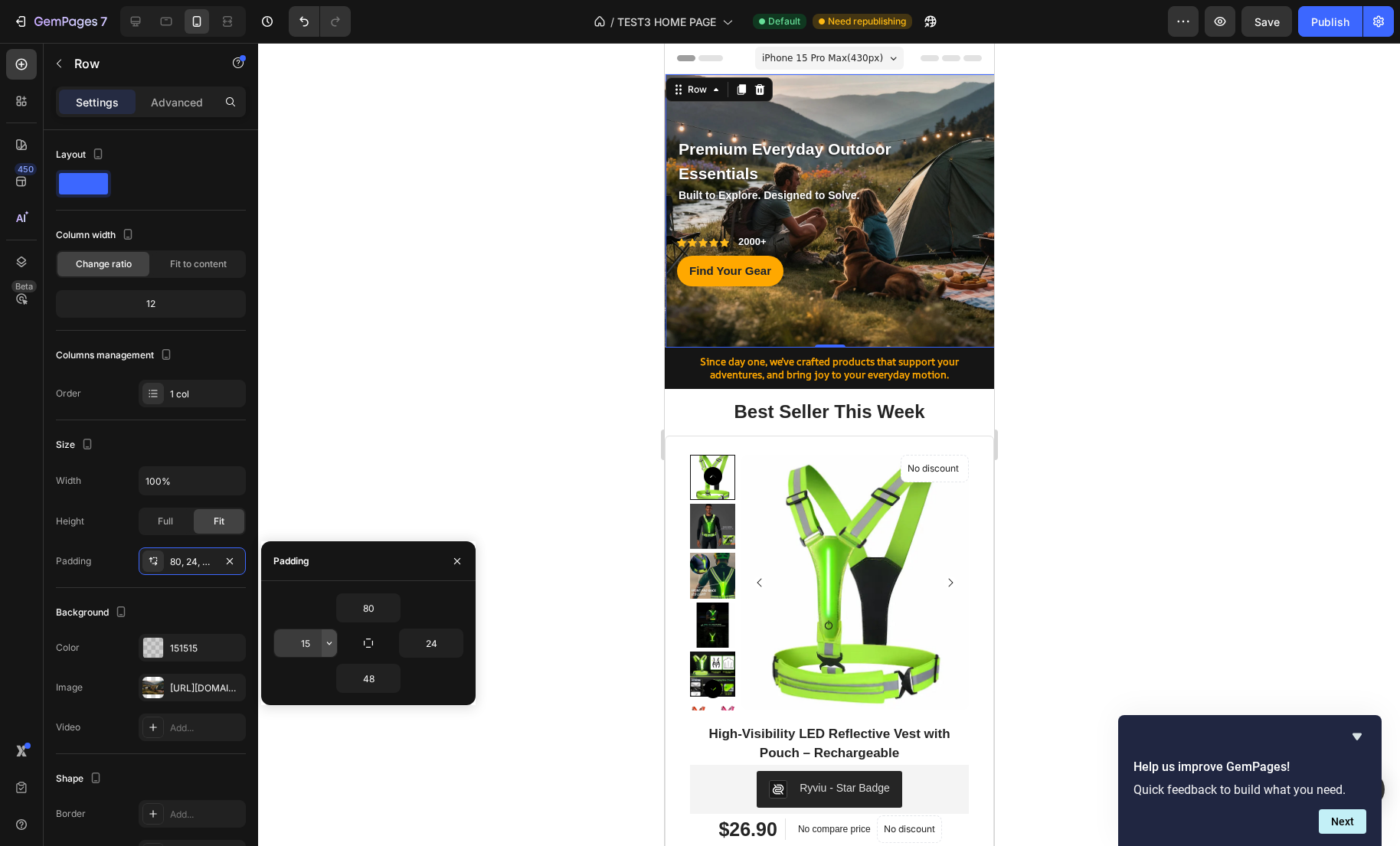
click at [324, 640] on icon "button" at bounding box center [329, 643] width 12 height 12
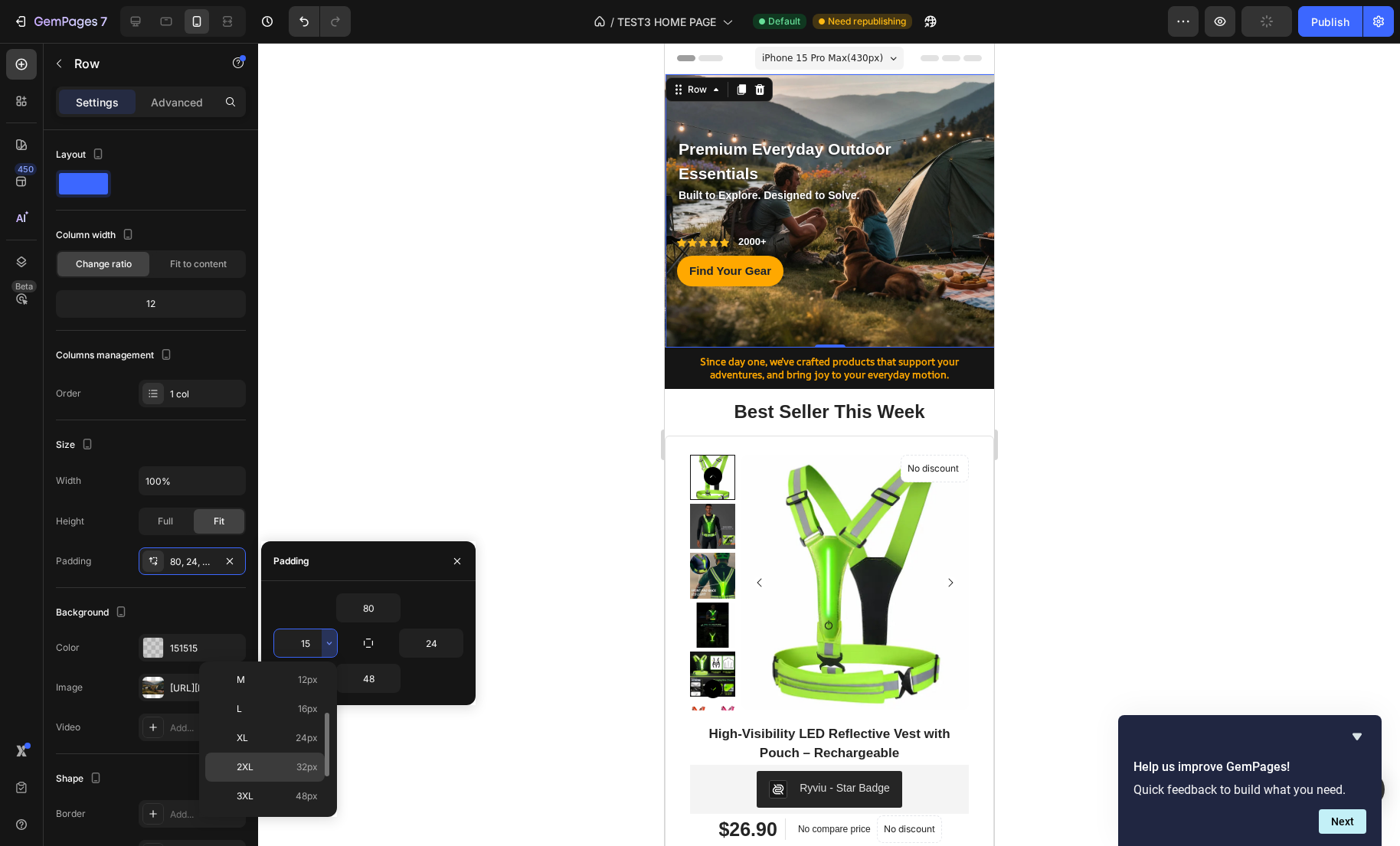
scroll to position [114, 0]
click at [292, 751] on div "XL 24px" at bounding box center [265, 744] width 120 height 30
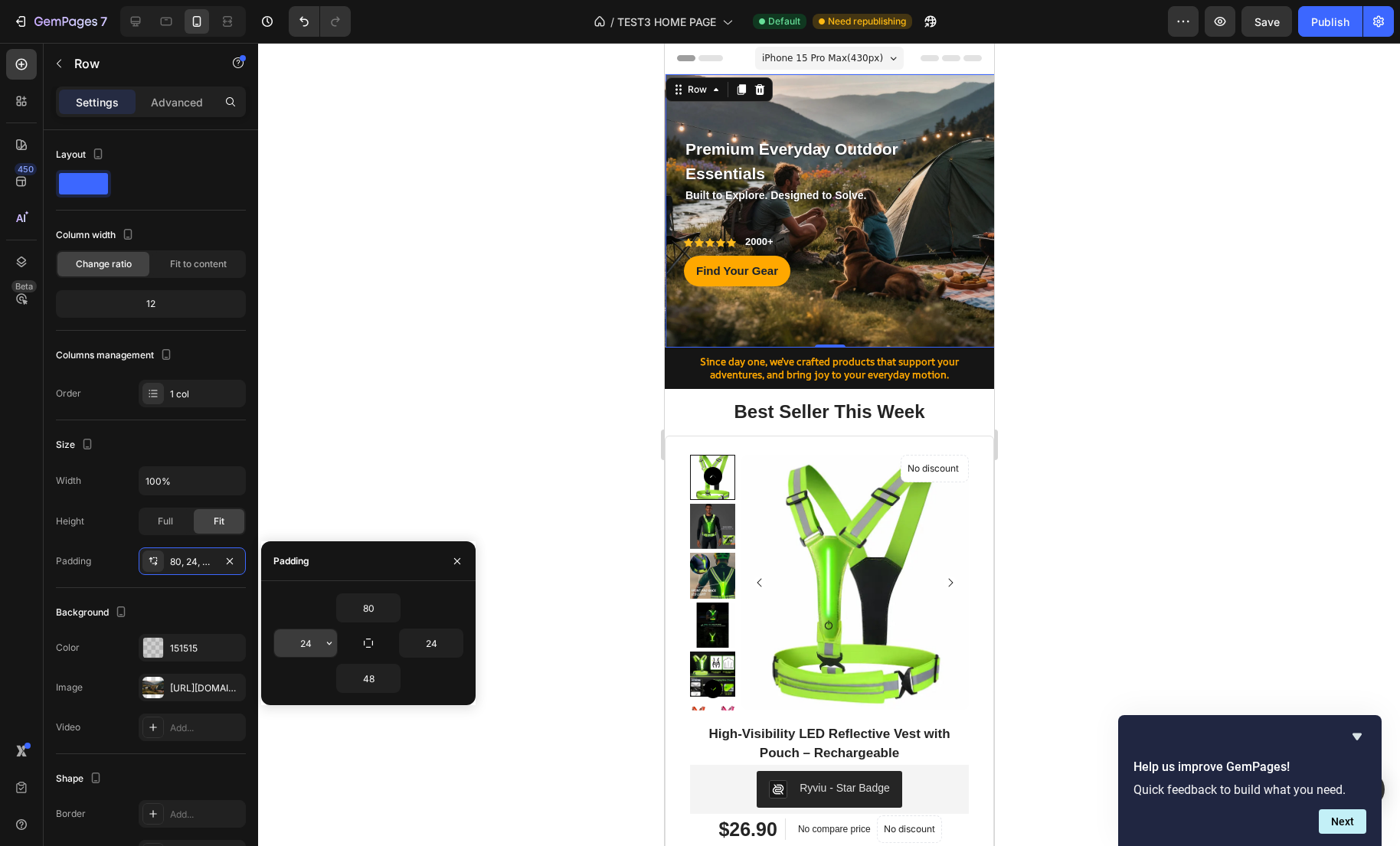
click at [327, 646] on icon "button" at bounding box center [329, 643] width 12 height 12
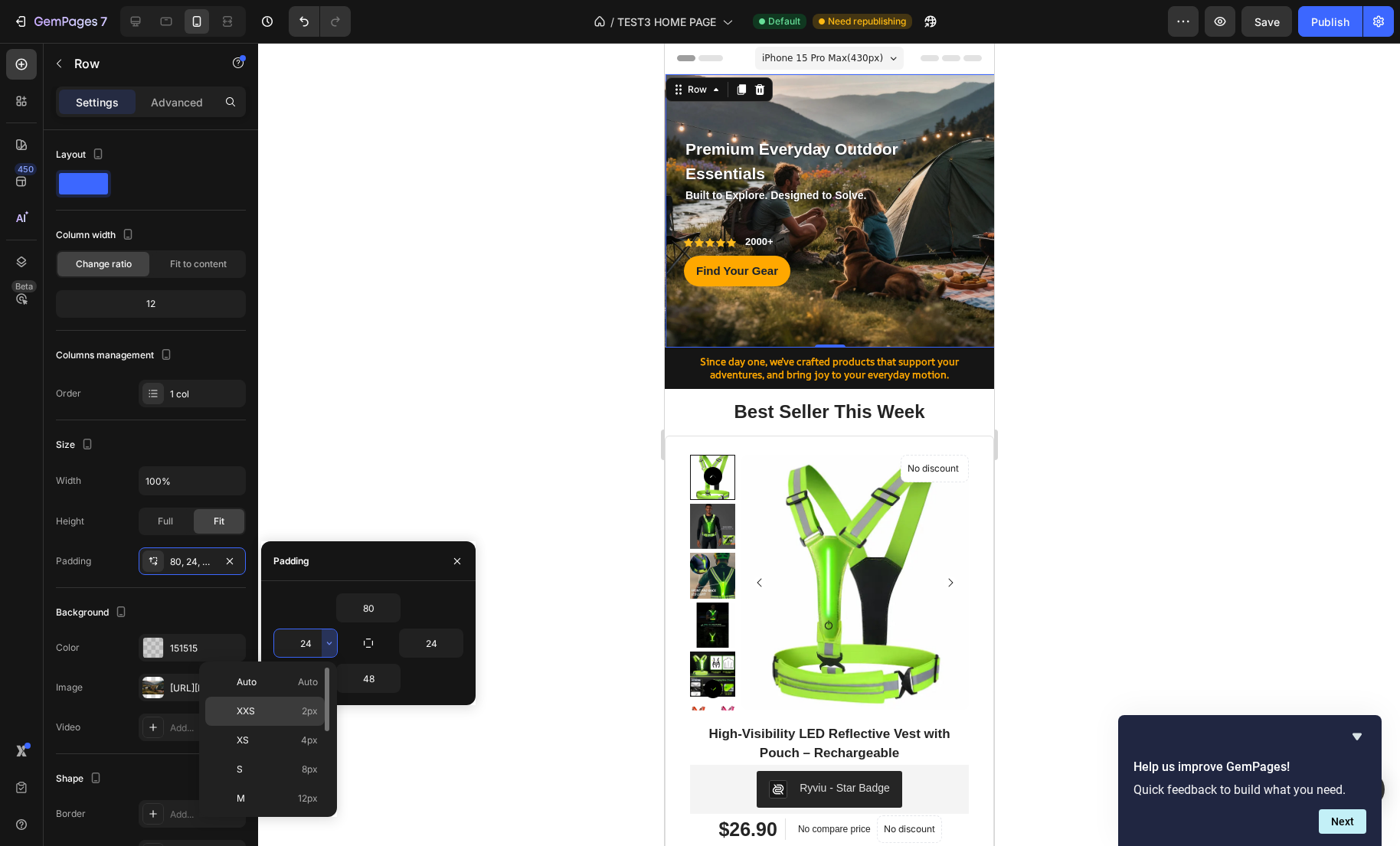
click at [295, 716] on p "XXS 2px" at bounding box center [278, 712] width 82 height 14
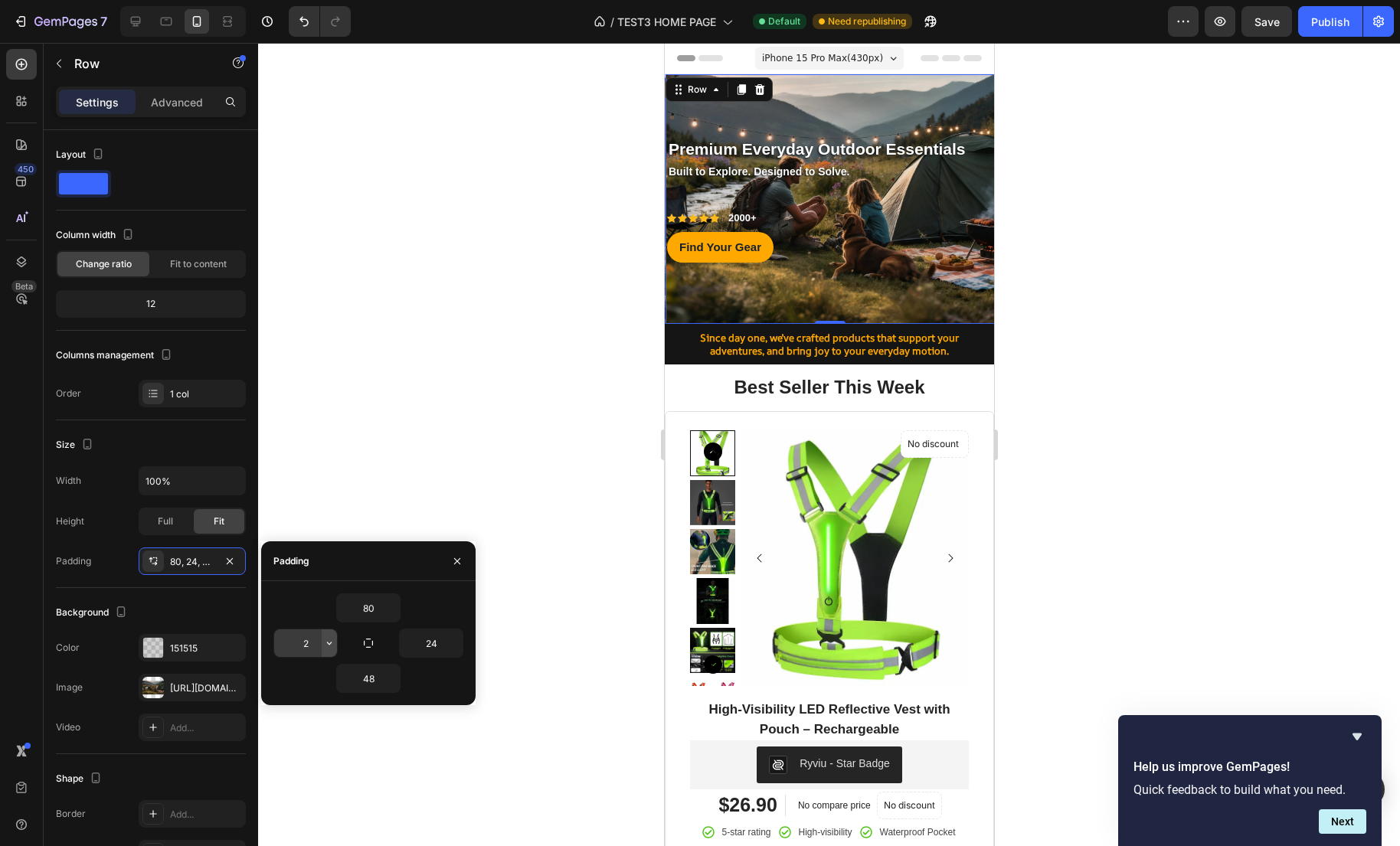
click at [335, 650] on button "button" at bounding box center [330, 643] width 16 height 28
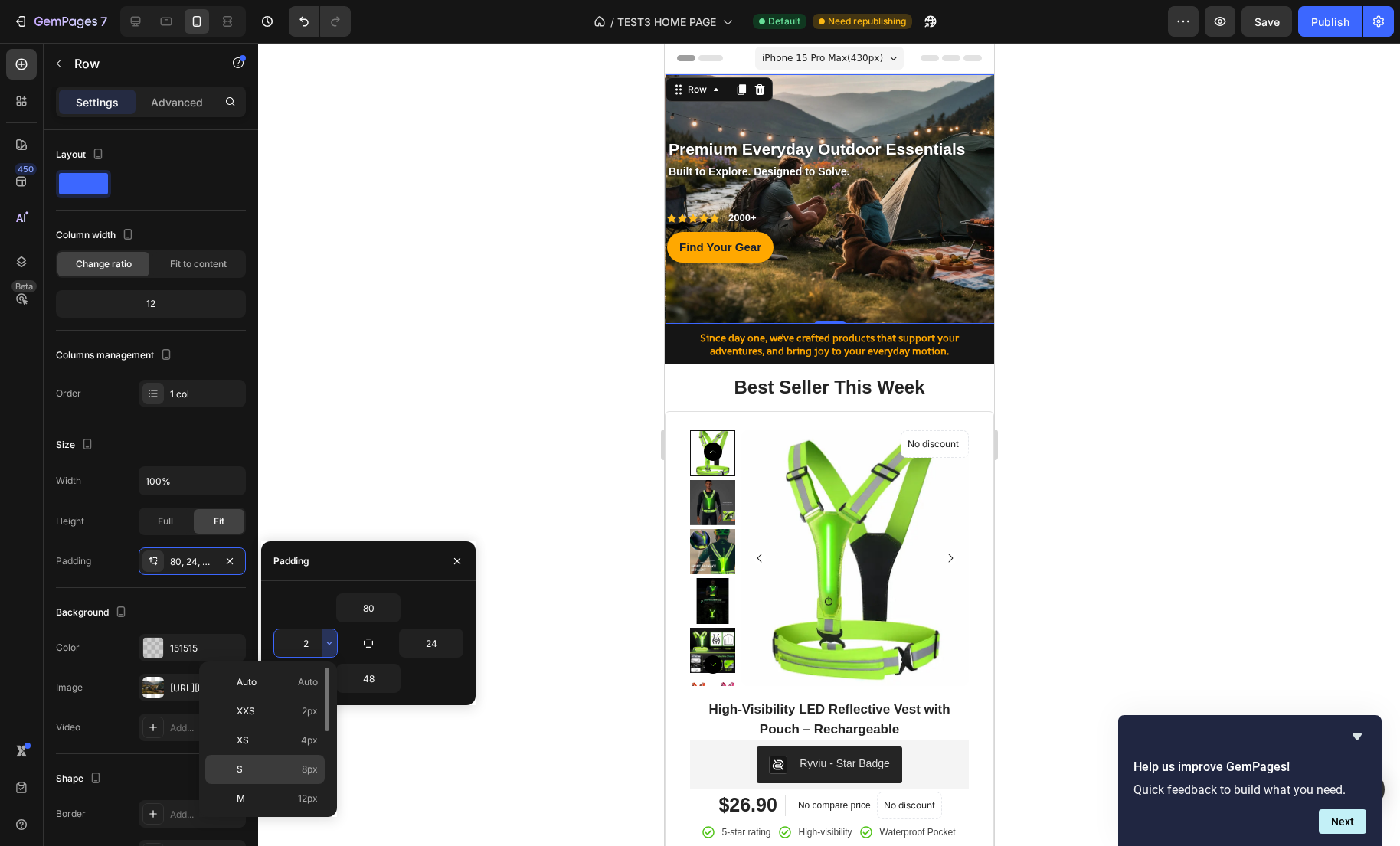
click at [287, 760] on div "S 8px" at bounding box center [265, 770] width 120 height 30
type input "8"
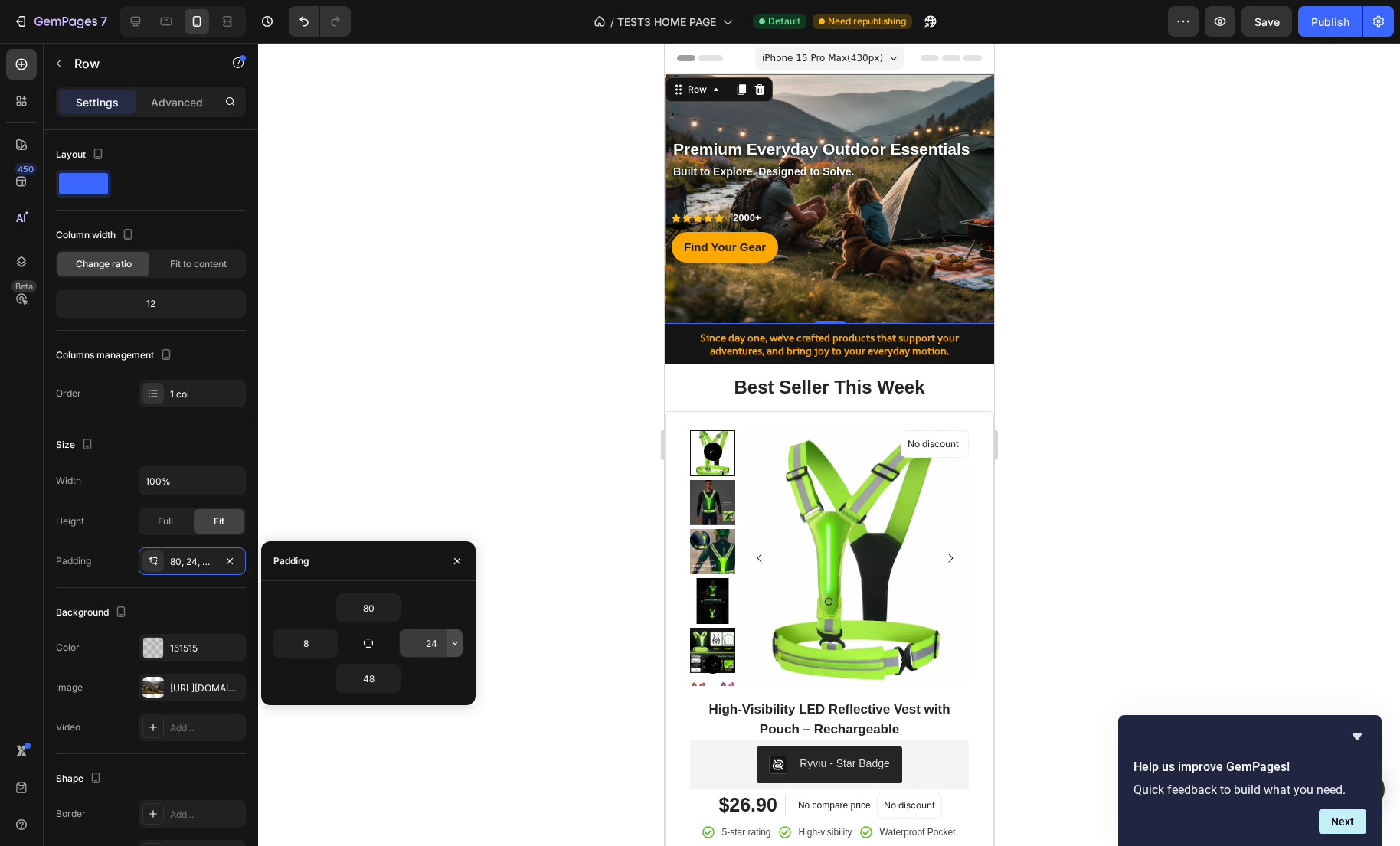
click at [452, 643] on icon "button" at bounding box center [455, 643] width 12 height 12
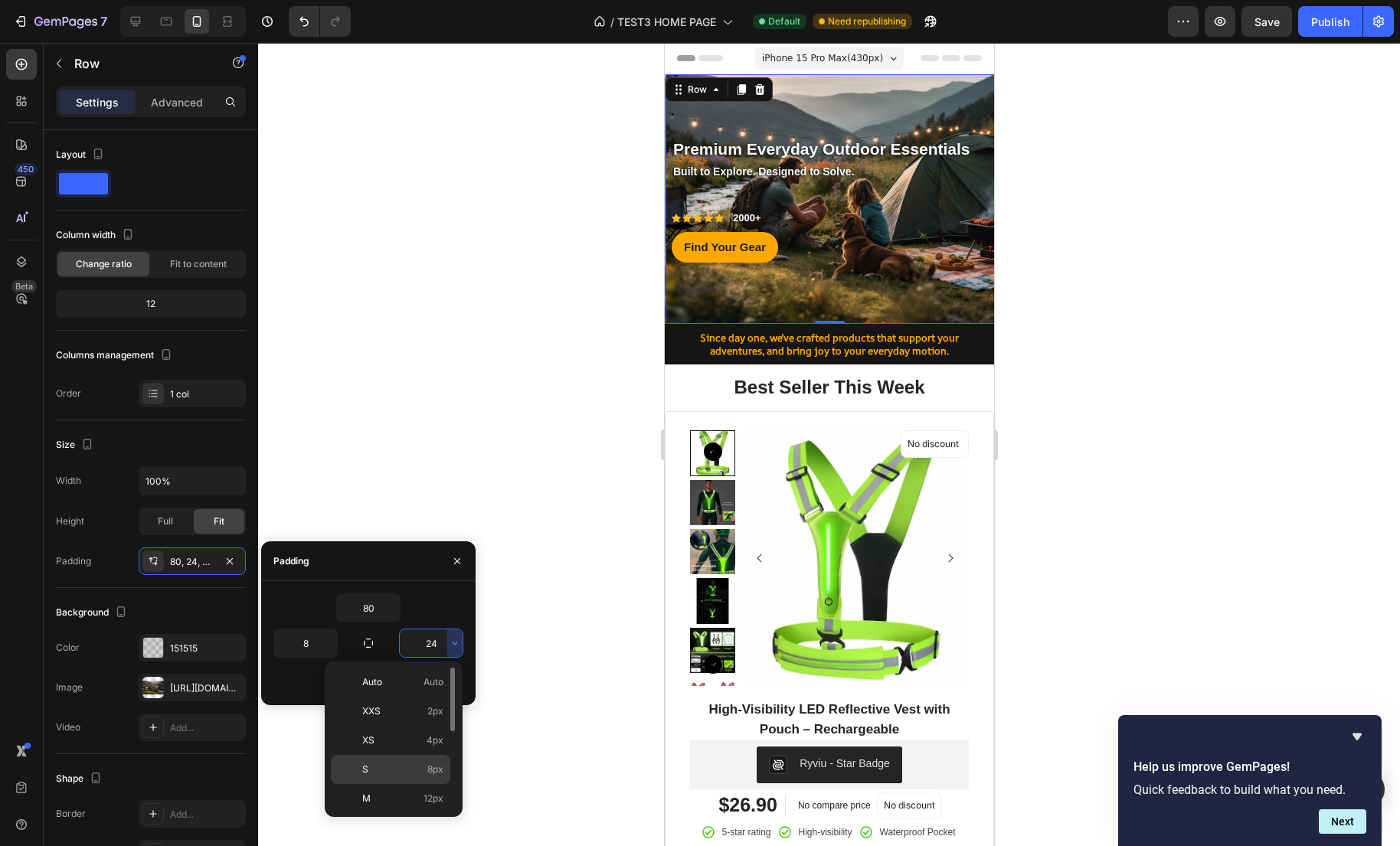
click at [376, 763] on p "S 8px" at bounding box center [403, 770] width 82 height 14
type input "8"
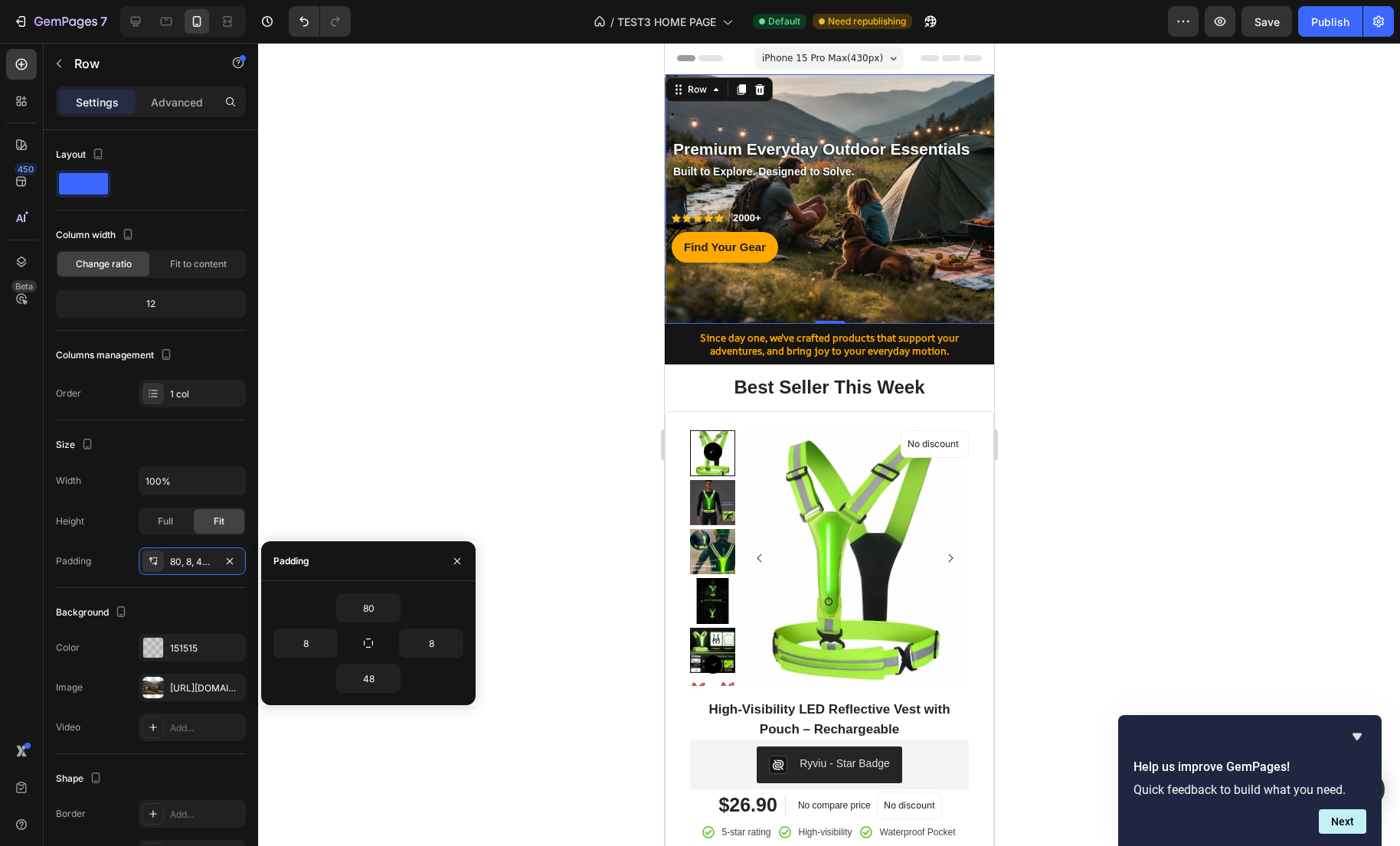
click at [487, 761] on div at bounding box center [828, 443] width 1141 height 803
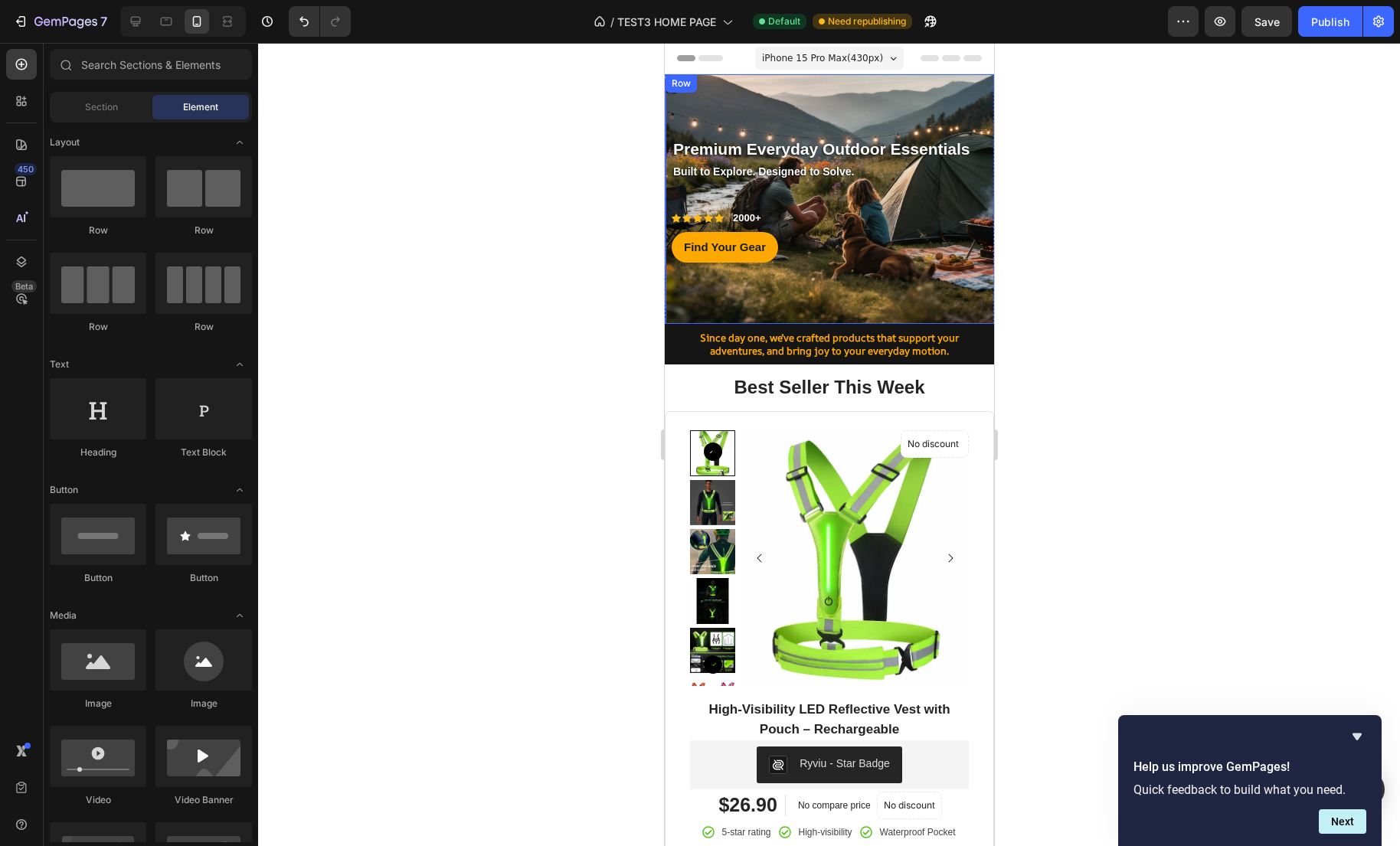
click at [965, 208] on div "Premium Everyday Outdoor Essentials Text block Row Built to Explore. Designed t…" at bounding box center [829, 211] width 317 height 152
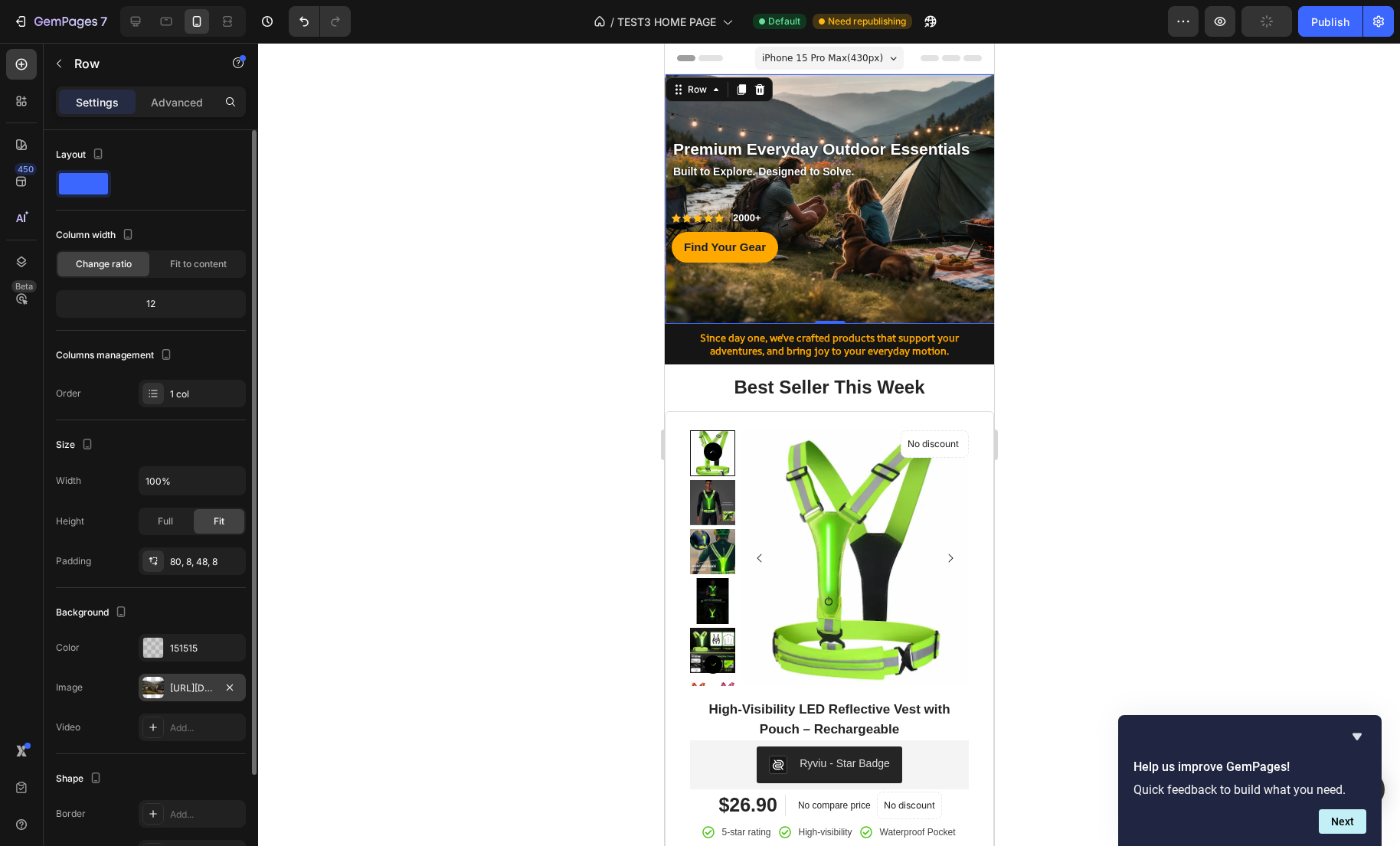
click at [190, 688] on div "https://cdn.shopify.com/s/files/1/0635/2663/3590/files/gempages_575492313866830…" at bounding box center [192, 688] width 44 height 14
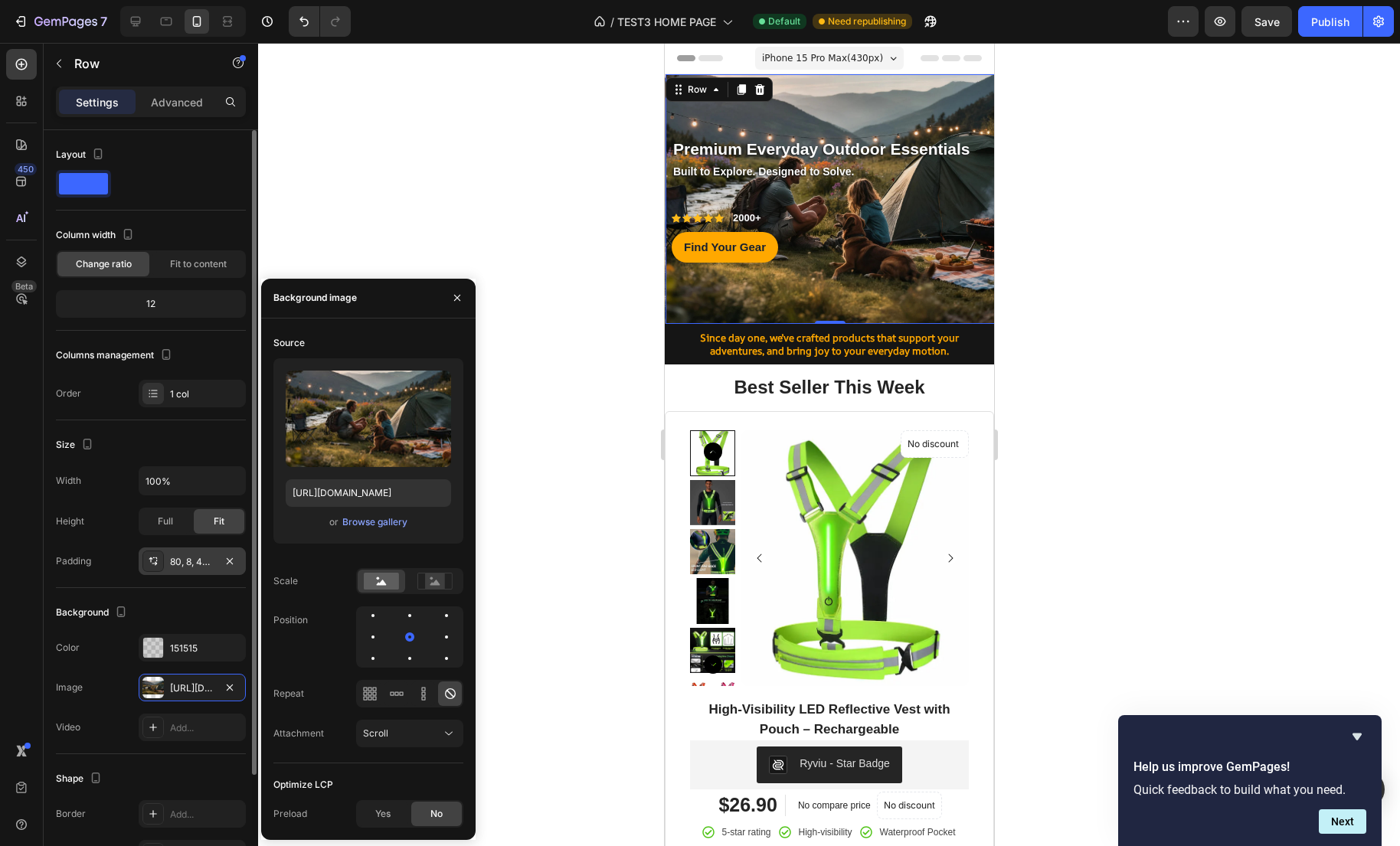
click at [198, 570] on div "80, 8, 48, 8" at bounding box center [193, 561] width 108 height 28
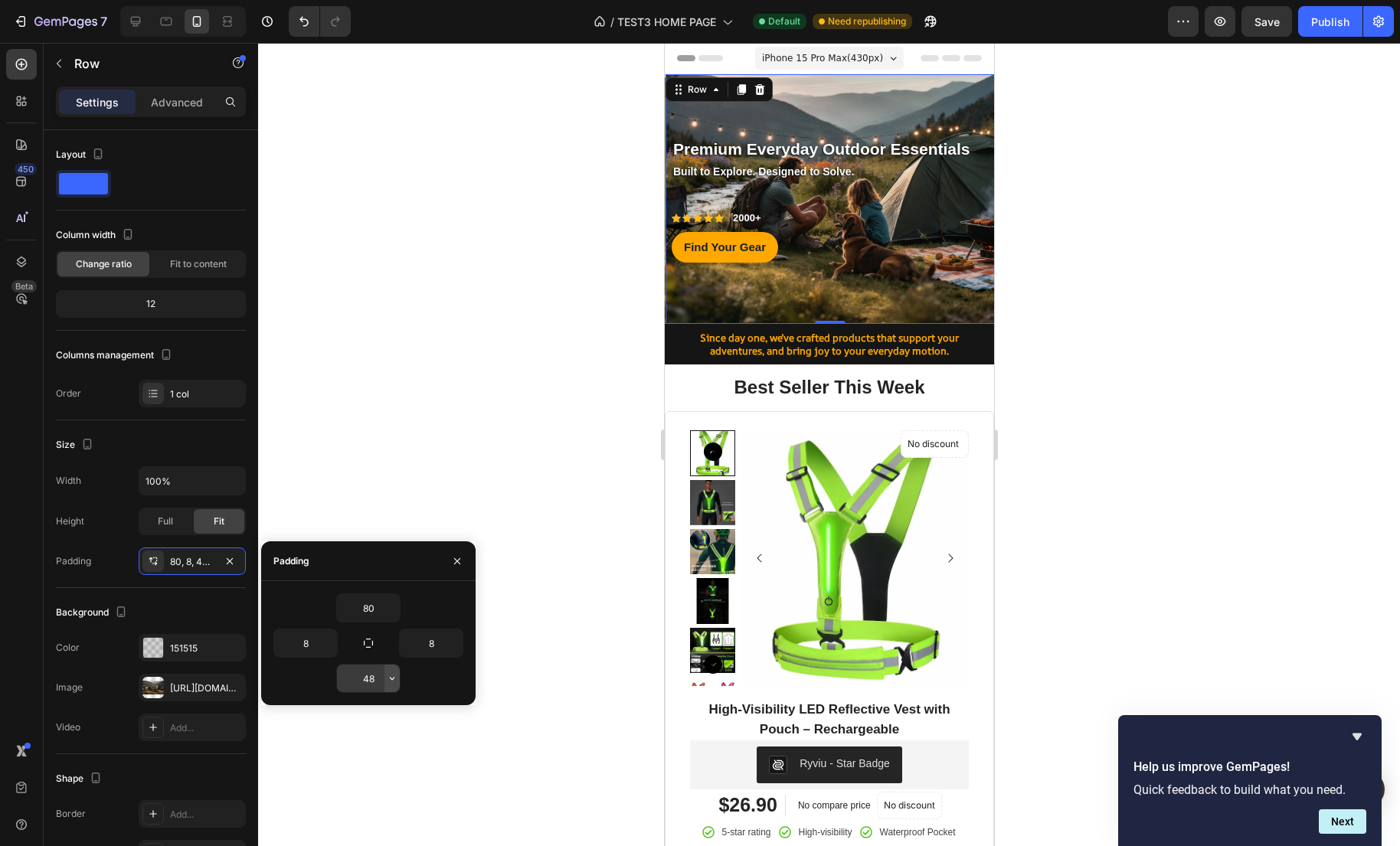
click at [393, 678] on icon "button" at bounding box center [392, 679] width 12 height 12
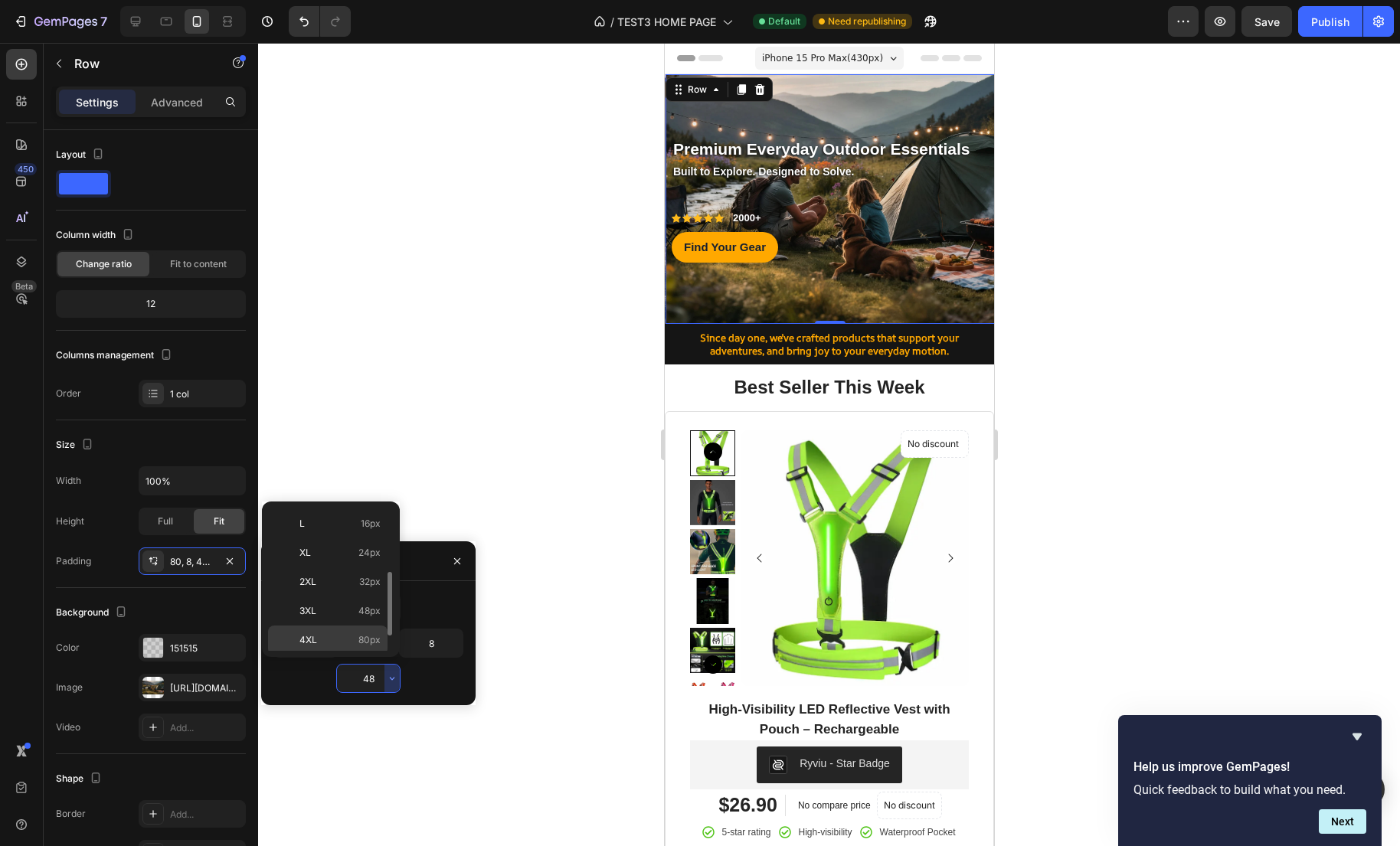
scroll to position [143, 0]
click at [354, 631] on div "4XL 80px" at bounding box center [328, 641] width 120 height 30
type input "80"
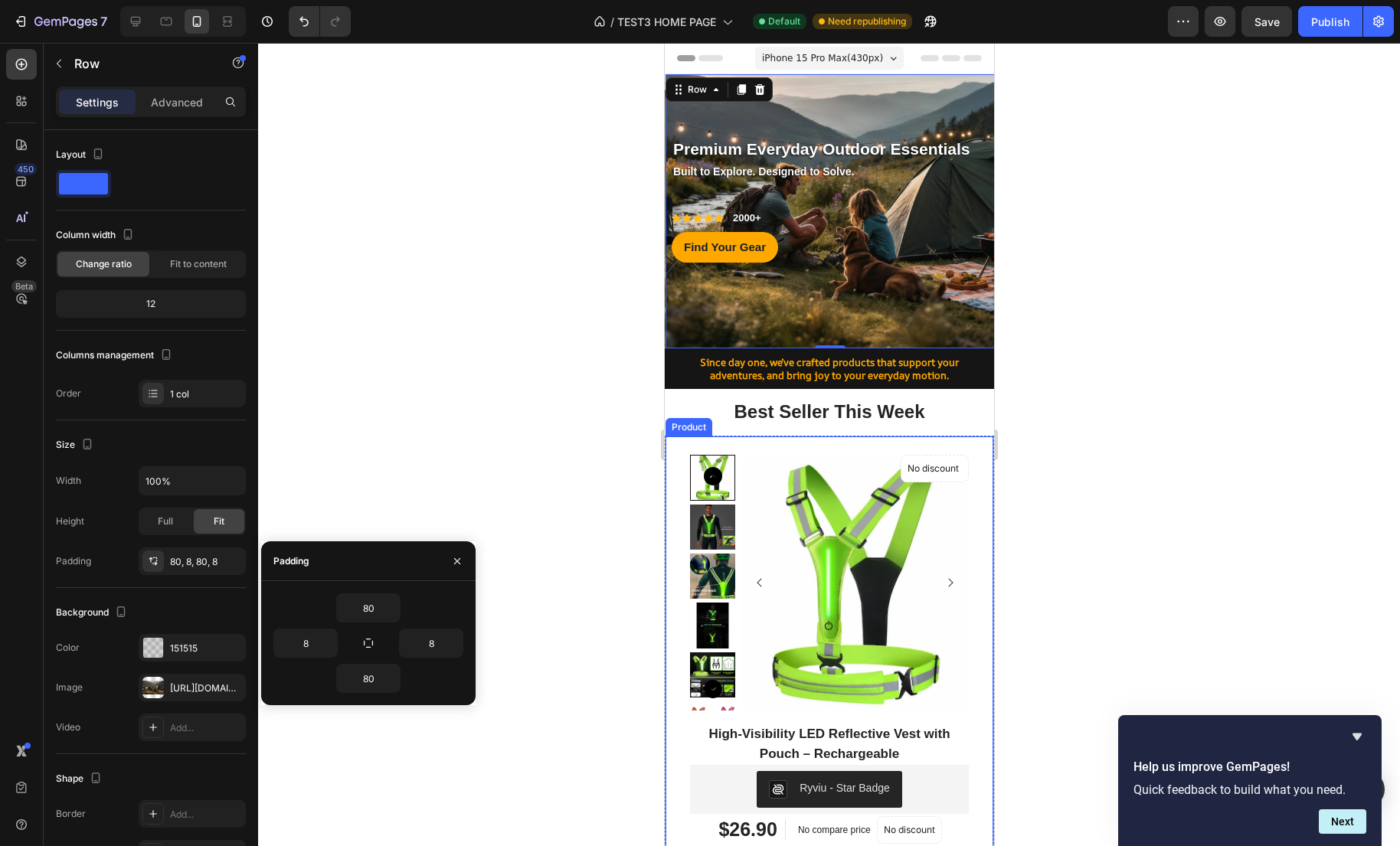
click at [1066, 439] on div at bounding box center [828, 443] width 1141 height 803
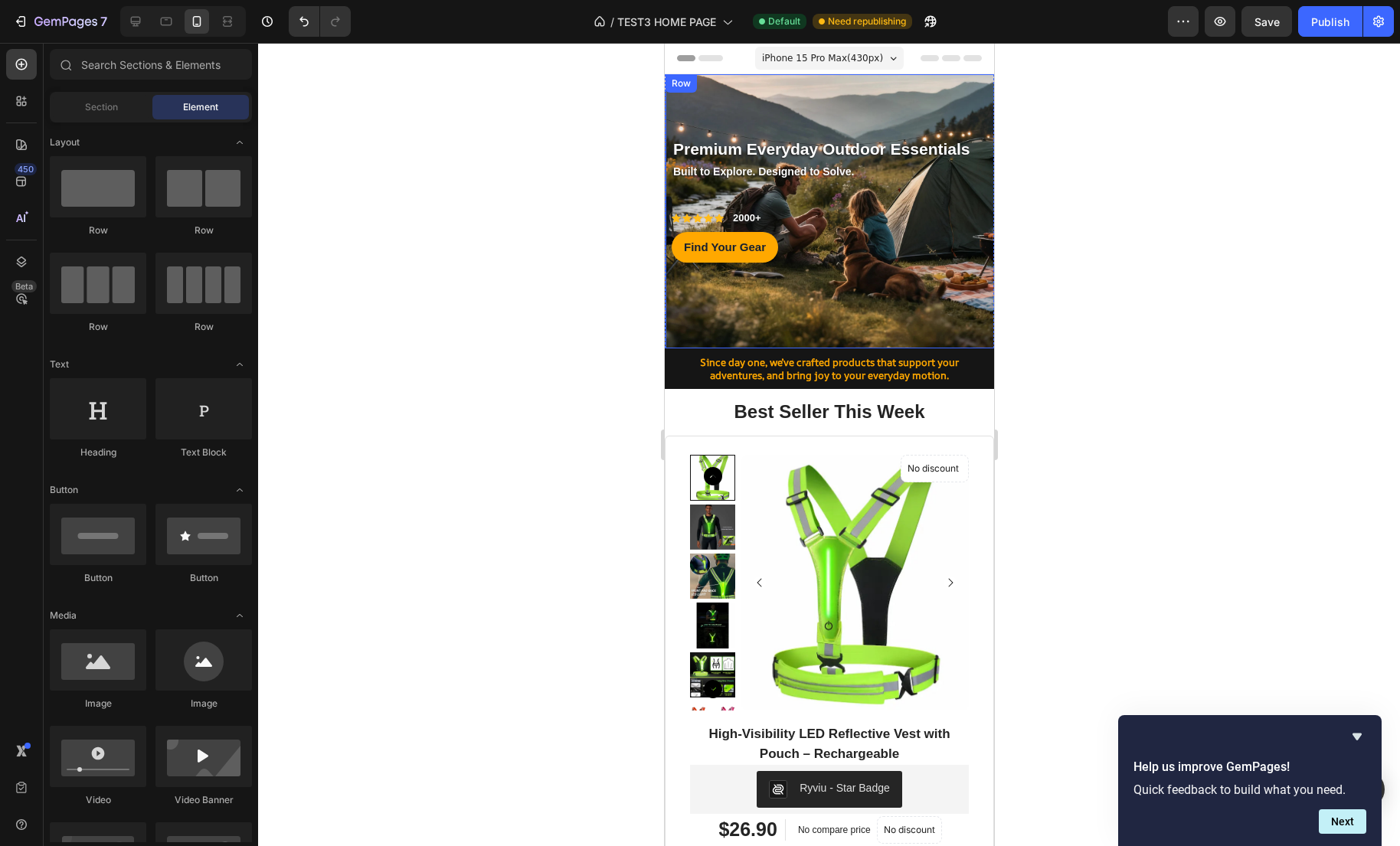
click at [959, 302] on div "Premium Everyday Outdoor Essentials Text block Row Built to Explore. Designed t…" at bounding box center [829, 212] width 329 height 274
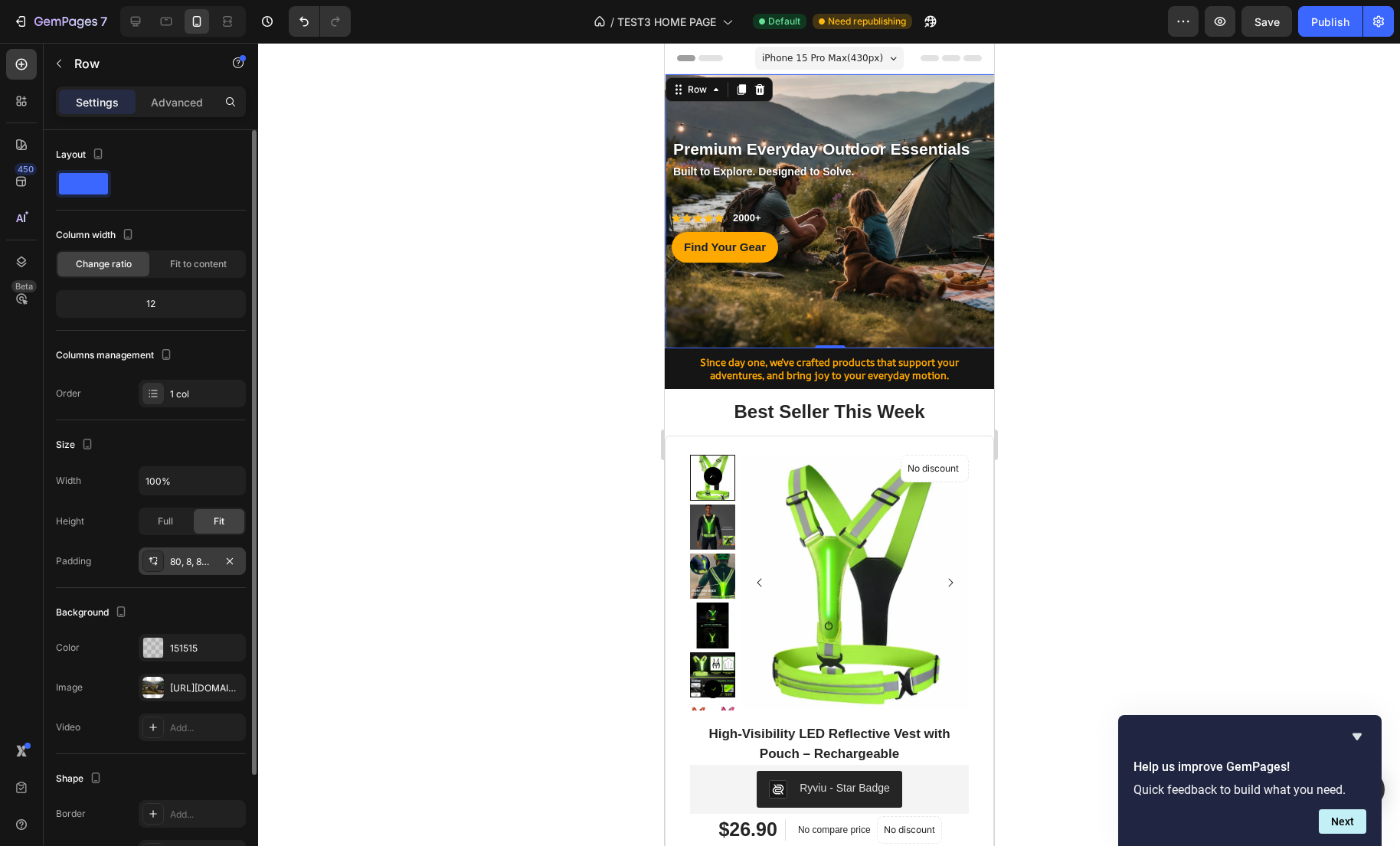
click at [204, 558] on div "80, 8, 80, 8" at bounding box center [192, 562] width 44 height 14
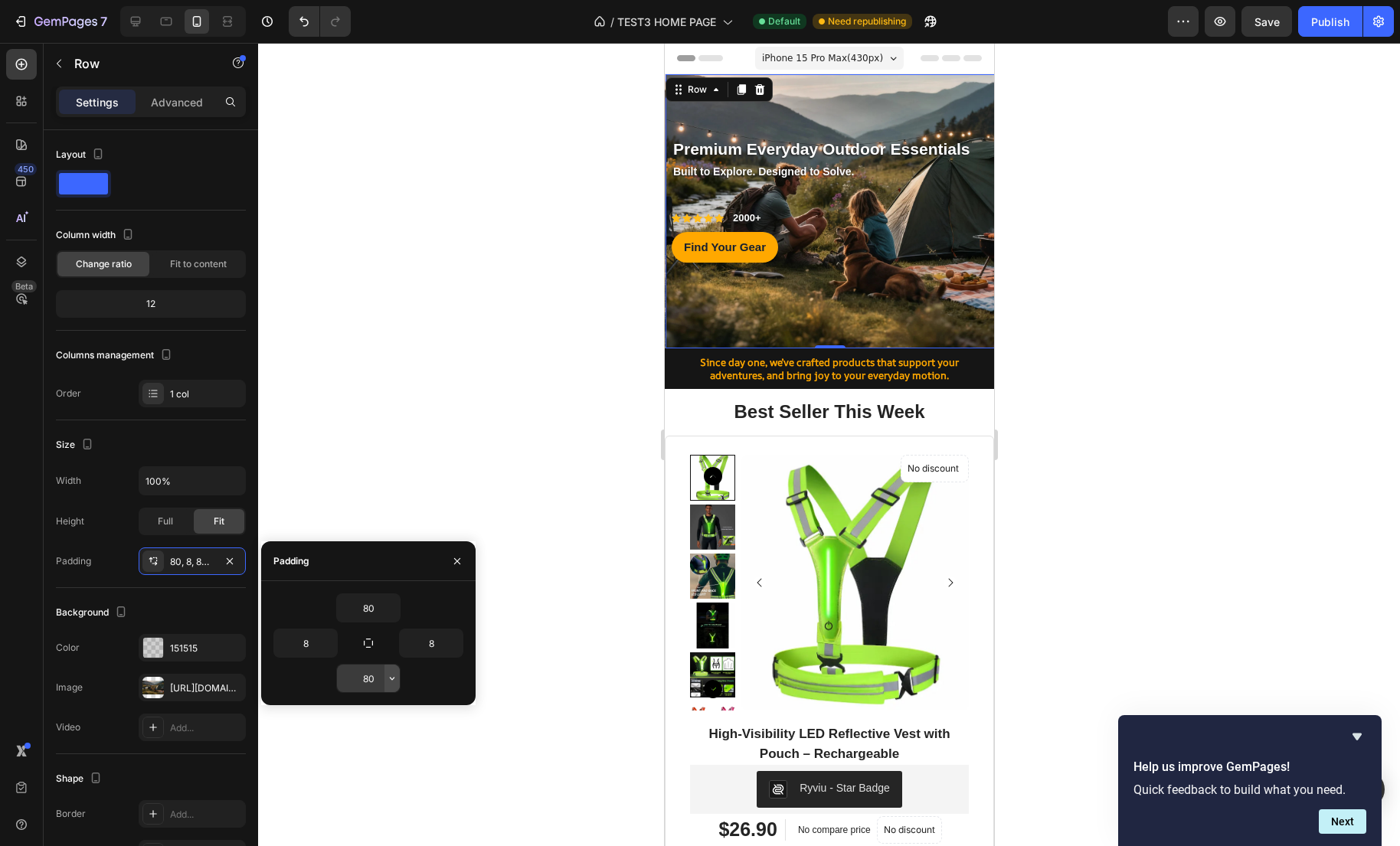
click at [386, 685] on button "button" at bounding box center [392, 679] width 16 height 28
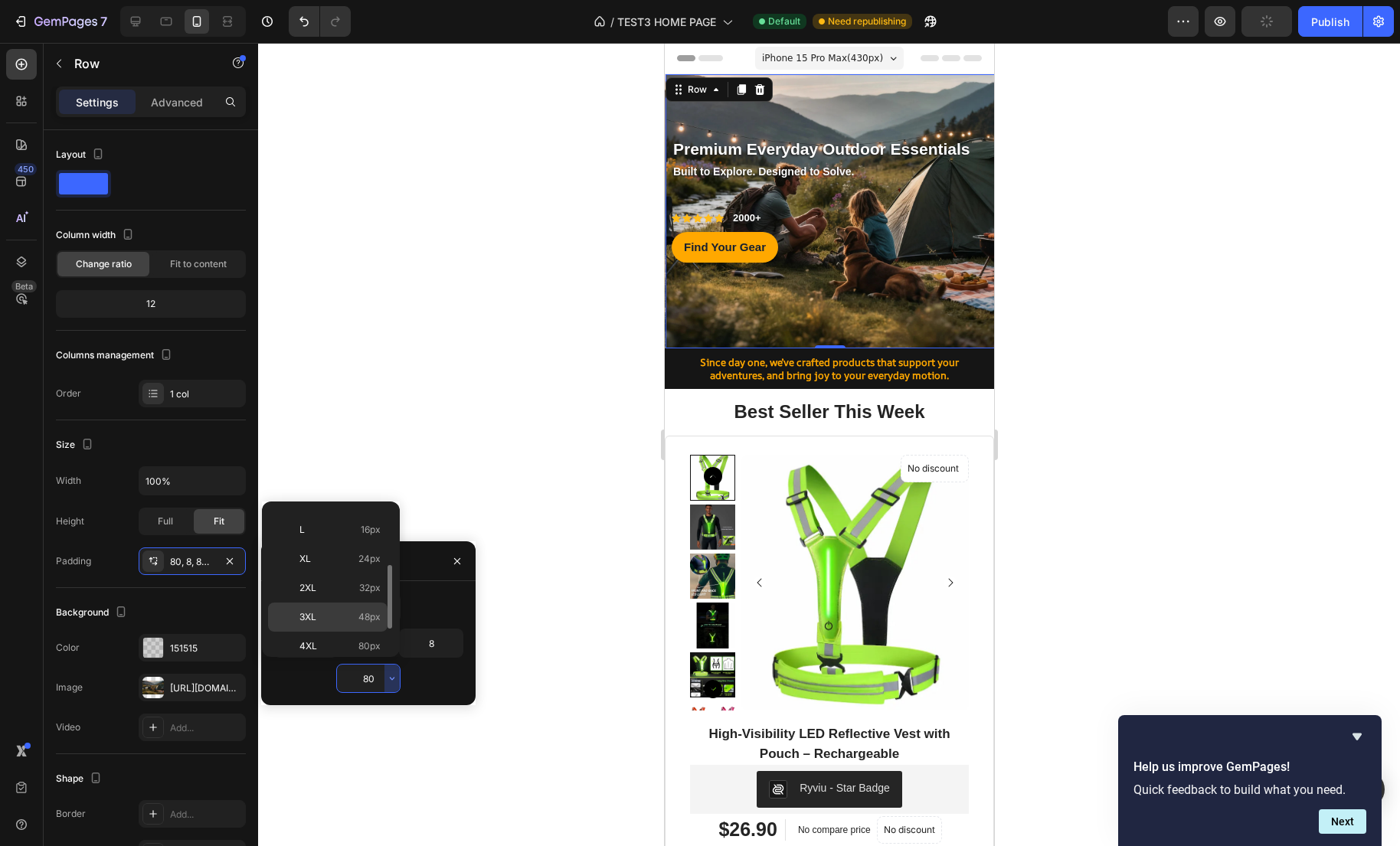
scroll to position [134, 0]
click at [358, 619] on p "3XL 48px" at bounding box center [340, 620] width 82 height 14
type input "48"
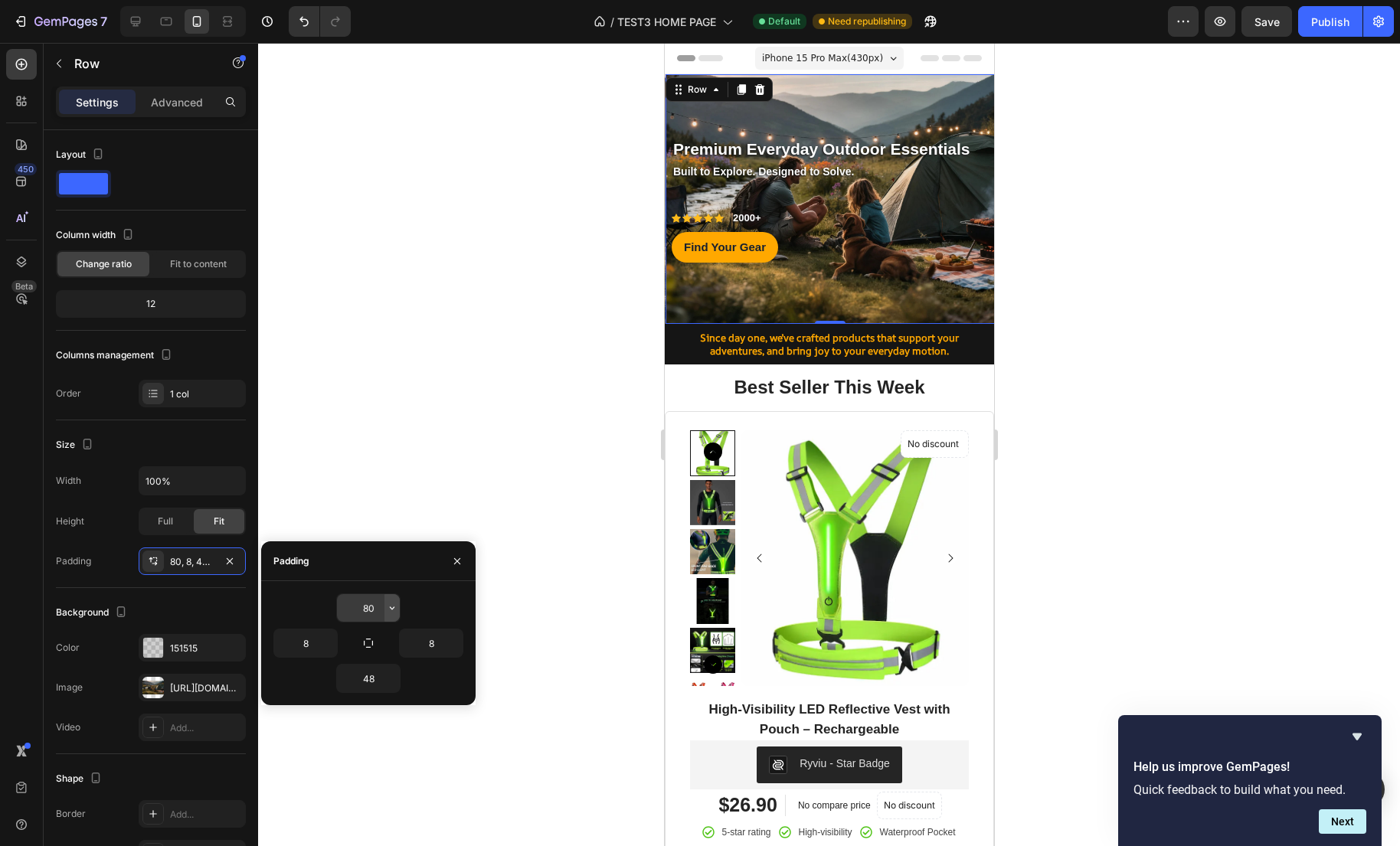
click at [394, 608] on icon "button" at bounding box center [392, 607] width 12 height 12
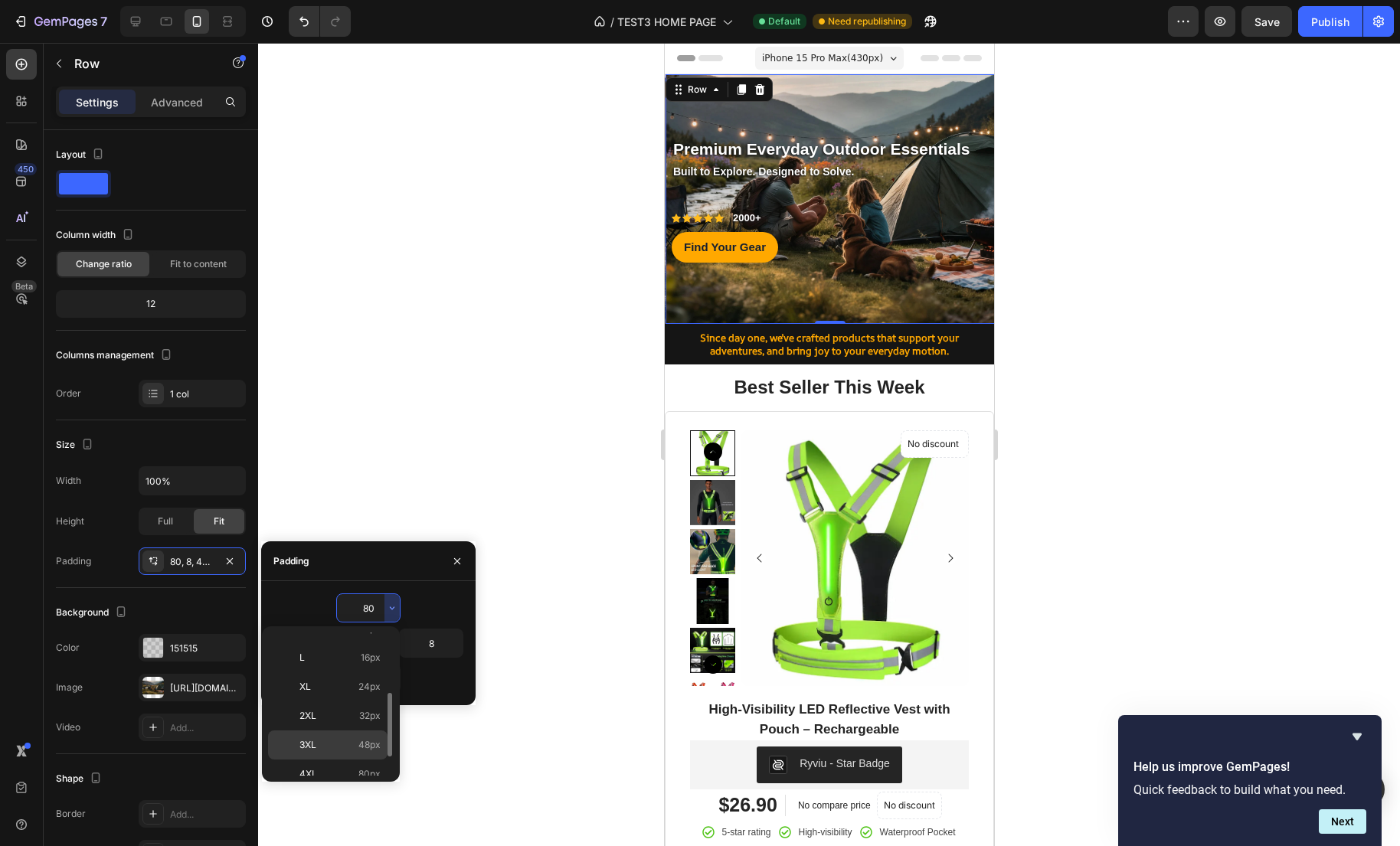
scroll to position [136, 0]
click at [355, 751] on div "3XL 48px" at bounding box center [328, 744] width 120 height 30
type input "48"
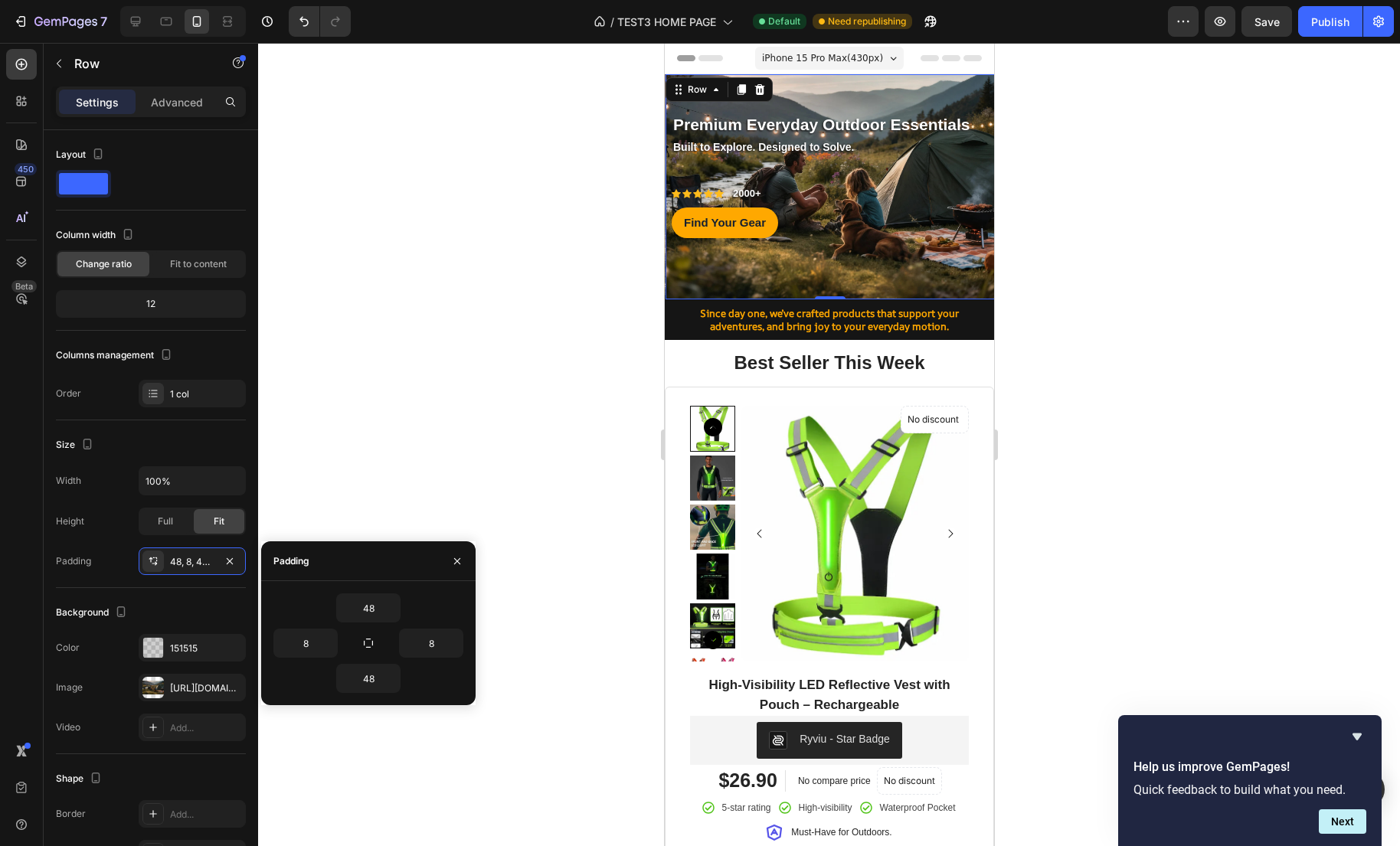
click at [1076, 353] on div at bounding box center [828, 443] width 1141 height 803
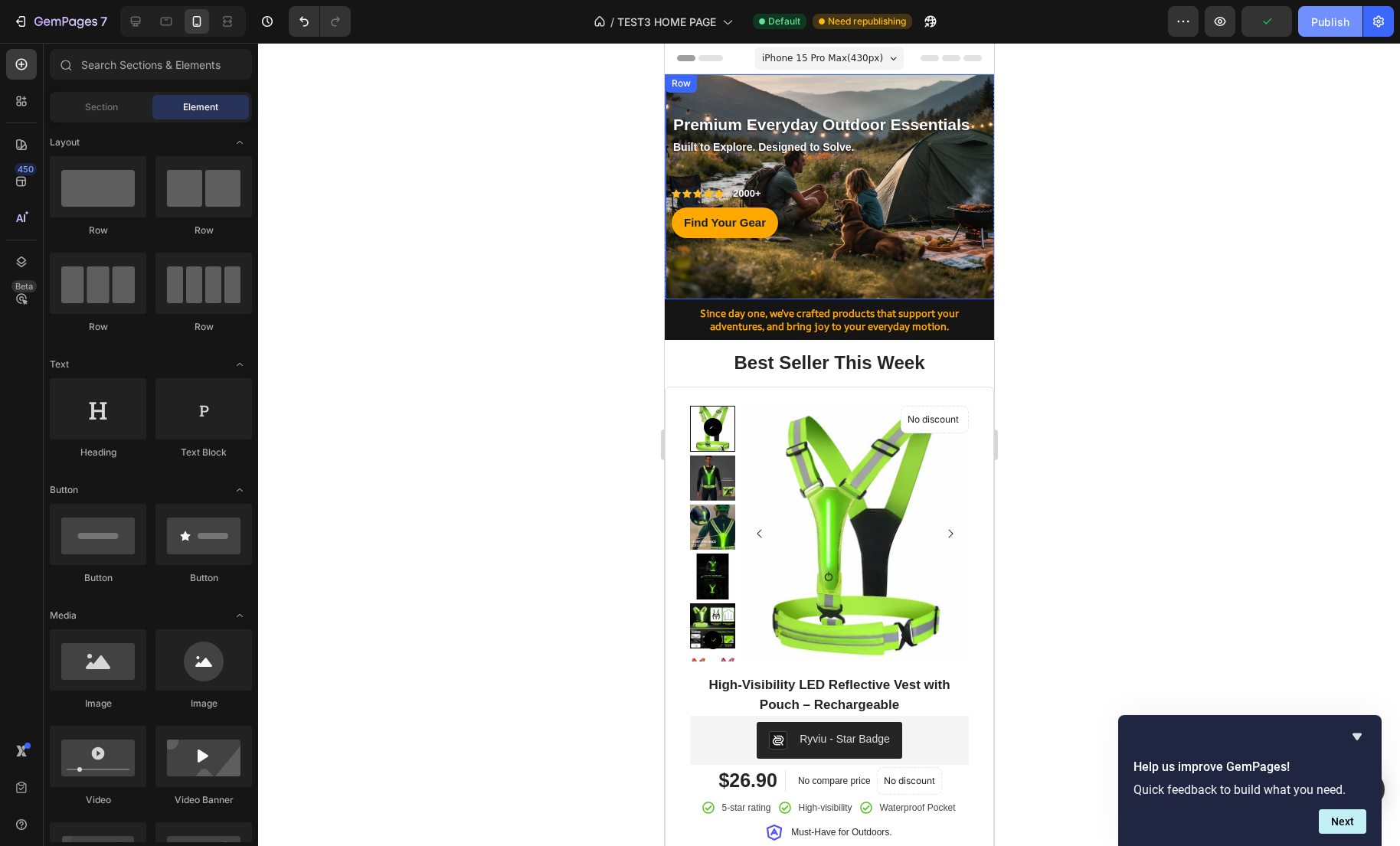
click at [1333, 30] on button "Publish" at bounding box center [1330, 21] width 64 height 30
click at [1066, 236] on div at bounding box center [828, 443] width 1141 height 803
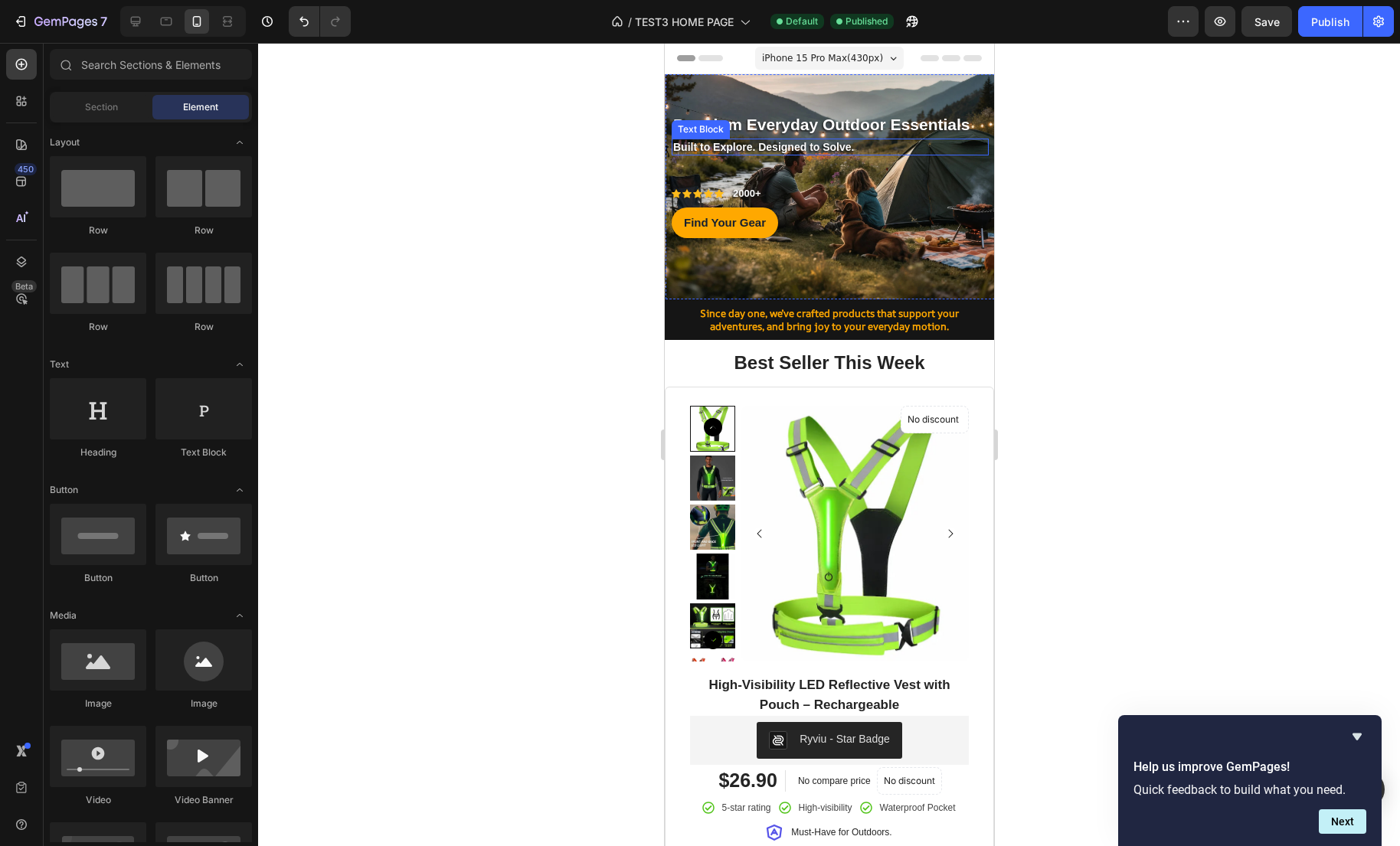
click at [834, 149] on strong "Built to Explore. Designed to Solve." at bounding box center [763, 147] width 181 height 12
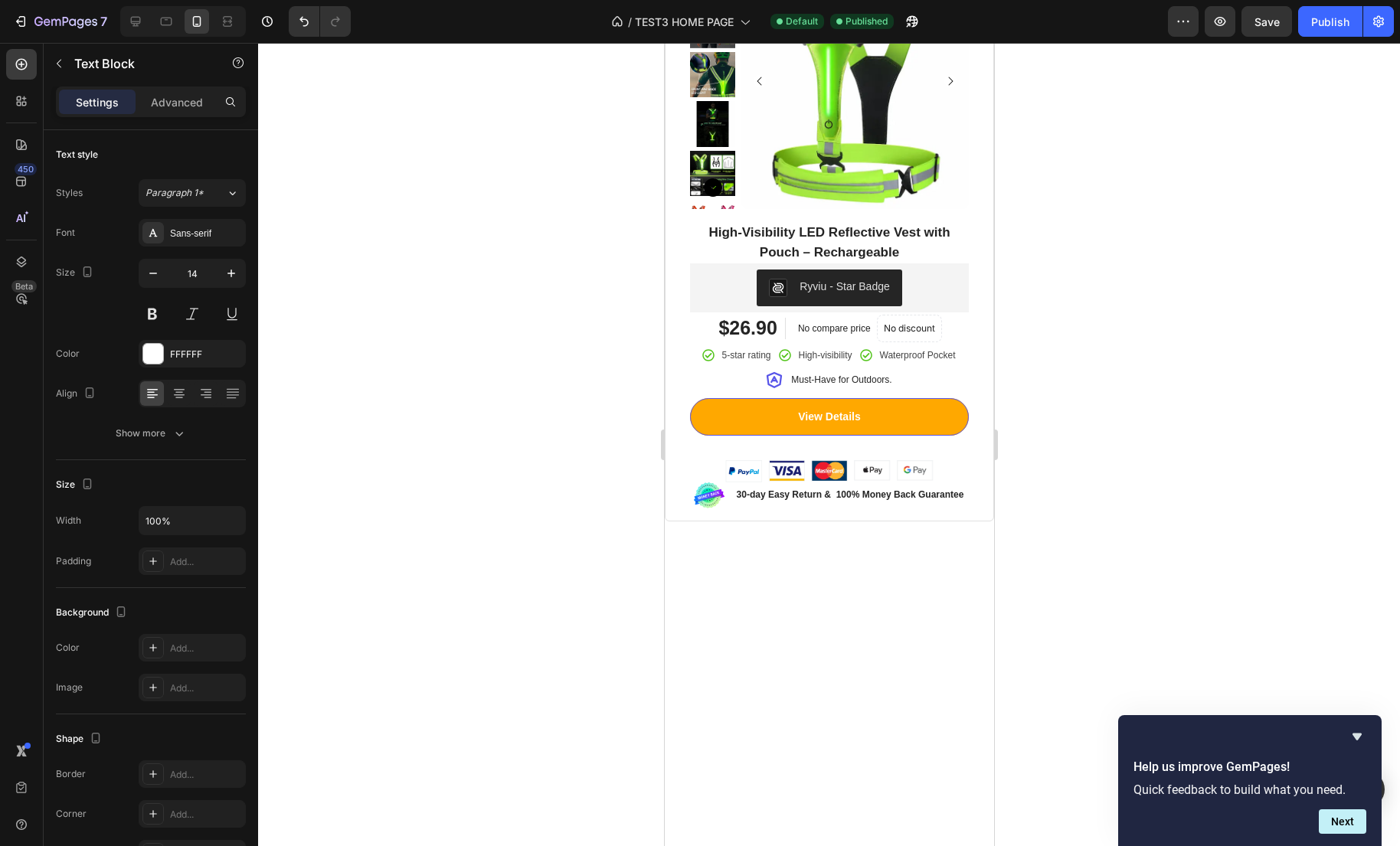
scroll to position [0, 0]
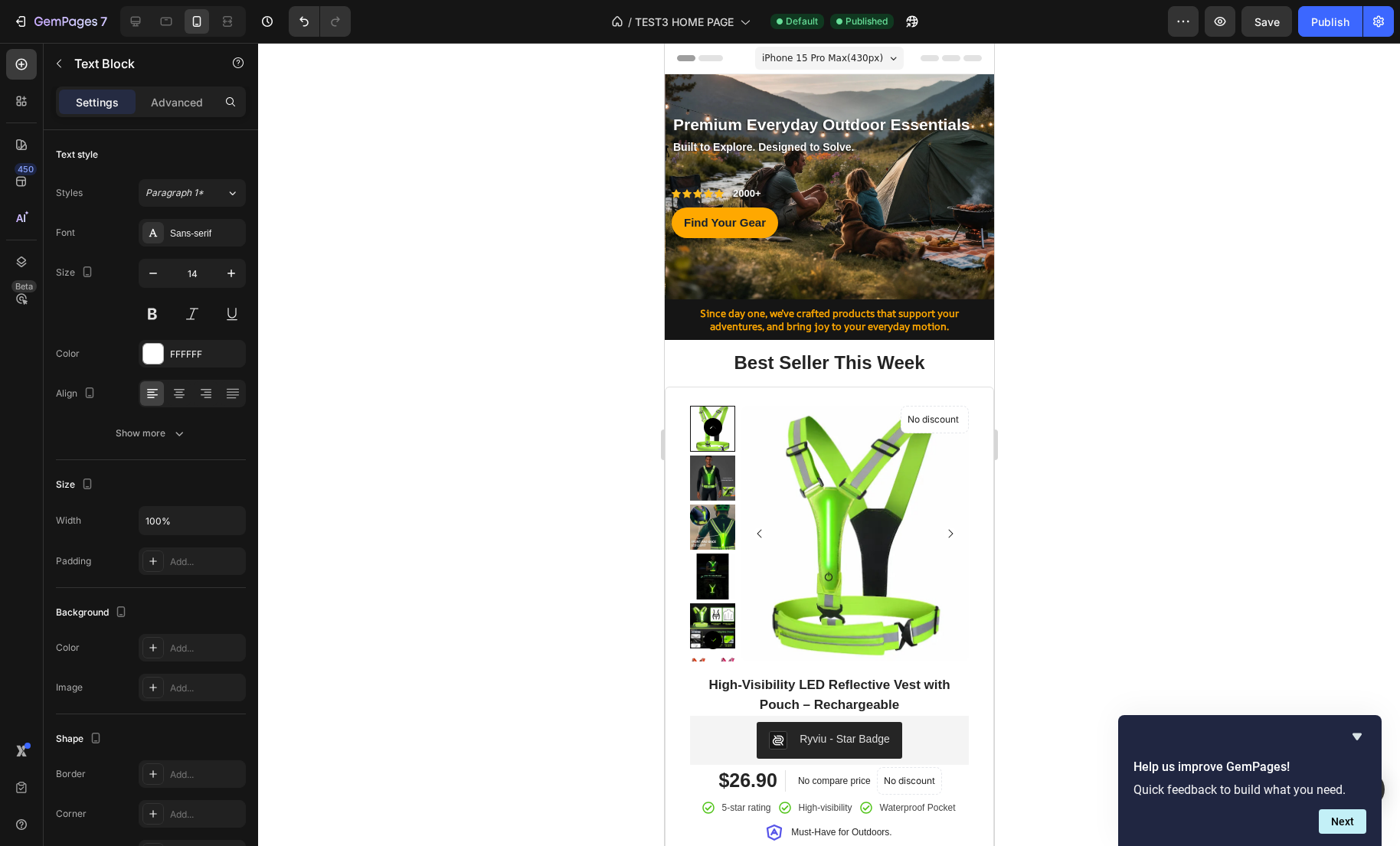
click at [795, 150] on strong "Built to Explore. Designed to Solve." at bounding box center [763, 147] width 181 height 12
click at [871, 147] on p "Built to Explore. Designed to Solve." at bounding box center [830, 147] width 314 height 14
click at [845, 153] on strong "Built to Explore. Designed to Solve." at bounding box center [763, 147] width 181 height 12
drag, startPoint x: 867, startPoint y: 148, endPoint x: 654, endPoint y: 148, distance: 213.0
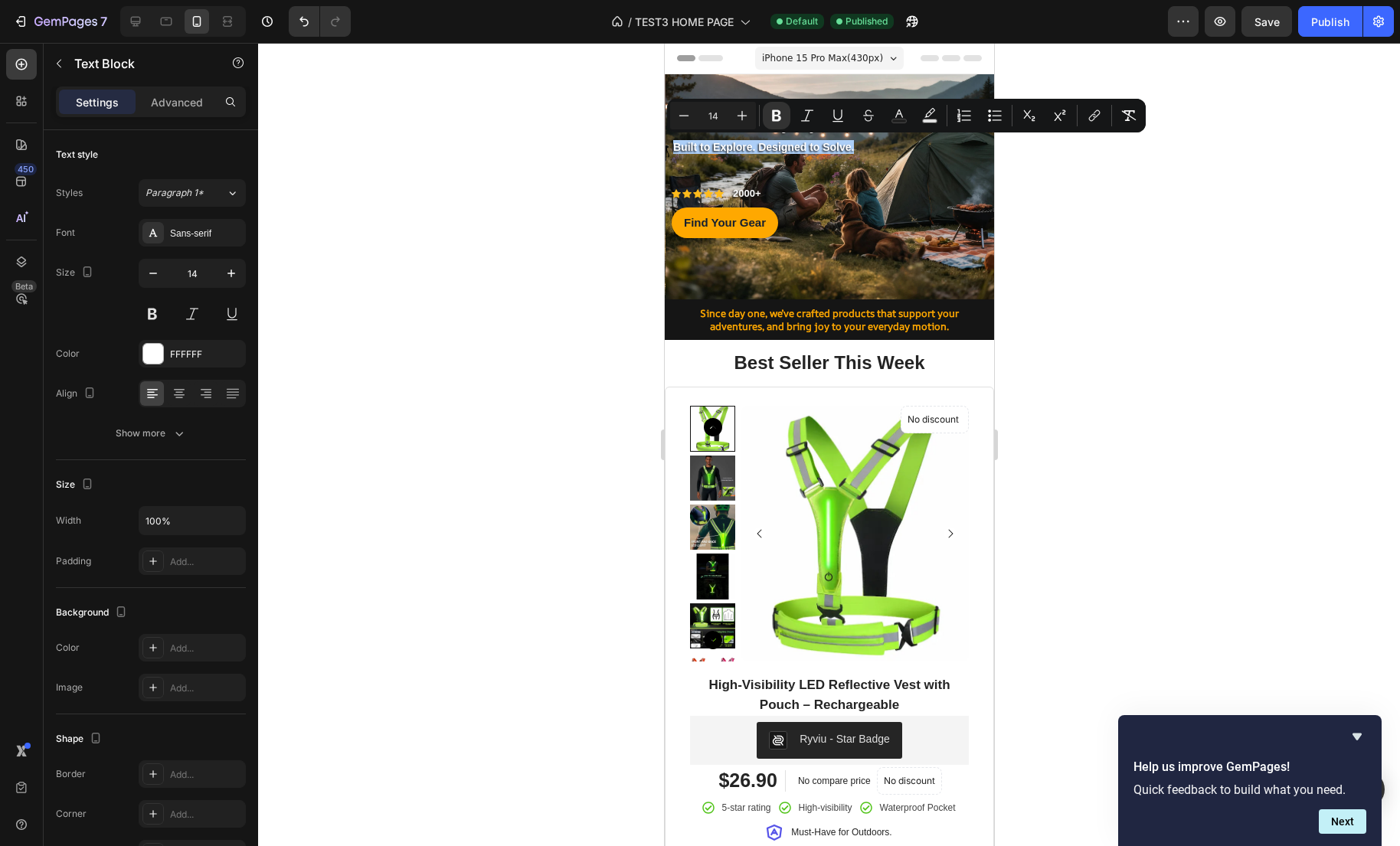
click at [1140, 200] on div at bounding box center [828, 443] width 1141 height 803
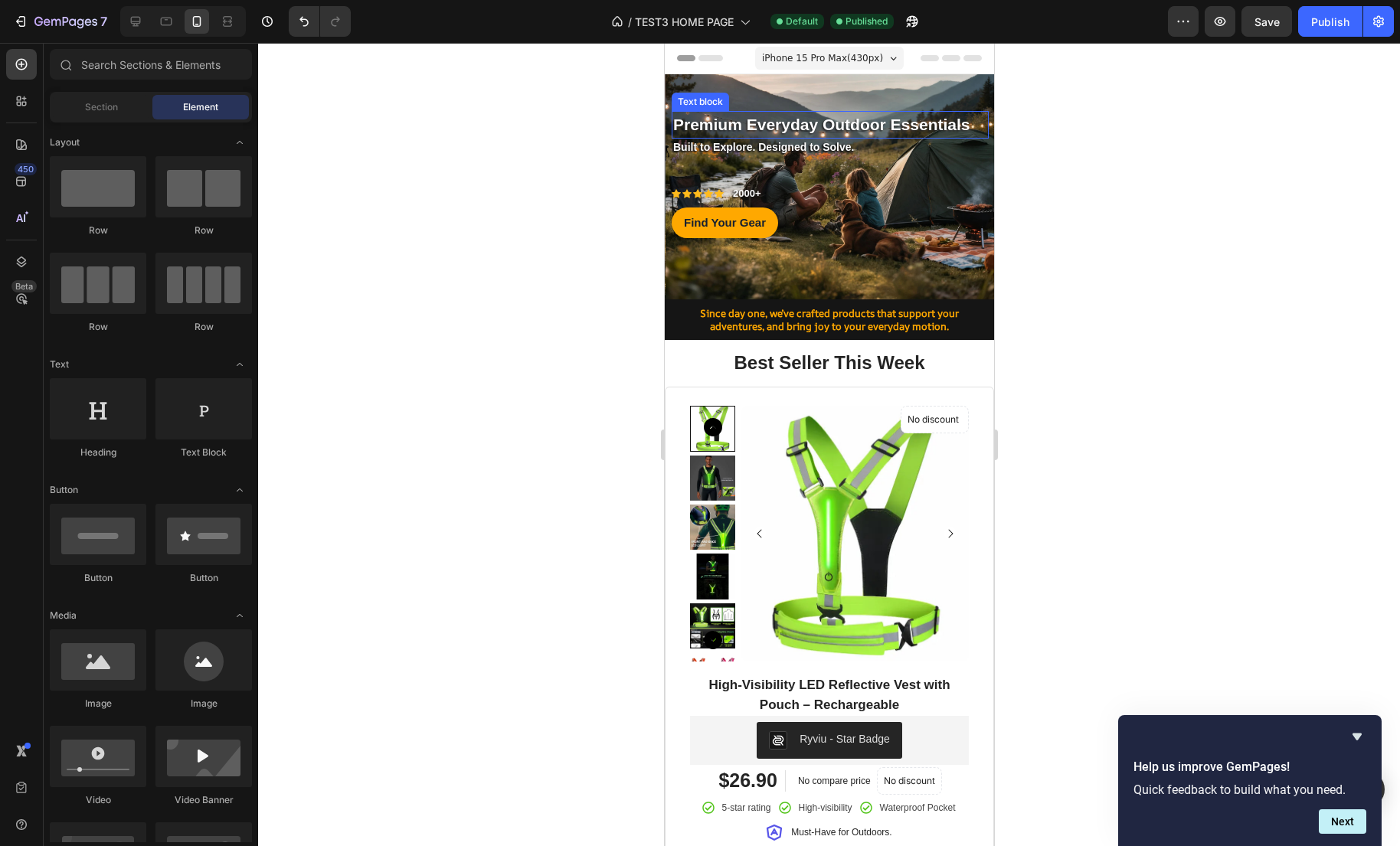
click at [888, 133] on p "Premium Everyday Outdoor Essentials" at bounding box center [830, 125] width 314 height 24
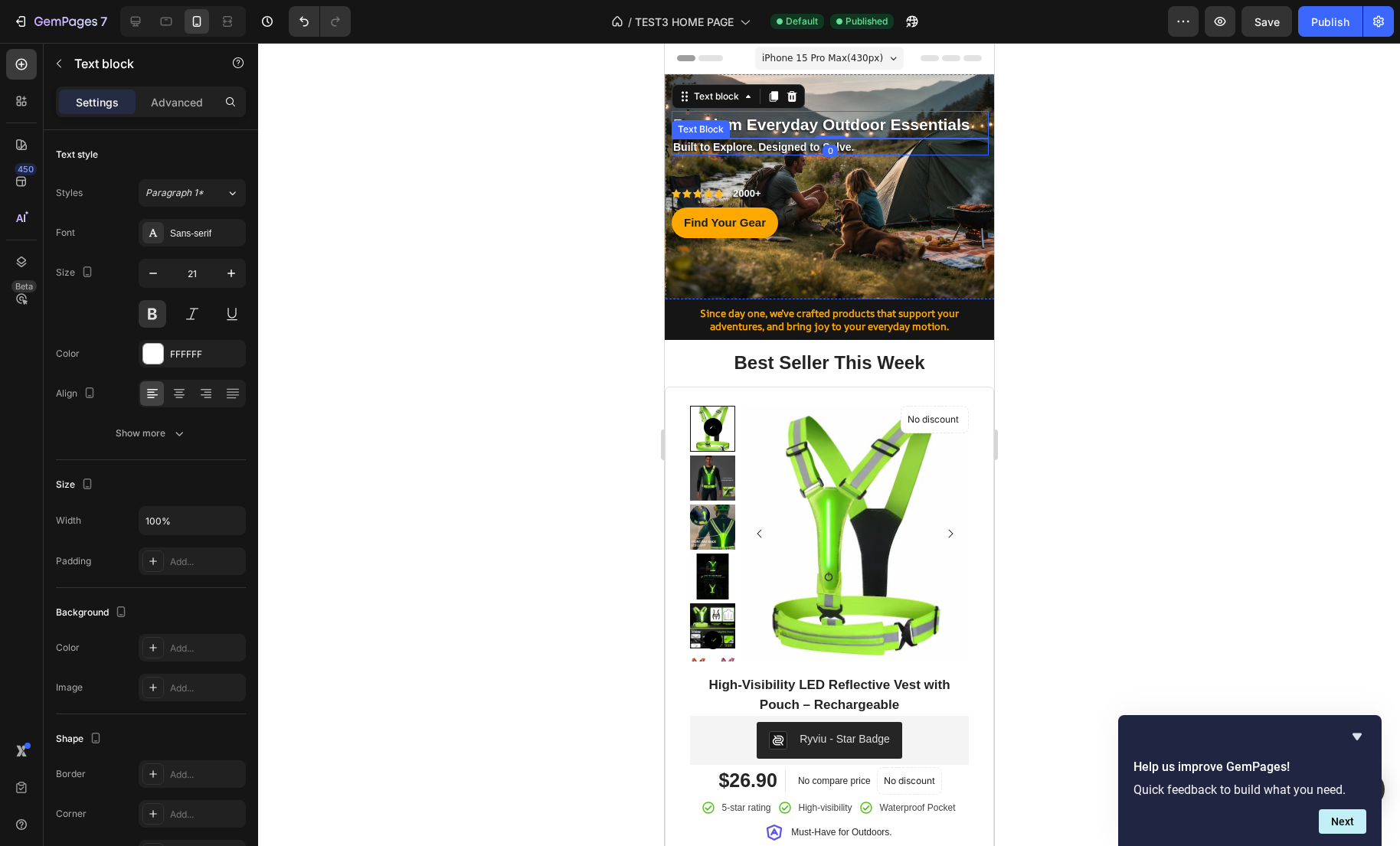
click at [764, 145] on strong "Built to Explore. Designed to Solve." at bounding box center [763, 147] width 181 height 12
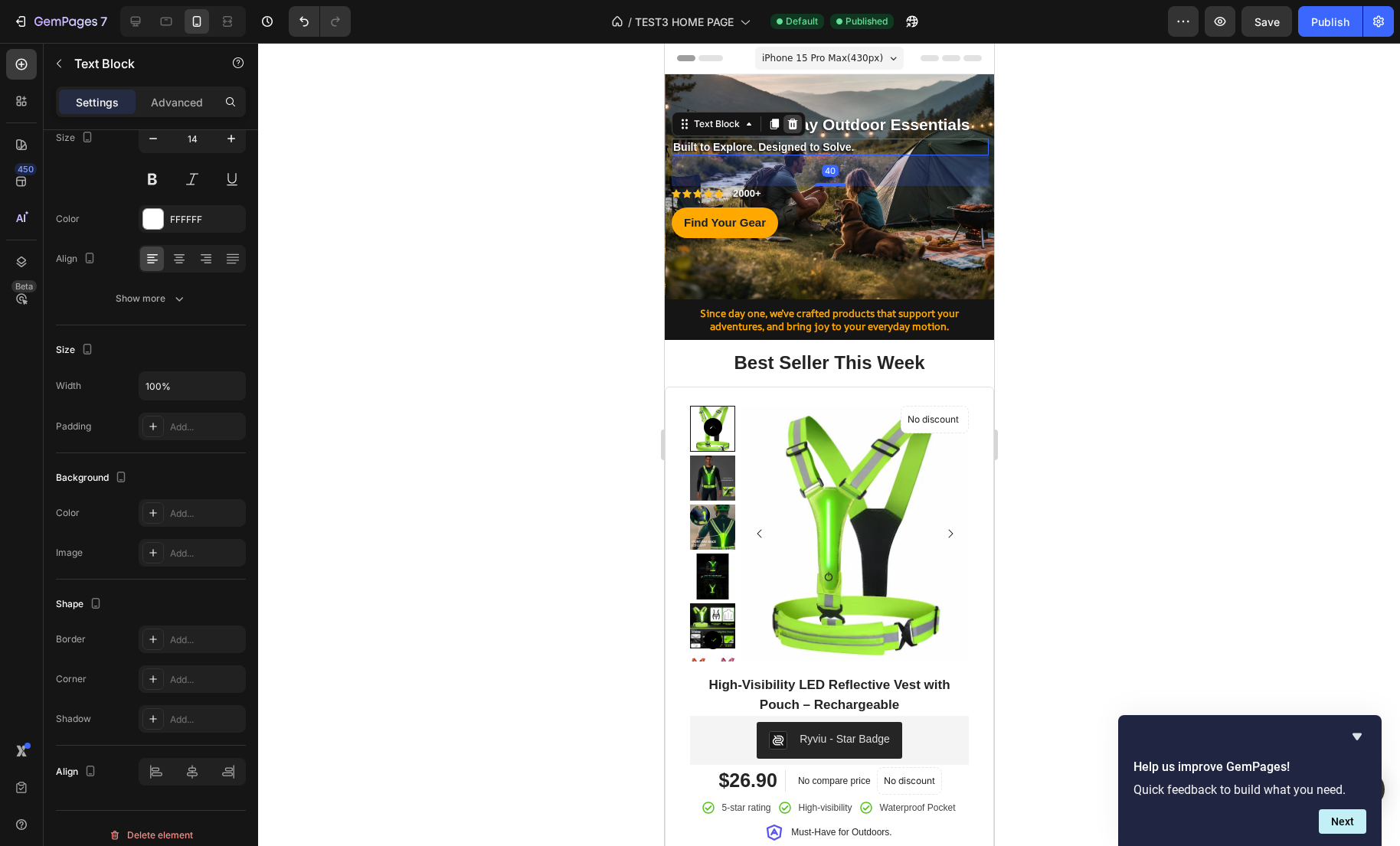
click at [790, 125] on icon at bounding box center [792, 124] width 12 height 12
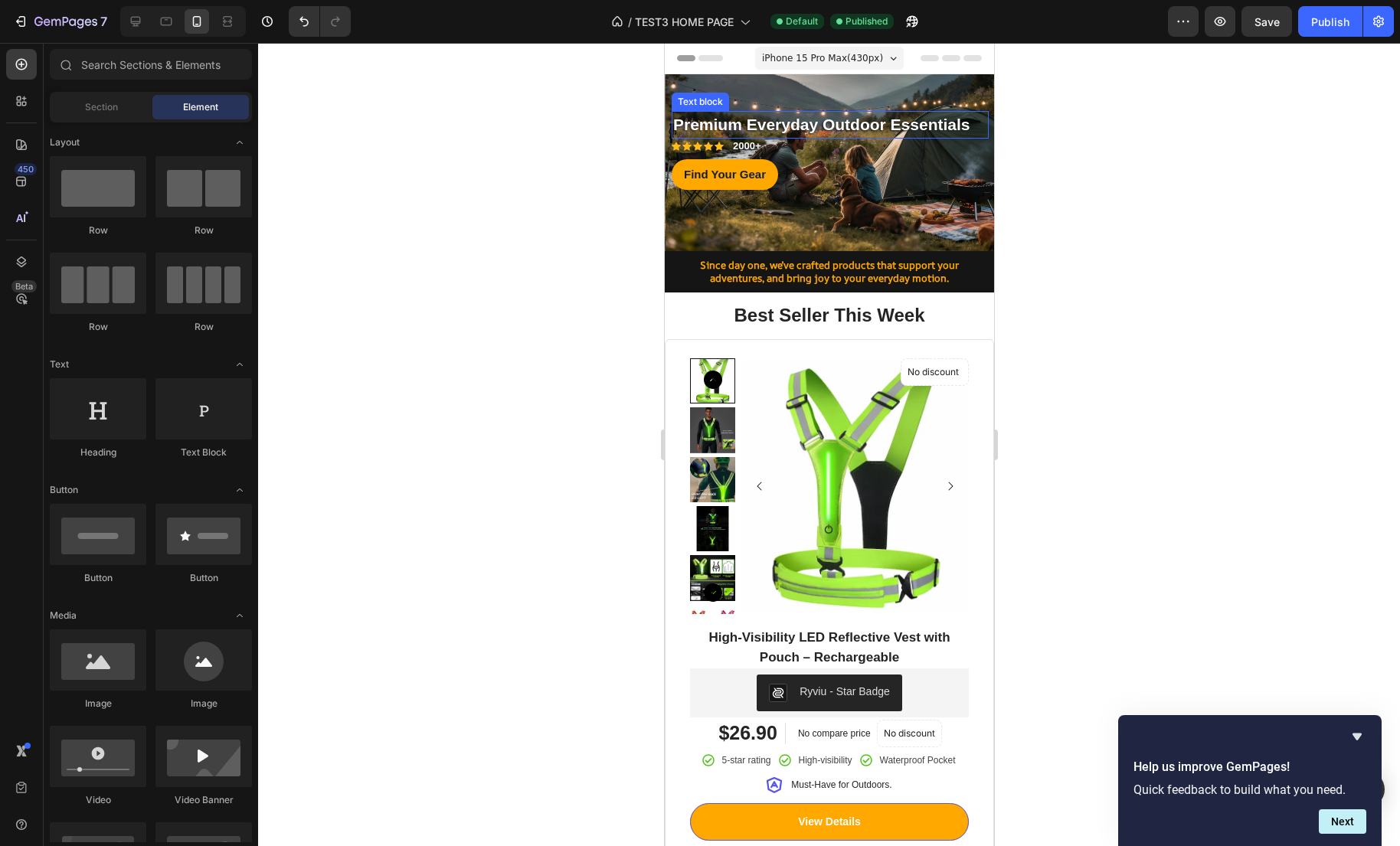
click at [900, 129] on p "Premium Everyday Outdoor Essentials" at bounding box center [830, 125] width 314 height 24
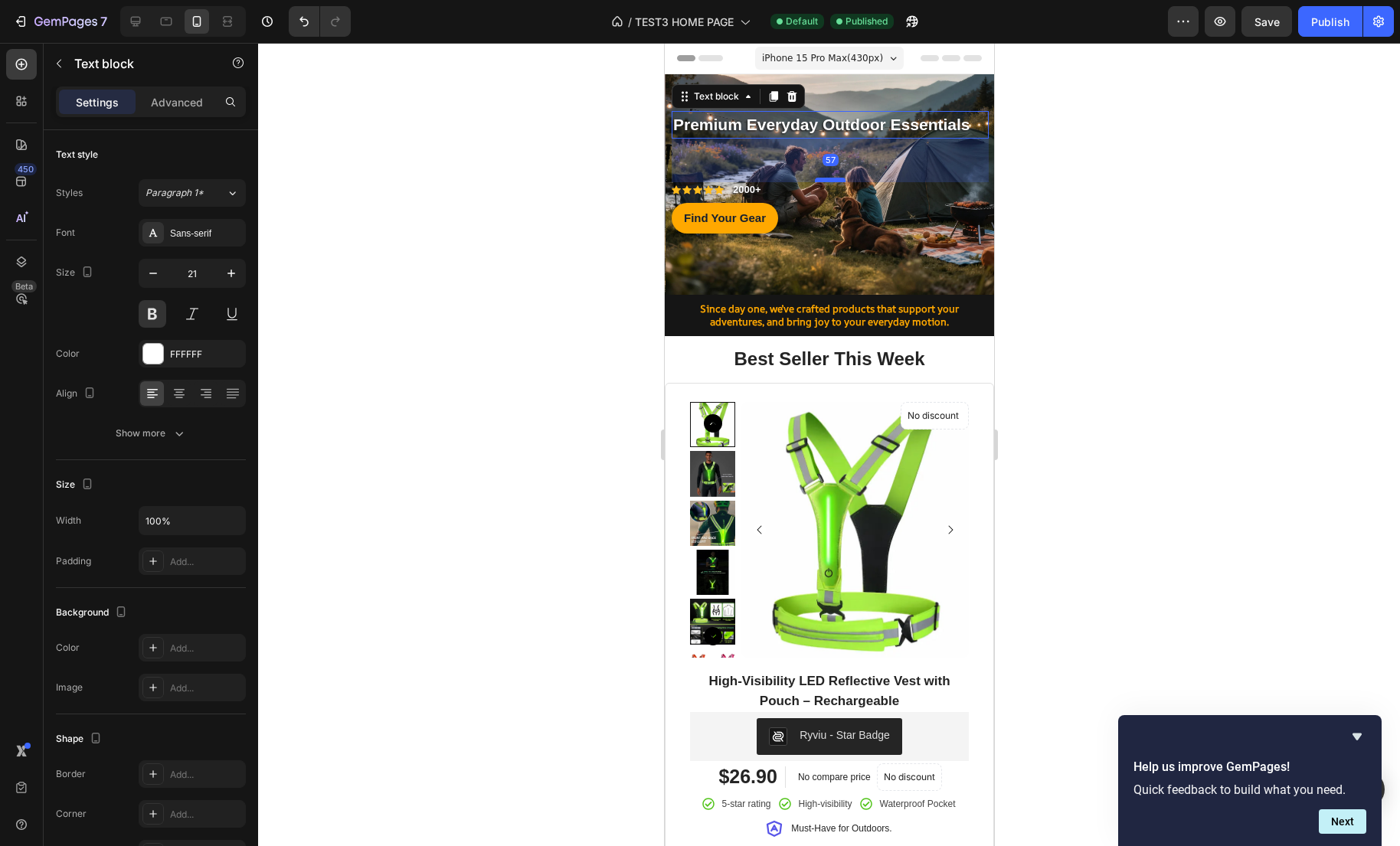
drag, startPoint x: 831, startPoint y: 137, endPoint x: 829, endPoint y: 180, distance: 43.0
click at [829, 180] on div at bounding box center [829, 180] width 30 height 4
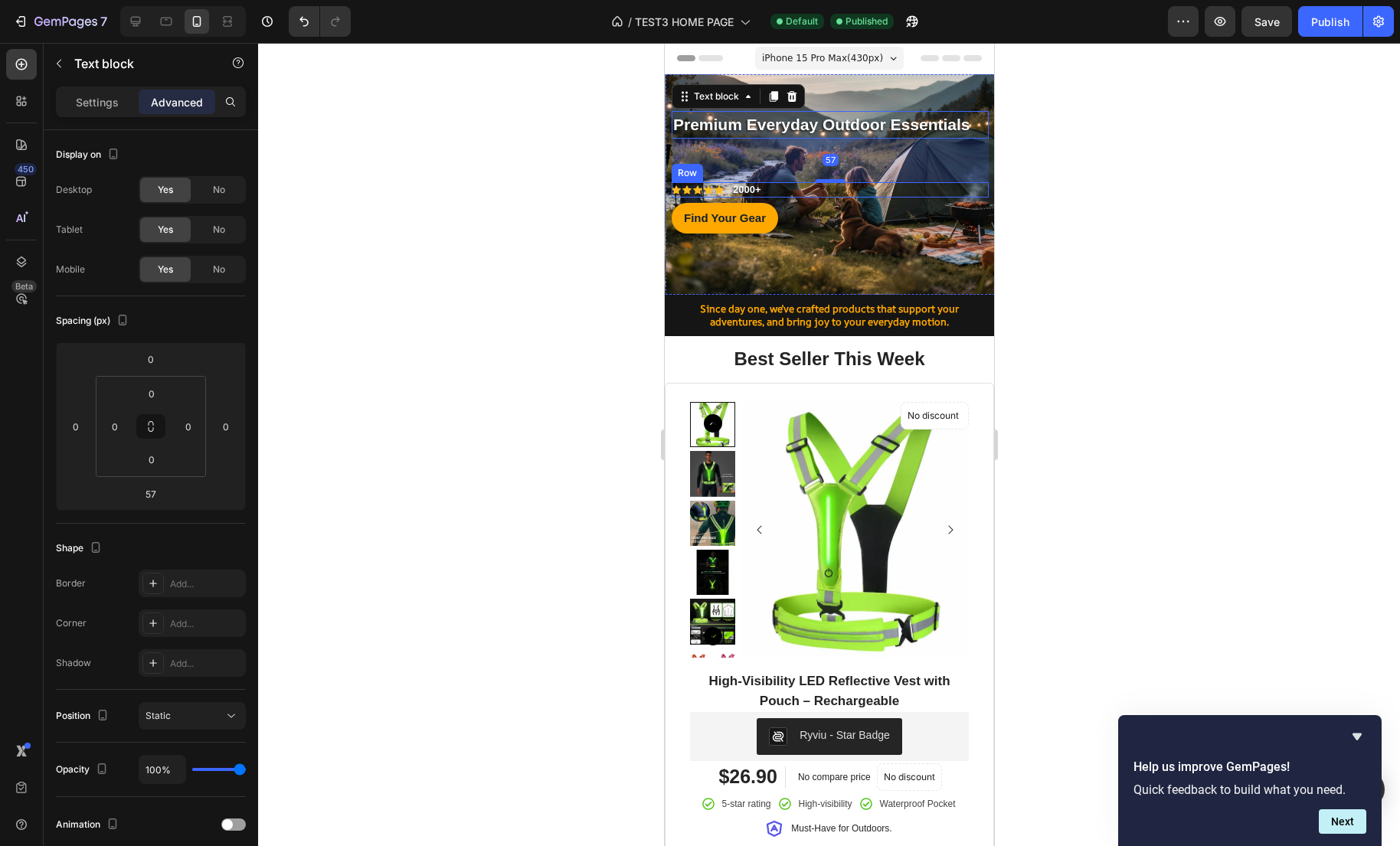
click at [1167, 226] on div at bounding box center [828, 443] width 1141 height 803
click at [899, 128] on p "Premium Everyday Outdoor Essentials" at bounding box center [830, 125] width 314 height 24
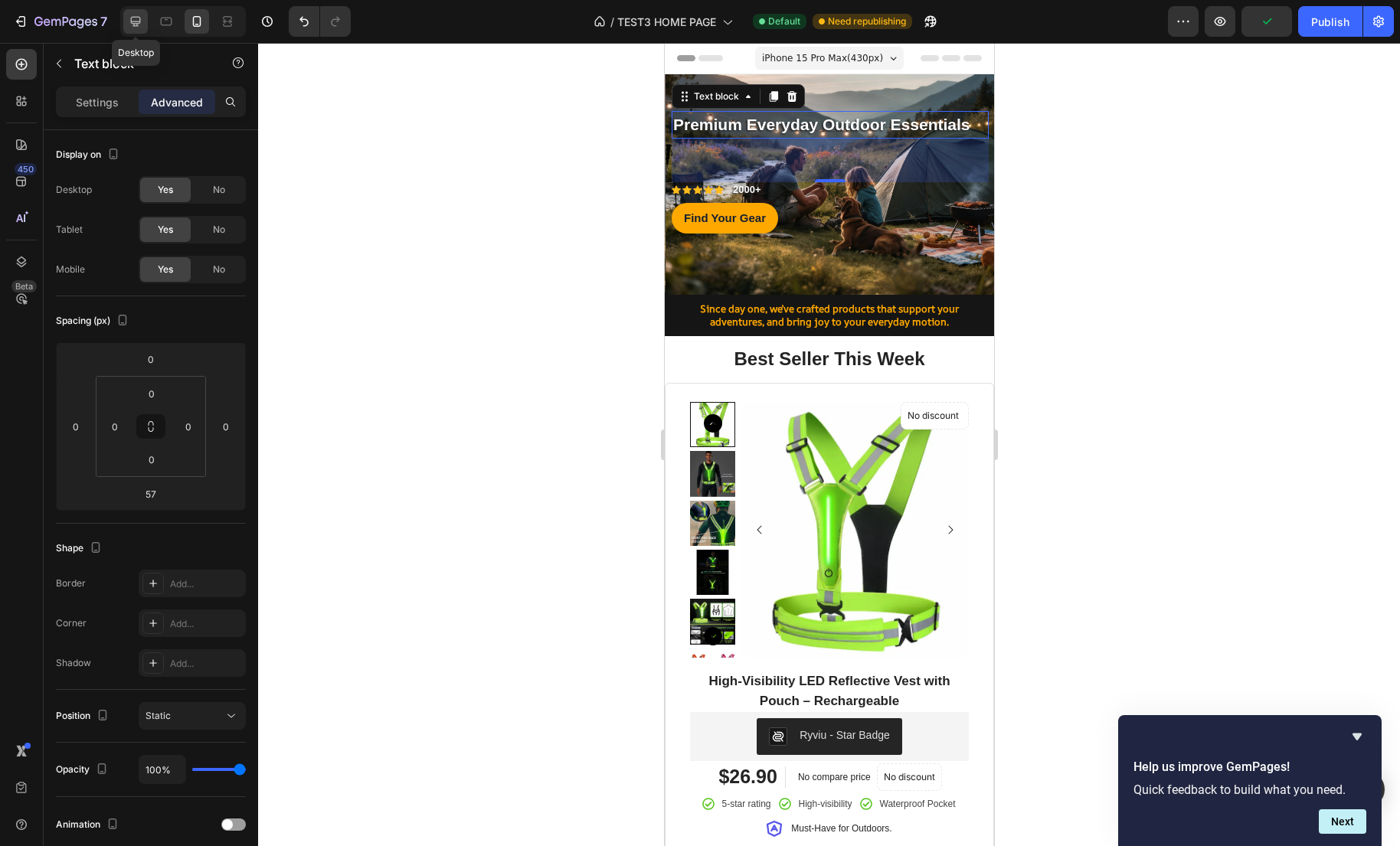
click at [129, 23] on icon at bounding box center [135, 22] width 16 height 16
type input "18"
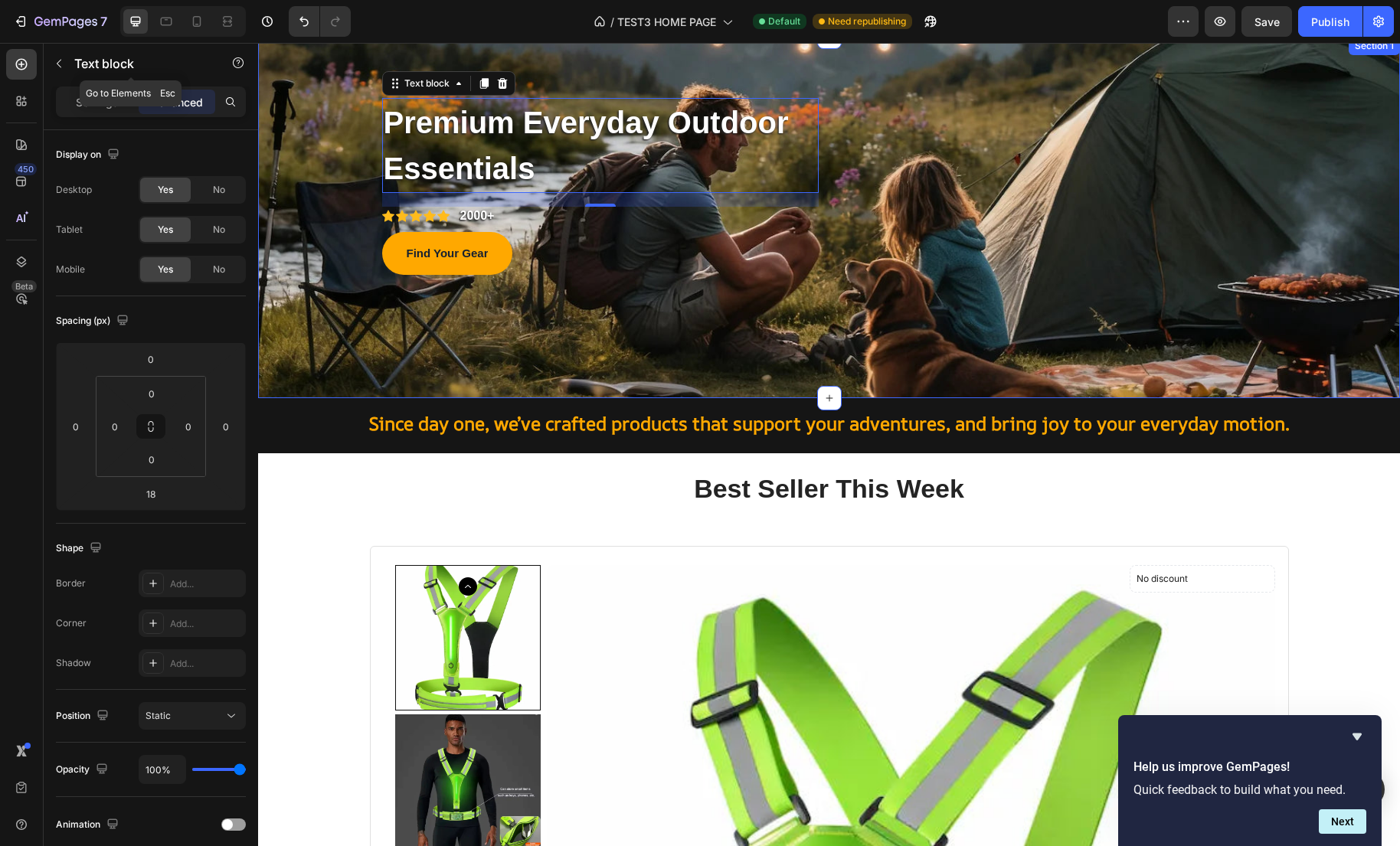
scroll to position [39, 0]
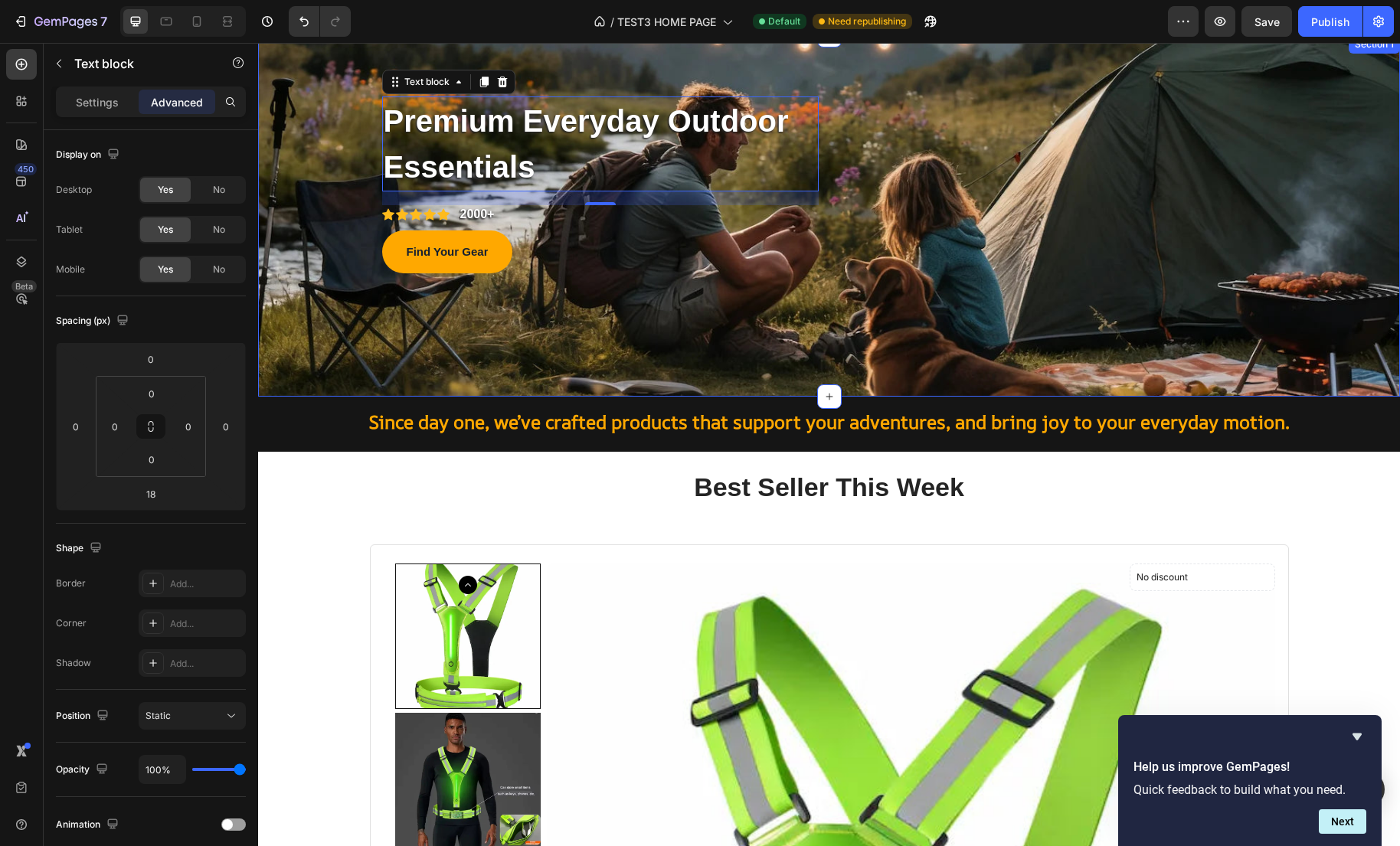
click at [732, 284] on div "Premium Everyday Outdoor Essentials Text block 57 Row Icon Icon Icon Icon Icon …" at bounding box center [828, 216] width 1141 height 361
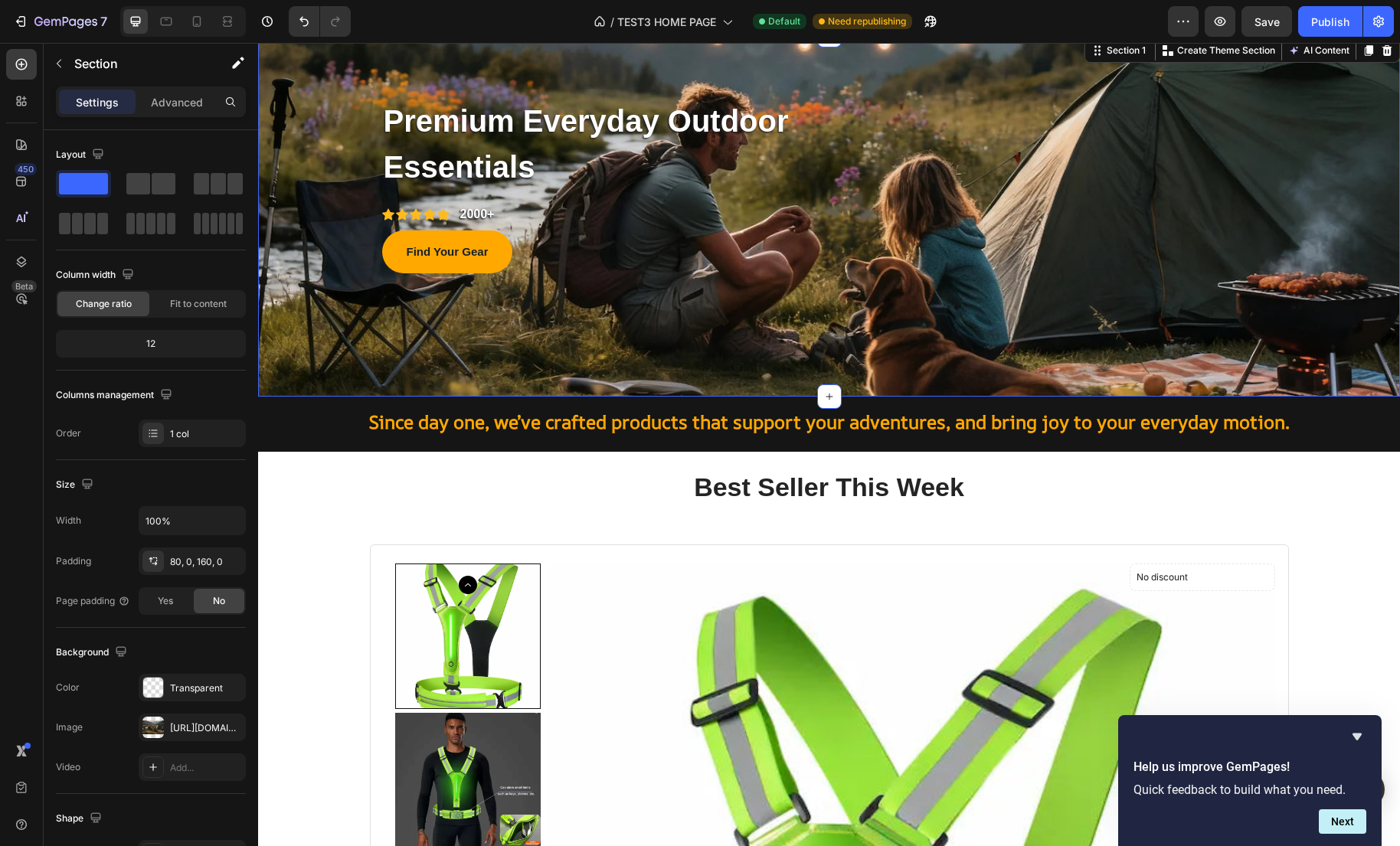
scroll to position [0, 0]
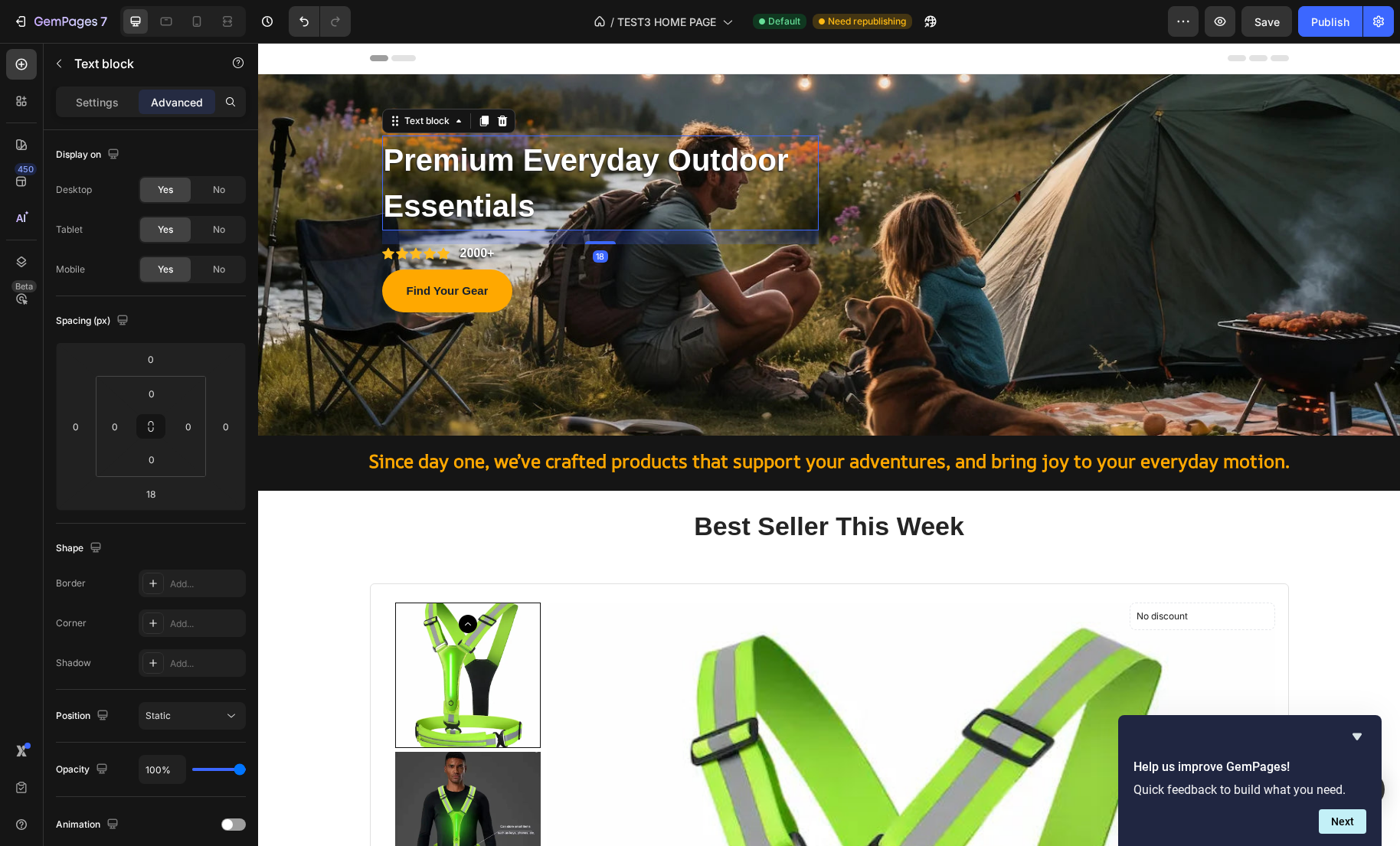
click at [662, 153] on p "Premium Everyday Outdoor Essentials" at bounding box center [600, 183] width 433 height 92
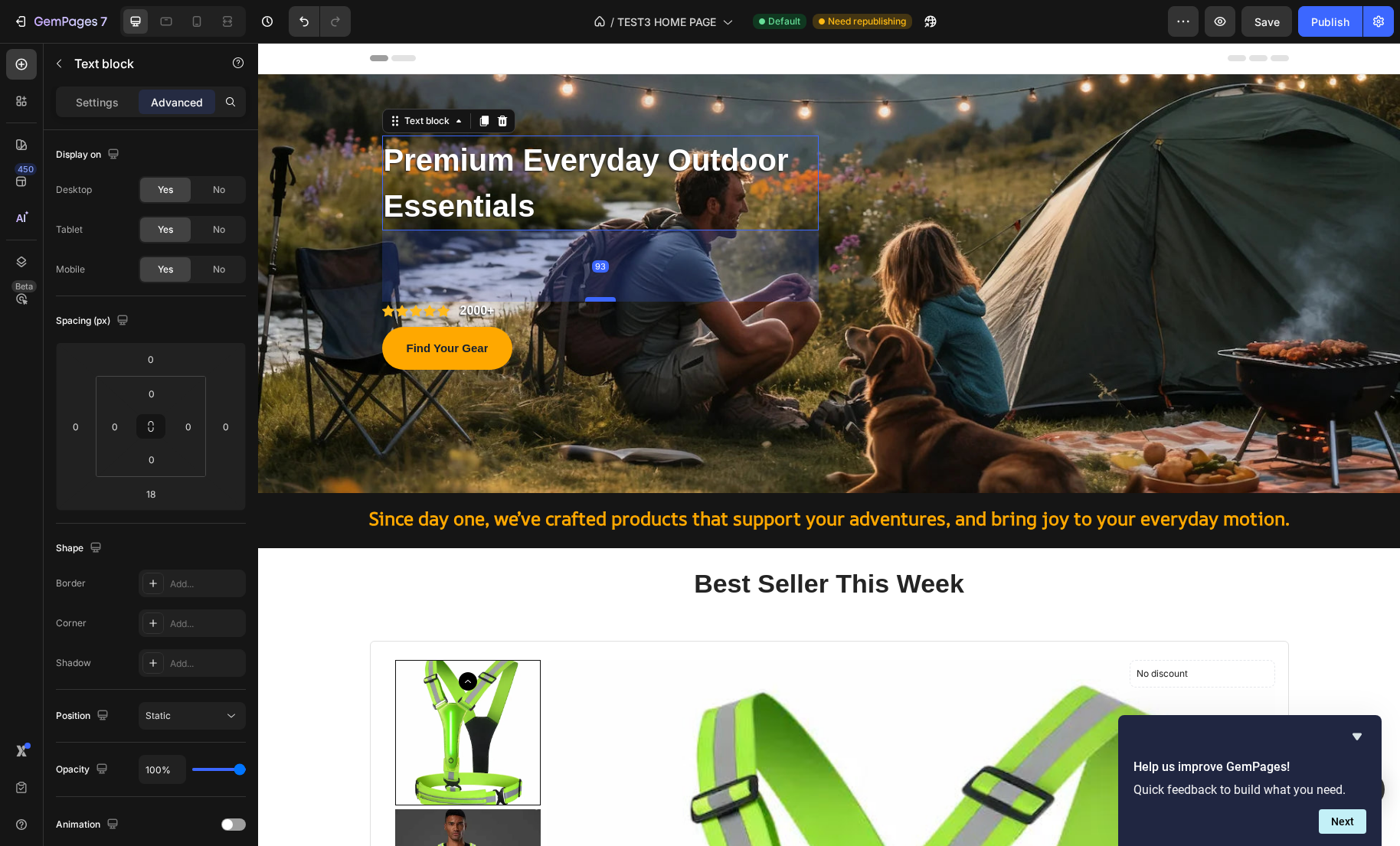
drag, startPoint x: 610, startPoint y: 242, endPoint x: 600, endPoint y: 298, distance: 56.9
click at [600, 298] on div at bounding box center [600, 298] width 30 height 4
type input "92"
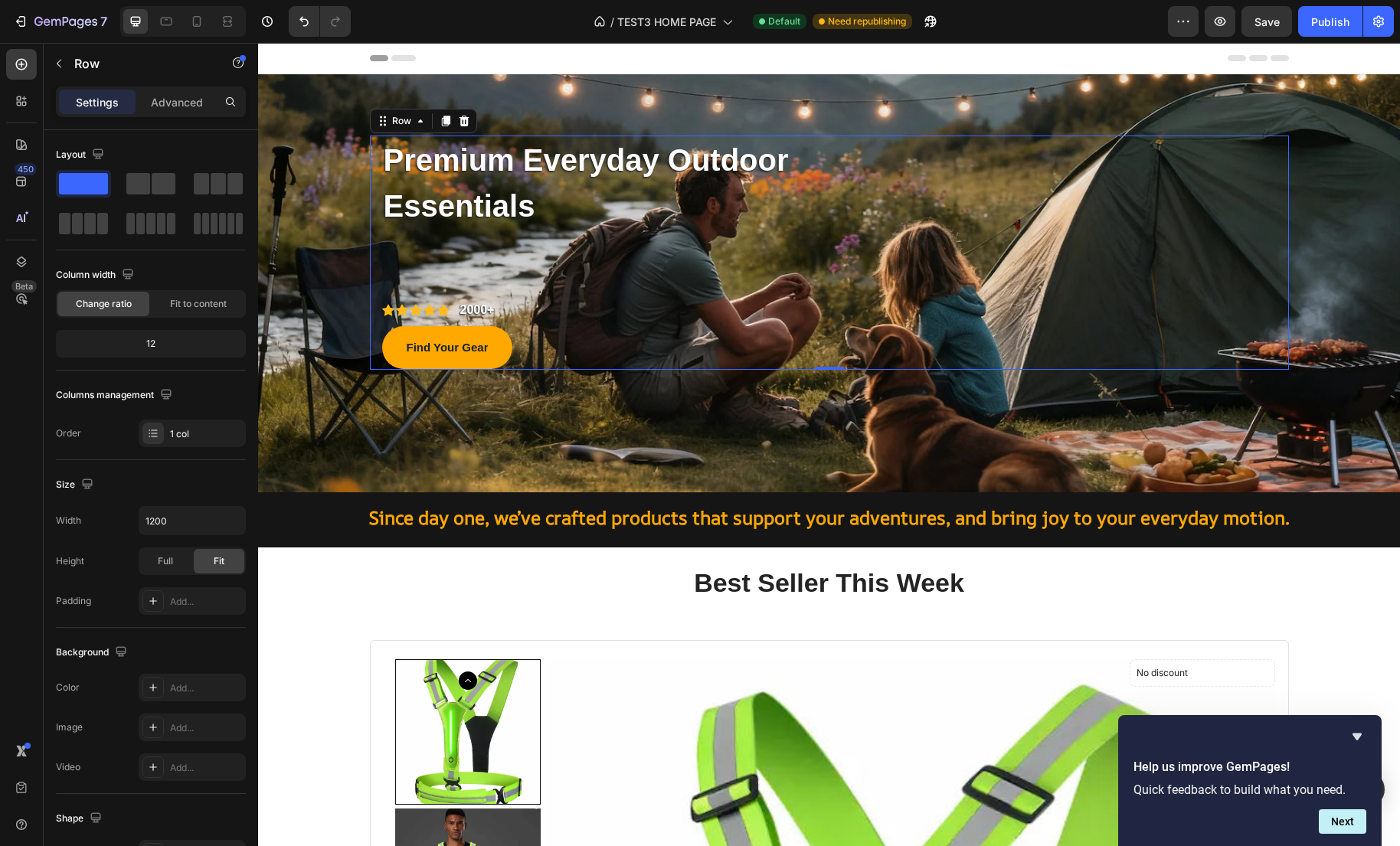
click at [895, 267] on div "Premium Everyday Outdoor Essentials Text block Row Icon Icon Icon Icon Icon Ico…" at bounding box center [829, 252] width 919 height 234
click at [198, 30] on div at bounding box center [197, 22] width 24 height 24
type input "100%"
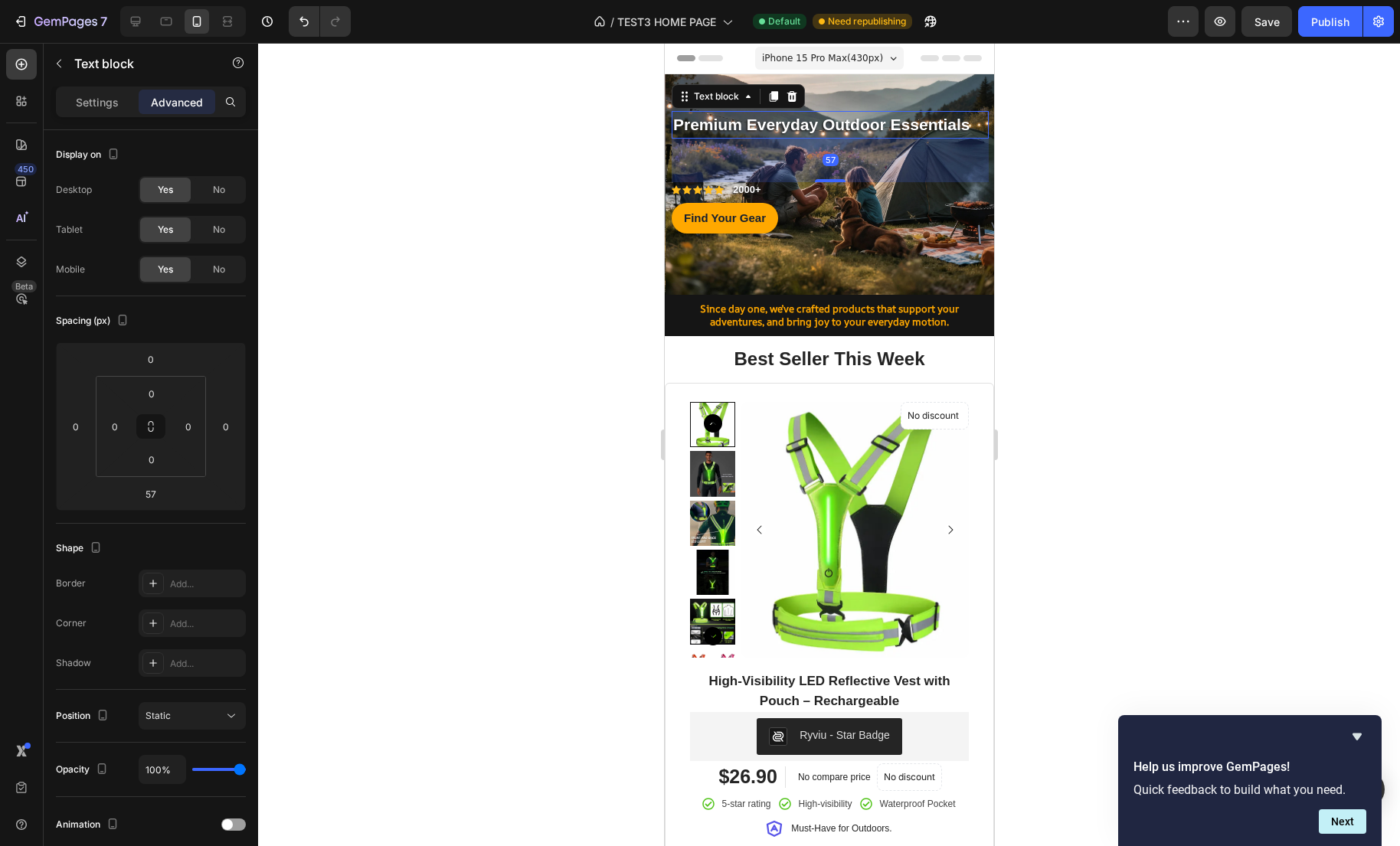
click at [880, 123] on p "Premium Everyday Outdoor Essentials" at bounding box center [830, 125] width 314 height 24
click at [91, 97] on p "Settings" at bounding box center [96, 102] width 43 height 16
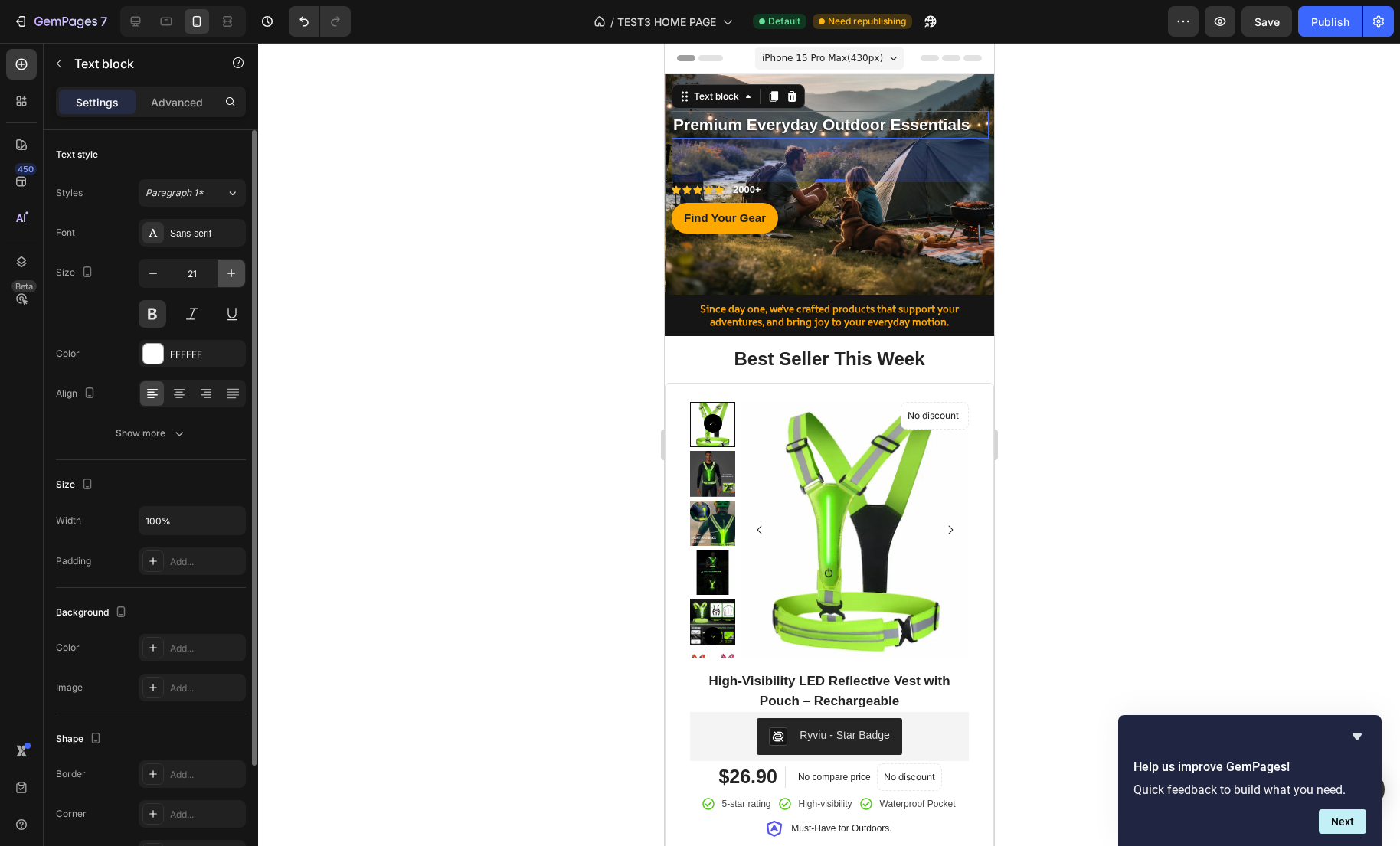
click at [236, 276] on icon "button" at bounding box center [232, 273] width 16 height 16
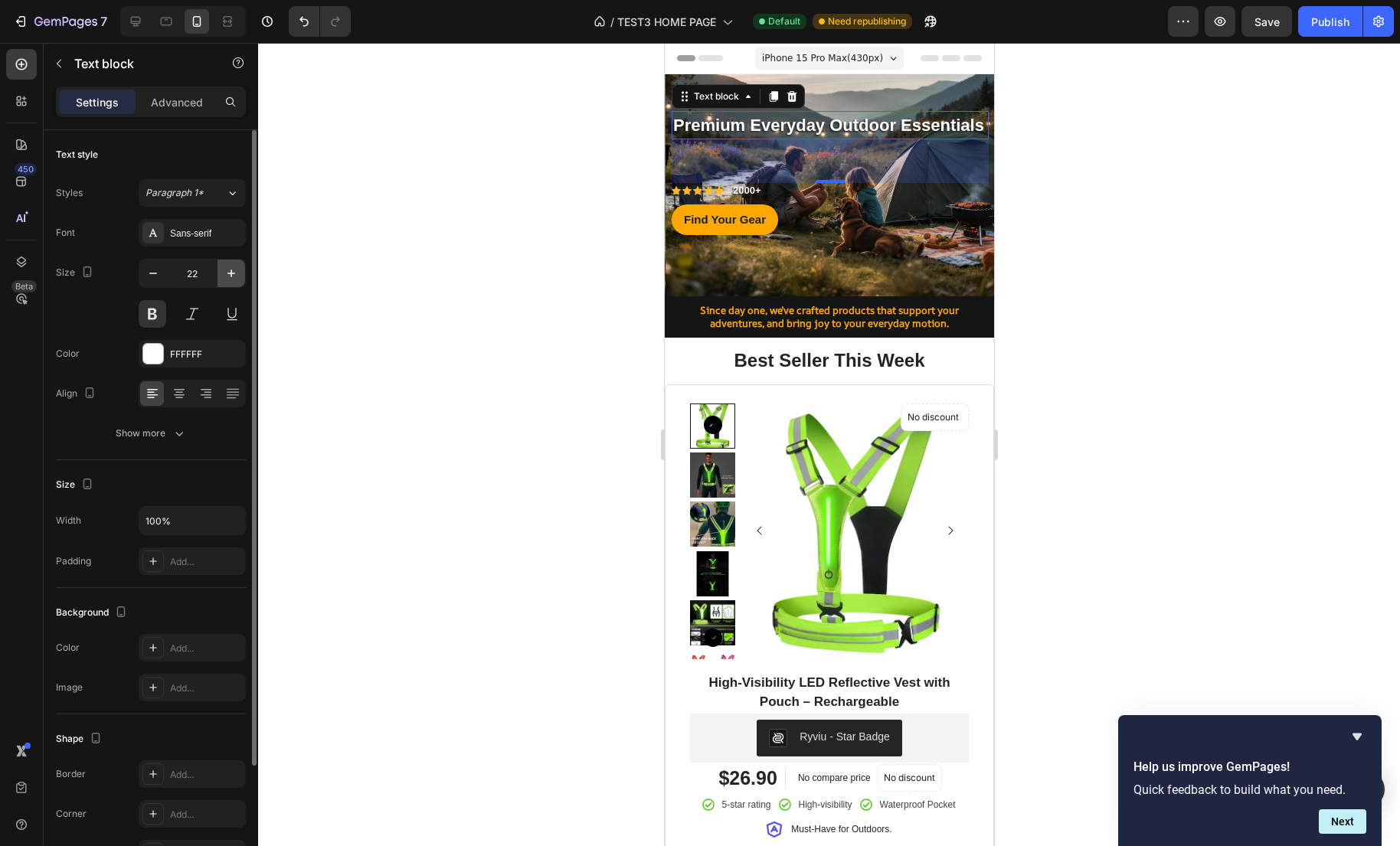
click at [236, 276] on icon "button" at bounding box center [232, 273] width 16 height 16
type input "23"
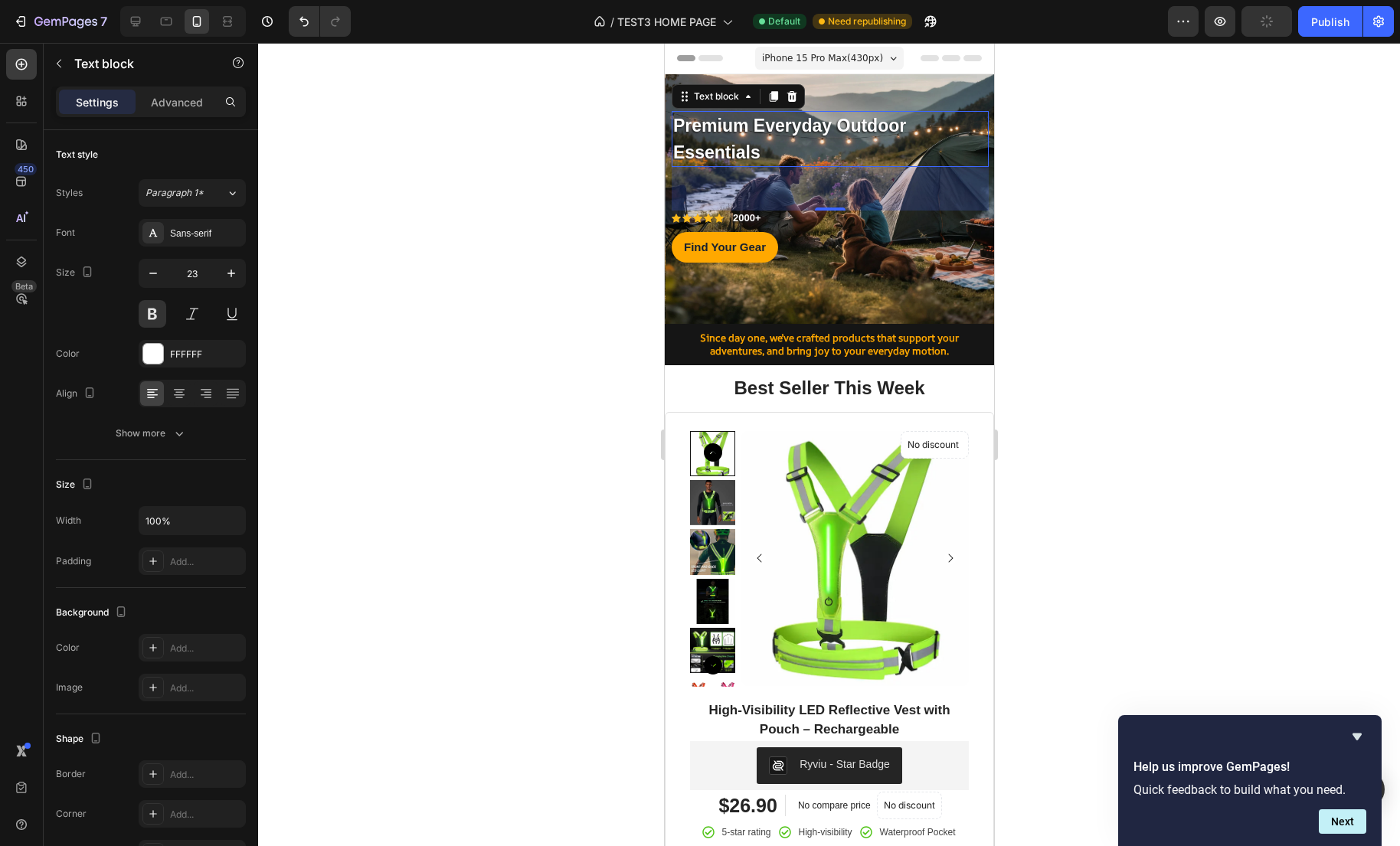
click at [1123, 318] on div at bounding box center [828, 443] width 1141 height 803
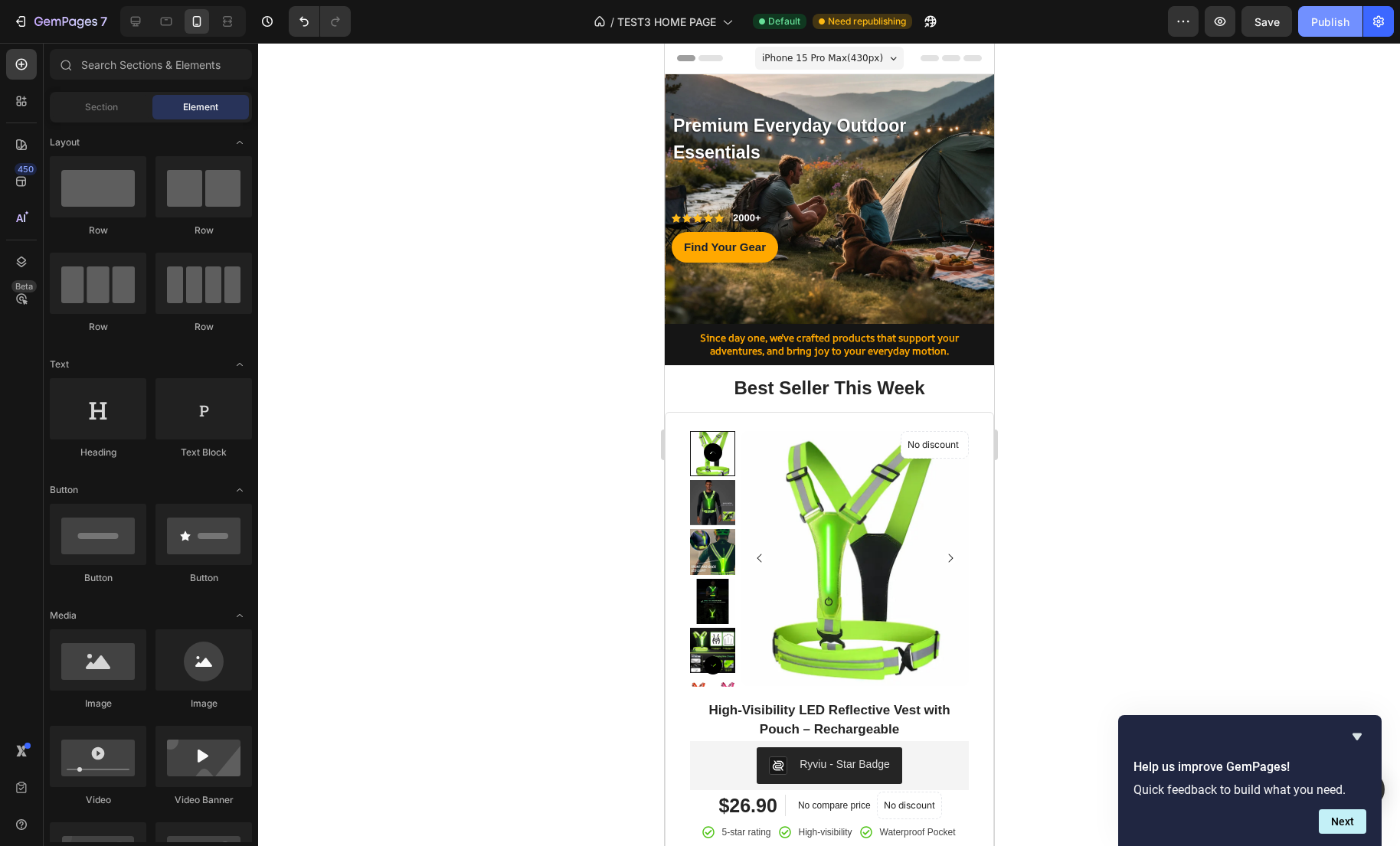
click at [1336, 10] on button "Publish" at bounding box center [1330, 21] width 64 height 30
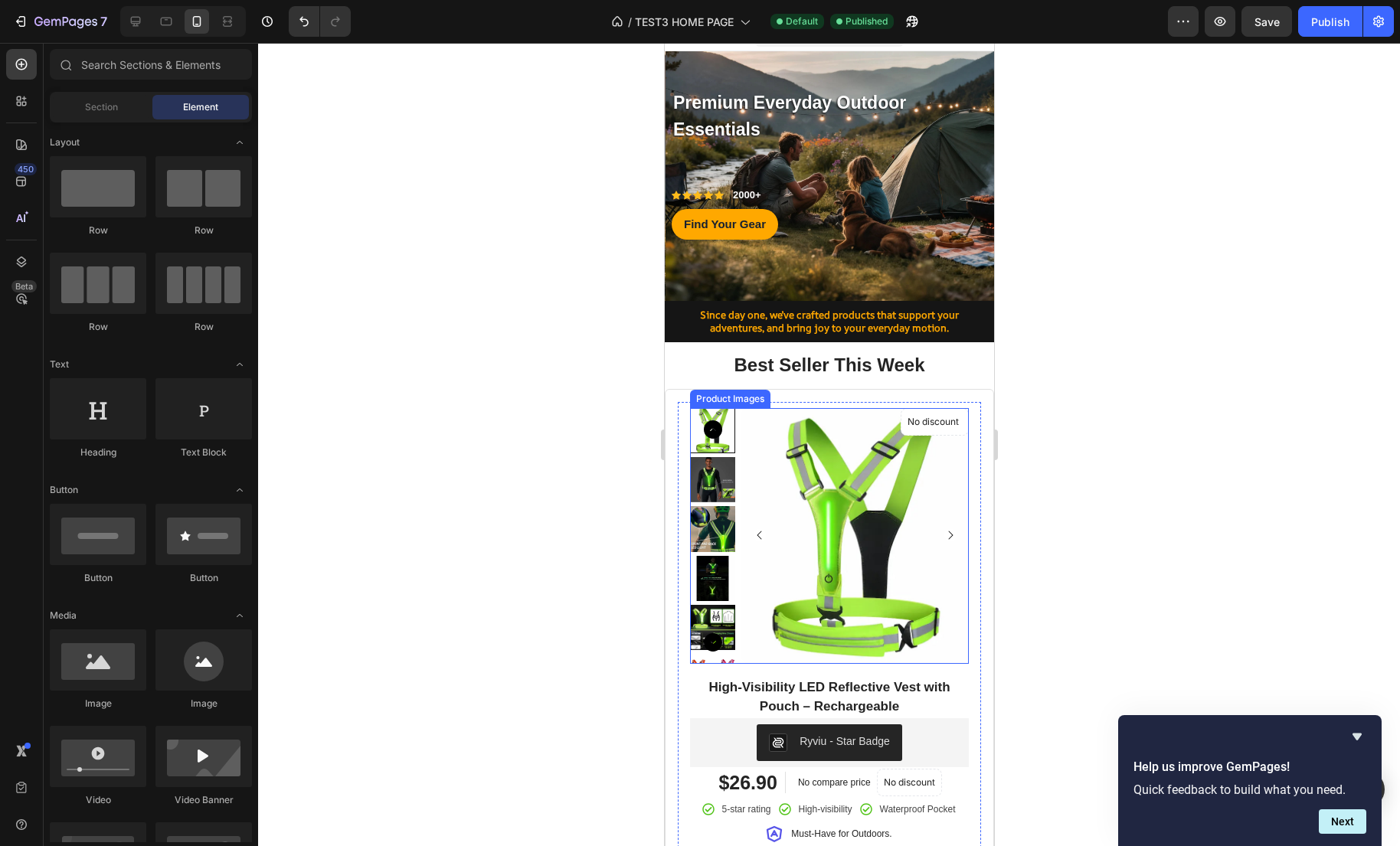
click at [858, 516] on img at bounding box center [854, 535] width 227 height 256
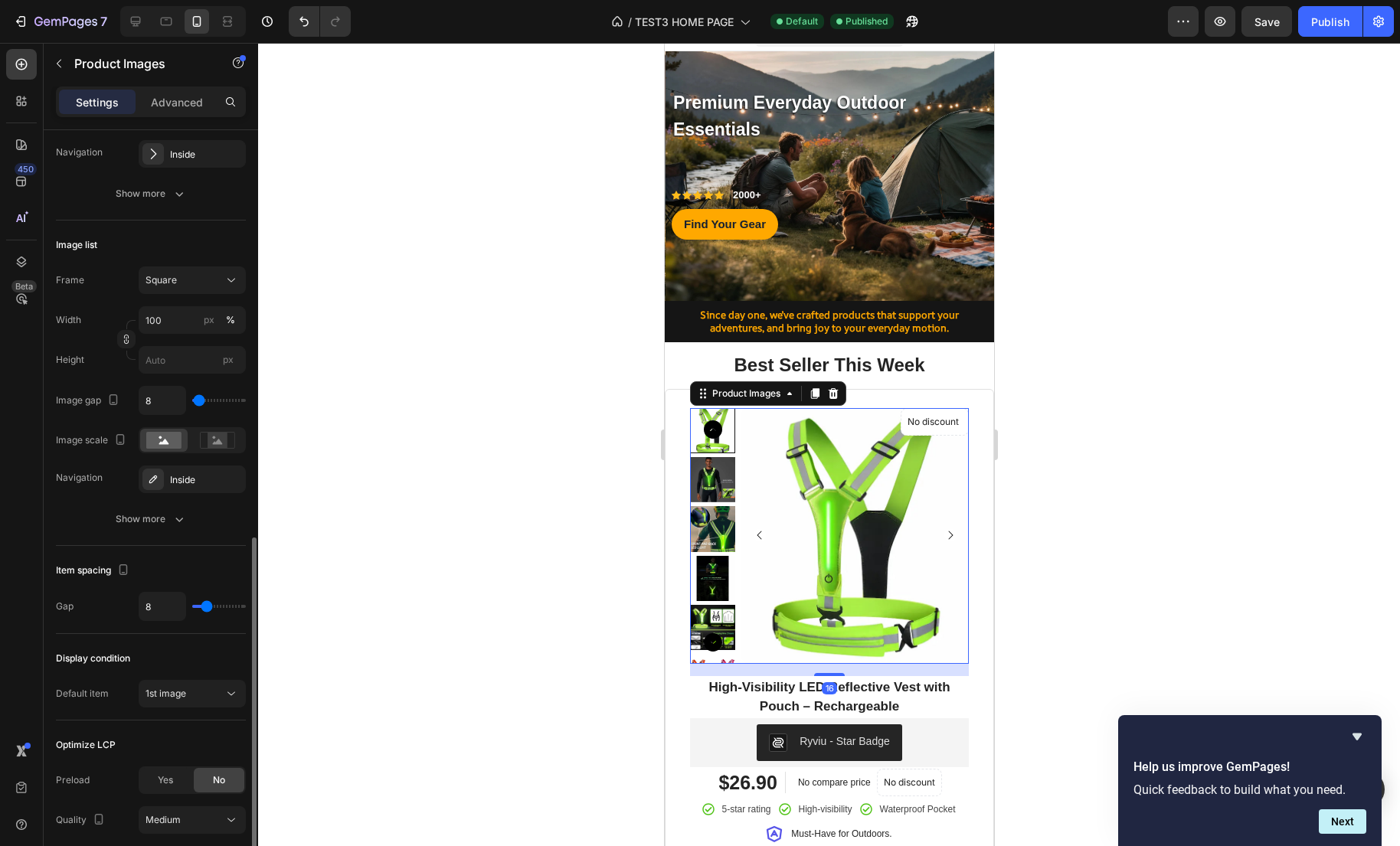
scroll to position [476, 0]
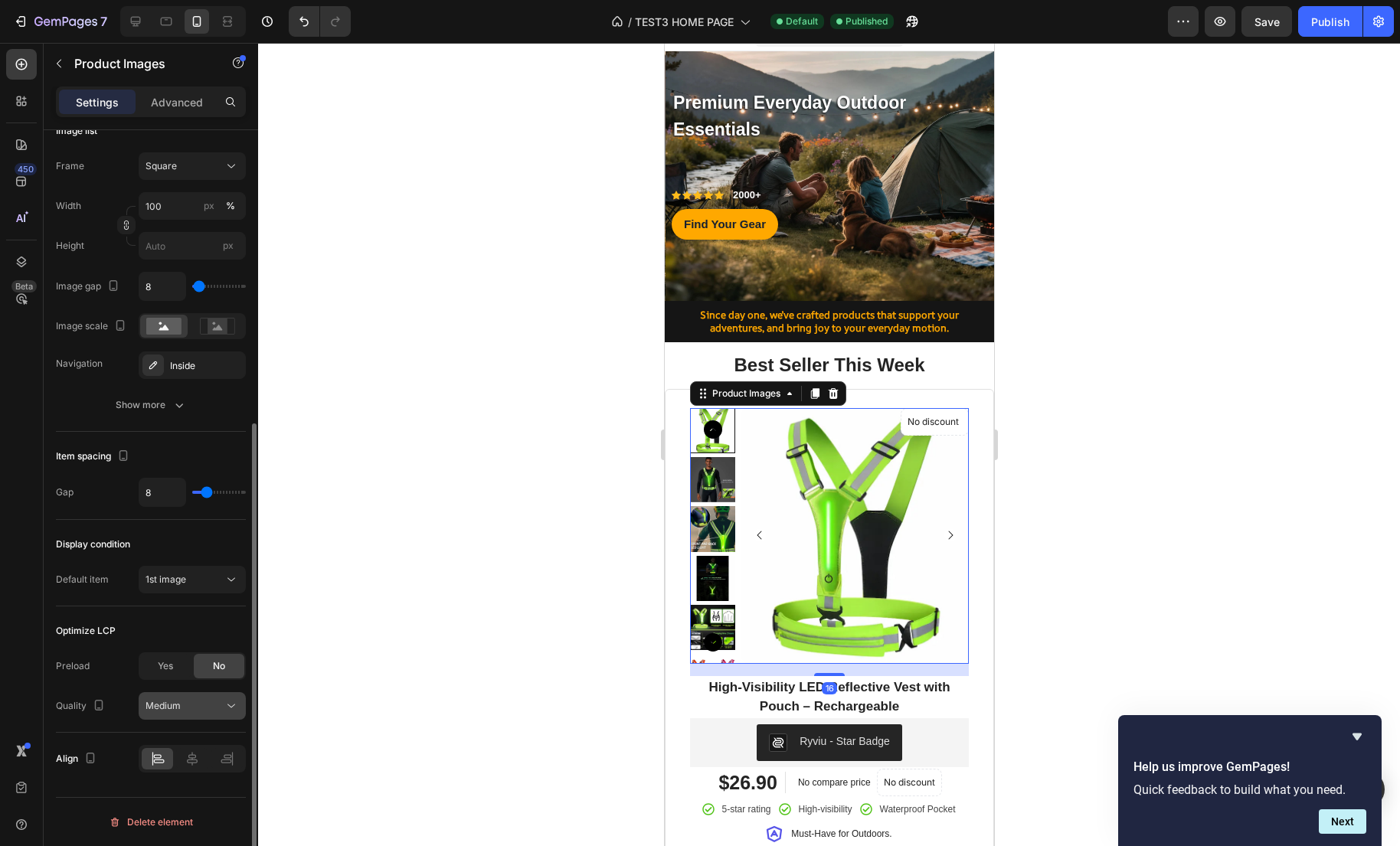
click at [196, 713] on button "Medium" at bounding box center [193, 706] width 108 height 28
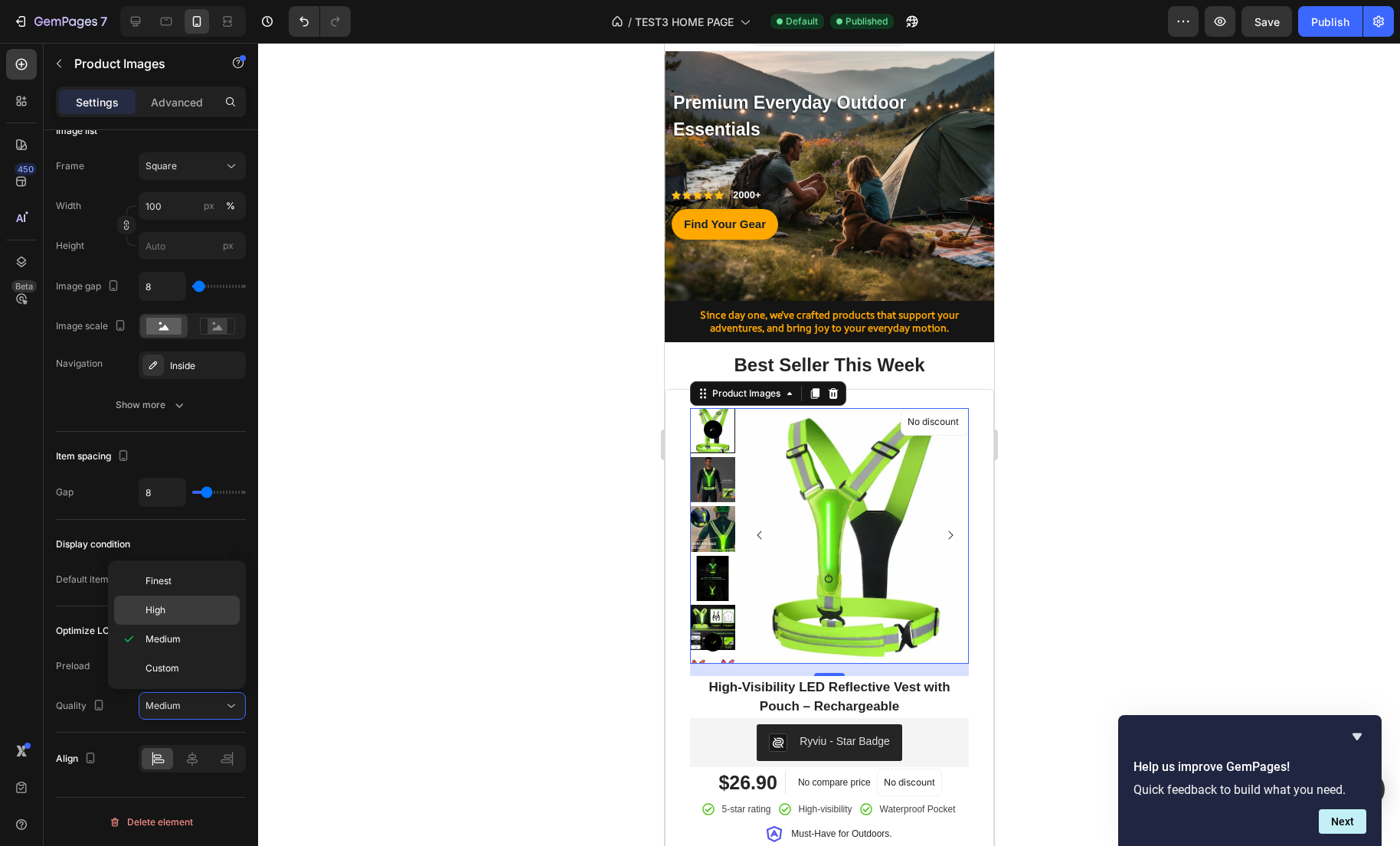
click at [176, 605] on p "High" at bounding box center [189, 610] width 88 height 14
click at [719, 479] on img at bounding box center [712, 480] width 45 height 45
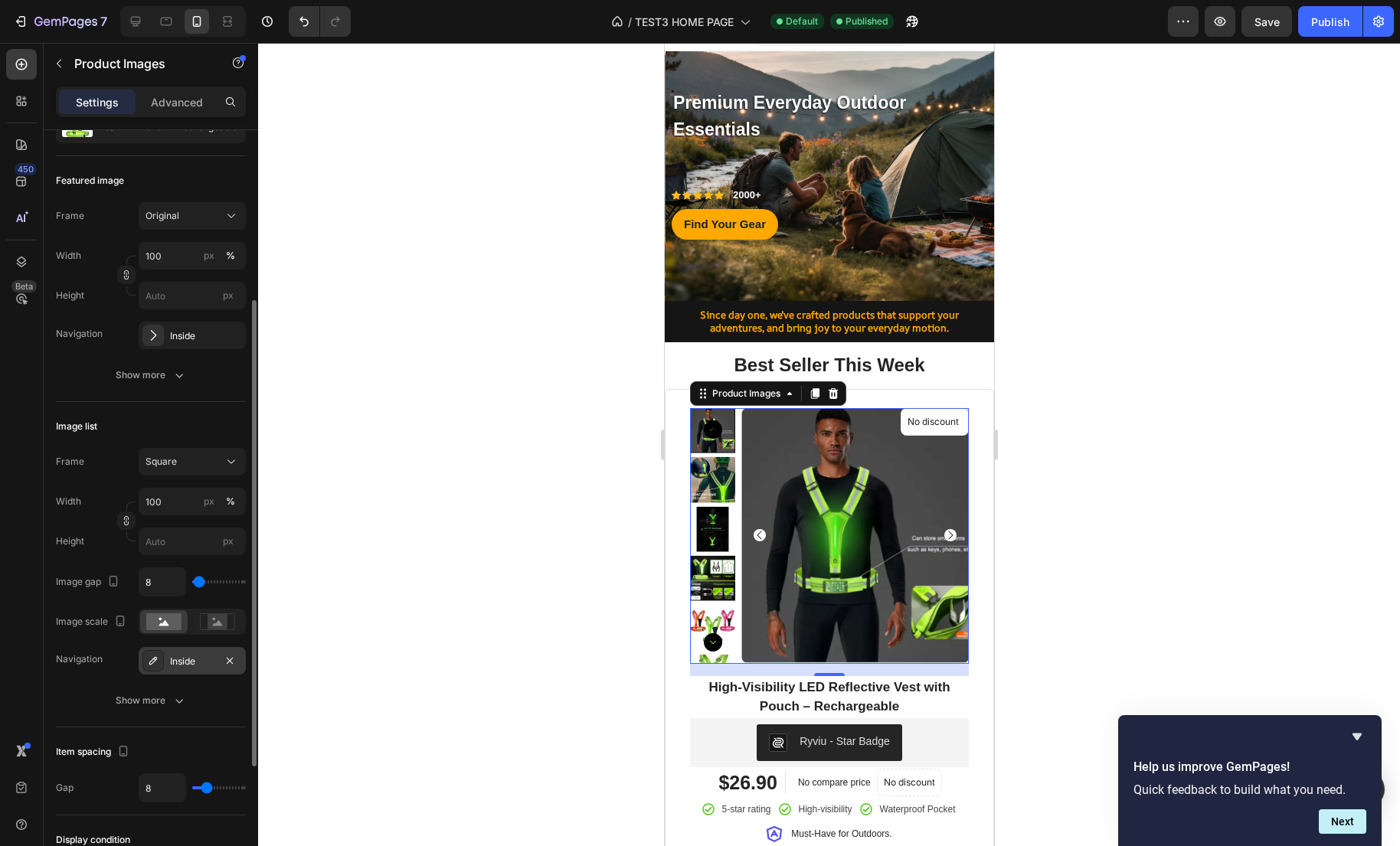
scroll to position [303, 0]
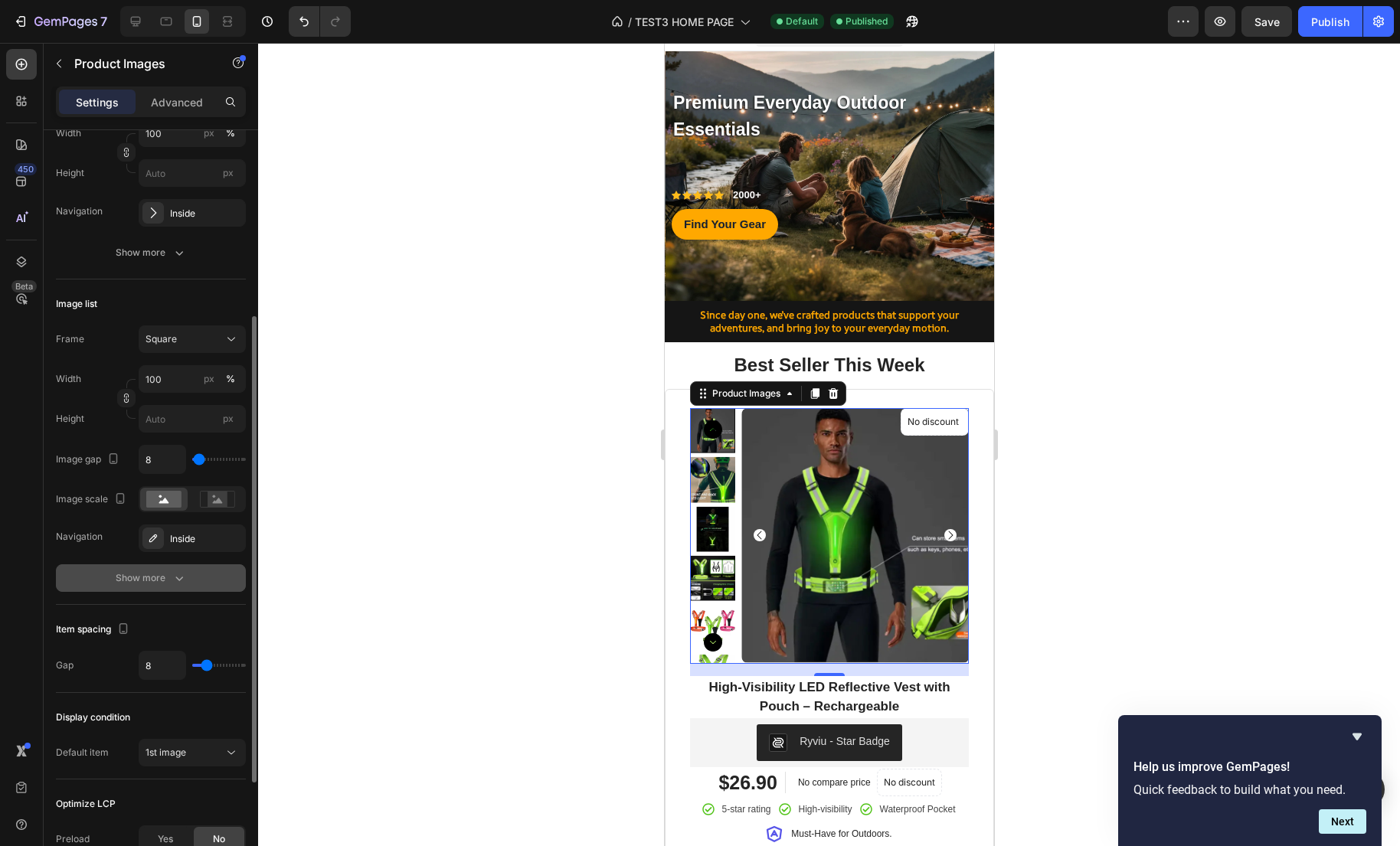
click at [190, 581] on button "Show more" at bounding box center [150, 578] width 190 height 28
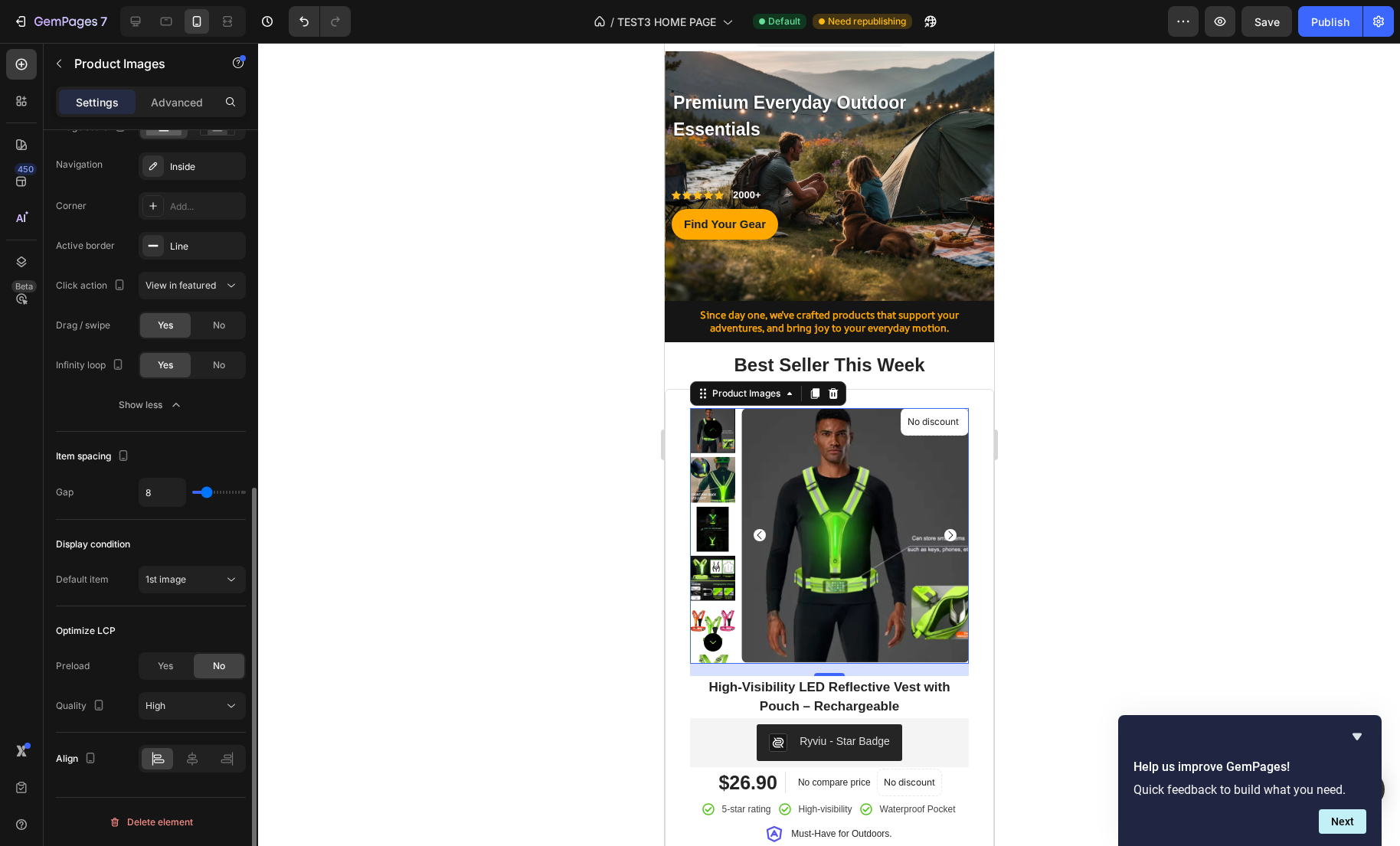
scroll to position [658, 0]
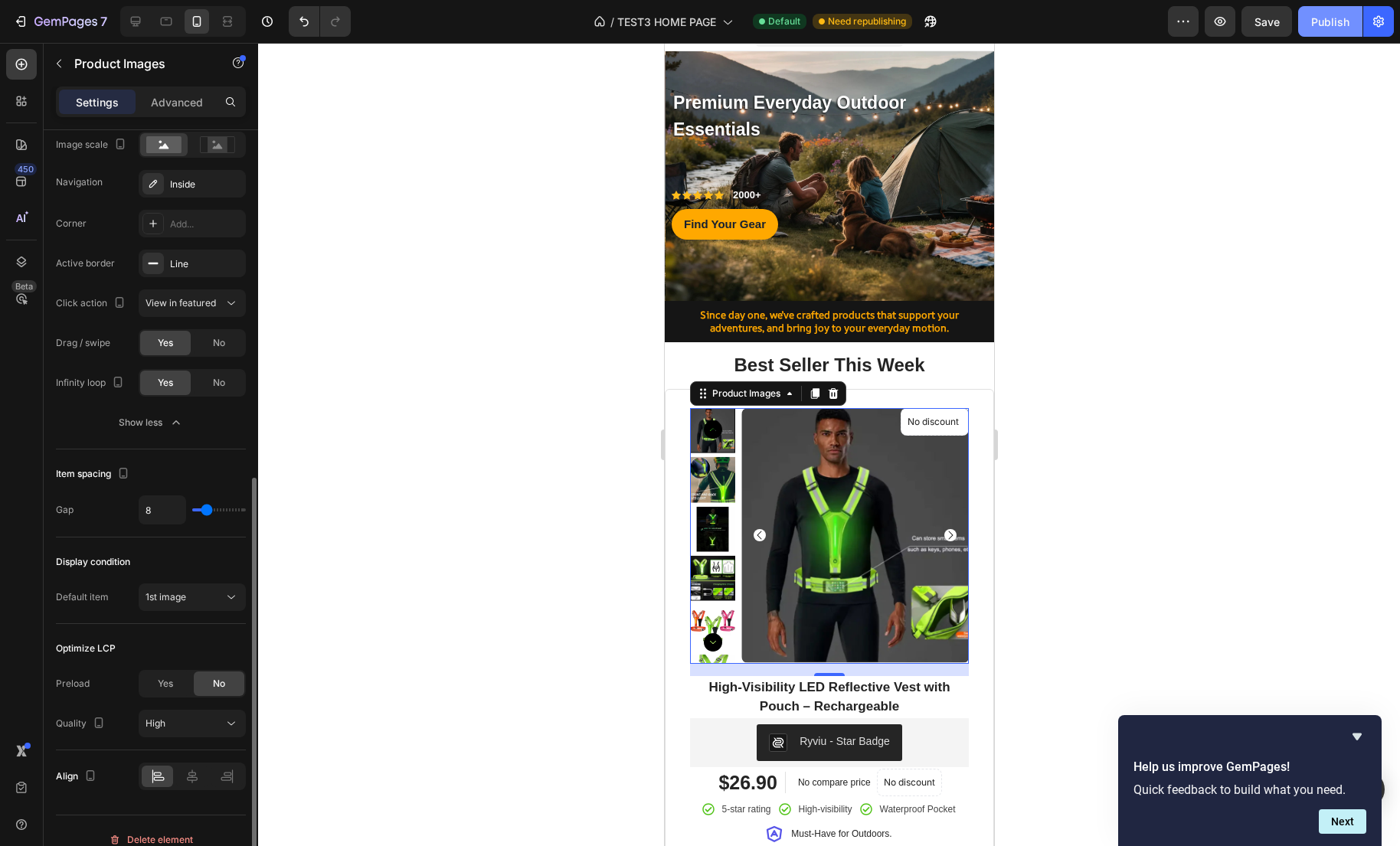
click at [1331, 16] on div "Publish" at bounding box center [1330, 22] width 38 height 16
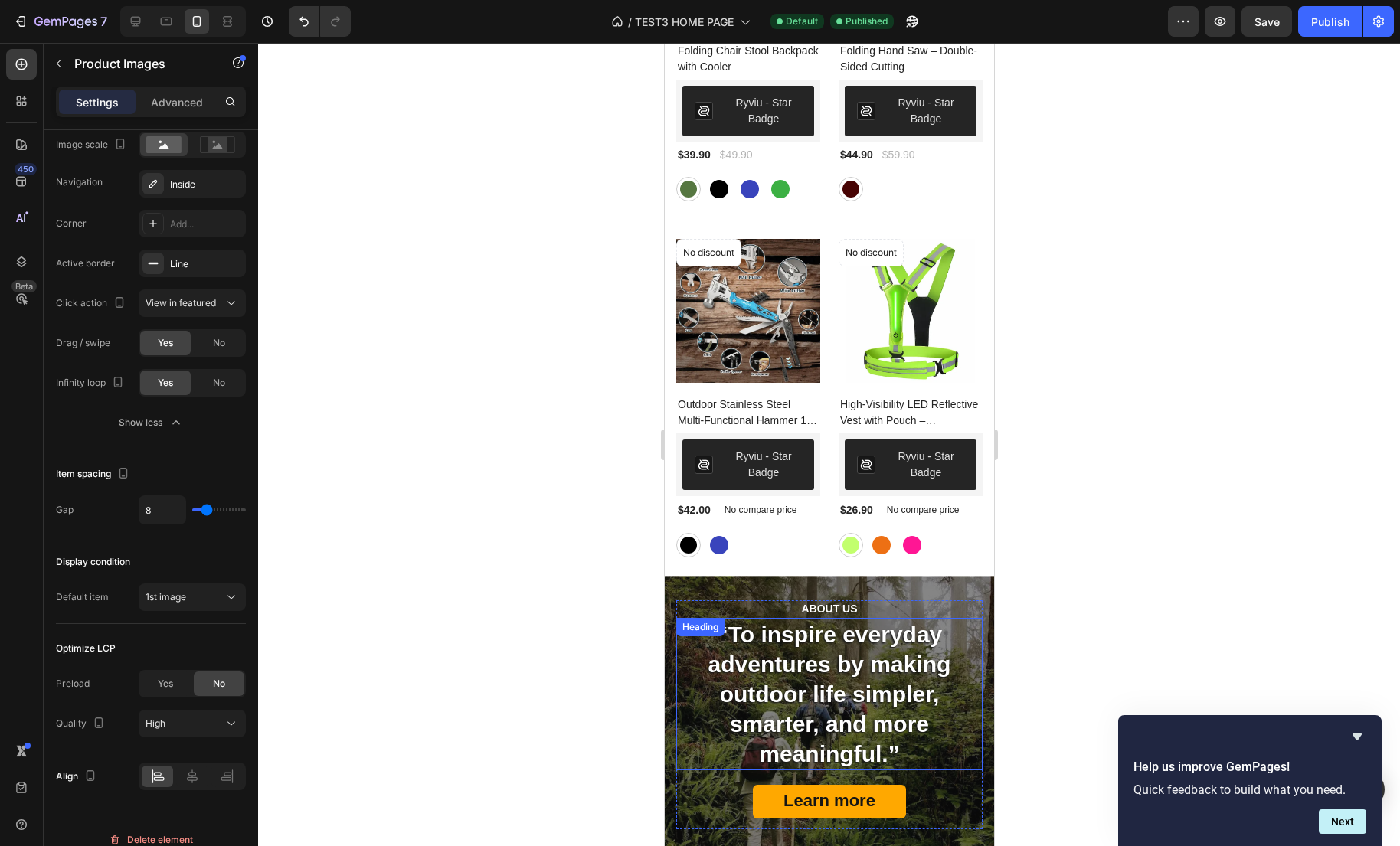
scroll to position [1187, 0]
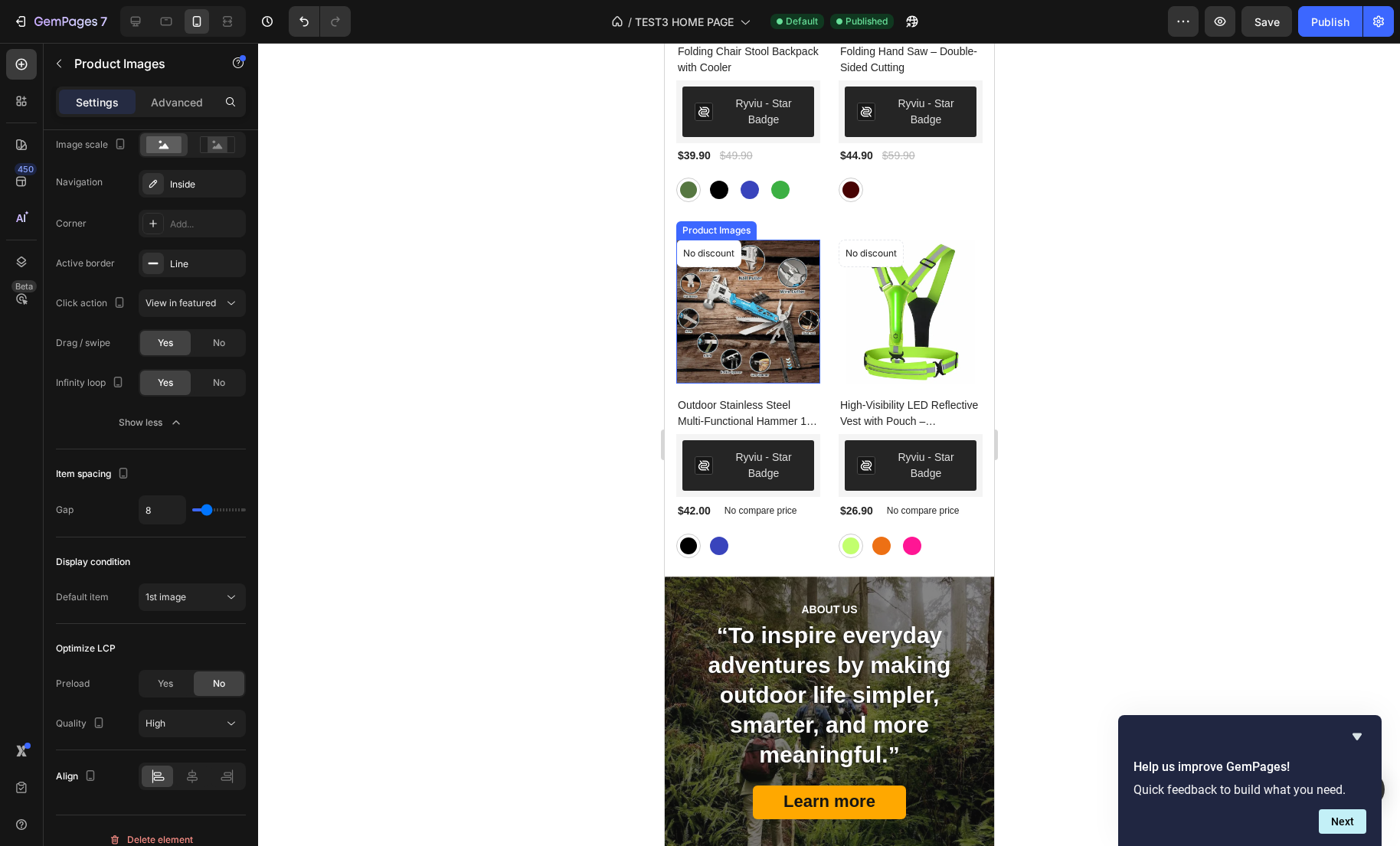
click at [739, 326] on img at bounding box center [747, 312] width 144 height 144
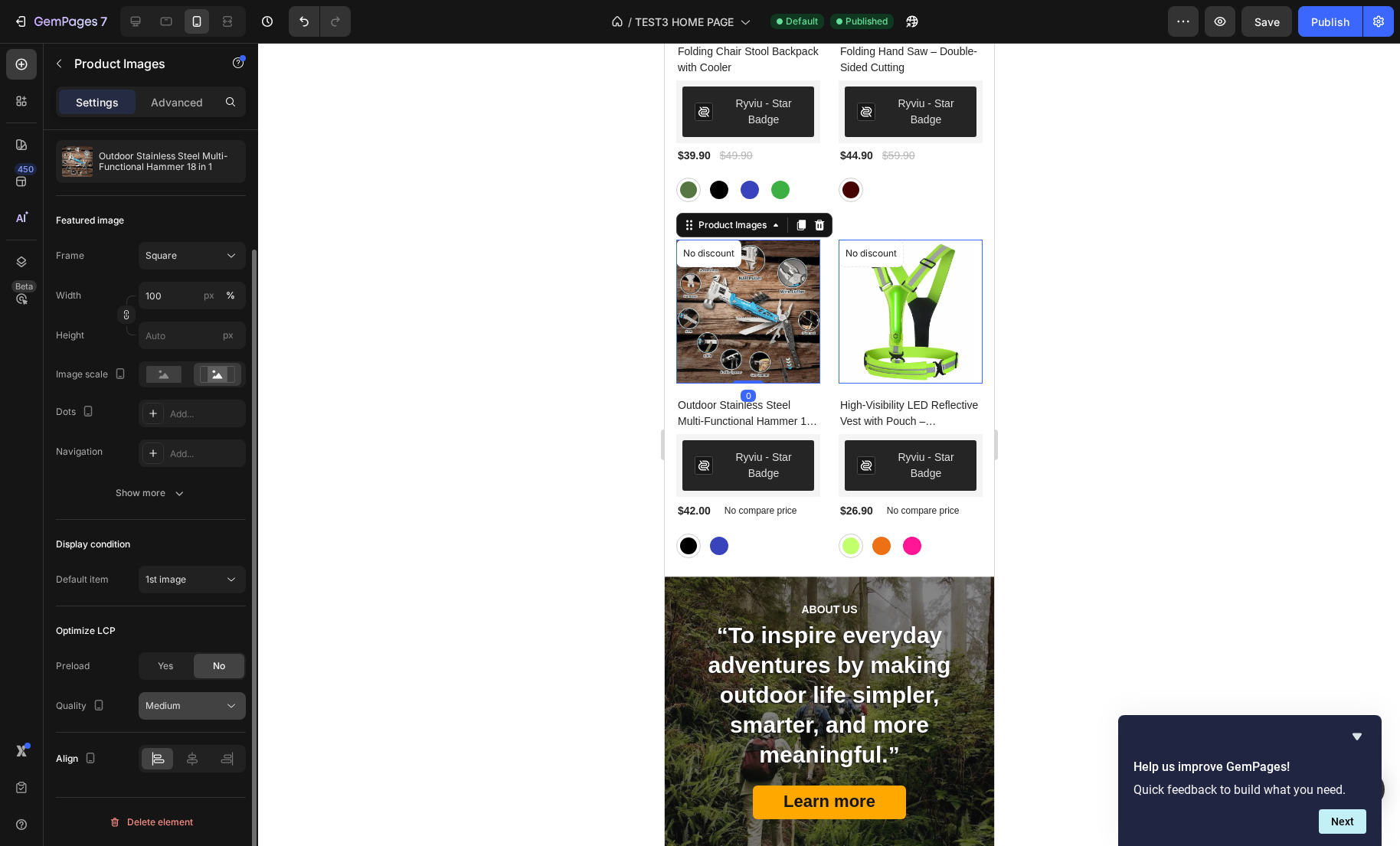
click at [188, 702] on div "Medium" at bounding box center [185, 705] width 78 height 14
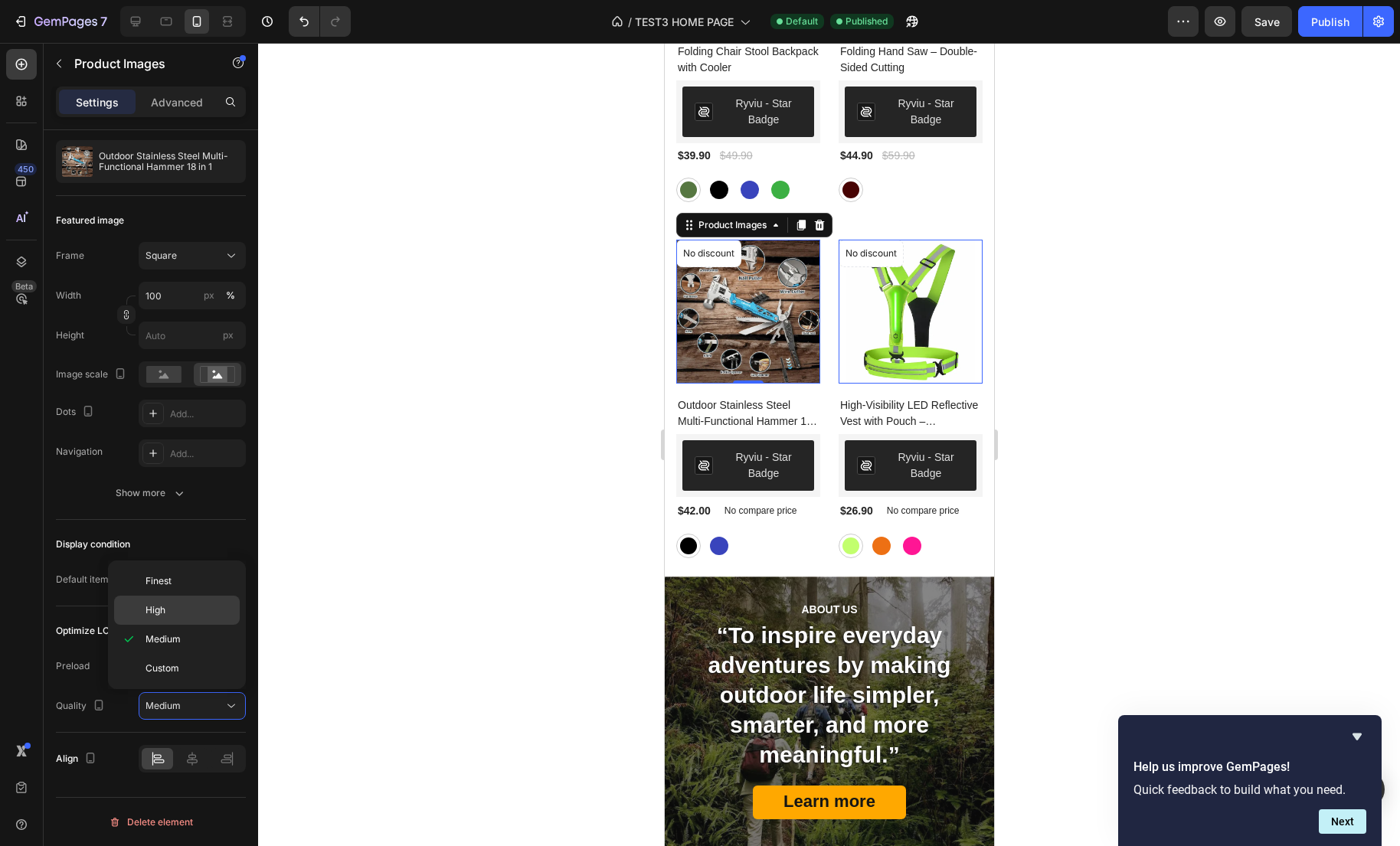
click at [188, 612] on p "High" at bounding box center [189, 610] width 88 height 14
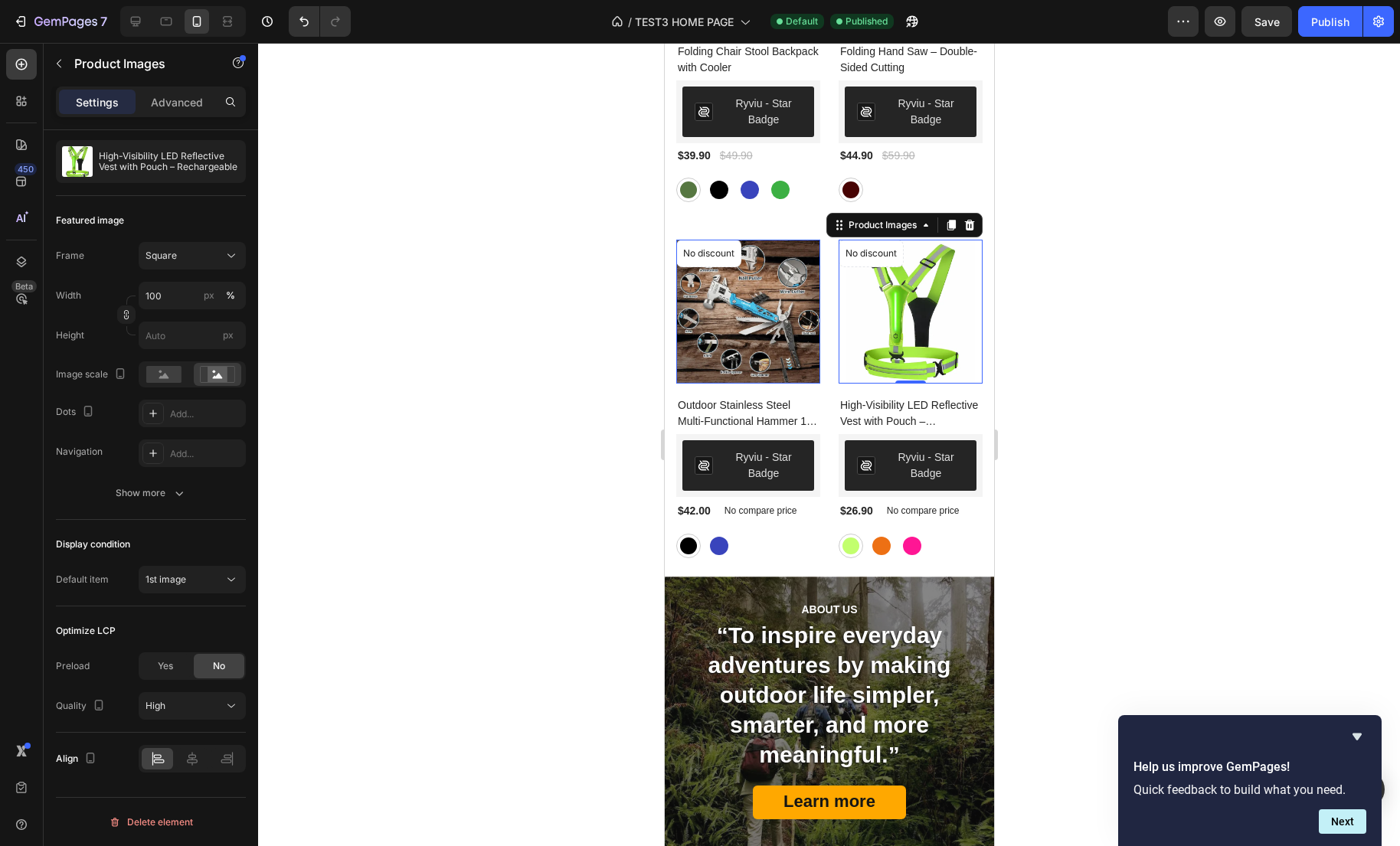
click at [910, 324] on img at bounding box center [910, 312] width 144 height 144
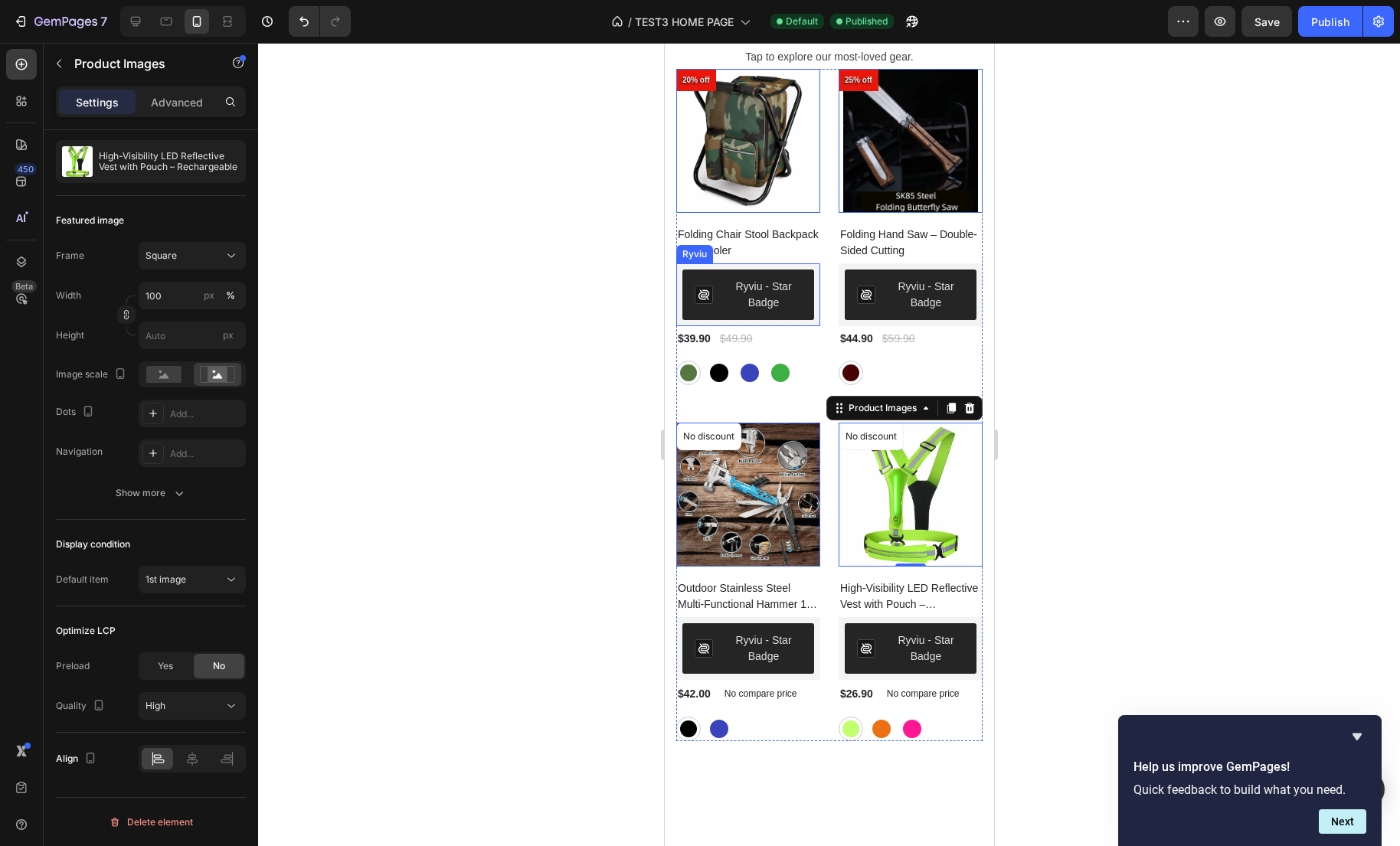
scroll to position [870, 0]
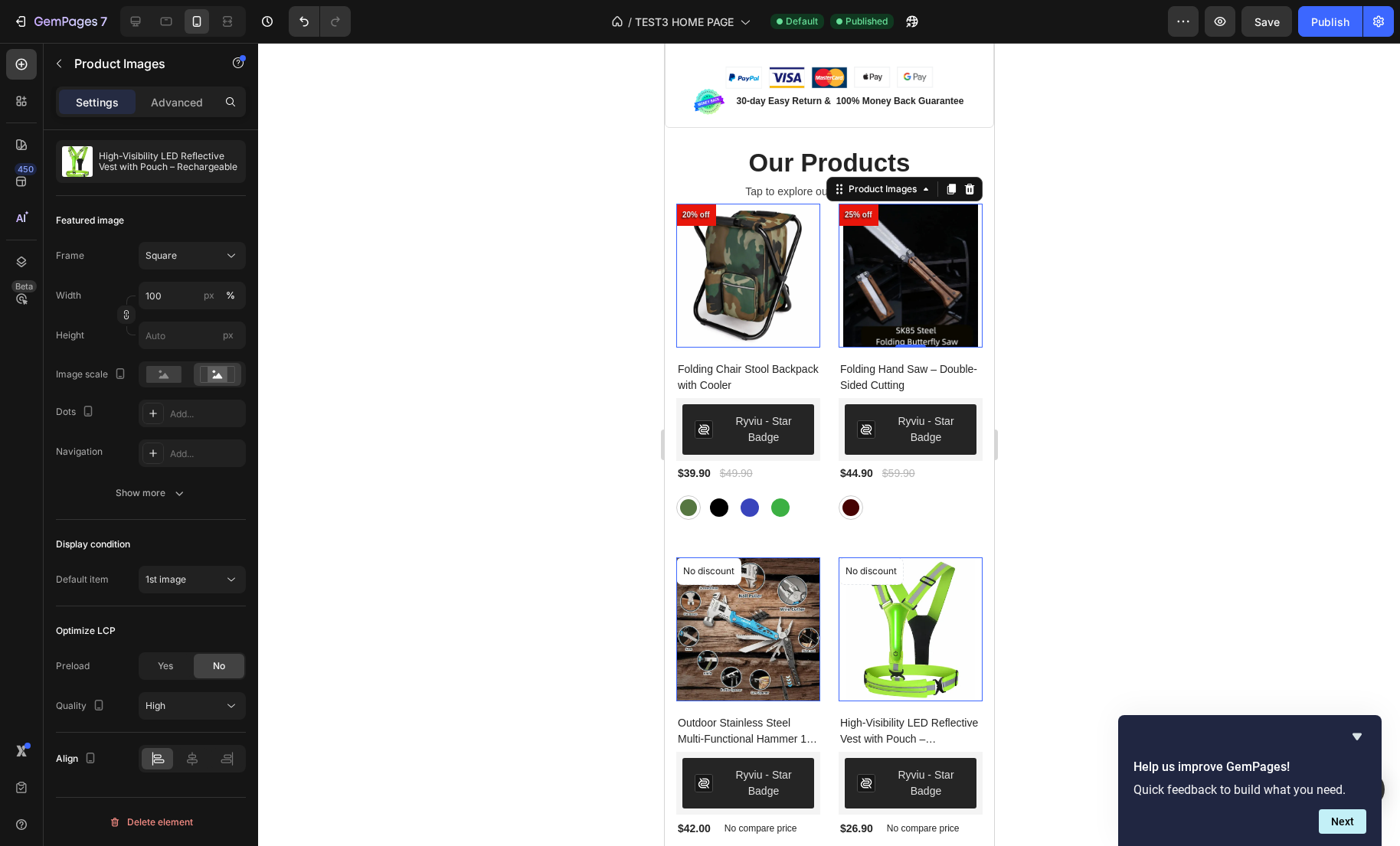
click at [875, 272] on img at bounding box center [910, 276] width 144 height 144
click at [792, 259] on img at bounding box center [747, 276] width 144 height 144
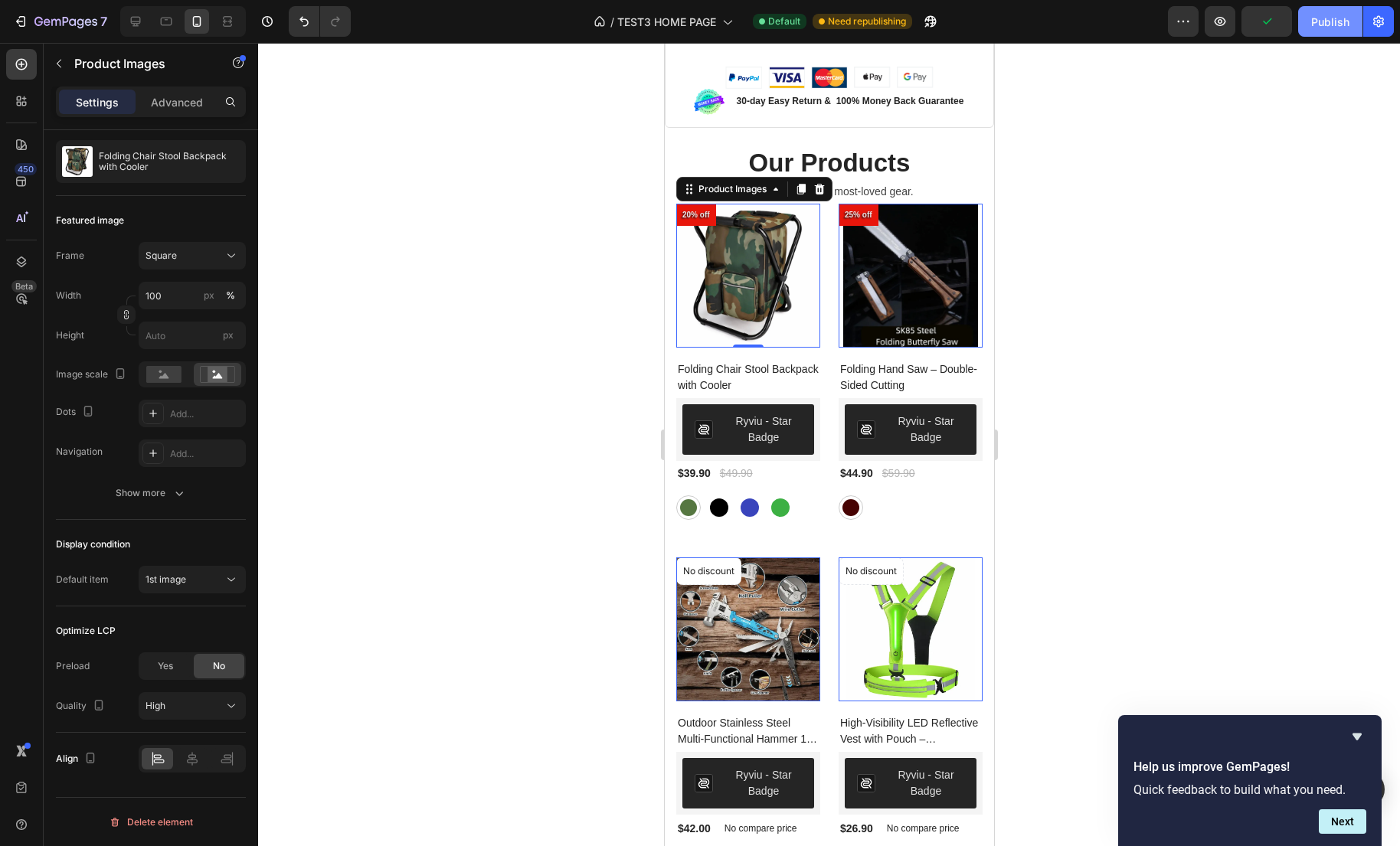
click at [1334, 20] on div "Publish" at bounding box center [1330, 22] width 38 height 16
click at [680, 26] on span "TEST3 HOME PAGE" at bounding box center [684, 22] width 99 height 16
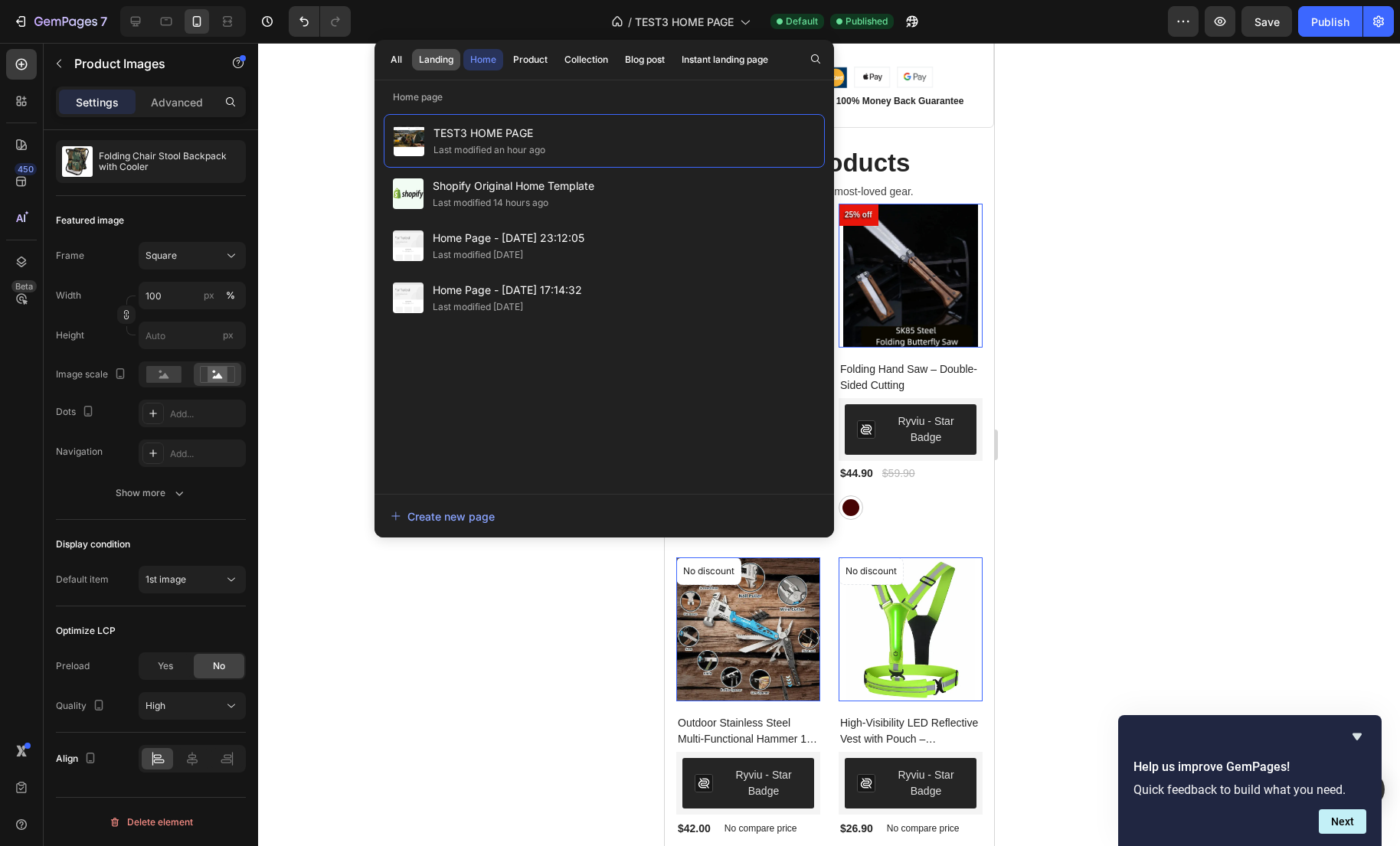
click at [435, 58] on div "Landing" at bounding box center [437, 60] width 35 height 14
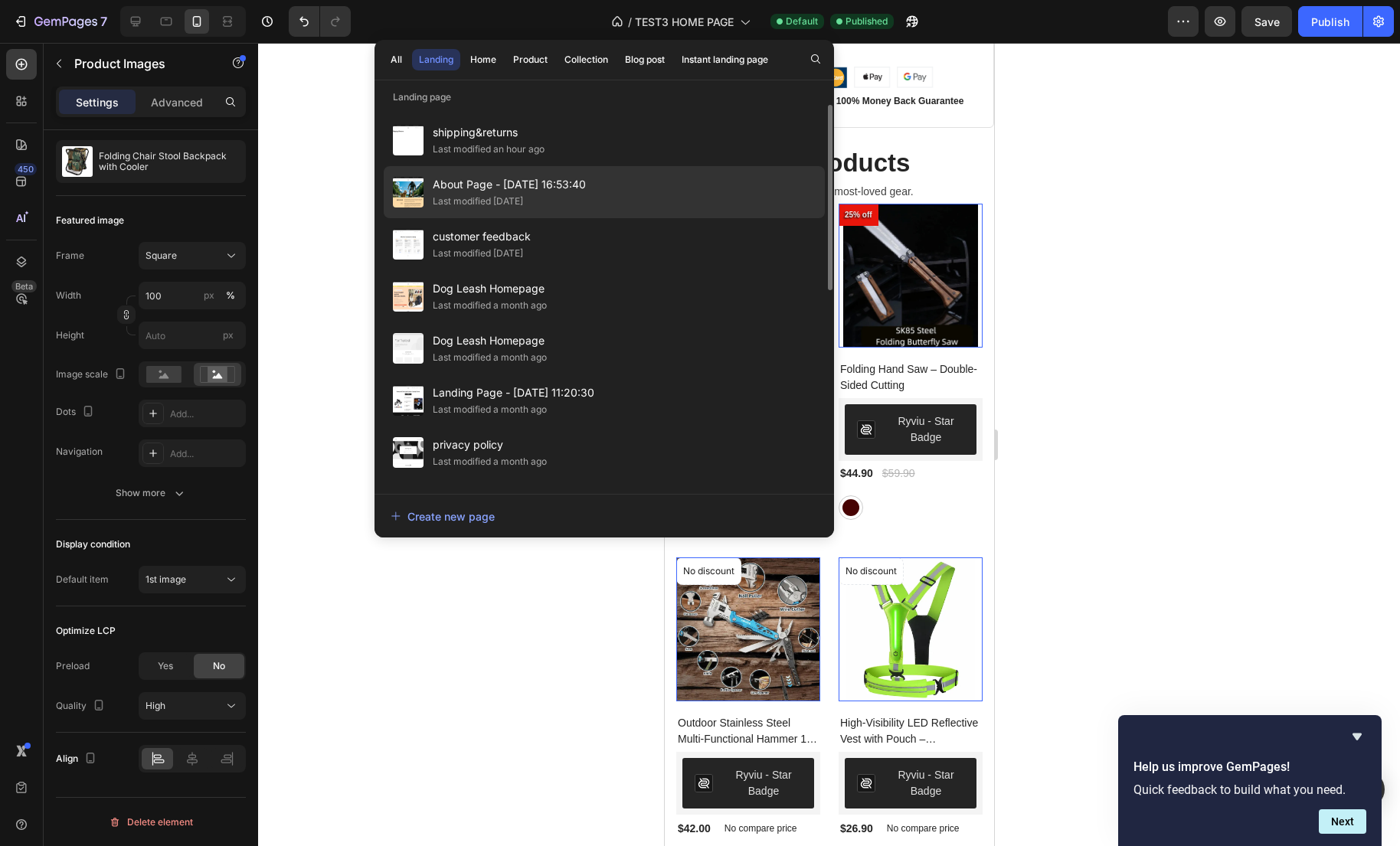
click at [501, 198] on div "Last modified 17 days ago" at bounding box center [477, 201] width 90 height 16
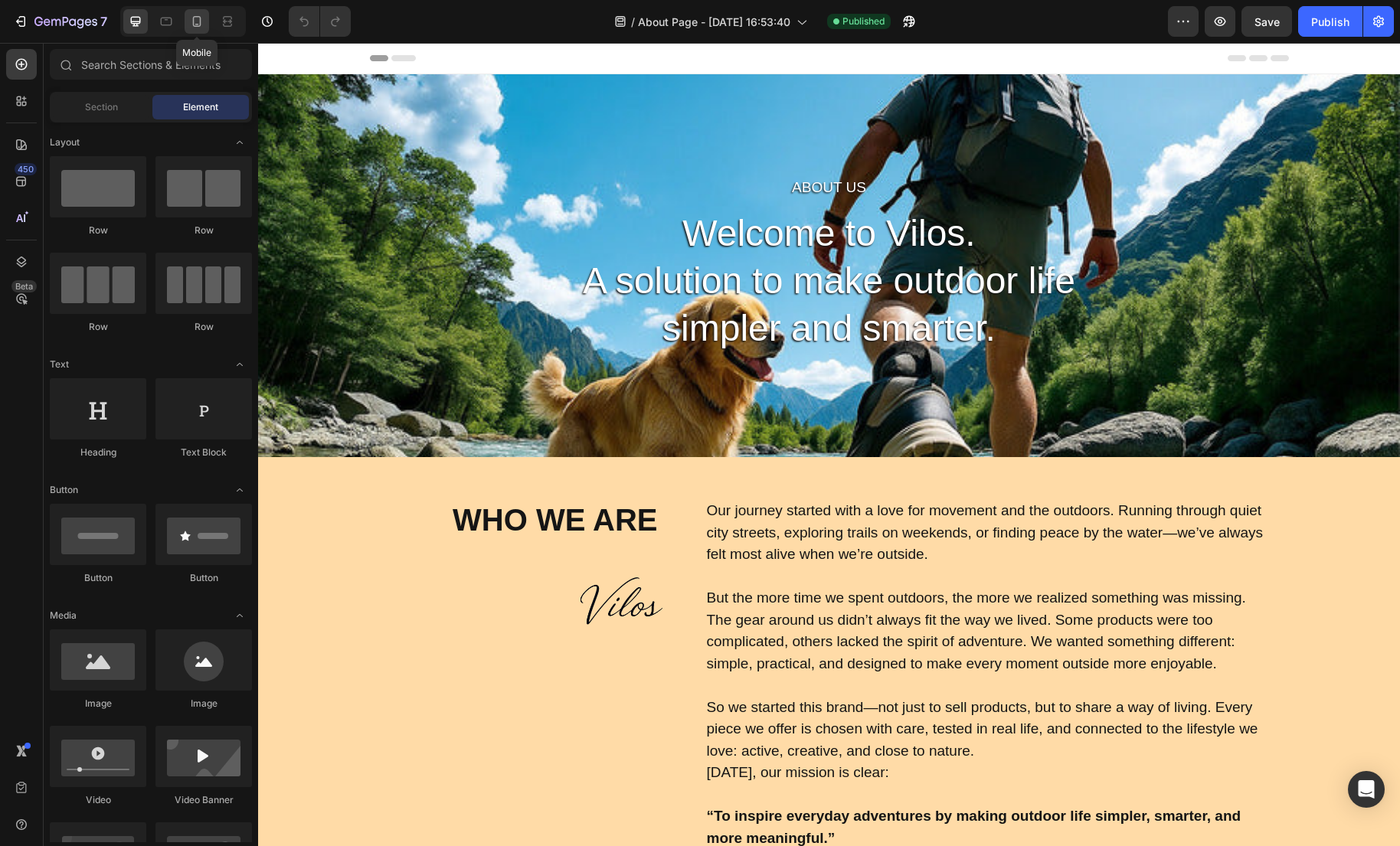
click at [191, 23] on icon at bounding box center [197, 22] width 16 height 16
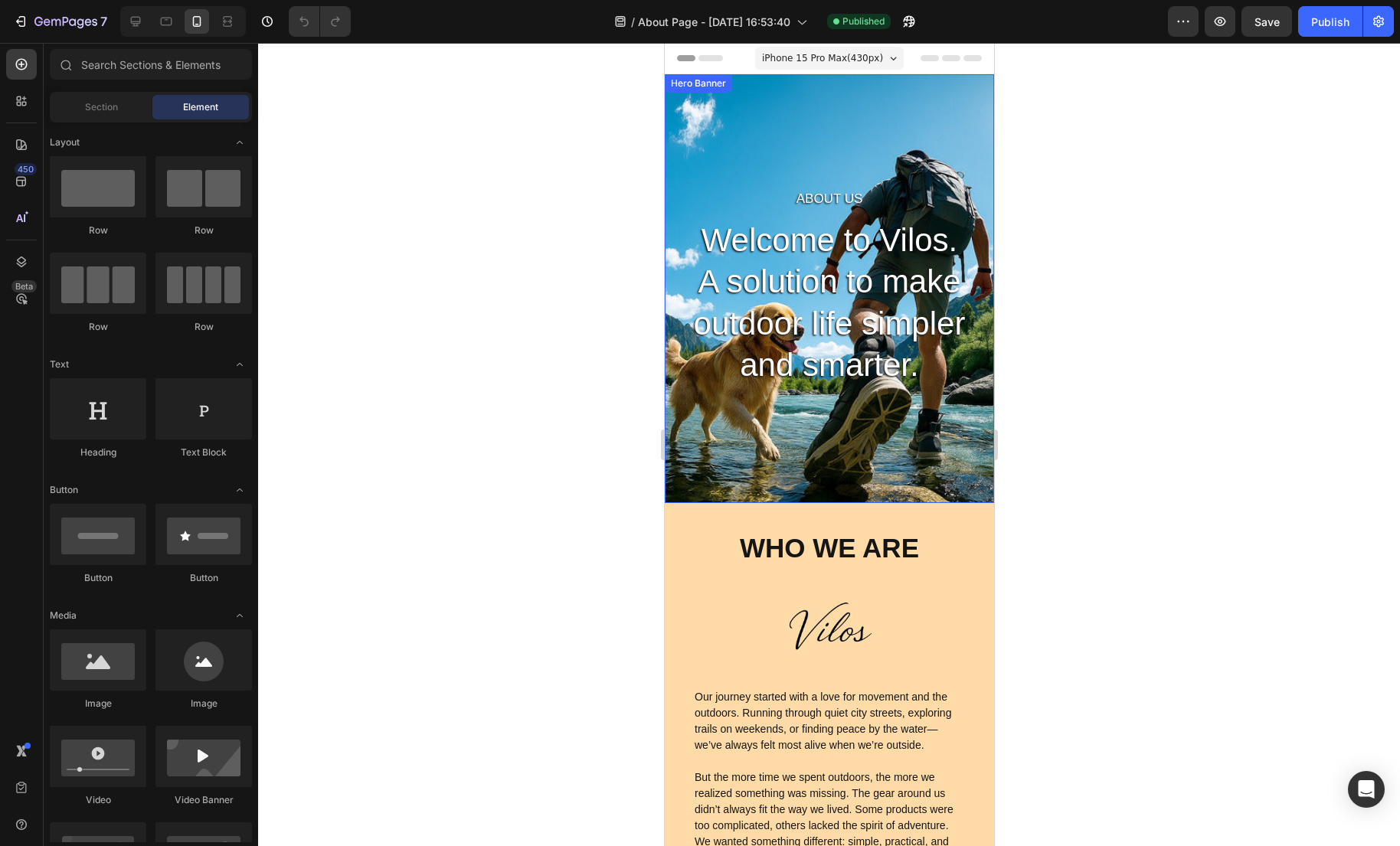
click at [946, 110] on div "About Us Heading Welcome to Vilos. A solution to make outdoor life simpler and …" at bounding box center [828, 289] width 329 height 429
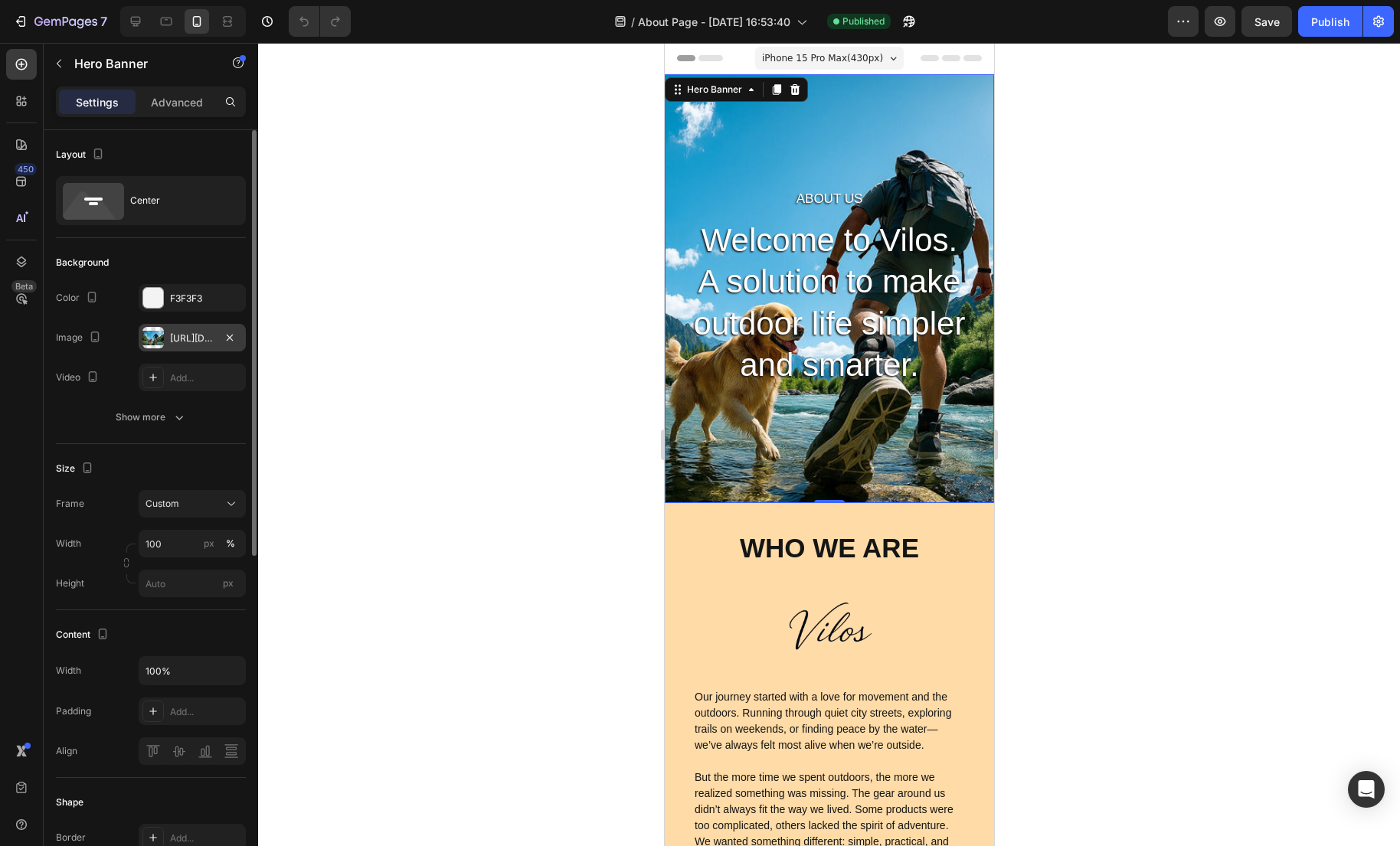
click at [183, 346] on div "[URL][DOMAIN_NAME]" at bounding box center [193, 338] width 108 height 28
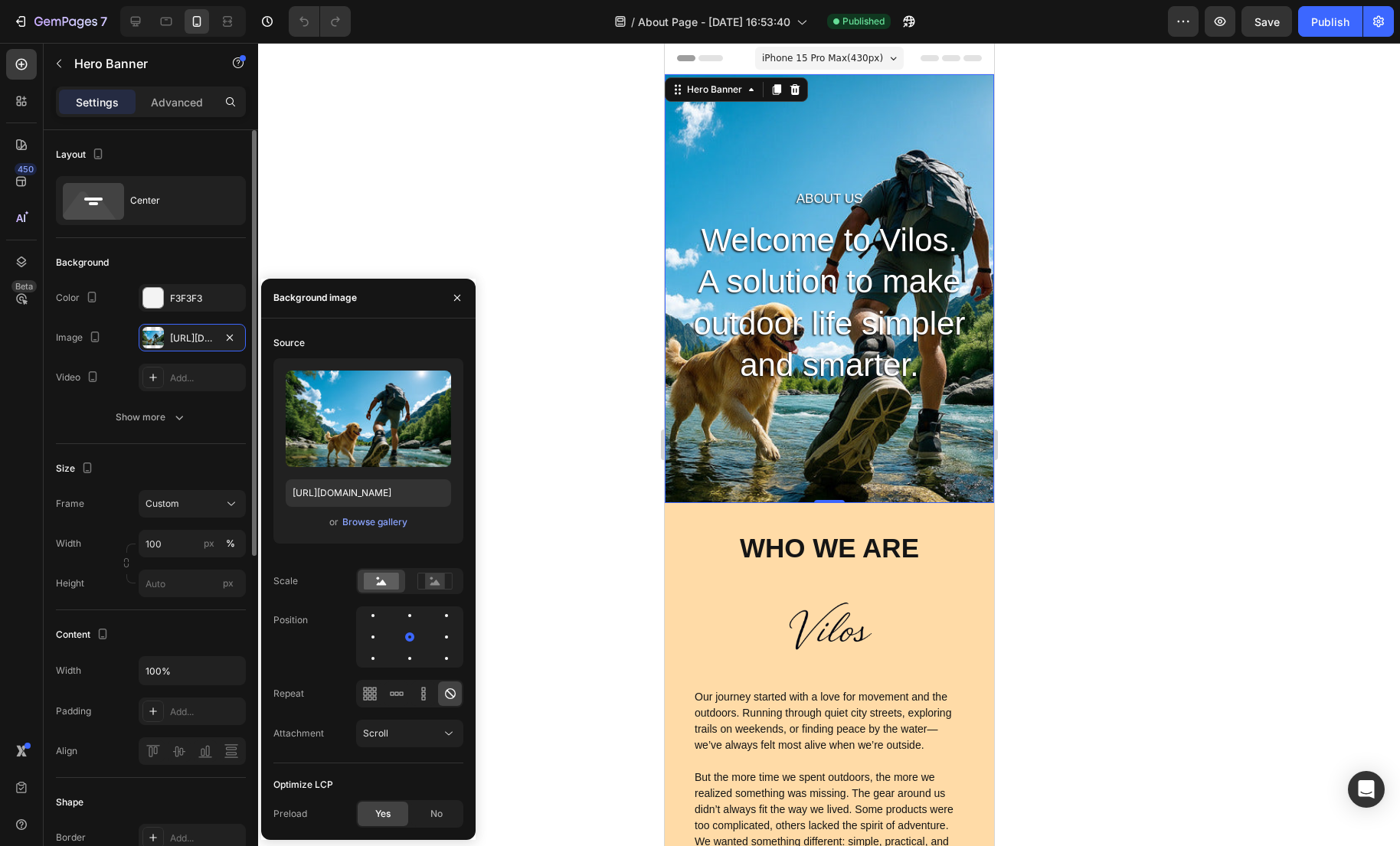
click at [201, 461] on div "Size" at bounding box center [150, 469] width 190 height 24
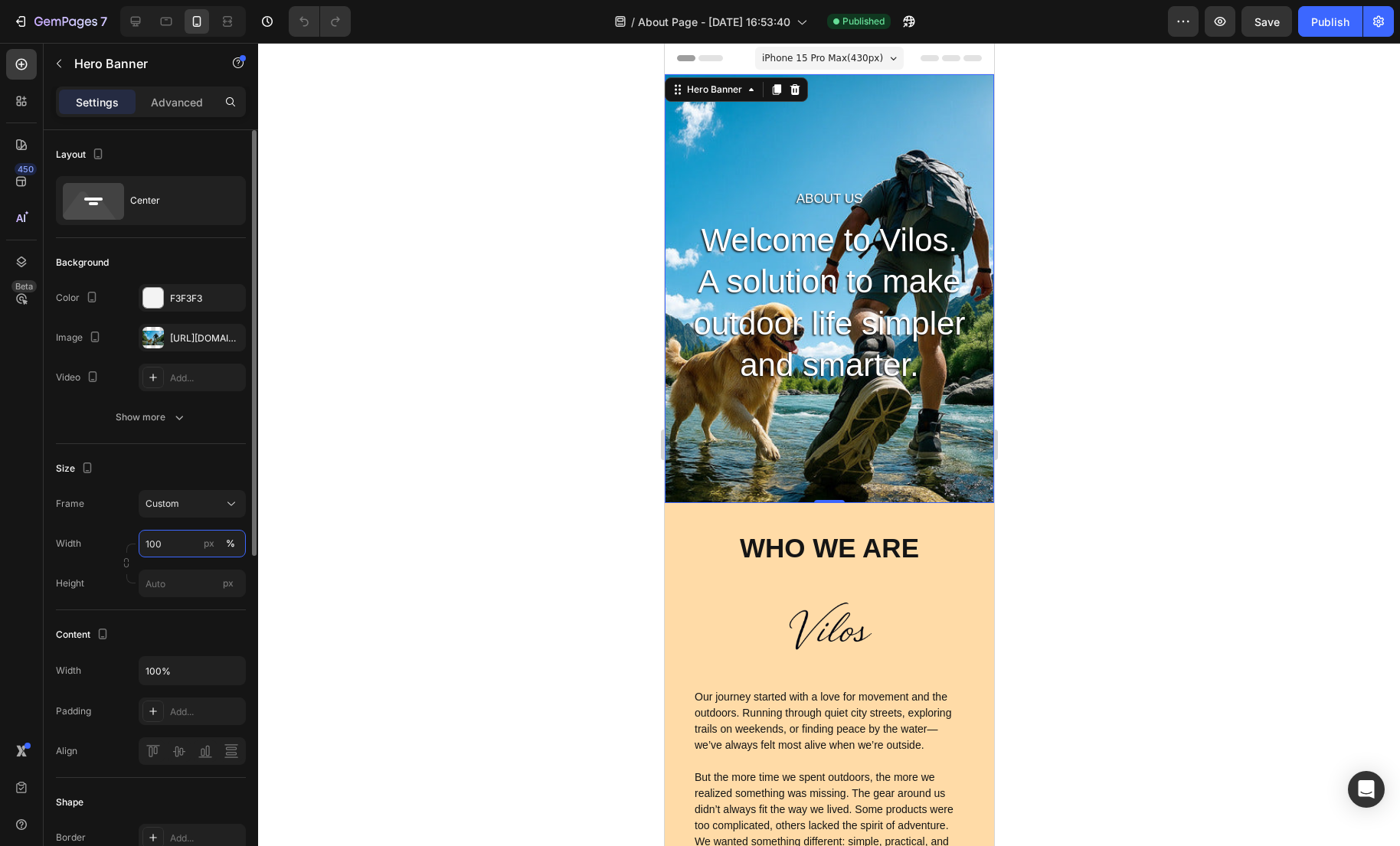
click at [168, 546] on input "100" at bounding box center [193, 544] width 108 height 28
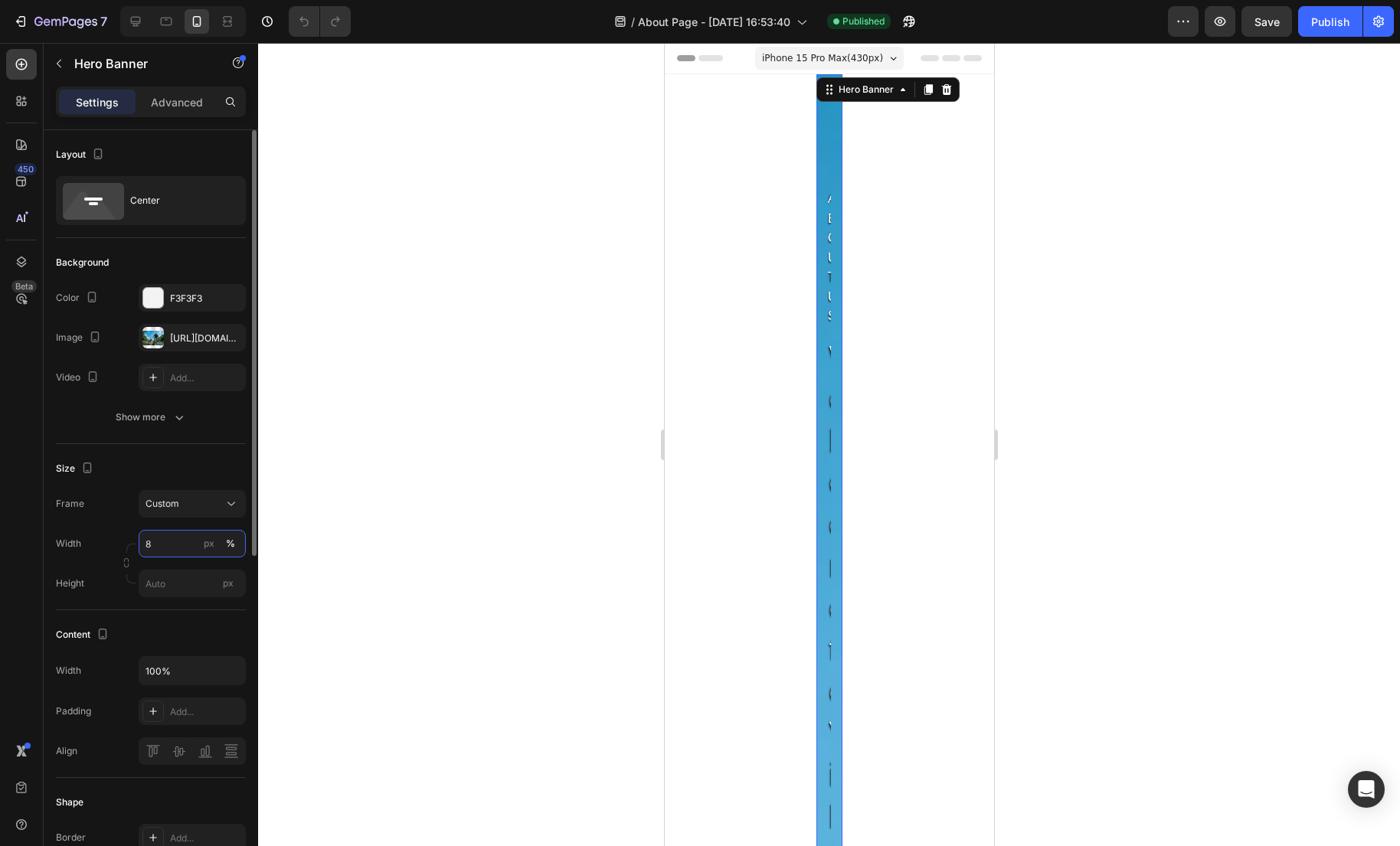
type input "100"
click at [478, 354] on div at bounding box center [828, 443] width 1141 height 803
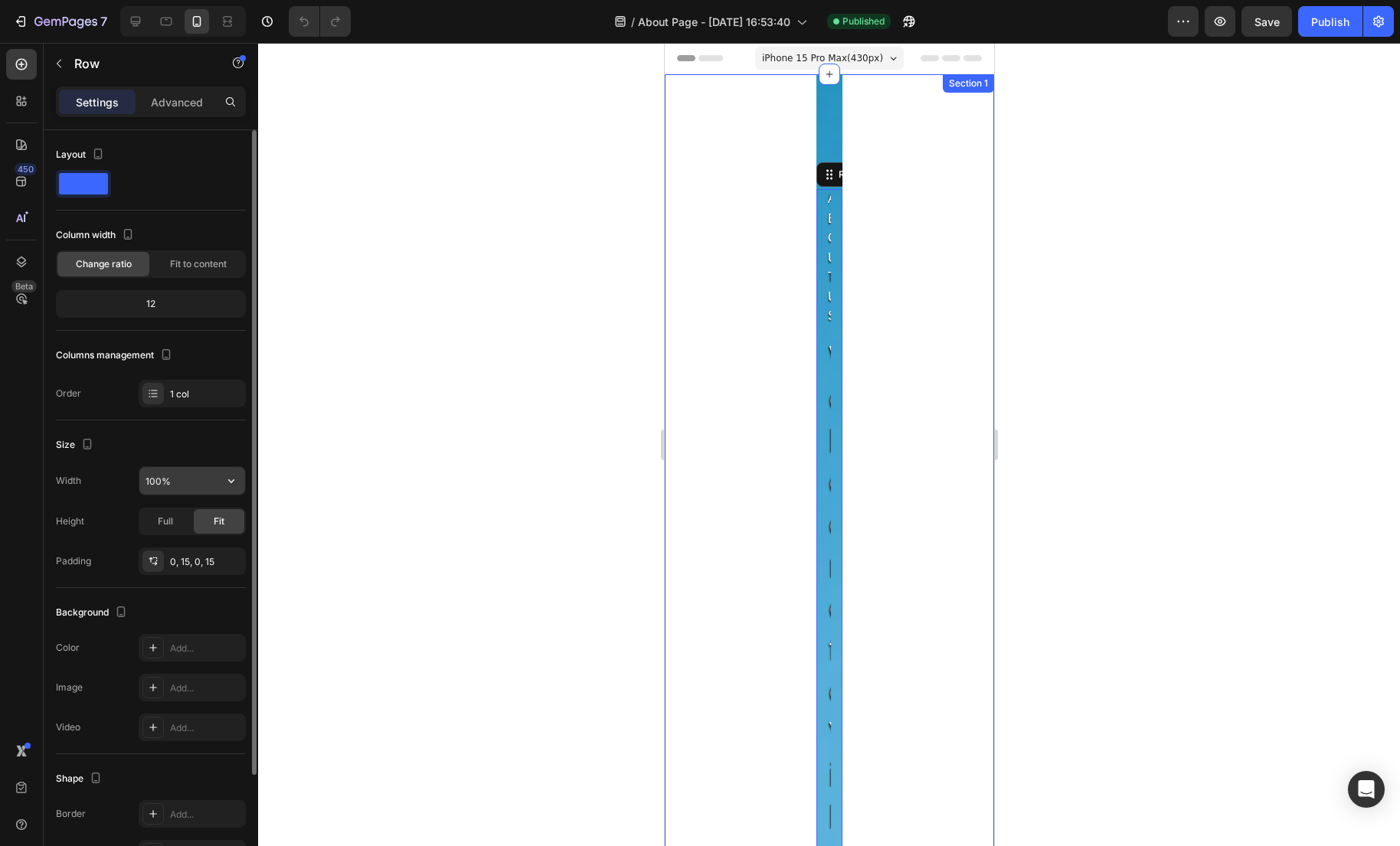
click at [195, 488] on input "100%" at bounding box center [193, 481] width 106 height 28
click at [220, 488] on button "button" at bounding box center [232, 481] width 28 height 28
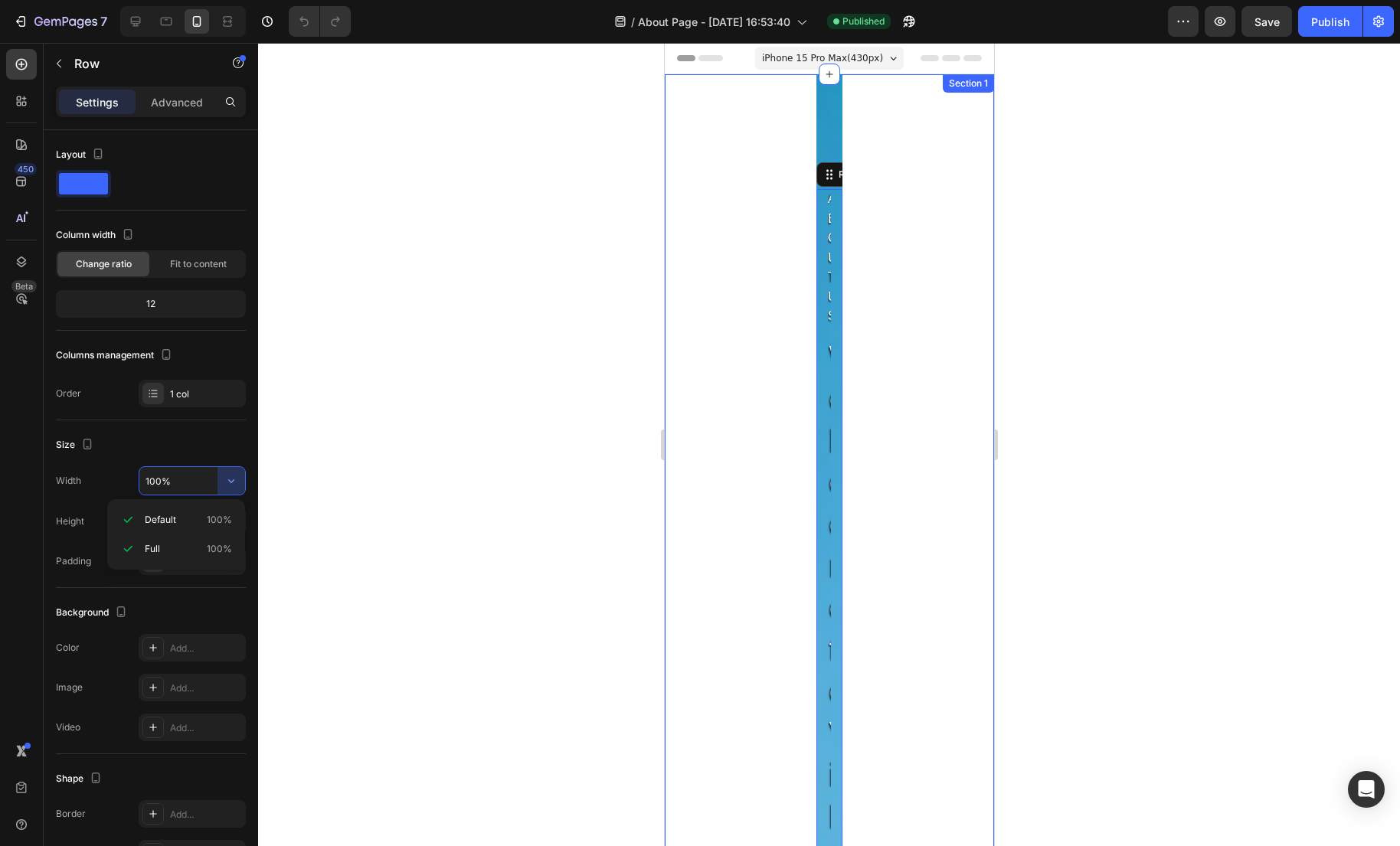
click at [410, 456] on div at bounding box center [828, 443] width 1141 height 803
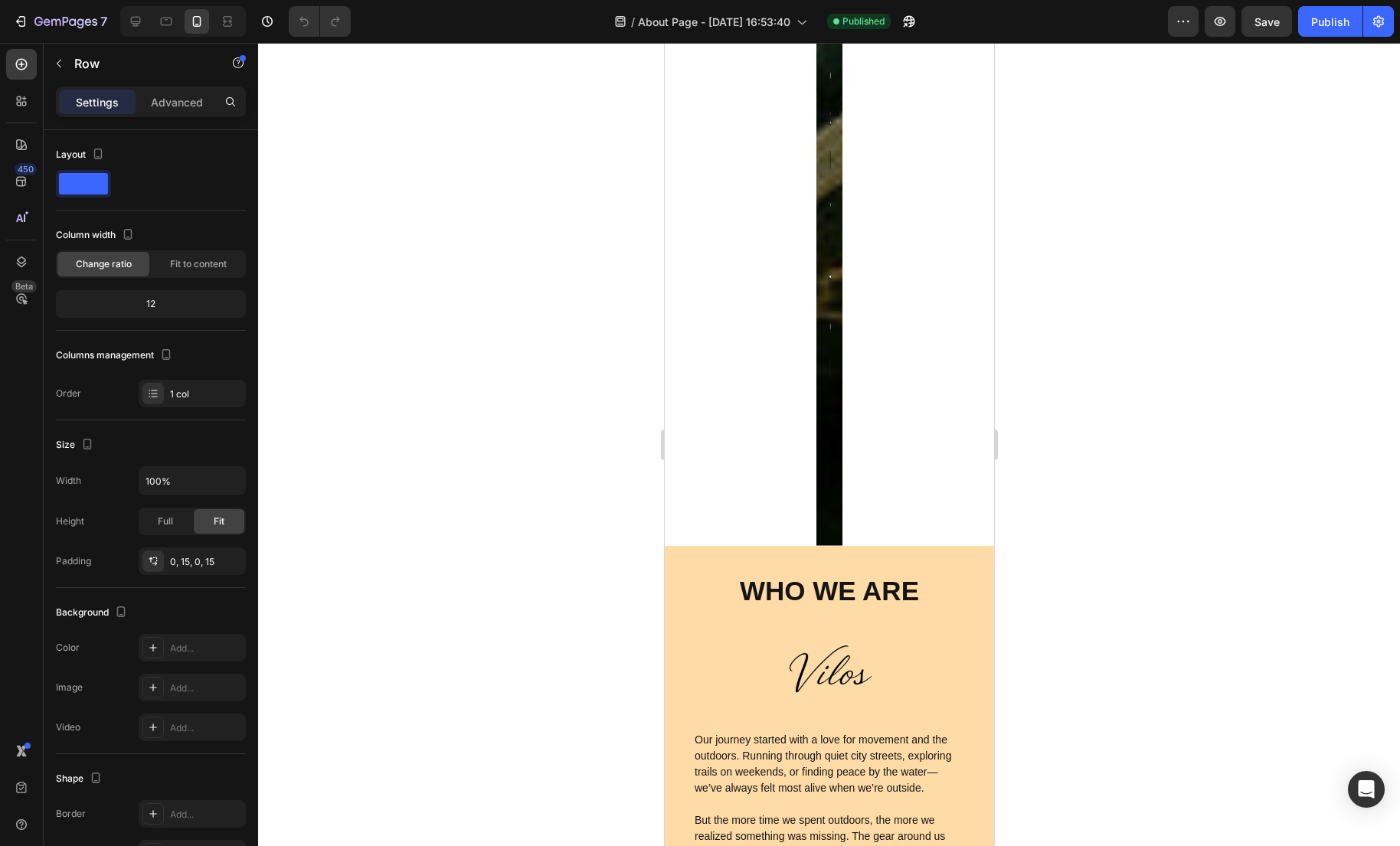
scroll to position [2363, 0]
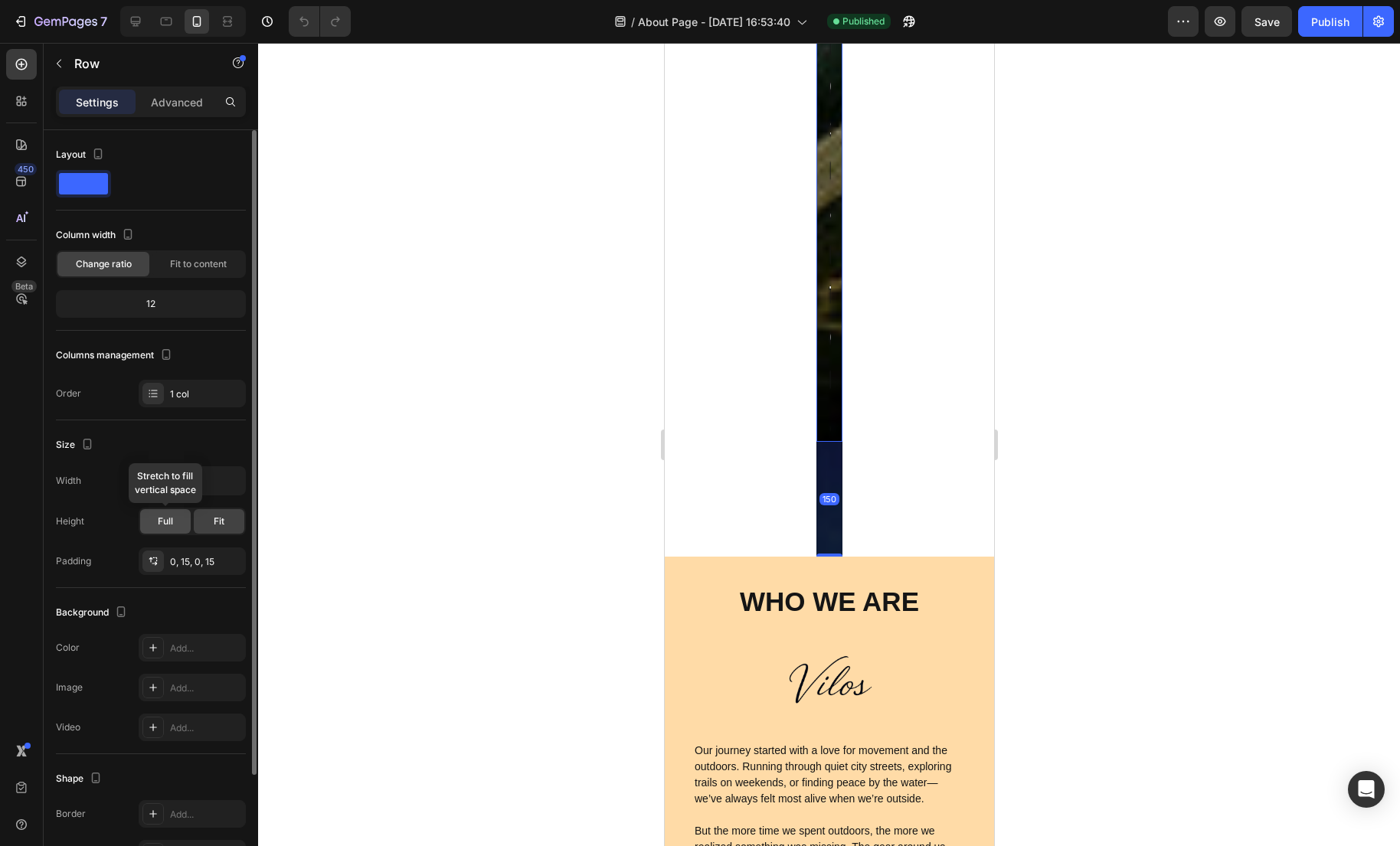
click at [172, 528] on div "Full" at bounding box center [165, 521] width 50 height 24
click at [224, 531] on div "Fit" at bounding box center [219, 521] width 50 height 24
click at [161, 485] on input "100%" at bounding box center [193, 481] width 106 height 28
type input "80%"
click at [433, 419] on div at bounding box center [828, 443] width 1141 height 803
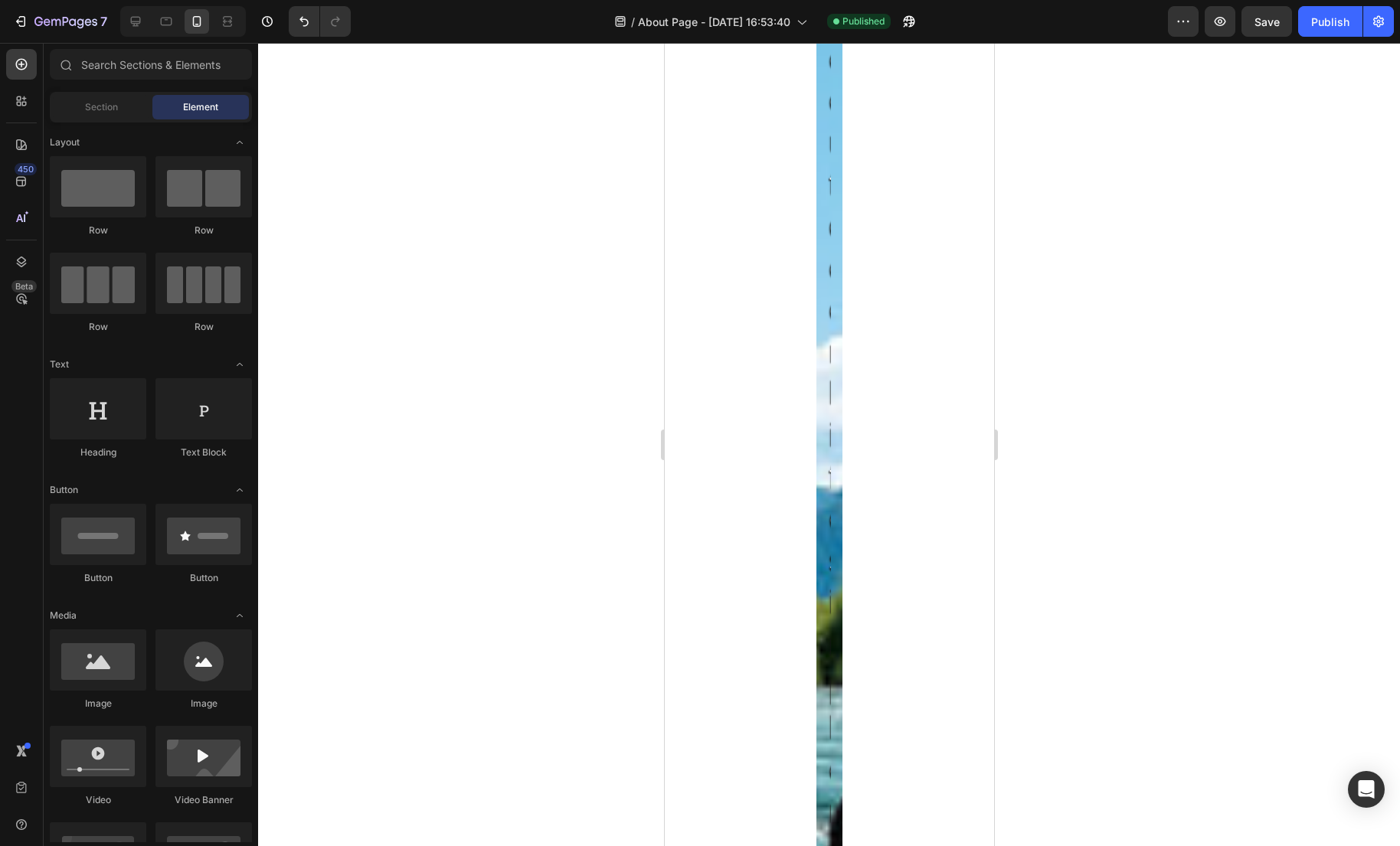
scroll to position [1499, 0]
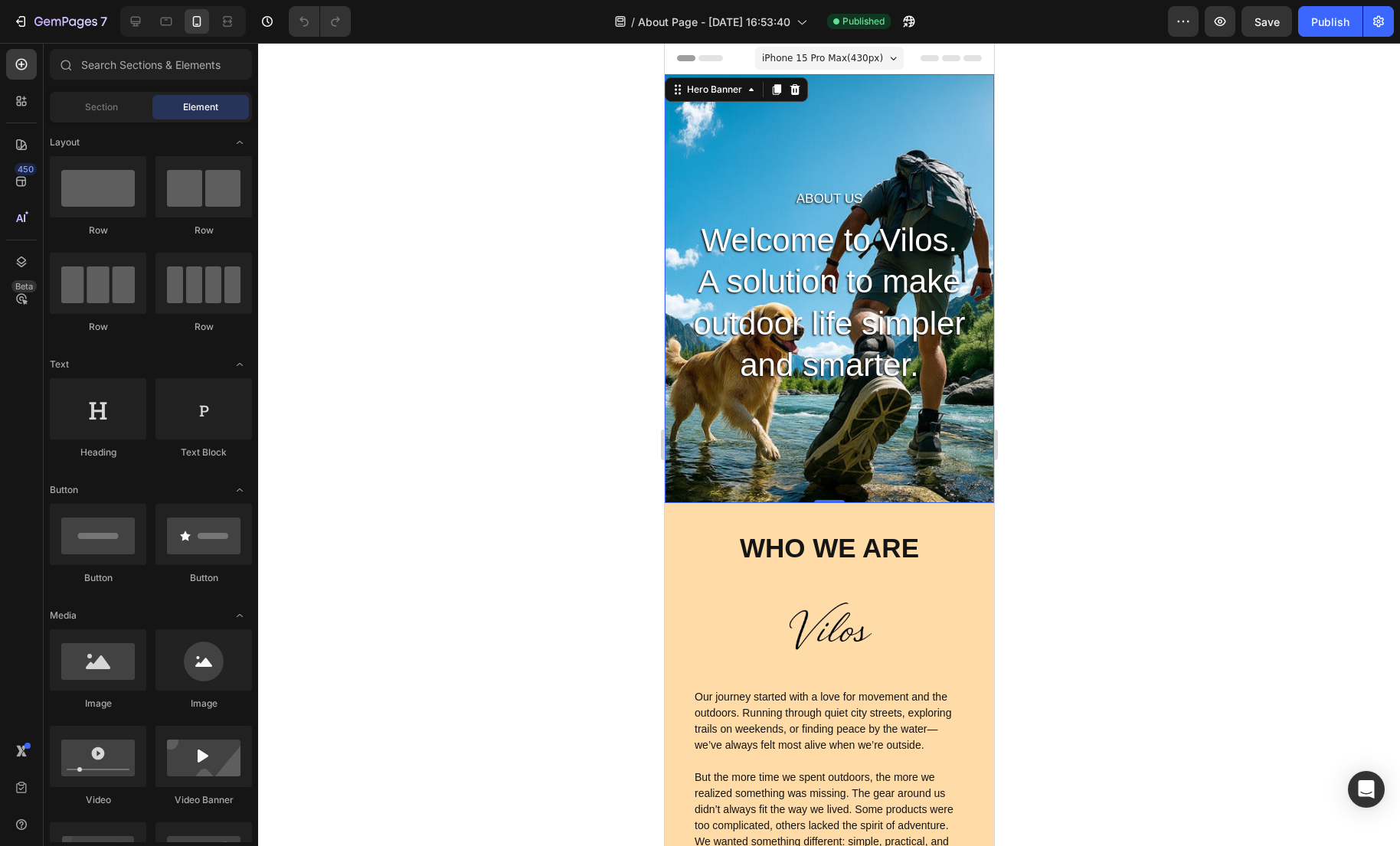
click at [946, 123] on div "About Us Heading Welcome to Vilos. A solution to make outdoor life simpler and …" at bounding box center [828, 289] width 329 height 429
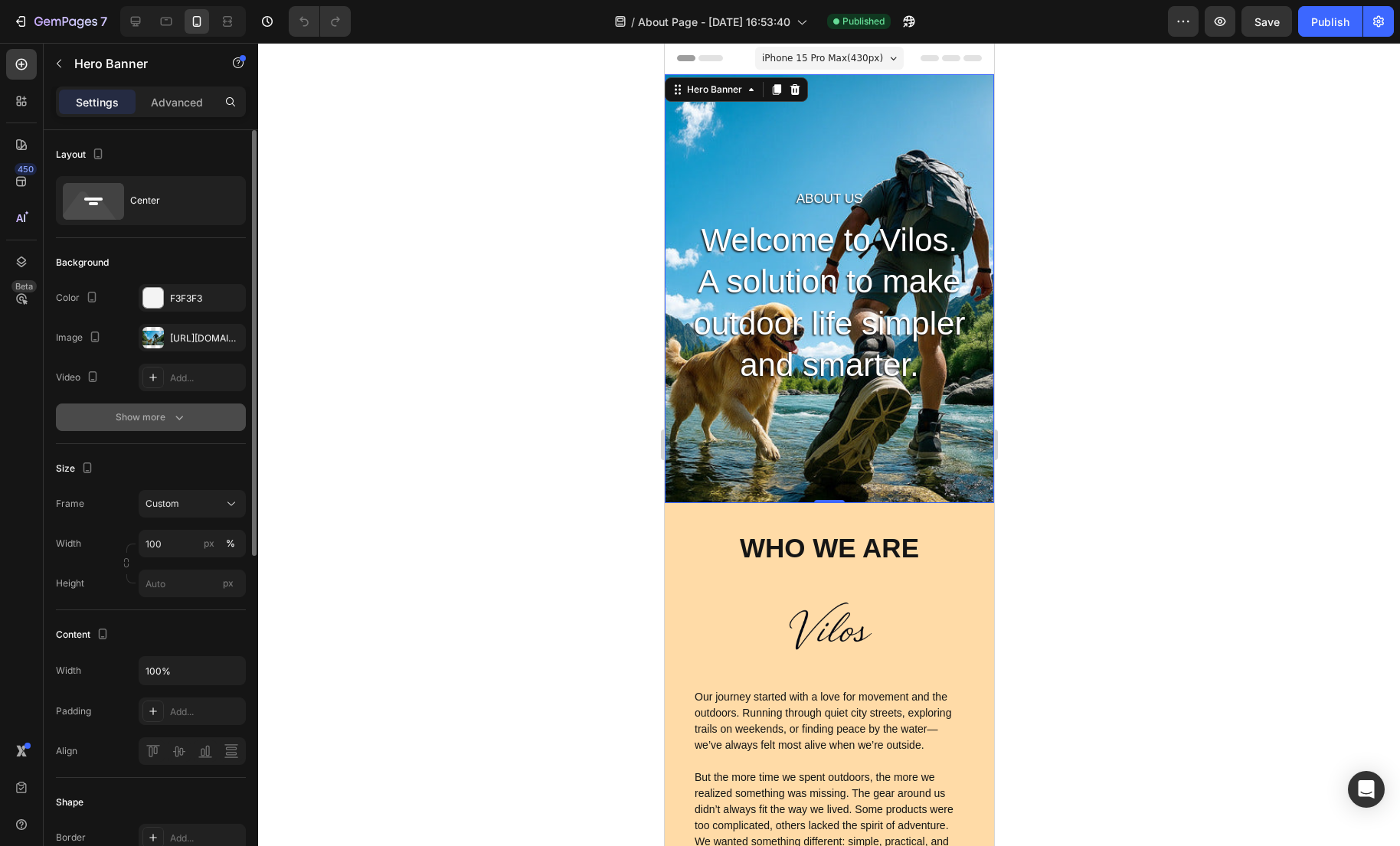
click at [162, 415] on div "Show more" at bounding box center [151, 417] width 71 height 16
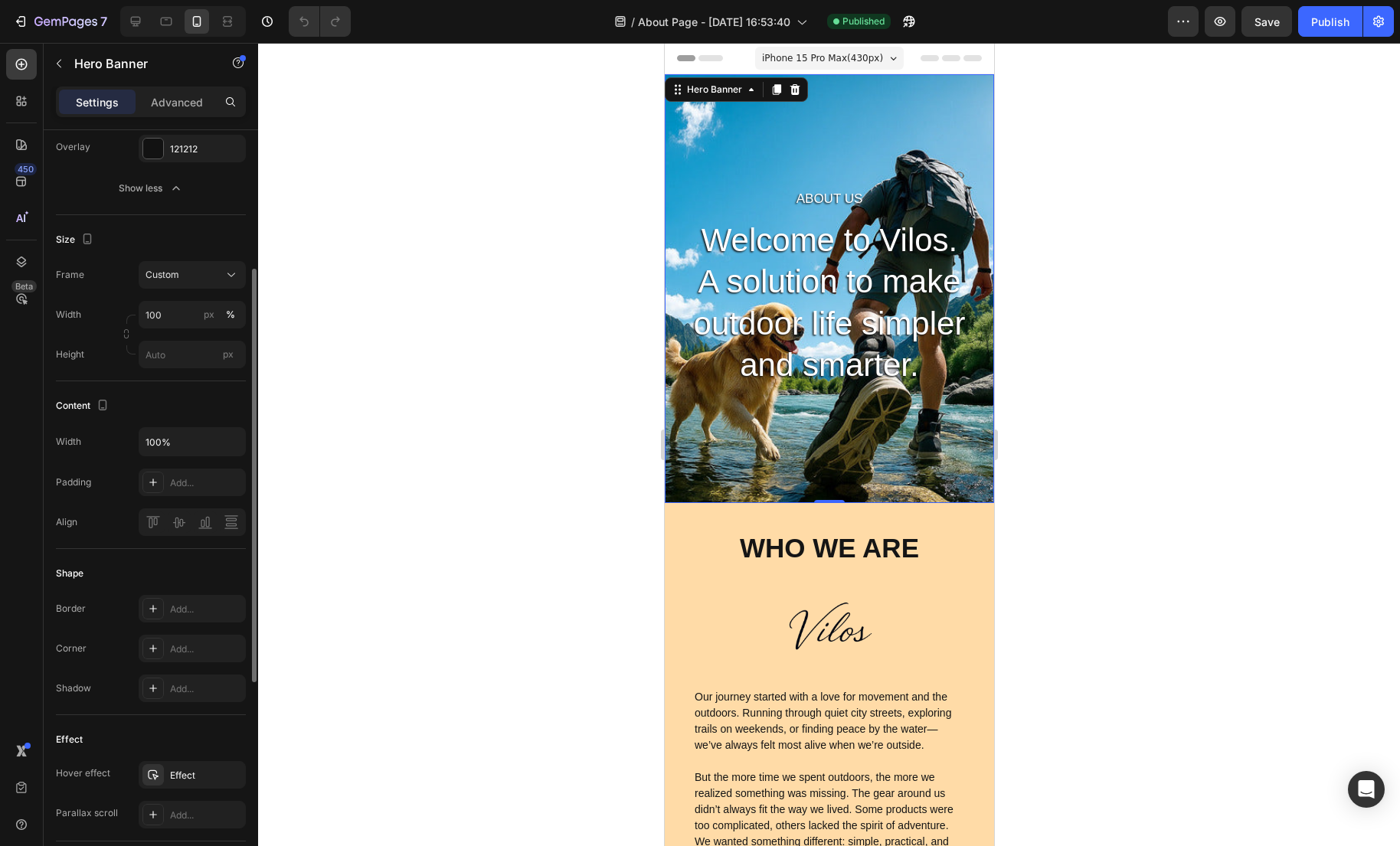
scroll to position [263, 0]
click at [809, 113] on div "About Us Heading Welcome to Vilos. A solution to make outdoor life simpler and …" at bounding box center [828, 289] width 329 height 429
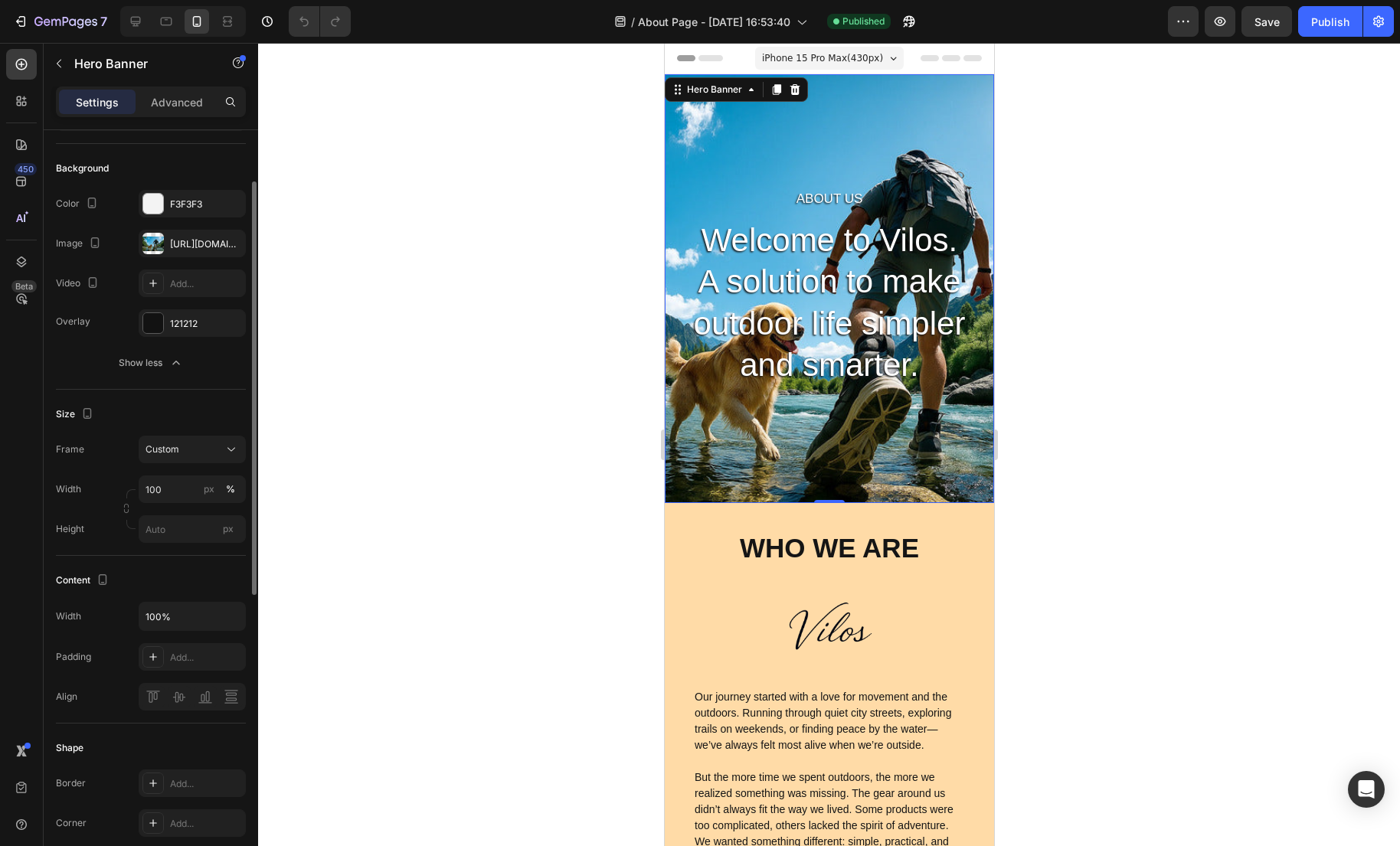
scroll to position [93, 0]
click at [171, 362] on icon "button" at bounding box center [176, 364] width 16 height 16
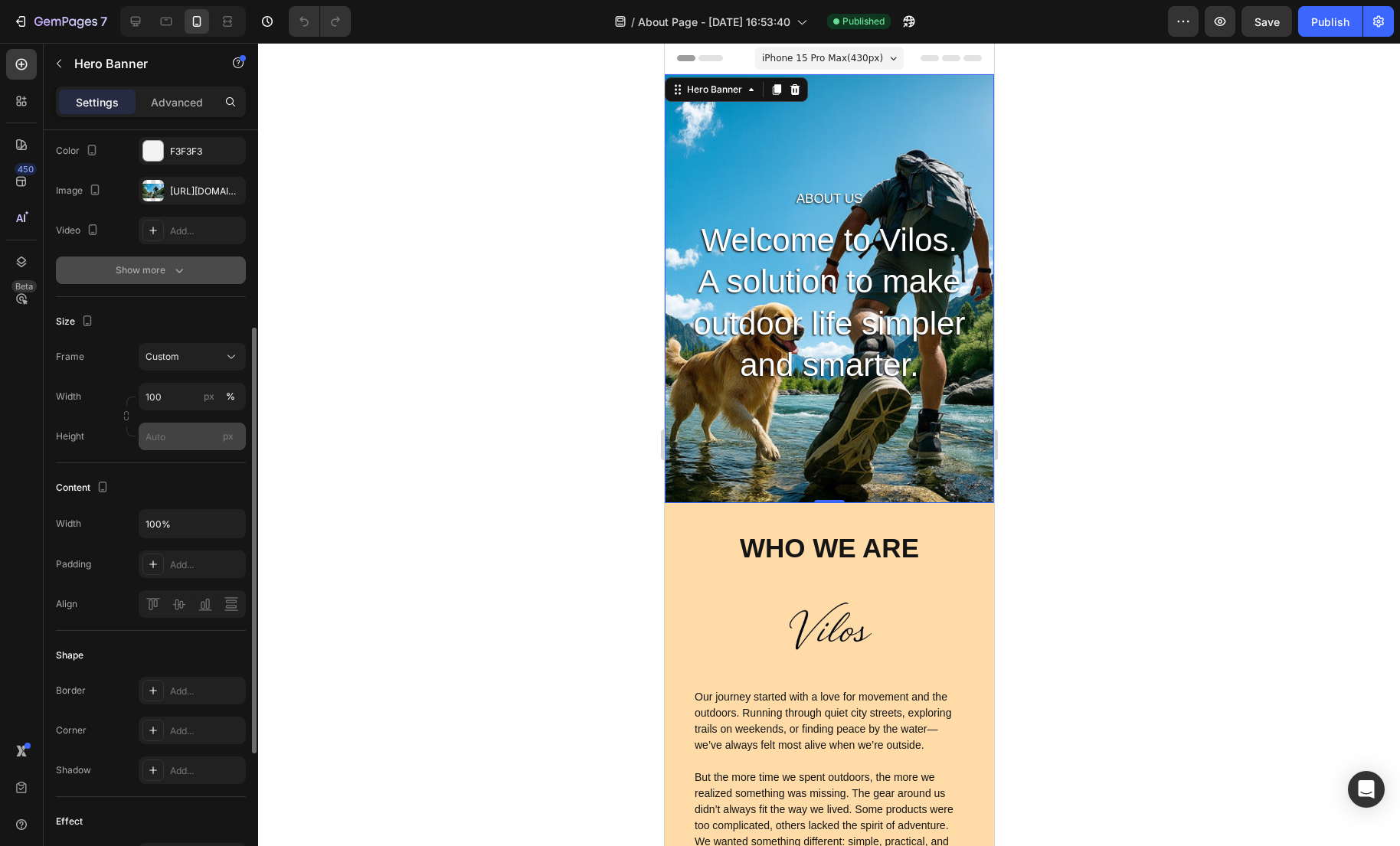
scroll to position [305, 0]
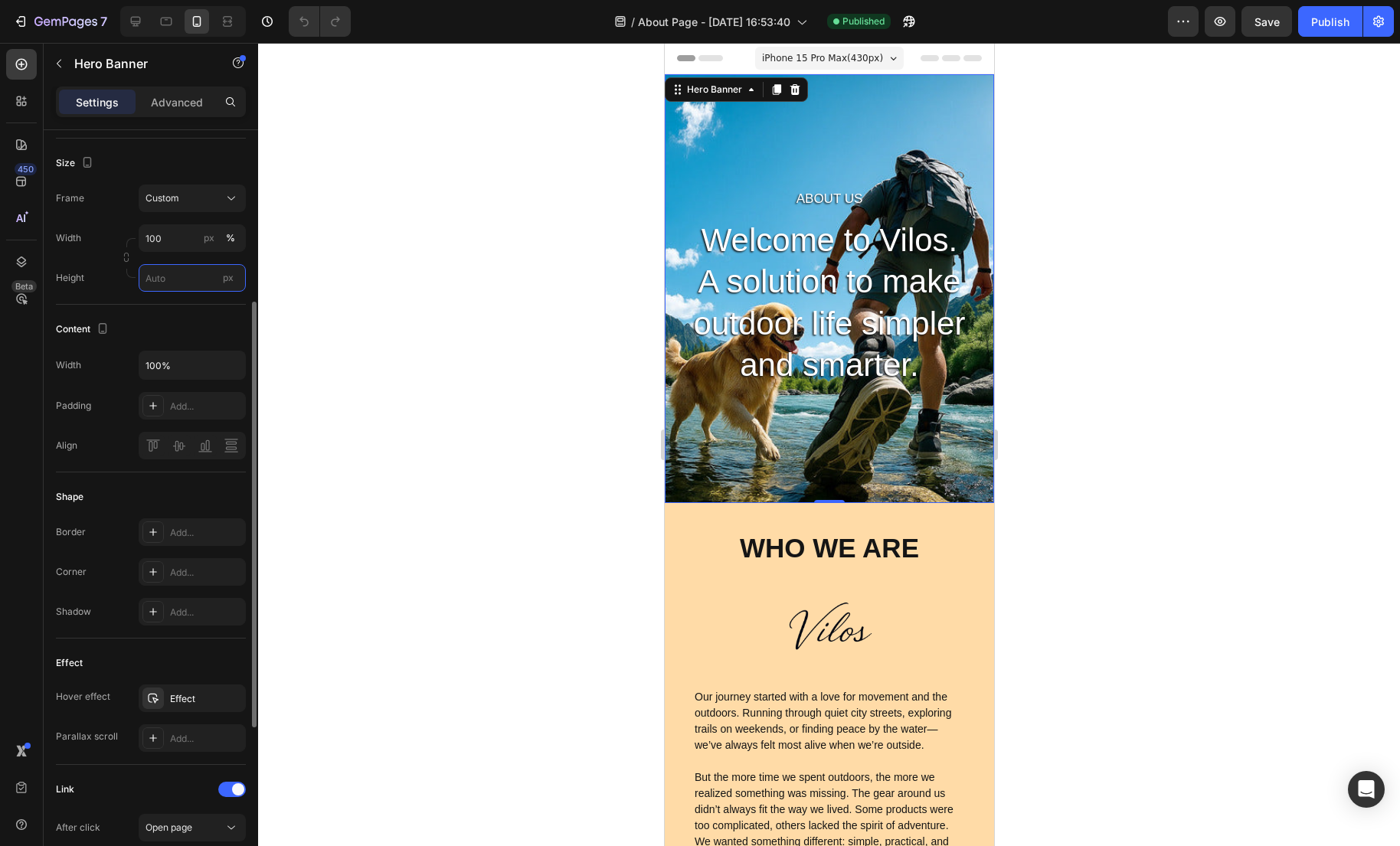
click at [168, 275] on input "px" at bounding box center [193, 278] width 108 height 28
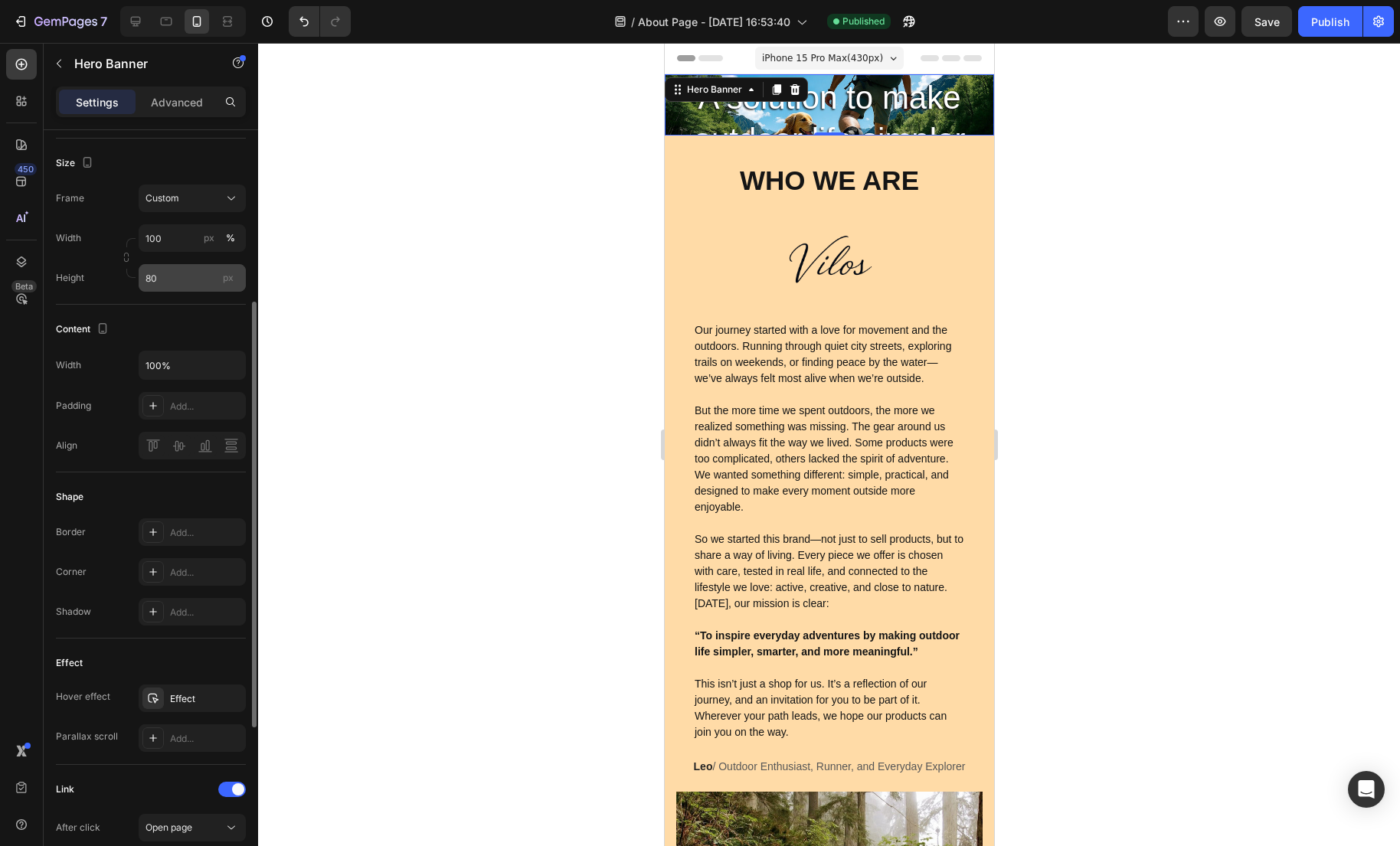
click at [224, 278] on span "px" at bounding box center [228, 277] width 10 height 11
click at [224, 278] on input "80" at bounding box center [193, 278] width 108 height 28
click at [228, 280] on span "px" at bounding box center [228, 277] width 10 height 11
click at [228, 280] on input "80" at bounding box center [193, 278] width 108 height 28
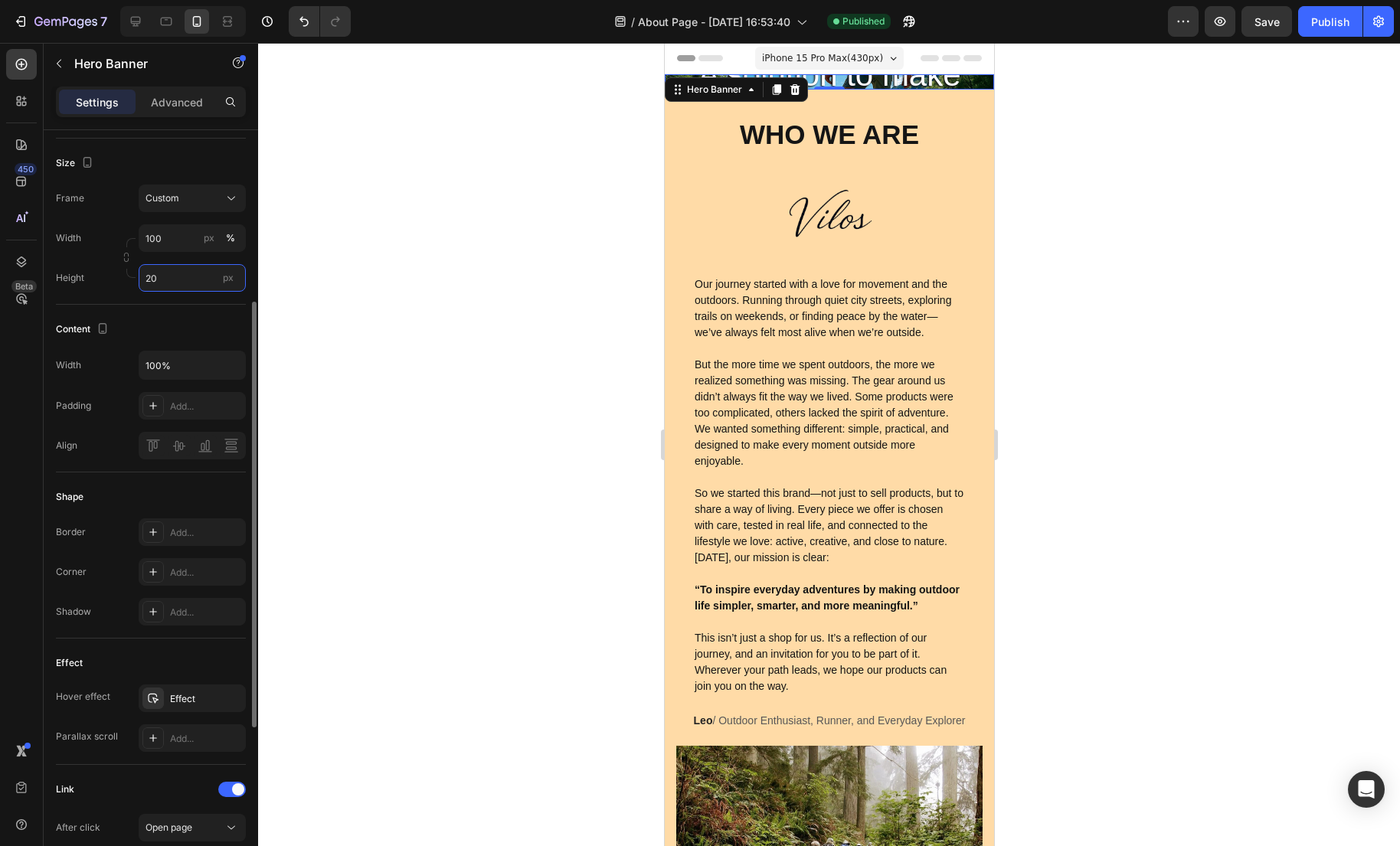
type input "2"
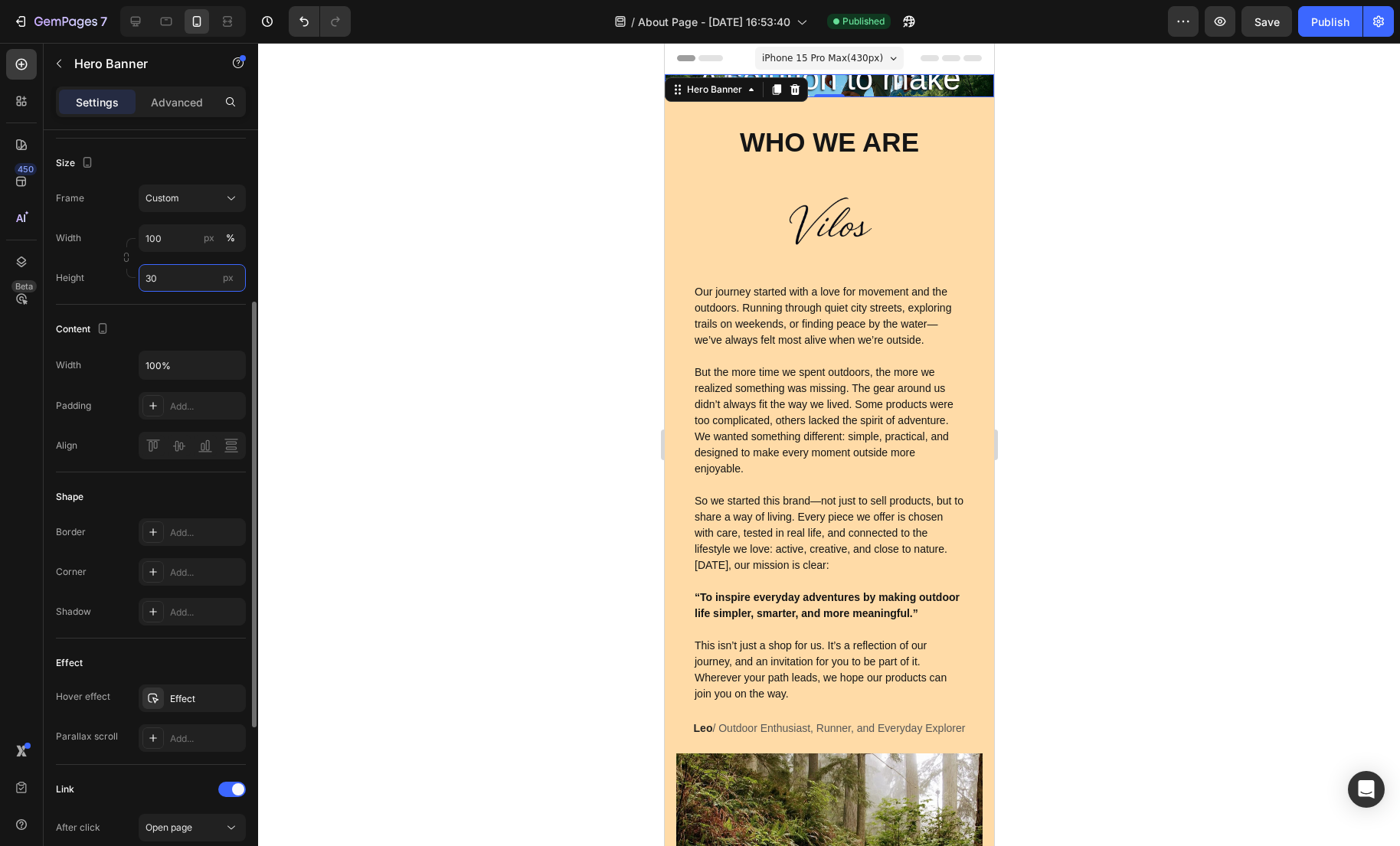
type input "3"
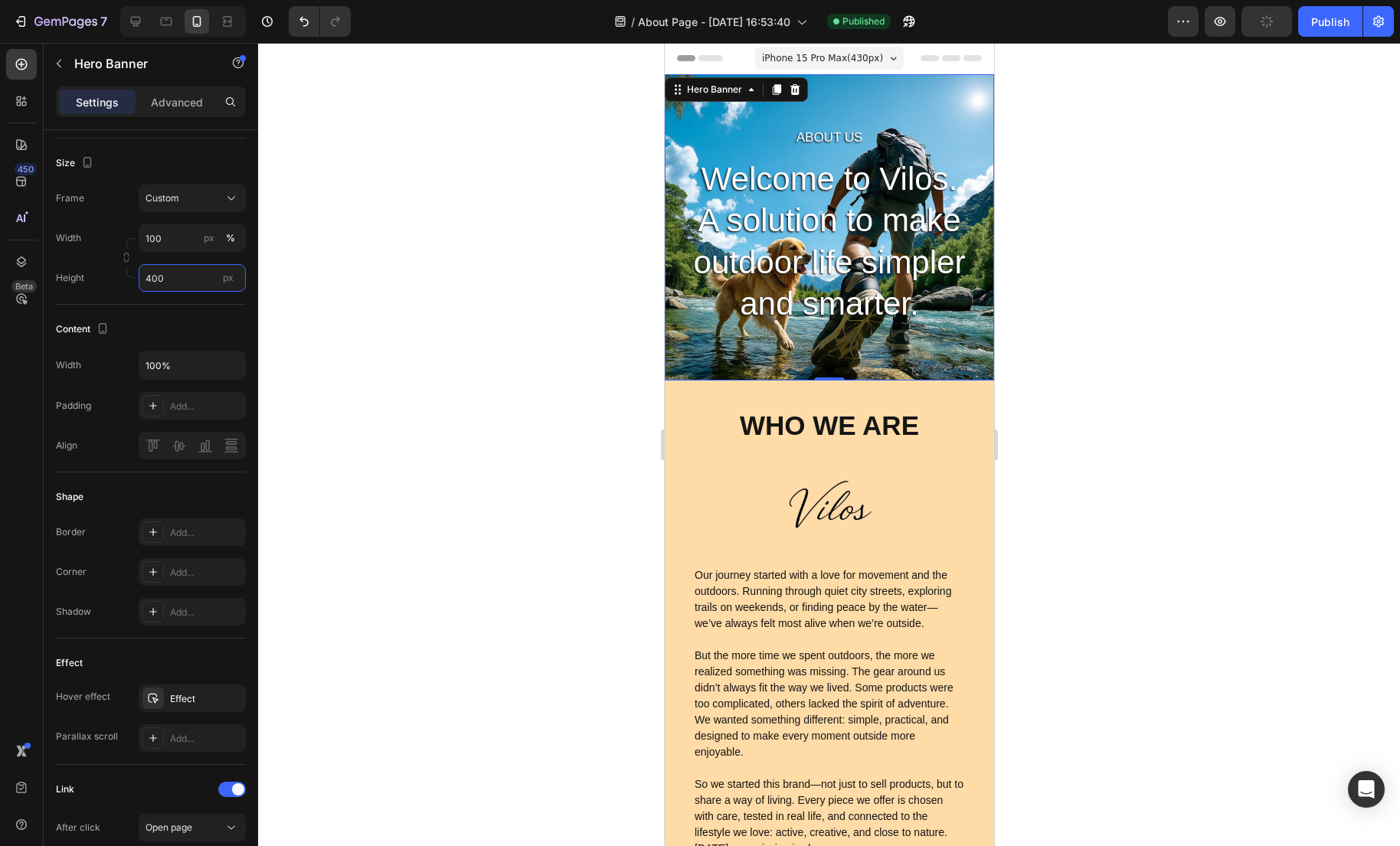
type input "400"
click at [559, 333] on div at bounding box center [828, 443] width 1141 height 803
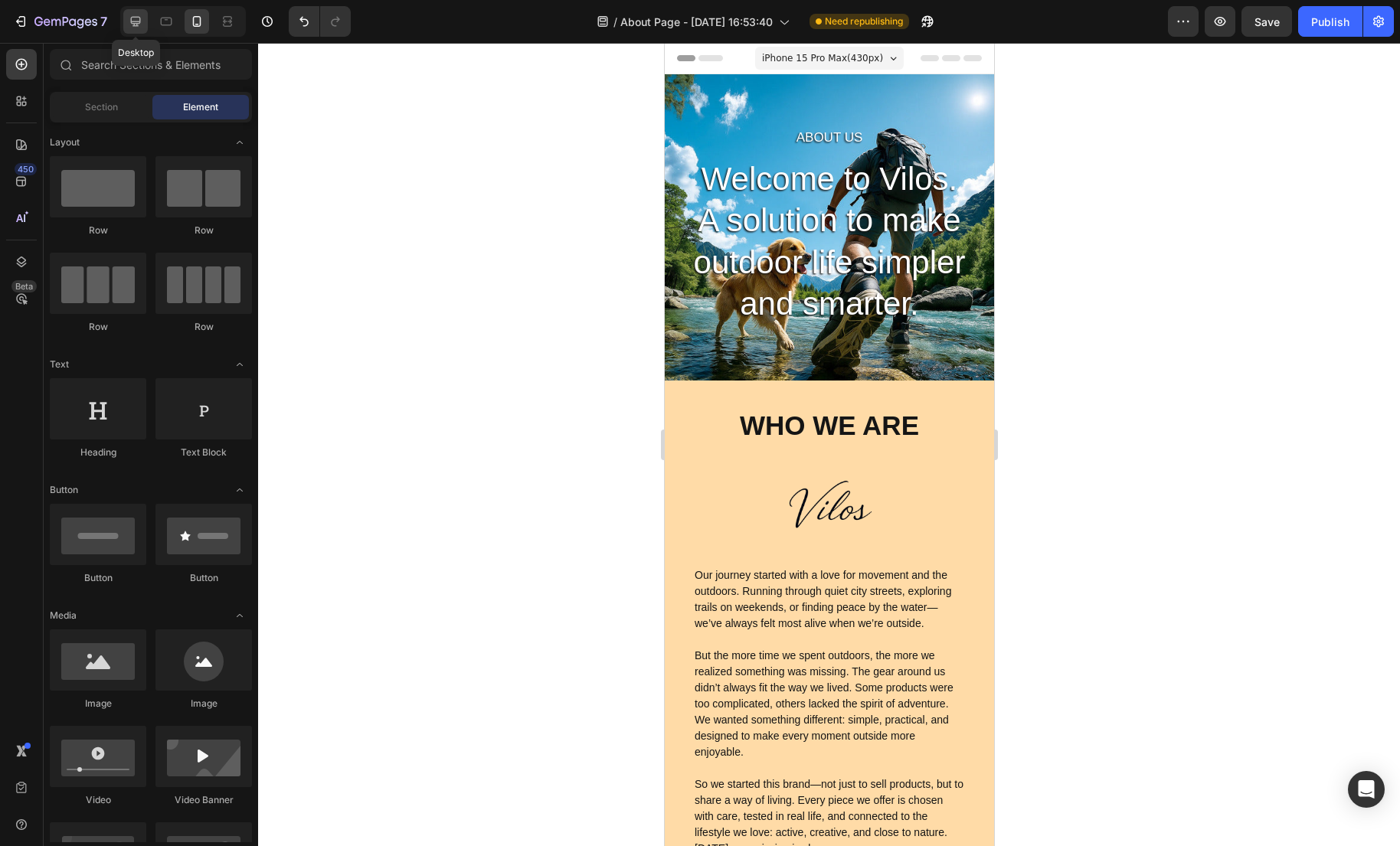
click at [140, 16] on icon at bounding box center [135, 22] width 16 height 16
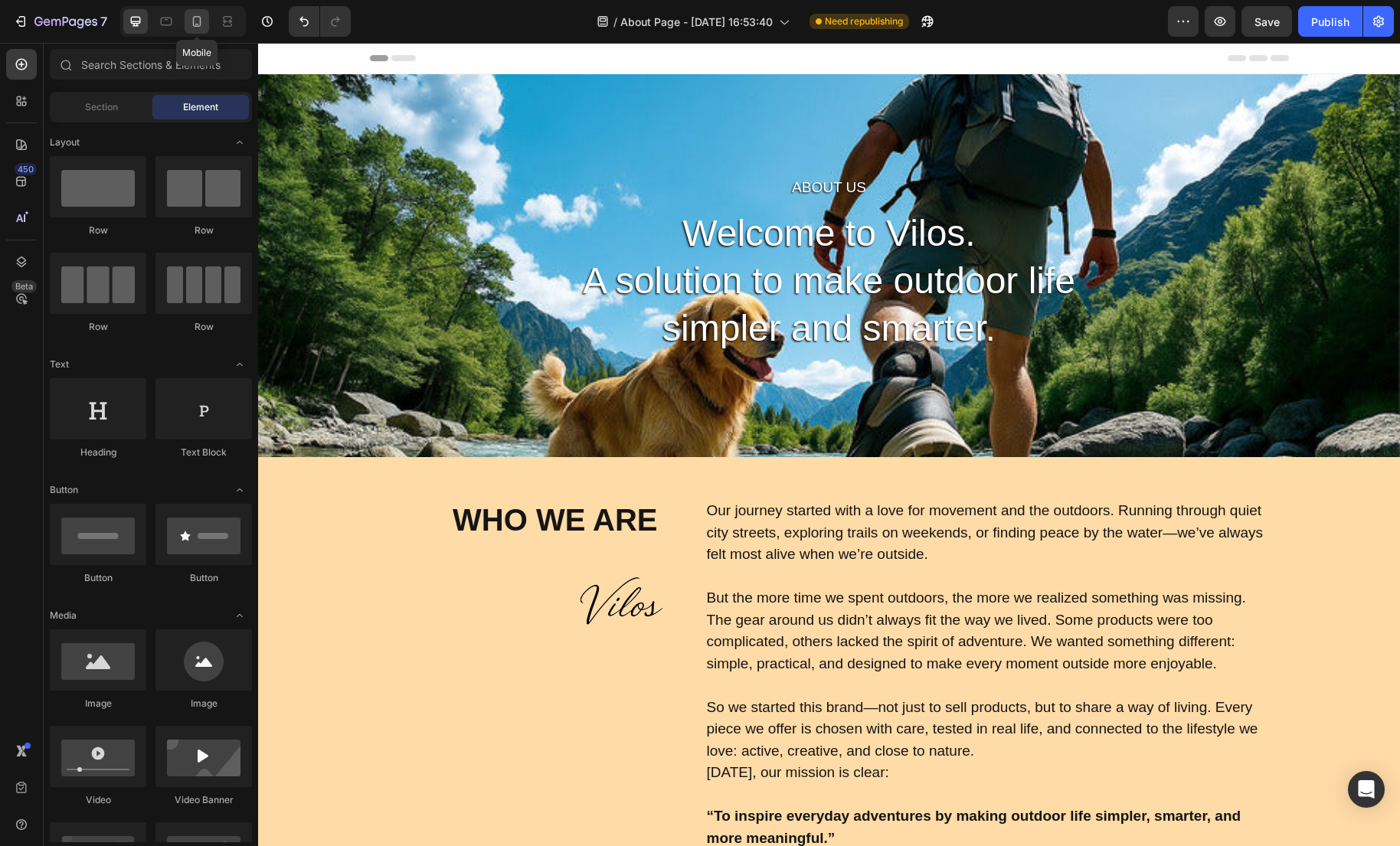
click at [190, 23] on icon at bounding box center [197, 22] width 16 height 16
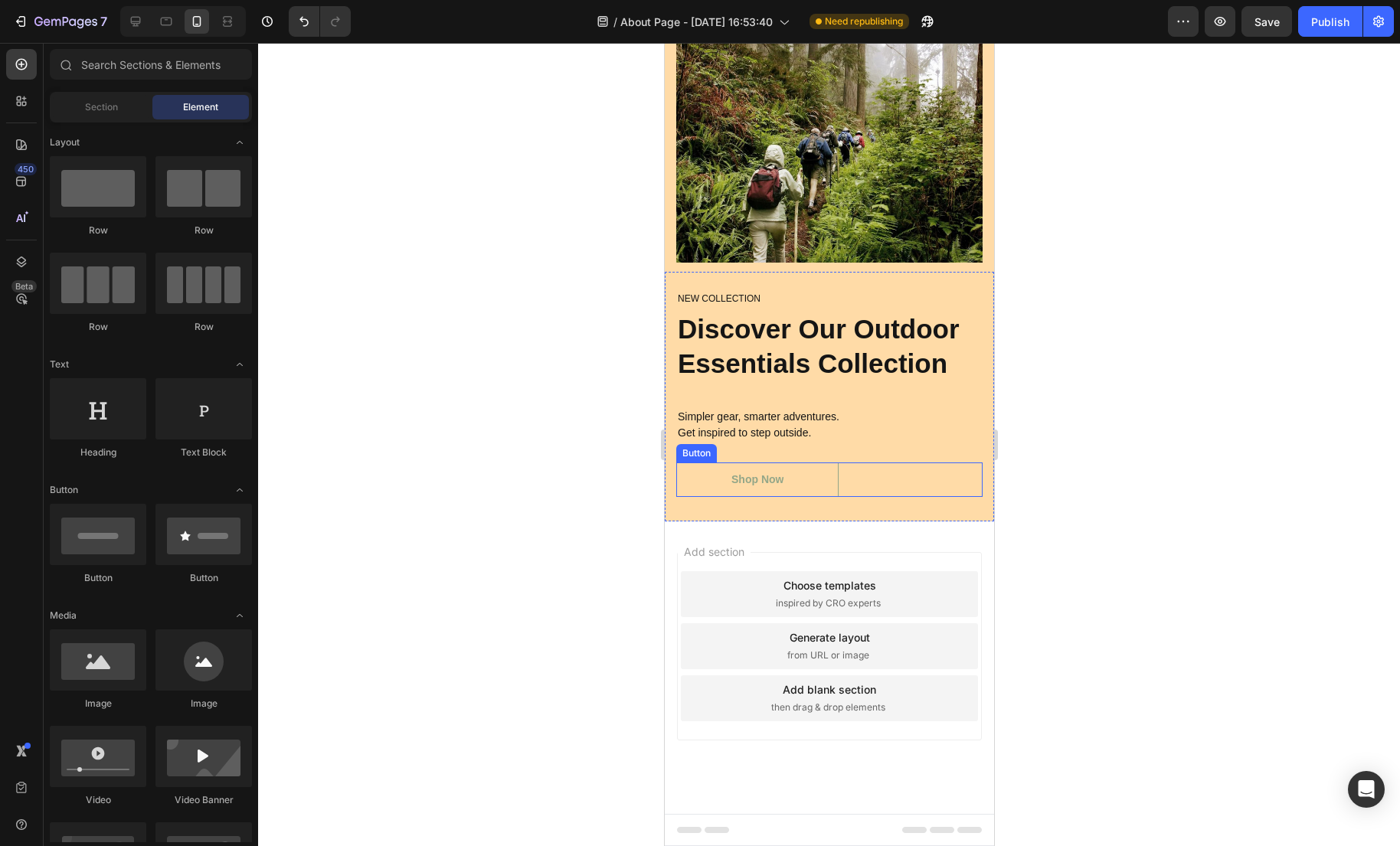
scroll to position [1035, 0]
click at [807, 491] on button "Shop Now" at bounding box center [756, 480] width 162 height 35
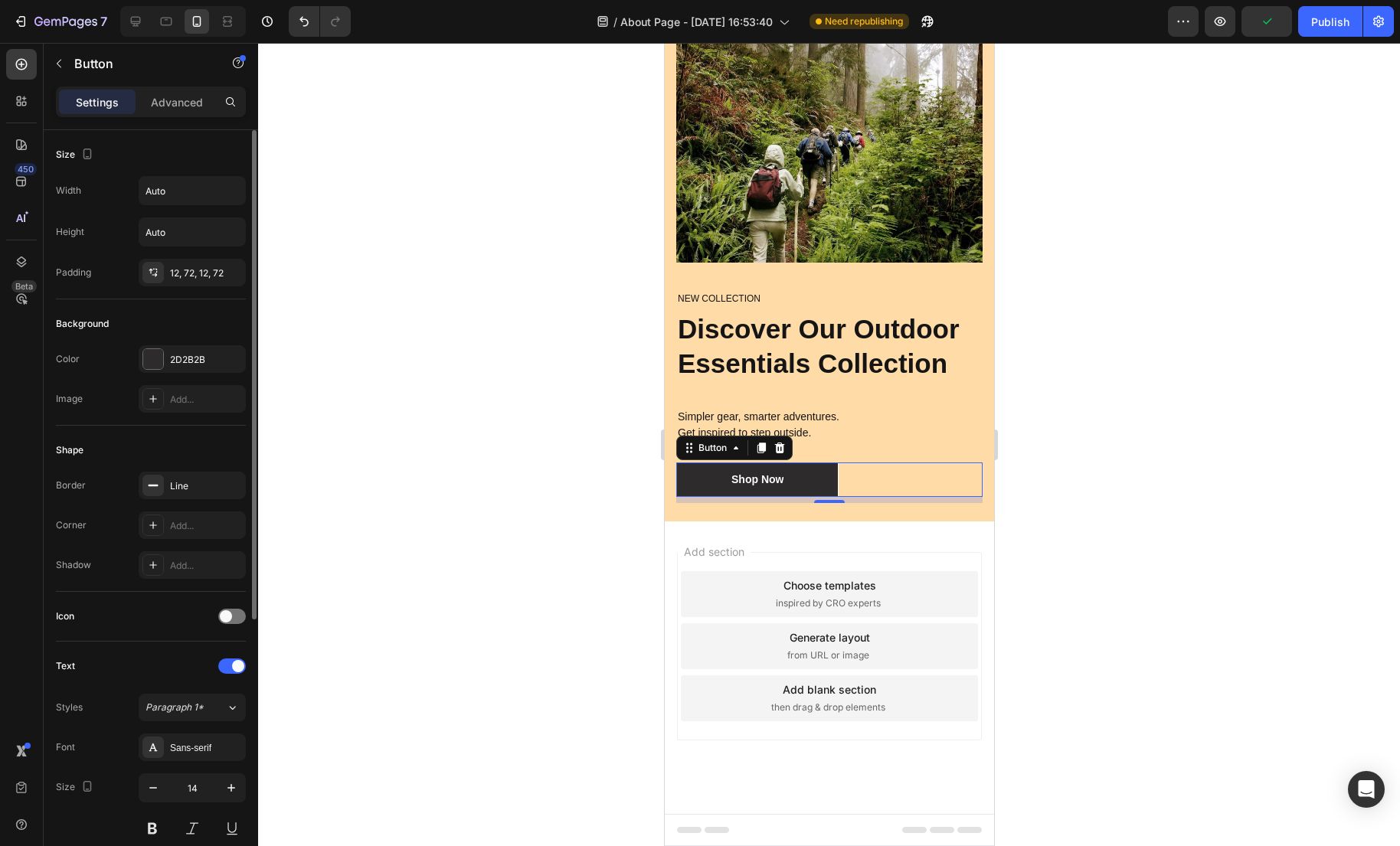
scroll to position [418, 0]
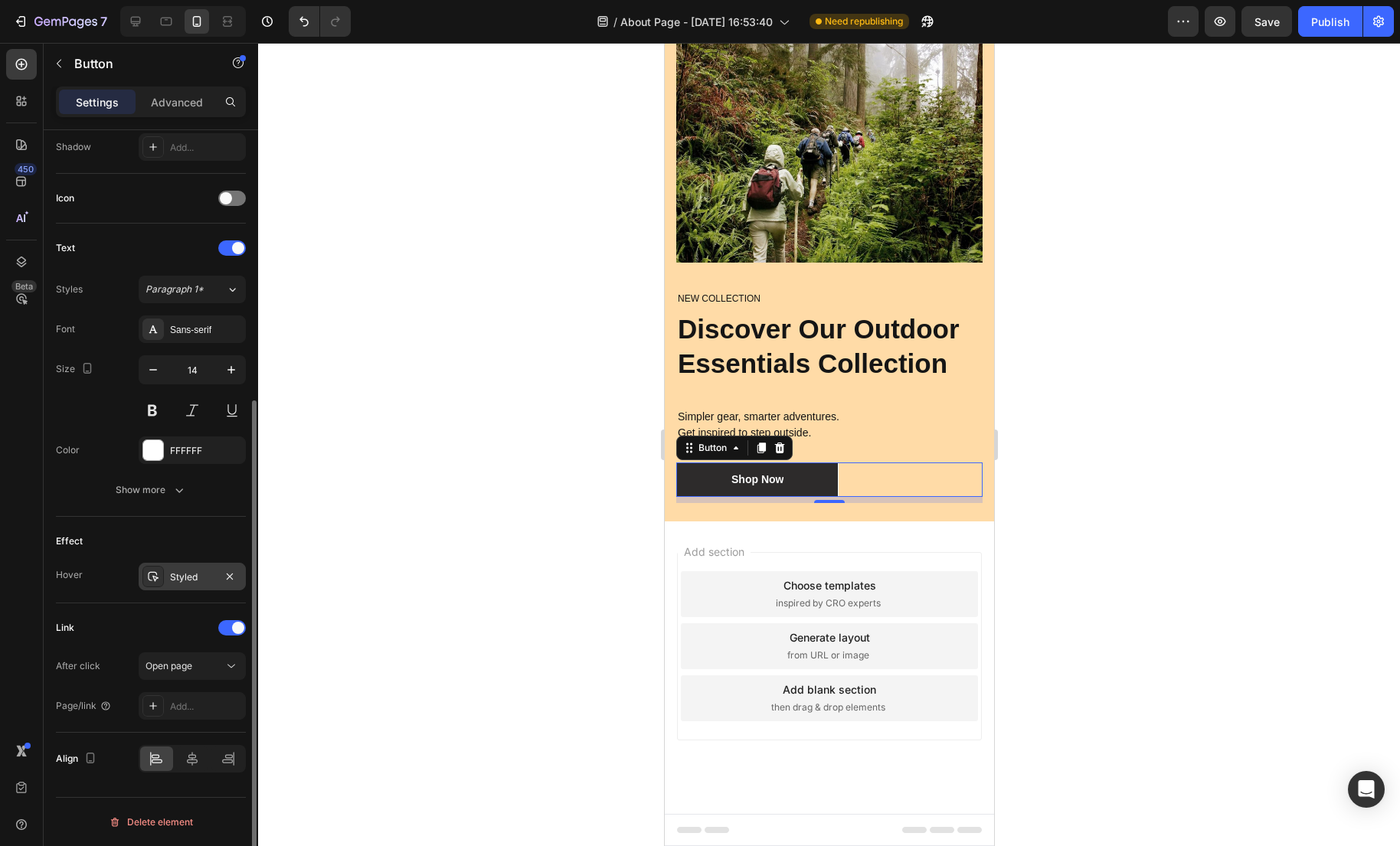
click at [181, 585] on div "Styled" at bounding box center [193, 576] width 108 height 28
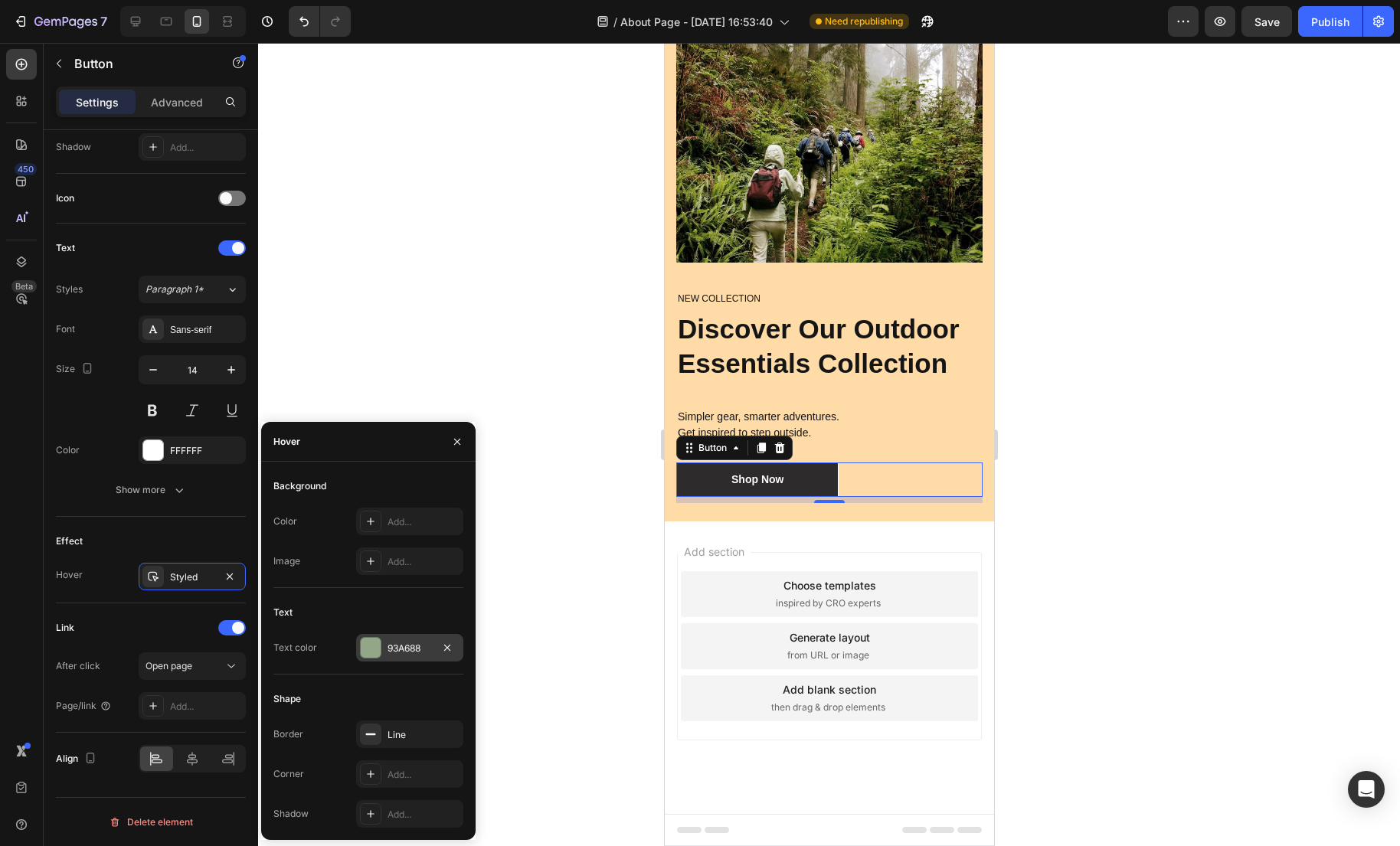
click at [372, 651] on div at bounding box center [371, 647] width 20 height 20
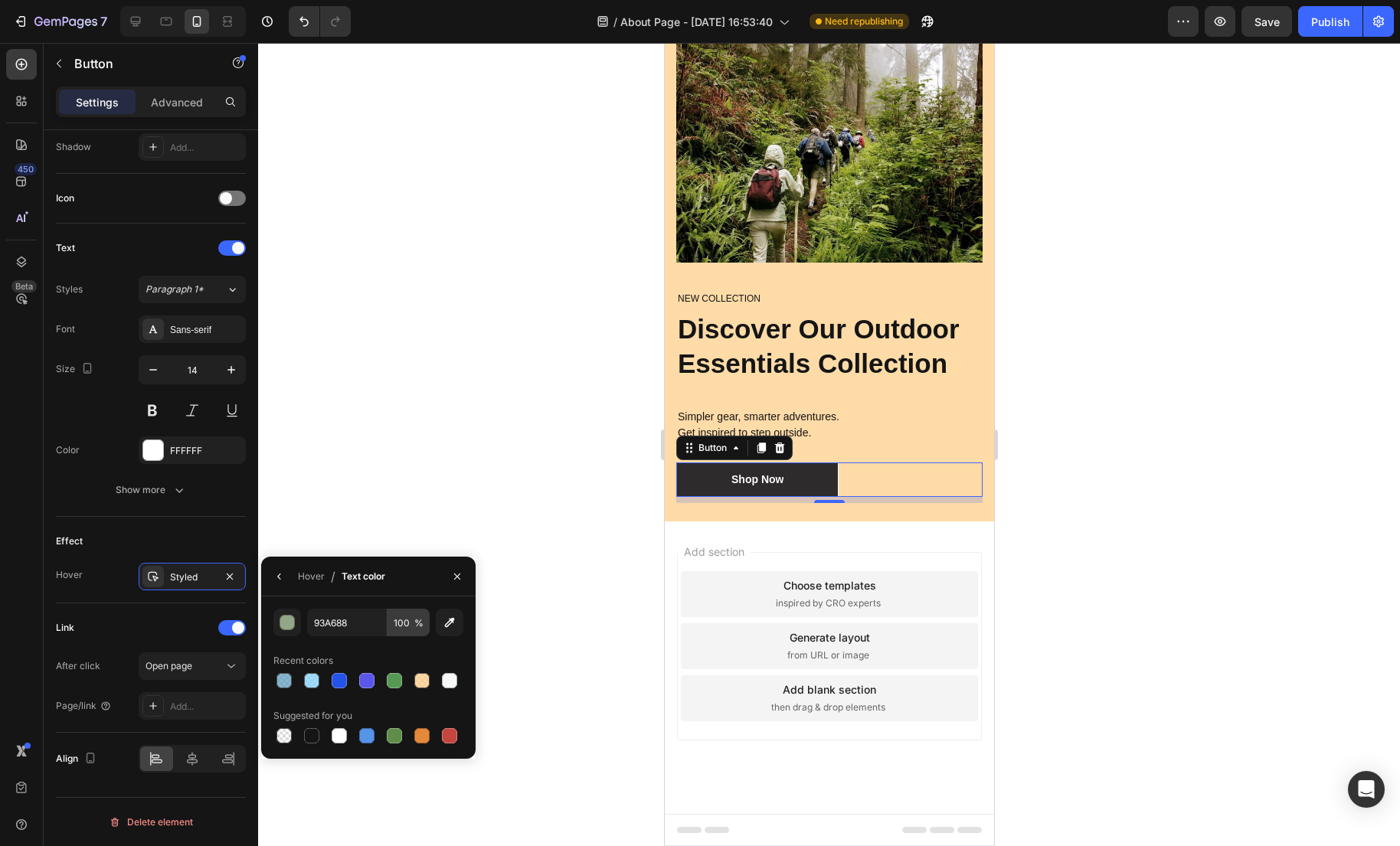
drag, startPoint x: 313, startPoint y: 731, endPoint x: 426, endPoint y: 613, distance: 163.4
click at [313, 731] on div at bounding box center [312, 736] width 16 height 16
type input "151515"
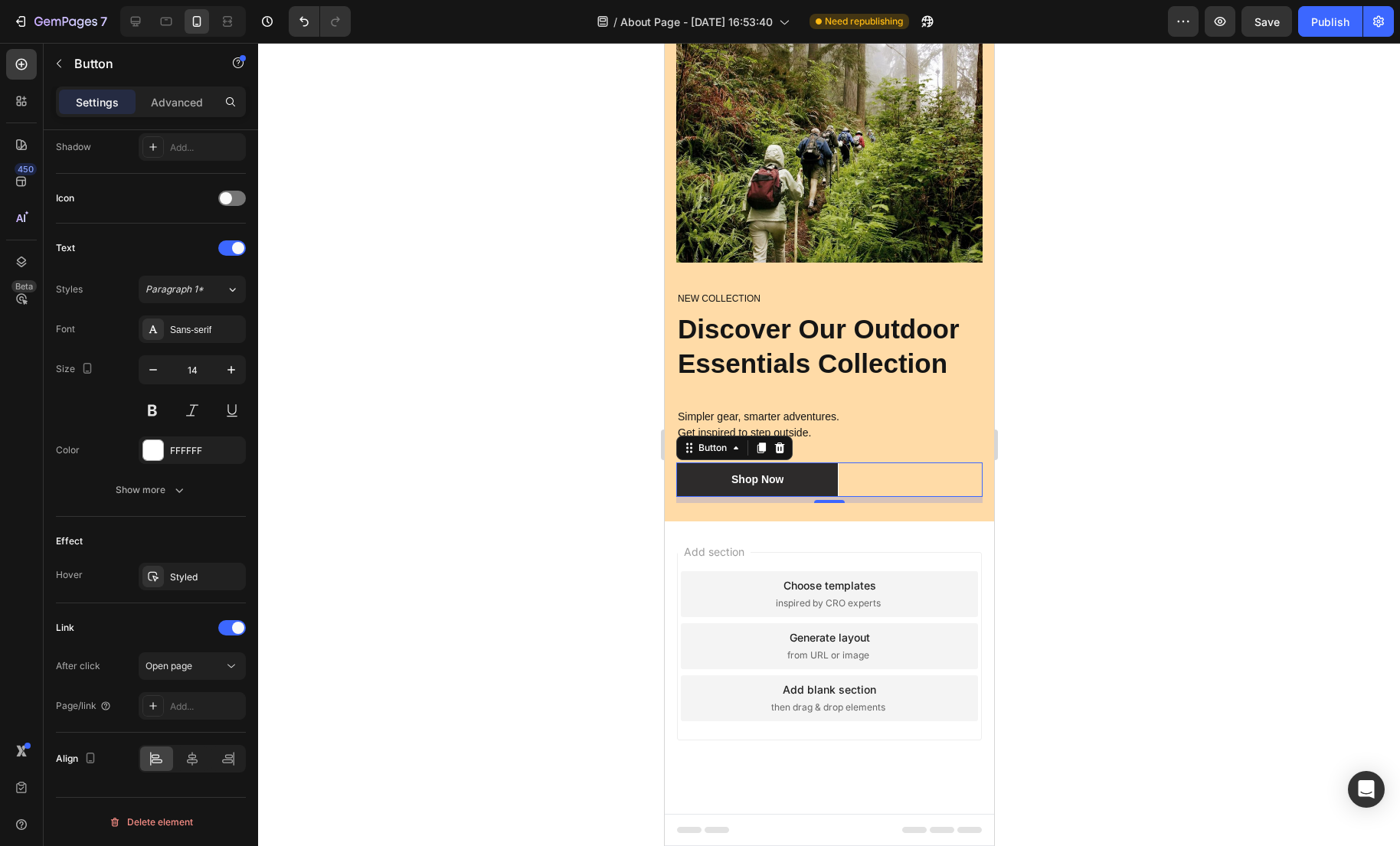
click at [532, 482] on div at bounding box center [828, 443] width 1141 height 803
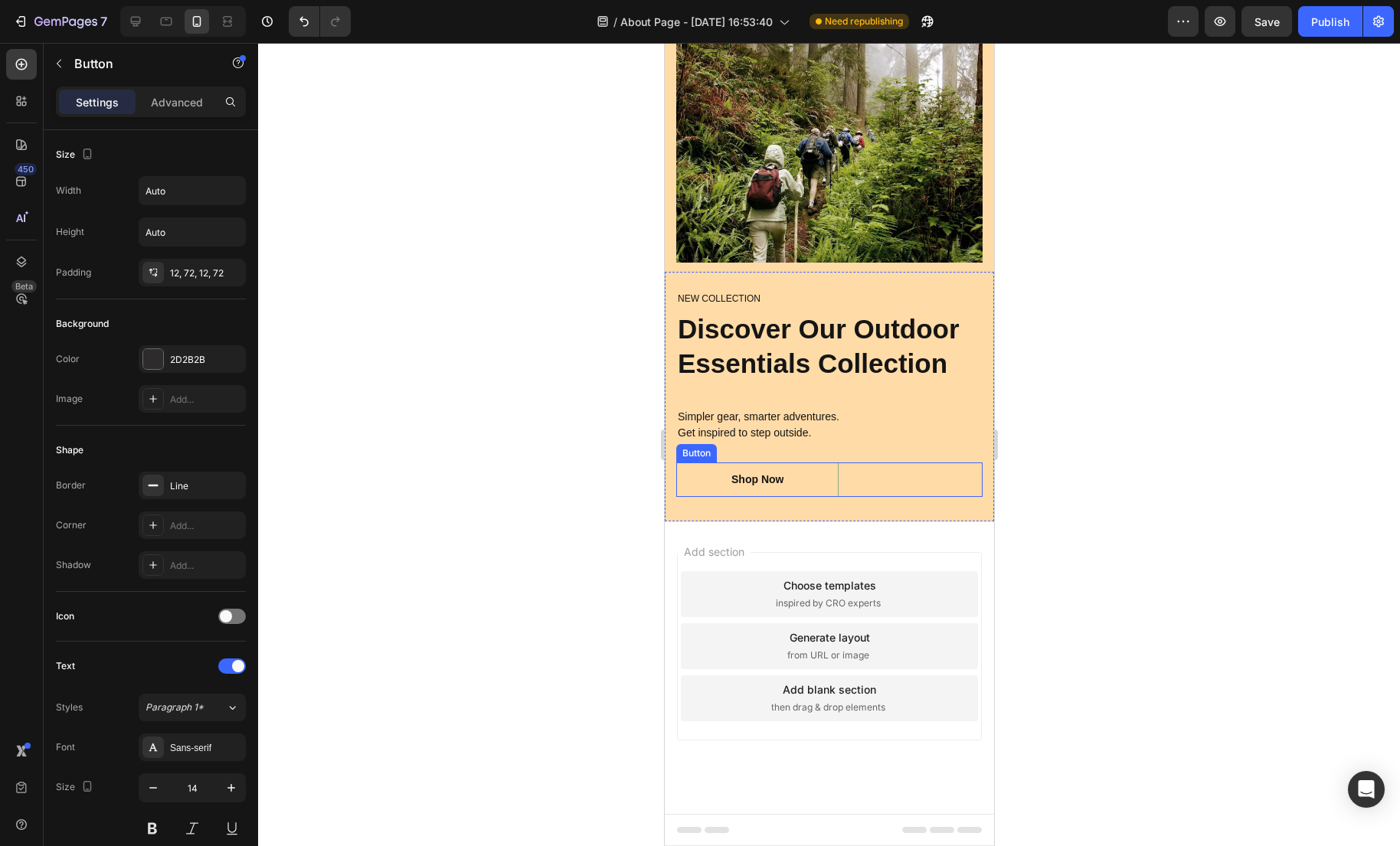
click at [836, 483] on button "Shop Now" at bounding box center [756, 480] width 162 height 35
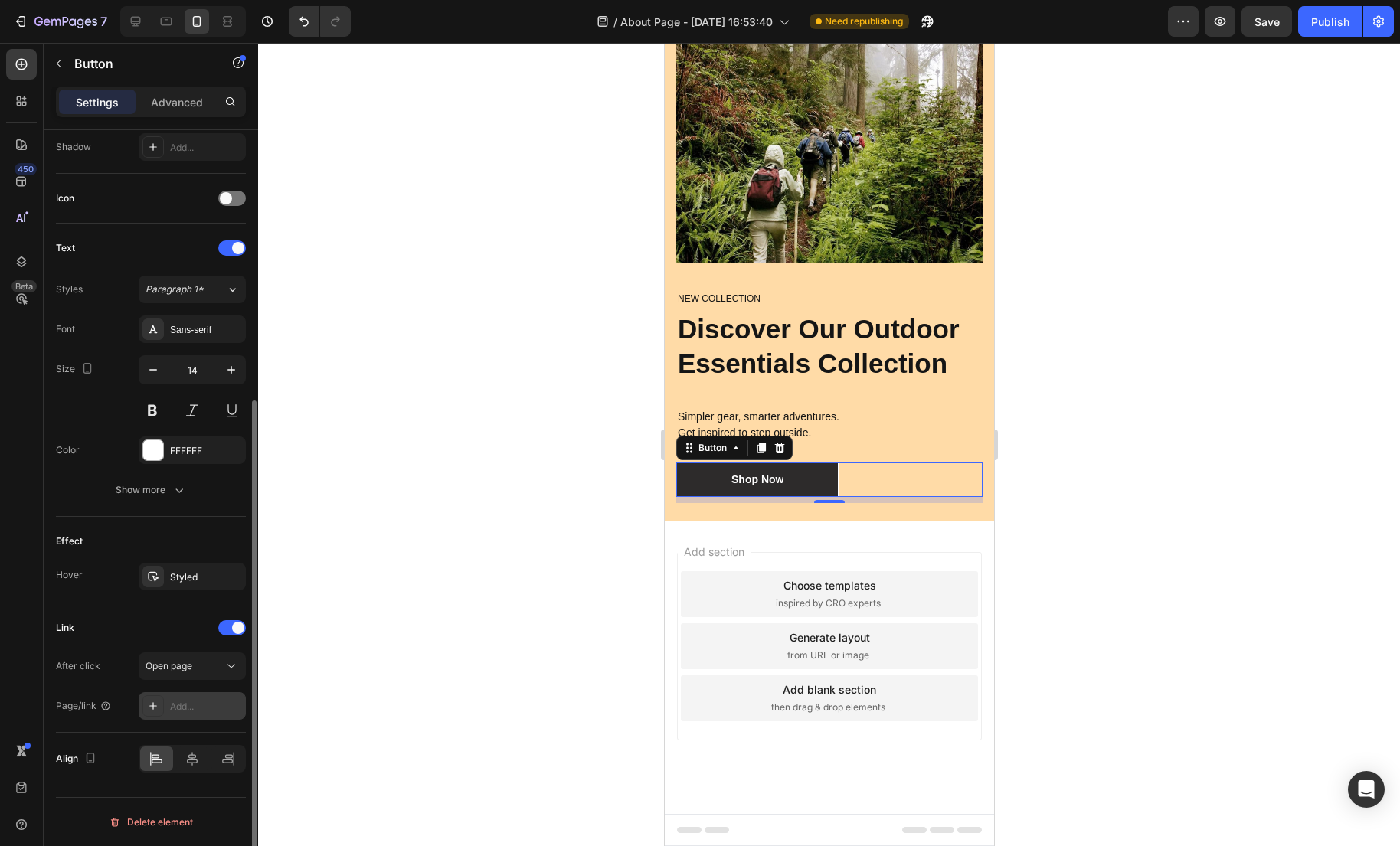
click at [189, 700] on div "Add..." at bounding box center [206, 706] width 72 height 14
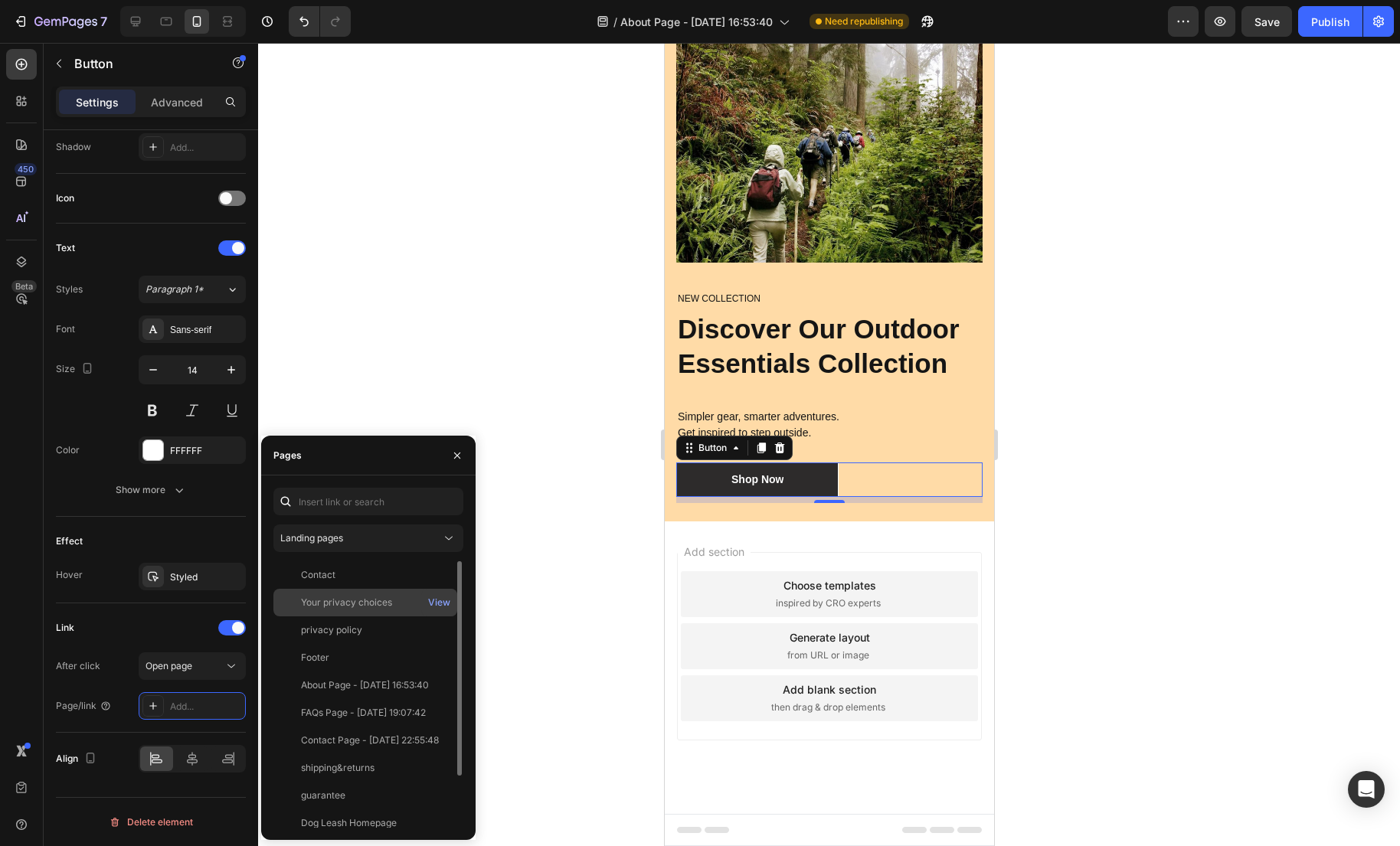
scroll to position [36, 0]
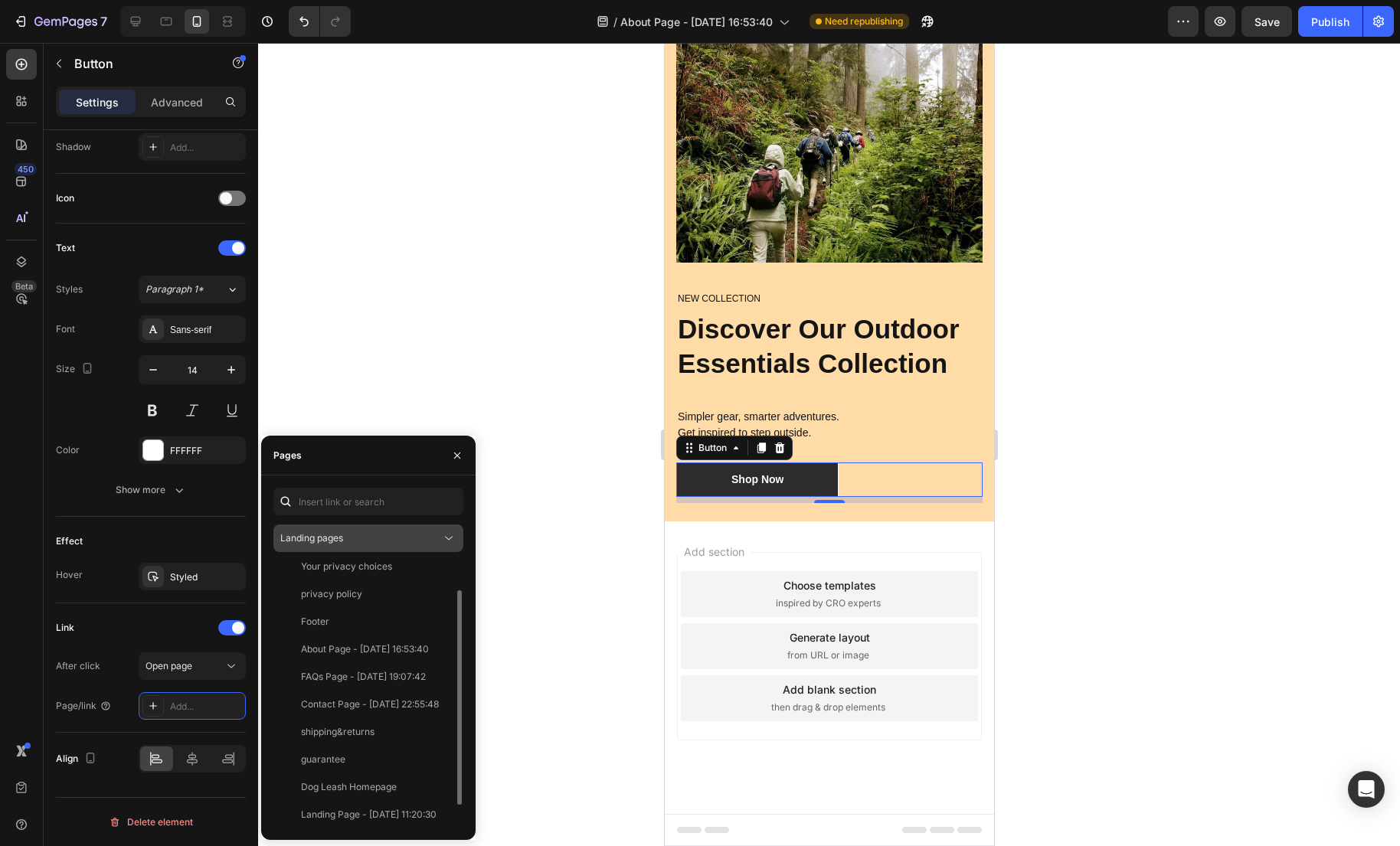
click at [380, 540] on div "Landing pages" at bounding box center [360, 538] width 161 height 14
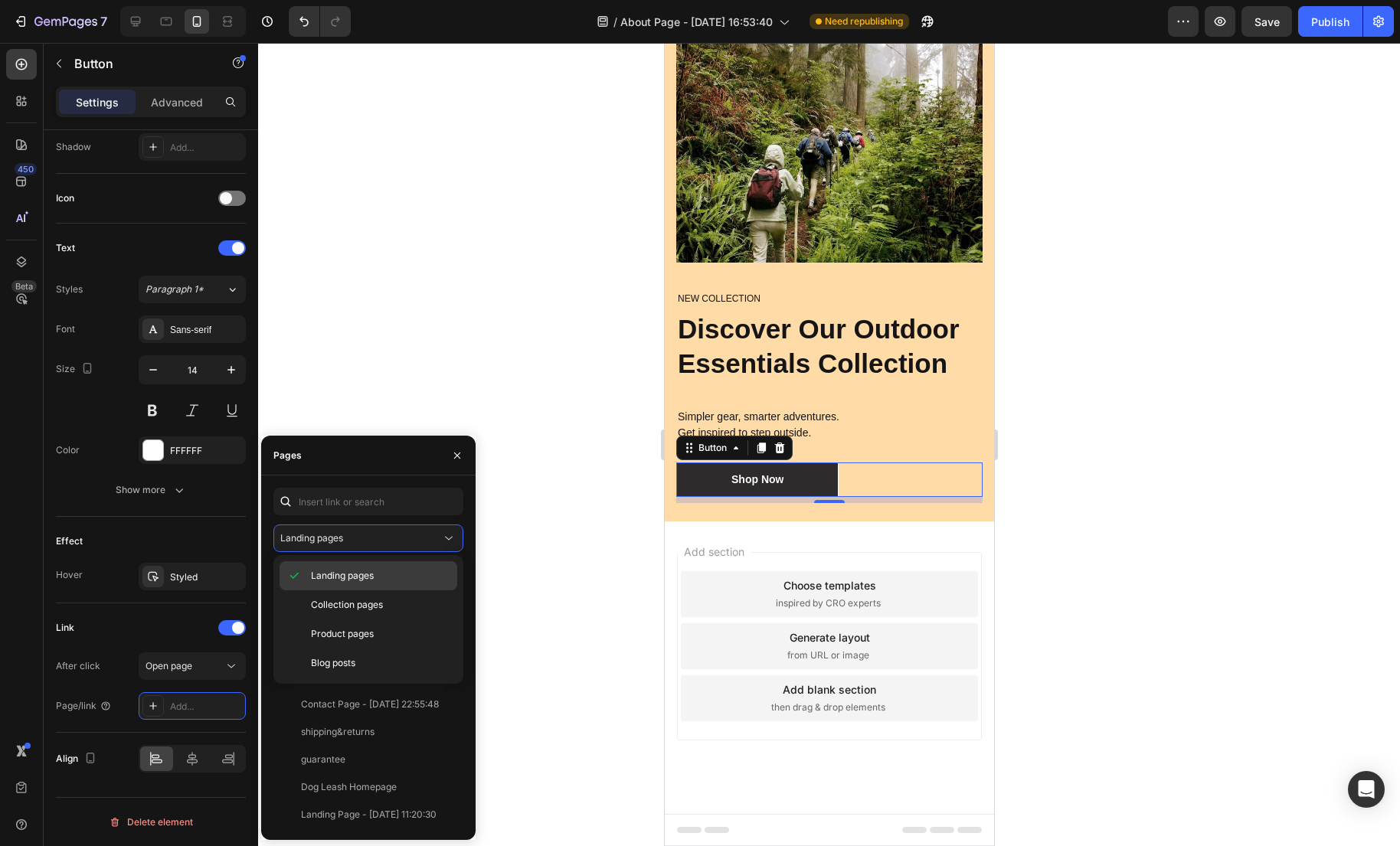
click at [361, 574] on span "Landing pages" at bounding box center [342, 575] width 62 height 14
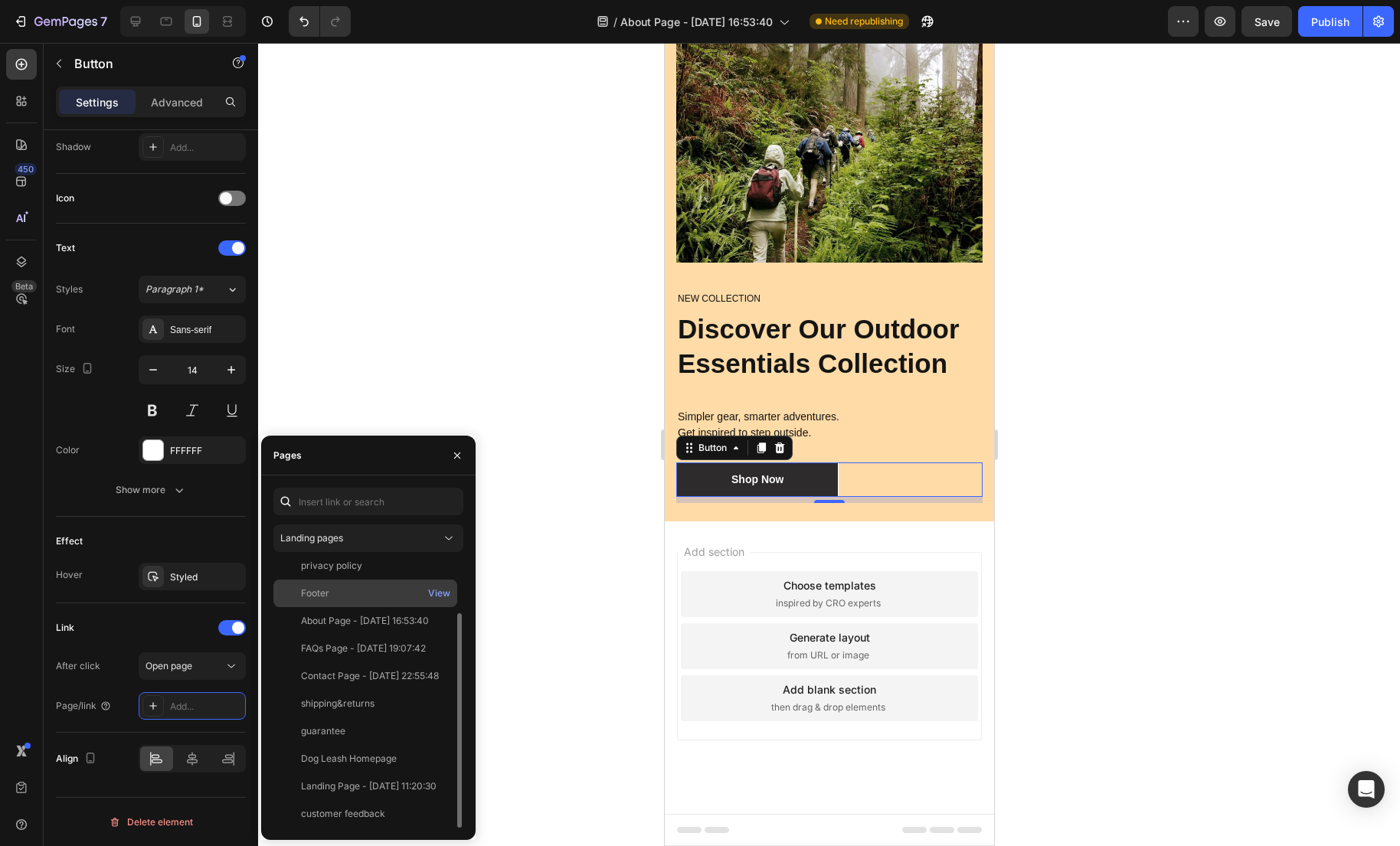
scroll to position [0, 0]
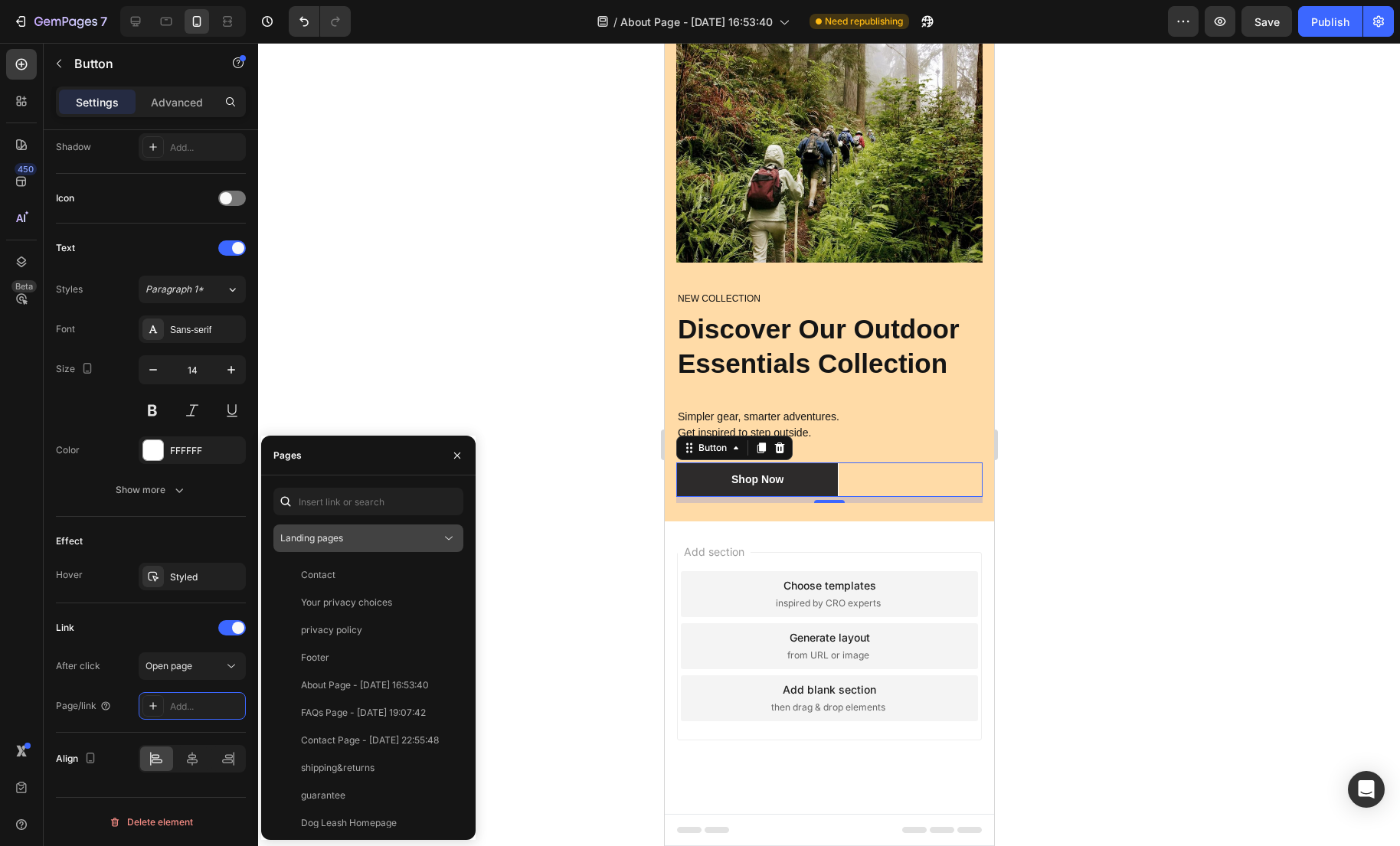
click at [342, 538] on span "Landing pages" at bounding box center [312, 537] width 62 height 11
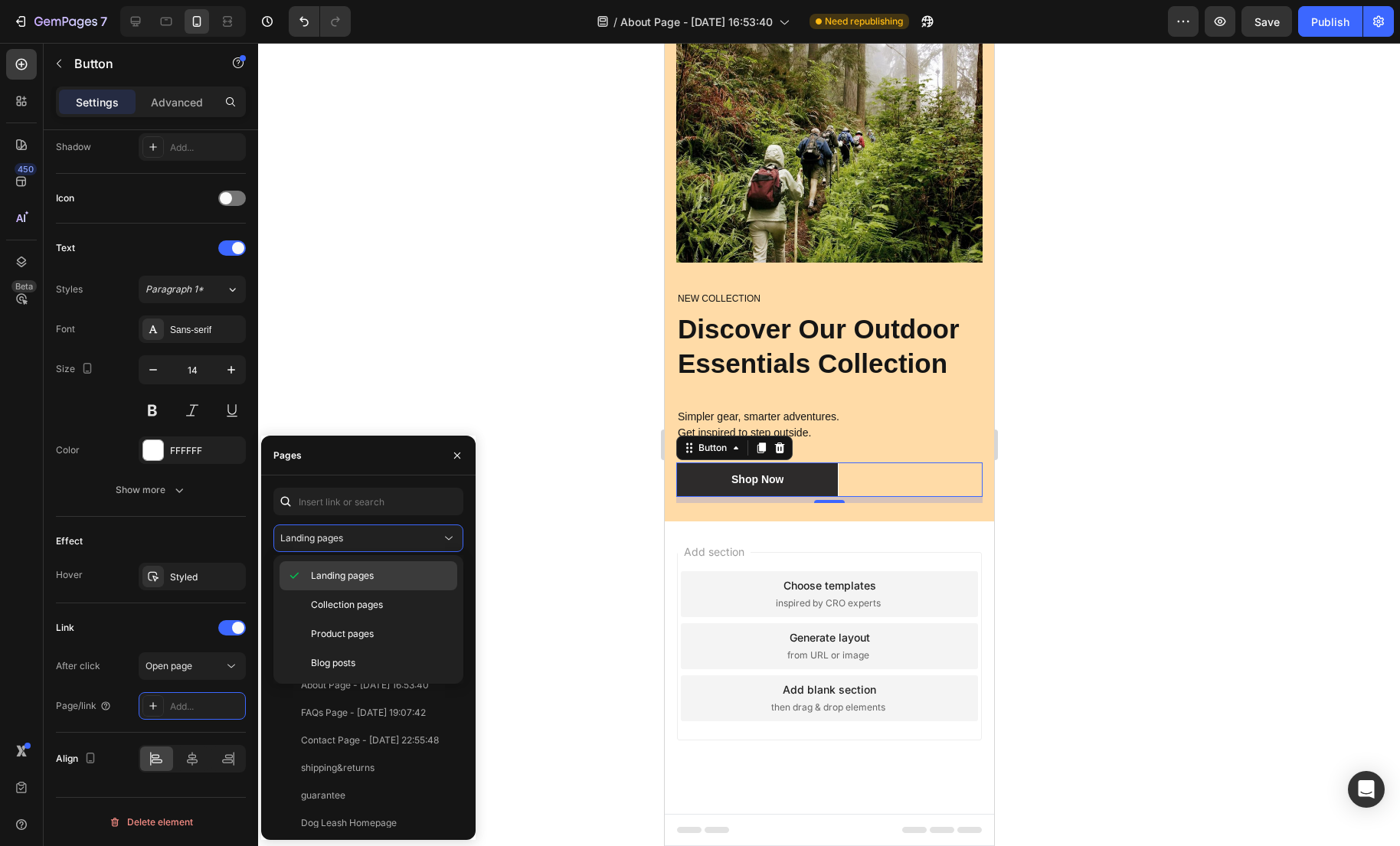
click at [361, 579] on span "Landing pages" at bounding box center [342, 575] width 62 height 14
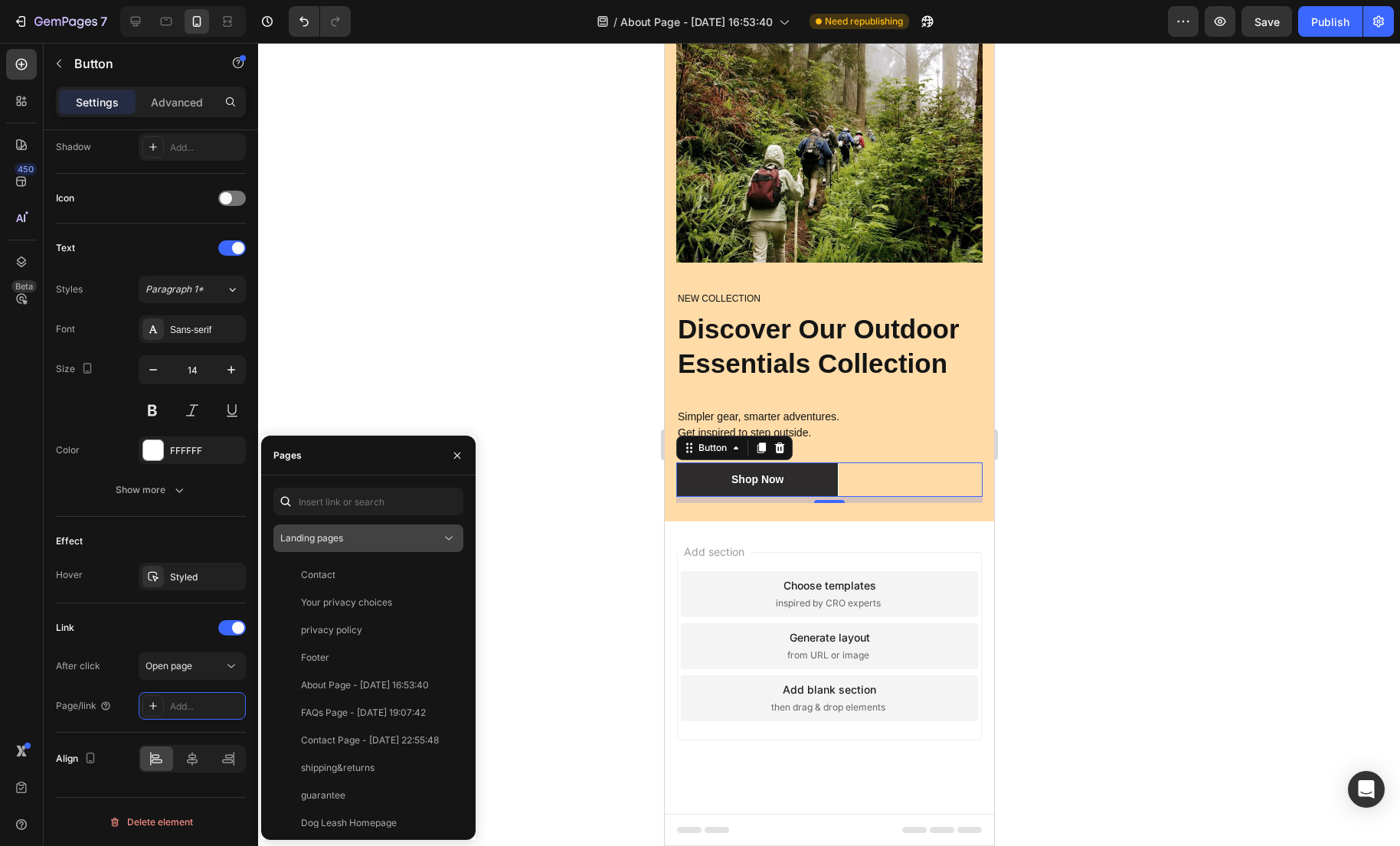
click at [341, 535] on span "Landing pages" at bounding box center [312, 537] width 62 height 11
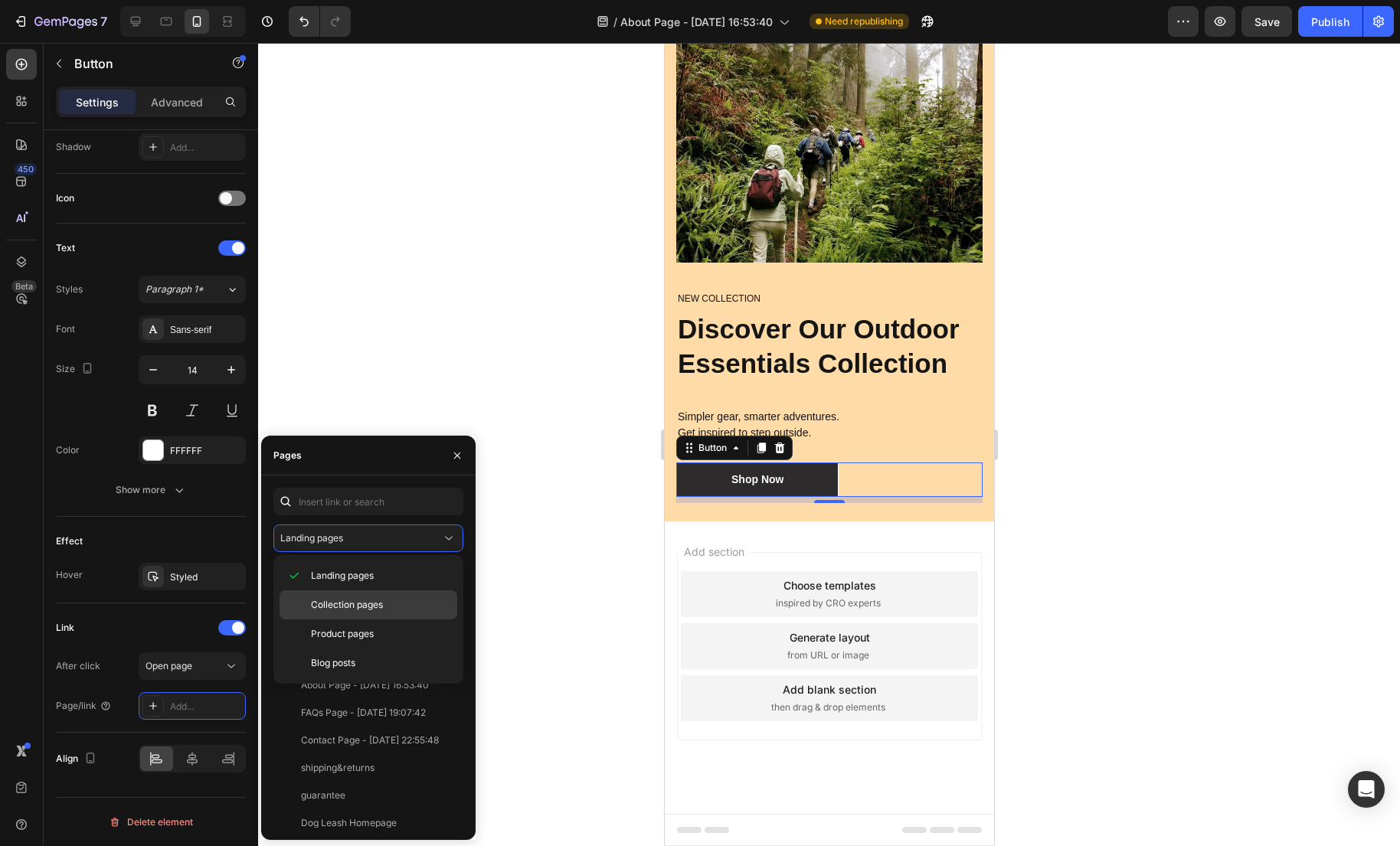
click at [337, 607] on span "Collection pages" at bounding box center [346, 605] width 72 height 14
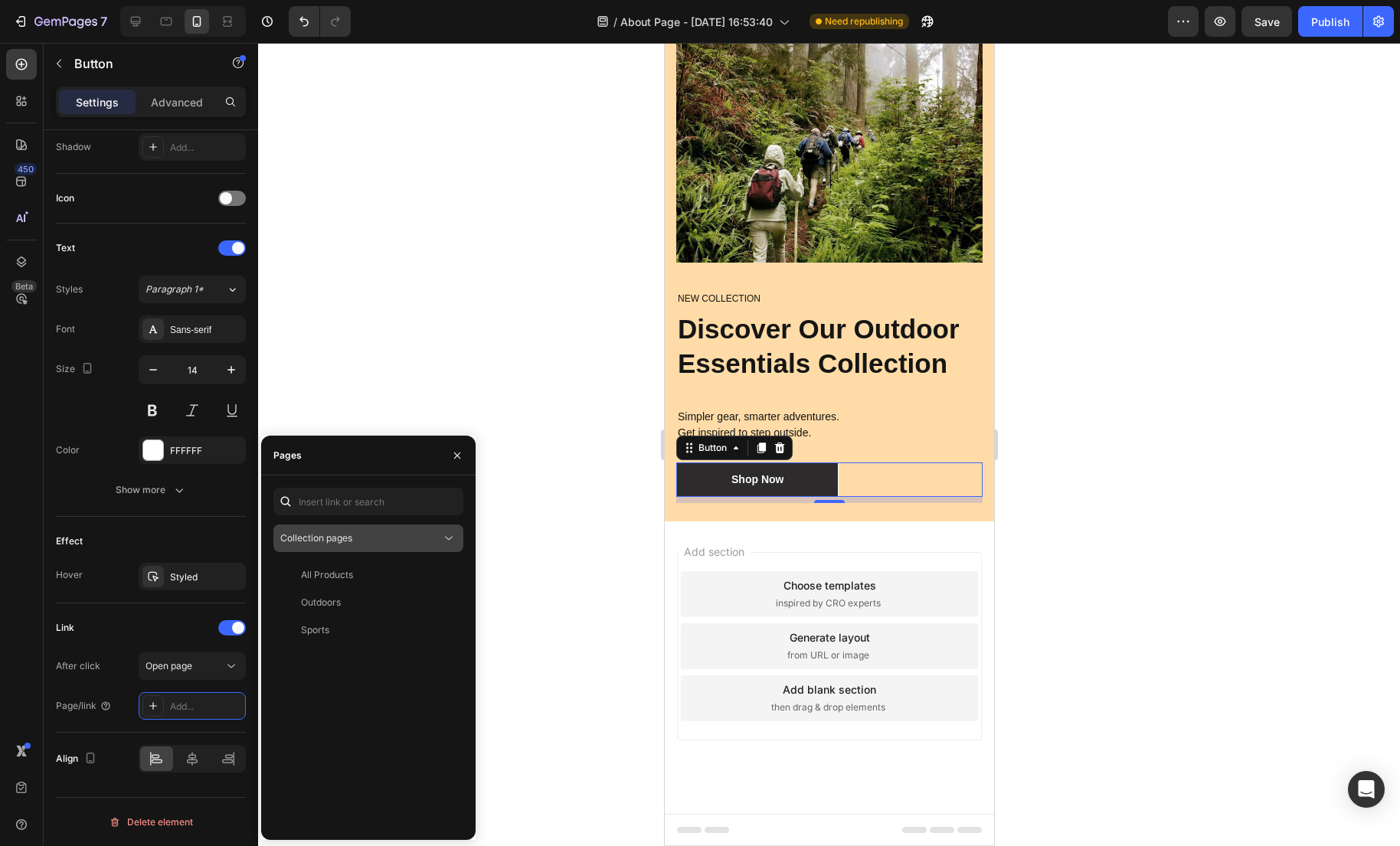
click at [371, 537] on div "Collection pages" at bounding box center [360, 538] width 161 height 14
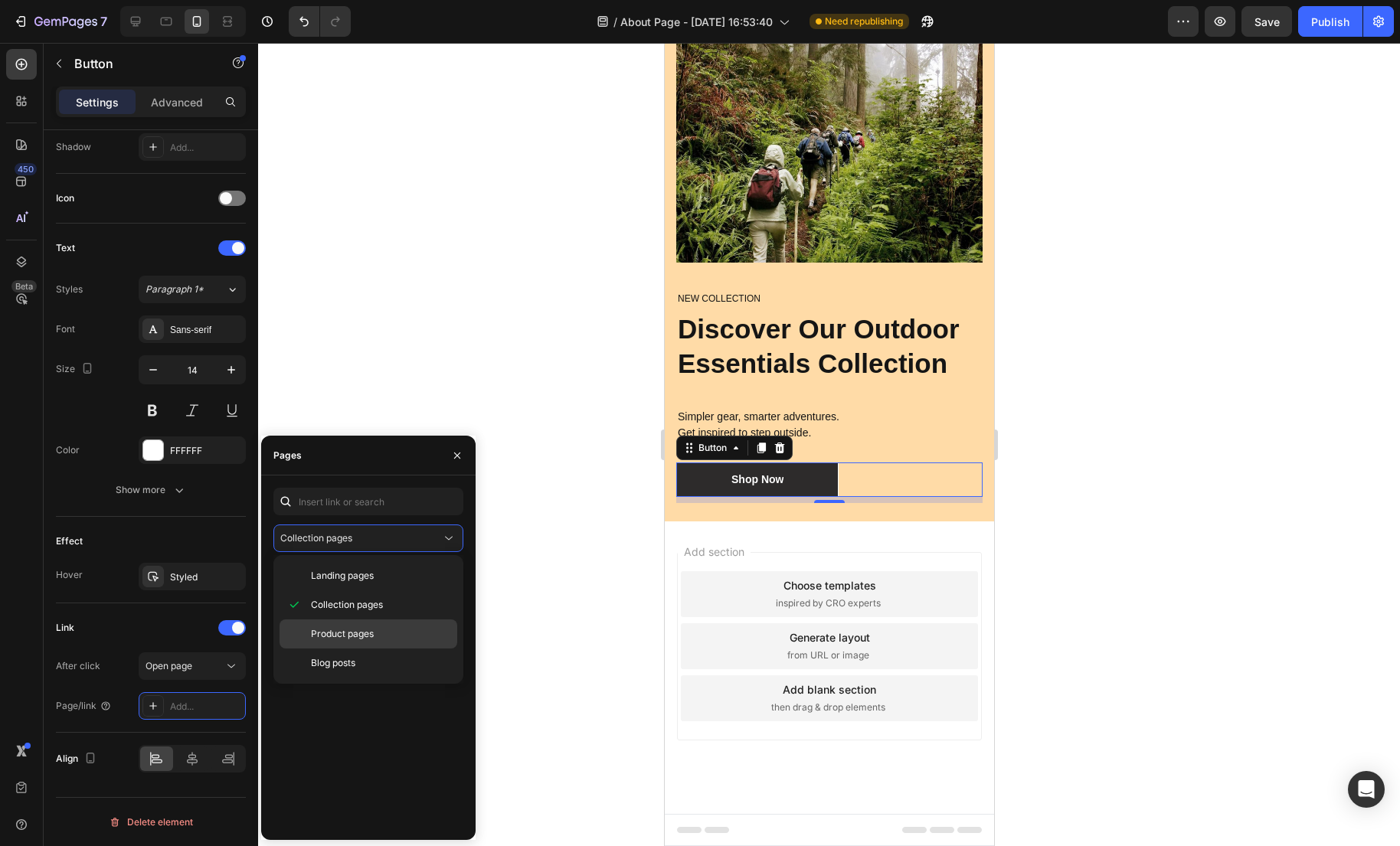
click at [371, 636] on span "Product pages" at bounding box center [342, 634] width 62 height 14
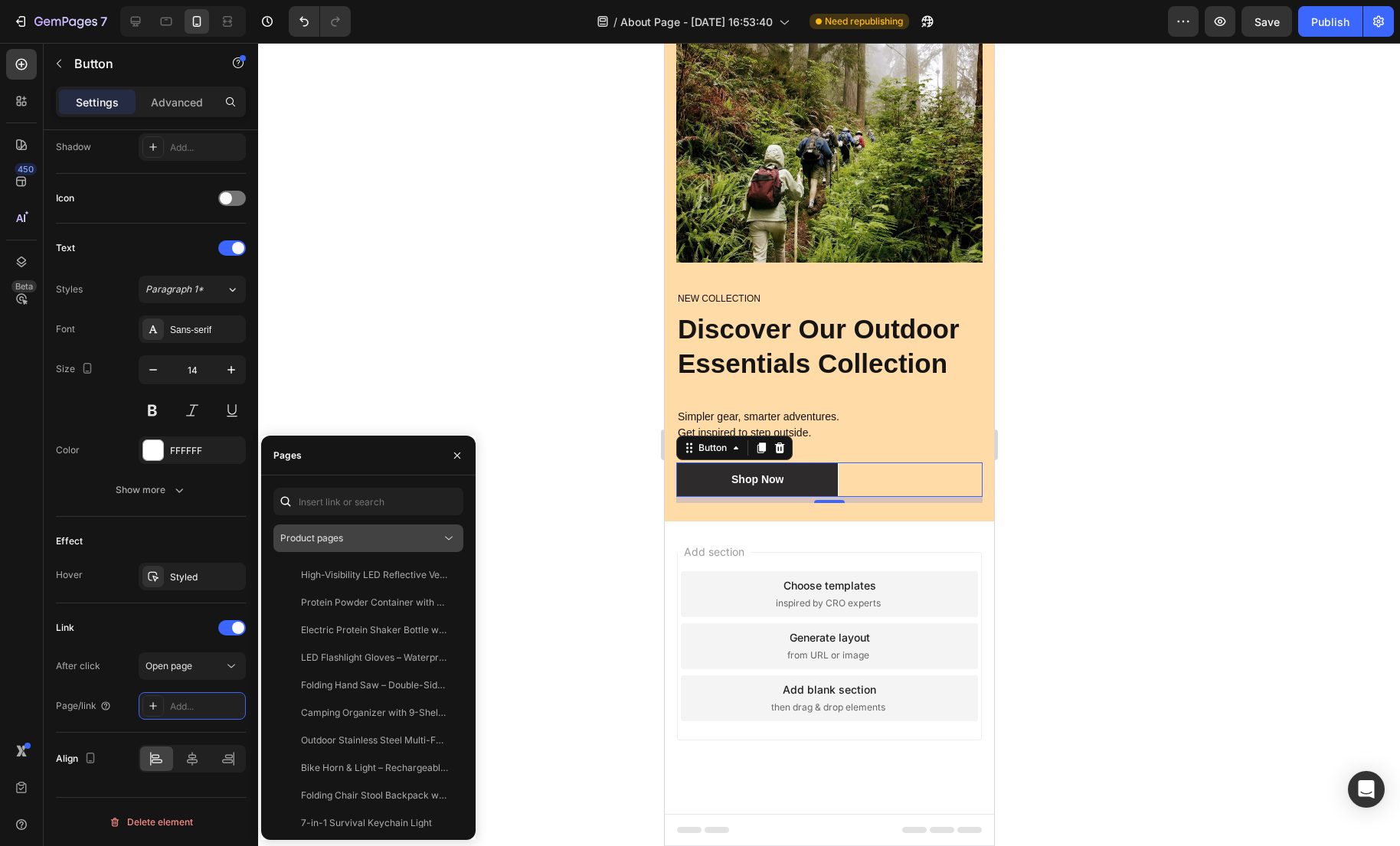
click at [383, 541] on div "Product pages" at bounding box center [360, 538] width 161 height 14
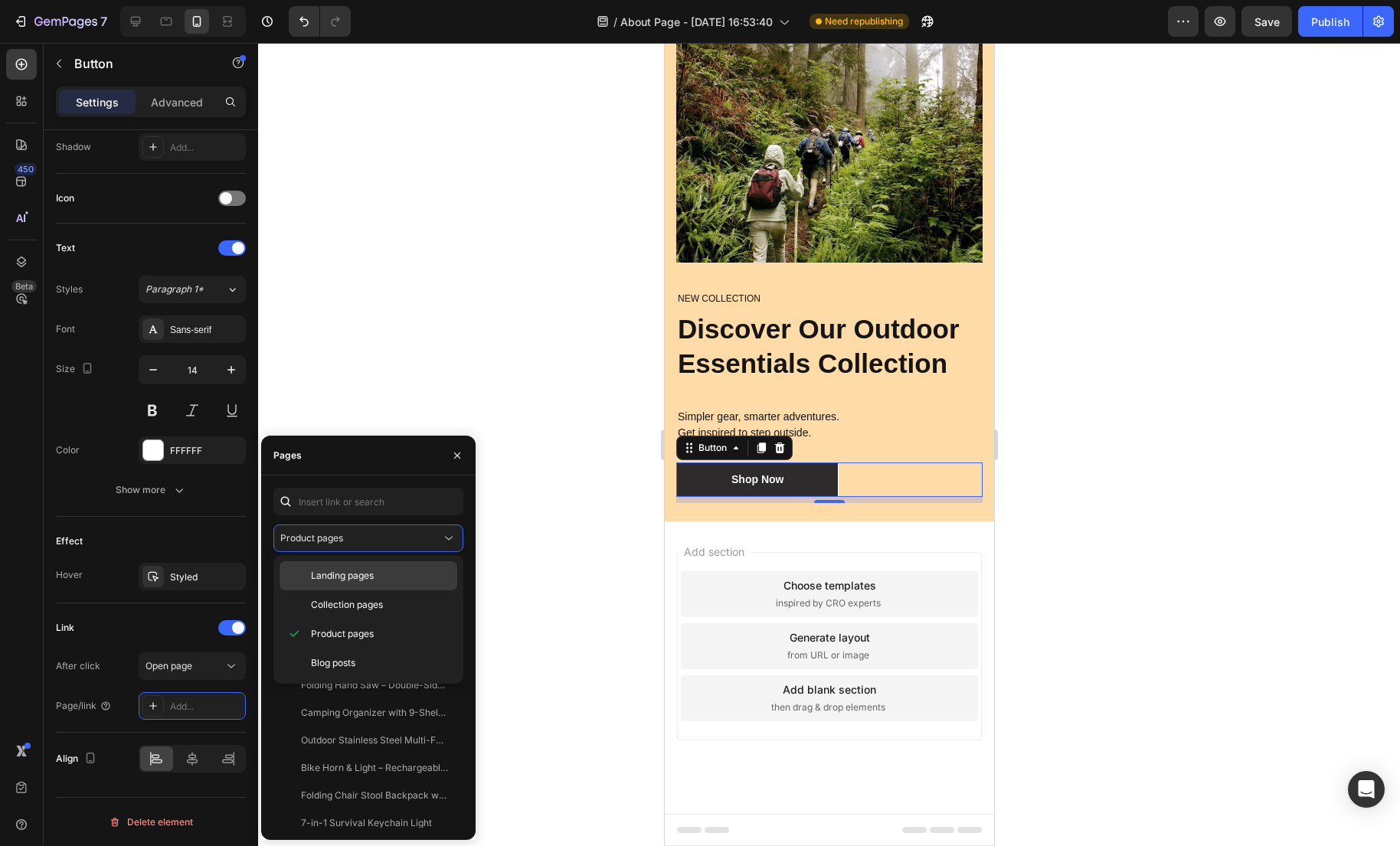
click at [364, 576] on span "Landing pages" at bounding box center [342, 575] width 62 height 14
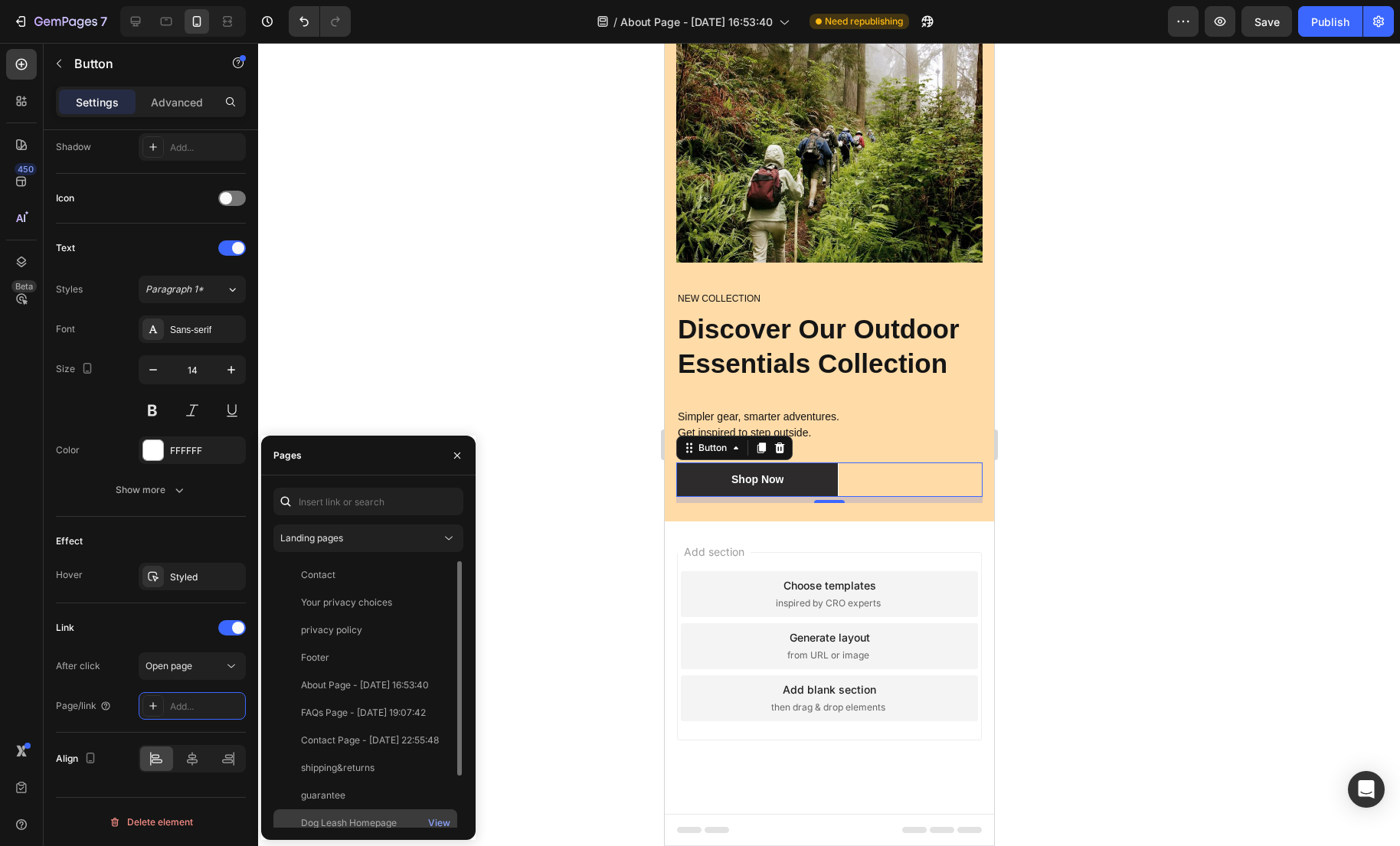
scroll to position [64, 0]
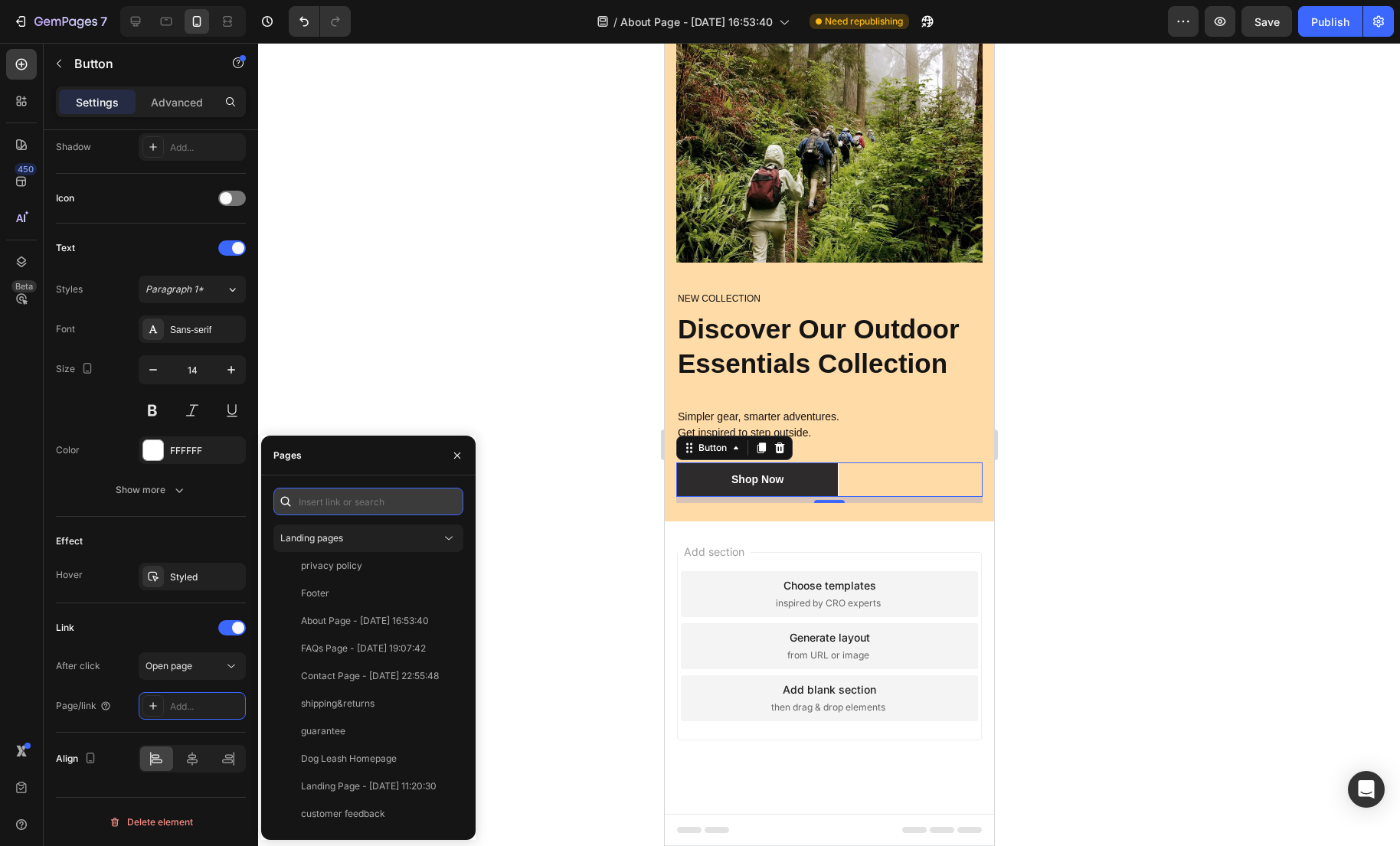
click at [361, 491] on input "text" at bounding box center [368, 502] width 190 height 28
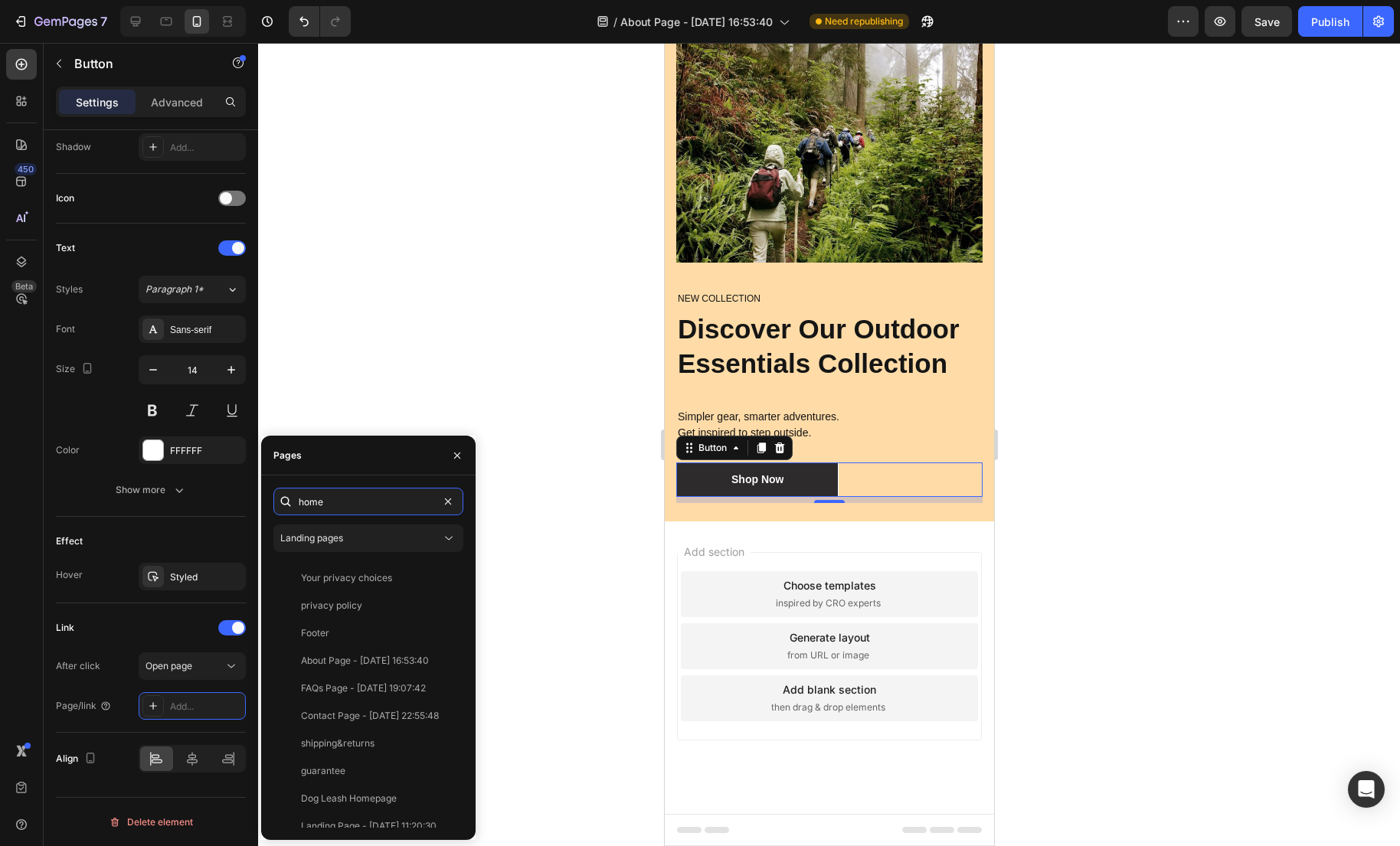
scroll to position [0, 0]
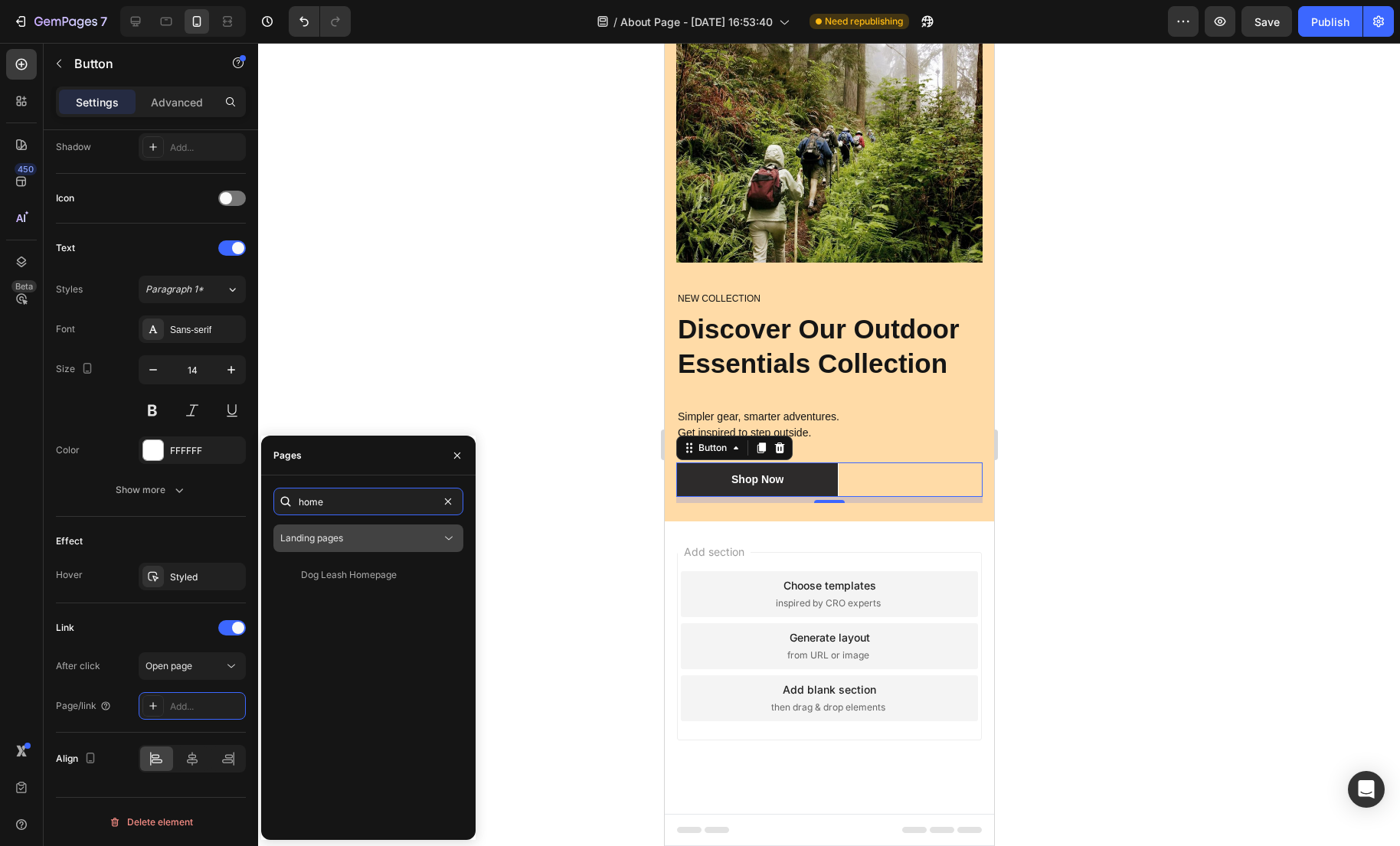
type input "home"
click at [365, 533] on div "Landing pages" at bounding box center [360, 538] width 161 height 14
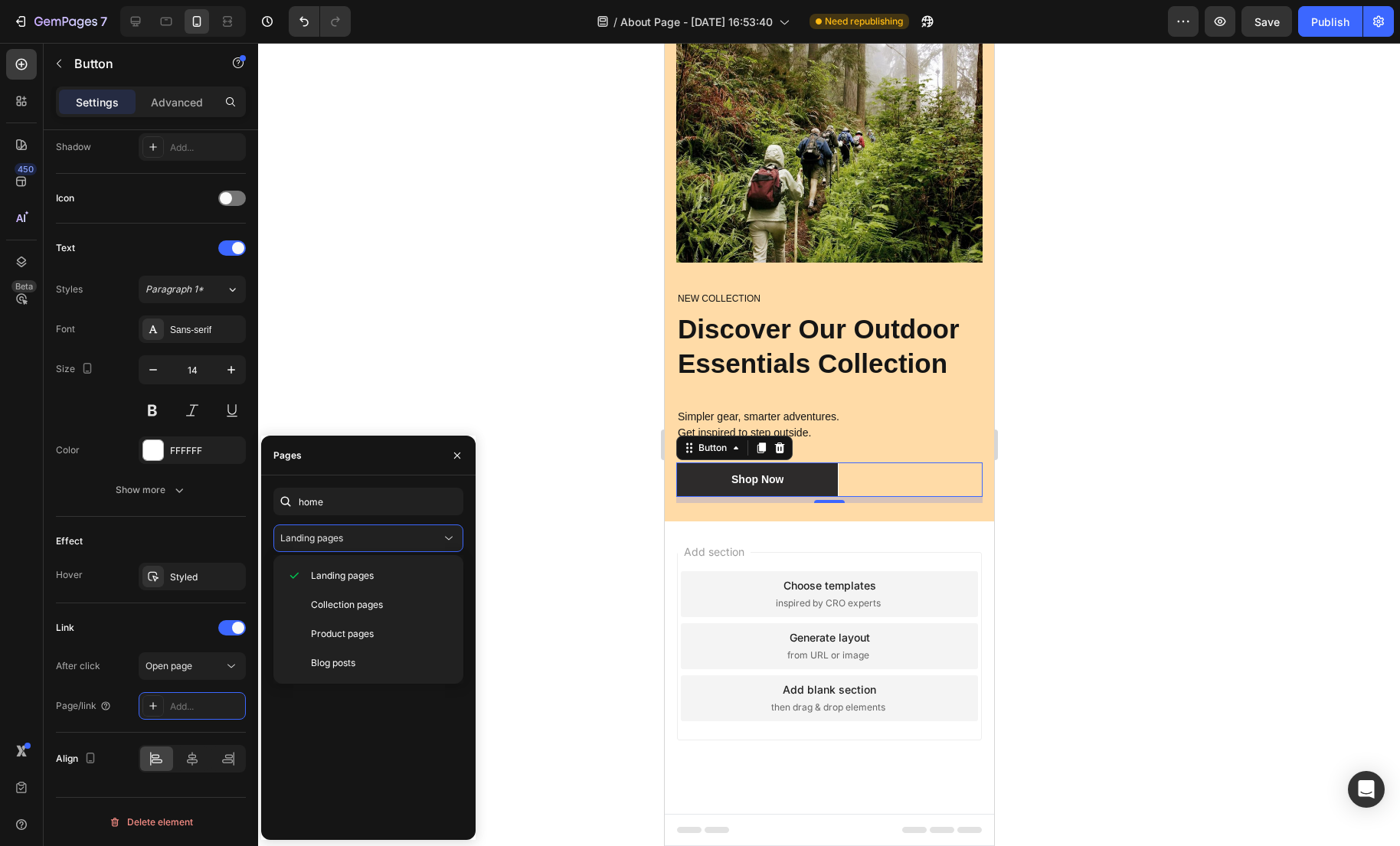
click at [489, 401] on div at bounding box center [828, 443] width 1141 height 803
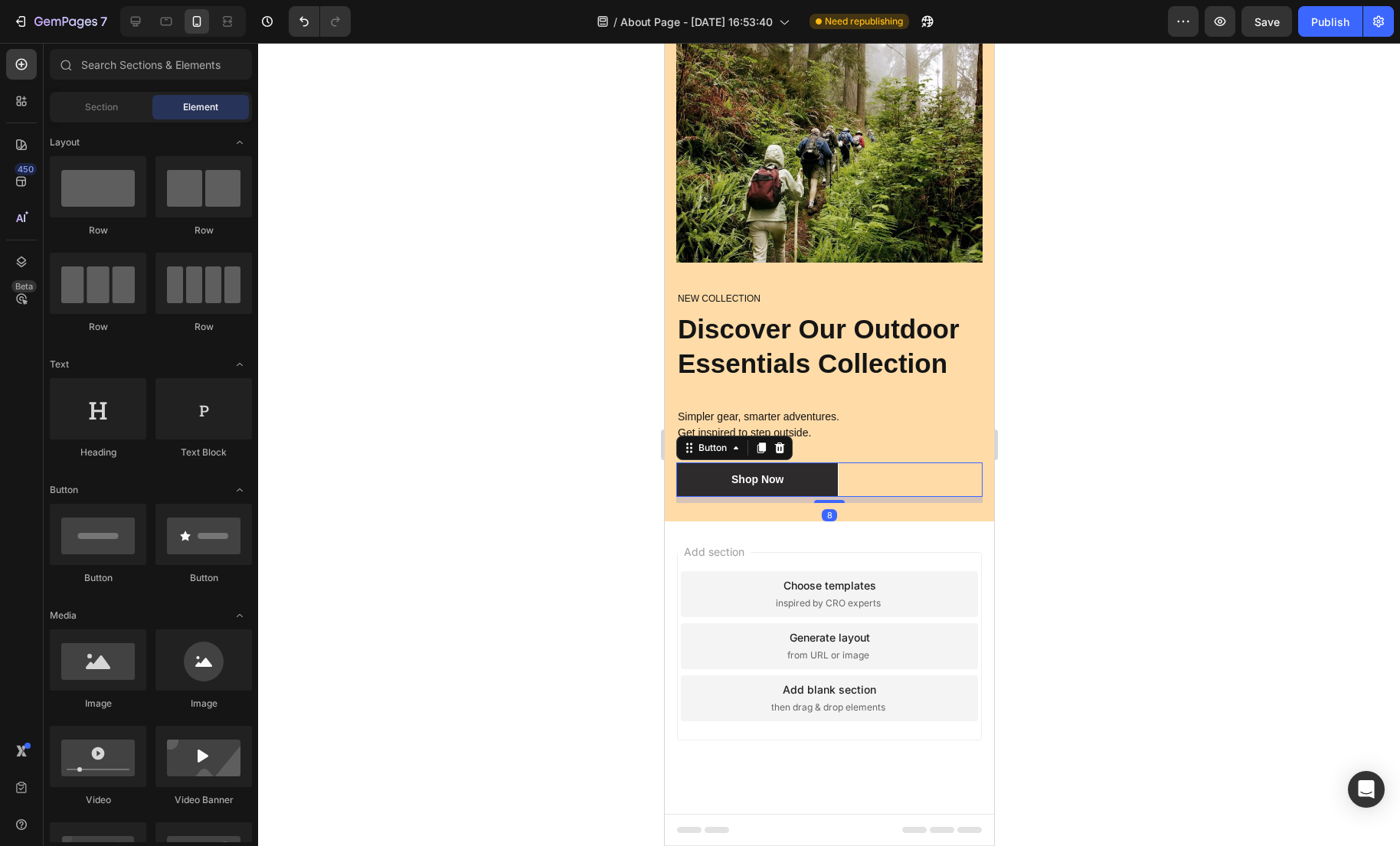
click at [881, 470] on div "Shop Now Button 8" at bounding box center [828, 480] width 306 height 35
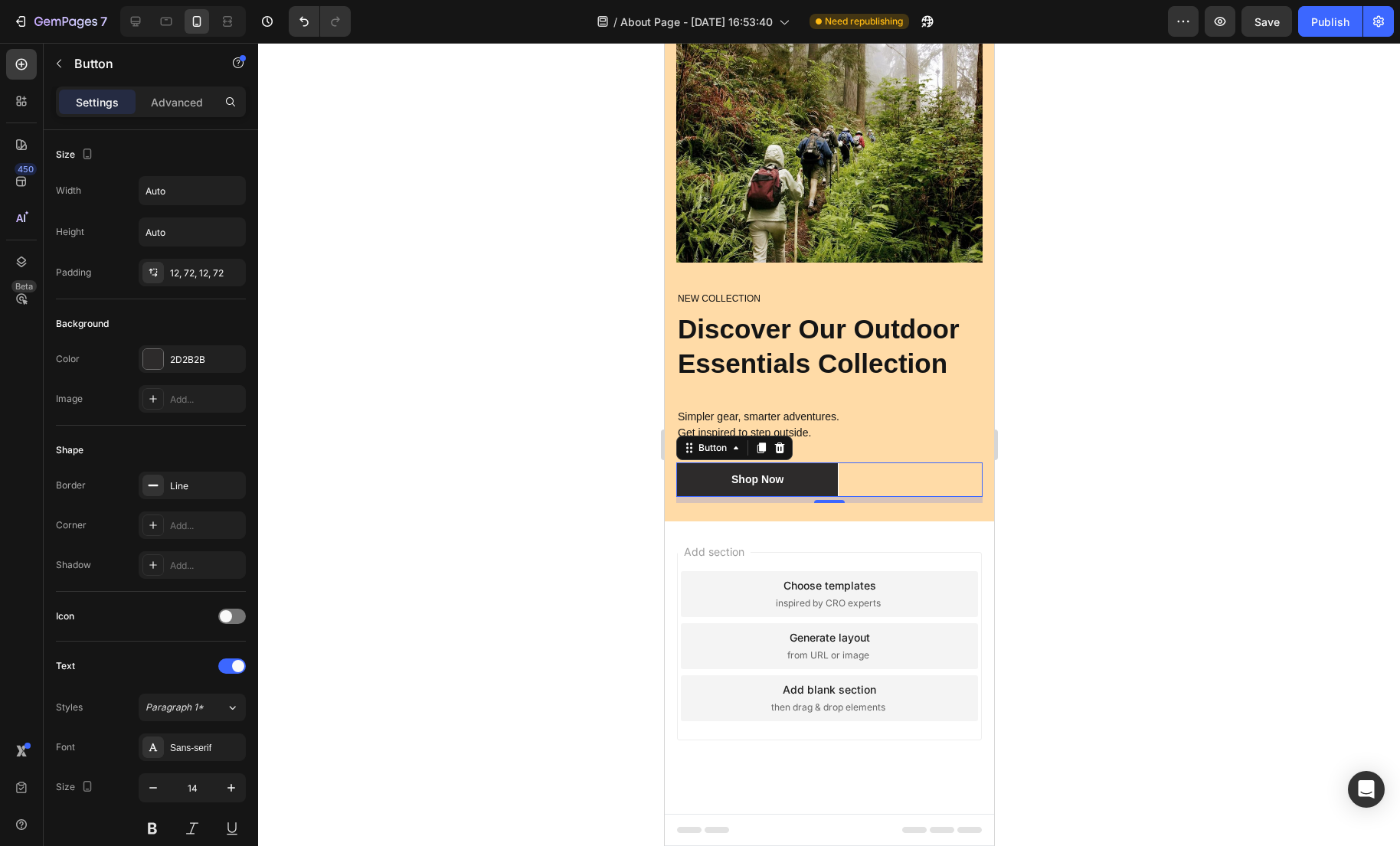
click at [1088, 403] on div at bounding box center [828, 443] width 1141 height 803
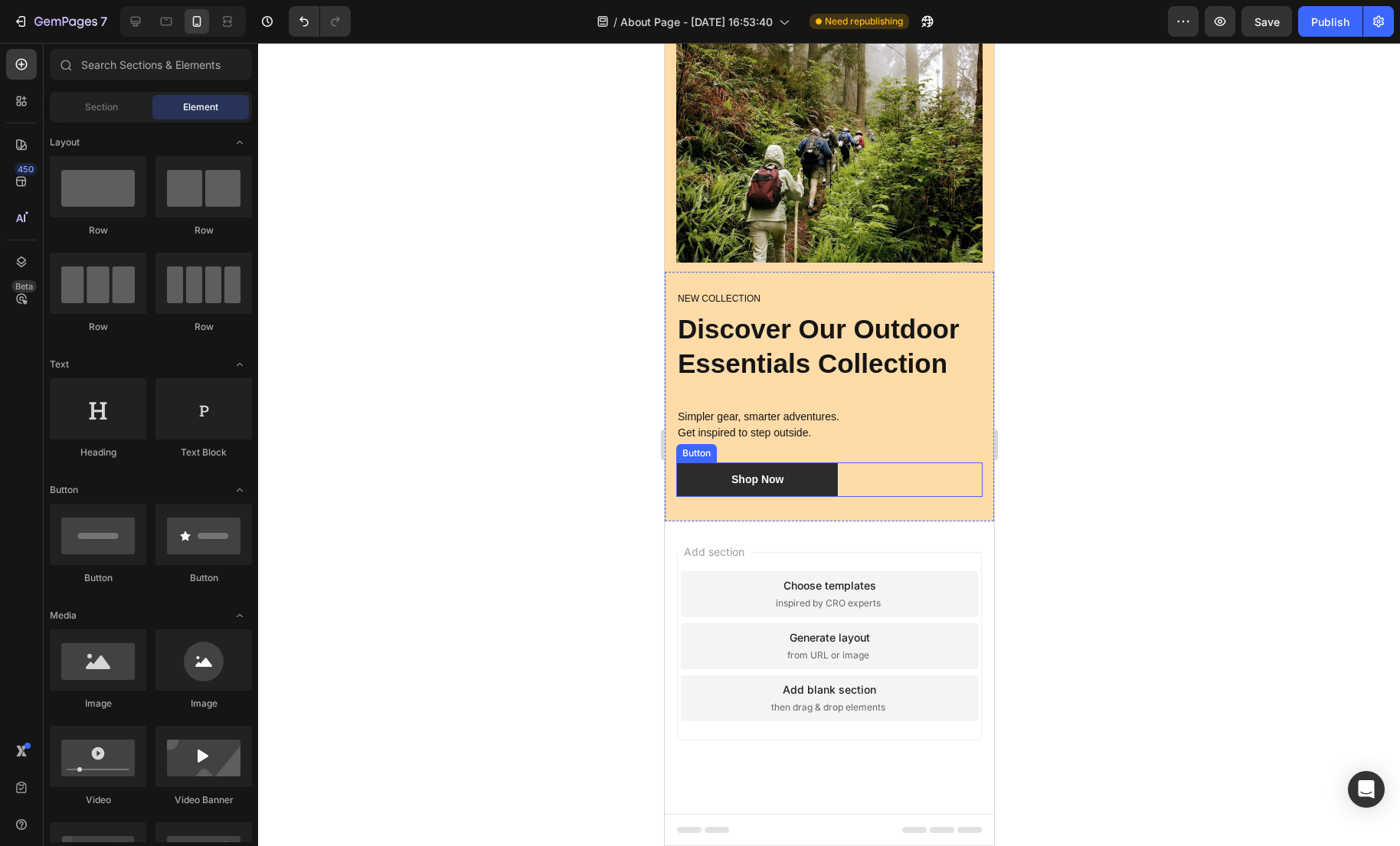
click at [877, 474] on div "Shop Now Button" at bounding box center [828, 480] width 306 height 35
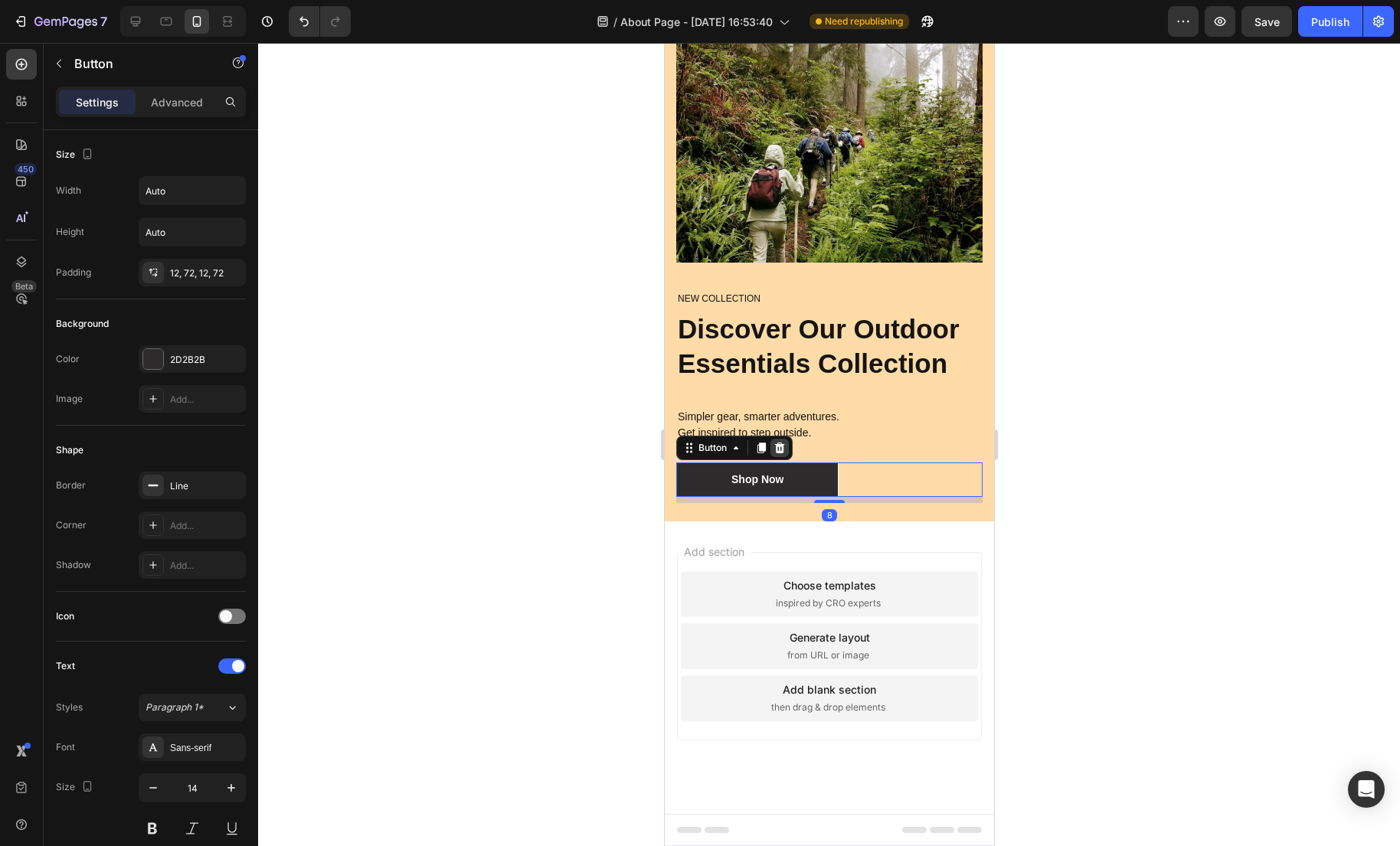
click at [781, 448] on icon at bounding box center [779, 447] width 10 height 10
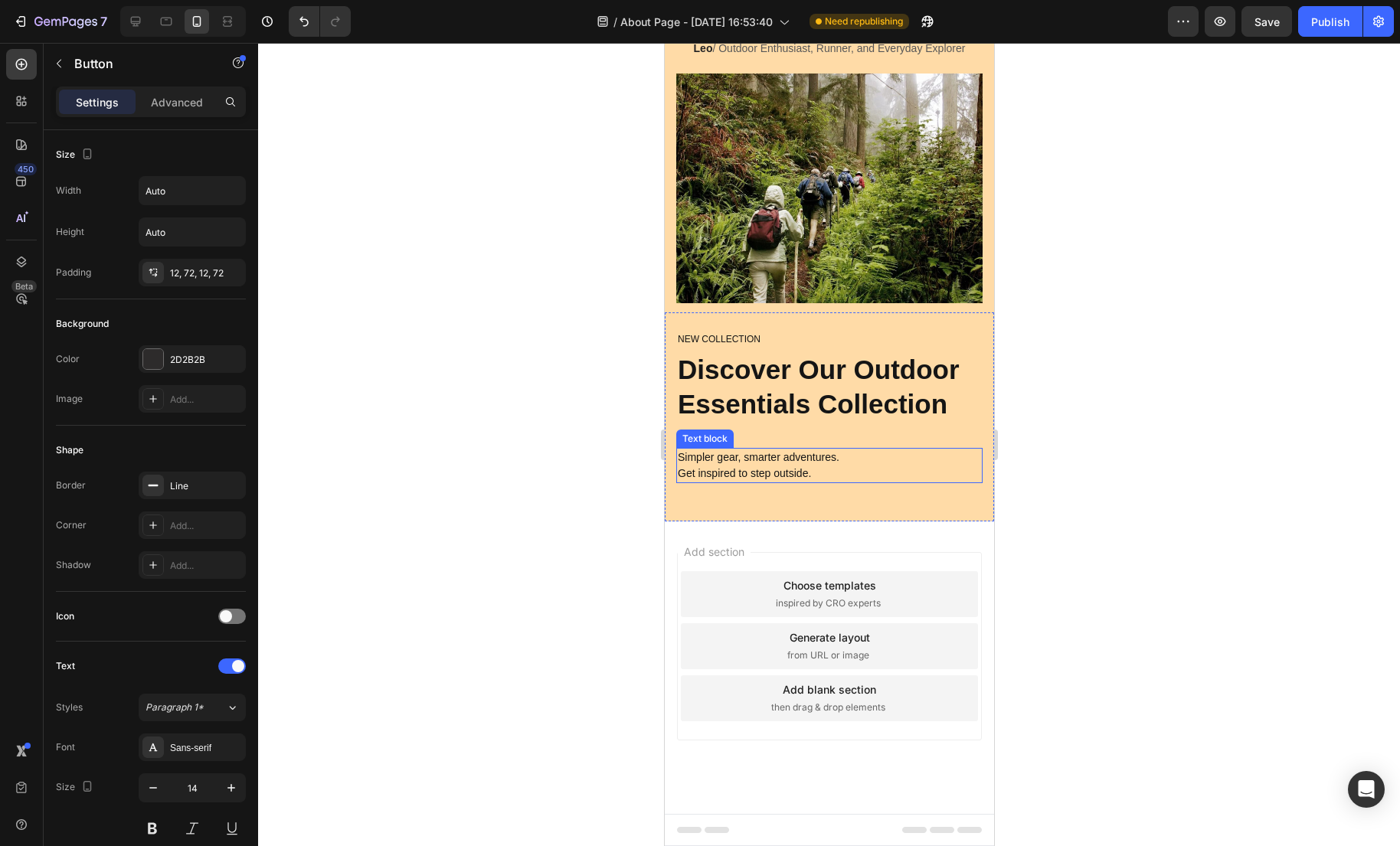
scroll to position [994, 0]
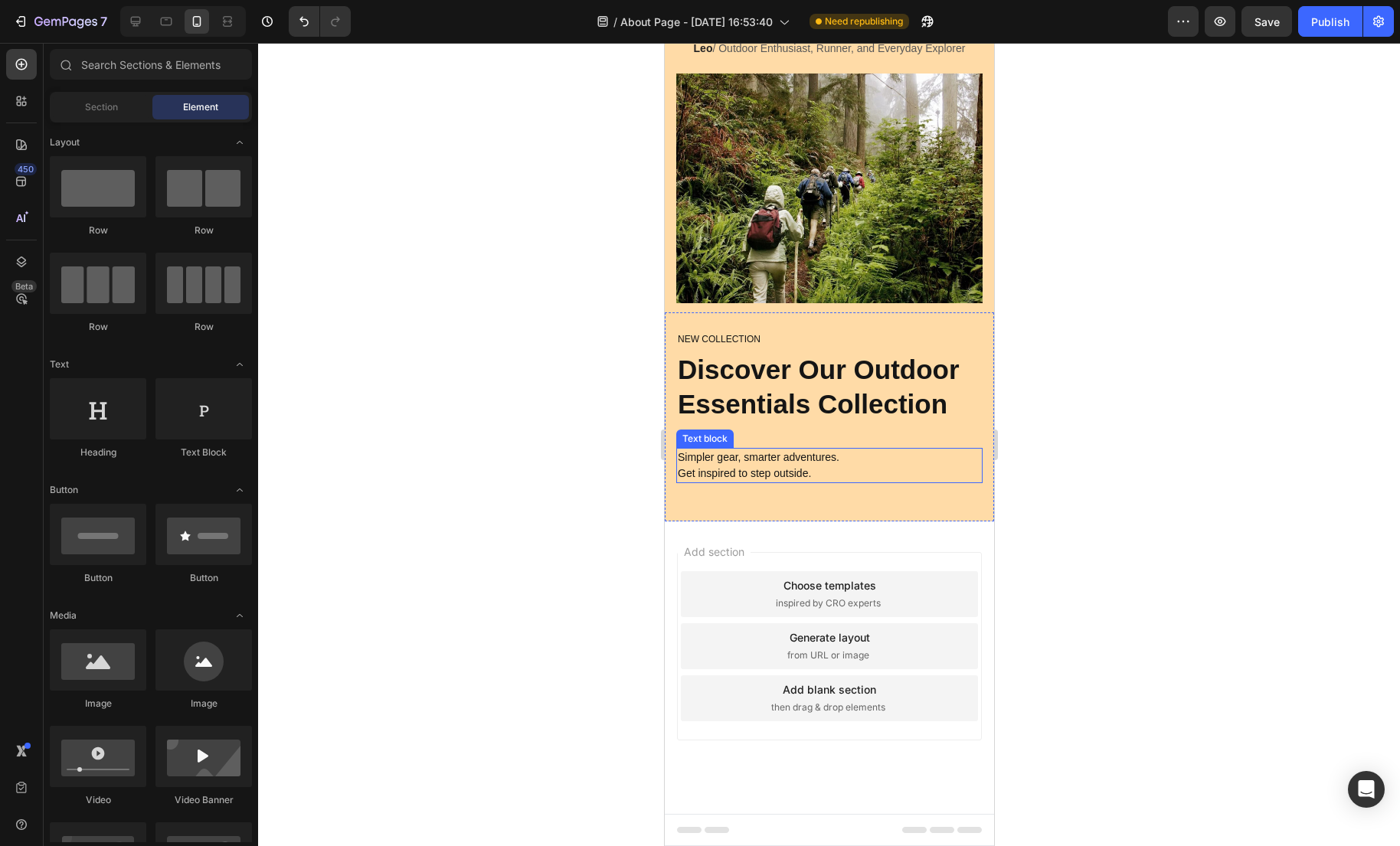
click at [919, 468] on p "Simpler gear, smarter adventures. Get inspired to step outside." at bounding box center [828, 465] width 303 height 32
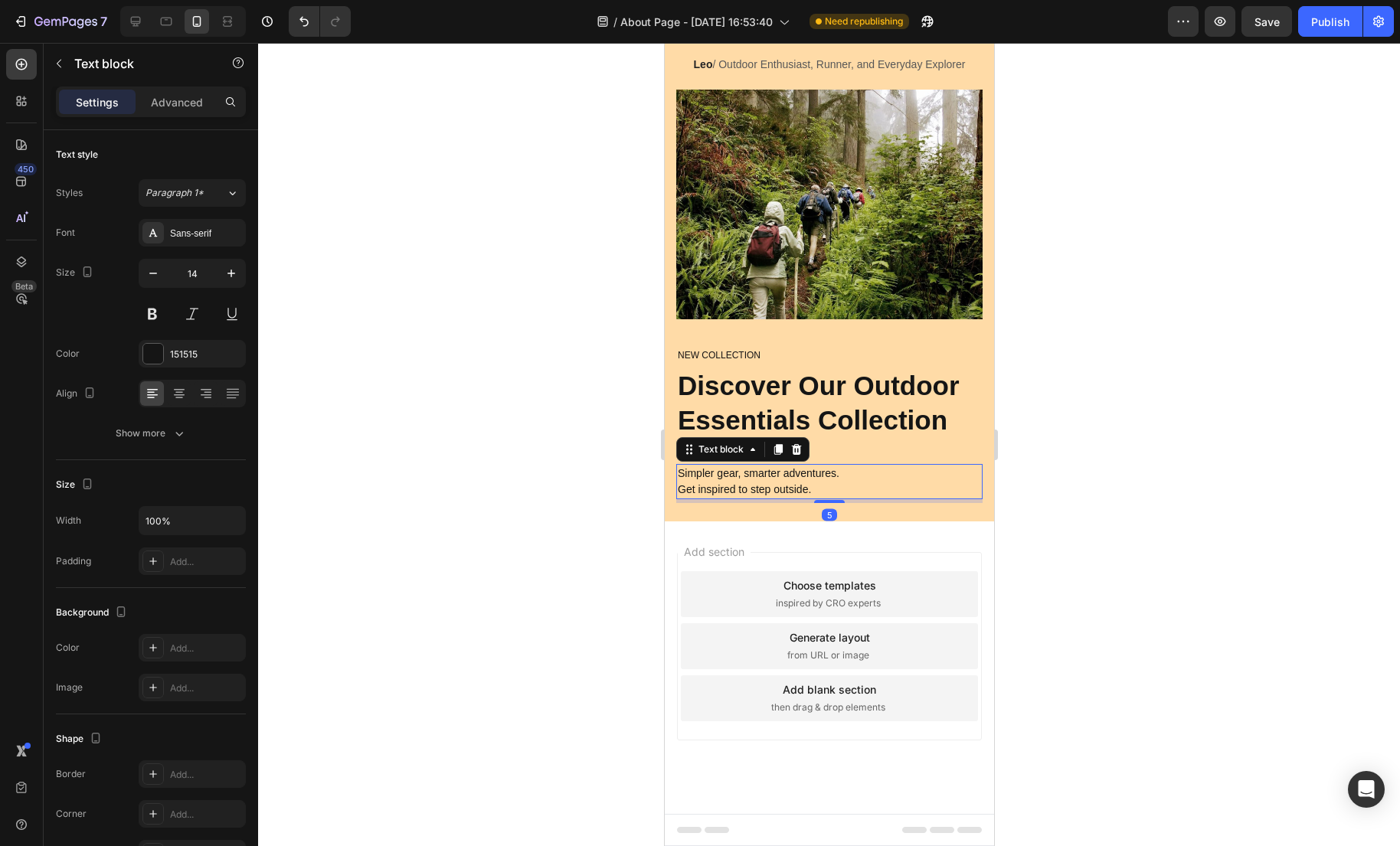
scroll to position [978, 0]
drag, startPoint x: 837, startPoint y: 500, endPoint x: 836, endPoint y: 484, distance: 16.0
click at [836, 484] on div "Simpler gear, smarter adventures. Get inspired to step outside. Text block 5" at bounding box center [828, 482] width 306 height 36
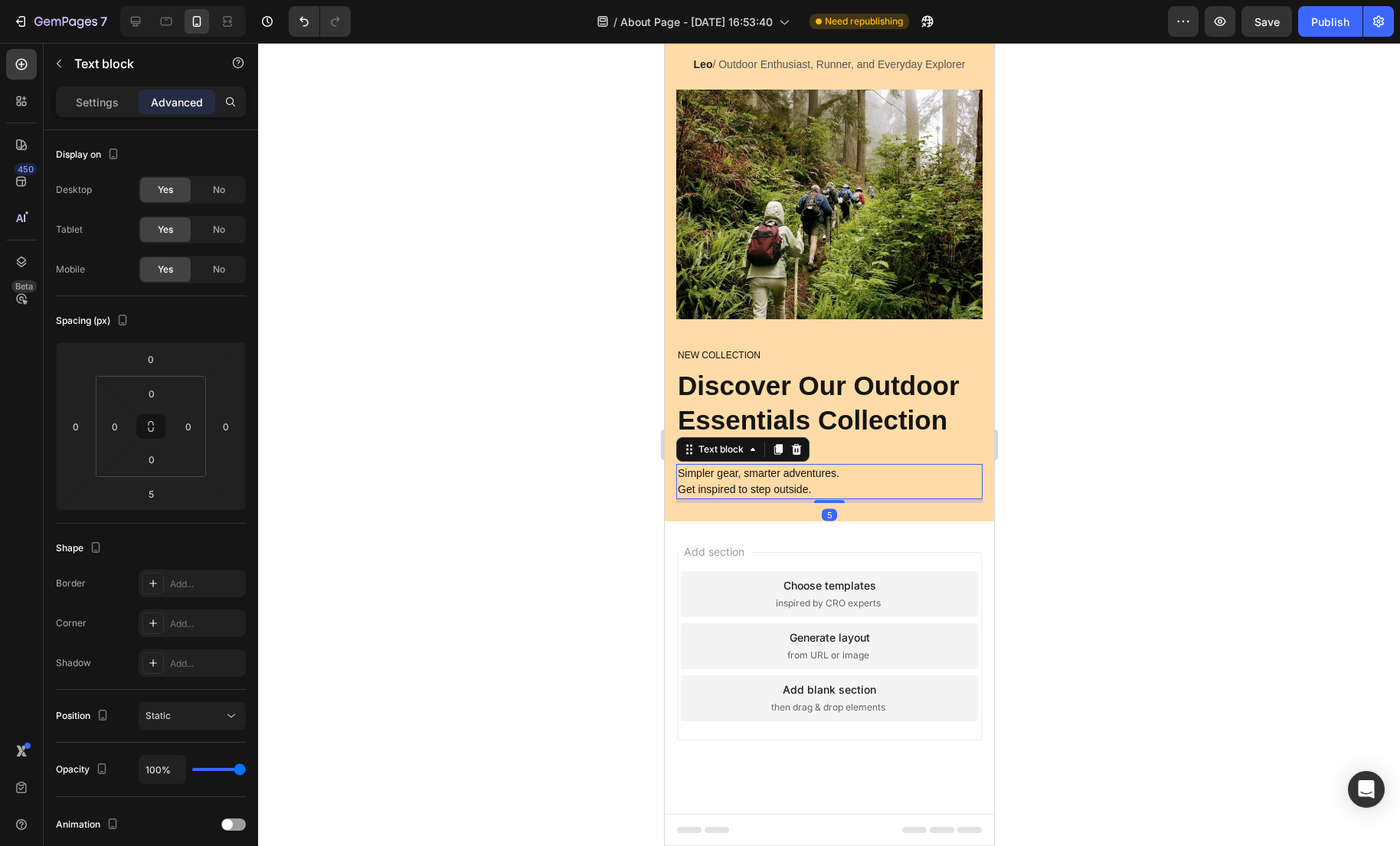
click at [1119, 457] on div at bounding box center [828, 443] width 1141 height 803
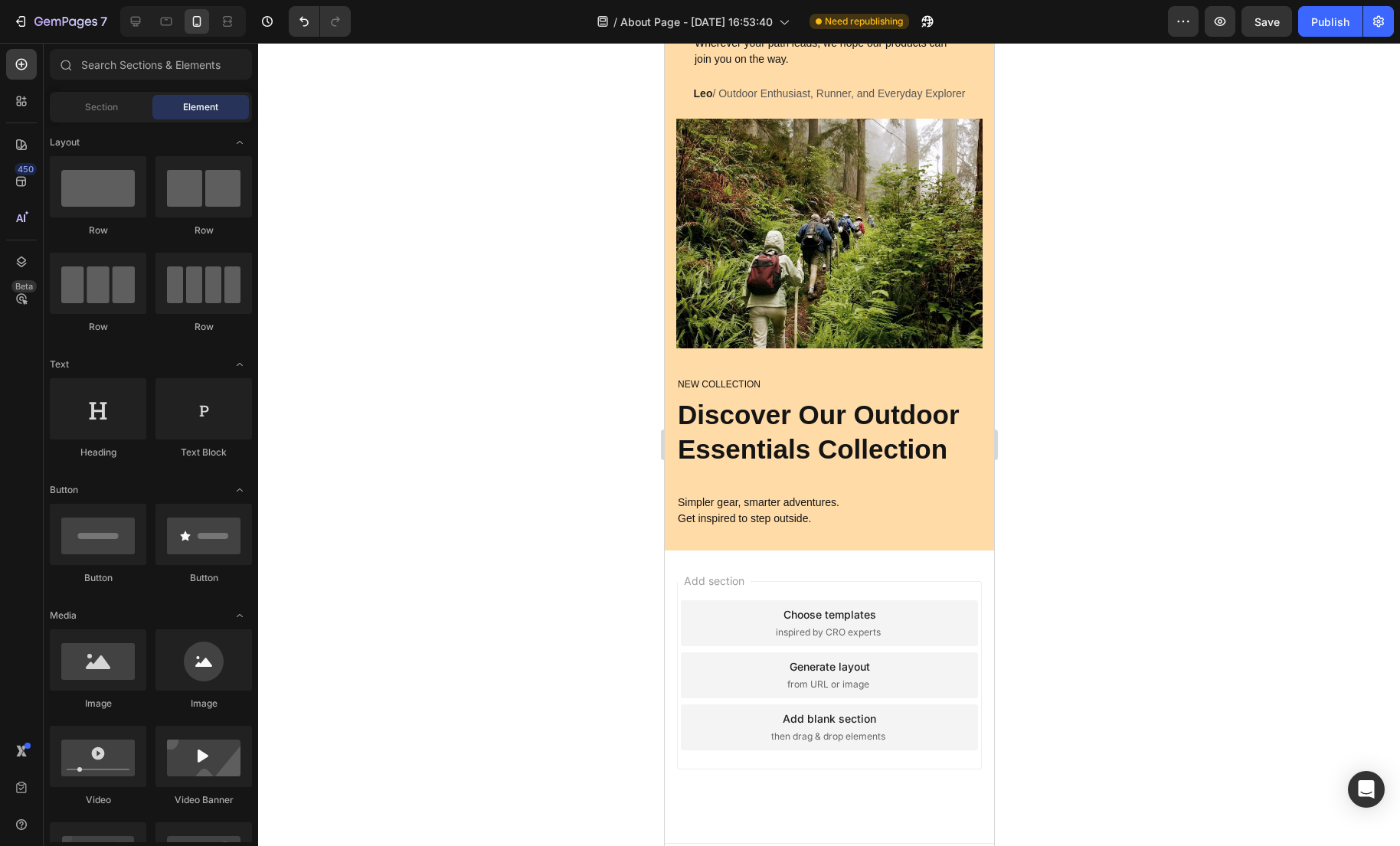
scroll to position [935, 0]
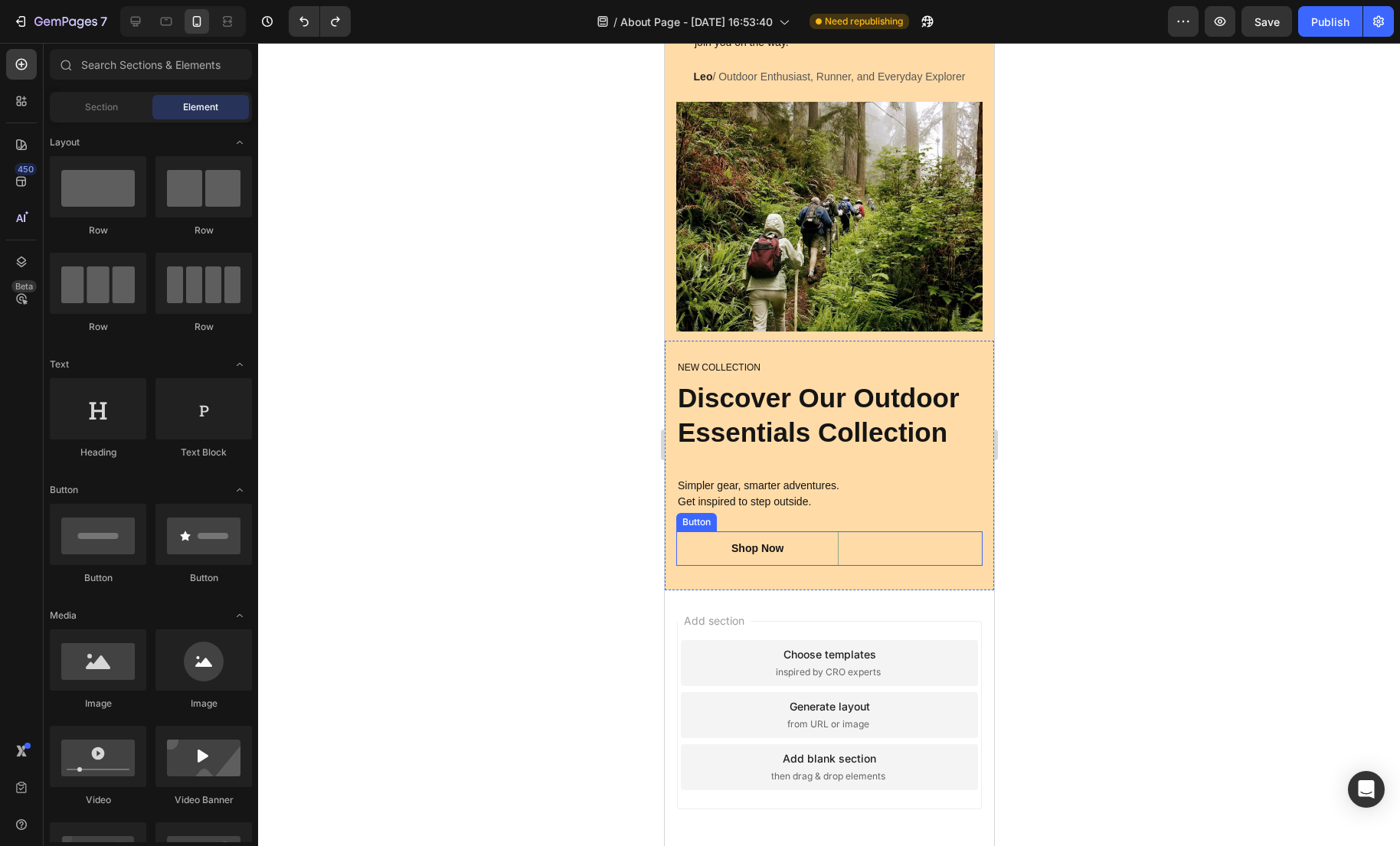
click at [825, 566] on button "Shop Now" at bounding box center [756, 548] width 162 height 35
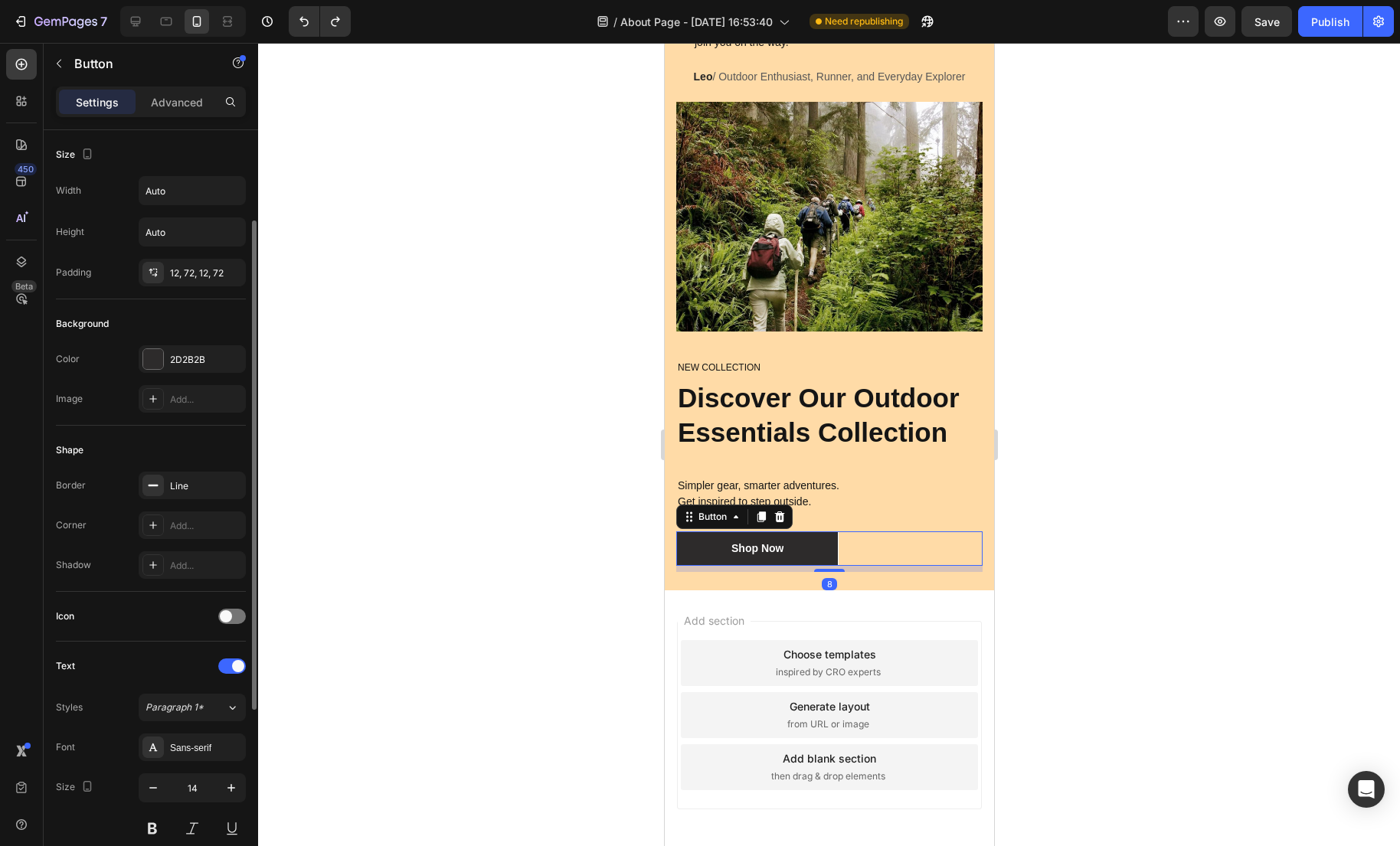
scroll to position [418, 0]
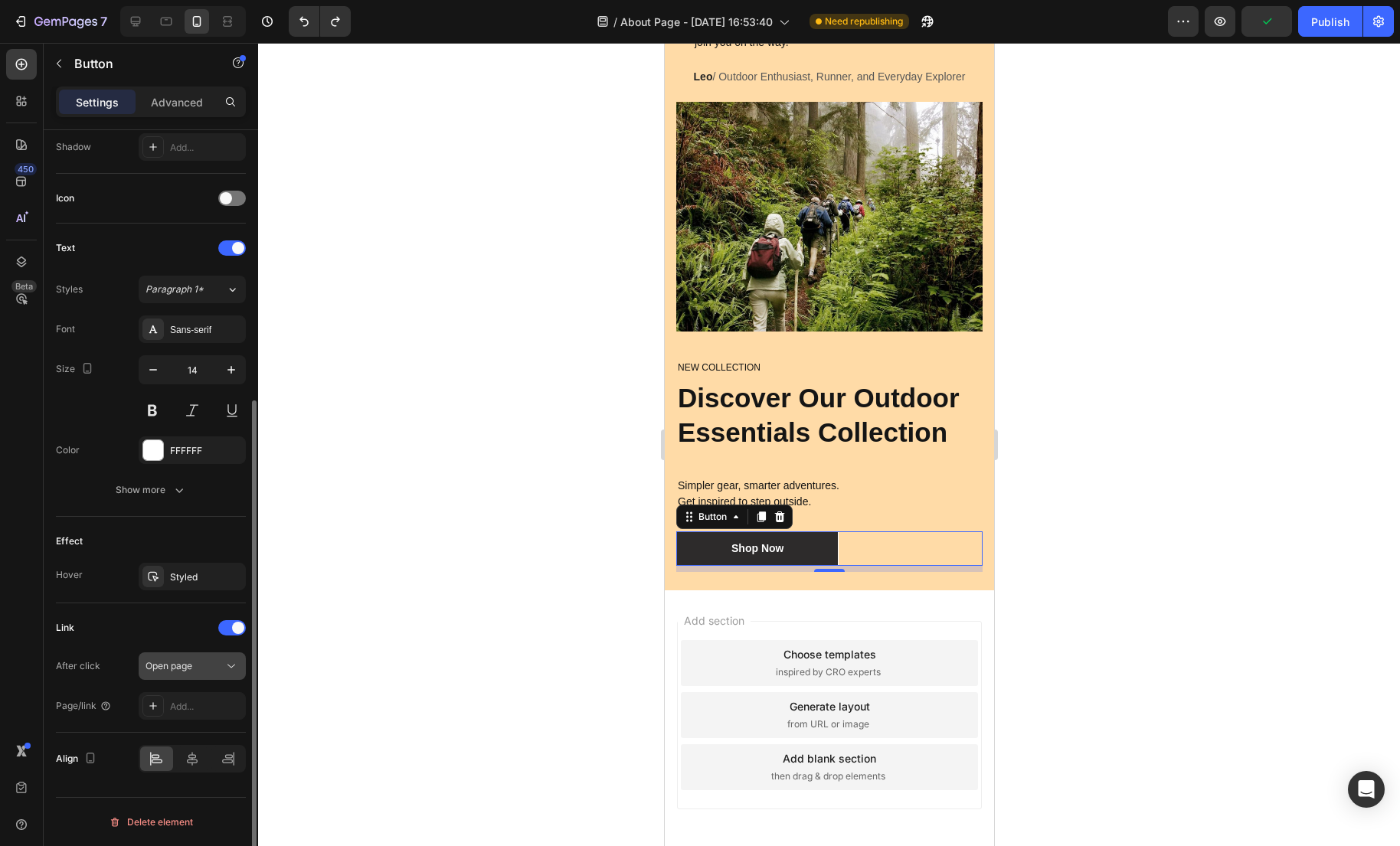
click at [209, 673] on button "Open page" at bounding box center [193, 666] width 108 height 28
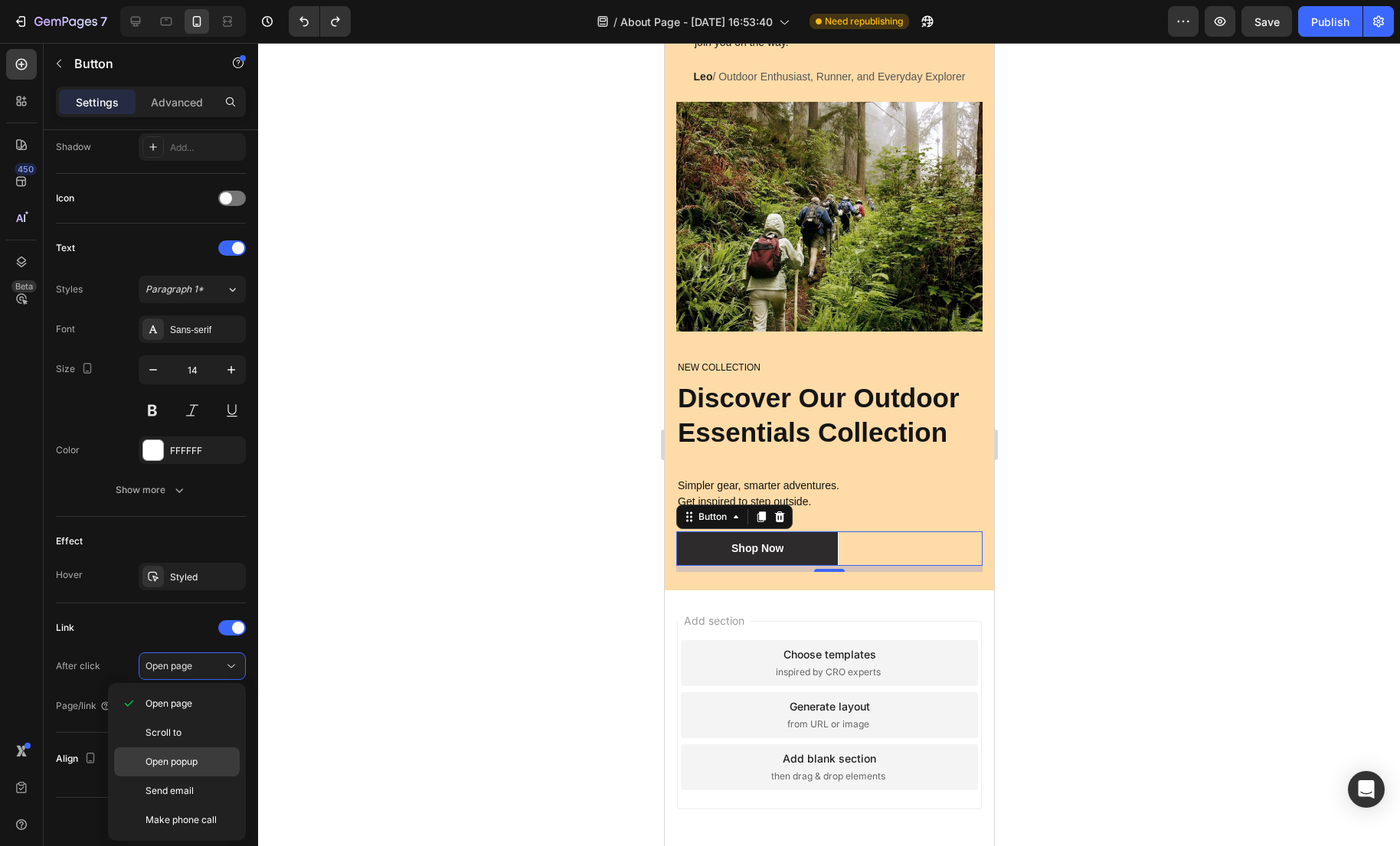
click at [233, 751] on div "Open popup" at bounding box center [176, 762] width 126 height 30
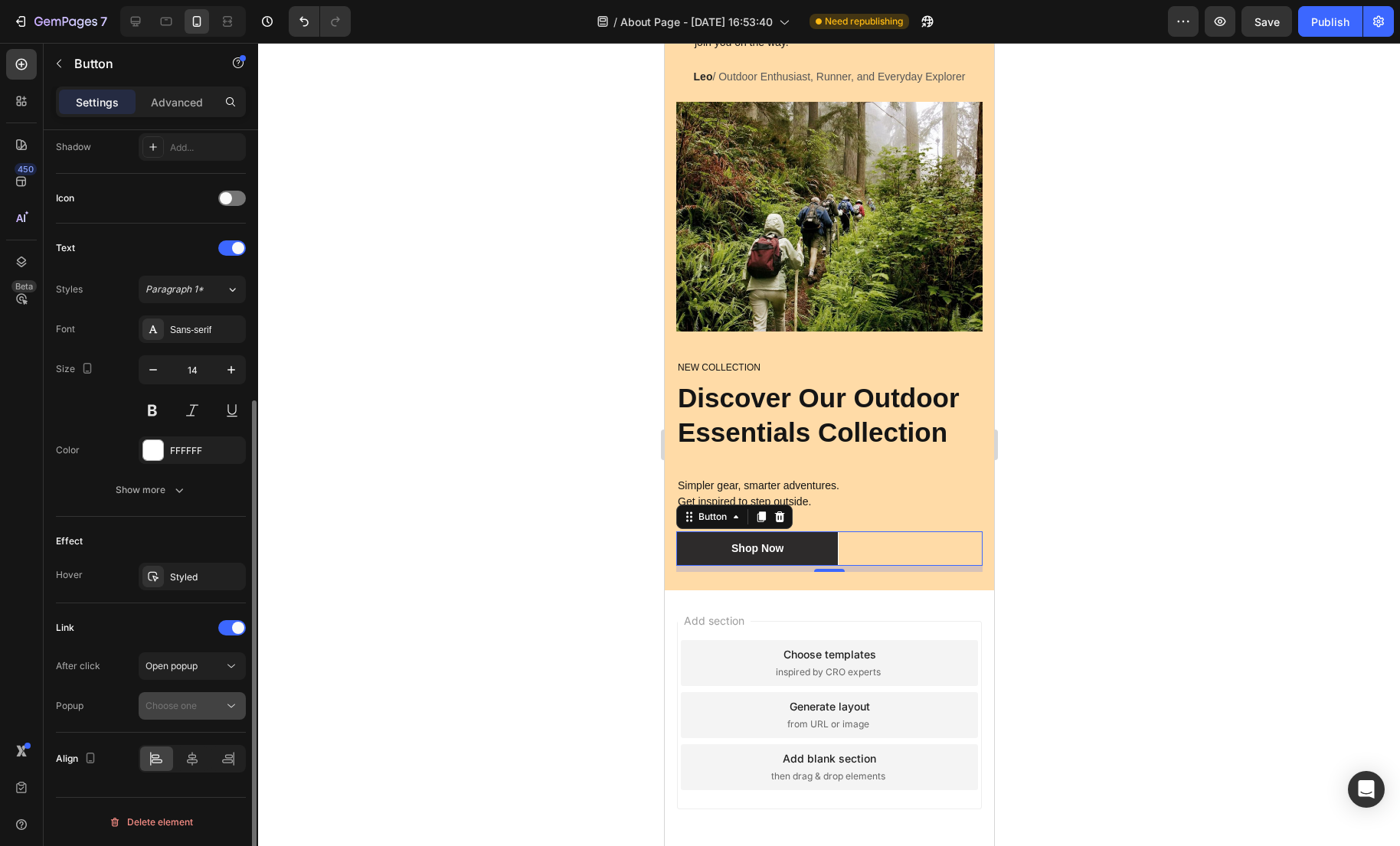
click at [210, 700] on div "Choose one" at bounding box center [185, 705] width 78 height 14
click at [200, 667] on div "Open popup" at bounding box center [185, 666] width 78 height 14
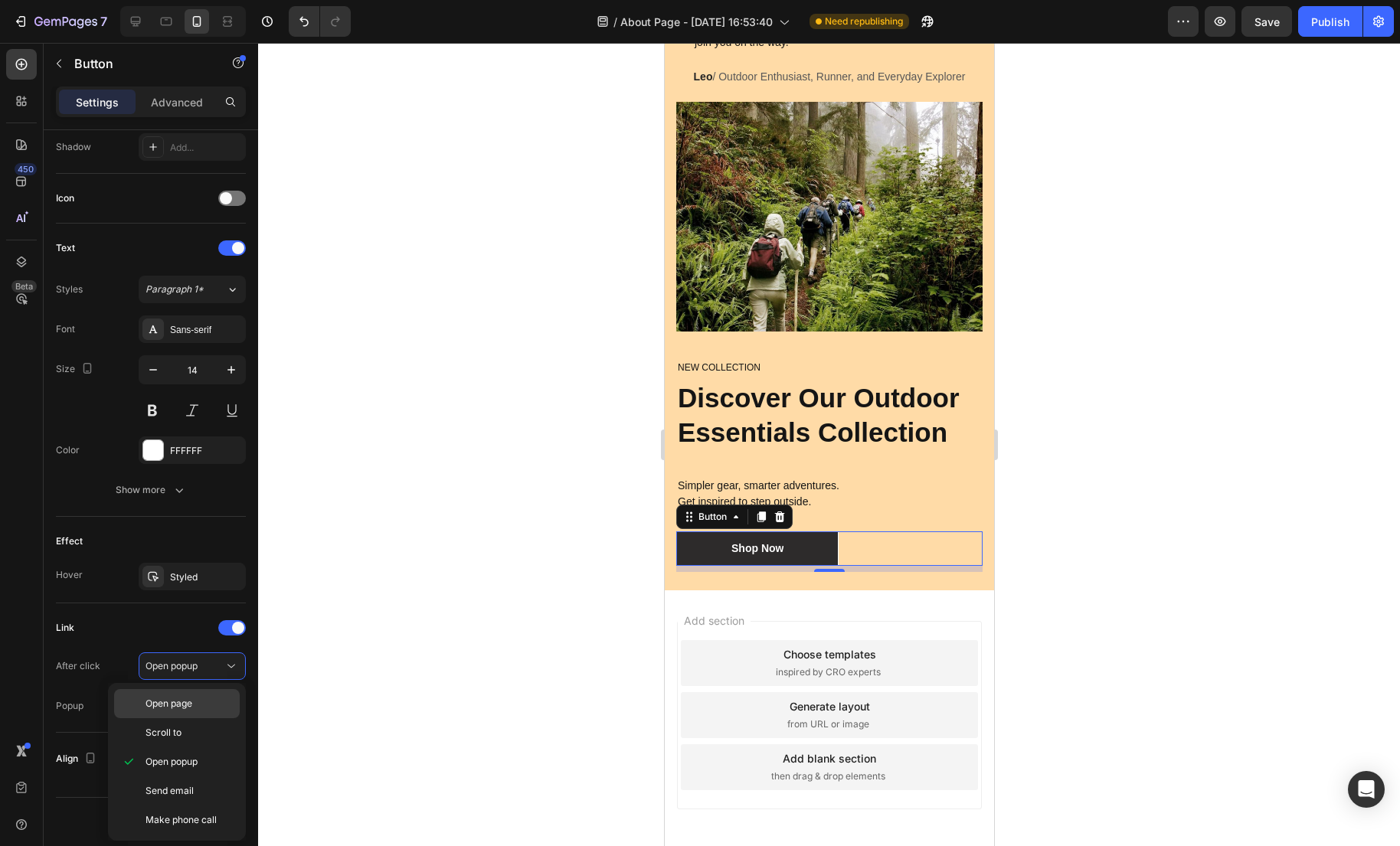
click at [201, 705] on p "Open page" at bounding box center [189, 704] width 88 height 14
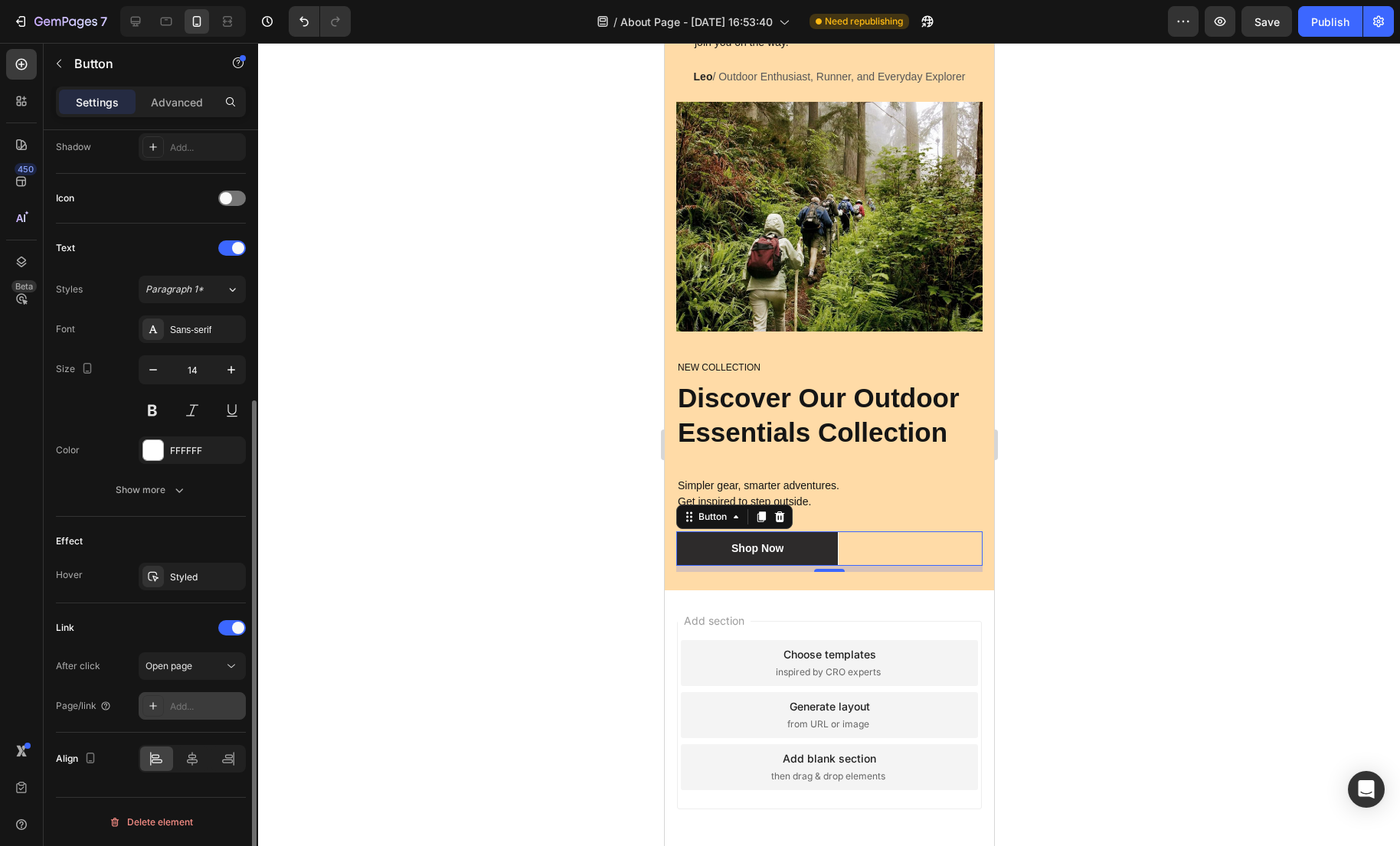
click at [205, 718] on div "Add..." at bounding box center [193, 706] width 108 height 28
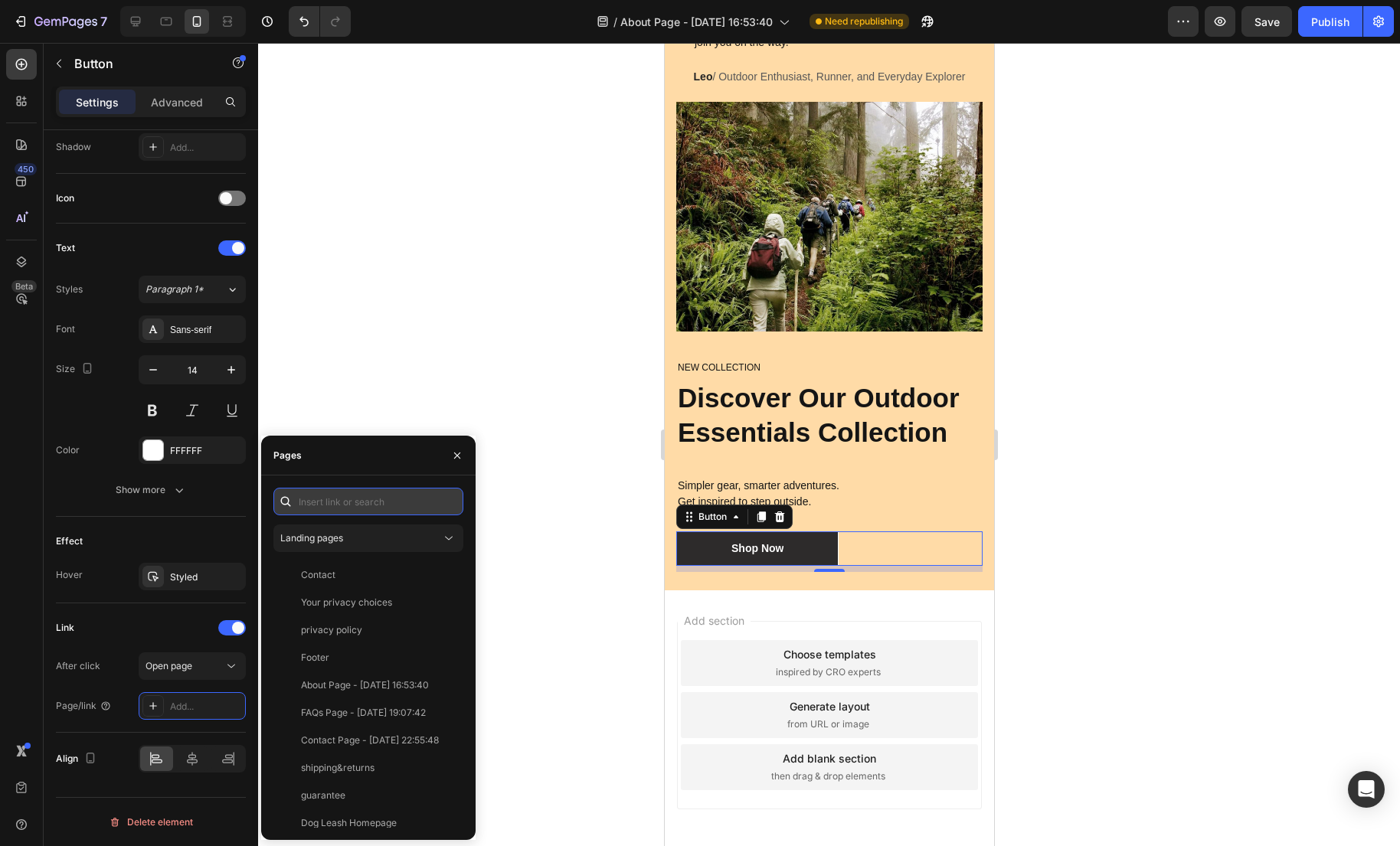
click at [387, 508] on input "text" at bounding box center [368, 502] width 190 height 28
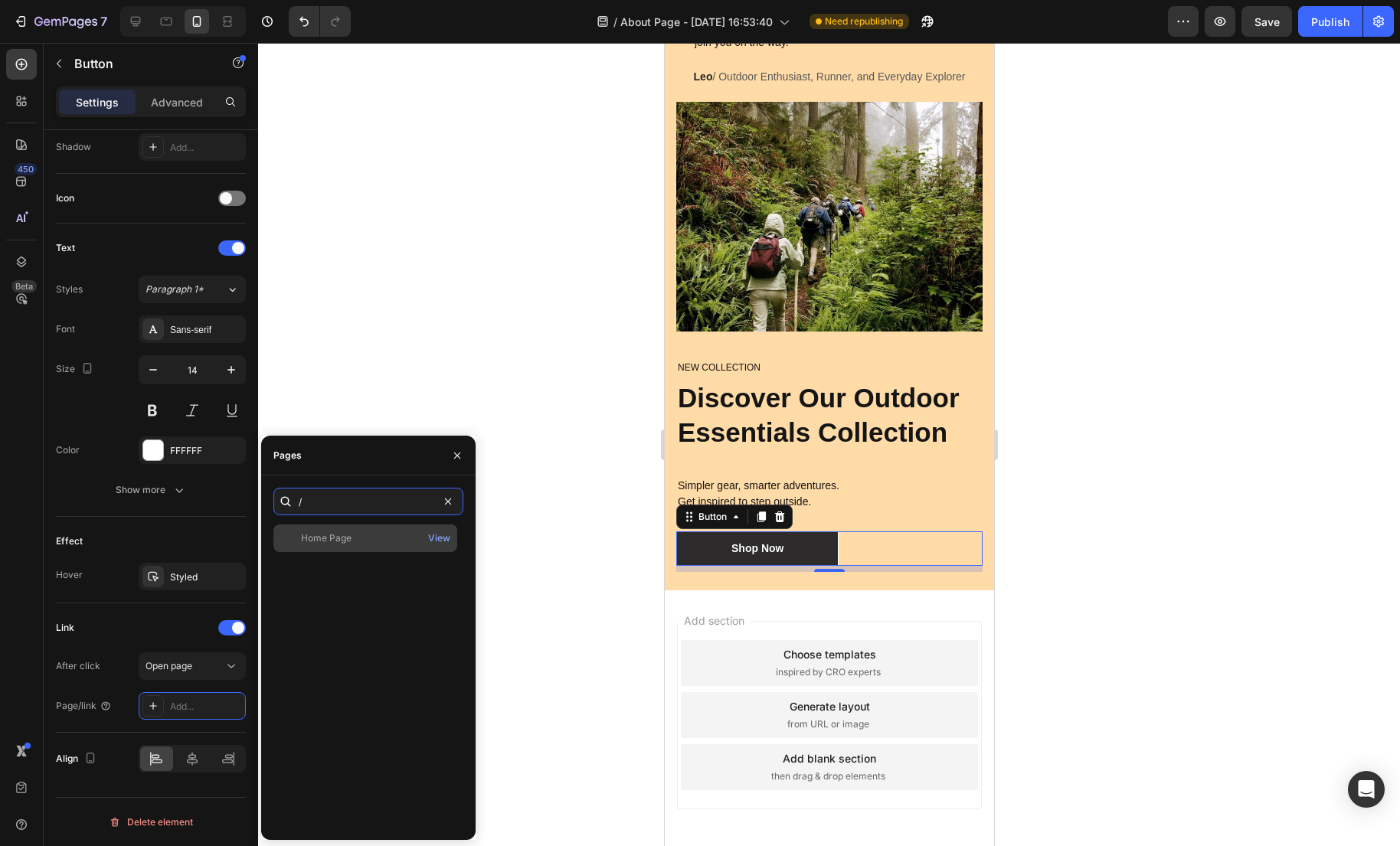
type input "/"
click at [358, 533] on div "Home Page" at bounding box center [365, 538] width 172 height 14
click at [436, 539] on div "View" at bounding box center [439, 538] width 23 height 14
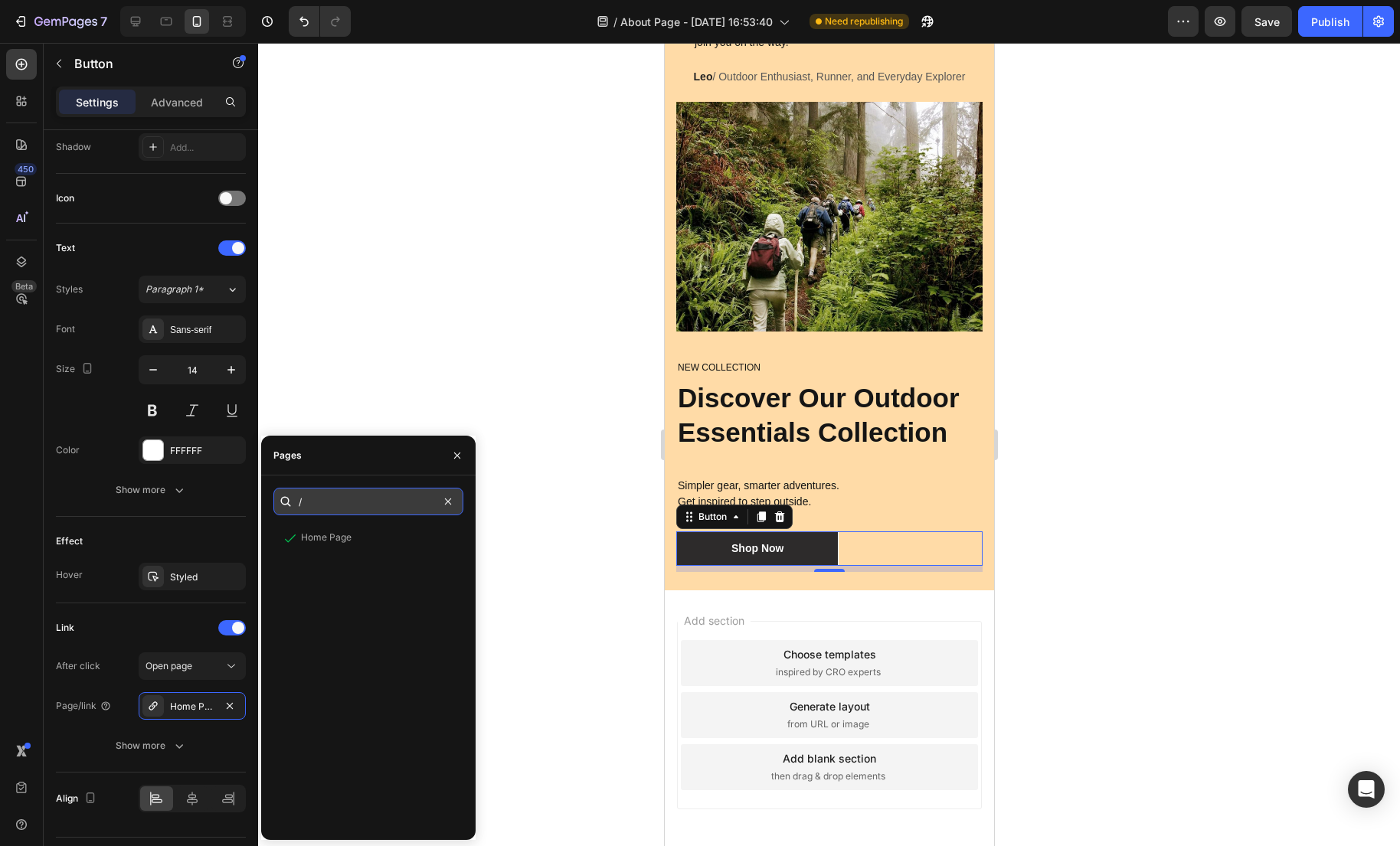
click at [310, 502] on input "/" at bounding box center [368, 502] width 190 height 28
click at [400, 504] on input "text" at bounding box center [368, 502] width 190 height 28
type input "g"
drag, startPoint x: 329, startPoint y: 501, endPoint x: 274, endPoint y: 497, distance: 55.1
click at [274, 497] on div "get" at bounding box center [368, 502] width 190 height 28
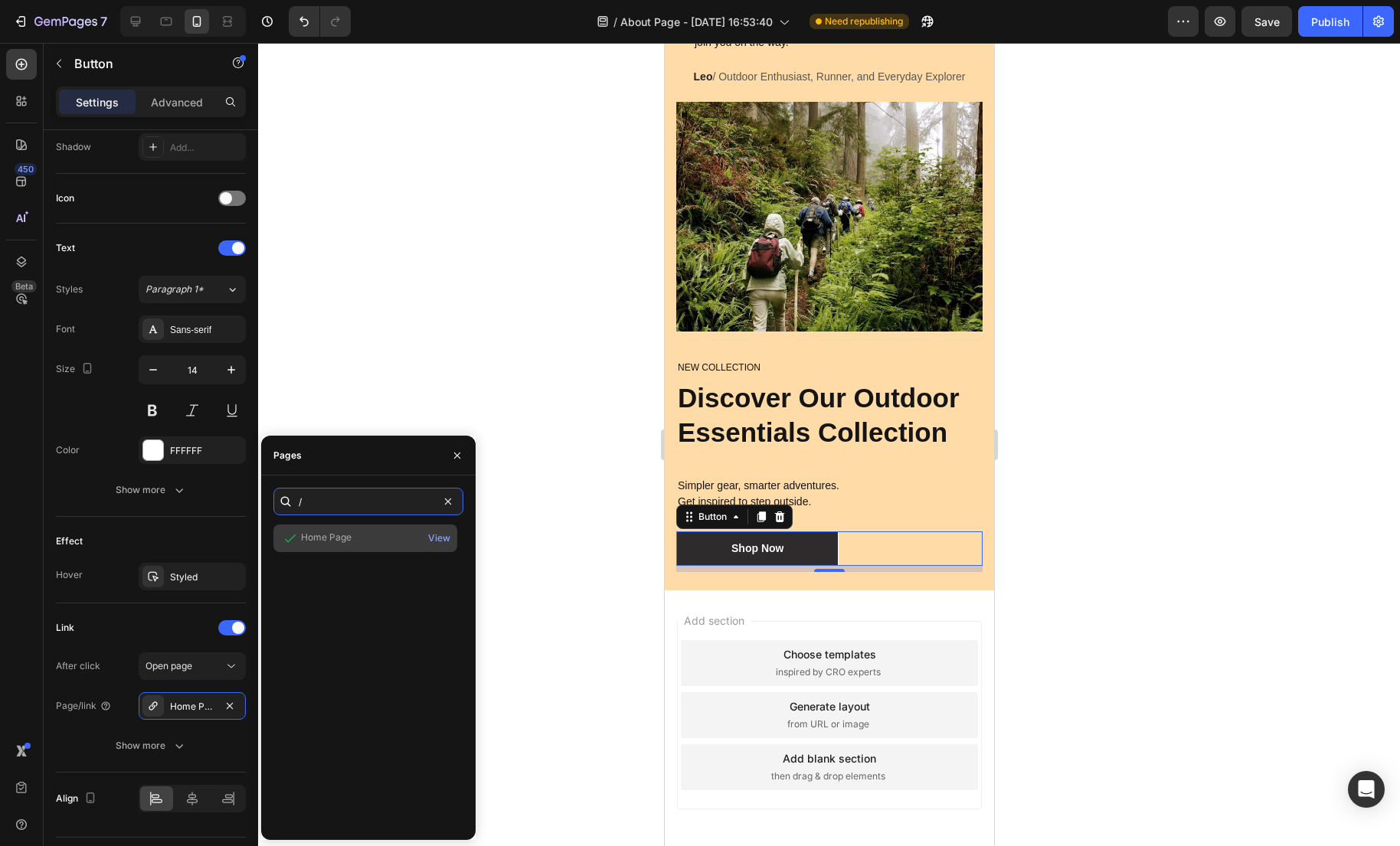
type input "/"
click at [343, 549] on div "Home Page View" at bounding box center [365, 538] width 184 height 28
click at [436, 537] on div "View" at bounding box center [439, 538] width 23 height 14
click at [472, 335] on div at bounding box center [828, 443] width 1141 height 803
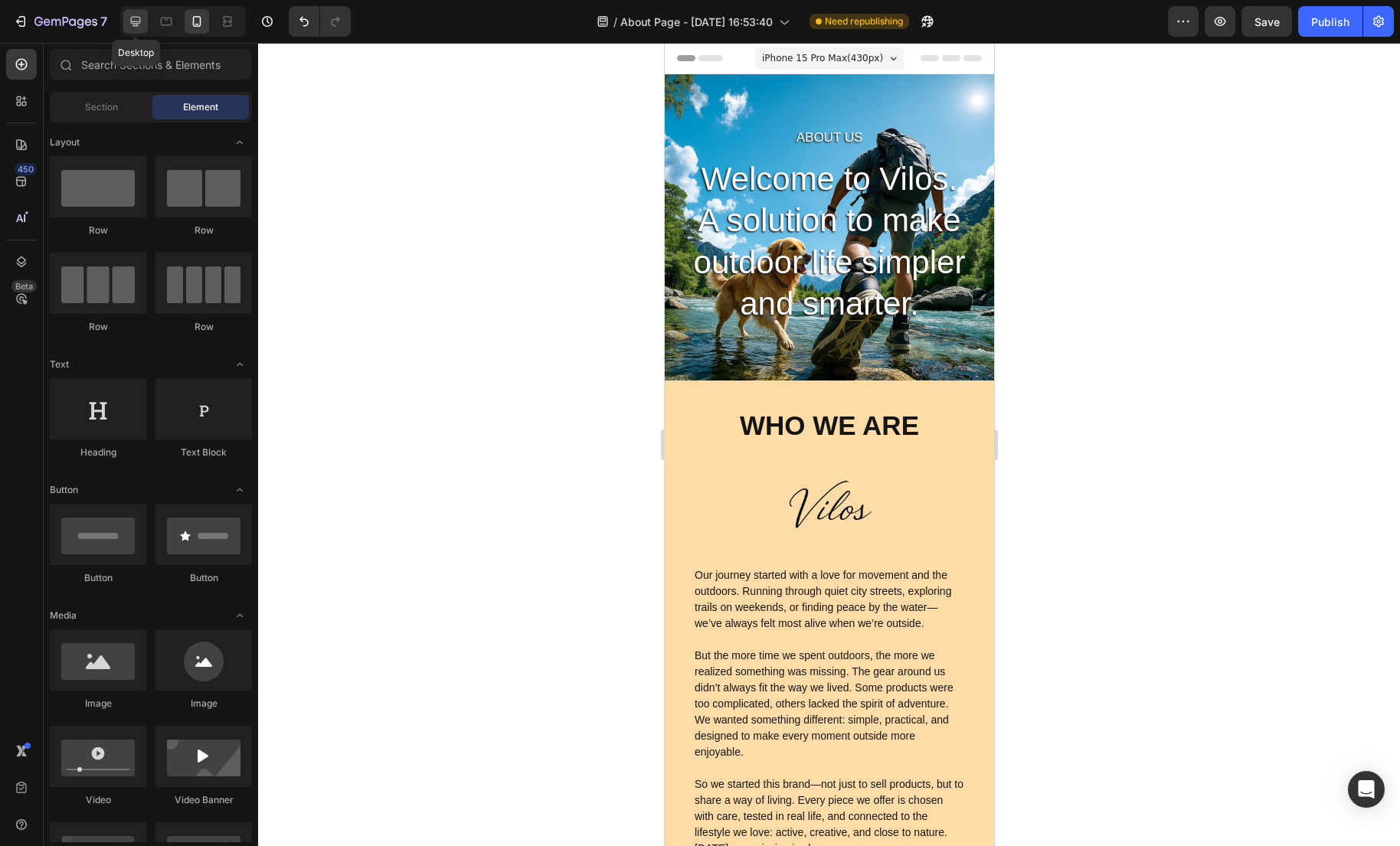
click at [141, 26] on icon at bounding box center [135, 22] width 16 height 16
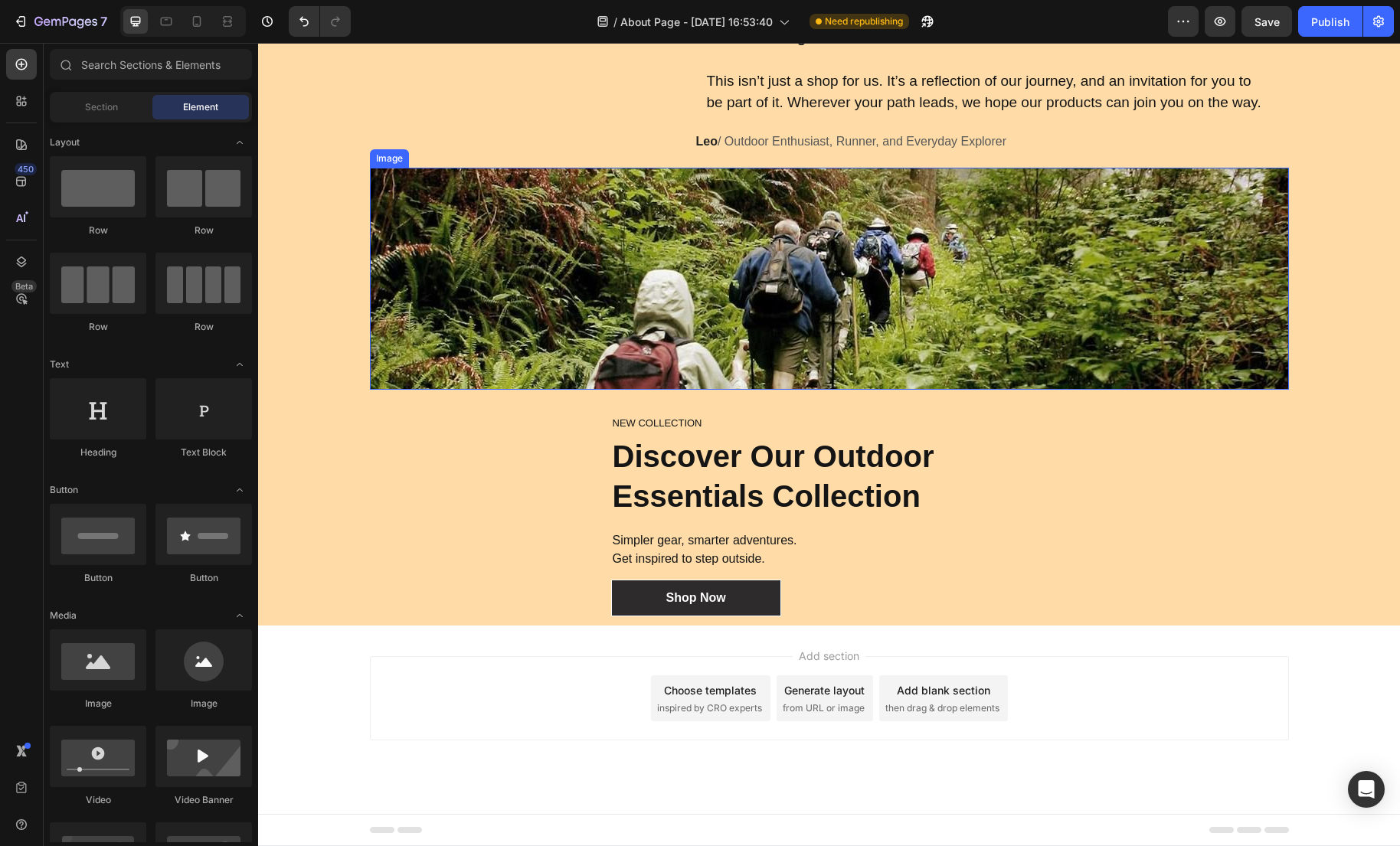
scroll to position [844, 0]
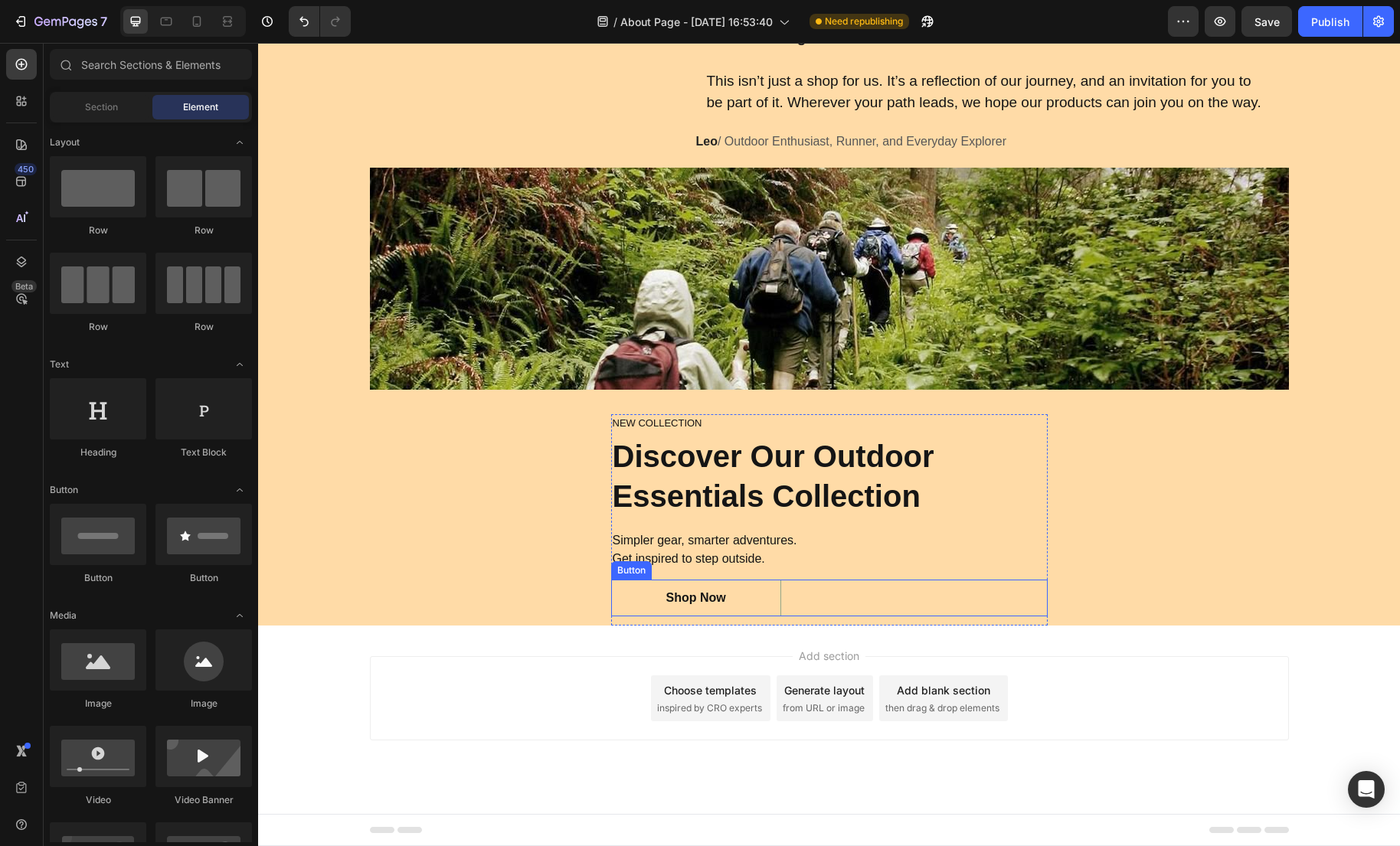
click at [748, 606] on link "Shop Now" at bounding box center [696, 598] width 170 height 36
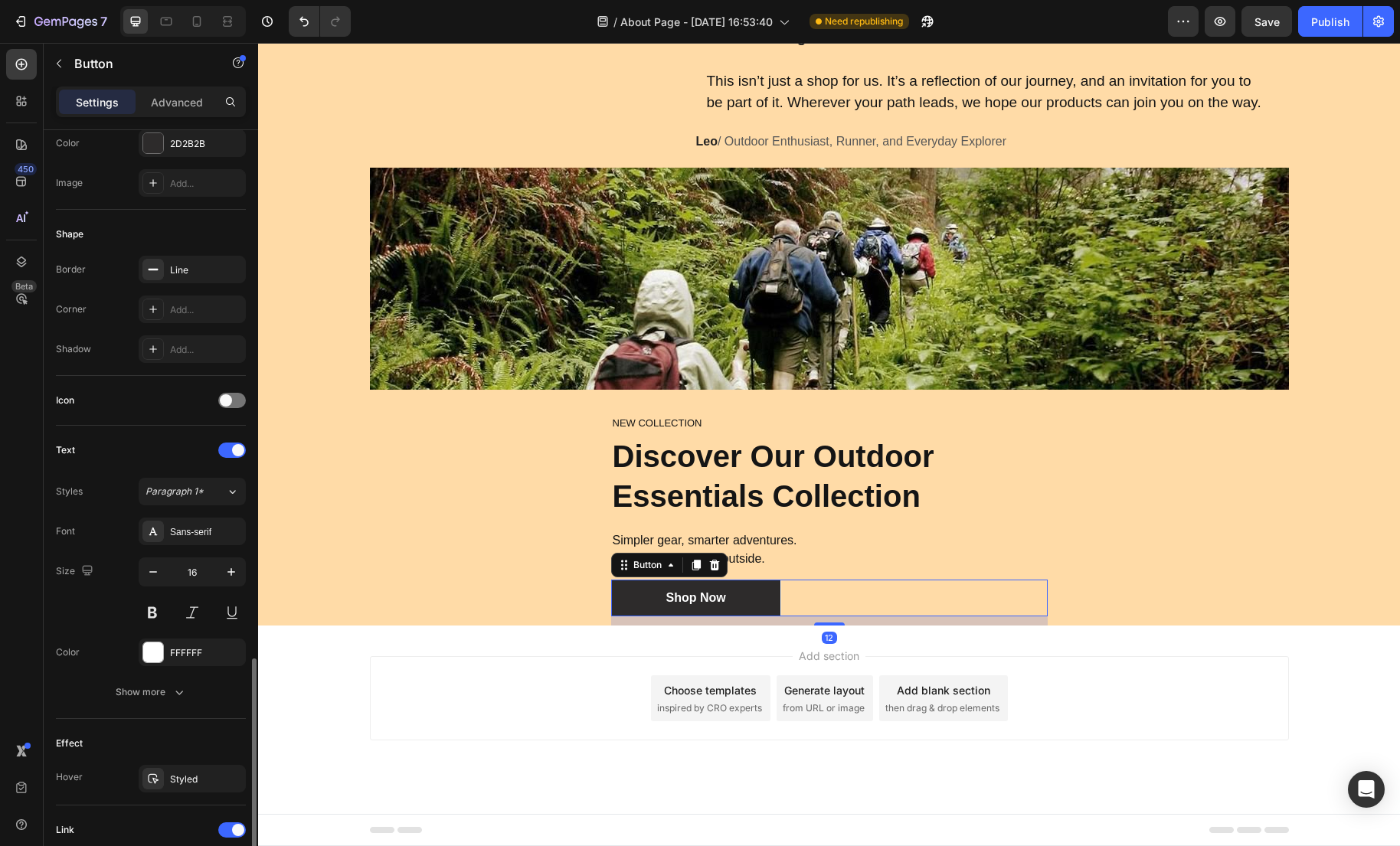
scroll to position [458, 0]
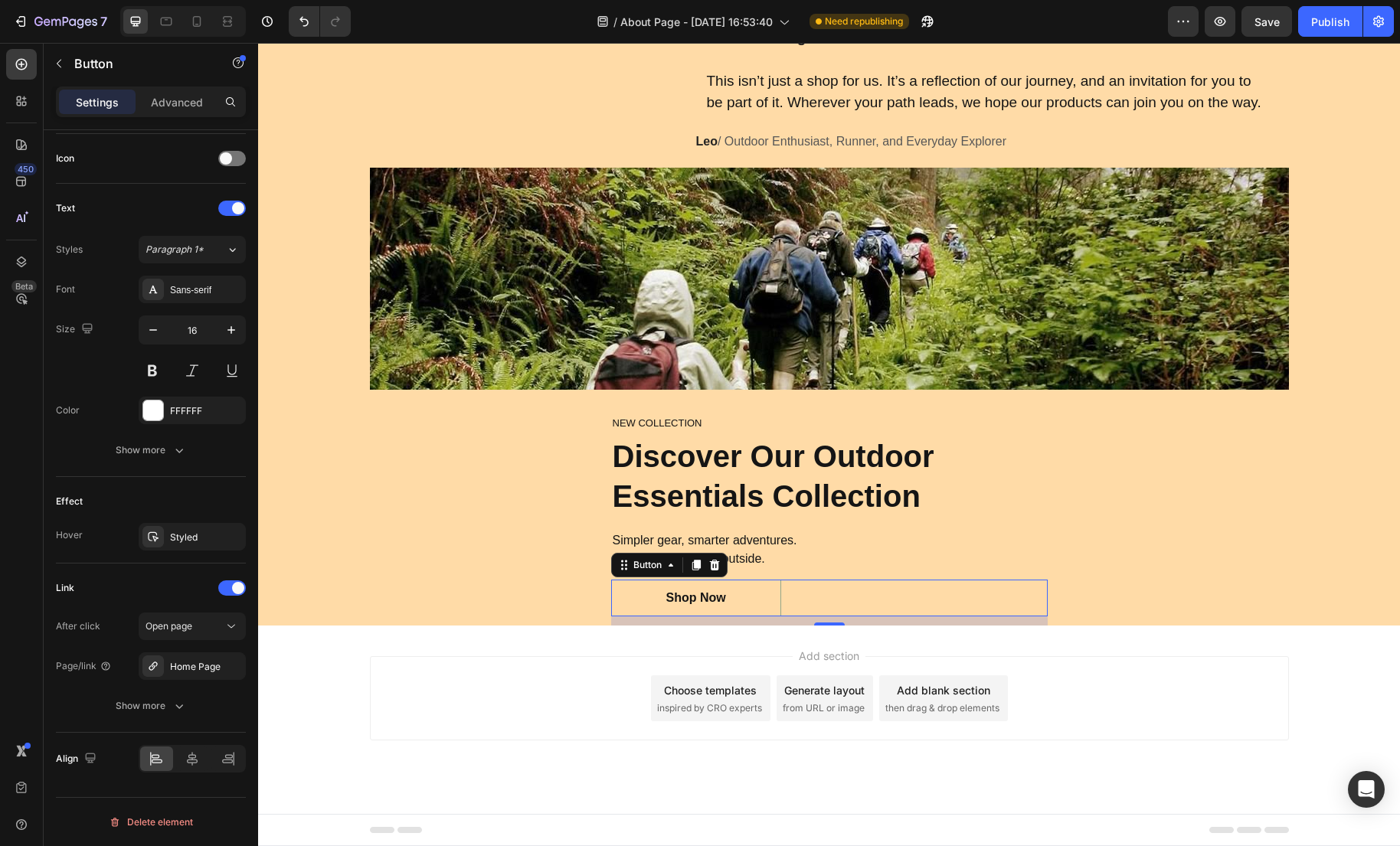
click at [770, 608] on link "Shop Now" at bounding box center [696, 598] width 170 height 36
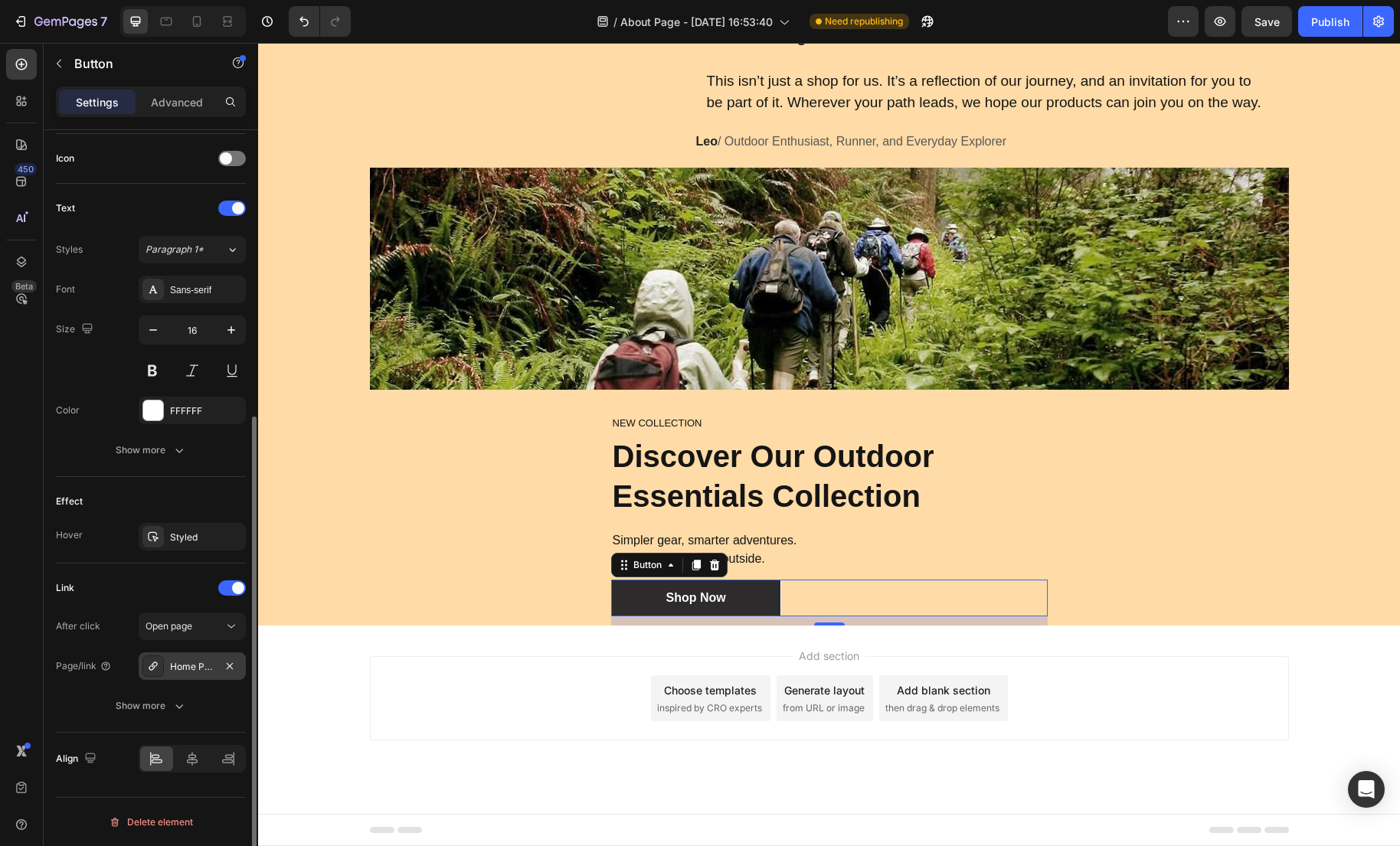
click at [189, 666] on div "Home Page" at bounding box center [192, 666] width 44 height 14
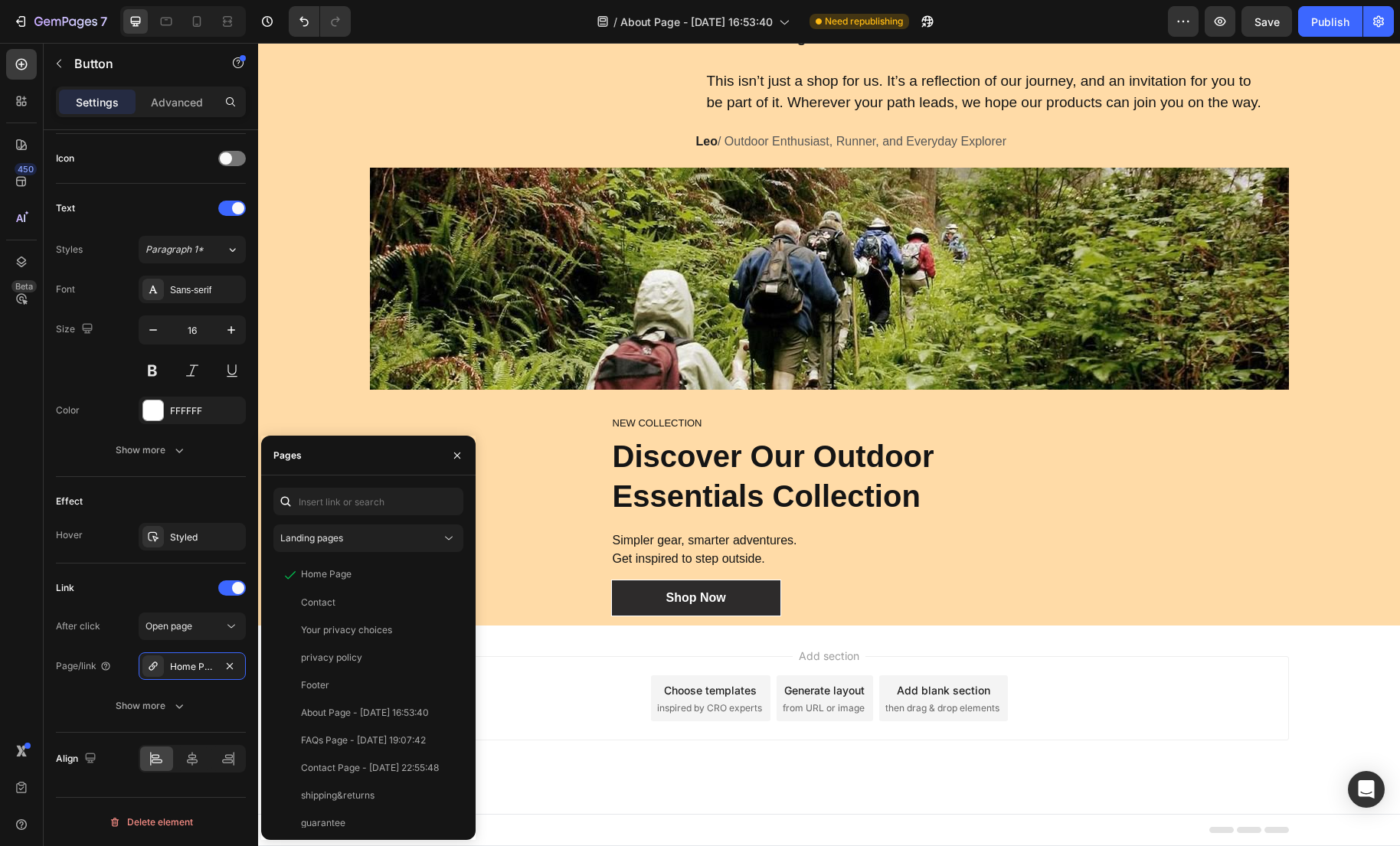
click at [549, 677] on div "Add section Choose templates inspired by CRO experts Generate layout from URL o…" at bounding box center [829, 698] width 919 height 84
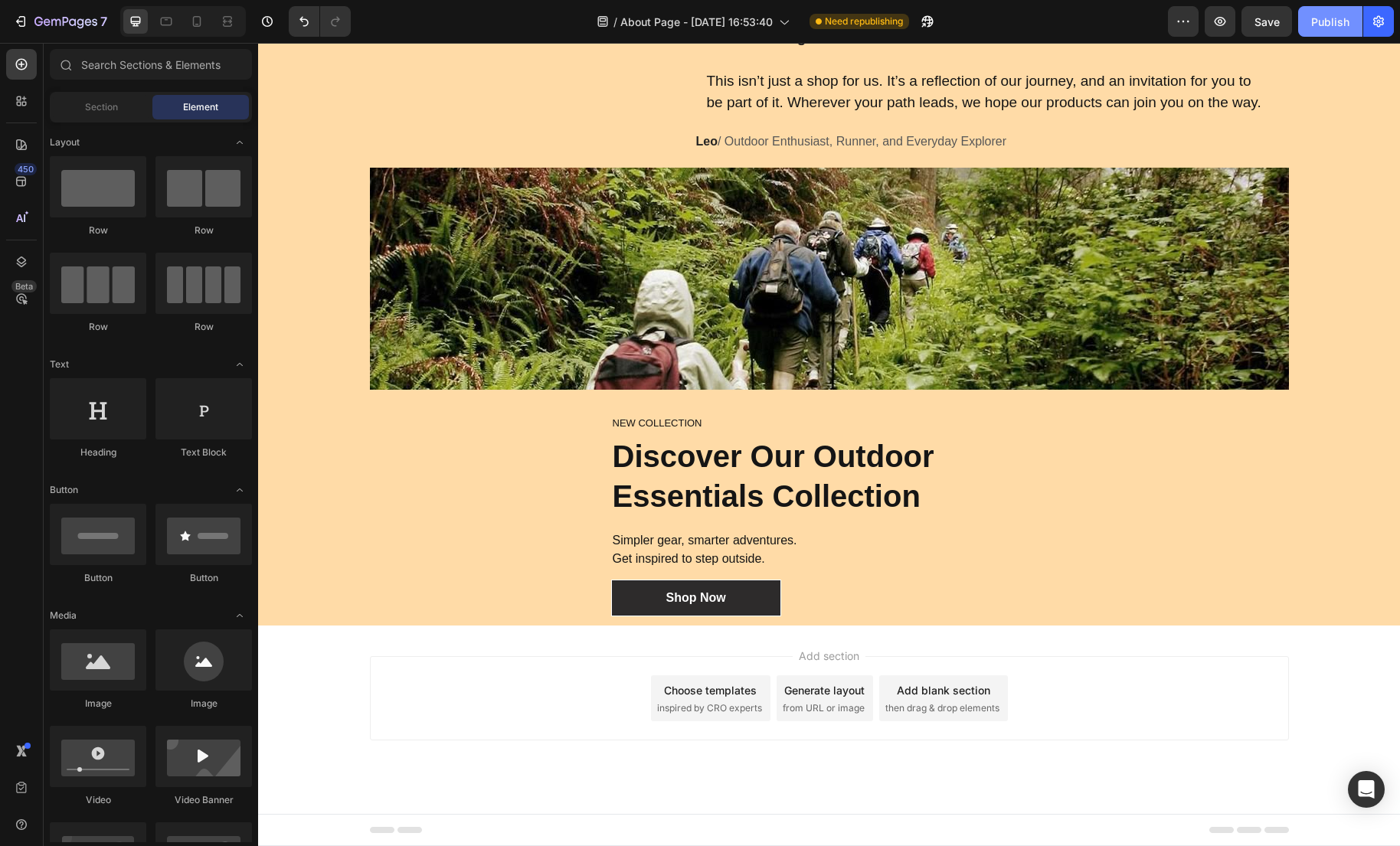
click at [1330, 30] on button "Publish" at bounding box center [1330, 21] width 64 height 30
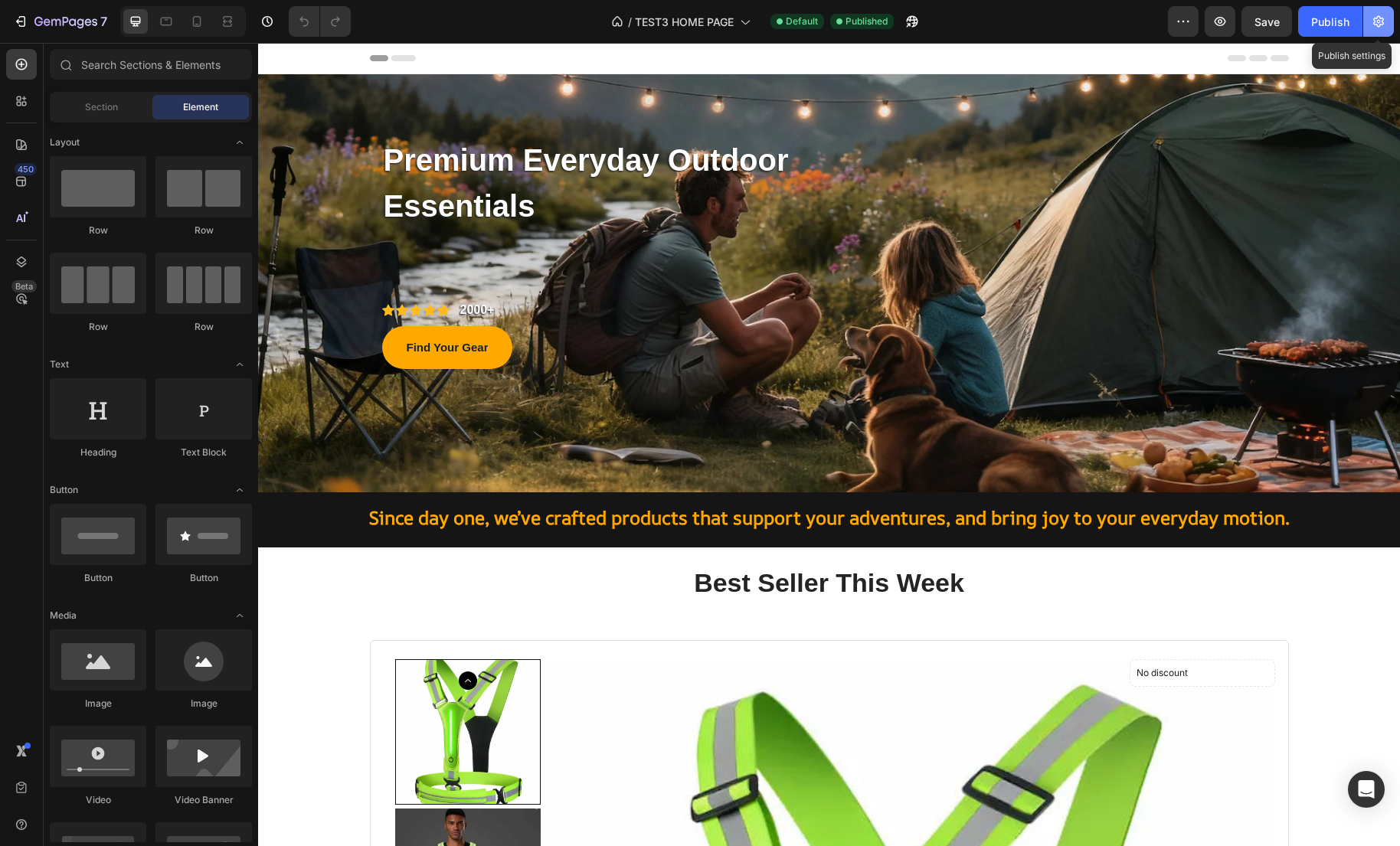
click at [1383, 24] on icon "button" at bounding box center [1378, 22] width 16 height 16
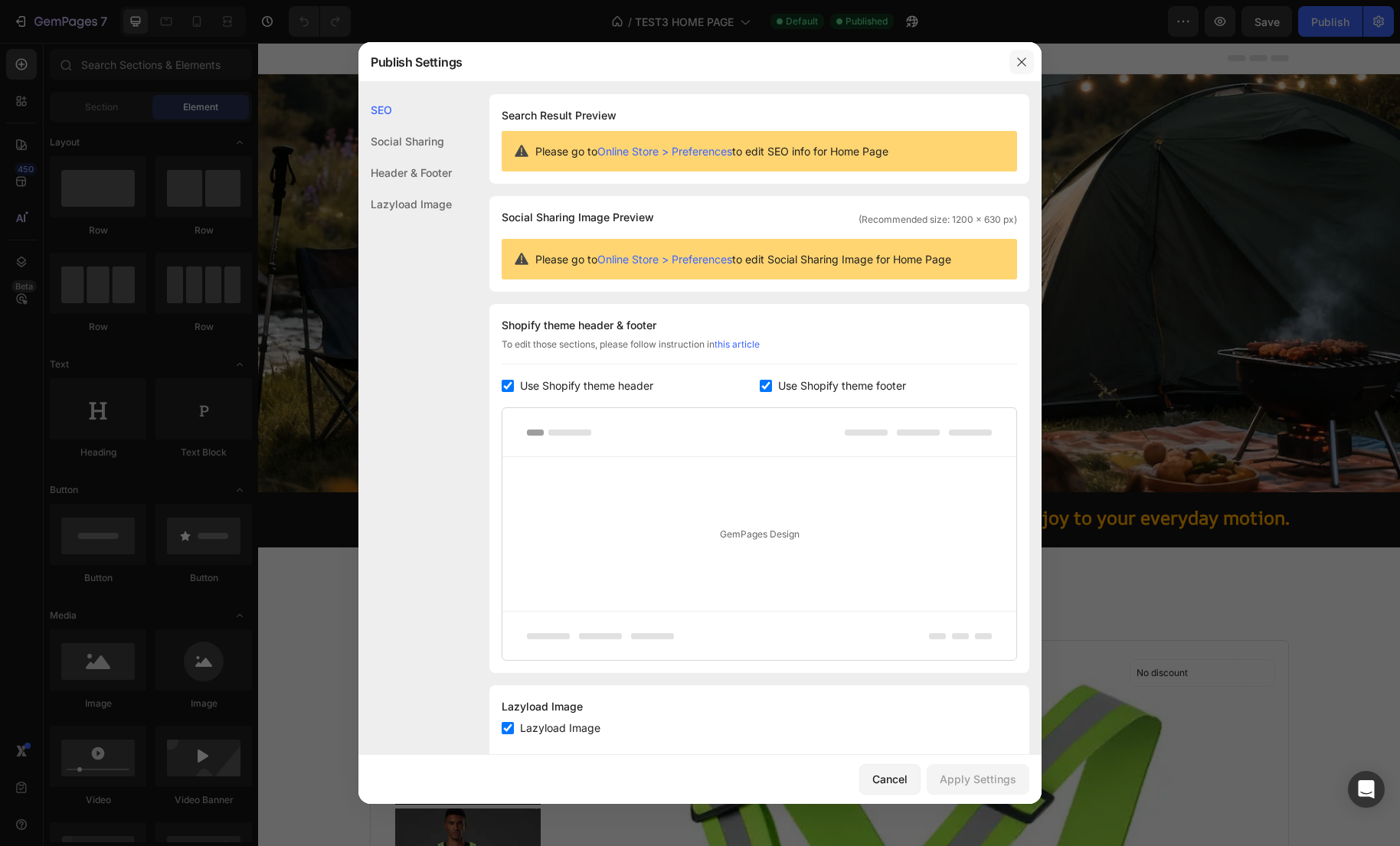
click at [1029, 60] on button "button" at bounding box center [1022, 62] width 24 height 24
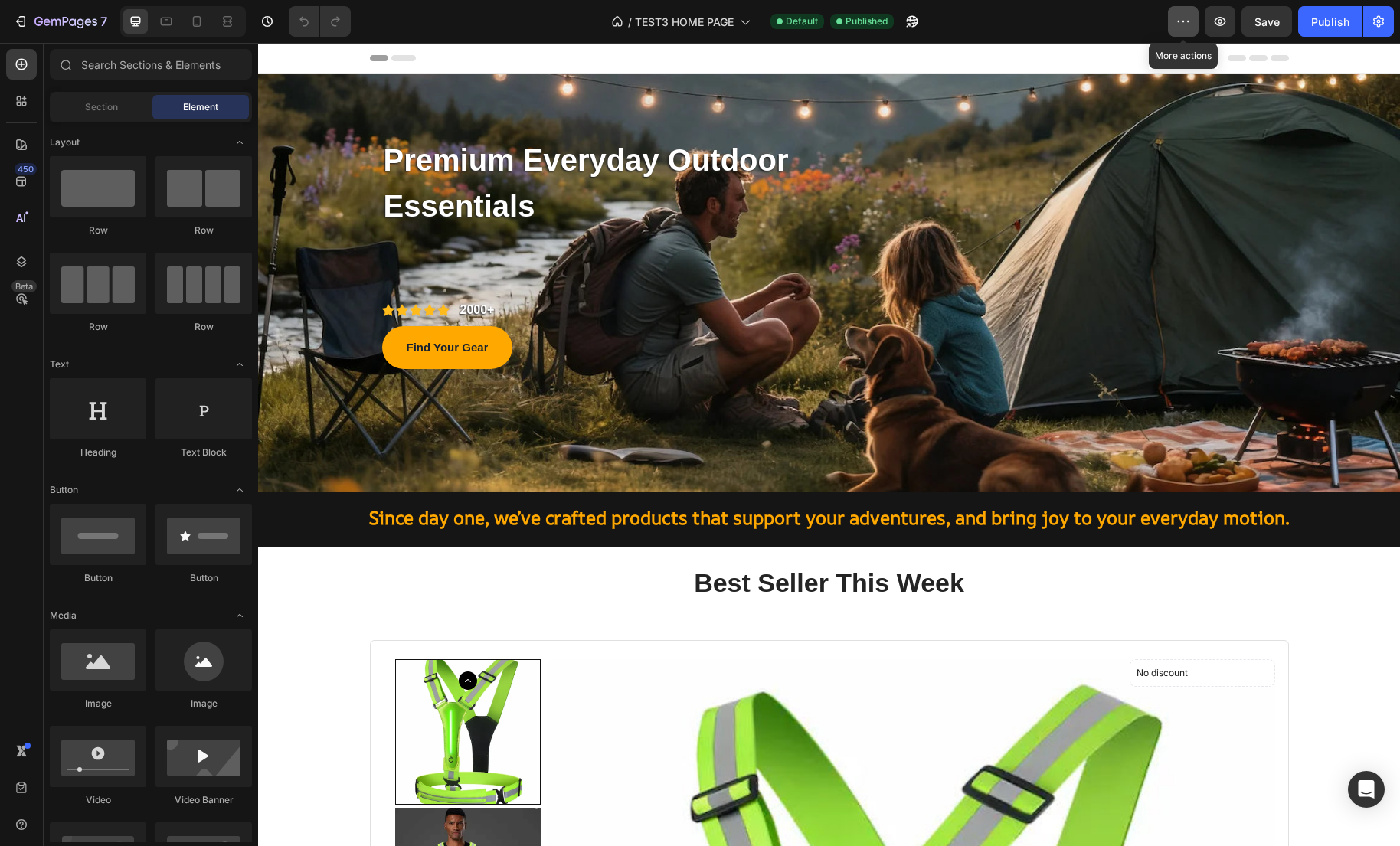
click at [1183, 18] on icon "button" at bounding box center [1183, 22] width 16 height 16
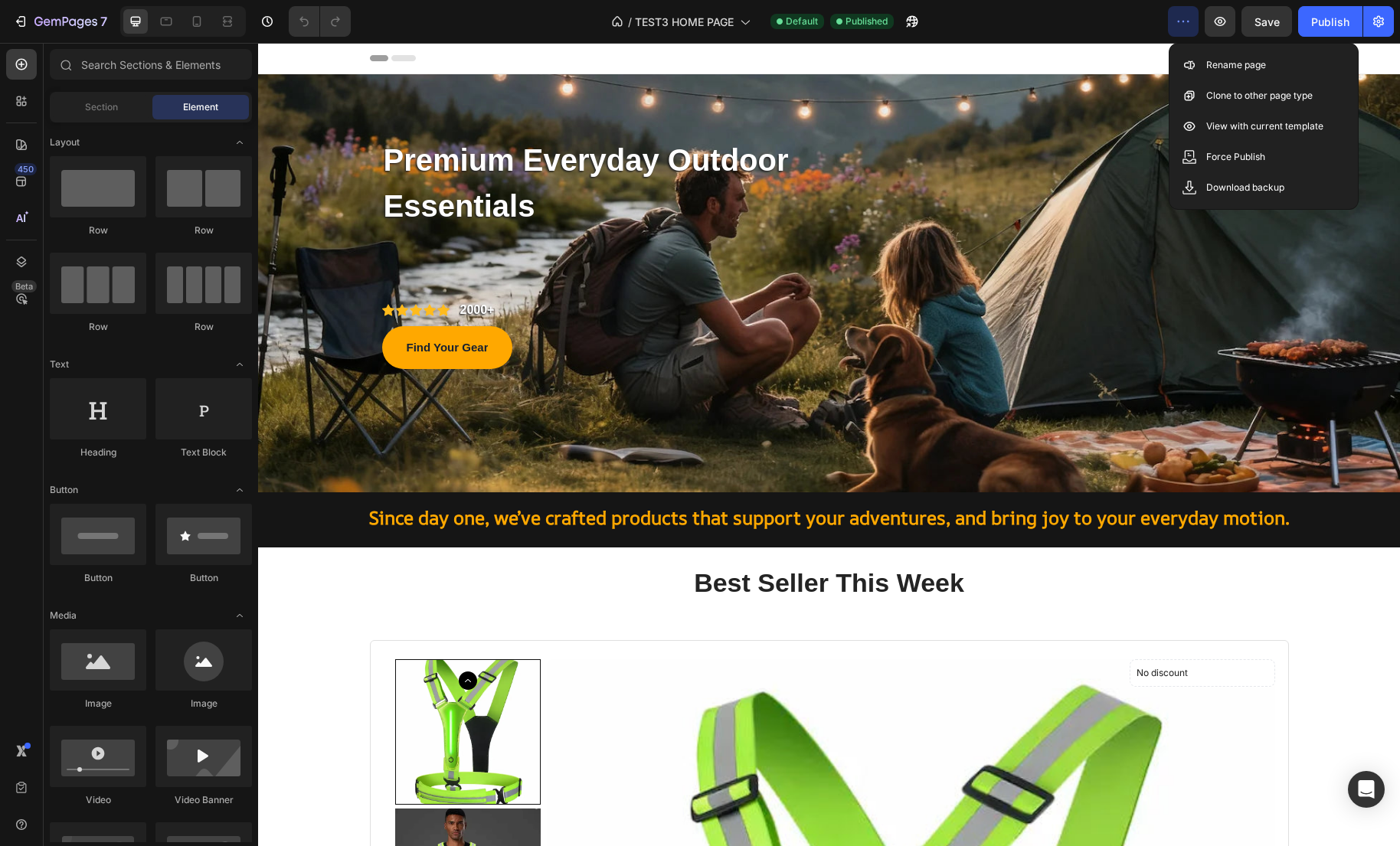
click at [1052, 47] on div "Header" at bounding box center [829, 57] width 919 height 30
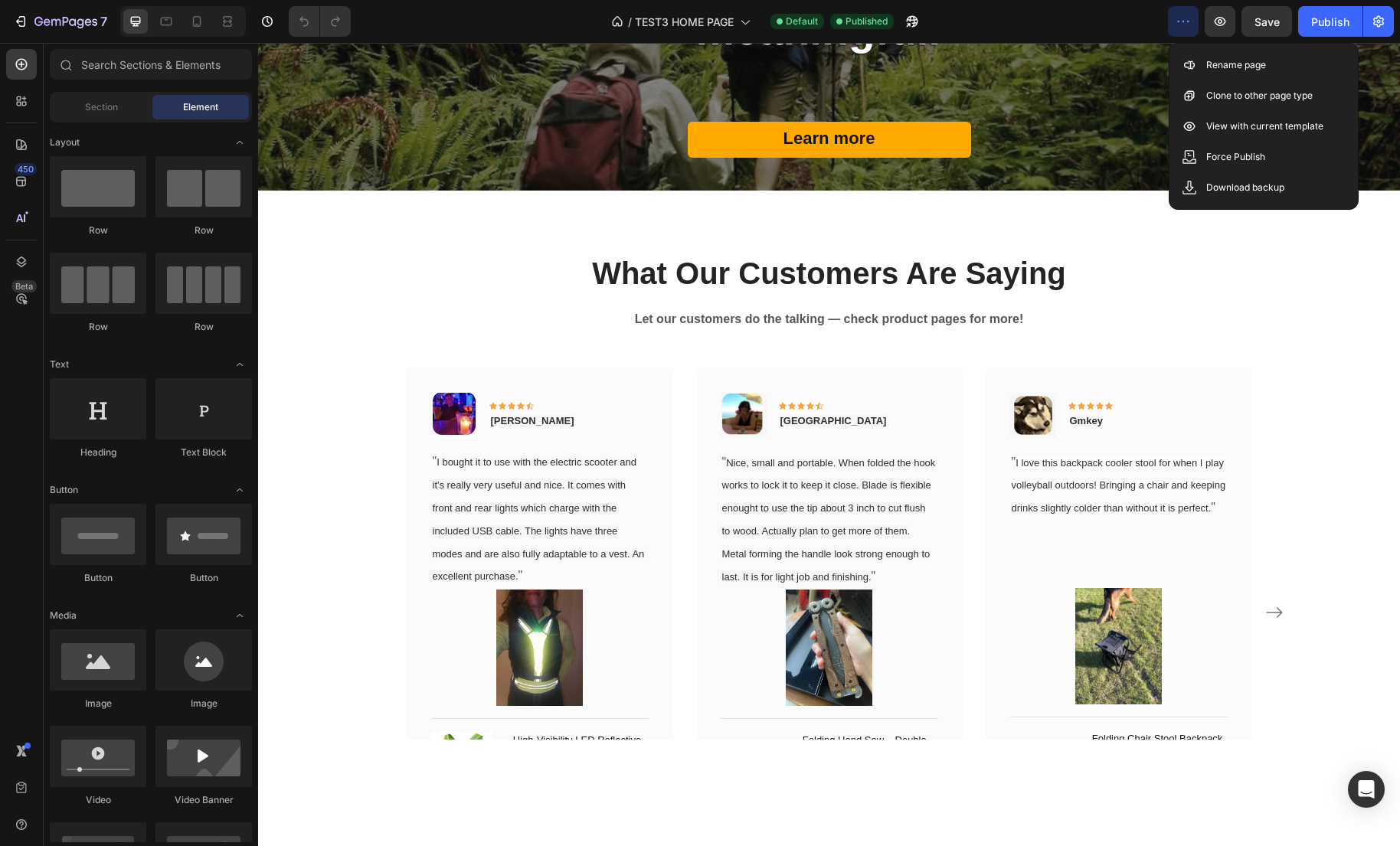
scroll to position [2329, 0]
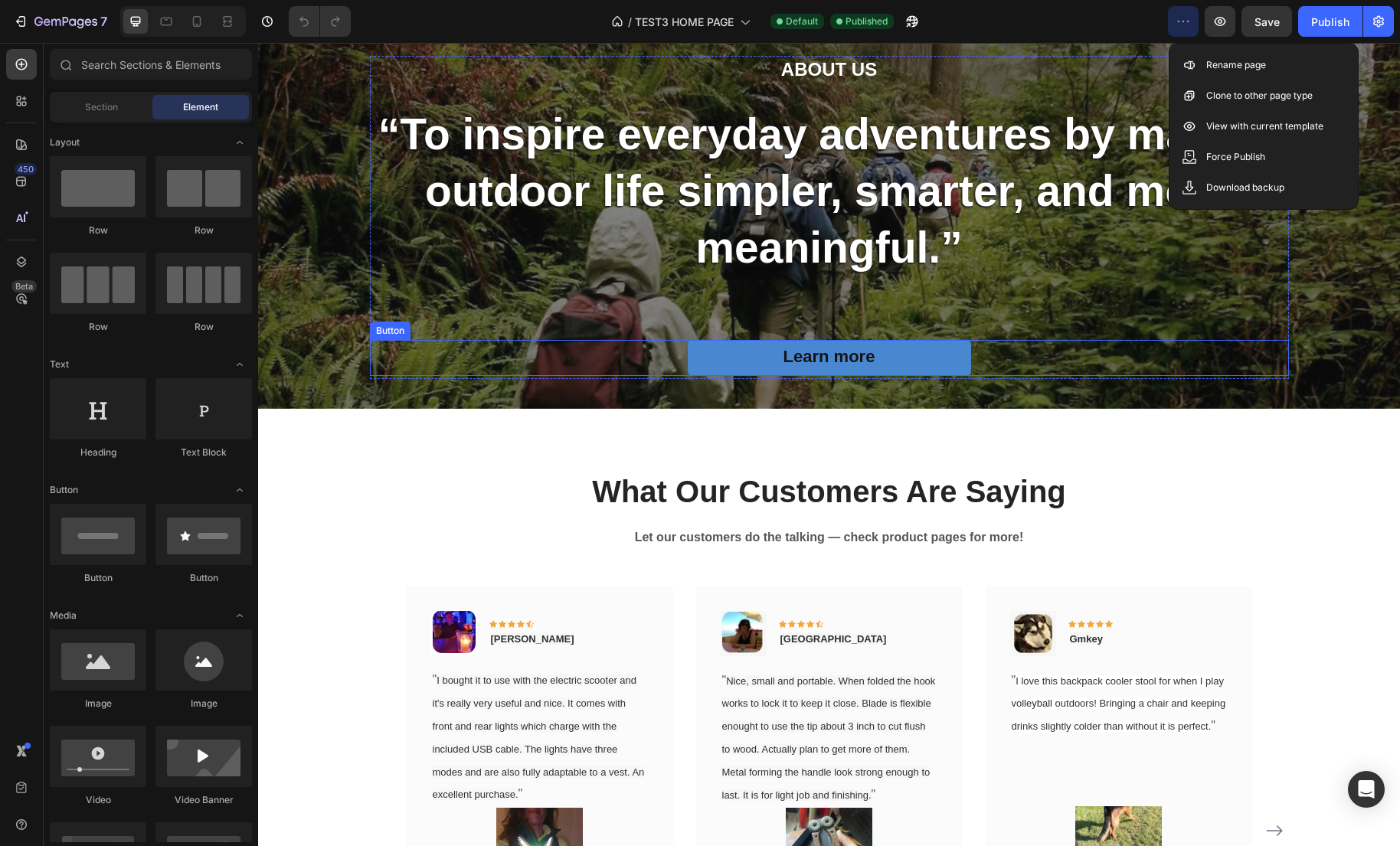
click at [739, 355] on link "Learn more" at bounding box center [829, 357] width 283 height 36
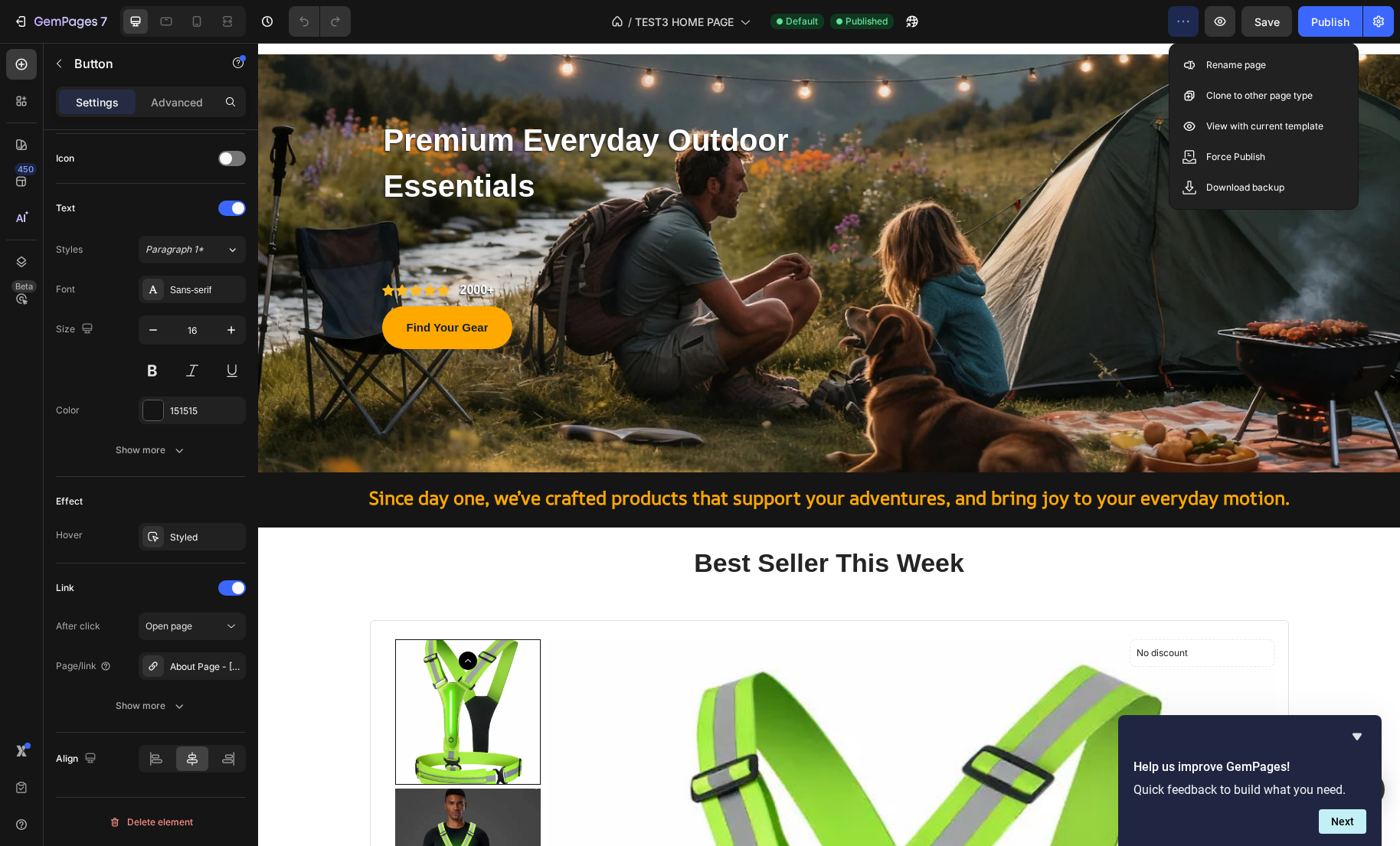
scroll to position [0, 0]
